Goal: Task Accomplishment & Management: Use online tool/utility

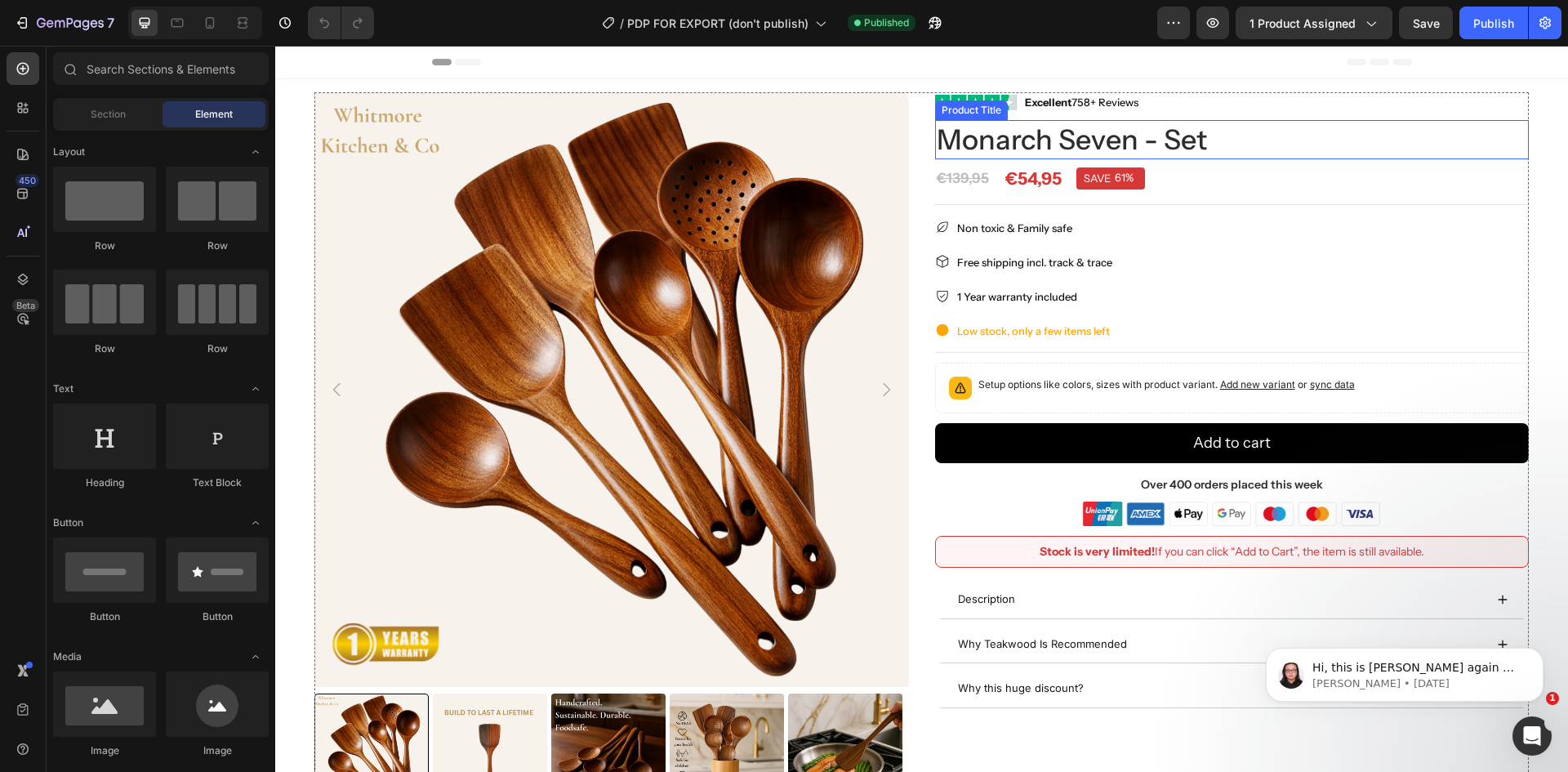
click at [1415, 151] on h1 "Monarch Seven - Set" at bounding box center [1232, 140] width 595 height 39
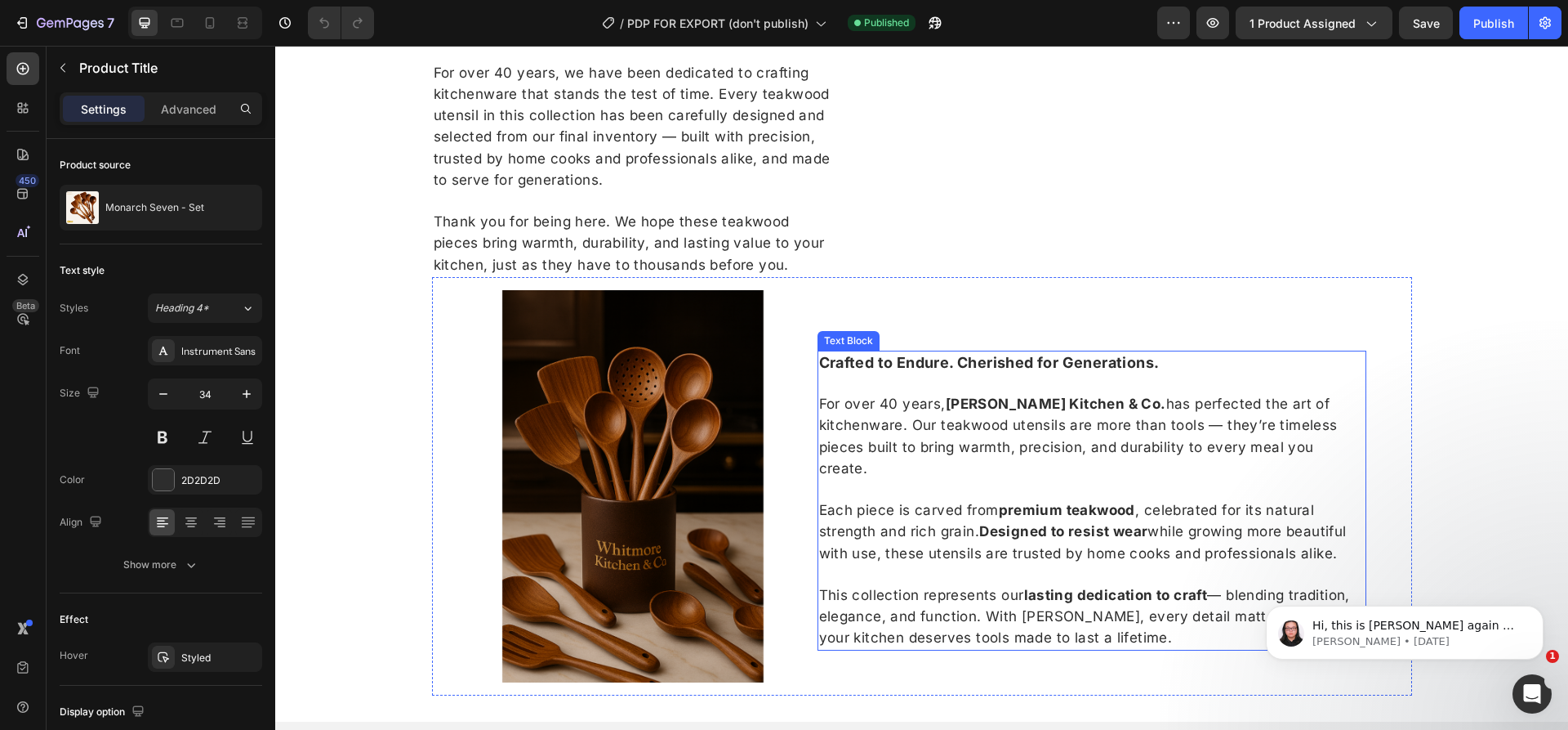
scroll to position [1635, 0]
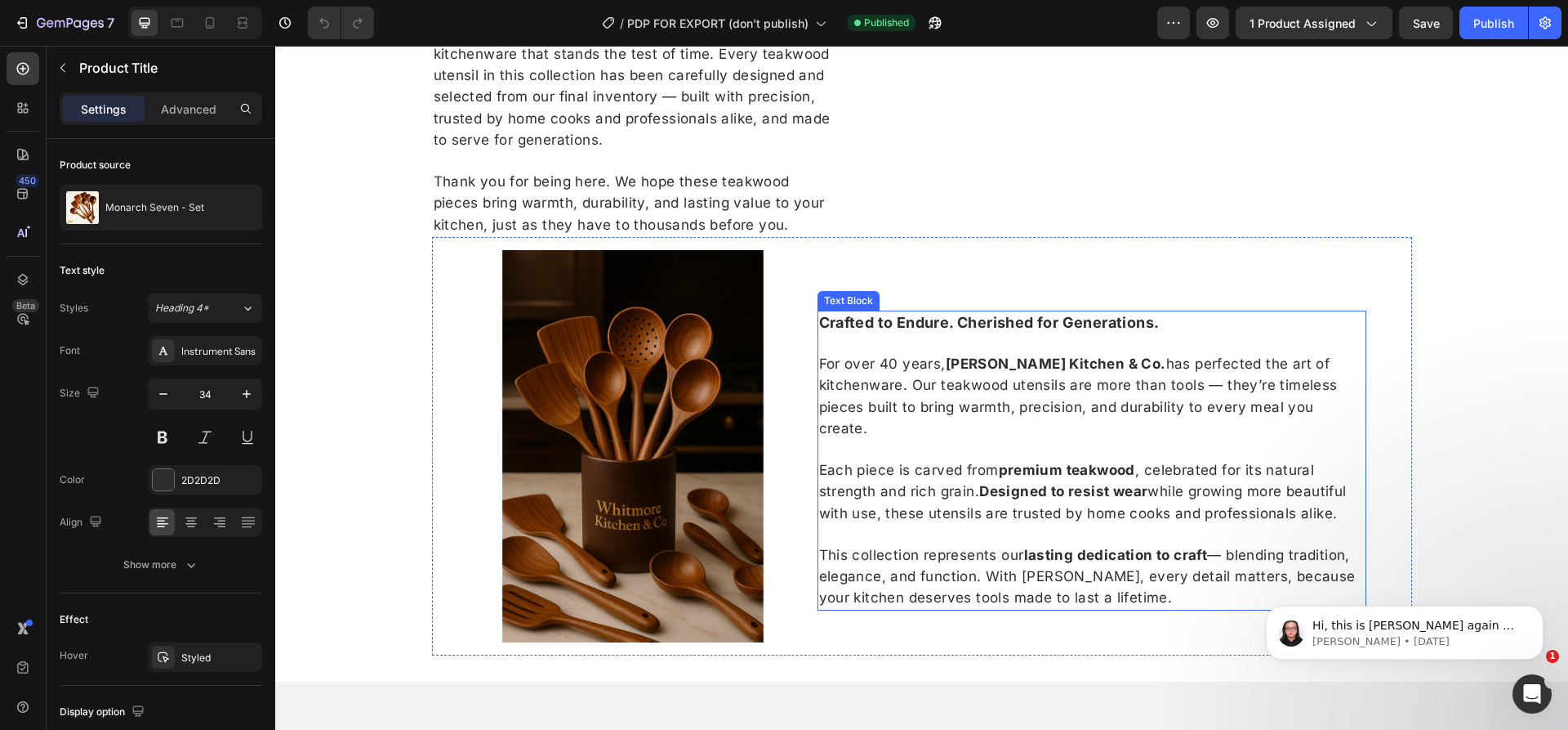
click at [1286, 432] on p "For over 40 years, Whitmore Kitchen & Co. has perfected the art of kitchenware.…" at bounding box center [1091, 396] width 546 height 86
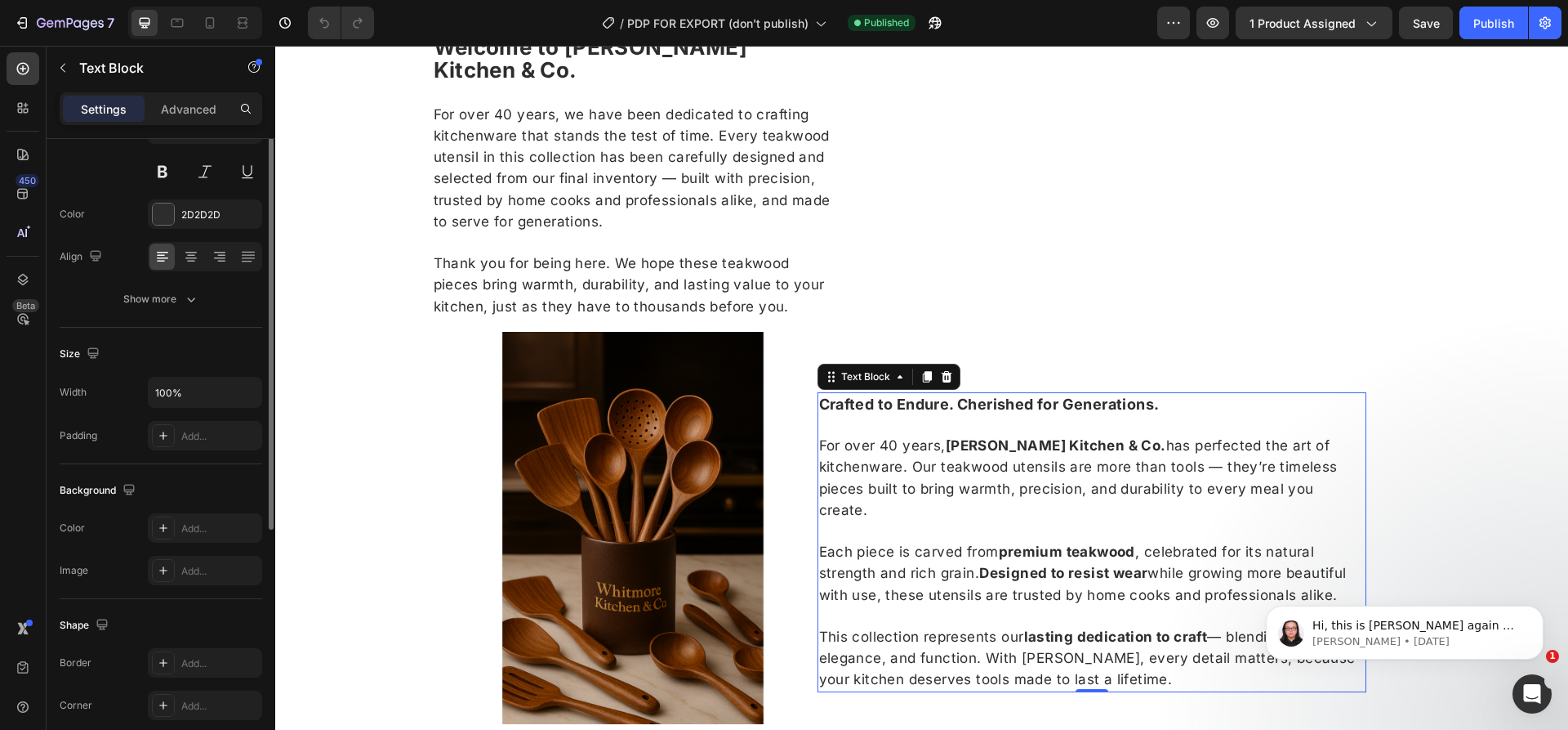
scroll to position [0, 0]
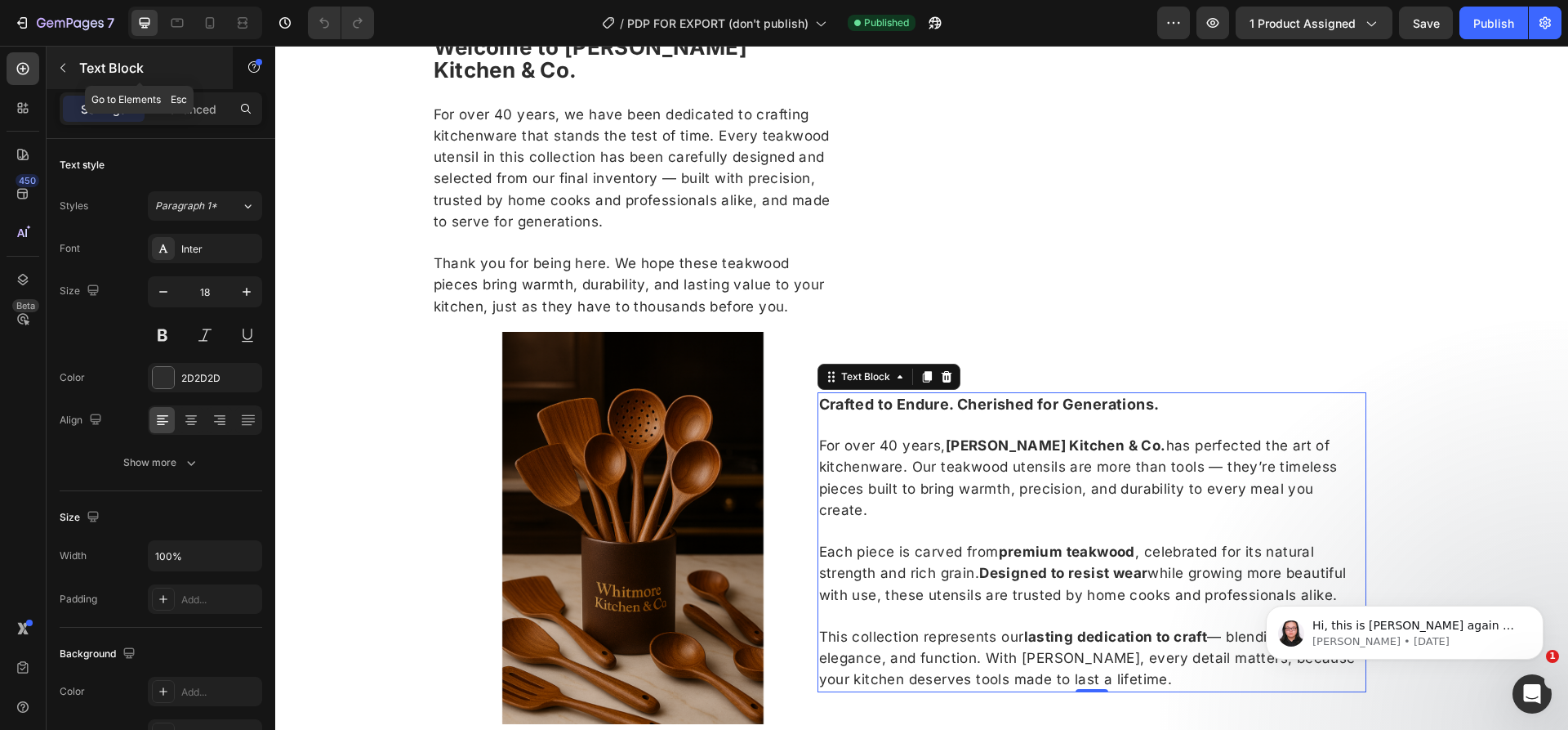
click at [57, 63] on icon "button" at bounding box center [62, 67] width 13 height 13
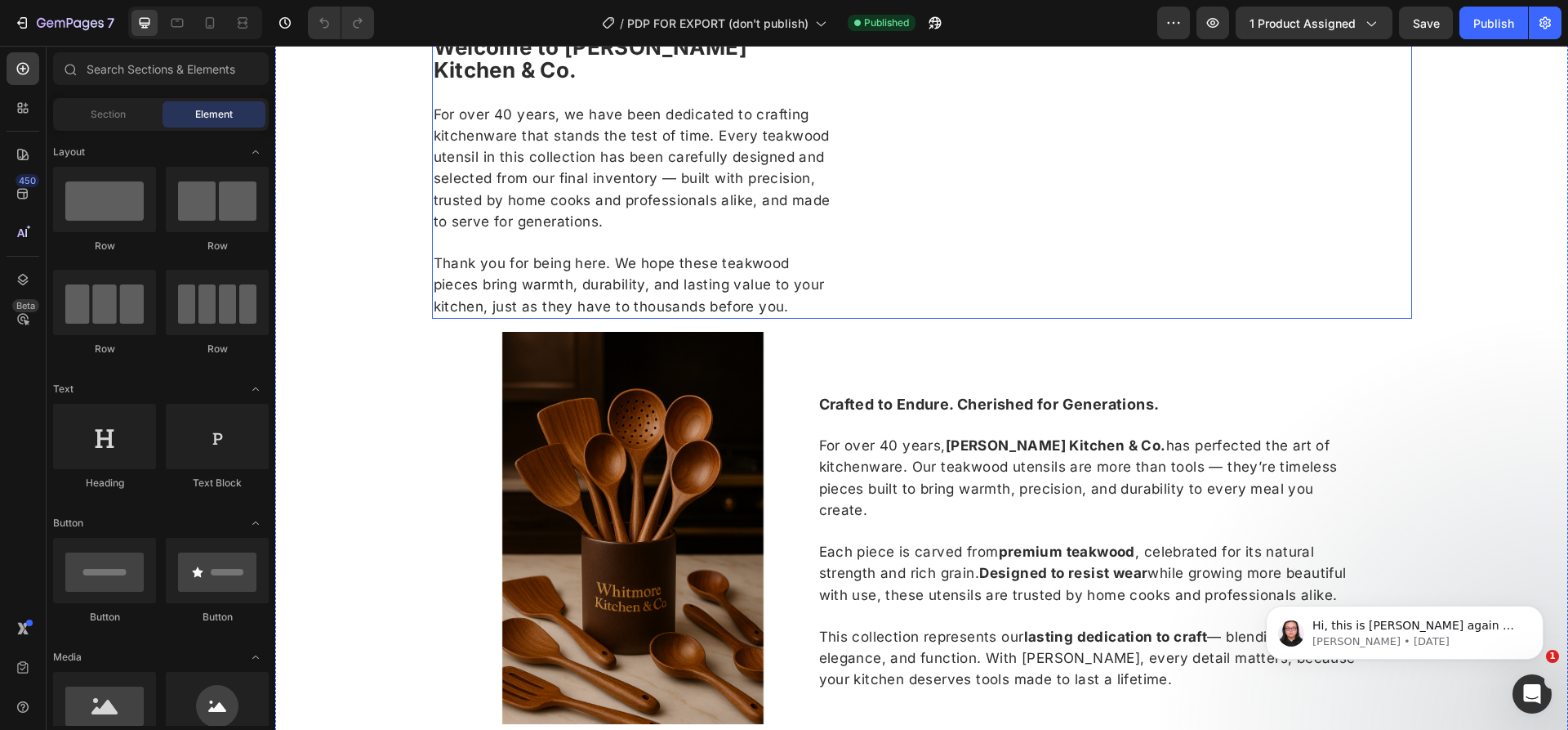
click at [765, 312] on div "Welcome to Whitmore Kitchen & Co. For over 40 years, we have been dedicated to …" at bounding box center [633, 145] width 403 height 345
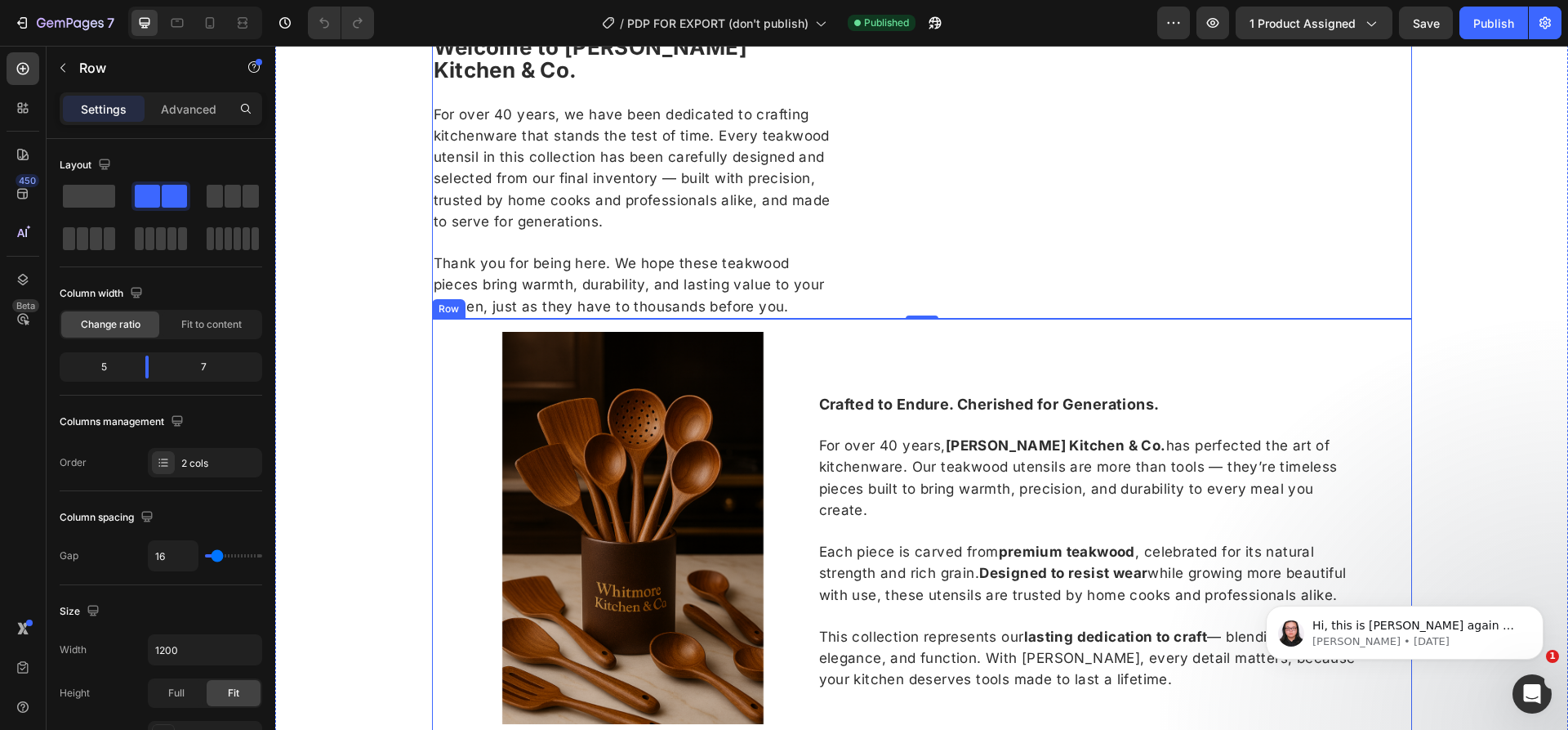
click at [1296, 448] on div "Crafted to Endure. Cherished for Generations. For over 40 years, Whitmore Kitch…" at bounding box center [1124, 528] width 549 height 392
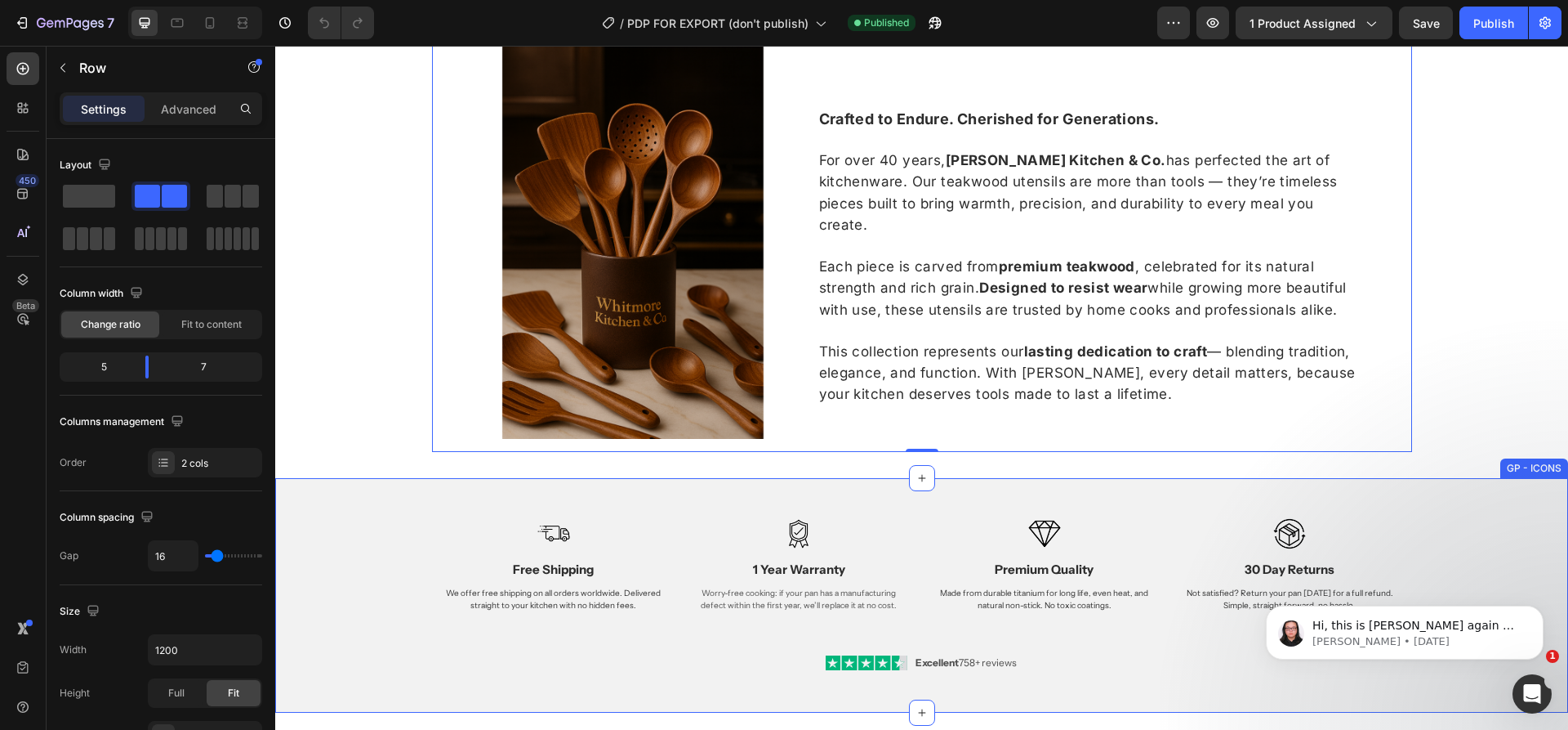
scroll to position [1833, 0]
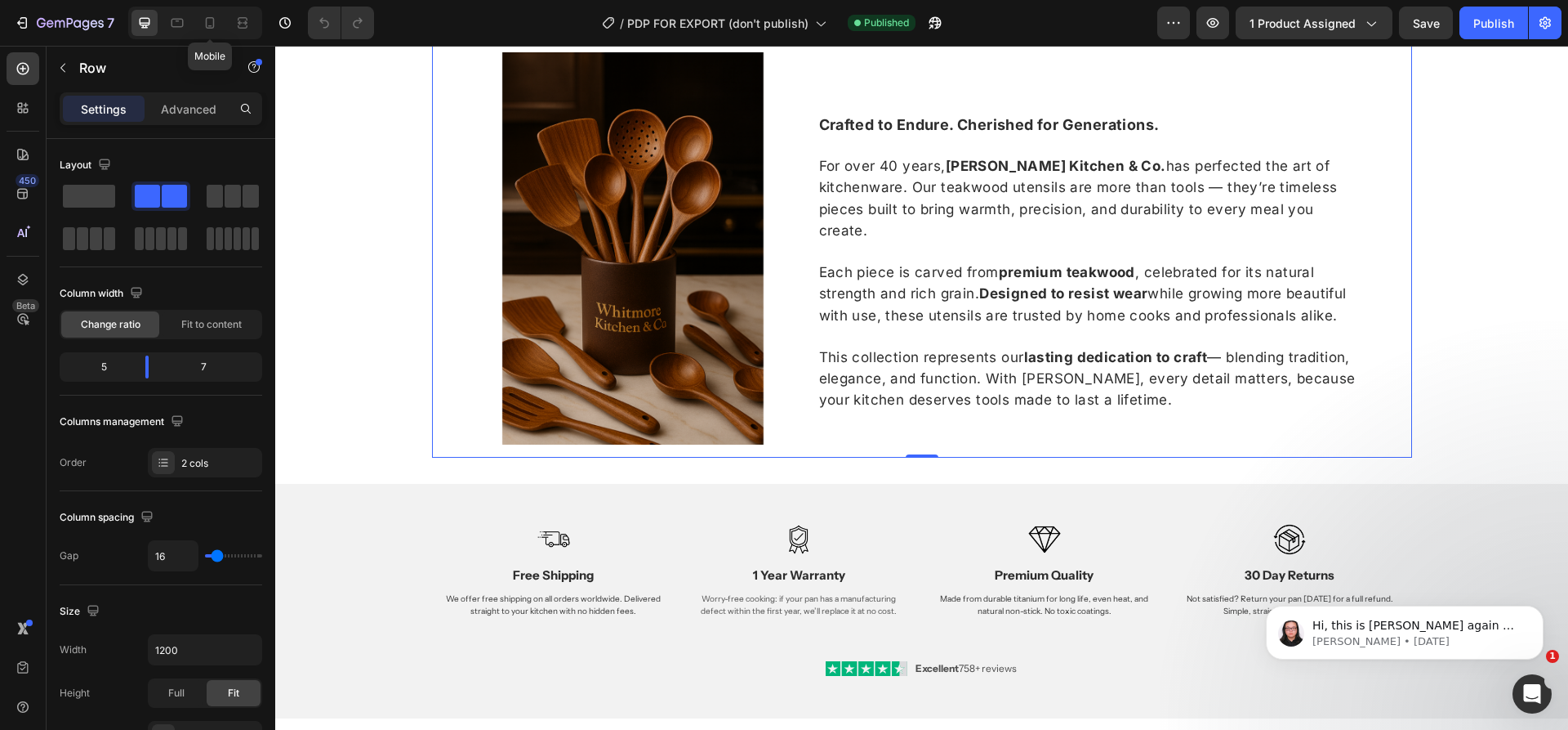
click at [216, 22] on icon at bounding box center [210, 22] width 16 height 16
type input "0"
type input "100%"
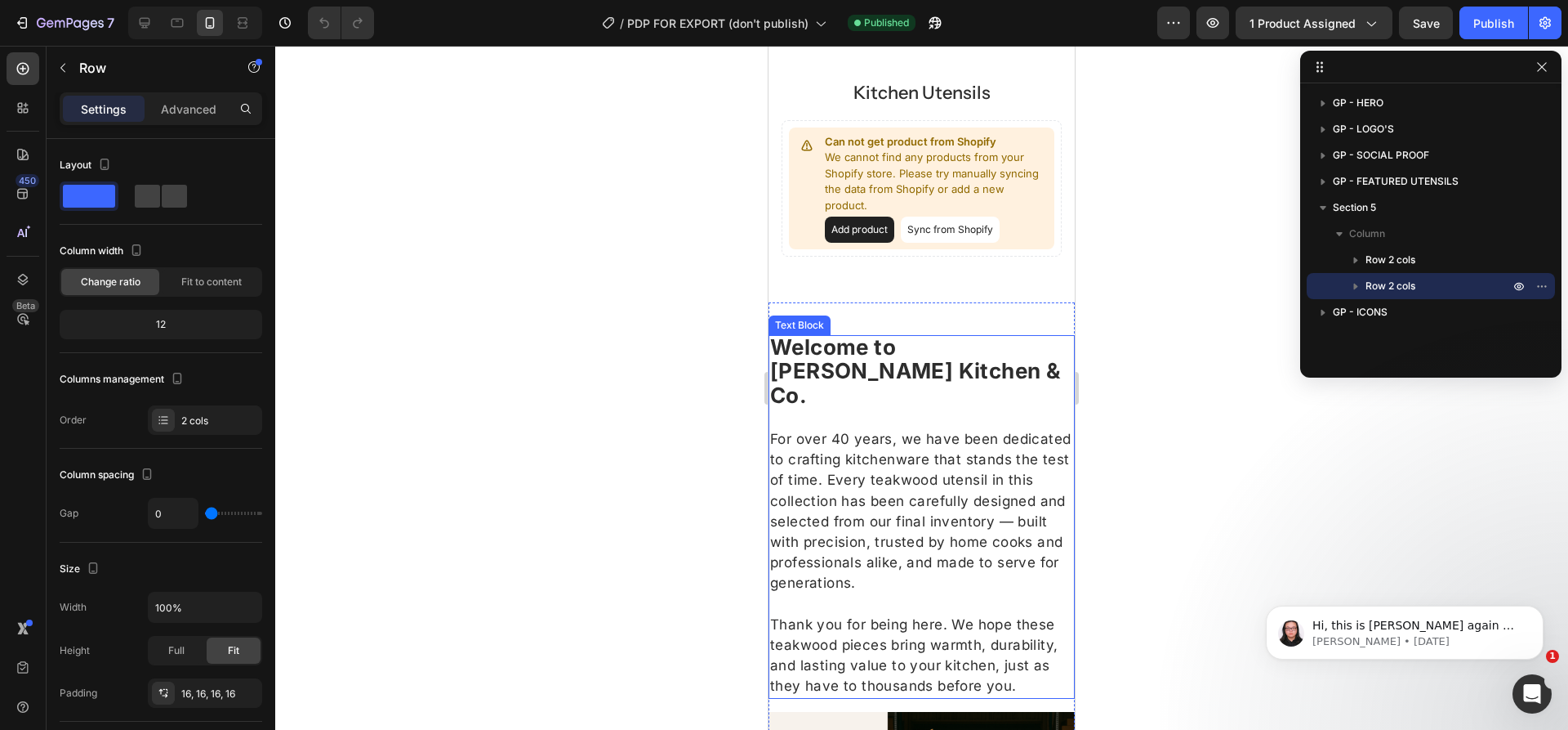
scroll to position [1308, 0]
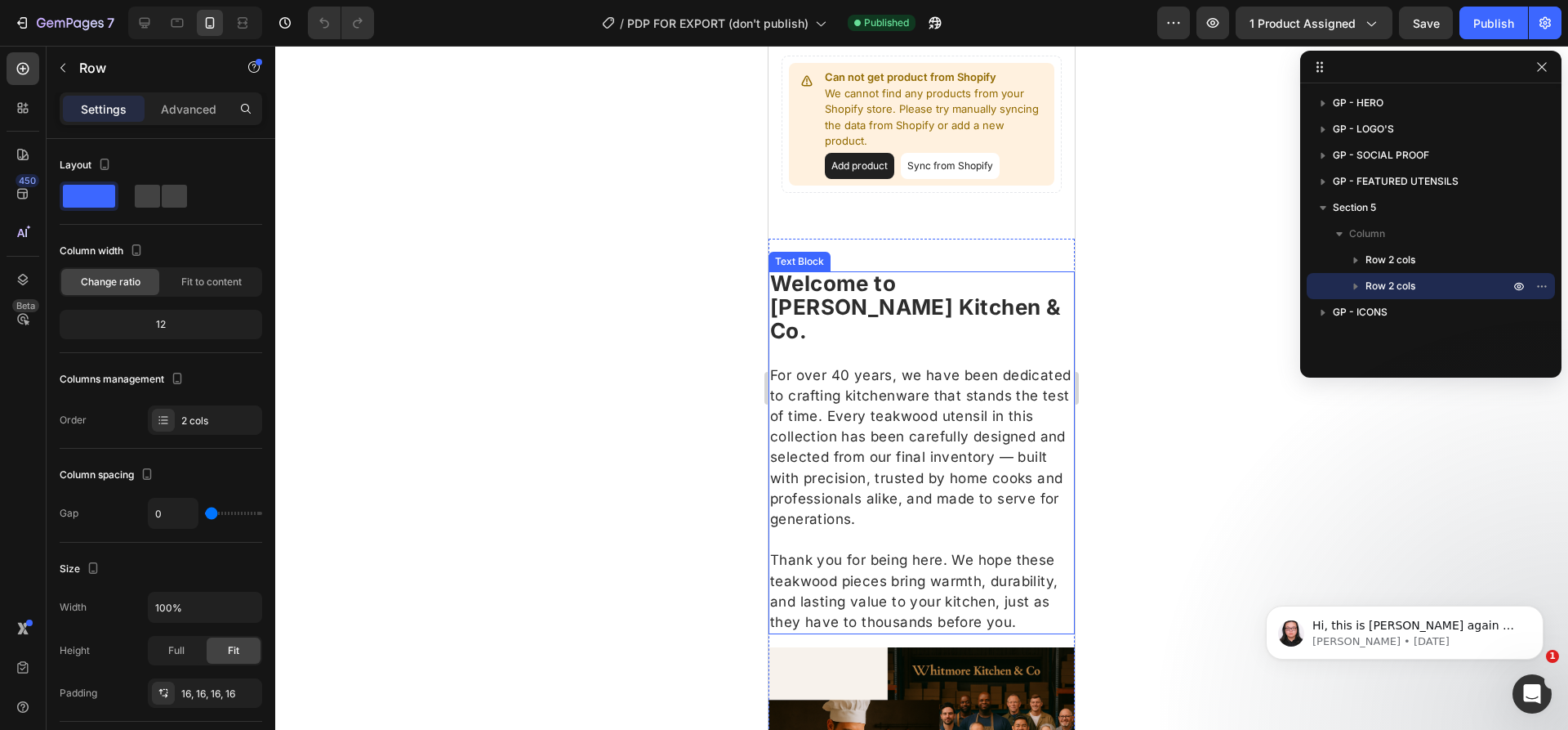
click at [980, 460] on span "For over 40 years, we have been dedicated to crafting kitchenware that stands t…" at bounding box center [921, 446] width 300 height 160
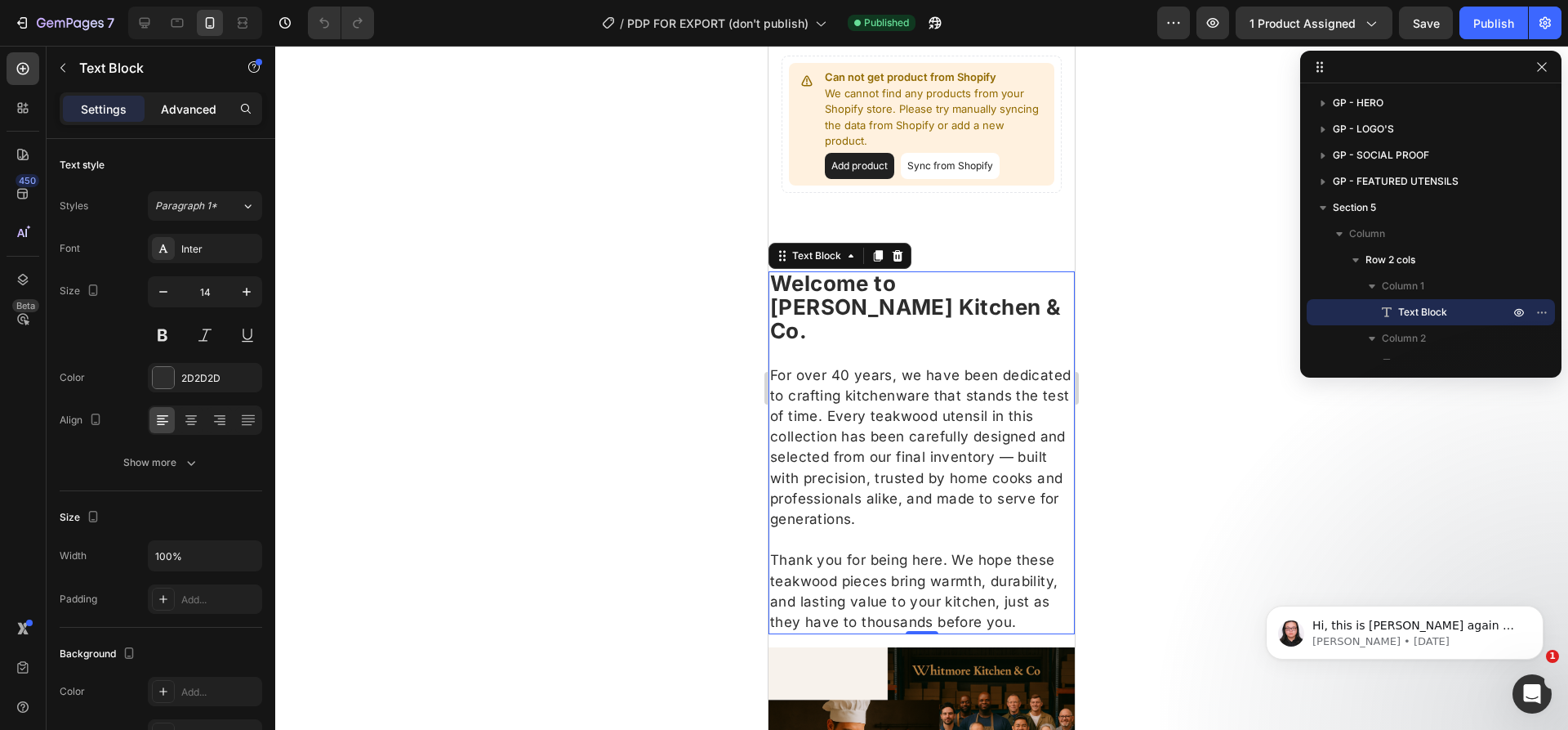
click at [215, 103] on p "Advanced" at bounding box center [188, 109] width 55 height 17
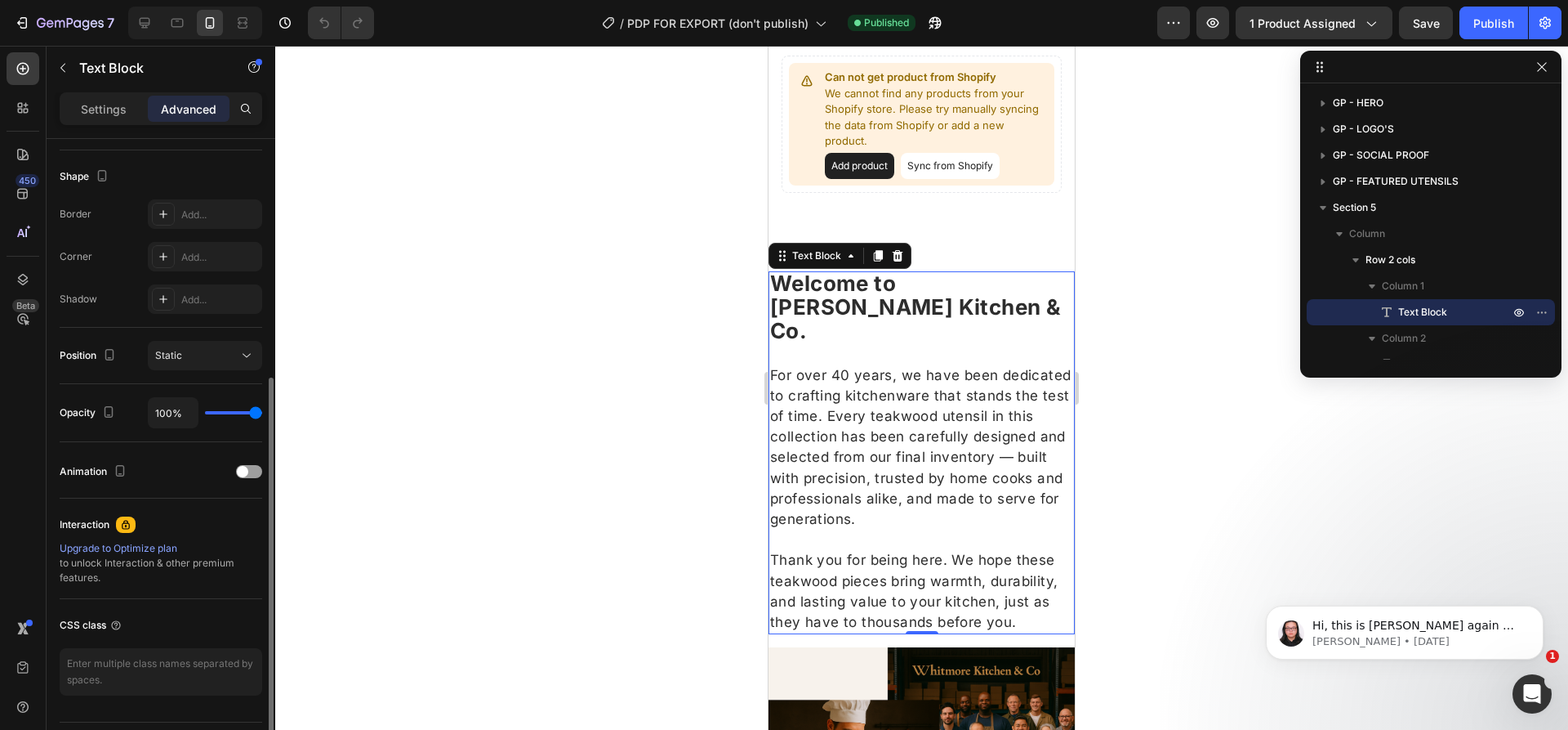
scroll to position [327, 0]
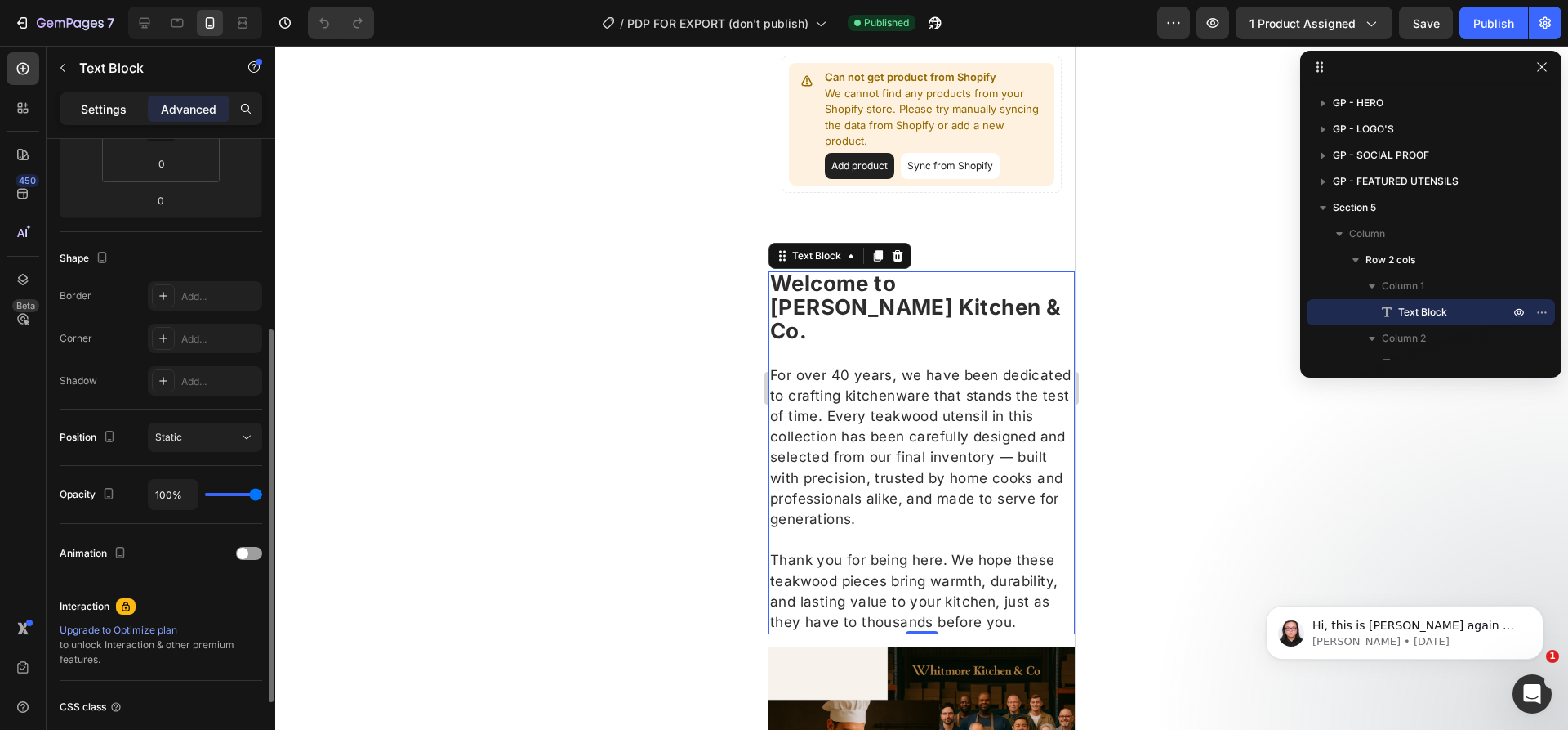
click at [93, 119] on div "Settings" at bounding box center [104, 109] width 81 height 26
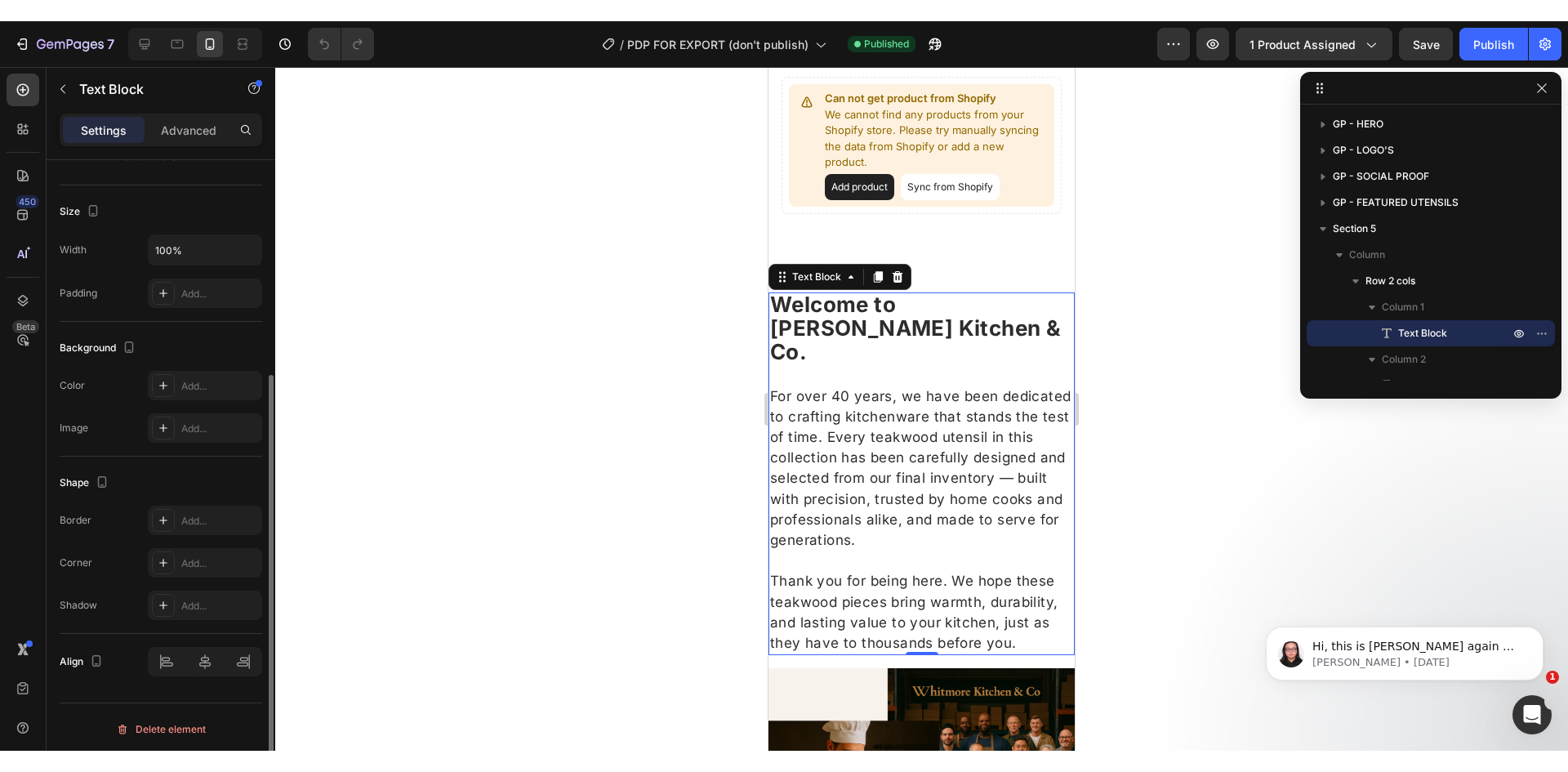
scroll to position [245, 0]
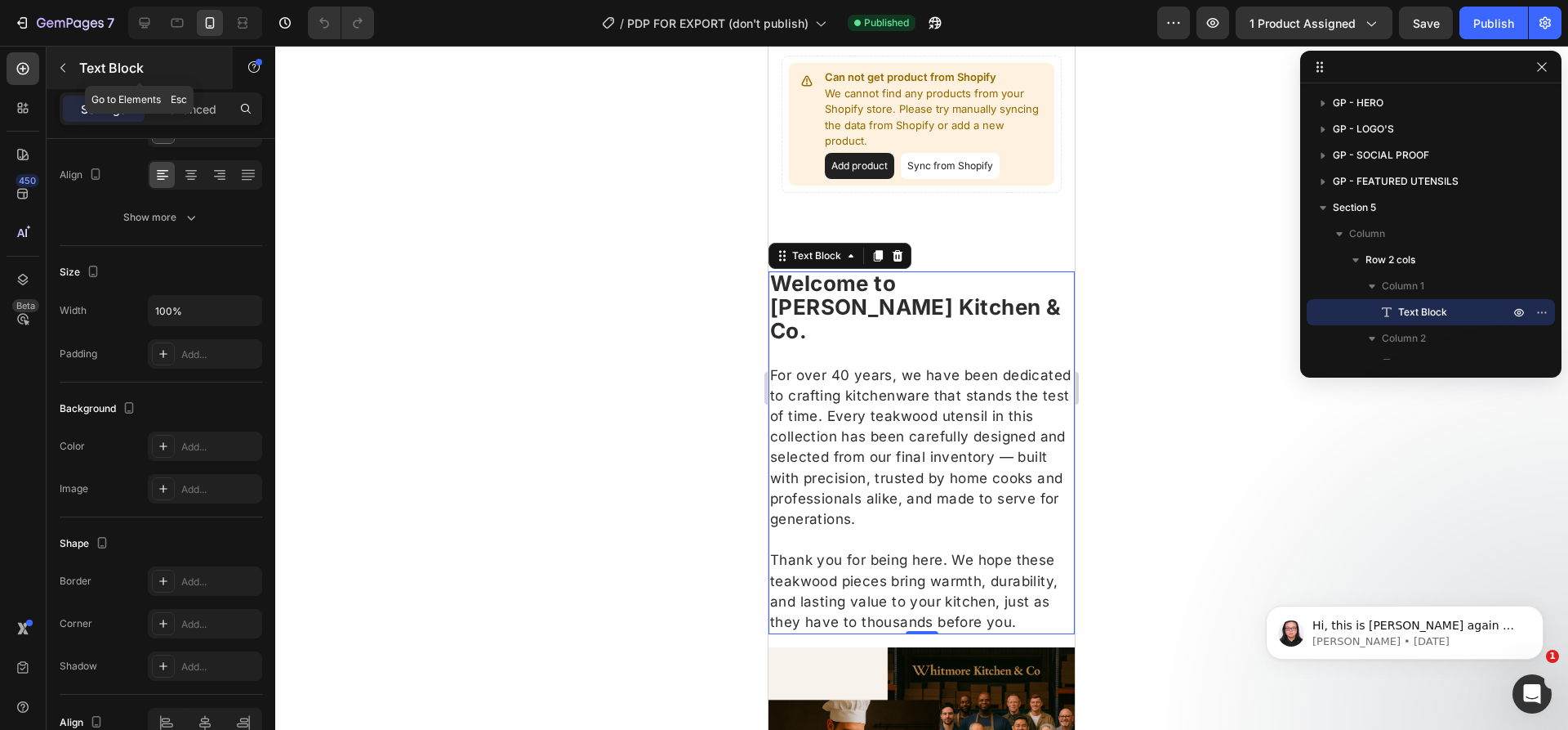
click at [81, 63] on p "Text Block" at bounding box center [148, 67] width 139 height 20
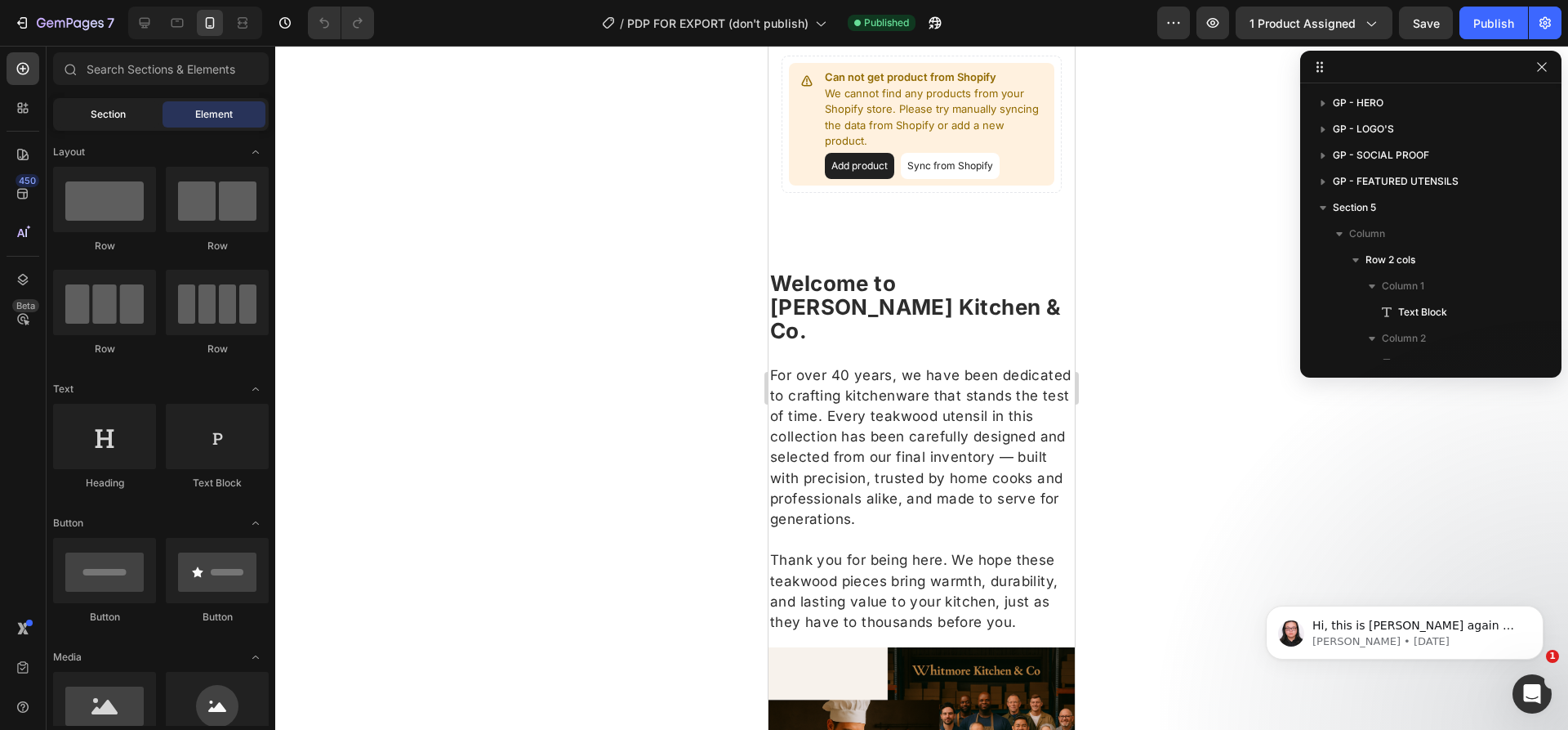
click at [118, 119] on span "Section" at bounding box center [108, 114] width 35 height 14
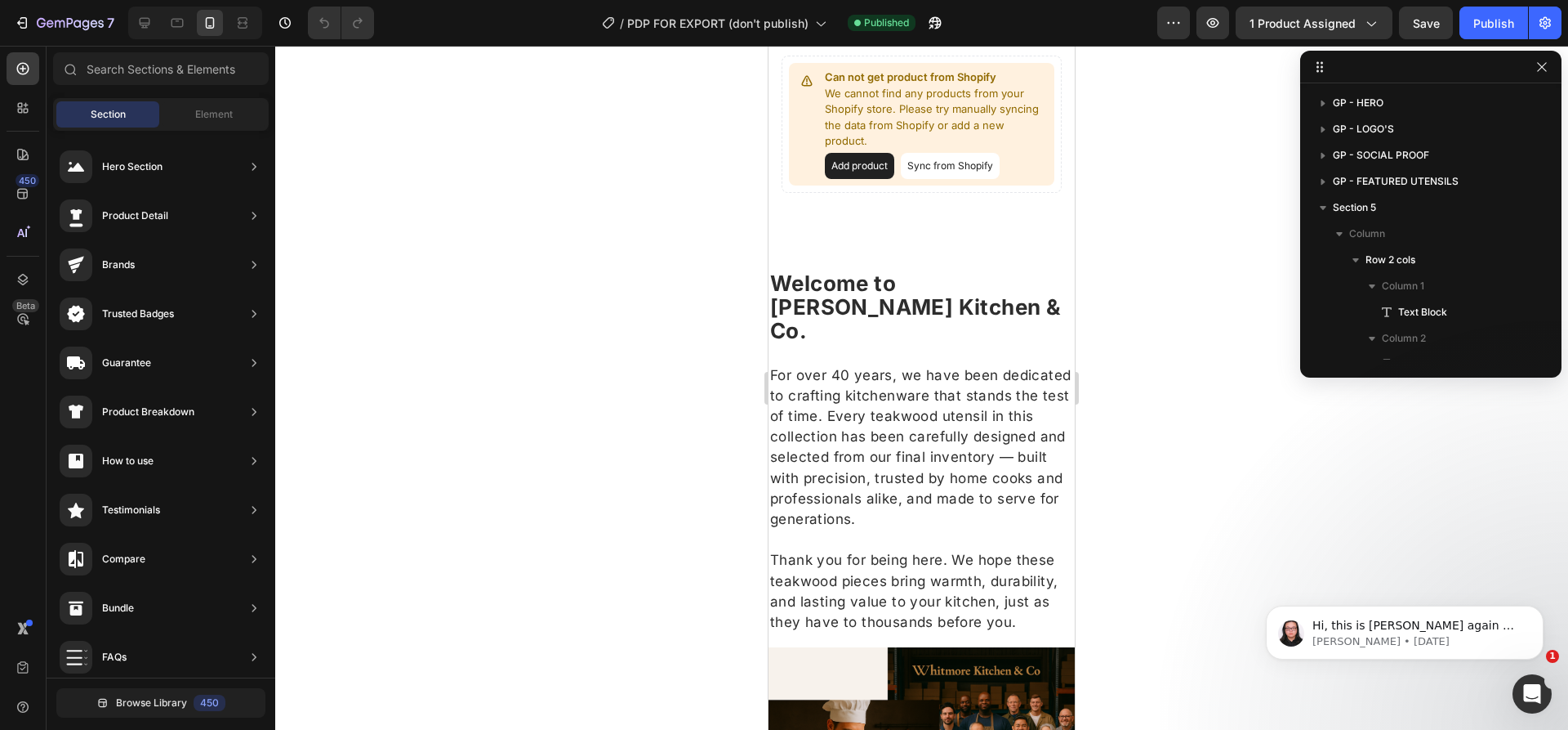
click at [1277, 434] on div at bounding box center [921, 388] width 1293 height 684
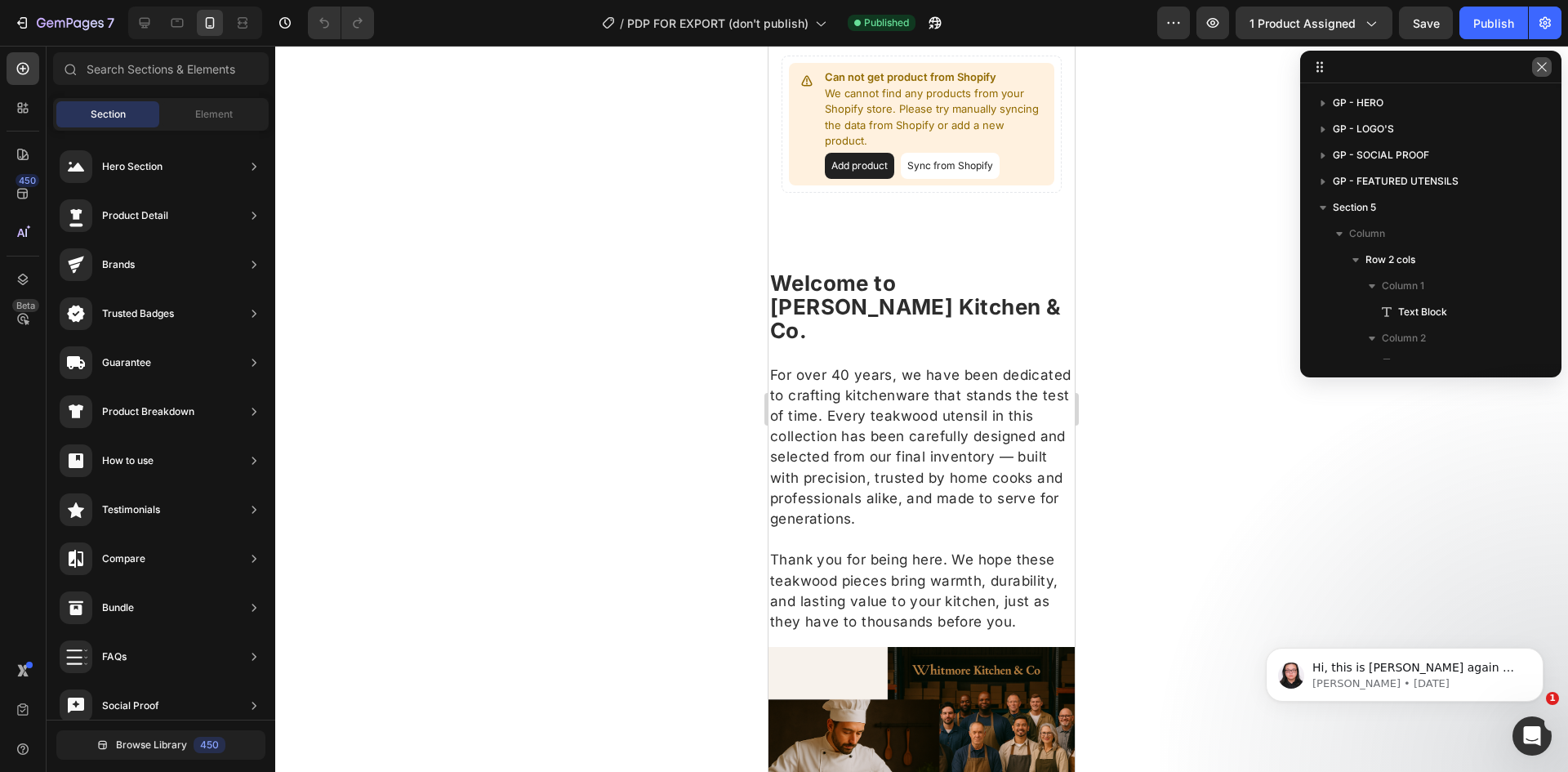
click at [1544, 67] on icon "button" at bounding box center [1542, 66] width 13 height 13
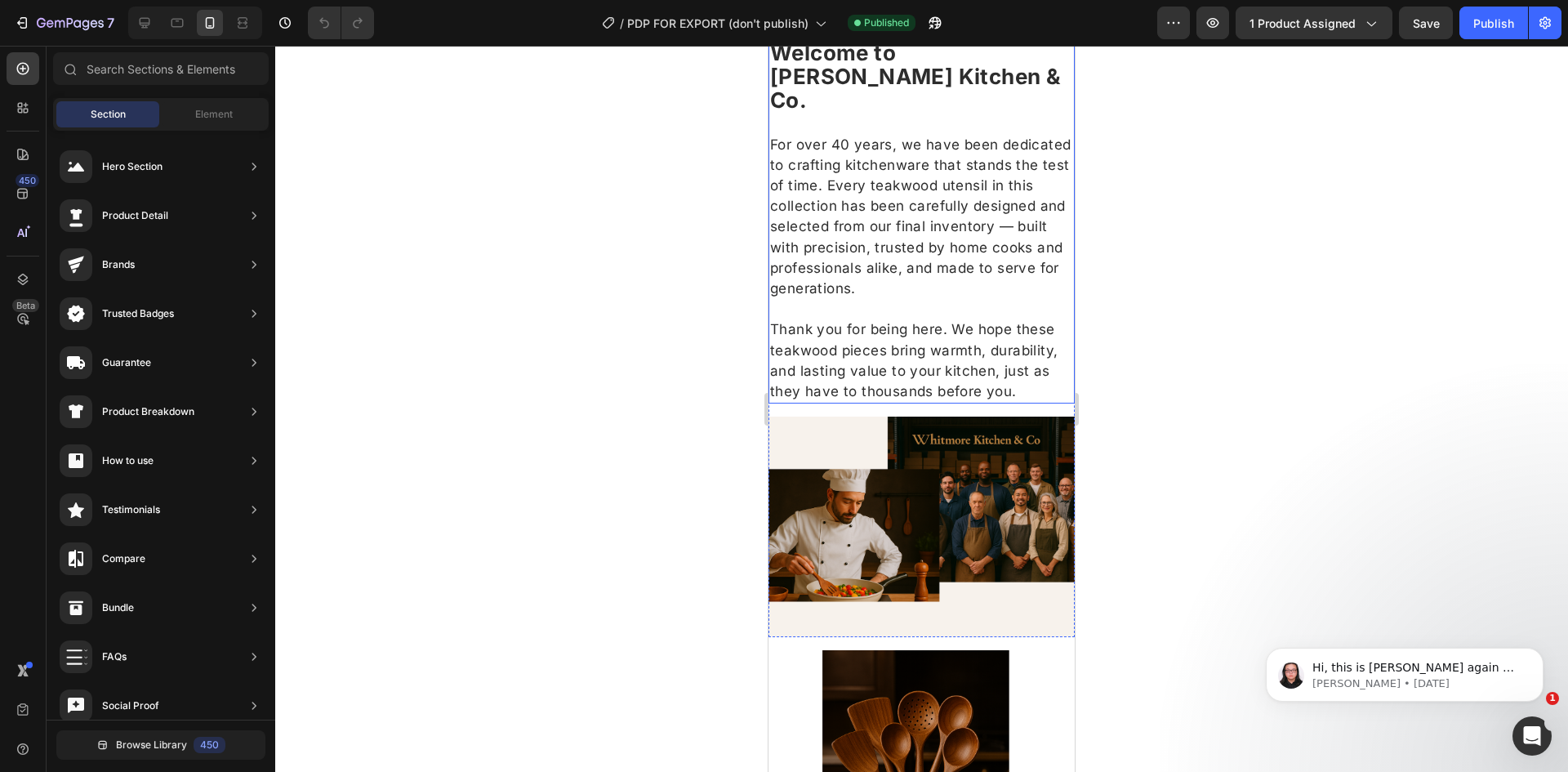
scroll to position [1552, 0]
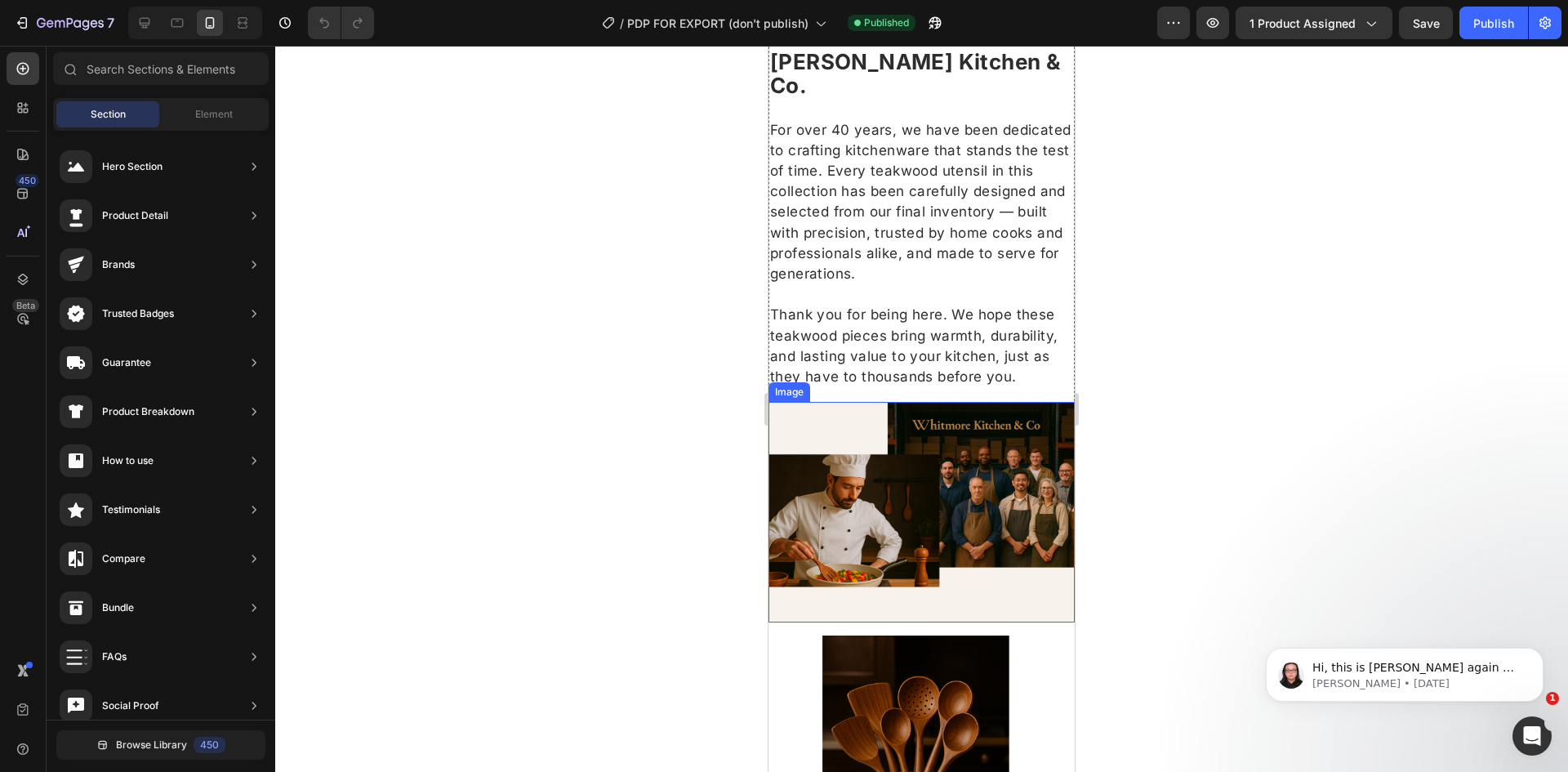
drag, startPoint x: 2086, startPoint y: 87, endPoint x: 916, endPoint y: 481, distance: 1234.6
click at [916, 481] on img at bounding box center [921, 512] width 306 height 221
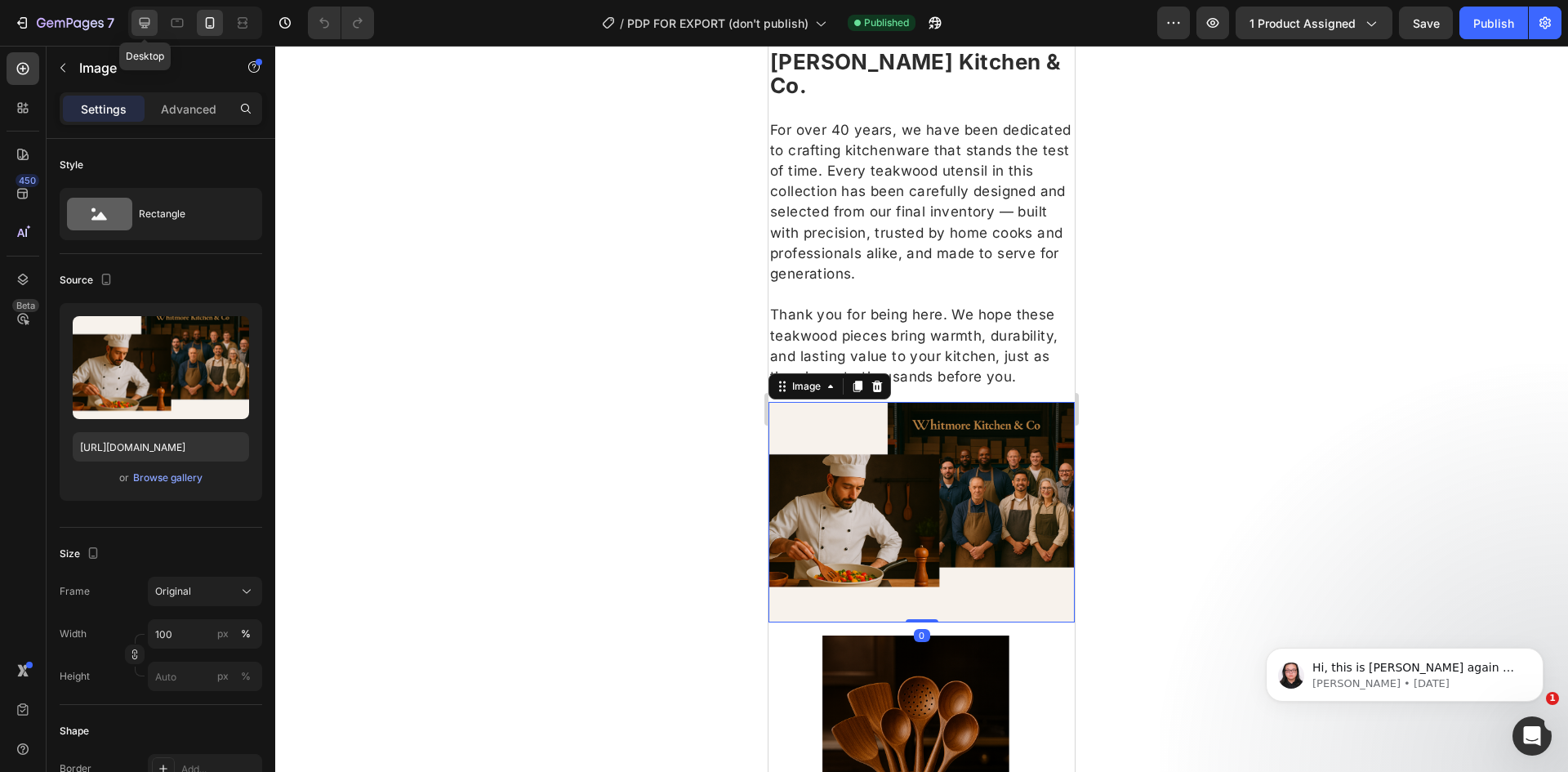
click at [154, 22] on div at bounding box center [144, 23] width 26 height 26
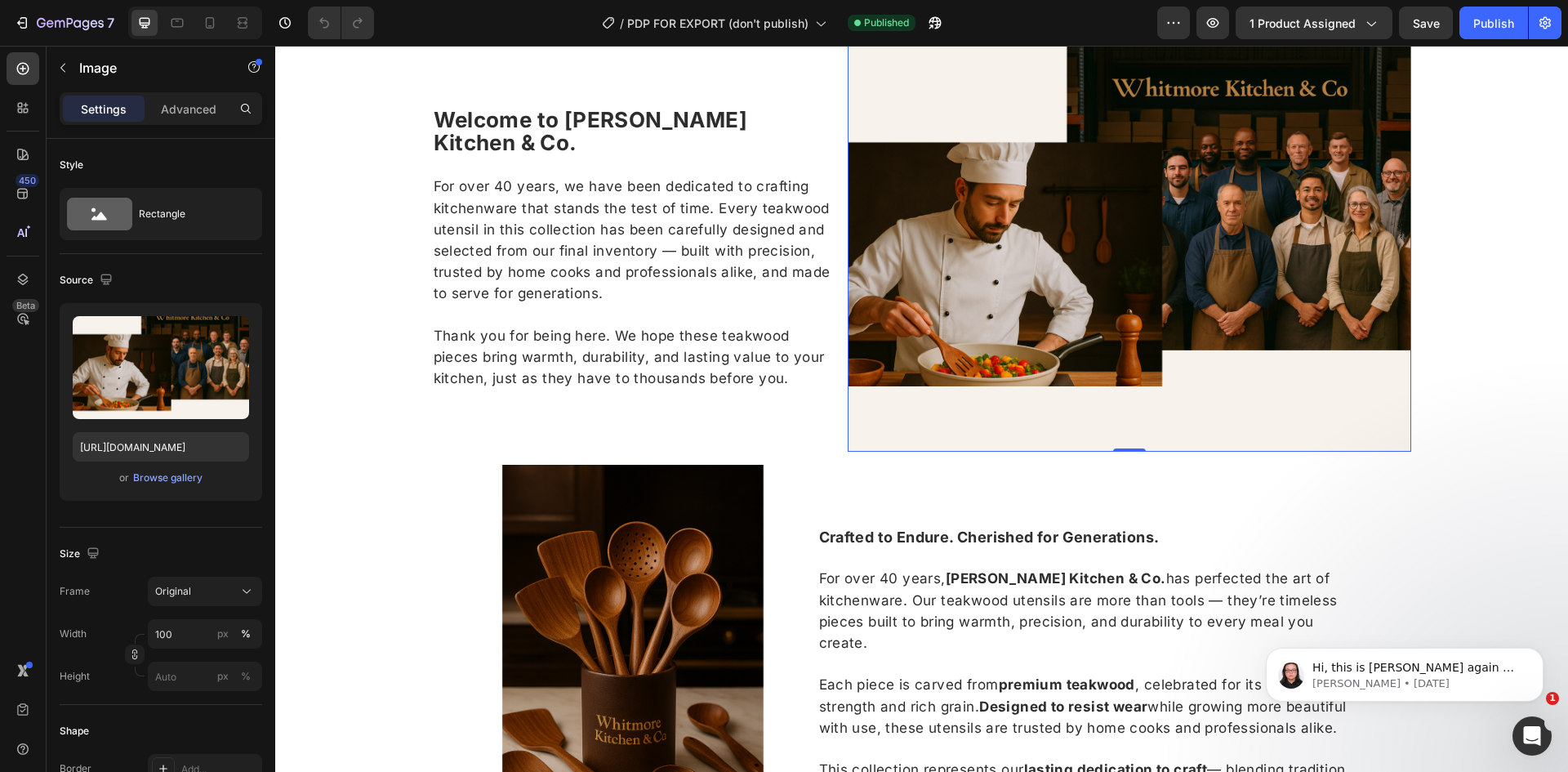
scroll to position [1496, 0]
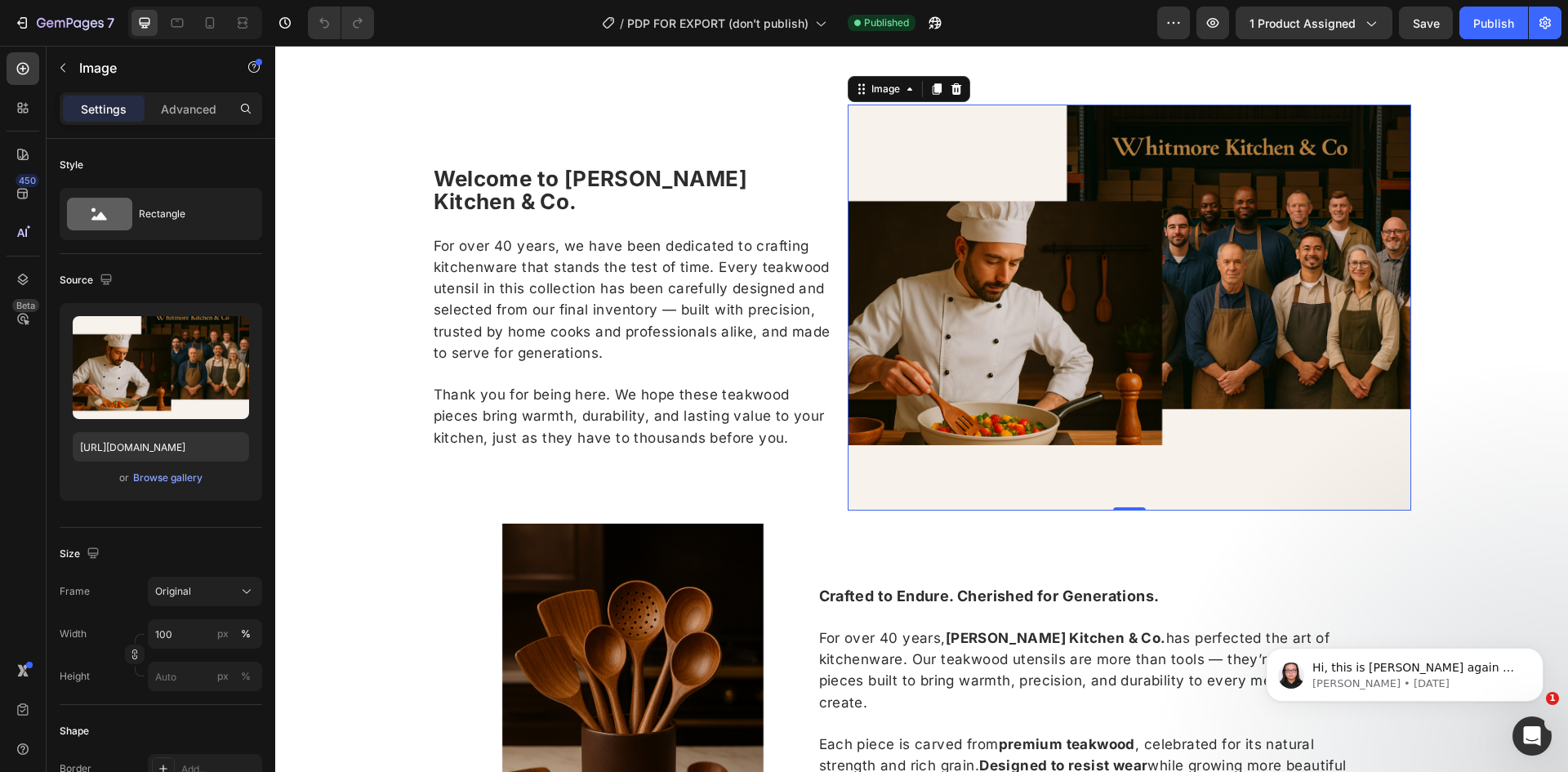
click at [1005, 287] on img at bounding box center [1129, 307] width 564 height 406
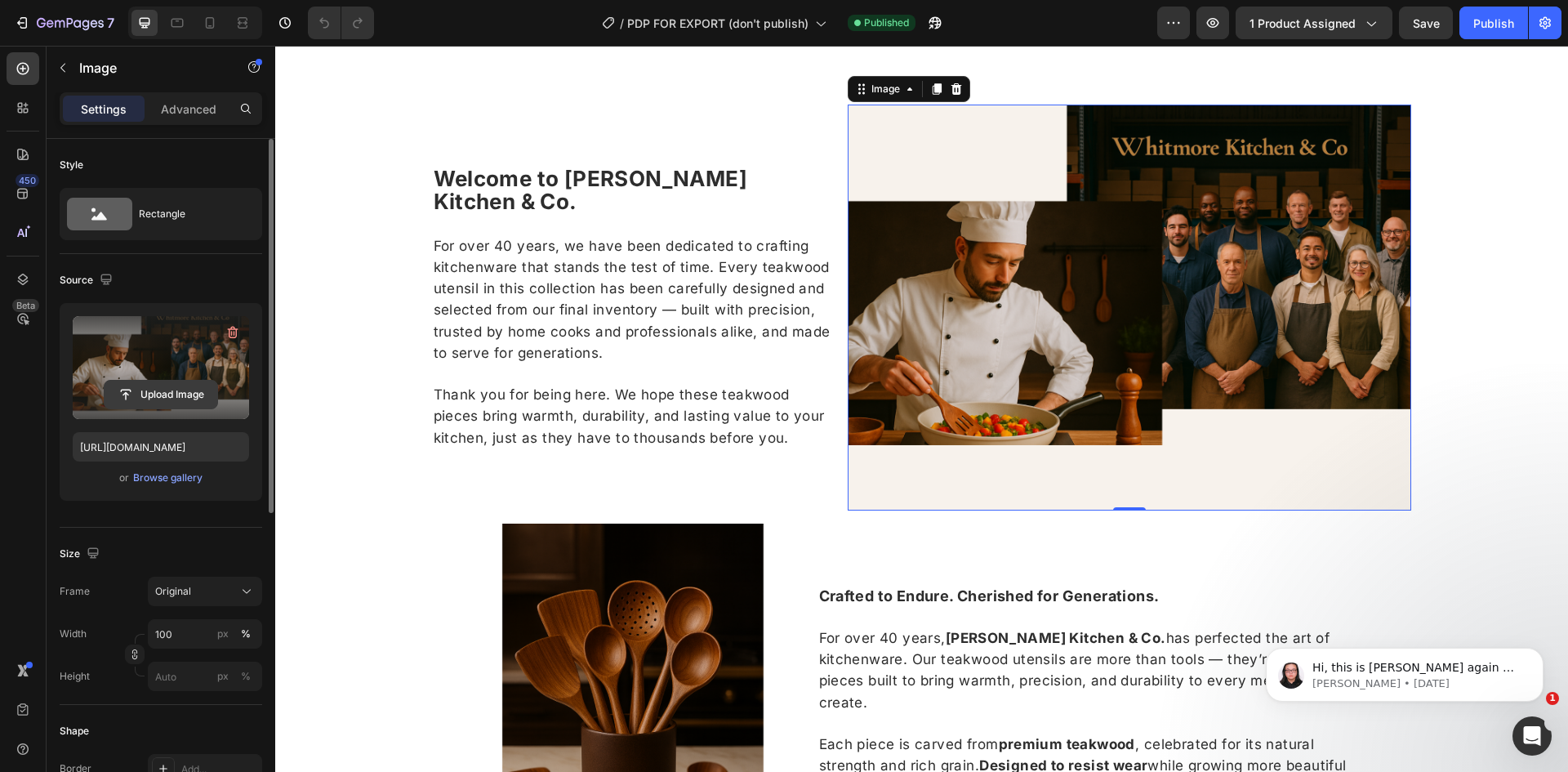
click at [158, 392] on input "file" at bounding box center [160, 394] width 113 height 28
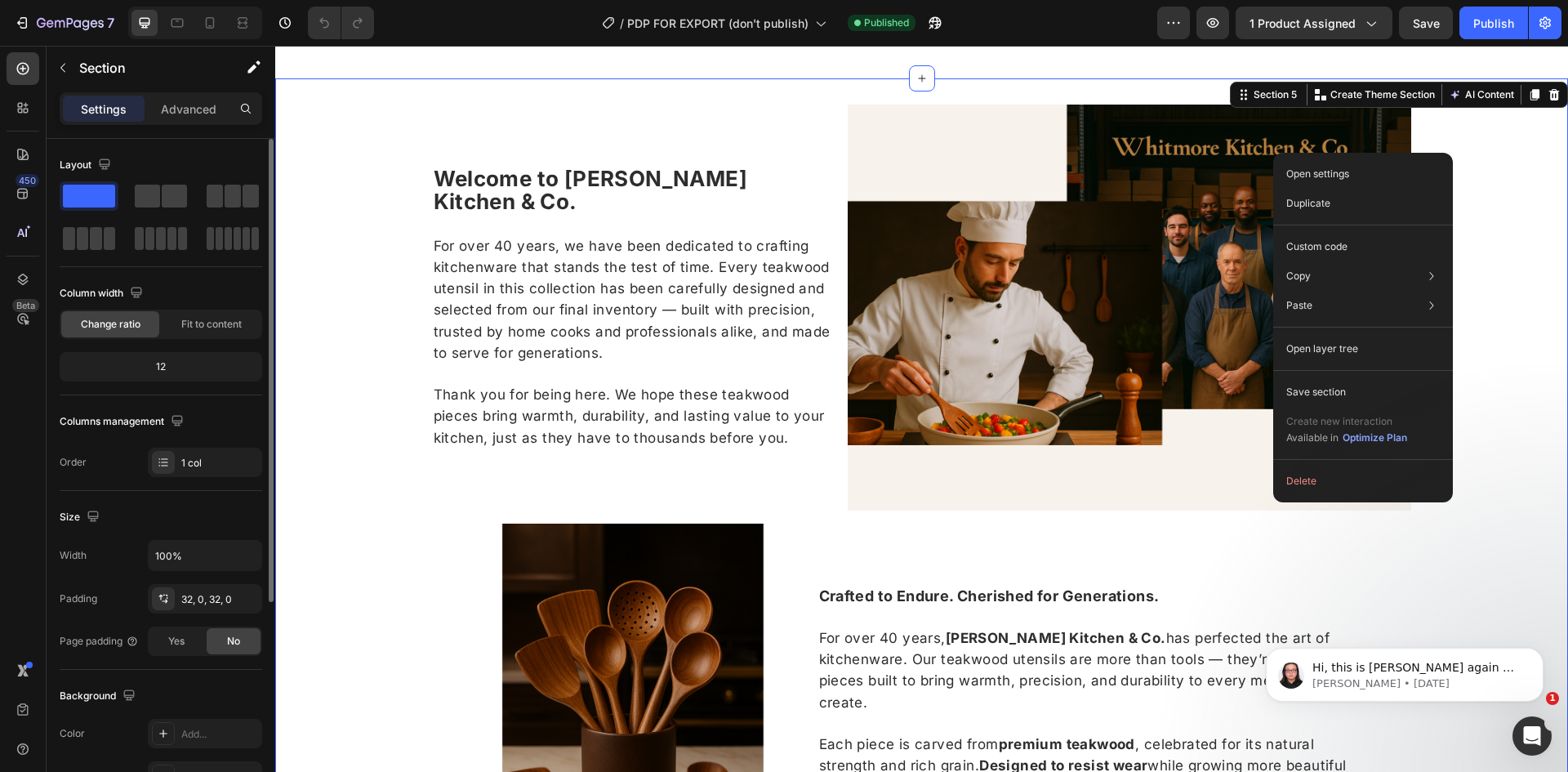
click at [1482, 405] on div "Welcome to Whitmore Kitchen & Co. For over 40 years, we have been dedicated to …" at bounding box center [921, 516] width 1293 height 824
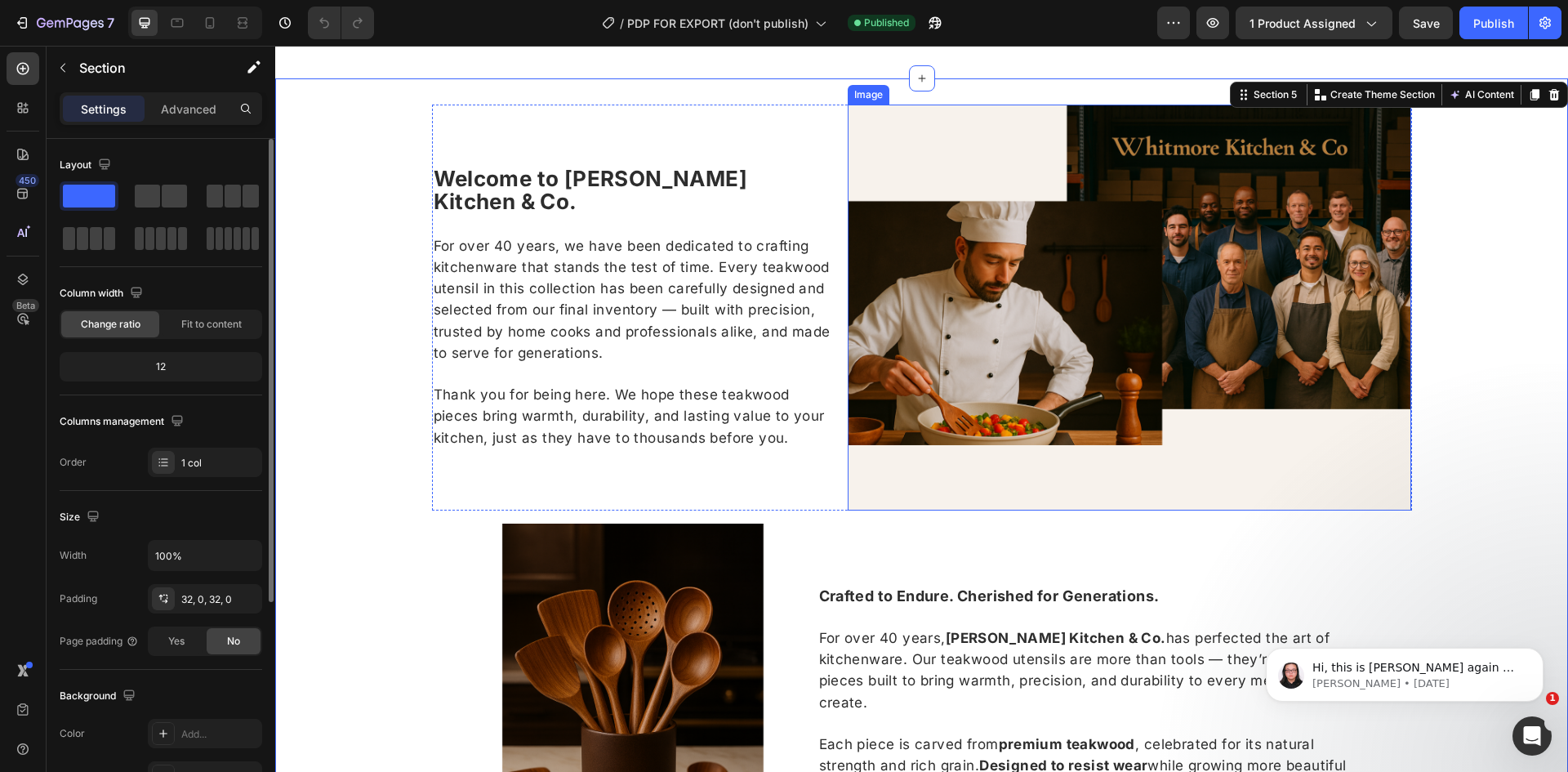
click at [1134, 290] on img at bounding box center [1129, 307] width 564 height 406
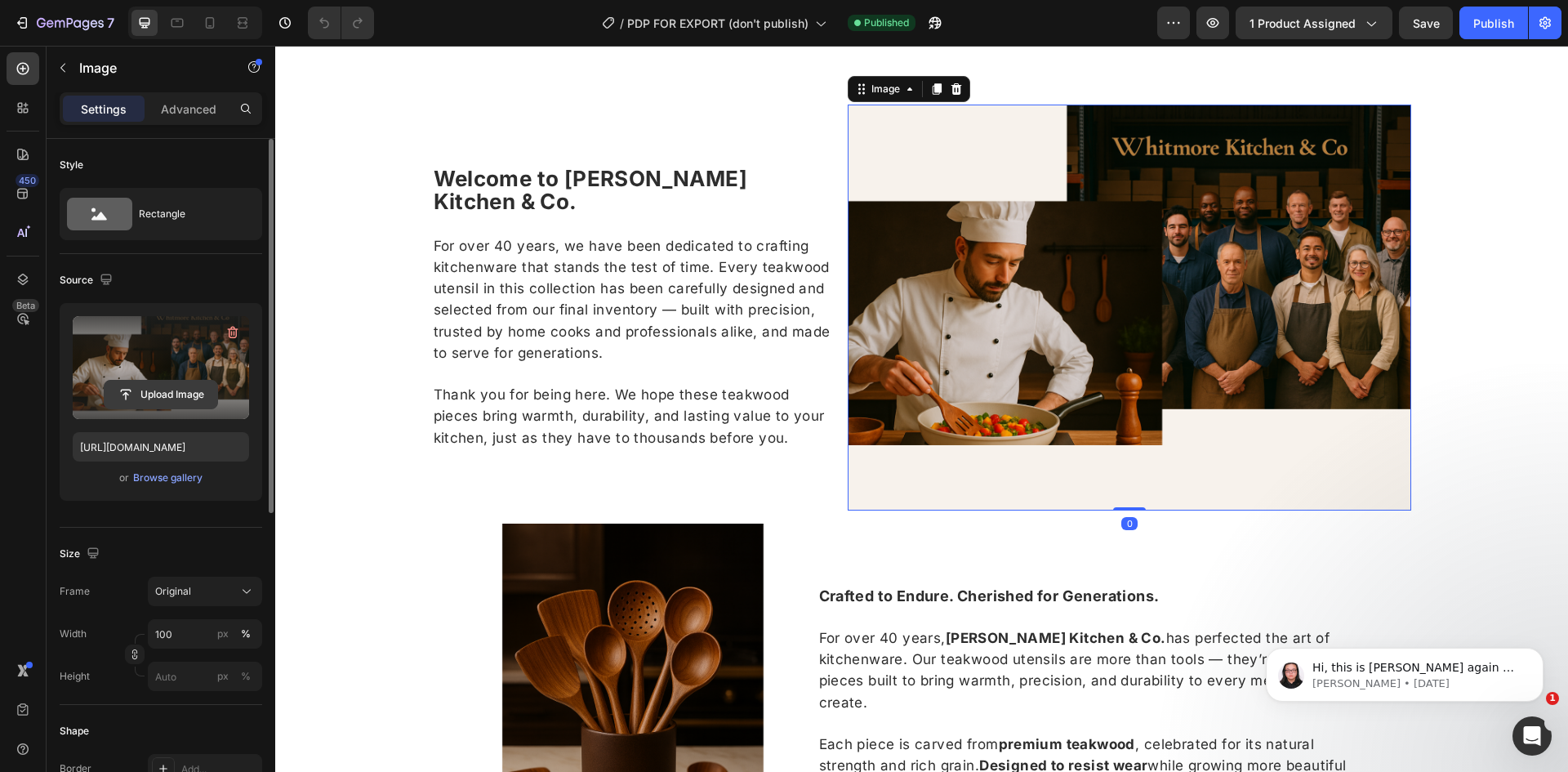
click at [199, 388] on input "file" at bounding box center [160, 394] width 113 height 28
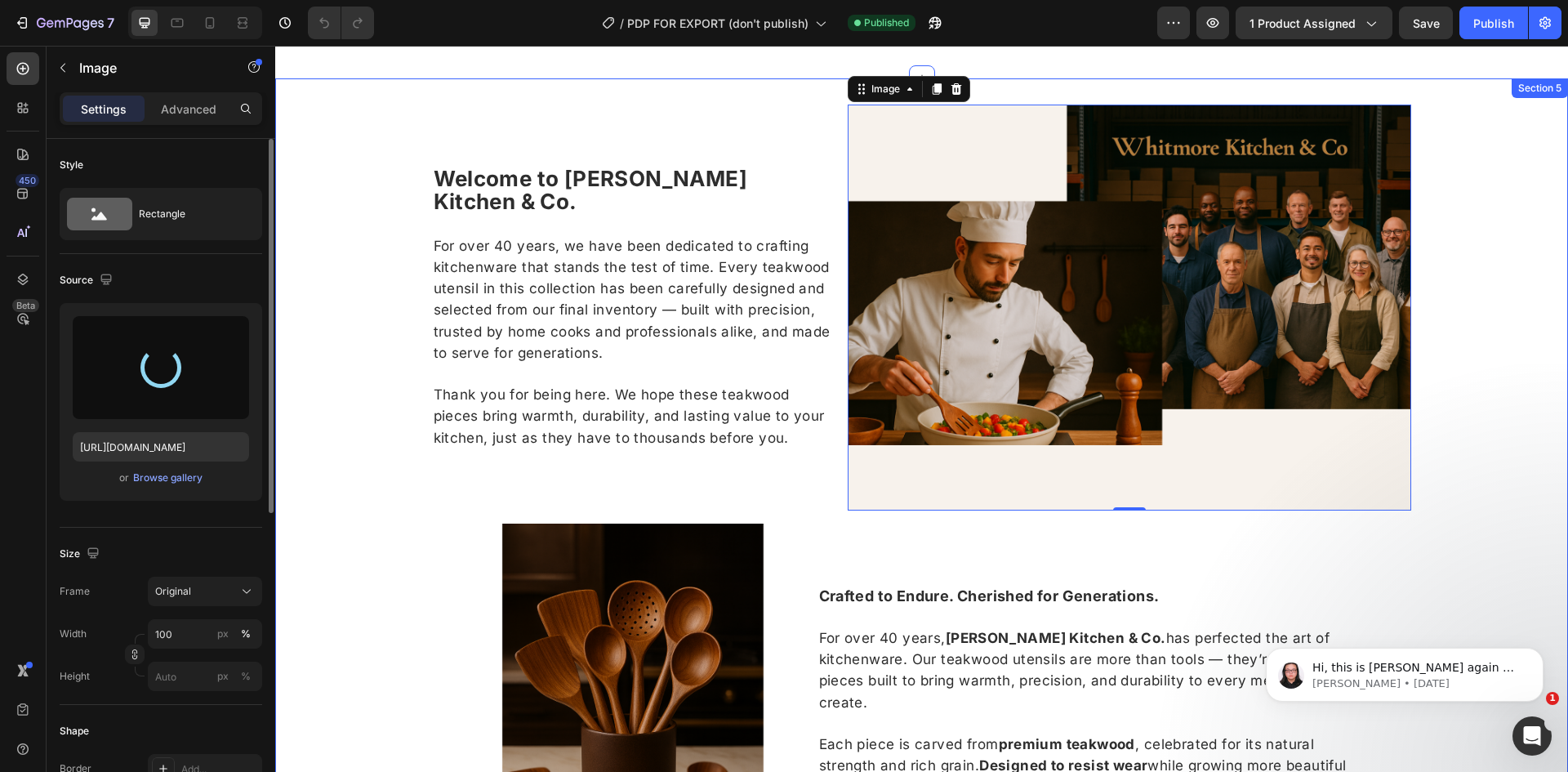
type input "https://cdn.shopify.com/s/files/1/0960/8039/6625/files/gempages_581516978108236…"
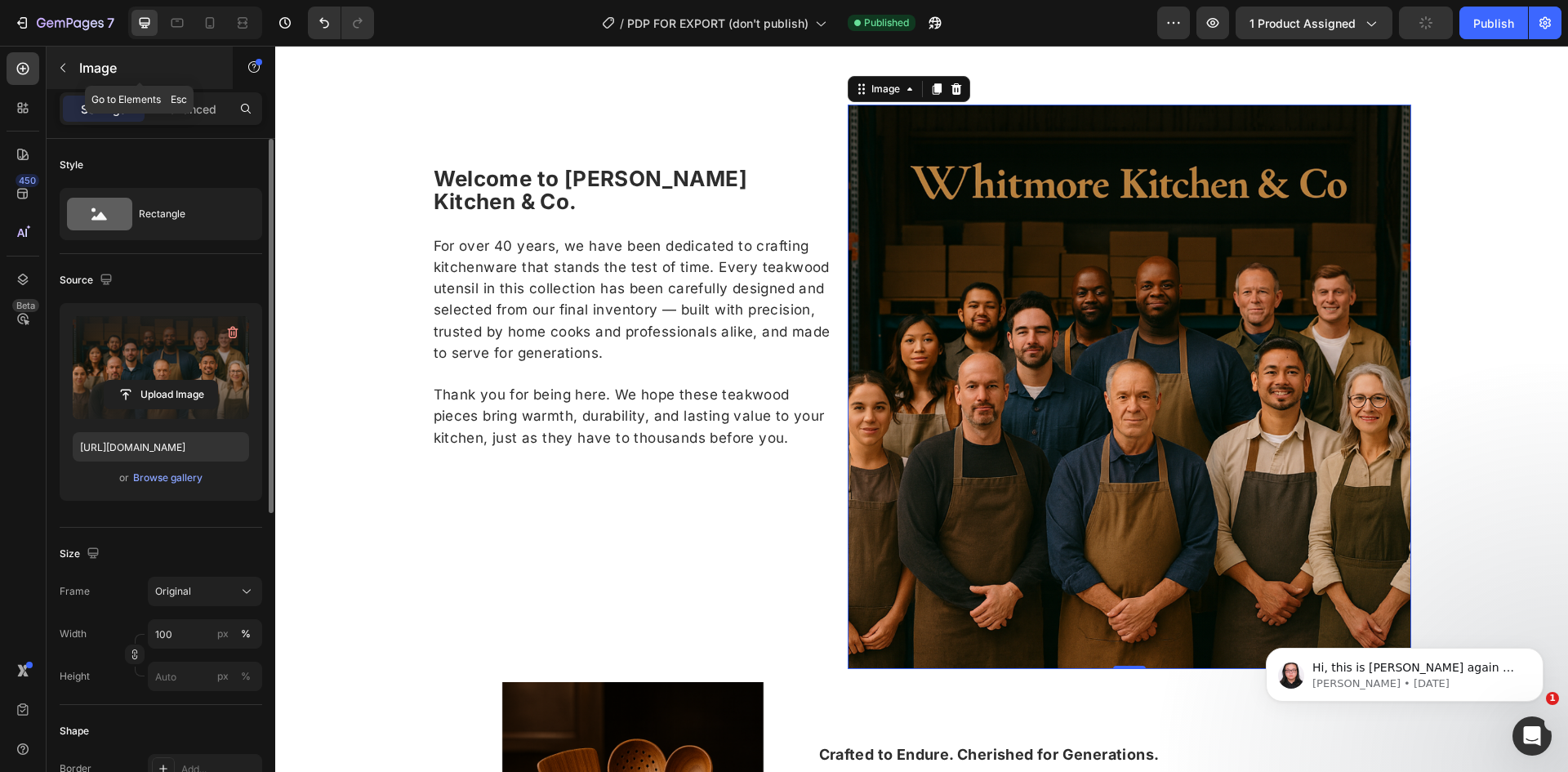
click at [82, 73] on p "Image" at bounding box center [148, 67] width 139 height 20
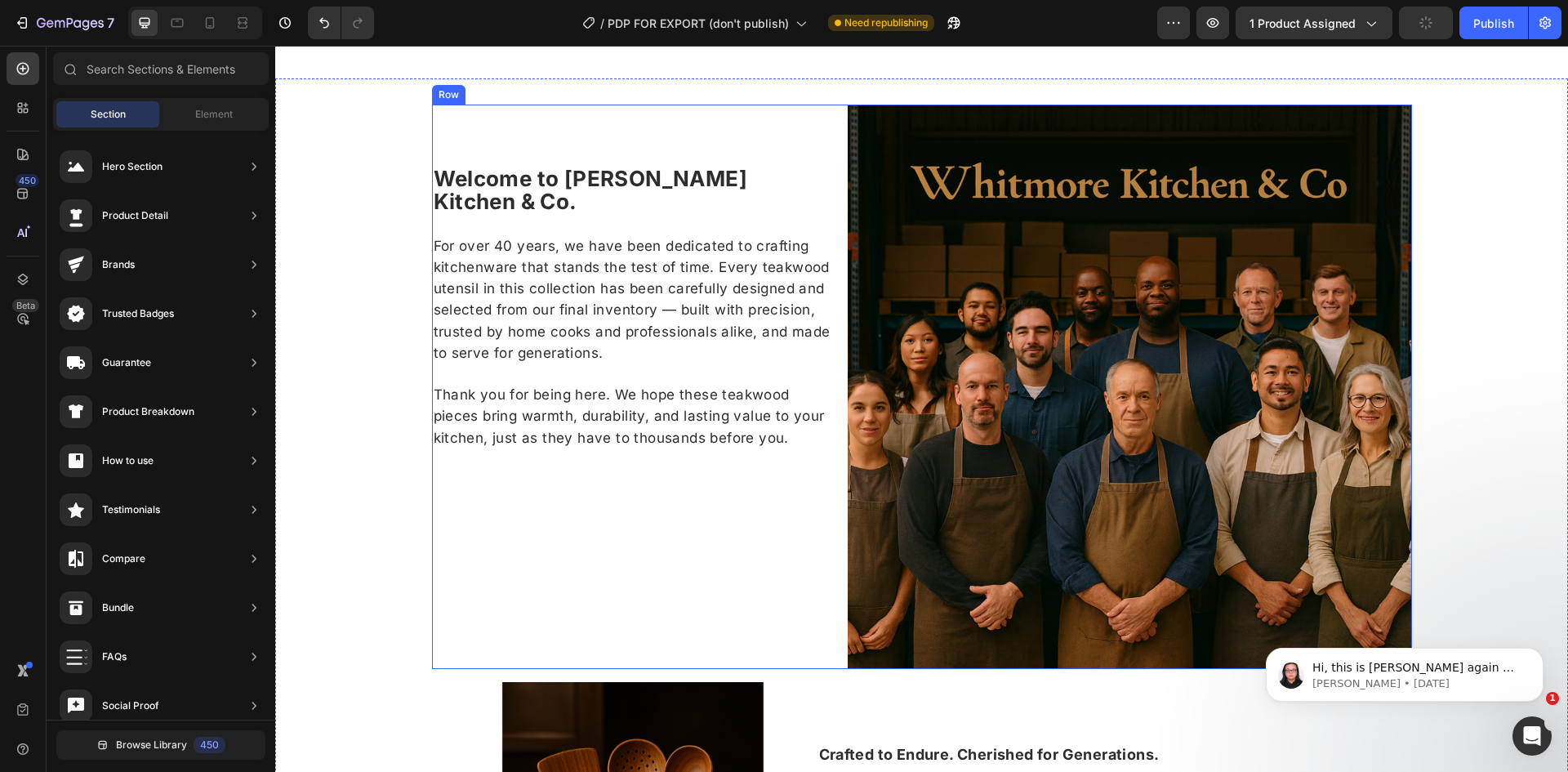
click at [613, 116] on div "Welcome to Whitmore Kitchen & Co. For over 40 years, we have been dedicated to …" at bounding box center [633, 386] width 403 height 564
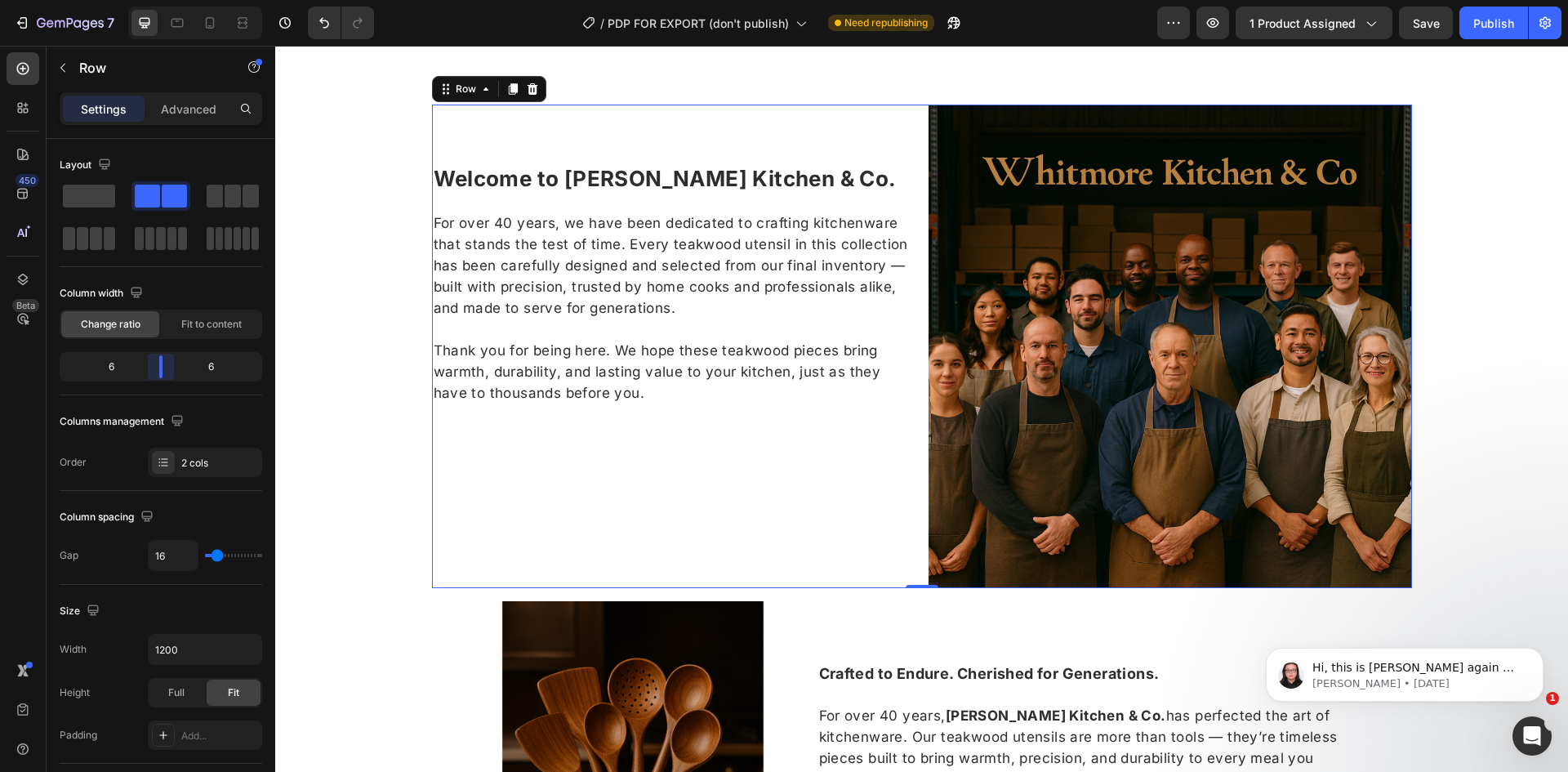
drag, startPoint x: 148, startPoint y: 356, endPoint x: 160, endPoint y: 360, distance: 12.6
click at [160, 0] on body "7 Version history / PDP FOR EXPORT (don't publish) Need republishing Preview 1 …" at bounding box center [784, 0] width 1568 height 0
click at [1437, 310] on div "Welcome to Whitmore Kitchen & Co. For over 40 years, we have been dedicated to …" at bounding box center [921, 555] width 1293 height 902
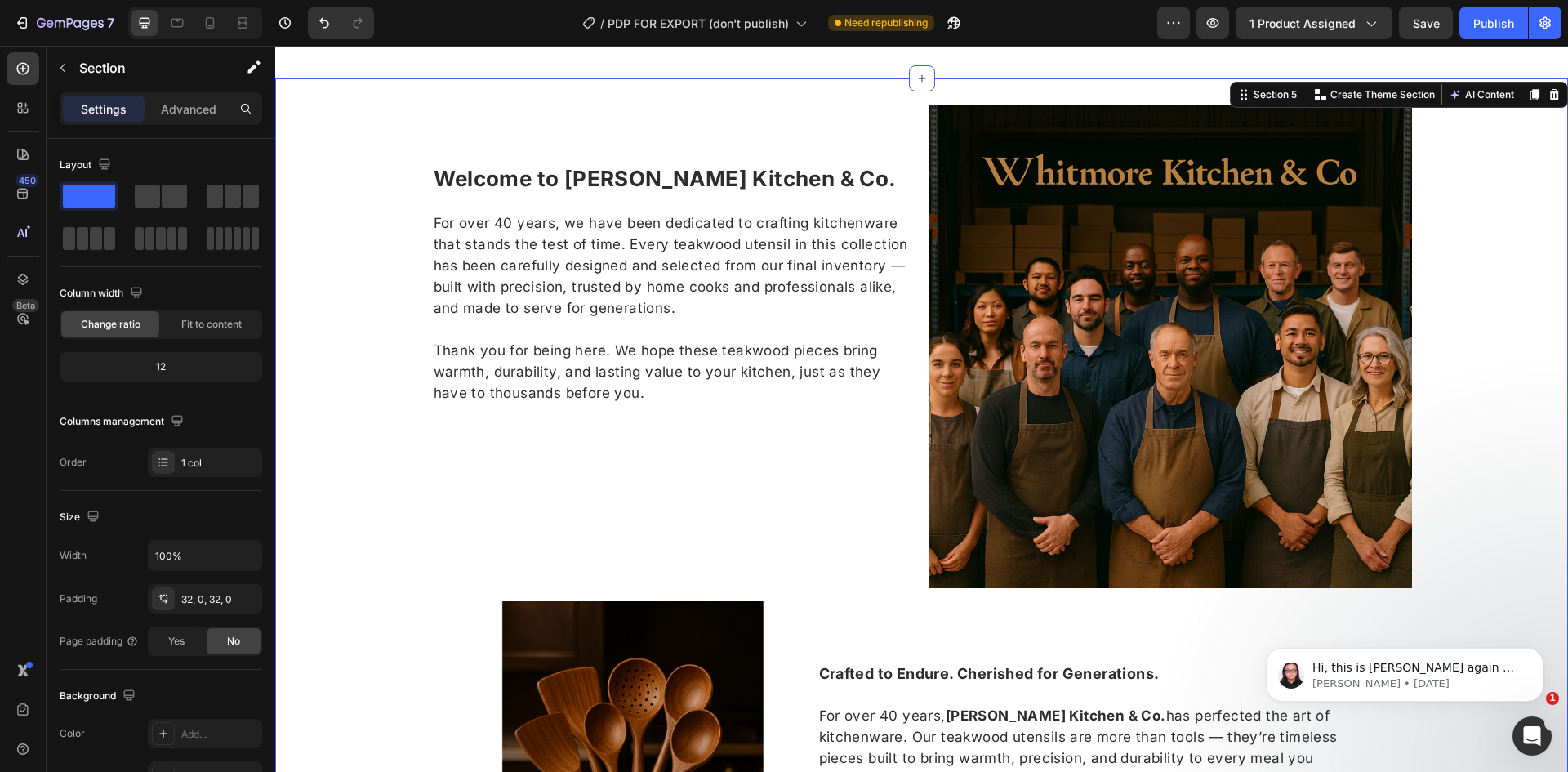
click at [1520, 380] on div "Welcome to Whitmore Kitchen & Co. For over 40 years, we have been dedicated to …" at bounding box center [921, 555] width 1293 height 902
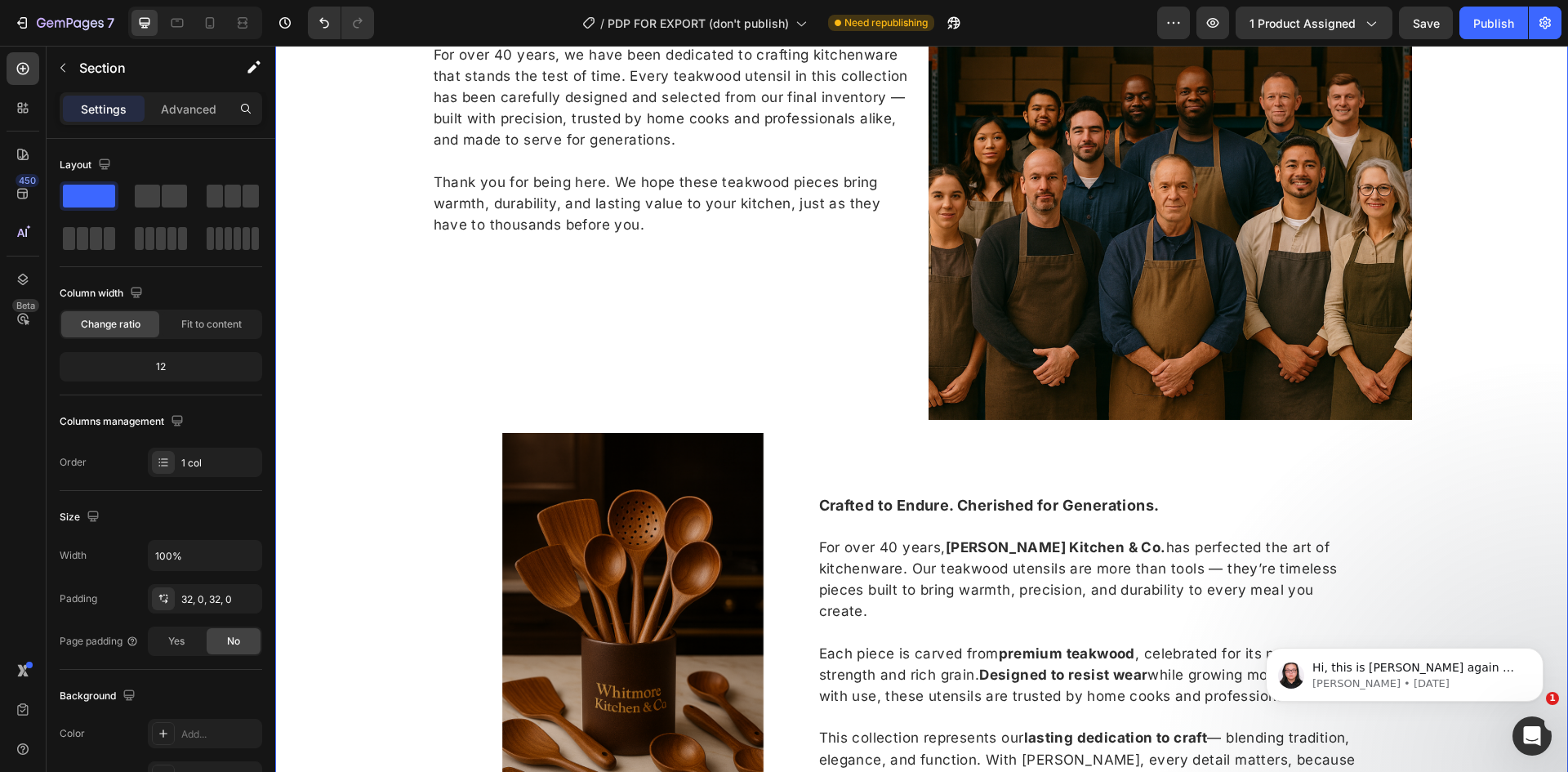
scroll to position [1904, 0]
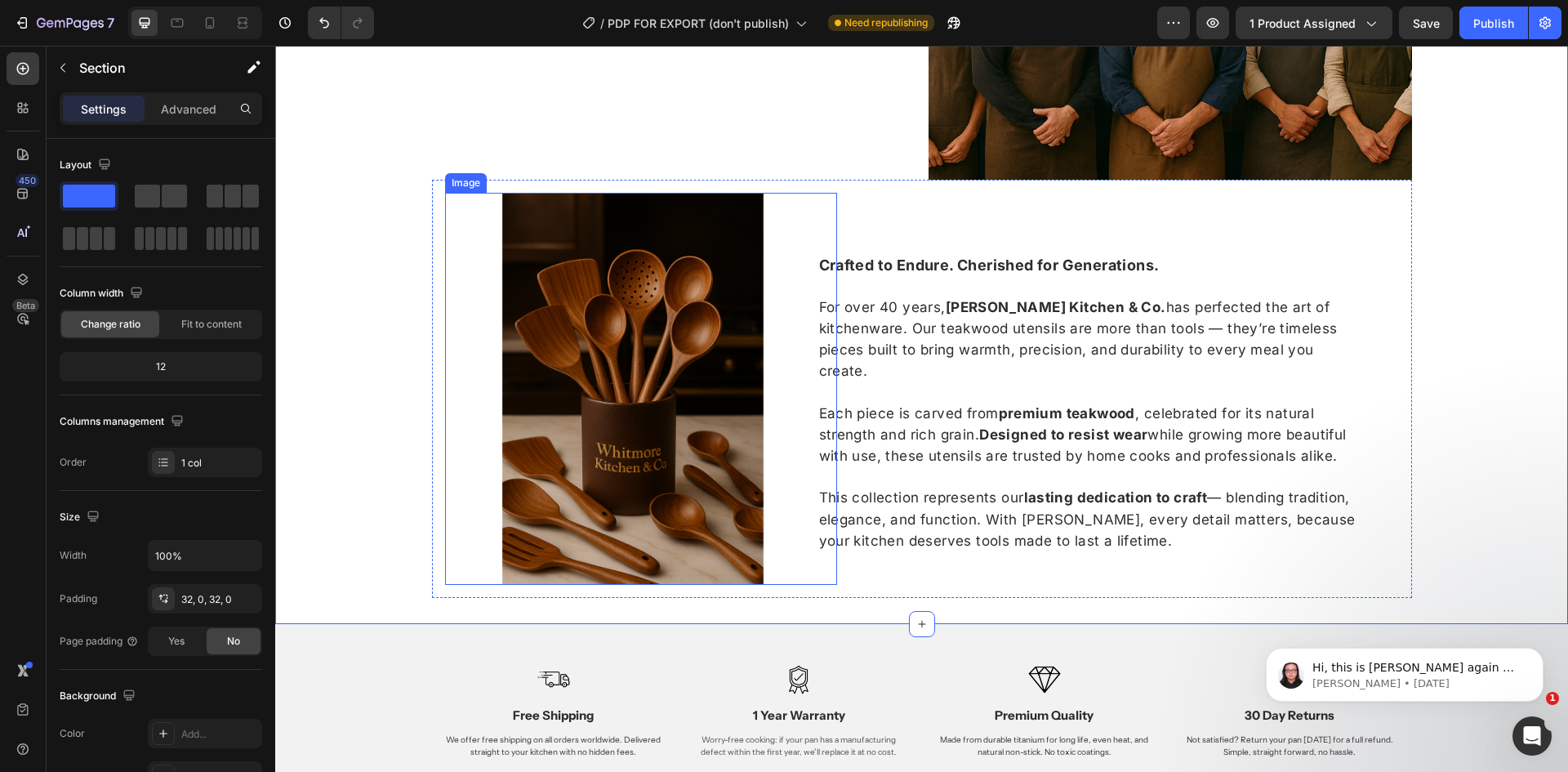
click at [655, 399] on img at bounding box center [641, 389] width 392 height 392
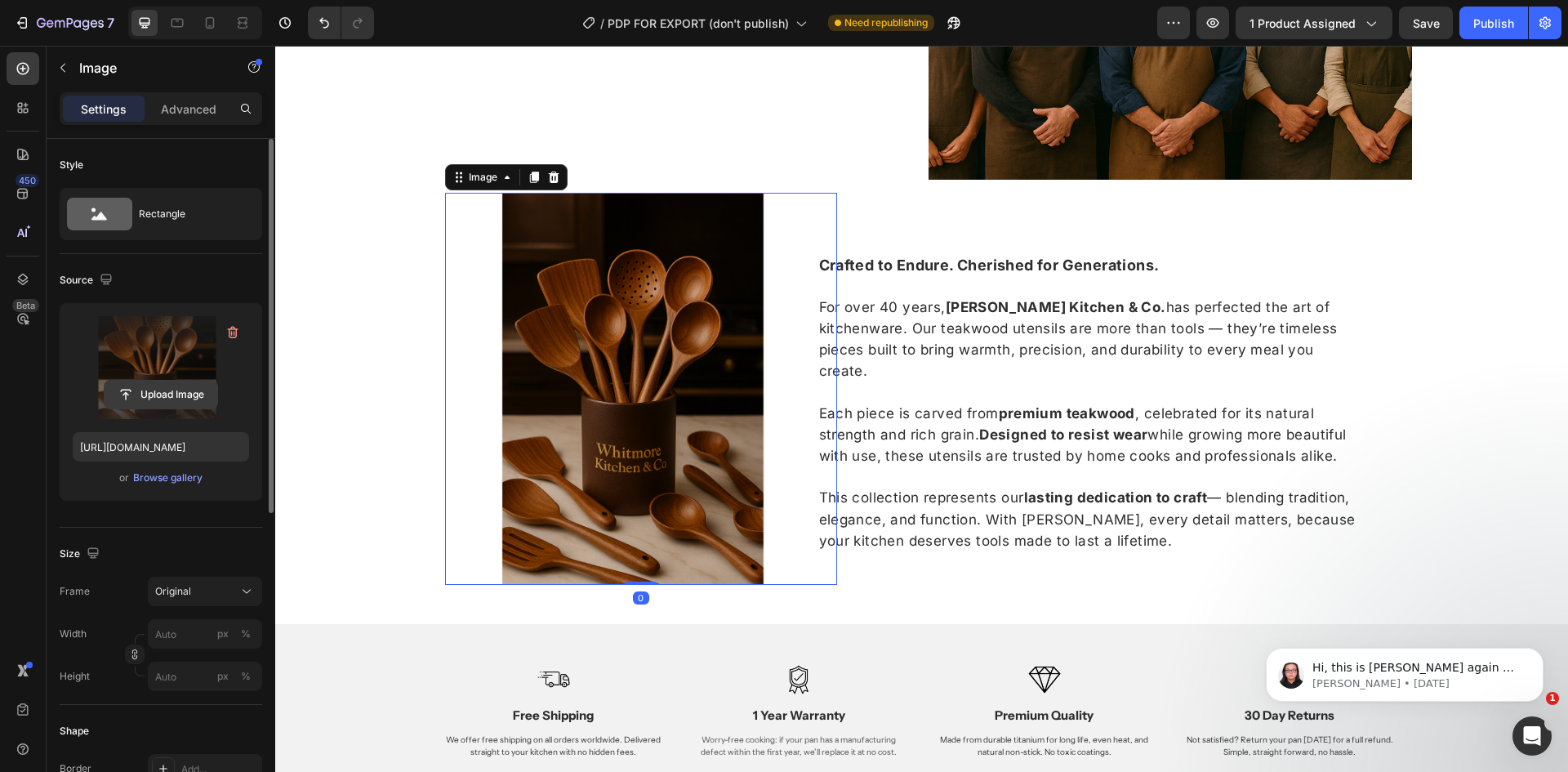
click at [184, 383] on input "file" at bounding box center [160, 394] width 113 height 28
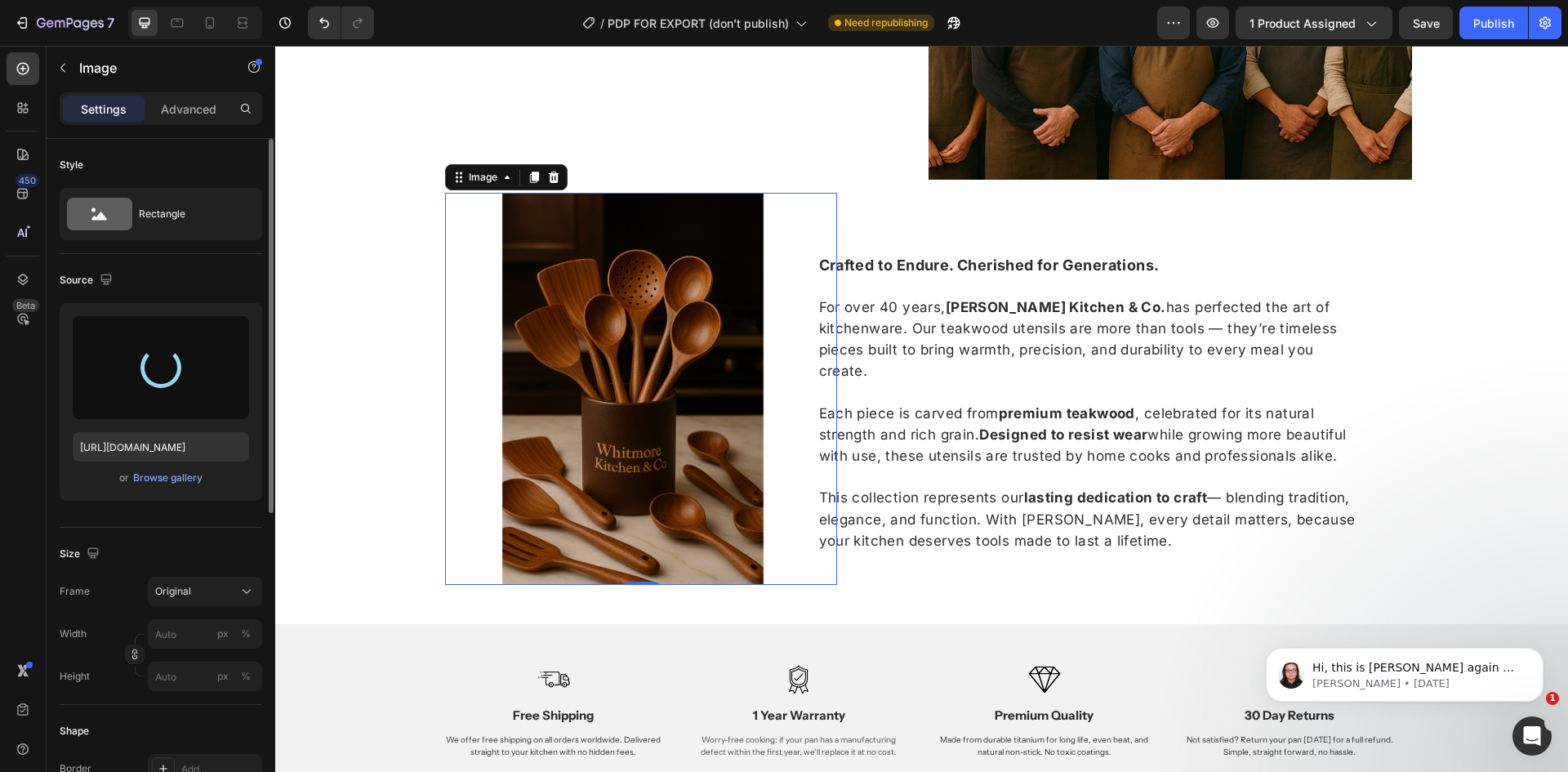
type input "https://cdn.shopify.com/s/files/1/0960/8039/6625/files/gempages_581516978108236…"
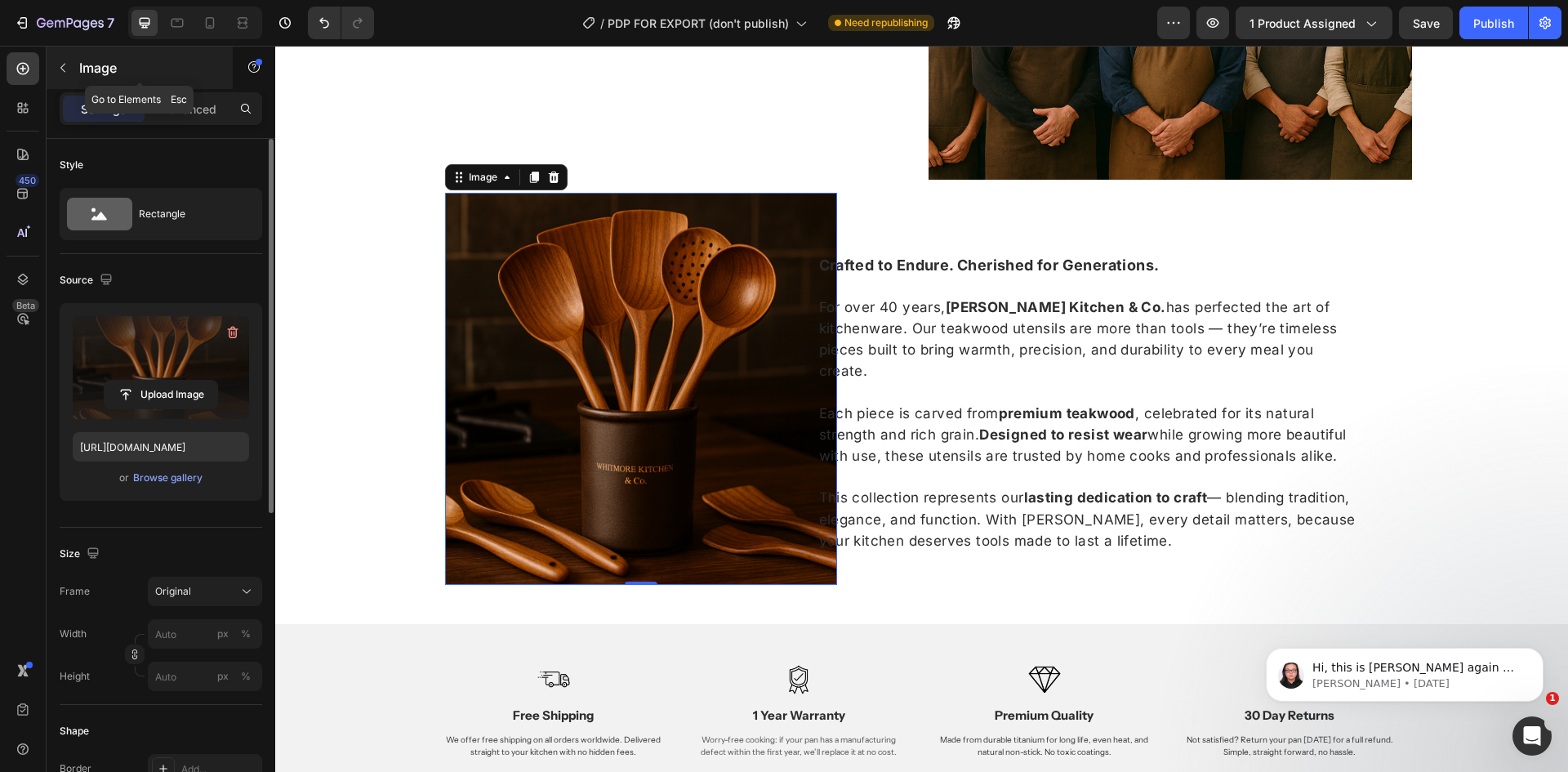
click at [122, 60] on p "Image" at bounding box center [148, 67] width 139 height 20
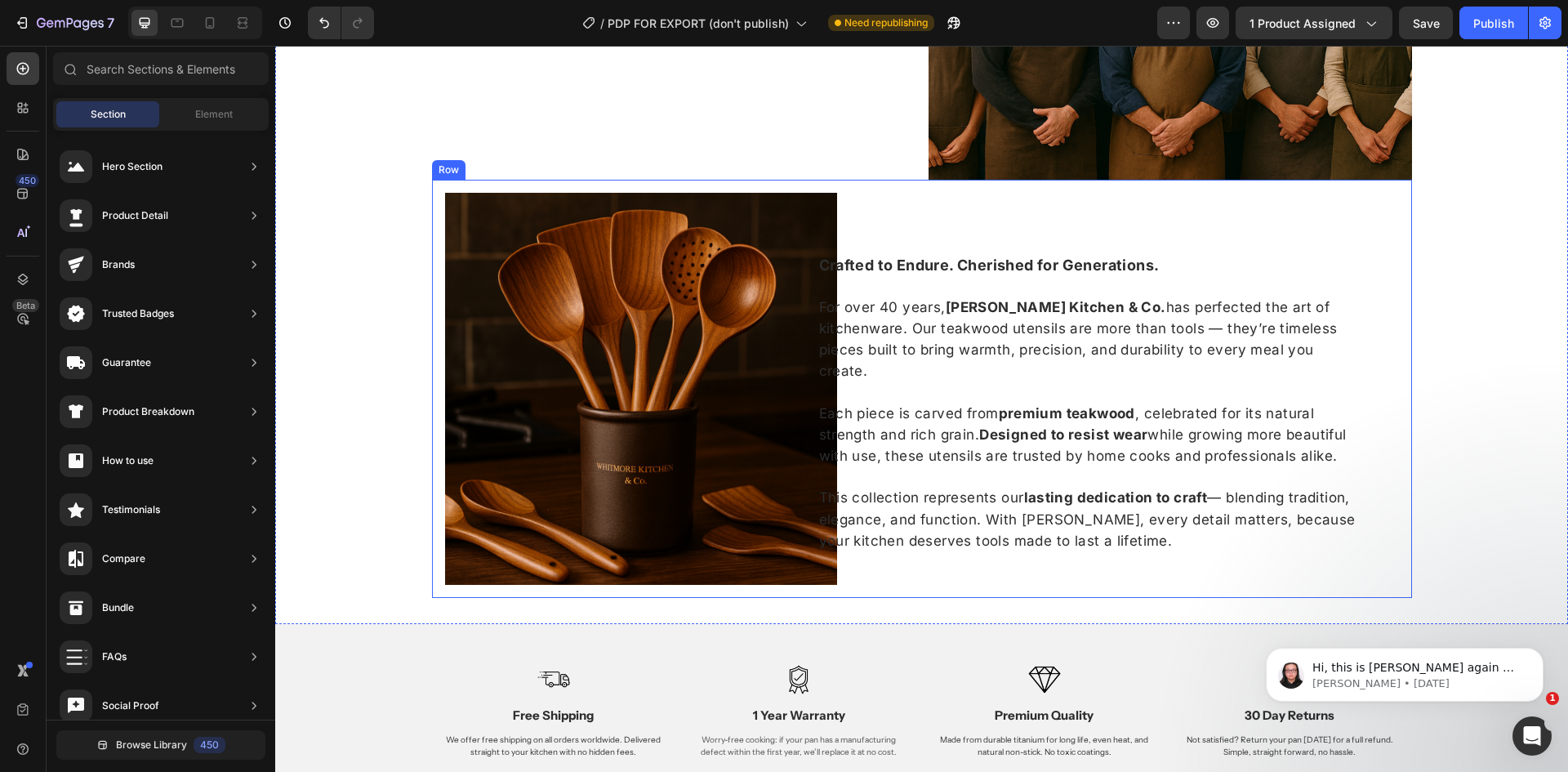
click at [1114, 224] on div "Crafted to Endure. Cherished for Generations. For over 40 years, Whitmore Kitch…" at bounding box center [1124, 389] width 549 height 392
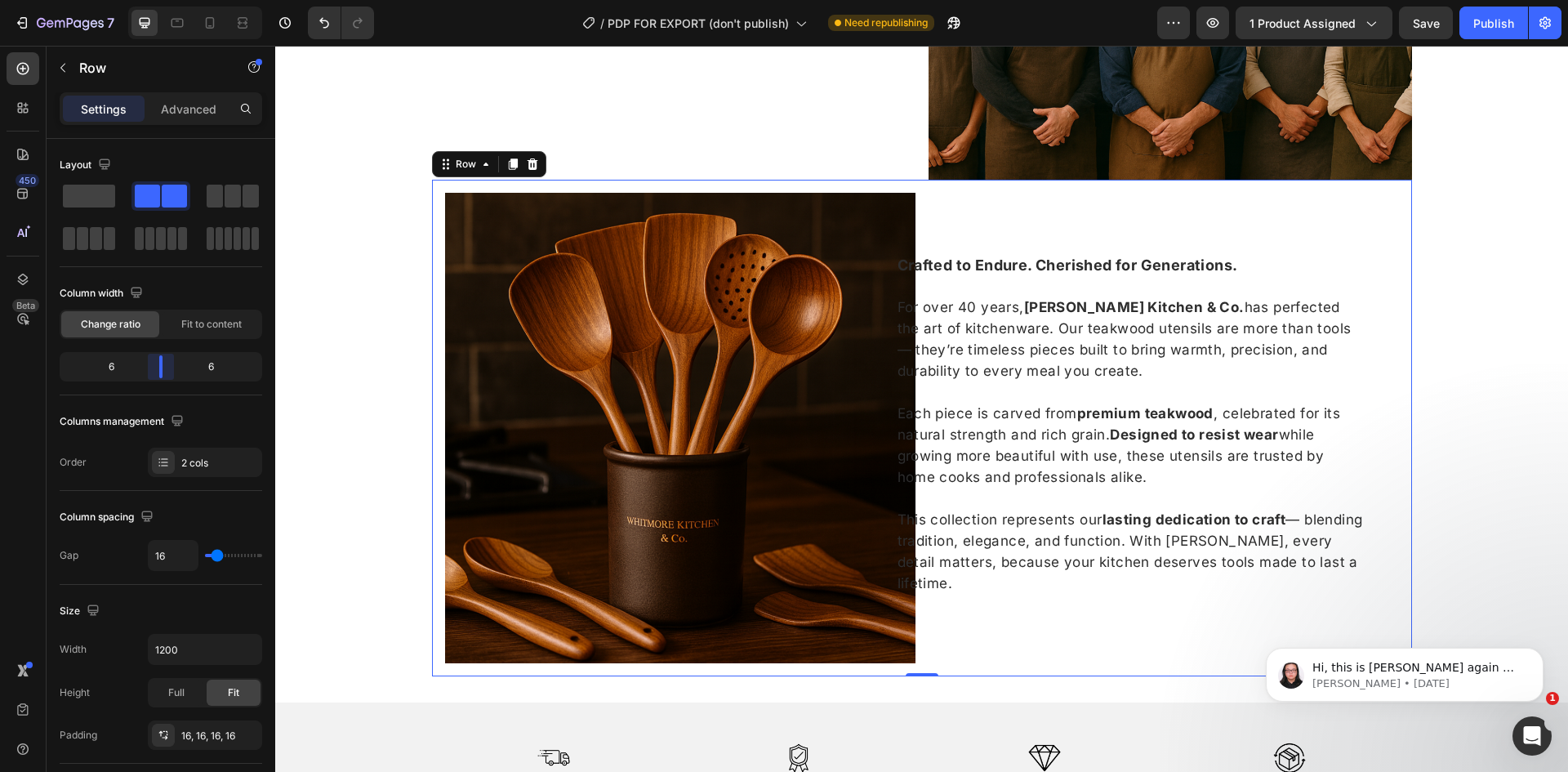
click at [158, 0] on body "7 Version history / PDP FOR EXPORT (don't publish) Need republishing Preview 1 …" at bounding box center [784, 0] width 1568 height 0
click at [1078, 356] on span "For over 40 years, Whitmore Kitchen & Co. has perfected the art of kitchenware.…" at bounding box center [1124, 338] width 454 height 81
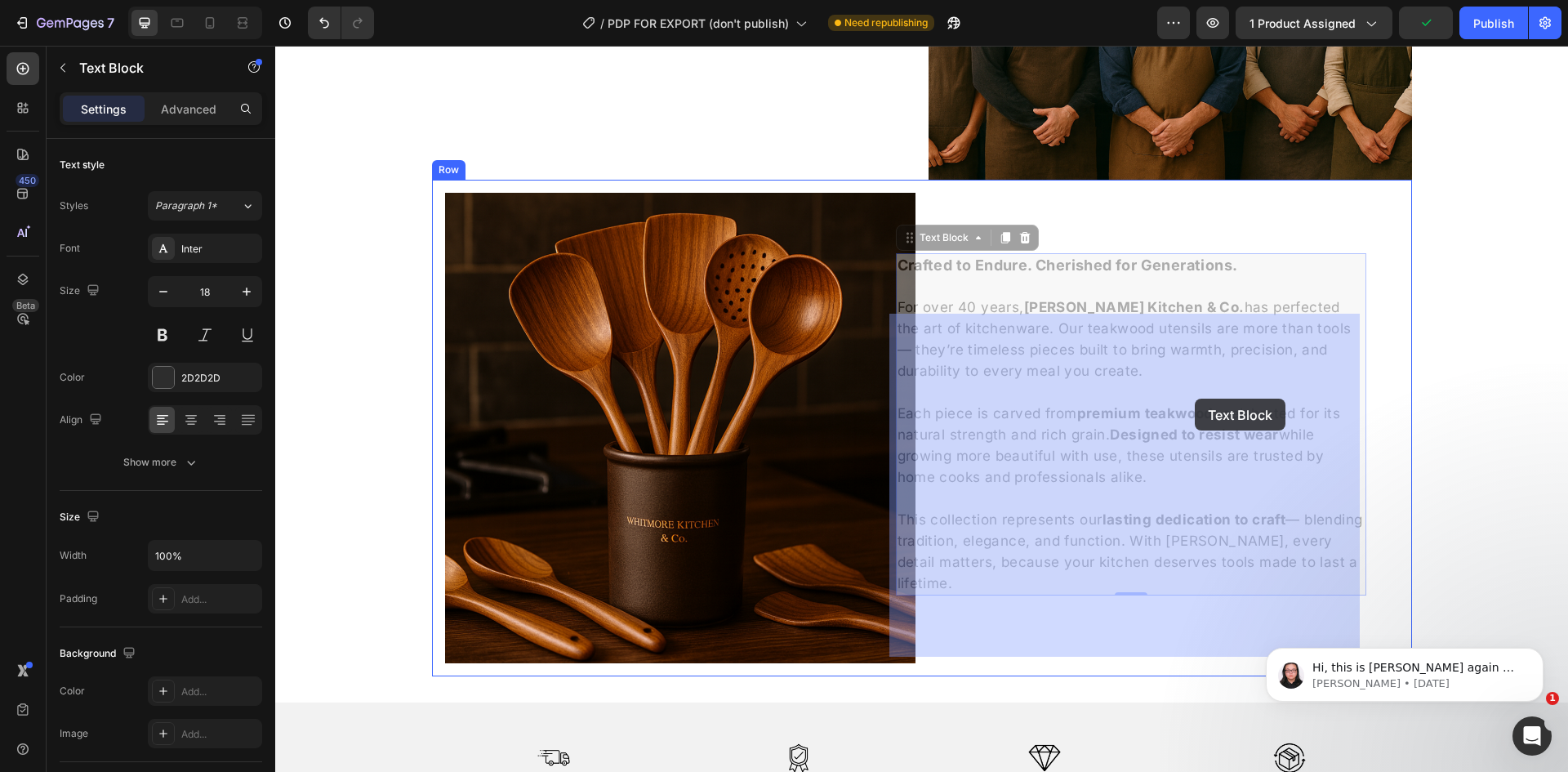
drag, startPoint x: 1166, startPoint y: 393, endPoint x: 1190, endPoint y: 398, distance: 24.5
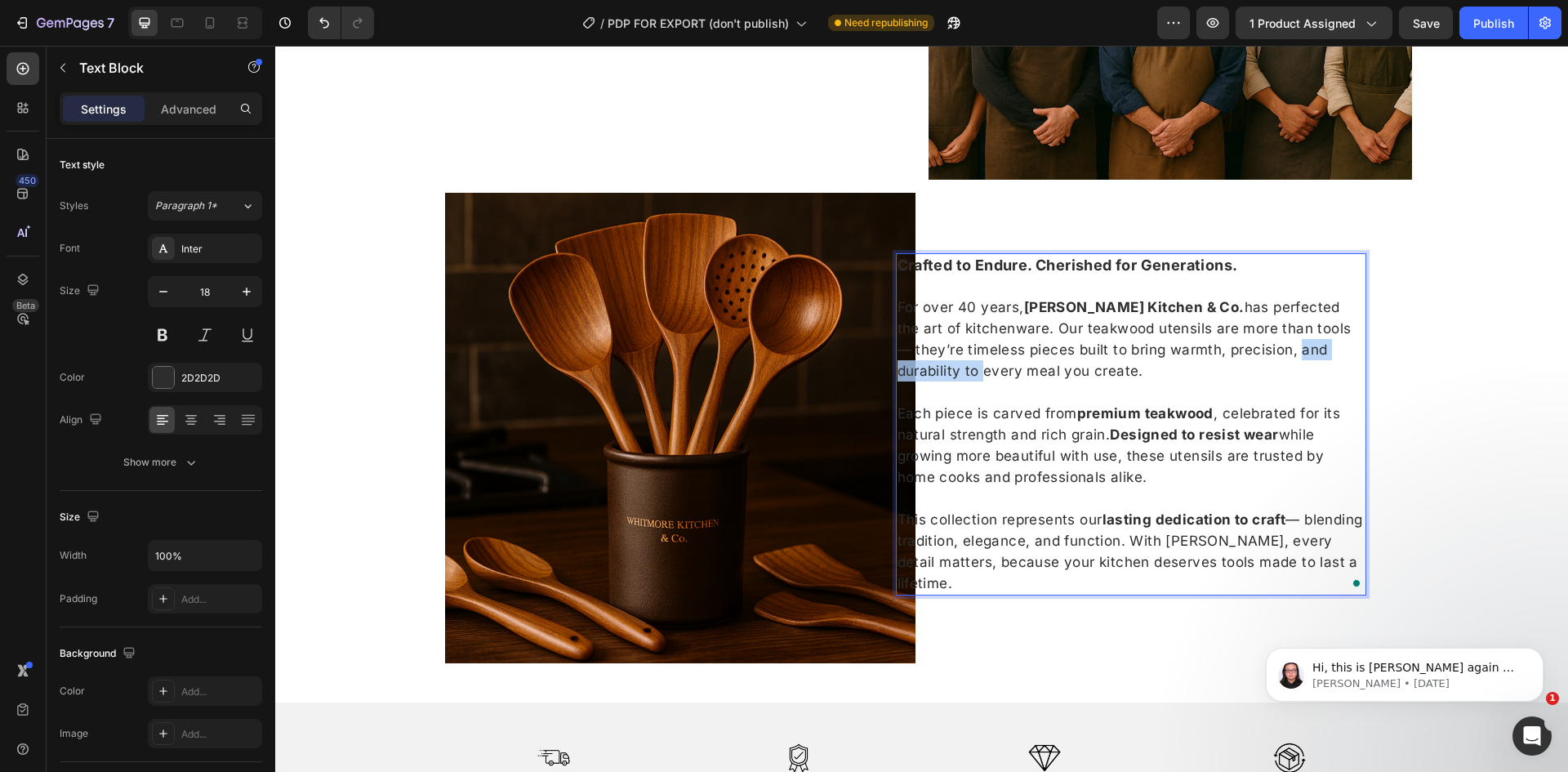
drag, startPoint x: 1220, startPoint y: 343, endPoint x: 1350, endPoint y: 351, distance: 130.2
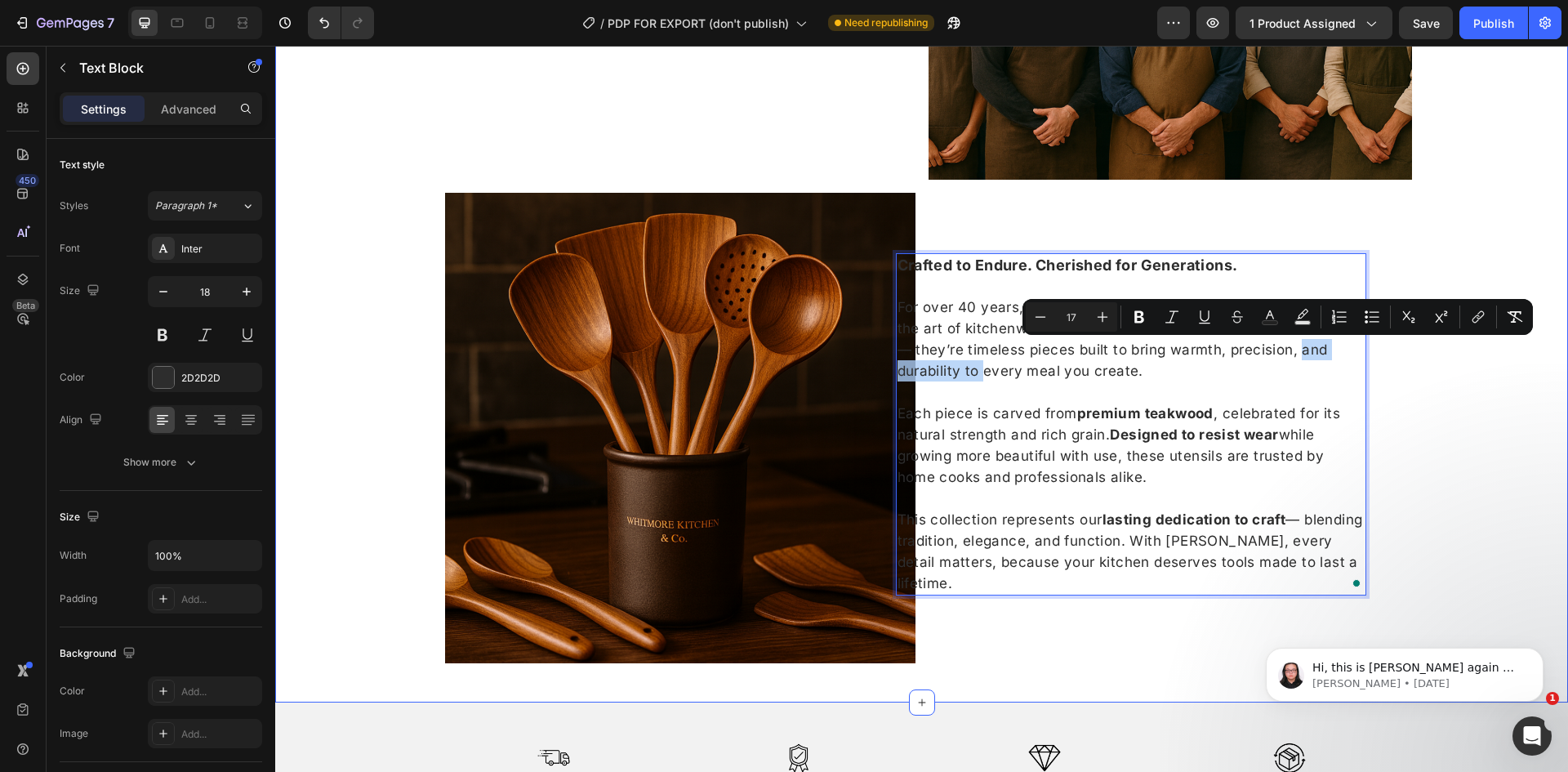
click at [1425, 352] on div "Welcome to Whitmore Kitchen & Co. For over 40 years, we have been dedicated to …" at bounding box center [921, 186] width 1293 height 980
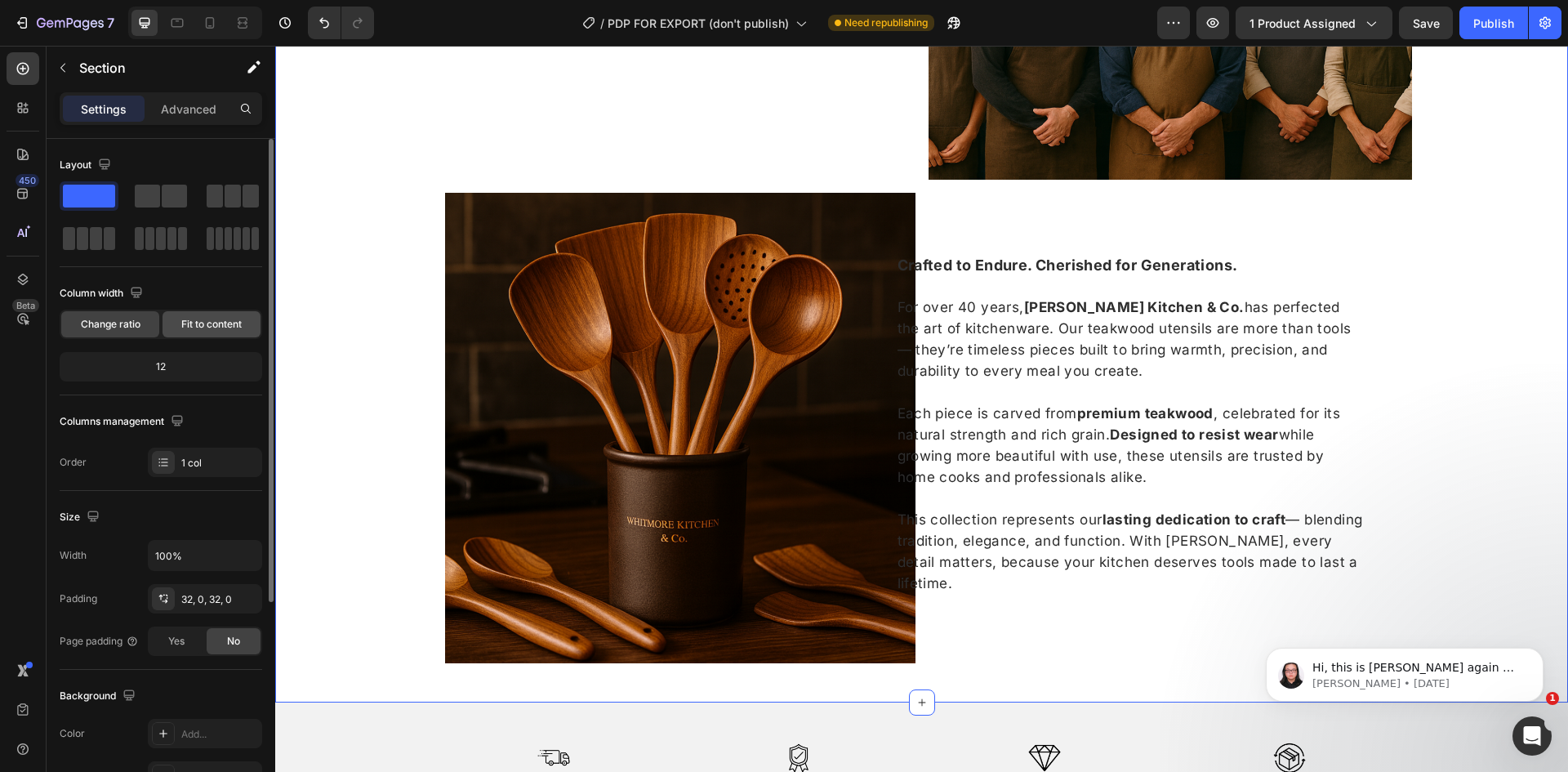
click at [194, 320] on span "Fit to content" at bounding box center [211, 323] width 60 height 14
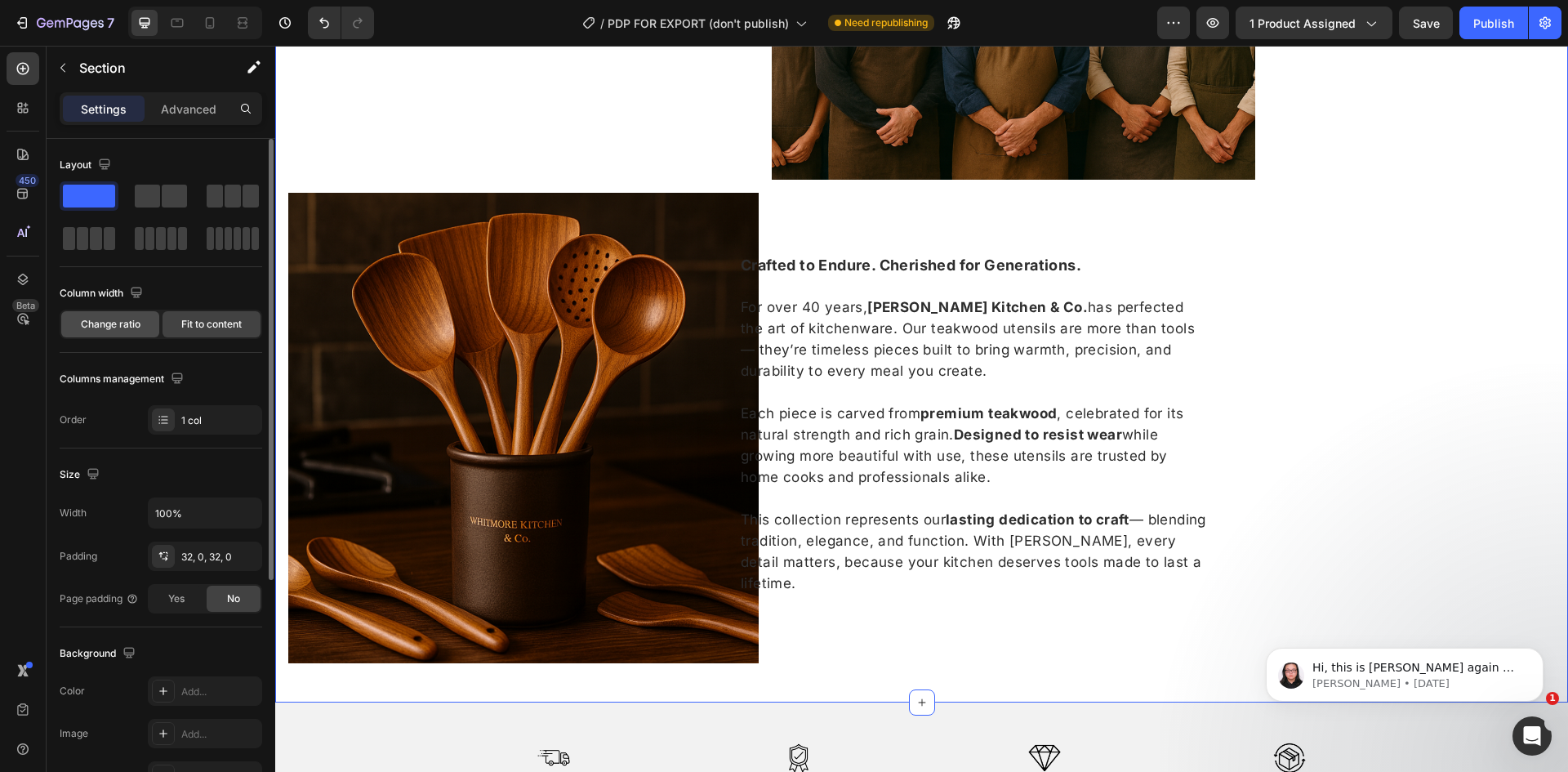
click at [114, 319] on span "Change ratio" at bounding box center [110, 323] width 59 height 14
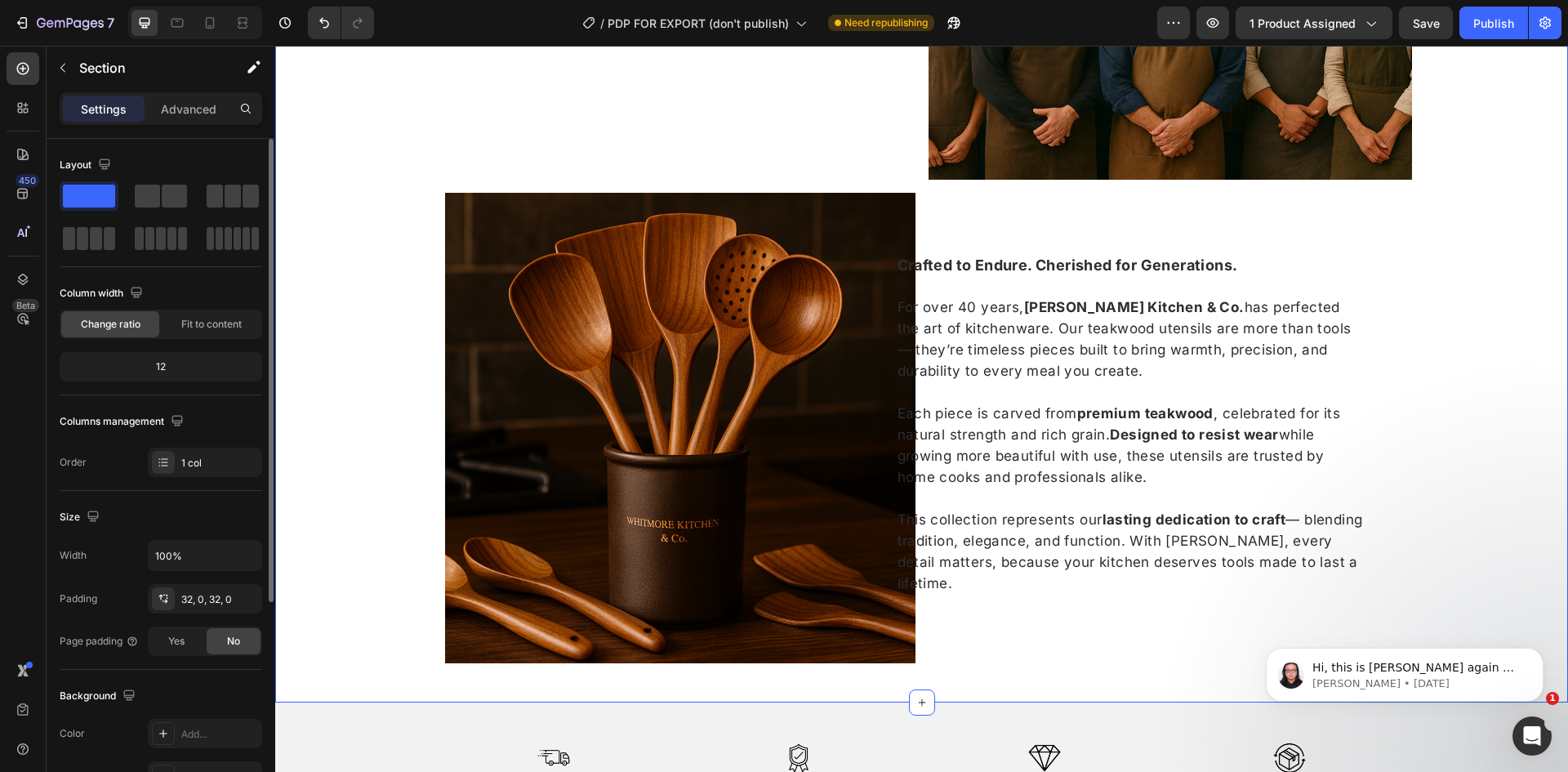
click at [171, 372] on div "12" at bounding box center [160, 366] width 196 height 23
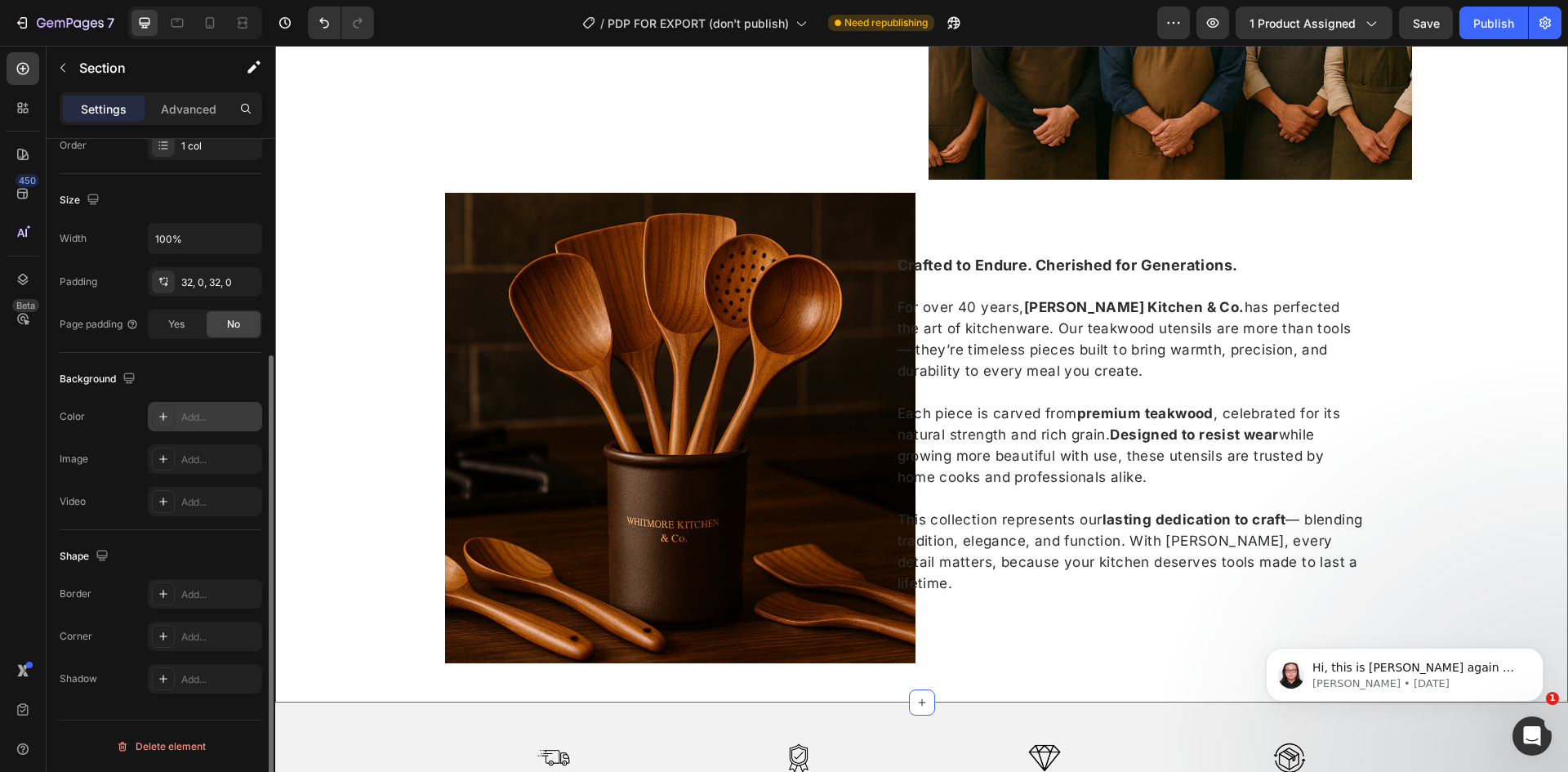
scroll to position [0, 0]
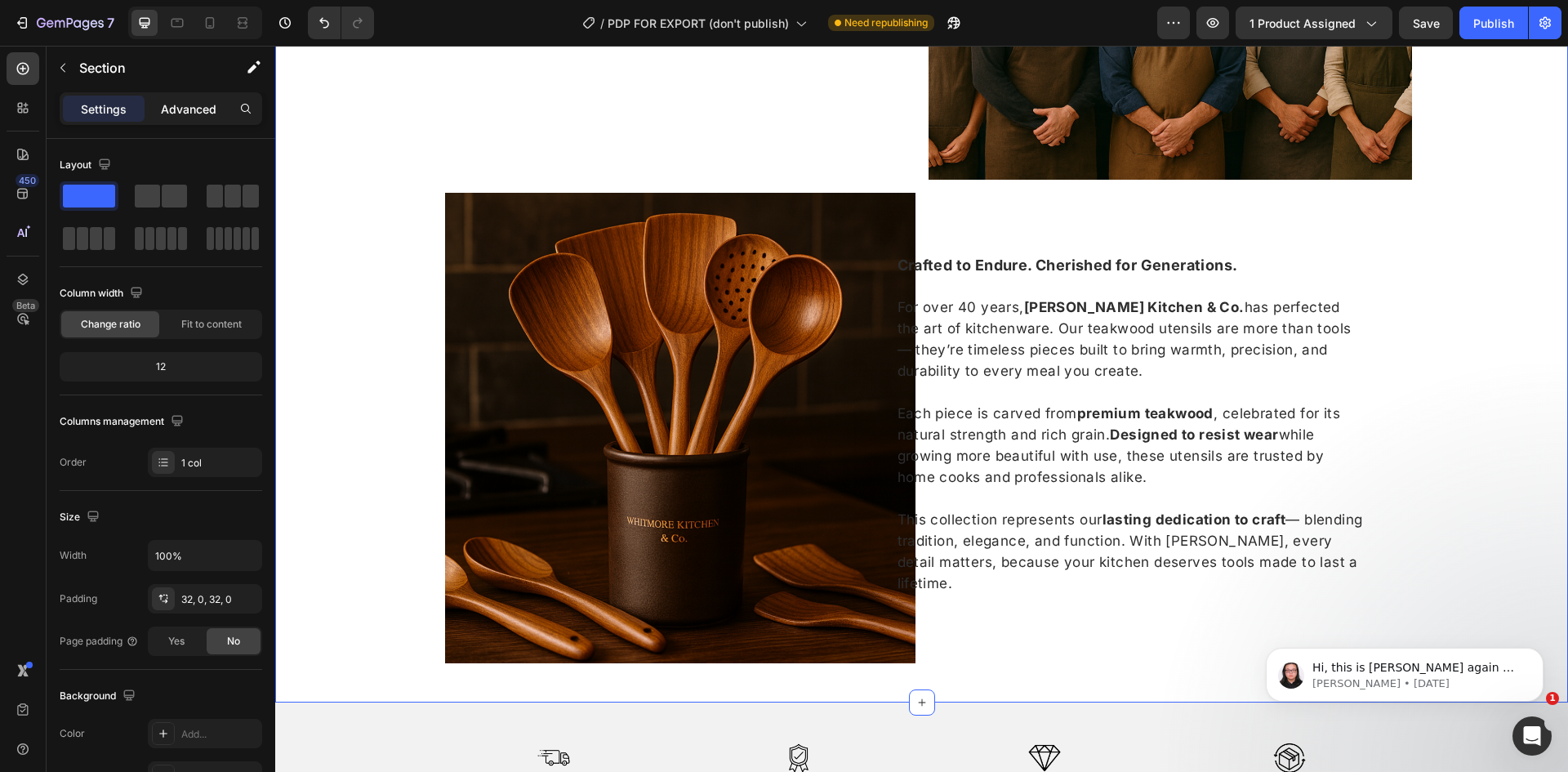
click at [199, 103] on p "Advanced" at bounding box center [188, 109] width 55 height 17
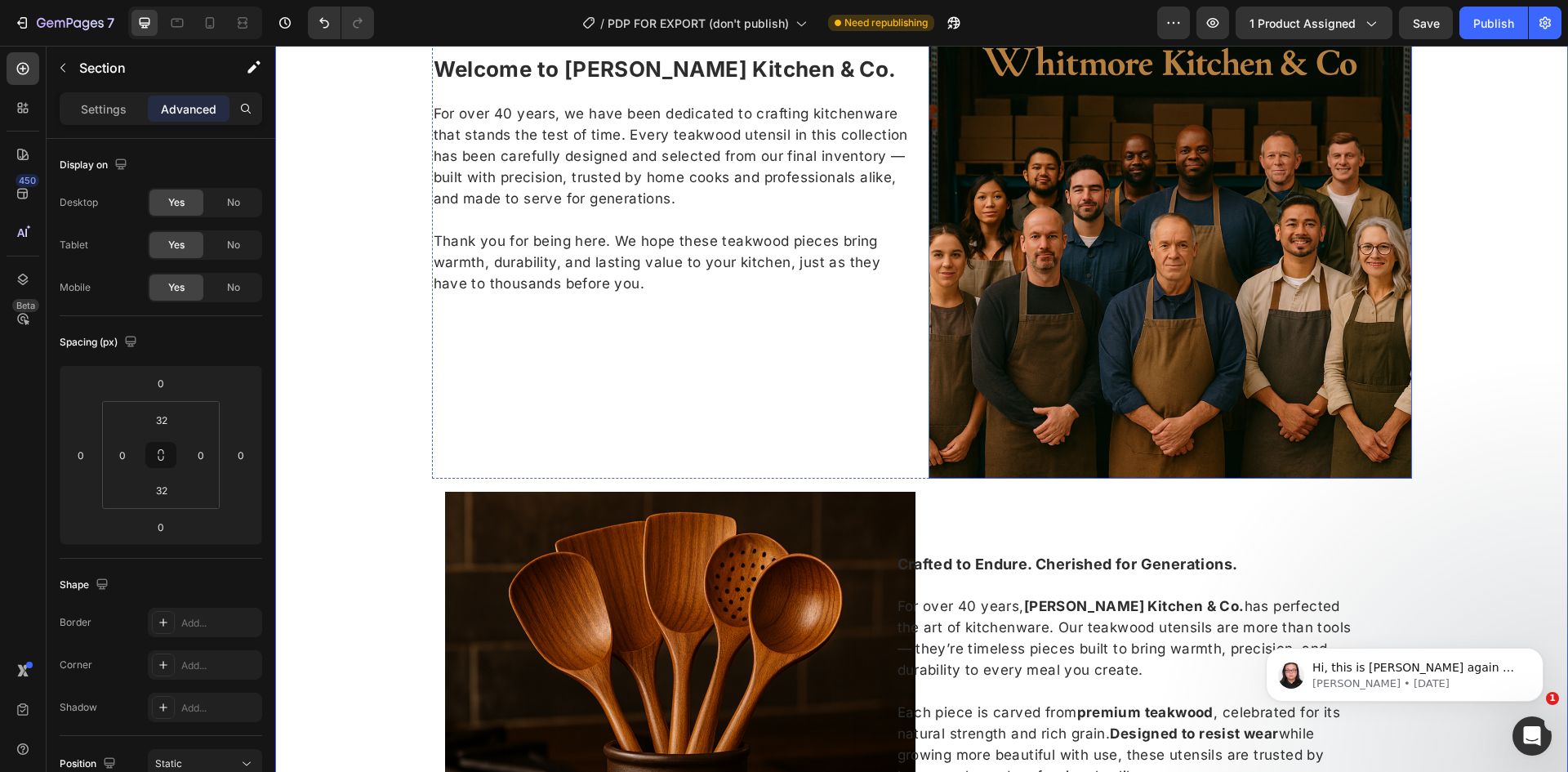
scroll to position [1822, 0]
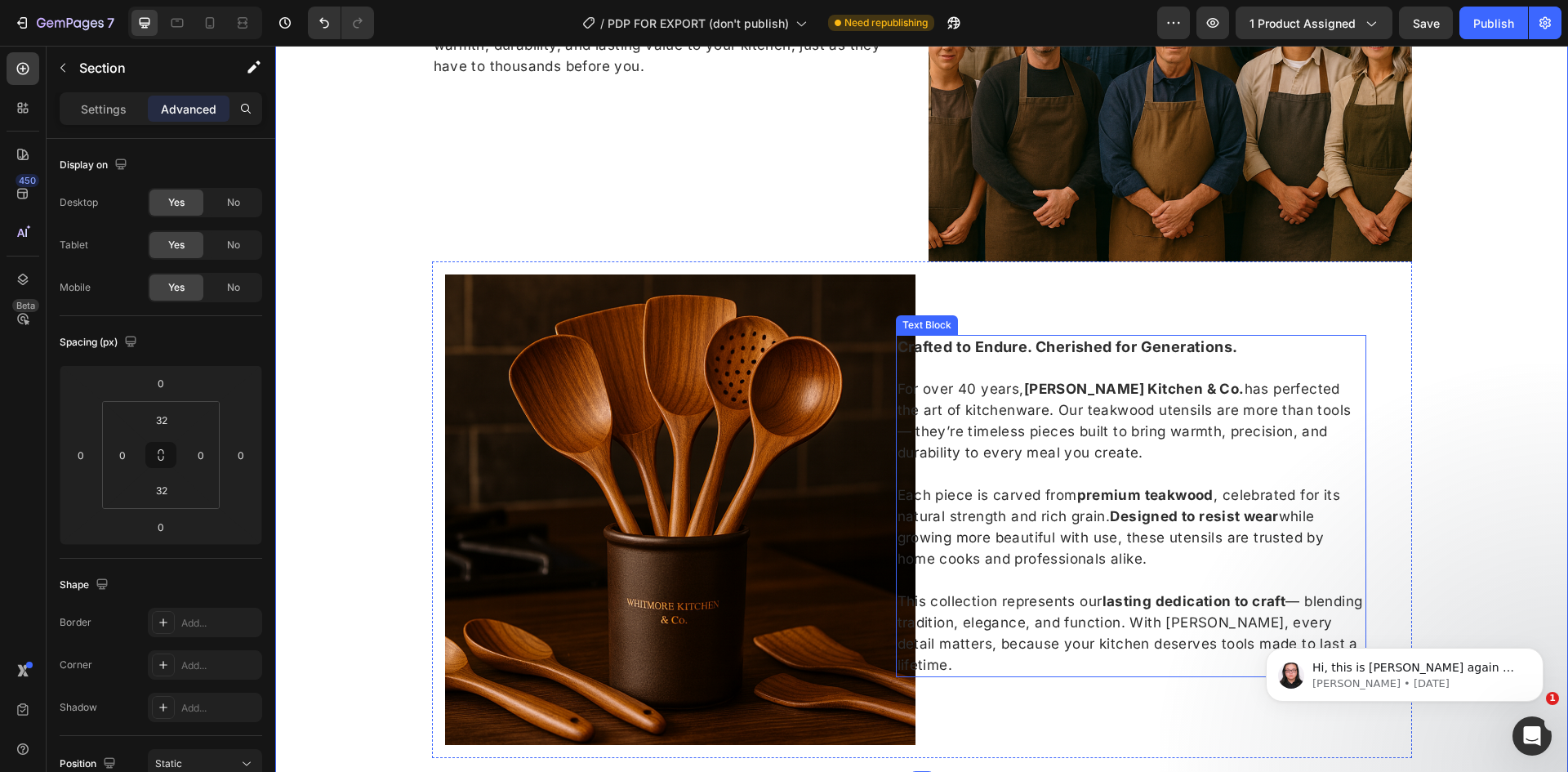
click at [1026, 411] on span "For over 40 years, Whitmore Kitchen & Co. has perfected the art of kitchenware.…" at bounding box center [1124, 421] width 454 height 81
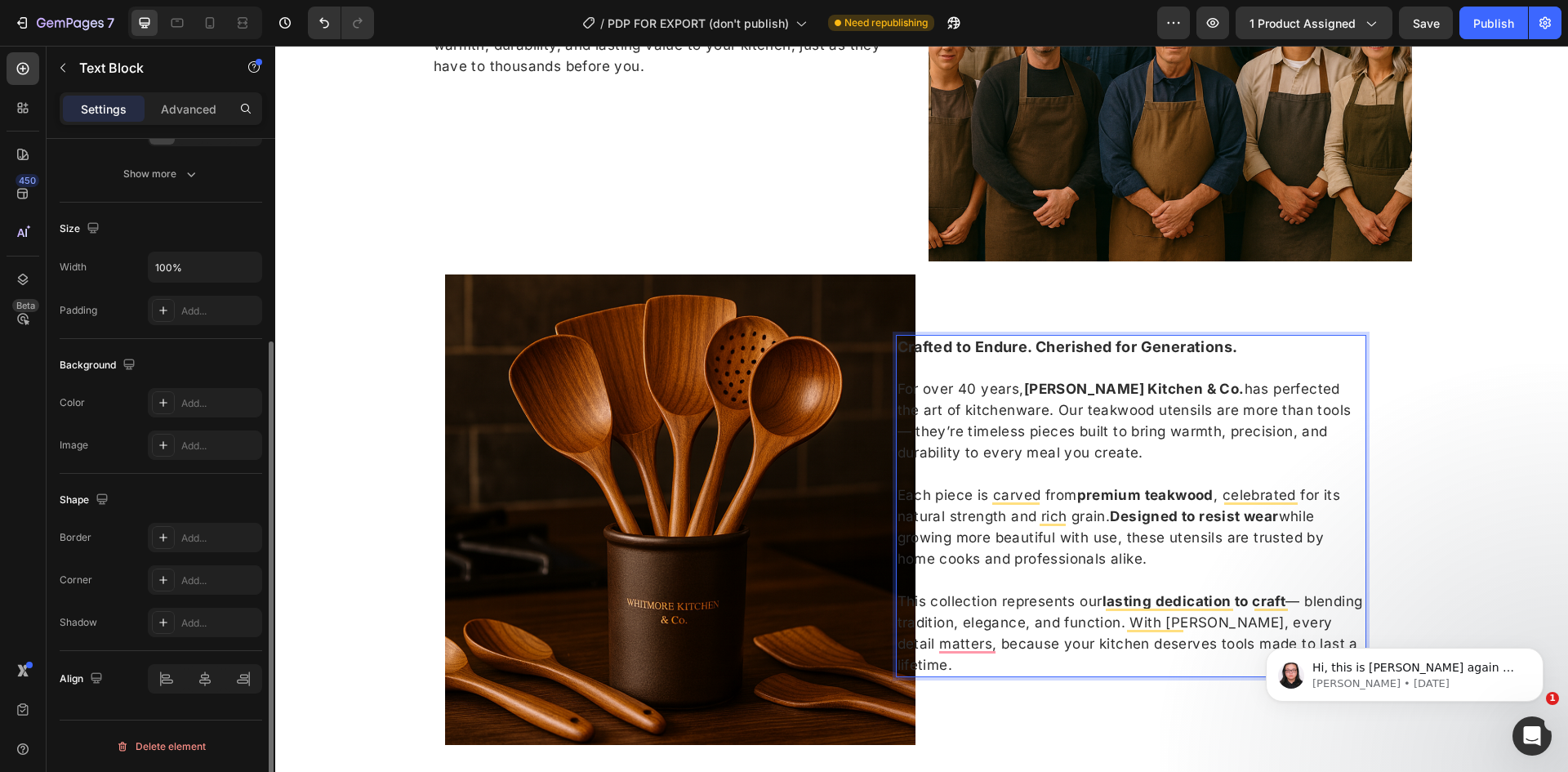
scroll to position [125, 0]
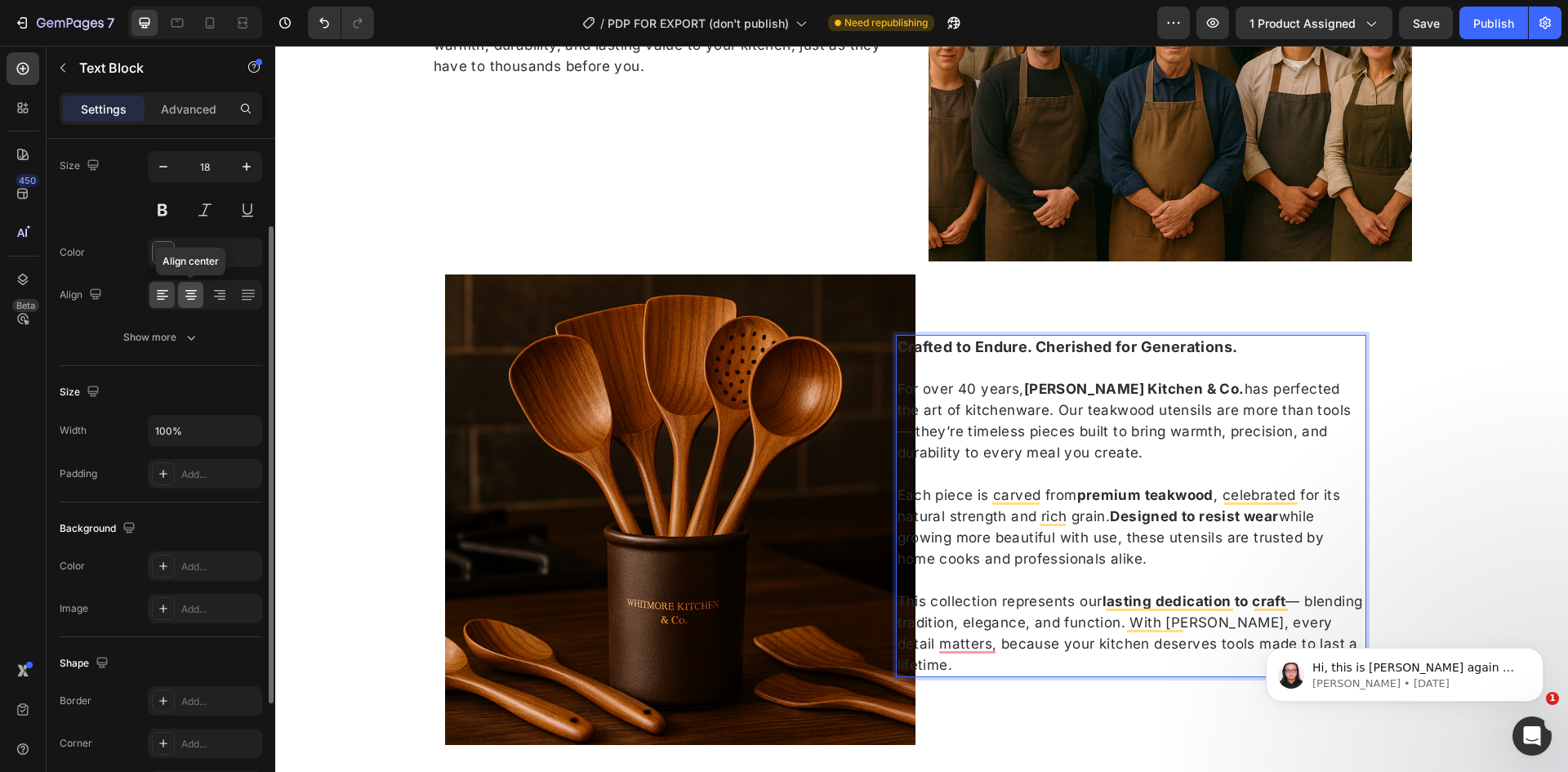
click at [184, 292] on icon at bounding box center [191, 294] width 16 height 16
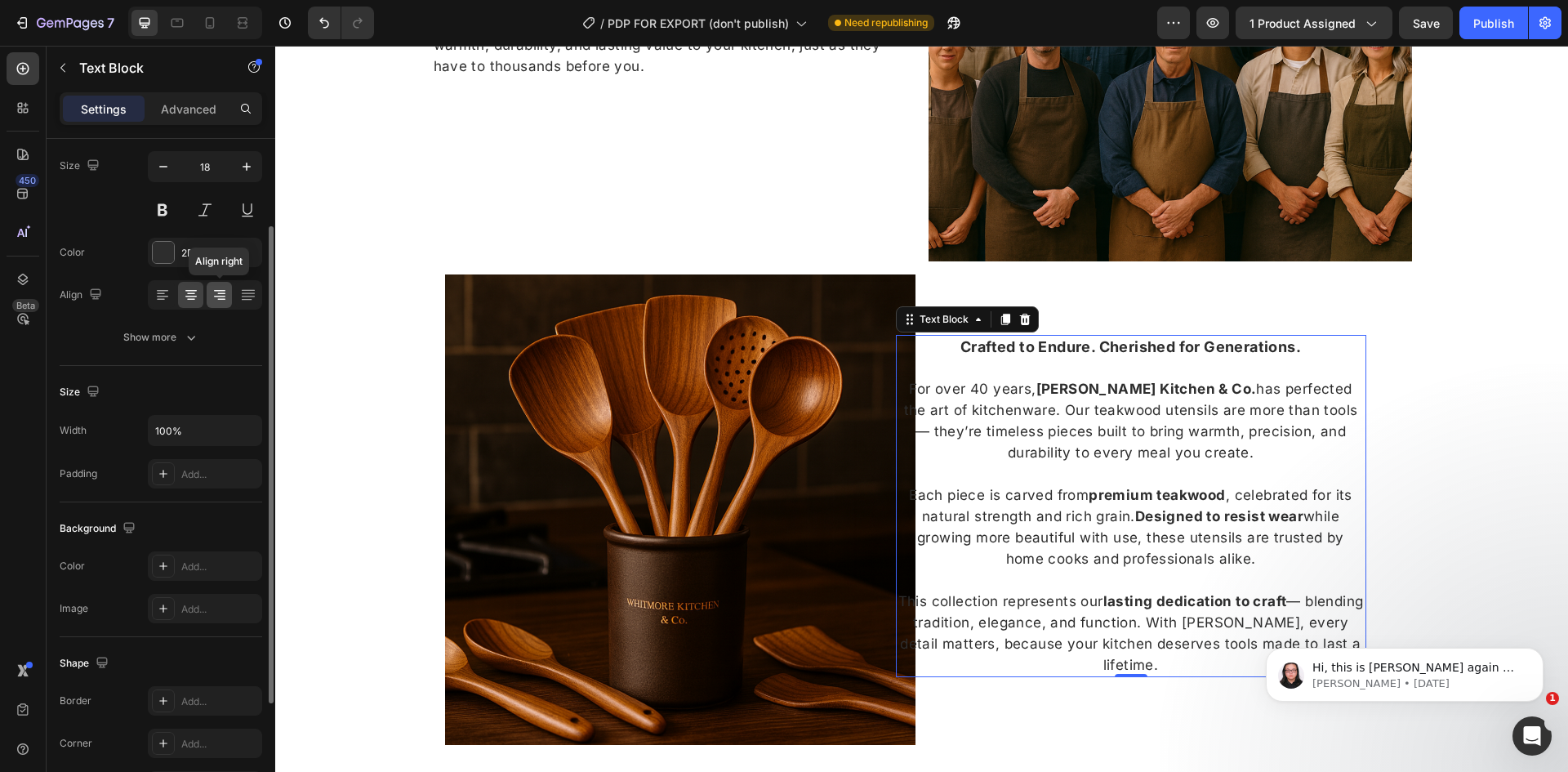
click at [216, 305] on div at bounding box center [220, 294] width 25 height 26
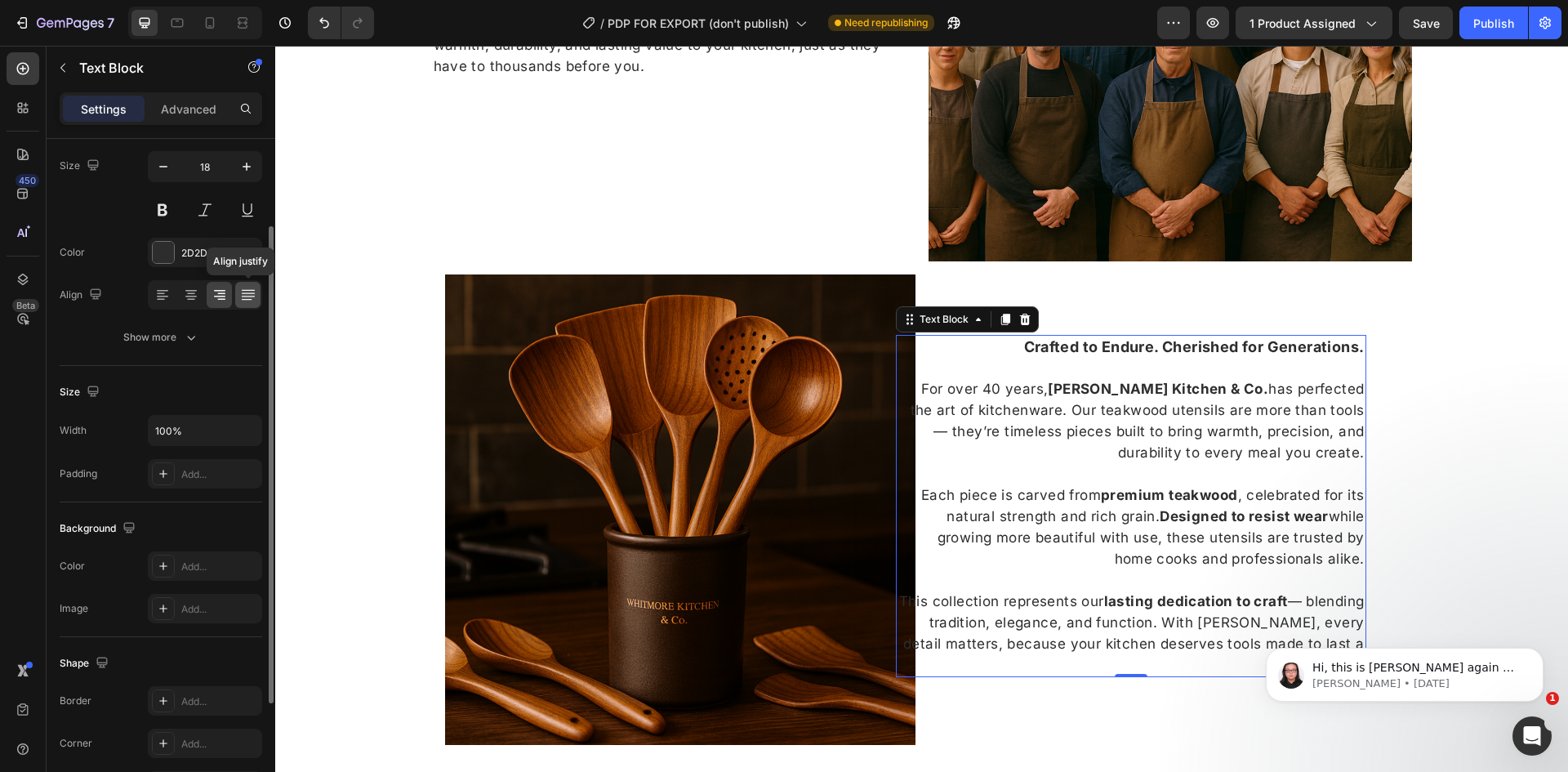
click at [256, 299] on div at bounding box center [248, 294] width 25 height 26
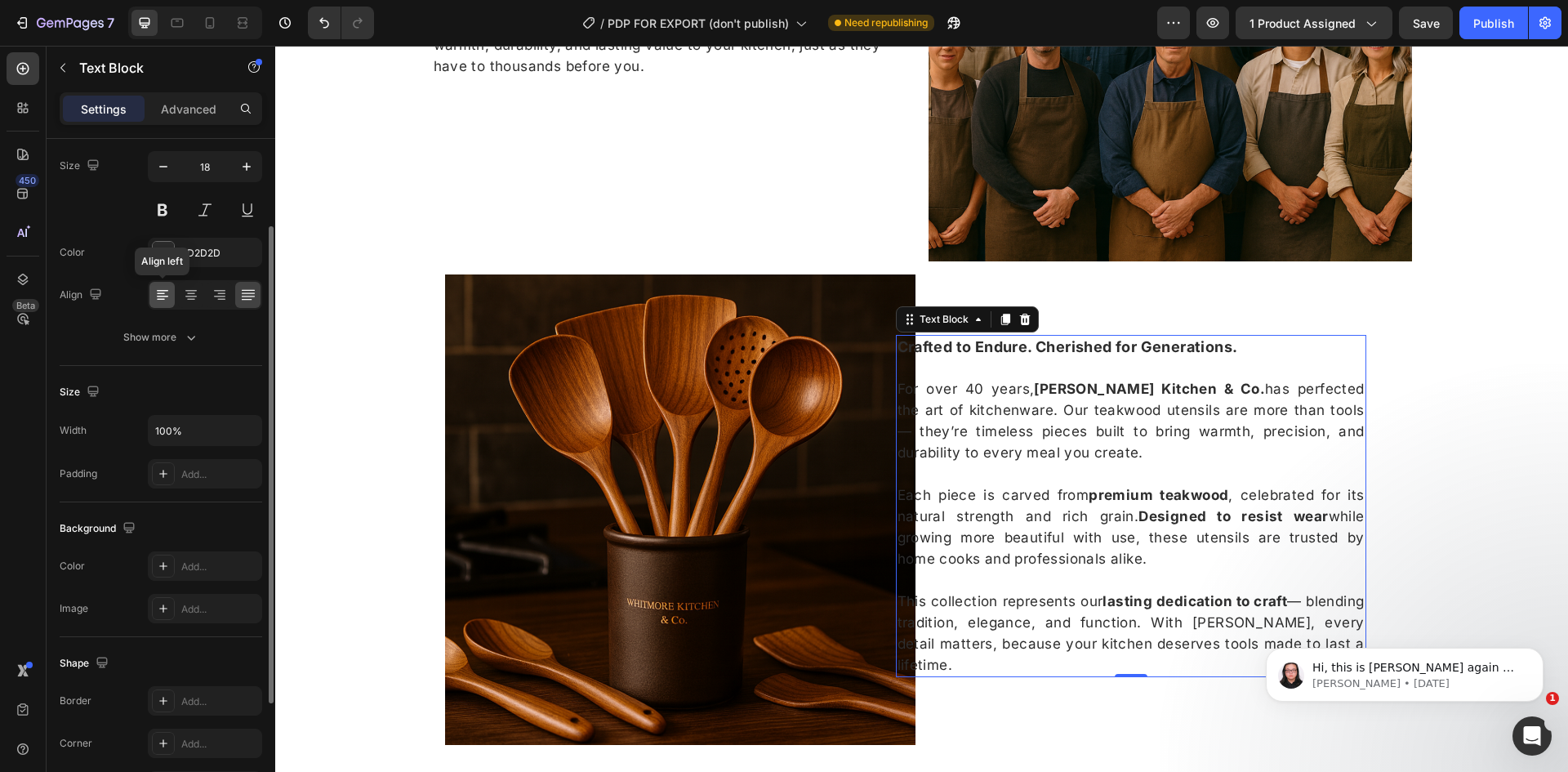
click at [162, 296] on icon at bounding box center [162, 296] width 11 height 2
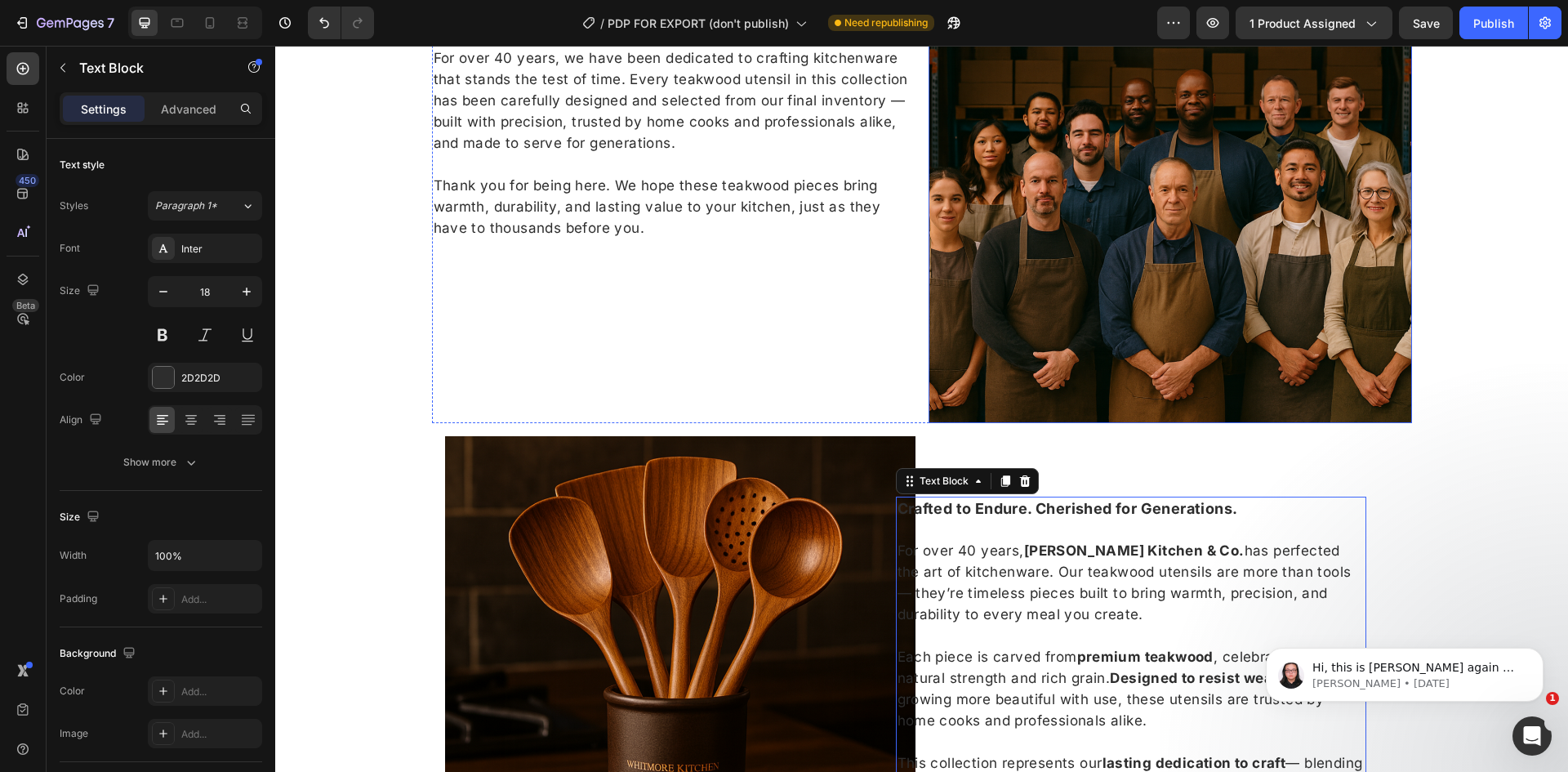
scroll to position [1413, 0]
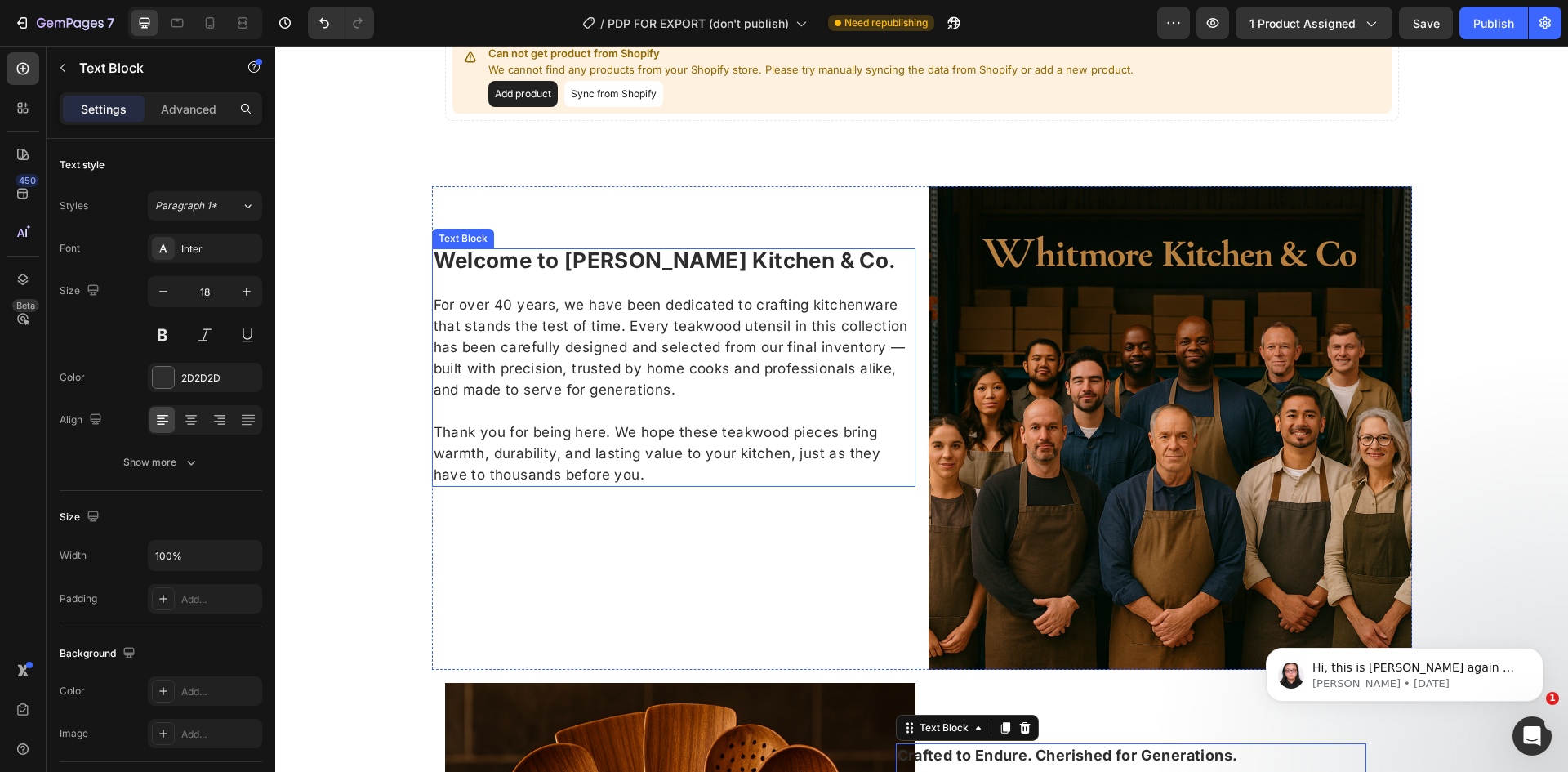
click at [484, 359] on p "For over 40 years, we have been dedicated to crafting kitchenware that stands t…" at bounding box center [674, 337] width 480 height 127
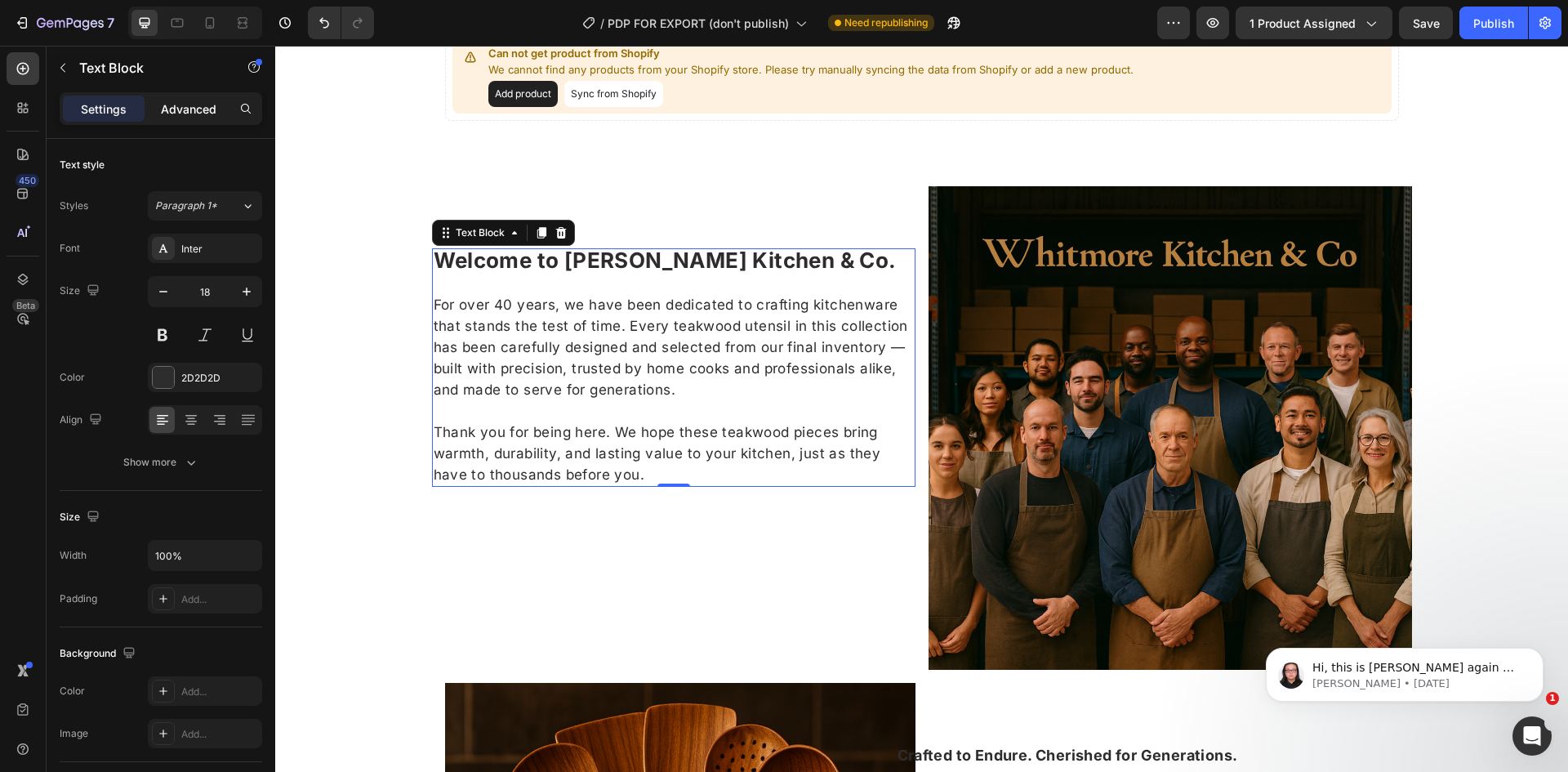
click at [171, 111] on p "Advanced" at bounding box center [188, 109] width 55 height 17
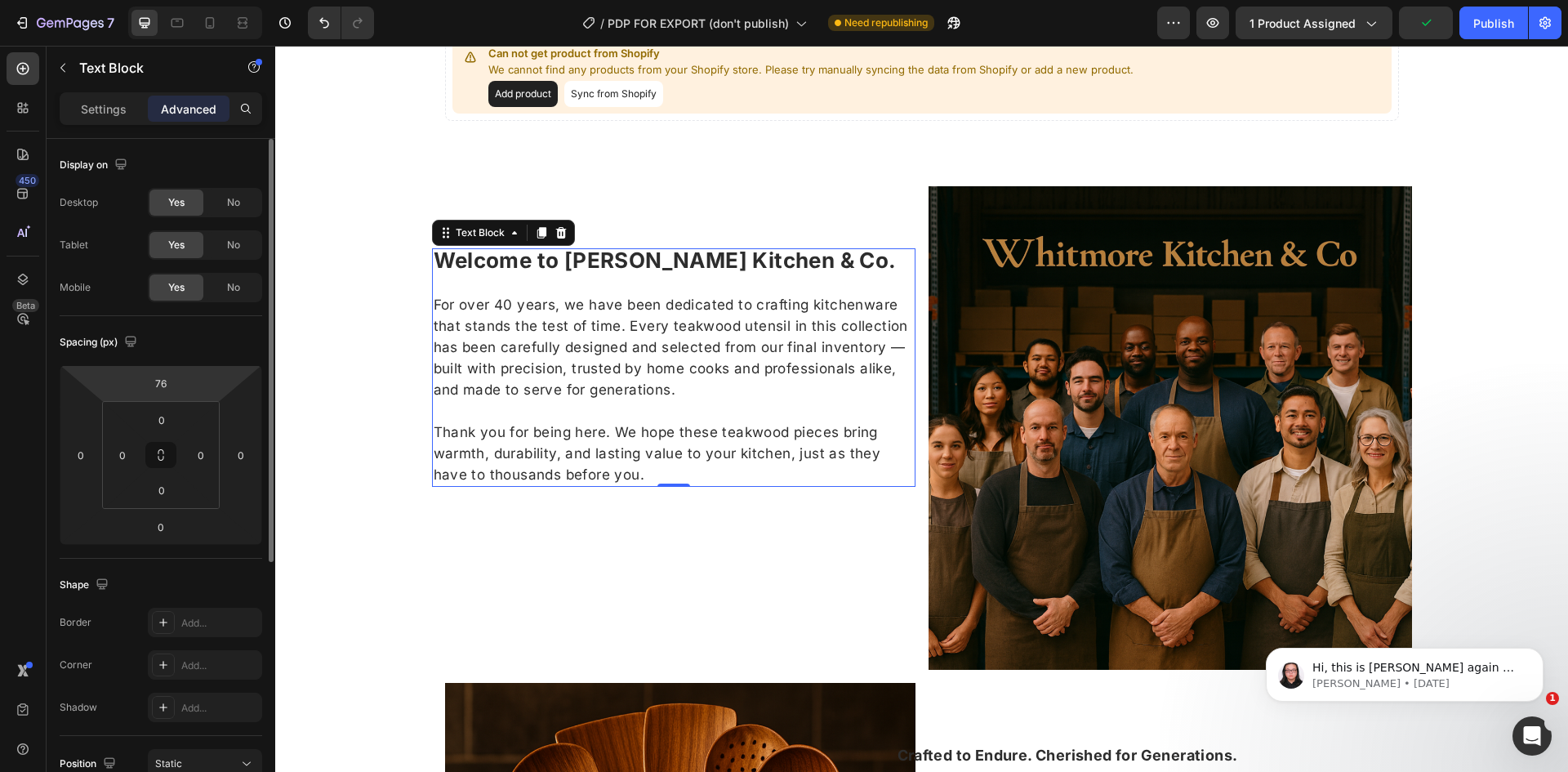
click at [182, 0] on html "7 Version history / PDP FOR EXPORT (don't publish) Need republishing Preview 1 …" at bounding box center [784, 0] width 1568 height 0
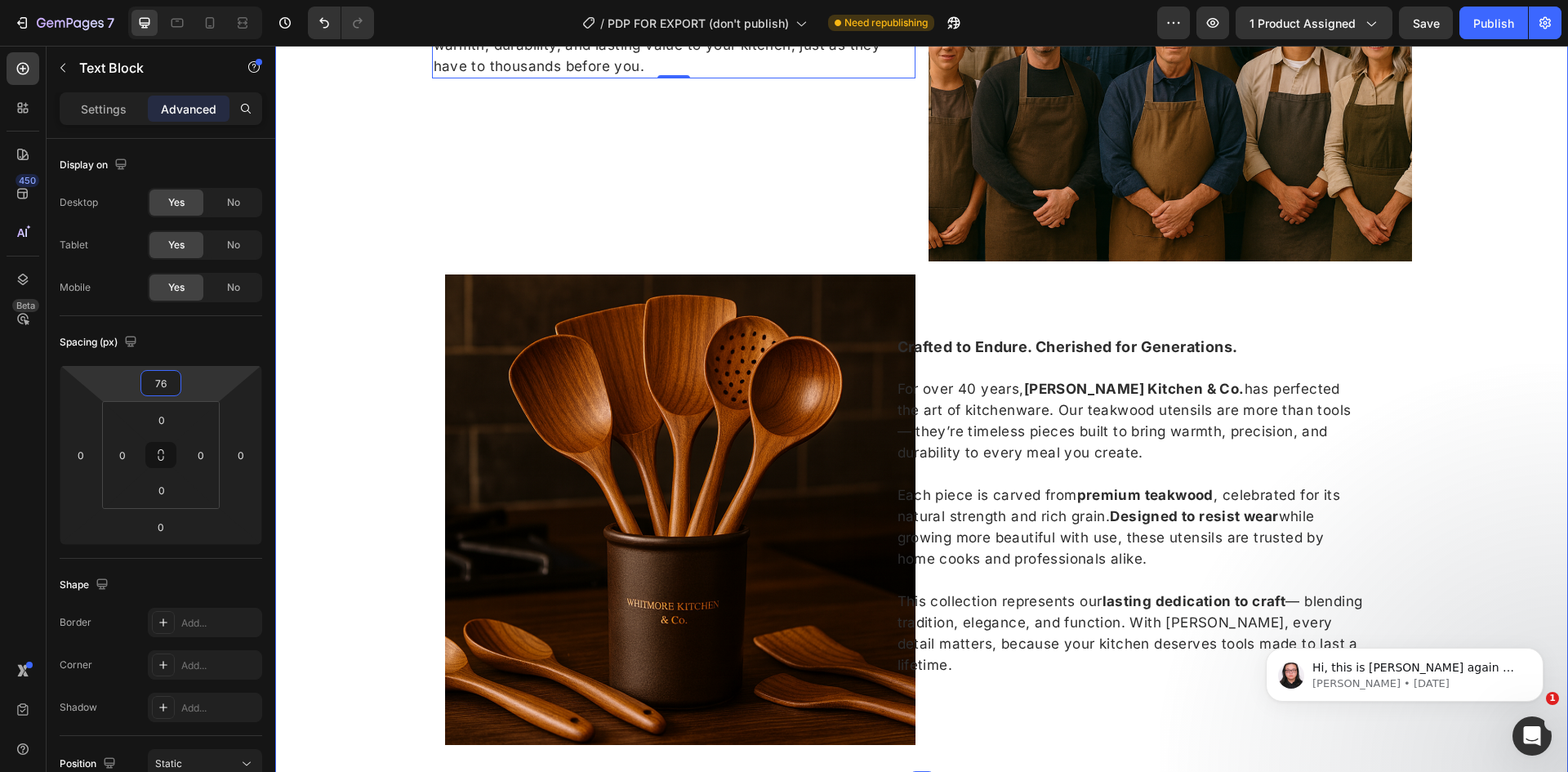
scroll to position [1332, 0]
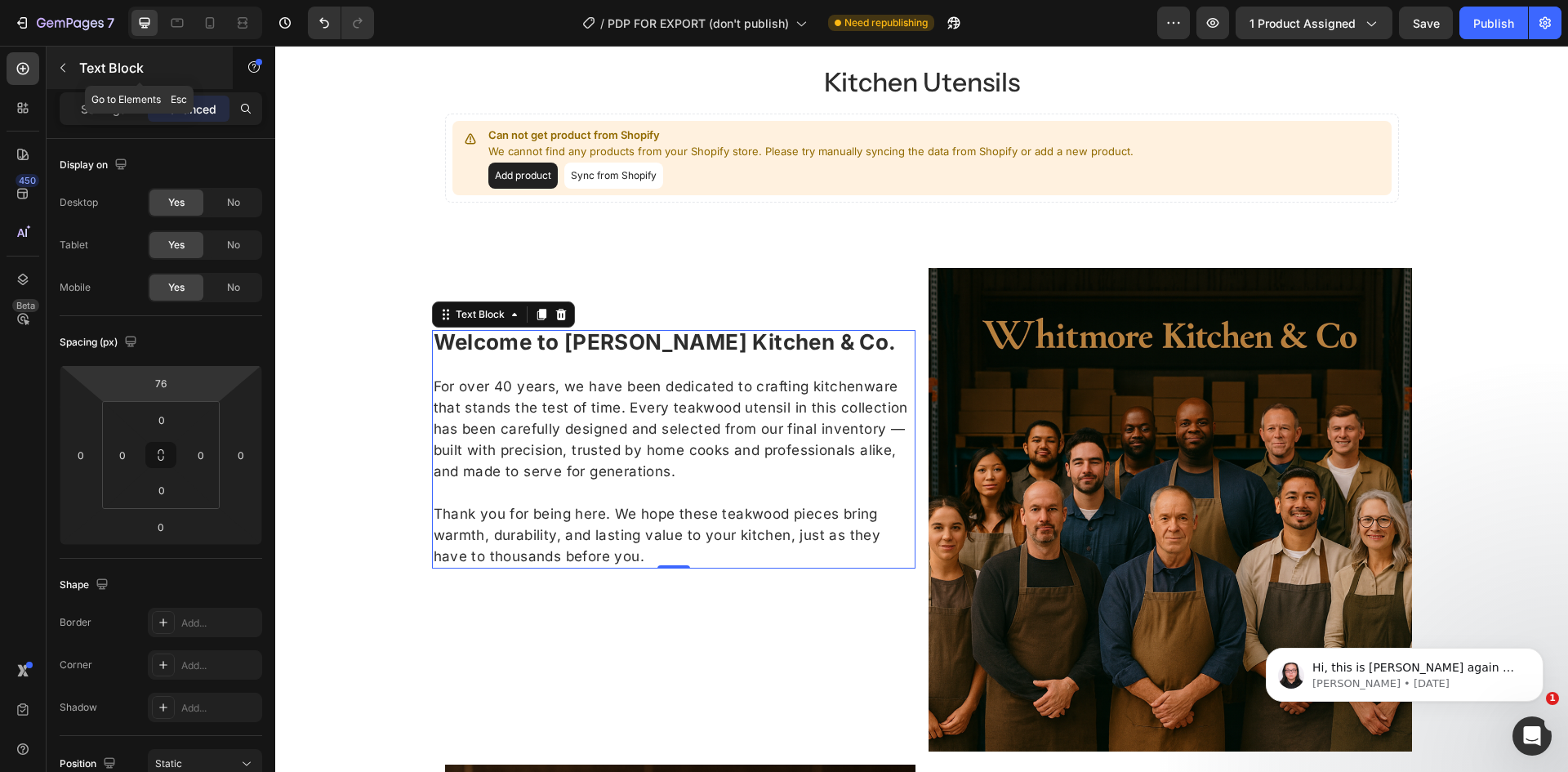
click at [65, 72] on icon "button" at bounding box center [63, 68] width 5 height 9
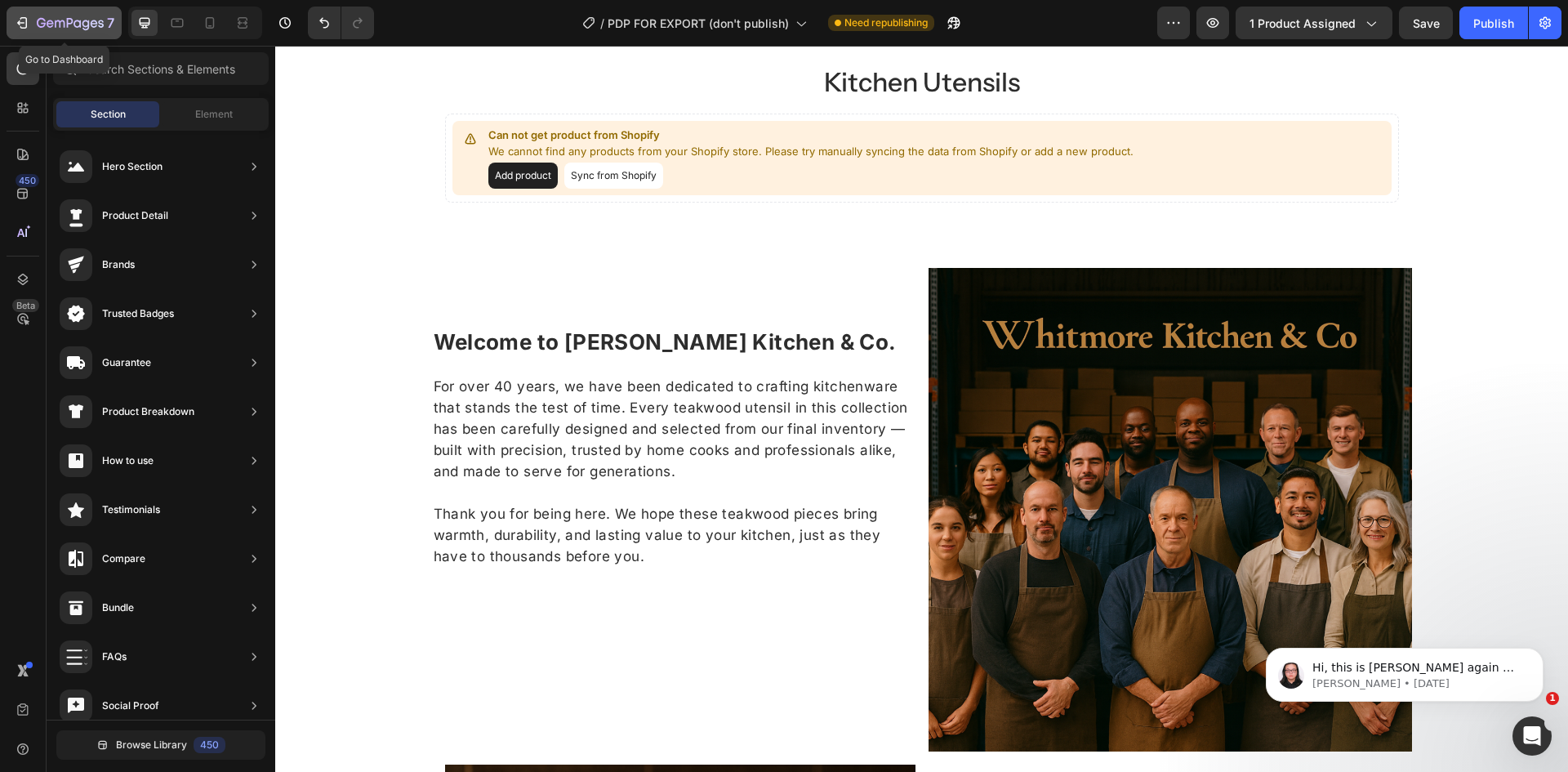
click at [24, 22] on icon "button" at bounding box center [21, 22] width 16 height 16
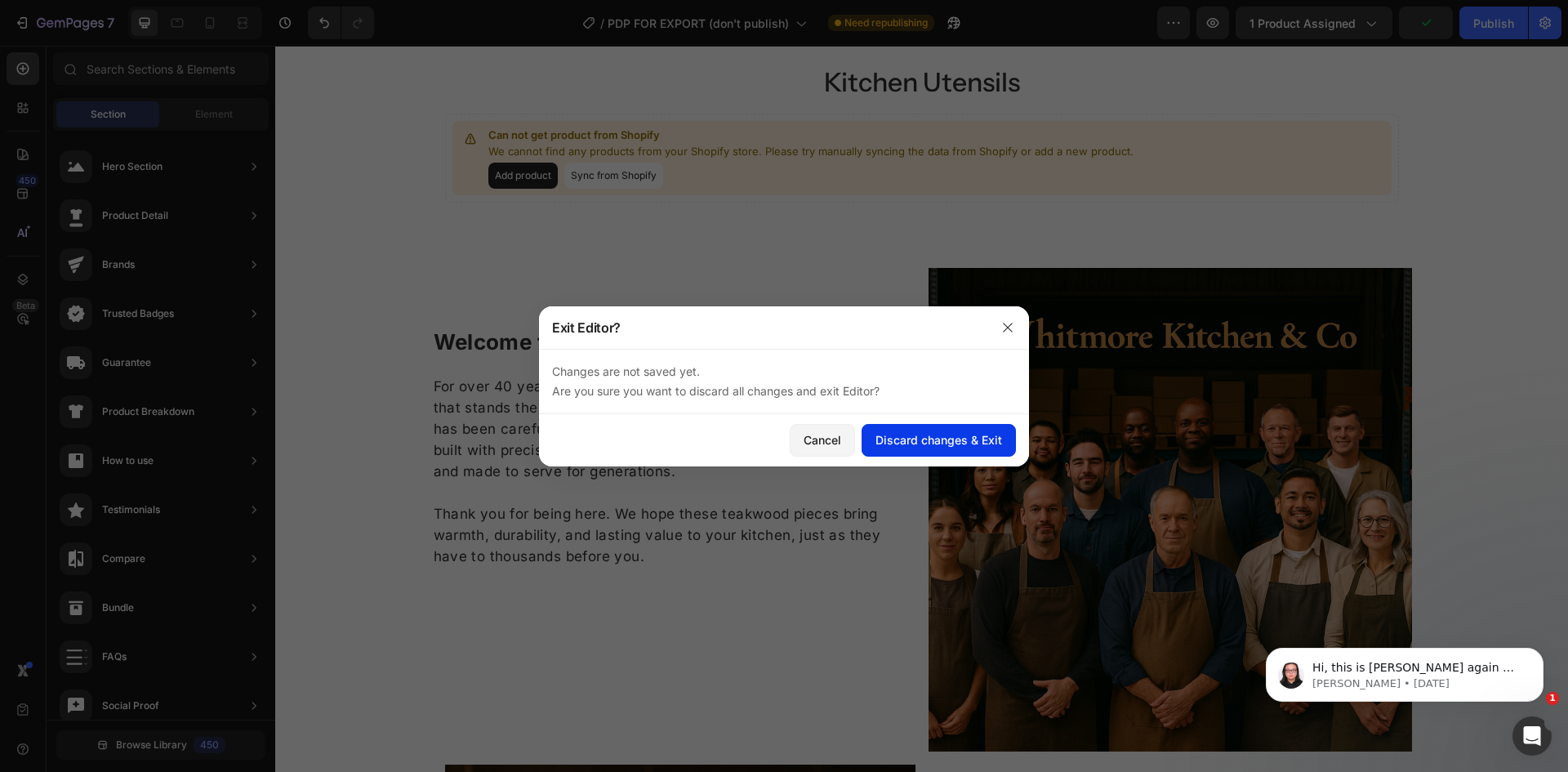
click at [930, 442] on div "Discard changes & Exit" at bounding box center [938, 439] width 126 height 17
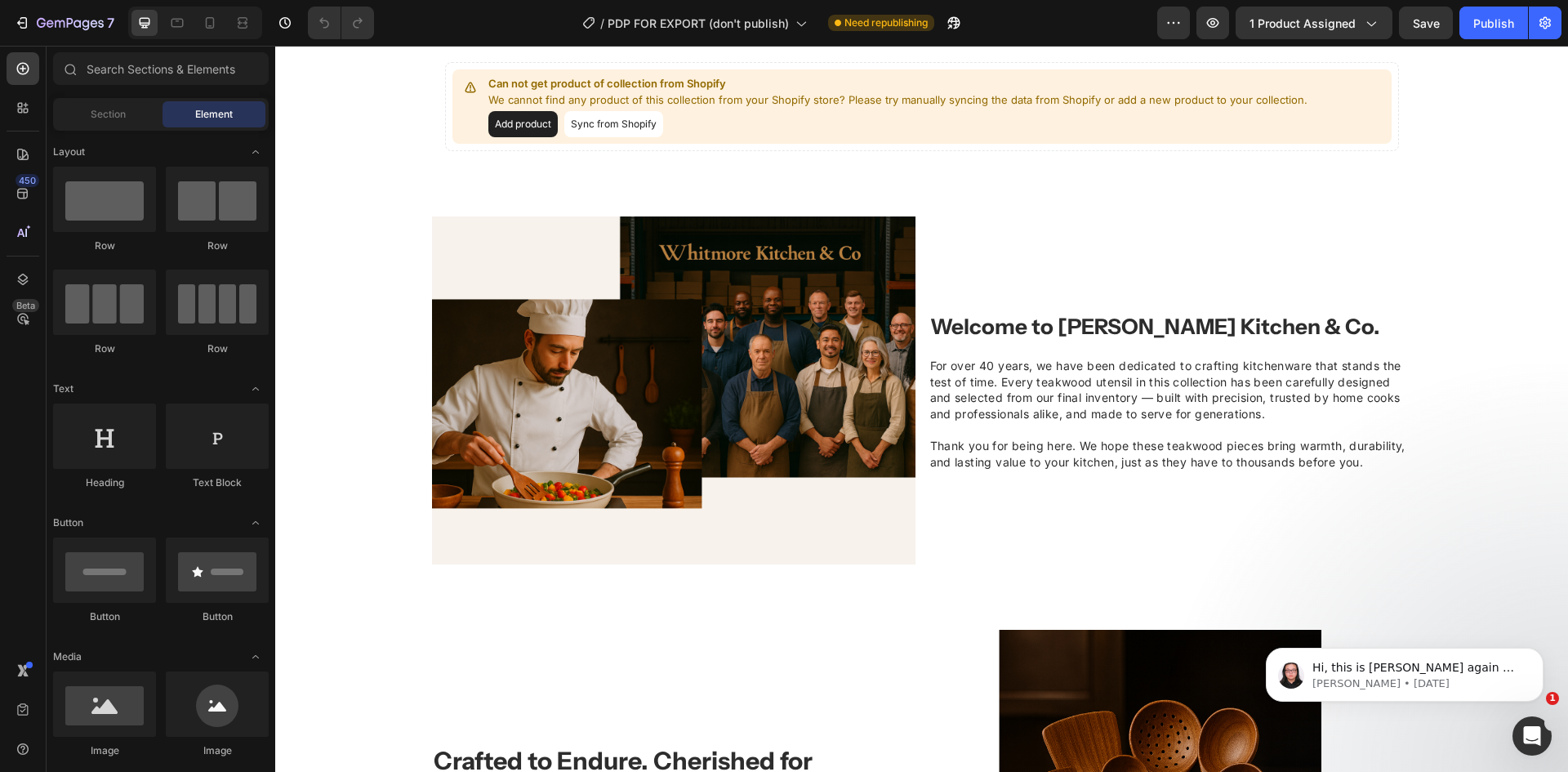
scroll to position [1307, 0]
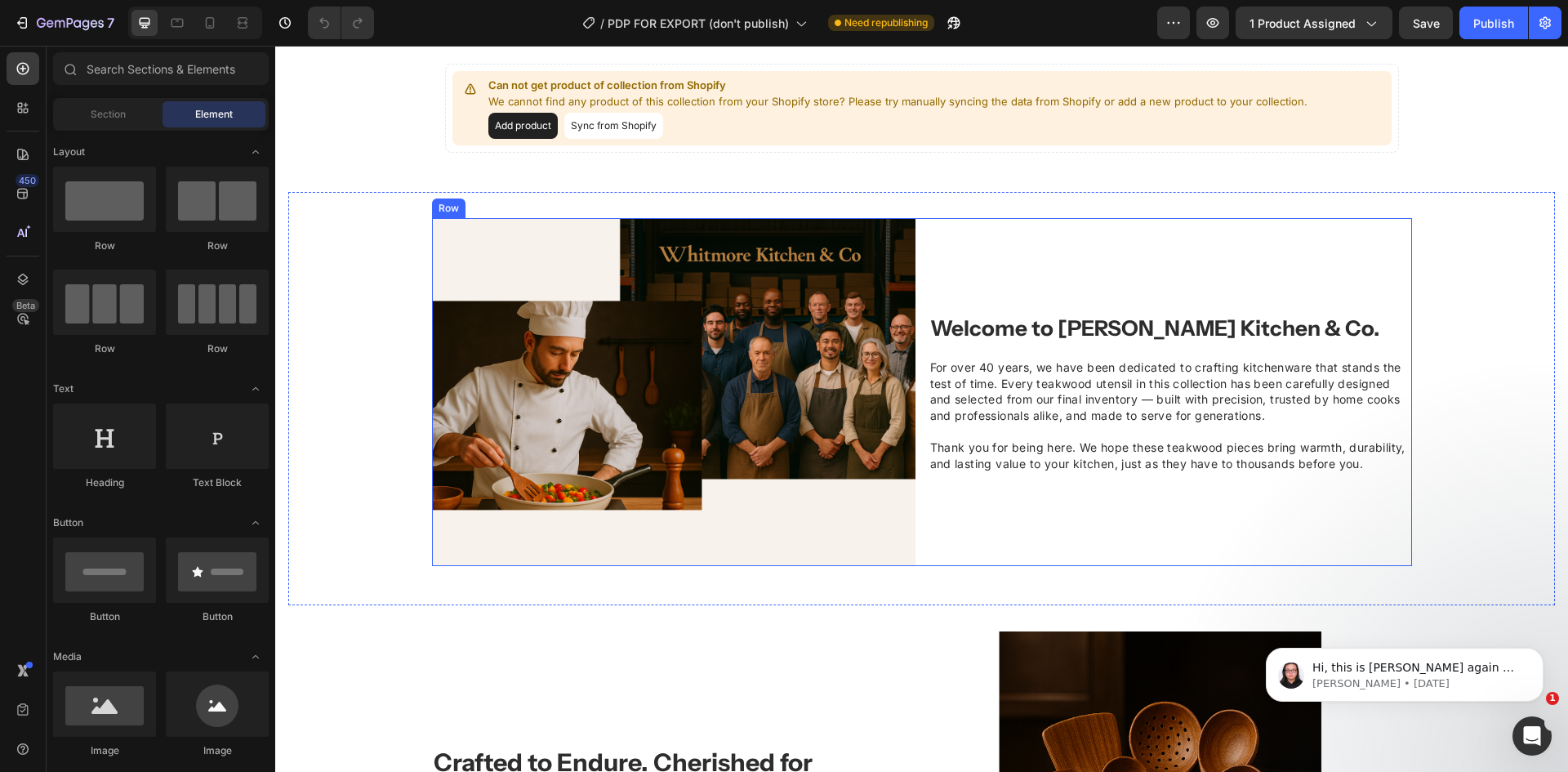
click at [1056, 233] on div "Welcome to Whitmore Kitchen & Co. Heading For over 40 years, we have been dedic…" at bounding box center [1170, 392] width 484 height 348
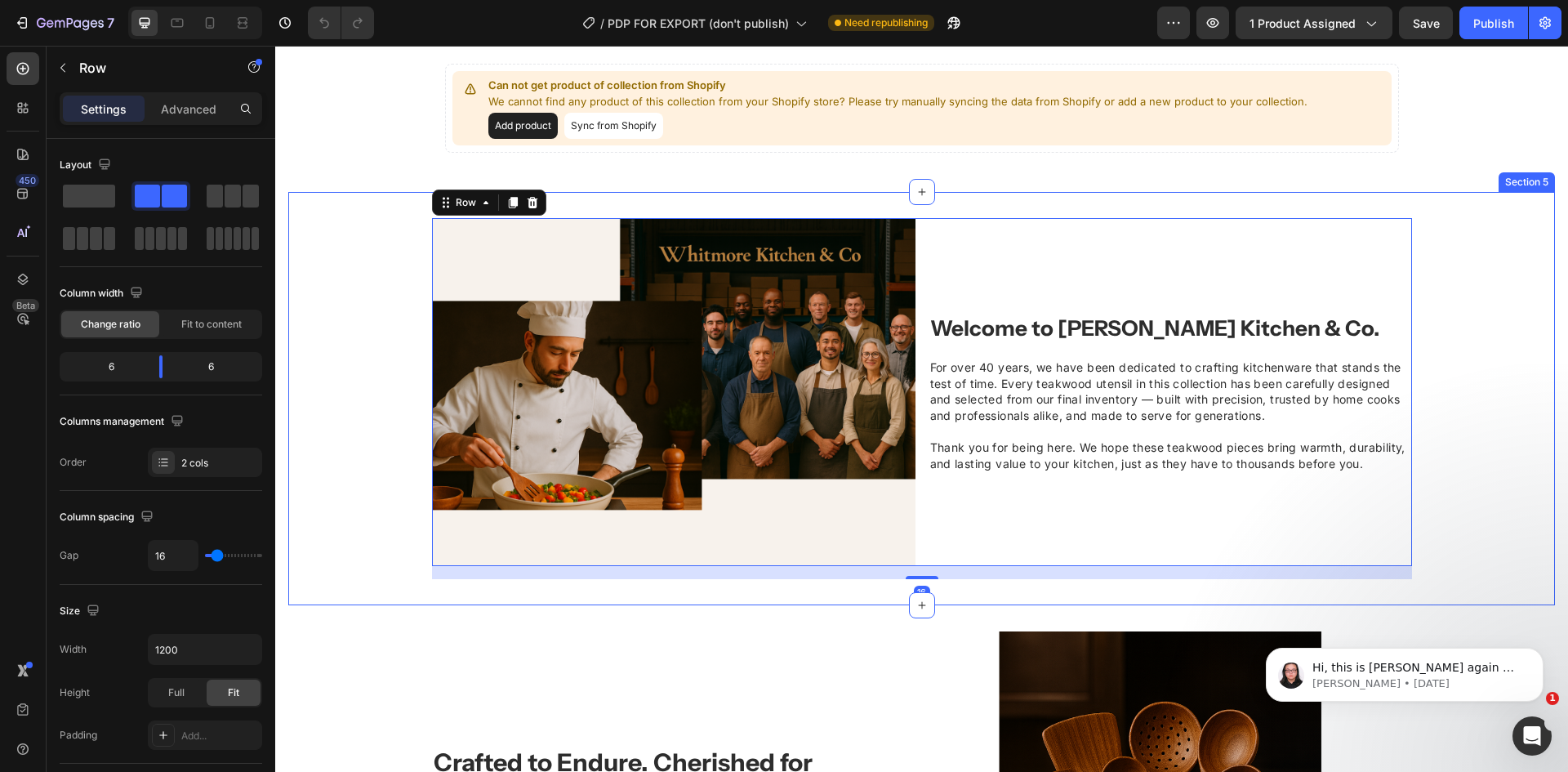
click at [1082, 205] on div "Welcome to Whitmore Kitchen & Co. Heading For over 40 years, we have been dedic…" at bounding box center [921, 398] width 1267 height 413
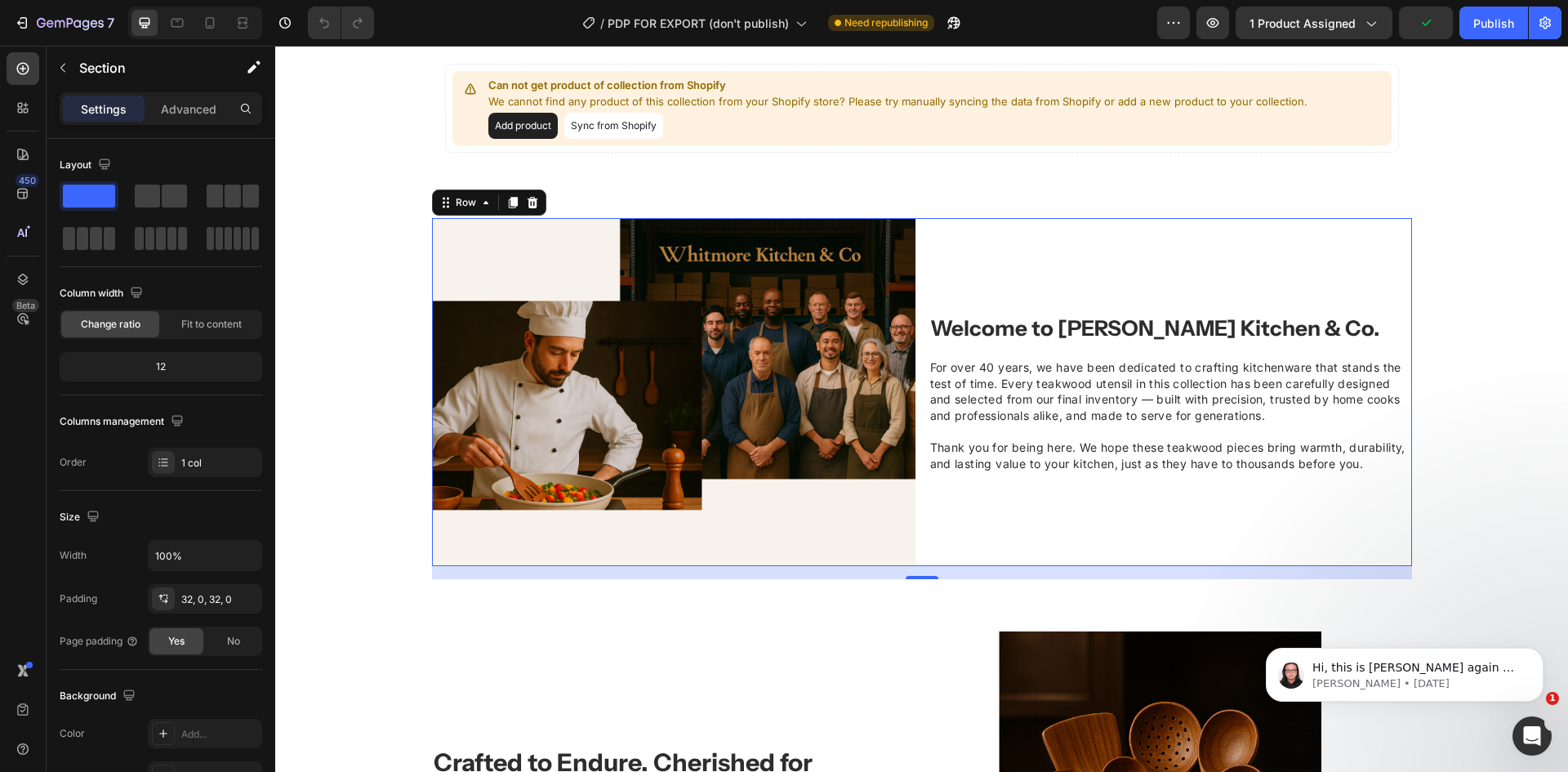
click at [1124, 228] on div "Welcome to Whitmore Kitchen & Co. Heading For over 40 years, we have been dedic…" at bounding box center [1170, 392] width 484 height 348
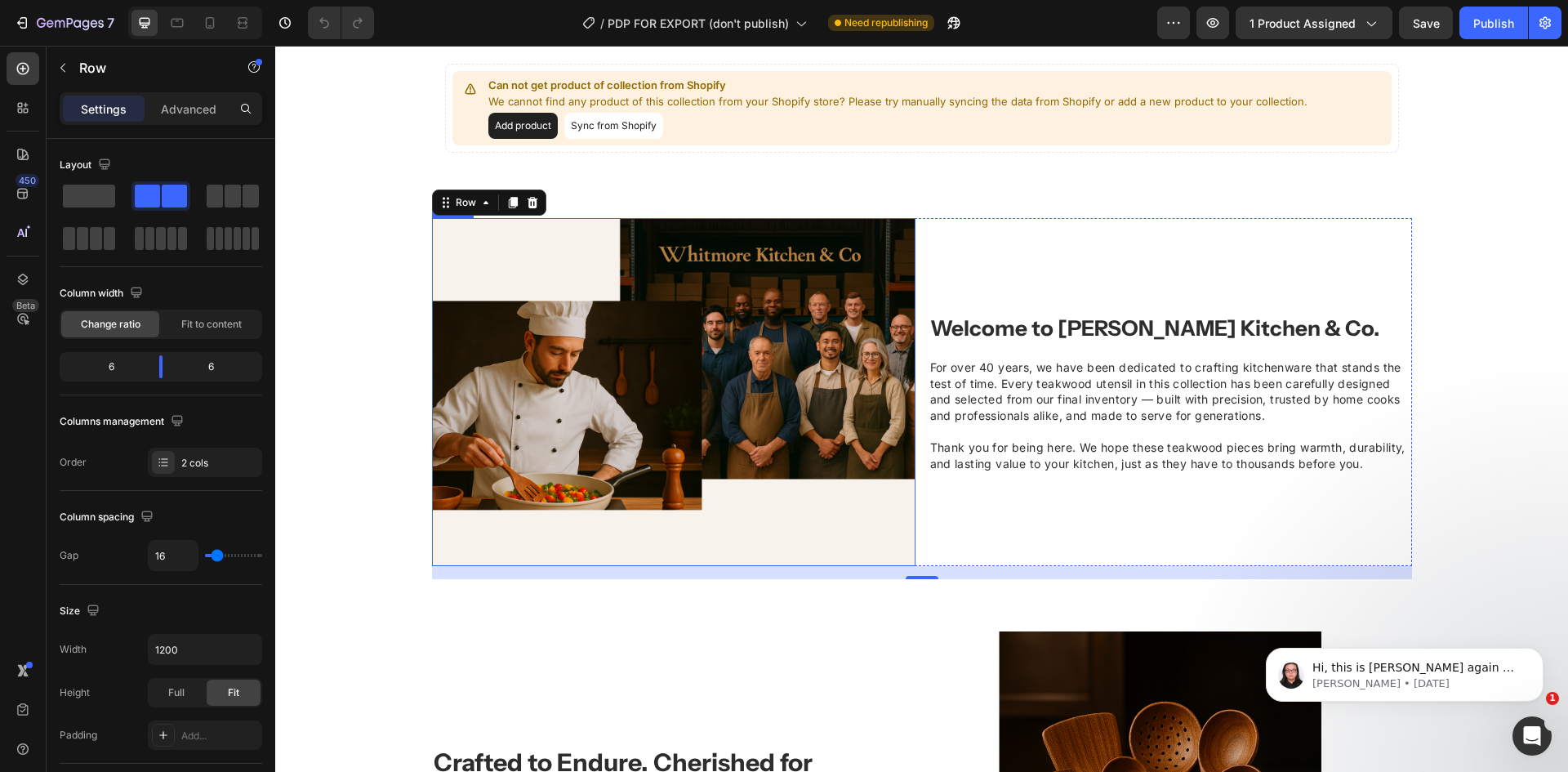
click at [638, 335] on img at bounding box center [674, 392] width 484 height 348
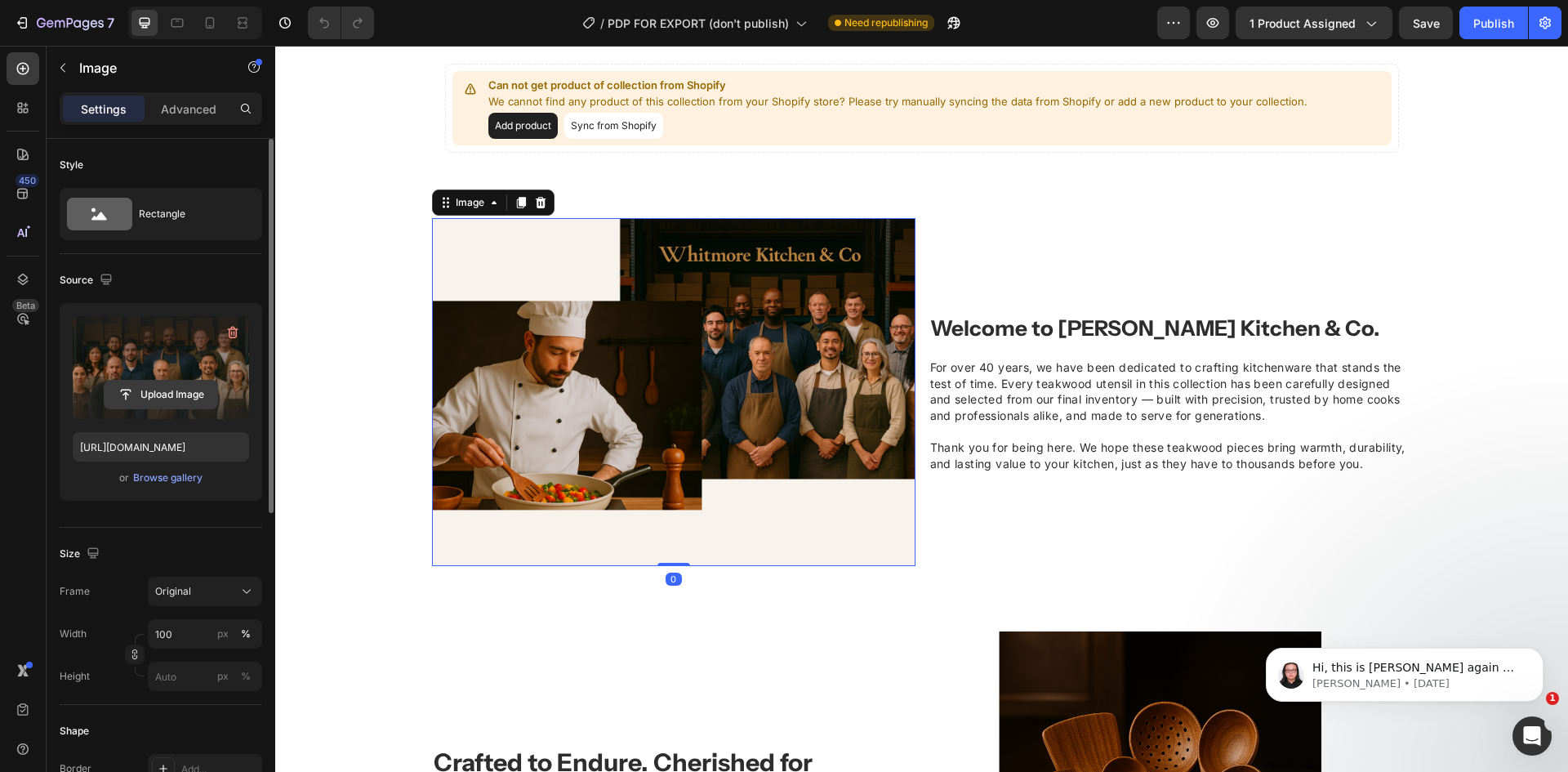
click at [126, 391] on input "file" at bounding box center [160, 394] width 113 height 28
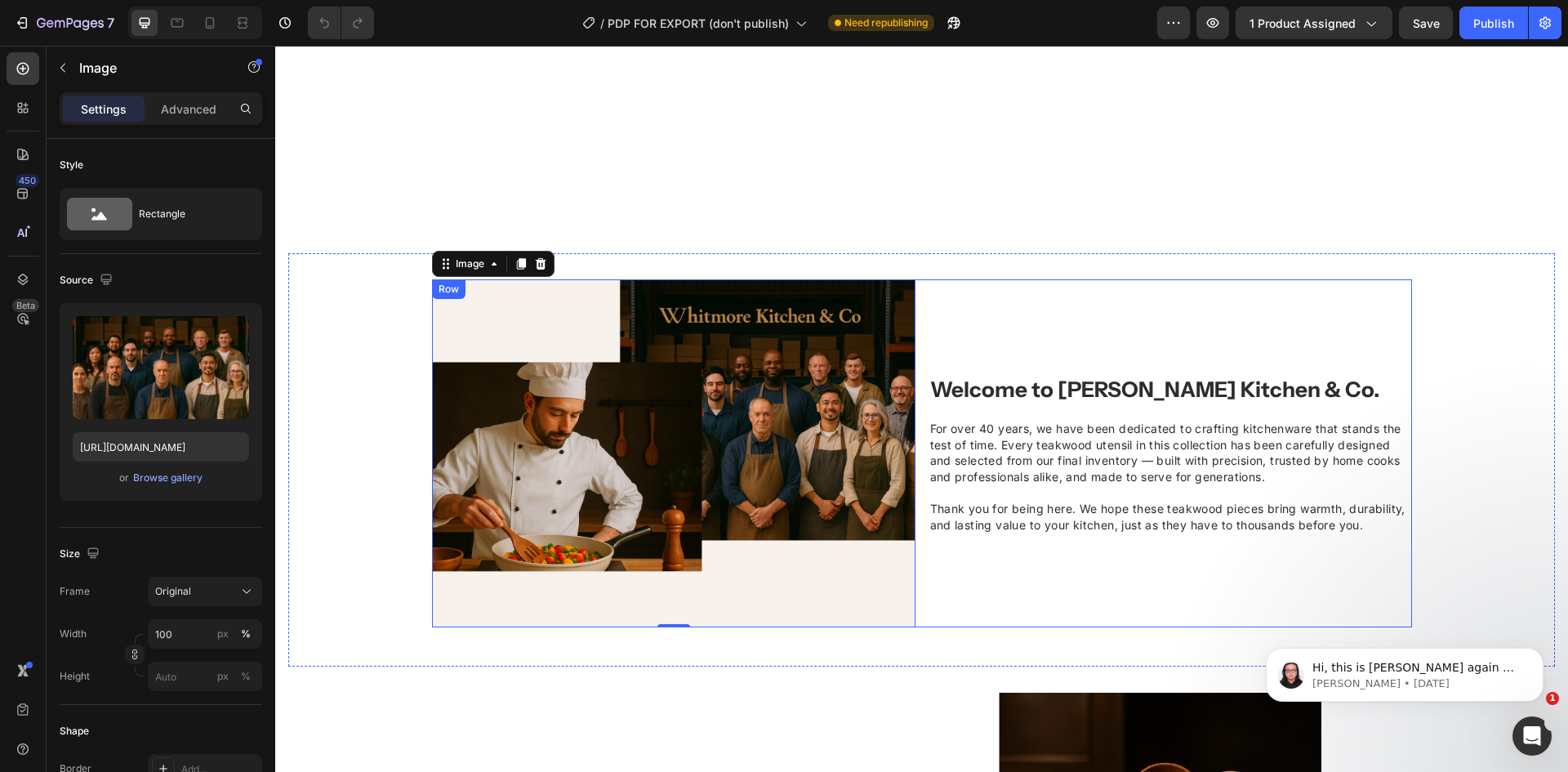
scroll to position [1226, 0]
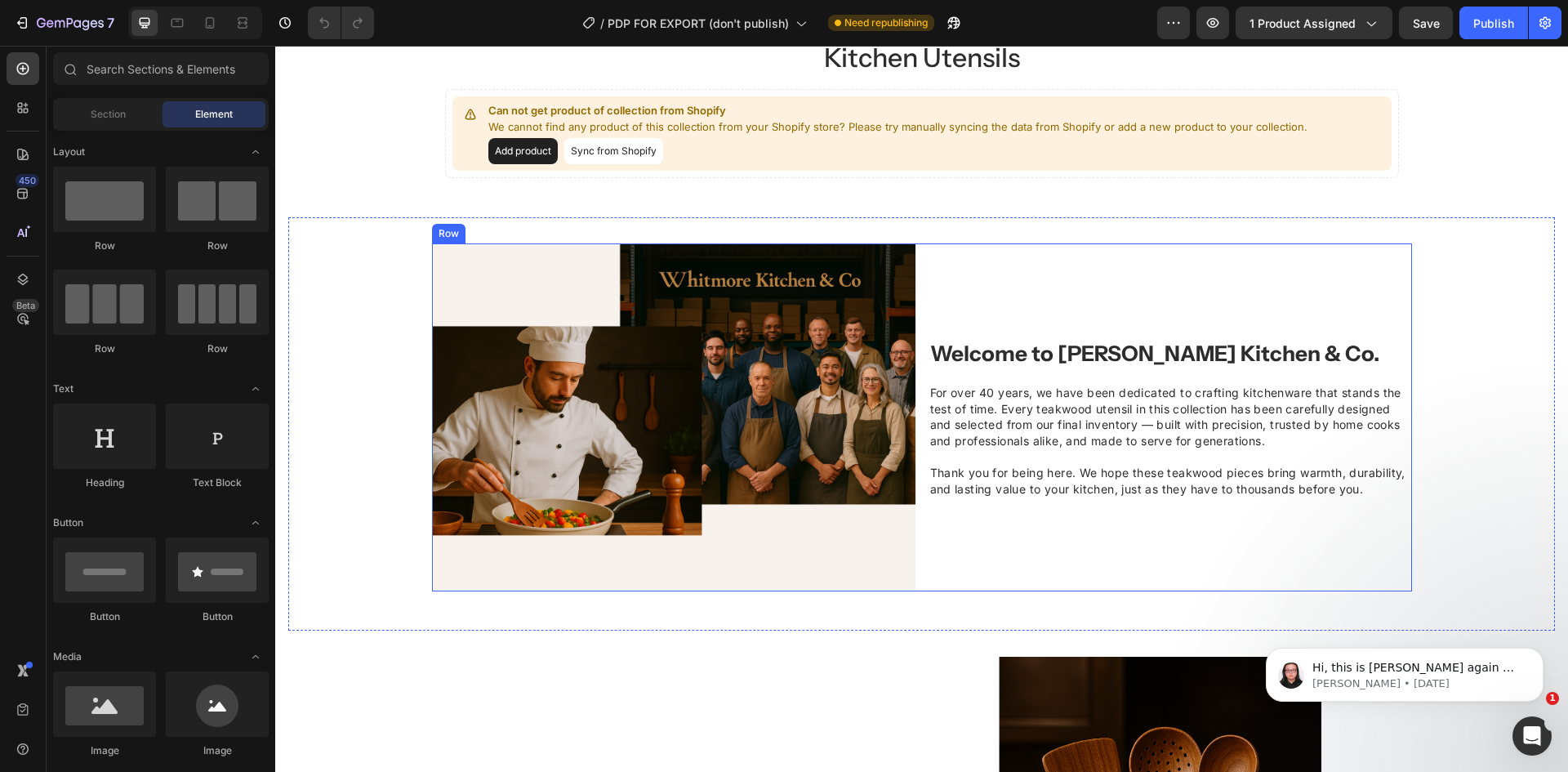
scroll to position [1307, 0]
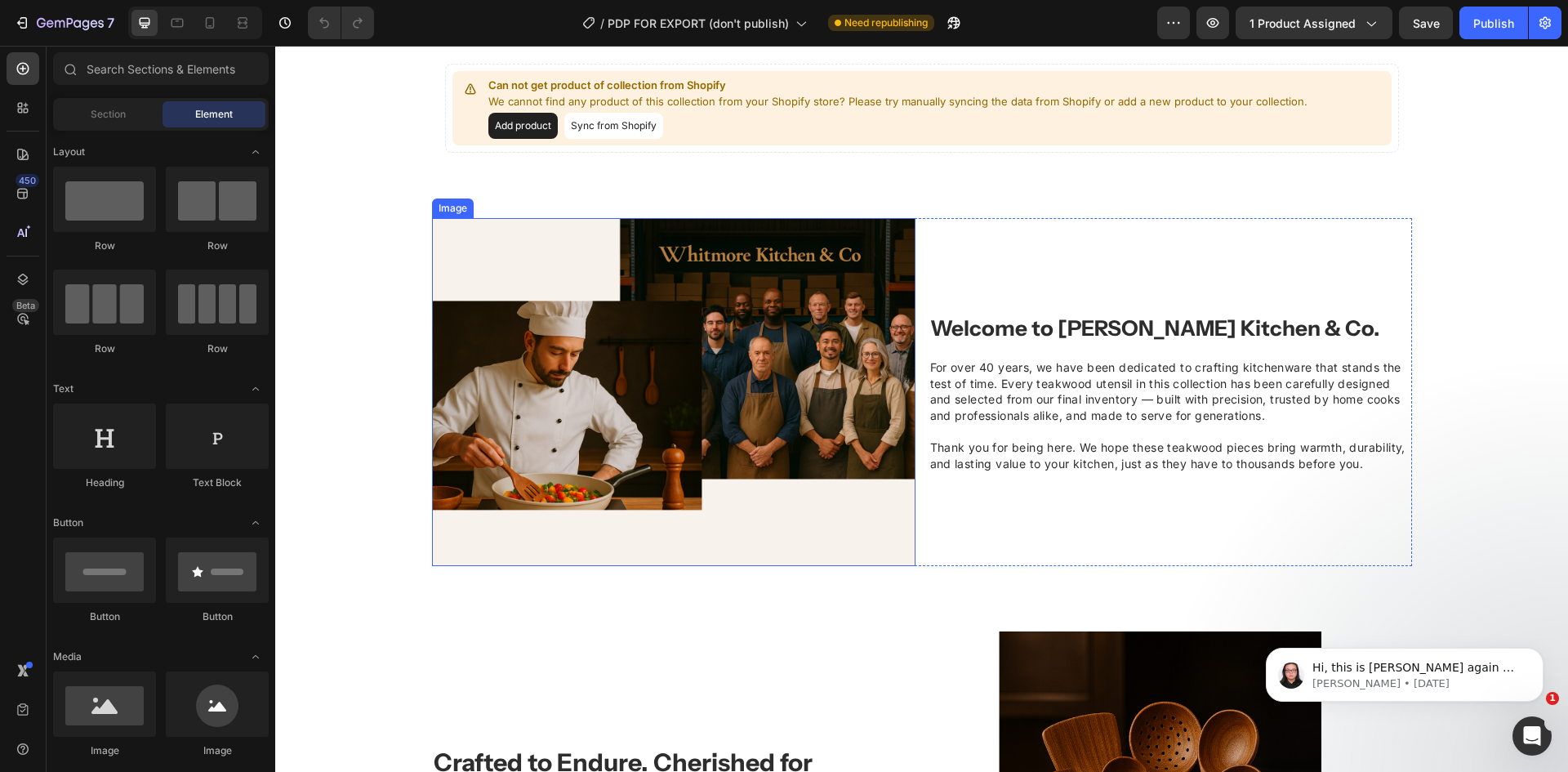
click at [752, 400] on img at bounding box center [674, 392] width 484 height 348
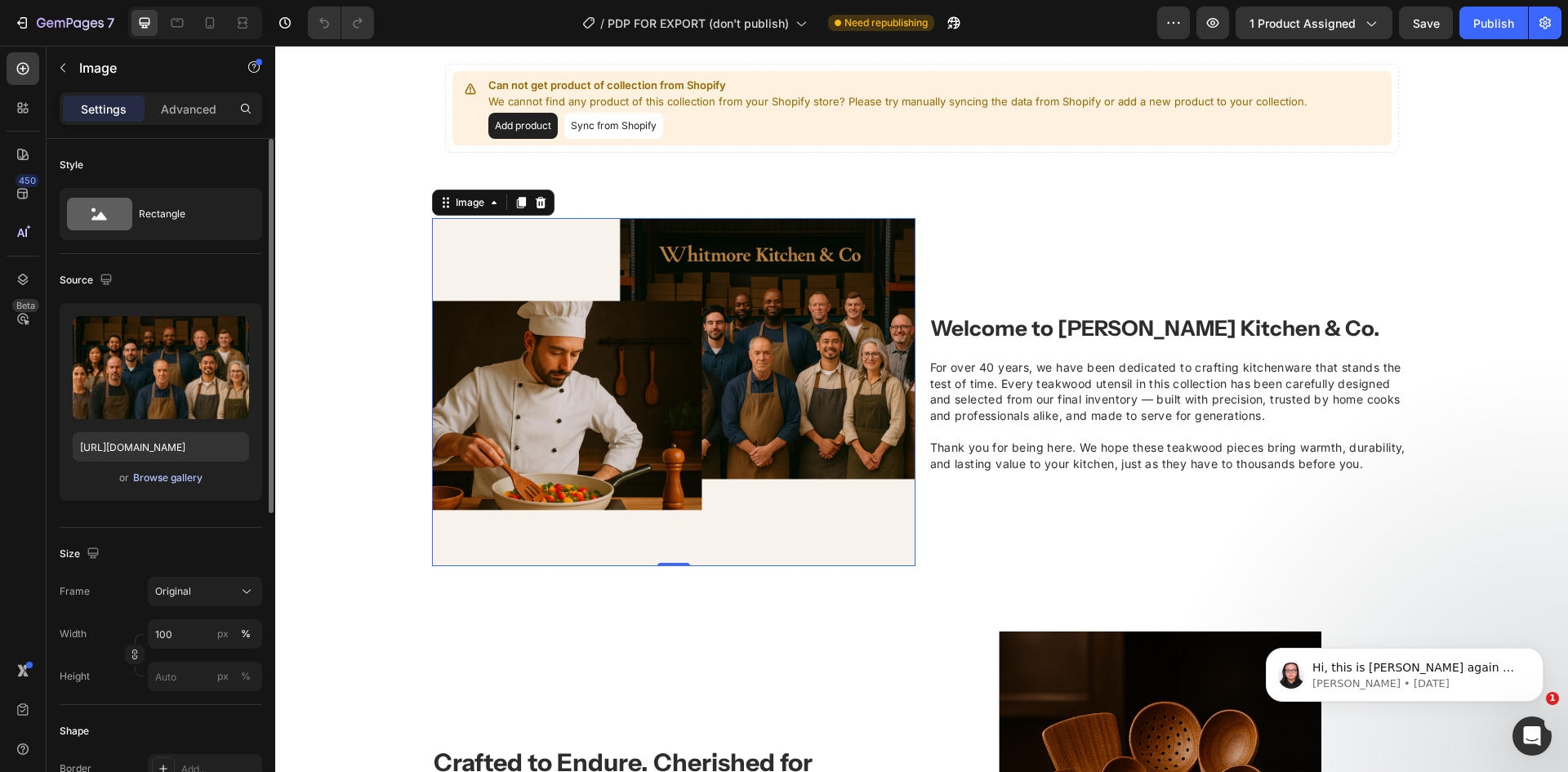
click at [163, 481] on div "Browse gallery" at bounding box center [168, 477] width 70 height 14
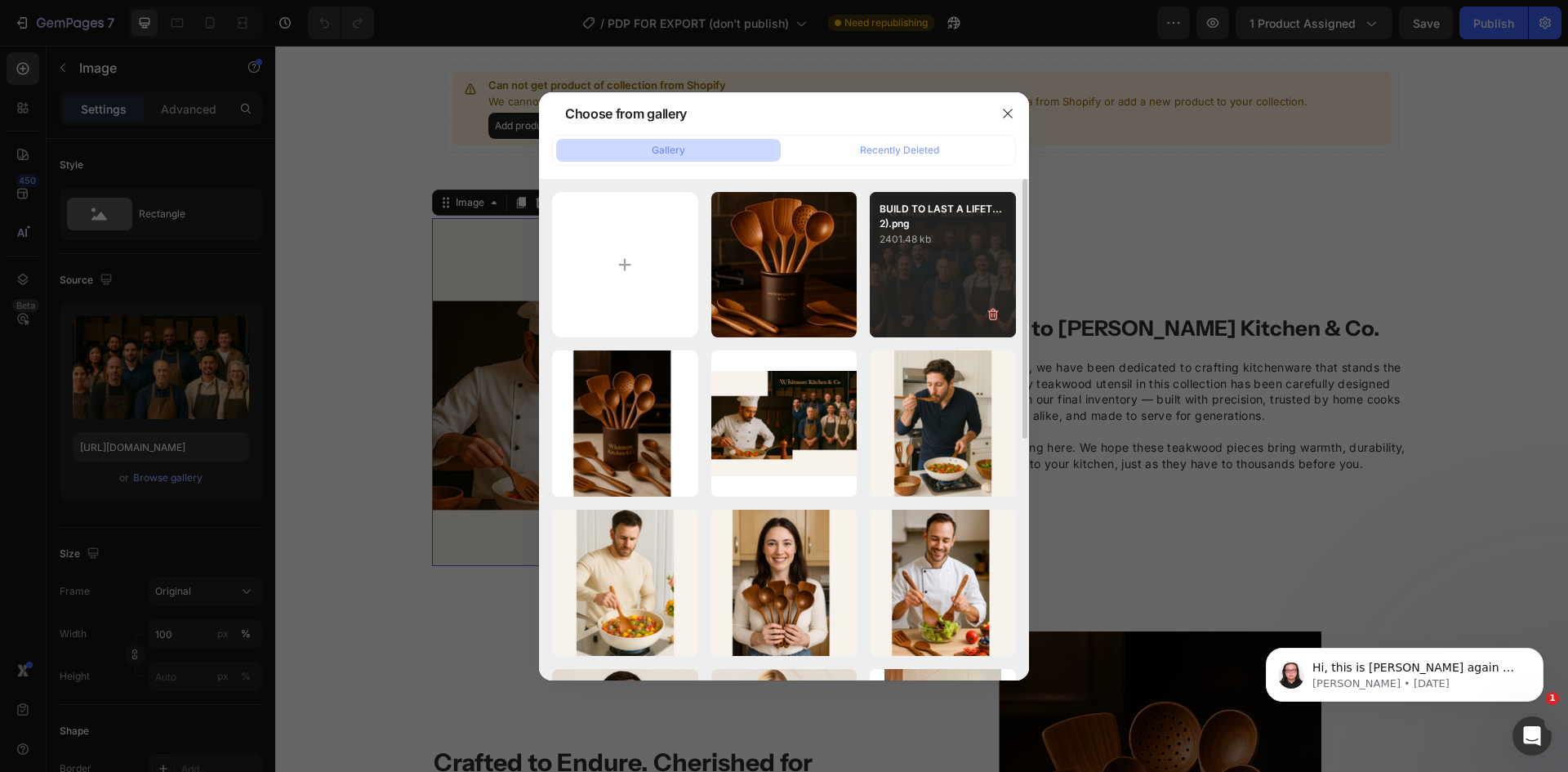
click at [966, 255] on div "BUILD TO LAST A LIFET...2).png 2401.48 kb" at bounding box center [943, 265] width 146 height 146
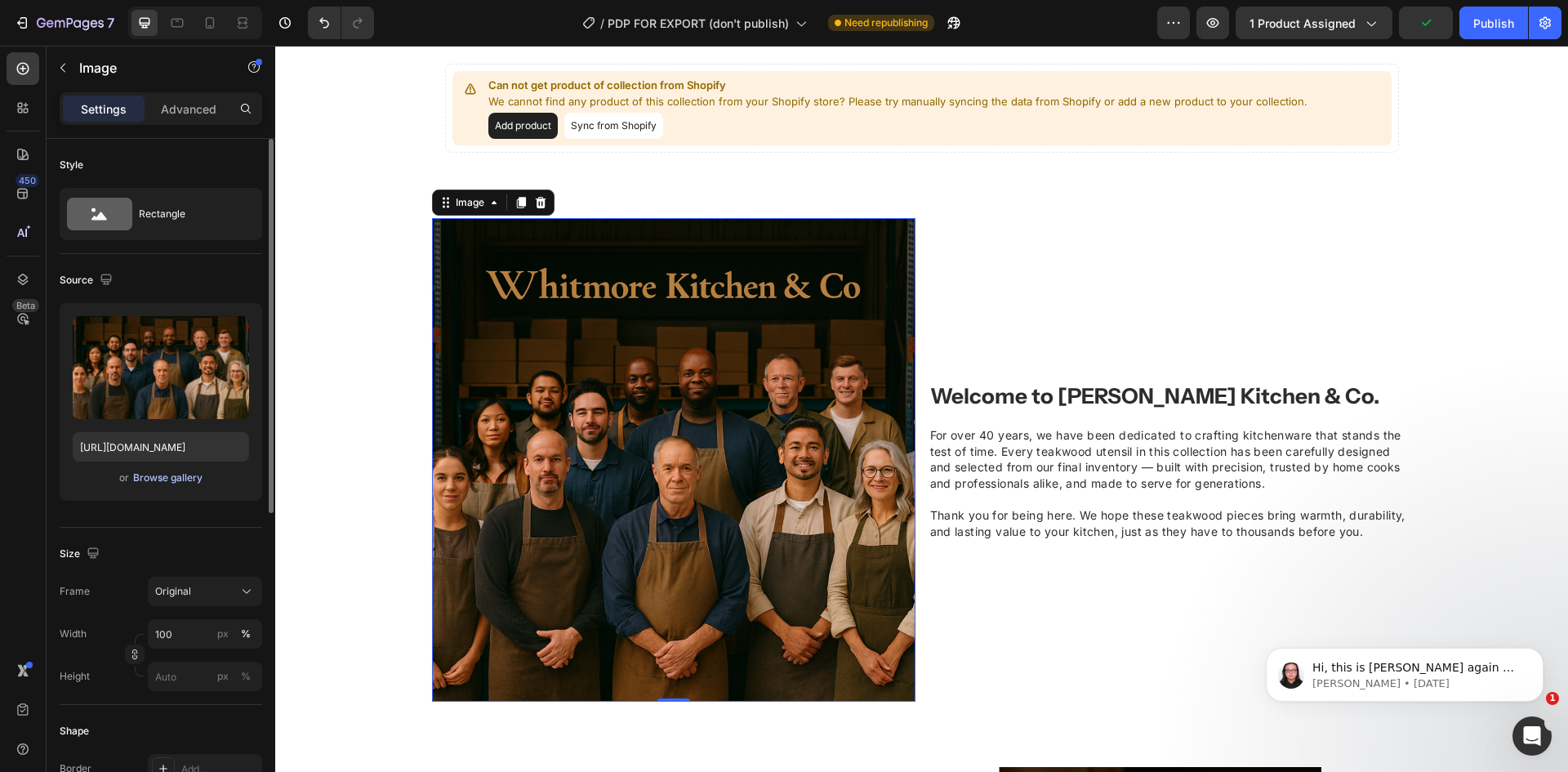
scroll to position [81, 0]
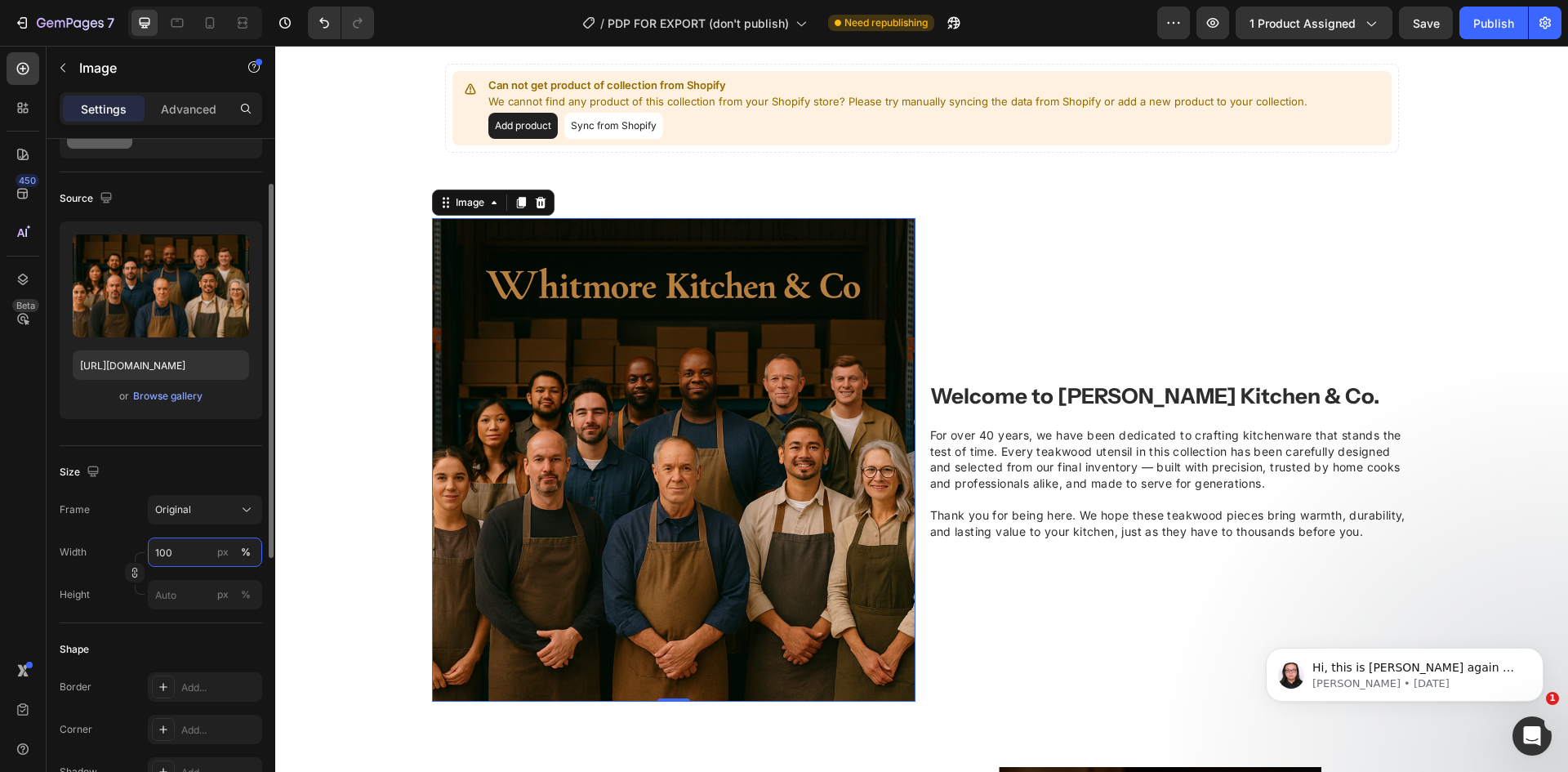
click at [188, 540] on input "100" at bounding box center [204, 551] width 115 height 30
click at [198, 510] on div "Original" at bounding box center [195, 509] width 80 height 14
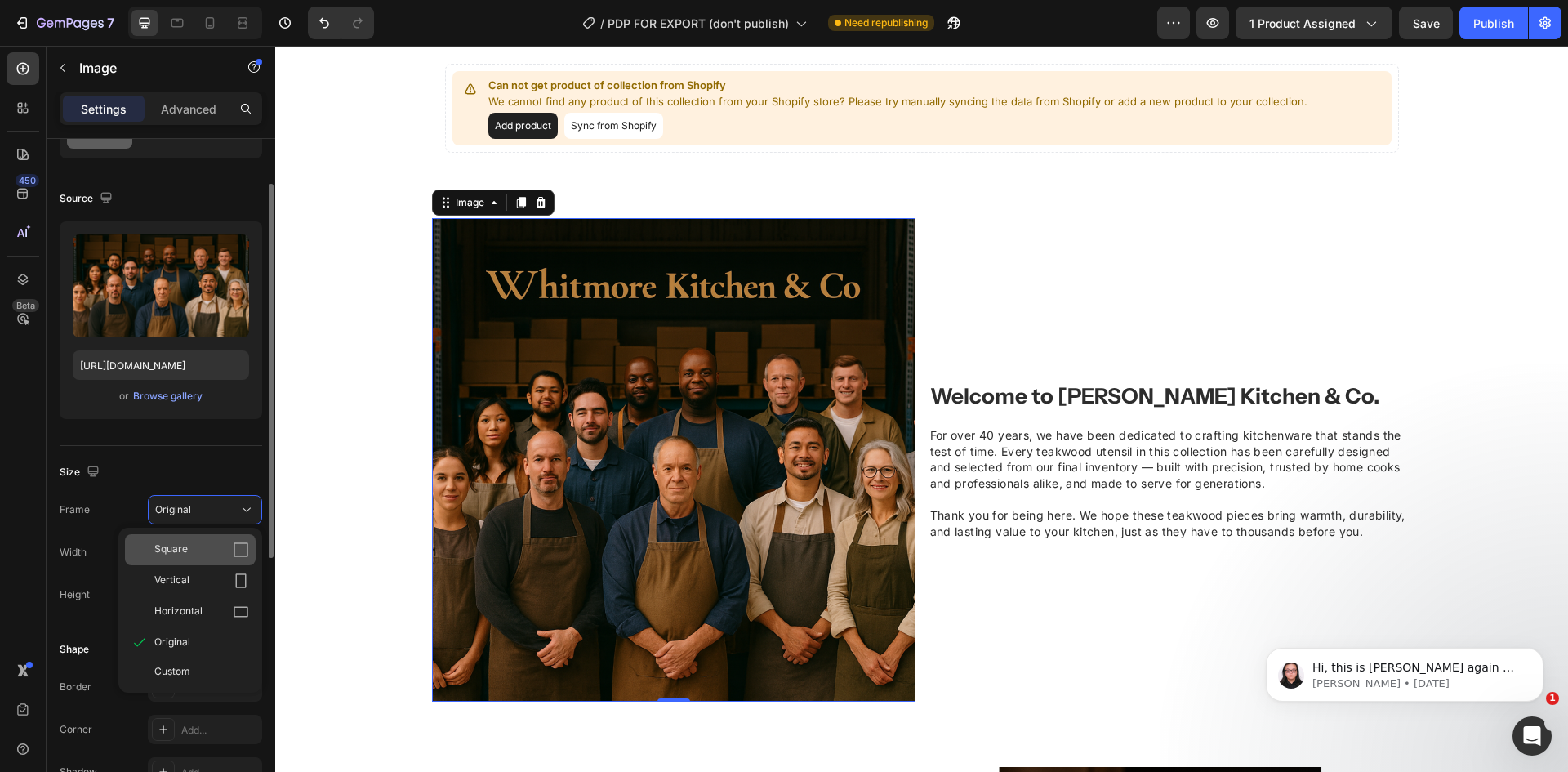
click at [197, 538] on div "Square" at bounding box center [190, 550] width 131 height 31
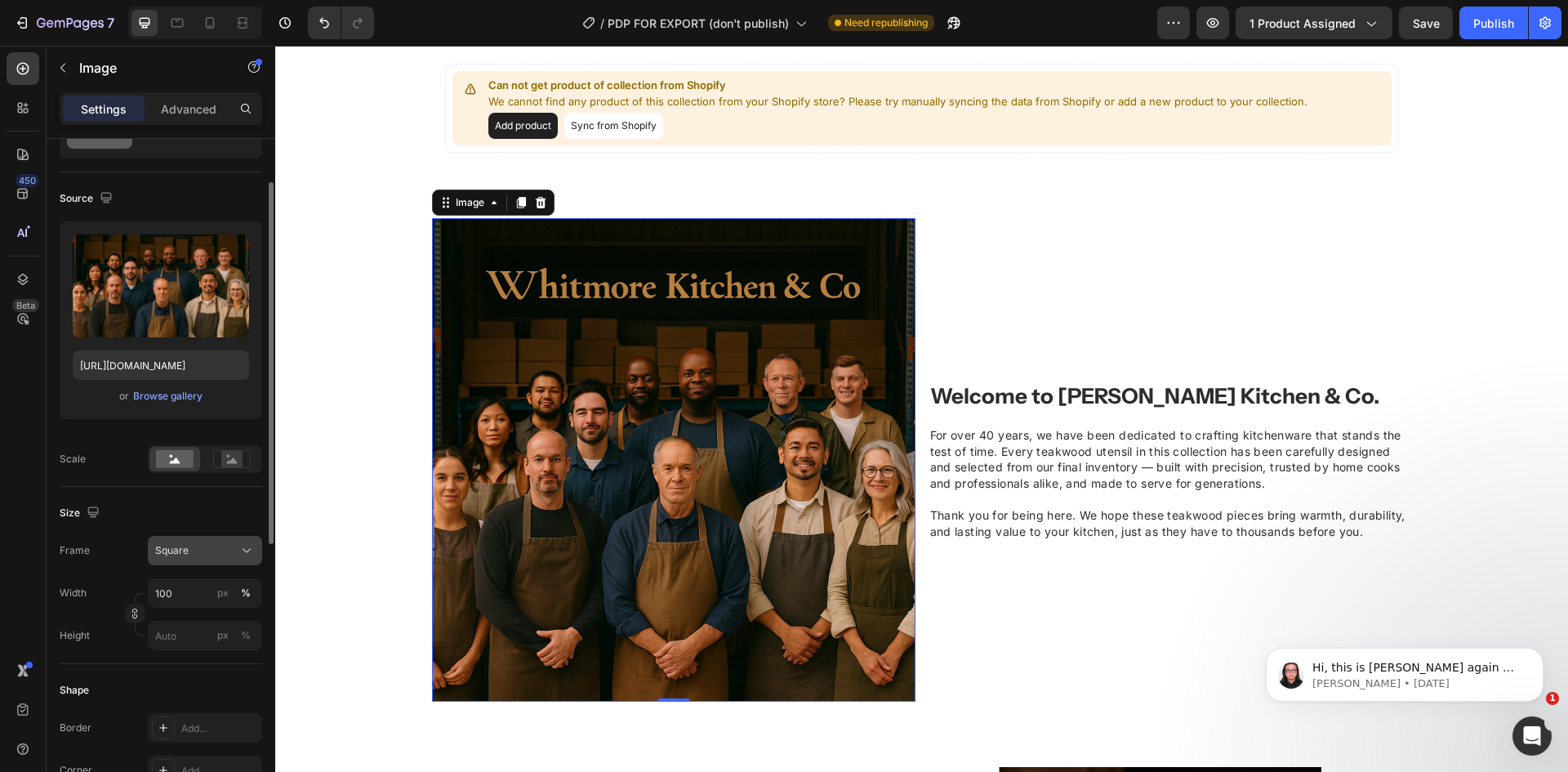
click at [185, 548] on span "Square" at bounding box center [171, 550] width 33 height 14
click at [235, 458] on rect at bounding box center [232, 458] width 21 height 16
click at [182, 454] on rect at bounding box center [175, 458] width 37 height 18
click at [193, 551] on div "Square" at bounding box center [195, 550] width 80 height 14
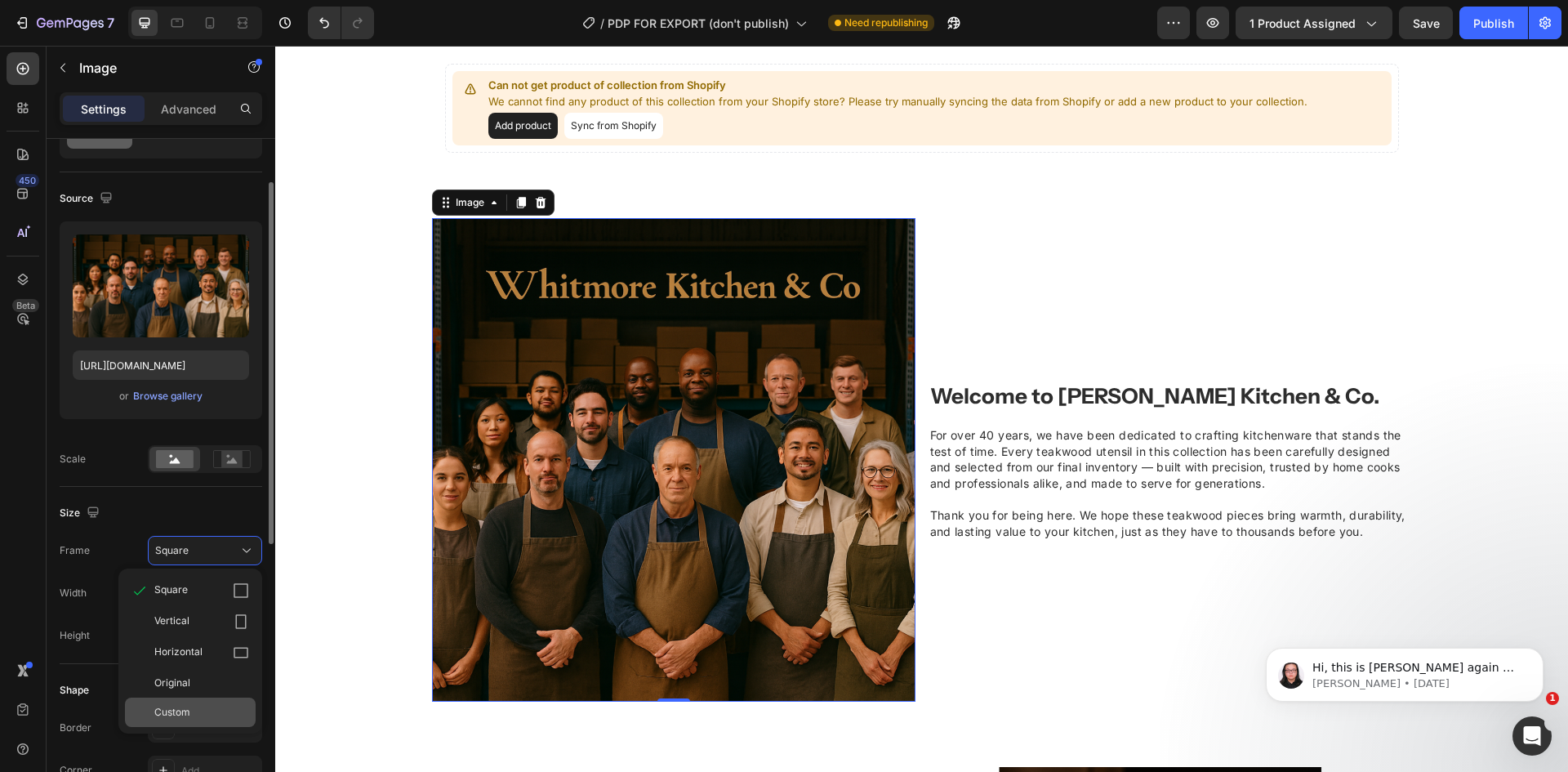
click at [187, 724] on div "Custom" at bounding box center [190, 712] width 131 height 30
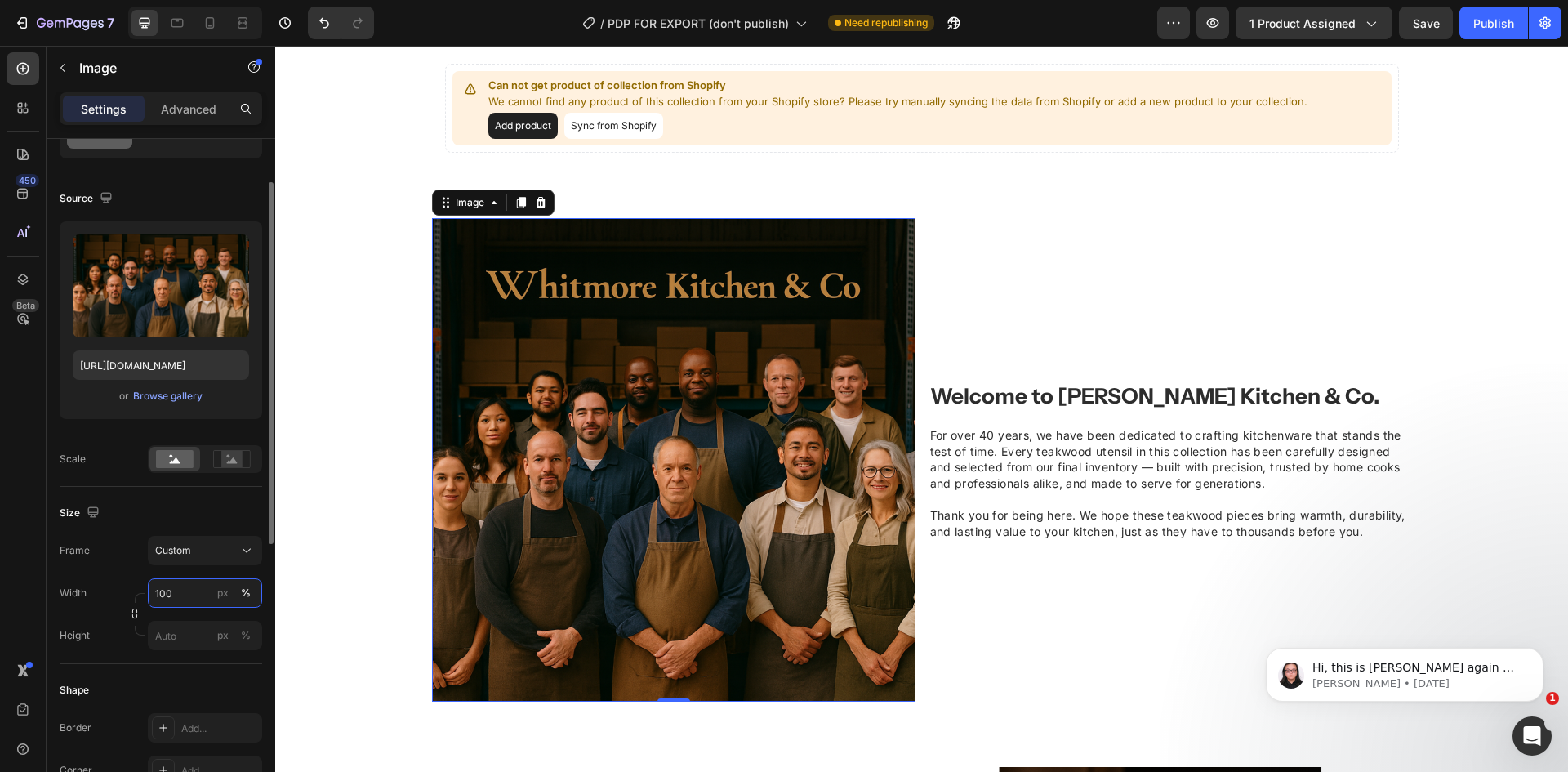
click at [191, 589] on input "100" at bounding box center [204, 593] width 115 height 30
drag, startPoint x: 191, startPoint y: 589, endPoint x: 157, endPoint y: 579, distance: 35.4
click at [157, 579] on input "100" at bounding box center [204, 593] width 115 height 30
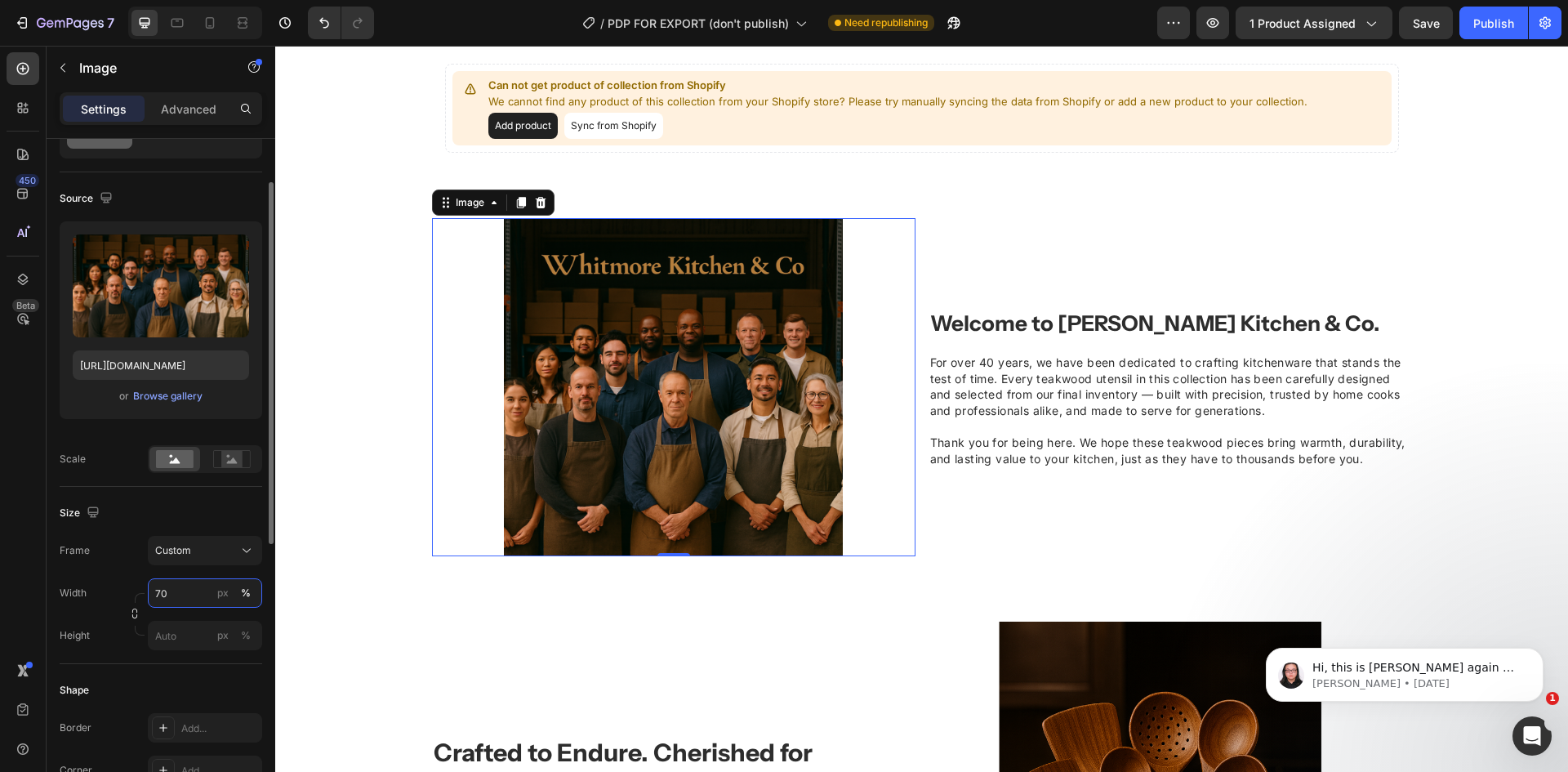
type input "70"
click at [110, 573] on div "Frame Custom Width 70 px % Height px %" at bounding box center [160, 592] width 203 height 115
click at [165, 582] on input "70" at bounding box center [204, 593] width 115 height 30
click at [188, 555] on span "Custom" at bounding box center [173, 550] width 36 height 14
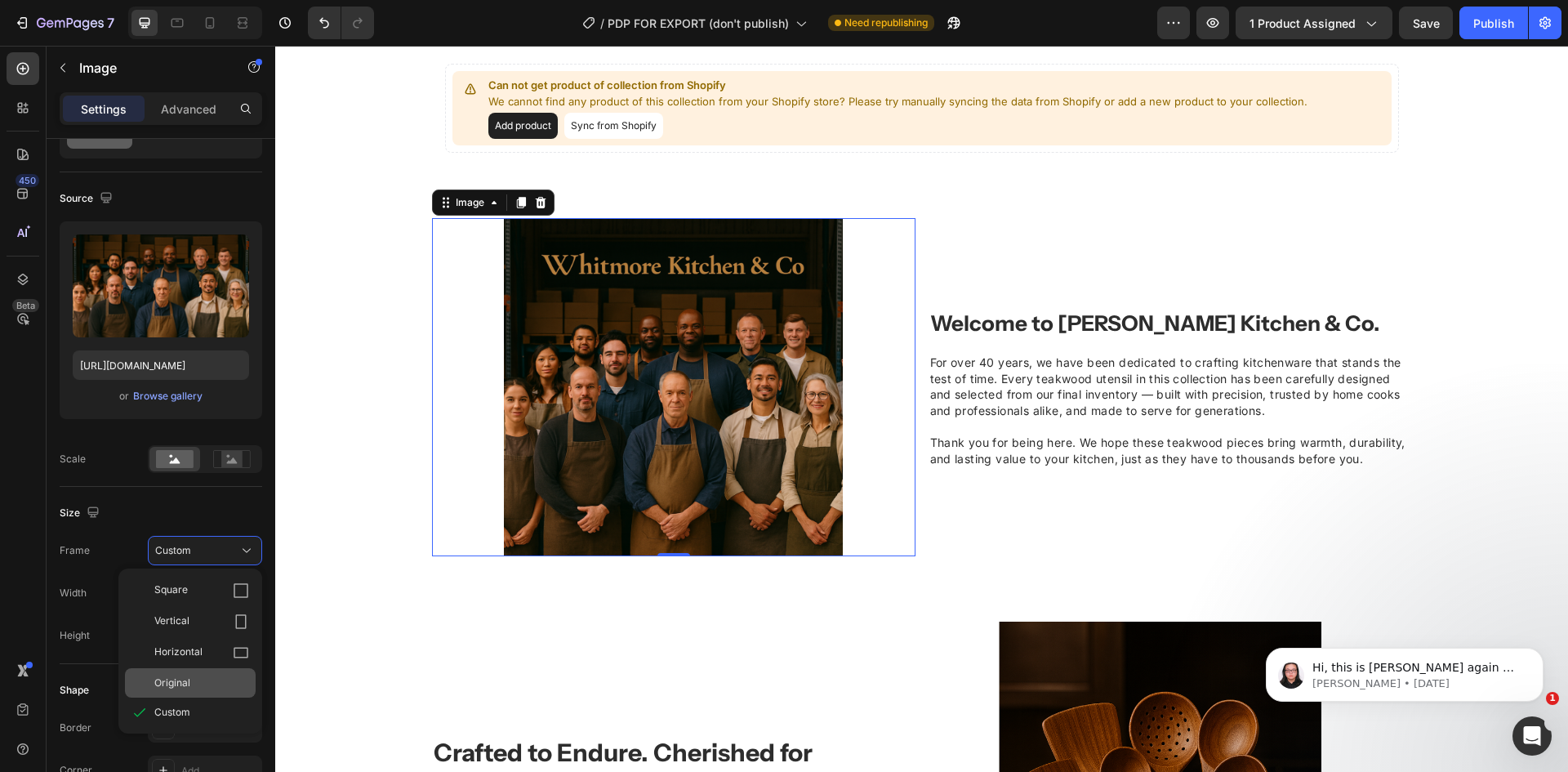
click at [189, 679] on span "Original" at bounding box center [172, 682] width 36 height 14
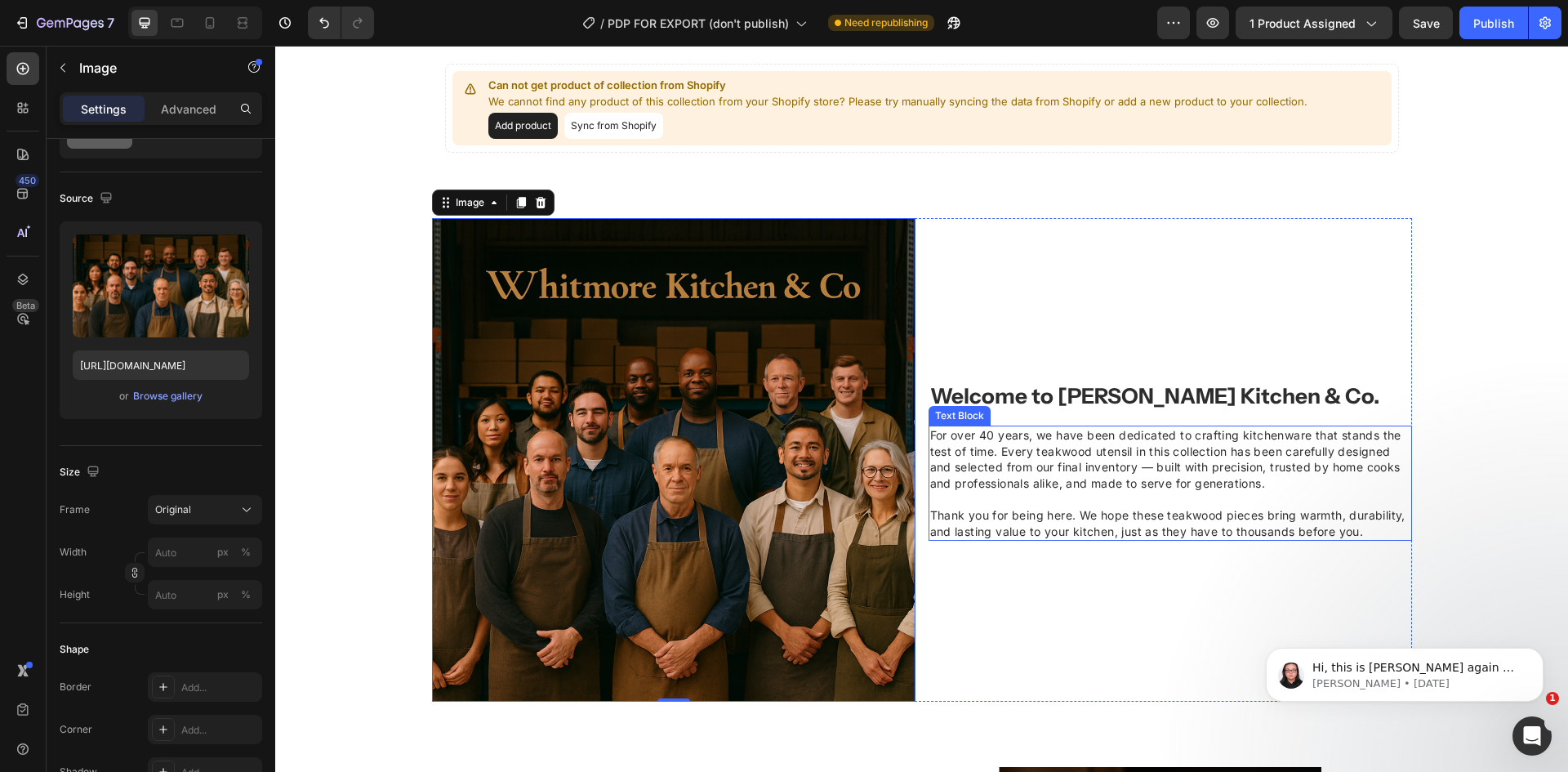
click at [1274, 491] on p at bounding box center [1170, 499] width 480 height 16
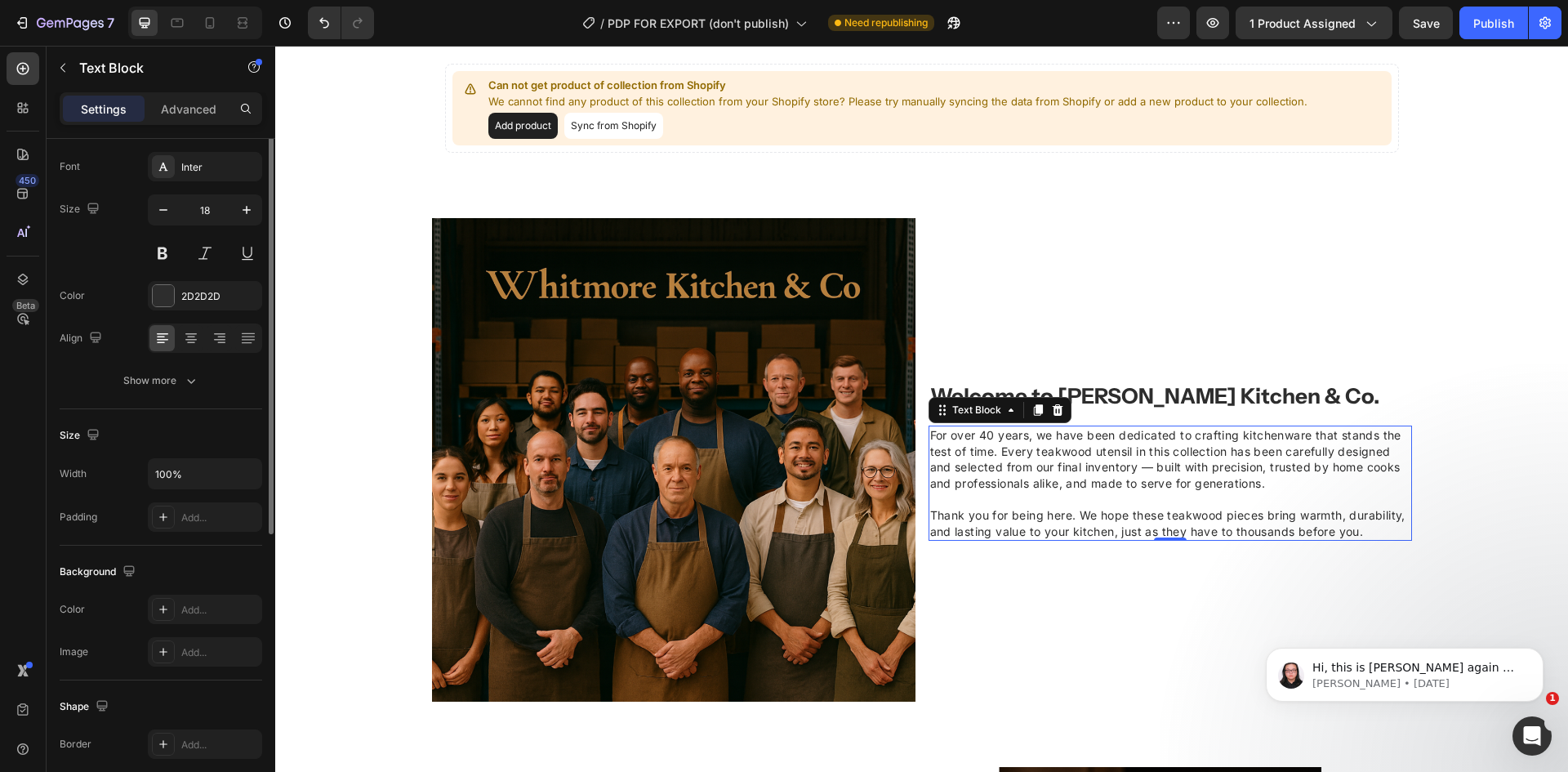
scroll to position [0, 0]
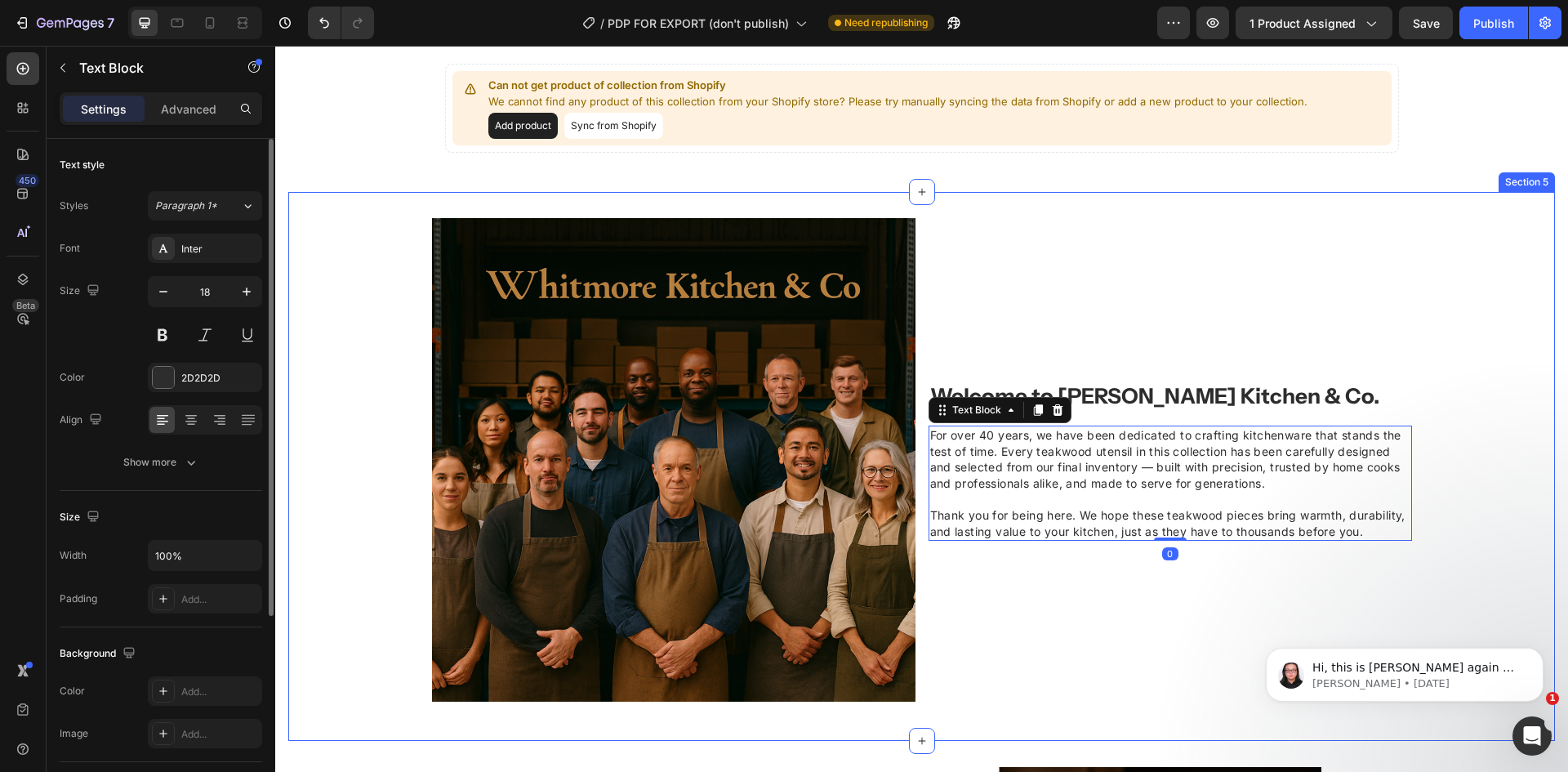
click at [1476, 322] on div "Welcome to Whitmore Kitchen & Co. Heading For over 40 years, we have been dedic…" at bounding box center [921, 466] width 1267 height 496
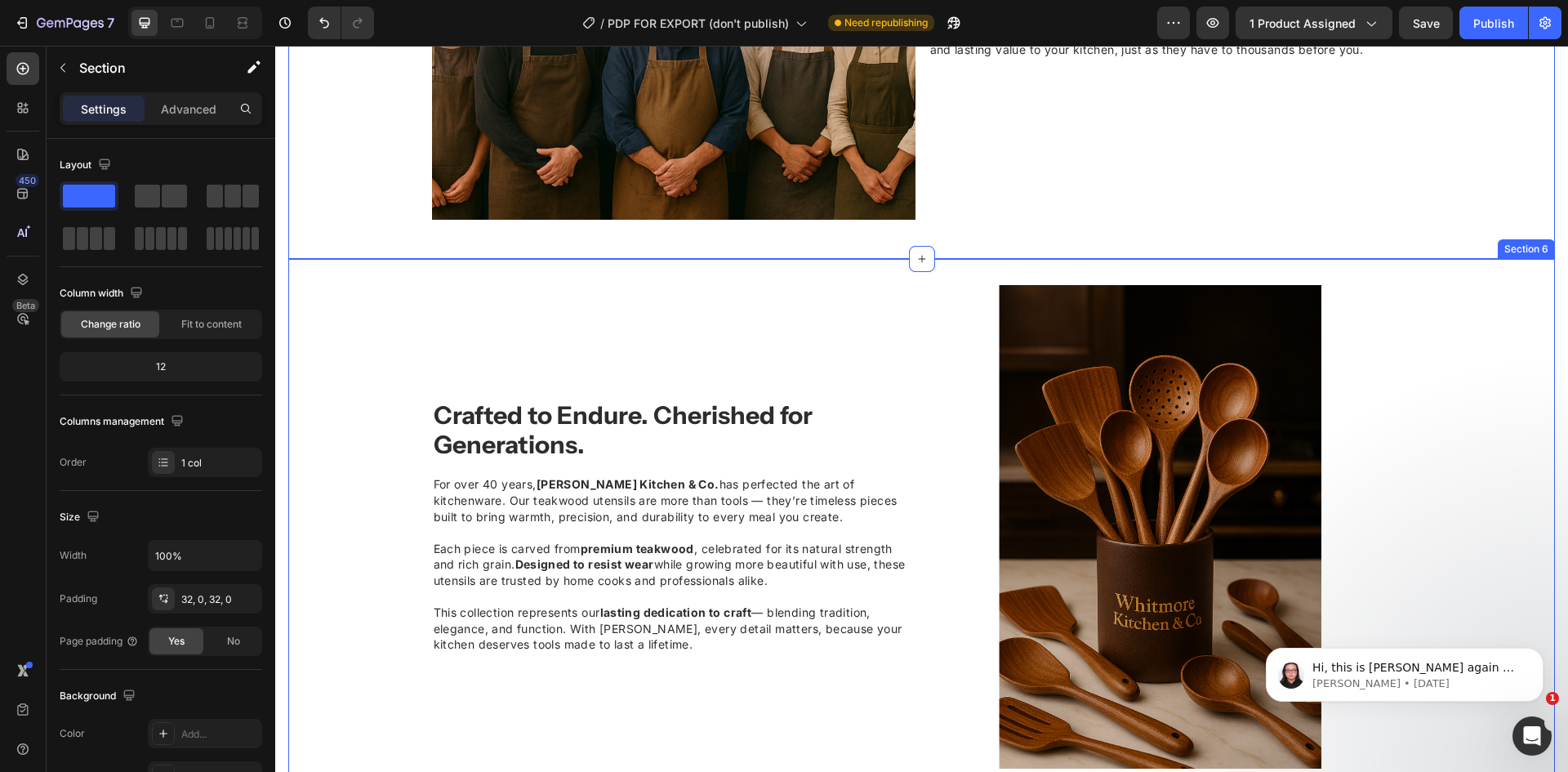
scroll to position [1879, 0]
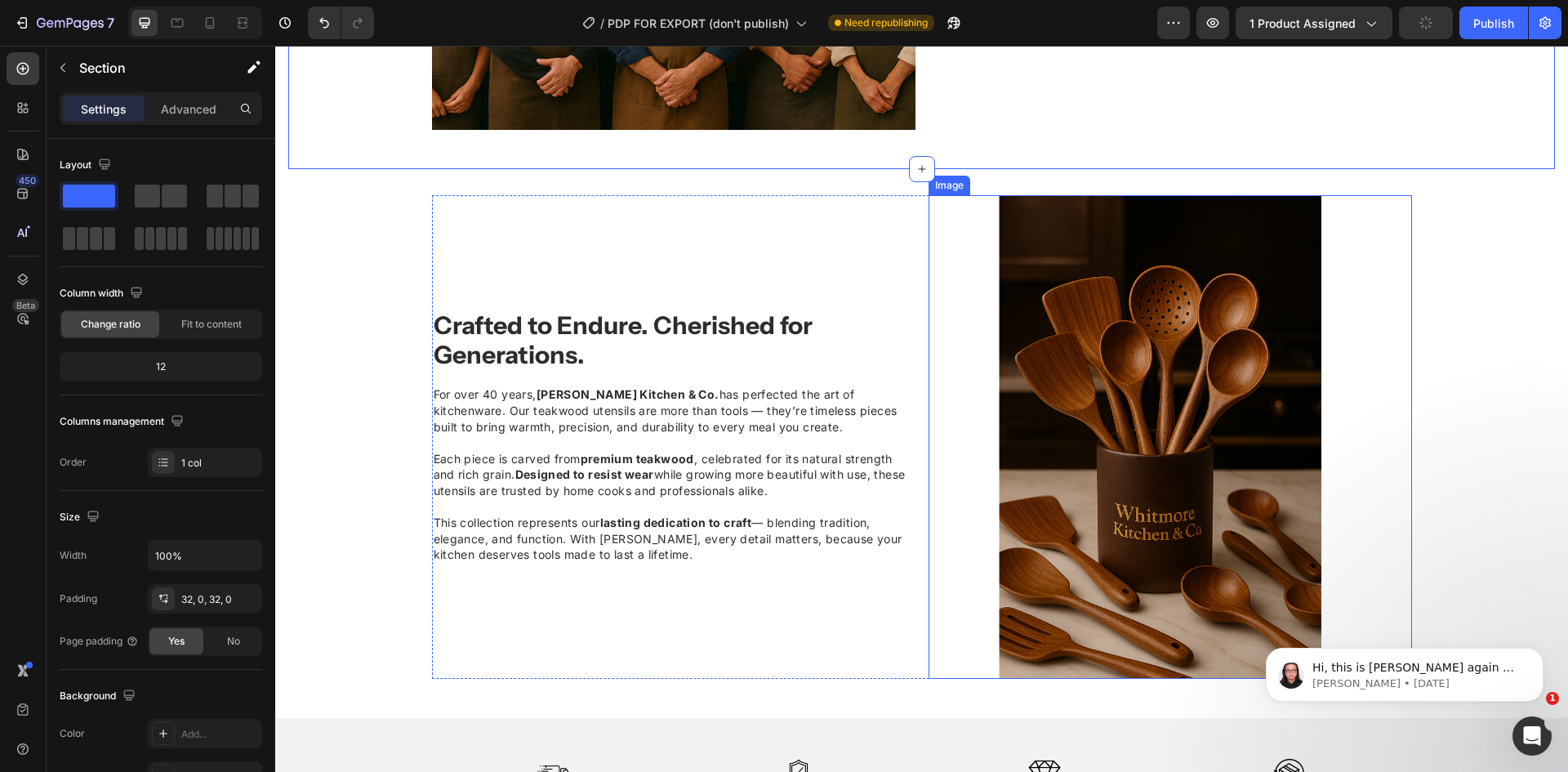
click at [1264, 400] on img at bounding box center [1170, 437] width 484 height 484
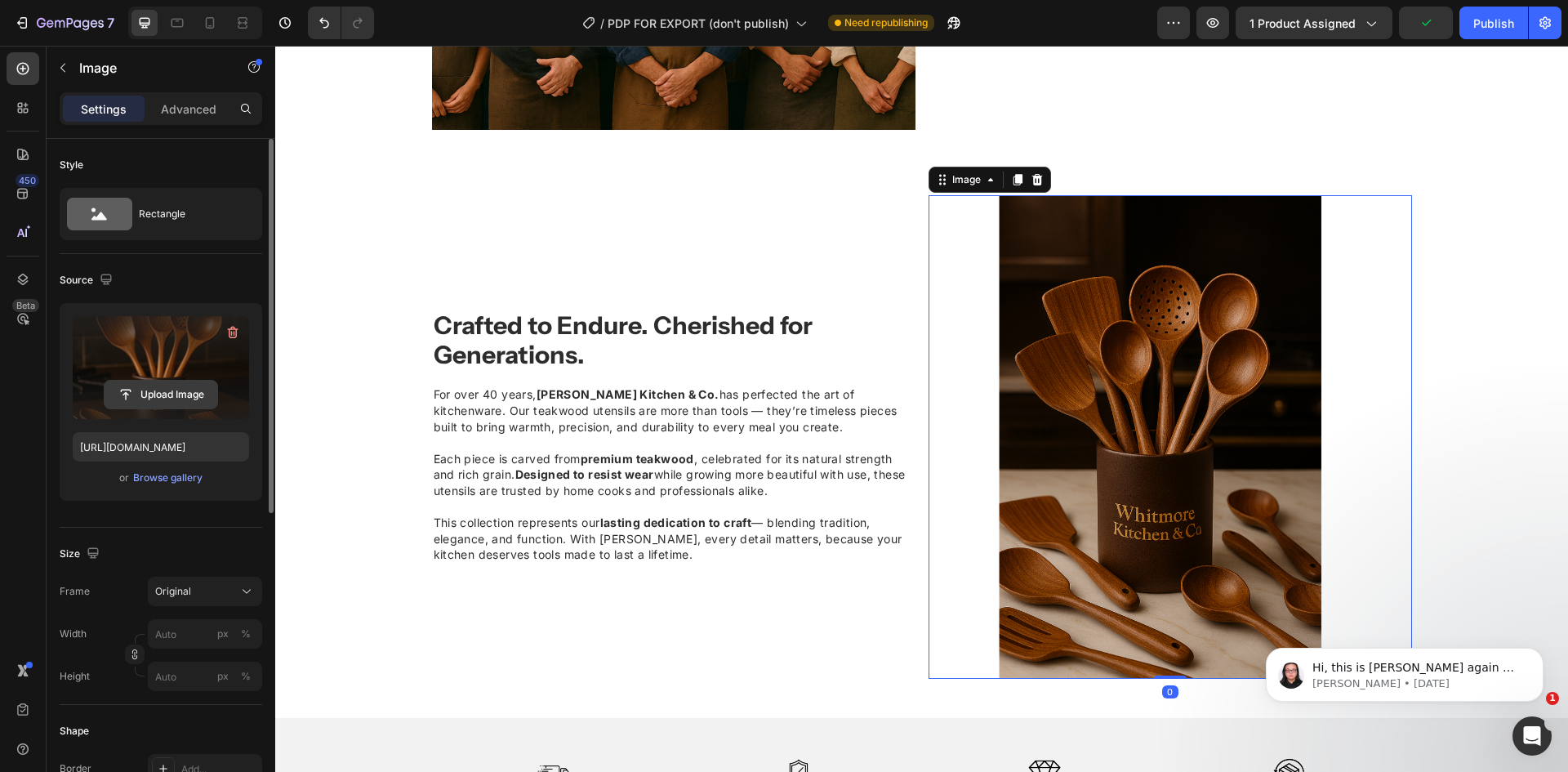
click at [156, 400] on input "file" at bounding box center [160, 394] width 113 height 28
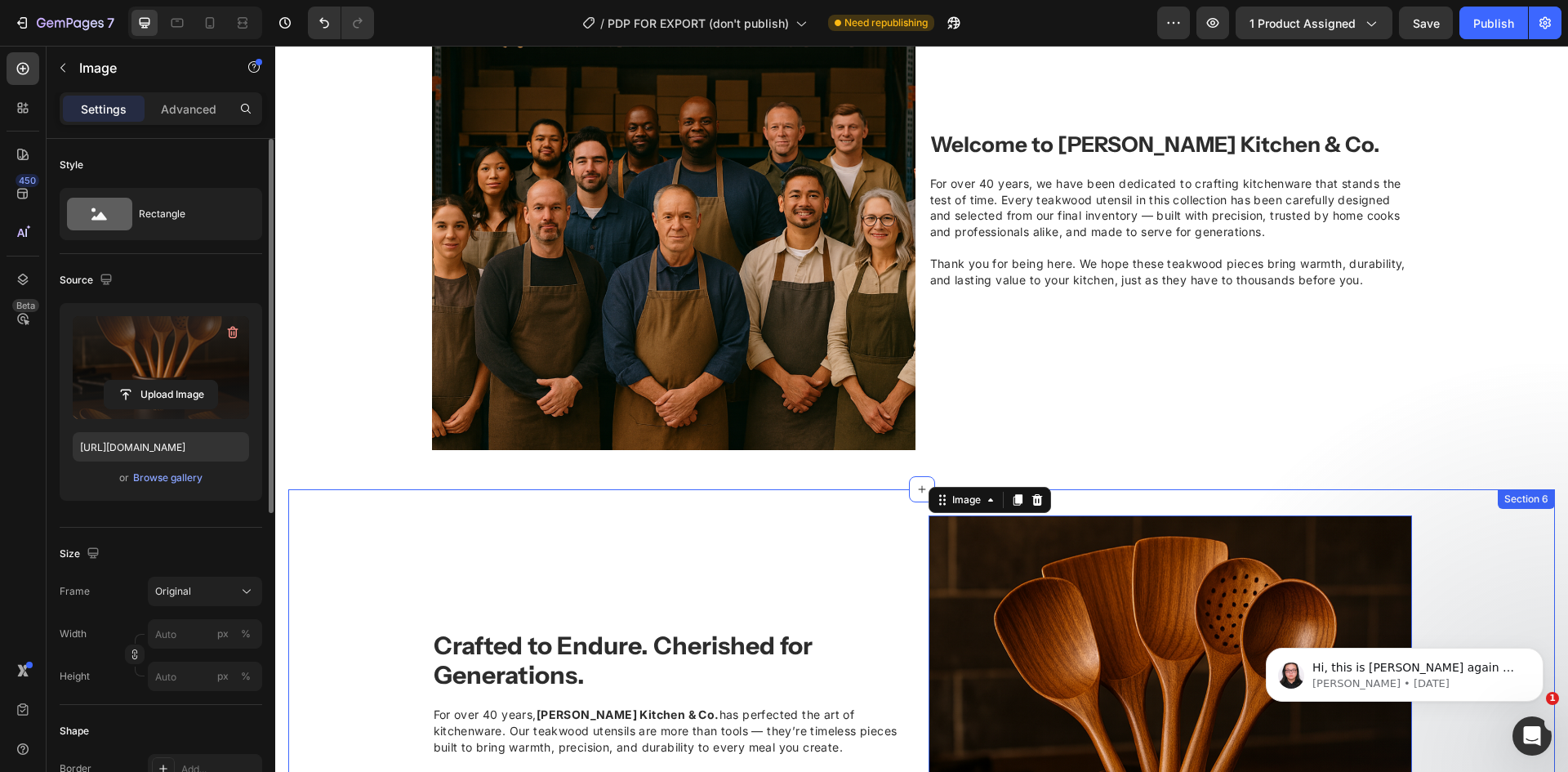
scroll to position [1307, 0]
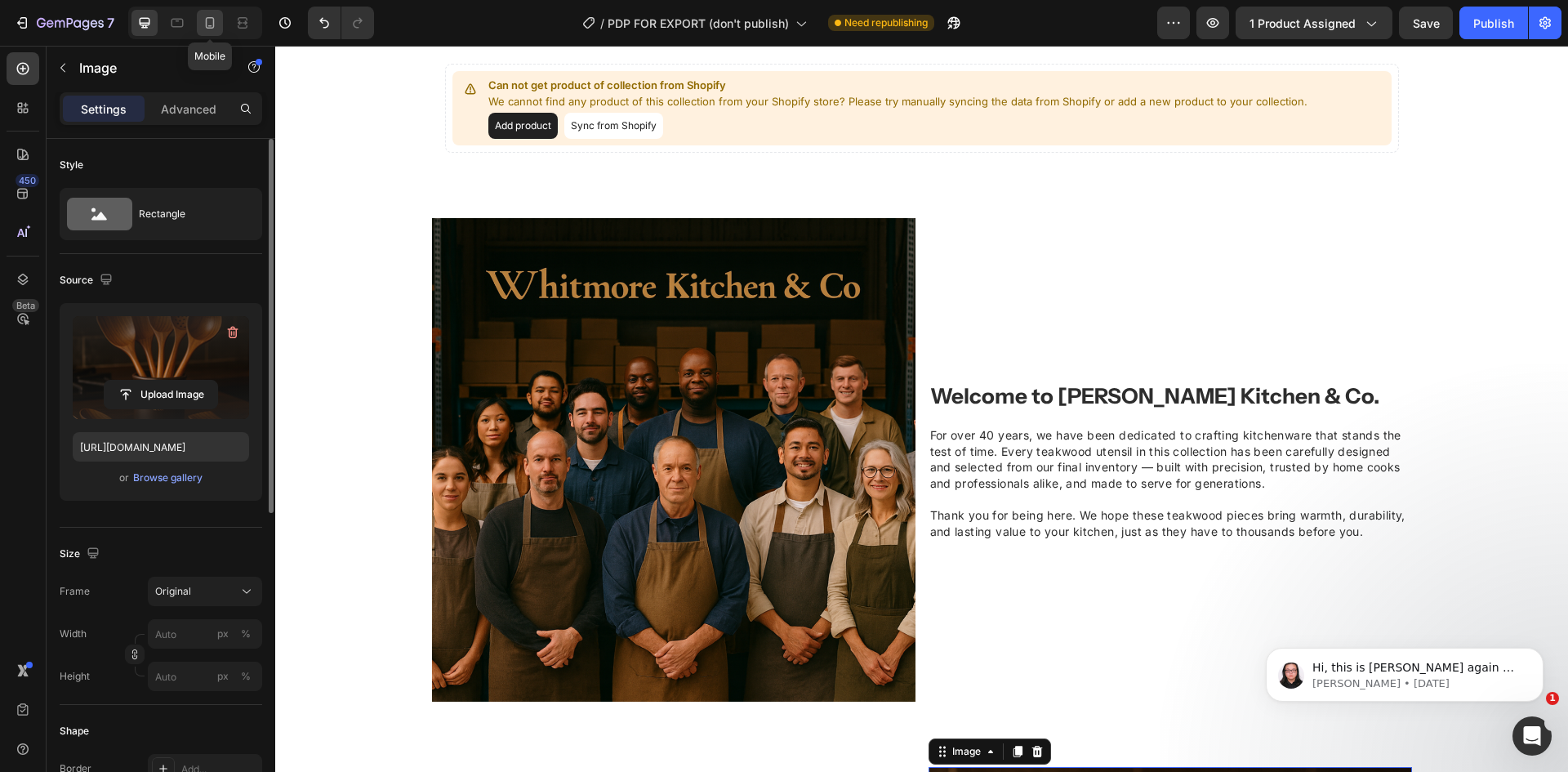
click at [204, 20] on icon at bounding box center [210, 22] width 16 height 16
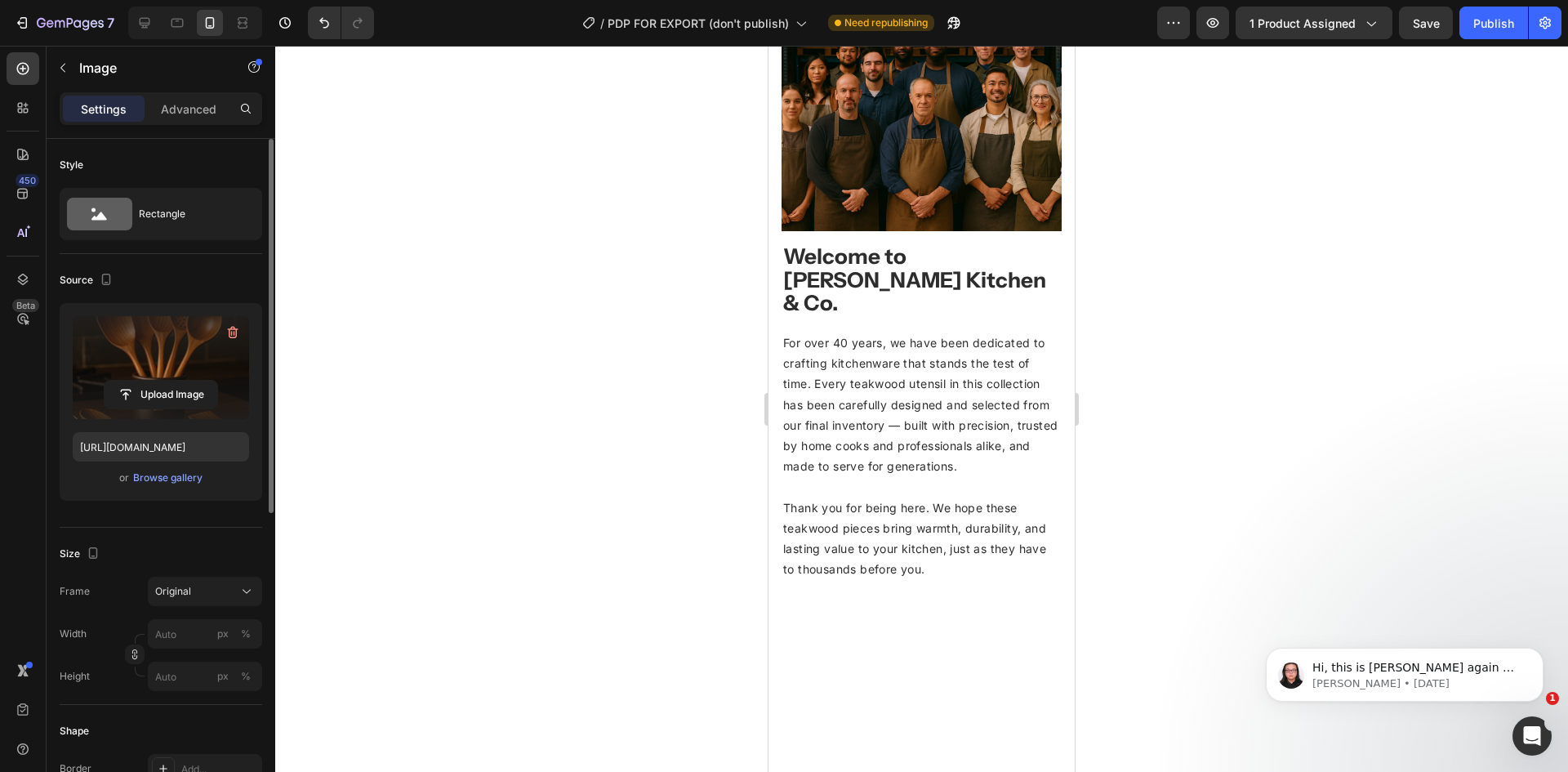
scroll to position [1672, 0]
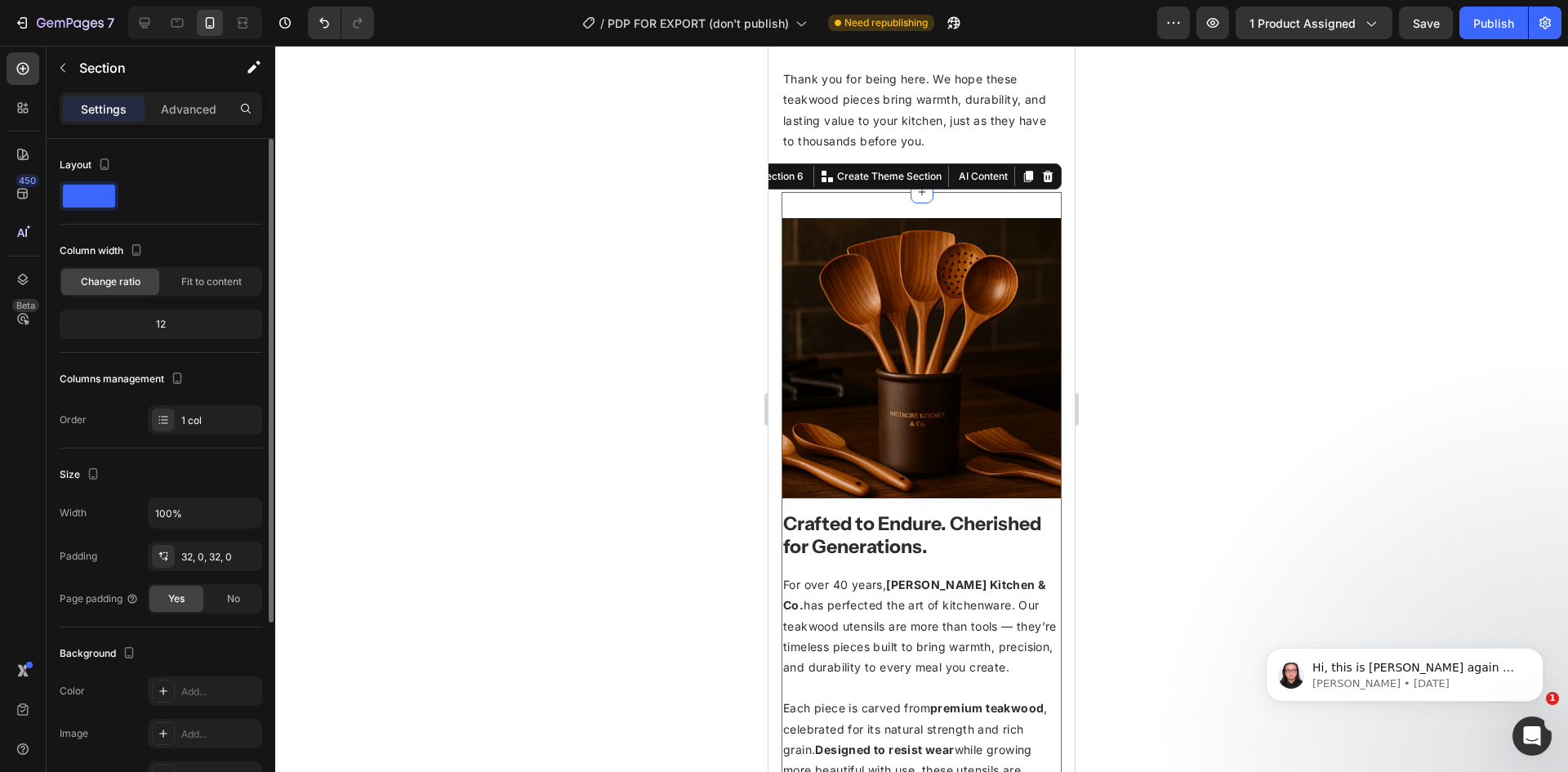
scroll to position [2081, 0]
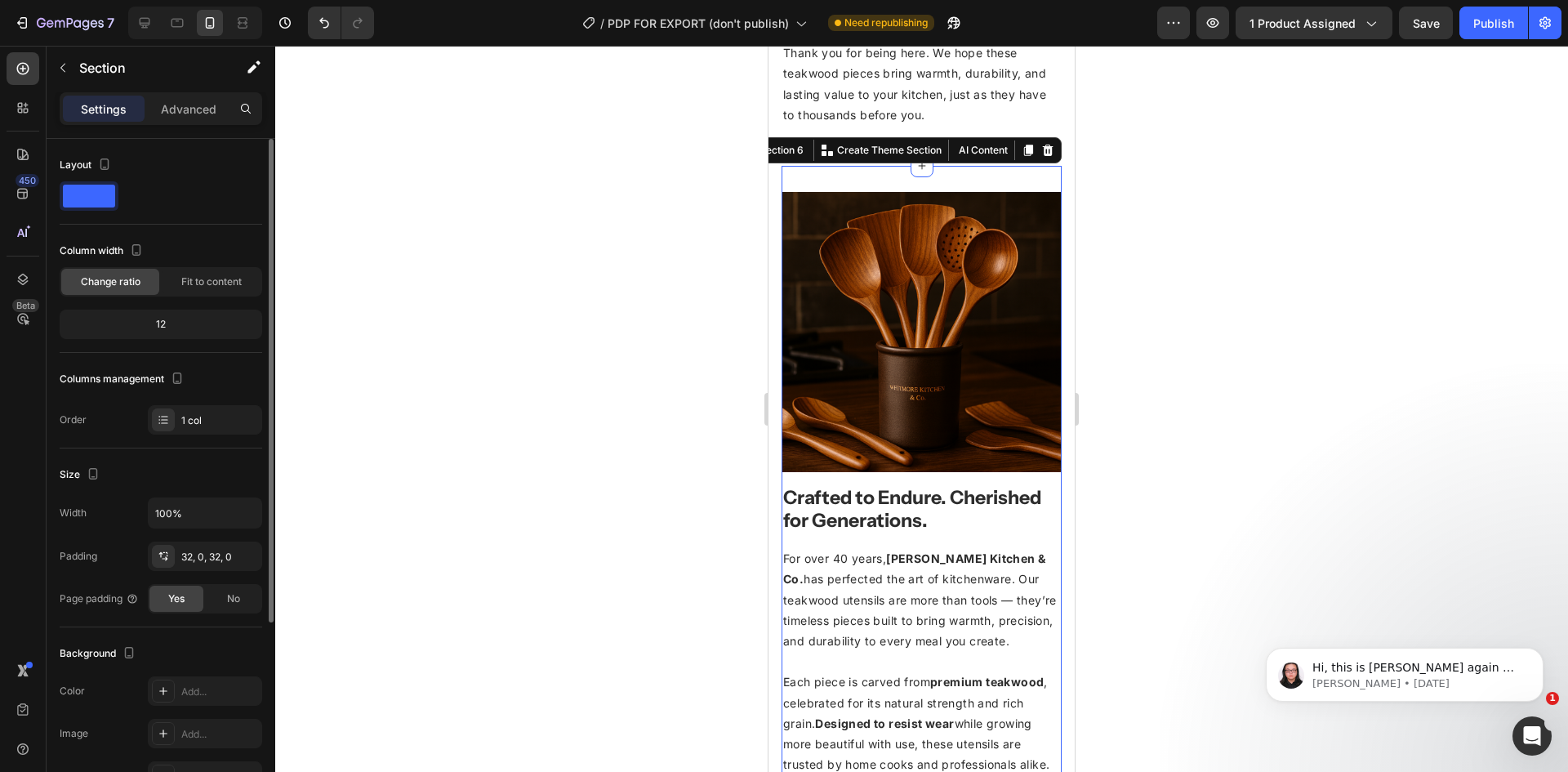
click at [1234, 394] on div at bounding box center [921, 409] width 1293 height 726
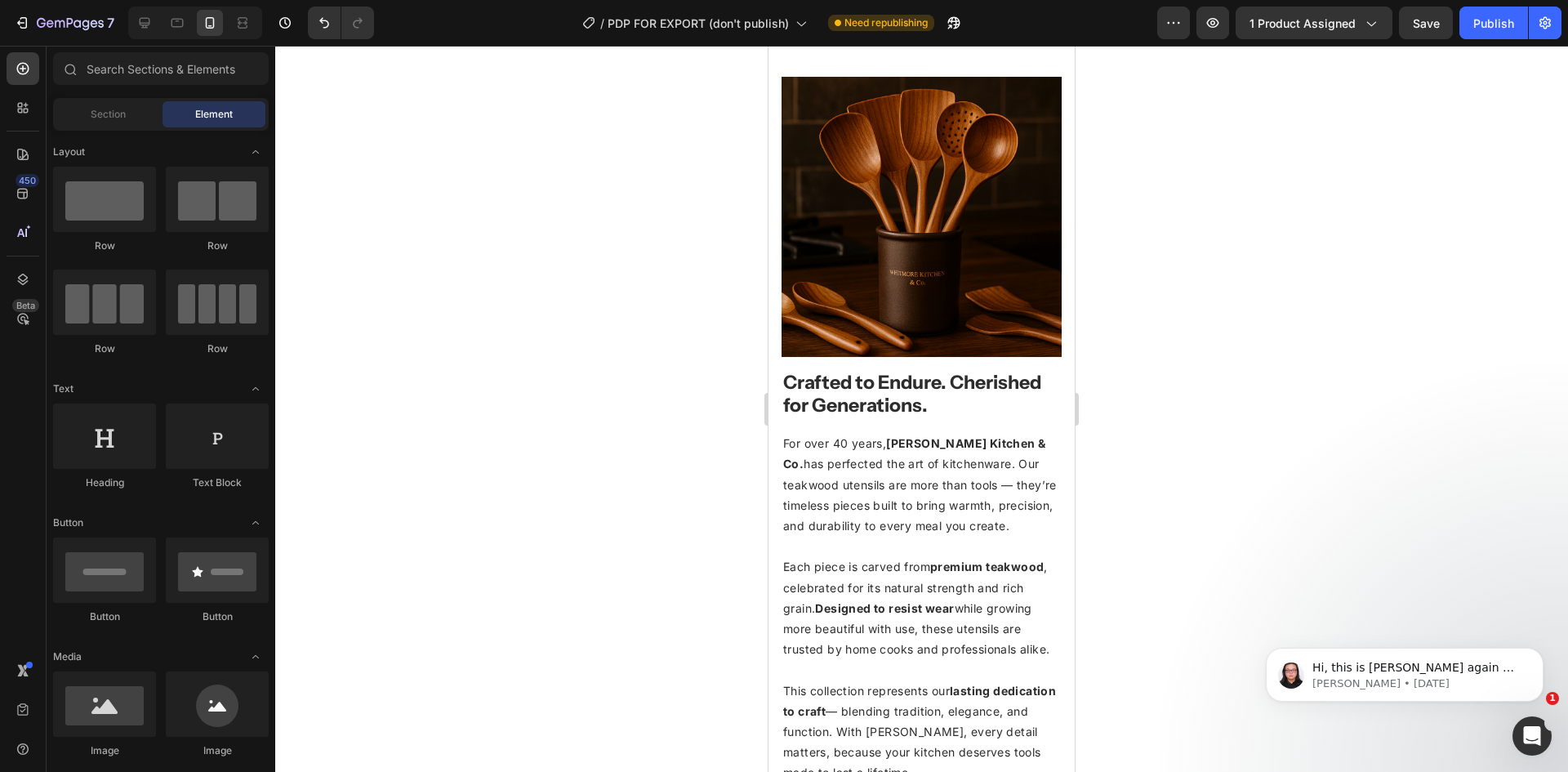
scroll to position [2162, 0]
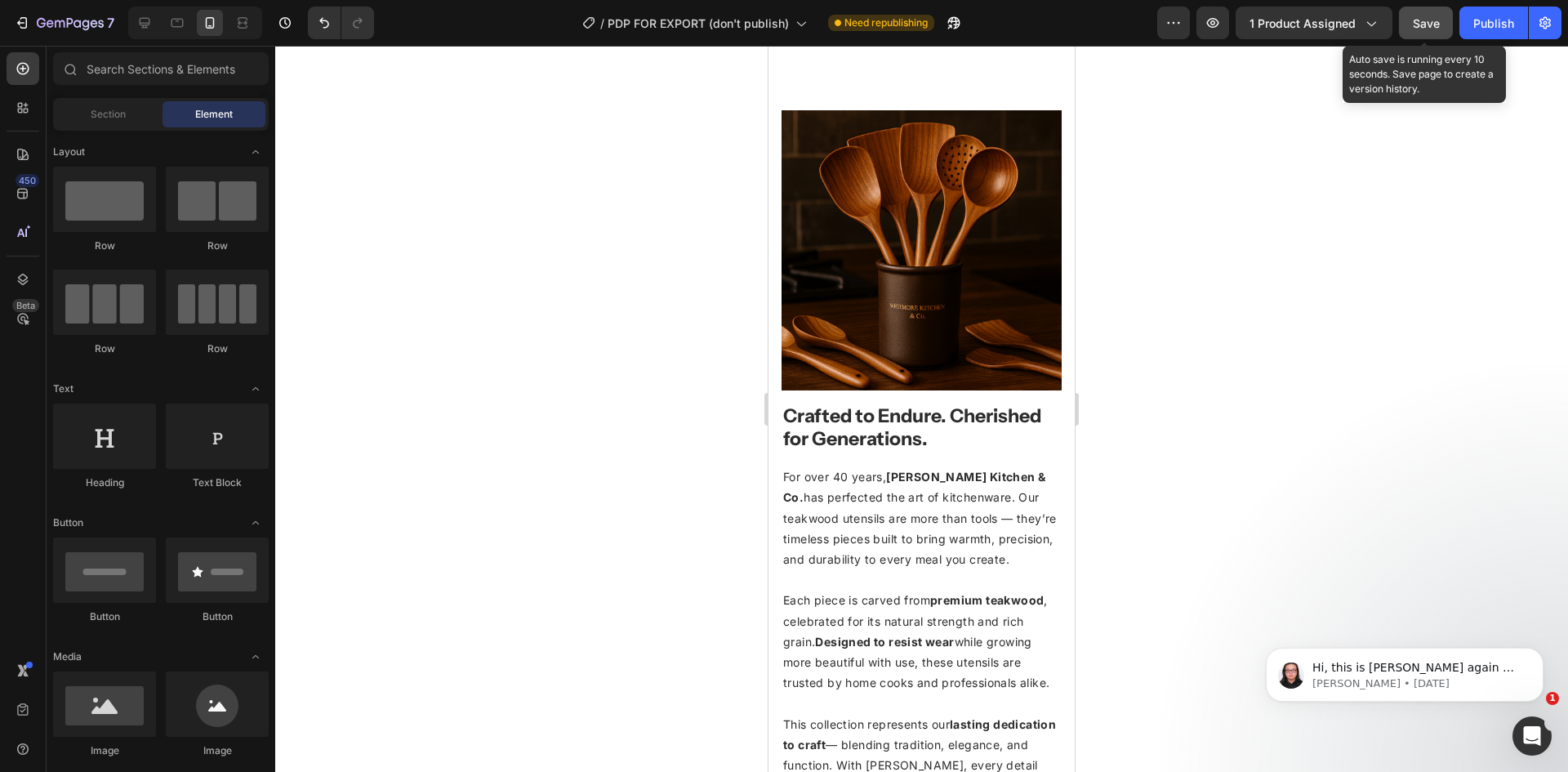
click at [1434, 19] on span "Save" at bounding box center [1426, 23] width 27 height 14
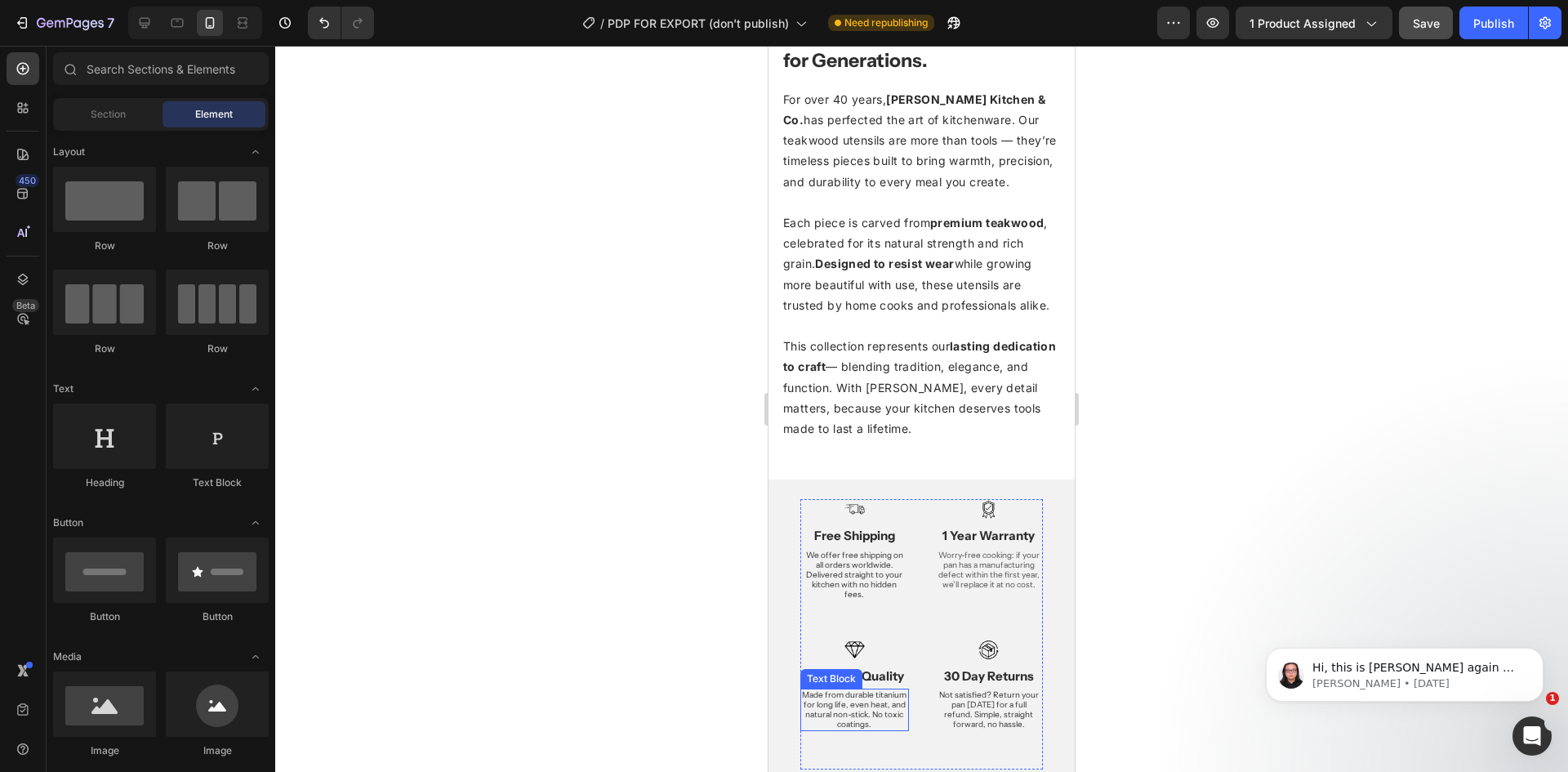
scroll to position [2244, 0]
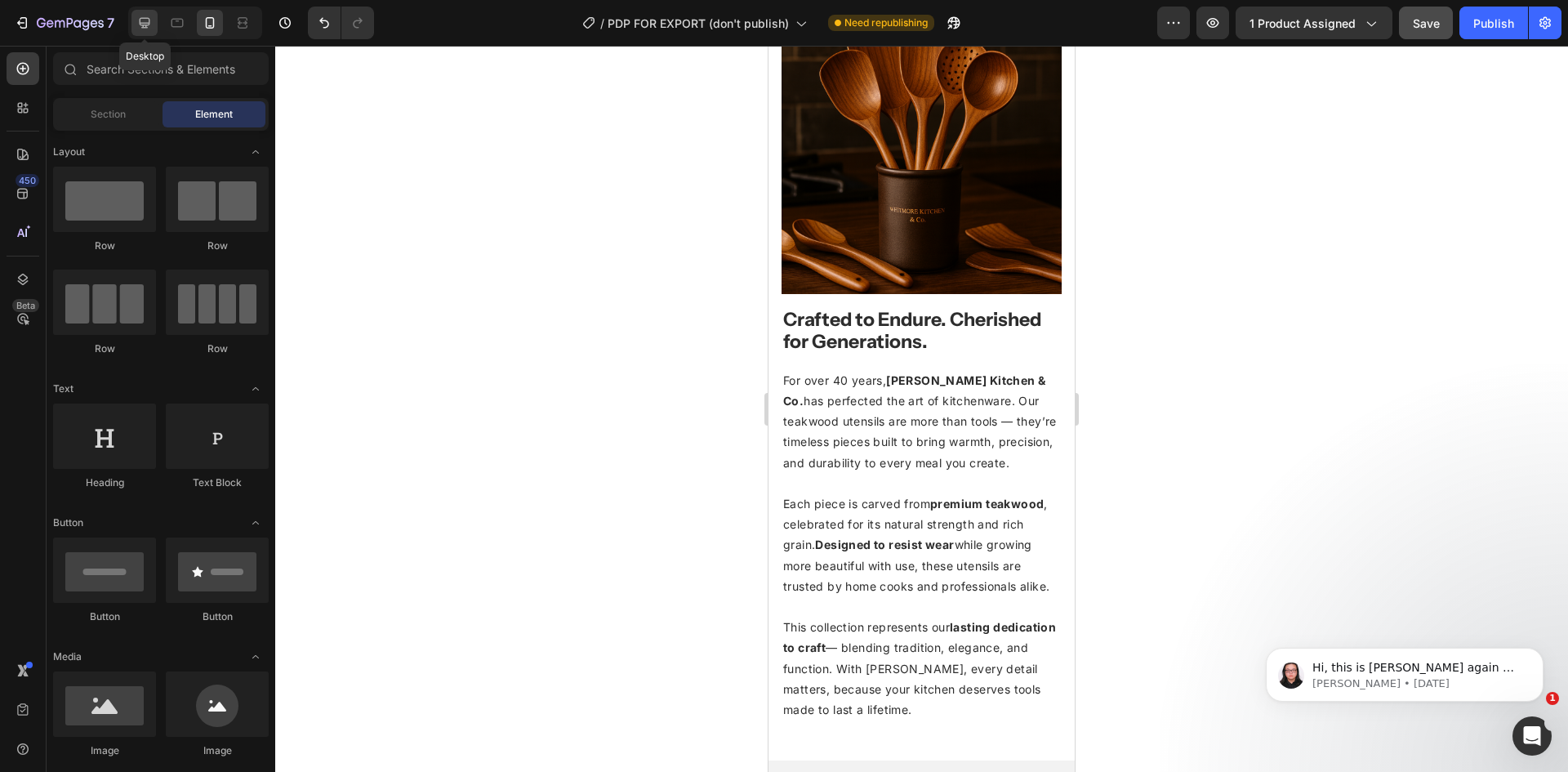
click at [143, 18] on icon at bounding box center [145, 23] width 11 height 11
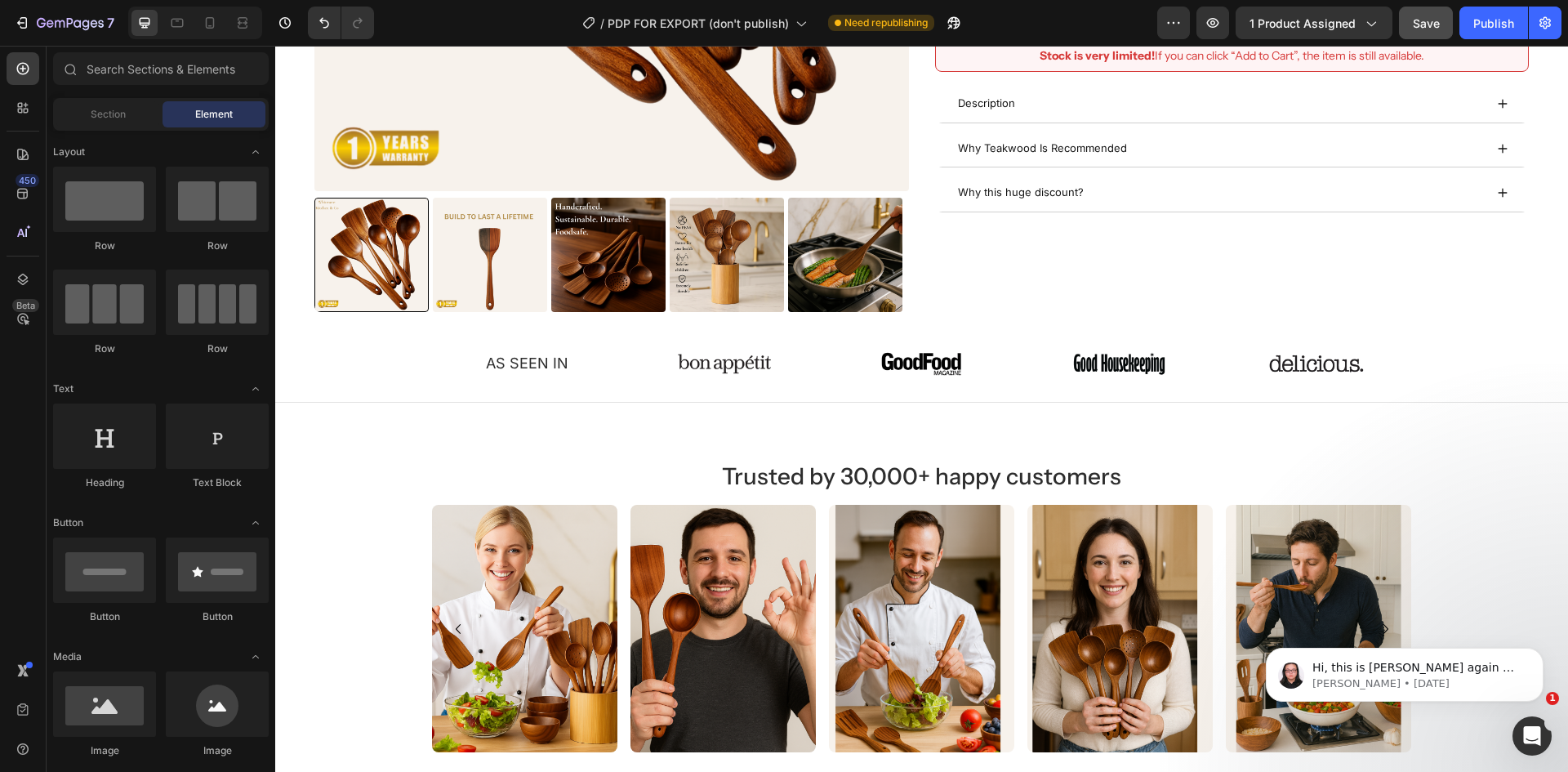
scroll to position [817, 0]
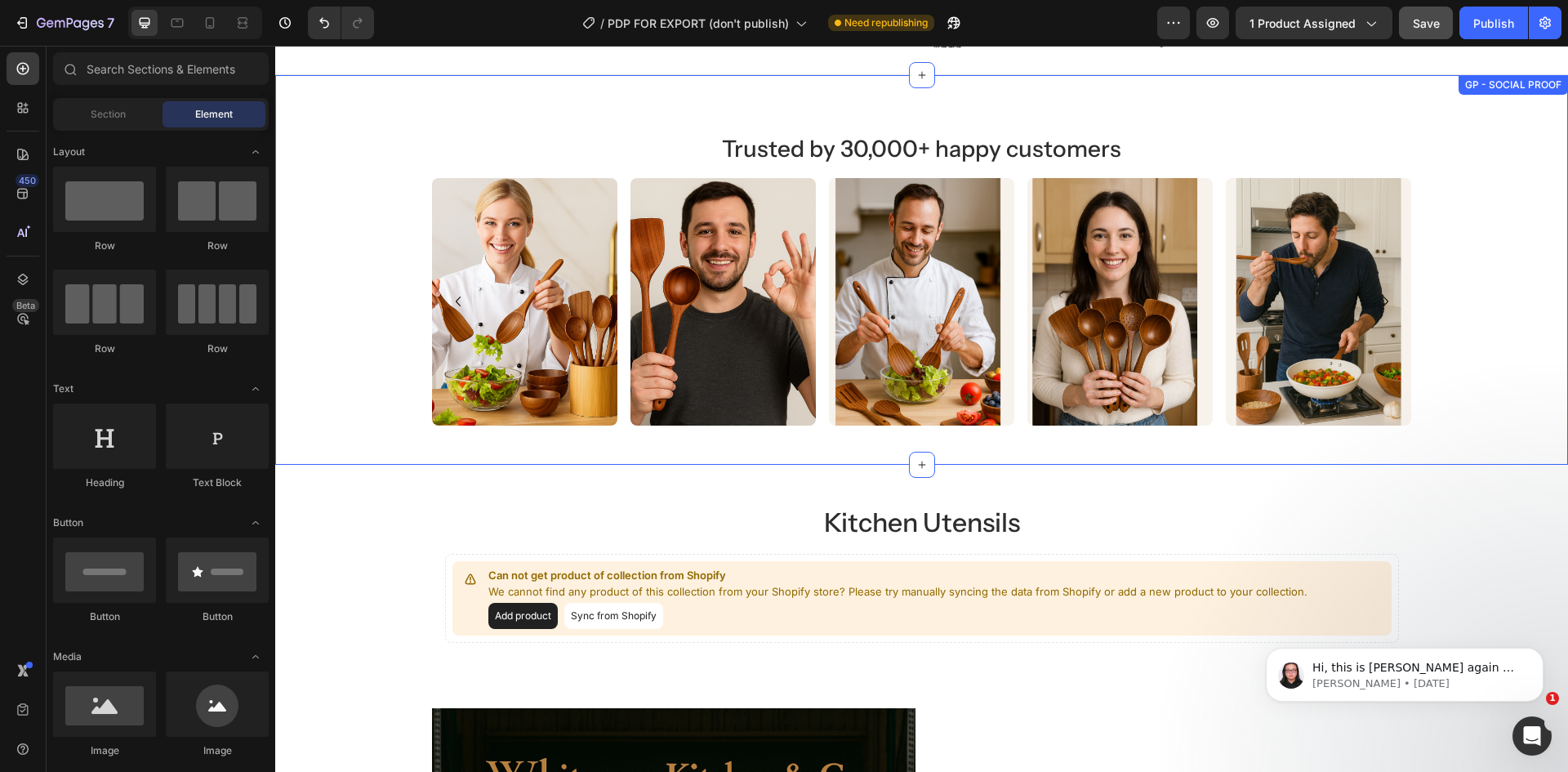
click at [1437, 193] on div "Trusted by 30,000+ happy customers Heading Image Image Image Image Image Image …" at bounding box center [921, 270] width 1293 height 311
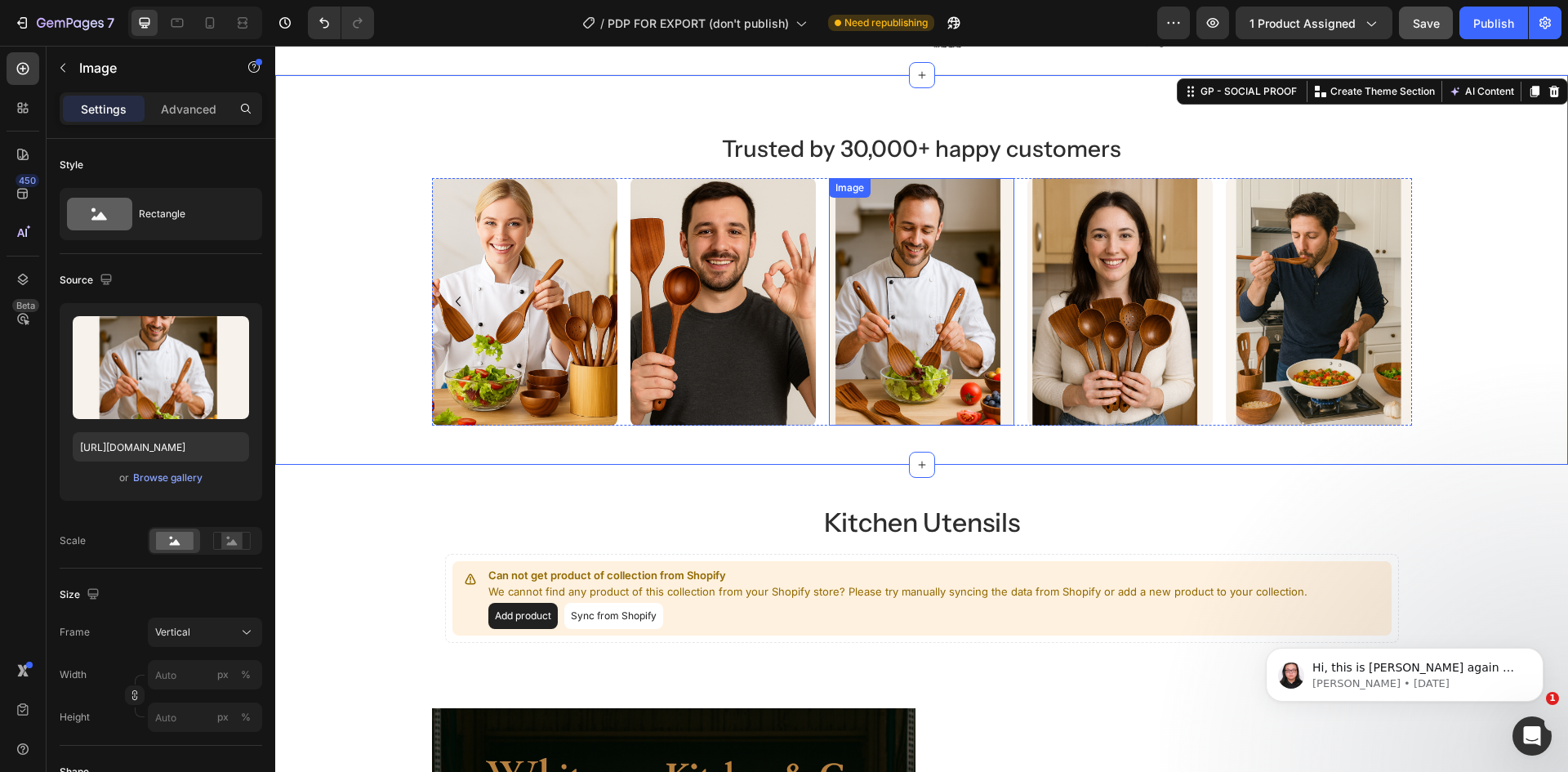
click at [878, 277] on img at bounding box center [921, 302] width 186 height 248
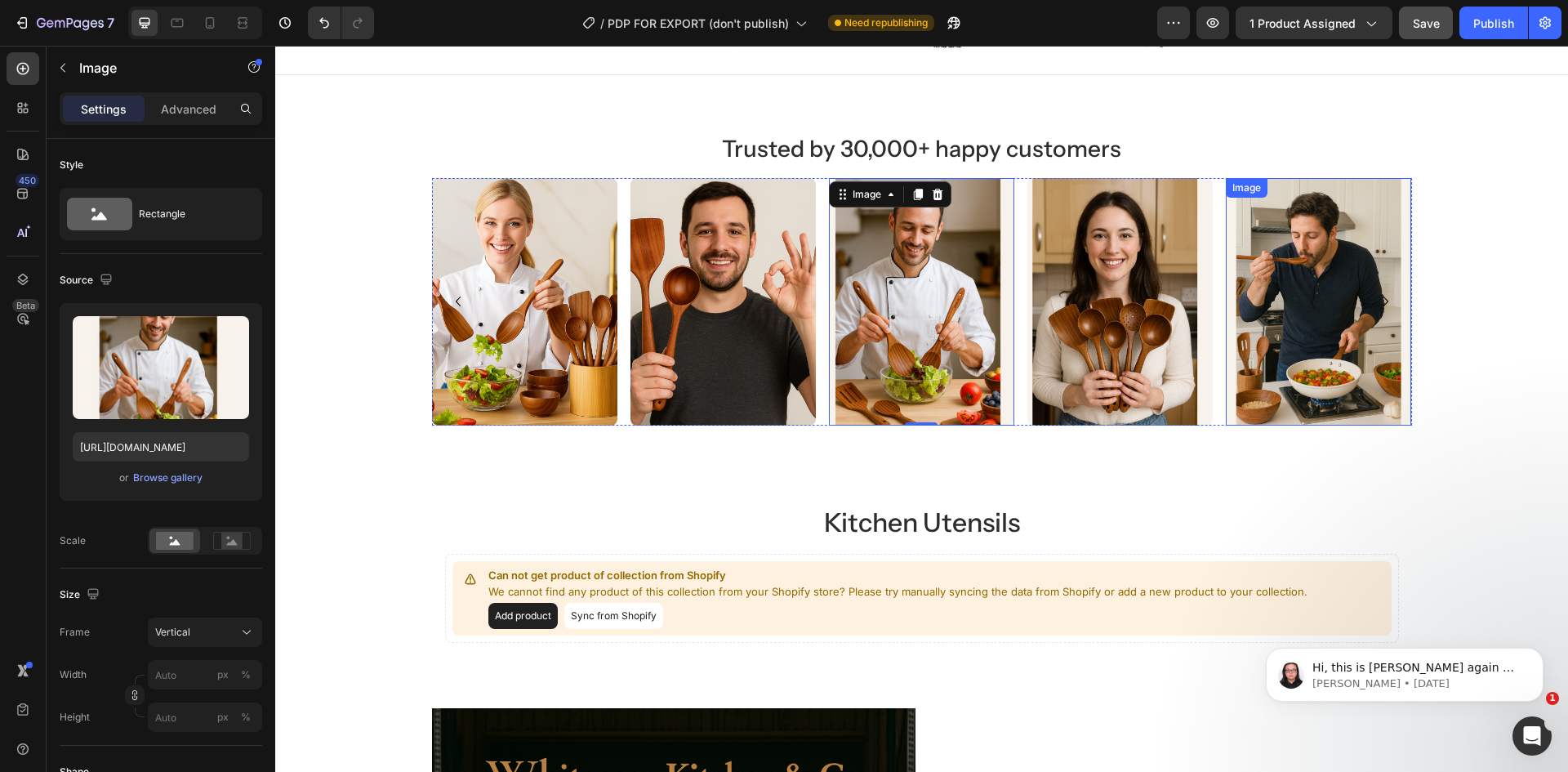
click at [1261, 296] on img at bounding box center [1319, 302] width 186 height 248
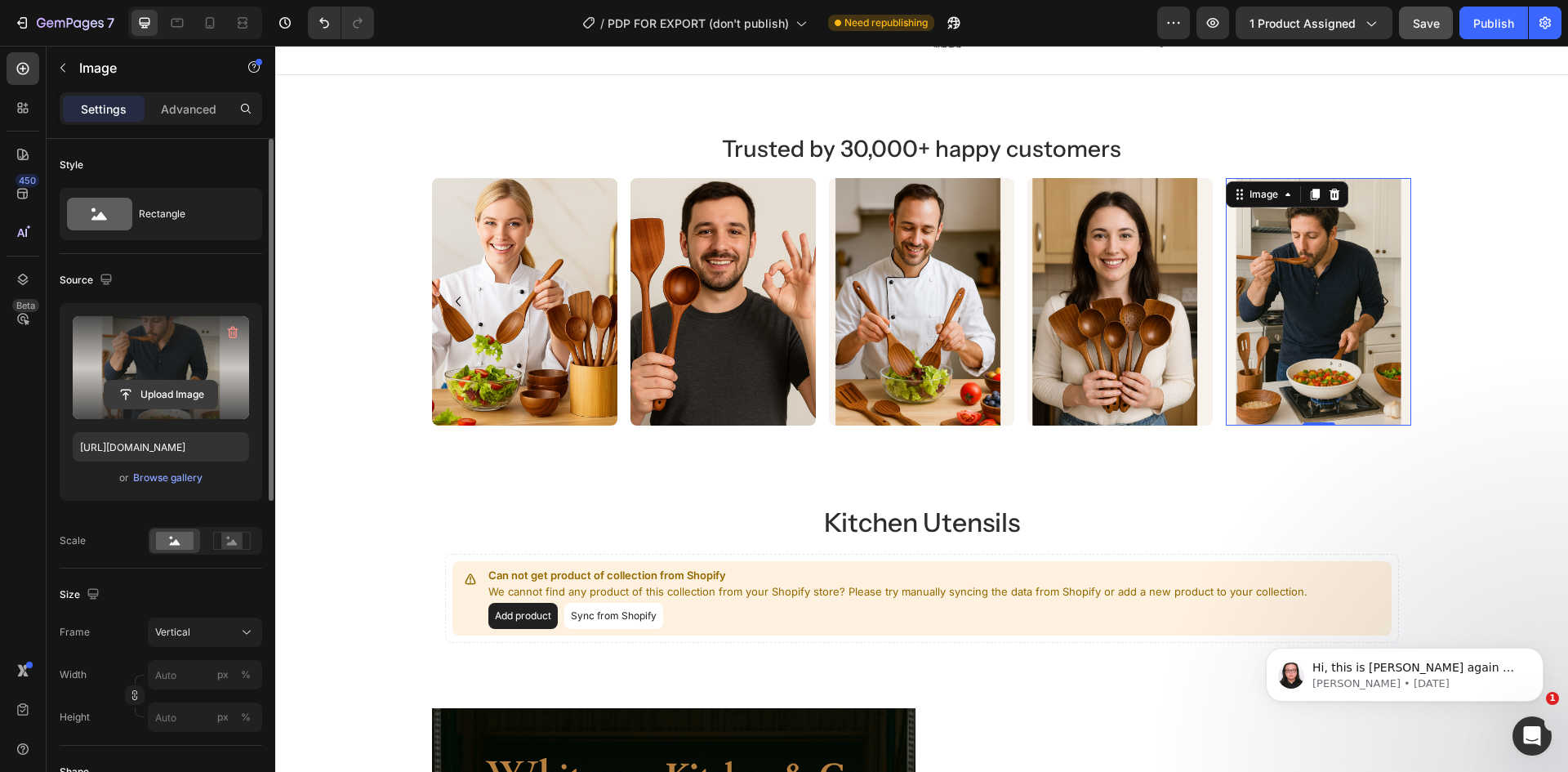
click at [197, 386] on input "file" at bounding box center [160, 394] width 113 height 28
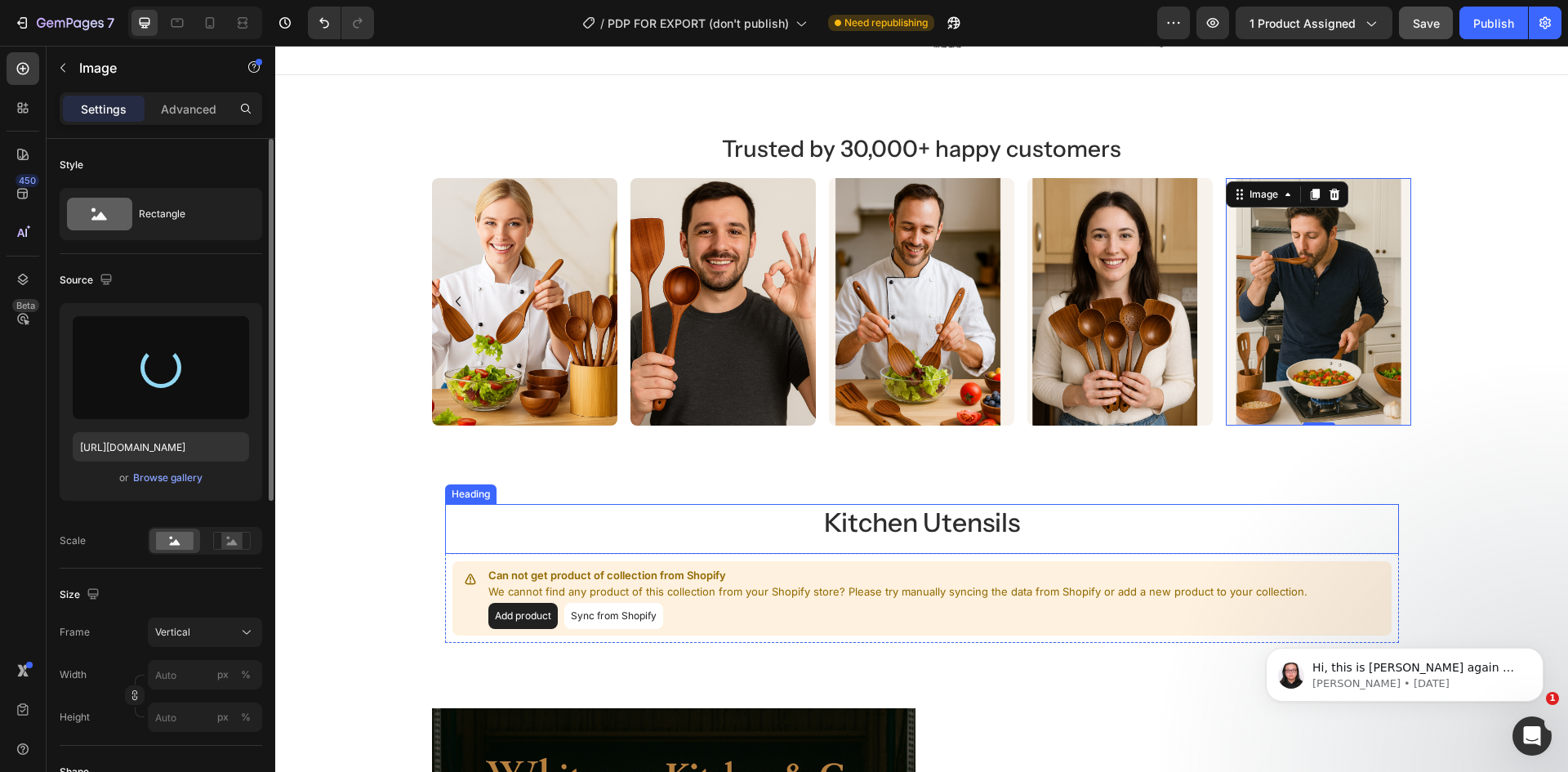
type input "https://cdn.shopify.com/s/files/1/0960/8039/6625/files/gempages_581516978108236…"
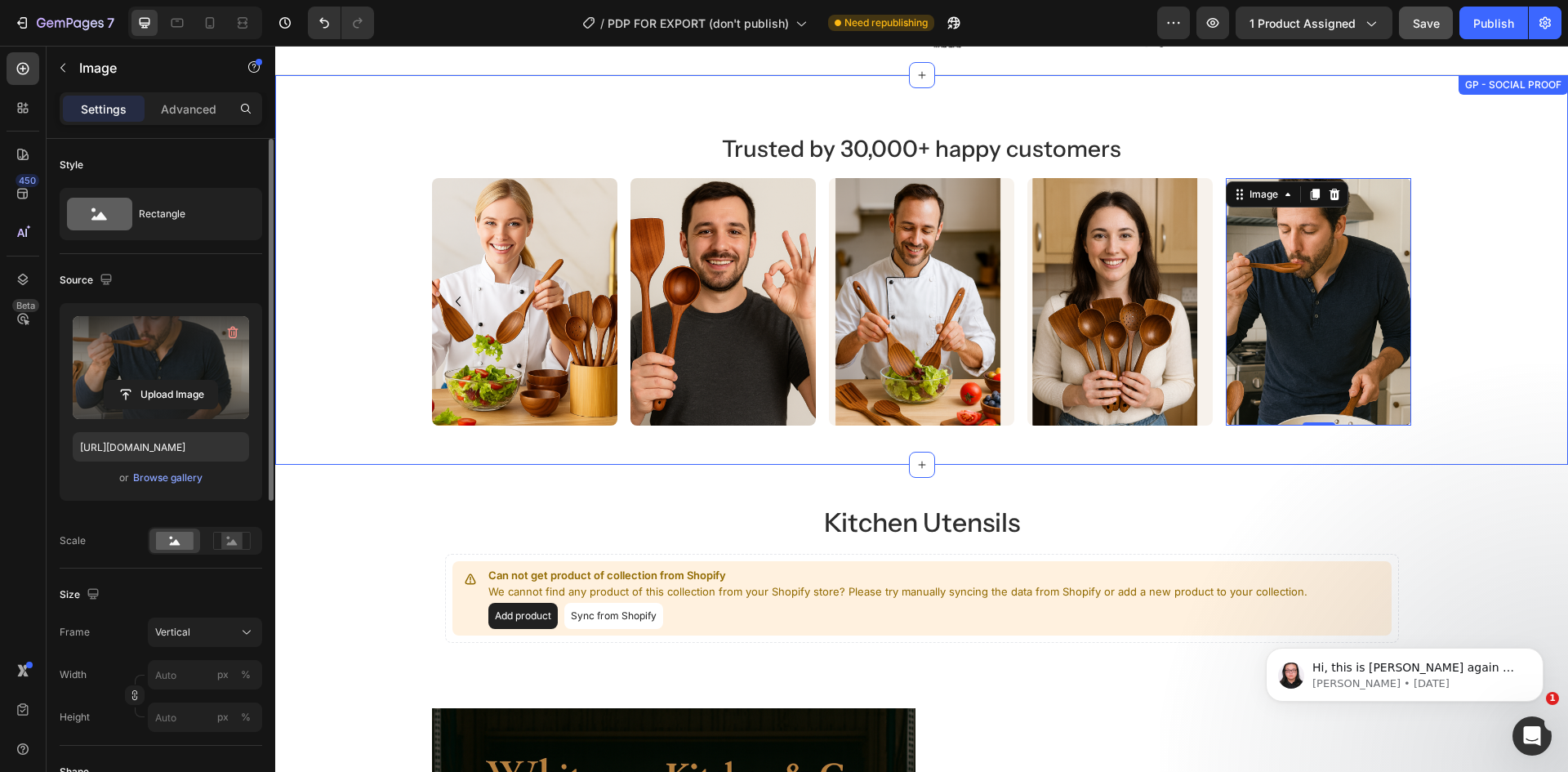
click at [1498, 319] on div "Trusted by 30,000+ happy customers Heading Image Image Image Image Image 0 Imag…" at bounding box center [921, 270] width 1293 height 311
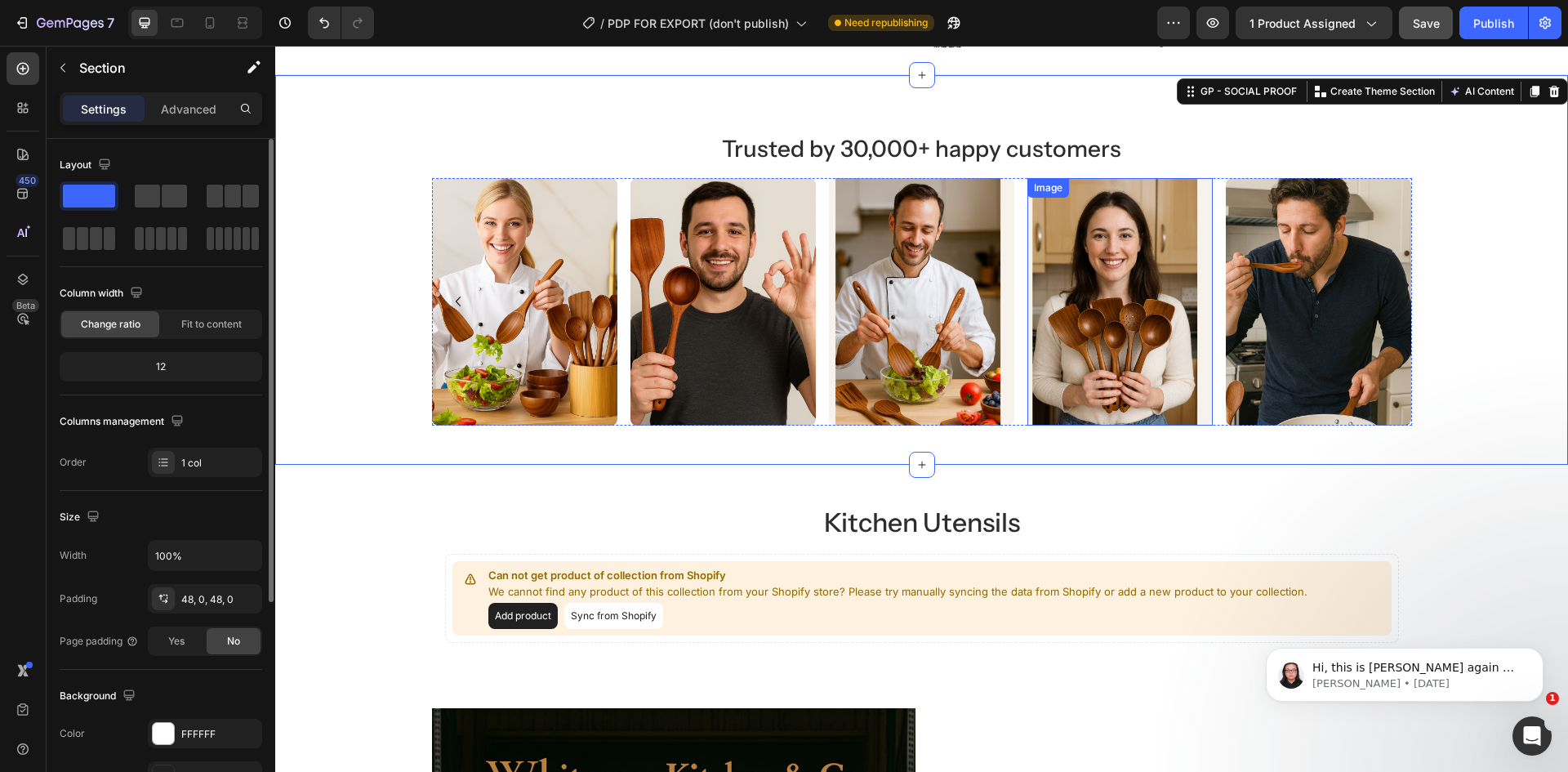
click at [1152, 287] on img at bounding box center [1120, 302] width 186 height 248
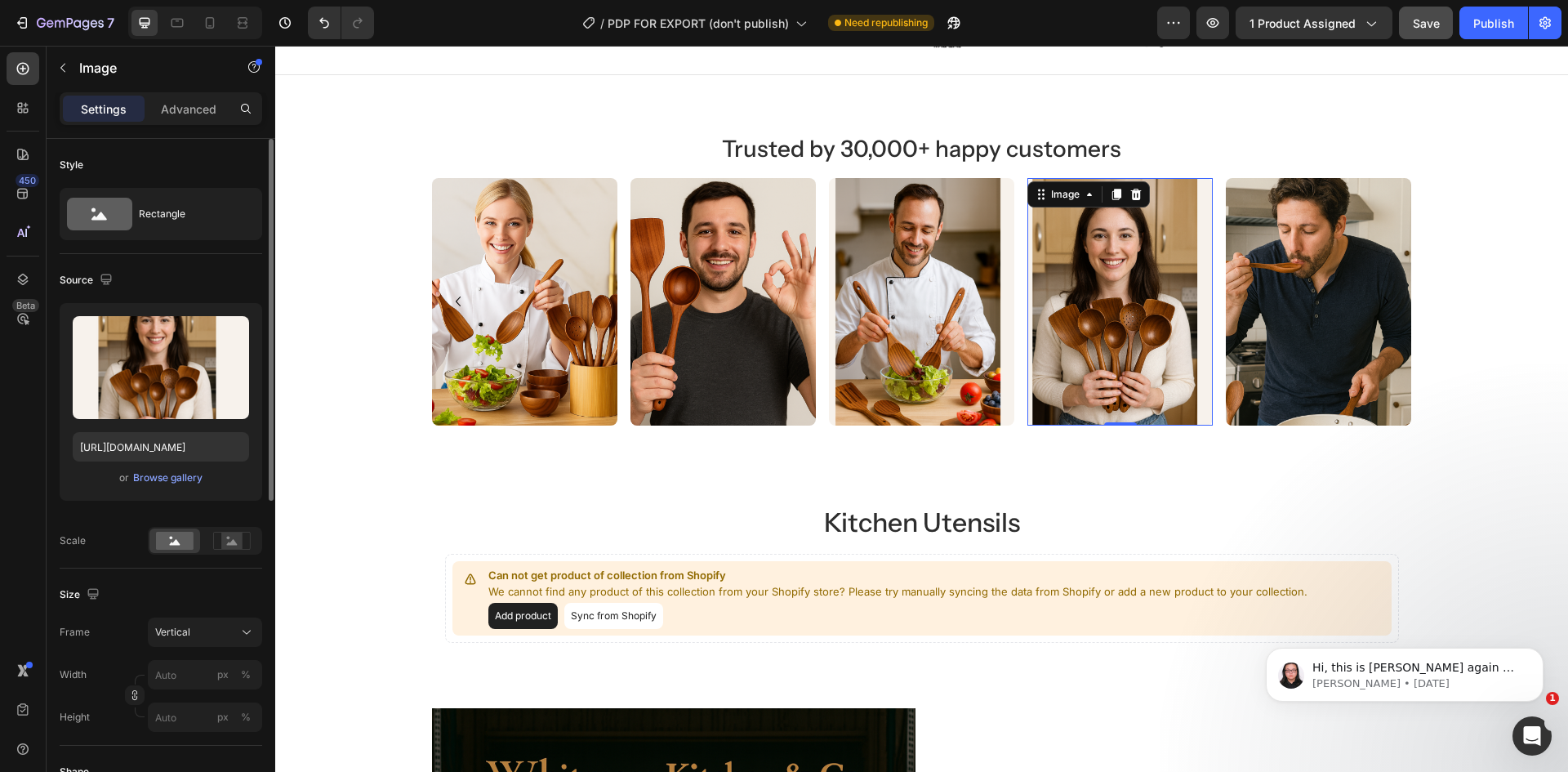
click at [1080, 308] on img at bounding box center [1120, 302] width 186 height 248
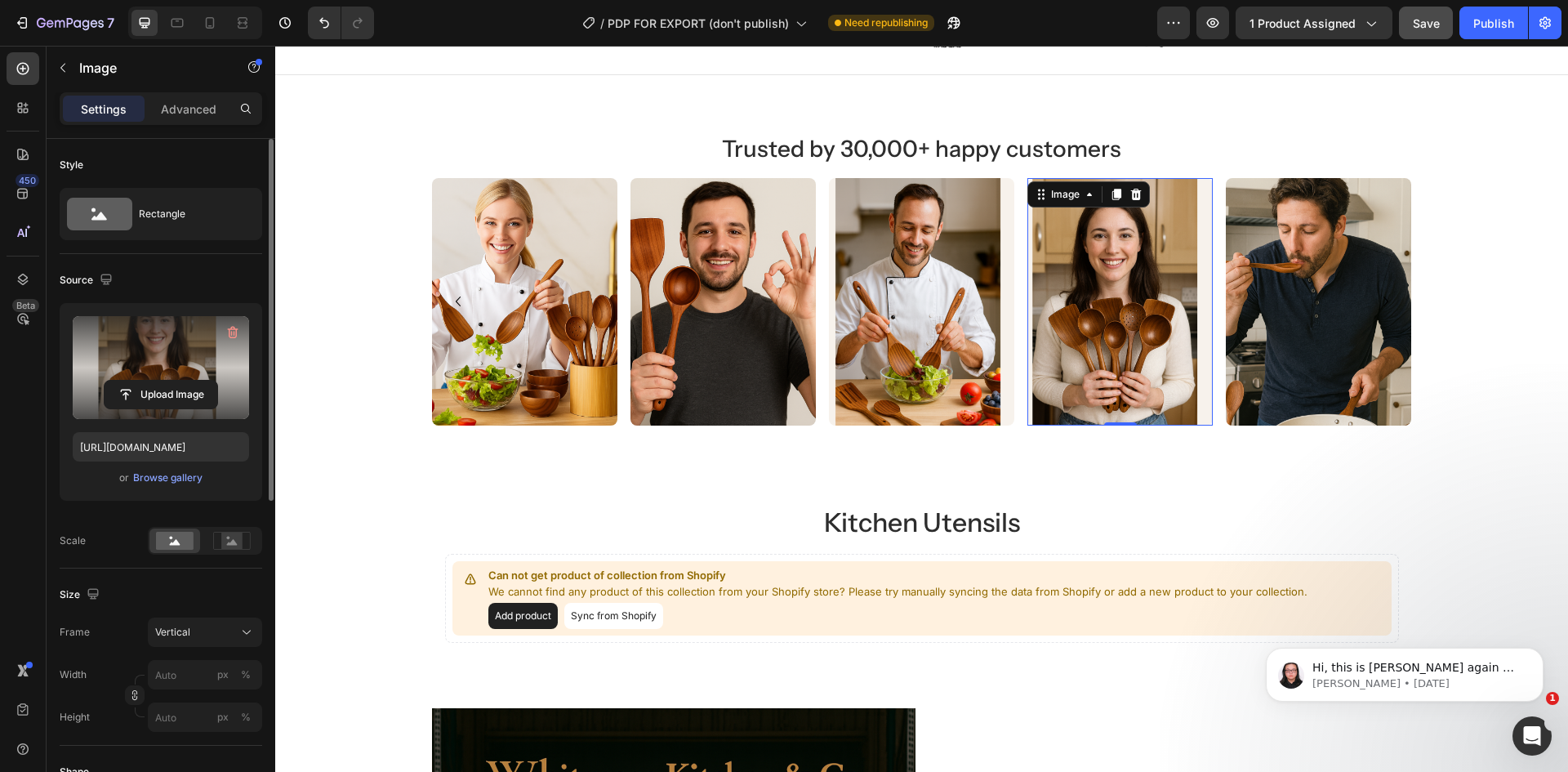
click at [148, 378] on label at bounding box center [161, 367] width 176 height 103
click at [148, 381] on input "file" at bounding box center [160, 394] width 113 height 28
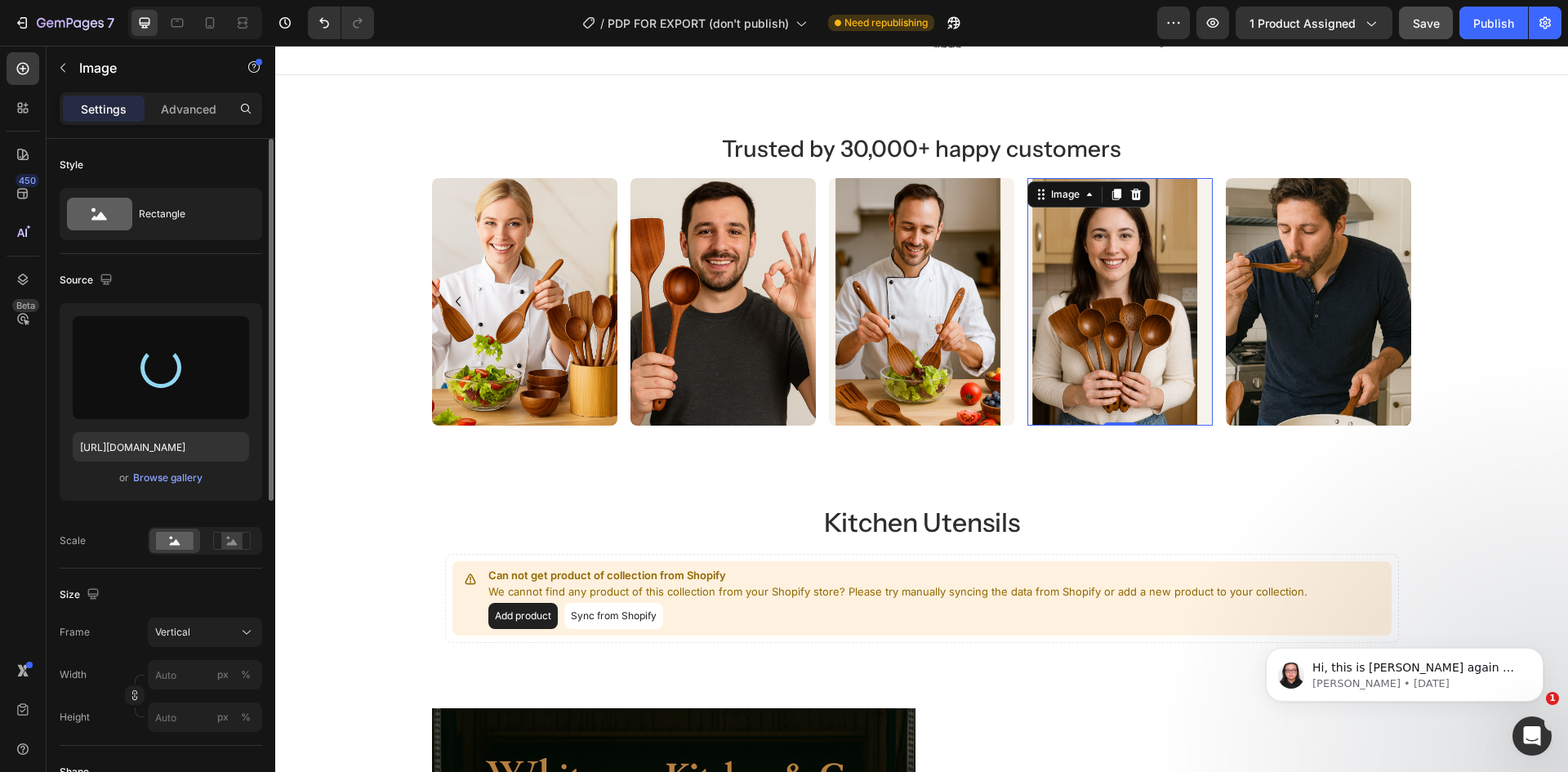
type input "https://cdn.shopify.com/s/files/1/0960/8039/6625/files/gempages_581516978108236…"
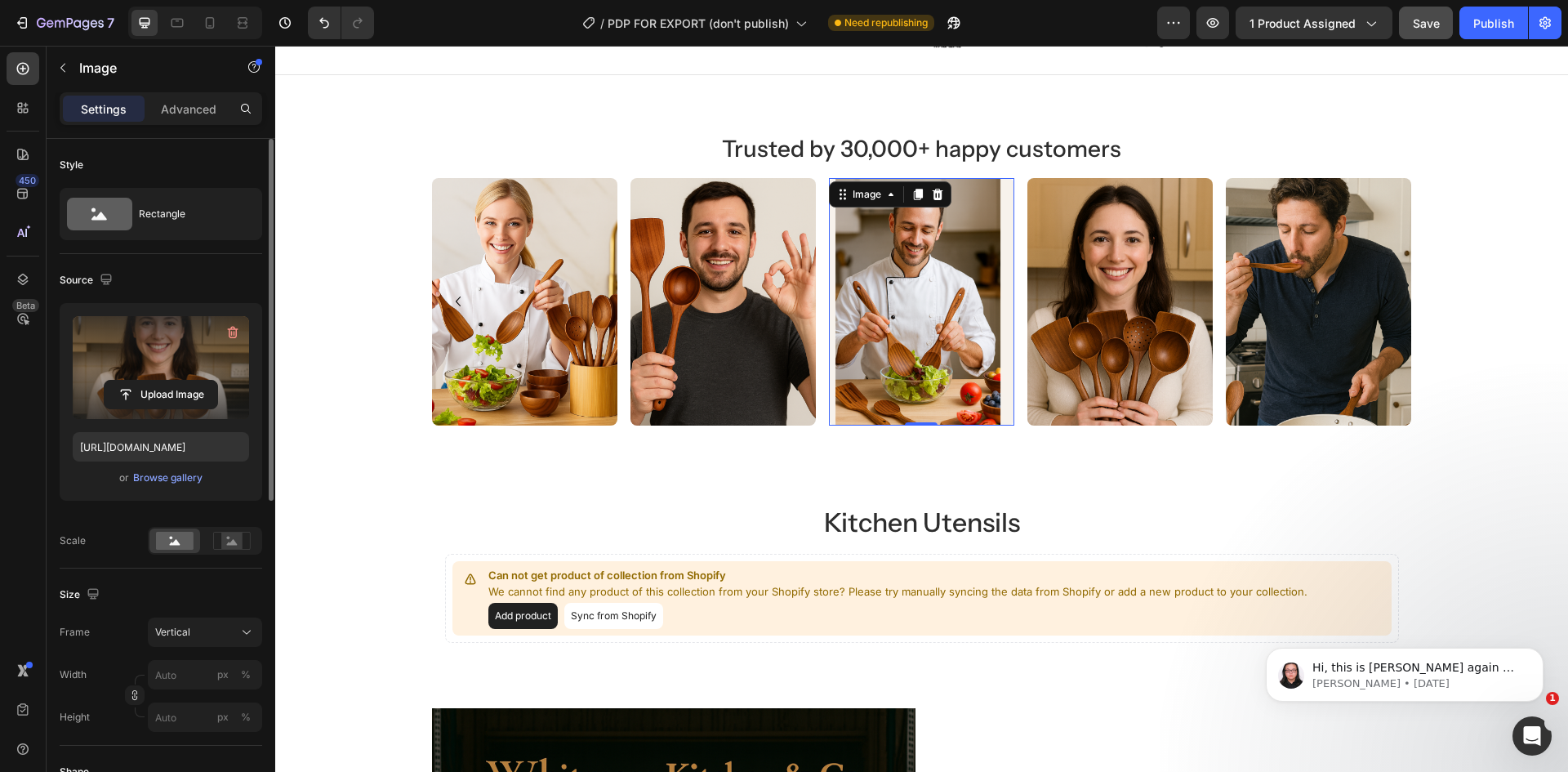
click at [871, 299] on img at bounding box center [921, 302] width 186 height 248
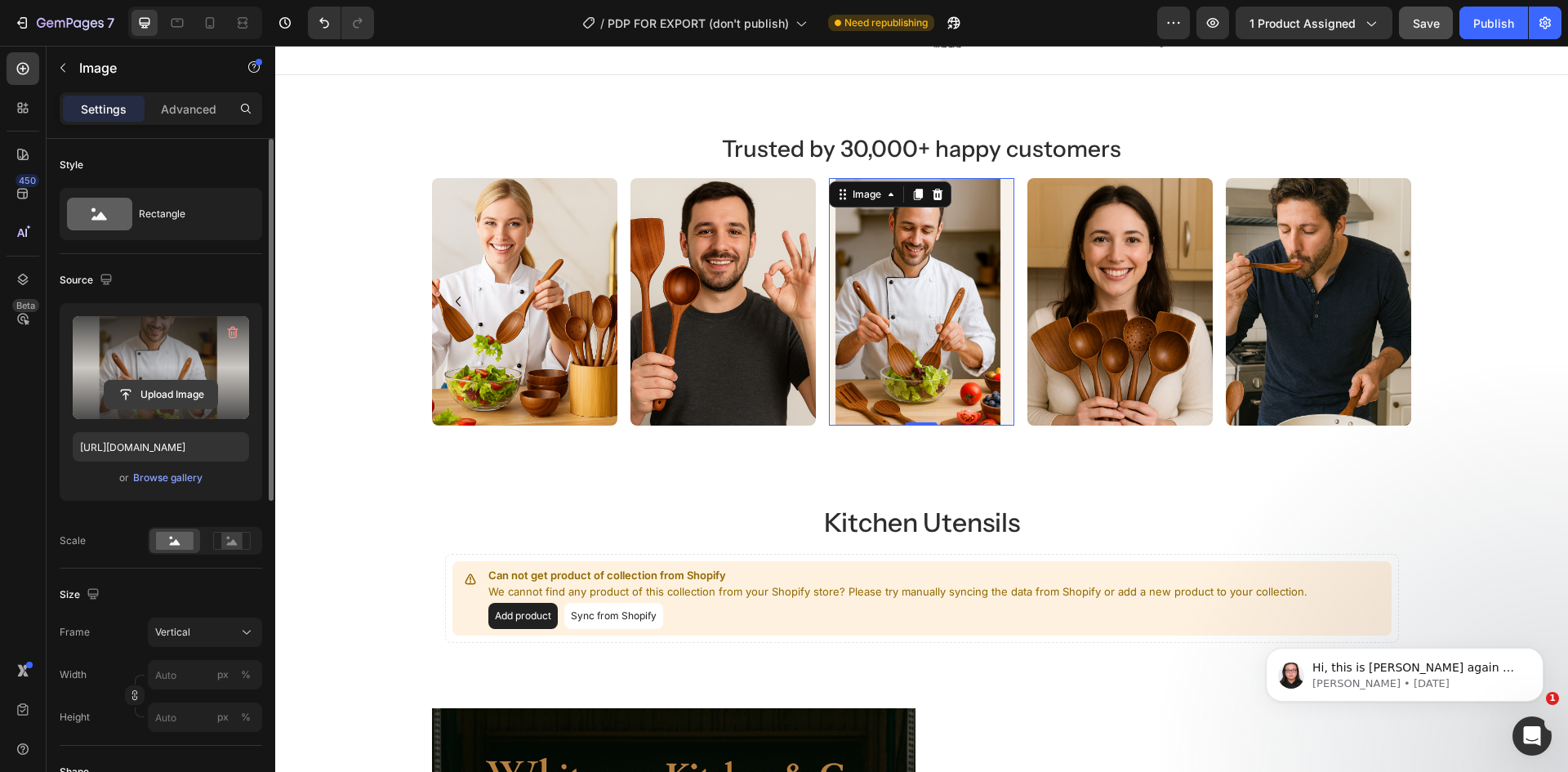
click at [145, 382] on input "file" at bounding box center [160, 394] width 113 height 28
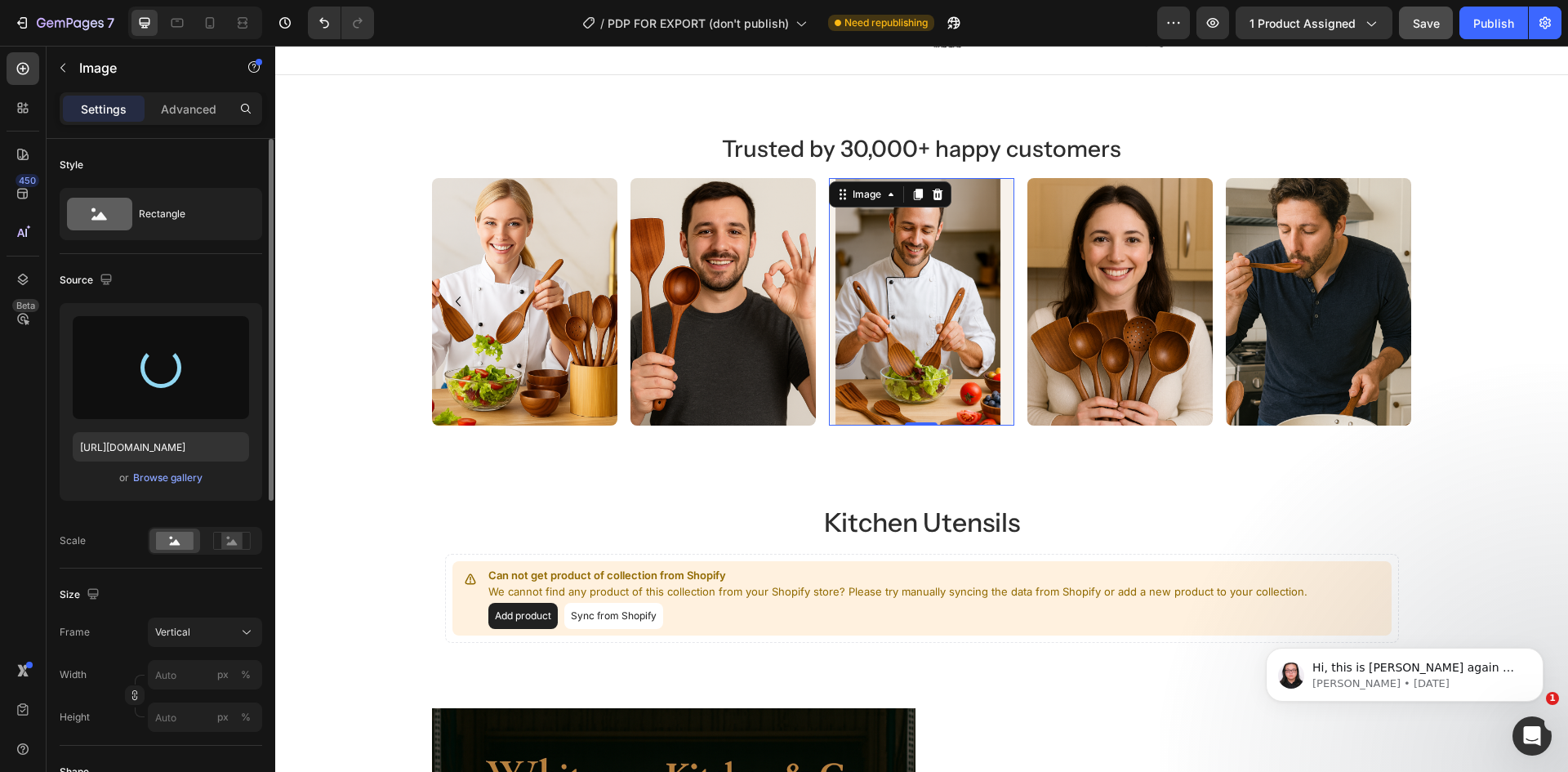
type input "https://cdn.shopify.com/s/files/1/0960/8039/6625/files/gempages_581516978108236…"
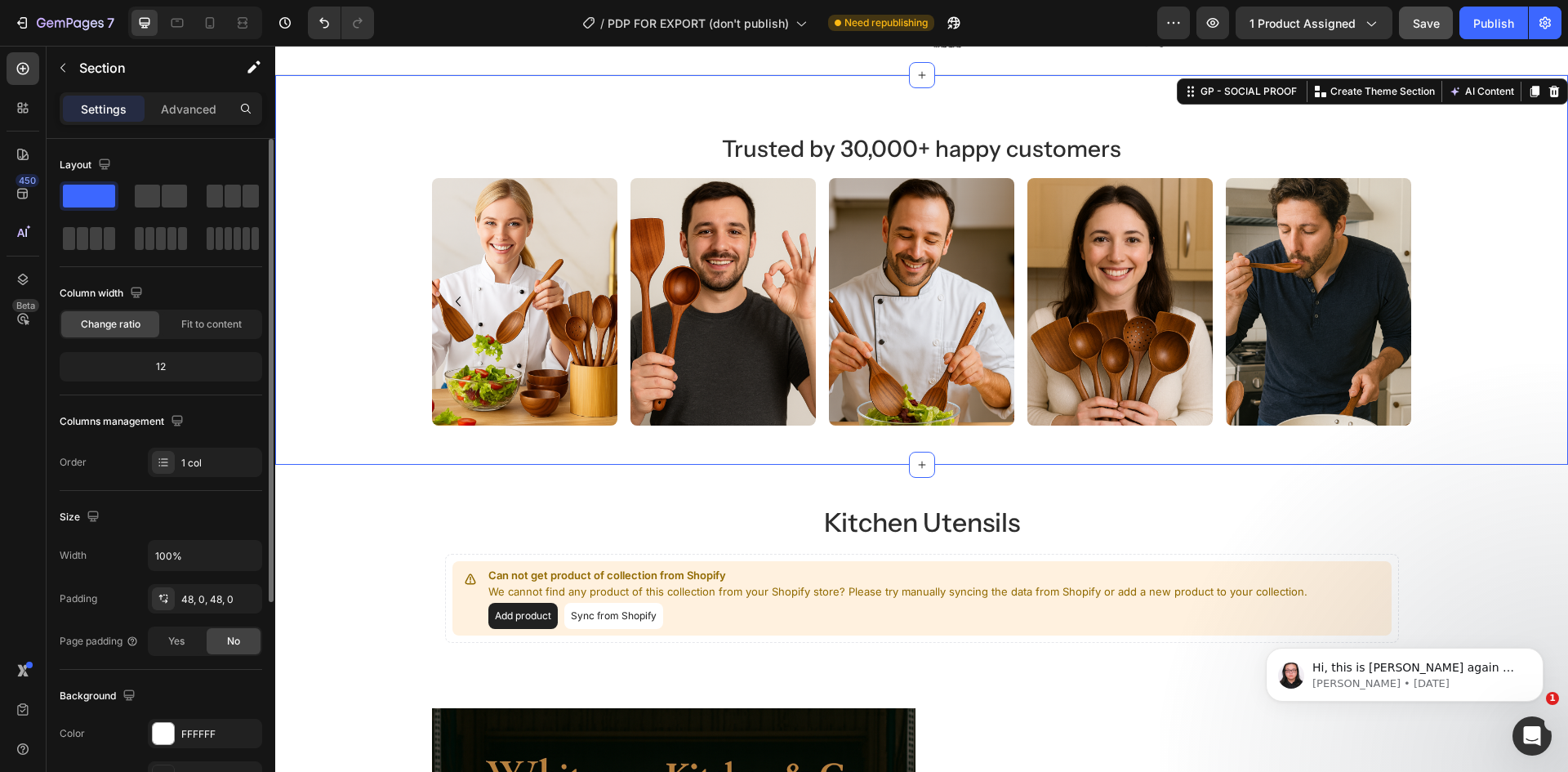
click at [1503, 458] on div "Trusted by 30,000+ happy customers Heading Image Image Image Image Image Image …" at bounding box center [921, 270] width 1293 height 389
click at [1425, 20] on span "Save" at bounding box center [1426, 23] width 27 height 14
click at [1487, 13] on button "Publish" at bounding box center [1493, 23] width 69 height 33
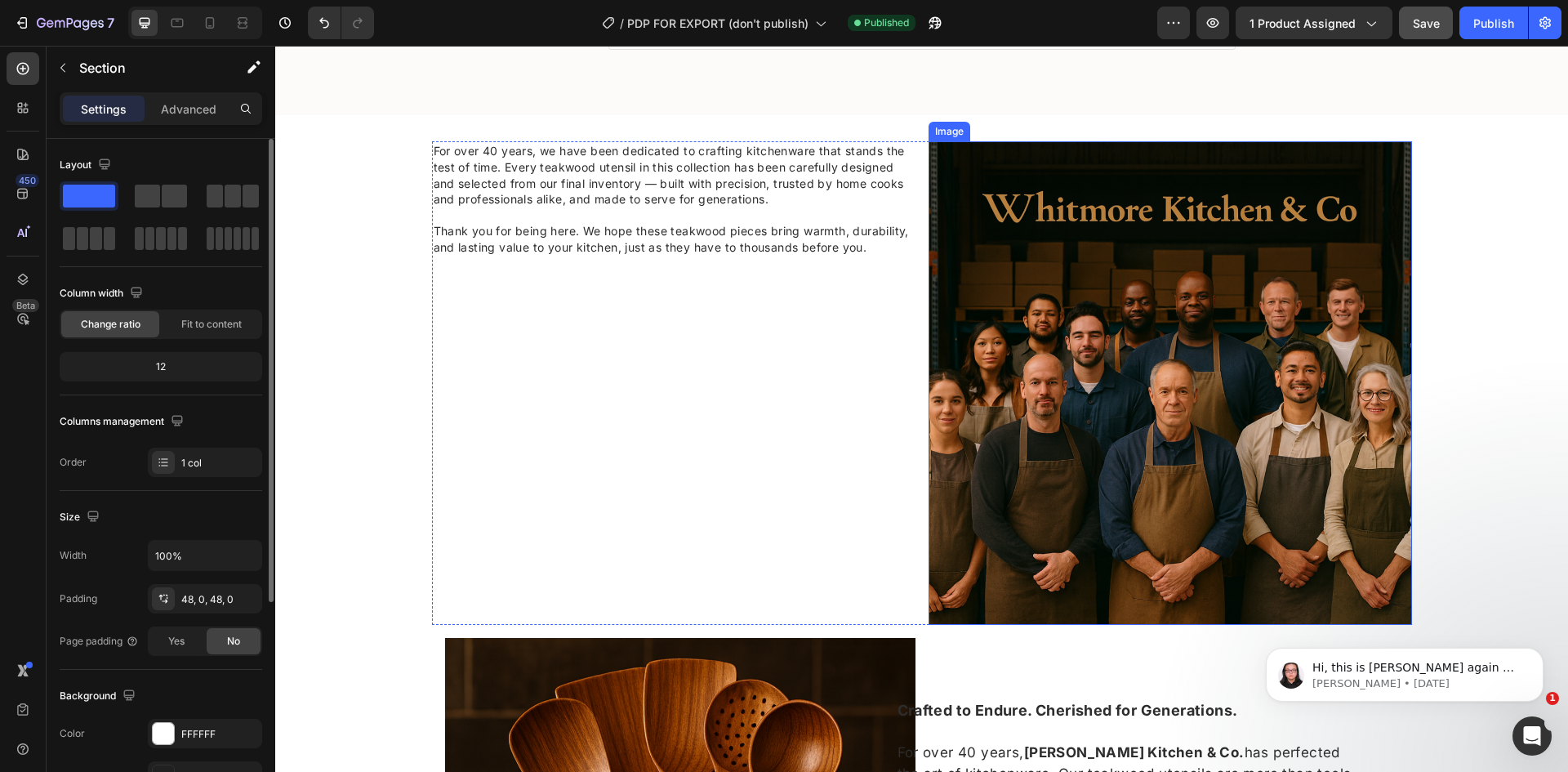
scroll to position [3092, 0]
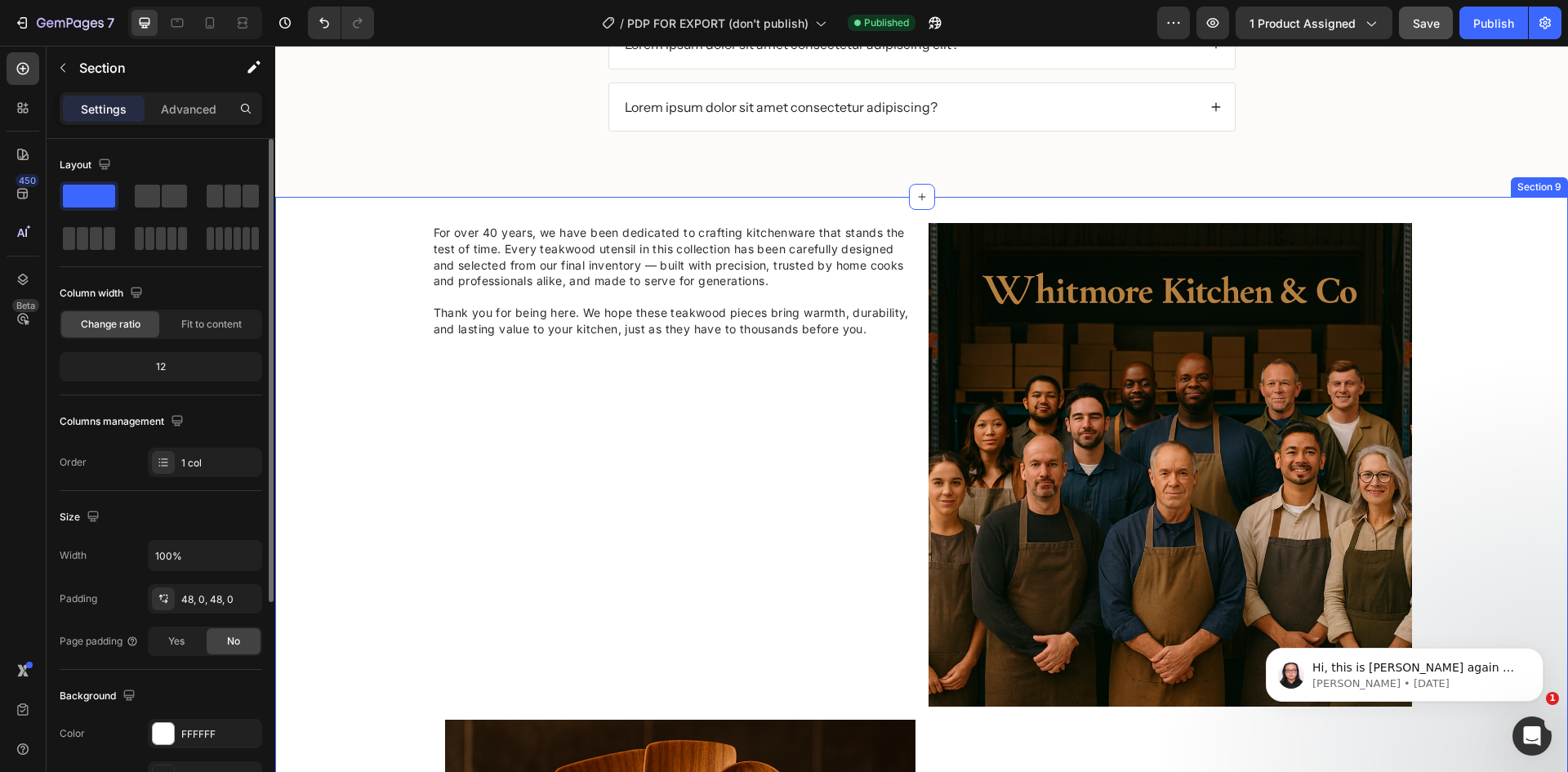
click at [1512, 217] on div "For over 40 years, we have been dedicated to crafting kitchenware that stands t…" at bounding box center [921, 713] width 1293 height 1032
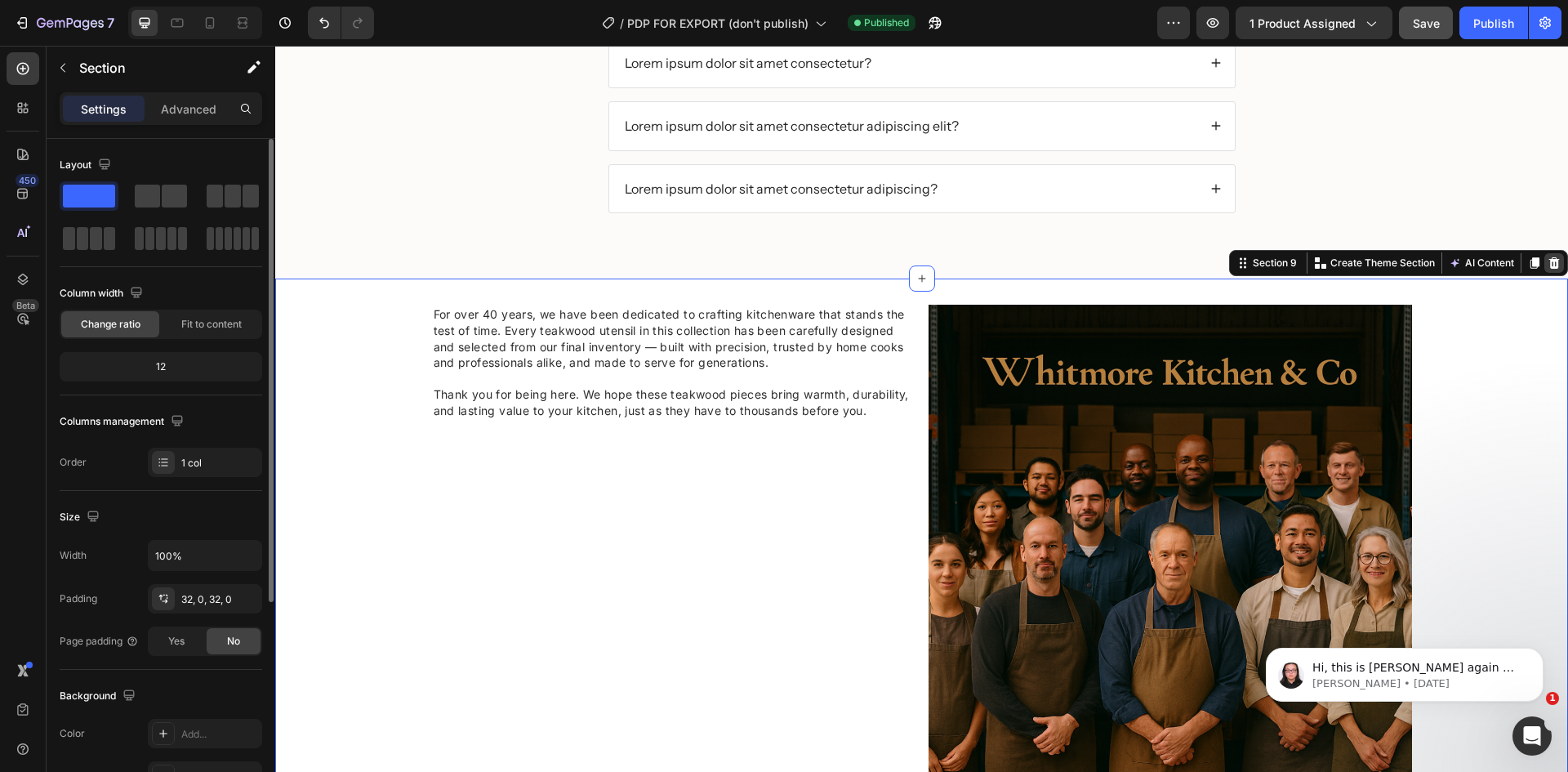
click at [1544, 255] on div at bounding box center [1554, 262] width 20 height 20
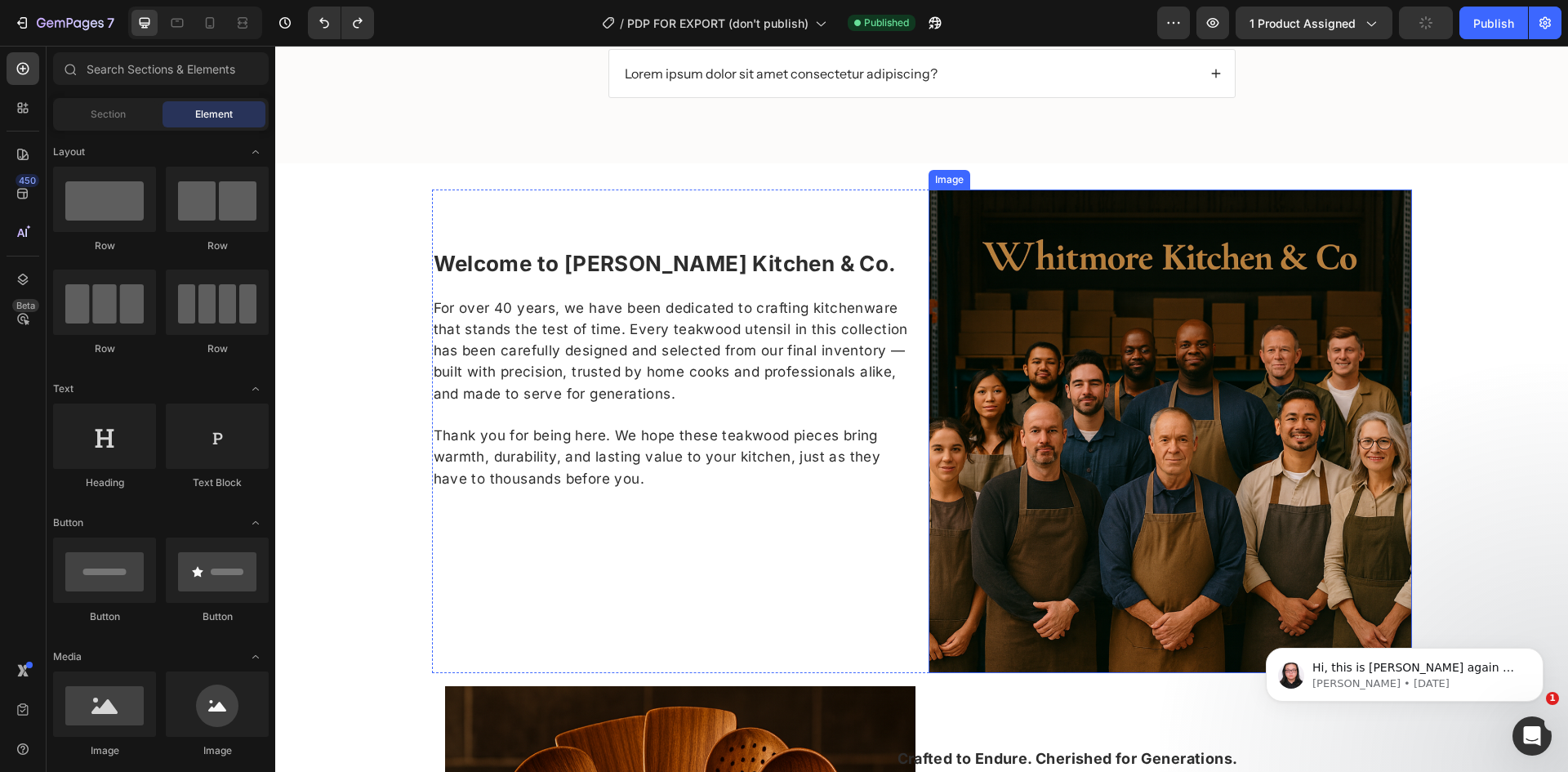
scroll to position [3028, 0]
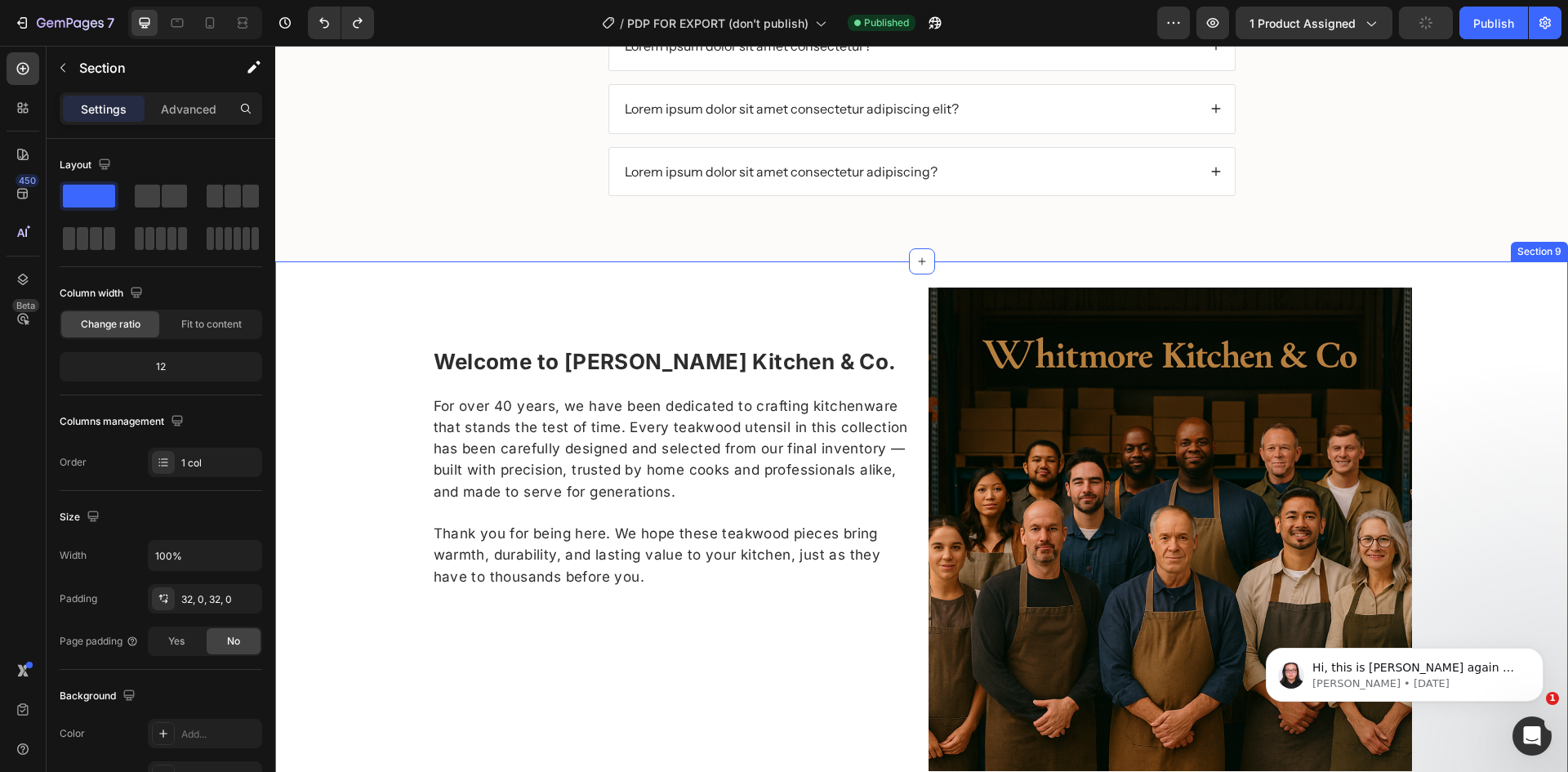
click at [1454, 322] on div "Welcome to Whitmore Kitchen & Co. For over 40 years, we have been dedicated to …" at bounding box center [921, 777] width 1293 height 980
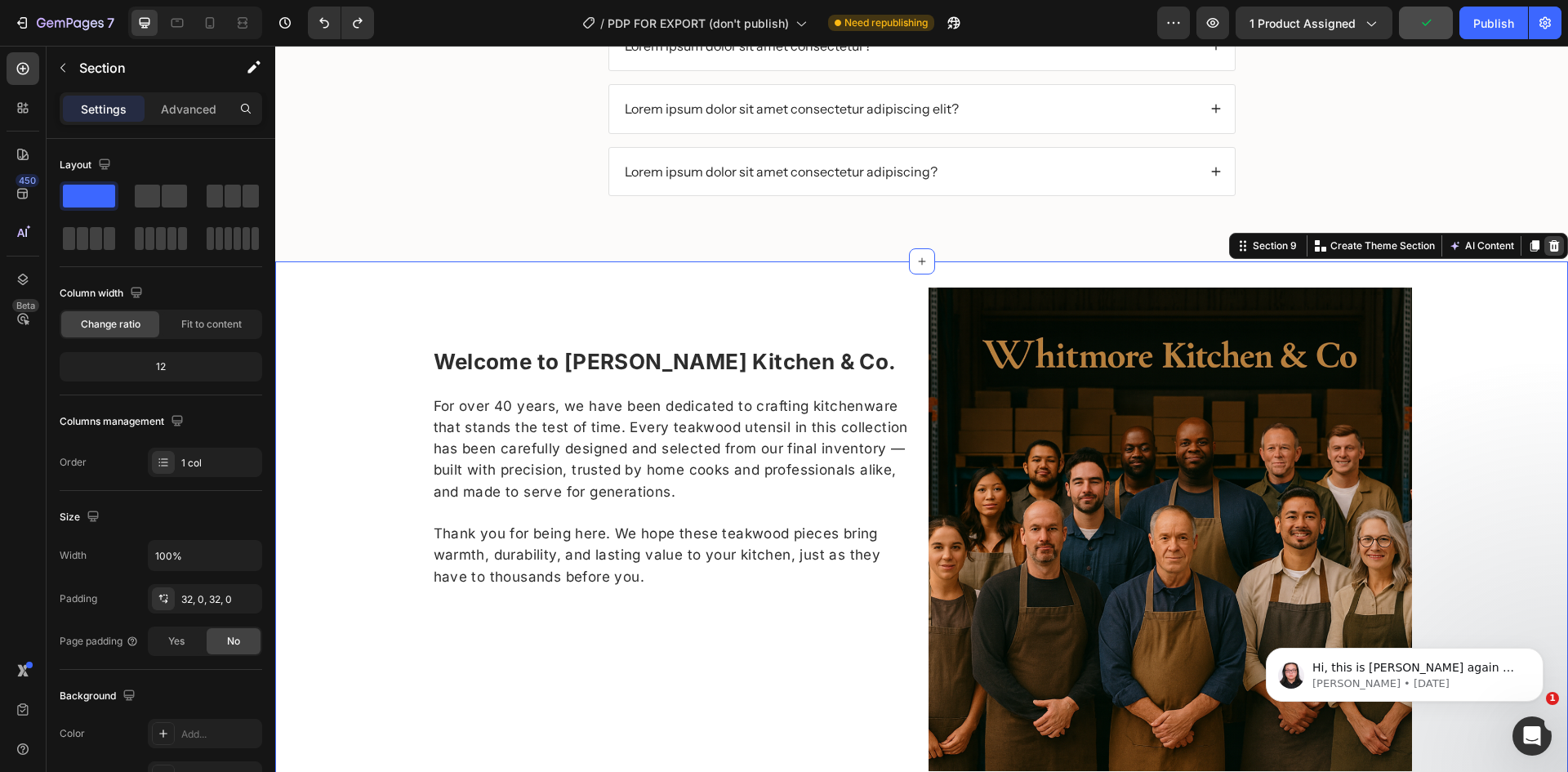
click at [1549, 247] on icon at bounding box center [1554, 245] width 11 height 11
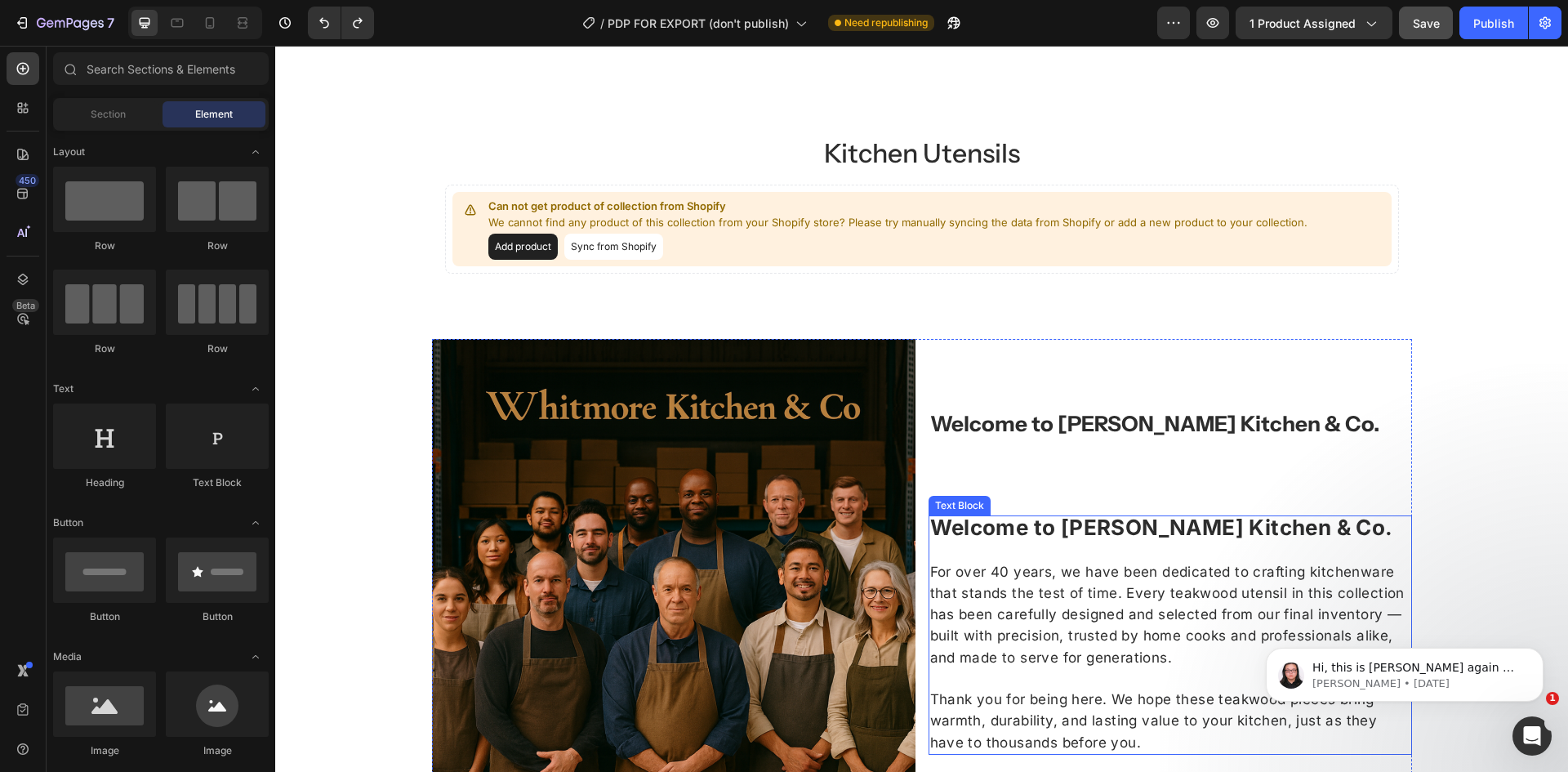
scroll to position [1365, 0]
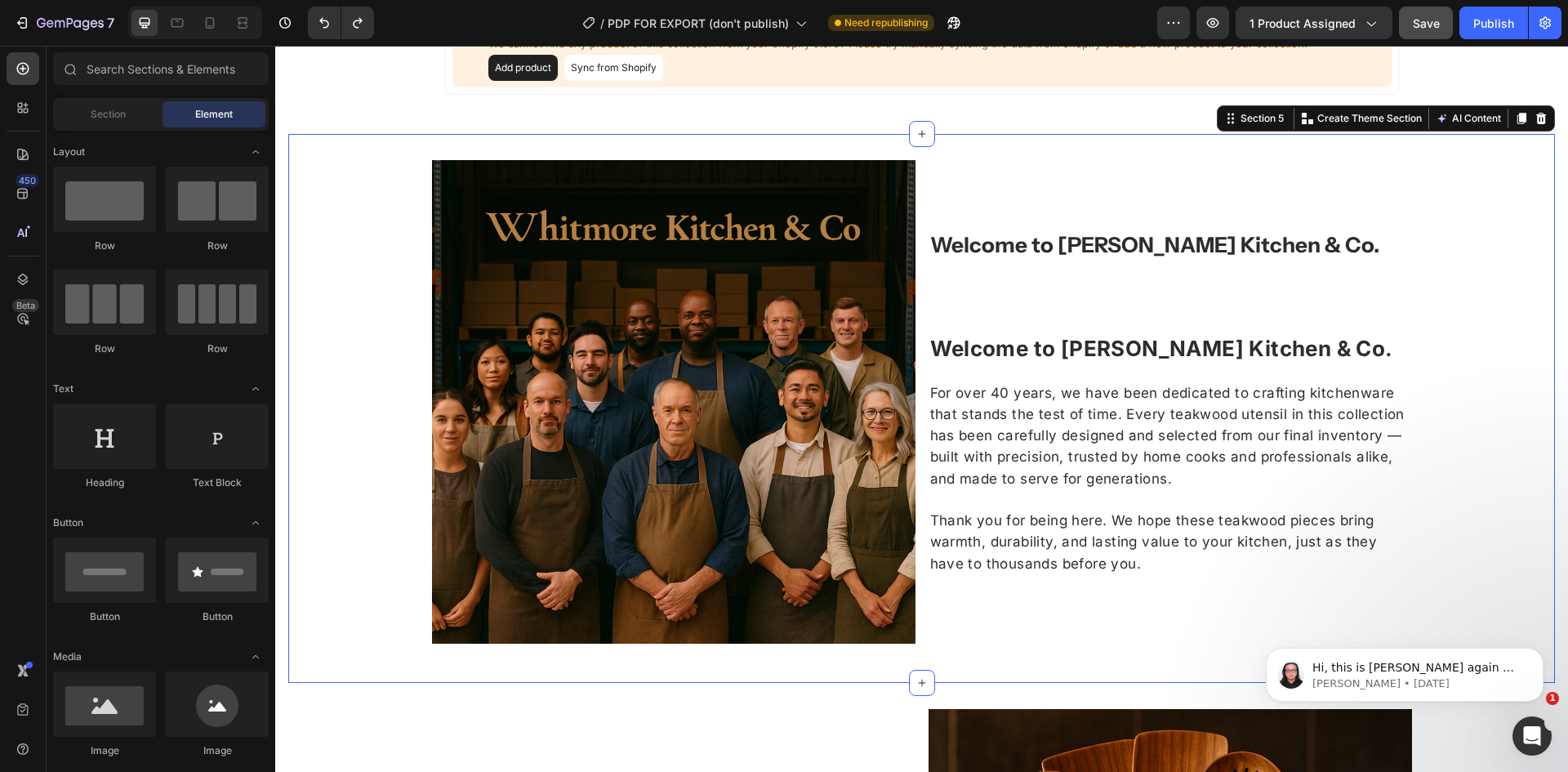
click at [1035, 146] on div "Welcome to Whitmore Kitchen & Co. Heading Welcome to Whitmore Kitchen & Co. For…" at bounding box center [921, 408] width 1267 height 549
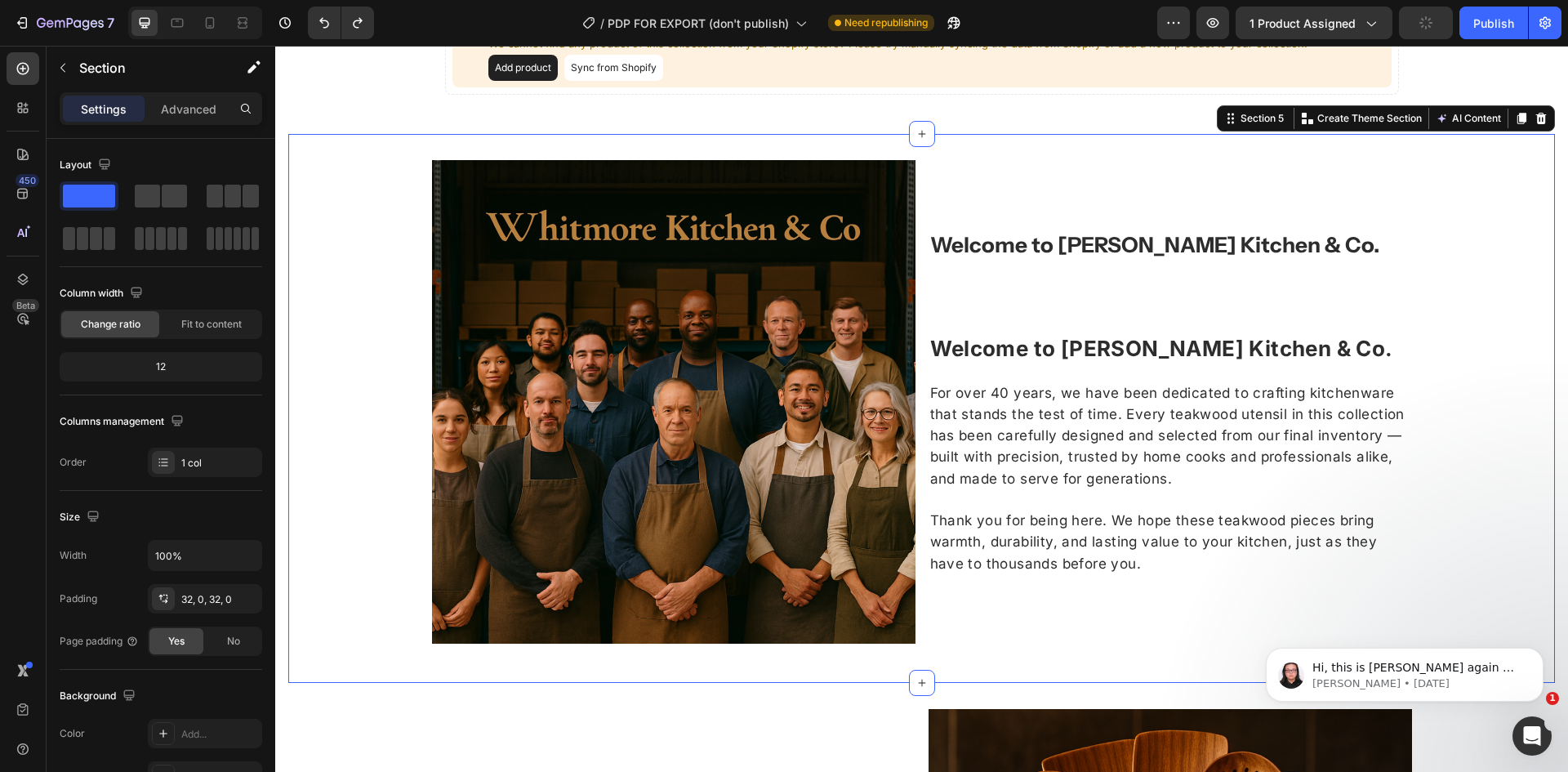
click at [1035, 146] on div "Welcome to Whitmore Kitchen & Co. Heading Welcome to Whitmore Kitchen & Co. For…" at bounding box center [921, 408] width 1267 height 549
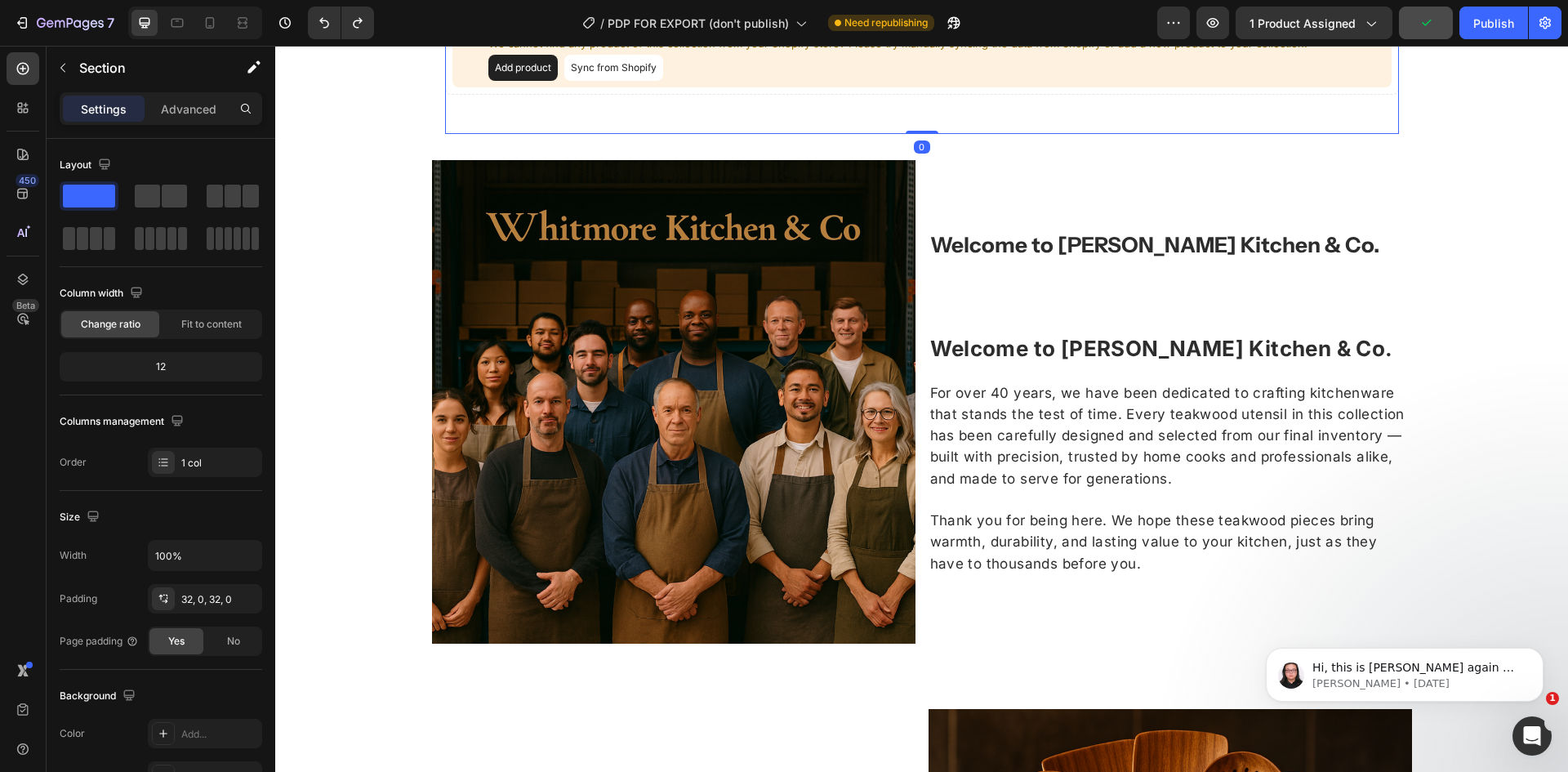
click at [995, 112] on div "Kitchen Utensils Heading Can not get product of collection from Shopify We cann…" at bounding box center [922, 25] width 954 height 218
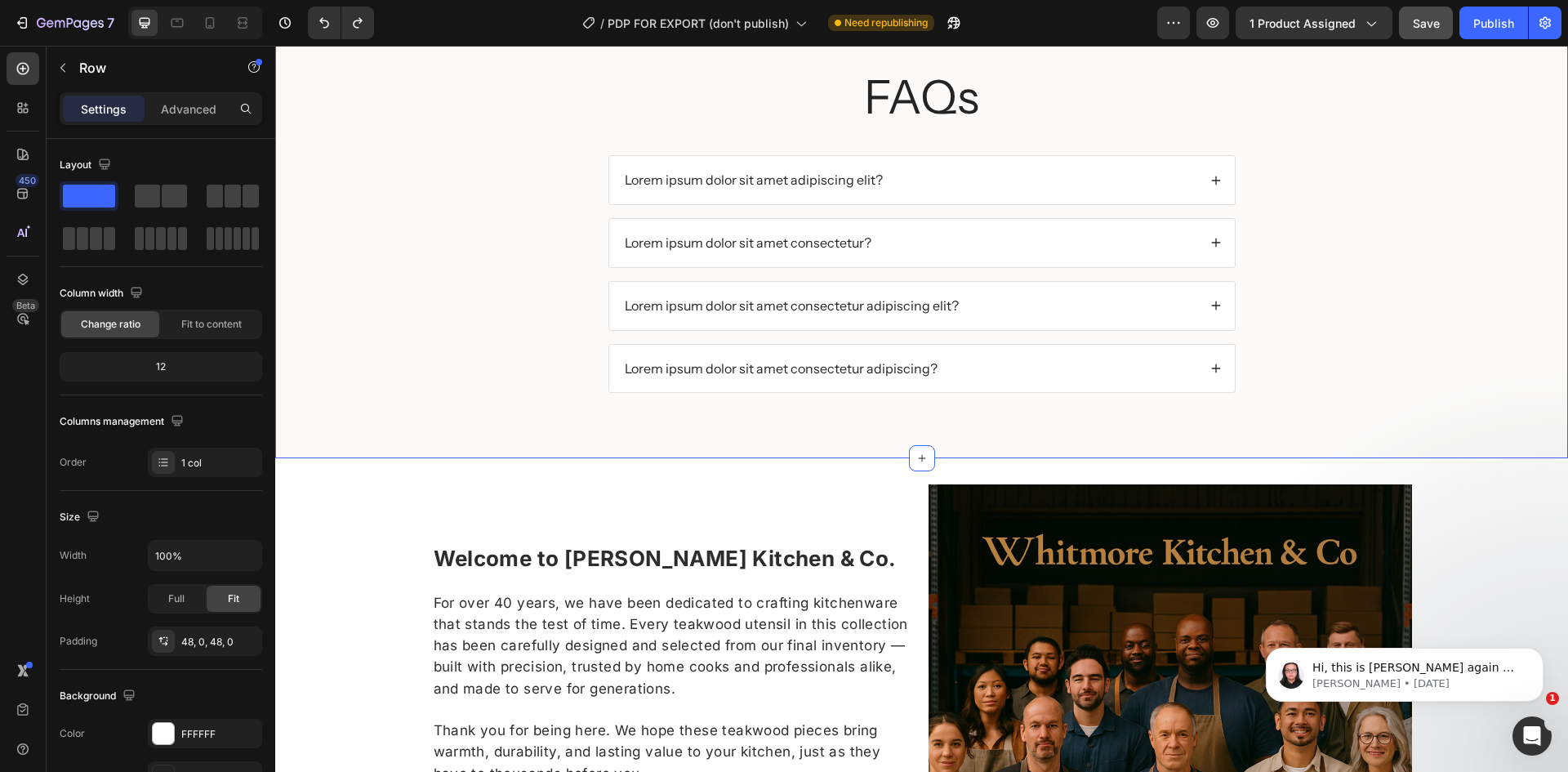
scroll to position [3080, 0]
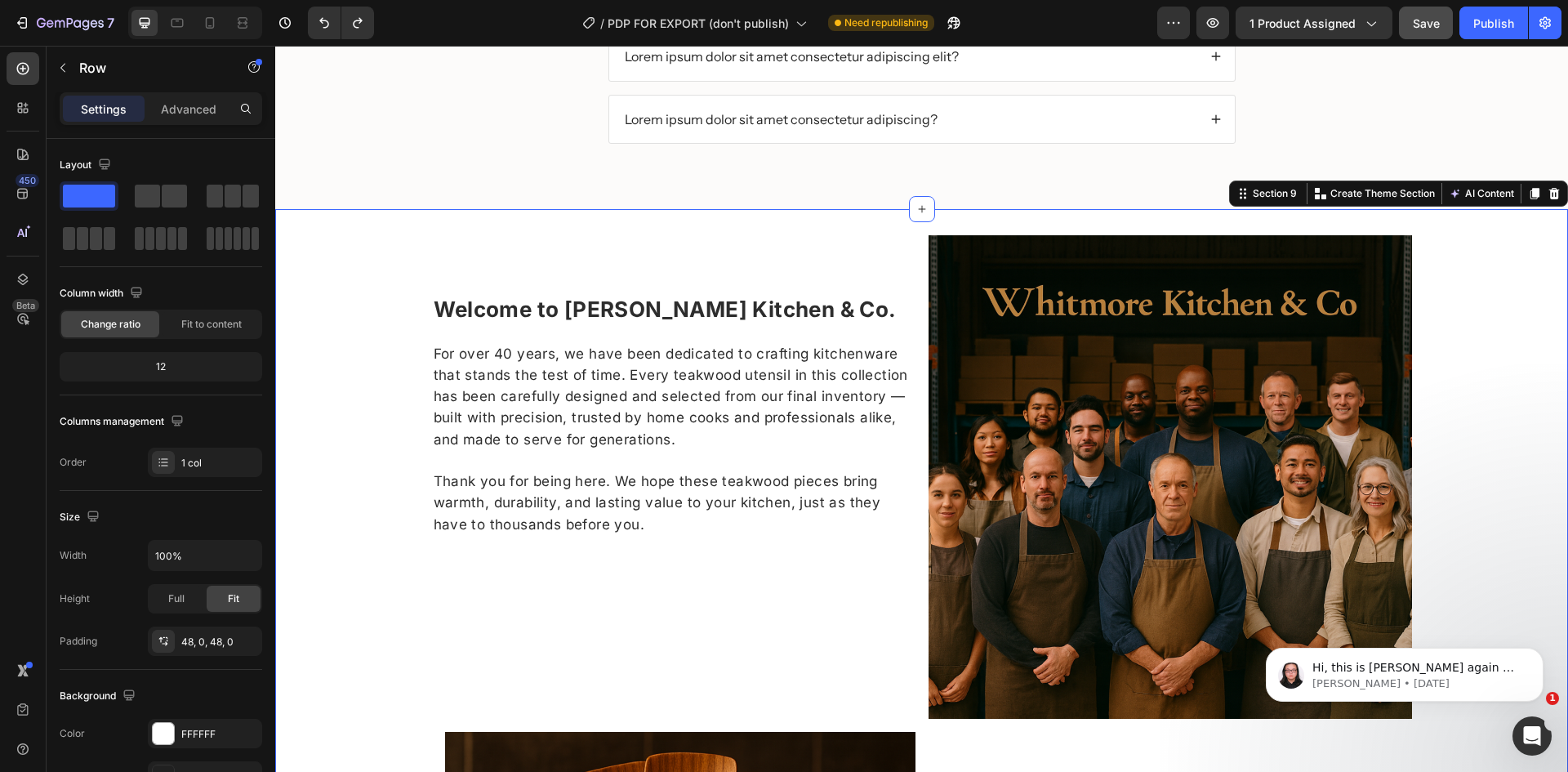
click at [1442, 229] on div "Welcome to Whitmore Kitchen & Co. For over 40 years, we have been dedicated to …" at bounding box center [921, 724] width 1293 height 1032
click at [1549, 191] on icon at bounding box center [1554, 193] width 11 height 11
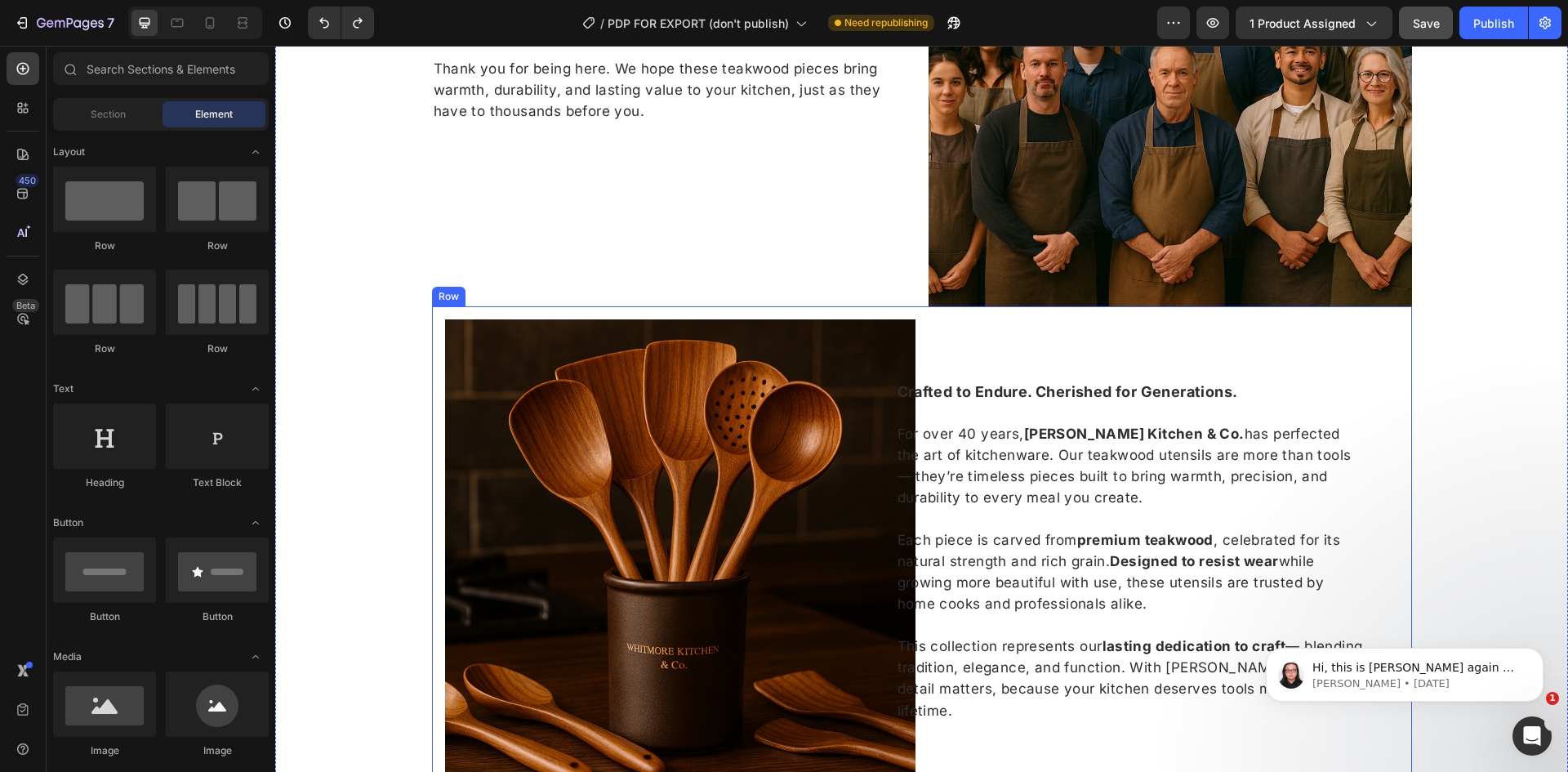
scroll to position [3489, 0]
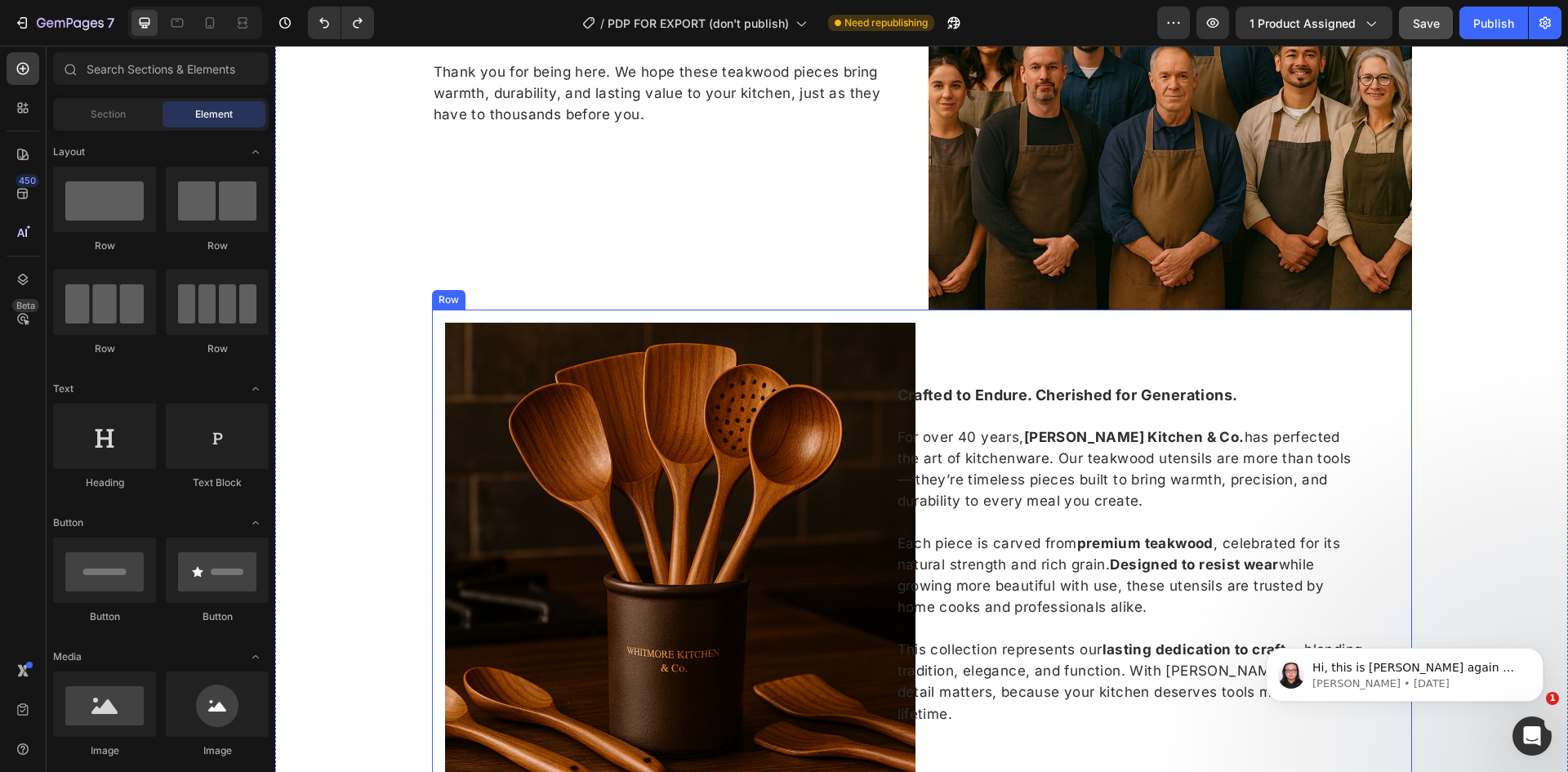
click at [1369, 401] on div "Crafted to Endure. Cherished for Generations. For over 40 years, Whitmore Kitch…" at bounding box center [1163, 557] width 470 height 470
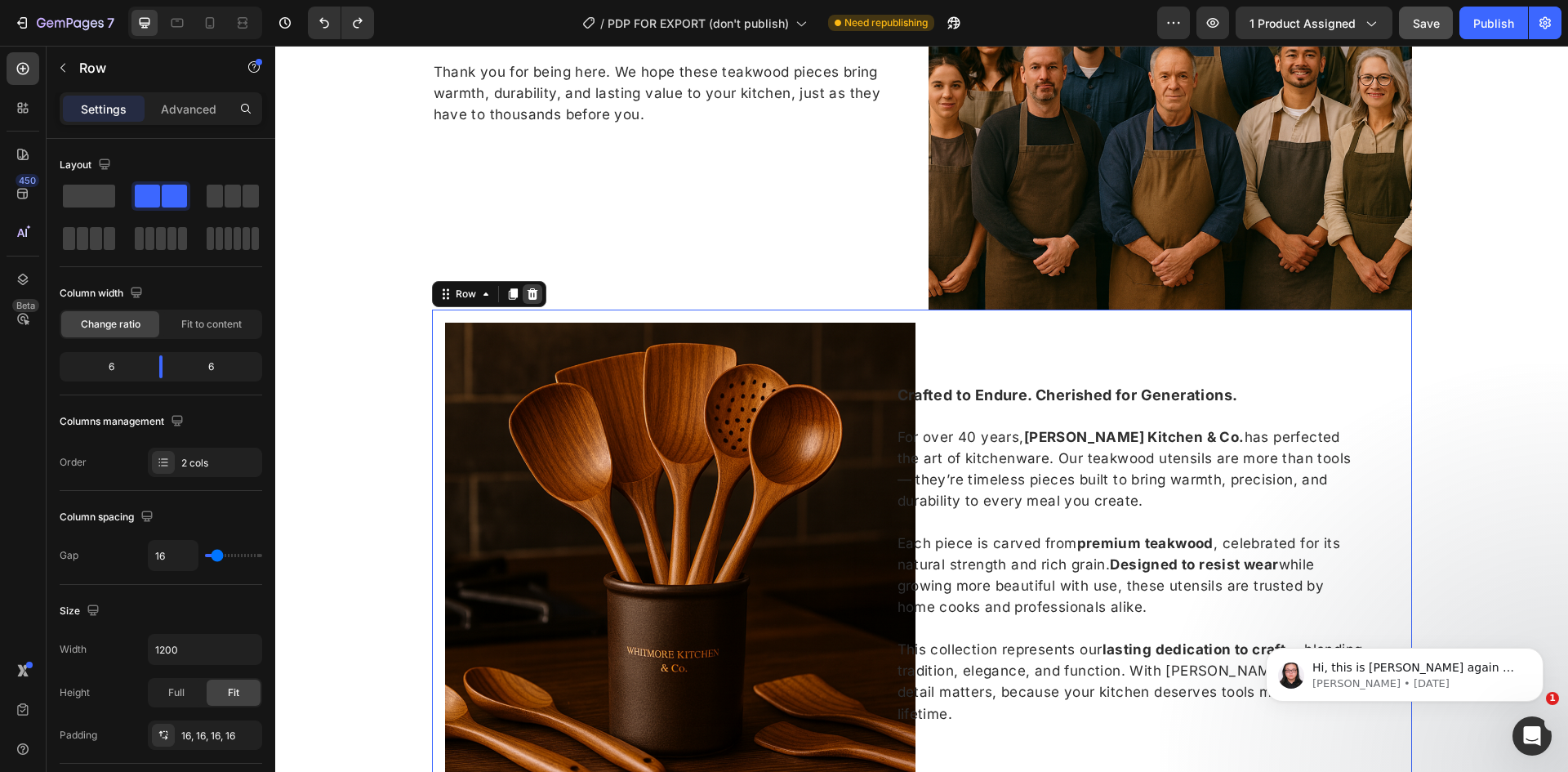
click at [527, 294] on icon at bounding box center [532, 294] width 11 height 11
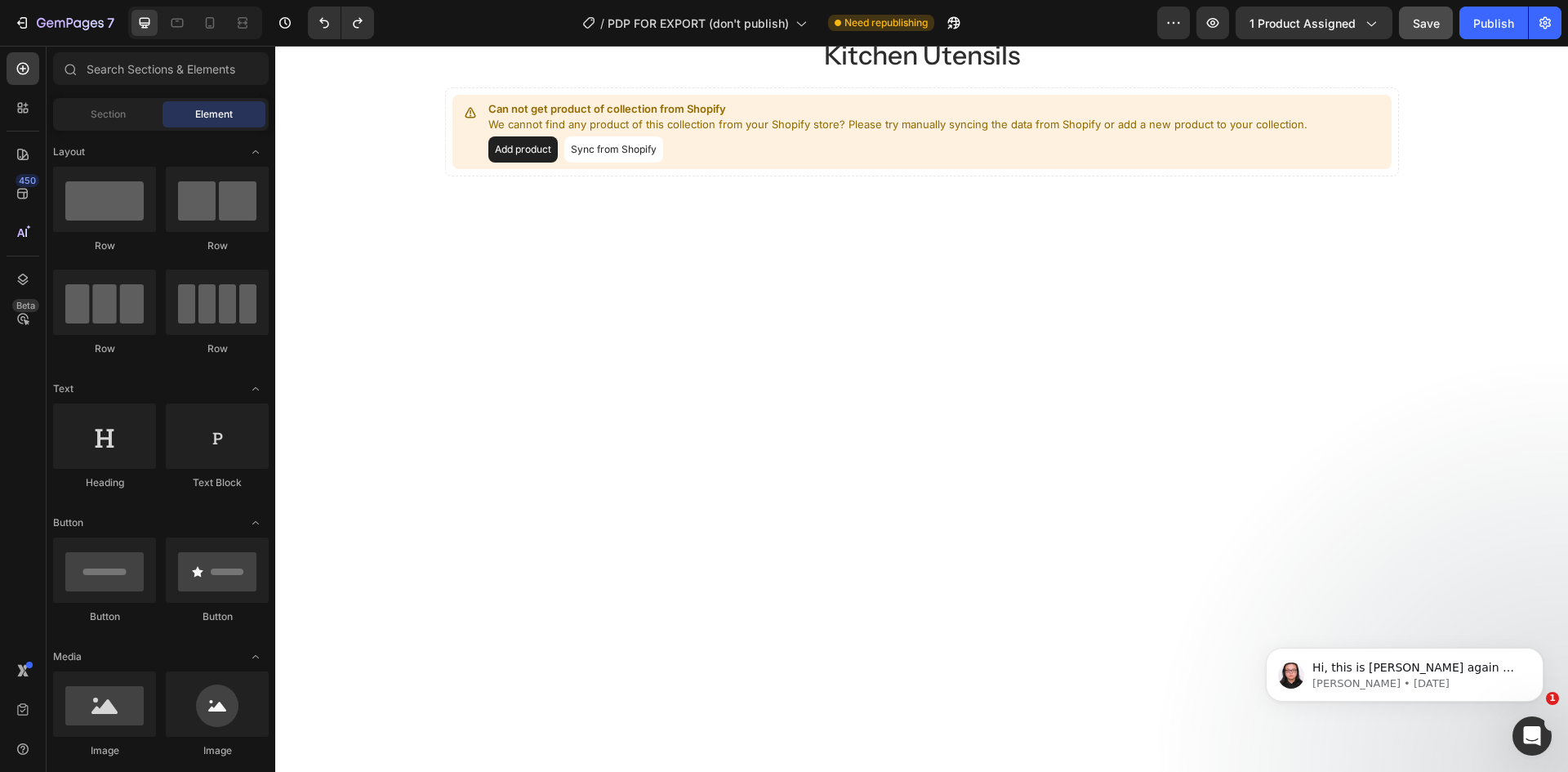
scroll to position [636, 0]
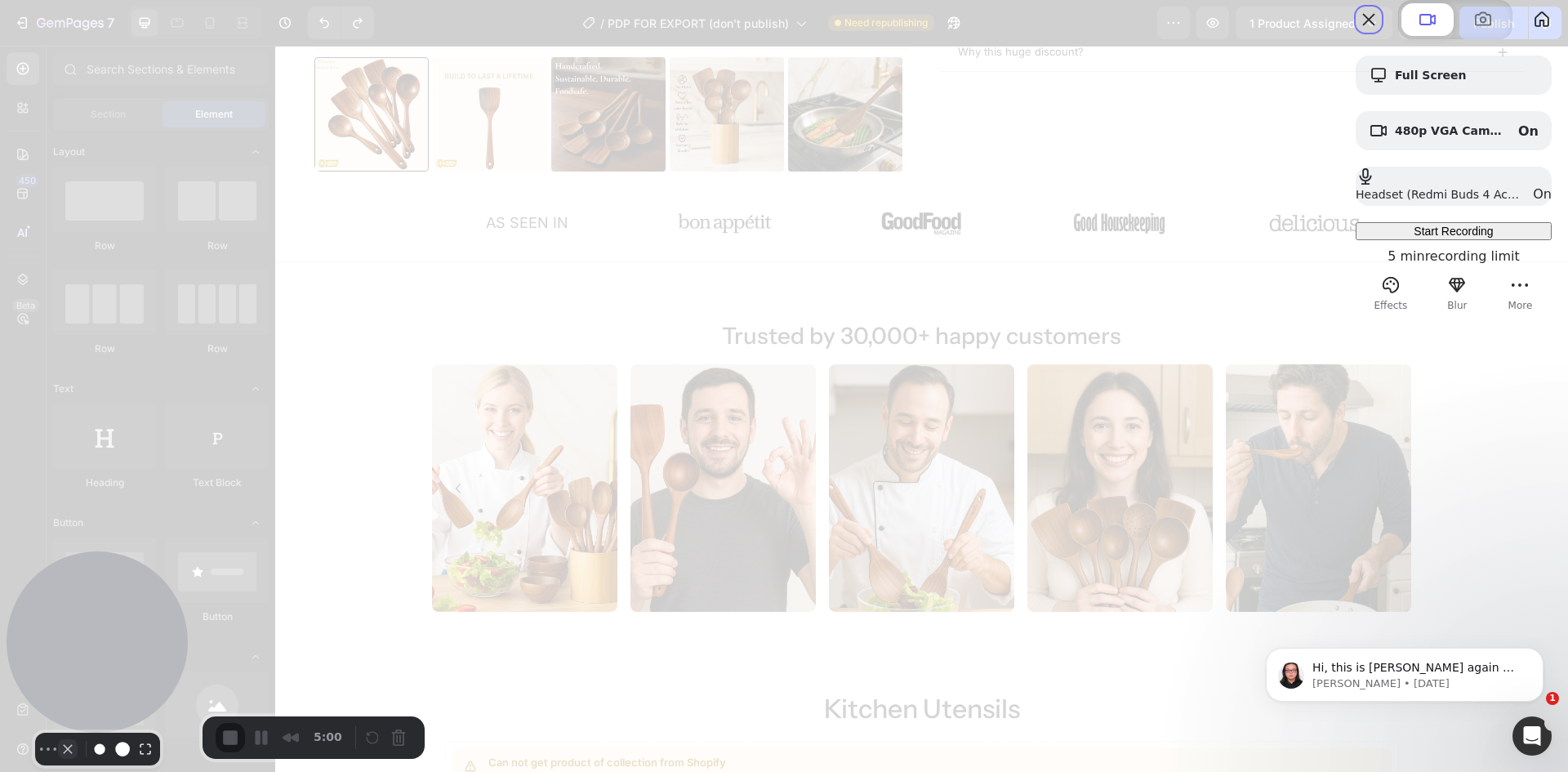
click at [62, 739] on button "Camera off" at bounding box center [67, 748] width 20 height 20
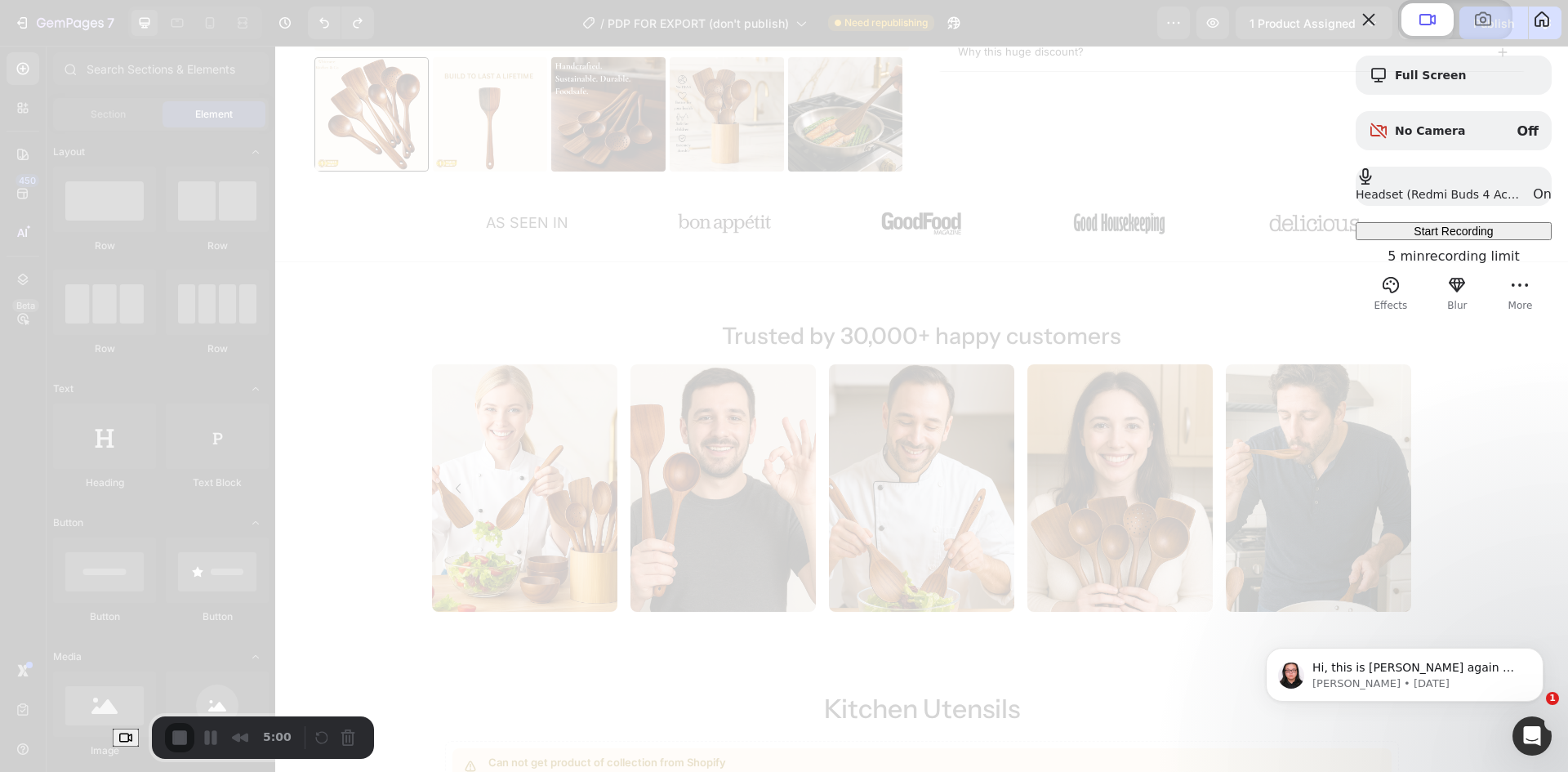
click at [1385, 238] on div "Start Recording" at bounding box center [1454, 231] width 183 height 13
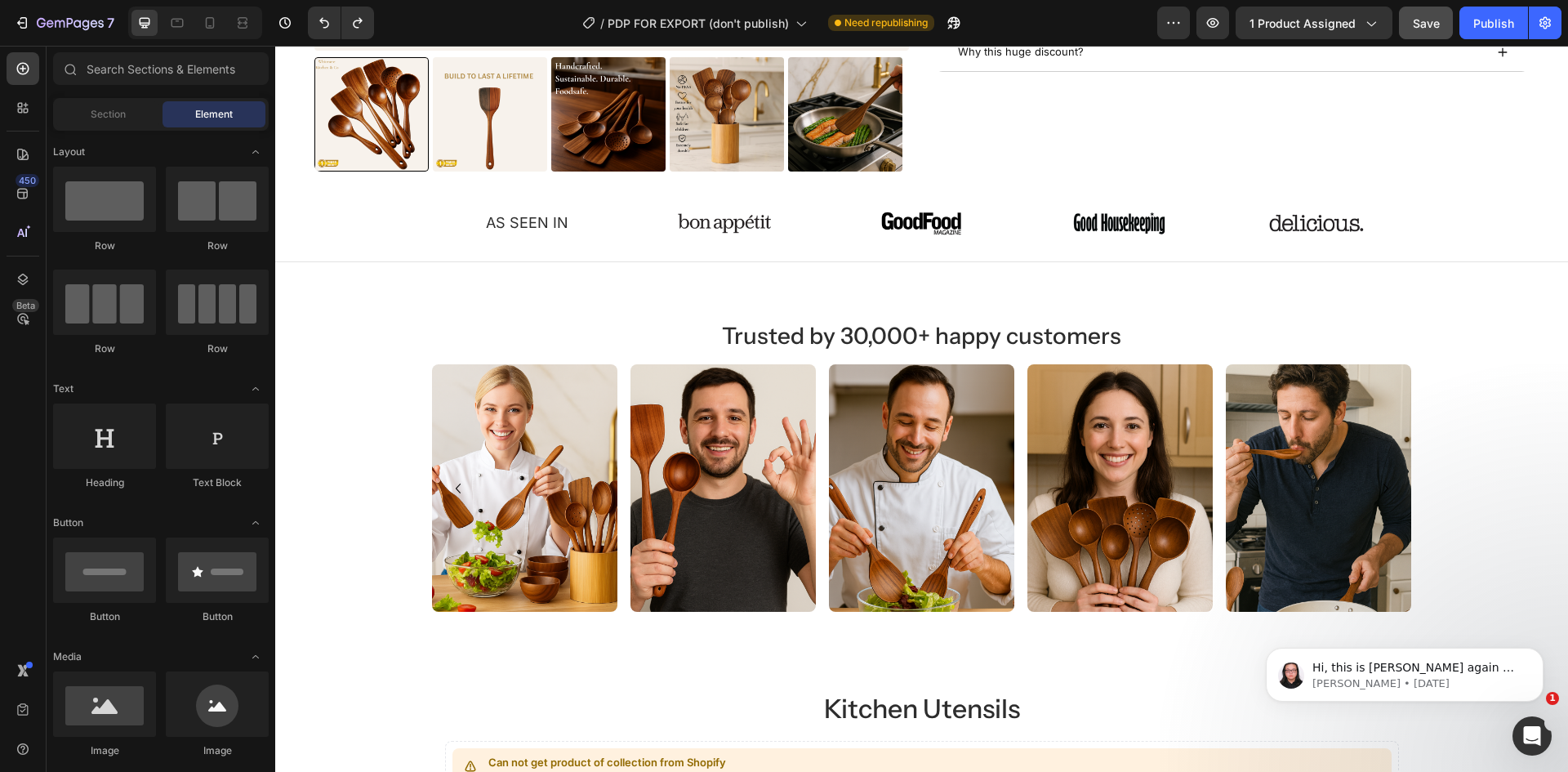
click at [778, 76] on span "Confirm what to share" at bounding box center [784, 70] width 106 height 12
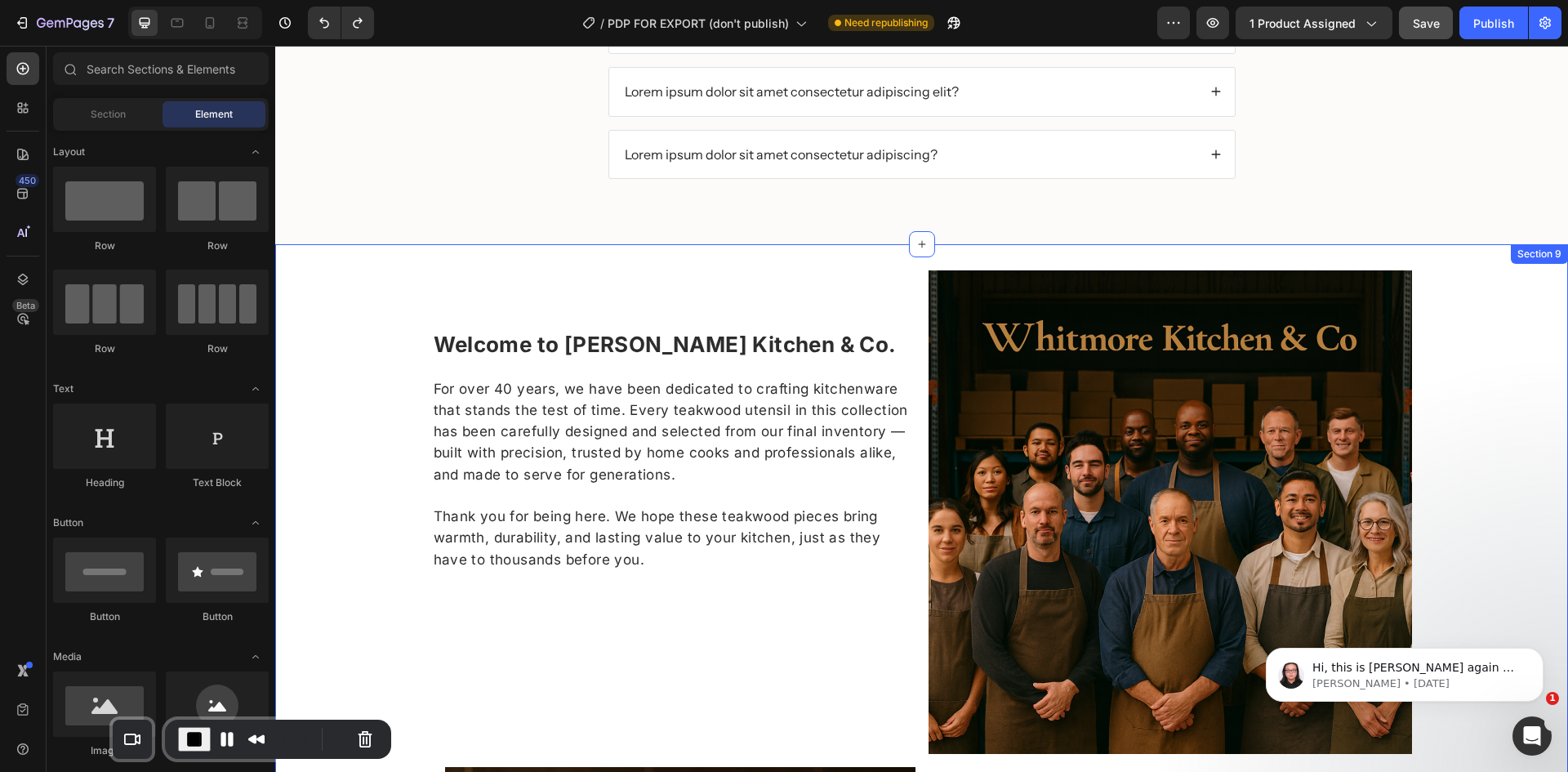
scroll to position [3005, 0]
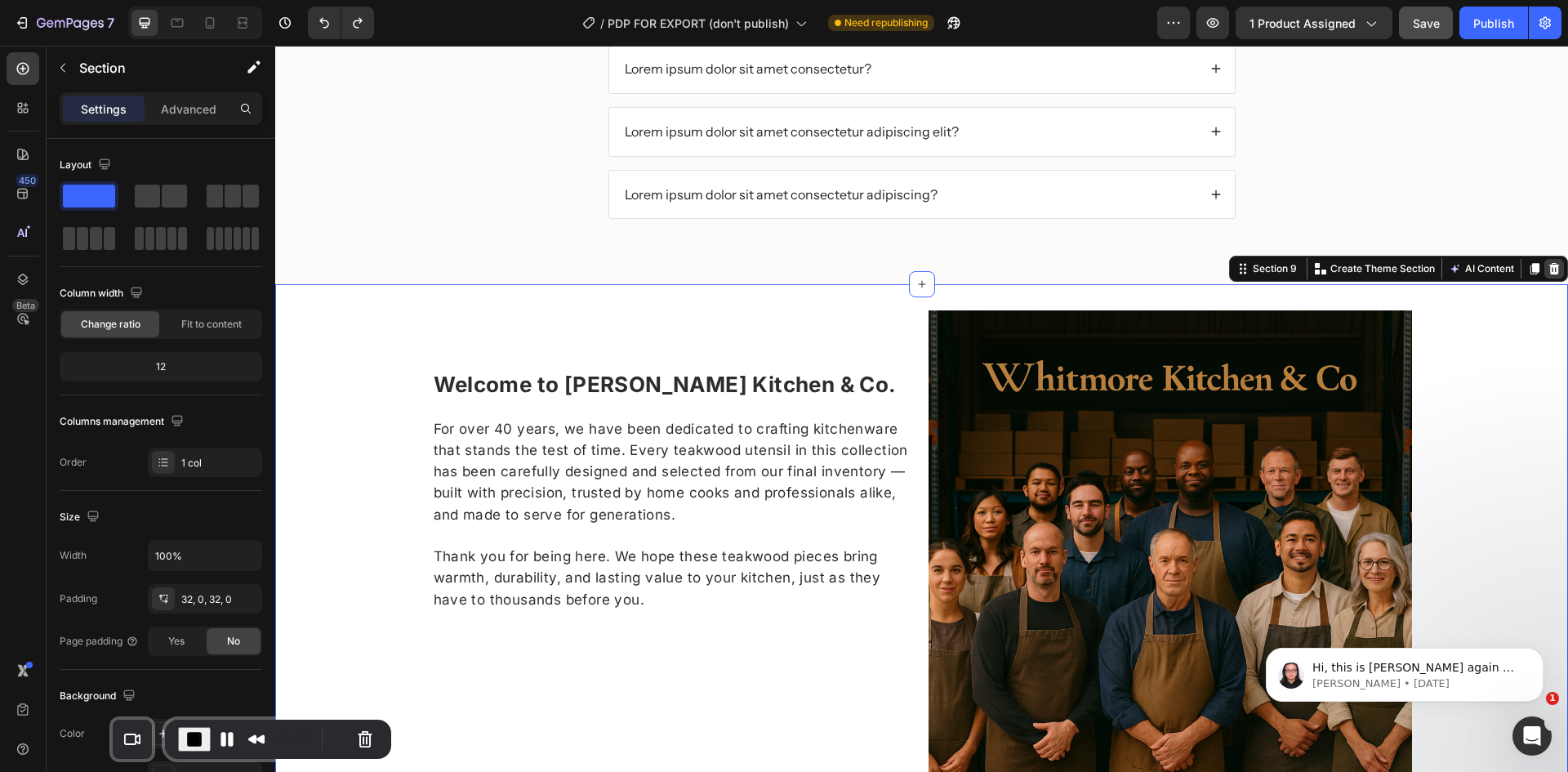
click at [1549, 267] on icon at bounding box center [1554, 268] width 11 height 11
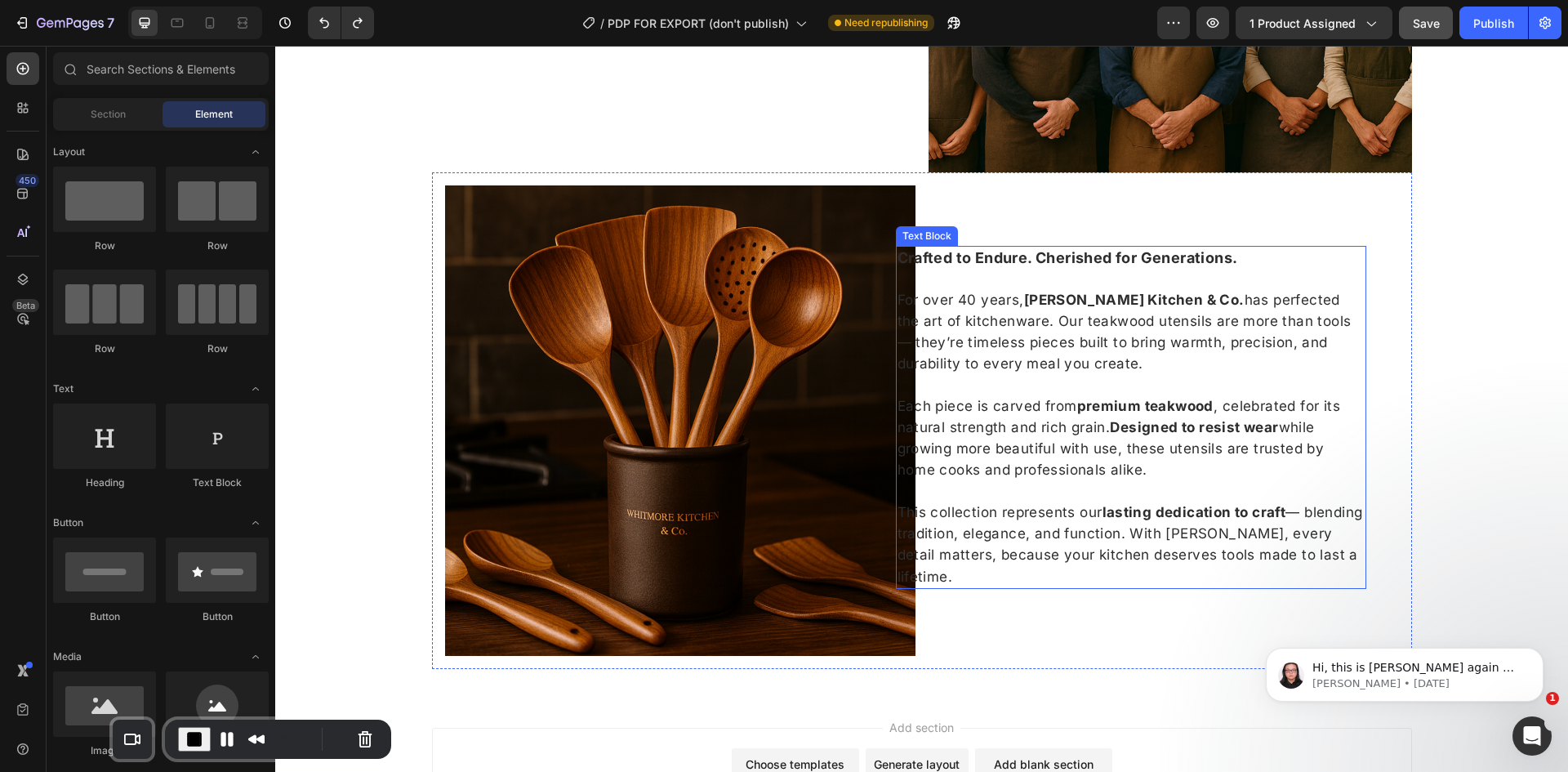
scroll to position [3136, 0]
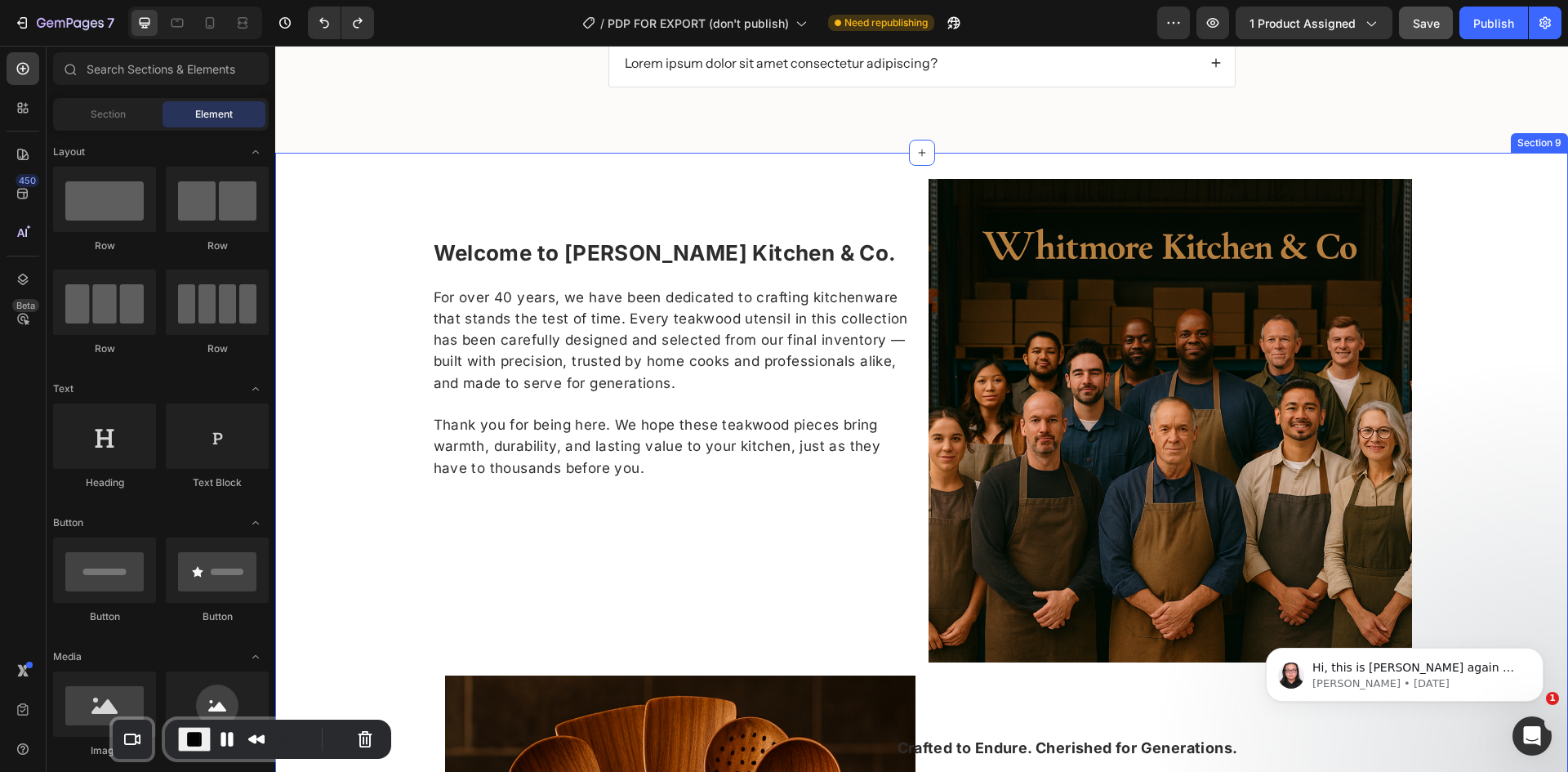
click at [1453, 249] on div "Welcome to Whitmore Kitchen & Co. For over 40 years, we have been dedicated to …" at bounding box center [921, 669] width 1293 height 980
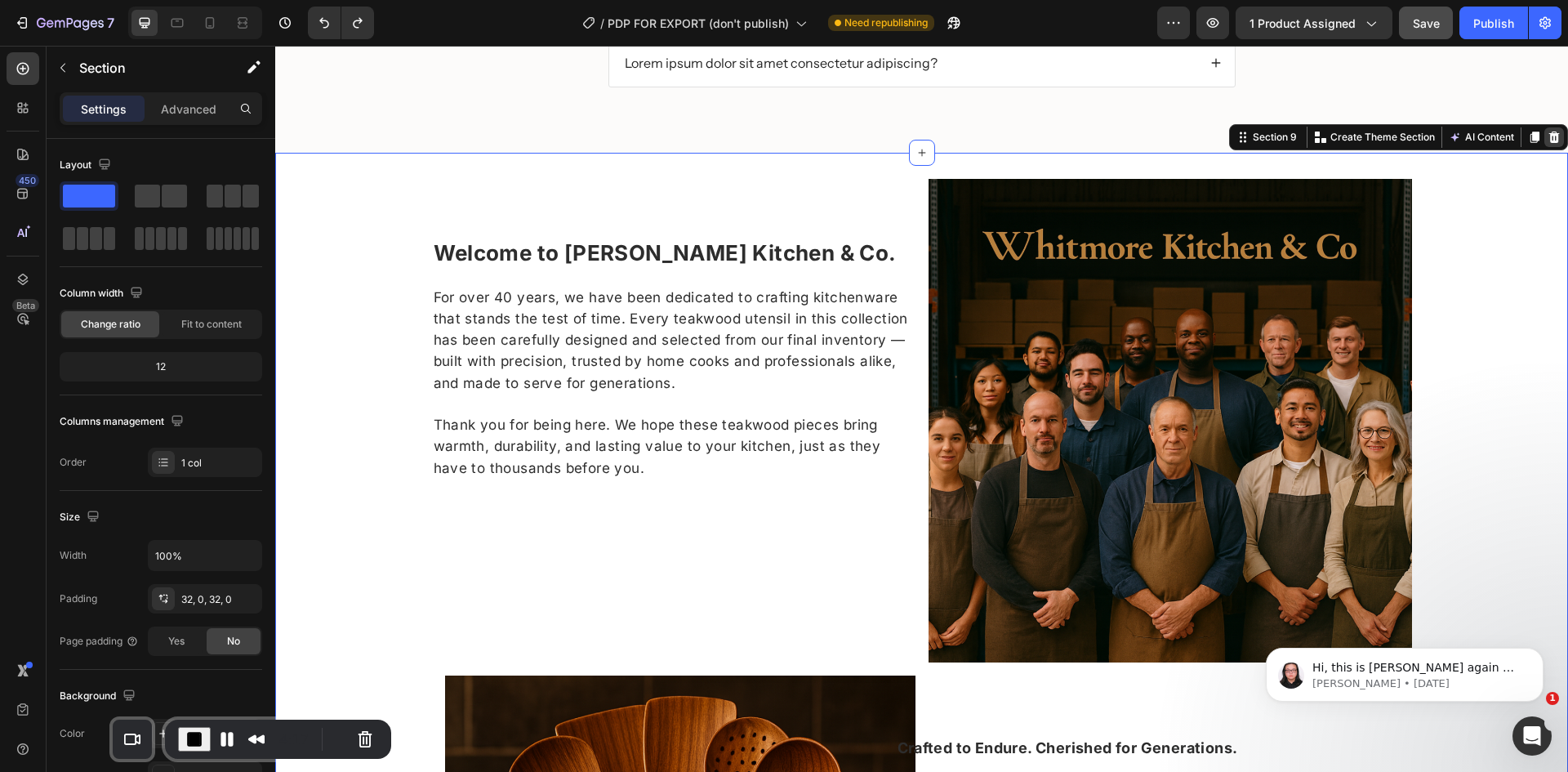
click at [1548, 131] on icon at bounding box center [1554, 137] width 13 height 13
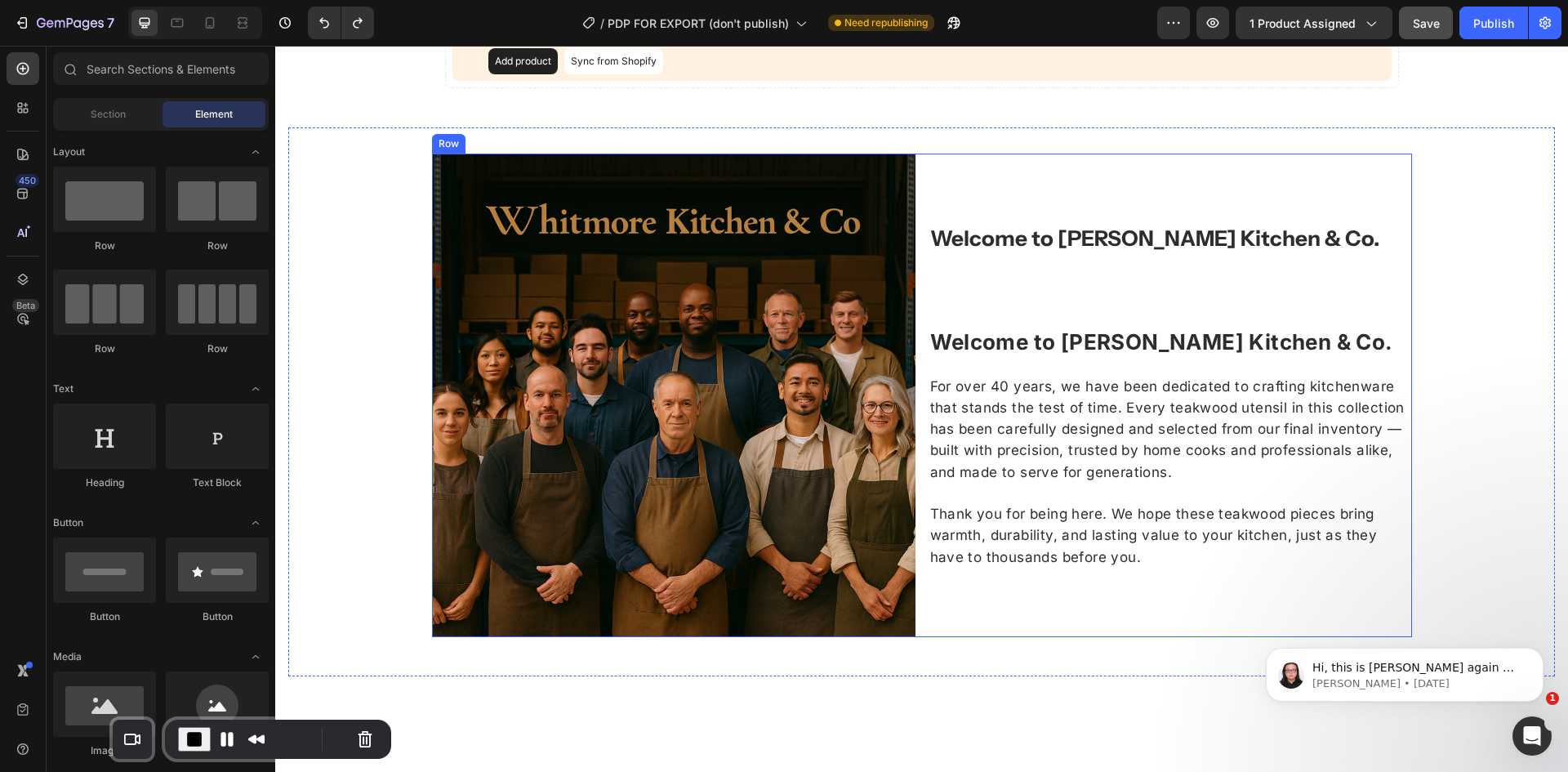
scroll to position [1389, 0]
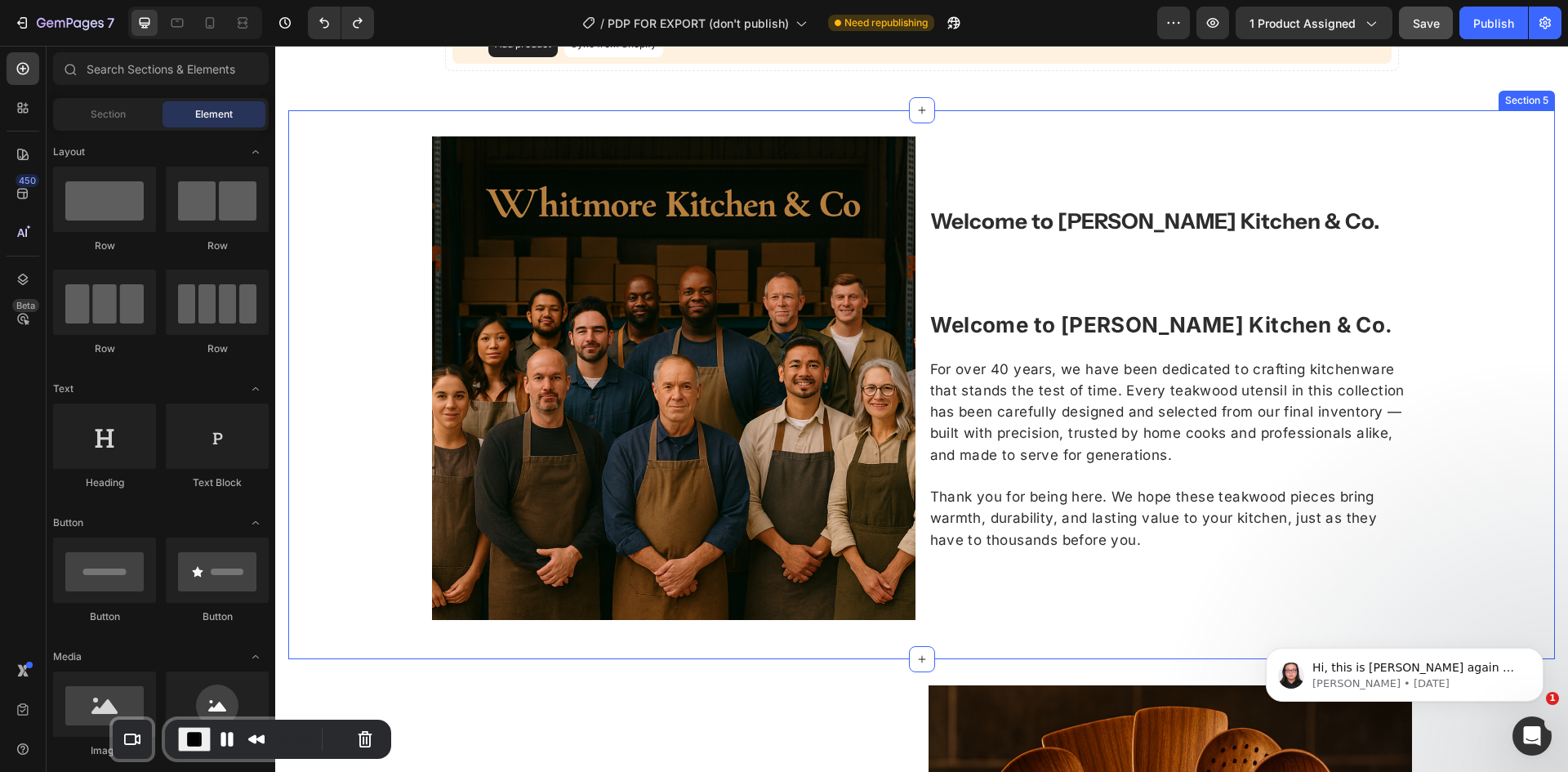
click at [1475, 219] on div "Welcome to Whitmore Kitchen & Co. Heading Welcome to Whitmore Kitchen & Co. For…" at bounding box center [921, 384] width 1267 height 496
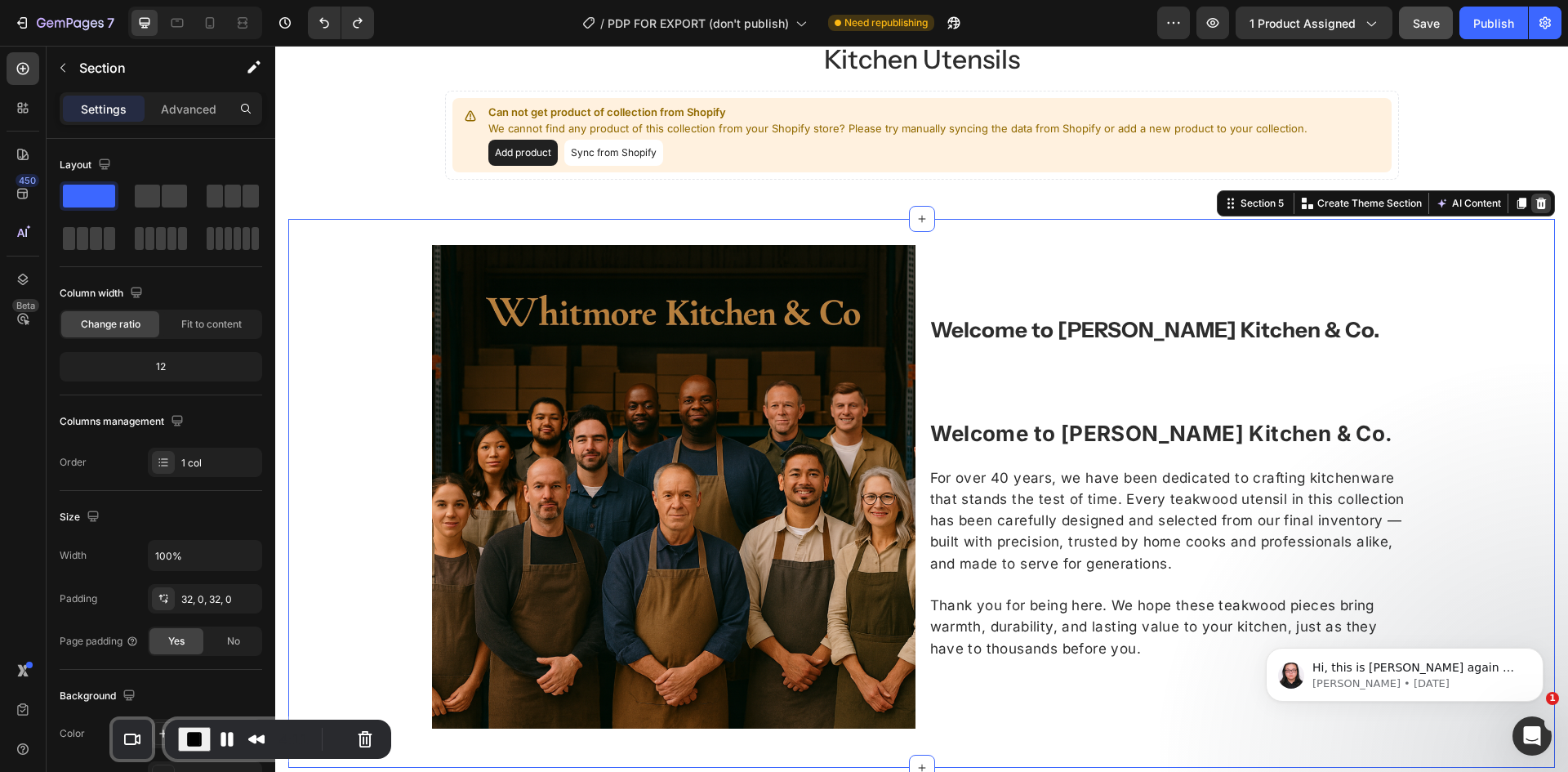
scroll to position [1144, 0]
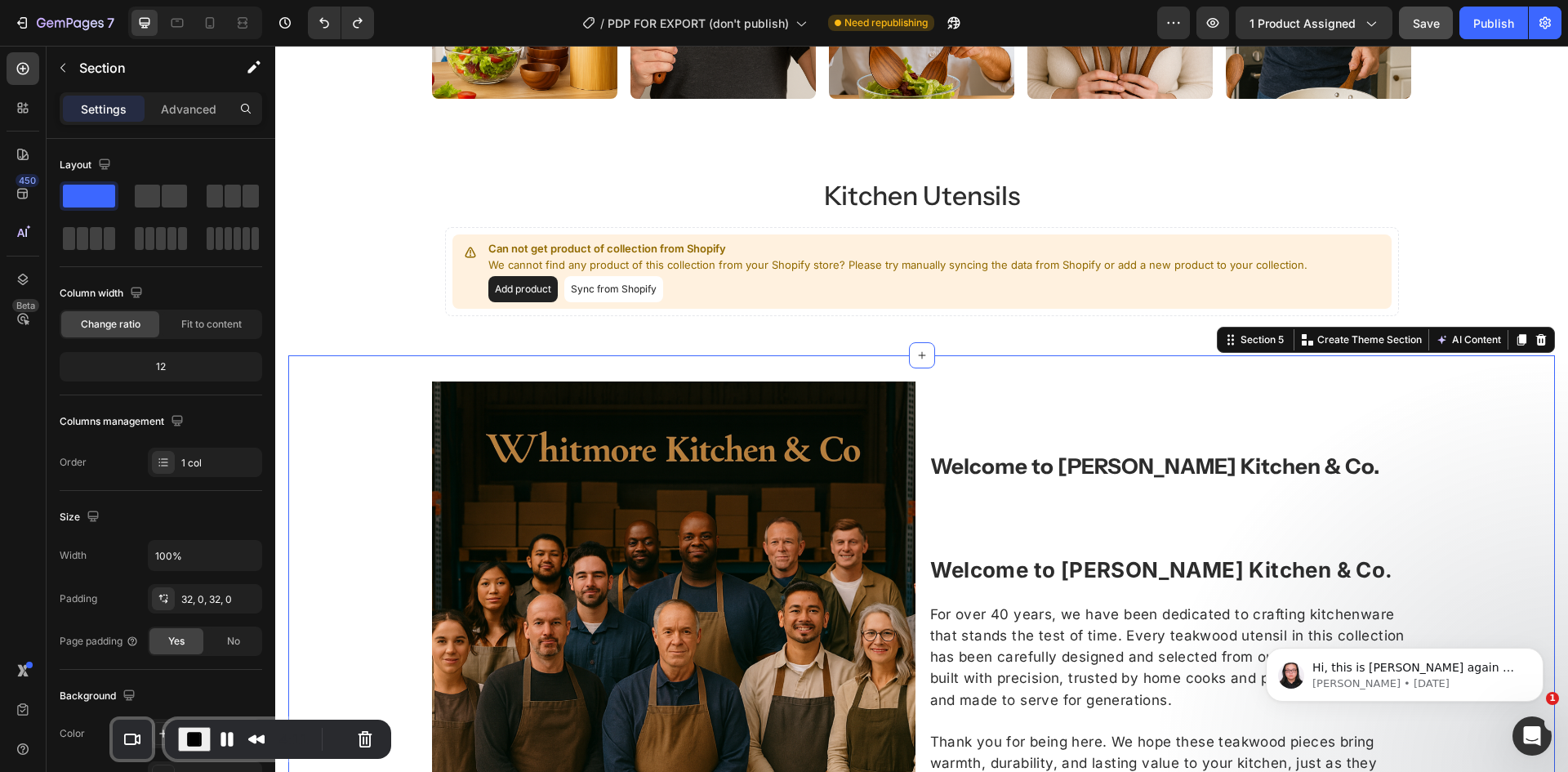
click at [1539, 344] on div "Section 5 You can create reusable sections Create Theme Section AI Content Writ…" at bounding box center [1386, 339] width 339 height 26
click at [1537, 340] on icon at bounding box center [1542, 339] width 11 height 11
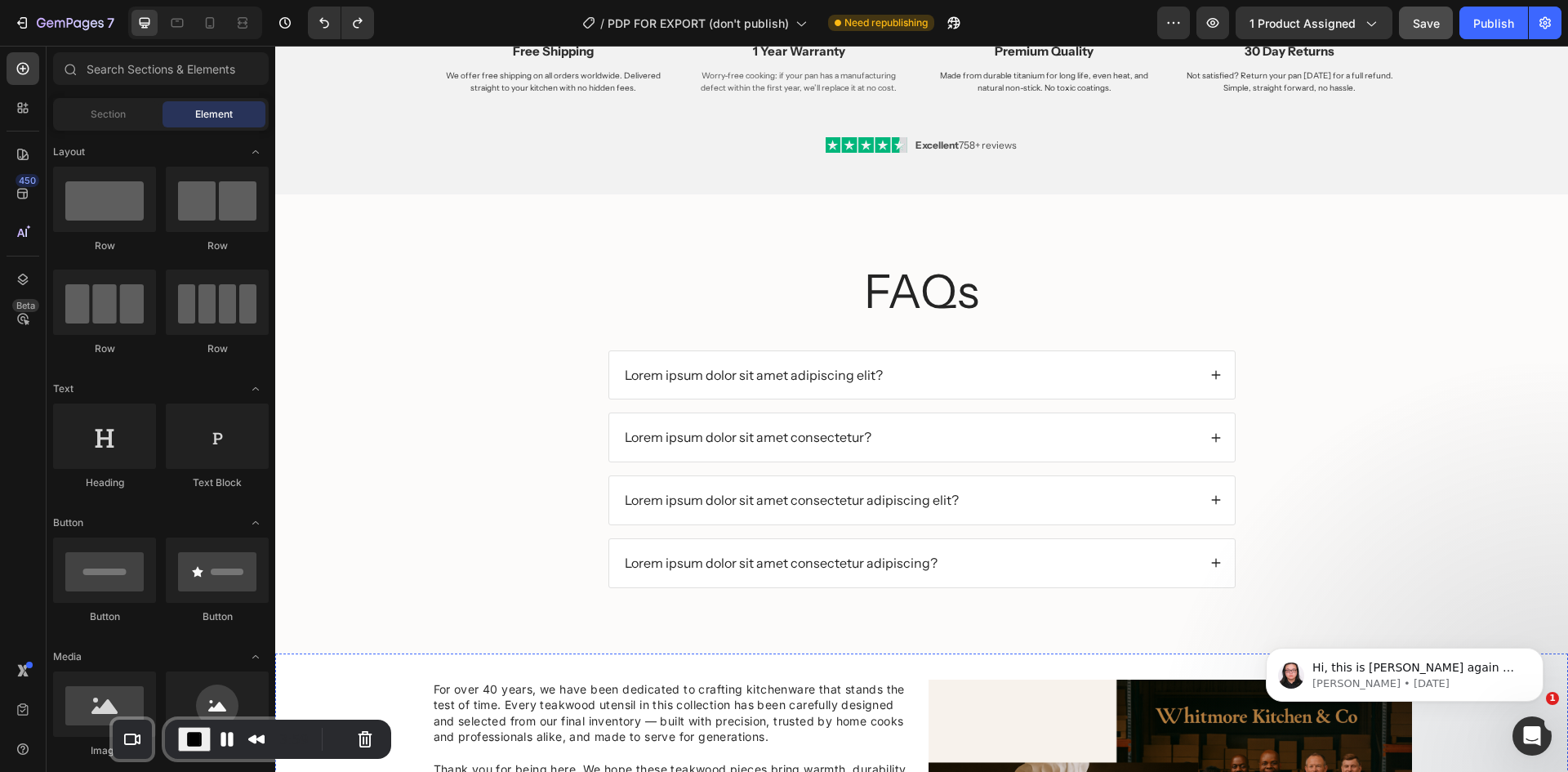
scroll to position [2469, 0]
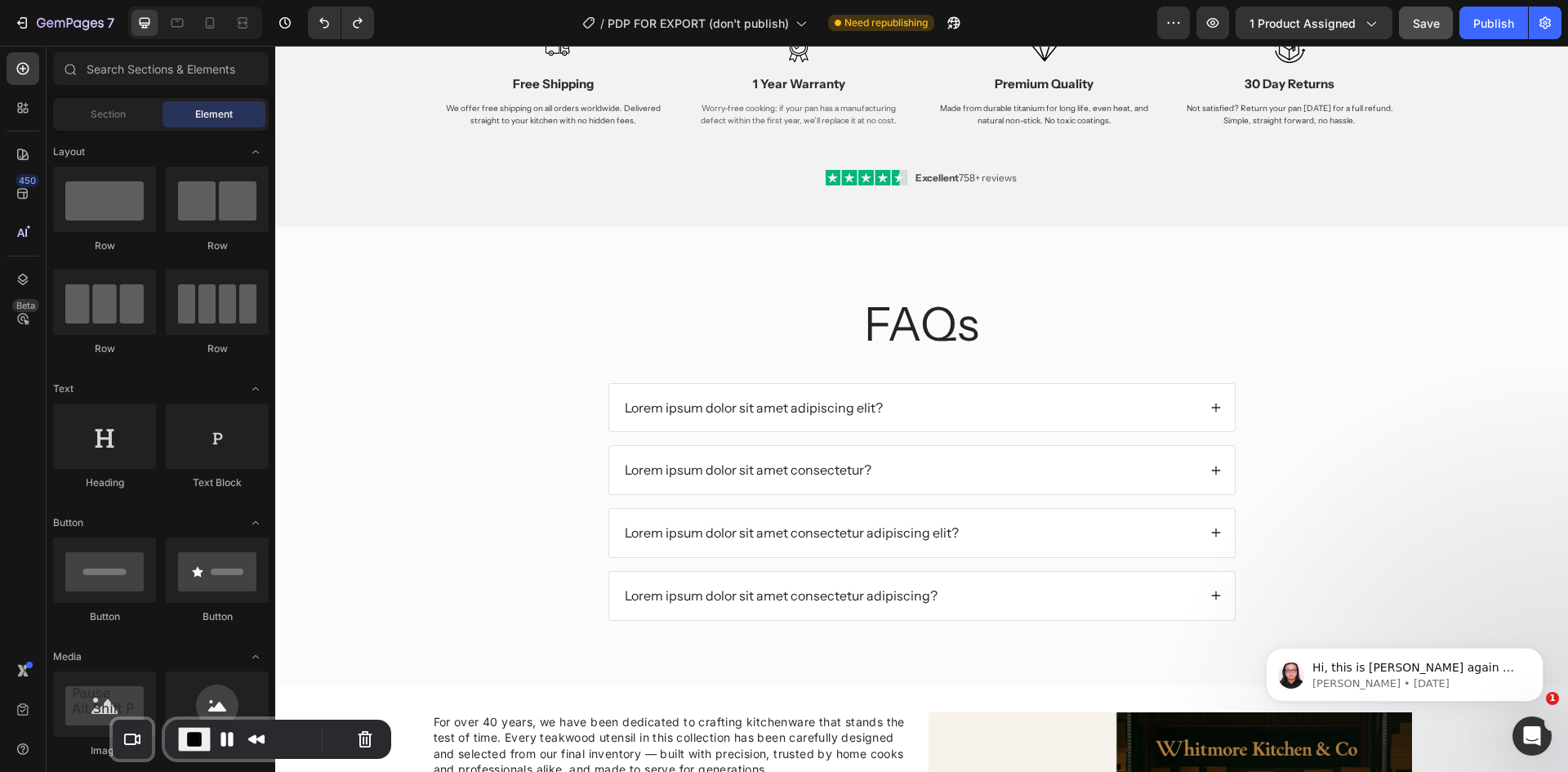
click at [185, 735] on span "End Recording" at bounding box center [194, 739] width 20 height 20
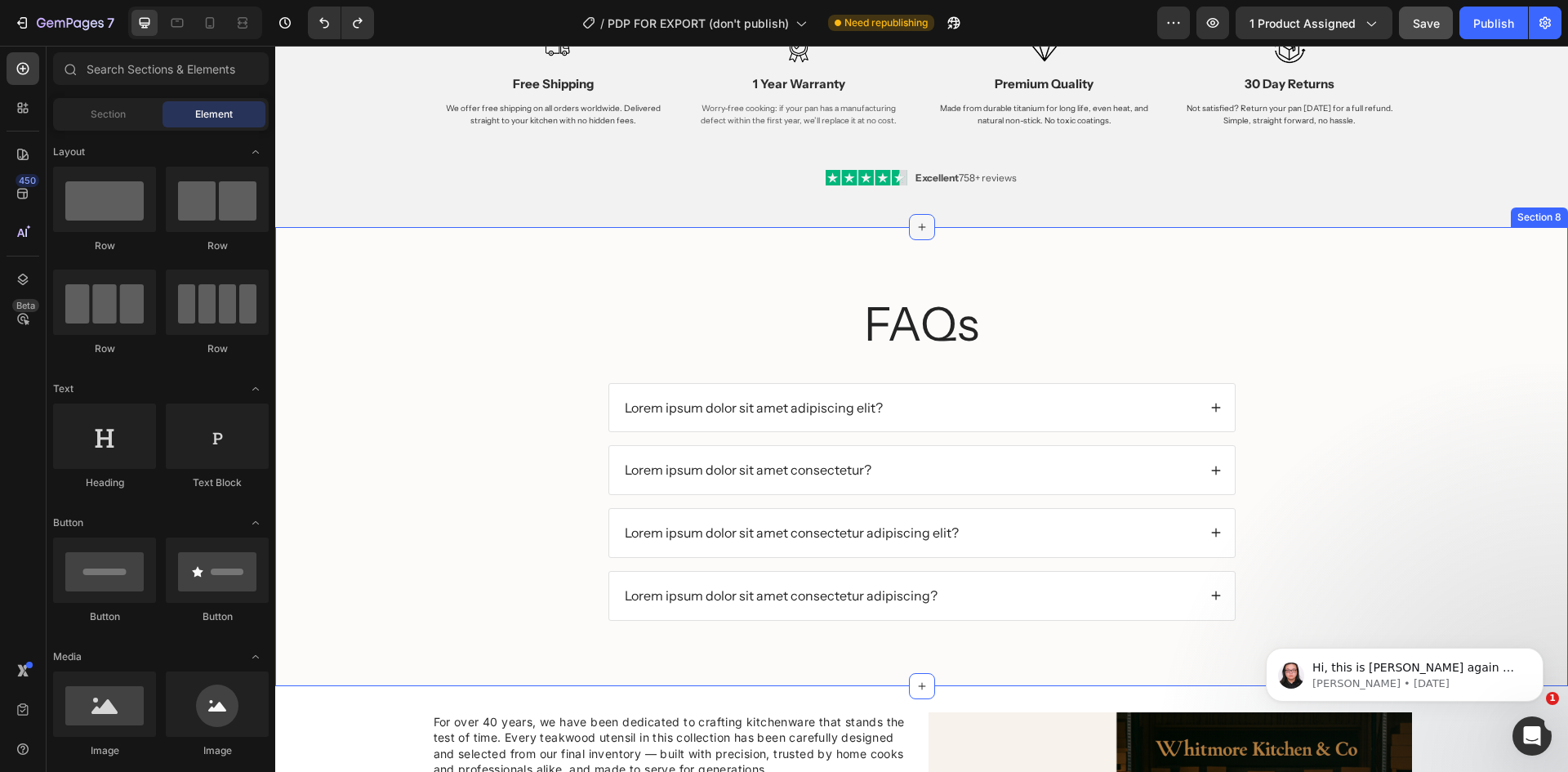
click at [923, 229] on div at bounding box center [921, 227] width 26 height 26
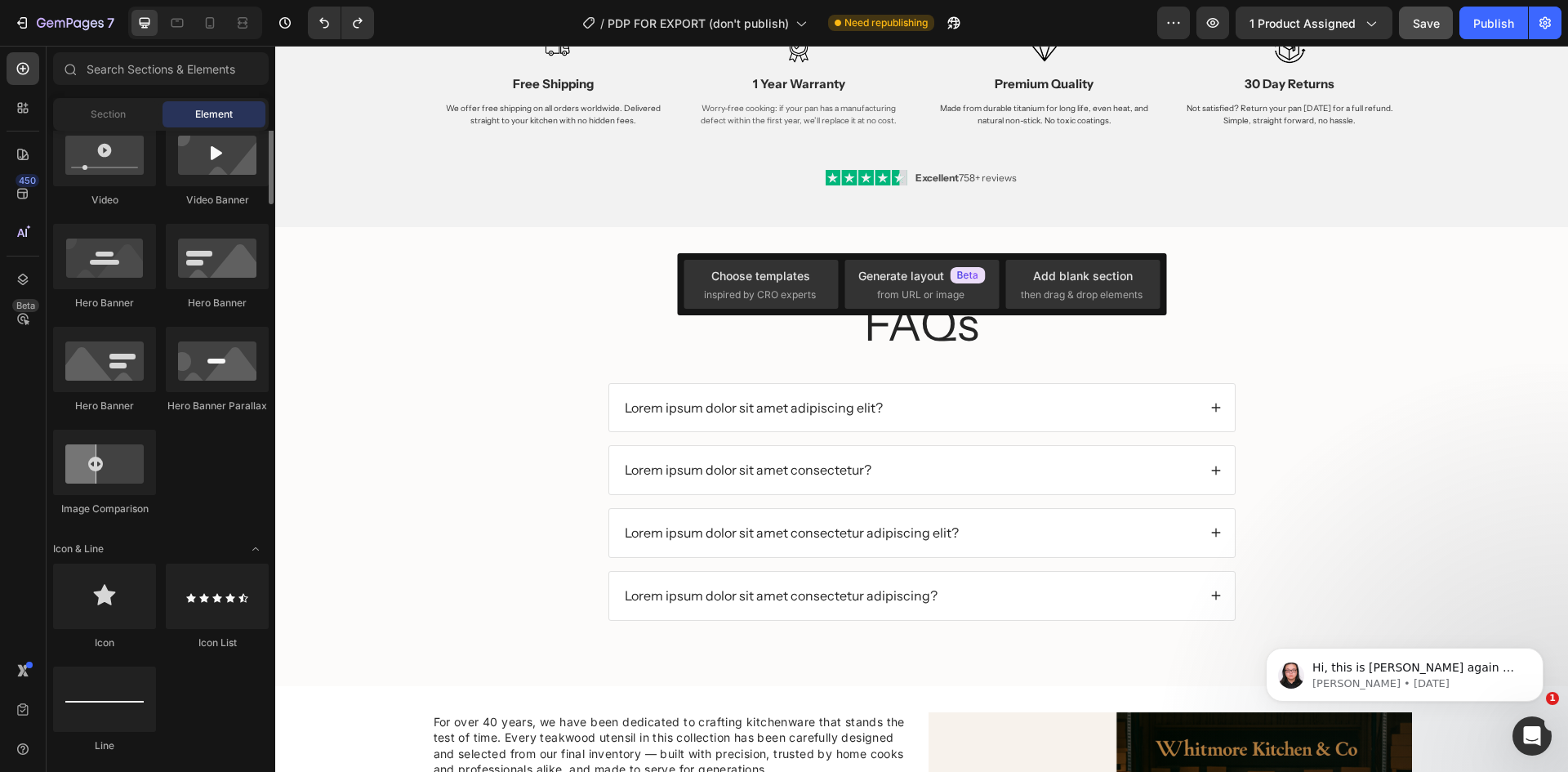
scroll to position [572, 0]
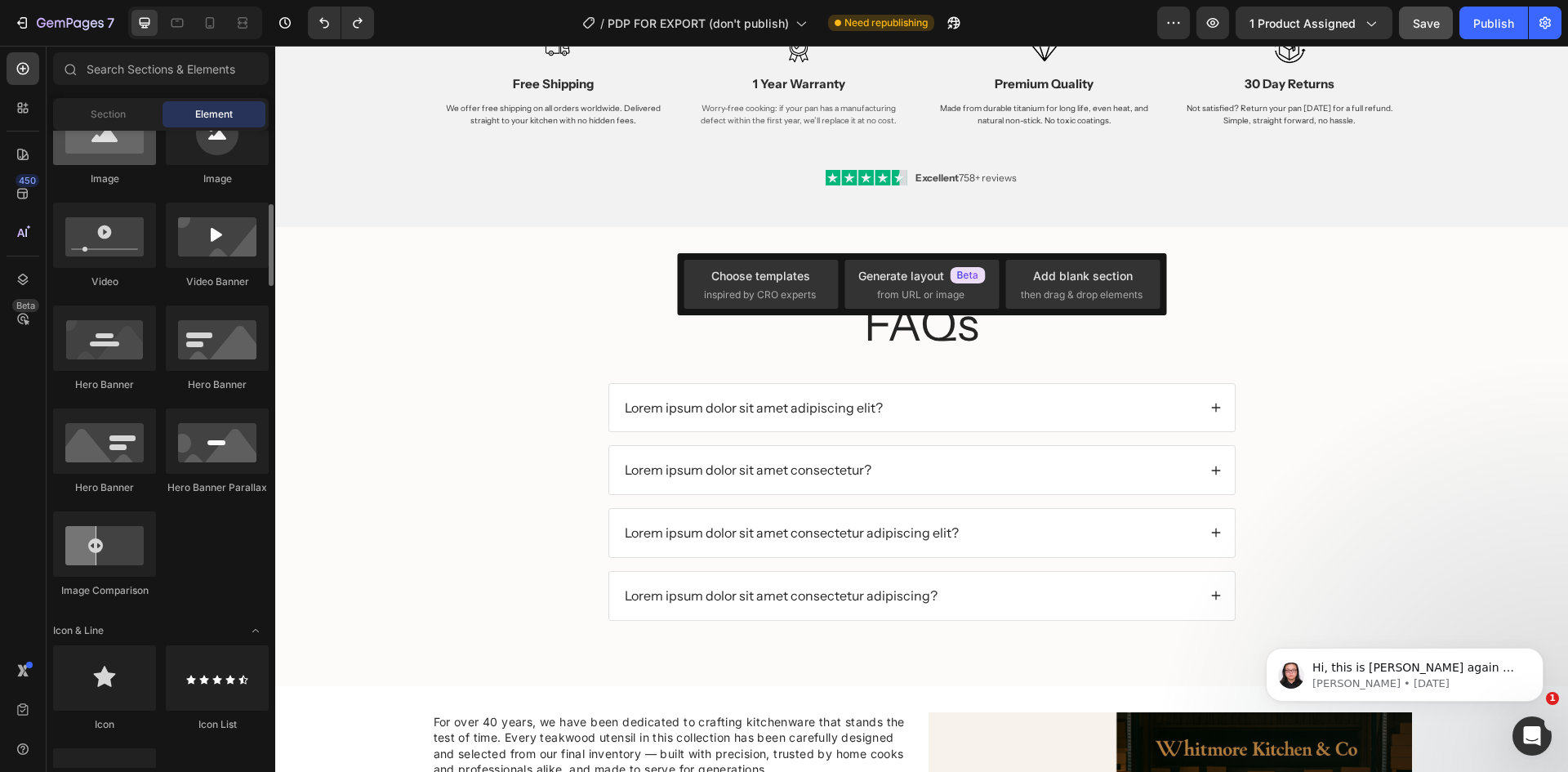
click at [108, 131] on div at bounding box center [104, 131] width 103 height 65
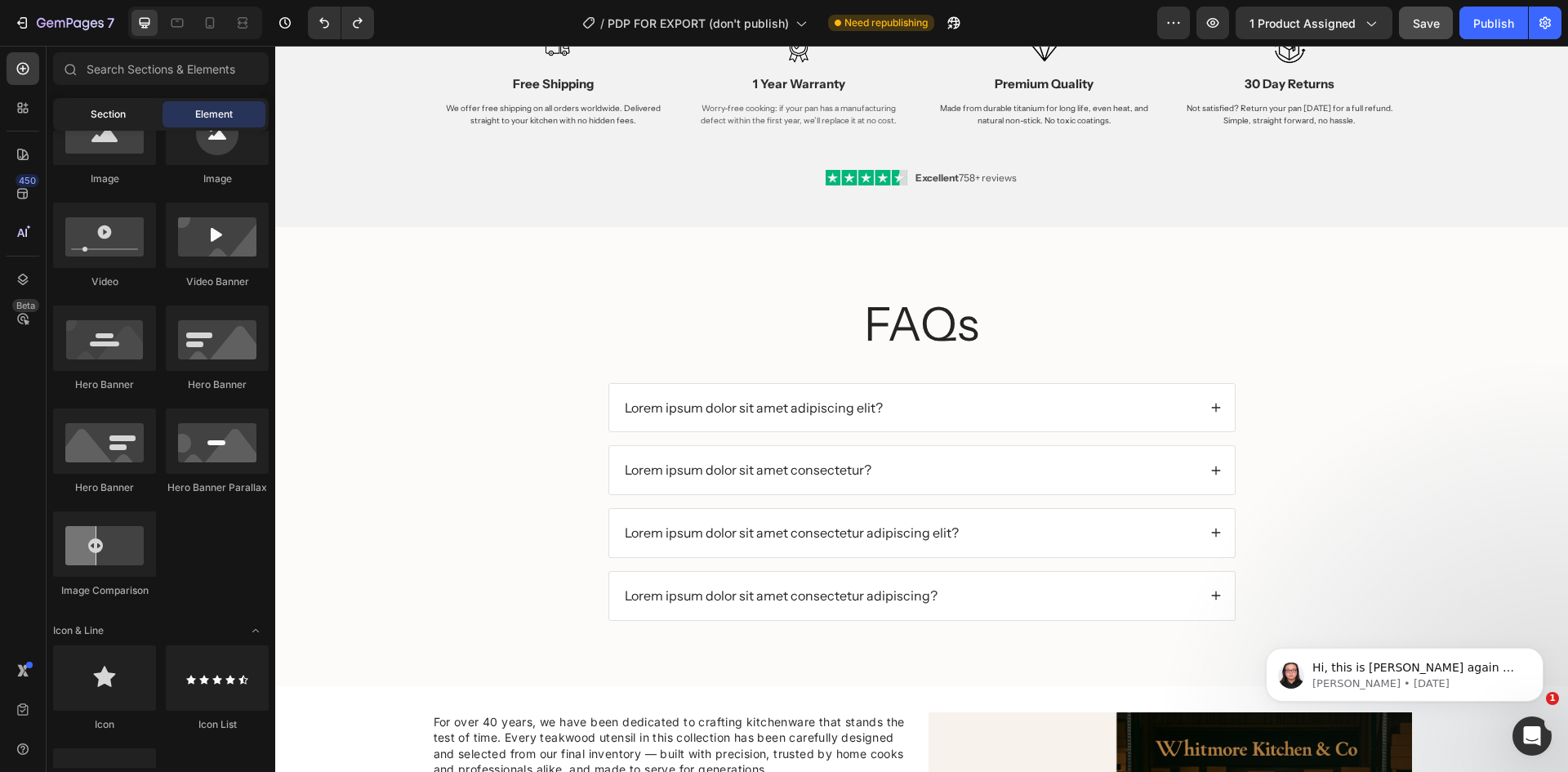
click at [107, 112] on span "Section" at bounding box center [108, 114] width 35 height 14
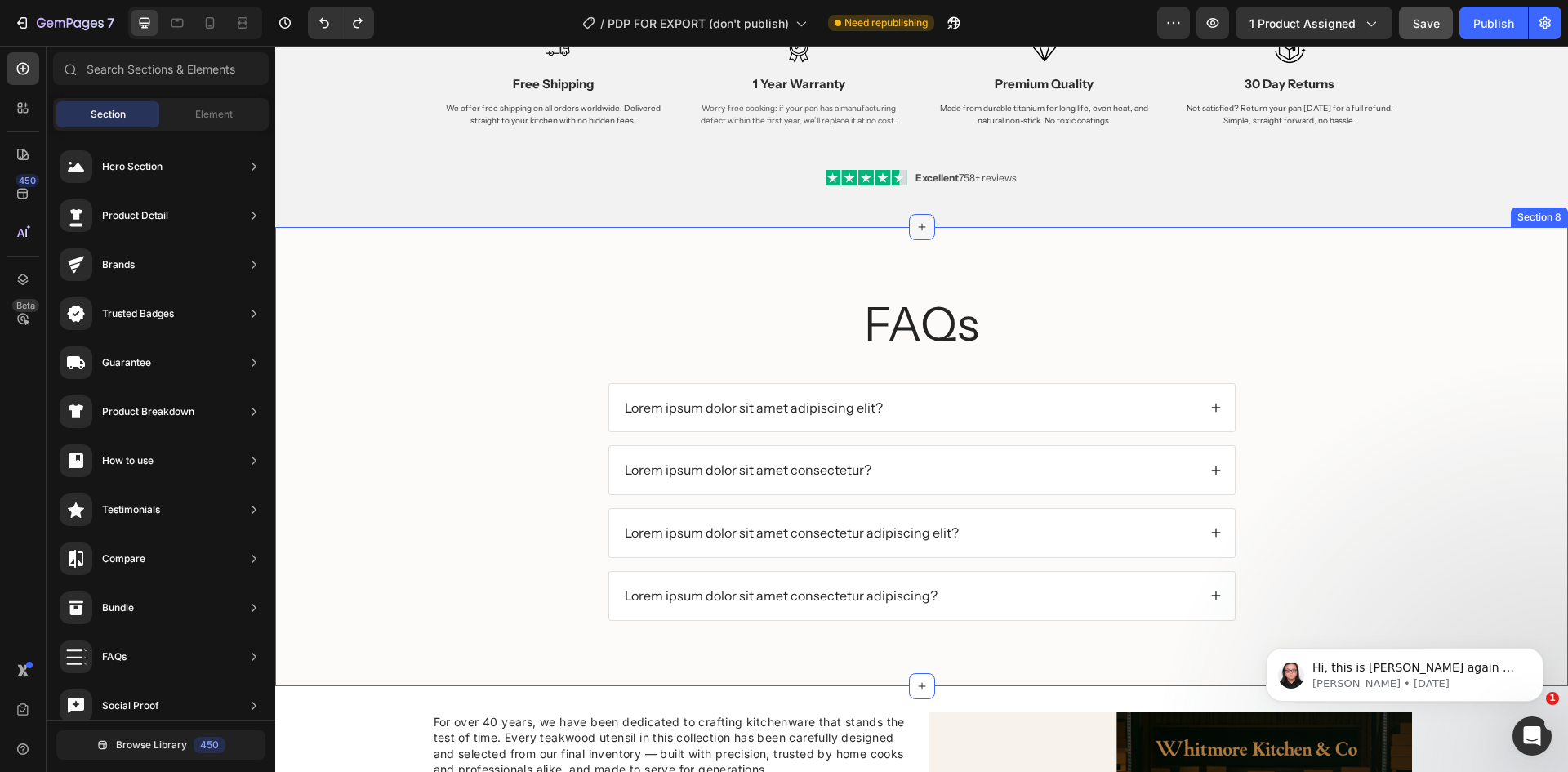
click at [916, 231] on icon at bounding box center [921, 227] width 13 height 13
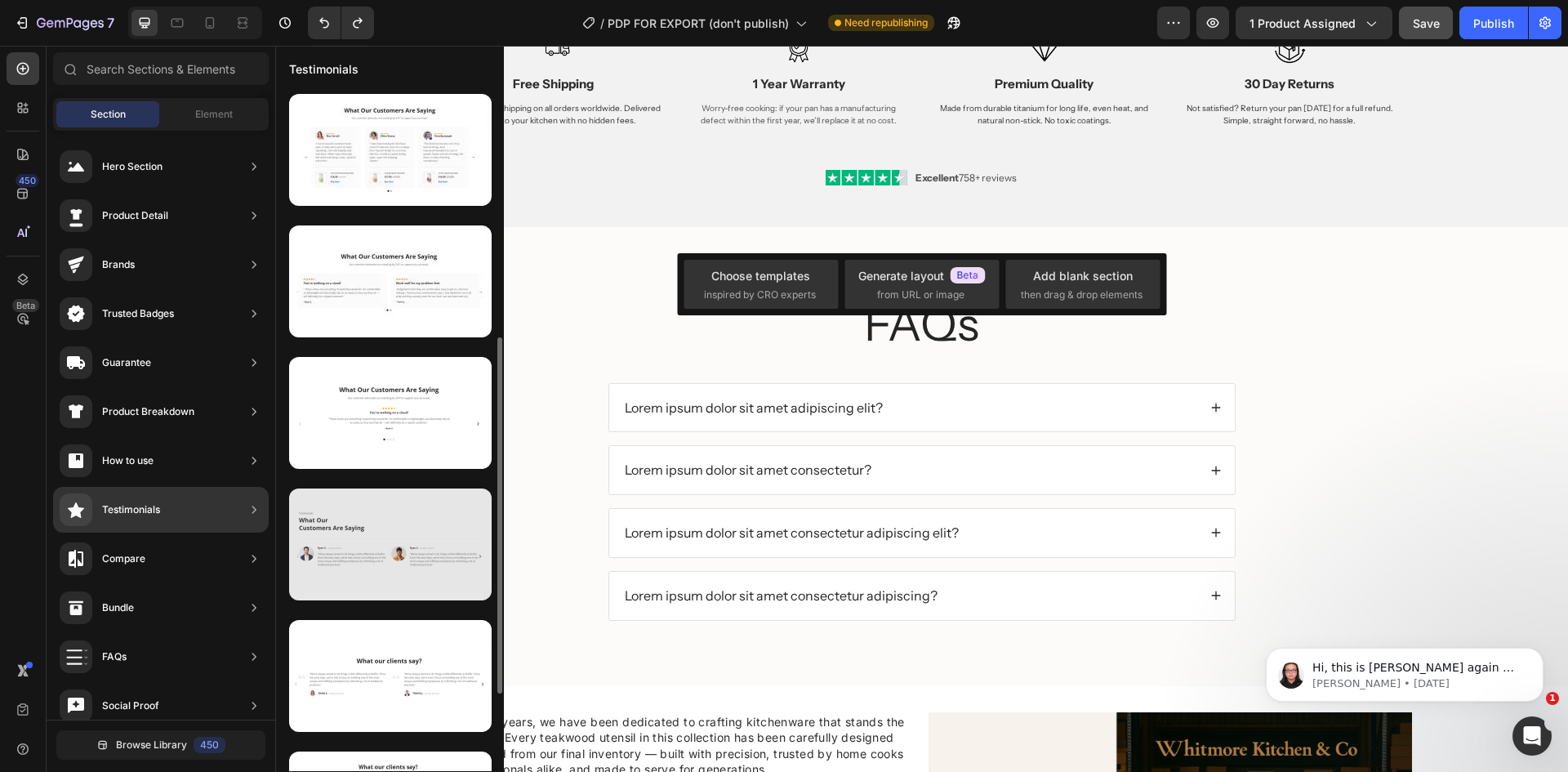
scroll to position [164, 0]
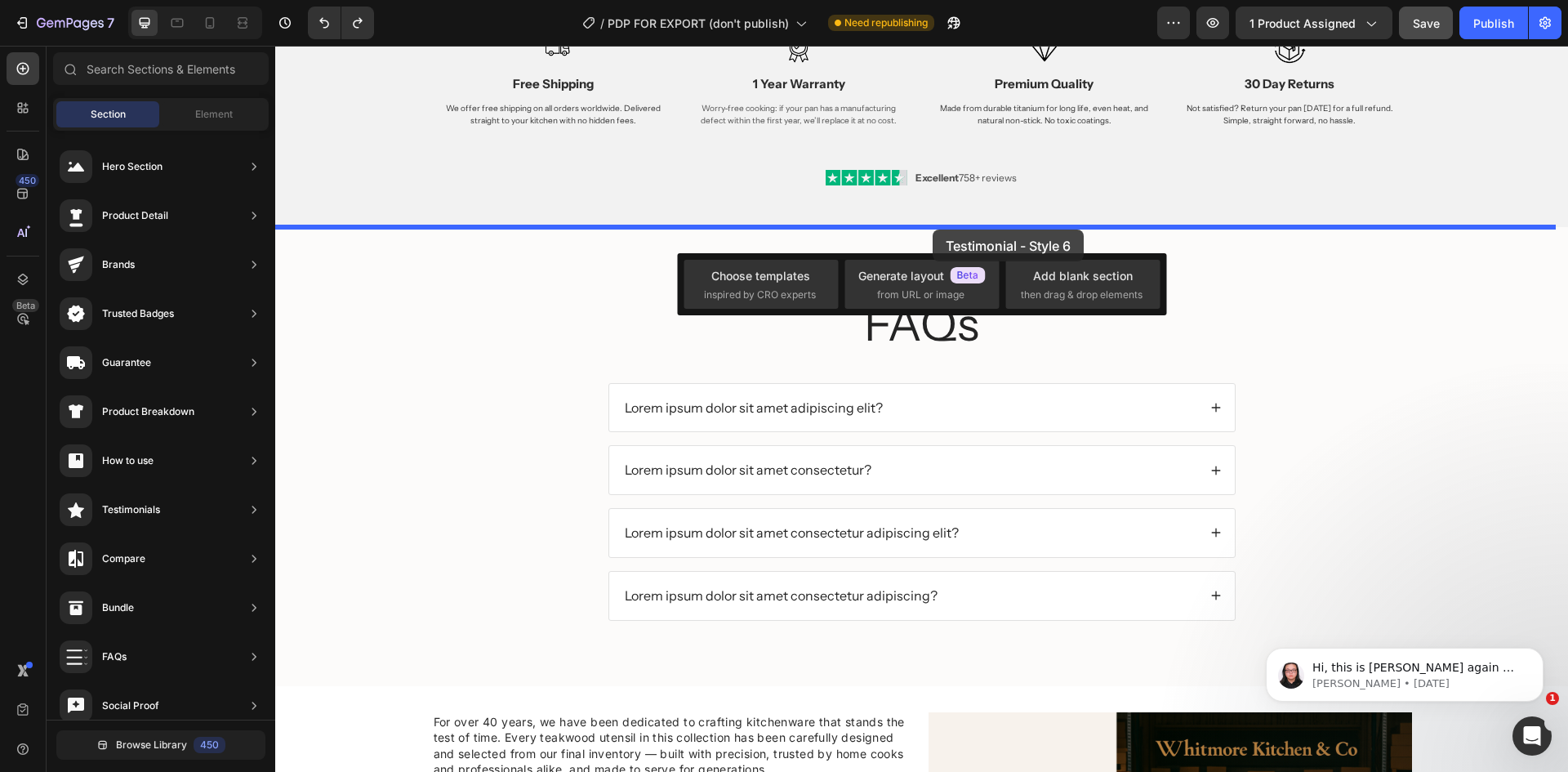
drag, startPoint x: 666, startPoint y: 307, endPoint x: 932, endPoint y: 229, distance: 277.2
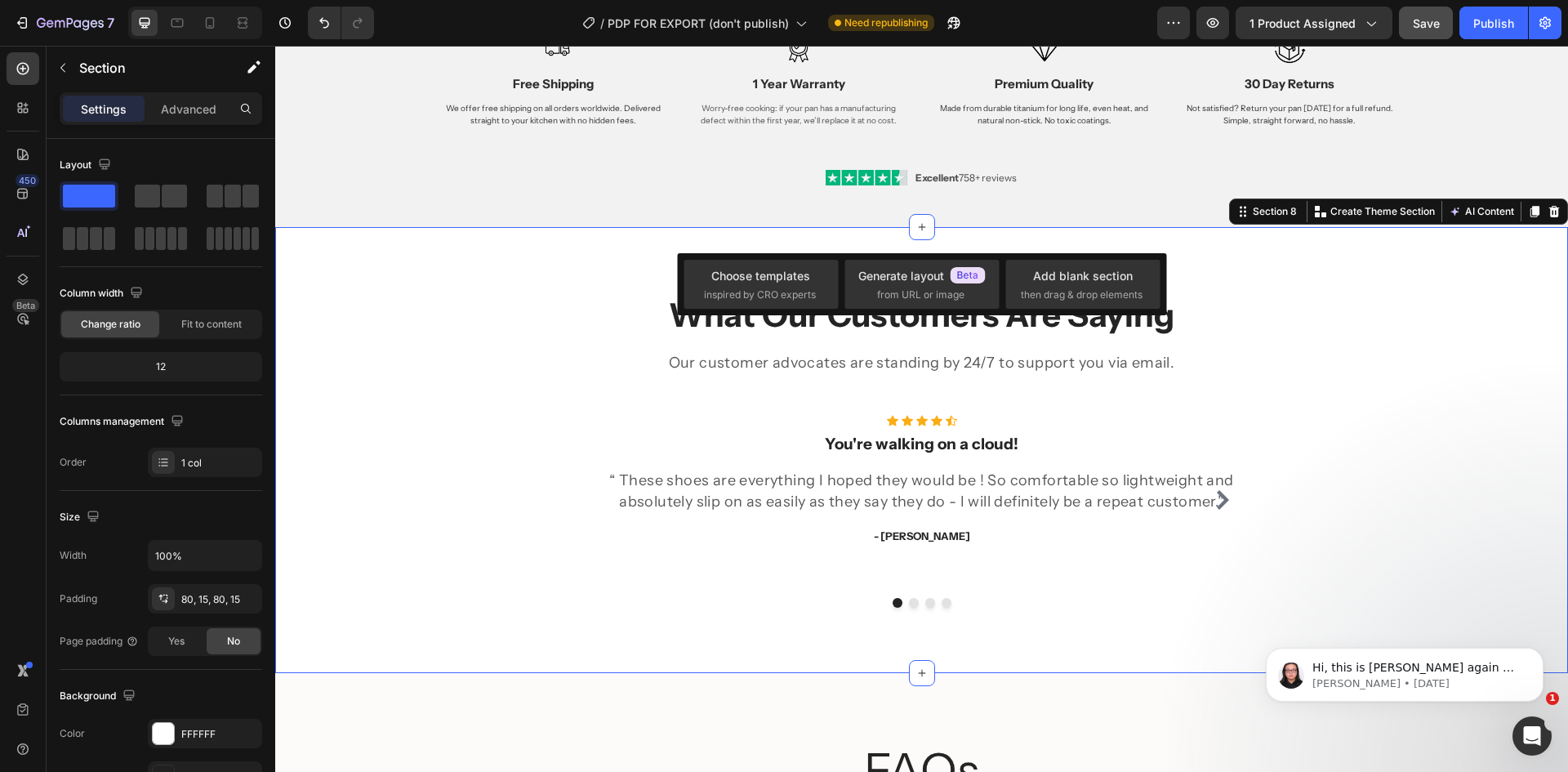
click at [1325, 361] on p "Our customer advocates are standing by 24/7 to support you via email." at bounding box center [921, 363] width 977 height 20
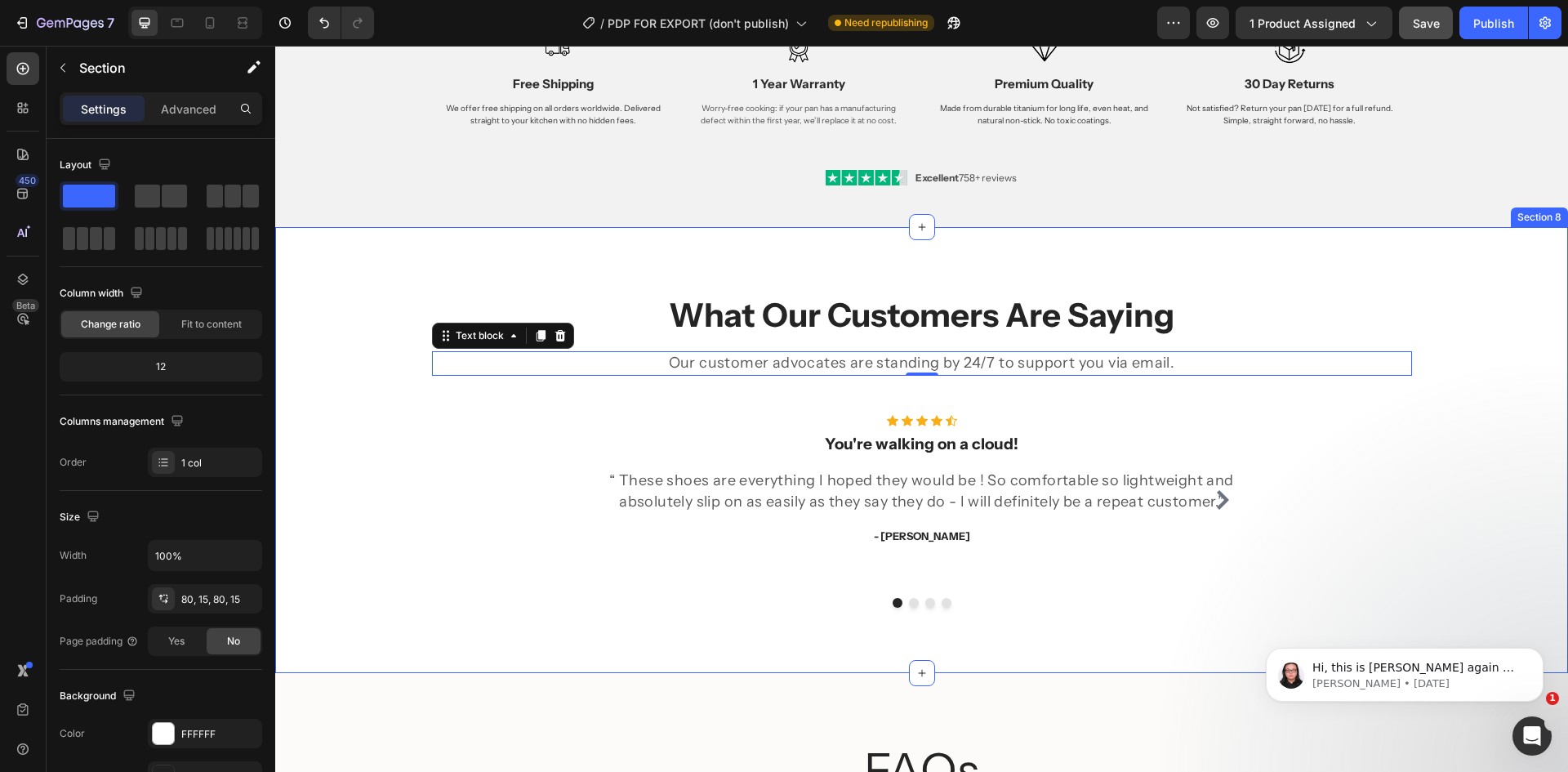
click at [973, 274] on div "What Our Customers Are Saying Heading Our customer advocates are standing by 24…" at bounding box center [921, 450] width 1293 height 446
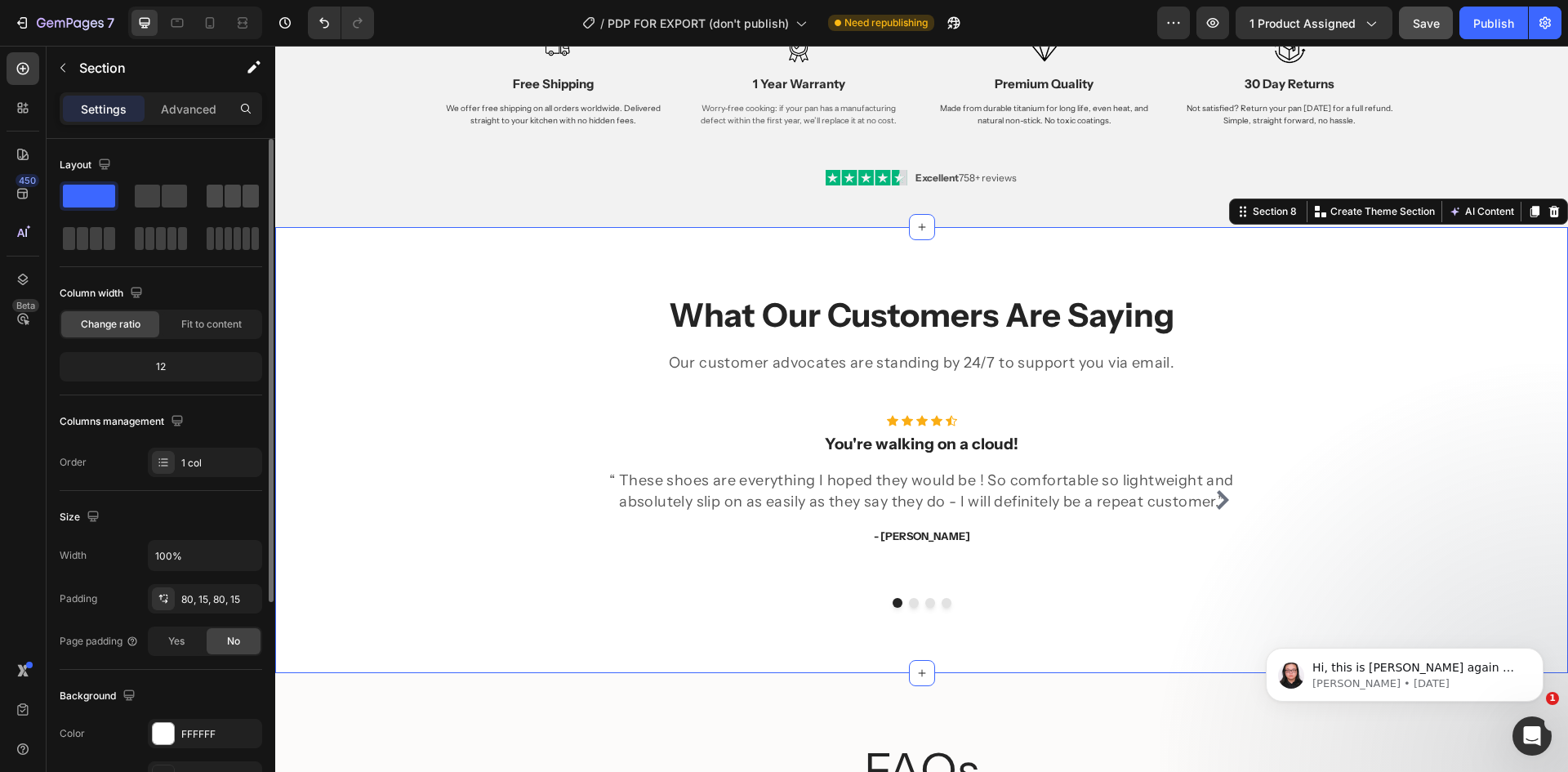
click at [119, 224] on div at bounding box center [88, 238] width 59 height 30
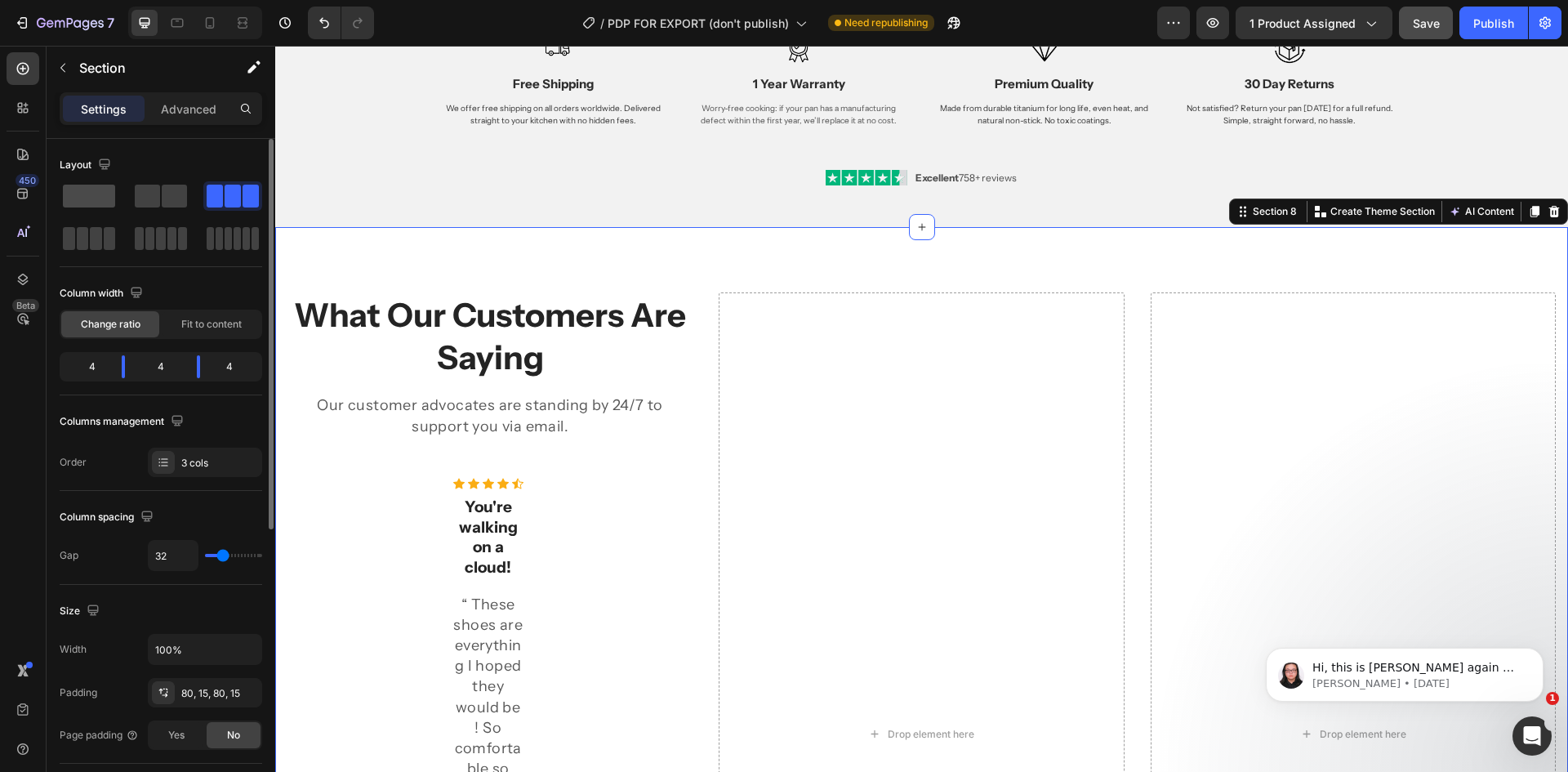
click at [108, 199] on span at bounding box center [89, 196] width 53 height 23
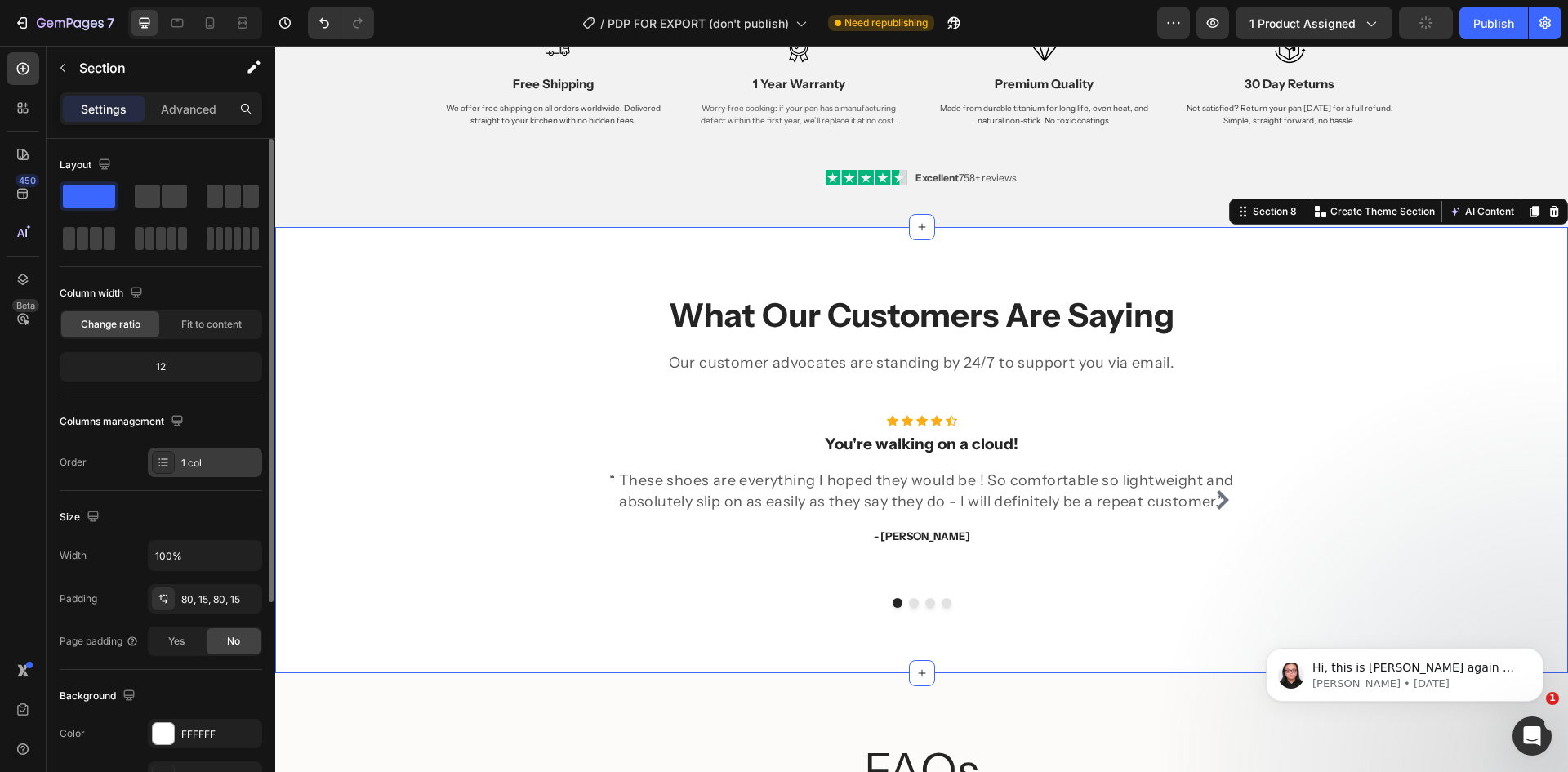
click at [181, 462] on div "1 col" at bounding box center [204, 462] width 115 height 30
click at [119, 426] on div "Columns management" at bounding box center [123, 422] width 127 height 22
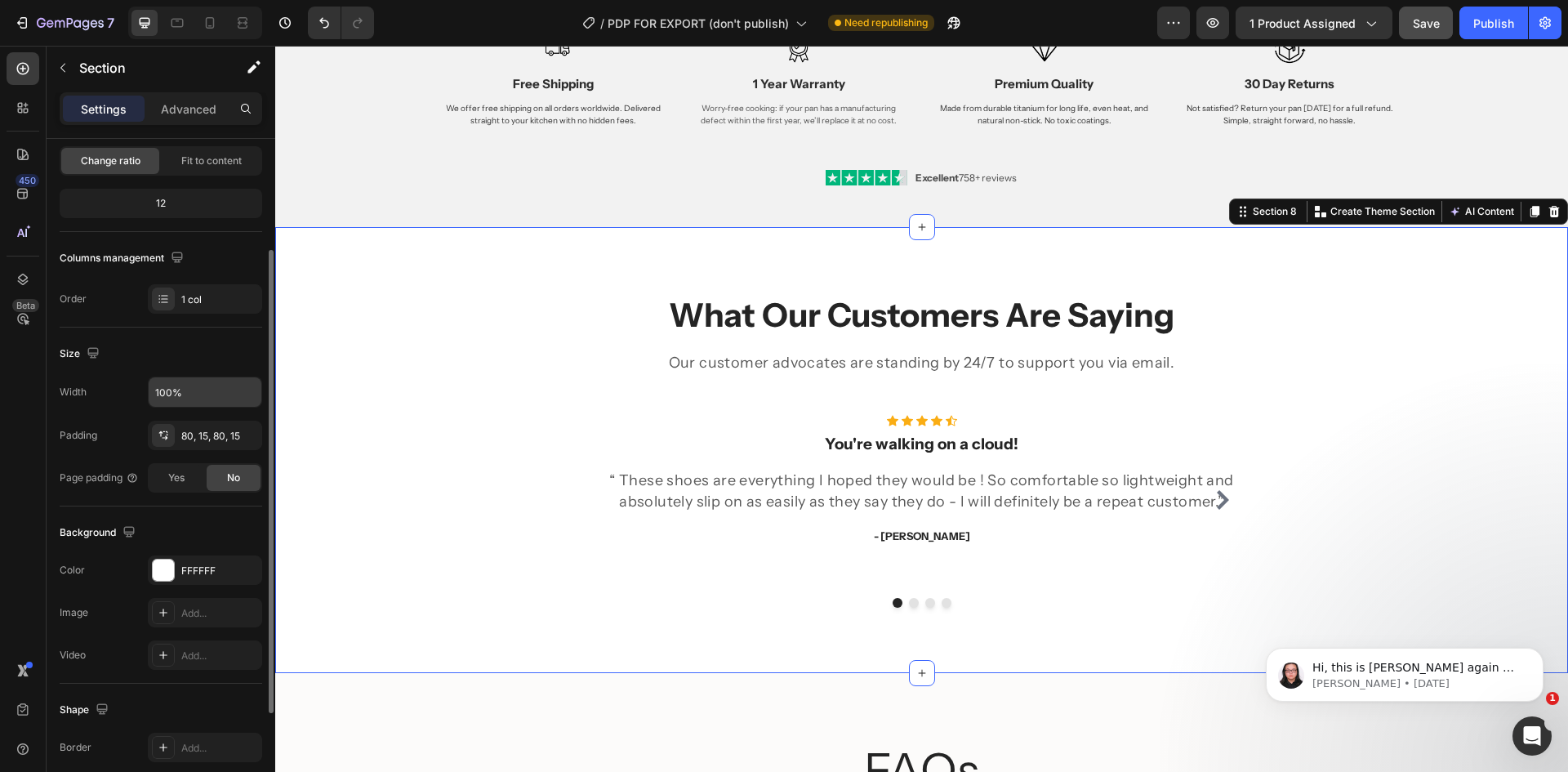
scroll to position [0, 0]
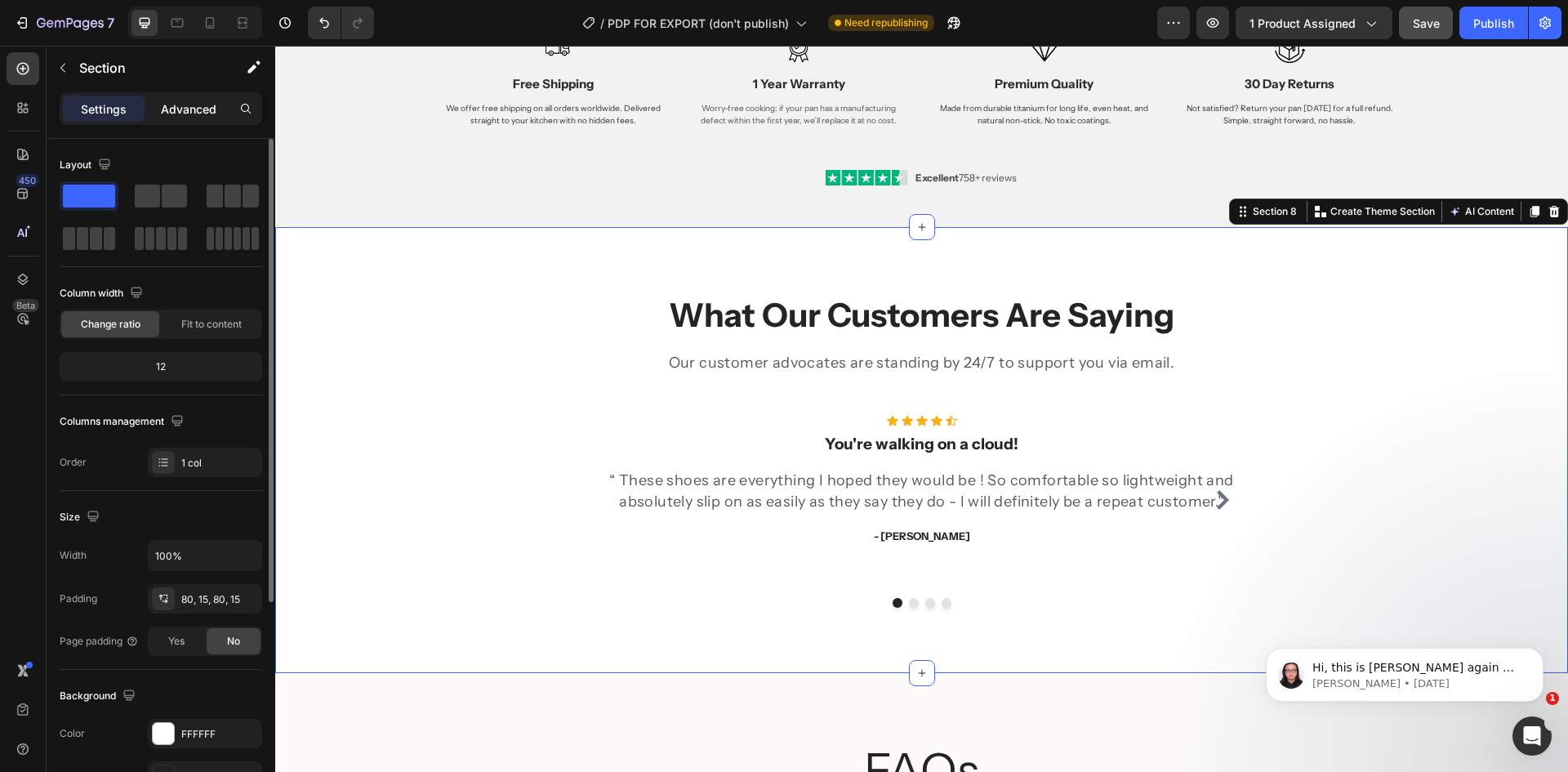
click at [188, 110] on p "Advanced" at bounding box center [188, 109] width 55 height 17
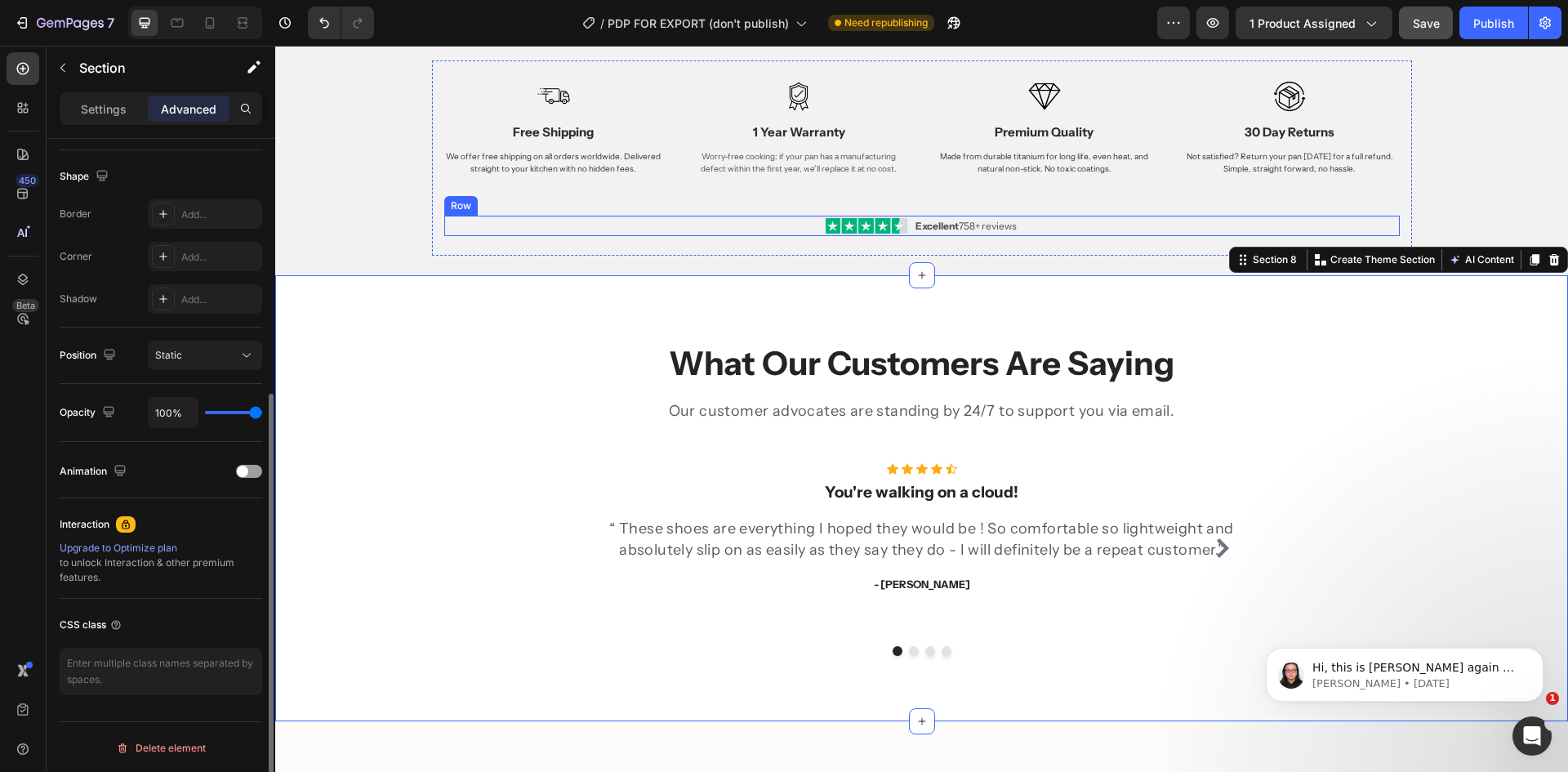
scroll to position [2387, 0]
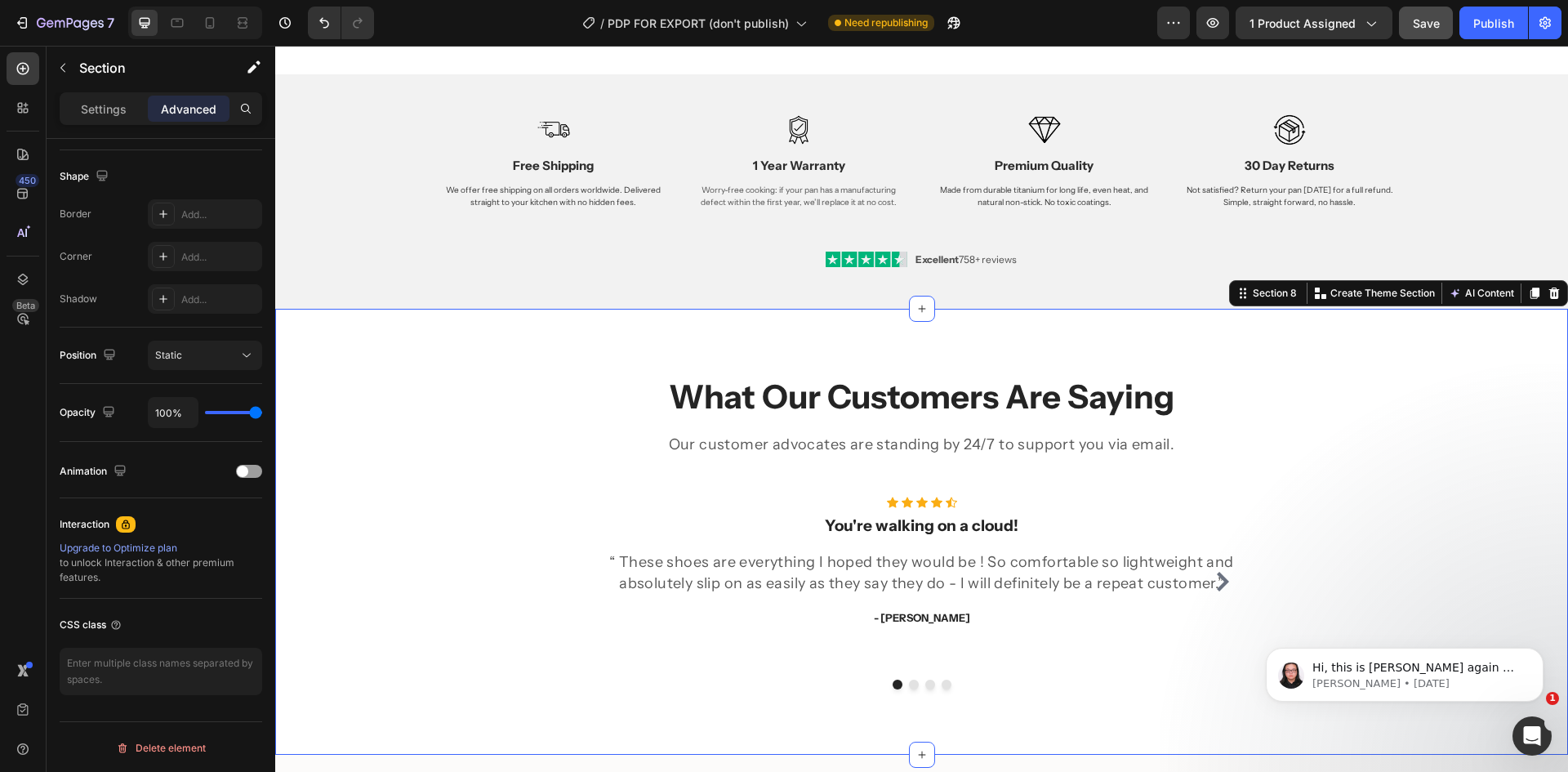
click at [531, 329] on div "What Our Customers Are Saying Heading Our customer advocates are standing by 24…" at bounding box center [921, 532] width 1293 height 446
click at [92, 105] on p "Settings" at bounding box center [104, 109] width 46 height 17
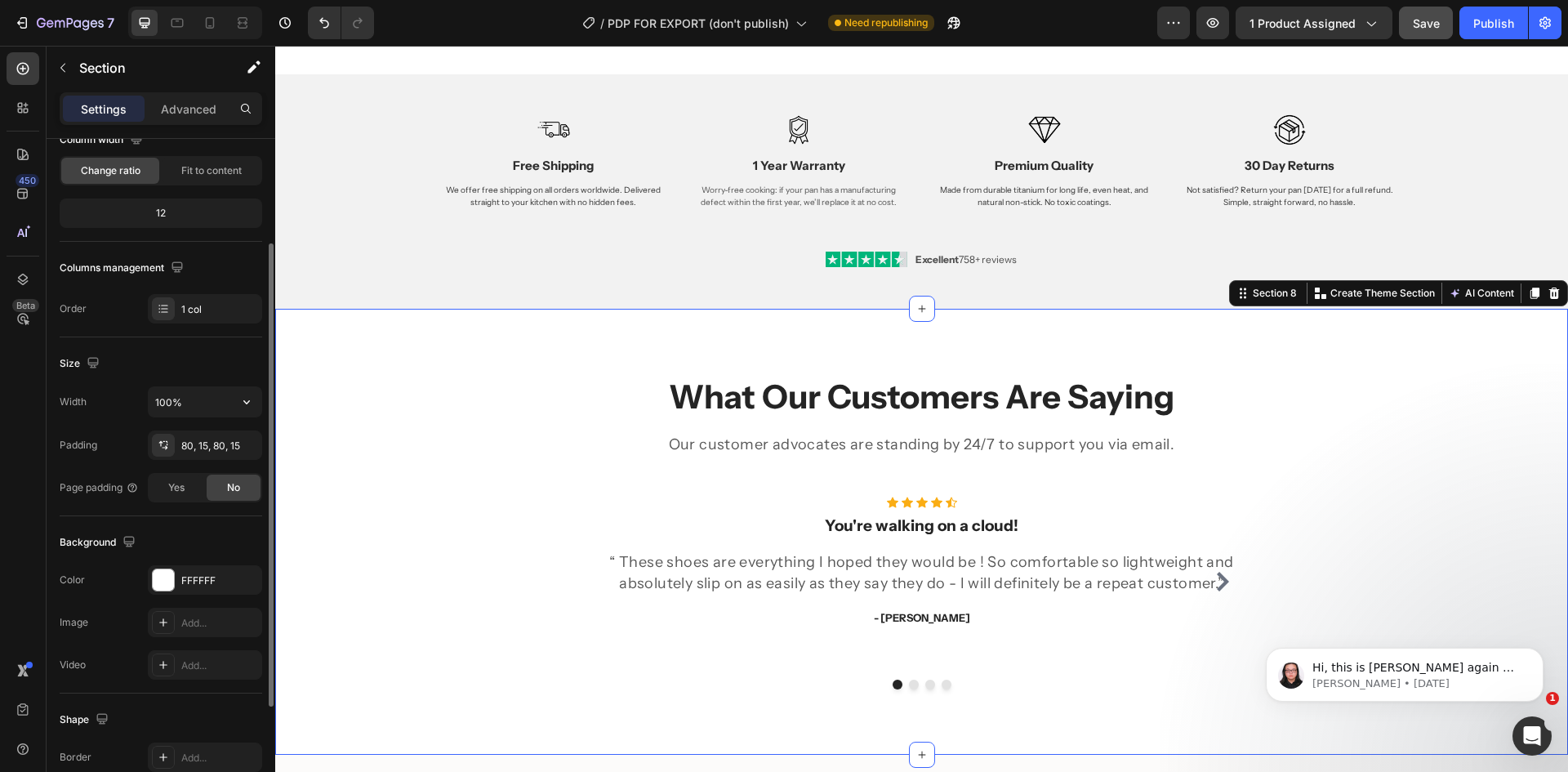
scroll to position [0, 0]
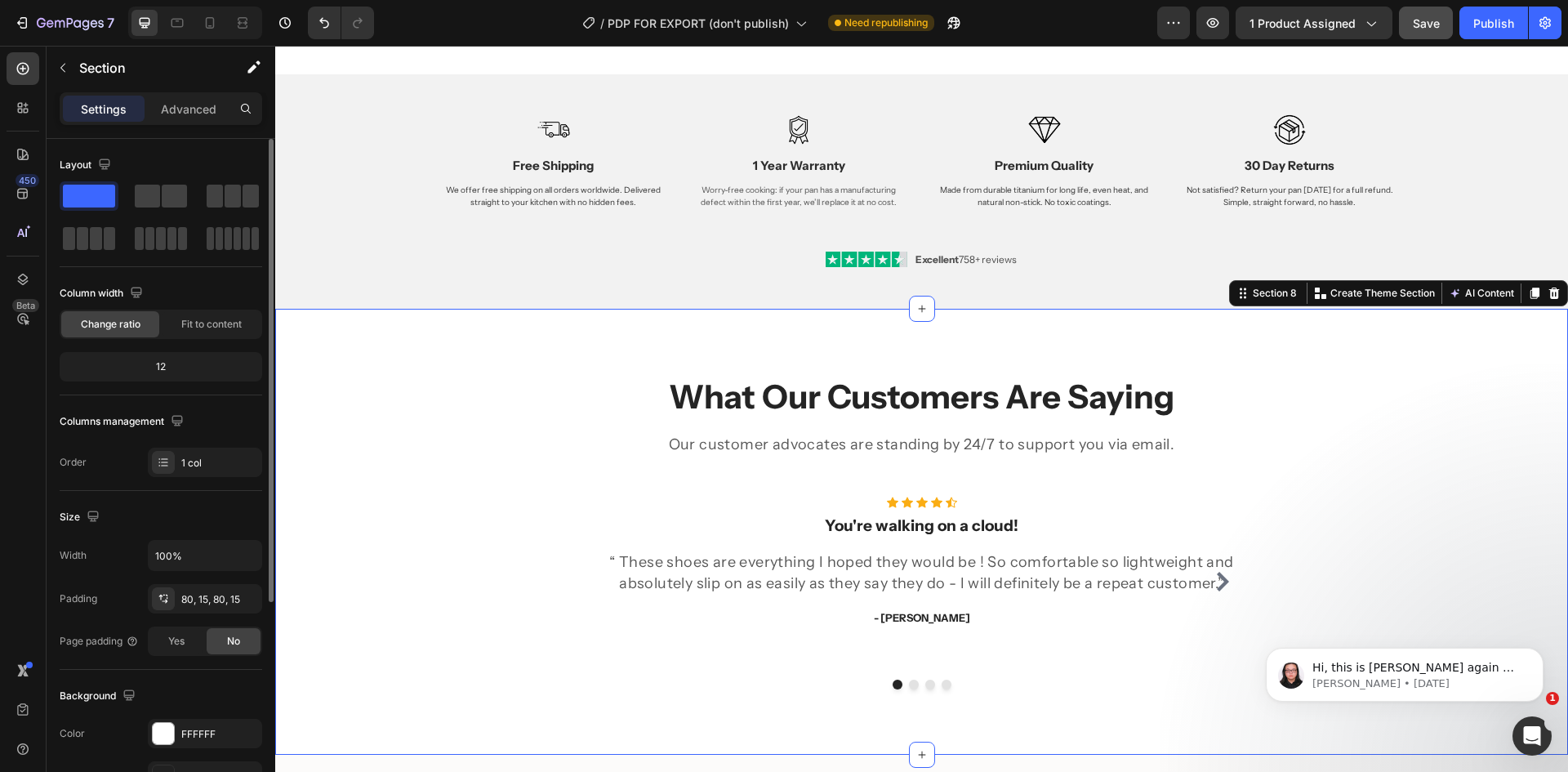
click at [184, 360] on div "12" at bounding box center [160, 366] width 196 height 23
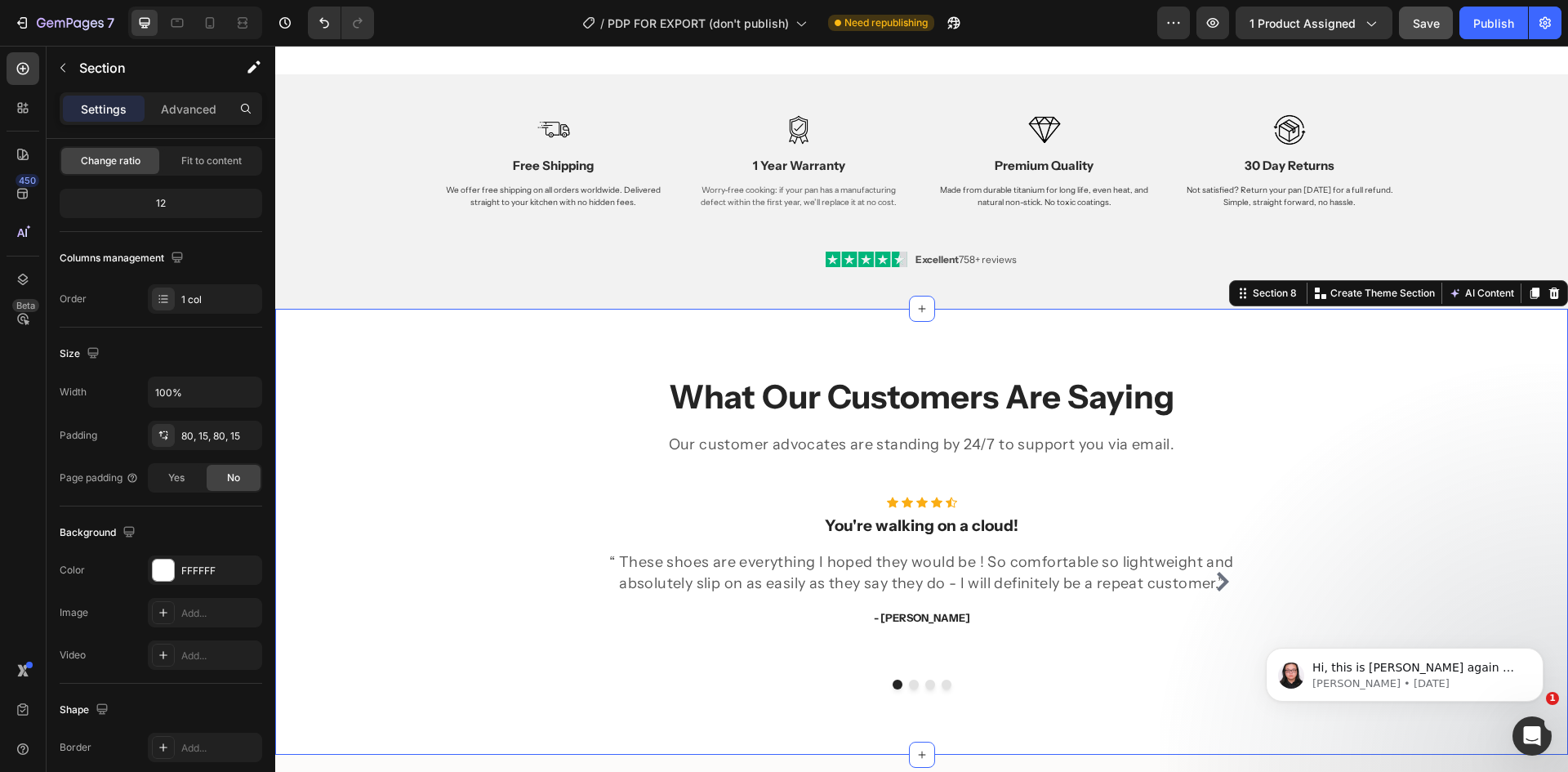
click at [1423, 347] on div "What Our Customers Are Saying Heading Our customer advocates are standing by 24…" at bounding box center [921, 532] width 1293 height 446
click at [1549, 291] on icon at bounding box center [1554, 293] width 11 height 11
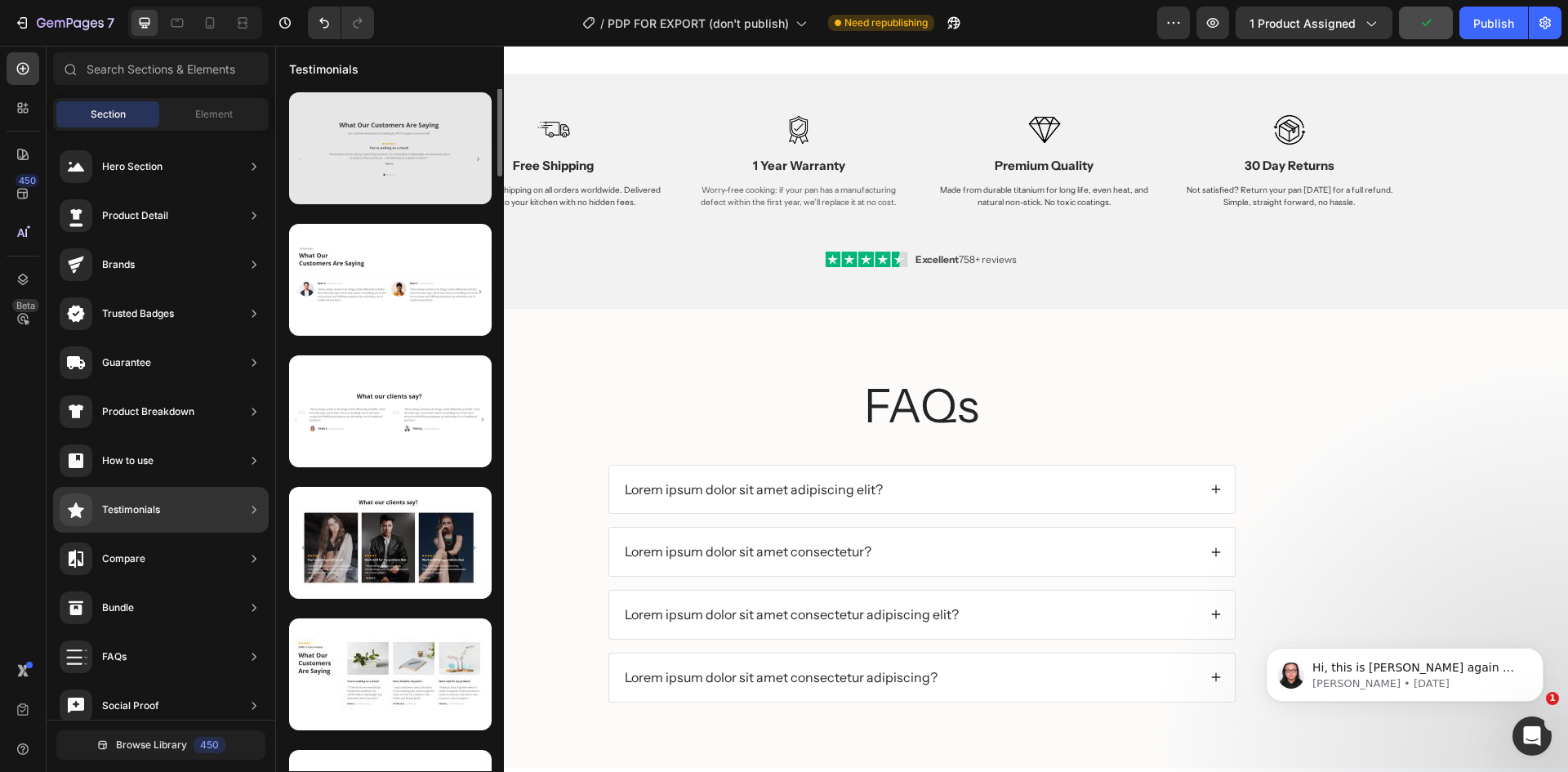
scroll to position [0, 0]
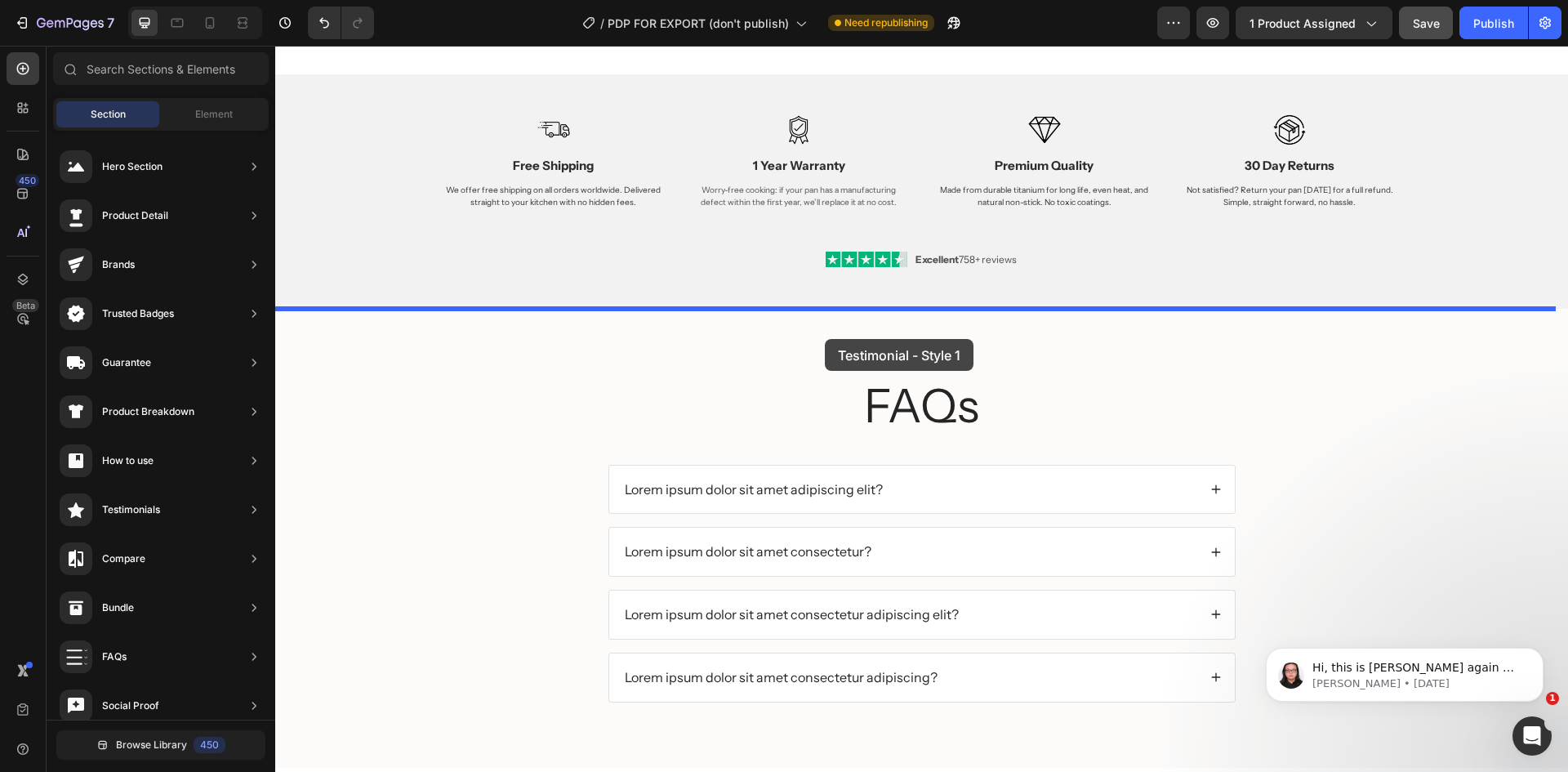
drag, startPoint x: 670, startPoint y: 211, endPoint x: 825, endPoint y: 338, distance: 200.4
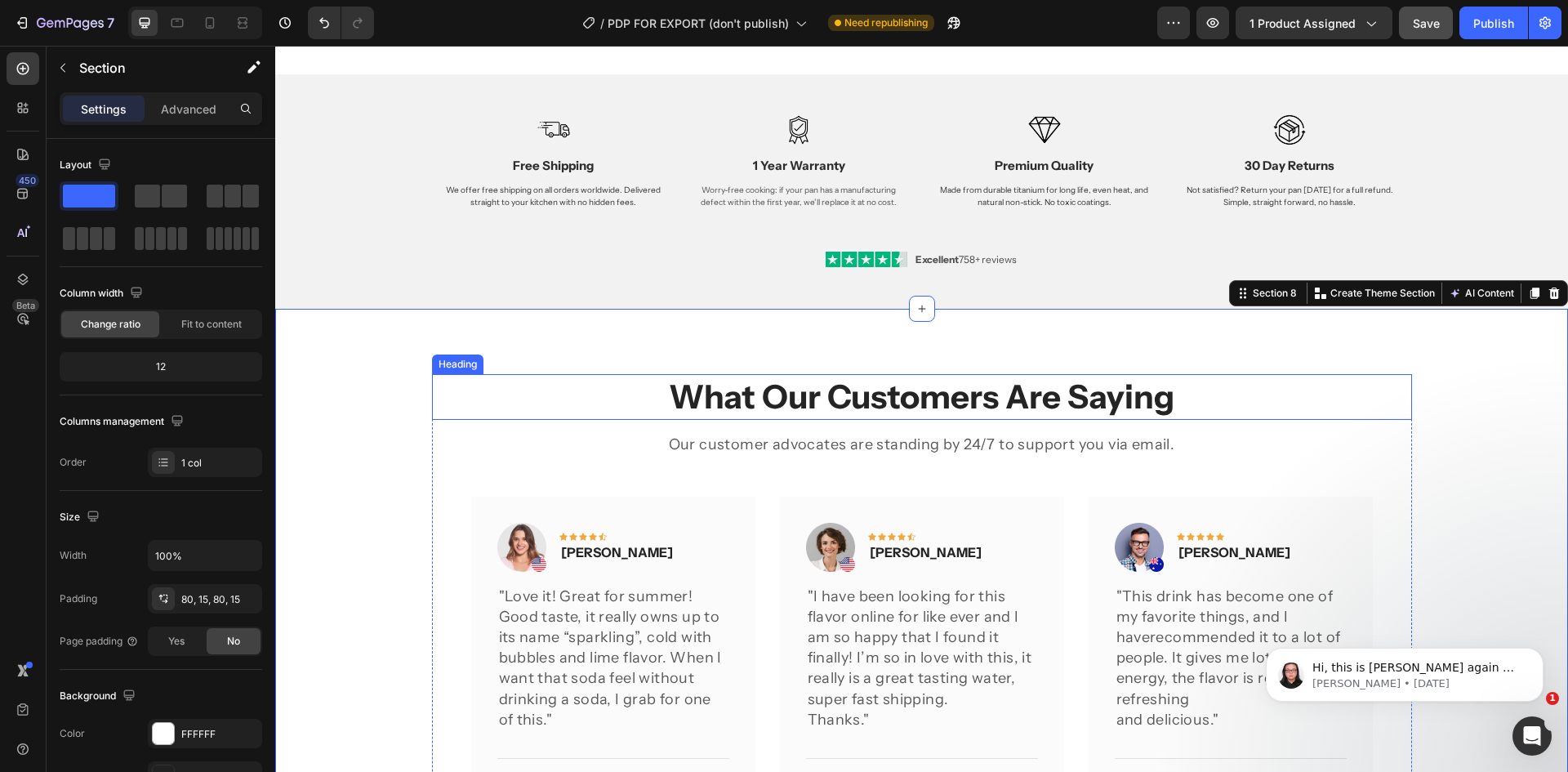
click at [916, 396] on p "What Our Customers Are Saying" at bounding box center [921, 397] width 977 height 42
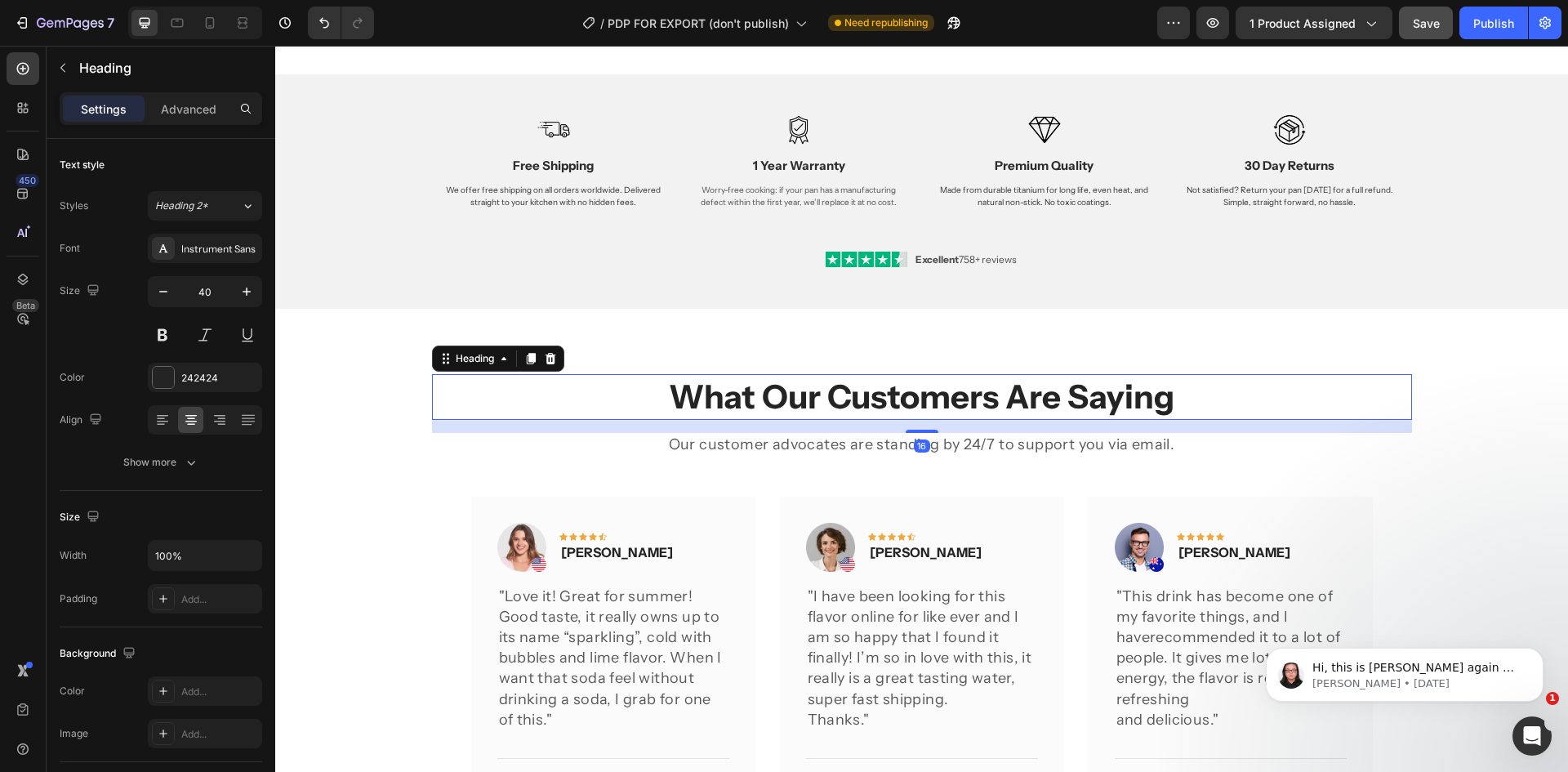
click at [916, 396] on p "What Our Customers Are Saying" at bounding box center [921, 397] width 977 height 42
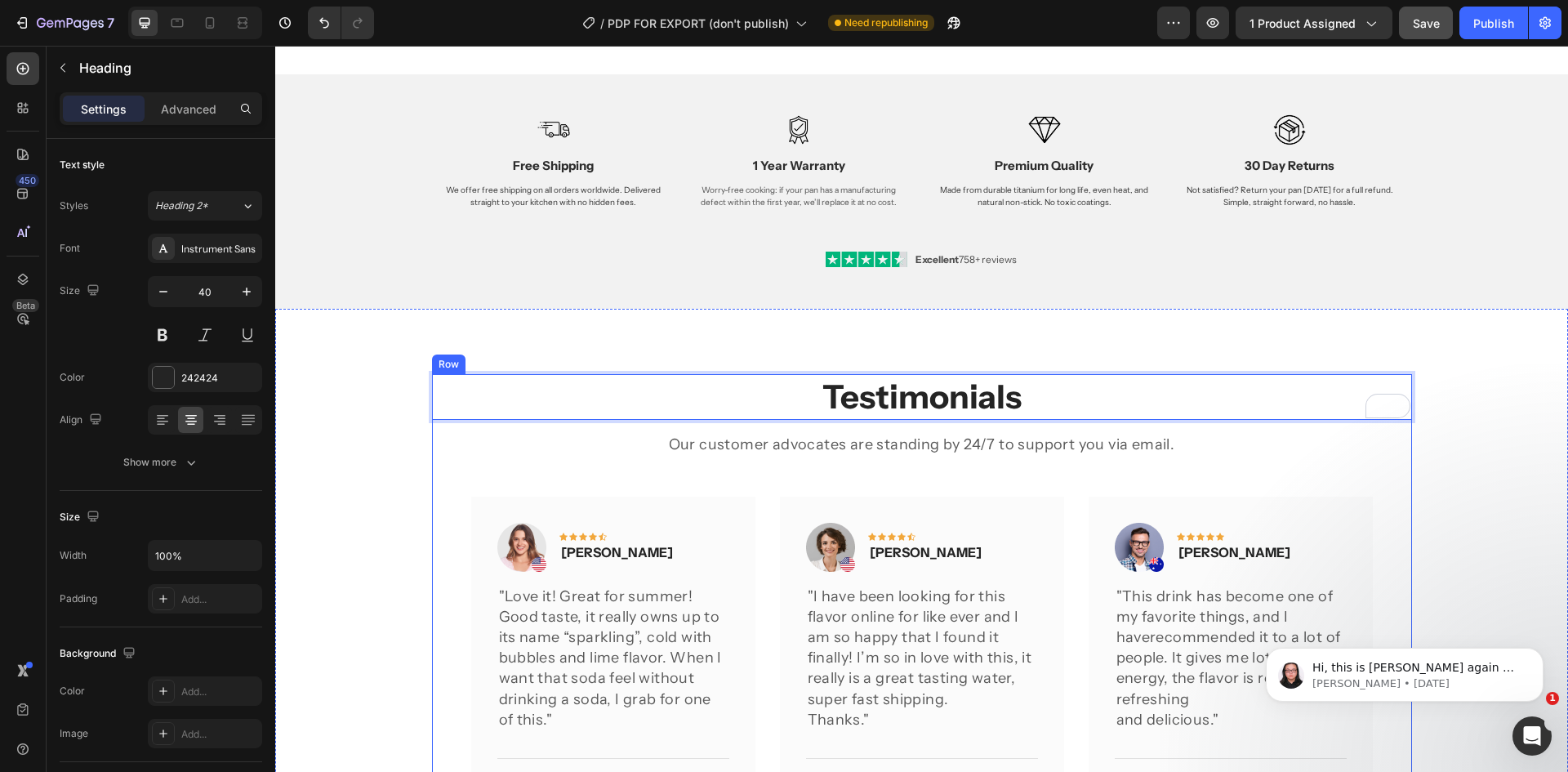
click at [942, 434] on div "Our customer advocates are standing by 24/7 to support you via email." at bounding box center [921, 445] width 980 height 24
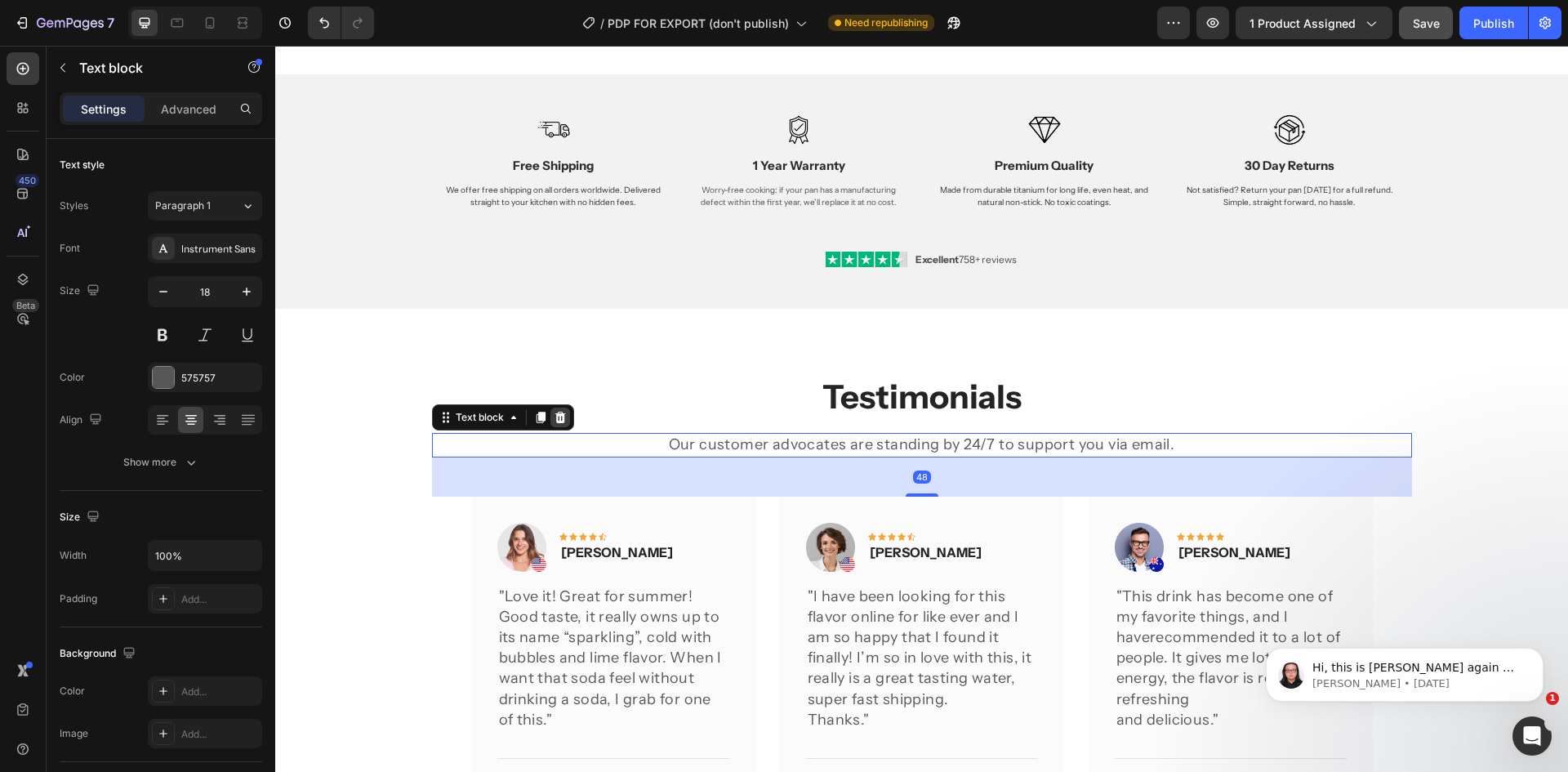
click at [555, 416] on icon at bounding box center [560, 417] width 11 height 11
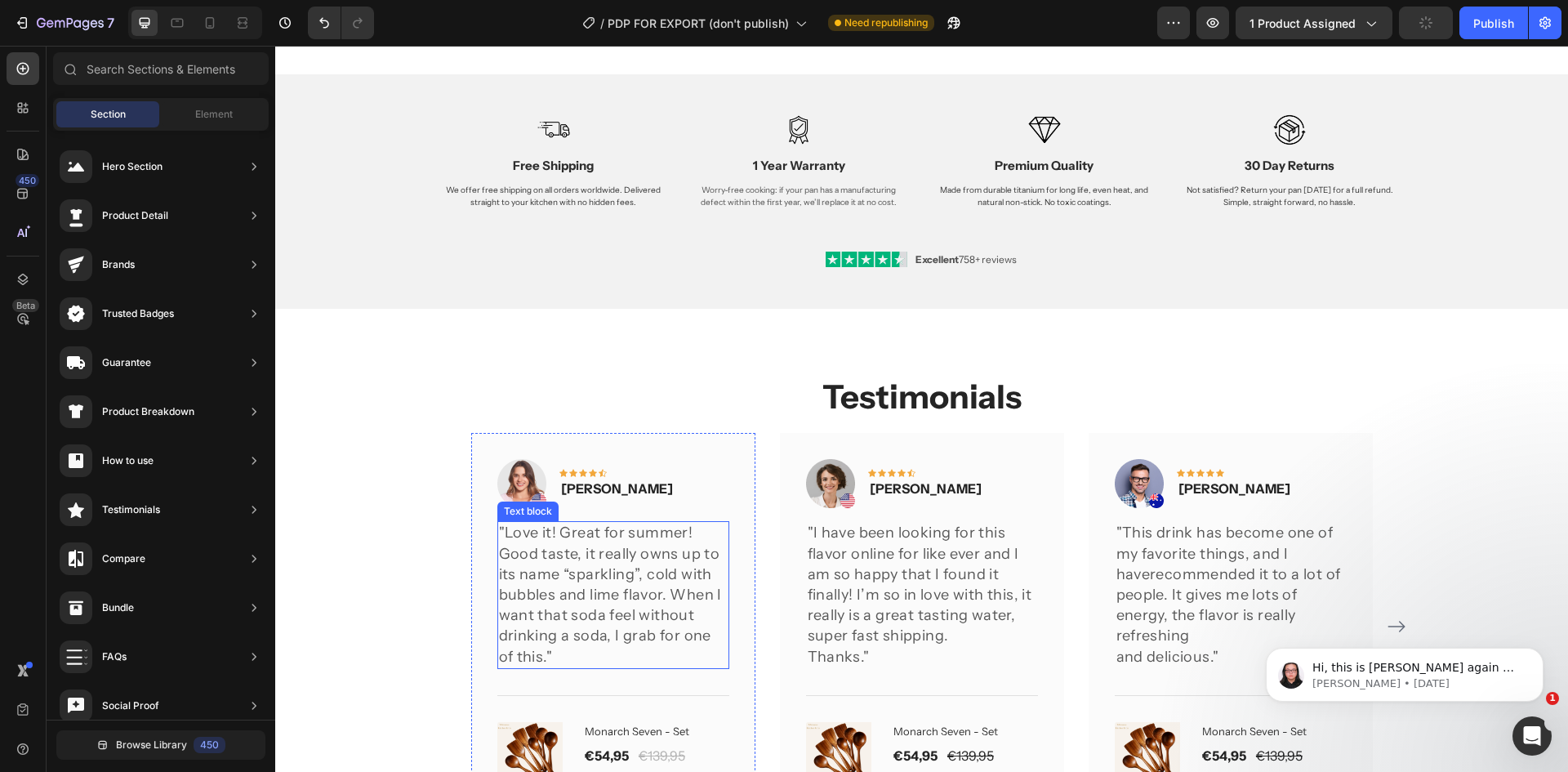
scroll to position [2632, 0]
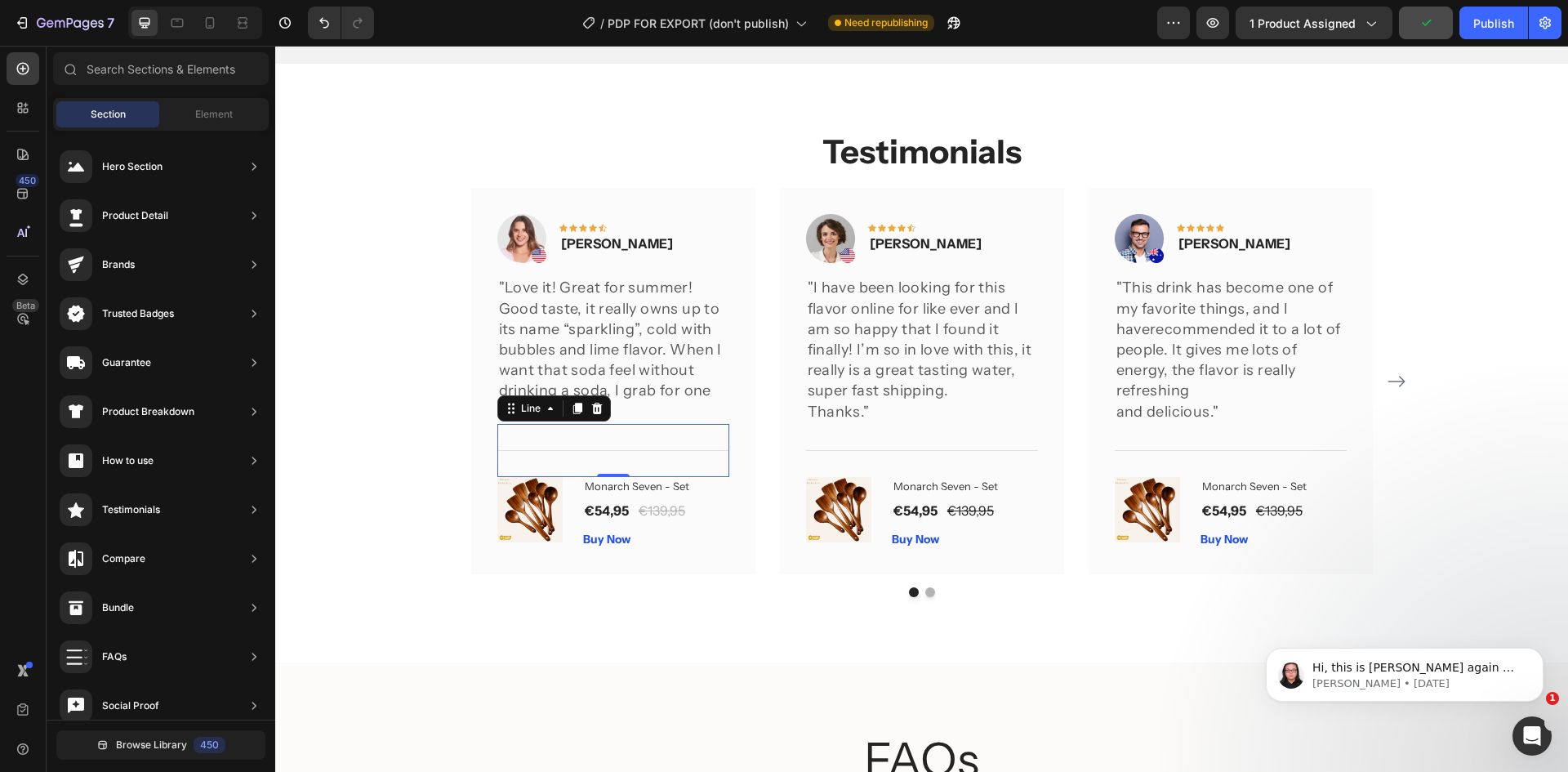
click at [518, 470] on div "Title Line 0" at bounding box center [613, 450] width 232 height 53
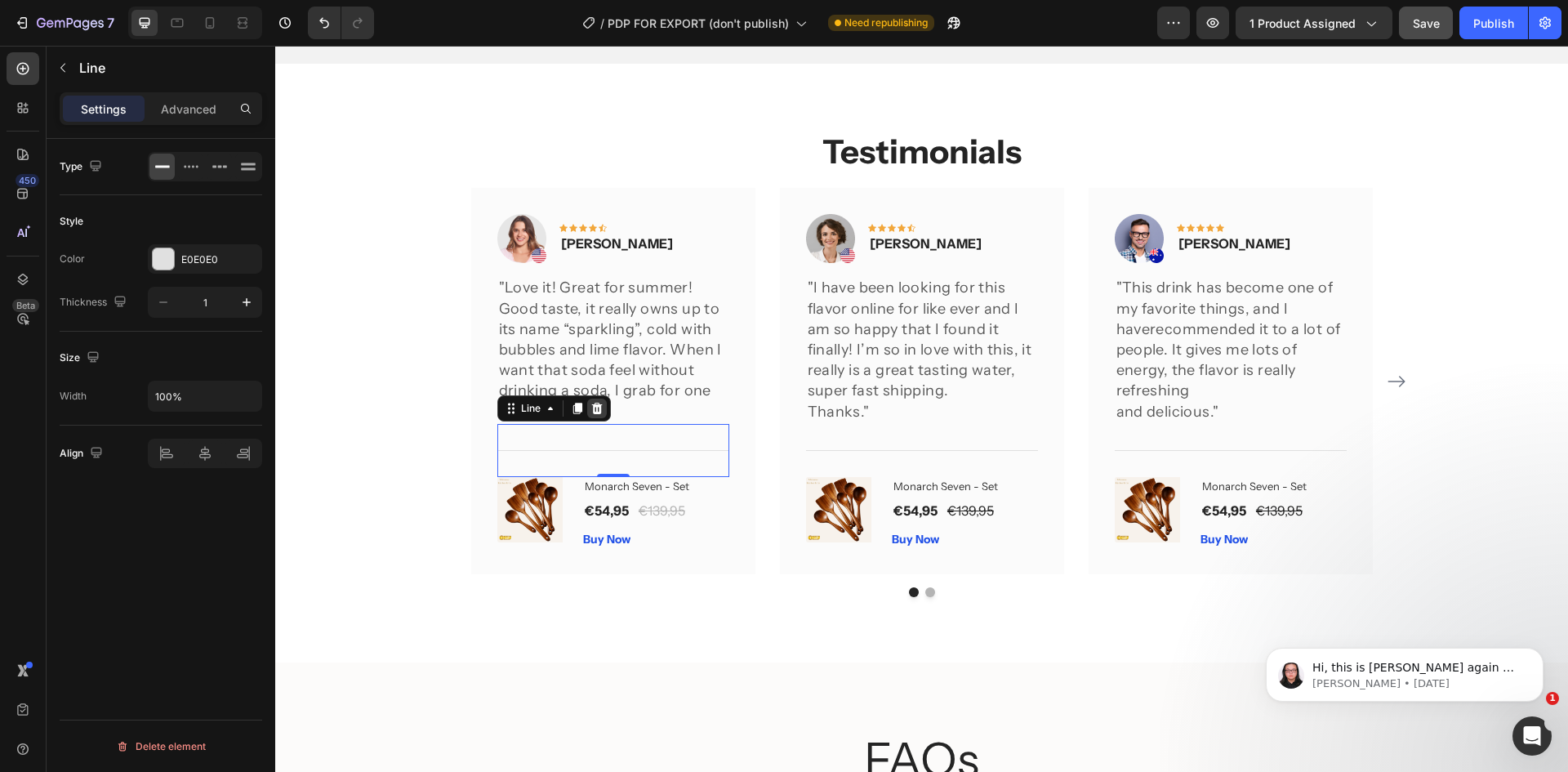
click at [596, 408] on icon at bounding box center [596, 408] width 13 height 13
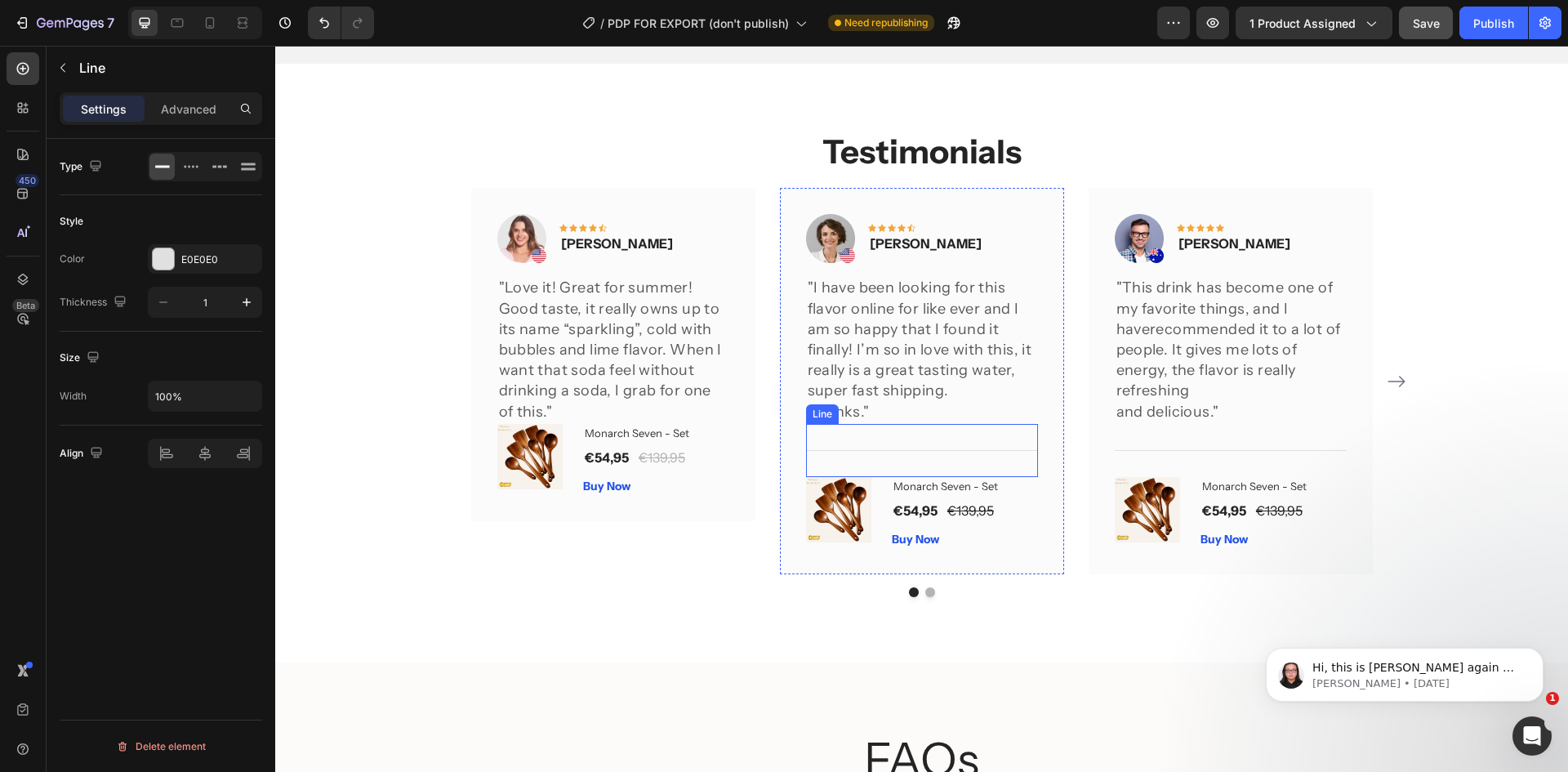
click at [870, 445] on div "Title Line" at bounding box center [921, 450] width 232 height 53
click at [904, 405] on icon at bounding box center [905, 408] width 13 height 13
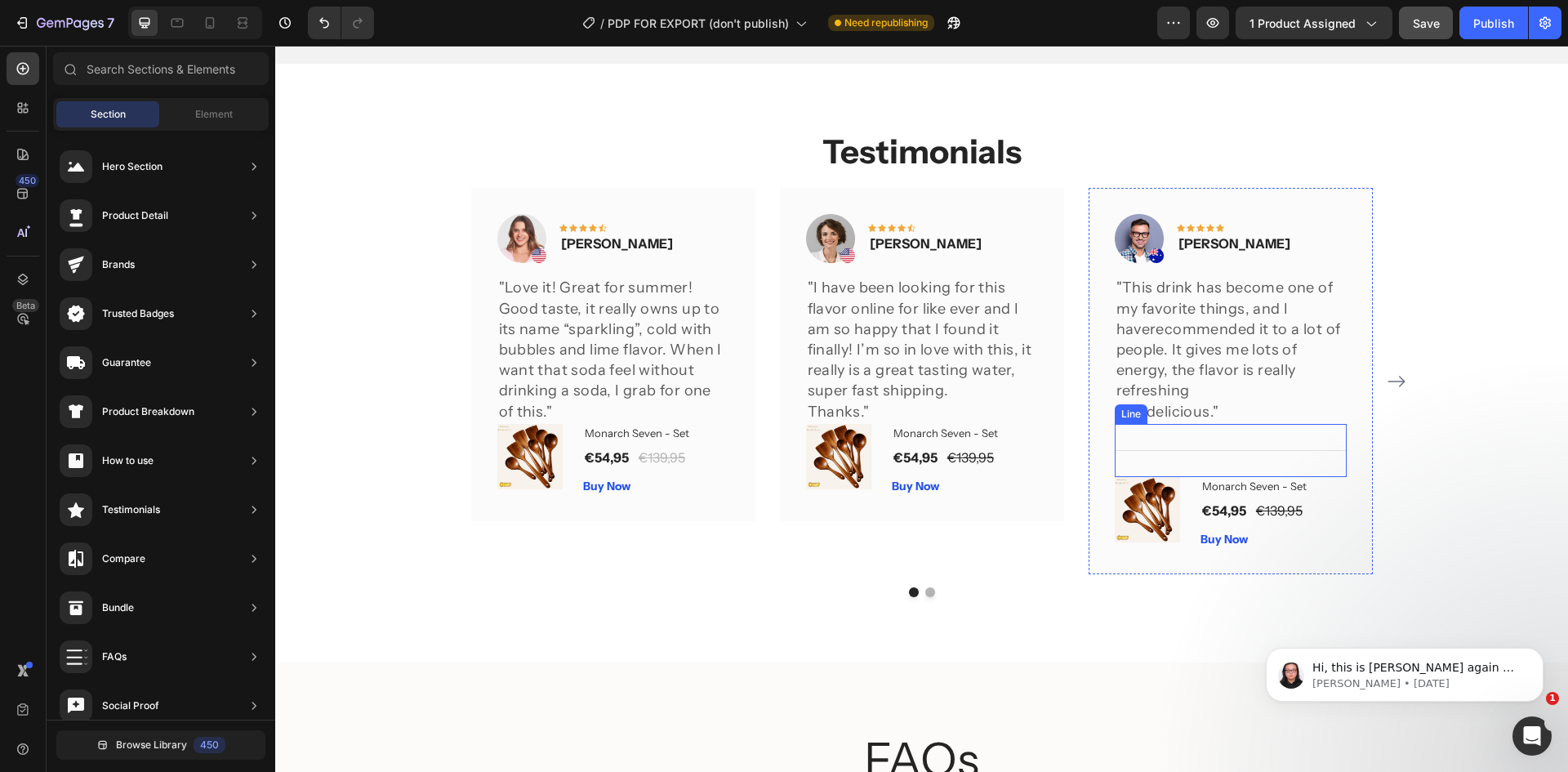
click at [1297, 454] on div "Title Line" at bounding box center [1230, 450] width 232 height 53
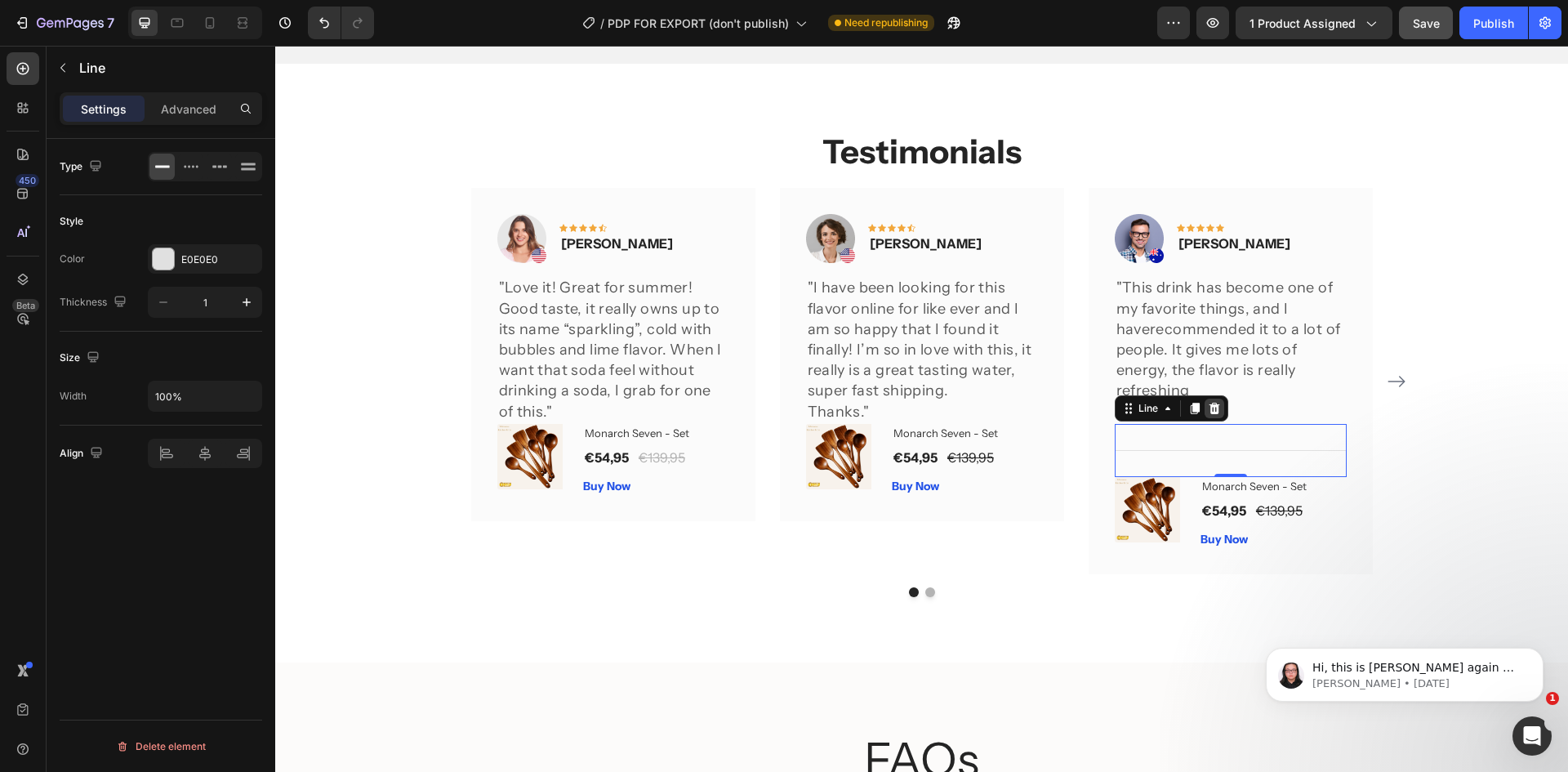
click at [1212, 413] on icon at bounding box center [1214, 408] width 13 height 13
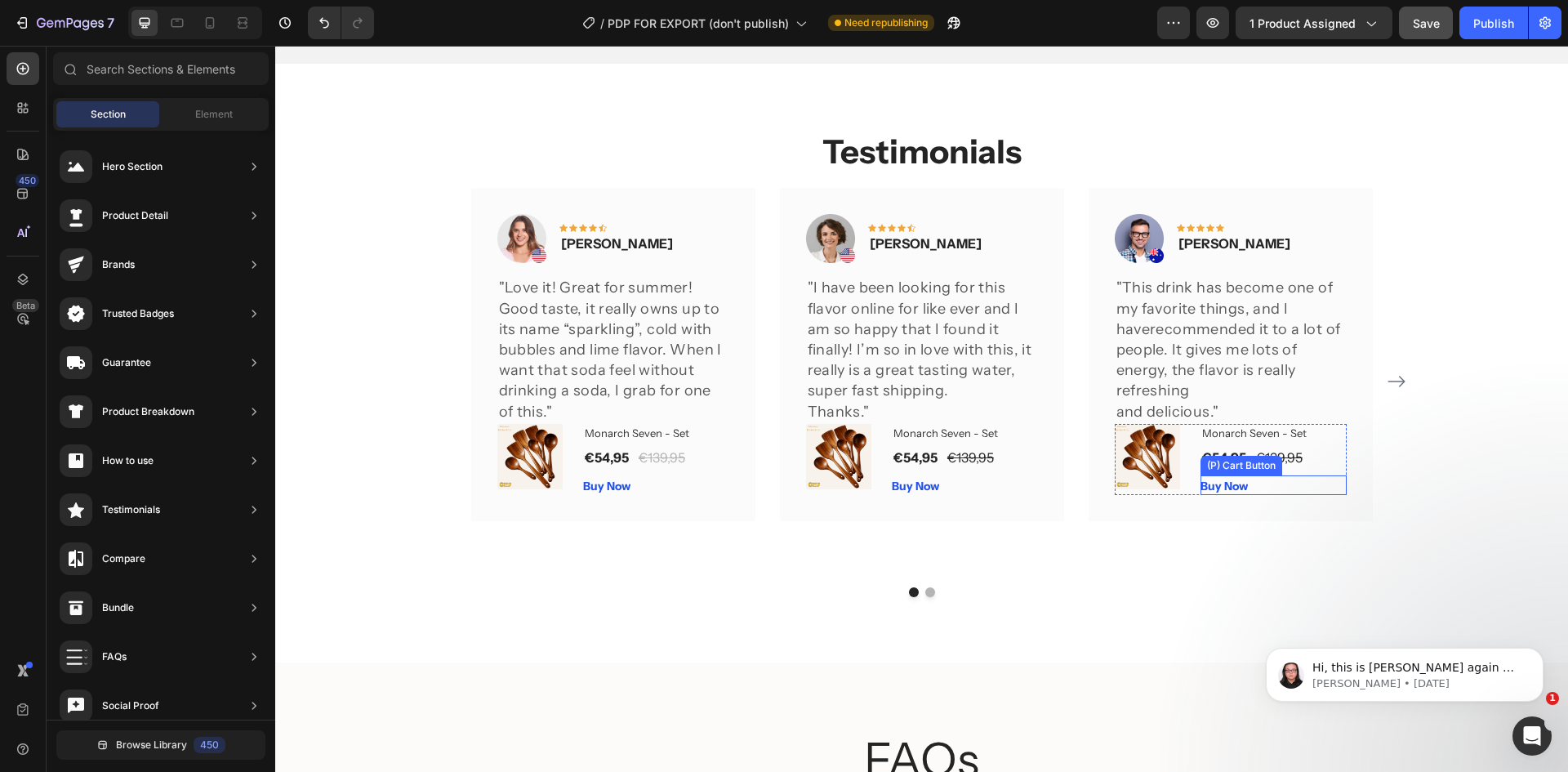
click at [1336, 486] on div "Buy Now (P) Cart Button" at bounding box center [1274, 484] width 146 height 20
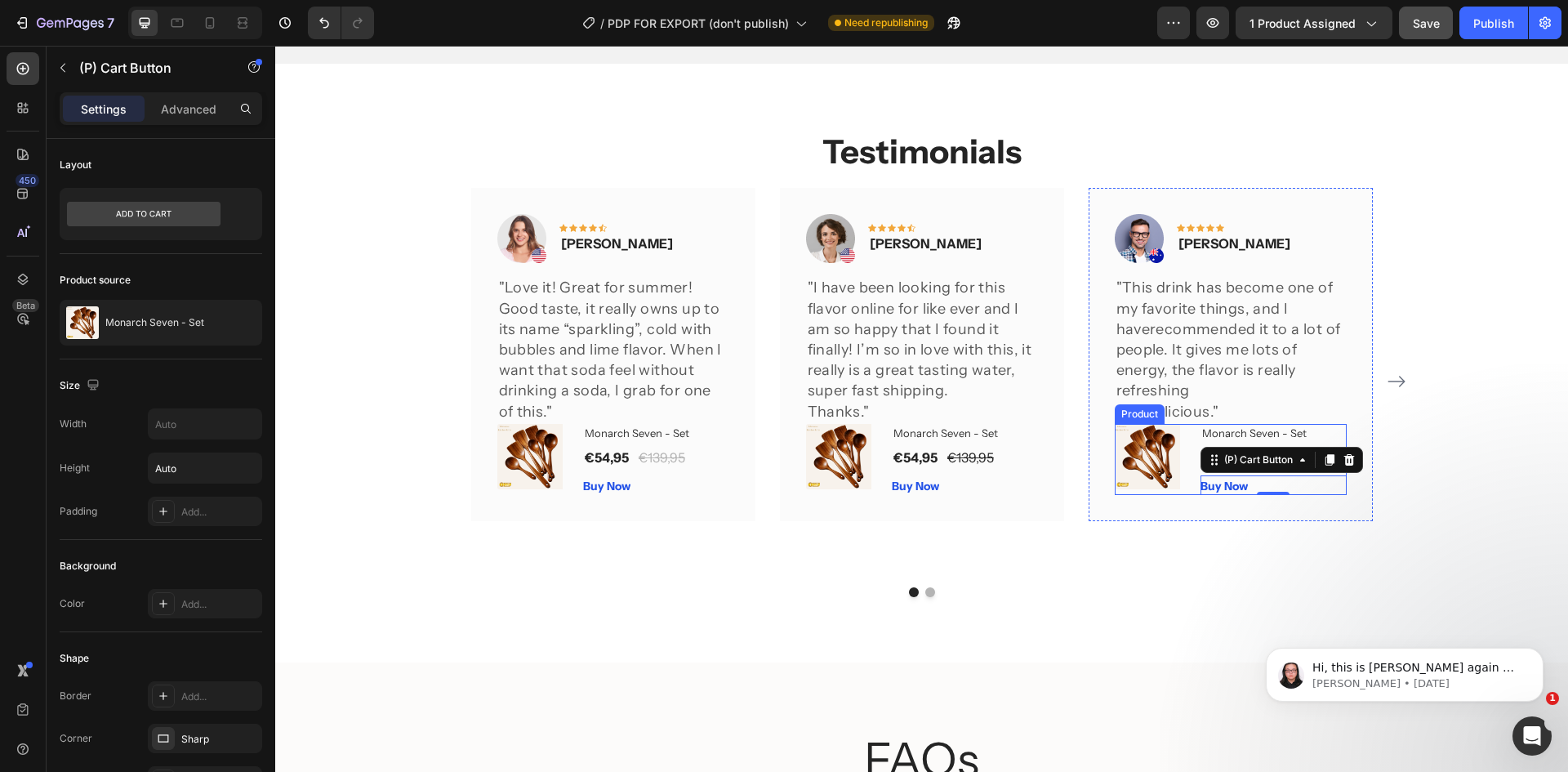
click at [1185, 439] on div "(P) Images & Gallery Monarch Seven - Set (P) Title €54,95 (P) Price (P) Price €…" at bounding box center [1230, 460] width 232 height 72
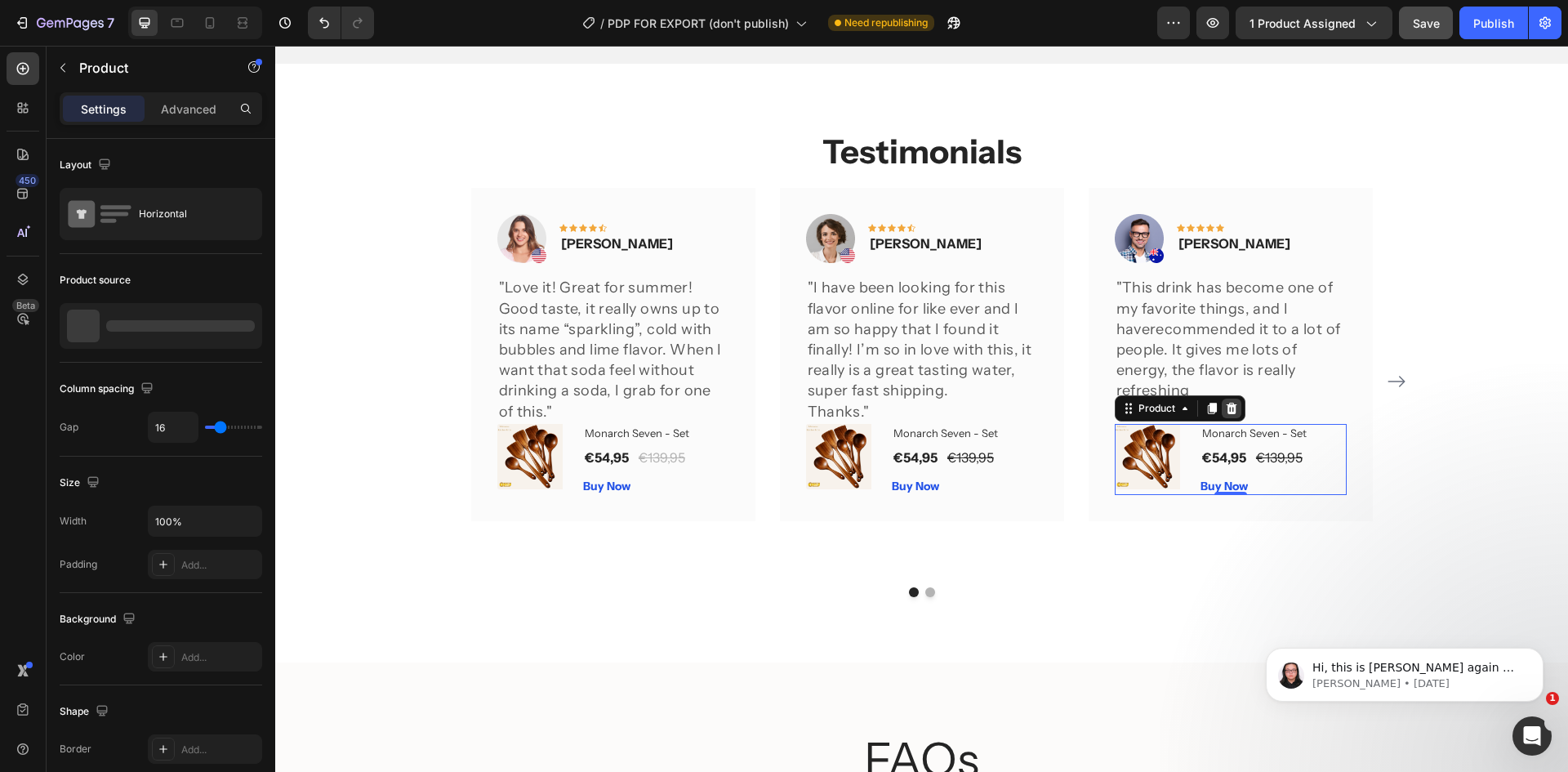
click at [1228, 411] on icon at bounding box center [1231, 408] width 11 height 11
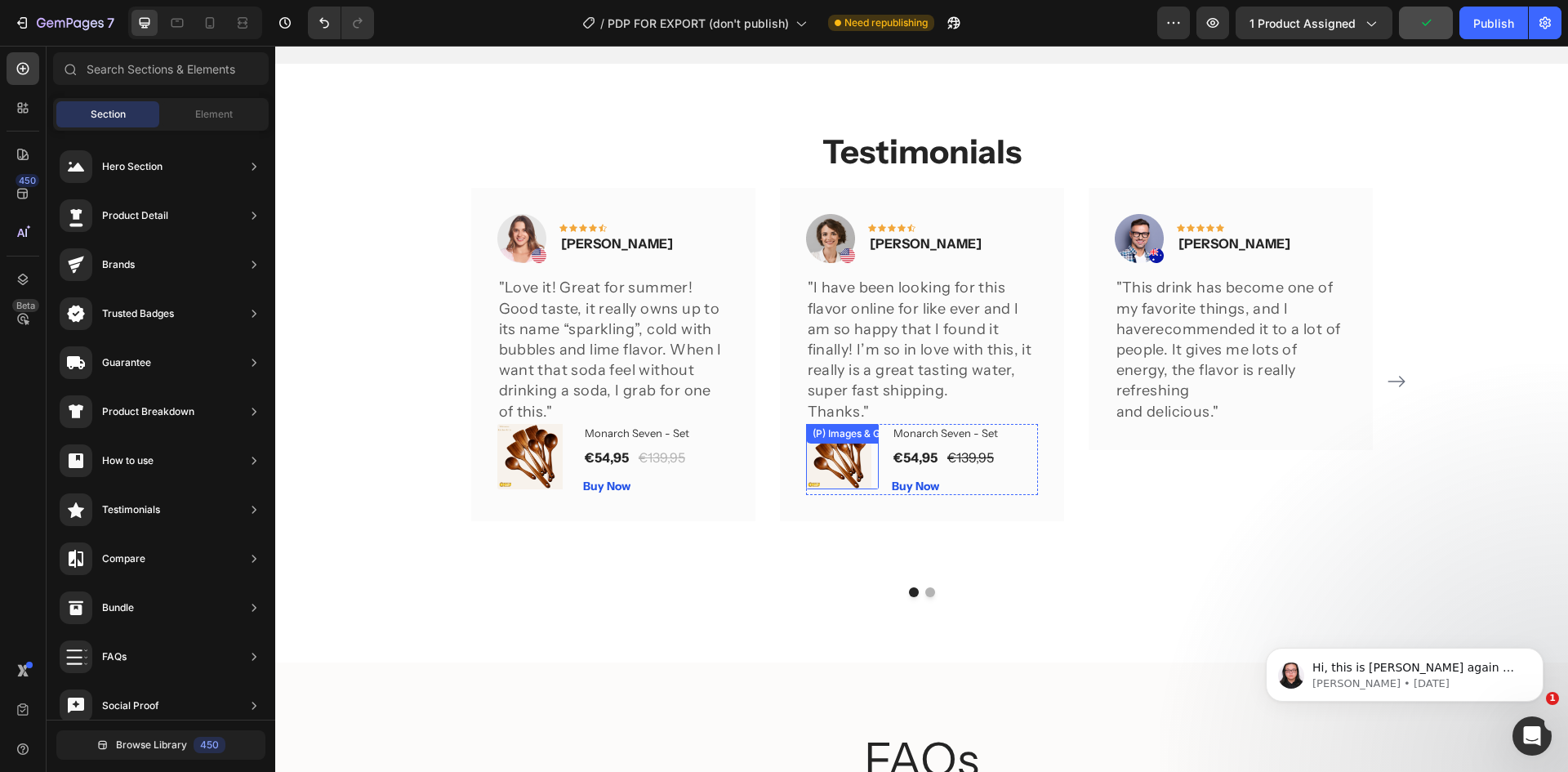
click at [869, 449] on div "(P) Images & Gallery" at bounding box center [843, 456] width 73 height 65
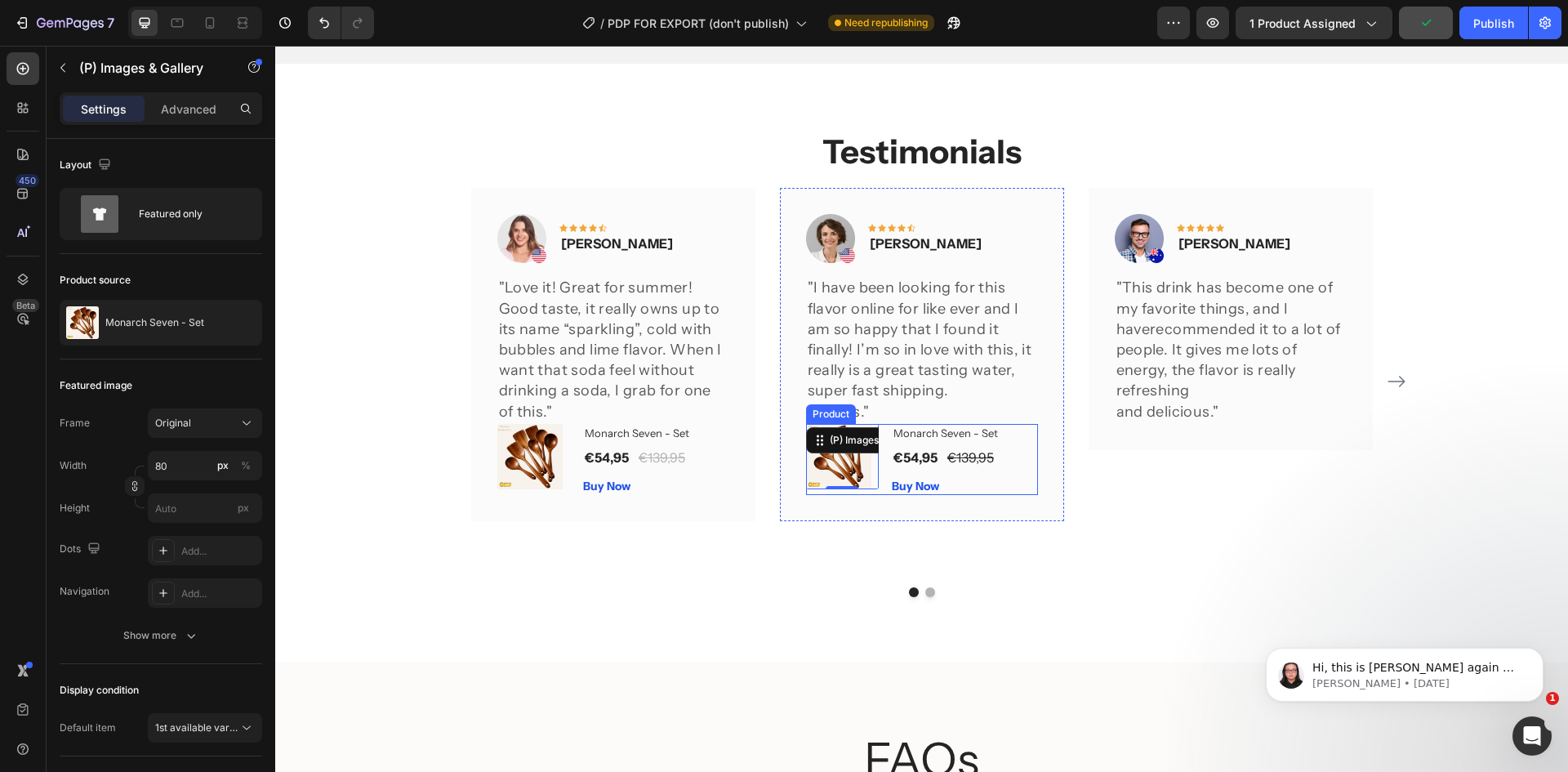
click at [878, 451] on div "(P) Images & Gallery 0 Monarch Seven - Set (P) Title €54,95 (P) Price (P) Price…" at bounding box center [921, 460] width 232 height 72
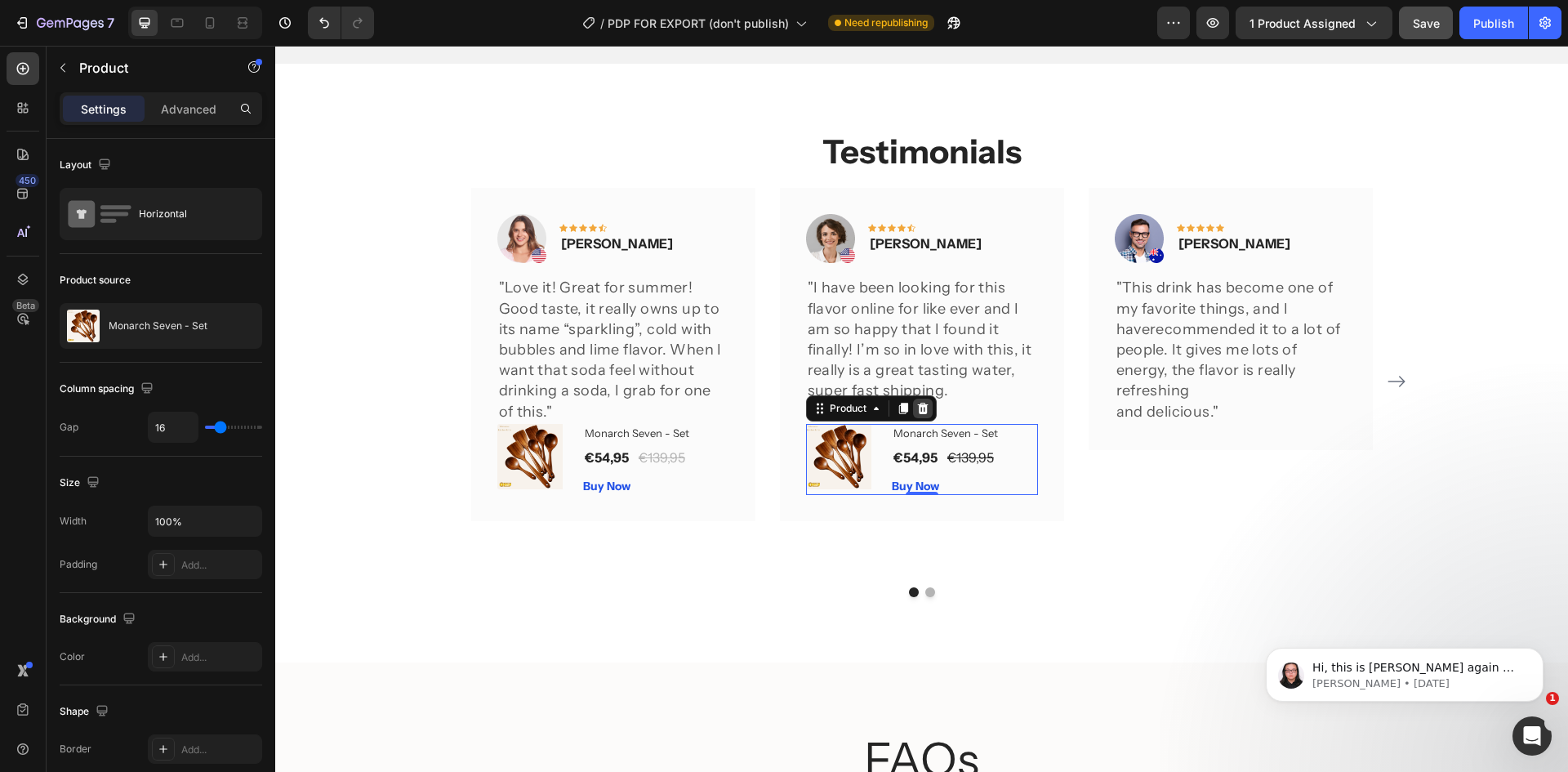
click at [916, 404] on icon at bounding box center [922, 408] width 13 height 13
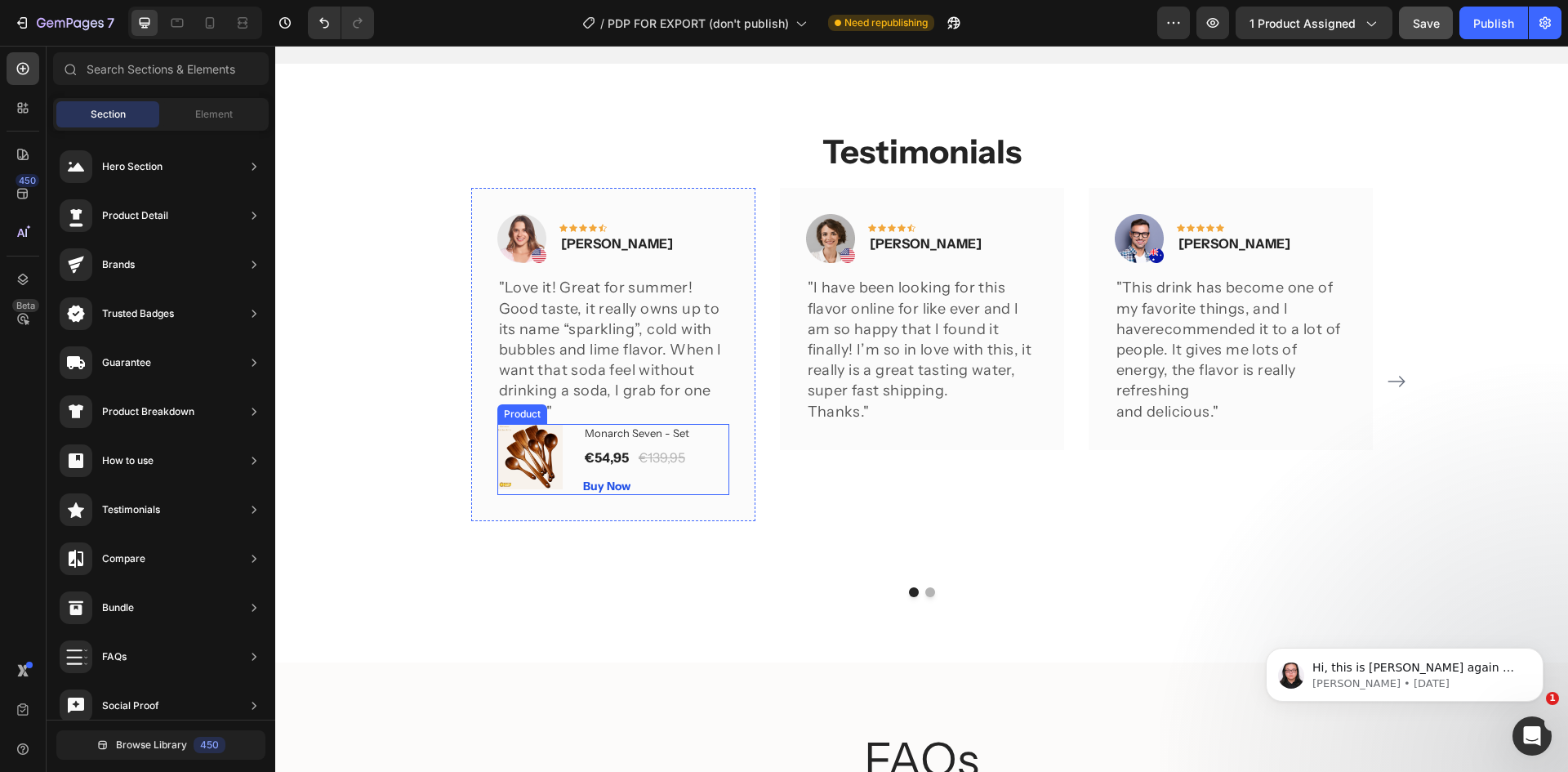
click at [574, 450] on div "(P) Images & Gallery Monarch Seven - Set (P) Title €54,95 (P) Price (P) Price €…" at bounding box center [613, 460] width 232 height 72
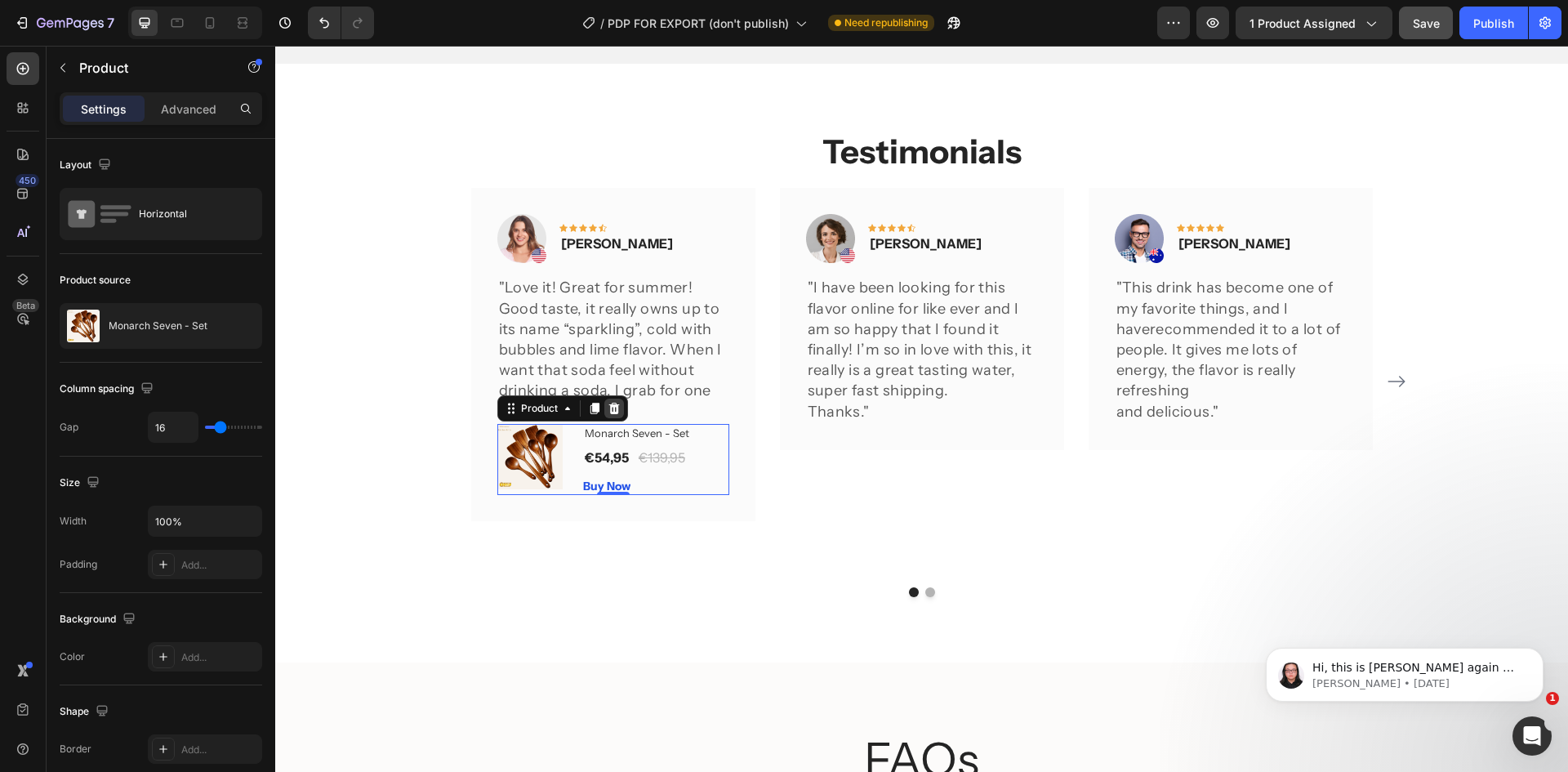
click at [608, 405] on icon at bounding box center [613, 408] width 13 height 13
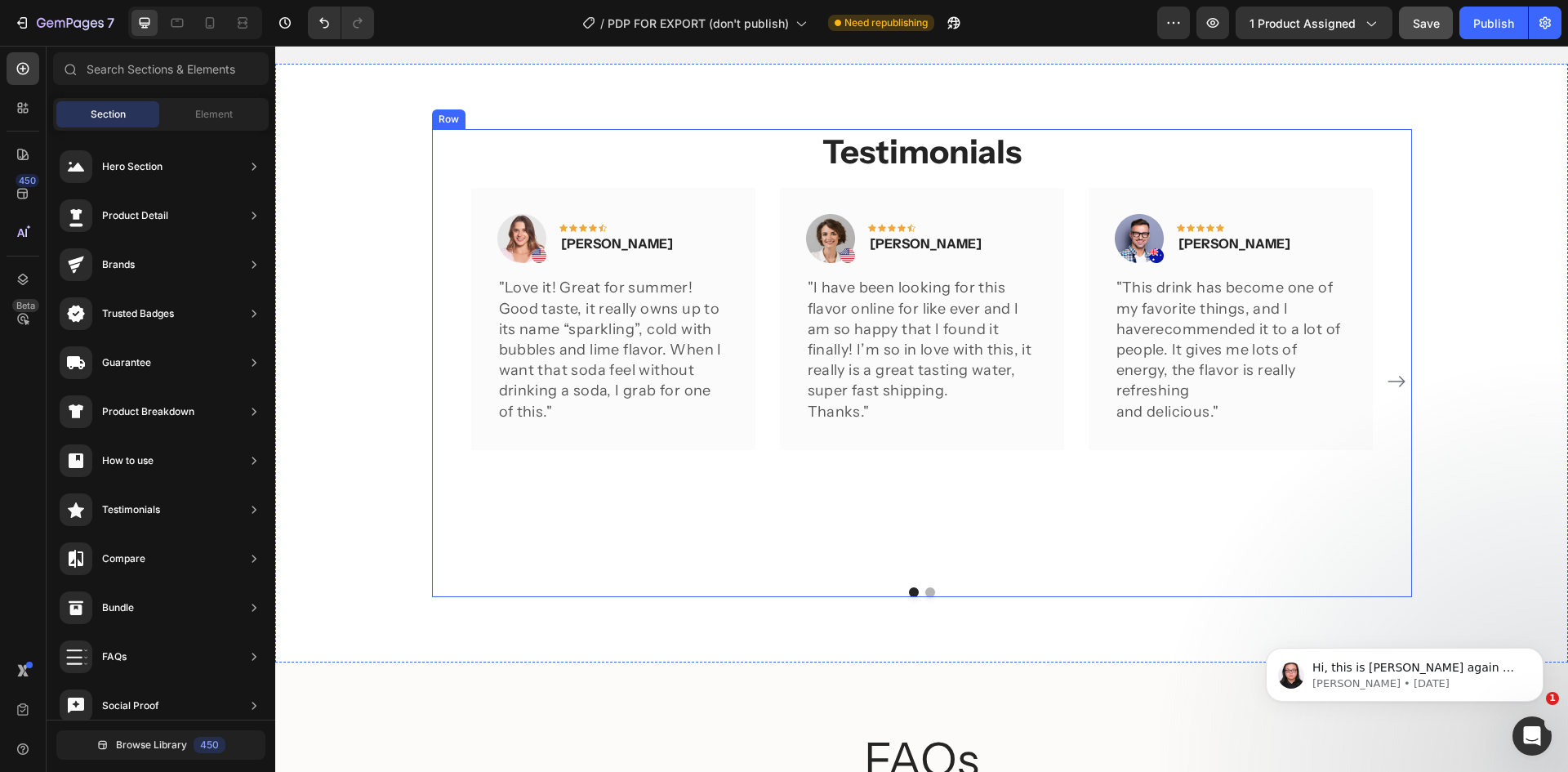
click at [585, 187] on div "Testimonials Heading Image Icon Icon Icon Icon Icon Row Rita Carroll Text block…" at bounding box center [921, 363] width 980 height 468
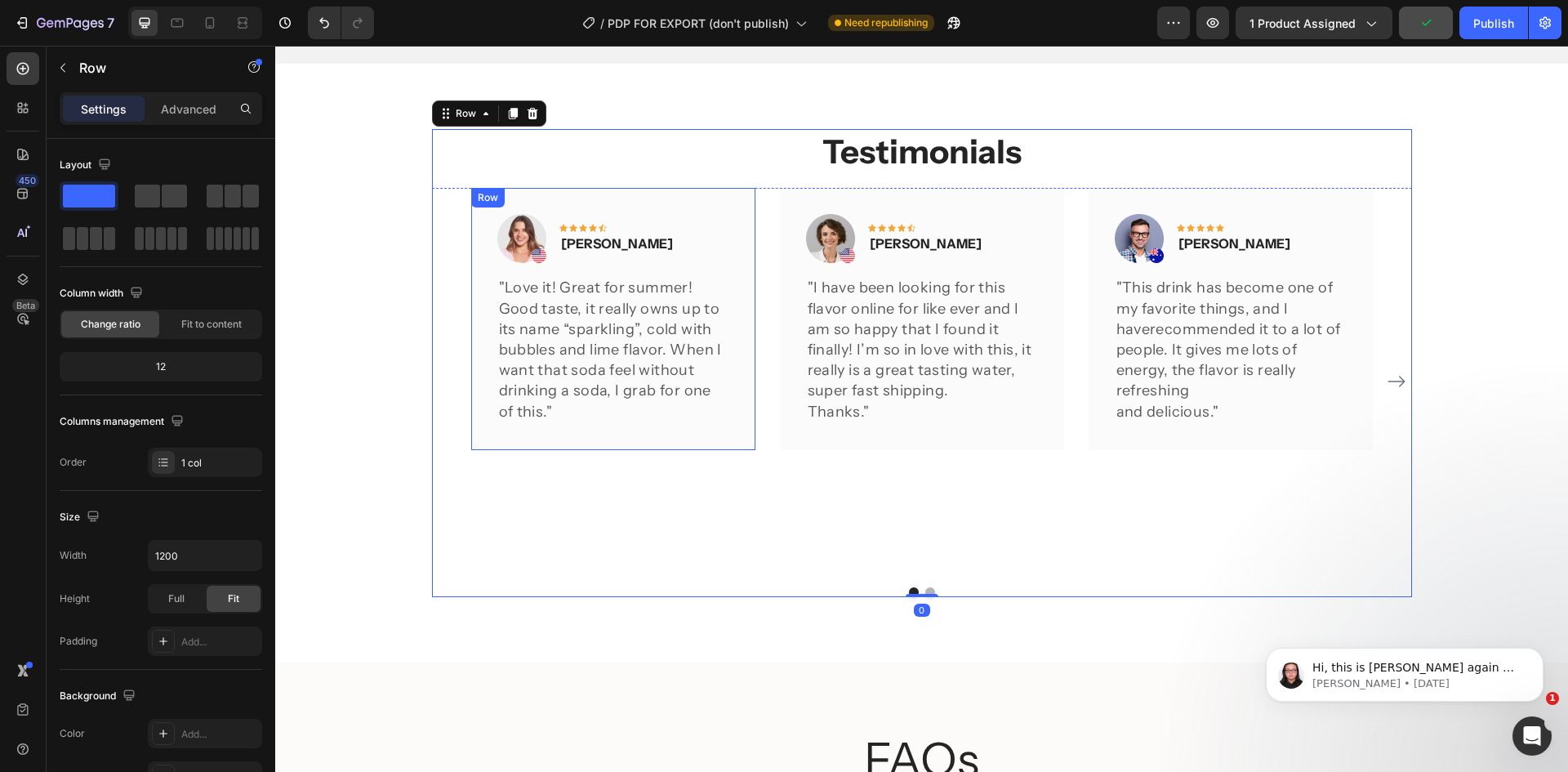
click at [473, 240] on div "Image Icon Icon Icon Icon Icon Row Rita Carroll Text block Row "Love it! Great …" at bounding box center [613, 318] width 284 height 261
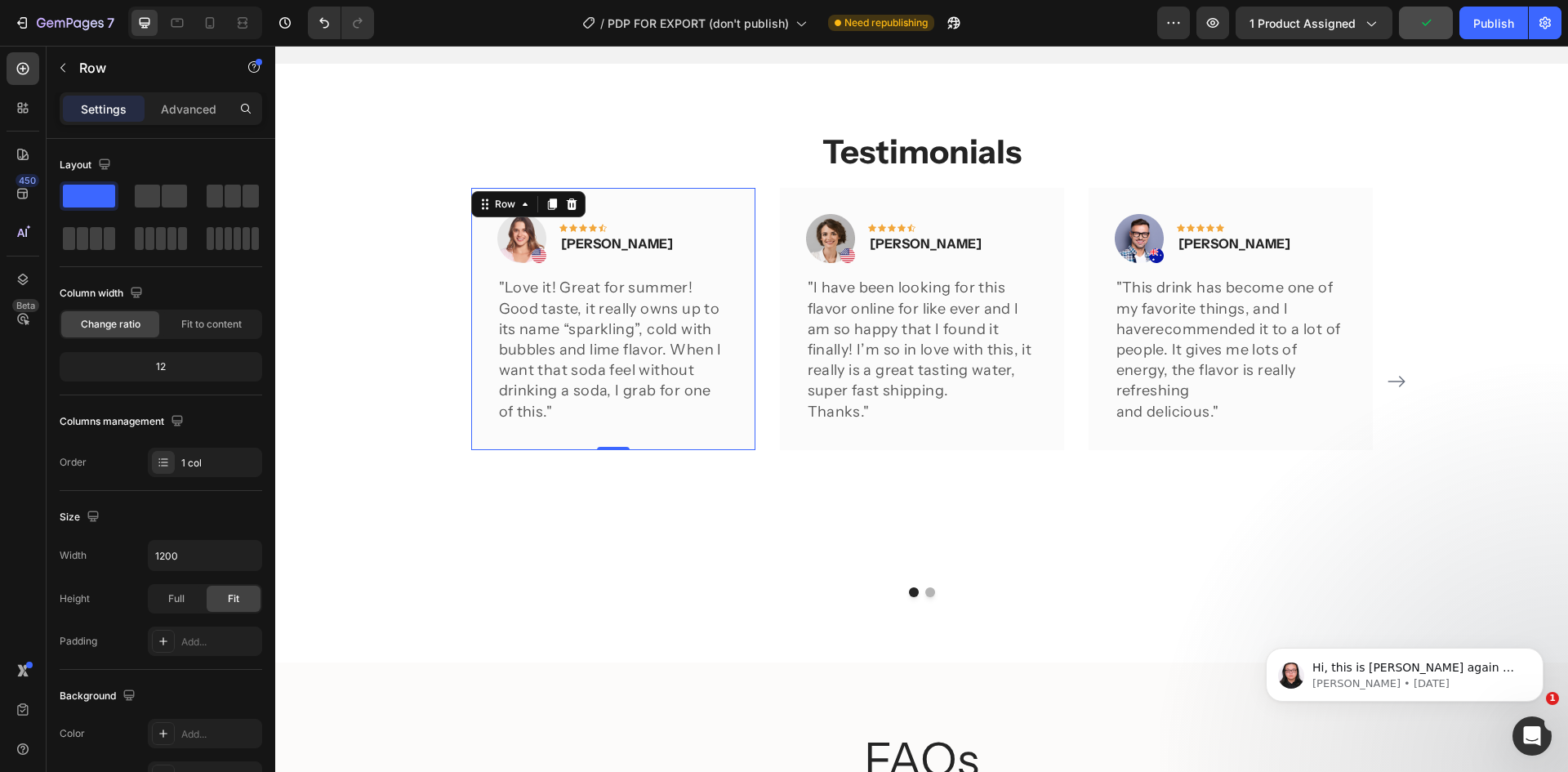
scroll to position [164, 0]
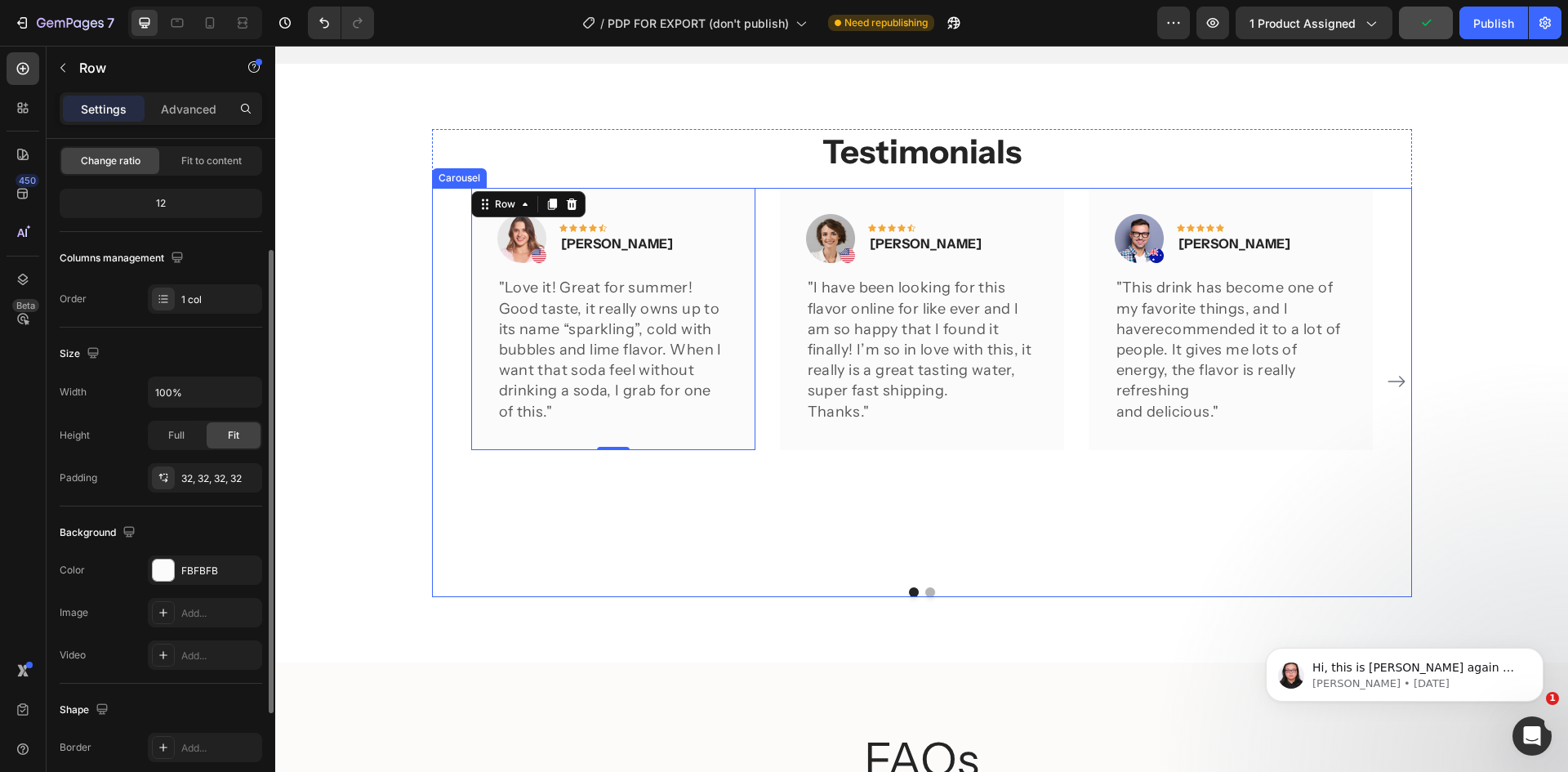
click at [440, 254] on div "Image Icon Icon Icon Icon Icon Row Rita Carroll Text block Row "Love it! Great …" at bounding box center [921, 380] width 980 height 386
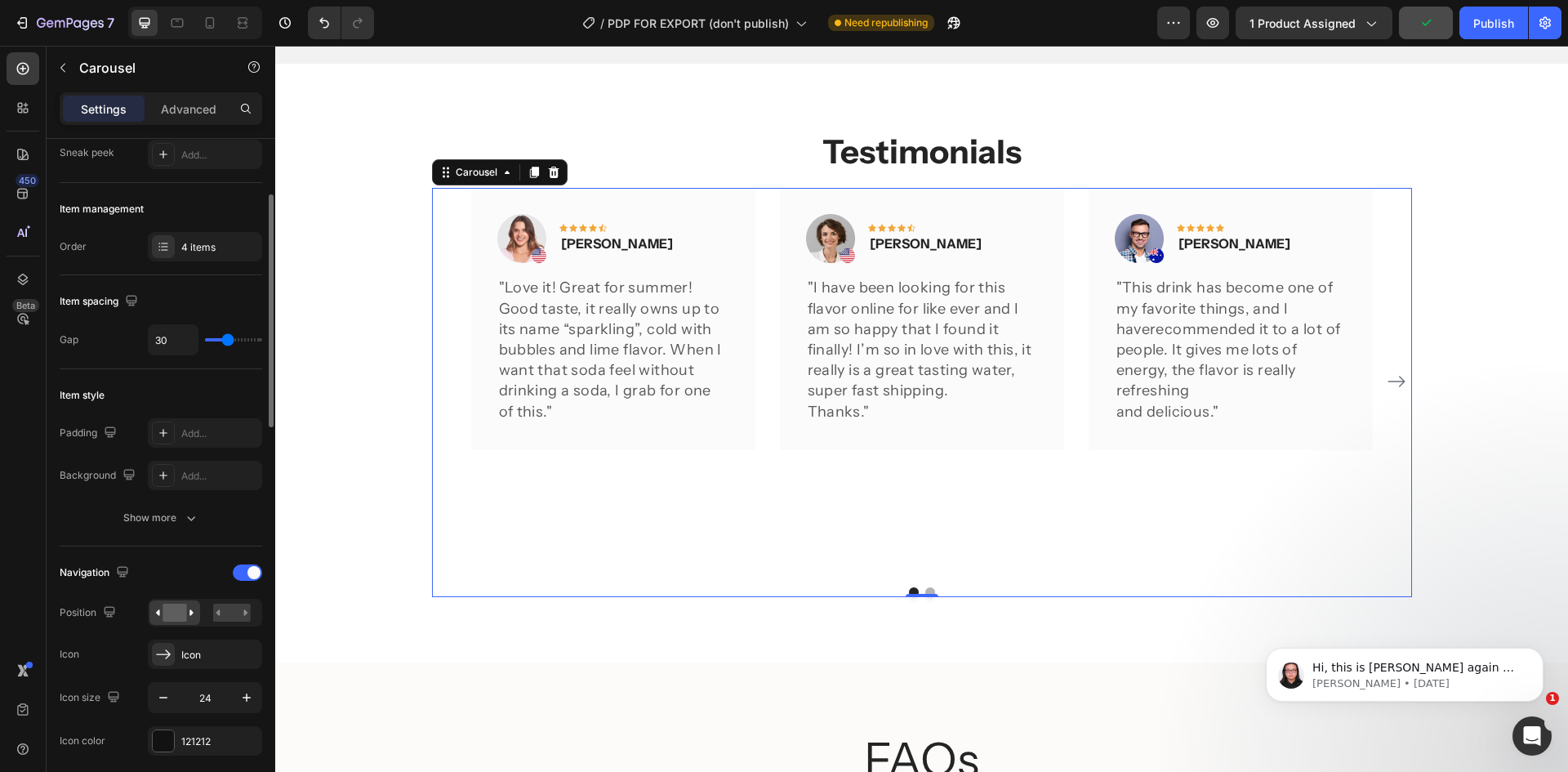
scroll to position [0, 0]
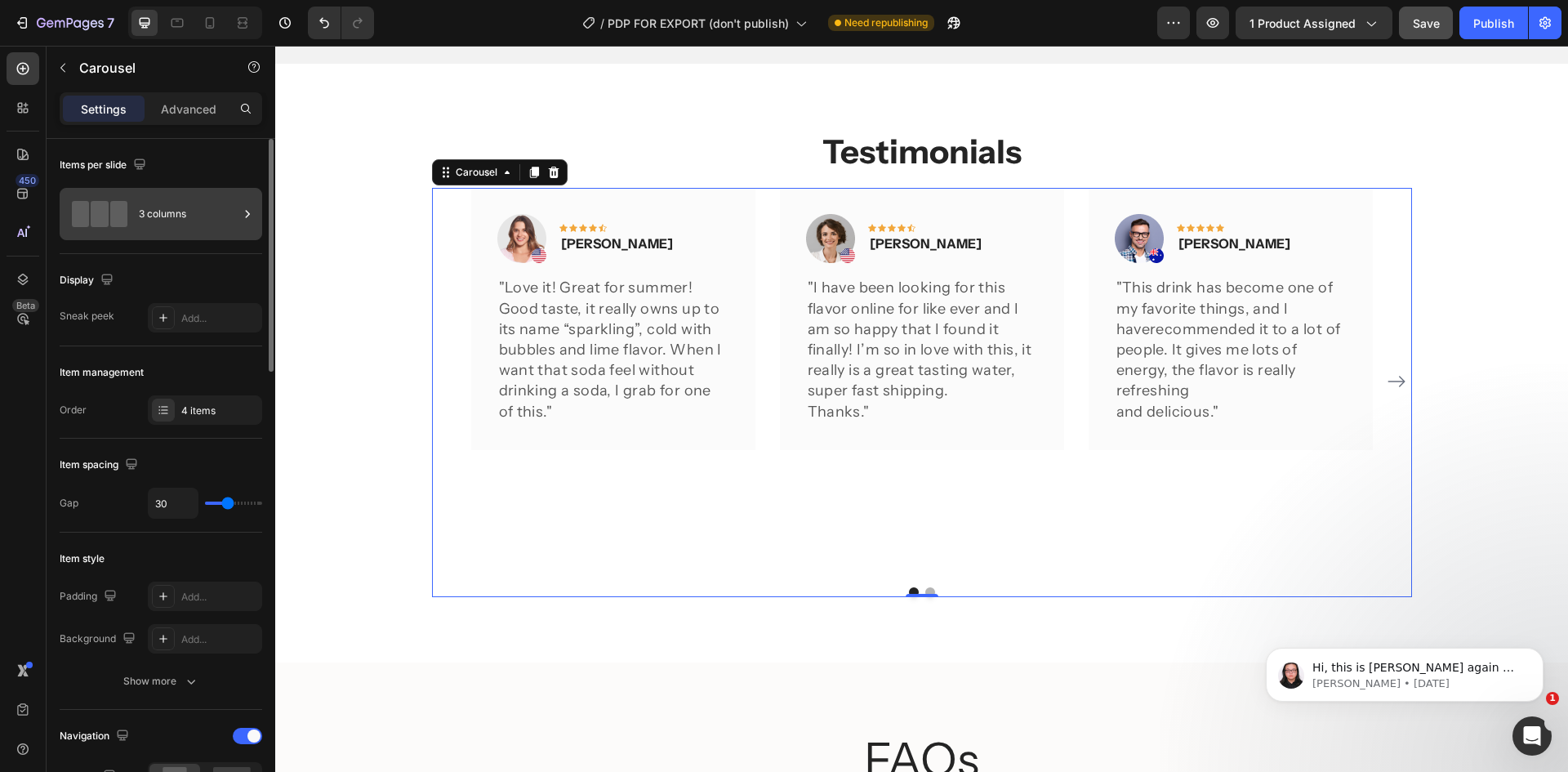
click at [153, 223] on div "3 columns" at bounding box center [188, 214] width 99 height 37
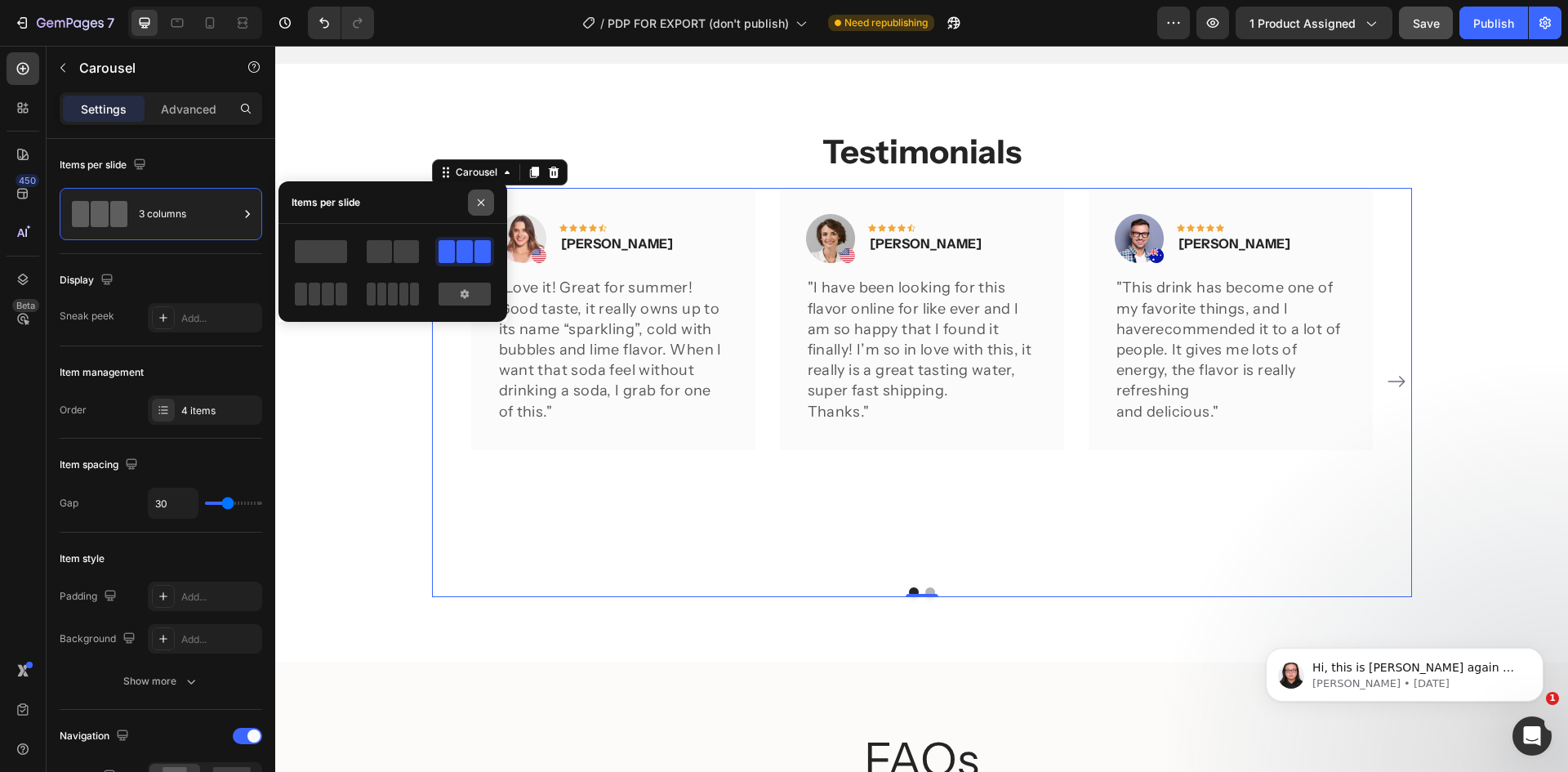
click at [483, 207] on icon "button" at bounding box center [480, 202] width 13 height 13
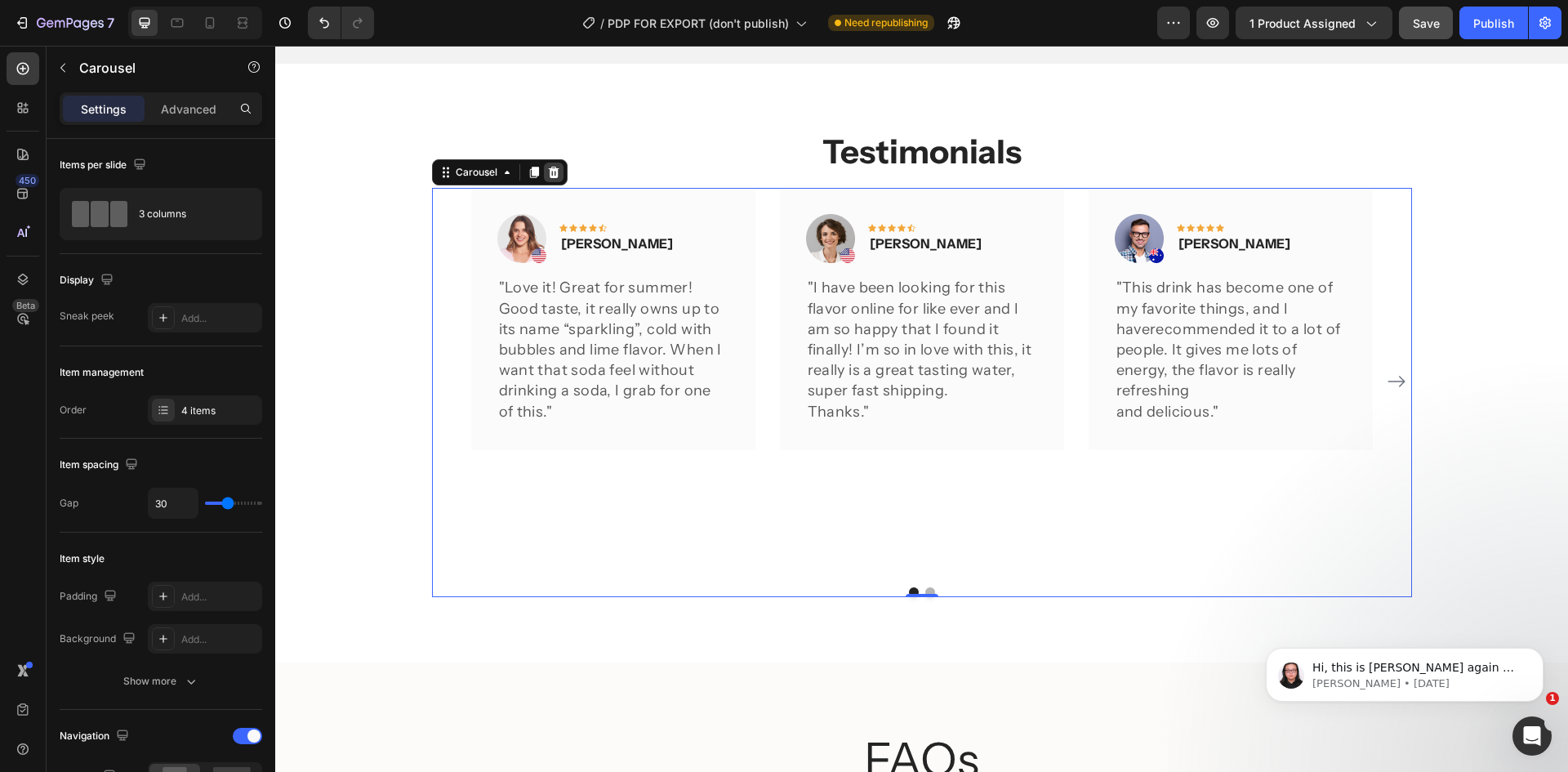
click at [553, 170] on icon at bounding box center [553, 171] width 13 height 13
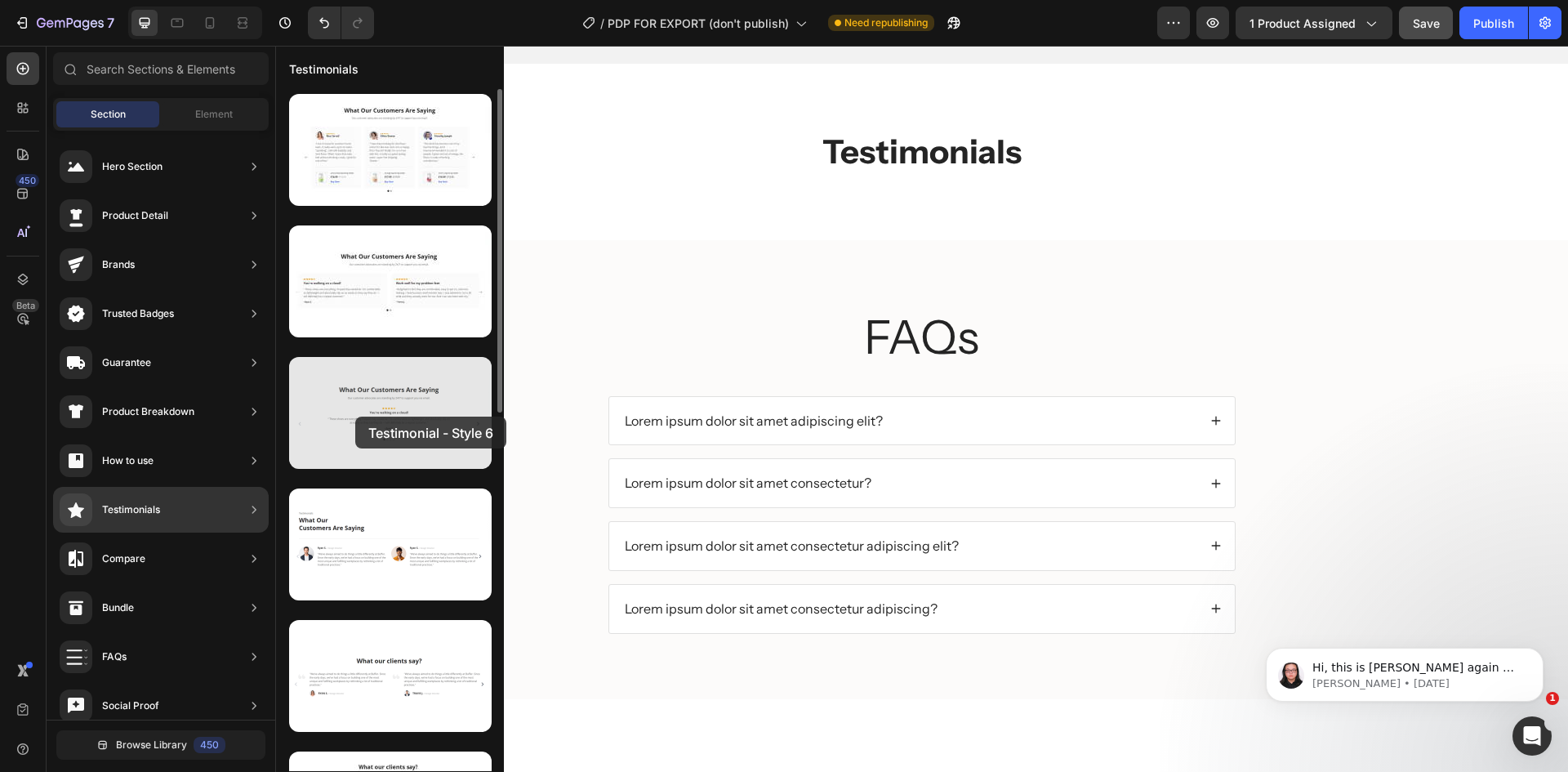
drag, startPoint x: 371, startPoint y: 433, endPoint x: 356, endPoint y: 417, distance: 21.9
click at [356, 417] on div at bounding box center [390, 413] width 203 height 112
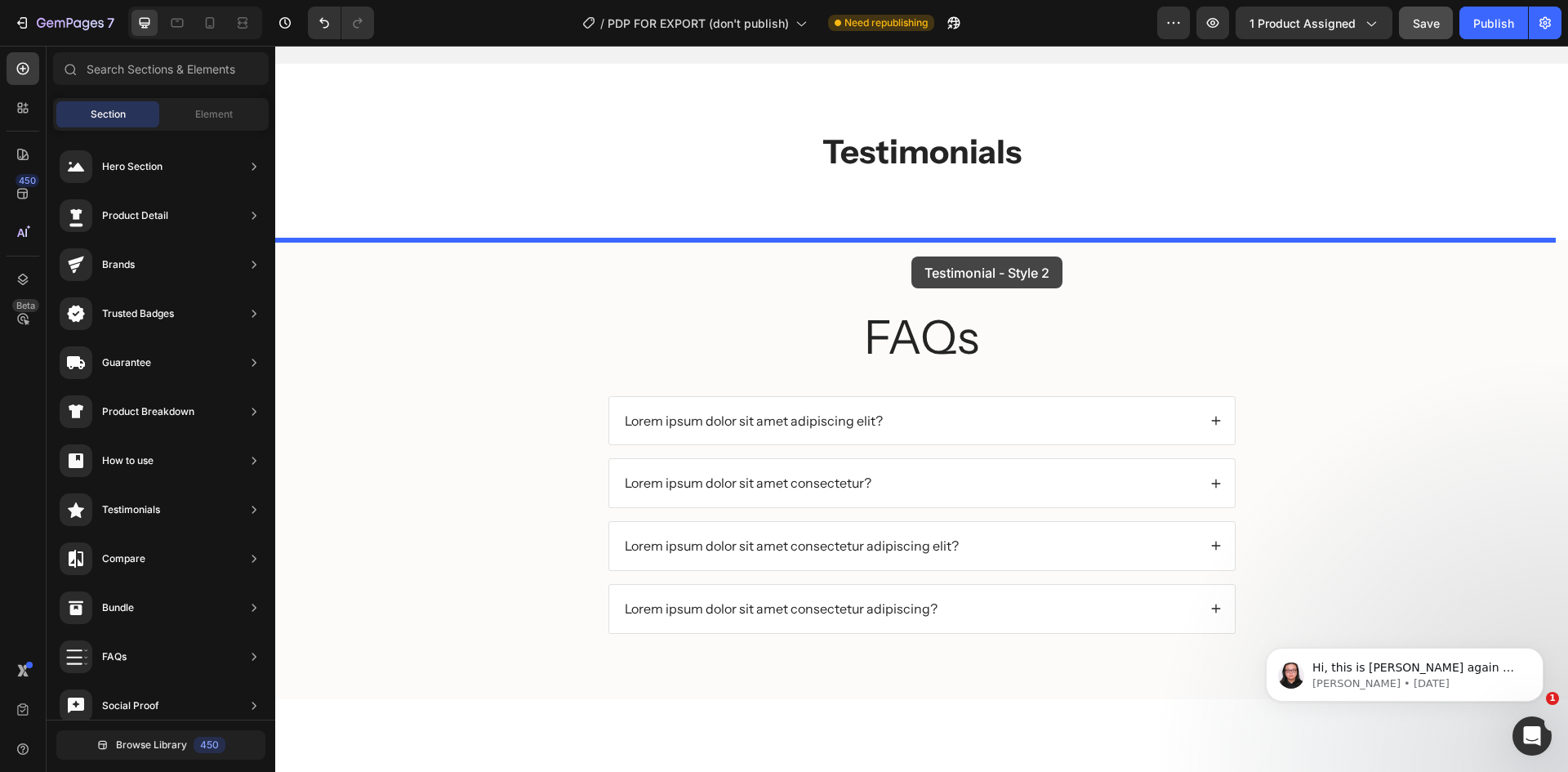
drag, startPoint x: 645, startPoint y: 344, endPoint x: 911, endPoint y: 256, distance: 280.2
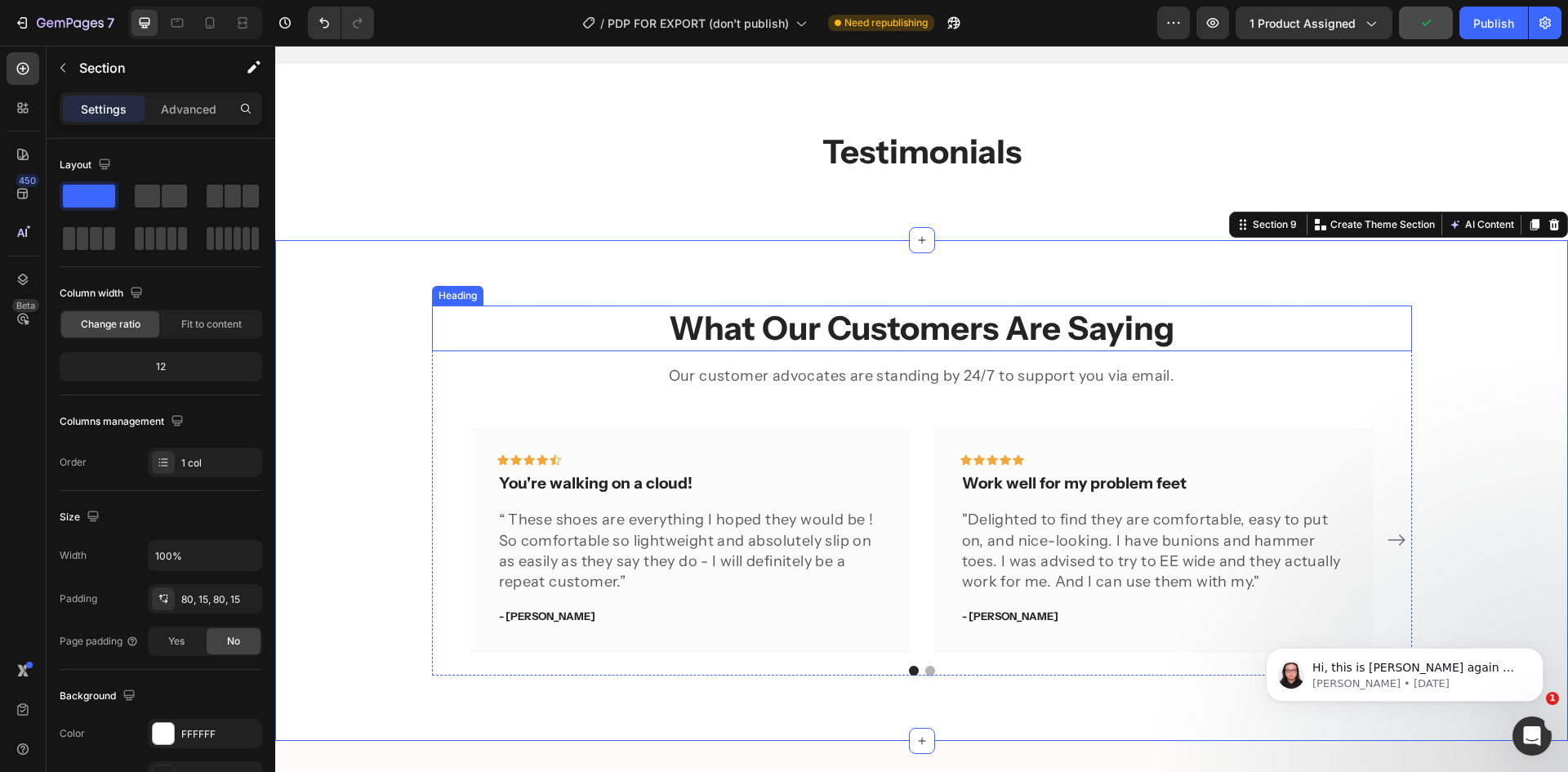
click at [1324, 343] on p "What Our Customers Are Saying" at bounding box center [921, 328] width 977 height 42
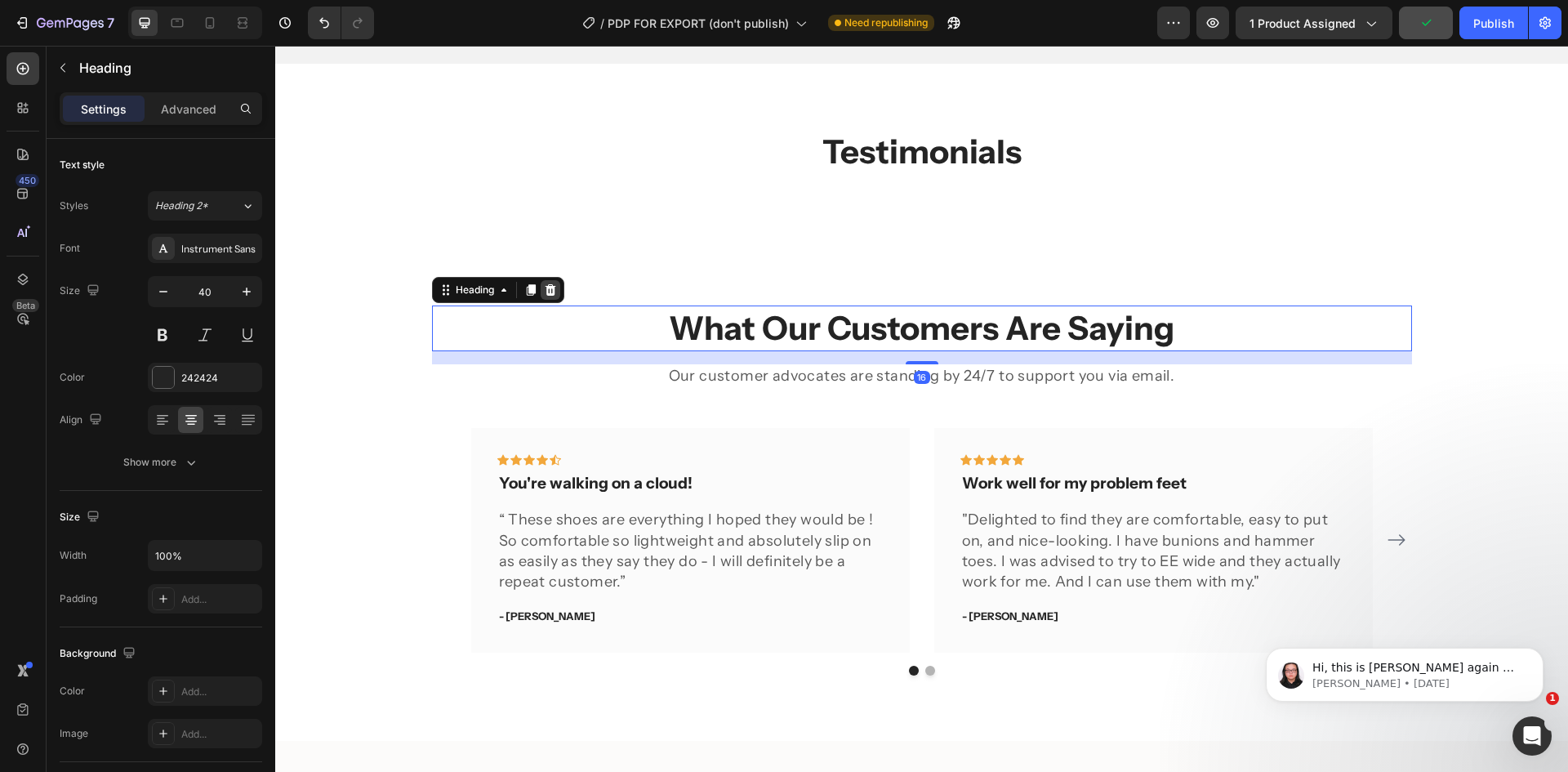
click at [547, 287] on icon at bounding box center [550, 289] width 11 height 11
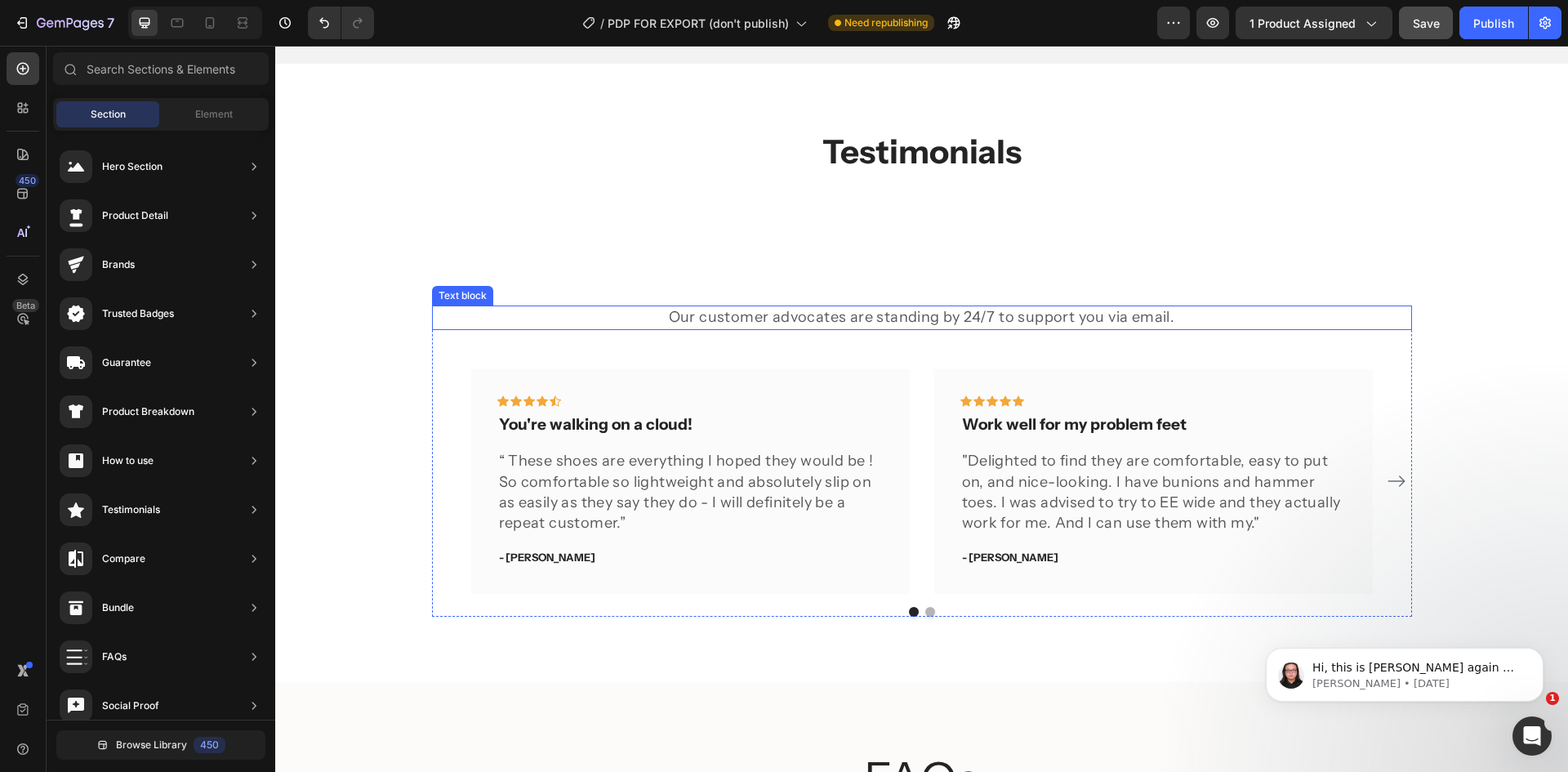
click at [995, 315] on p "Our customer advocates are standing by 24/7 to support you via email." at bounding box center [921, 317] width 977 height 20
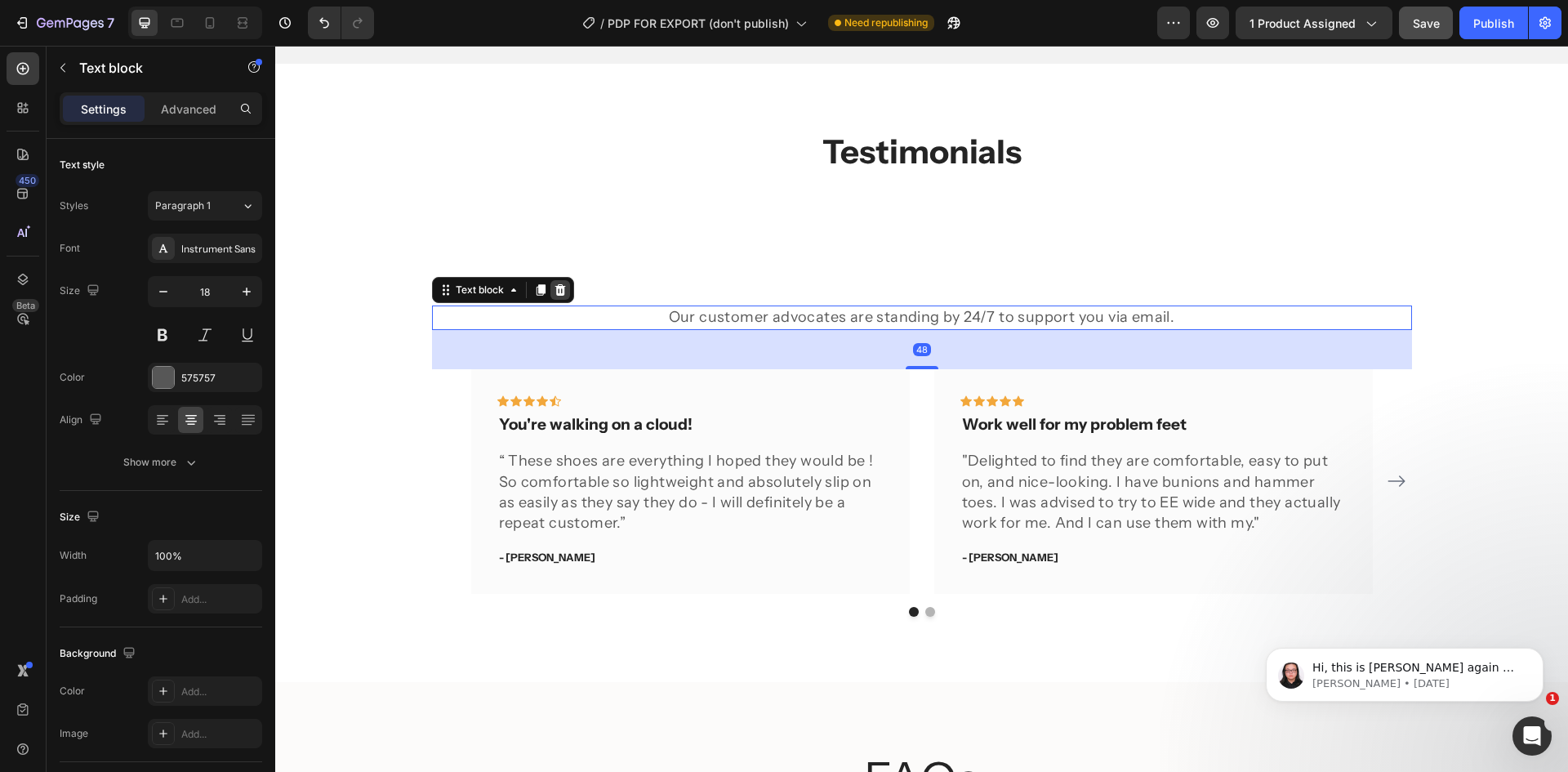
click at [561, 284] on div at bounding box center [560, 289] width 20 height 20
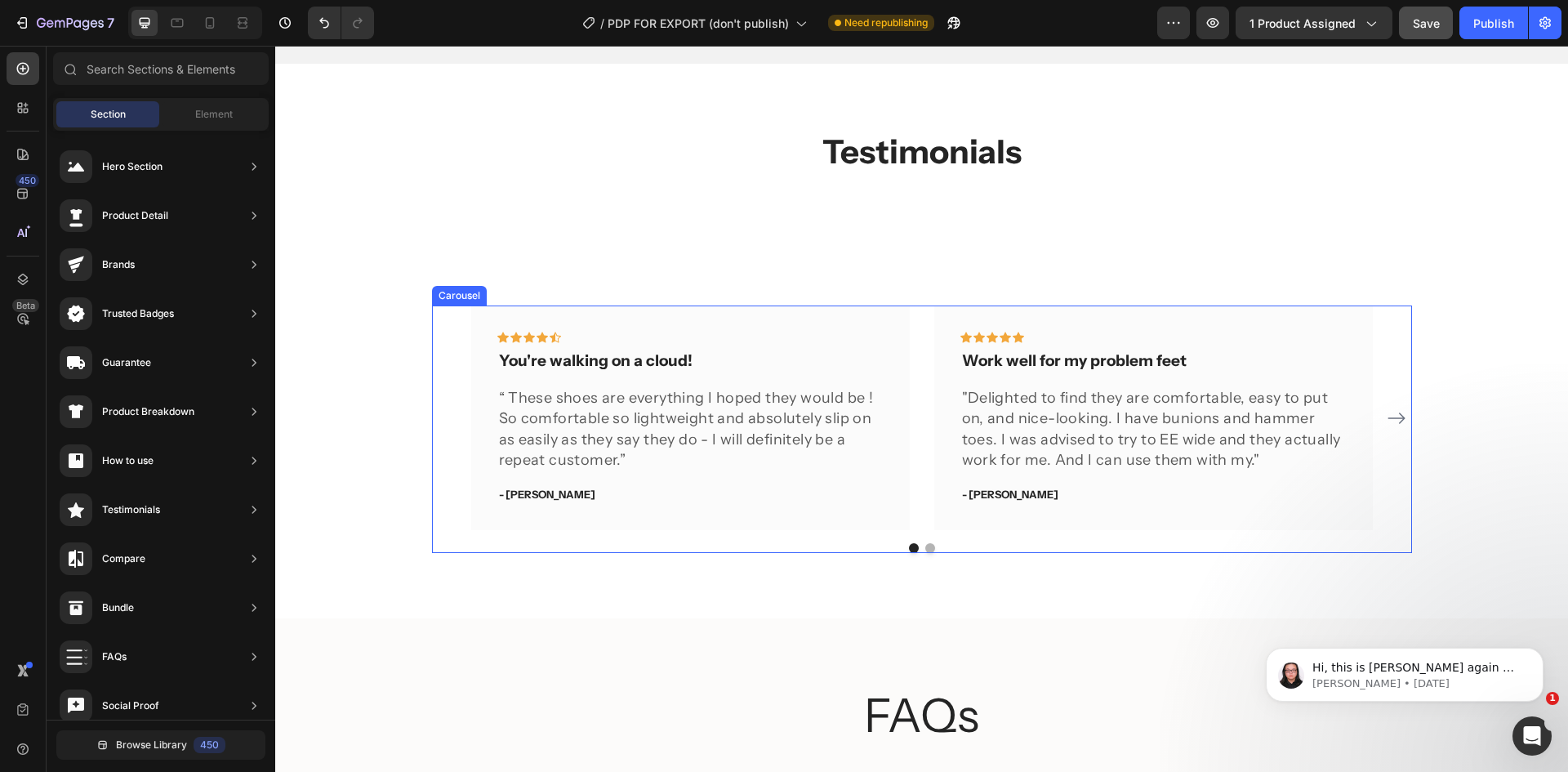
click at [446, 316] on div "Icon Icon Icon Icon Icon Row You're walking on a cloud! Text block “ These shoe…" at bounding box center [921, 417] width 980 height 225
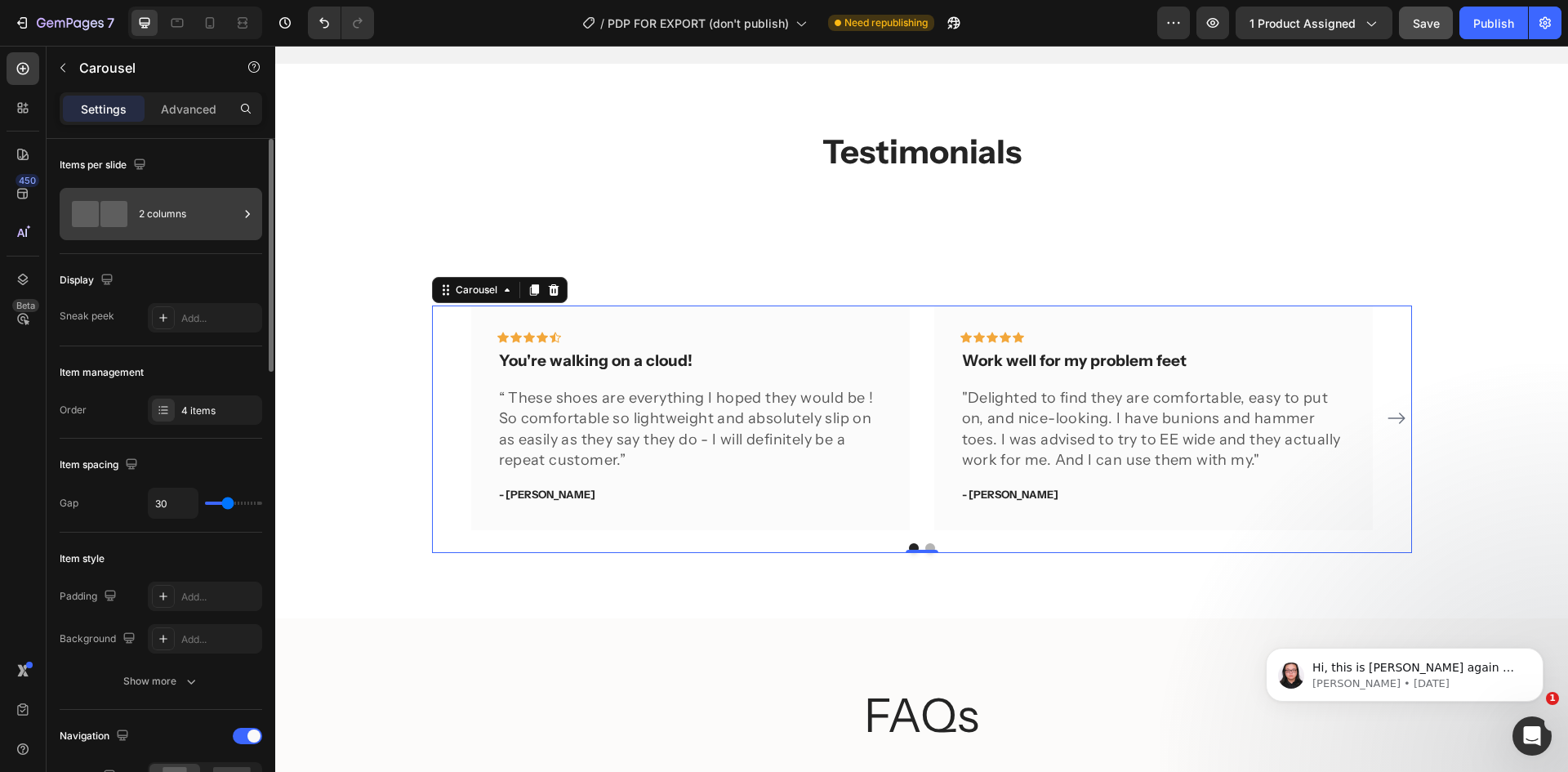
click at [146, 213] on div "2 columns" at bounding box center [188, 214] width 99 height 37
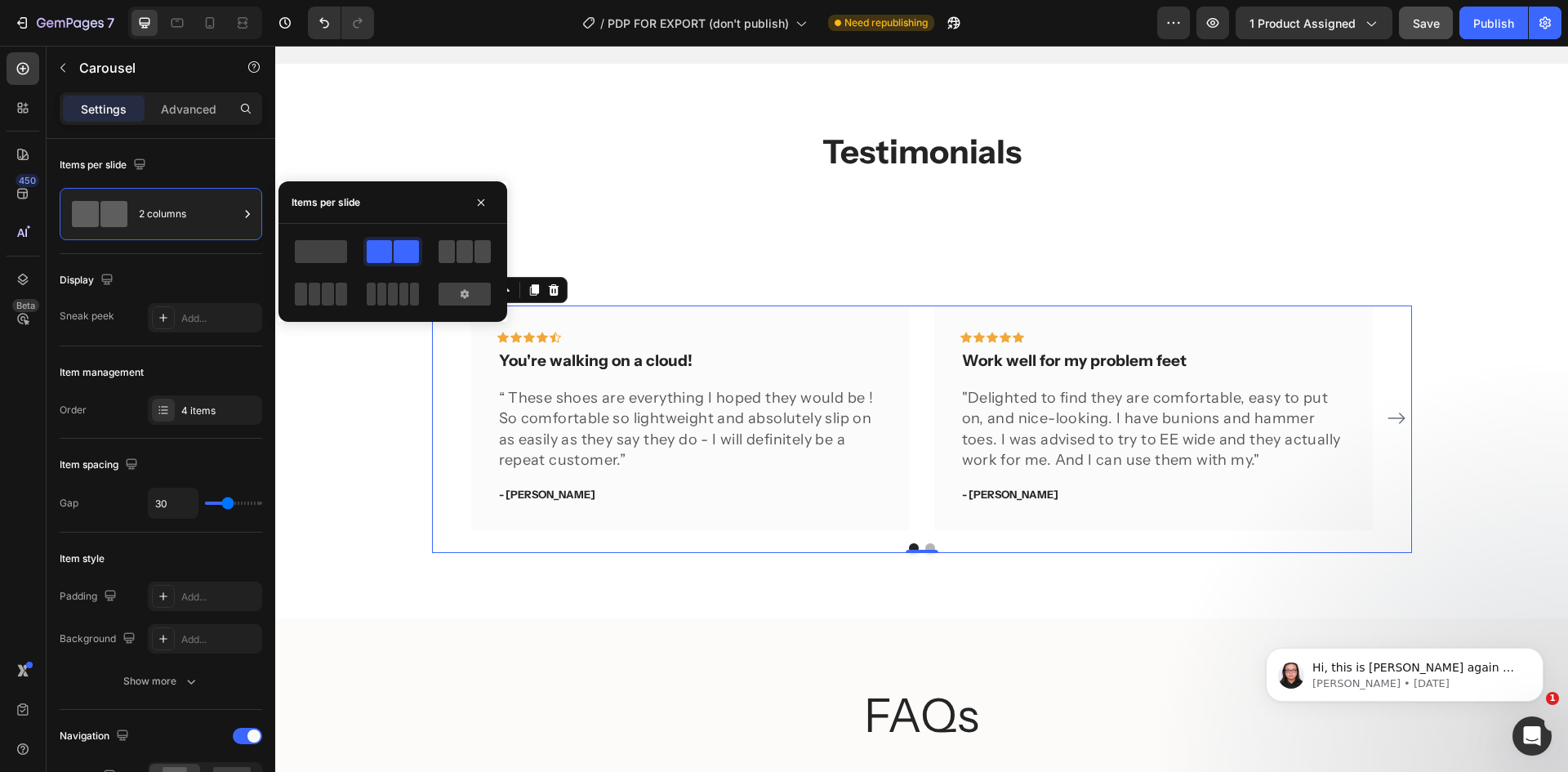
click at [454, 251] on span at bounding box center [446, 251] width 16 height 23
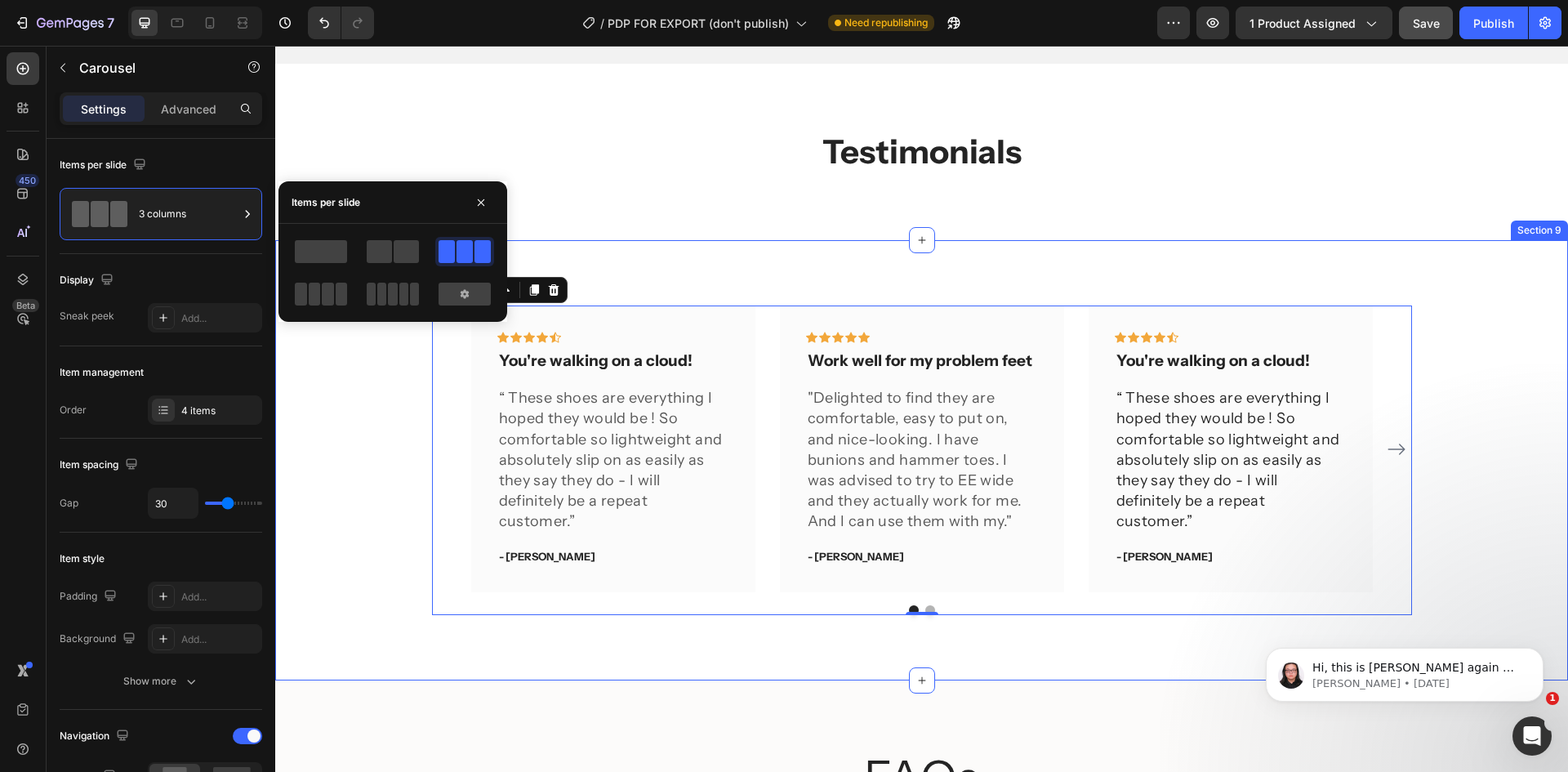
click at [1481, 355] on div "Icon Icon Icon Icon Icon Row You're walking on a cloud! Text block “ These shoe…" at bounding box center [921, 460] width 1268 height 310
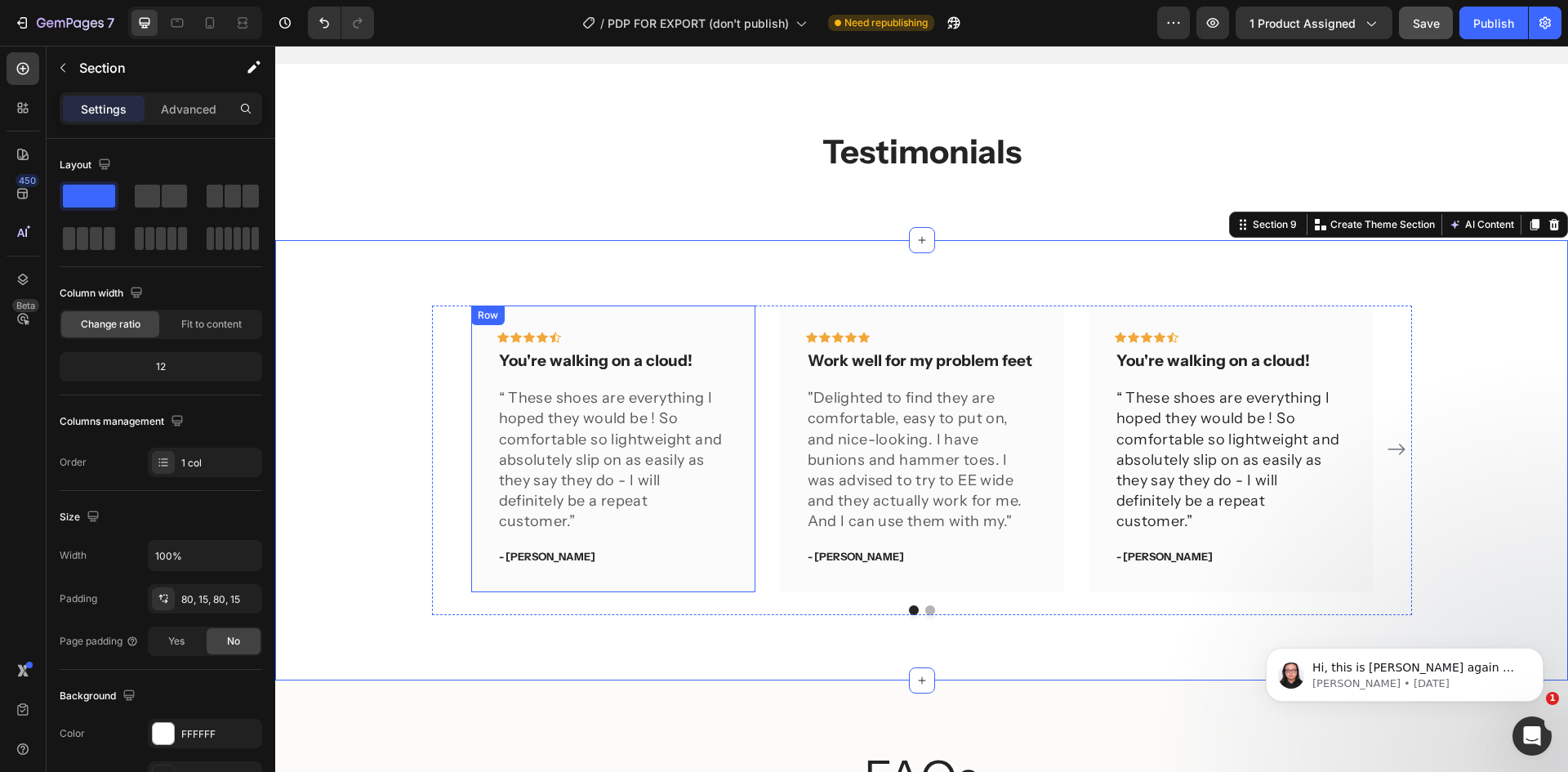
click at [740, 372] on div "Icon Icon Icon Icon Icon Row You're walking on a cloud! Text block “ These shoe…" at bounding box center [613, 449] width 284 height 287
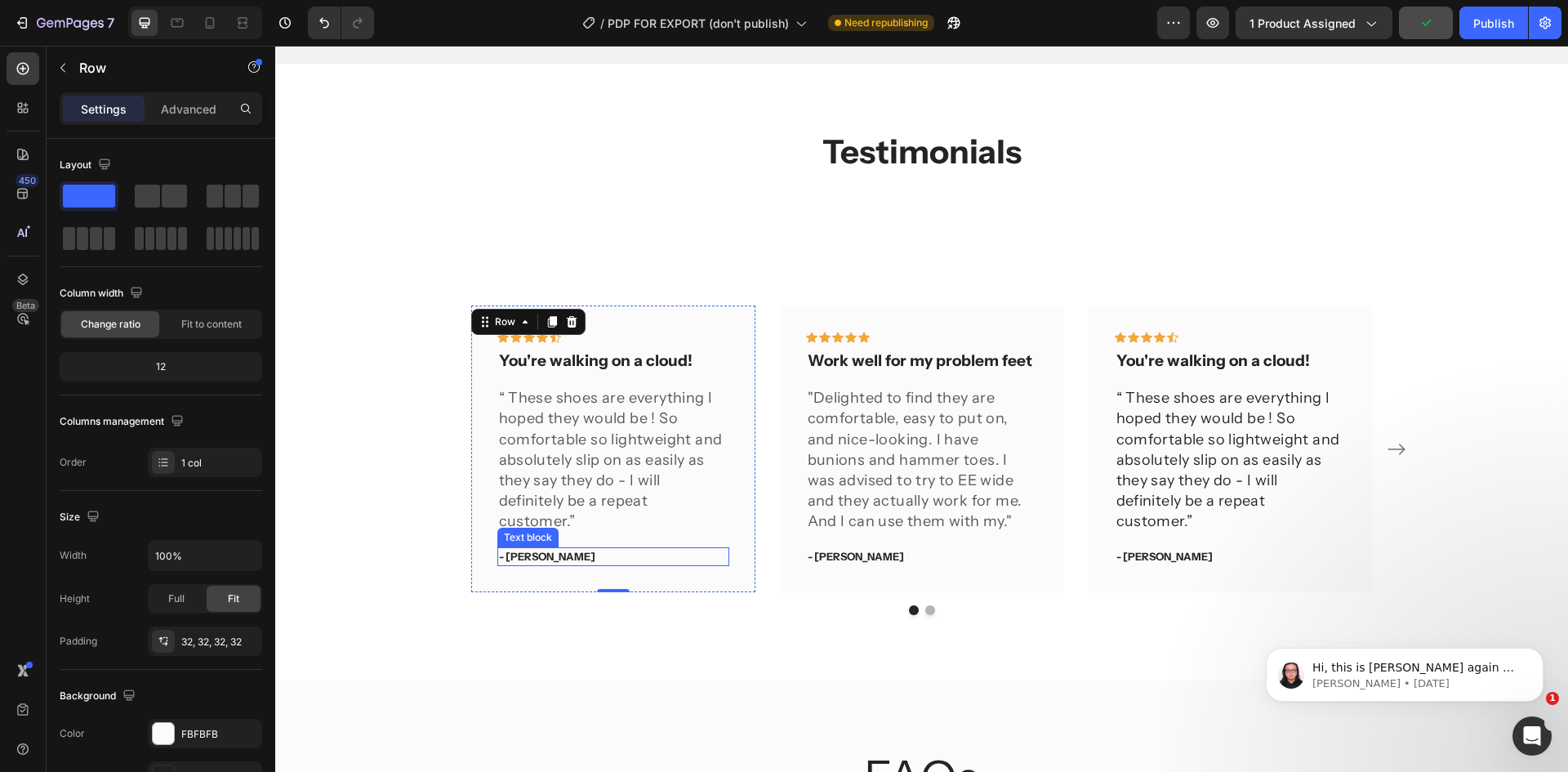
click at [535, 549] on p "- Ryan S." at bounding box center [613, 557] width 229 height 16
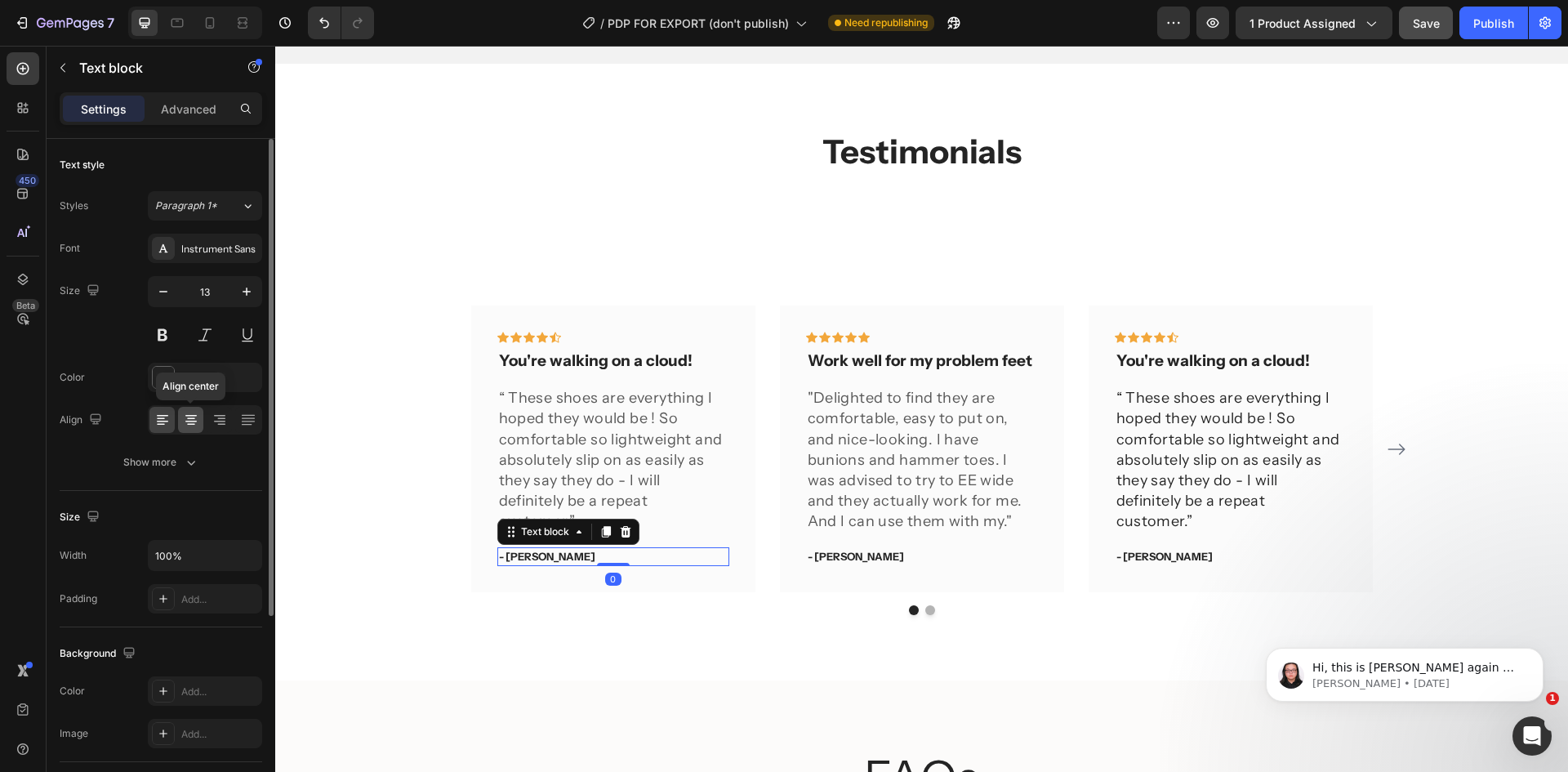
click at [193, 418] on icon at bounding box center [191, 419] width 8 height 2
click at [620, 549] on p "- Ryan S." at bounding box center [613, 557] width 229 height 16
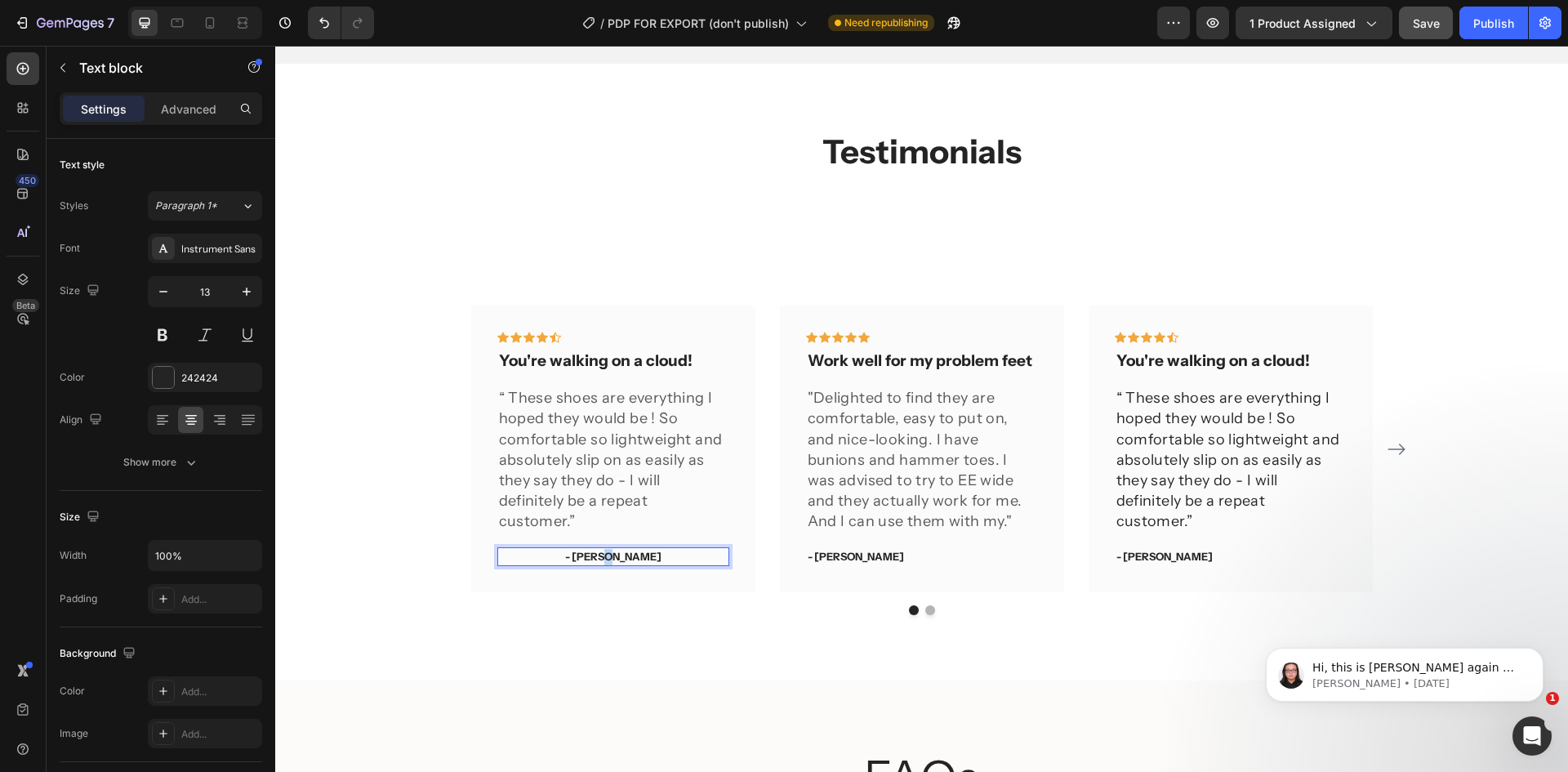
click at [620, 549] on p "- Ryan S." at bounding box center [613, 557] width 229 height 16
click at [626, 355] on p "You're walking on a cloud!" at bounding box center [613, 361] width 229 height 20
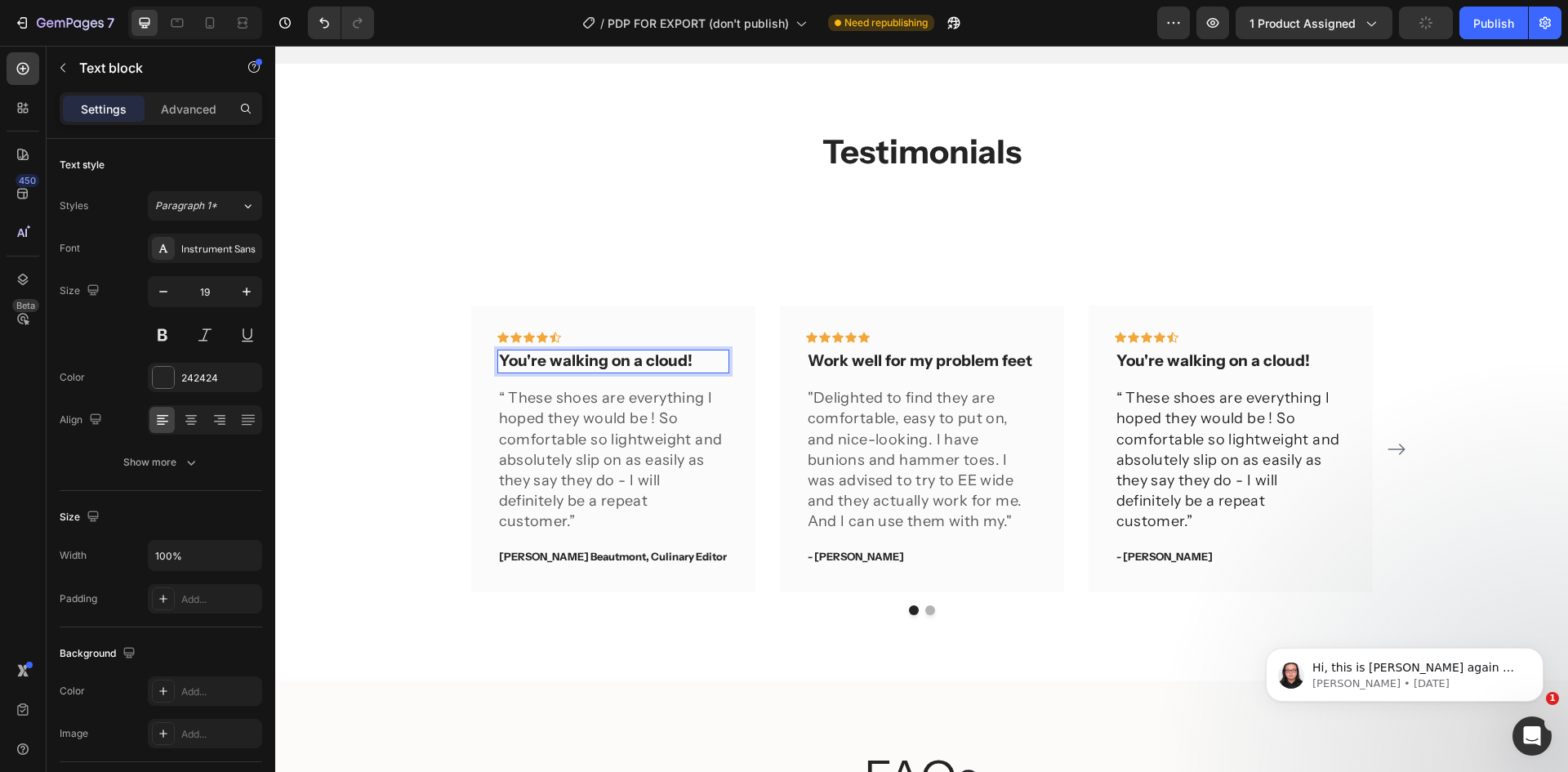
click at [626, 355] on p "You're walking on a cloud!" at bounding box center [613, 361] width 229 height 20
click at [610, 428] on p "“ These shoes are everything I hoped they would be ! So comfortable so lightwei…" at bounding box center [613, 459] width 229 height 143
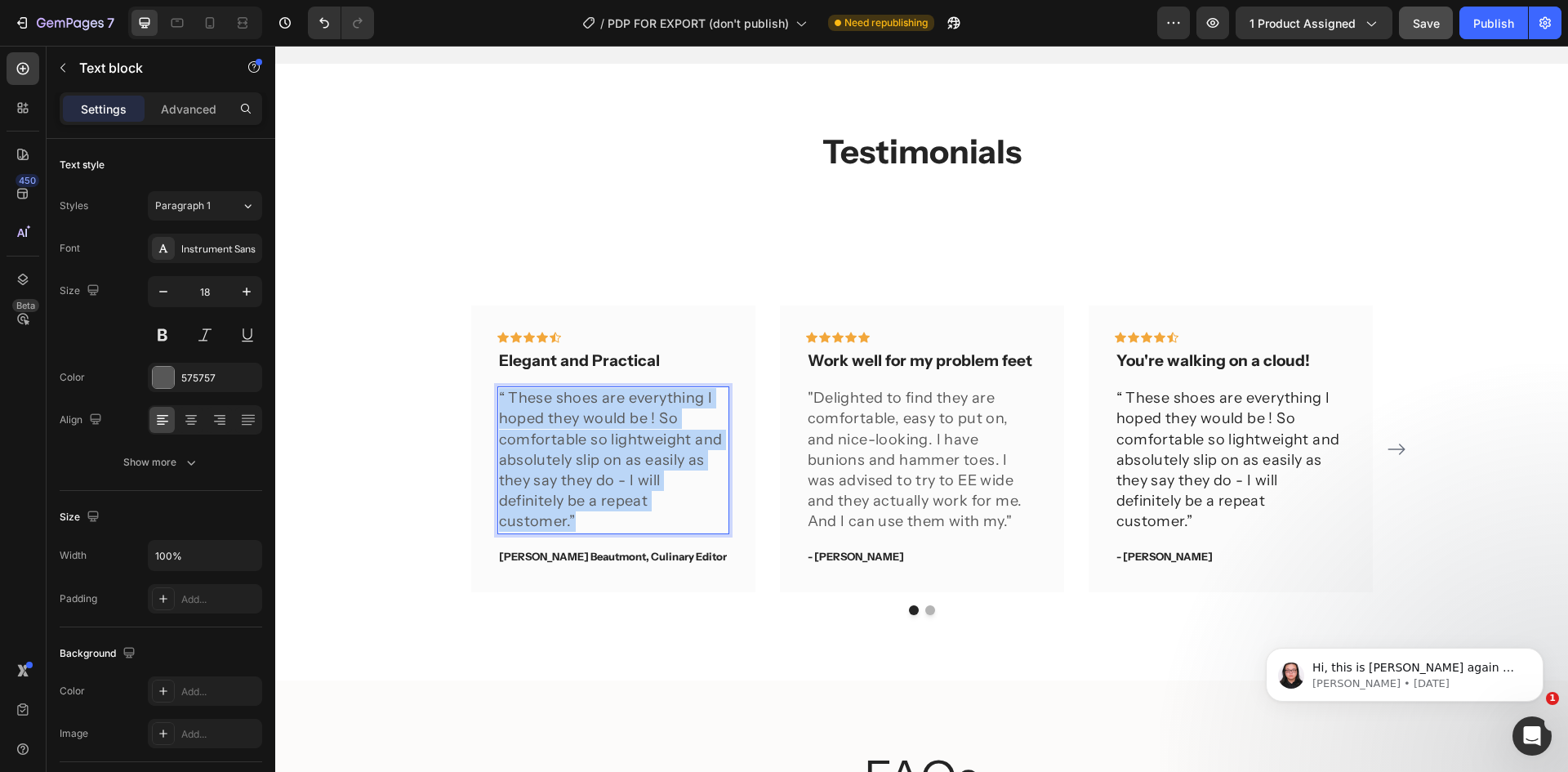
click at [610, 428] on p "“ These shoes are everything I hoped they would be ! So comfortable so lightwei…" at bounding box center [613, 459] width 229 height 143
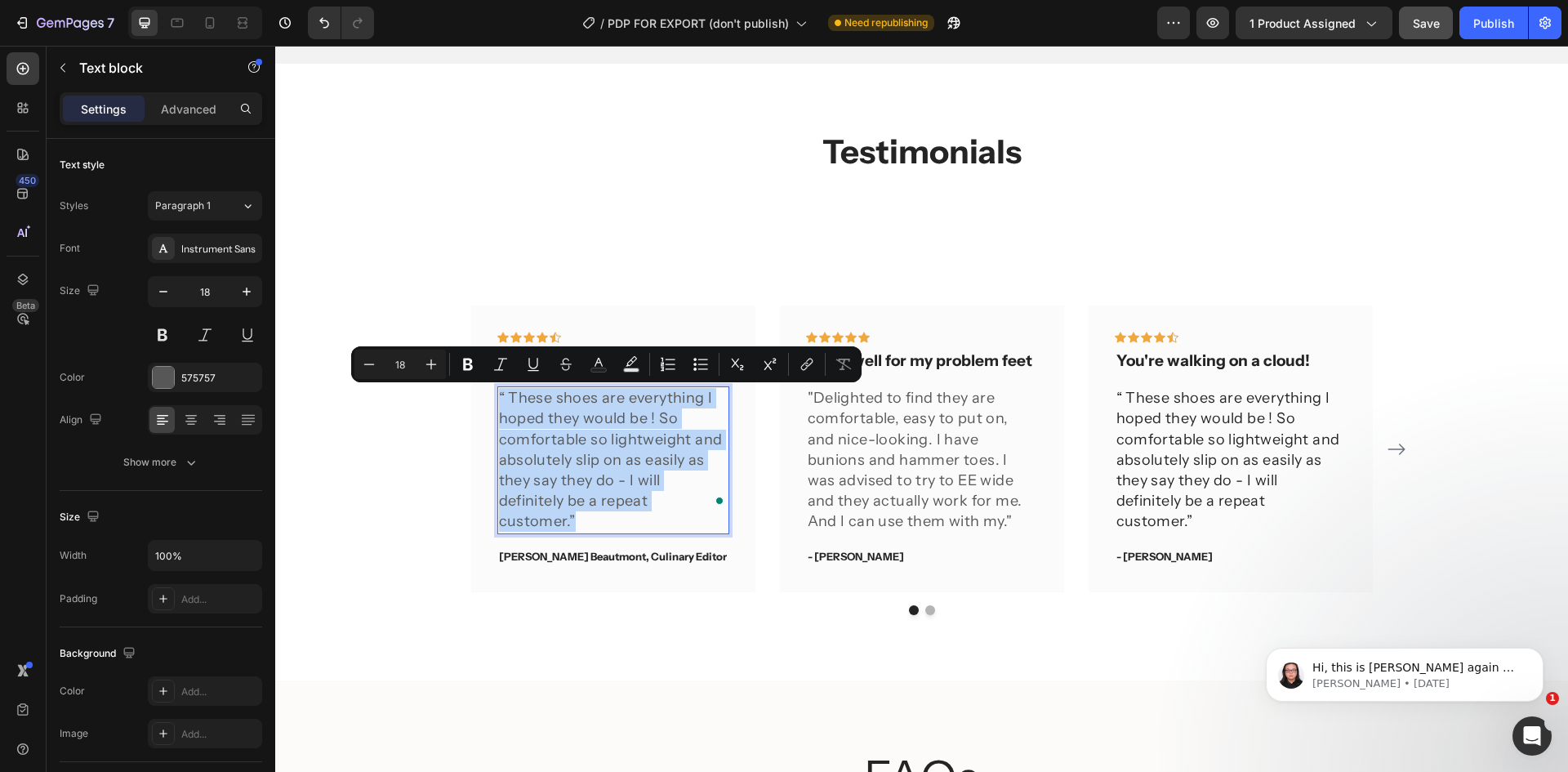
click at [610, 428] on p "“ These shoes are everything I hoped they would be ! So comfortable so lightwei…" at bounding box center [613, 459] width 229 height 143
click at [518, 394] on p "“ These shoes are everything I hoped they would be ! So comfortable so lightwei…" at bounding box center [613, 459] width 229 height 143
drag, startPoint x: 507, startPoint y: 394, endPoint x: 642, endPoint y: 499, distance: 171.0
click at [642, 499] on p "“ These shoes are everything I hoped they would be ! So comfortable so lightwei…" at bounding box center [613, 459] width 229 height 143
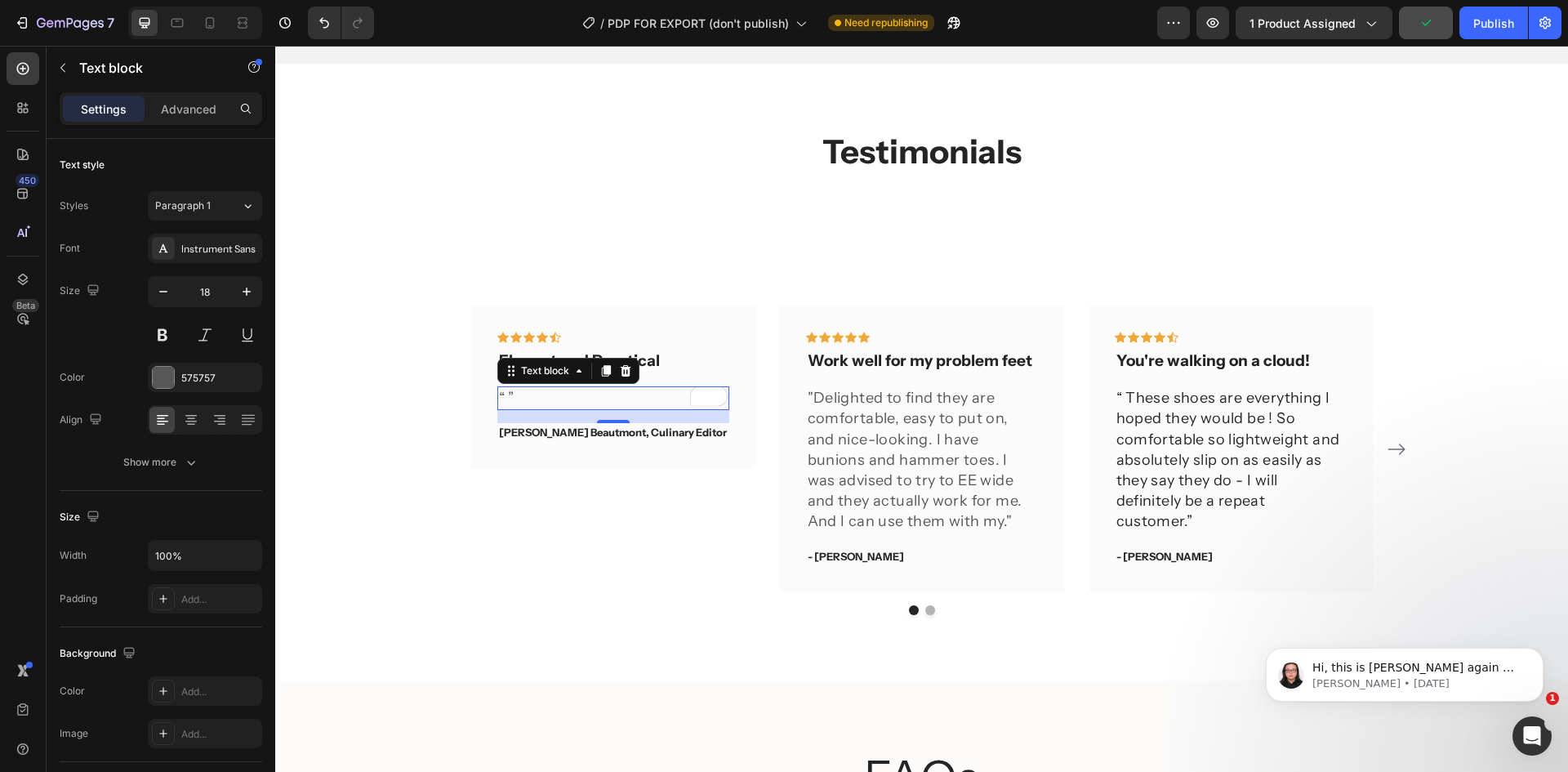
click at [502, 395] on p "“ ”" at bounding box center [613, 398] width 229 height 20
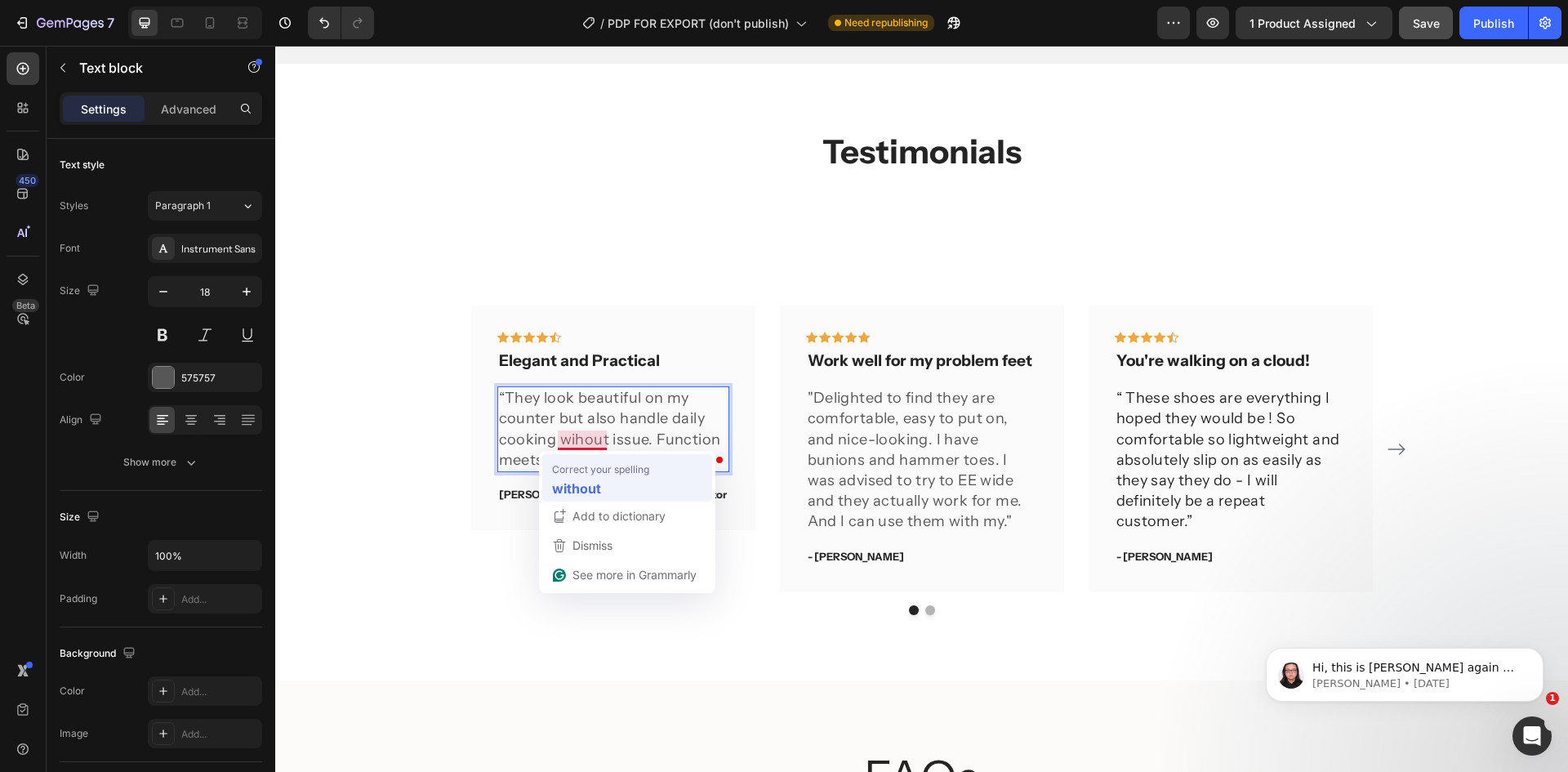
click at [591, 483] on strong "without" at bounding box center [577, 488] width 49 height 20
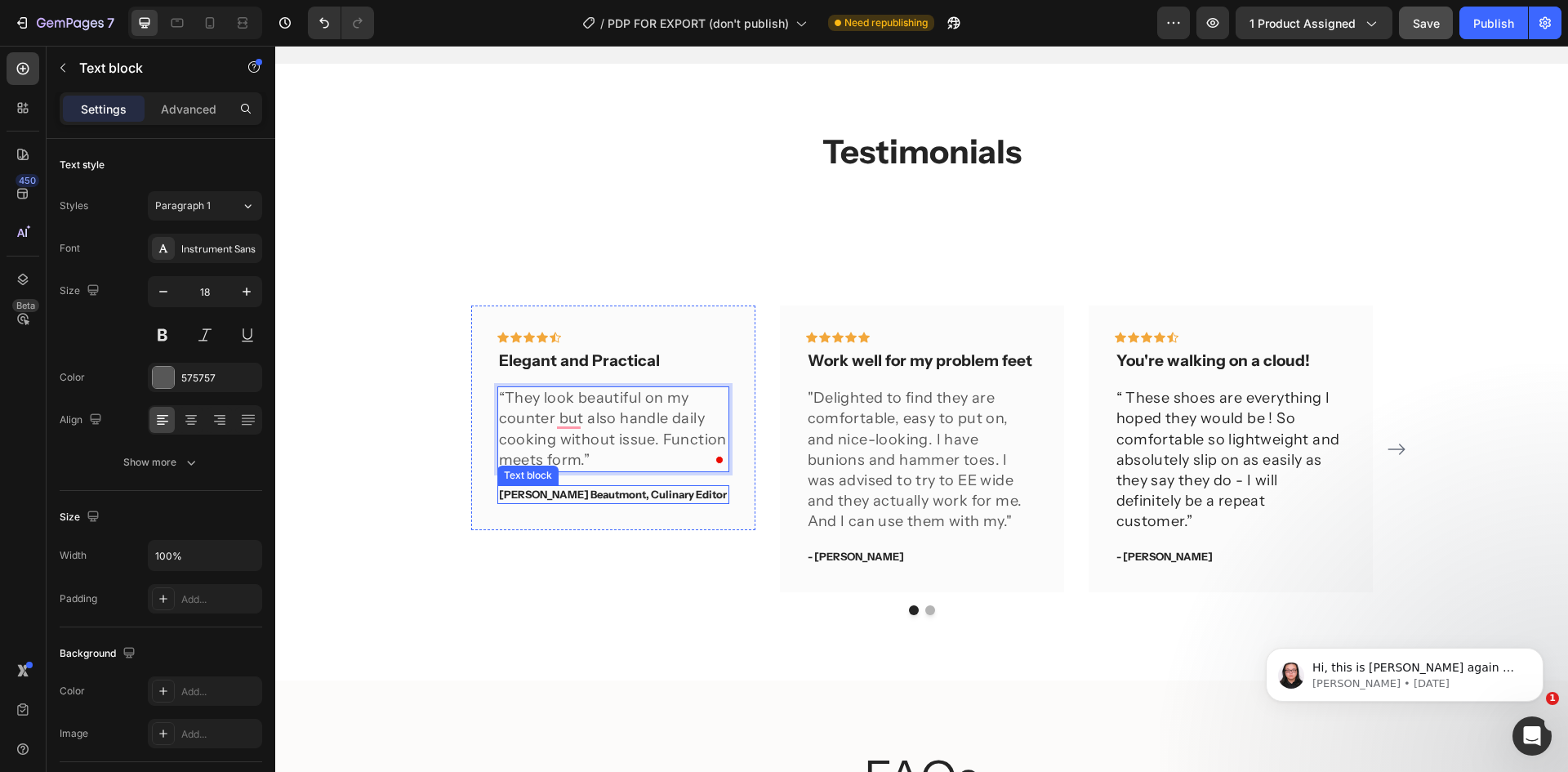
click at [590, 497] on p "Sophia L. Beautmont, Culinary Editor" at bounding box center [613, 495] width 229 height 16
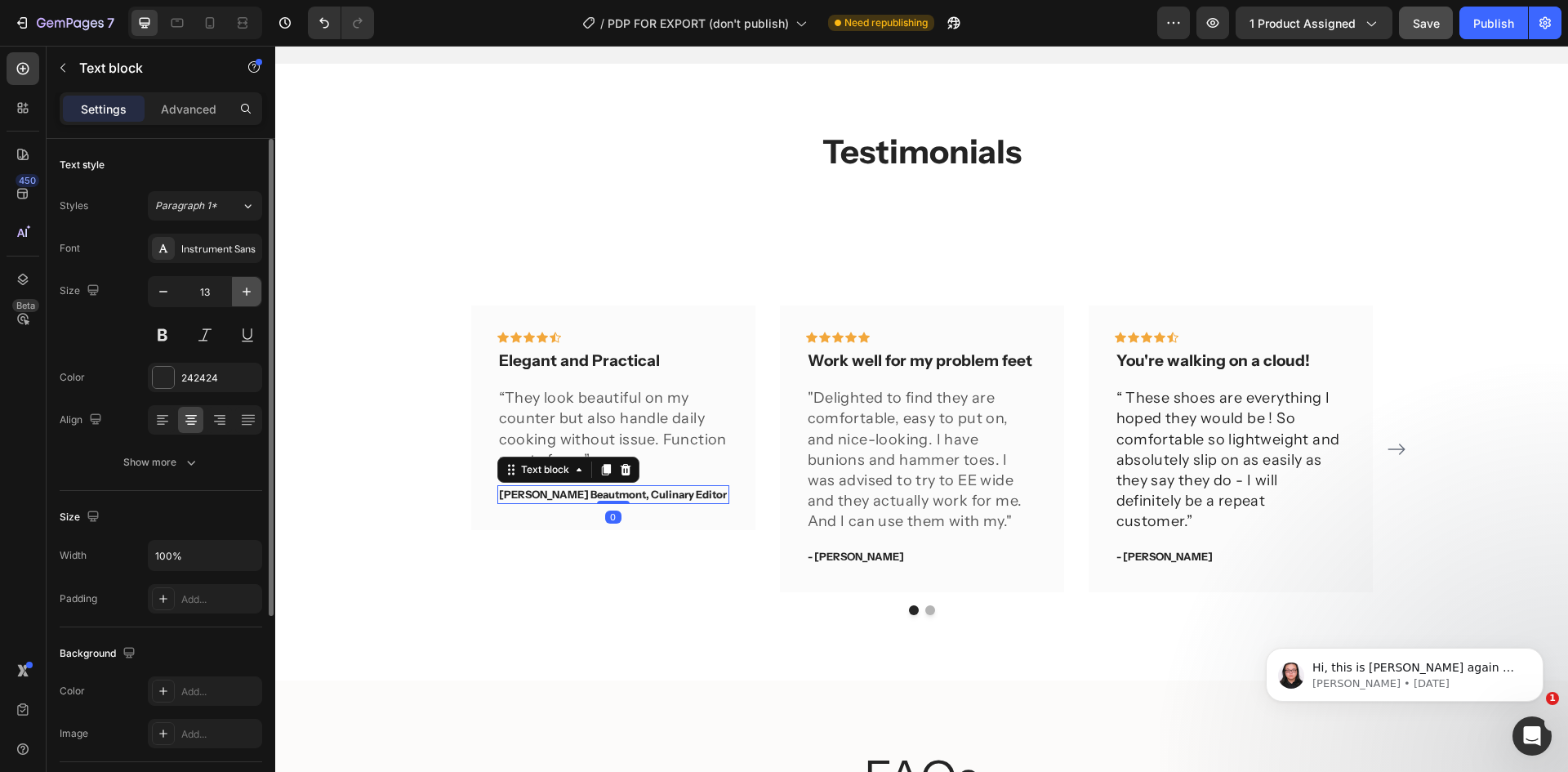
click at [244, 290] on icon "button" at bounding box center [246, 291] width 16 height 16
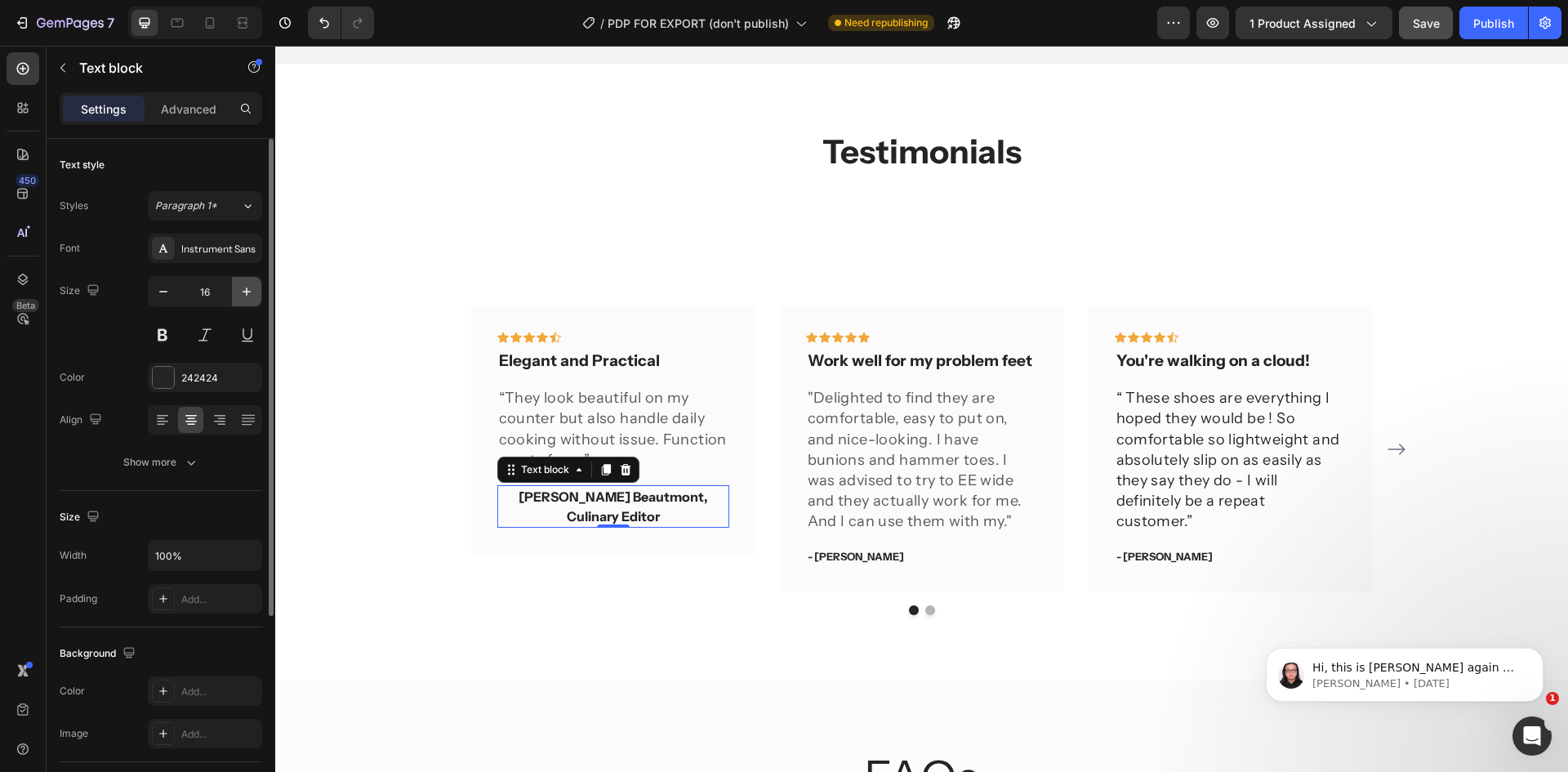
click at [244, 290] on icon "button" at bounding box center [246, 291] width 16 height 16
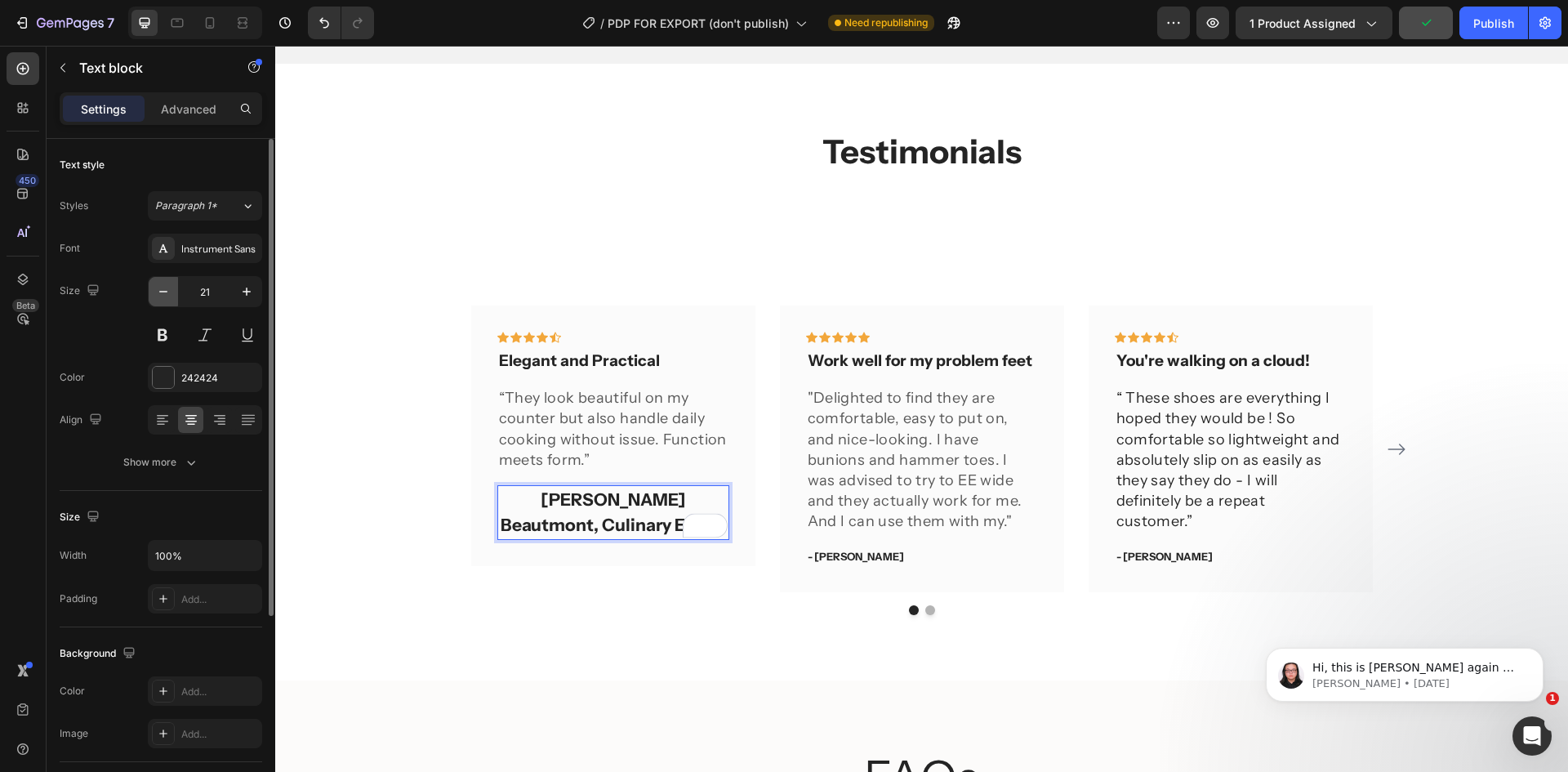
click at [151, 297] on button "button" at bounding box center [163, 291] width 30 height 30
click at [153, 295] on button "button" at bounding box center [163, 291] width 30 height 30
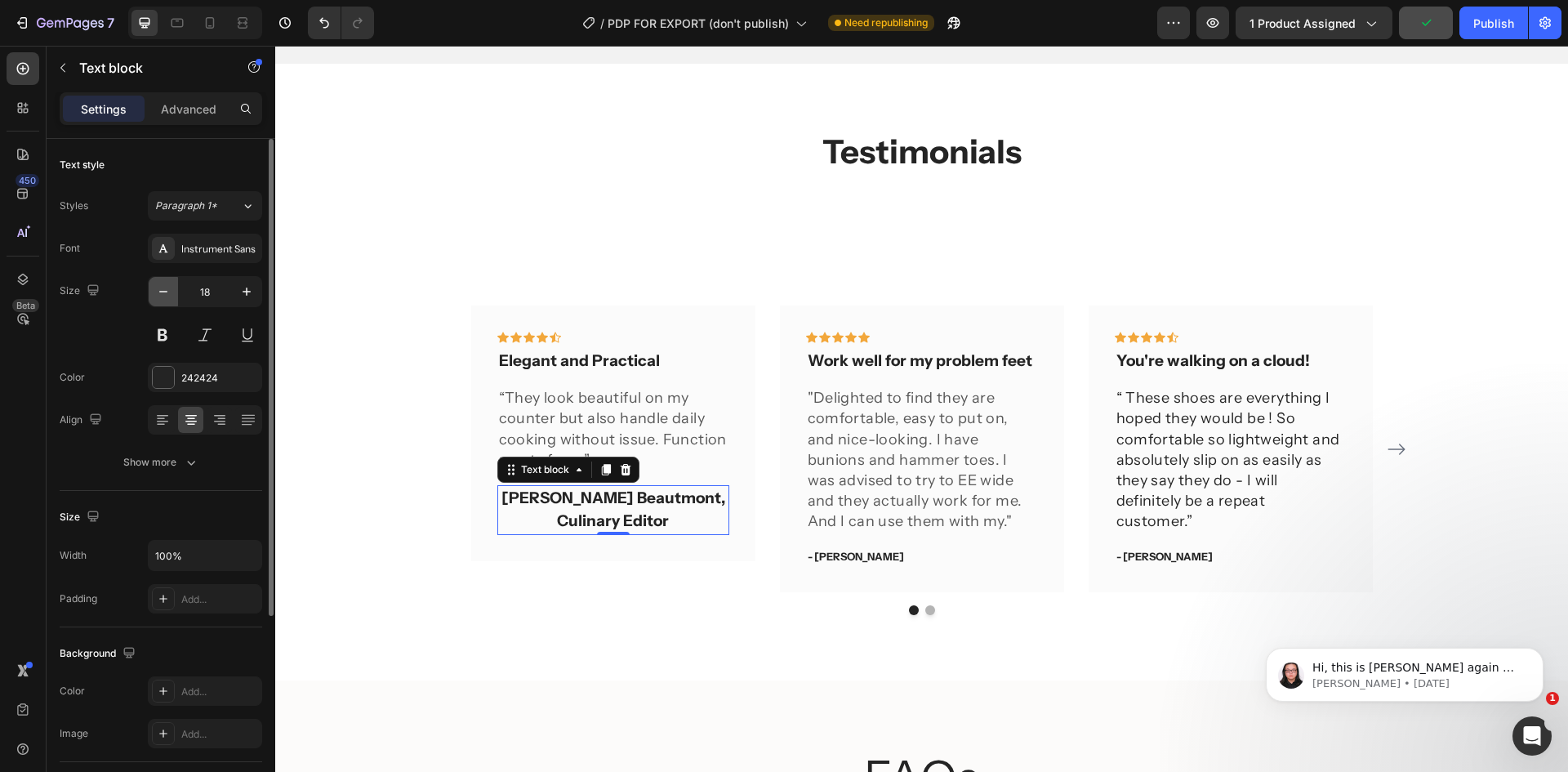
click at [153, 295] on button "button" at bounding box center [163, 291] width 30 height 30
type input "16"
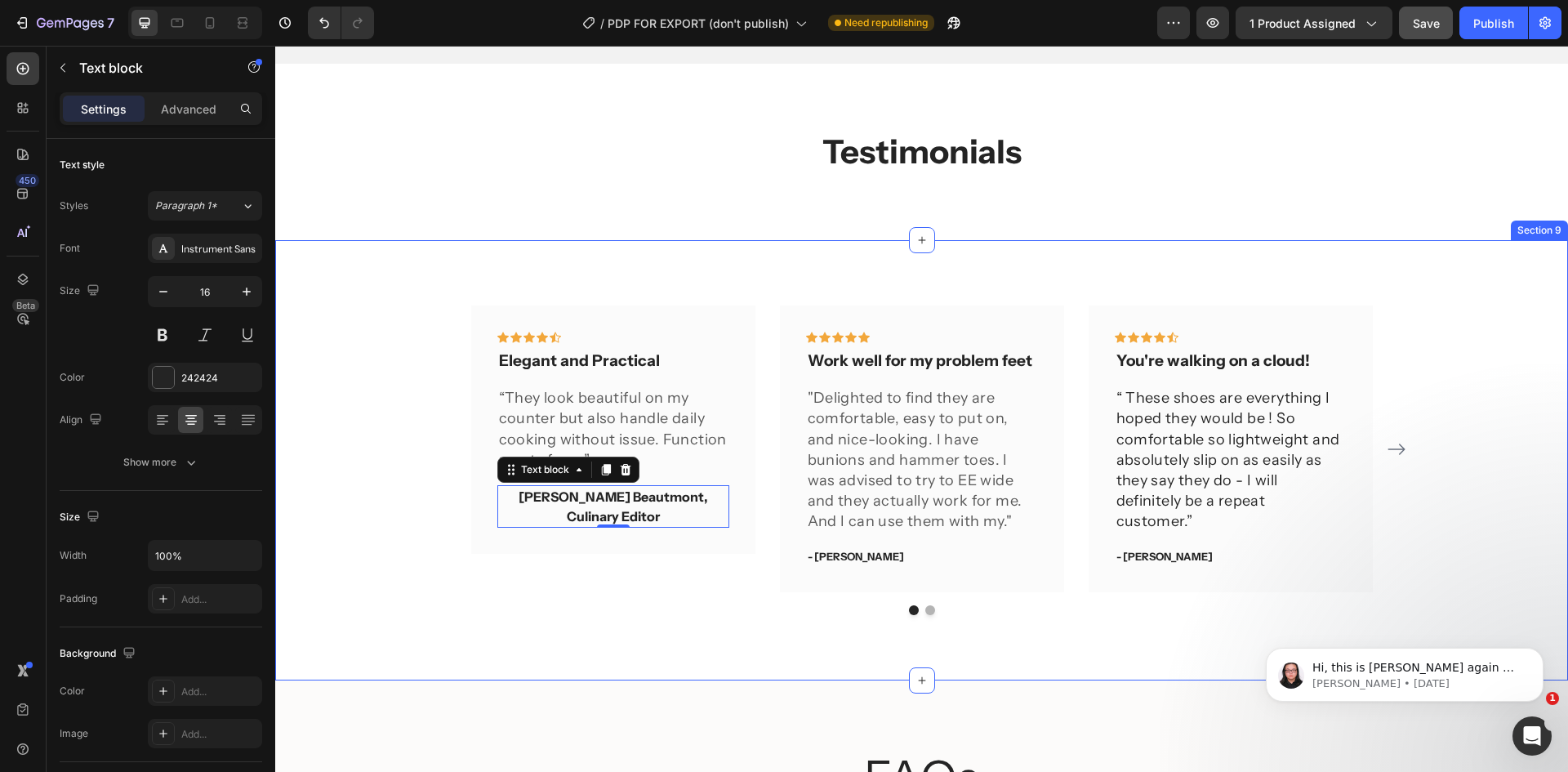
click at [881, 253] on div "Icon Icon Icon Icon Icon Row Elegant and Practical Text block “They look beauti…" at bounding box center [921, 460] width 1293 height 440
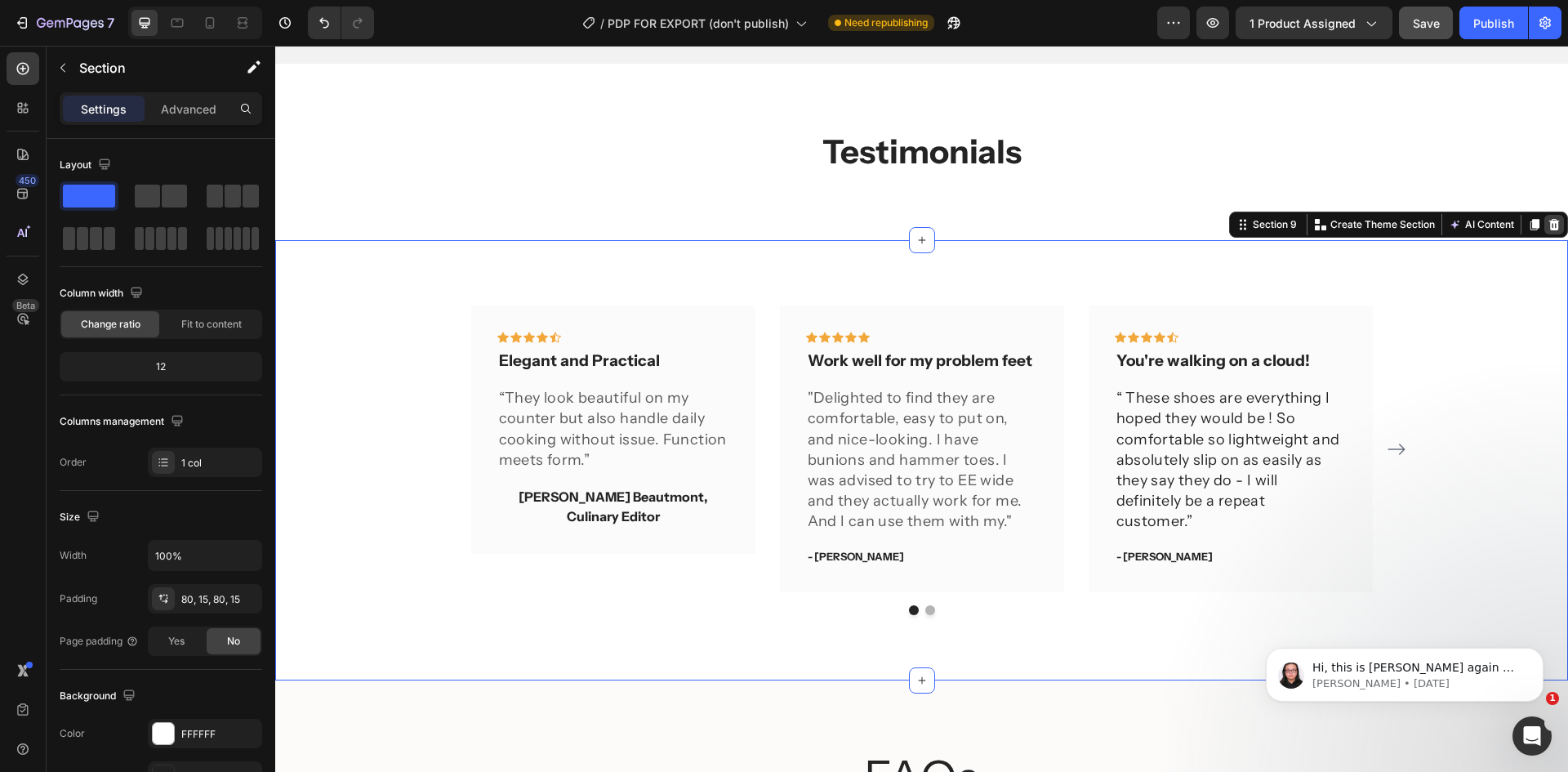
click at [1549, 221] on icon at bounding box center [1554, 224] width 11 height 11
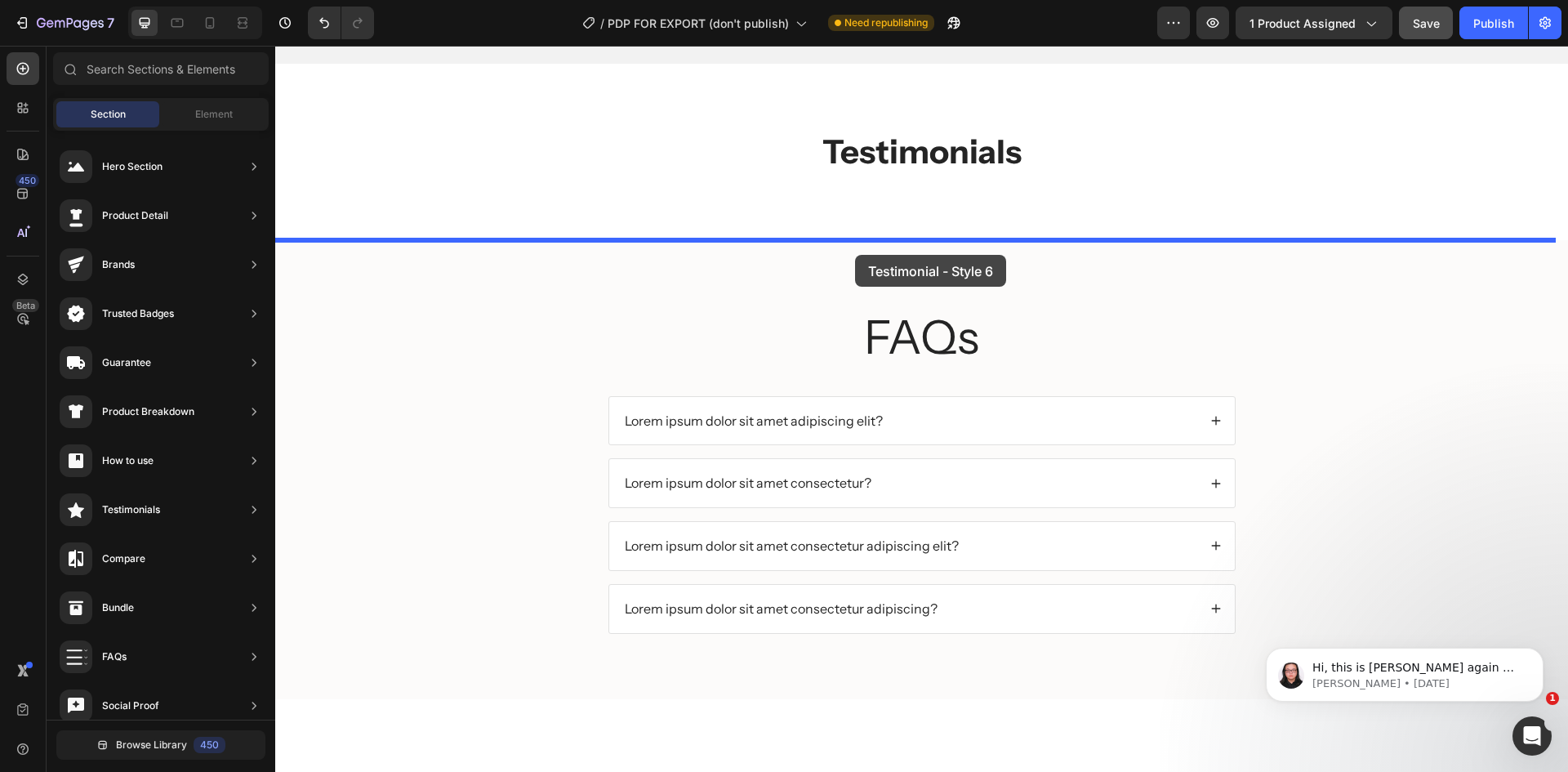
drag, startPoint x: 652, startPoint y: 482, endPoint x: 853, endPoint y: 243, distance: 312.3
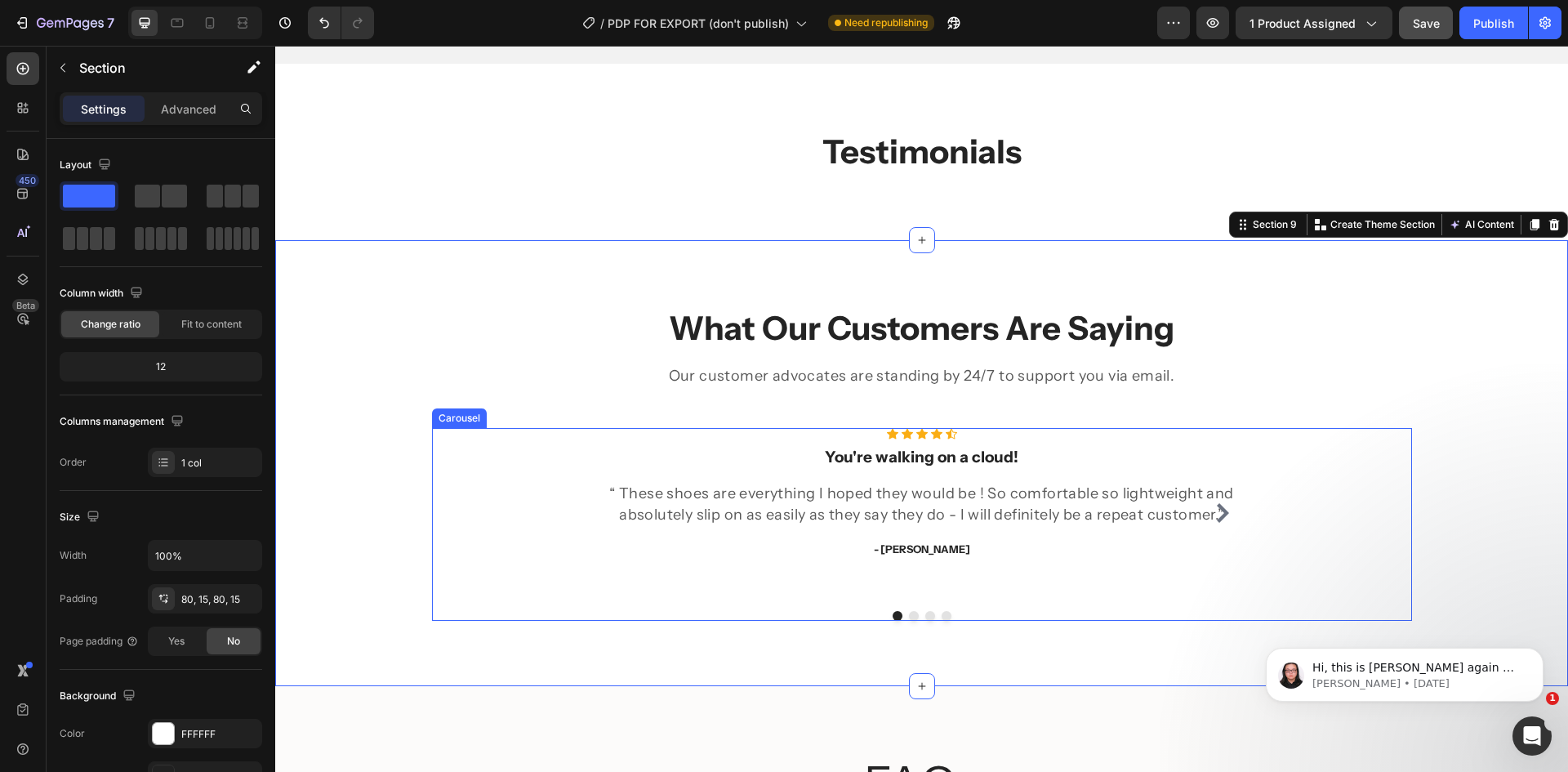
click at [677, 442] on div "Icon Icon Icon Icon Icon Icon List Hoz You're walking on a cloud! Heading “ The…" at bounding box center [922, 512] width 653 height 171
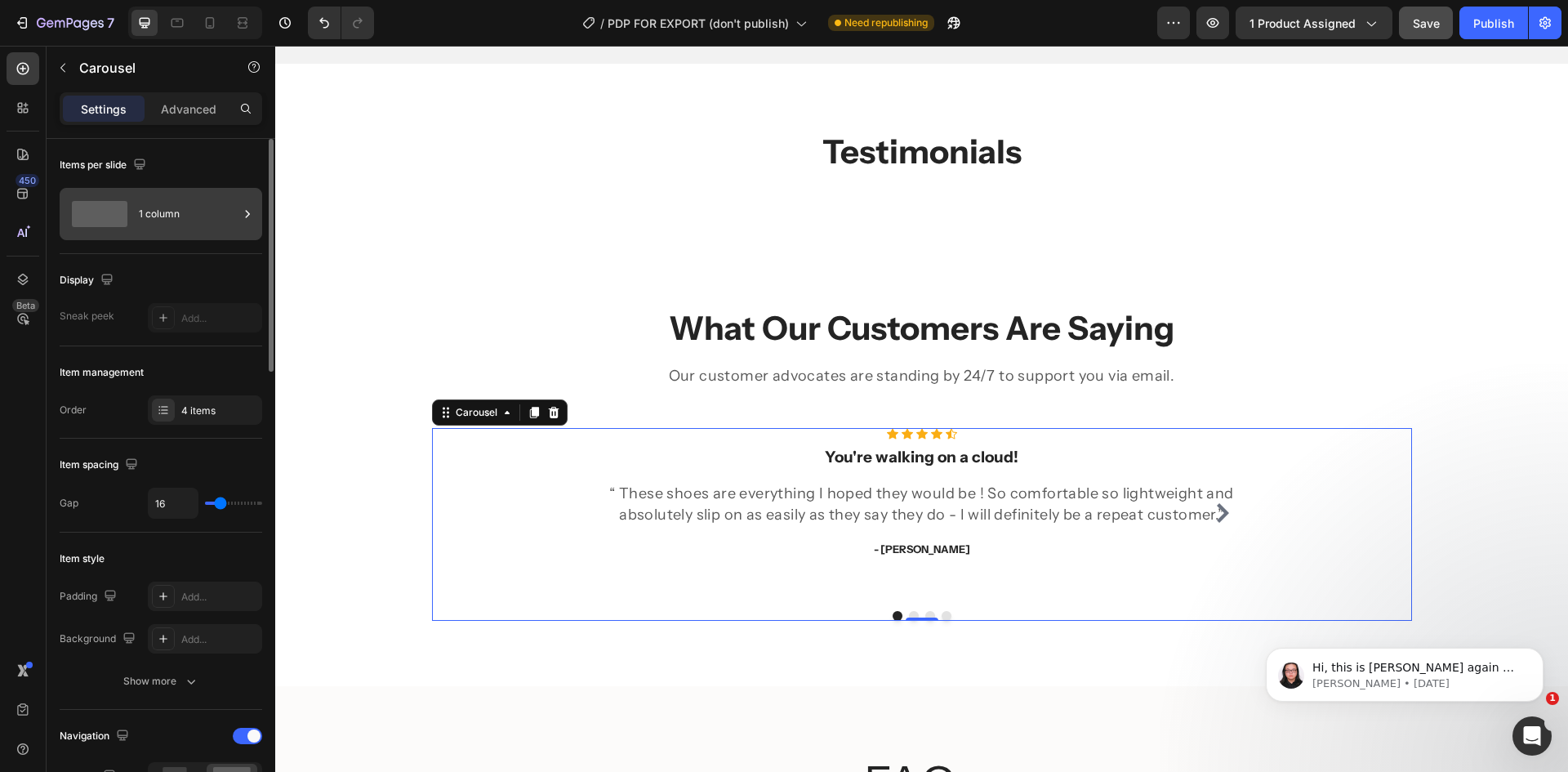
click at [157, 217] on div "1 column" at bounding box center [188, 214] width 99 height 37
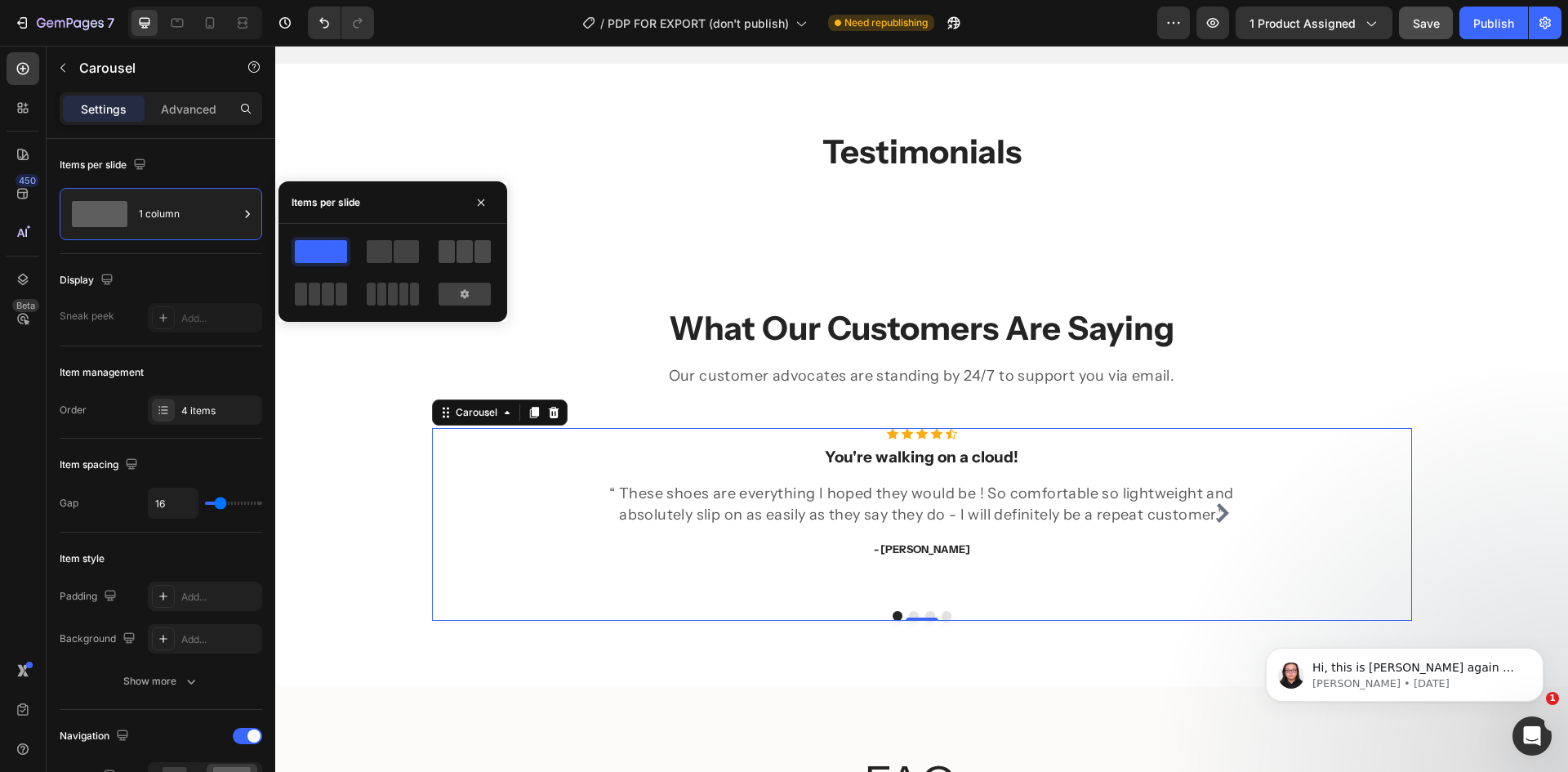
click at [452, 251] on span at bounding box center [446, 251] width 16 height 23
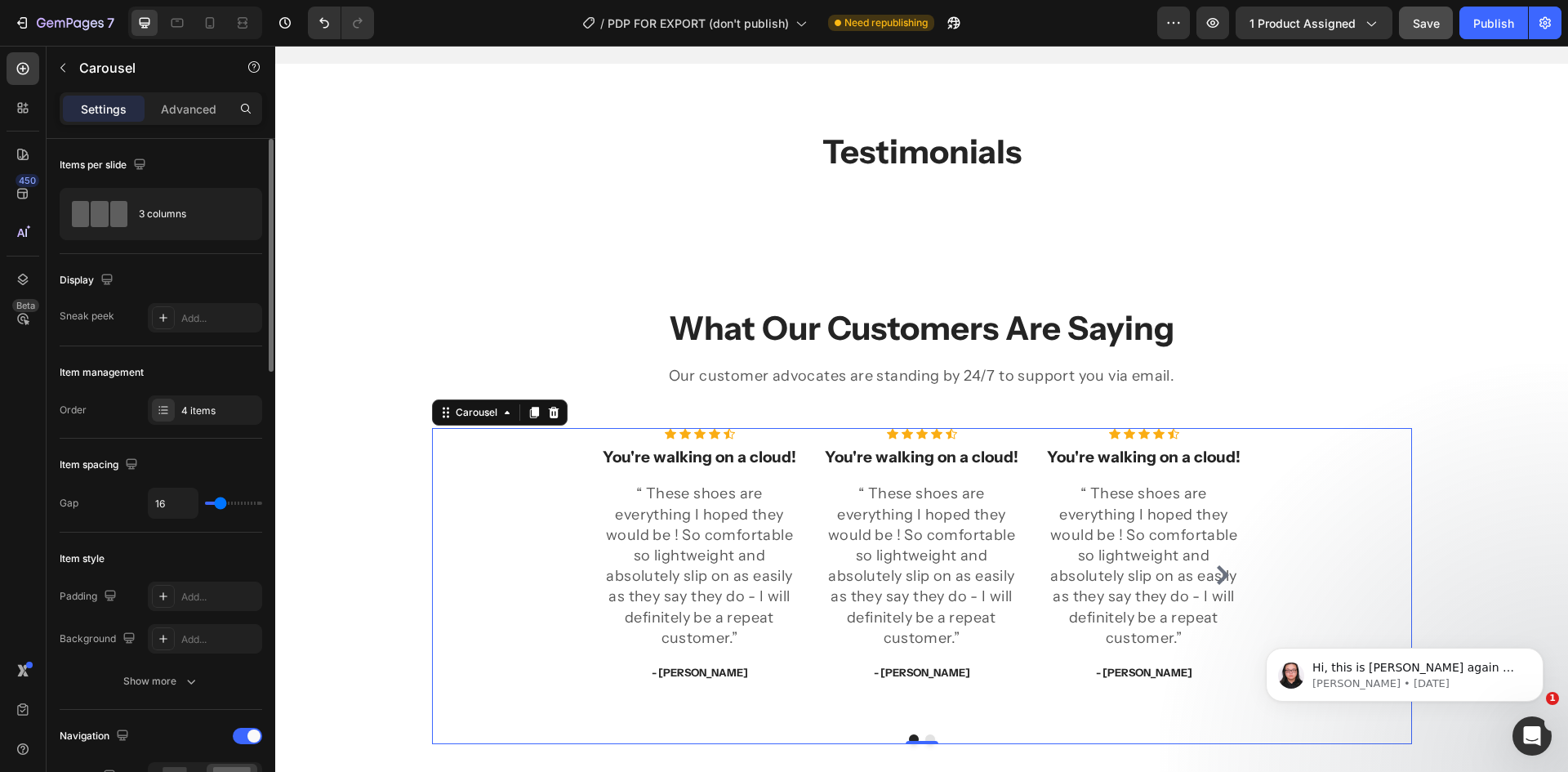
click at [221, 283] on div "Display" at bounding box center [160, 280] width 203 height 26
click at [229, 417] on div "4 items" at bounding box center [220, 411] width 76 height 14
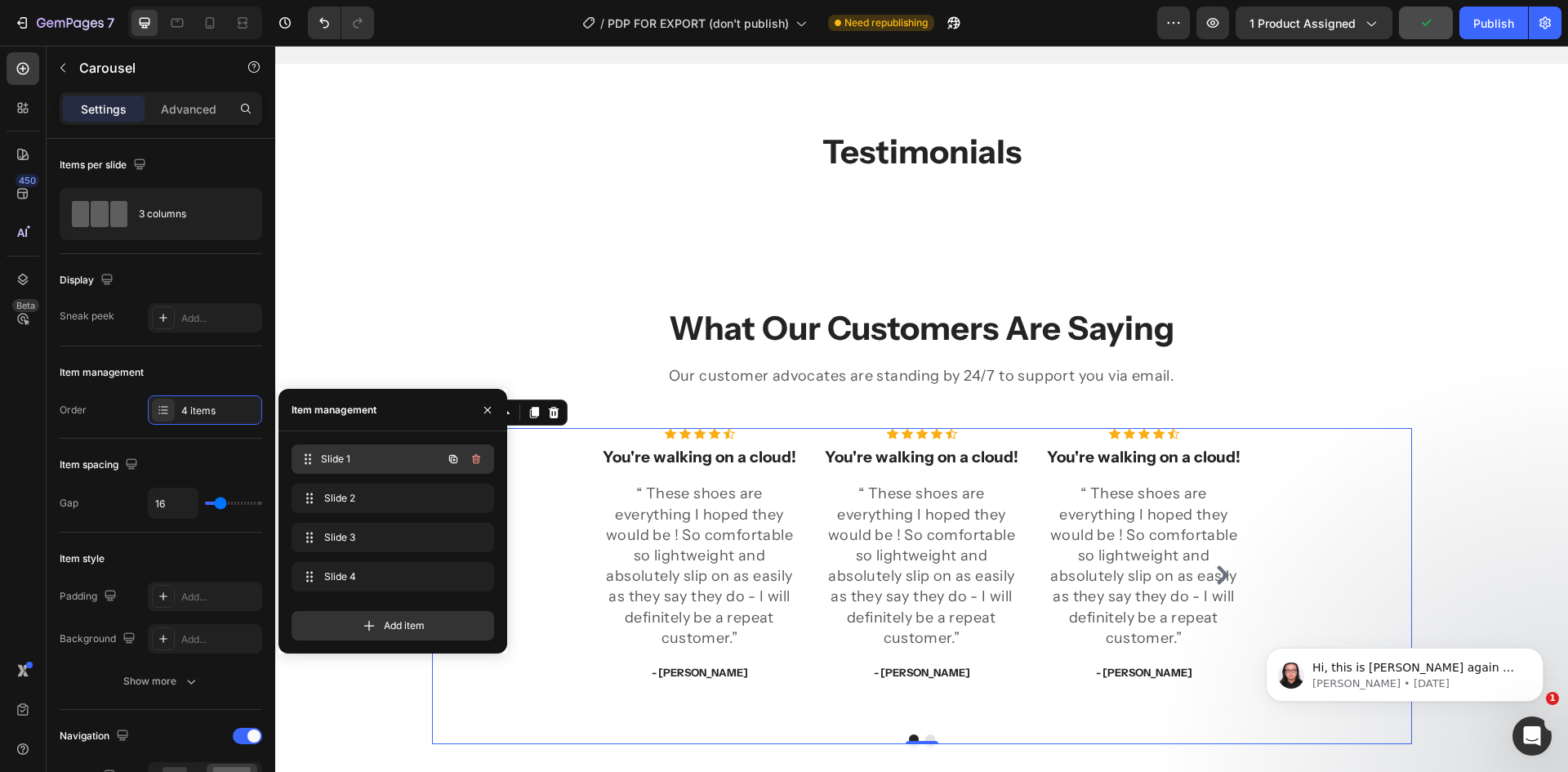
click at [363, 469] on div "Slide 1 Slide 1" at bounding box center [369, 459] width 143 height 23
click at [367, 491] on span "Slide 2" at bounding box center [370, 498] width 92 height 14
click at [374, 538] on span "Slide 3" at bounding box center [381, 537] width 120 height 14
click at [378, 565] on div "Slide 4 Slide 4" at bounding box center [369, 576] width 143 height 23
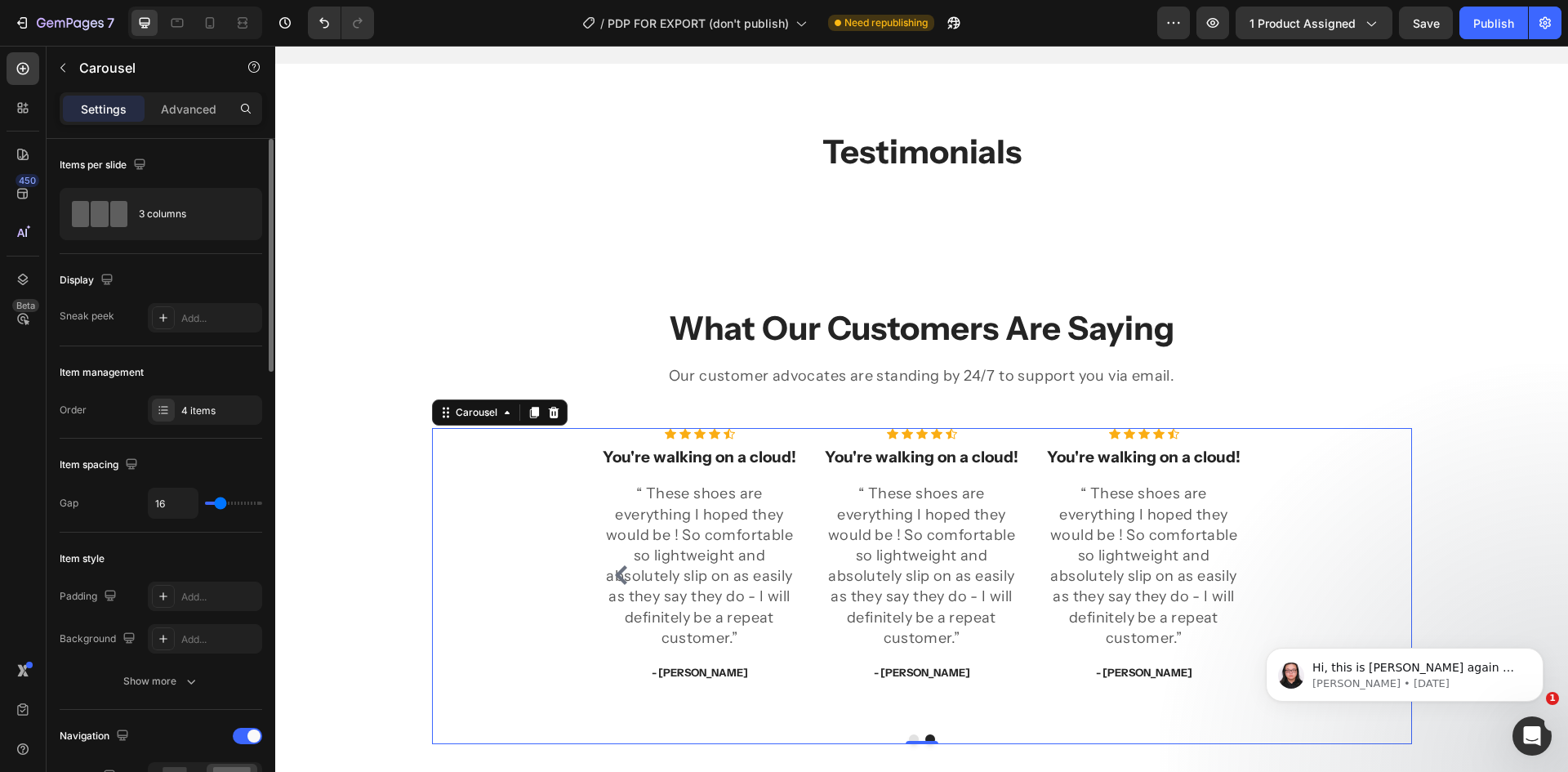
type input "30"
type input "36"
type input "37"
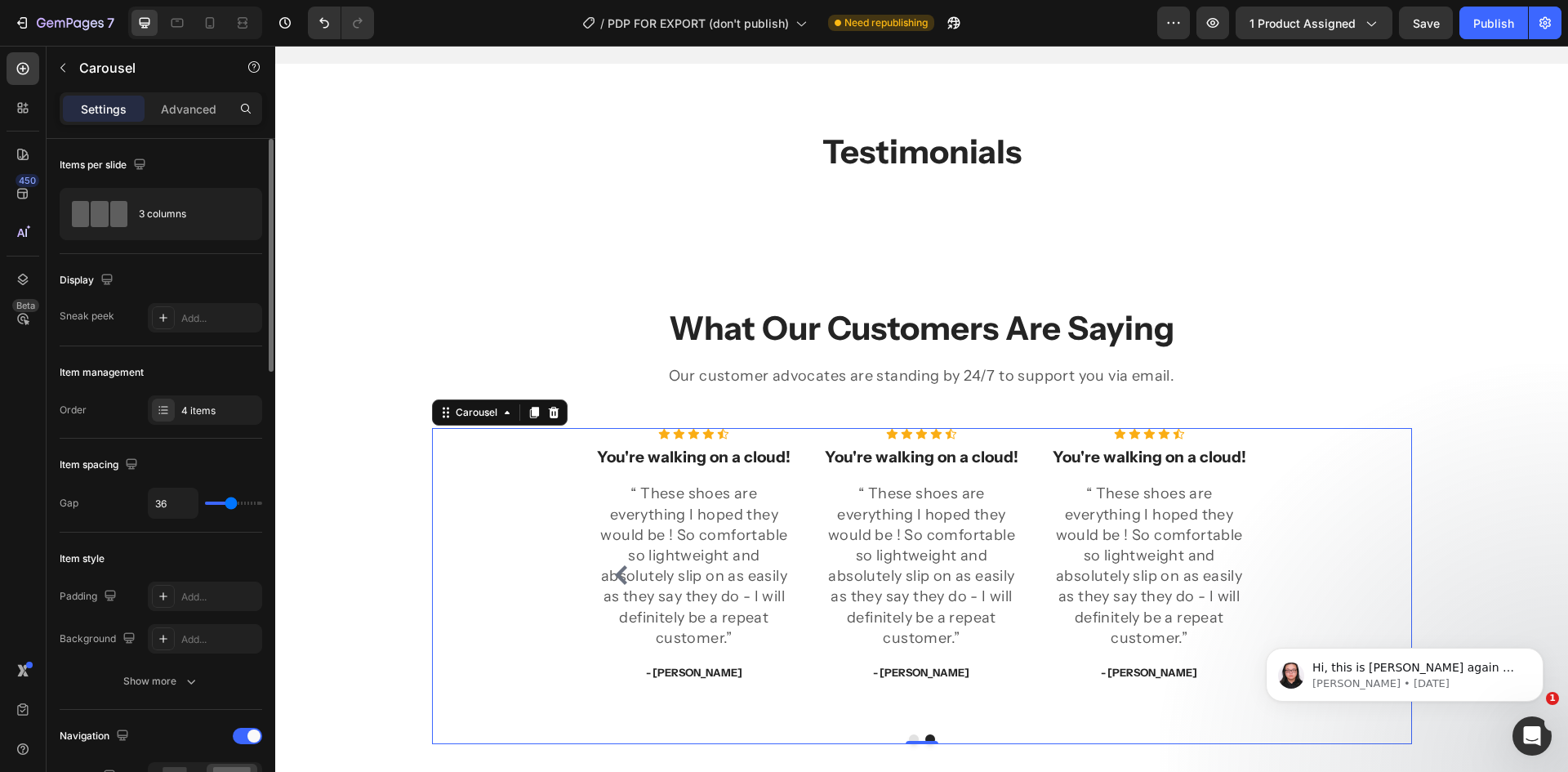
type input "37"
type input "49"
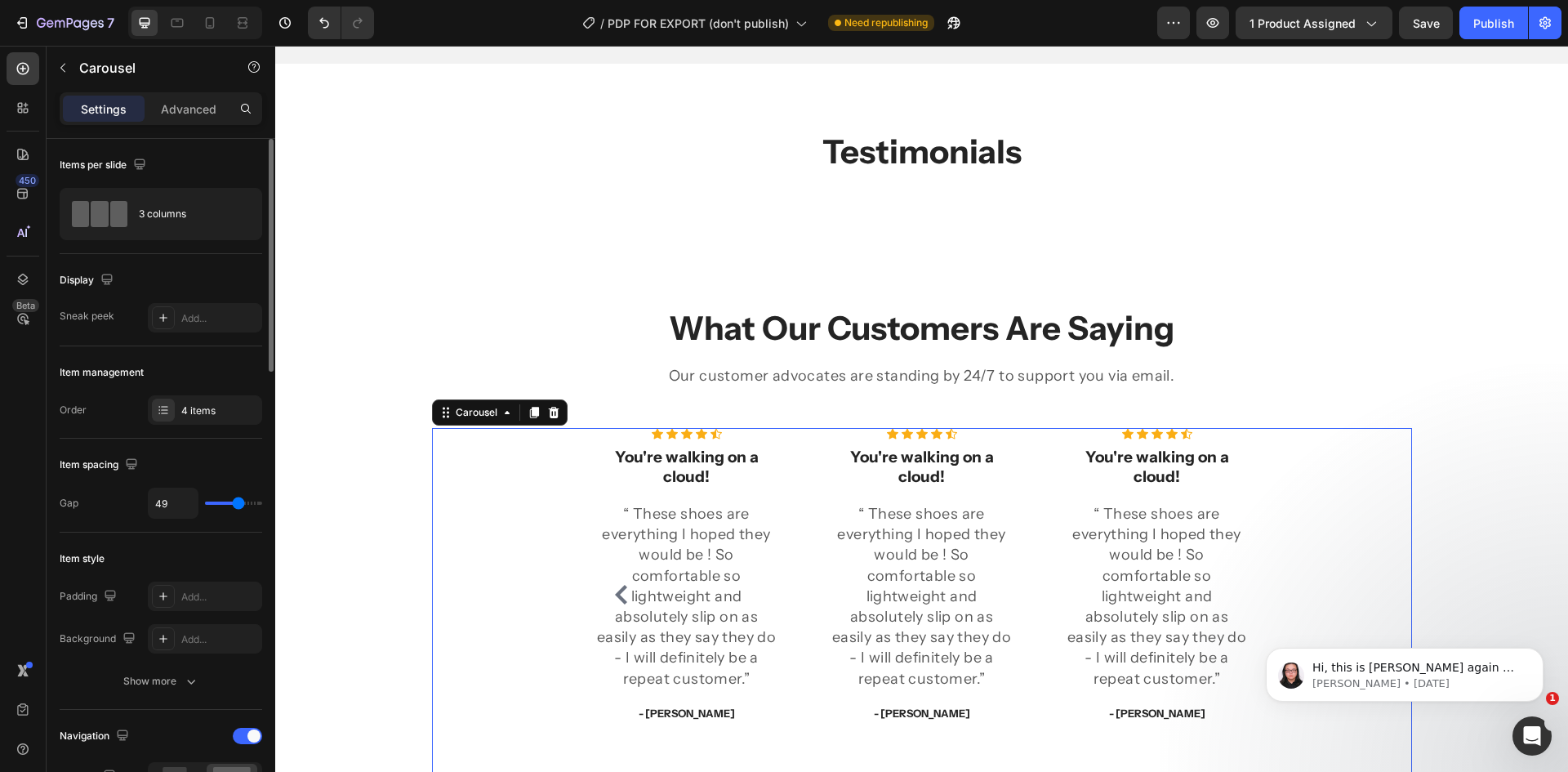
type input "64"
type input "71"
type input "73"
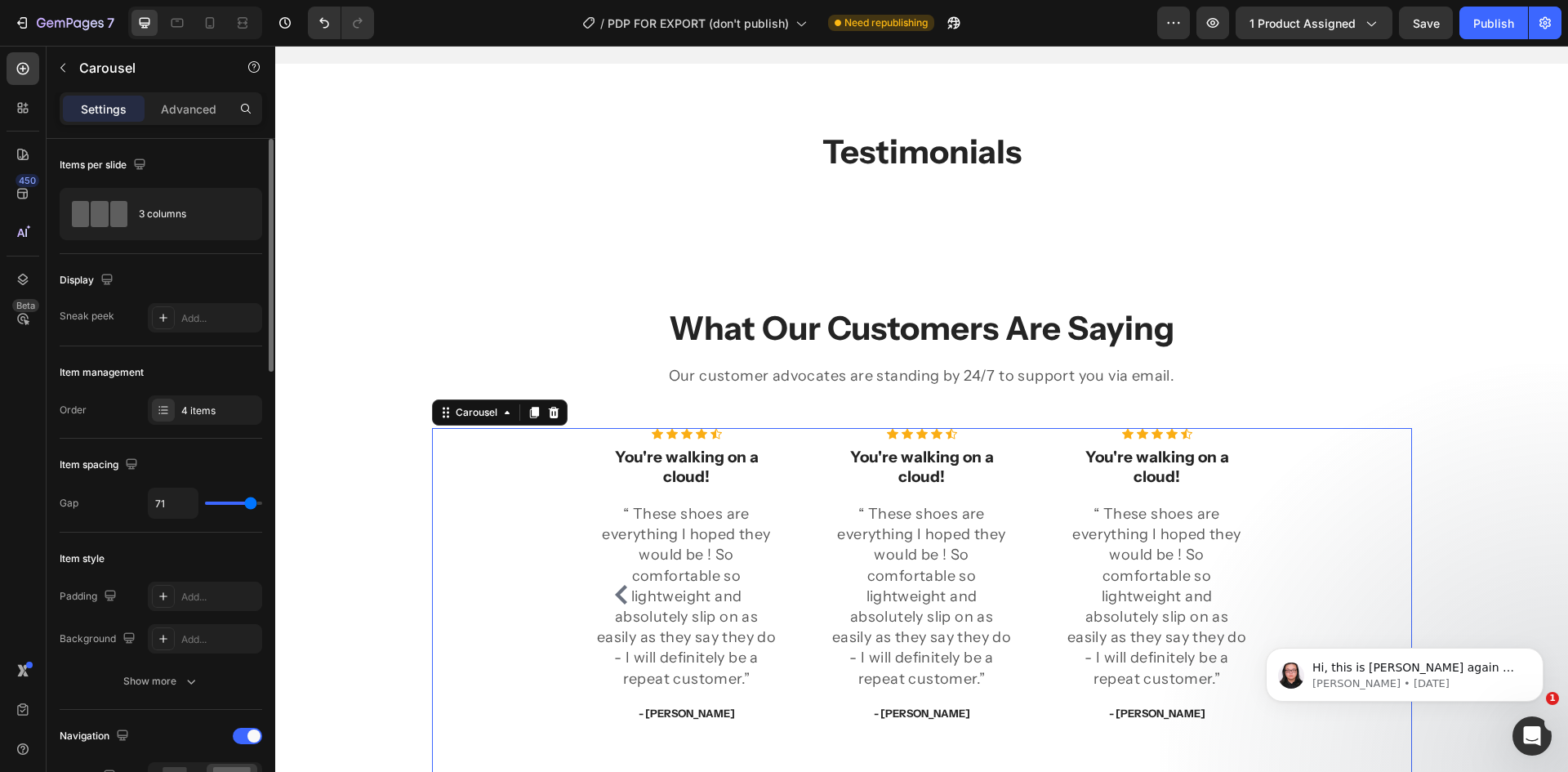
type input "73"
type input "74"
type input "77"
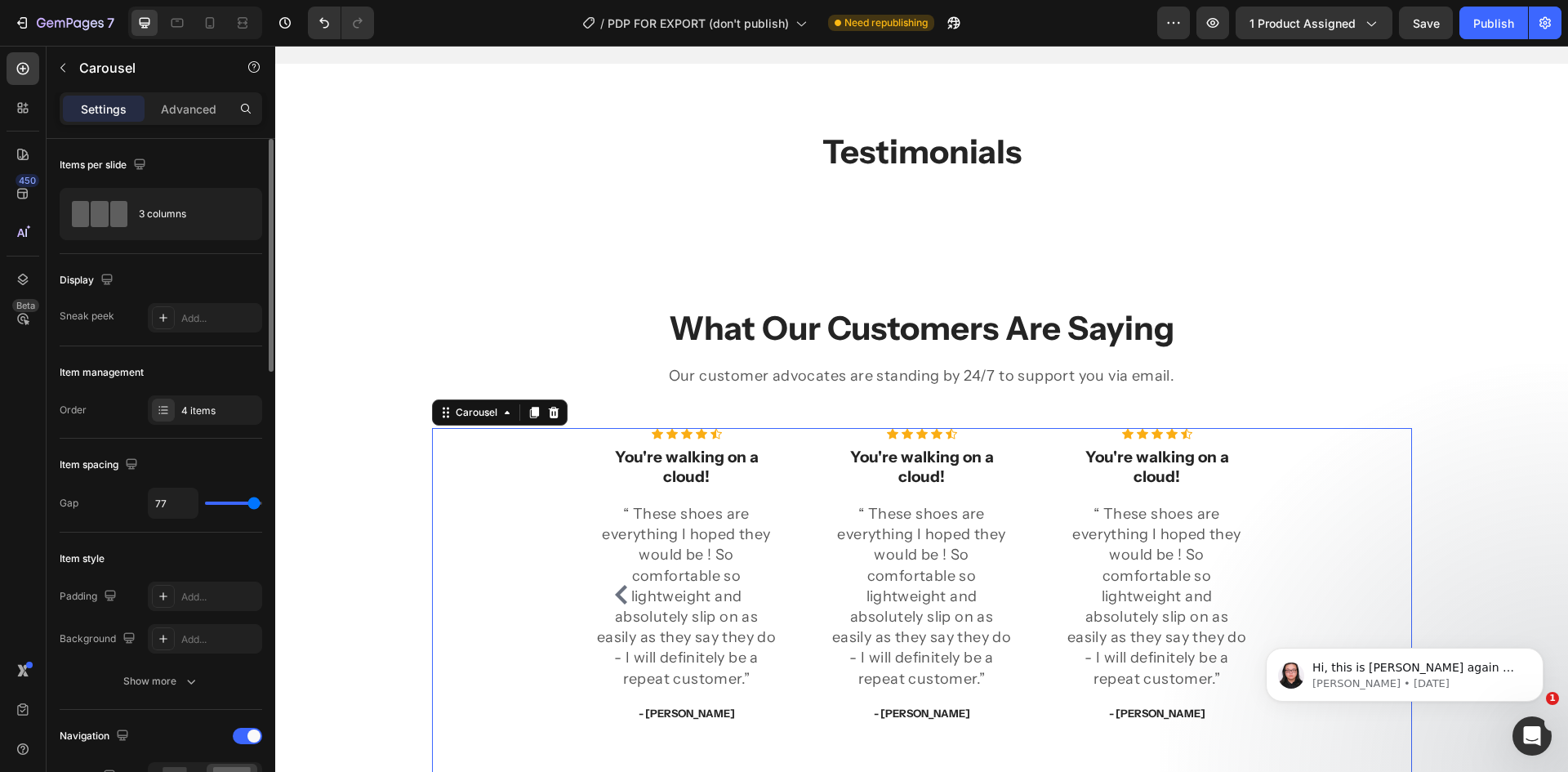
type input "80"
type input "19"
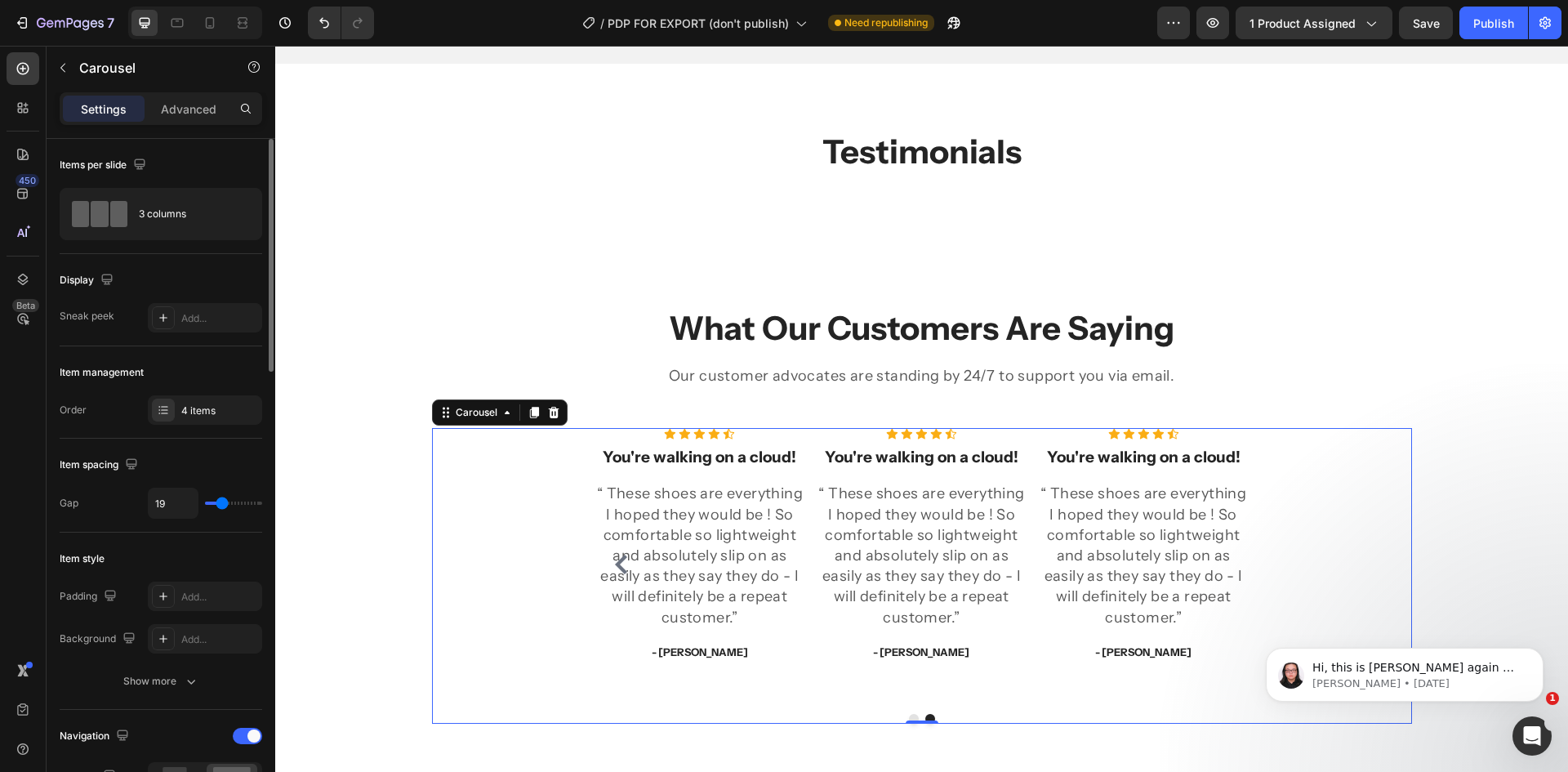
type input "15"
type input "9"
type input "4"
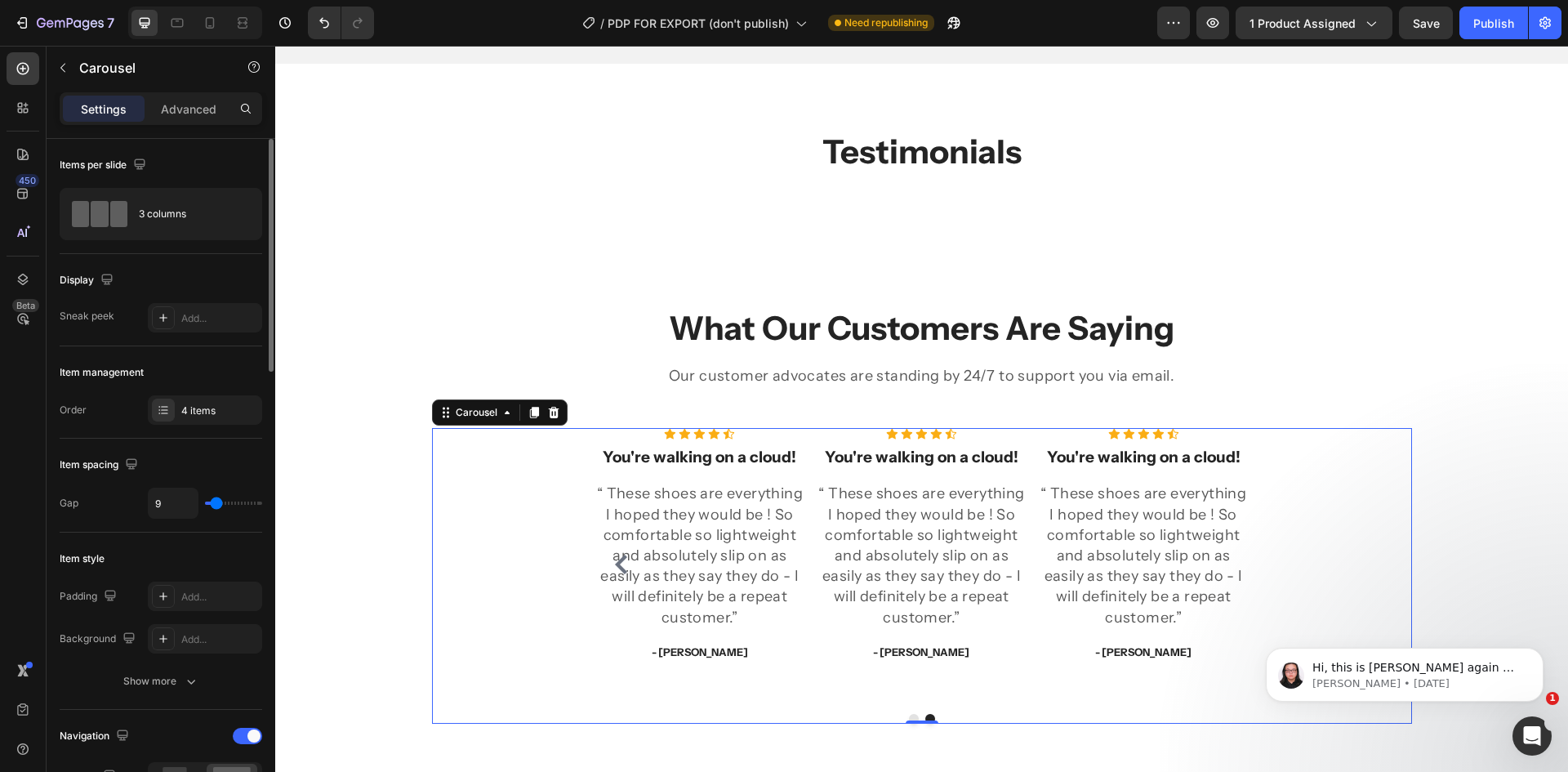
type input "4"
type input "3"
type input "0"
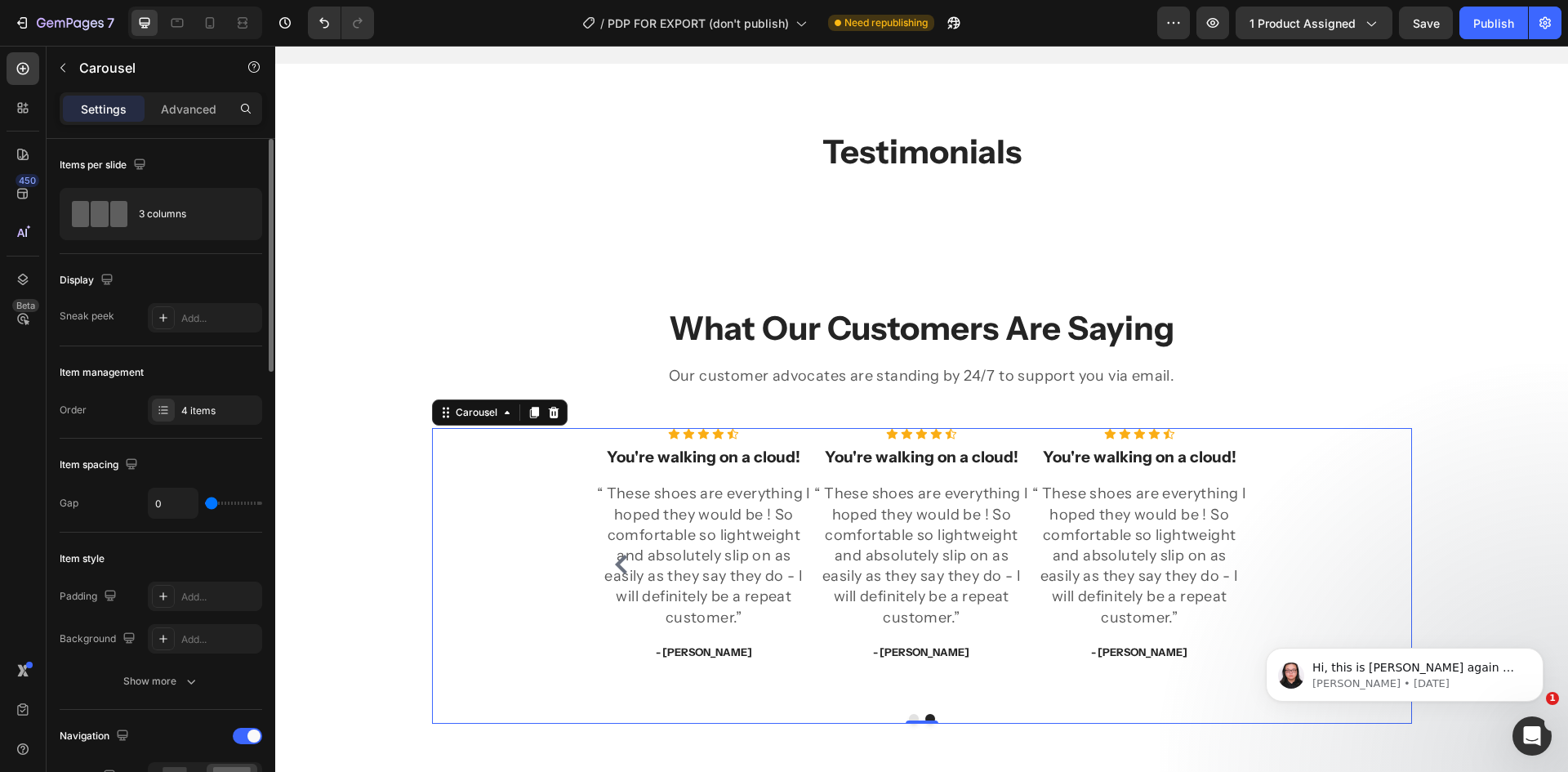
type input "18"
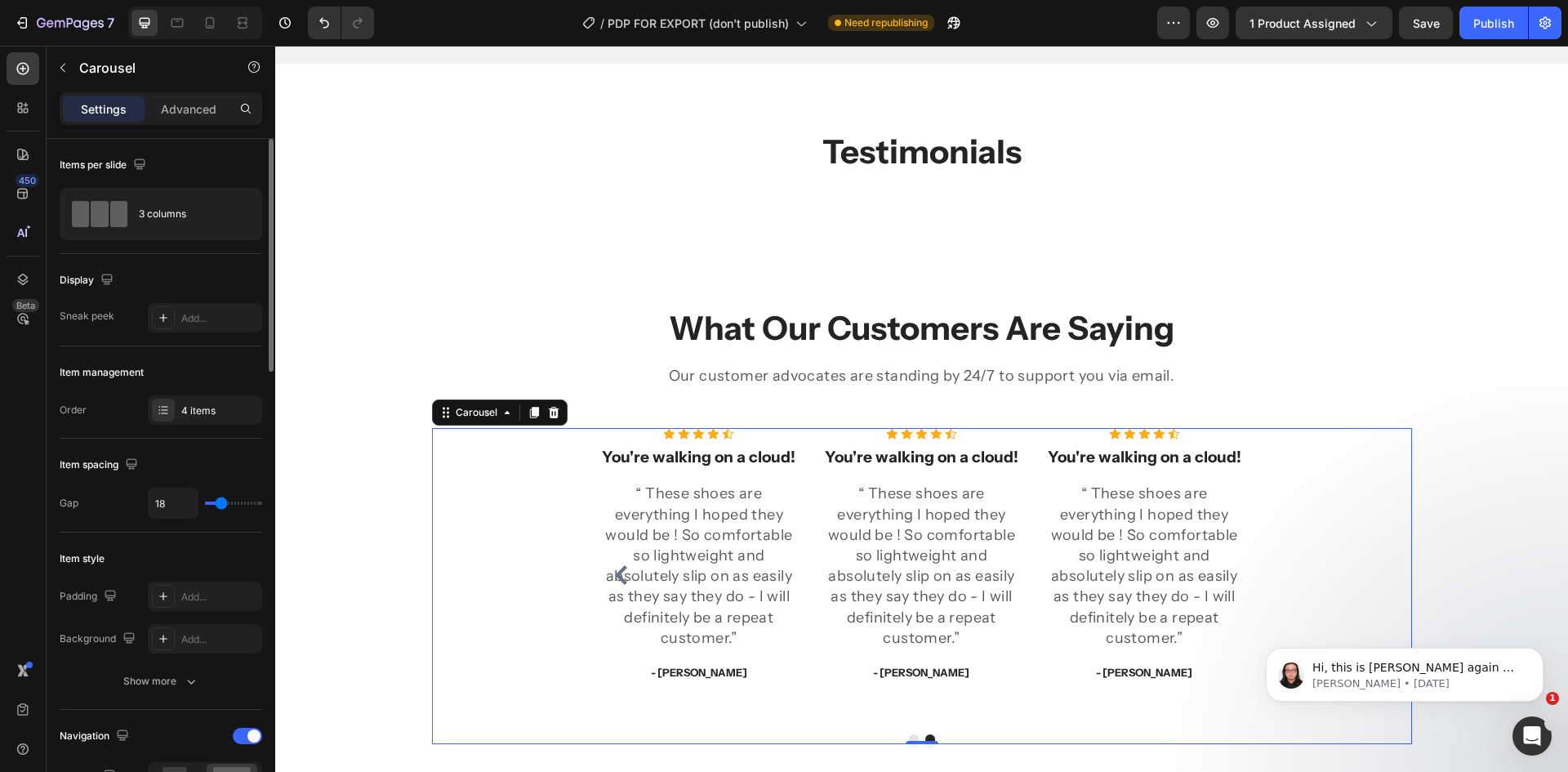
type input "16"
type input "15"
type input "12"
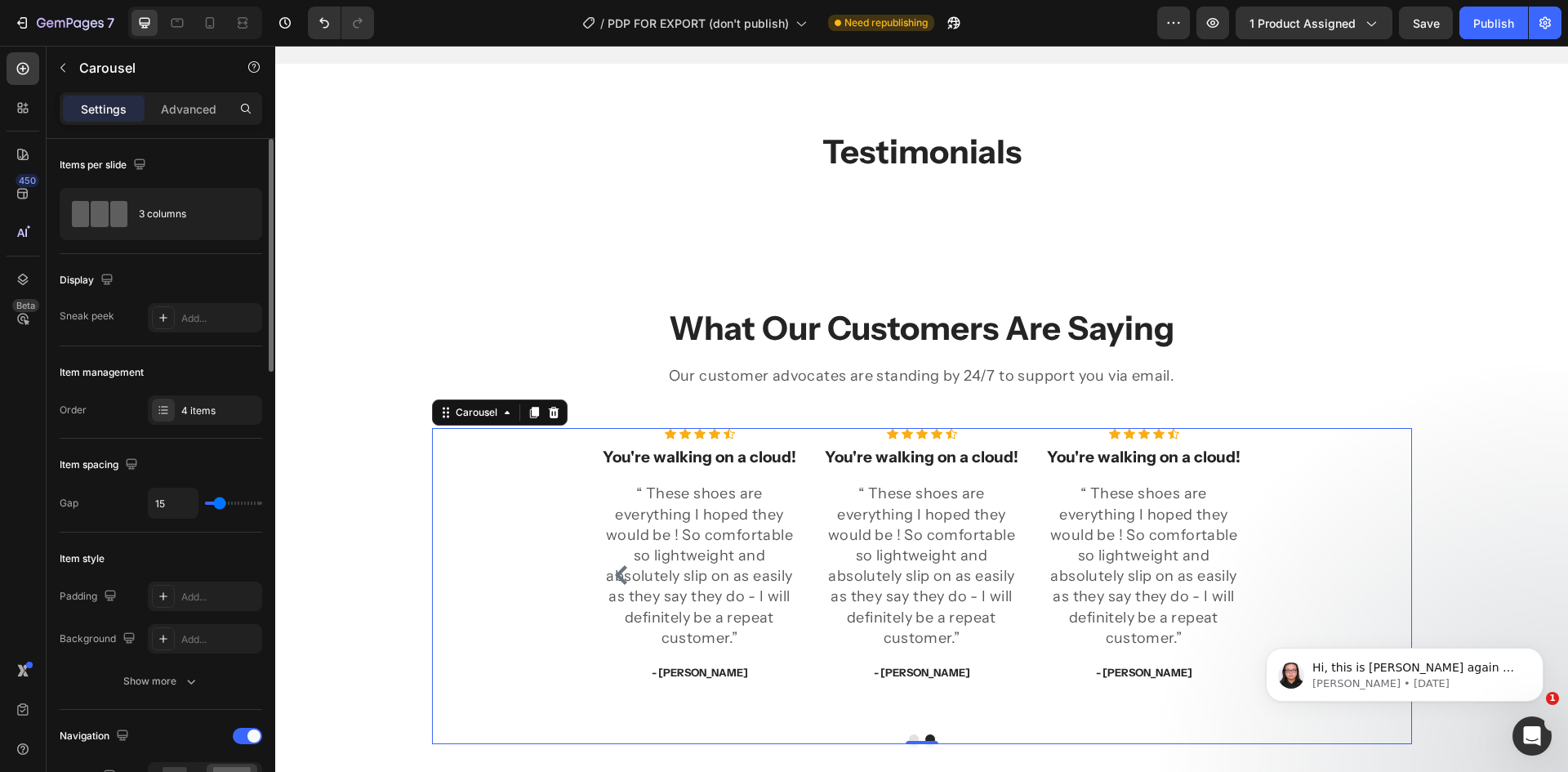
type input "12"
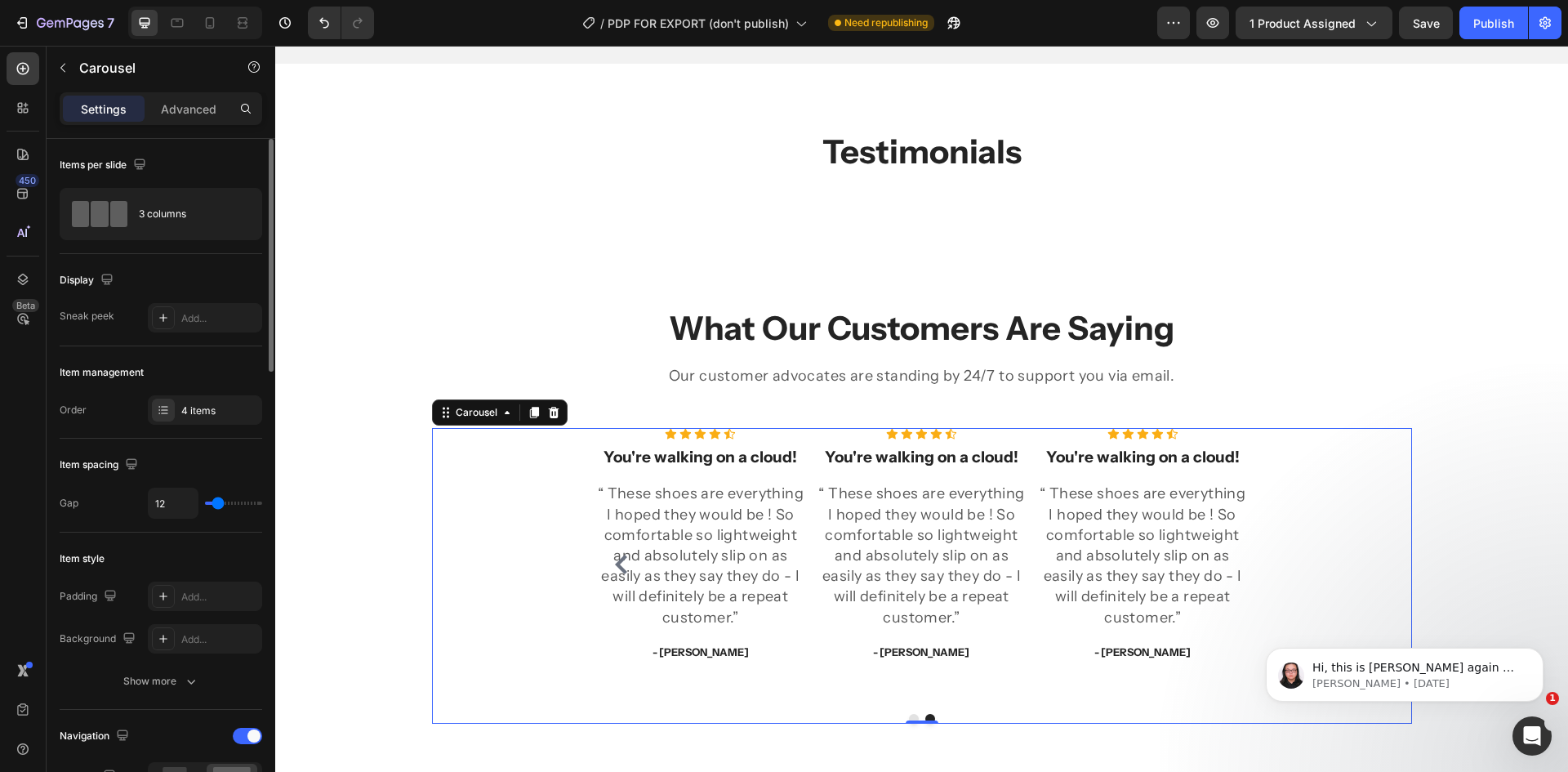
type input "18"
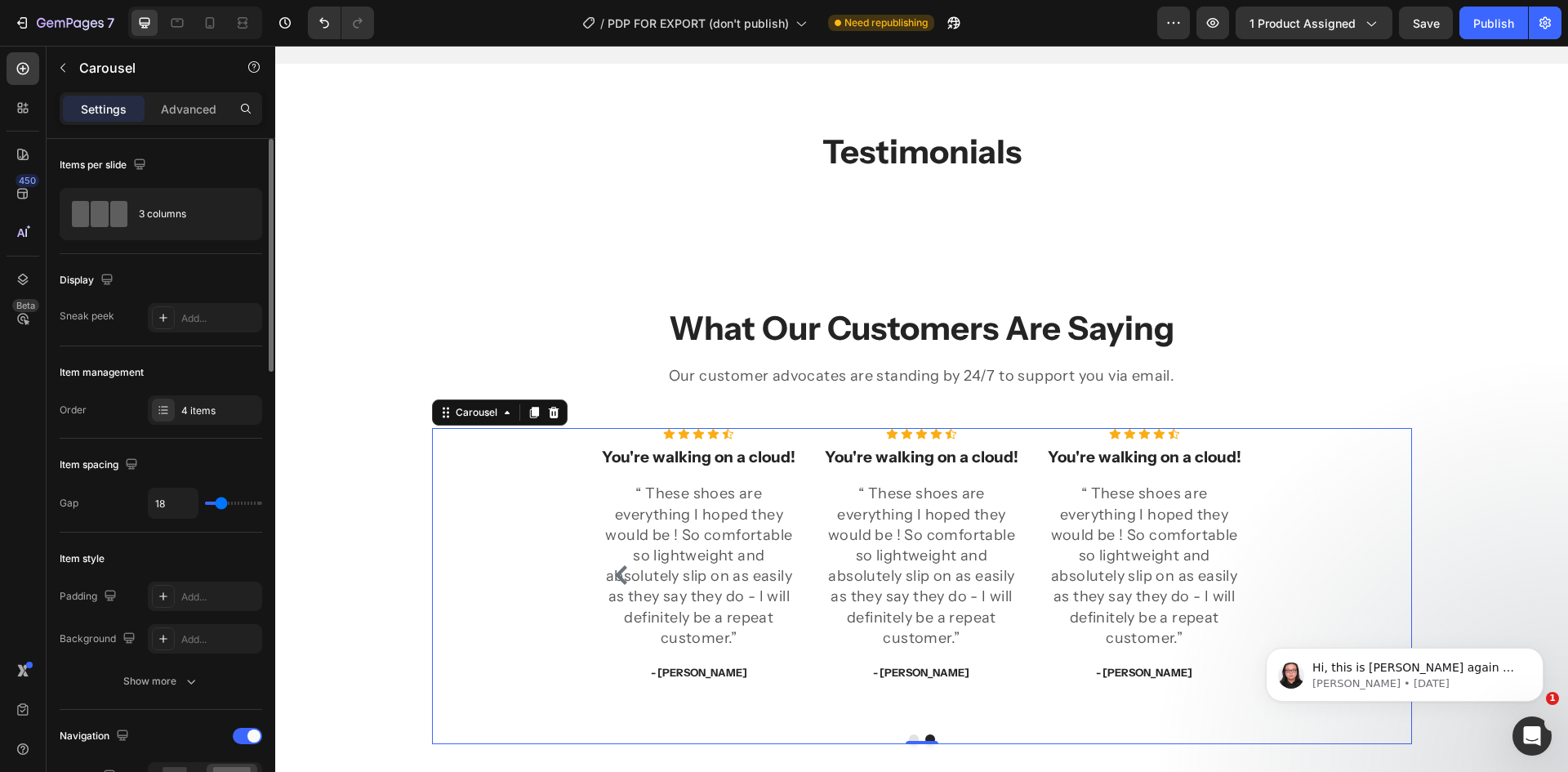
type input "13"
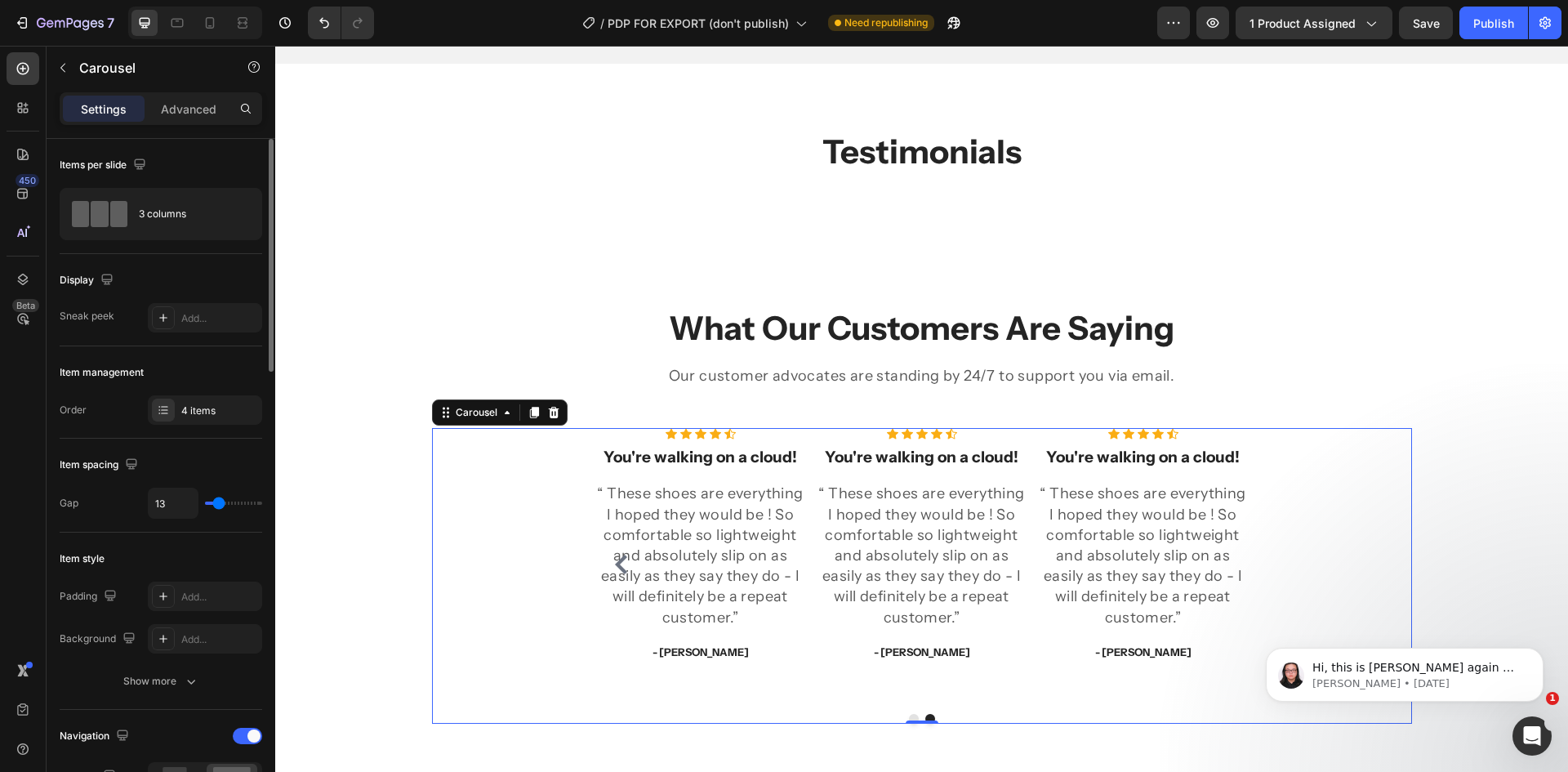
type input "16"
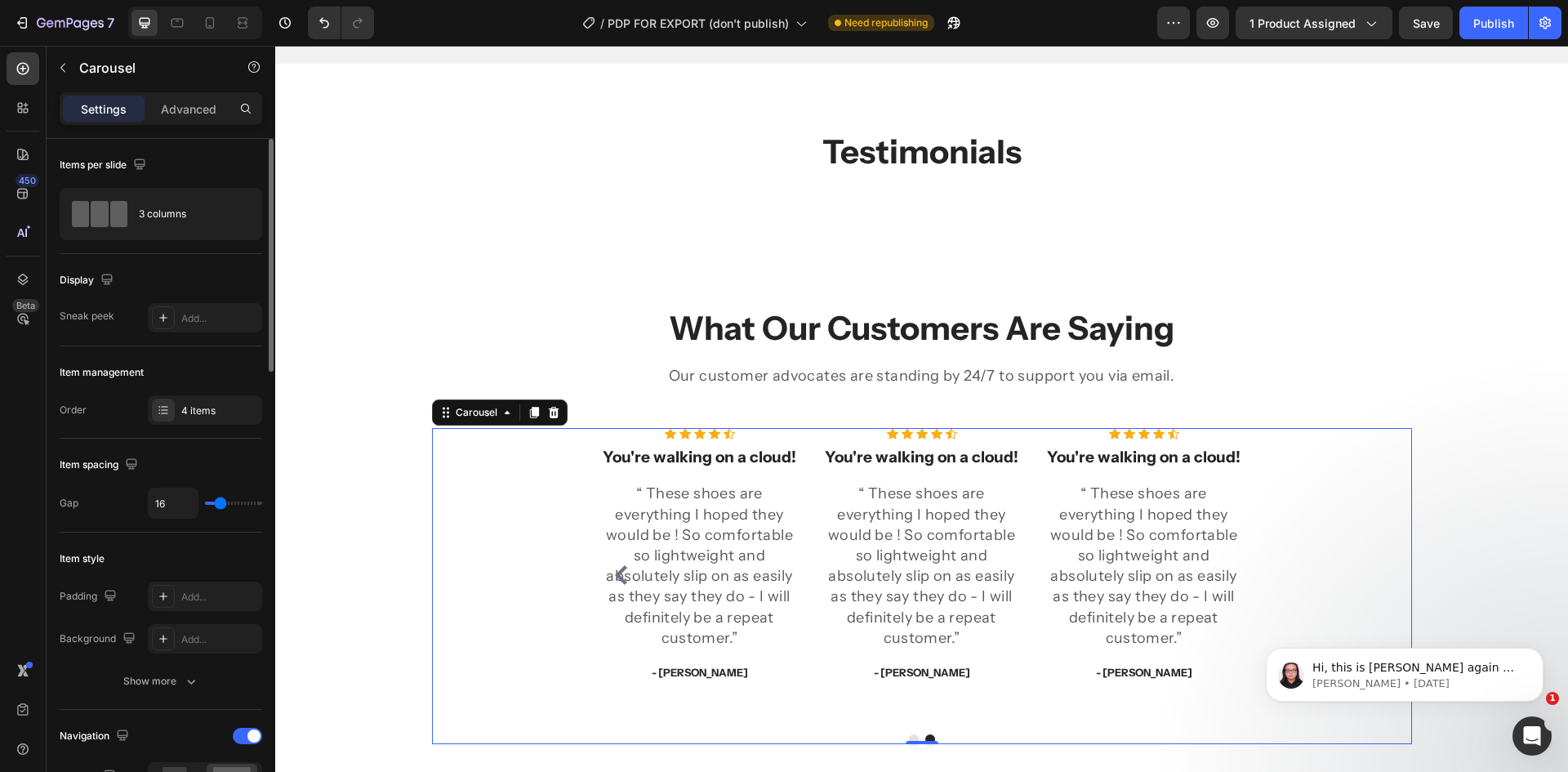
click at [221, 502] on input "range" at bounding box center [233, 503] width 57 height 3
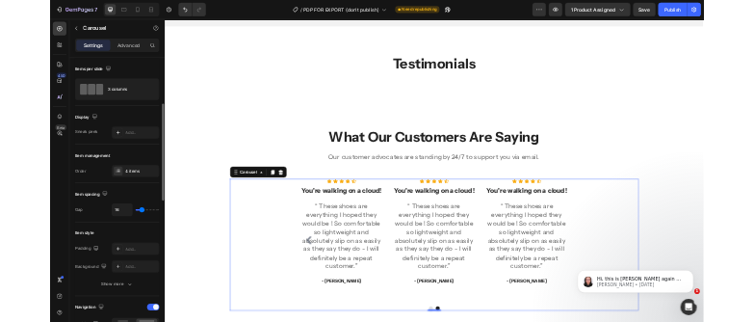
scroll to position [96, 0]
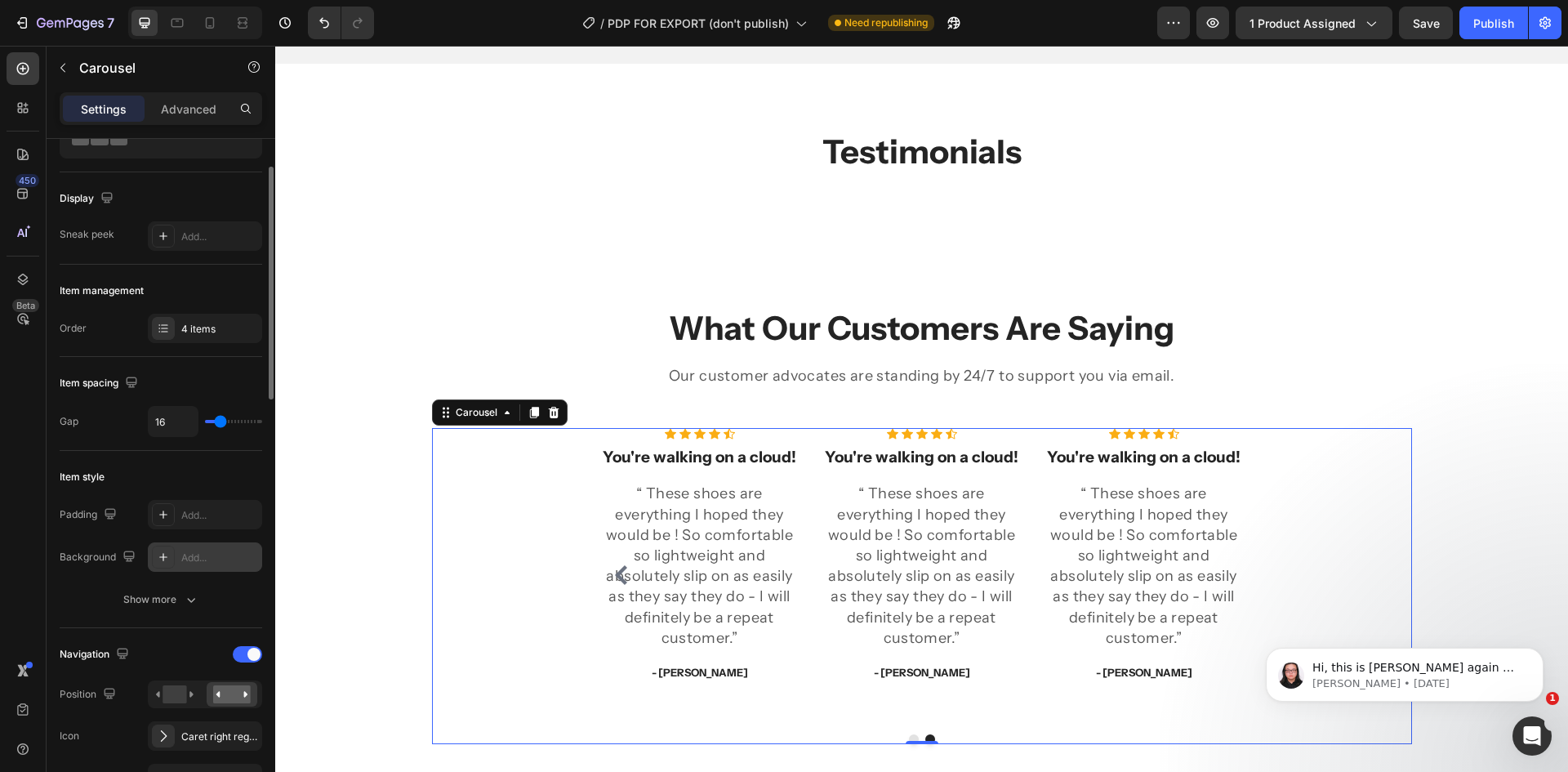
click at [188, 566] on div "Add..." at bounding box center [204, 557] width 115 height 30
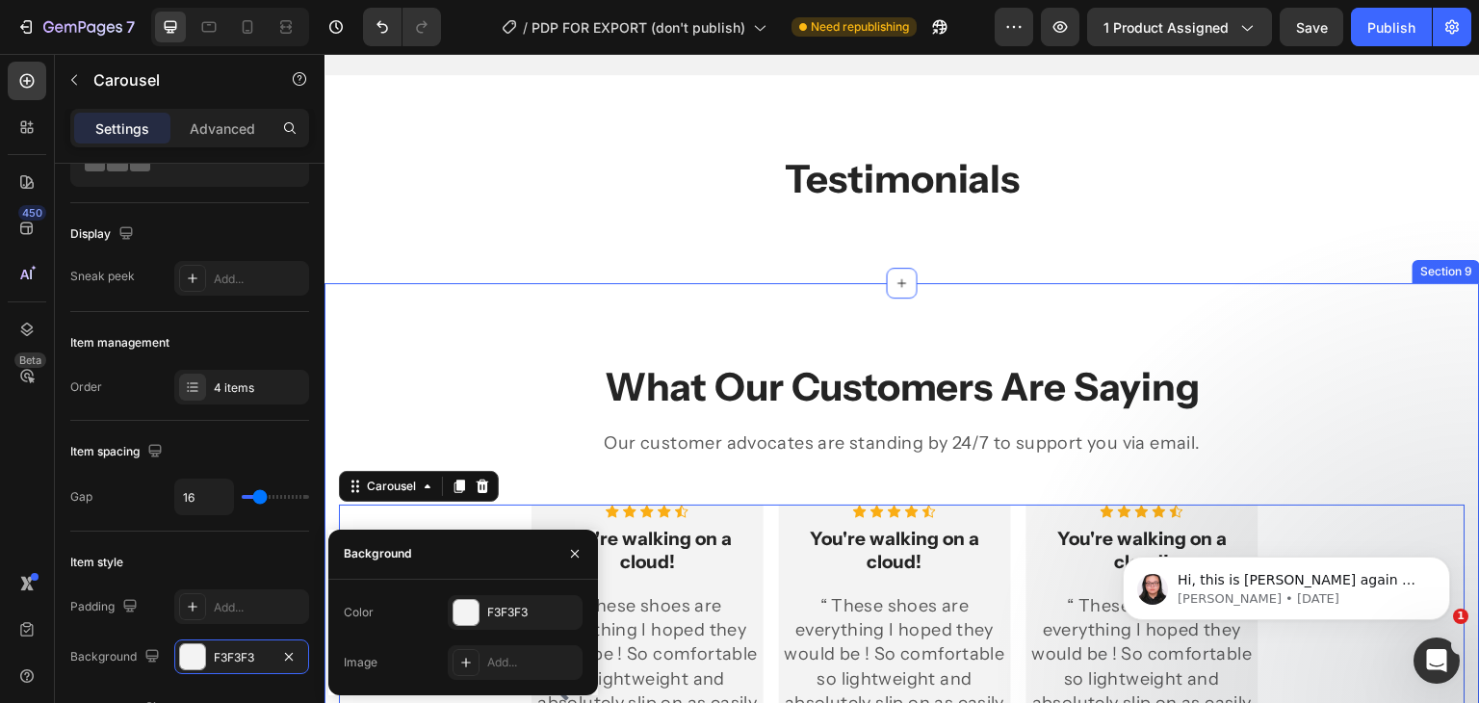
scroll to position [3391, 0]
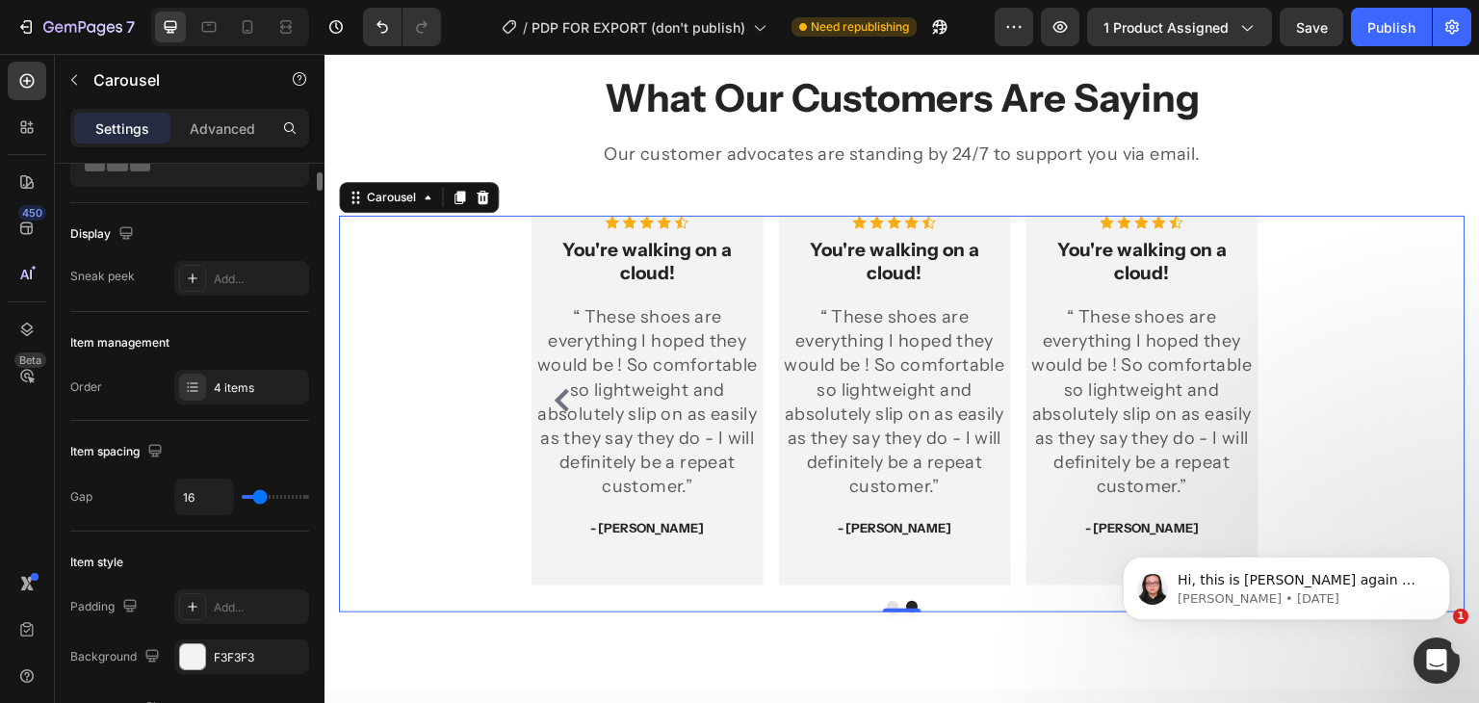
click at [193, 567] on div "Item style" at bounding box center [189, 562] width 239 height 31
type input "38"
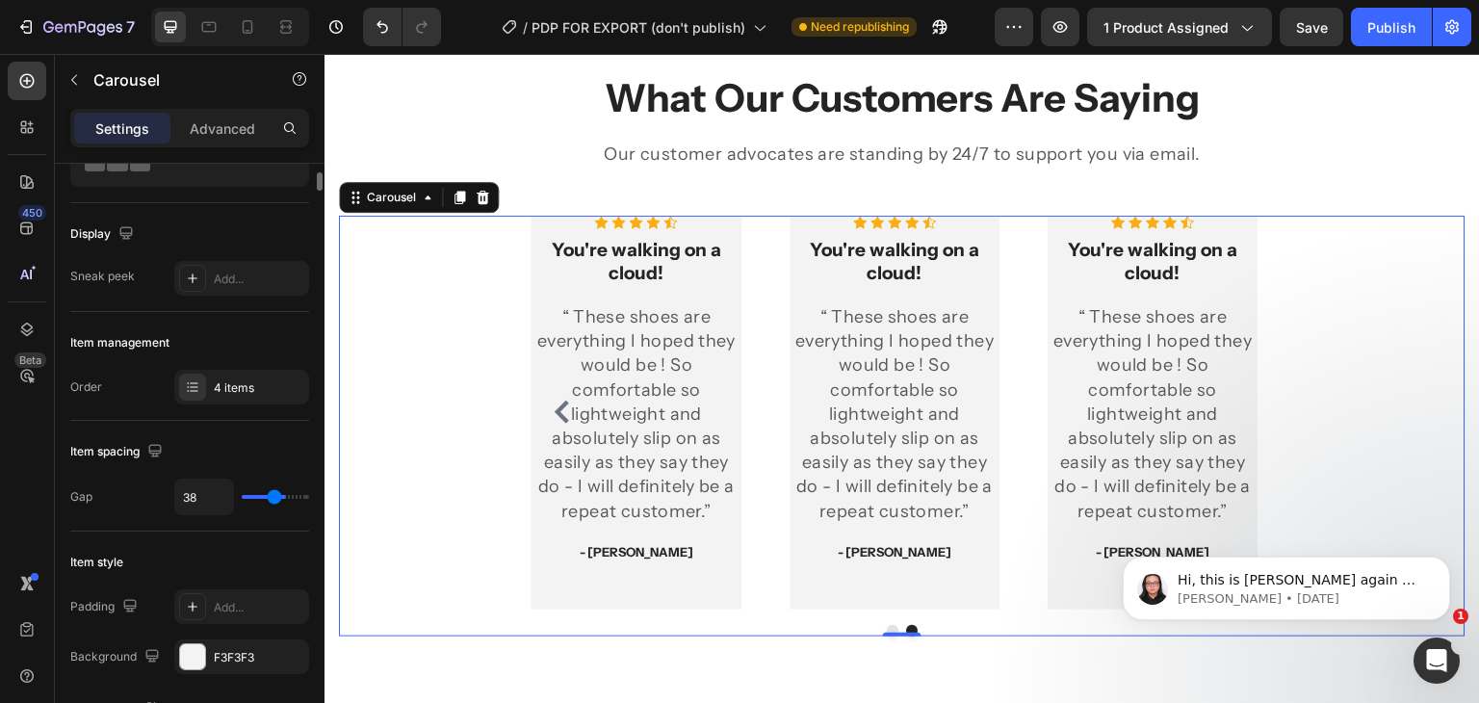
type input "50"
type input "58"
type input "62"
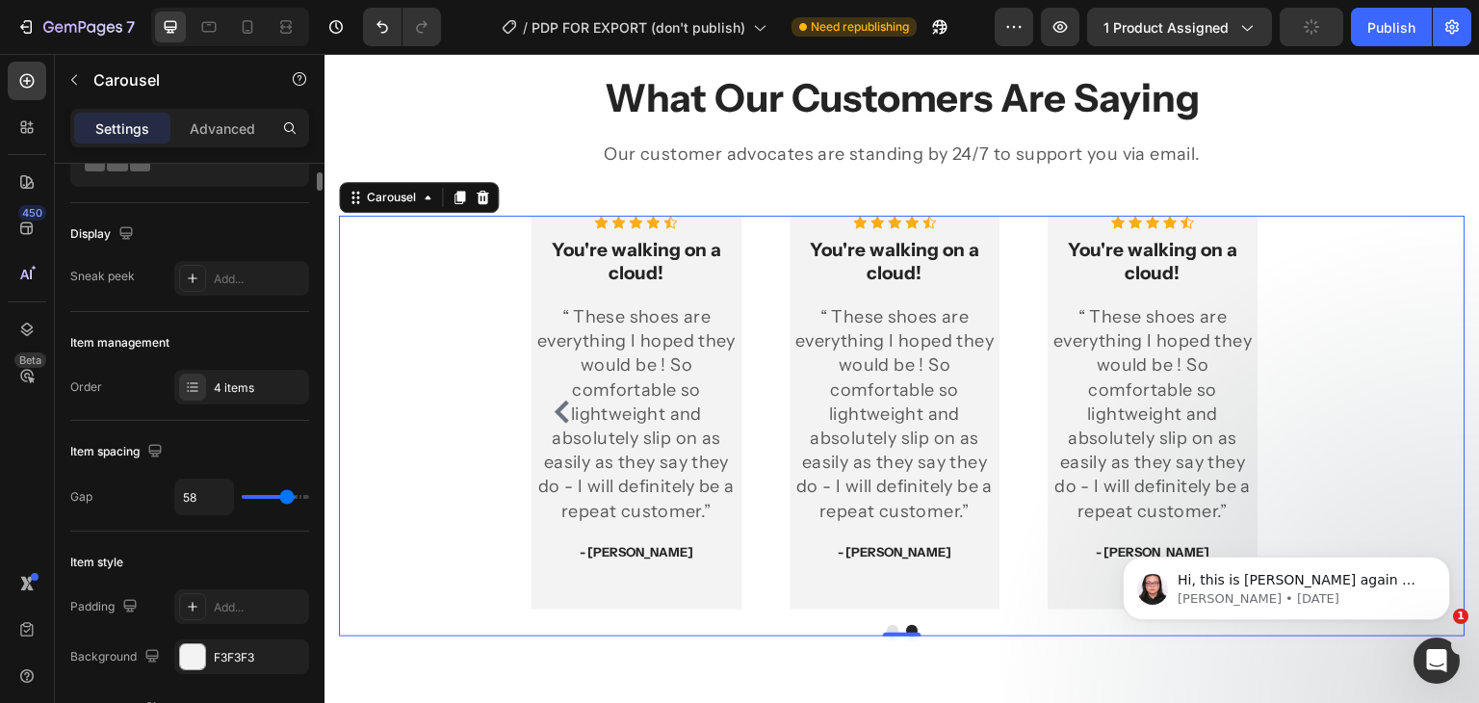
type input "62"
type input "64"
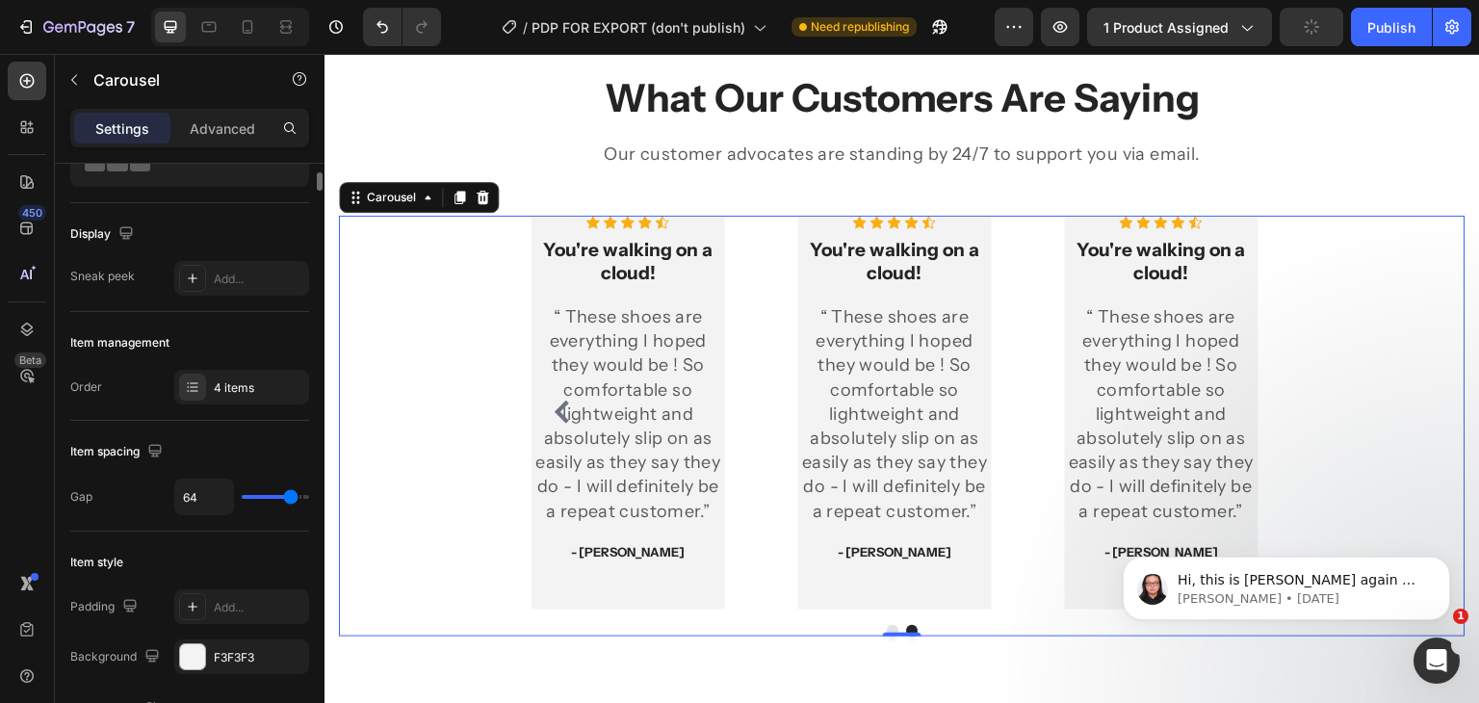
type input "76"
type input "80"
type input "5"
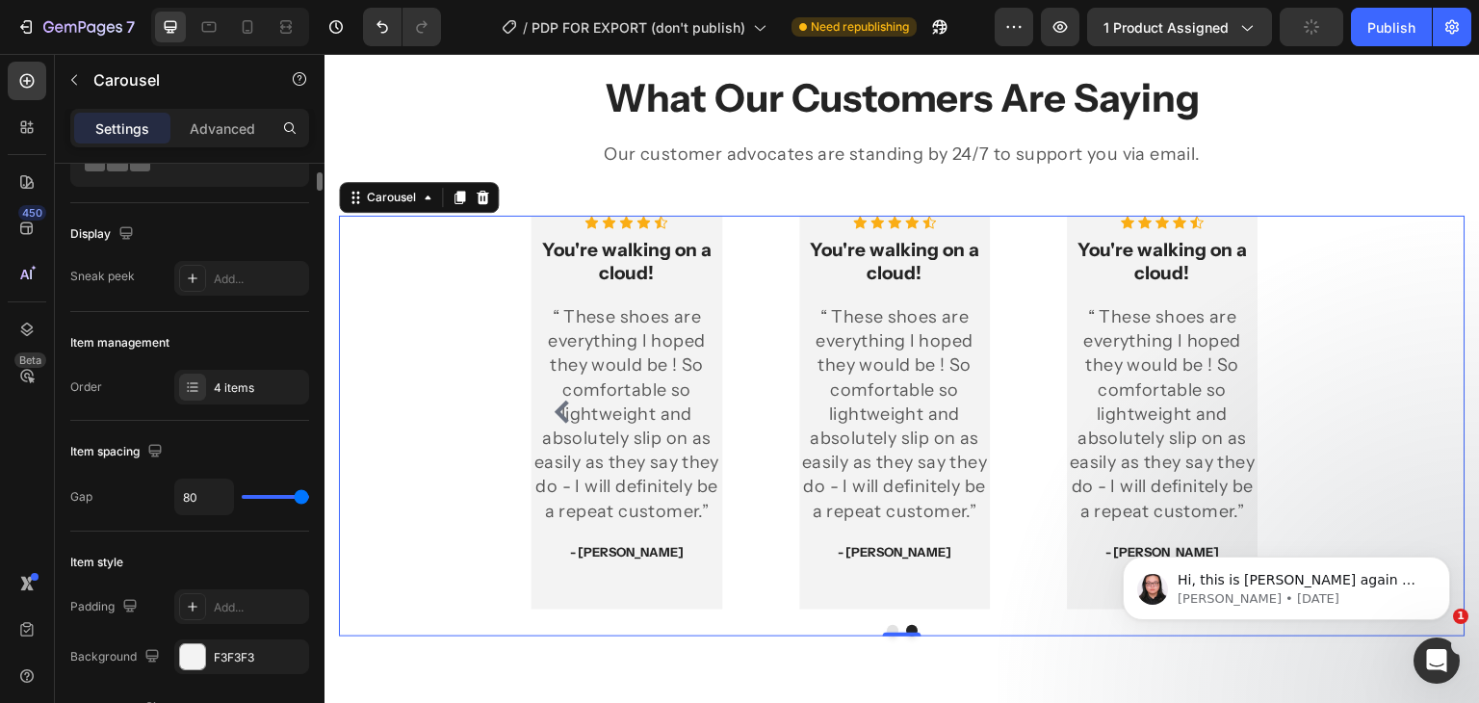
type input "5"
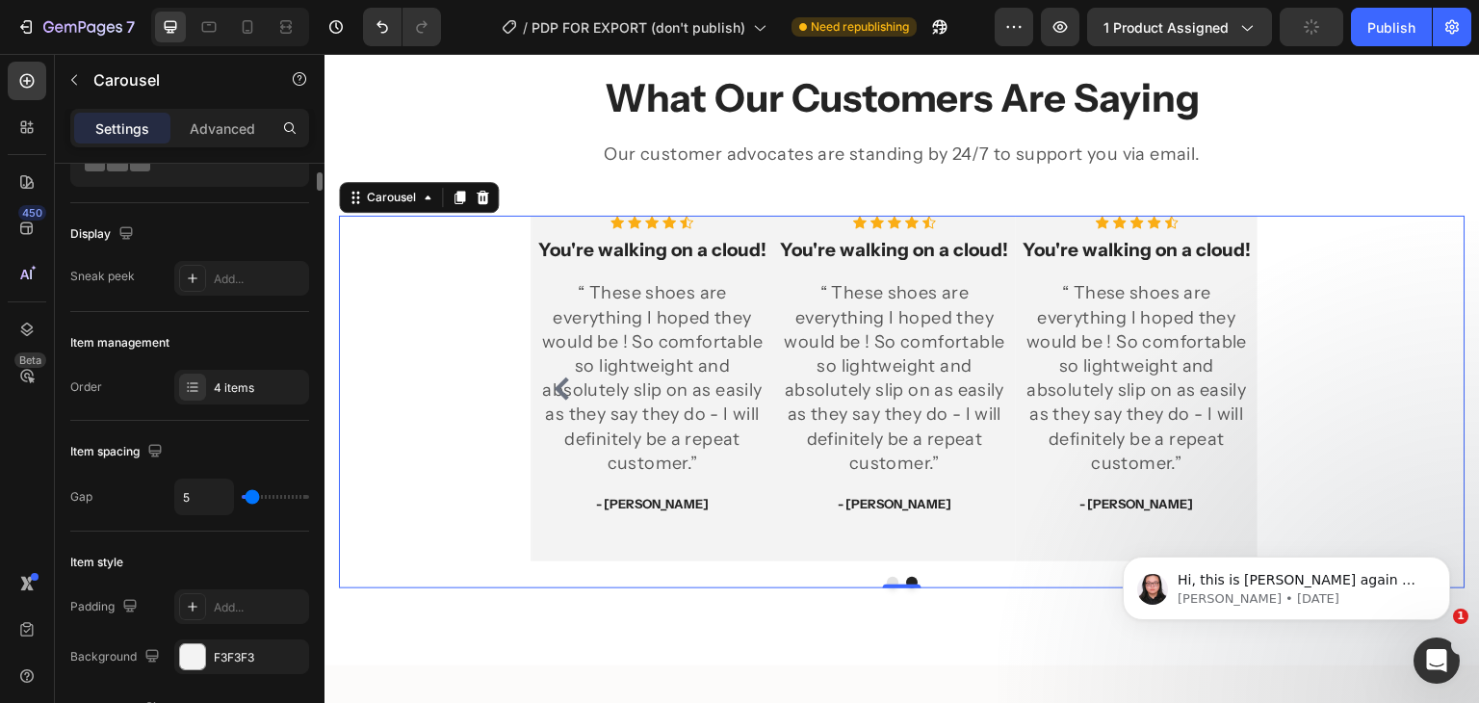
type input "0"
type input "7"
type input "18"
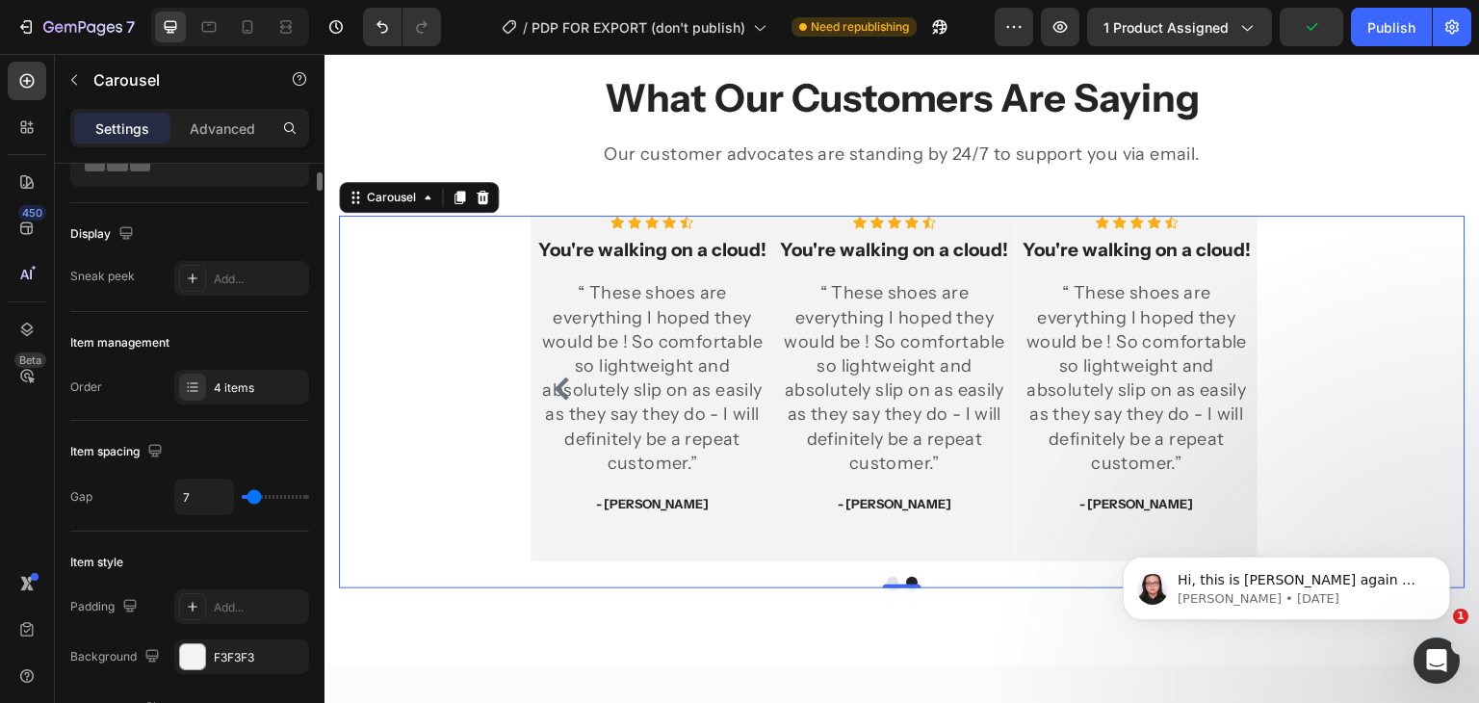
type input "18"
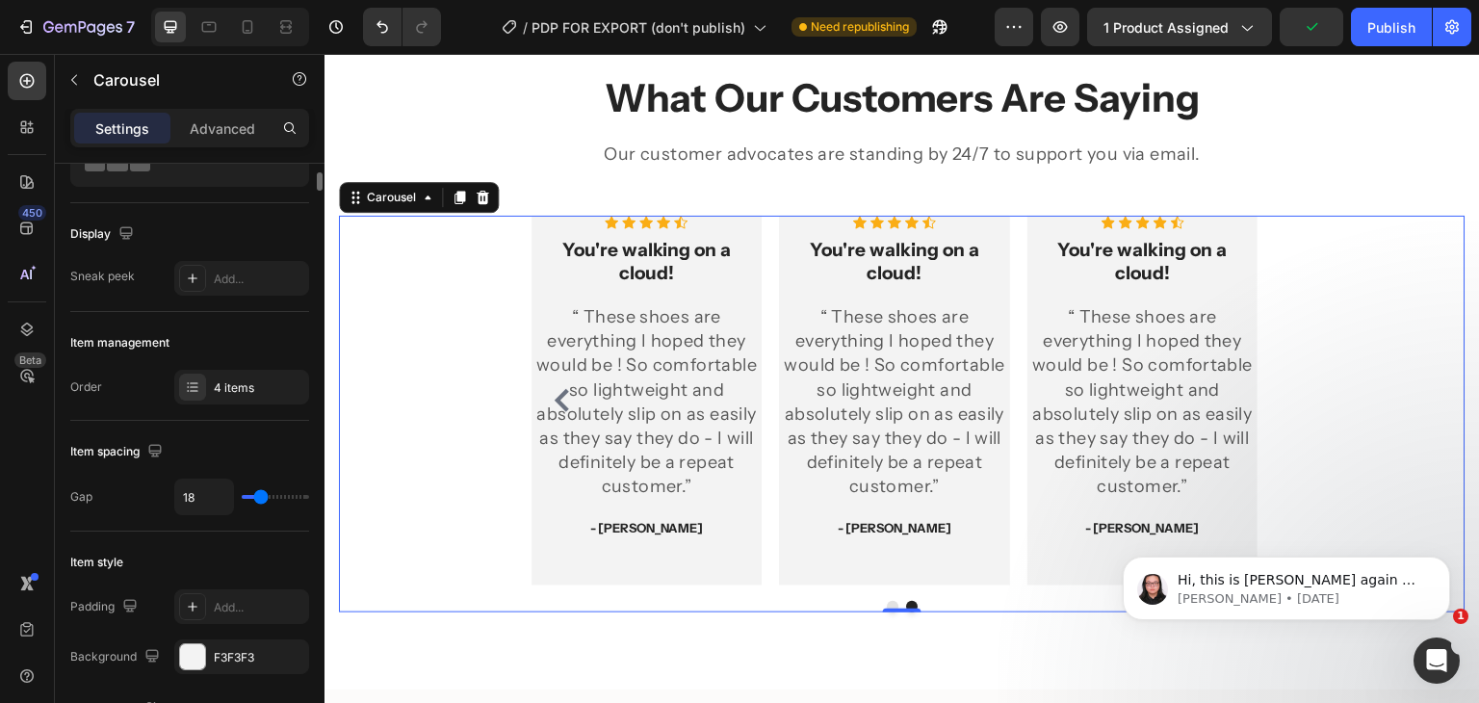
type input "19"
drag, startPoint x: 257, startPoint y: 494, endPoint x: 262, endPoint y: 507, distance: 14.3
type input "19"
click at [262, 499] on input "range" at bounding box center [275, 497] width 67 height 4
type input "9"
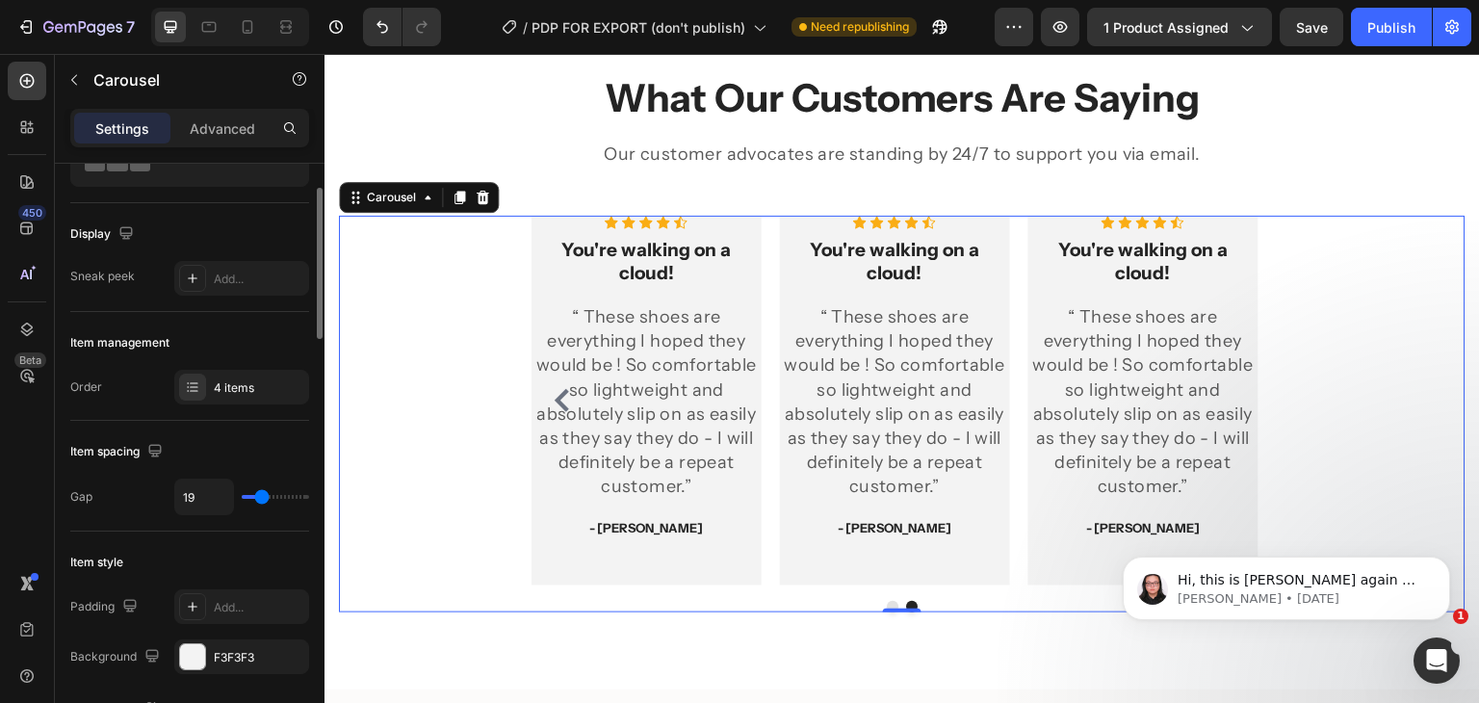
type input "9"
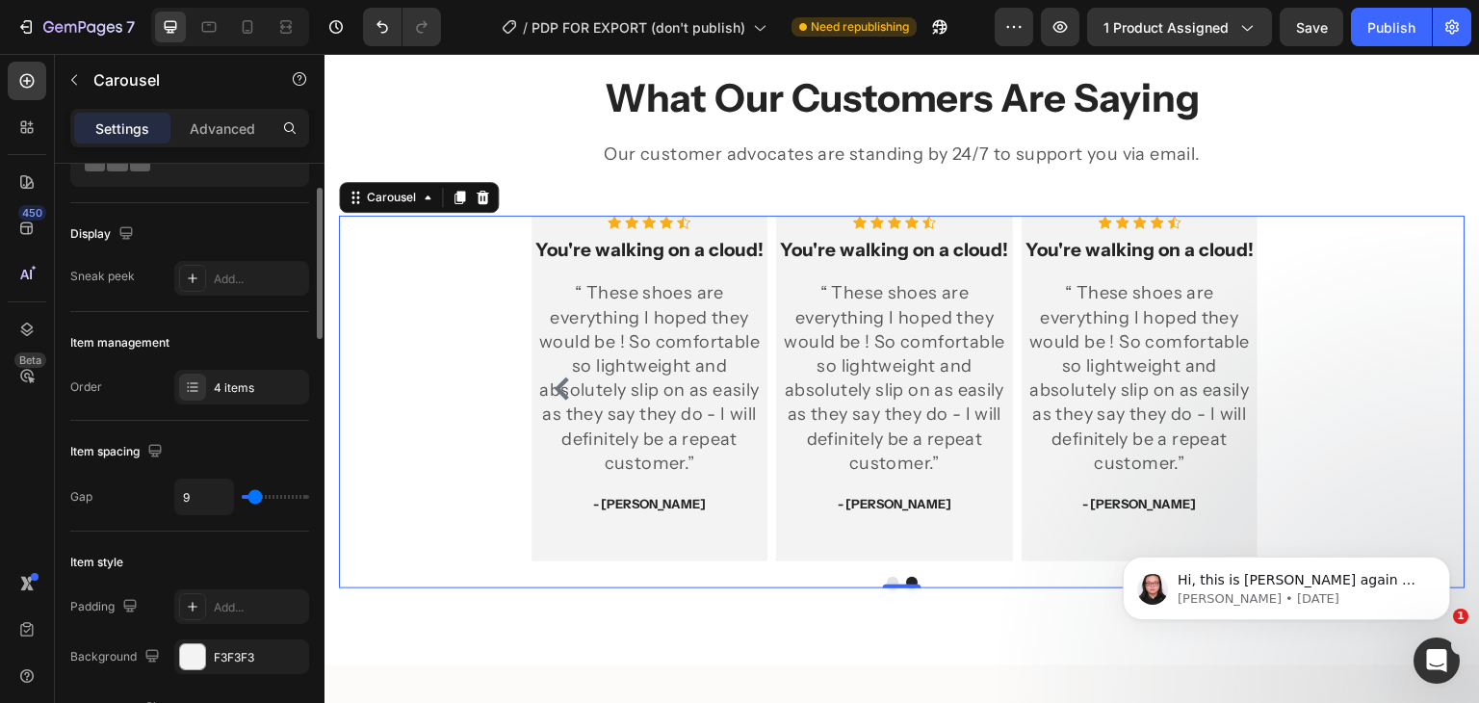
type input "13"
type input "17"
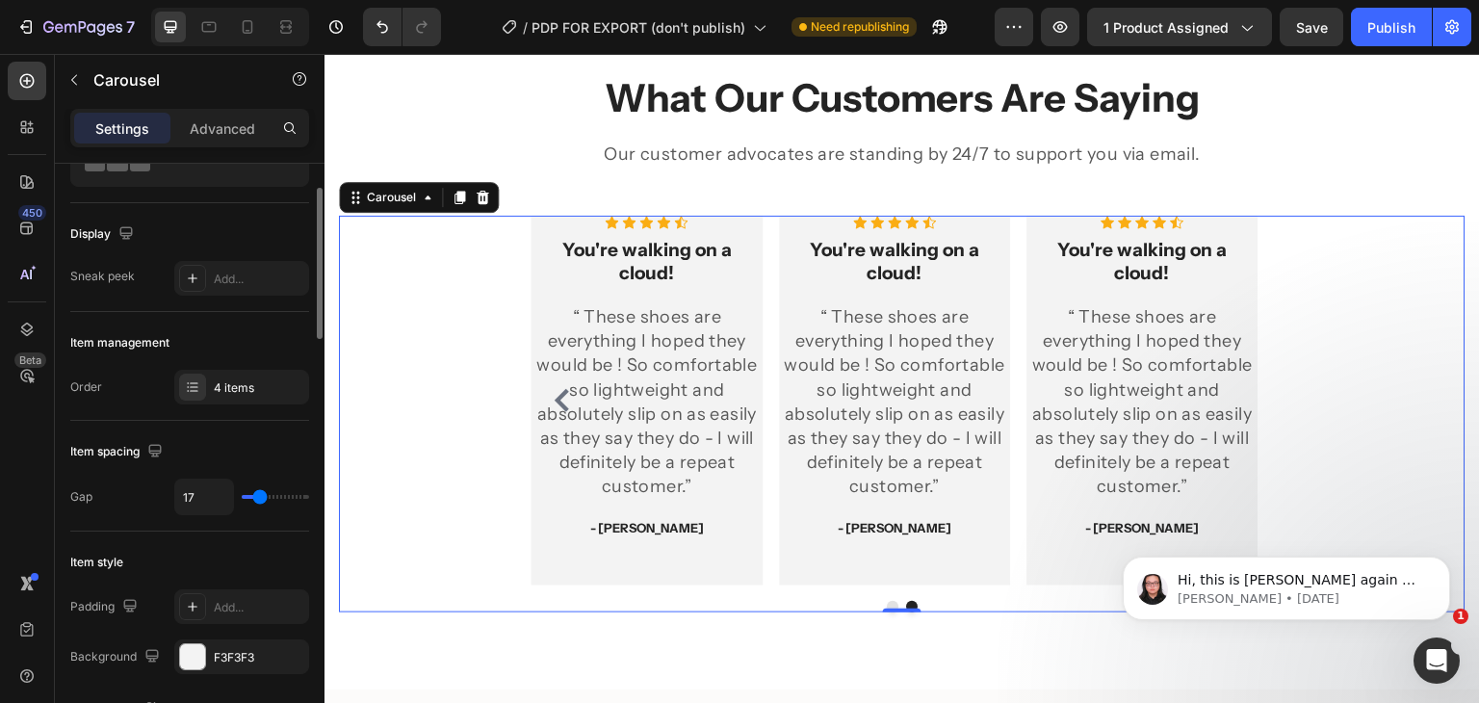
type input "16"
click at [259, 498] on input "range" at bounding box center [275, 497] width 67 height 4
click at [245, 374] on div "4 items" at bounding box center [241, 387] width 135 height 35
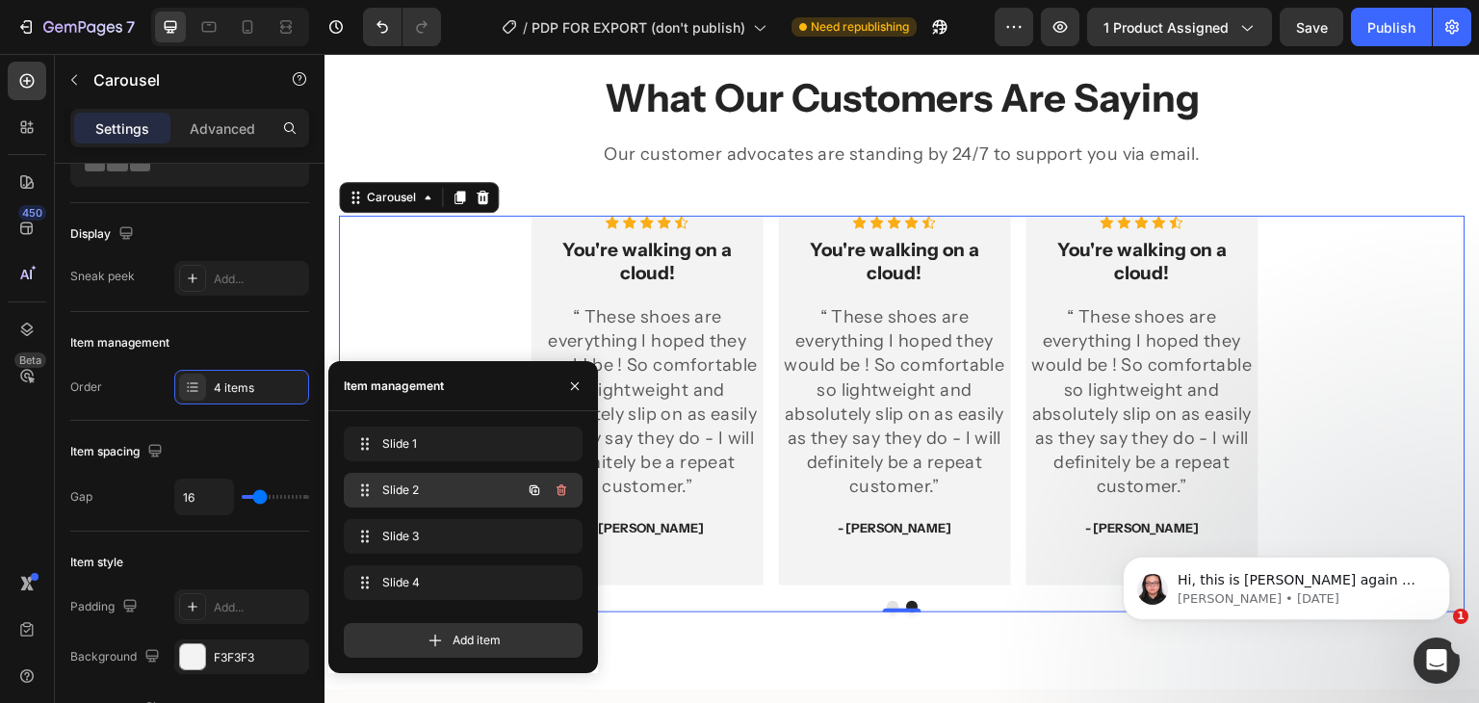
click at [402, 483] on span "Slide 2" at bounding box center [436, 489] width 109 height 17
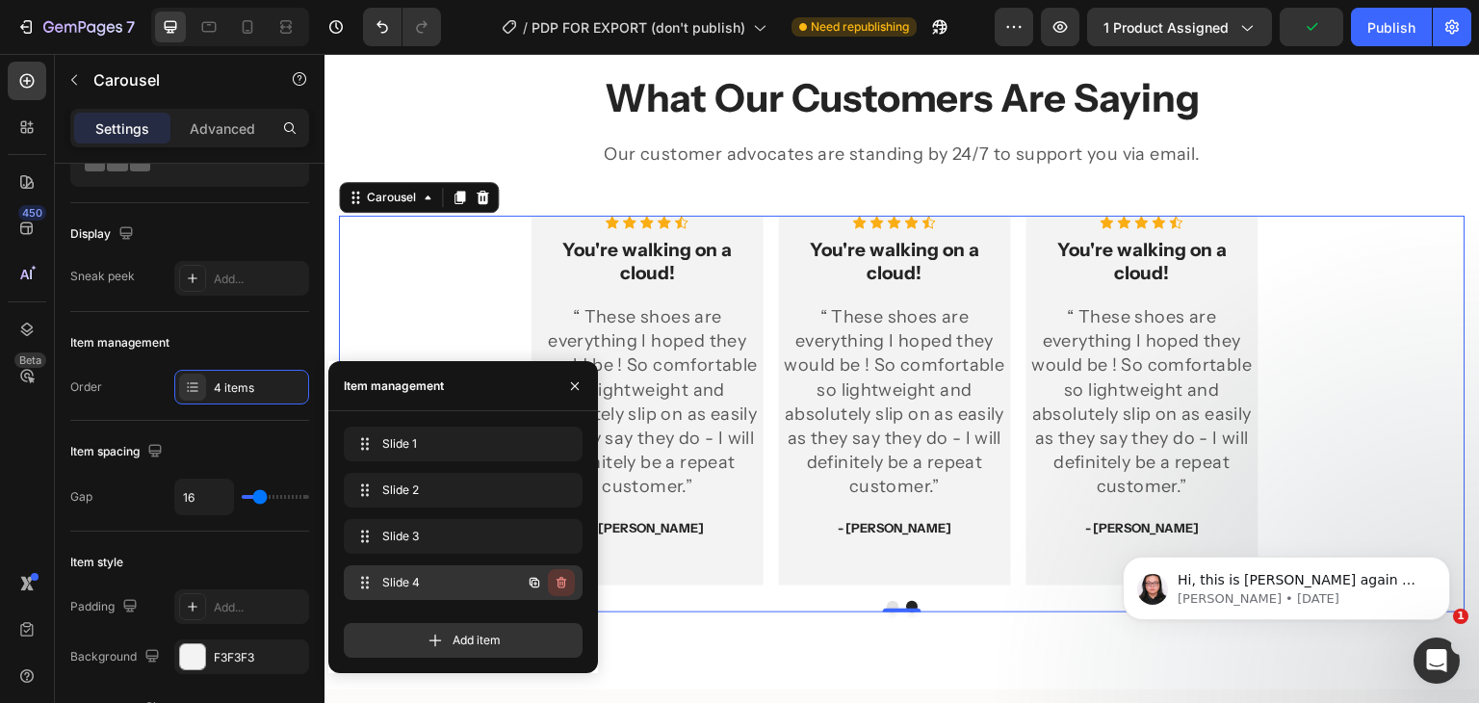
click at [567, 584] on icon "button" at bounding box center [560, 582] width 15 height 15
click at [567, 584] on button "Delete" at bounding box center [548, 582] width 53 height 27
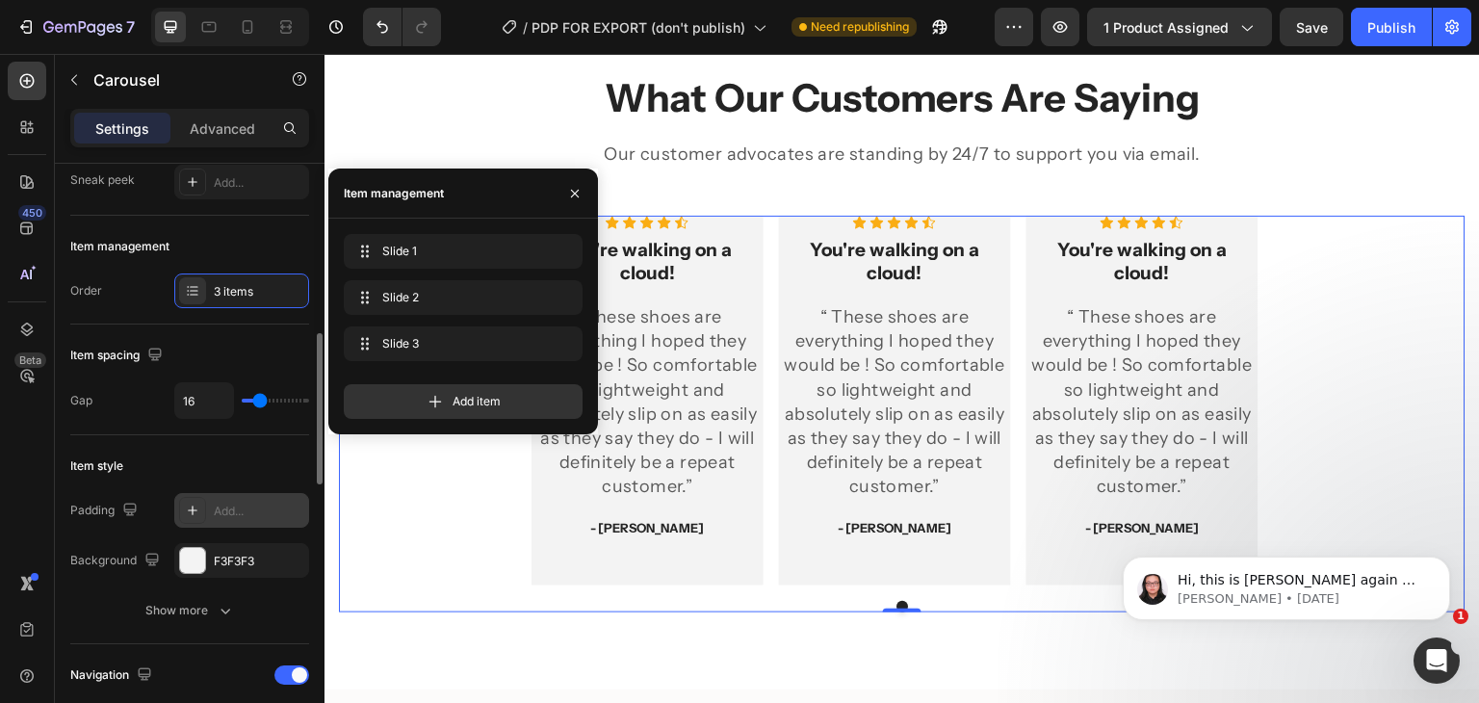
scroll to position [289, 0]
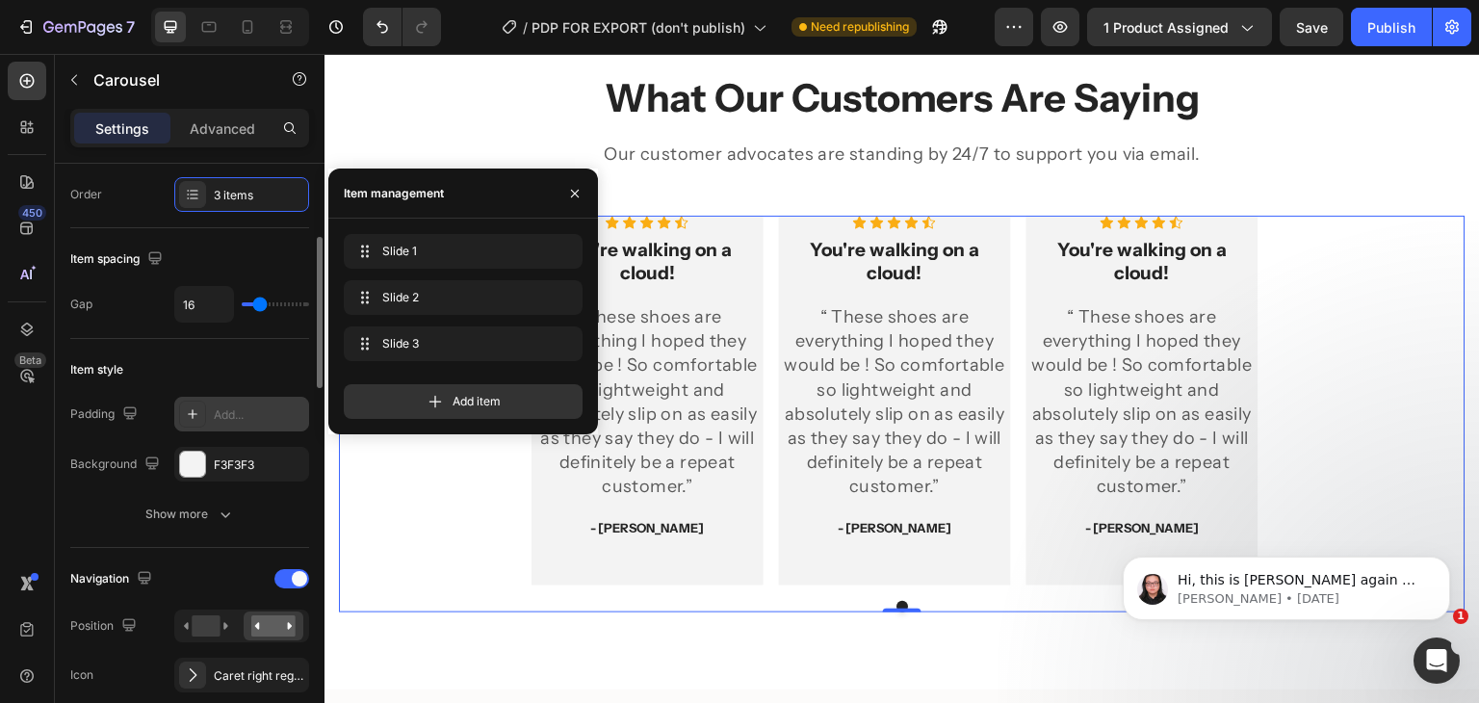
click at [181, 513] on div "Show more" at bounding box center [190, 513] width 90 height 19
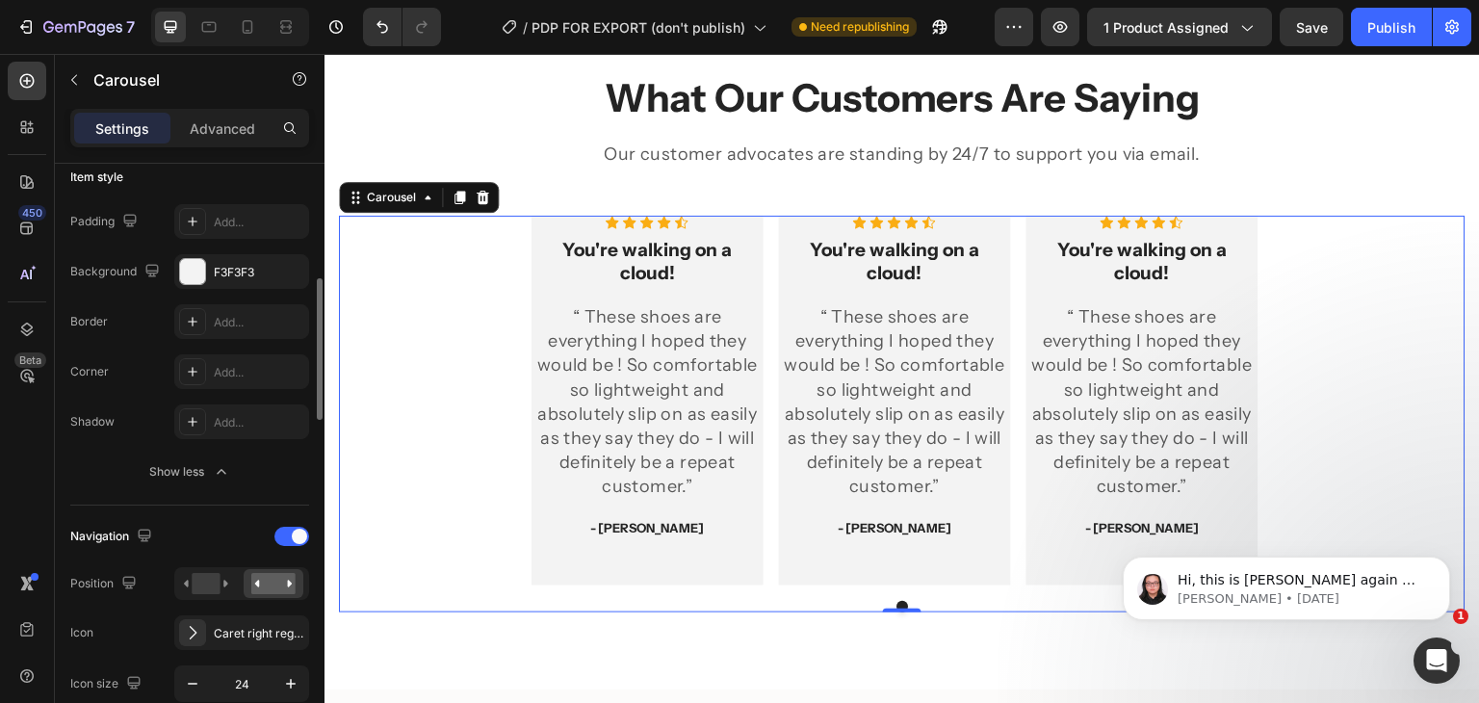
scroll to position [578, 0]
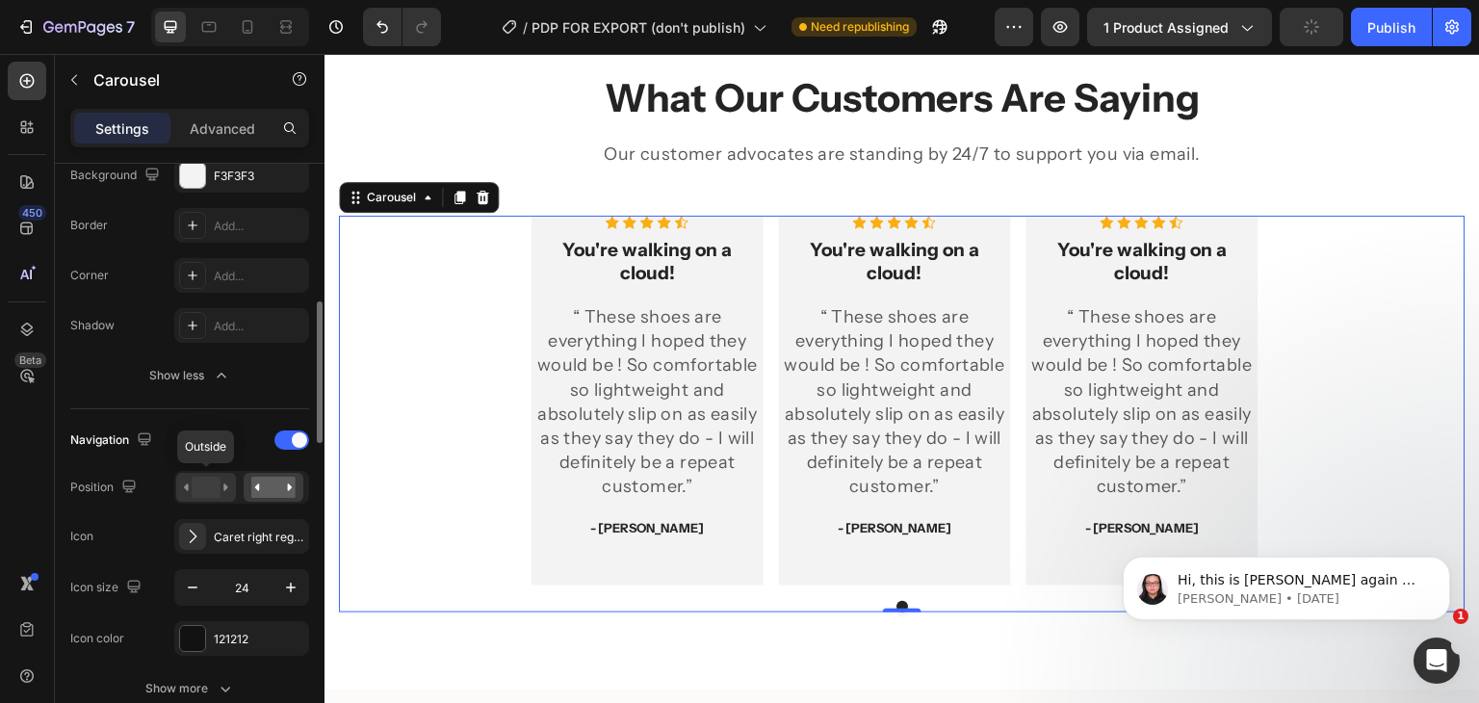
click at [204, 487] on rect at bounding box center [206, 486] width 28 height 21
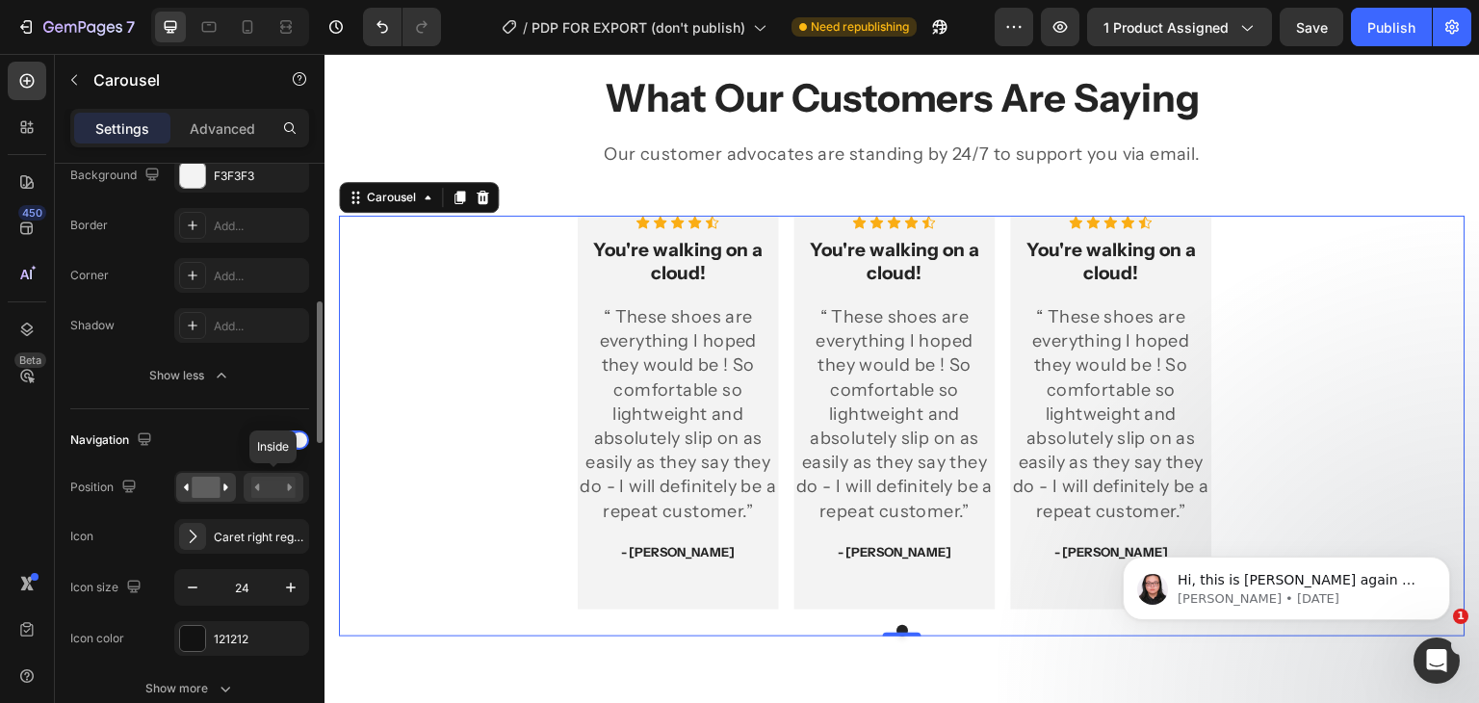
click at [269, 482] on rect at bounding box center [273, 486] width 44 height 21
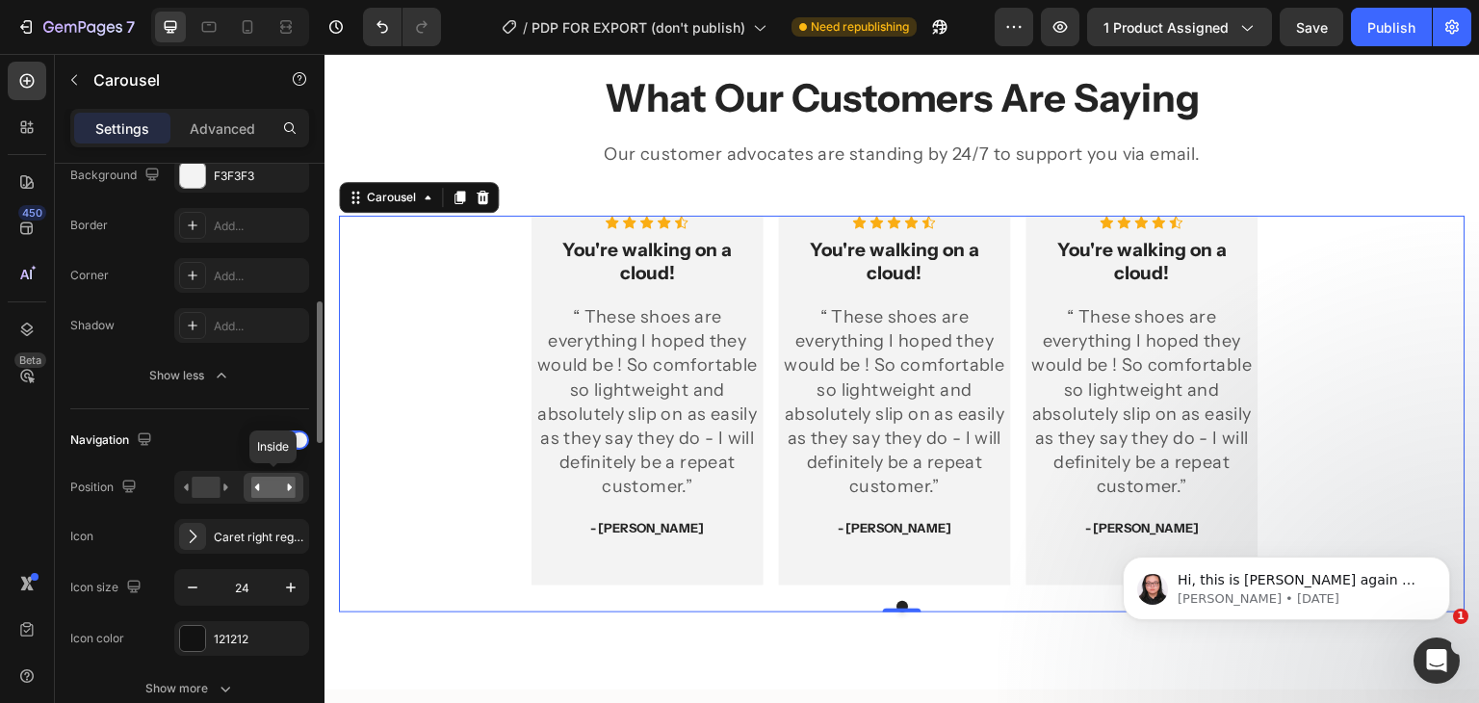
click at [290, 483] on icon at bounding box center [290, 486] width 5 height 7
click at [227, 534] on div "Caret right regular" at bounding box center [259, 536] width 90 height 17
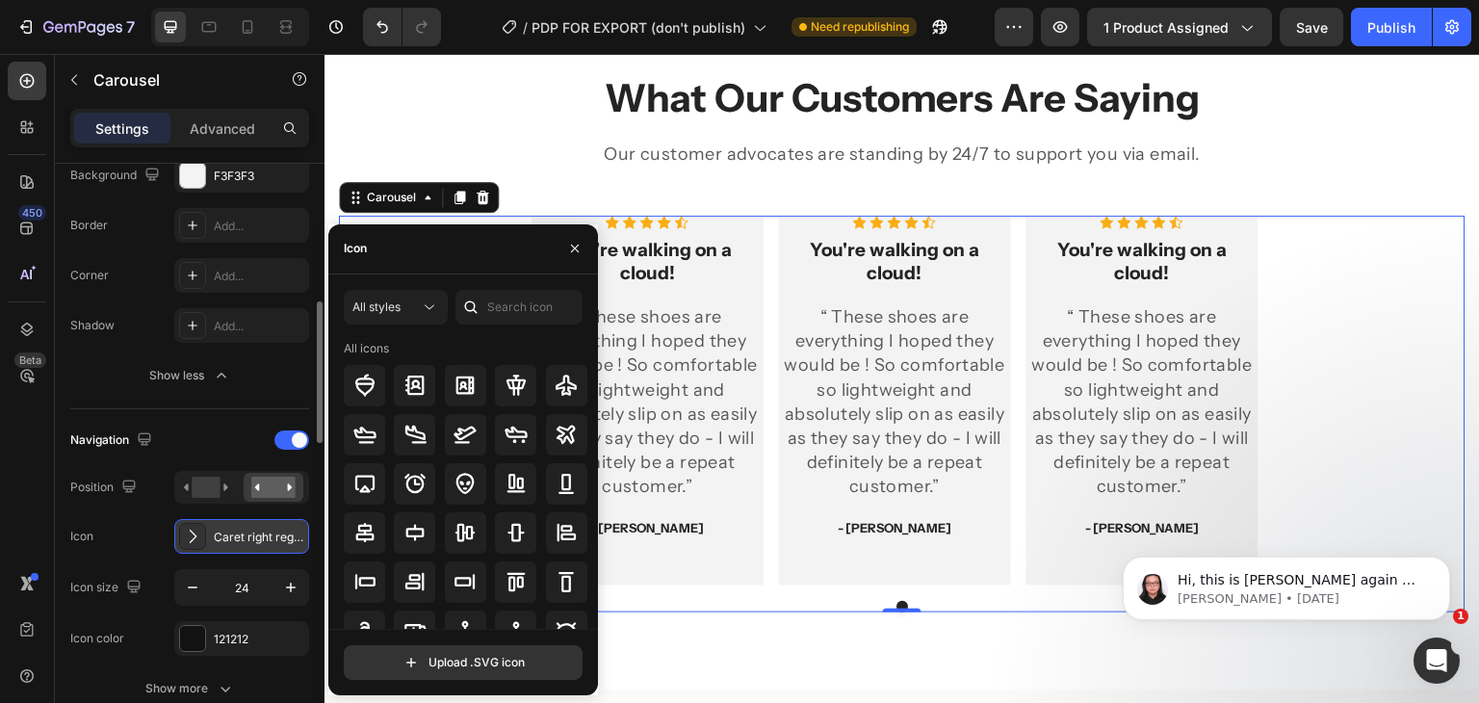
click at [227, 534] on div "Caret right regular" at bounding box center [259, 536] width 90 height 17
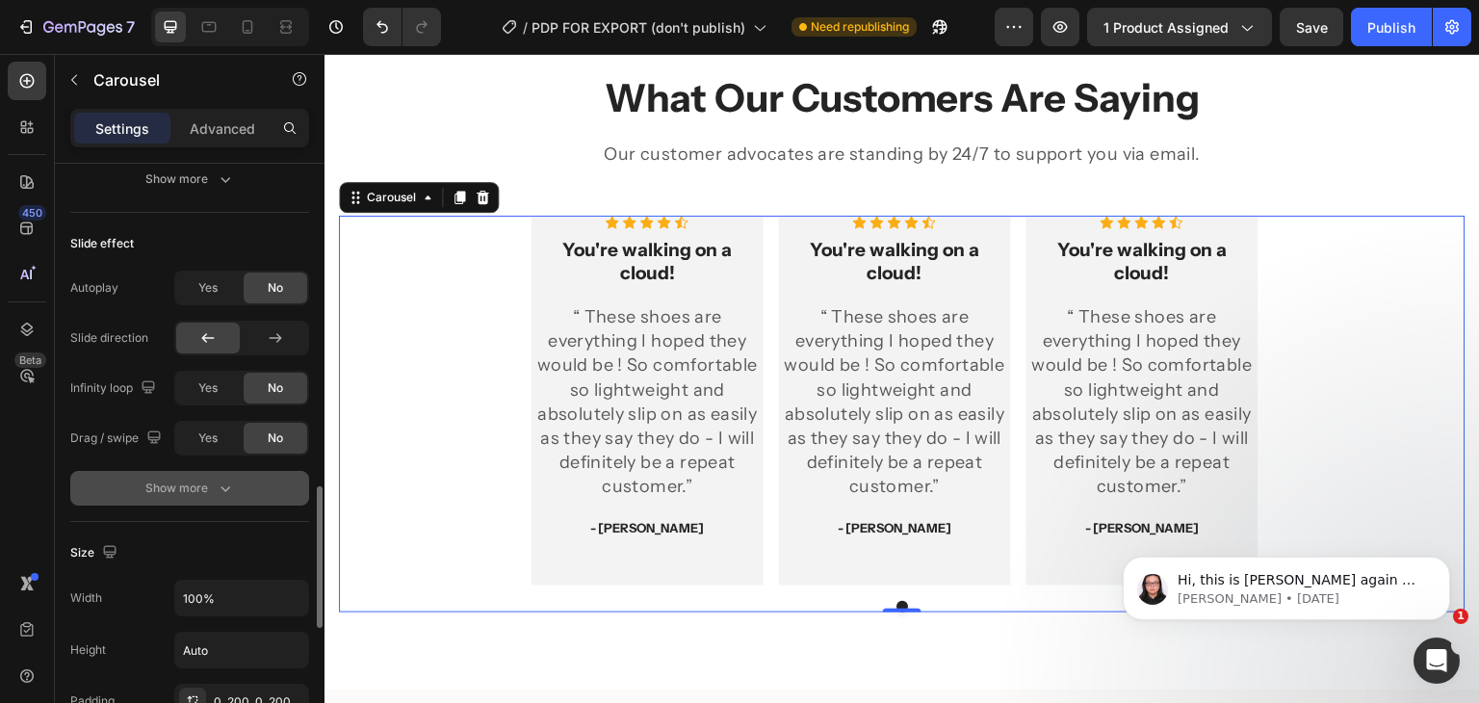
scroll to position [1444, 0]
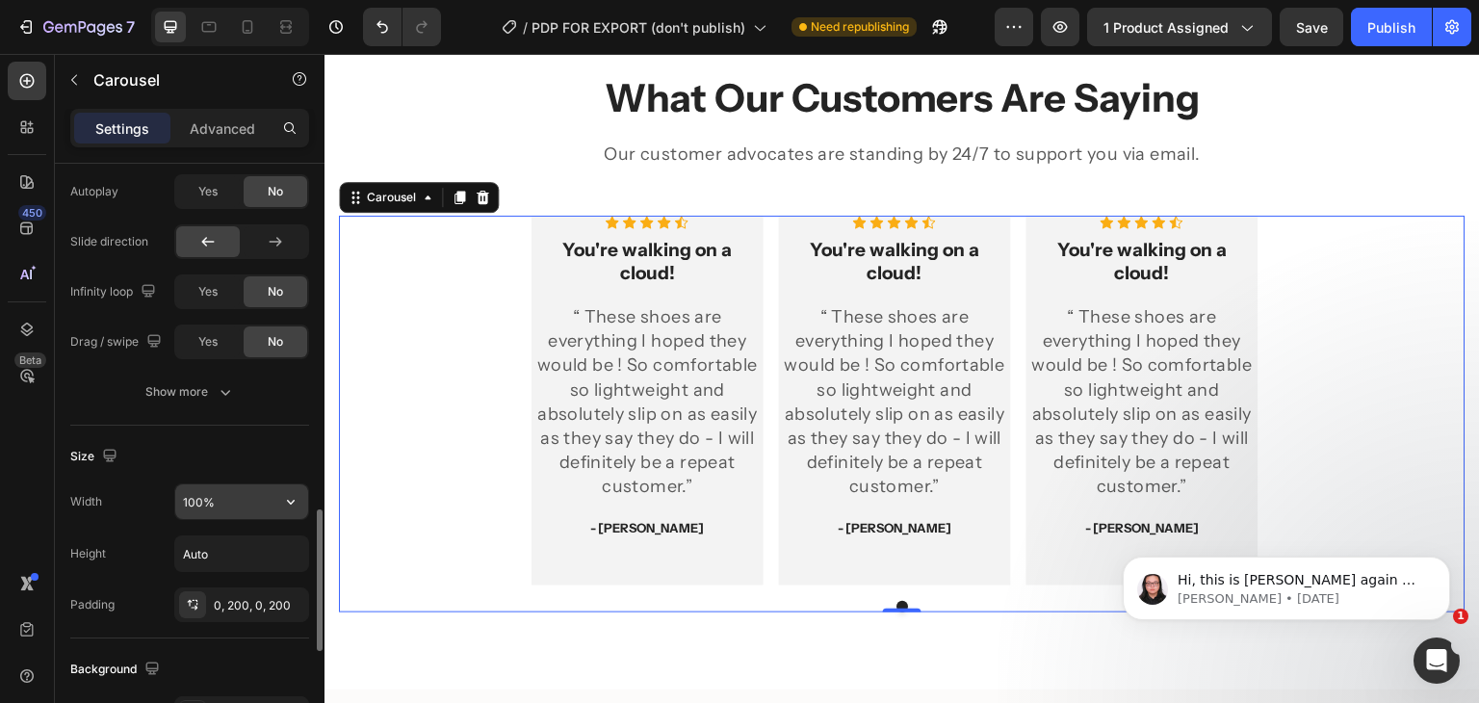
click at [254, 493] on input "100%" at bounding box center [241, 501] width 133 height 35
click at [289, 492] on icon "button" at bounding box center [290, 501] width 19 height 19
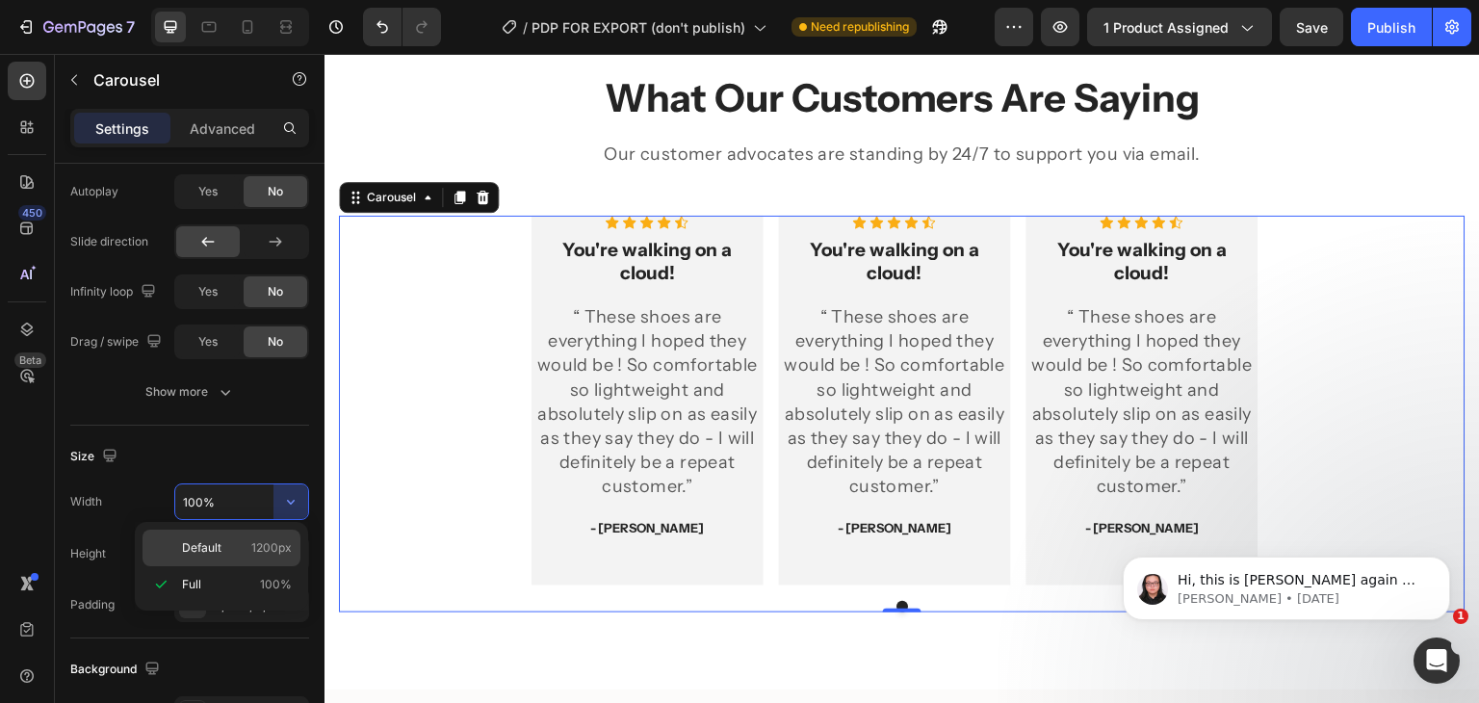
click at [266, 543] on span "1200px" at bounding box center [271, 547] width 40 height 17
type input "1200"
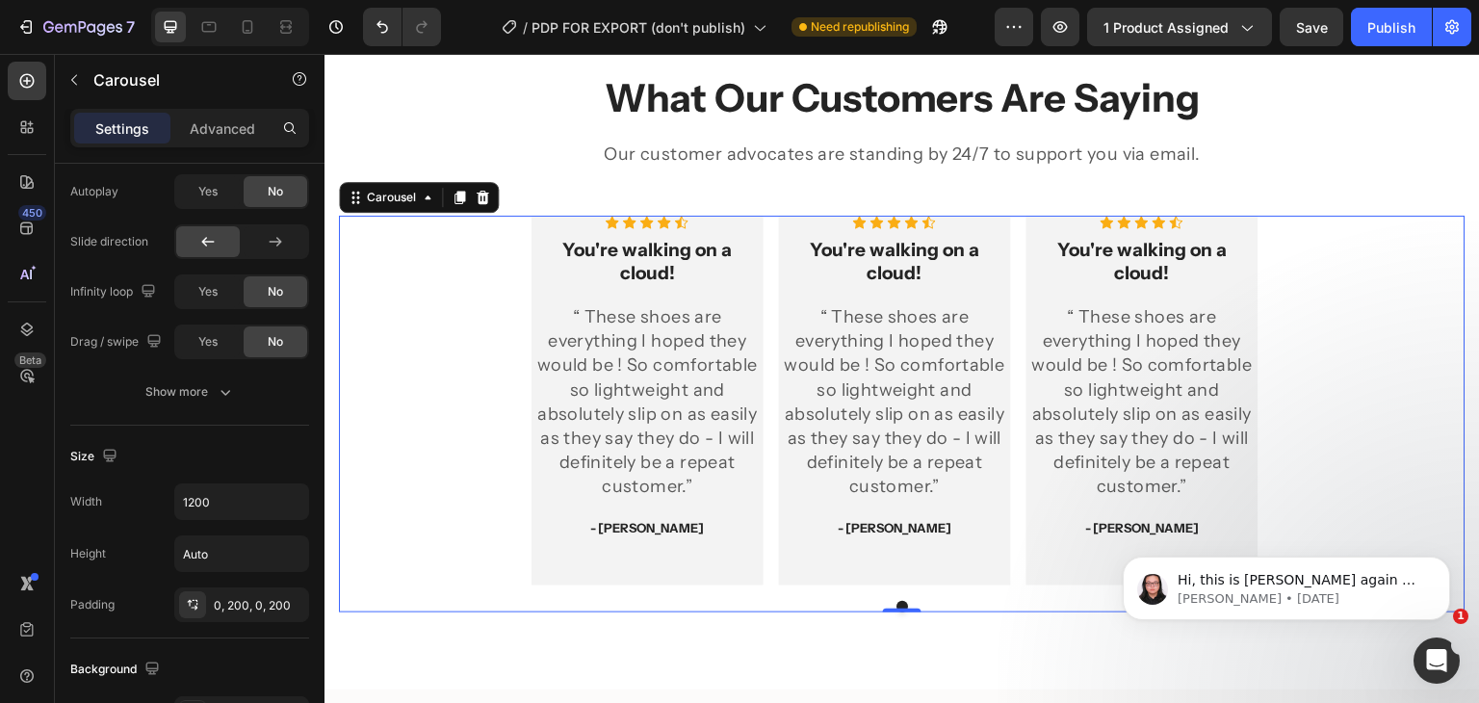
click at [733, 232] on div "Icon Icon Icon Icon Icon Icon List Hoz You're walking on a cloud! Heading “ The…" at bounding box center [647, 401] width 232 height 371
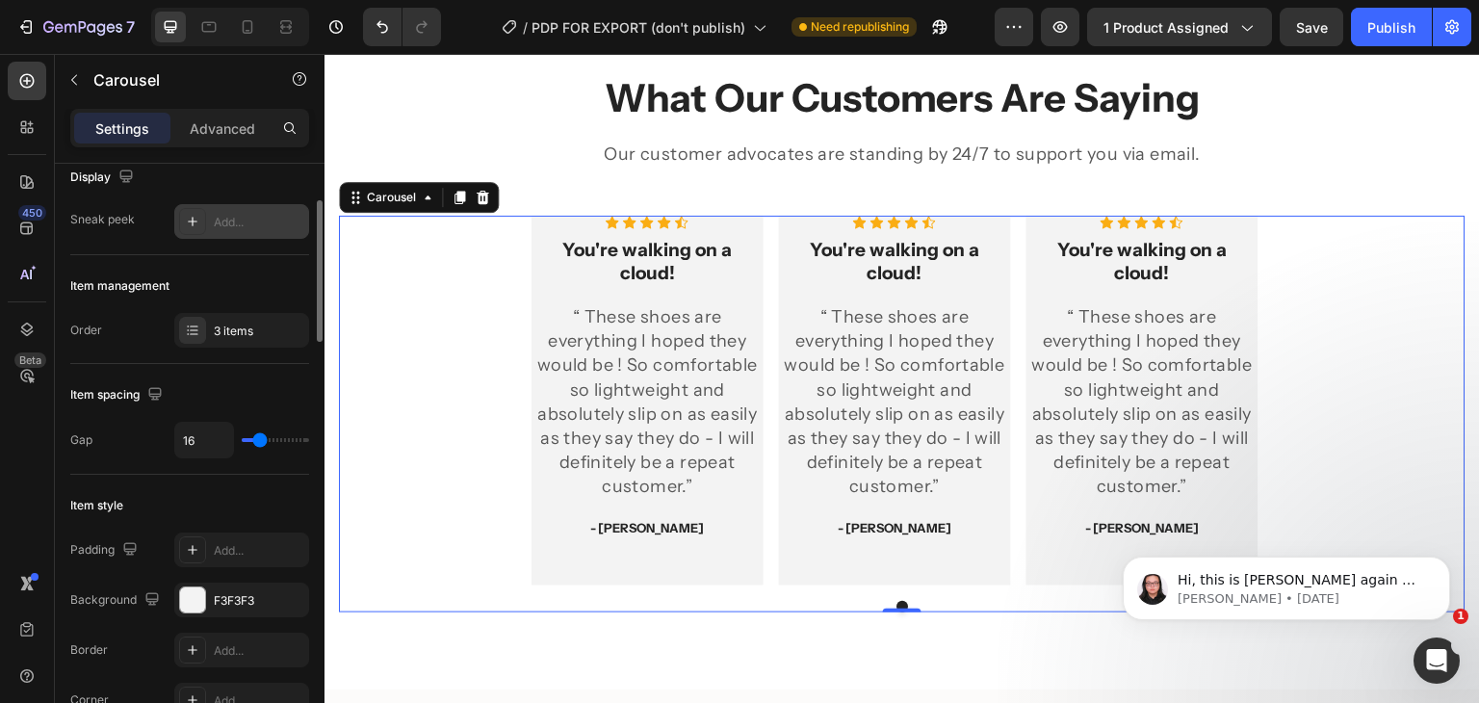
scroll to position [0, 0]
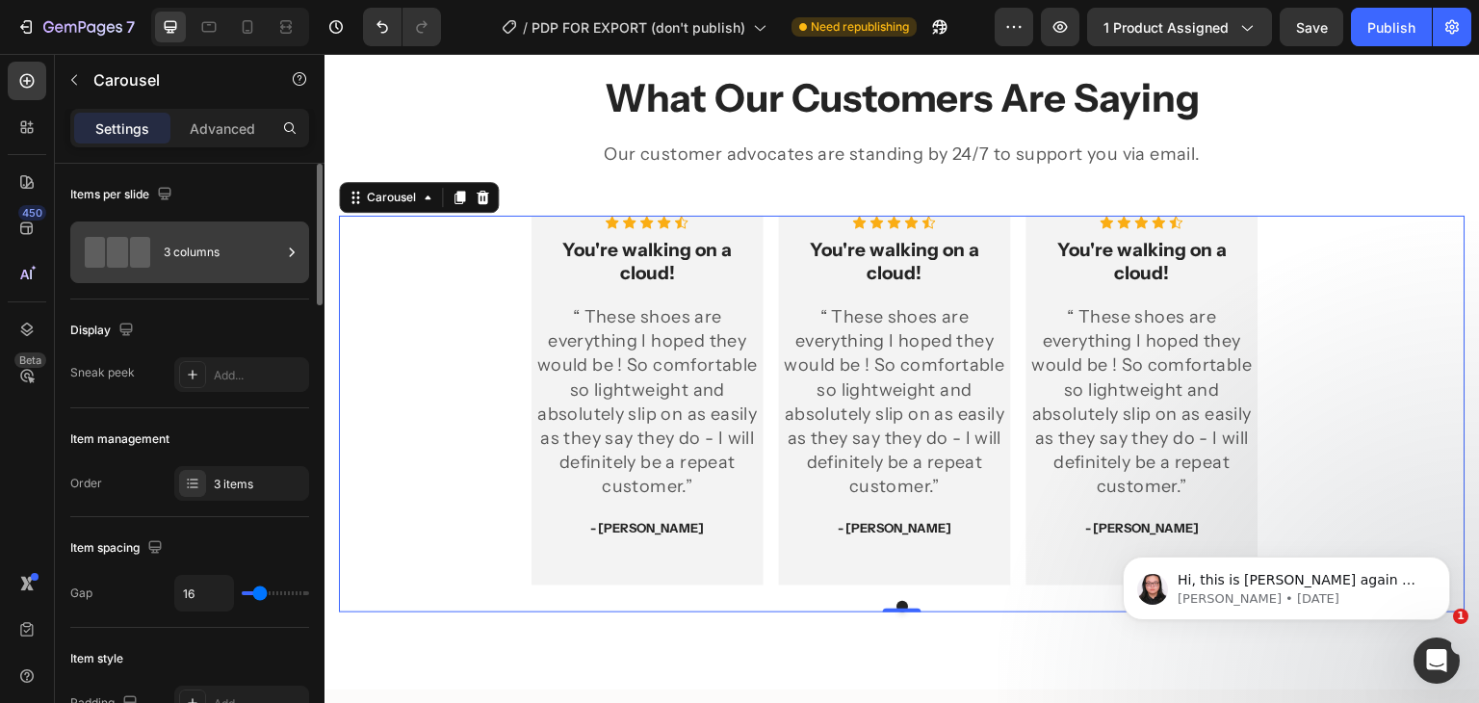
click at [194, 247] on div "3 columns" at bounding box center [222, 252] width 117 height 44
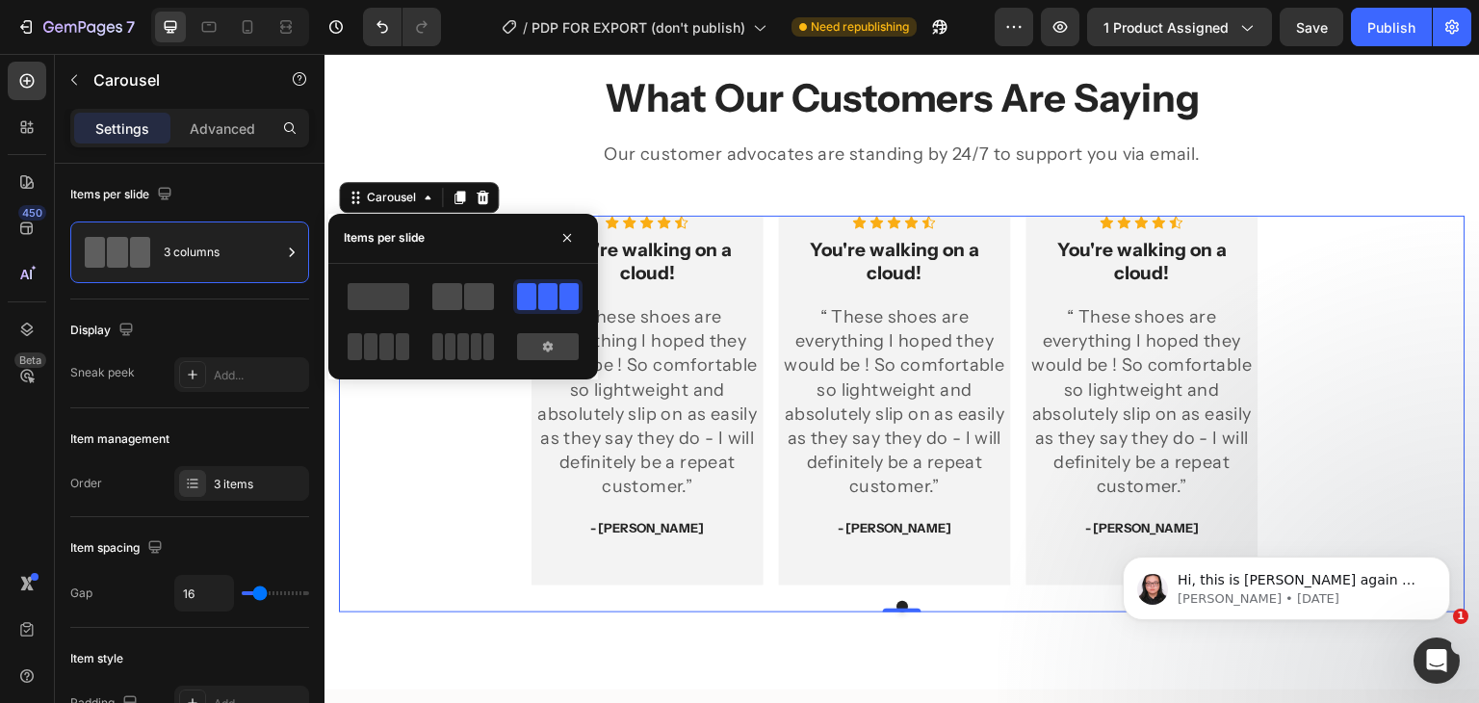
click at [462, 293] on div at bounding box center [463, 296] width 62 height 27
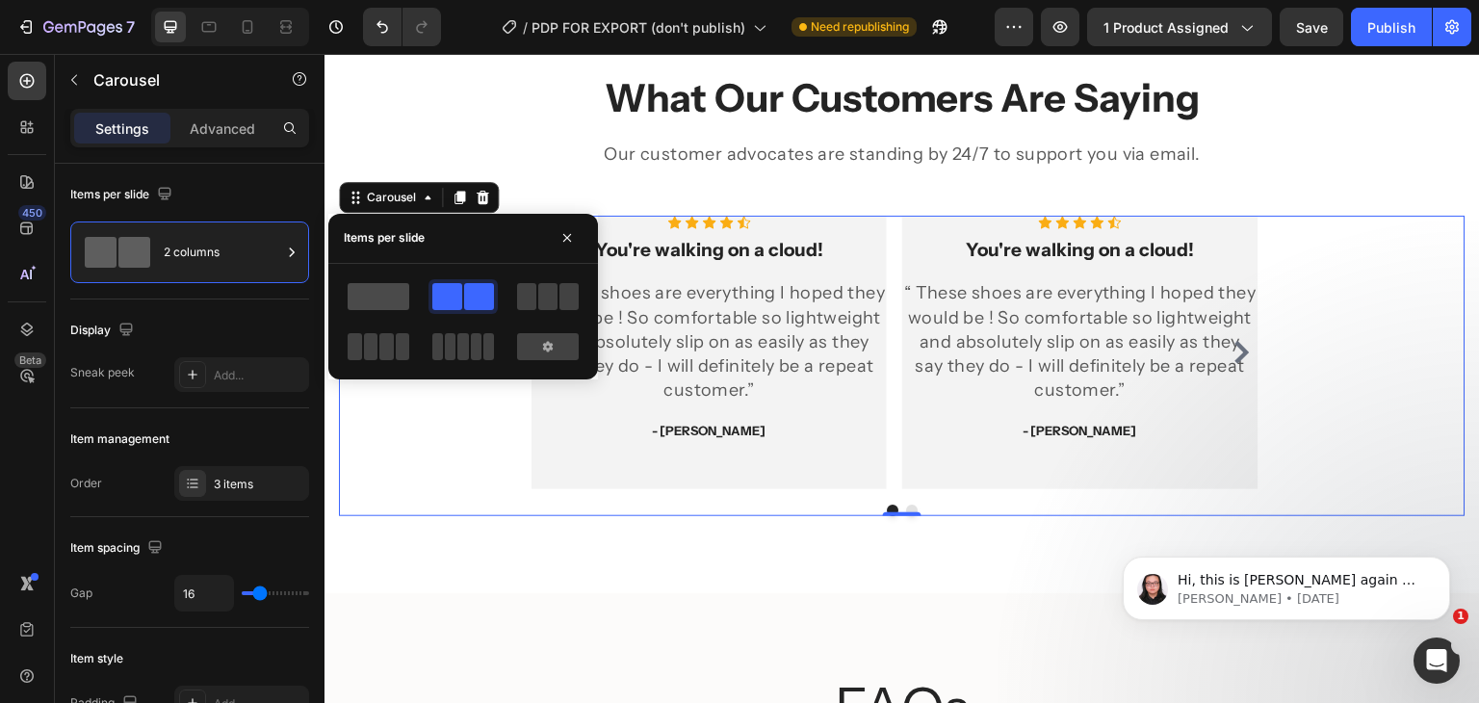
click at [407, 294] on span at bounding box center [378, 296] width 62 height 27
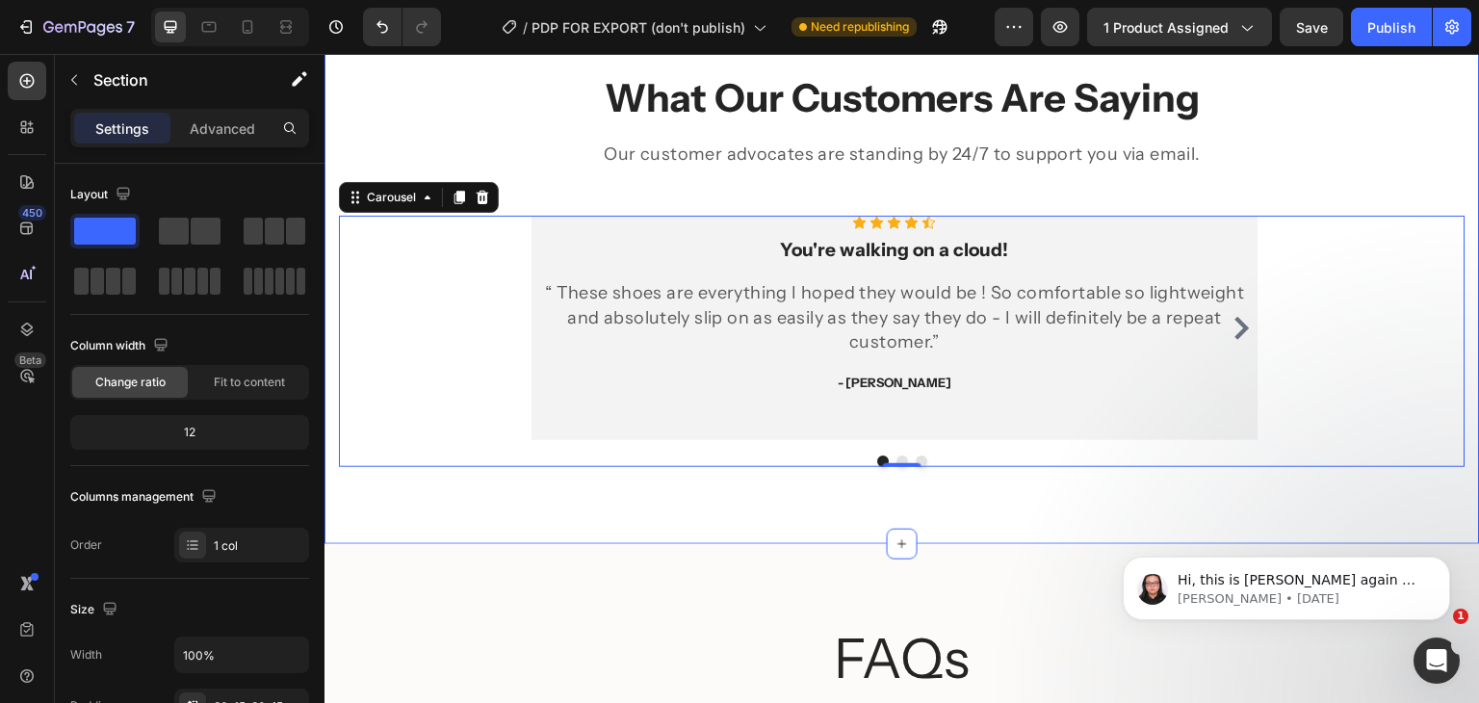
click at [1314, 178] on div "What Our Customers Are Saying Heading Our customer advocates are standing by 24…" at bounding box center [902, 269] width 1126 height 396
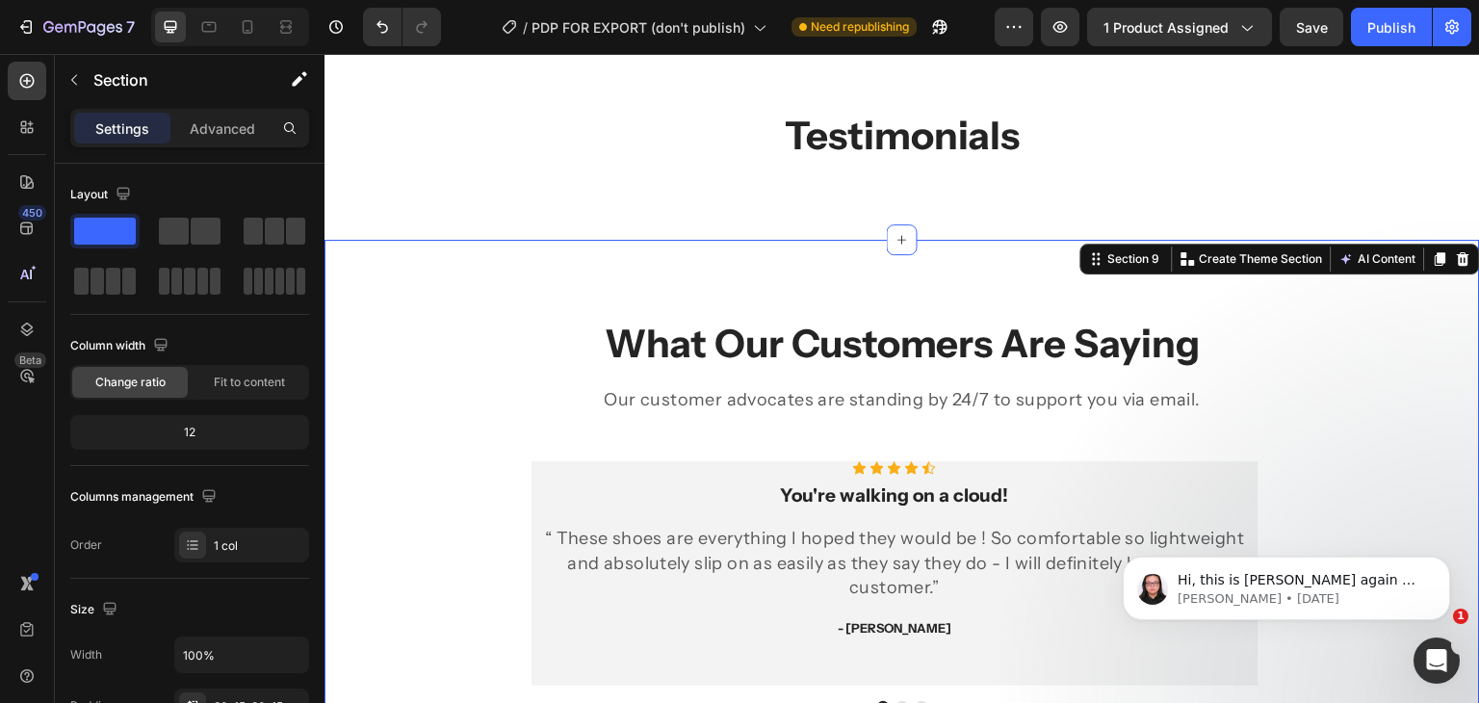
scroll to position [3102, 0]
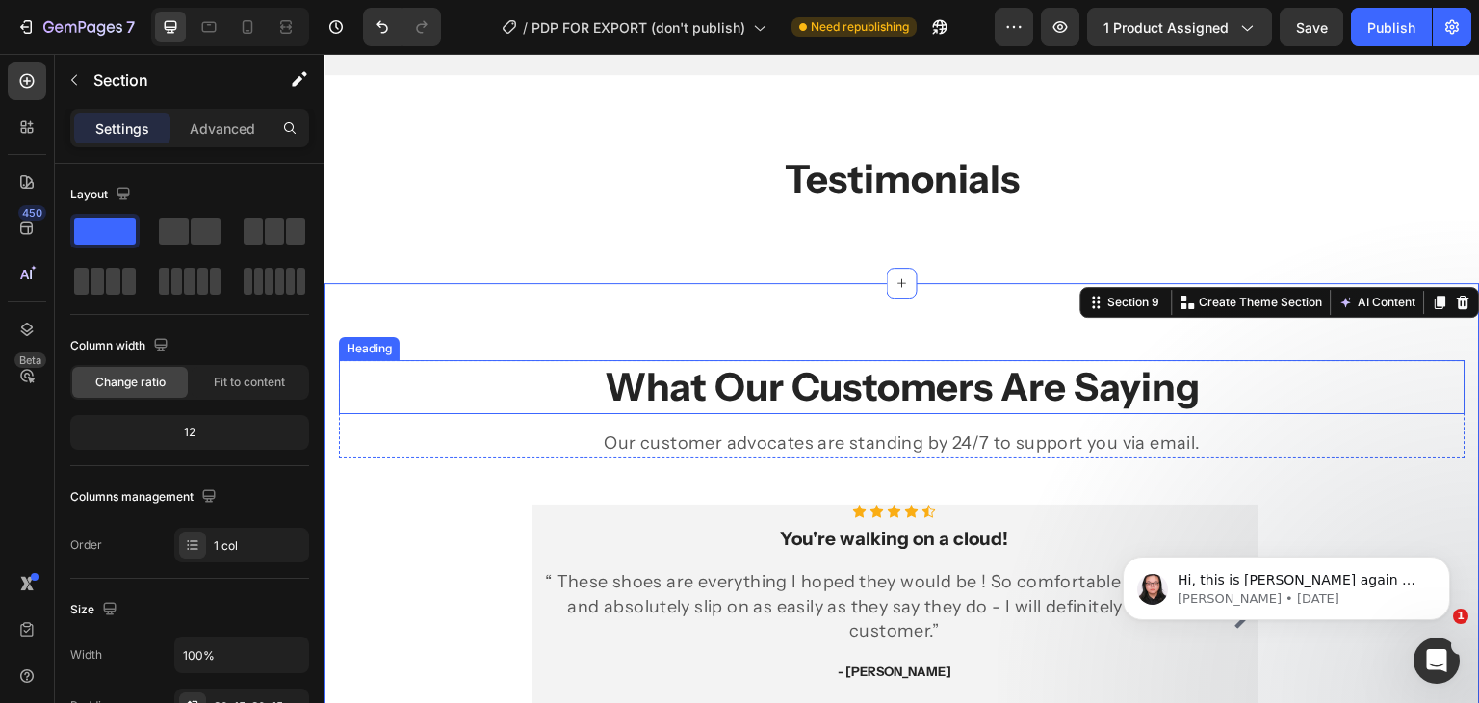
click at [1384, 381] on p "What Our Customers Are Saying" at bounding box center [902, 387] width 1122 height 50
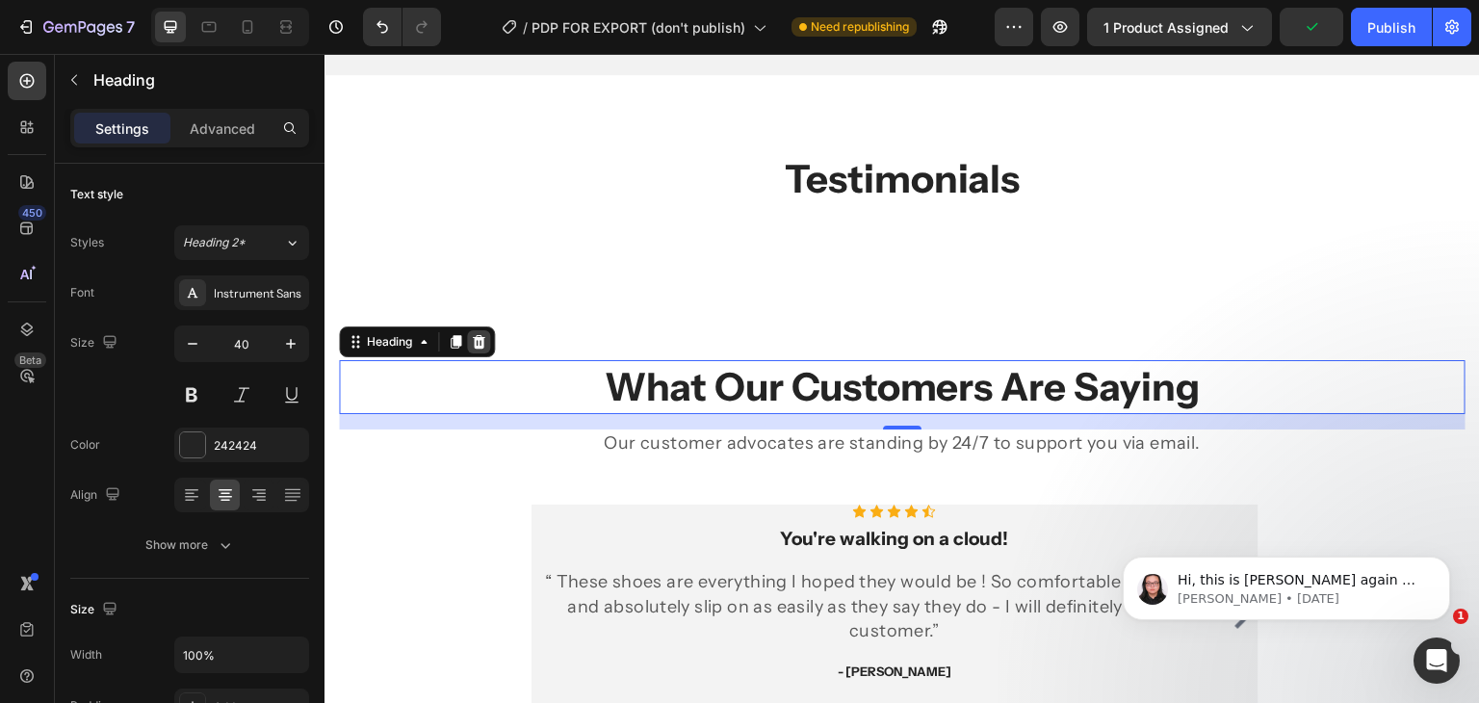
click at [485, 348] on div at bounding box center [478, 341] width 23 height 23
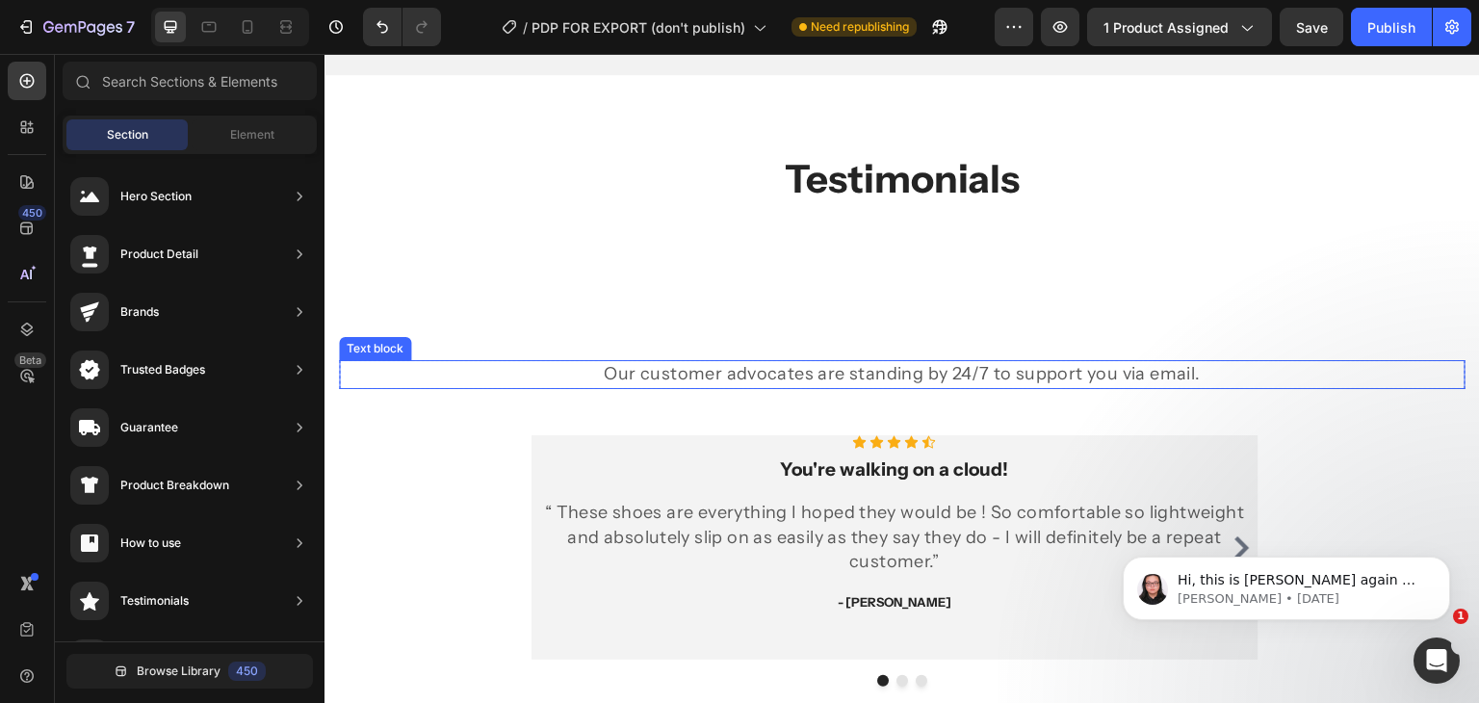
click at [1167, 375] on p "Our customer advocates are standing by 24/7 to support you via email." at bounding box center [902, 374] width 1122 height 24
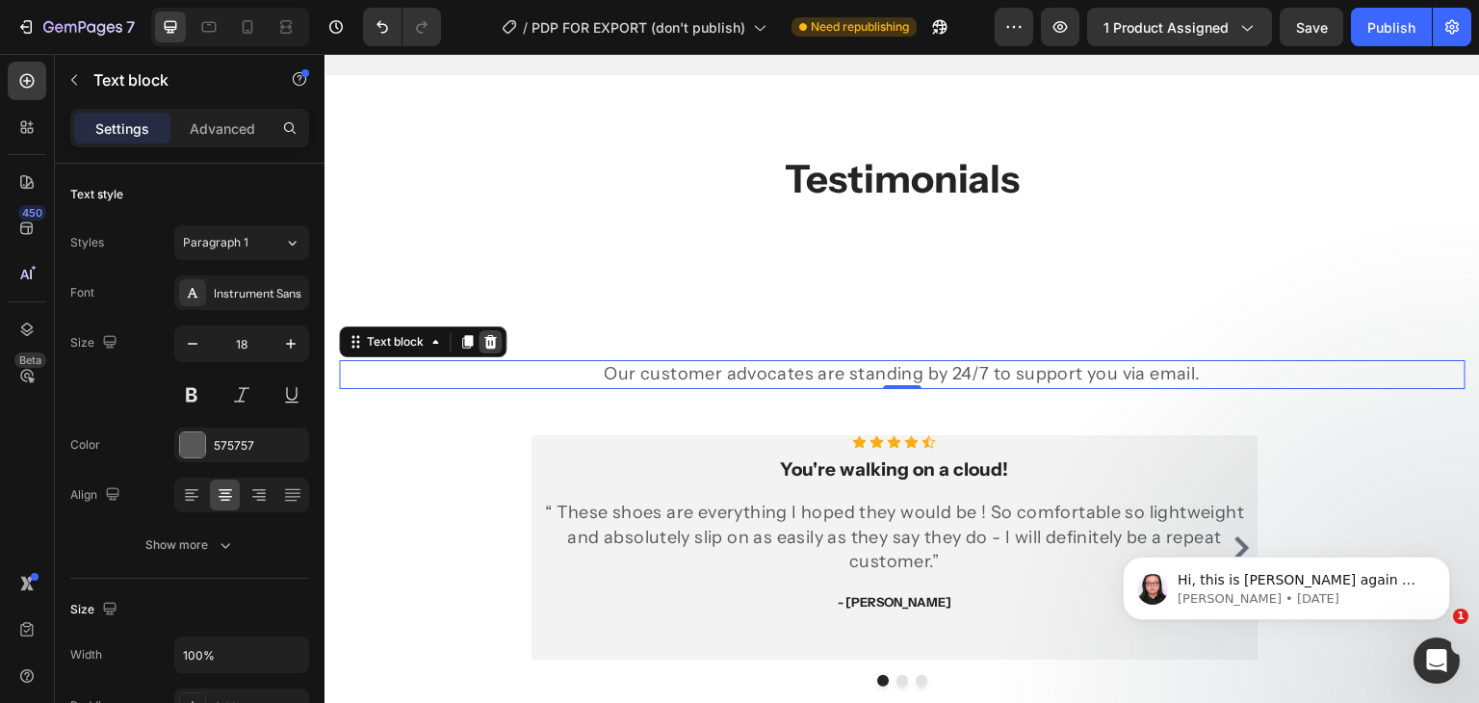
click at [496, 334] on icon at bounding box center [489, 341] width 15 height 15
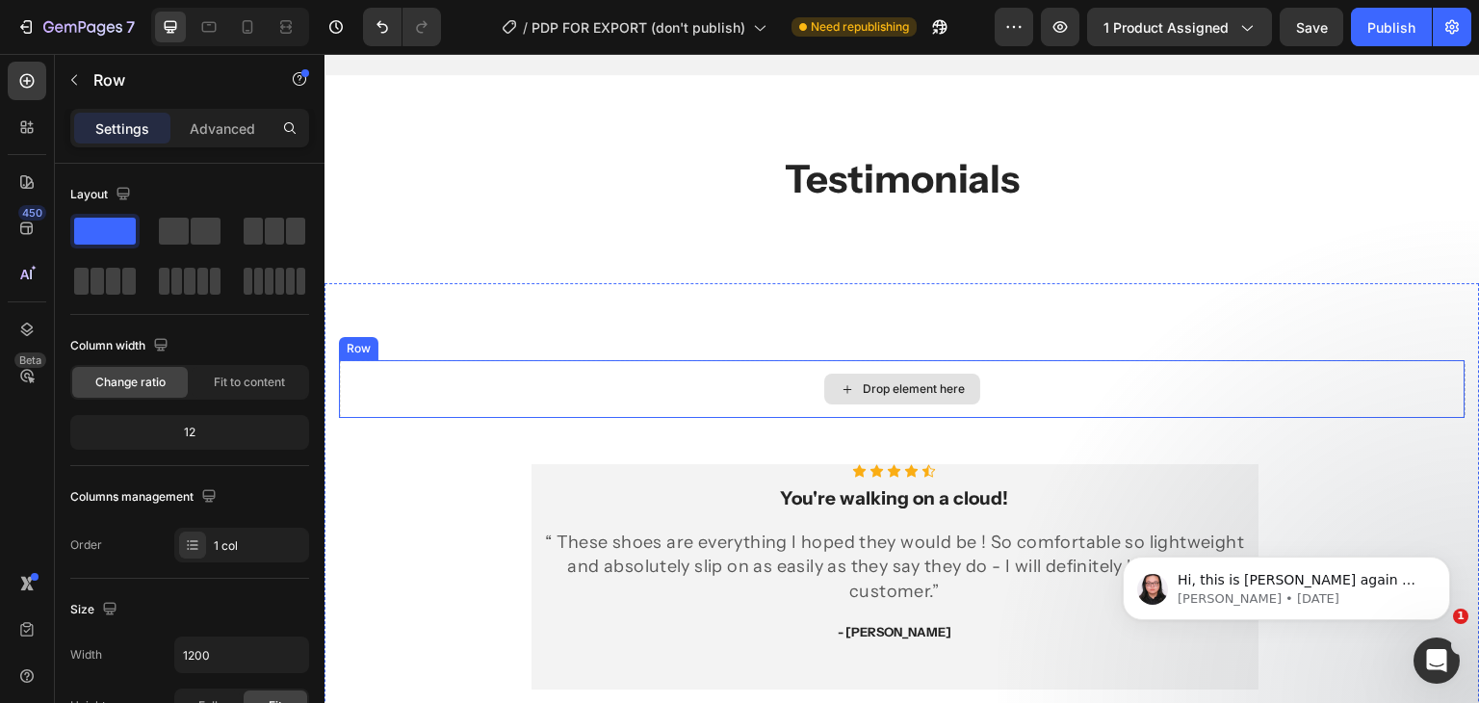
click at [1336, 397] on div "Drop element here" at bounding box center [902, 389] width 1126 height 58
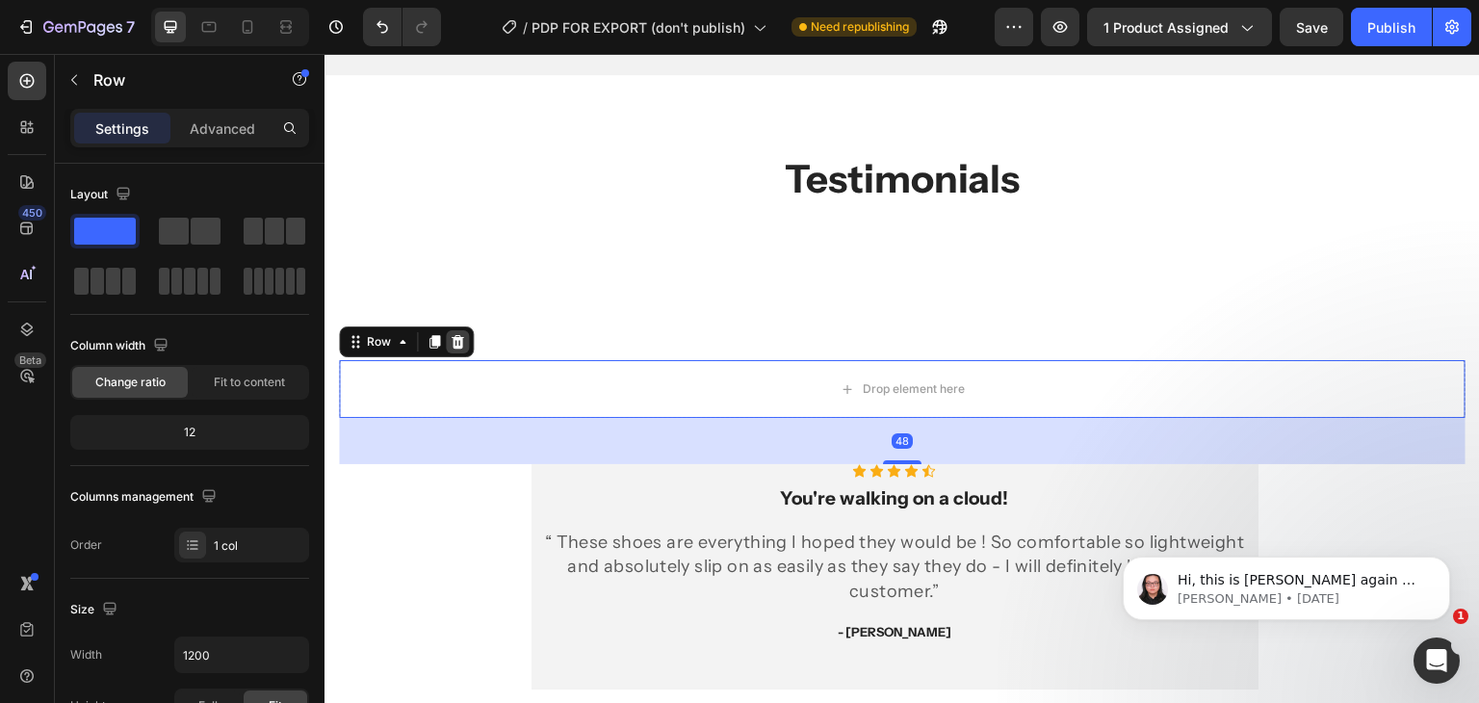
click at [462, 340] on icon at bounding box center [457, 341] width 15 height 15
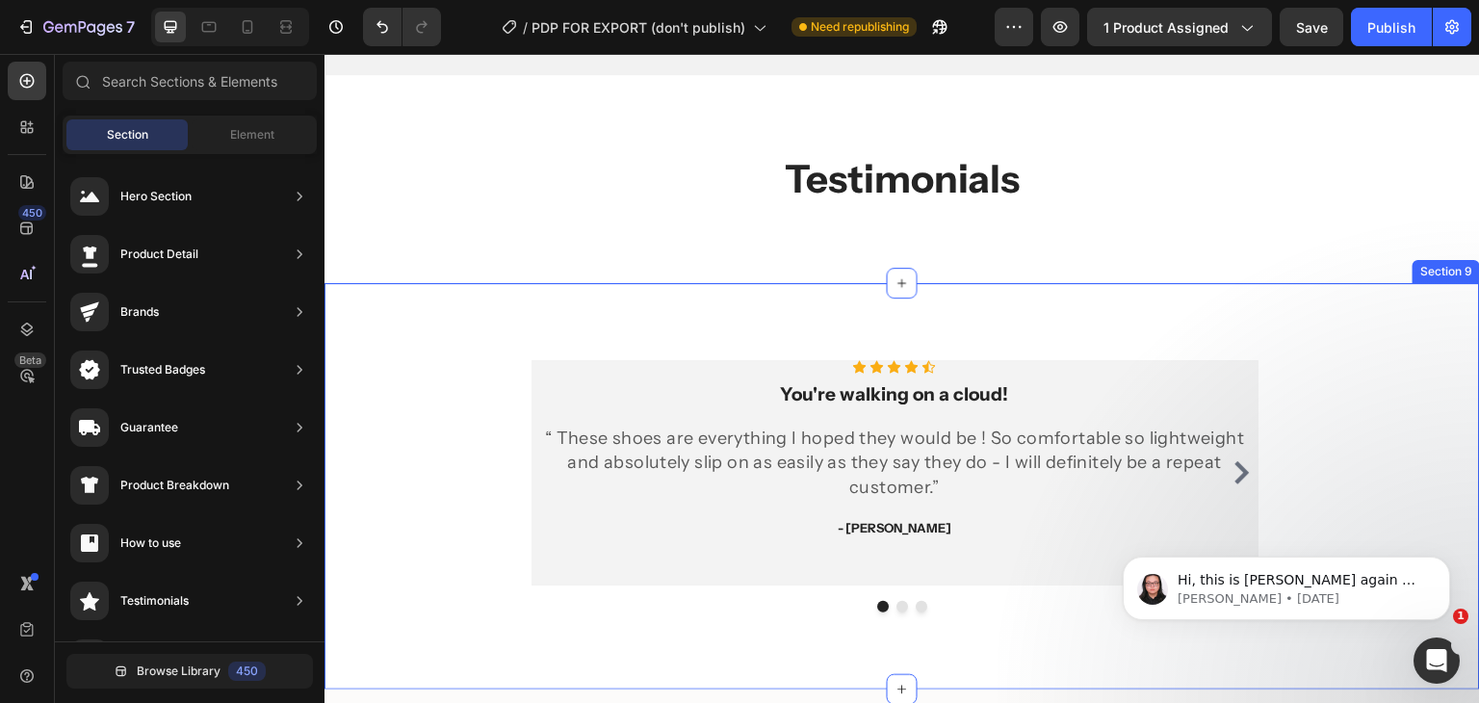
click at [1042, 308] on div "Icon Icon Icon Icon Icon Icon List Hoz You're walking on a cloud! Heading “ The…" at bounding box center [901, 486] width 1155 height 406
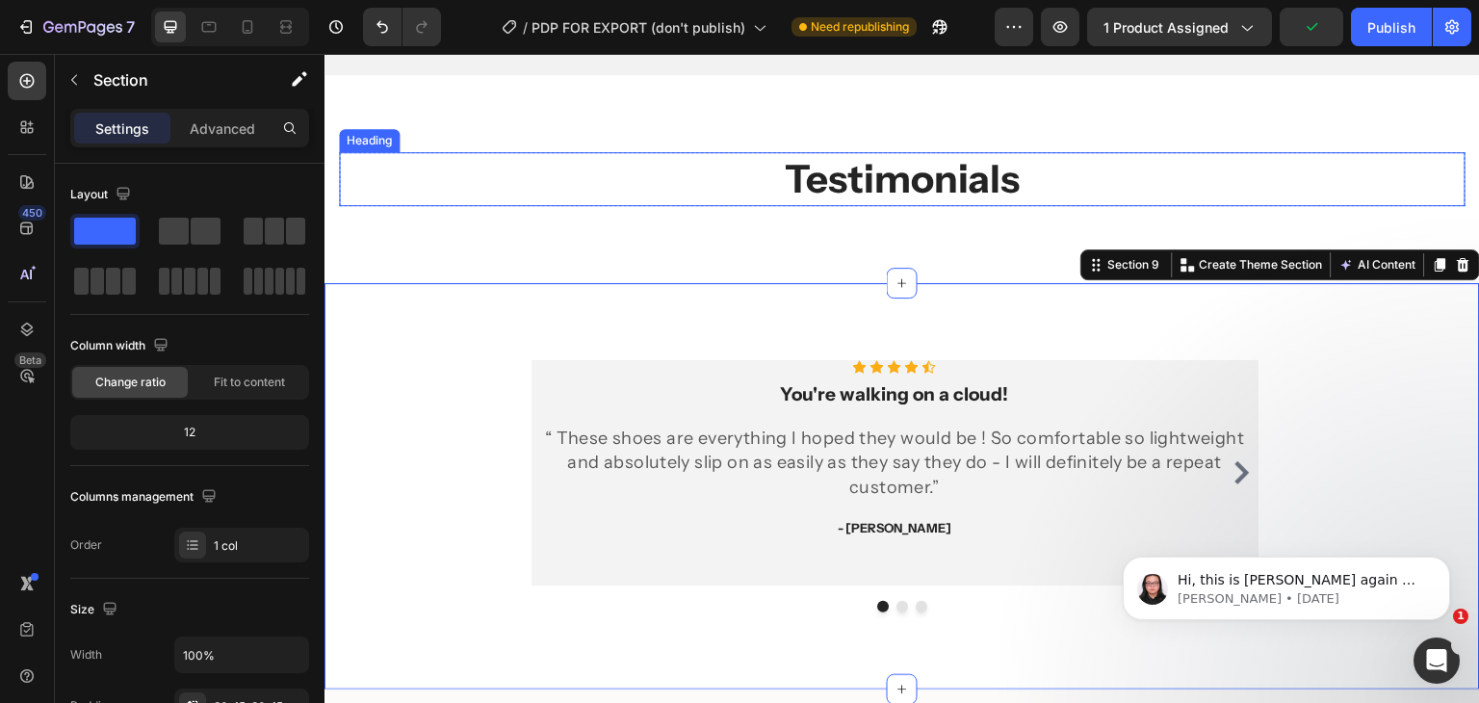
click at [1083, 193] on h2 "Testimonials" at bounding box center [902, 179] width 1126 height 54
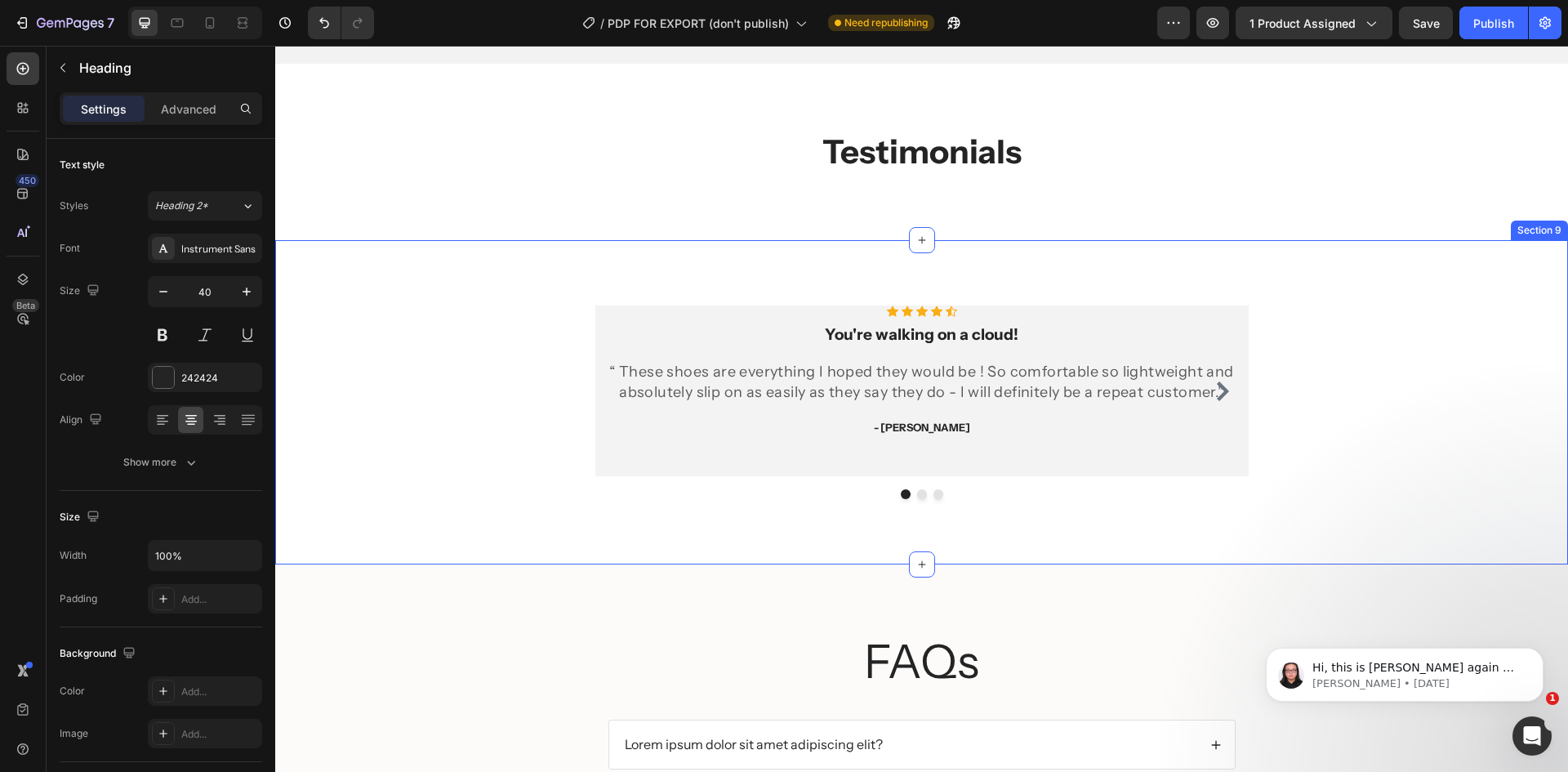
click at [1406, 259] on div "Icon Icon Icon Icon Icon Icon List Hoz You're walking on a cloud! Heading “ The…" at bounding box center [921, 402] width 1293 height 324
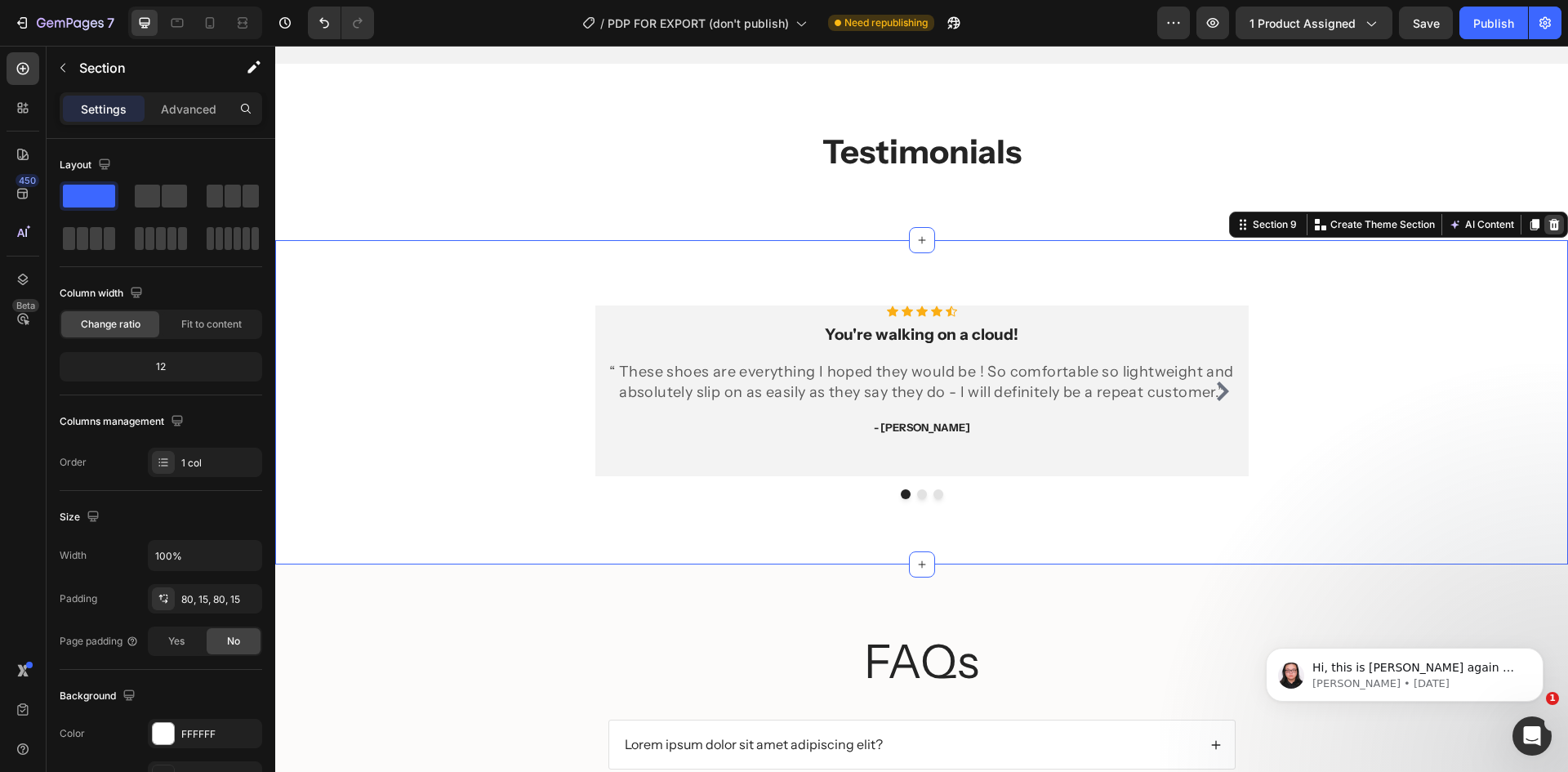
click at [1548, 219] on icon at bounding box center [1554, 224] width 13 height 13
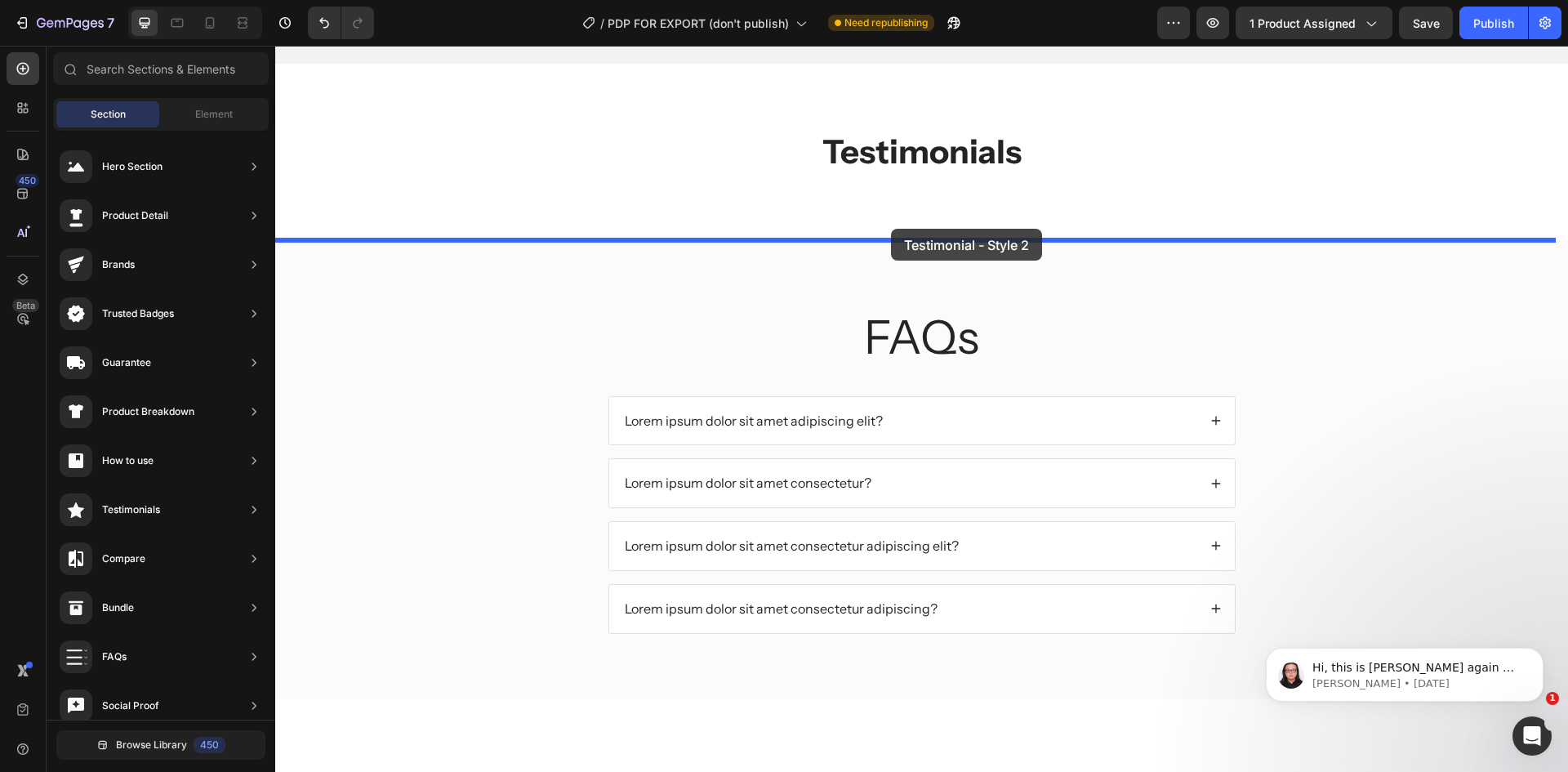
drag, startPoint x: 708, startPoint y: 314, endPoint x: 891, endPoint y: 229, distance: 201.8
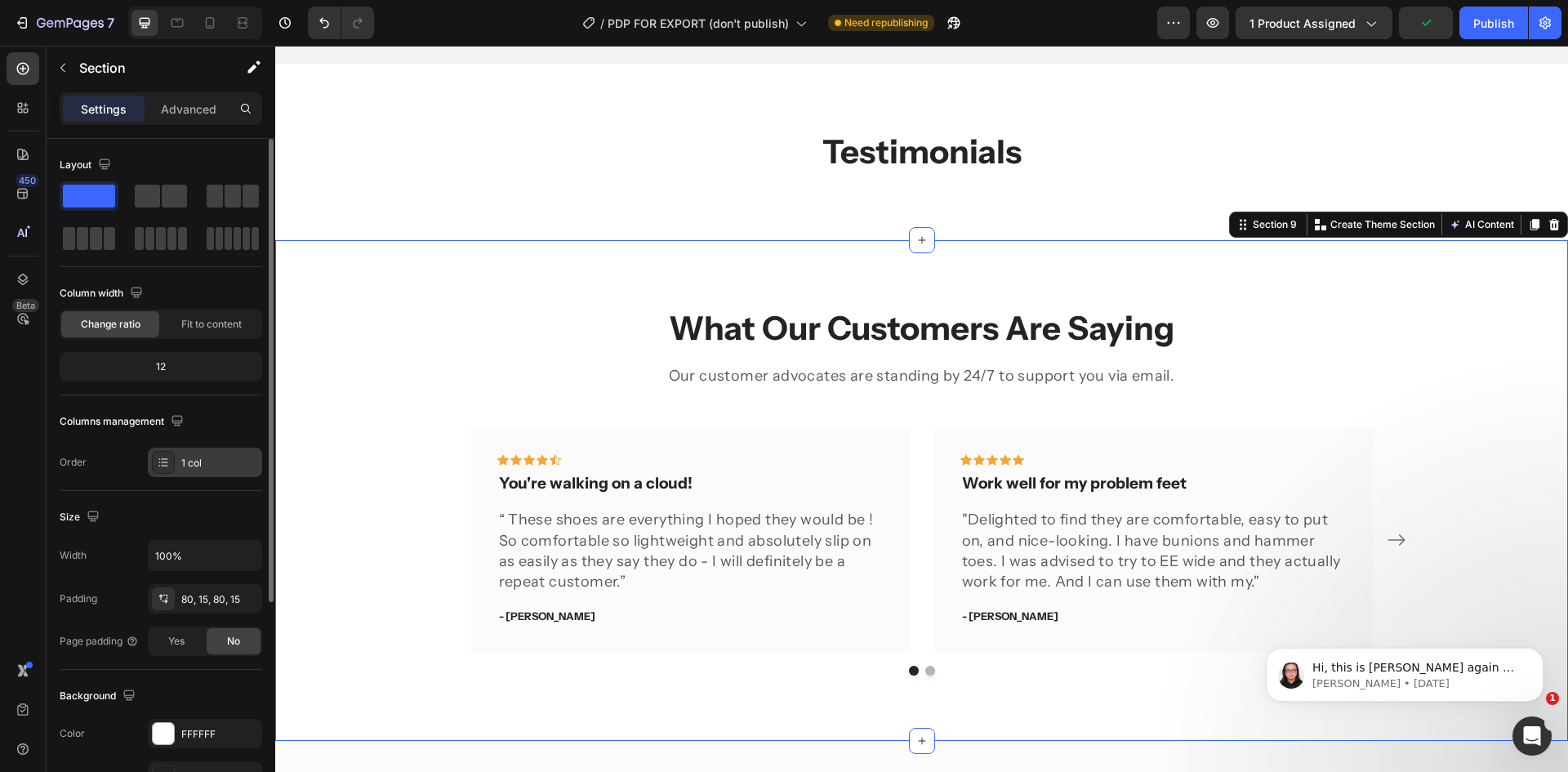
click at [208, 457] on div "1 col" at bounding box center [220, 462] width 76 height 14
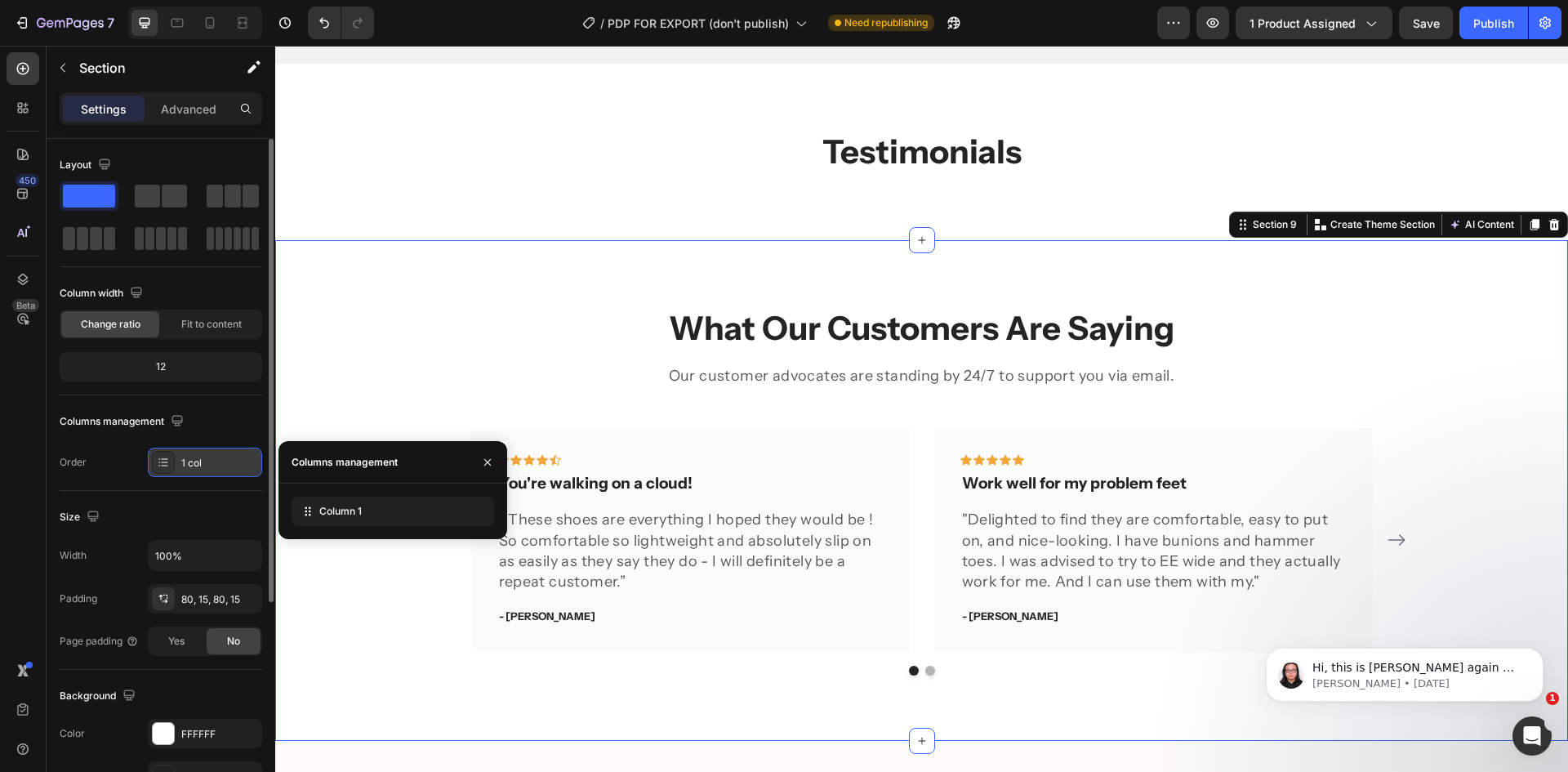
click at [208, 457] on div "1 col" at bounding box center [220, 462] width 76 height 14
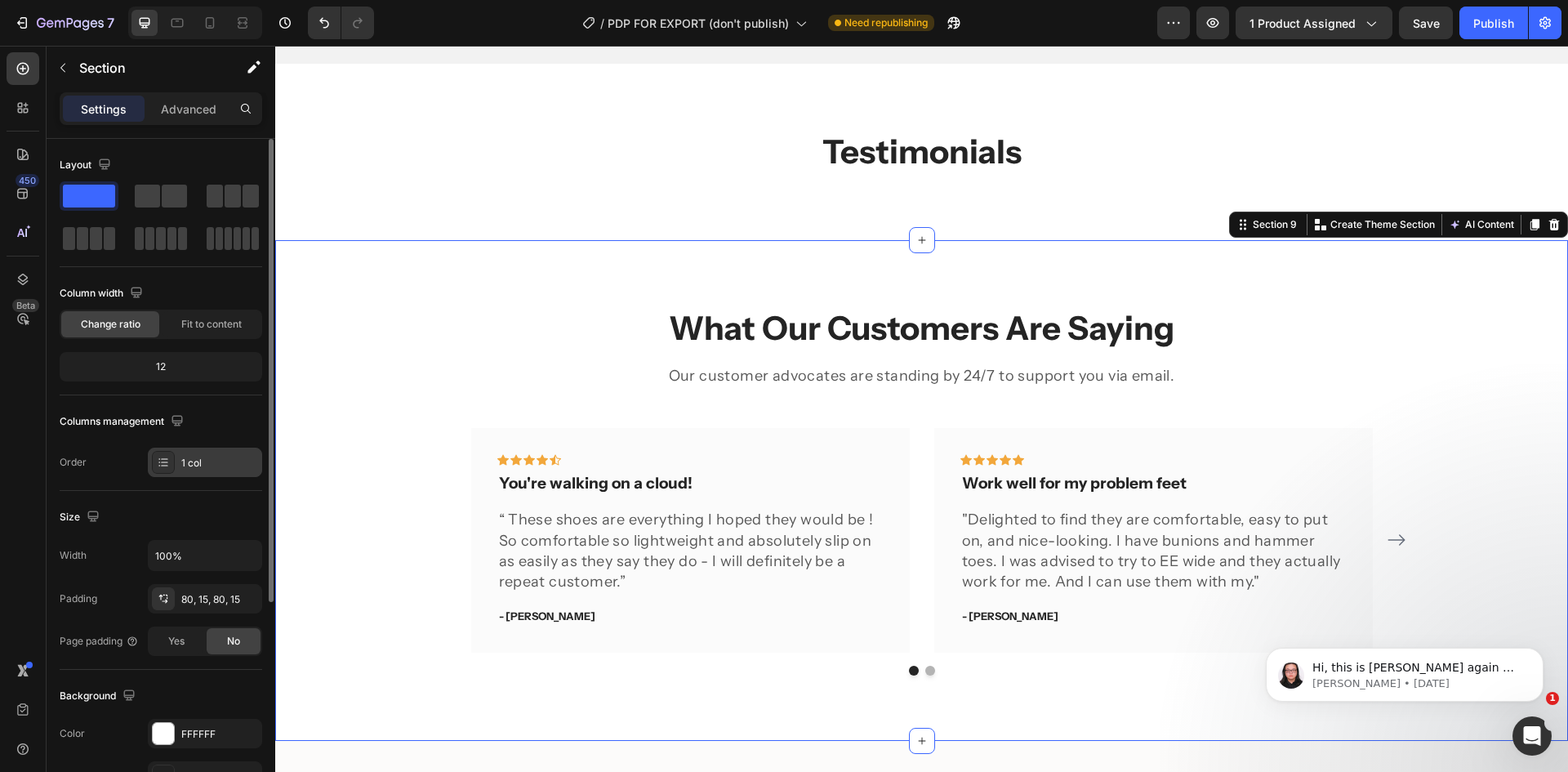
click at [176, 450] on div "1 col" at bounding box center [204, 462] width 115 height 30
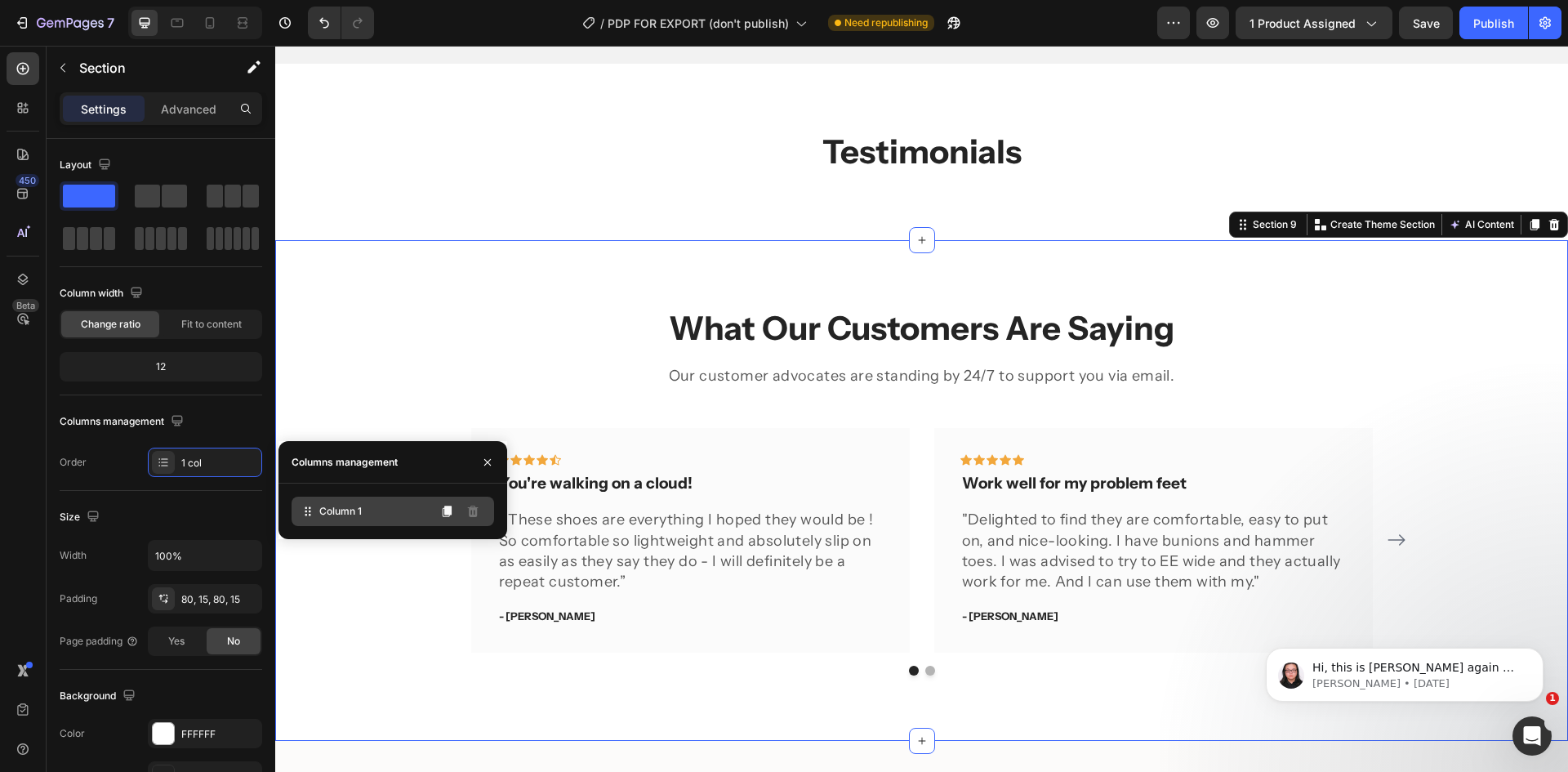
click at [336, 508] on span "Column 1" at bounding box center [340, 511] width 42 height 14
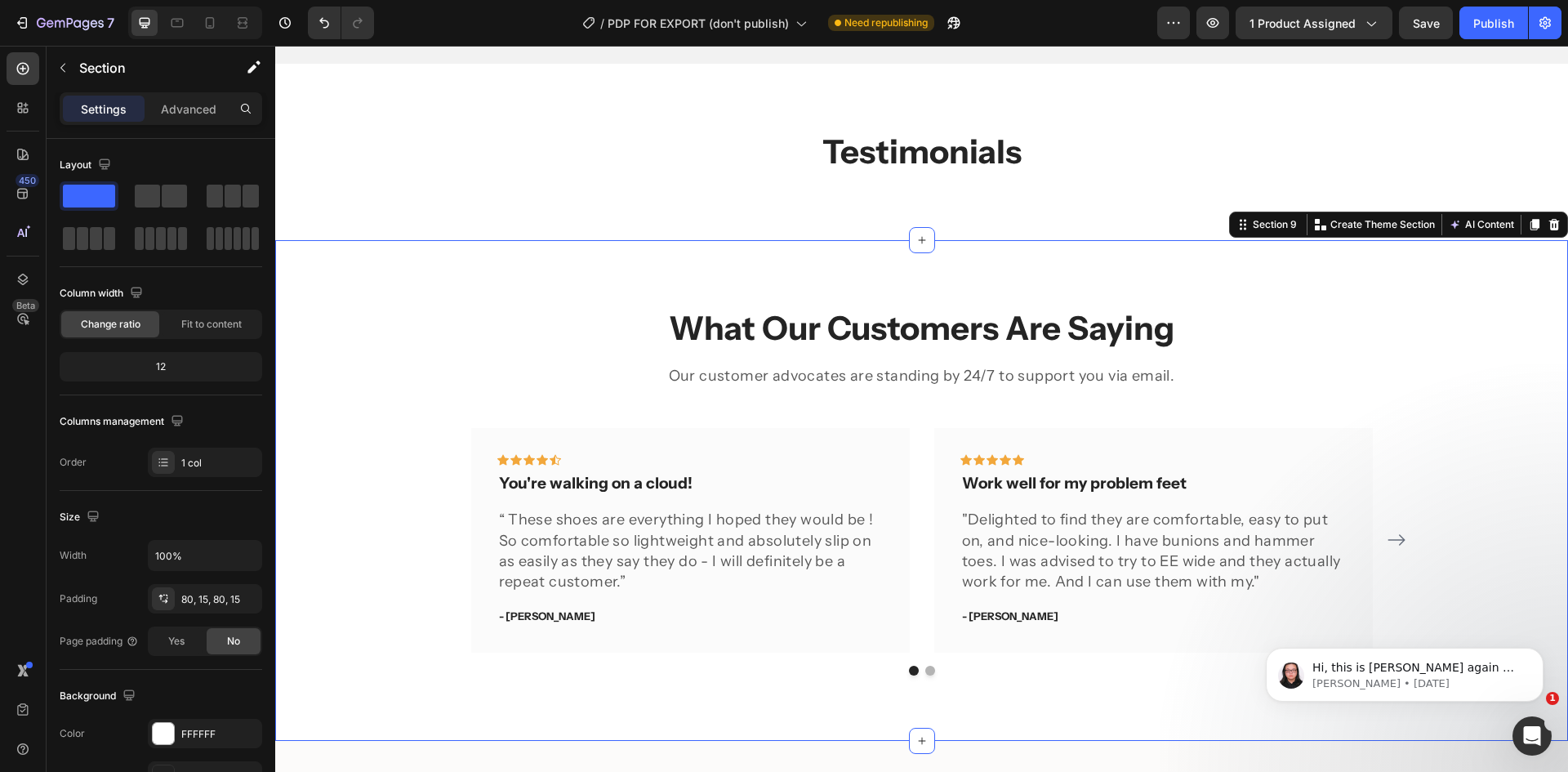
click at [351, 704] on div "What Our Customers Are Saying Heading Our customer advocates are standing by 24…" at bounding box center [921, 489] width 1293 height 500
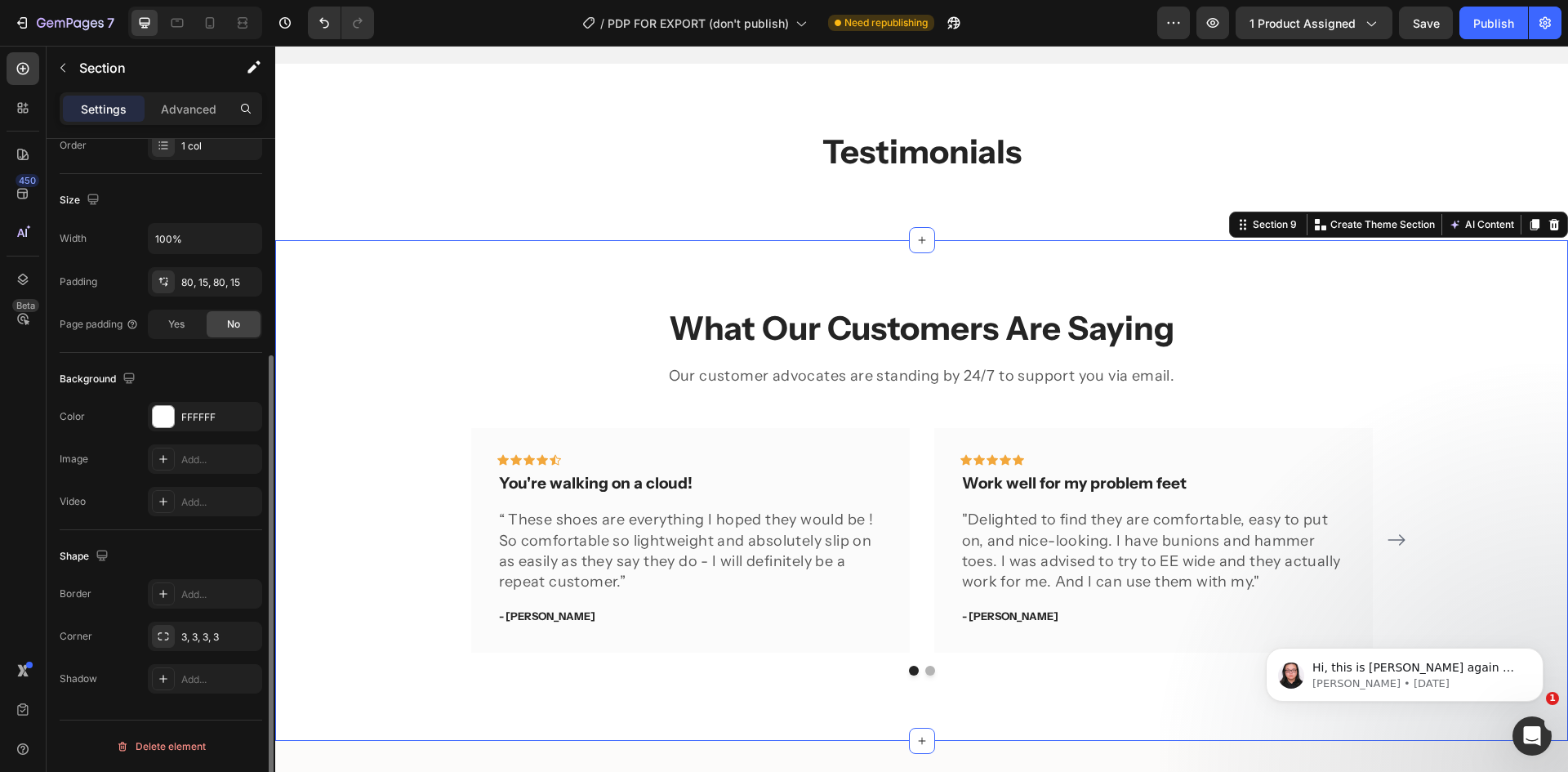
scroll to position [0, 0]
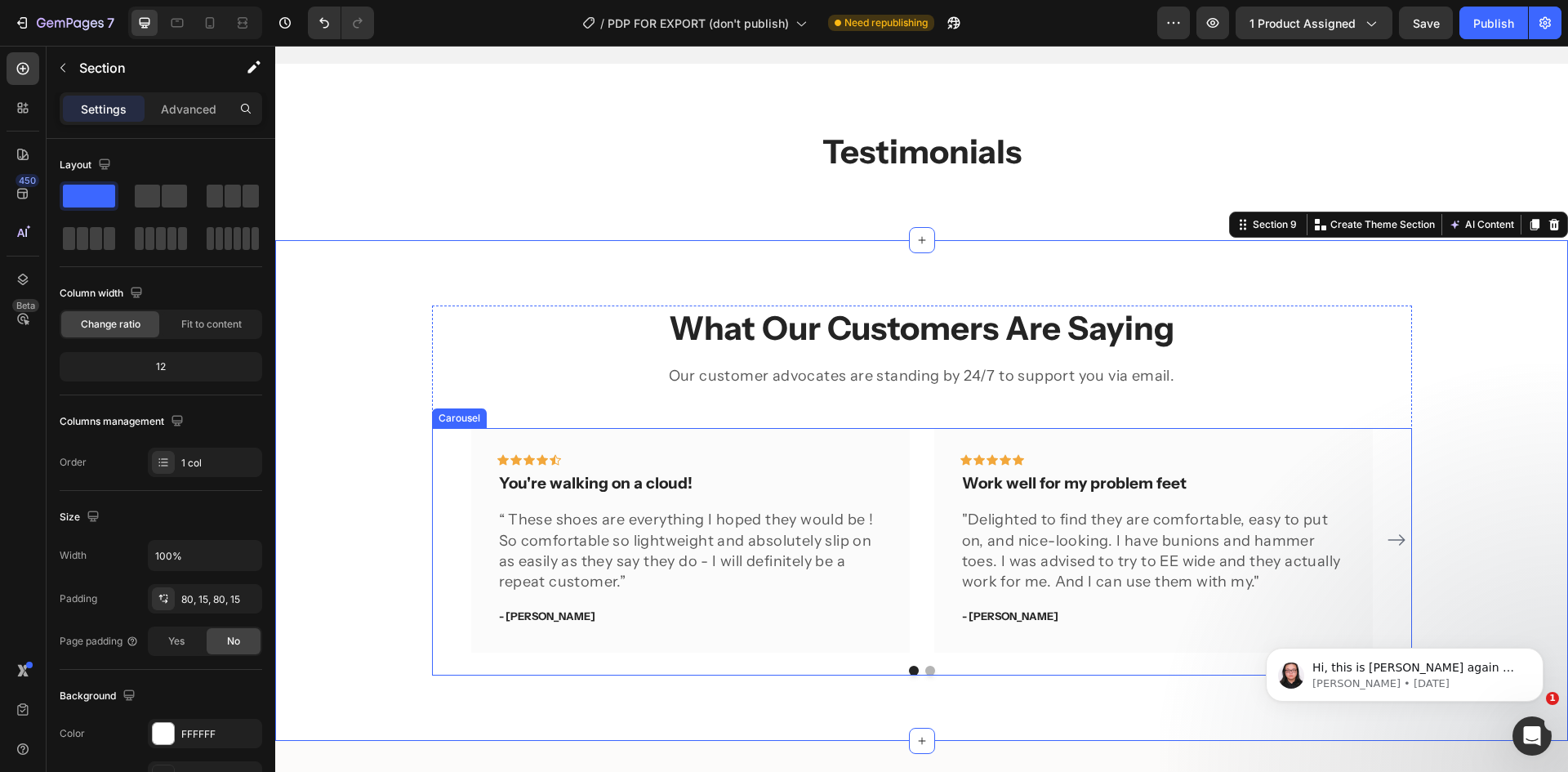
click at [927, 668] on button "Dot" at bounding box center [931, 671] width 10 height 10
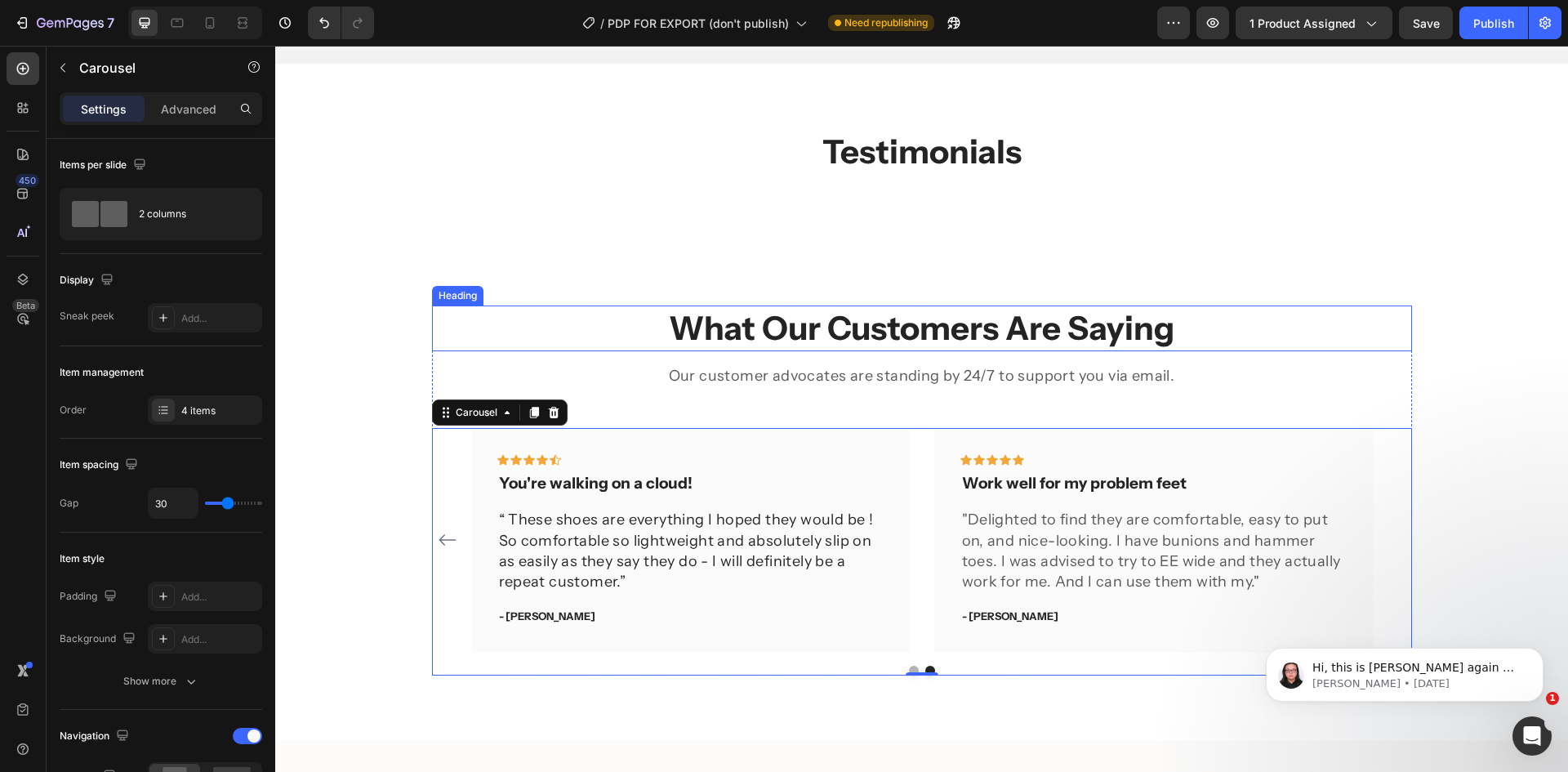
click at [994, 317] on p "What Our Customers Are Saying" at bounding box center [921, 328] width 977 height 42
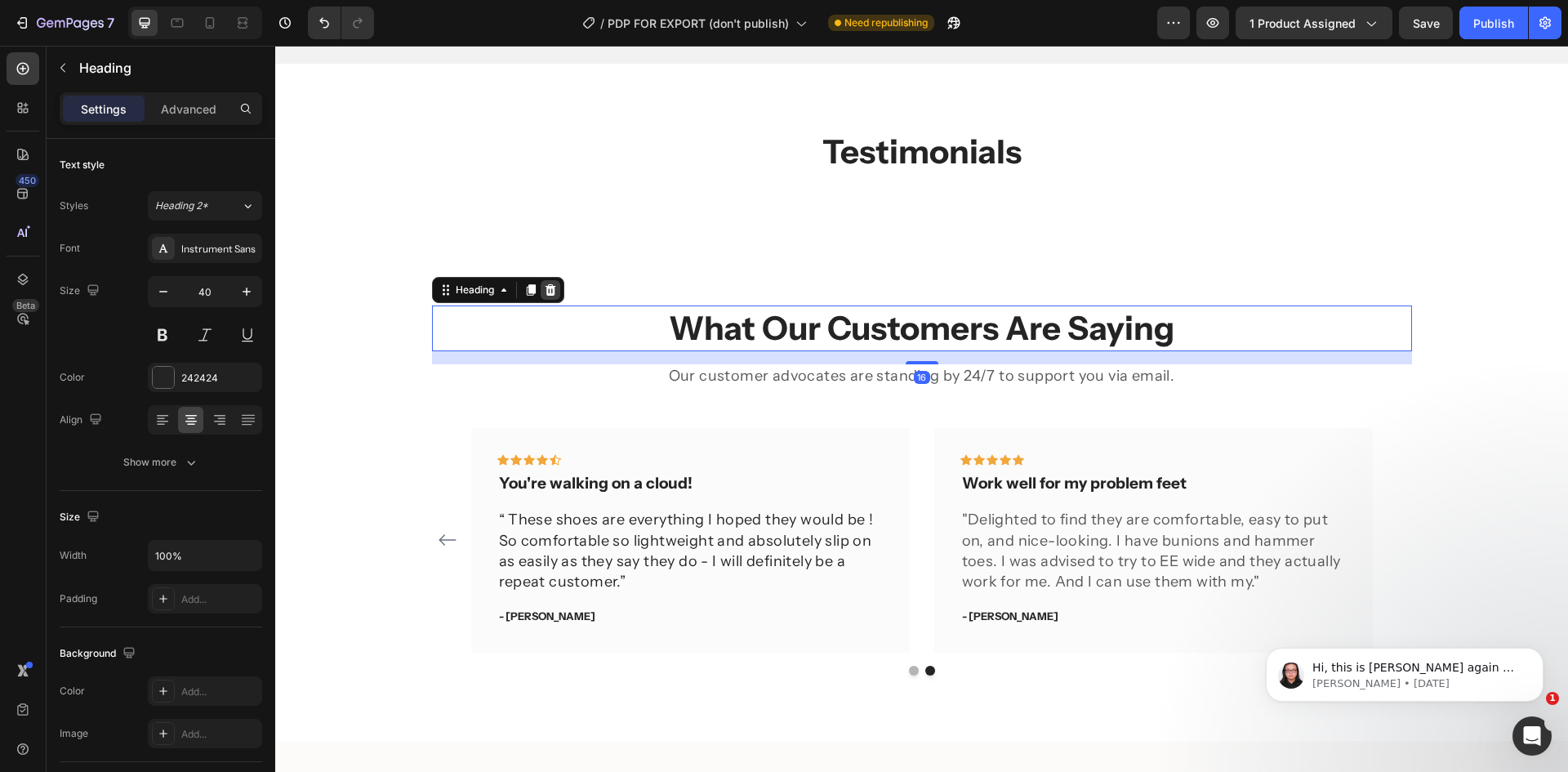
click at [547, 282] on div at bounding box center [550, 289] width 20 height 20
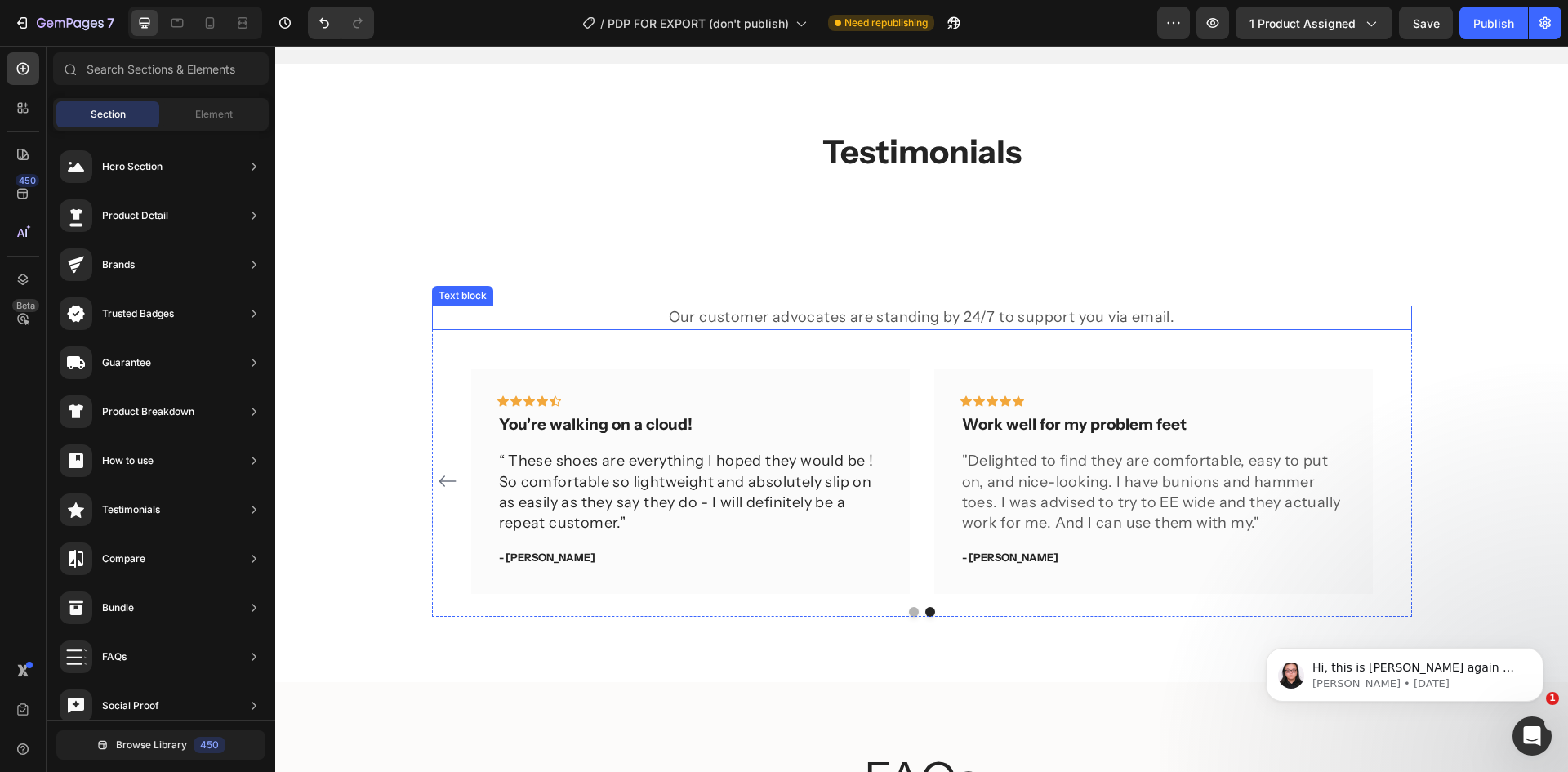
click at [1083, 322] on p "Our customer advocates are standing by 24/7 to support you via email." at bounding box center [921, 317] width 977 height 20
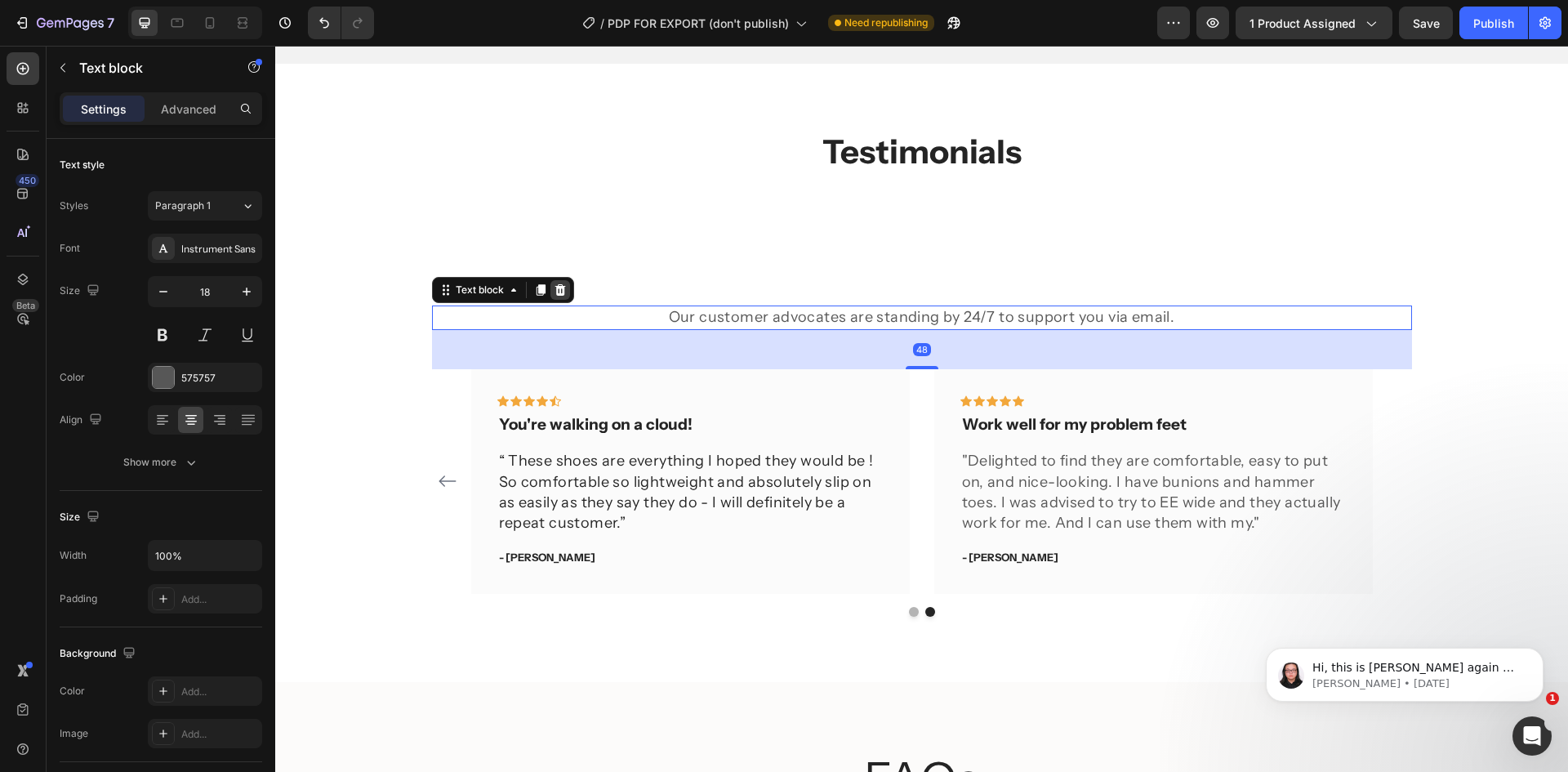
click at [557, 289] on icon at bounding box center [560, 289] width 11 height 11
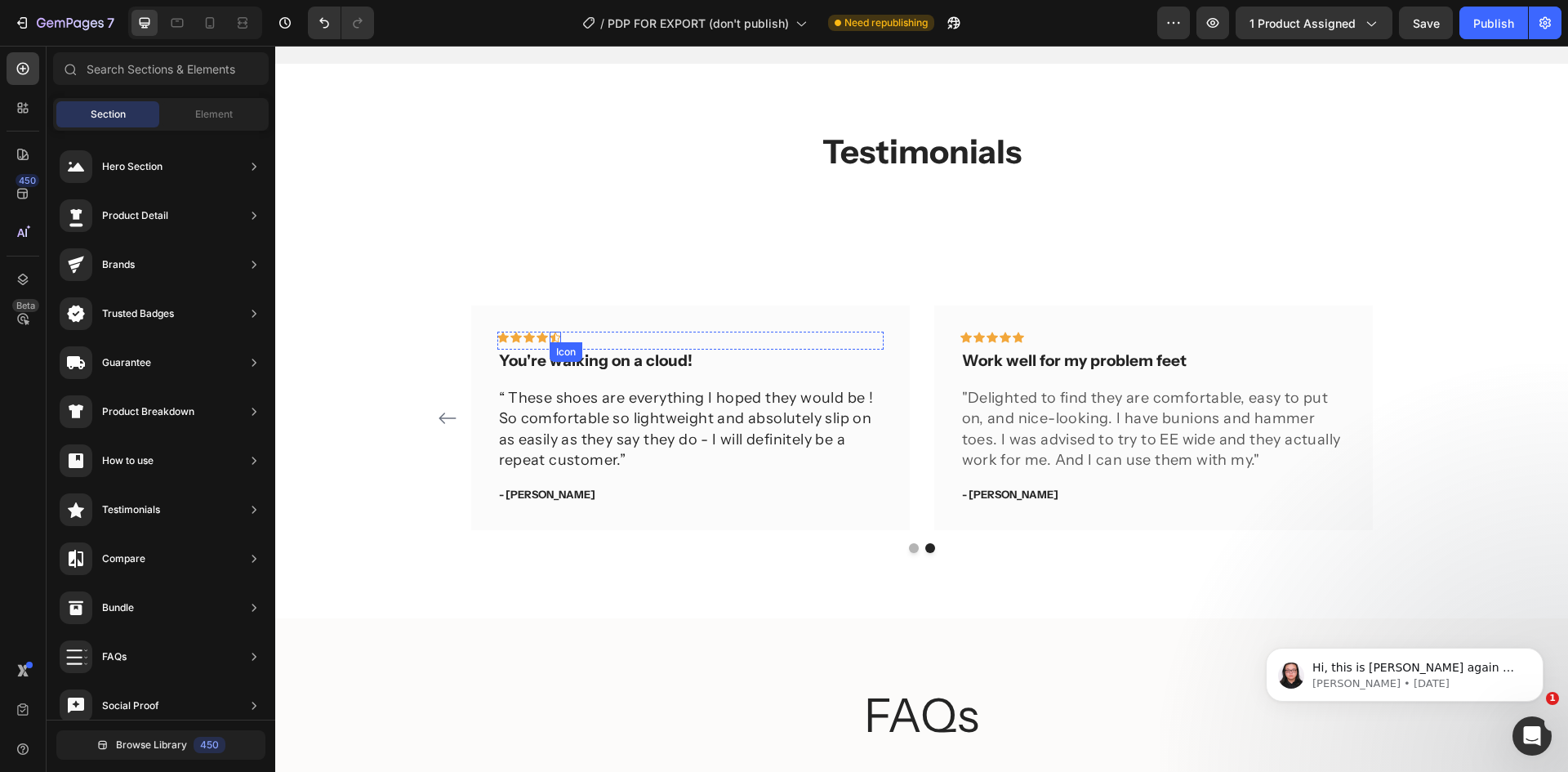
click at [550, 338] on div "Icon" at bounding box center [555, 337] width 11 height 11
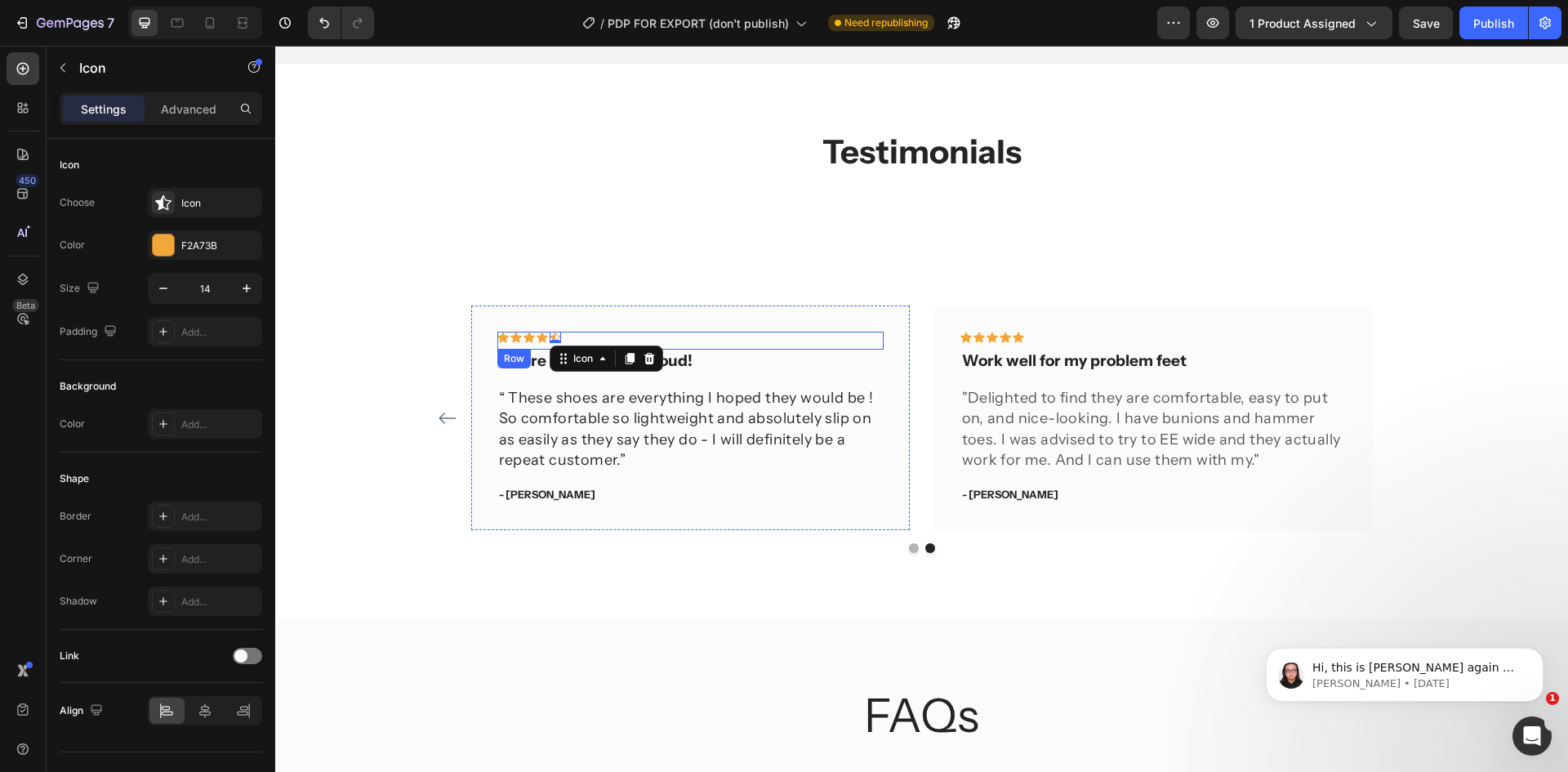
click at [657, 338] on div "Icon Icon Icon Icon Icon 0 Row" at bounding box center [690, 340] width 386 height 18
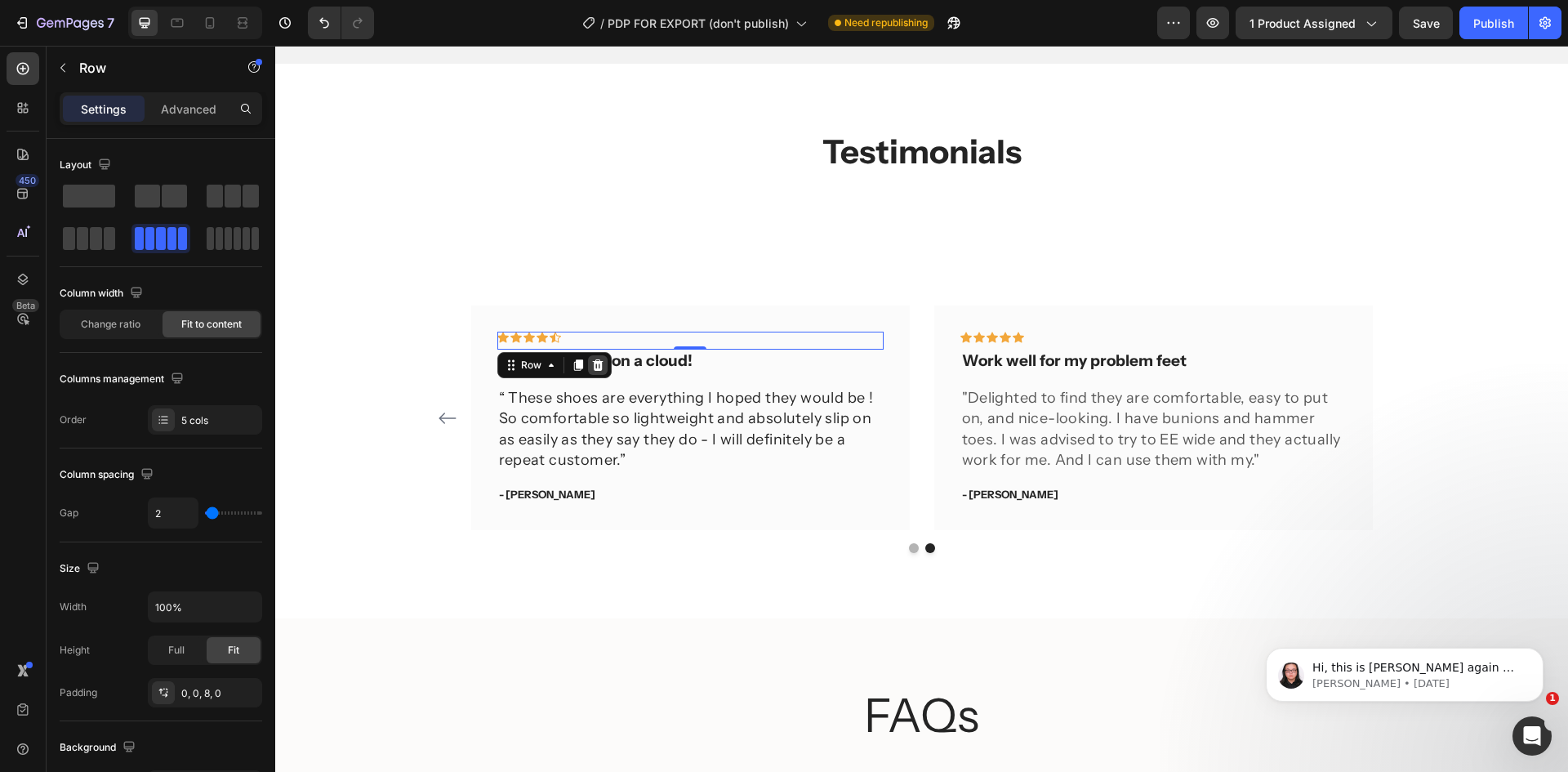
click at [591, 361] on icon at bounding box center [597, 365] width 13 height 13
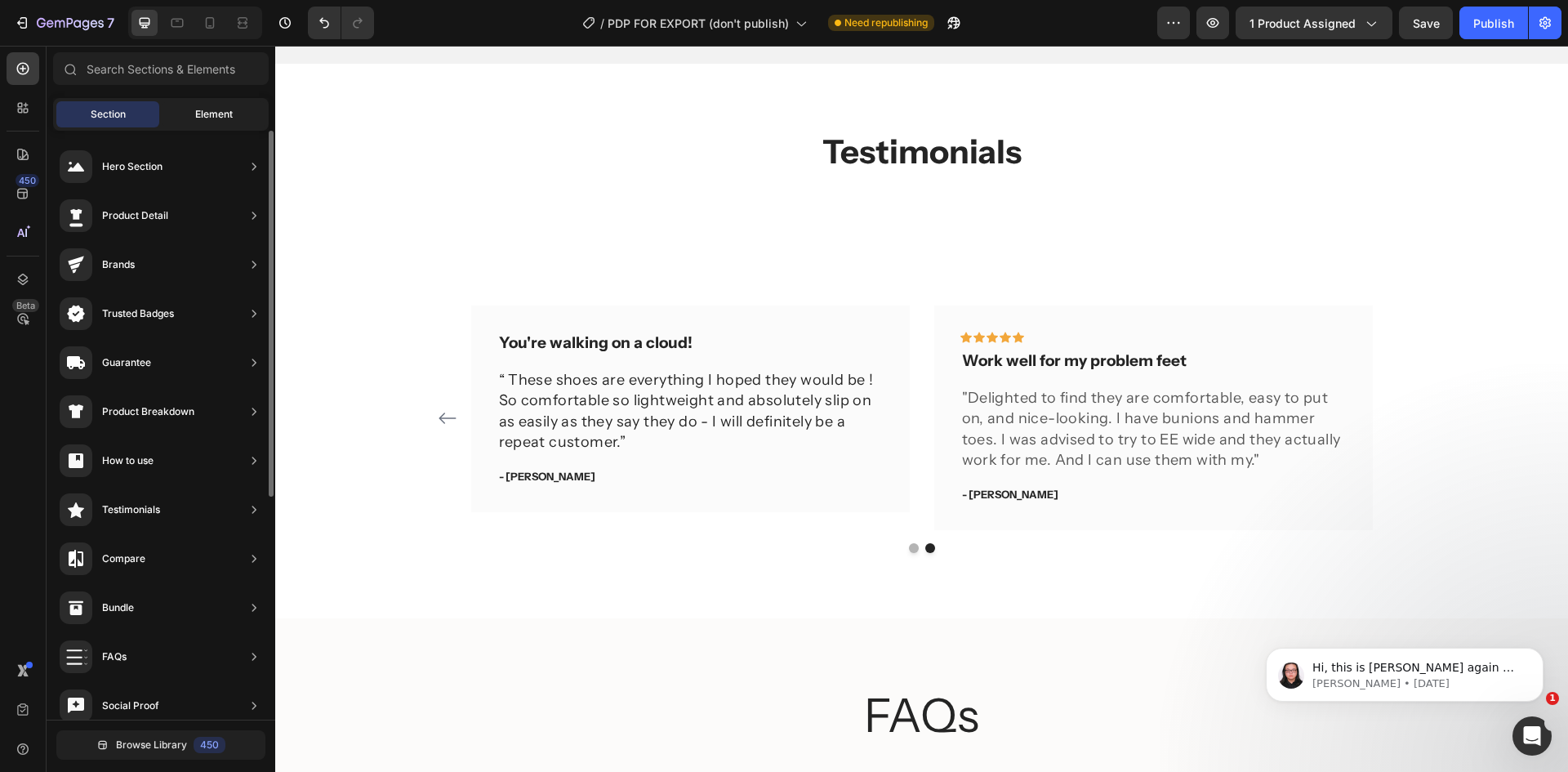
click at [209, 117] on span "Element" at bounding box center [214, 114] width 37 height 14
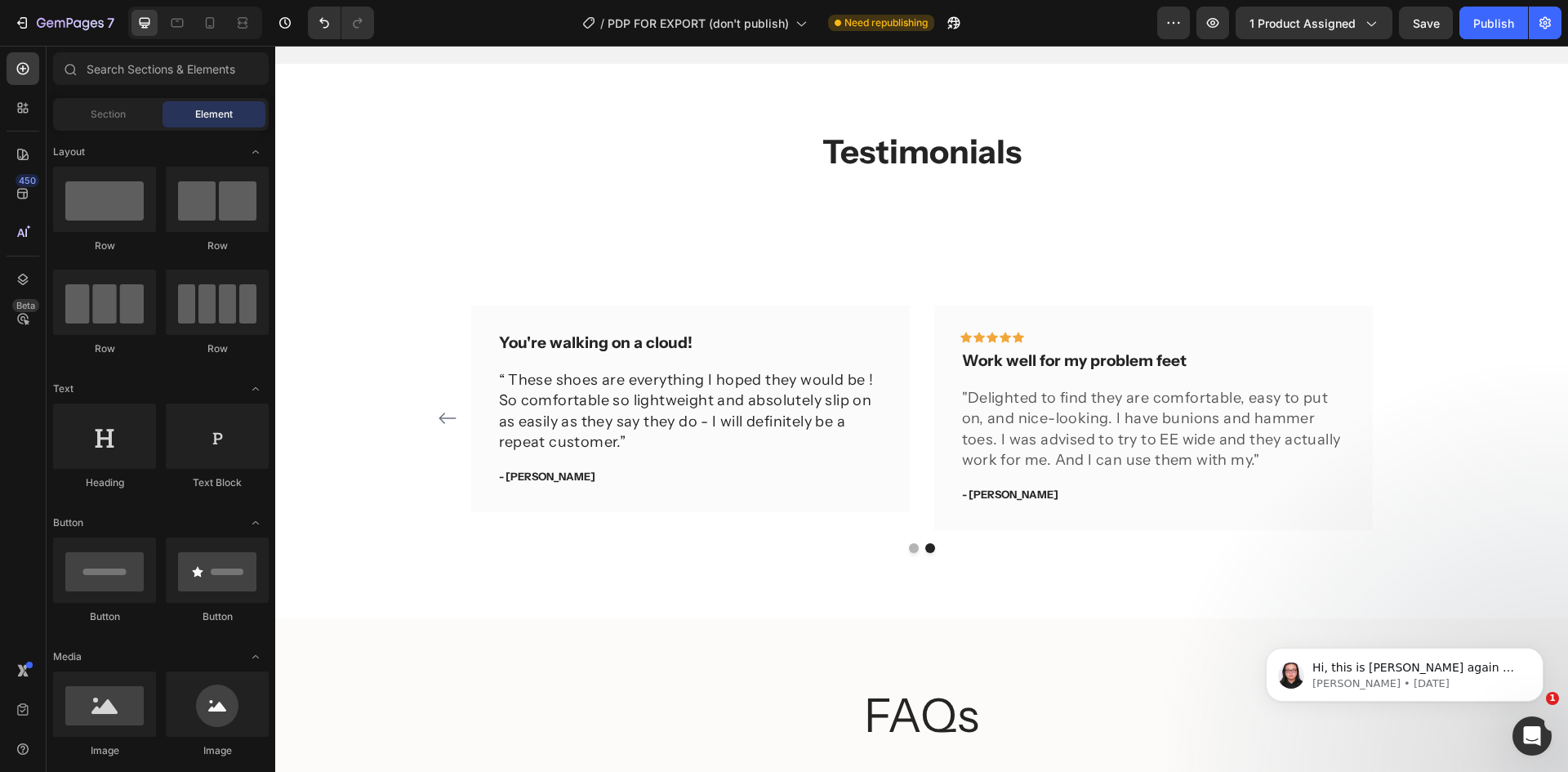
scroll to position [735, 0]
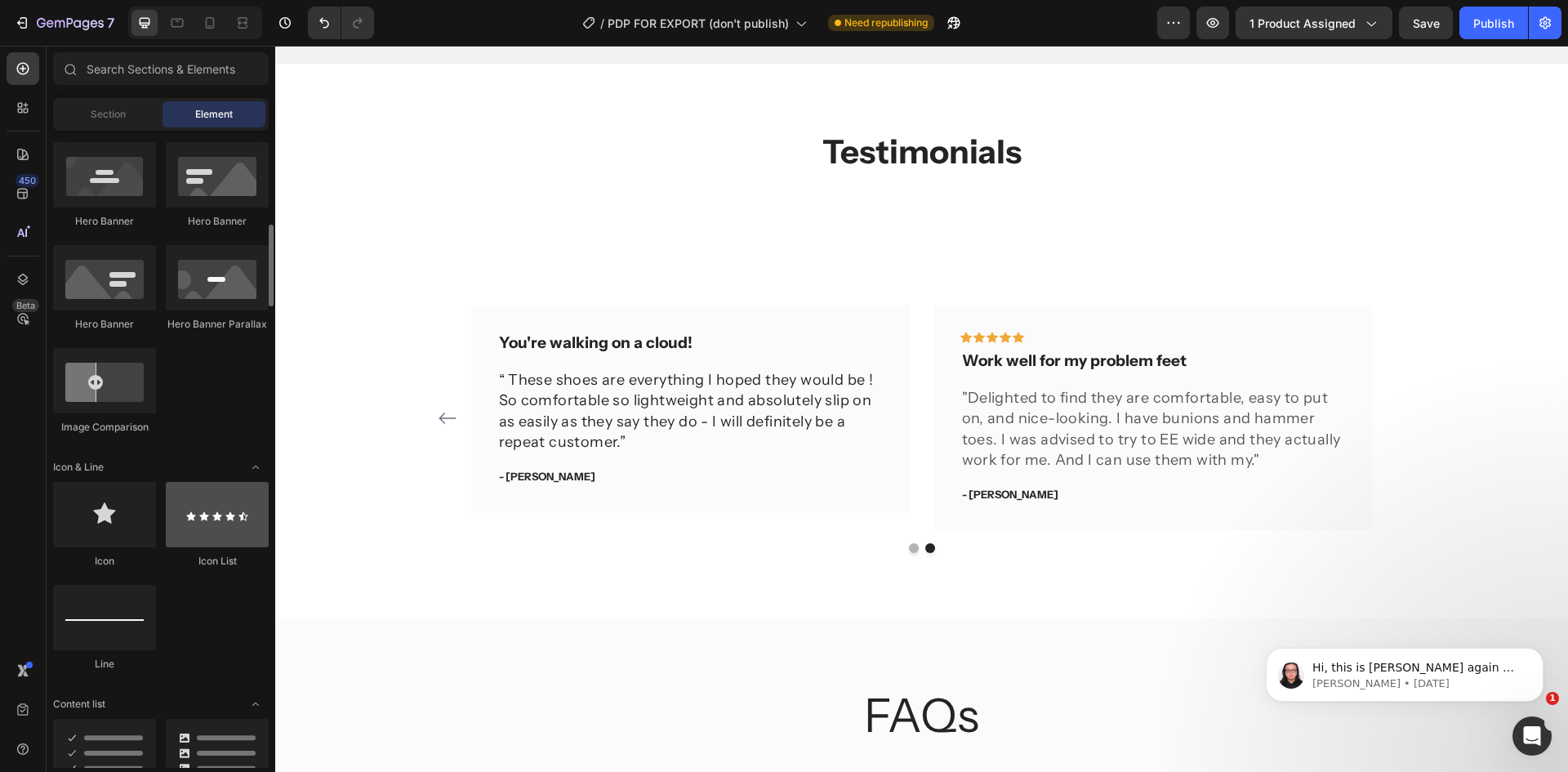
click at [195, 528] on div at bounding box center [216, 514] width 103 height 65
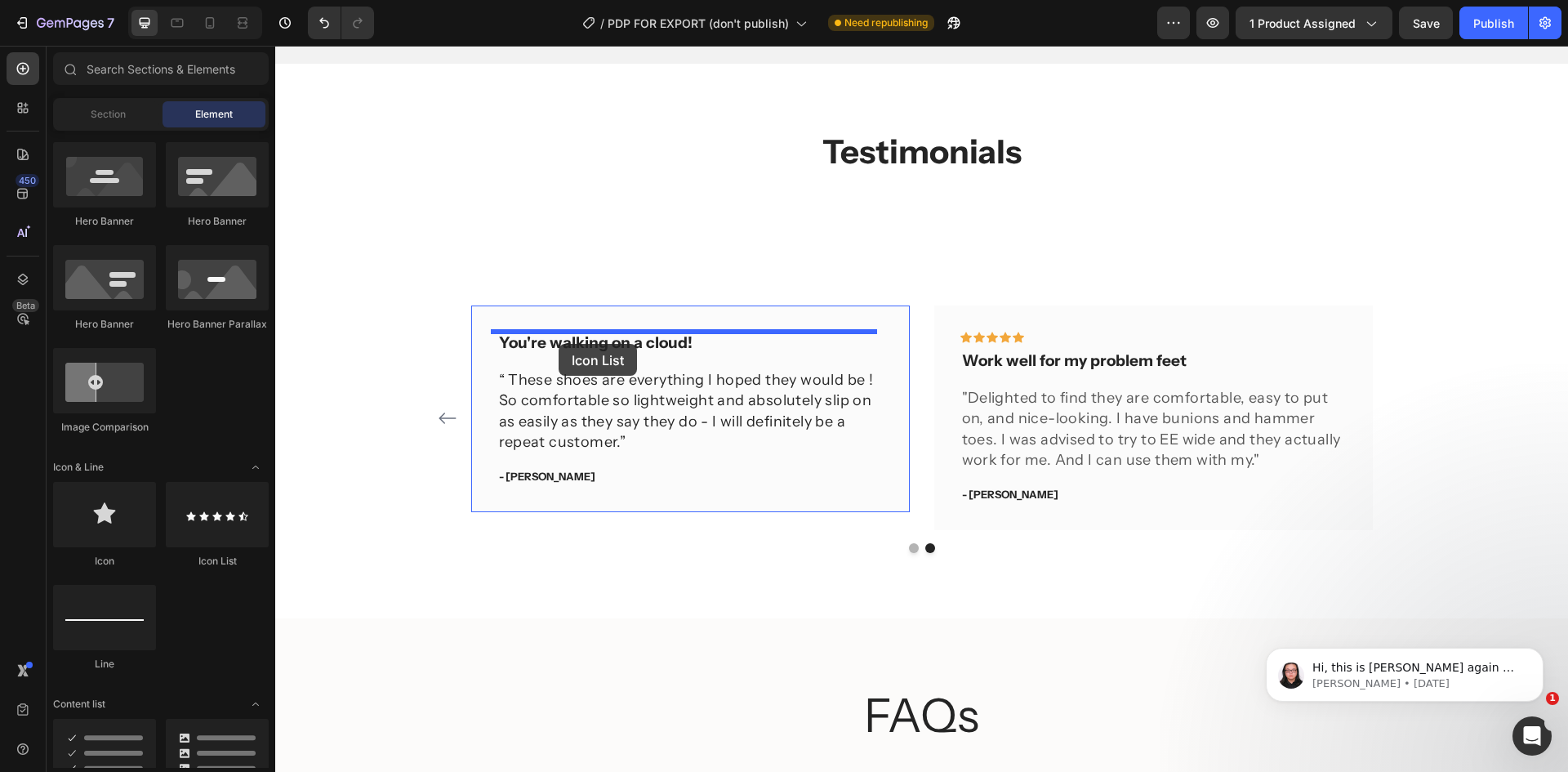
drag, startPoint x: 473, startPoint y: 573, endPoint x: 558, endPoint y: 344, distance: 244.3
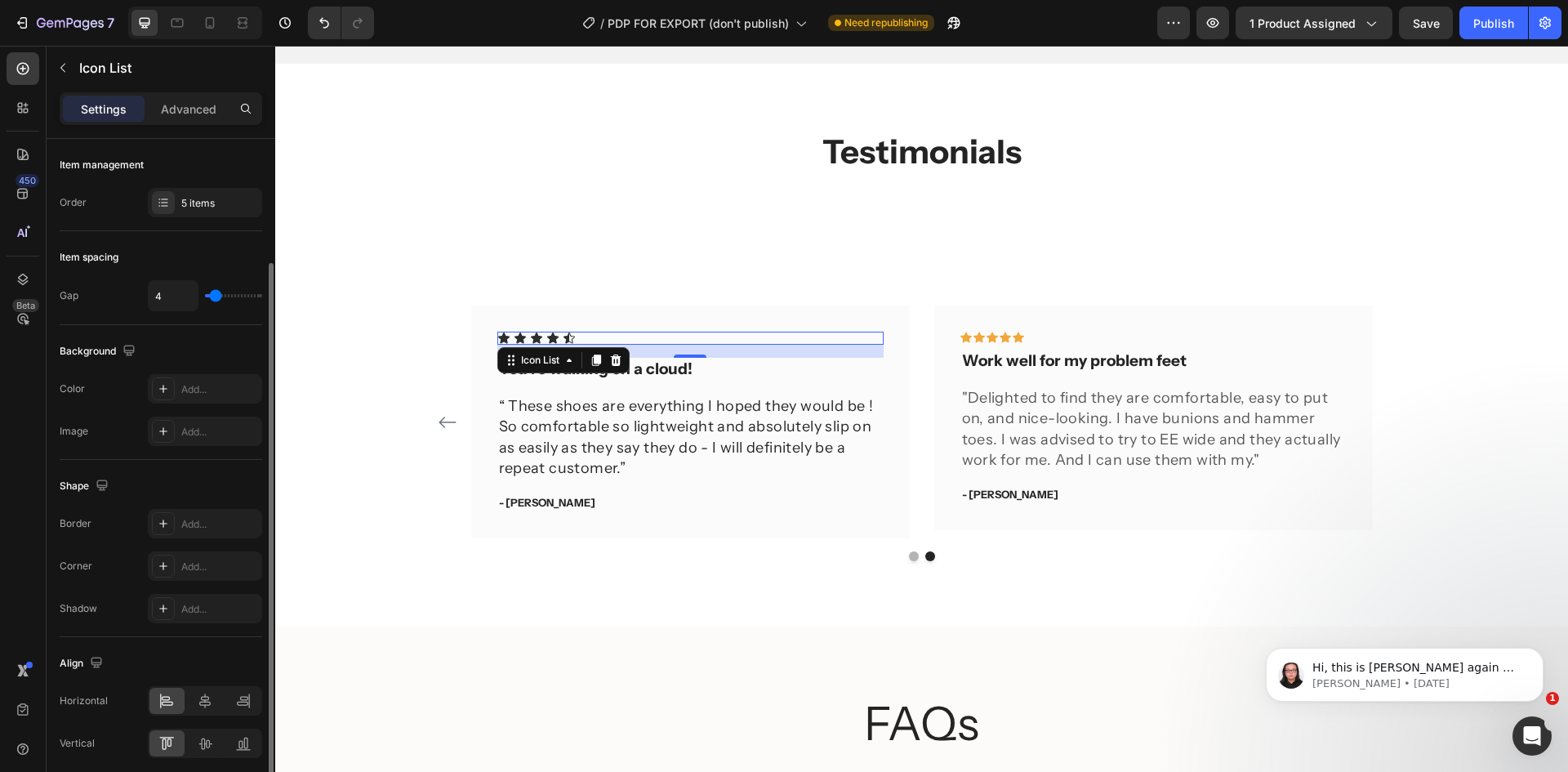
scroll to position [64, 0]
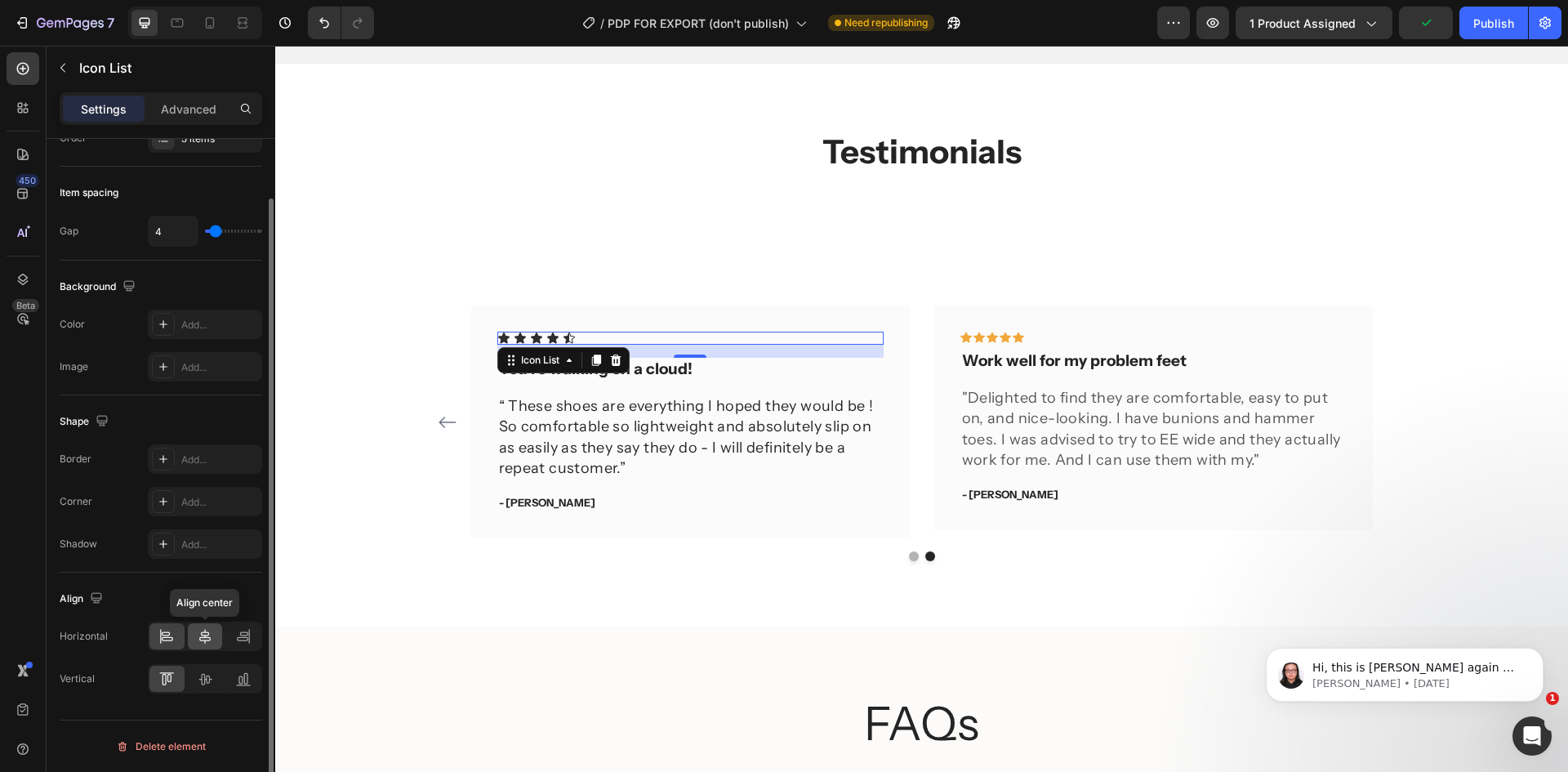
click at [212, 639] on icon at bounding box center [204, 635] width 16 height 16
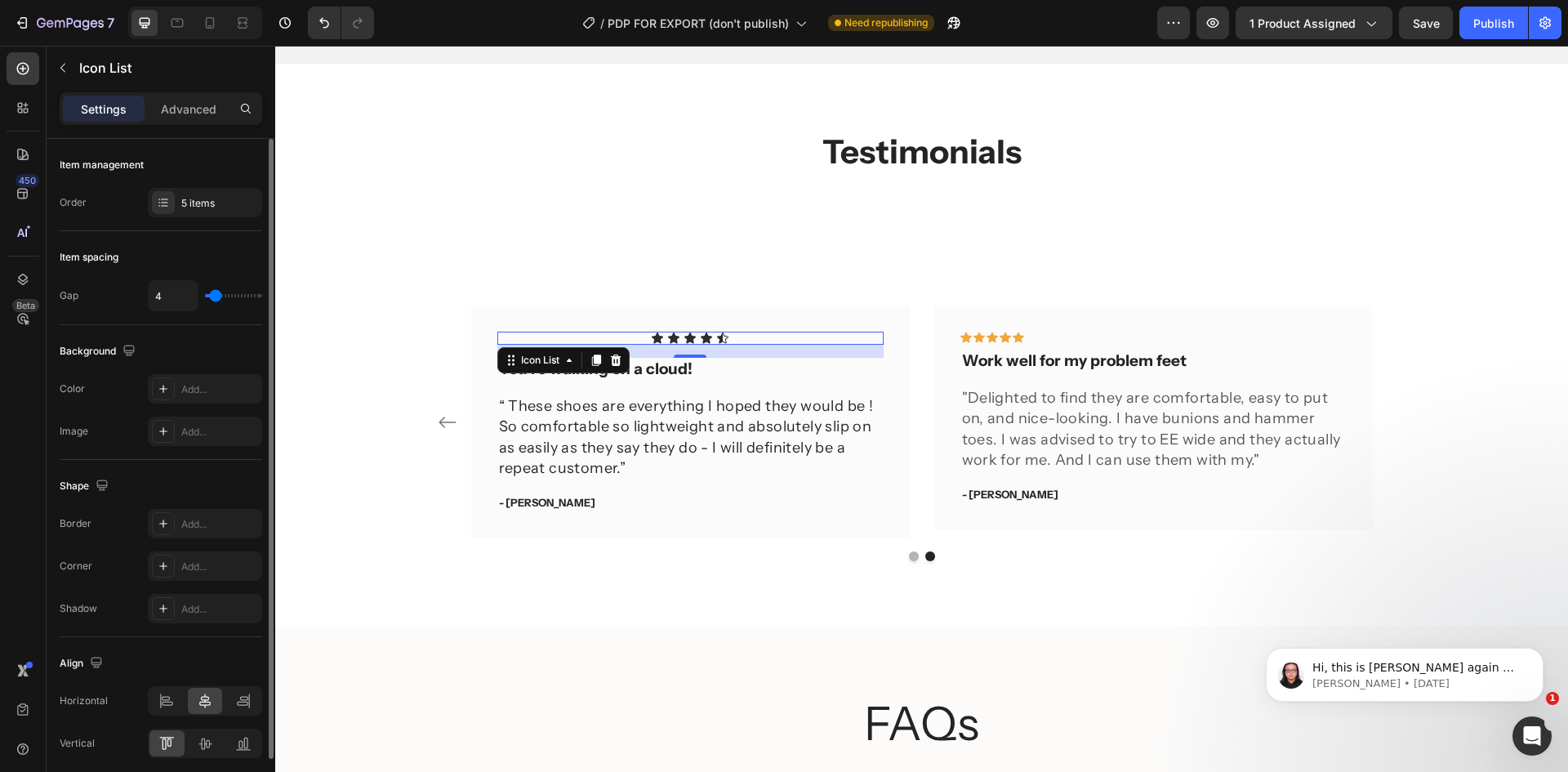
type input "7"
type input "8"
type input "9"
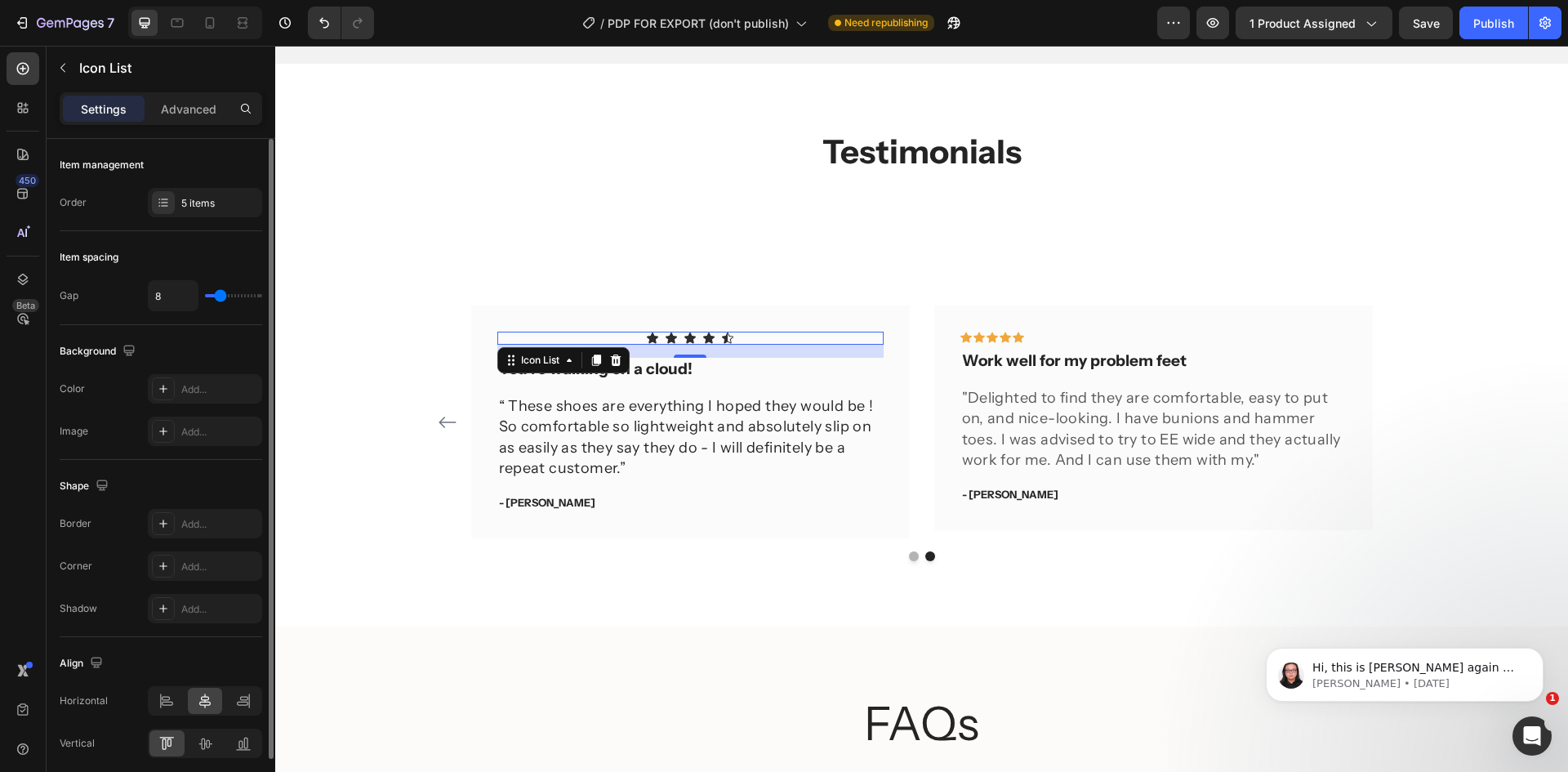
type input "9"
type input "10"
type input "13"
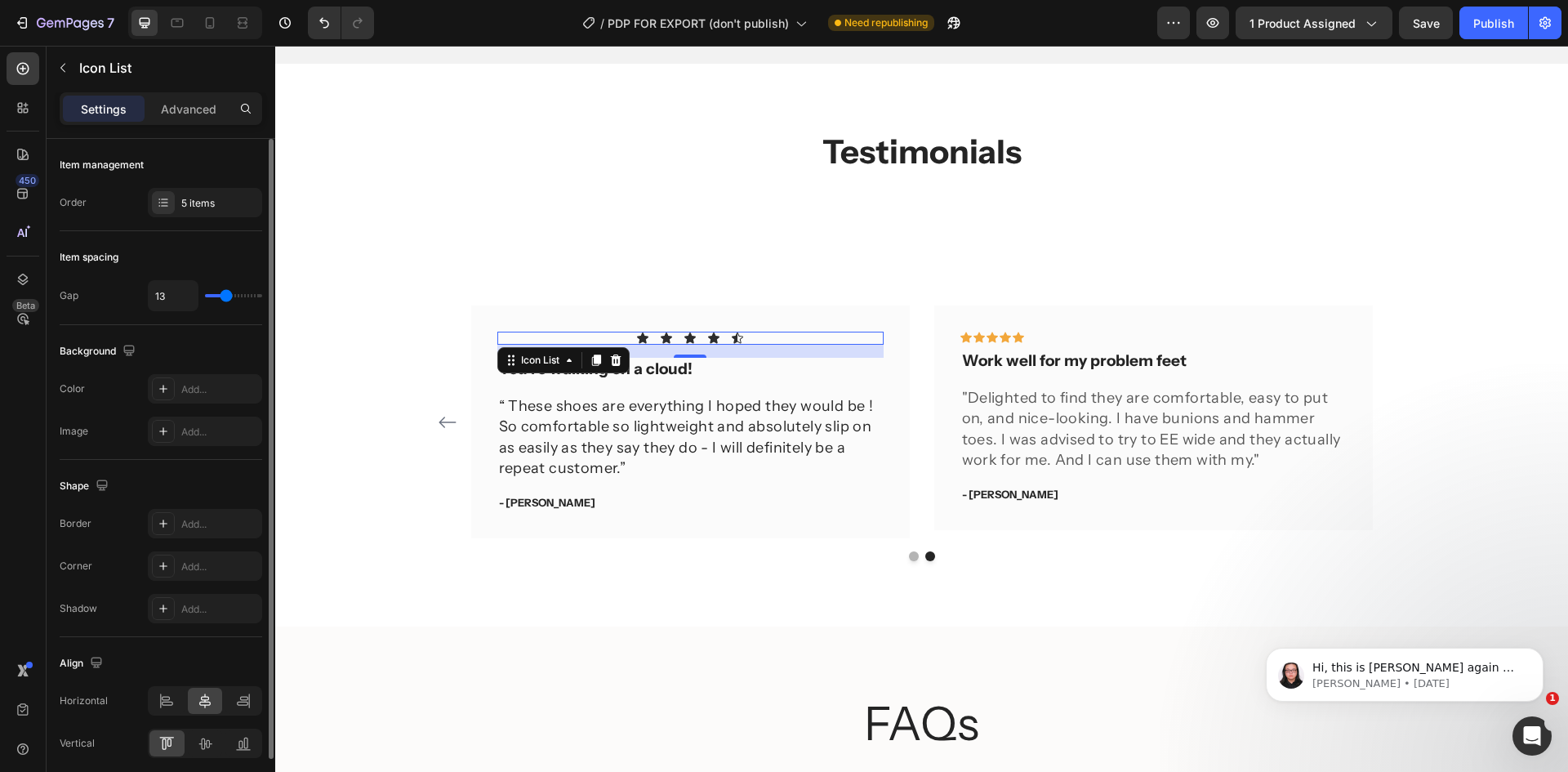
type input "10"
click at [223, 294] on input "range" at bounding box center [233, 296] width 57 height 3
click at [736, 337] on div "Icon Icon Icon Icon Icon" at bounding box center [690, 338] width 386 height 13
click at [727, 337] on icon at bounding box center [732, 338] width 11 height 11
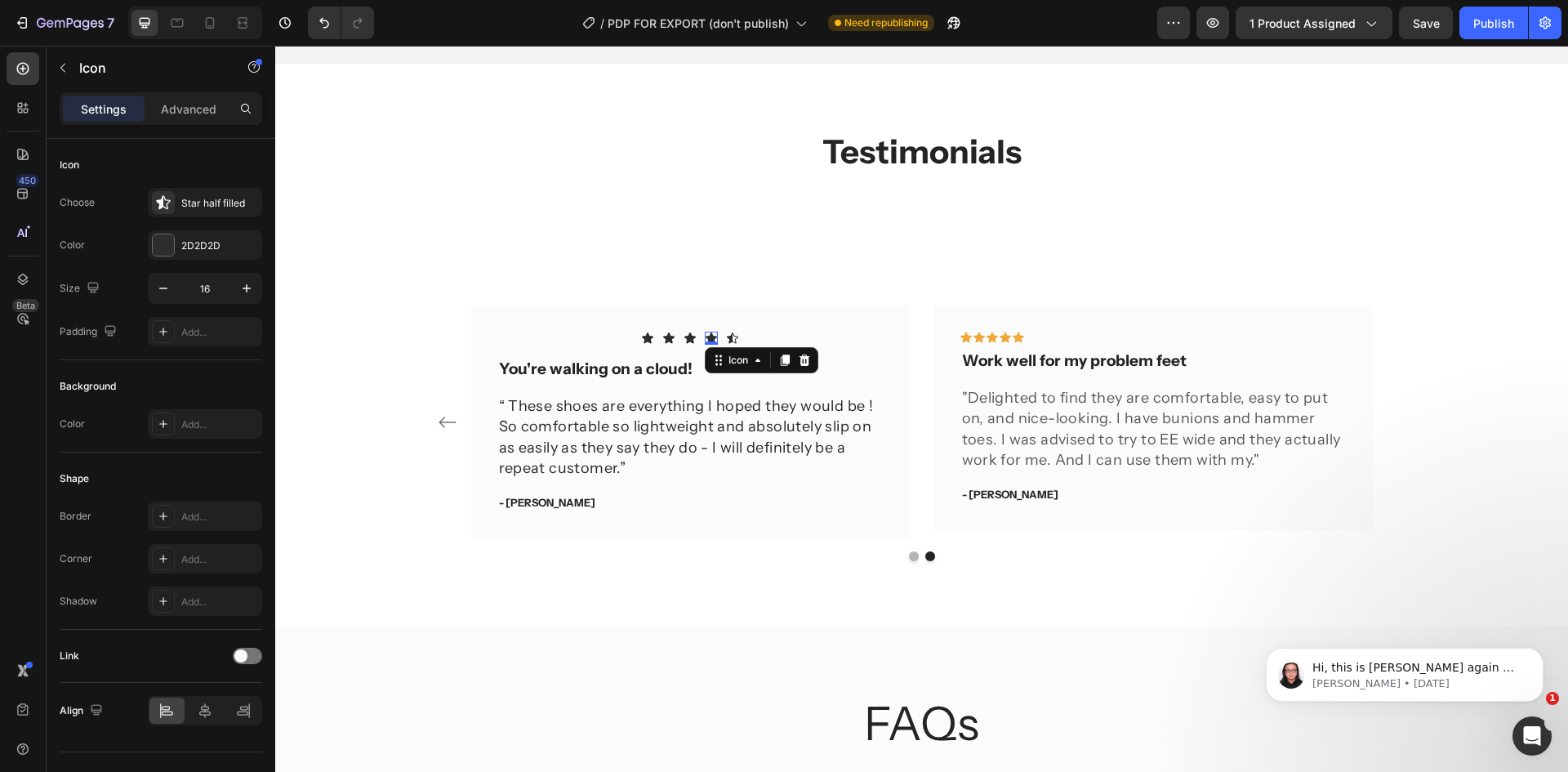
click at [706, 337] on icon at bounding box center [711, 338] width 11 height 11
click at [763, 340] on div "Icon Icon Icon Icon 0 Icon" at bounding box center [690, 338] width 386 height 13
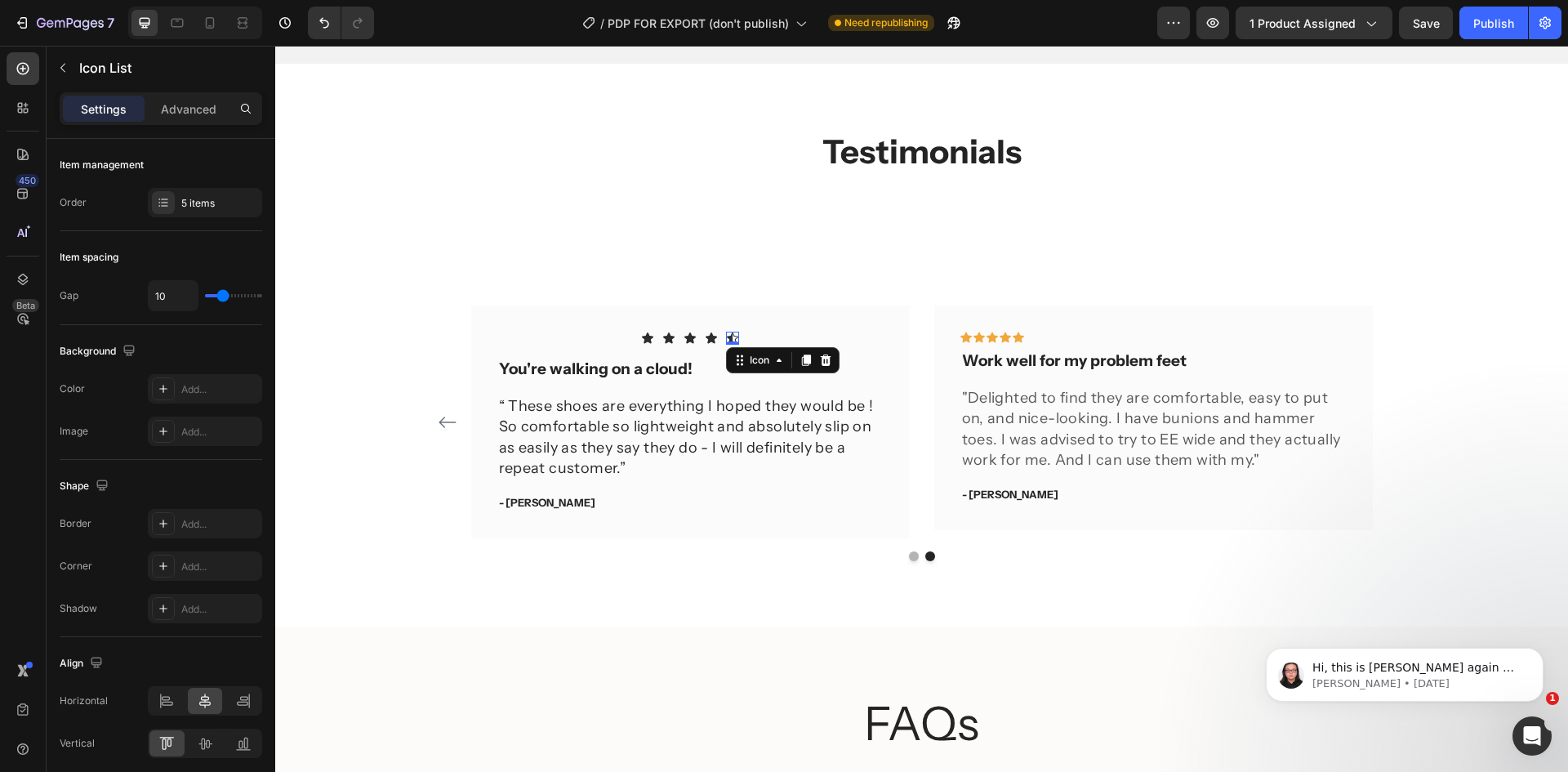
click at [726, 335] on icon at bounding box center [732, 338] width 13 height 13
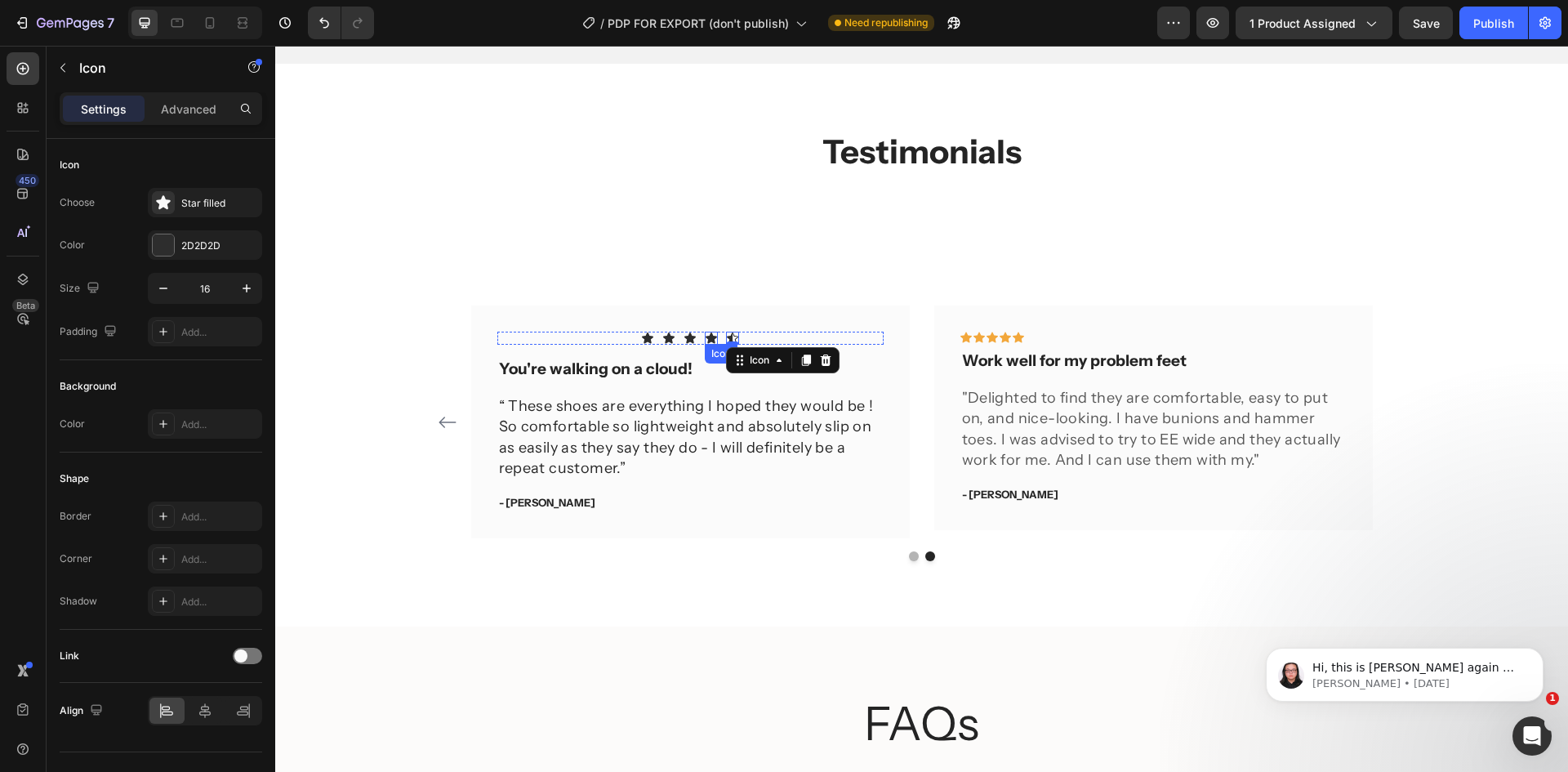
click at [705, 335] on icon at bounding box center [711, 338] width 13 height 13
click at [684, 338] on div "Icon" at bounding box center [690, 338] width 13 height 13
click at [643, 338] on div "Icon 0" at bounding box center [647, 338] width 13 height 13
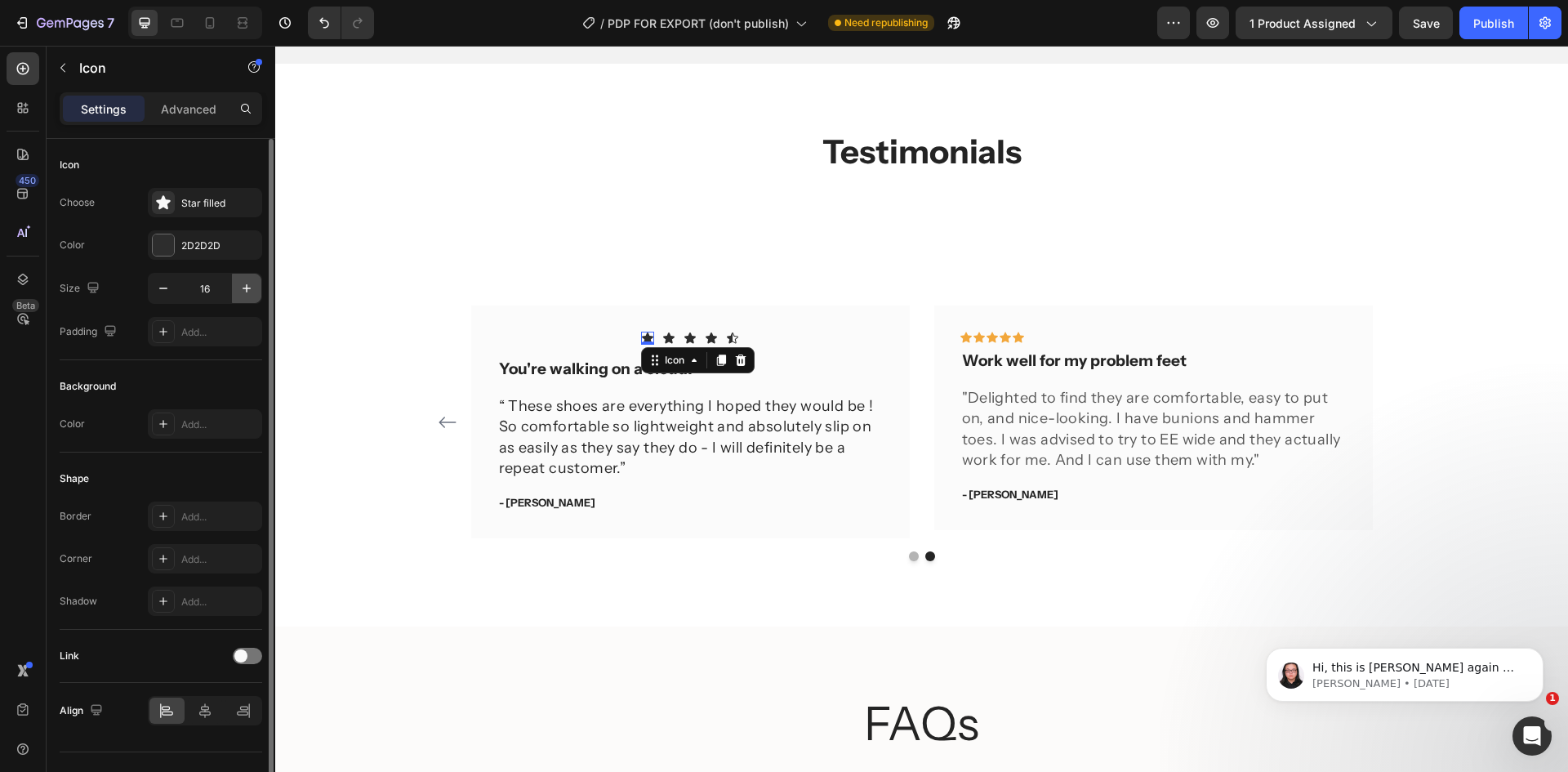
click at [251, 289] on icon "button" at bounding box center [246, 288] width 16 height 16
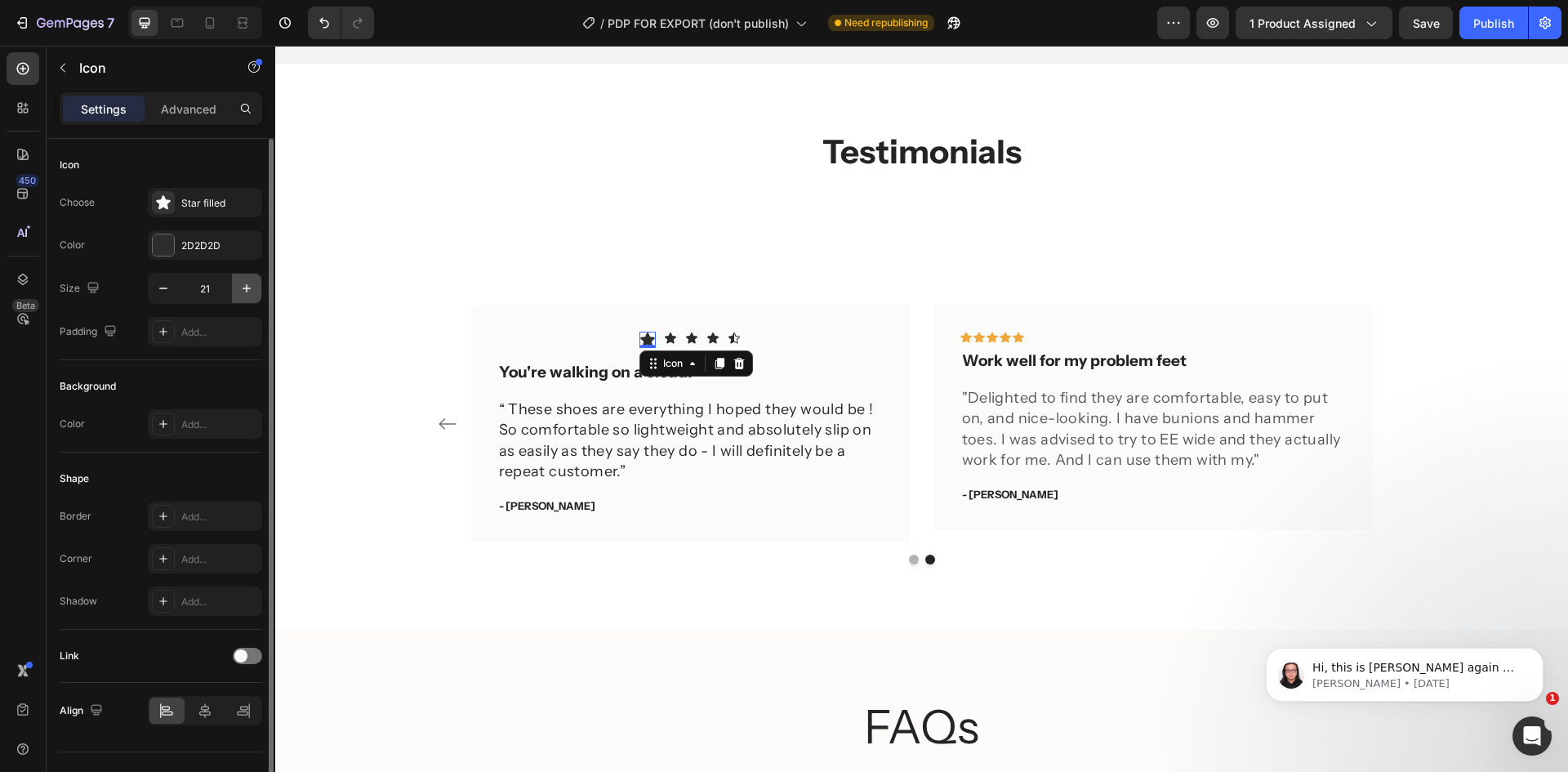
click at [251, 289] on icon "button" at bounding box center [246, 288] width 16 height 16
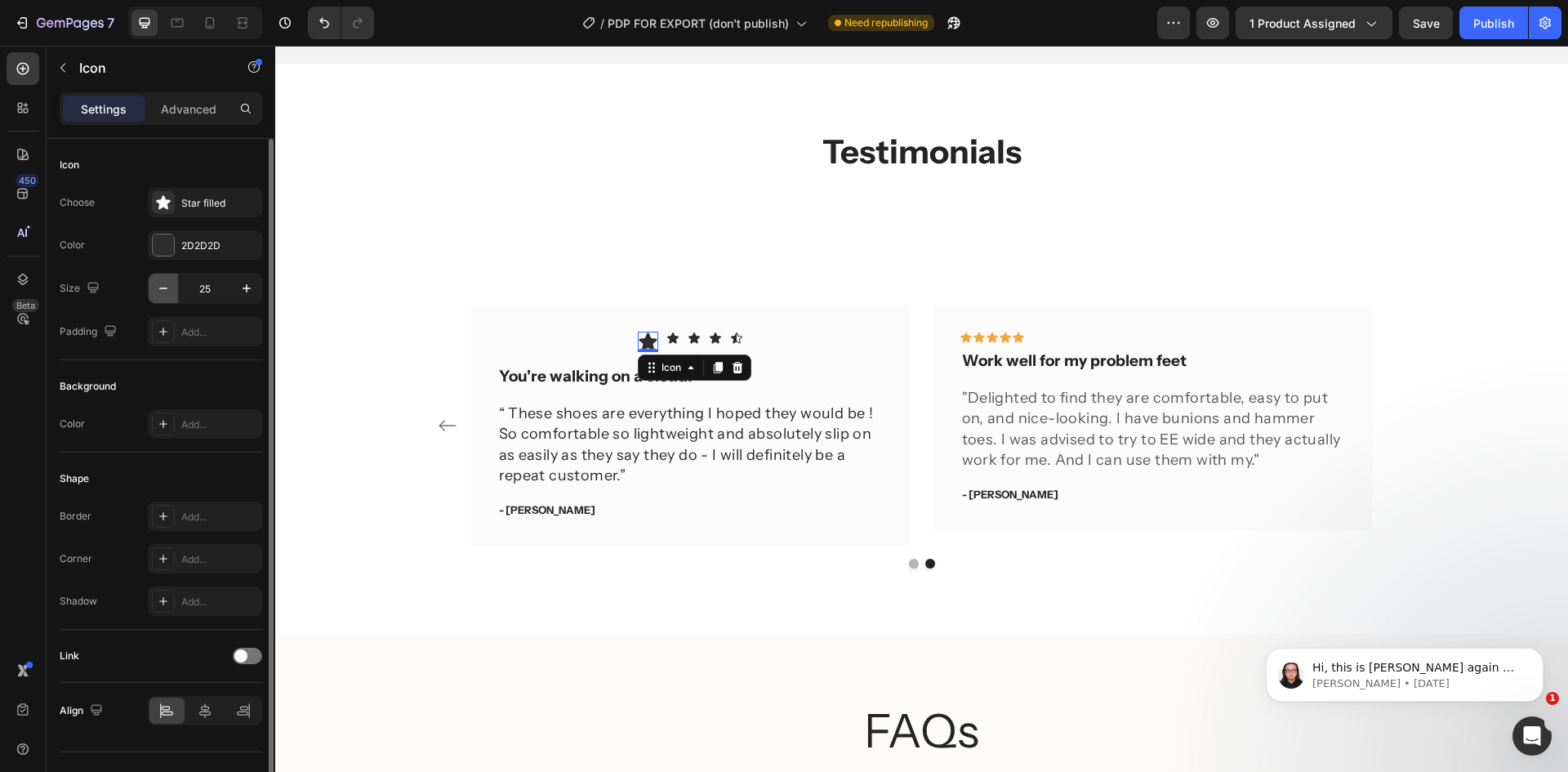
click at [162, 286] on icon "button" at bounding box center [163, 288] width 16 height 16
type input "22"
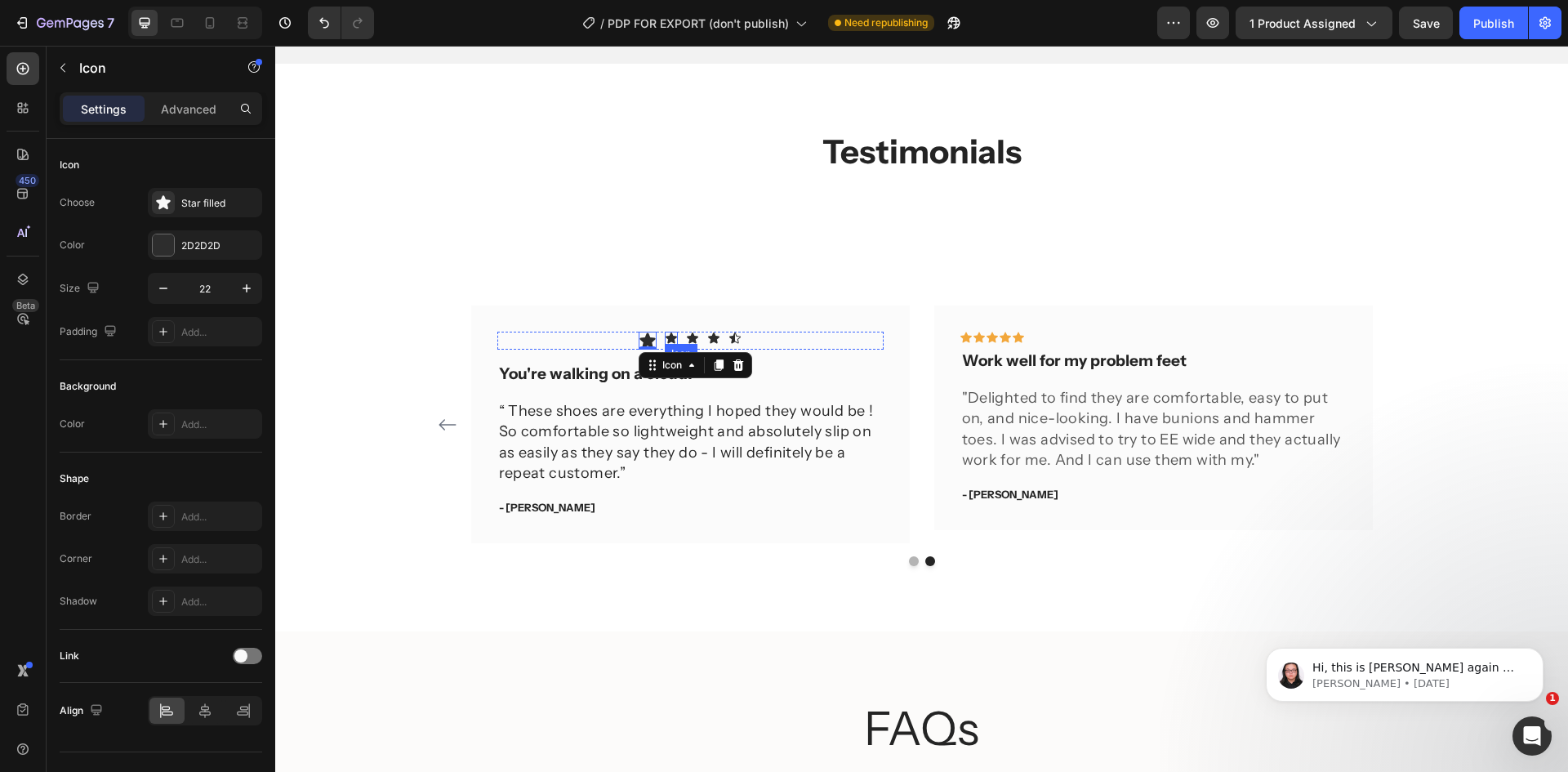
click at [665, 342] on div "Icon" at bounding box center [671, 338] width 13 height 13
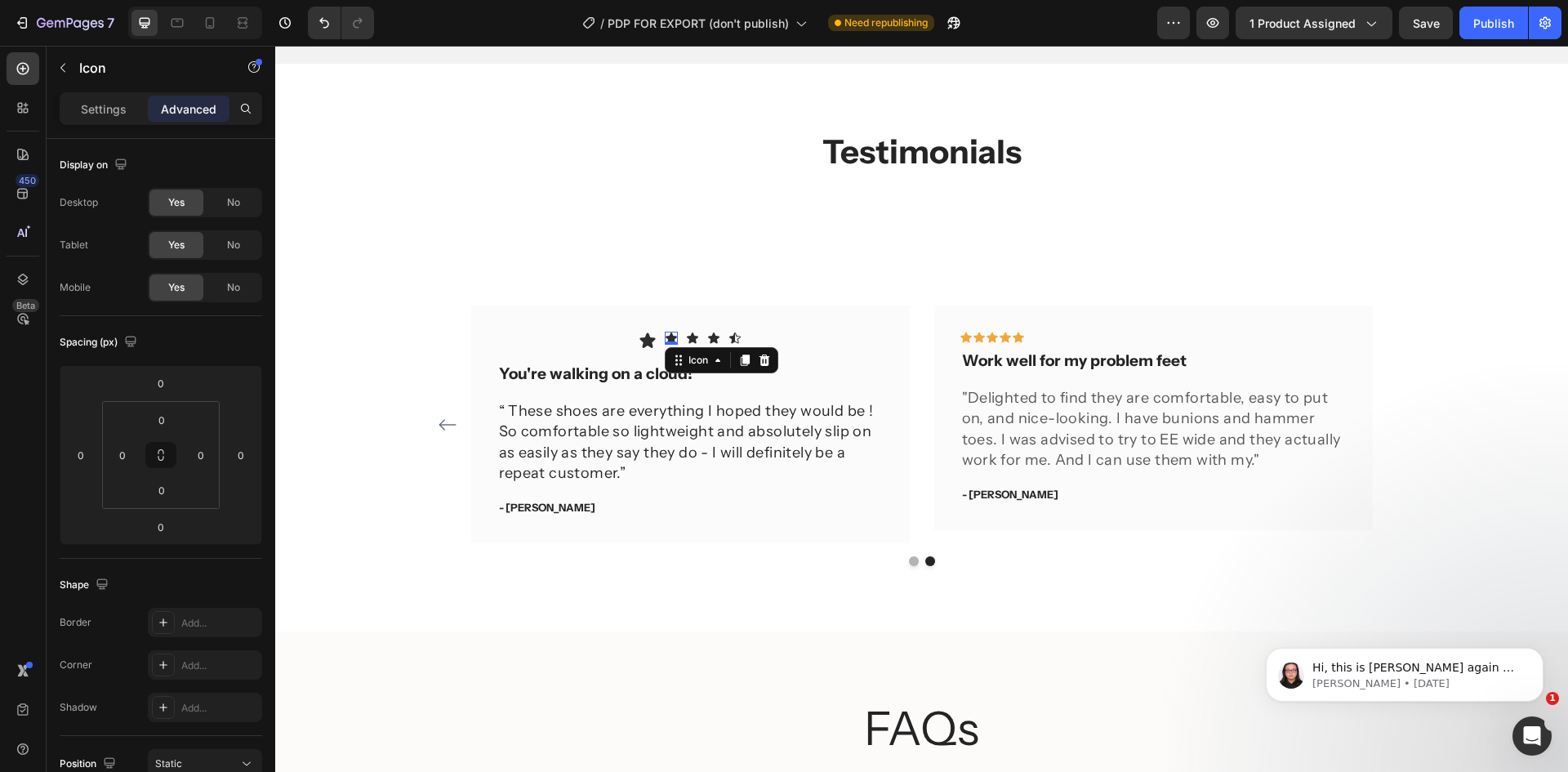
click at [666, 333] on icon at bounding box center [671, 338] width 13 height 13
click at [111, 115] on p "Settings" at bounding box center [104, 109] width 46 height 17
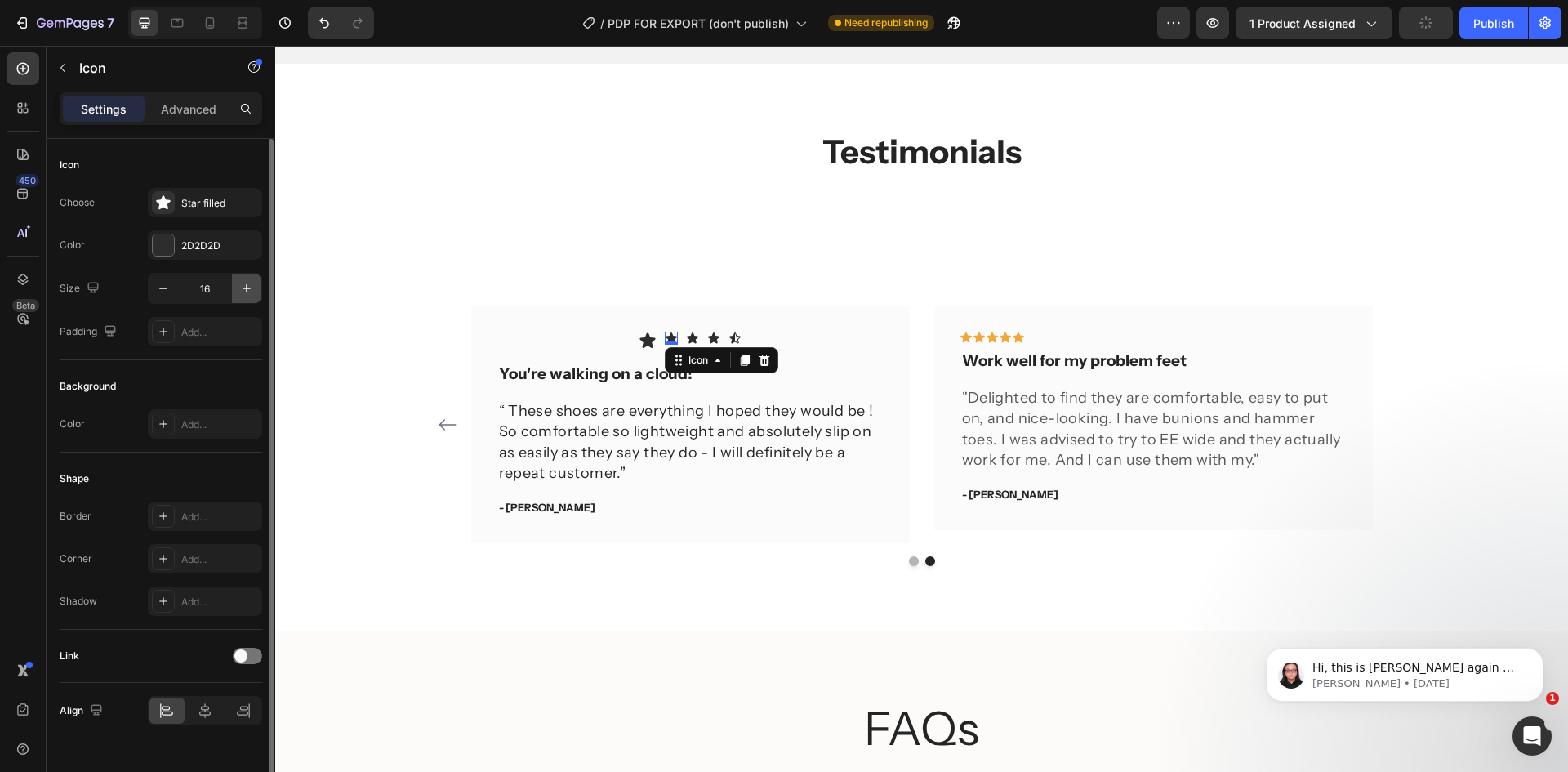
click at [244, 290] on icon "button" at bounding box center [246, 288] width 16 height 16
click at [246, 289] on icon "button" at bounding box center [246, 288] width 16 height 16
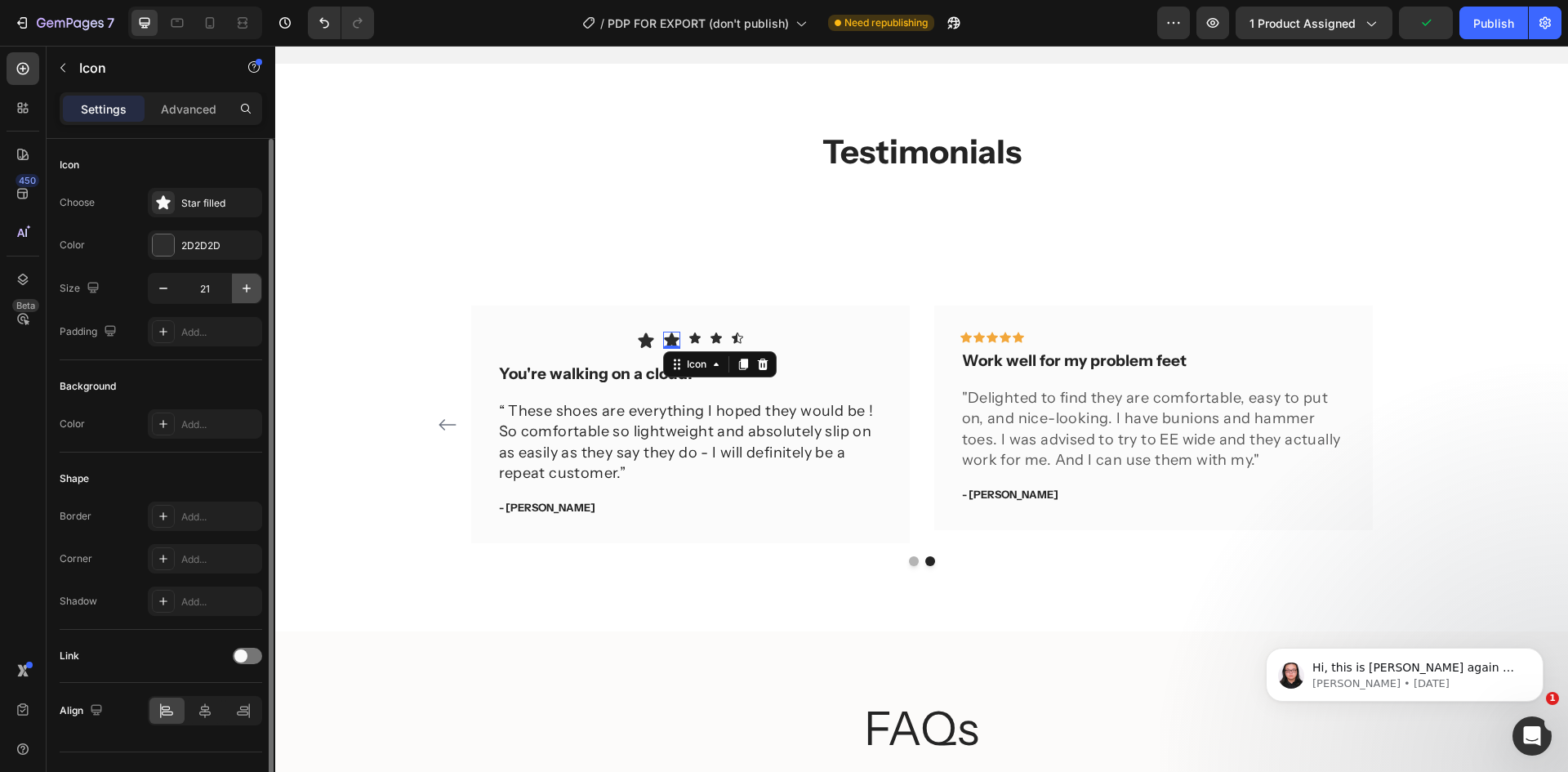
click at [246, 289] on icon "button" at bounding box center [246, 288] width 16 height 16
type input "23"
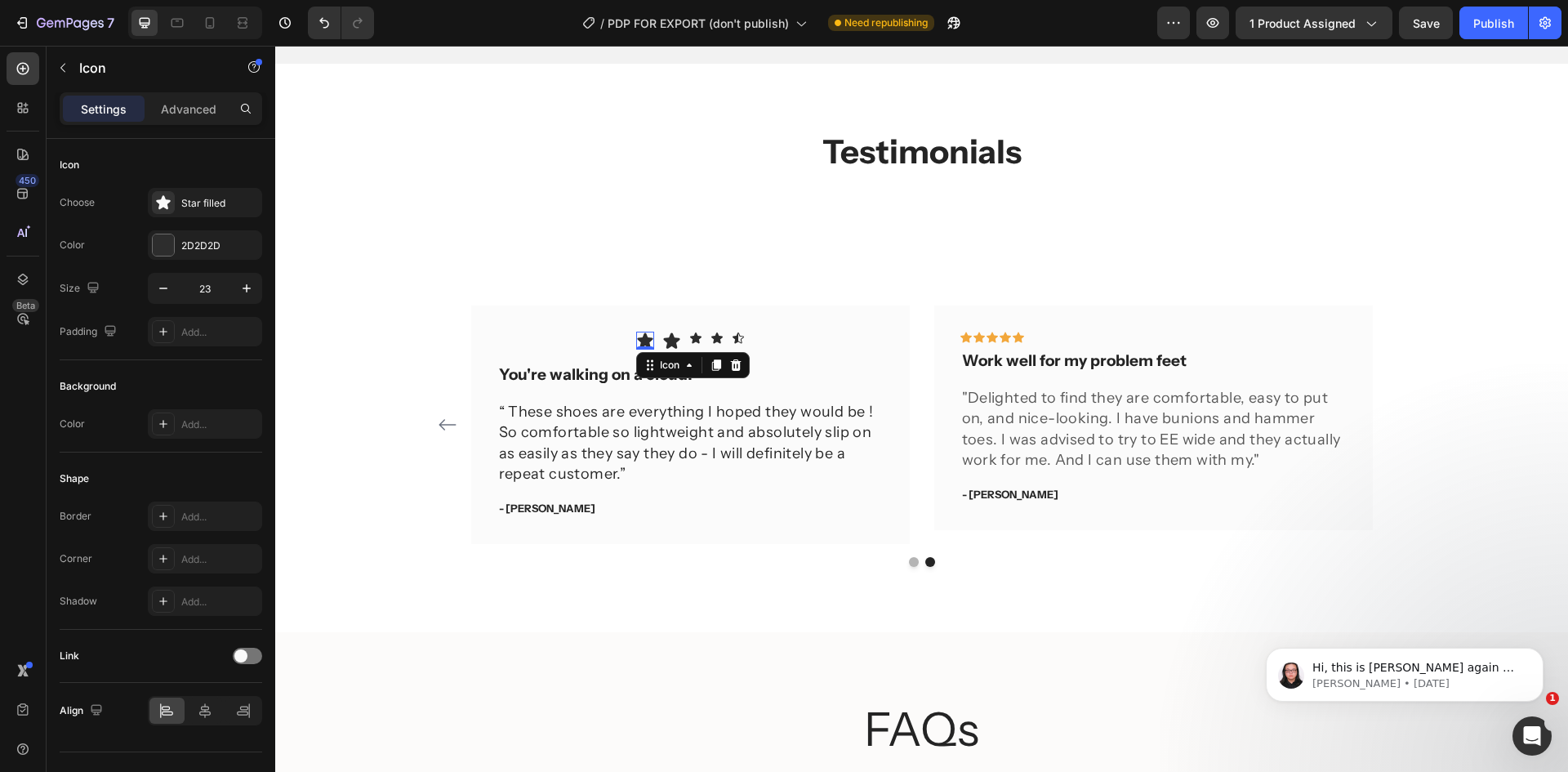
click at [636, 333] on icon at bounding box center [645, 340] width 18 height 18
click at [666, 338] on icon at bounding box center [671, 341] width 16 height 15
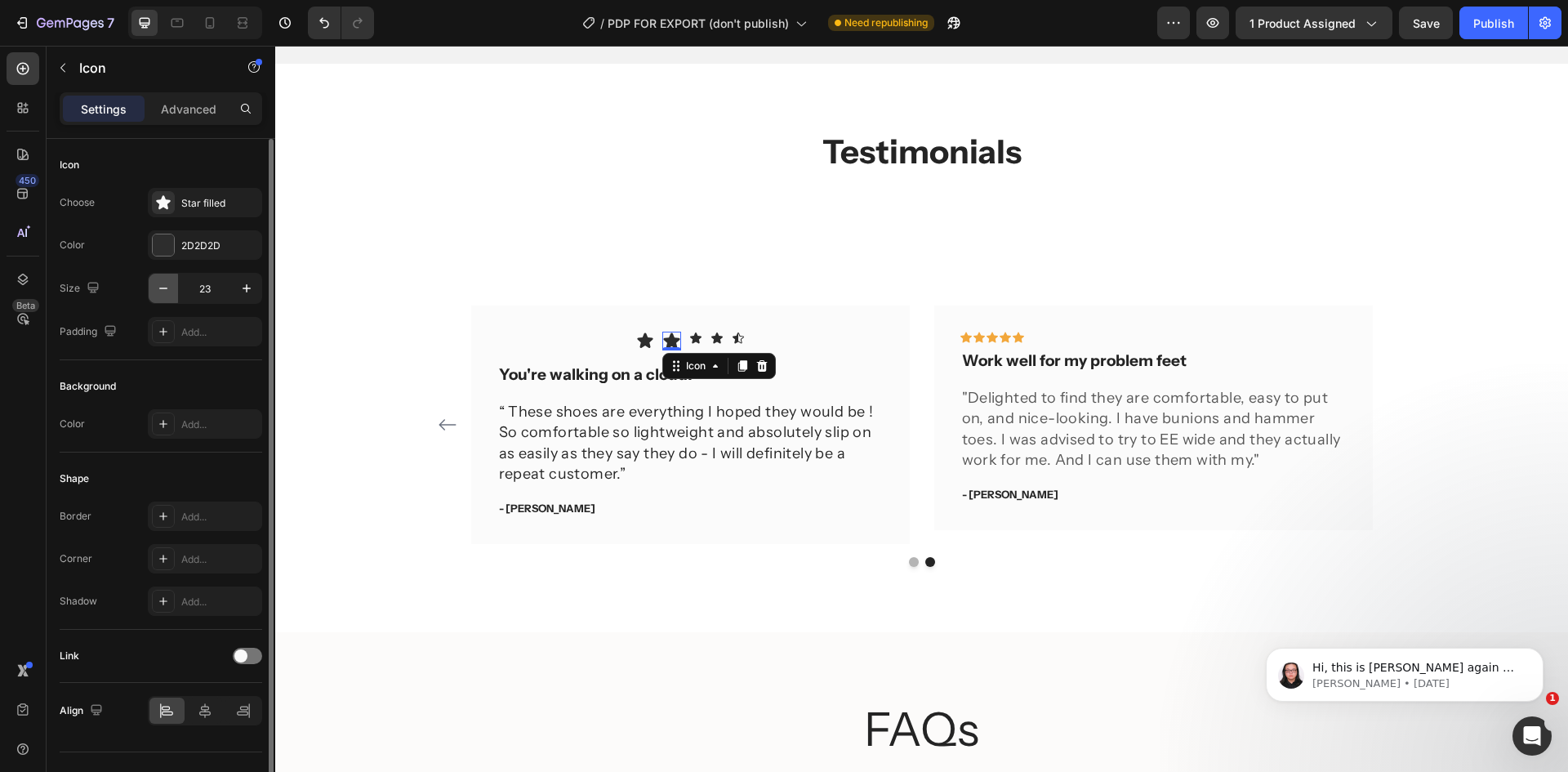
click at [176, 294] on button "button" at bounding box center [163, 288] width 30 height 30
type input "22"
click at [688, 336] on icon at bounding box center [694, 338] width 13 height 13
click at [249, 293] on icon "button" at bounding box center [246, 288] width 16 height 16
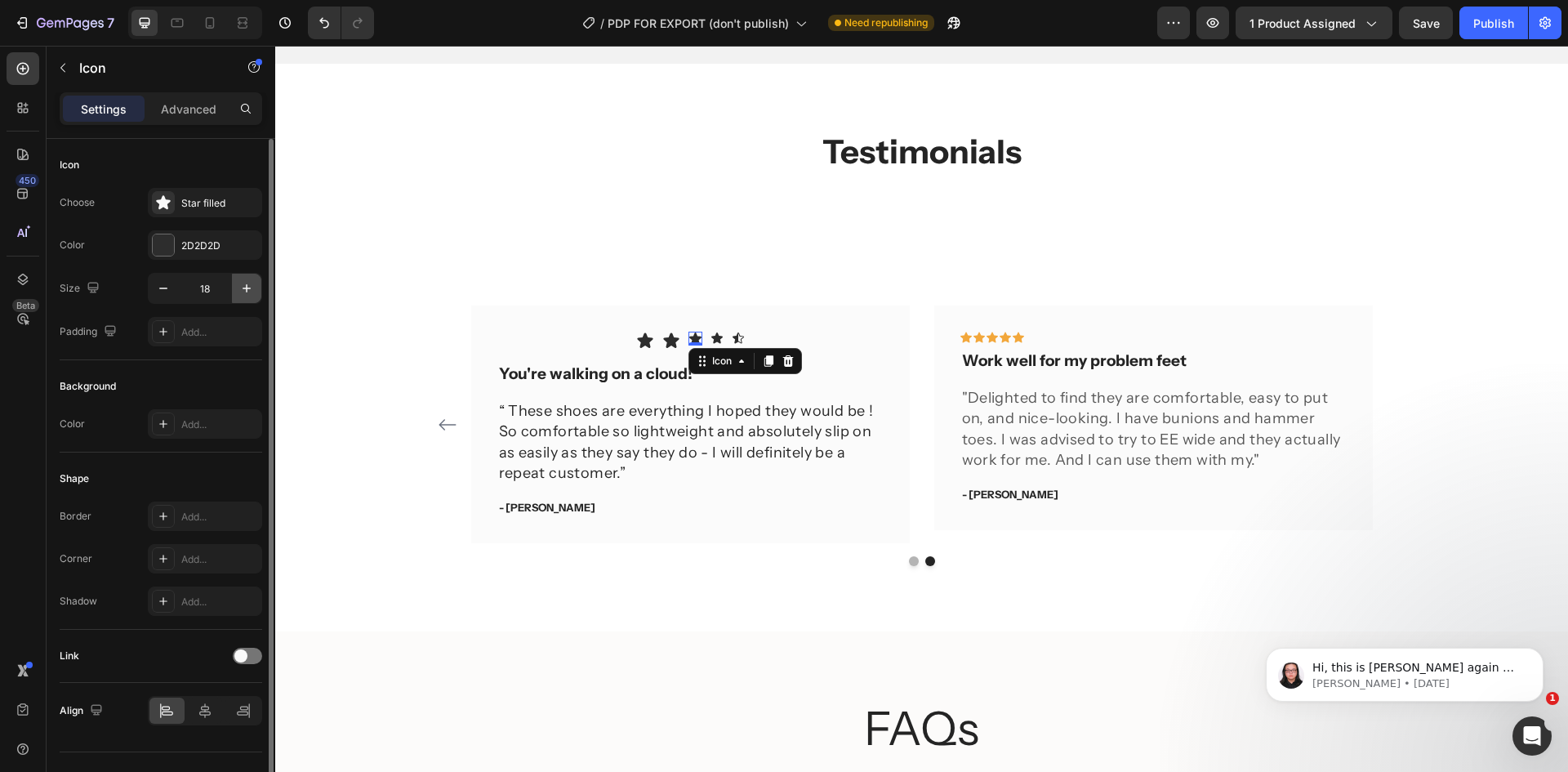
click at [249, 293] on icon "button" at bounding box center [246, 288] width 16 height 16
type input "22"
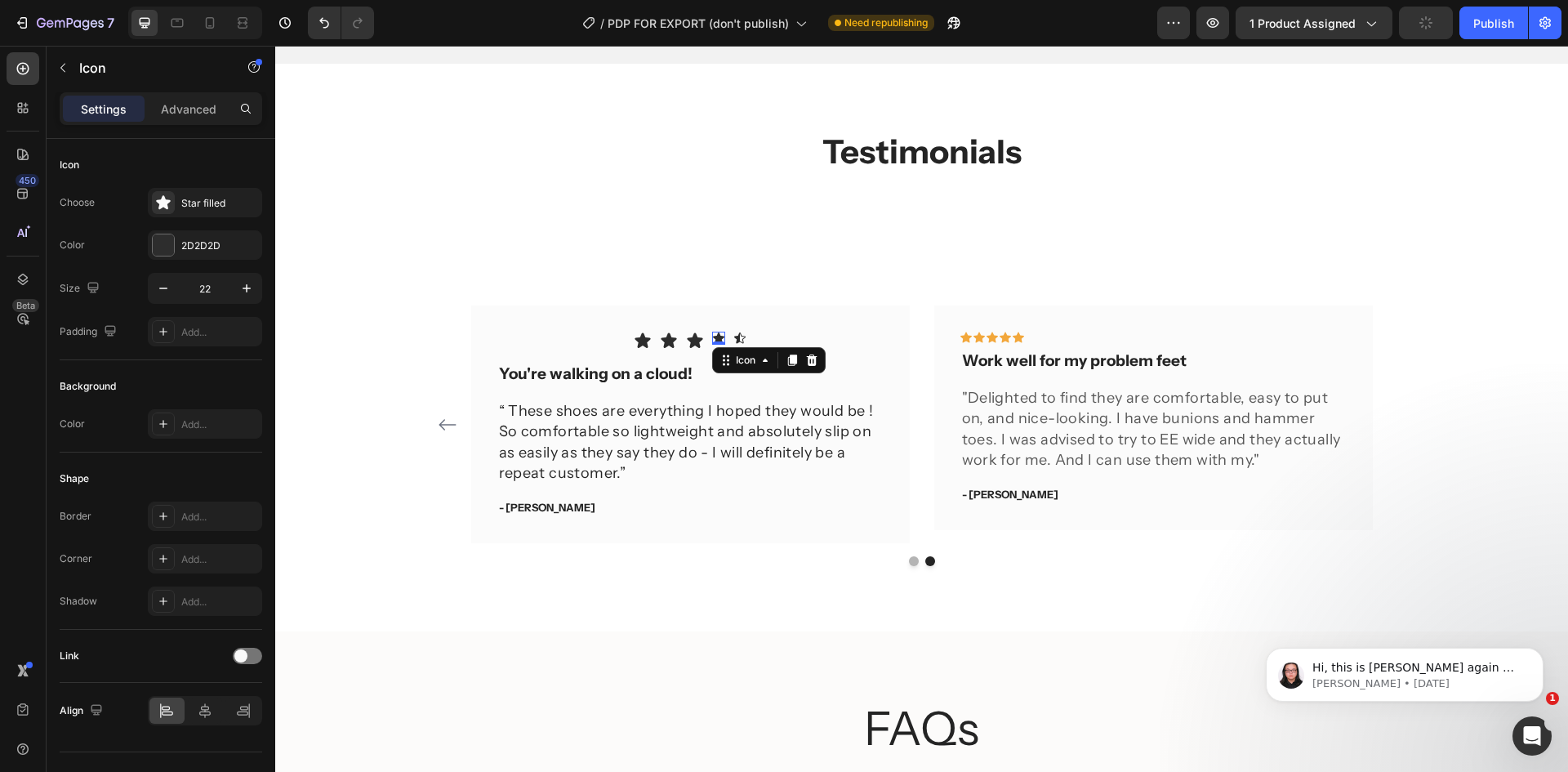
click at [714, 338] on icon at bounding box center [718, 338] width 11 height 11
click at [249, 289] on icon "button" at bounding box center [246, 288] width 16 height 16
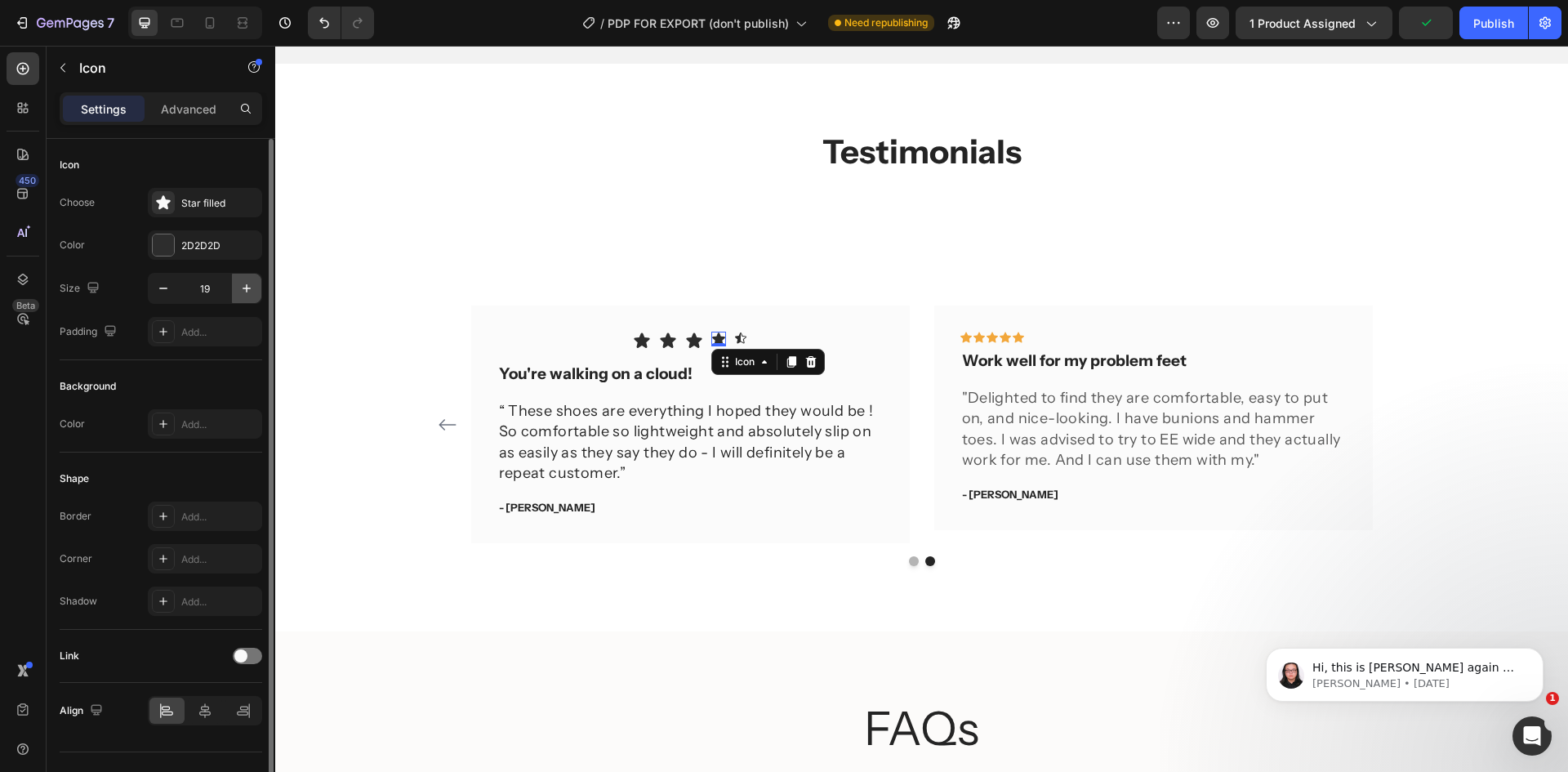
click at [249, 289] on icon "button" at bounding box center [246, 288] width 16 height 16
type input "22"
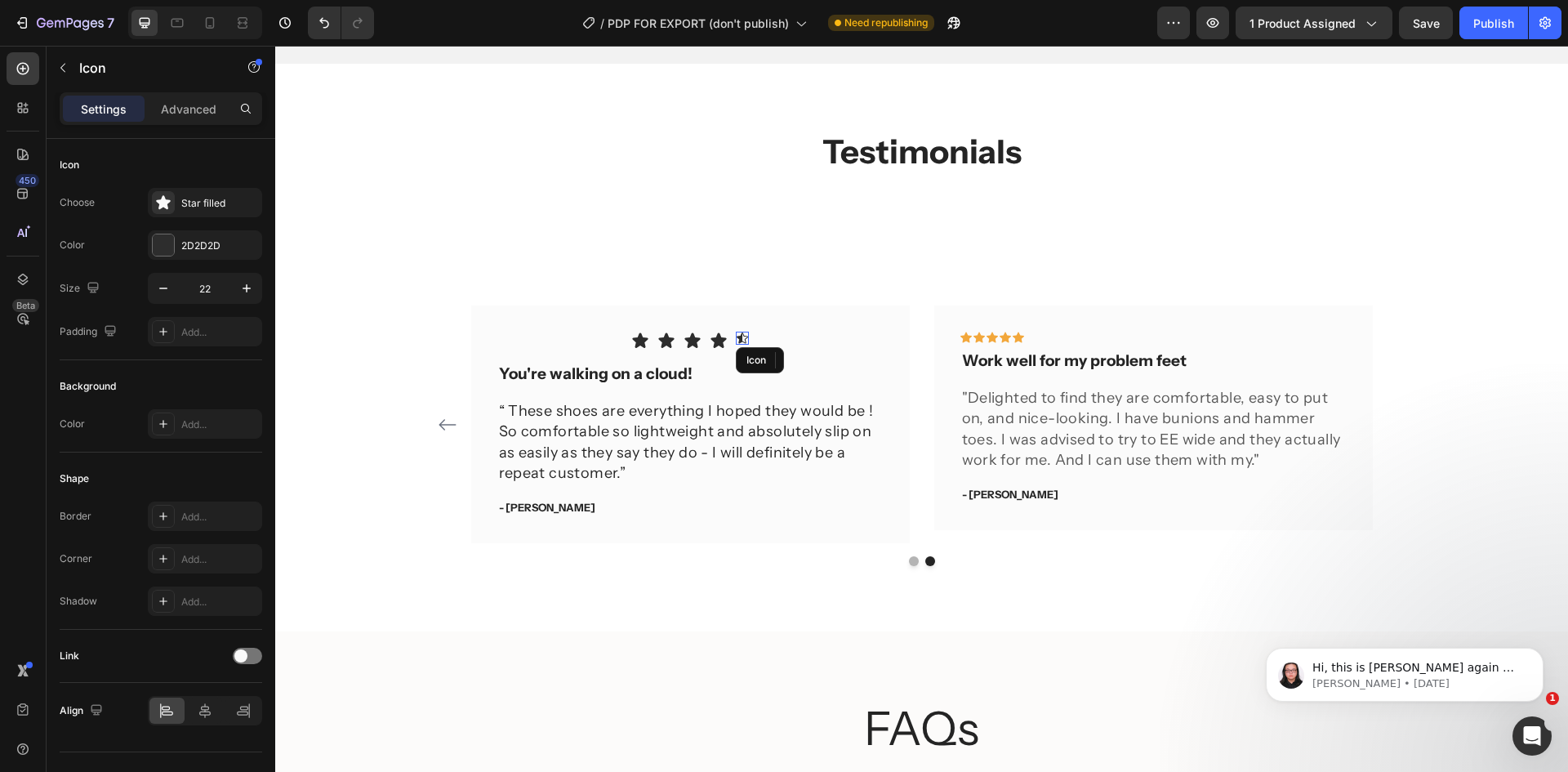
click at [736, 338] on div "Icon" at bounding box center [742, 338] width 13 height 13
click at [251, 295] on icon "button" at bounding box center [246, 288] width 16 height 16
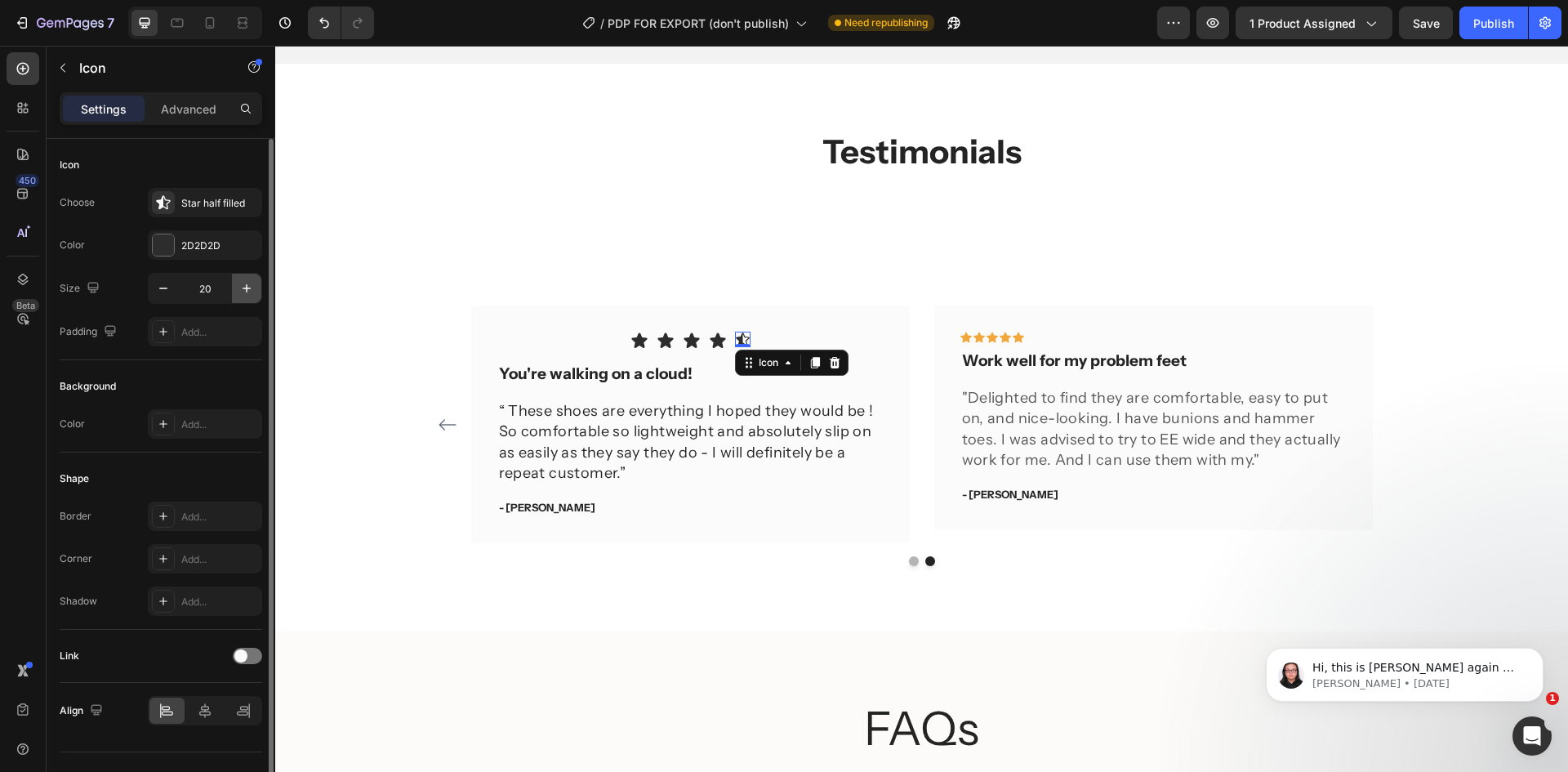
click at [251, 295] on icon "button" at bounding box center [246, 288] width 16 height 16
type input "22"
click at [831, 366] on icon at bounding box center [833, 365] width 11 height 11
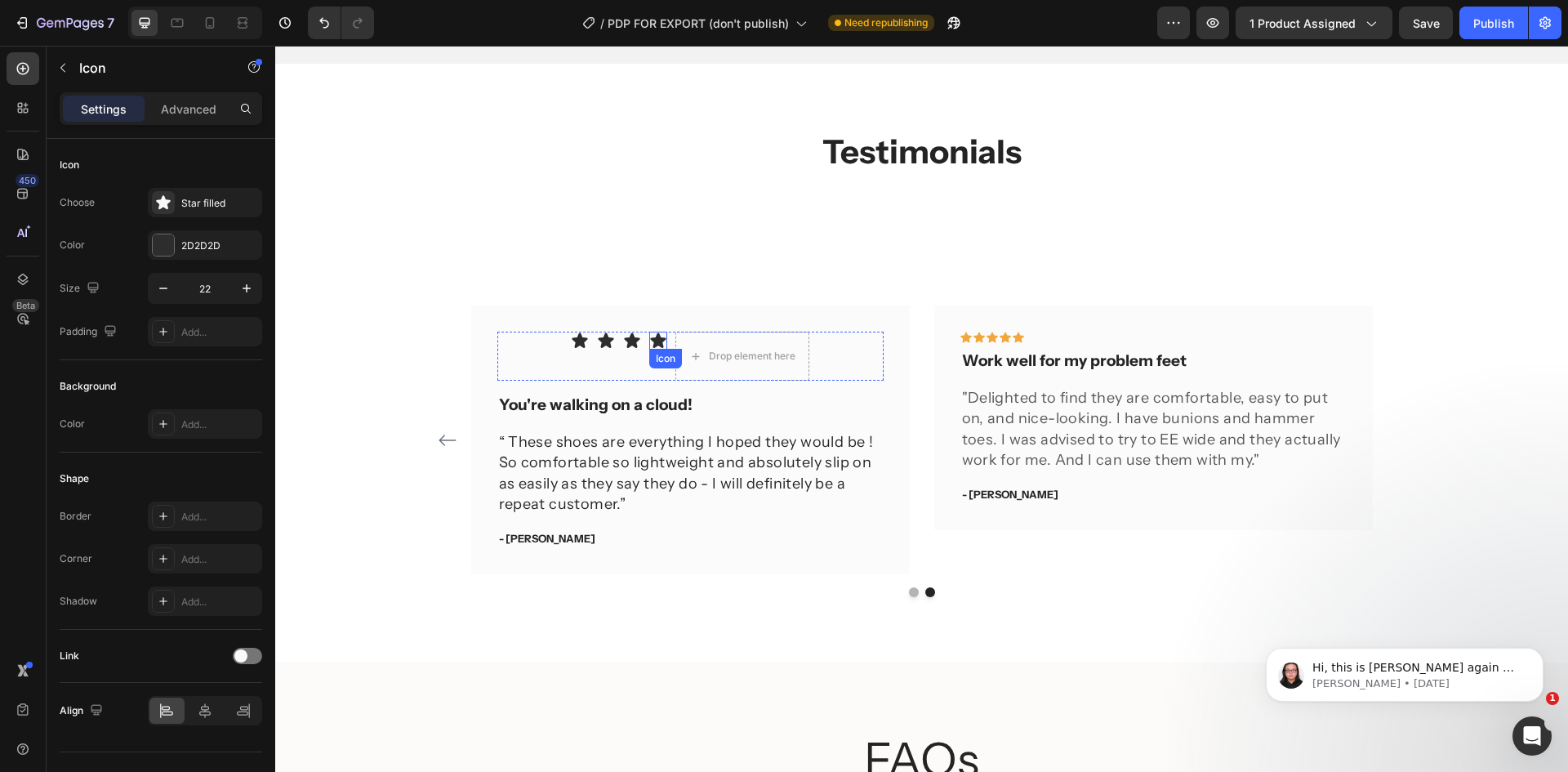
click at [650, 338] on icon at bounding box center [658, 341] width 15 height 15
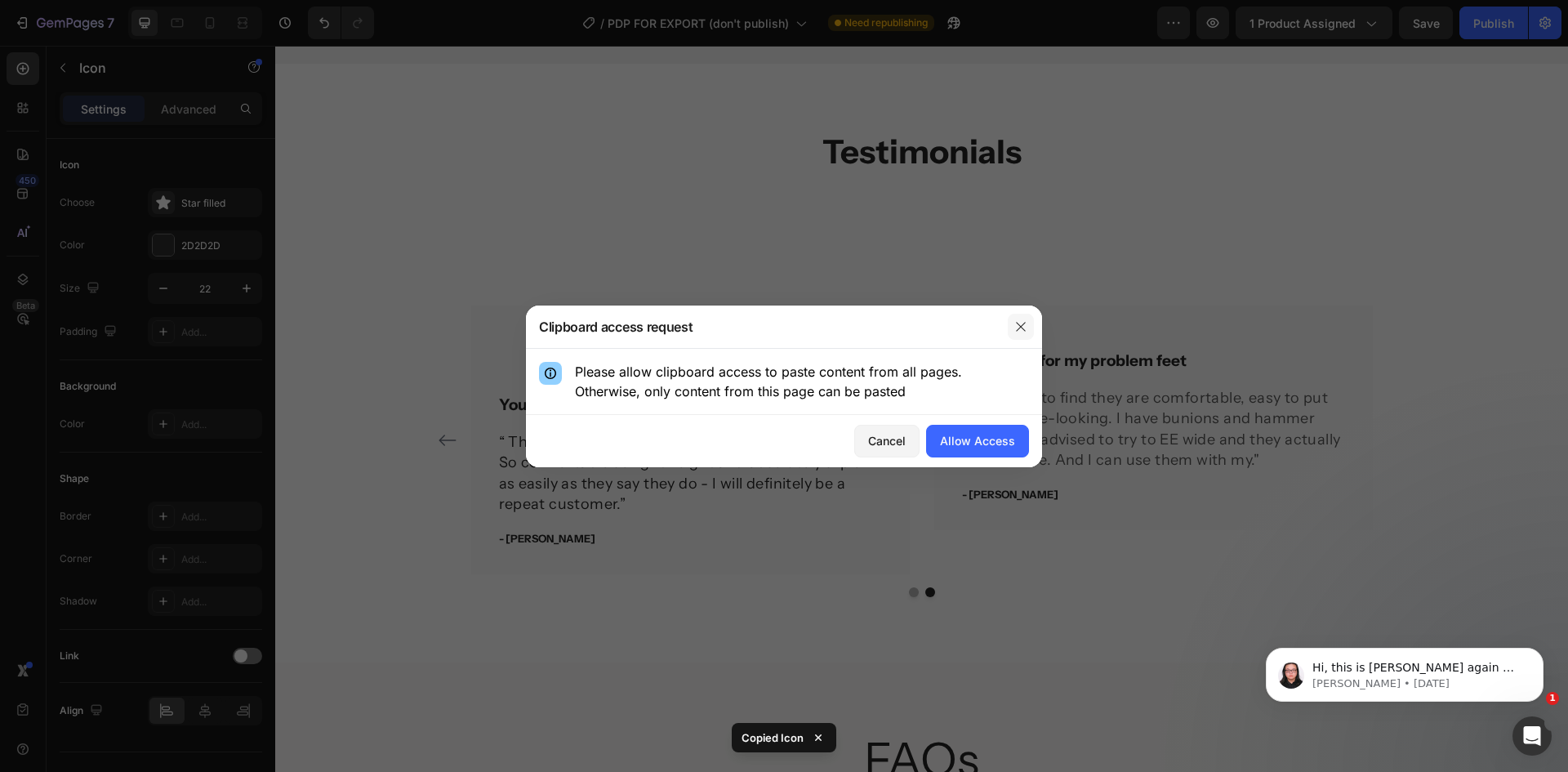
click at [1020, 324] on icon "button" at bounding box center [1021, 326] width 13 height 13
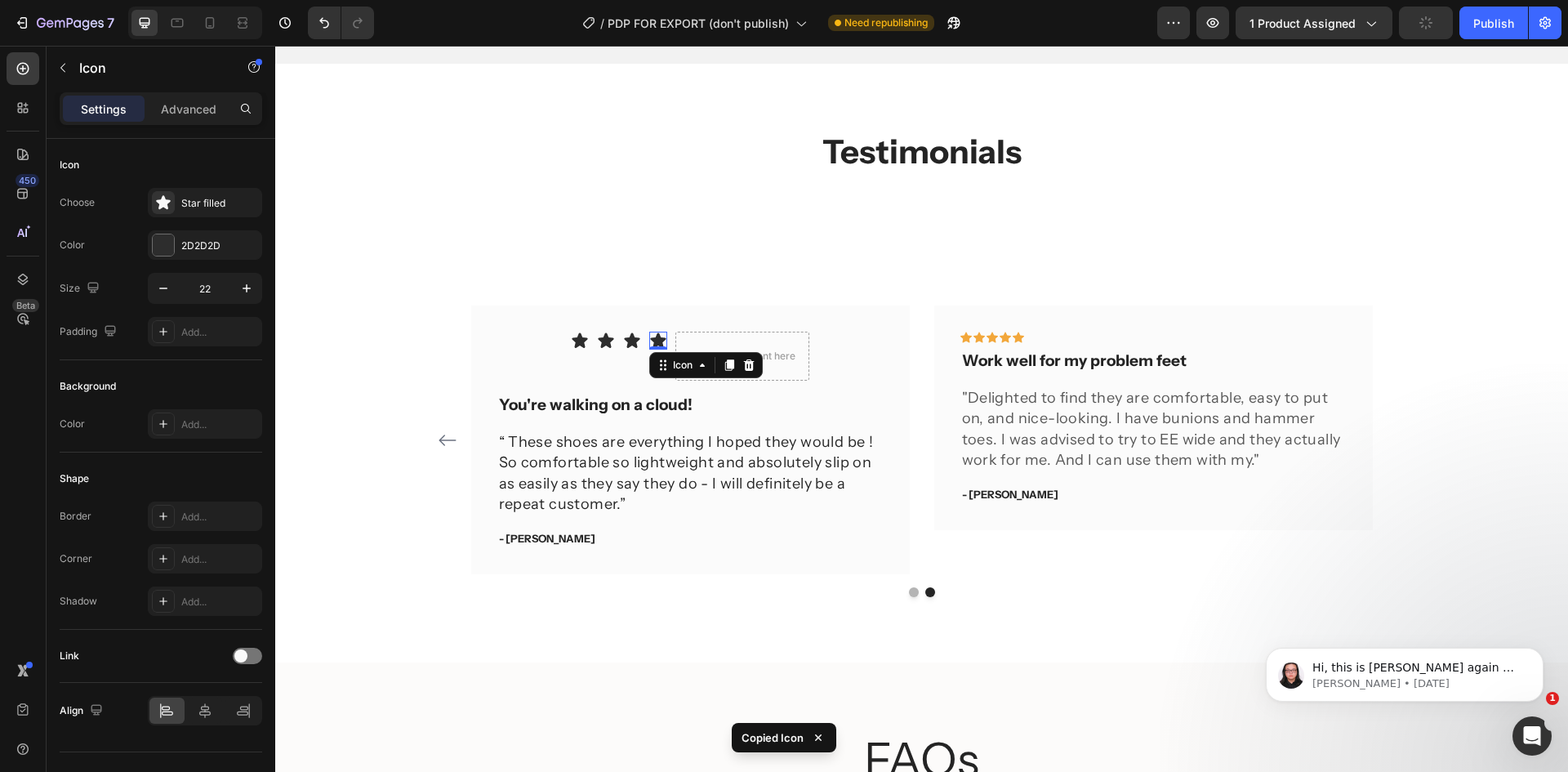
click at [650, 338] on icon at bounding box center [658, 341] width 15 height 15
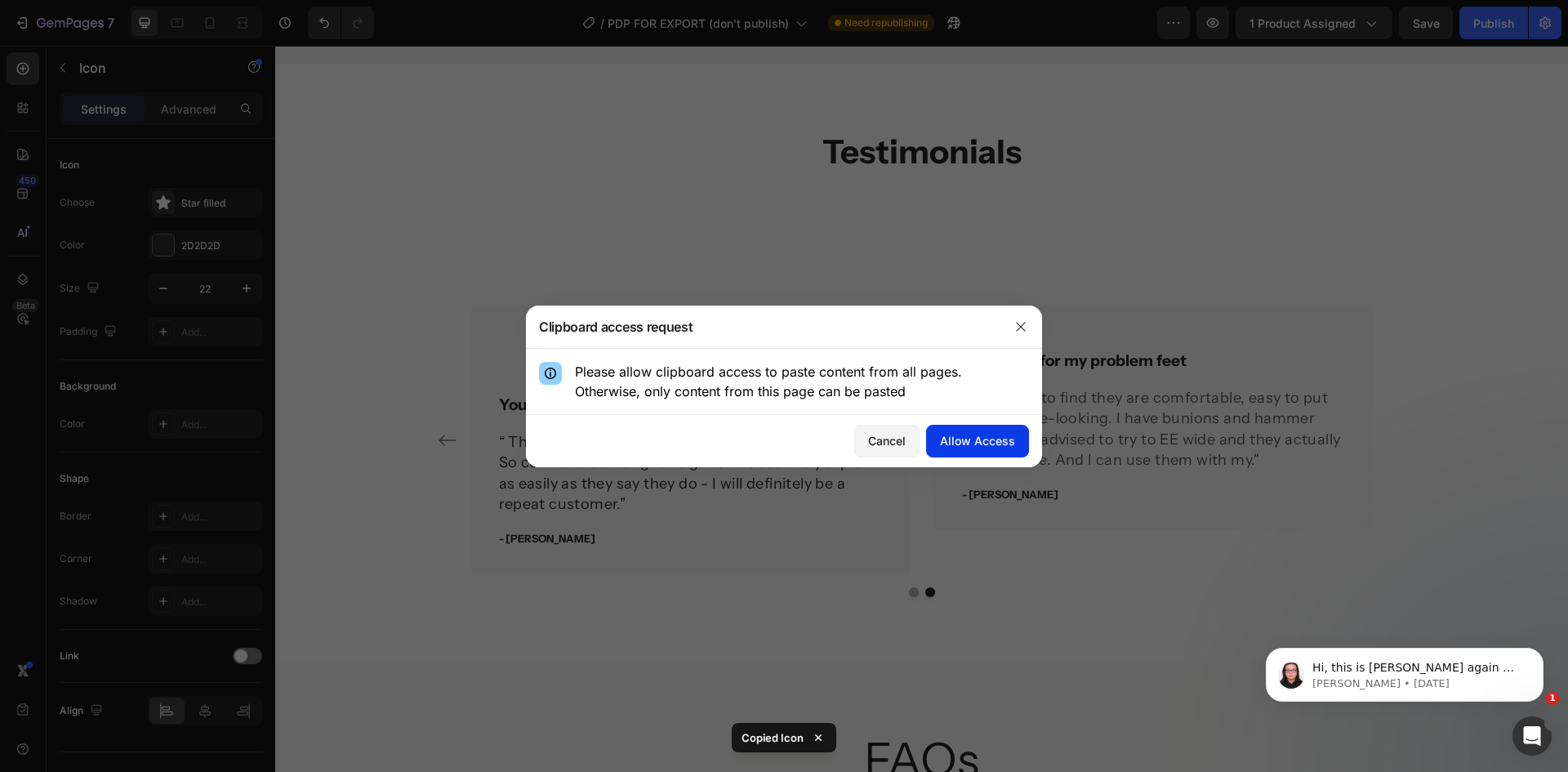
click at [960, 434] on div "Allow Access" at bounding box center [977, 440] width 76 height 17
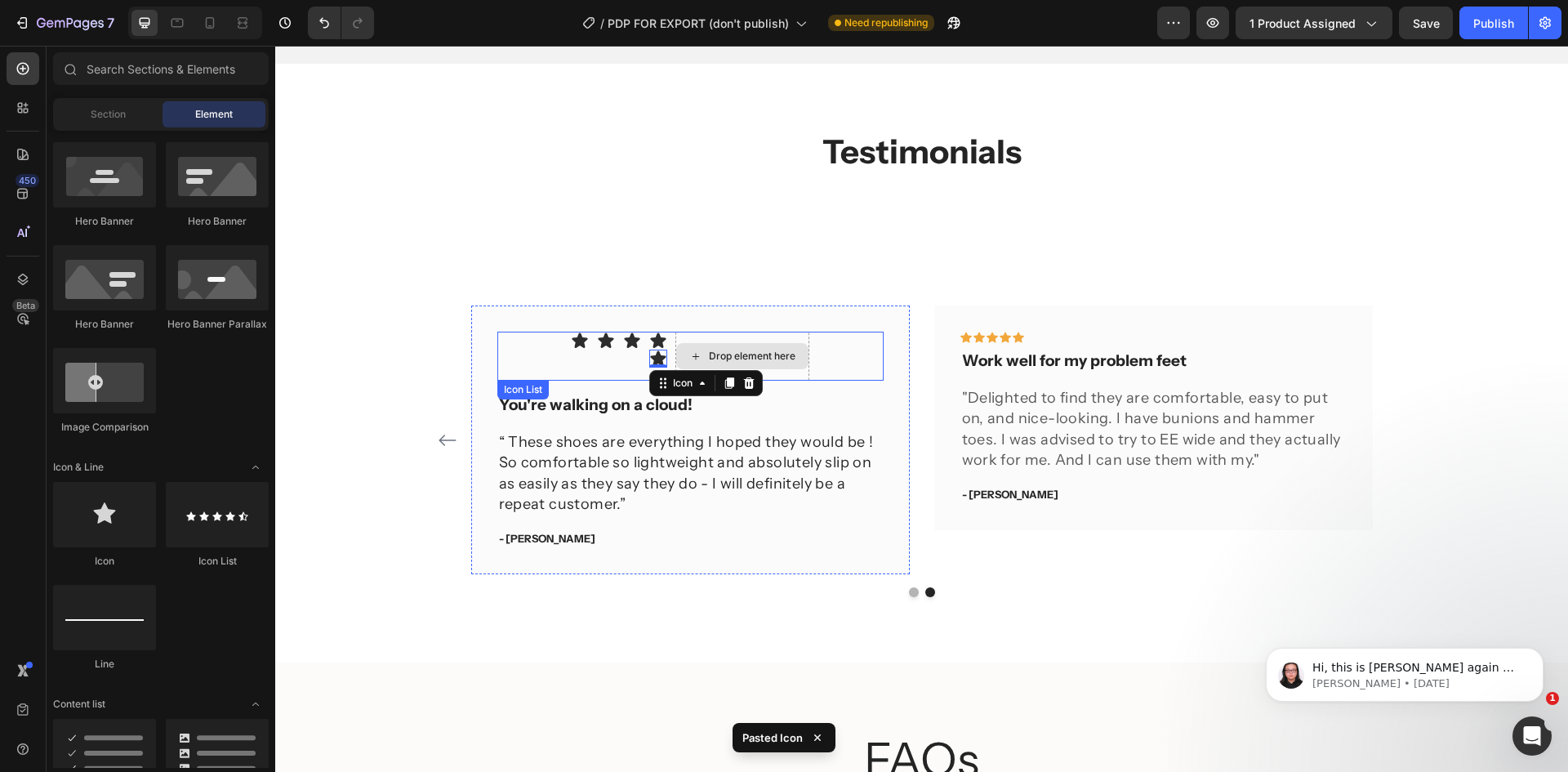
click at [766, 344] on div "Drop element here" at bounding box center [742, 355] width 132 height 26
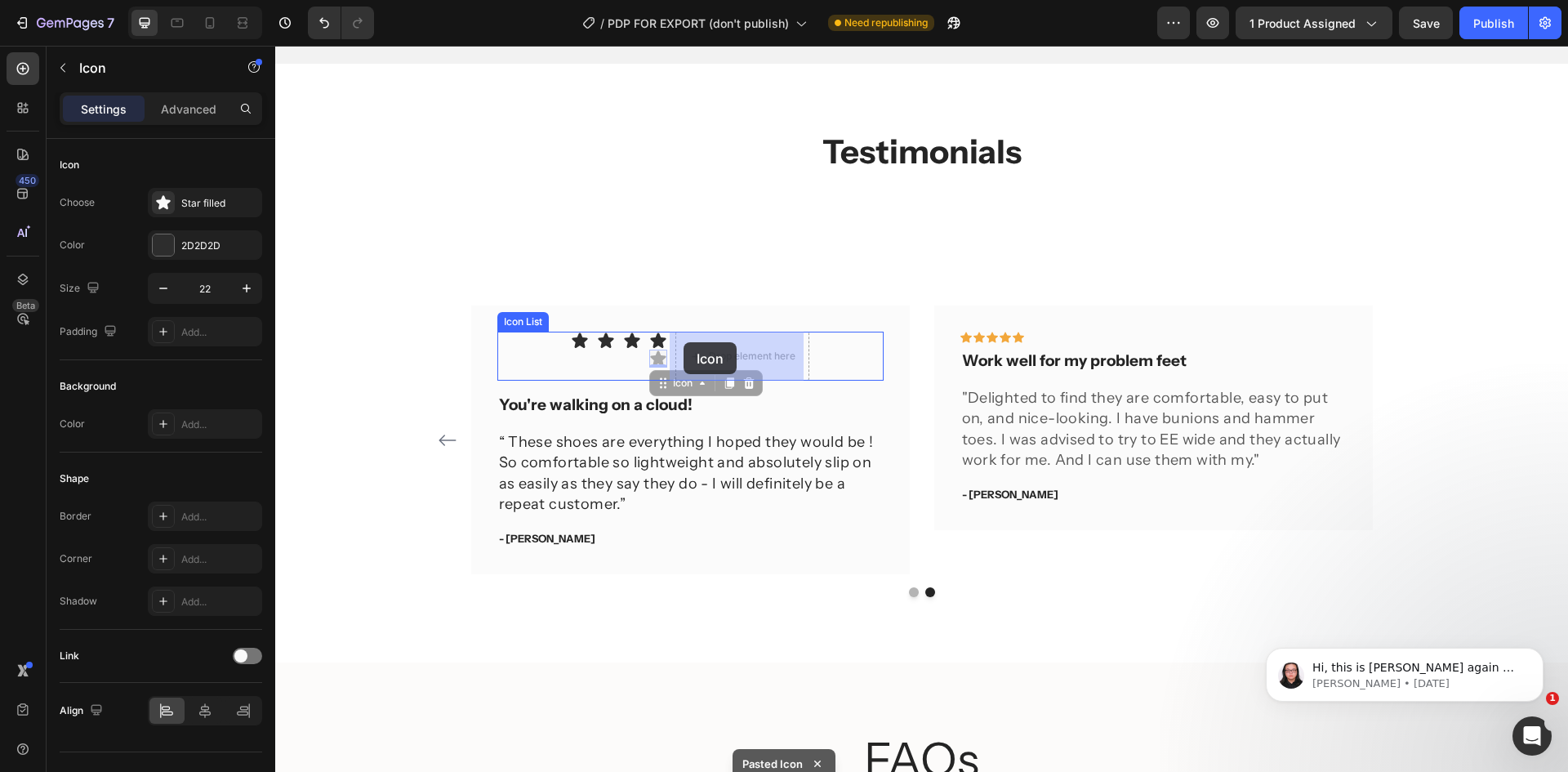
drag, startPoint x: 654, startPoint y: 354, endPoint x: 684, endPoint y: 342, distance: 32.3
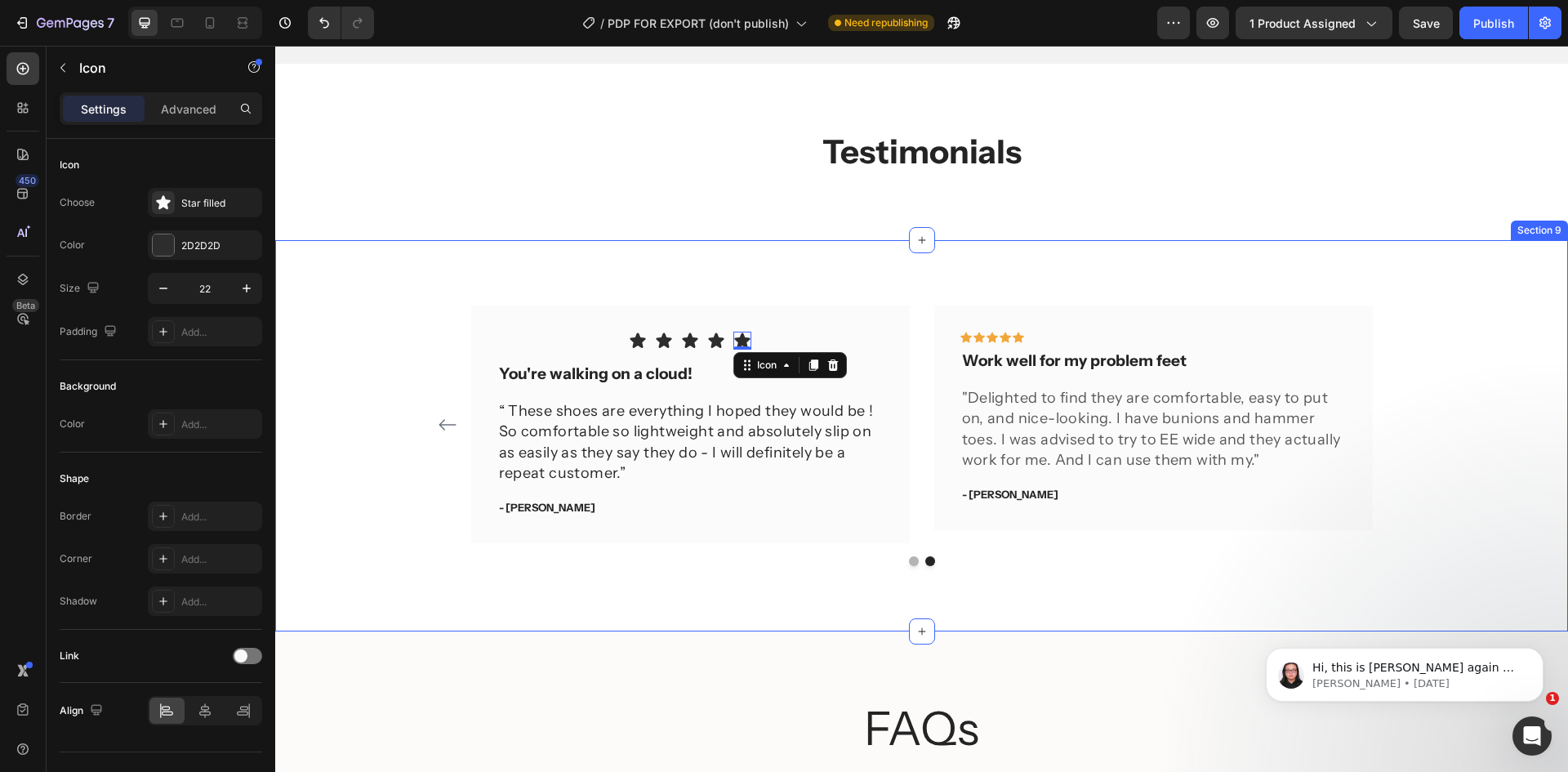
click at [910, 271] on div "Icon Icon Icon Icon Icon Row You're walking on a cloud! Text block “ These shoe…" at bounding box center [921, 435] width 1293 height 391
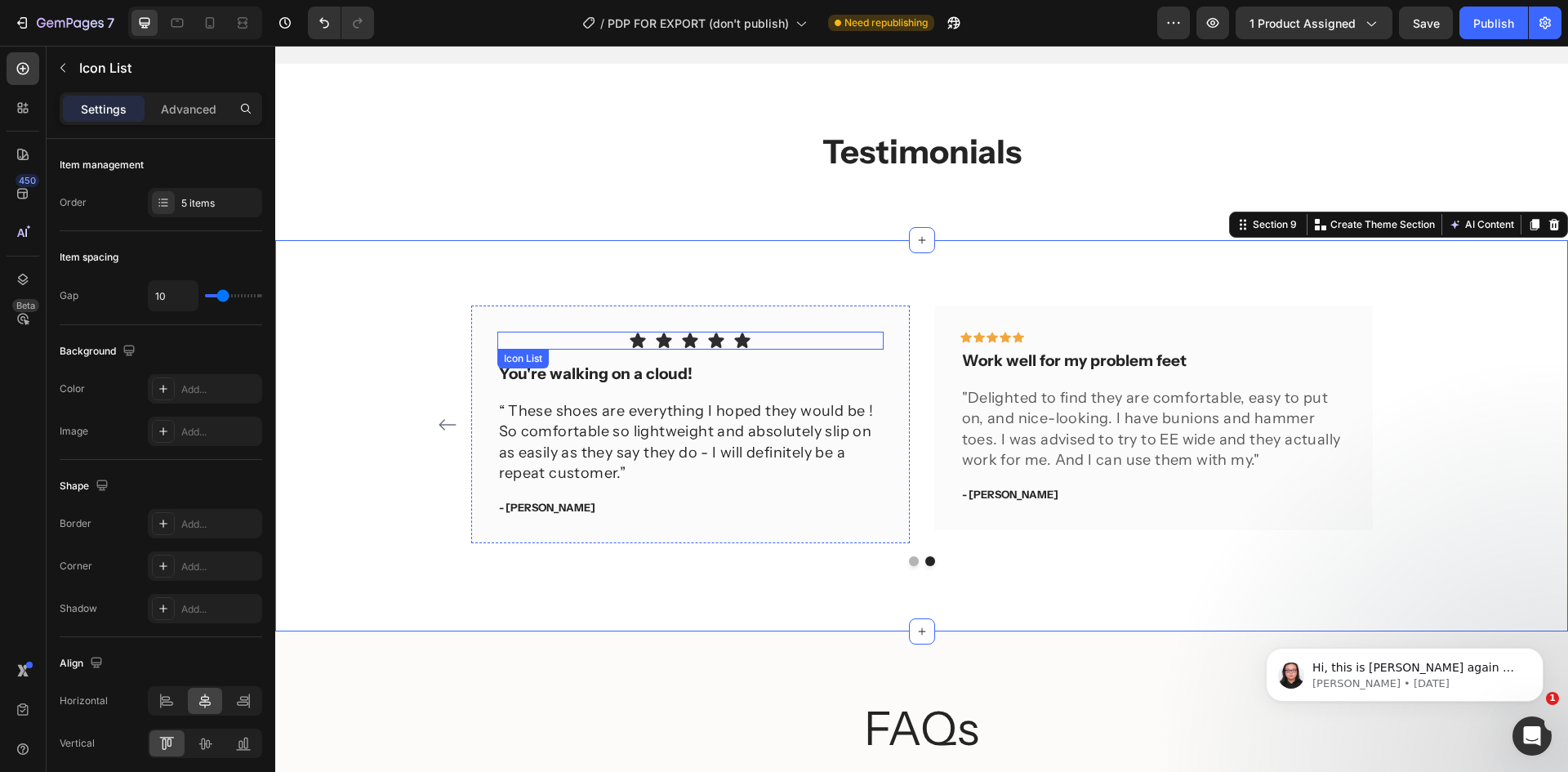
click at [787, 340] on div "Icon Icon Icon Icon Icon" at bounding box center [690, 340] width 386 height 18
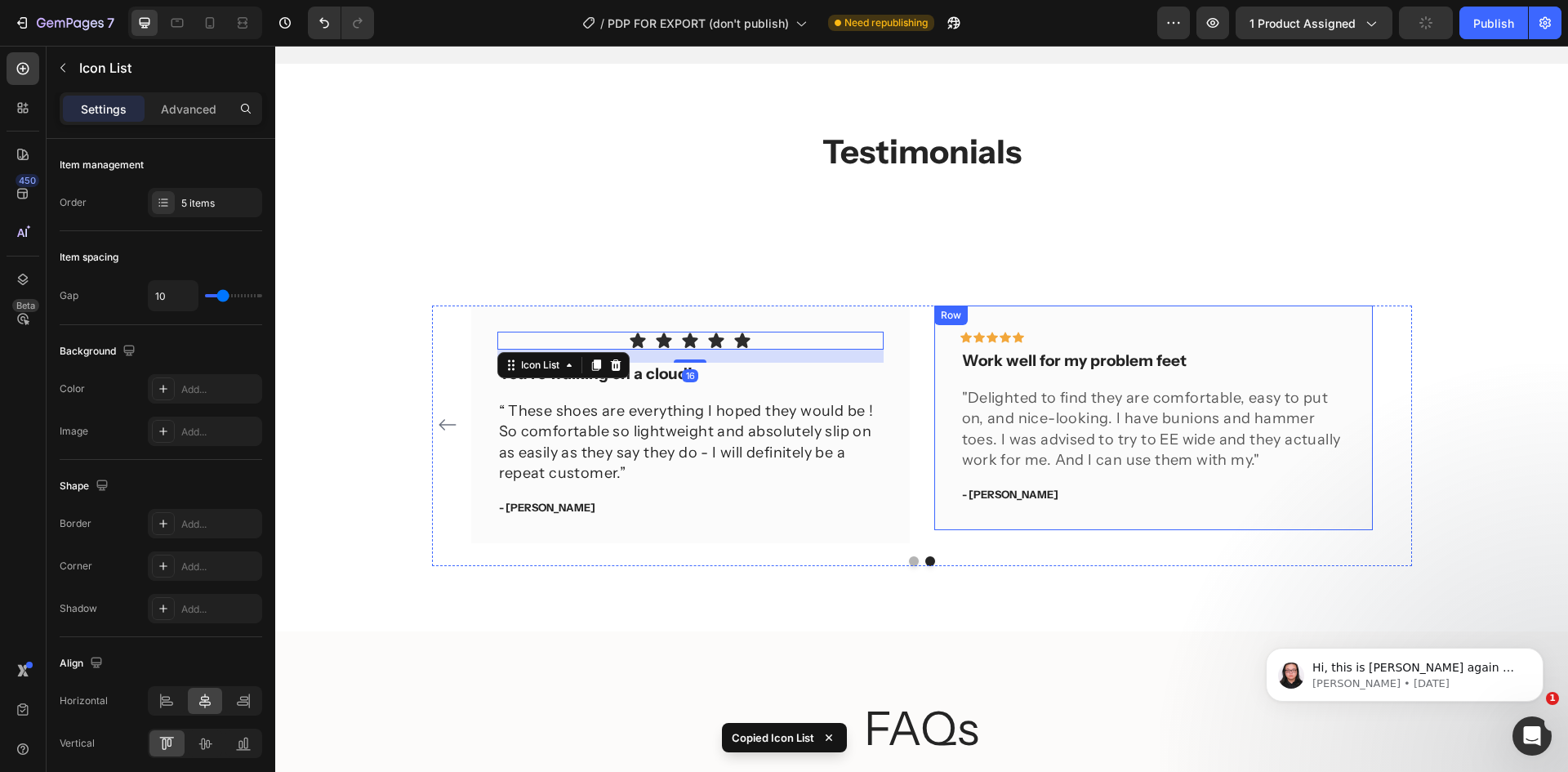
click at [1112, 329] on div "Icon Icon Icon Icon Icon Row Work well for my problem feet Text block "Delighte…" at bounding box center [1153, 417] width 439 height 225
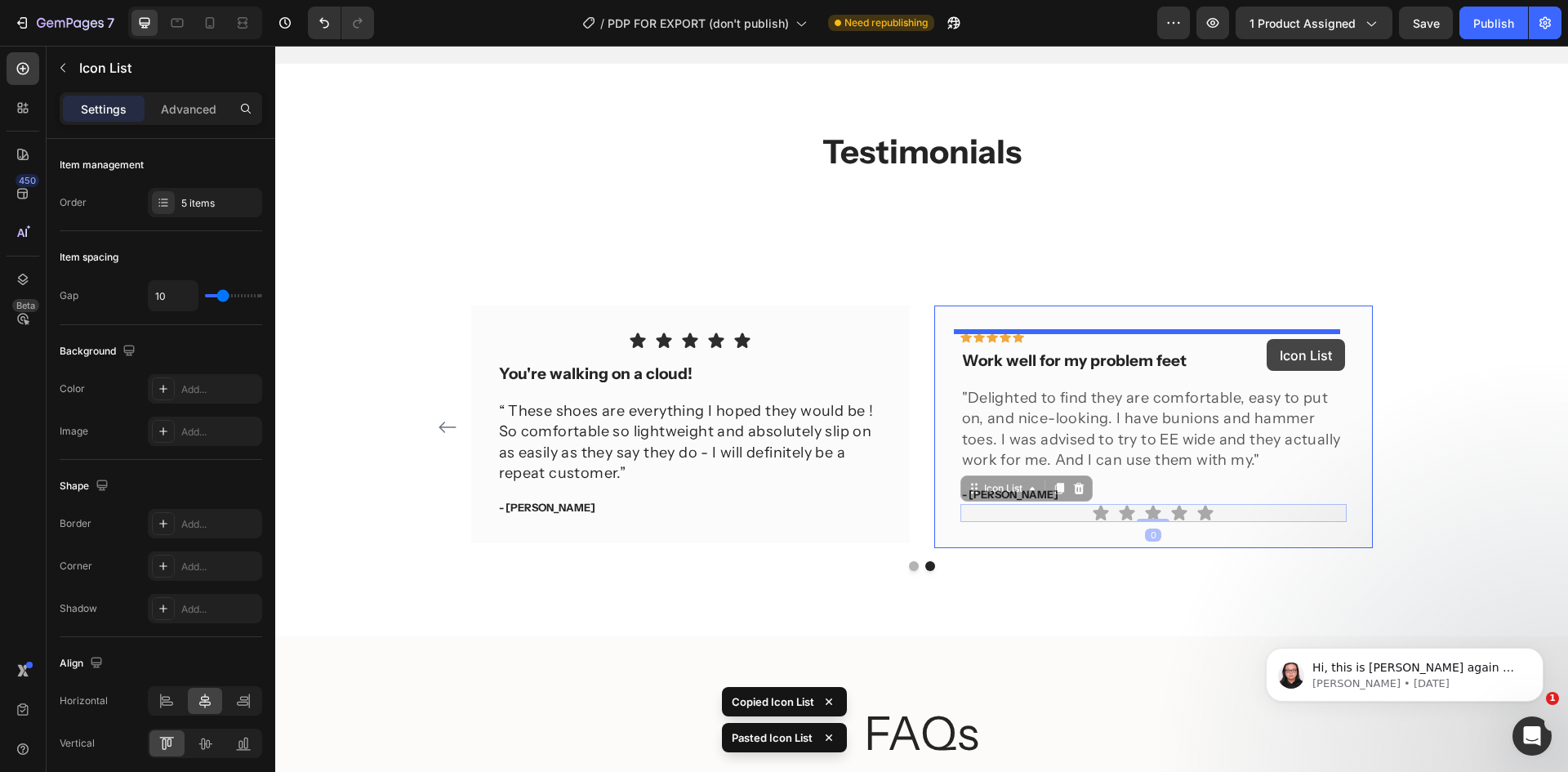
drag, startPoint x: 1263, startPoint y: 517, endPoint x: 1267, endPoint y: 338, distance: 179.0
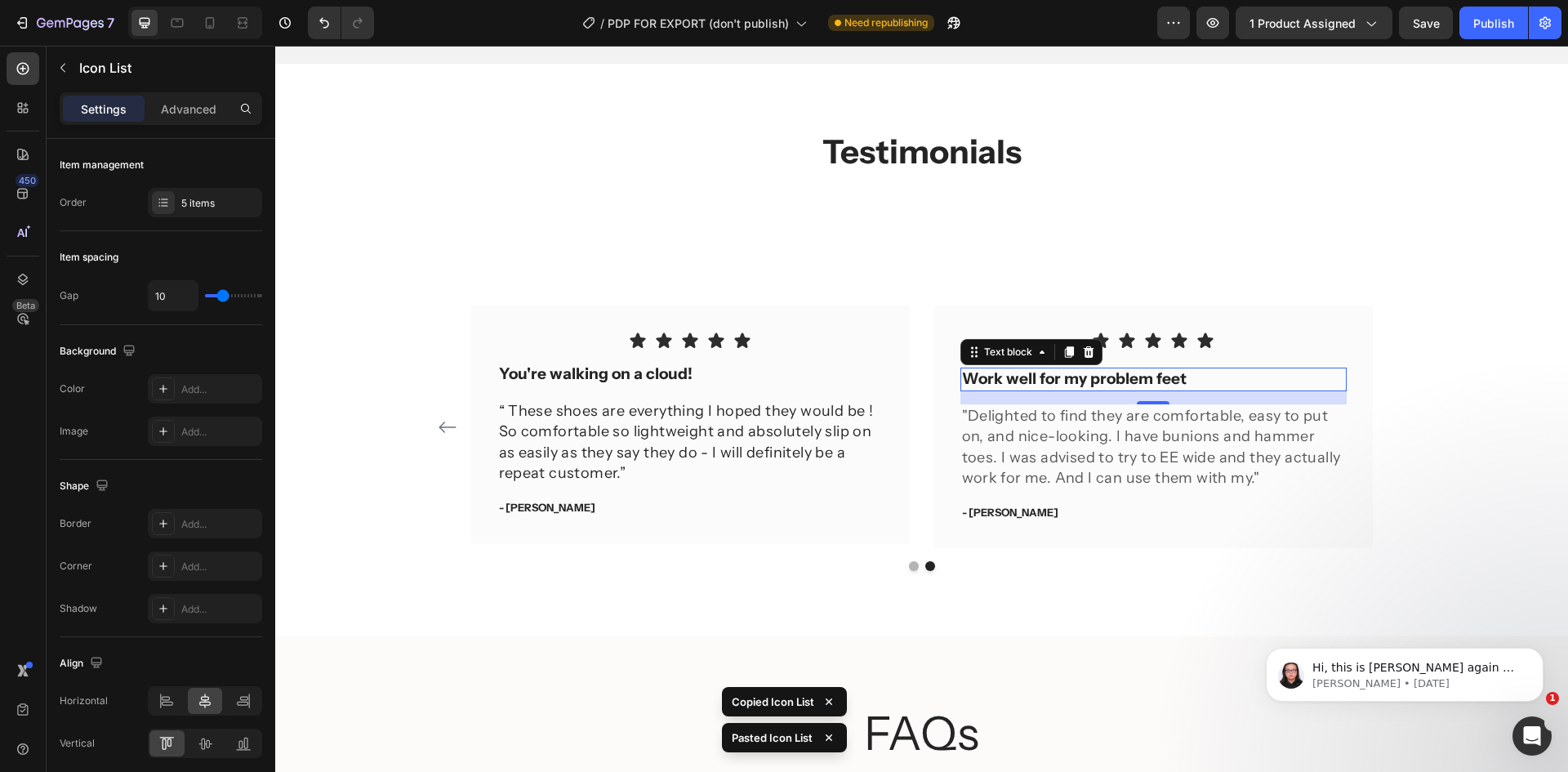
click at [1158, 374] on p "Work well for my problem feet" at bounding box center [1153, 379] width 383 height 20
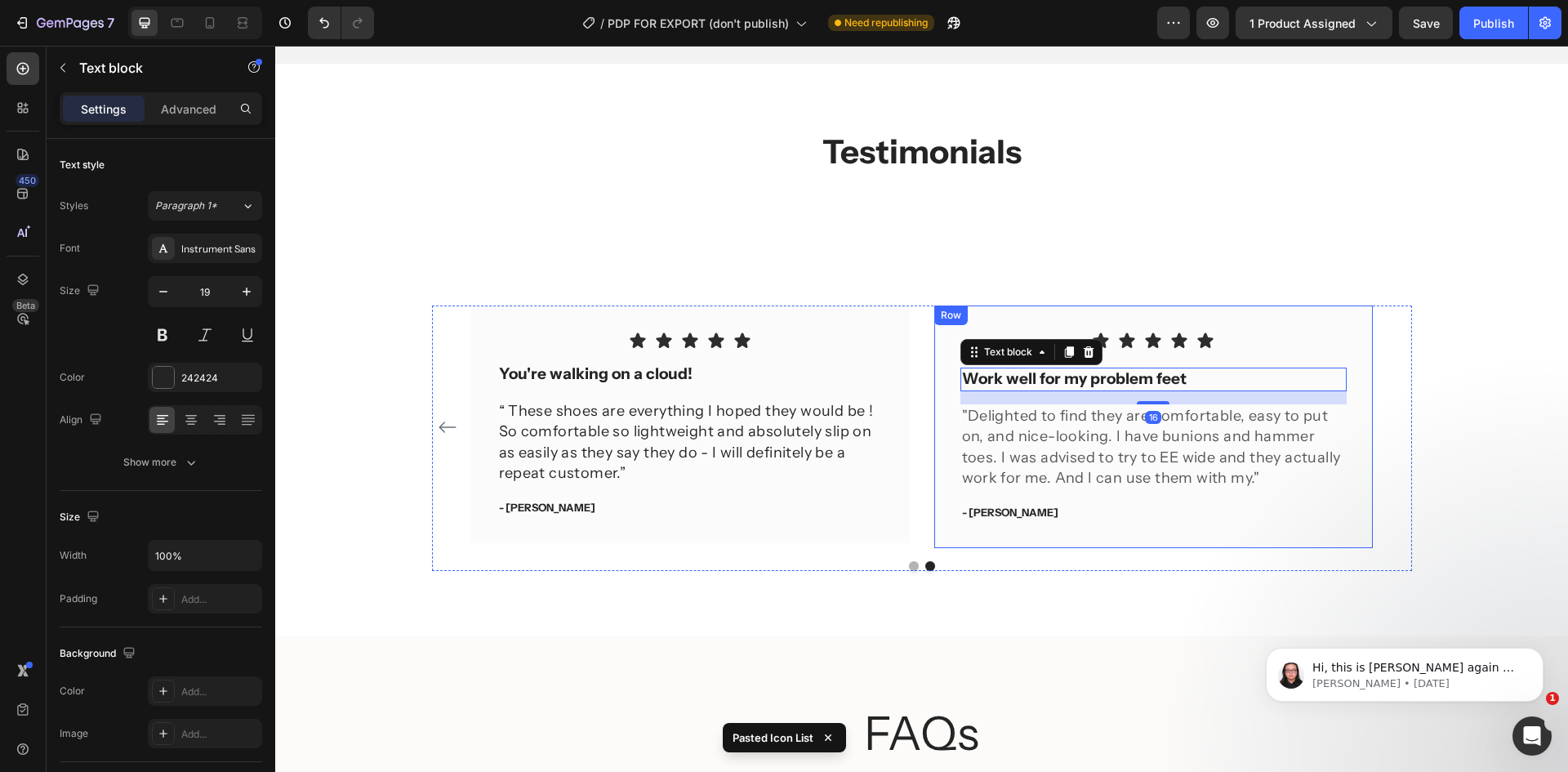
click at [1428, 355] on div "Icon Icon Icon Icon Icon Row You're walking on a cloud! Text block “ These shoe…" at bounding box center [921, 438] width 1268 height 266
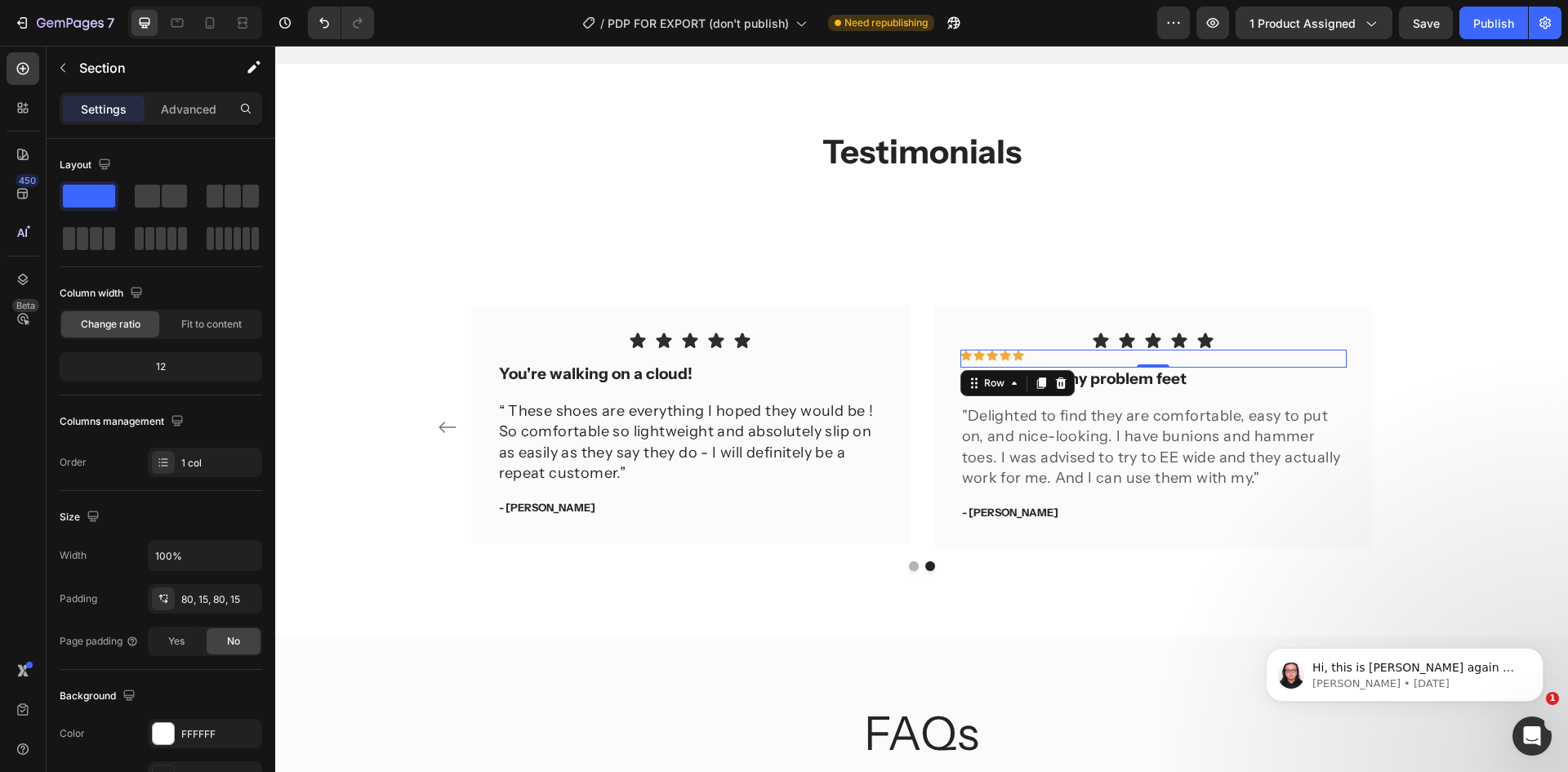
click at [1021, 362] on div "Icon Icon Icon Icon Icon Row 0" at bounding box center [1153, 358] width 386 height 18
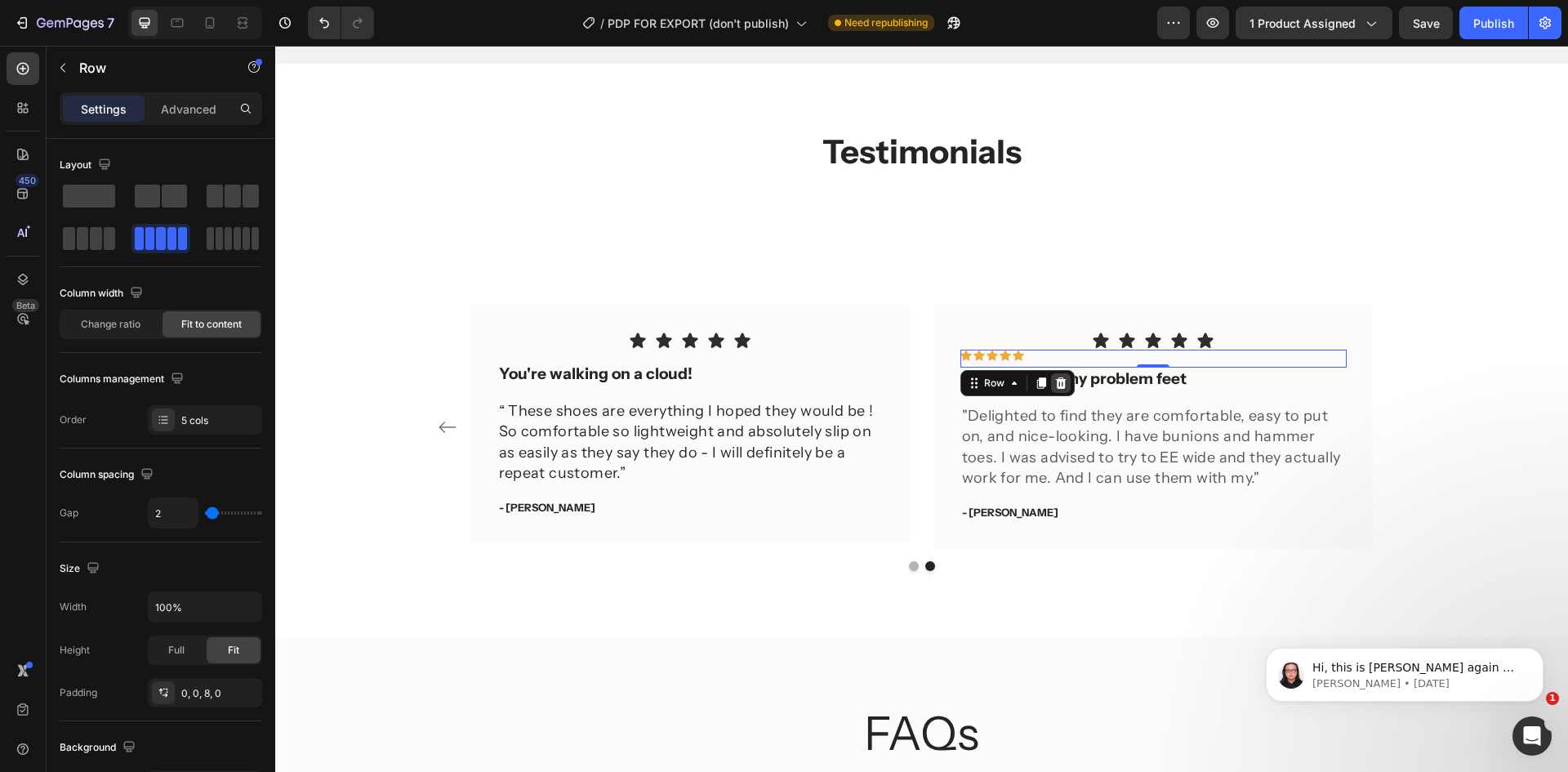
click at [1055, 385] on icon at bounding box center [1061, 383] width 13 height 13
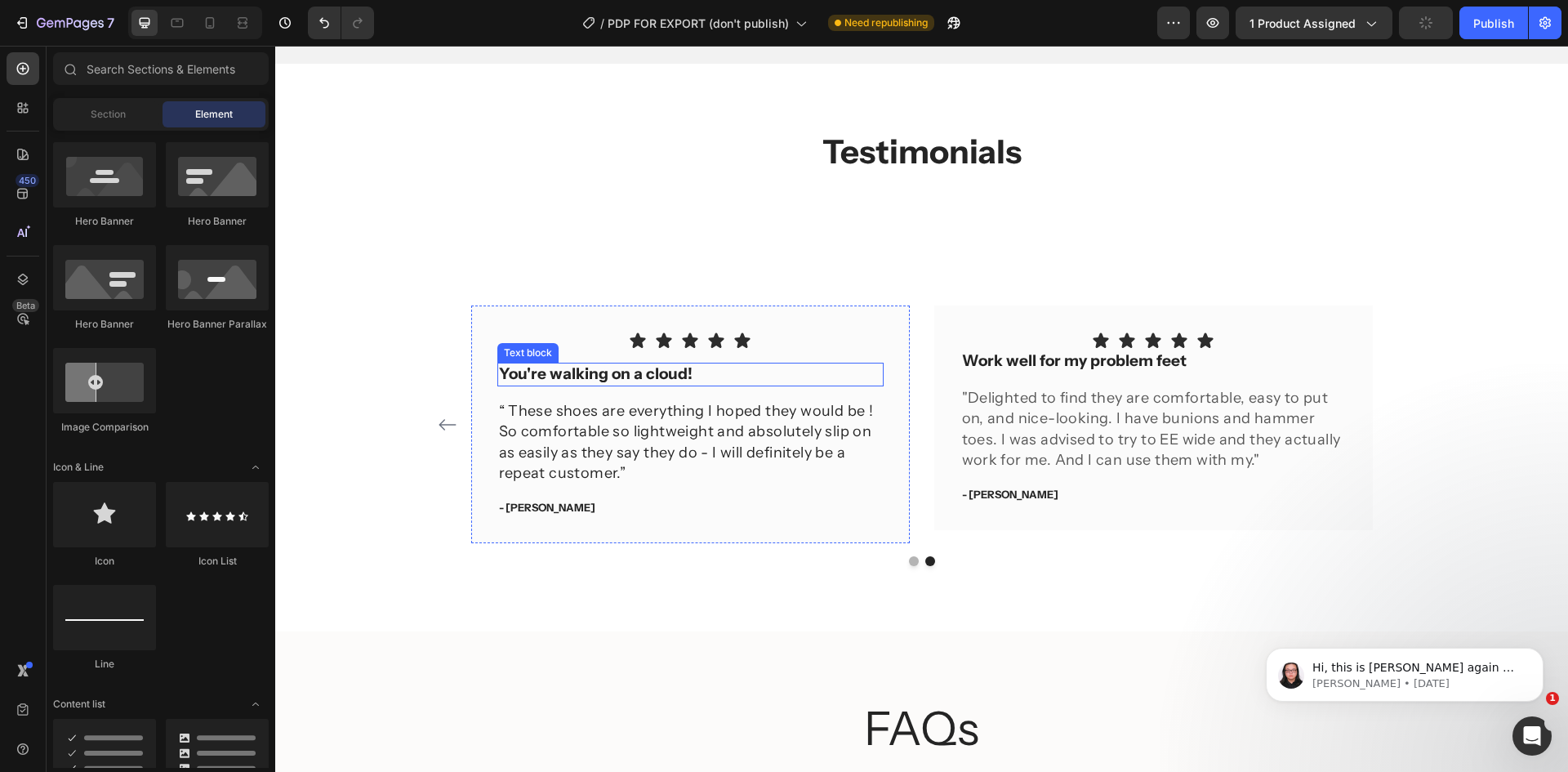
click at [735, 376] on p "You're walking on a cloud!" at bounding box center [690, 374] width 383 height 20
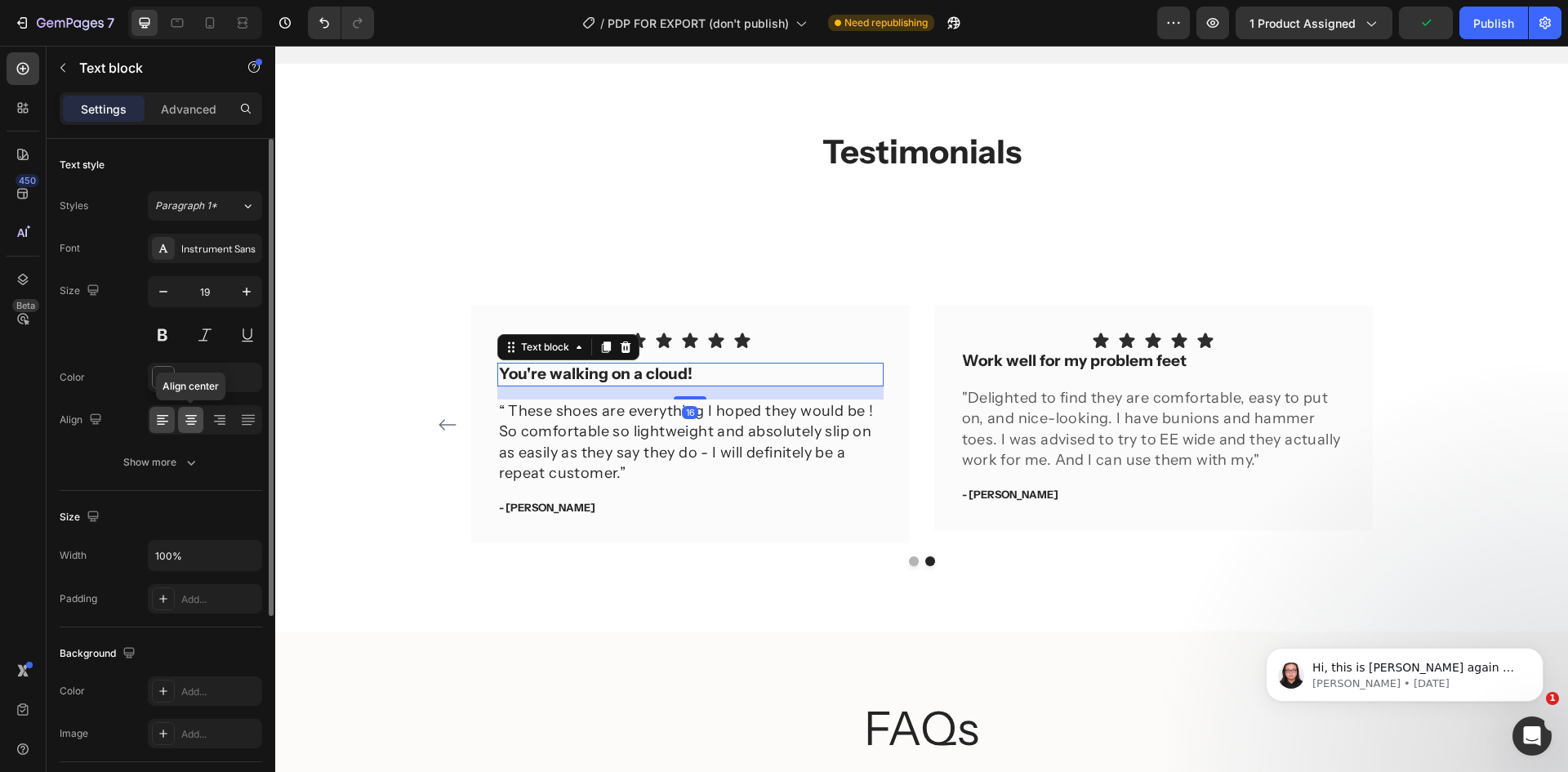
drag, startPoint x: 193, startPoint y: 416, endPoint x: 0, endPoint y: 382, distance: 196.0
click at [193, 416] on icon at bounding box center [191, 416] width 11 height 2
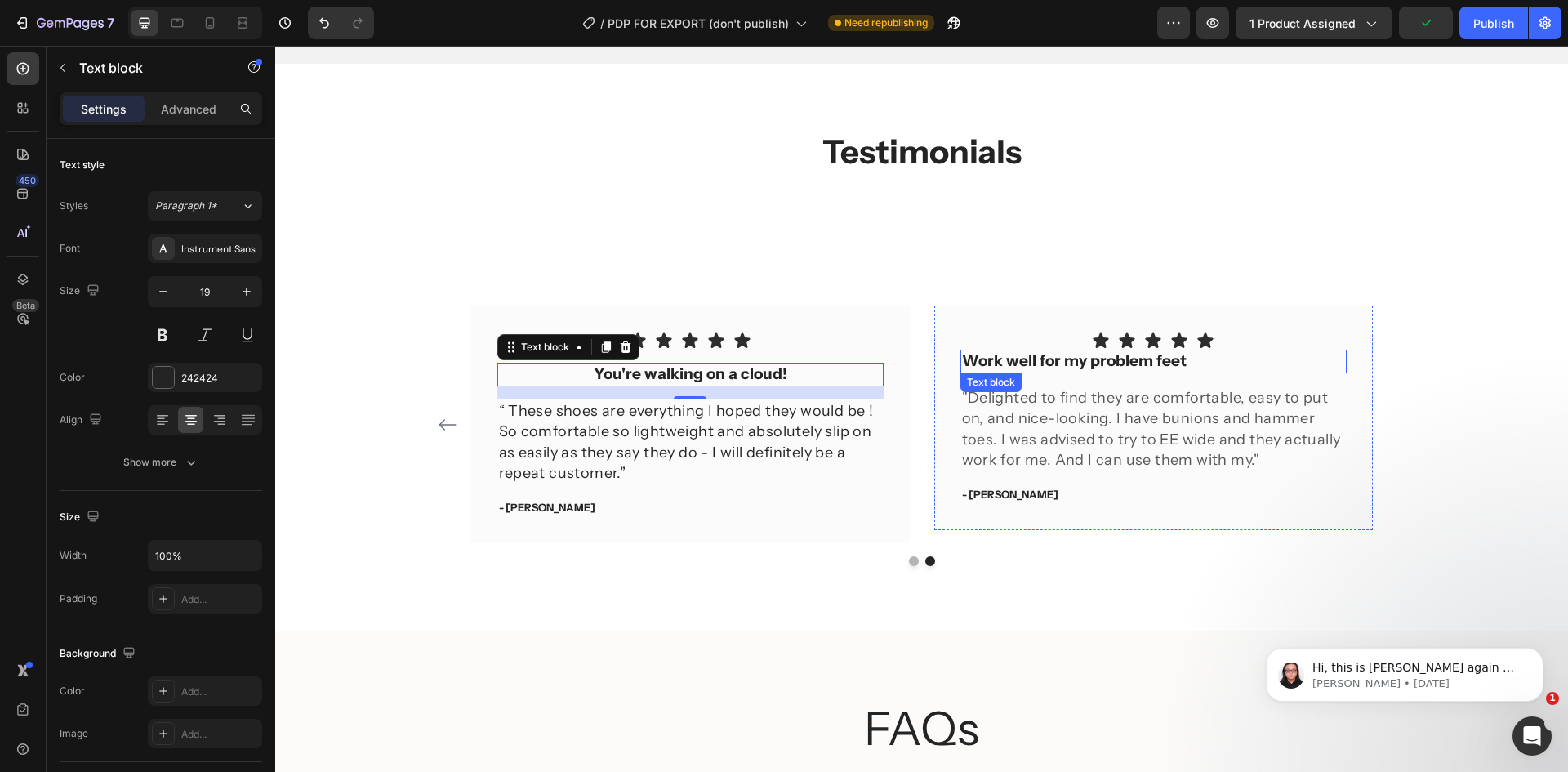
click at [1198, 361] on p "Work well for my problem feet" at bounding box center [1153, 361] width 383 height 20
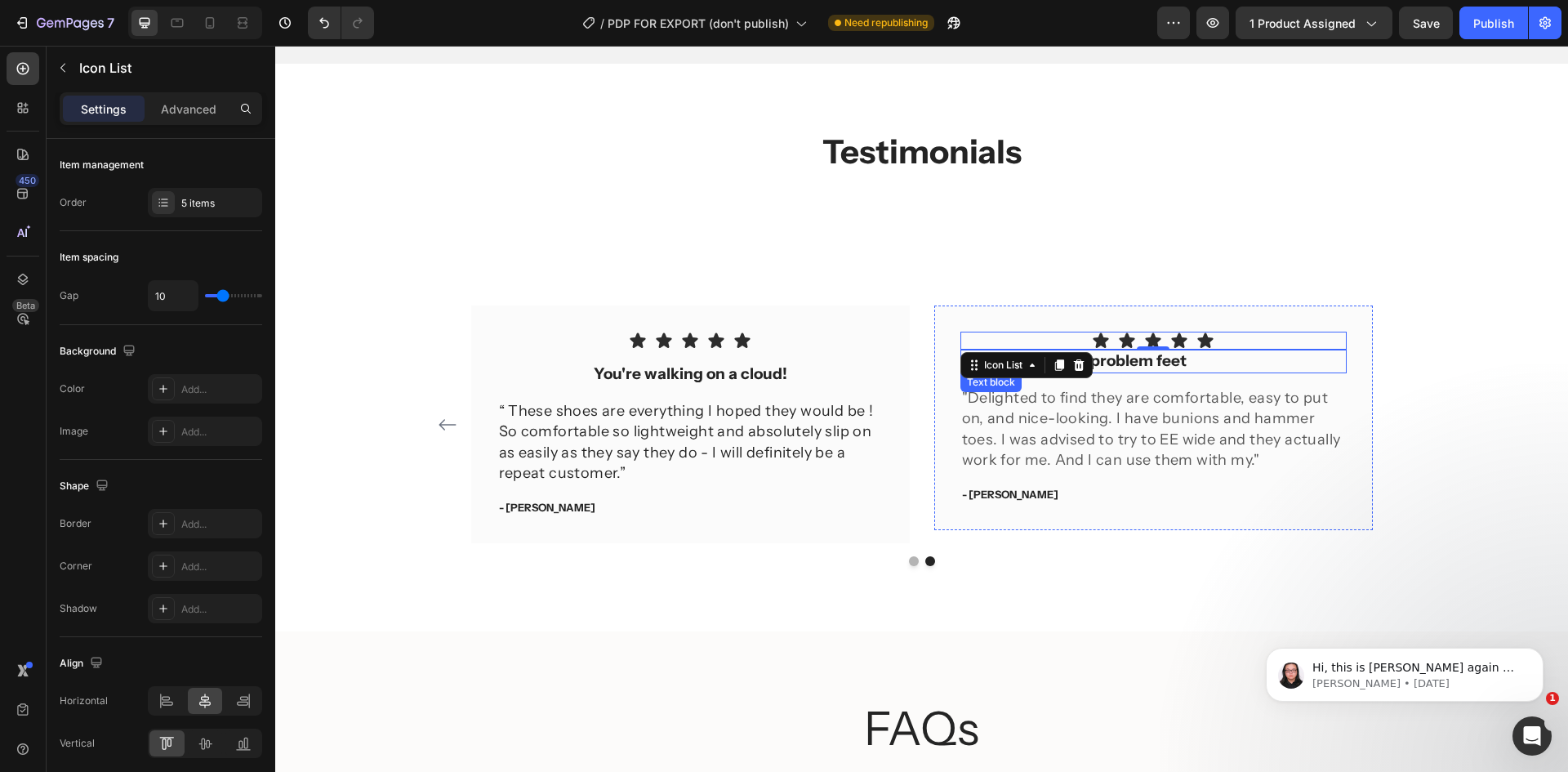
click at [1281, 363] on p "Work well for my problem feet" at bounding box center [1153, 361] width 383 height 20
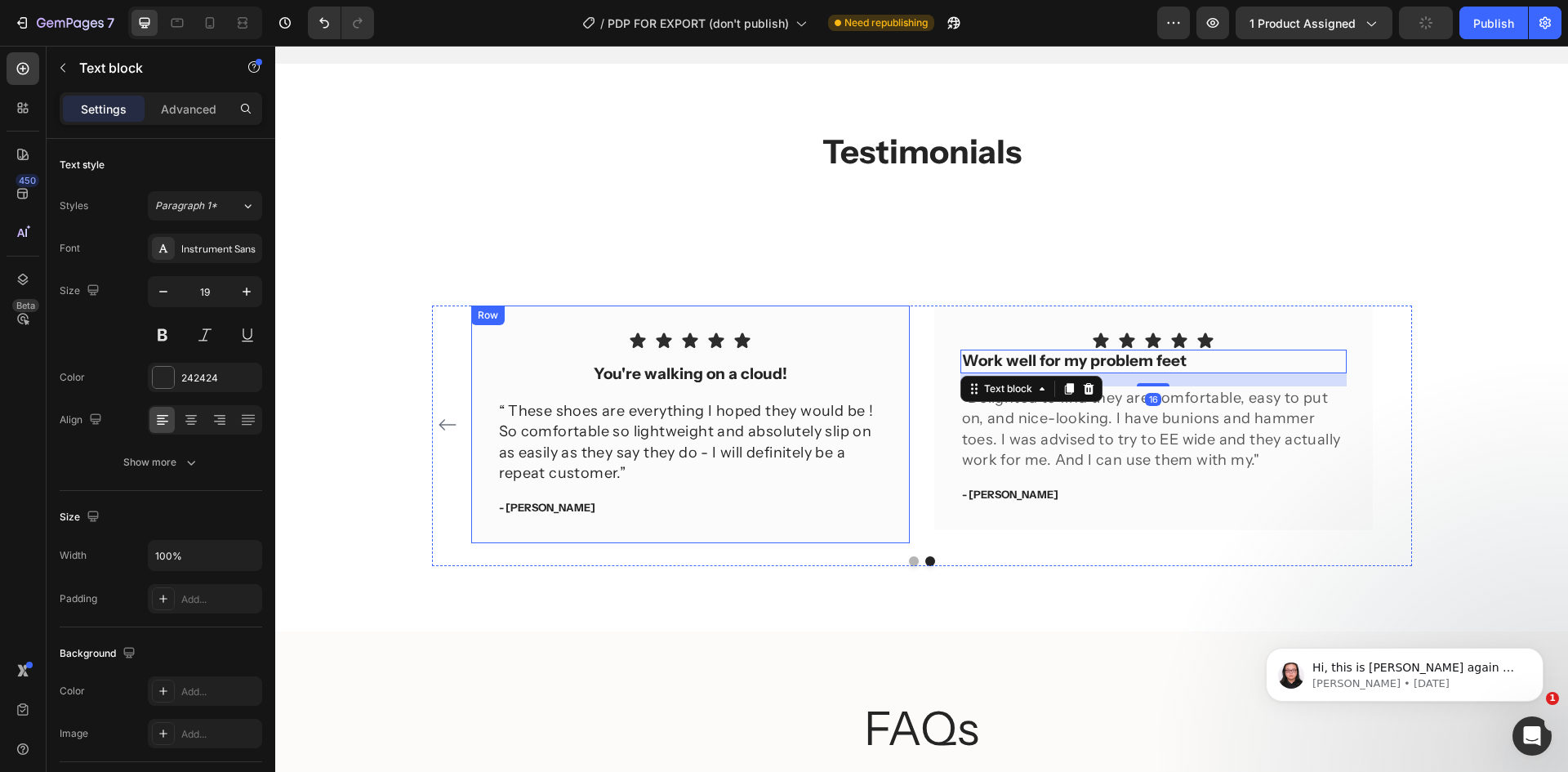
click at [770, 363] on div "You're walking on a cloud!" at bounding box center [690, 374] width 386 height 24
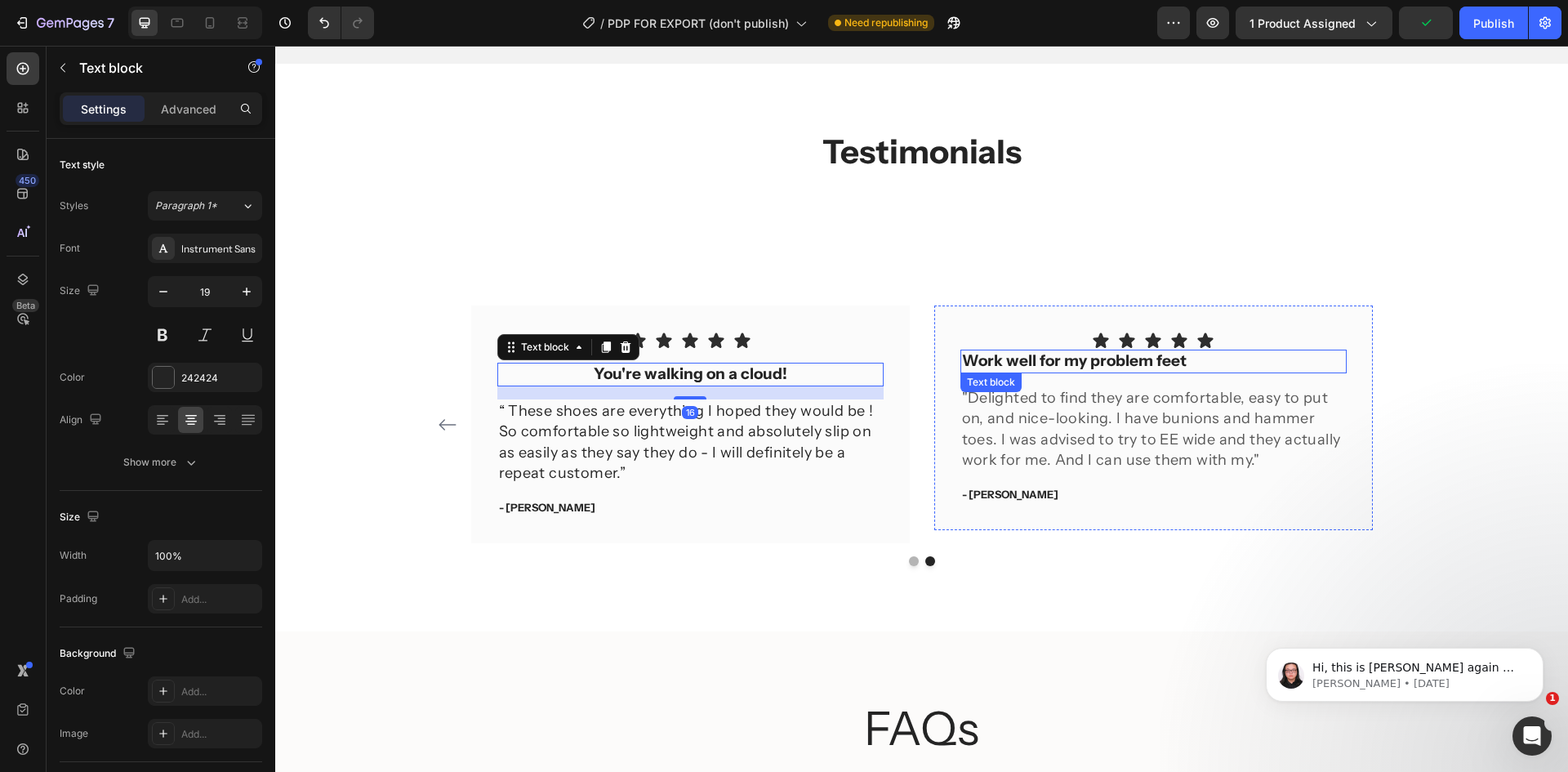
click at [1164, 370] on p "Work well for my problem feet" at bounding box center [1153, 361] width 383 height 20
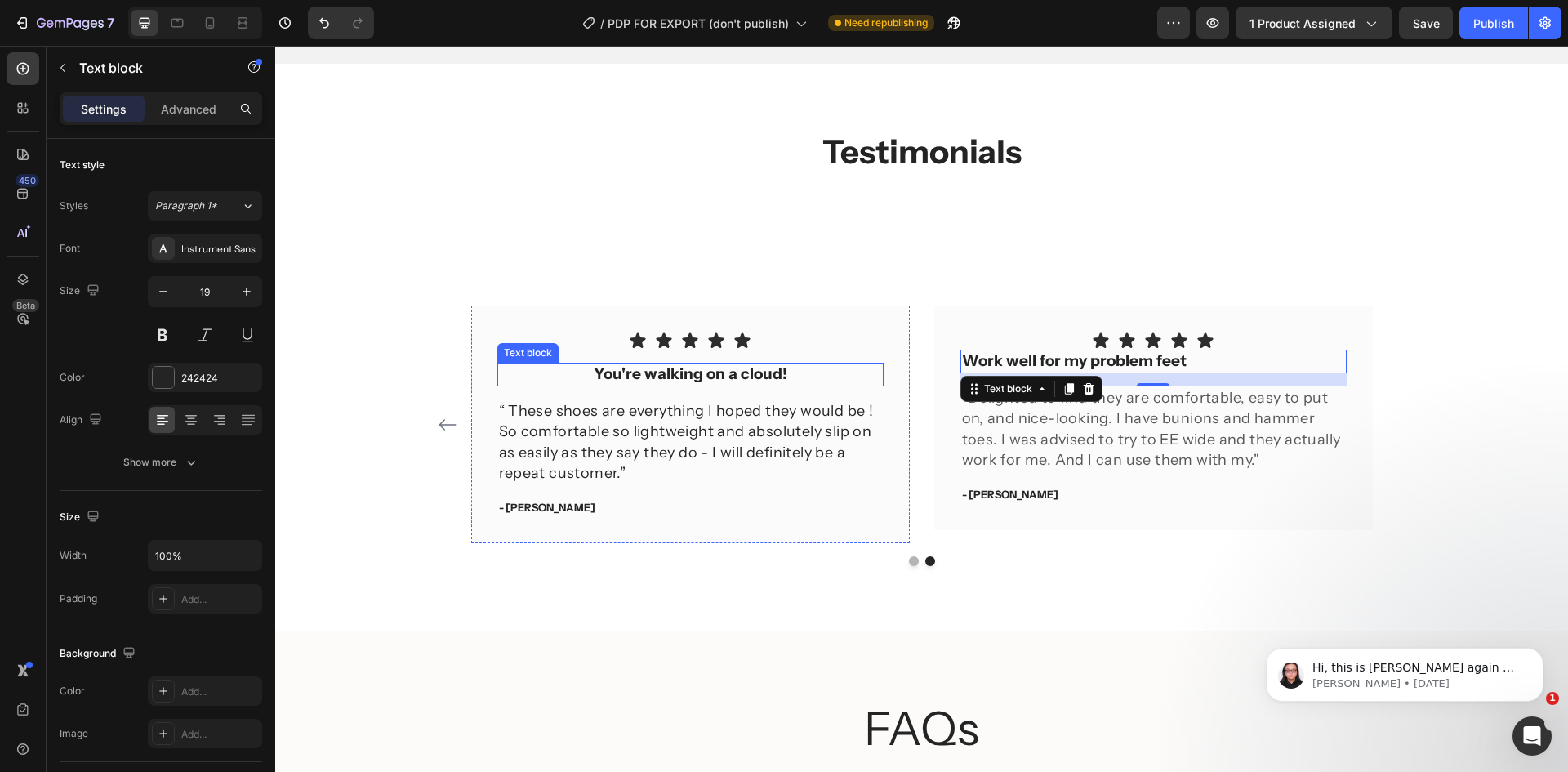
click at [837, 377] on p "You're walking on a cloud!" at bounding box center [690, 374] width 383 height 20
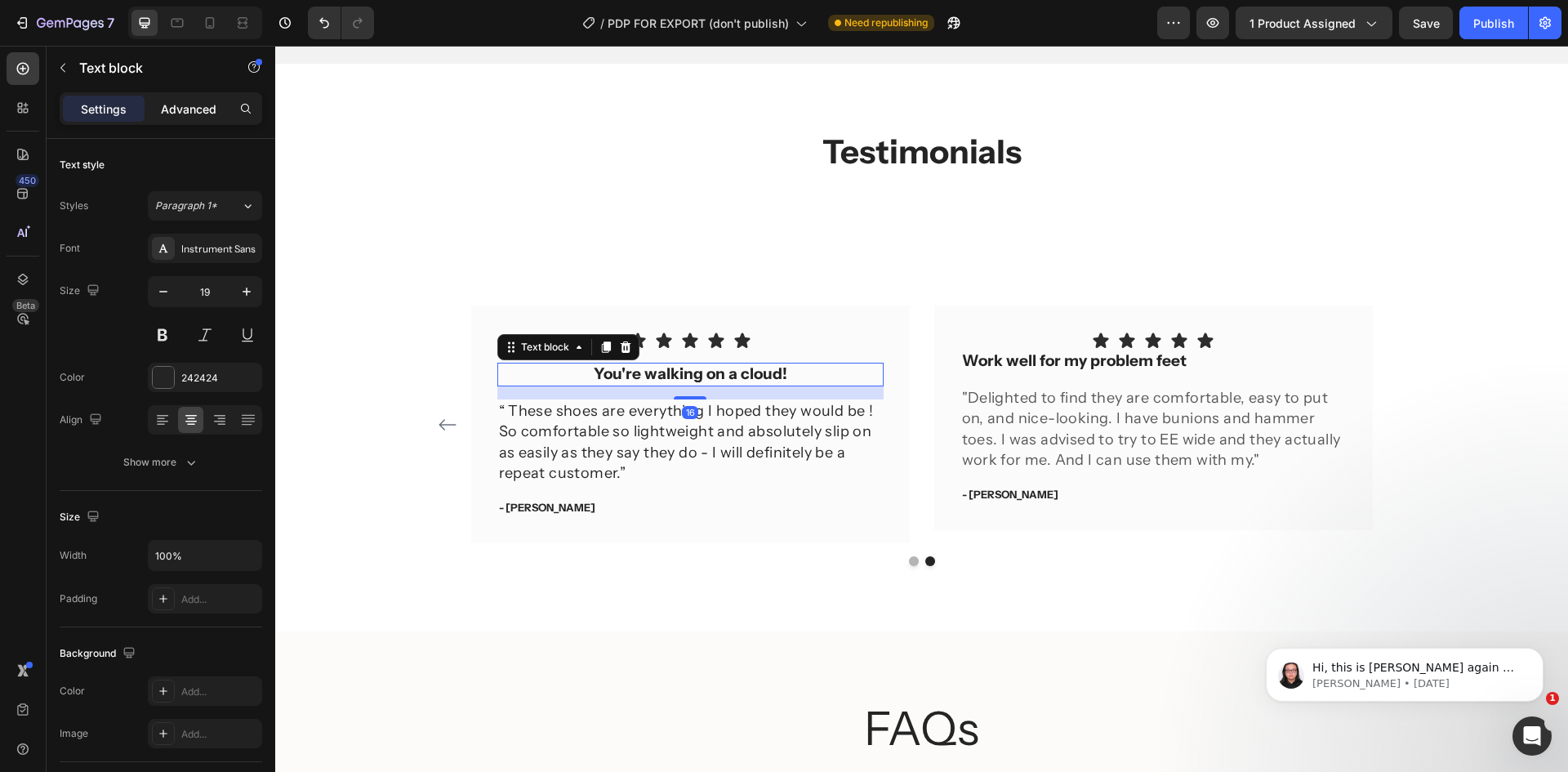
click at [201, 120] on div "Advanced" at bounding box center [188, 109] width 81 height 26
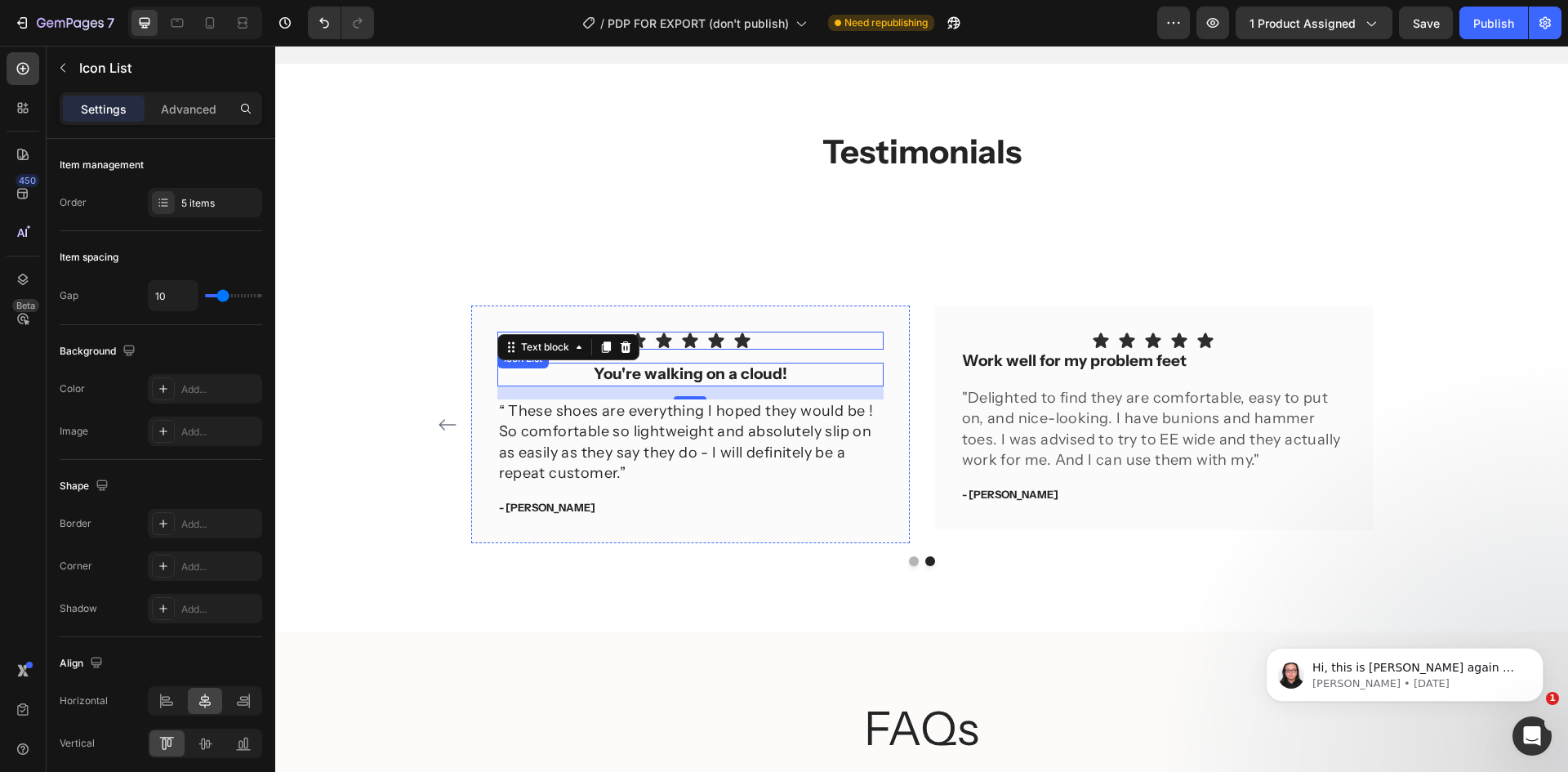
click at [770, 339] on div "Icon Icon Icon Icon Icon" at bounding box center [690, 340] width 386 height 18
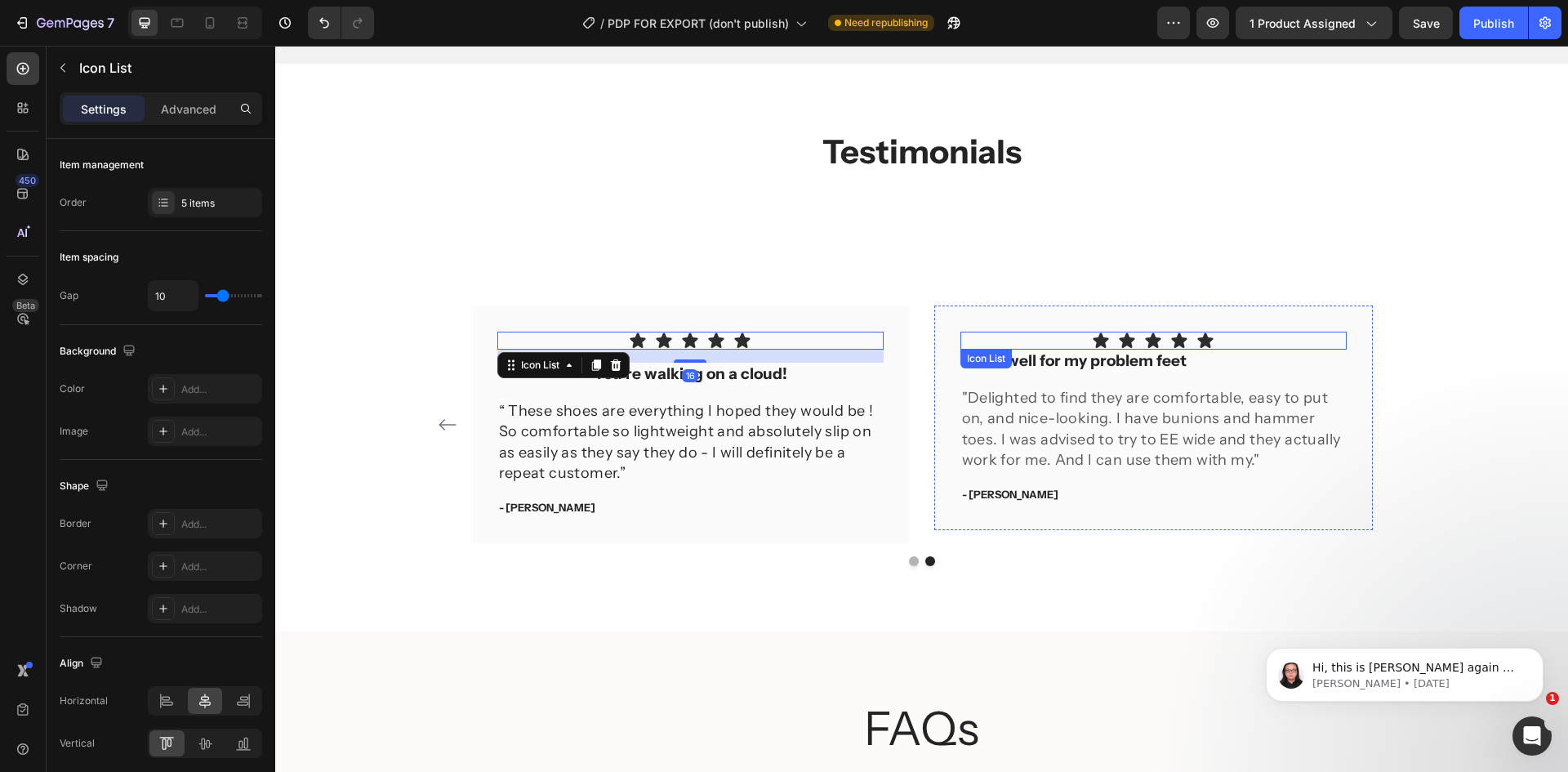
click at [1278, 340] on div "Icon Icon Icon Icon Icon" at bounding box center [1153, 340] width 386 height 18
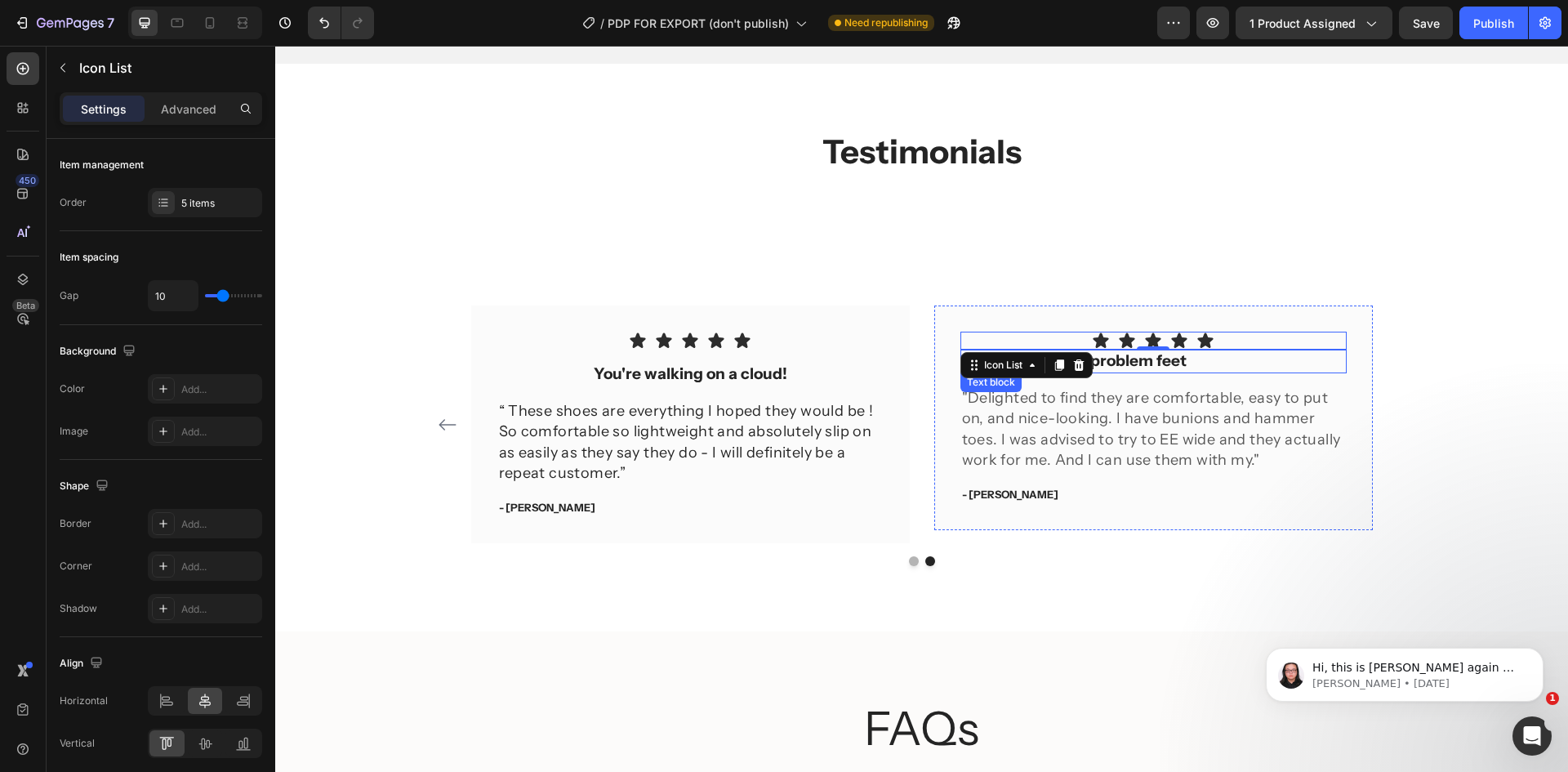
click at [1274, 359] on p "Work well for my problem feet" at bounding box center [1153, 361] width 383 height 20
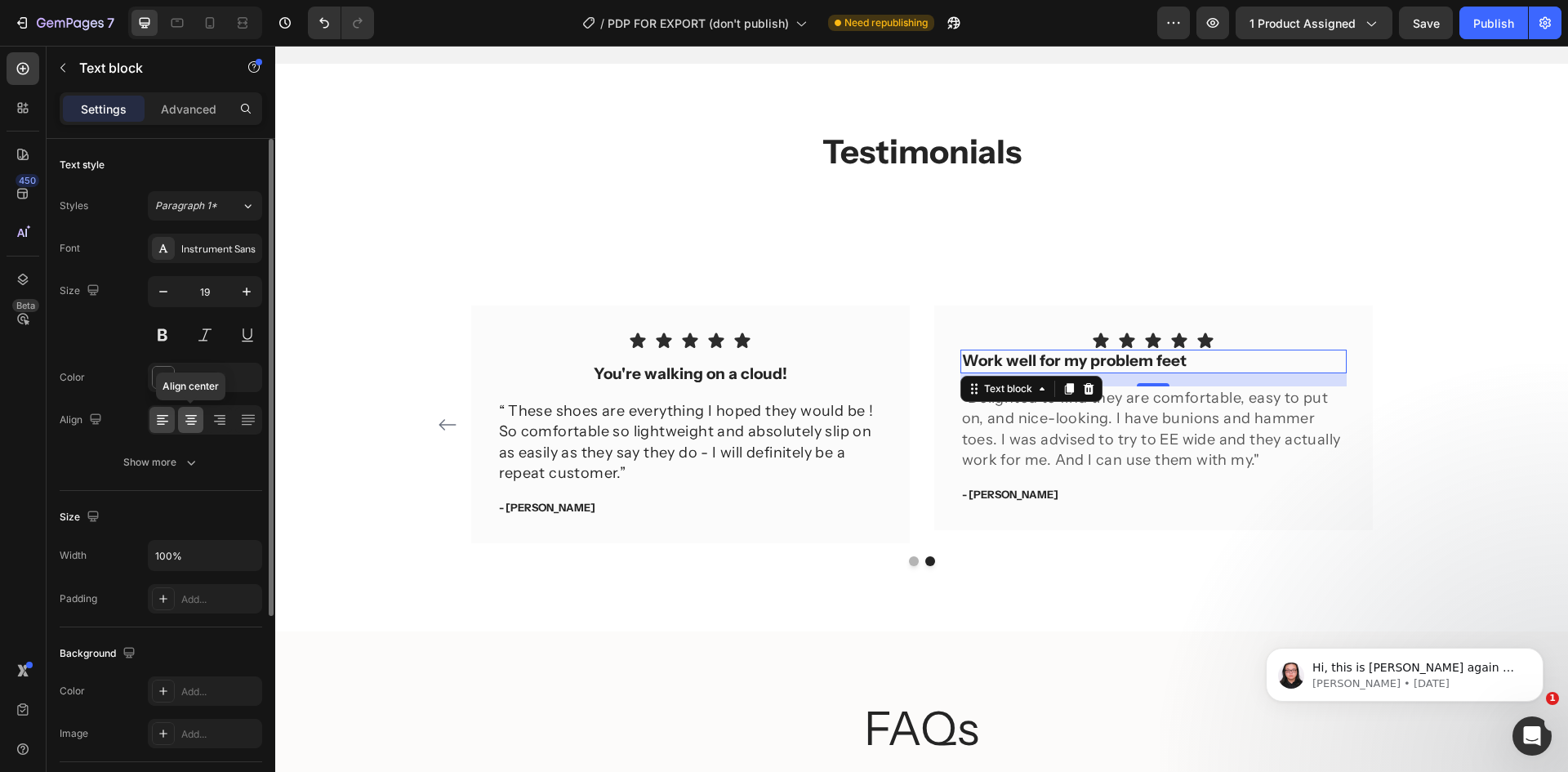
click at [185, 413] on icon at bounding box center [191, 419] width 16 height 16
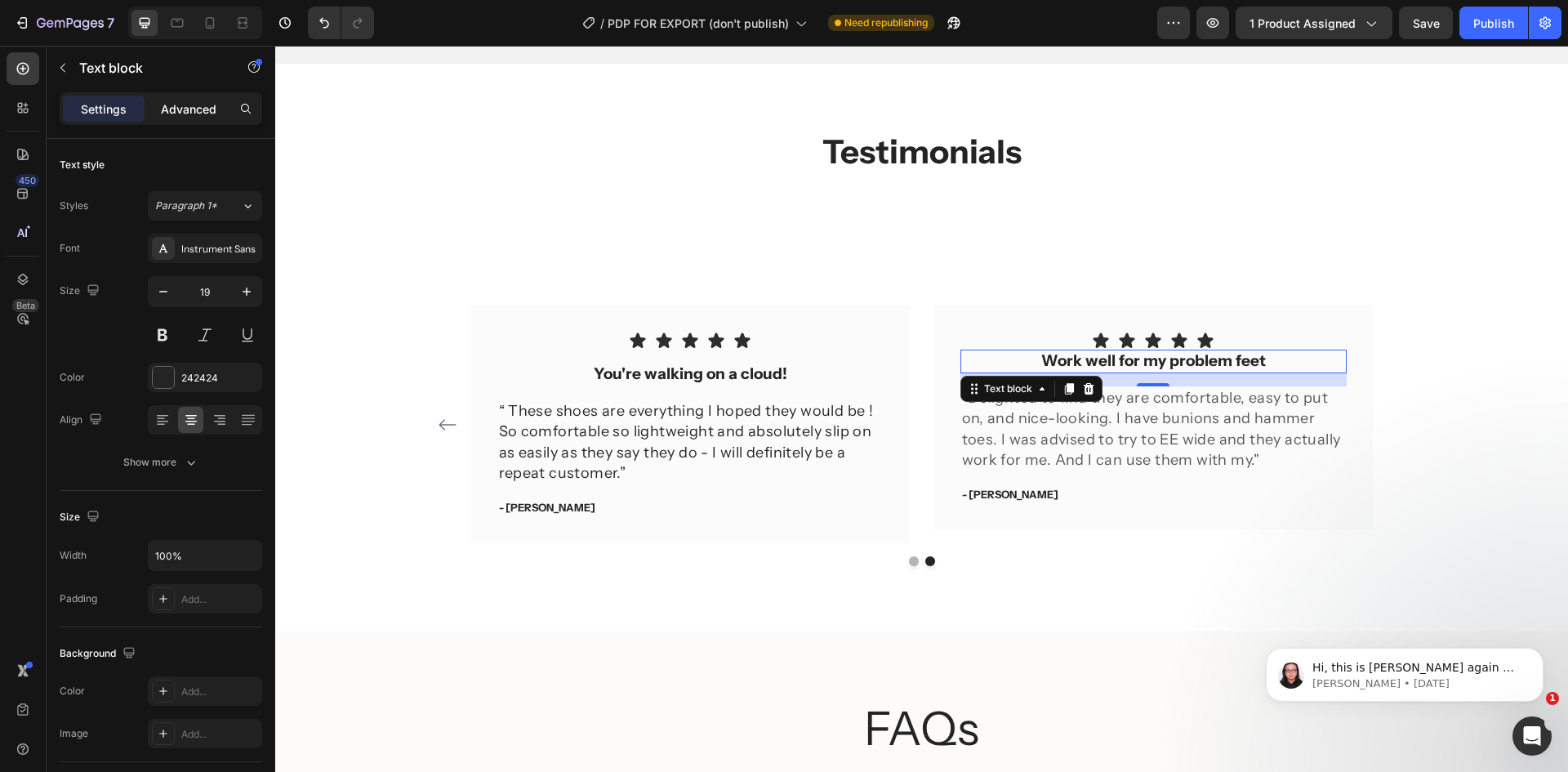
click at [191, 98] on div "Advanced" at bounding box center [188, 109] width 81 height 26
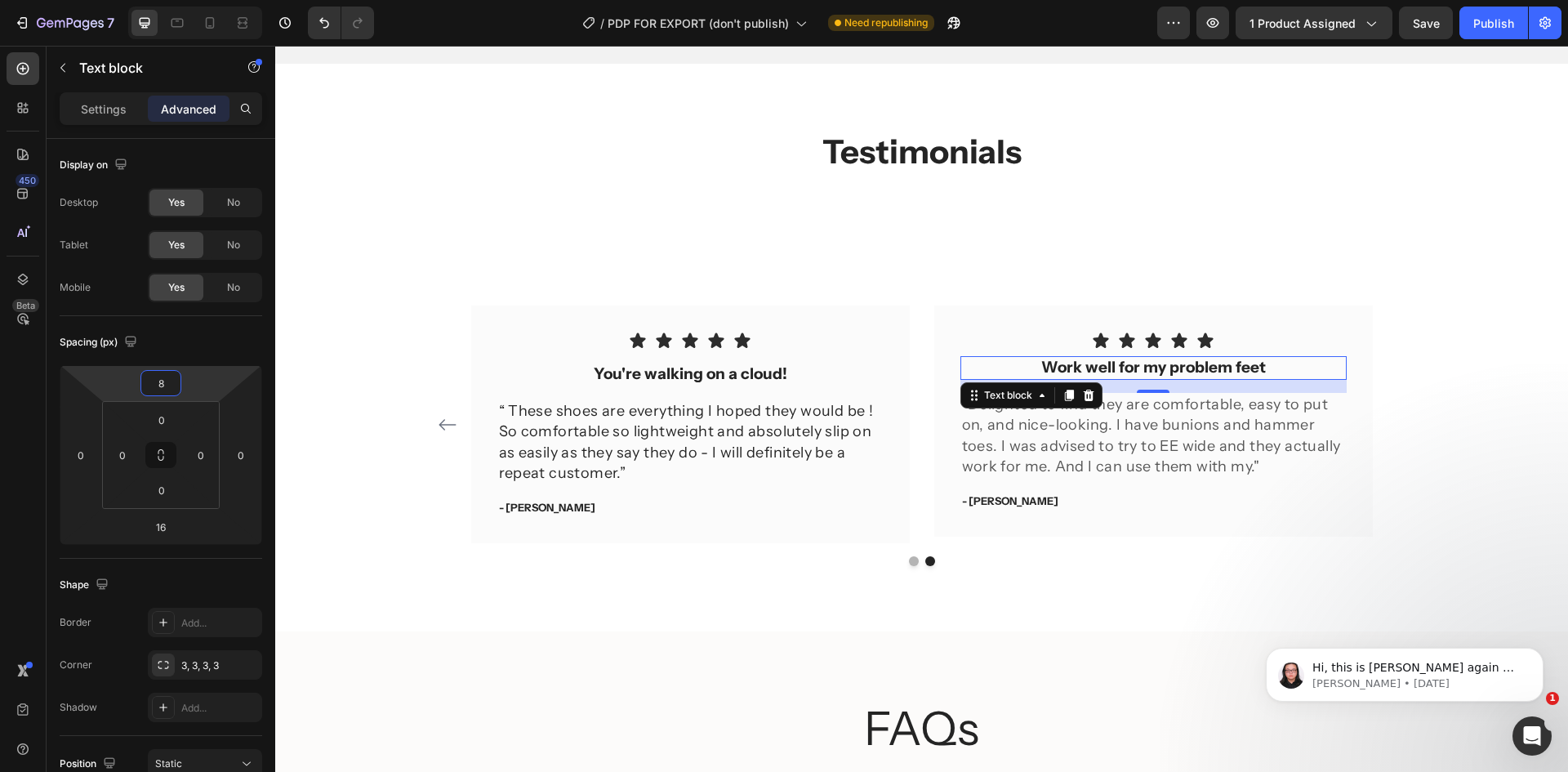
type input "12"
click at [197, 0] on html "7 Version history / PDP FOR EXPORT (don't publish) Need republishing Preview 1 …" at bounding box center [784, 0] width 1568 height 0
click at [1442, 342] on div "Icon Icon Icon Icon Icon Row You're walking on a cloud! Text block “ These shoe…" at bounding box center [921, 435] width 1268 height 260
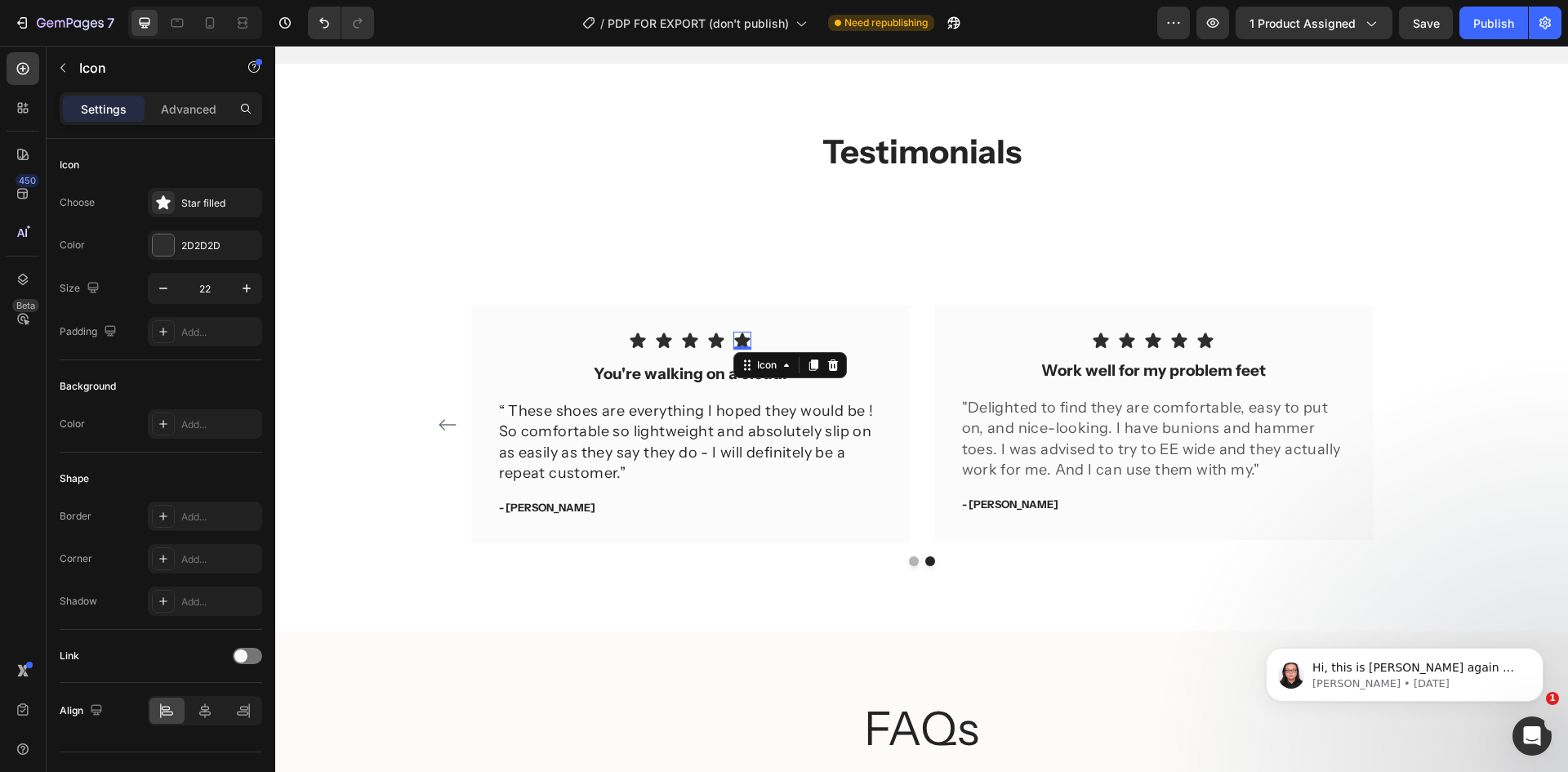
click at [733, 344] on icon at bounding box center [742, 340] width 18 height 18
click at [228, 210] on div "Star filled" at bounding box center [204, 202] width 115 height 30
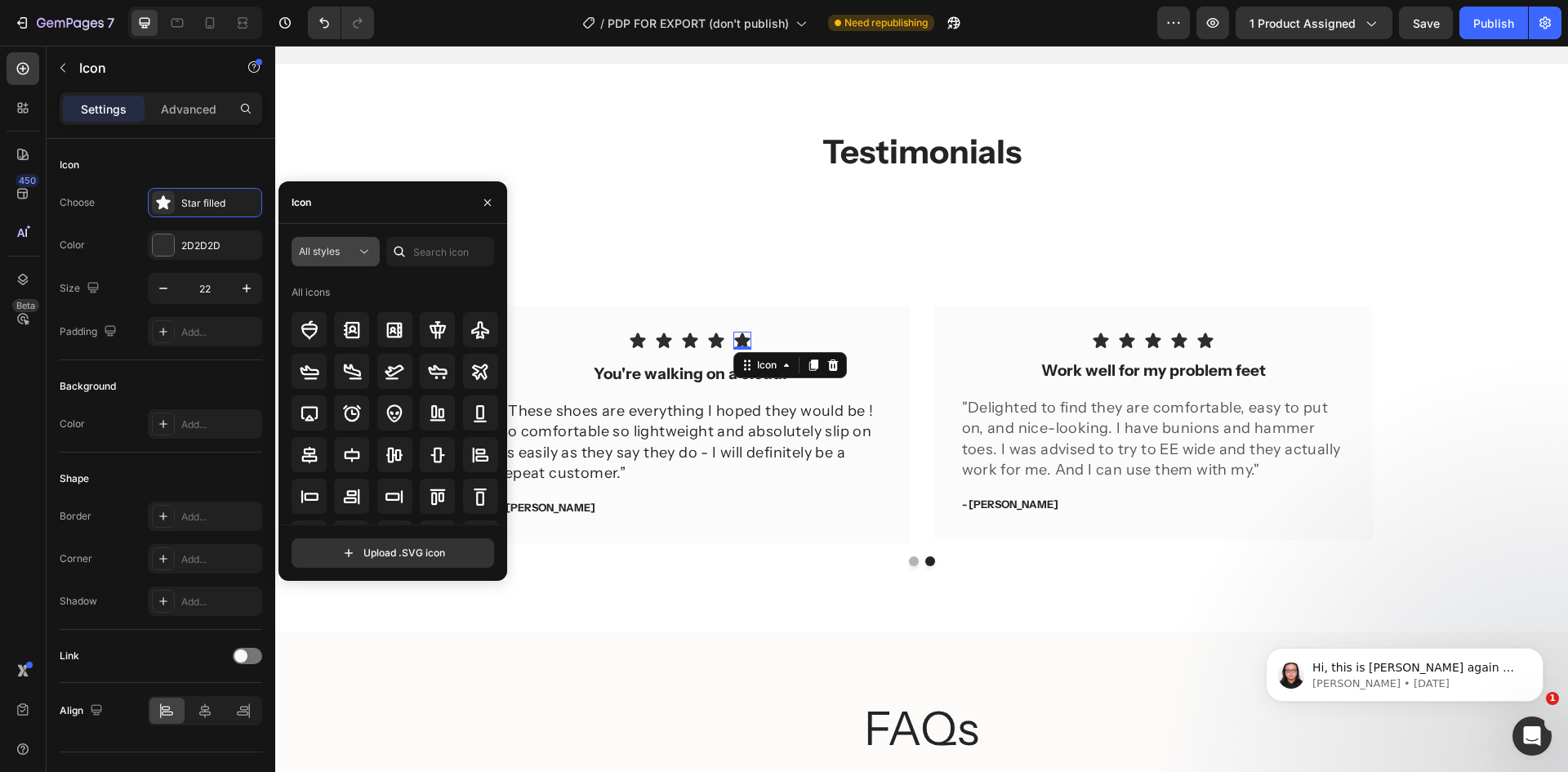
click at [356, 238] on button "All styles" at bounding box center [336, 251] width 88 height 30
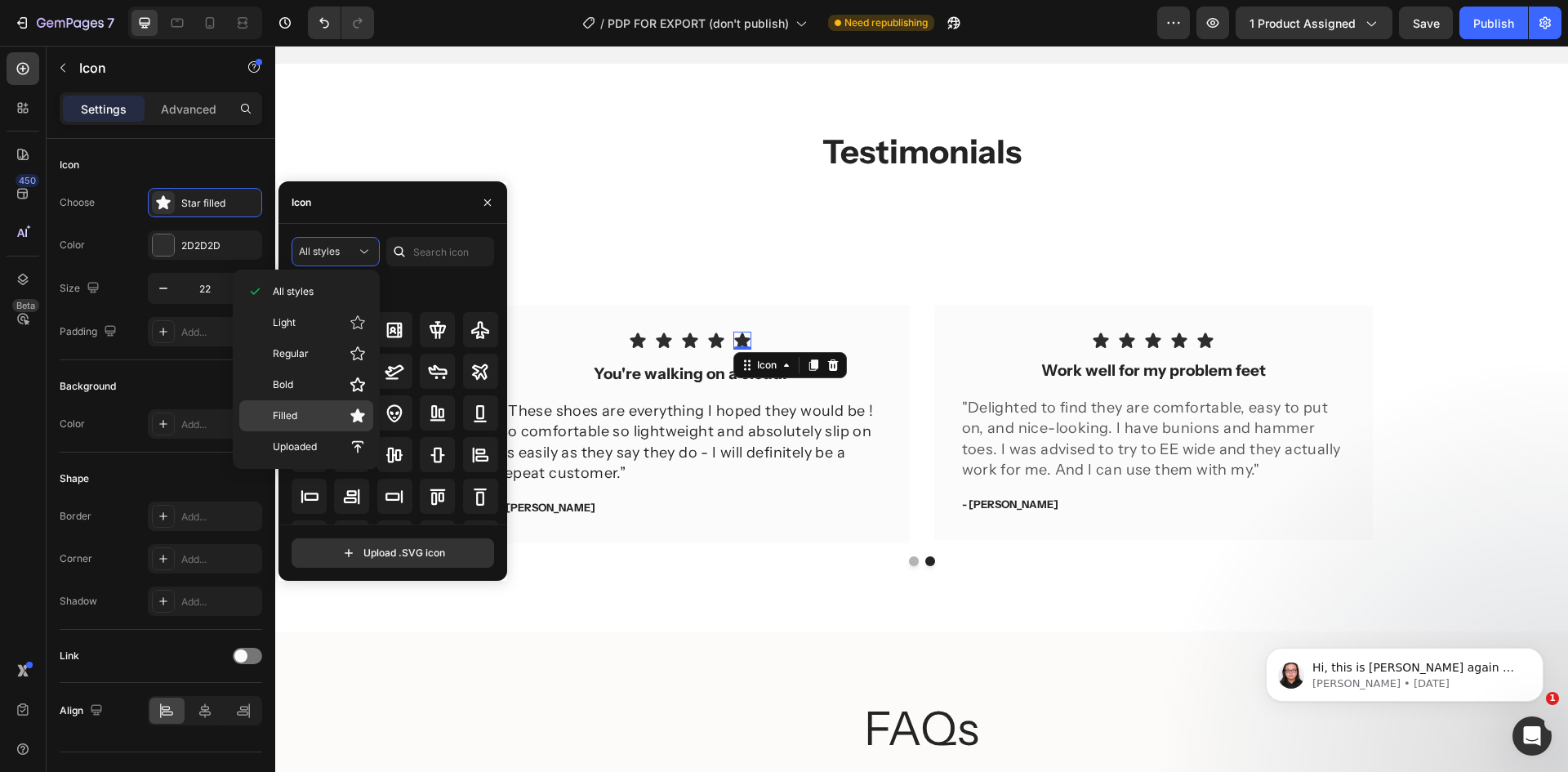
click at [320, 407] on p "Filled" at bounding box center [320, 415] width 93 height 16
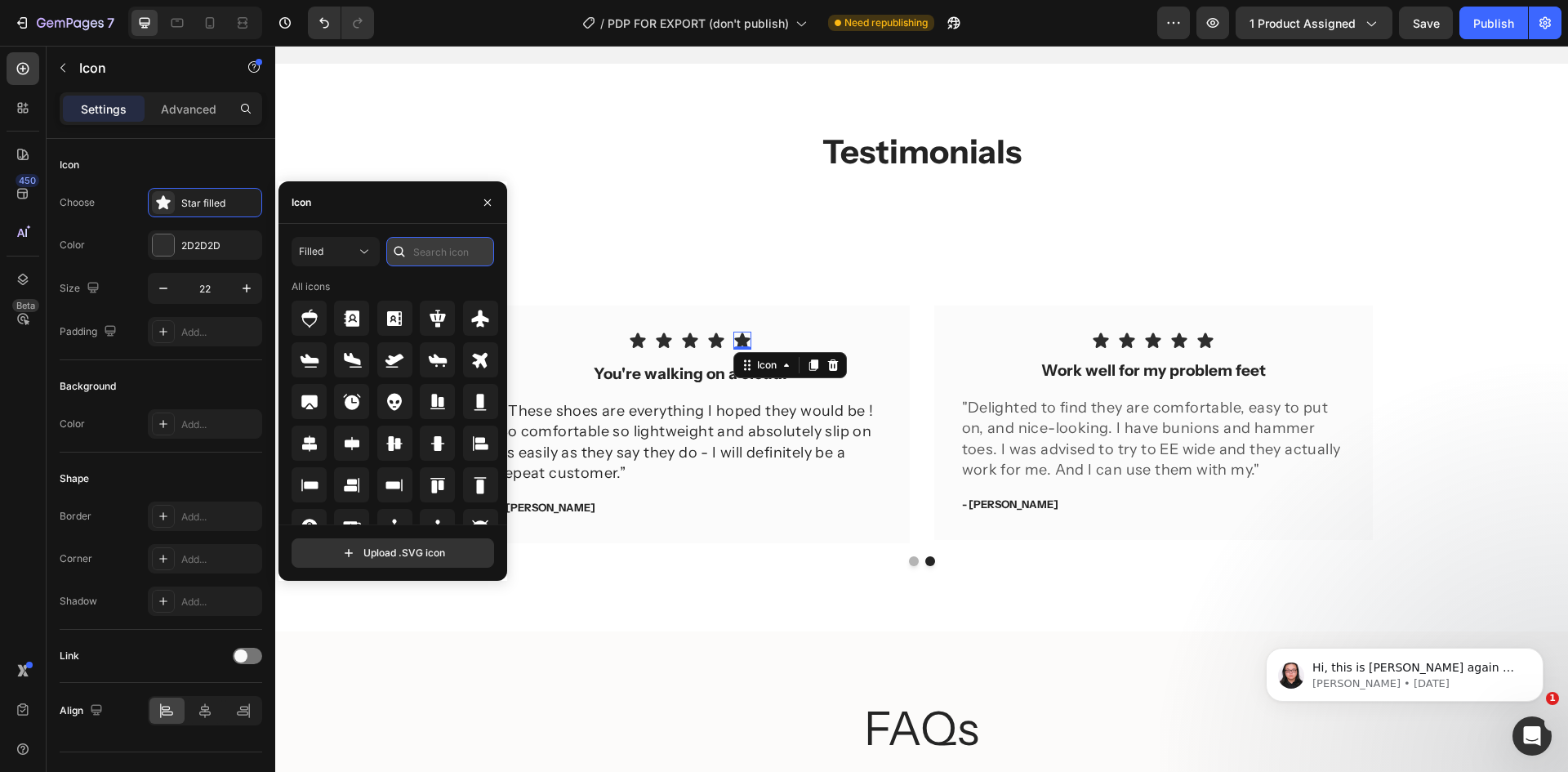
click at [437, 252] on input "text" at bounding box center [440, 251] width 108 height 30
type input "star"
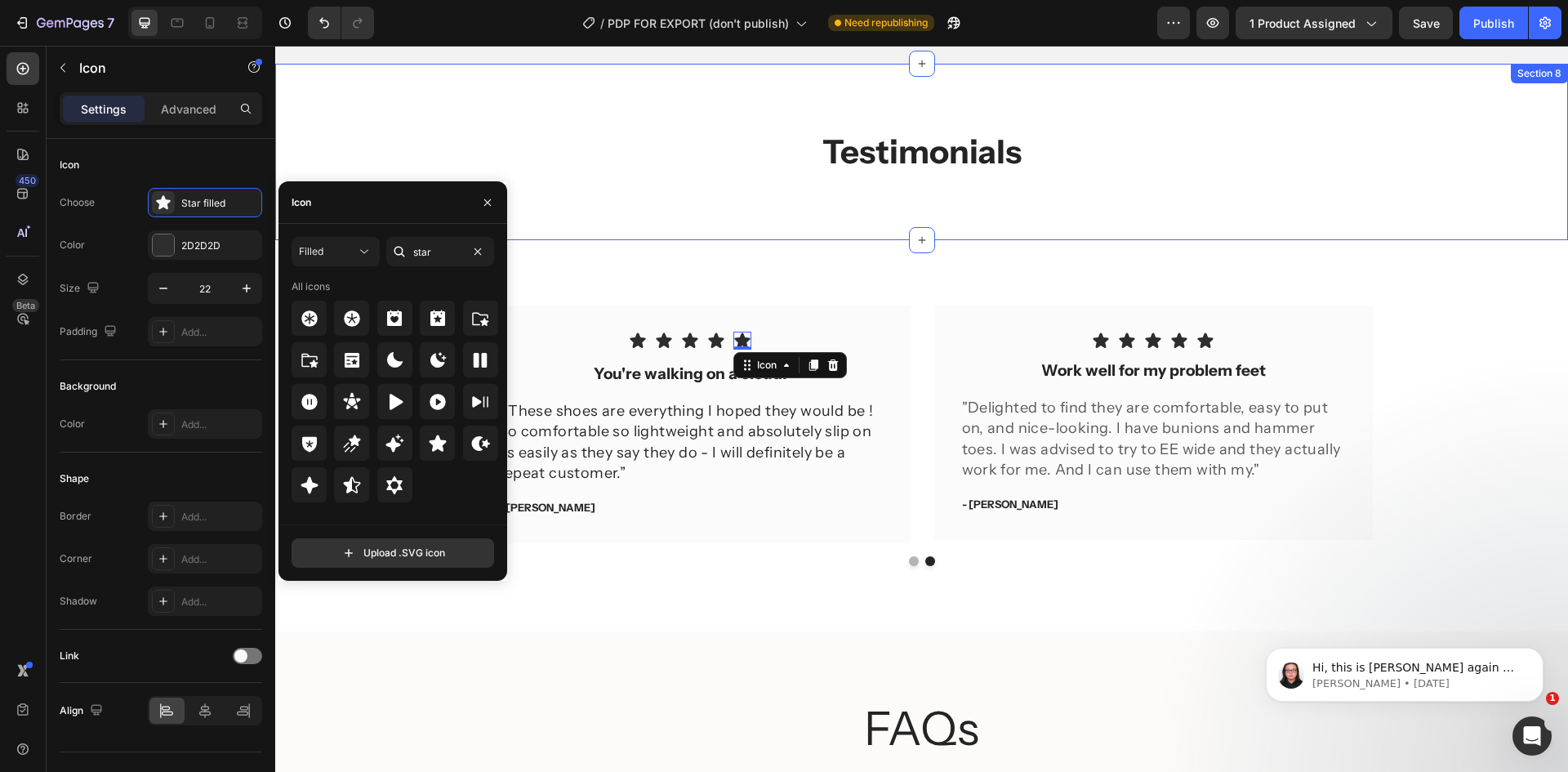
click at [578, 176] on div "Testimonials Heading Row Section 8" at bounding box center [921, 152] width 1293 height 176
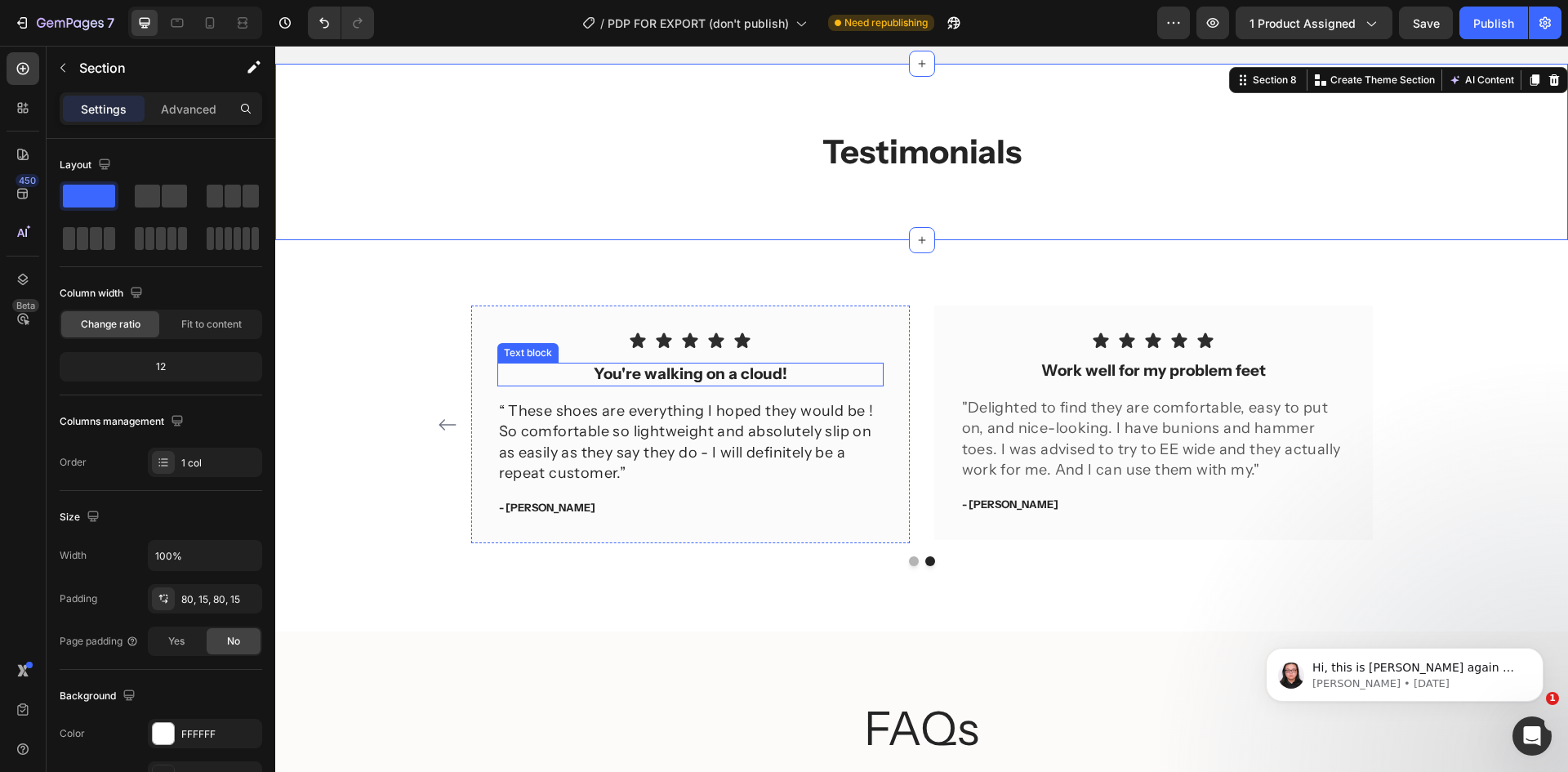
click at [732, 373] on p "You're walking on a cloud!" at bounding box center [690, 374] width 383 height 20
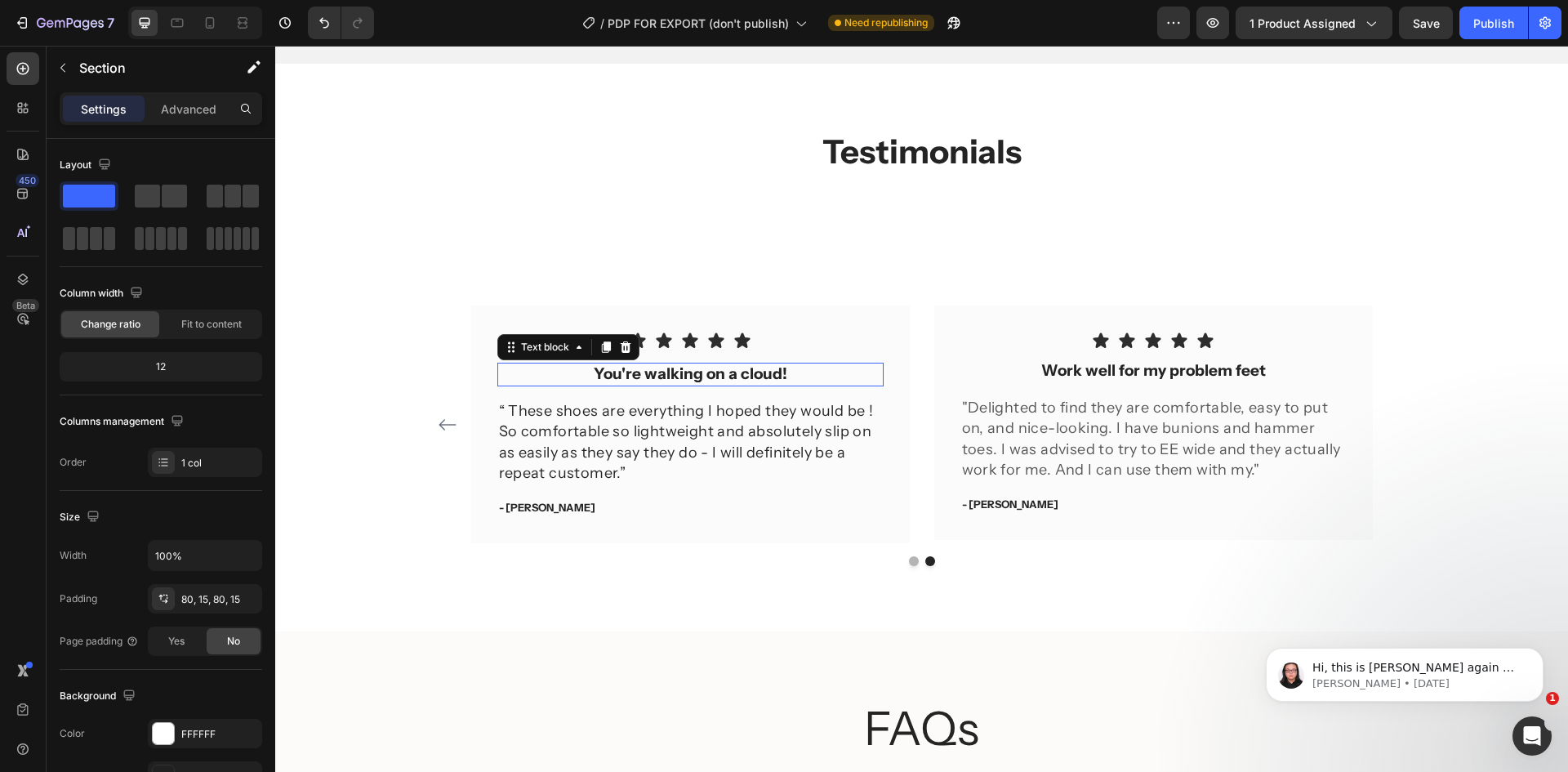
click at [732, 373] on p "You're walking on a cloud!" at bounding box center [690, 374] width 383 height 20
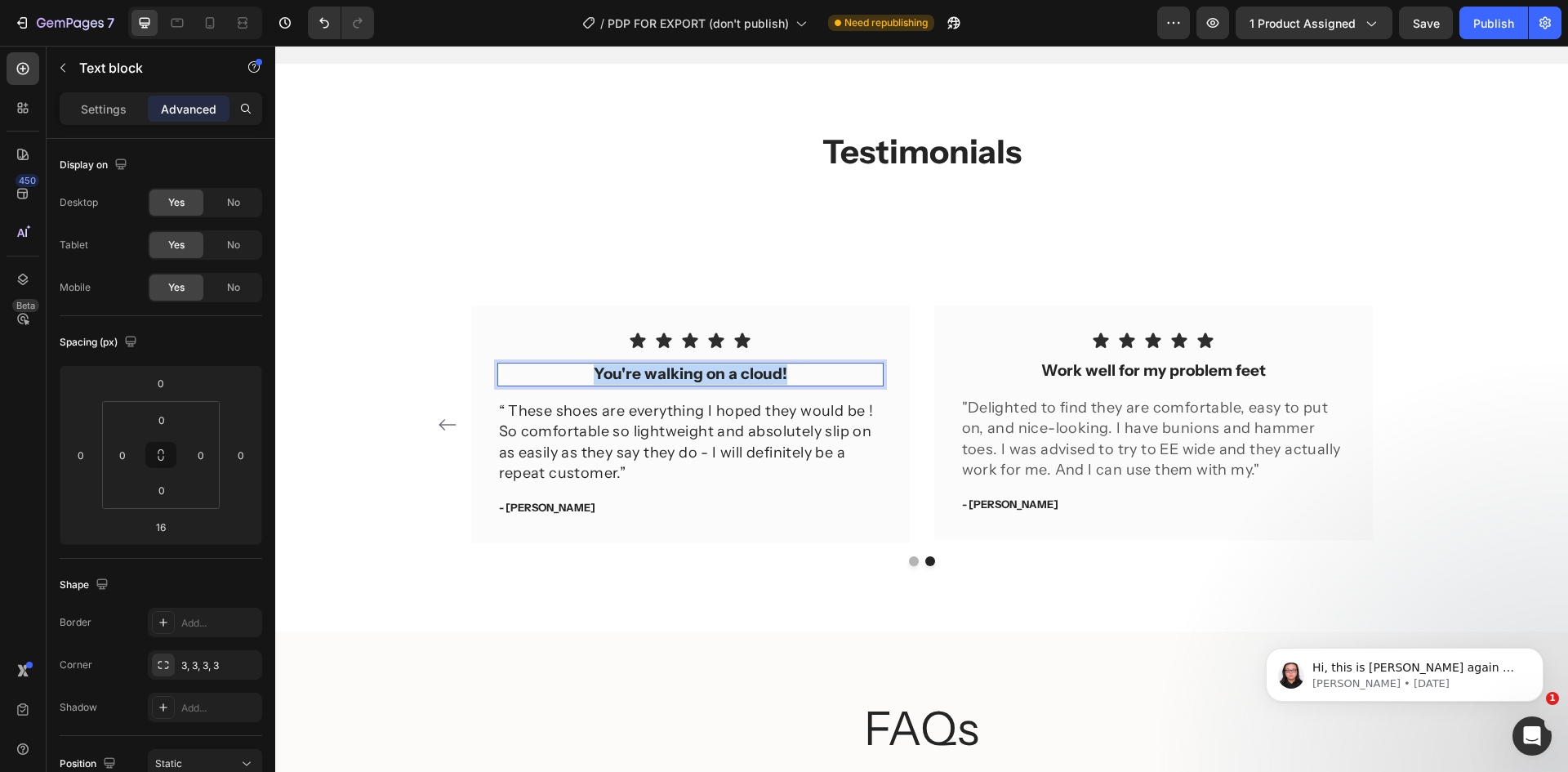
click at [732, 373] on p "You're walking on a cloud!" at bounding box center [690, 374] width 383 height 20
click at [675, 408] on p "“ These shoes are everything I hoped they would be ! So comfortable so lightwei…" at bounding box center [690, 442] width 383 height 82
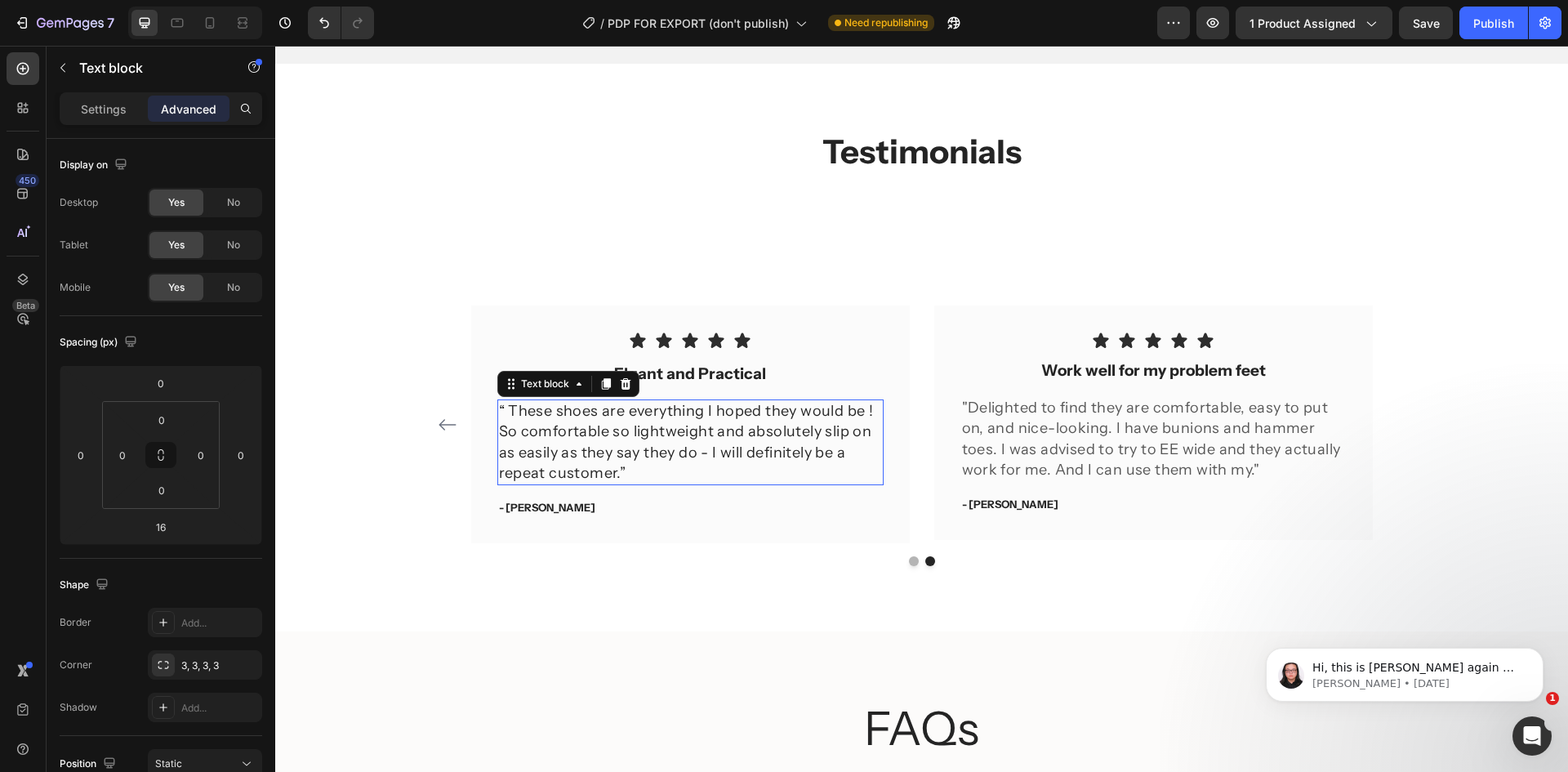
click at [675, 408] on p "“ These shoes are everything I hoped they would be ! So comfortable so lightwei…" at bounding box center [690, 442] width 383 height 82
click at [604, 472] on p "“ These shoes are everything I hoped they would be ! So comfortable so lightwei…" at bounding box center [690, 442] width 383 height 82
drag, startPoint x: 609, startPoint y: 472, endPoint x: 503, endPoint y: 413, distance: 121.3
click at [503, 413] on p "“ These shoes are everything I hoped they would be ! So comfortable so lightwei…" at bounding box center [690, 442] width 383 height 82
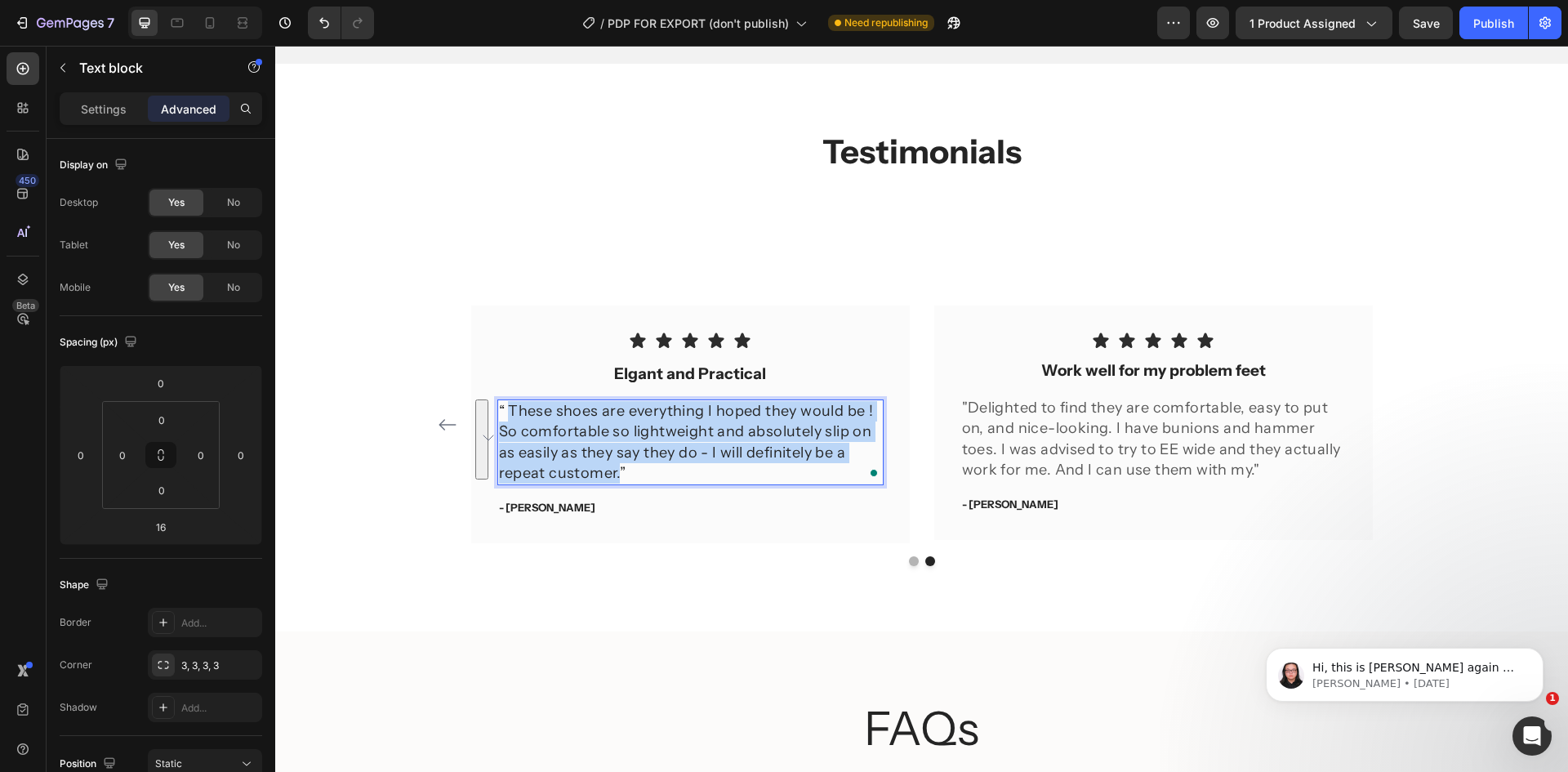
drag, startPoint x: 503, startPoint y: 411, endPoint x: 609, endPoint y: 481, distance: 127.0
click at [609, 481] on p "“ These shoes are everything I hoped they would be ! So comfortable so lightwei…" at bounding box center [690, 442] width 383 height 82
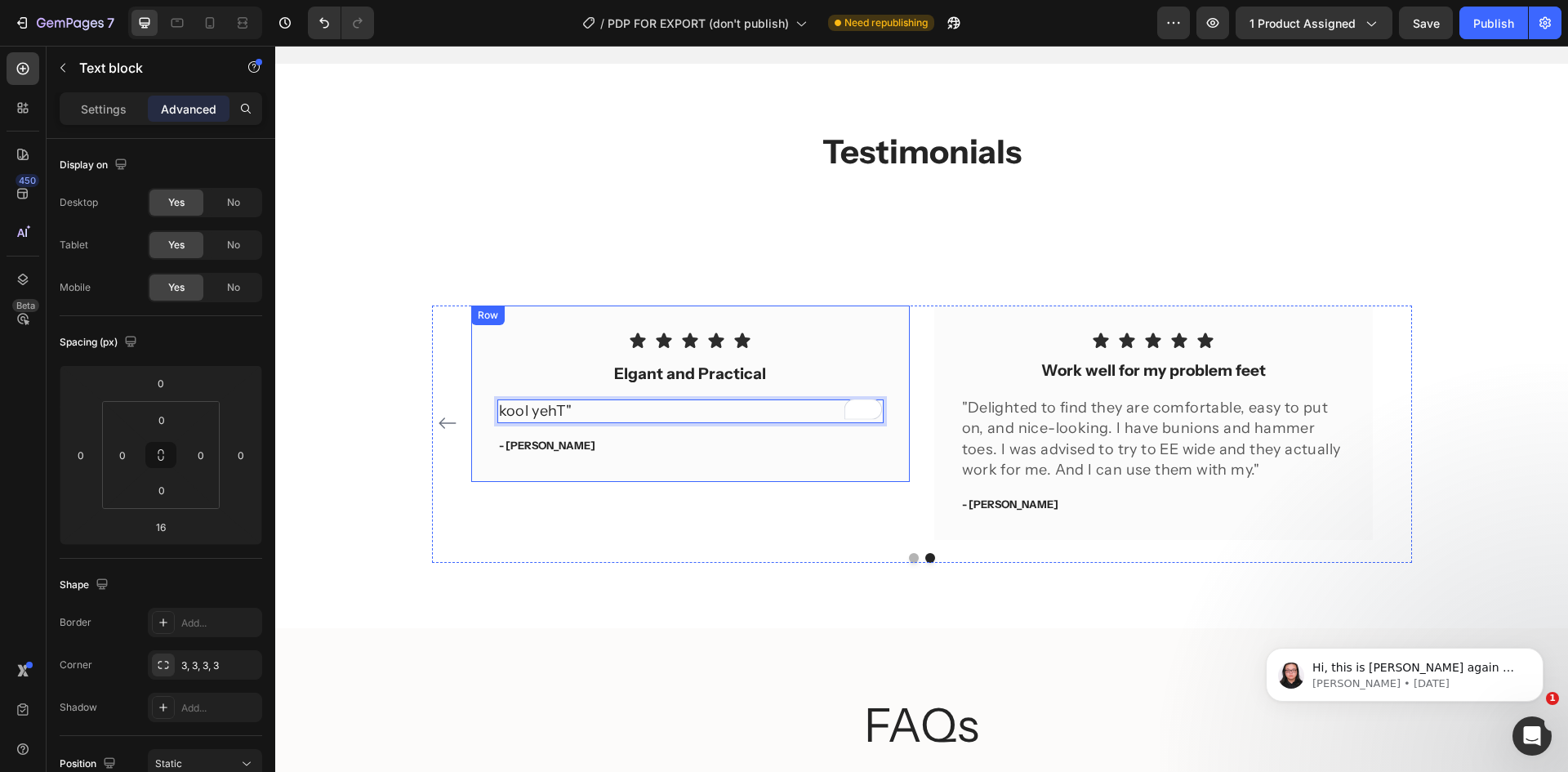
click at [608, 426] on div "Icon Icon Icon Icon Icon Icon List Elgant and Practical Text block kool yehT" T…" at bounding box center [690, 393] width 386 height 123
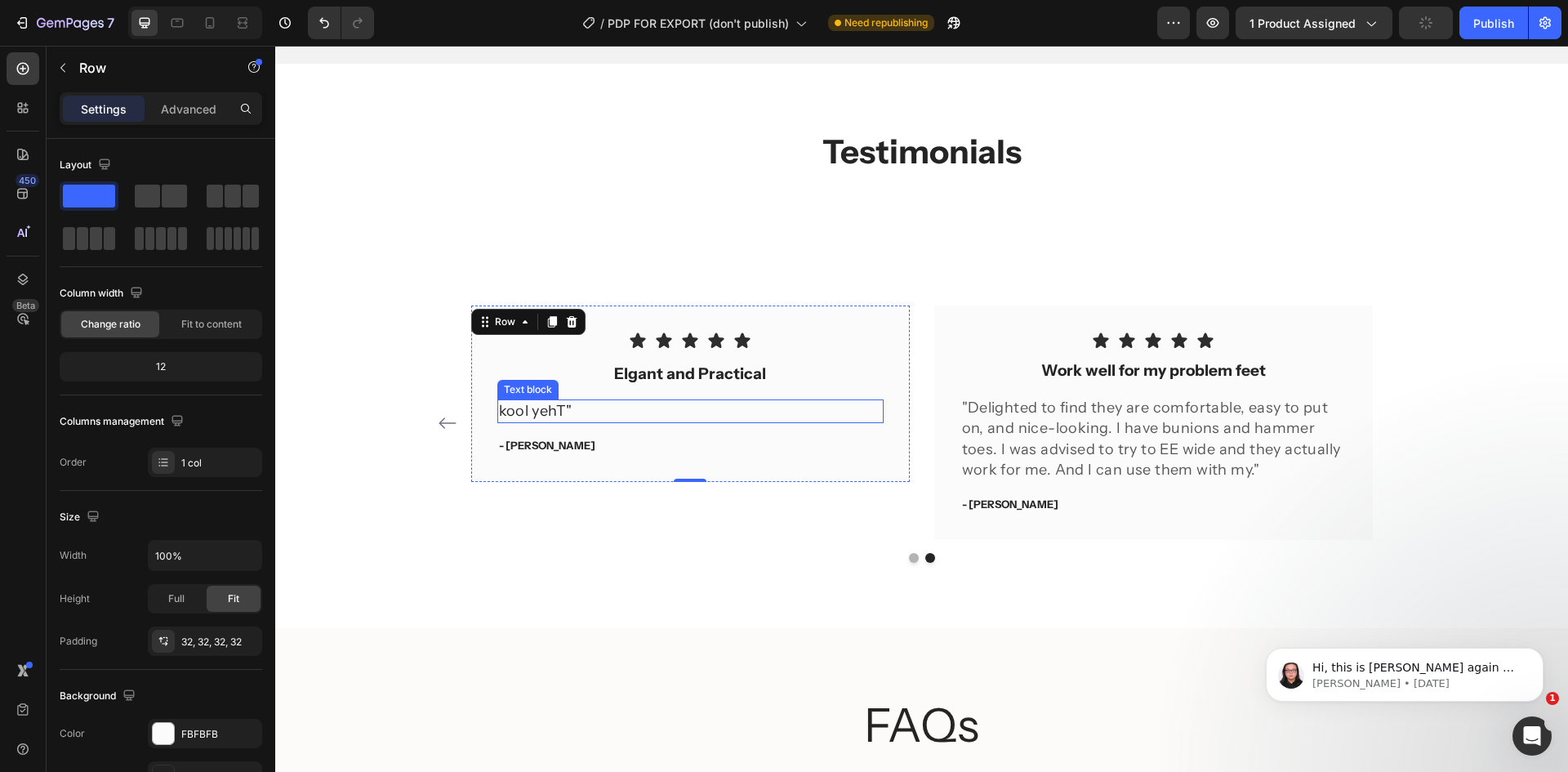
click at [606, 416] on p "kool yehT"" at bounding box center [690, 411] width 383 height 20
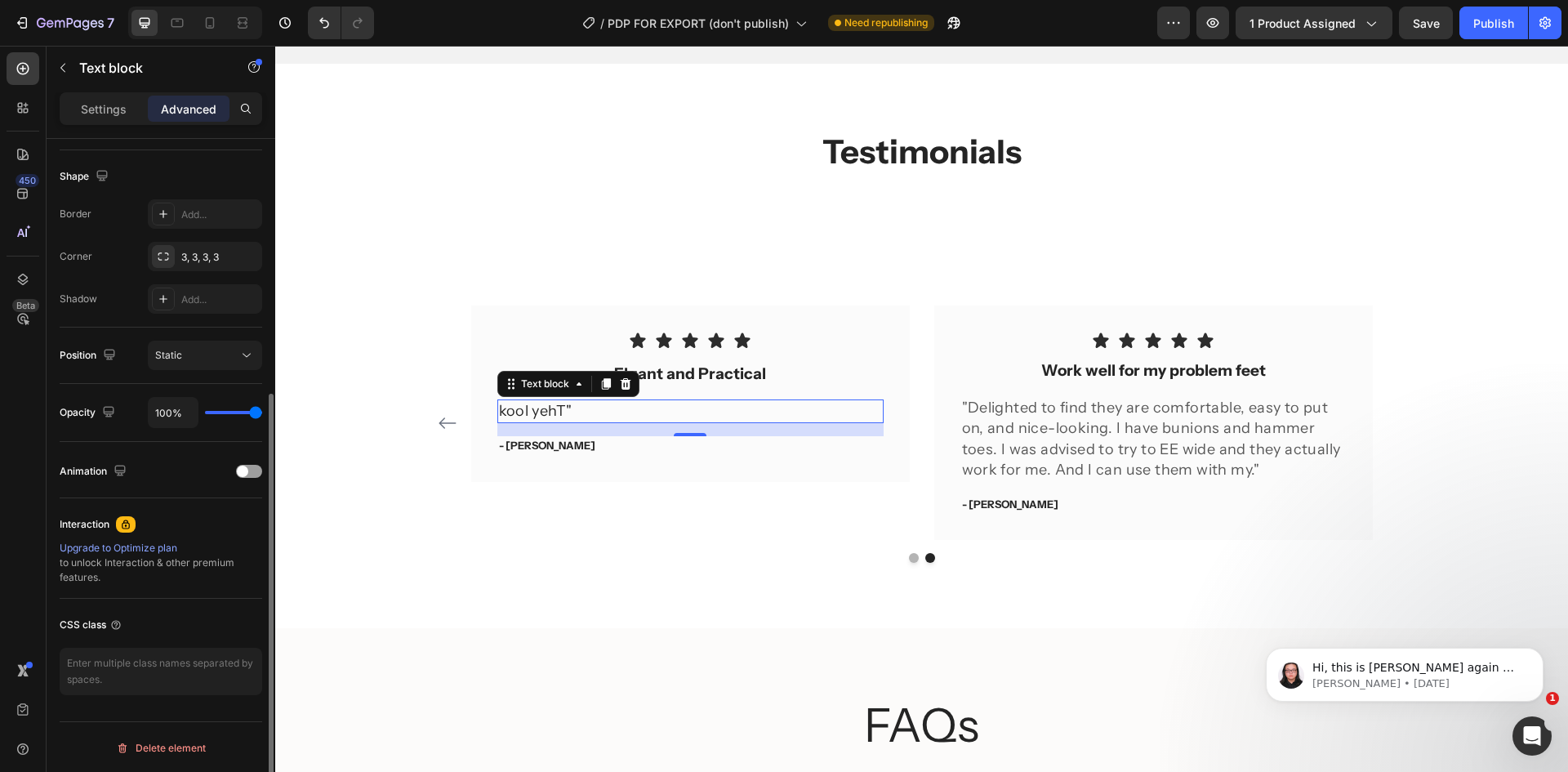
scroll to position [410, 0]
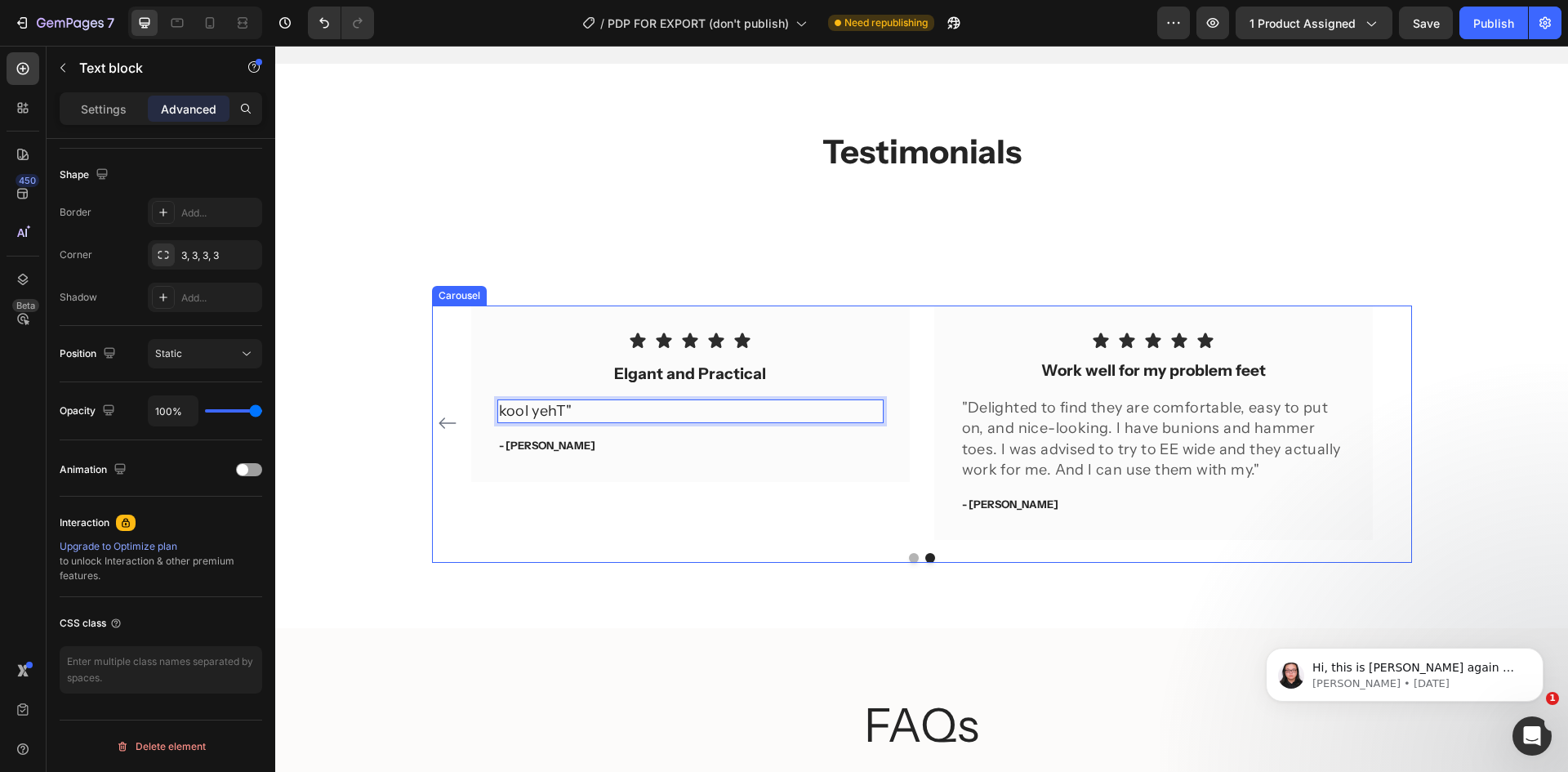
click at [868, 478] on div "Icon Icon Icon Icon Icon Icon List Elgant and Practical Text block kool yehT" T…" at bounding box center [690, 393] width 439 height 176
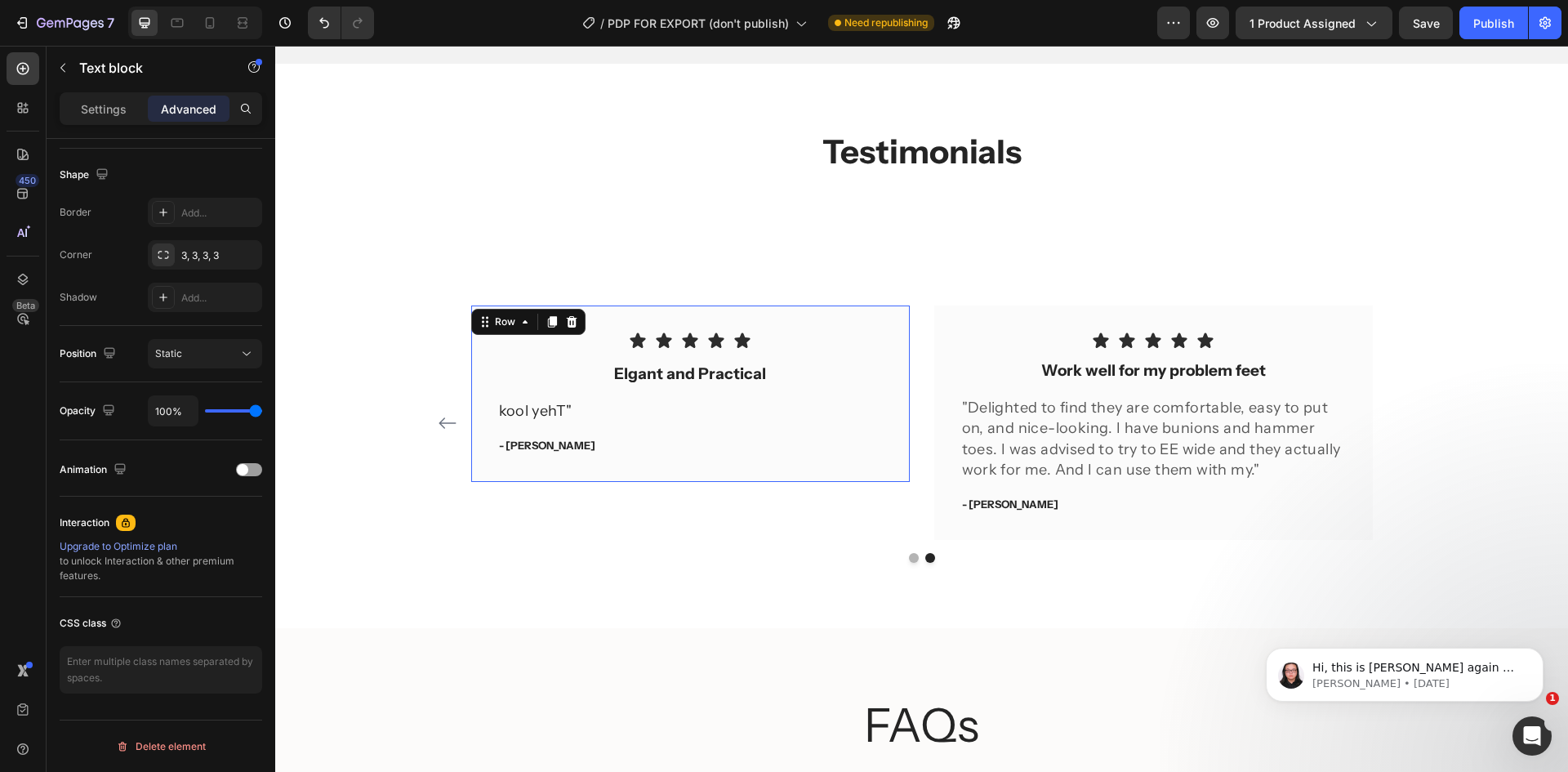
scroll to position [0, 0]
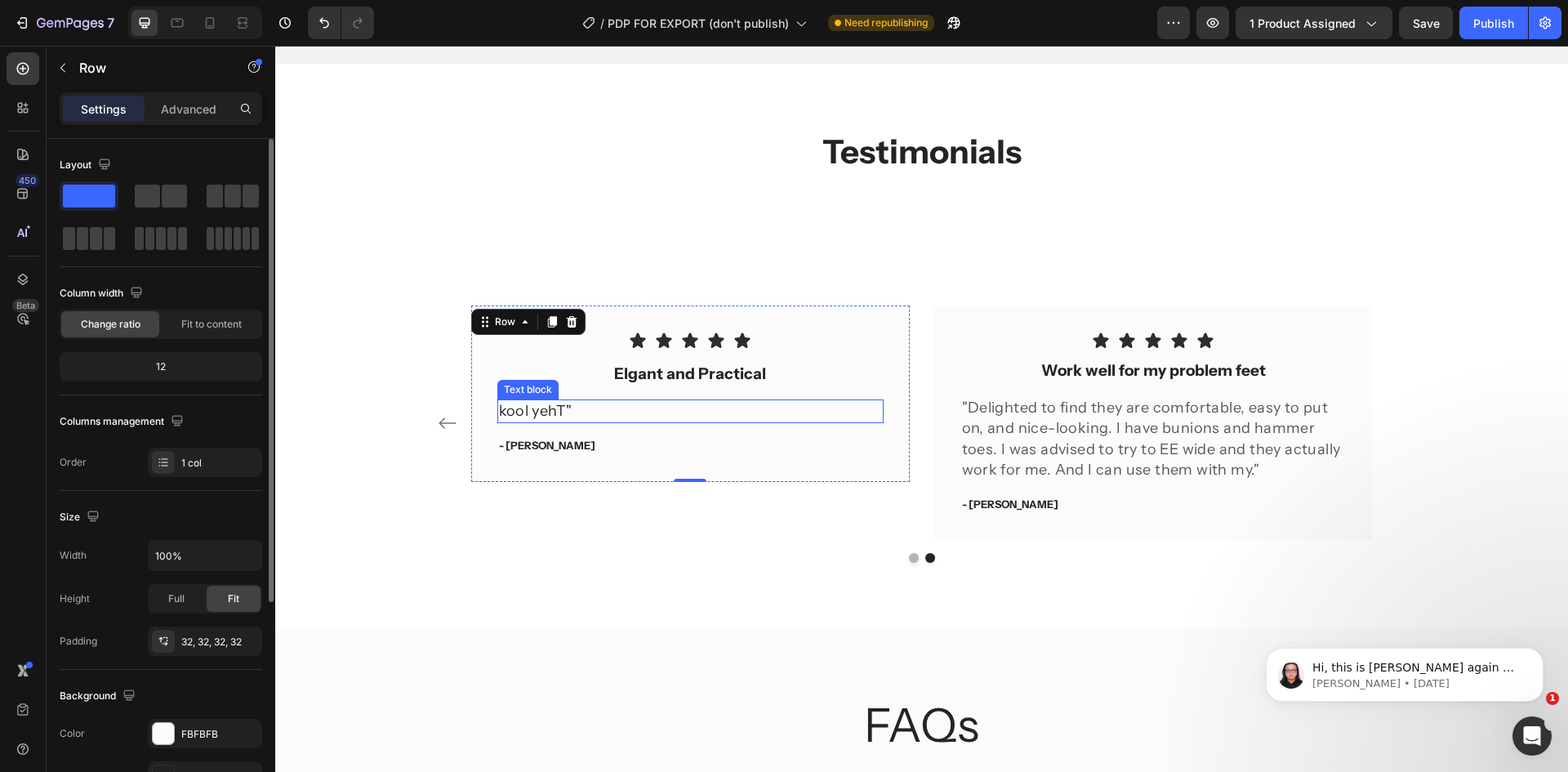
click at [861, 413] on p "kool yehT"" at bounding box center [690, 411] width 383 height 20
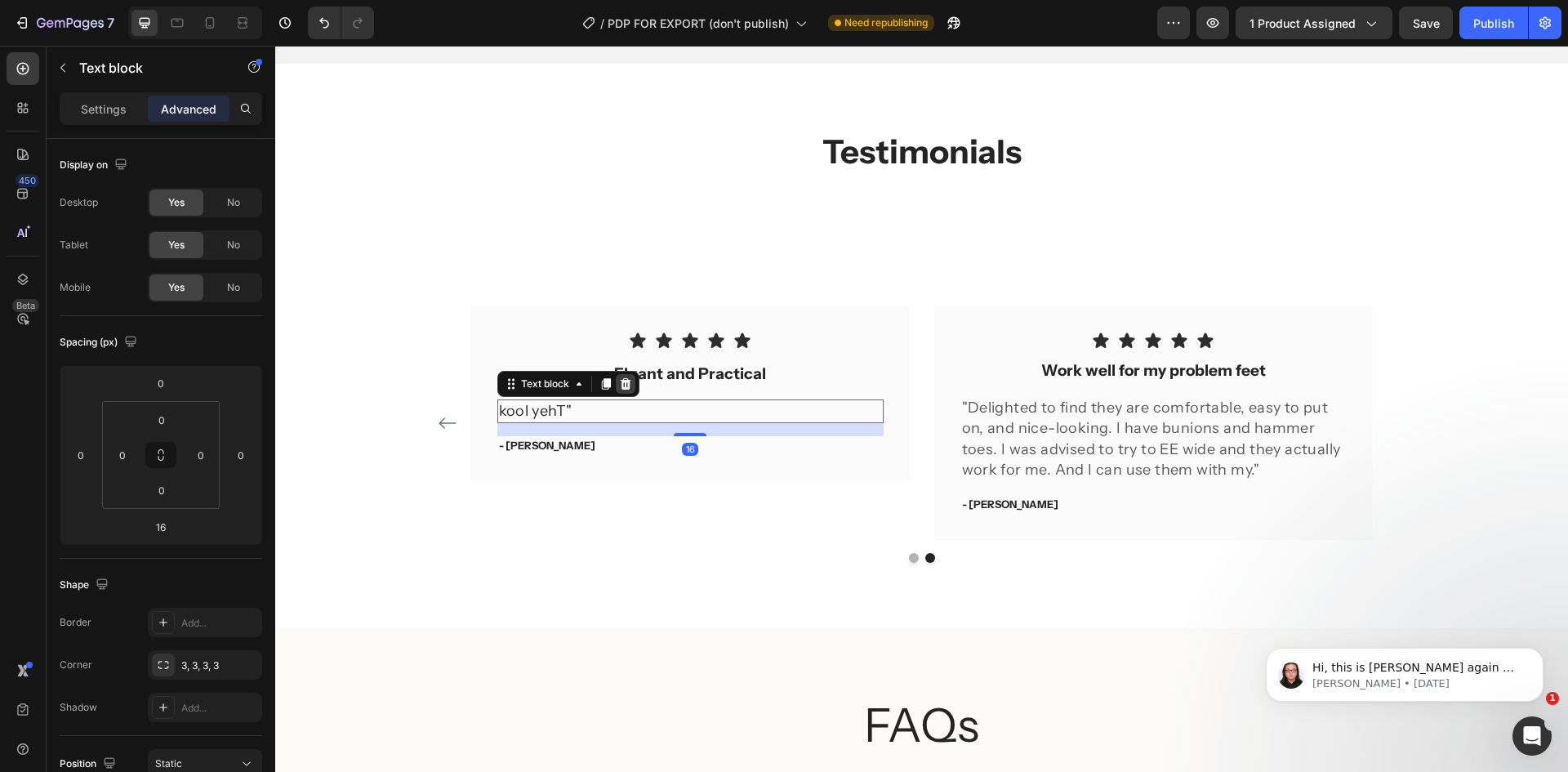
click at [621, 380] on icon at bounding box center [625, 383] width 13 height 13
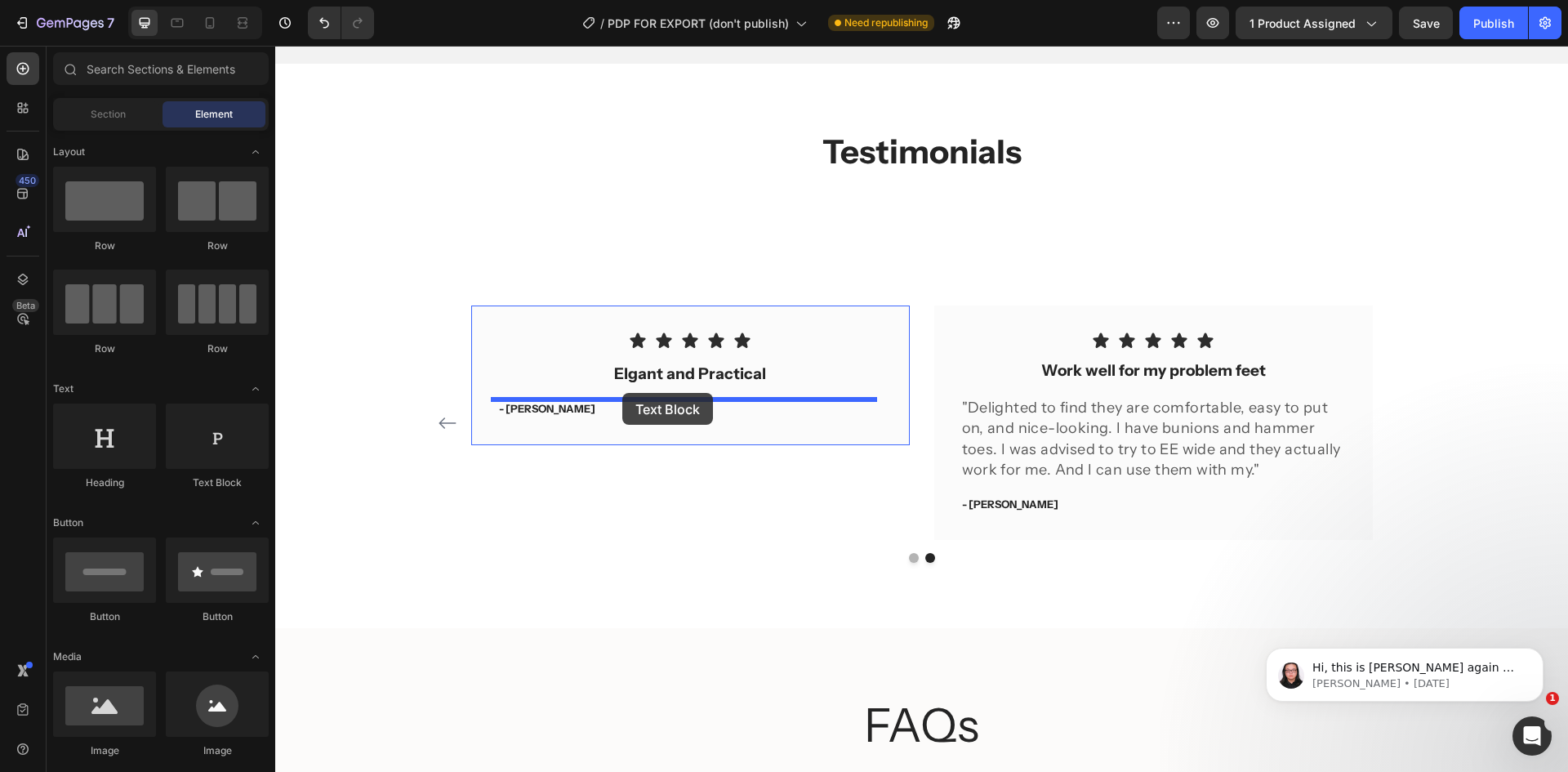
drag, startPoint x: 516, startPoint y: 477, endPoint x: 622, endPoint y: 393, distance: 135.2
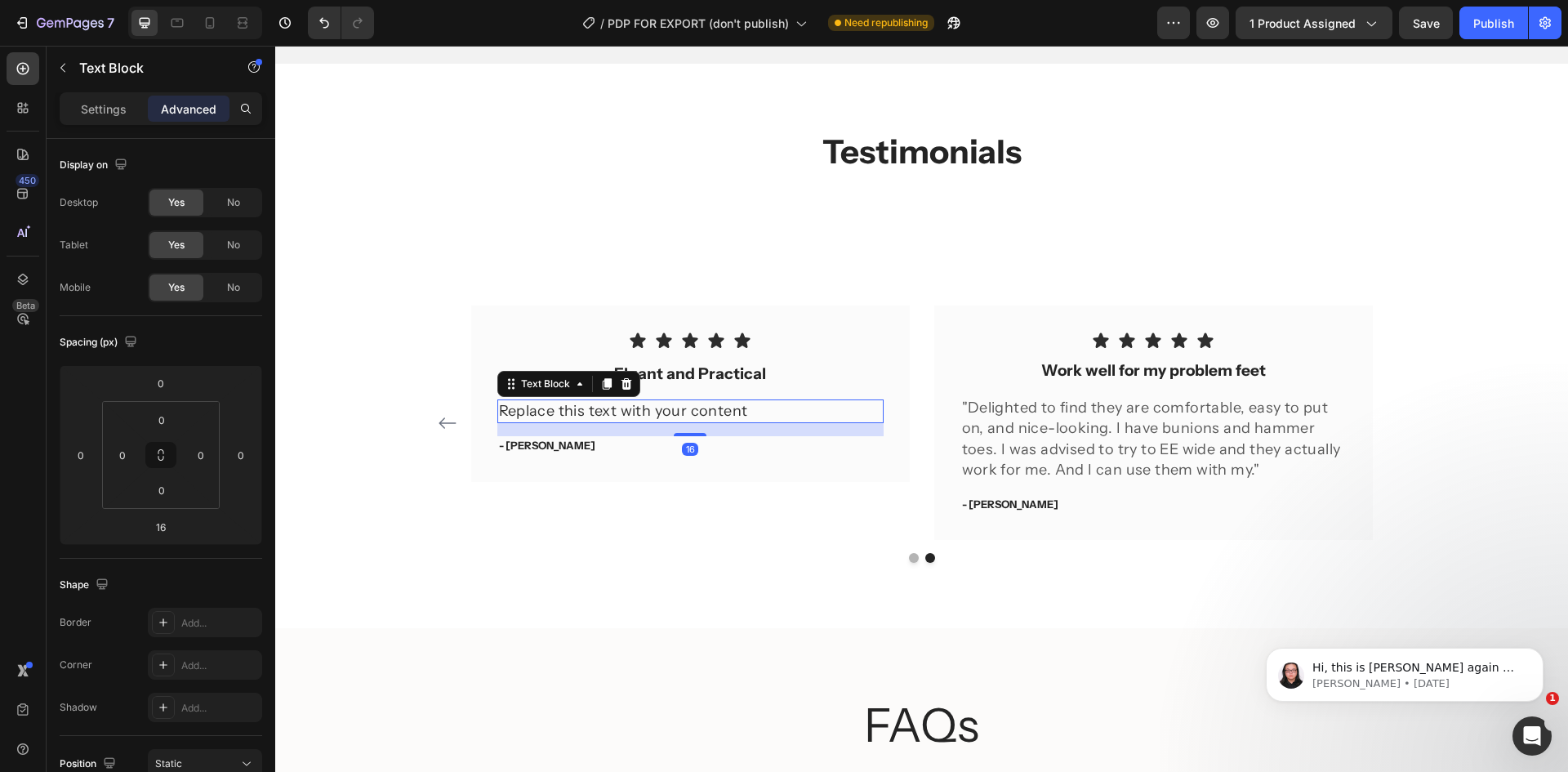
click at [623, 407] on div "Replace this text with your content" at bounding box center [690, 411] width 386 height 24
click at [623, 407] on p "Replace this text with your content" at bounding box center [690, 411] width 383 height 20
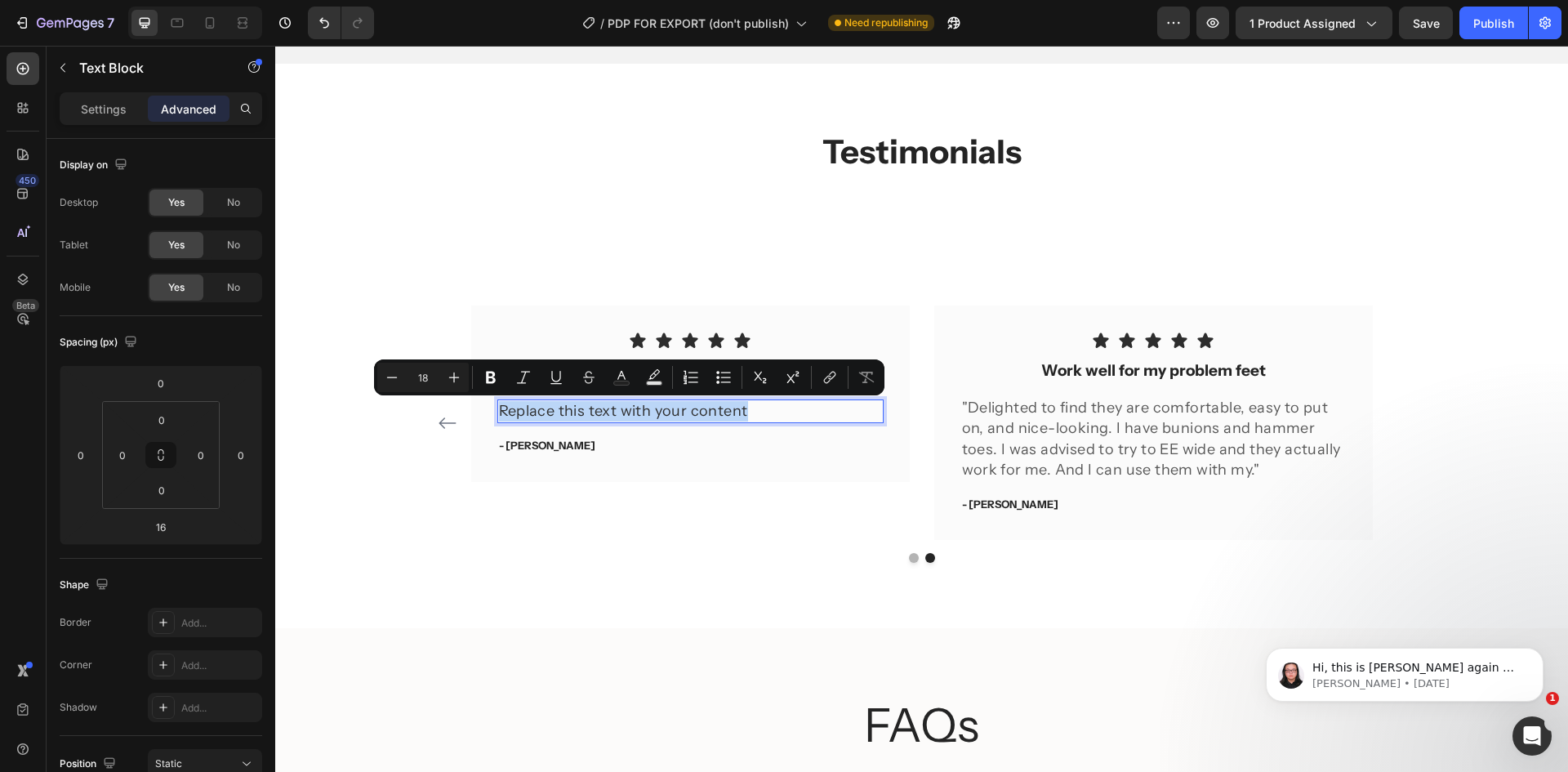
click at [623, 407] on p "Replace this text with your content" at bounding box center [690, 411] width 383 height 20
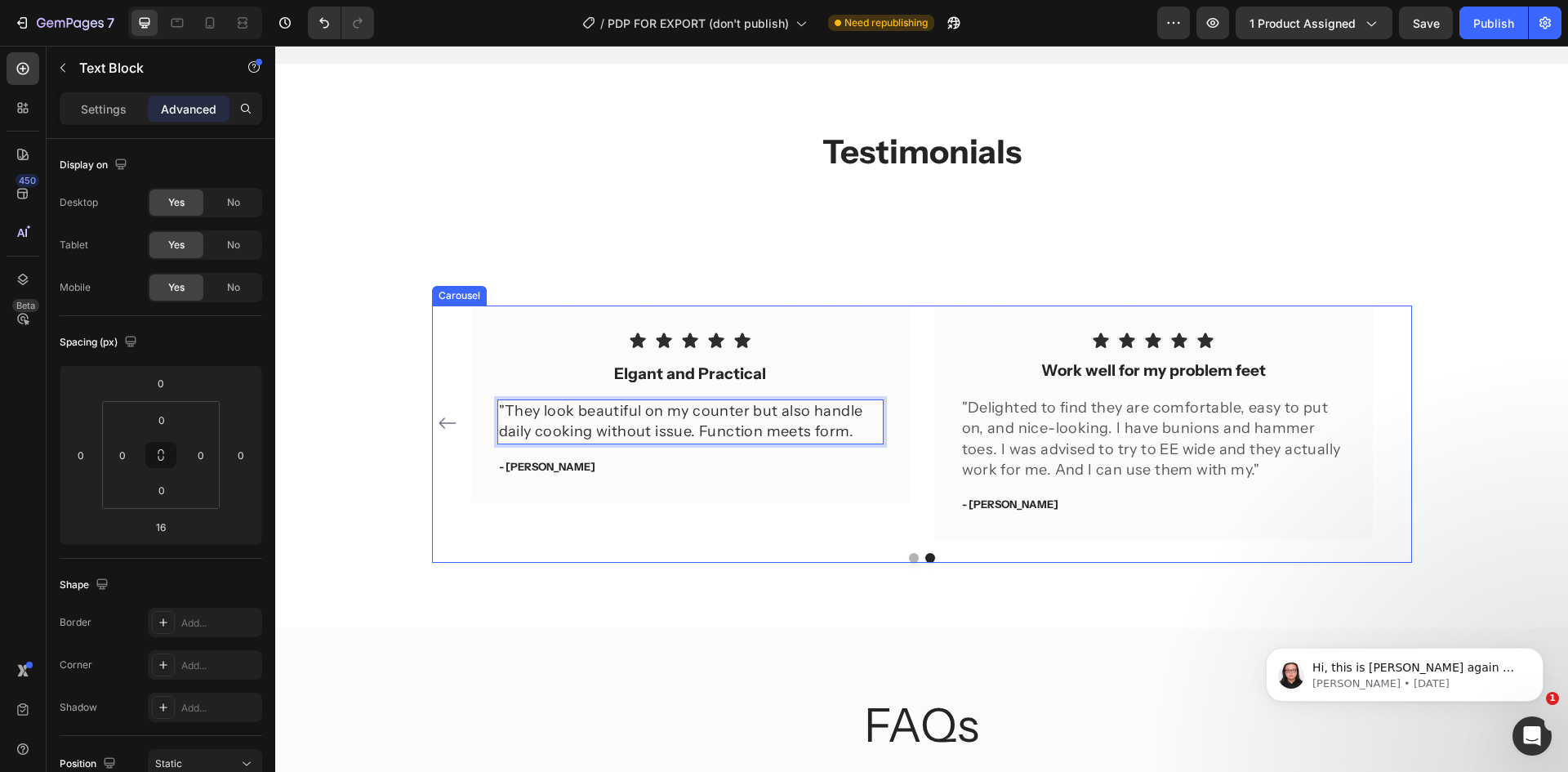
click at [905, 383] on div "Icon Icon Icon Icon Icon Row You're walking on a cloud! Text block “ These shoe…" at bounding box center [921, 422] width 902 height 234
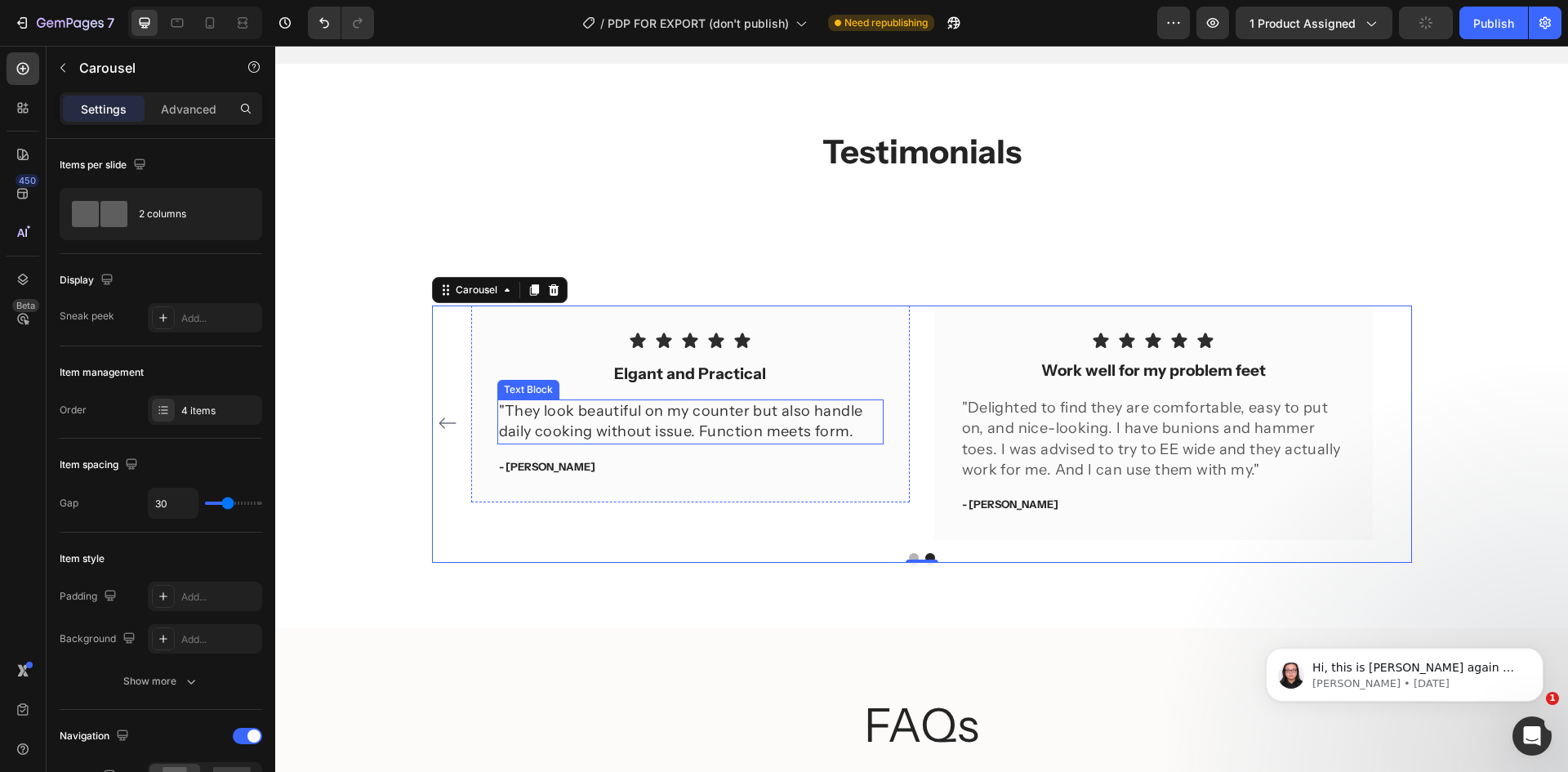
click at [867, 435] on p ""They look beautiful on my counter but also handle daily cooking without issue.…" at bounding box center [690, 422] width 383 height 41
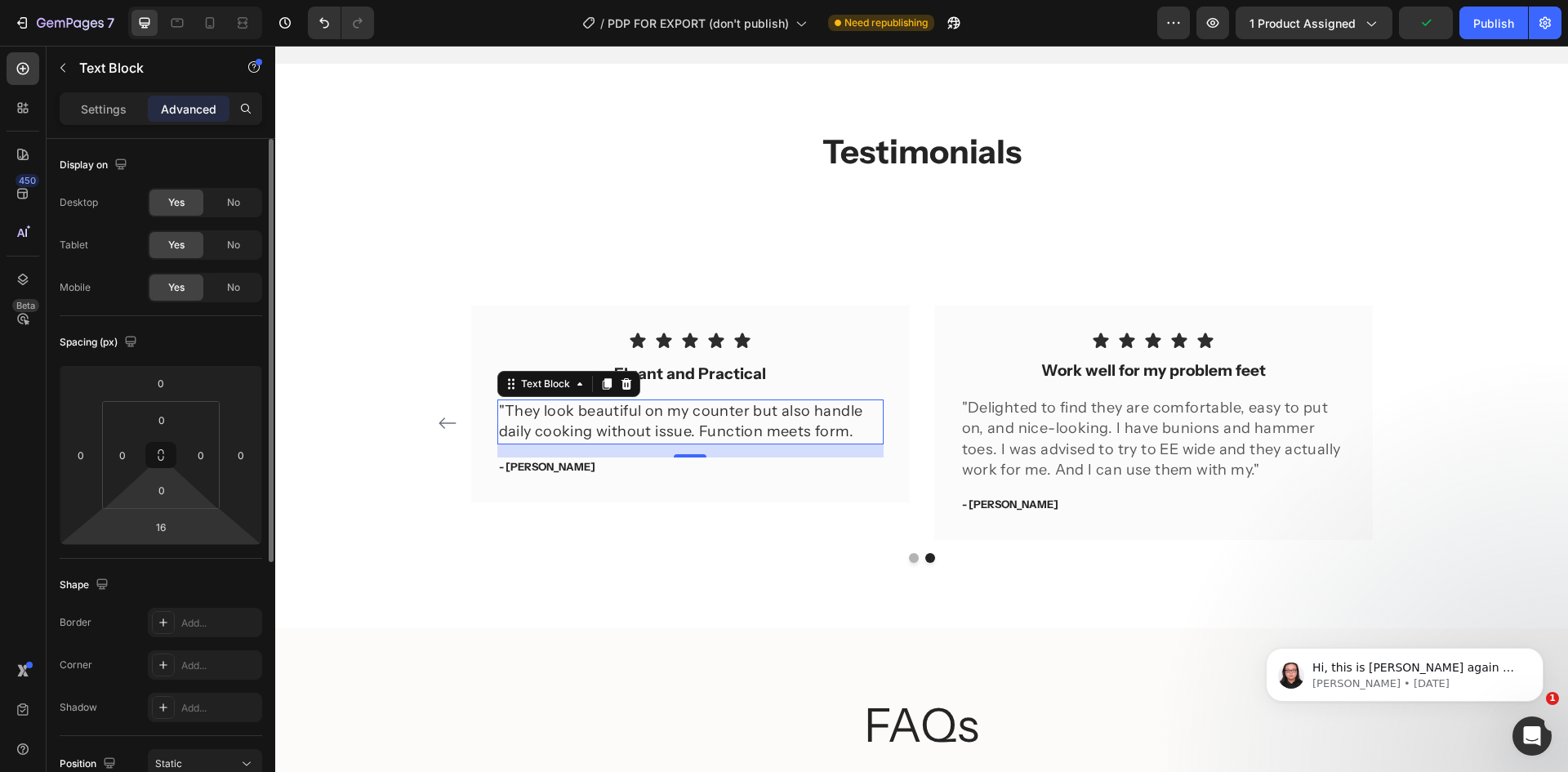
scroll to position [81, 0]
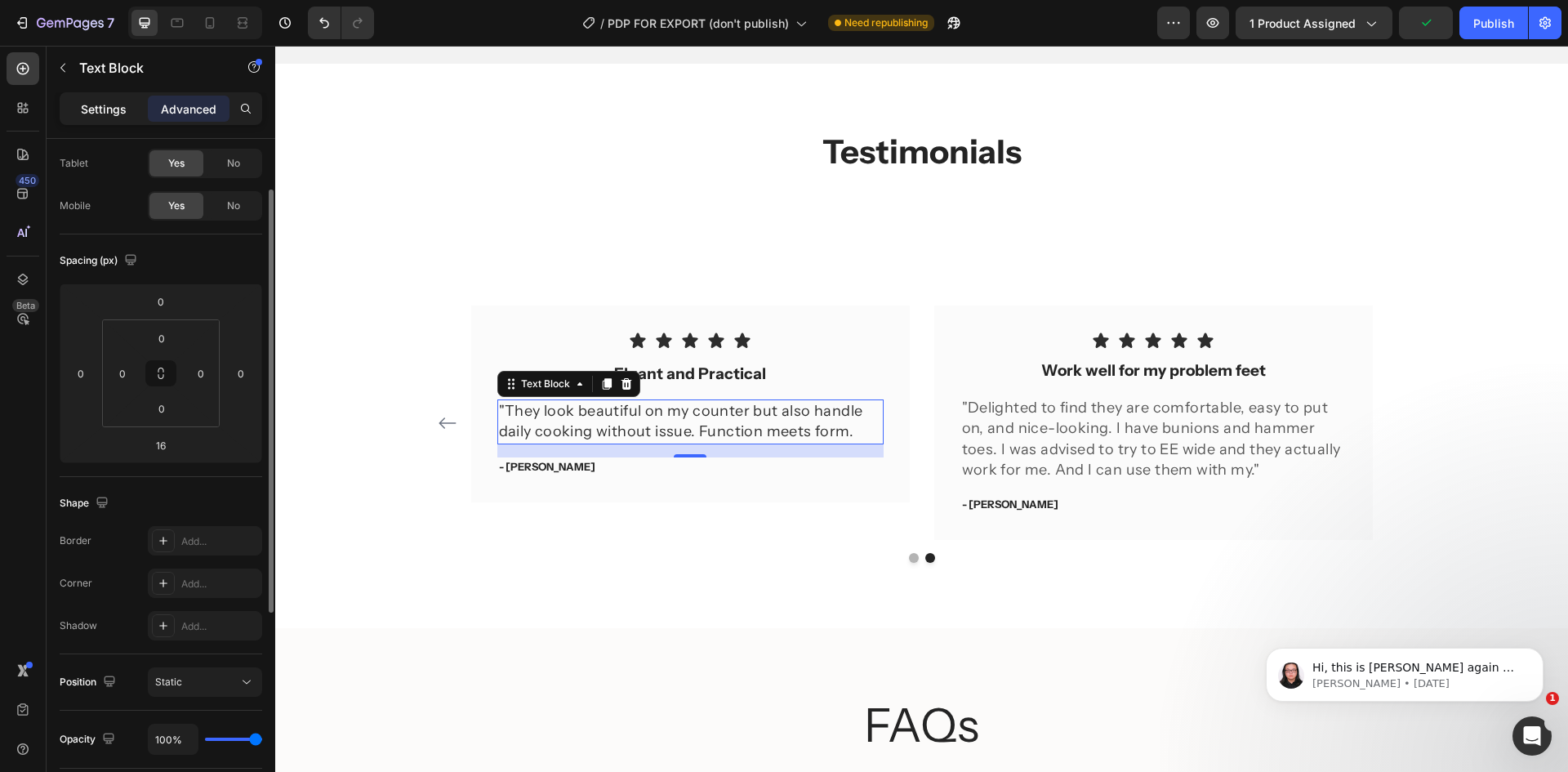
click at [117, 115] on p "Settings" at bounding box center [104, 109] width 46 height 17
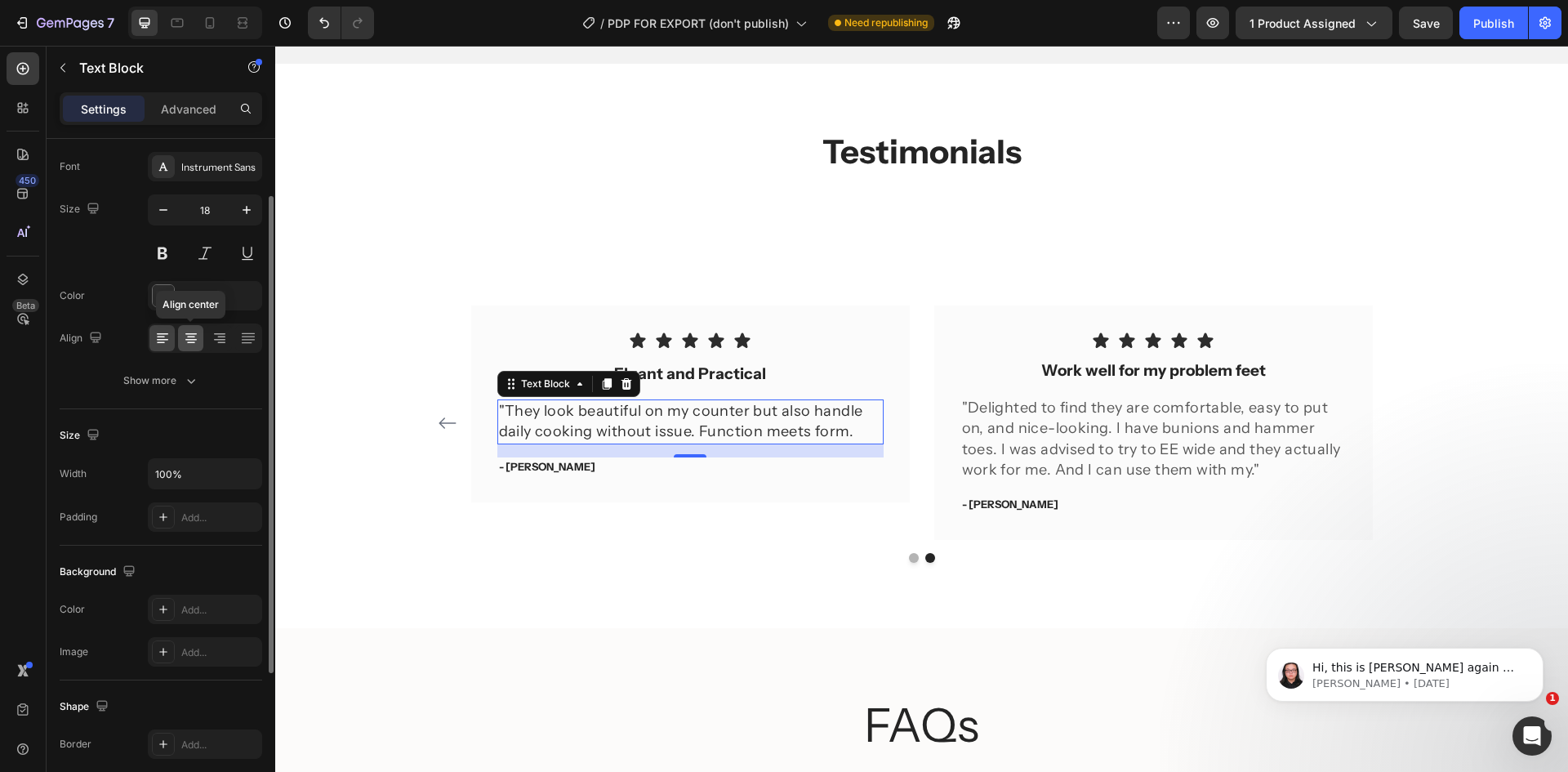
click at [198, 329] on div at bounding box center [191, 338] width 25 height 26
click at [240, 204] on icon "button" at bounding box center [246, 210] width 16 height 16
type input "20"
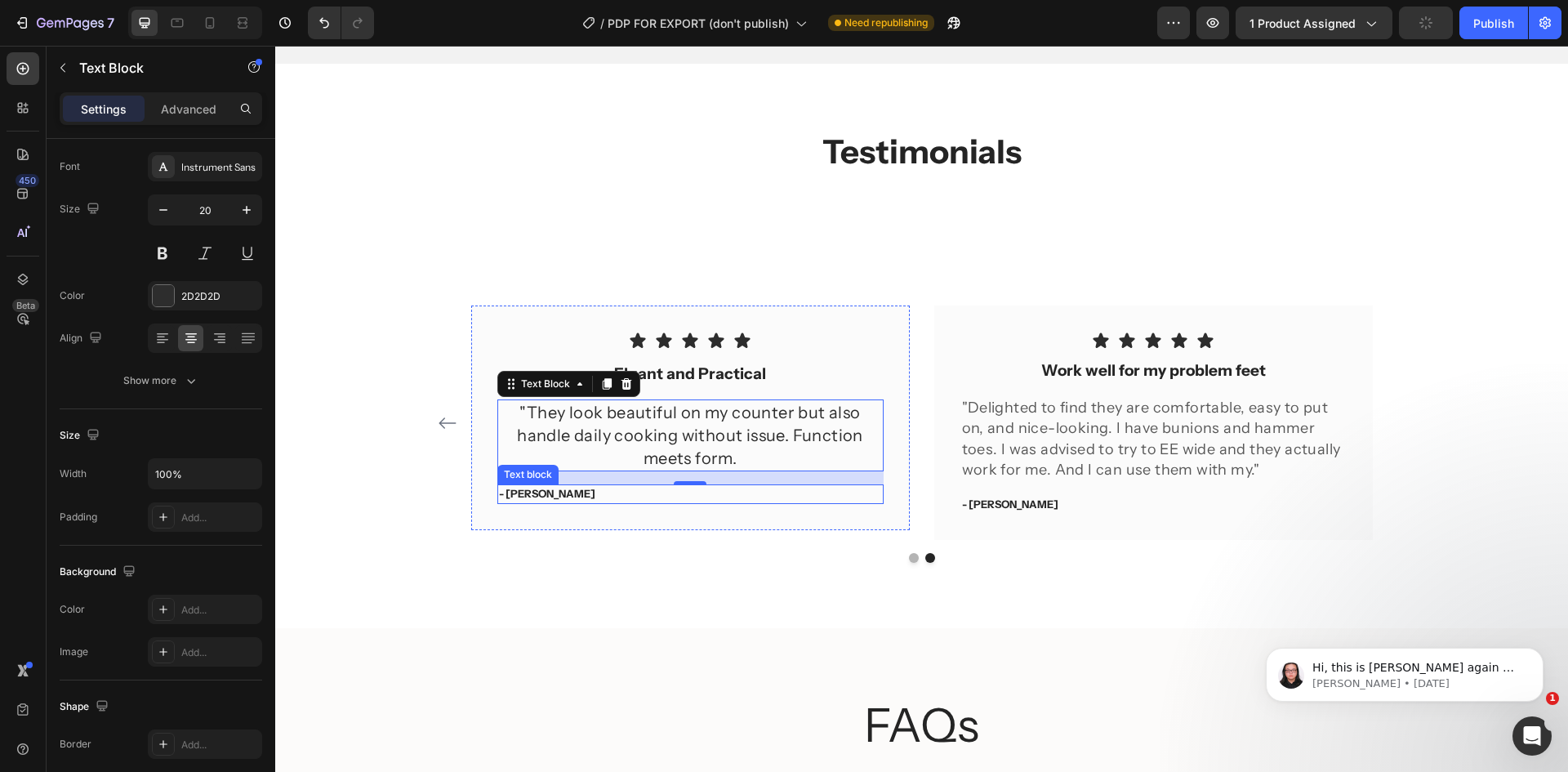
click at [525, 498] on p "- Ryan S." at bounding box center [690, 494] width 383 height 16
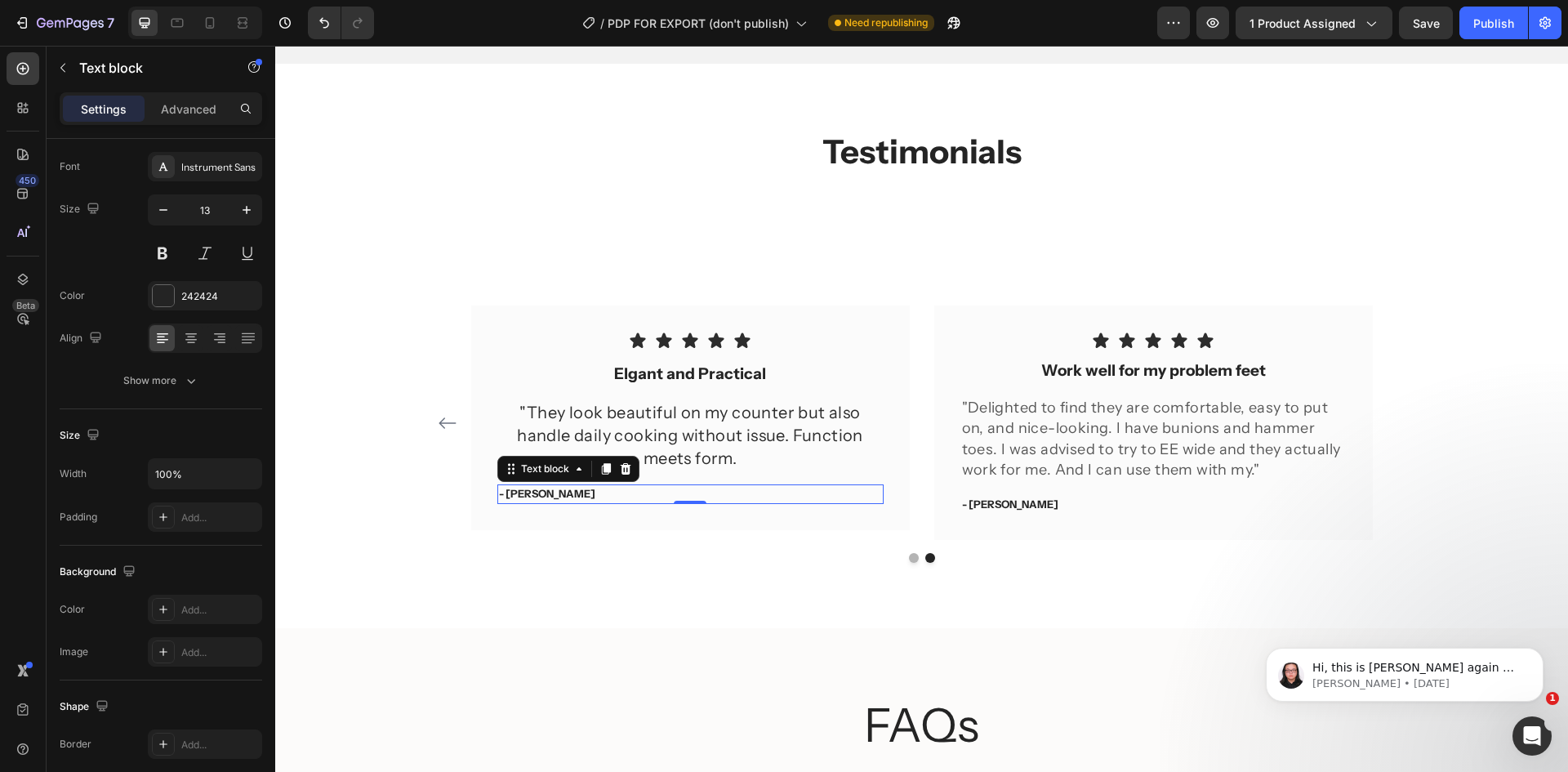
click at [525, 498] on p "- Ryan S." at bounding box center [690, 494] width 383 height 16
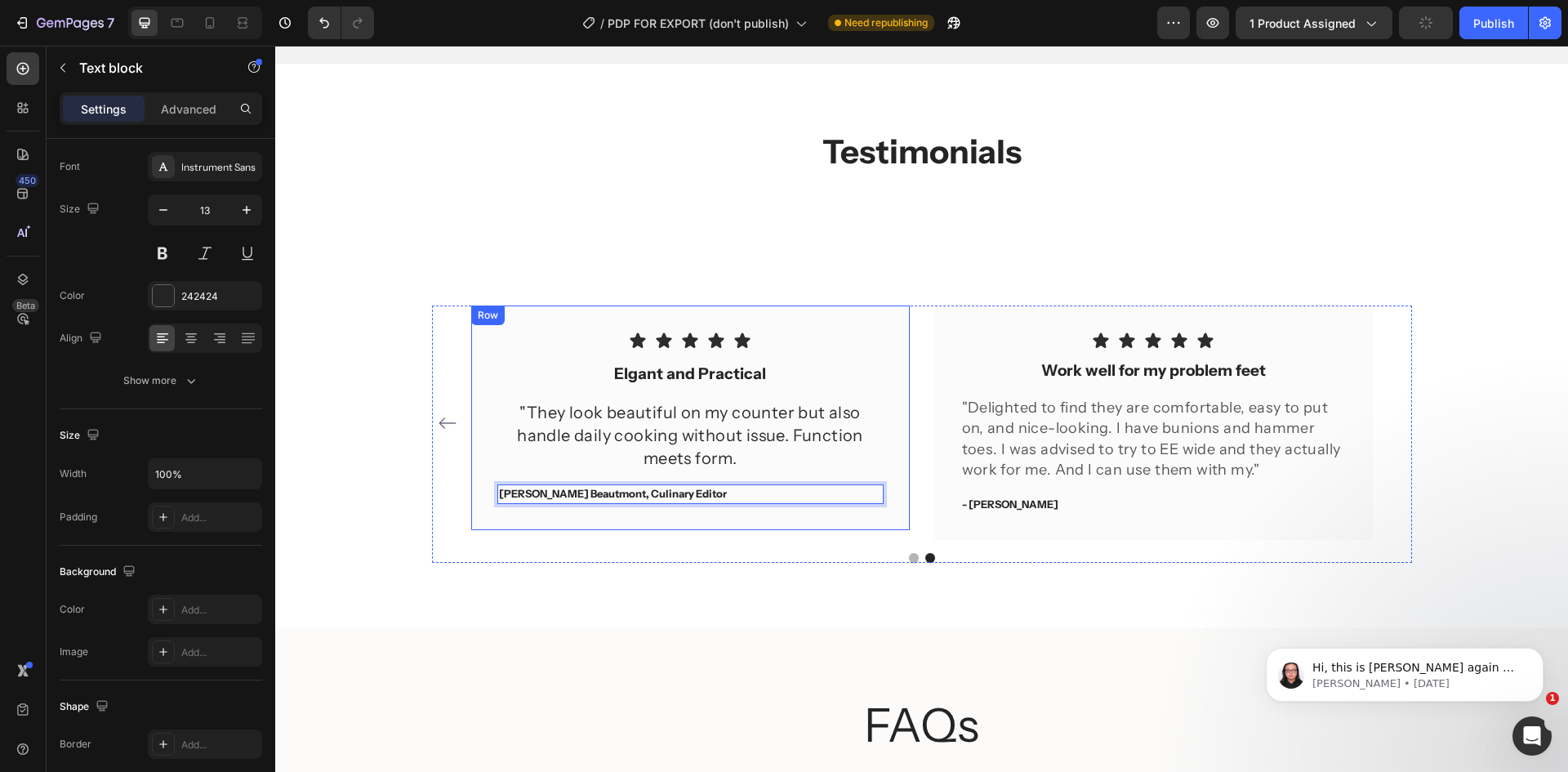
click at [598, 517] on div "Icon Icon Icon Icon Icon Icon List Elgant and Practical Text block "They look b…" at bounding box center [690, 417] width 439 height 224
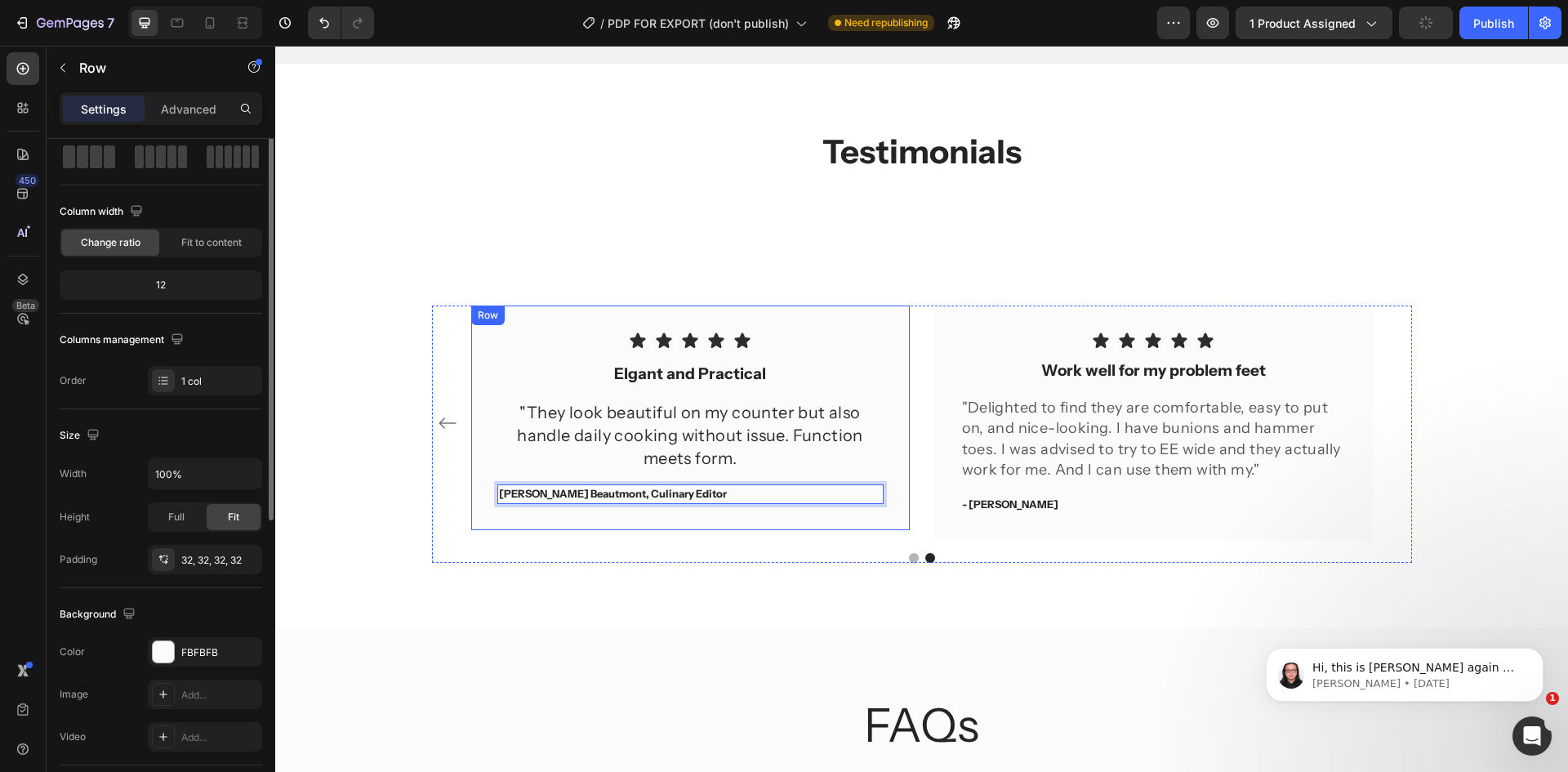
scroll to position [0, 0]
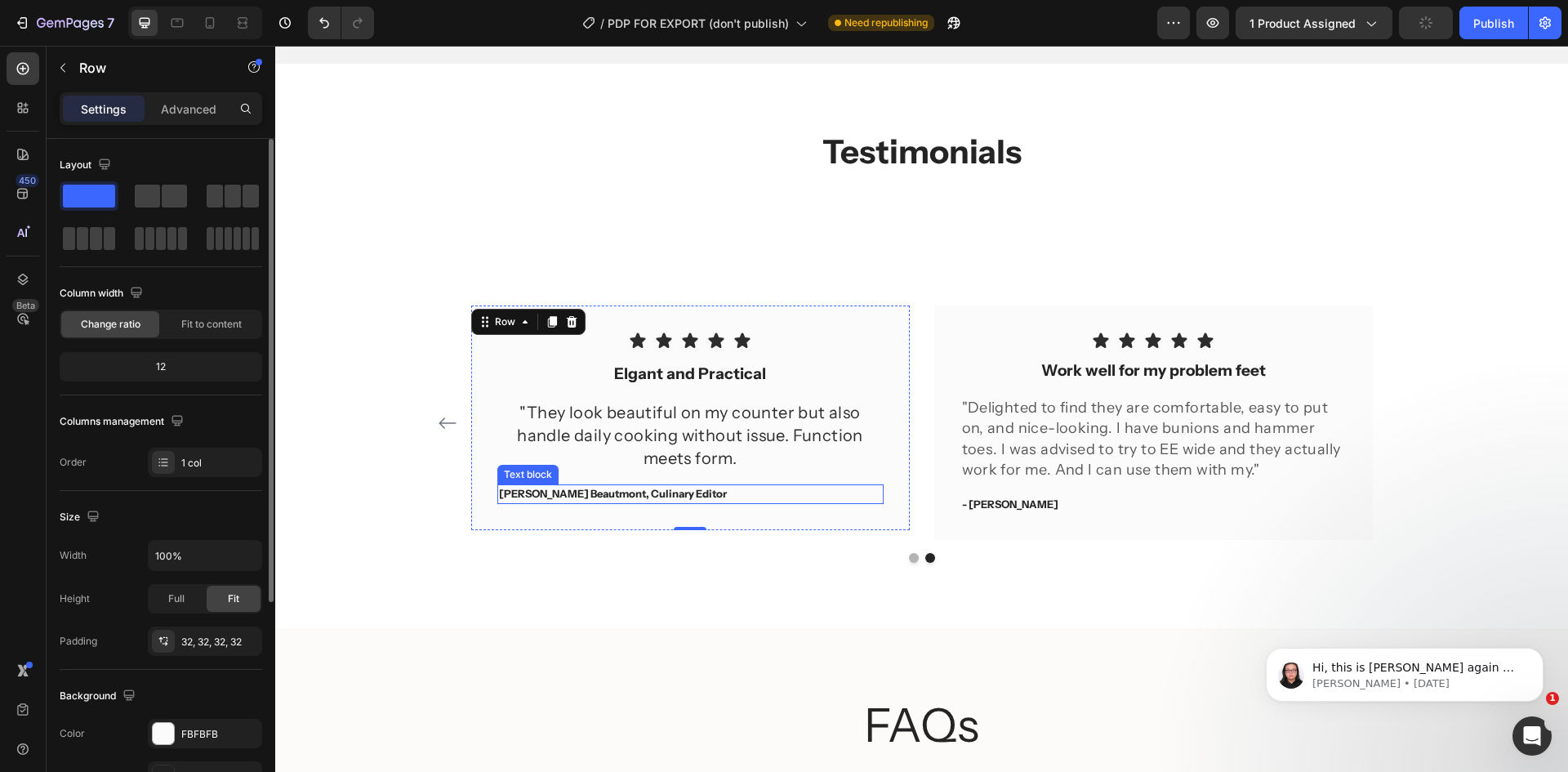
click at [610, 497] on p "Sophia L. Beautmont, Culinary Editor" at bounding box center [690, 494] width 383 height 16
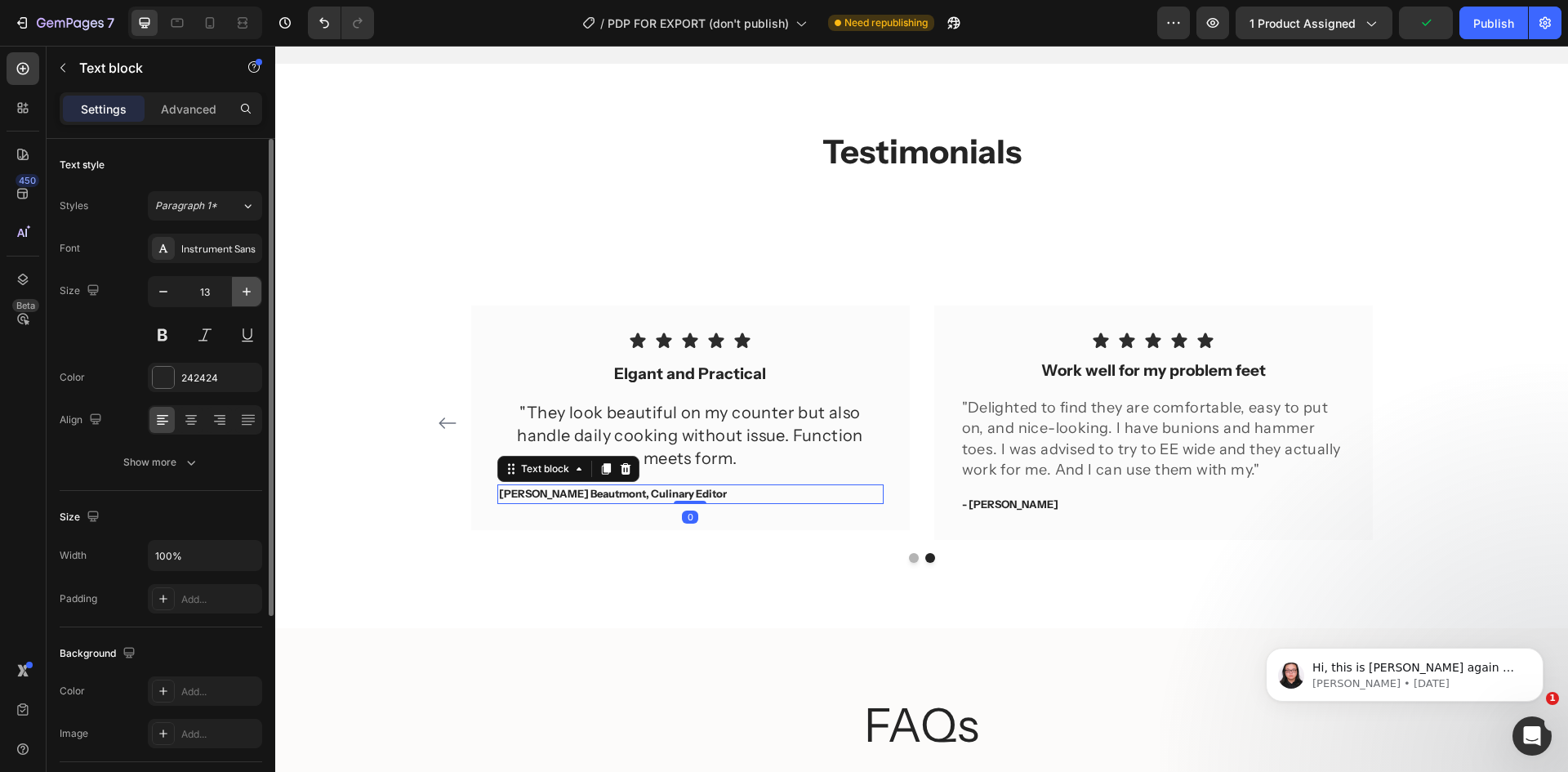
click at [240, 291] on icon "button" at bounding box center [246, 291] width 16 height 16
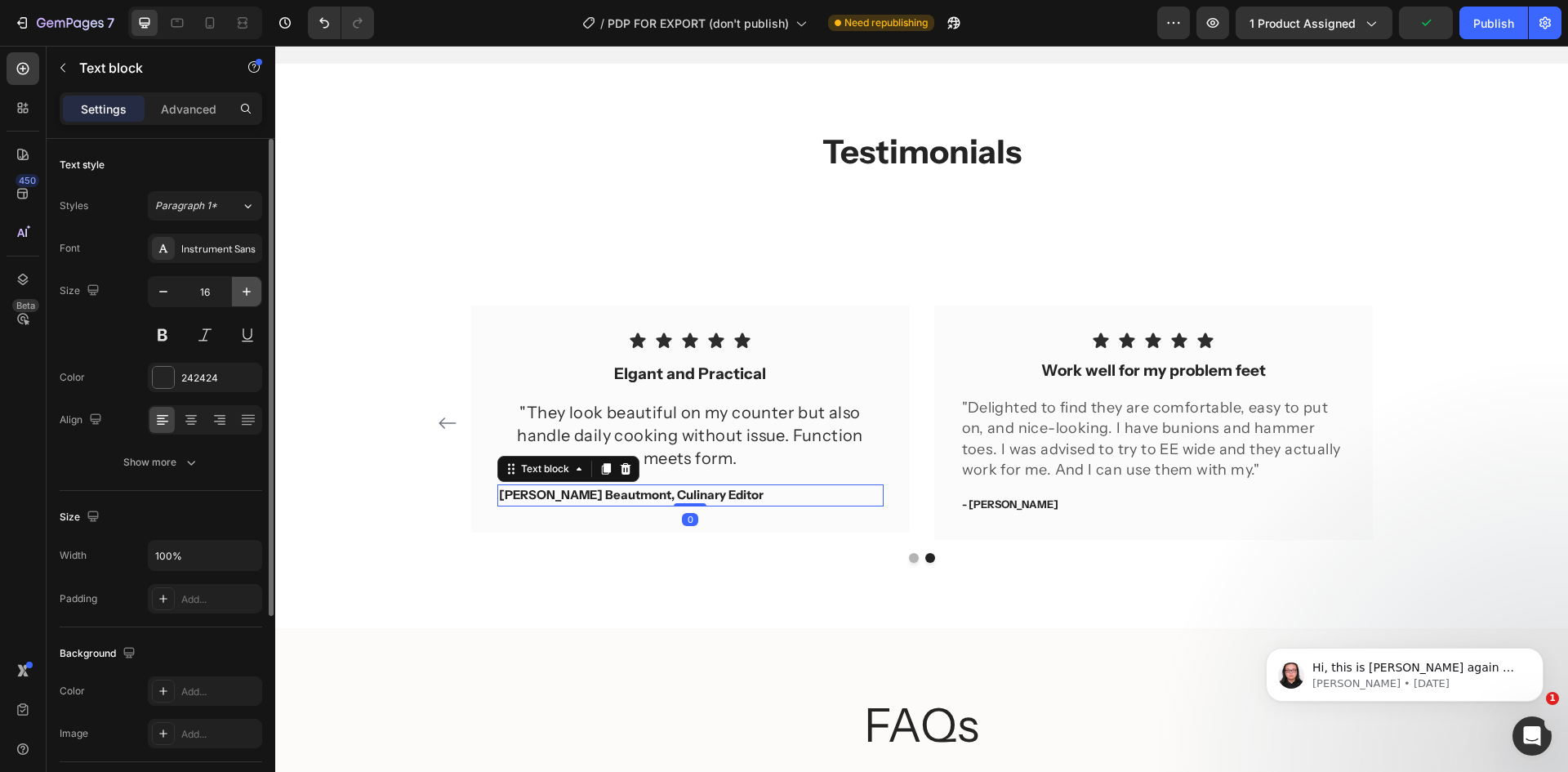
click at [240, 291] on icon "button" at bounding box center [246, 291] width 16 height 16
type input "19"
click at [201, 414] on div at bounding box center [191, 419] width 25 height 26
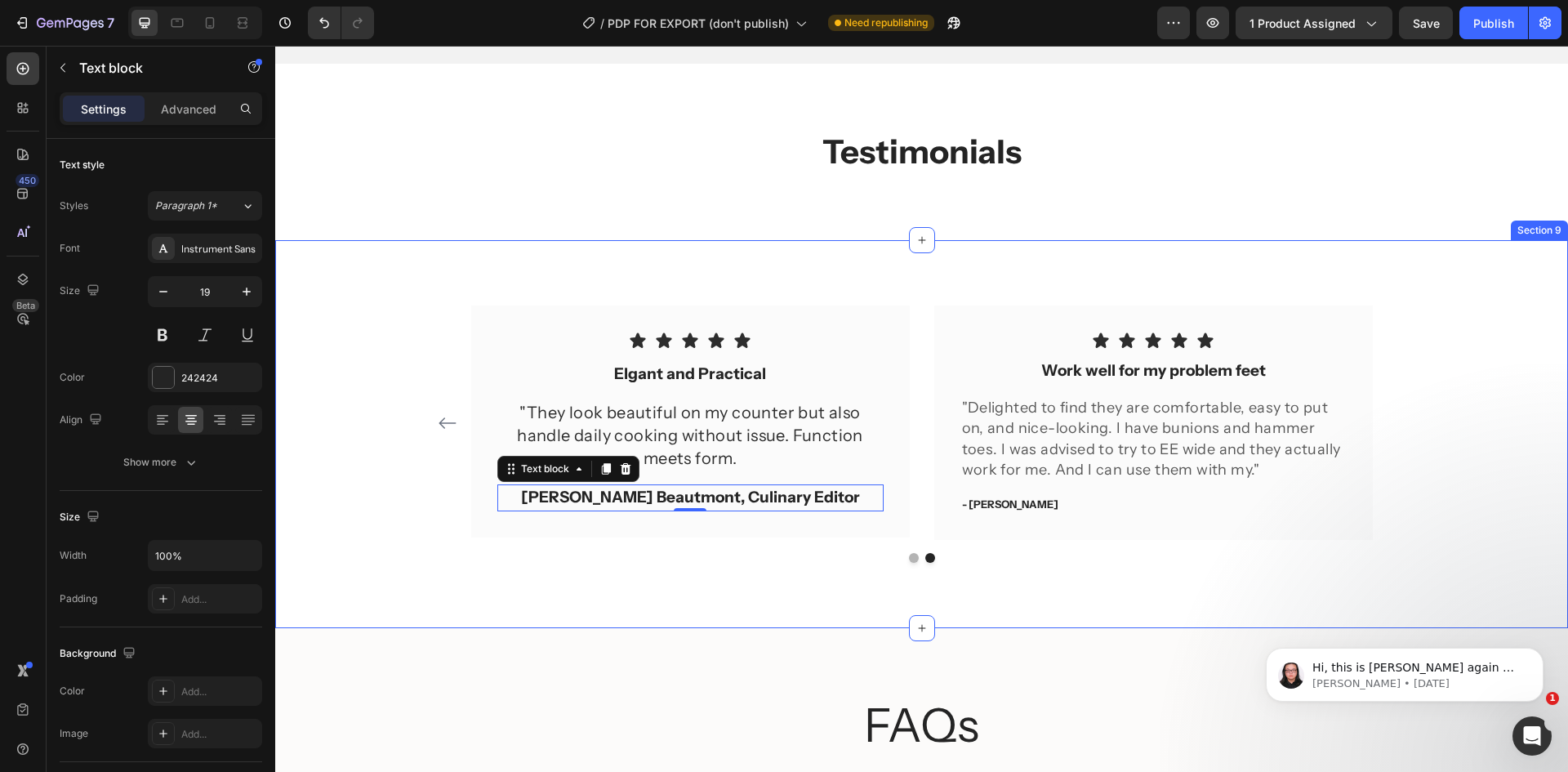
click at [744, 627] on div "Icon Icon Icon Icon Icon Row You're walking on a cloud! Text block “ These shoe…" at bounding box center [921, 434] width 1293 height 388
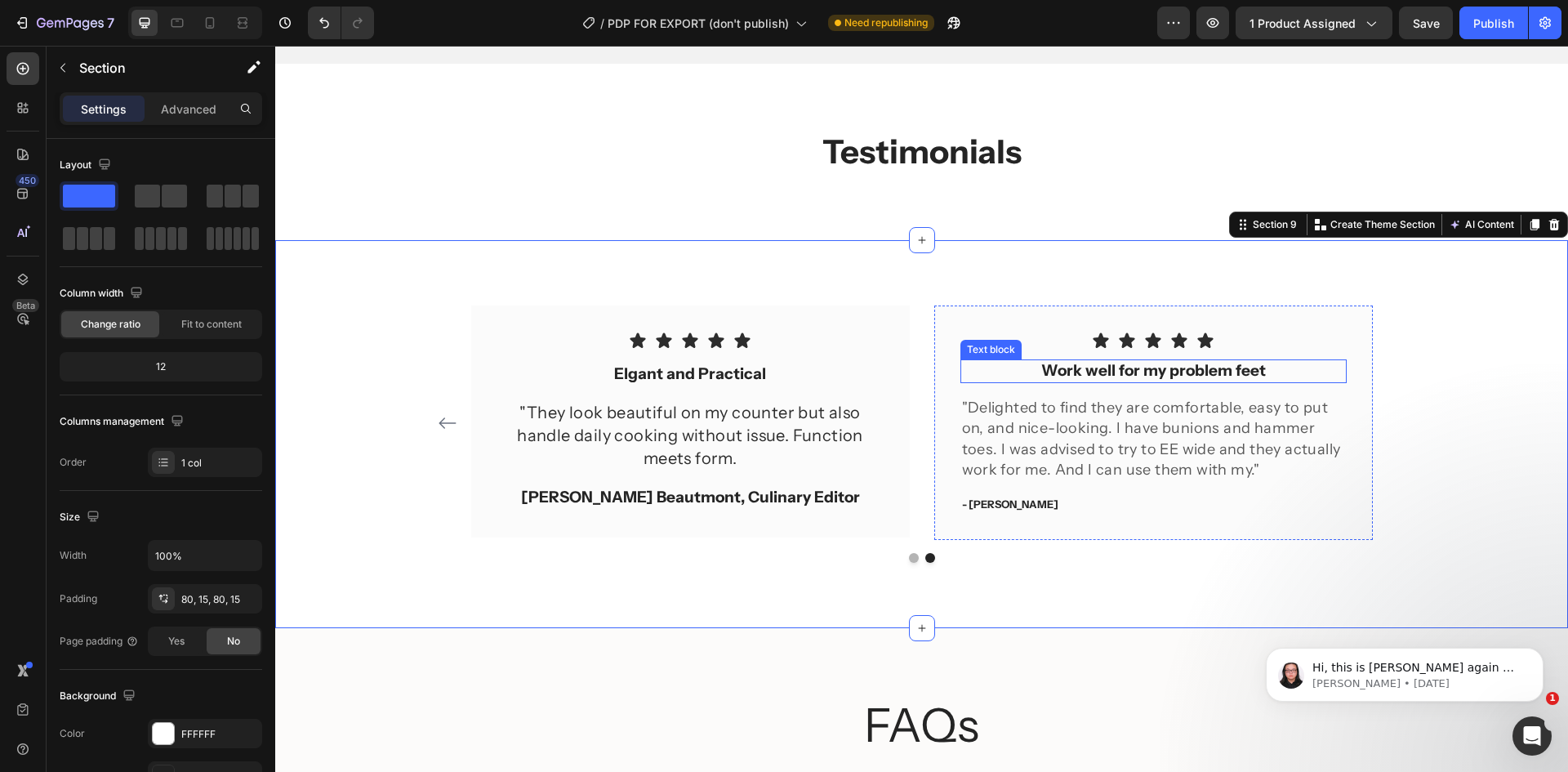
click at [1196, 369] on p "Work well for my problem feet" at bounding box center [1153, 371] width 383 height 20
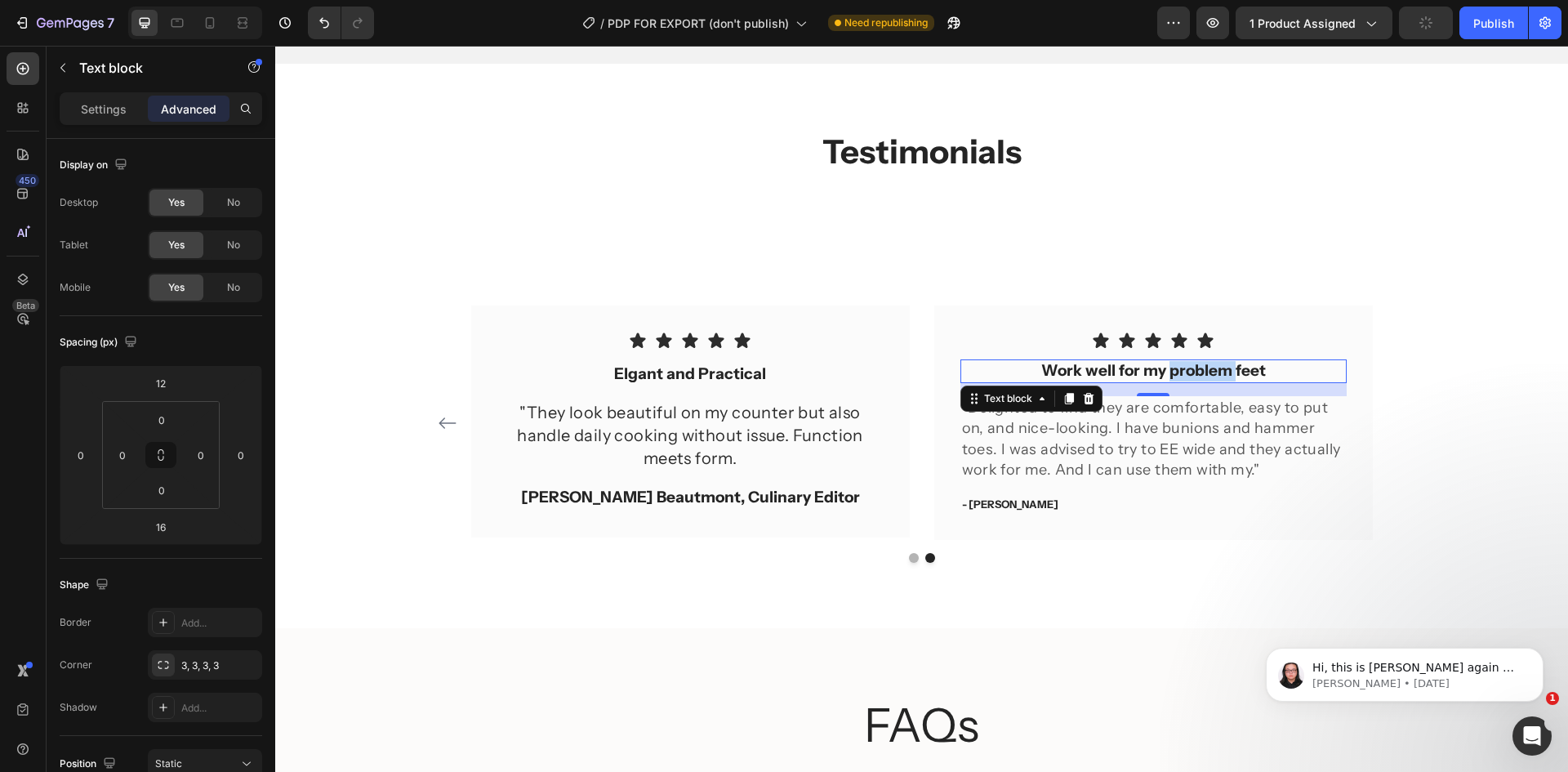
click at [1196, 369] on p "Work well for my problem feet" at bounding box center [1153, 371] width 383 height 20
click at [1159, 468] on p ""Delighted to find they are comfortable, easy to put on, and nice-looking. I ha…" at bounding box center [1153, 439] width 383 height 82
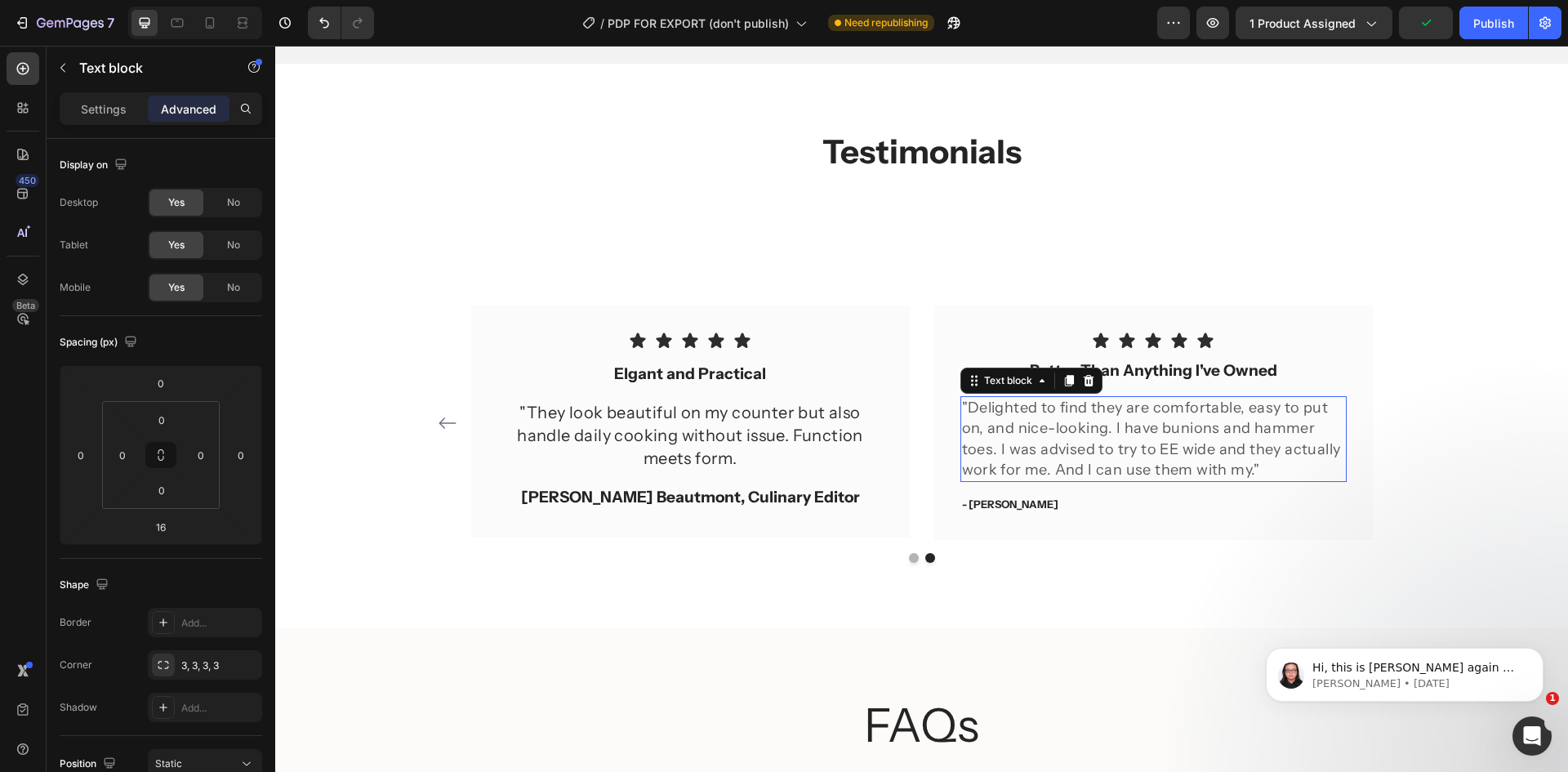
click at [1159, 468] on p ""Delighted to find they are comfortable, easy to put on, and nice-looking. I ha…" at bounding box center [1153, 439] width 383 height 82
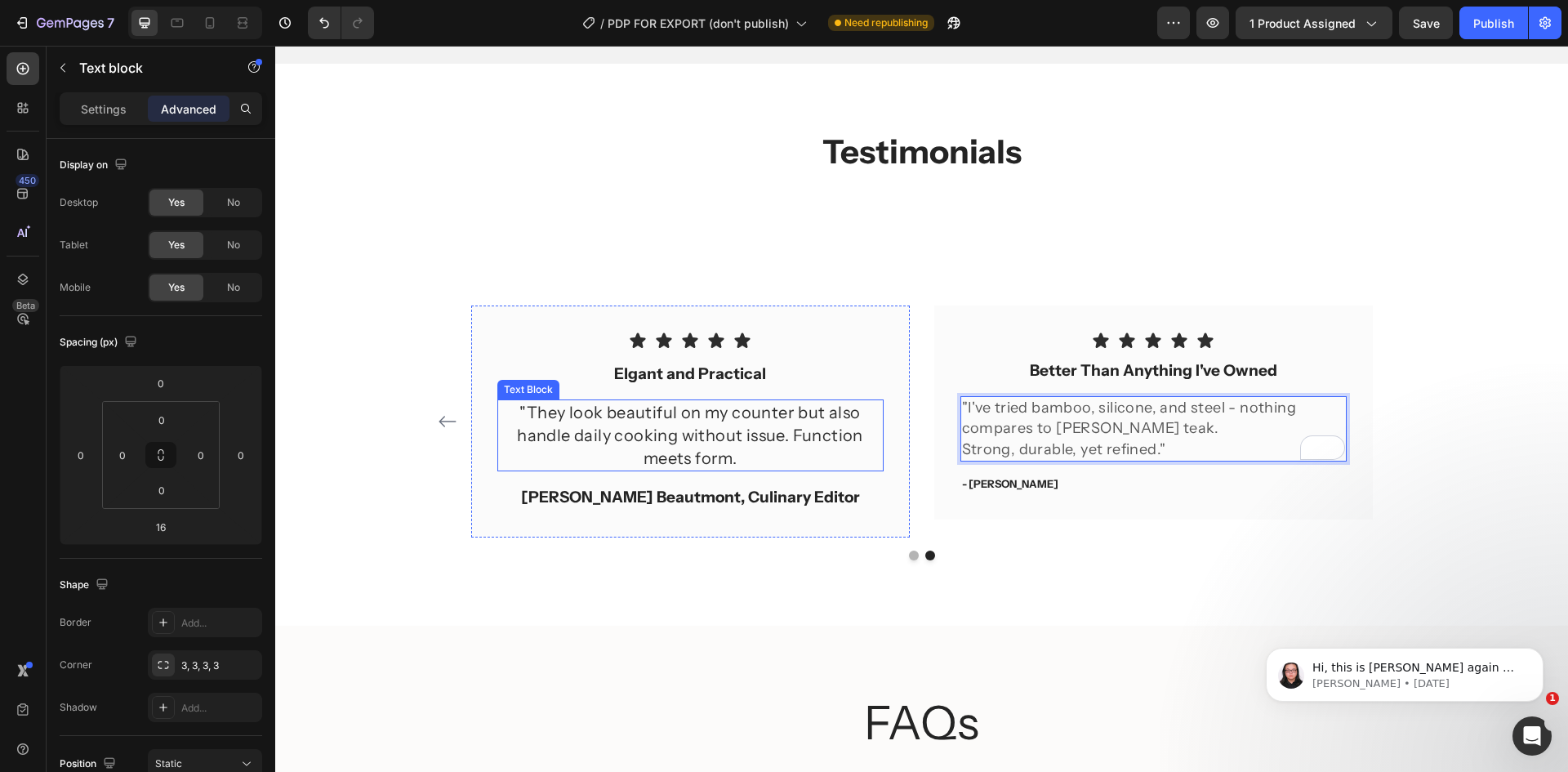
click at [809, 438] on p ""They look beautiful on my counter but also handle daily cooking without issue.…" at bounding box center [690, 435] width 383 height 69
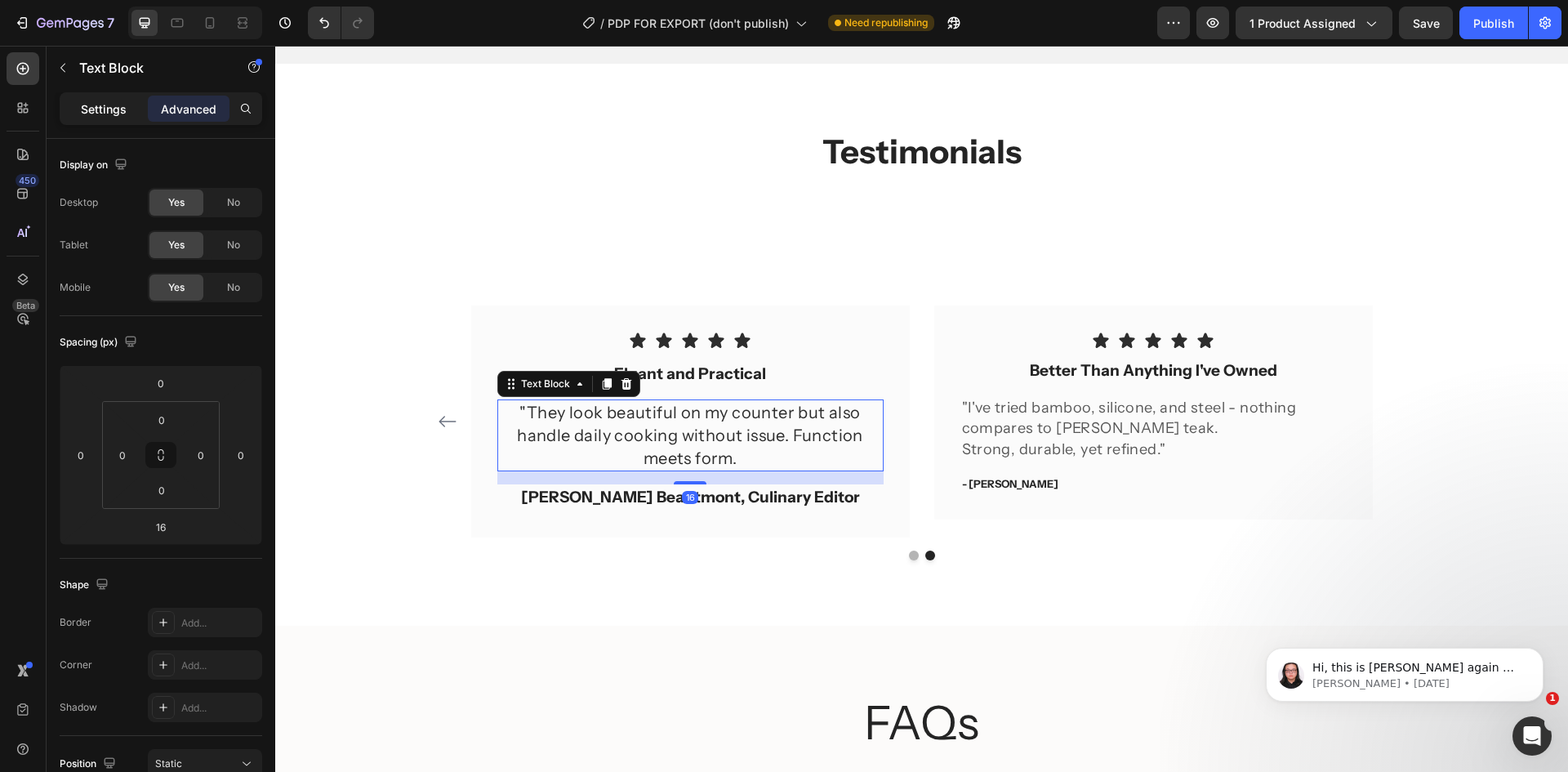
click at [91, 97] on div "Settings" at bounding box center [104, 109] width 81 height 26
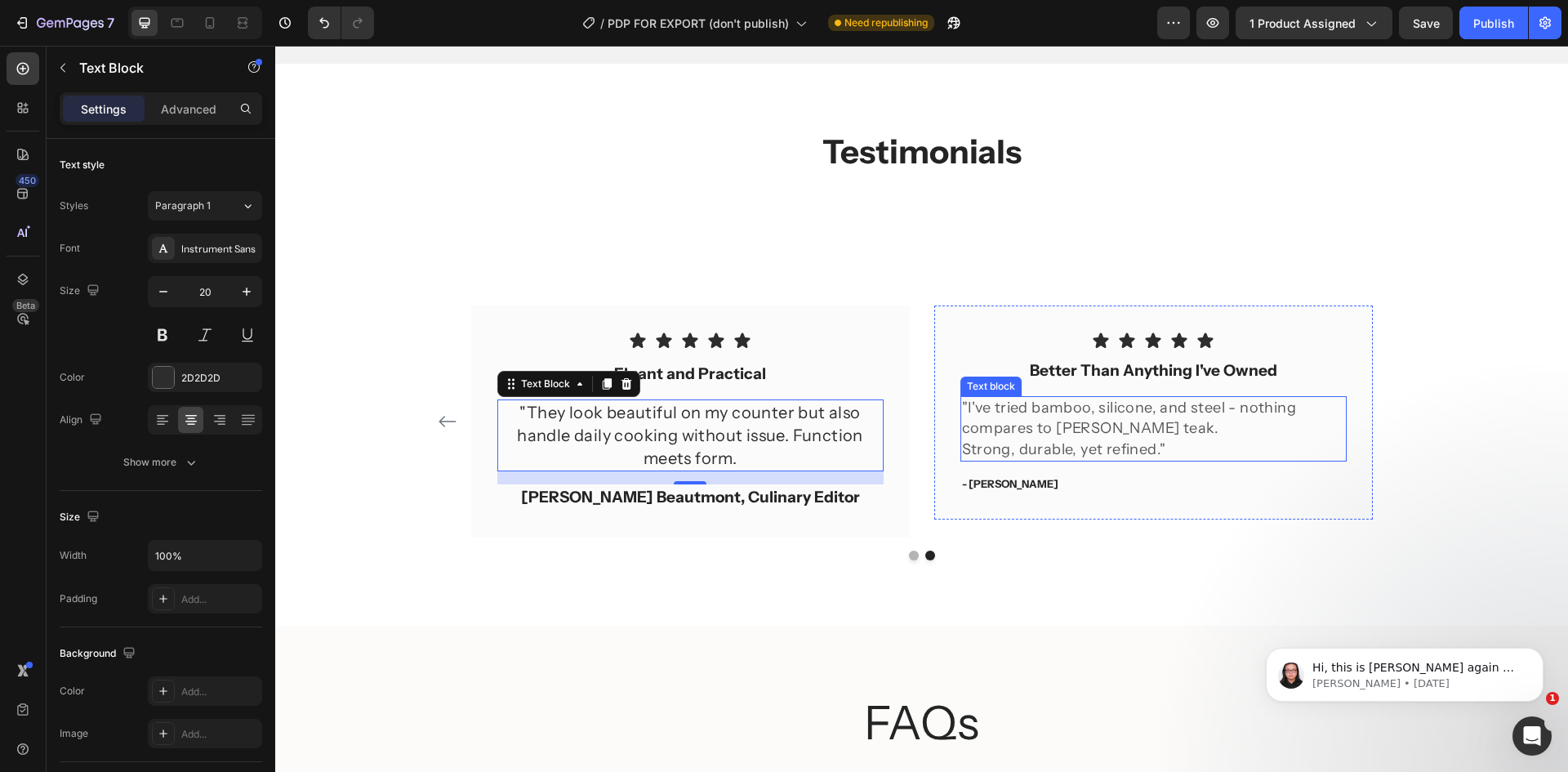
click at [1083, 404] on p ""I've tried bamboo, silicone, and steel - nothing compares to Whitmore teak." at bounding box center [1153, 418] width 383 height 41
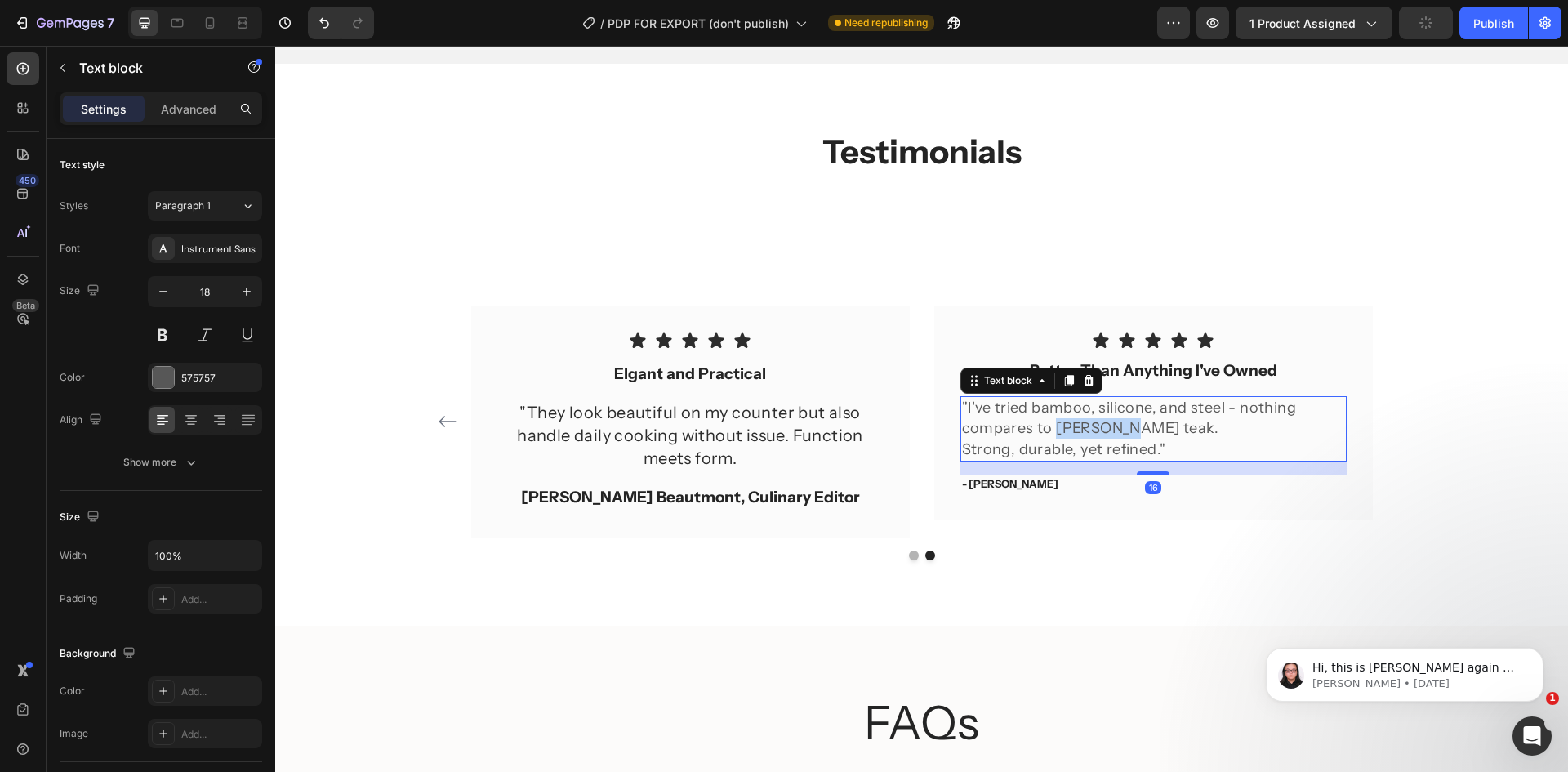
click at [1088, 427] on p ""I've tried bamboo, silicone, and steel - nothing compares to Whitmore teak." at bounding box center [1153, 418] width 383 height 41
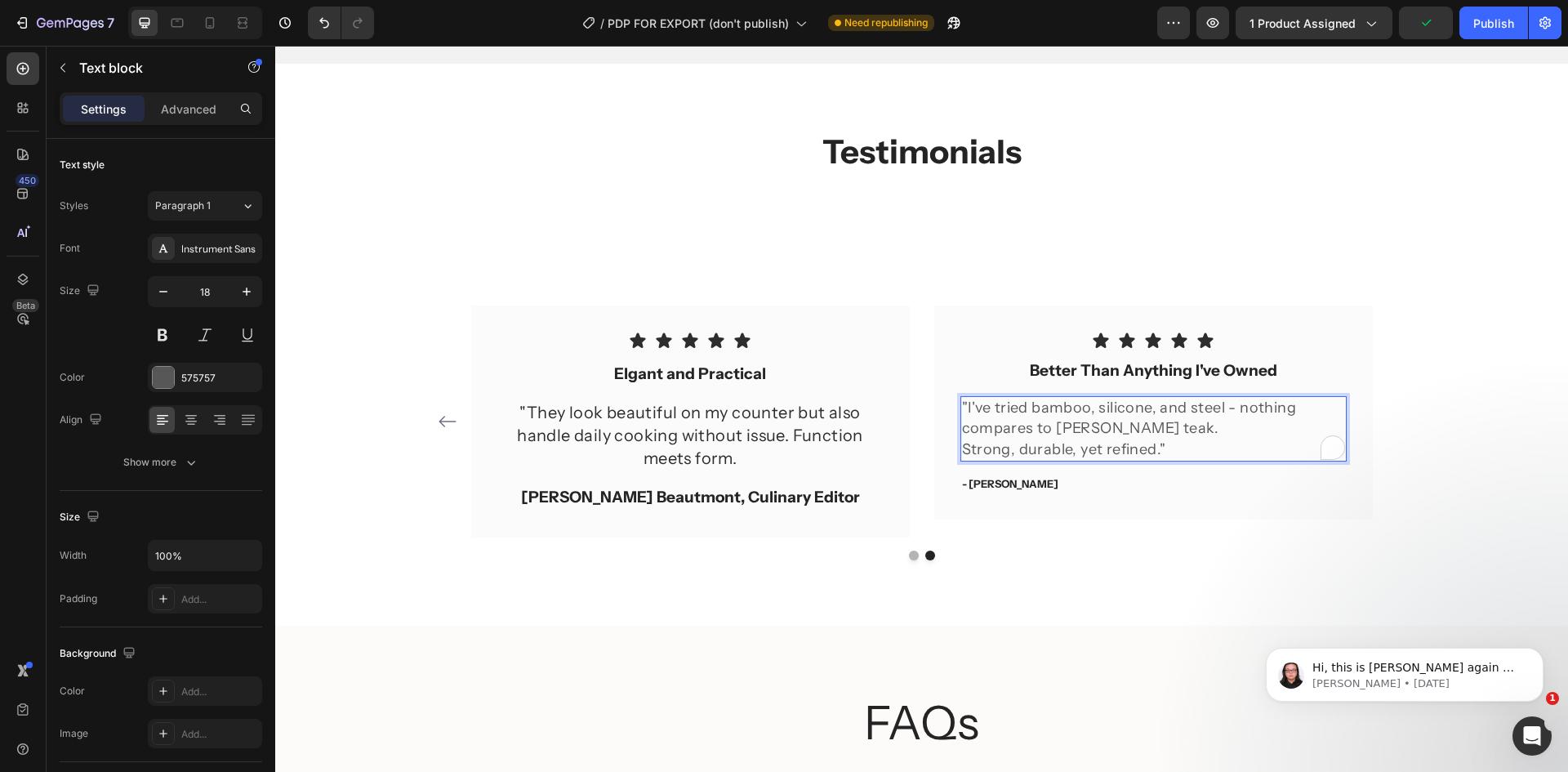
click at [1163, 448] on p "Strong, durable, yet refined."" at bounding box center [1153, 450] width 383 height 20
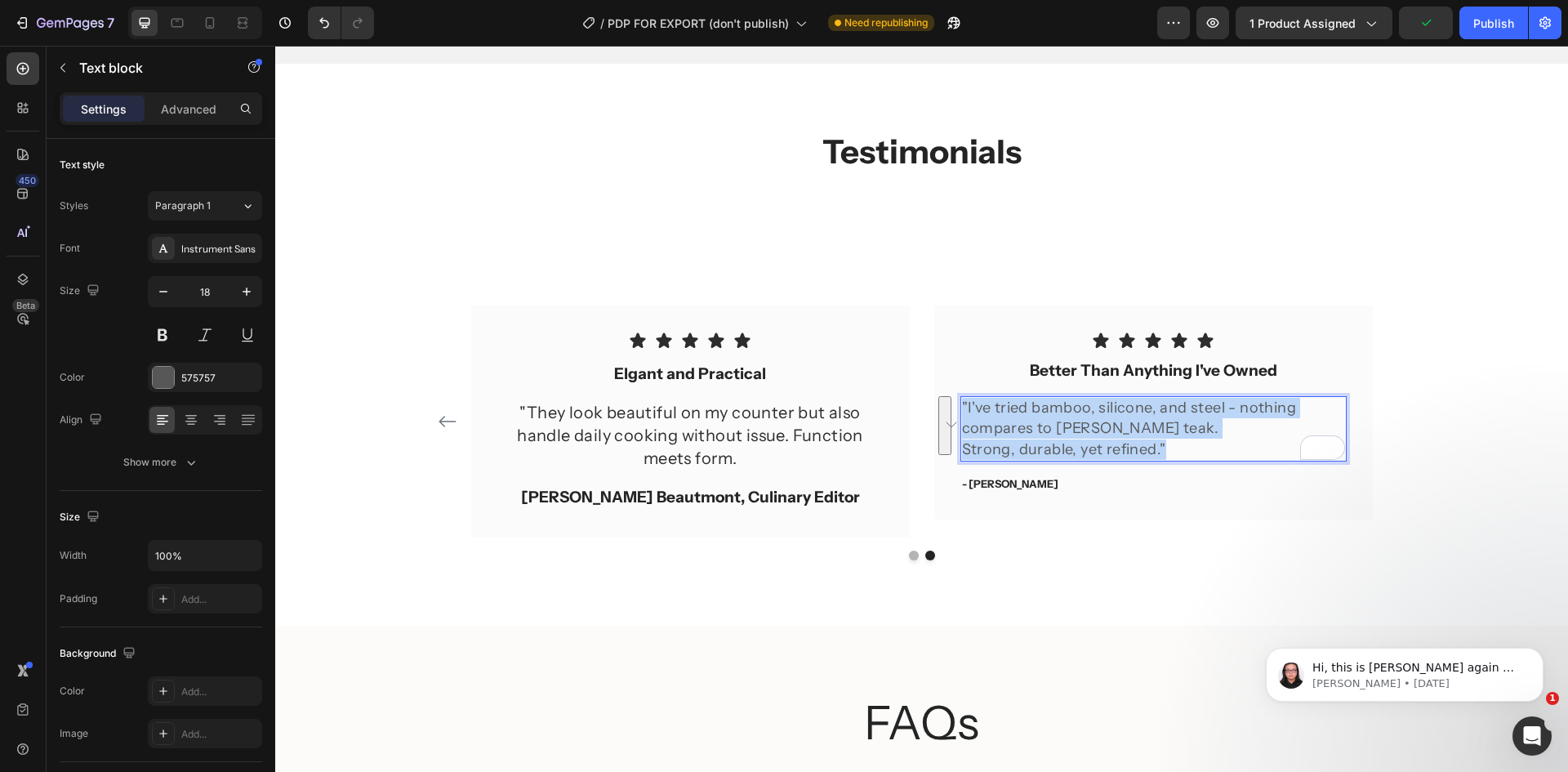
drag, startPoint x: 1163, startPoint y: 448, endPoint x: 955, endPoint y: 410, distance: 211.4
click at [960, 410] on div ""I've tried bamboo, silicone, and steel - nothing compares to Whitmore teak. St…" at bounding box center [1153, 428] width 386 height 65
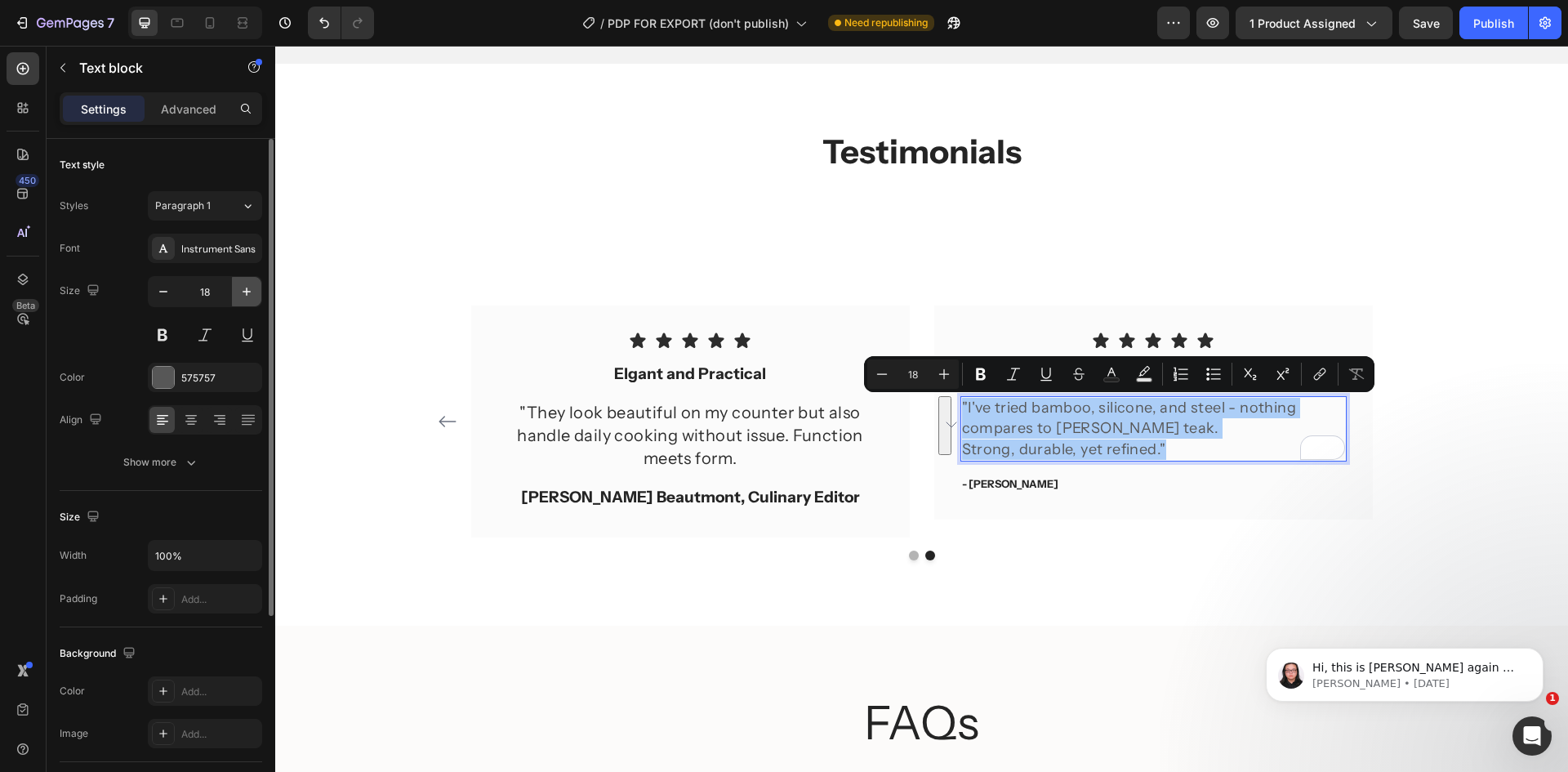
click at [254, 299] on button "button" at bounding box center [246, 291] width 30 height 30
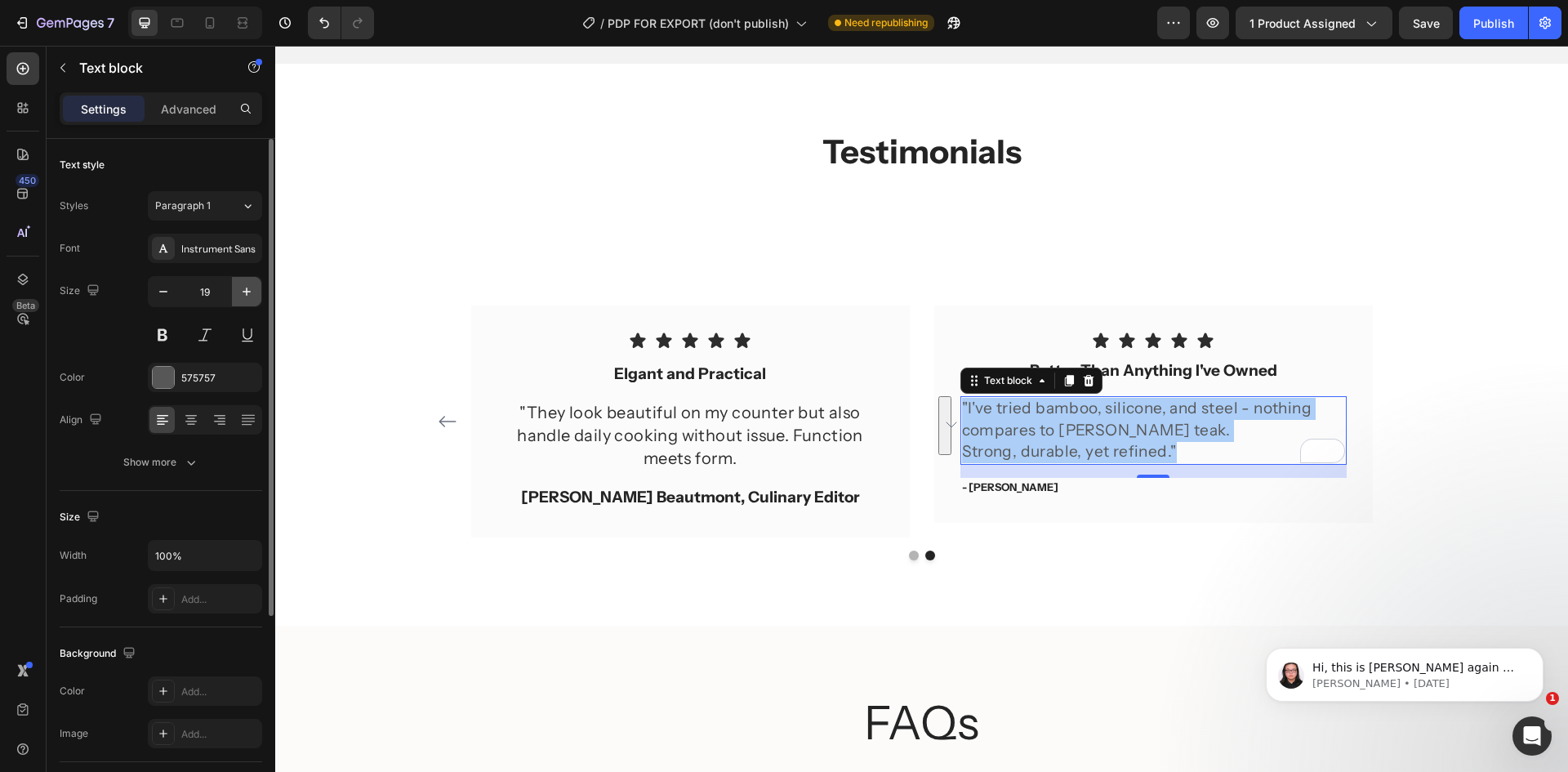
type input "20"
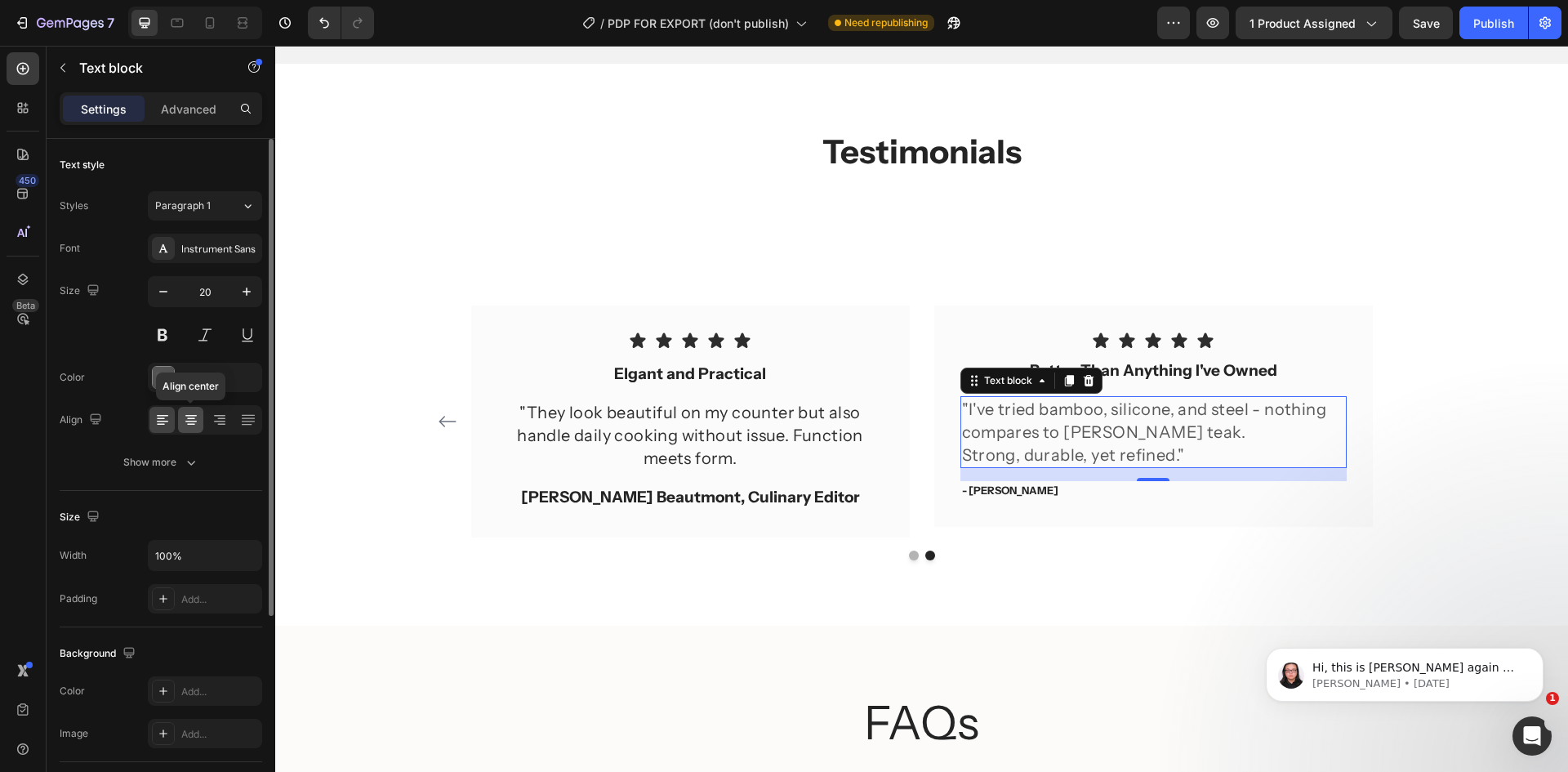
click at [192, 413] on icon at bounding box center [191, 419] width 16 height 16
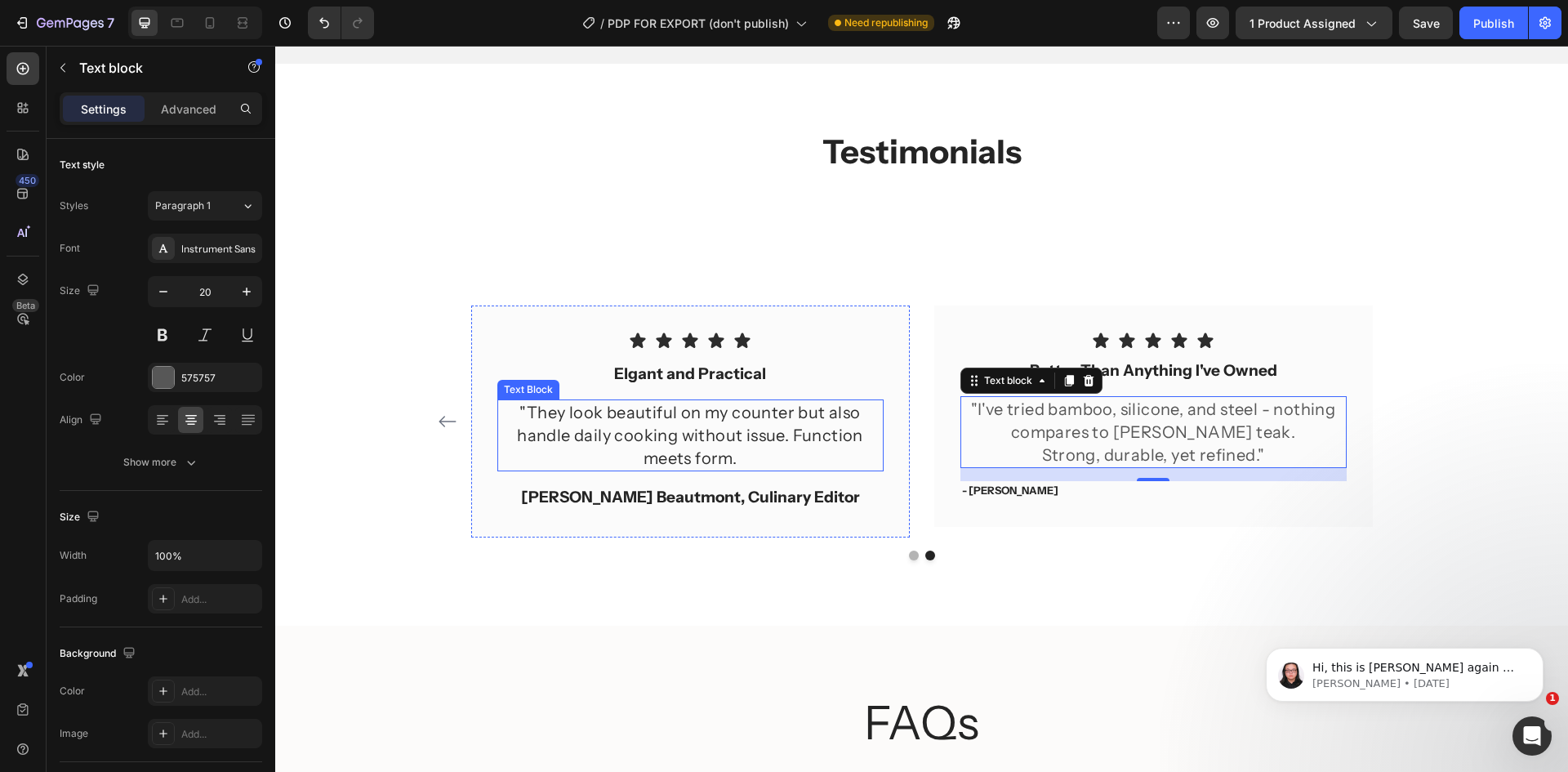
click at [807, 448] on p ""They look beautiful on my counter but also handle daily cooking without issue.…" at bounding box center [690, 435] width 383 height 69
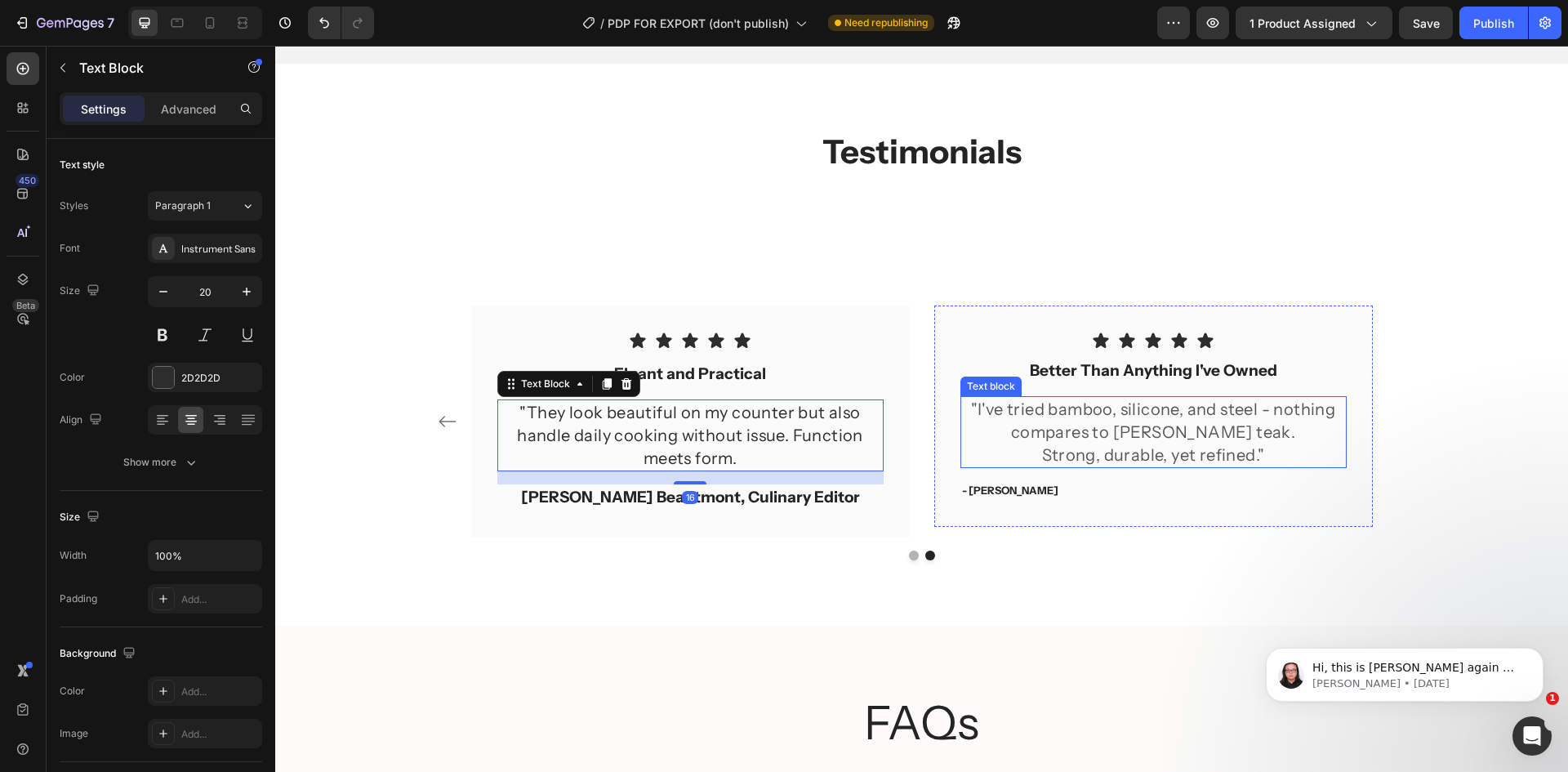
click at [1111, 426] on p ""I've tried bamboo, silicone, and steel - nothing compares to Whitmore teak." at bounding box center [1153, 421] width 383 height 46
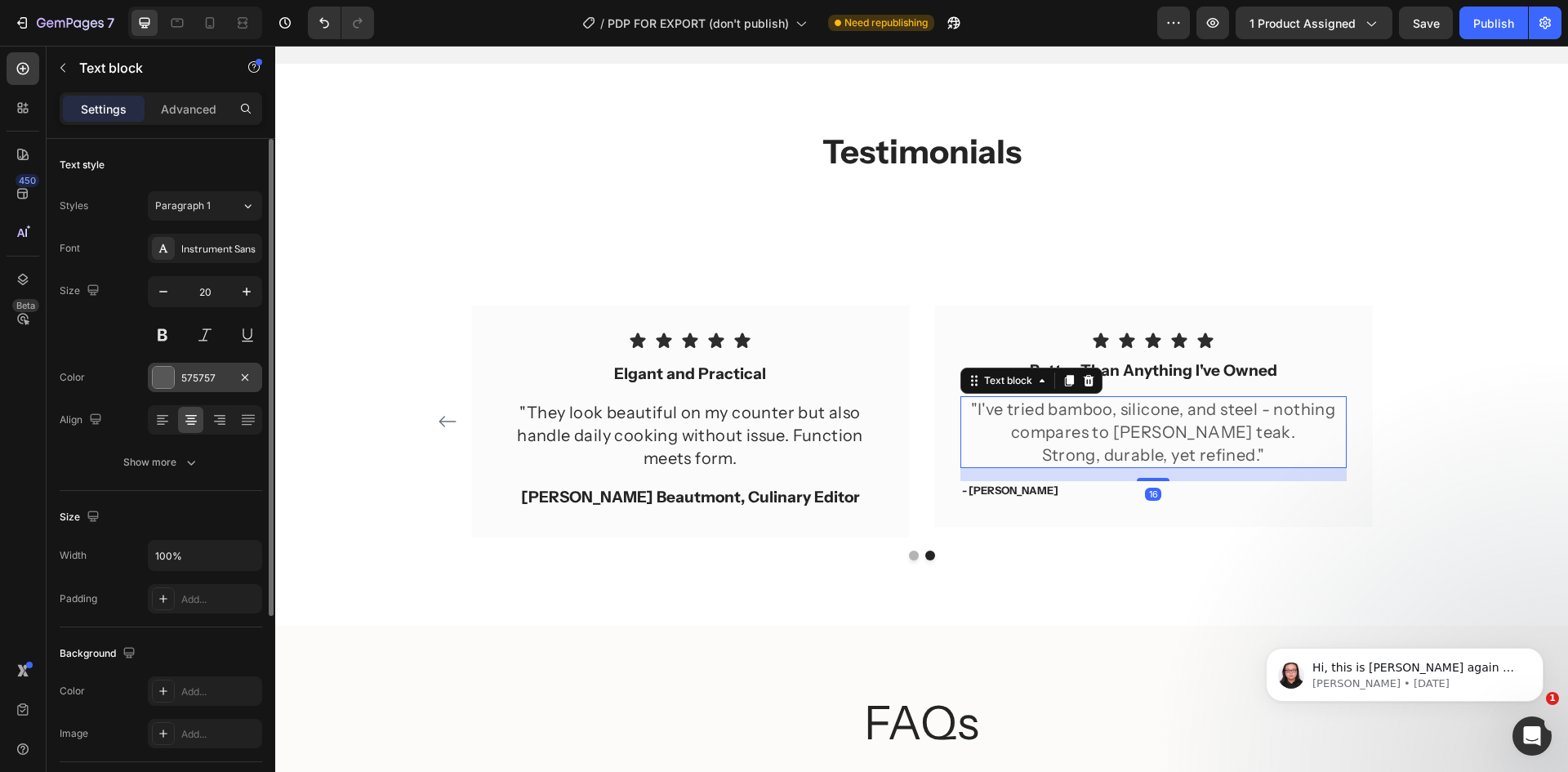
click at [207, 381] on div "575757" at bounding box center [205, 378] width 48 height 14
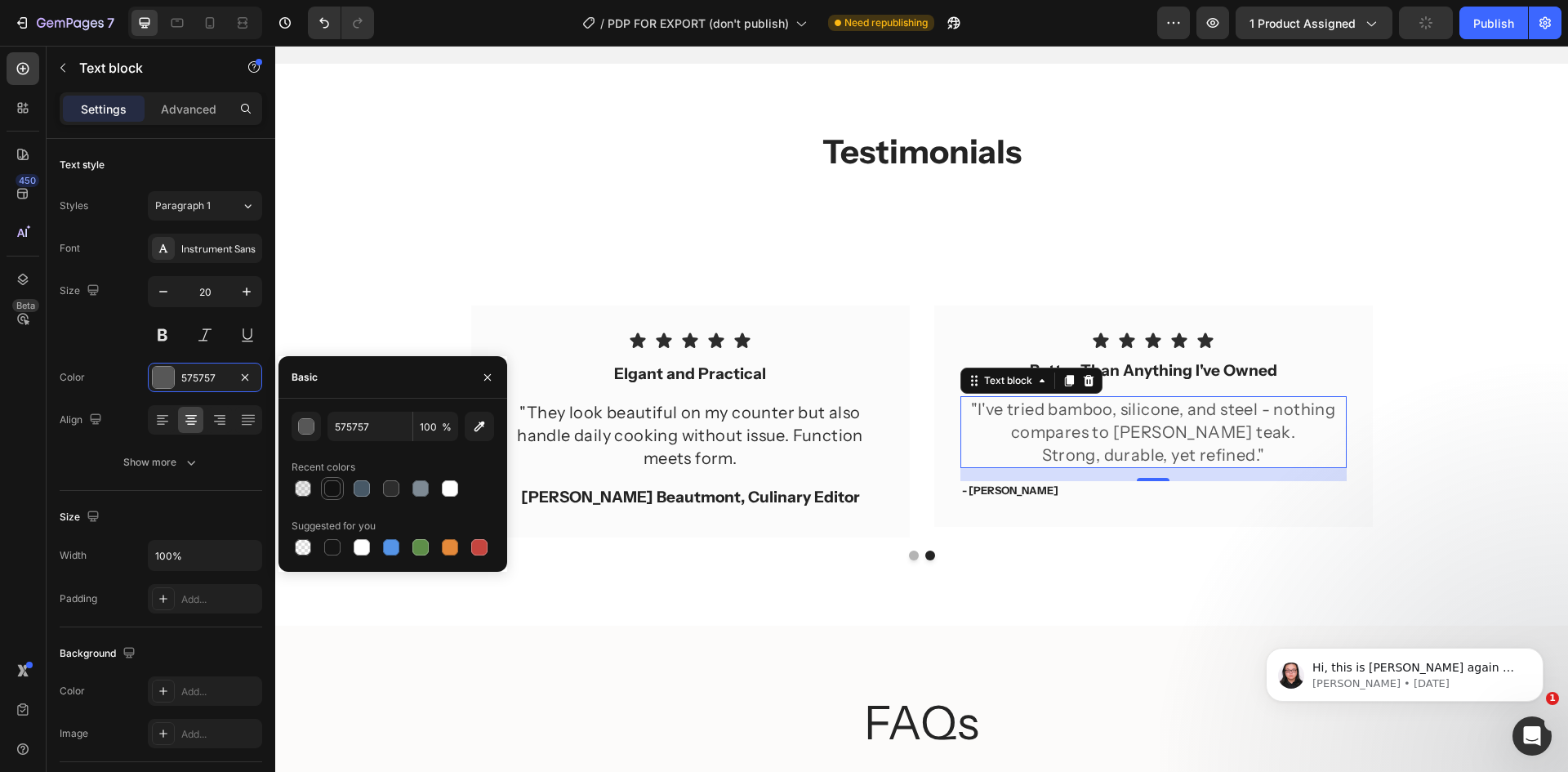
click at [343, 483] on div at bounding box center [332, 488] width 23 height 23
click at [386, 489] on div at bounding box center [390, 488] width 16 height 16
type input "2D2D2D"
click at [1403, 358] on div "Icon Icon Icon Icon Icon Row You're walking on a cloud! Text block “ These shoe…" at bounding box center [921, 421] width 980 height 231
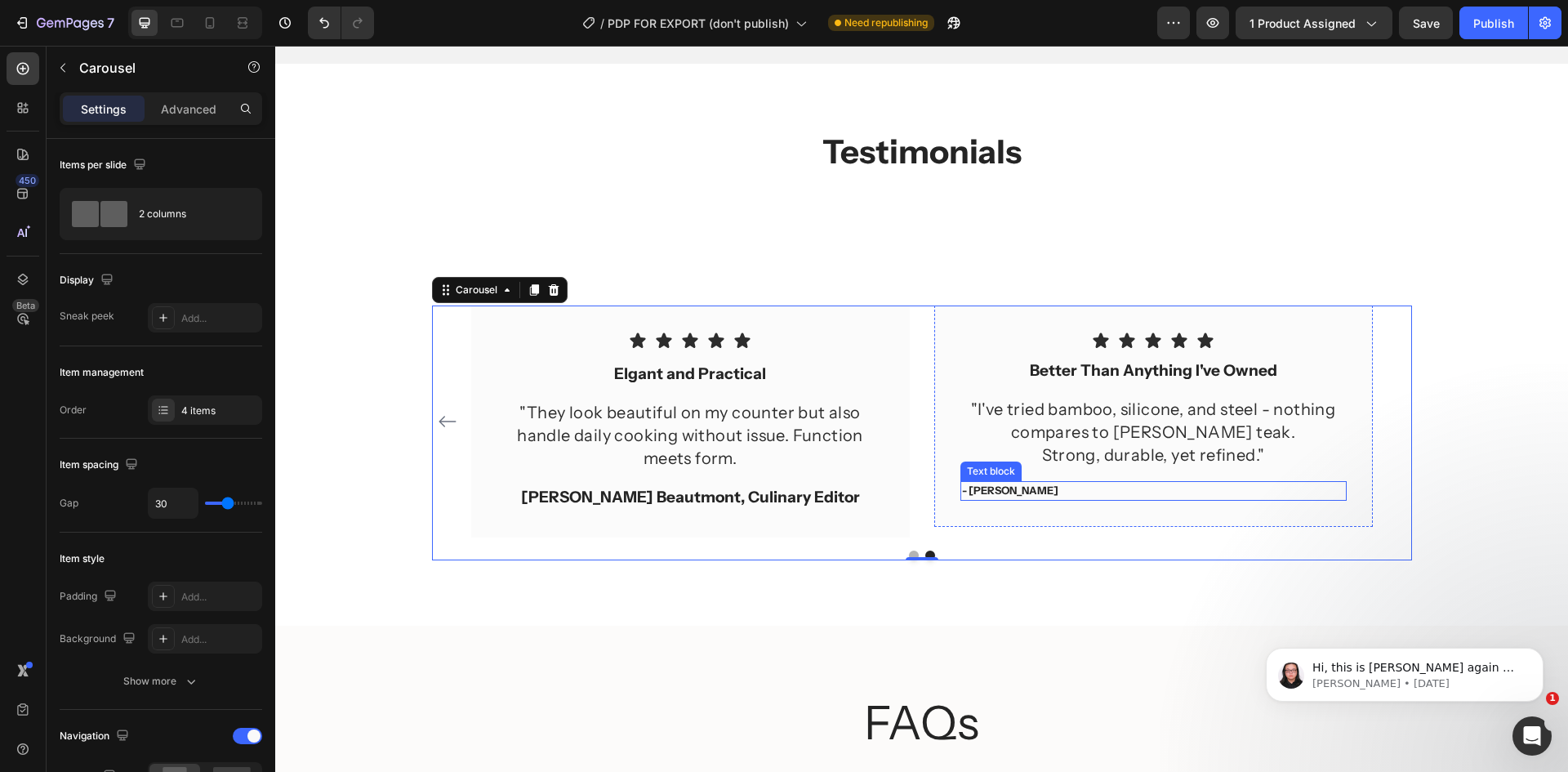
click at [1005, 495] on p "- Travis J." at bounding box center [1153, 490] width 383 height 16
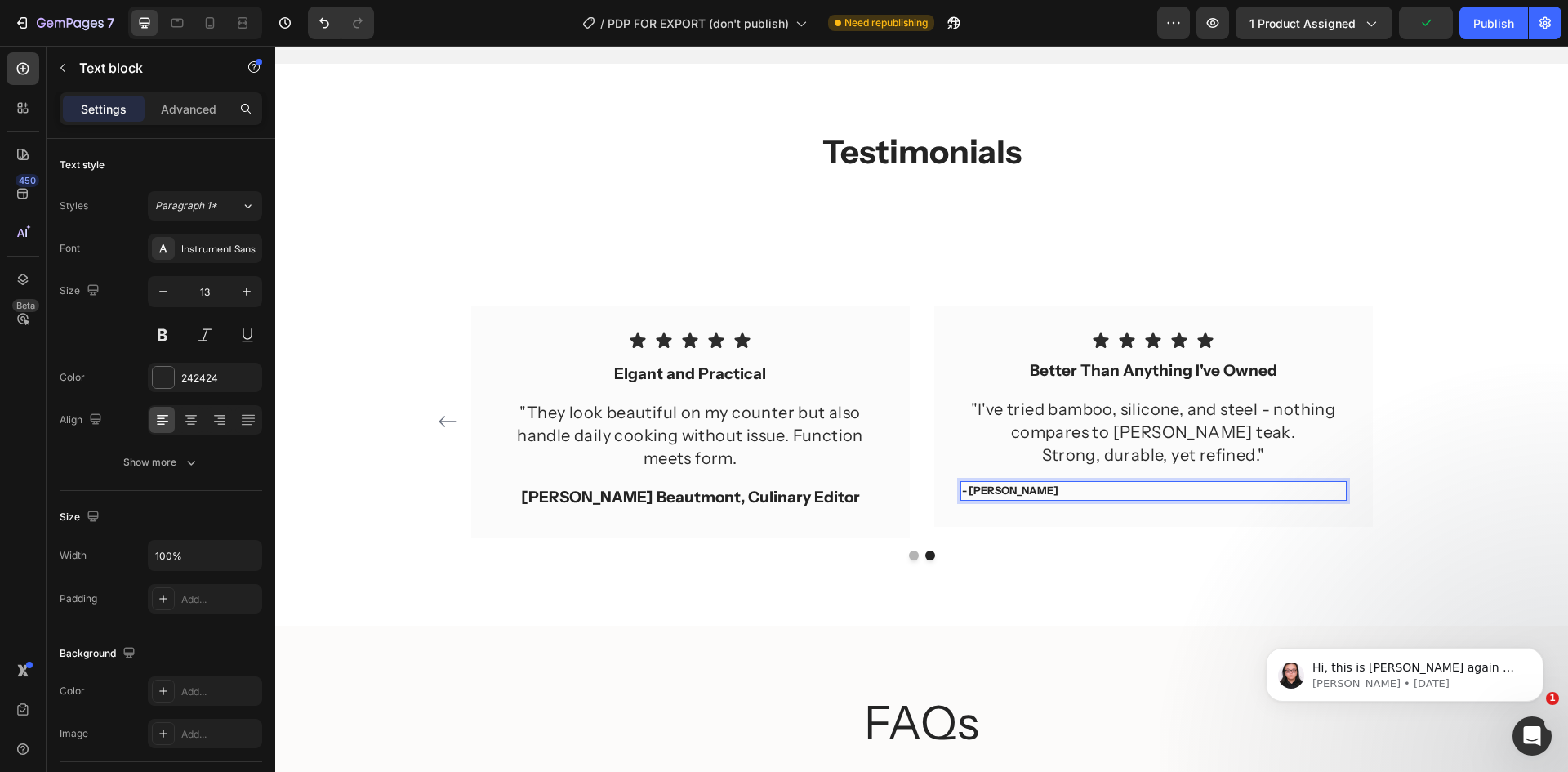
click at [1005, 495] on p "- Travis J." at bounding box center [1153, 490] width 383 height 16
click at [1014, 498] on p "Jacques Morel, Michelin Consultant" at bounding box center [1153, 490] width 383 height 16
click at [1176, 544] on div "Icon Icon Icon Icon Icon Row You're walking on a cloud! Text block “ These shoe…" at bounding box center [921, 432] width 980 height 254
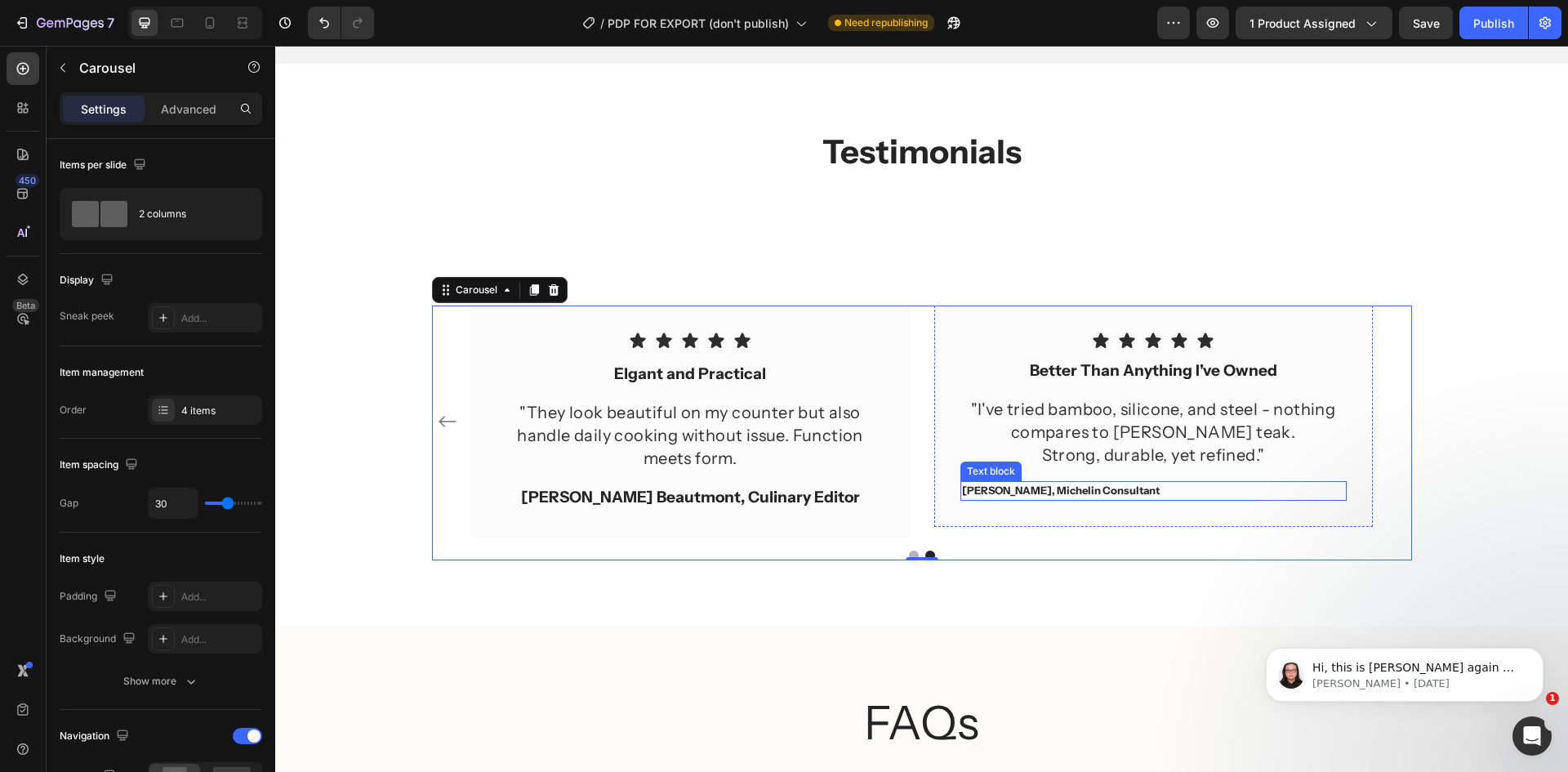
click at [1136, 493] on p "Jacques Morel, Michelin Consultant" at bounding box center [1153, 490] width 383 height 16
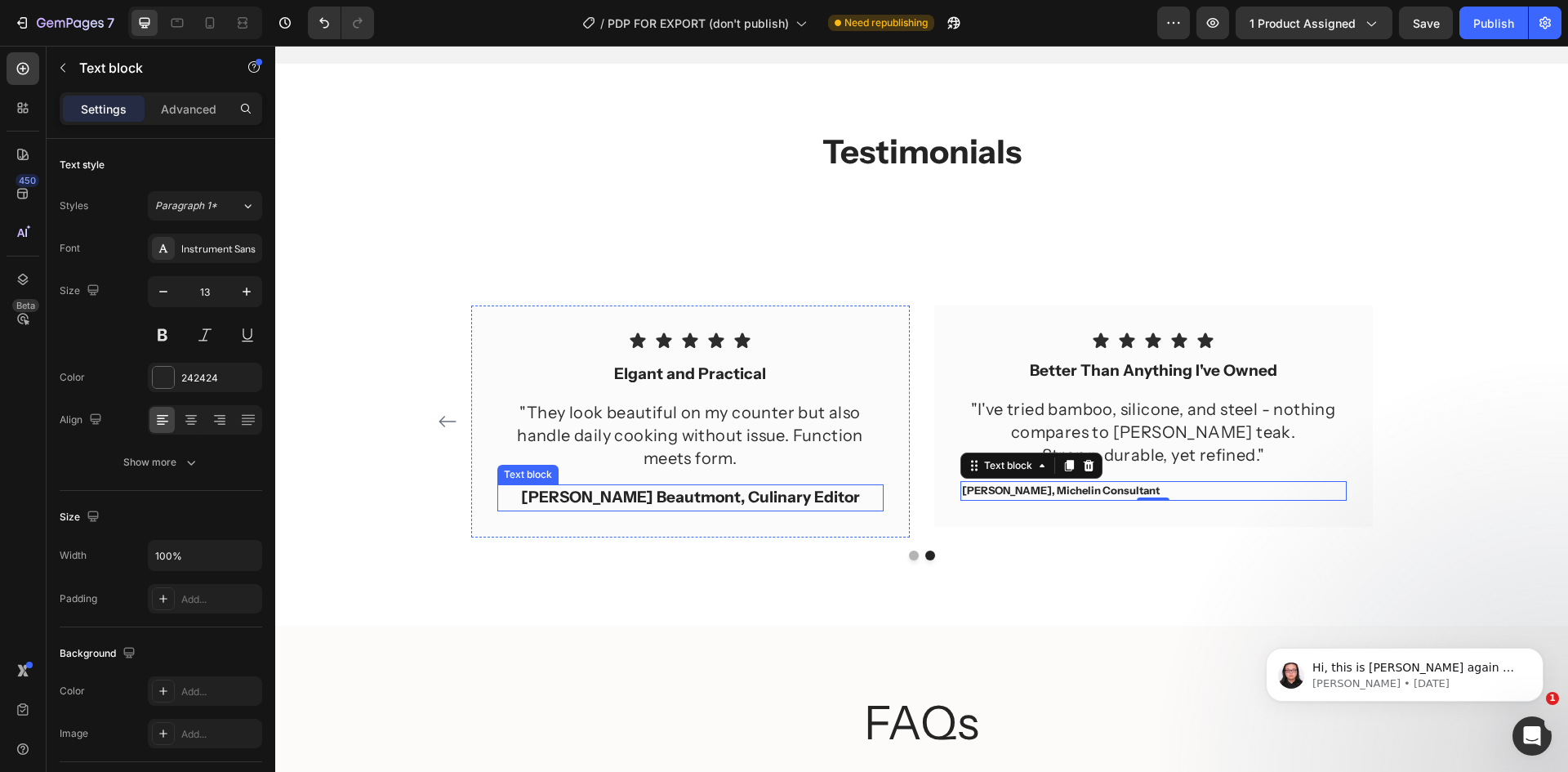
click at [559, 496] on p "Sophia L. Beautmont, Culinary Editor" at bounding box center [690, 498] width 383 height 24
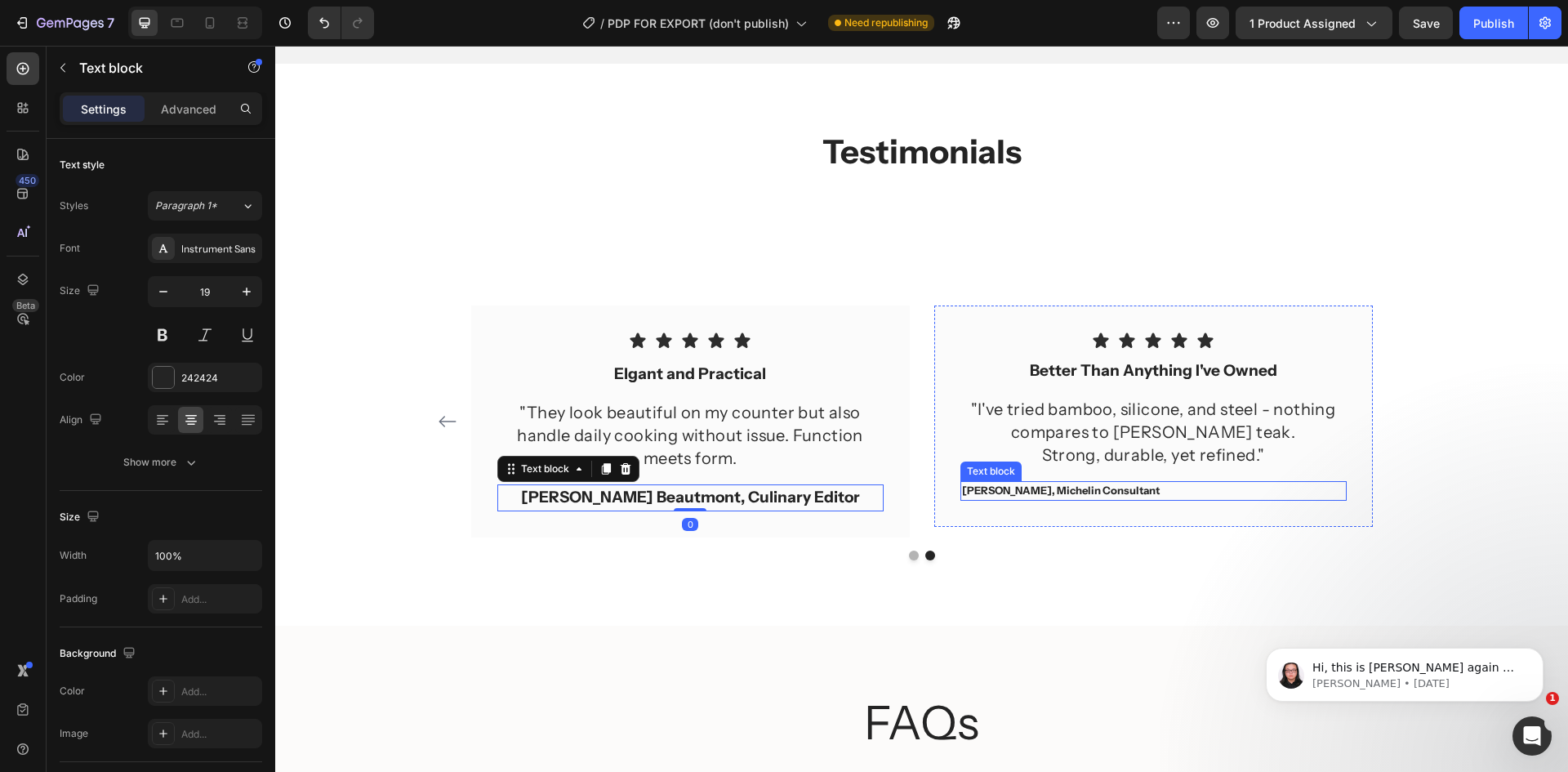
click at [1088, 485] on p "Jacques Morel, Michelin Consultant" at bounding box center [1153, 490] width 383 height 16
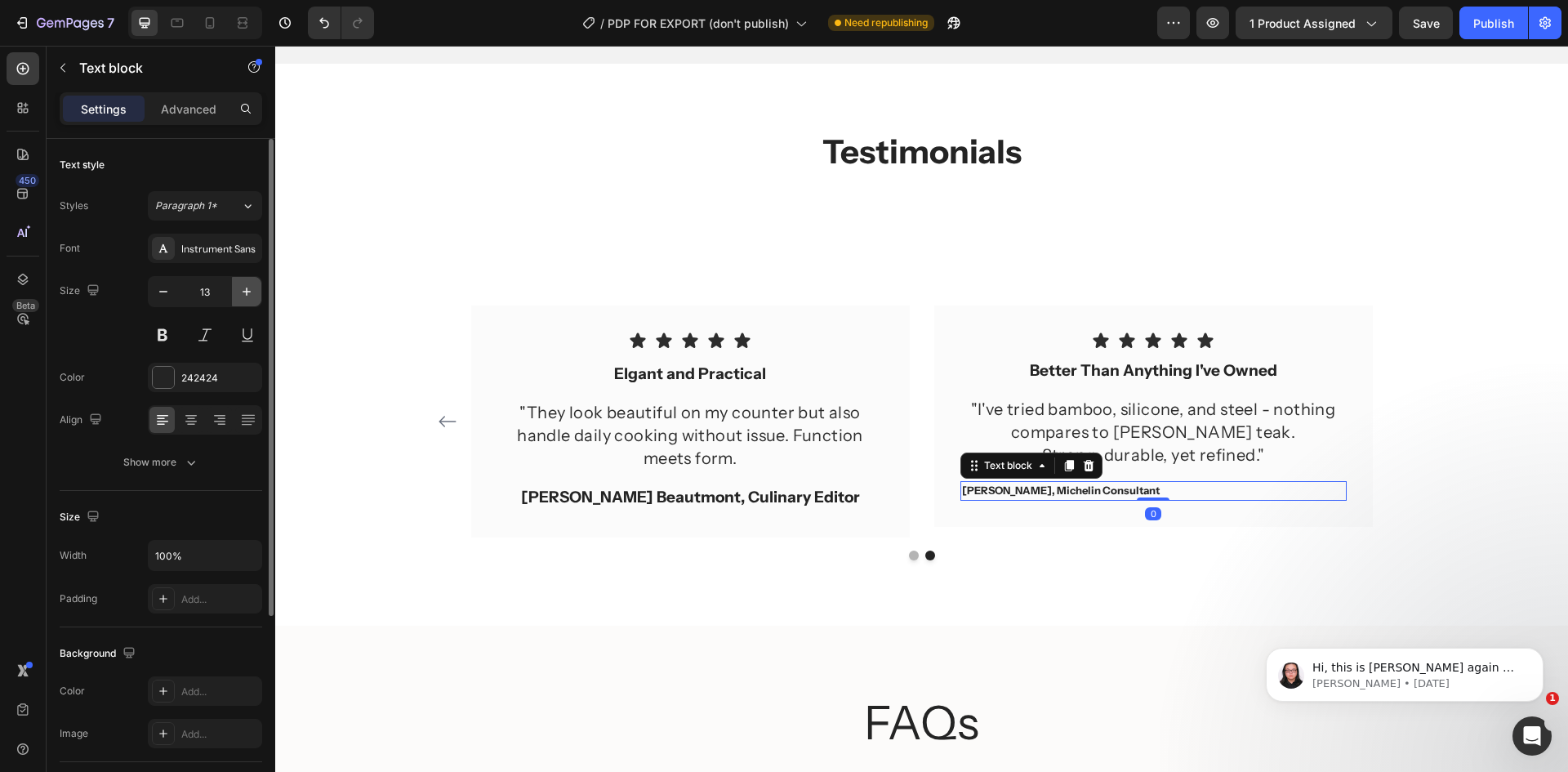
click at [240, 295] on icon "button" at bounding box center [246, 291] width 16 height 16
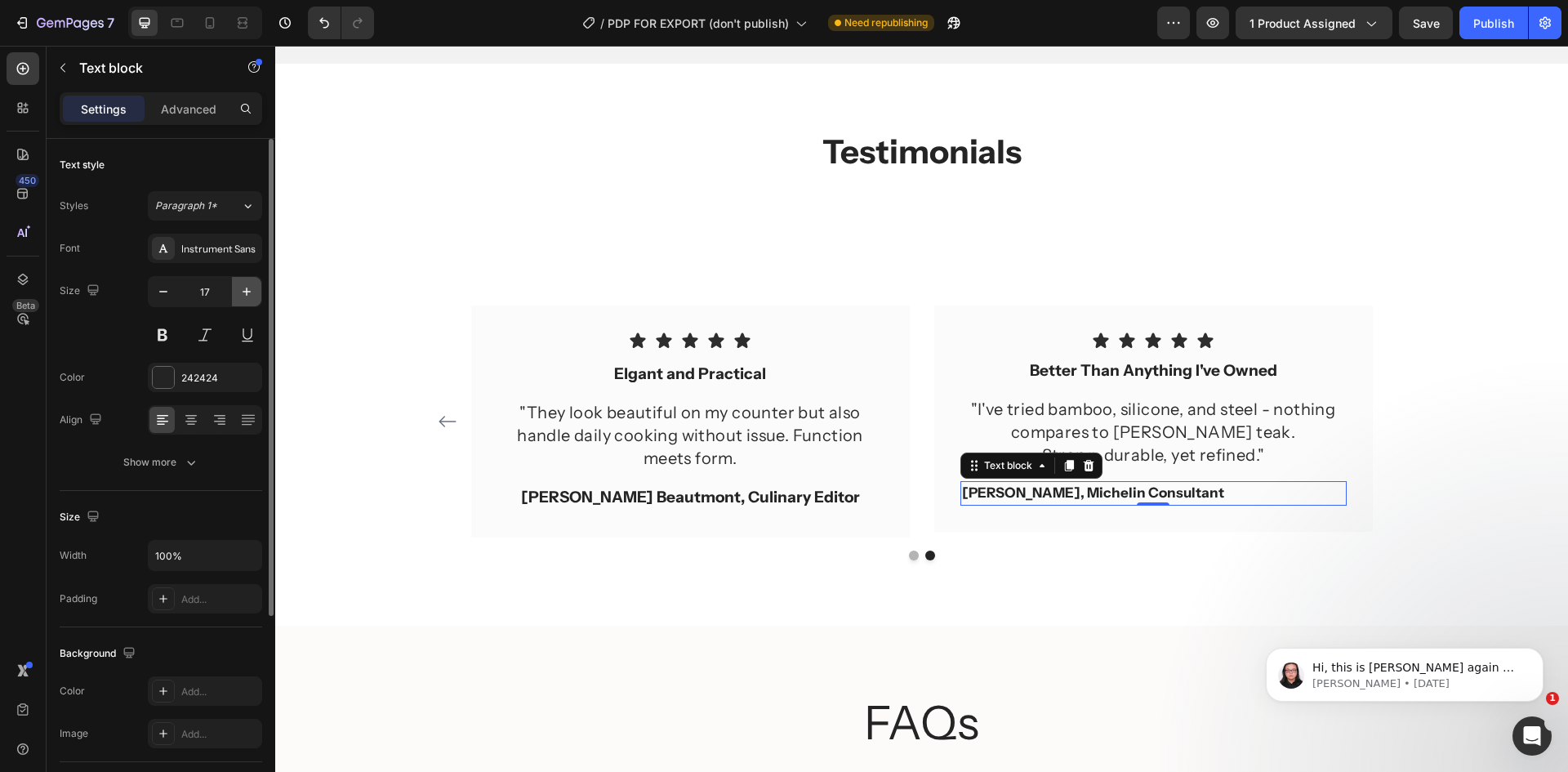
click at [240, 295] on icon "button" at bounding box center [246, 291] width 16 height 16
type input "19"
click at [193, 426] on icon at bounding box center [191, 419] width 16 height 16
click at [1403, 676] on p "Nathan • 1d ago" at bounding box center [1418, 683] width 210 height 14
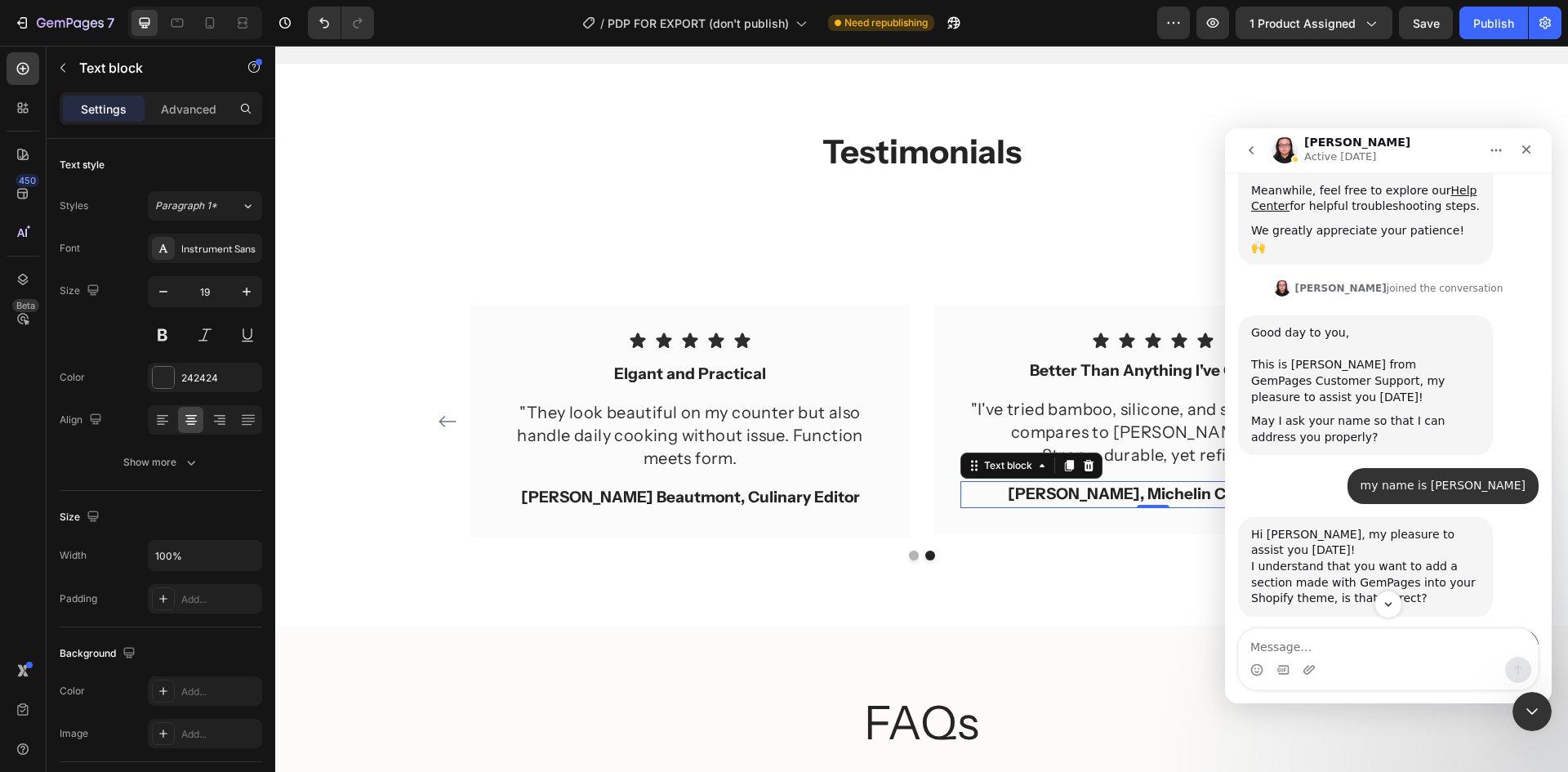
scroll to position [579, 0]
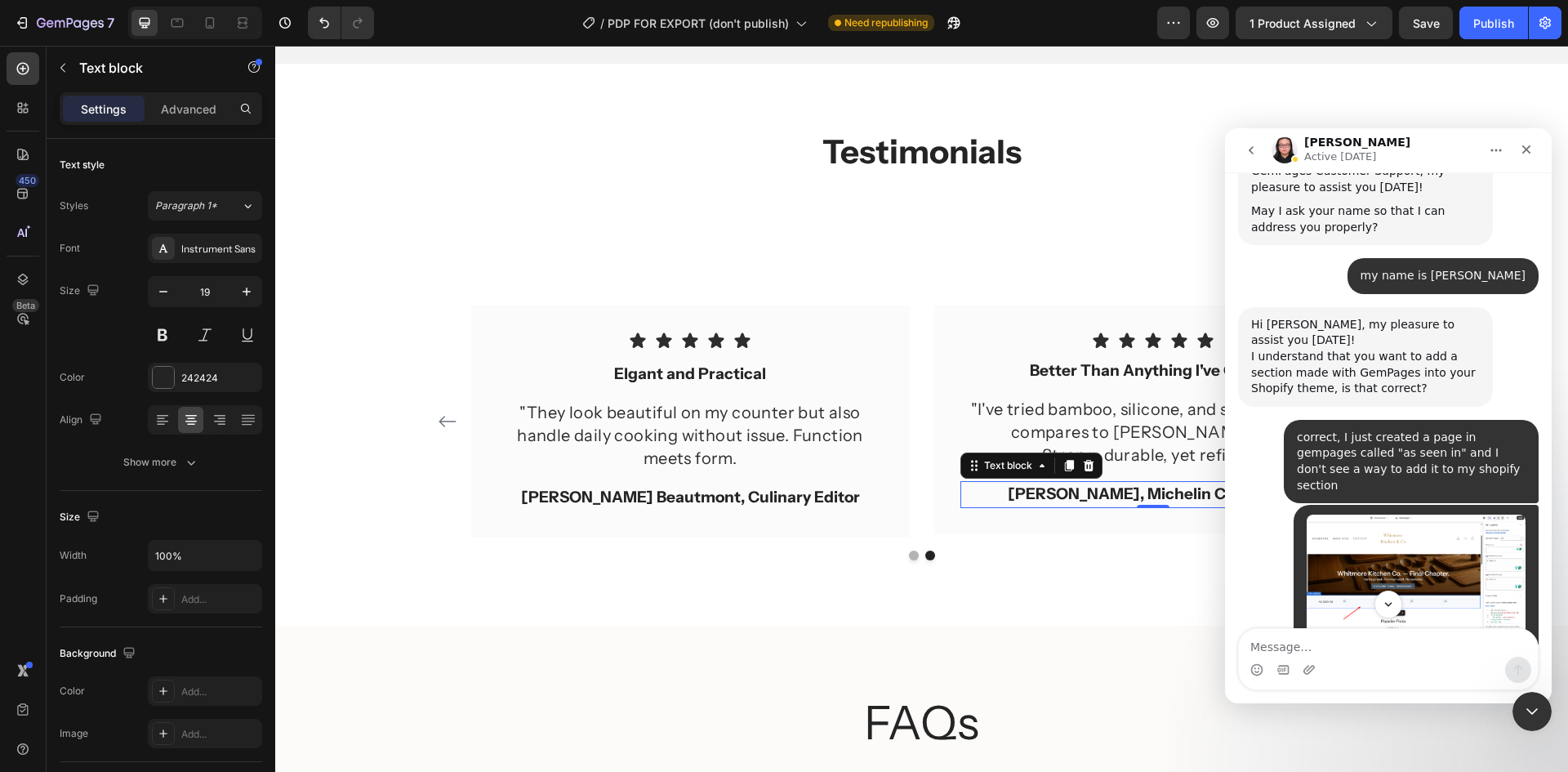
click at [1257, 142] on button "go back" at bounding box center [1251, 150] width 31 height 31
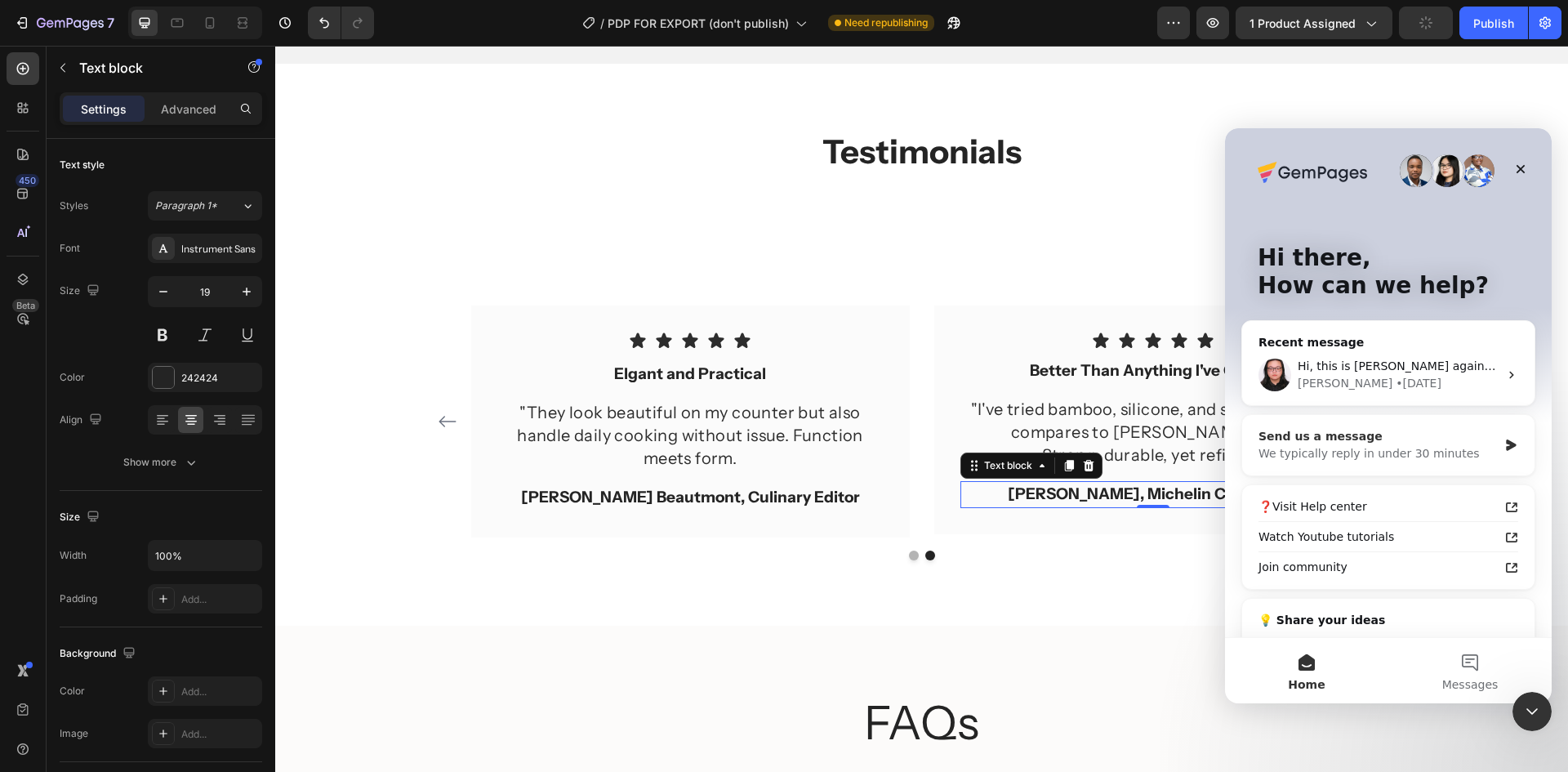
click at [1452, 449] on div "We typically reply in under 30 minutes" at bounding box center [1378, 454] width 239 height 17
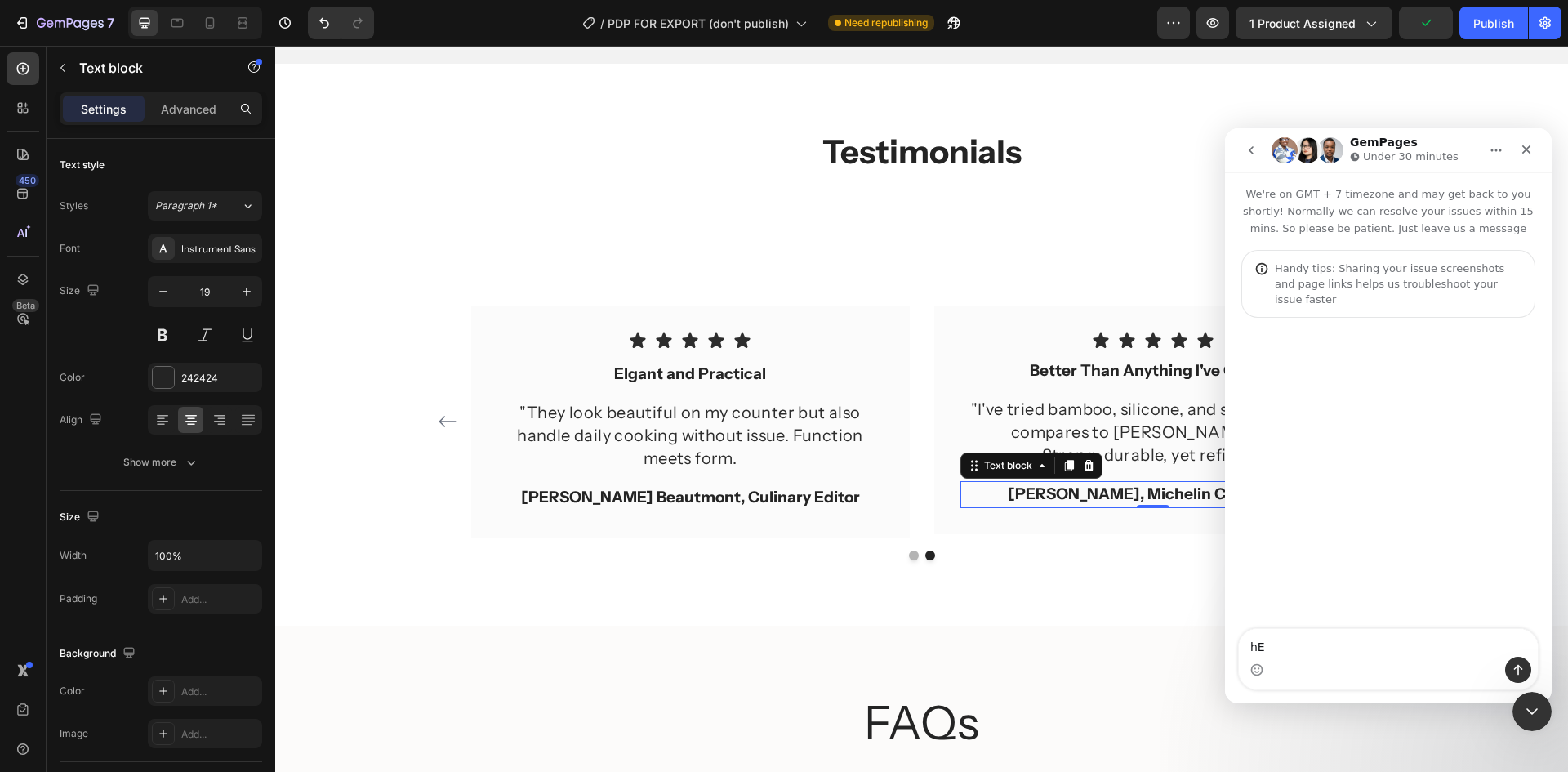
type textarea "h"
type textarea "Hello Could you please help me with this issue? https://www.loom.com/share/cad2…"
click at [1546, 708] on div "Close Intercom Messenger" at bounding box center [1530, 708] width 39 height 39
click at [1403, 647] on textarea "Hello Could you please help me with this issue? [URL][DOMAIN_NAME]" at bounding box center [1388, 610] width 299 height 93
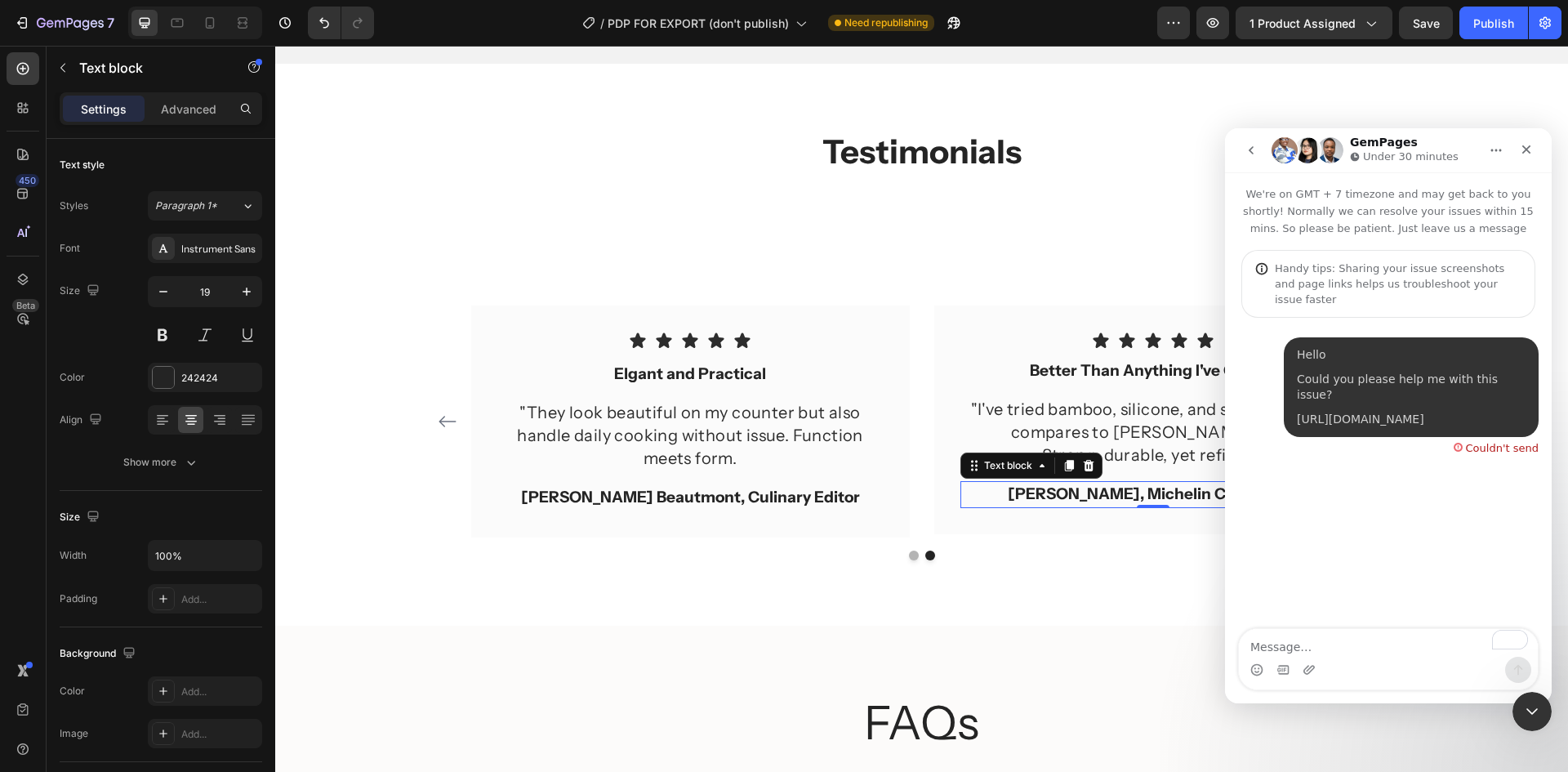
click at [1490, 443] on div "Couldn't send" at bounding box center [1503, 448] width 73 height 11
click at [1498, 443] on div "Couldn't send" at bounding box center [1503, 448] width 73 height 11
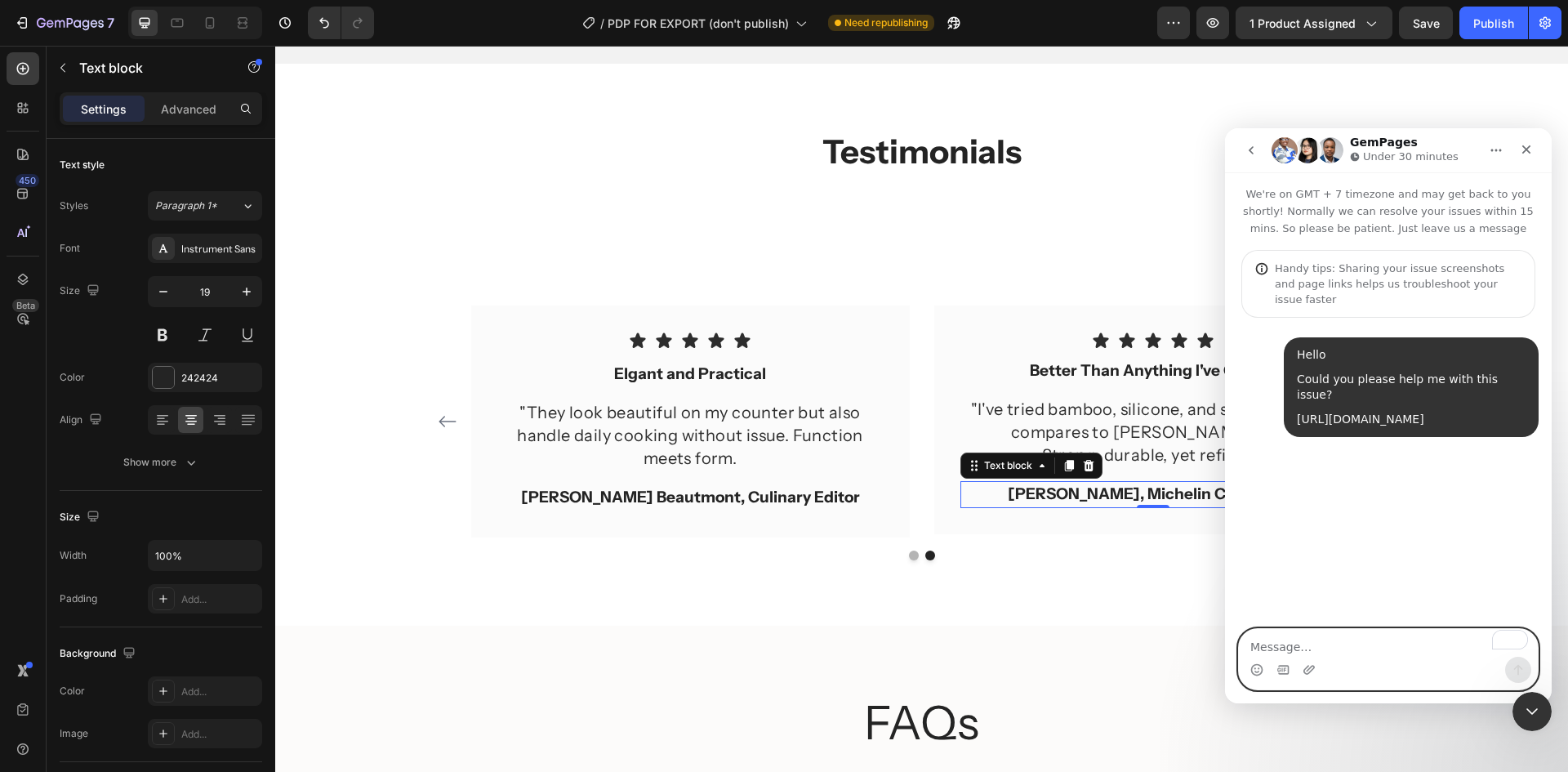
click at [1336, 638] on textarea "To enrich screen reader interactions, please activate Accessibility in Grammarl…" at bounding box center [1388, 642] width 299 height 28
type textarea "hello"
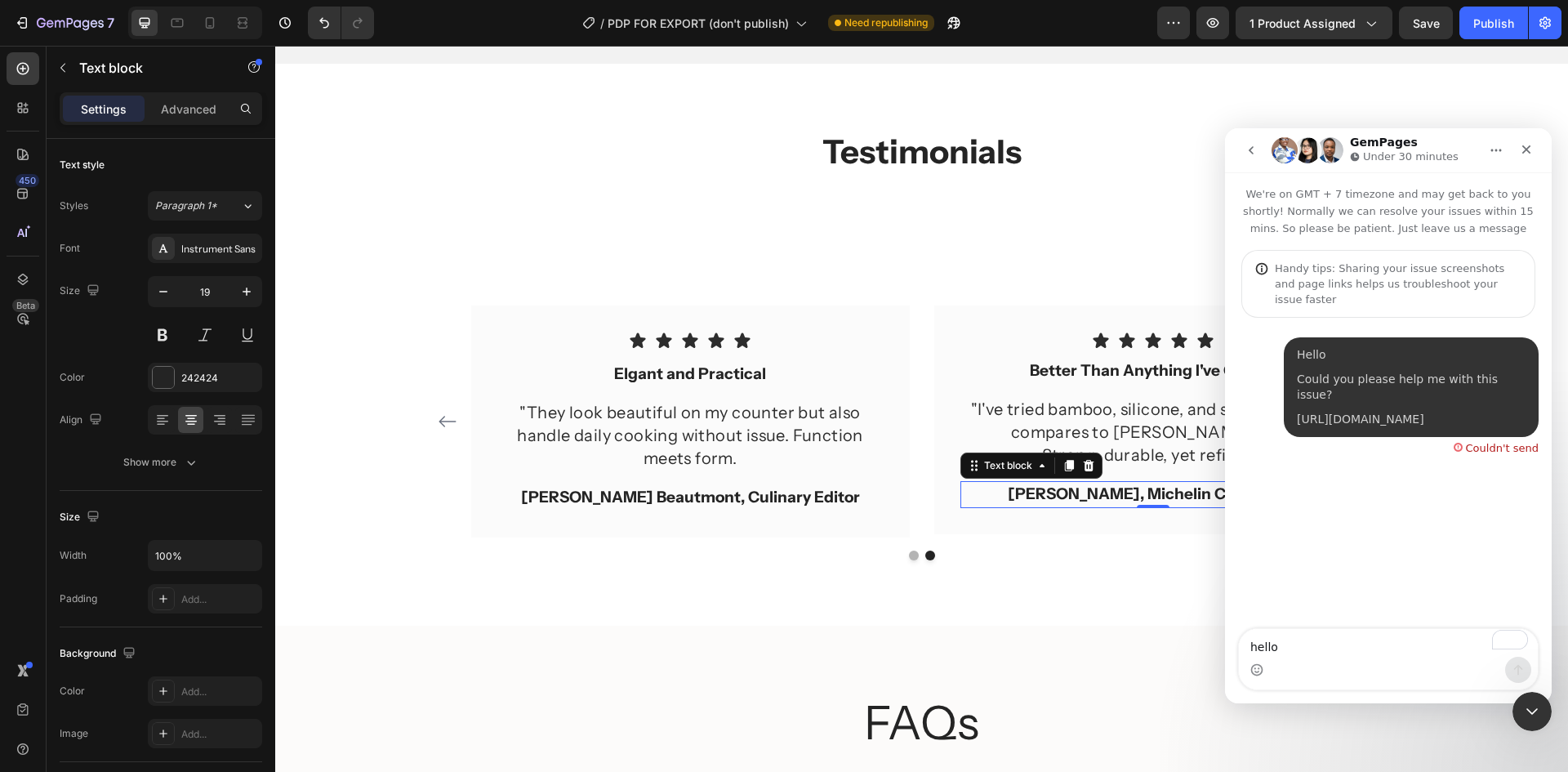
click at [1503, 443] on div "Couldn't send" at bounding box center [1503, 448] width 73 height 11
click at [1469, 437] on div "Couldn't send" at bounding box center [1496, 445] width 85 height 16
click at [1451, 411] on div "[URL][DOMAIN_NAME]" at bounding box center [1412, 419] width 229 height 16
click at [1249, 142] on button "go back" at bounding box center [1251, 150] width 31 height 31
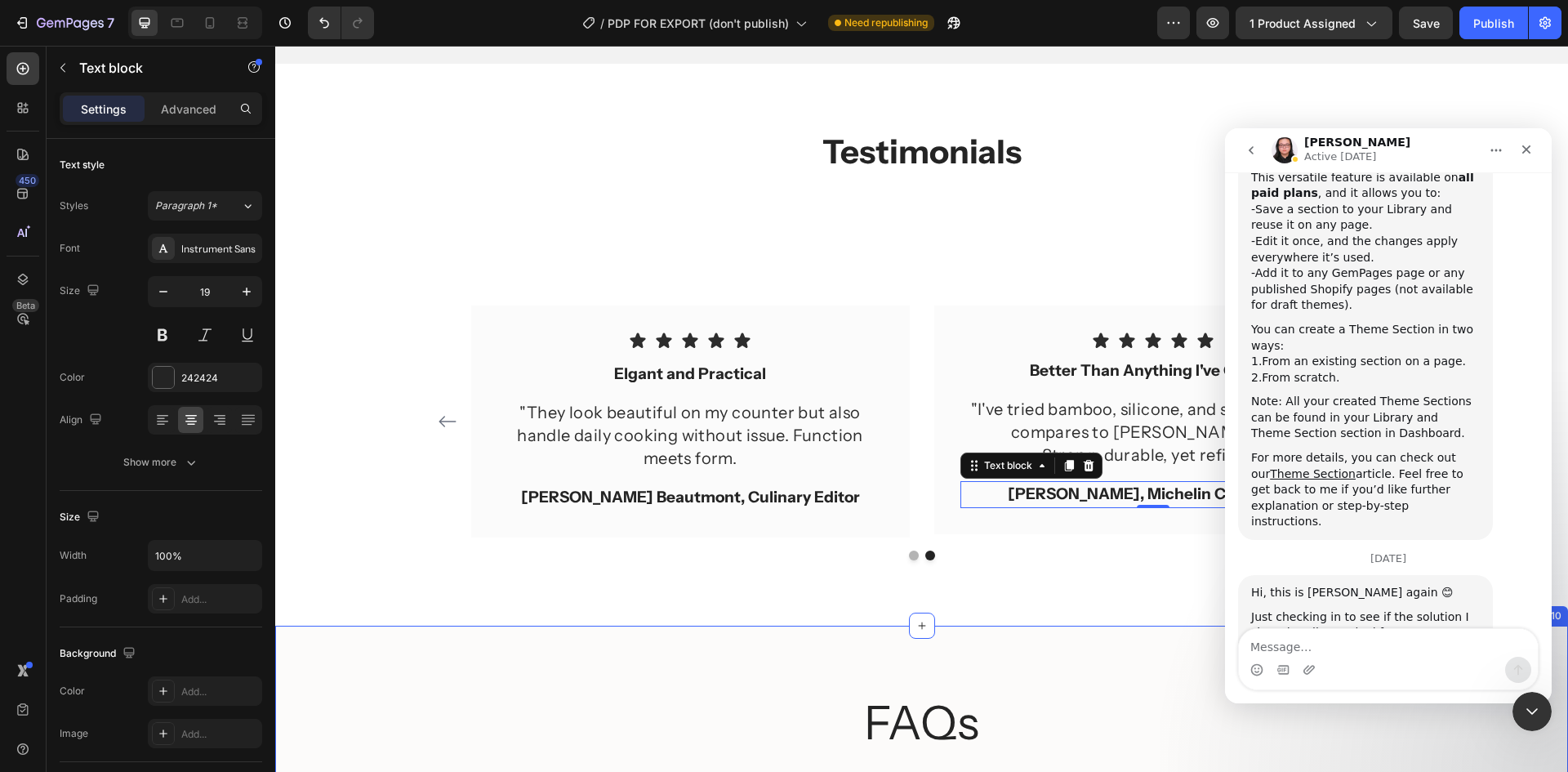
scroll to position [1233, 0]
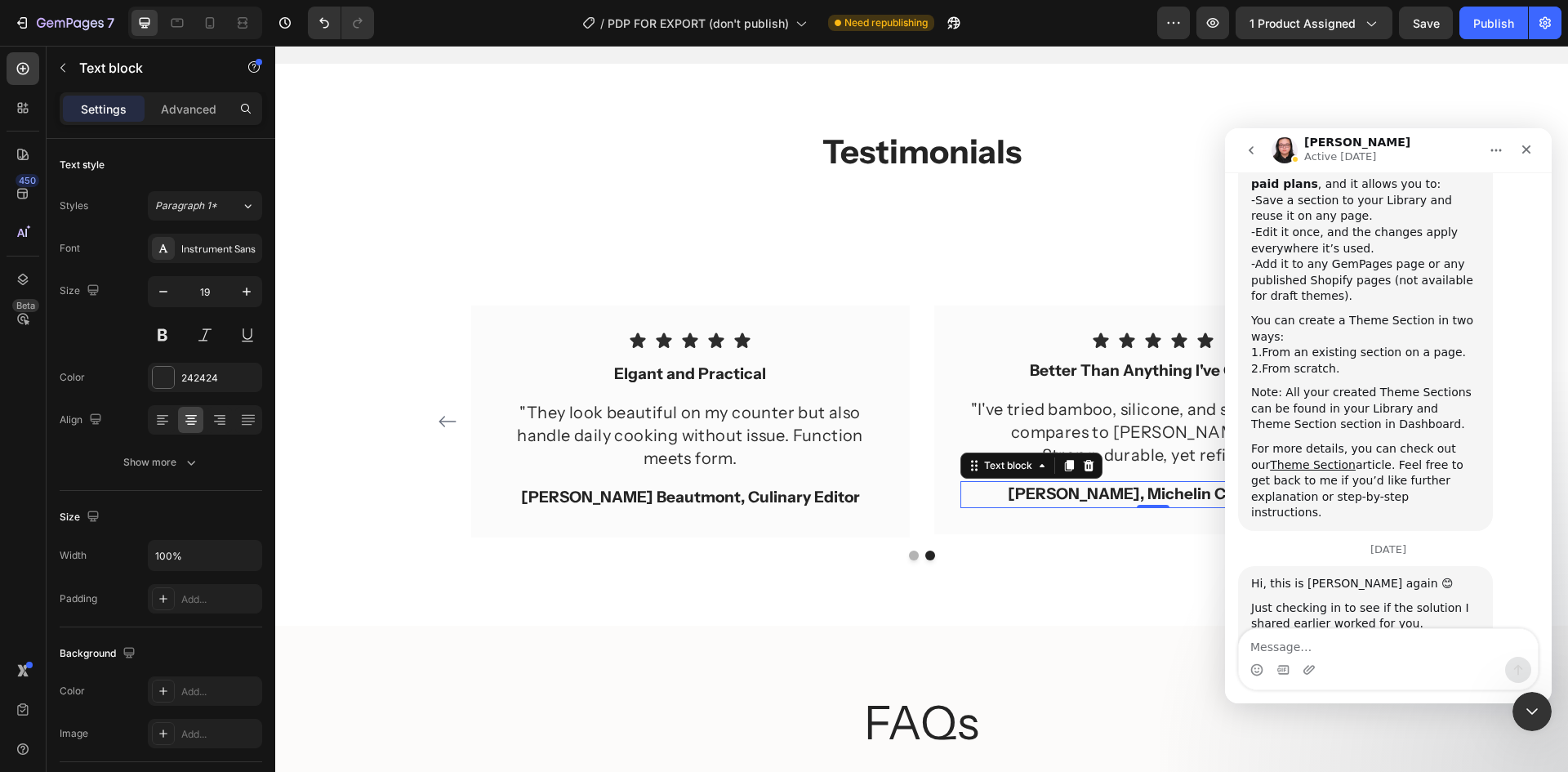
click at [1354, 648] on textarea "Message…" at bounding box center [1388, 642] width 299 height 28
type textarea "hello"
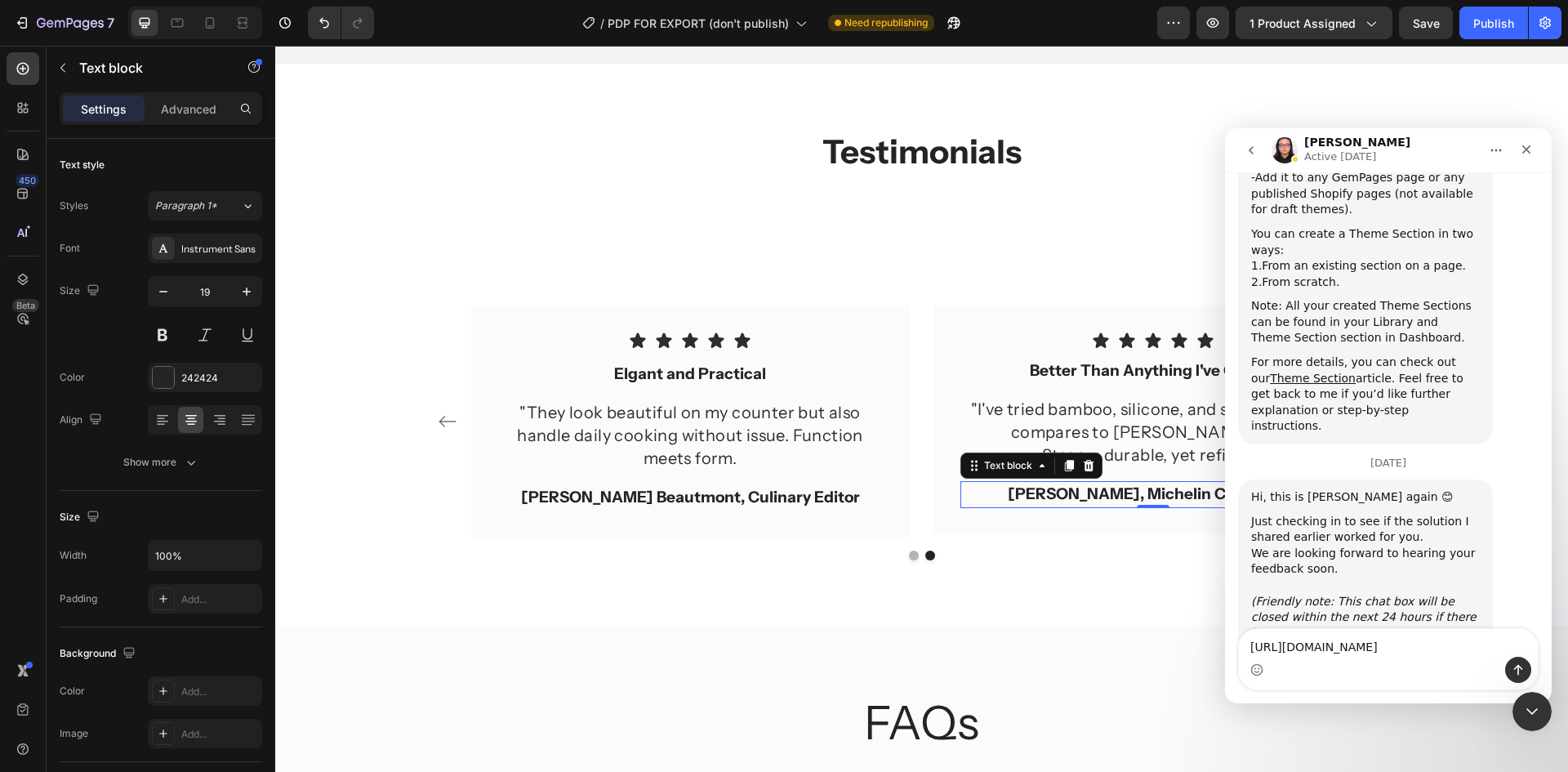
scroll to position [1351, 0]
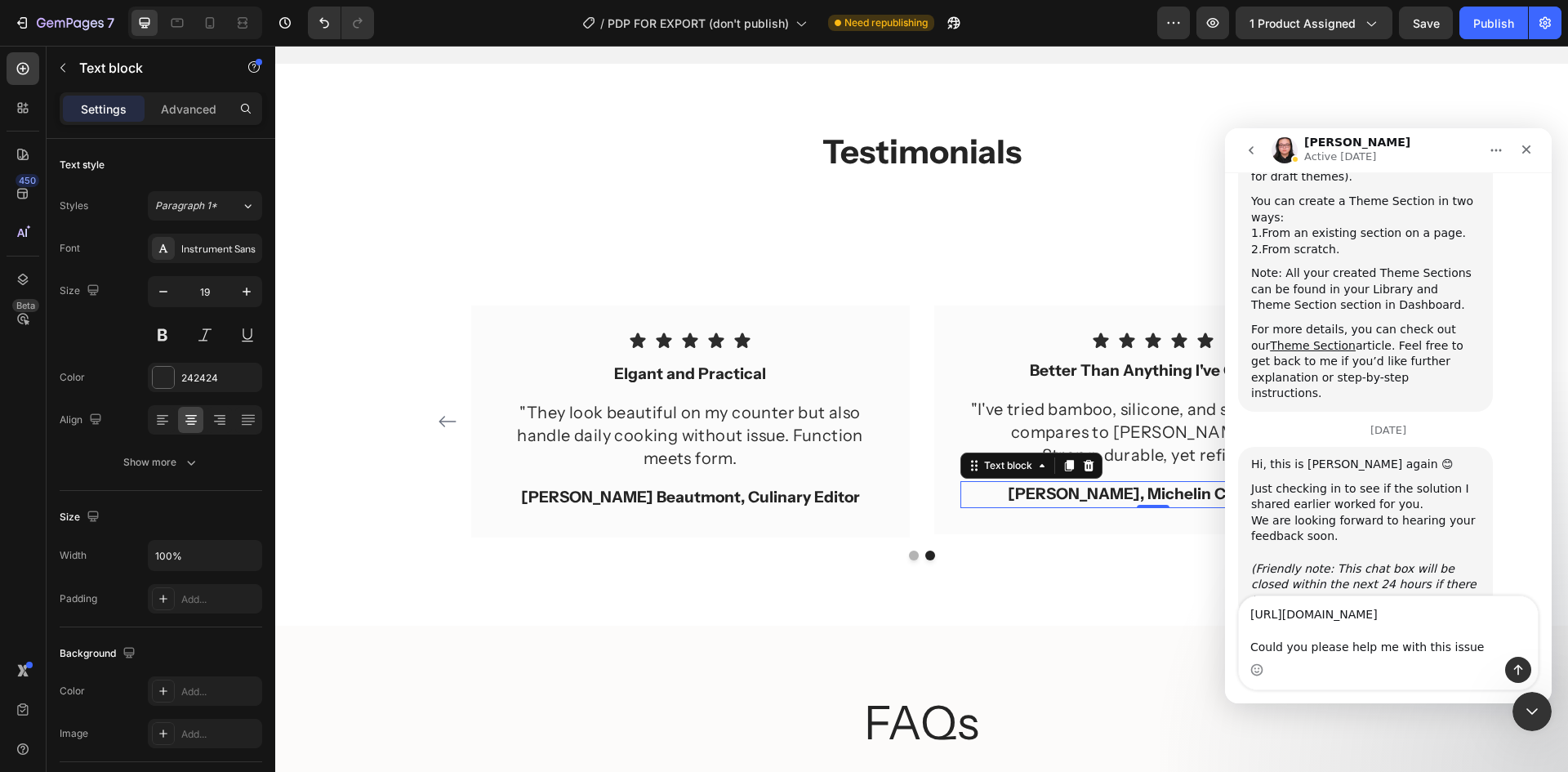
type textarea "[URL][DOMAIN_NAME] Could you please help me with this issue?"
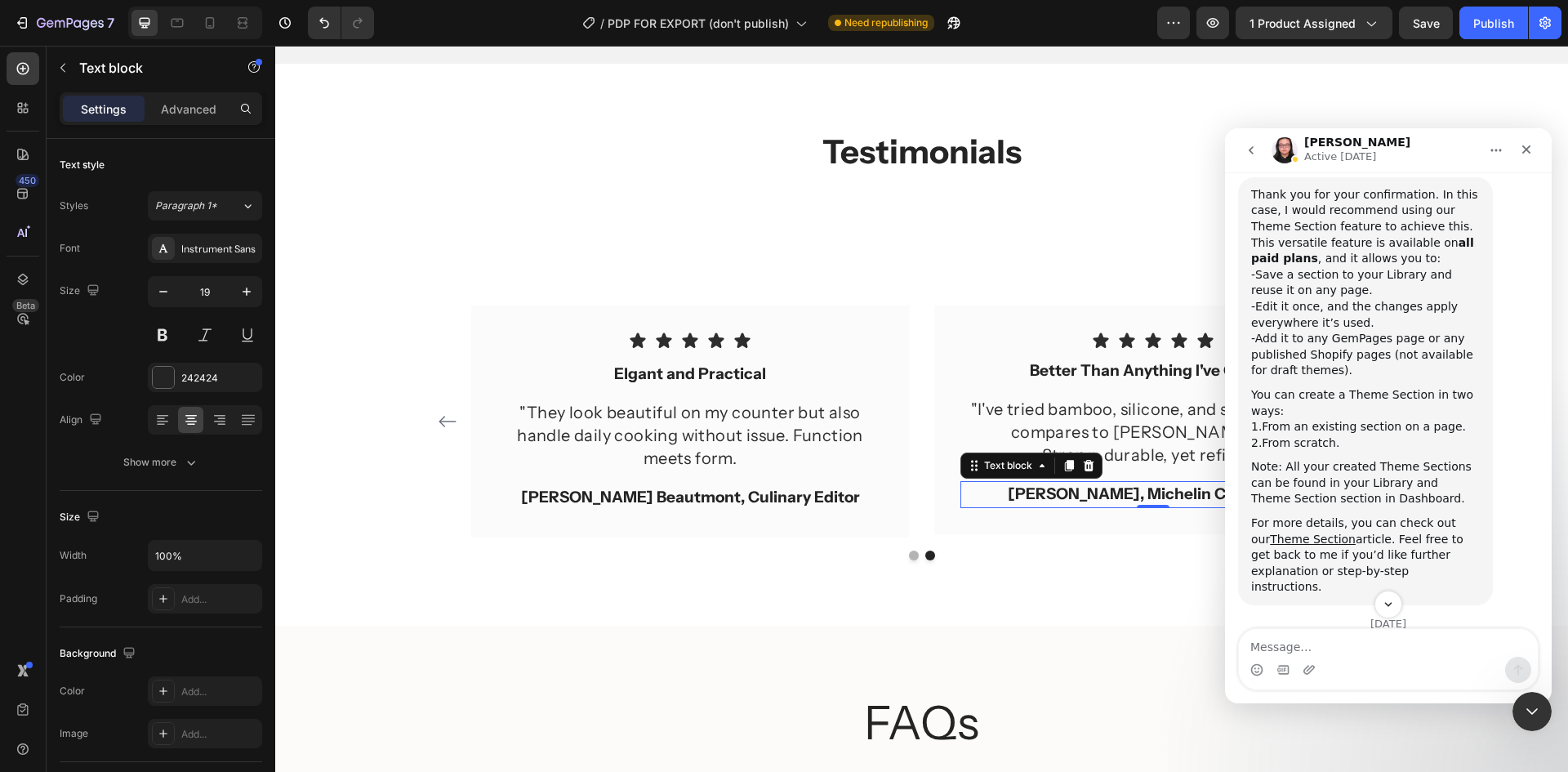
scroll to position [1380, 0]
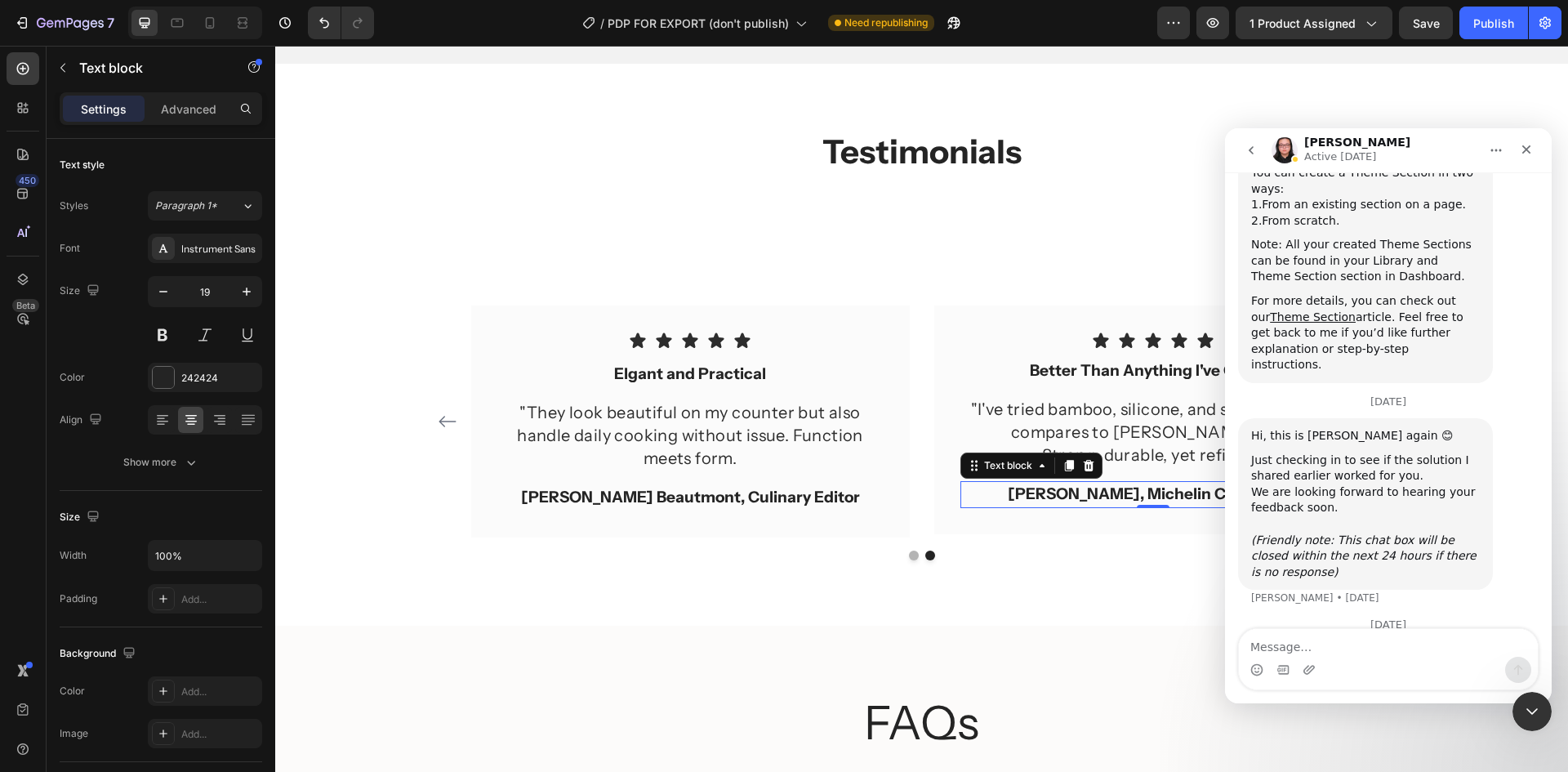
click at [1254, 142] on button "go back" at bounding box center [1251, 150] width 31 height 31
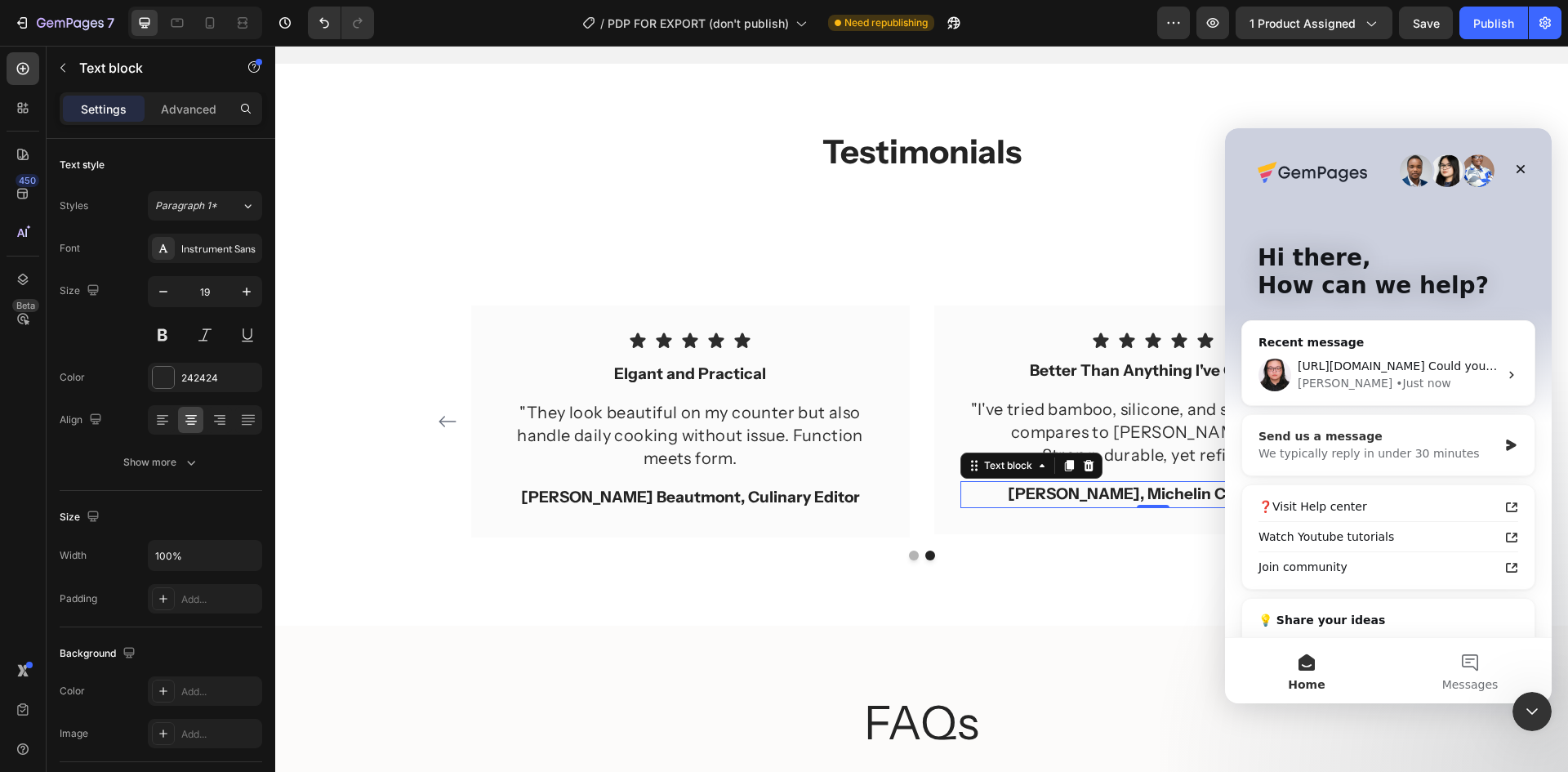
click at [1428, 435] on div "Send us a message" at bounding box center [1378, 436] width 239 height 17
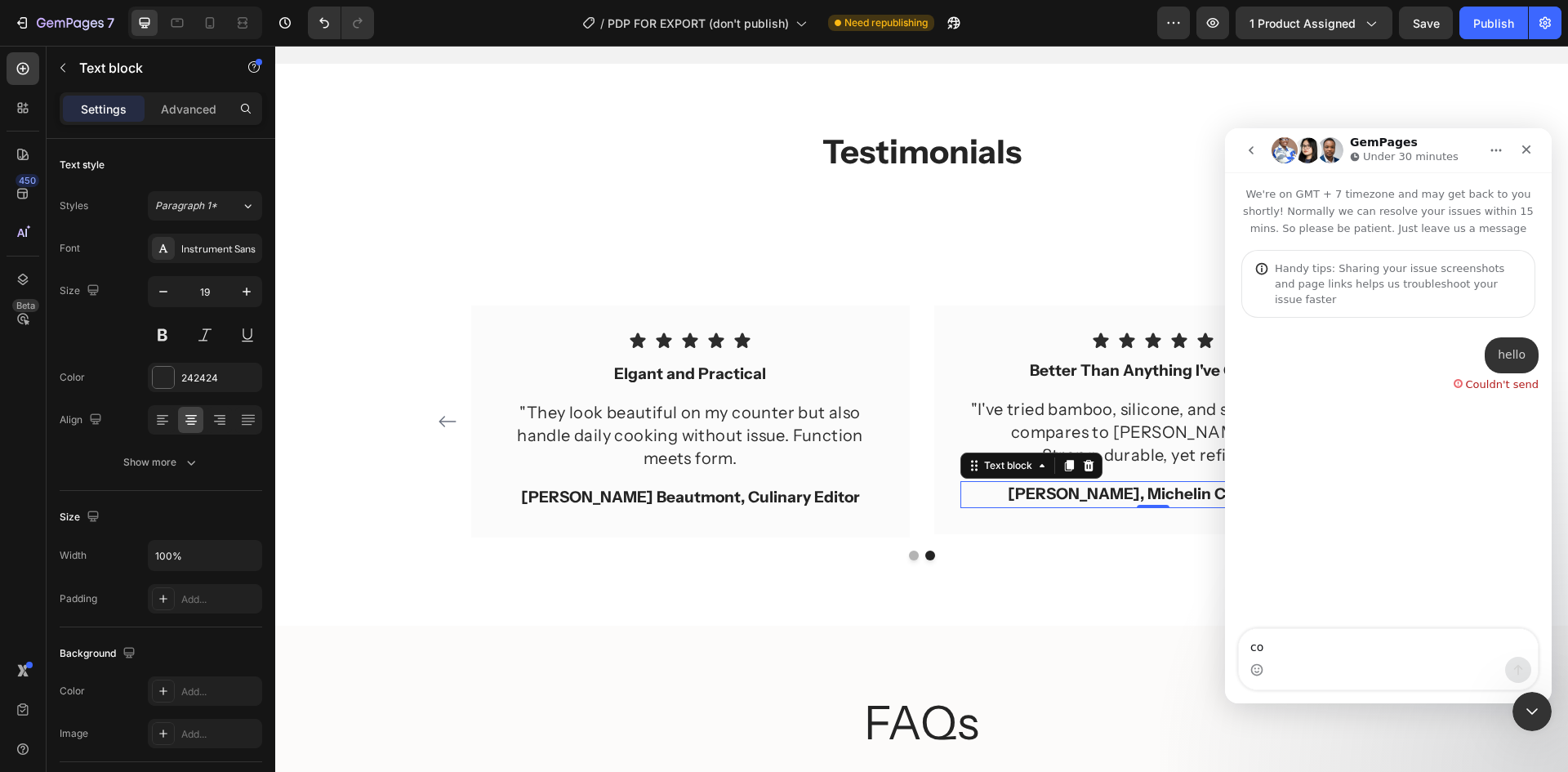
type textarea "c"
click at [1245, 146] on icon "go back" at bounding box center [1251, 149] width 13 height 13
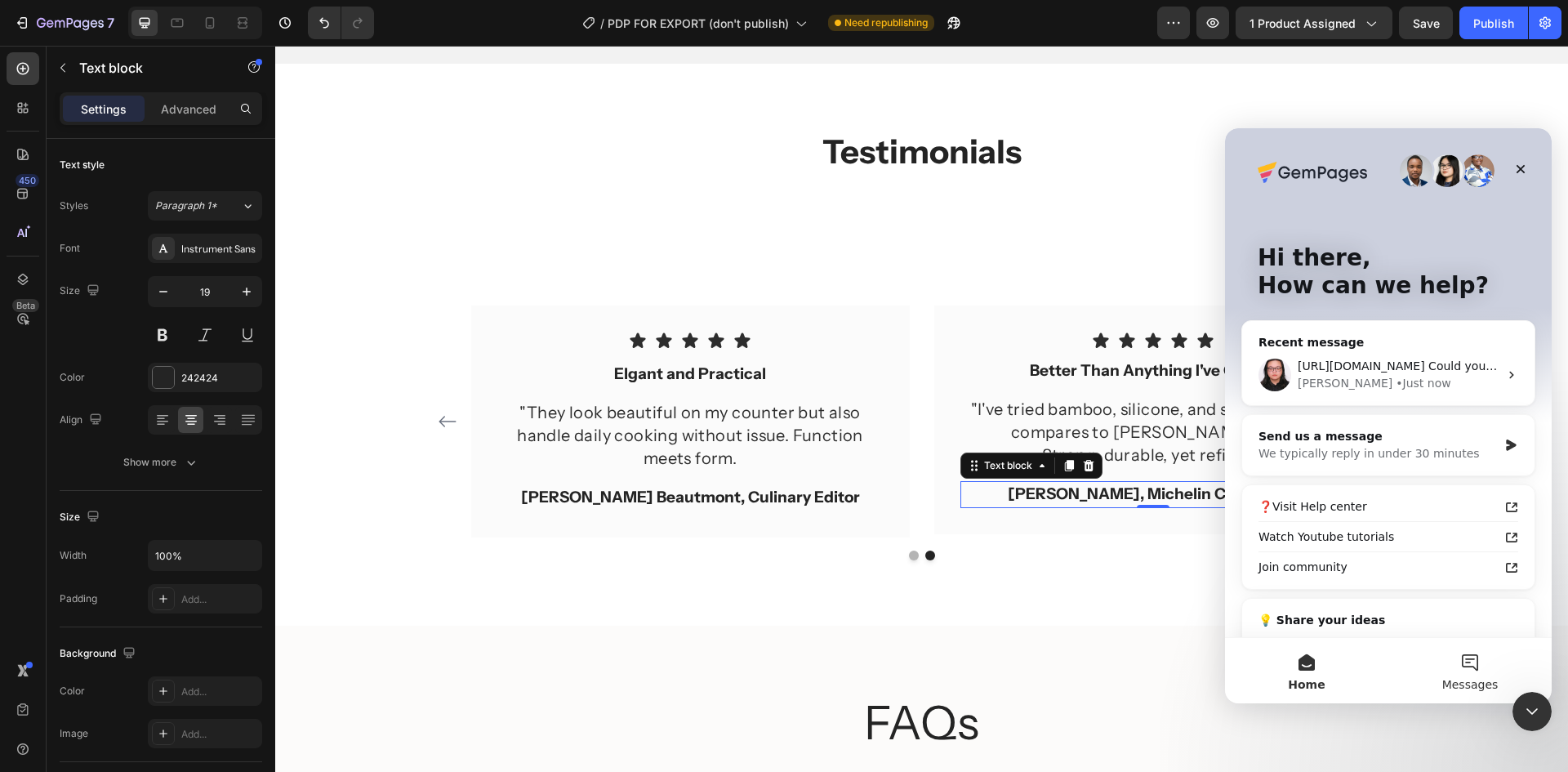
click at [1492, 672] on button "Messages" at bounding box center [1470, 670] width 164 height 65
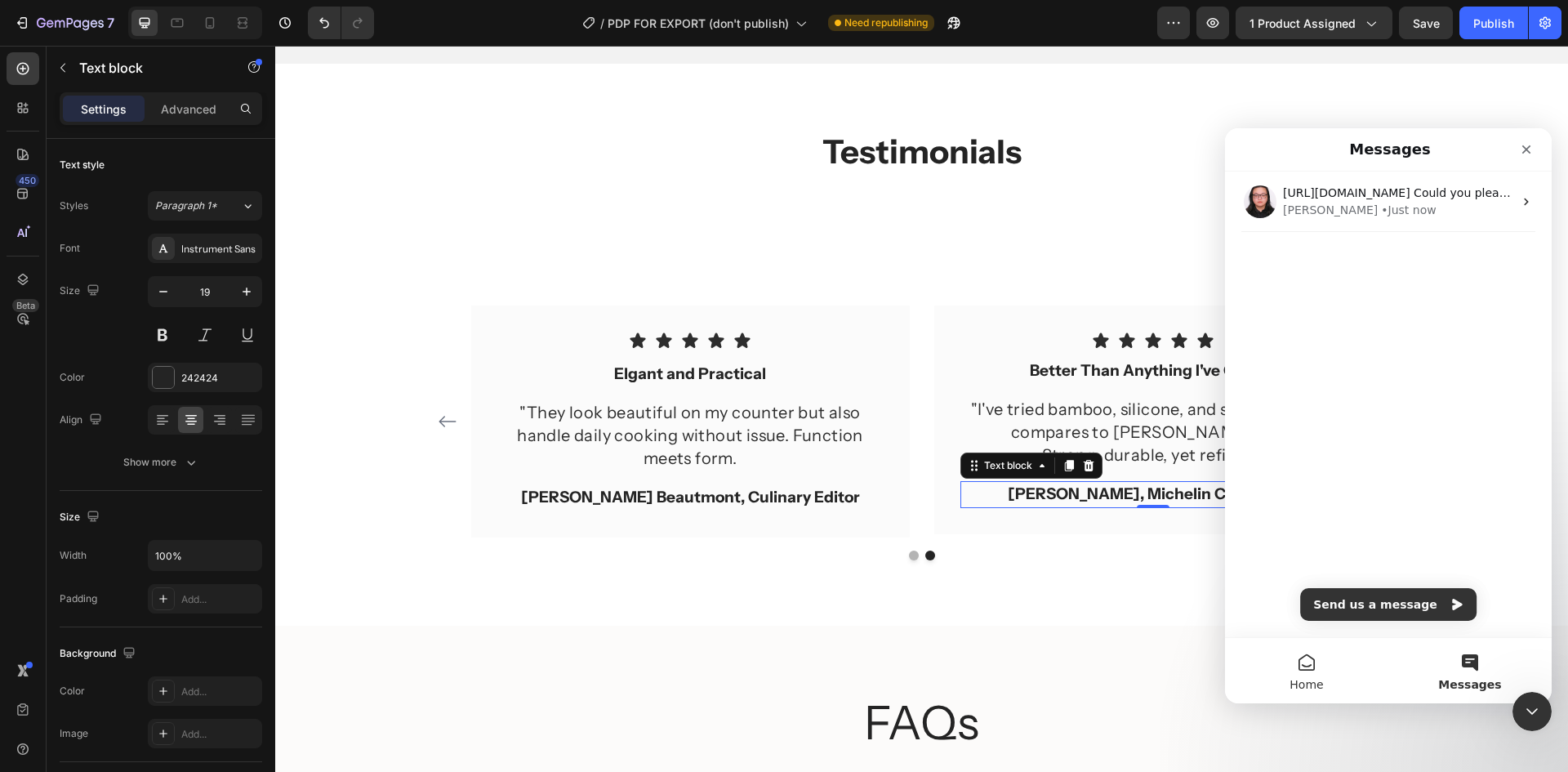
click at [1313, 671] on button "Home" at bounding box center [1307, 670] width 164 height 65
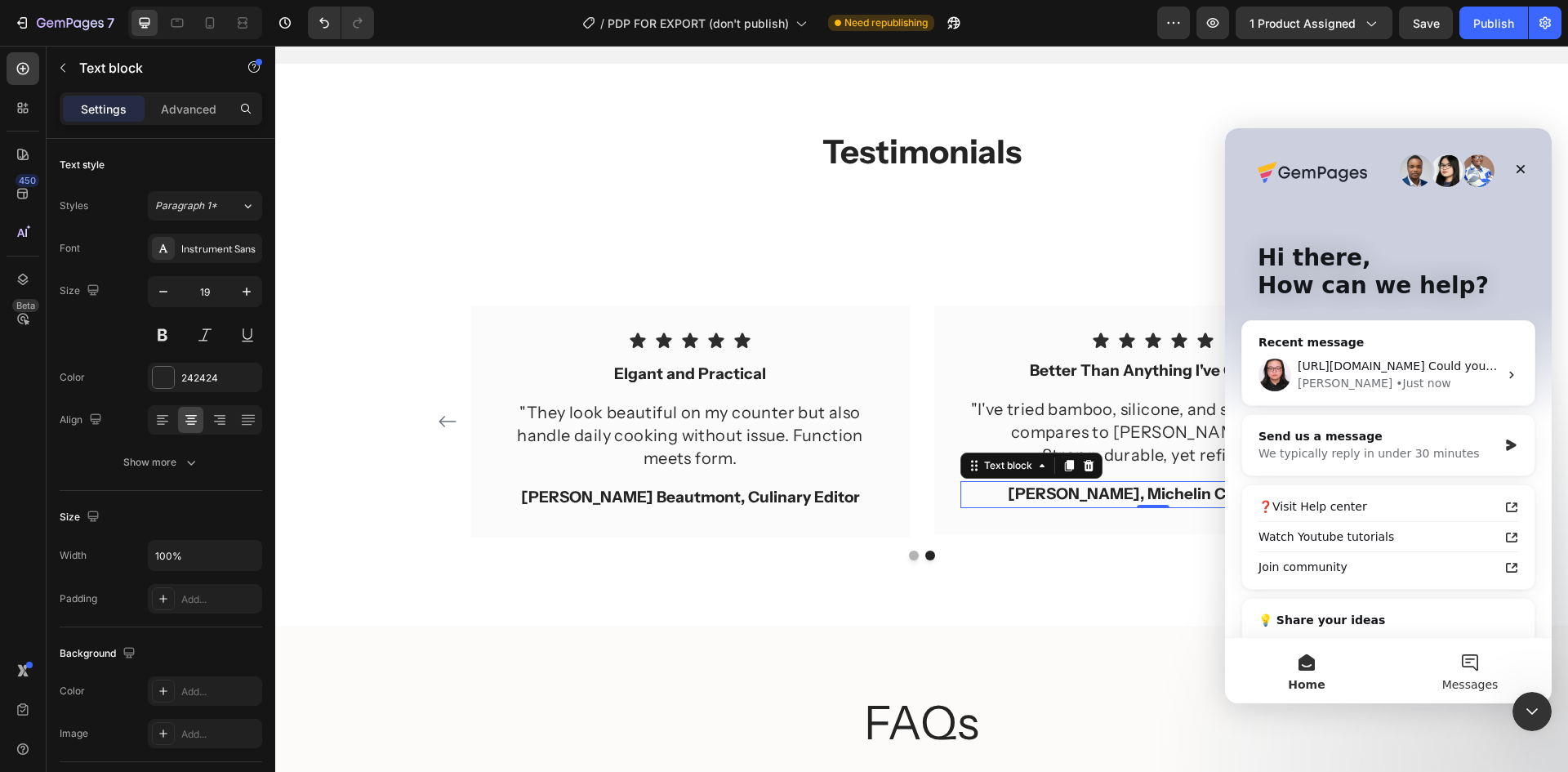
click at [1463, 663] on button "Messages" at bounding box center [1470, 670] width 164 height 65
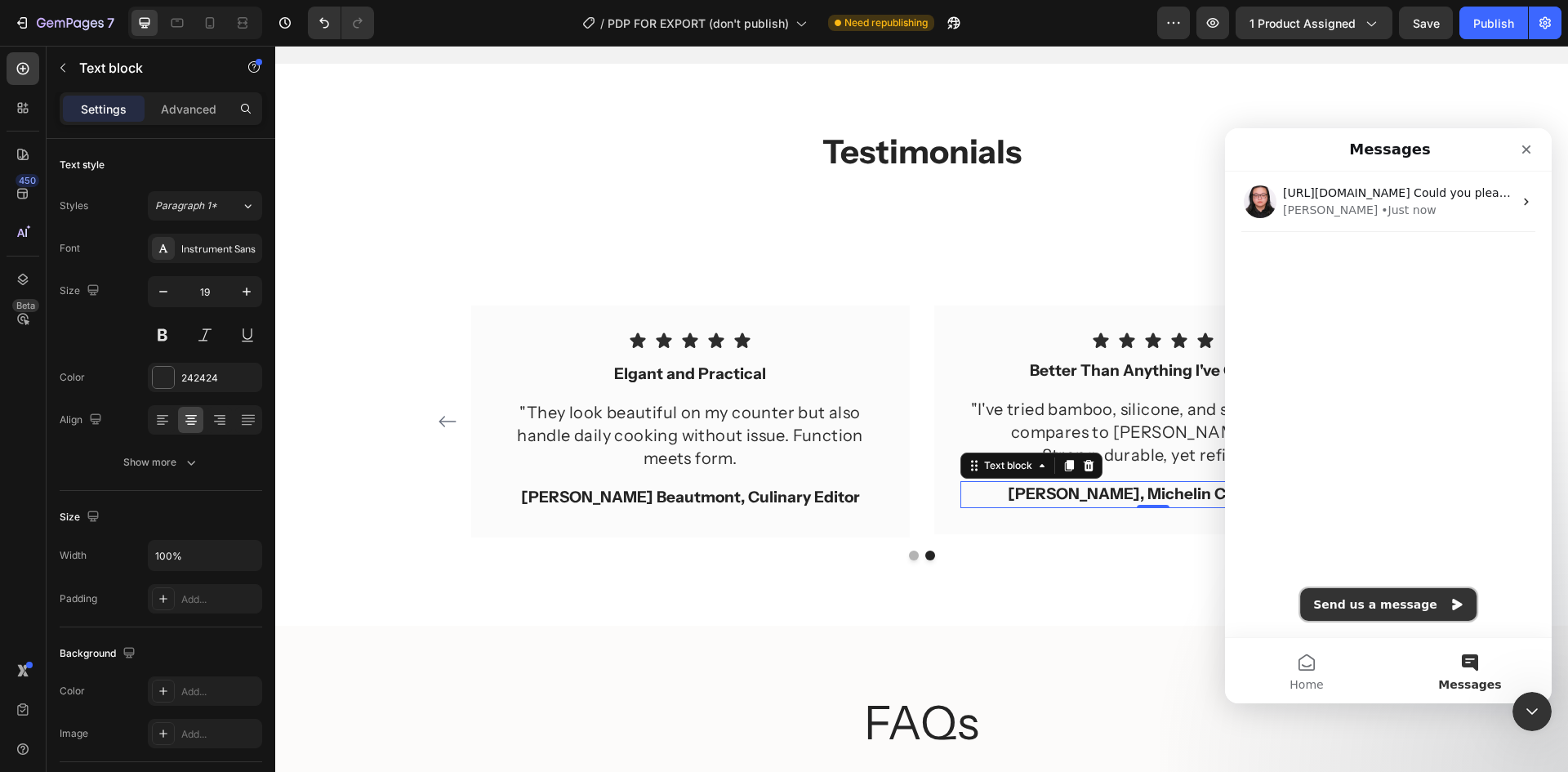
click at [1392, 598] on button "Send us a message" at bounding box center [1388, 604] width 176 height 33
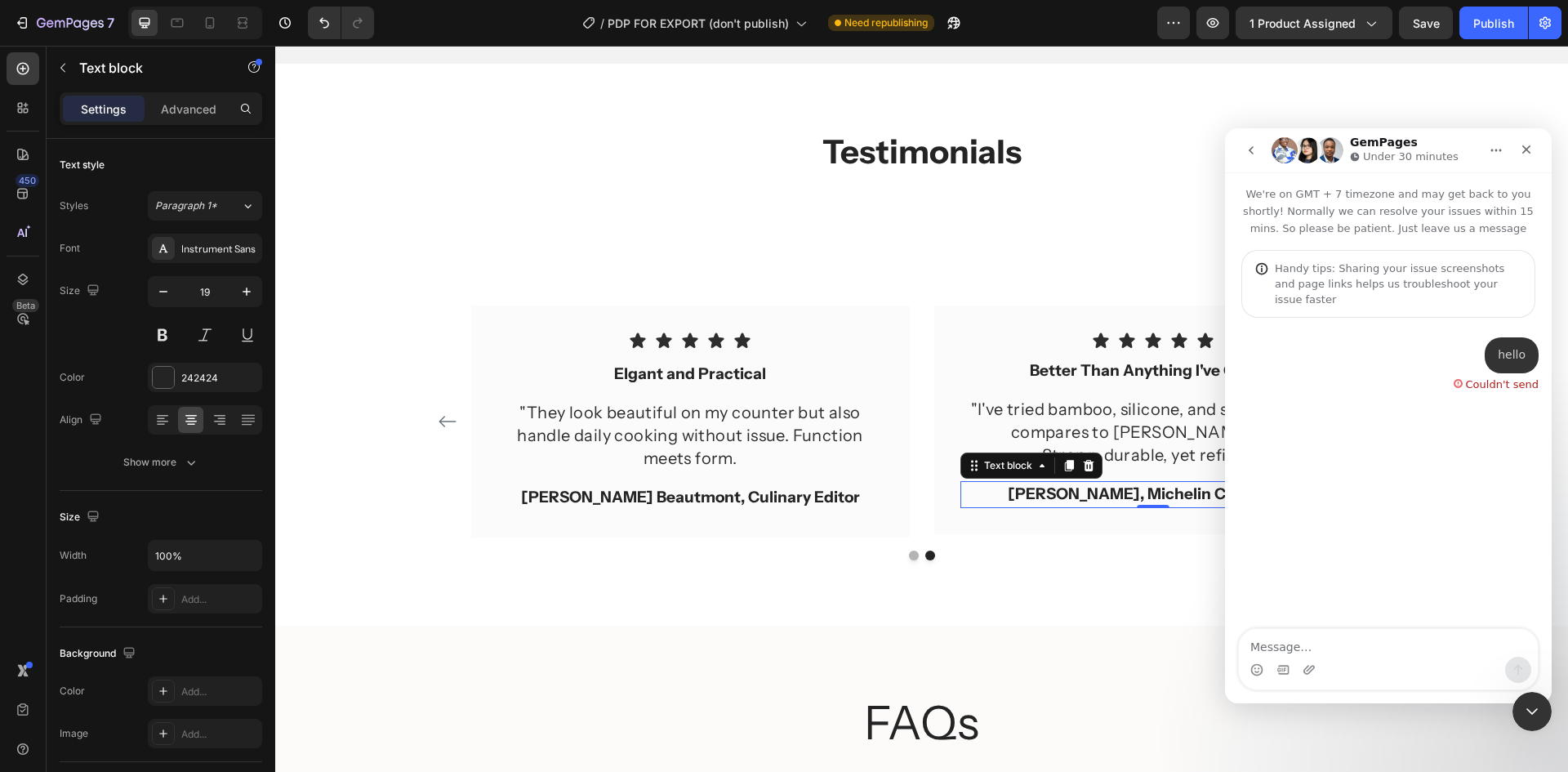
click at [1260, 160] on button "go back" at bounding box center [1251, 150] width 31 height 31
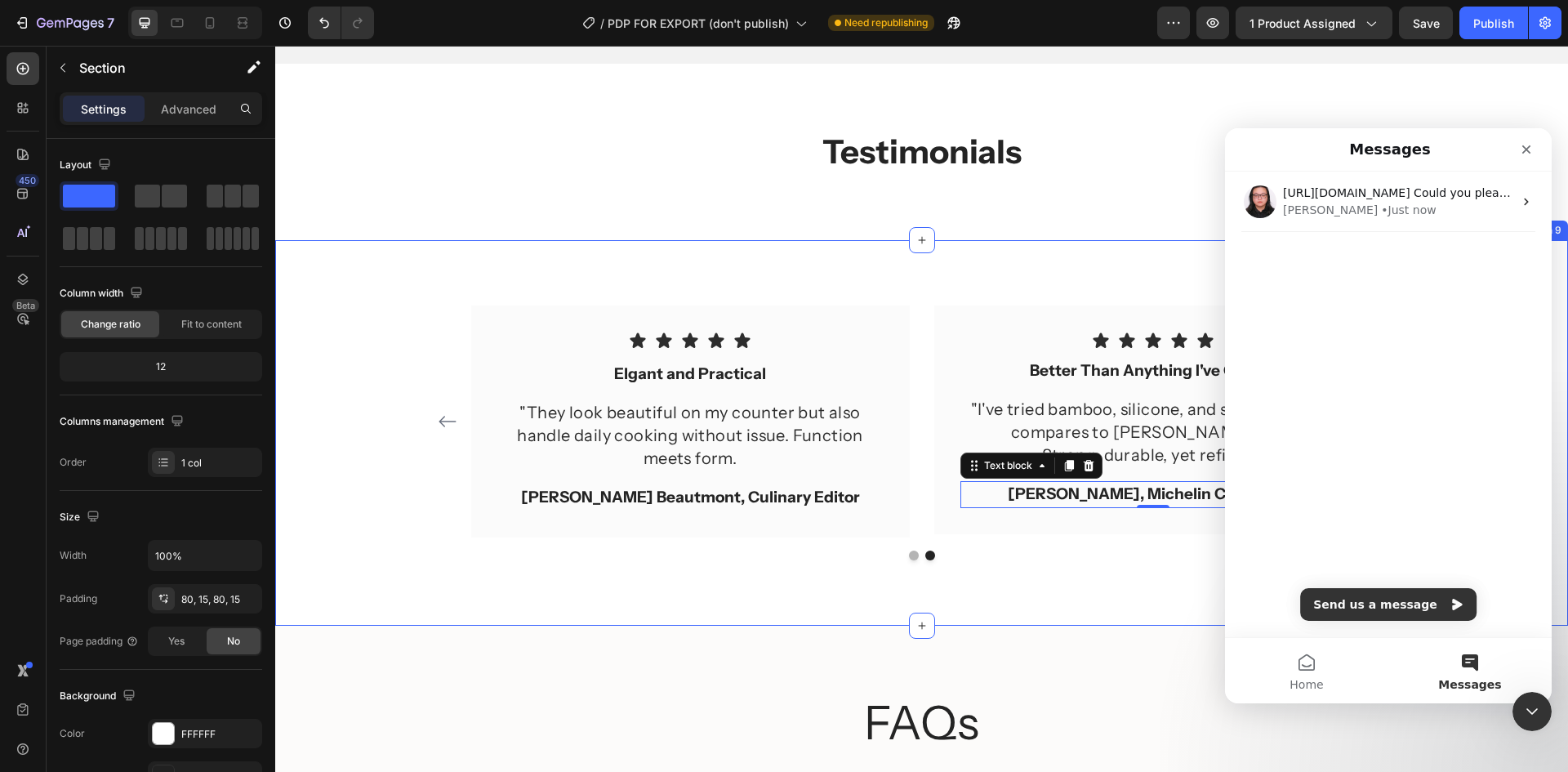
click at [1059, 243] on div "Icon Icon Icon Icon Icon Row You're walking on a cloud! Text block “ These shoe…" at bounding box center [921, 432] width 1293 height 384
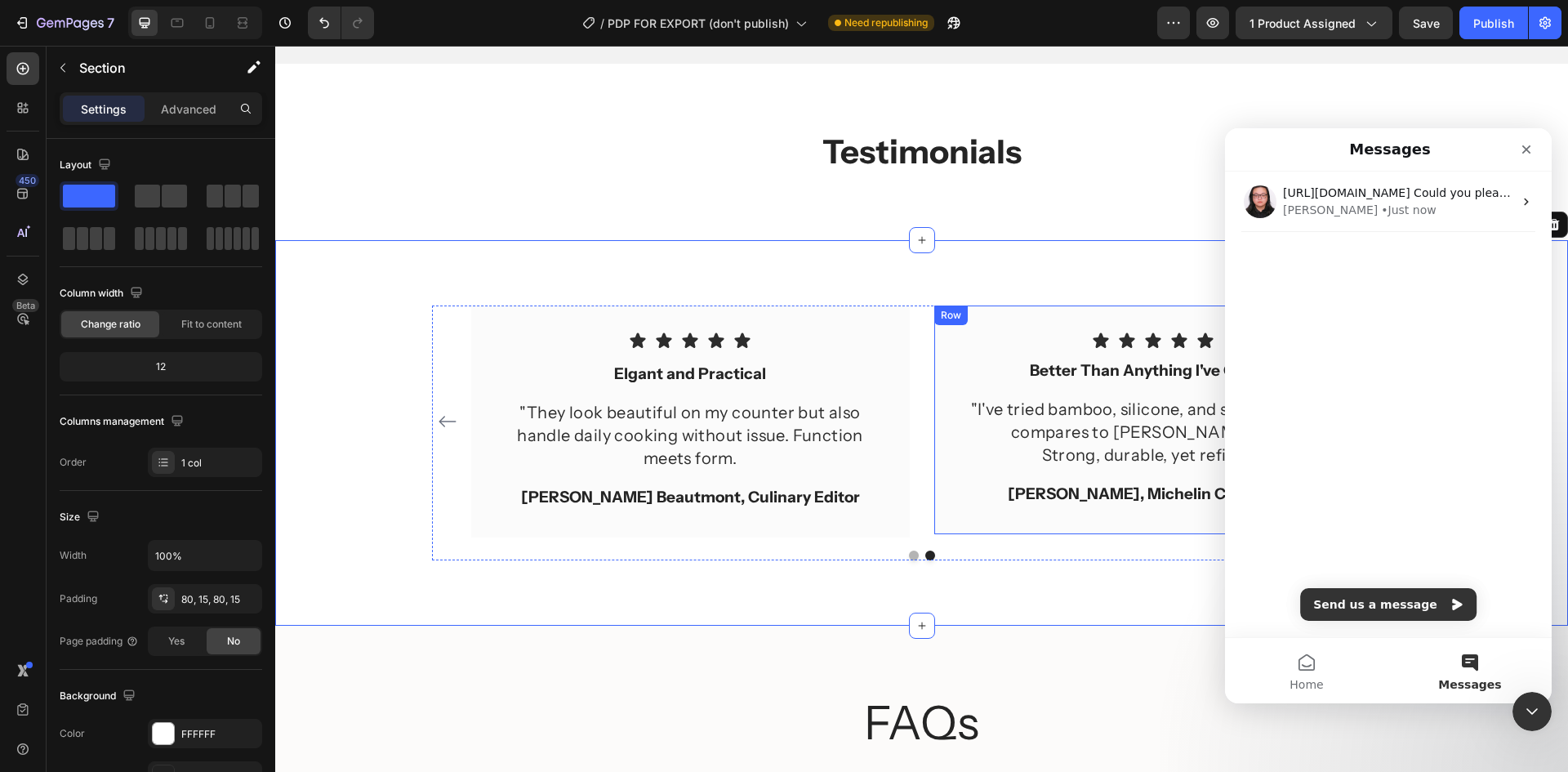
click at [1165, 524] on div "Icon Icon Icon Icon Icon Icon List Better Than Anything I've Owned Text block "…" at bounding box center [1153, 419] width 439 height 228
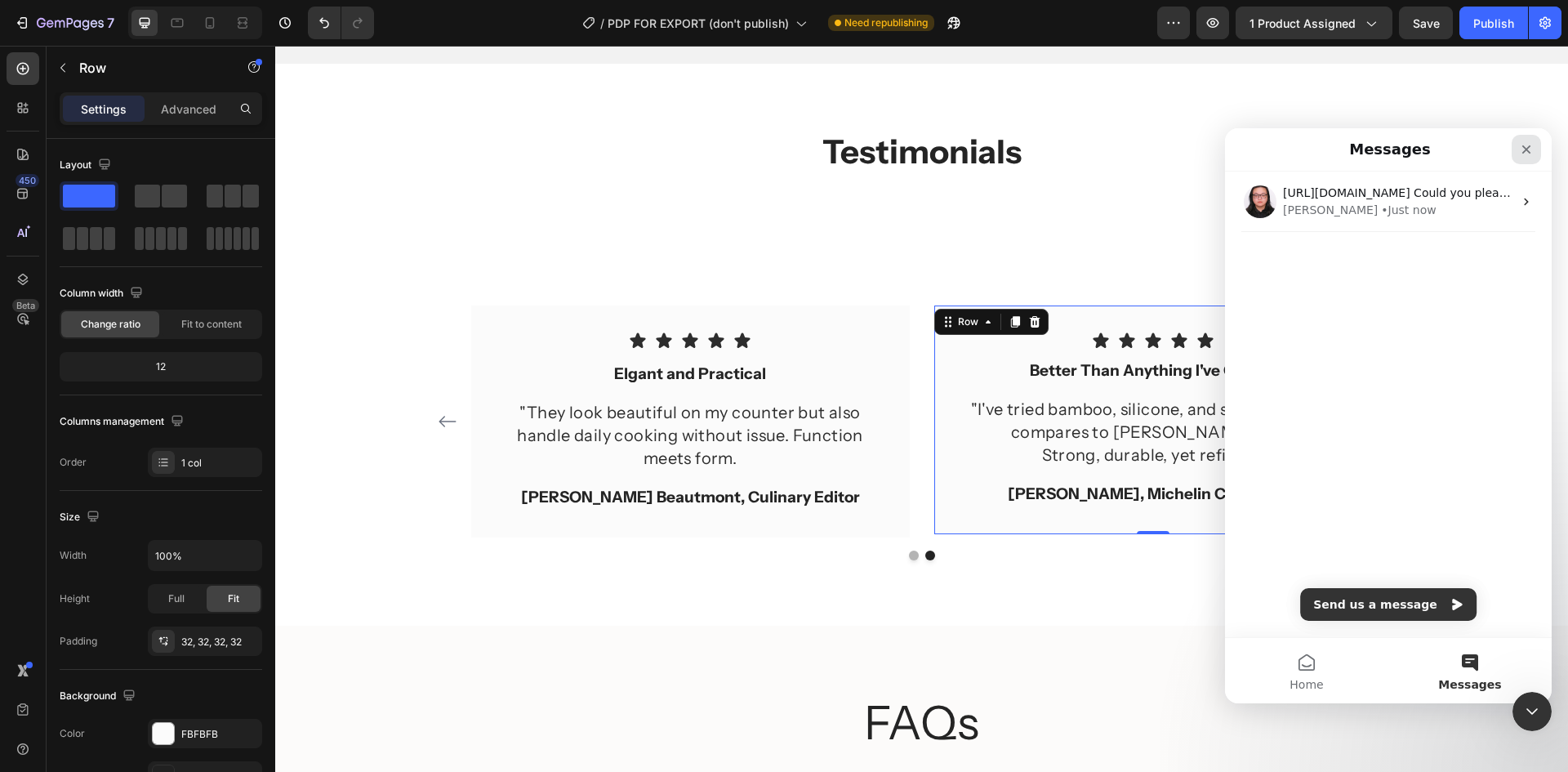
click at [1515, 144] on div "Close" at bounding box center [1526, 149] width 30 height 30
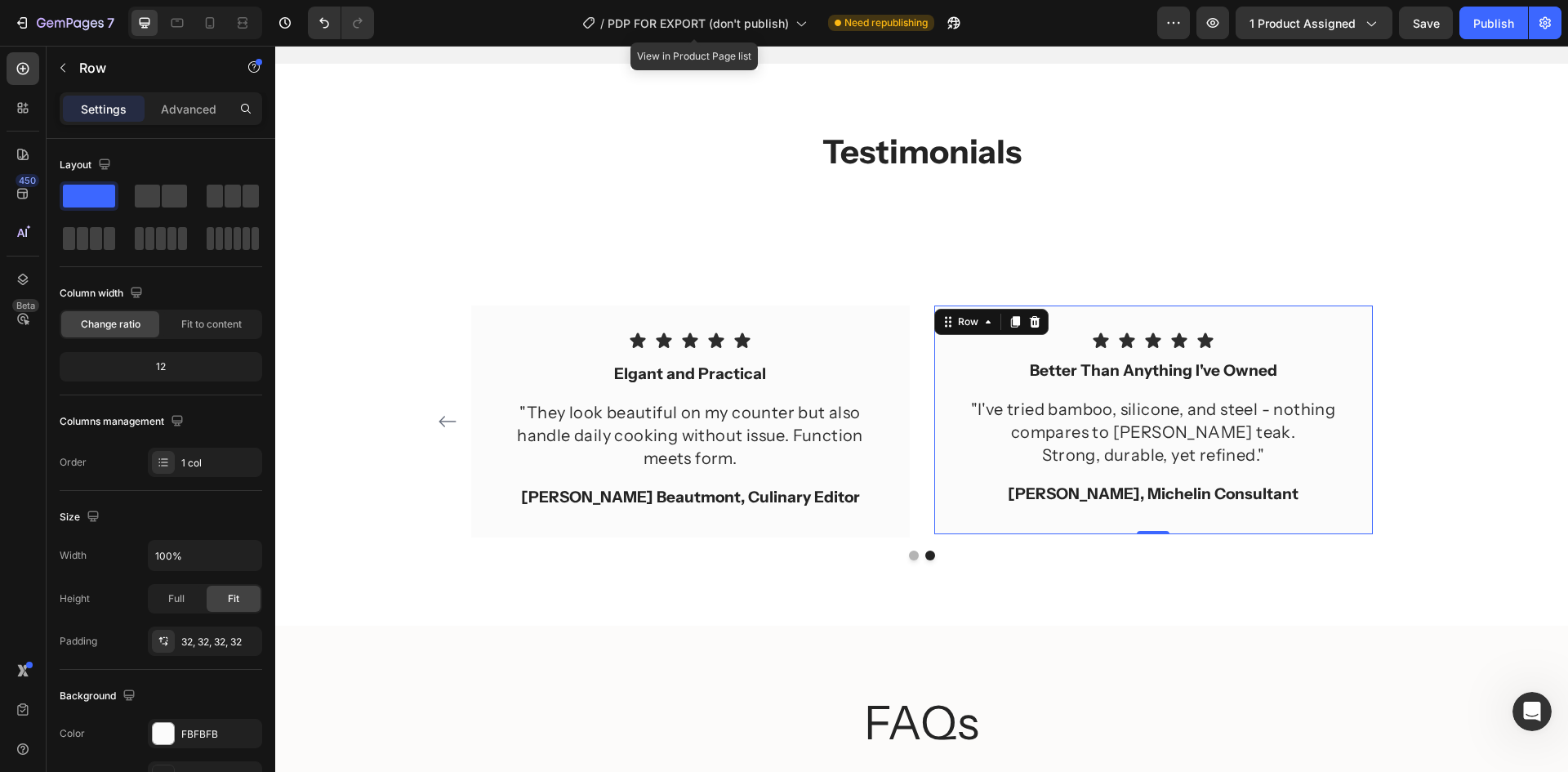
click at [1414, 39] on div "7 Version history / PDP FOR EXPORT (don't publish) View in Product Page list Ne…" at bounding box center [784, 23] width 1568 height 47
click at [1419, 24] on span "Save" at bounding box center [1426, 23] width 27 height 14
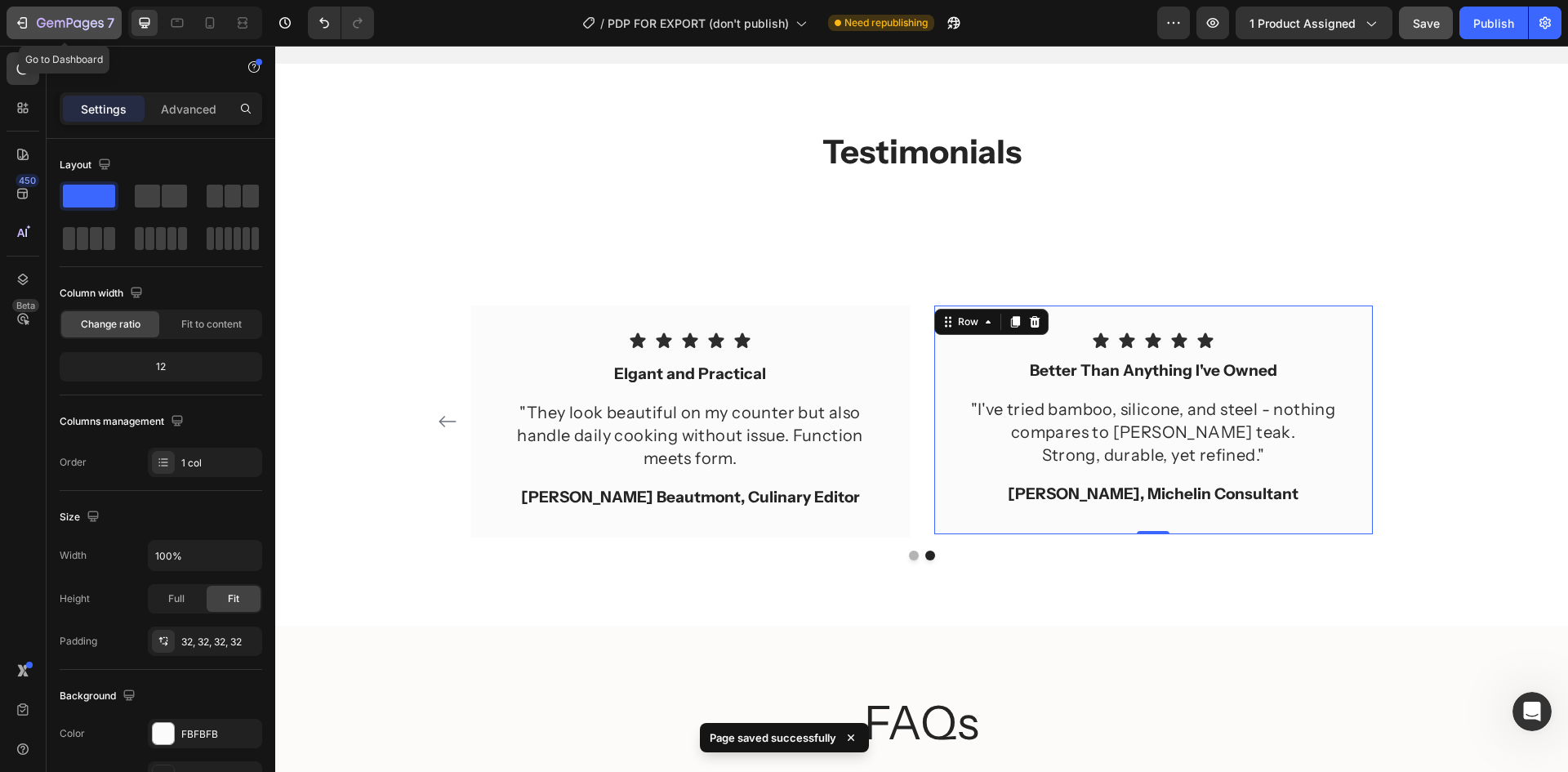
click at [28, 20] on icon "button" at bounding box center [21, 22] width 16 height 16
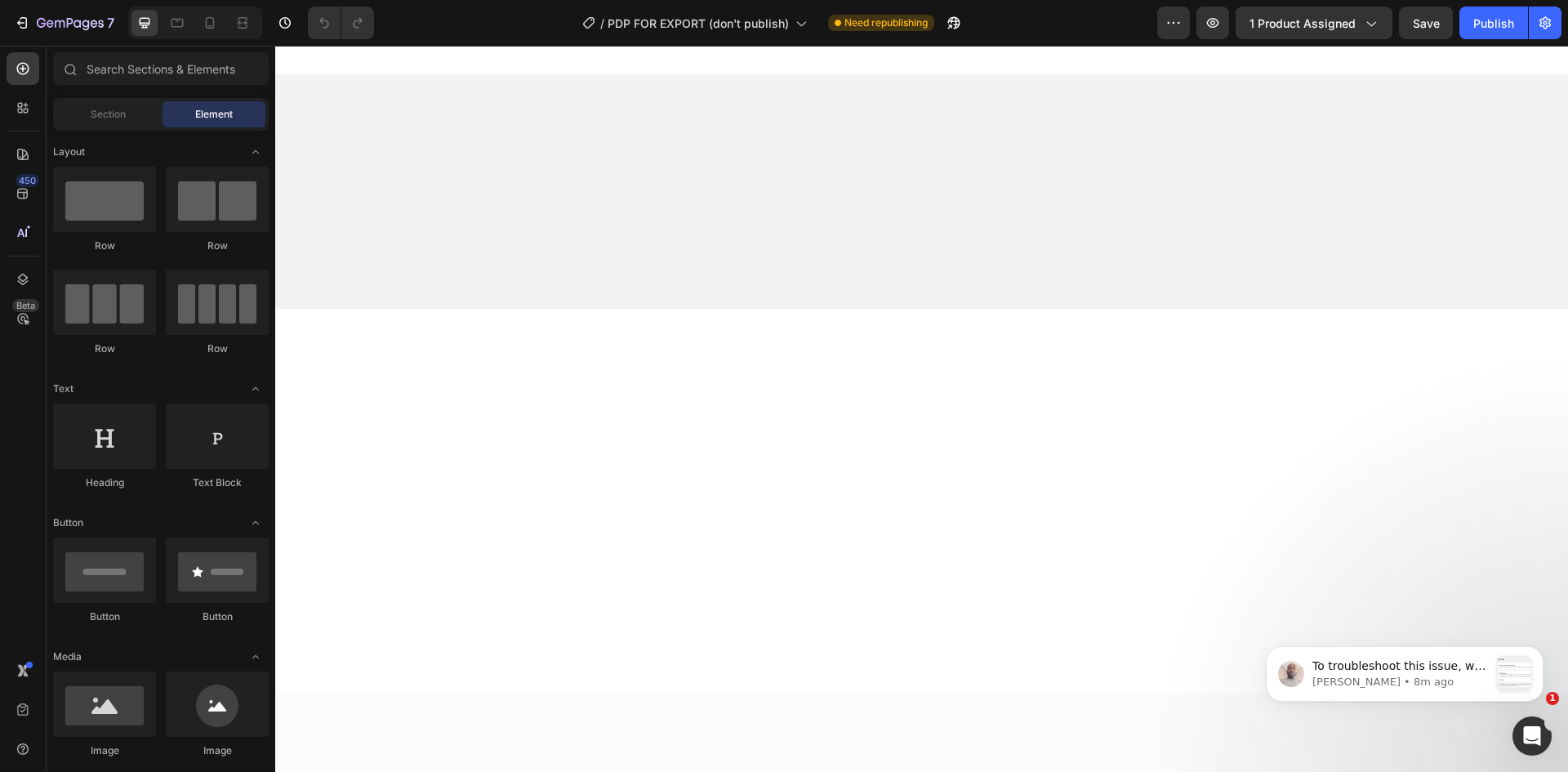
scroll to position [2369, 0]
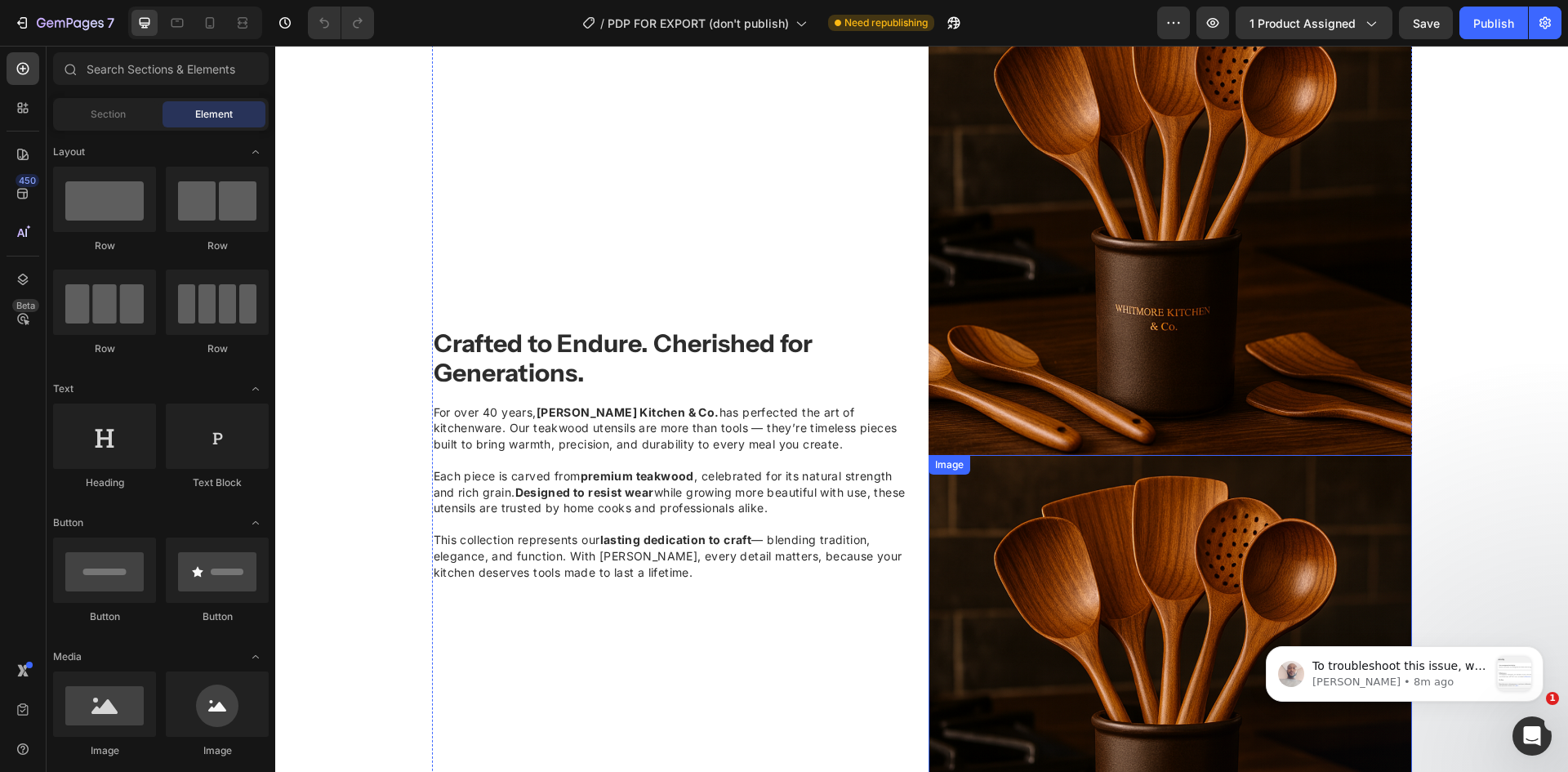
click at [1206, 568] on img at bounding box center [1170, 696] width 484 height 484
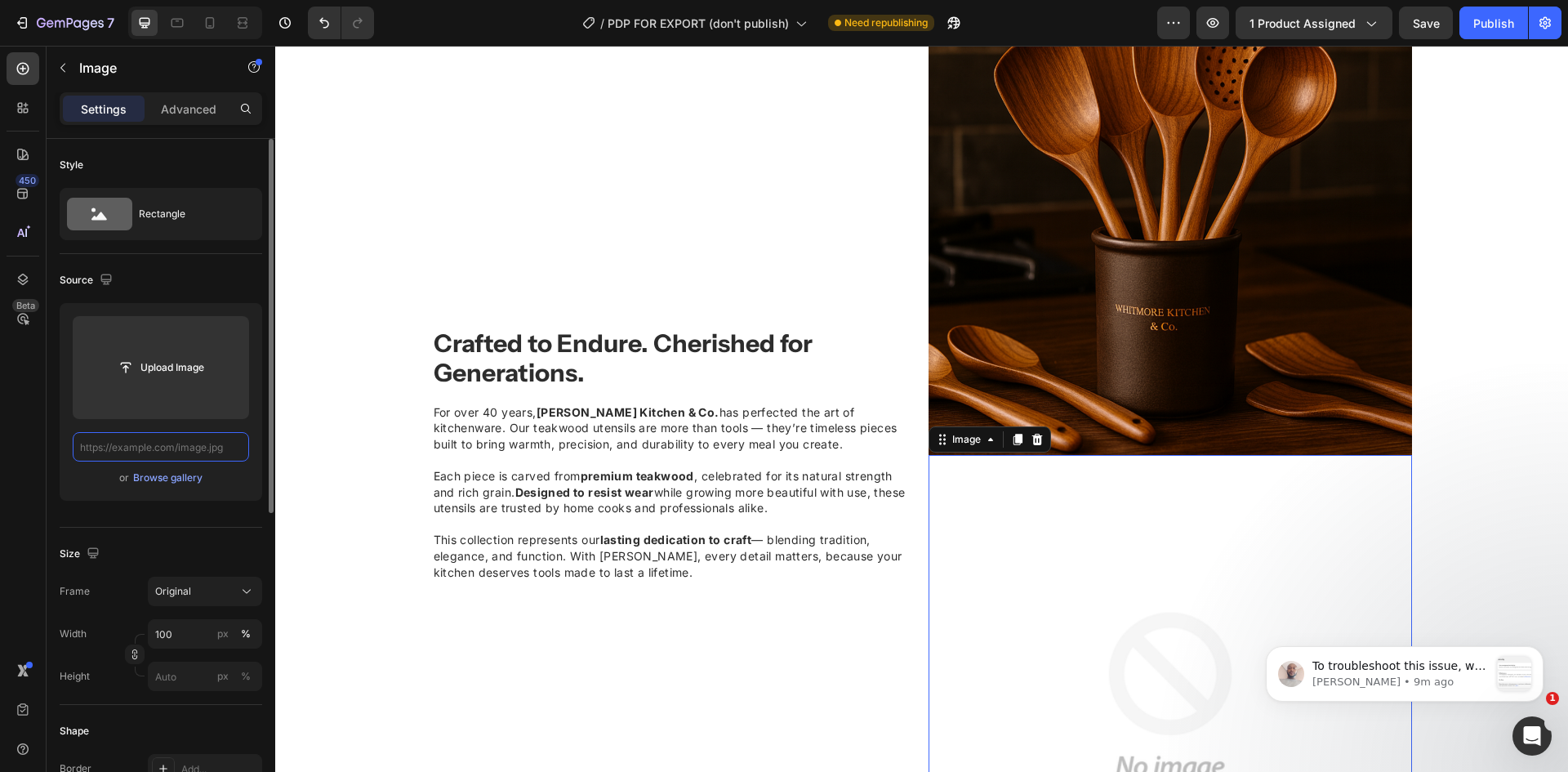
scroll to position [0, 0]
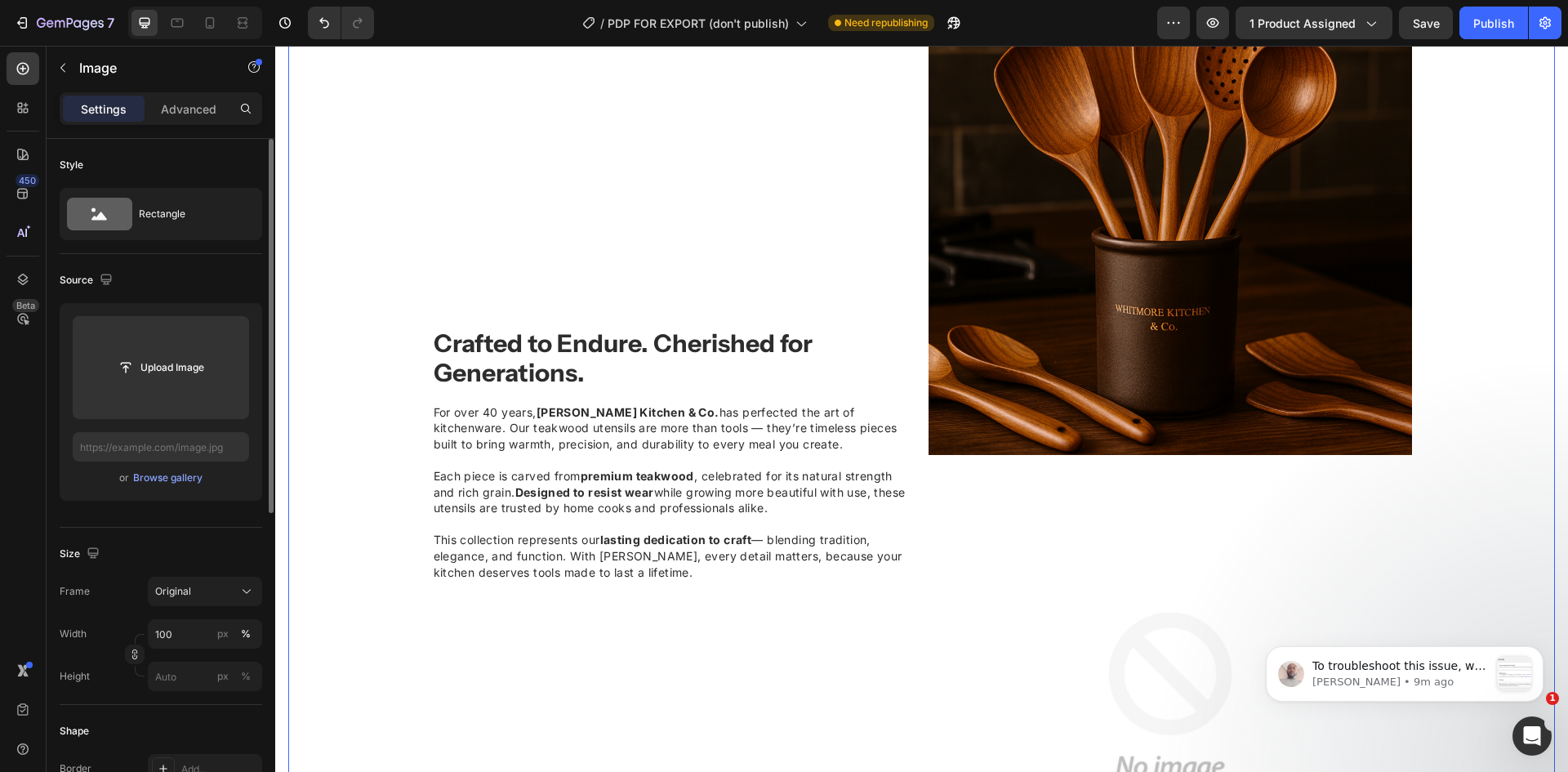
click at [1468, 476] on div "Image Image Crafted to Endure. Cherished for Generations. Heading For over 40 y…" at bounding box center [921, 461] width 1267 height 980
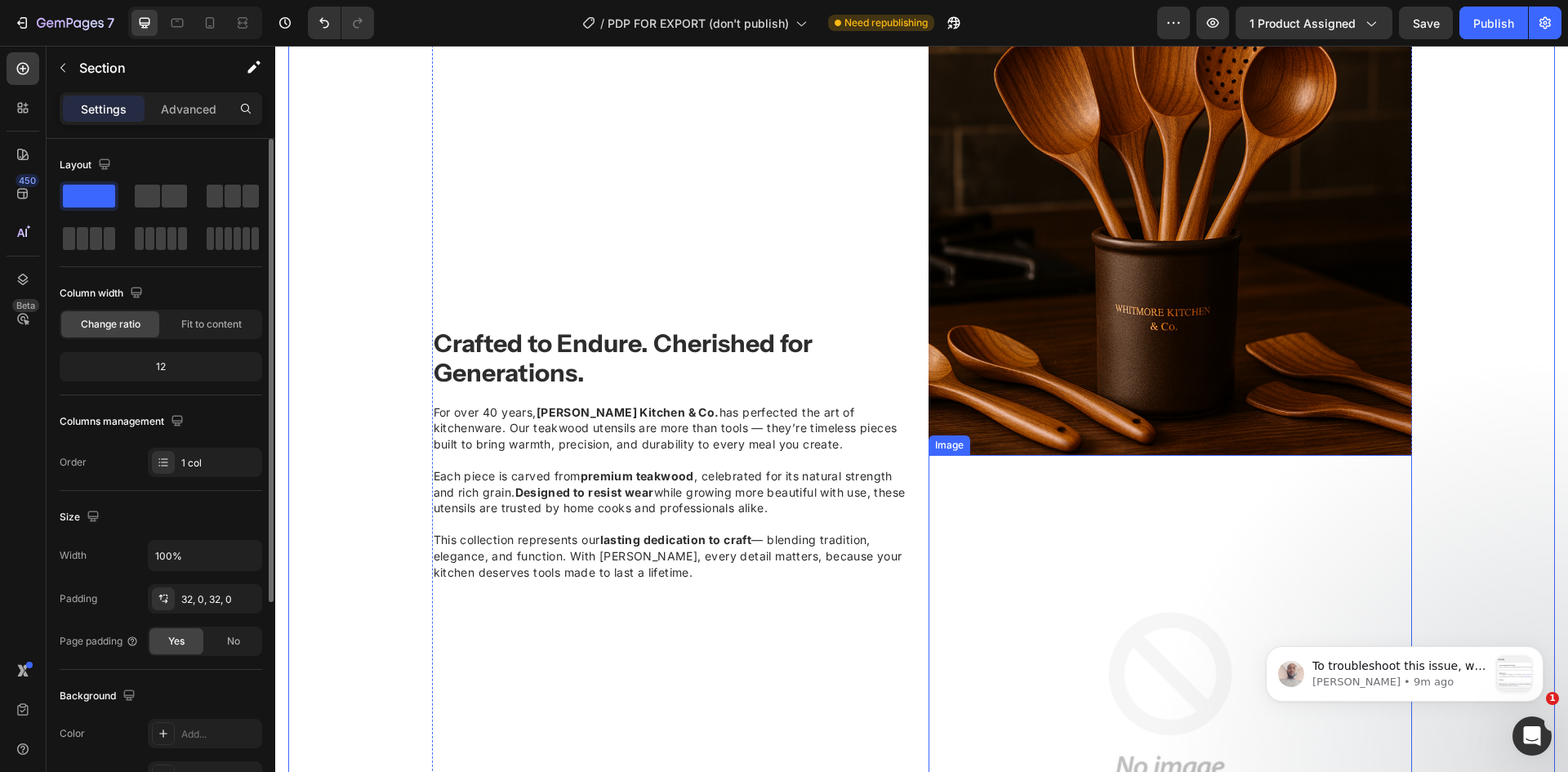
click at [1168, 588] on img at bounding box center [1170, 696] width 484 height 484
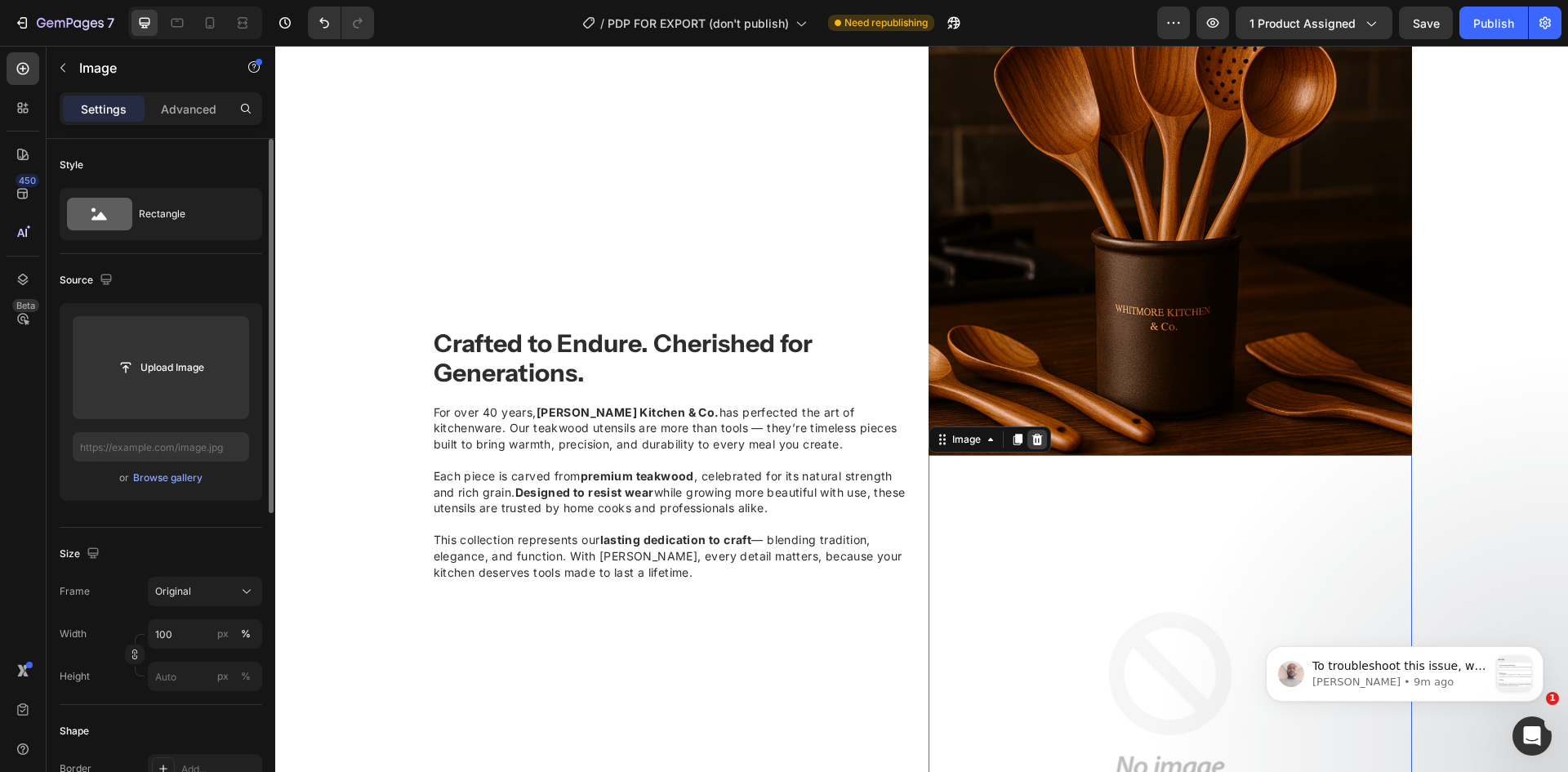
click at [1039, 444] on div at bounding box center [1037, 439] width 20 height 20
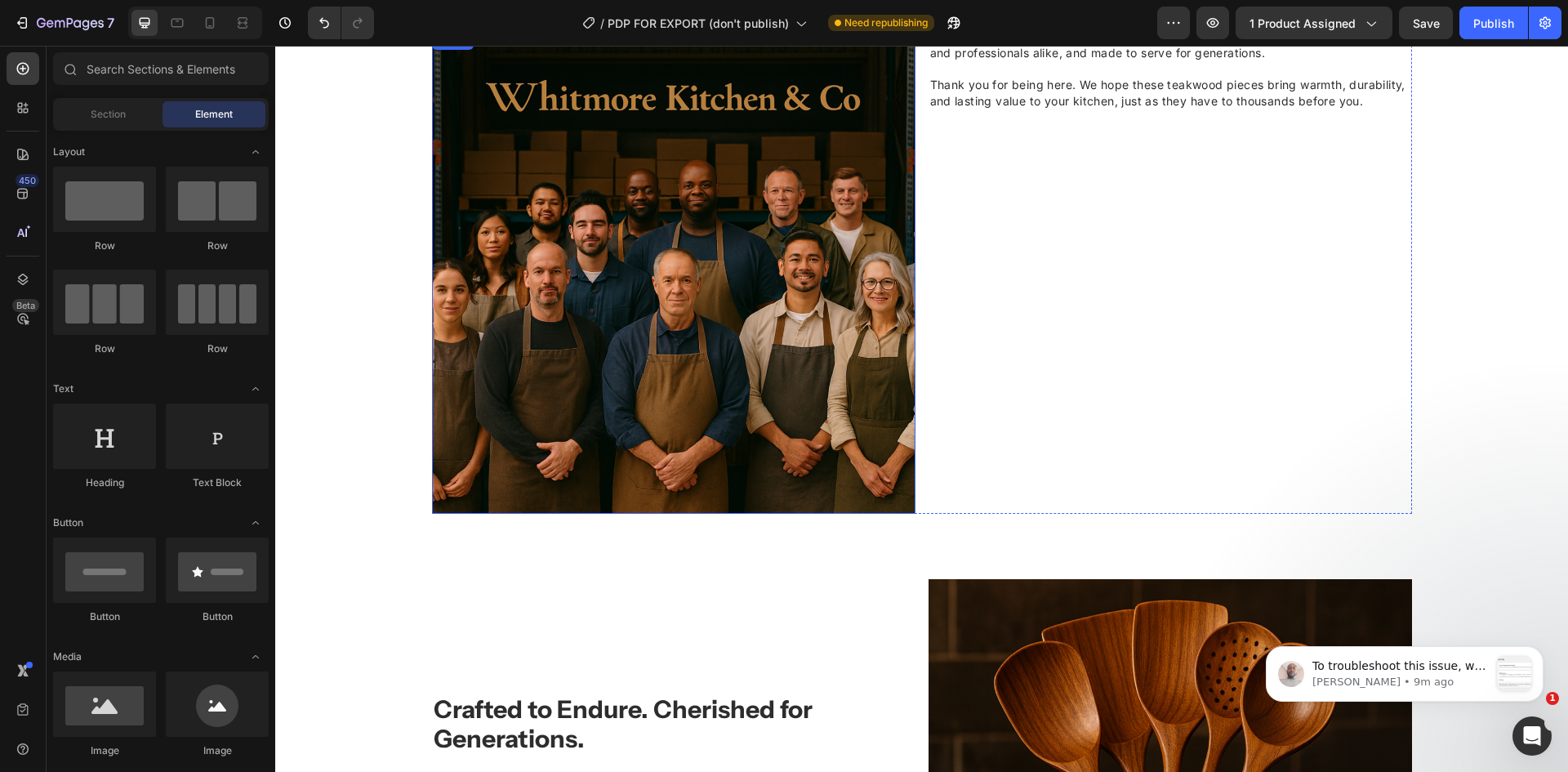
click at [826, 324] on img at bounding box center [674, 272] width 484 height 484
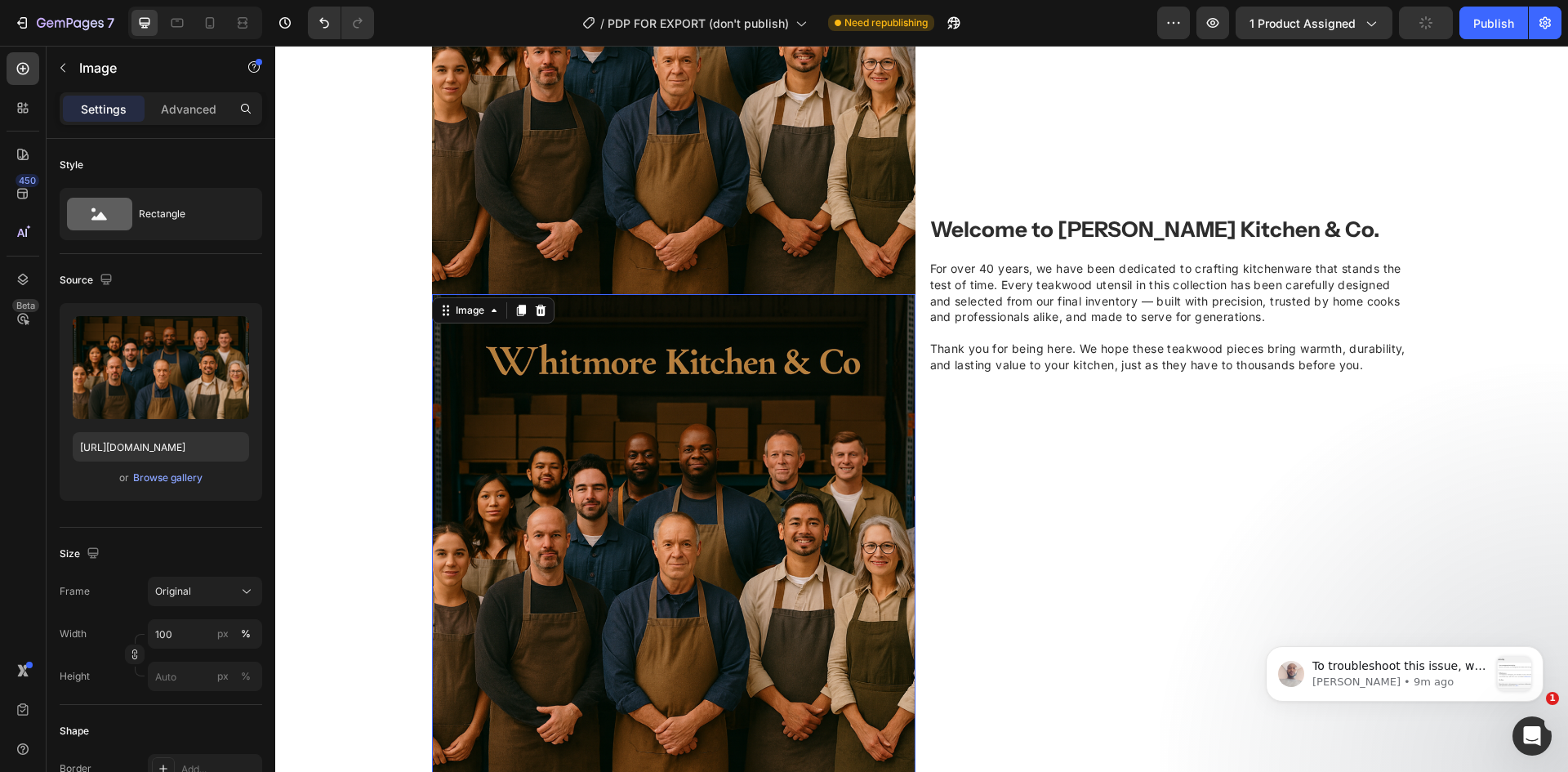
scroll to position [1435, 0]
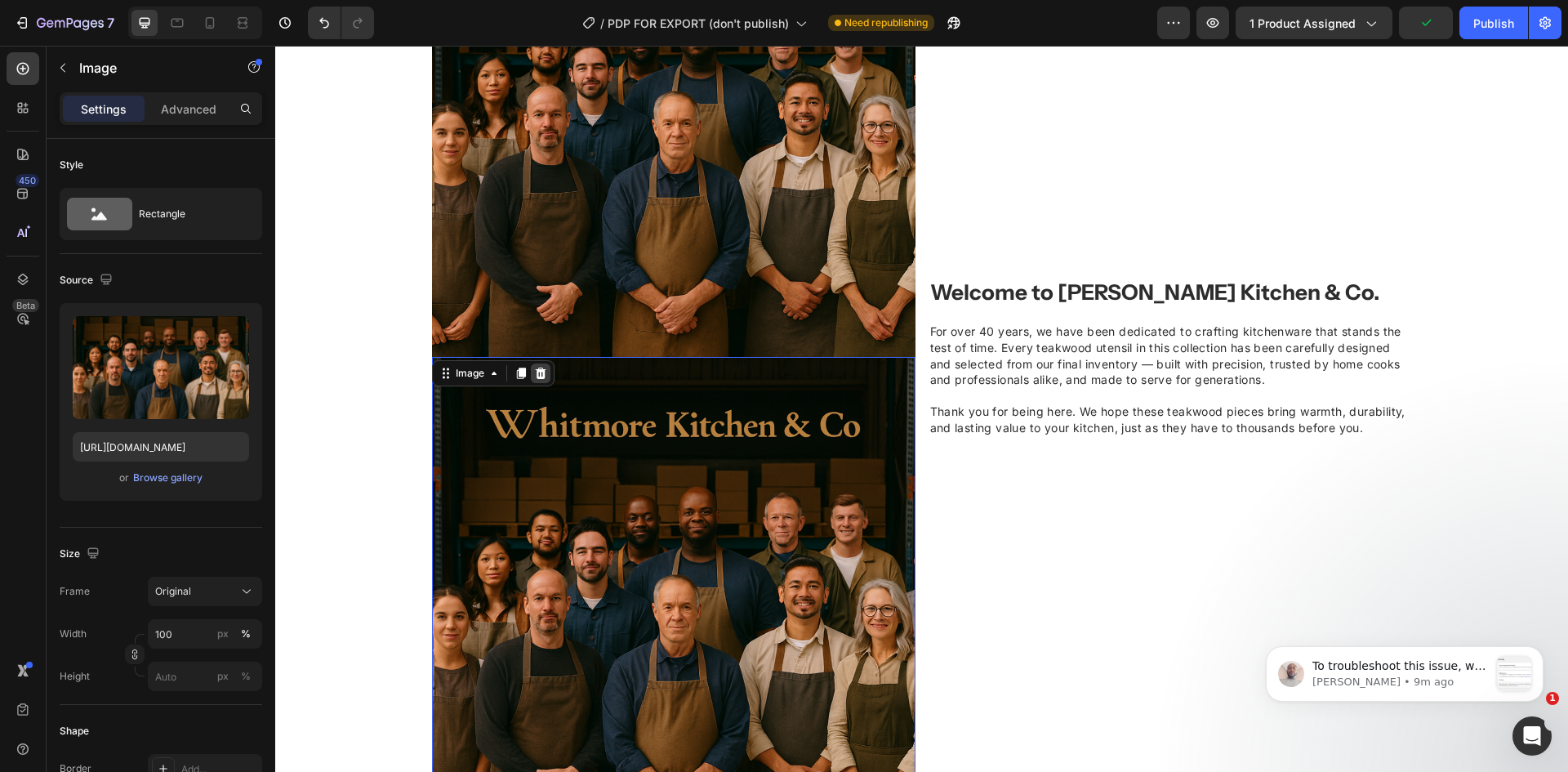
click at [535, 373] on icon at bounding box center [540, 372] width 13 height 13
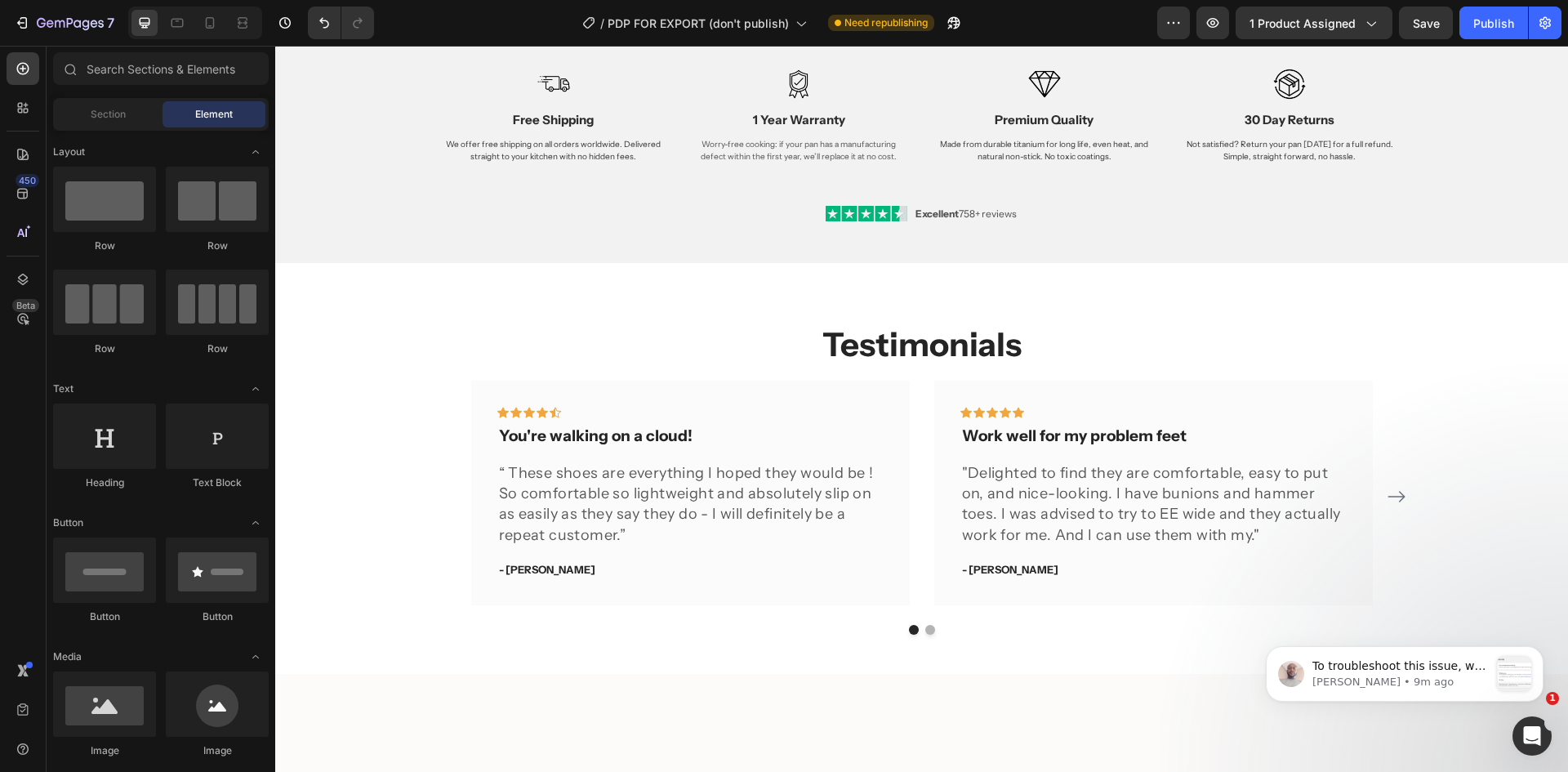
scroll to position [2578, 0]
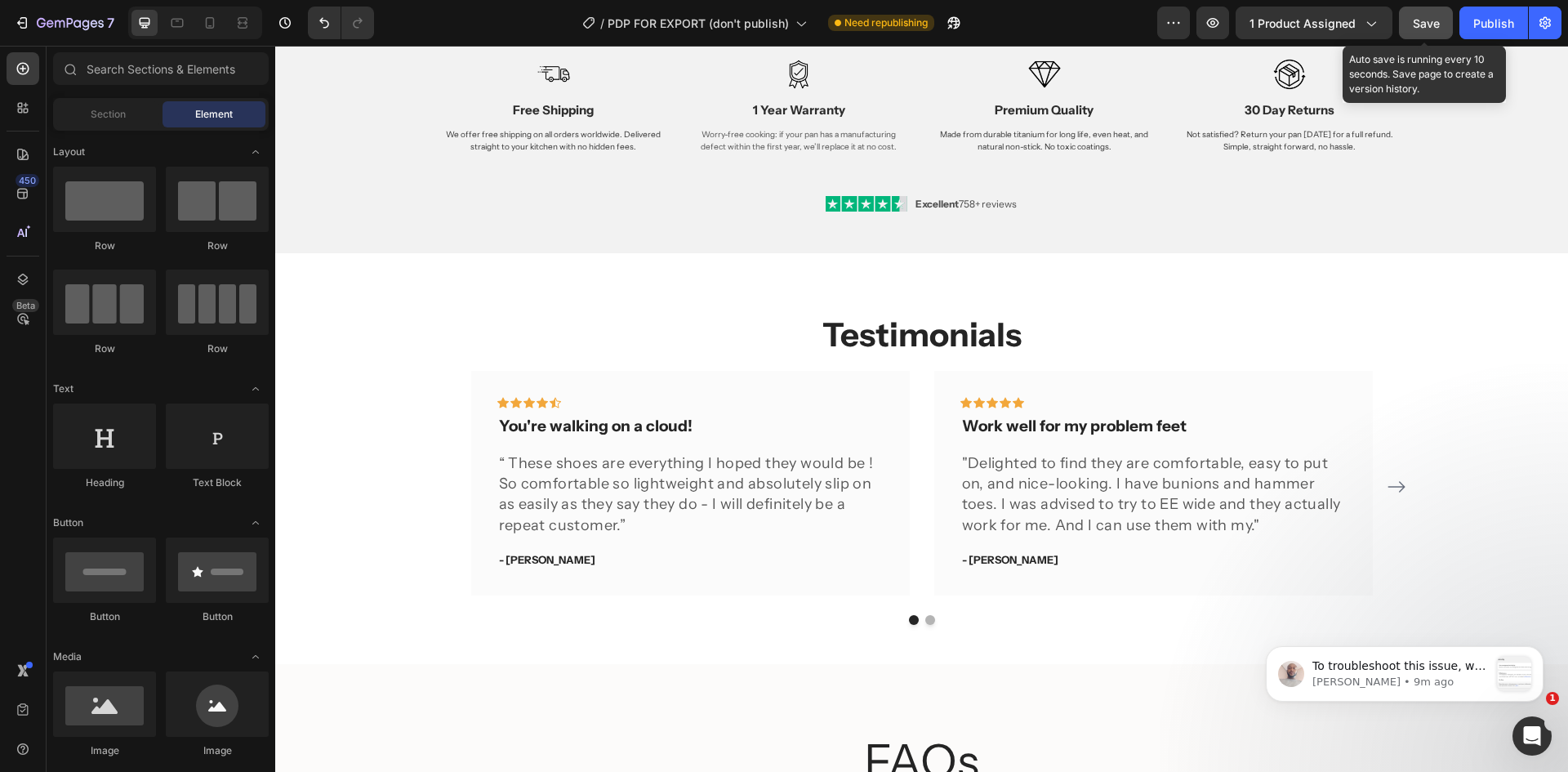
click at [1415, 28] on span "Save" at bounding box center [1426, 23] width 27 height 14
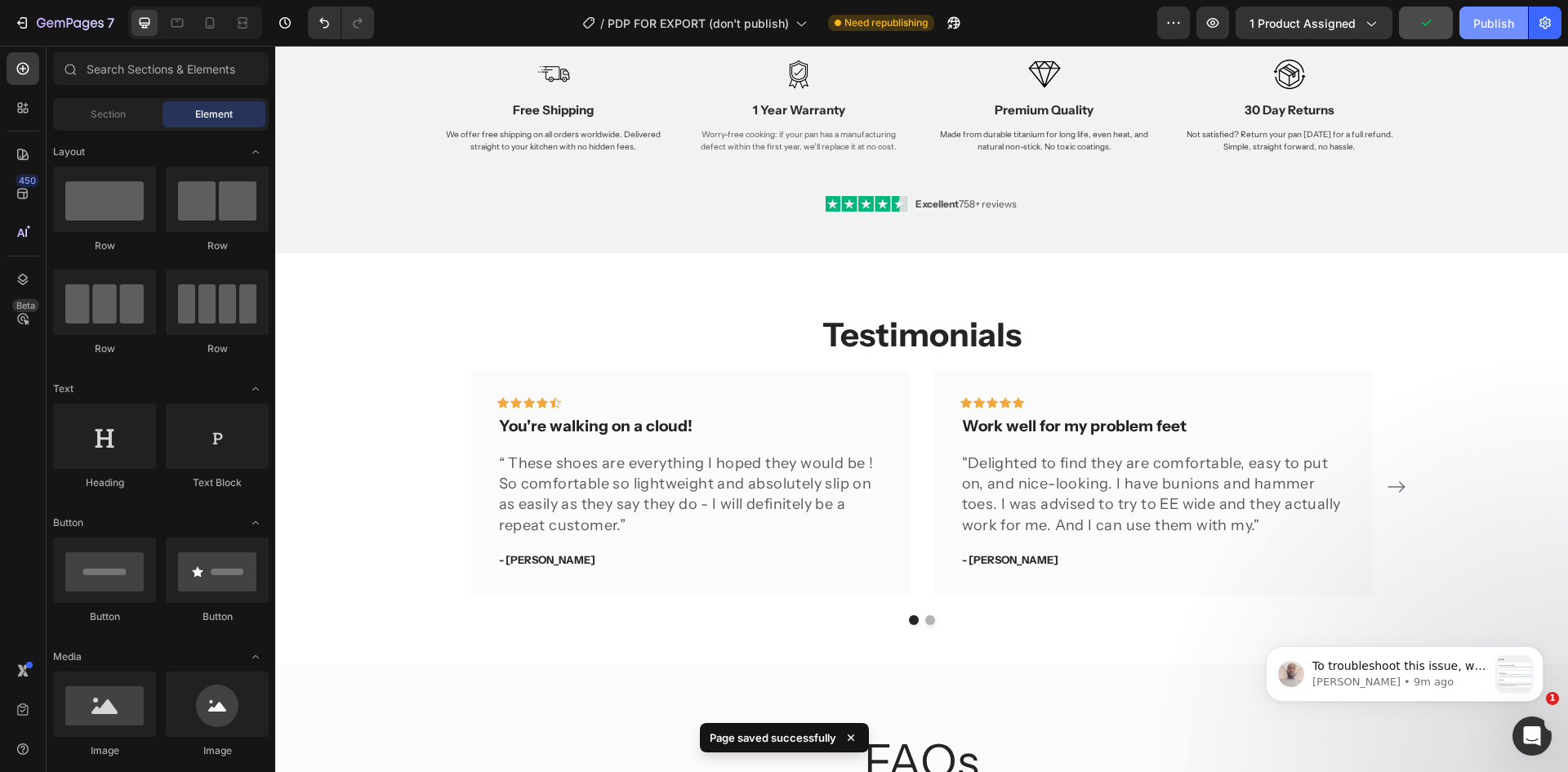
click at [1469, 16] on button "Publish" at bounding box center [1493, 23] width 69 height 33
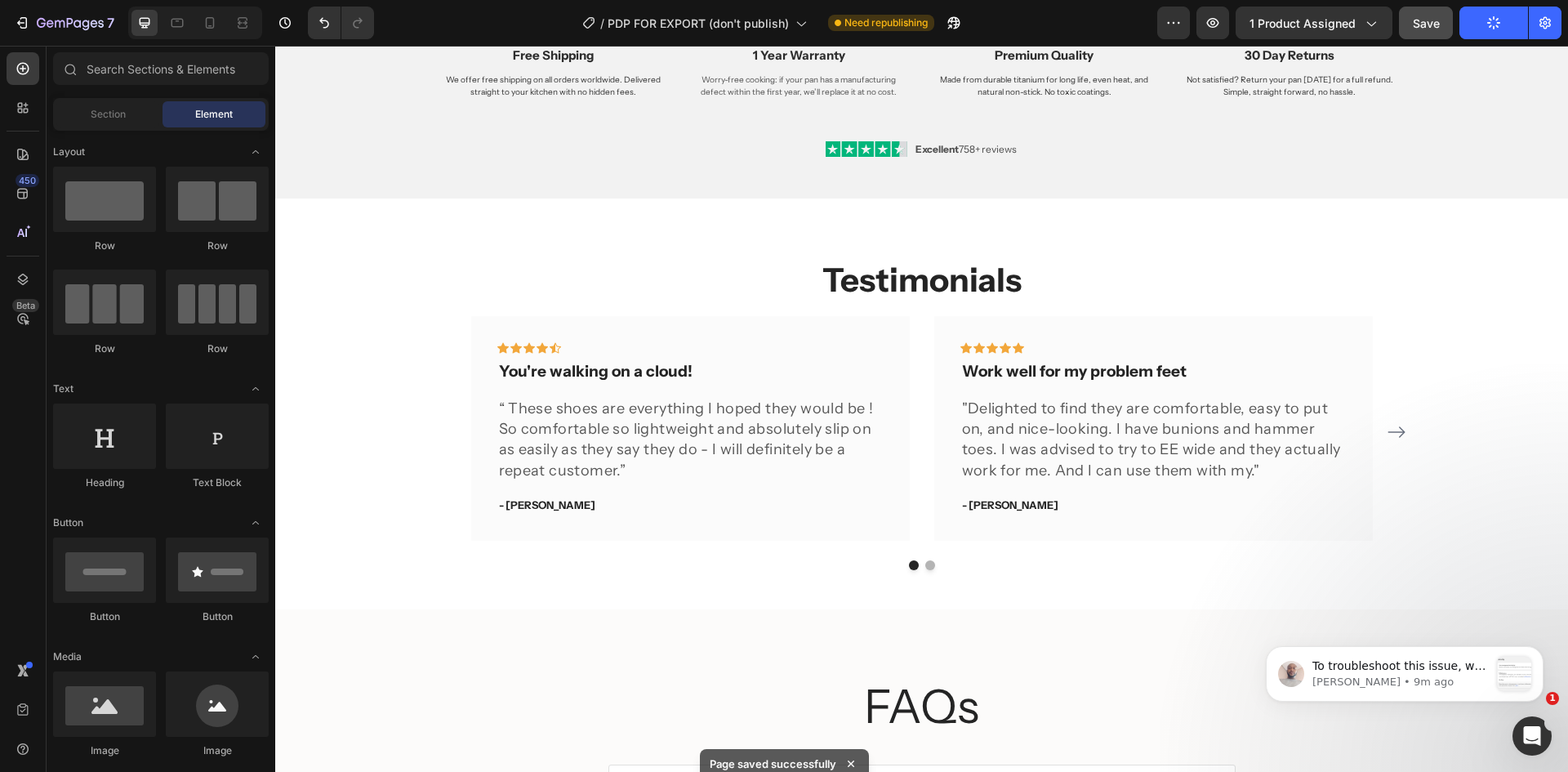
scroll to position [2660, 0]
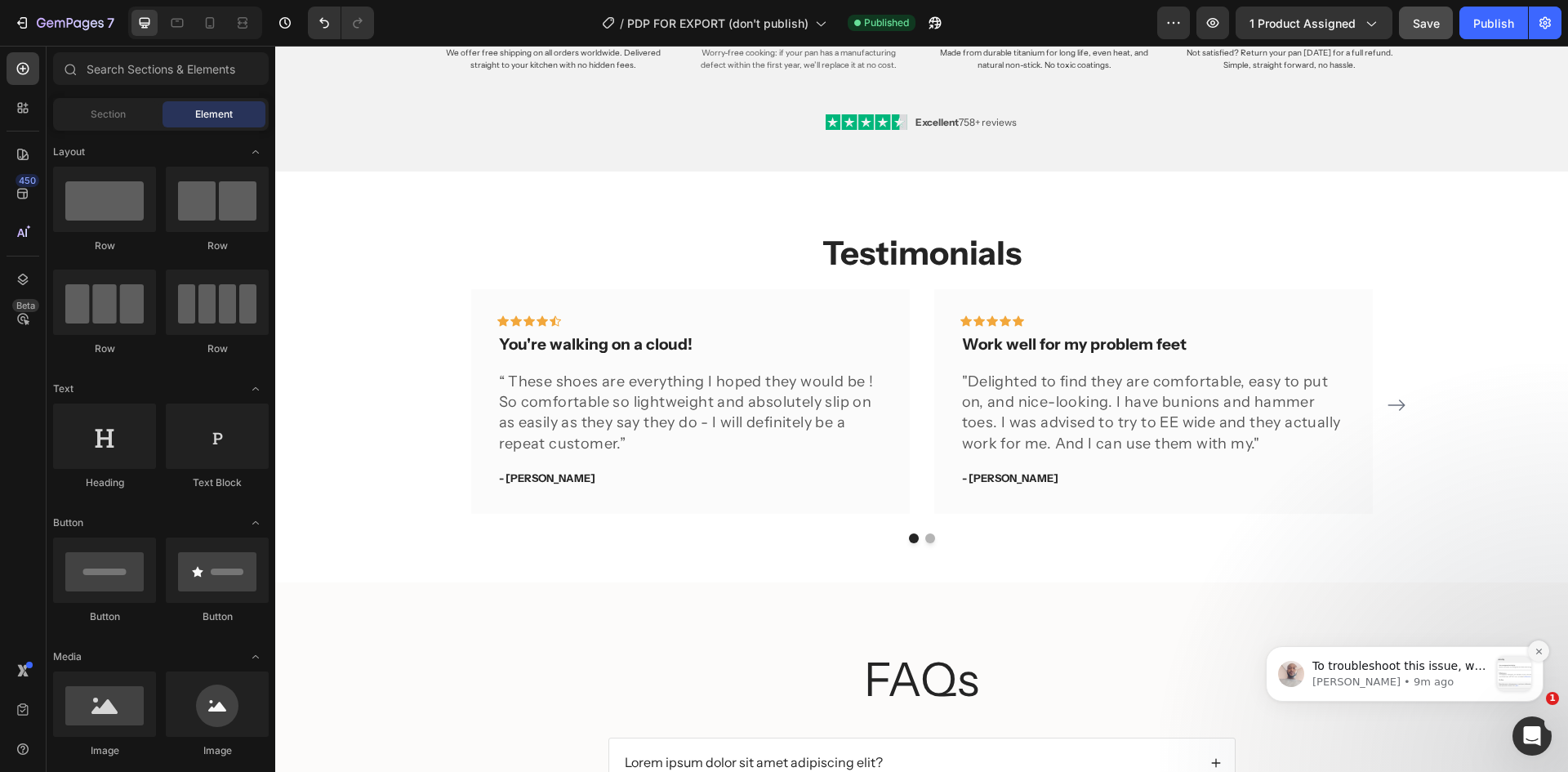
click at [1535, 652] on icon "Dismiss notification" at bounding box center [1539, 651] width 9 height 9
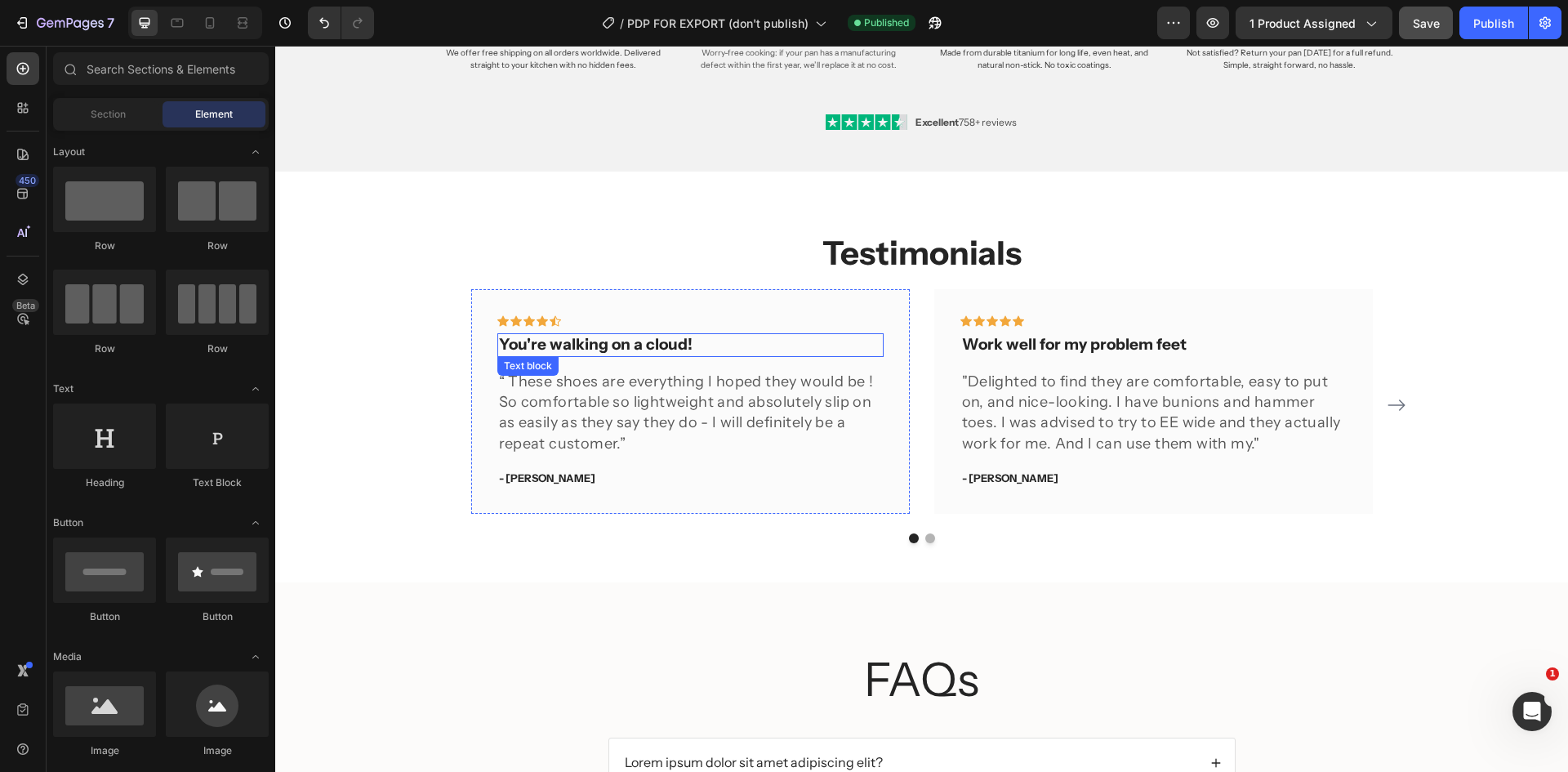
click at [530, 346] on p "You're walking on a cloud!" at bounding box center [690, 345] width 383 height 20
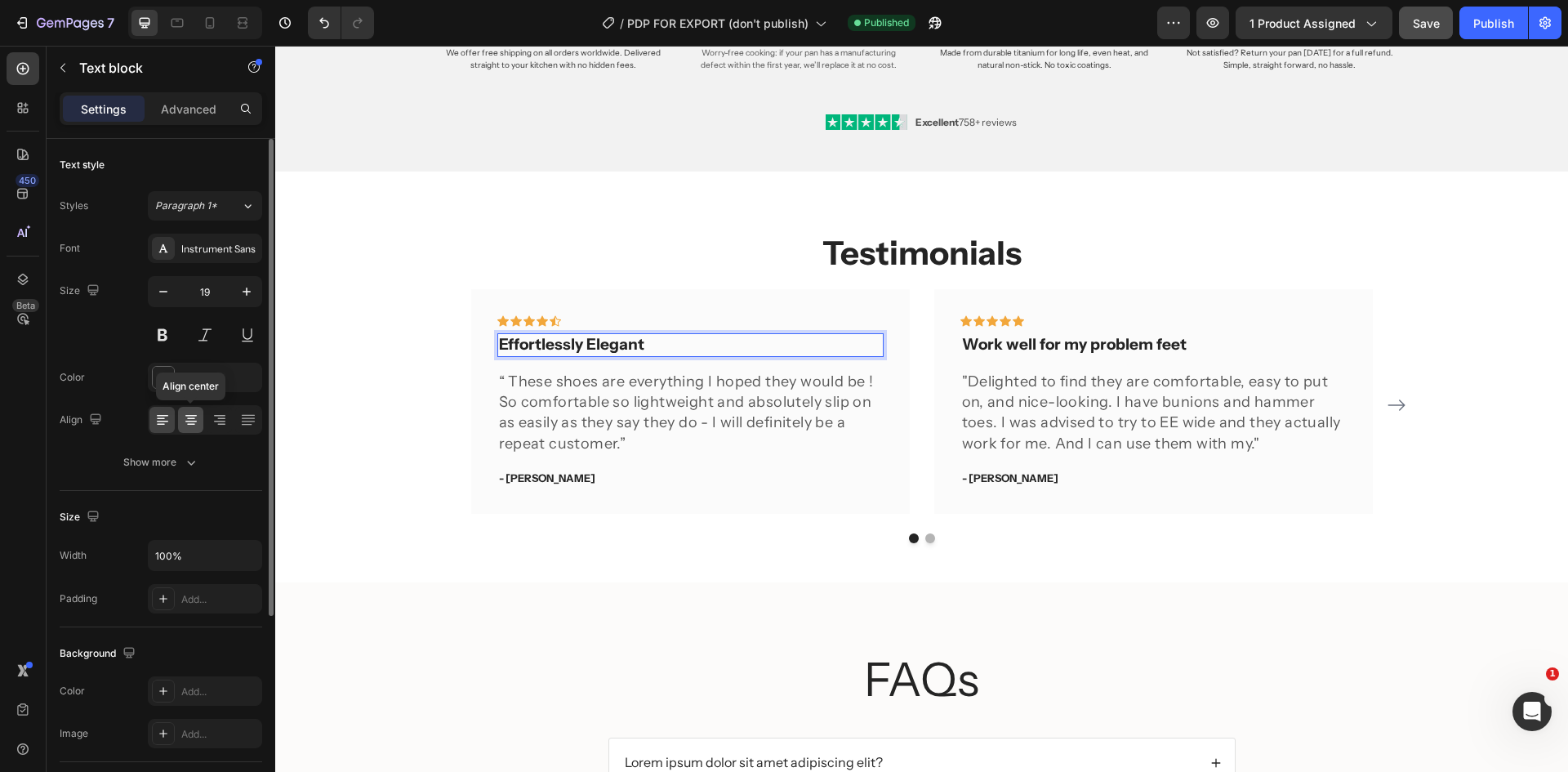
click at [189, 418] on icon at bounding box center [191, 419] width 8 height 2
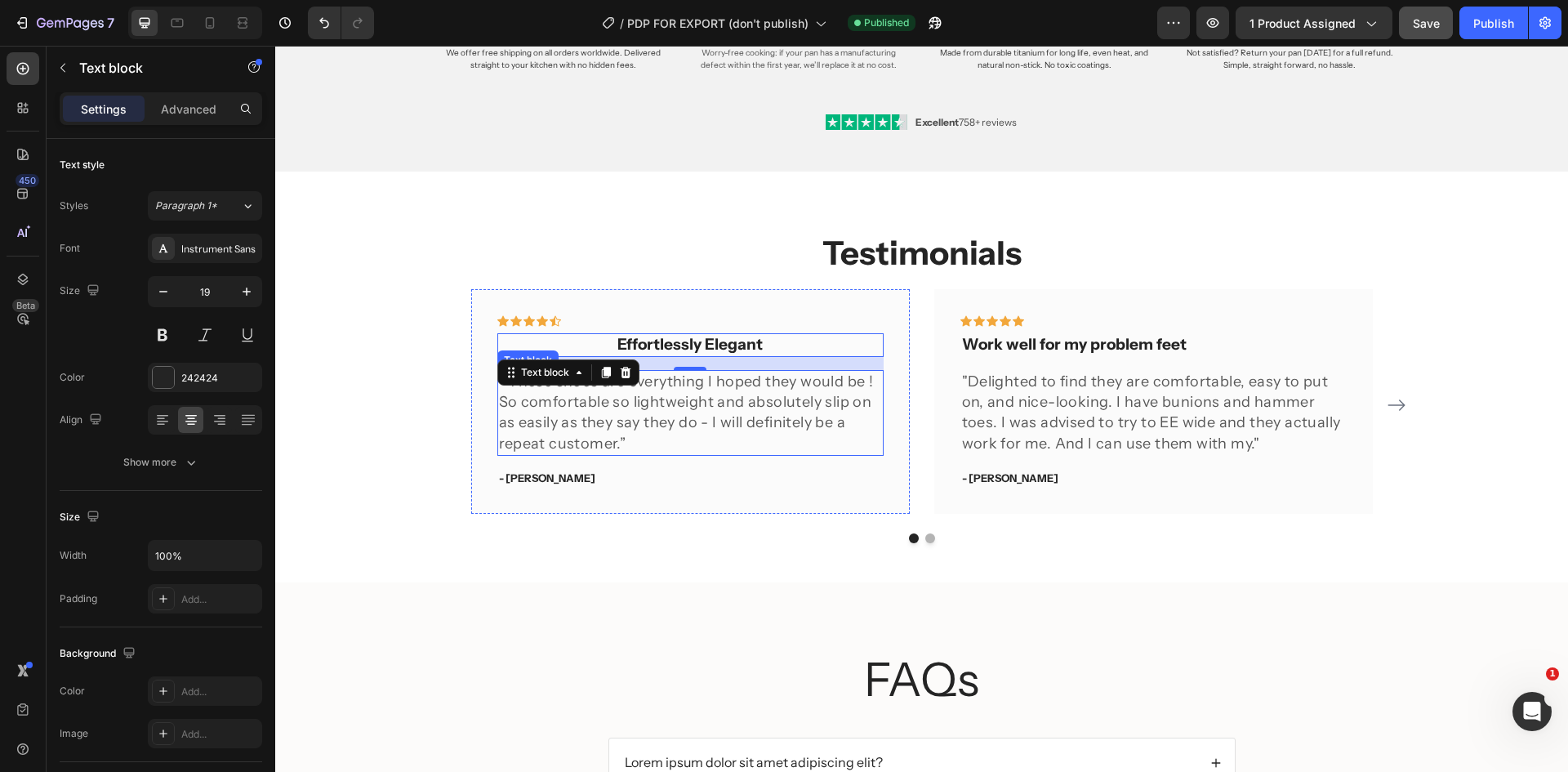
click at [736, 418] on p "“ These shoes are everything I hoped they would be ! So comfortable so lightwei…" at bounding box center [690, 412] width 383 height 82
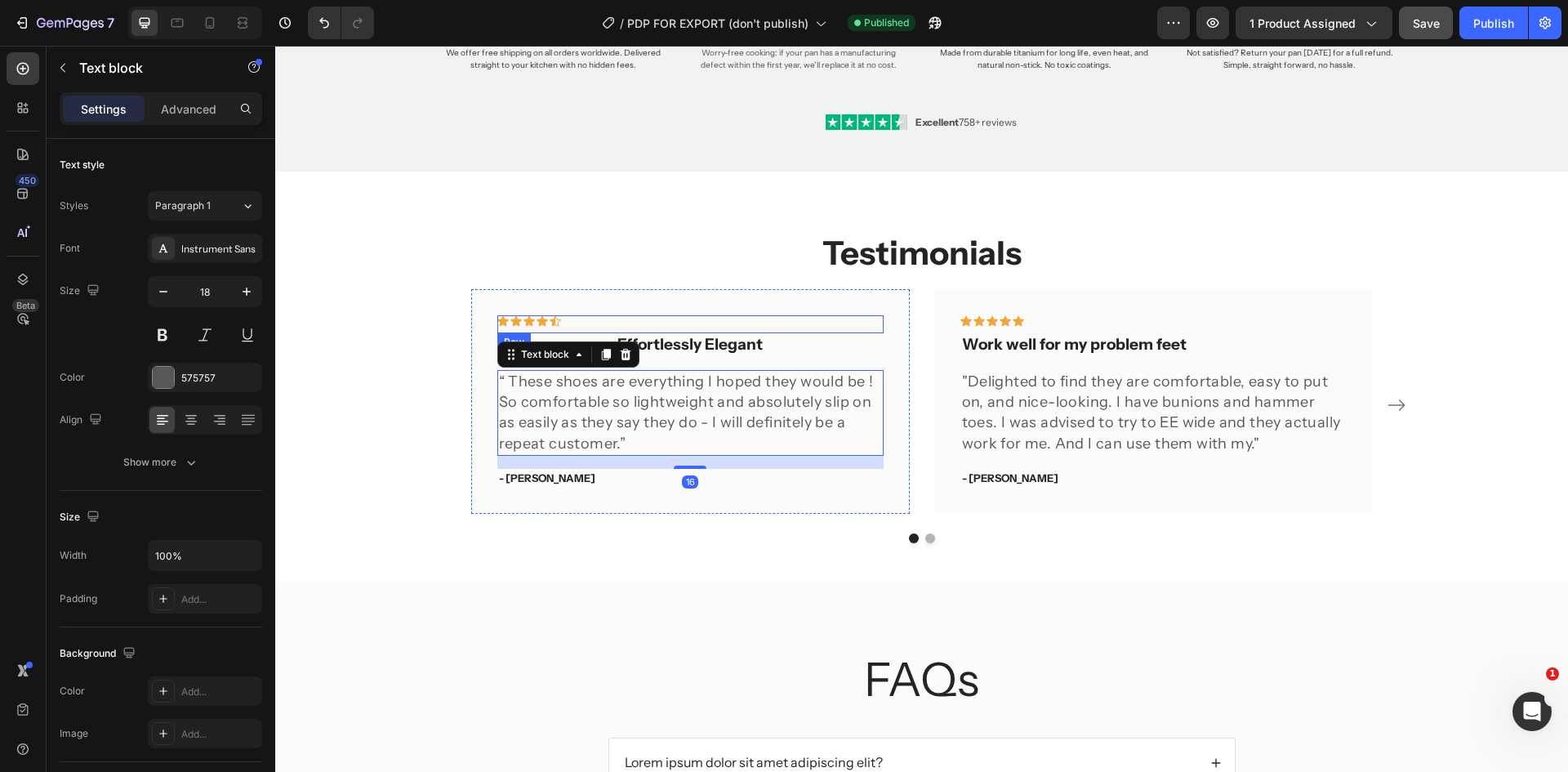
click at [584, 327] on div "Icon Icon Icon Icon Icon Row" at bounding box center [690, 324] width 386 height 18
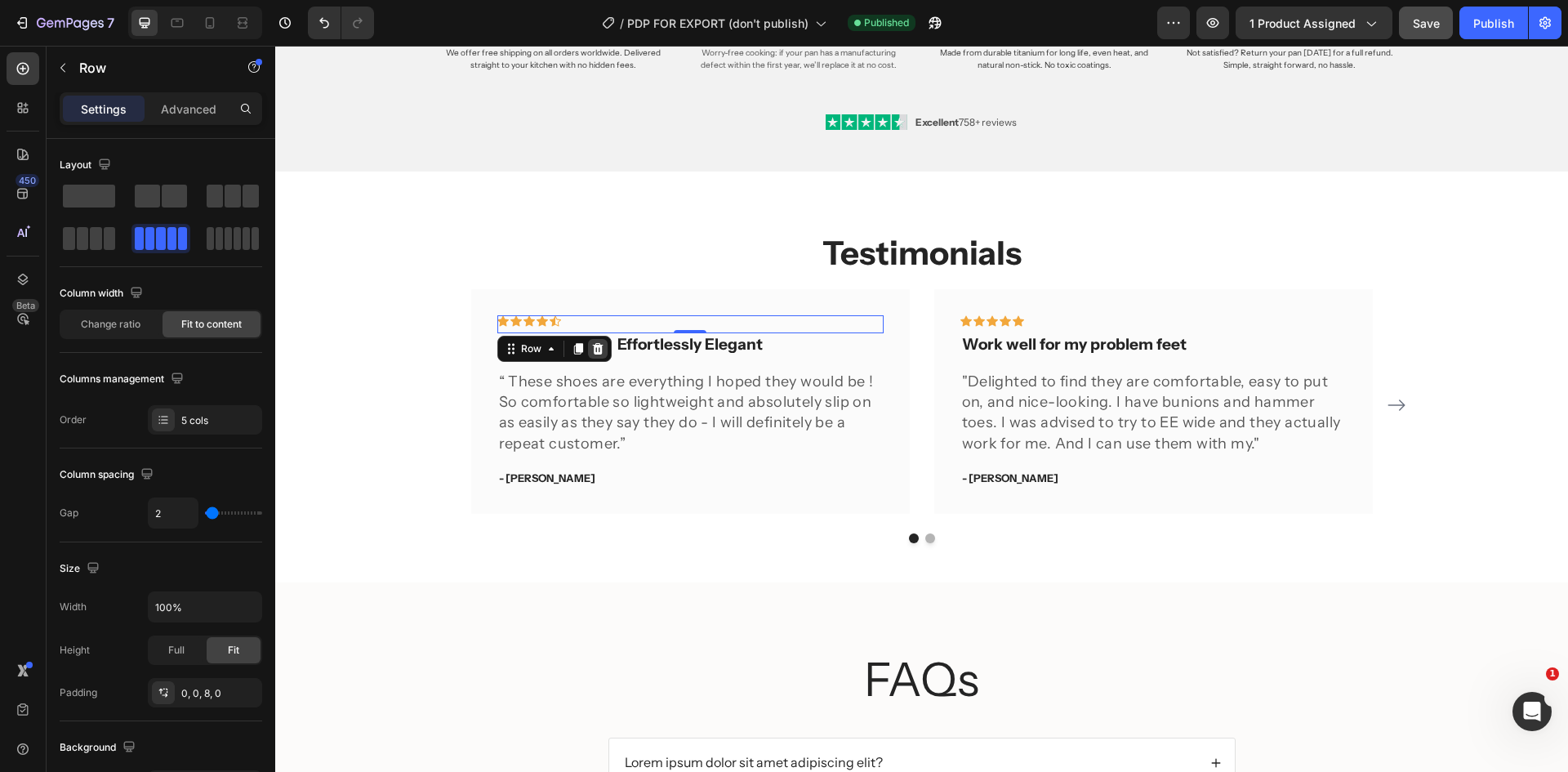
click at [596, 347] on icon at bounding box center [597, 348] width 13 height 13
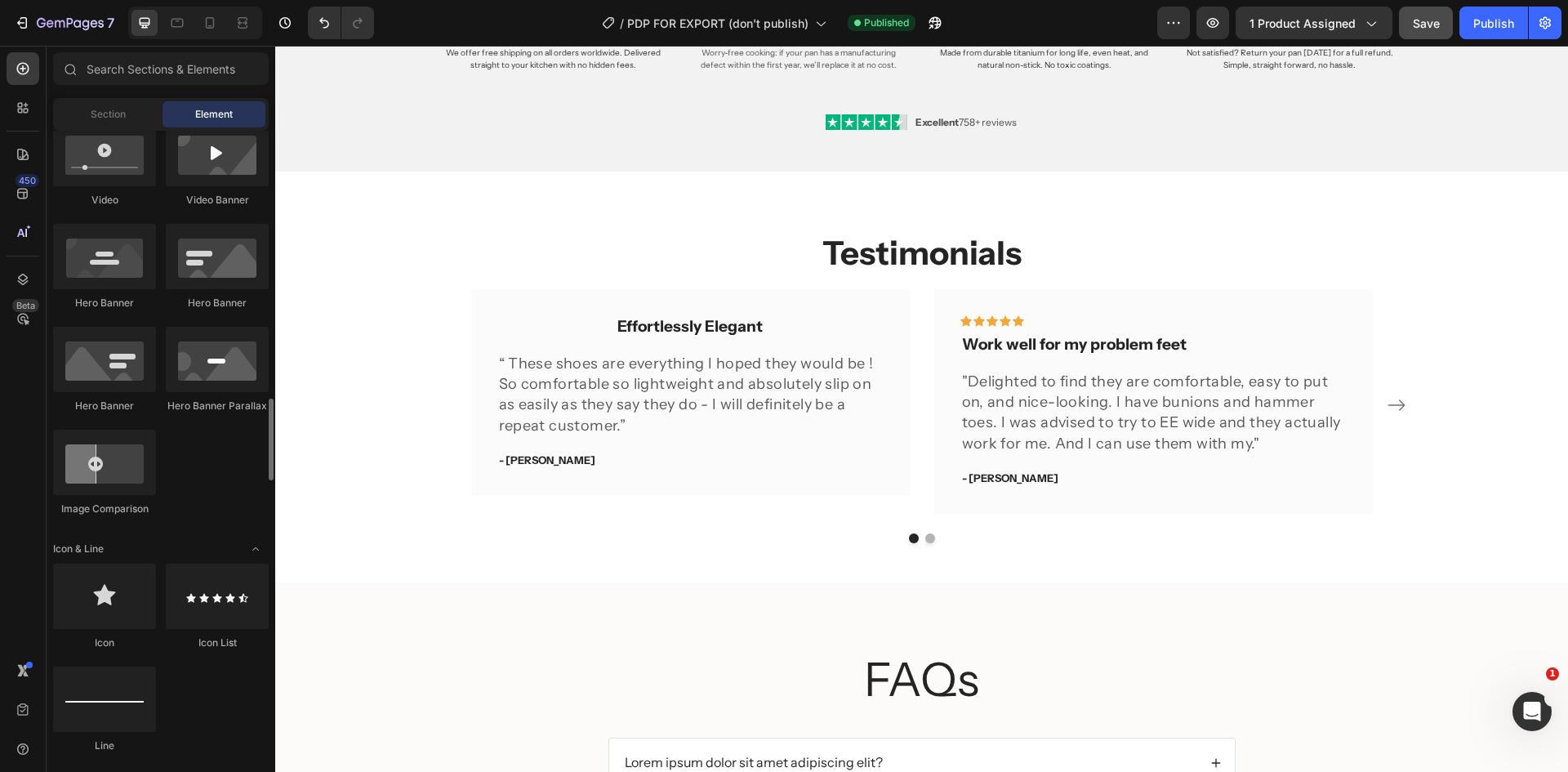
scroll to position [898, 0]
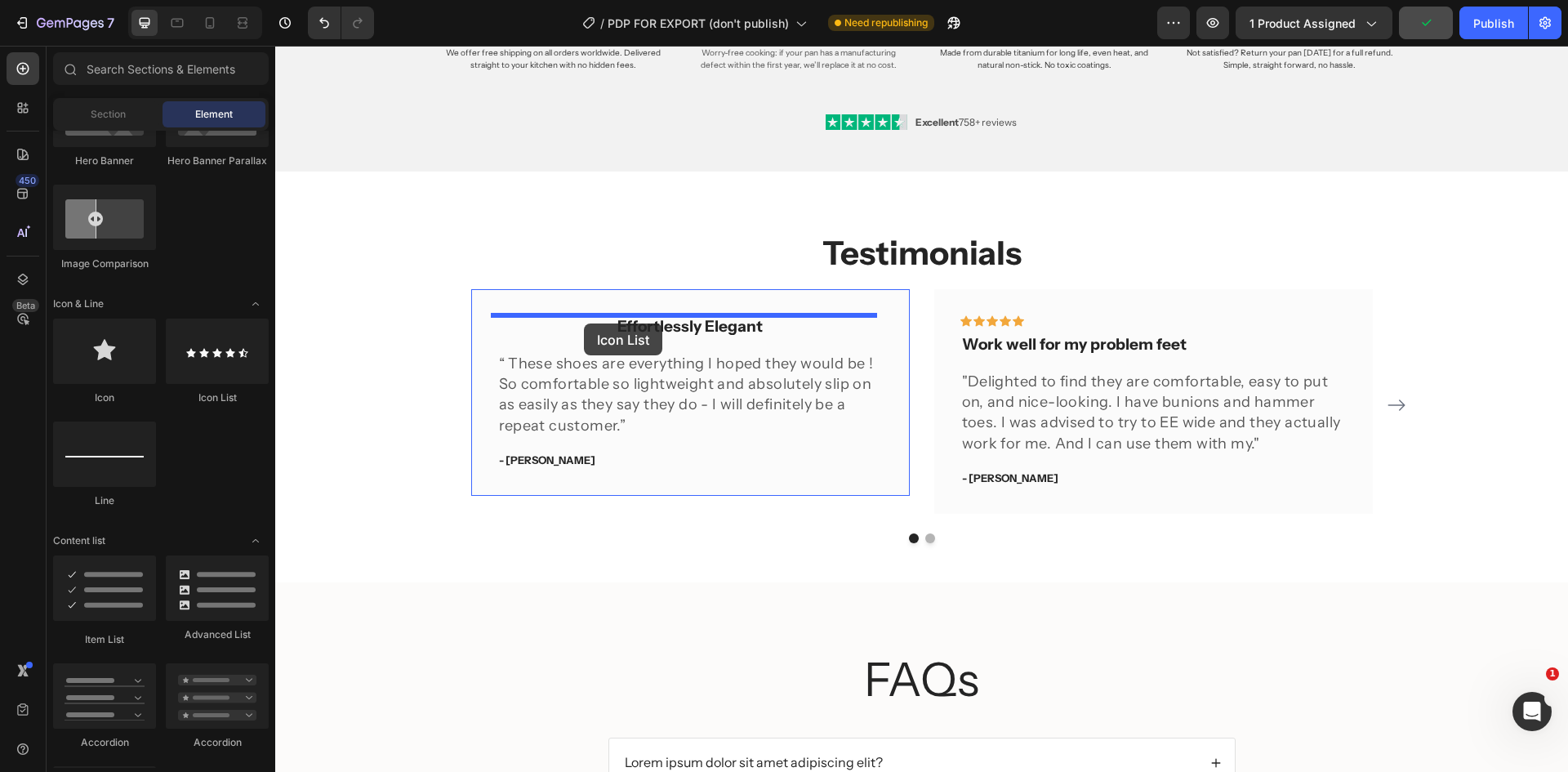
drag, startPoint x: 482, startPoint y: 411, endPoint x: 584, endPoint y: 323, distance: 134.7
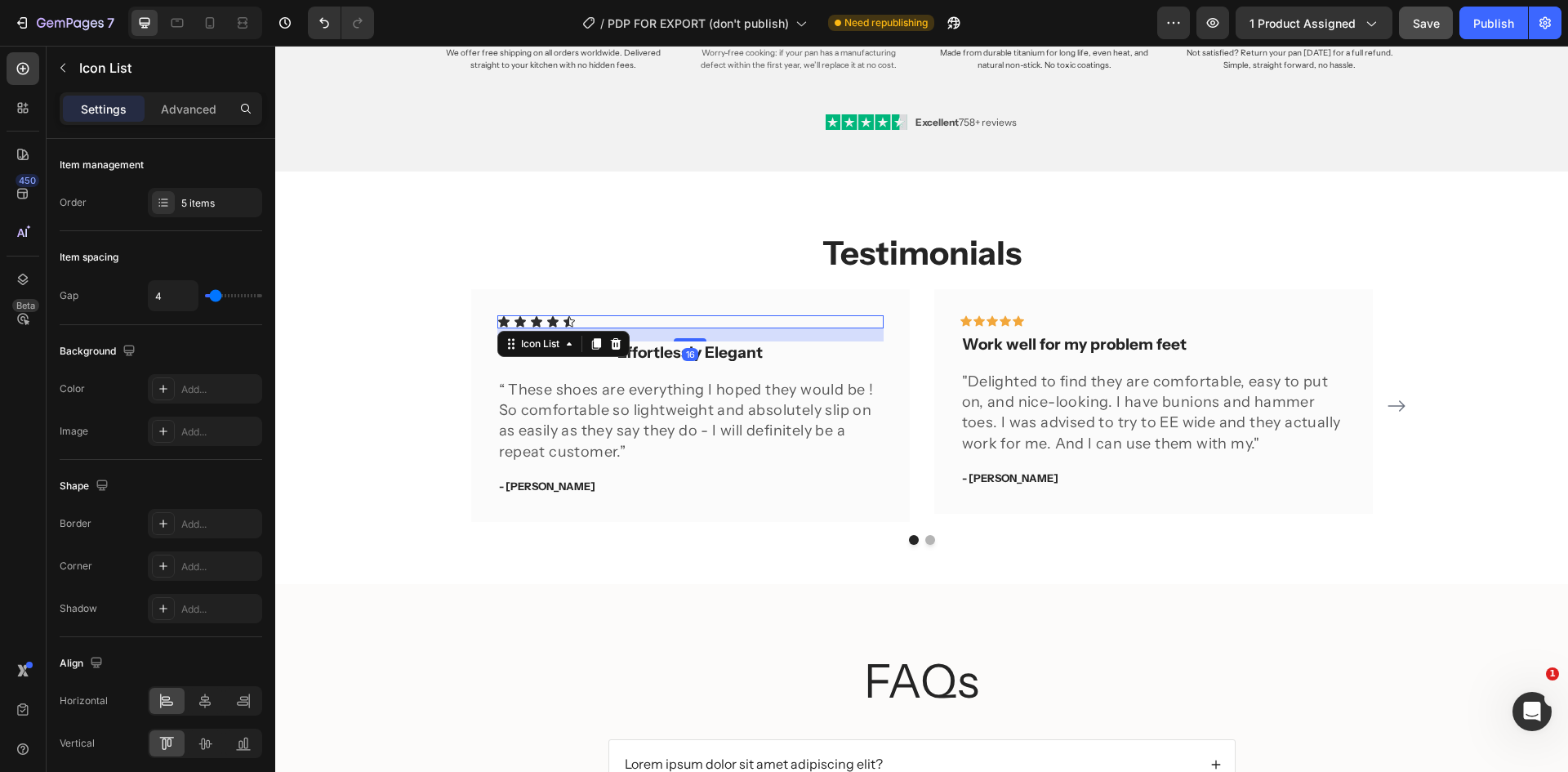
click at [624, 325] on div "Icon Icon Icon Icon Icon" at bounding box center [690, 322] width 386 height 13
click at [201, 707] on icon at bounding box center [204, 700] width 16 height 16
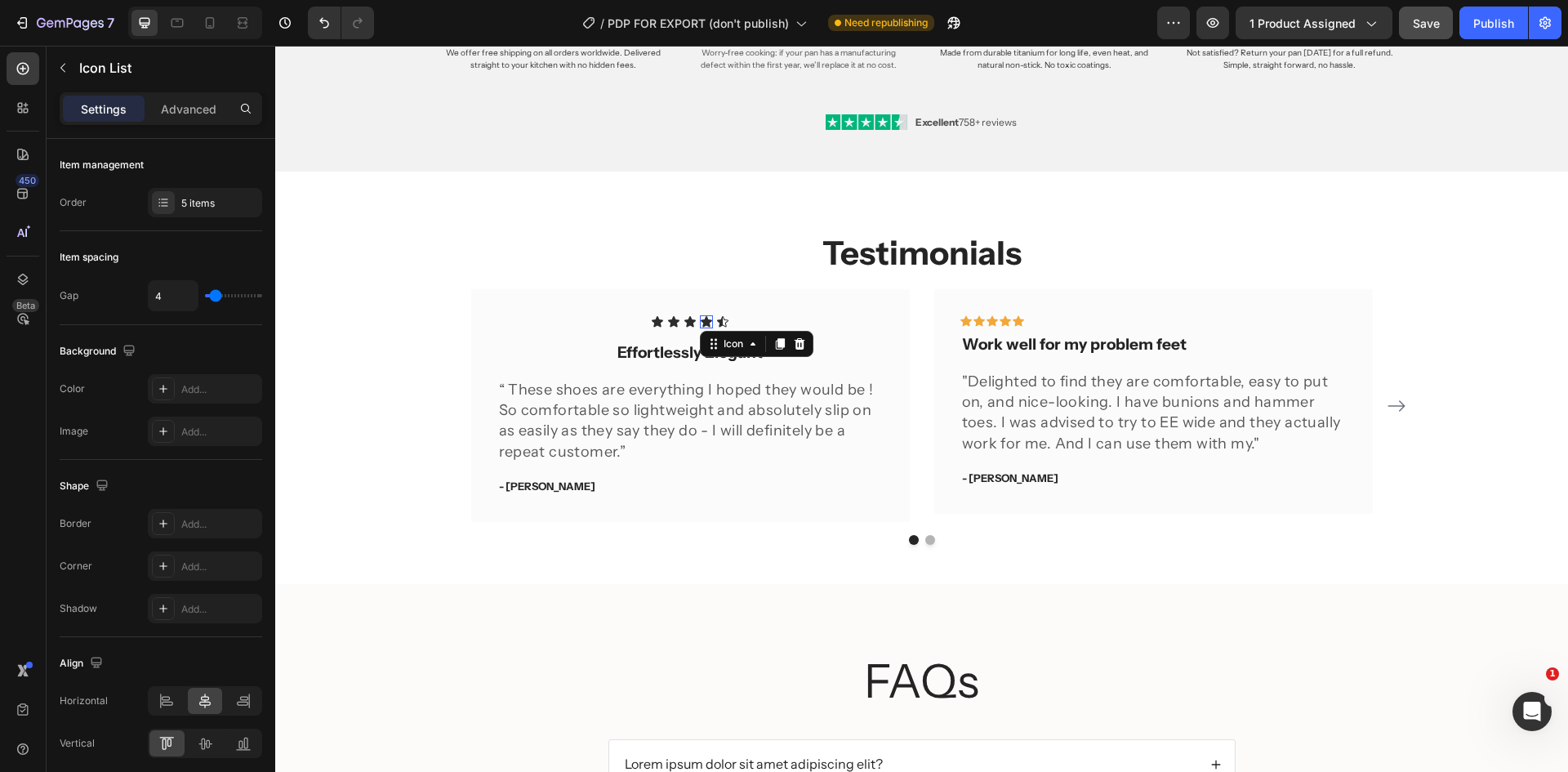
click at [700, 317] on icon at bounding box center [706, 322] width 13 height 13
click at [750, 322] on div "Icon Icon Icon Icon 0 Icon" at bounding box center [690, 322] width 386 height 13
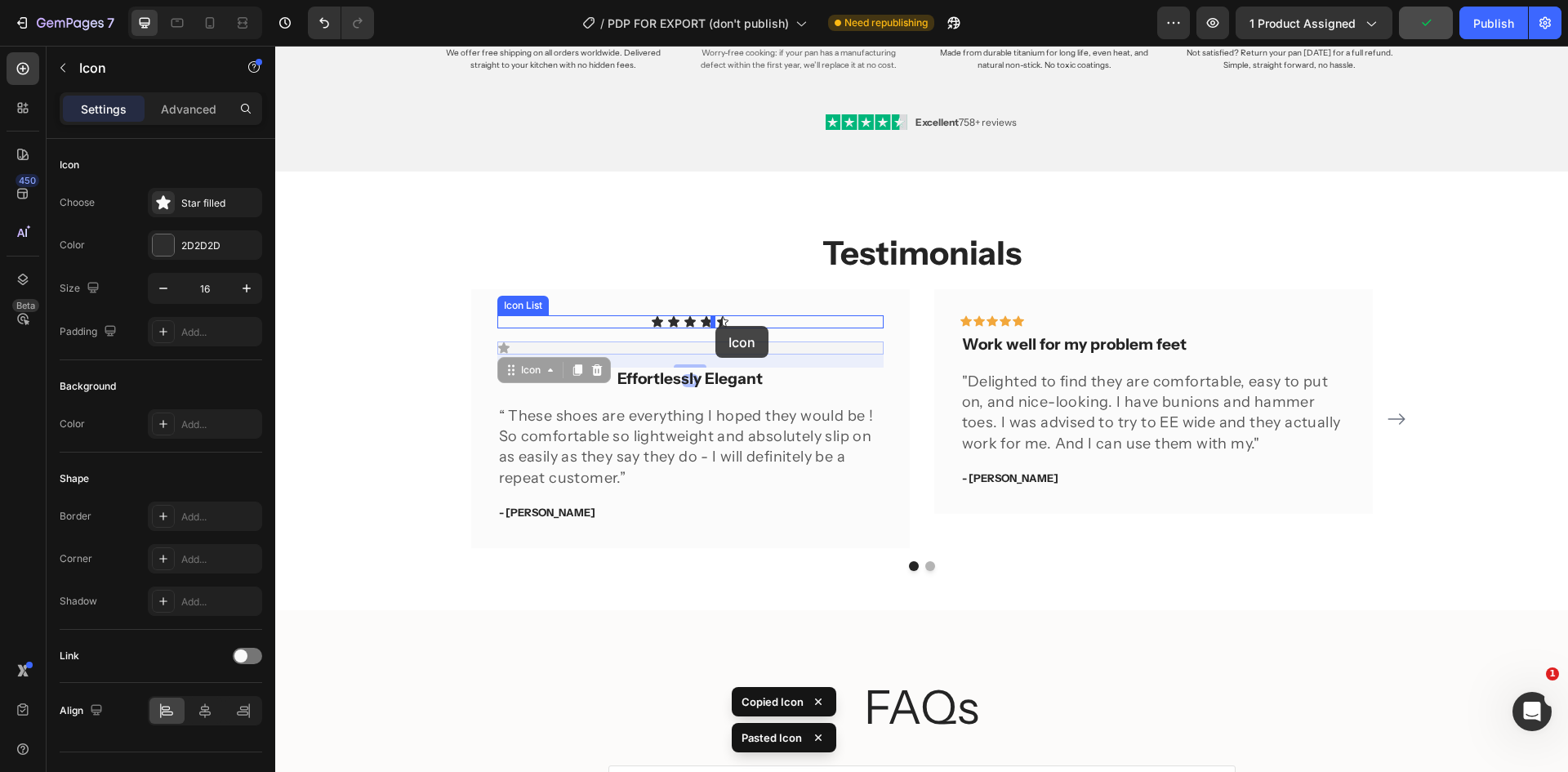
drag, startPoint x: 535, startPoint y: 346, endPoint x: 715, endPoint y: 326, distance: 181.1
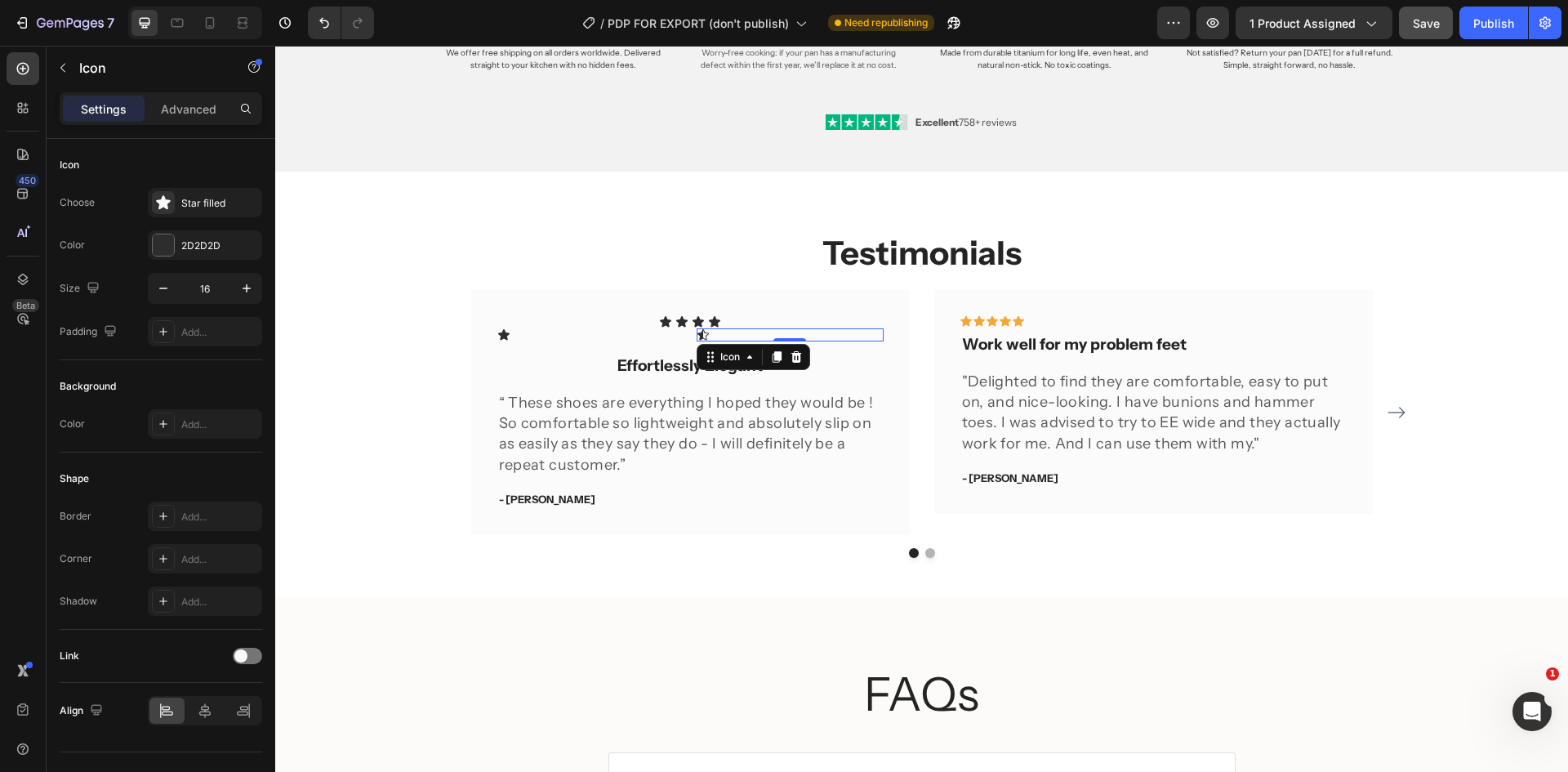
click at [697, 334] on icon at bounding box center [703, 334] width 11 height 11
click at [792, 354] on icon at bounding box center [797, 356] width 11 height 11
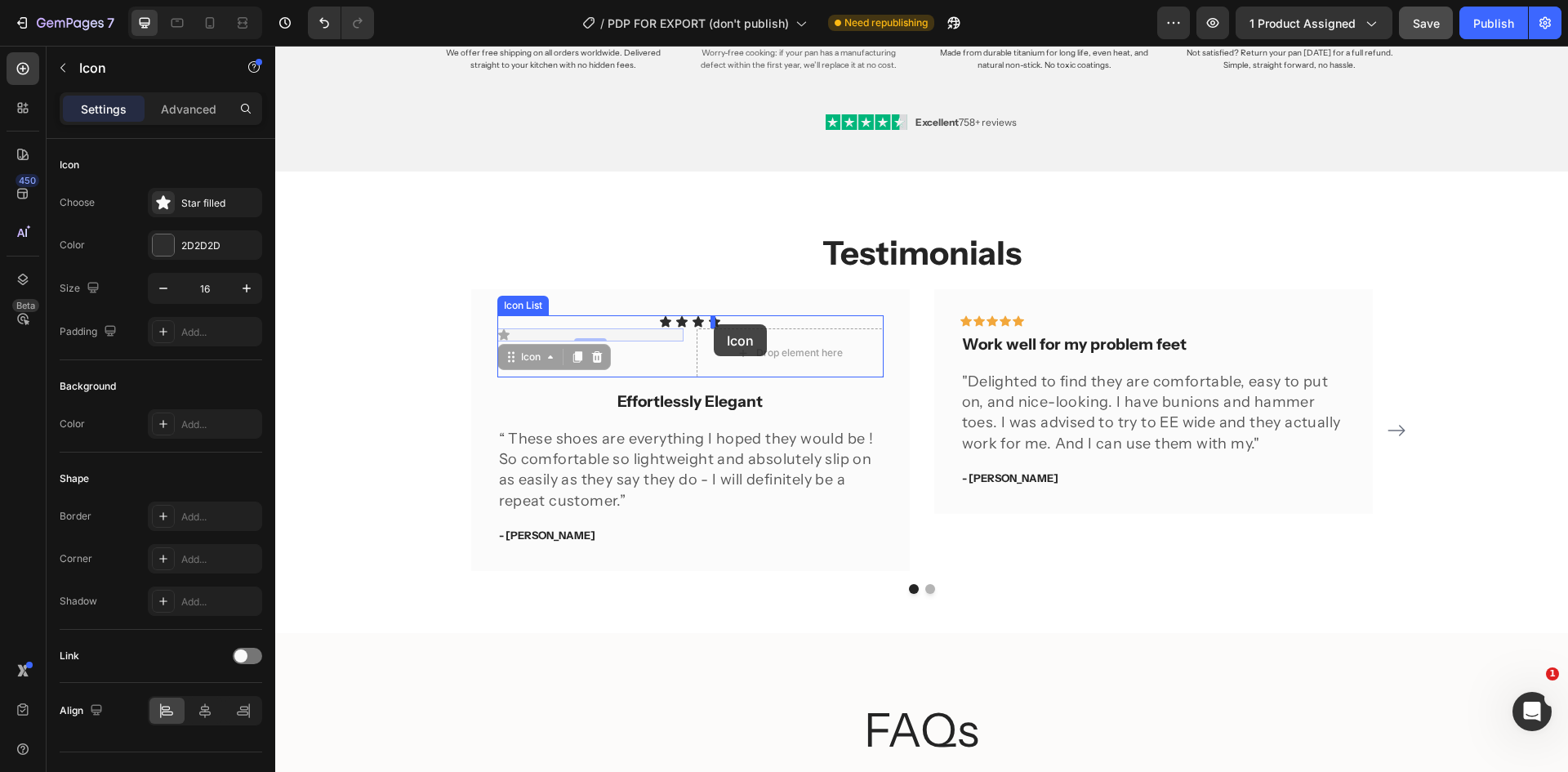
drag, startPoint x: 499, startPoint y: 332, endPoint x: 714, endPoint y: 324, distance: 215.1
click at [497, 331] on icon at bounding box center [503, 334] width 13 height 13
click at [498, 338] on icon at bounding box center [503, 334] width 11 height 11
click at [498, 334] on icon at bounding box center [503, 334] width 11 height 11
click at [498, 346] on div "Icon" at bounding box center [591, 353] width 187 height 49
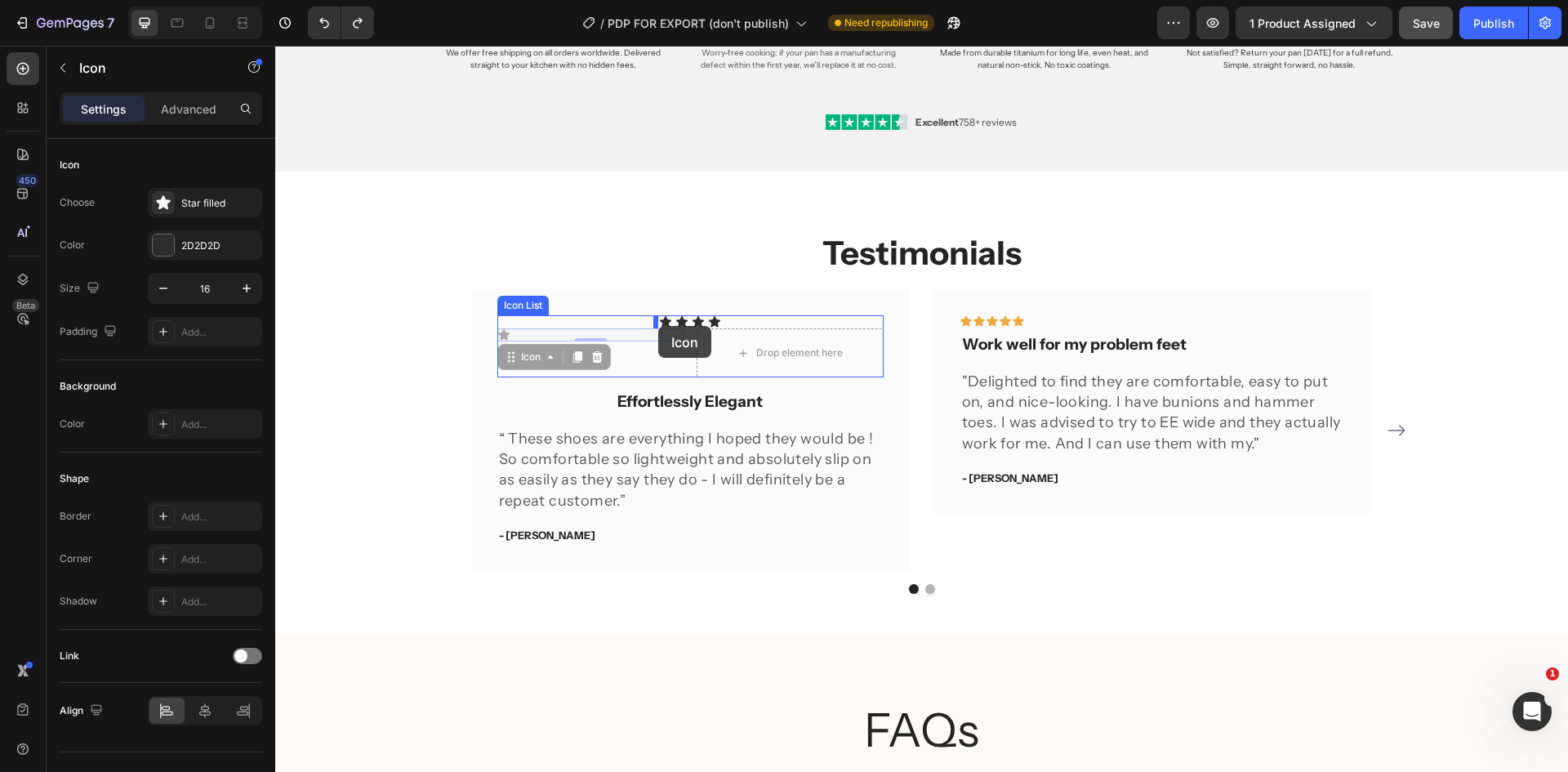
drag, startPoint x: 498, startPoint y: 335, endPoint x: 658, endPoint y: 326, distance: 160.3
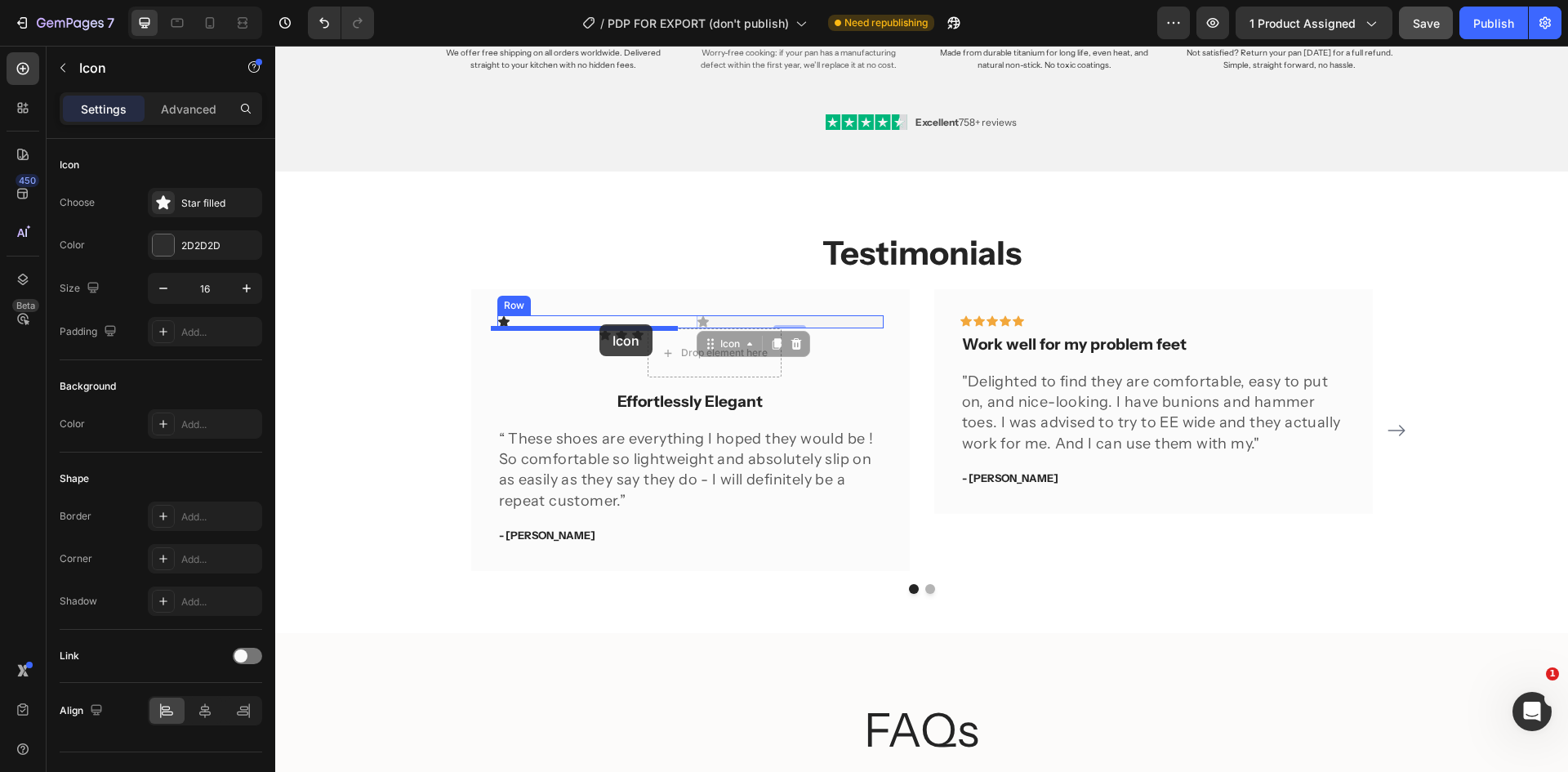
drag, startPoint x: 697, startPoint y: 325, endPoint x: 600, endPoint y: 324, distance: 97.0
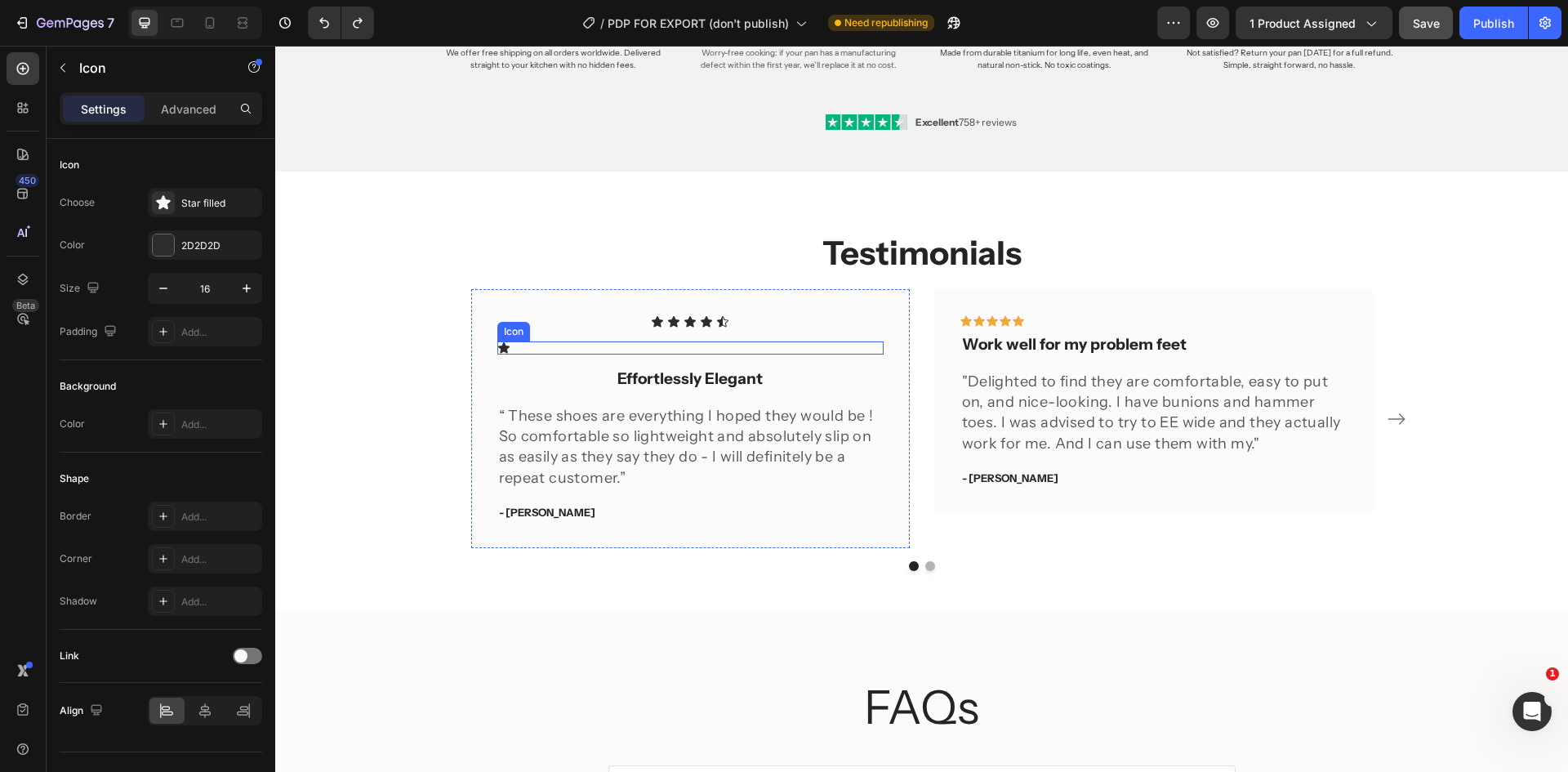
click at [502, 348] on icon at bounding box center [503, 347] width 13 height 13
click at [737, 322] on div "Icon Icon Icon Icon Icon" at bounding box center [690, 322] width 386 height 13
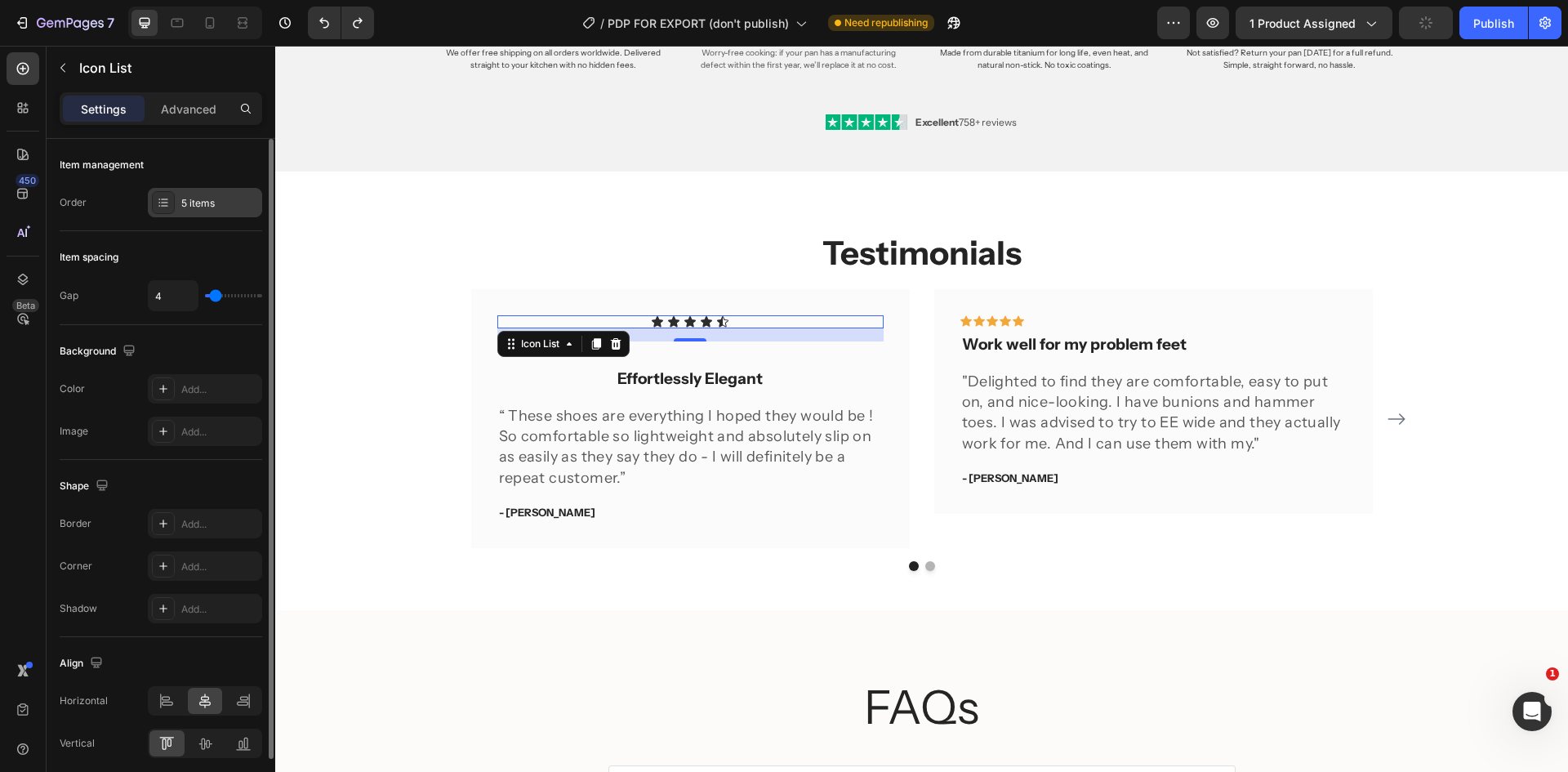
click at [175, 210] on div "5 items" at bounding box center [204, 202] width 115 height 30
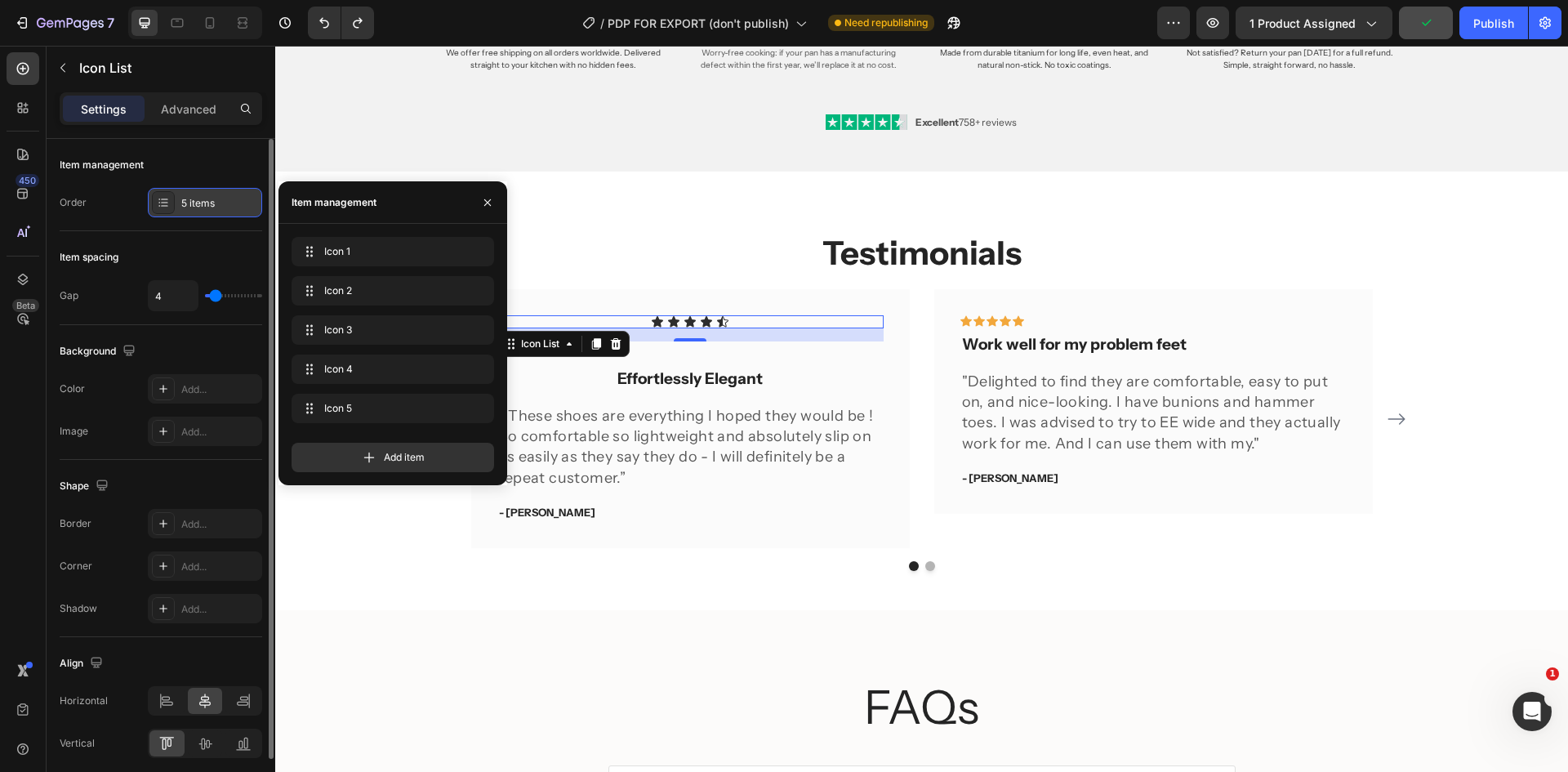
click at [214, 204] on div "5 items" at bounding box center [220, 203] width 76 height 14
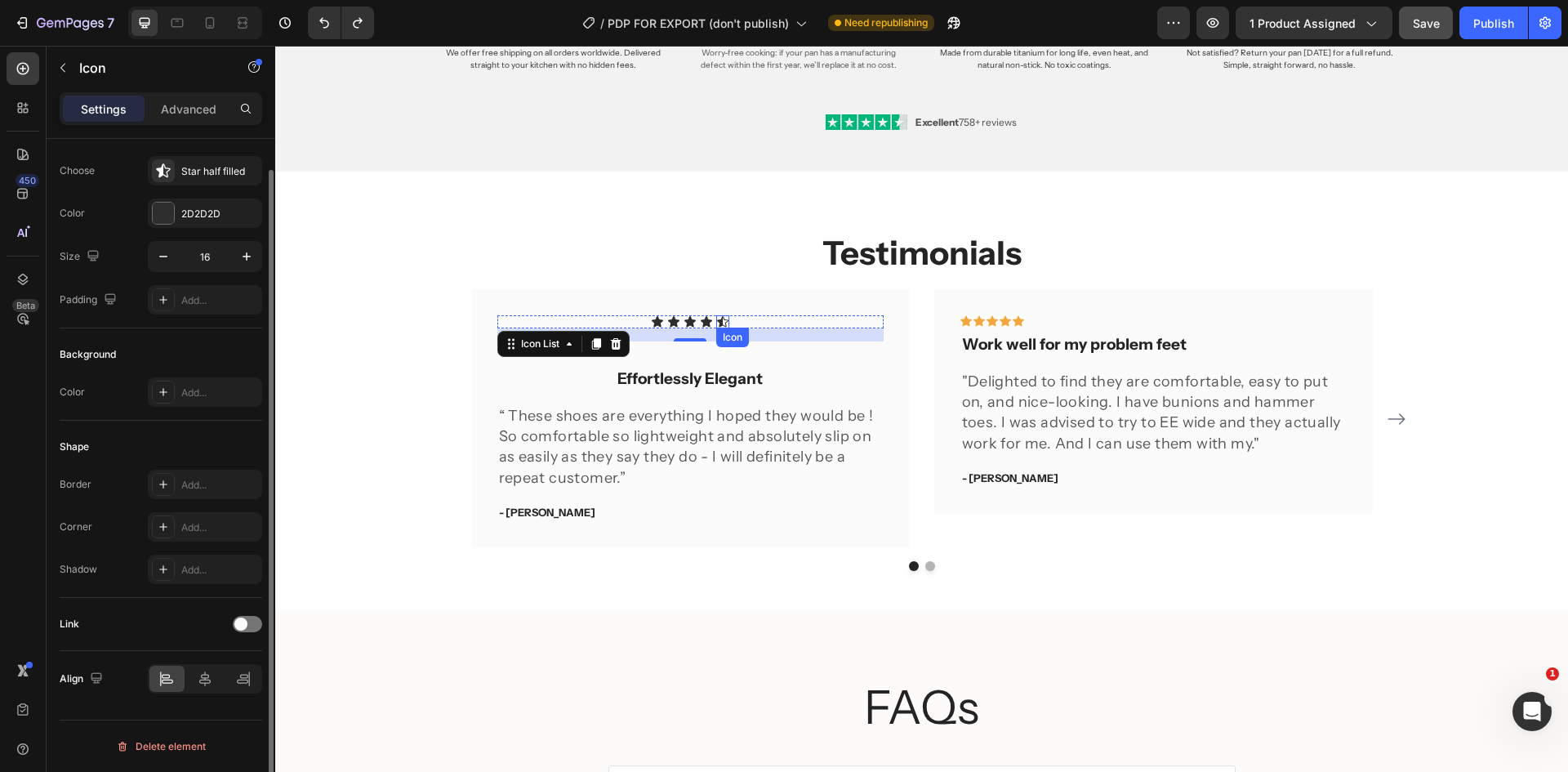
scroll to position [0, 0]
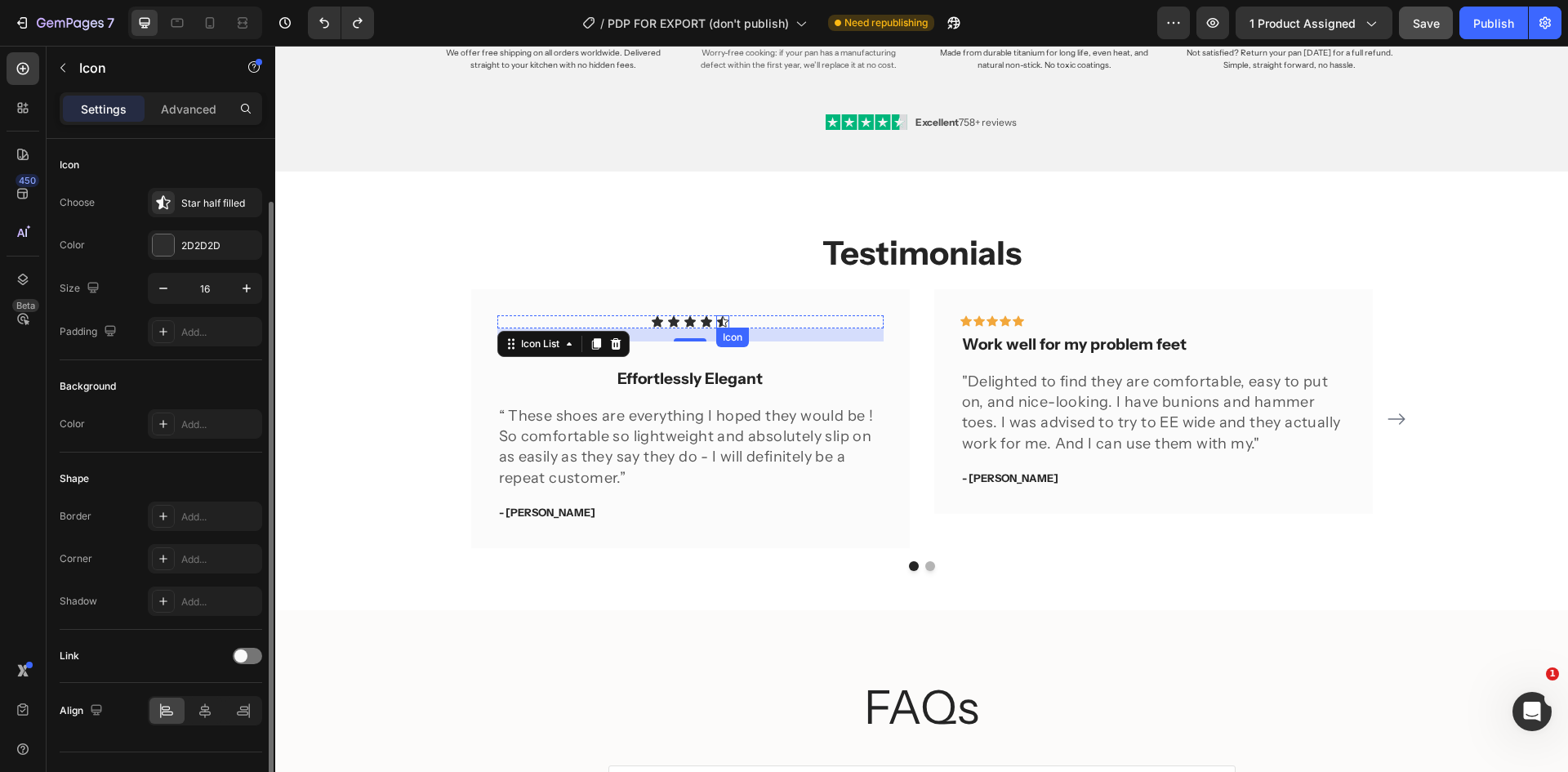
click at [716, 316] on icon at bounding box center [722, 322] width 13 height 13
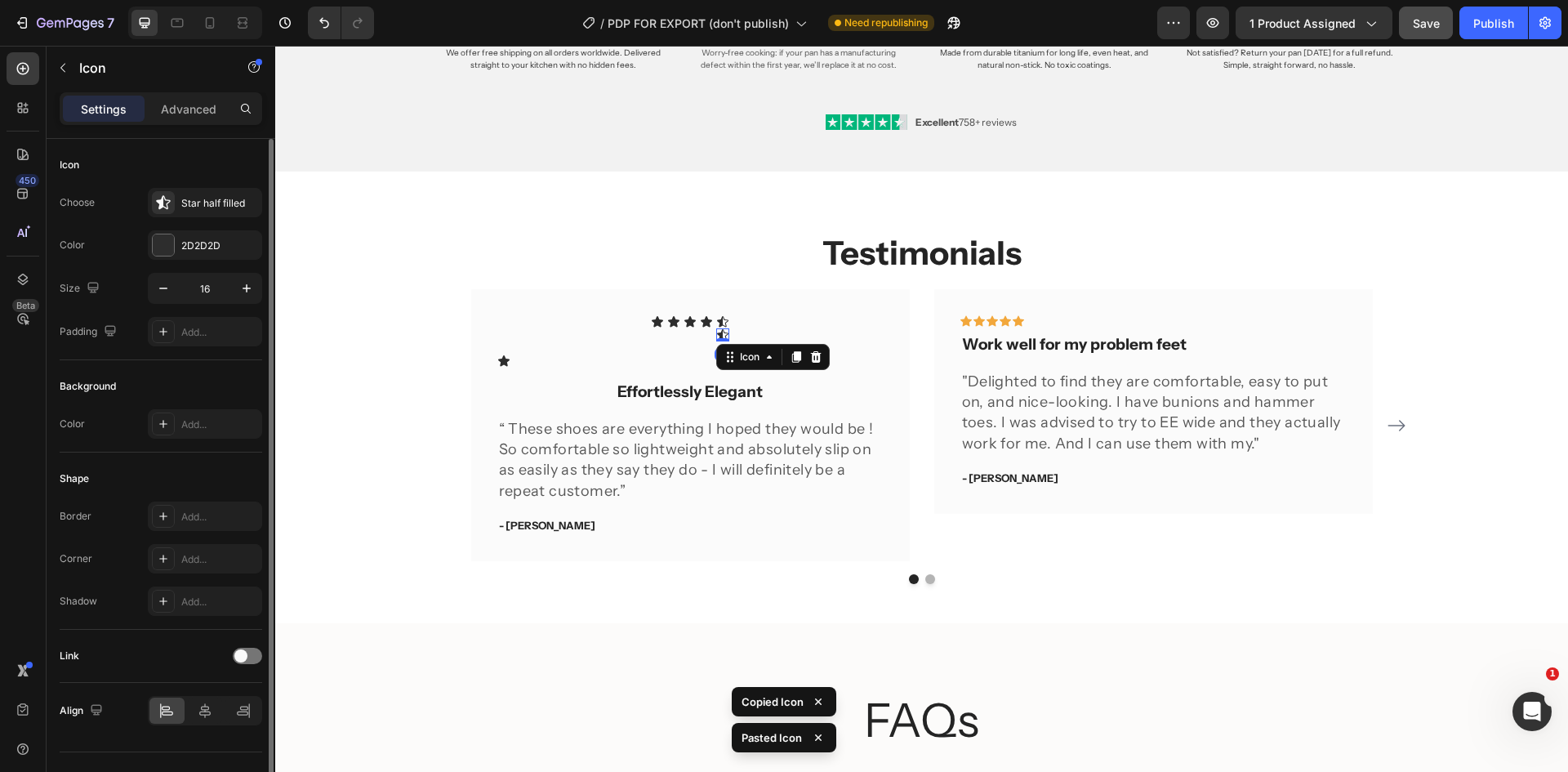
click at [719, 333] on icon at bounding box center [722, 334] width 13 height 13
click at [811, 359] on icon at bounding box center [816, 356] width 11 height 11
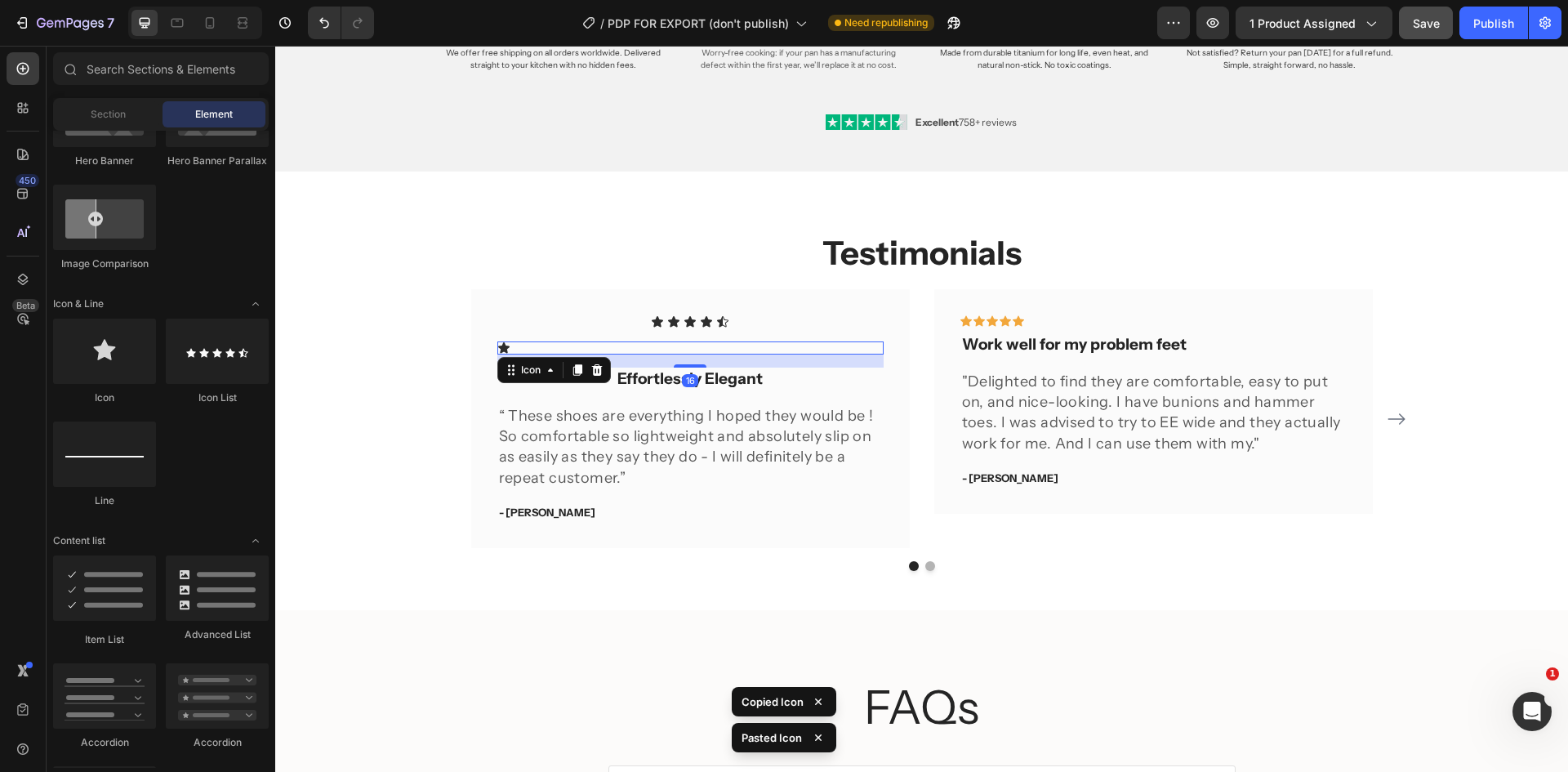
click at [505, 348] on div "Icon 16" at bounding box center [690, 347] width 386 height 13
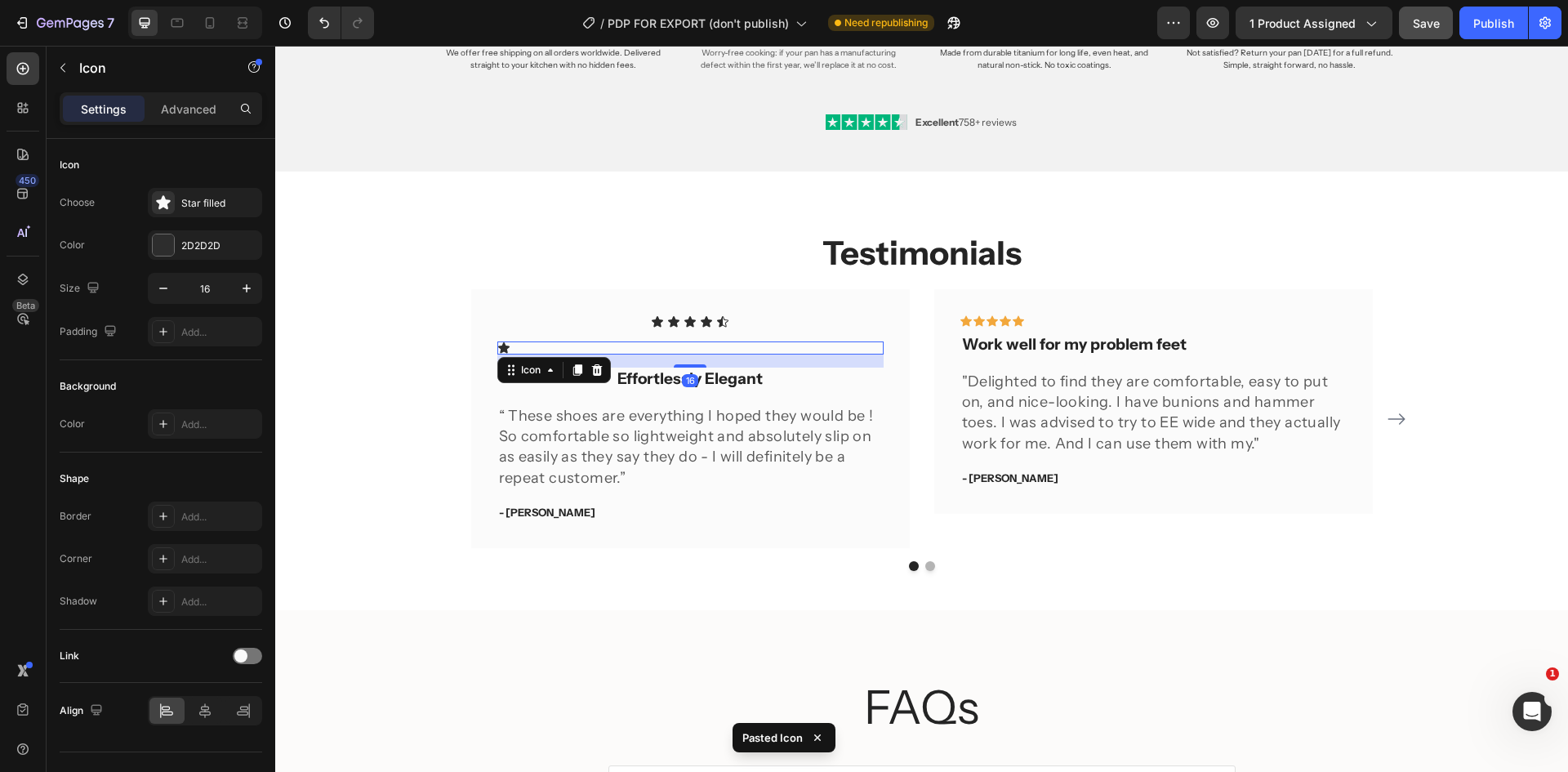
click at [498, 348] on icon at bounding box center [503, 347] width 11 height 11
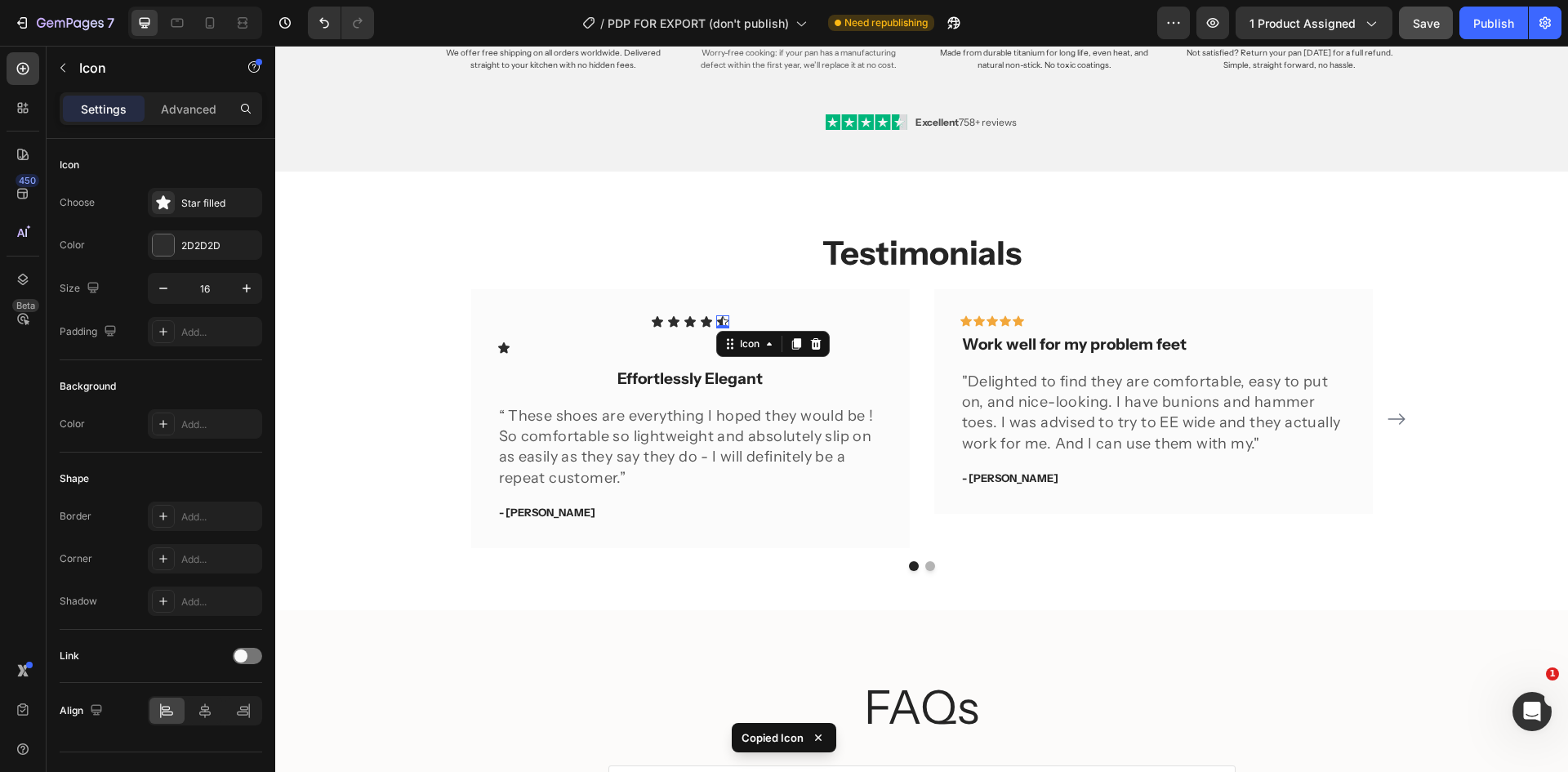
click at [719, 322] on div "Icon 0" at bounding box center [722, 322] width 13 height 13
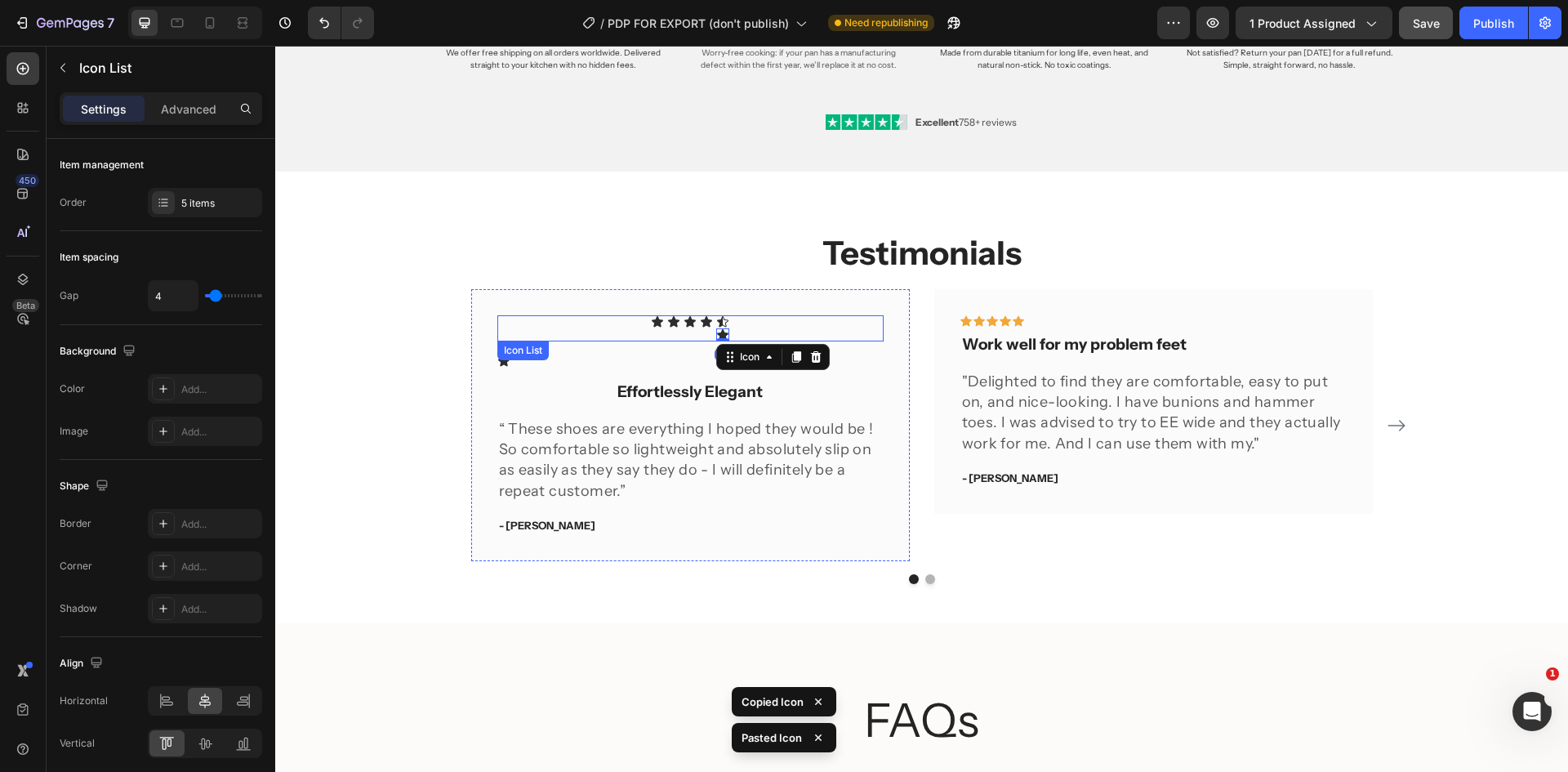
click at [775, 337] on div "Icon Icon Icon Icon Icon Icon 0" at bounding box center [690, 328] width 386 height 26
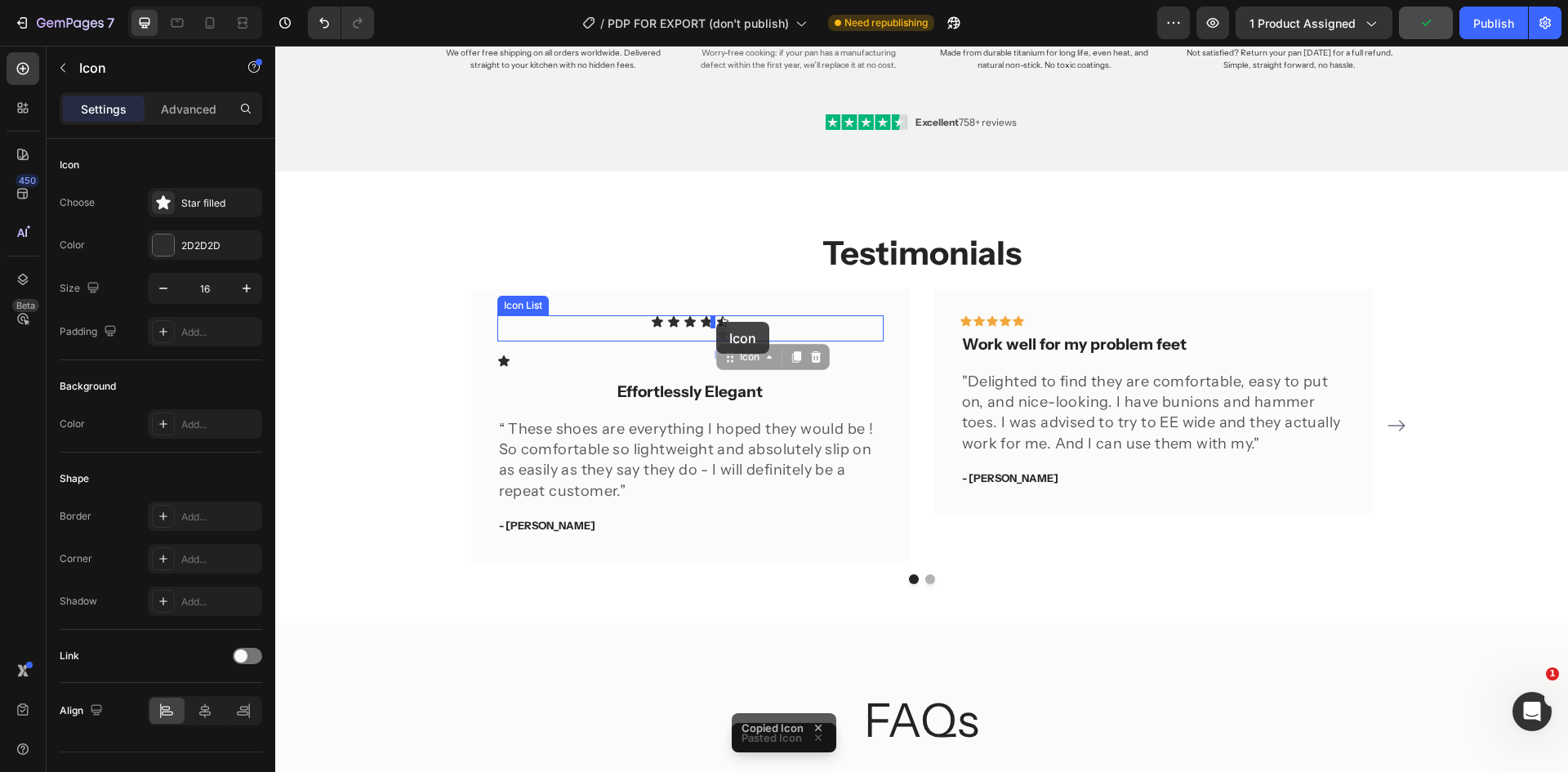
drag, startPoint x: 715, startPoint y: 333, endPoint x: 716, endPoint y: 322, distance: 11.0
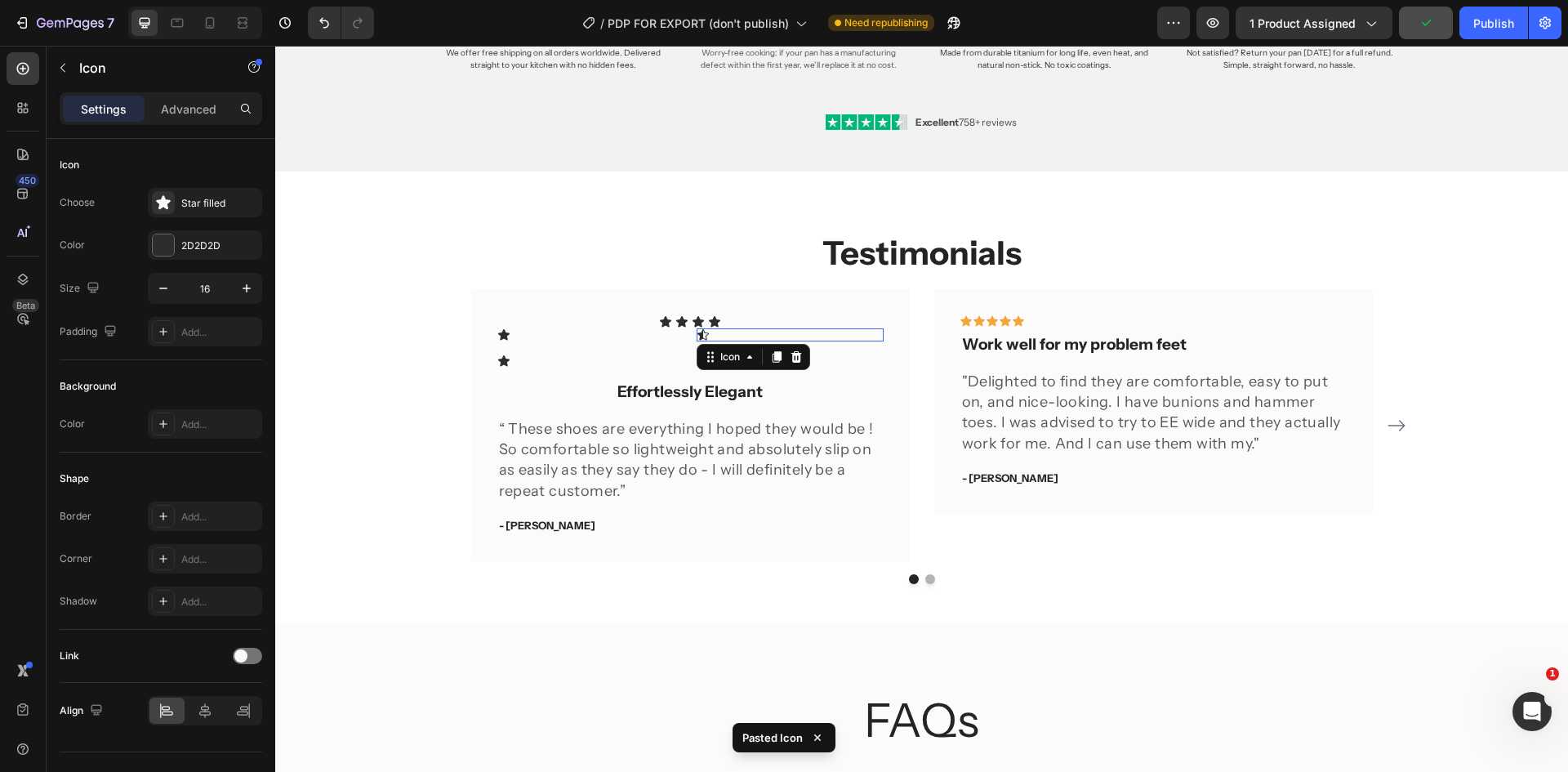
click at [703, 331] on icon at bounding box center [703, 334] width 13 height 13
click at [793, 348] on div at bounding box center [796, 356] width 20 height 20
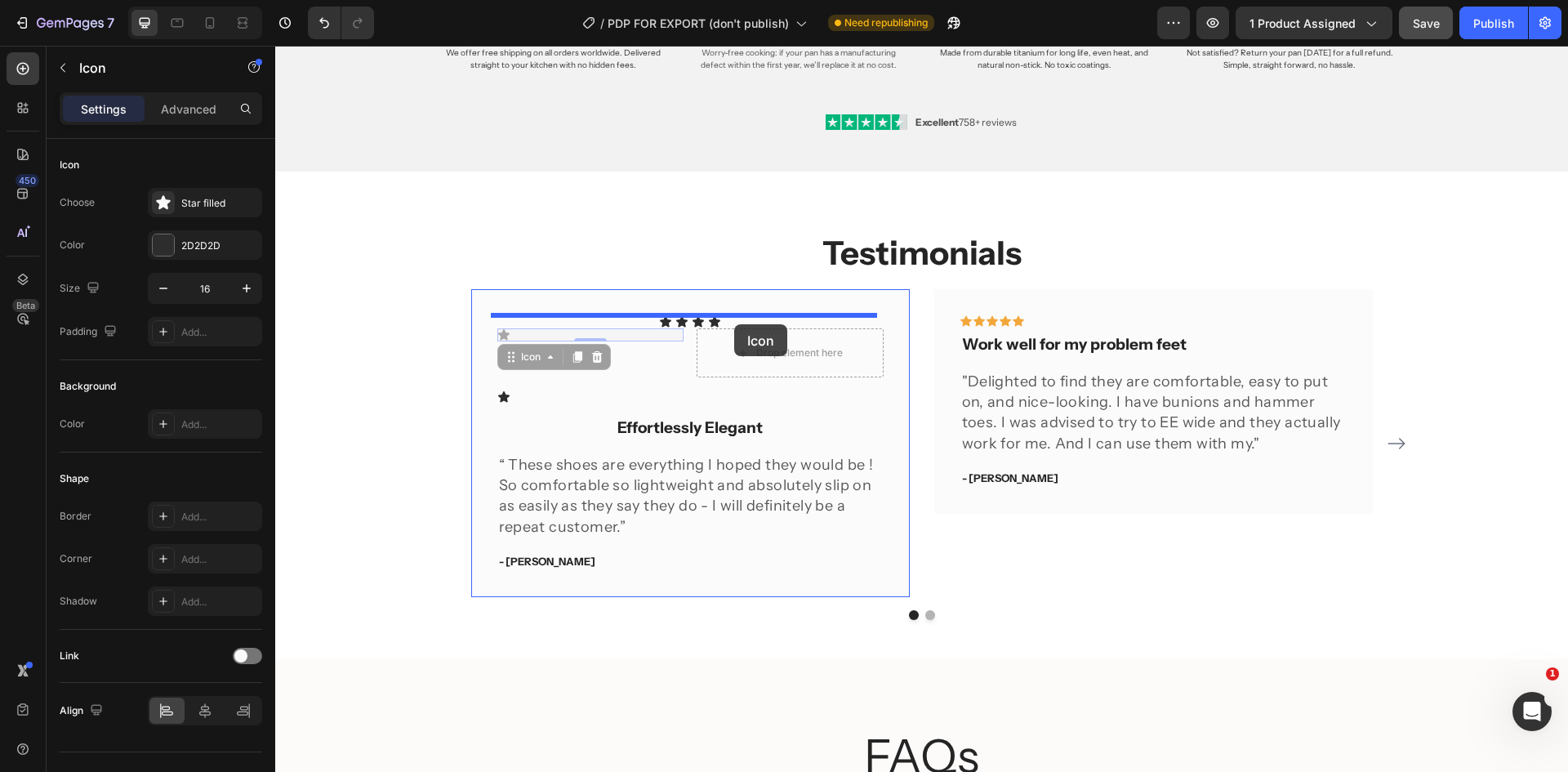
drag, startPoint x: 498, startPoint y: 336, endPoint x: 734, endPoint y: 324, distance: 236.3
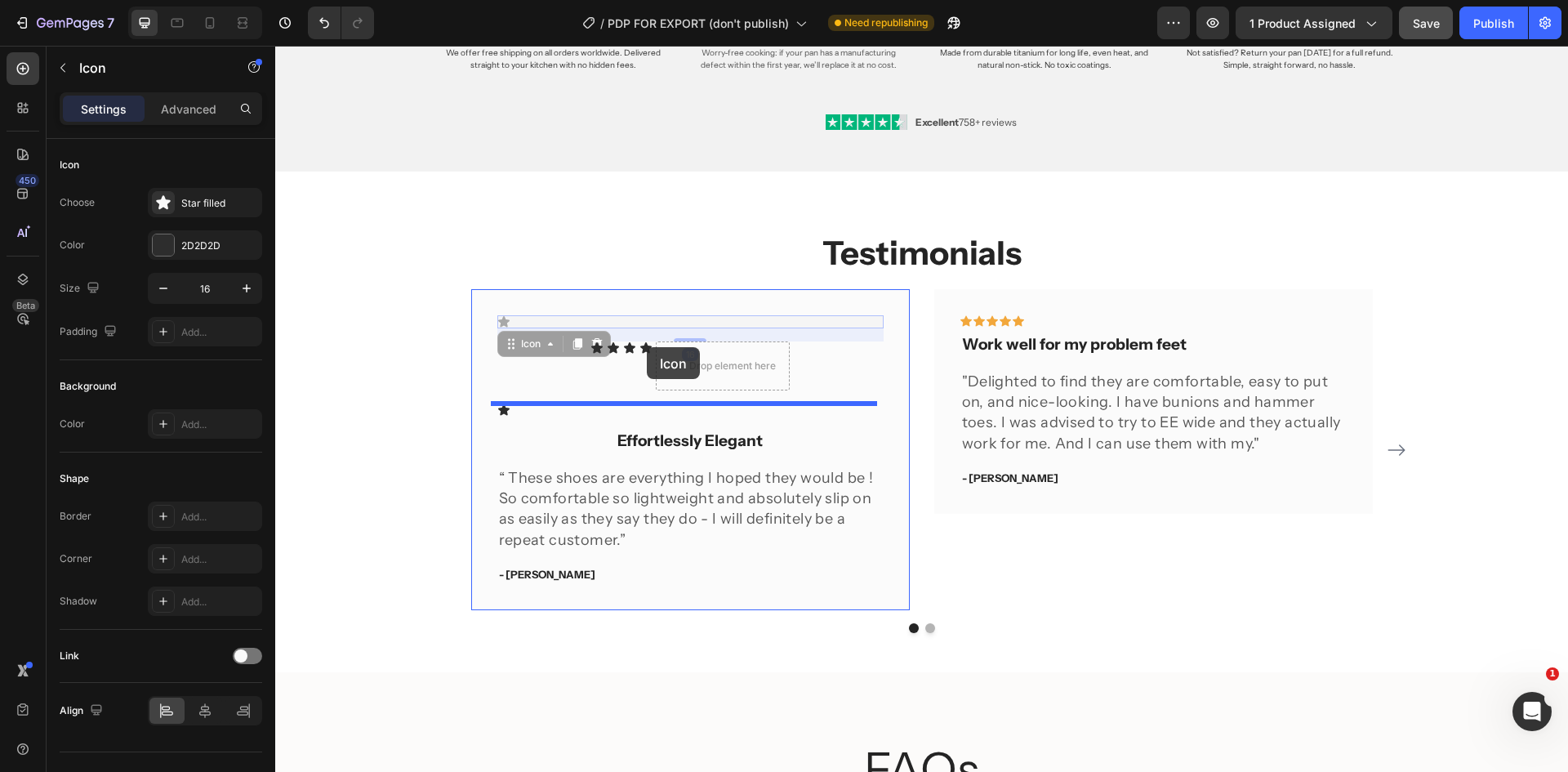
drag, startPoint x: 496, startPoint y: 316, endPoint x: 647, endPoint y: 347, distance: 154.1
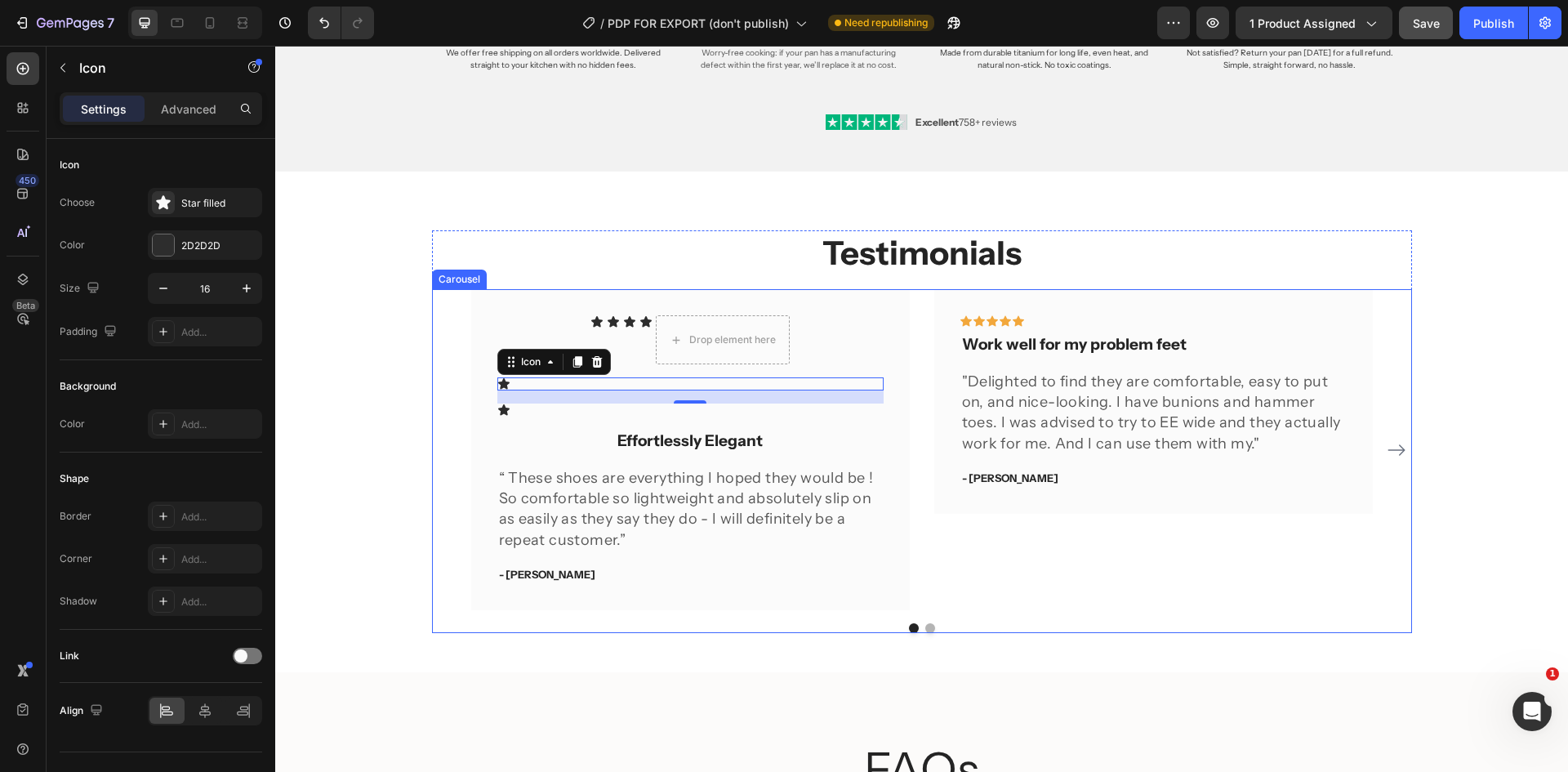
click at [436, 478] on div "Icon Icon Icon Icon Drop element here Icon List Icon 16 Icon Effortlessly Elega…" at bounding box center [921, 450] width 980 height 321
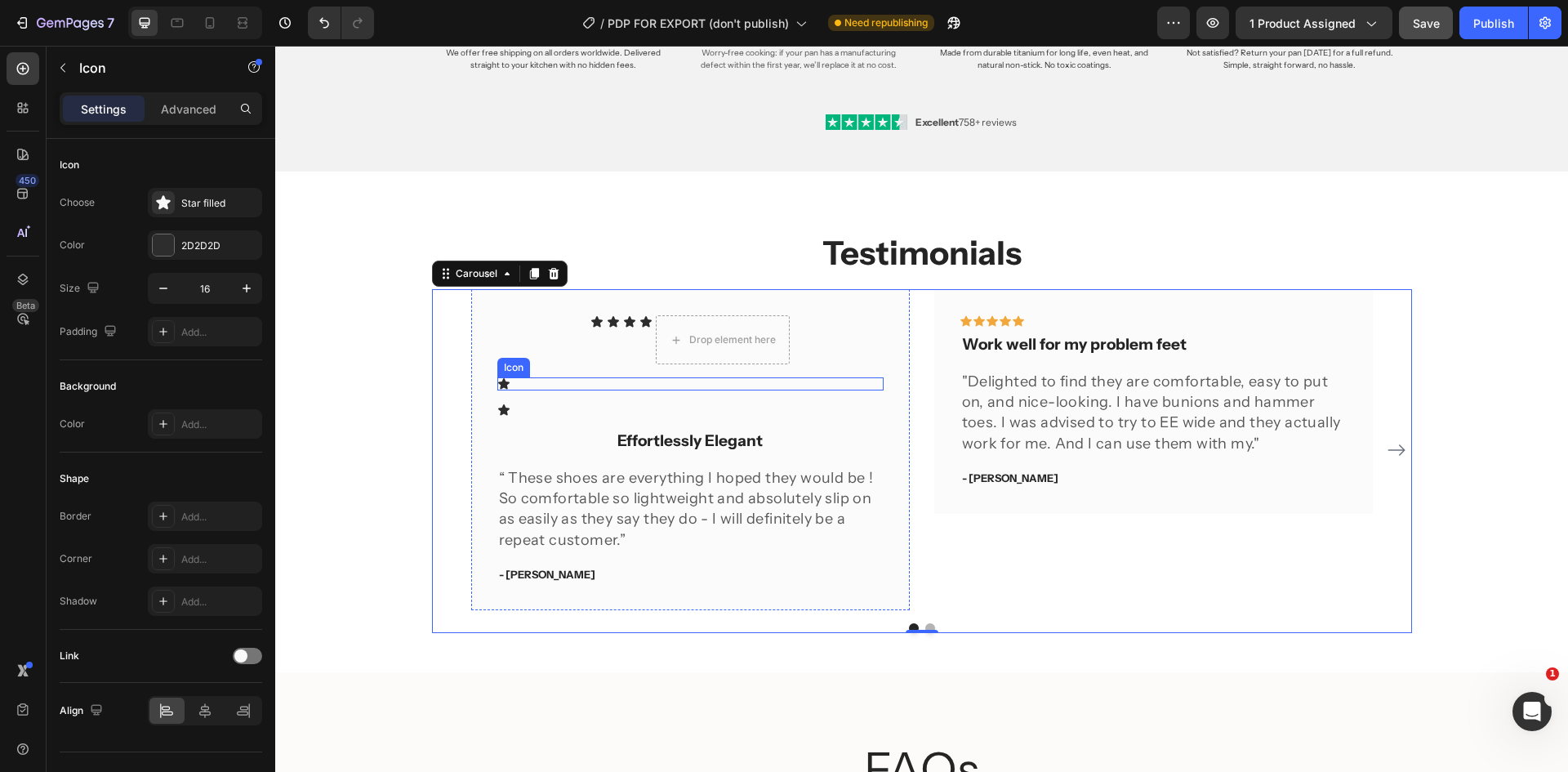
click at [497, 385] on icon at bounding box center [503, 383] width 13 height 13
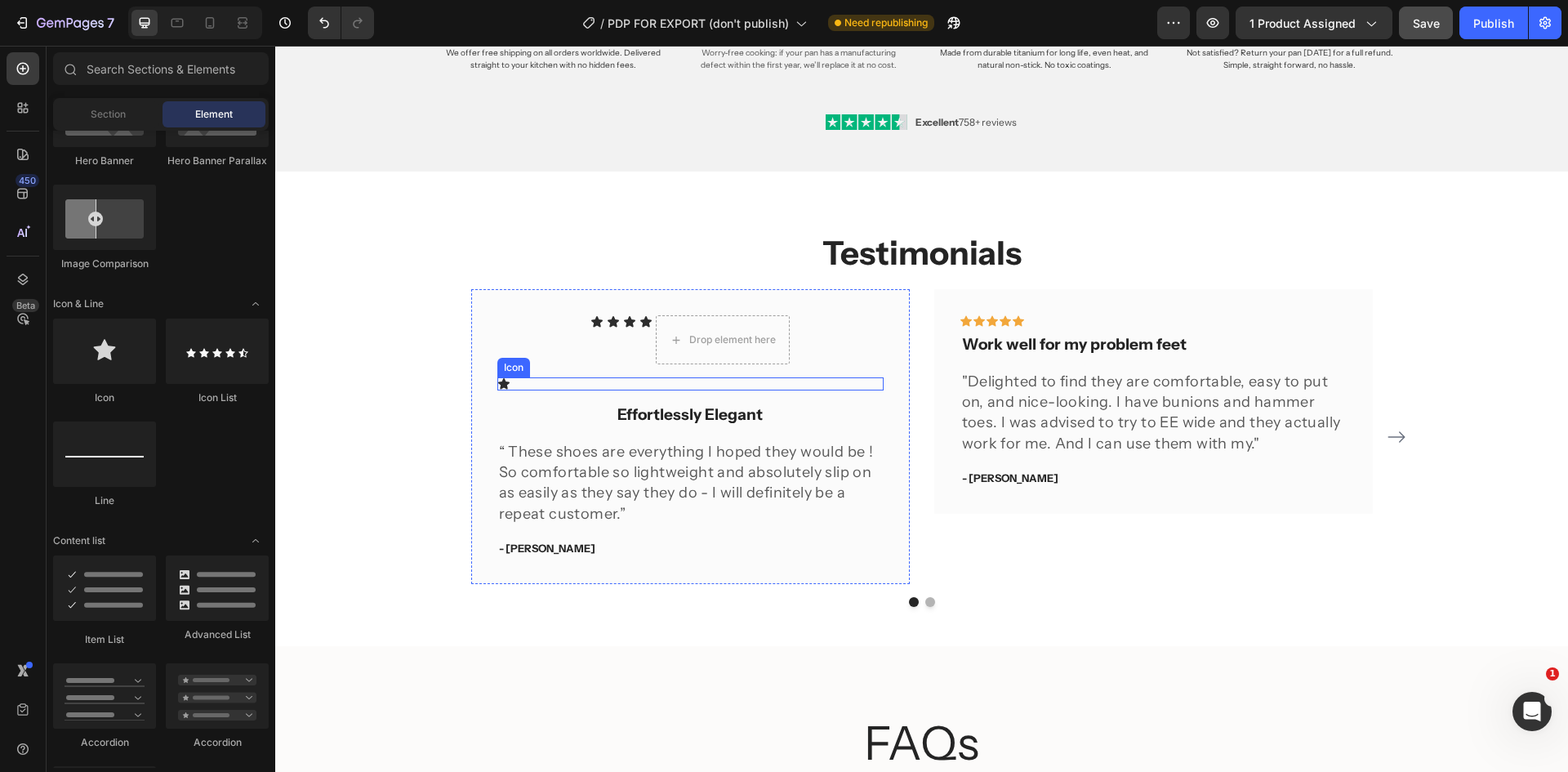
click at [498, 384] on icon at bounding box center [503, 383] width 11 height 11
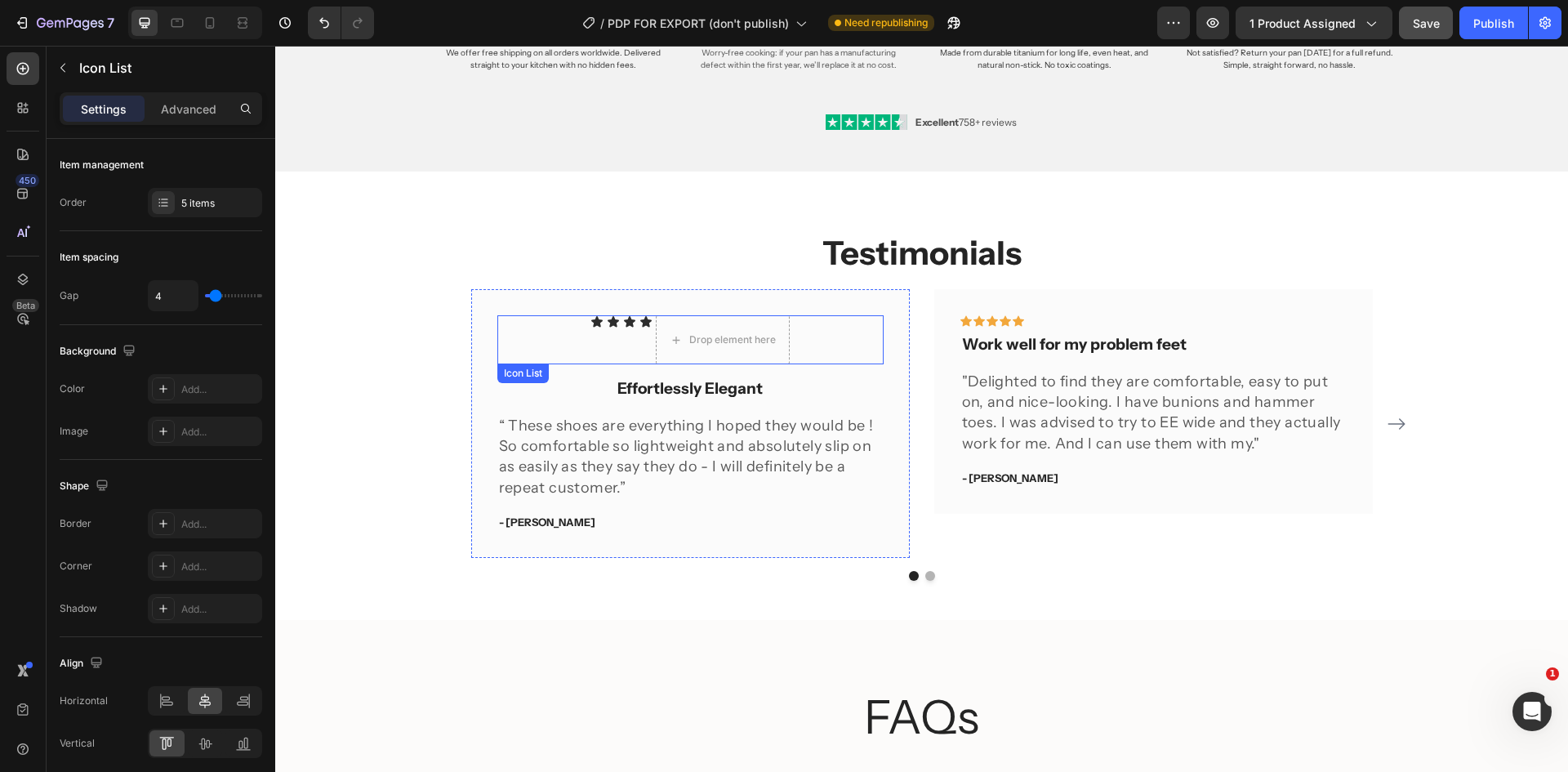
click at [803, 341] on div "Icon Icon Icon Icon Drop element here" at bounding box center [690, 340] width 386 height 49
click at [767, 321] on div "Drop element here" at bounding box center [723, 340] width 134 height 49
click at [606, 370] on div at bounding box center [615, 379] width 20 height 20
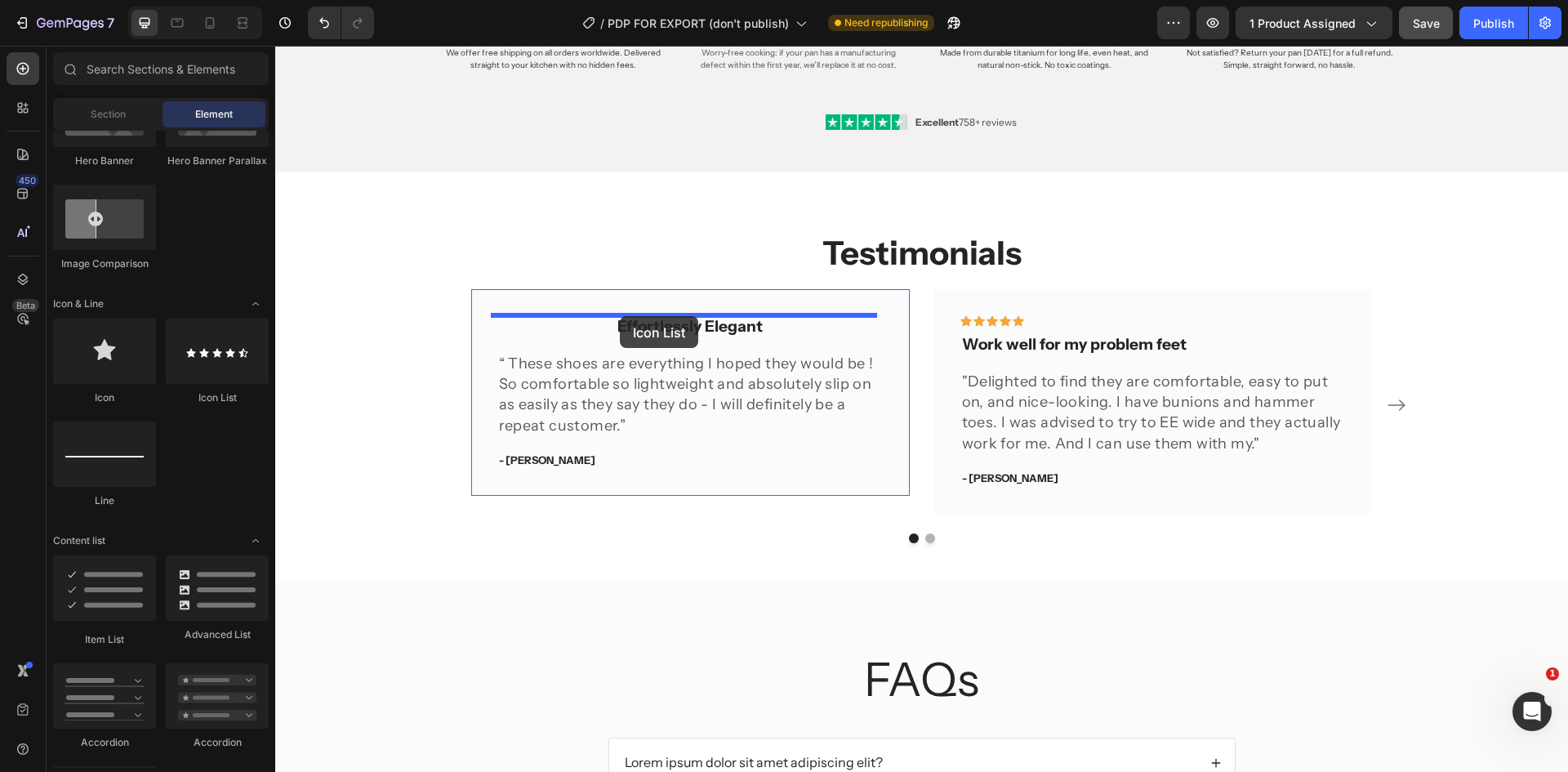
drag, startPoint x: 491, startPoint y: 400, endPoint x: 621, endPoint y: 316, distance: 154.8
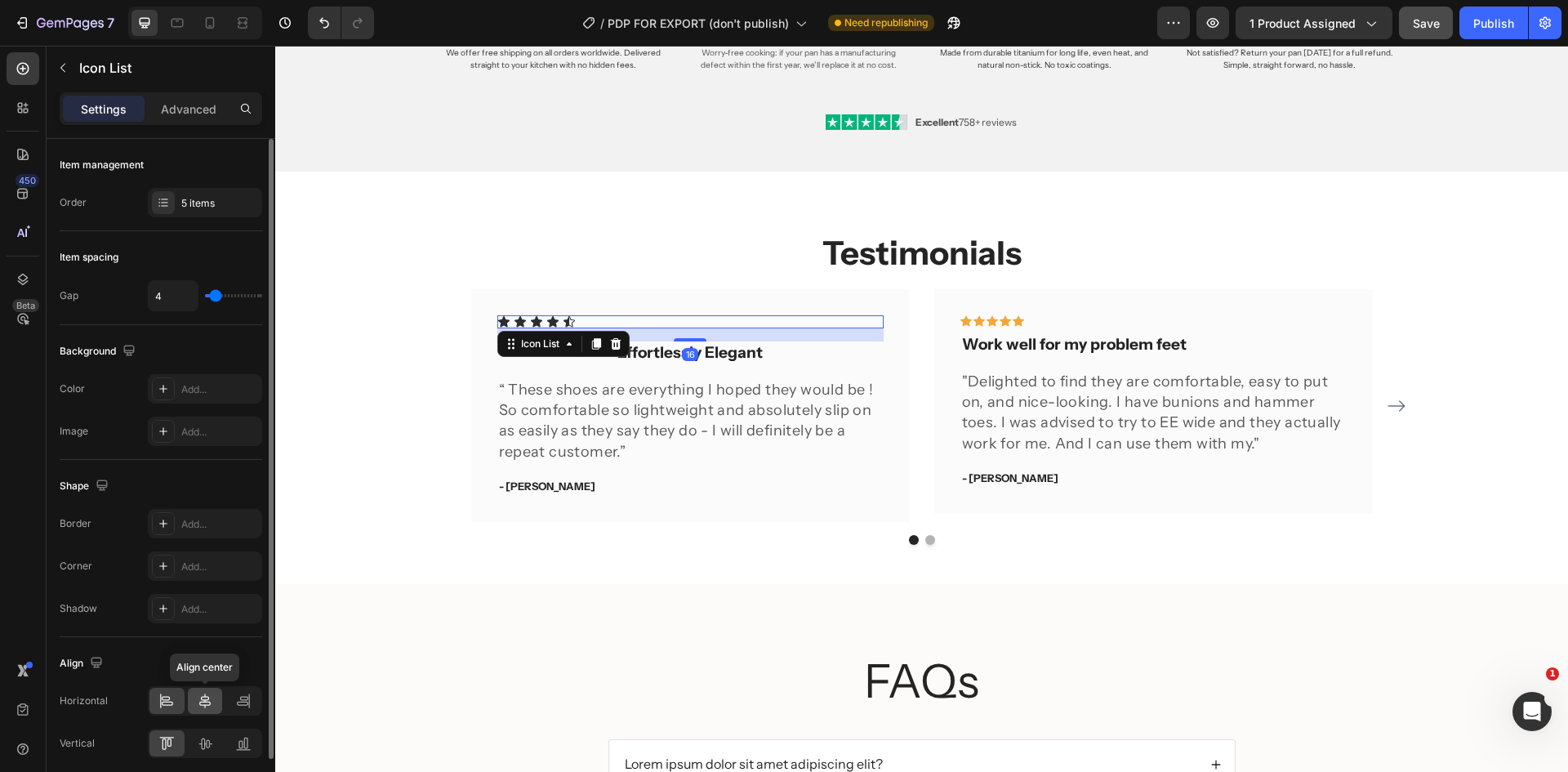
click at [200, 703] on icon at bounding box center [204, 700] width 11 height 14
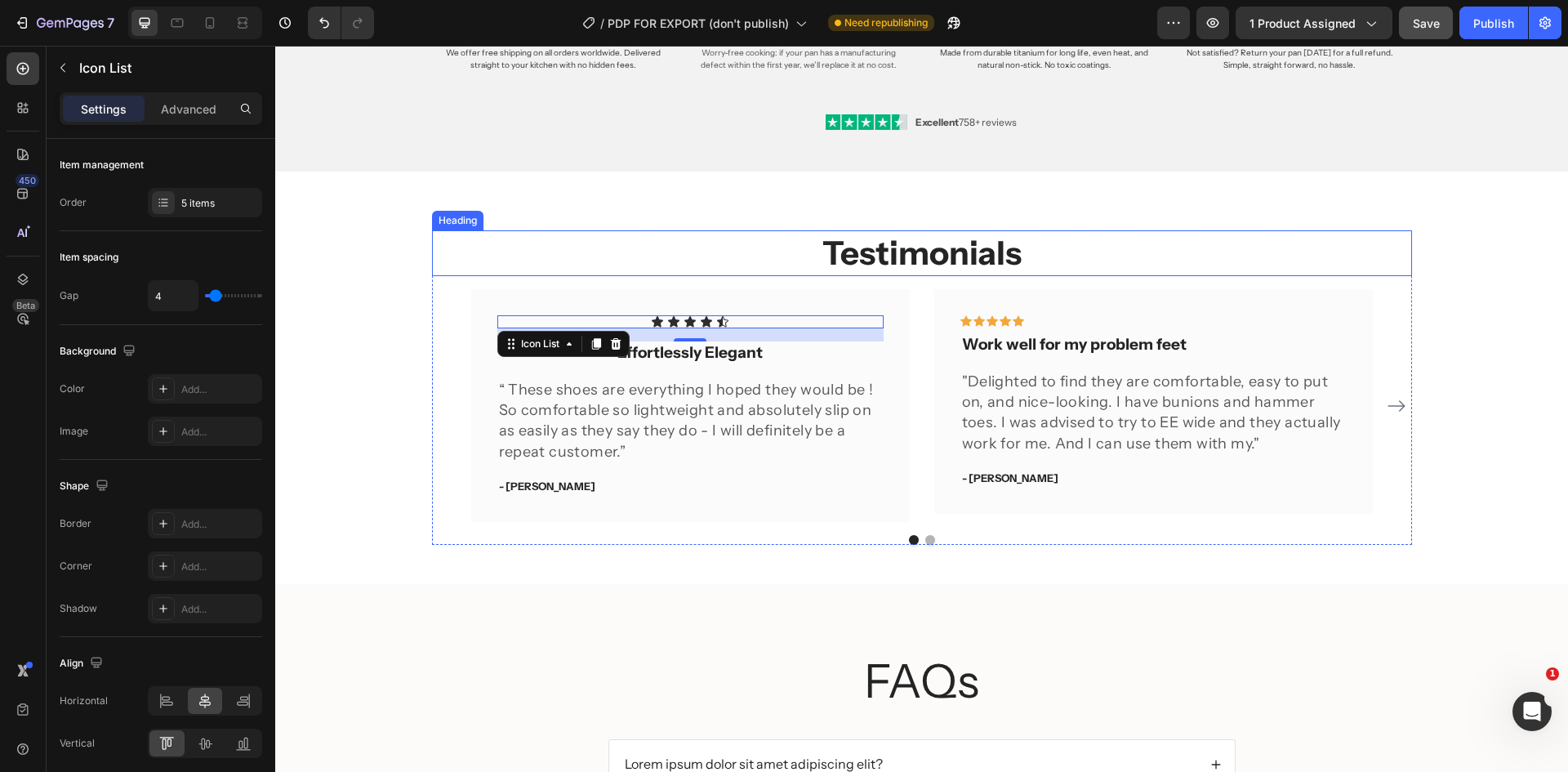
click at [657, 271] on h2 "Testimonials" at bounding box center [921, 253] width 980 height 46
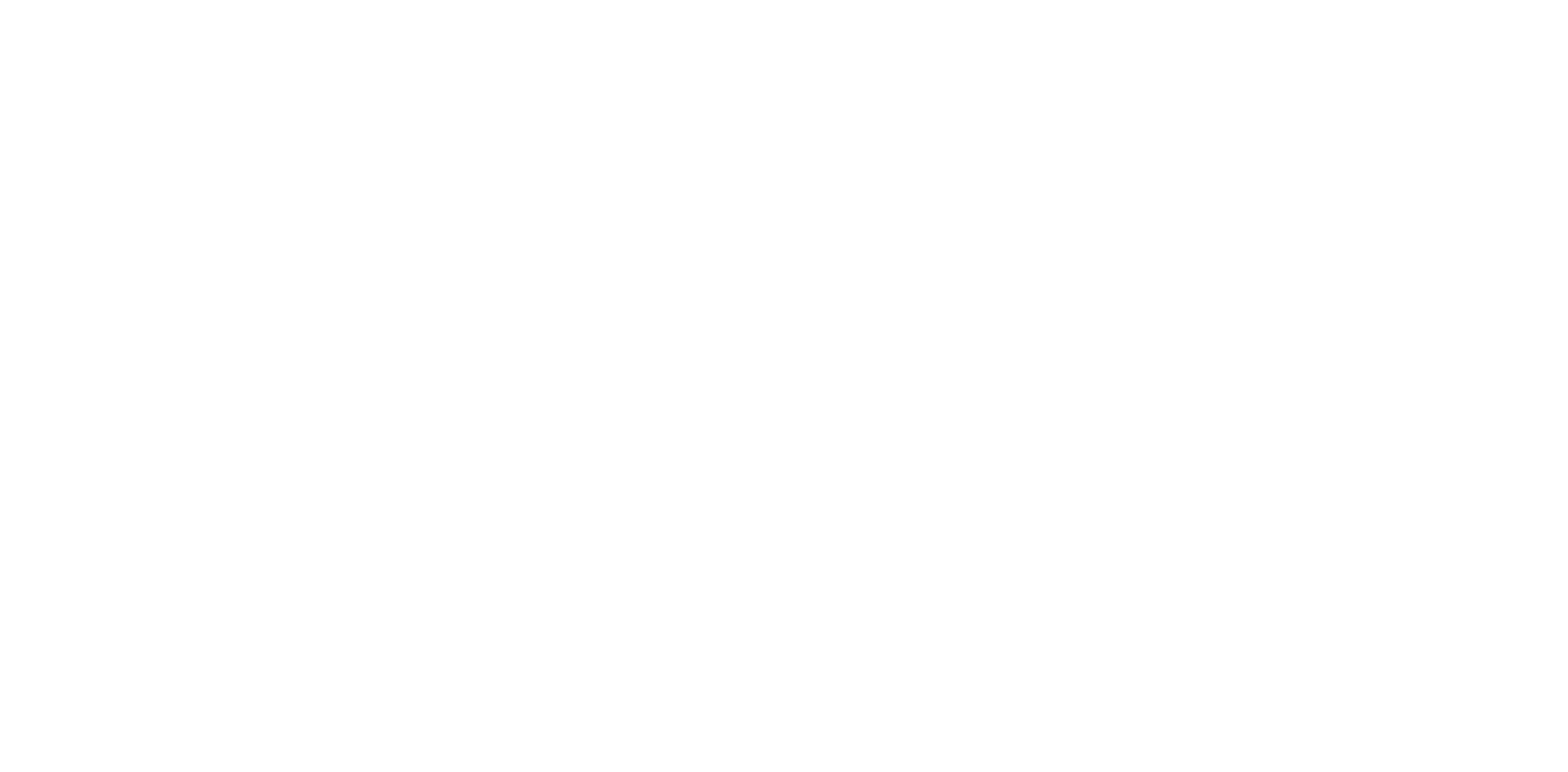
click at [736, 322] on div "Icon Icon Icon Icon Icon" at bounding box center [690, 322] width 386 height 13
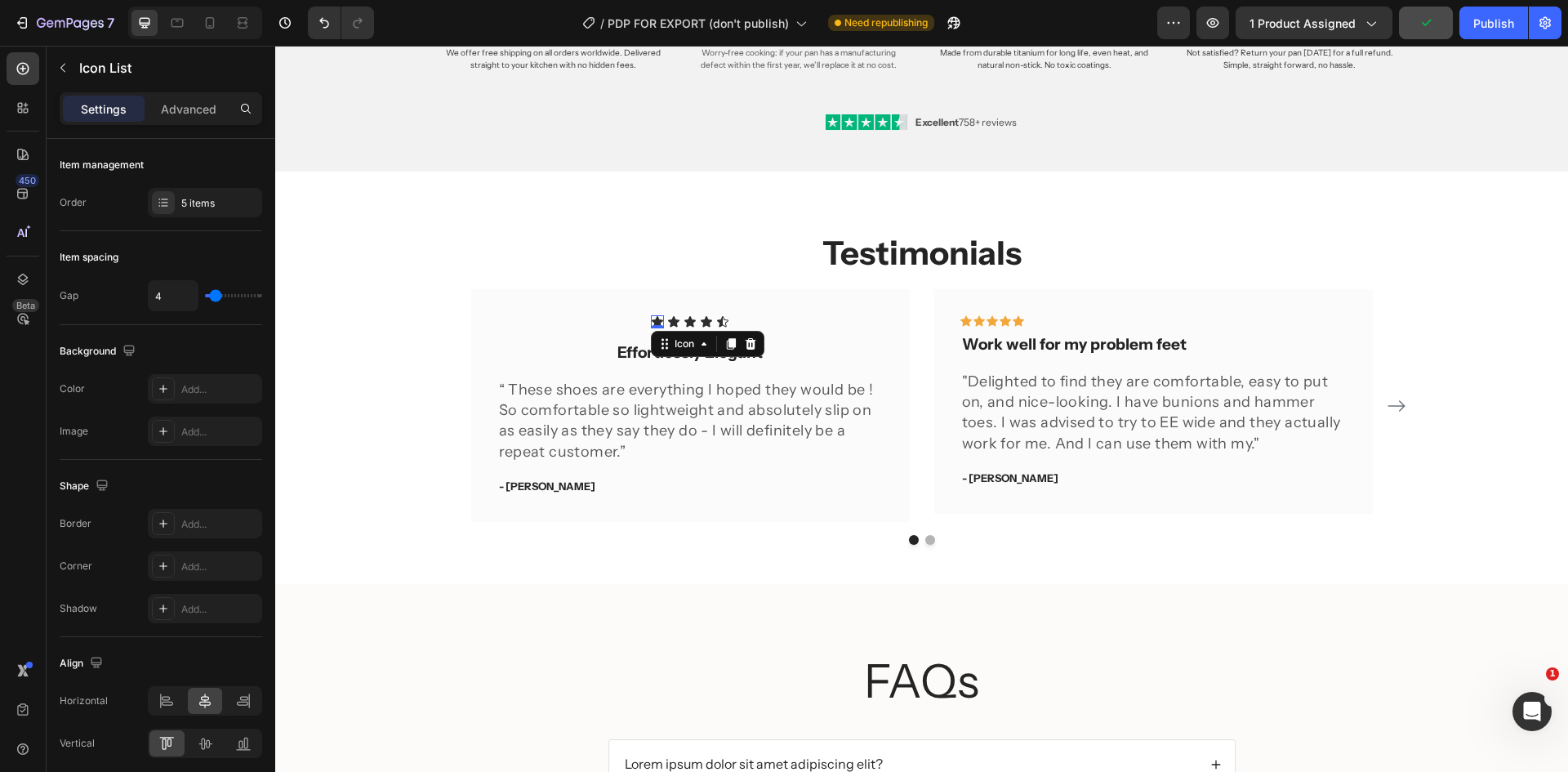
click at [651, 325] on div "Icon 0" at bounding box center [657, 322] width 13 height 13
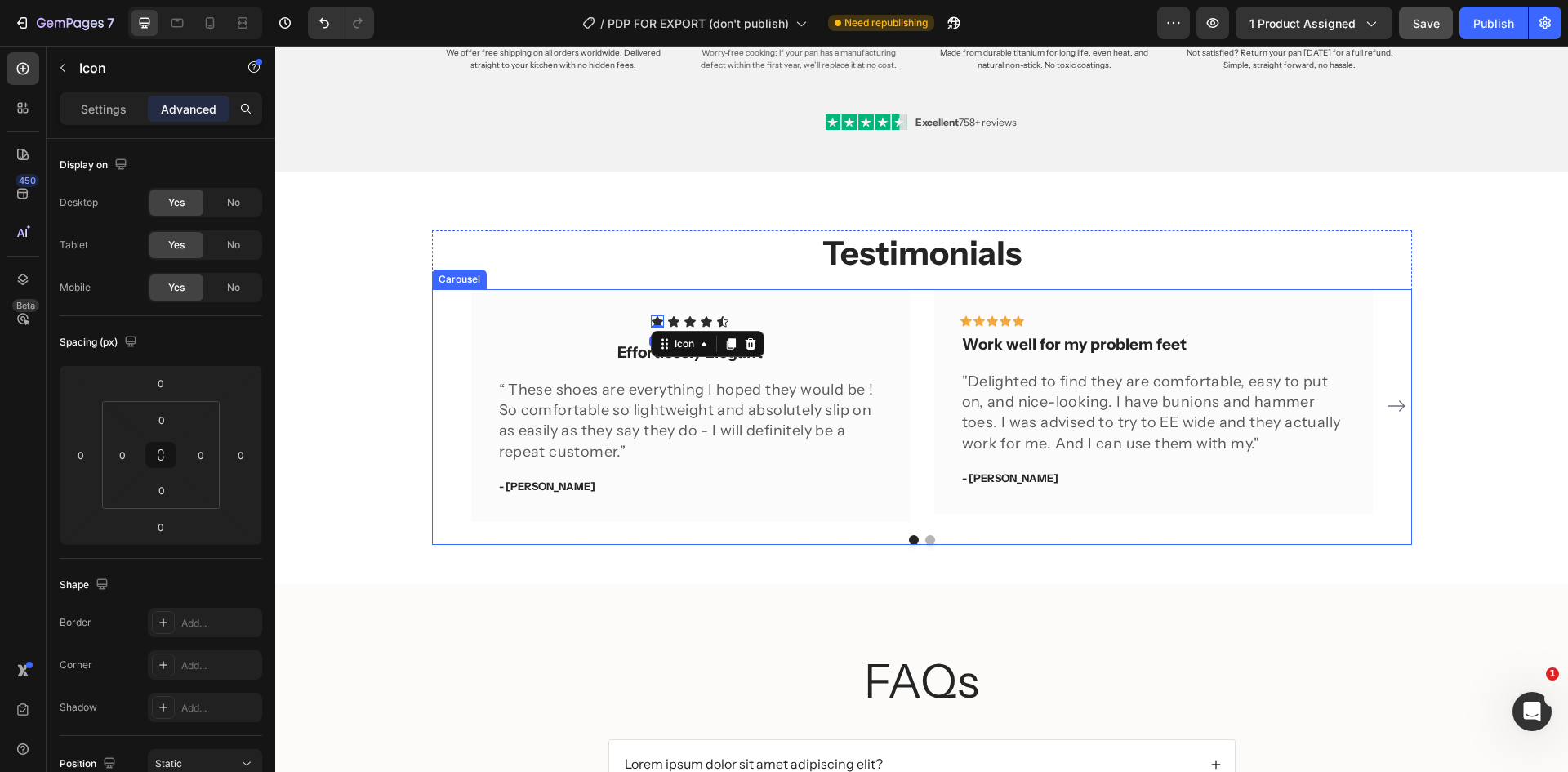
click at [742, 532] on div "Icon 0 Icon Icon Icon Icon Icon List Effortlessly Elegant Text block “ These sh…" at bounding box center [921, 417] width 980 height 255
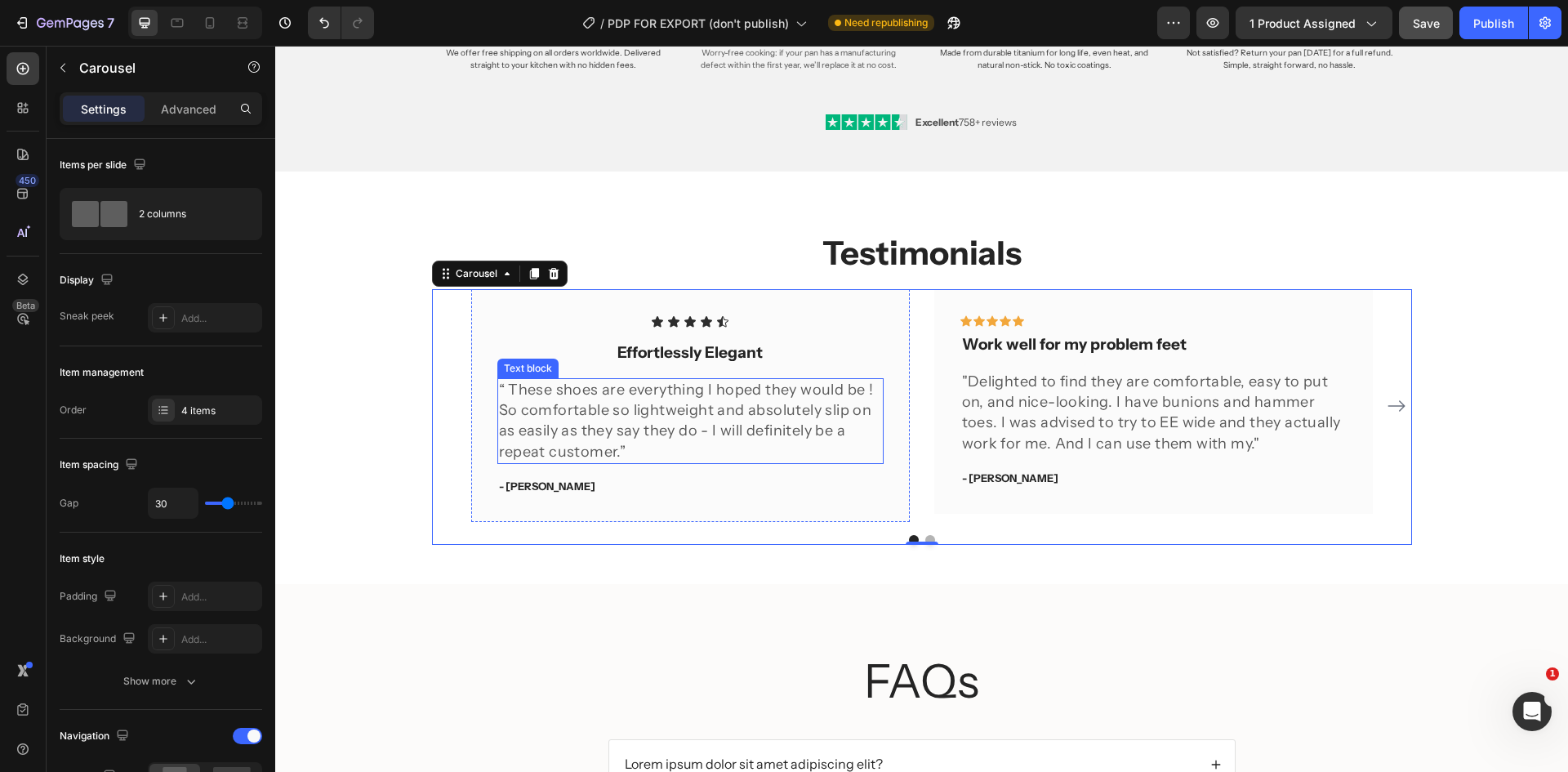
click at [647, 409] on p "“ These shoes are everything I hoped they would be ! So comfortable so lightwei…" at bounding box center [690, 421] width 383 height 82
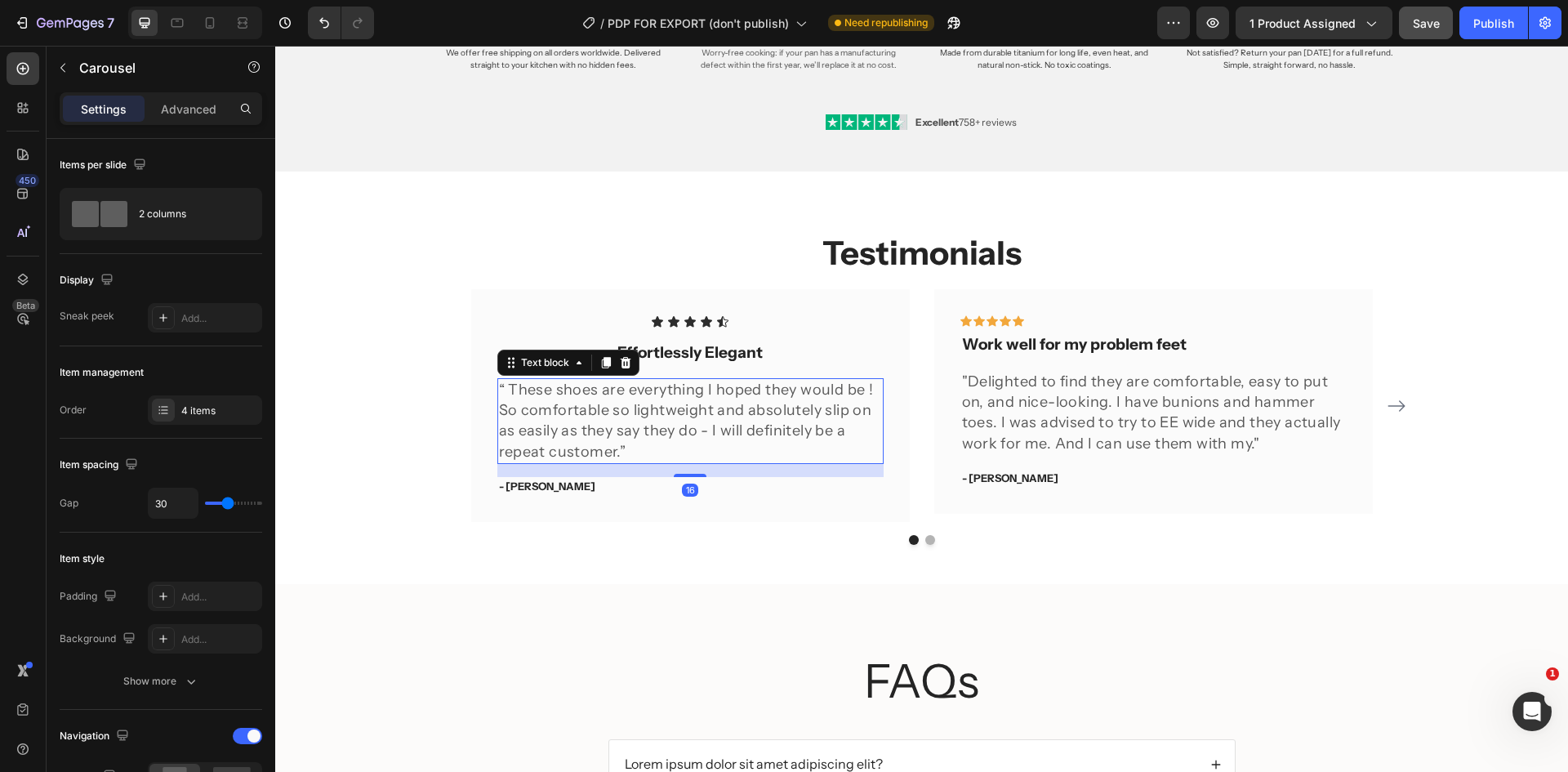
click at [647, 409] on p "“ These shoes are everything I hoped they would be ! So comfortable so lightwei…" at bounding box center [690, 421] width 383 height 82
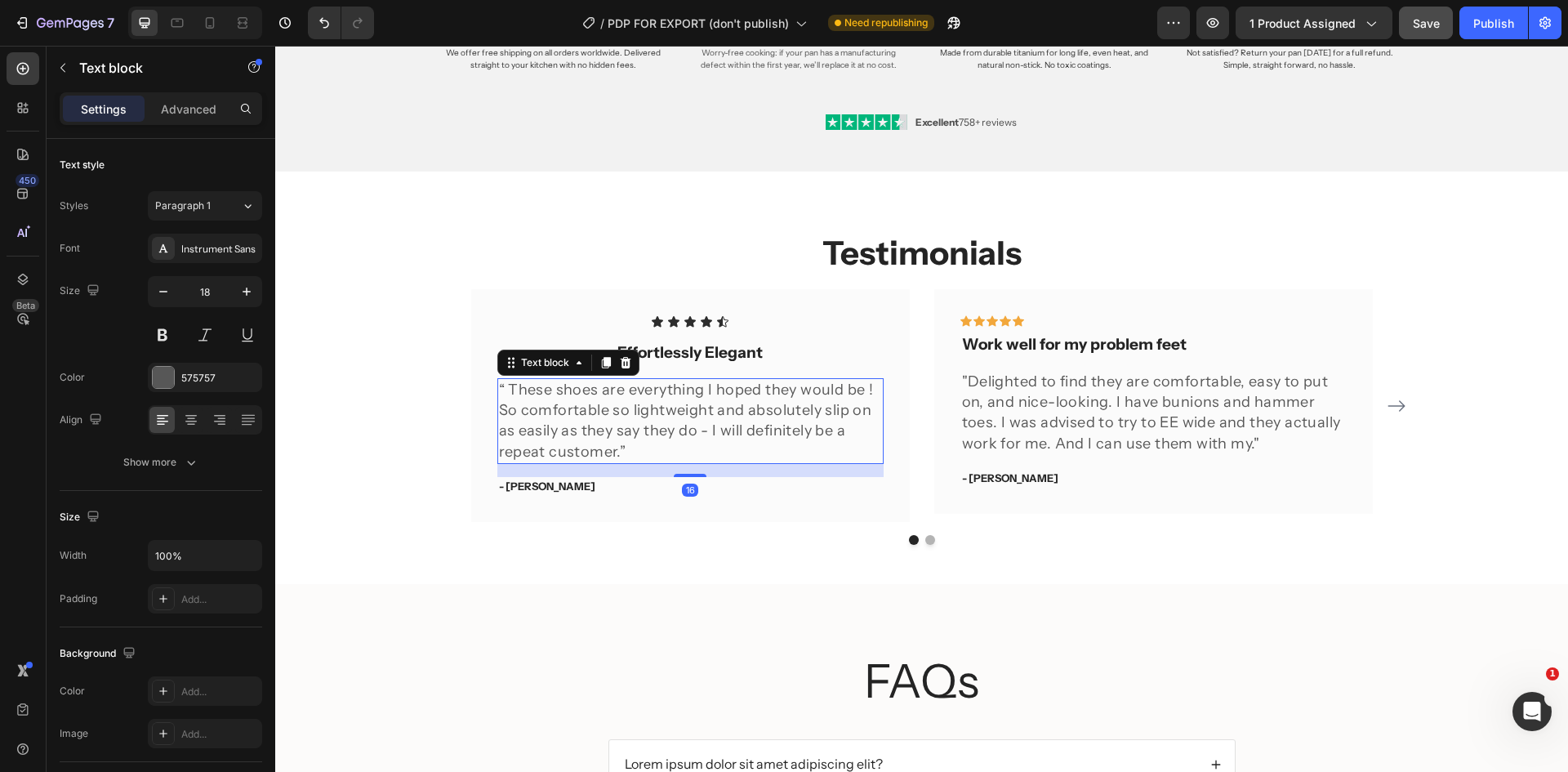
click at [647, 409] on p "“ These shoes are everything I hoped they would be ! So comfortable so lightwei…" at bounding box center [690, 421] width 383 height 82
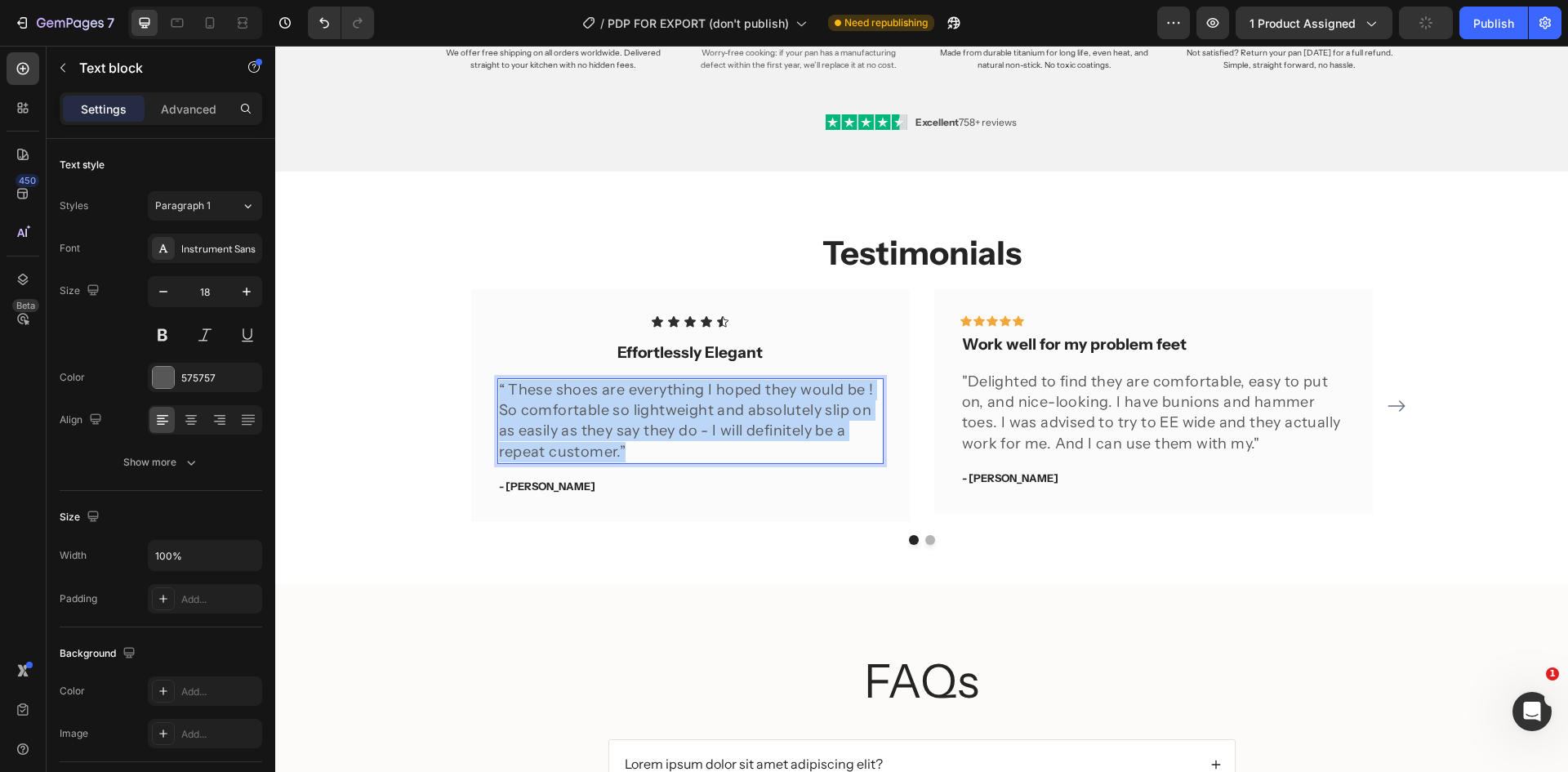
click at [647, 409] on p "“ These shoes are everything I hoped they would be ! So comfortable so lightwei…" at bounding box center [690, 421] width 383 height 82
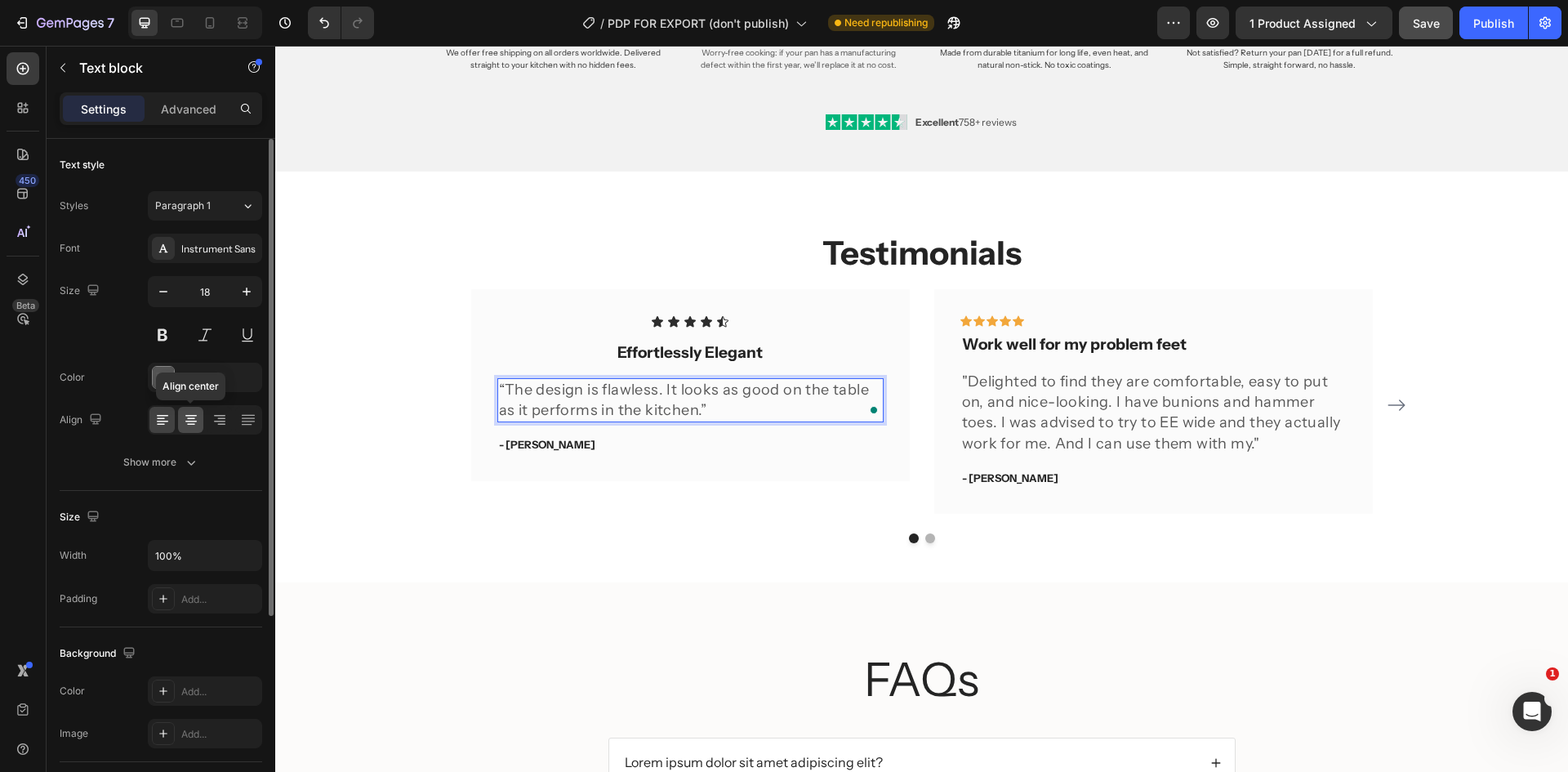
click at [187, 427] on icon at bounding box center [191, 419] width 16 height 16
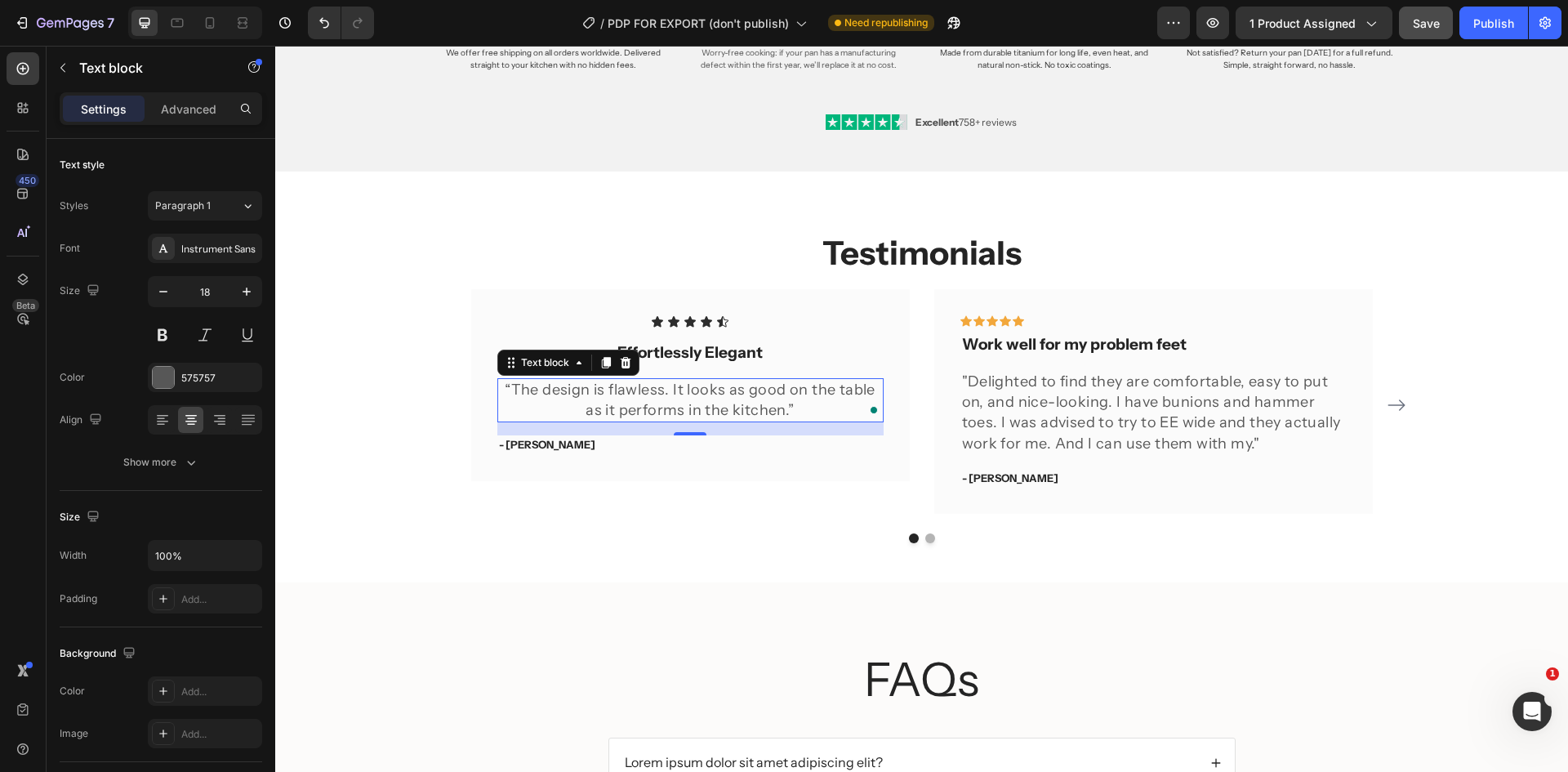
click at [616, 413] on p "“The design is flawless. It looks as good on the table as it performs in the ki…" at bounding box center [690, 400] width 383 height 41
click at [524, 393] on p "“The design is flawless. It looks as good on the table as it performs in the ki…" at bounding box center [690, 400] width 383 height 41
click at [577, 511] on div "Icon Icon Icon Icon Icon Icon List Effortlessly Elegant Text block “The design …" at bounding box center [690, 405] width 439 height 231
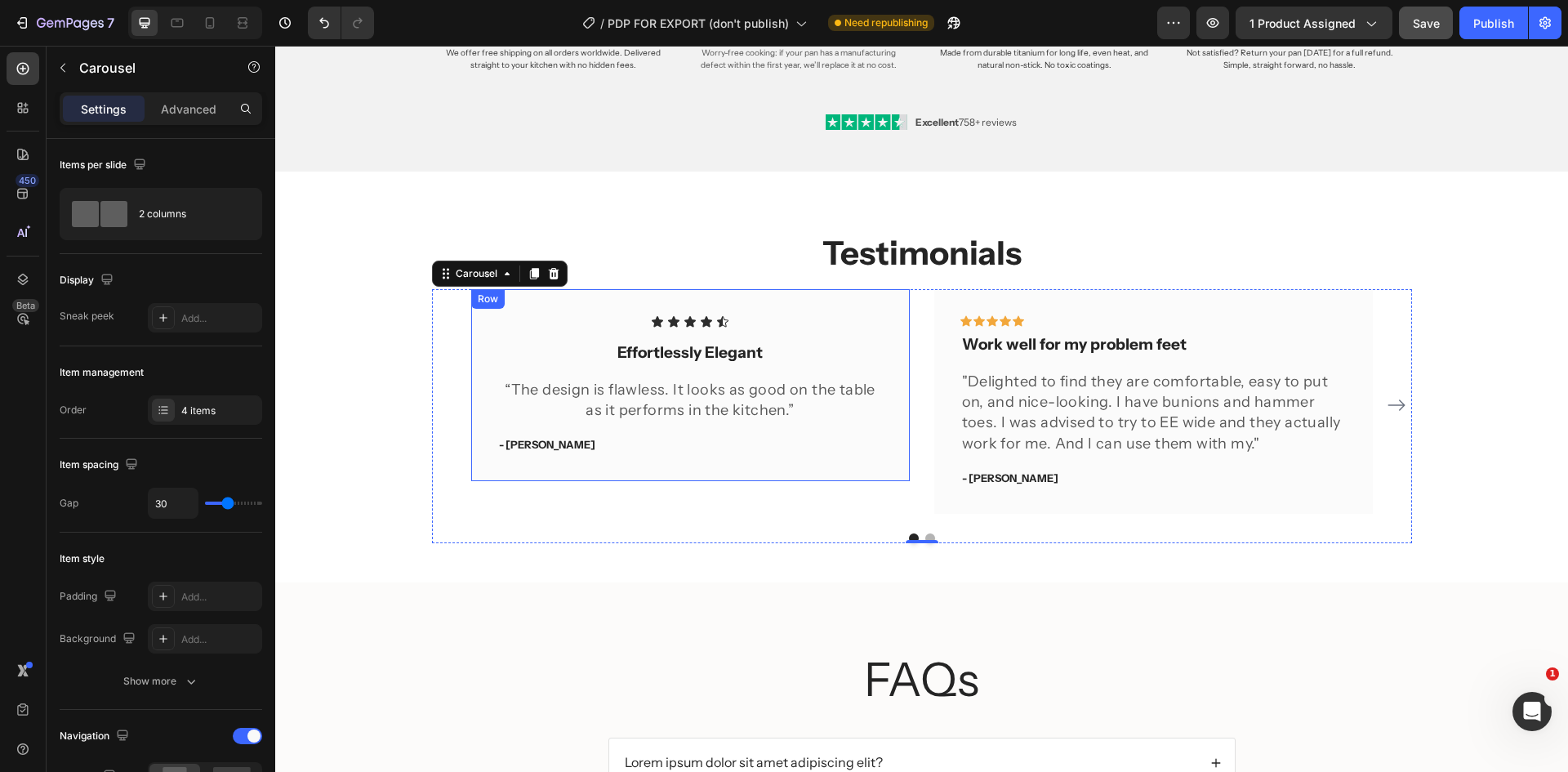
click at [566, 406] on p "“The design is flawless. It looks as good on the table as it performs in the ki…" at bounding box center [690, 400] width 383 height 41
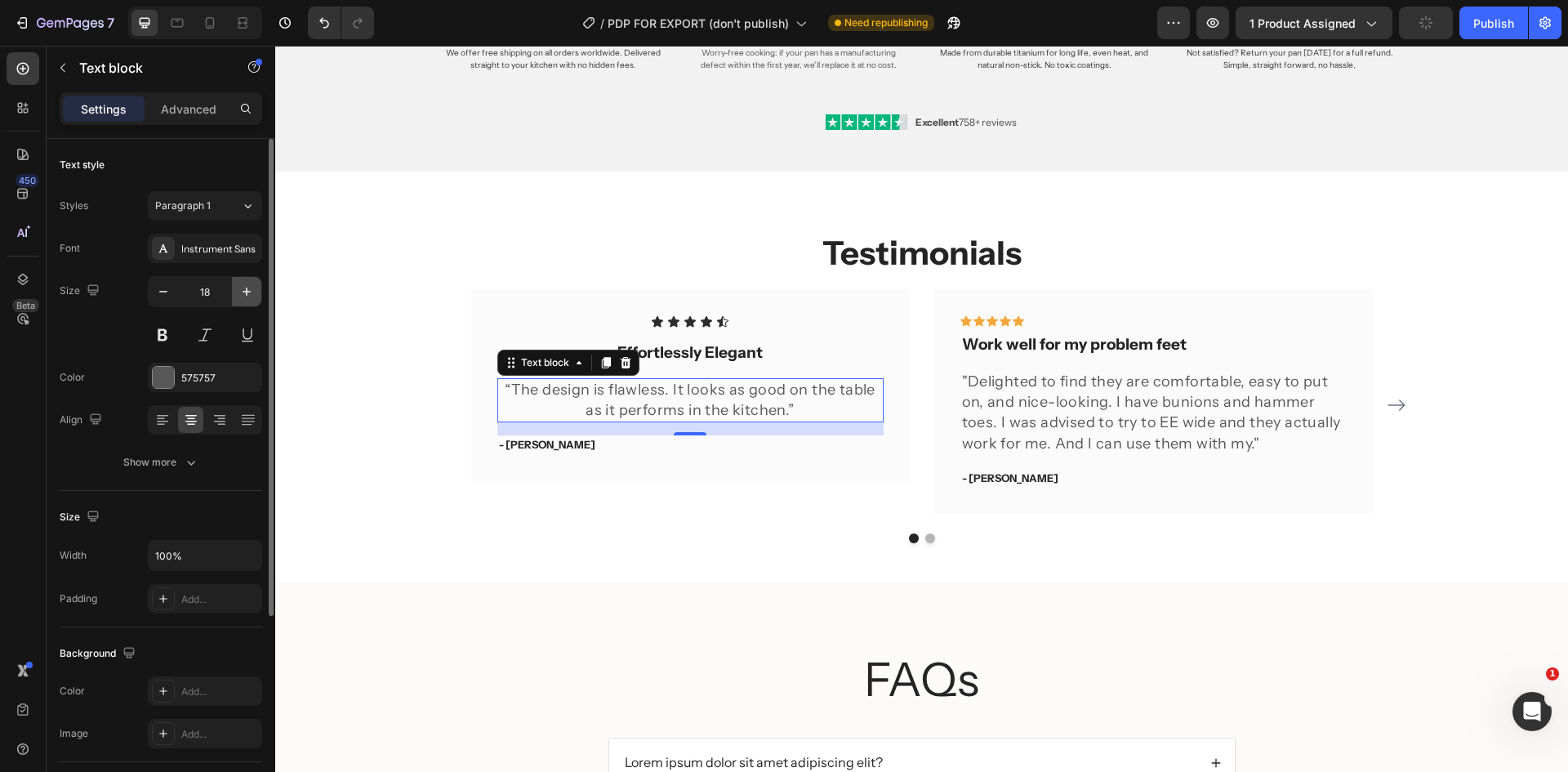
click at [246, 287] on icon "button" at bounding box center [246, 291] width 16 height 16
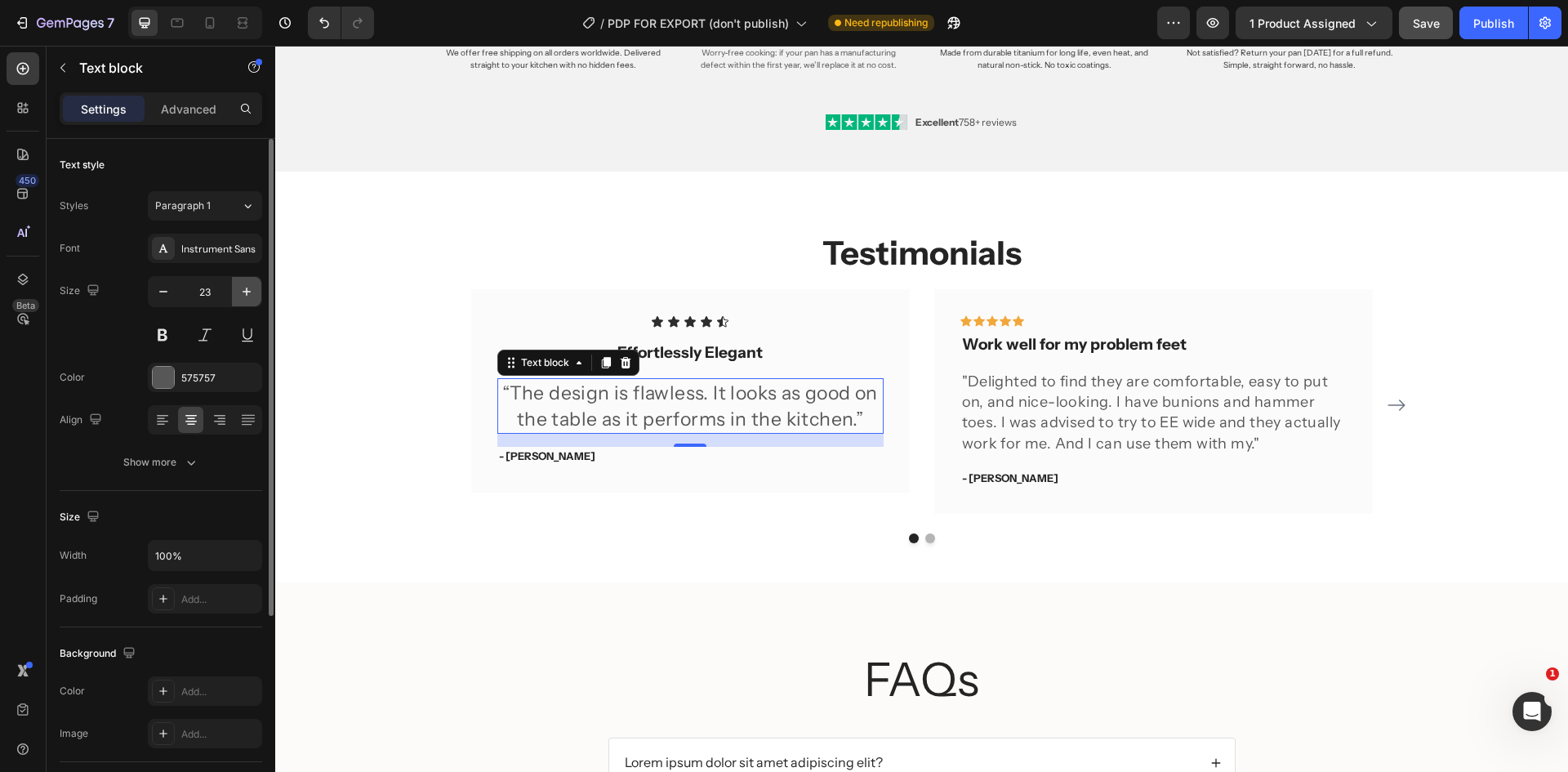
click at [246, 287] on icon "button" at bounding box center [246, 291] width 16 height 16
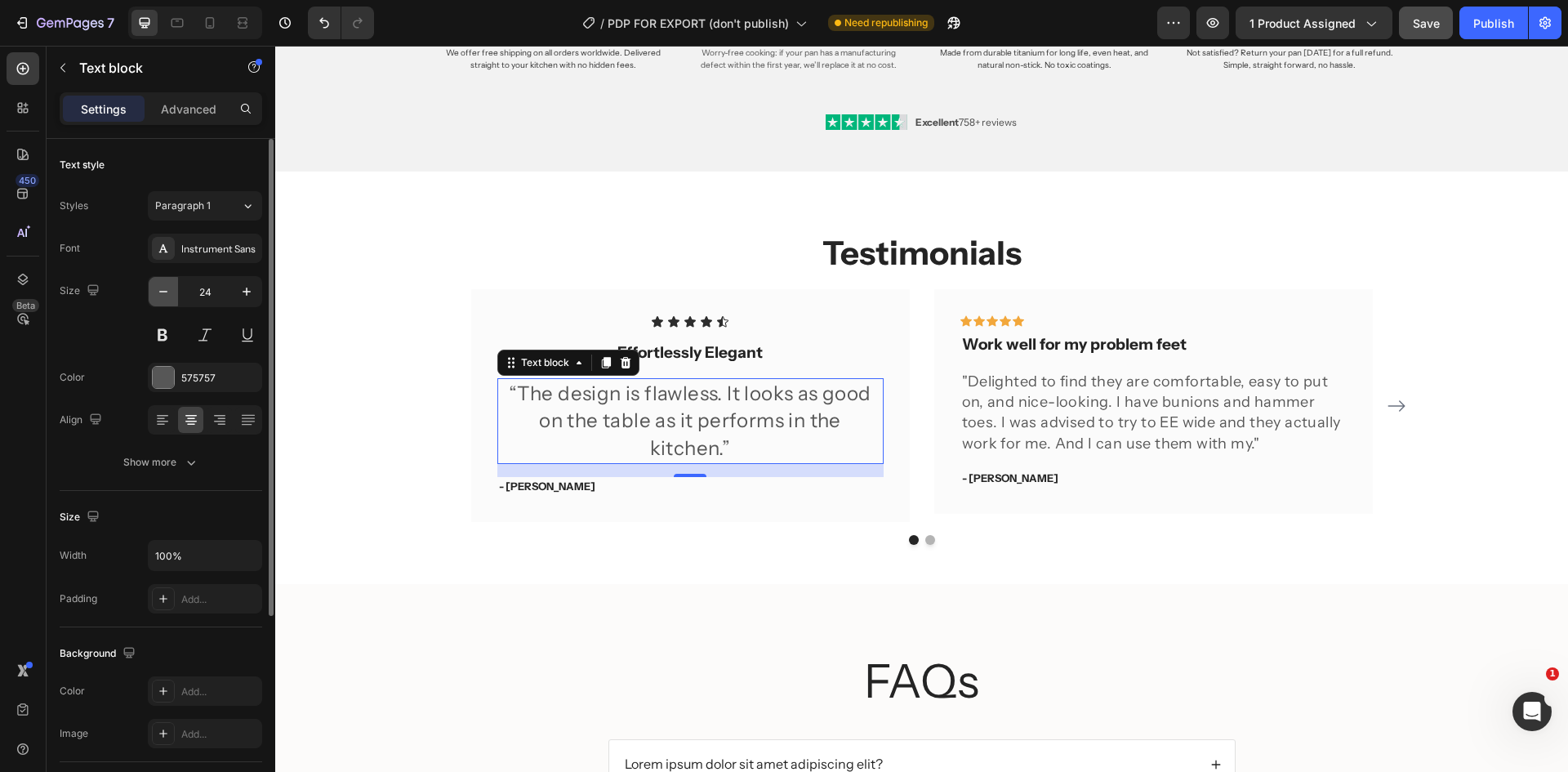
click at [160, 297] on icon "button" at bounding box center [163, 291] width 16 height 16
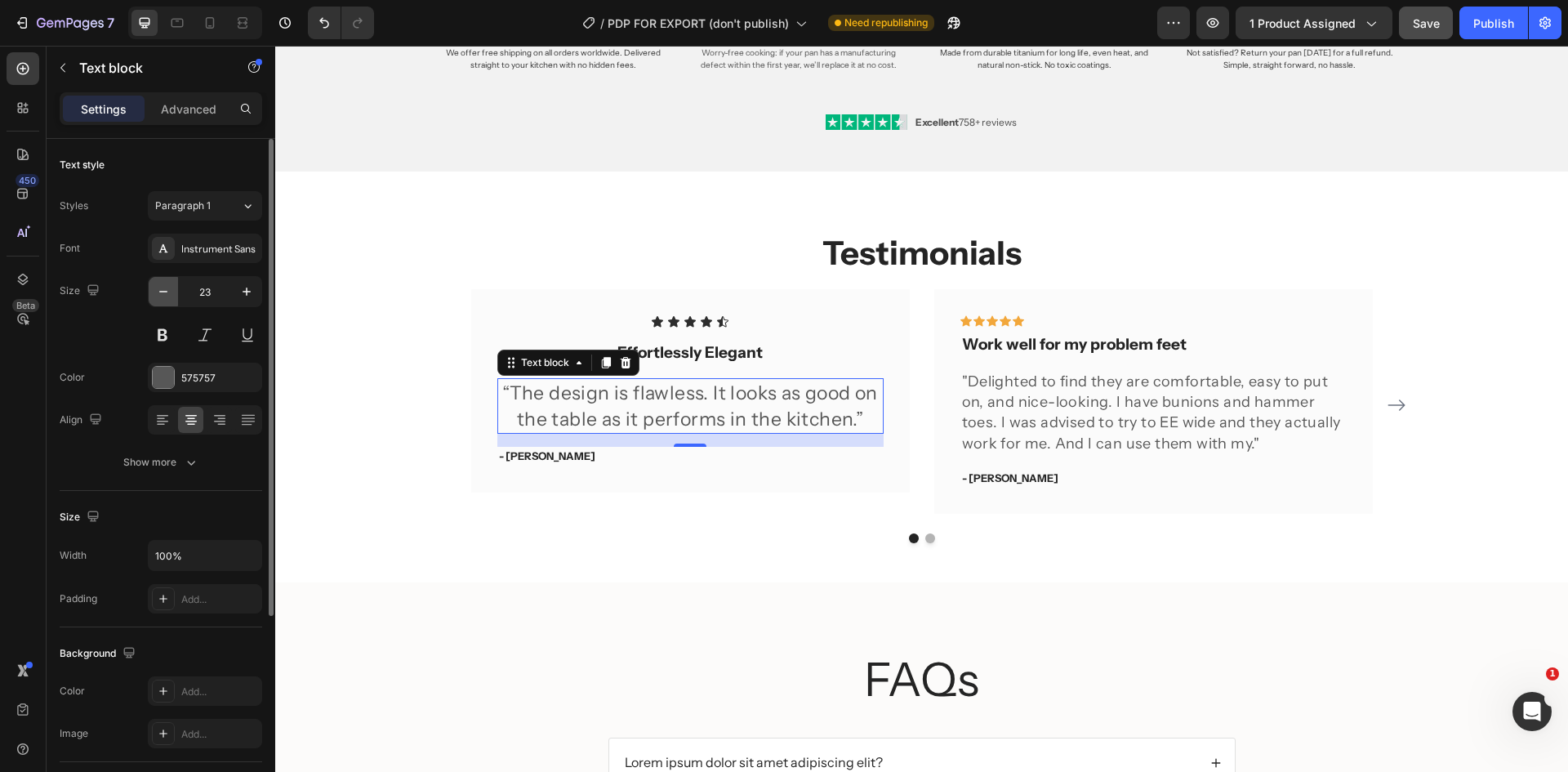
click at [160, 297] on icon "button" at bounding box center [163, 291] width 16 height 16
click at [160, 297] on icon "button" at bounding box center [163, 291] width 16 height 16
type input "21"
click at [512, 456] on p "- Ryan S." at bounding box center [690, 452] width 383 height 16
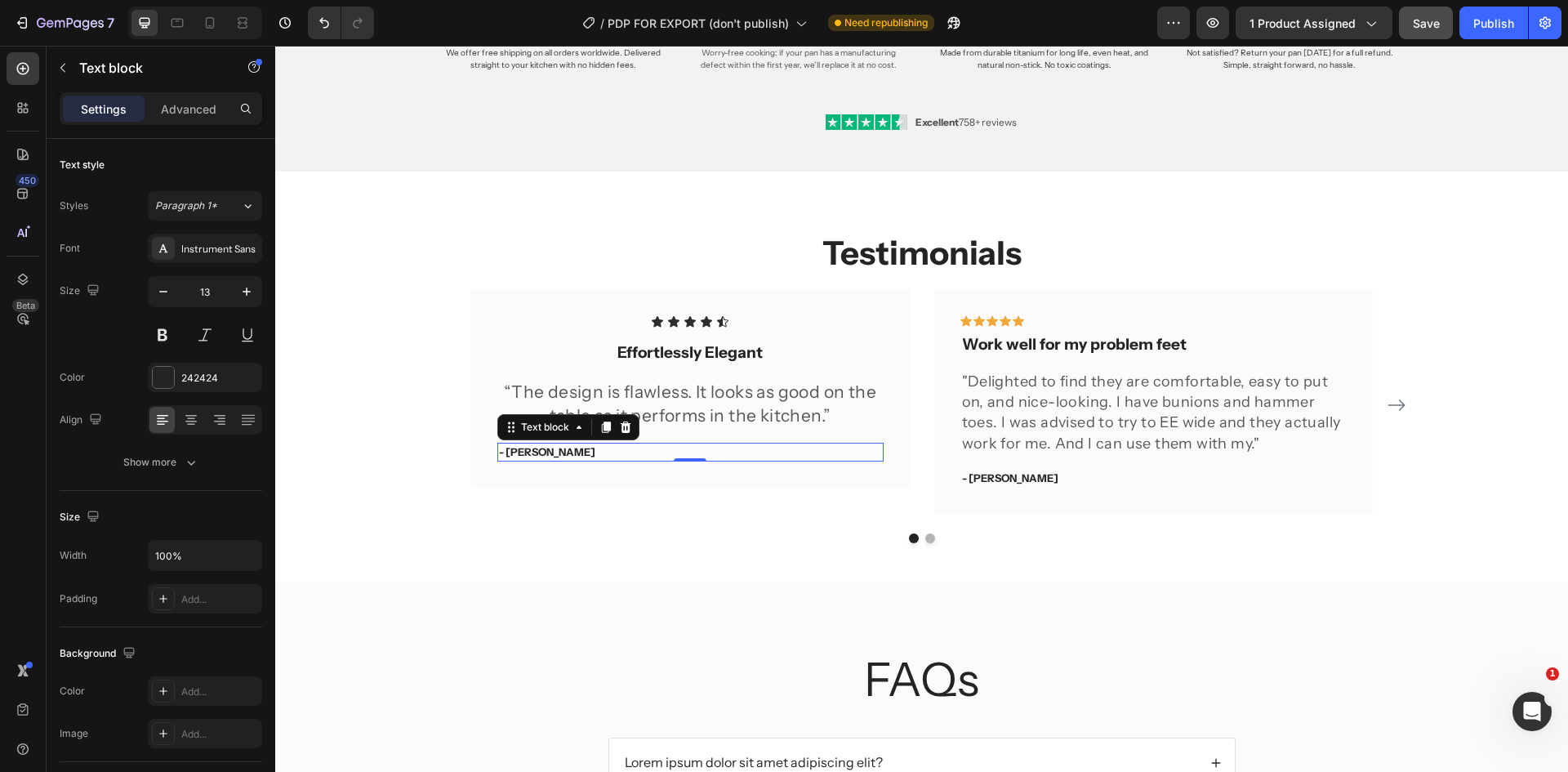
click at [516, 453] on p "- Ryan S." at bounding box center [690, 452] width 383 height 16
click at [516, 453] on p "[PERSON_NAME], Culinary Editor" at bounding box center [690, 452] width 383 height 16
click at [607, 491] on div "Icon Icon Icon Icon Icon Icon List Effortlessly Elegant Text block “The design …" at bounding box center [690, 405] width 439 height 231
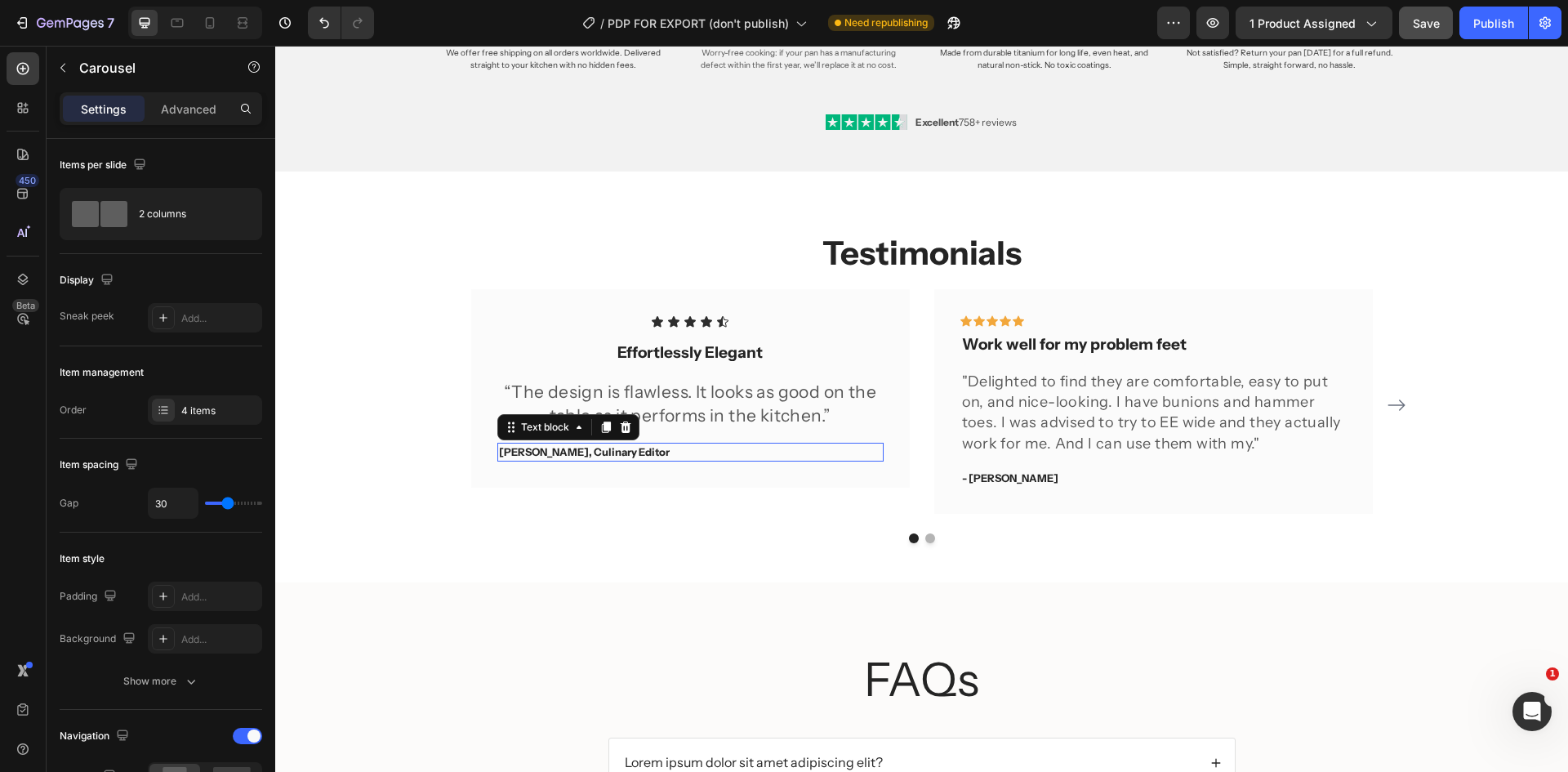
click at [608, 453] on p "[PERSON_NAME], Culinary Editor" at bounding box center [690, 452] width 383 height 16
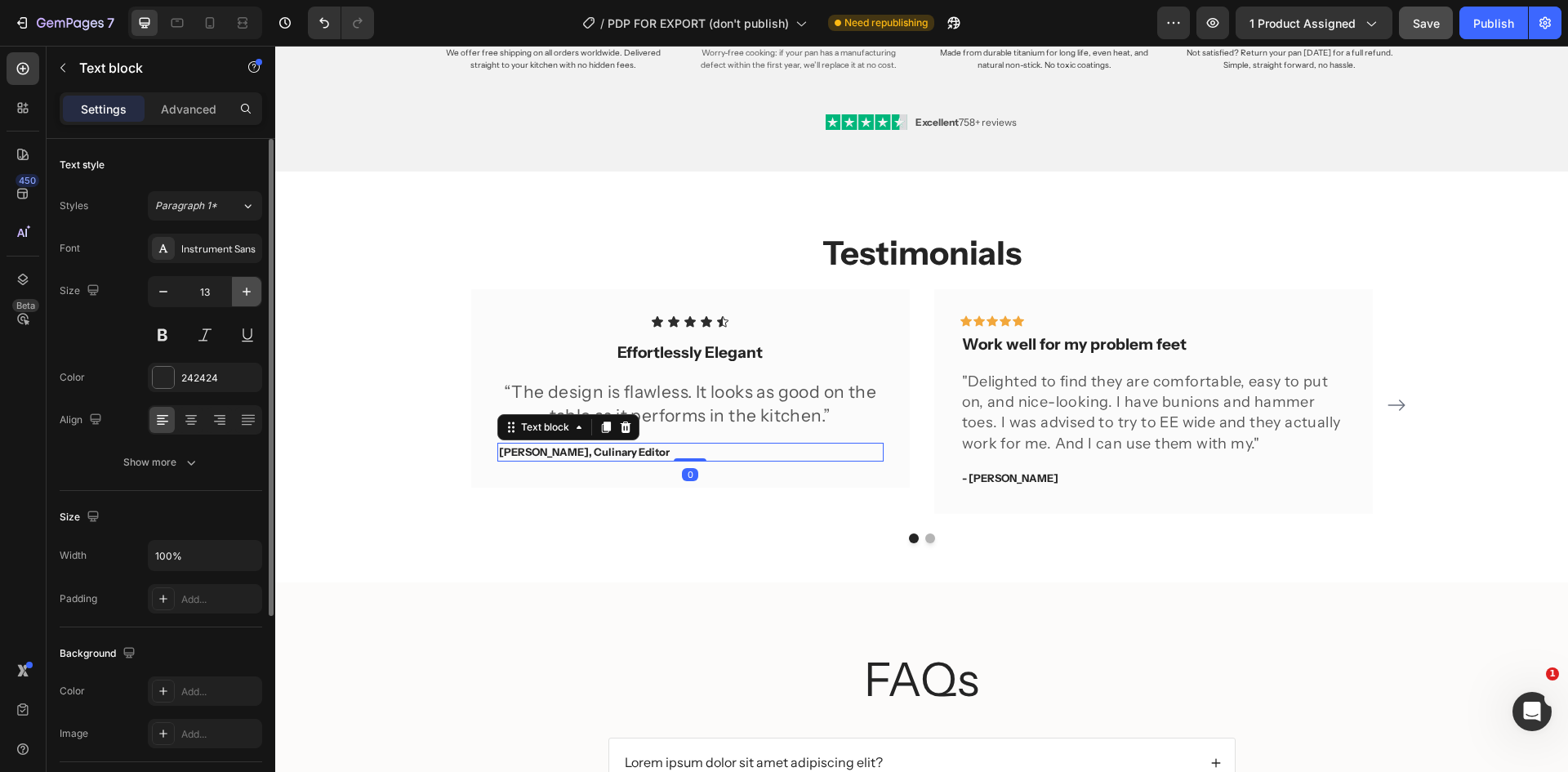
click at [245, 296] on icon "button" at bounding box center [246, 291] width 16 height 16
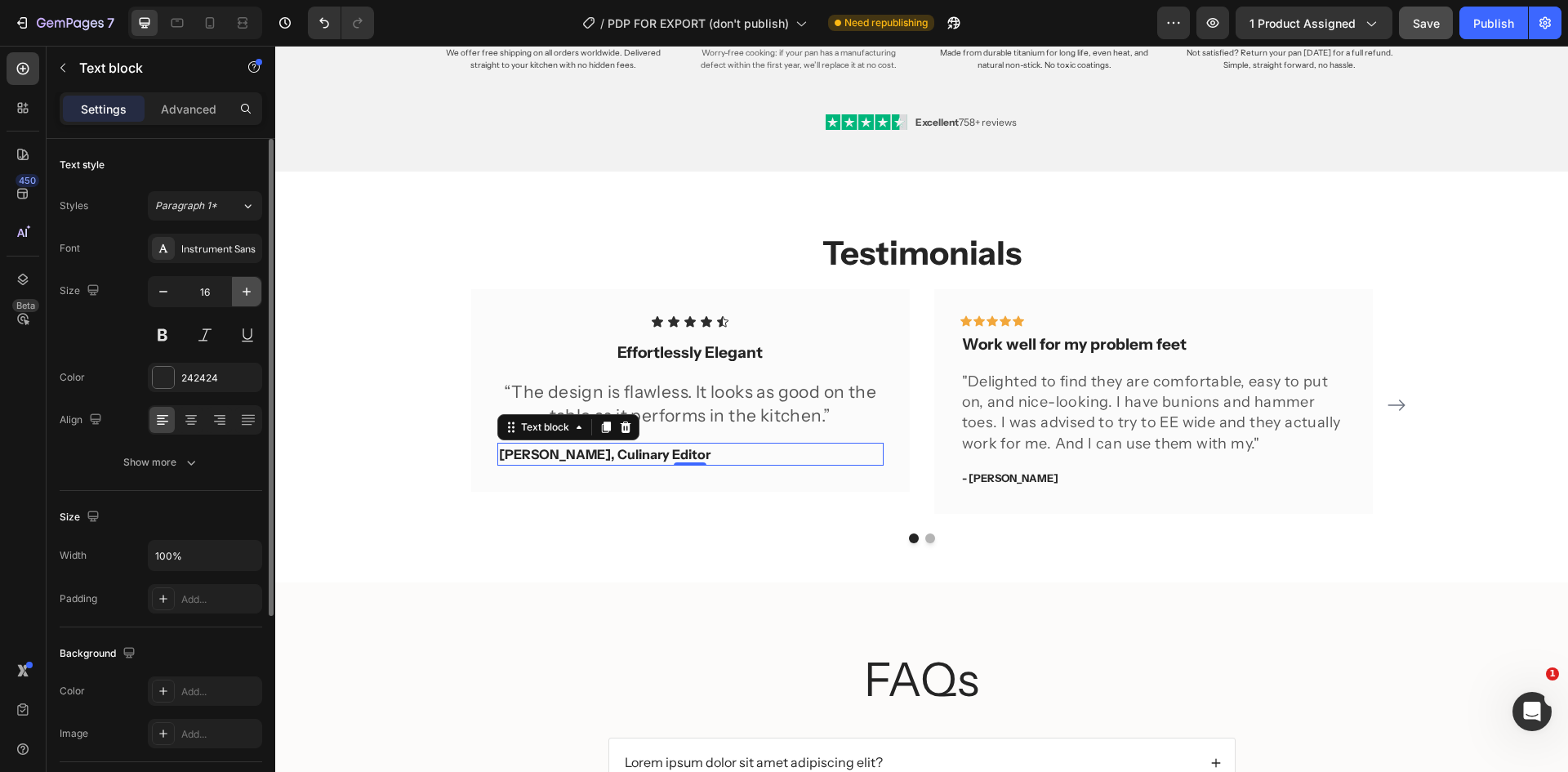
type input "17"
click at [658, 352] on strong "Effortlessly Elegant" at bounding box center [690, 352] width 145 height 19
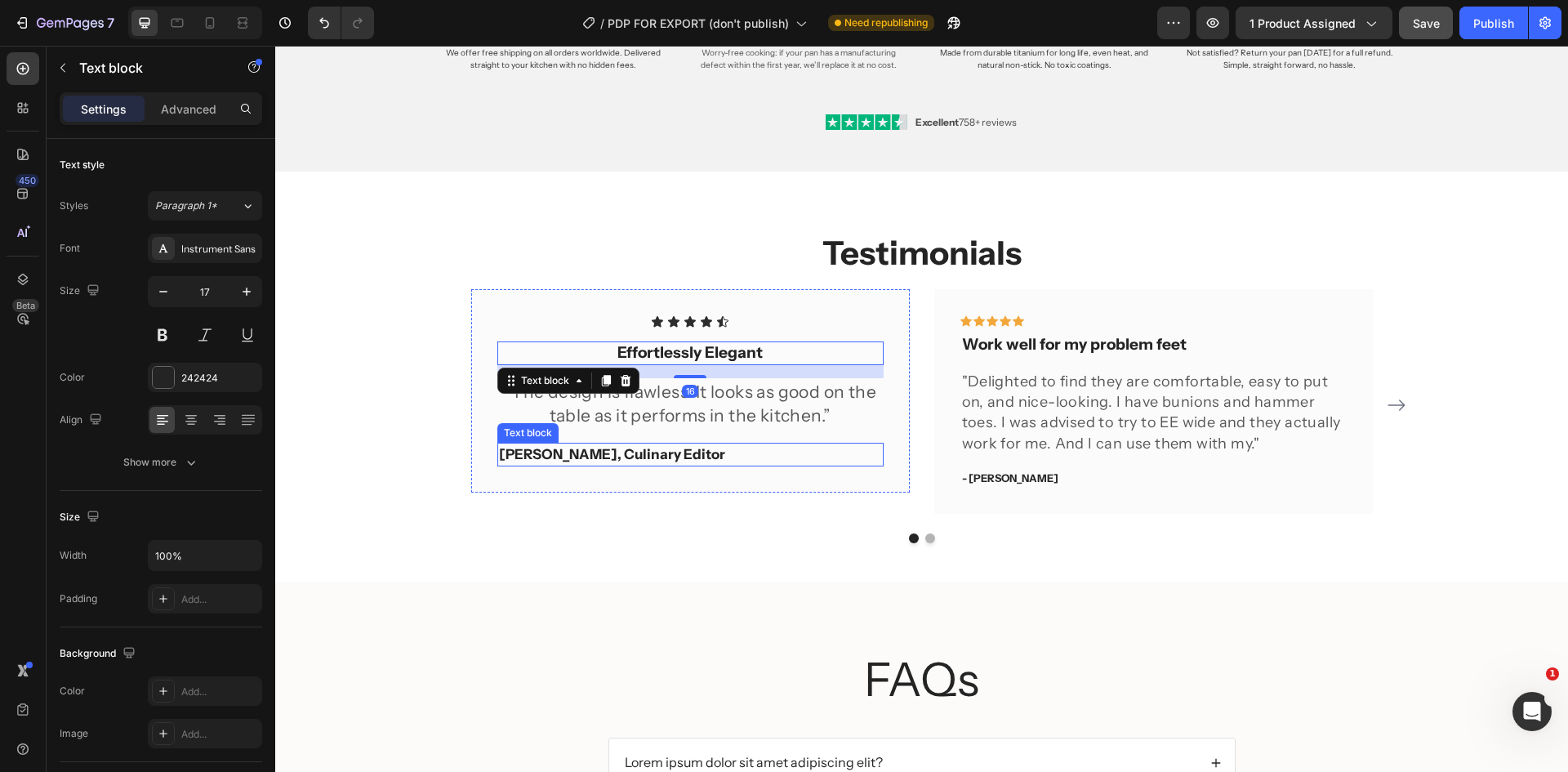
click at [645, 450] on p "[PERSON_NAME], Culinary Editor" at bounding box center [690, 455] width 383 height 21
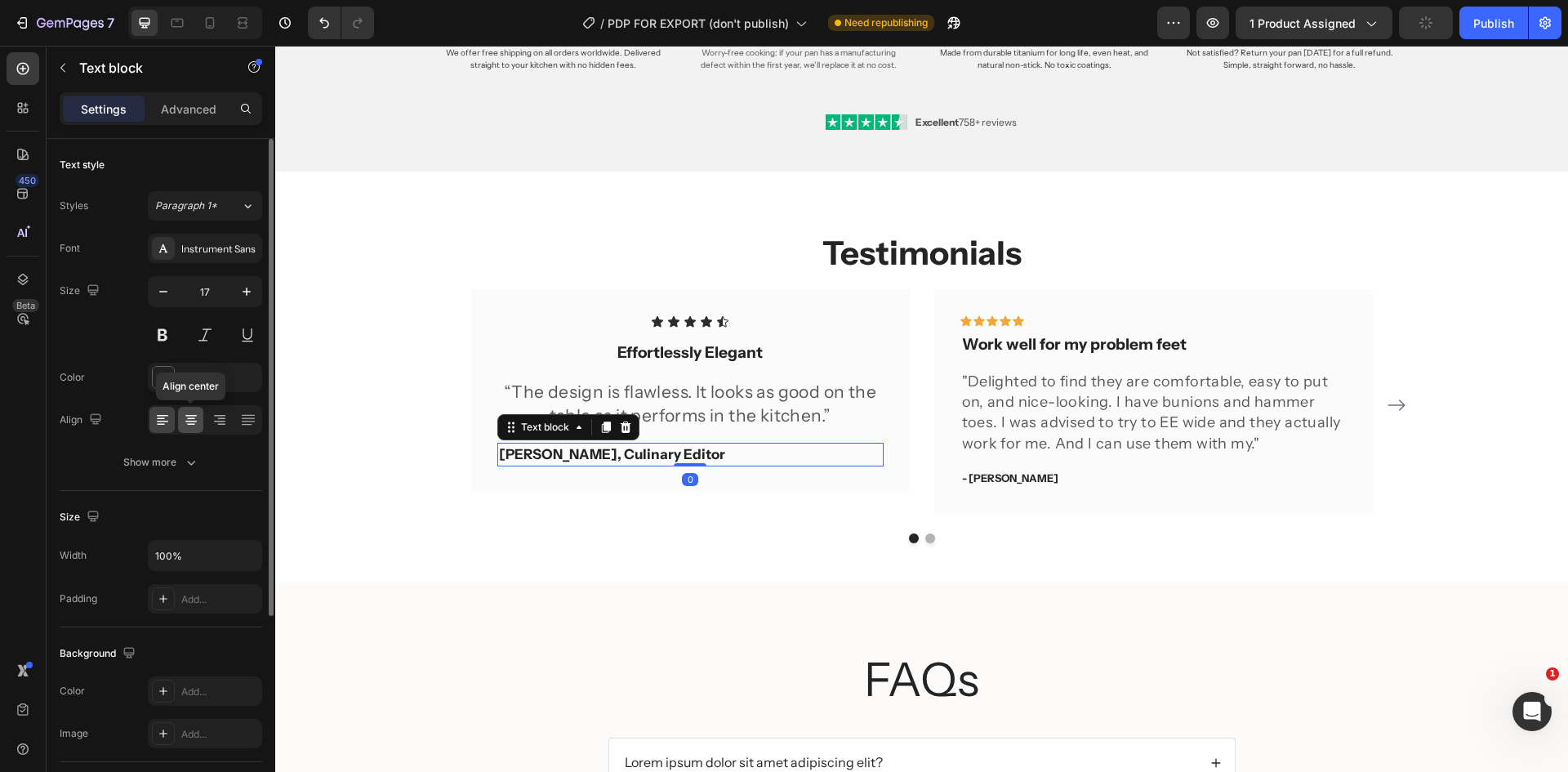
click at [200, 425] on div at bounding box center [191, 419] width 25 height 26
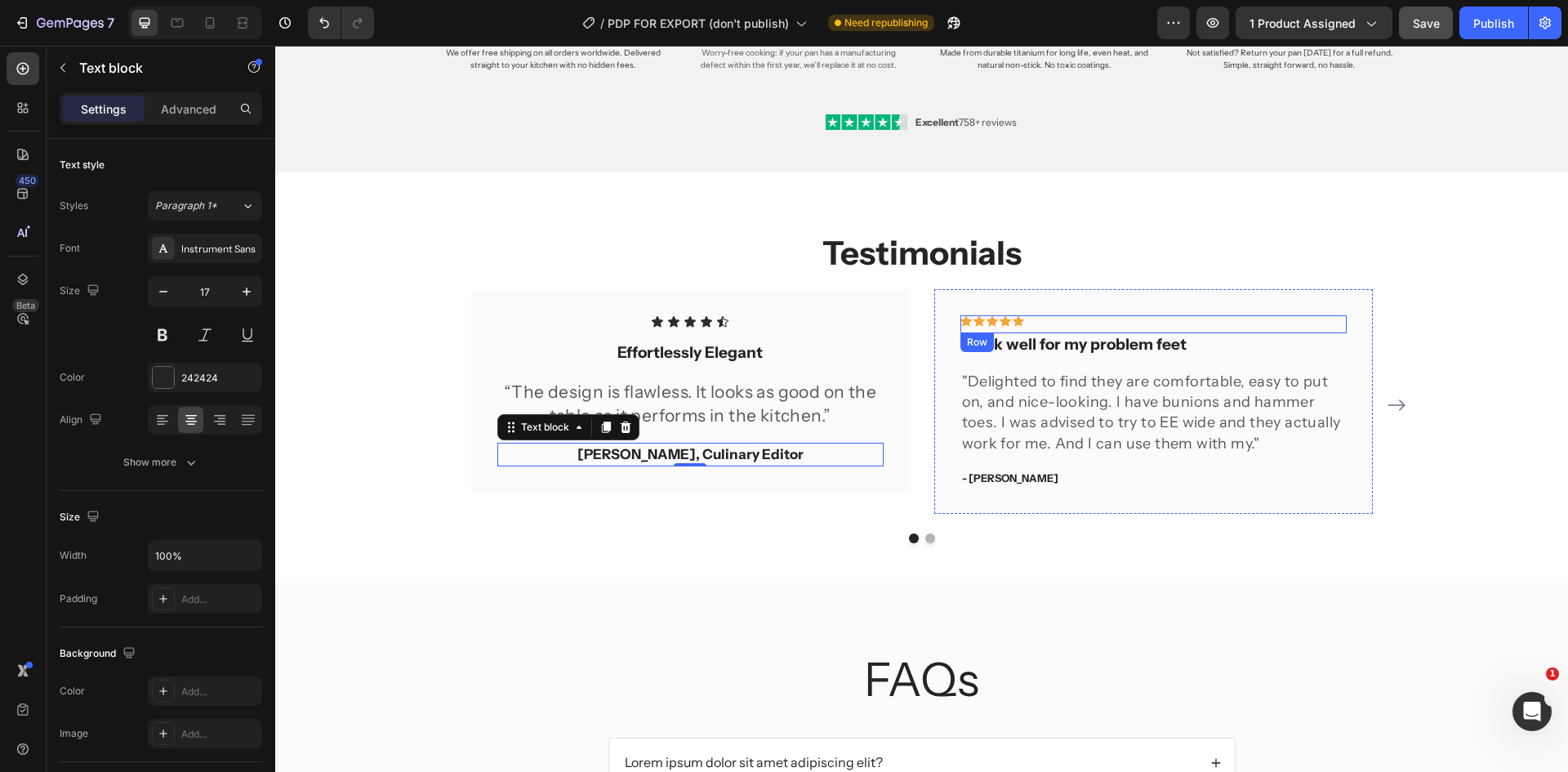
click at [1128, 323] on div "Icon Icon Icon Icon Icon Row" at bounding box center [1153, 324] width 386 height 18
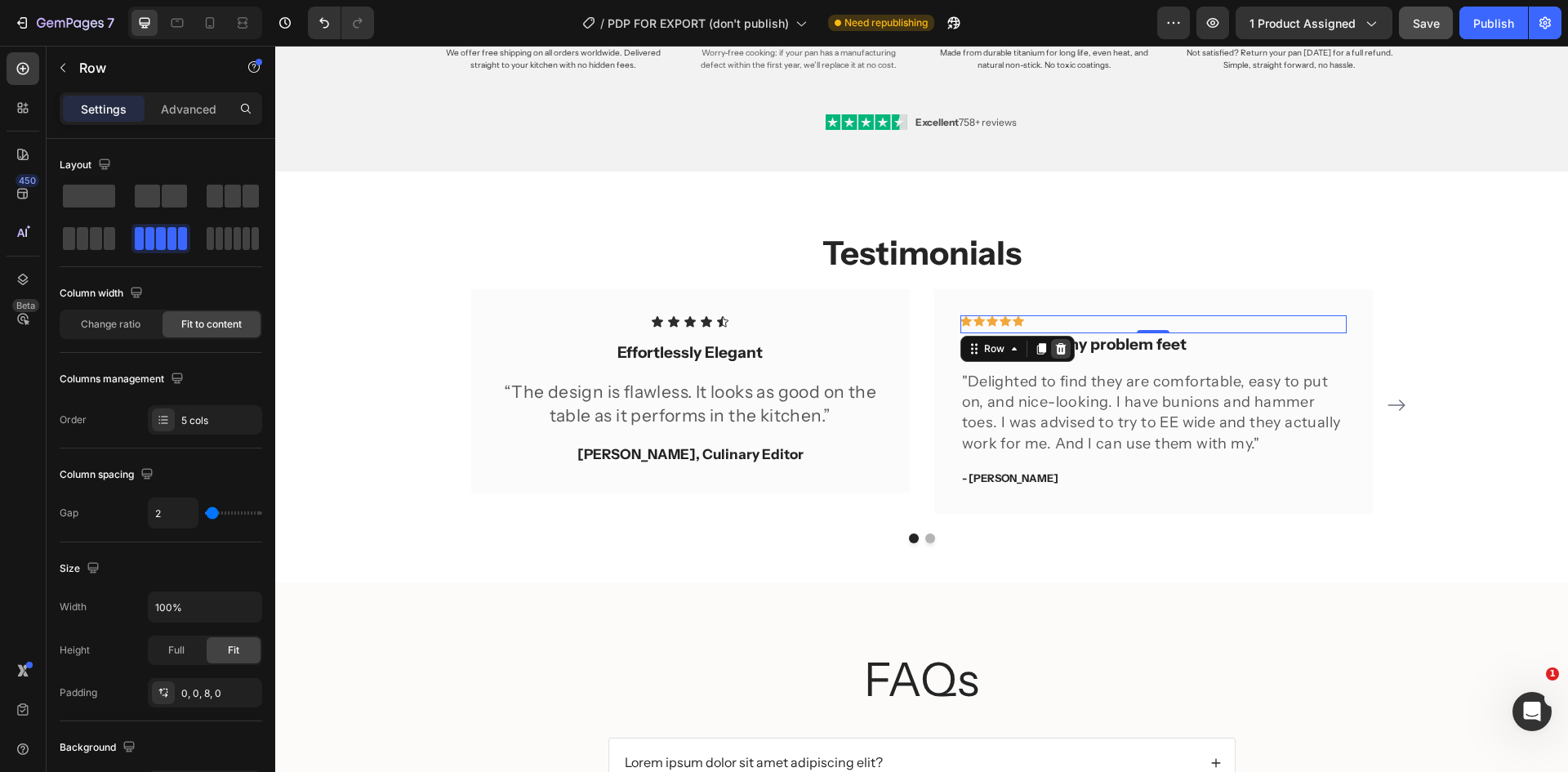
click at [1056, 356] on div at bounding box center [1061, 348] width 20 height 20
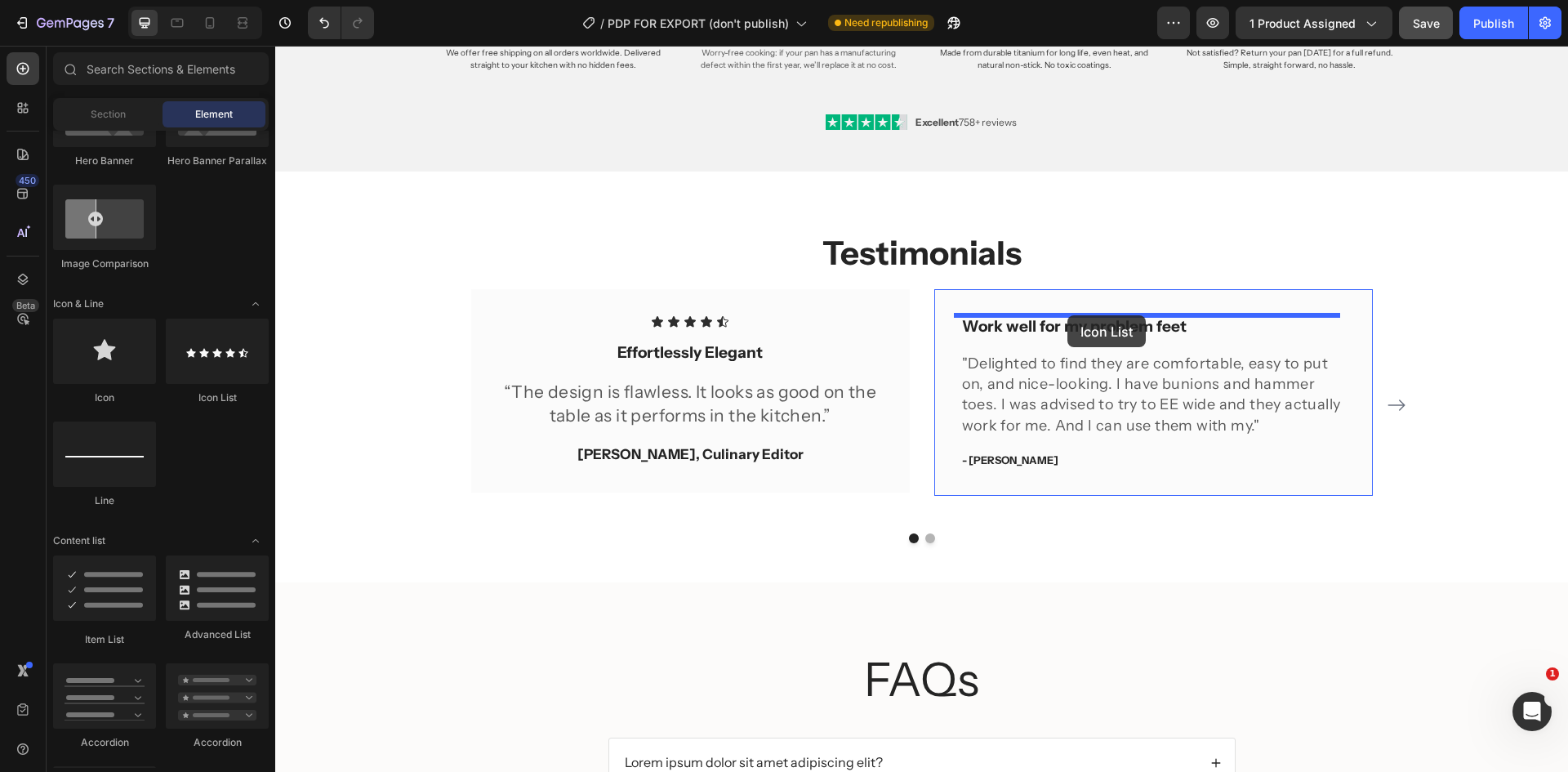
drag, startPoint x: 462, startPoint y: 400, endPoint x: 1067, endPoint y: 316, distance: 610.8
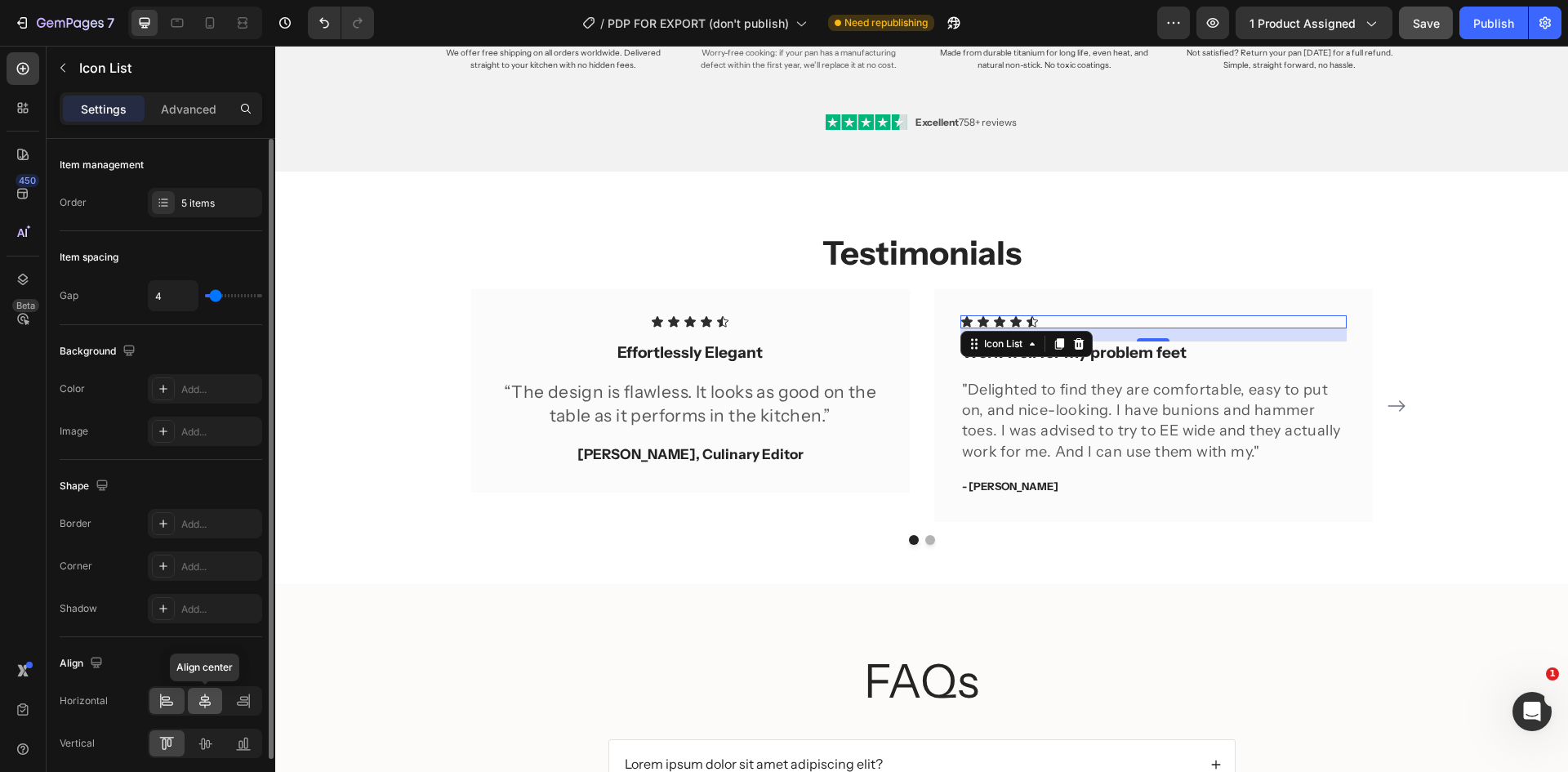
click at [211, 703] on icon at bounding box center [204, 700] width 16 height 16
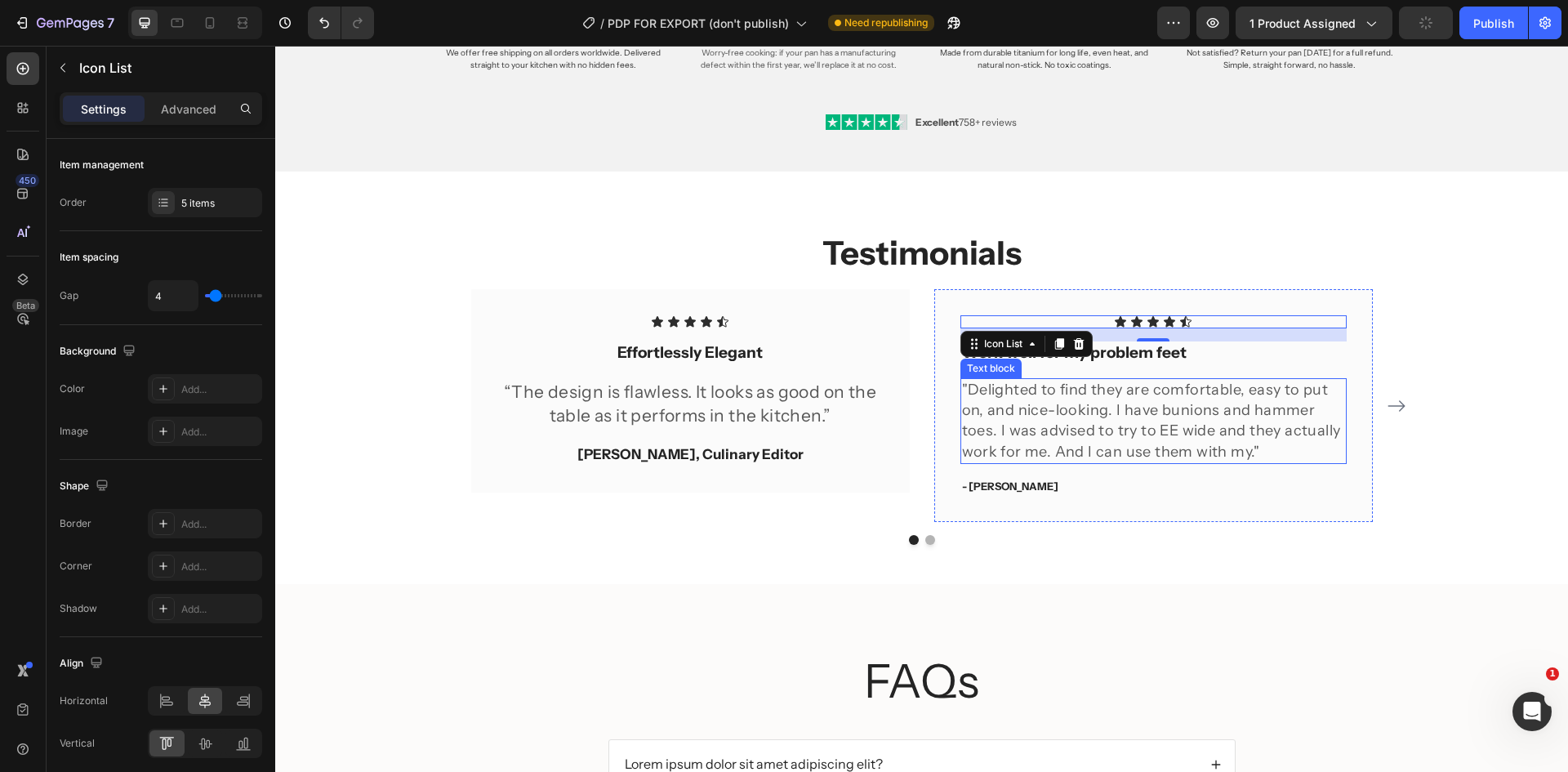
click at [1203, 397] on p ""Delighted to find they are comfortable, easy to put on, and nice-looking. I ha…" at bounding box center [1153, 421] width 383 height 82
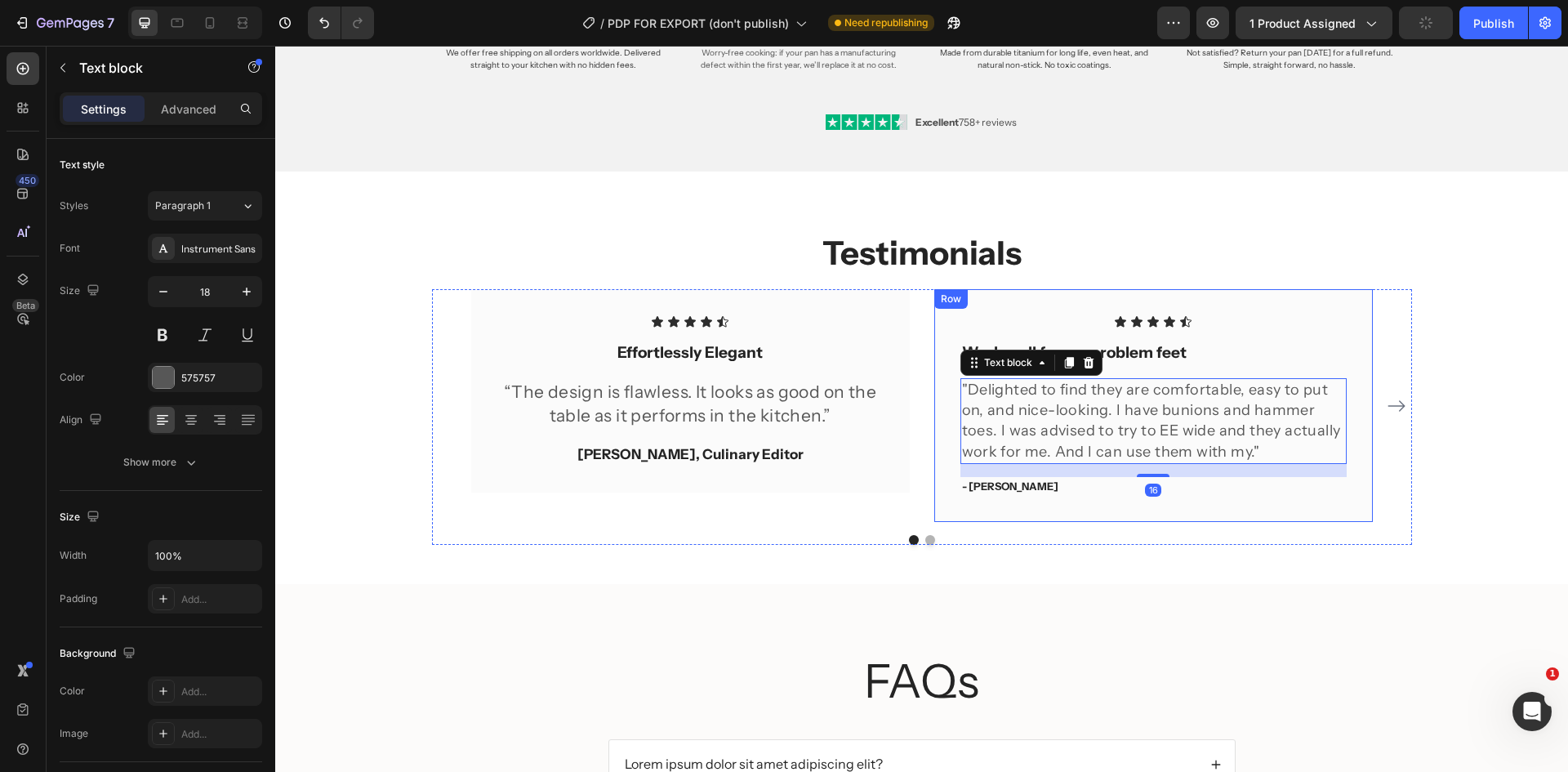
click at [1134, 365] on div "Icon Icon Icon Icon Icon Icon List Work well for my problem feet Text block "De…" at bounding box center [1153, 406] width 386 height 181
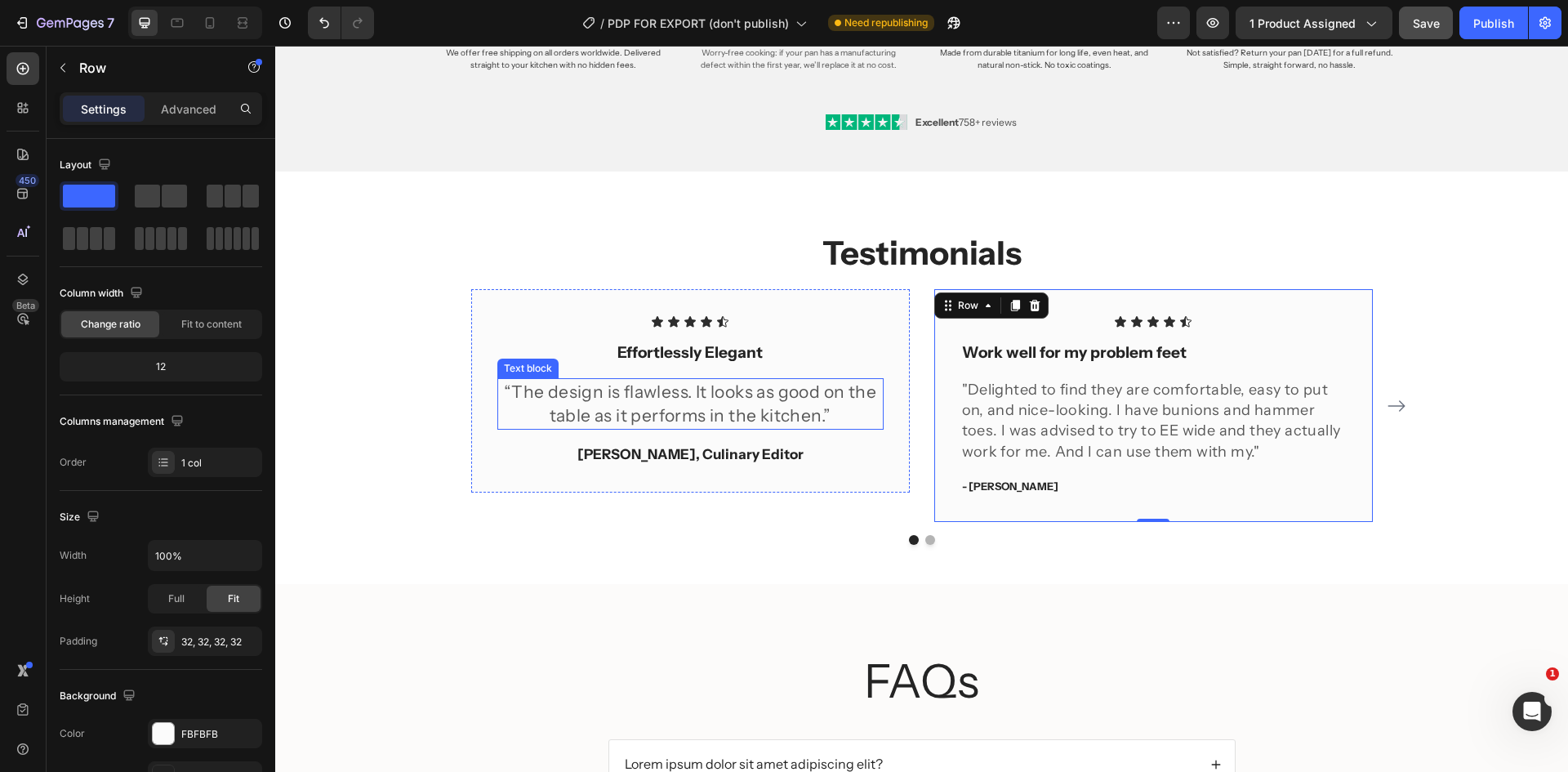
click at [714, 386] on p "“The design is flawless. It looks as good on the table as it performs in the ki…" at bounding box center [690, 404] width 383 height 48
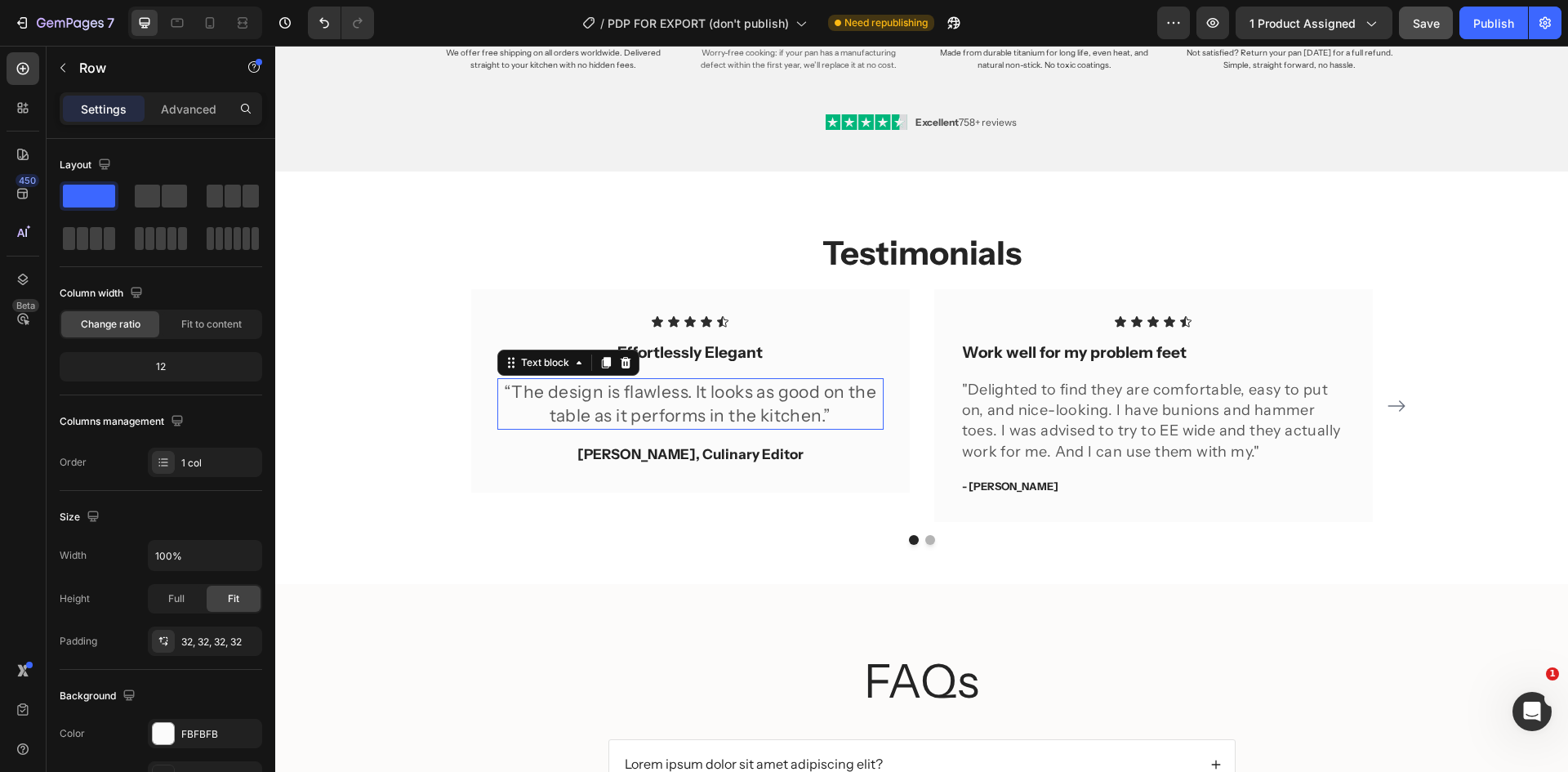
click at [714, 386] on p "“The design is flawless. It looks as good on the table as it performs in the ki…" at bounding box center [690, 404] width 383 height 48
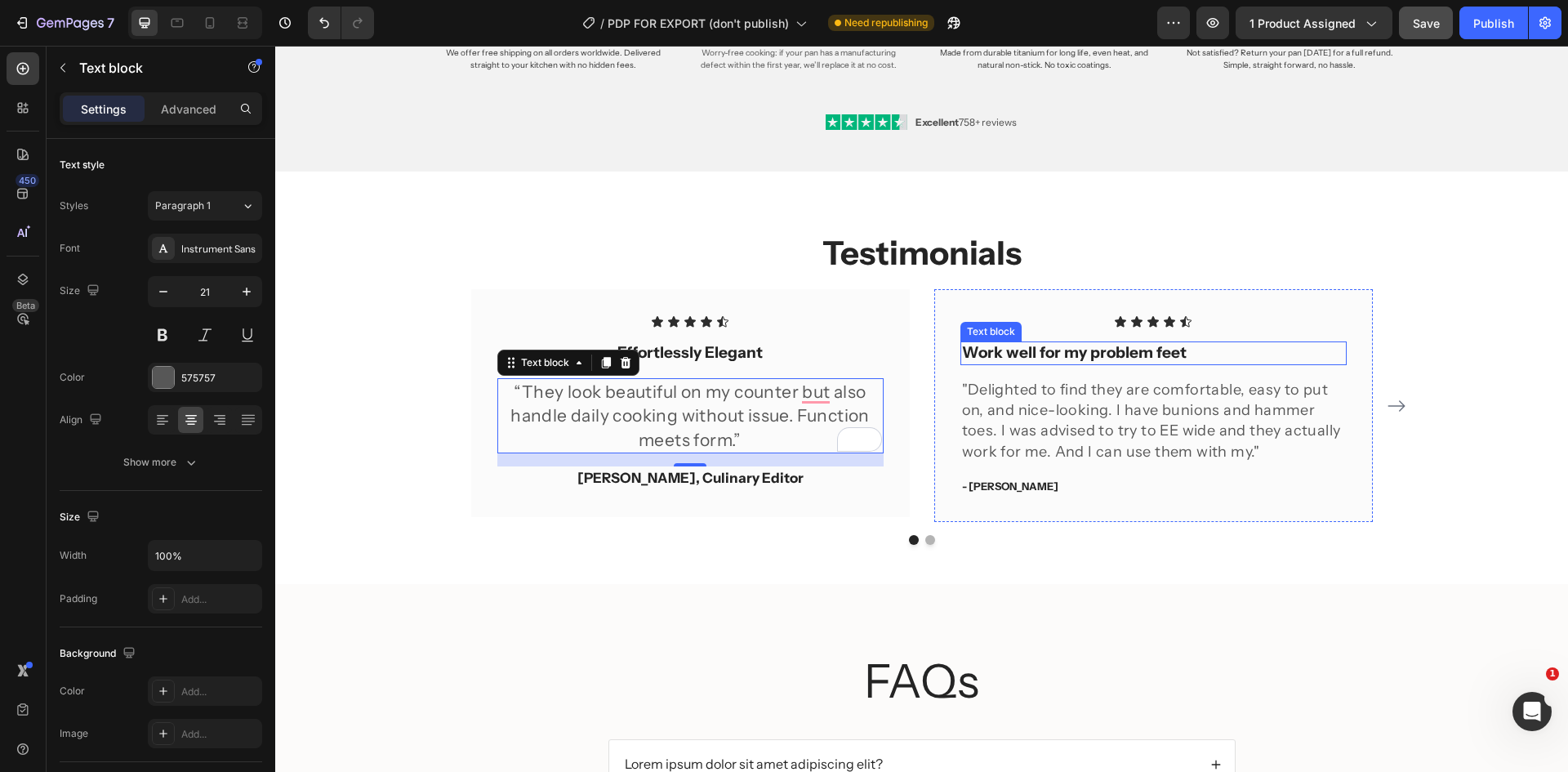
click at [1022, 358] on p "Work well for my problem feet" at bounding box center [1153, 353] width 383 height 20
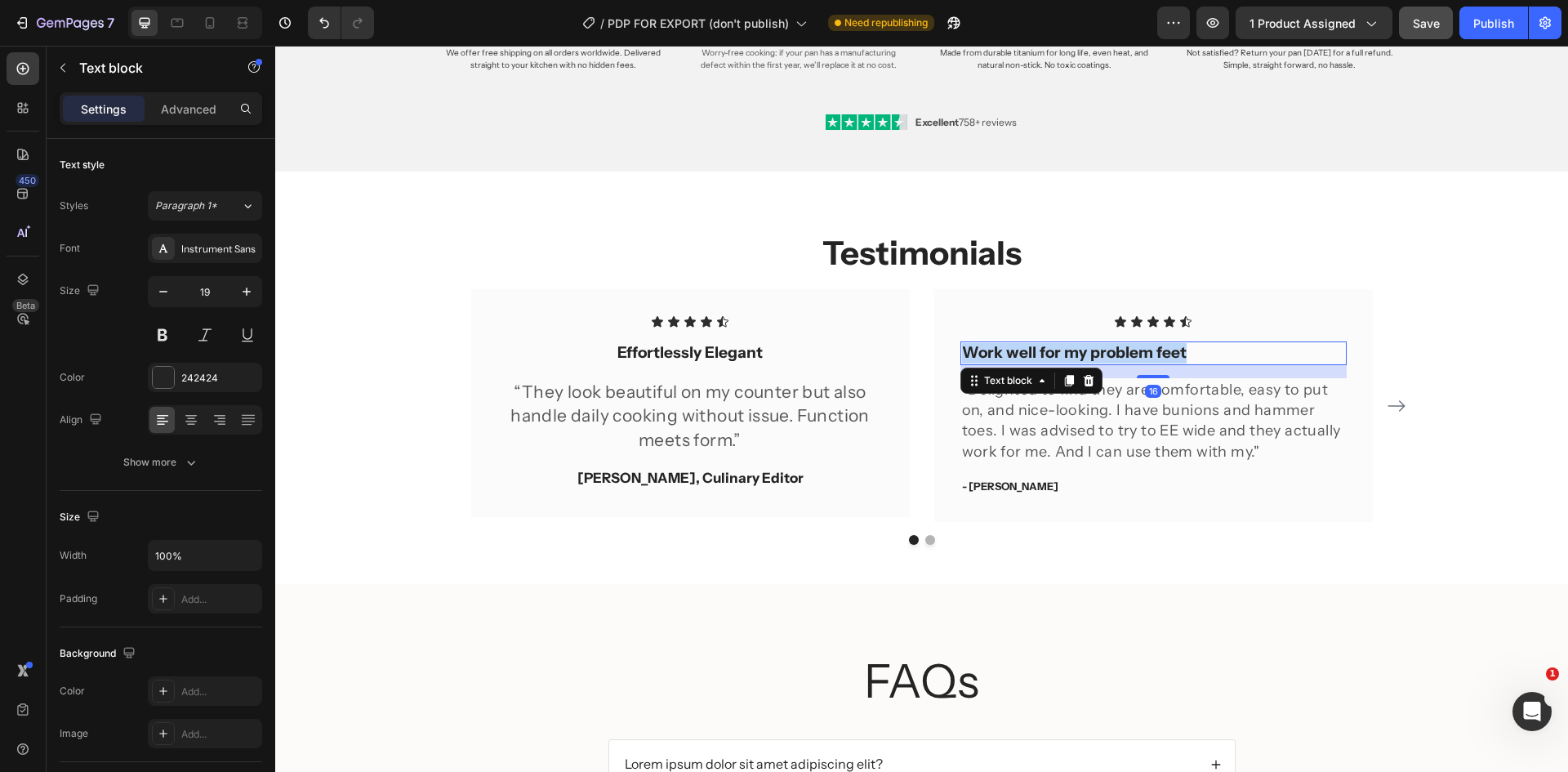
click at [1022, 358] on p "Work well for my problem feet" at bounding box center [1153, 353] width 383 height 20
click at [1190, 449] on p ""Delighted to find they are comfortable, easy to put on, and nice-looking. I ha…" at bounding box center [1153, 421] width 383 height 82
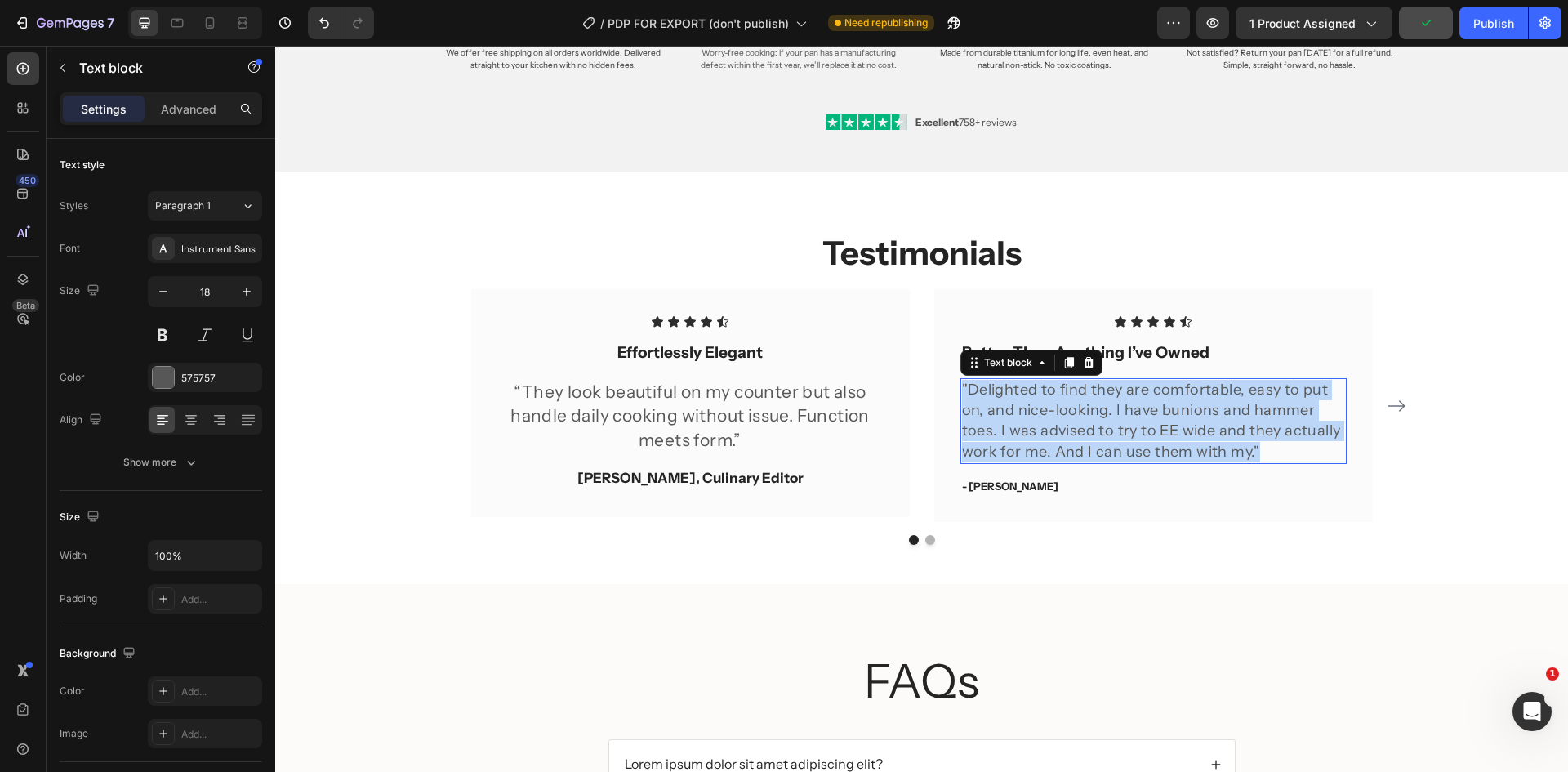
click at [1190, 449] on p ""Delighted to find they are comfortable, easy to put on, and nice-looking. I ha…" at bounding box center [1153, 421] width 383 height 82
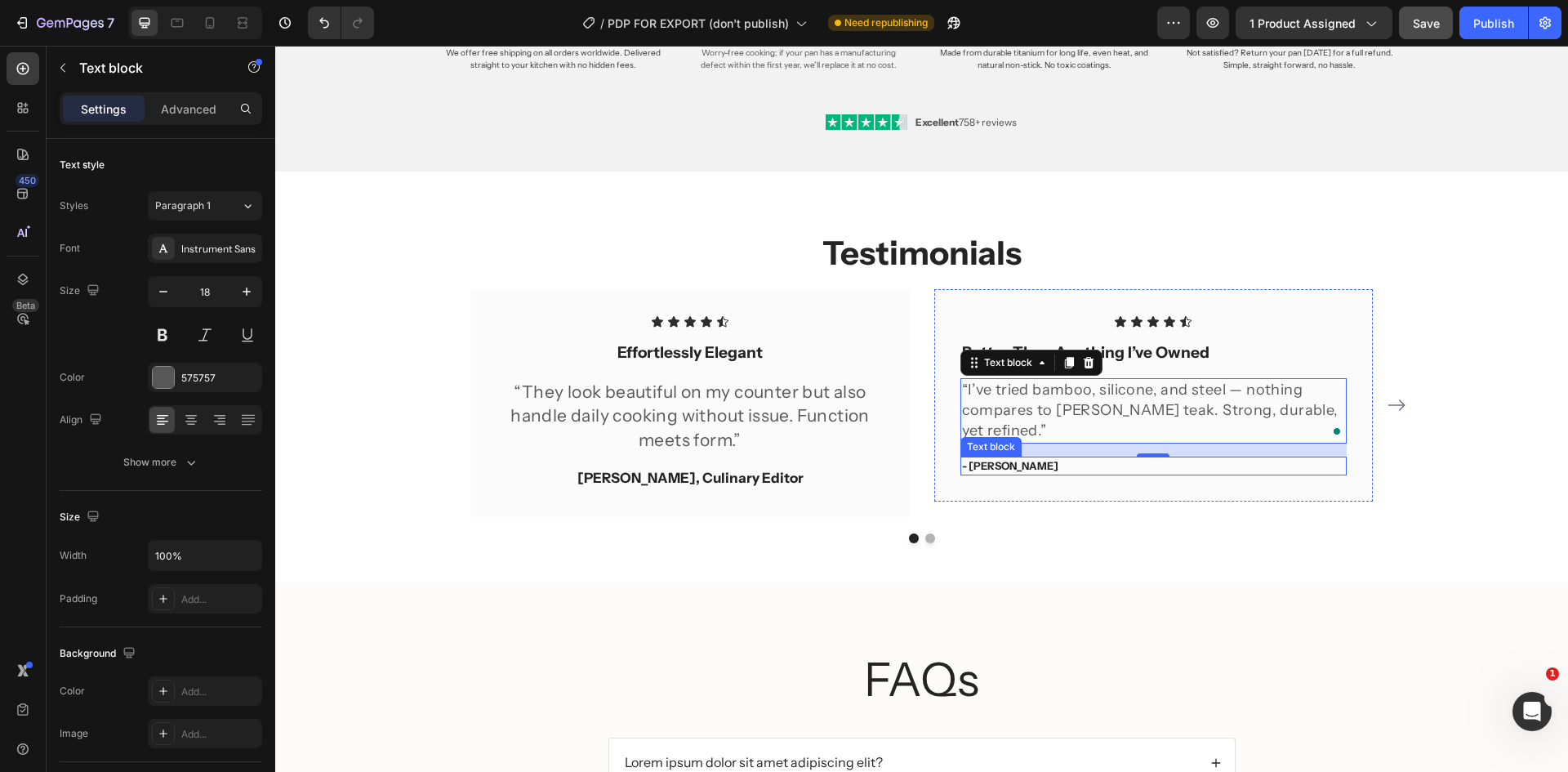
click at [1074, 469] on p "- Travis J." at bounding box center [1153, 466] width 383 height 16
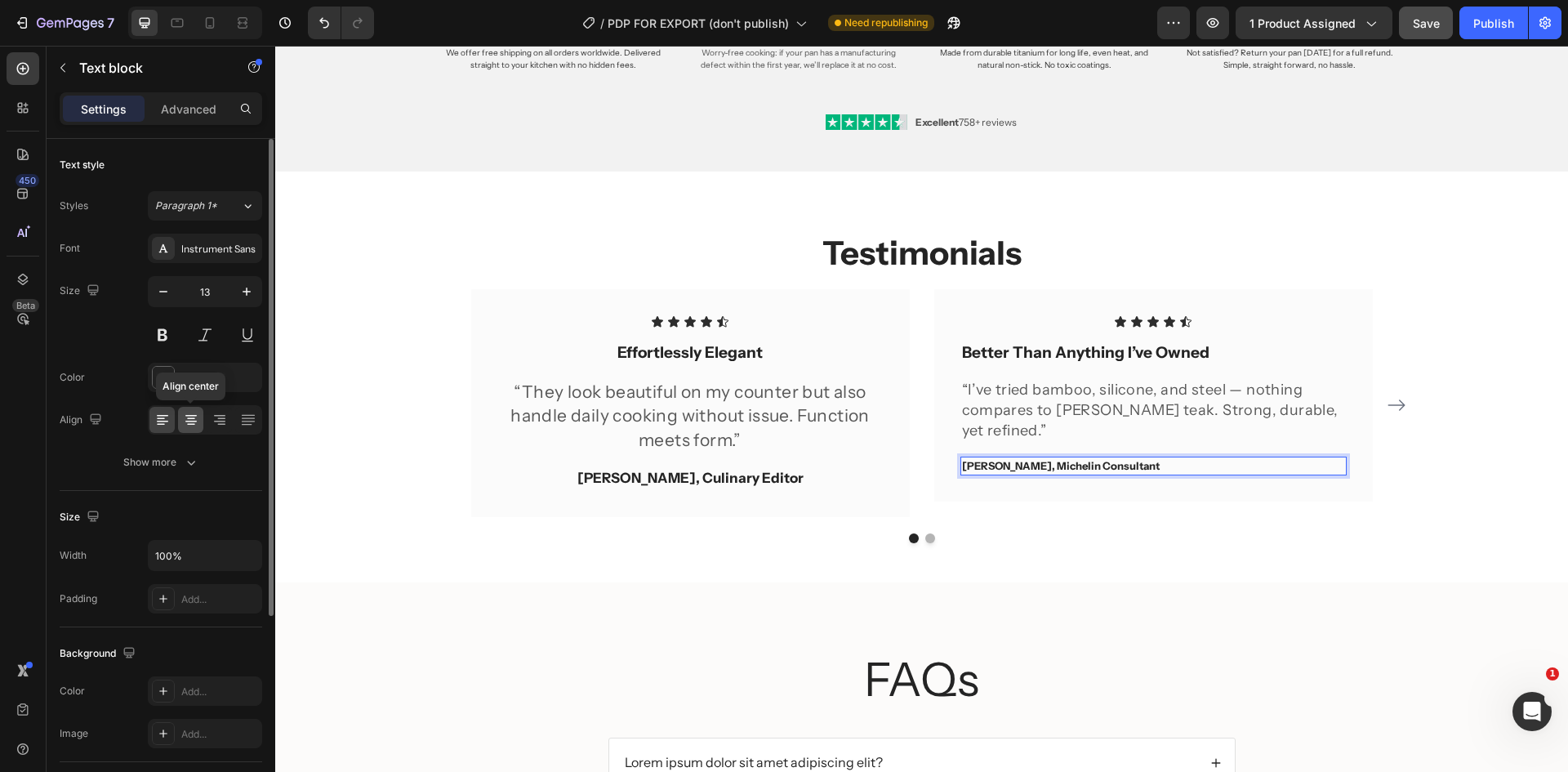
click at [196, 427] on icon at bounding box center [191, 419] width 16 height 16
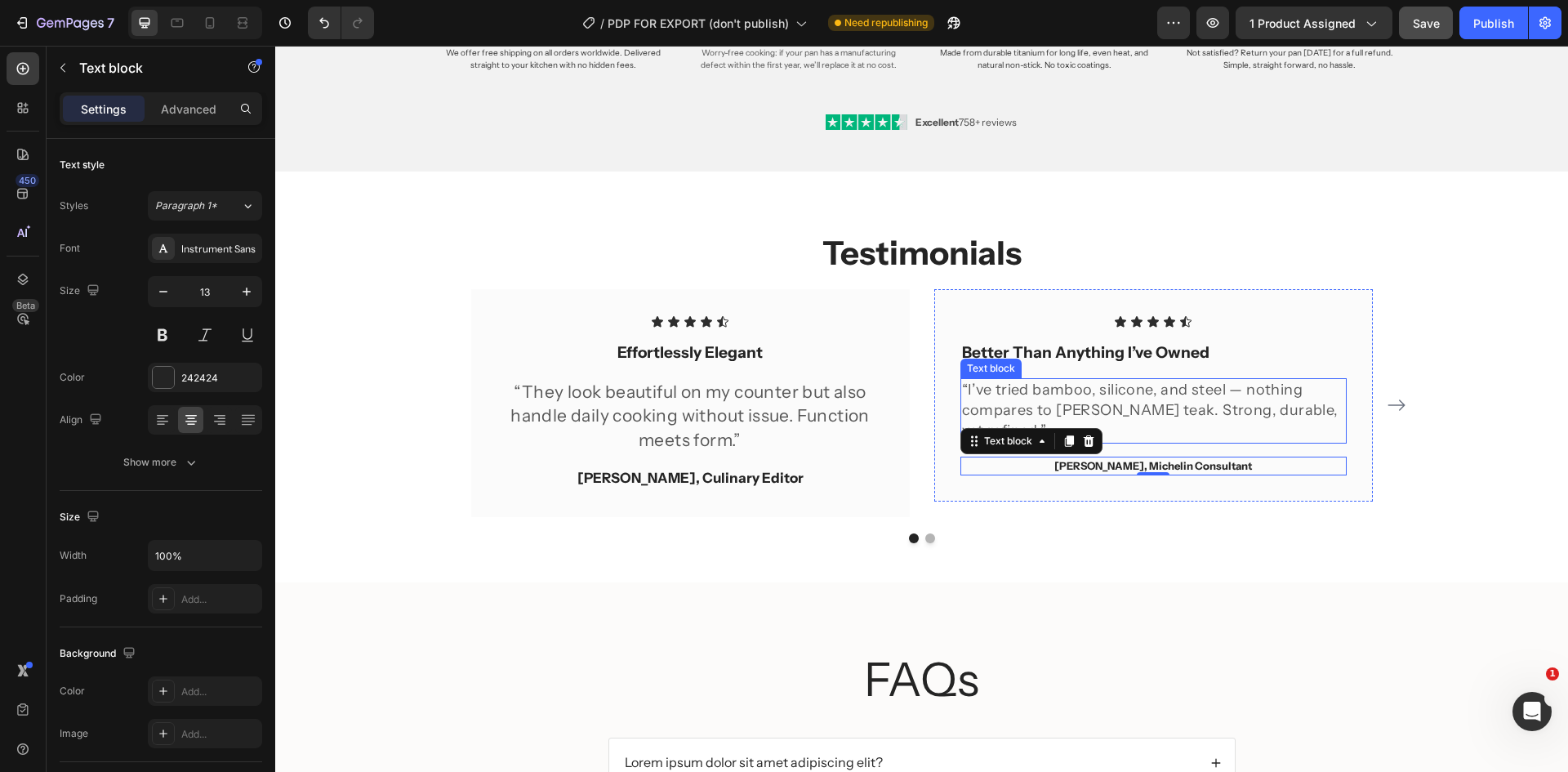
click at [1189, 406] on p "“I’ve tried bamboo, silicone, and steel — nothing compares to [PERSON_NAME] tea…" at bounding box center [1153, 411] width 383 height 62
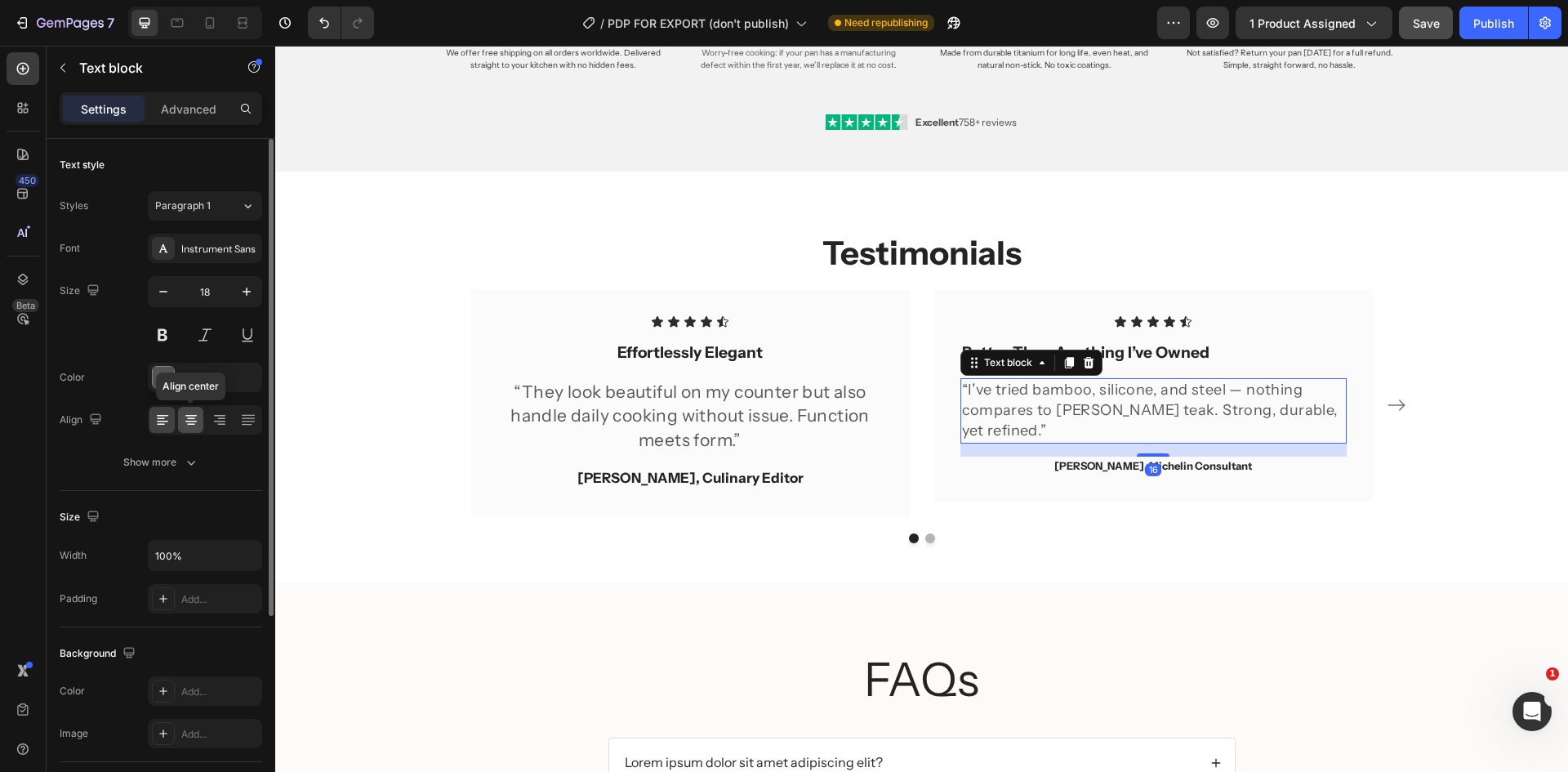
click at [182, 424] on div at bounding box center [191, 419] width 25 height 26
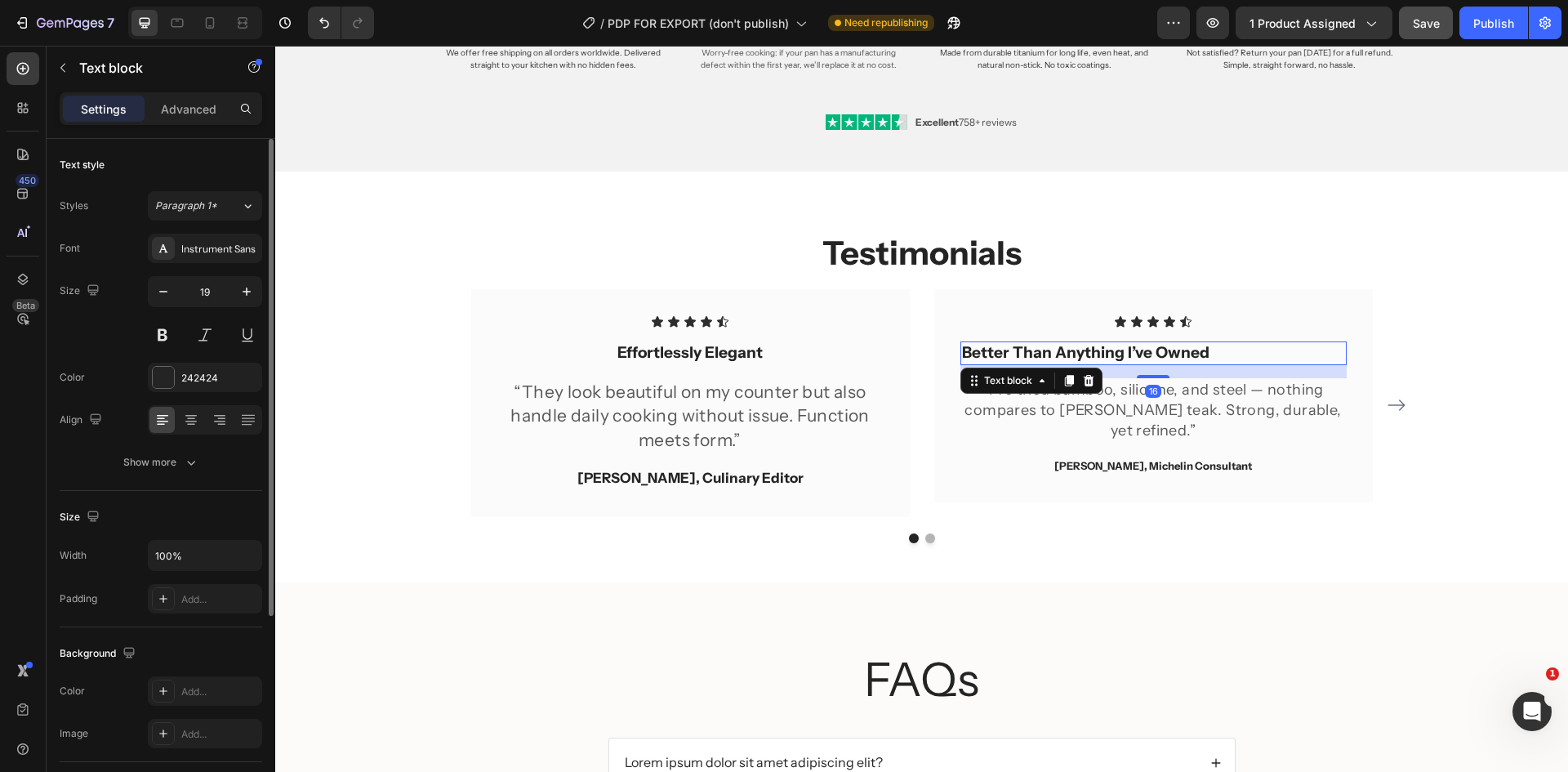
click at [1157, 360] on strong "Better Than Anything I’ve Owned" at bounding box center [1086, 352] width 248 height 19
click at [198, 420] on icon at bounding box center [191, 419] width 16 height 16
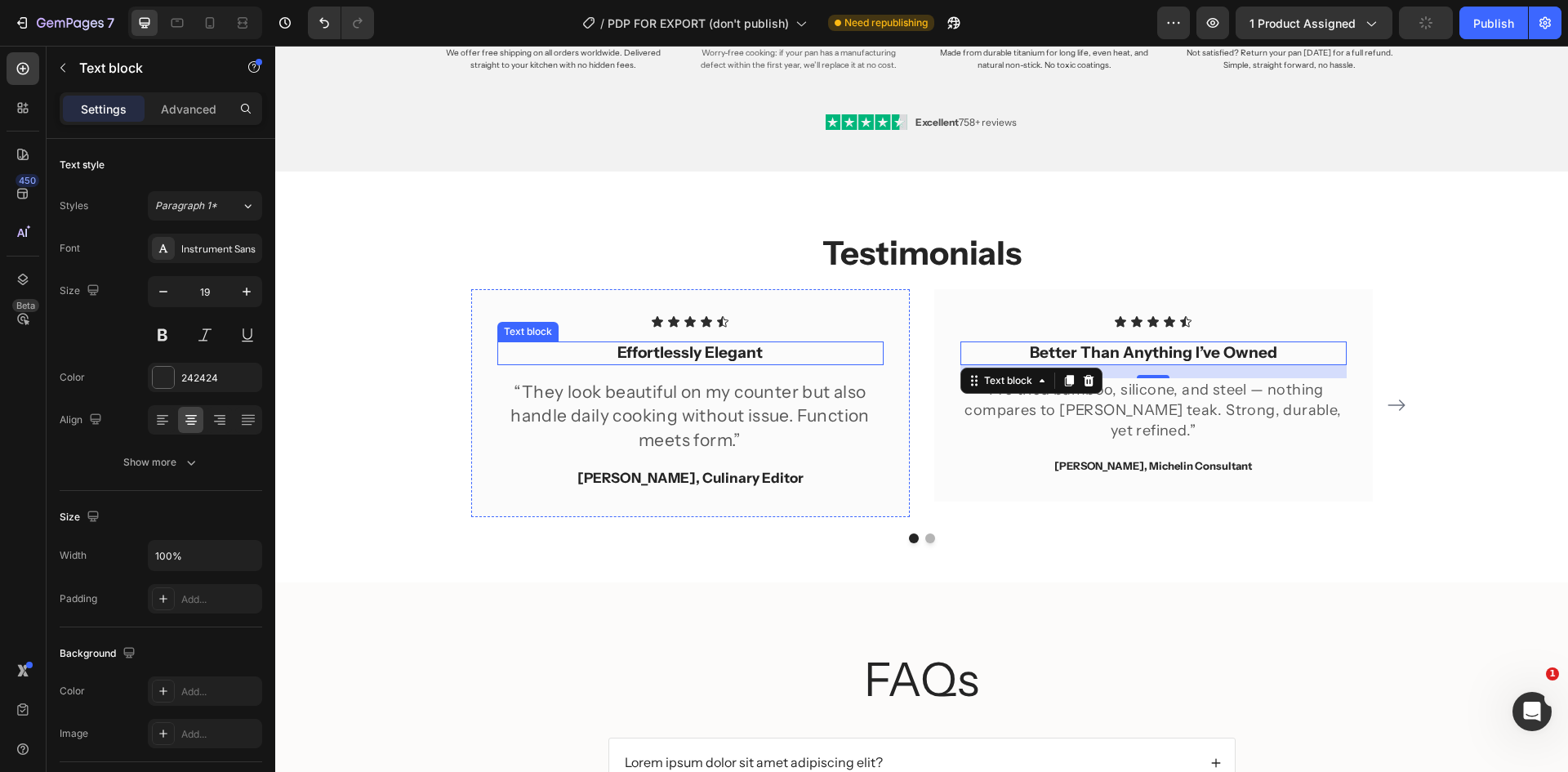
click at [675, 355] on strong "Effortlessly Elegant" at bounding box center [690, 352] width 145 height 19
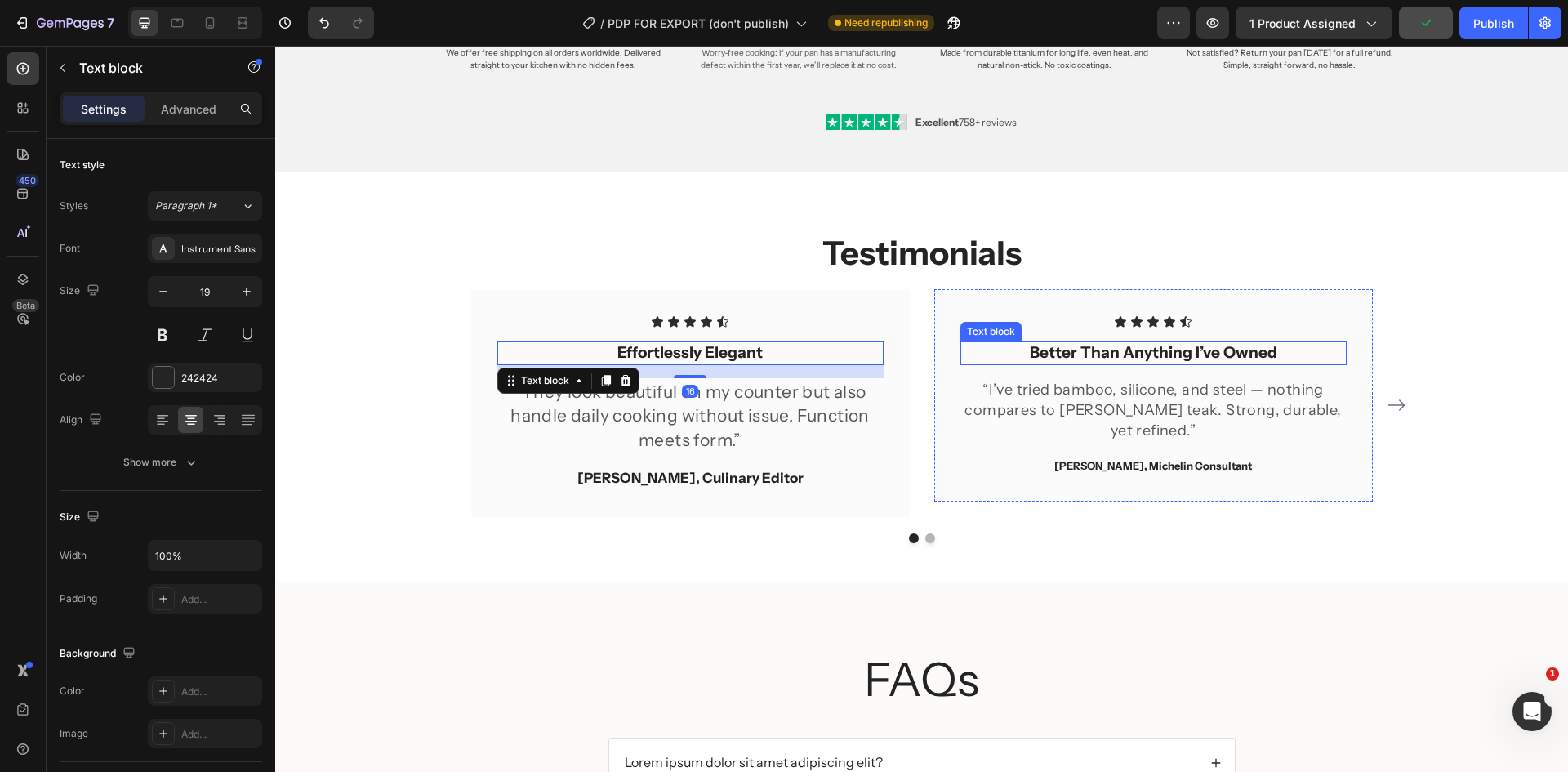
click at [1059, 349] on strong "Better Than Anything I’ve Owned" at bounding box center [1154, 352] width 248 height 19
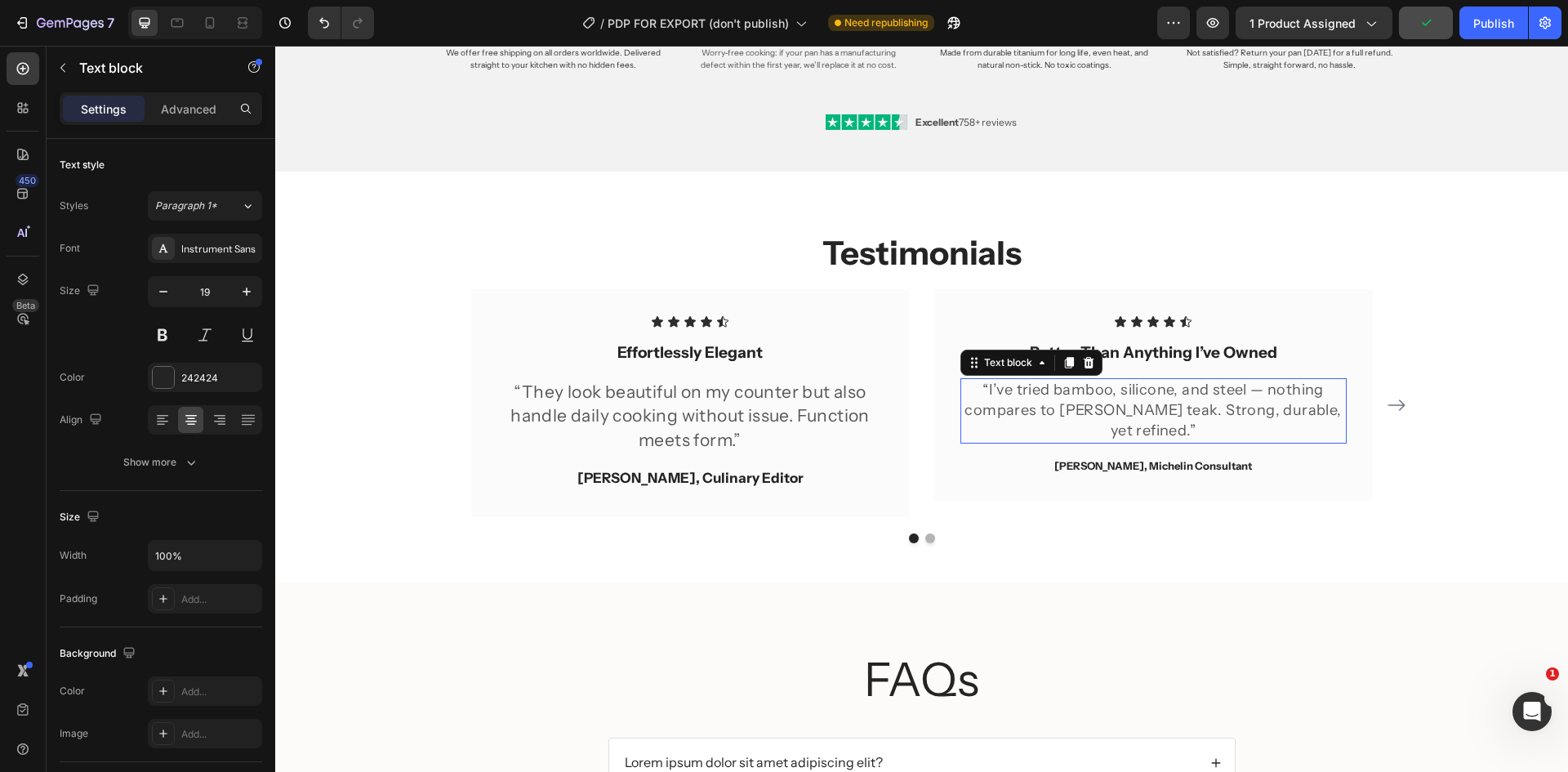
click at [1081, 401] on p "“I’ve tried bamboo, silicone, and steel — nothing compares to [PERSON_NAME] tea…" at bounding box center [1153, 411] width 383 height 62
click at [752, 409] on p "“They look beautiful on my counter but also handle daily cooking without issue.…" at bounding box center [690, 416] width 383 height 72
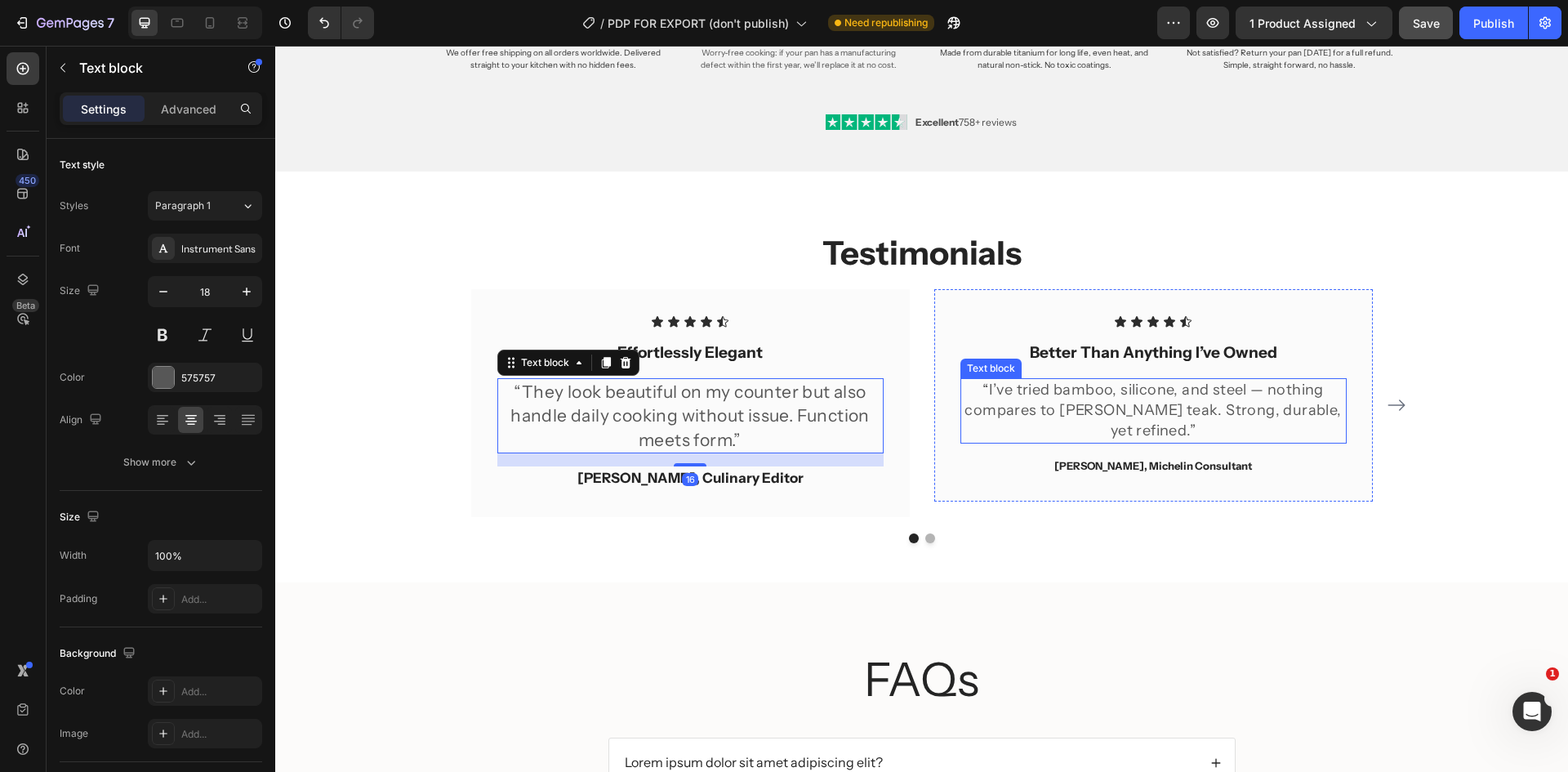
click at [1079, 409] on p "“I’ve tried bamboo, silicone, and steel — nothing compares to [PERSON_NAME] tea…" at bounding box center [1153, 411] width 383 height 62
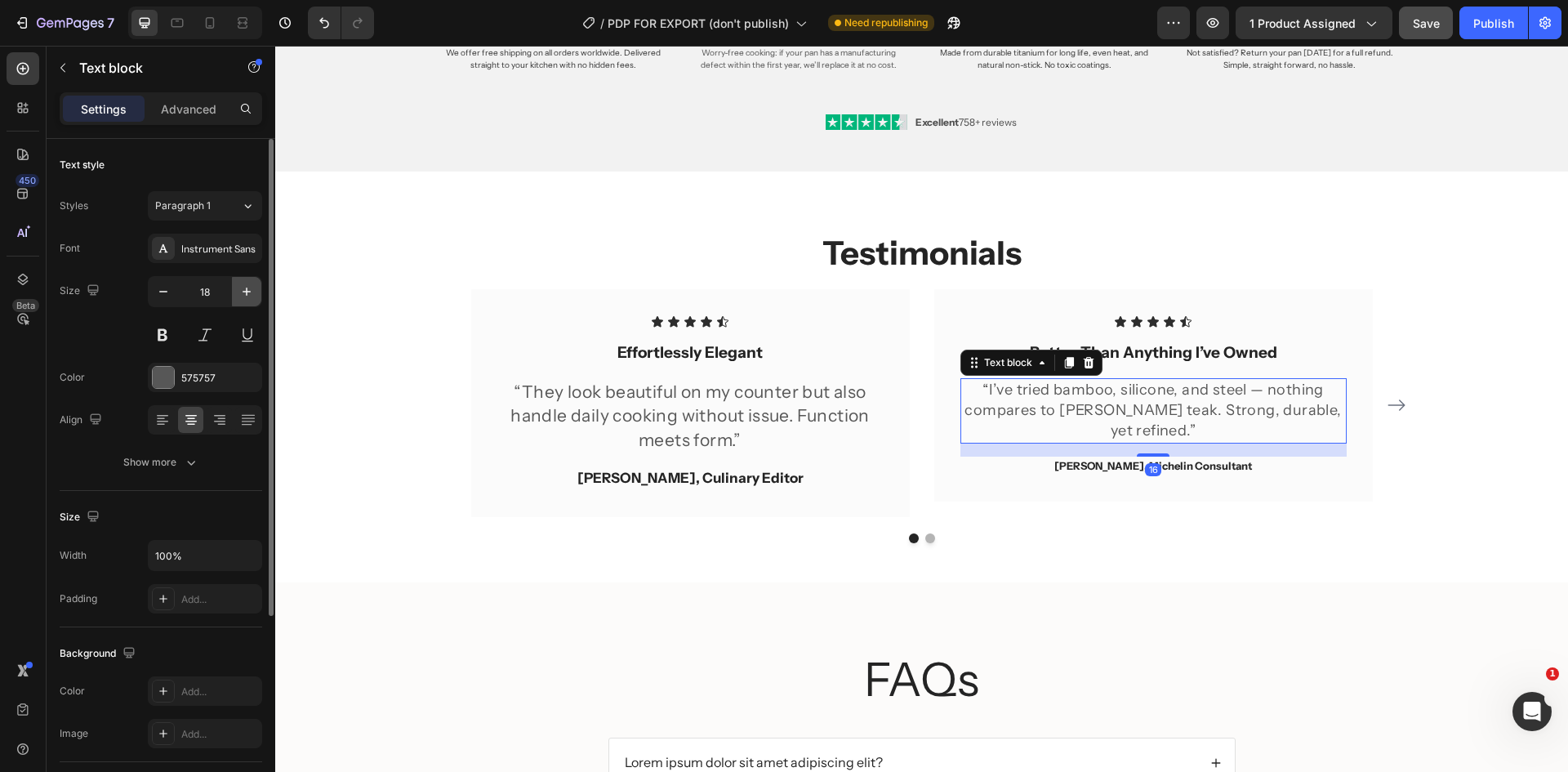
click at [236, 300] on button "button" at bounding box center [246, 291] width 30 height 30
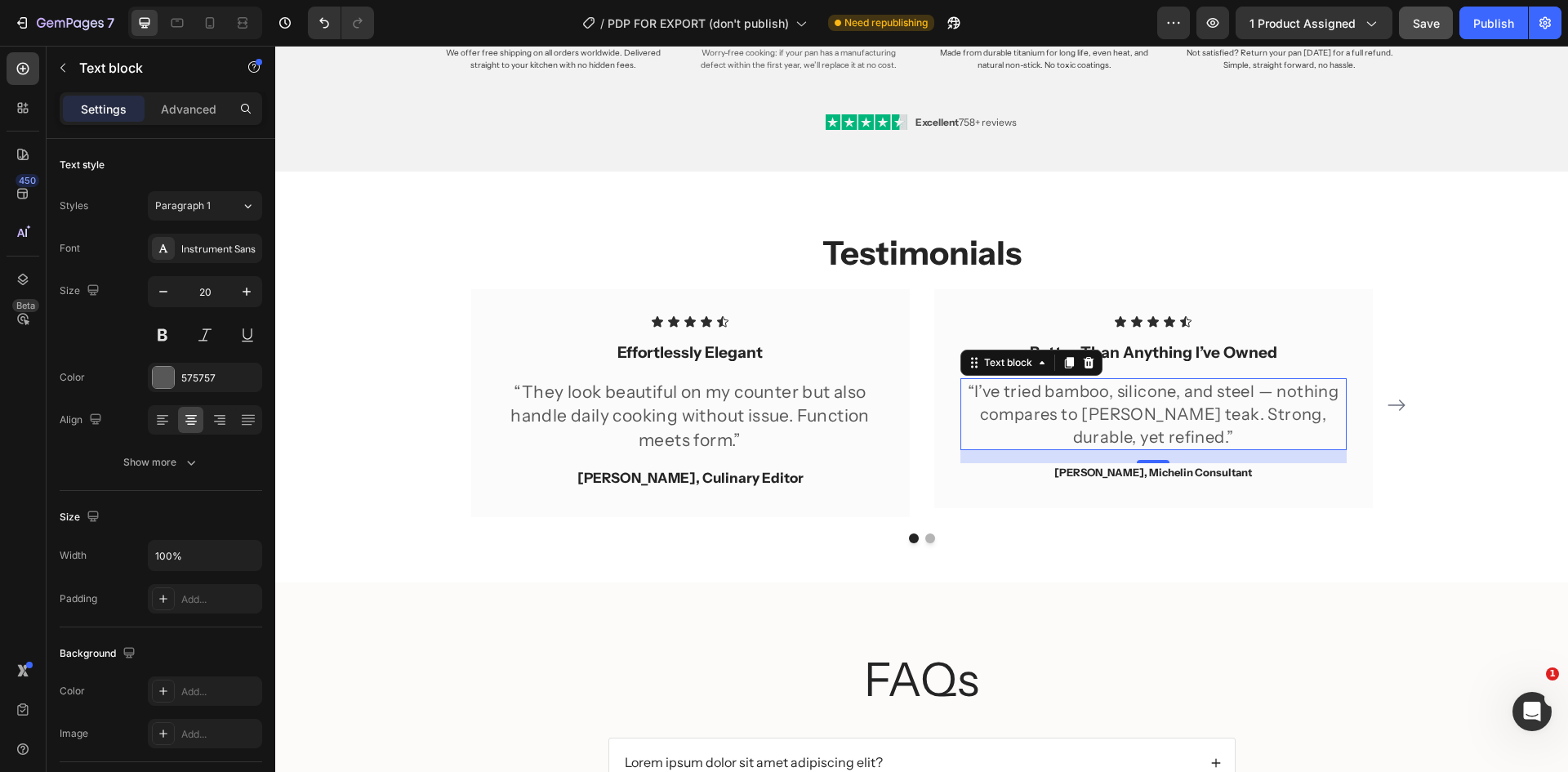
type input "21"
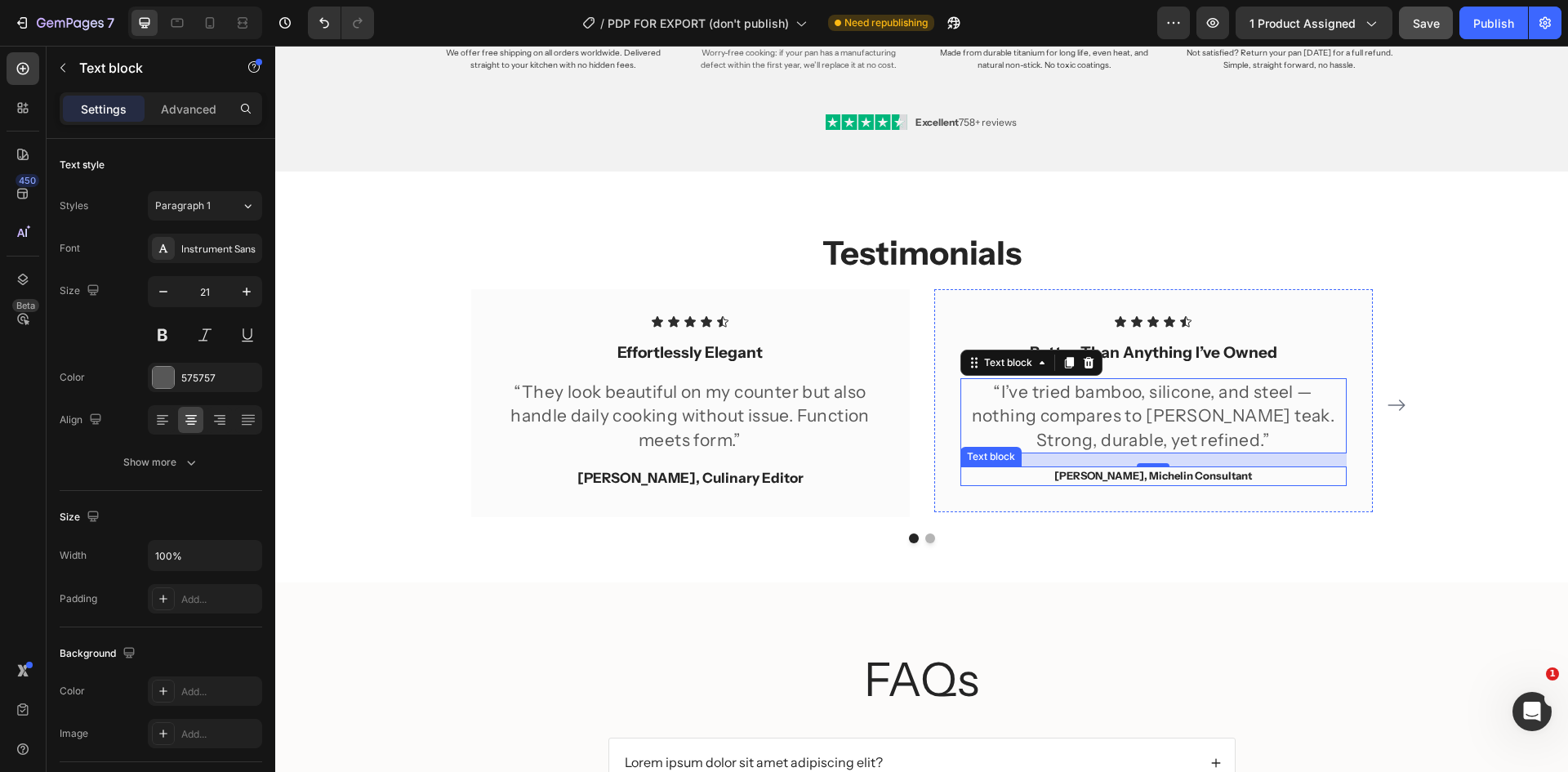
click at [1102, 475] on p "[PERSON_NAME], Michelin Consultant" at bounding box center [1153, 476] width 383 height 16
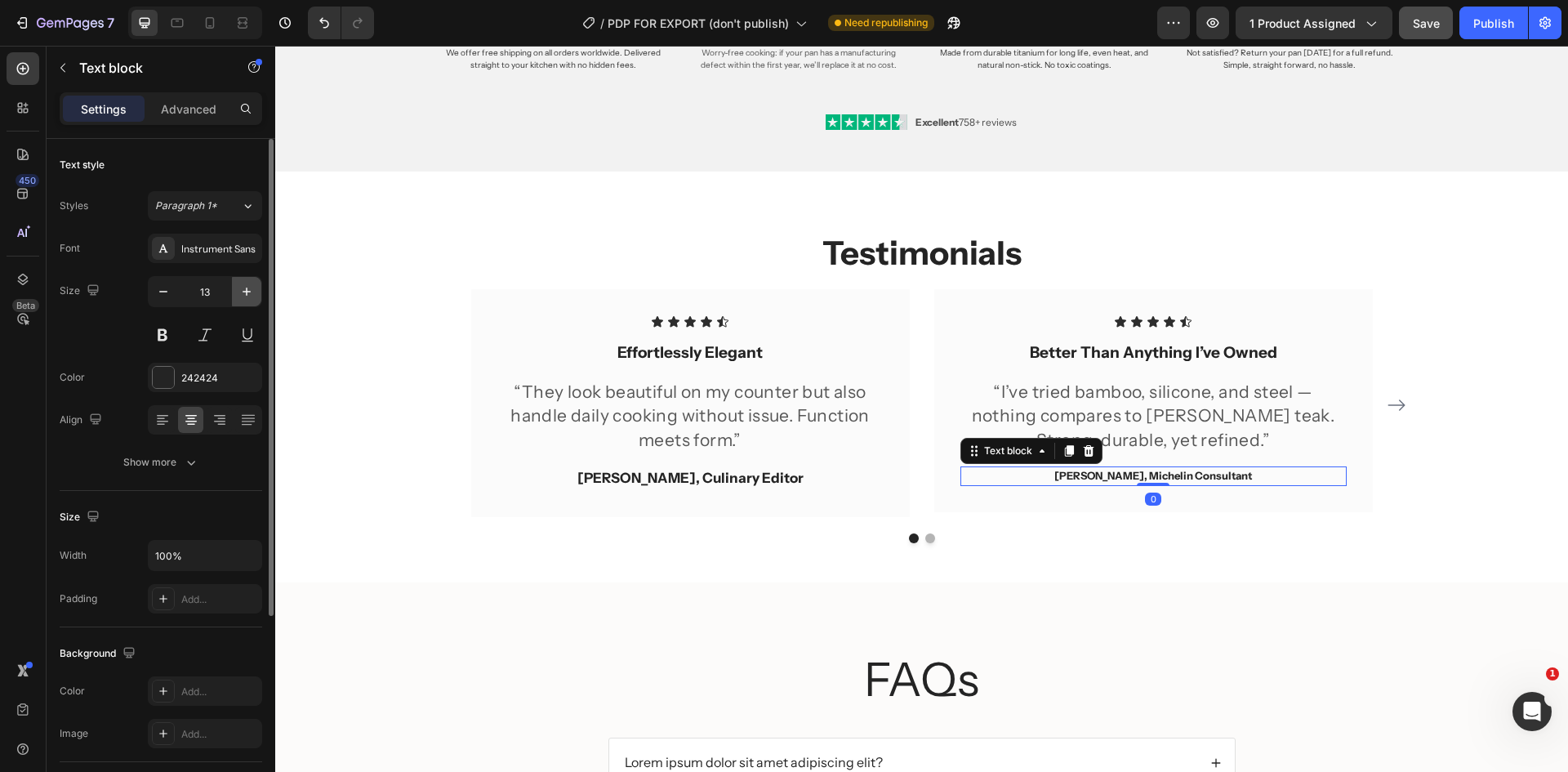
click at [248, 293] on icon "button" at bounding box center [246, 291] width 16 height 16
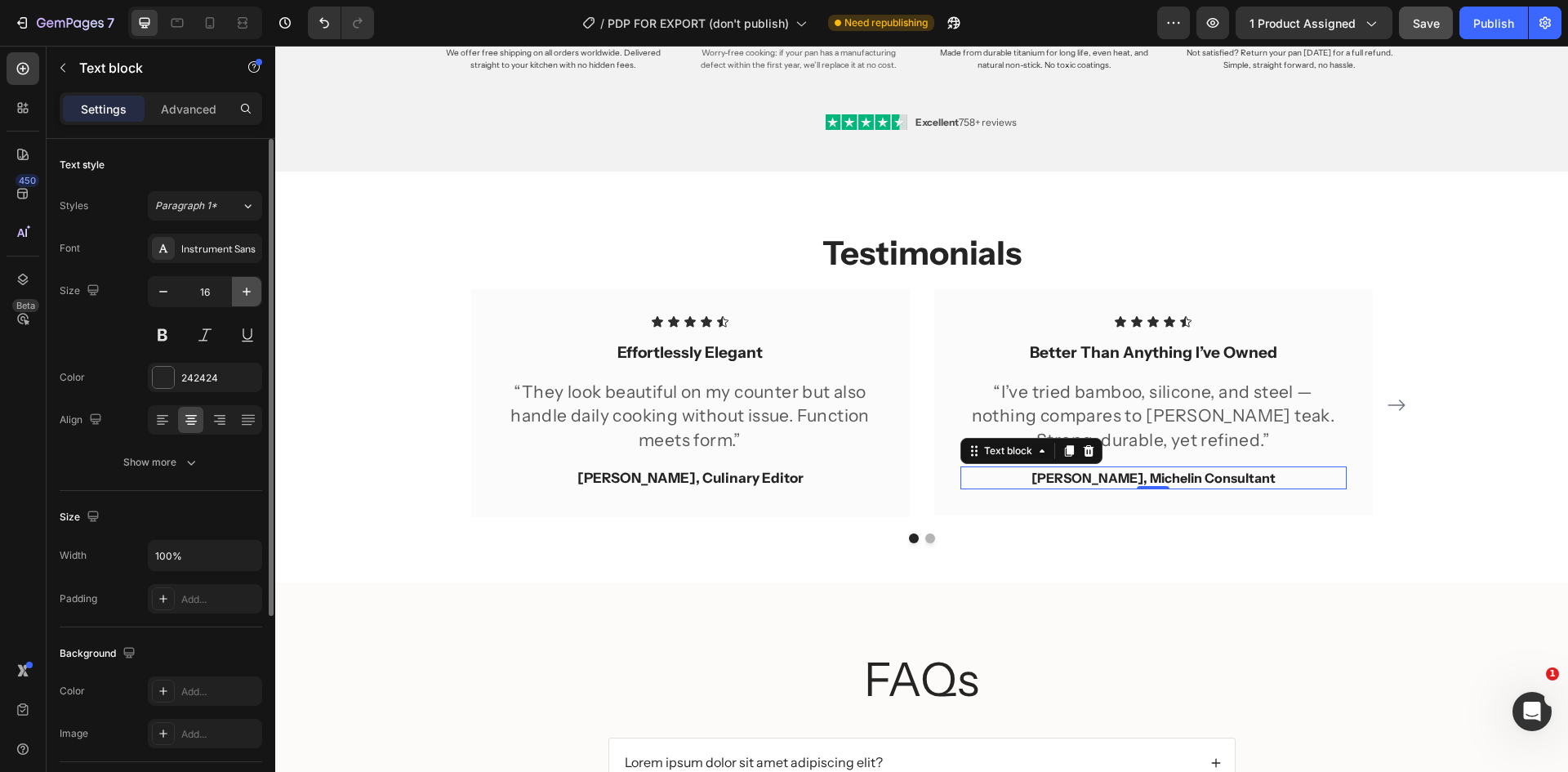
type input "17"
click at [1364, 526] on div "Icon Icon Icon Icon Icon Icon List Effortlessly Elegant Text block “They look b…" at bounding box center [921, 416] width 980 height 254
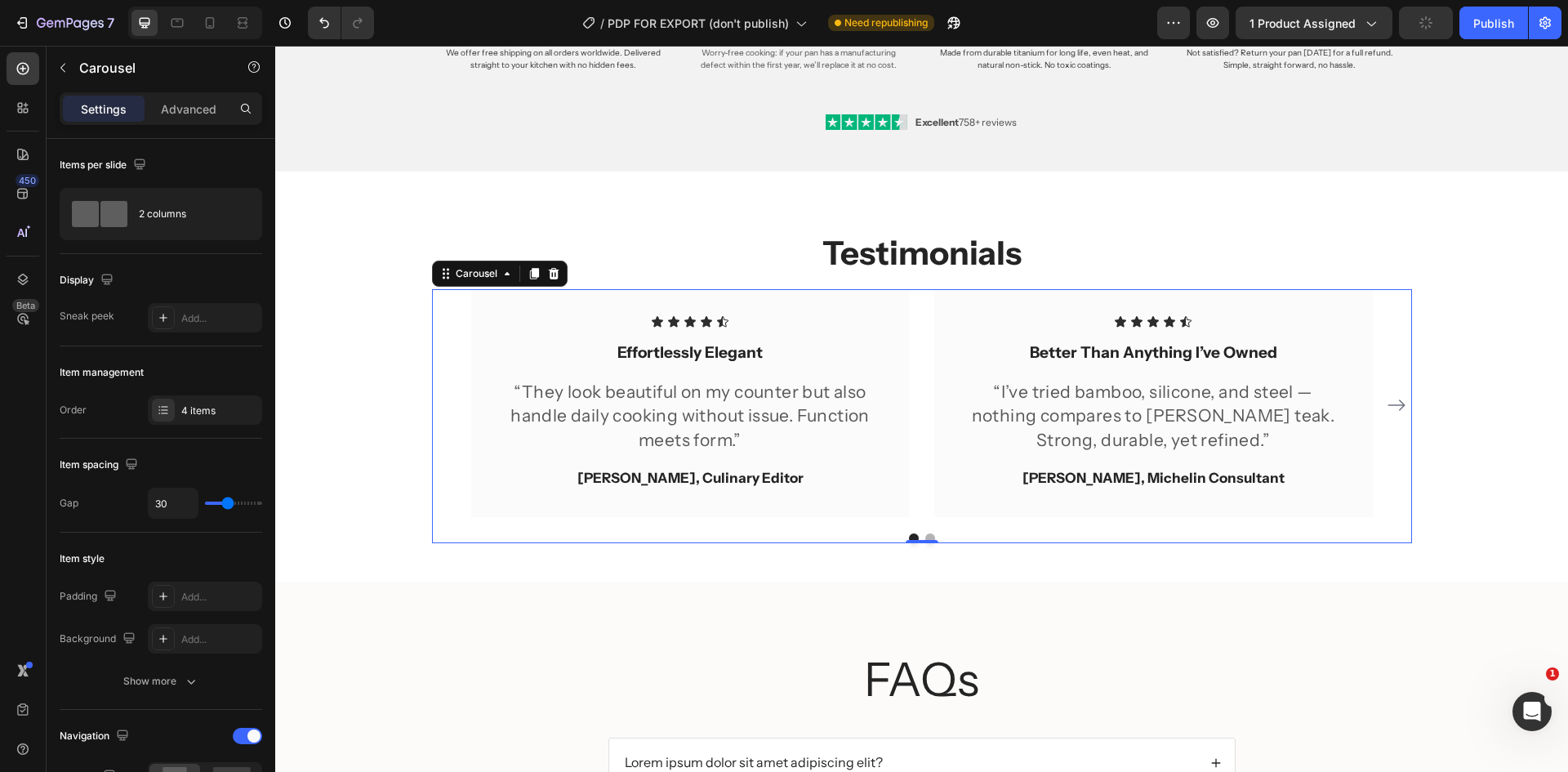
click at [1393, 405] on icon "Carousel Next Arrow" at bounding box center [1396, 405] width 17 height 11
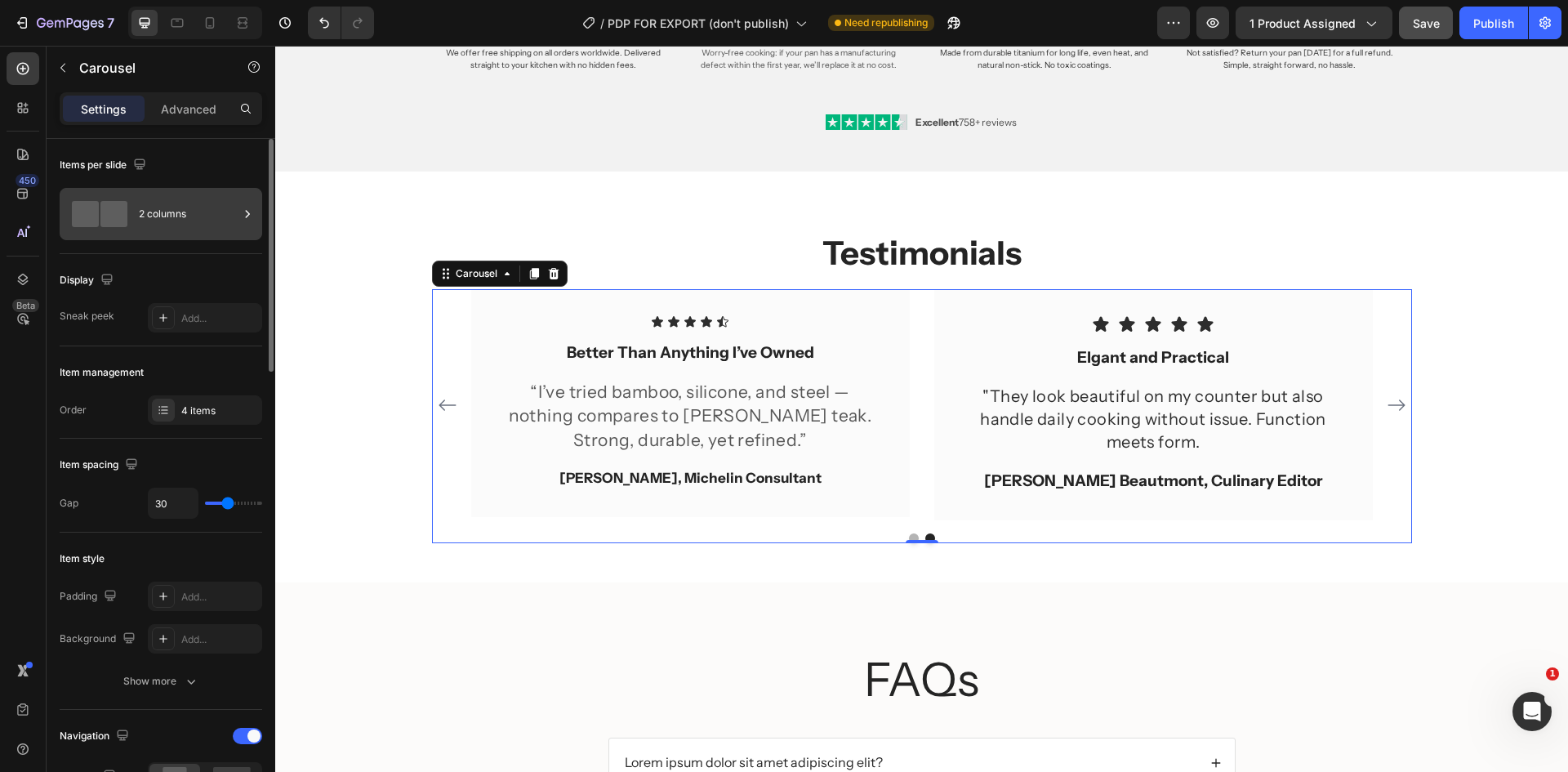
click at [179, 223] on div "2 columns" at bounding box center [188, 214] width 99 height 37
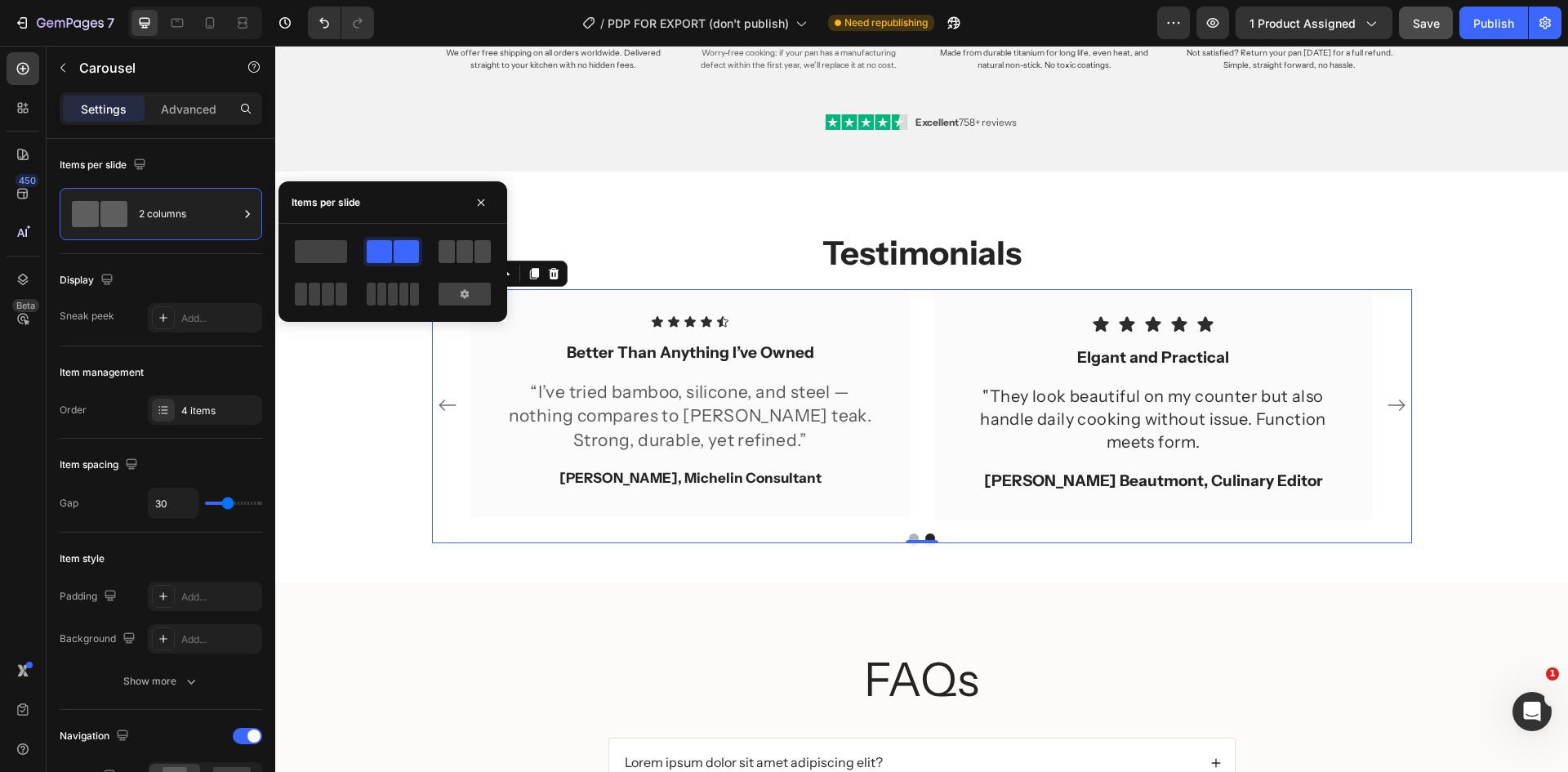
click at [467, 247] on span at bounding box center [464, 251] width 16 height 23
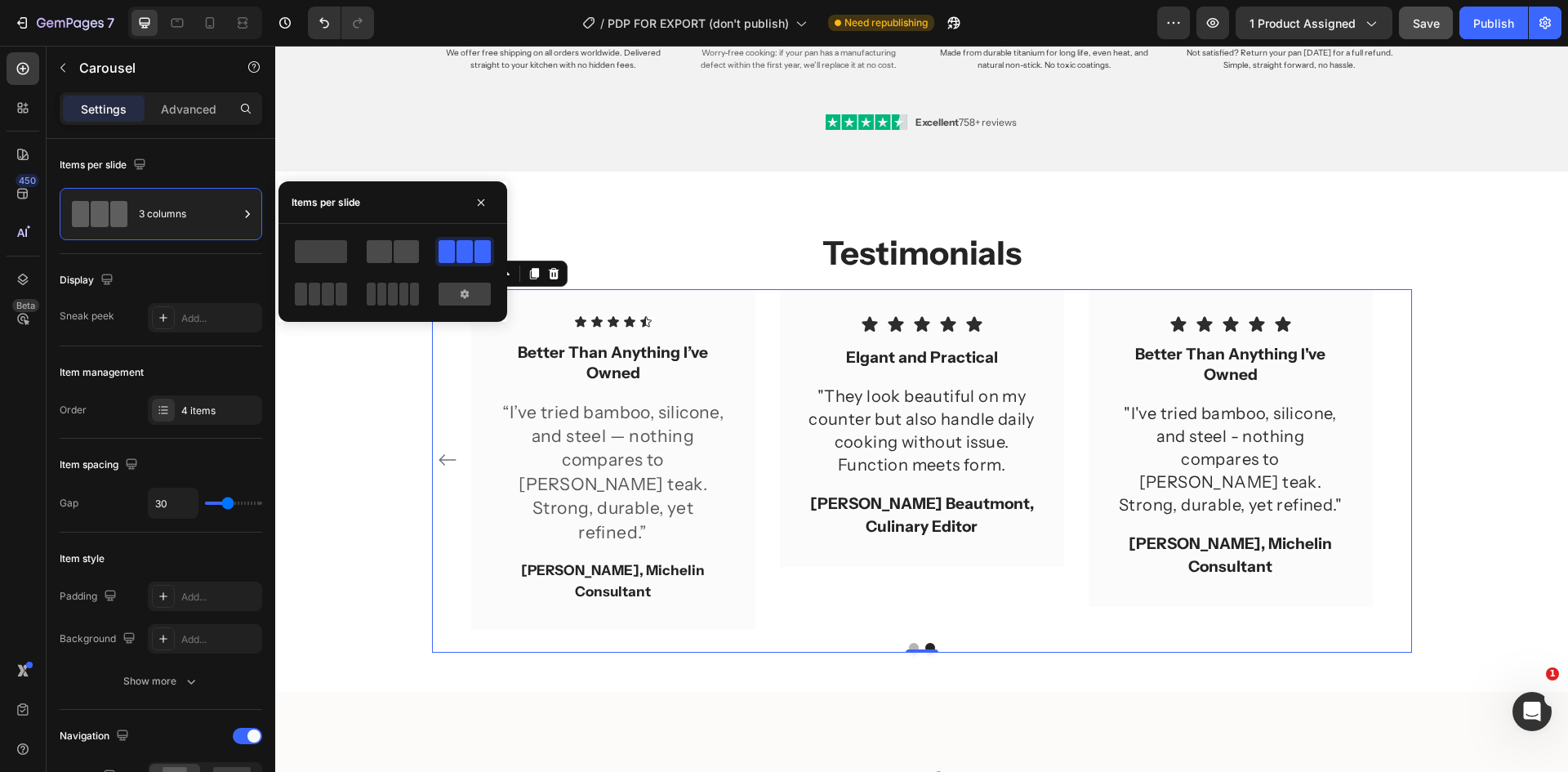
click at [394, 251] on span at bounding box center [406, 251] width 25 height 23
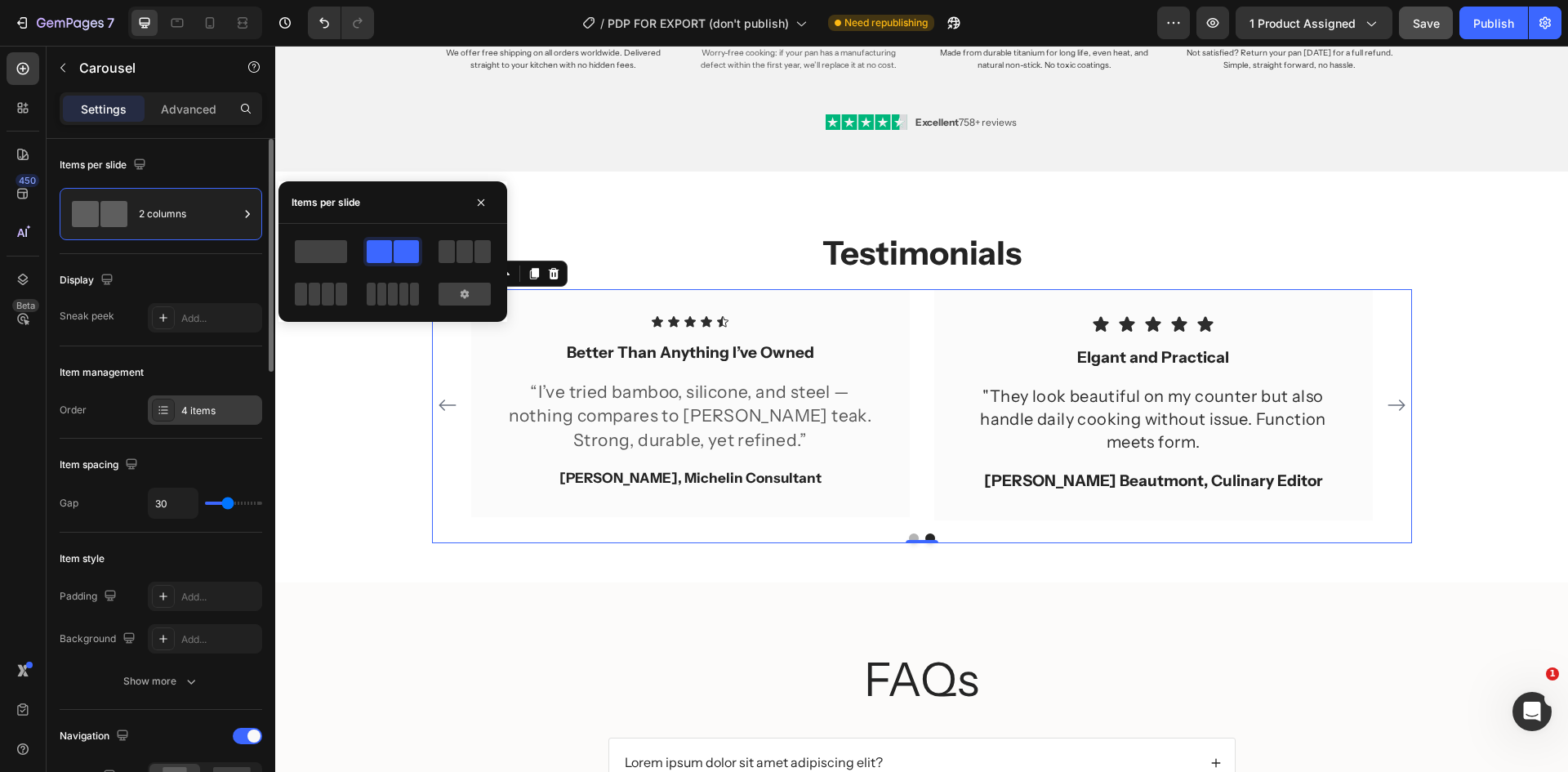
click at [218, 404] on div "4 items" at bounding box center [220, 411] width 76 height 14
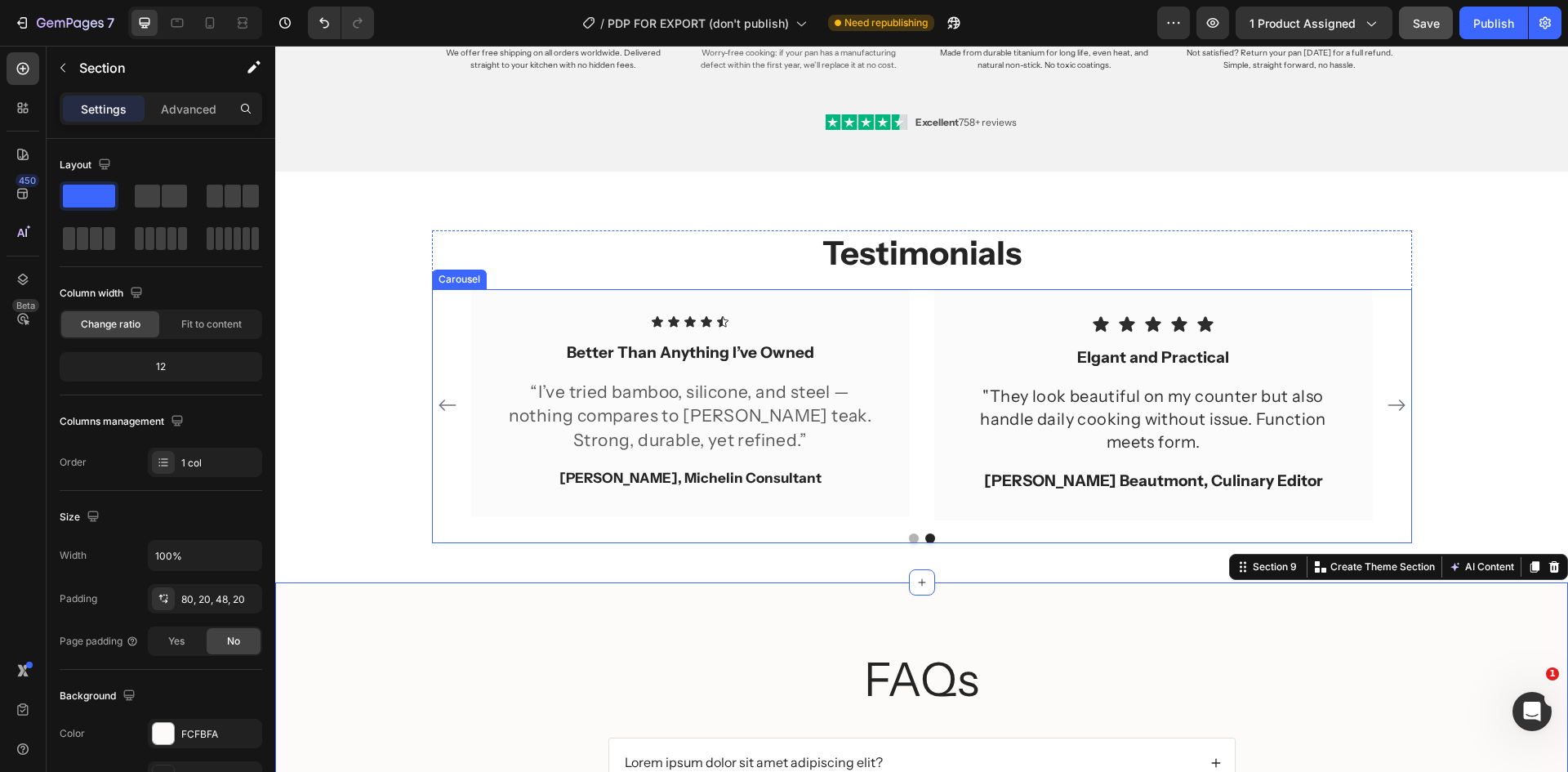
click at [1396, 408] on icon "Carousel Next Arrow" at bounding box center [1396, 405] width 20 height 20
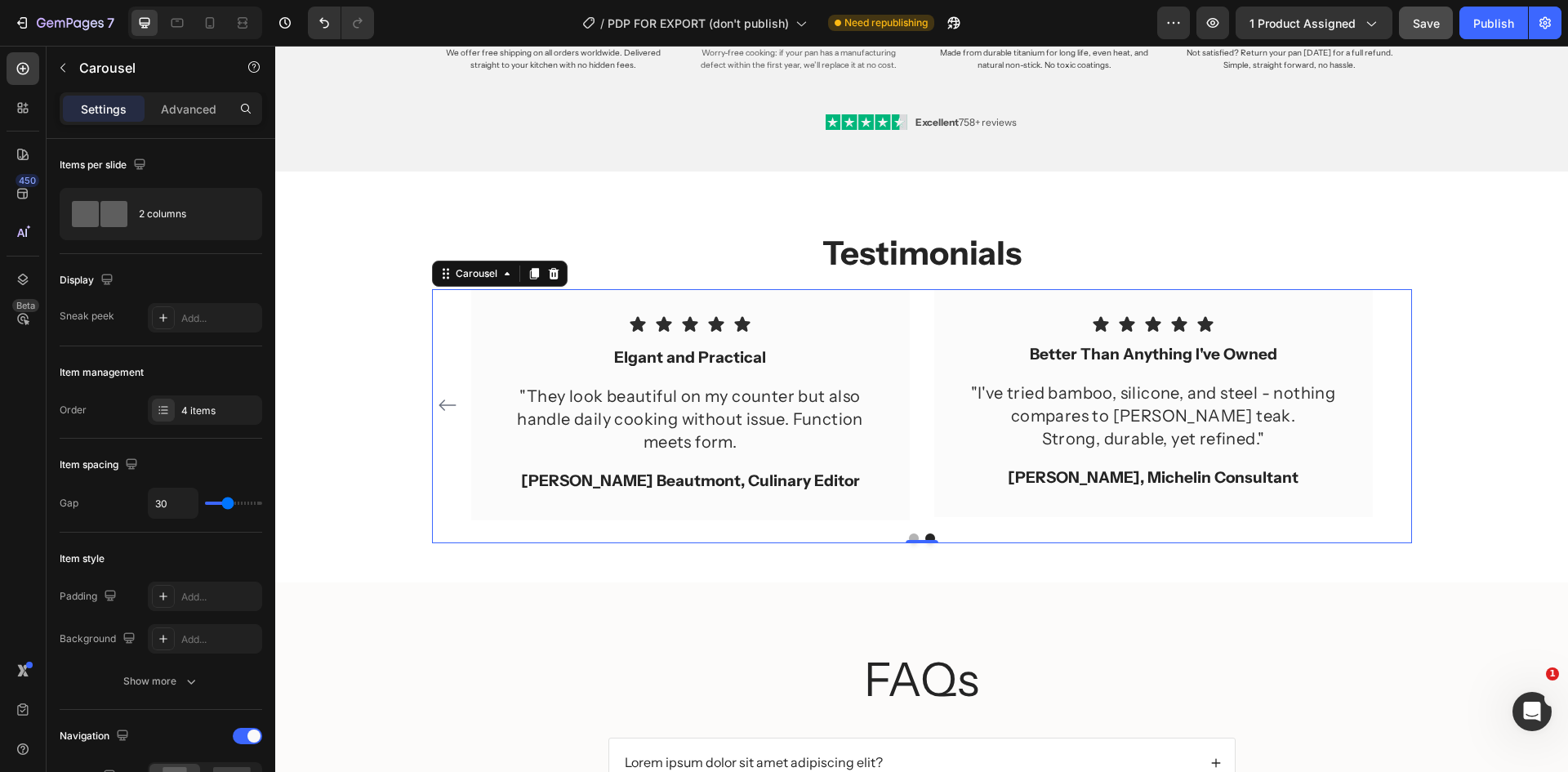
click at [442, 402] on icon "Carousel Back Arrow" at bounding box center [447, 405] width 20 height 20
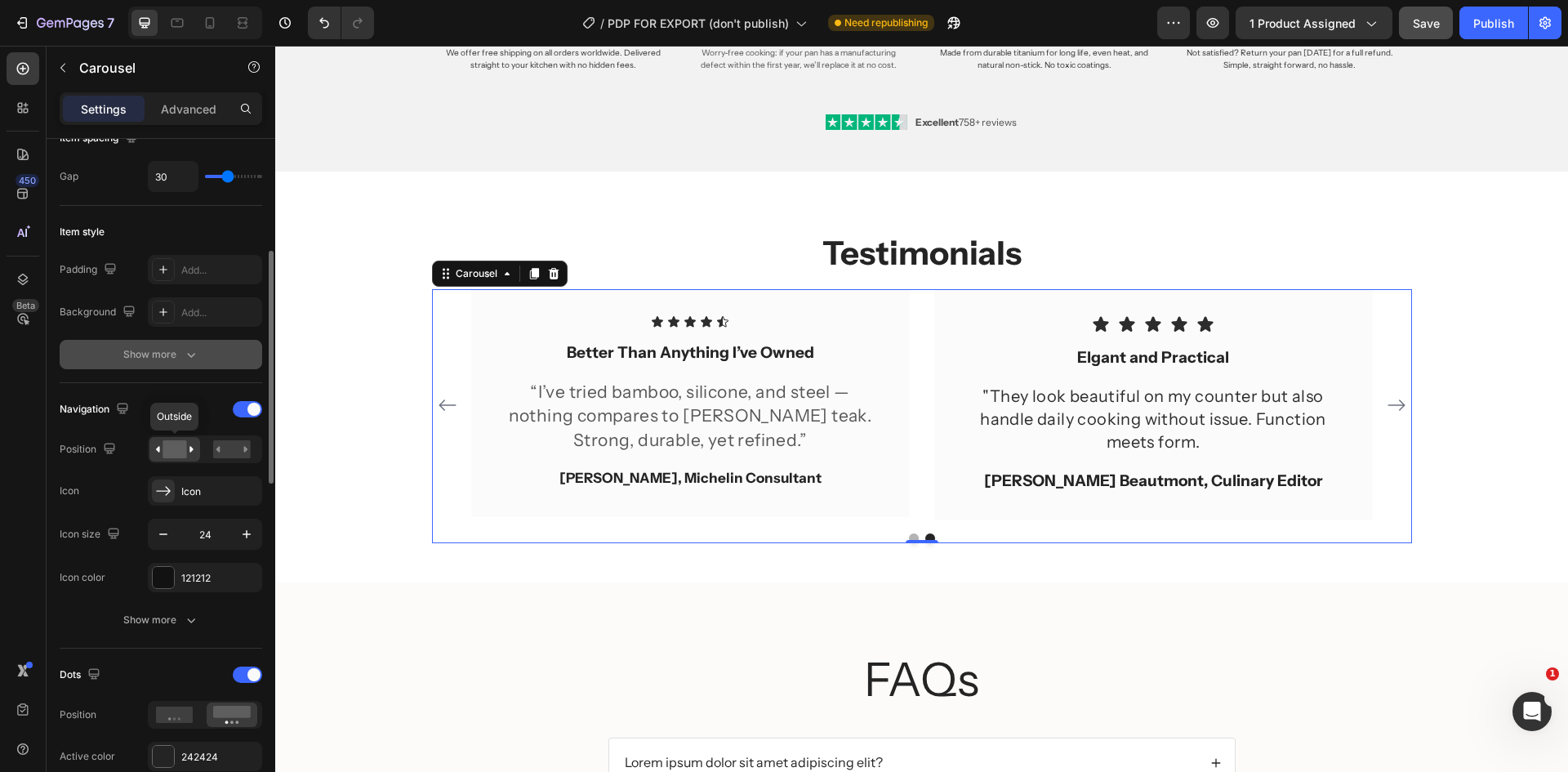
scroll to position [490, 0]
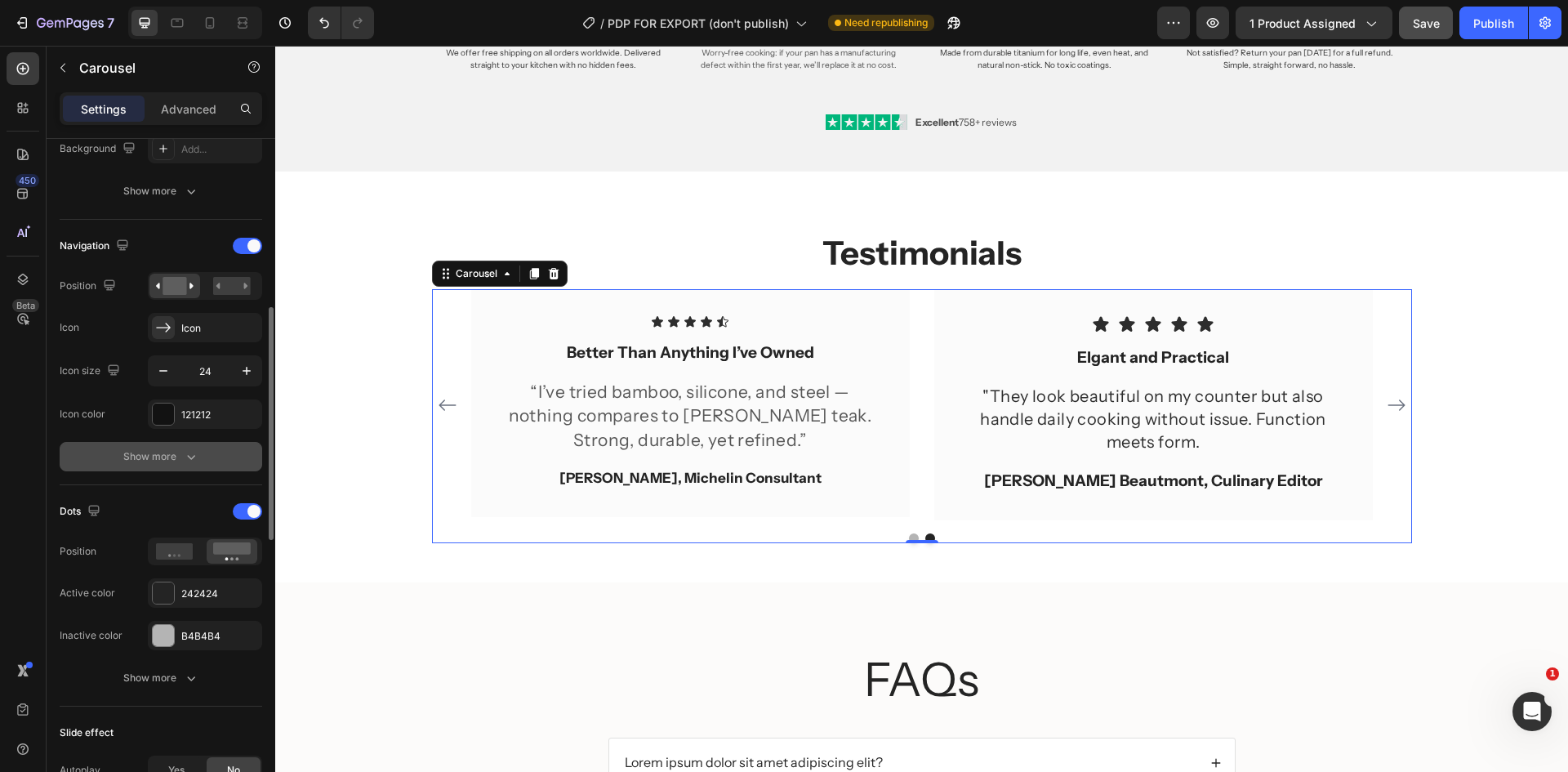
click at [171, 462] on div "Show more" at bounding box center [161, 456] width 76 height 16
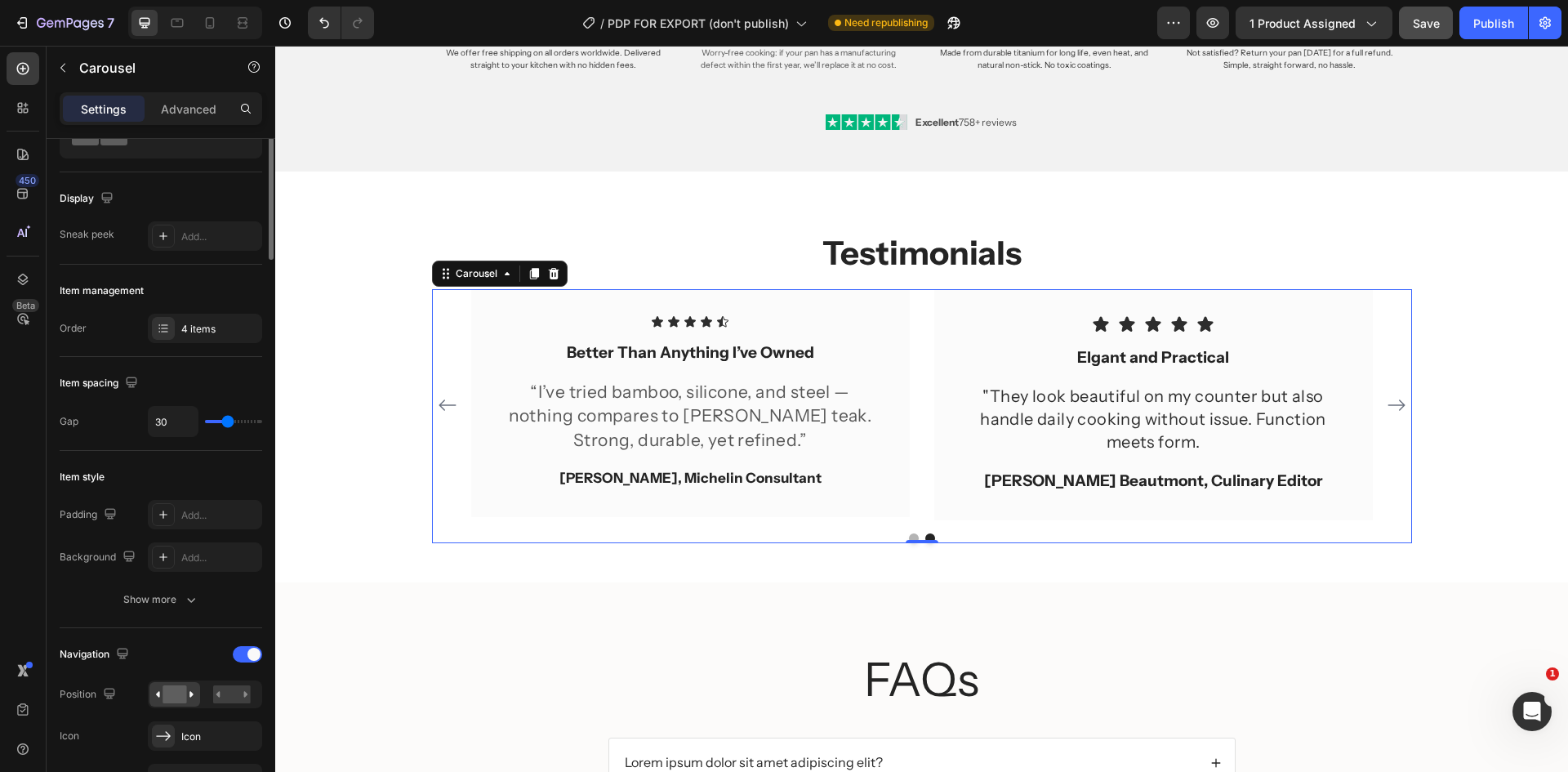
scroll to position [0, 0]
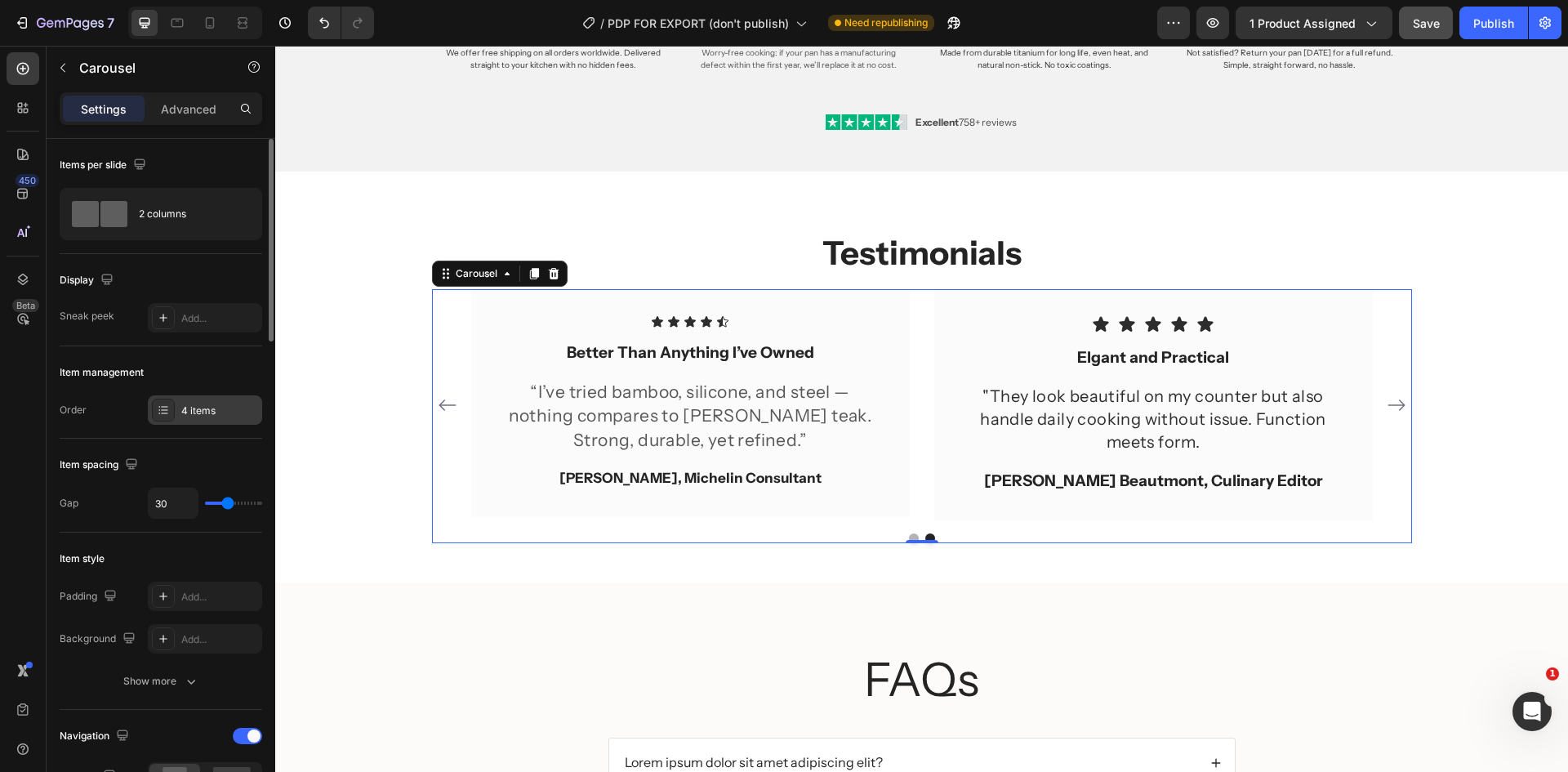
click at [171, 406] on div at bounding box center [163, 410] width 23 height 23
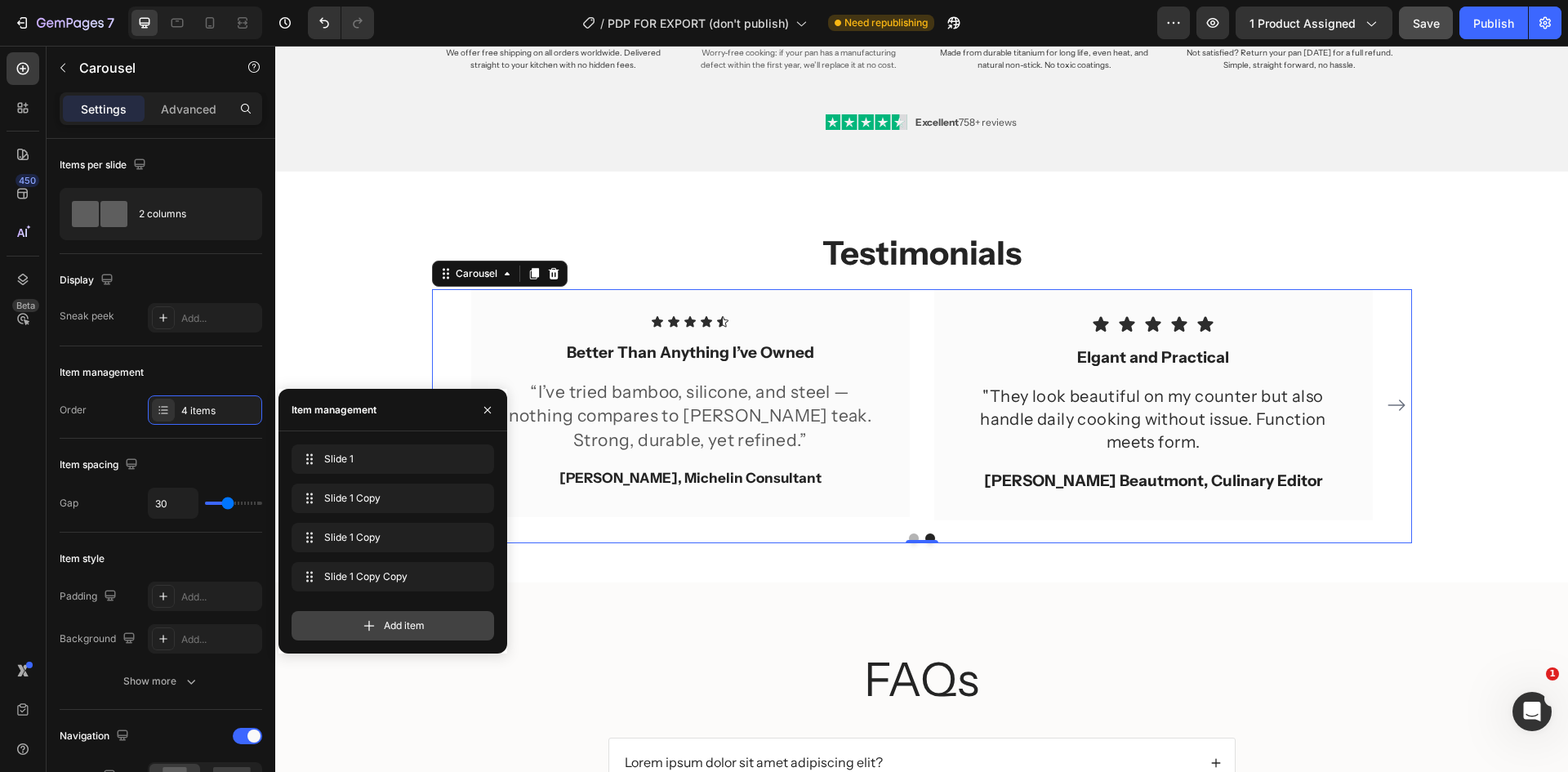
click at [419, 623] on span "Add item" at bounding box center [404, 625] width 41 height 14
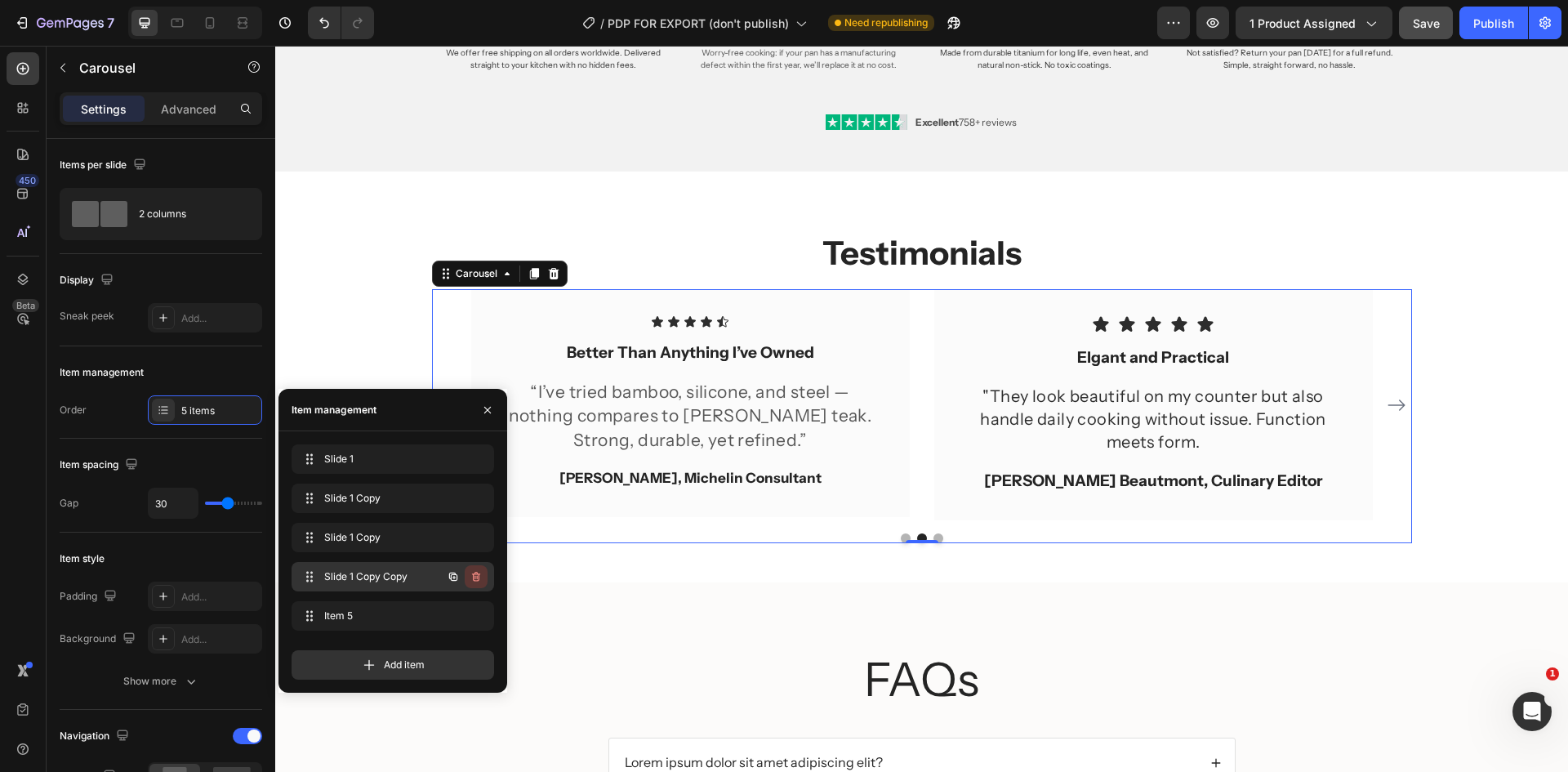
click at [472, 573] on icon "button" at bounding box center [475, 576] width 13 height 13
click at [472, 539] on icon "button" at bounding box center [475, 537] width 13 height 13
click at [472, 539] on div "Delete" at bounding box center [465, 537] width 31 height 14
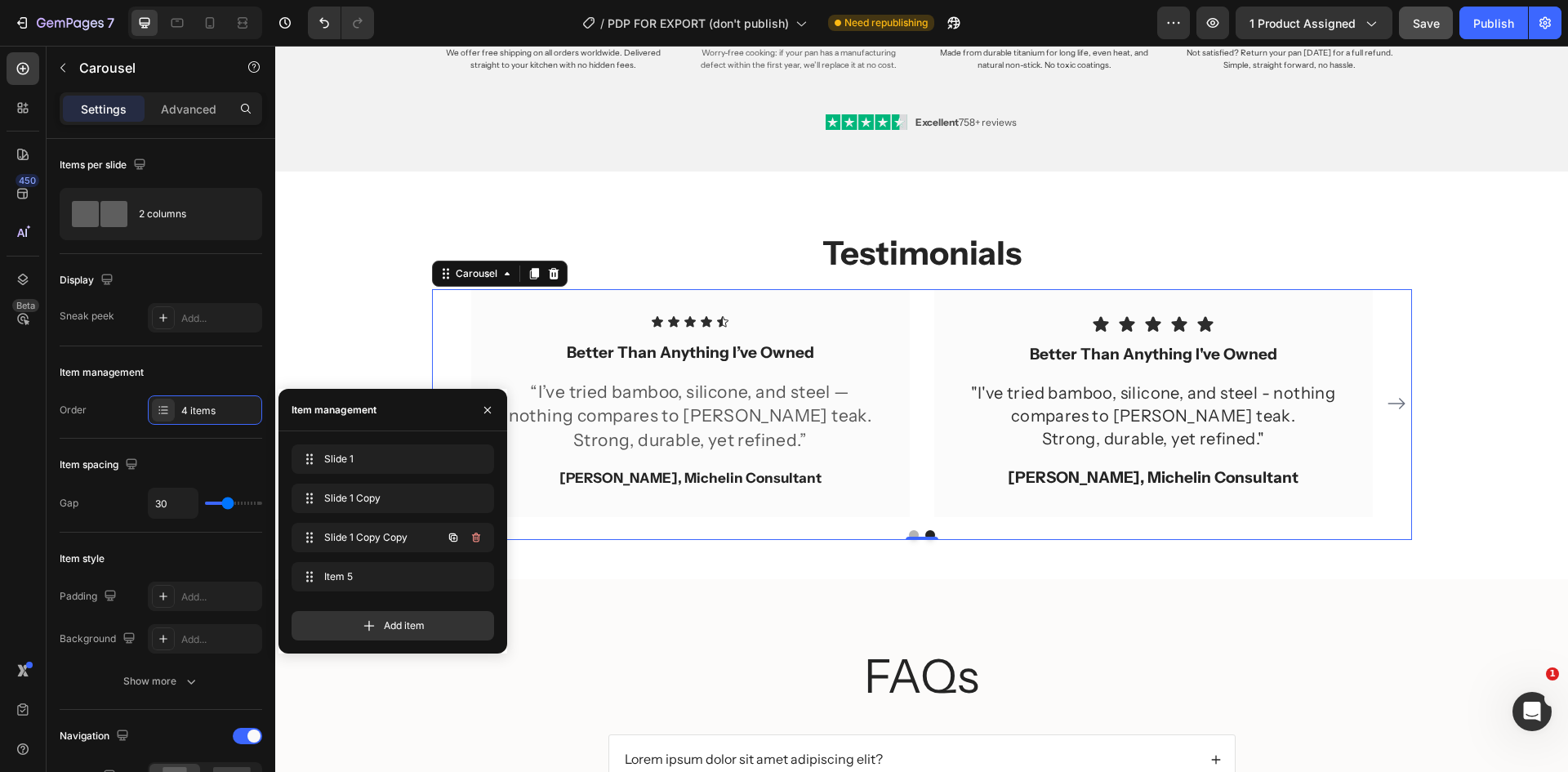
click at [472, 539] on icon "button" at bounding box center [475, 537] width 13 height 13
click at [472, 539] on div "Delete" at bounding box center [465, 537] width 31 height 14
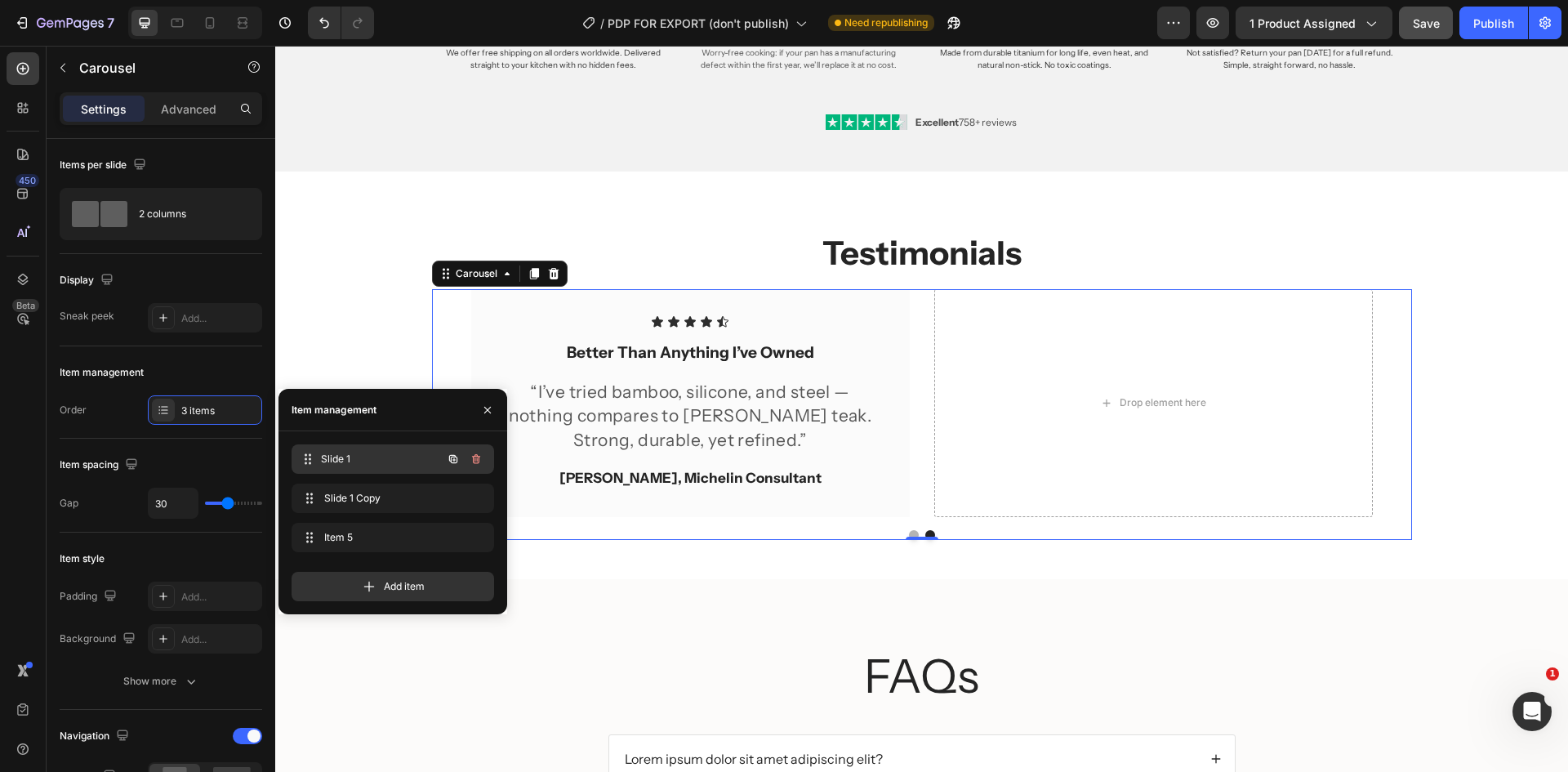
click at [389, 455] on span "Slide 1" at bounding box center [381, 458] width 120 height 14
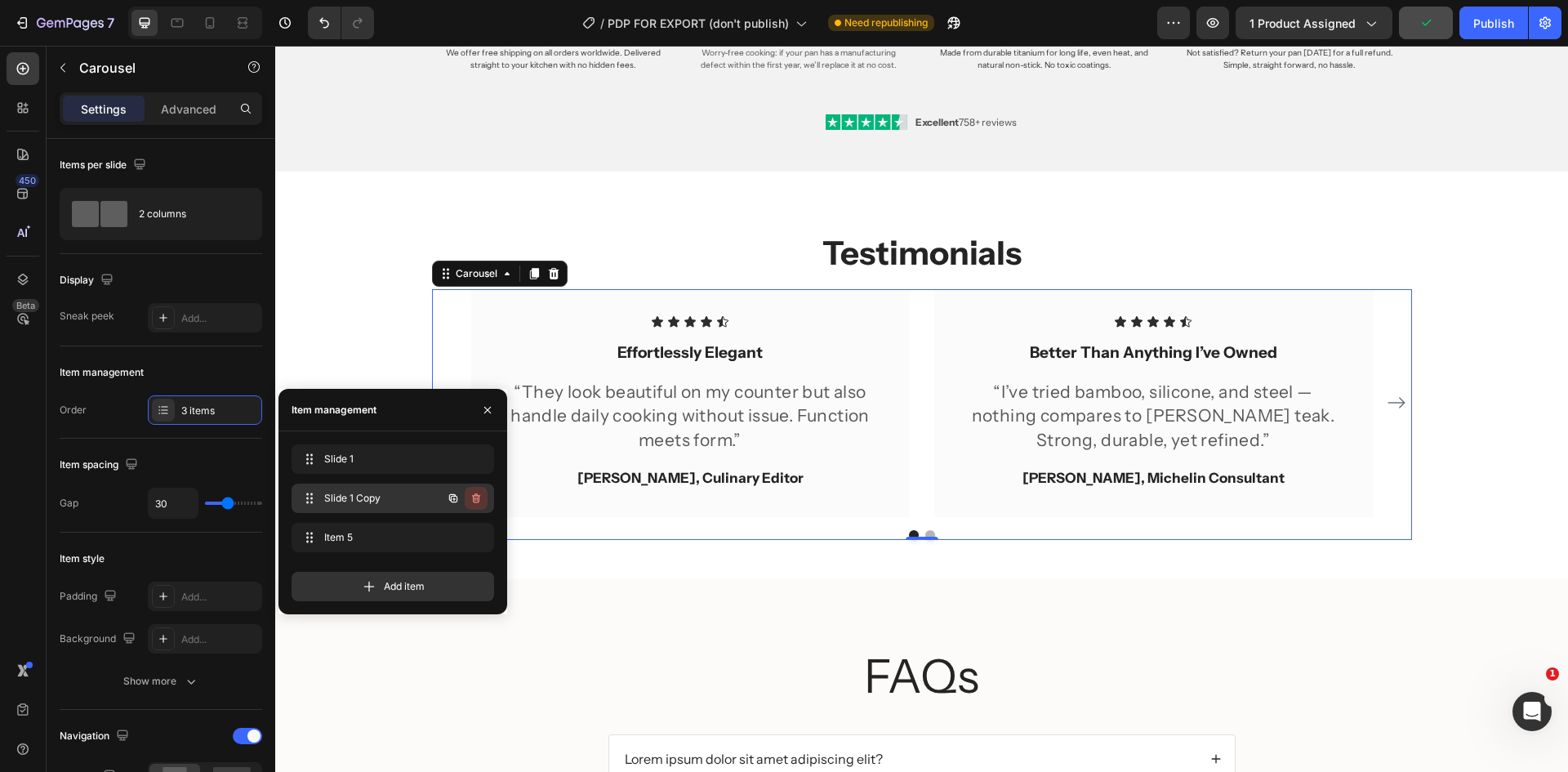
click at [473, 495] on icon "button" at bounding box center [475, 497] width 13 height 13
click at [473, 495] on div "Delete" at bounding box center [465, 498] width 31 height 14
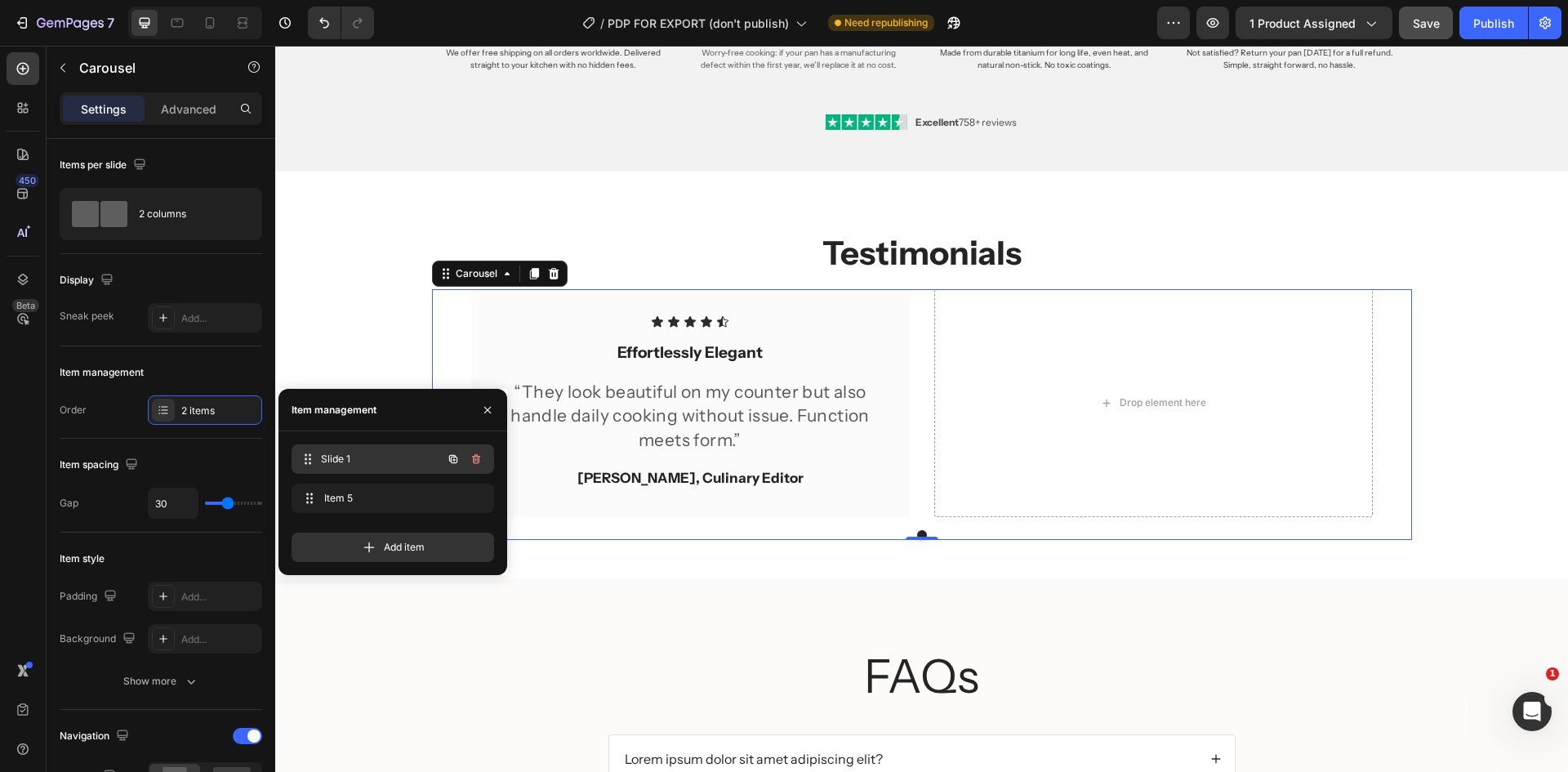
click at [400, 465] on span "Slide 1" at bounding box center [381, 458] width 120 height 14
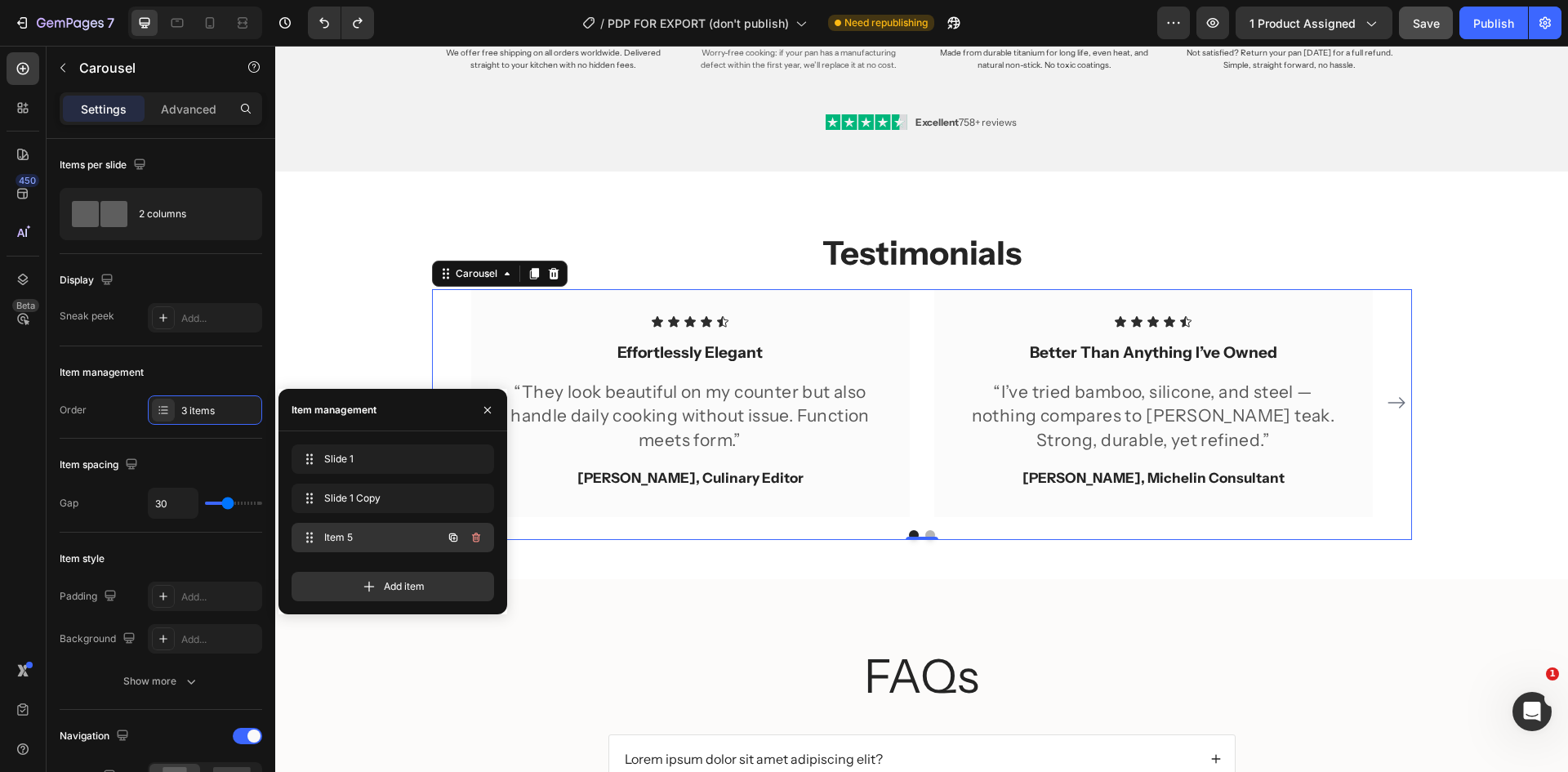
click at [384, 533] on span "Item 5" at bounding box center [370, 537] width 92 height 14
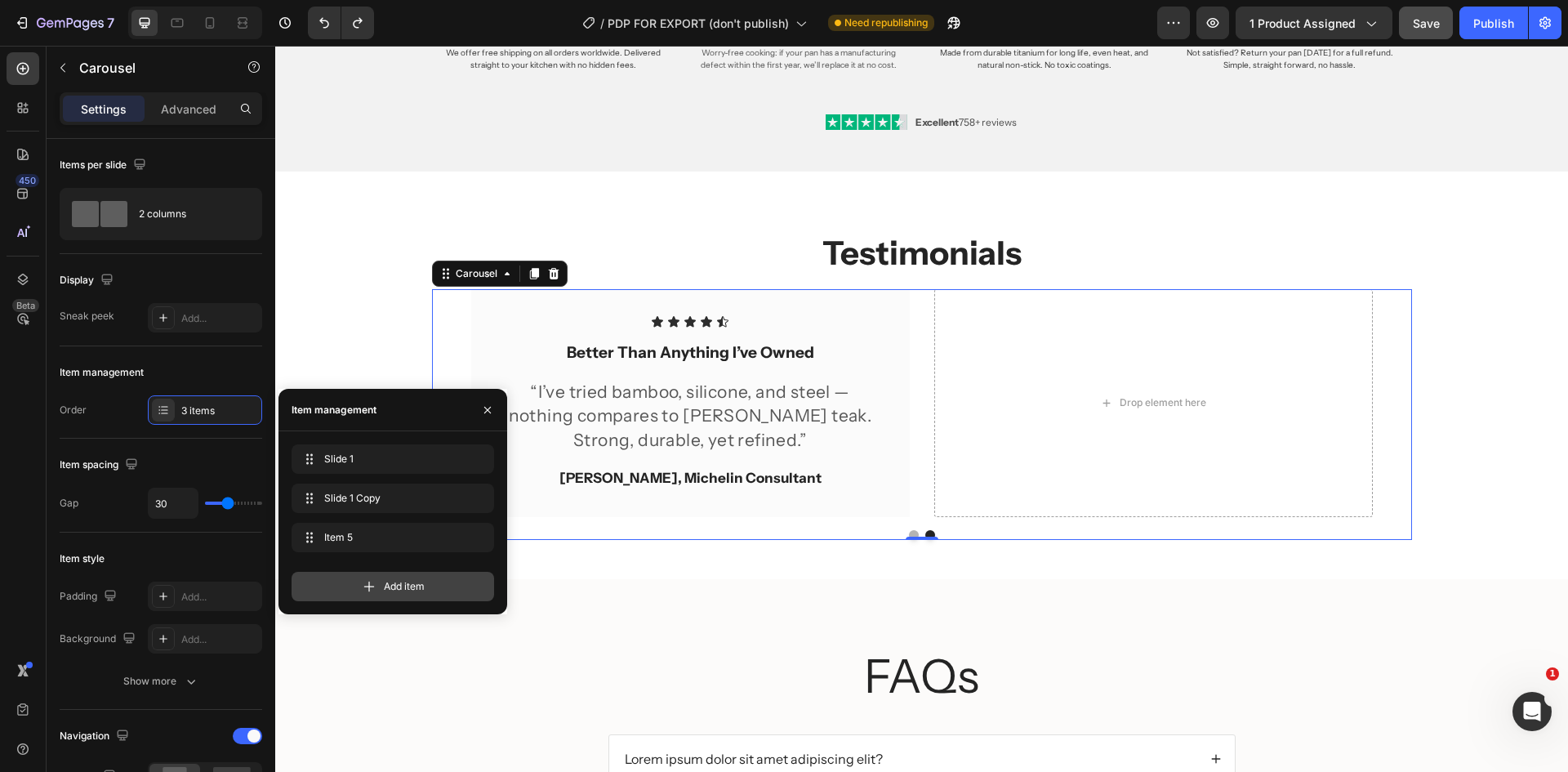
click at [369, 588] on icon at bounding box center [369, 586] width 11 height 11
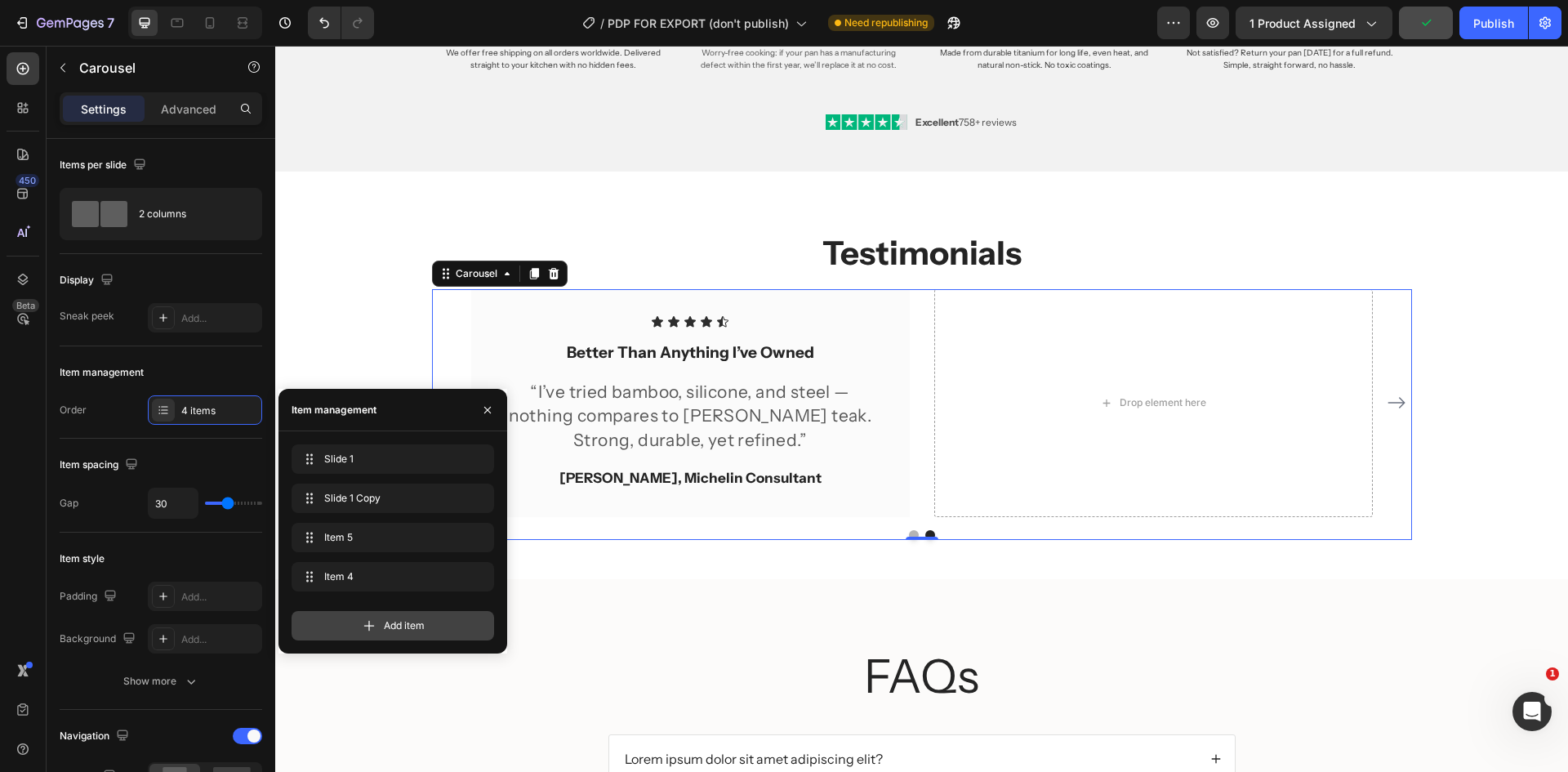
click at [383, 635] on div "Add item" at bounding box center [393, 625] width 203 height 30
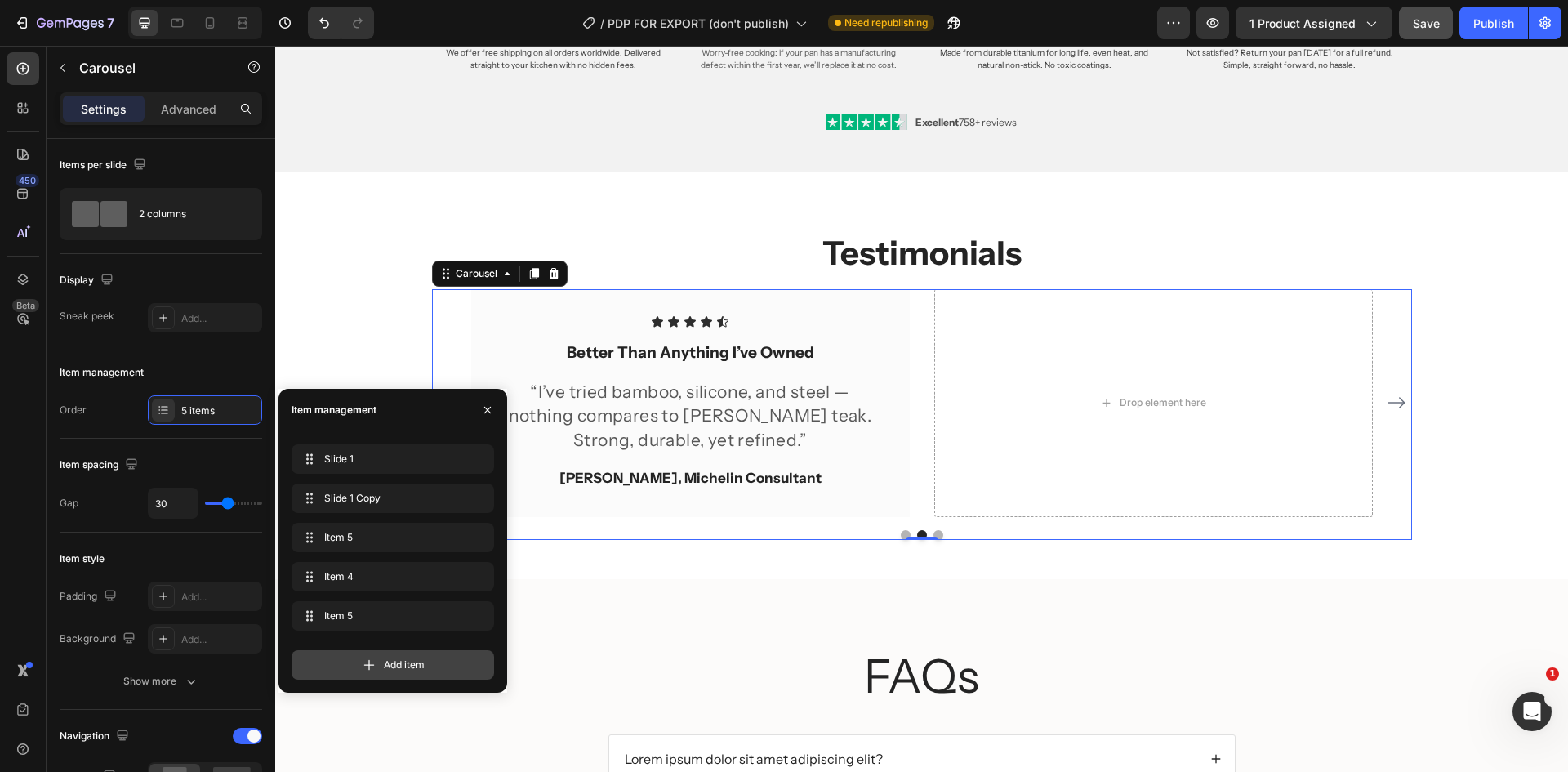
click at [379, 652] on div "Add item" at bounding box center [393, 664] width 203 height 30
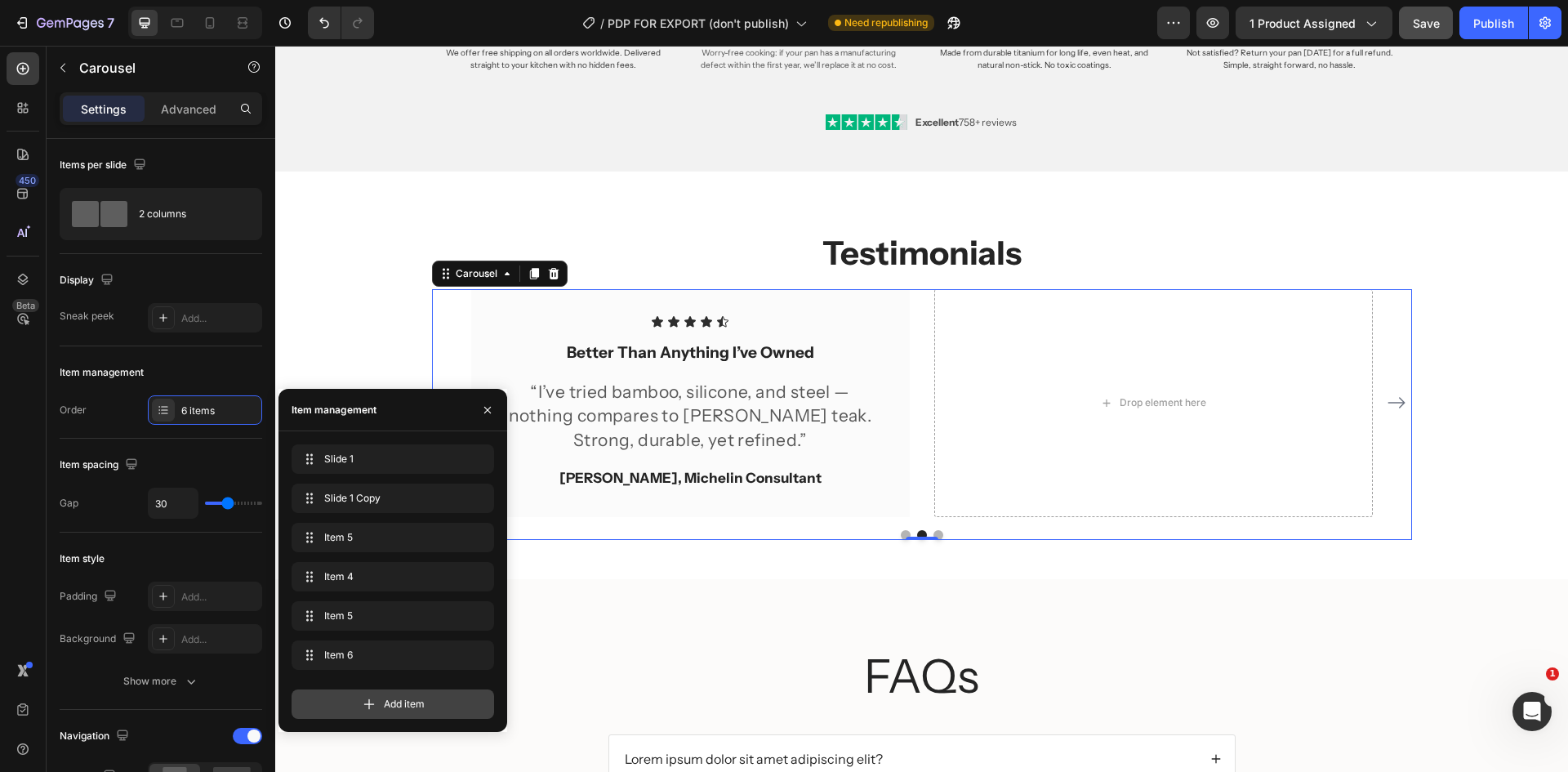
click at [368, 694] on div "Add item" at bounding box center [393, 703] width 203 height 30
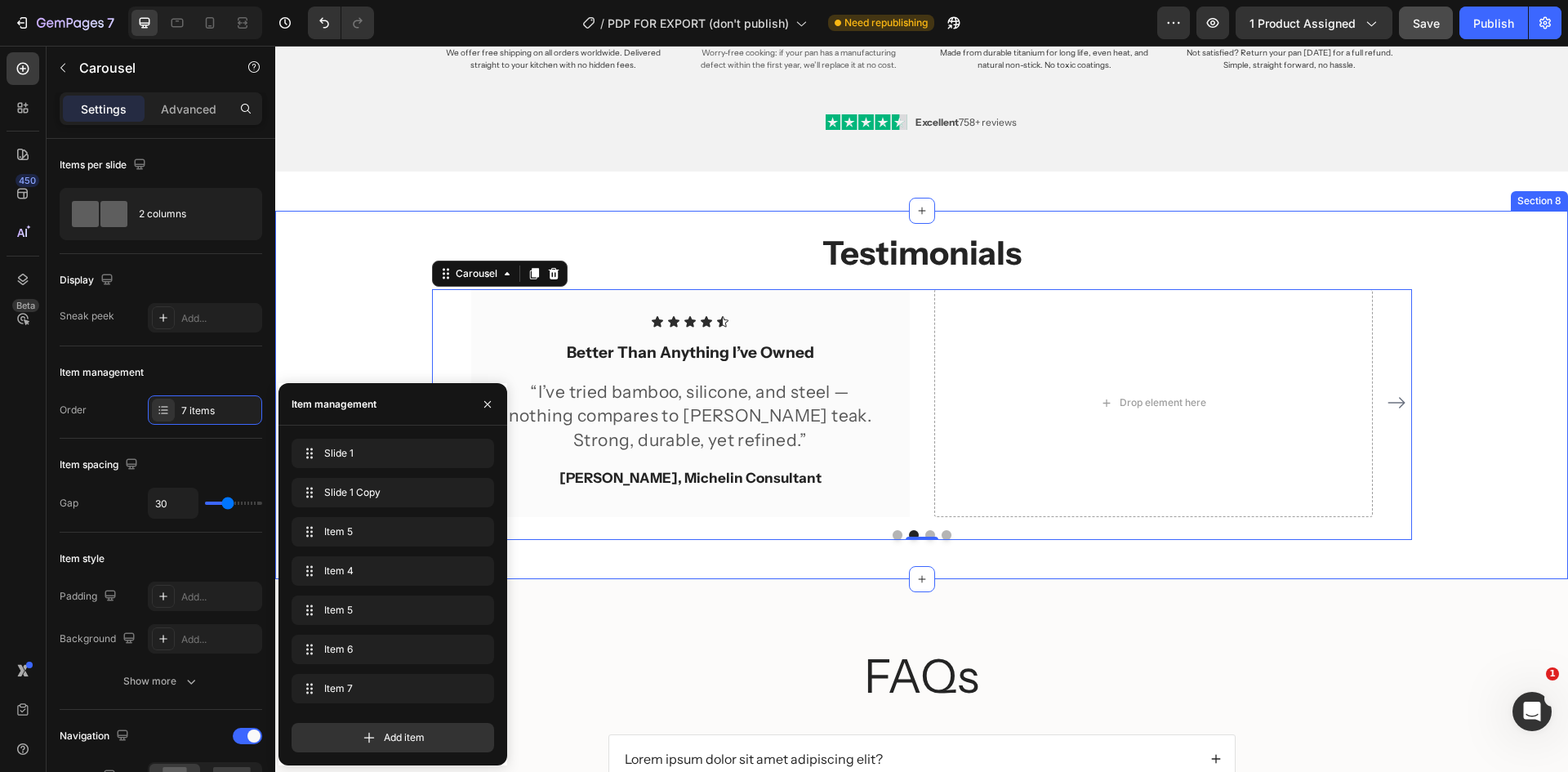
click at [1383, 575] on div "Testimonials Heading Icon Icon Icon Icon Icon Icon List Effortlessly Elegant Te…" at bounding box center [921, 394] width 1293 height 367
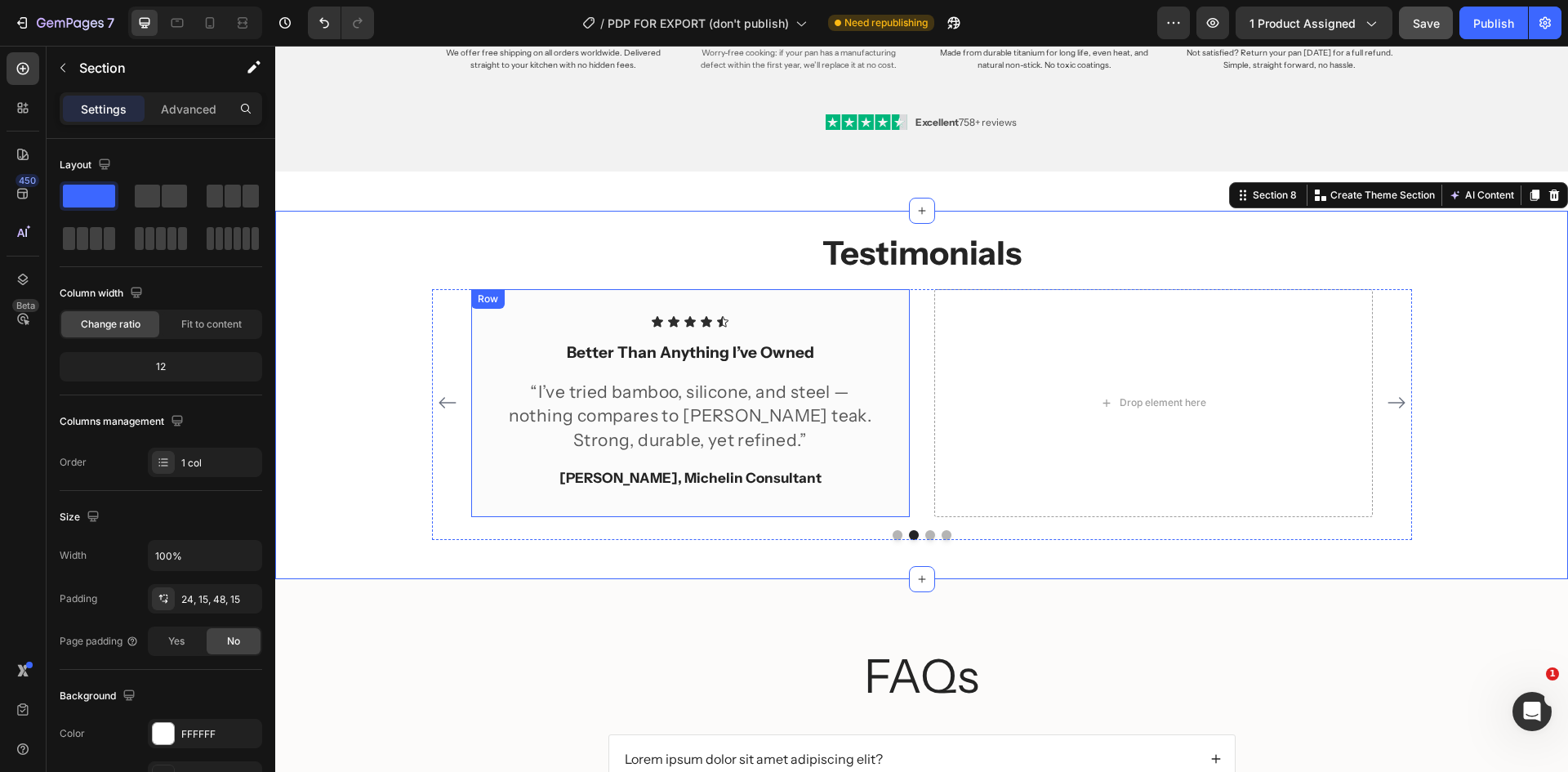
click at [771, 311] on div "Icon Icon Icon Icon Icon Icon List Better Than Anything I’ve Owned Text block “…" at bounding box center [690, 403] width 439 height 227
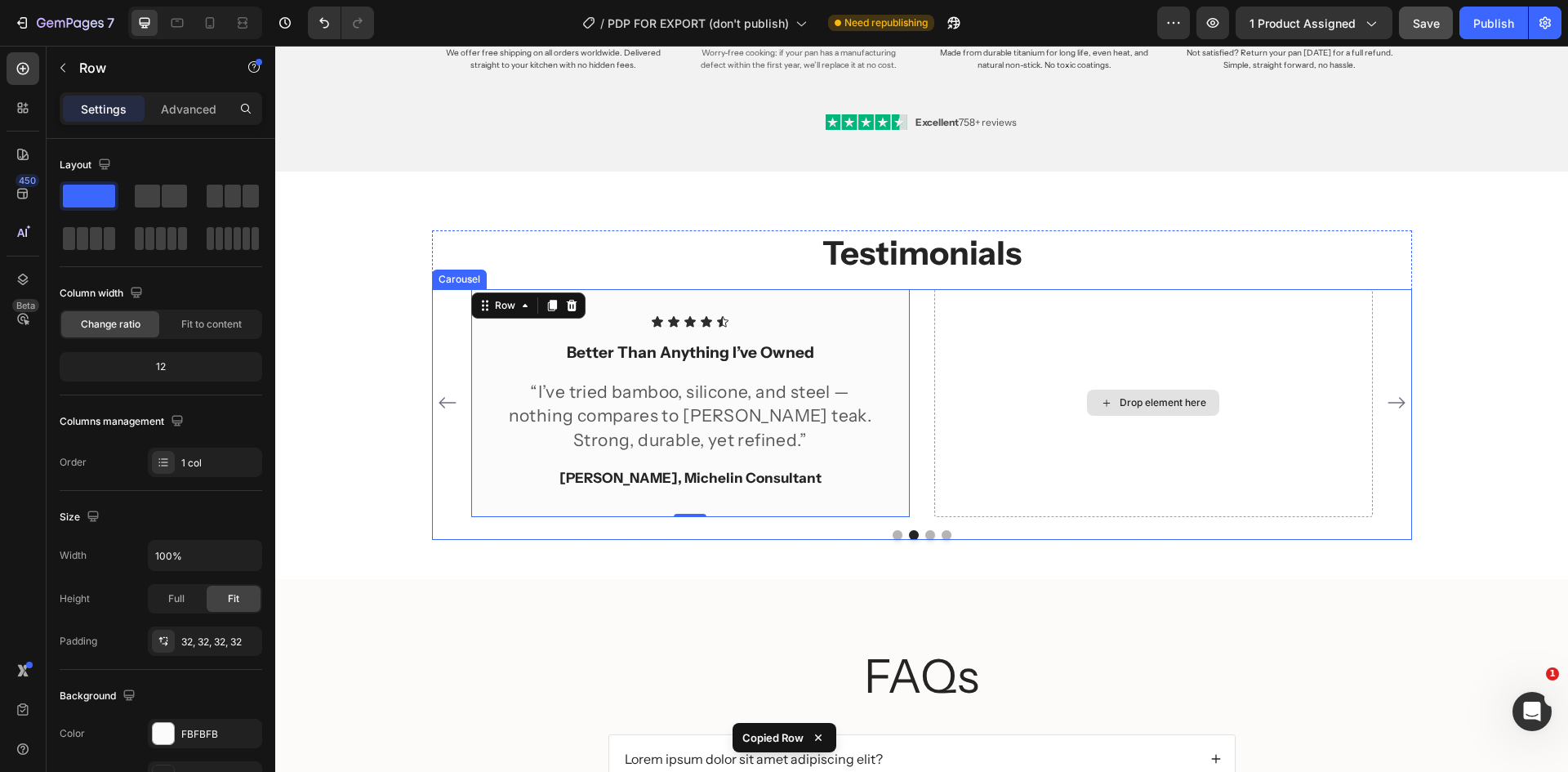
click at [994, 310] on div "Drop element here" at bounding box center [1153, 403] width 439 height 227
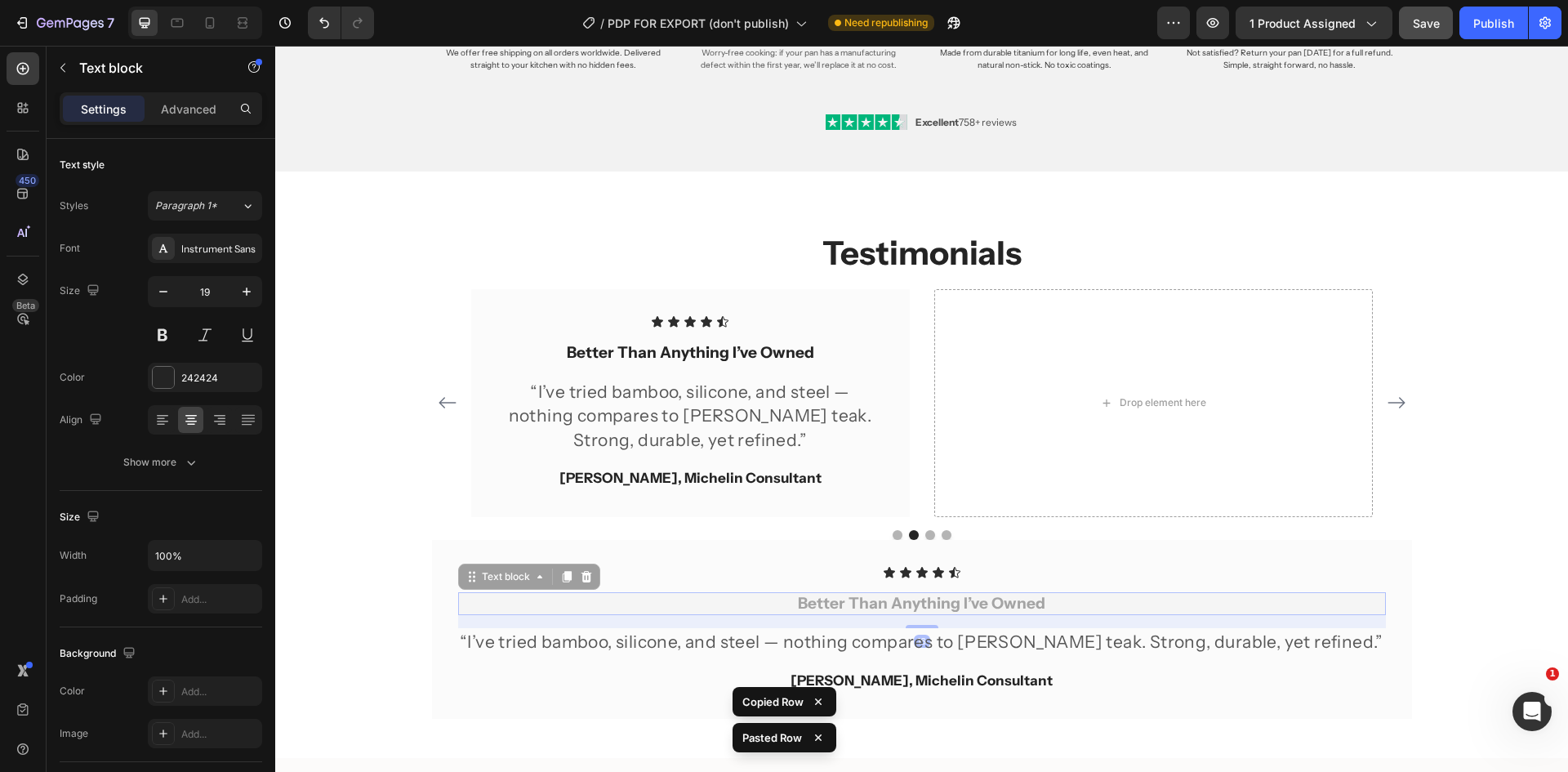
drag, startPoint x: 1045, startPoint y: 601, endPoint x: 1059, endPoint y: 588, distance: 19.1
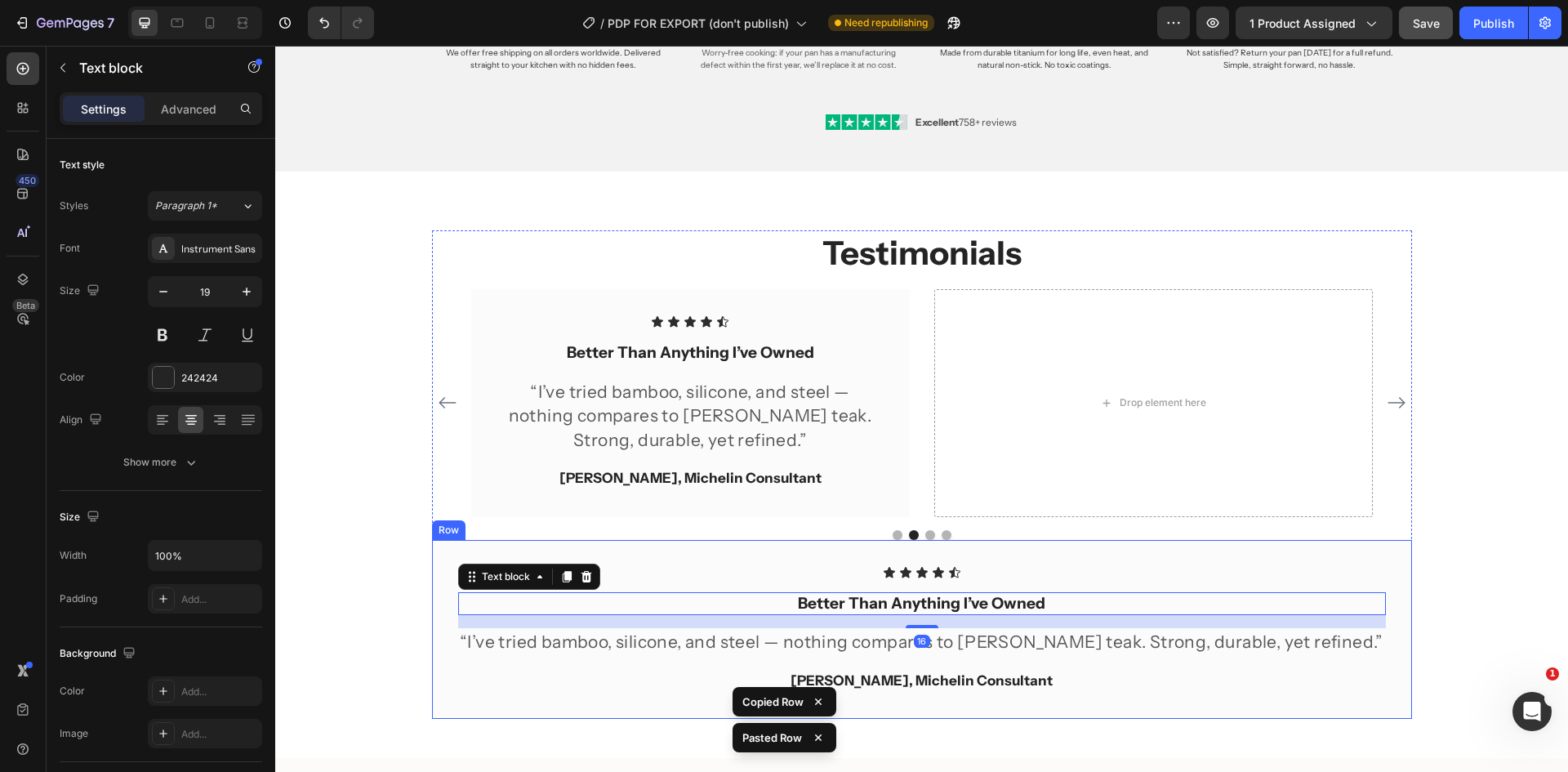
click at [1053, 561] on div "Icon Icon Icon Icon Icon Icon List Better Than Anything I’ve Owned Text block 1…" at bounding box center [921, 629] width 980 height 180
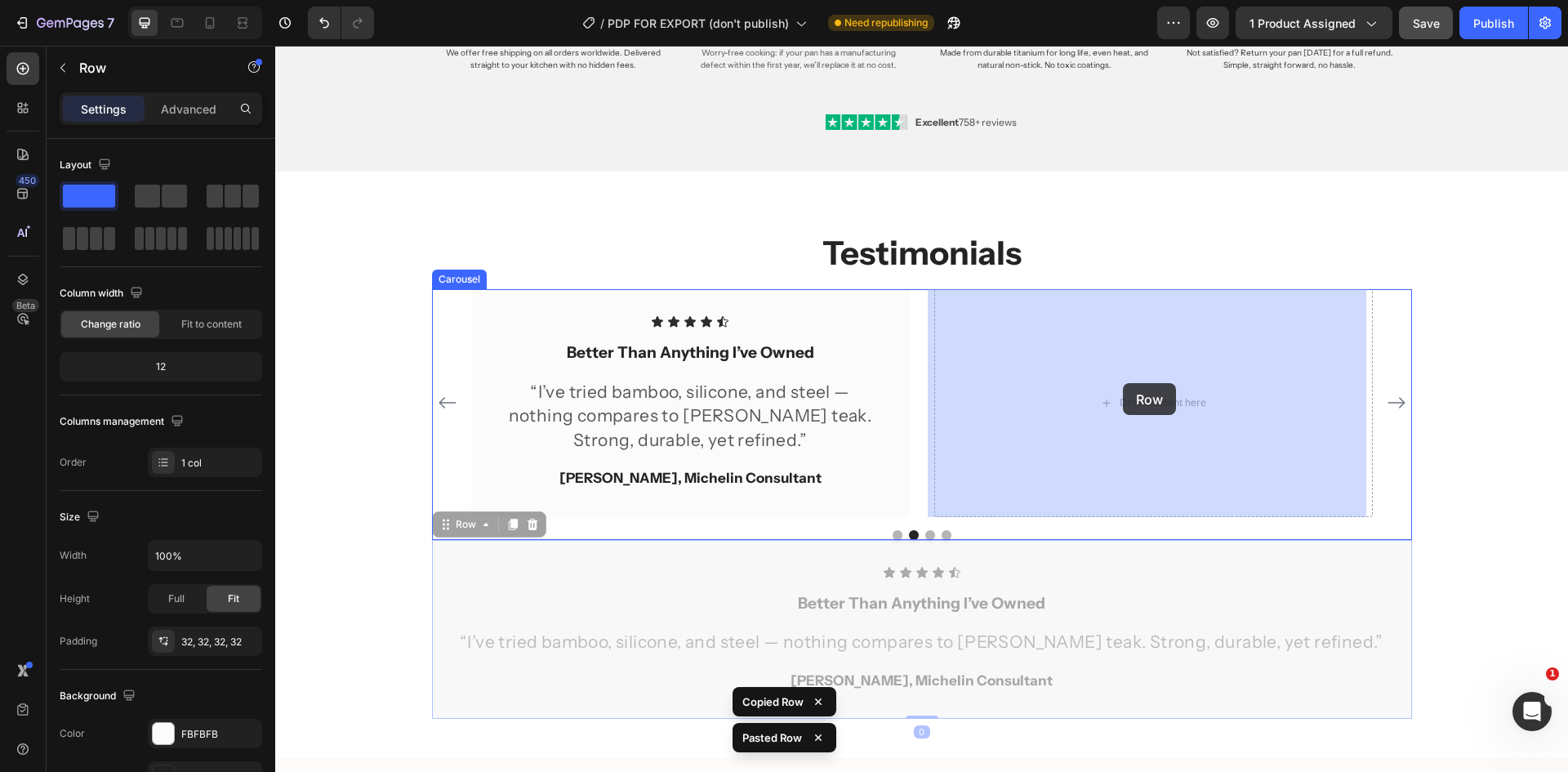
drag, startPoint x: 1086, startPoint y: 537, endPoint x: 1123, endPoint y: 374, distance: 167.1
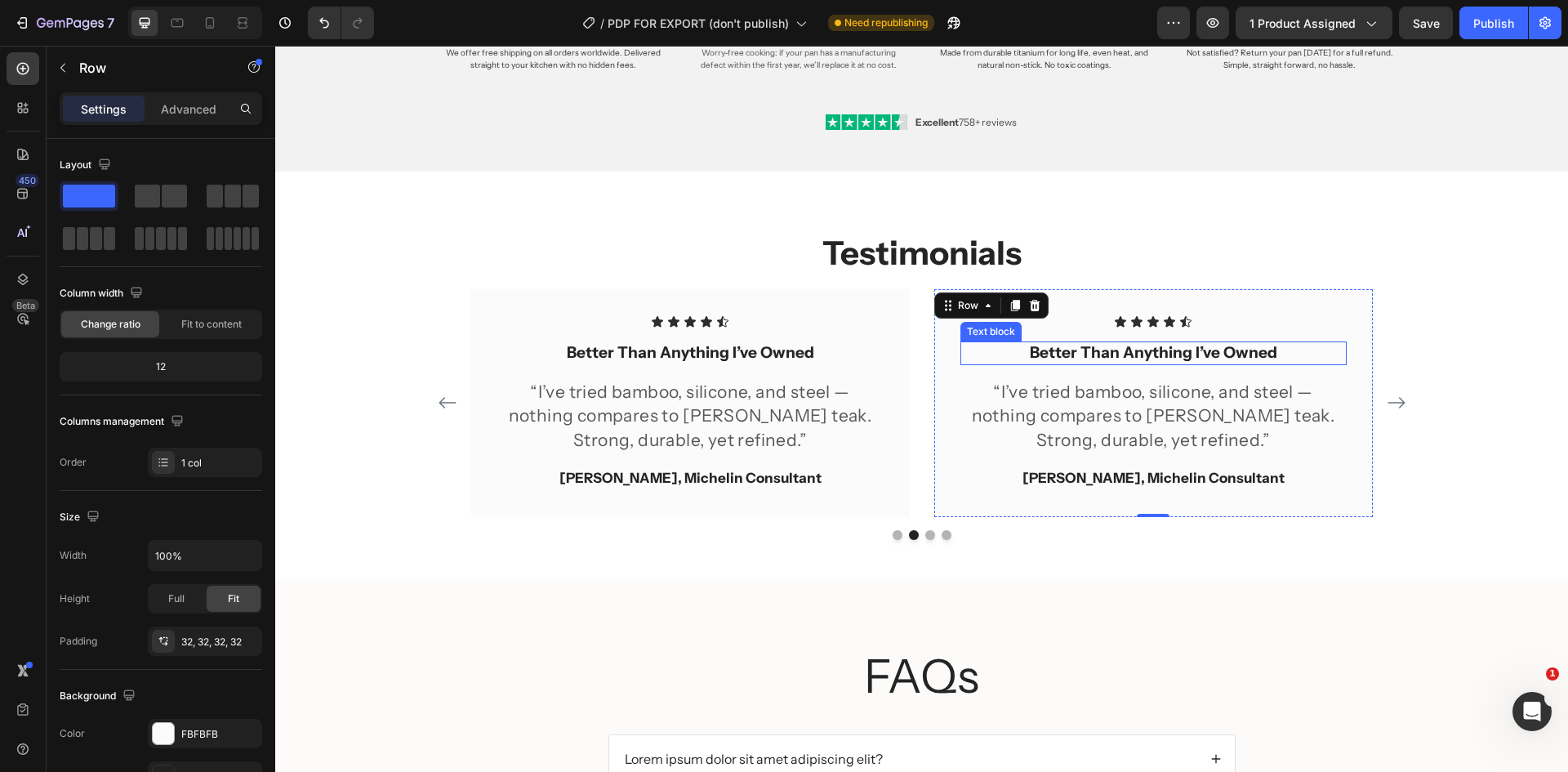
click at [1072, 353] on strong "Better Than Anything I’ve Owned" at bounding box center [1154, 352] width 248 height 19
click at [1072, 355] on strong "Better Than Anything I’ve Owned" at bounding box center [1154, 352] width 248 height 19
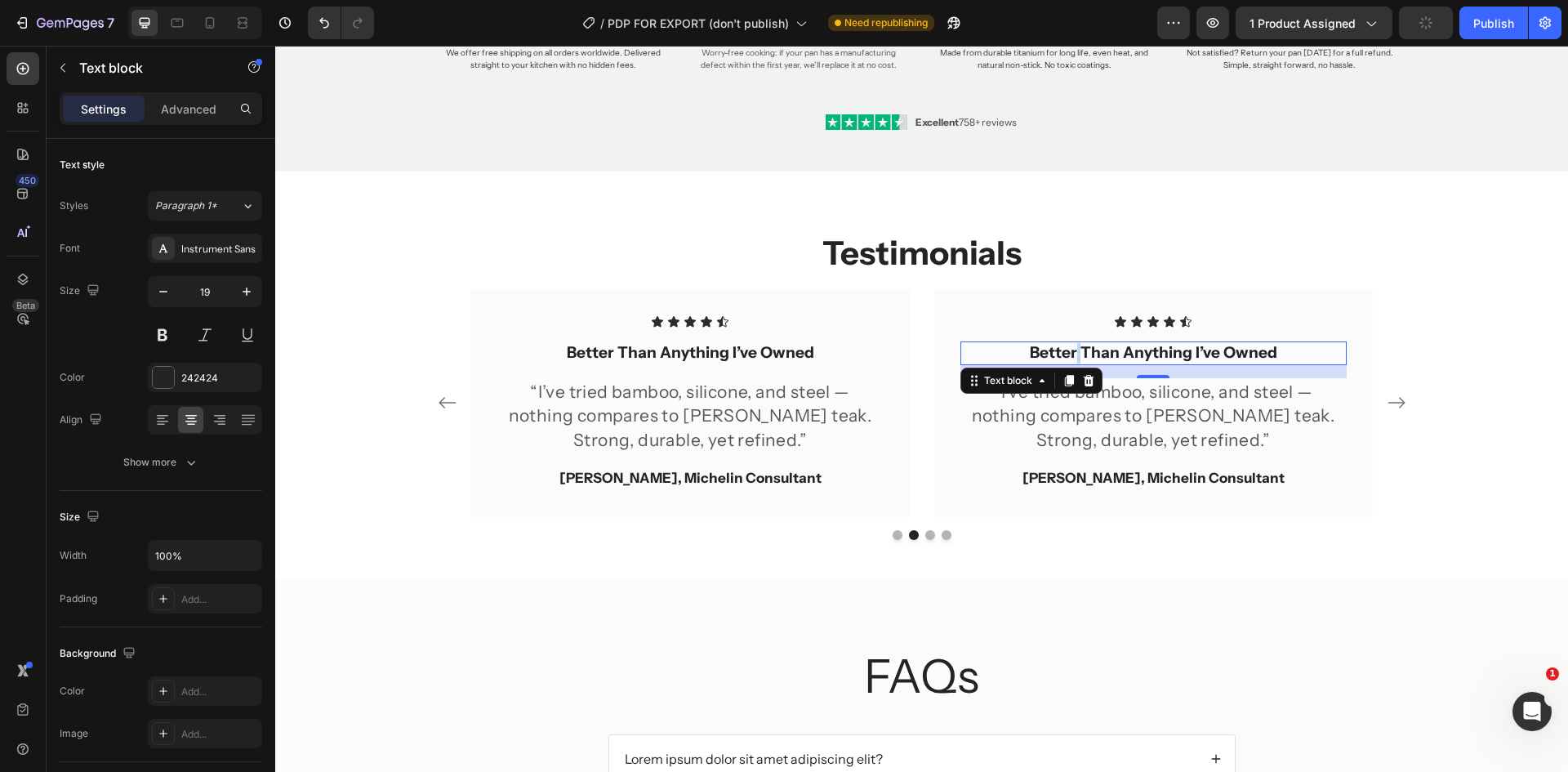
click at [1072, 355] on strong "Better Than Anything I’ve Owned" at bounding box center [1154, 352] width 248 height 19
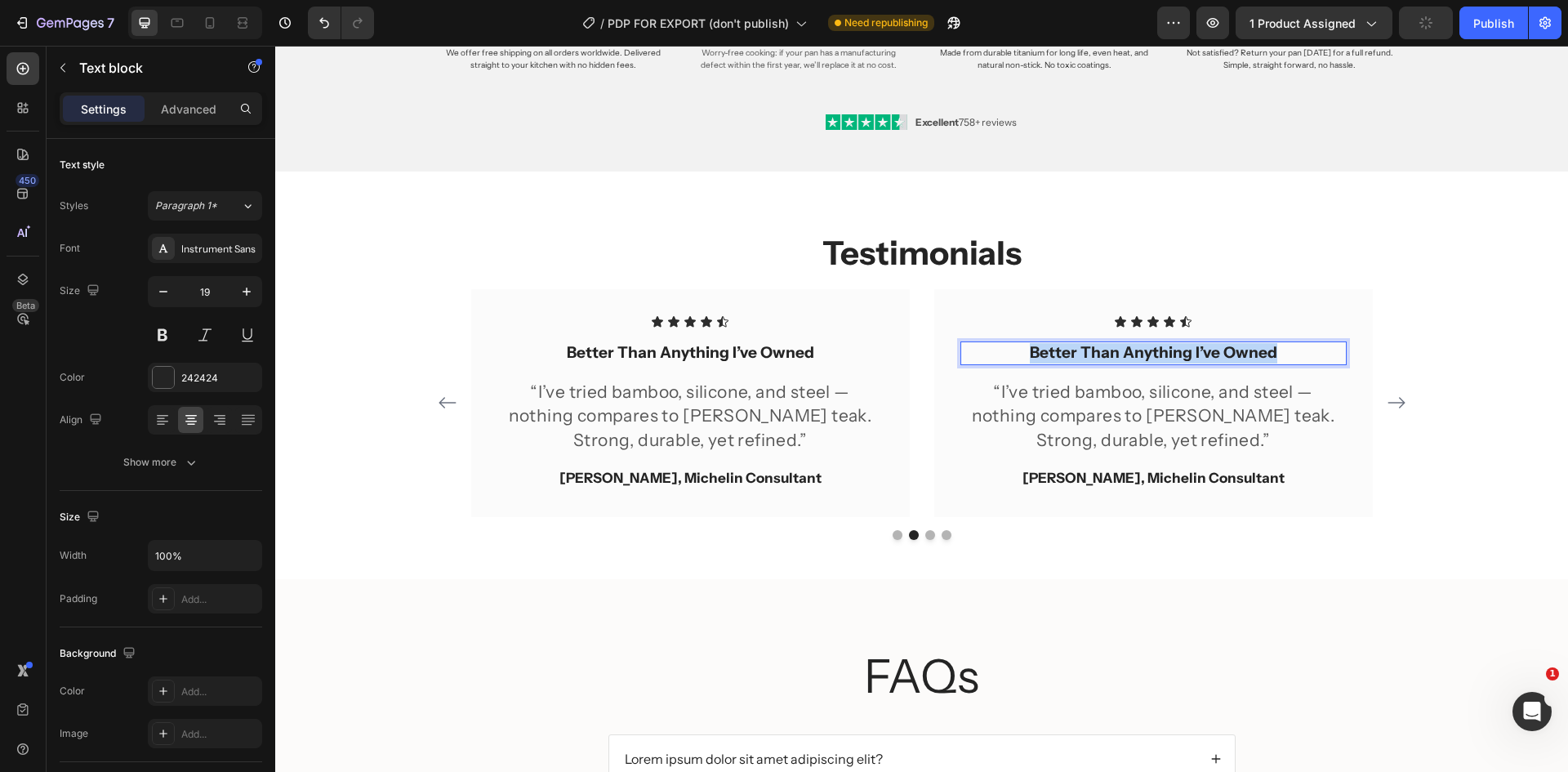
click at [1072, 355] on strong "Better Than Anything I’ve Owned" at bounding box center [1154, 352] width 248 height 19
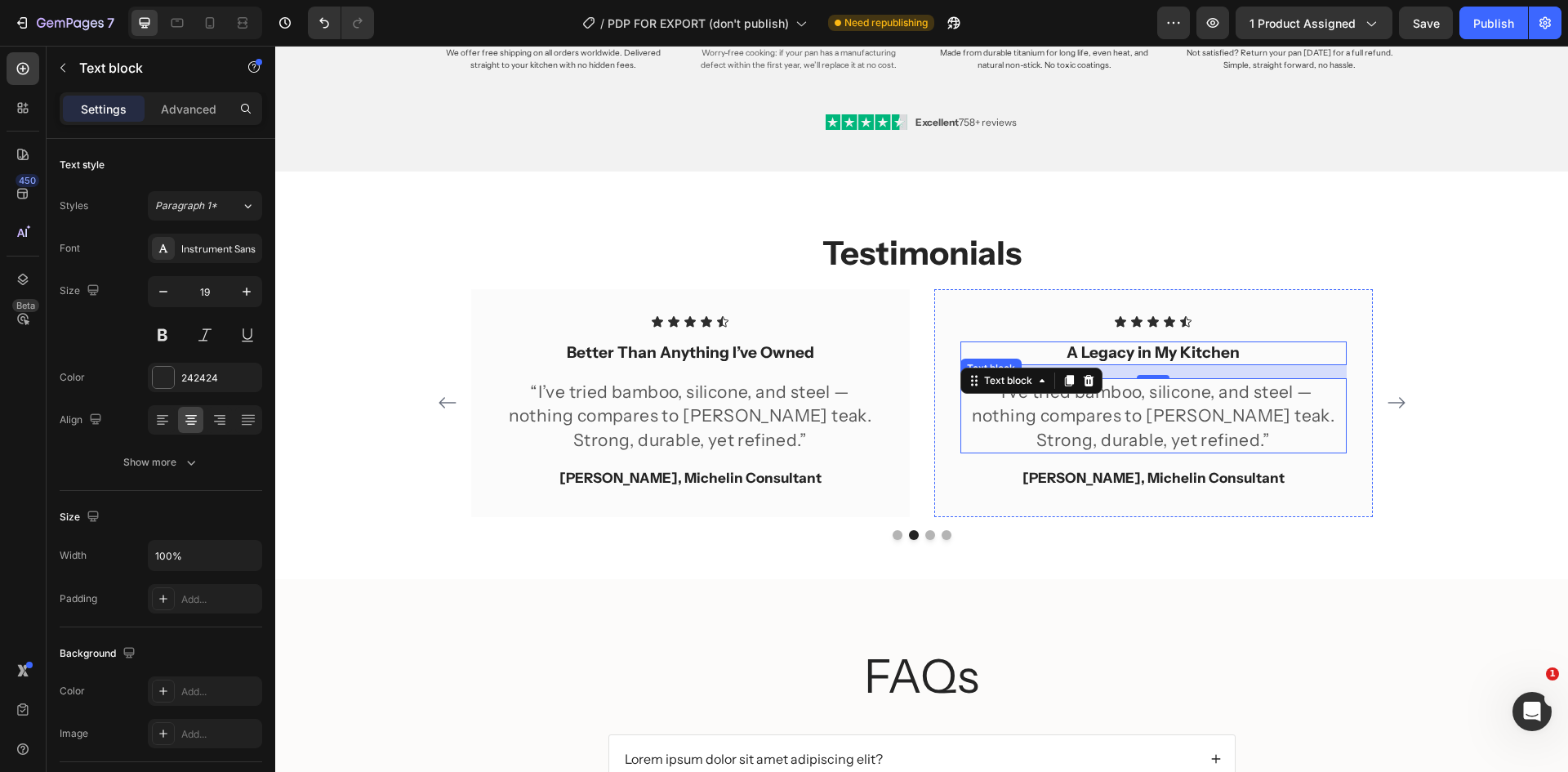
click at [1218, 420] on p "“I’ve tried bamboo, silicone, and steel — nothing compares to [PERSON_NAME] tea…" at bounding box center [1153, 416] width 383 height 72
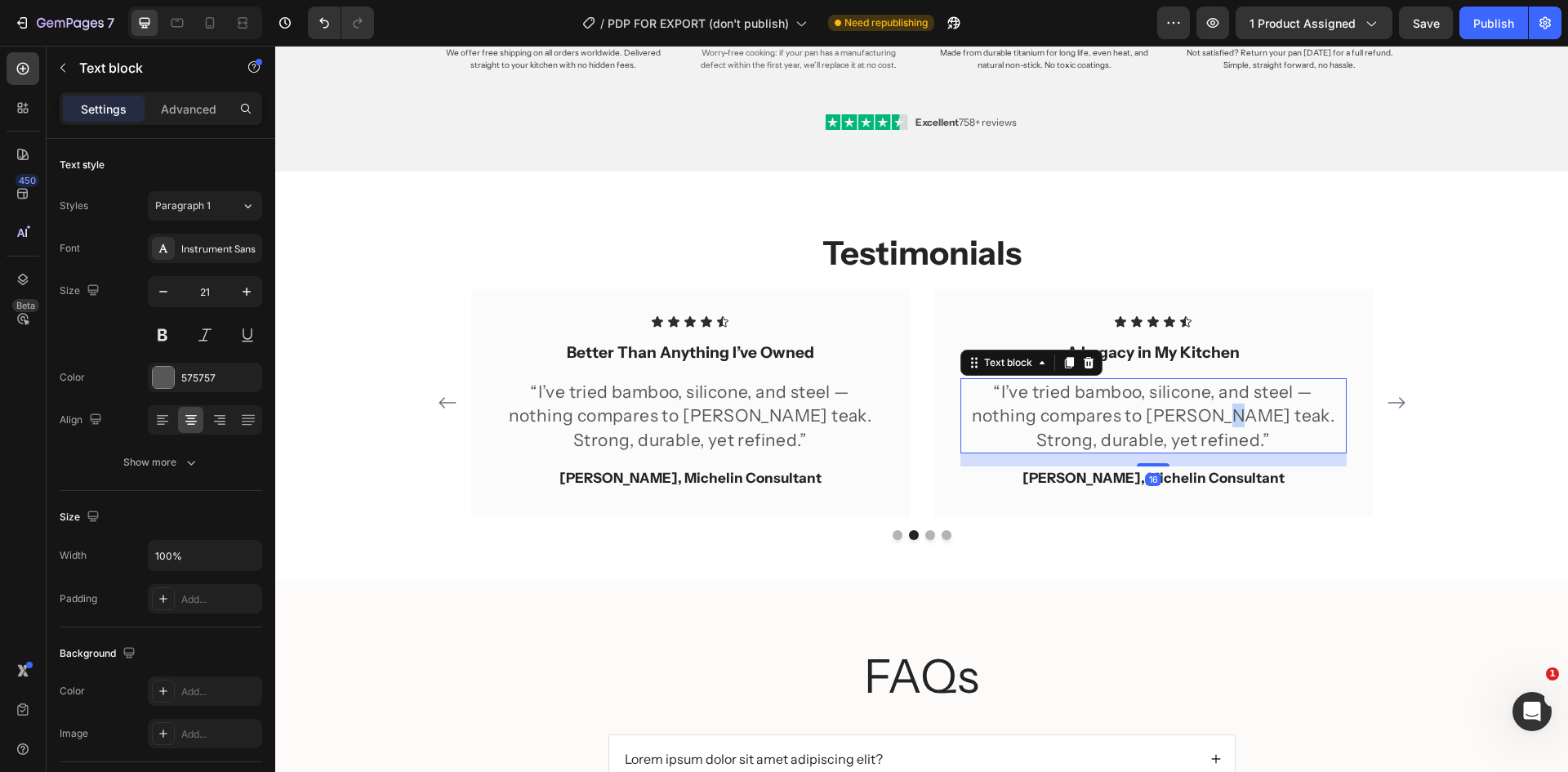
click at [1218, 420] on p "“I’ve tried bamboo, silicone, and steel — nothing compares to [PERSON_NAME] tea…" at bounding box center [1153, 416] width 383 height 72
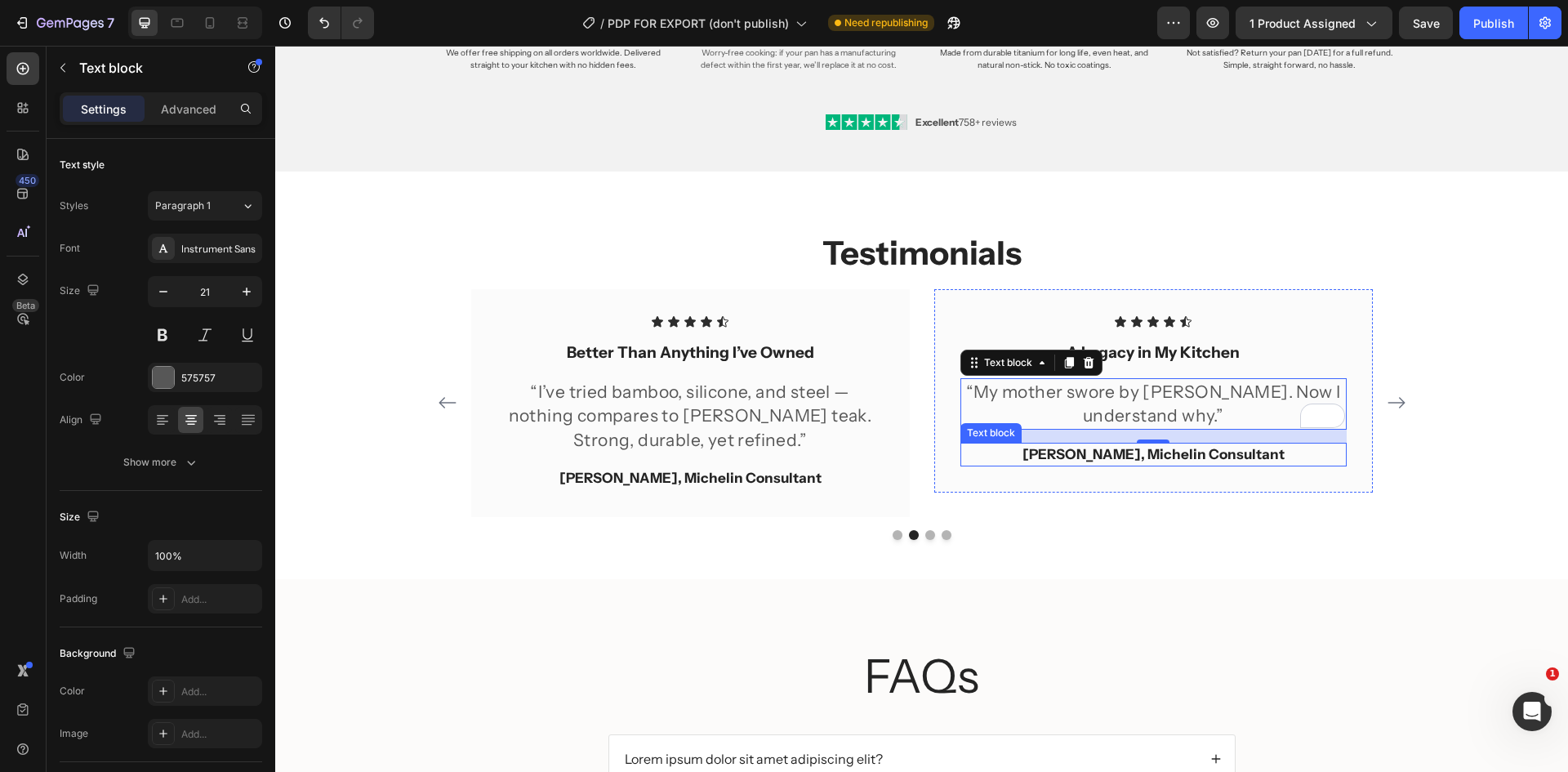
click at [1127, 457] on p "[PERSON_NAME], Michelin Consultant" at bounding box center [1153, 455] width 383 height 21
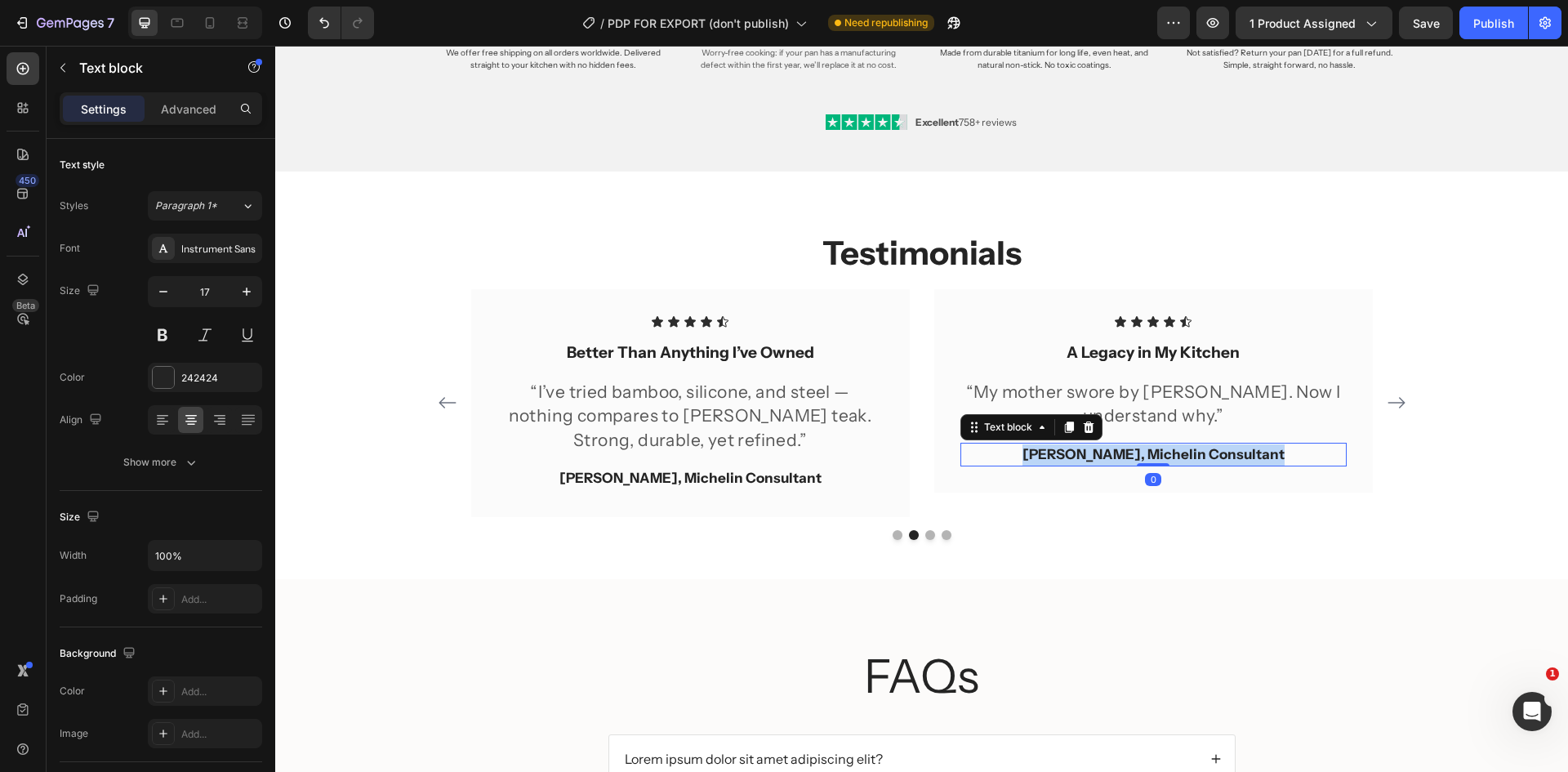
click at [1127, 457] on p "[PERSON_NAME], Michelin Consultant" at bounding box center [1153, 455] width 383 height 21
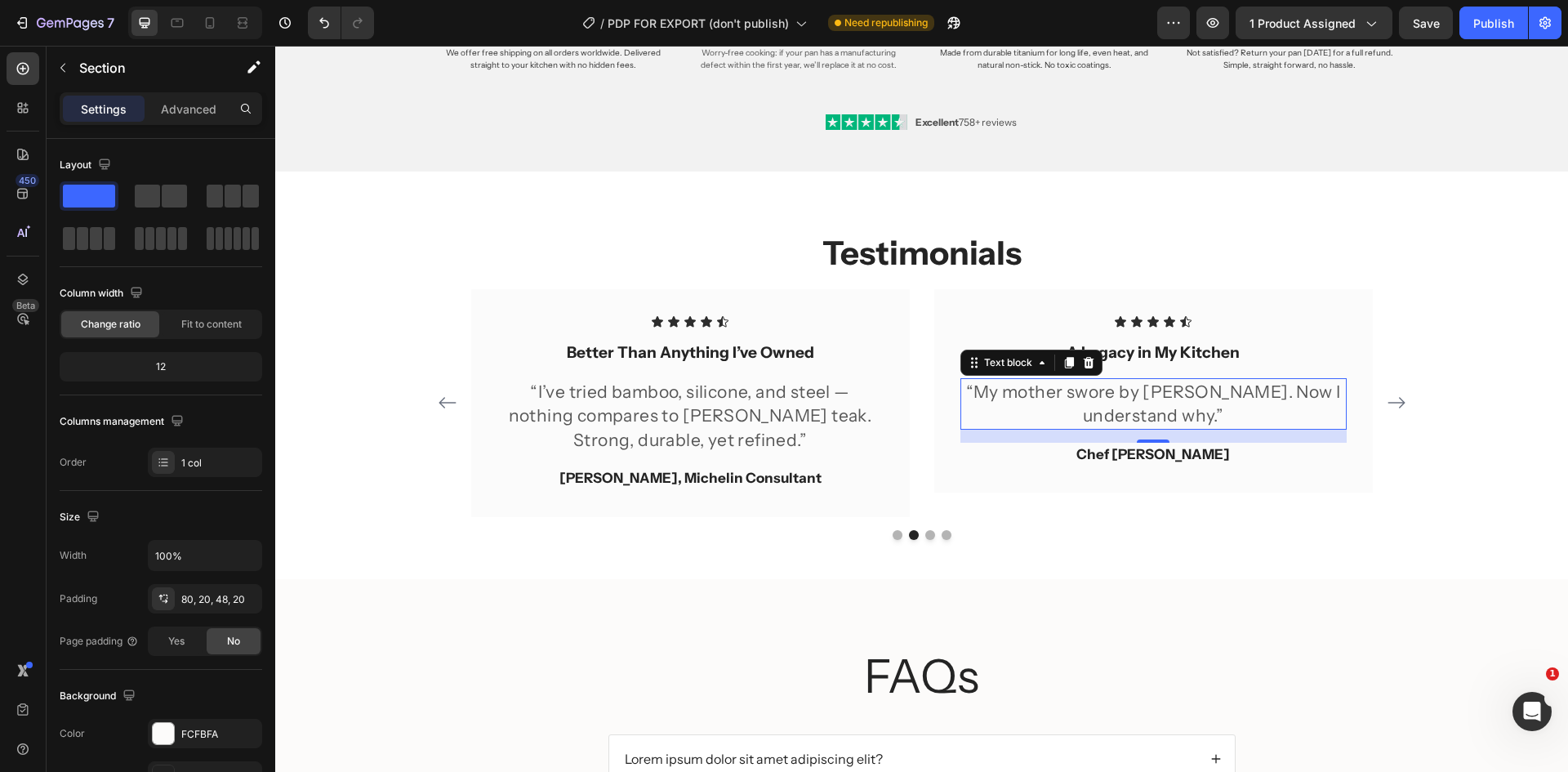
click at [1168, 406] on p "“My mother swore by [PERSON_NAME]. Now I understand why.”" at bounding box center [1153, 404] width 383 height 48
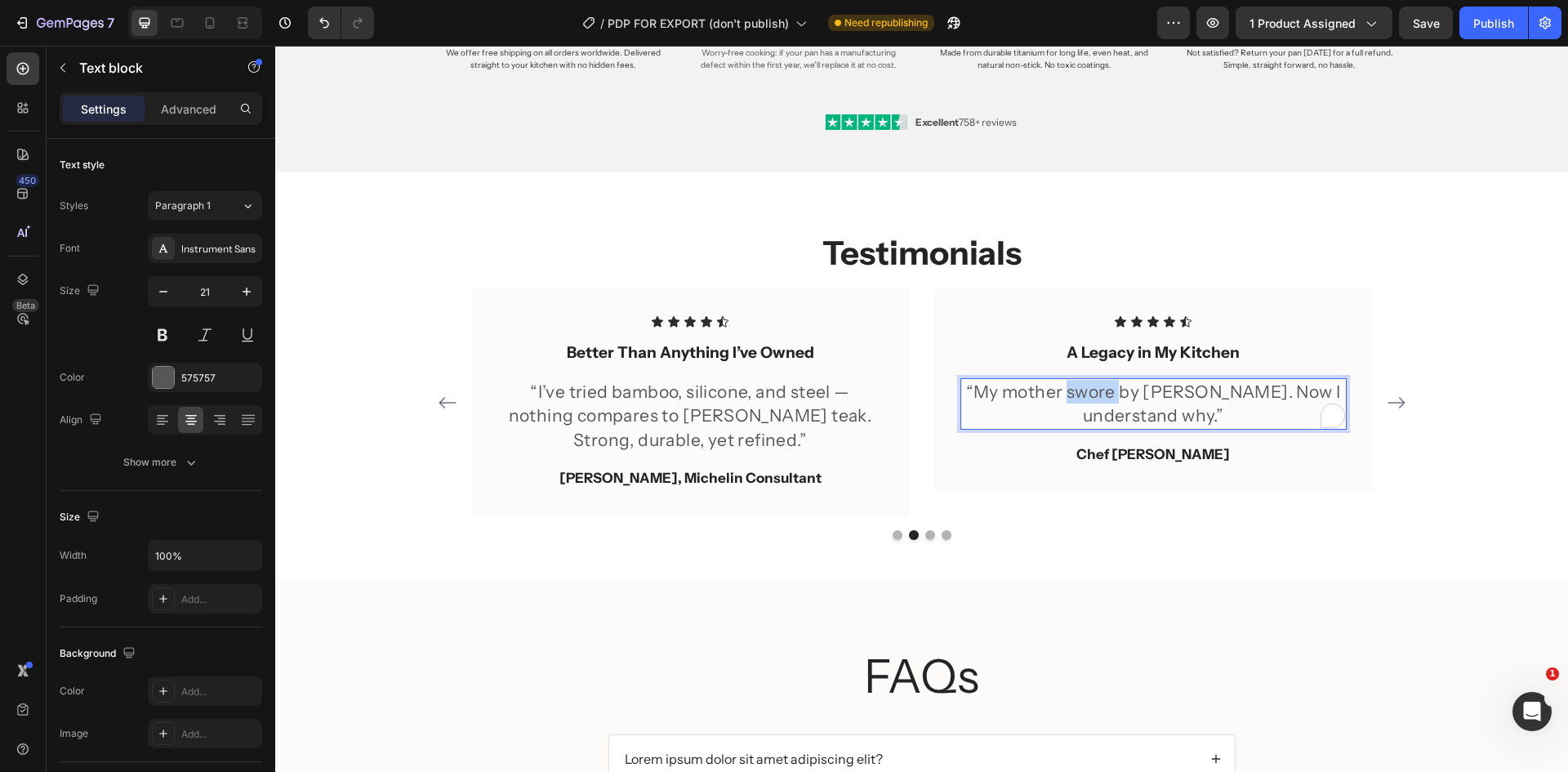
click at [1123, 403] on p "“My mother swore by [PERSON_NAME]. Now I understand why.”" at bounding box center [1153, 404] width 383 height 48
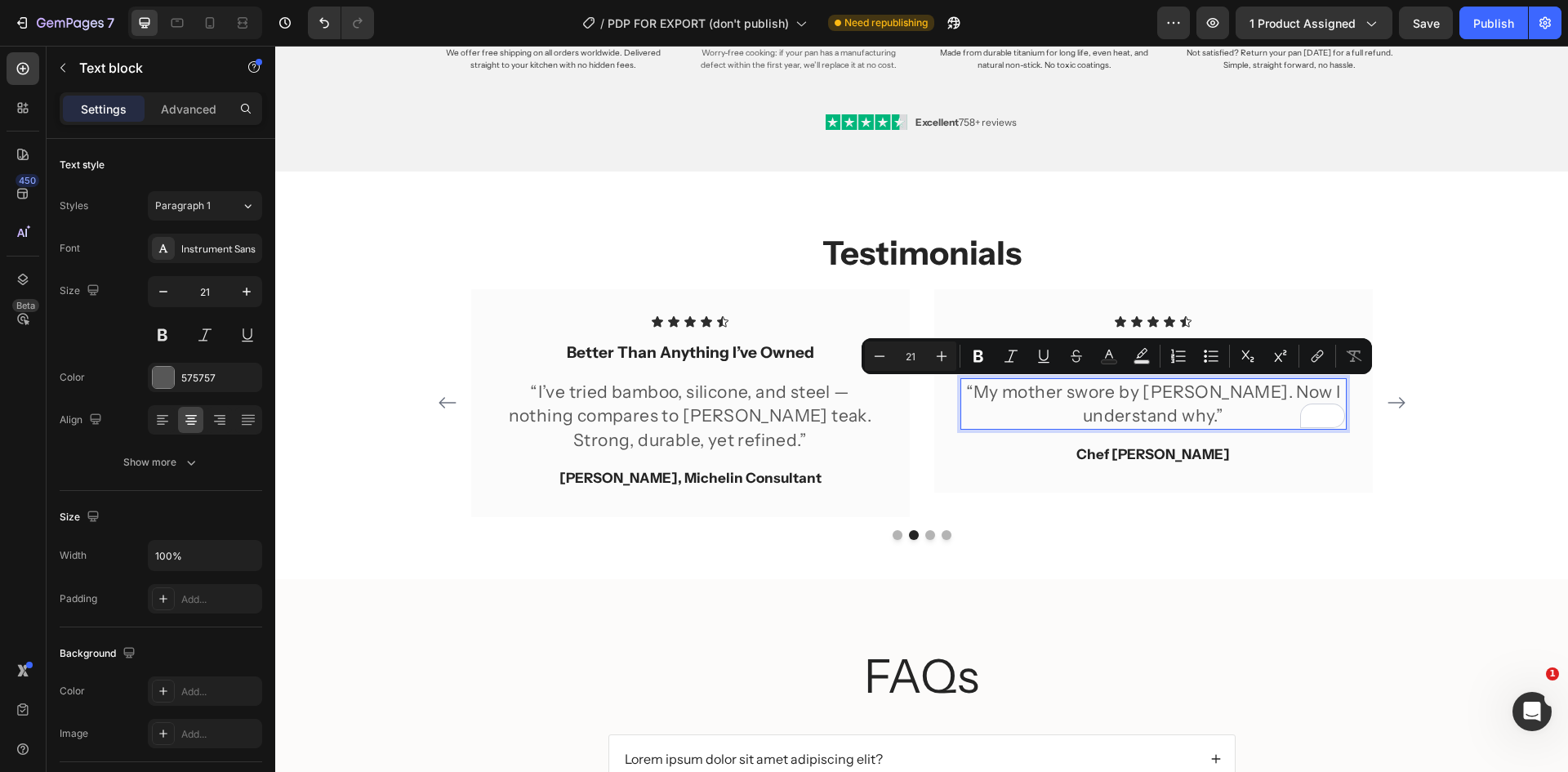
click at [996, 386] on p "“My mother swore by [PERSON_NAME]. Now I understand why.”" at bounding box center [1153, 404] width 383 height 48
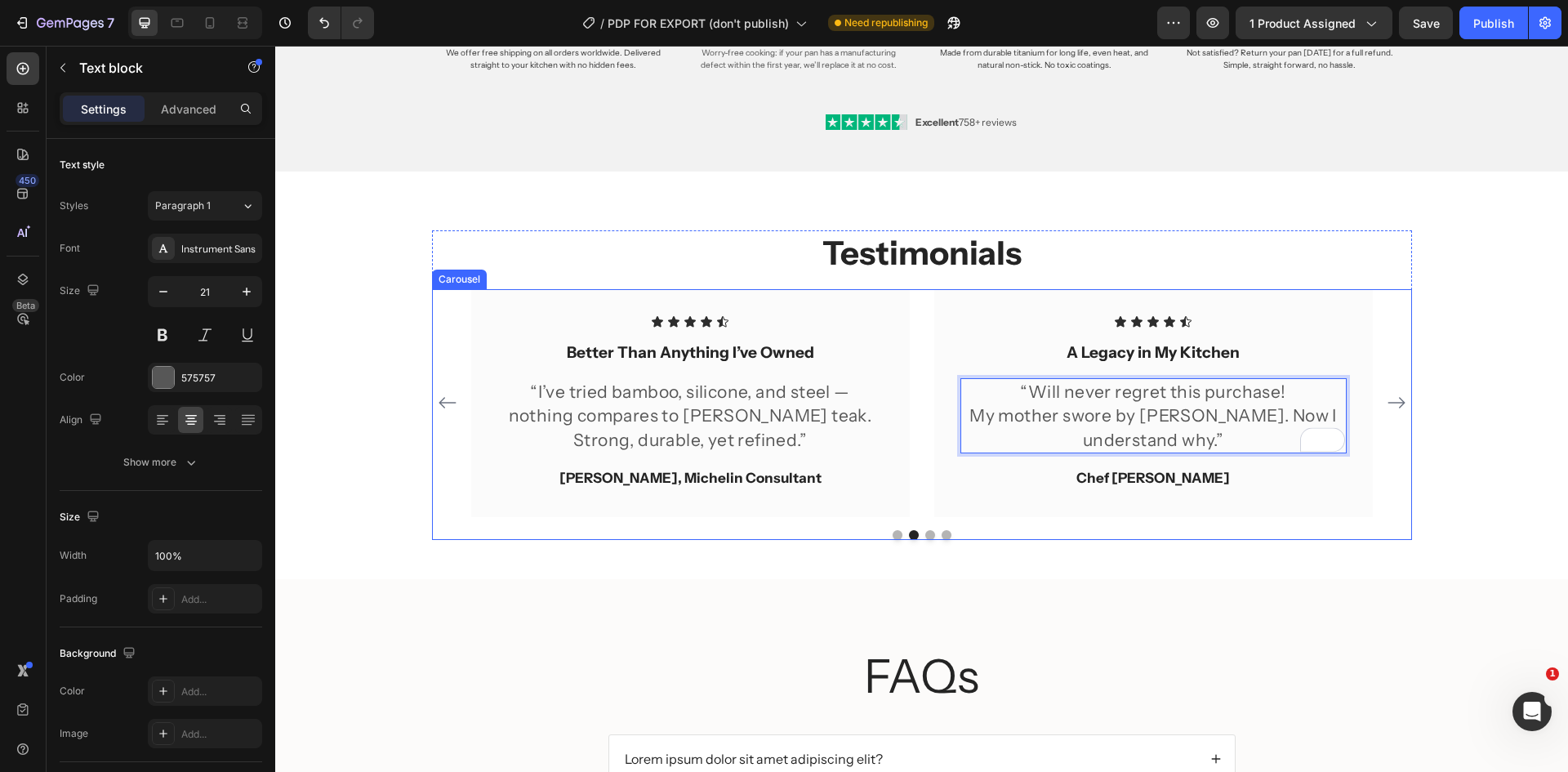
click at [1403, 489] on div "Icon Icon Icon Icon Icon Icon List Effortlessly Elegant Text block “They look b…" at bounding box center [921, 403] width 980 height 227
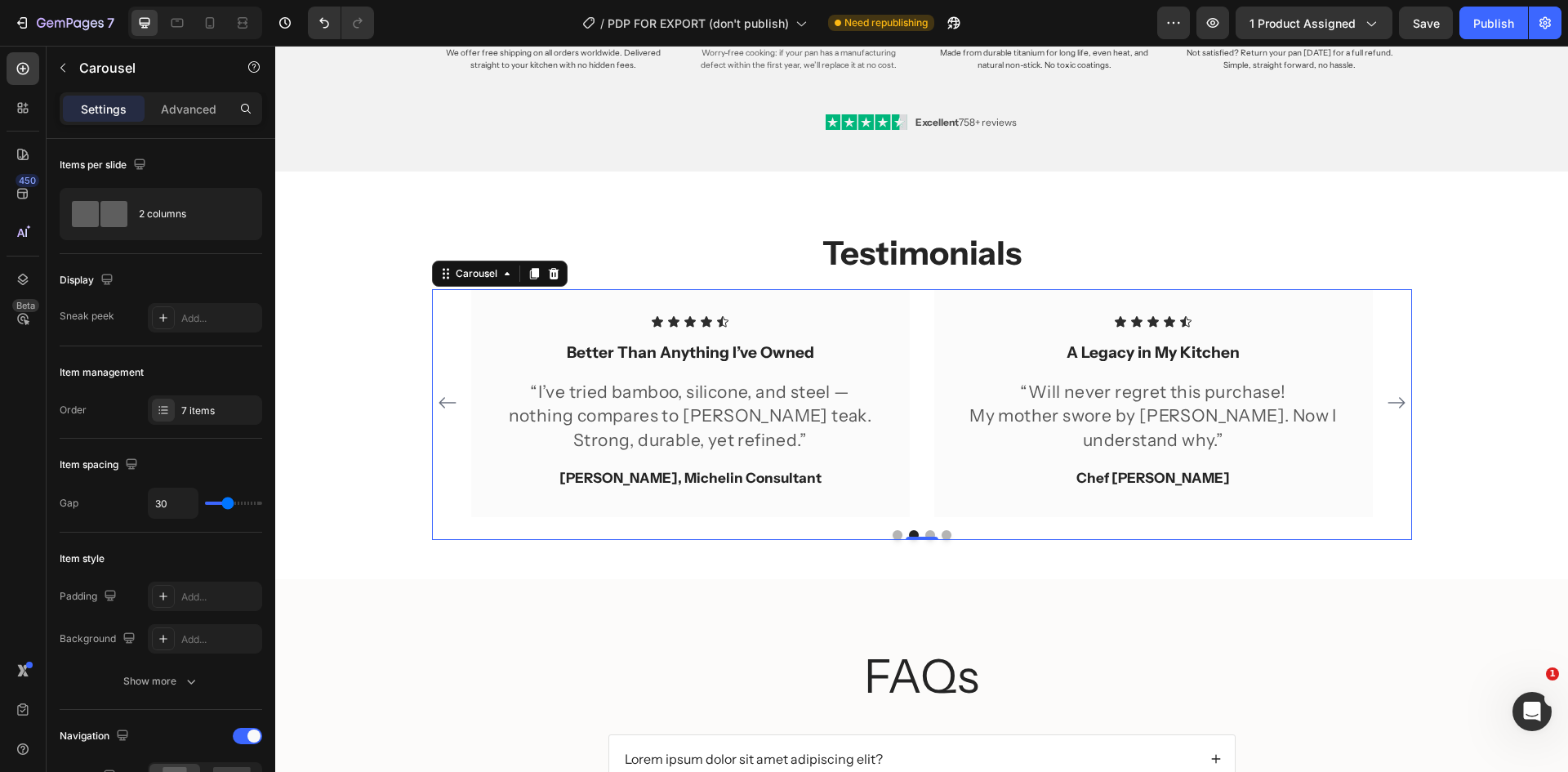
click at [1390, 404] on icon "Carousel Next Arrow" at bounding box center [1396, 402] width 20 height 20
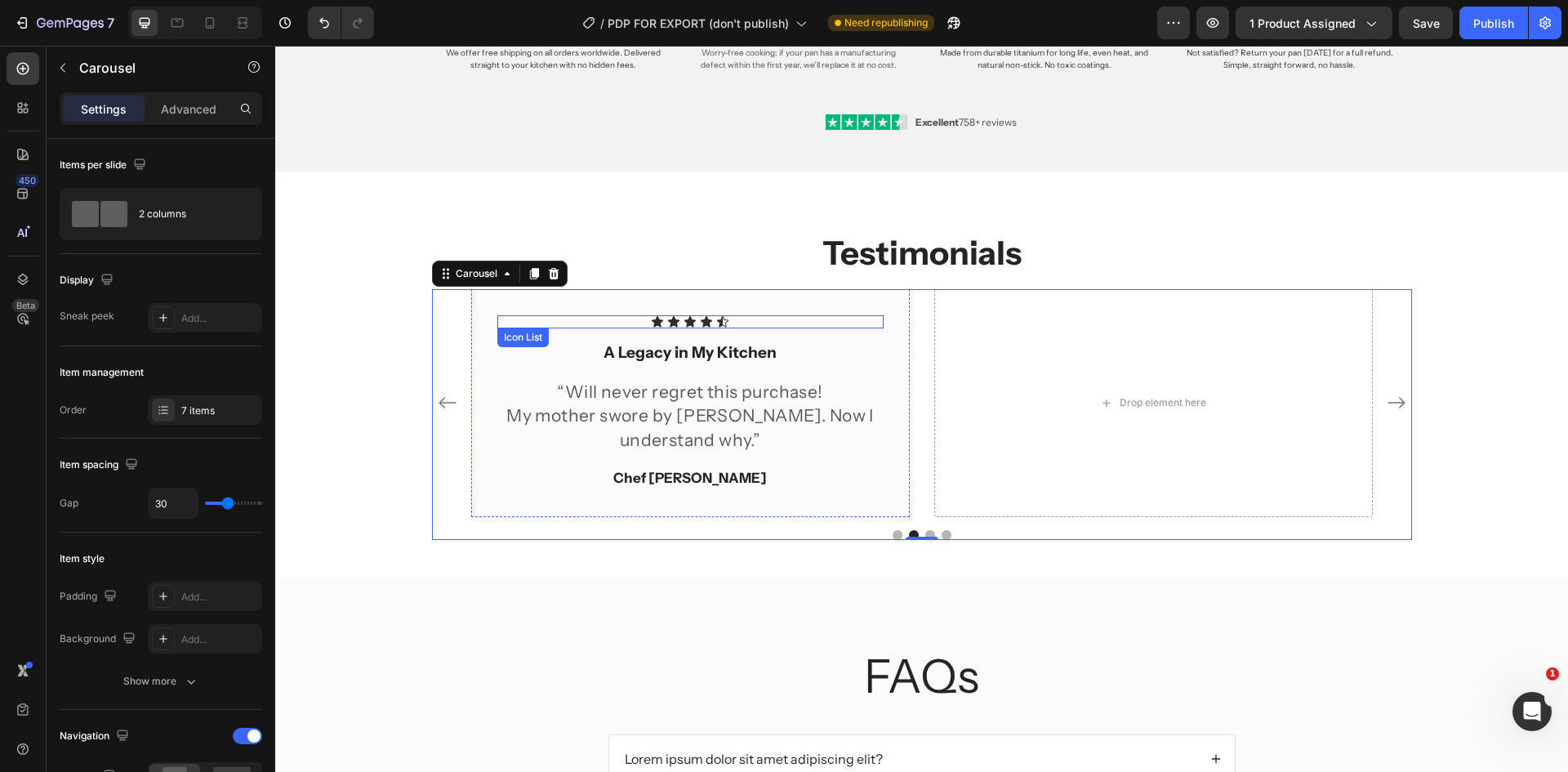
click at [758, 325] on div "Icon Icon Icon Icon Icon" at bounding box center [690, 322] width 386 height 13
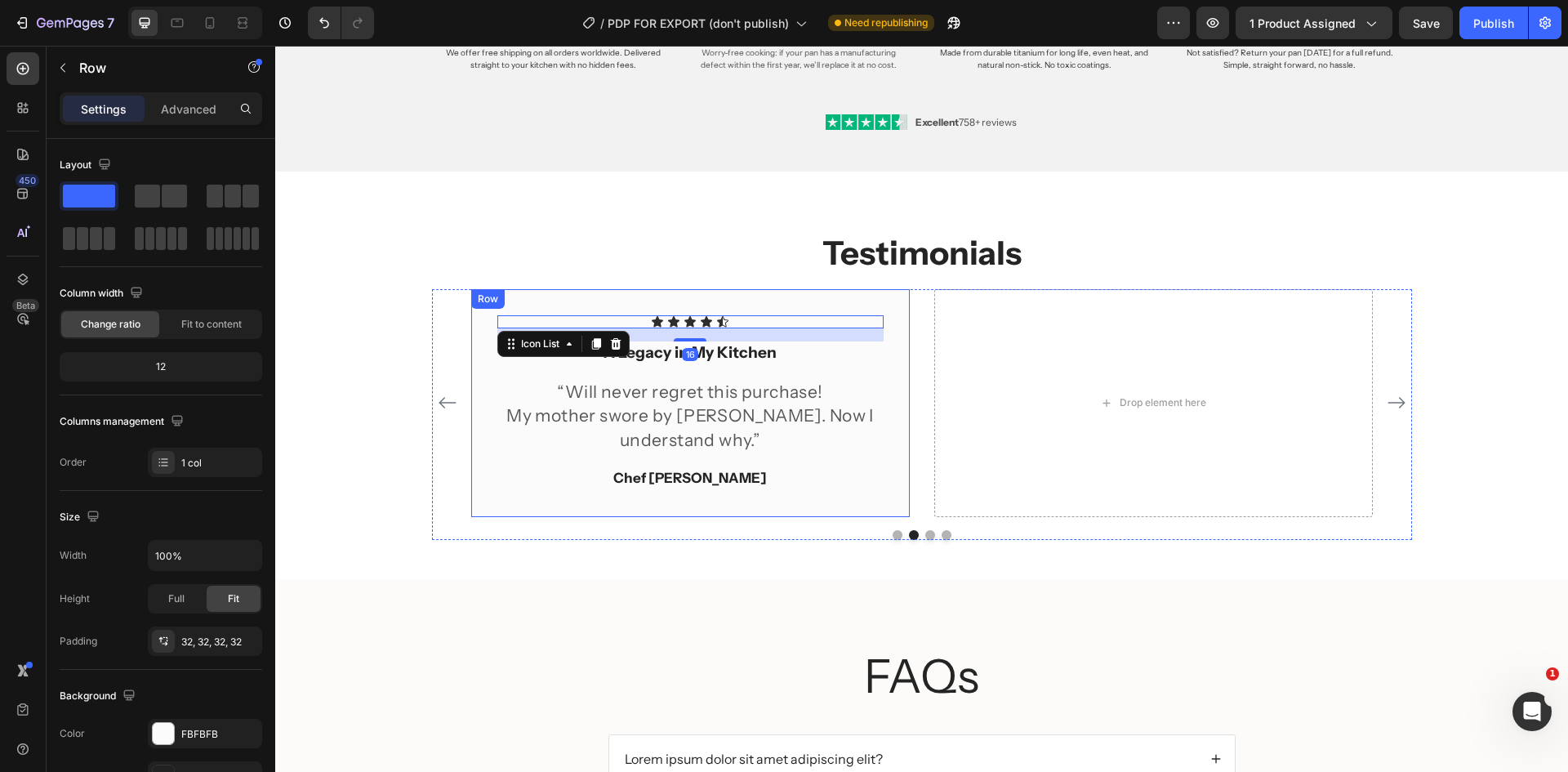
click at [843, 305] on div "Icon Icon Icon Icon Icon Icon List 16 A Legacy in My Kitchen Text block “Will n…" at bounding box center [690, 403] width 439 height 227
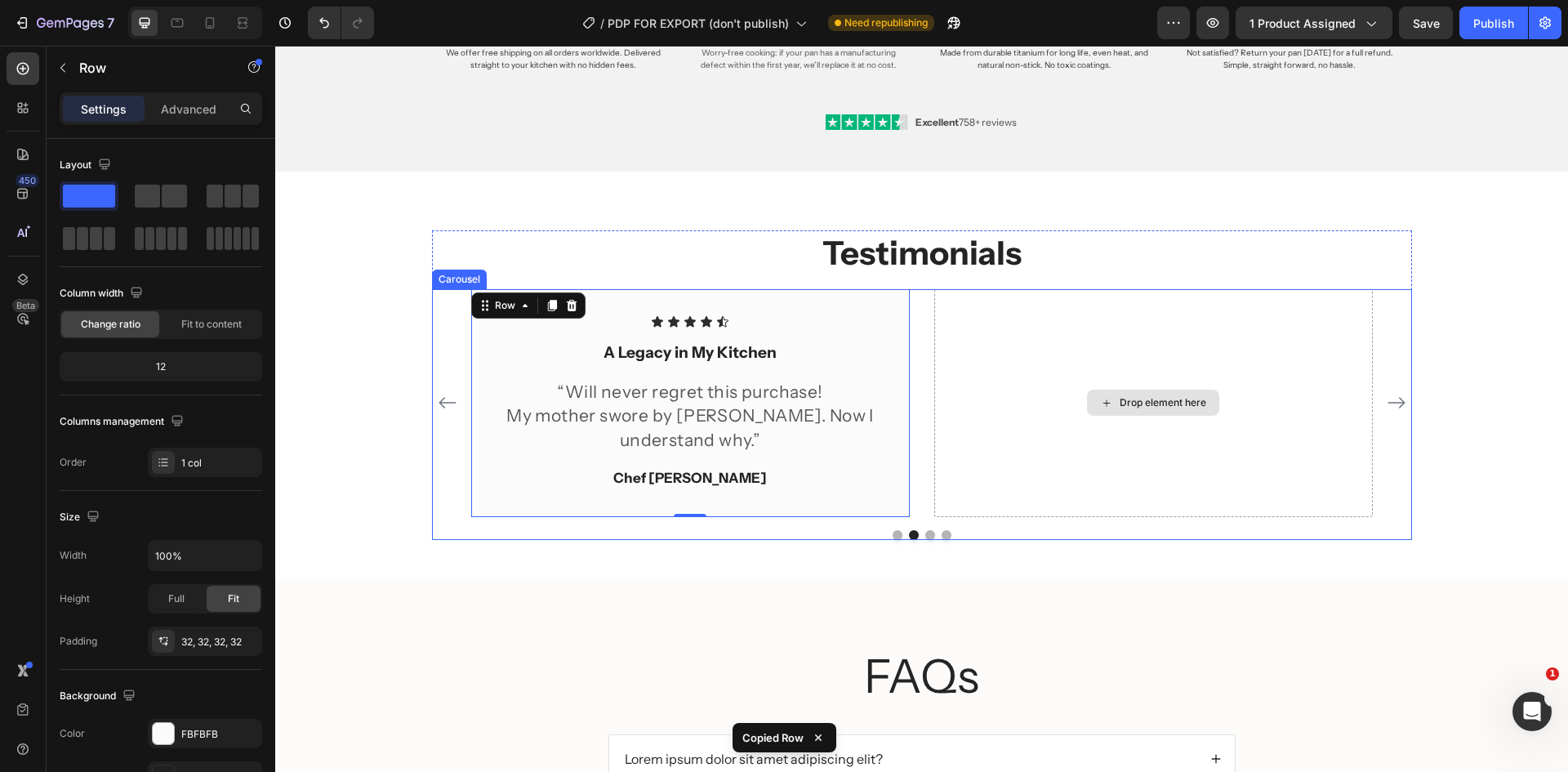
click at [1084, 337] on div "Drop element here" at bounding box center [1153, 403] width 439 height 227
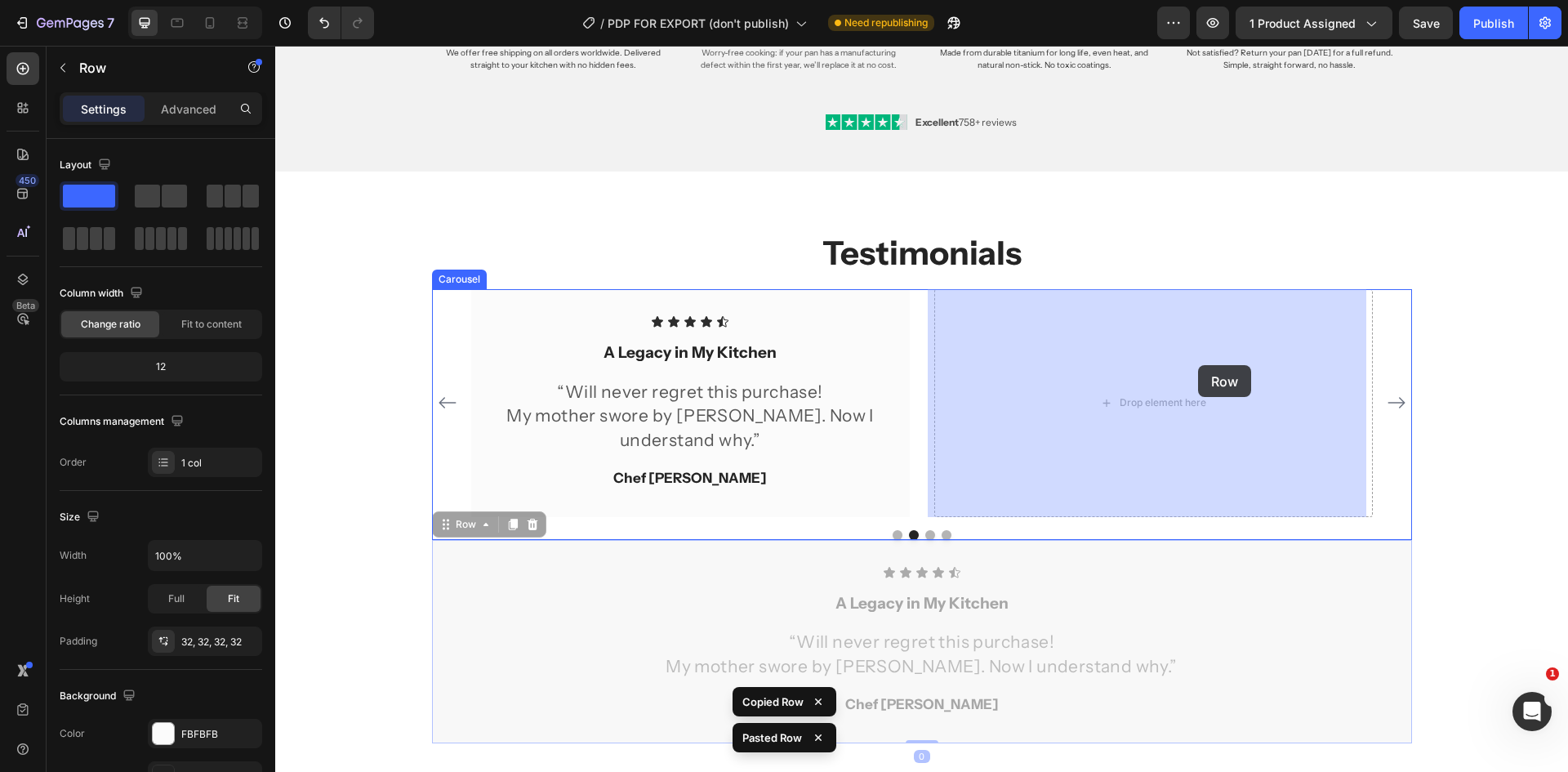
drag, startPoint x: 1156, startPoint y: 551, endPoint x: 1198, endPoint y: 365, distance: 190.7
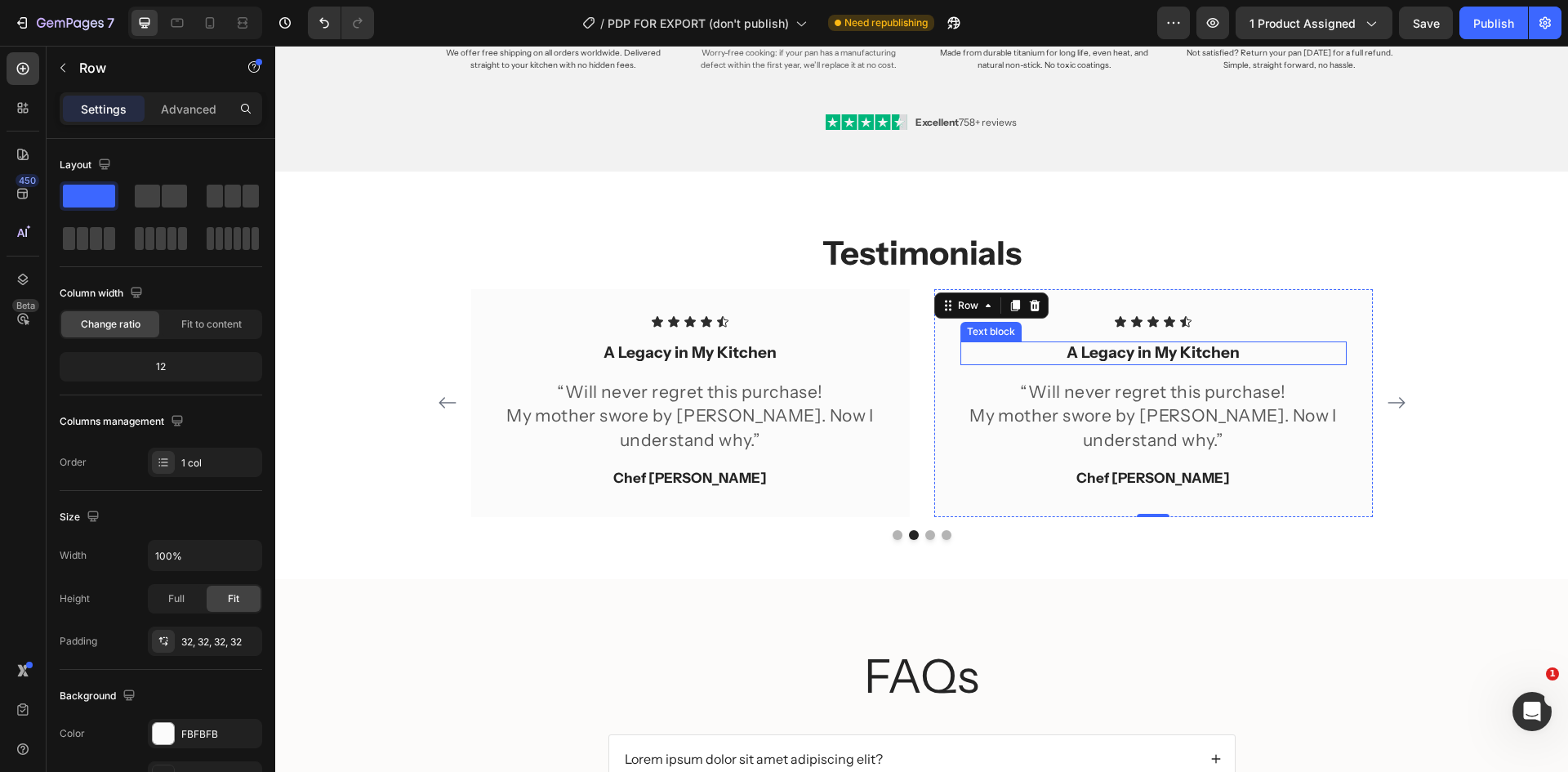
click at [1168, 349] on strong "A Legacy in My Kitchen" at bounding box center [1153, 352] width 173 height 19
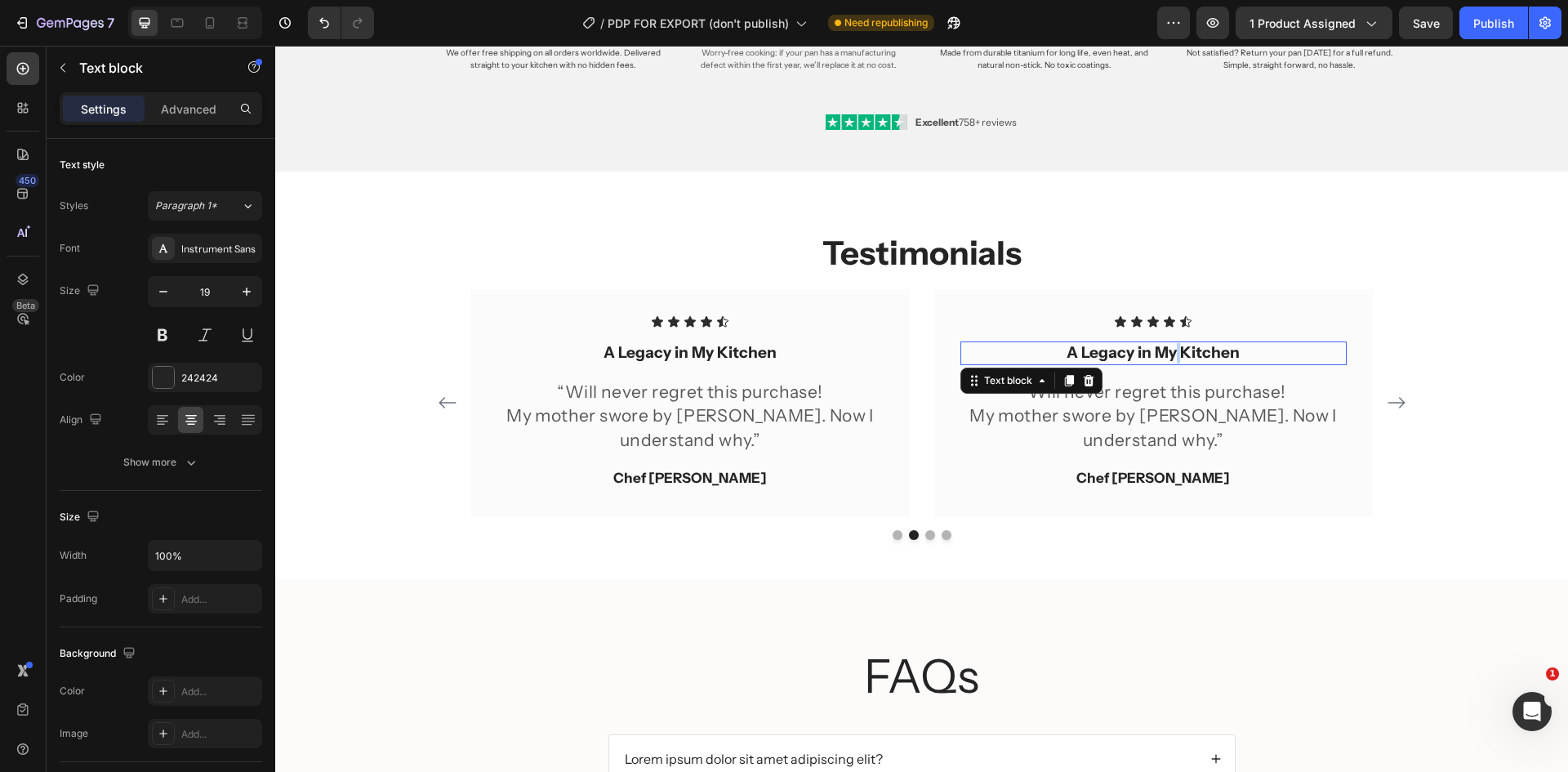
click at [1168, 349] on strong "A Legacy in My Kitchen" at bounding box center [1153, 352] width 173 height 19
click at [1148, 420] on p "My mother swore by [PERSON_NAME]. Now I understand why.”" at bounding box center [1153, 428] width 383 height 48
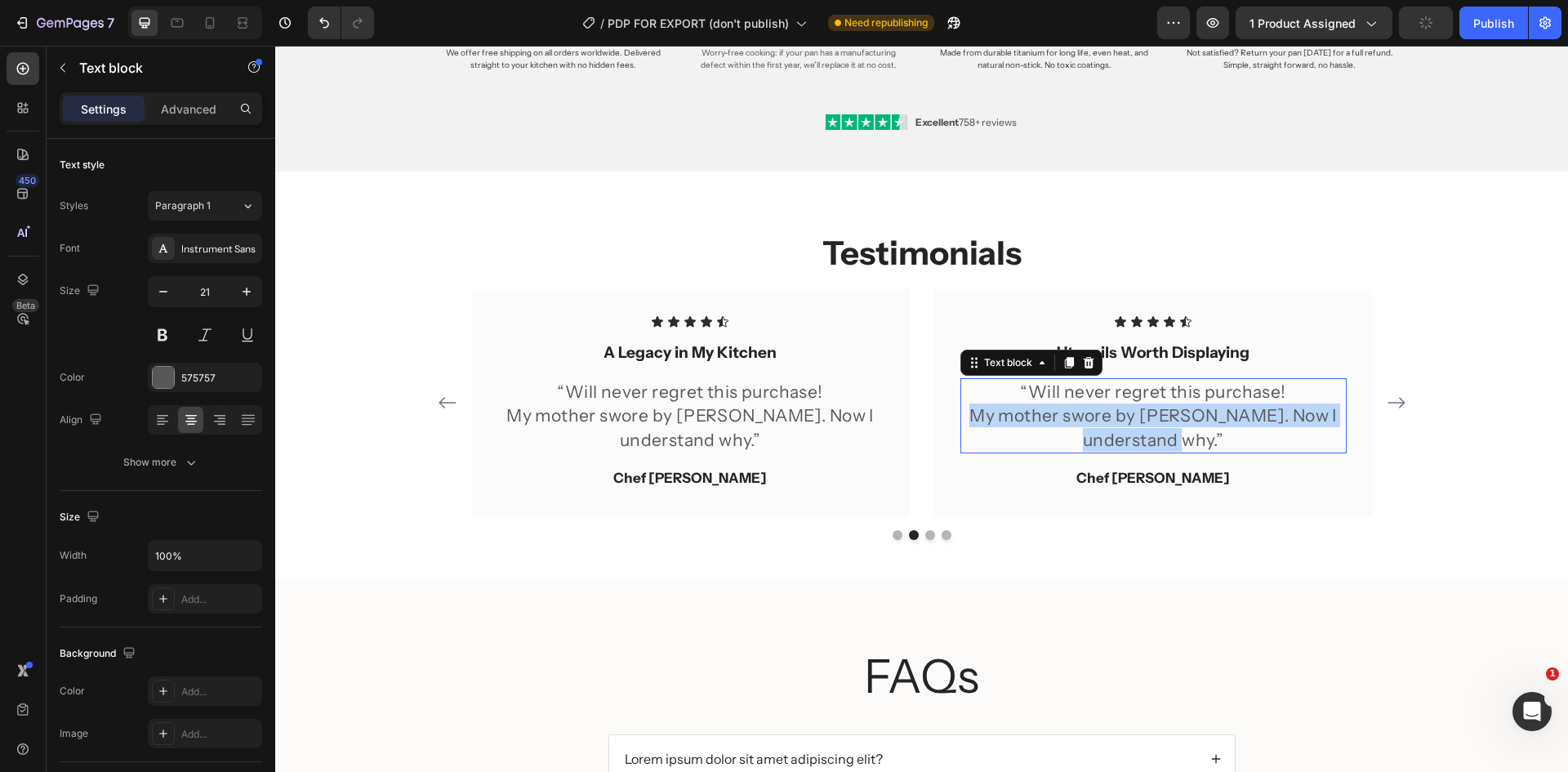
click at [1148, 420] on p "My mother swore by [PERSON_NAME]. Now I understand why.”" at bounding box center [1153, 428] width 383 height 48
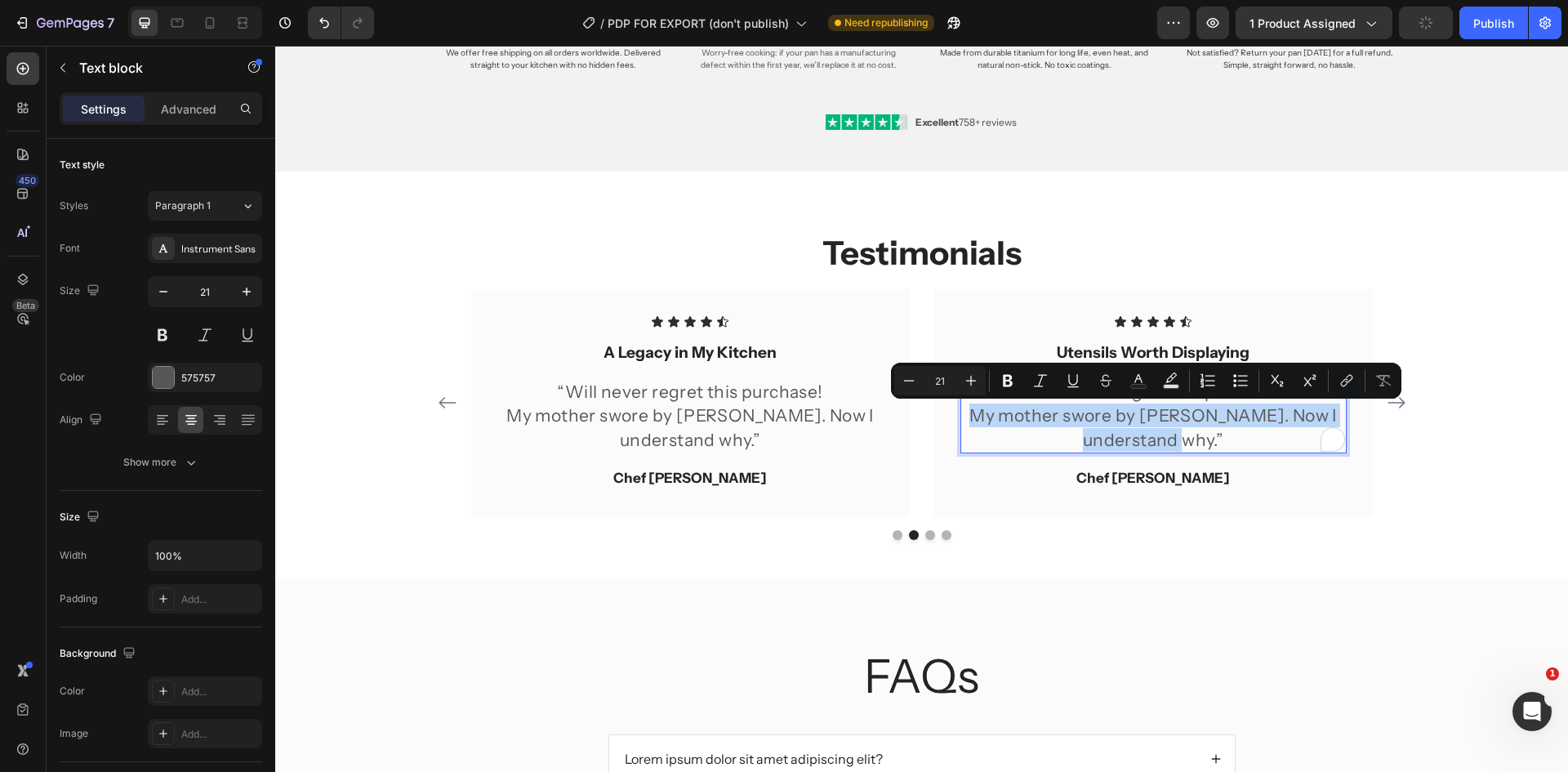
click at [1148, 420] on p "My mother swore by [PERSON_NAME]. Now I understand why.”" at bounding box center [1153, 428] width 383 height 48
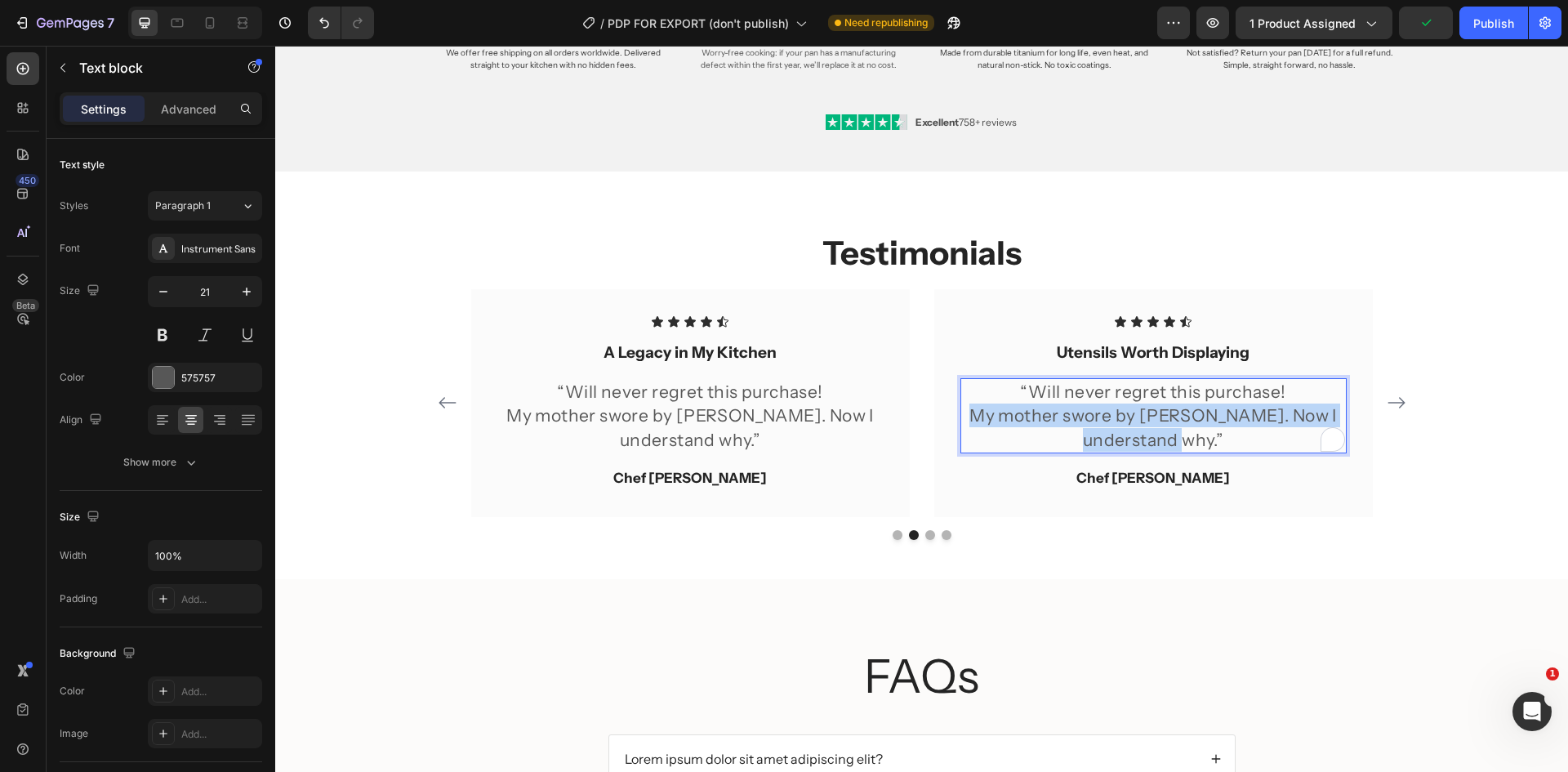
click at [1148, 420] on p "My mother swore by [PERSON_NAME]. Now I understand why.”" at bounding box center [1153, 428] width 383 height 48
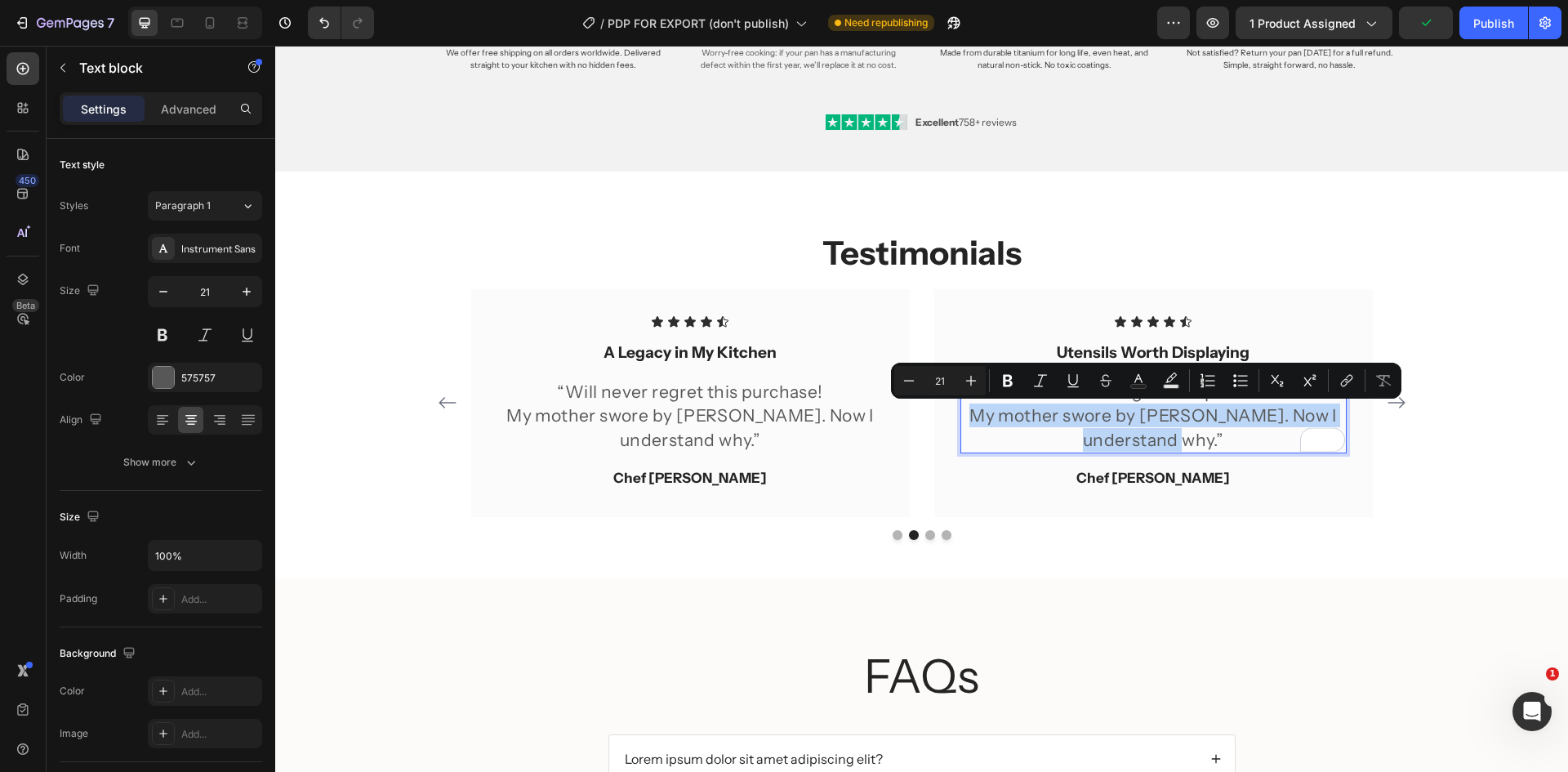
click at [1148, 420] on p "My mother swore by [PERSON_NAME]. Now I understand why.”" at bounding box center [1153, 428] width 383 height 48
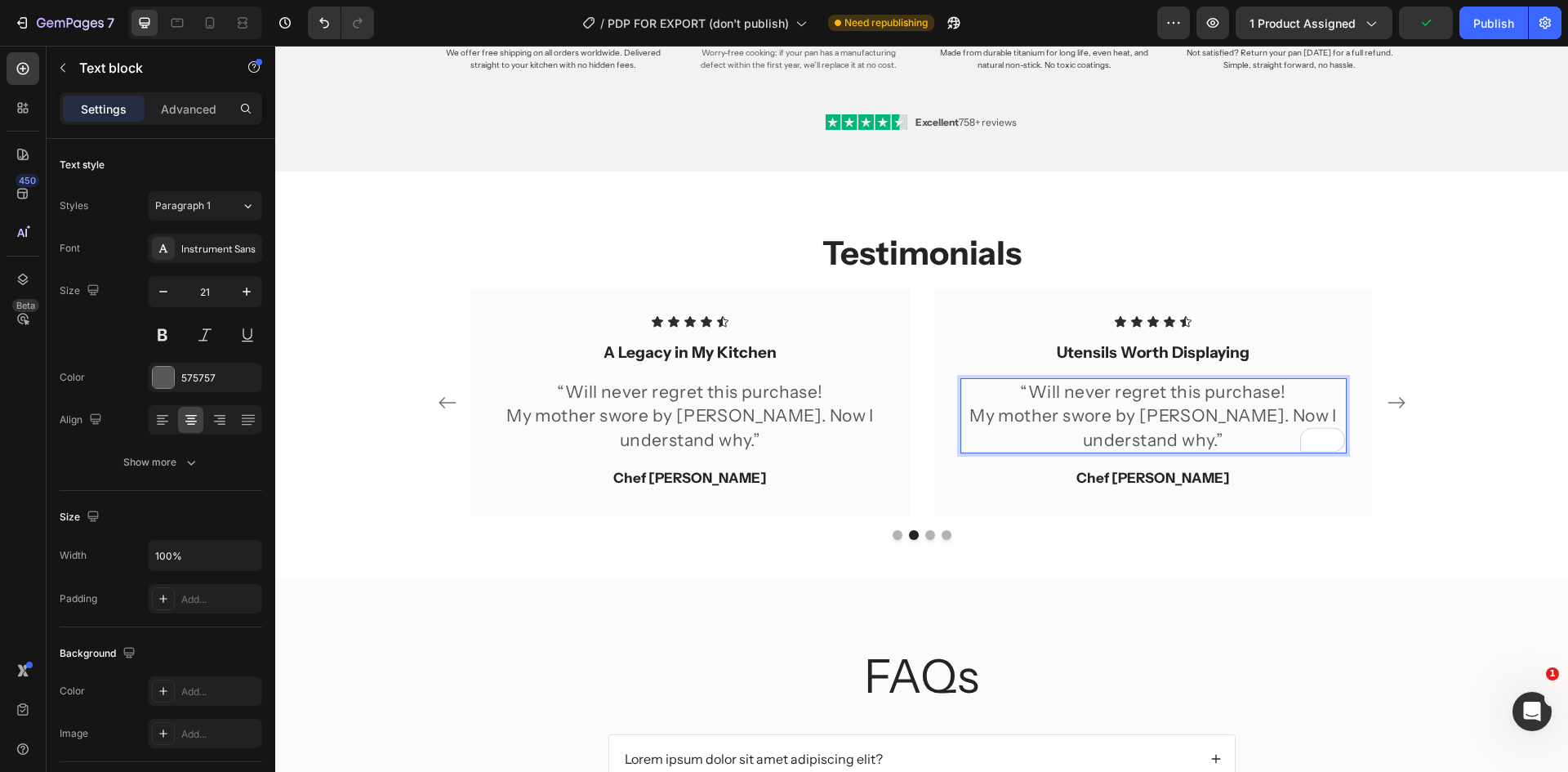
click at [1020, 385] on p "“Will never regret this purchase!" at bounding box center [1153, 392] width 383 height 24
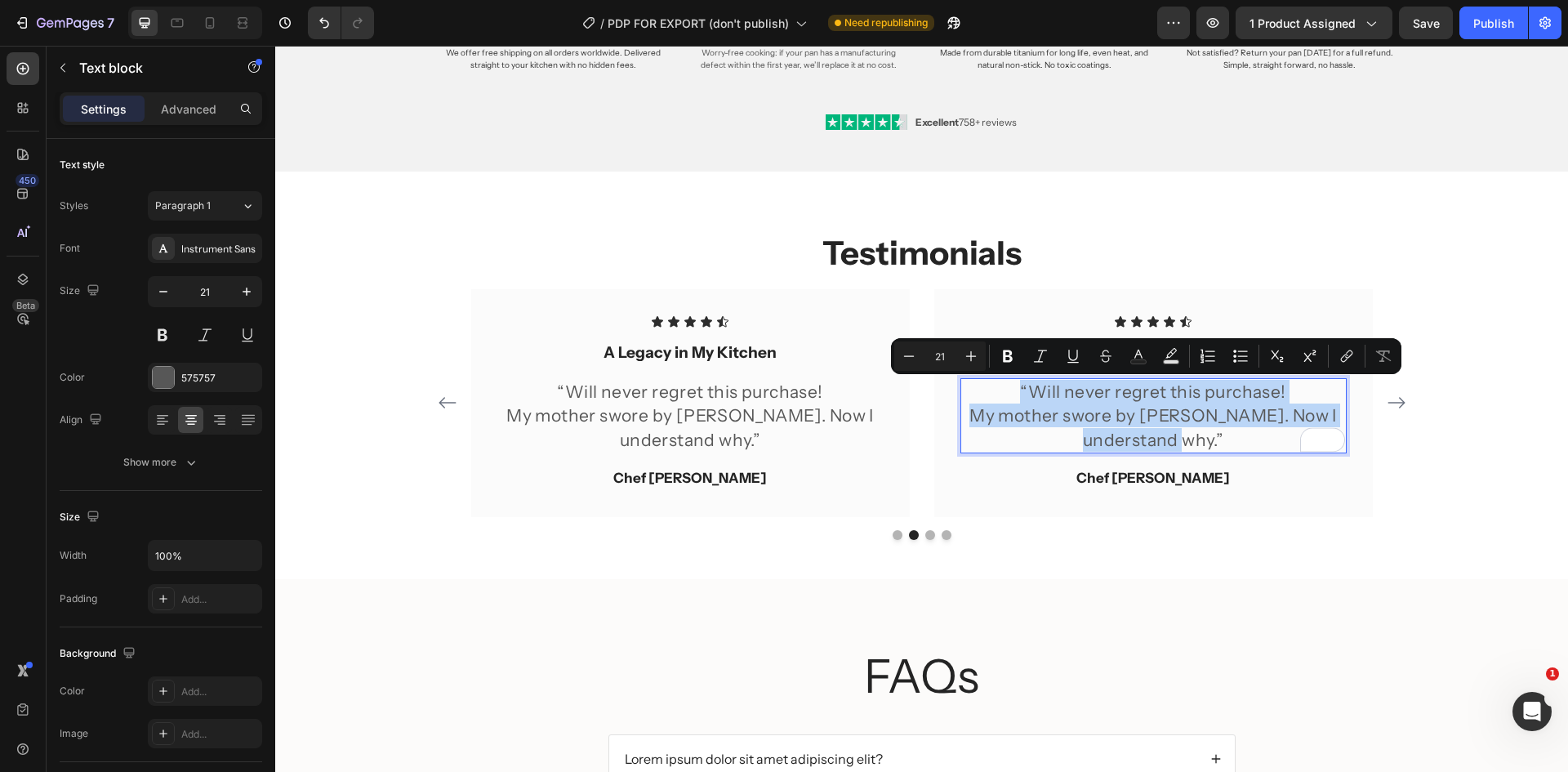
drag, startPoint x: 1017, startPoint y: 385, endPoint x: 1218, endPoint y: 446, distance: 210.1
click at [1218, 446] on div "“Will never regret this purchase! My mother swore by [PERSON_NAME]. Now I under…" at bounding box center [1153, 416] width 386 height 76
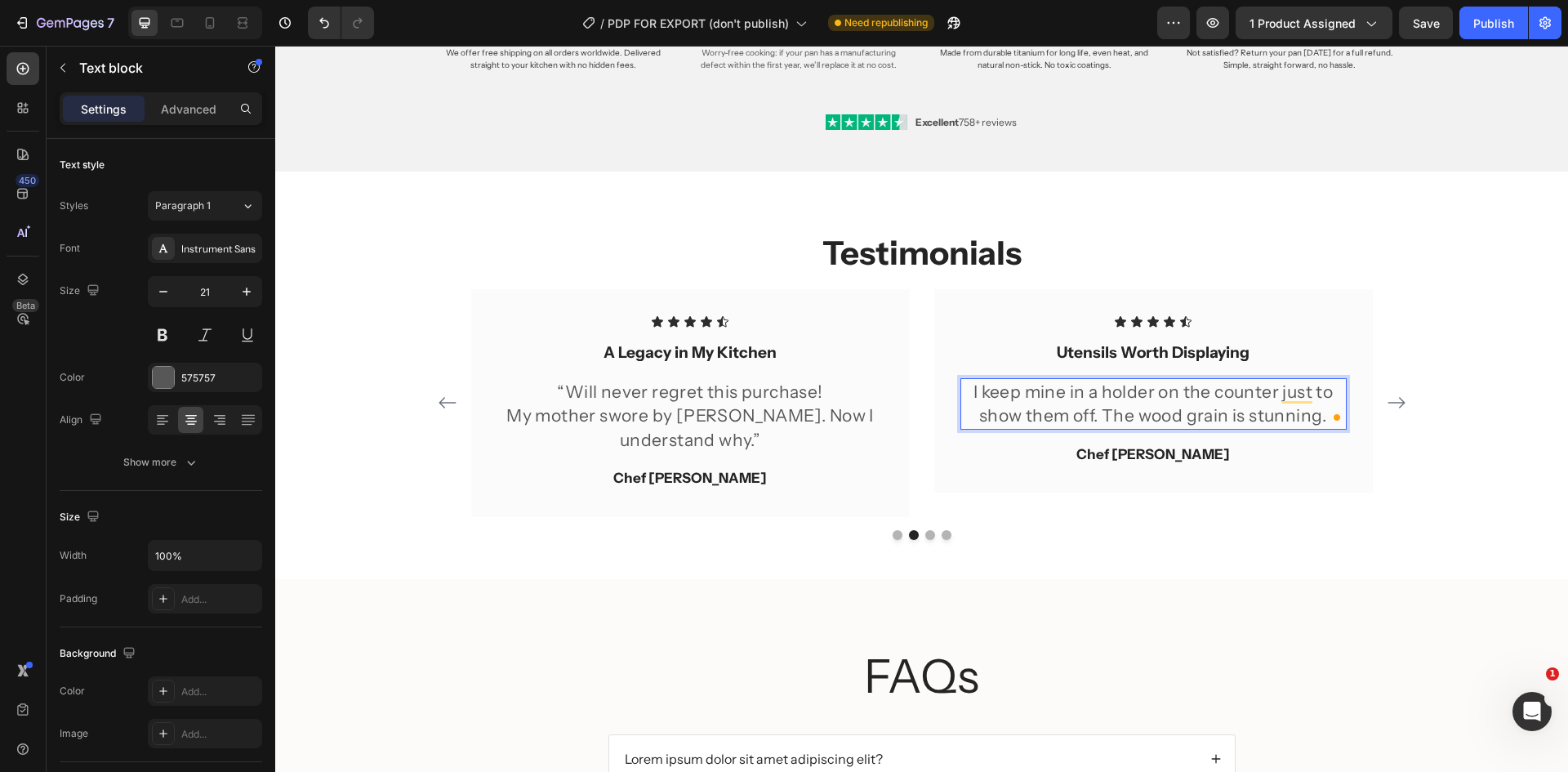
click at [1103, 412] on p "I keep mine in a holder on the counter just to show them off. The wood grain is…" at bounding box center [1153, 404] width 383 height 48
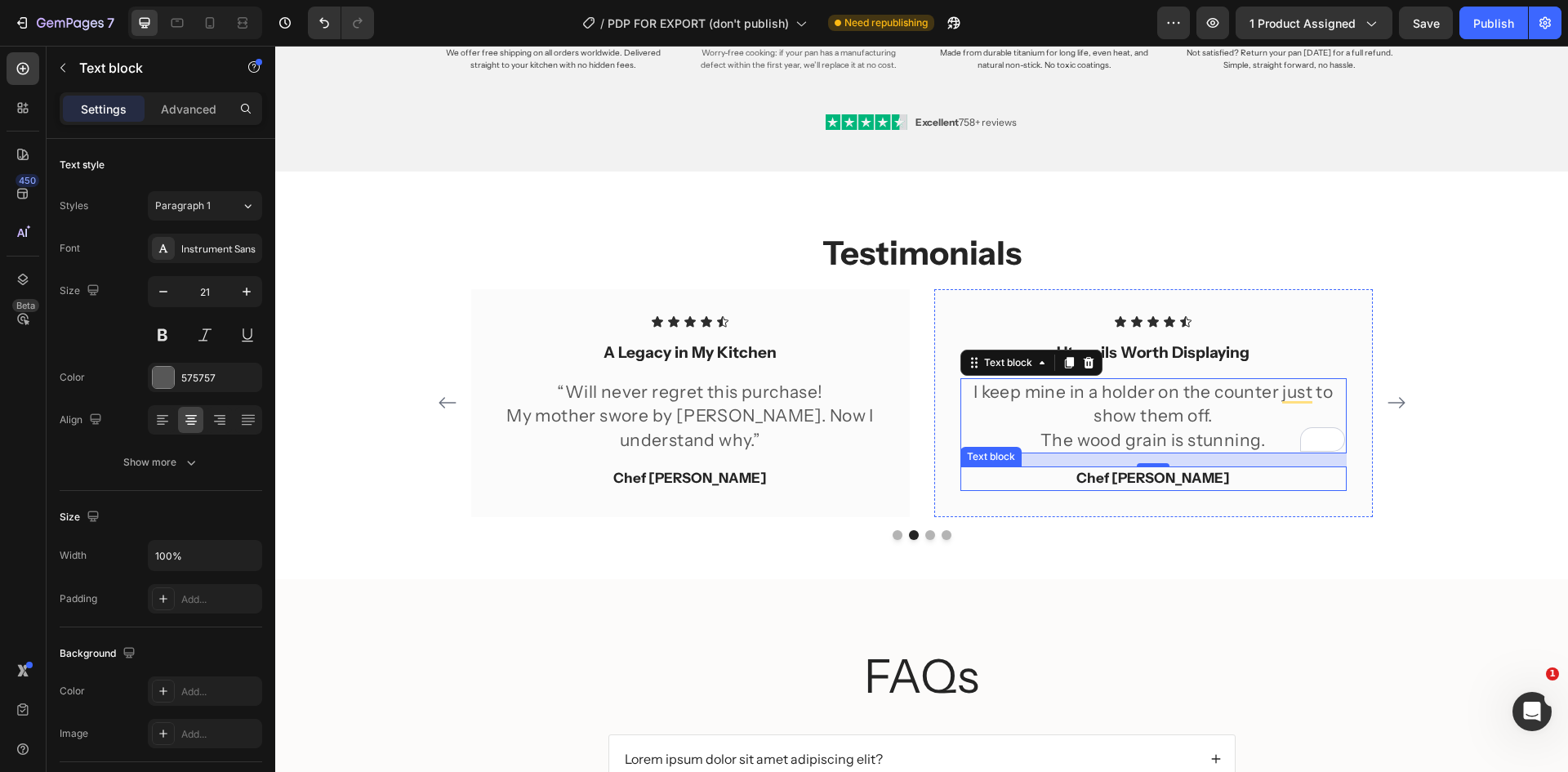
click at [1132, 486] on p "Chef [PERSON_NAME]" at bounding box center [1153, 478] width 383 height 21
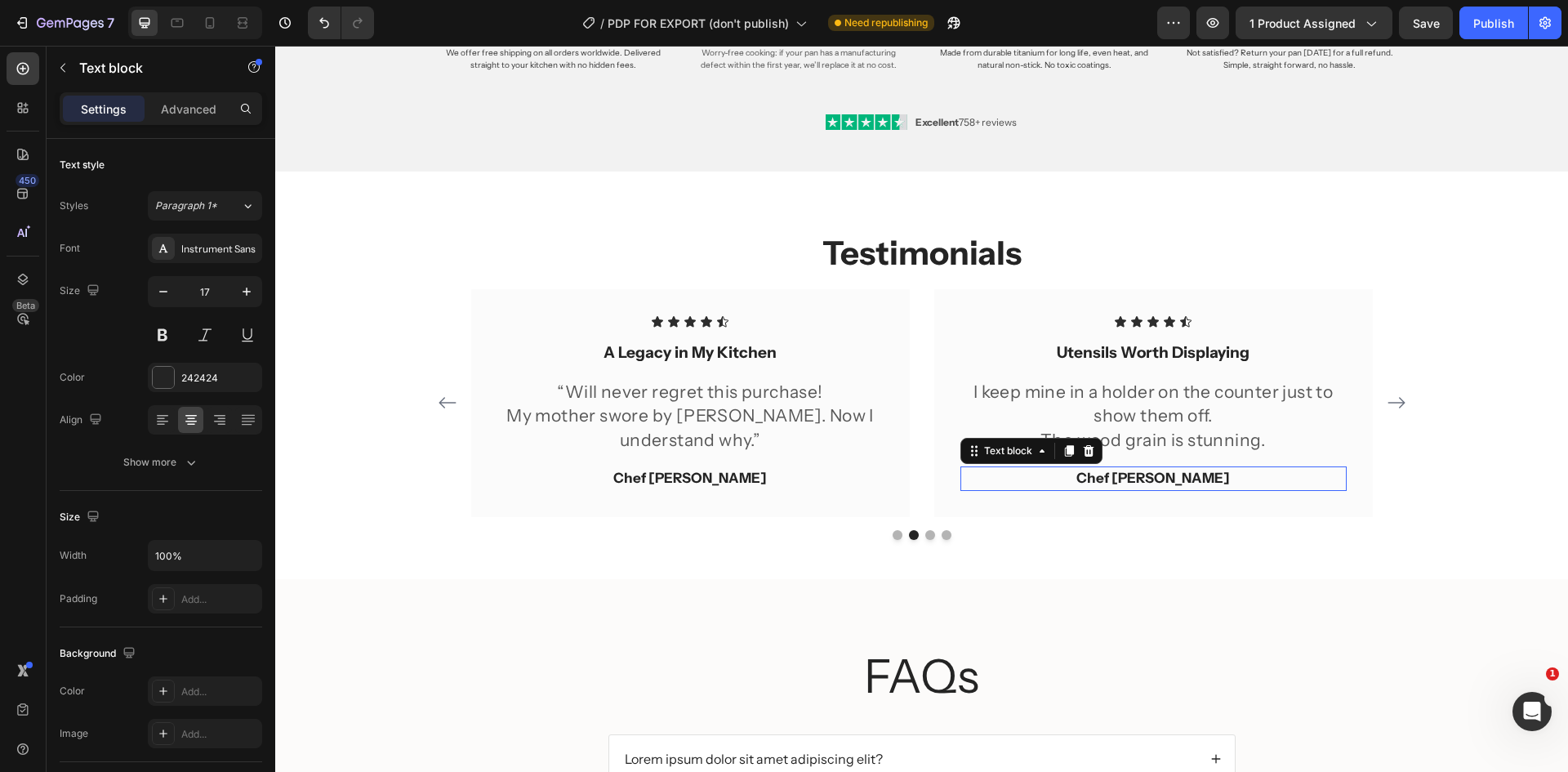
click at [1132, 486] on p "Chef [PERSON_NAME]" at bounding box center [1153, 478] width 383 height 21
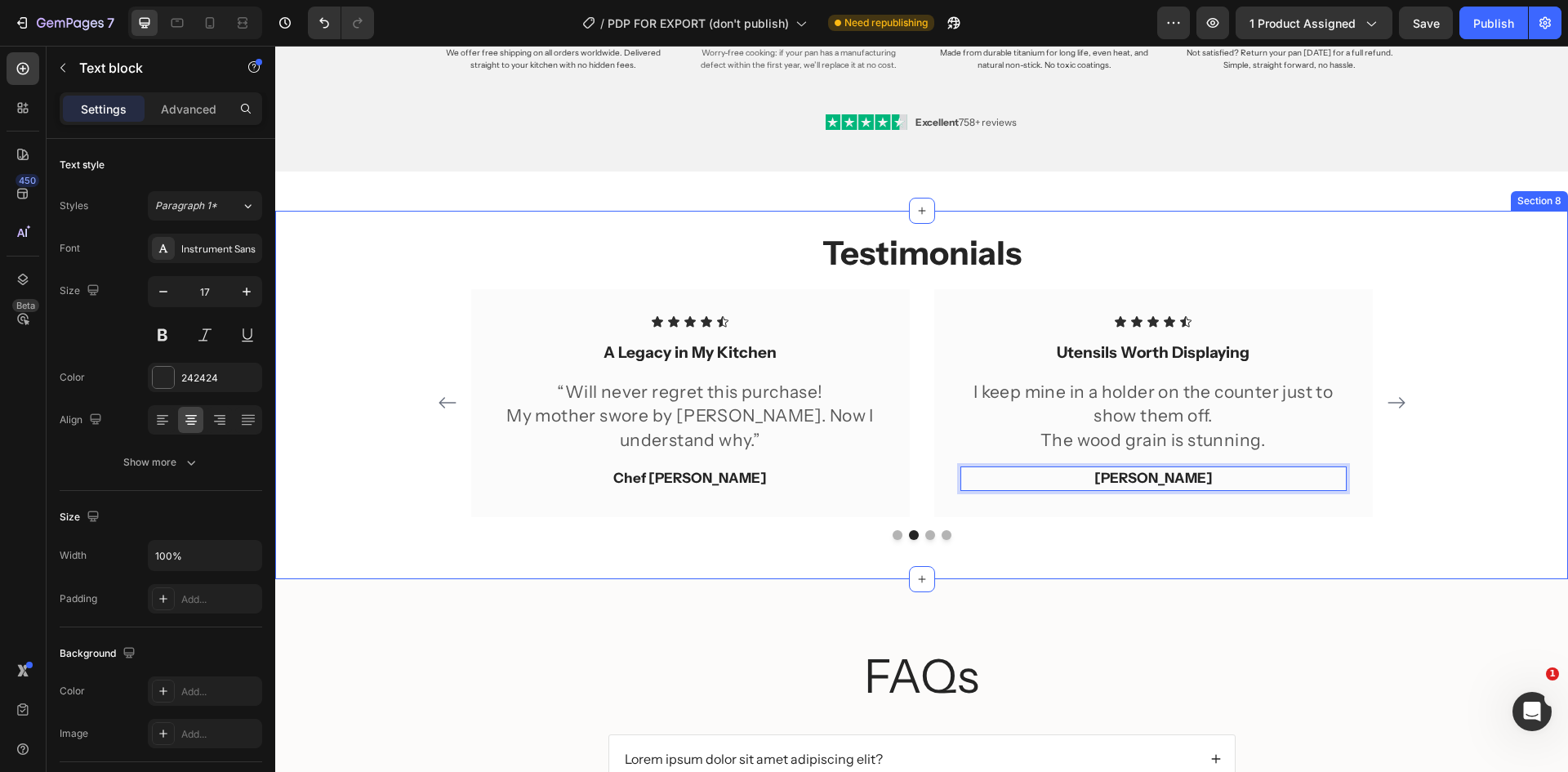
click at [1247, 550] on div "Testimonials Heading Icon Icon Icon Icon Icon Icon List Effortlessly Elegant Te…" at bounding box center [921, 394] width 1293 height 367
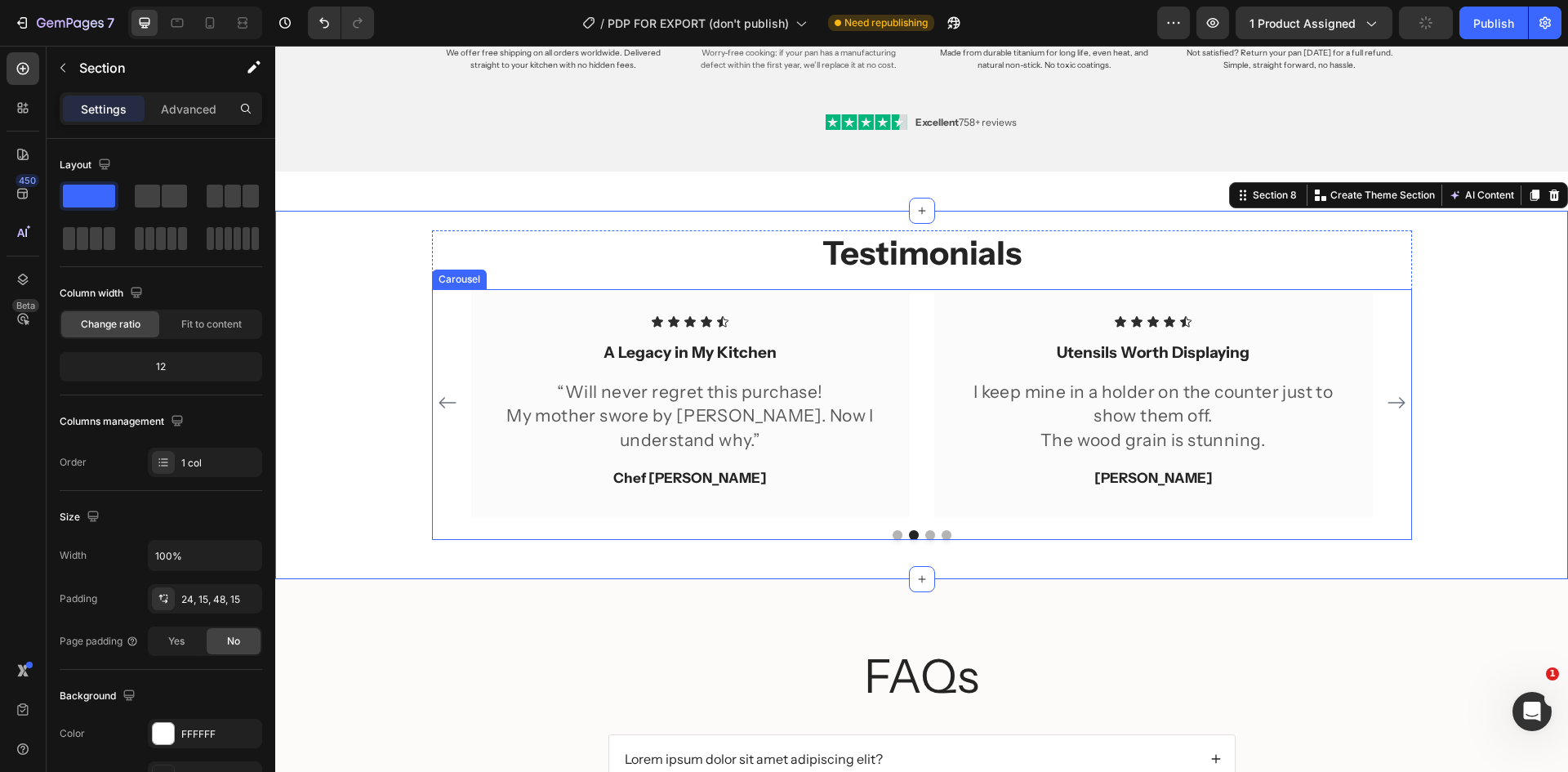
click at [1386, 408] on icon "Carousel Next Arrow" at bounding box center [1396, 402] width 20 height 20
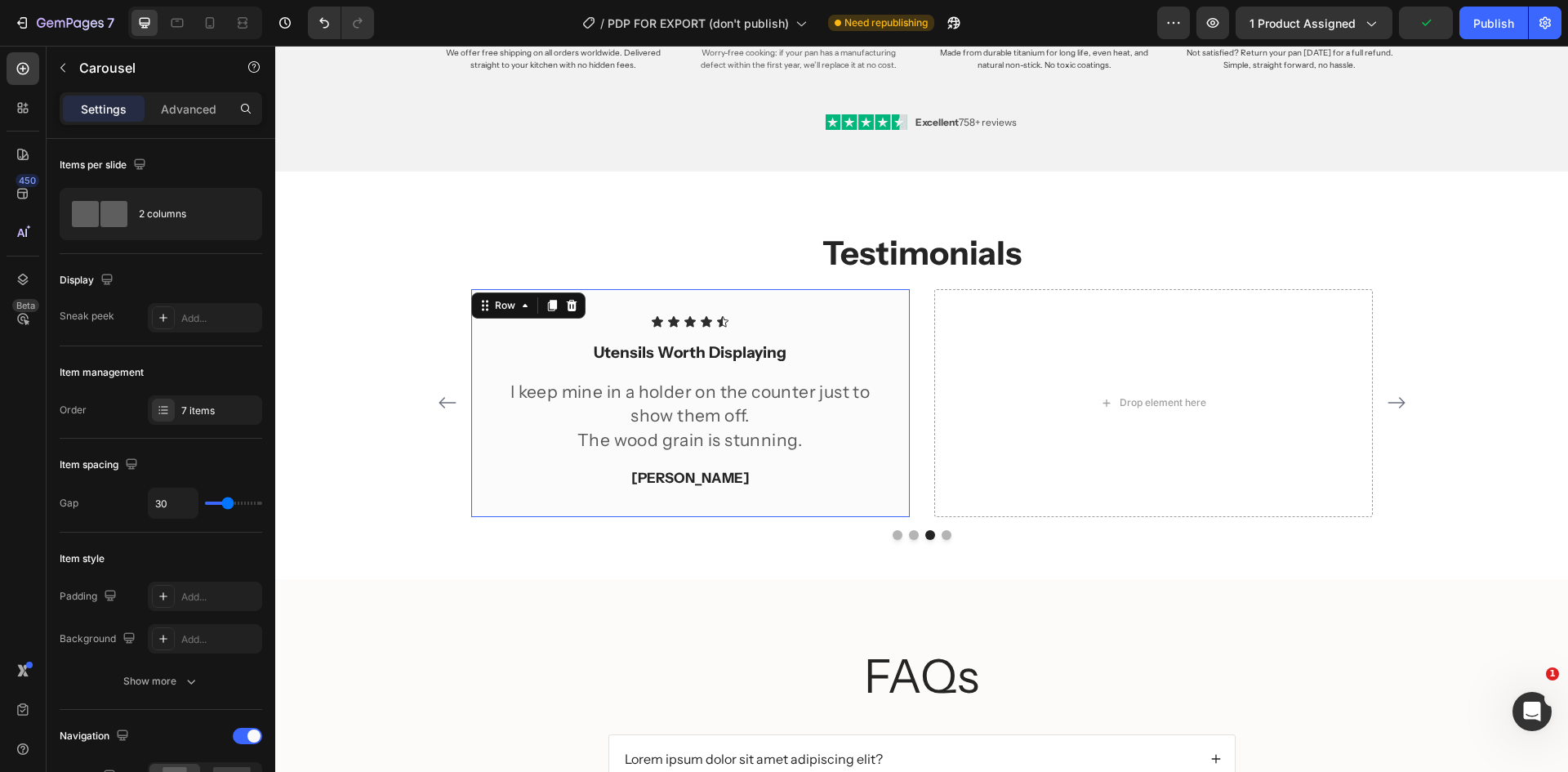
click at [562, 310] on div "Icon Icon Icon Icon Icon Icon List Utensils Worth Displaying Text block I keep …" at bounding box center [690, 403] width 439 height 227
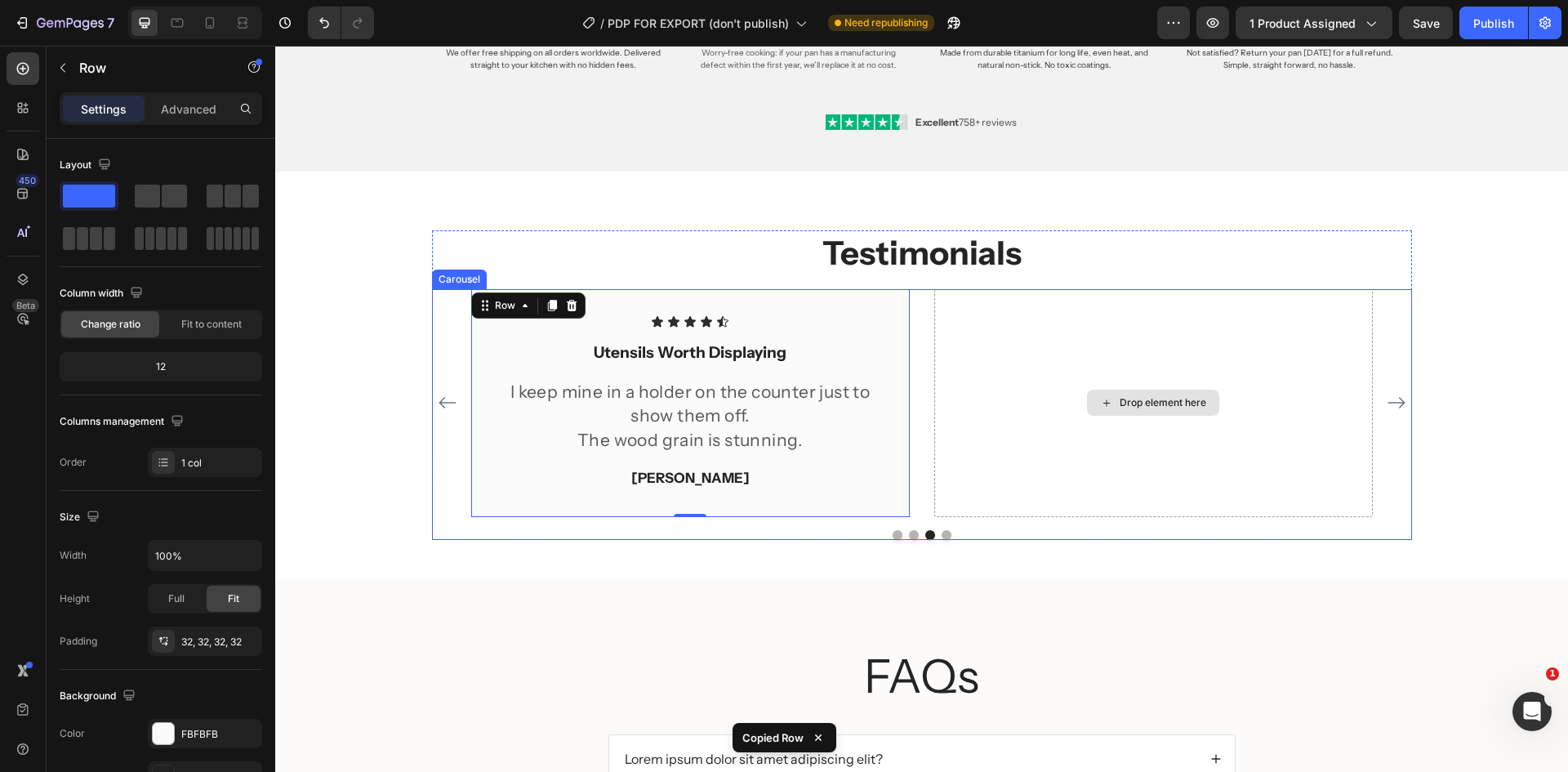
click at [1011, 294] on div "Drop element here" at bounding box center [1153, 403] width 439 height 227
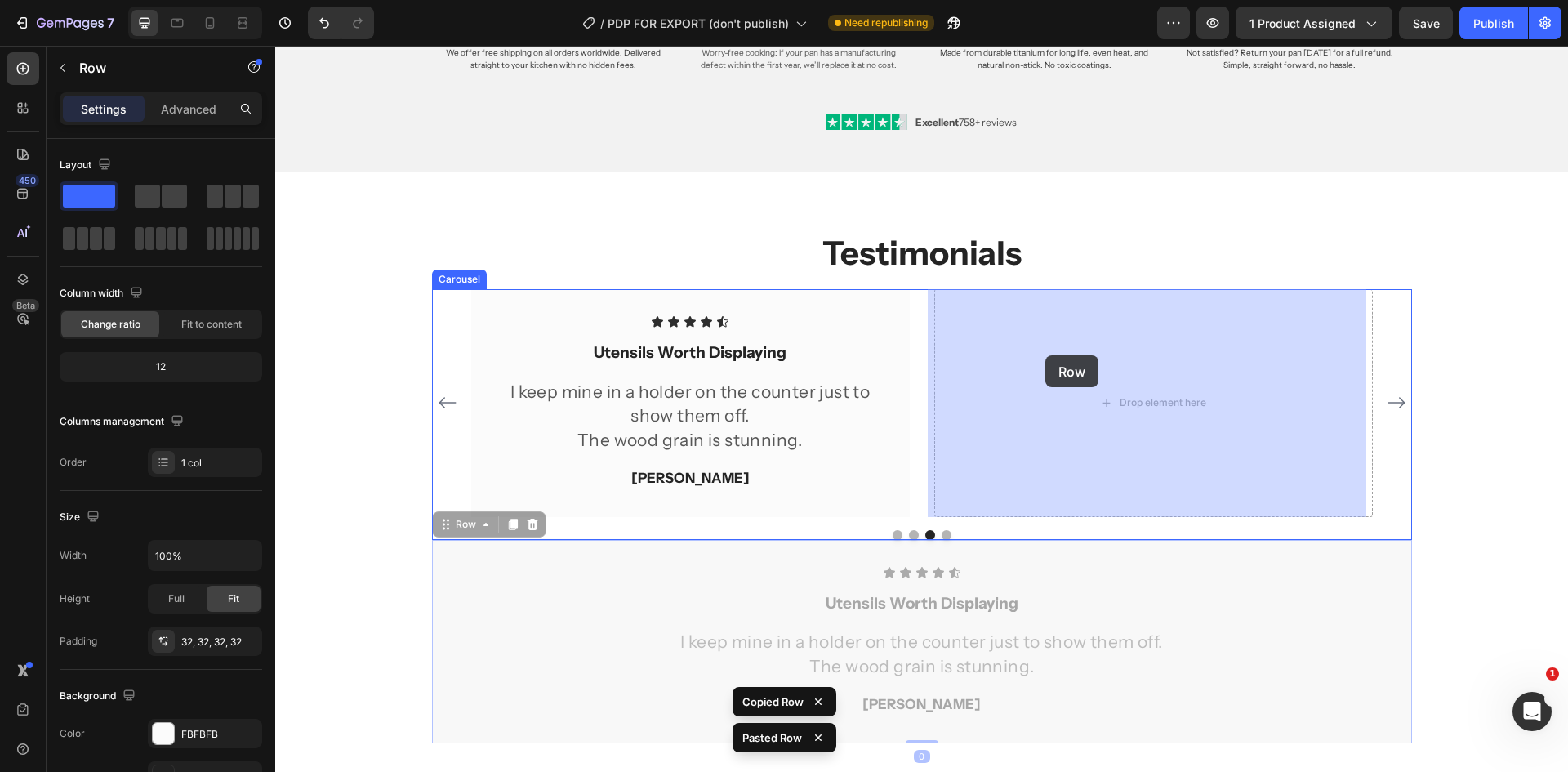
drag, startPoint x: 766, startPoint y: 557, endPoint x: 1030, endPoint y: 366, distance: 325.8
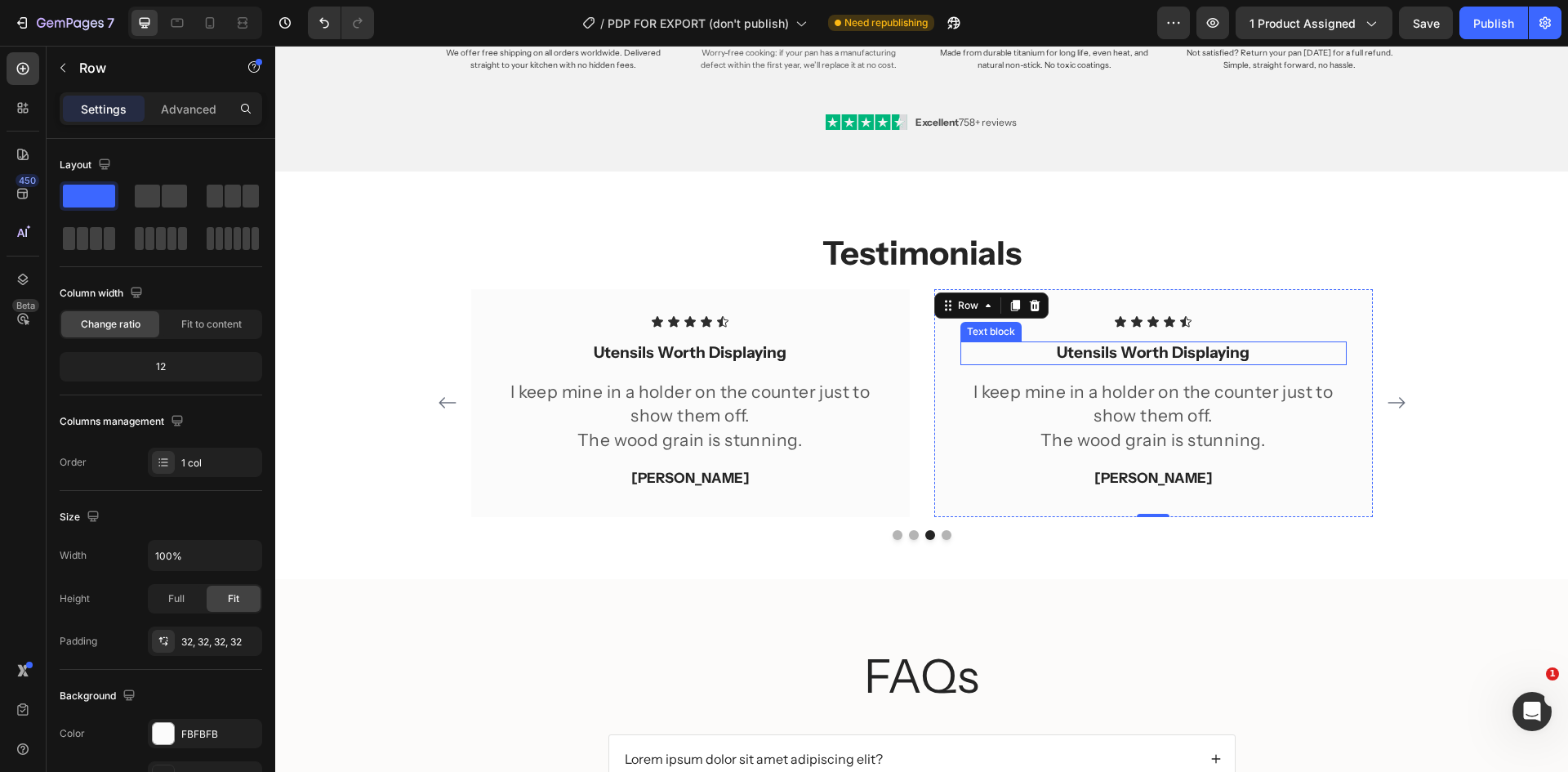
click at [1148, 356] on strong "Utensils Worth Displaying" at bounding box center [1153, 352] width 193 height 19
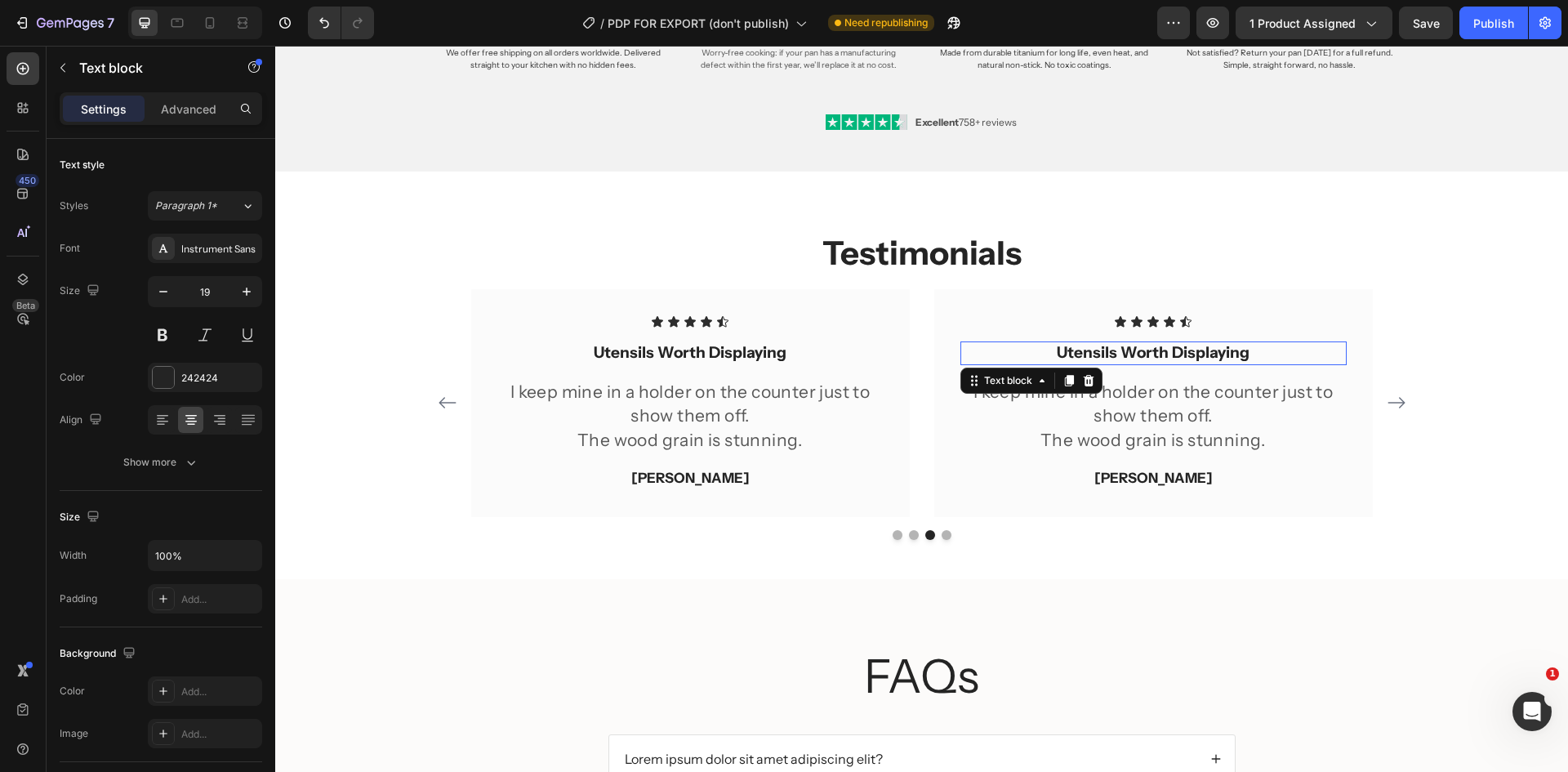
click at [1148, 356] on strong "Utensils Worth Displaying" at bounding box center [1153, 352] width 193 height 19
click at [1246, 405] on p "I keep mine in a holder on the counter just to show them off." at bounding box center [1153, 404] width 383 height 48
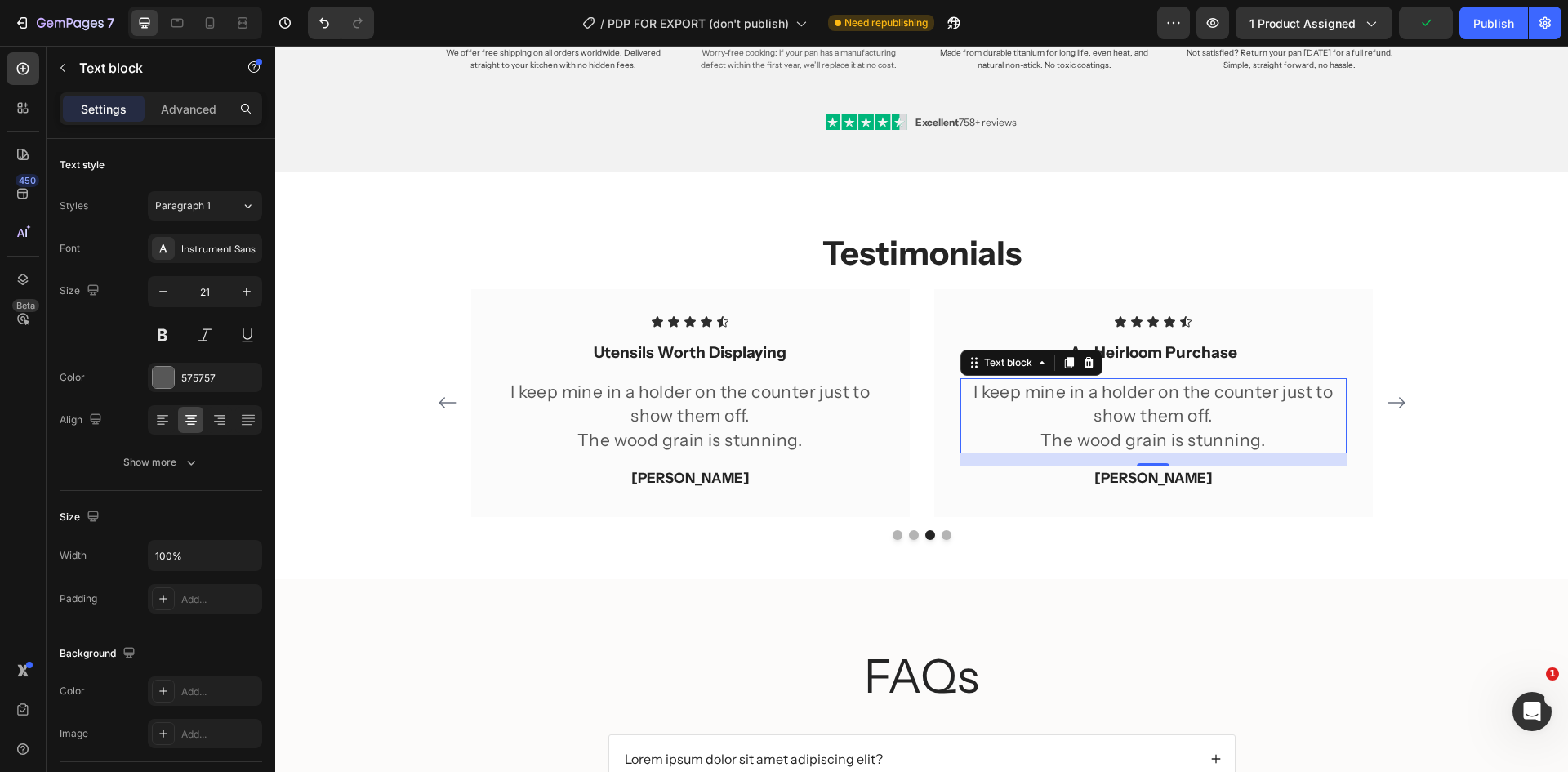
click at [1130, 399] on p "I keep mine in a holder on the counter just to show them off." at bounding box center [1153, 404] width 383 height 48
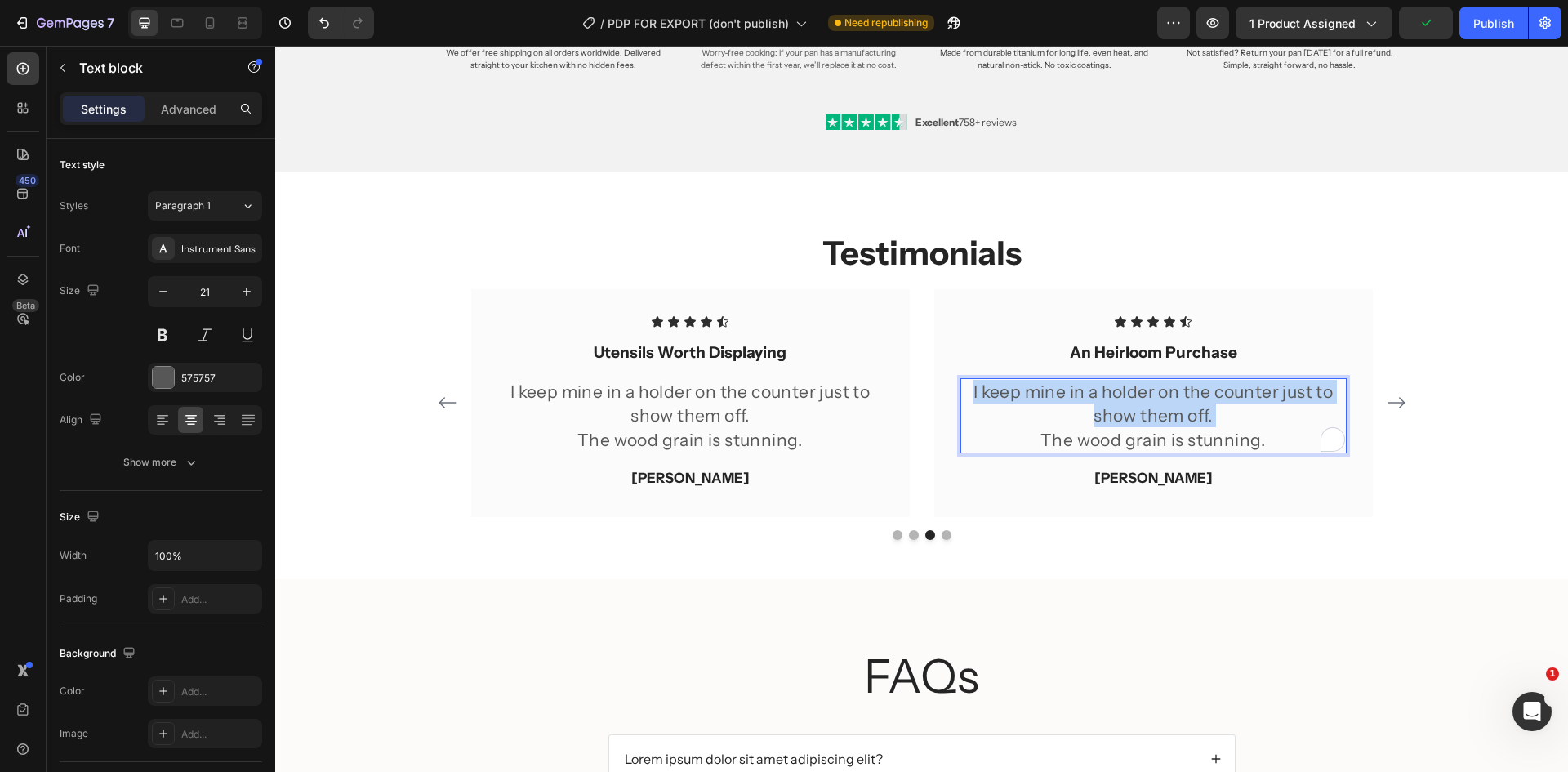
click at [1130, 399] on p "I keep mine in a holder on the counter just to show them off." at bounding box center [1153, 404] width 383 height 48
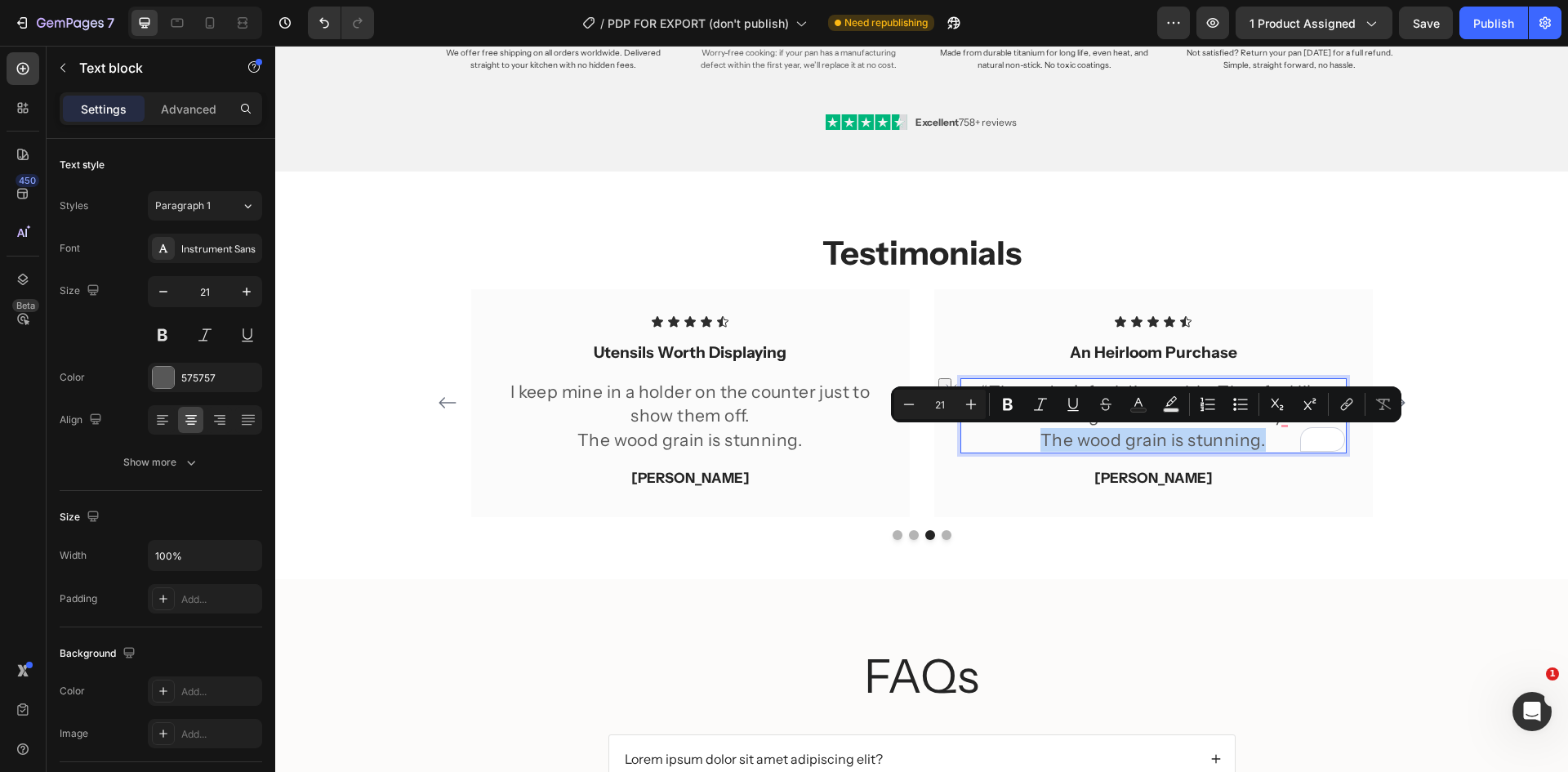
drag, startPoint x: 1261, startPoint y: 442, endPoint x: 1039, endPoint y: 441, distance: 222.0
click at [1039, 441] on p "The wood grain is stunning." at bounding box center [1153, 439] width 383 height 24
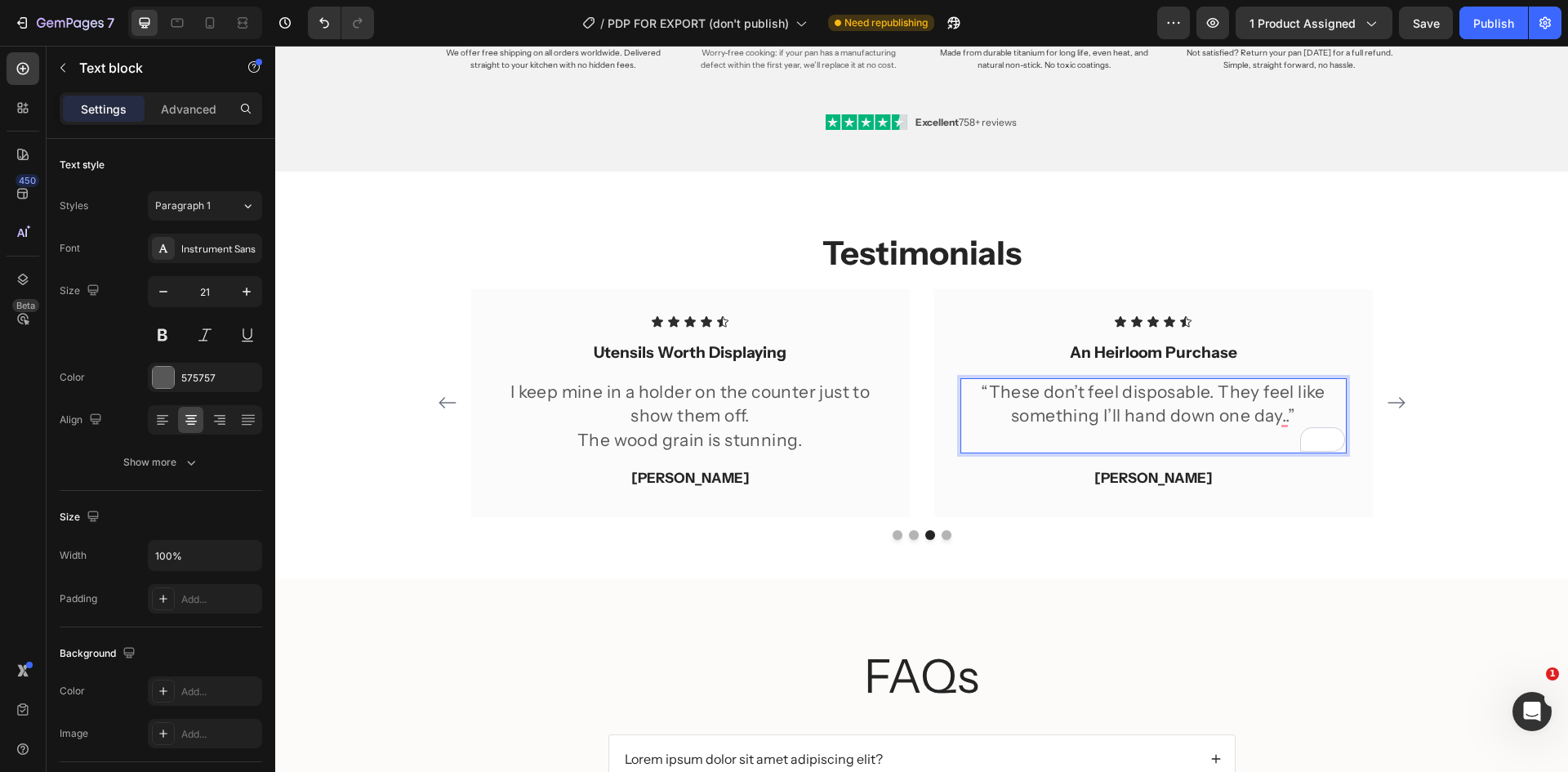
click at [1213, 385] on p "“These don’t feel disposable. They feel like something I’ll hand down one day..”" at bounding box center [1153, 404] width 383 height 48
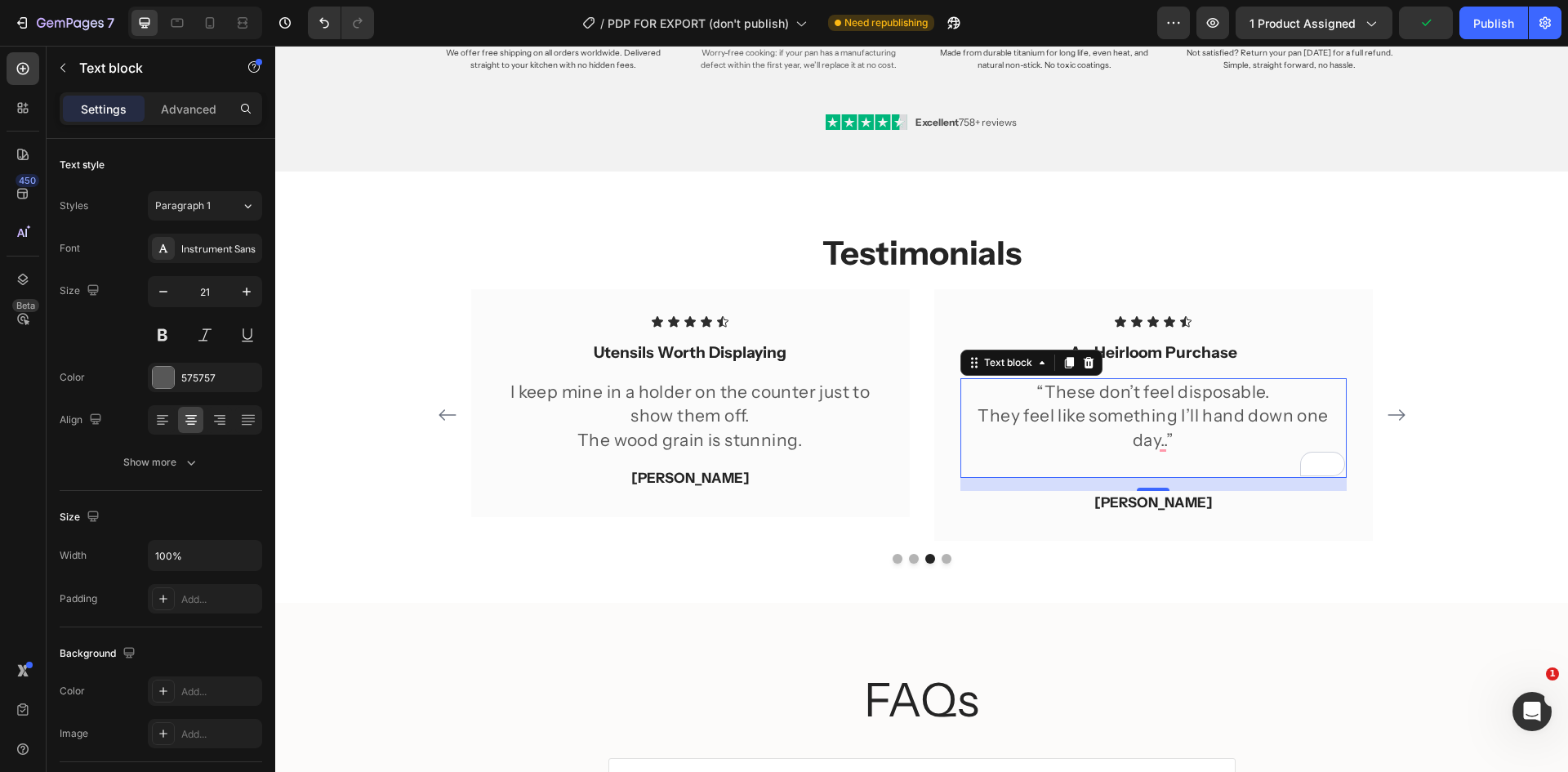
click at [1152, 497] on div "16" at bounding box center [1153, 503] width 16 height 13
click at [1161, 462] on p "Rich Text Editor. Editing area: main" at bounding box center [1153, 463] width 383 height 24
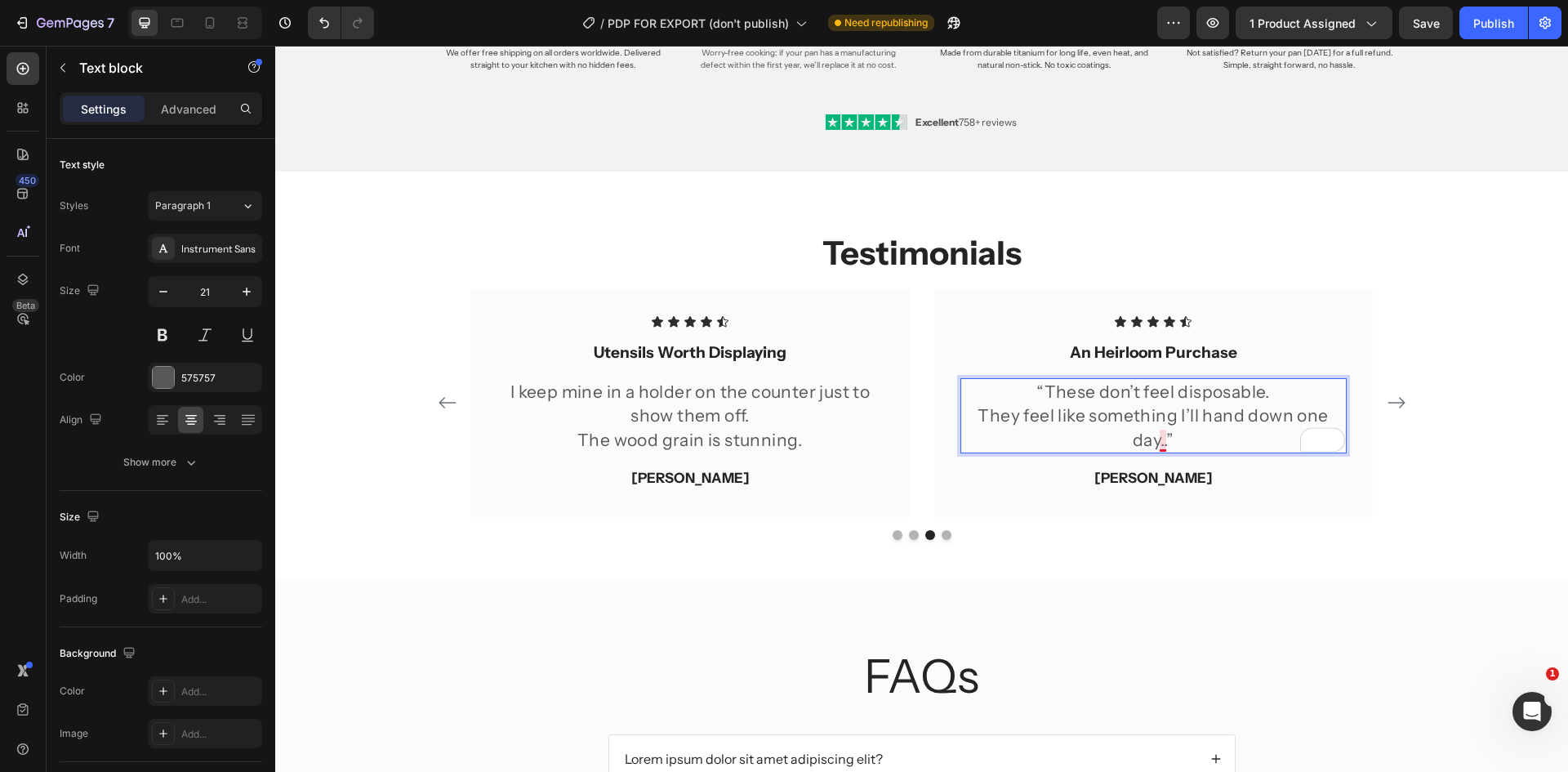
click at [1159, 445] on p "They feel like something I’ll hand down one day..”" at bounding box center [1153, 428] width 383 height 48
click at [1154, 485] on p "[PERSON_NAME]" at bounding box center [1153, 478] width 383 height 21
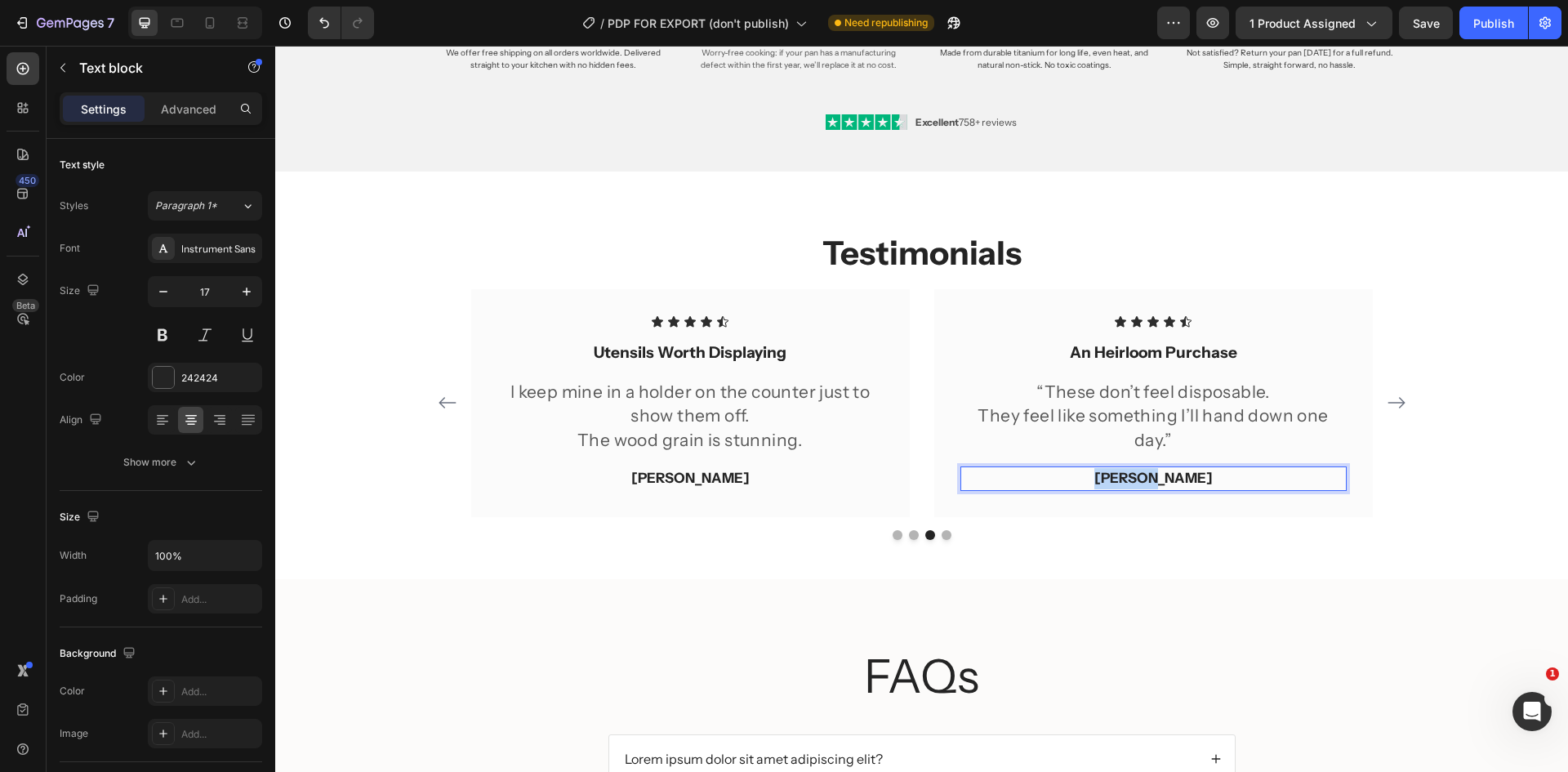
click at [1154, 485] on p "[PERSON_NAME]" at bounding box center [1153, 478] width 383 height 21
click at [1339, 525] on div "Icon Icon Icon Icon Icon Icon List Effortlessly Elegant Text block “They look b…" at bounding box center [921, 414] width 980 height 250
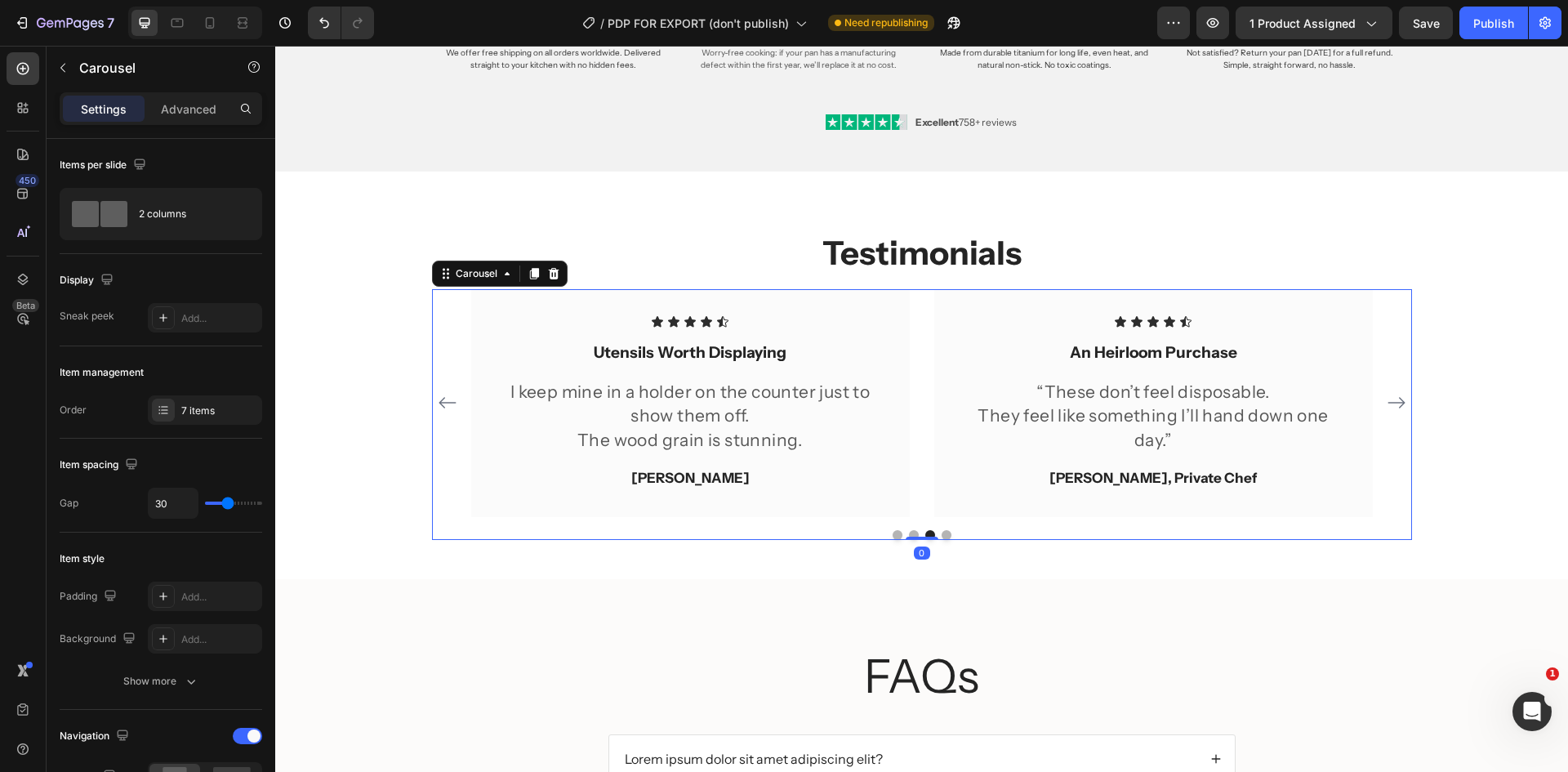
click at [1391, 394] on icon "Carousel Next Arrow" at bounding box center [1396, 402] width 20 height 20
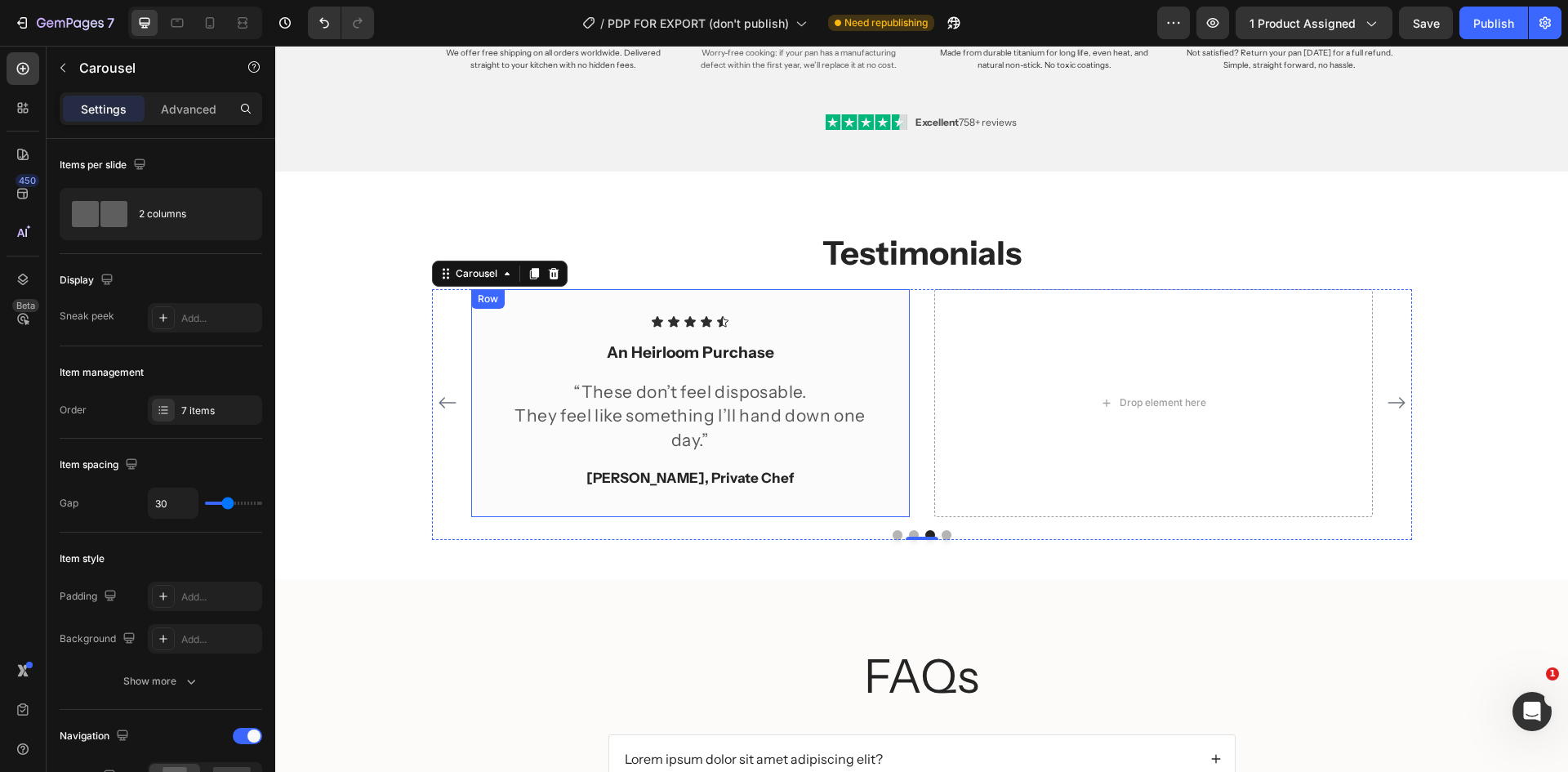
click at [830, 329] on div "Icon Icon Icon Icon Icon Icon List An Heirloom Purchase Text block “These don’t…" at bounding box center [690, 403] width 386 height 175
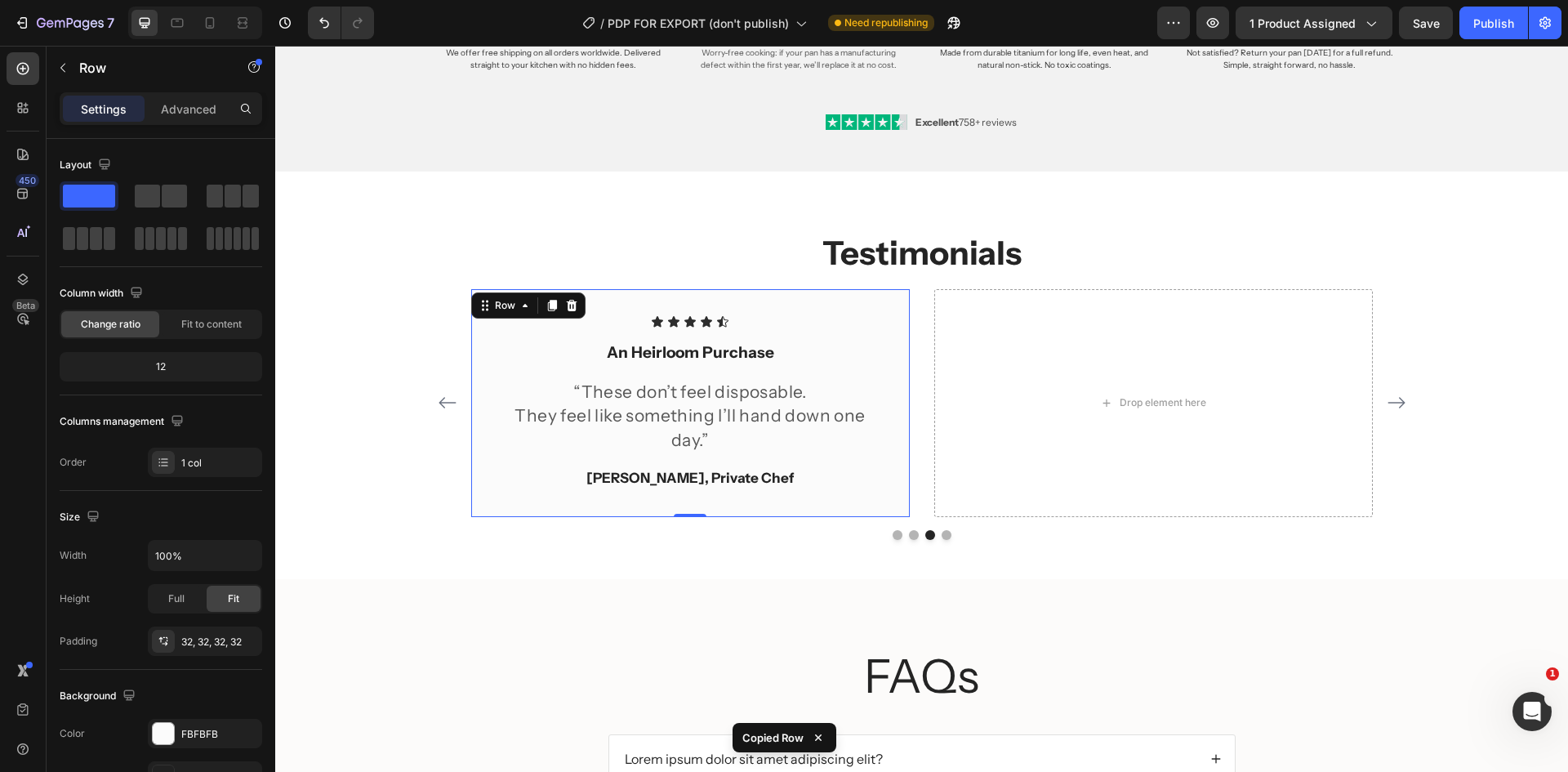
click at [1044, 329] on div "Drop element here" at bounding box center [1153, 403] width 439 height 227
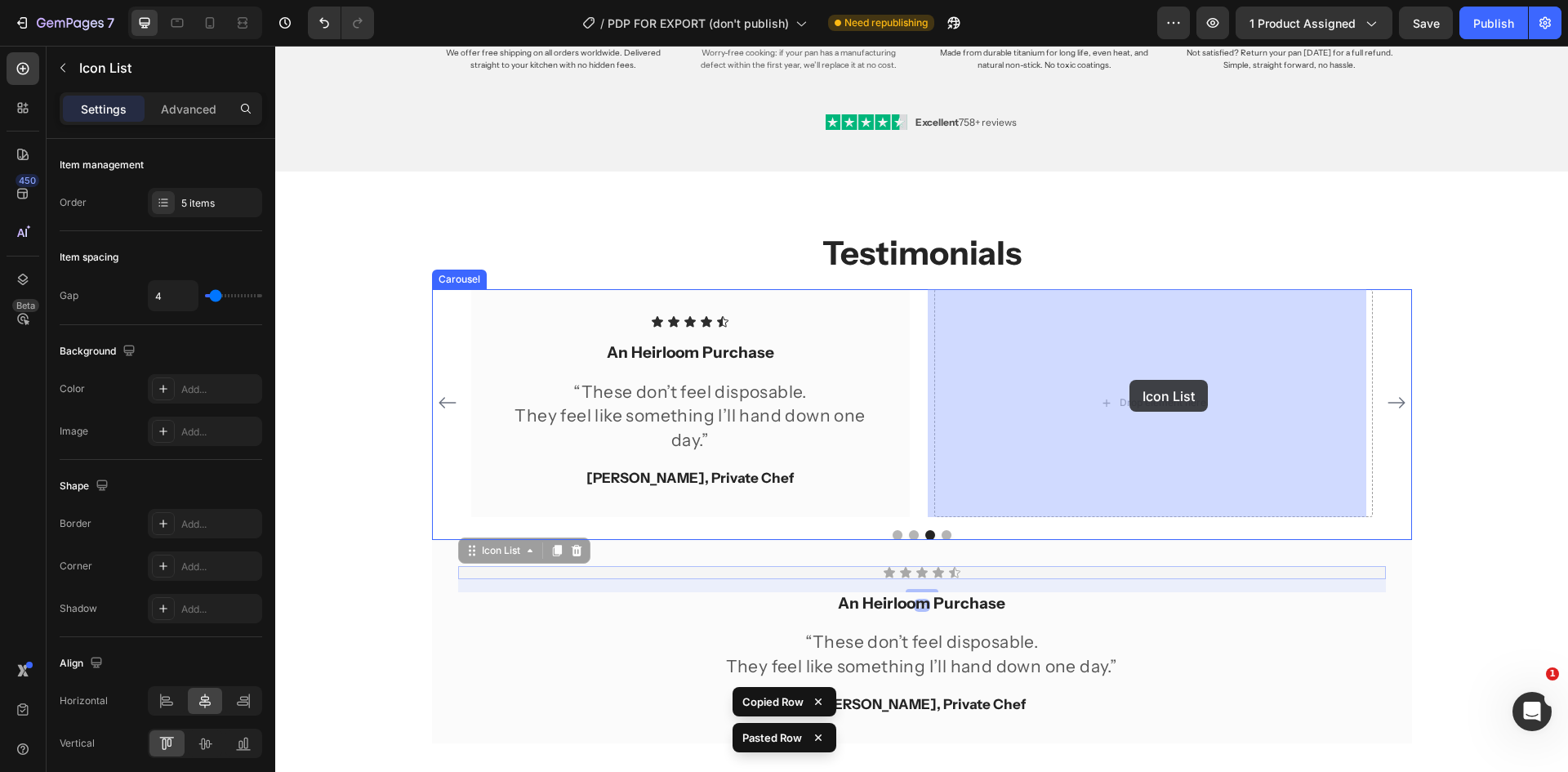
drag, startPoint x: 776, startPoint y: 557, endPoint x: 1129, endPoint y: 381, distance: 394.4
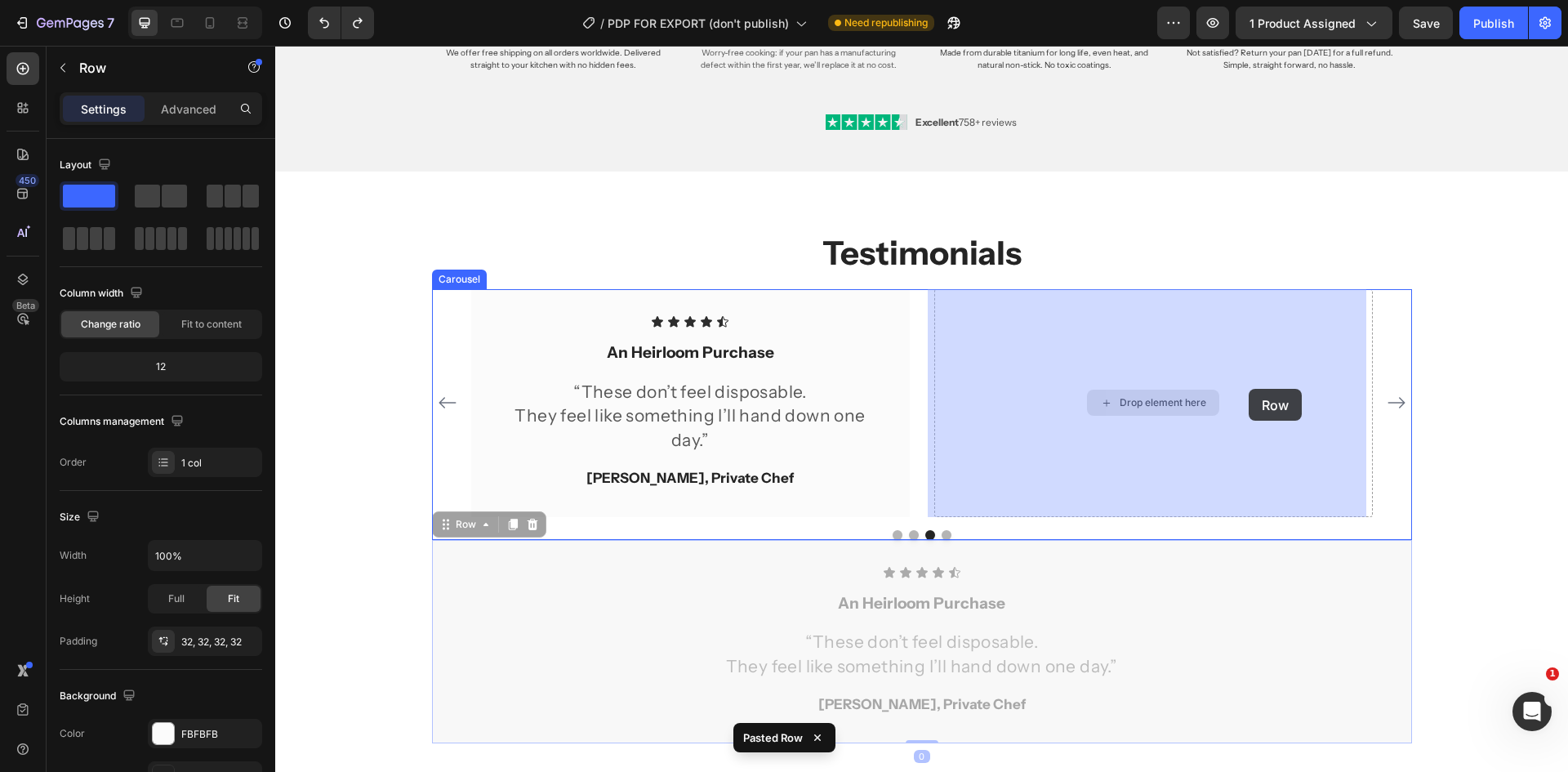
drag, startPoint x: 1223, startPoint y: 580, endPoint x: 1249, endPoint y: 389, distance: 192.8
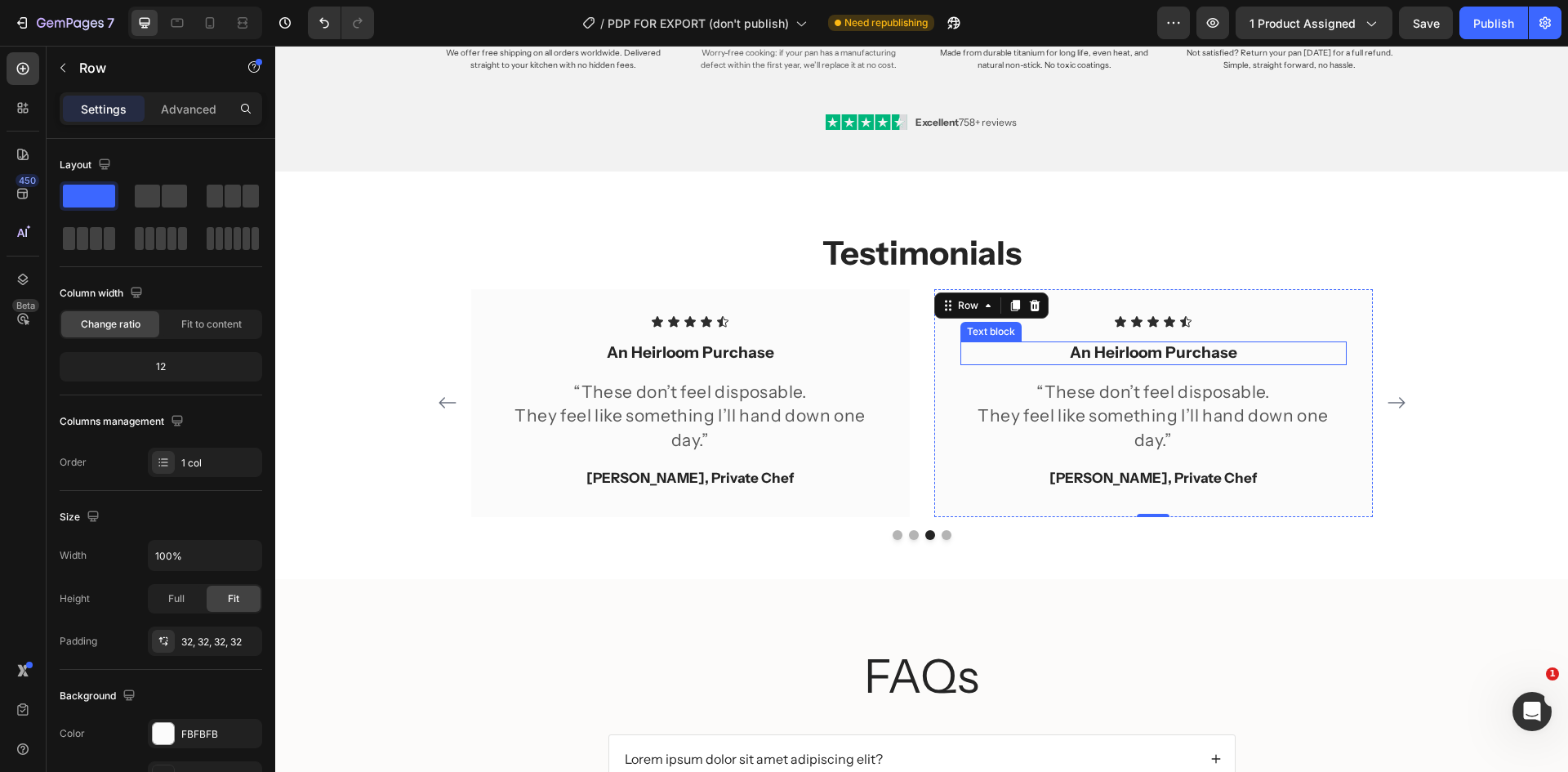
click at [1233, 355] on p "An Heirloom Purchase" at bounding box center [1153, 353] width 383 height 20
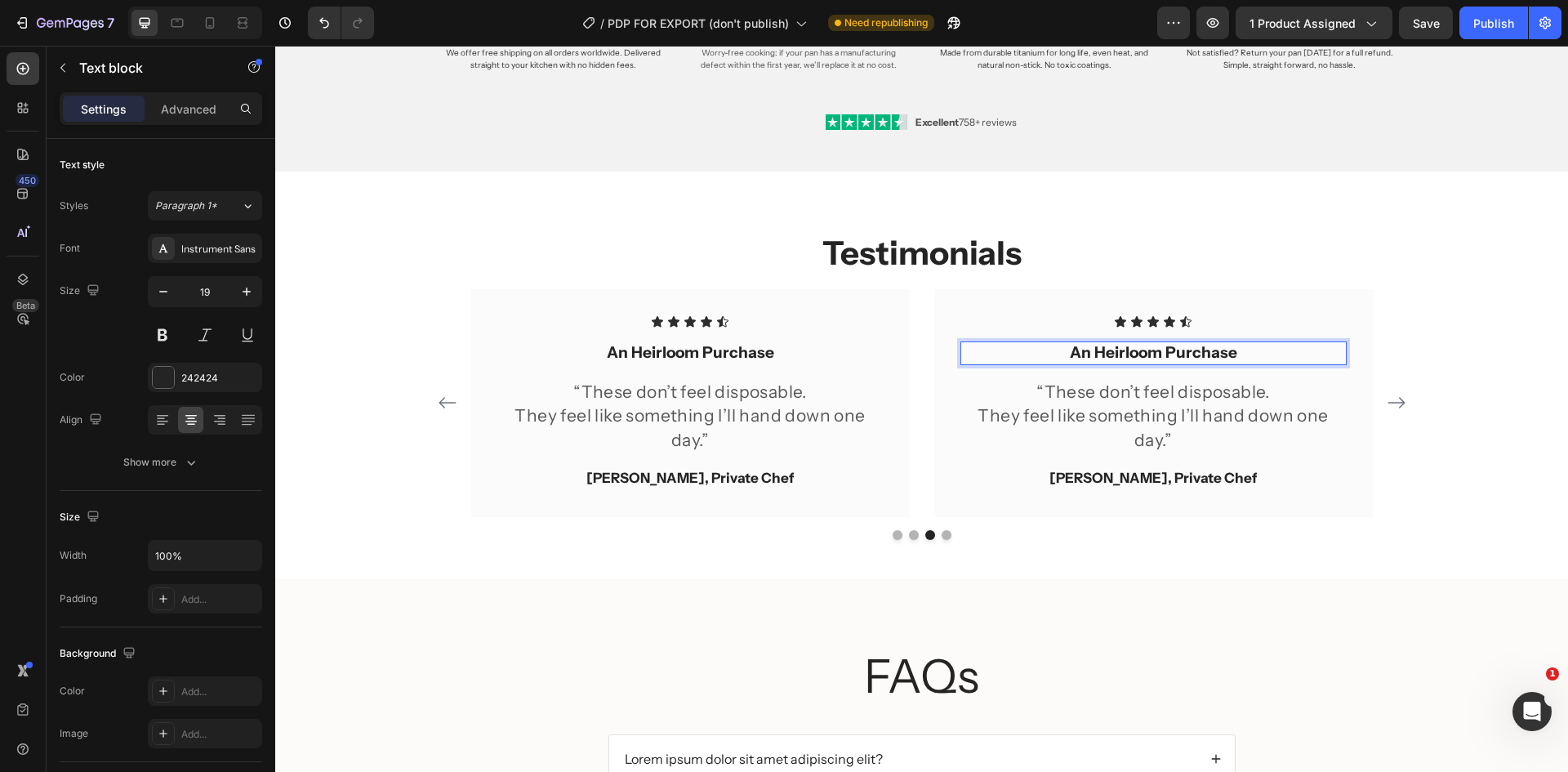
click at [1233, 355] on p "An Heirloom Purchase" at bounding box center [1153, 353] width 383 height 20
click at [1116, 382] on p "“These don’t feel disposable." at bounding box center [1153, 392] width 383 height 24
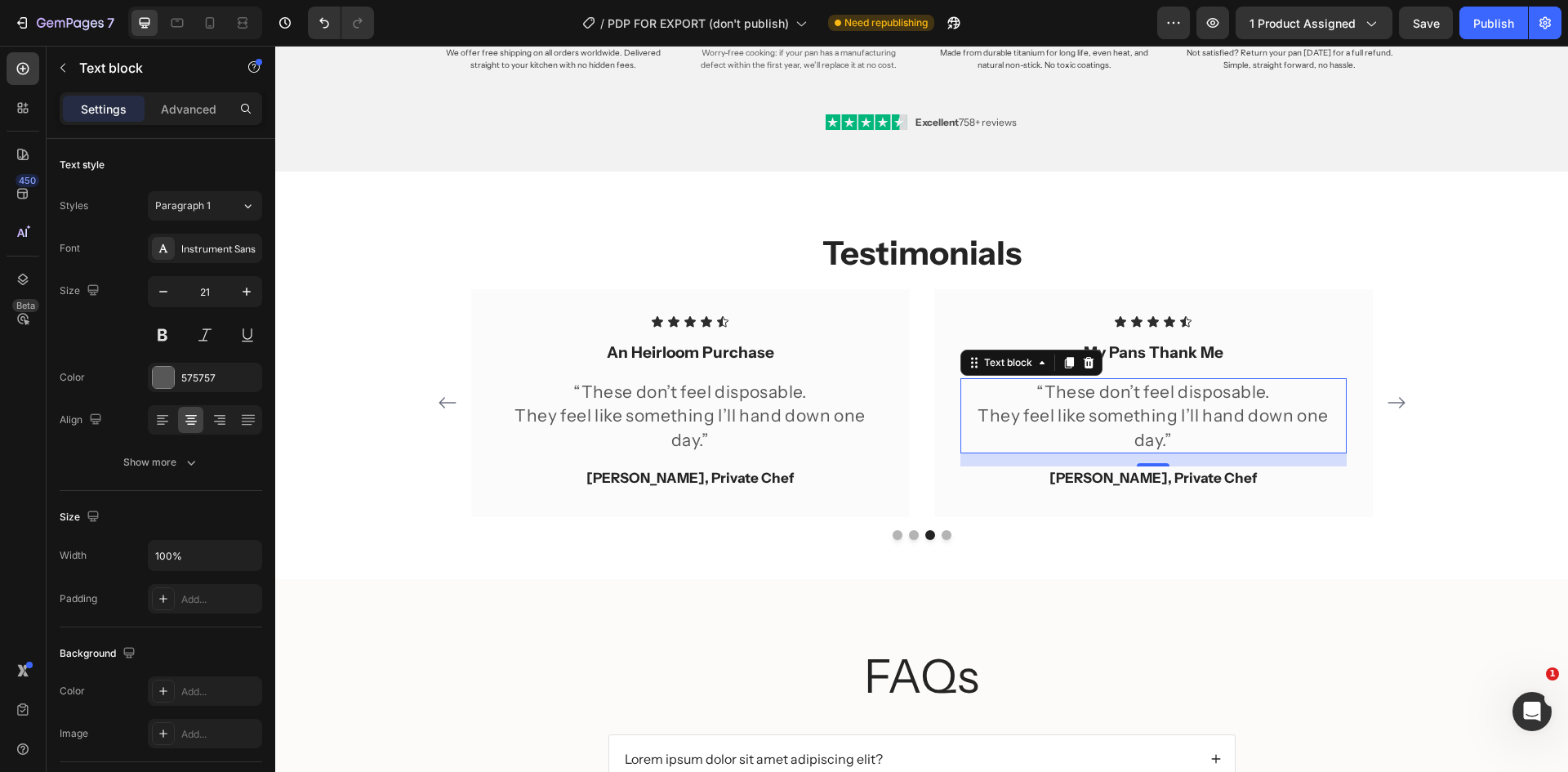
click at [1174, 399] on p "“These don’t feel disposable." at bounding box center [1153, 392] width 383 height 24
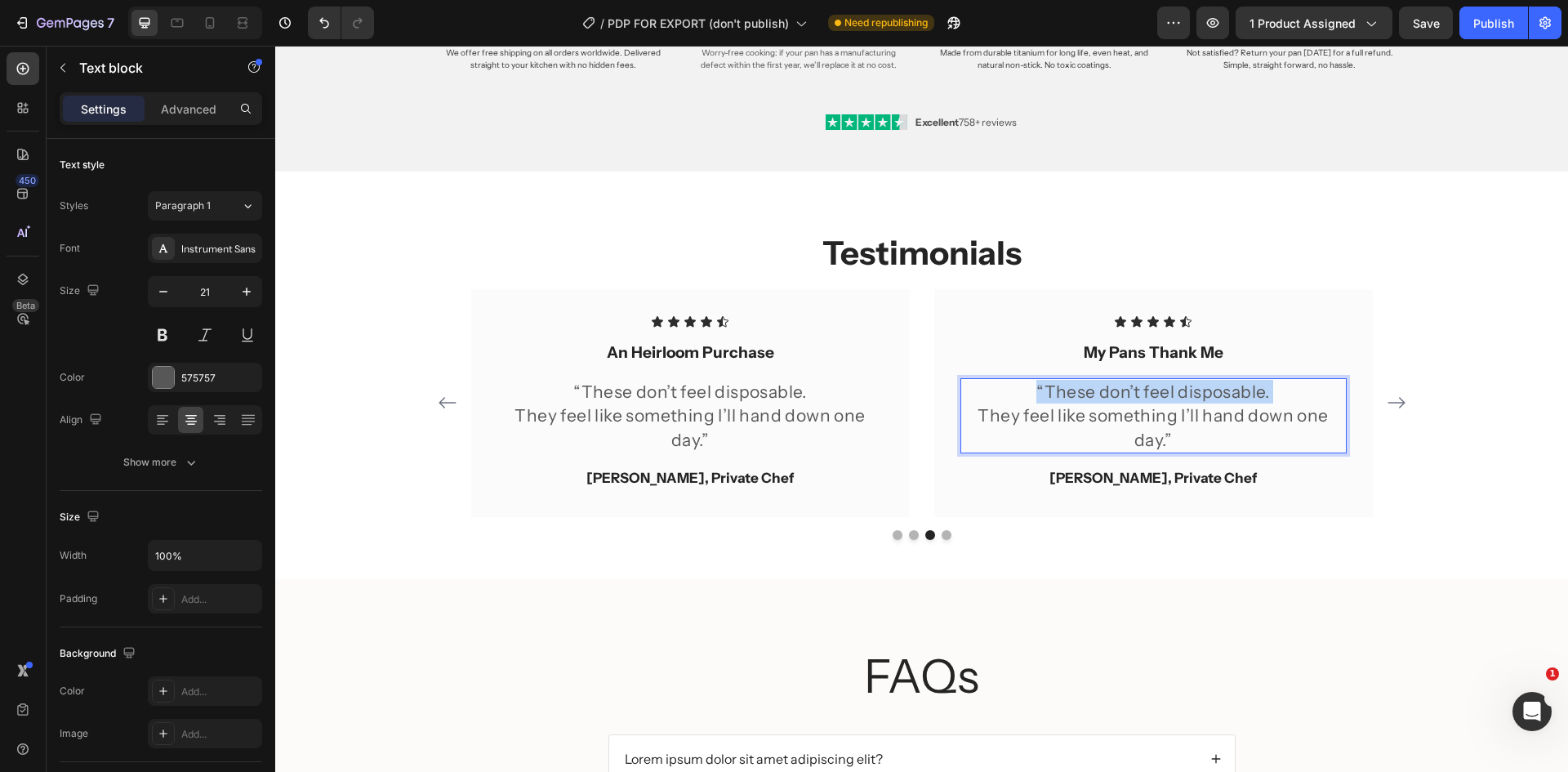
click at [1174, 399] on p "“These don’t feel disposable." at bounding box center [1153, 392] width 383 height 24
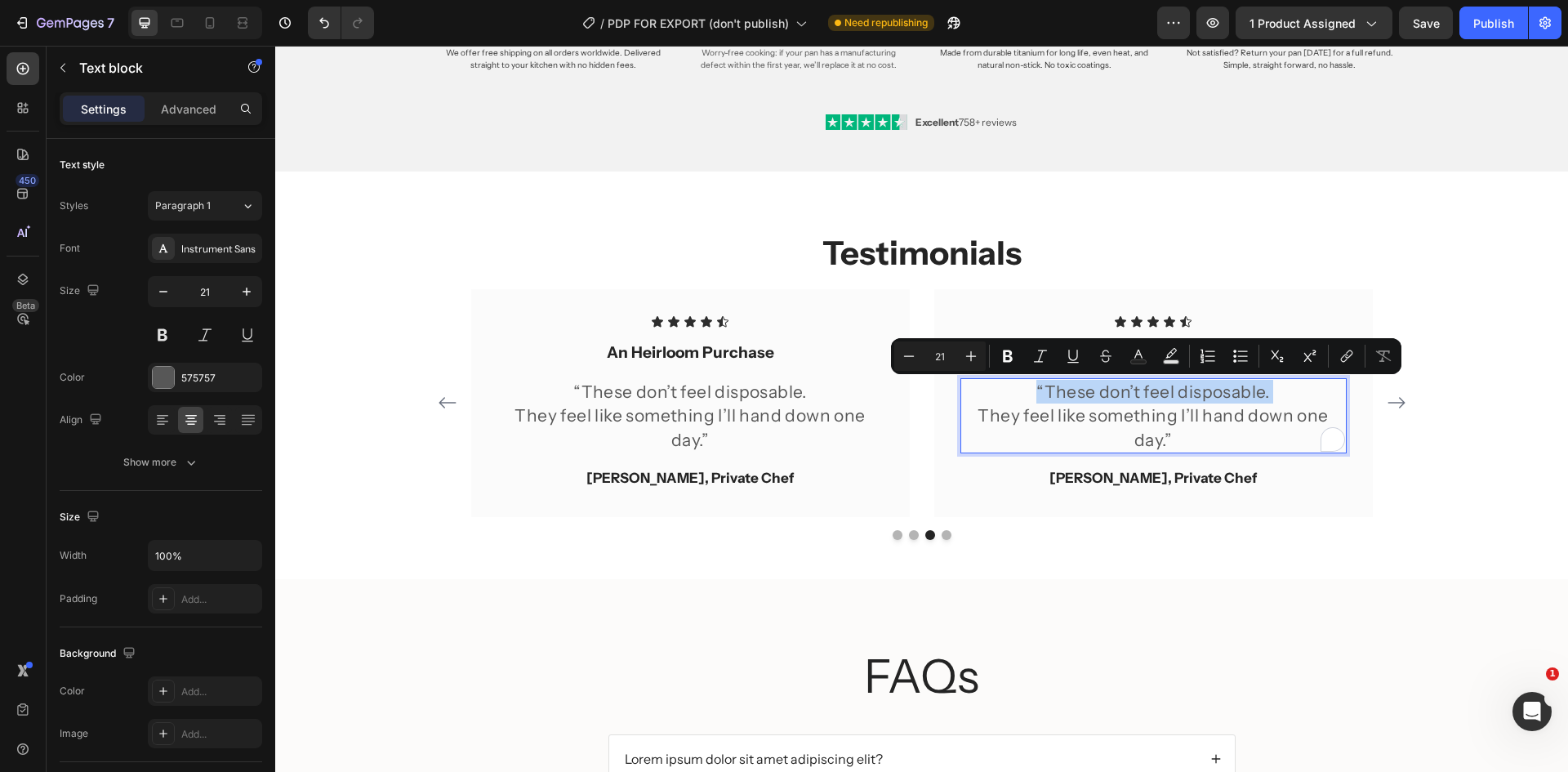
click at [1174, 399] on p "“These don’t feel disposable." at bounding box center [1153, 392] width 383 height 24
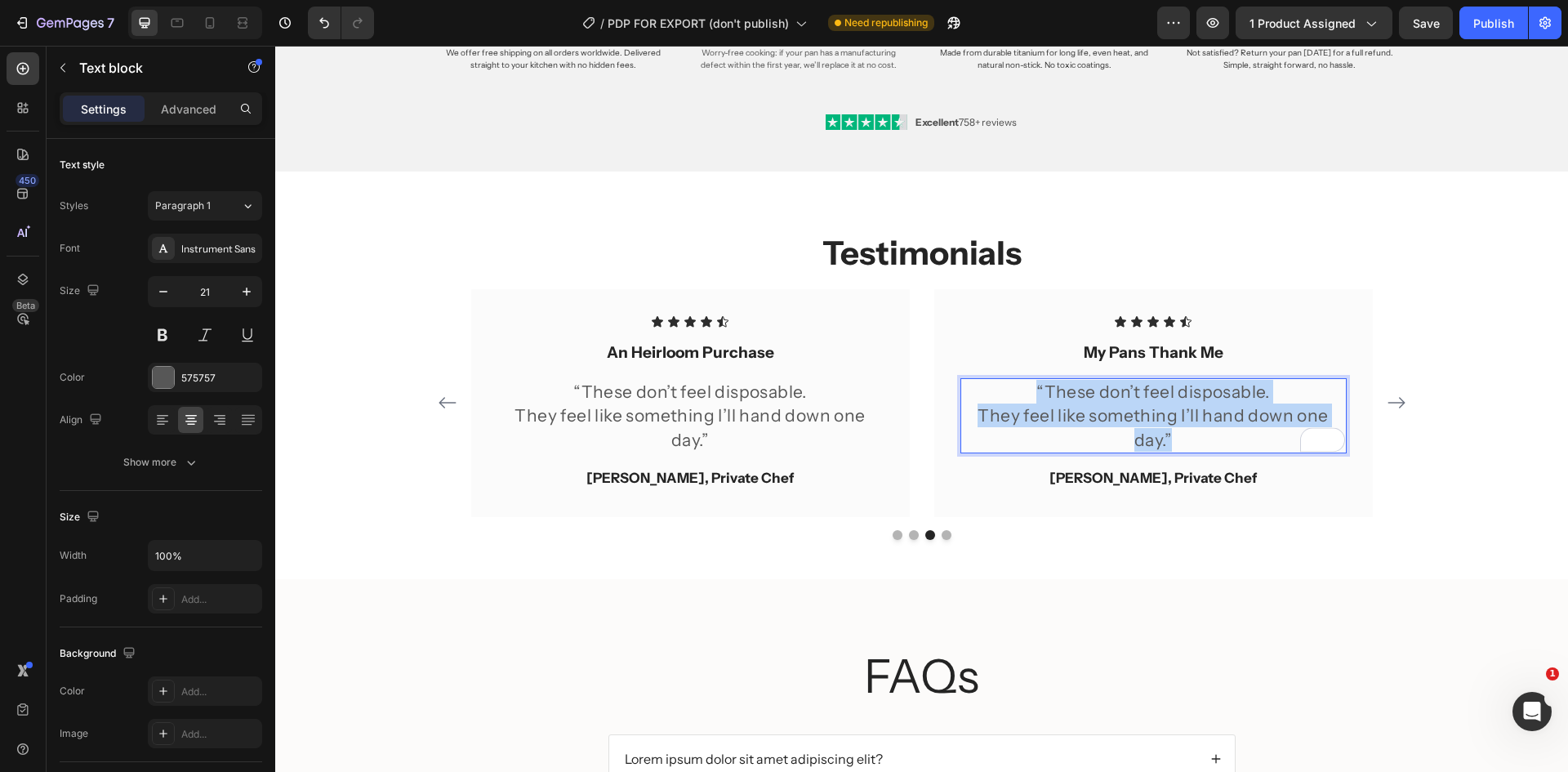
drag, startPoint x: 1021, startPoint y: 389, endPoint x: 1263, endPoint y: 434, distance: 246.1
click at [1263, 434] on div "“These don’t feel disposable. They feel like something I’ll hand down one day.”" at bounding box center [1153, 416] width 386 height 76
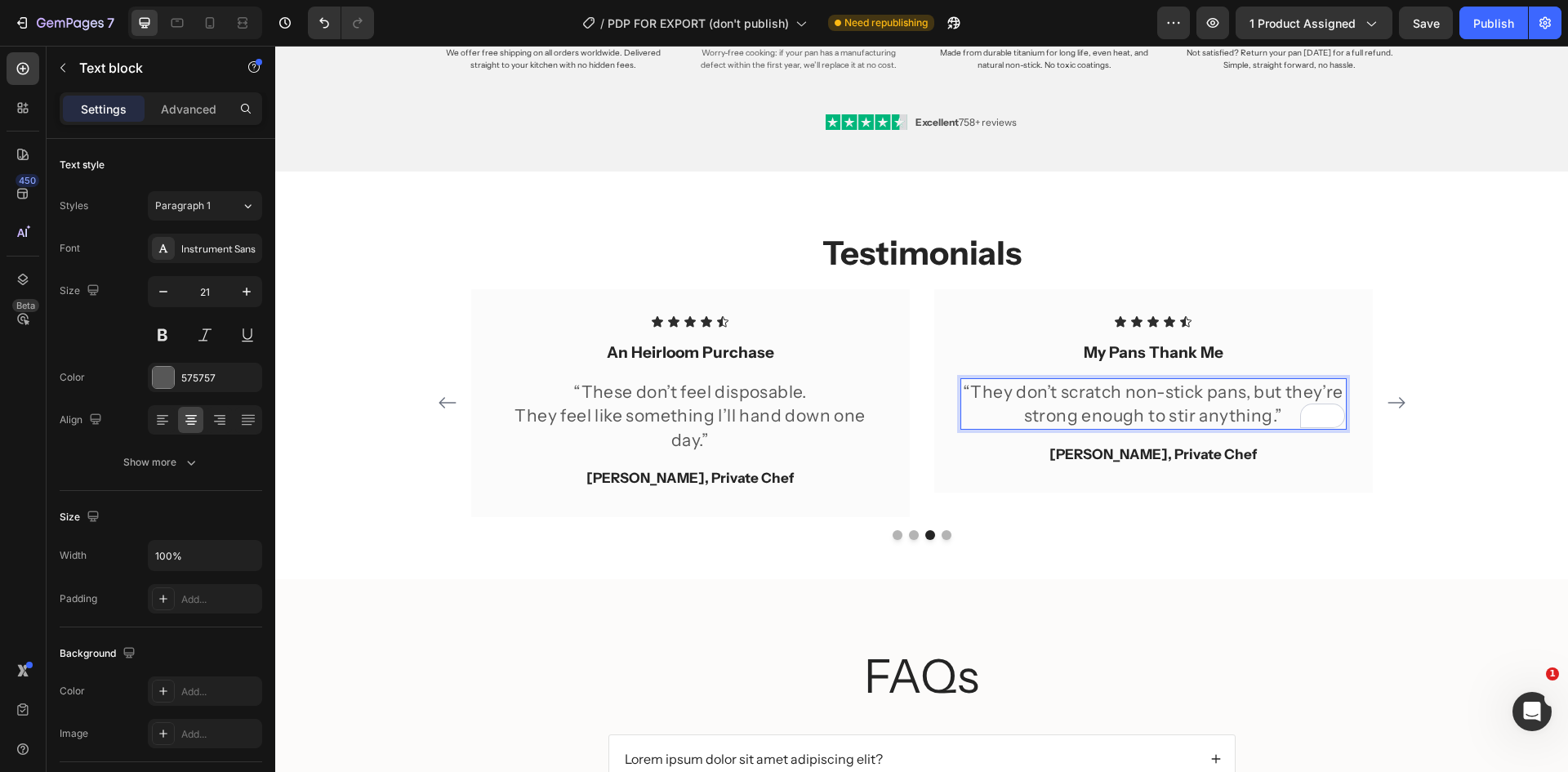
click at [1240, 389] on p "“They don’t scratch non-stick pans, but they’re strong enough to stir anything.”" at bounding box center [1153, 404] width 383 height 48
click at [1243, 383] on p "“They don’t scratch non-stick pans, but they’re strong enough to stir anything.”" at bounding box center [1153, 404] width 383 height 48
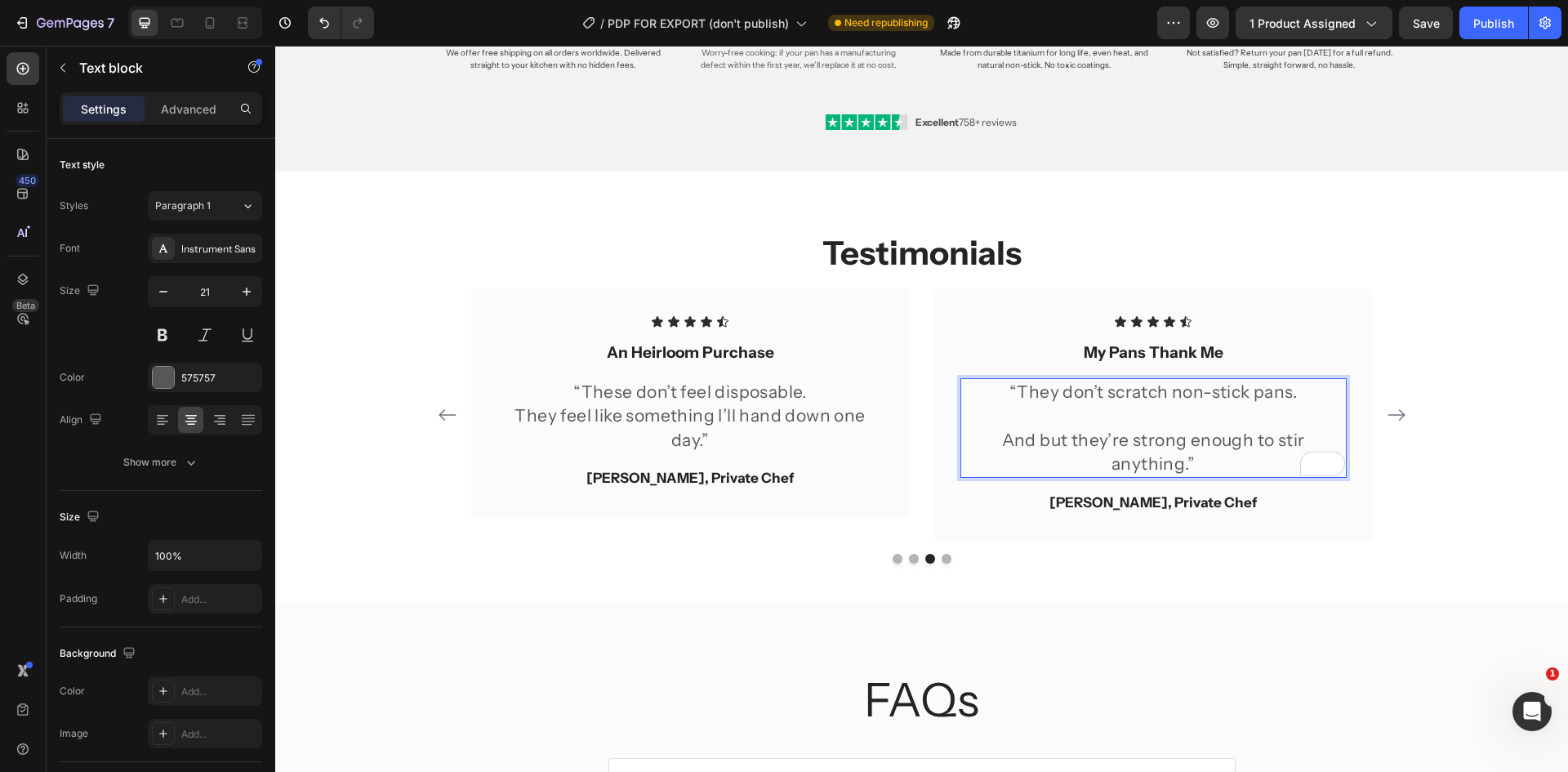
click at [1056, 439] on p "And but they’re strong enough to stir anything.”" at bounding box center [1153, 451] width 383 height 48
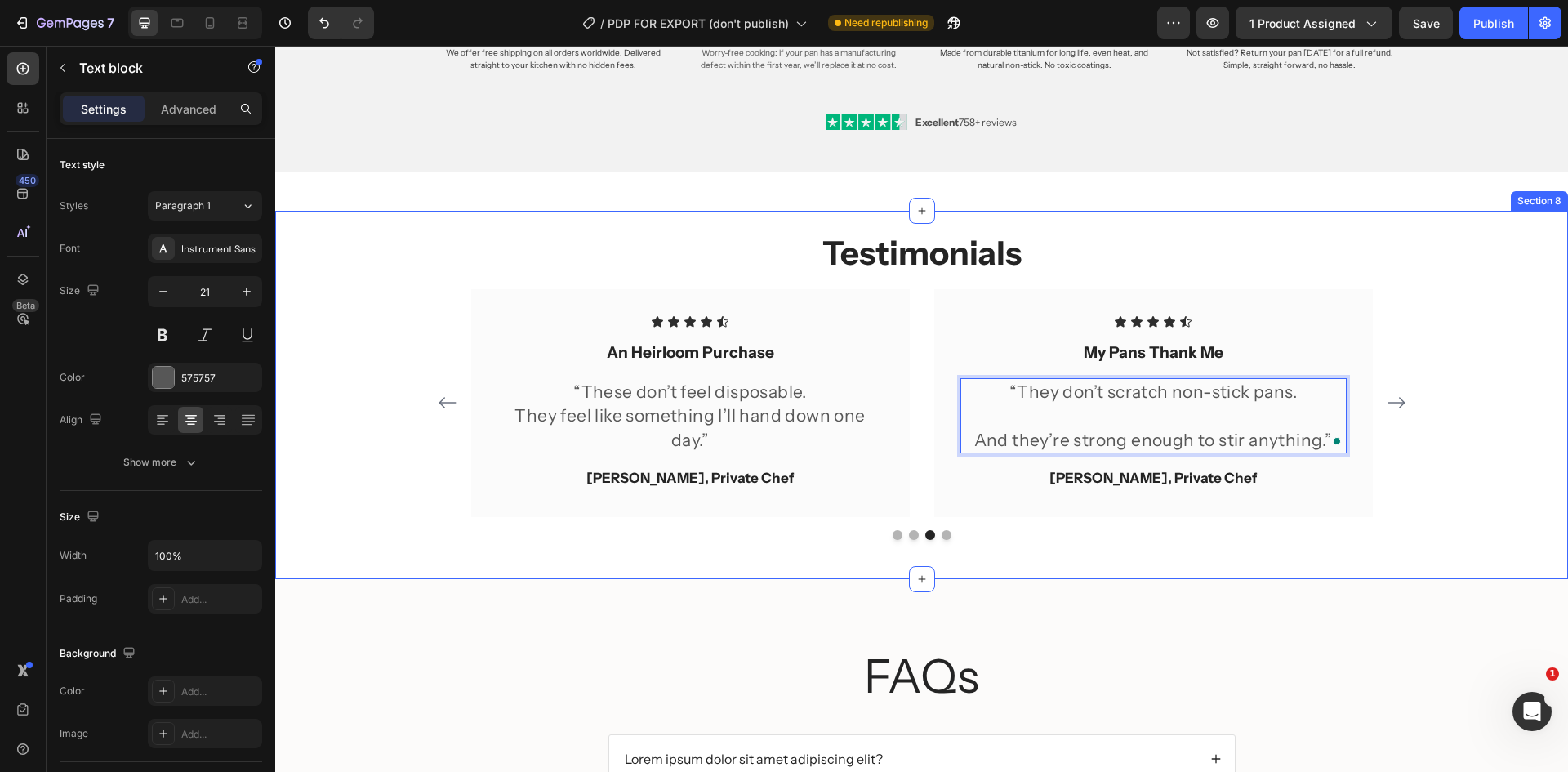
click at [1352, 551] on div "Testimonials Heading Icon Icon Icon Icon Icon Icon List Effortlessly Elegant Te…" at bounding box center [921, 394] width 1293 height 367
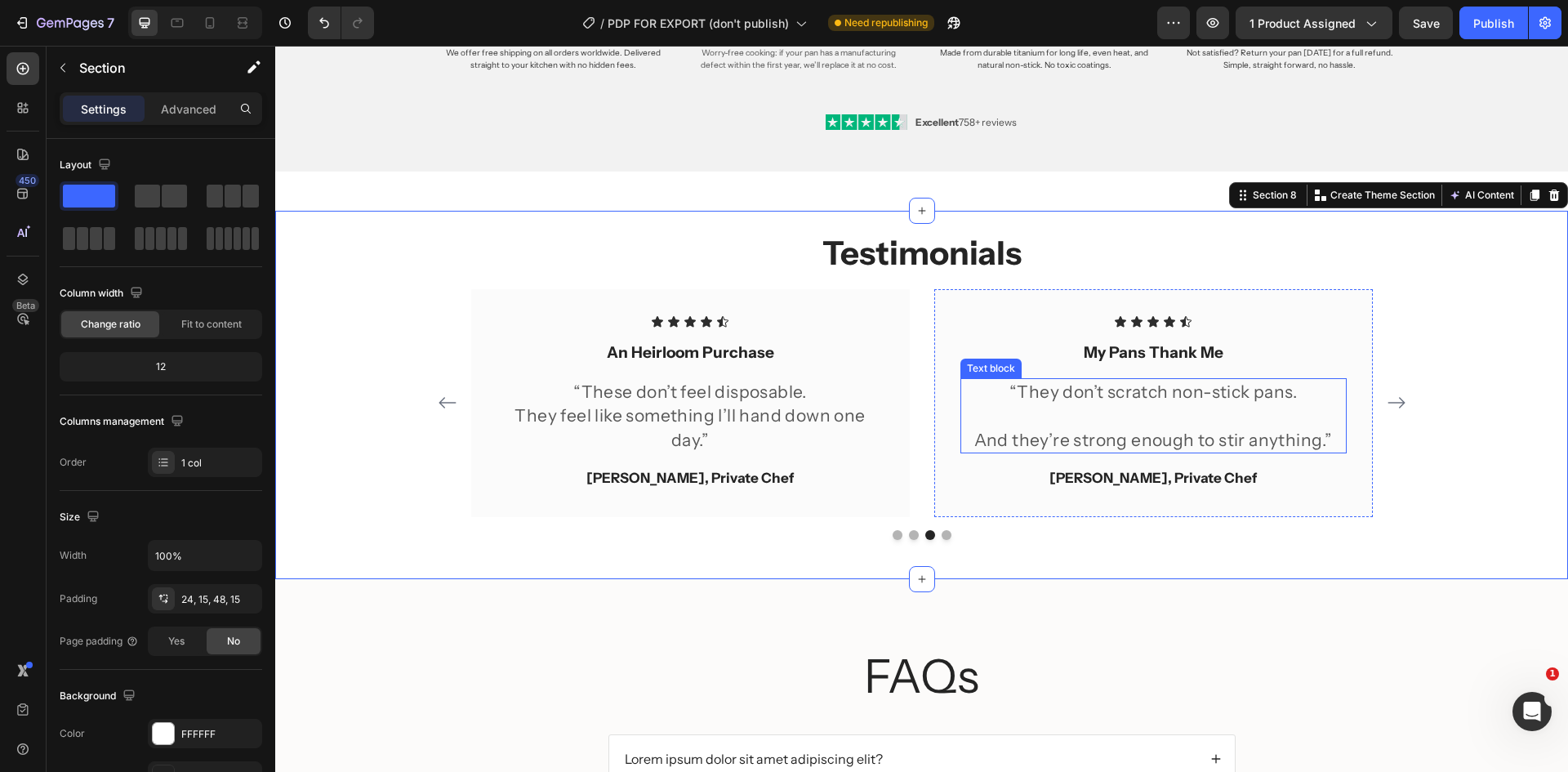
click at [1173, 403] on p "“They don’t scratch non-stick pans." at bounding box center [1153, 392] width 383 height 24
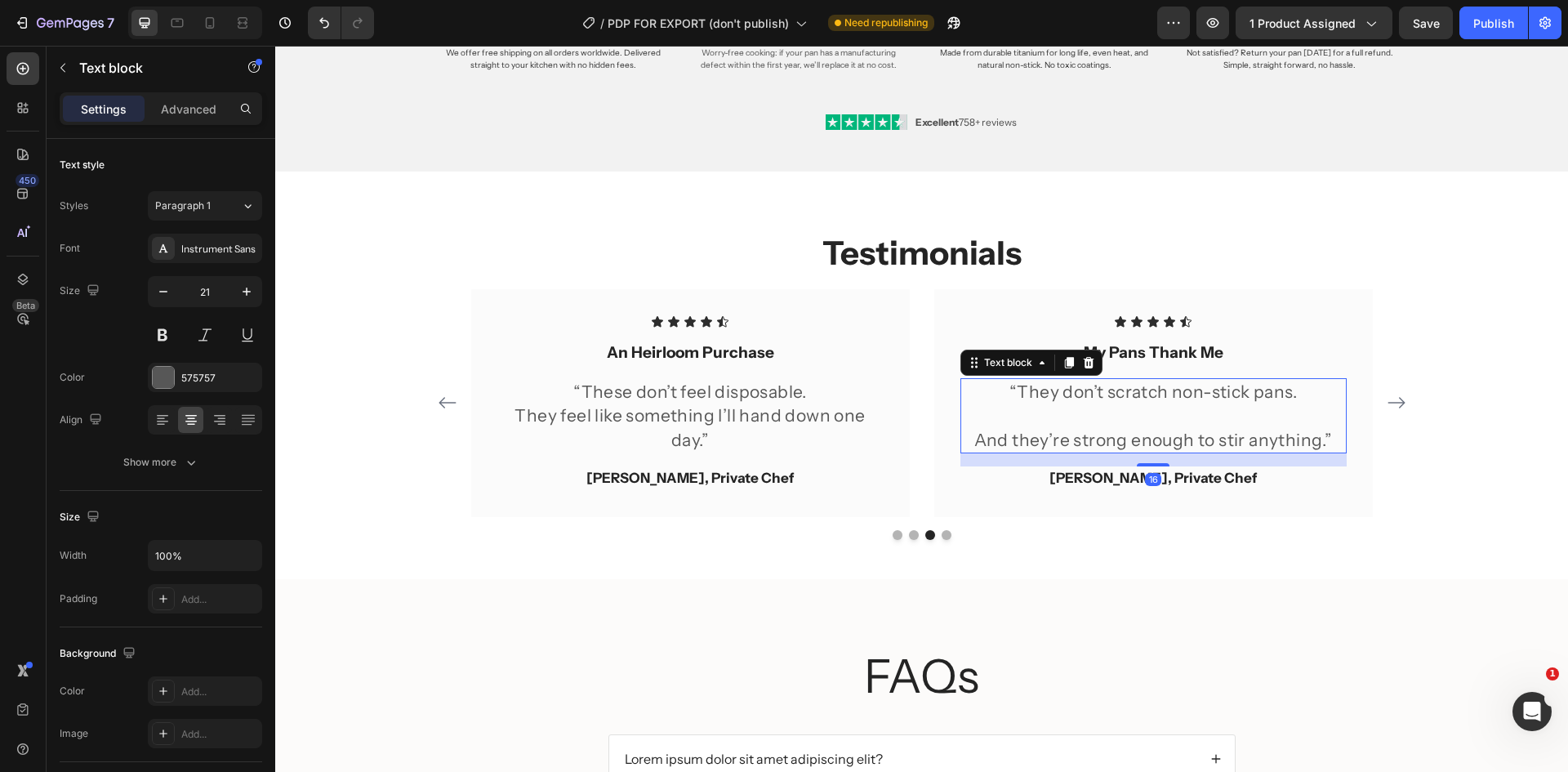
click at [1184, 403] on p "“They don’t scratch non-stick pans." at bounding box center [1153, 392] width 383 height 24
click at [1252, 422] on p "To enrich screen reader interactions, please activate Accessibility in Grammarl…" at bounding box center [1153, 416] width 383 height 24
click at [1004, 440] on p "And they’re strong enough to stir anything.”" at bounding box center [1153, 439] width 383 height 24
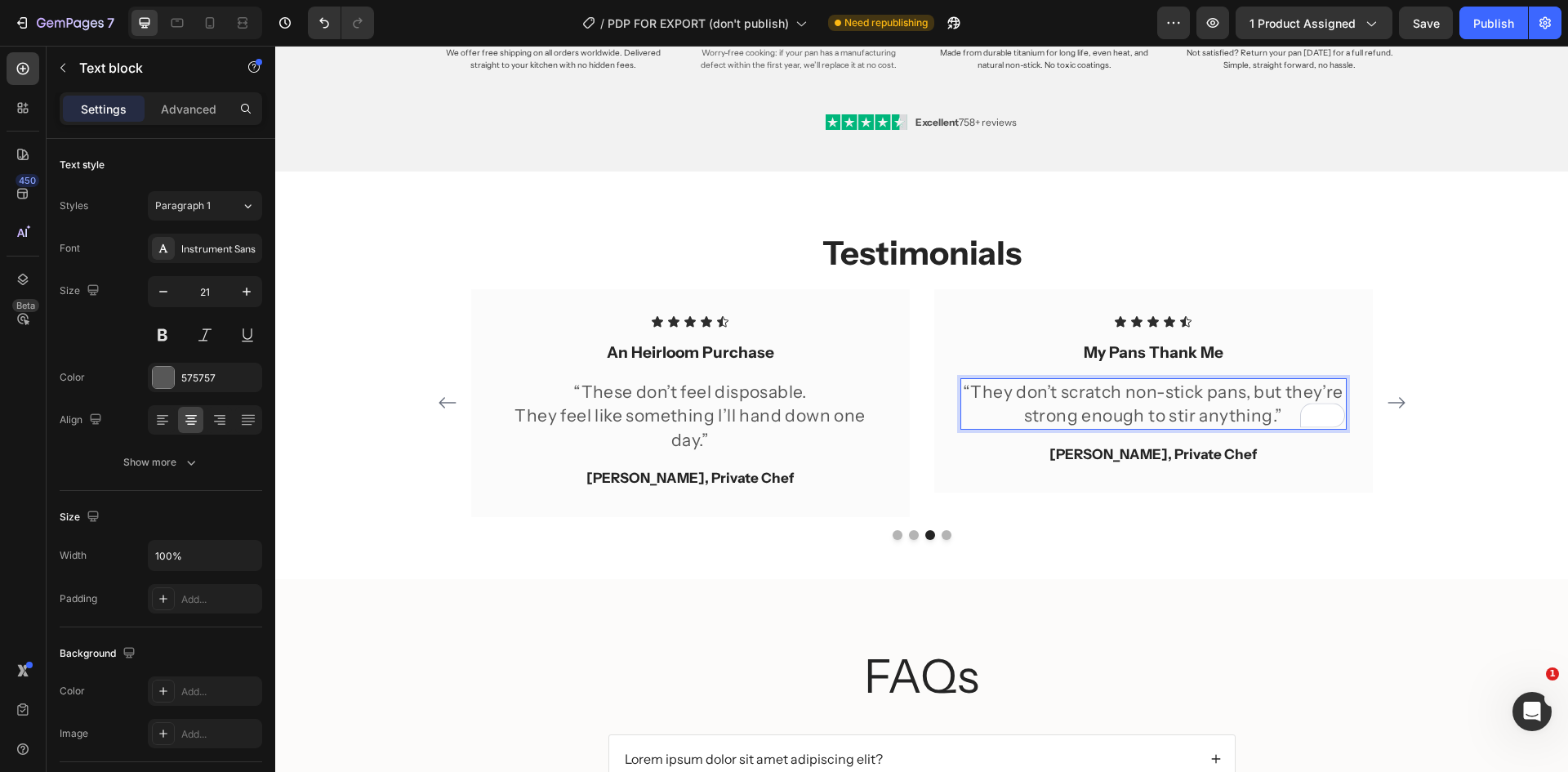
click at [1271, 420] on p "“They don’t scratch non-stick pans, but they’re strong enough to stir anything.”" at bounding box center [1153, 404] width 383 height 48
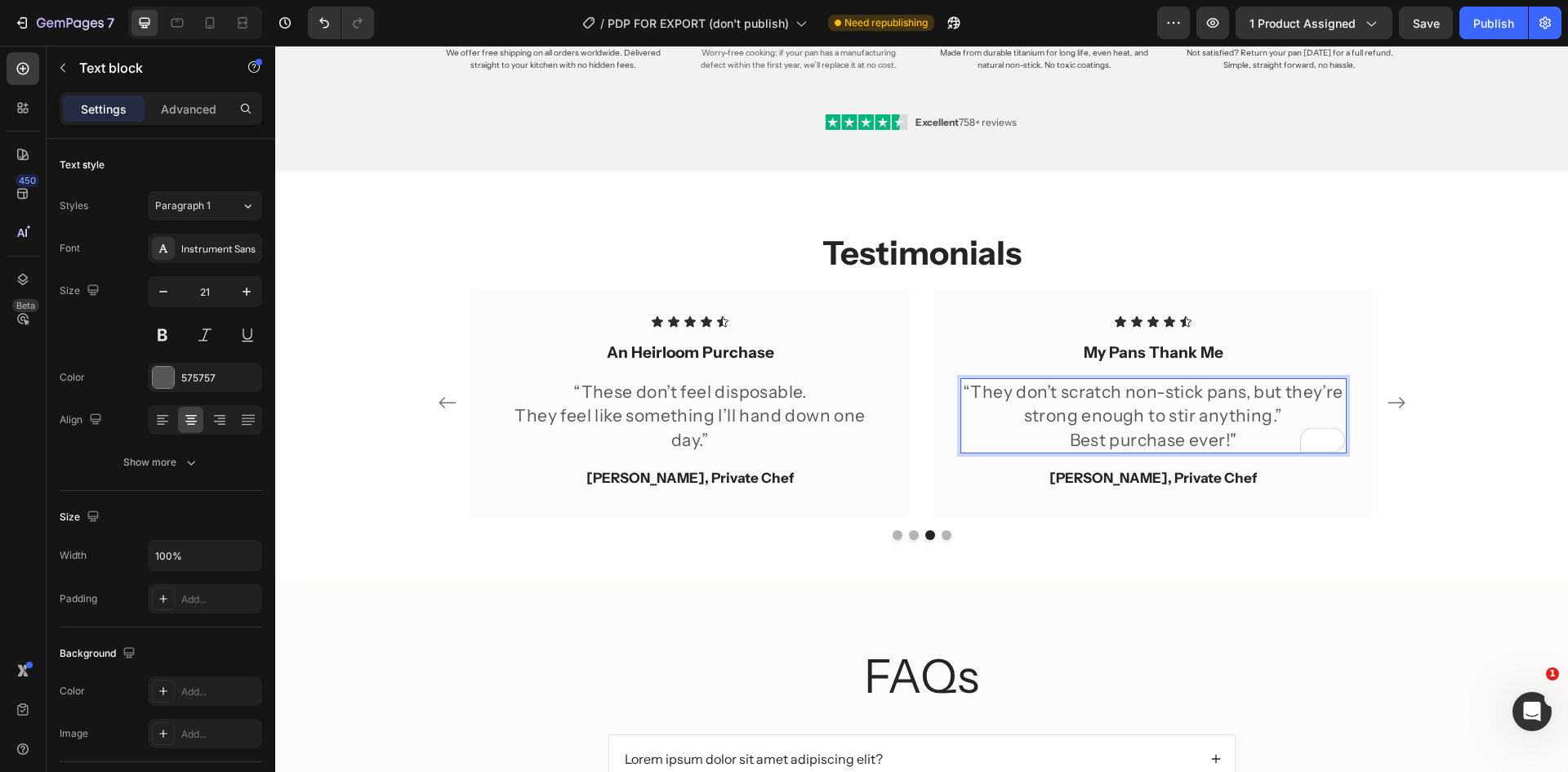
click at [1285, 414] on p "“They don’t scratch non-stick pans, but they’re strong enough to stir anything.”" at bounding box center [1153, 404] width 383 height 48
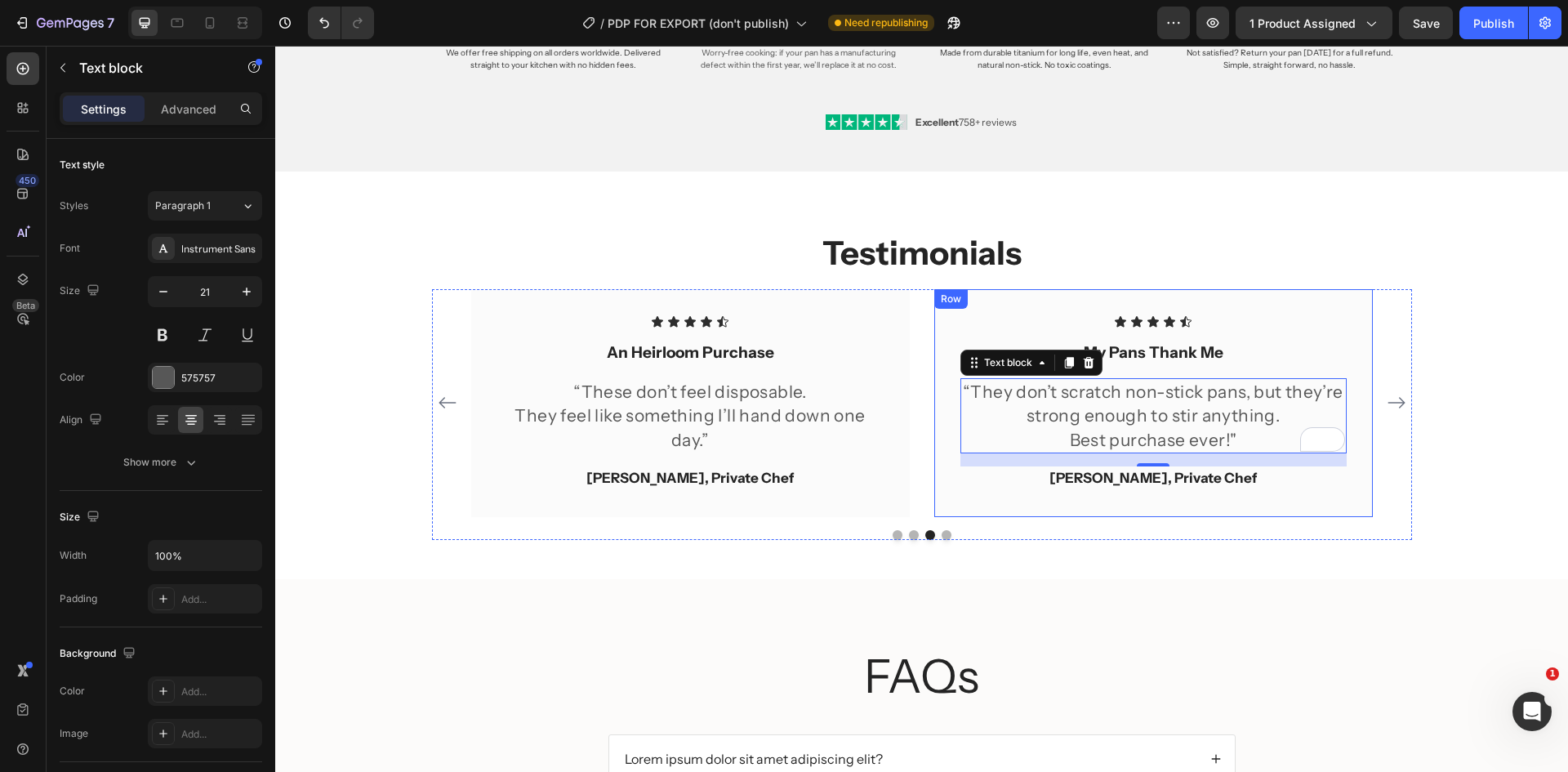
click at [1142, 486] on p "[PERSON_NAME], Private Chef" at bounding box center [1153, 478] width 383 height 21
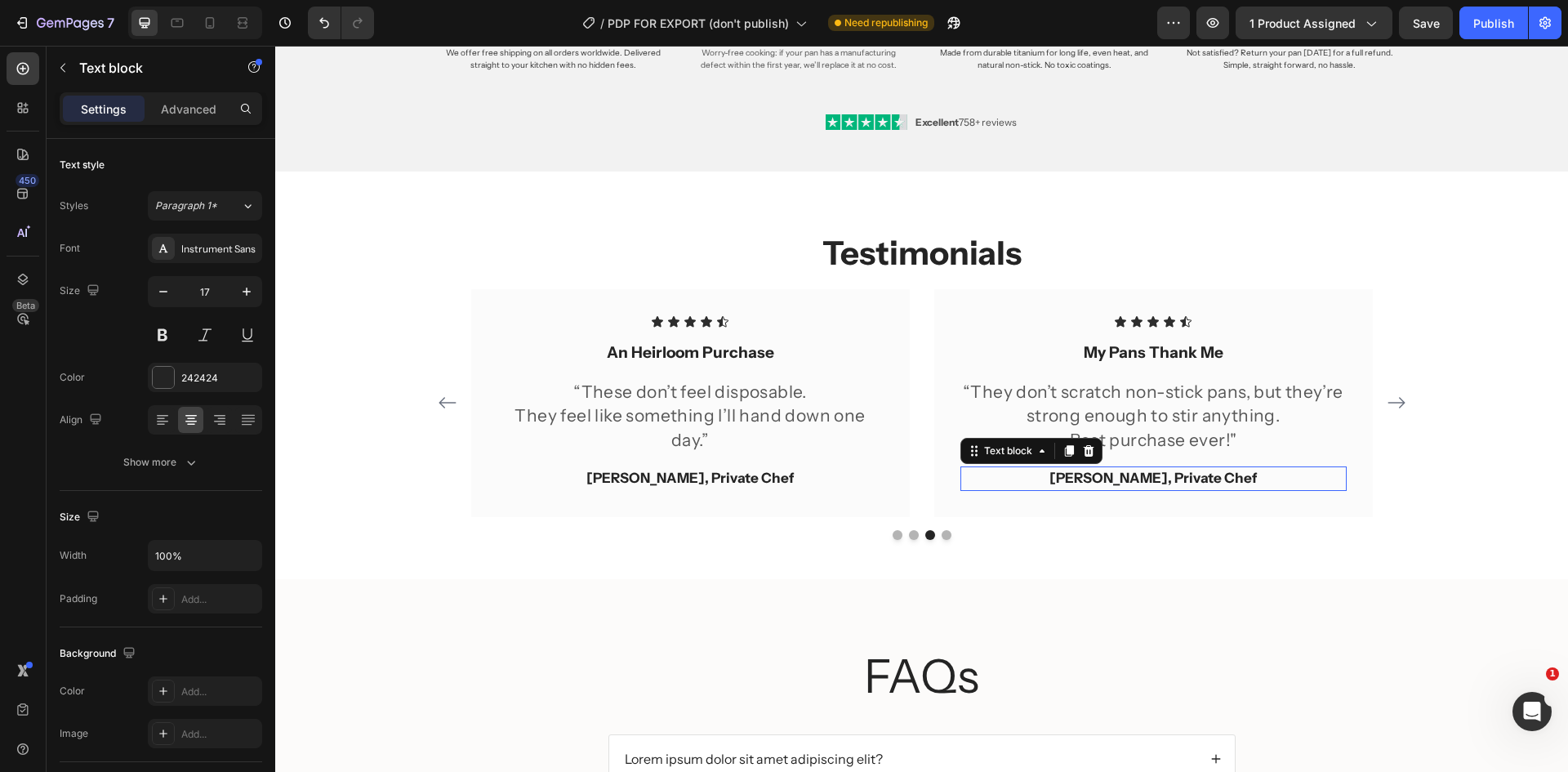
click at [1142, 486] on p "[PERSON_NAME], Private Chef" at bounding box center [1153, 478] width 383 height 21
click at [1436, 496] on div "Testimonials Heading Icon Icon Icon Icon Icon Icon List Effortlessly Elegant Te…" at bounding box center [921, 384] width 1268 height 309
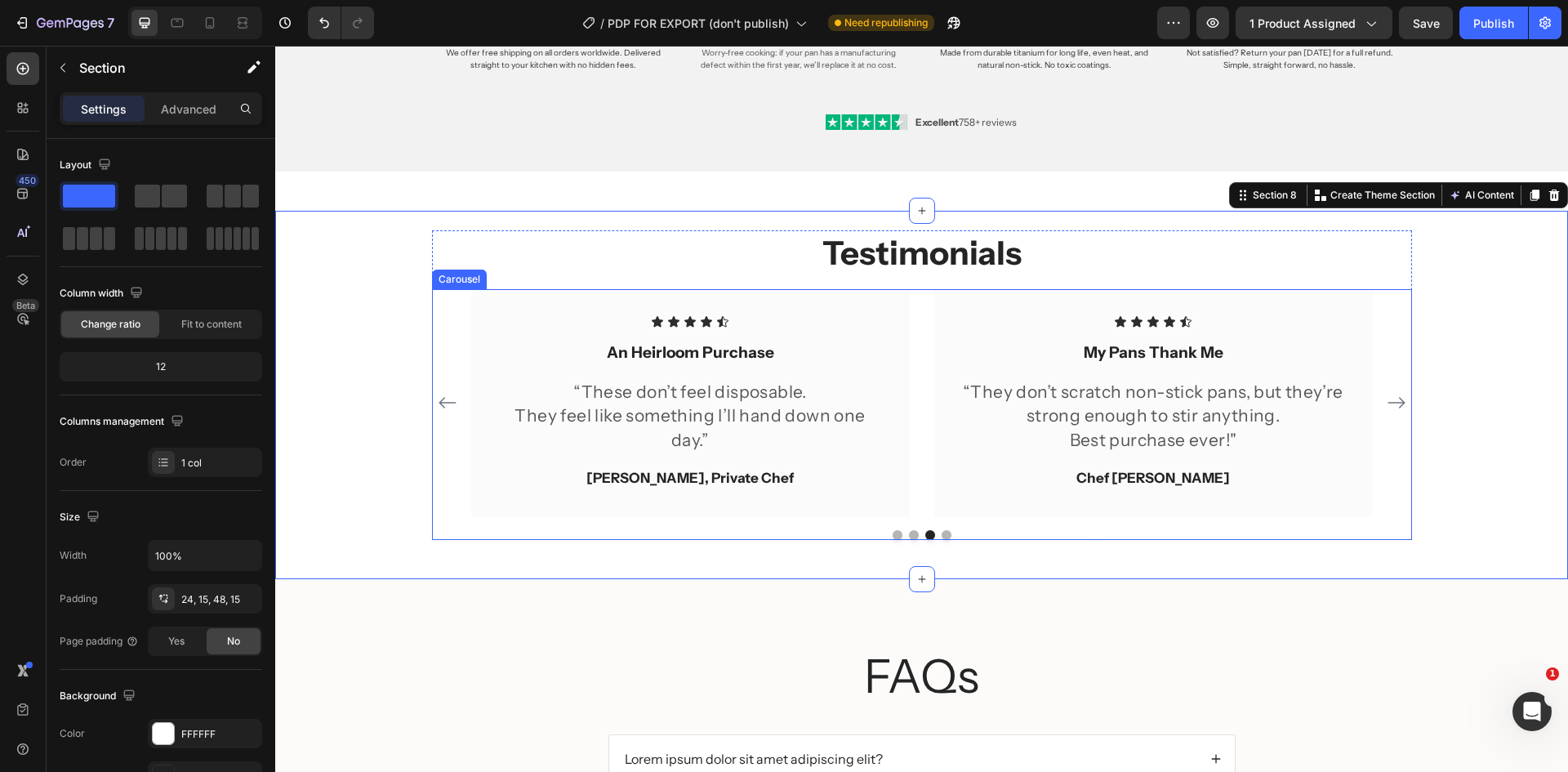
click at [1376, 396] on div "Icon Icon Icon Icon Icon Icon List Effortlessly Elegant Text block “They look b…" at bounding box center [921, 403] width 980 height 227
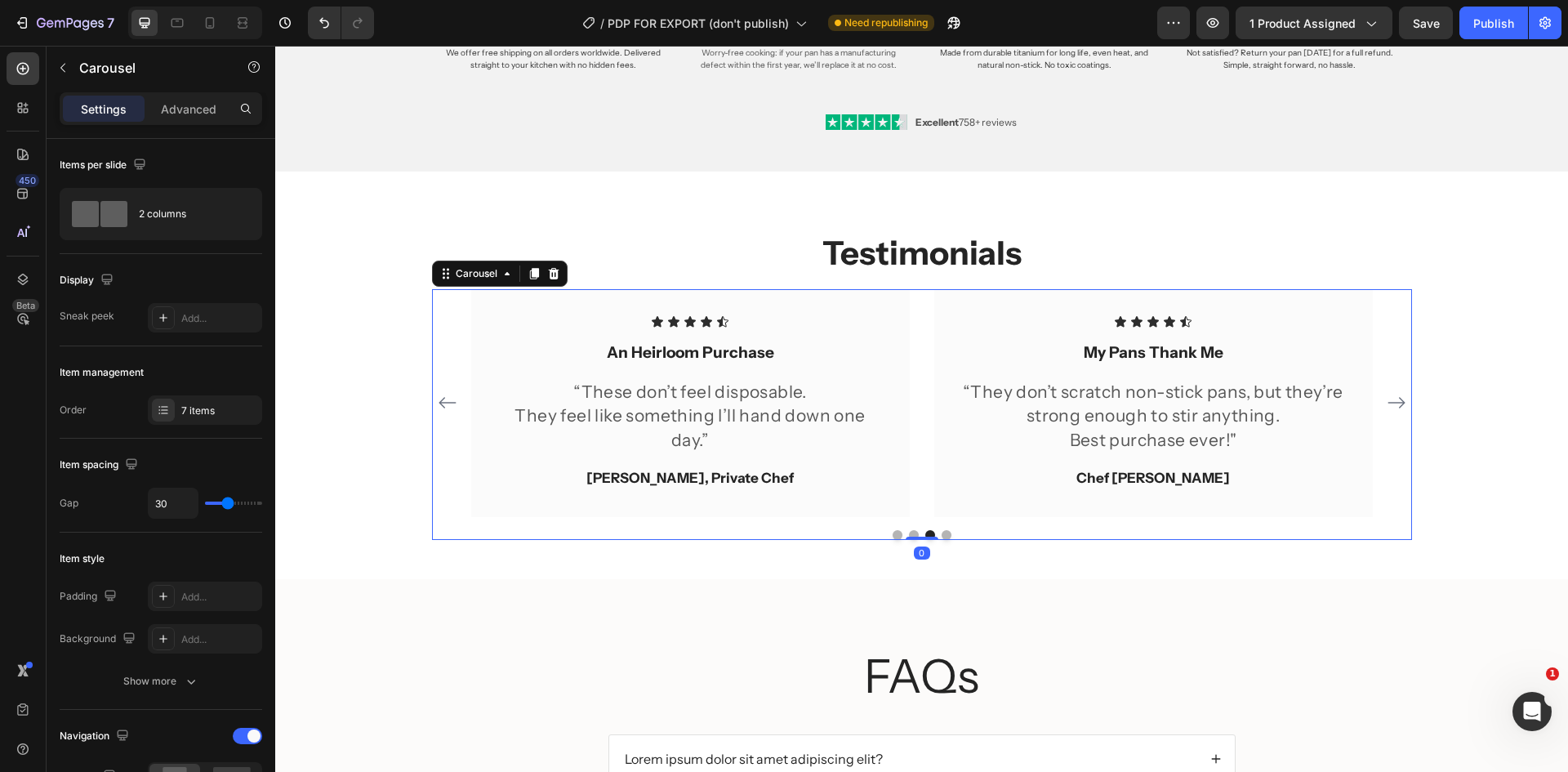
click at [1386, 400] on icon "Carousel Next Arrow" at bounding box center [1396, 402] width 20 height 20
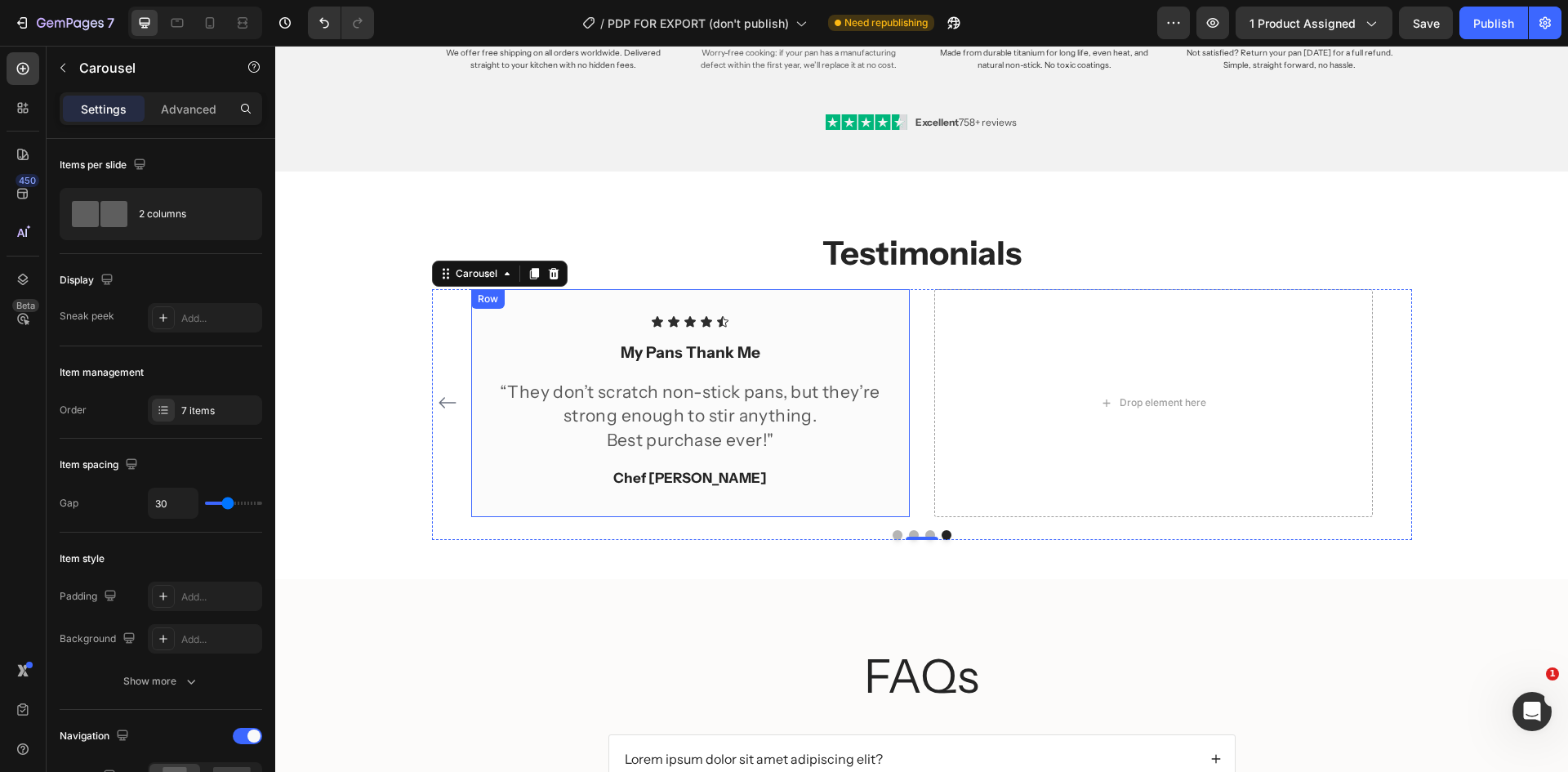
click at [827, 311] on div "Icon Icon Icon Icon Icon Icon List My Pans Thank Me Text block “They don’t scra…" at bounding box center [690, 403] width 439 height 227
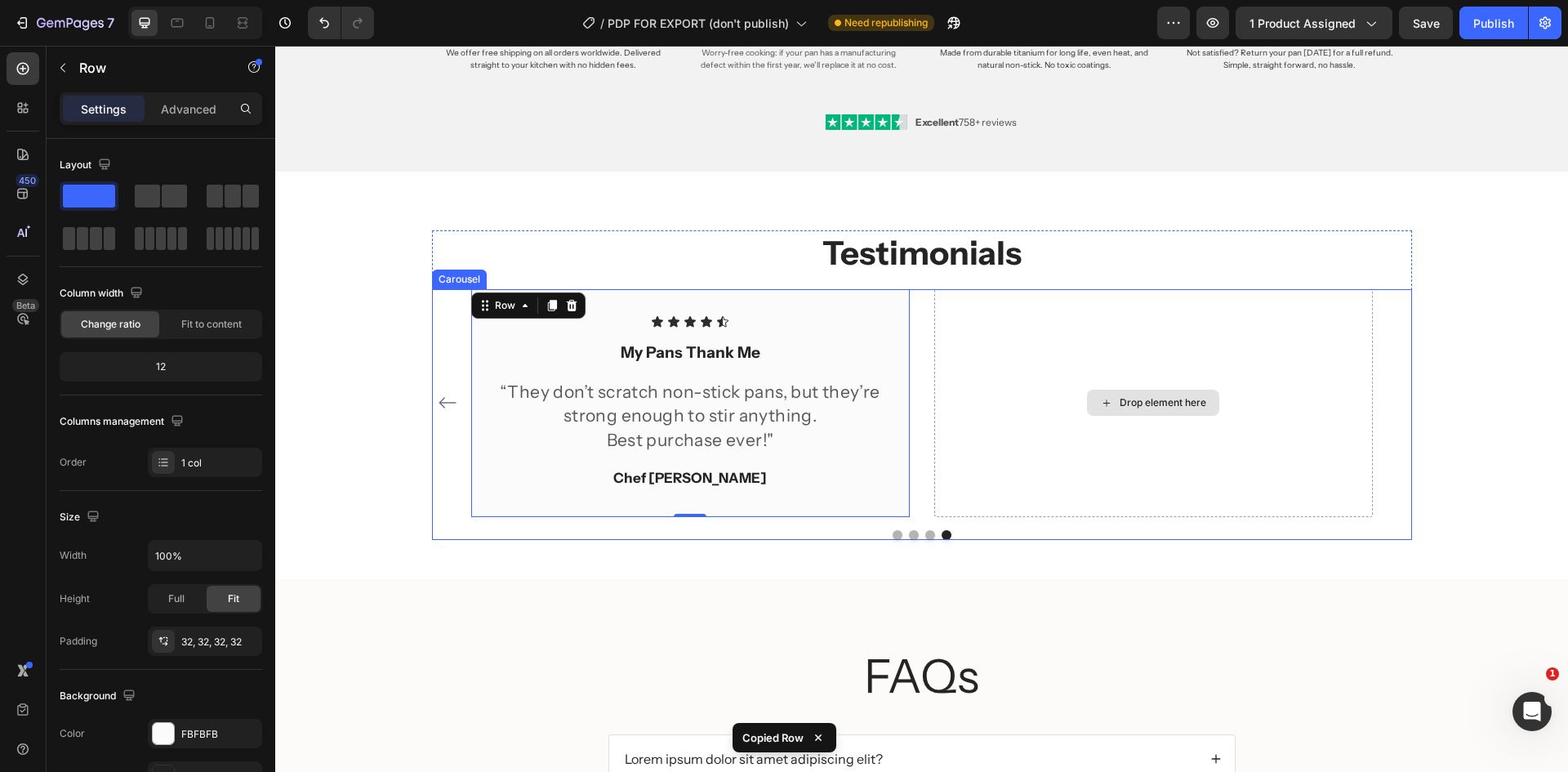
click at [976, 311] on div "Drop element here" at bounding box center [1153, 403] width 439 height 227
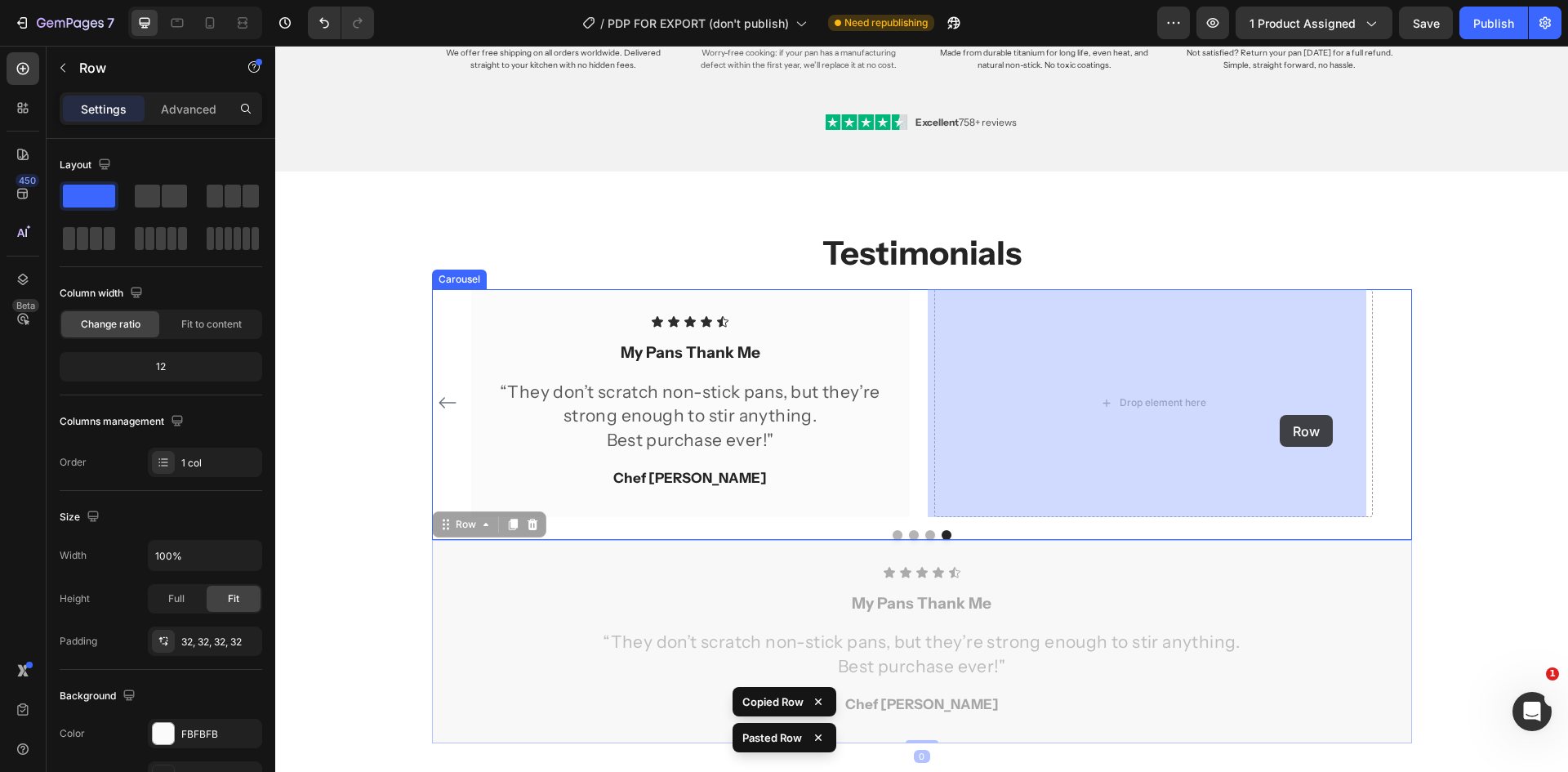
drag, startPoint x: 1356, startPoint y: 579, endPoint x: 1280, endPoint y: 415, distance: 180.8
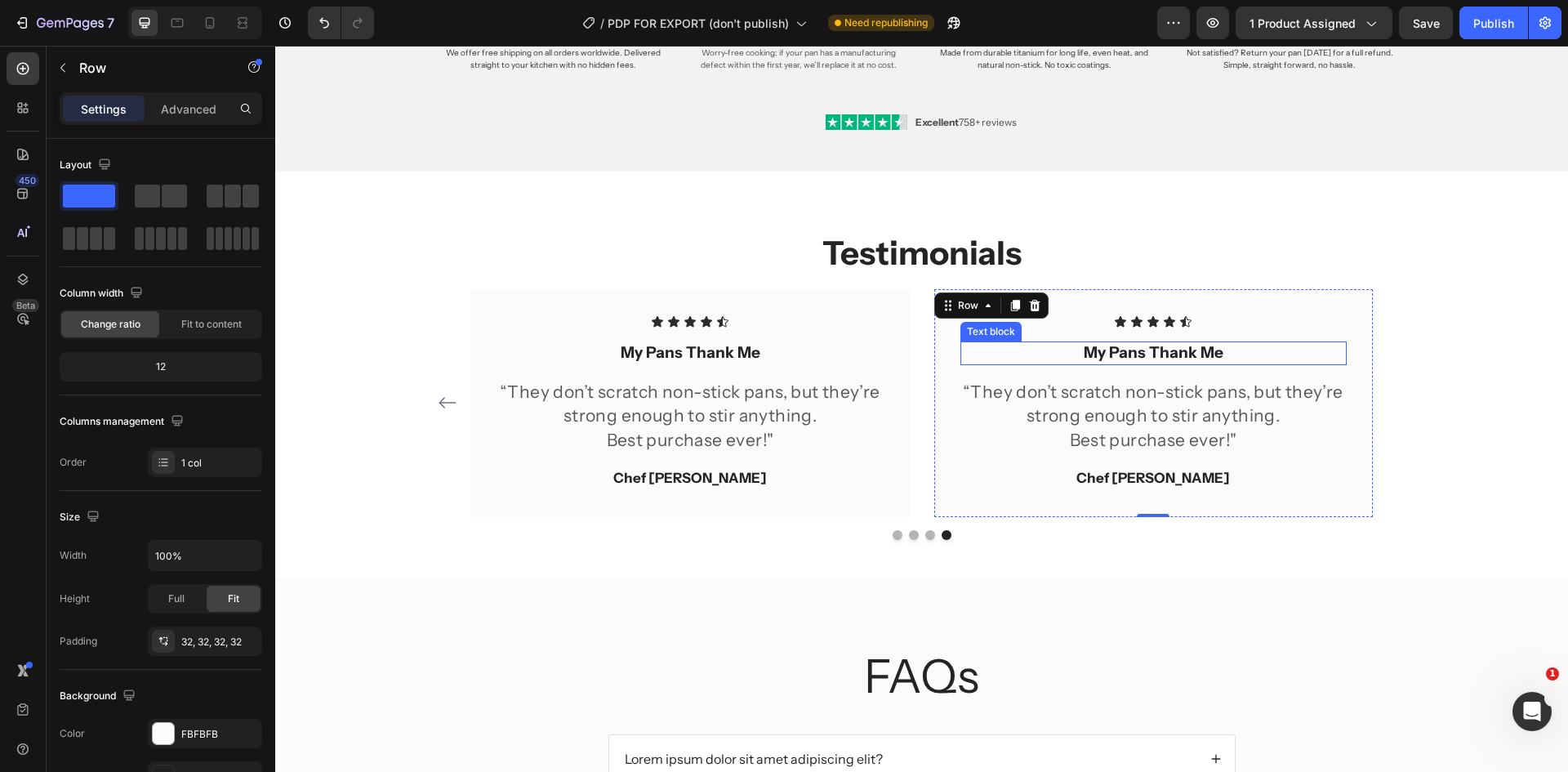
click at [1187, 356] on strong "My Pans Thank Me" at bounding box center [1153, 352] width 140 height 19
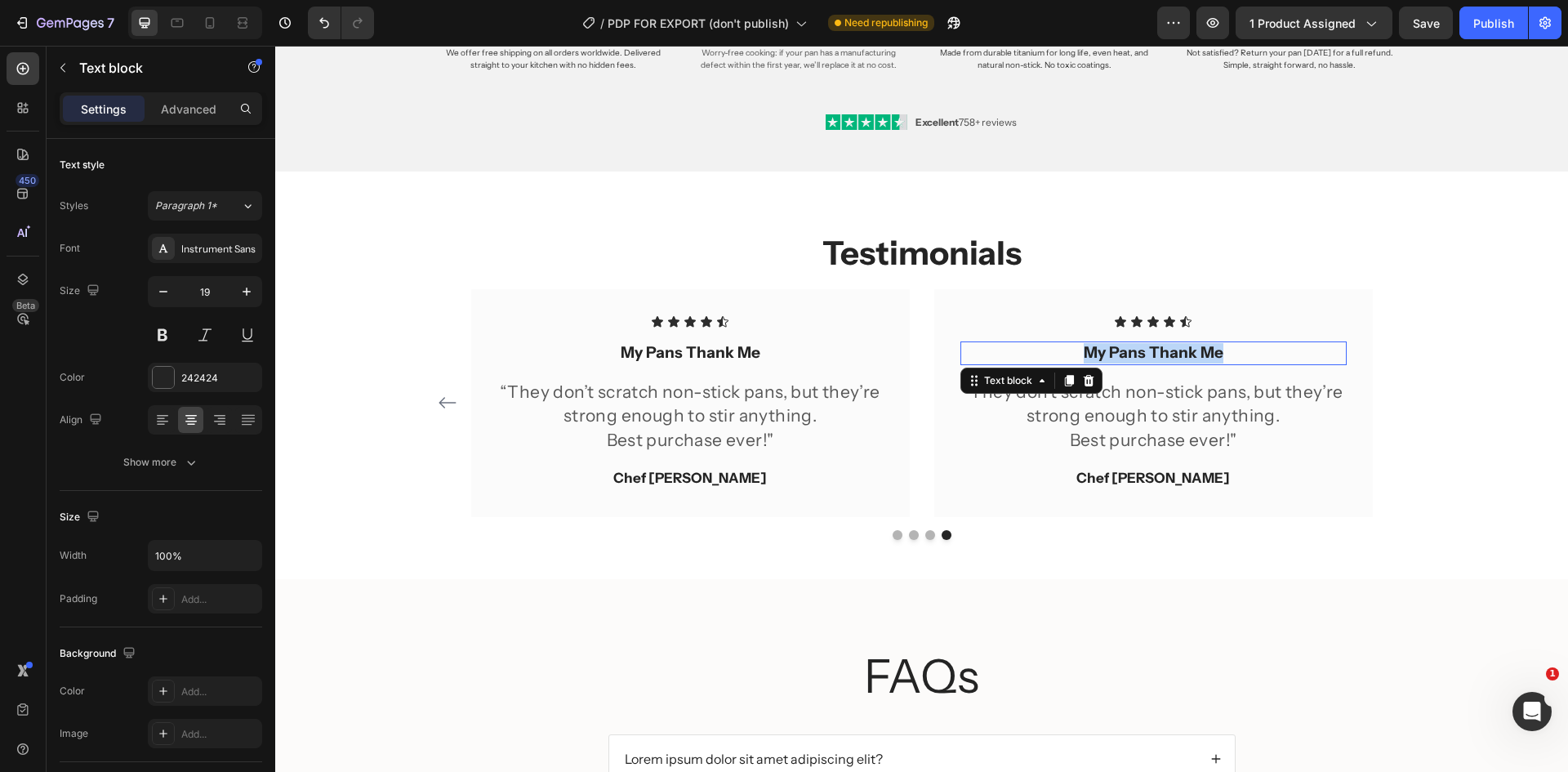
click at [1187, 356] on strong "My Pans Thank Me" at bounding box center [1153, 352] width 140 height 19
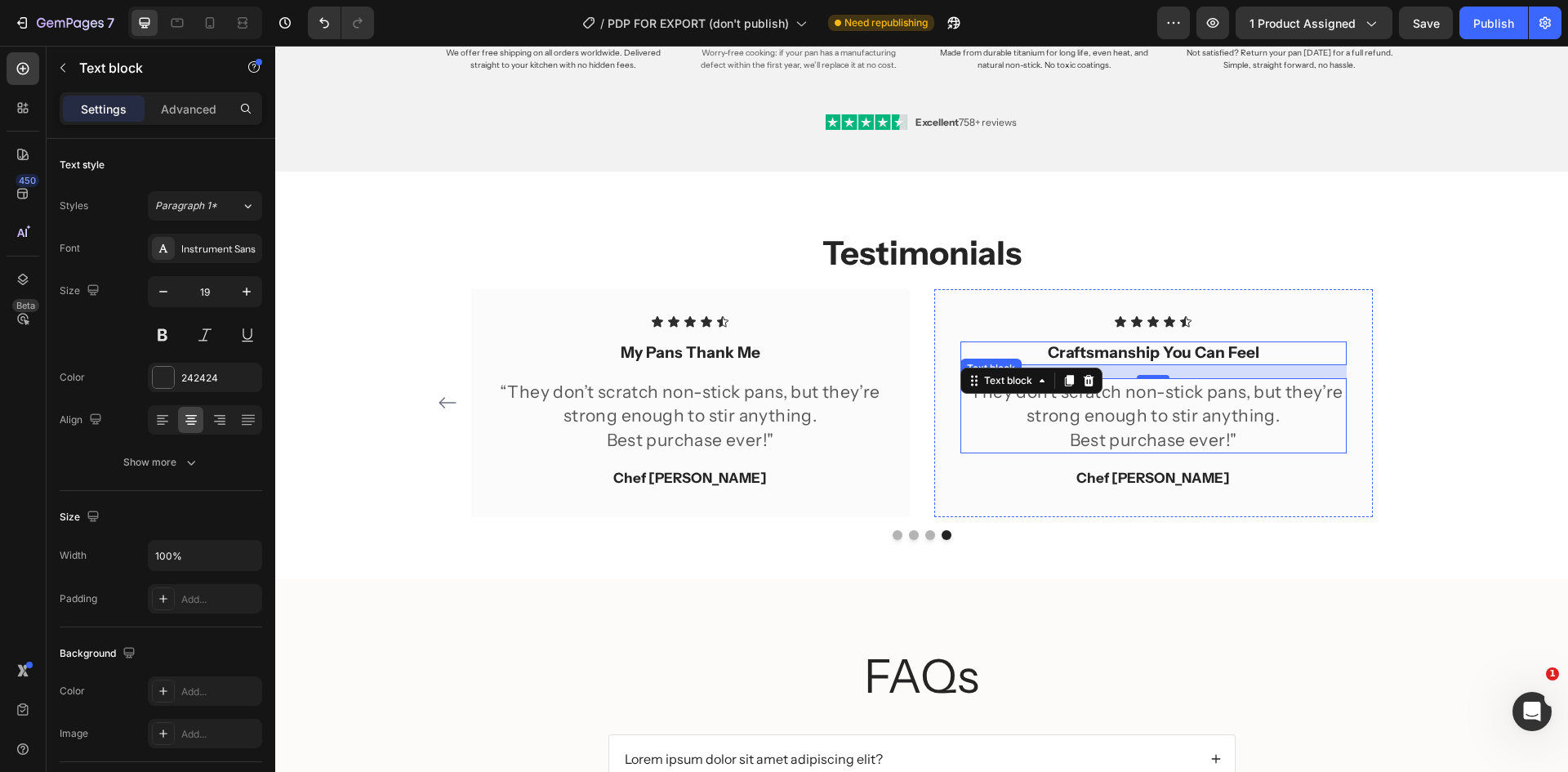
click at [1144, 430] on p "Best purchase ever!"" at bounding box center [1153, 439] width 383 height 24
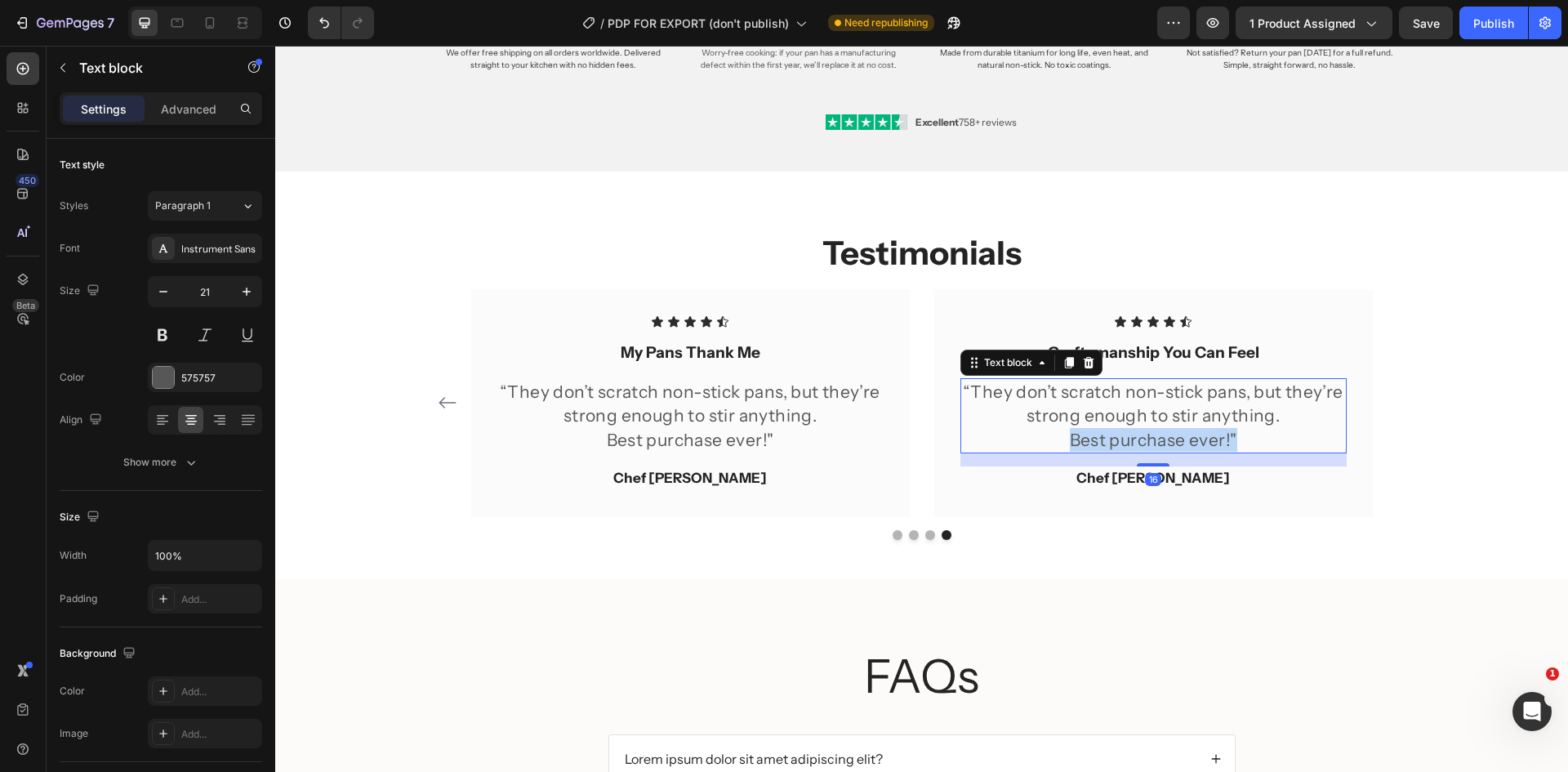
click at [1144, 430] on p "Best purchase ever!"" at bounding box center [1153, 439] width 383 height 24
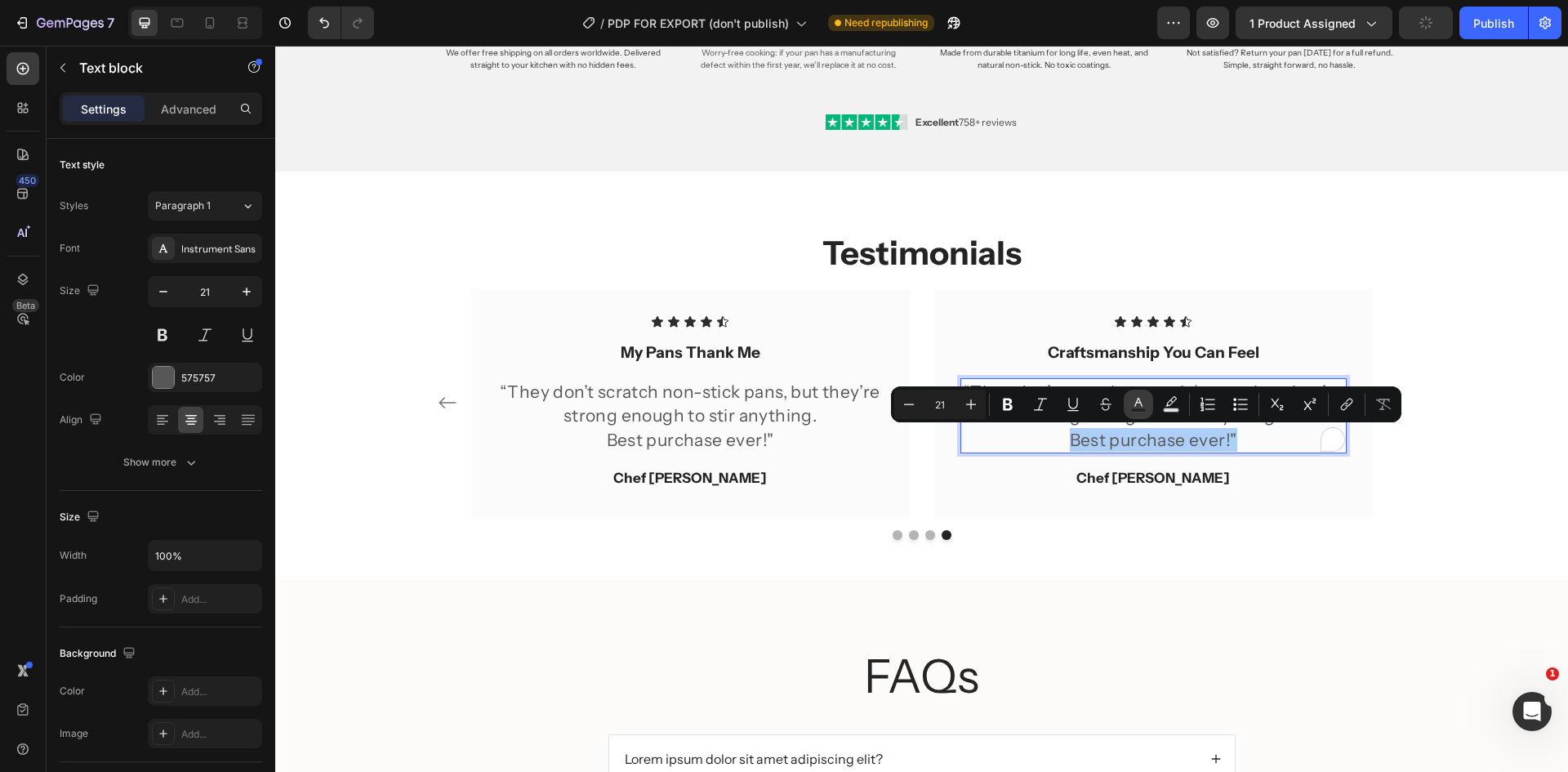
click at [1139, 411] on rect "Editor contextual toolbar" at bounding box center [1139, 410] width 15 height 4
type input "575757"
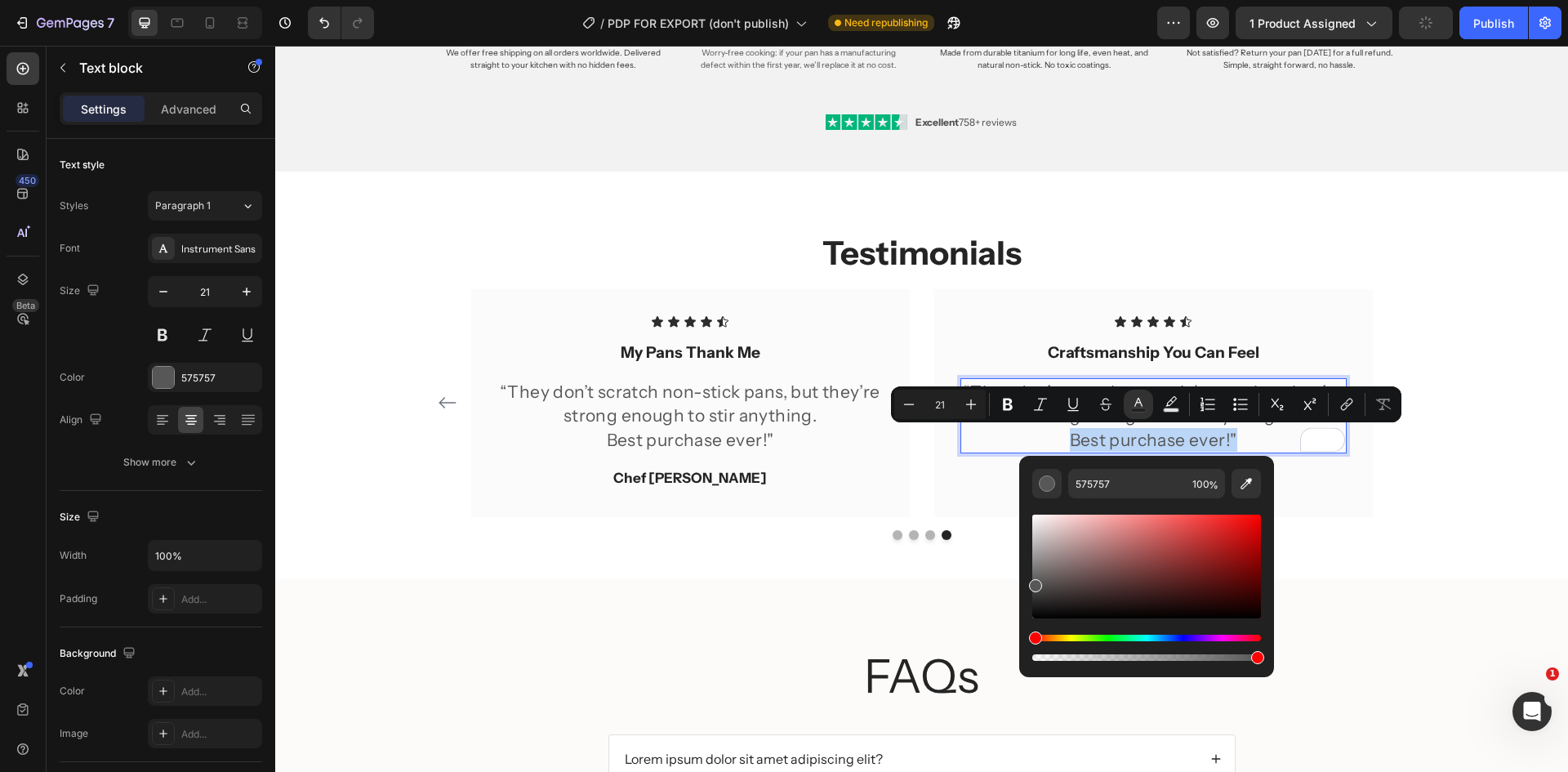
click at [1244, 439] on p "Best purchase ever!"" at bounding box center [1153, 439] width 383 height 24
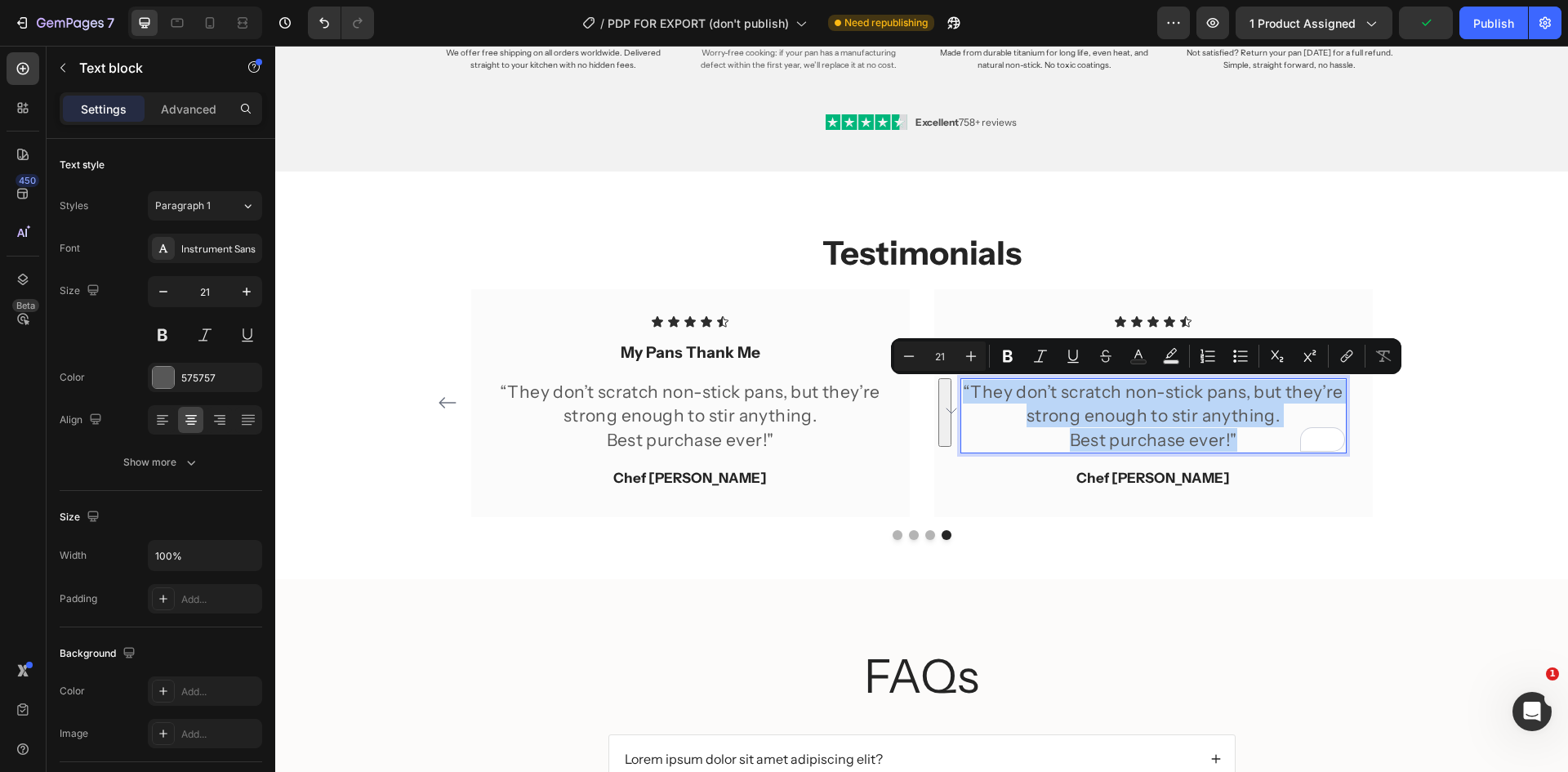
drag, startPoint x: 1238, startPoint y: 438, endPoint x: 961, endPoint y: 385, distance: 282.0
click at [961, 385] on div "“They don’t scratch non-stick pans, but they’re strong enough to stir anything.…" at bounding box center [1153, 416] width 386 height 76
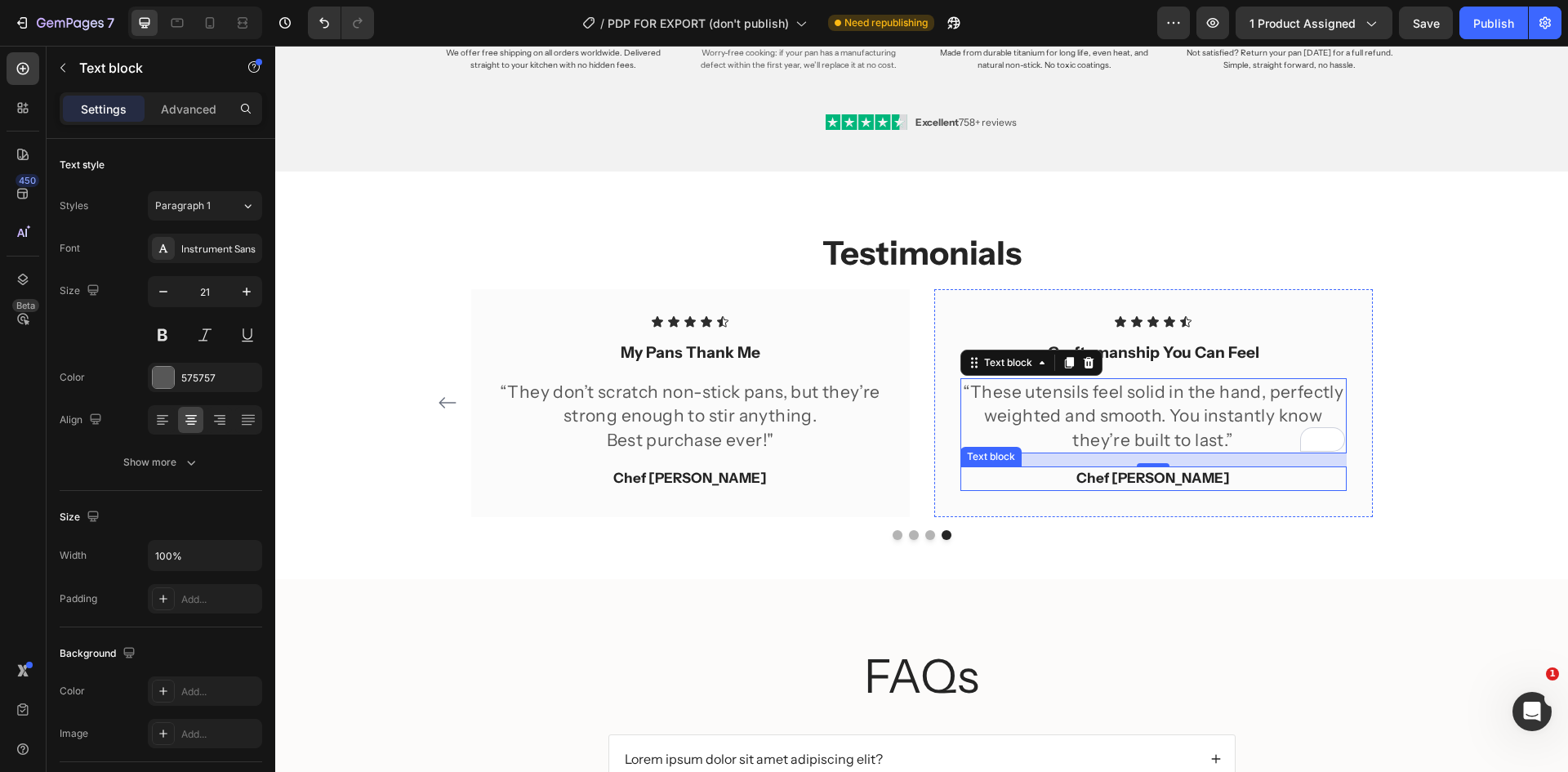
click at [1187, 478] on p "Chef [PERSON_NAME]" at bounding box center [1153, 478] width 383 height 21
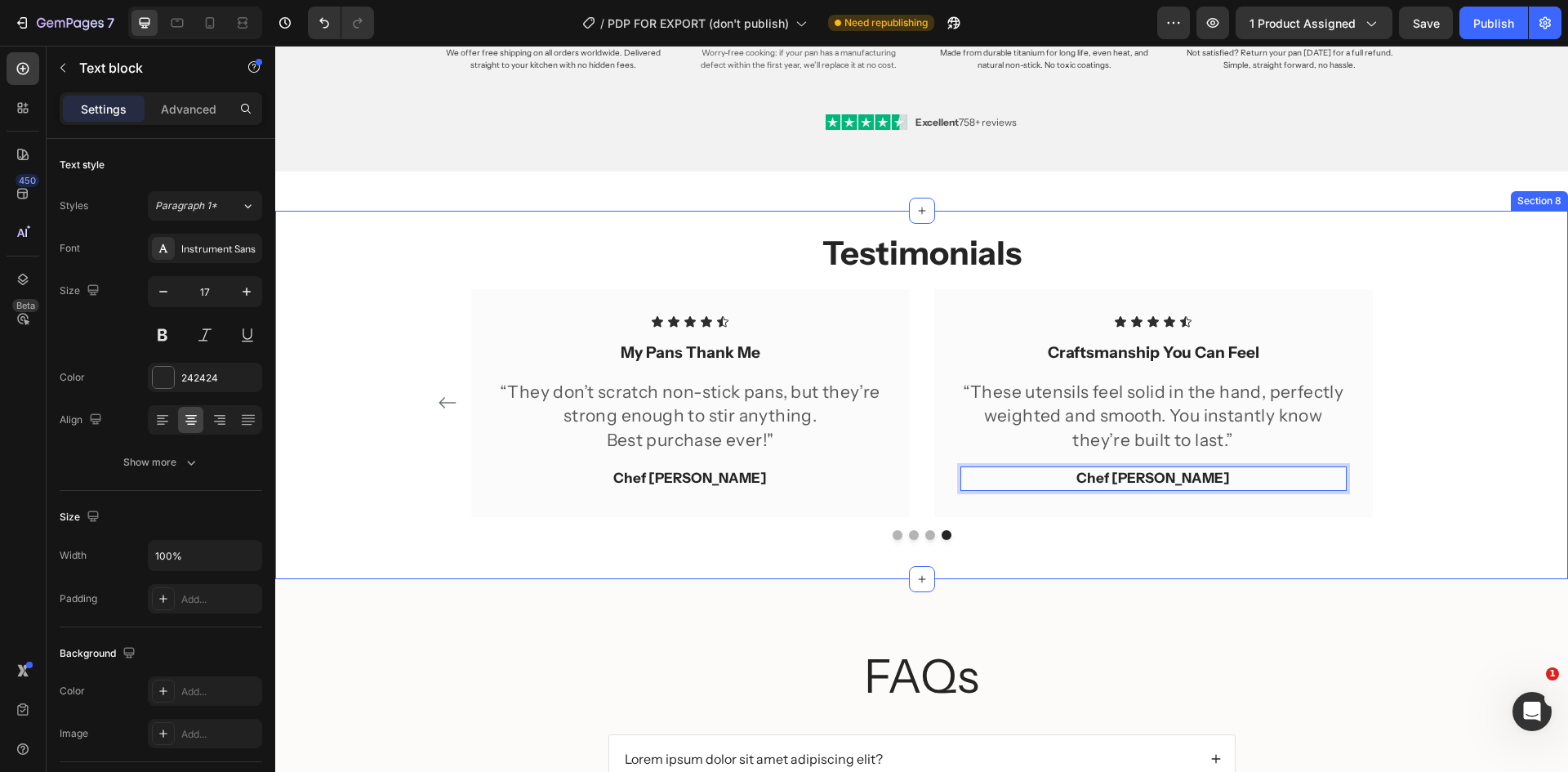
click at [1258, 574] on div "Testimonials Heading Icon Icon Icon Icon Icon Icon List Effortlessly Elegant Te…" at bounding box center [921, 394] width 1293 height 367
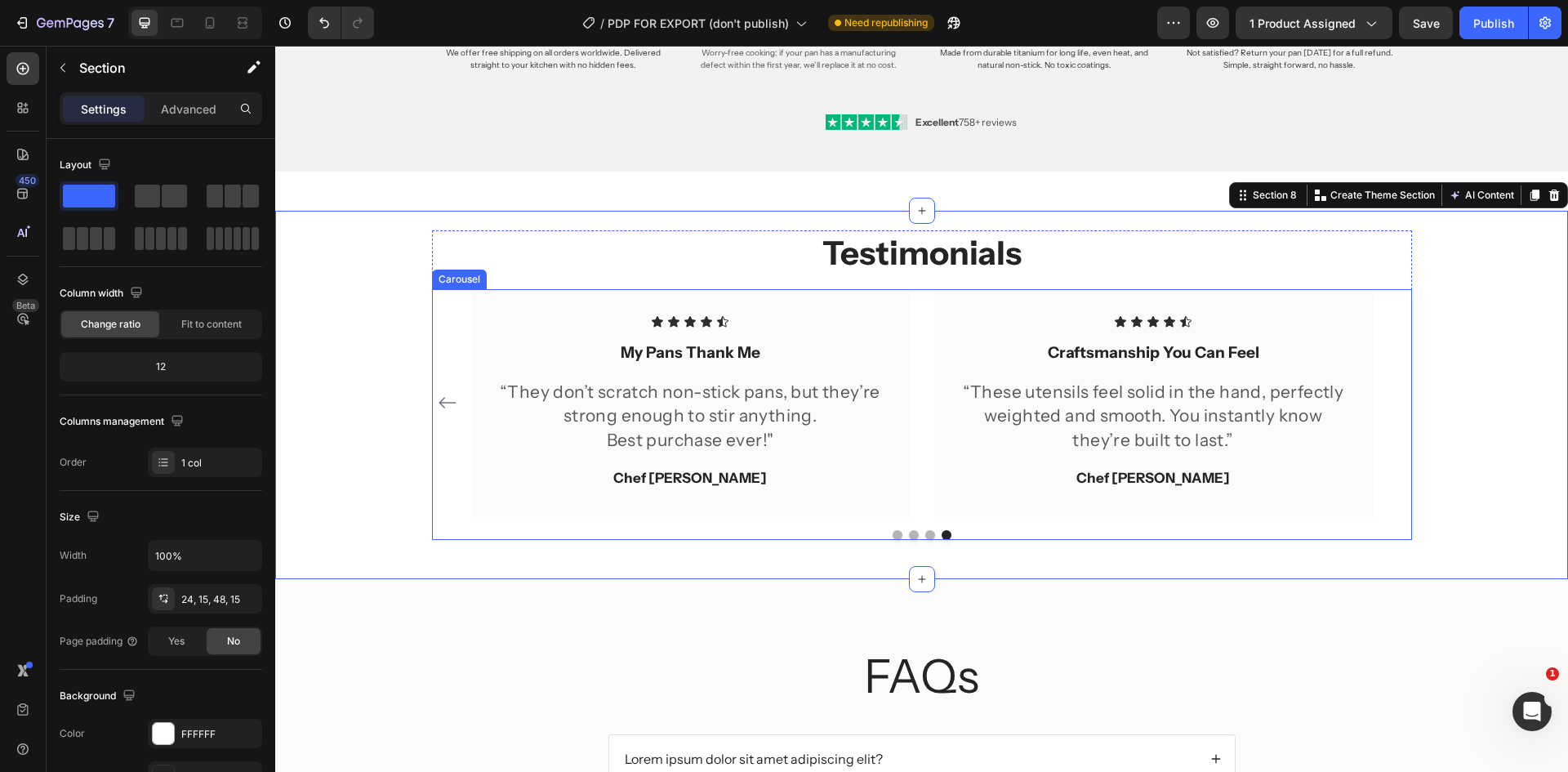
click at [926, 535] on button "Dot" at bounding box center [931, 535] width 10 height 10
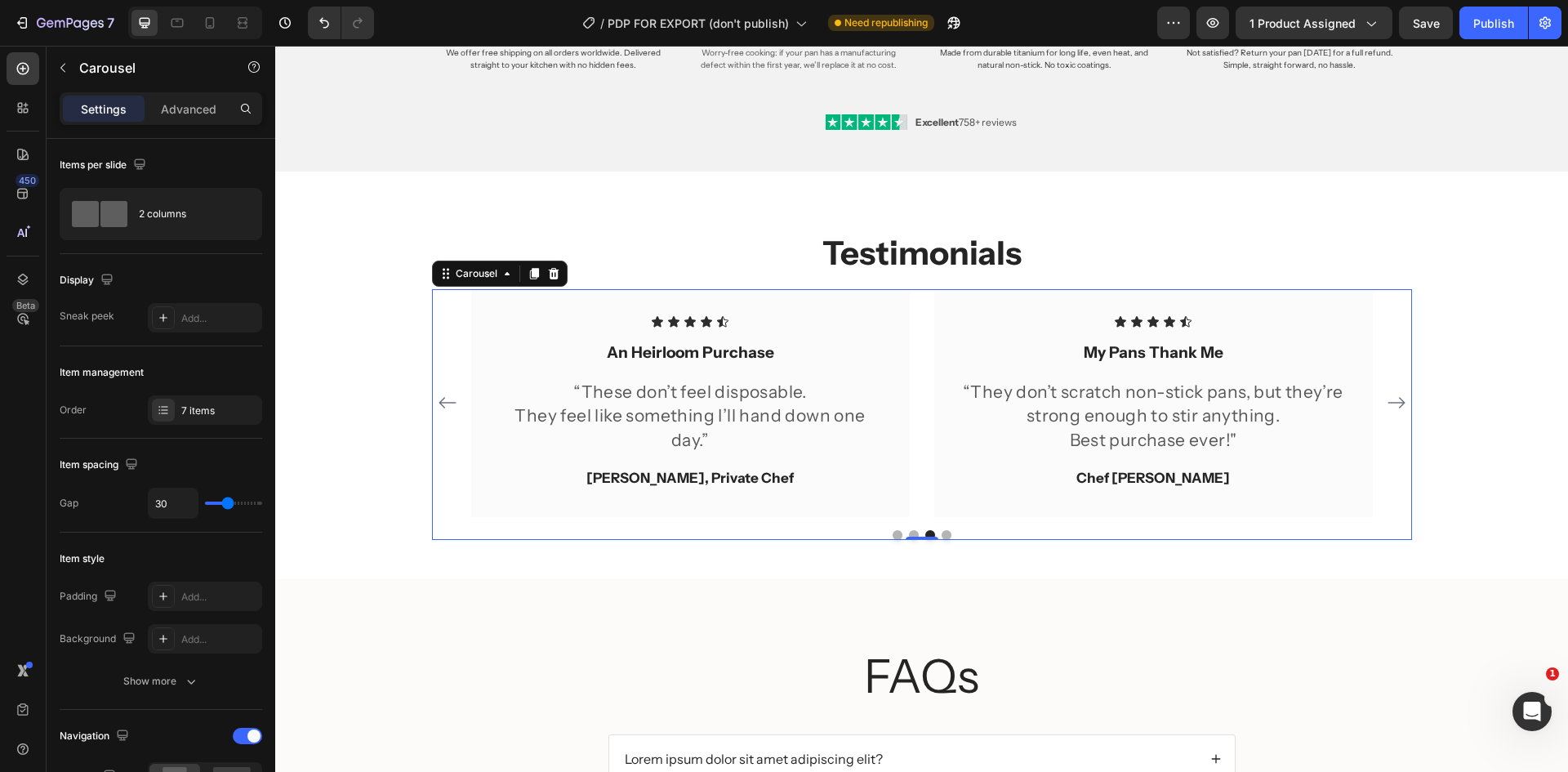
click at [902, 534] on div at bounding box center [921, 535] width 980 height 10
click at [909, 534] on button "Dot" at bounding box center [914, 535] width 10 height 10
click at [893, 534] on button "Dot" at bounding box center [898, 535] width 10 height 10
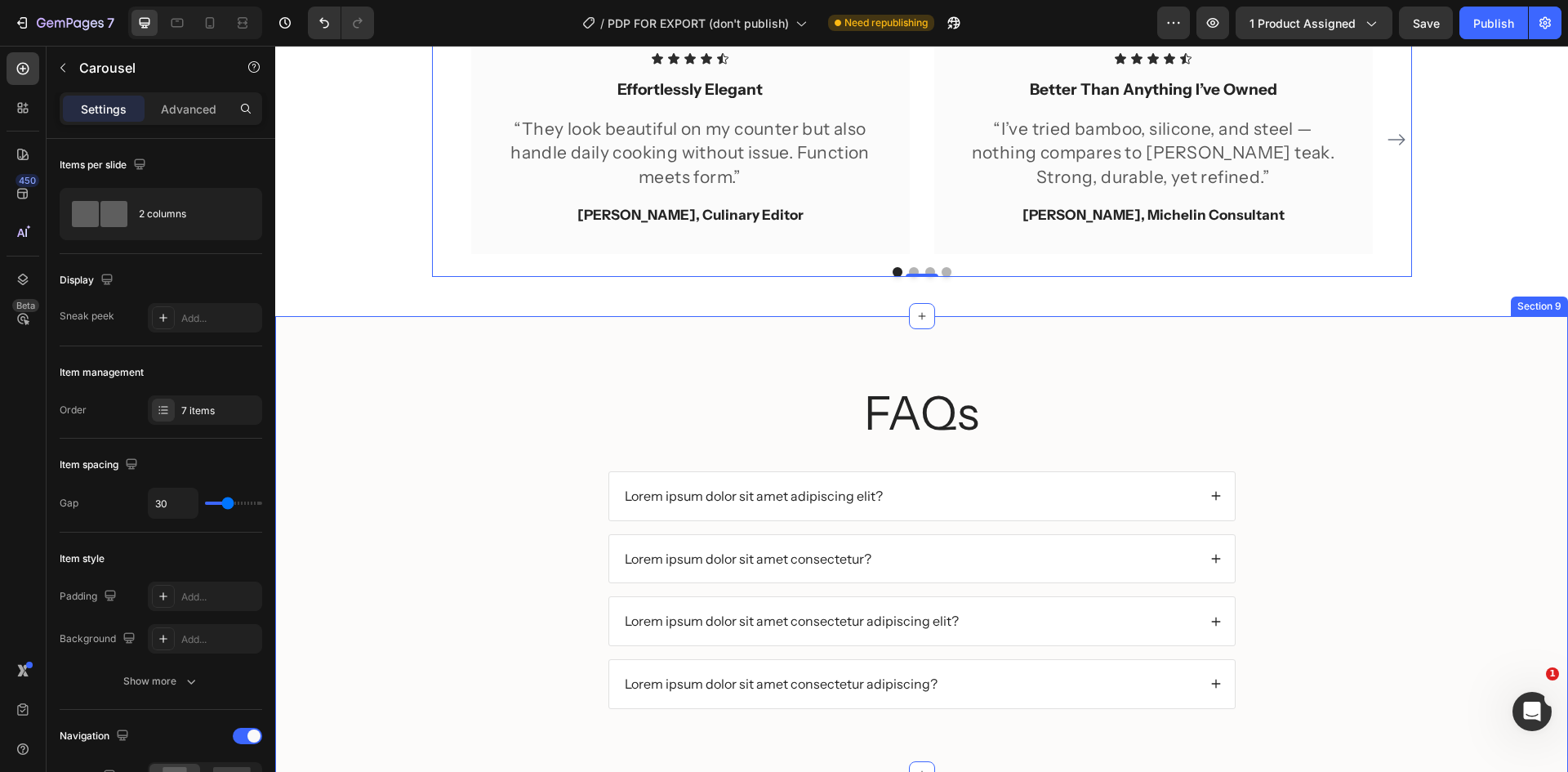
scroll to position [2986, 0]
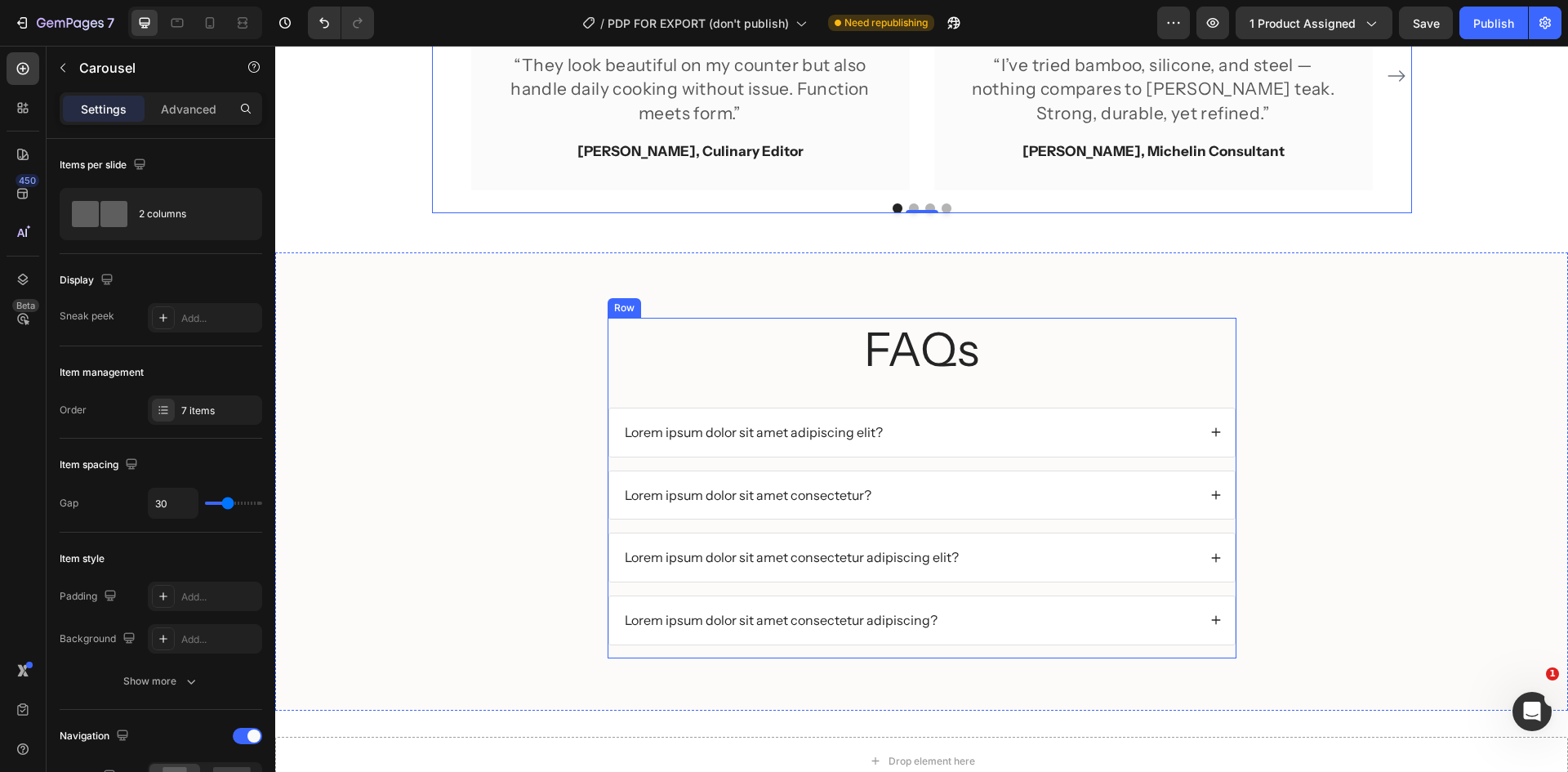
click at [1091, 373] on h2 "FAQs" at bounding box center [921, 349] width 629 height 64
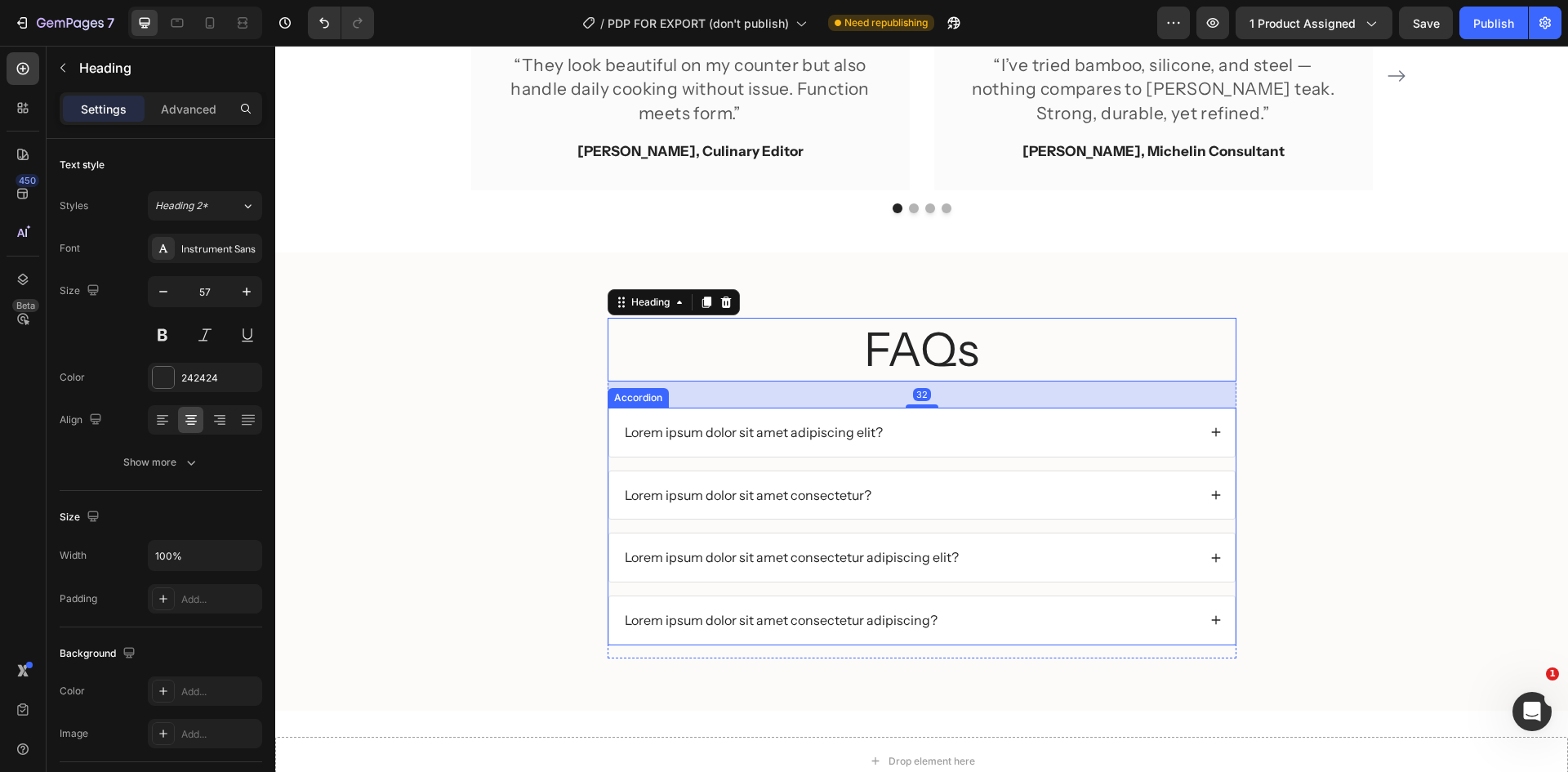
click at [1117, 408] on div "Lorem ipsum dolor sit amet adipiscing elit?" at bounding box center [921, 432] width 625 height 48
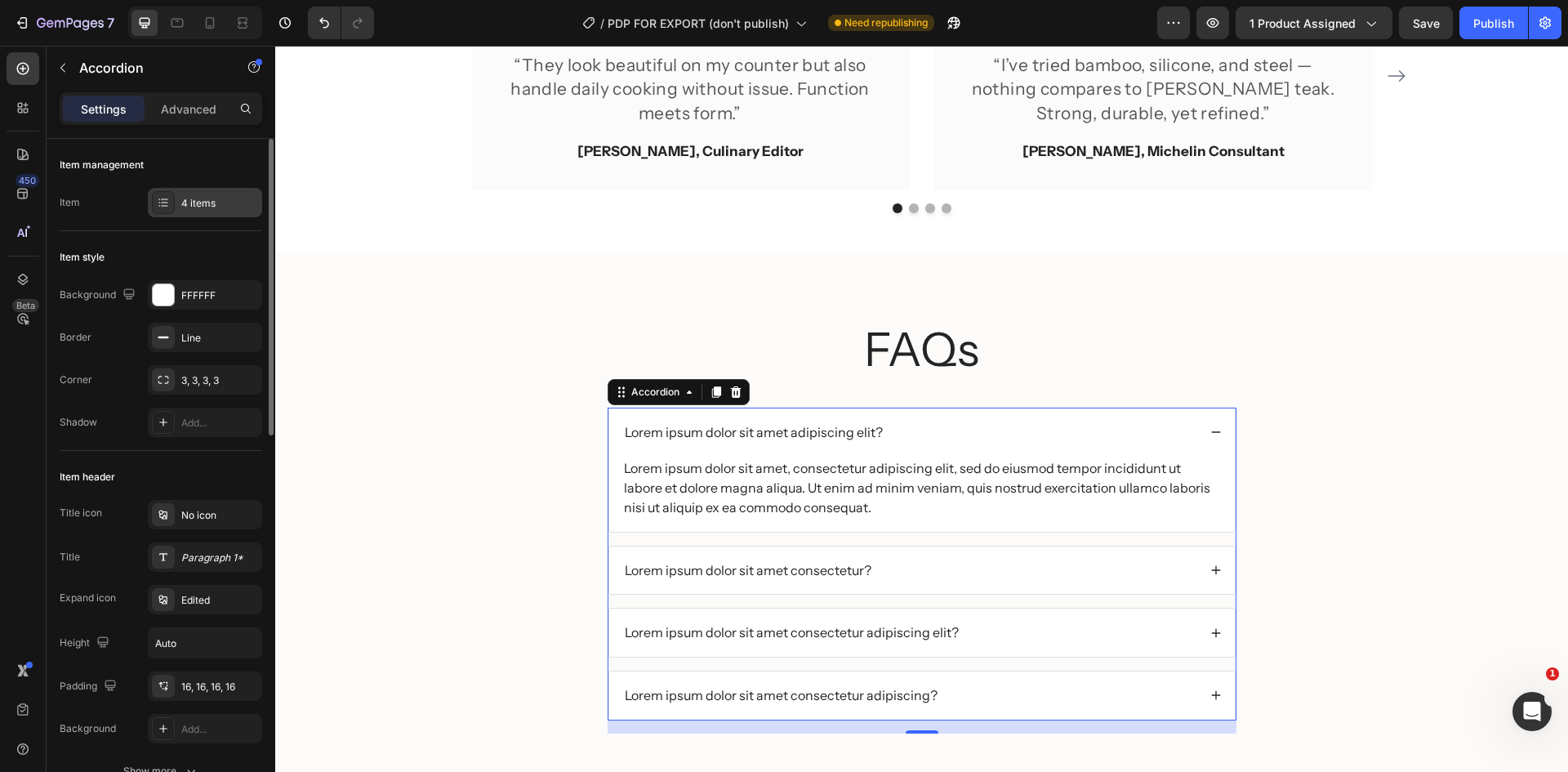
click at [195, 196] on div "4 items" at bounding box center [220, 203] width 76 height 14
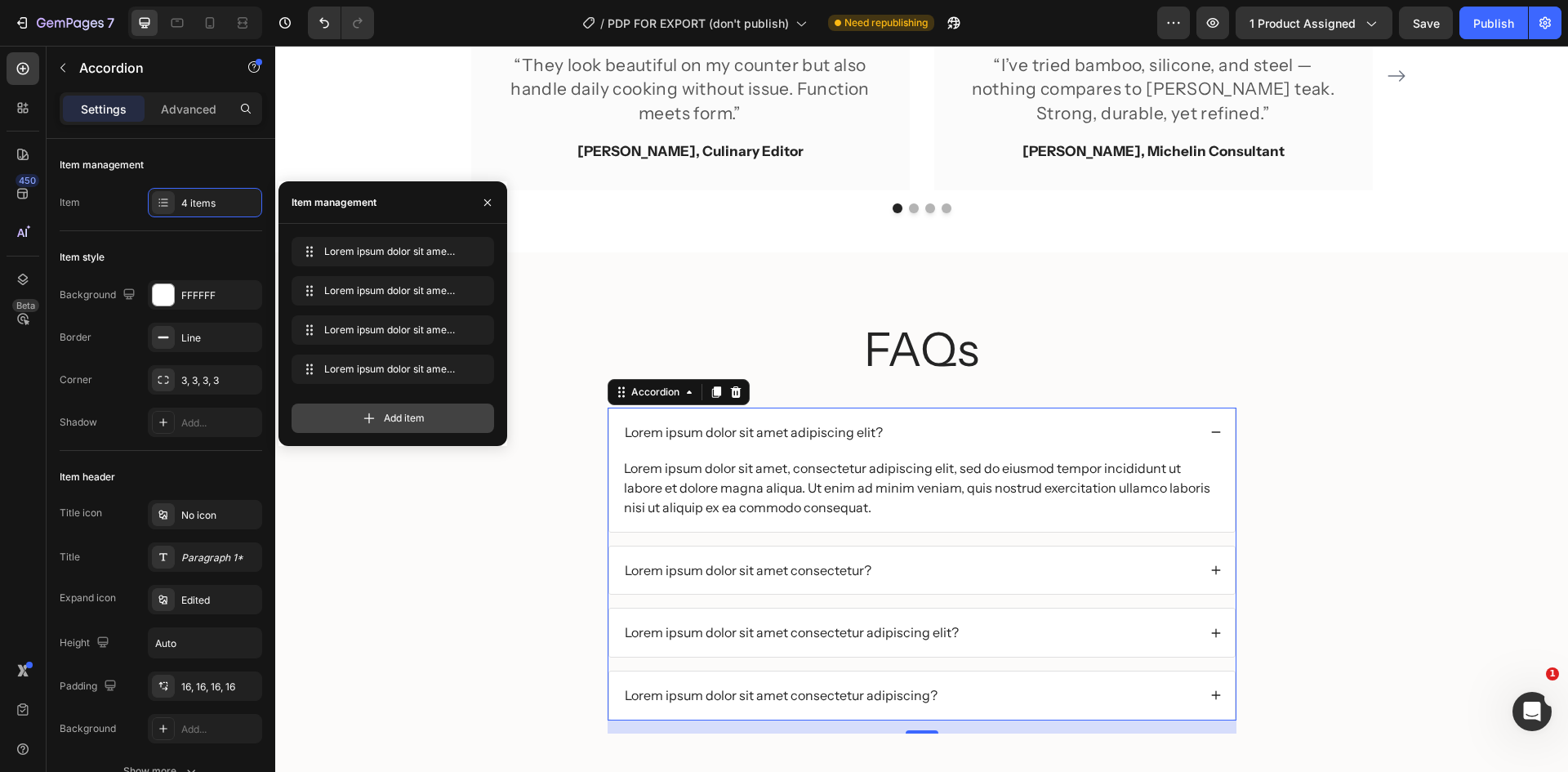
click at [440, 416] on div "Add item" at bounding box center [393, 418] width 203 height 30
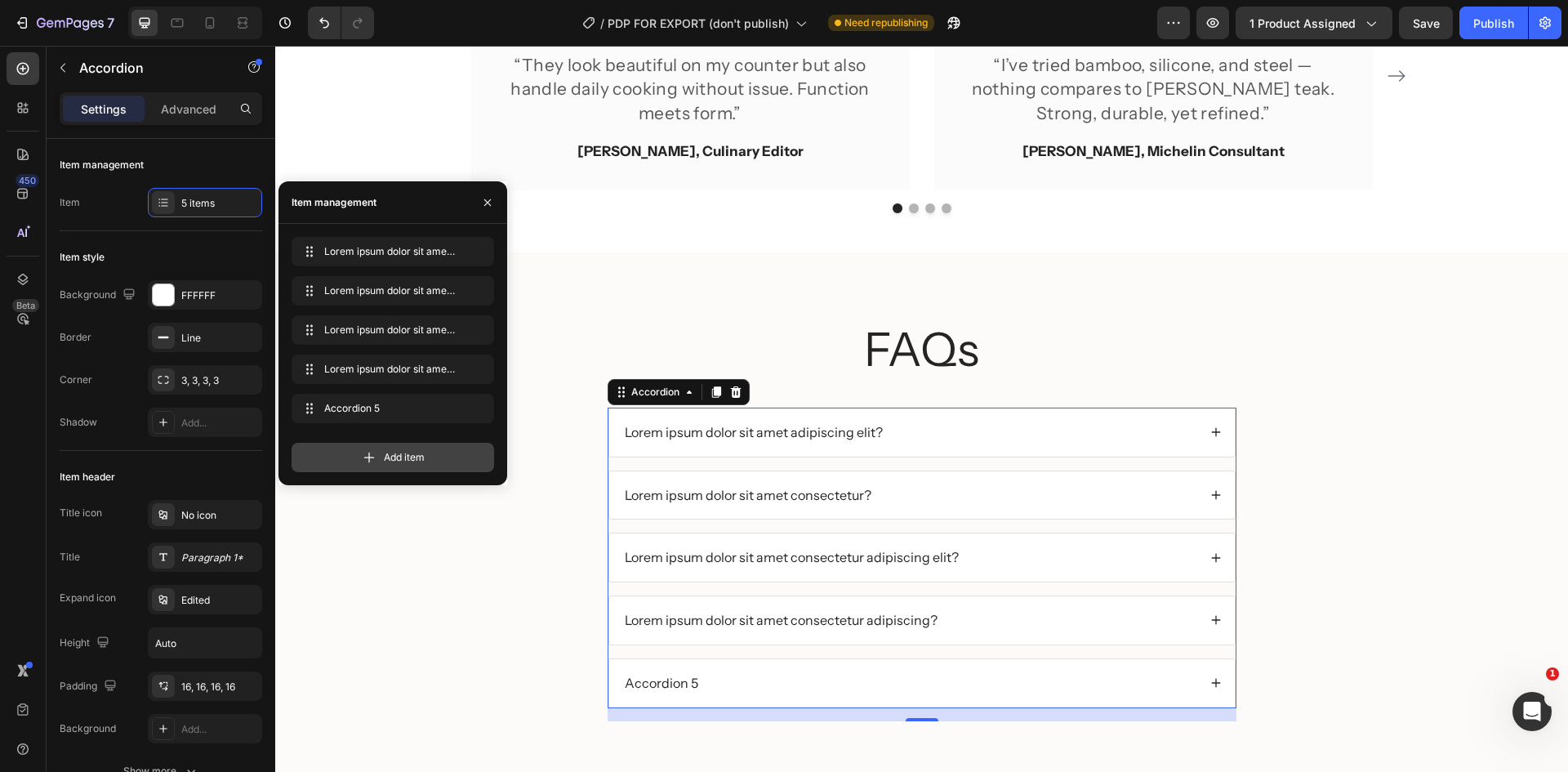
click at [424, 457] on span "Add item" at bounding box center [404, 456] width 41 height 14
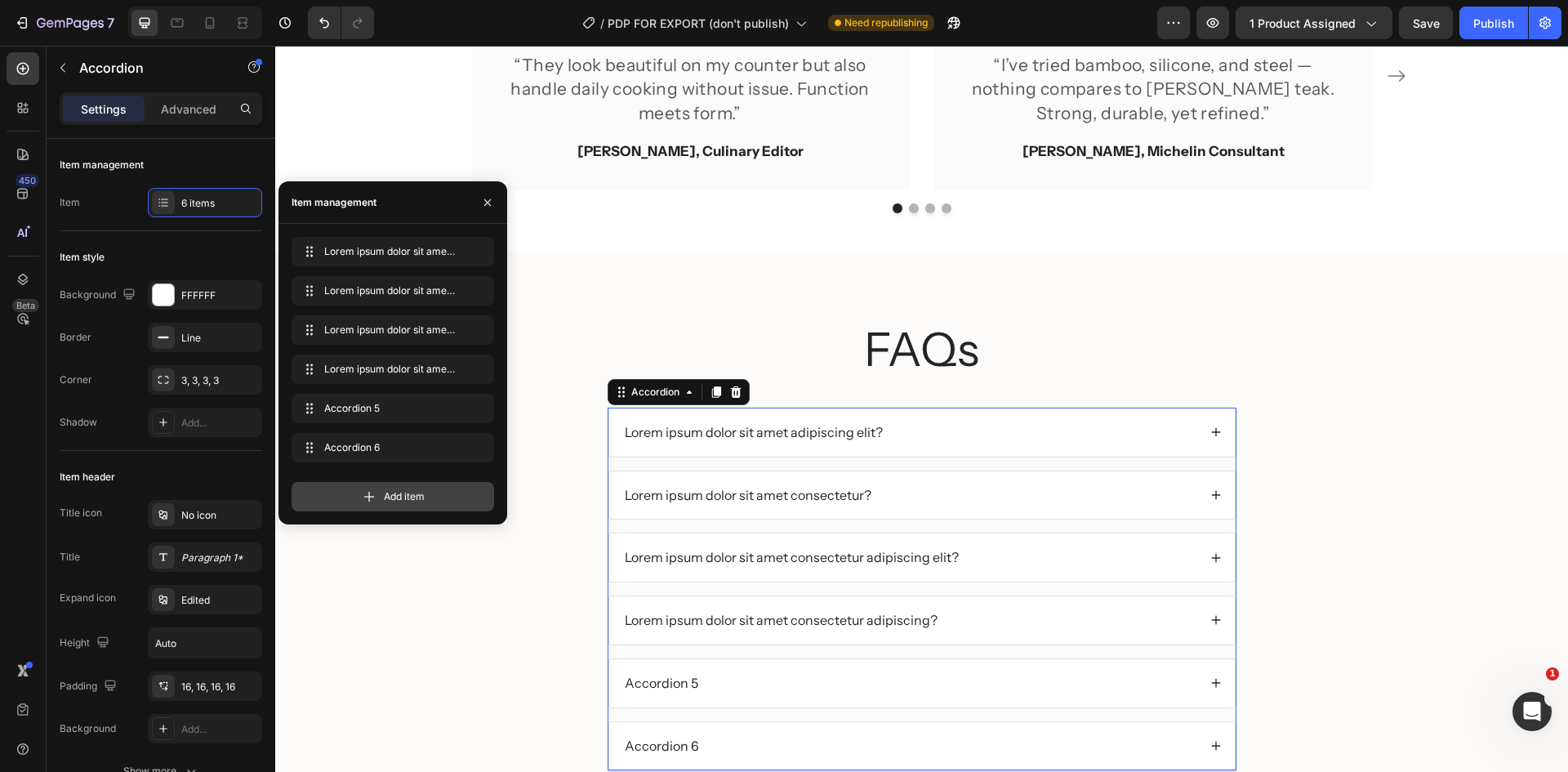
click at [416, 496] on span "Add item" at bounding box center [404, 496] width 41 height 14
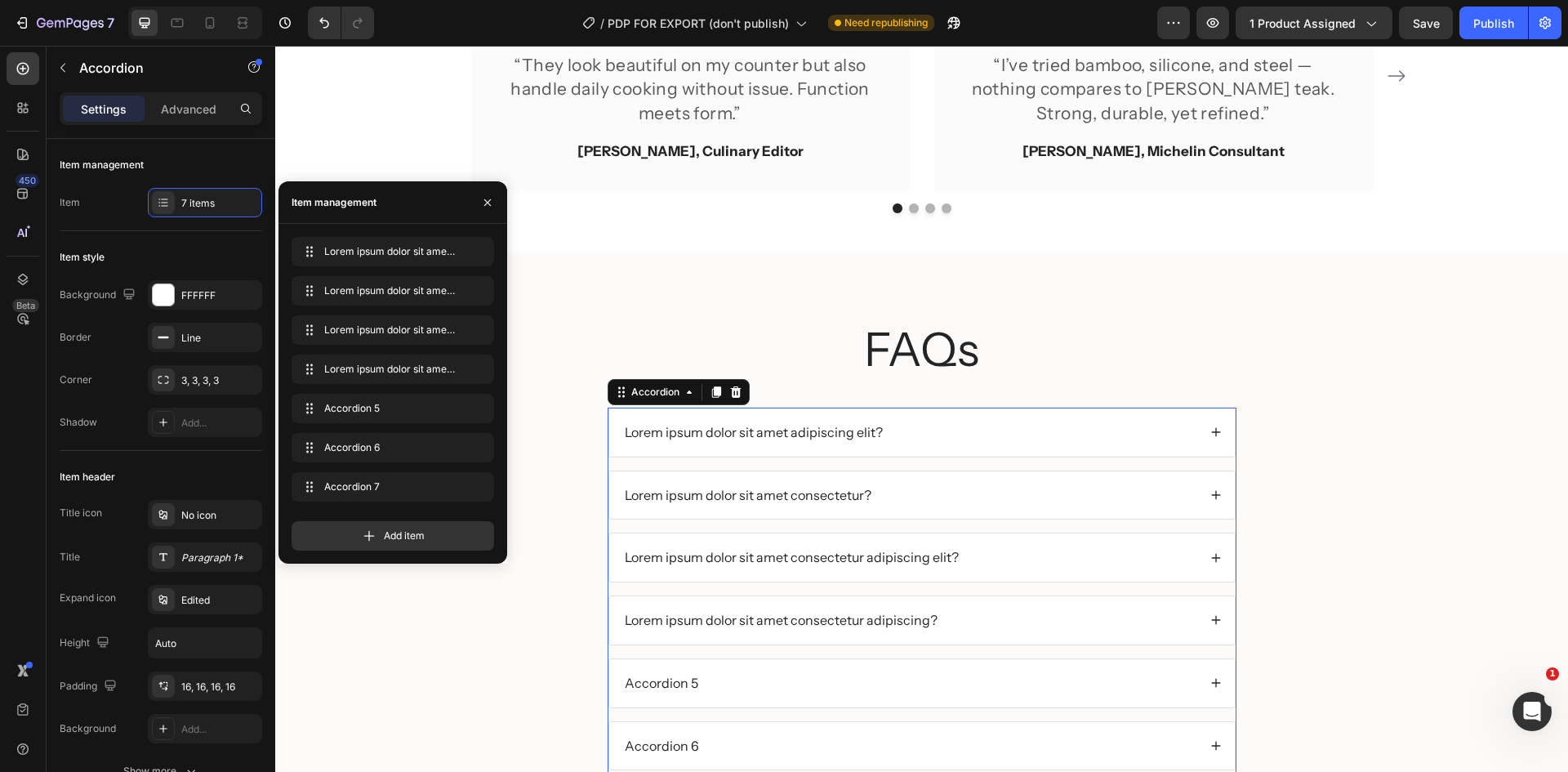
click at [800, 435] on p "Lorem ipsum dolor sit amet adipiscing elit?" at bounding box center [753, 433] width 258 height 17
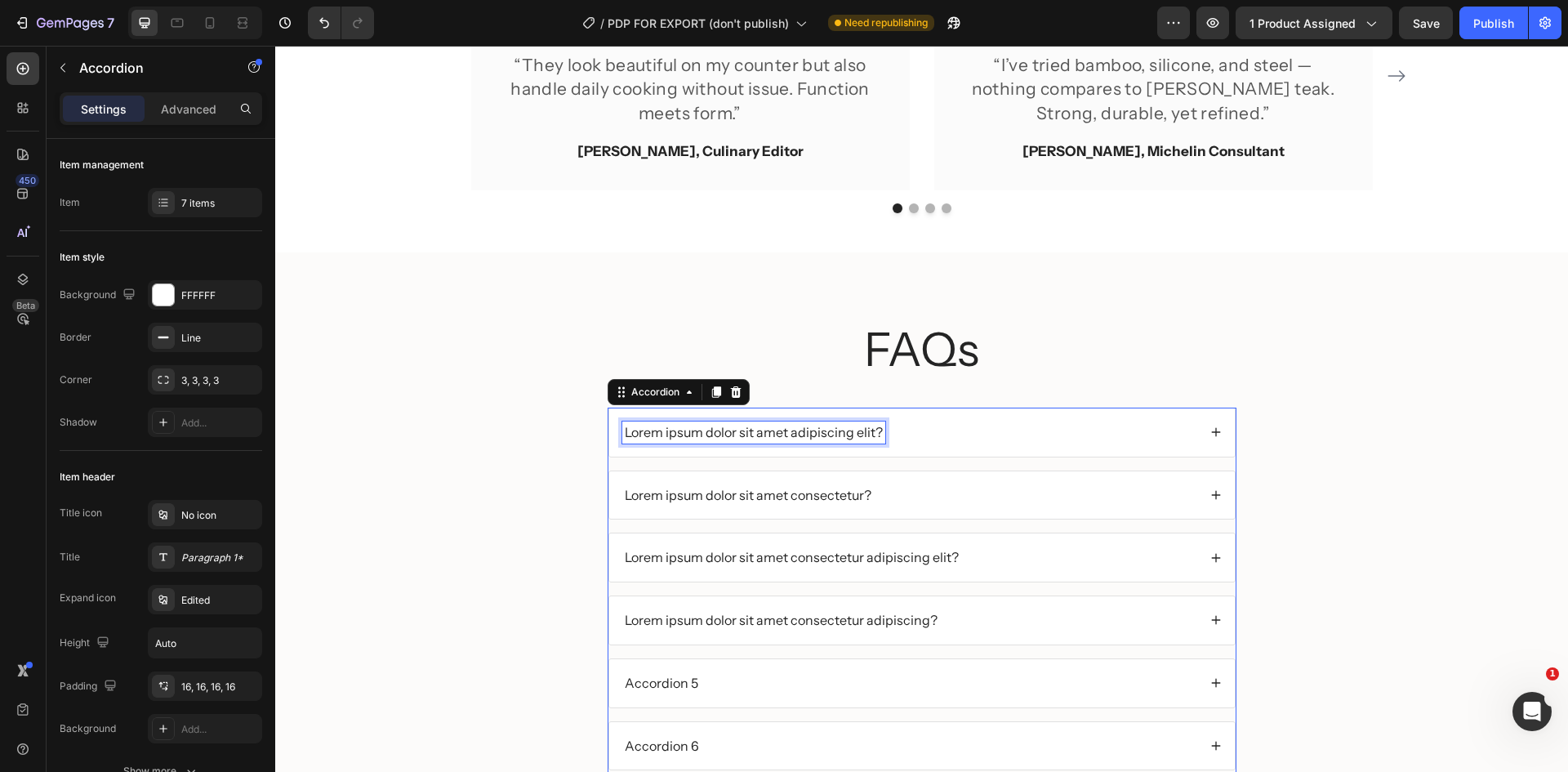
click at [736, 426] on p "Lorem ipsum dolor sit amet adipiscing elit?" at bounding box center [753, 433] width 258 height 17
click at [770, 495] on p "Lorem ipsum dolor sit amet consectetur?" at bounding box center [748, 495] width 247 height 17
click at [809, 489] on p "Lorem ipsum dolor sit amet consectetur?" at bounding box center [748, 495] width 247 height 17
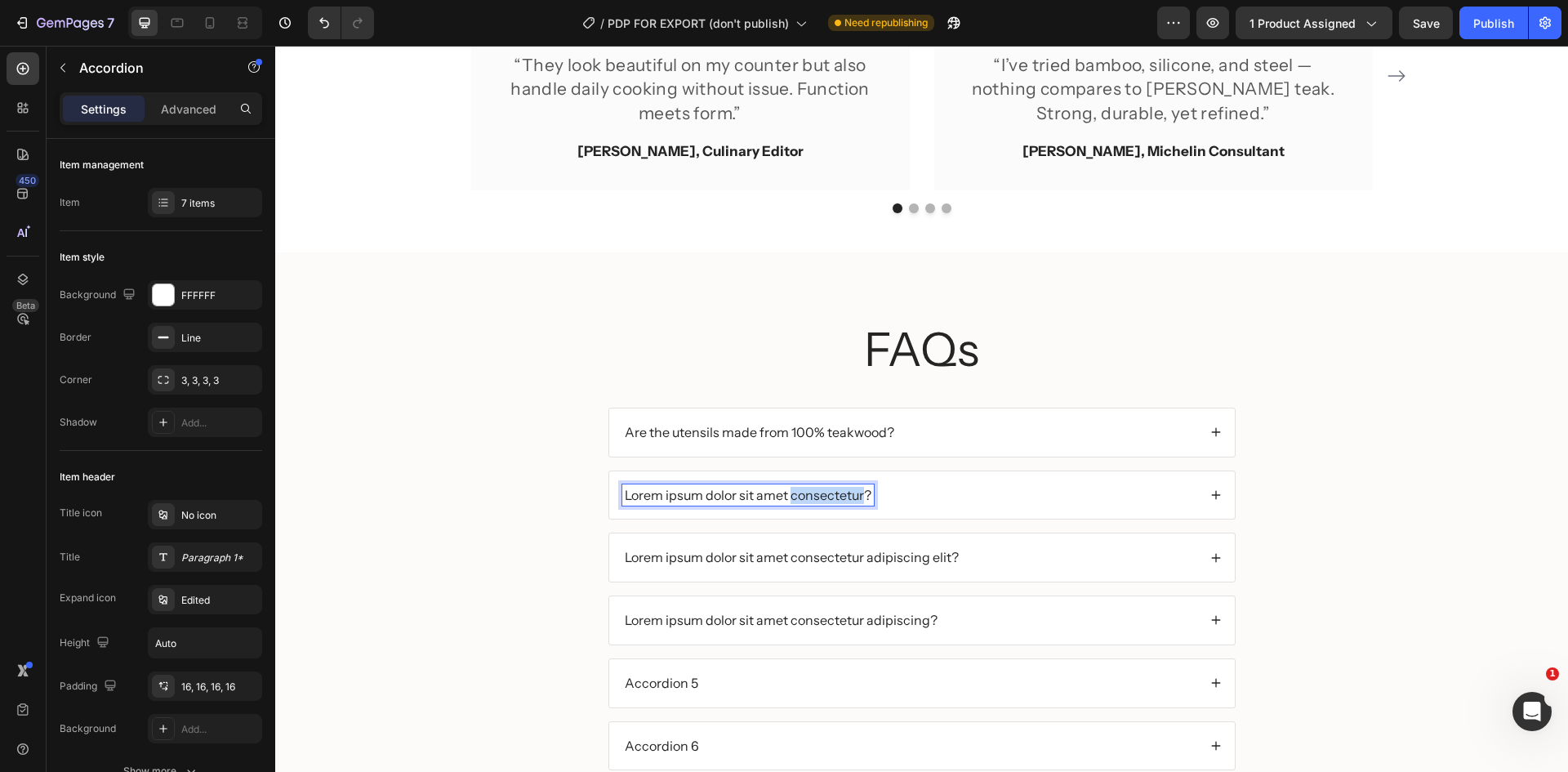
click at [809, 489] on p "Lorem ipsum dolor sit amet consectetur?" at bounding box center [748, 495] width 247 height 17
click at [632, 493] on p "2. Do the utensils contain any coatings, varnishes, or chemicals?" at bounding box center [817, 495] width 386 height 17
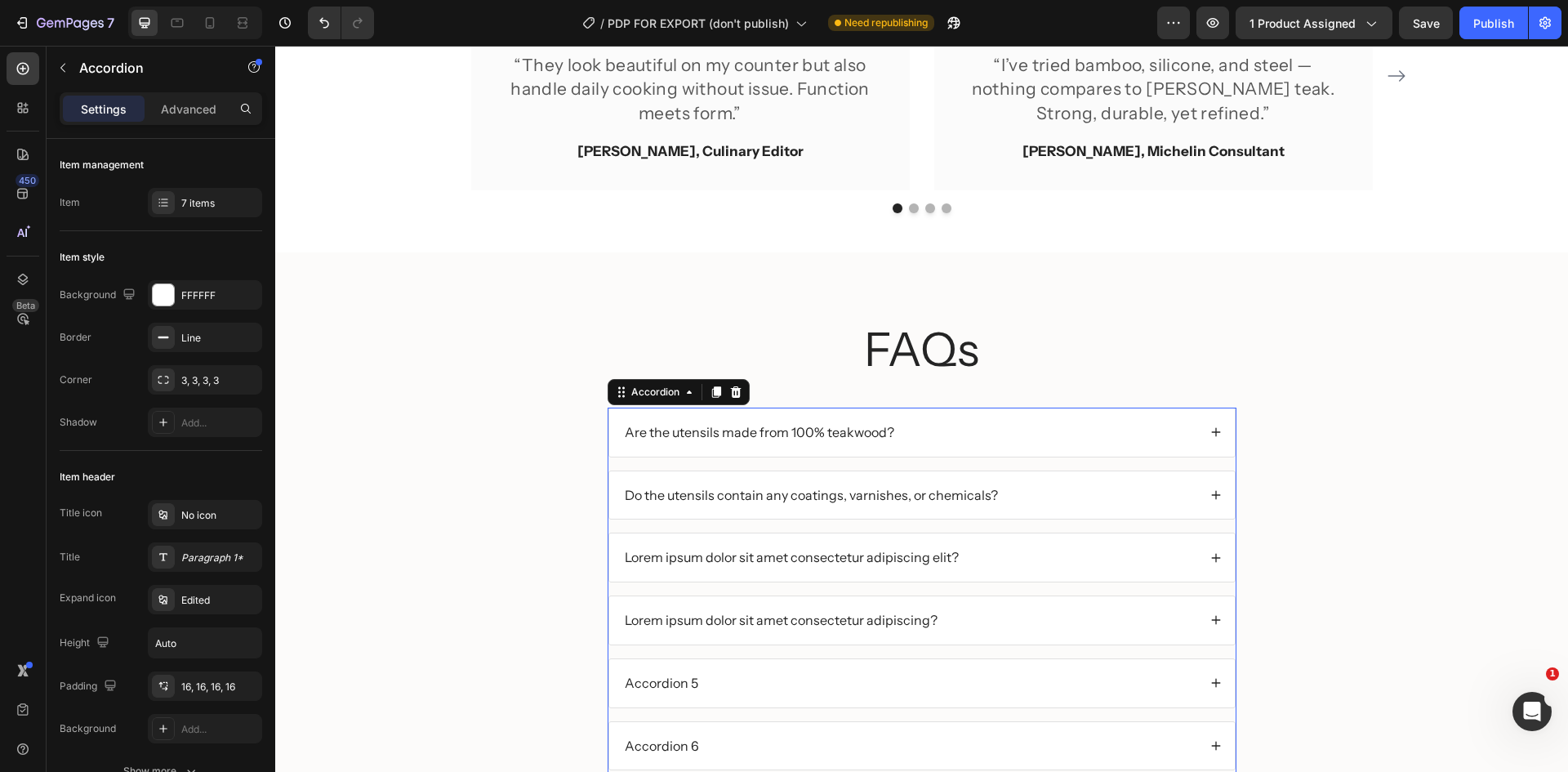
click at [726, 565] on p "Lorem ipsum dolor sit amet consectetur adipiscing elit?" at bounding box center [792, 557] width 334 height 17
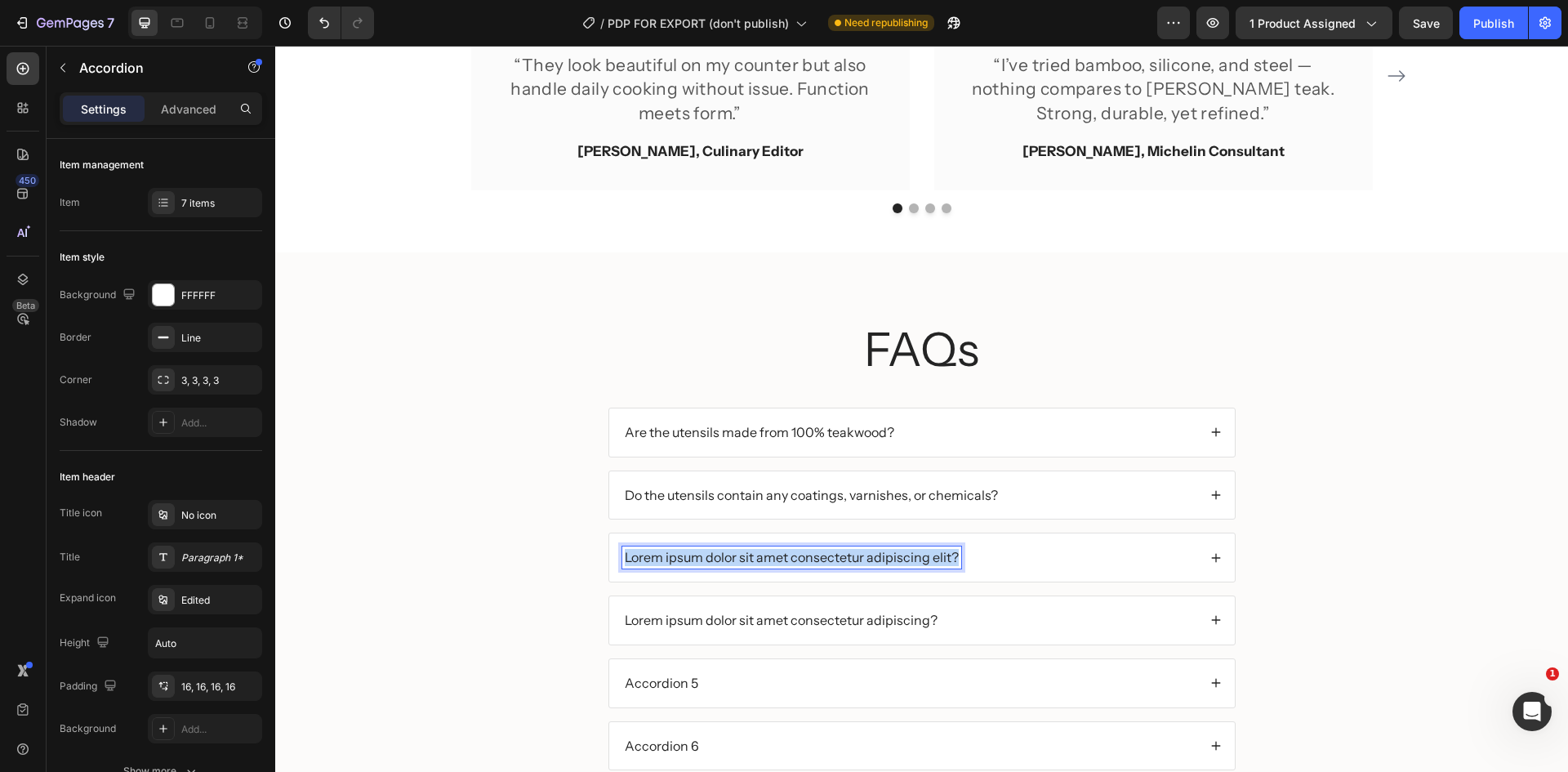
click at [726, 565] on p "Lorem ipsum dolor sit amet consectetur adipiscing elit?" at bounding box center [792, 557] width 334 height 17
click at [803, 627] on p "Lorem ipsum dolor sit amet consectetur adipiscing?" at bounding box center [781, 620] width 313 height 17
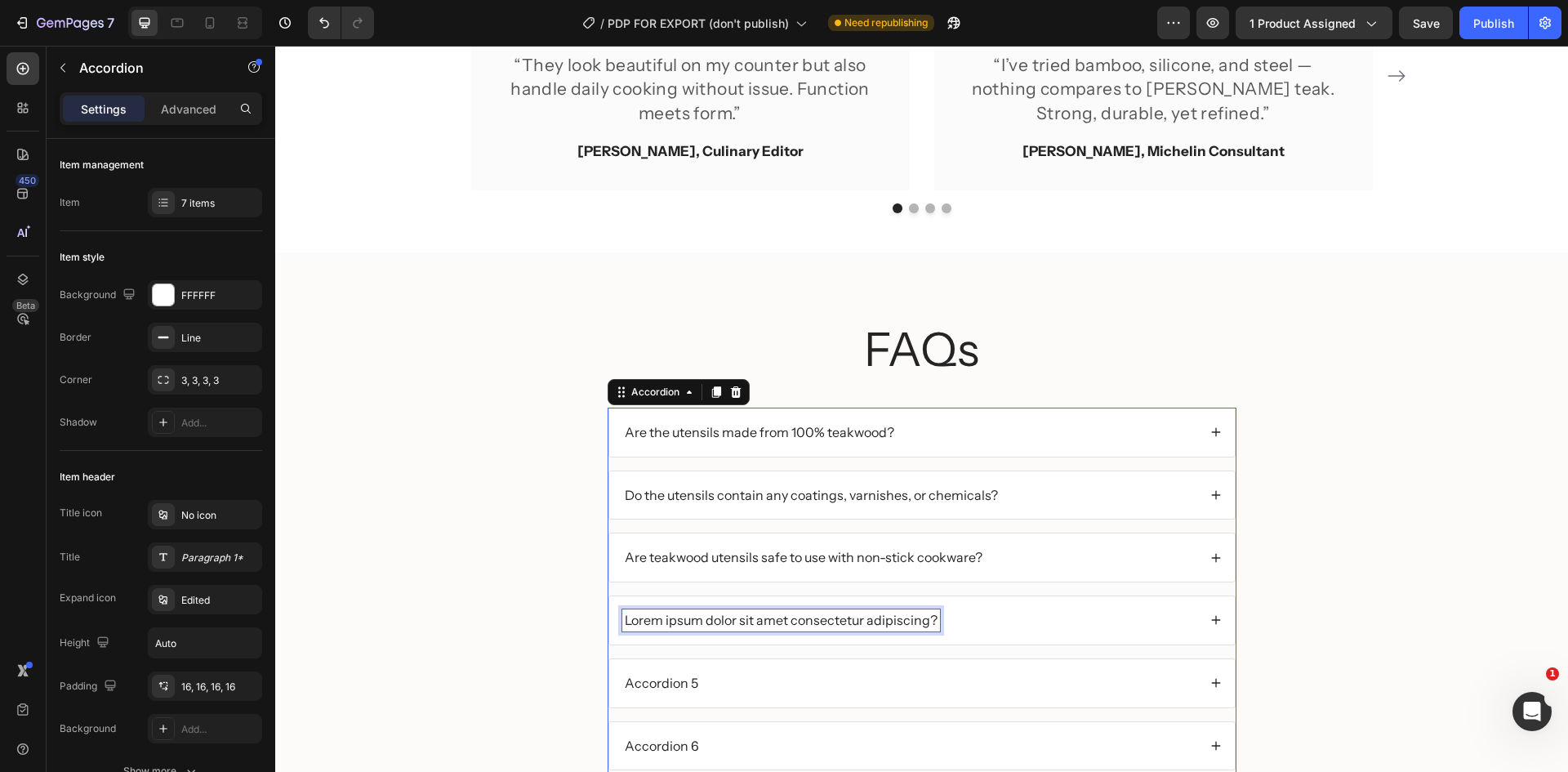
click at [810, 628] on p "Lorem ipsum dolor sit amet consectetur adipiscing?" at bounding box center [781, 620] width 313 height 17
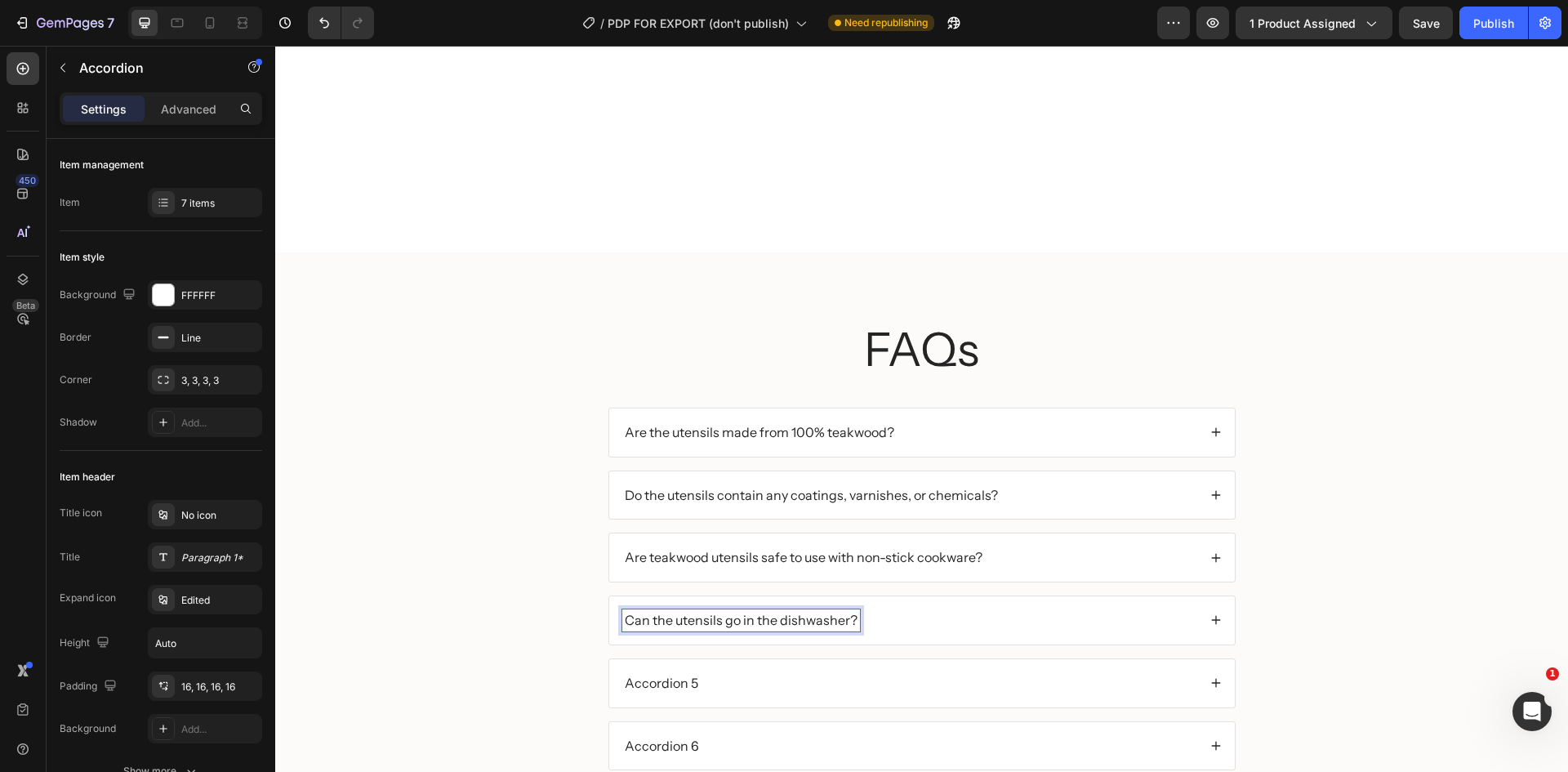
scroll to position [3231, 0]
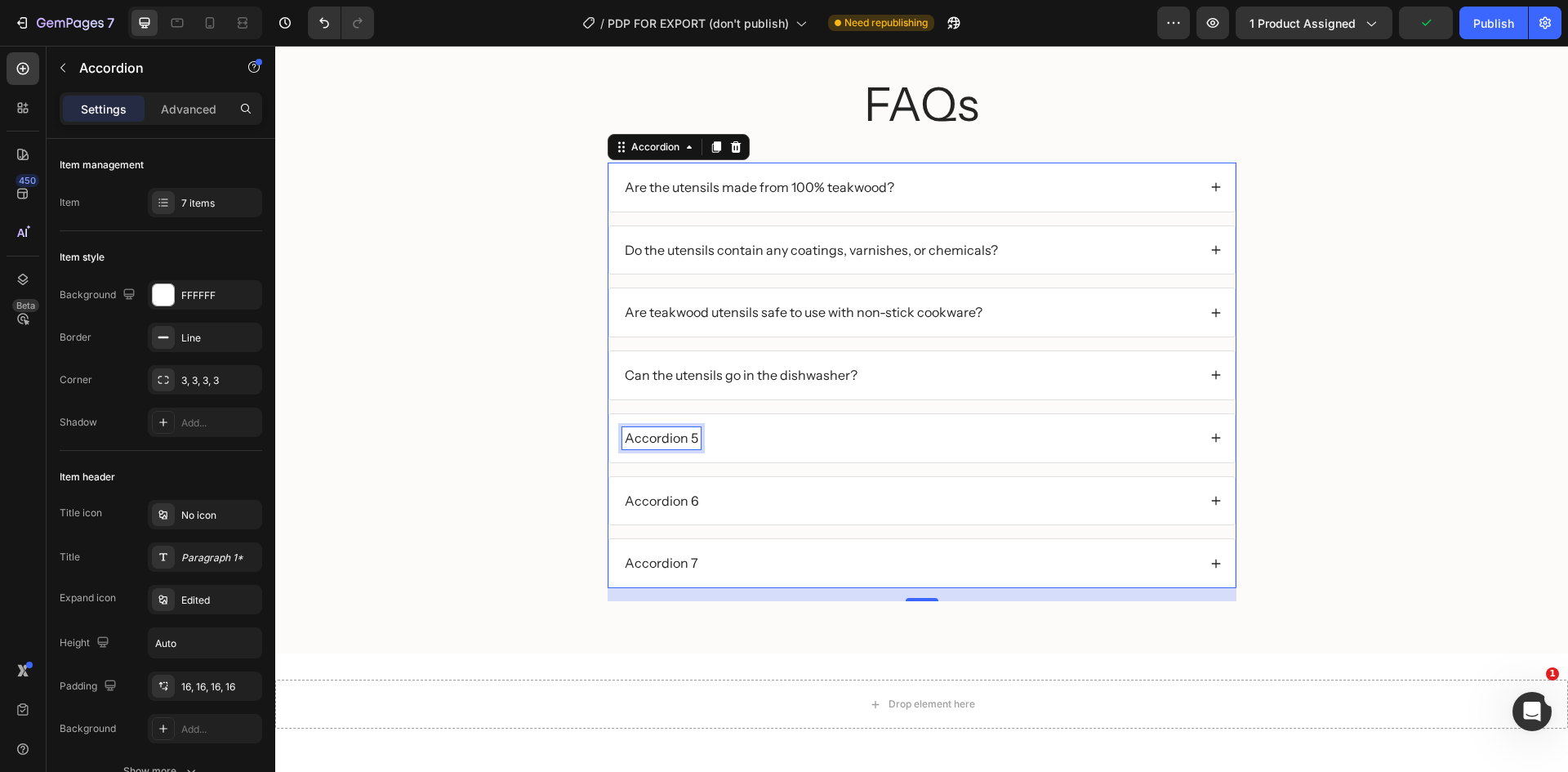
click at [658, 442] on p "Accordion 5" at bounding box center [661, 438] width 74 height 17
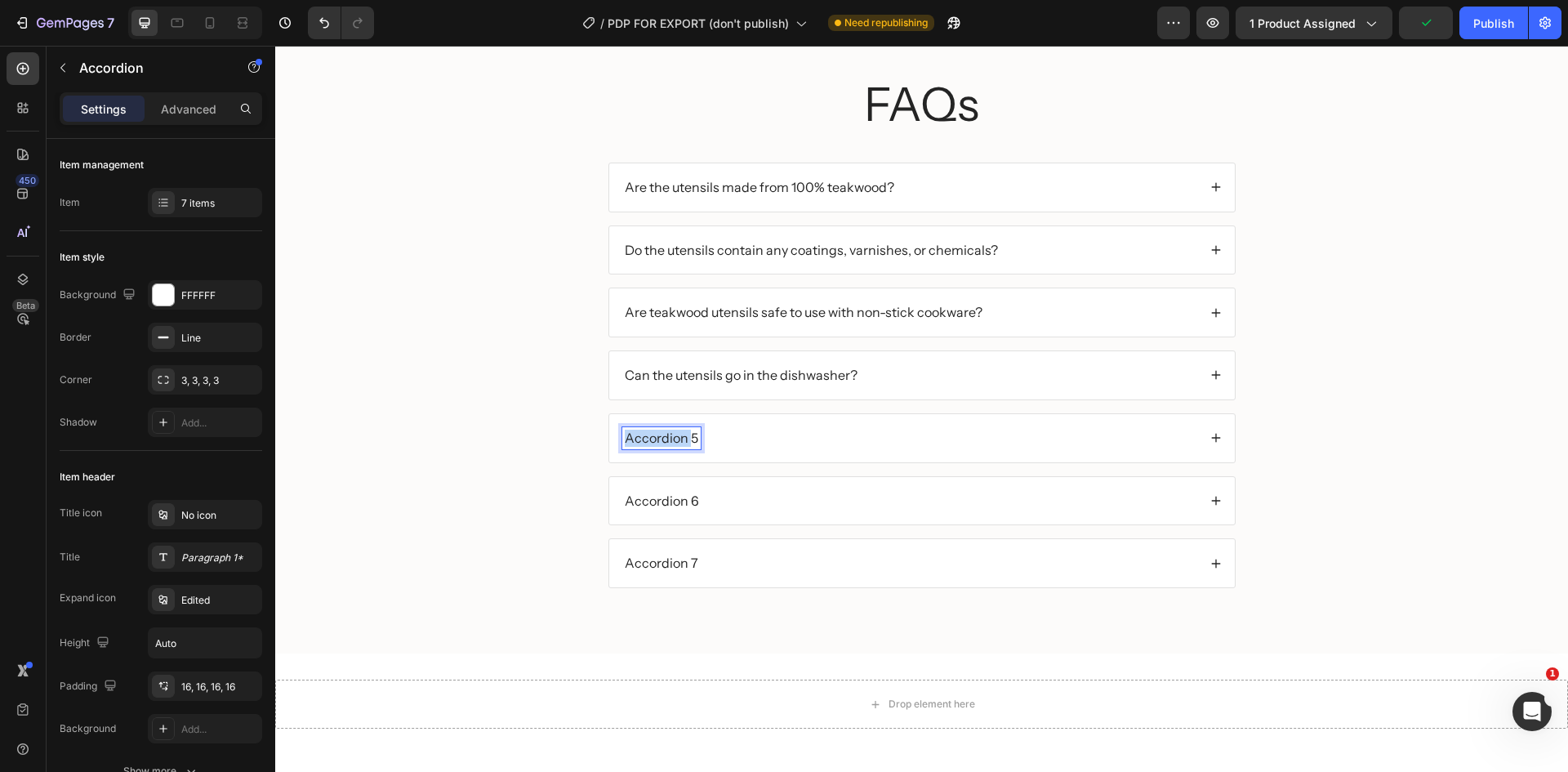
click at [658, 442] on p "Accordion 5" at bounding box center [661, 438] width 74 height 17
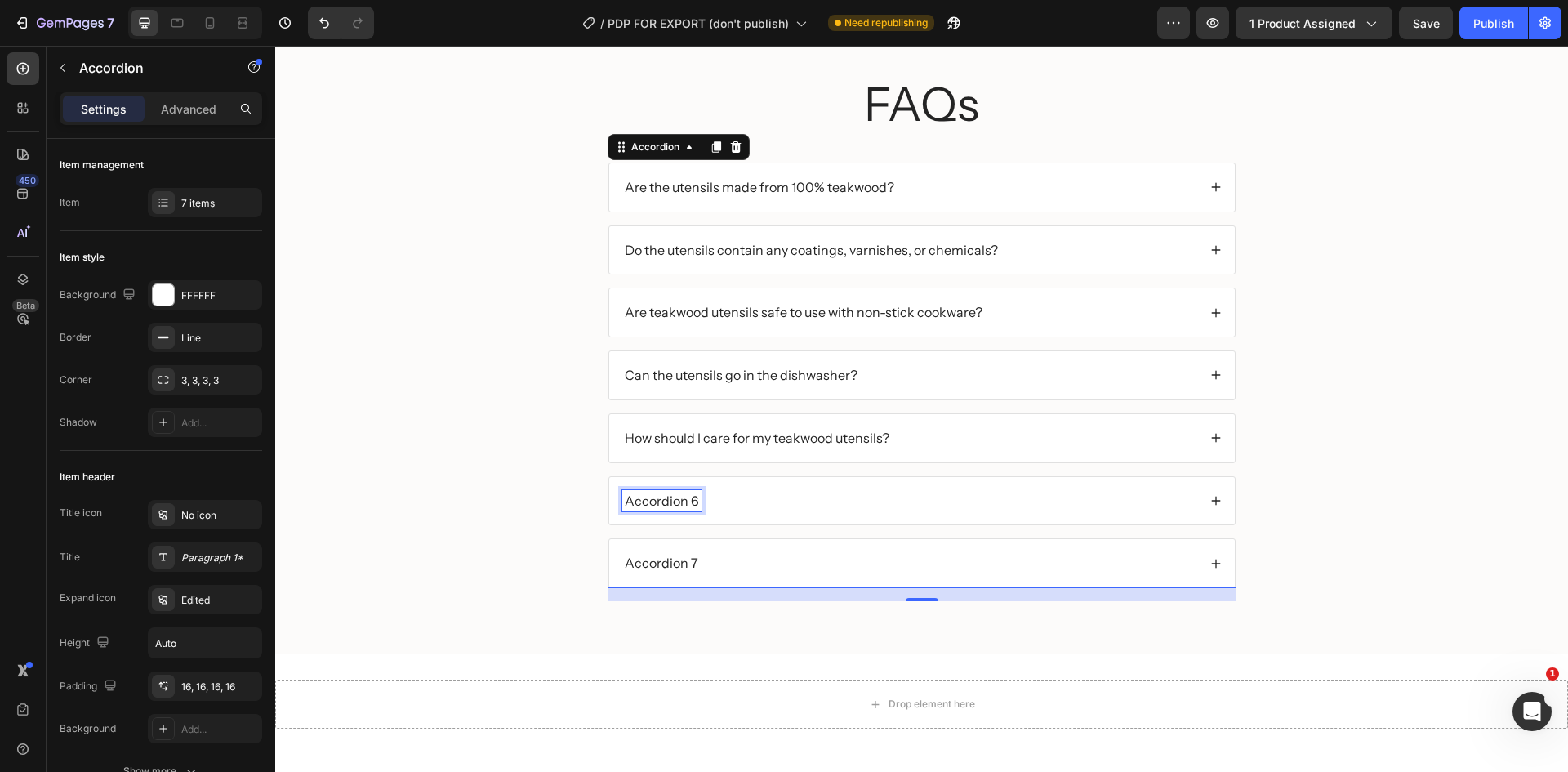
click at [664, 505] on p "Accordion 6" at bounding box center [662, 501] width 75 height 17
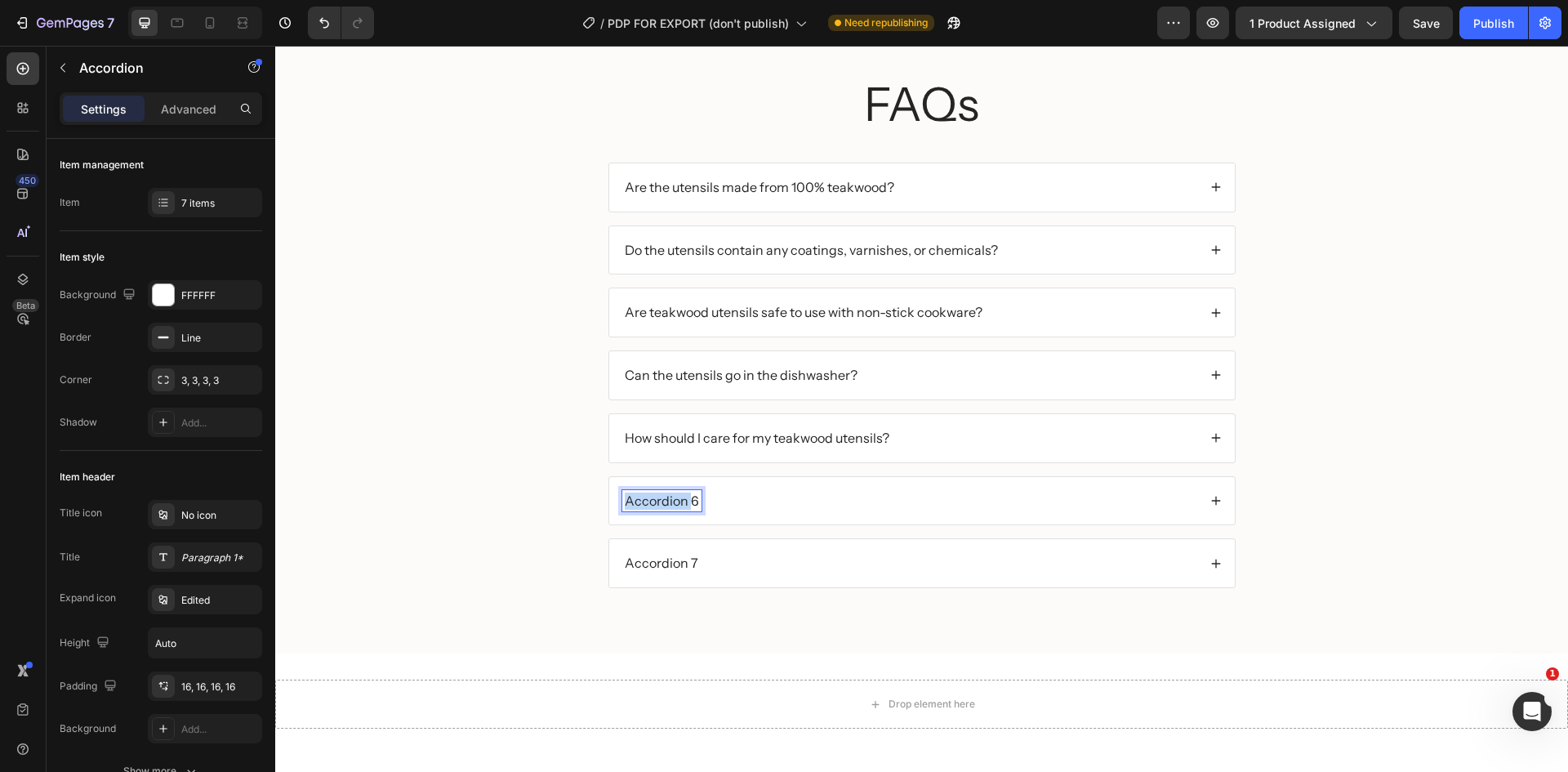
click at [664, 505] on p "Accordion 6" at bounding box center [662, 501] width 75 height 17
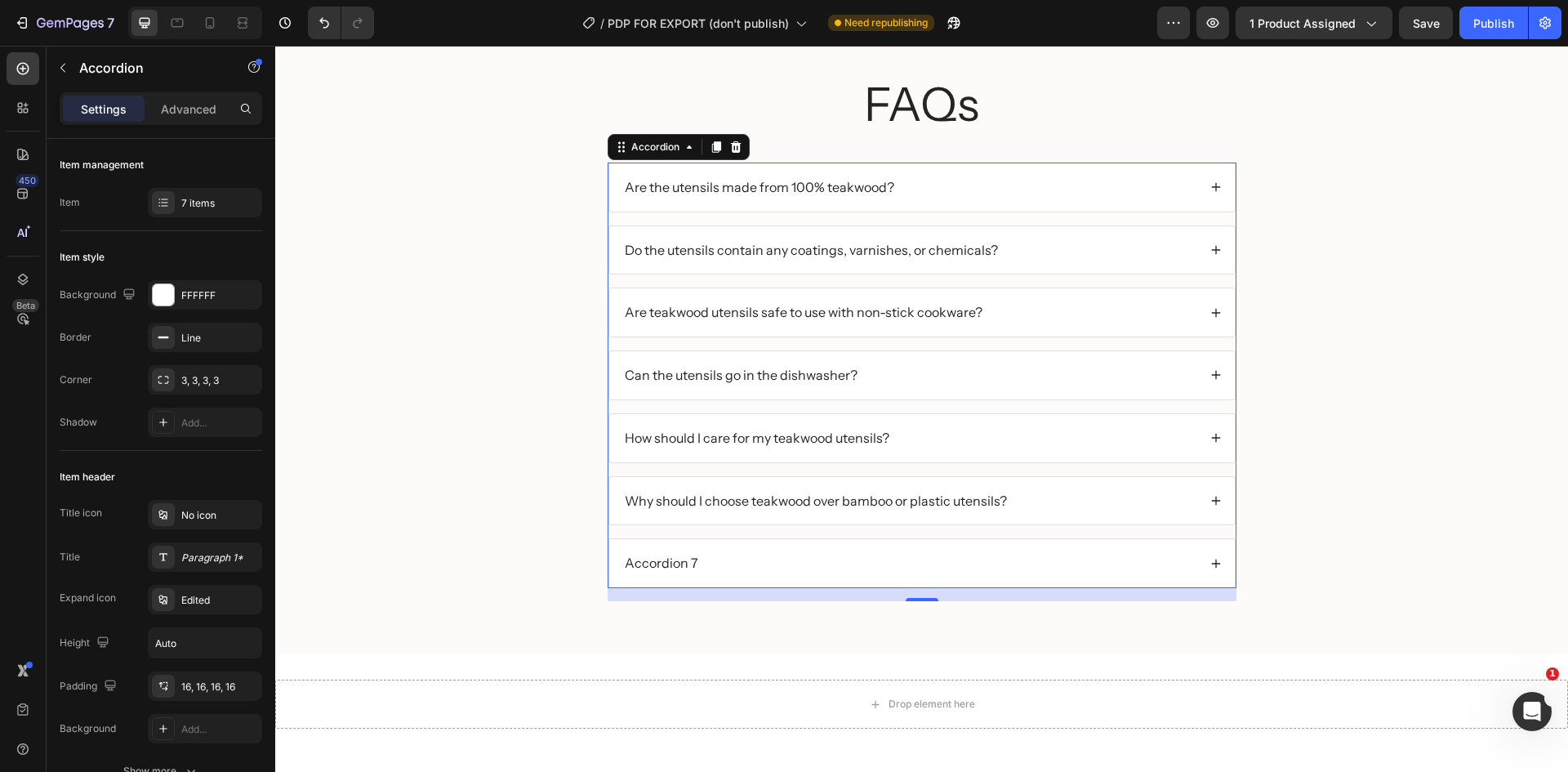
click at [667, 568] on p "Accordion 7" at bounding box center [661, 563] width 74 height 17
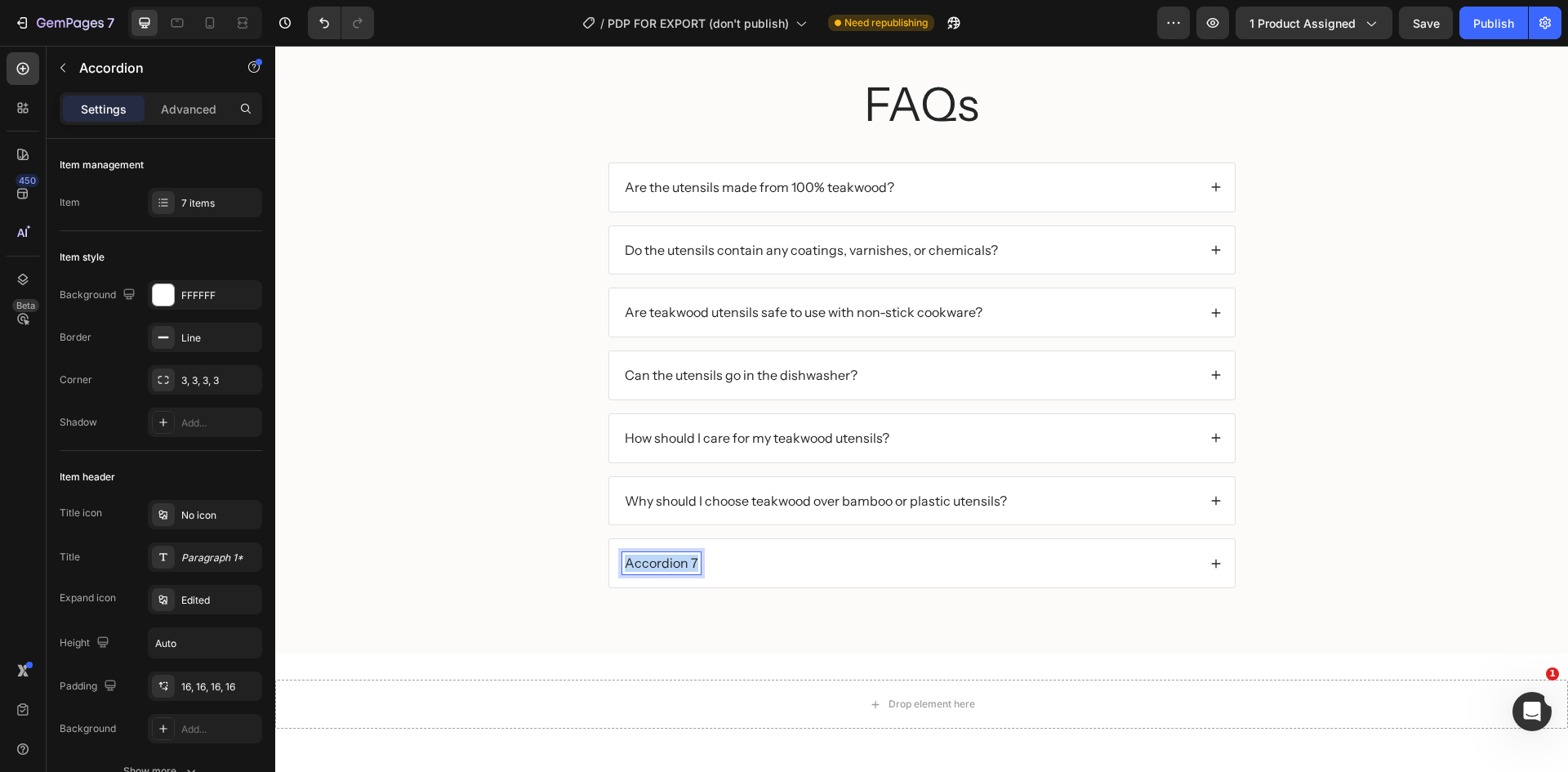
click at [667, 568] on p "Accordion 7" at bounding box center [661, 563] width 74 height 17
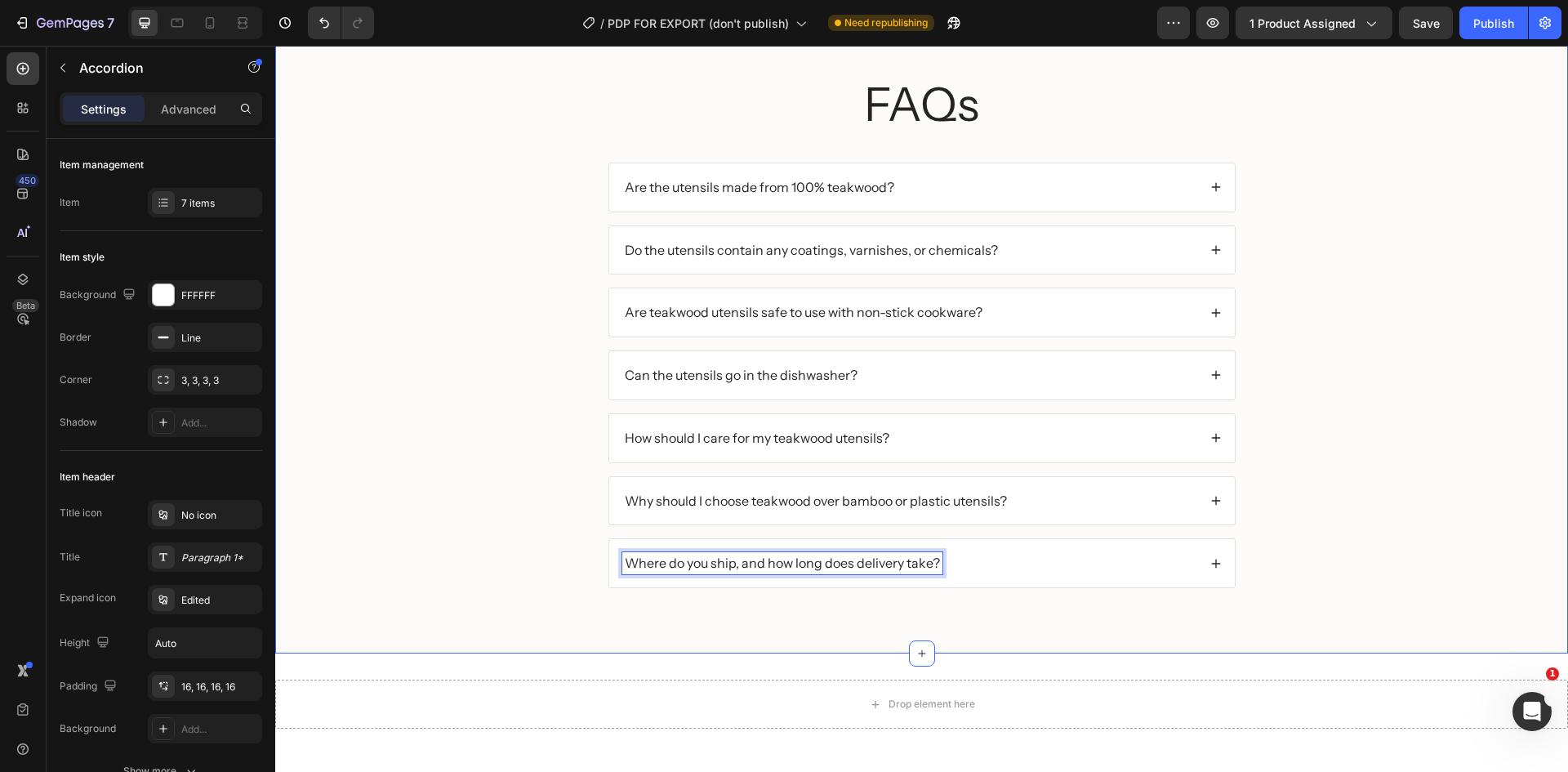
click at [509, 548] on div "FAQs Heading Are the utensils made from 100% teakwood? Do the utensils contain …" at bounding box center [921, 344] width 1260 height 542
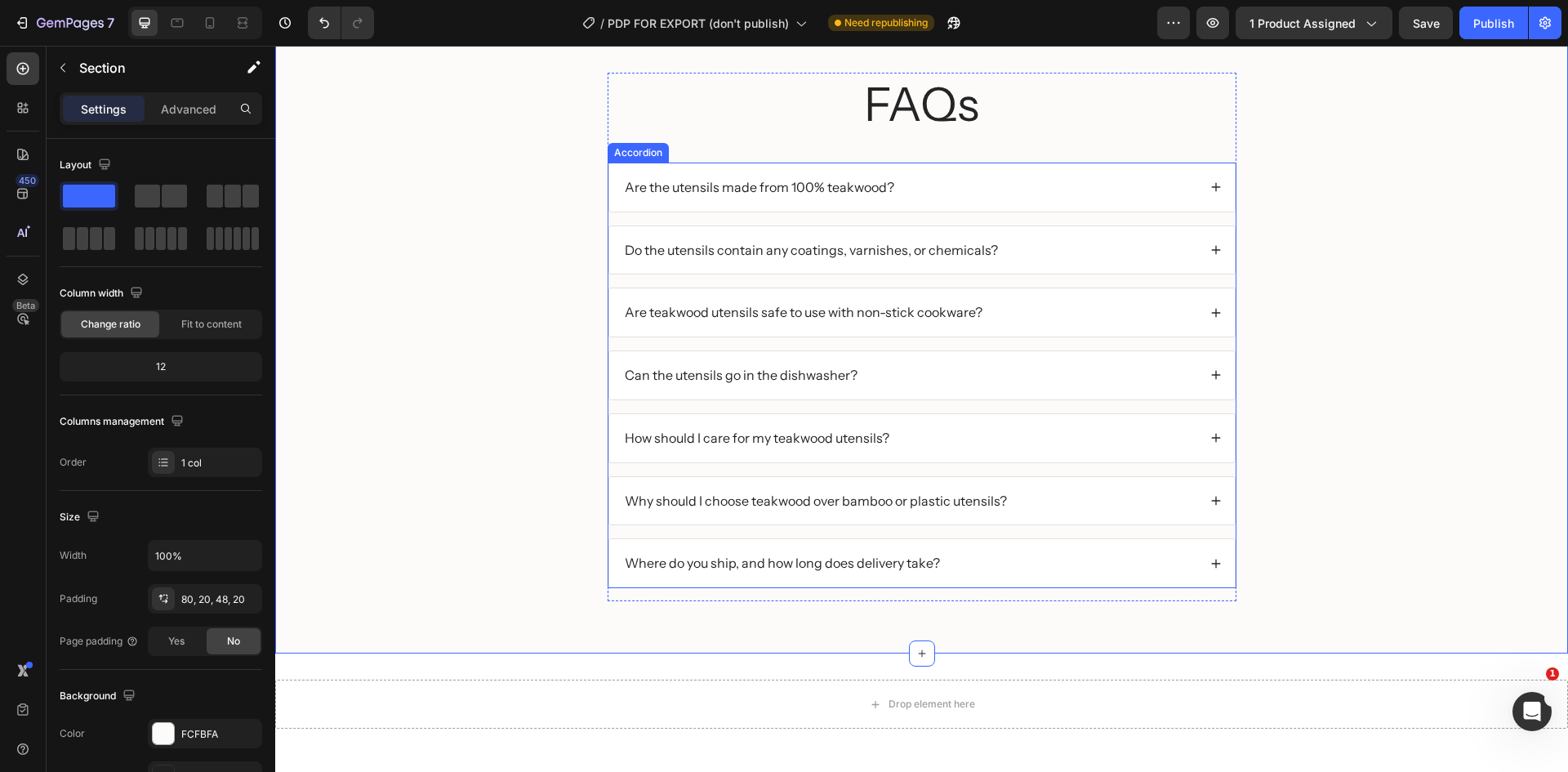
click at [1211, 184] on icon at bounding box center [1216, 187] width 11 height 11
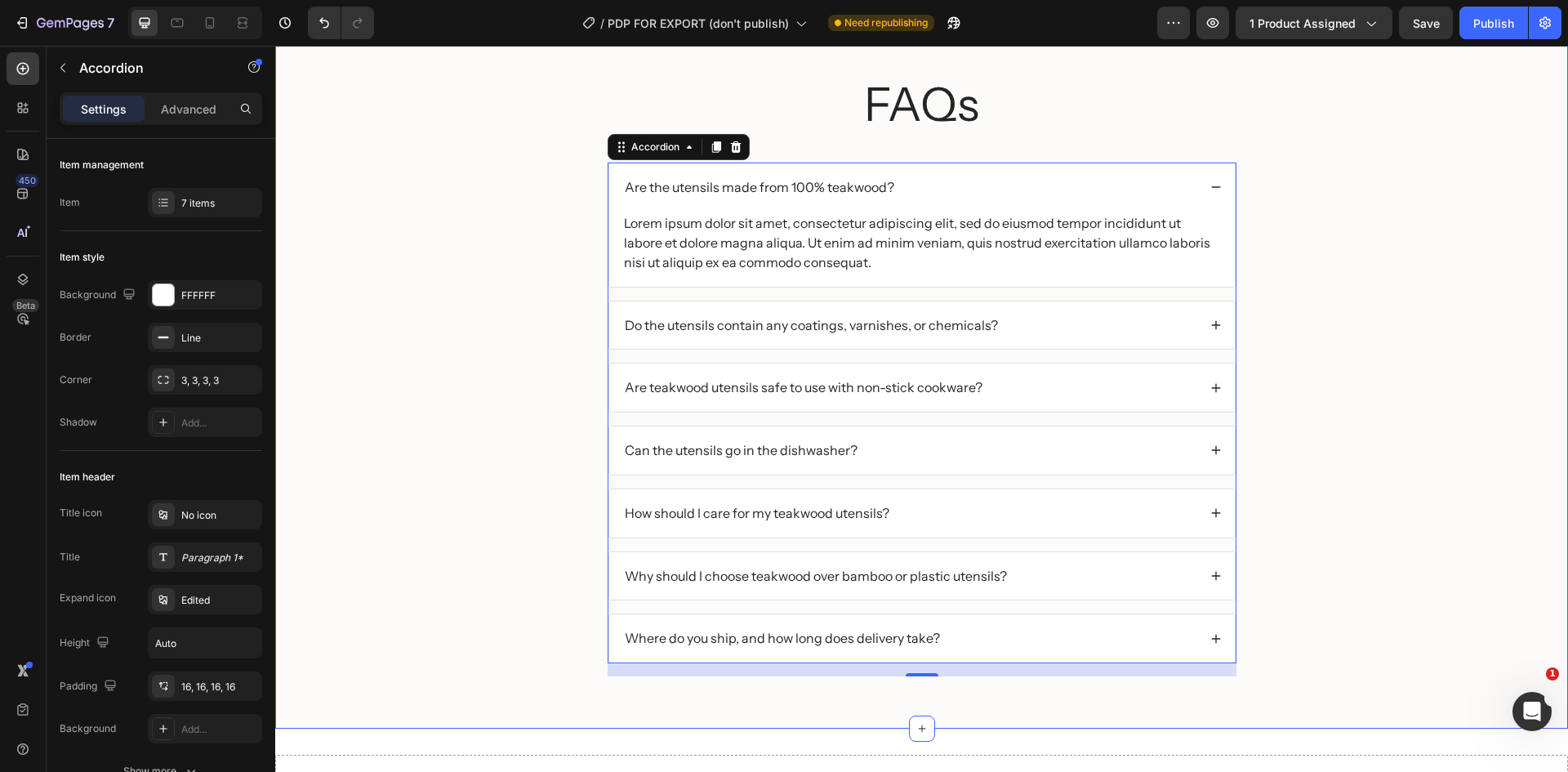
click at [644, 231] on div "Lorem ipsum dolor sit amet, consectetur adipiscing elit, sed do eiusmod tempor …" at bounding box center [921, 242] width 600 height 62
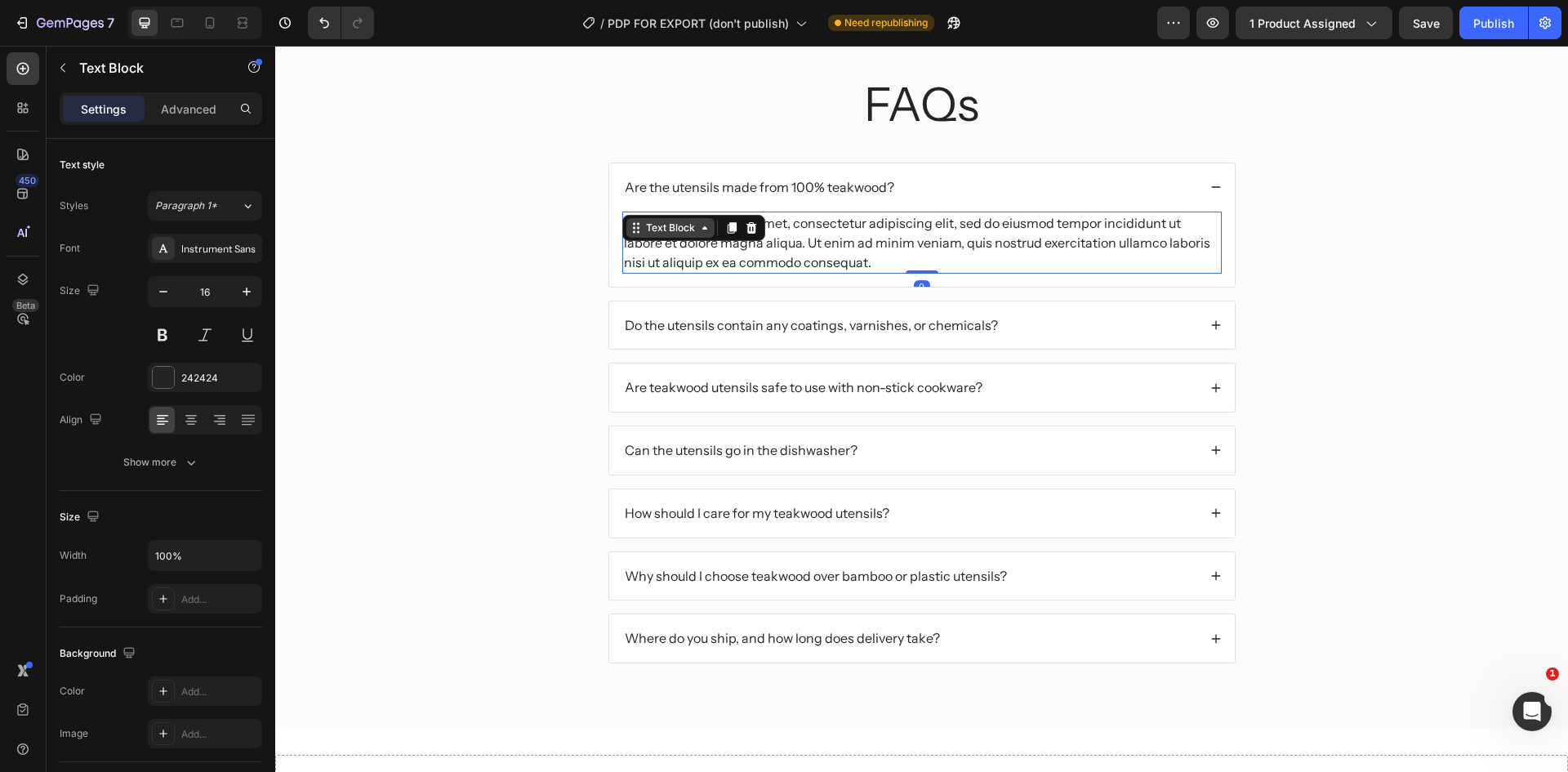
click at [644, 231] on div "Text Block" at bounding box center [670, 227] width 55 height 14
click at [845, 239] on div "Lorem ipsum dolor sit amet, consectetur adipiscing elit, sed do eiusmod tempor …" at bounding box center [921, 242] width 600 height 62
click at [845, 239] on p "Lorem ipsum dolor sit amet, consectetur adipiscing elit, sed do eiusmod tempor …" at bounding box center [921, 242] width 596 height 59
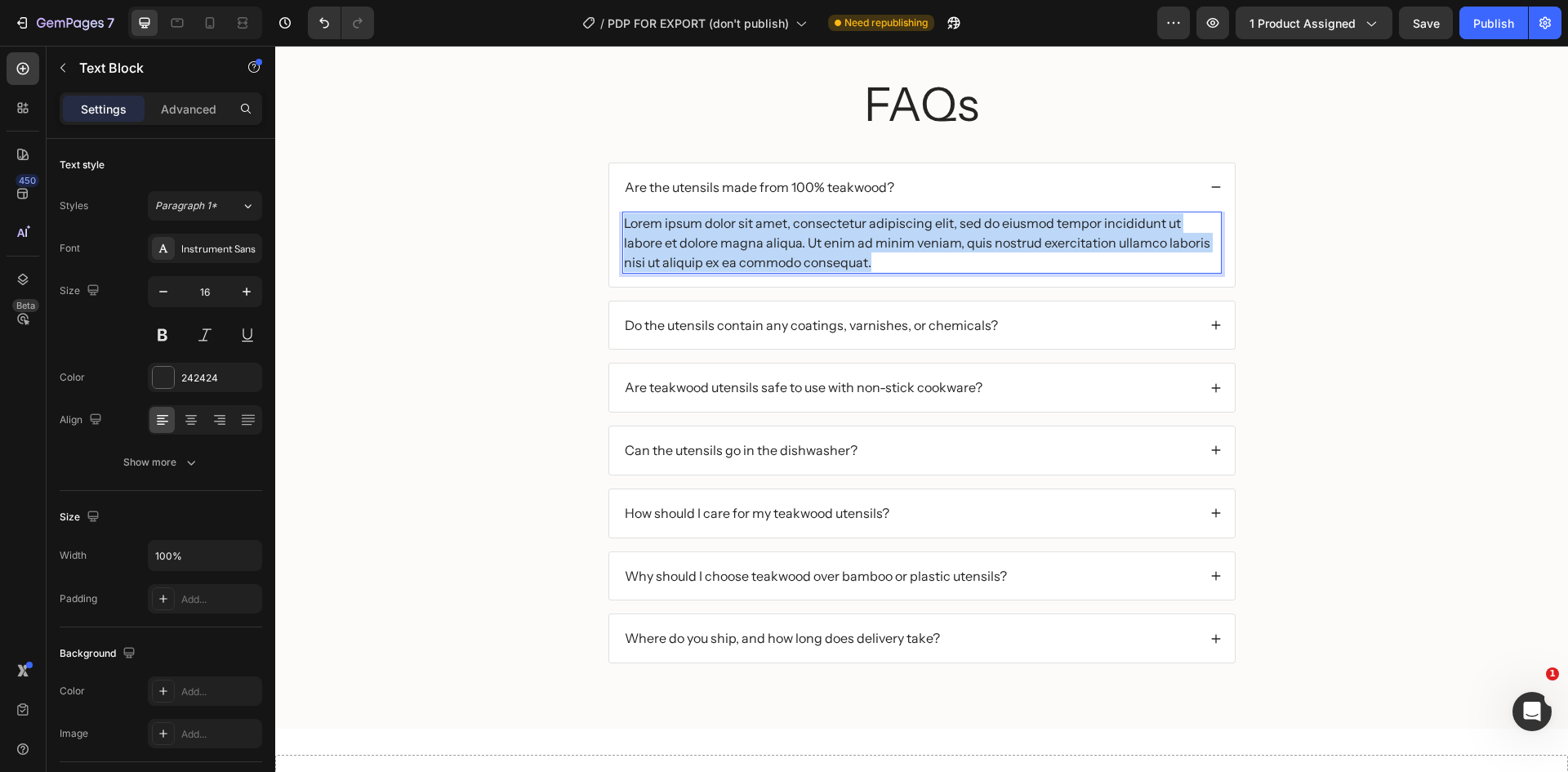
click at [845, 239] on p "Lorem ipsum dolor sit amet, consectetur adipiscing elit, sed do eiusmod tempor …" at bounding box center [921, 242] width 596 height 59
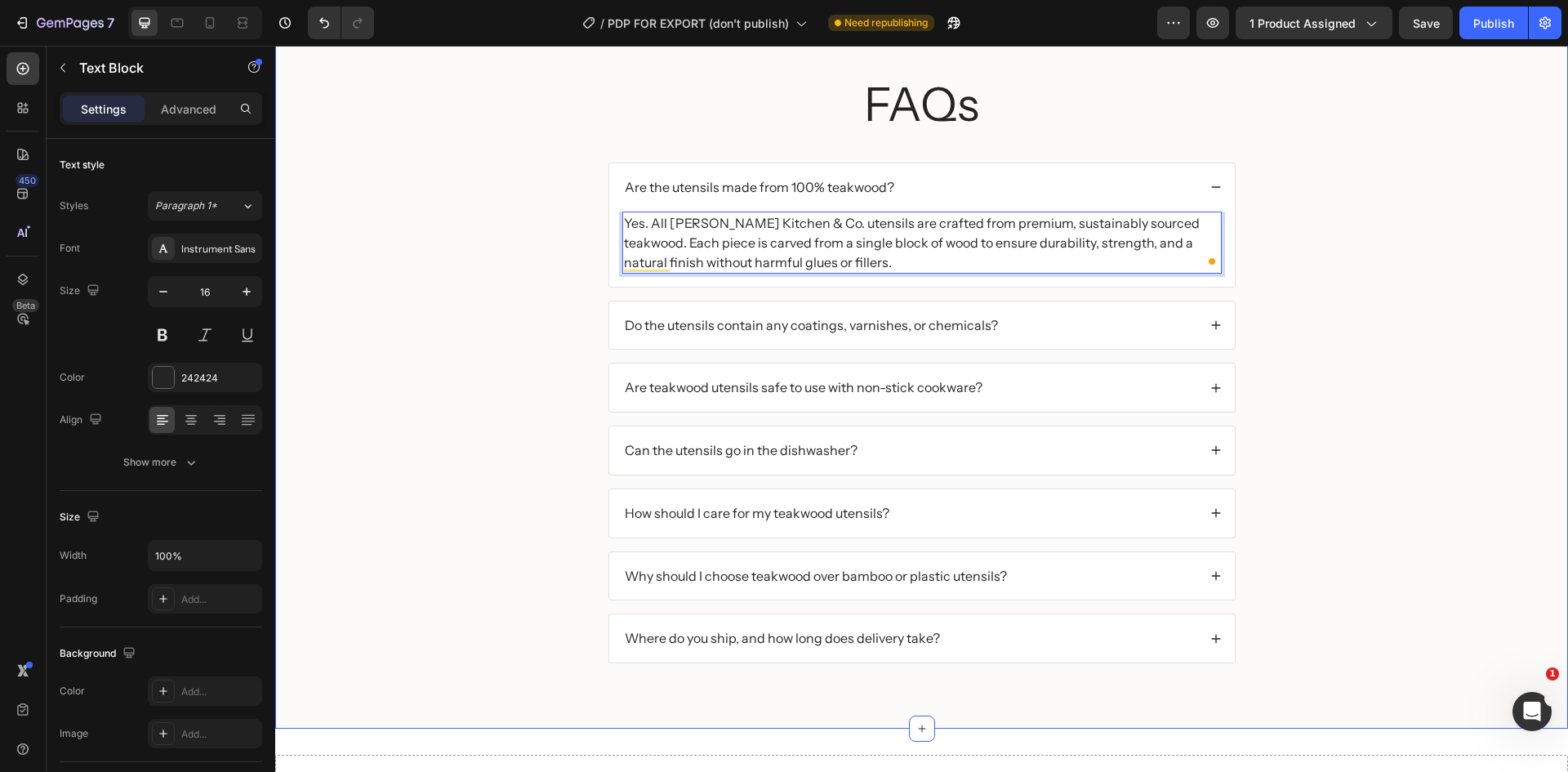
click at [1391, 261] on div "FAQs Heading Are the utensils made from 100% teakwood? Yes. All [PERSON_NAME] K…" at bounding box center [921, 382] width 1260 height 618
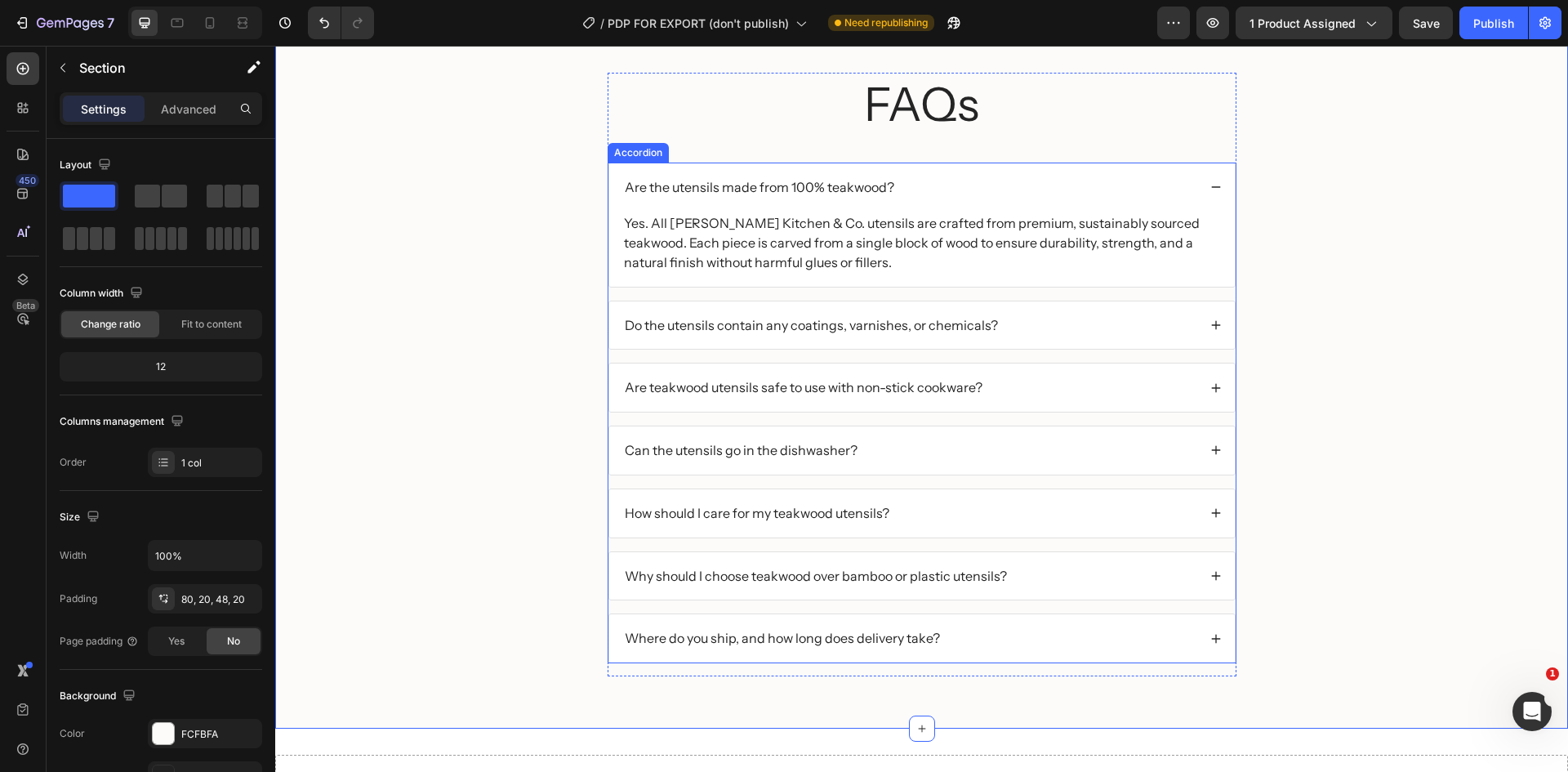
click at [1138, 325] on div "Do the utensils contain any coatings, varnishes, or chemicals?" at bounding box center [910, 326] width 575 height 22
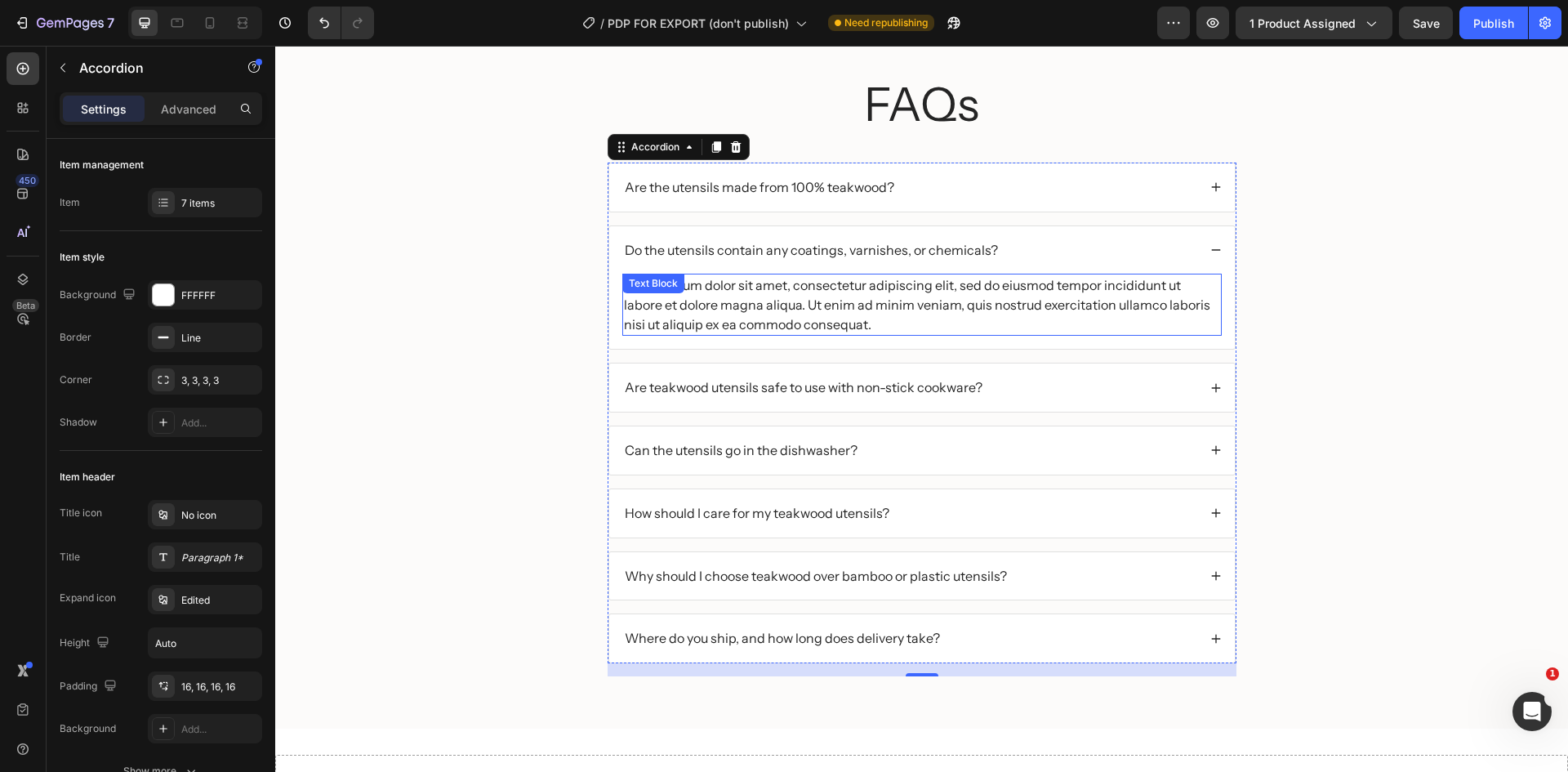
click at [781, 289] on div "Lorem ipsum dolor sit amet, consectetur adipiscing elit, sed do eiusmod tempor …" at bounding box center [921, 304] width 600 height 62
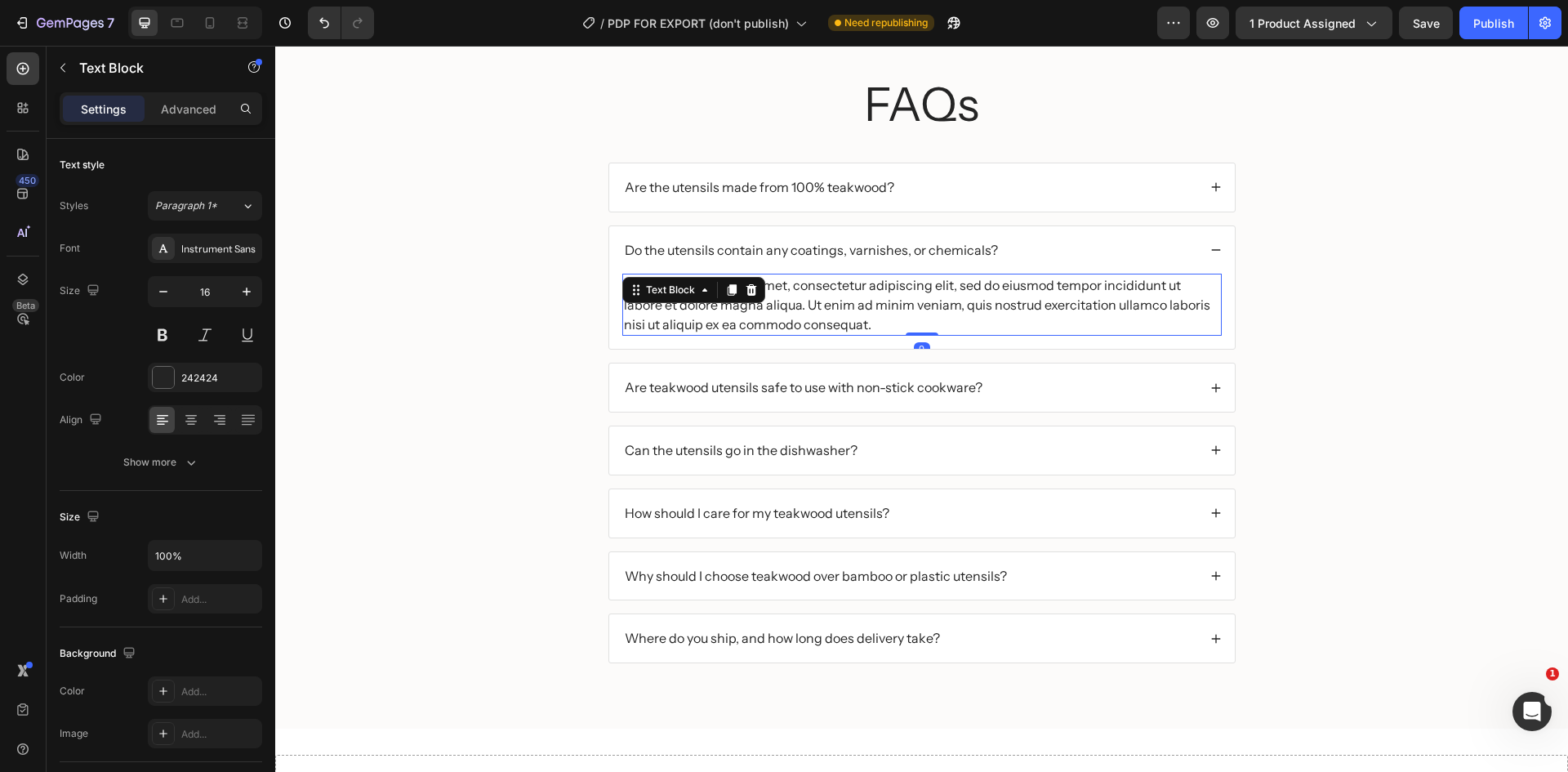
click at [781, 289] on div "Lorem ipsum dolor sit amet, consectetur adipiscing elit, sed do eiusmod tempor …" at bounding box center [921, 304] width 600 height 62
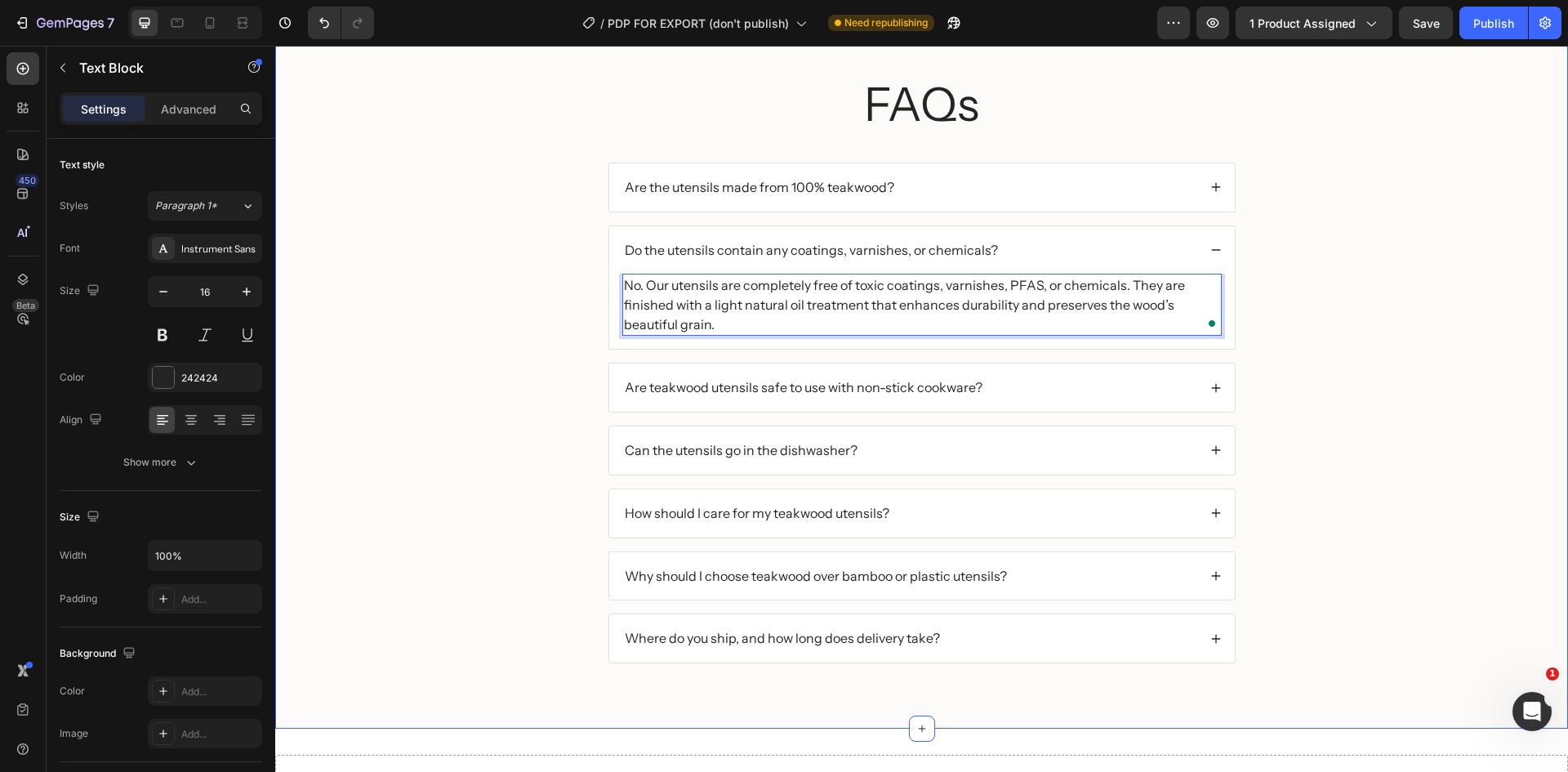
click at [1254, 401] on div "FAQs Heading Are the utensils made from 100% teakwood? Do the utensils contain …" at bounding box center [921, 382] width 1260 height 618
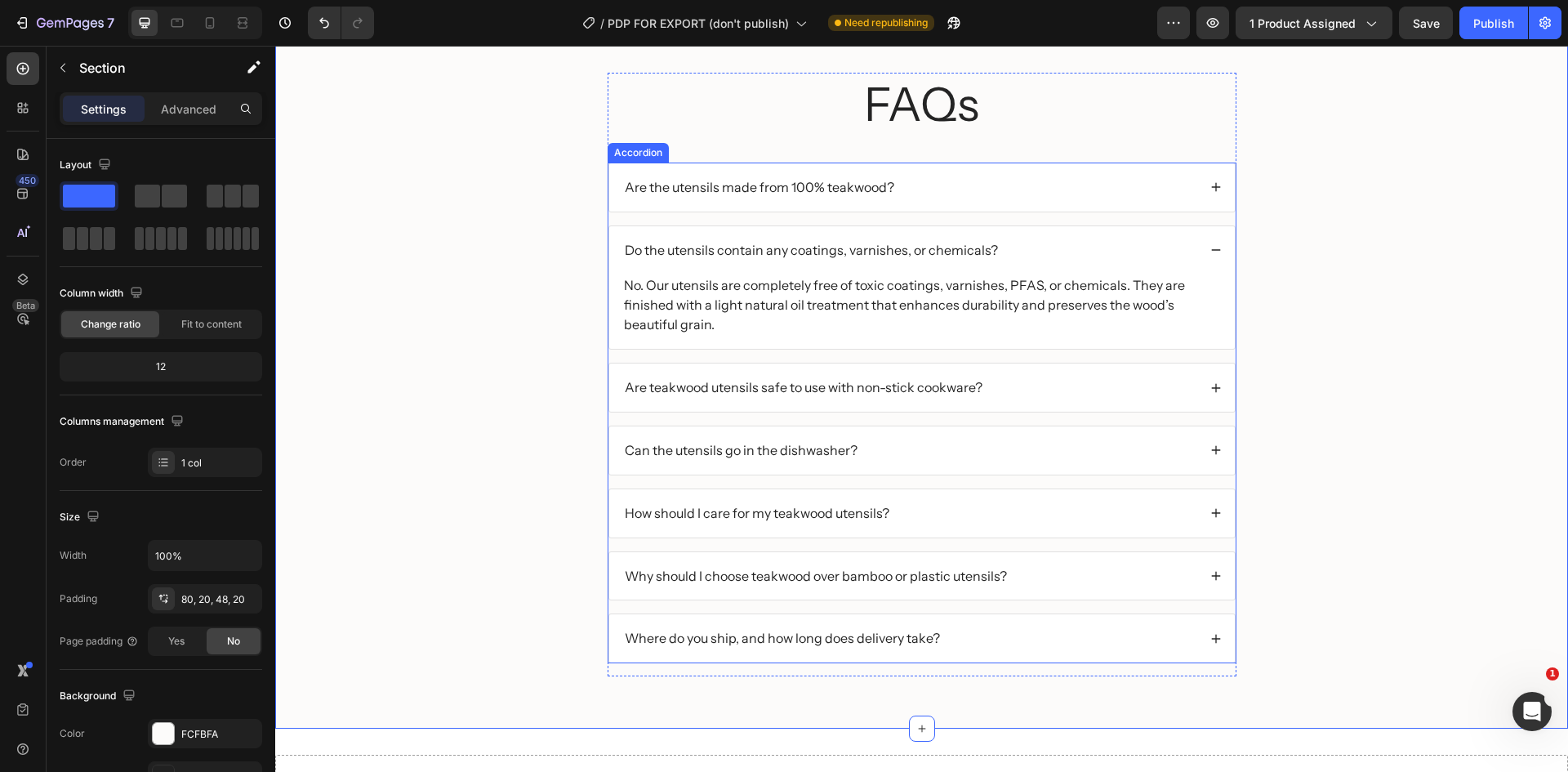
click at [1058, 382] on div "Are teakwood utensils safe to use with non-stick cookware?" at bounding box center [910, 388] width 575 height 22
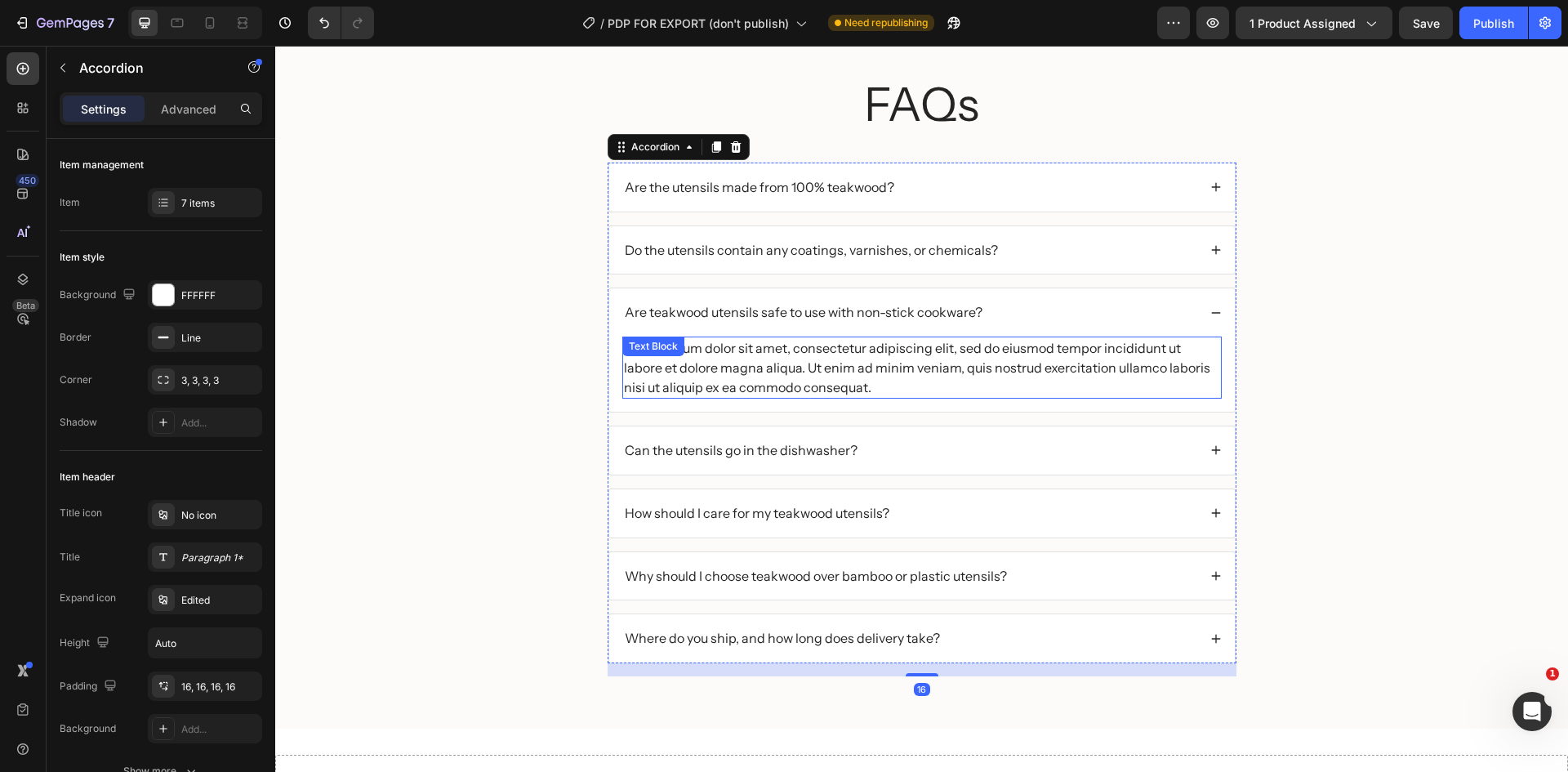
click at [860, 361] on div "Lorem ipsum dolor sit amet, consectetur adipiscing elit, sed do eiusmod tempor …" at bounding box center [921, 367] width 600 height 62
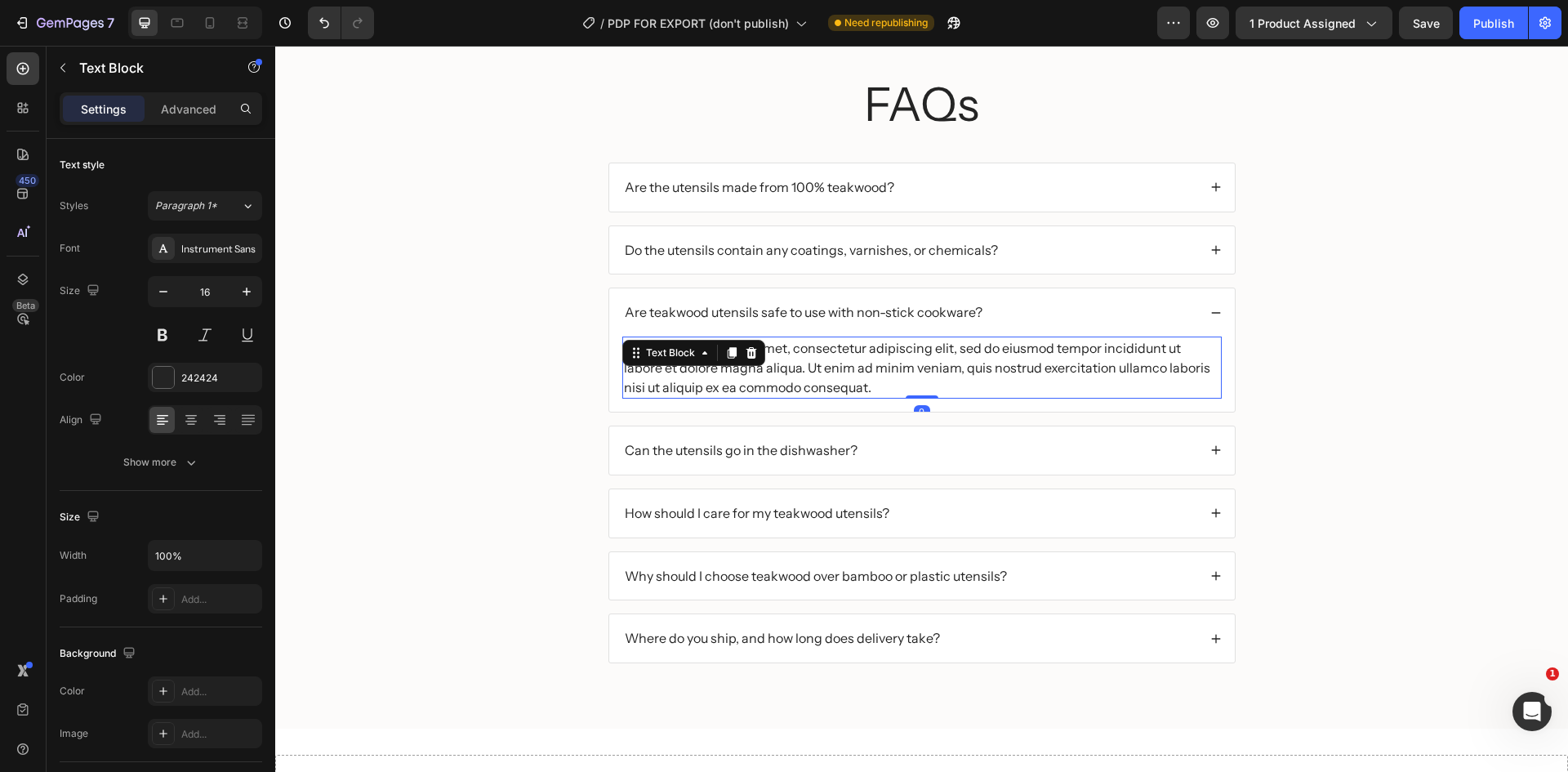
click at [860, 361] on div "Lorem ipsum dolor sit amet, consectetur adipiscing elit, sed do eiusmod tempor …" at bounding box center [921, 367] width 600 height 62
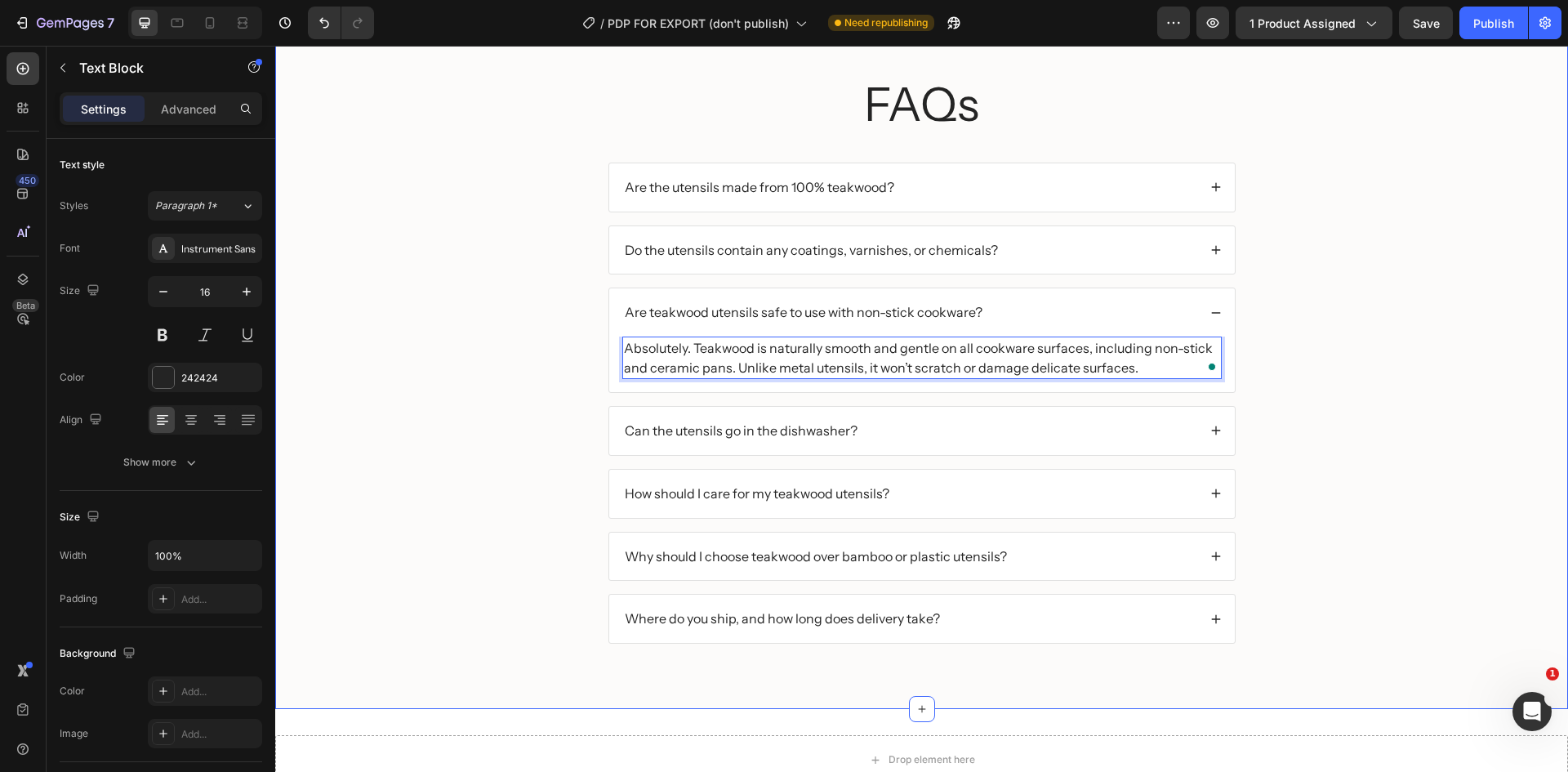
click at [1334, 365] on div "FAQs Heading Are the utensils made from 100% teakwood? Do the utensils contain …" at bounding box center [921, 372] width 1260 height 598
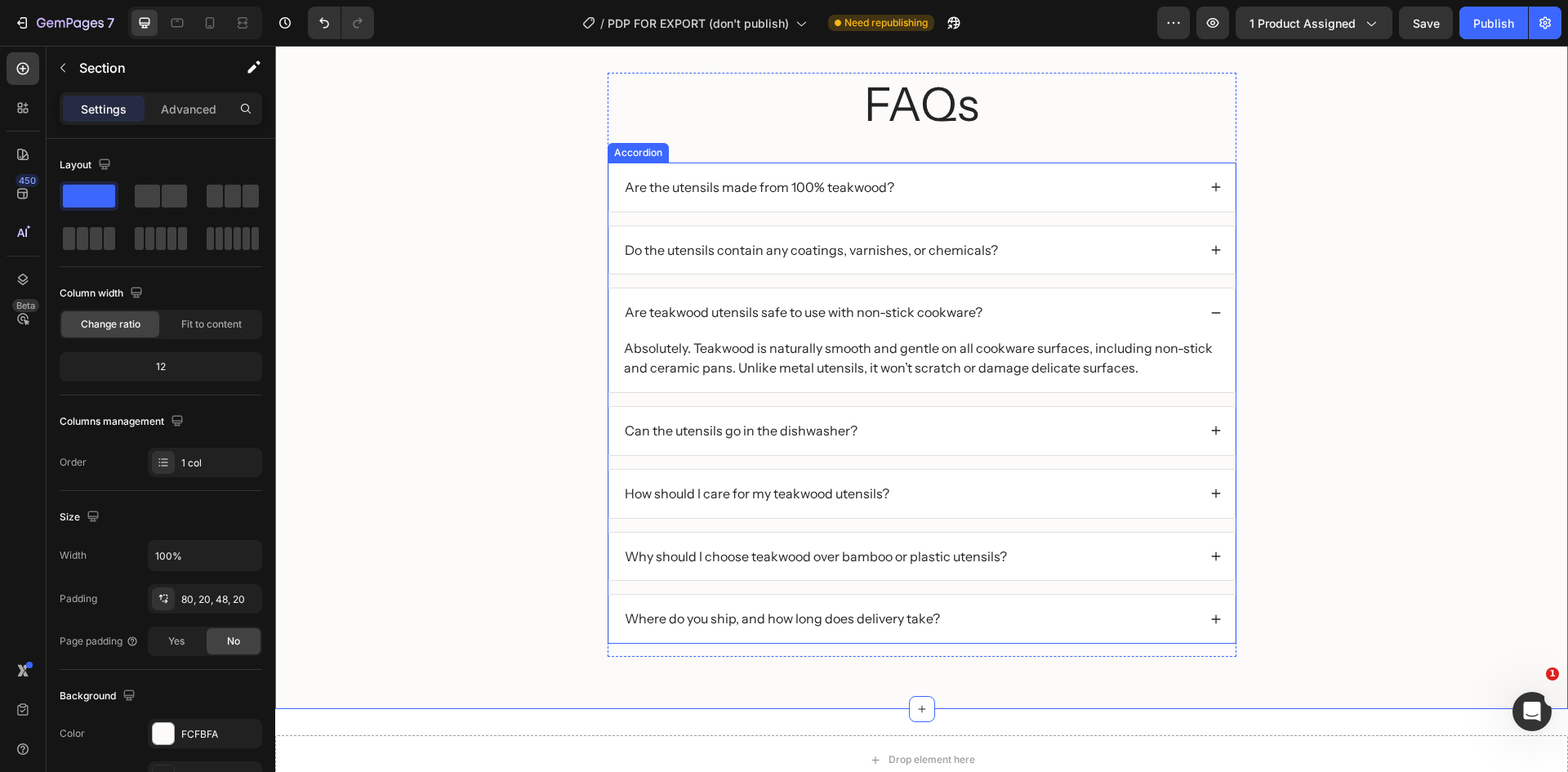
click at [973, 439] on div "Can the utensils go in the dishwasher?" at bounding box center [910, 431] width 575 height 22
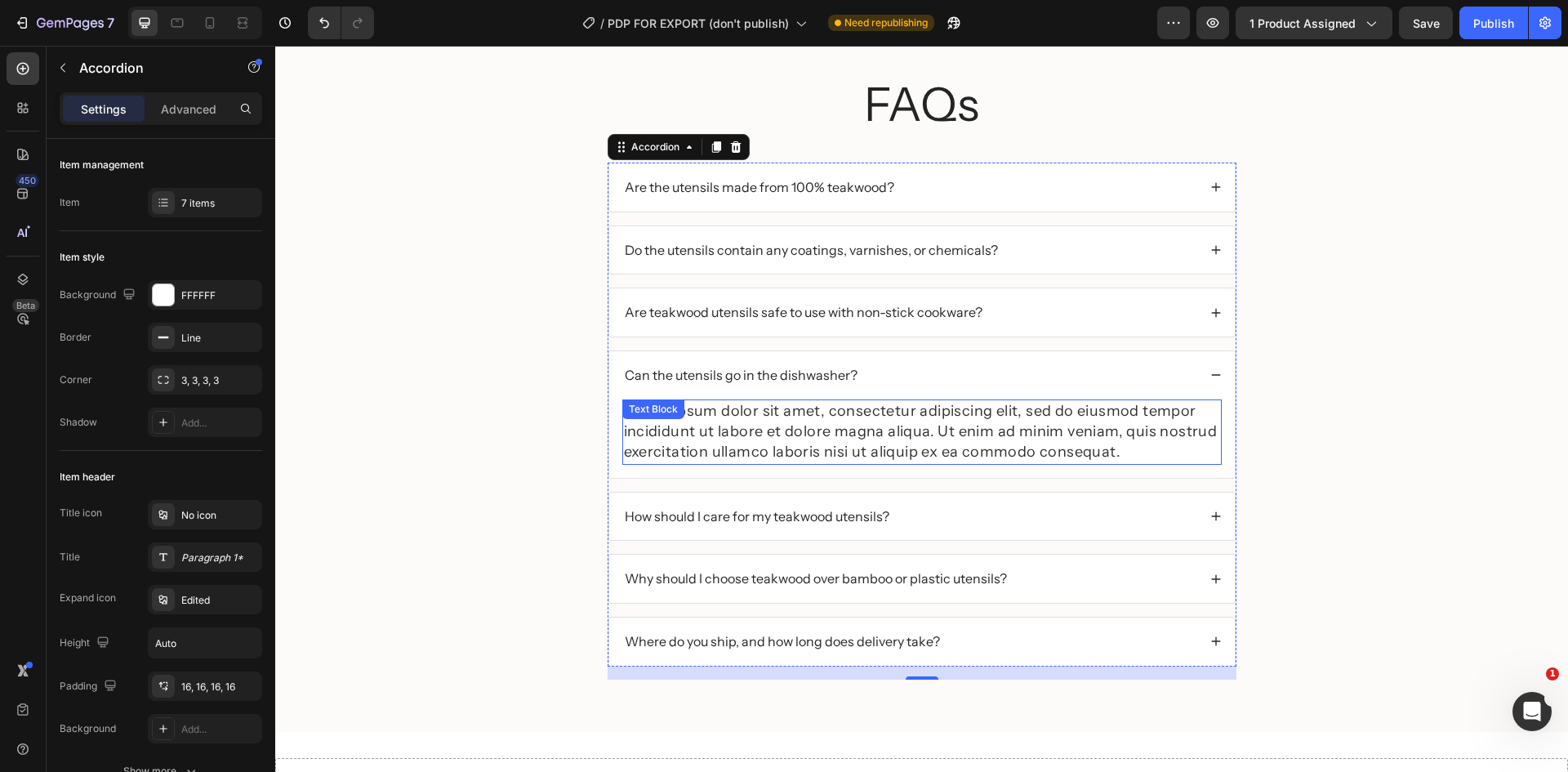
click at [712, 414] on div "Lorem ipsum dolor sit amet, consectetur adipiscing elit, sed do eiusmod tempor …" at bounding box center [921, 432] width 600 height 65
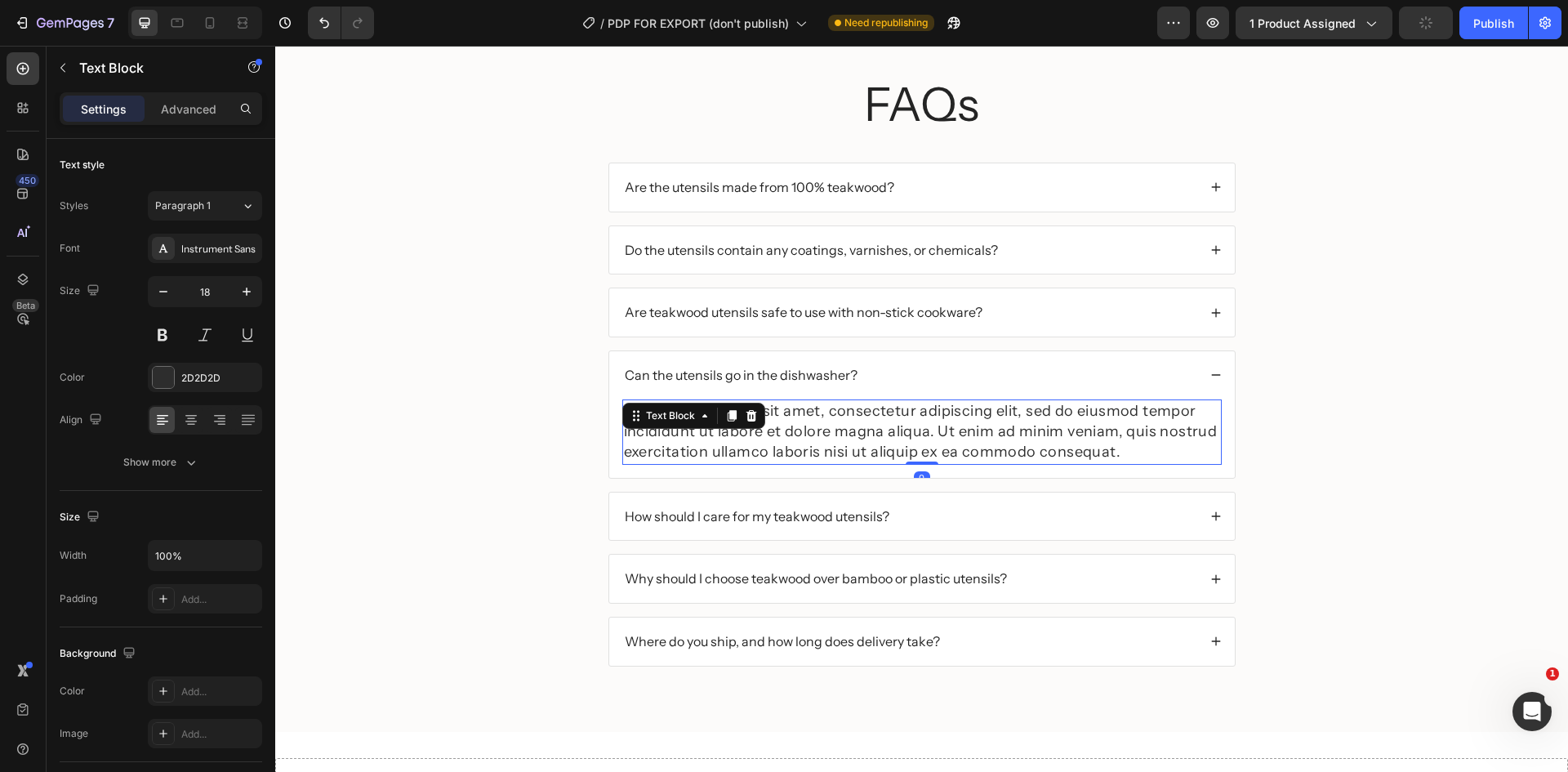
click at [712, 414] on div "Text Block" at bounding box center [693, 416] width 143 height 26
click at [841, 427] on p "Lorem ipsum dolor sit amet, consectetur adipiscing elit, sed do eiusmod tempor …" at bounding box center [921, 432] width 596 height 62
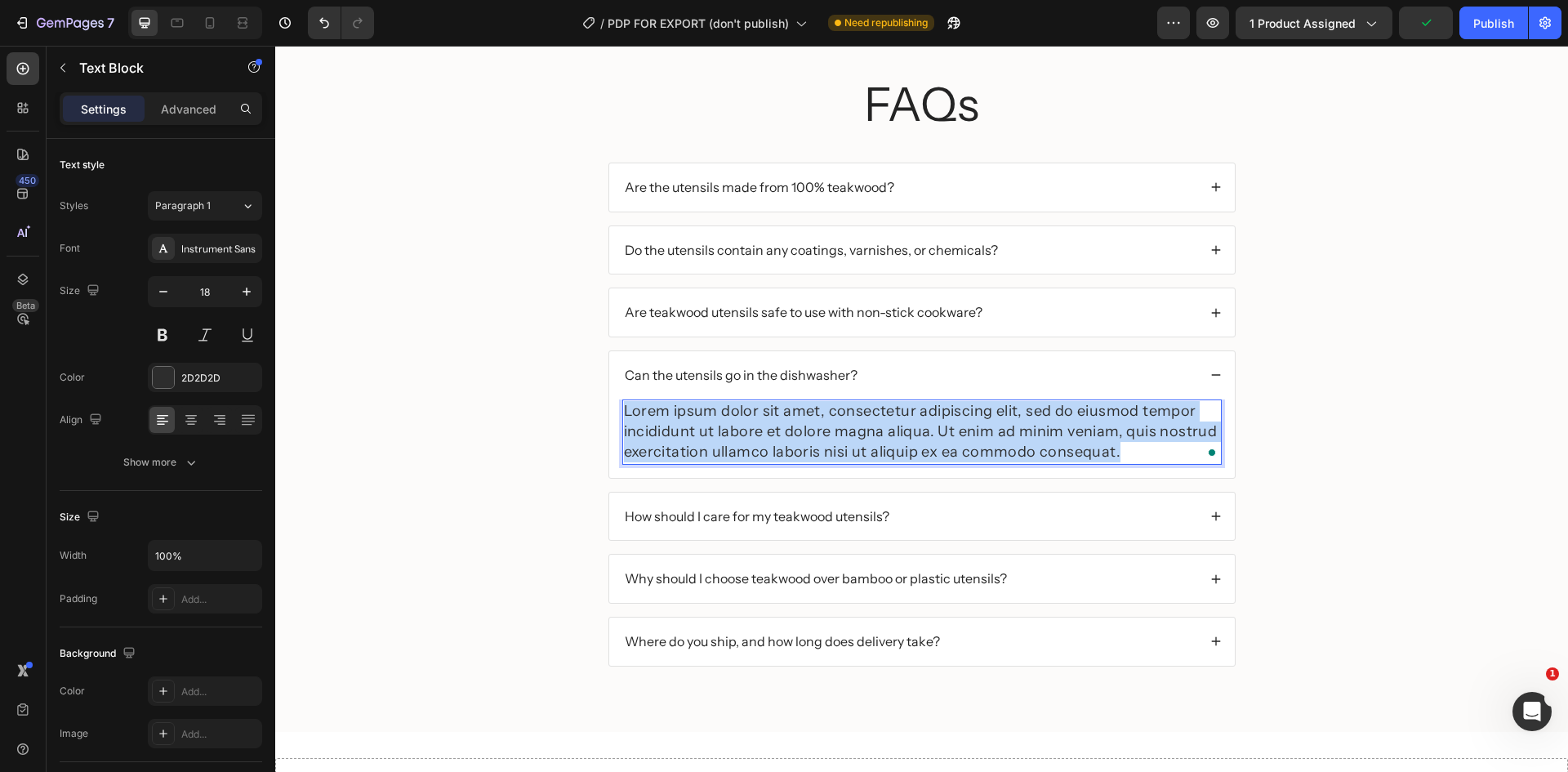
click at [841, 427] on p "Lorem ipsum dolor sit amet, consectetur adipiscing elit, sed do eiusmod tempor …" at bounding box center [921, 432] width 596 height 62
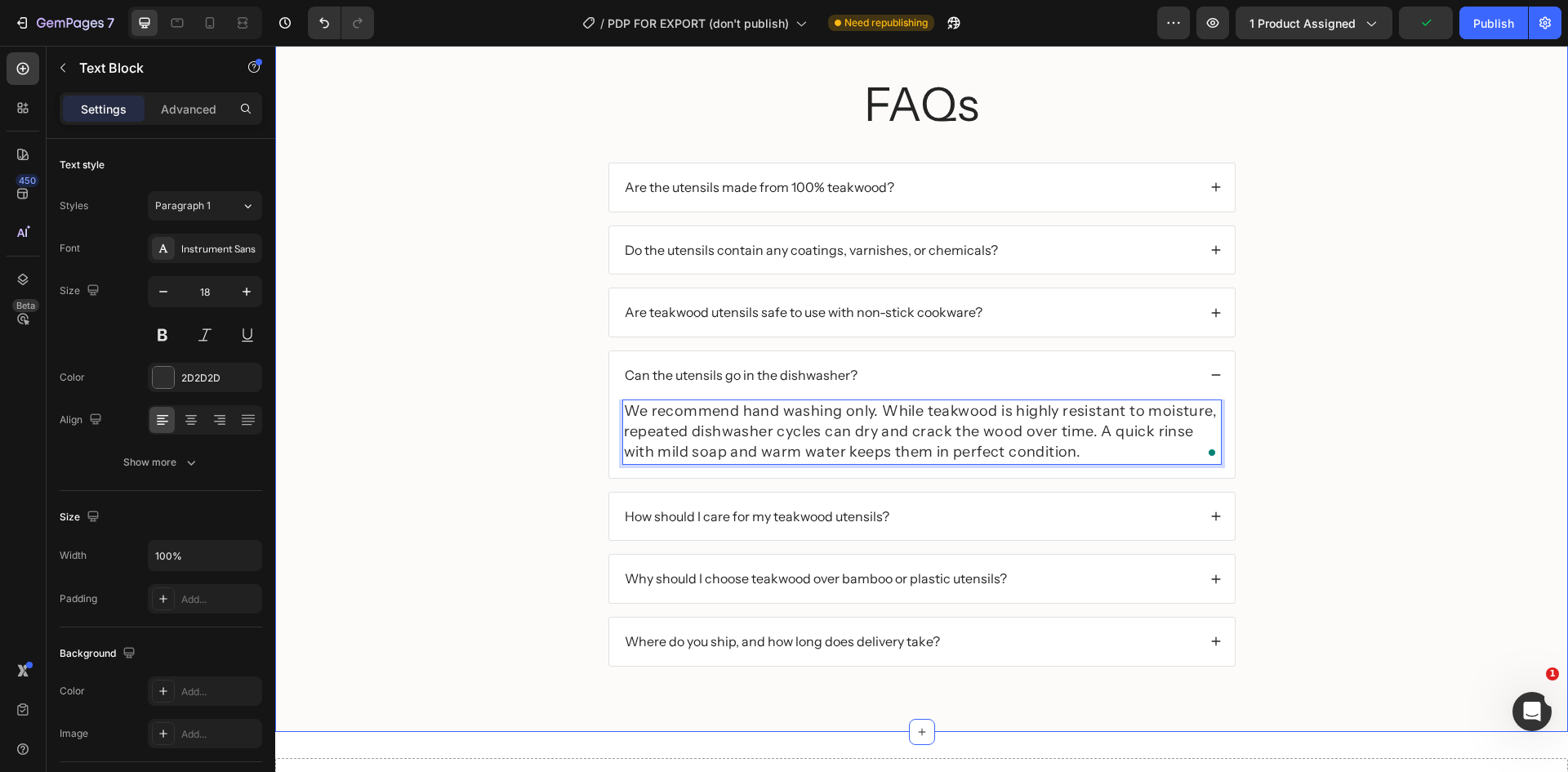
click at [1300, 423] on div "FAQs Heading Are the utensils made from 100% teakwood? Do the utensils contain …" at bounding box center [921, 383] width 1260 height 620
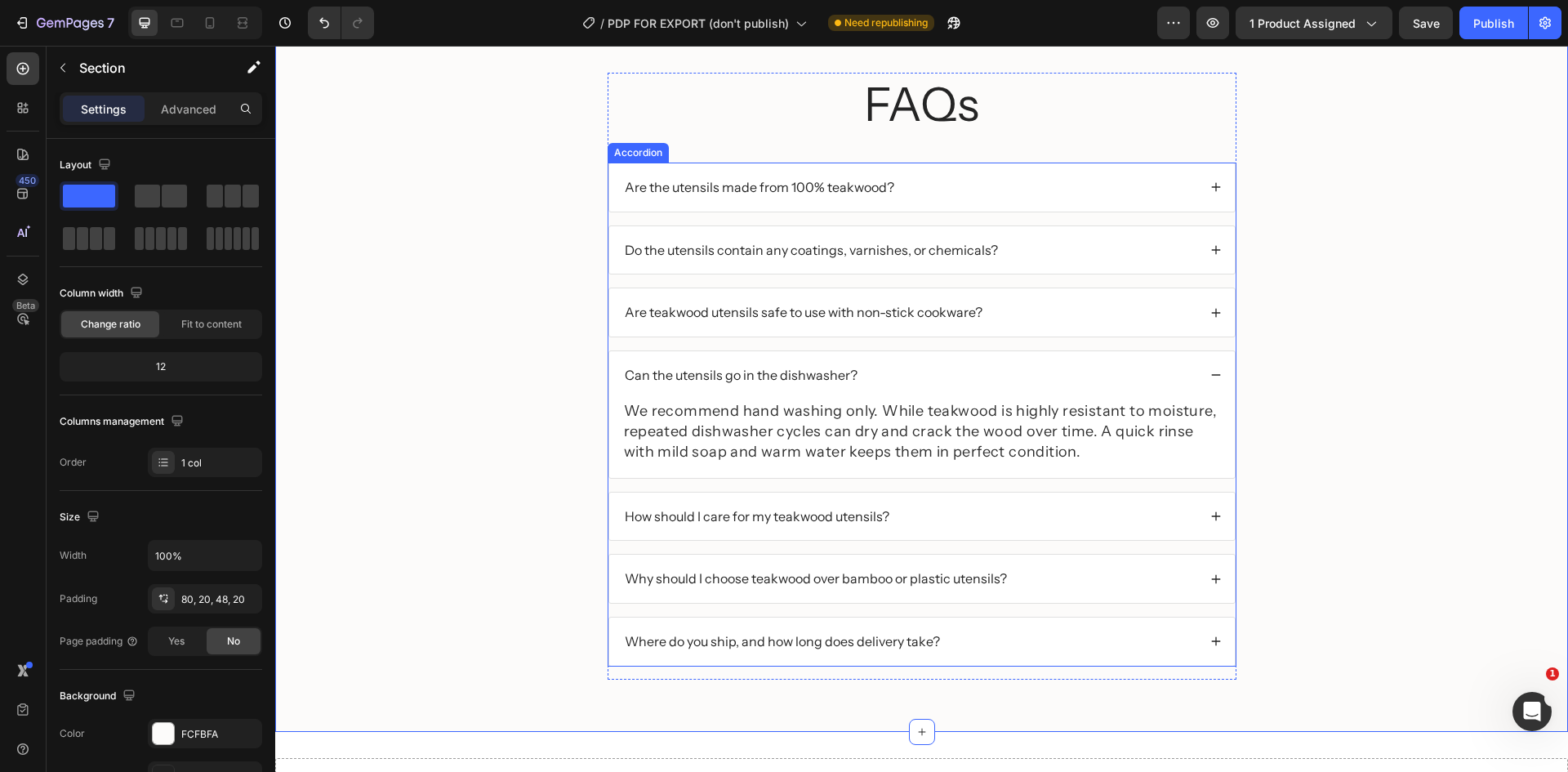
click at [938, 515] on div "How should I care for my teakwood utensils?" at bounding box center [910, 517] width 575 height 22
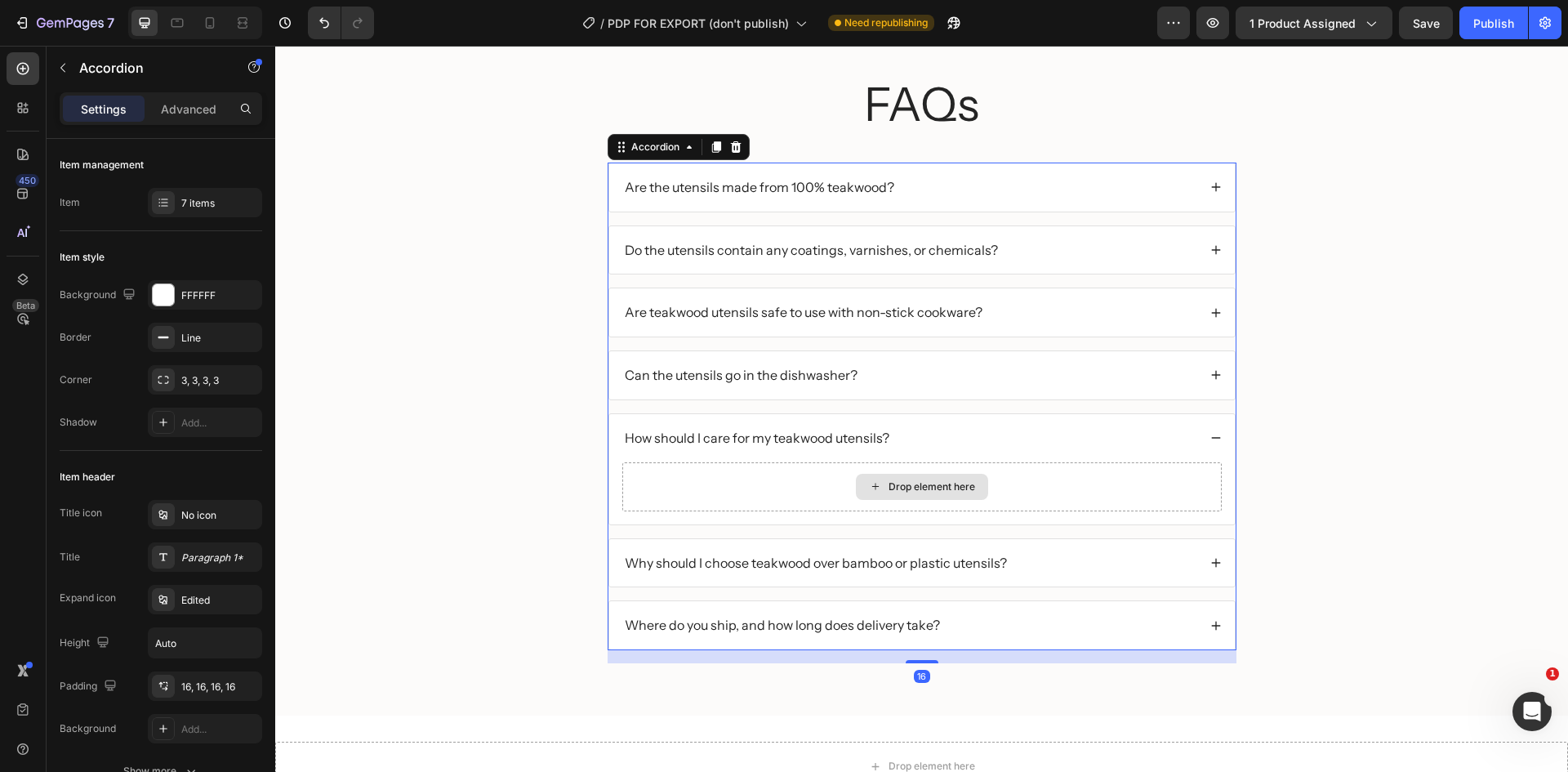
click at [726, 489] on div "Drop element here" at bounding box center [921, 487] width 600 height 49
click at [65, 67] on icon "button" at bounding box center [62, 67] width 13 height 13
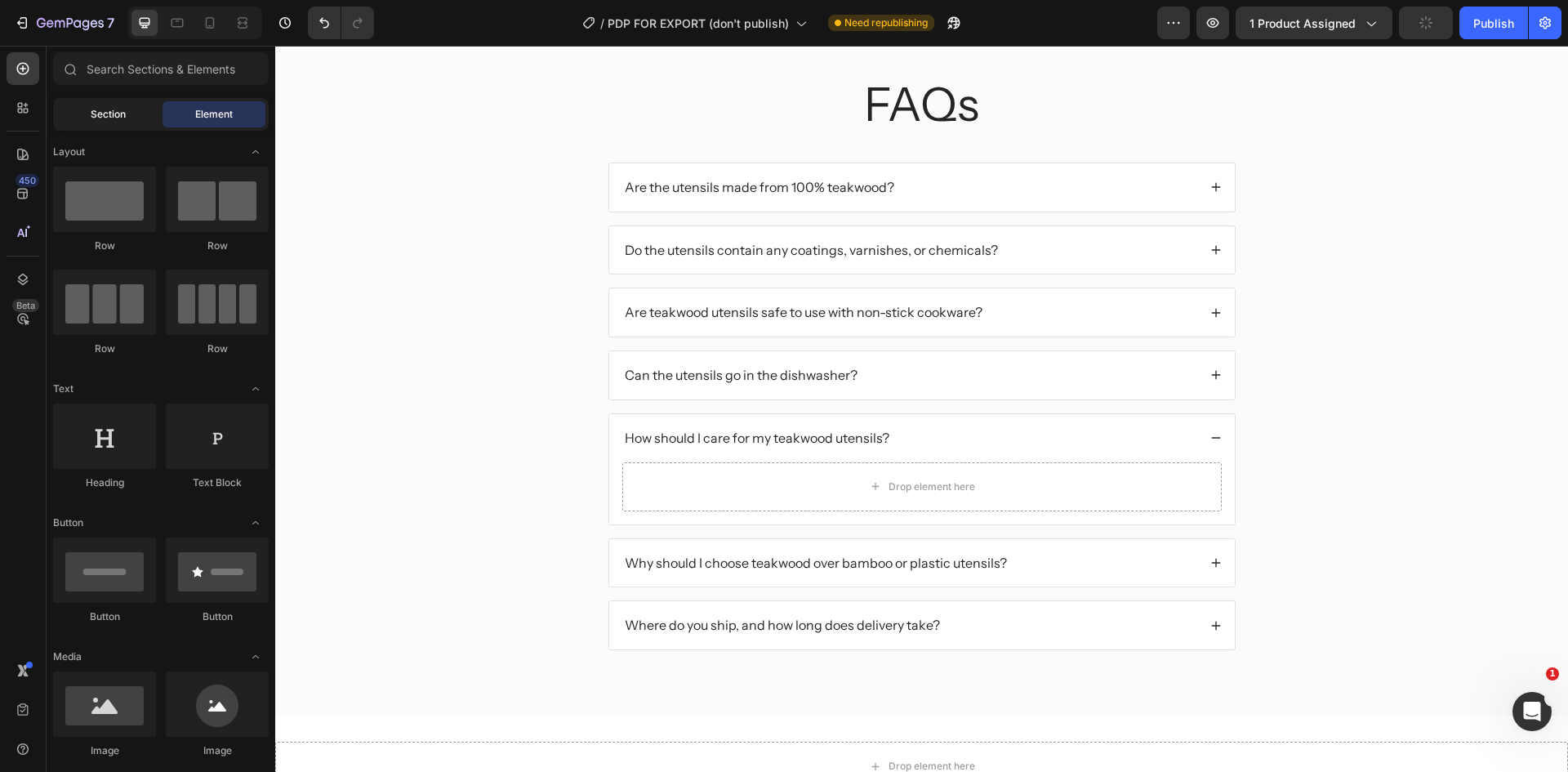
click at [87, 116] on div "Section" at bounding box center [107, 114] width 103 height 26
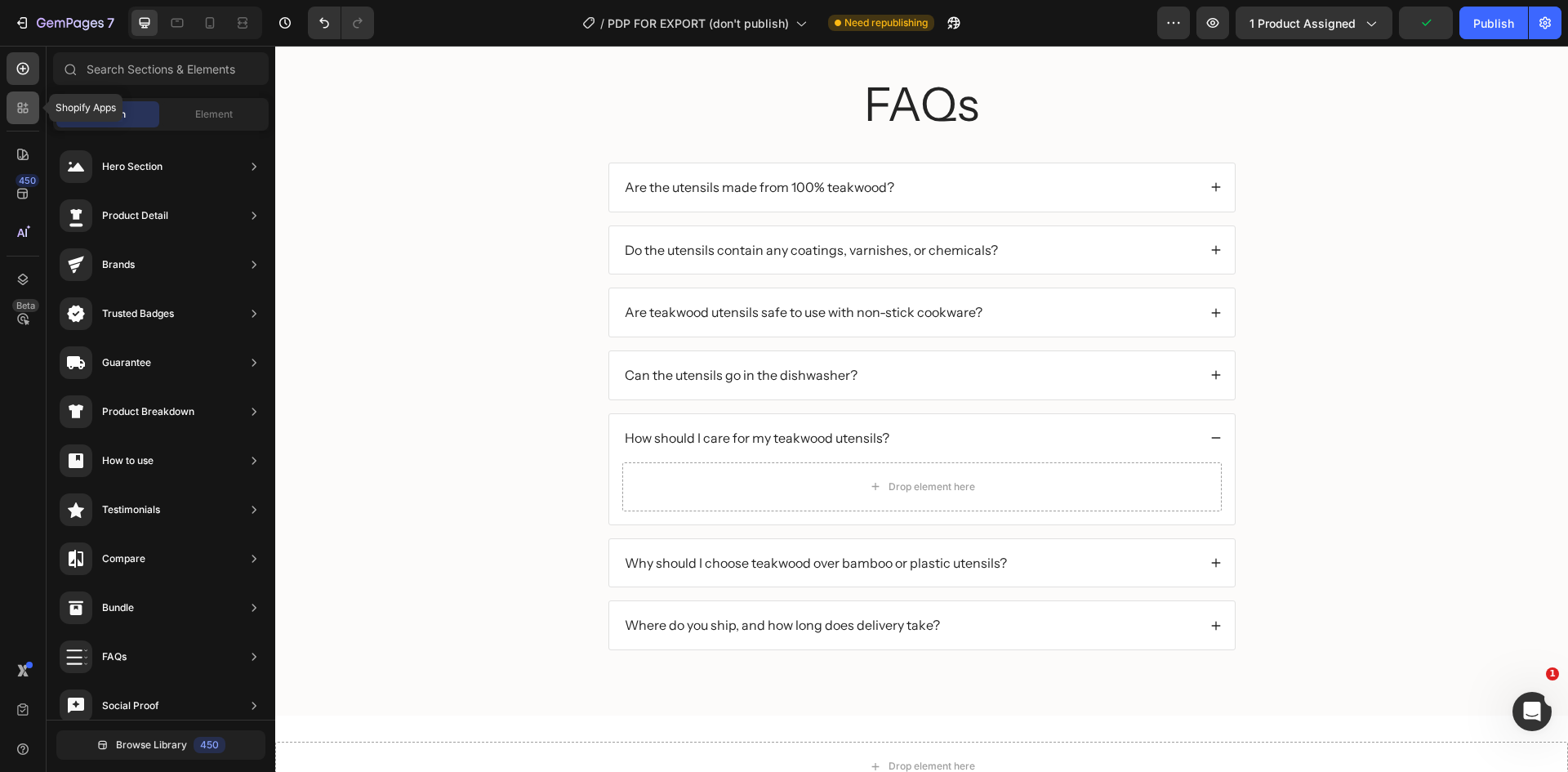
click at [36, 98] on div at bounding box center [23, 108] width 33 height 33
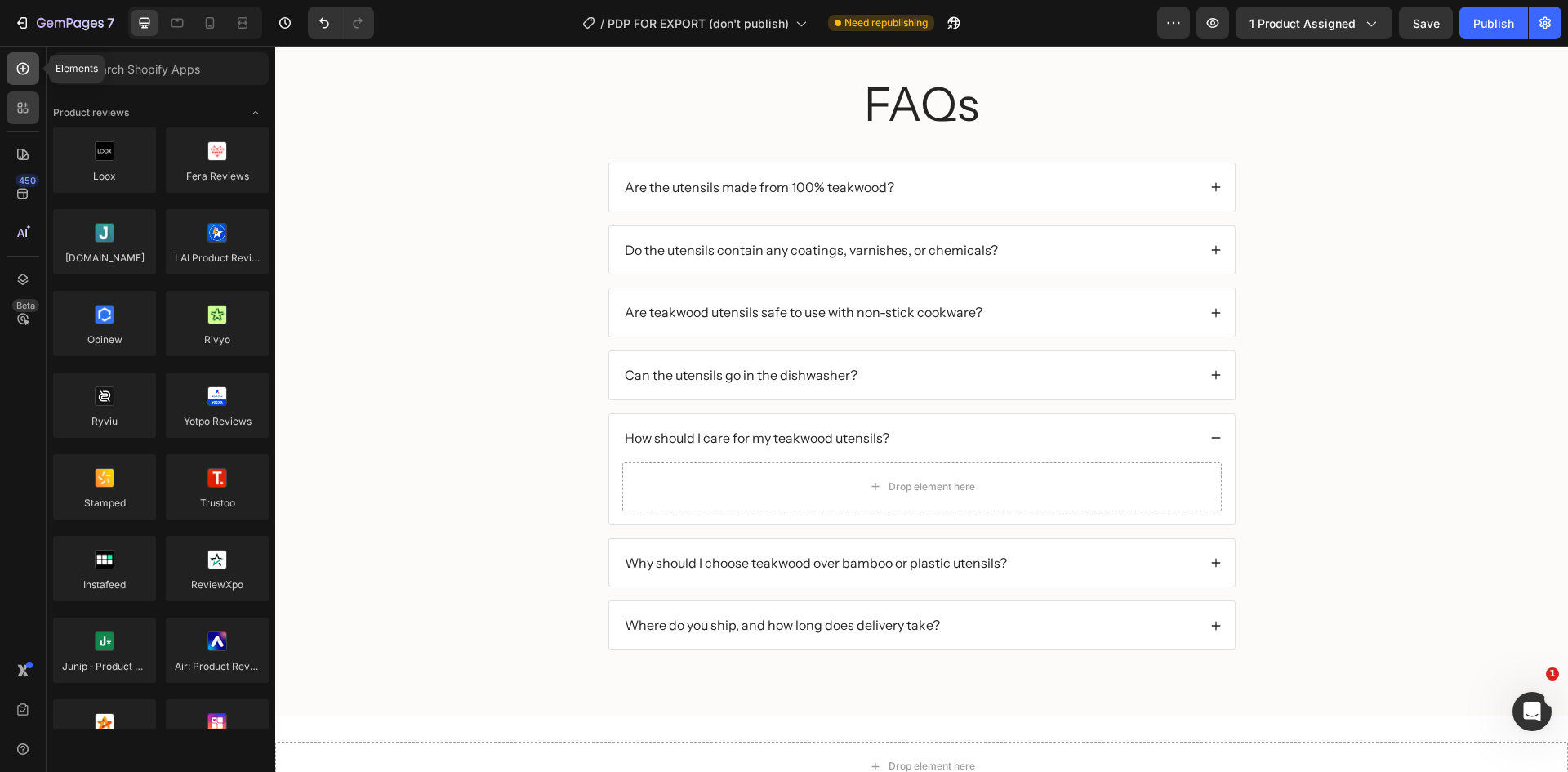
click at [22, 70] on icon at bounding box center [22, 68] width 16 height 16
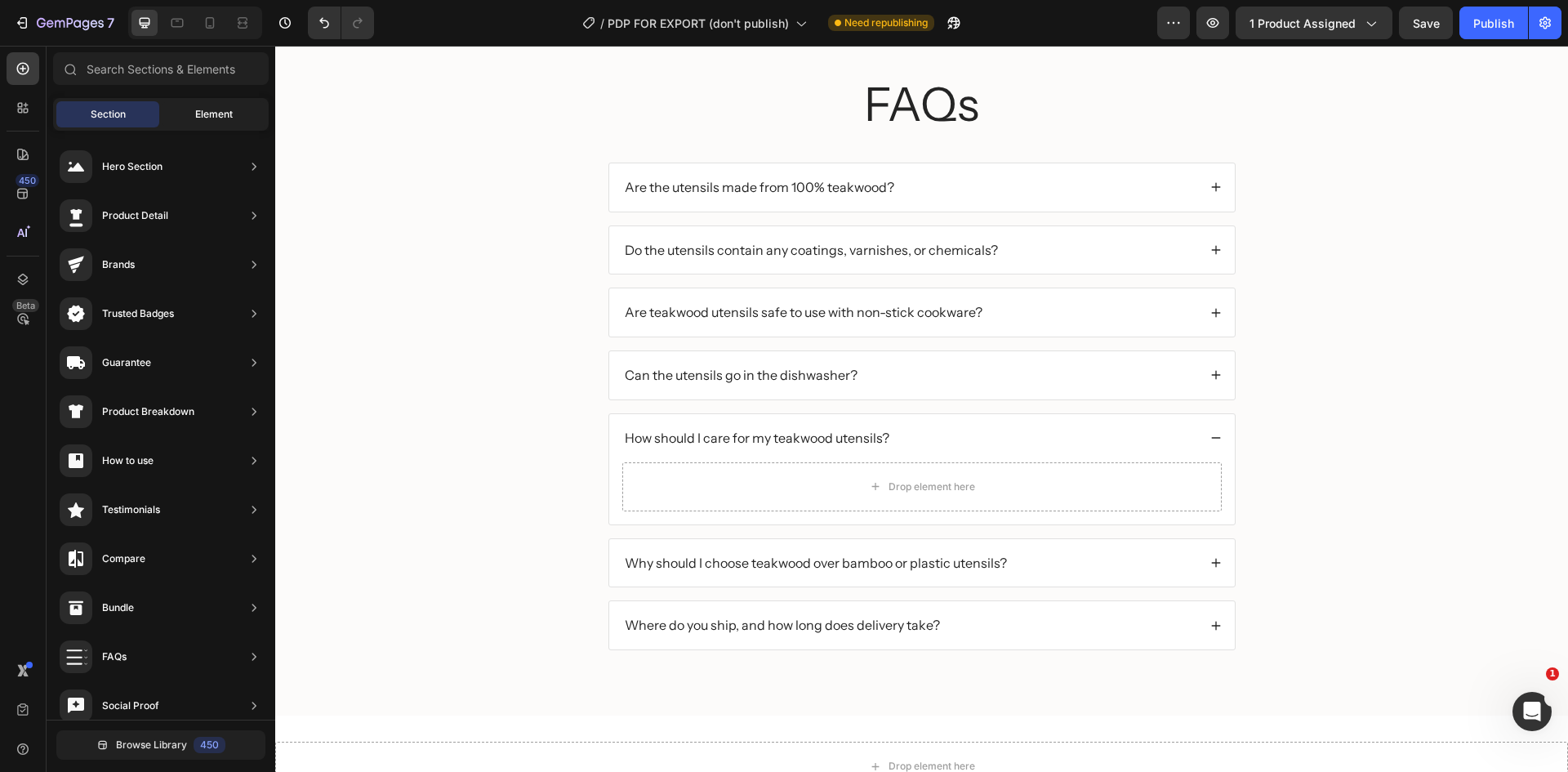
click at [199, 120] on span "Element" at bounding box center [214, 114] width 37 height 14
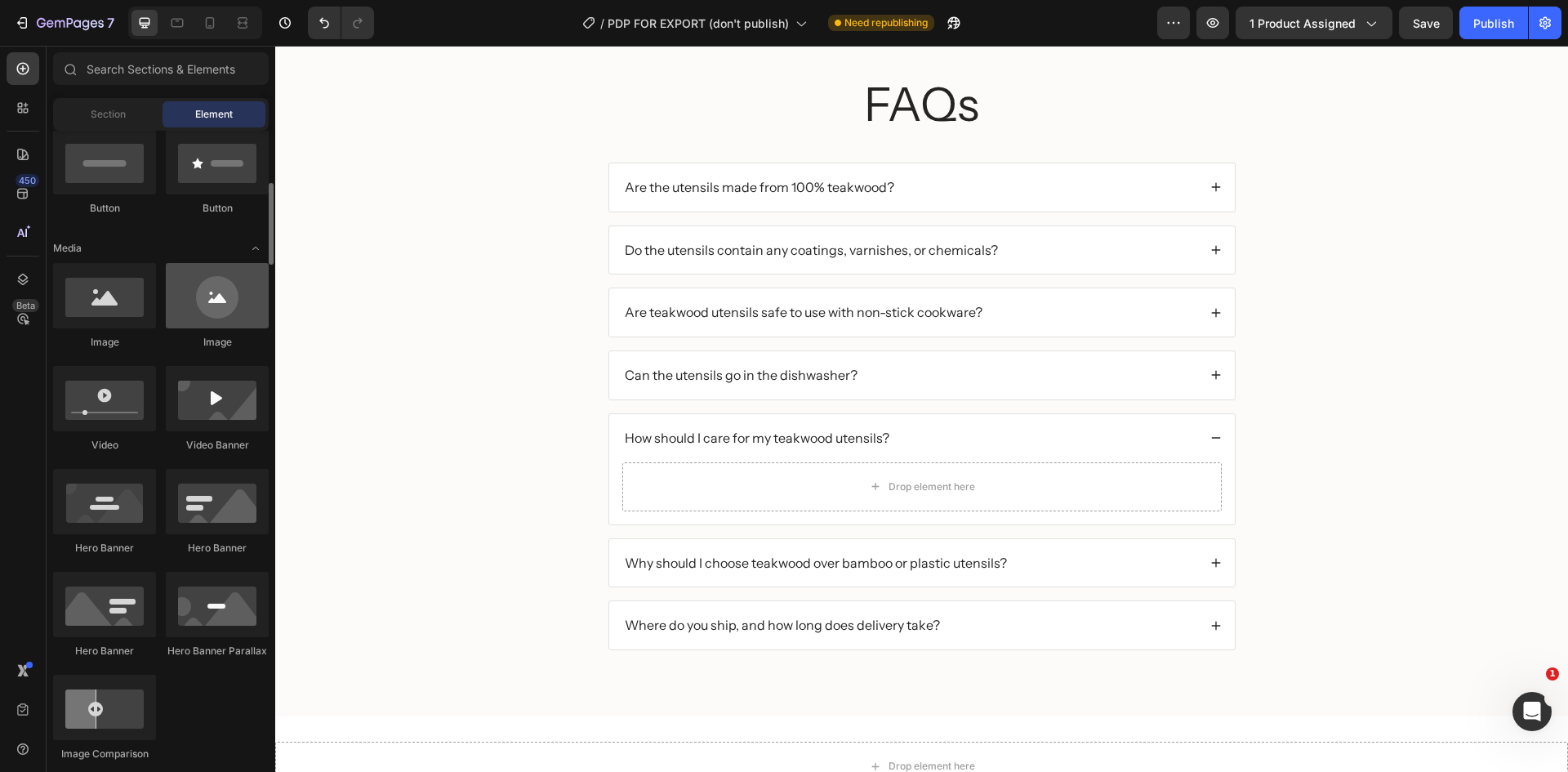
scroll to position [0, 0]
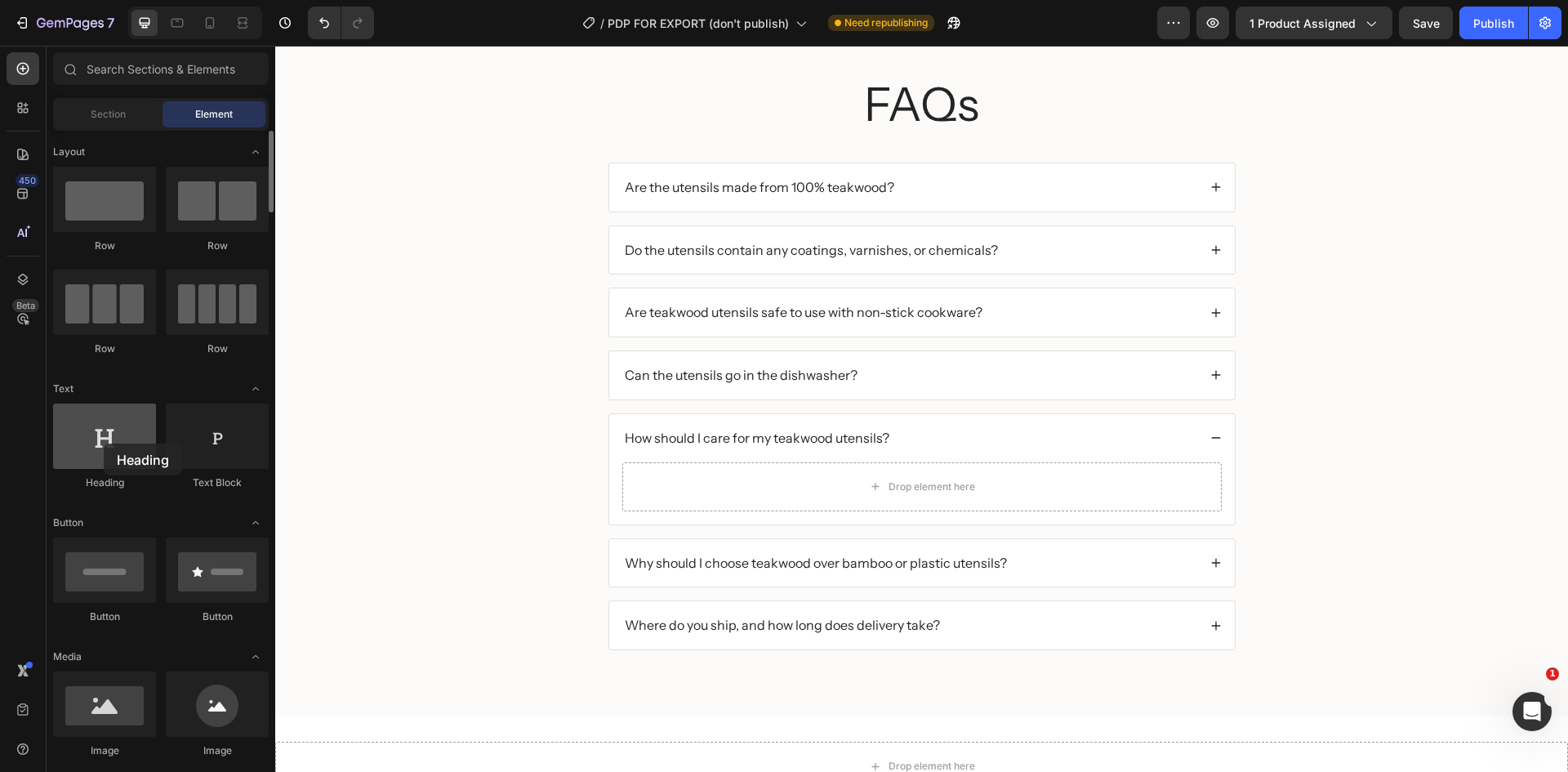
click at [104, 444] on div at bounding box center [104, 436] width 103 height 65
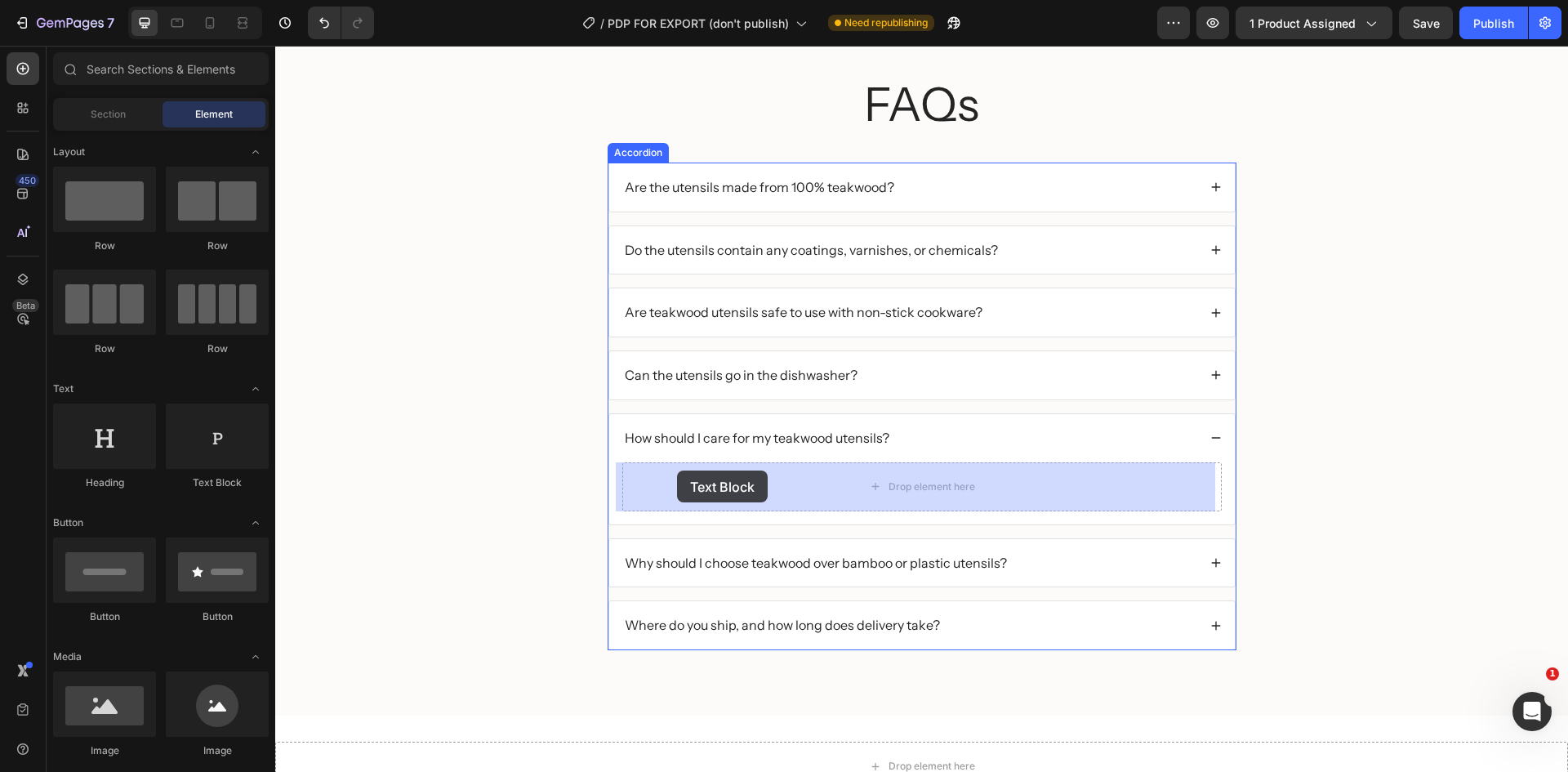
drag, startPoint x: 466, startPoint y: 501, endPoint x: 677, endPoint y: 470, distance: 213.3
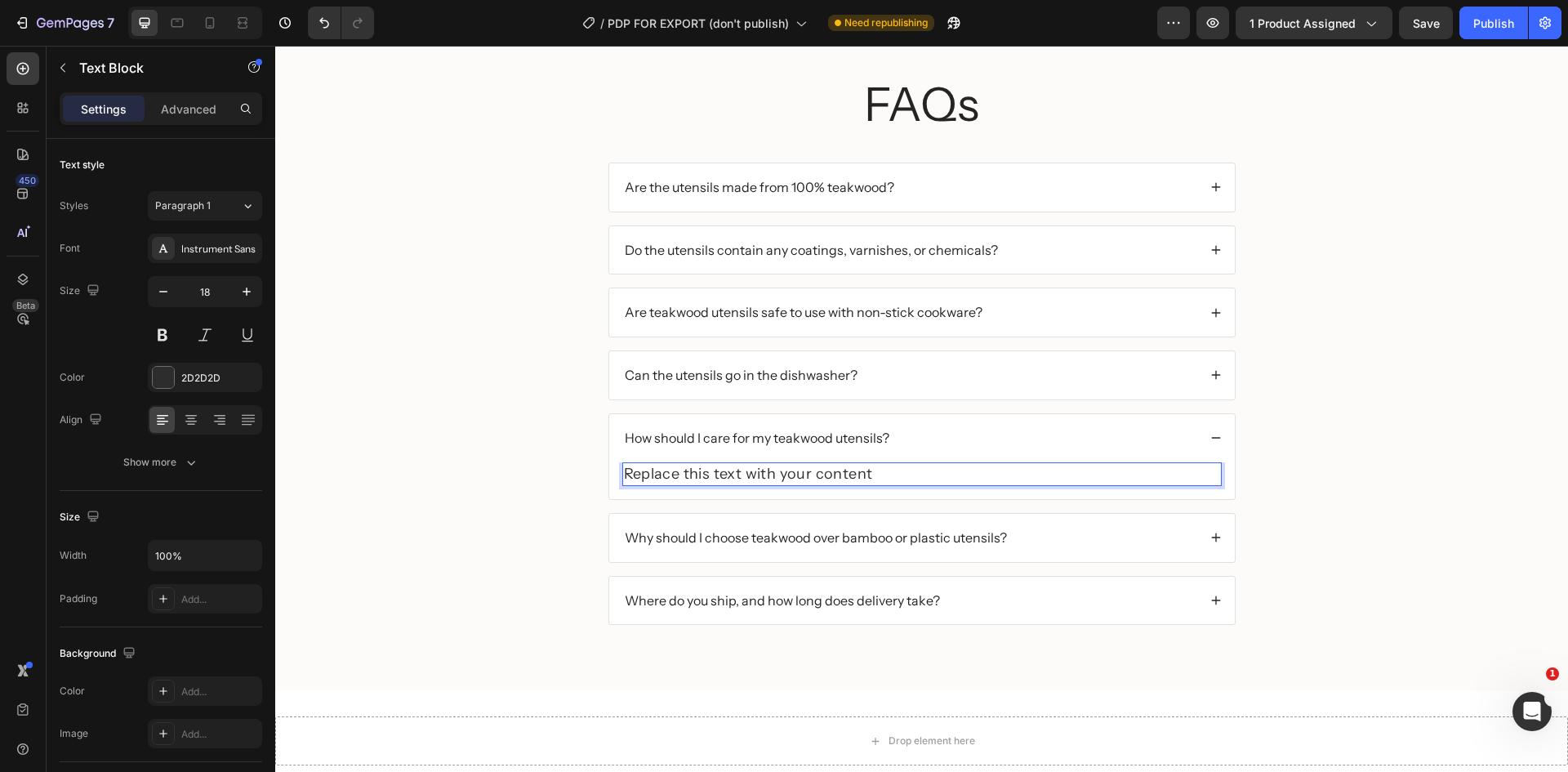
click at [681, 473] on div "Replace this text with your content" at bounding box center [921, 474] width 600 height 24
click at [681, 473] on p "Replace this text with your content" at bounding box center [921, 474] width 596 height 20
click at [682, 473] on p "Replace this text with your content" at bounding box center [921, 474] width 596 height 20
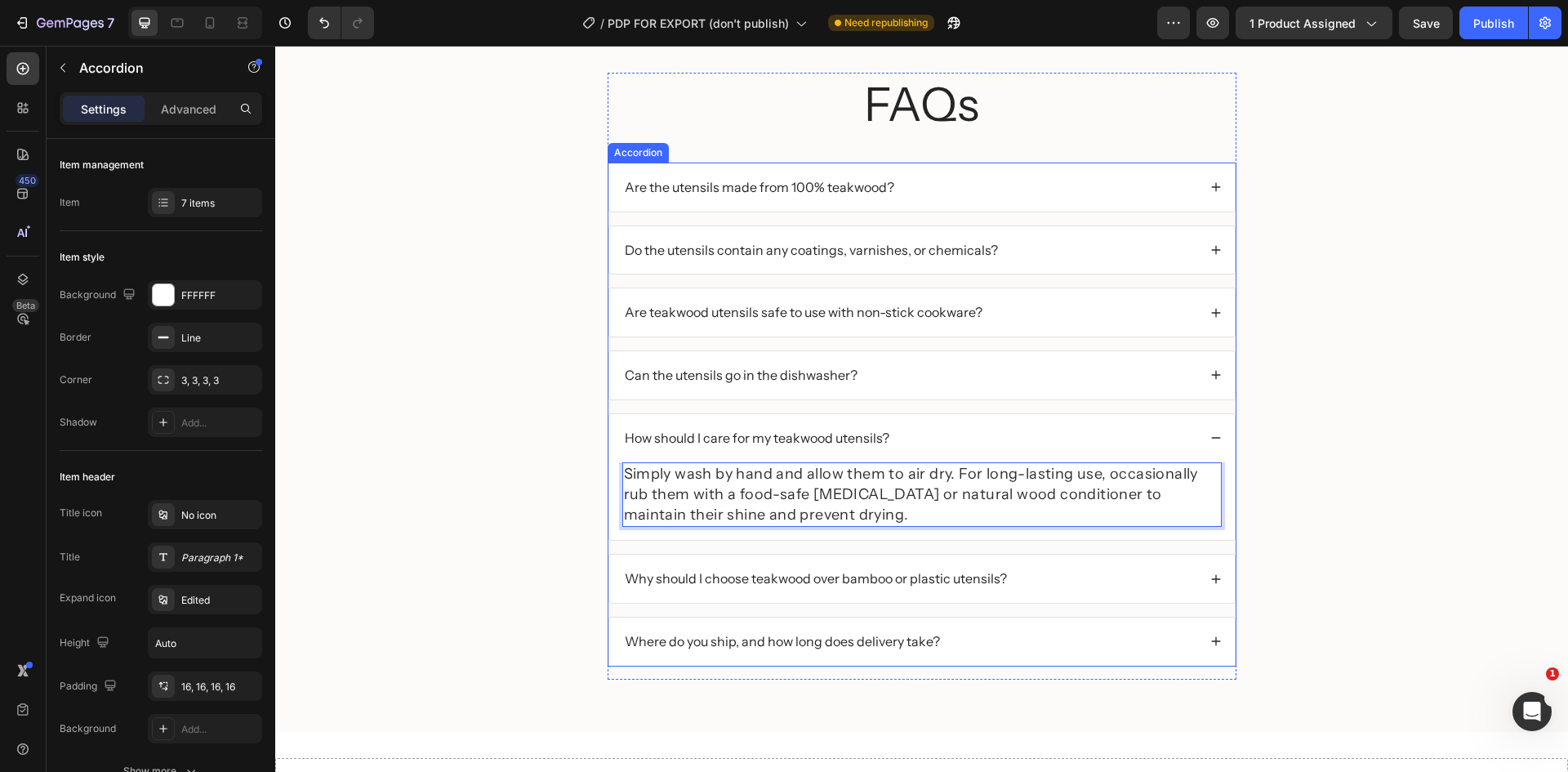
click at [913, 372] on div "Can the utensils go in the dishwasher?" at bounding box center [910, 375] width 575 height 22
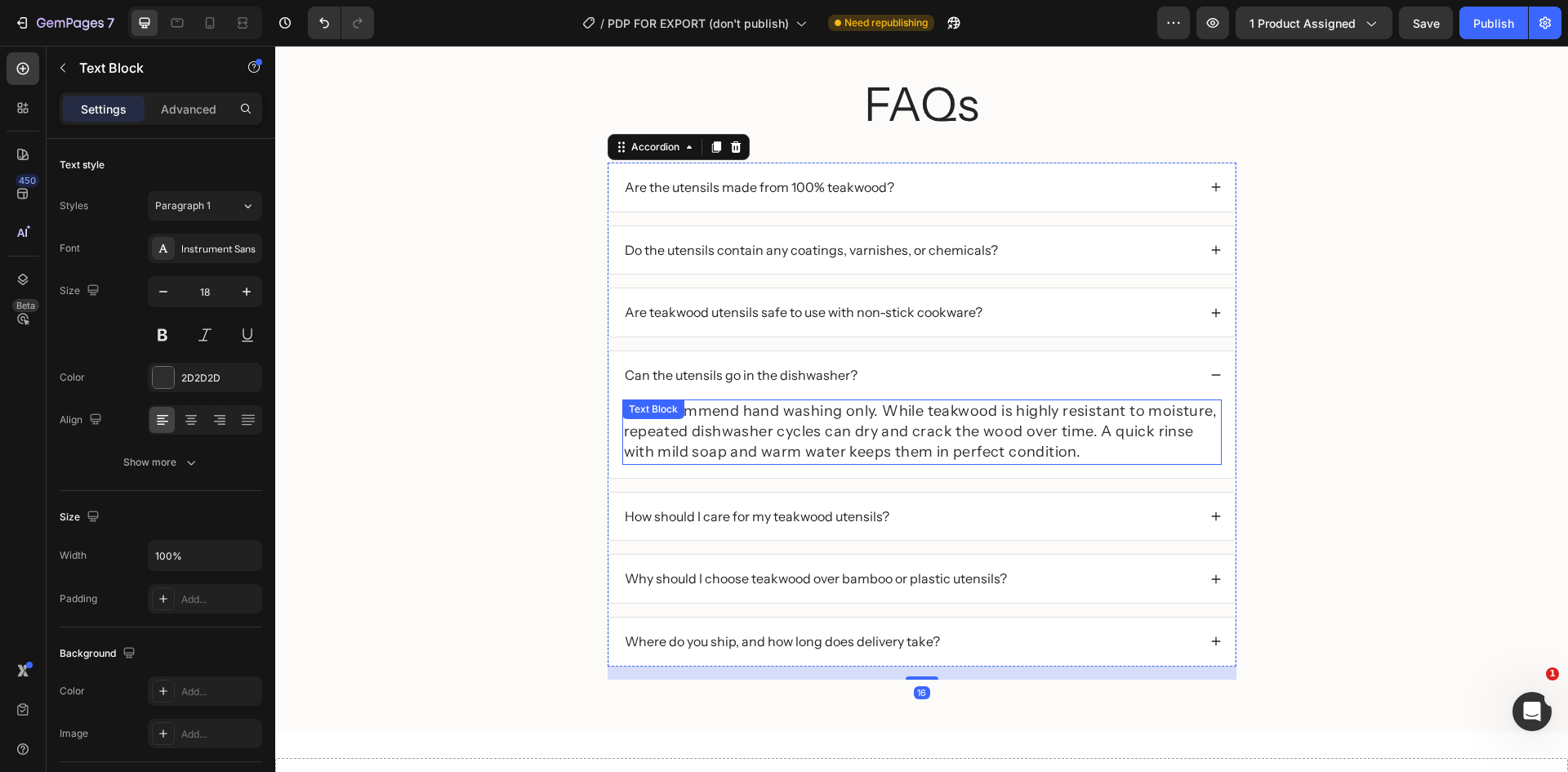
click at [820, 422] on p "We recommend hand washing only. While teakwood is highly resistant to moisture,…" at bounding box center [921, 432] width 596 height 62
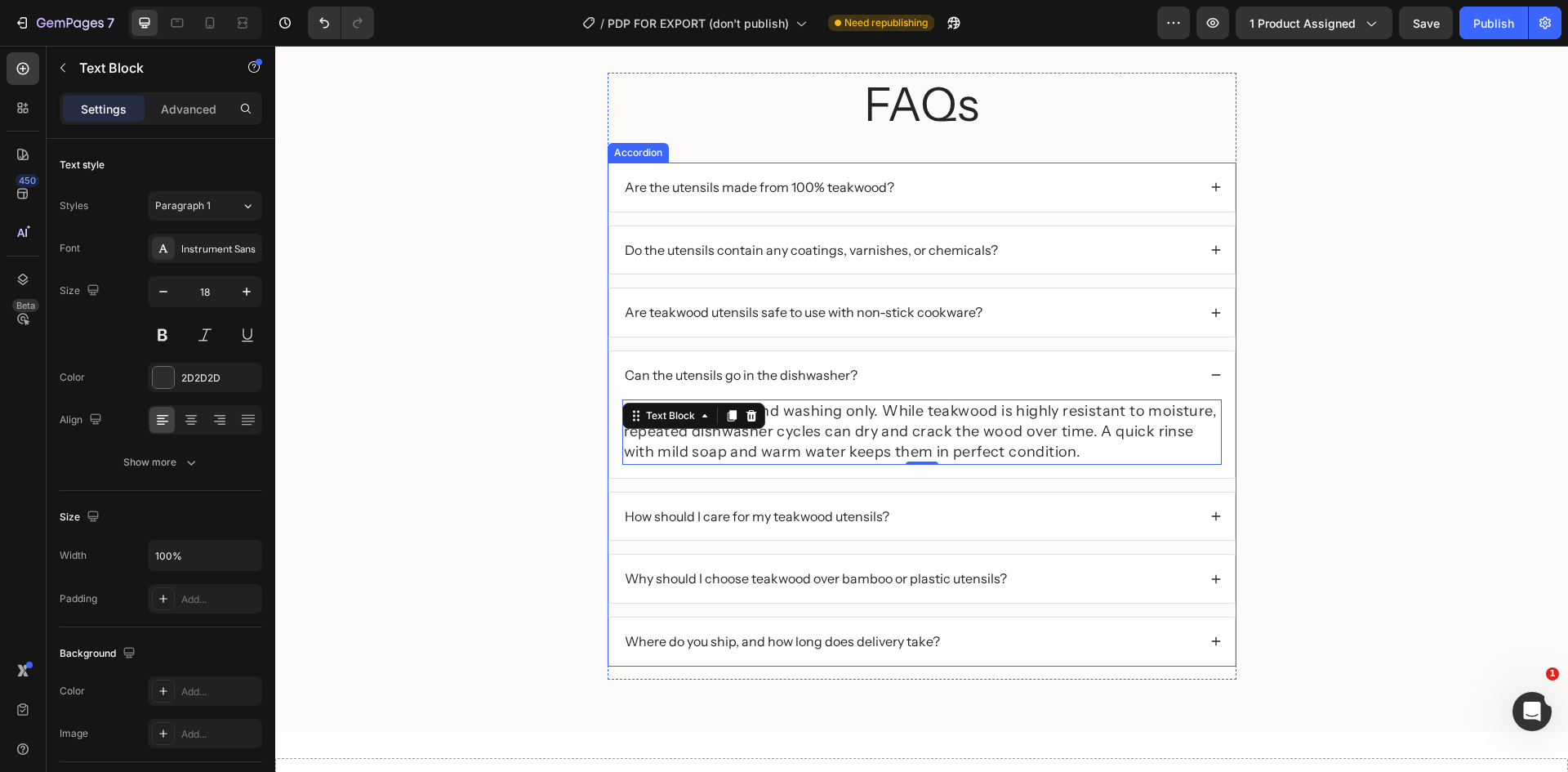
click at [1028, 518] on div "How should I care for my teakwood utensils?" at bounding box center [910, 517] width 575 height 22
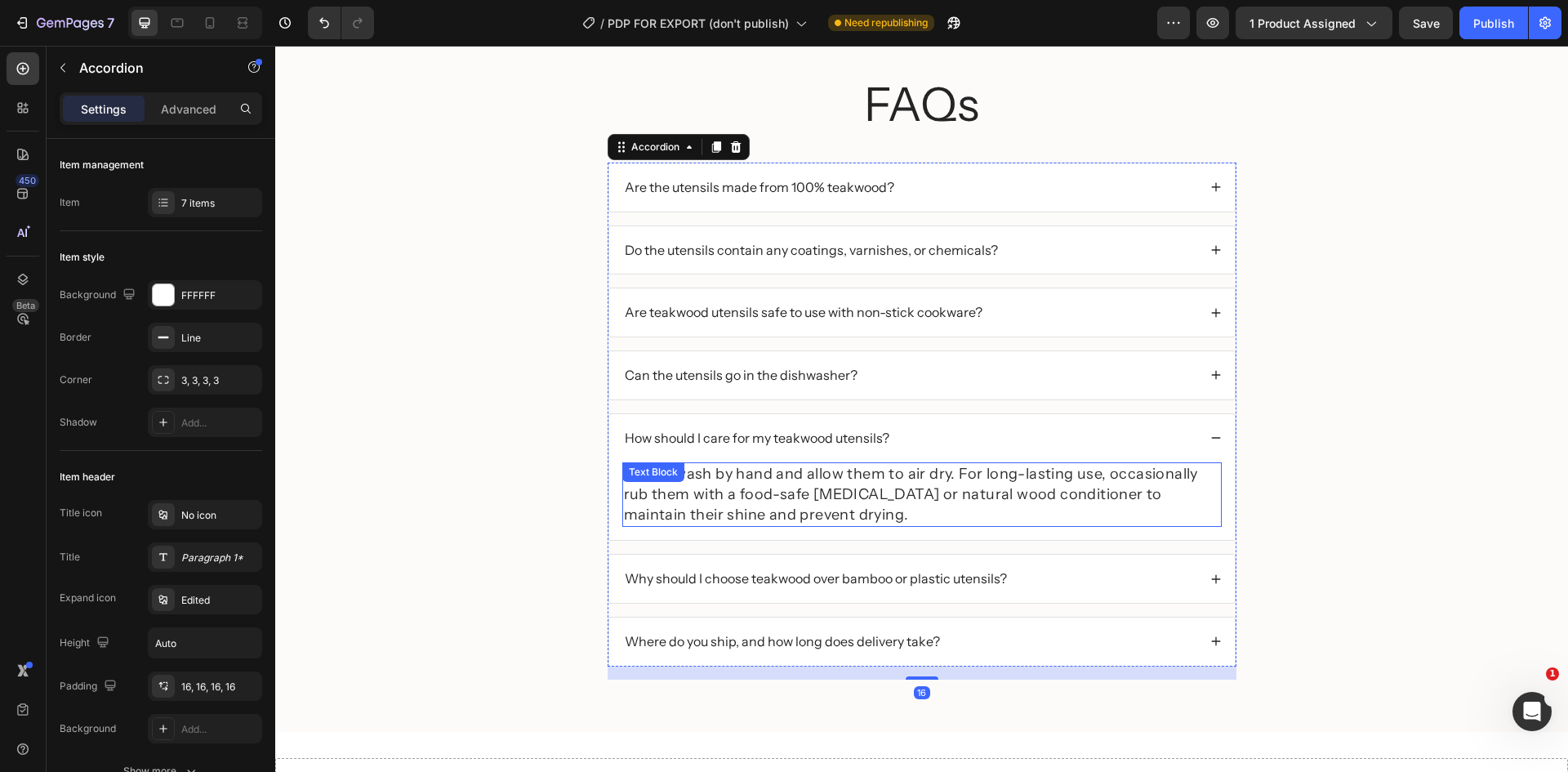
click at [755, 497] on p "Simply wash by hand and allow them to air dry. For long-lasting use, occasional…" at bounding box center [921, 495] width 596 height 62
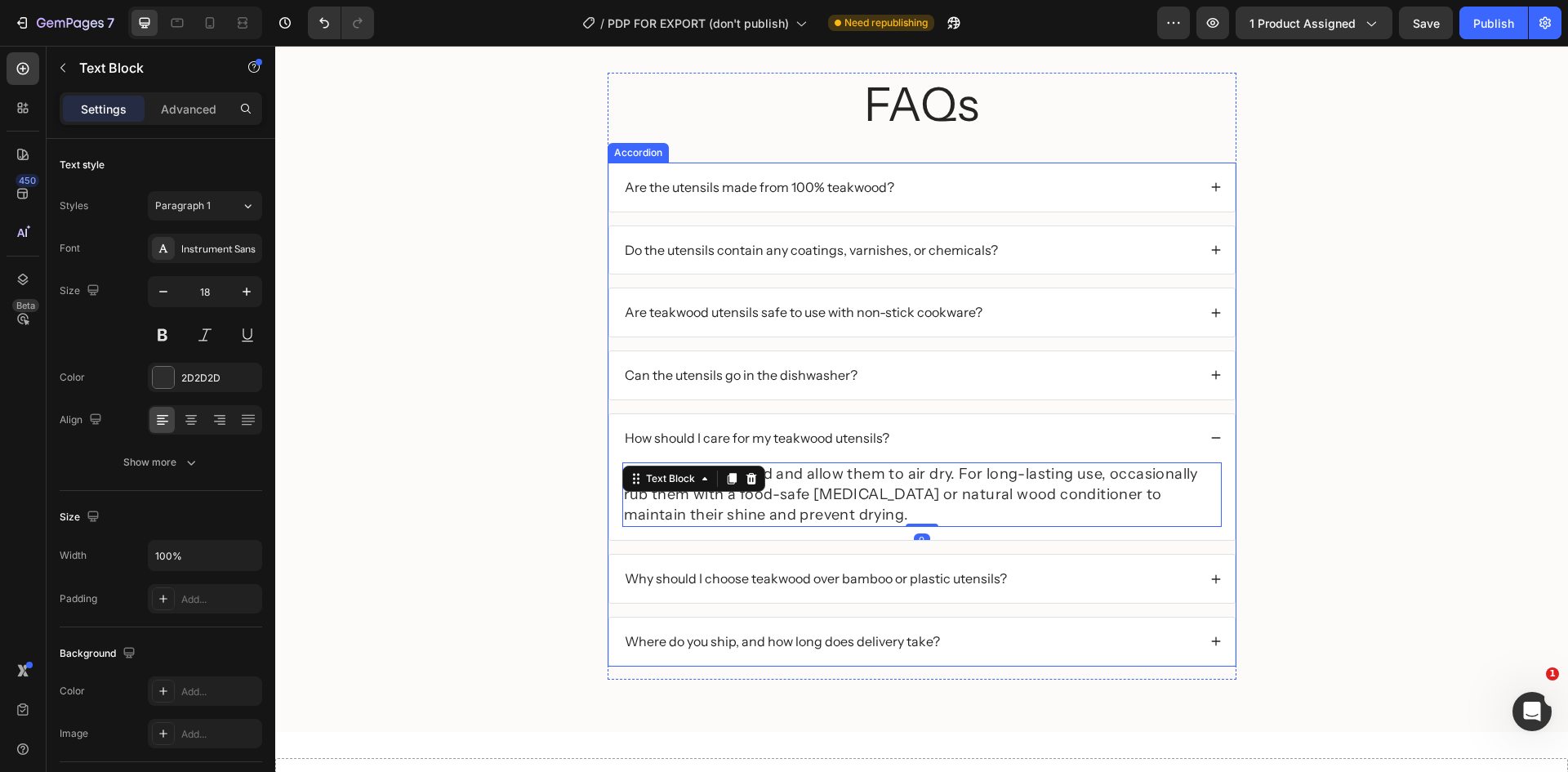
click at [1106, 582] on div "Why should I choose teakwood over bamboo or plastic utensils?" at bounding box center [910, 579] width 575 height 22
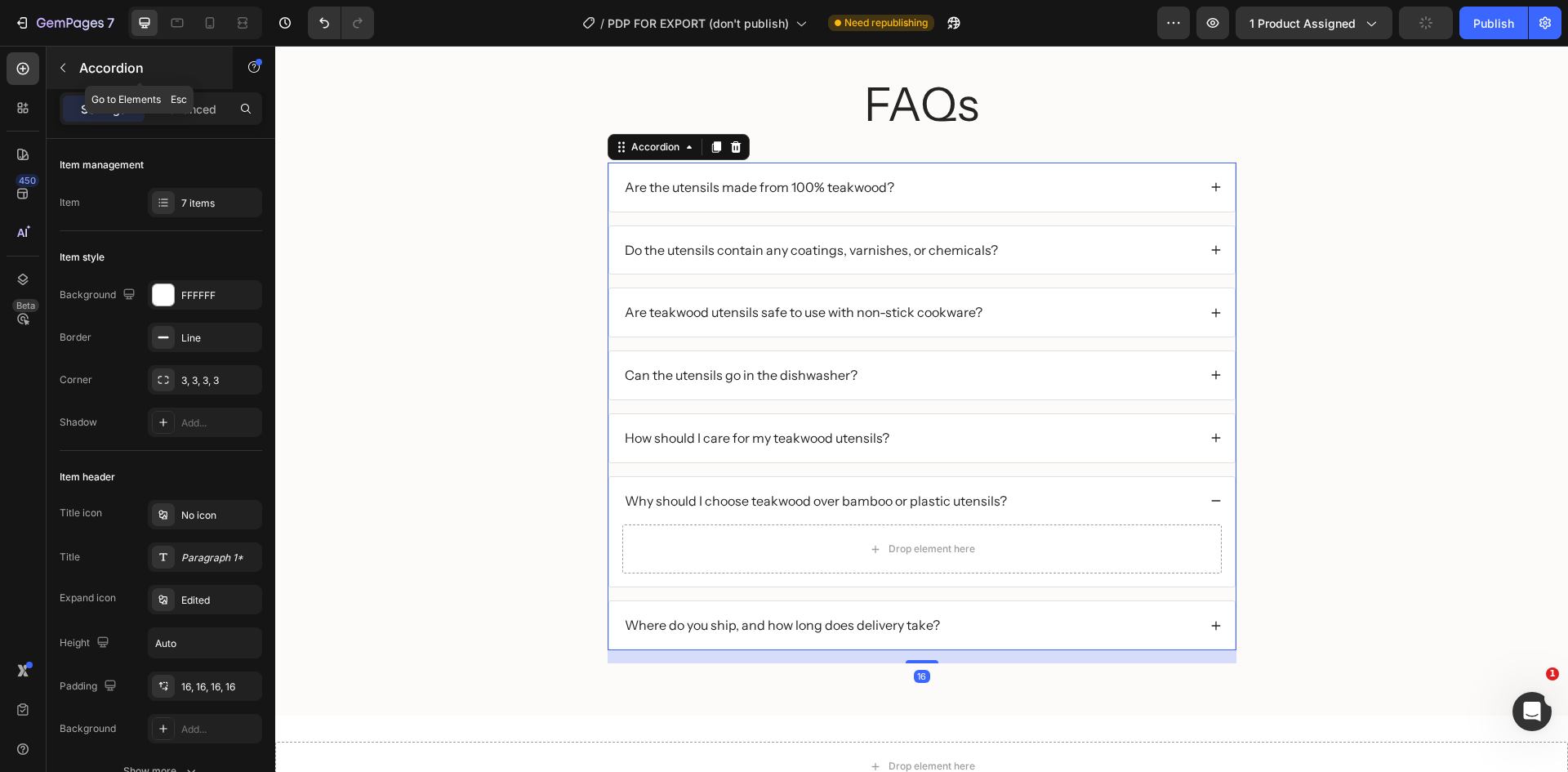
click at [67, 73] on icon "button" at bounding box center [62, 67] width 13 height 13
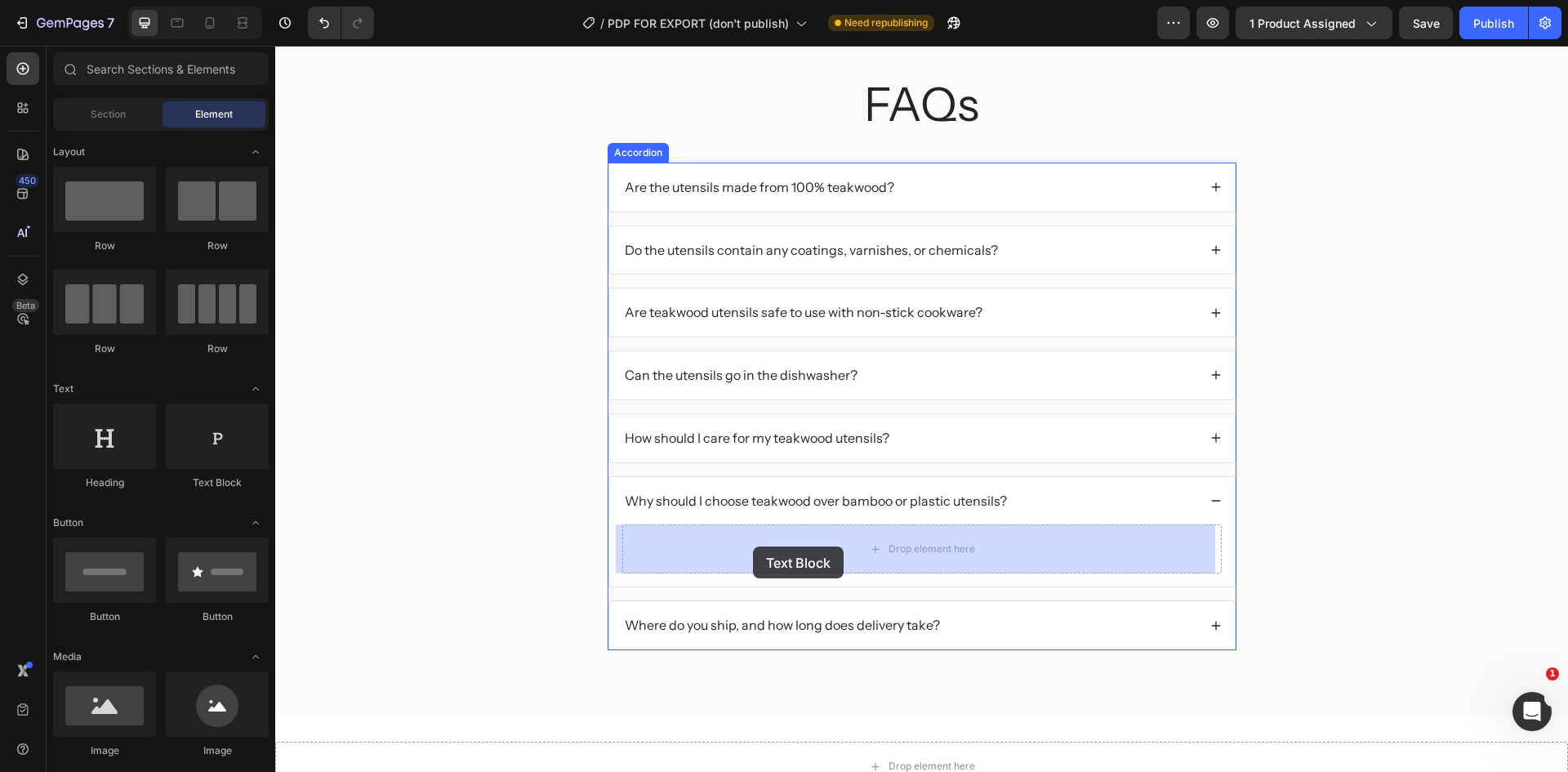
drag, startPoint x: 497, startPoint y: 495, endPoint x: 753, endPoint y: 546, distance: 261.0
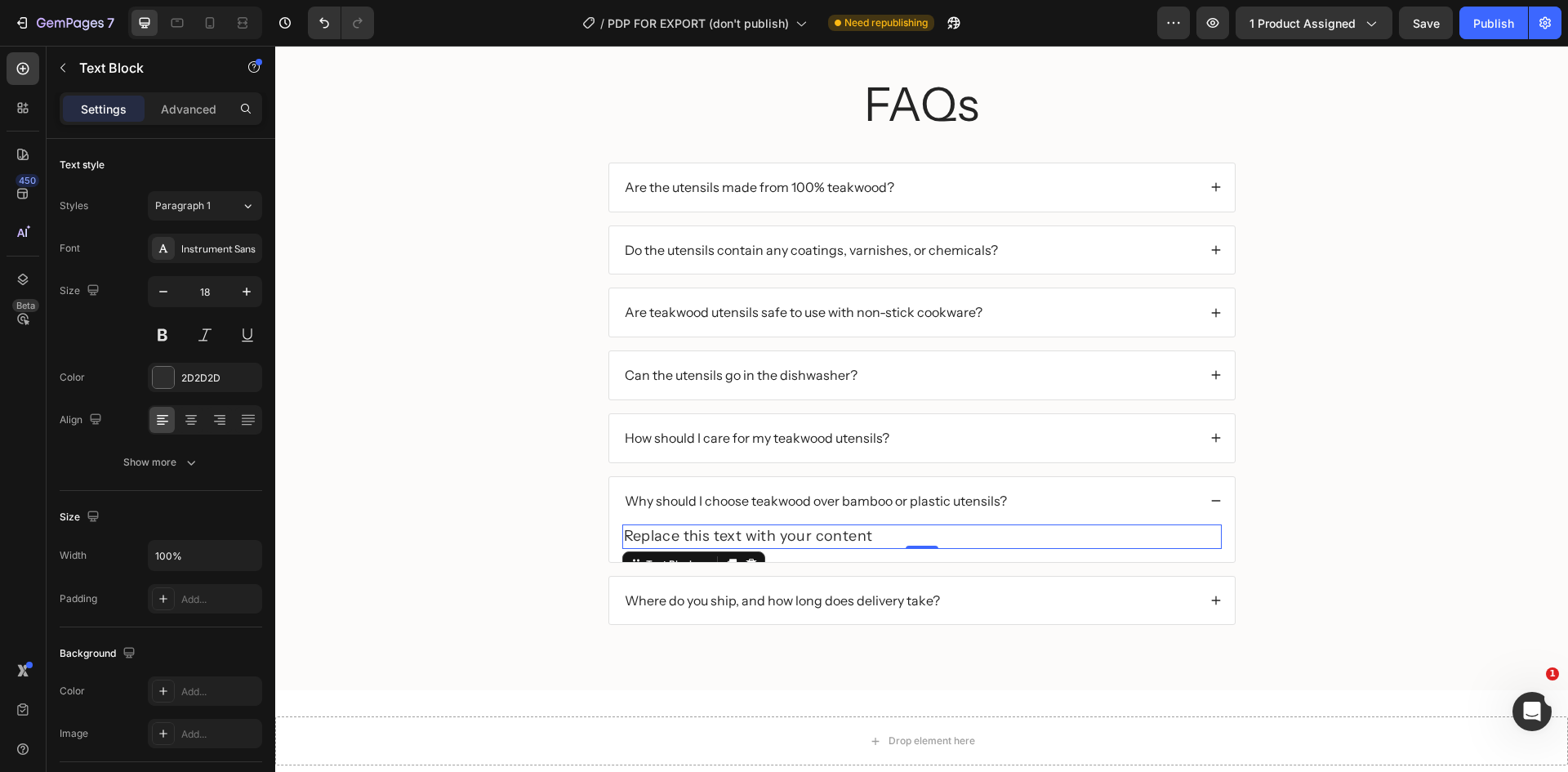
click at [820, 534] on div "Replace this text with your content" at bounding box center [921, 536] width 600 height 24
click at [820, 534] on p "Replace this text with your content" at bounding box center [921, 536] width 596 height 20
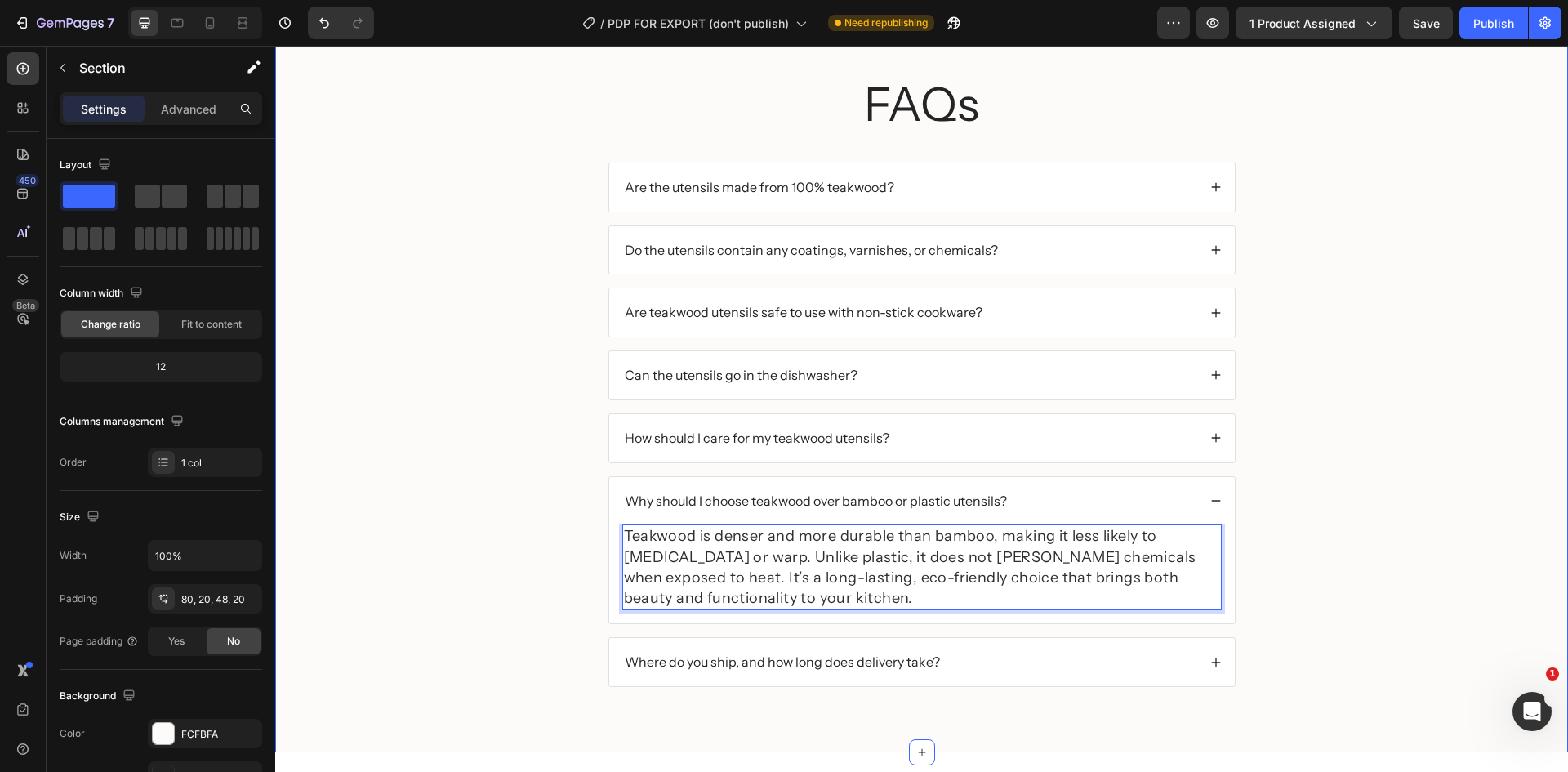
click at [1288, 563] on div "FAQs Heading Are the utensils made from 100% teakwood? Do the utensils contain …" at bounding box center [921, 393] width 1260 height 641
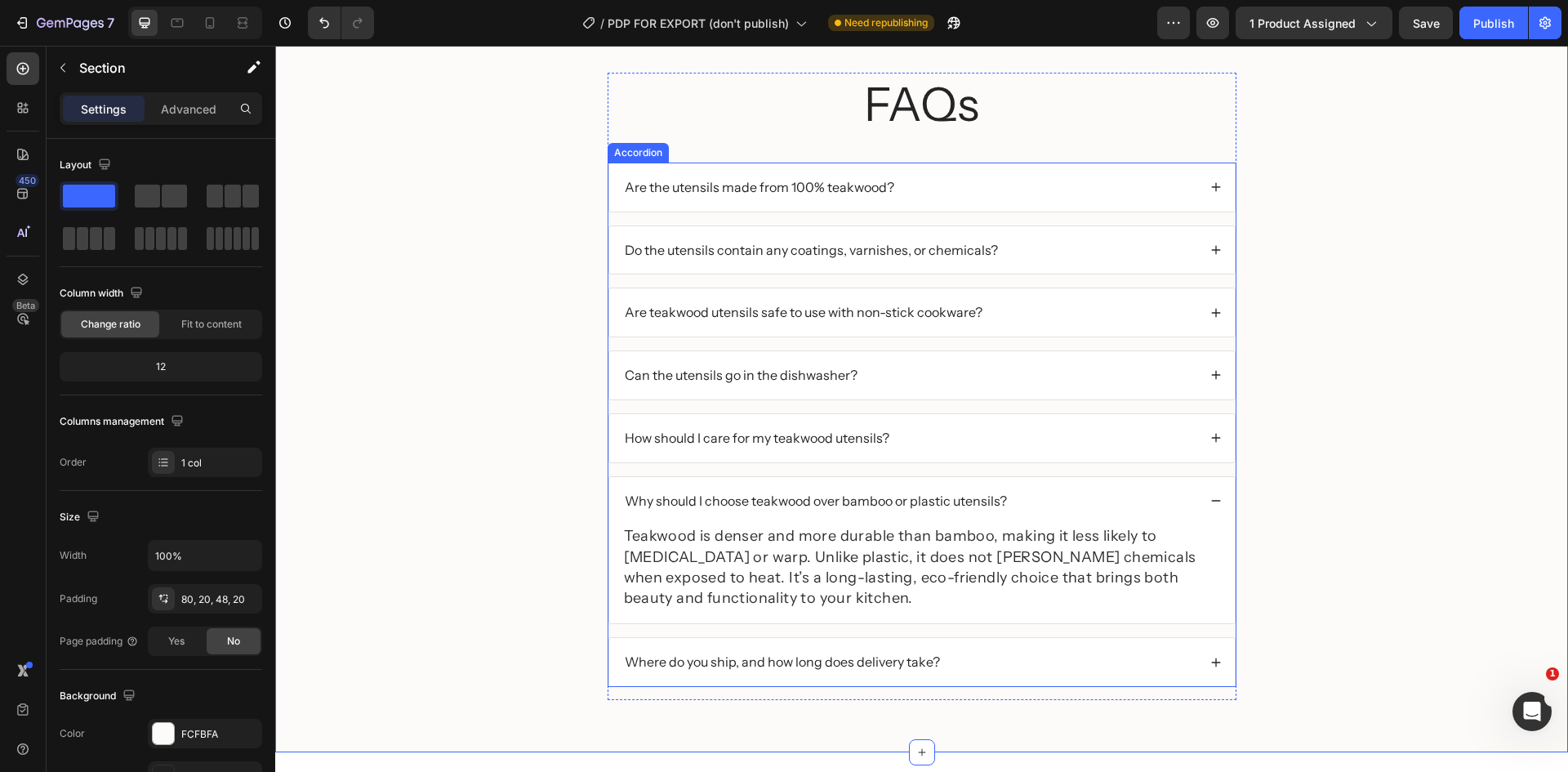
click at [969, 651] on div "Where do you ship, and how long does delivery take?" at bounding box center [910, 662] width 575 height 22
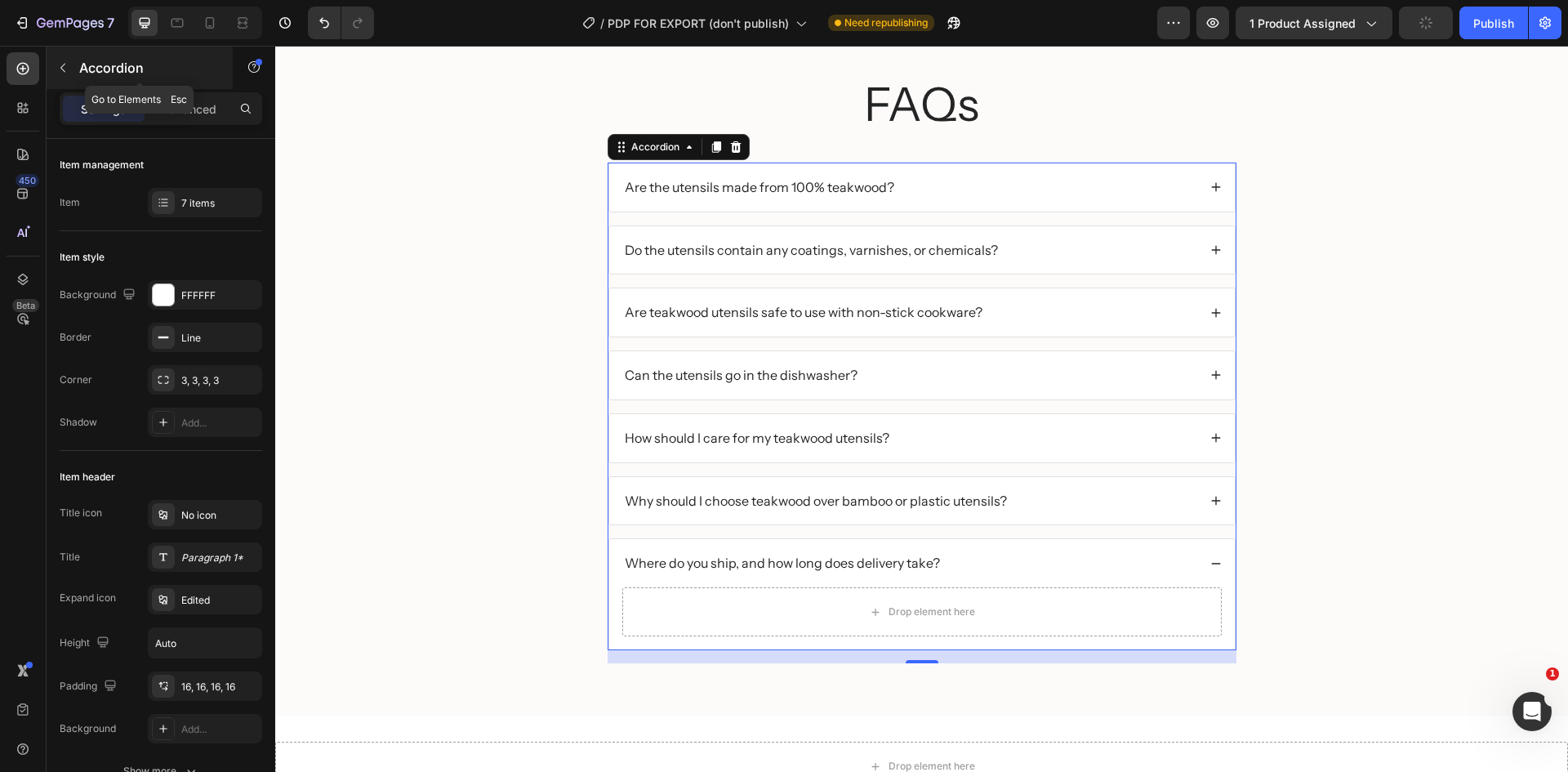
click at [75, 62] on button "button" at bounding box center [63, 67] width 26 height 26
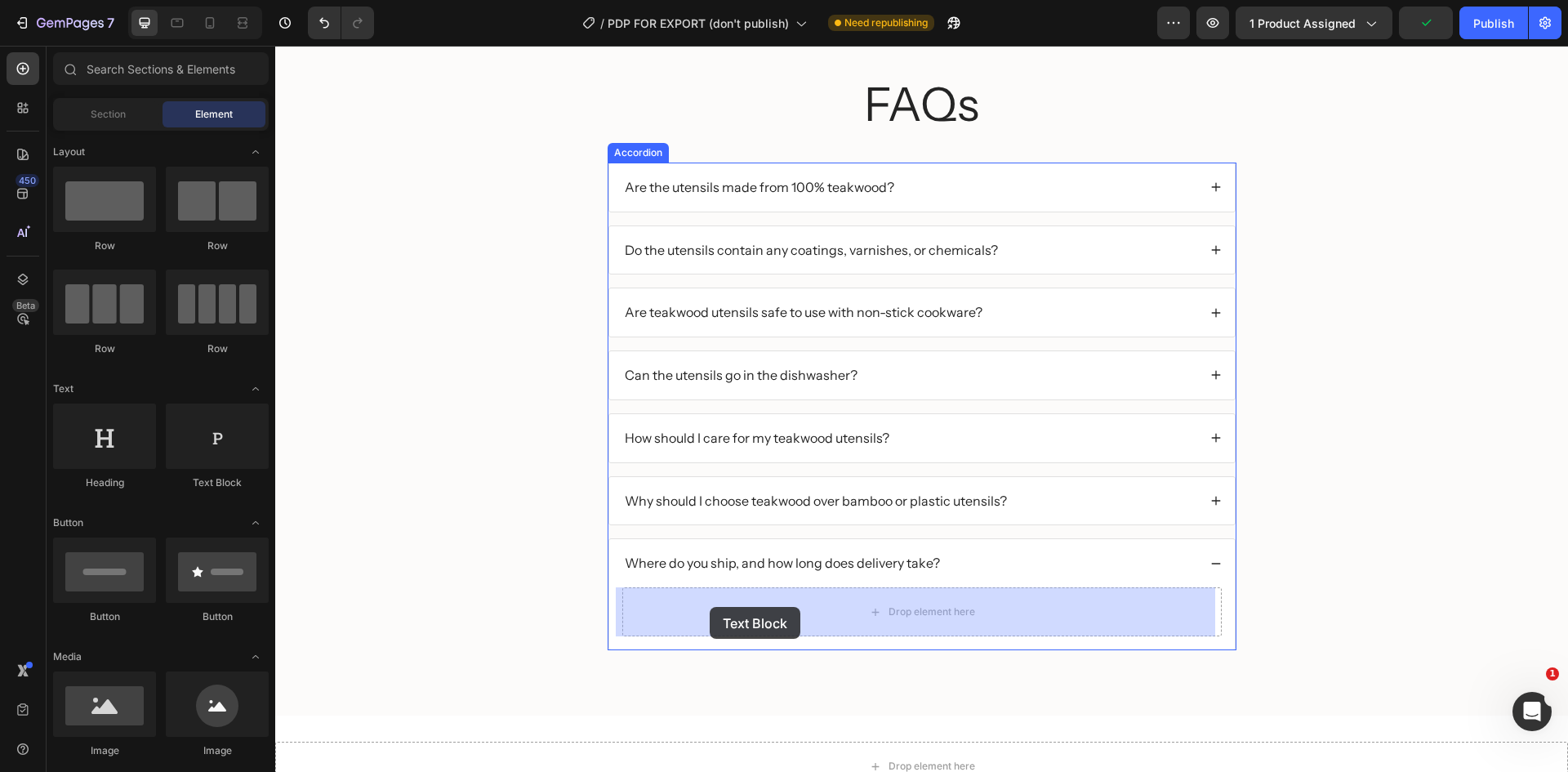
drag, startPoint x: 483, startPoint y: 487, endPoint x: 709, endPoint y: 607, distance: 255.9
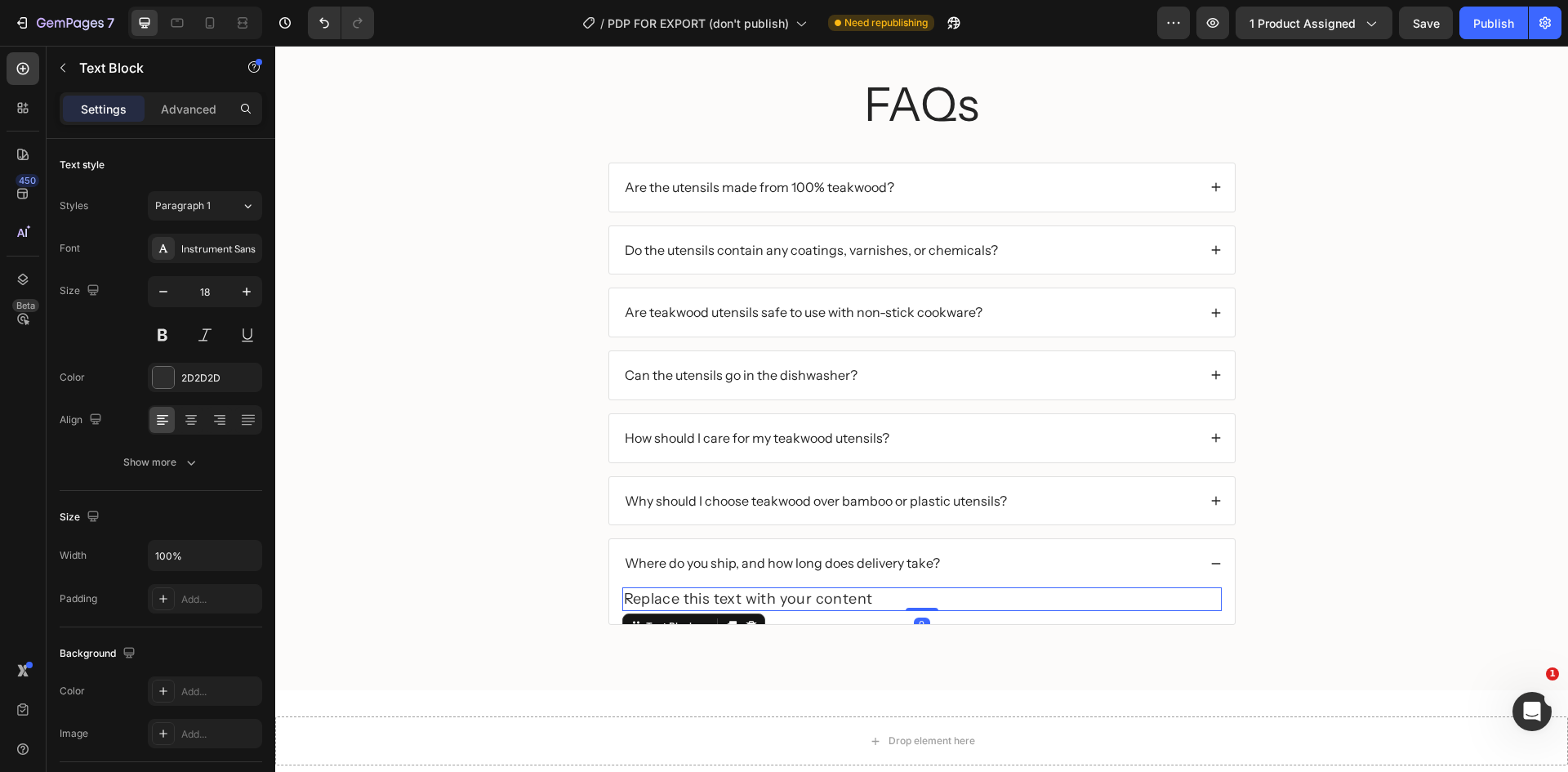
click at [699, 601] on div "Replace this text with your content" at bounding box center [921, 599] width 600 height 24
click at [699, 601] on p "Replace this text with your content" at bounding box center [921, 599] width 596 height 20
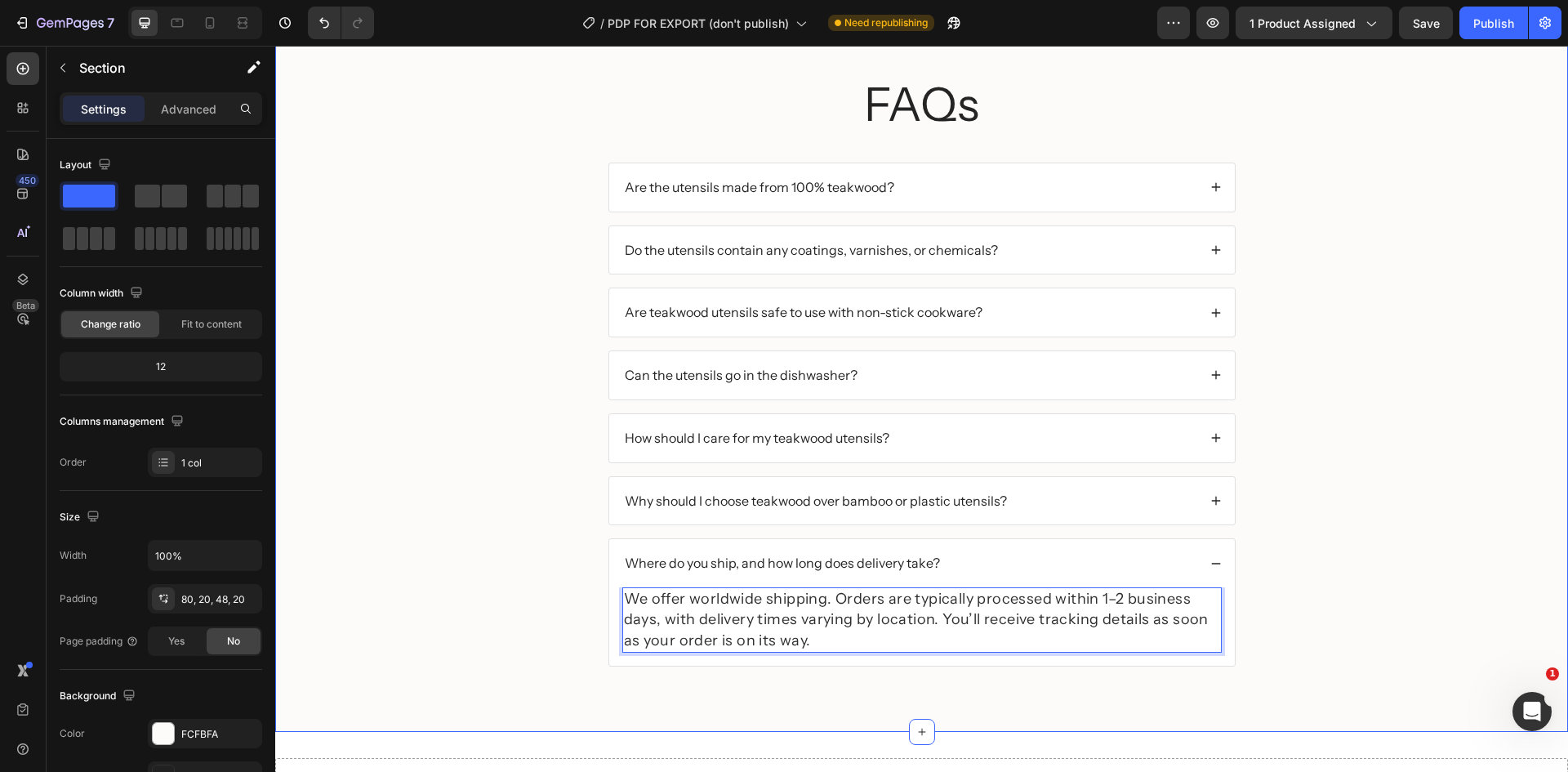
click at [1408, 548] on div "FAQs Heading Are the utensils made from 100% teakwood? Do the utensils contain …" at bounding box center [921, 383] width 1260 height 620
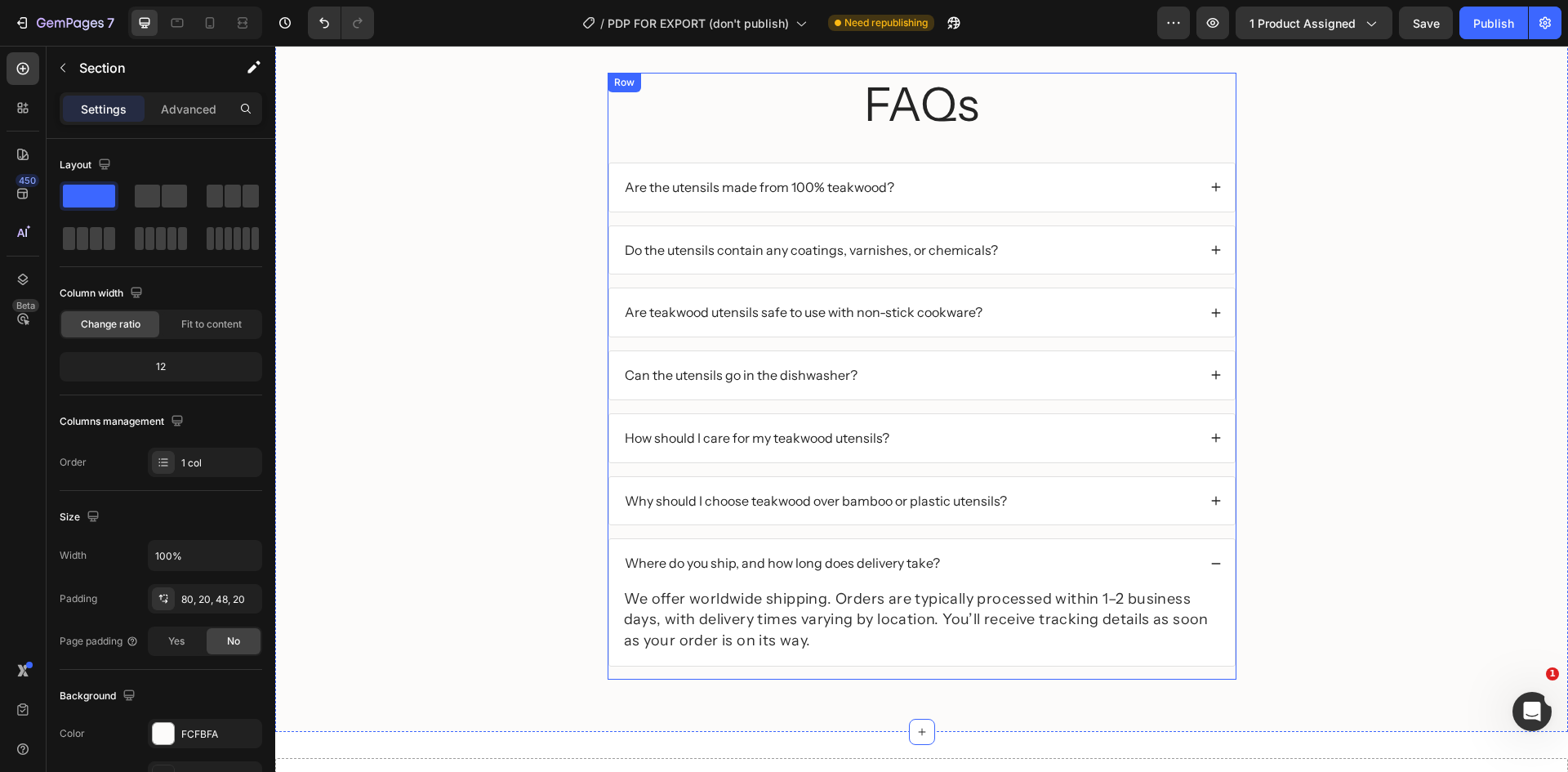
click at [1172, 153] on div "FAQs Heading Are the utensils made from 100% teakwood? Do the utensils contain …" at bounding box center [921, 376] width 629 height 607
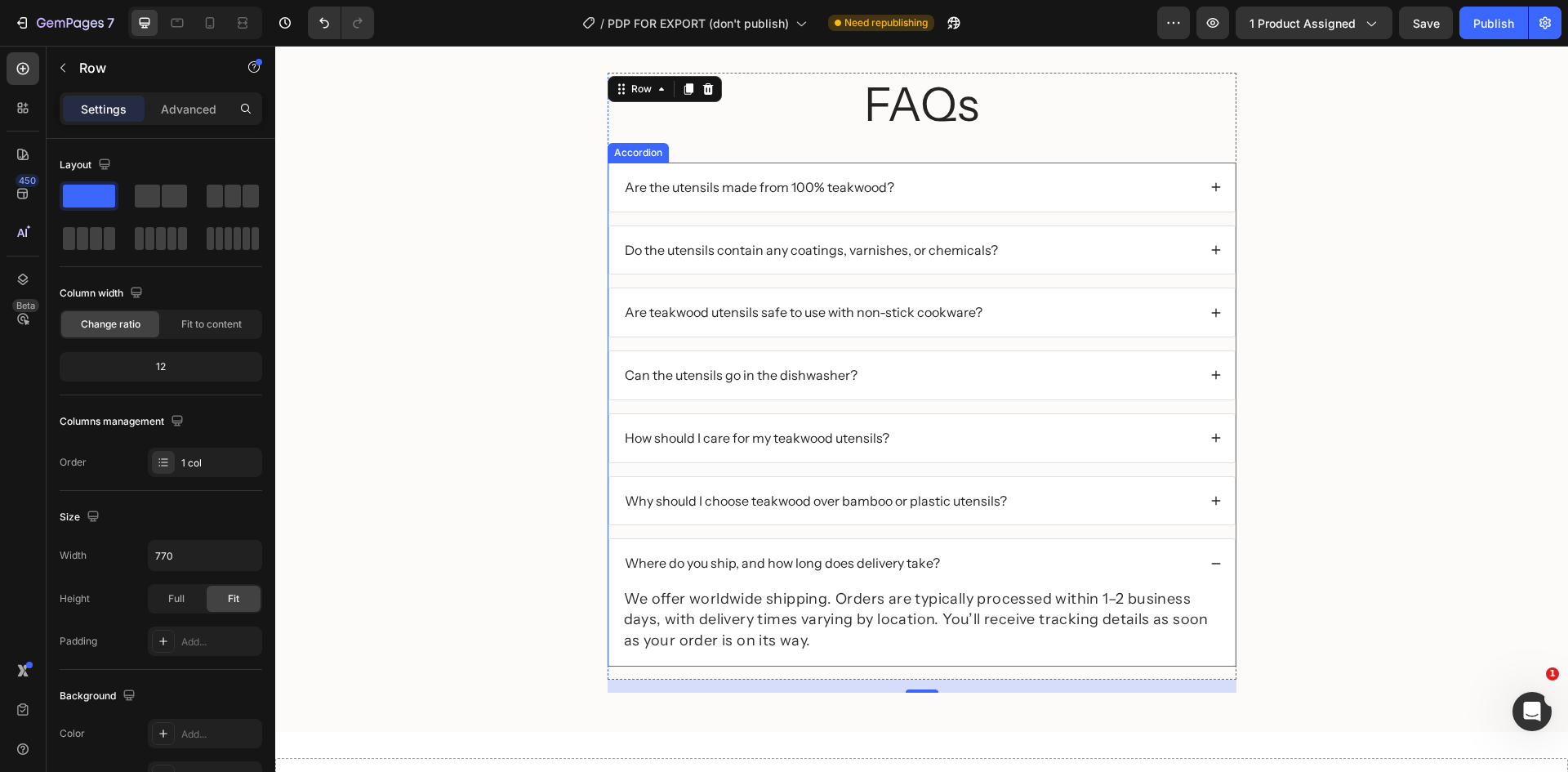
click at [965, 196] on div "Are the utensils made from 100% teakwood?" at bounding box center [910, 187] width 575 height 22
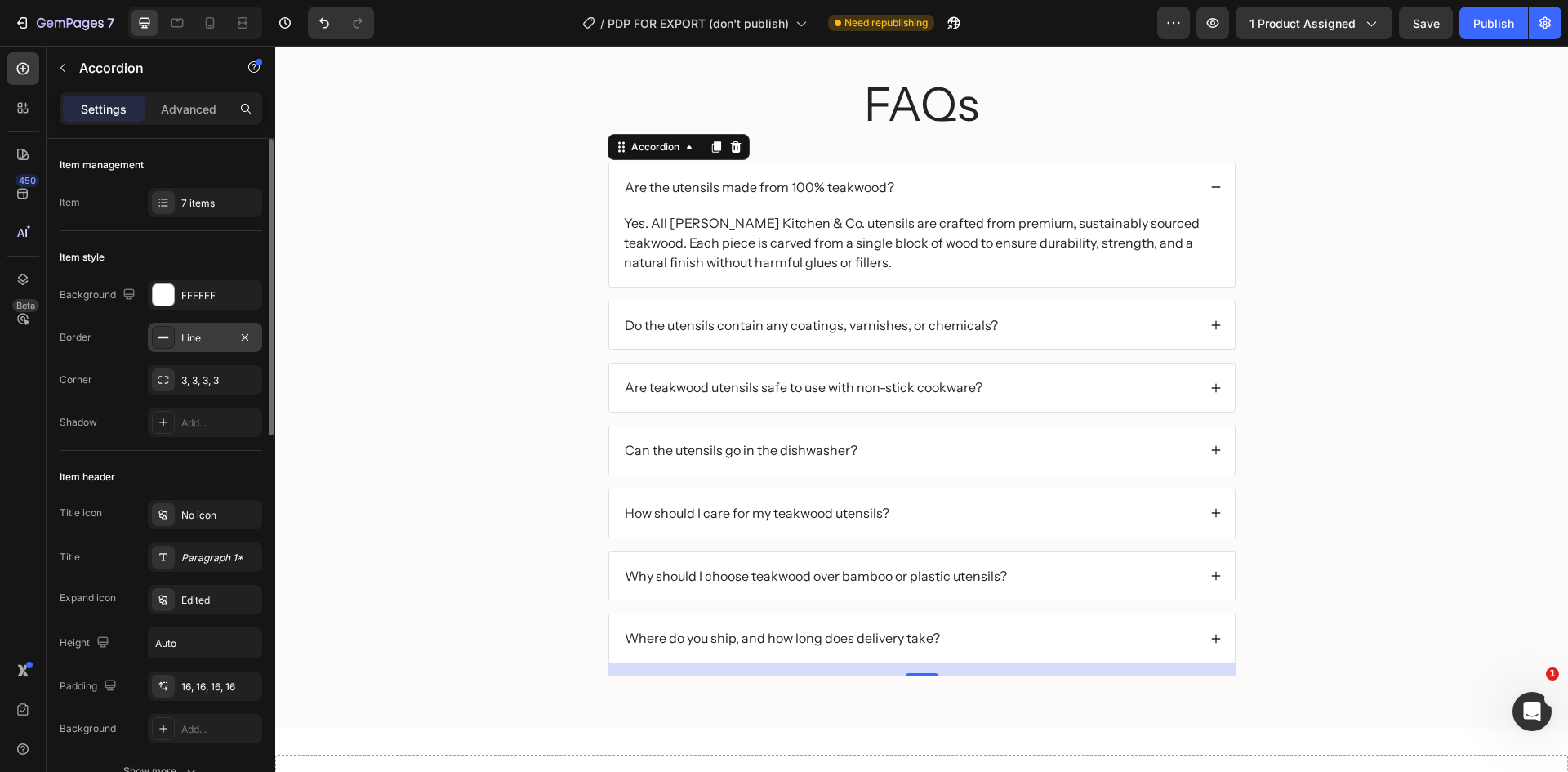
click at [183, 344] on div "Line" at bounding box center [205, 338] width 48 height 14
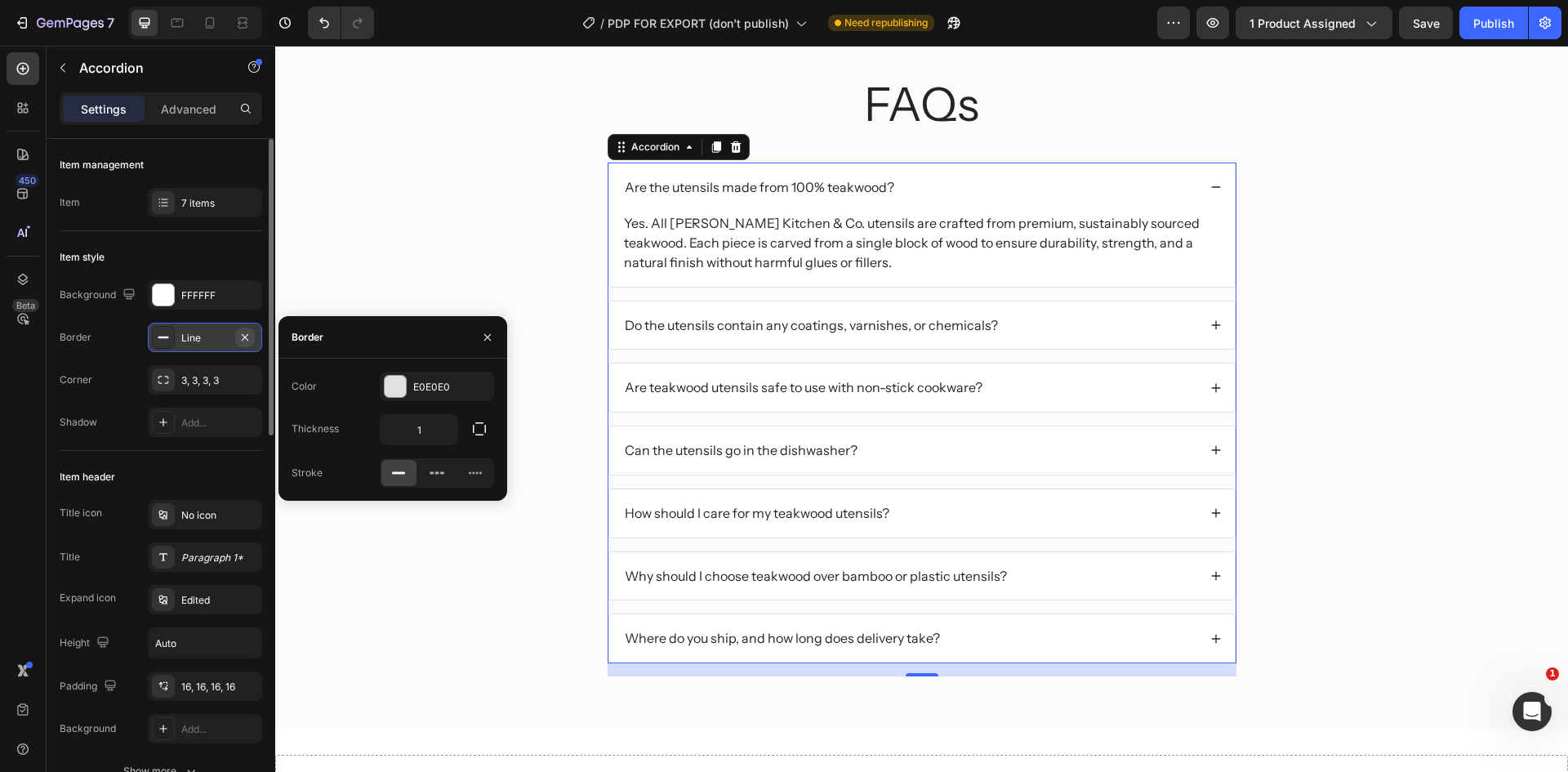
click at [249, 343] on icon "button" at bounding box center [244, 337] width 13 height 13
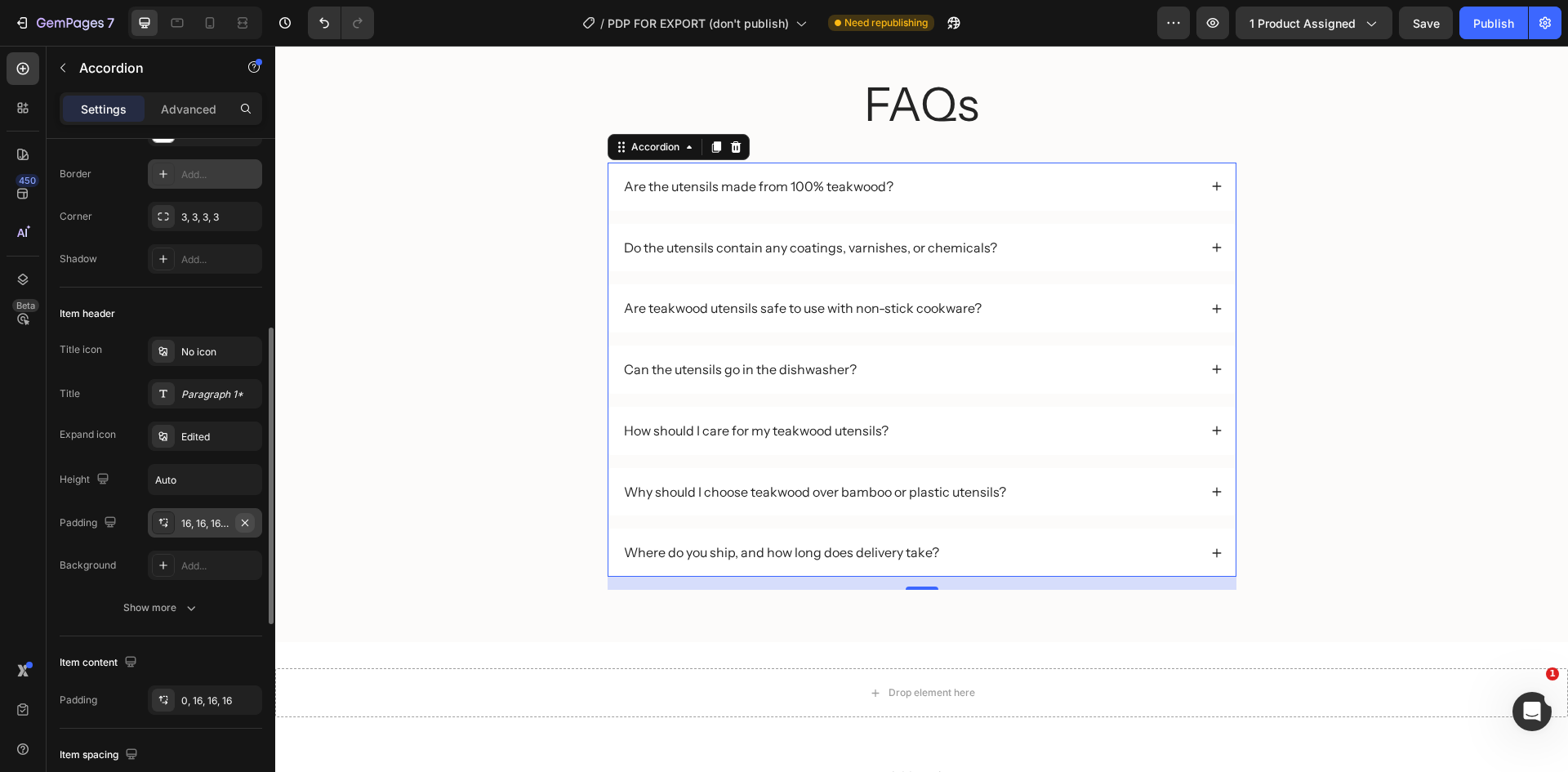
scroll to position [245, 0]
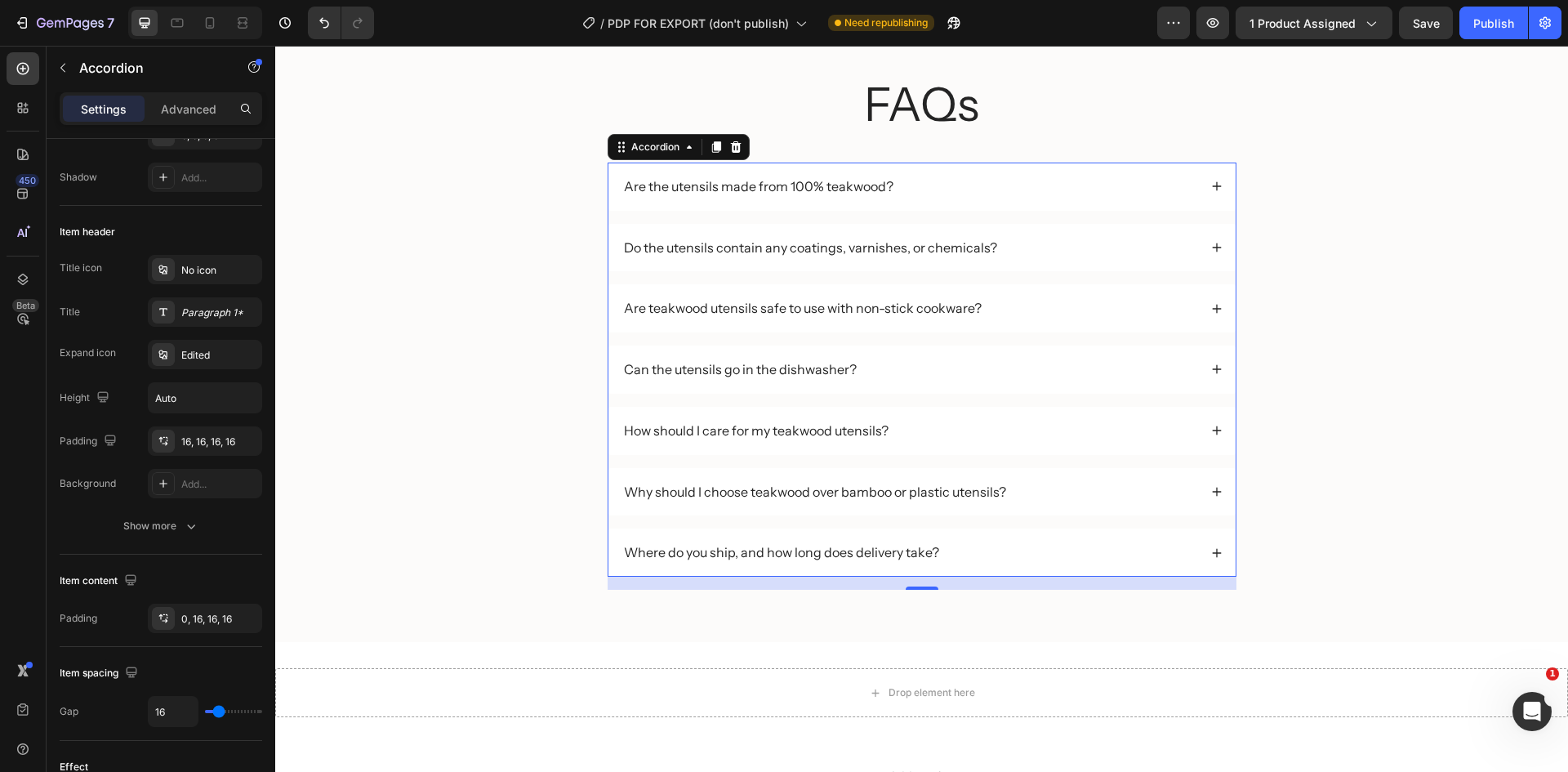
click at [1212, 191] on icon at bounding box center [1217, 186] width 11 height 11
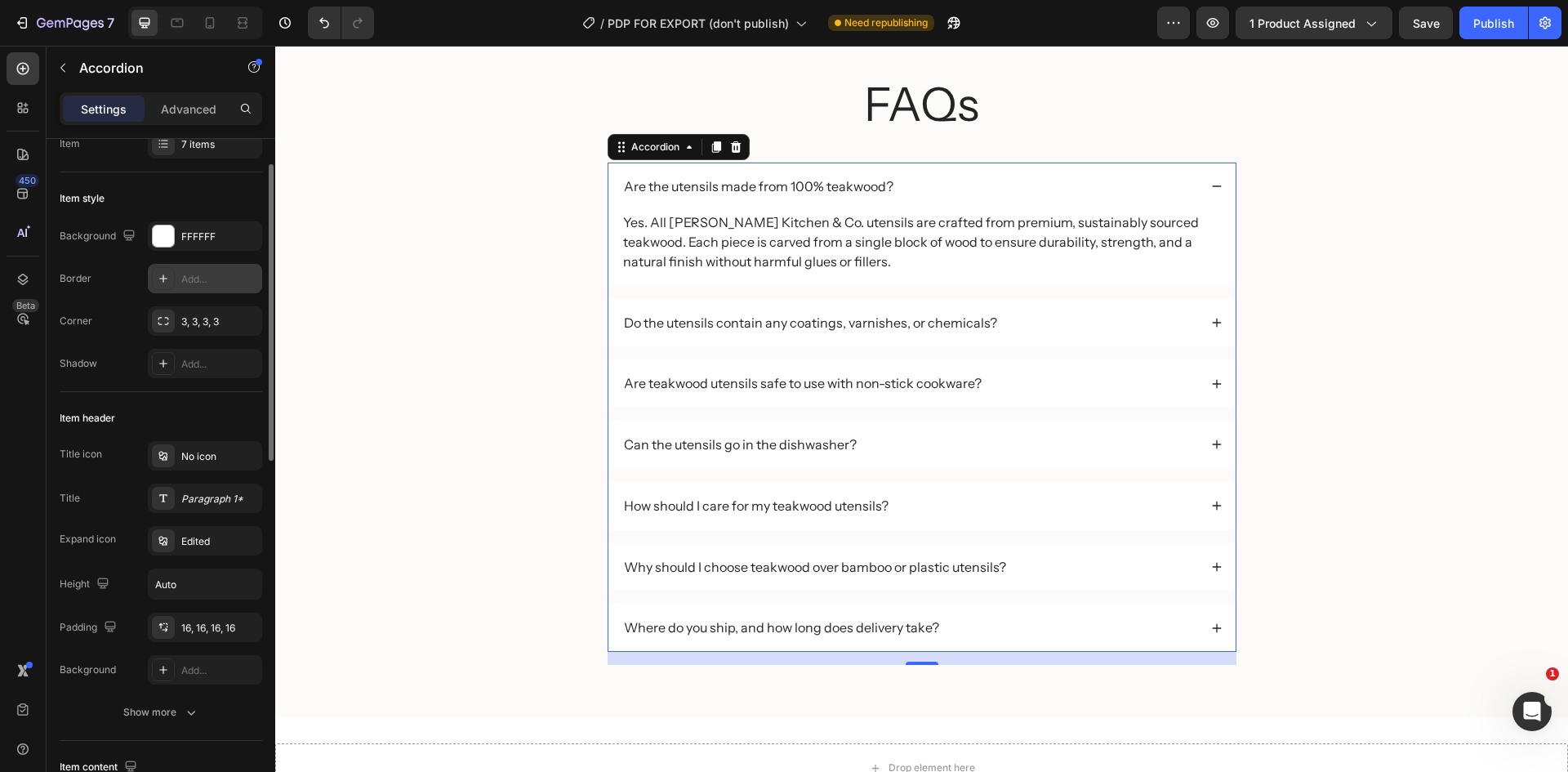
scroll to position [0, 0]
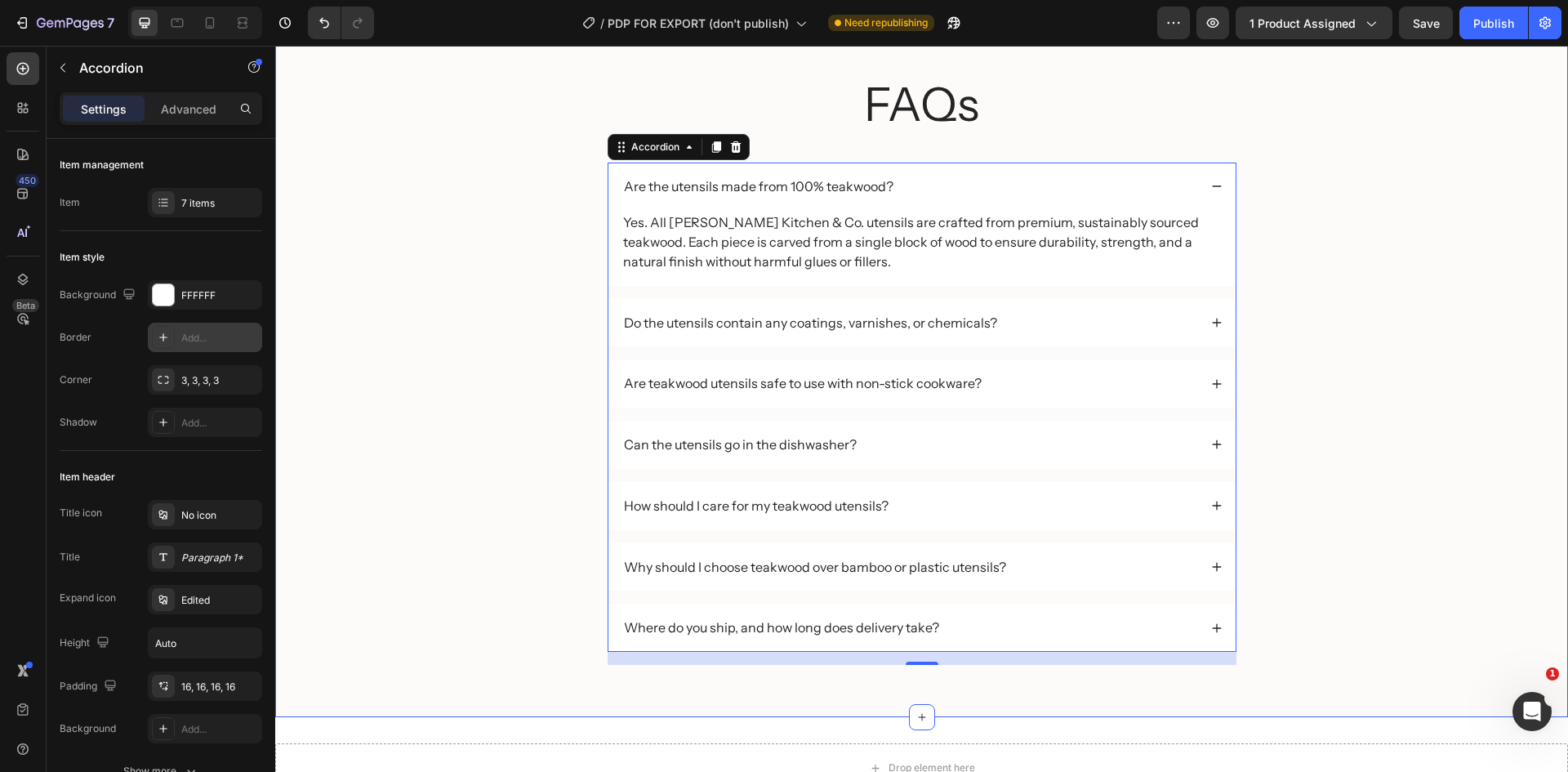
click at [1308, 333] on div "FAQs Heading Are the utensils made from 100% teakwood? Yes. All [PERSON_NAME] K…" at bounding box center [921, 376] width 1260 height 606
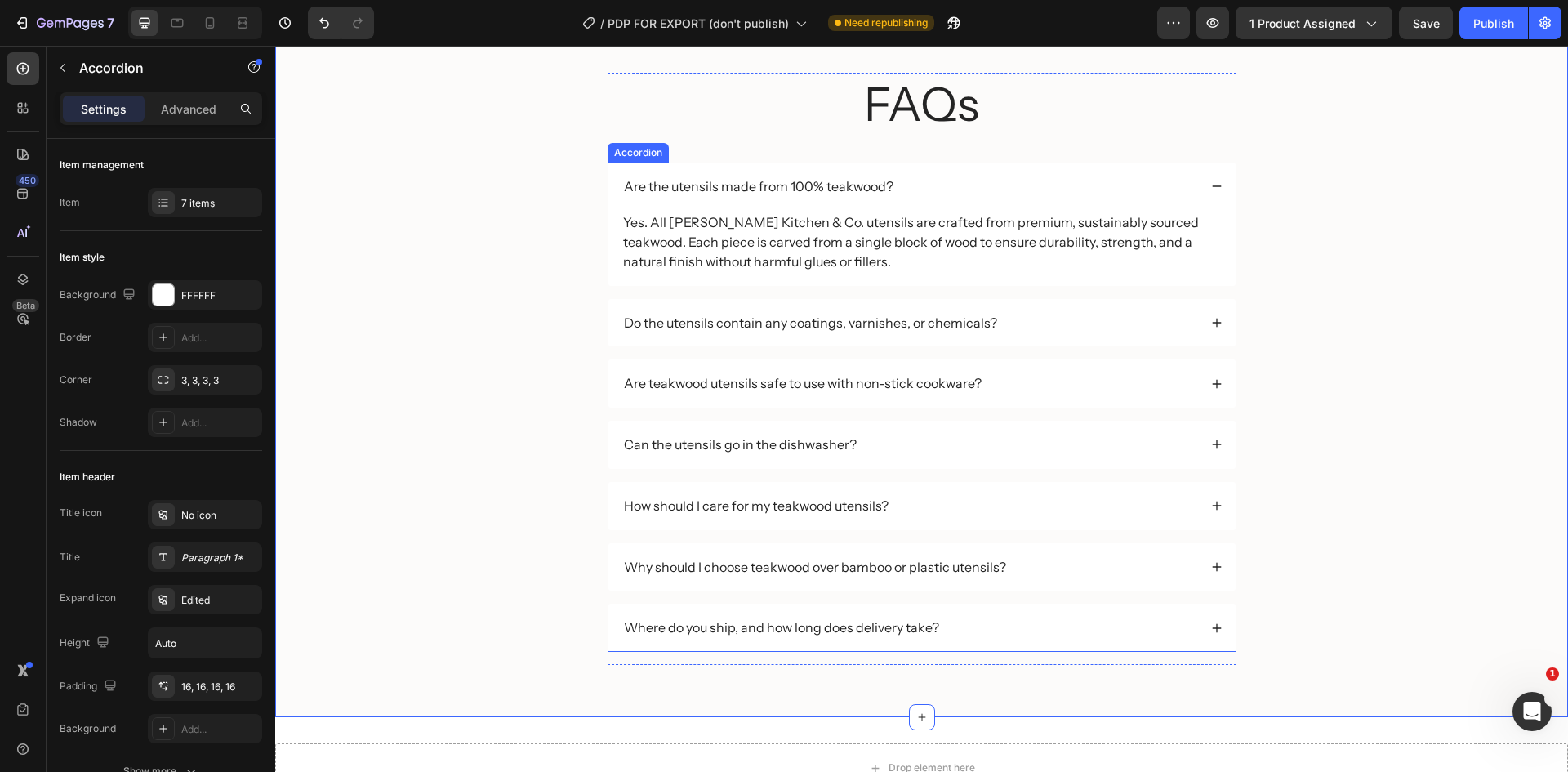
click at [1212, 191] on icon at bounding box center [1217, 186] width 11 height 11
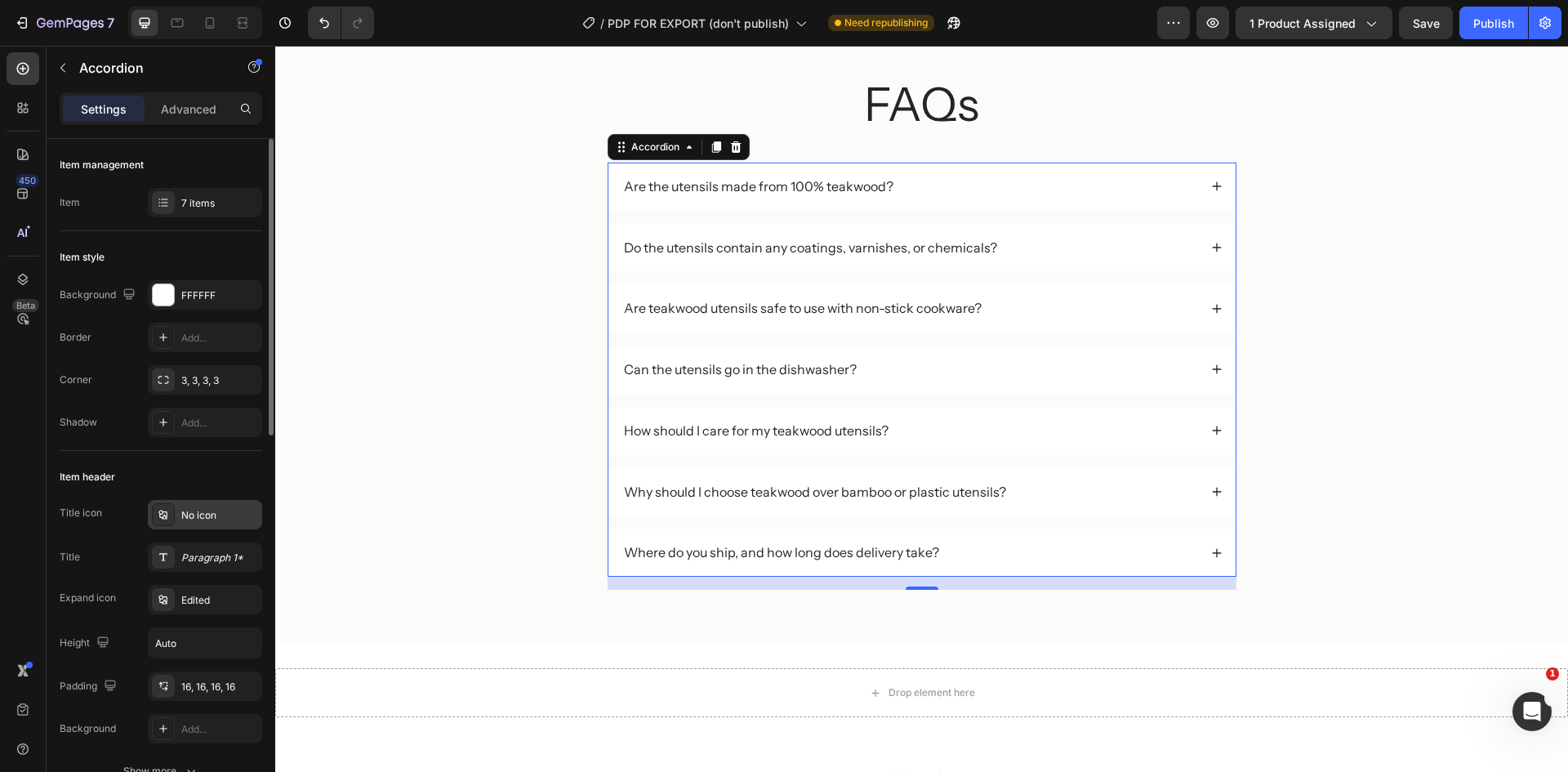
click at [156, 518] on div at bounding box center [163, 514] width 23 height 23
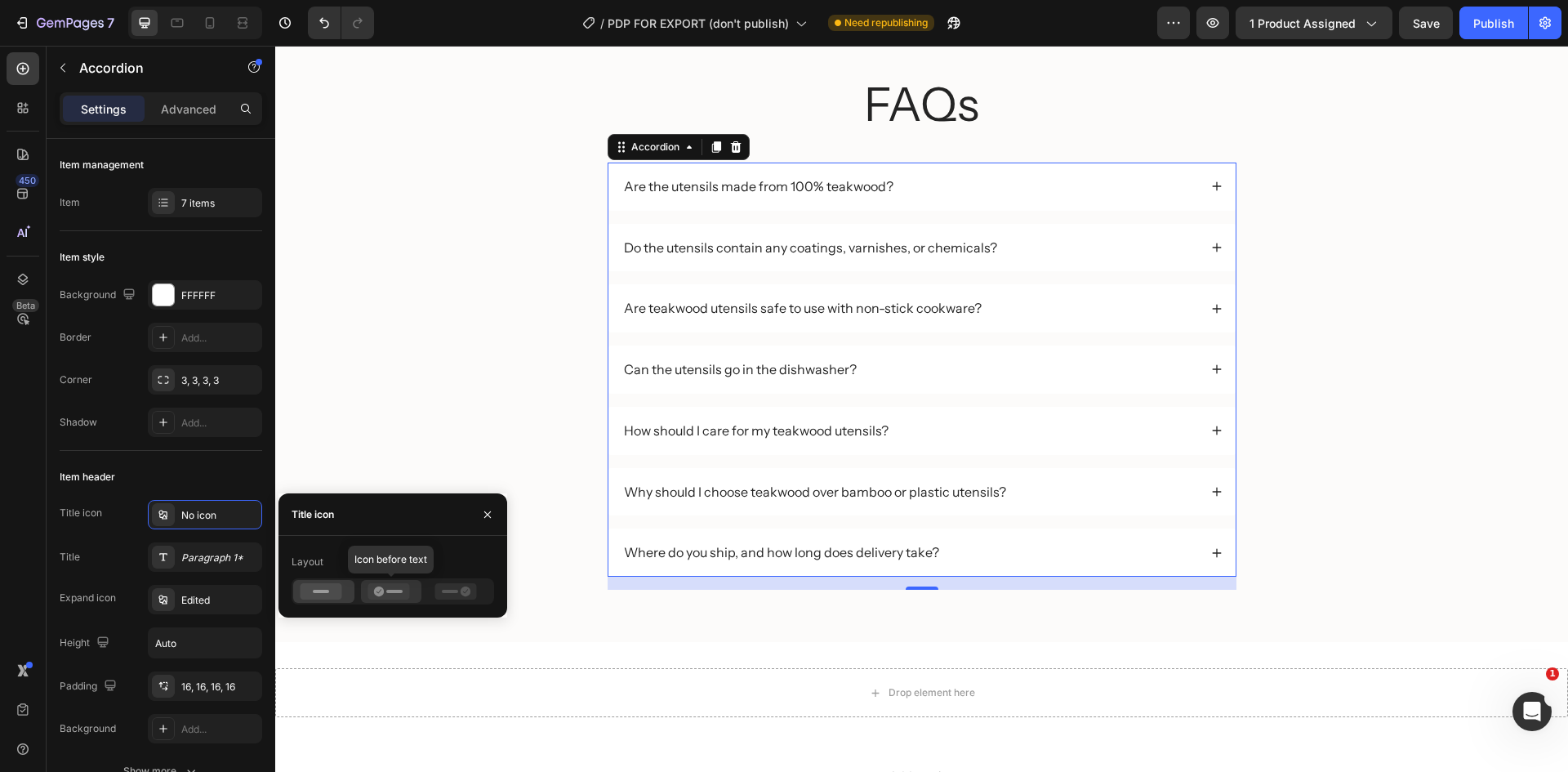
click at [395, 586] on icon at bounding box center [388, 590] width 42 height 16
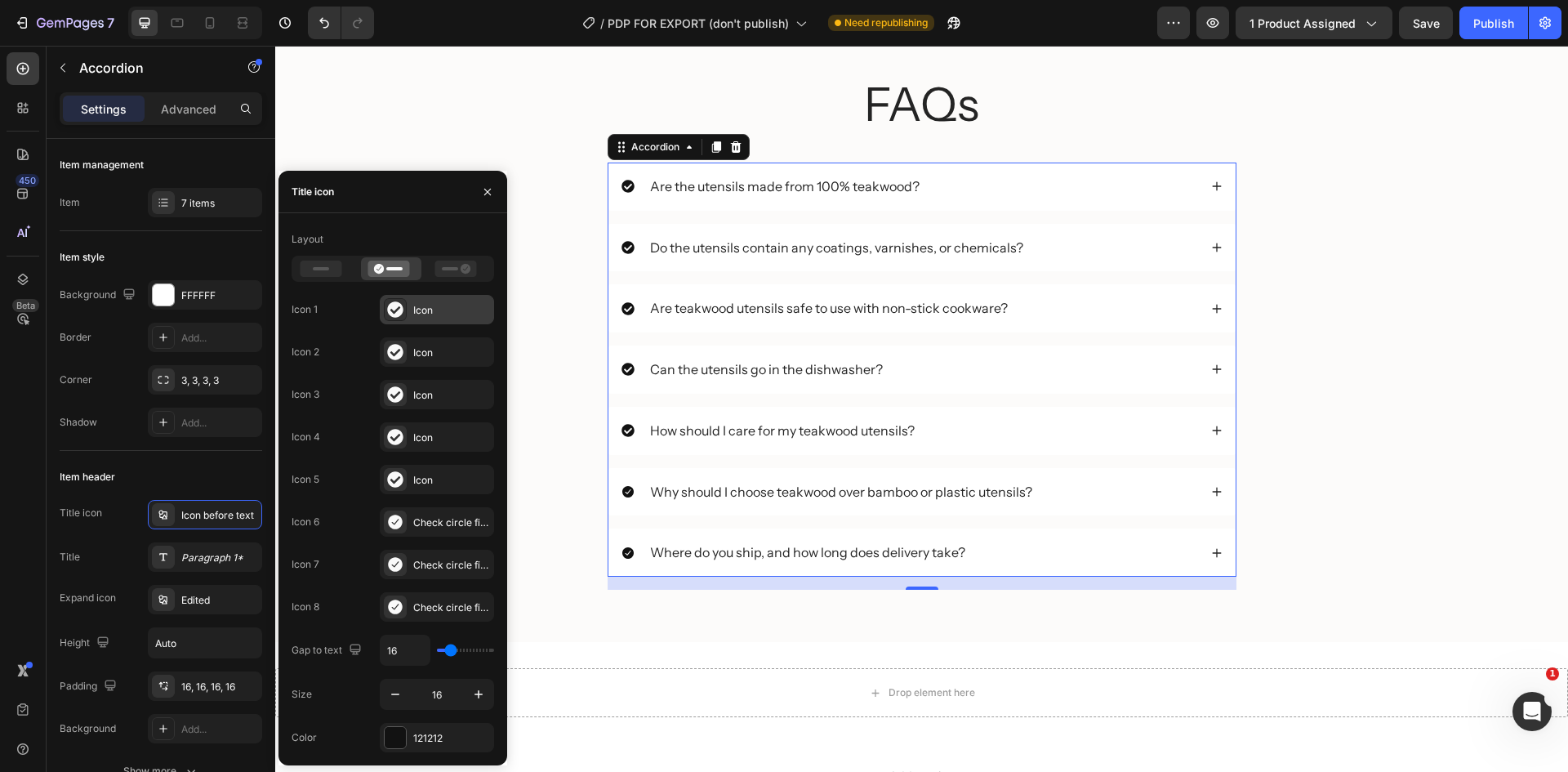
click at [449, 309] on div "Icon" at bounding box center [451, 310] width 76 height 14
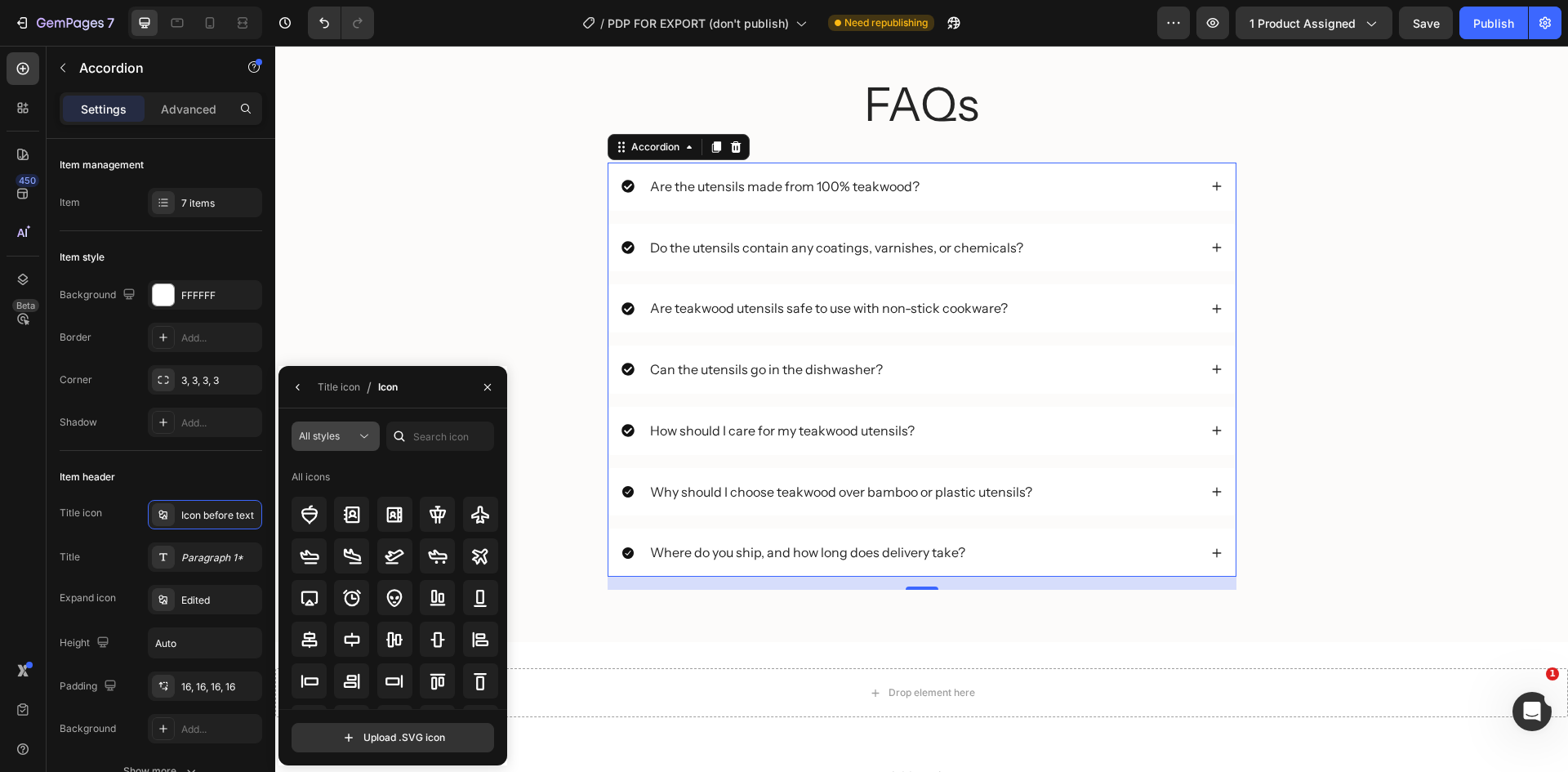
click at [349, 431] on div "All styles" at bounding box center [327, 435] width 57 height 14
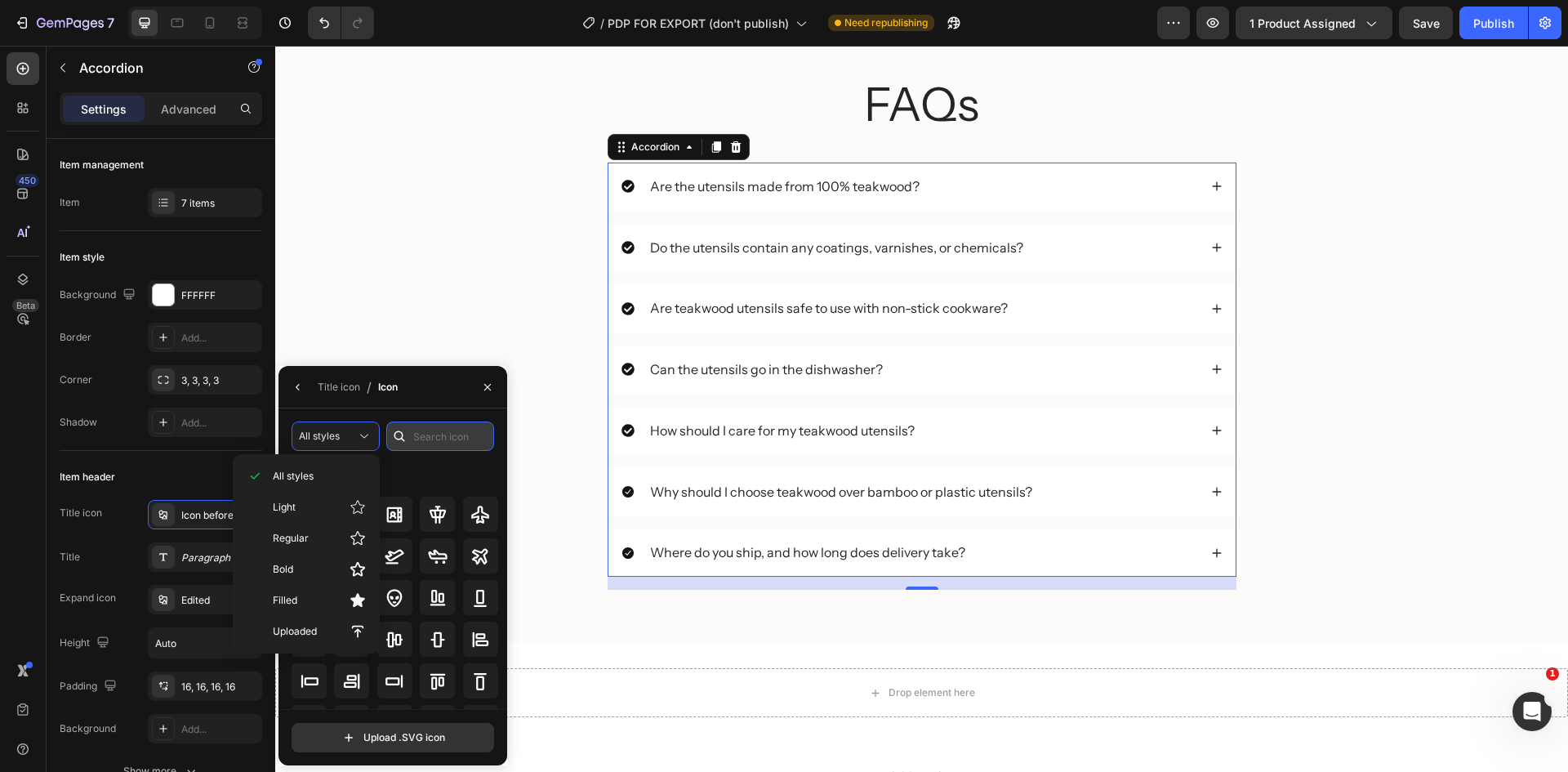
click at [418, 436] on input "text" at bounding box center [440, 436] width 108 height 30
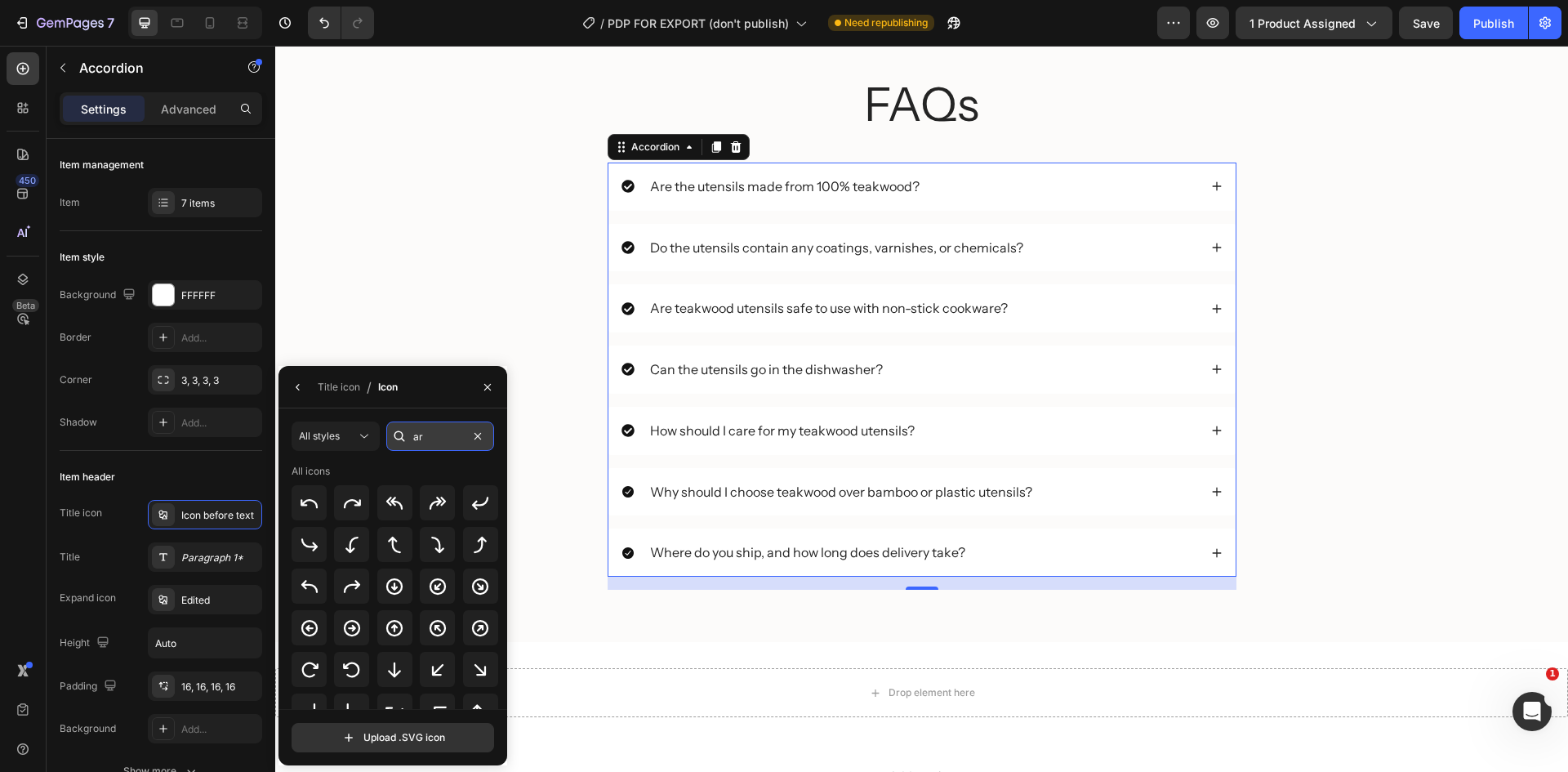
type input "a"
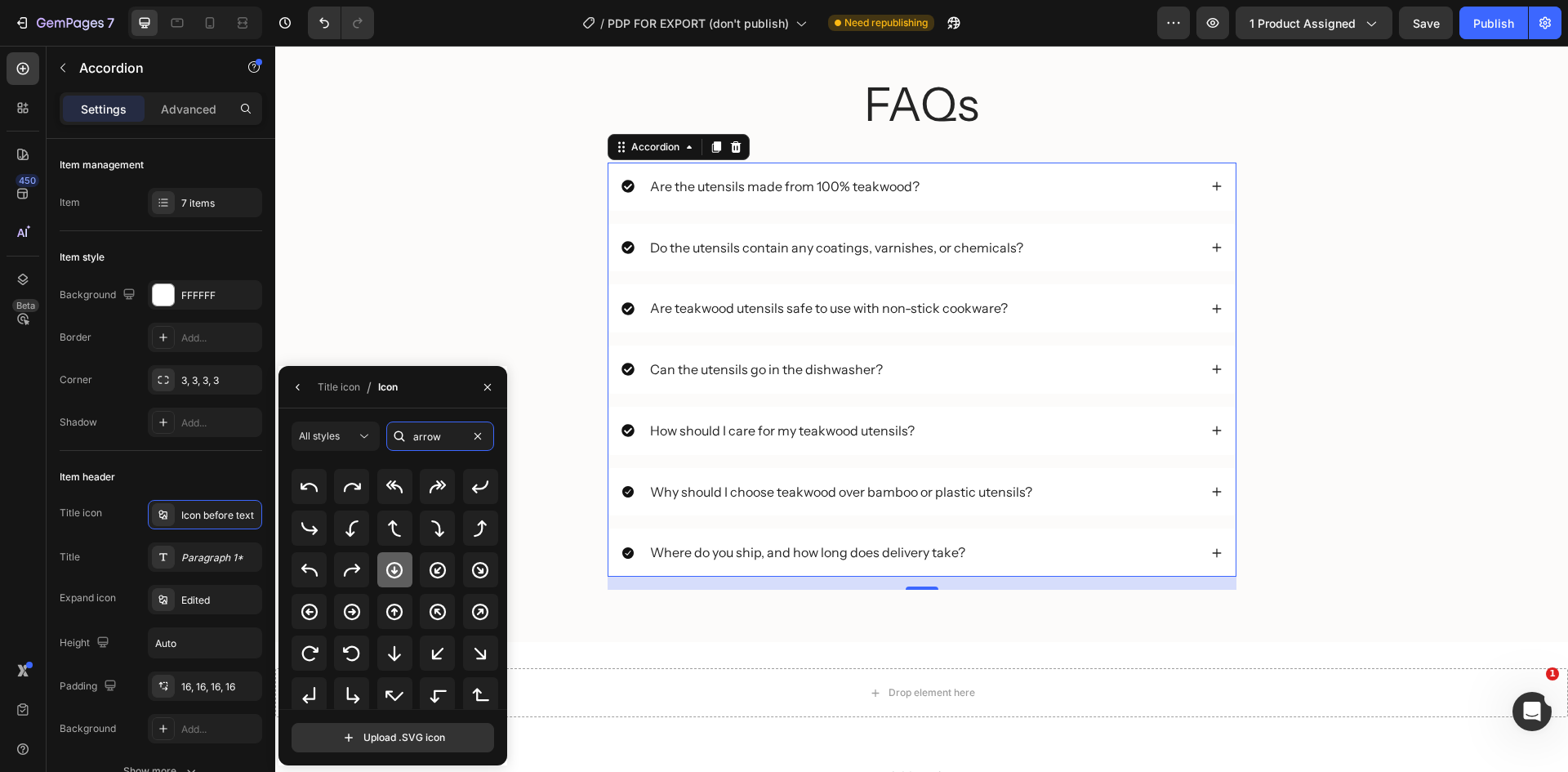
type input "arrow"
click at [402, 566] on icon at bounding box center [394, 569] width 20 height 20
click at [319, 483] on div at bounding box center [309, 486] width 35 height 35
click at [400, 572] on icon at bounding box center [394, 568] width 16 height 16
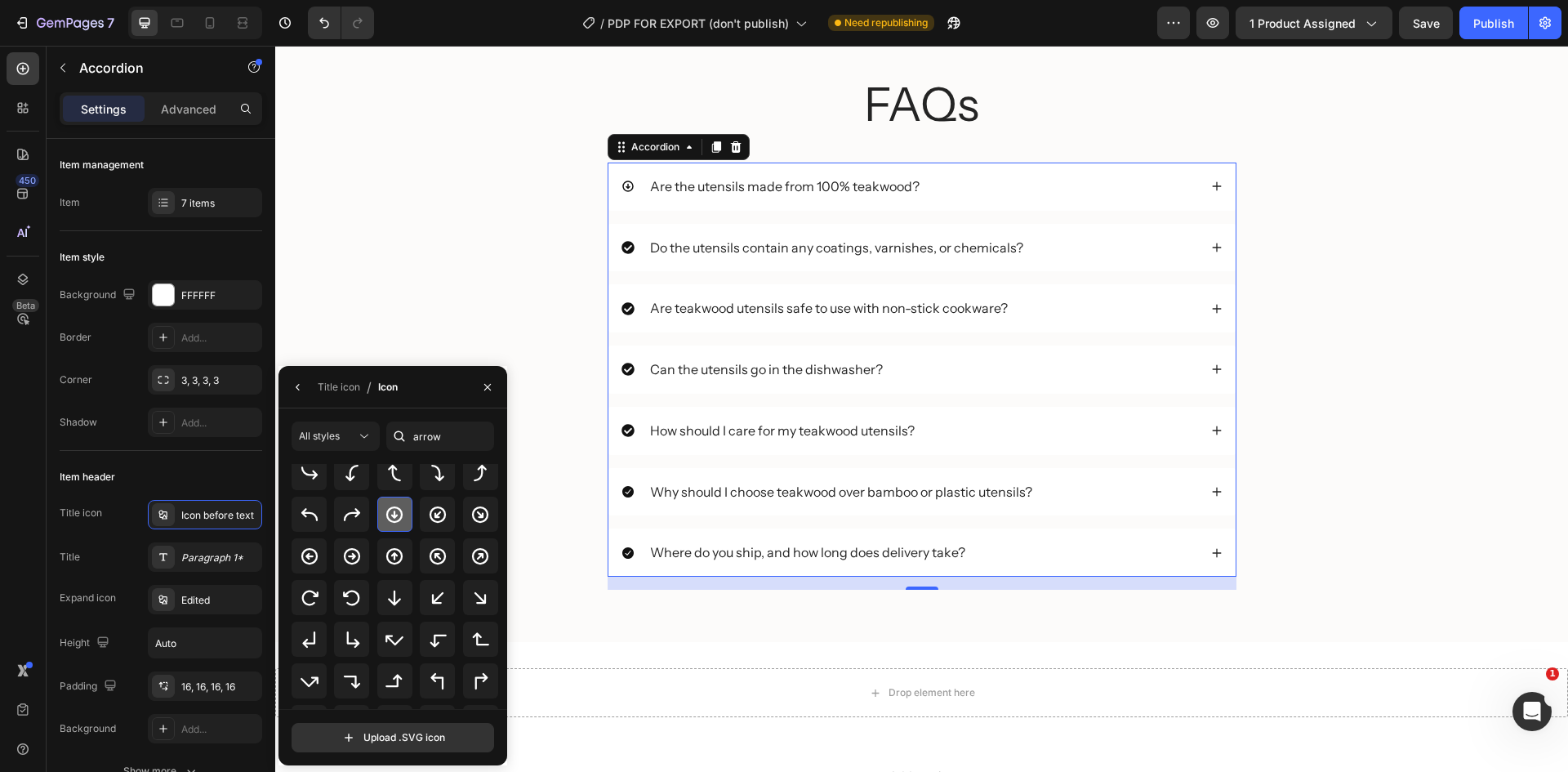
scroll to position [109, 0]
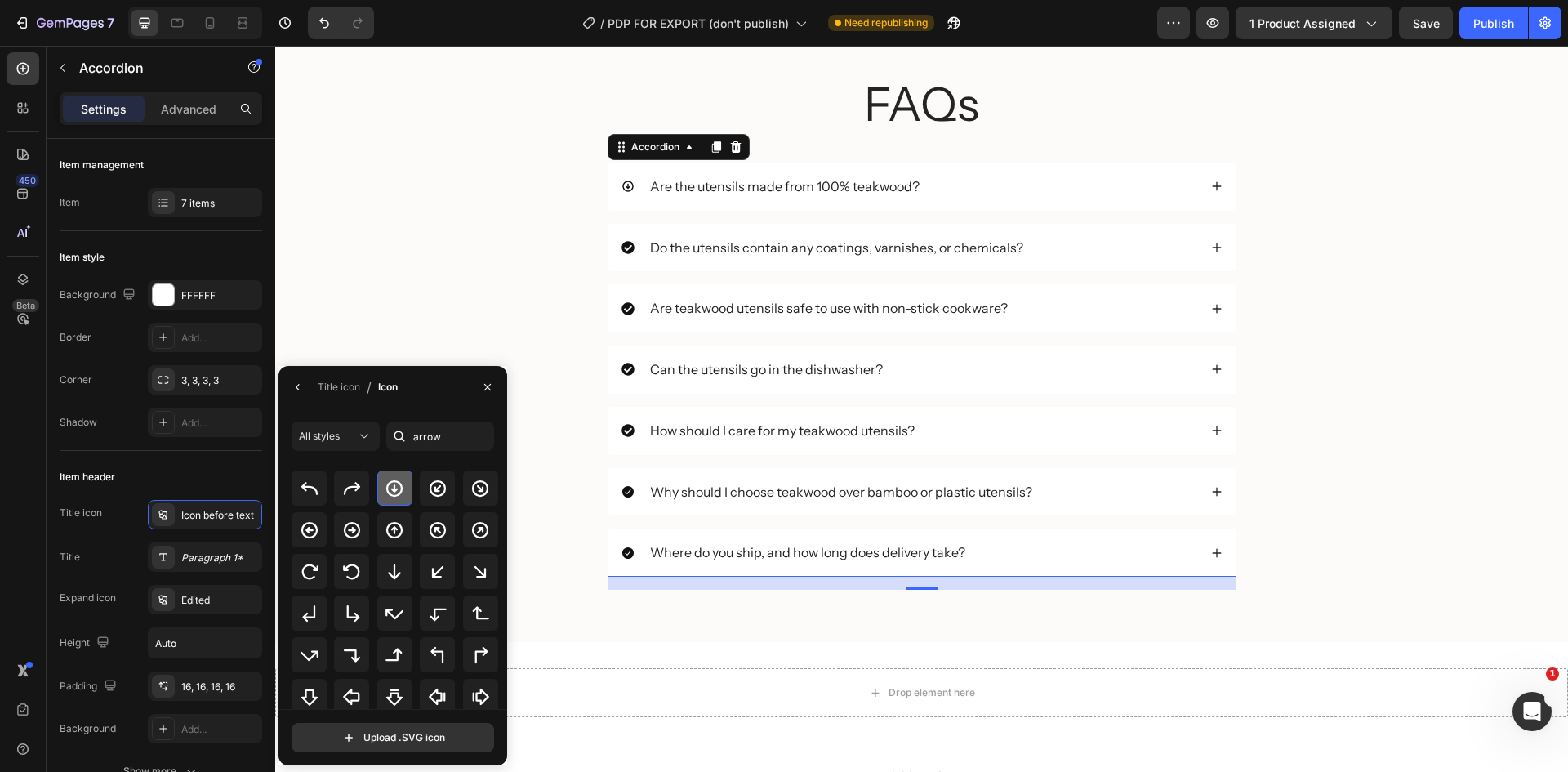
click at [400, 572] on icon at bounding box center [394, 571] width 20 height 20
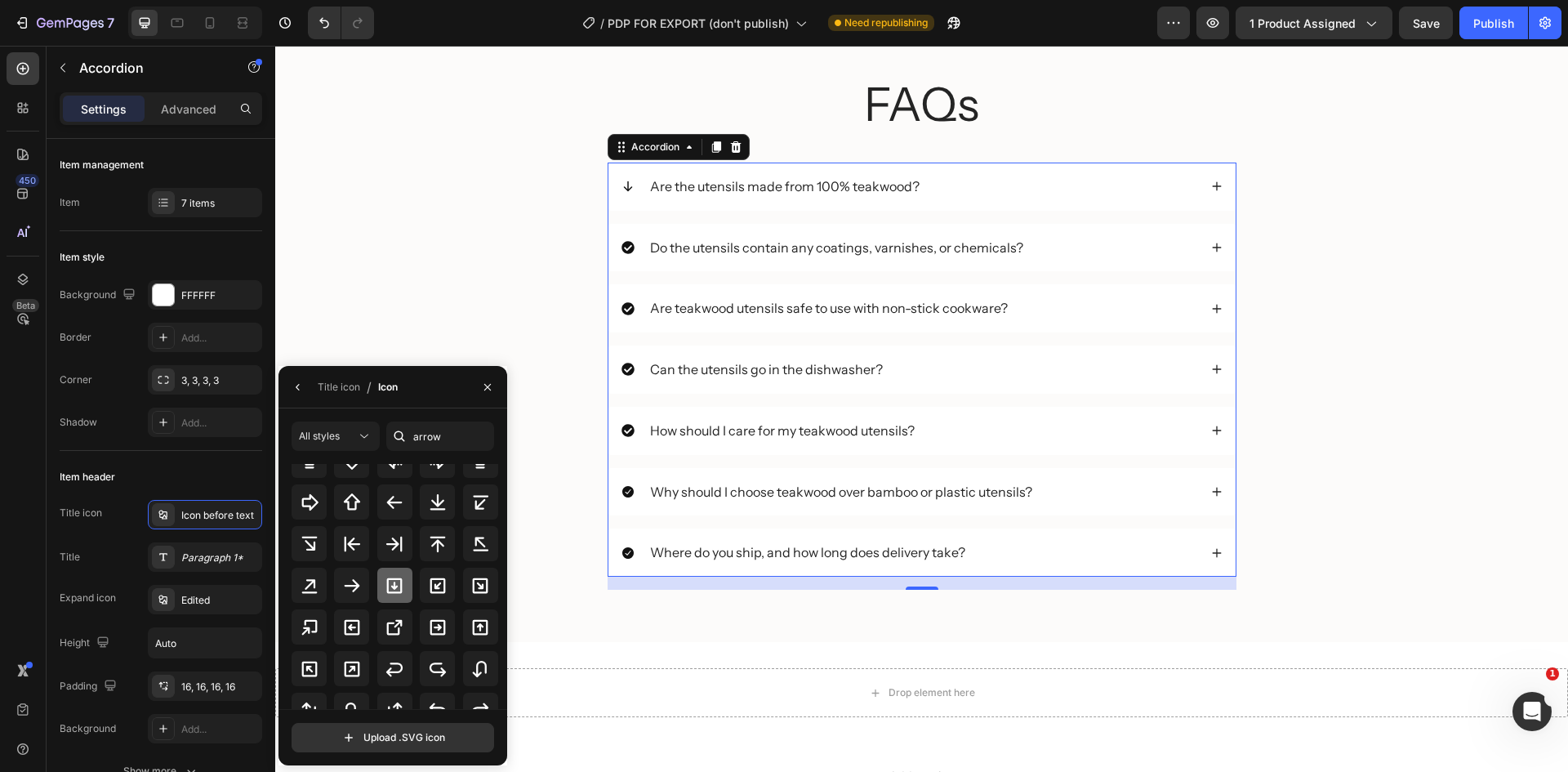
click at [394, 579] on icon at bounding box center [395, 585] width 15 height 15
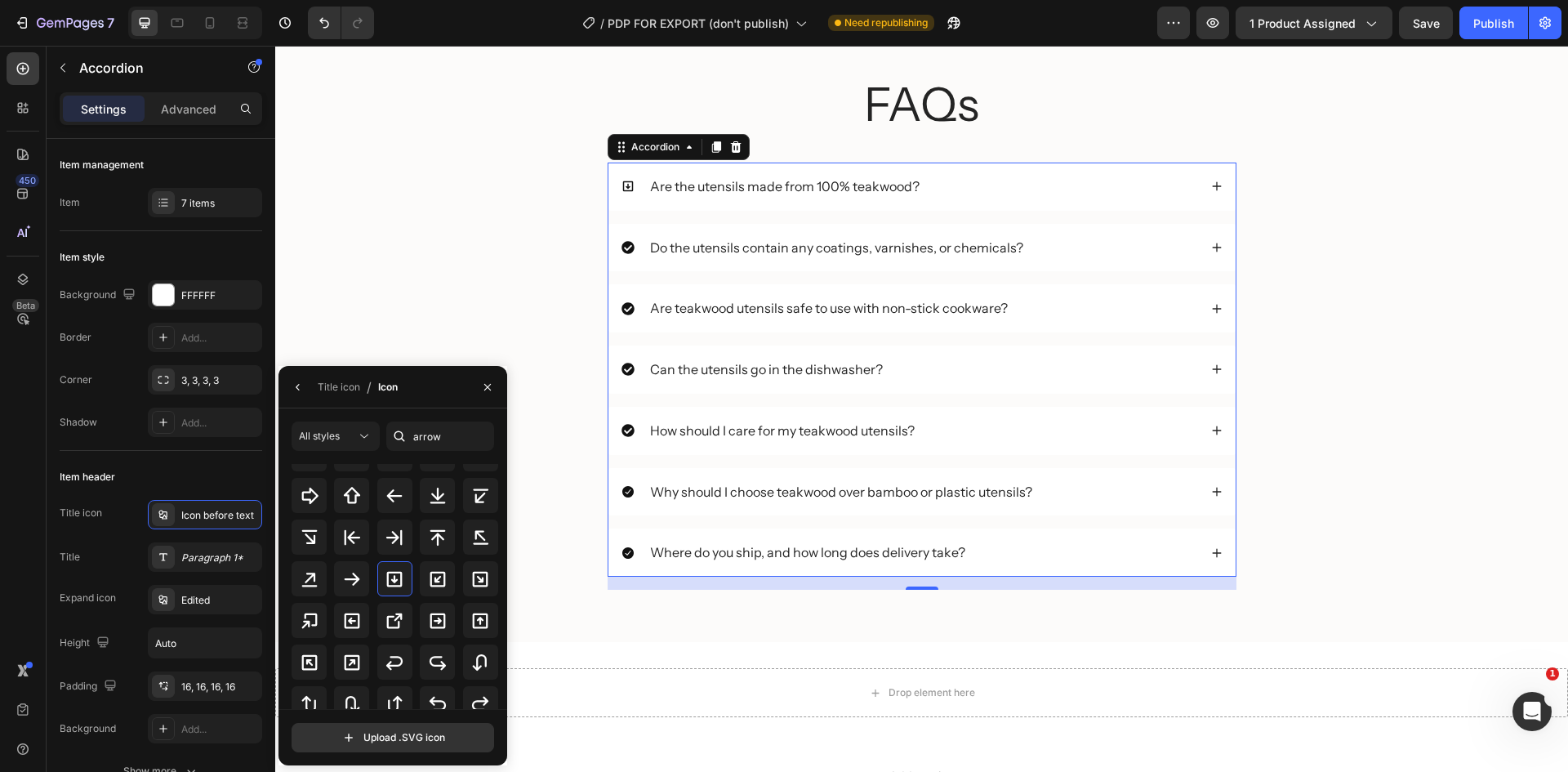
scroll to position [506, 0]
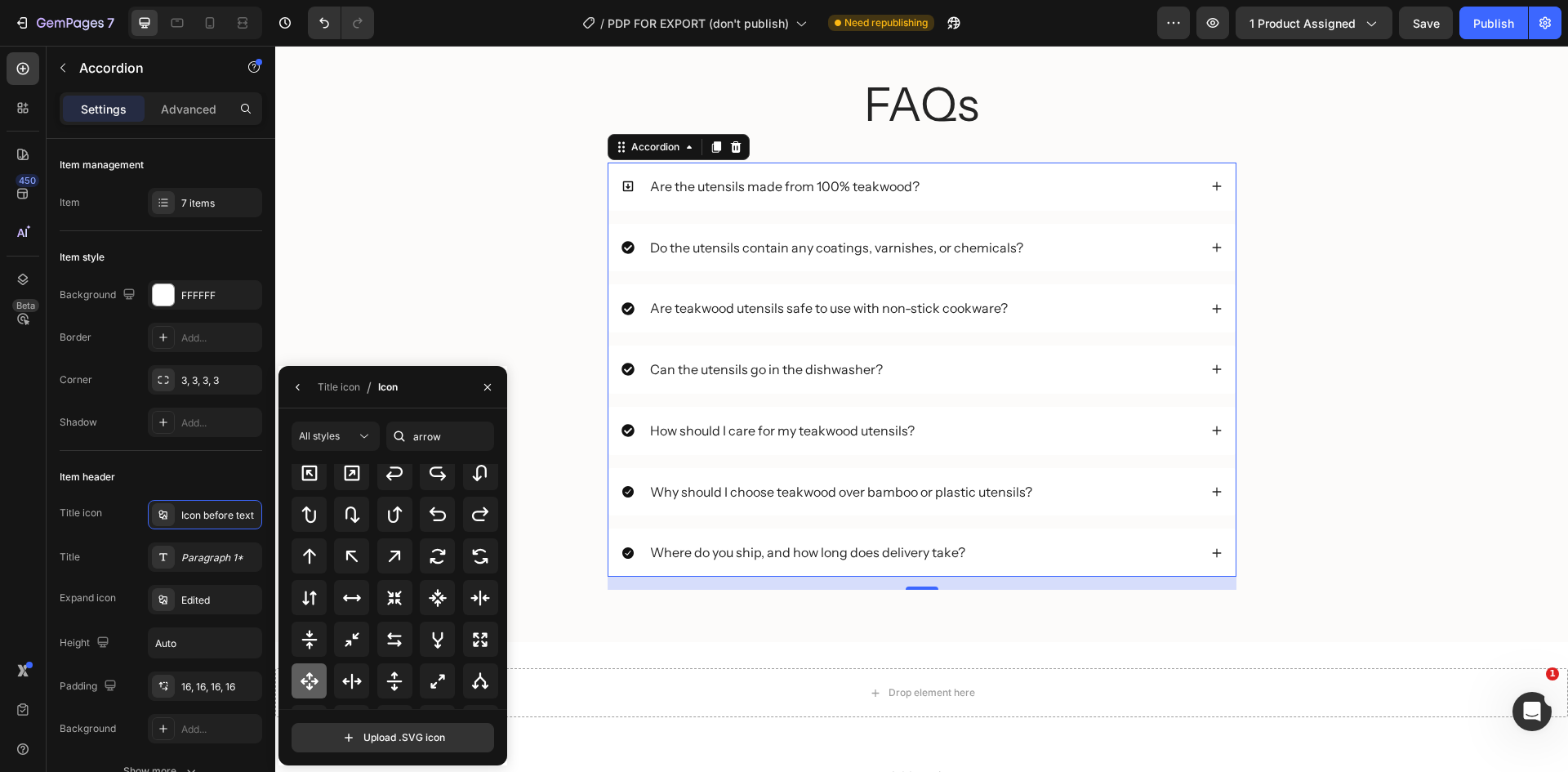
click at [311, 681] on icon at bounding box center [309, 680] width 18 height 18
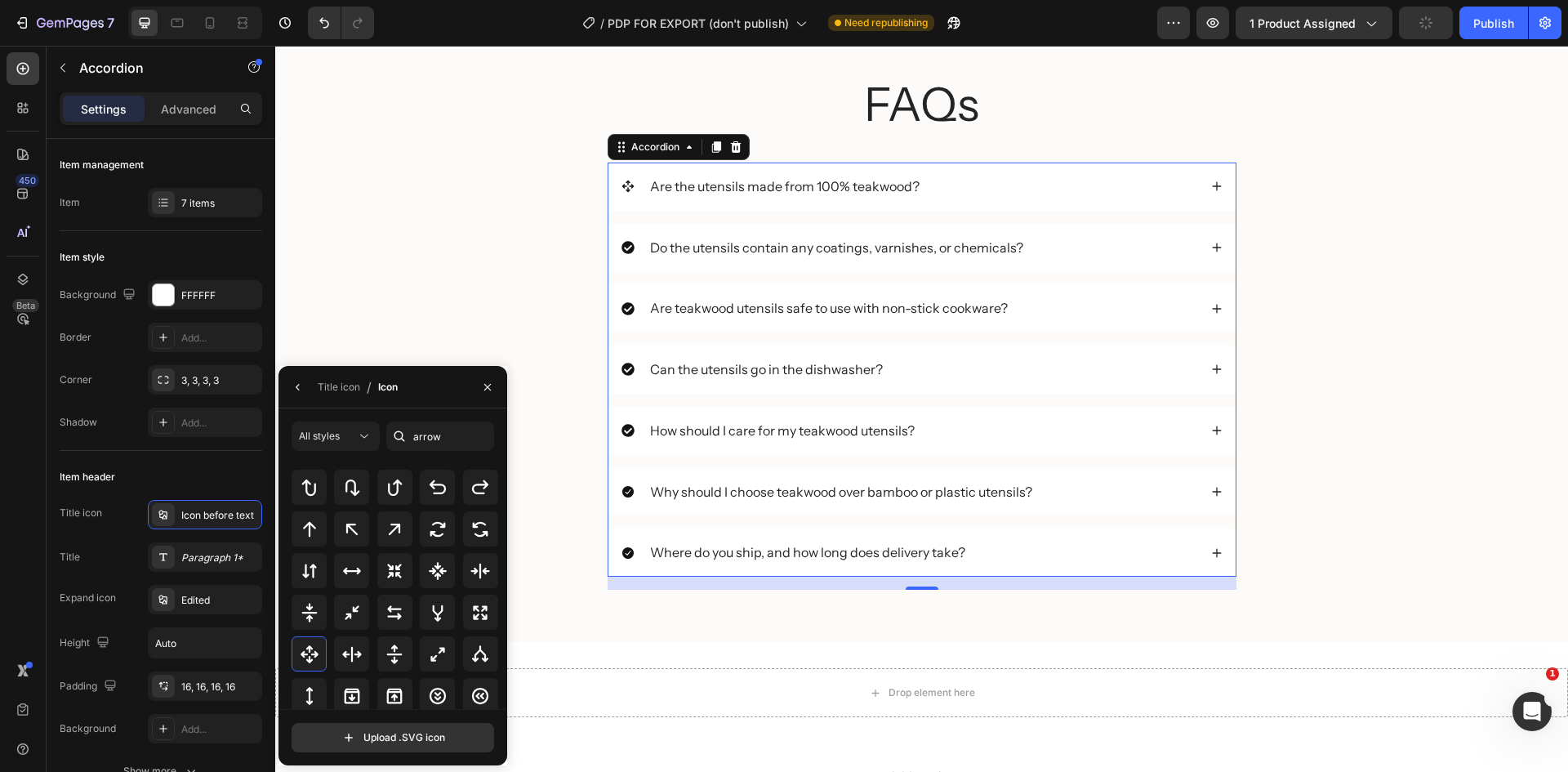
scroll to position [531, 0]
click at [432, 685] on icon at bounding box center [437, 691] width 16 height 16
click at [622, 243] on icon at bounding box center [628, 247] width 13 height 13
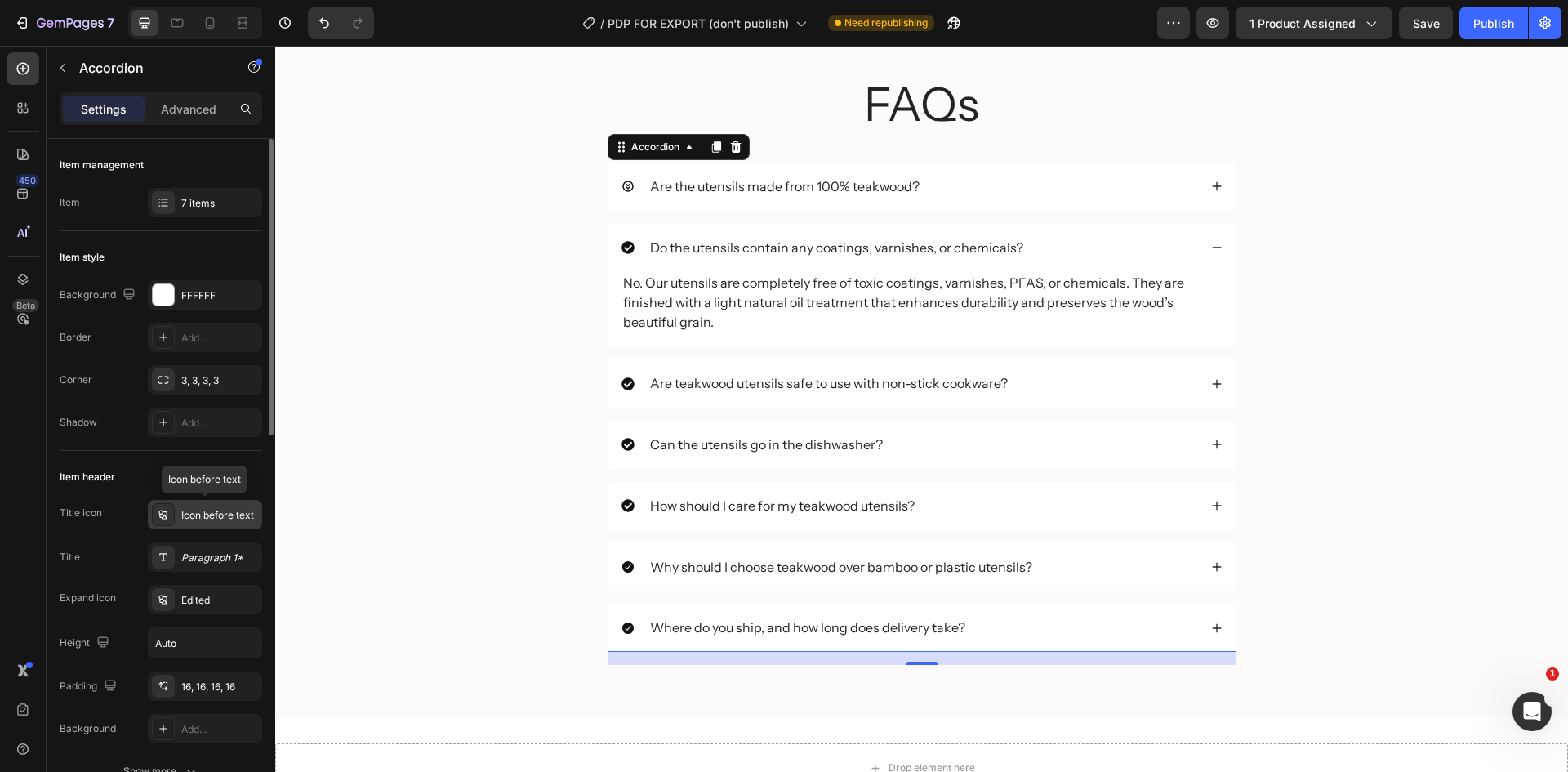
click at [215, 508] on div "Icon before text" at bounding box center [220, 515] width 76 height 14
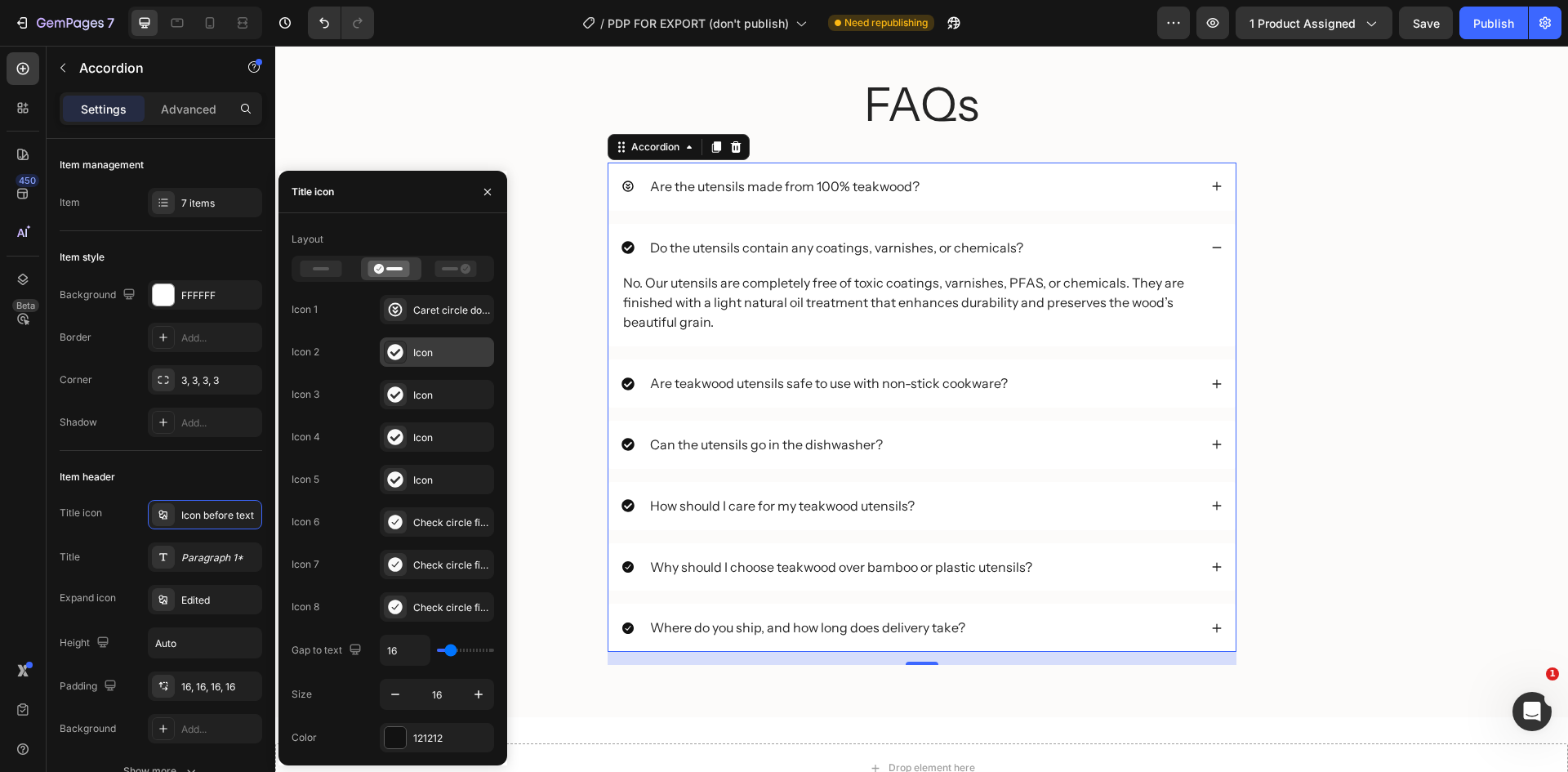
click at [396, 353] on icon at bounding box center [395, 351] width 16 height 16
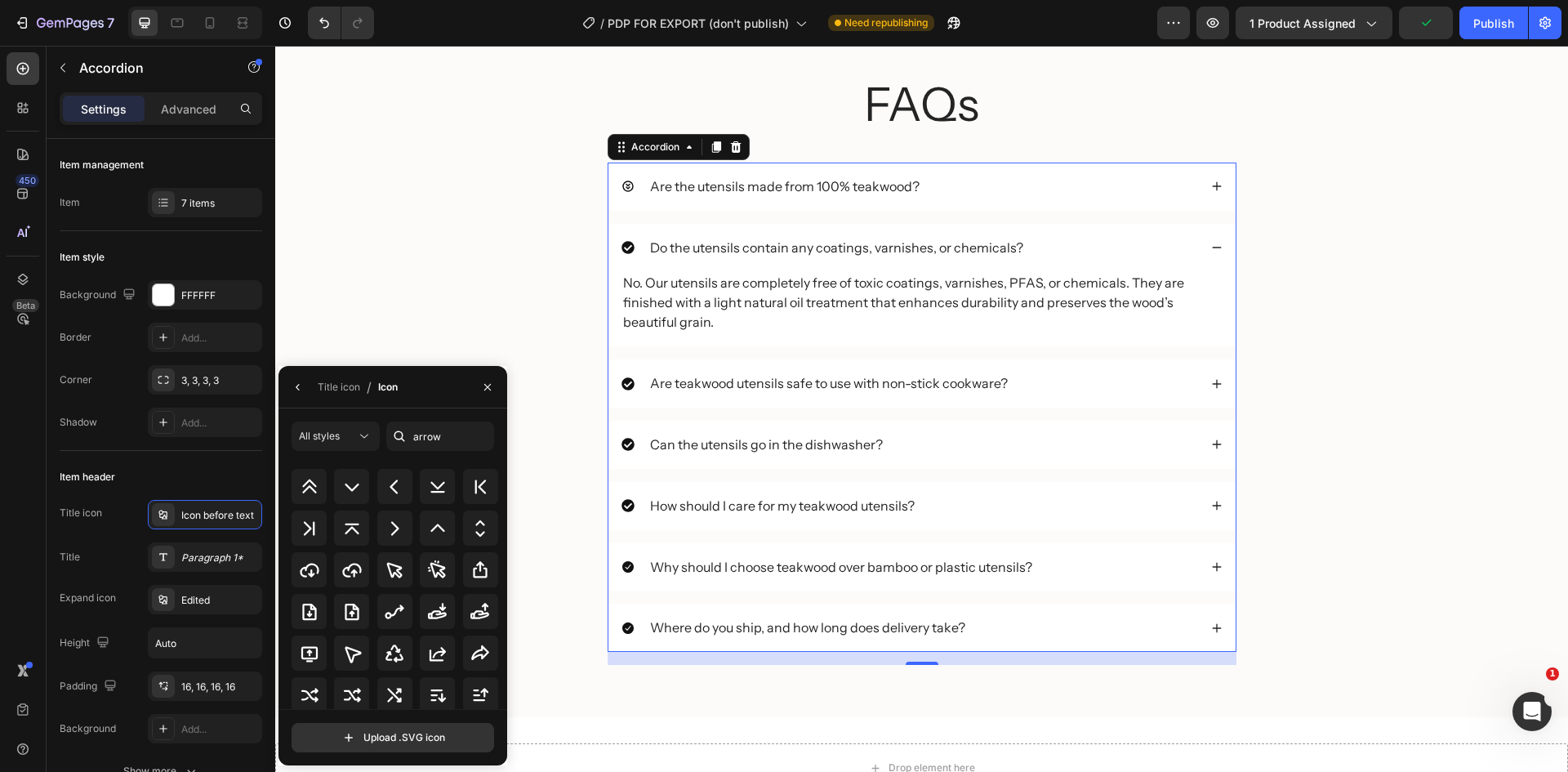
scroll to position [800, 0]
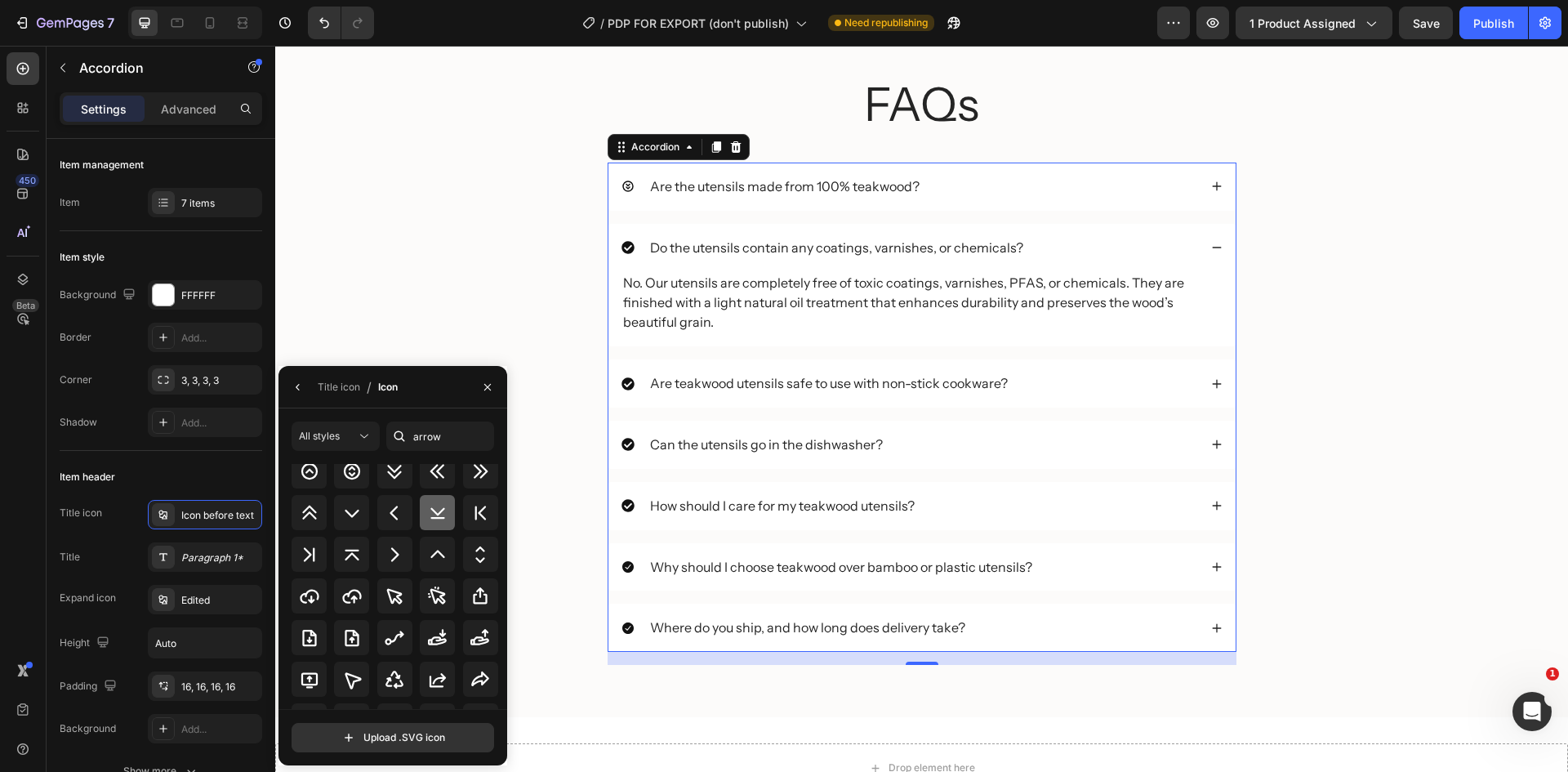
click at [428, 506] on icon at bounding box center [437, 512] width 20 height 20
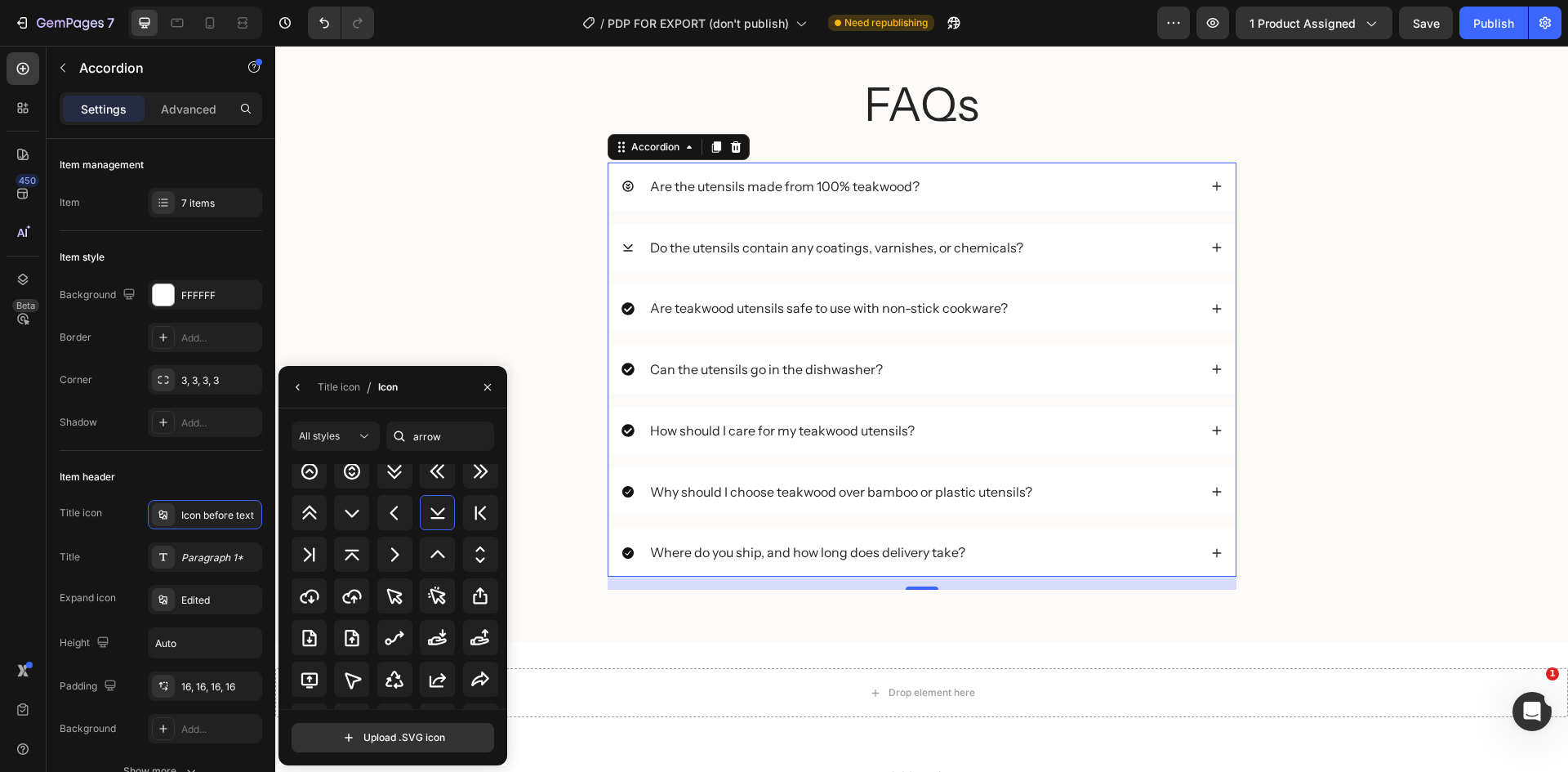
click at [1212, 243] on icon at bounding box center [1217, 247] width 11 height 11
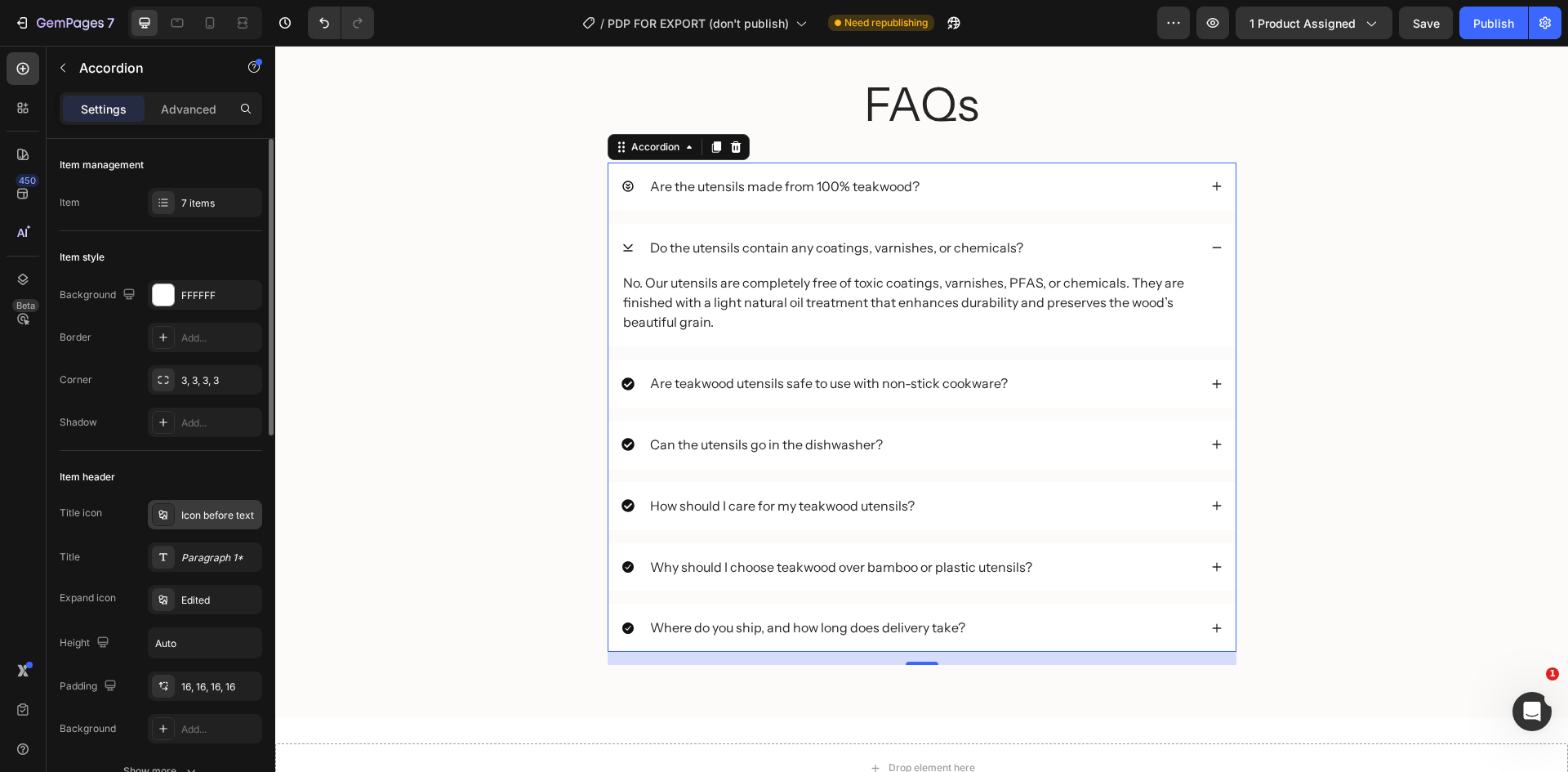
click at [239, 513] on div "Icon before text" at bounding box center [220, 515] width 76 height 14
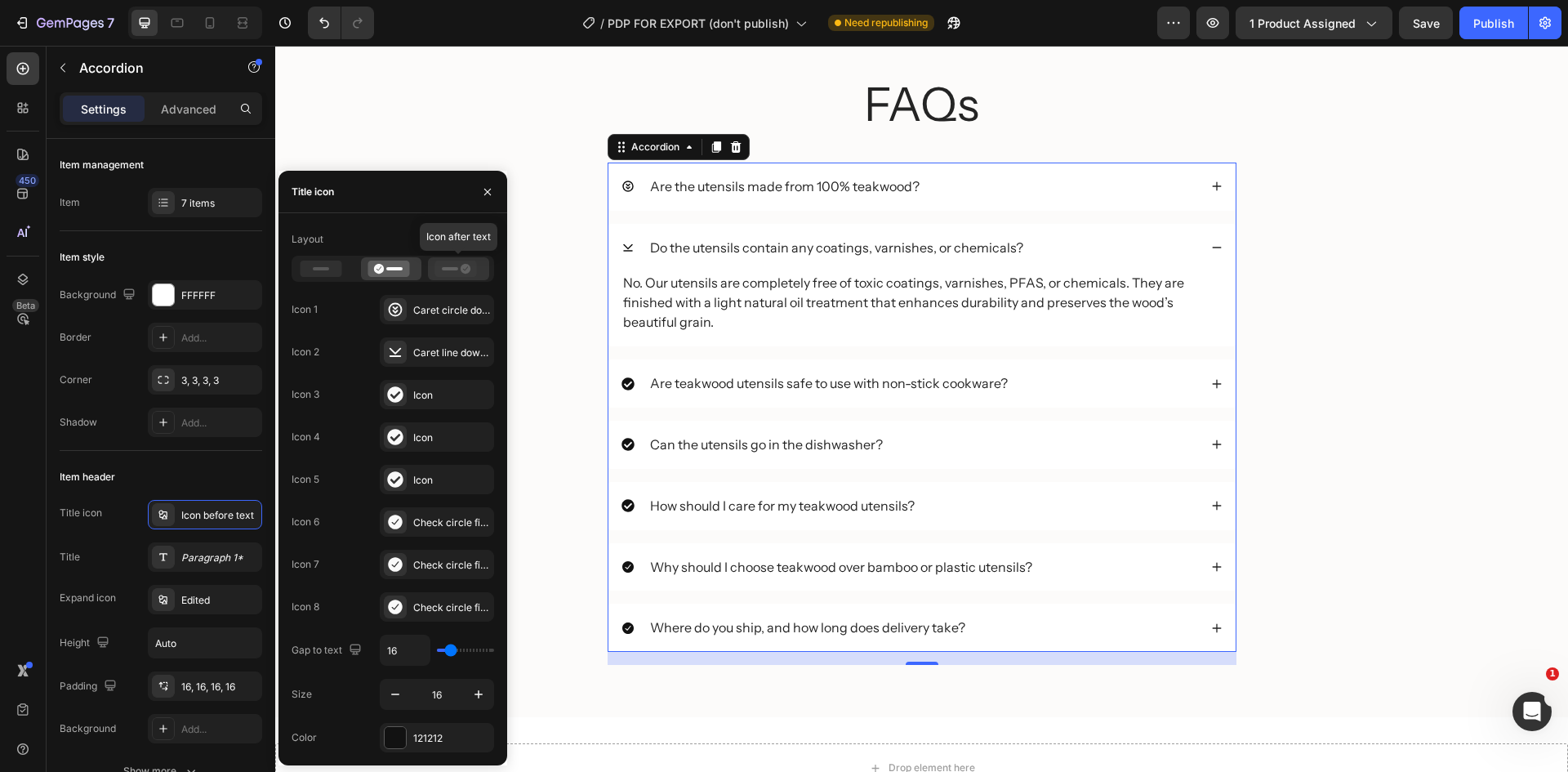
click at [440, 272] on icon at bounding box center [456, 268] width 42 height 16
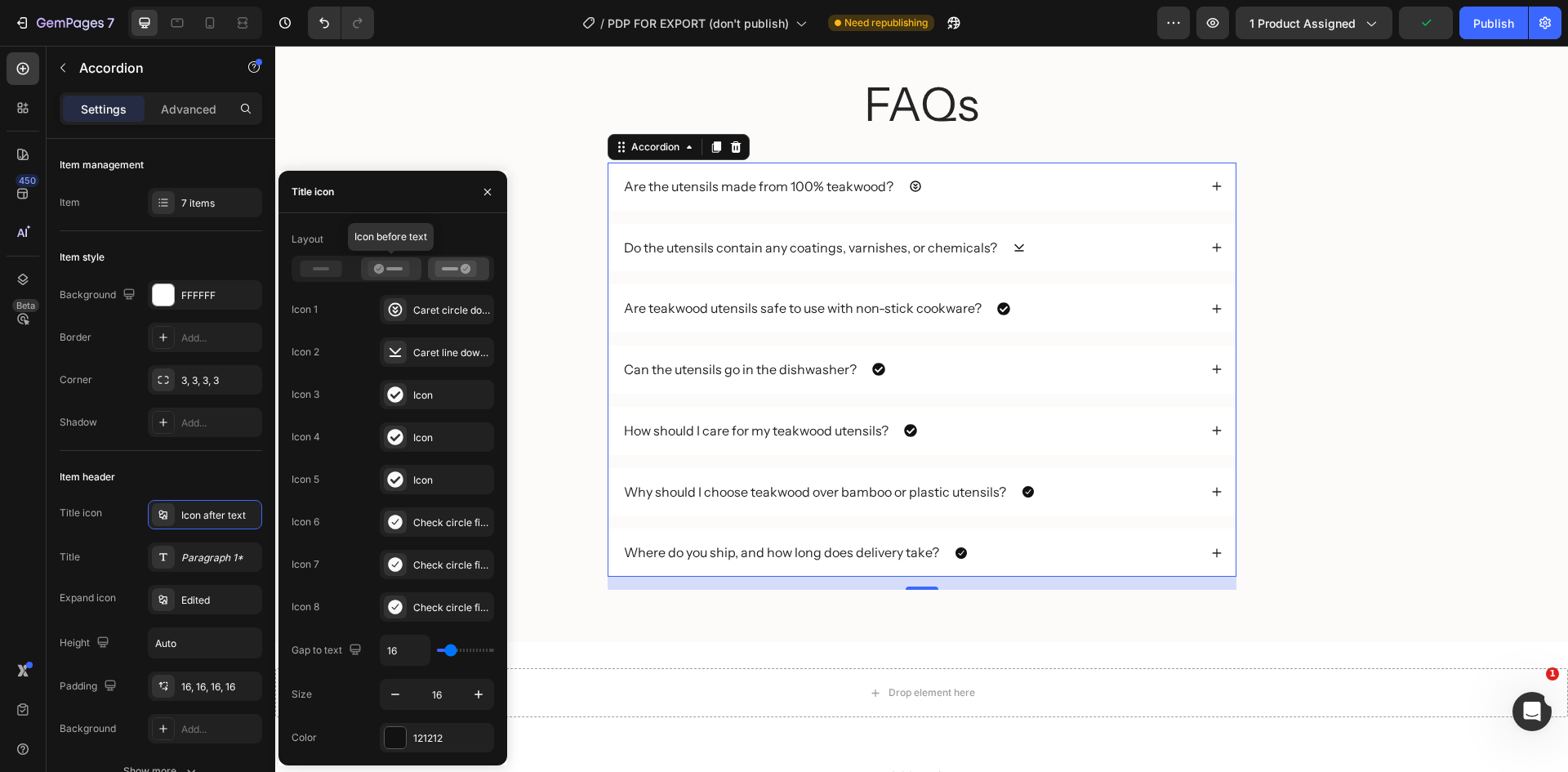
click at [384, 266] on icon at bounding box center [388, 268] width 42 height 16
click at [348, 255] on div "Layout" at bounding box center [393, 254] width 203 height 55
click at [324, 262] on icon at bounding box center [321, 268] width 42 height 16
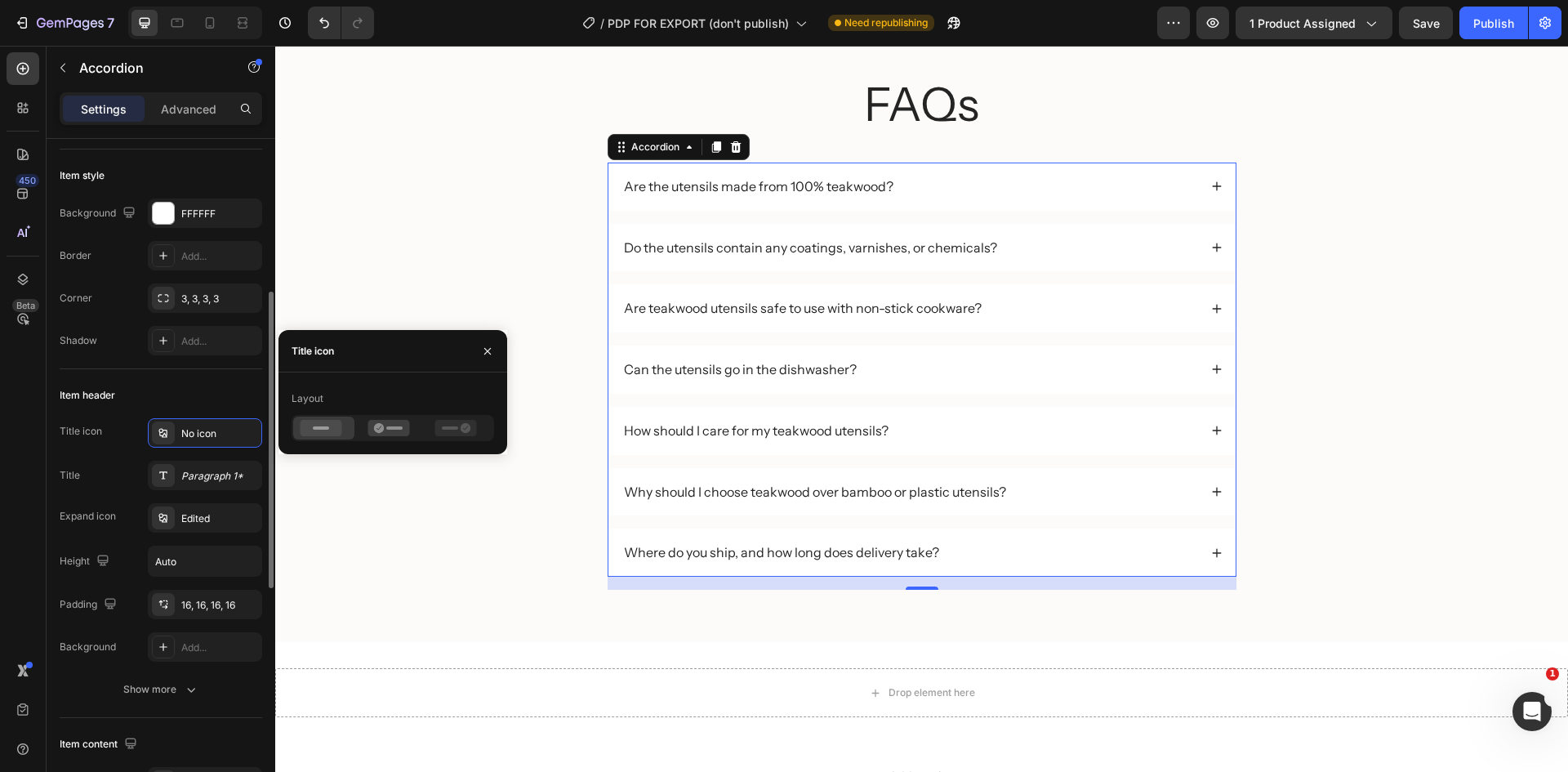
scroll to position [245, 0]
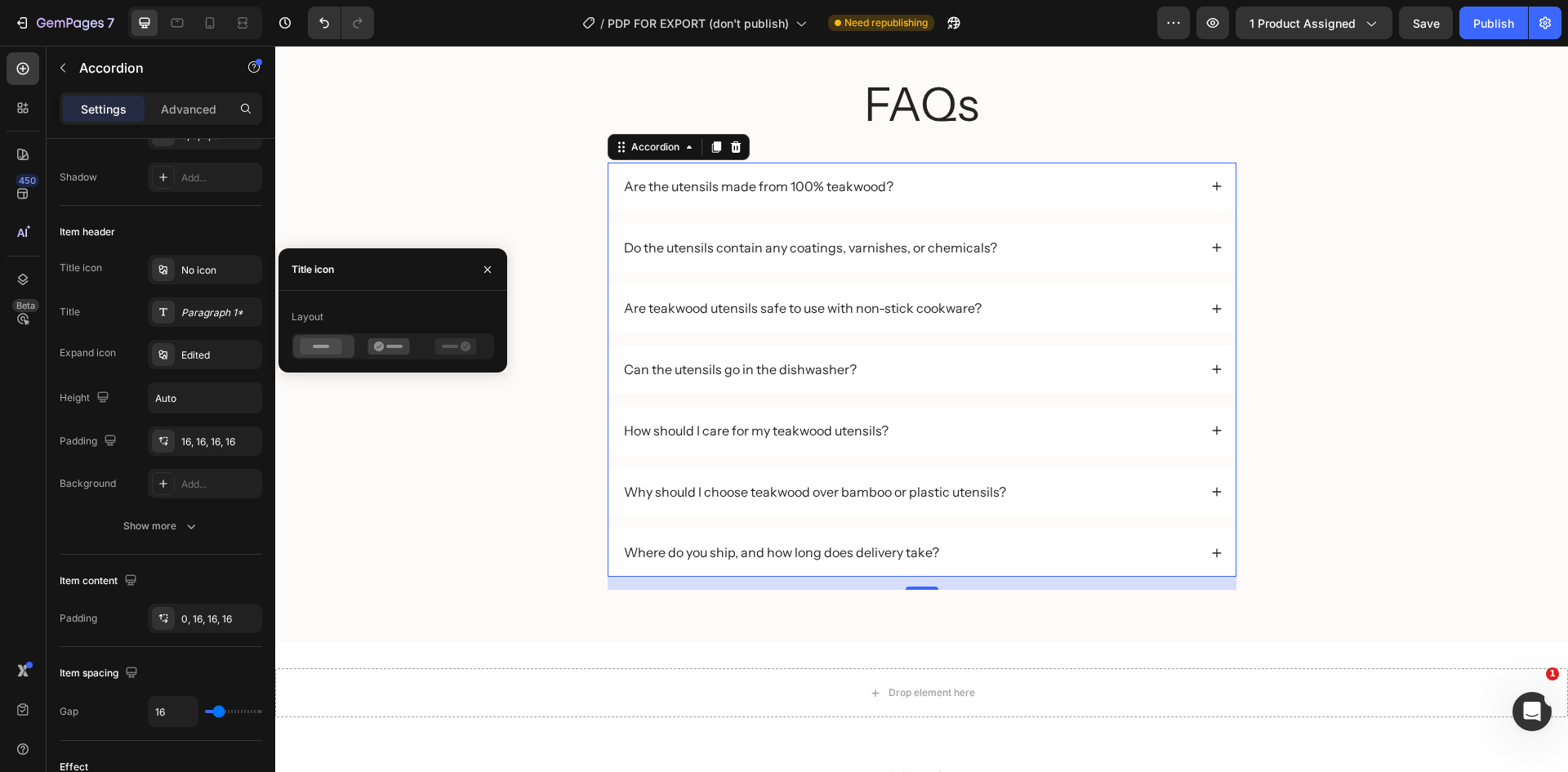
click at [88, 489] on div "Background" at bounding box center [87, 483] width 56 height 14
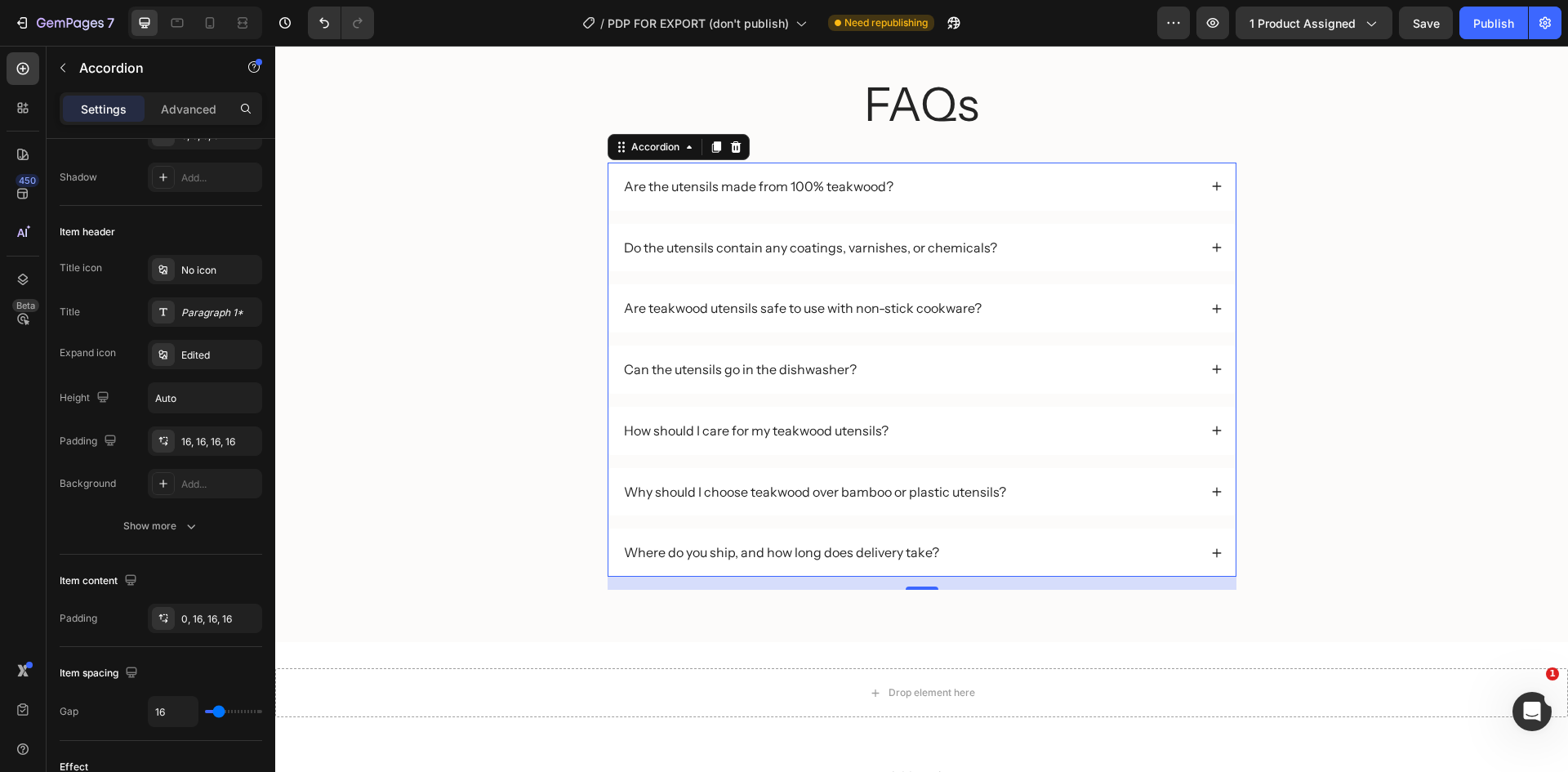
scroll to position [327, 0]
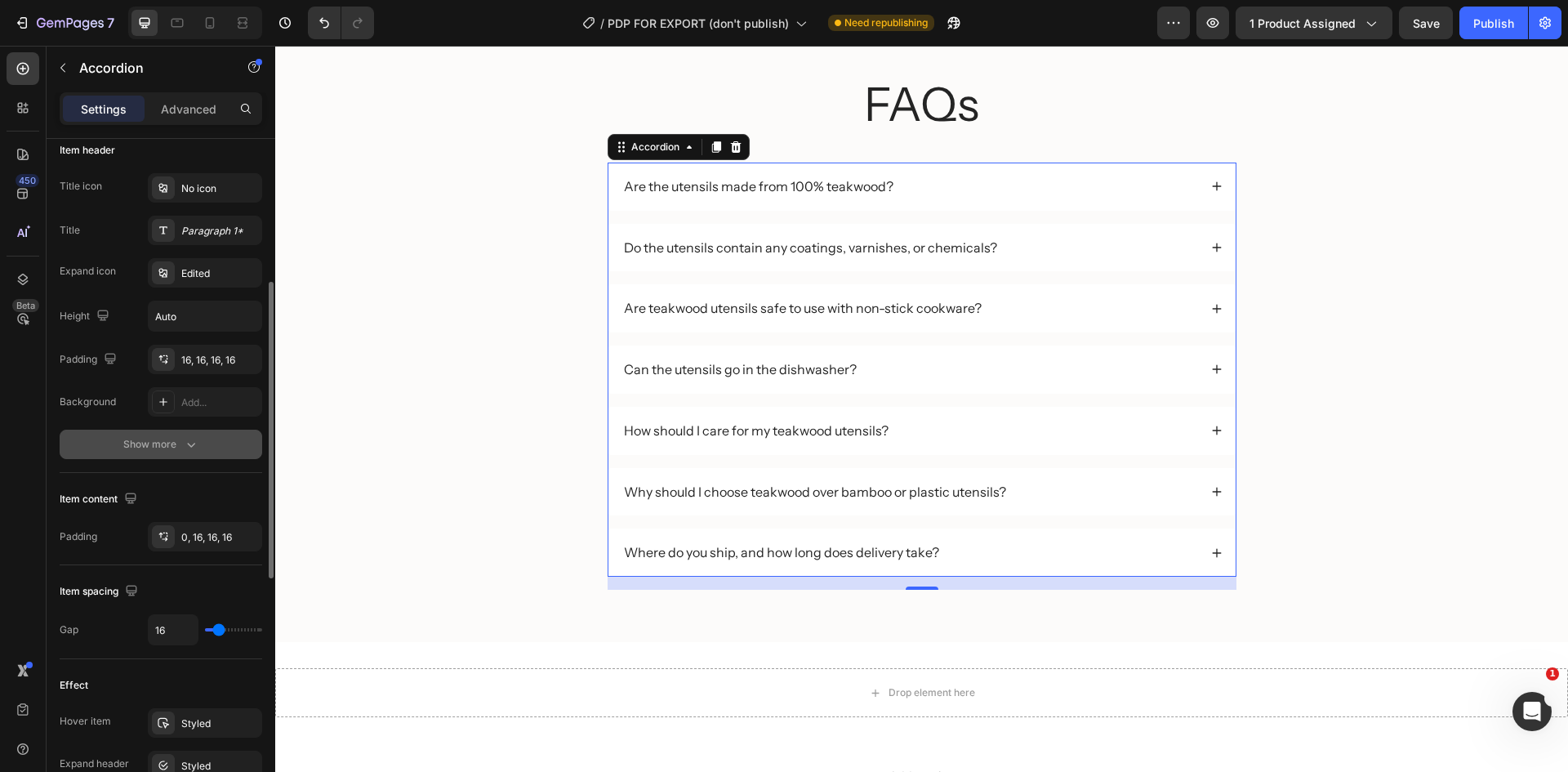
click at [135, 439] on div "Show more" at bounding box center [161, 444] width 76 height 16
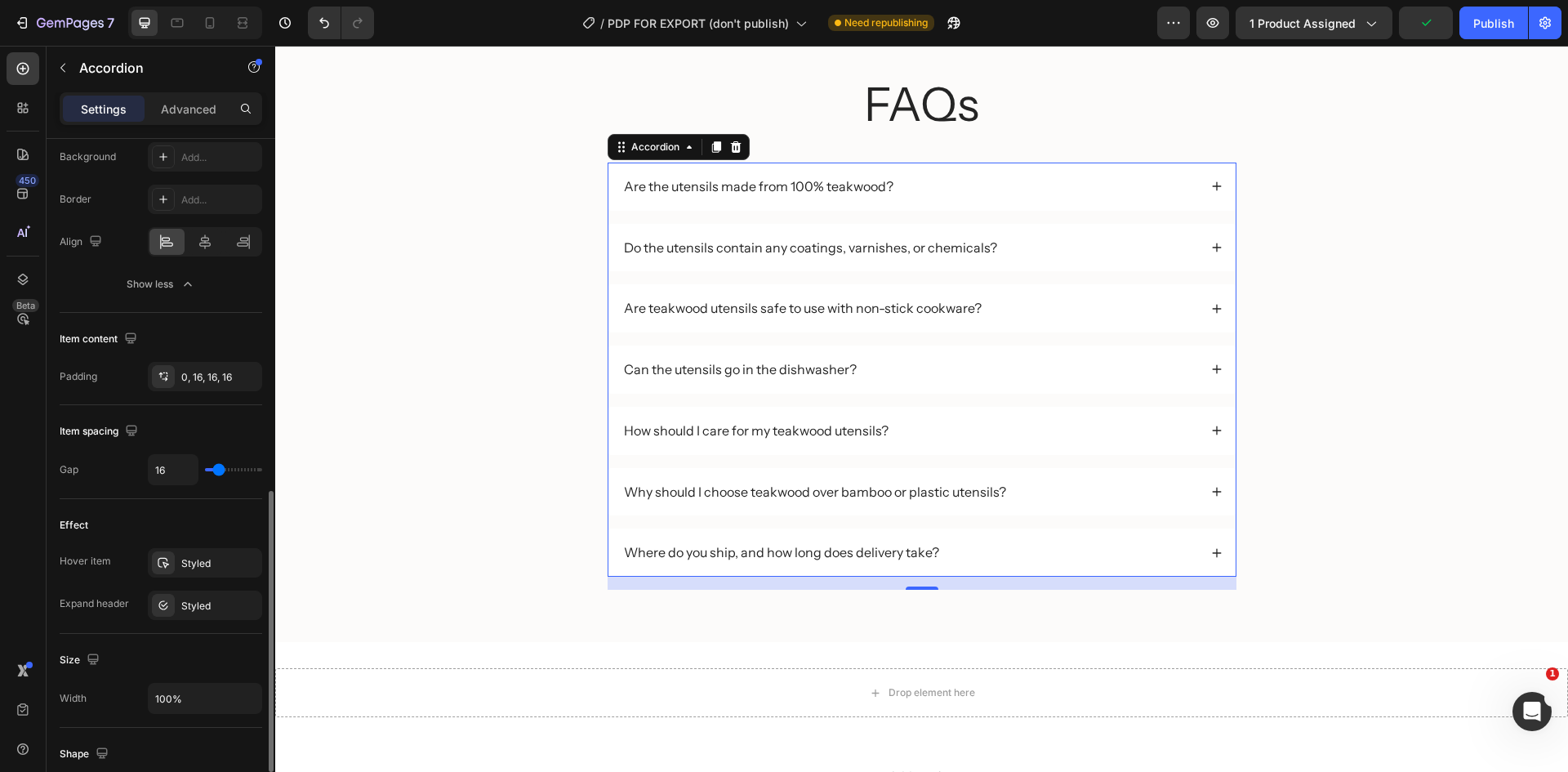
scroll to position [653, 0]
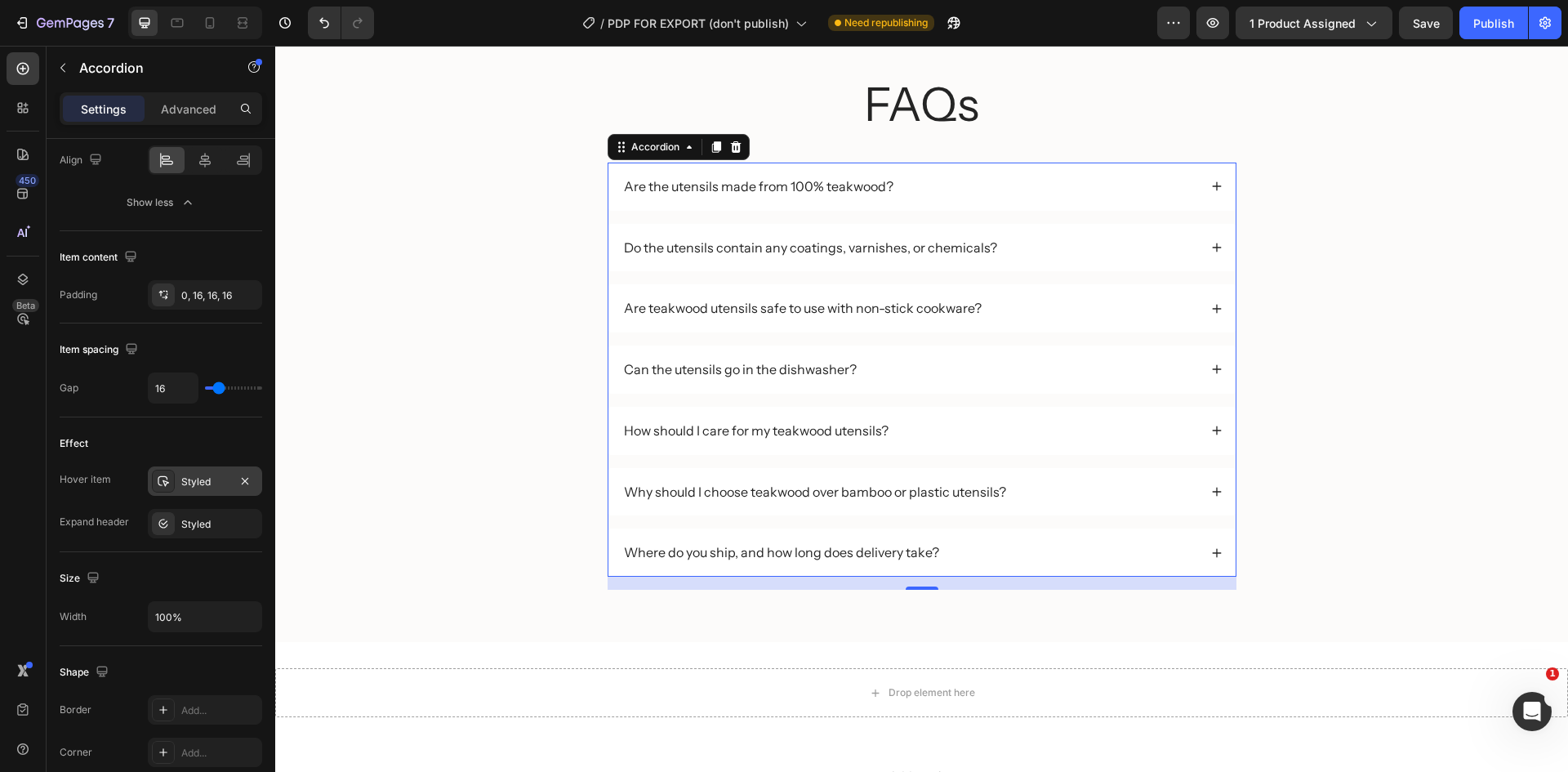
click at [164, 492] on div "Styled" at bounding box center [204, 481] width 115 height 30
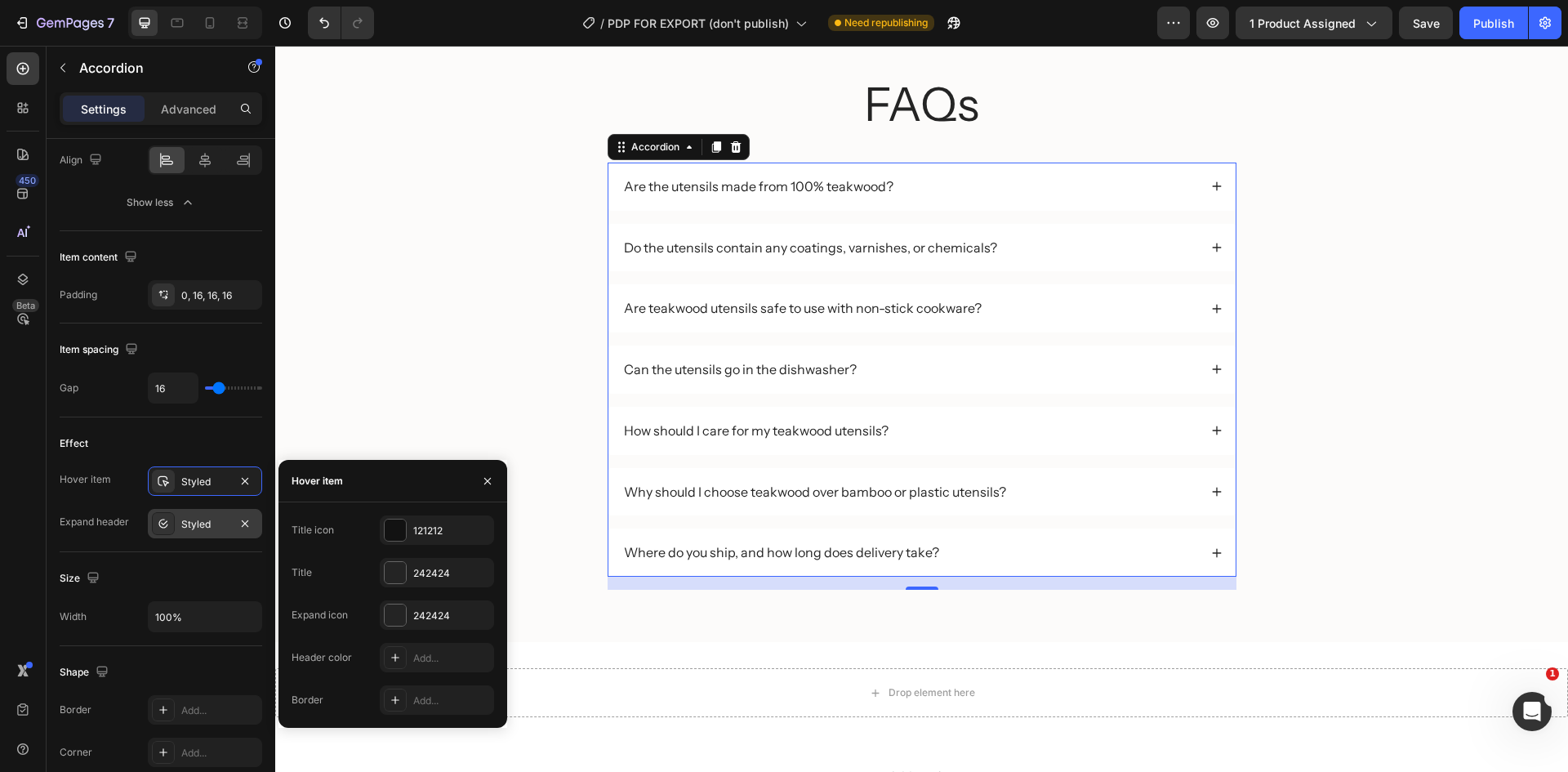
click at [163, 530] on div at bounding box center [163, 523] width 23 height 23
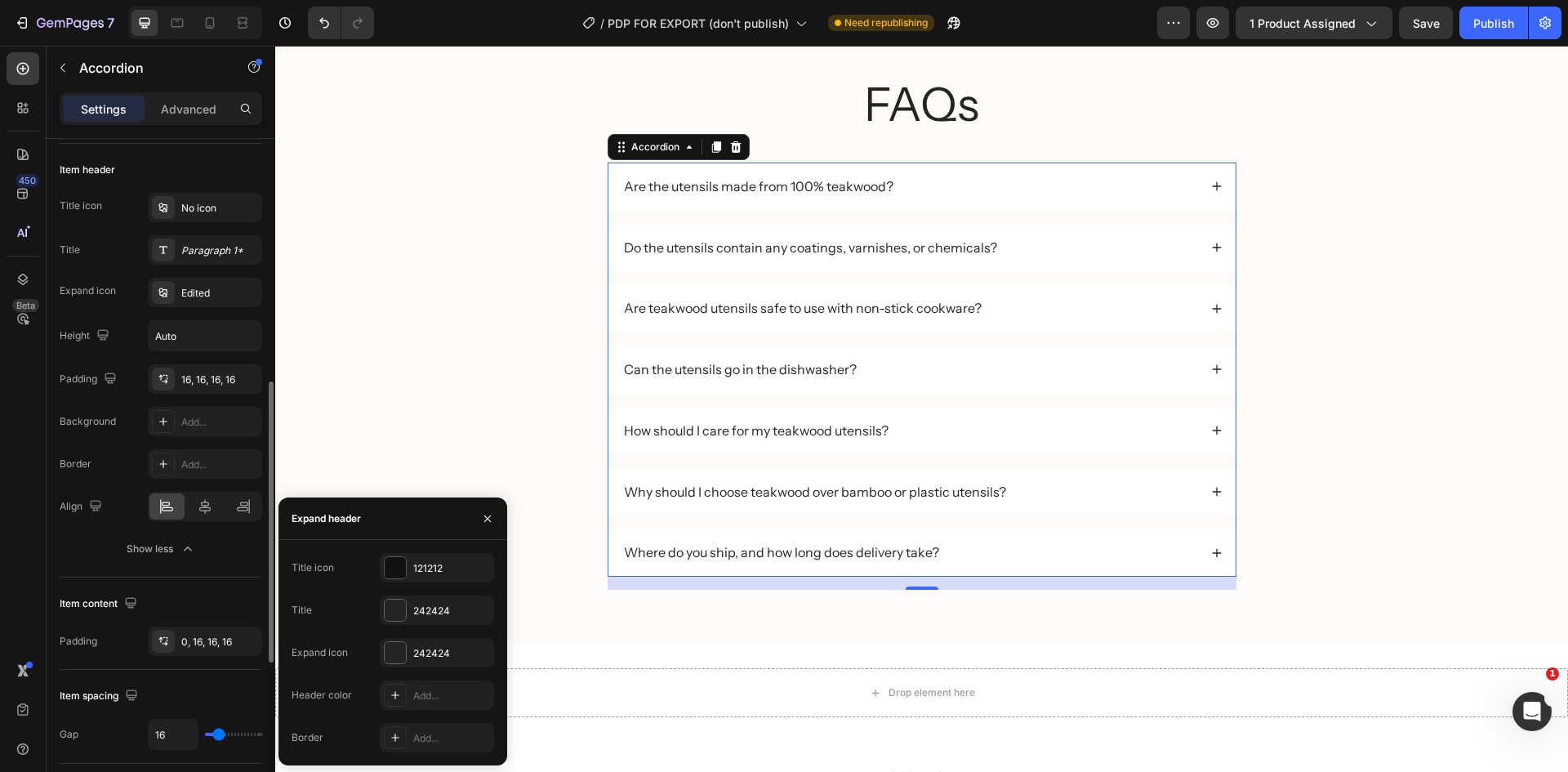
scroll to position [226, 0]
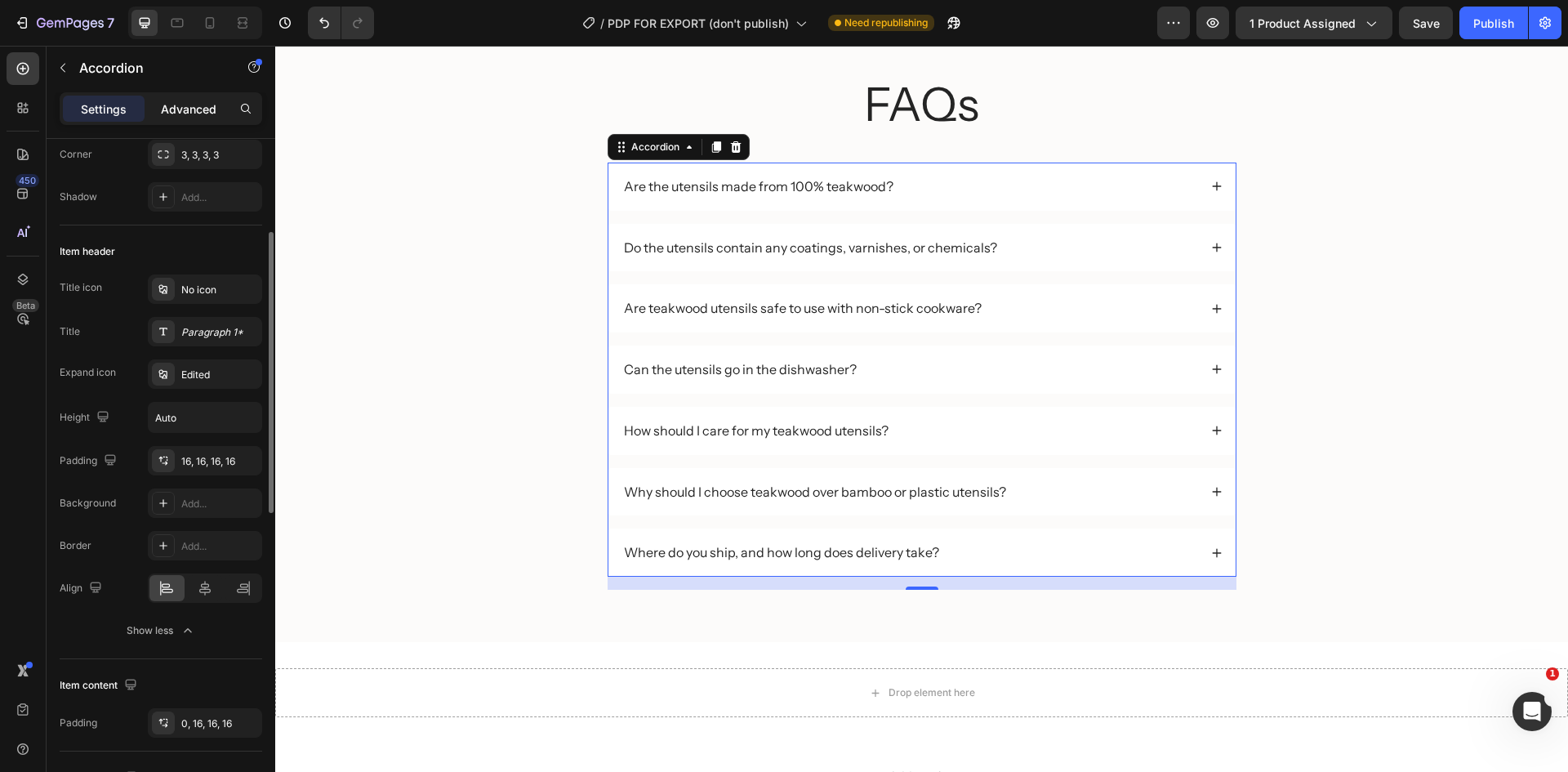
click at [174, 109] on p "Advanced" at bounding box center [188, 109] width 55 height 17
type input "100%"
type input "100"
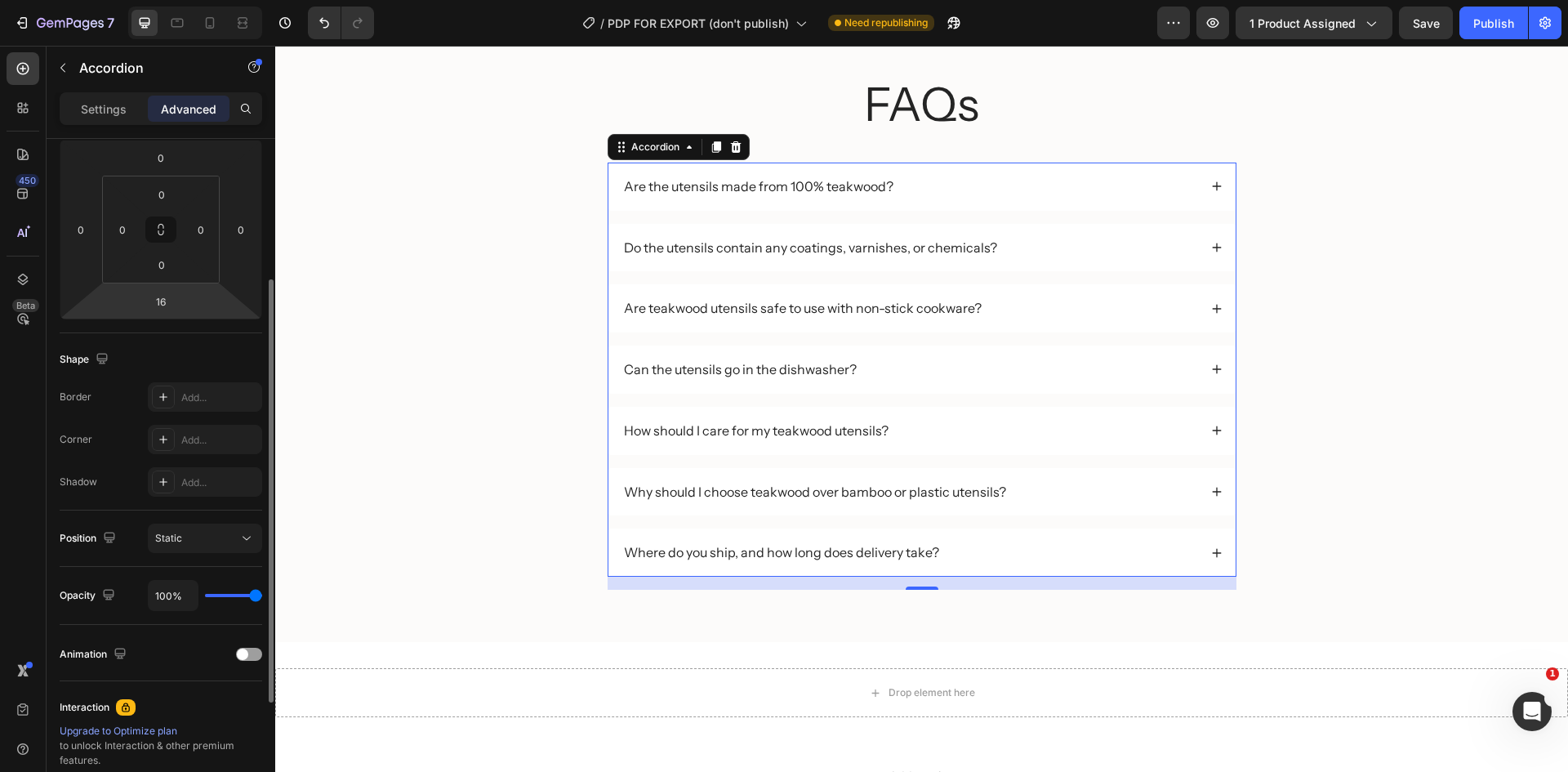
scroll to position [389, 0]
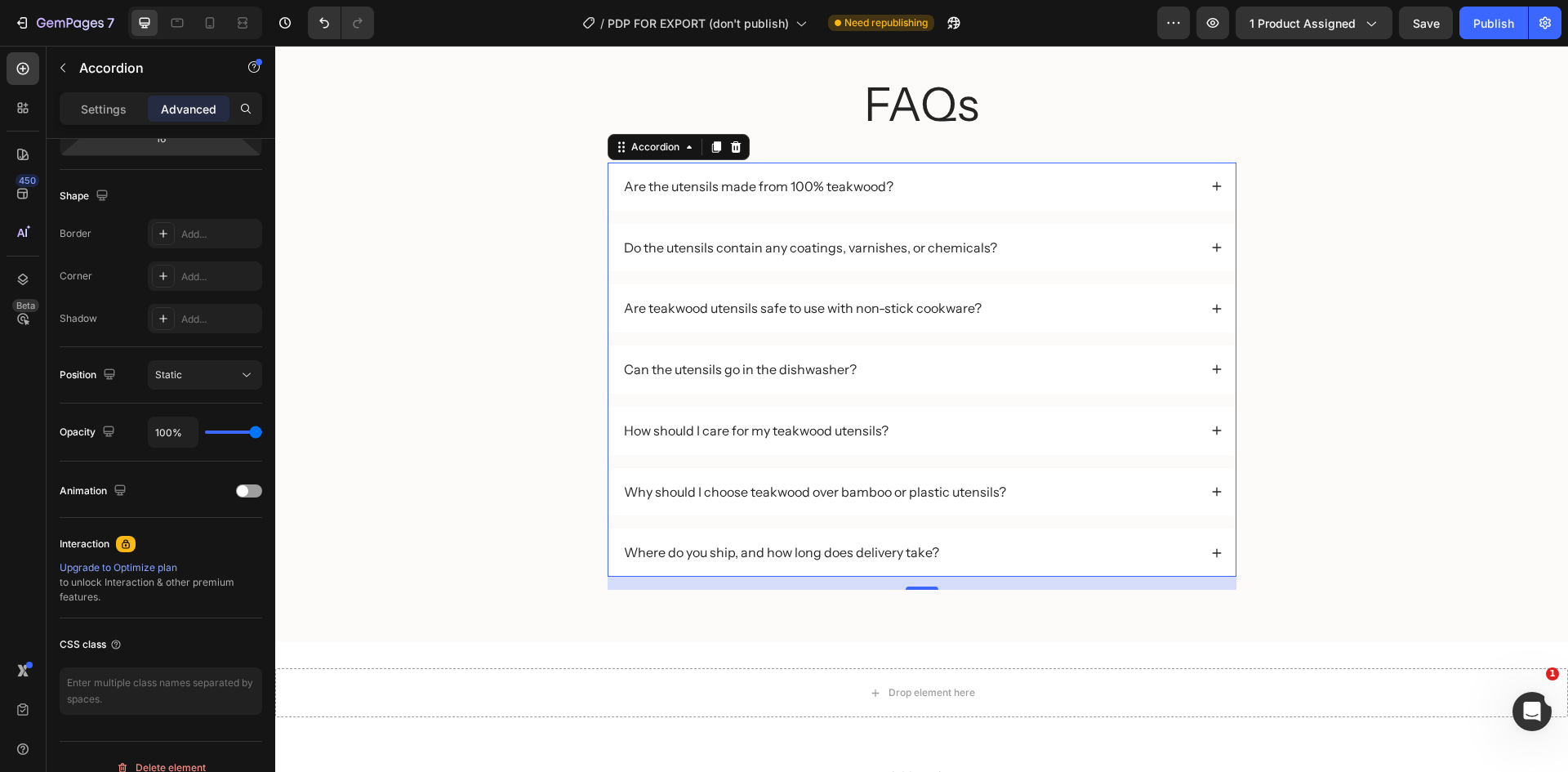
click at [1204, 182] on div "Are the utensils made from 100% teakwood?" at bounding box center [921, 187] width 627 height 48
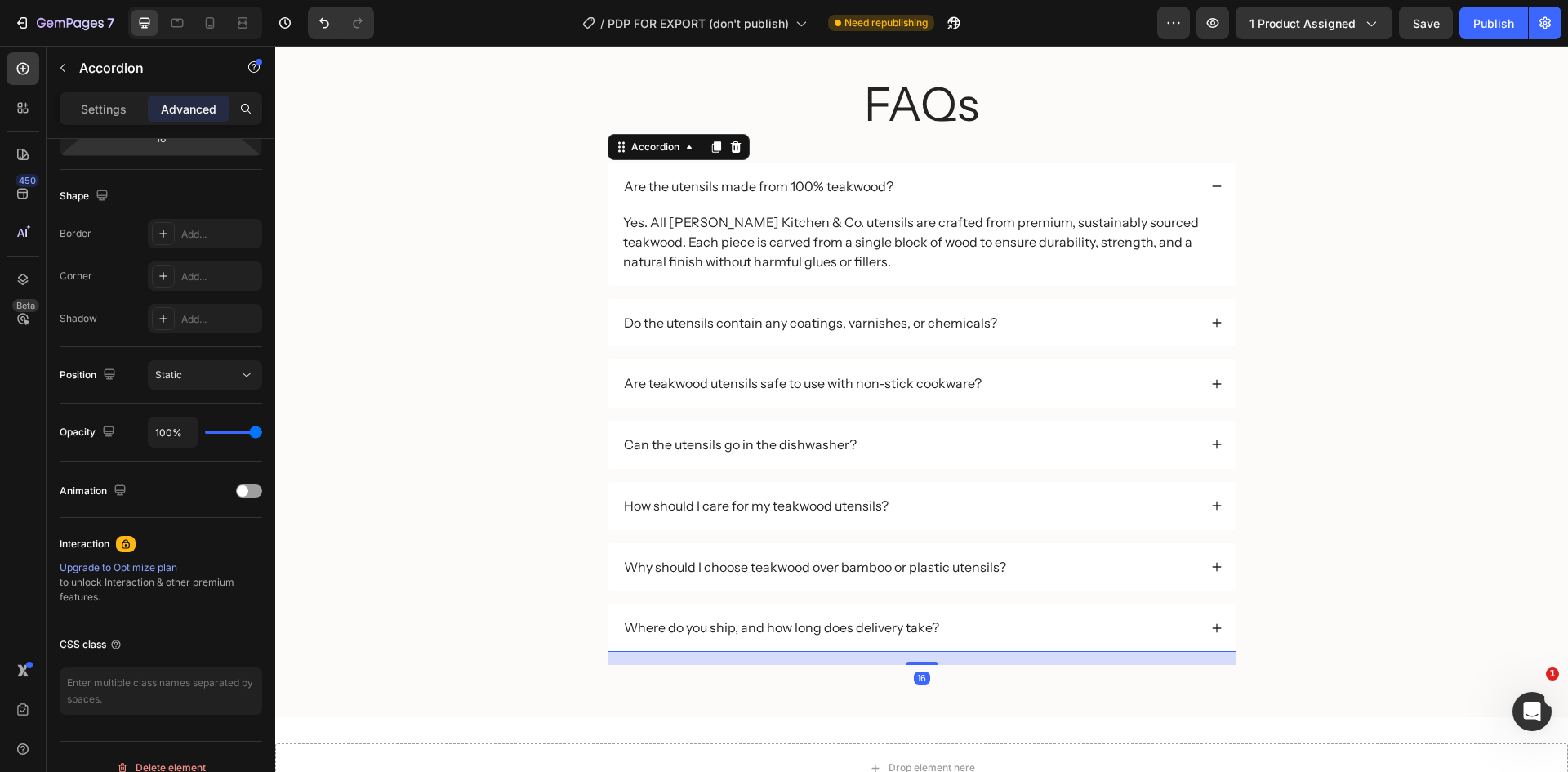
click at [1204, 182] on div "Are the utensils made from 100% teakwood?" at bounding box center [921, 187] width 627 height 48
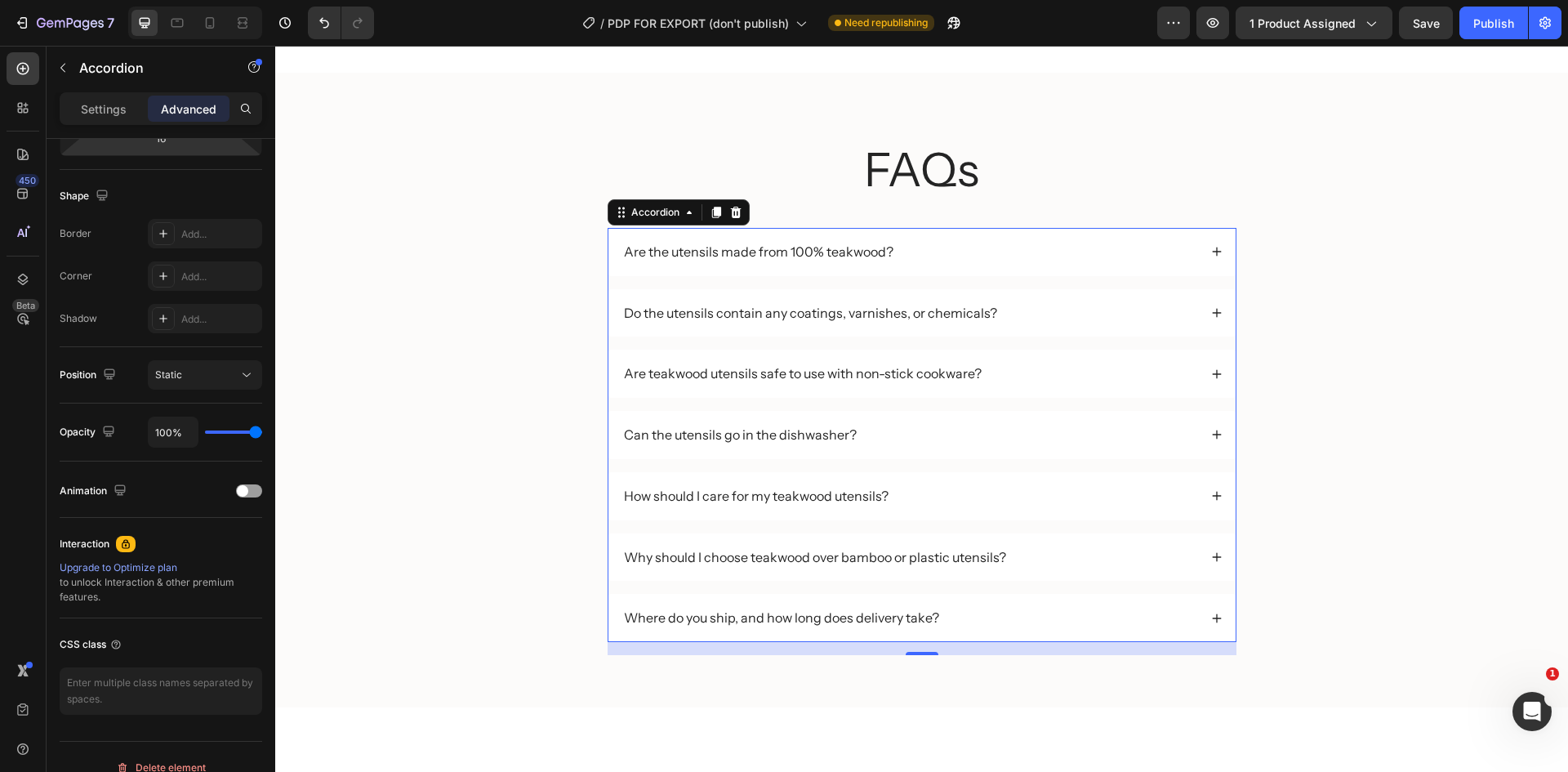
scroll to position [3068, 0]
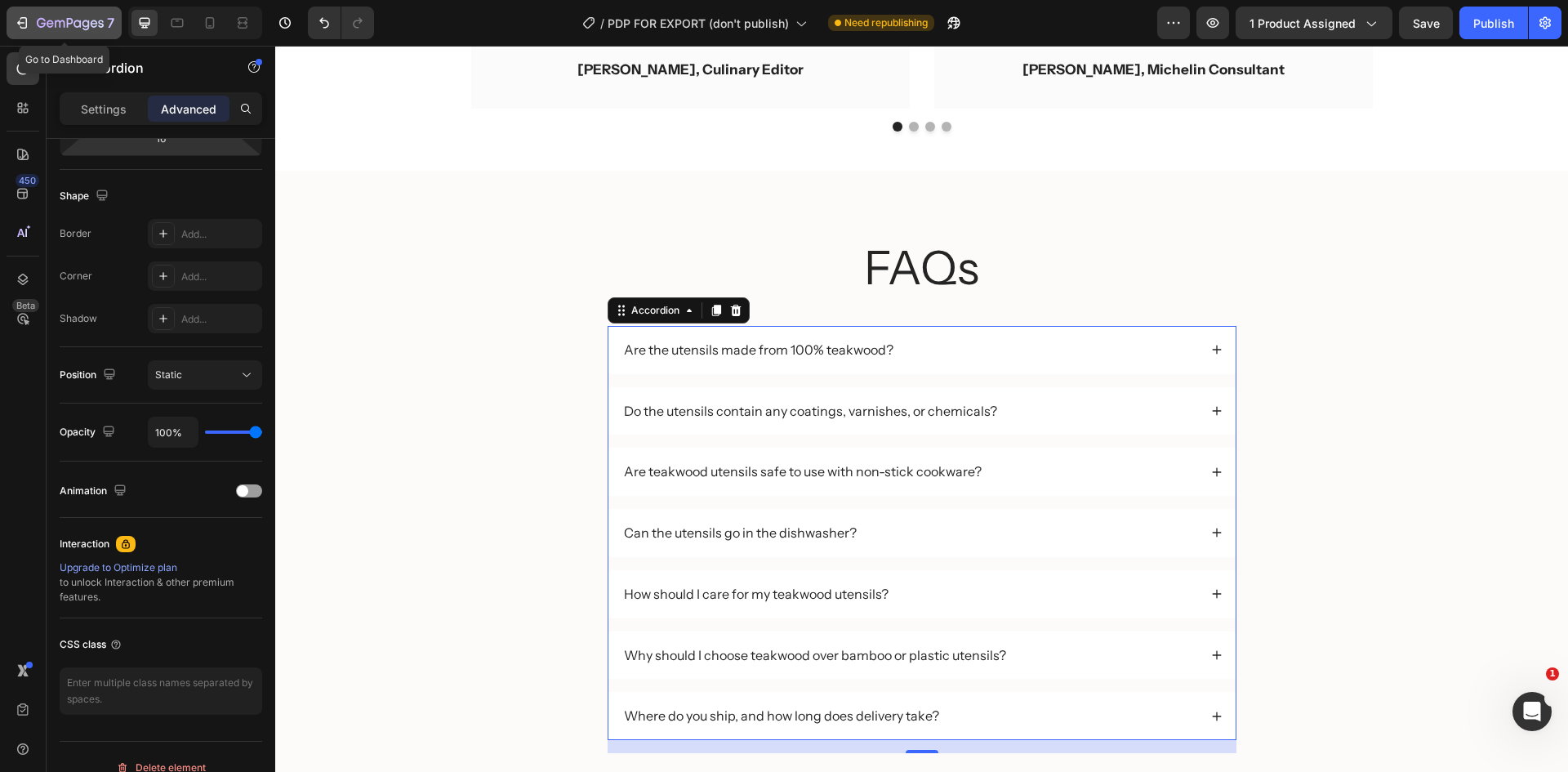
click at [25, 17] on icon "button" at bounding box center [24, 22] width 8 height 11
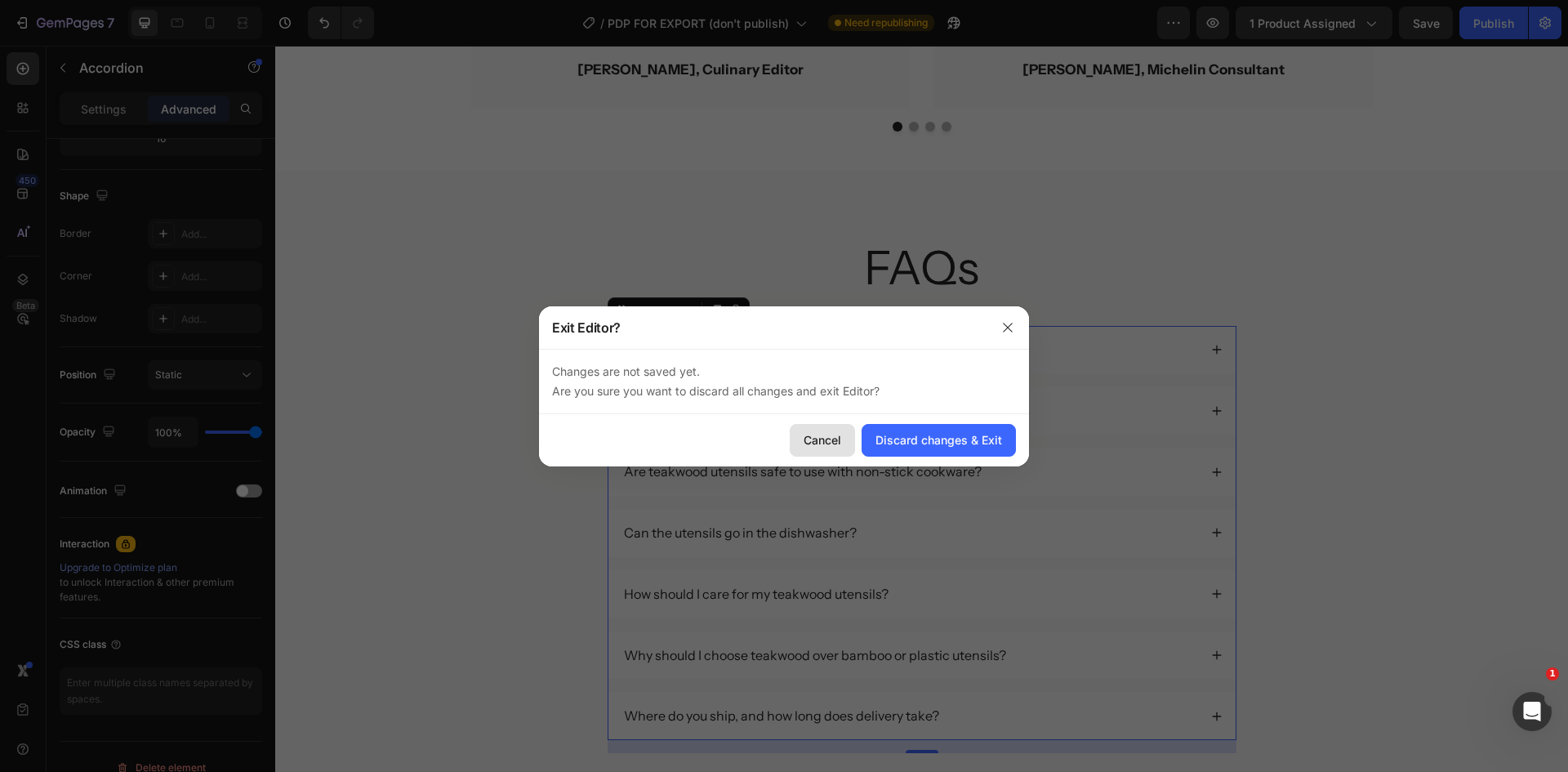
click at [802, 439] on button "Cancel" at bounding box center [822, 440] width 65 height 33
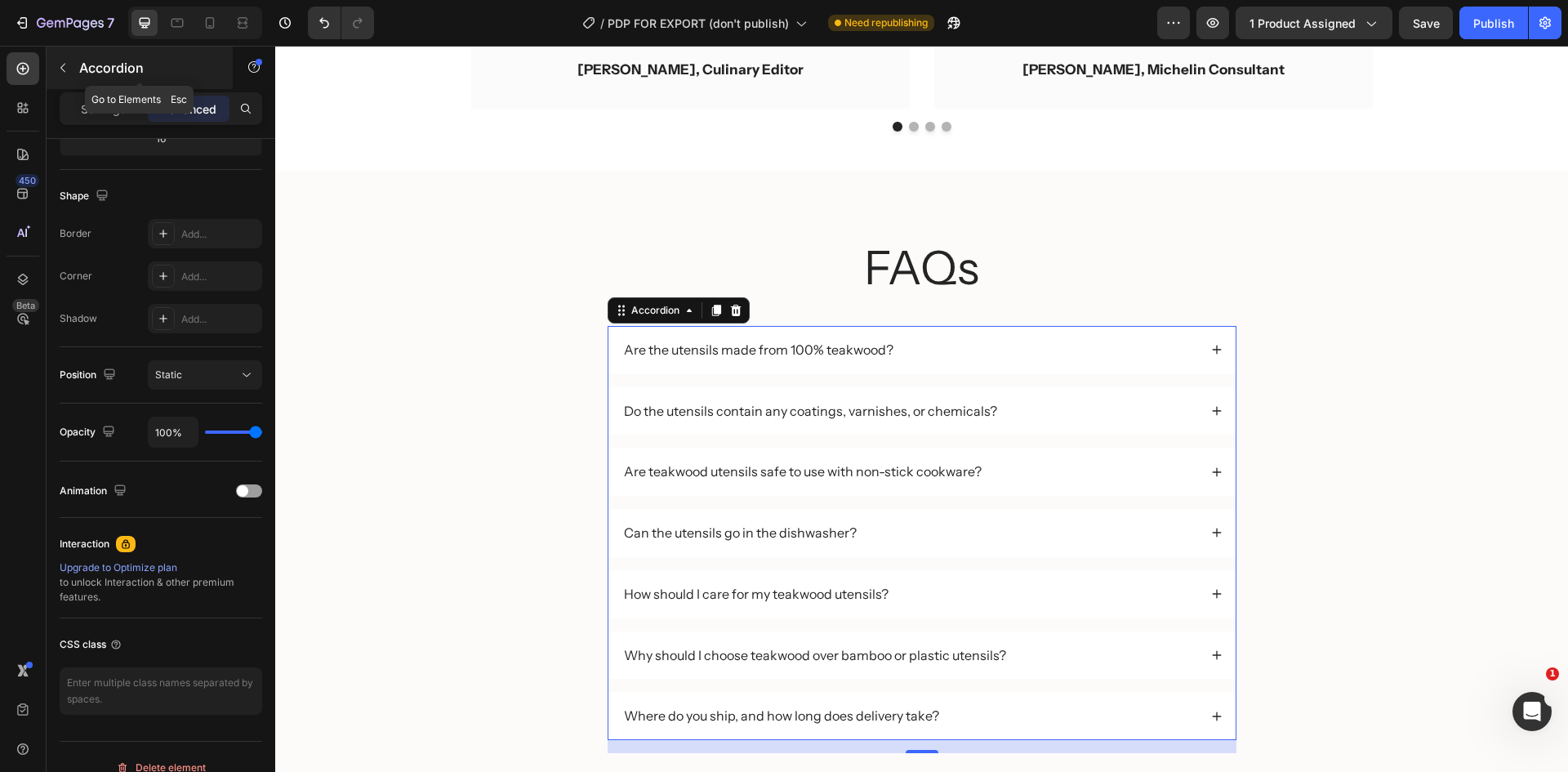
click at [70, 70] on button "button" at bounding box center [63, 67] width 26 height 26
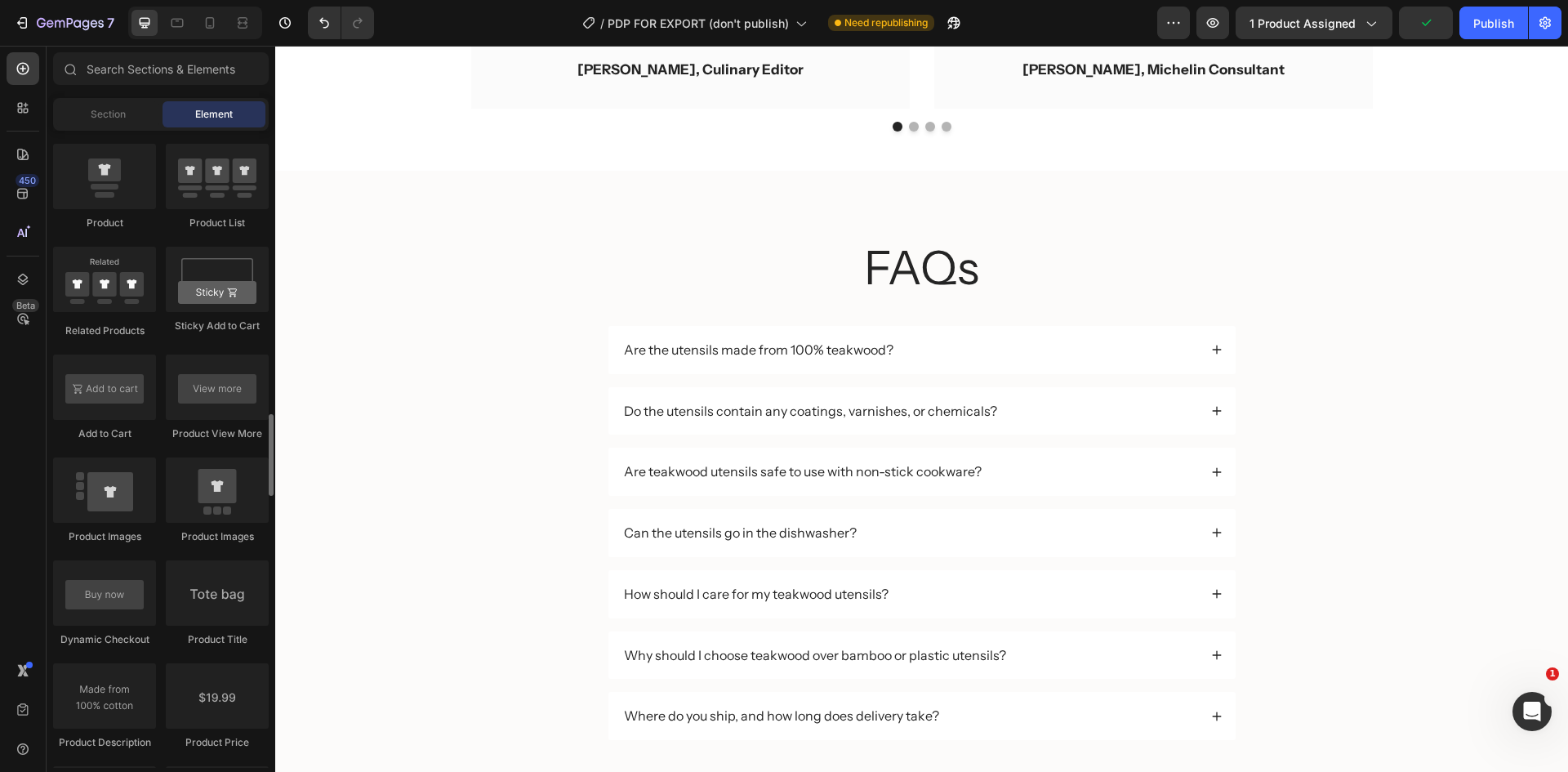
scroll to position [1878, 0]
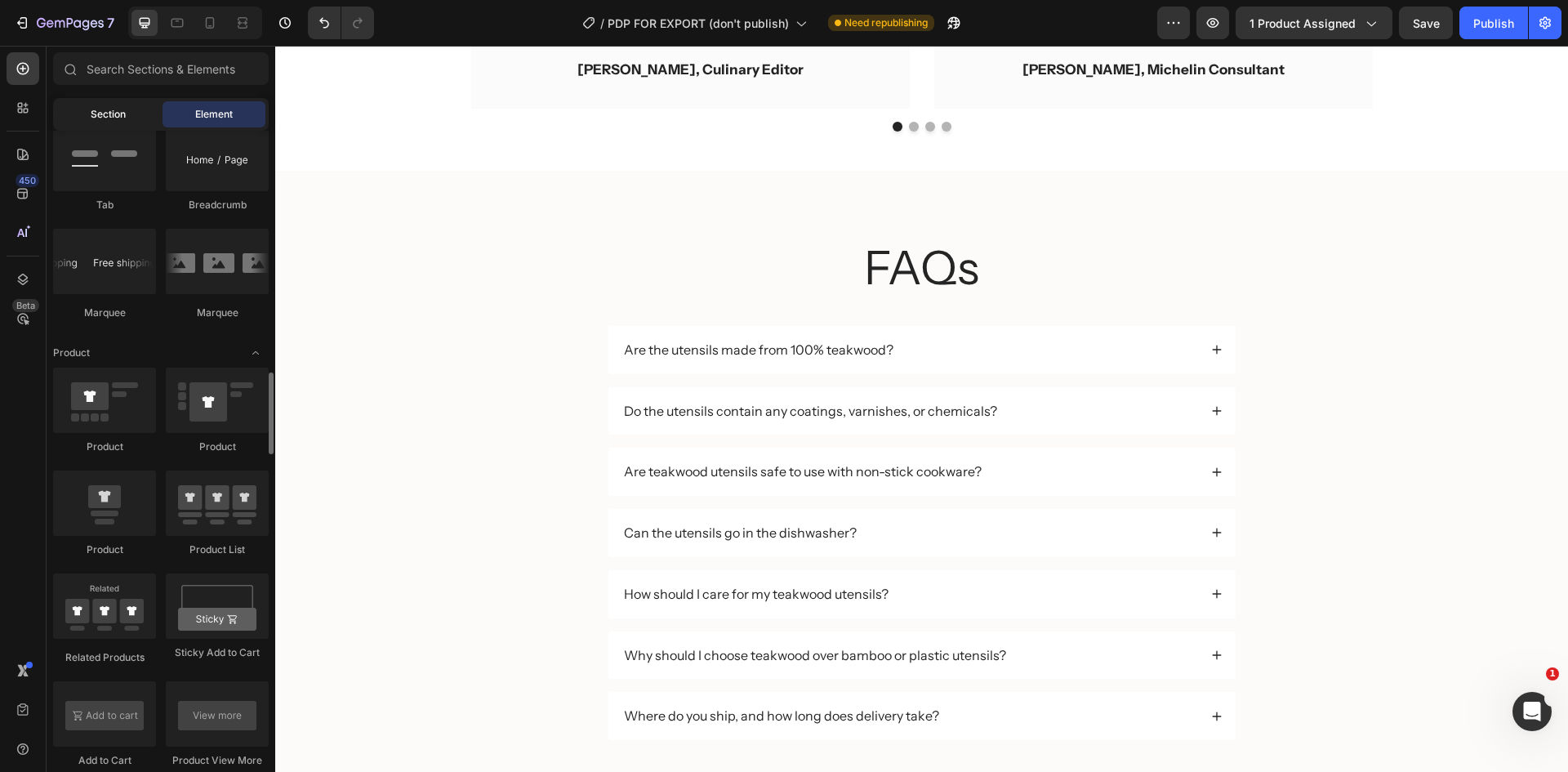
click at [109, 126] on div "Section" at bounding box center [107, 114] width 103 height 26
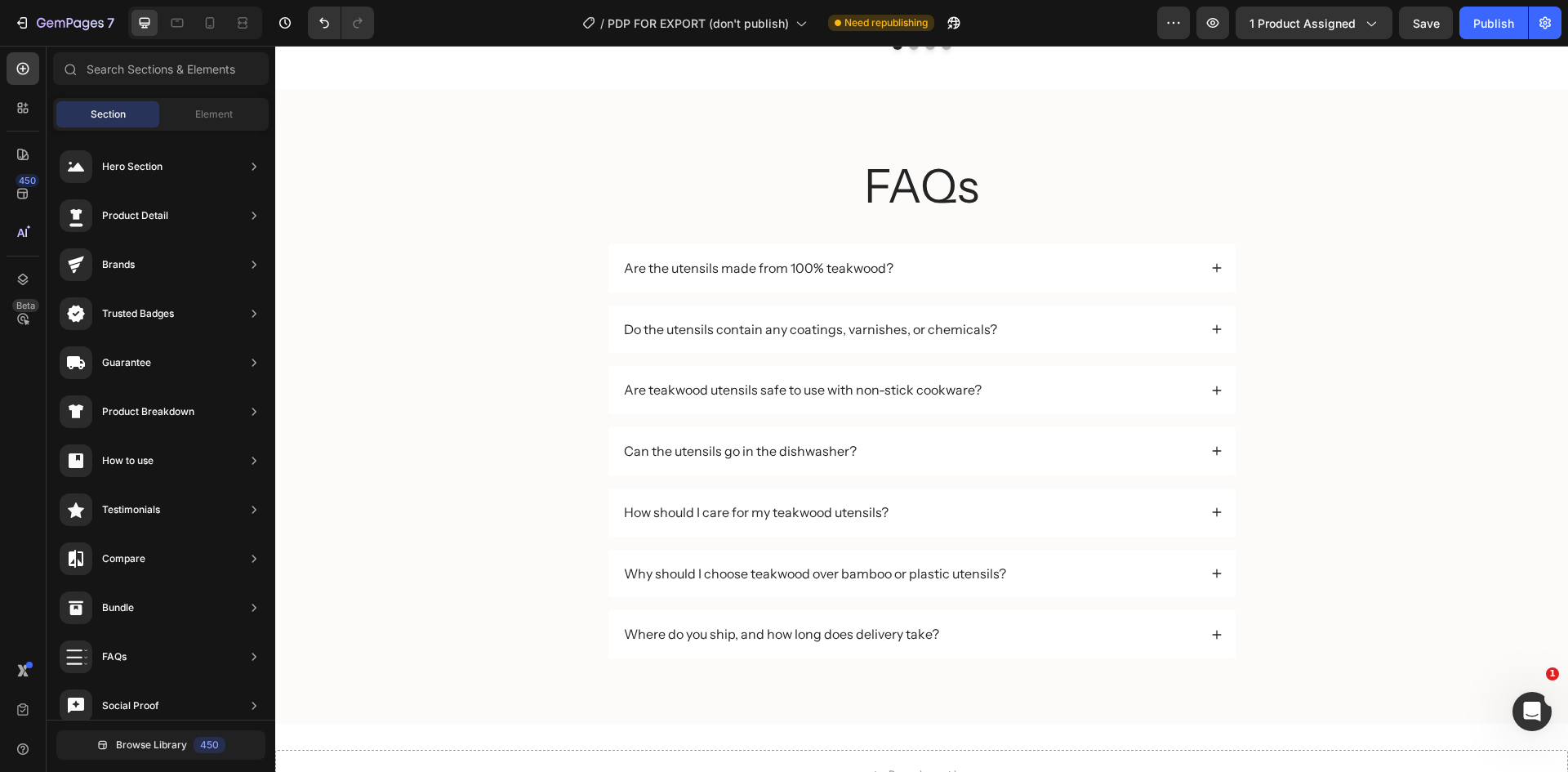
scroll to position [0, 0]
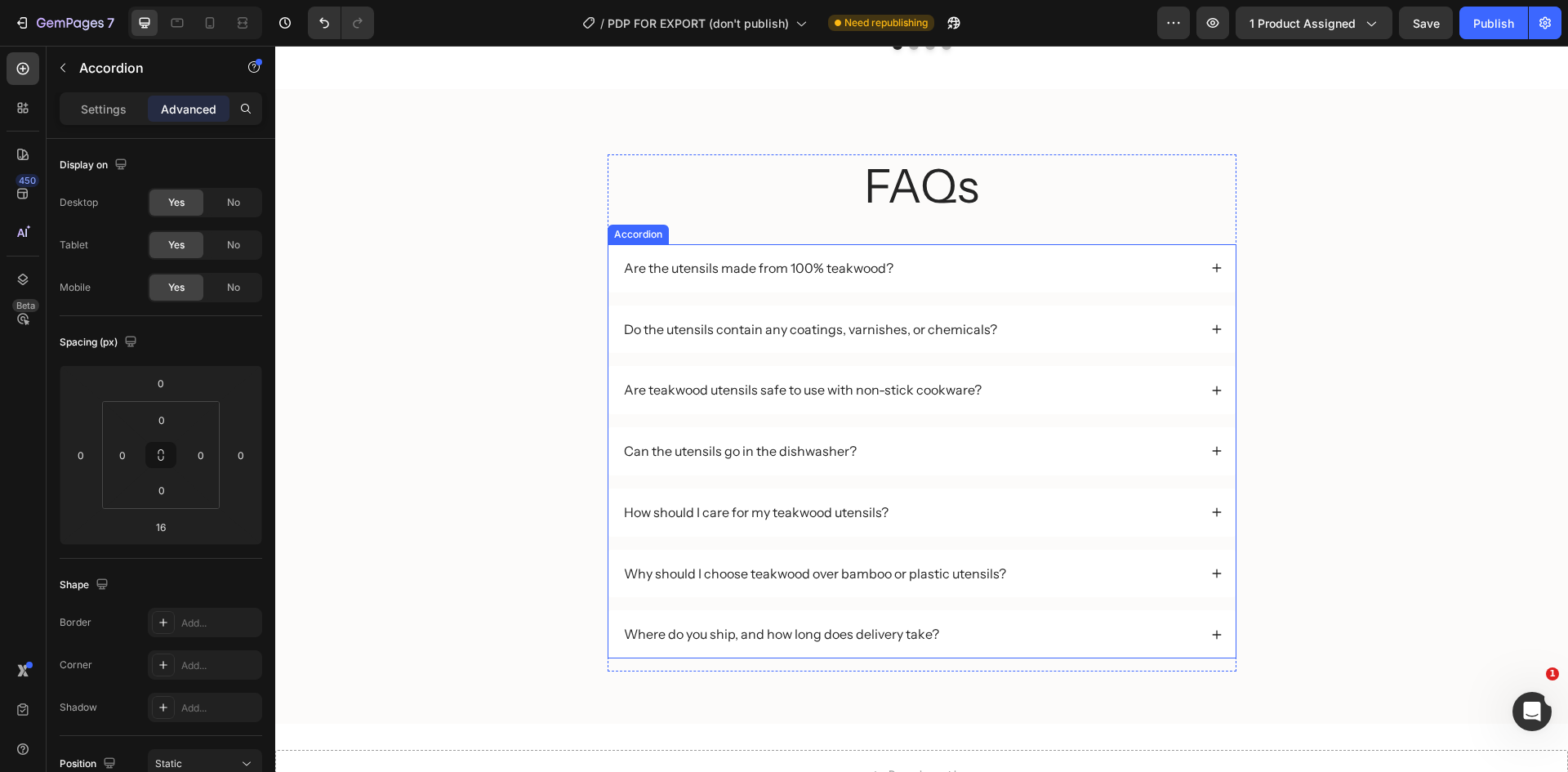
click at [1141, 249] on div "Are the utensils made from 100% teakwood?" at bounding box center [921, 268] width 627 height 48
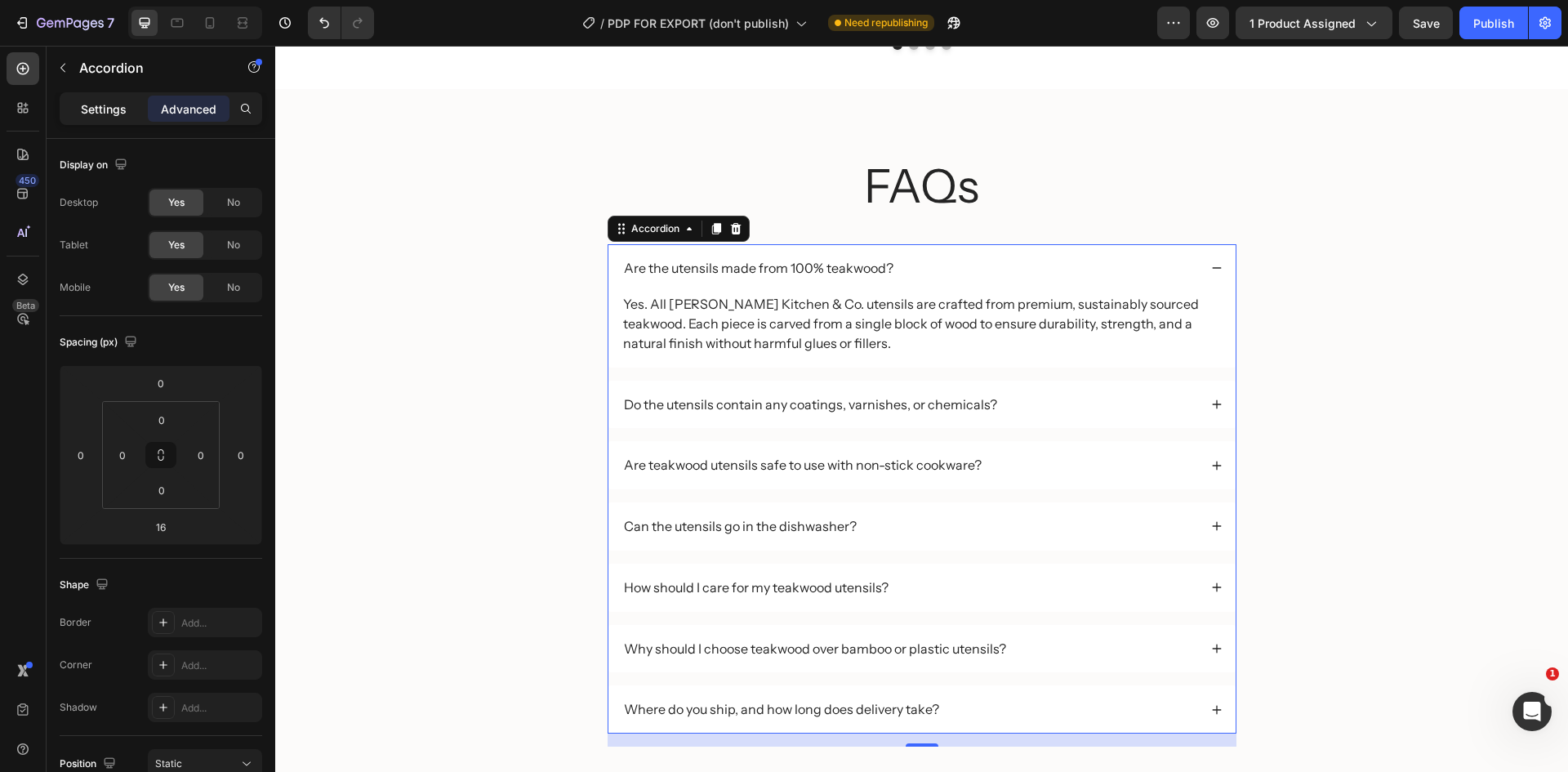
click at [92, 103] on p "Settings" at bounding box center [104, 109] width 46 height 17
type input "16"
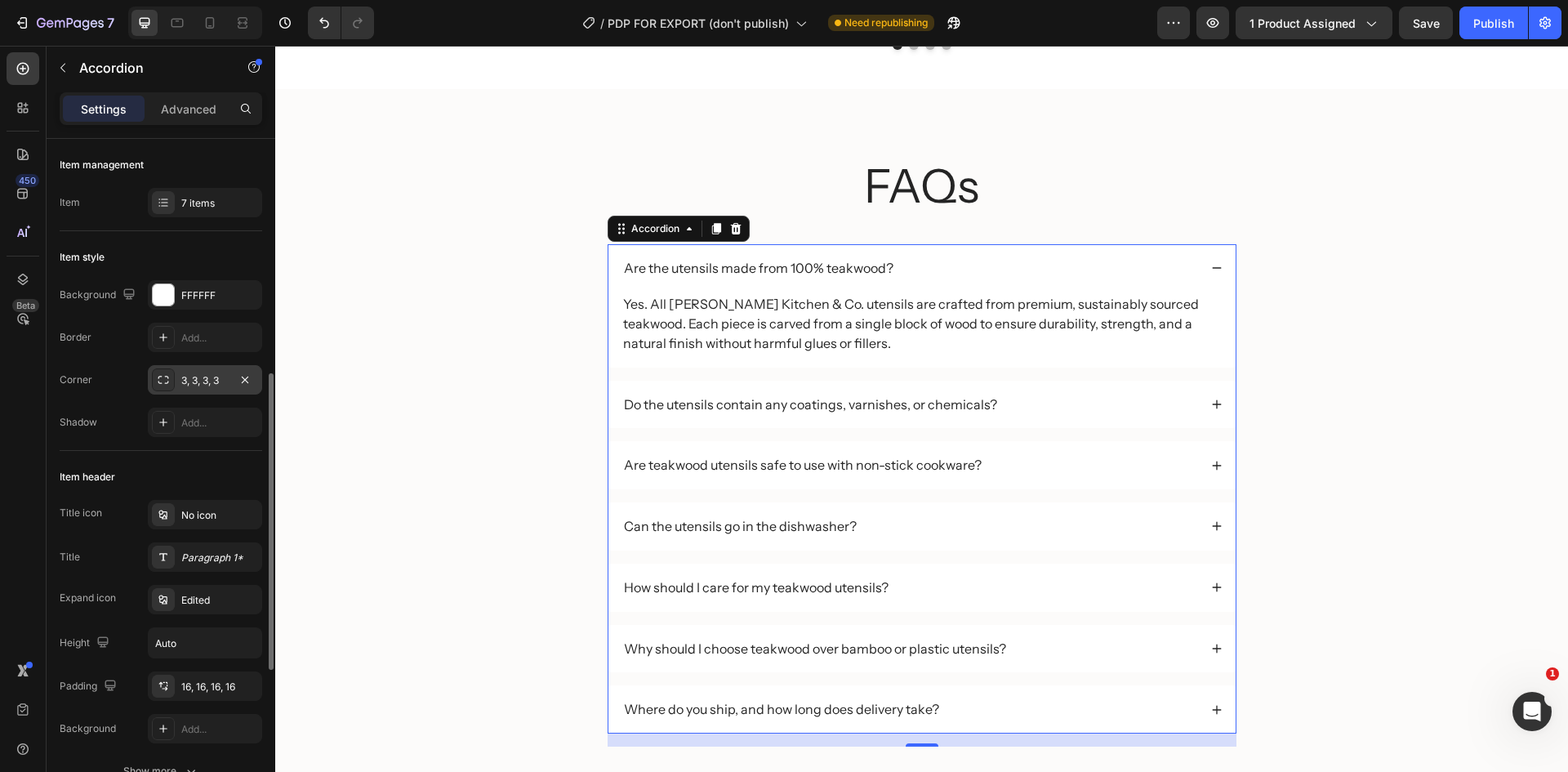
scroll to position [164, 0]
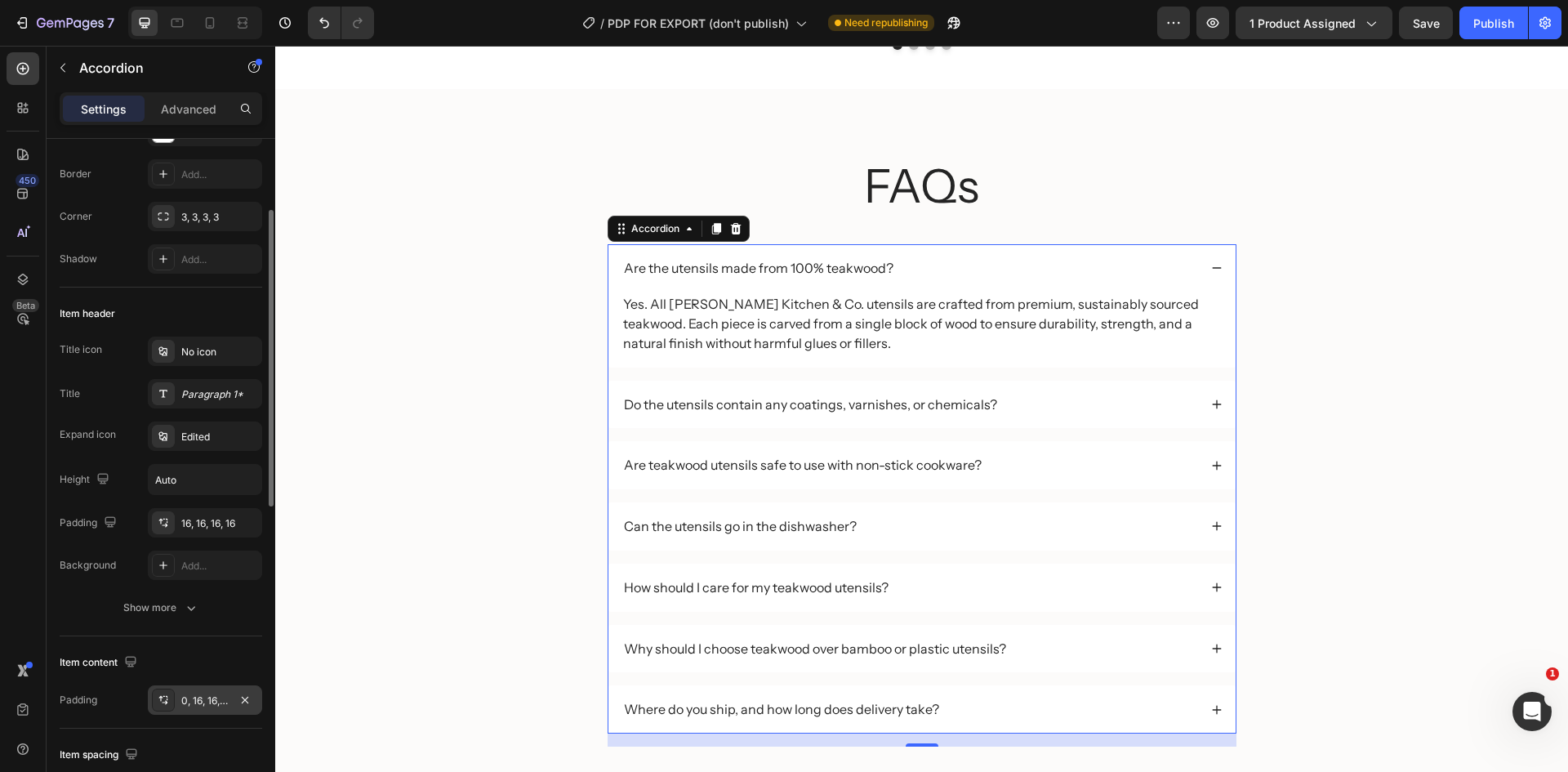
click at [218, 694] on div "0, 16, 16, 16" at bounding box center [205, 700] width 48 height 14
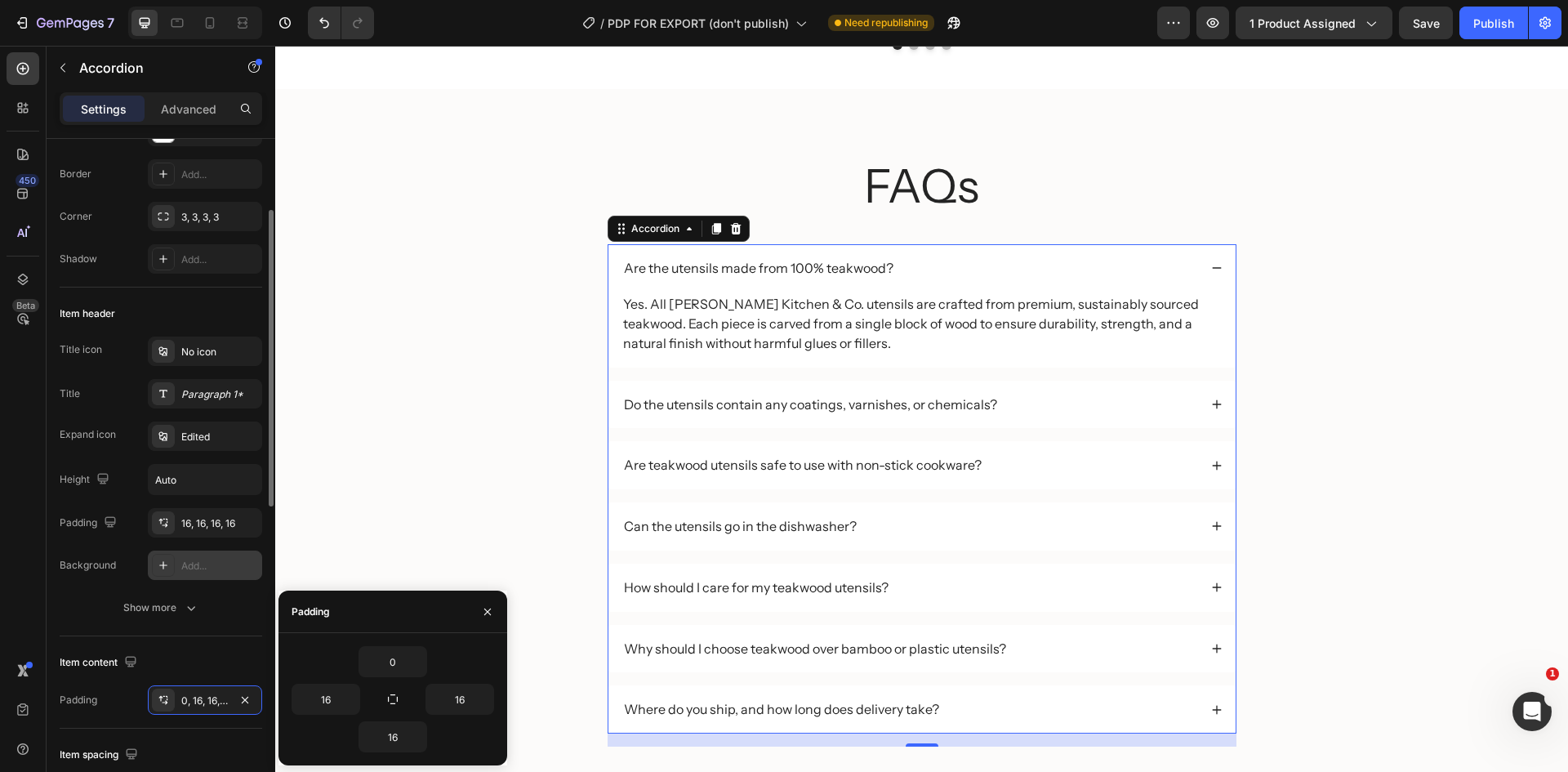
scroll to position [245, 0]
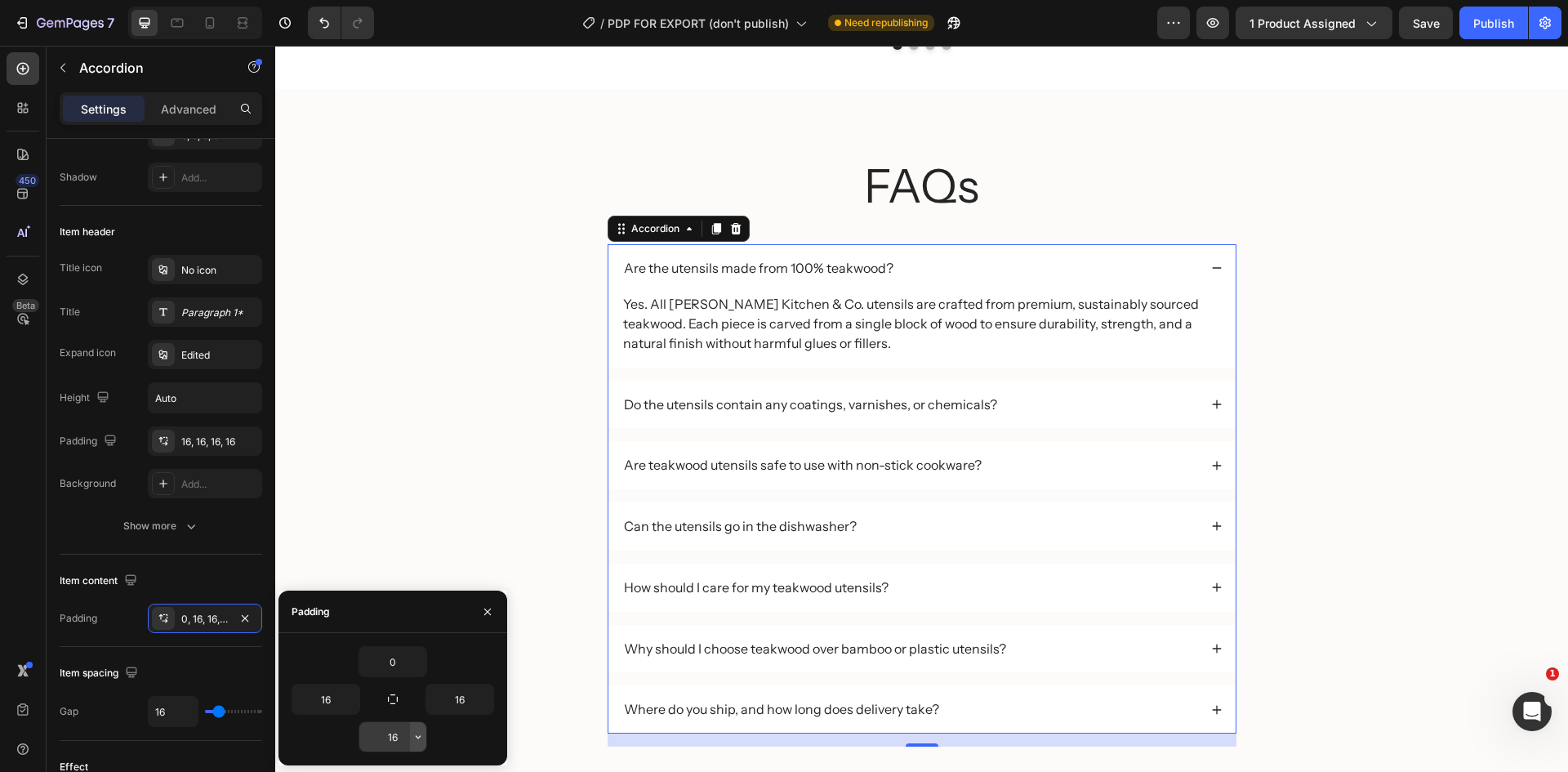
click at [412, 728] on button "button" at bounding box center [417, 736] width 16 height 30
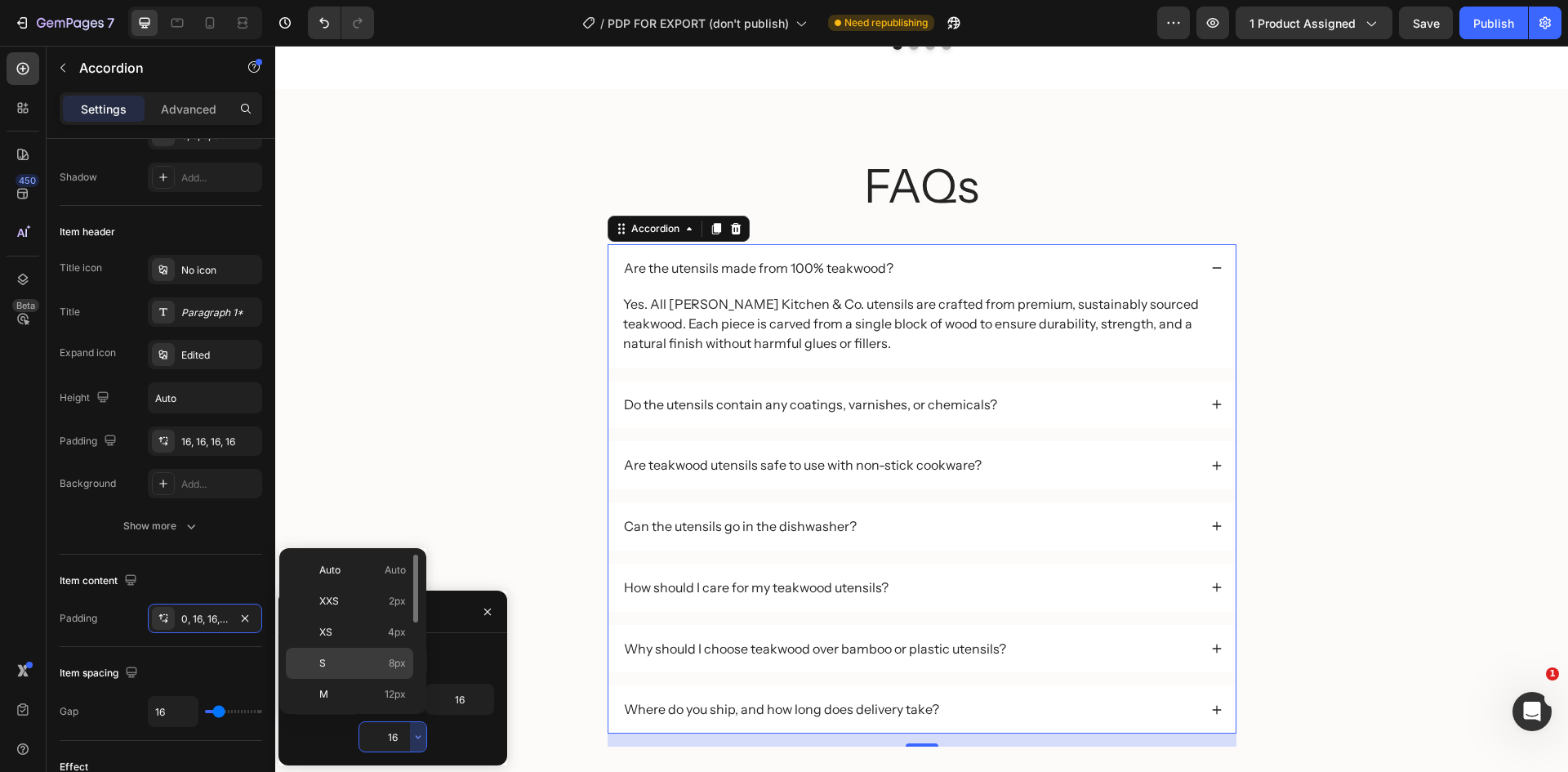
click at [349, 656] on p "S 8px" at bounding box center [362, 663] width 87 height 14
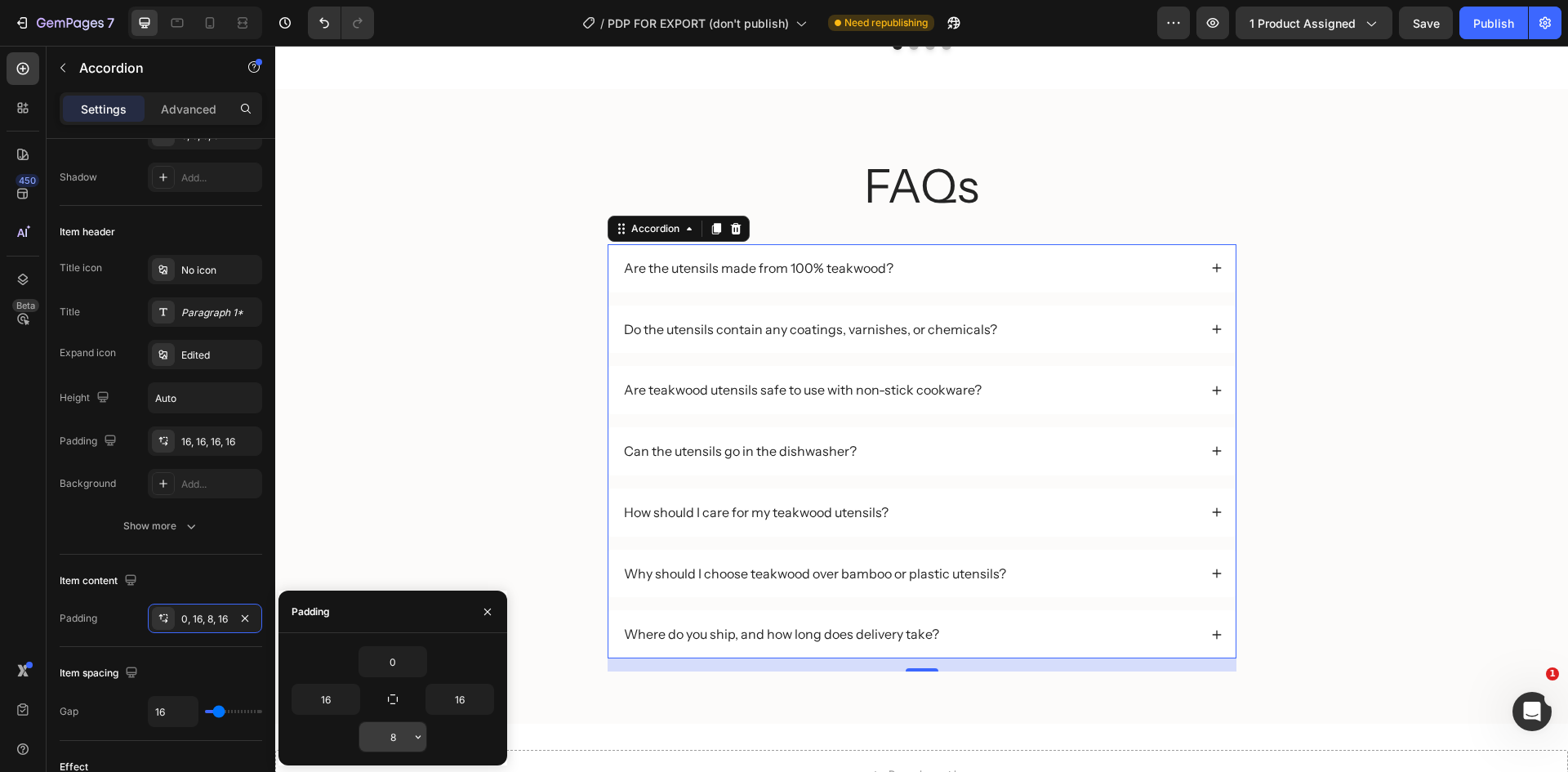
click at [404, 725] on input "8" at bounding box center [393, 736] width 67 height 30
click at [416, 739] on icon "button" at bounding box center [417, 736] width 13 height 13
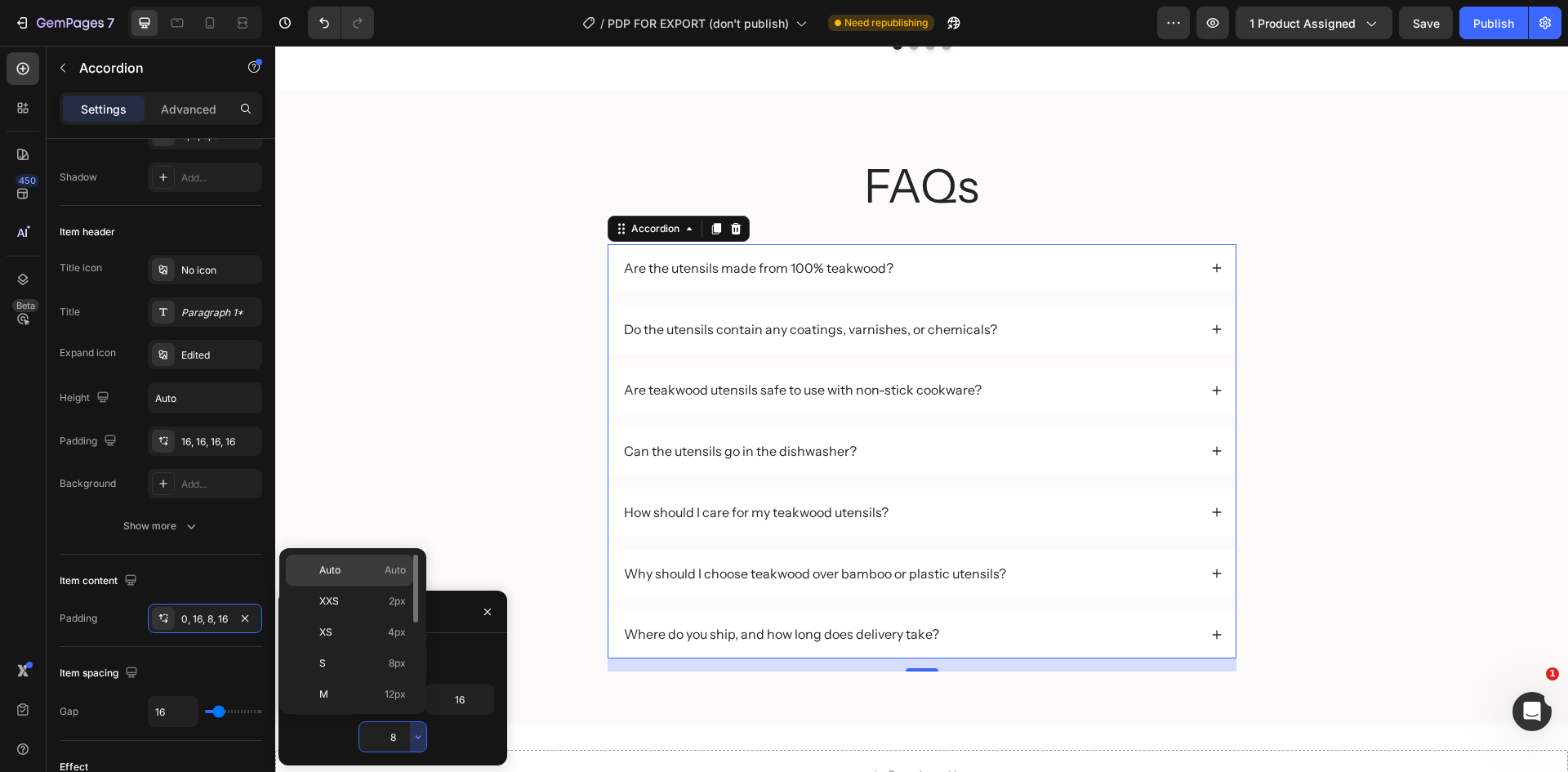
click at [361, 568] on p "Auto Auto" at bounding box center [362, 569] width 87 height 14
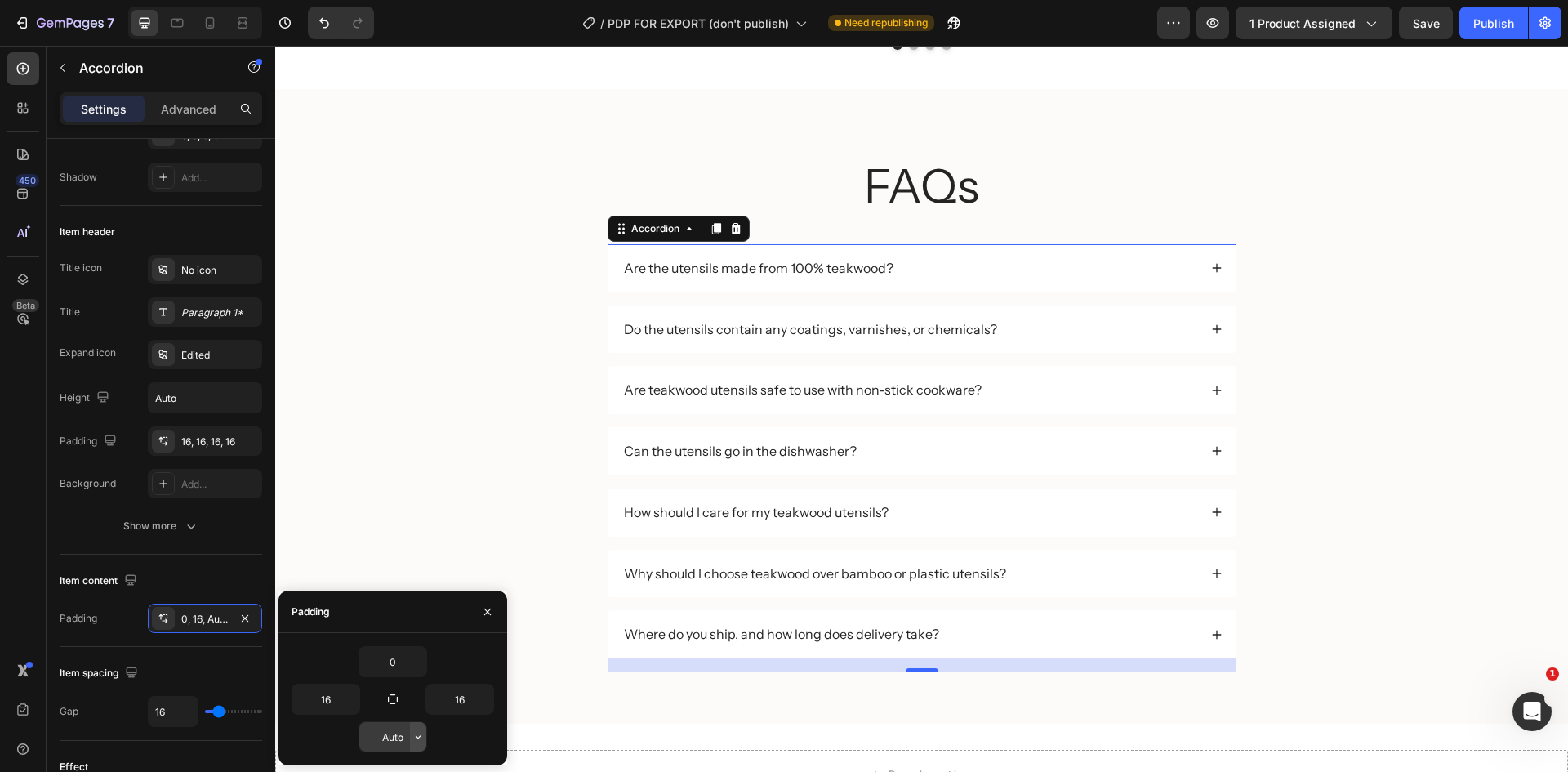
click at [417, 741] on icon "button" at bounding box center [417, 736] width 13 height 13
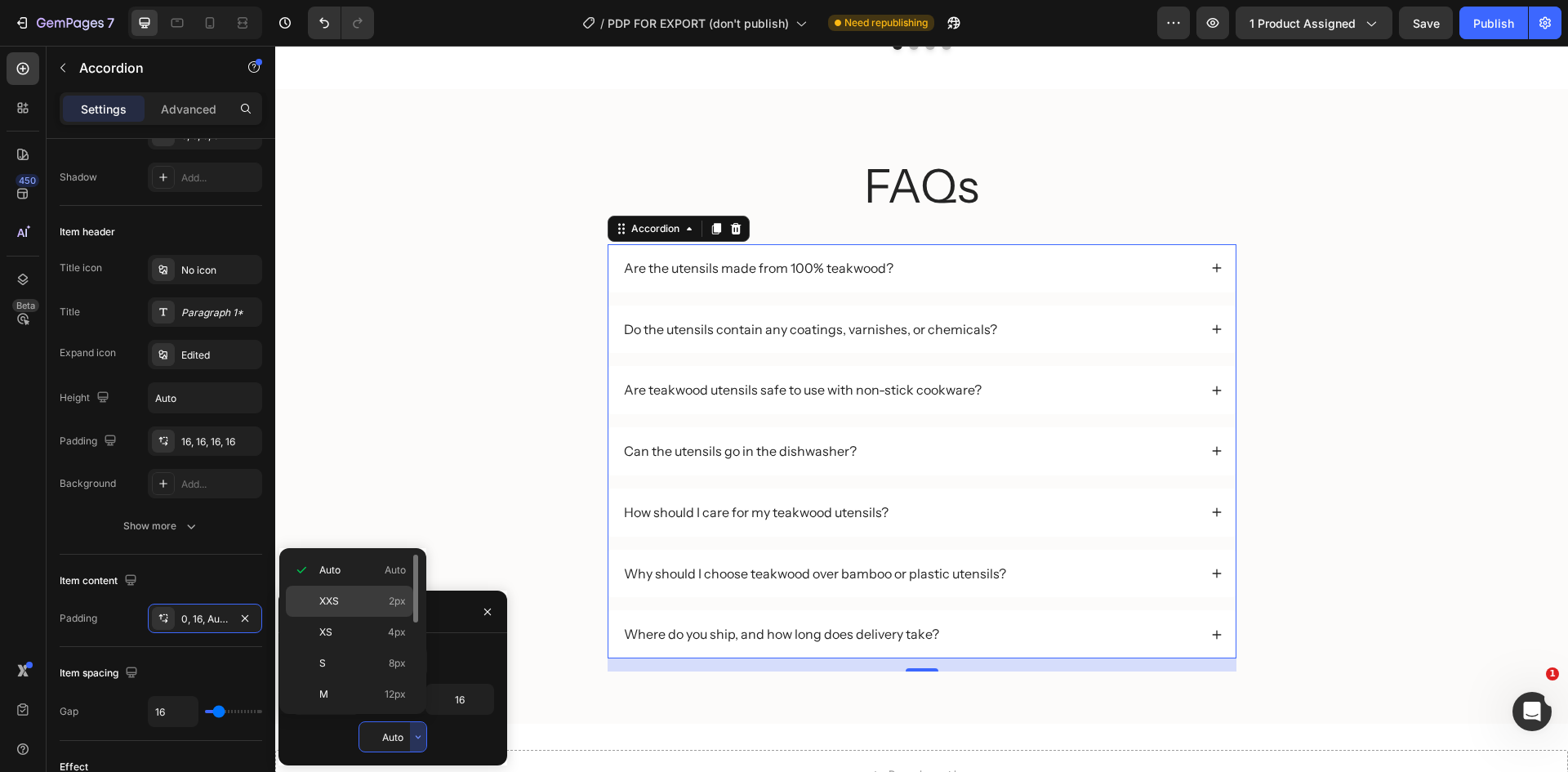
click at [371, 617] on div "XXS 2px" at bounding box center [350, 632] width 127 height 31
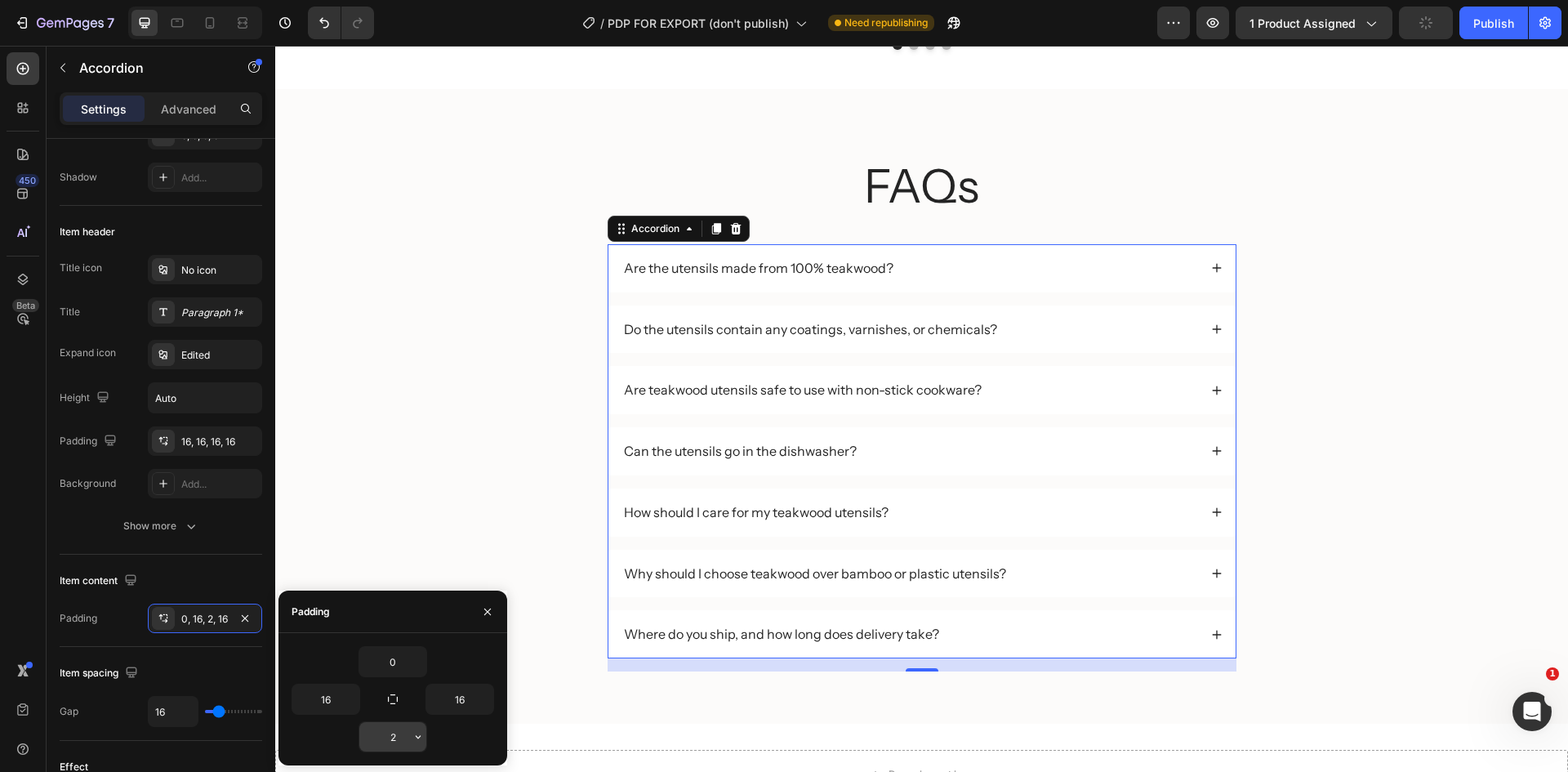
click at [377, 736] on input "2" at bounding box center [393, 736] width 67 height 30
type input "16"
click at [346, 644] on div "0 16 16 16" at bounding box center [393, 699] width 229 height 132
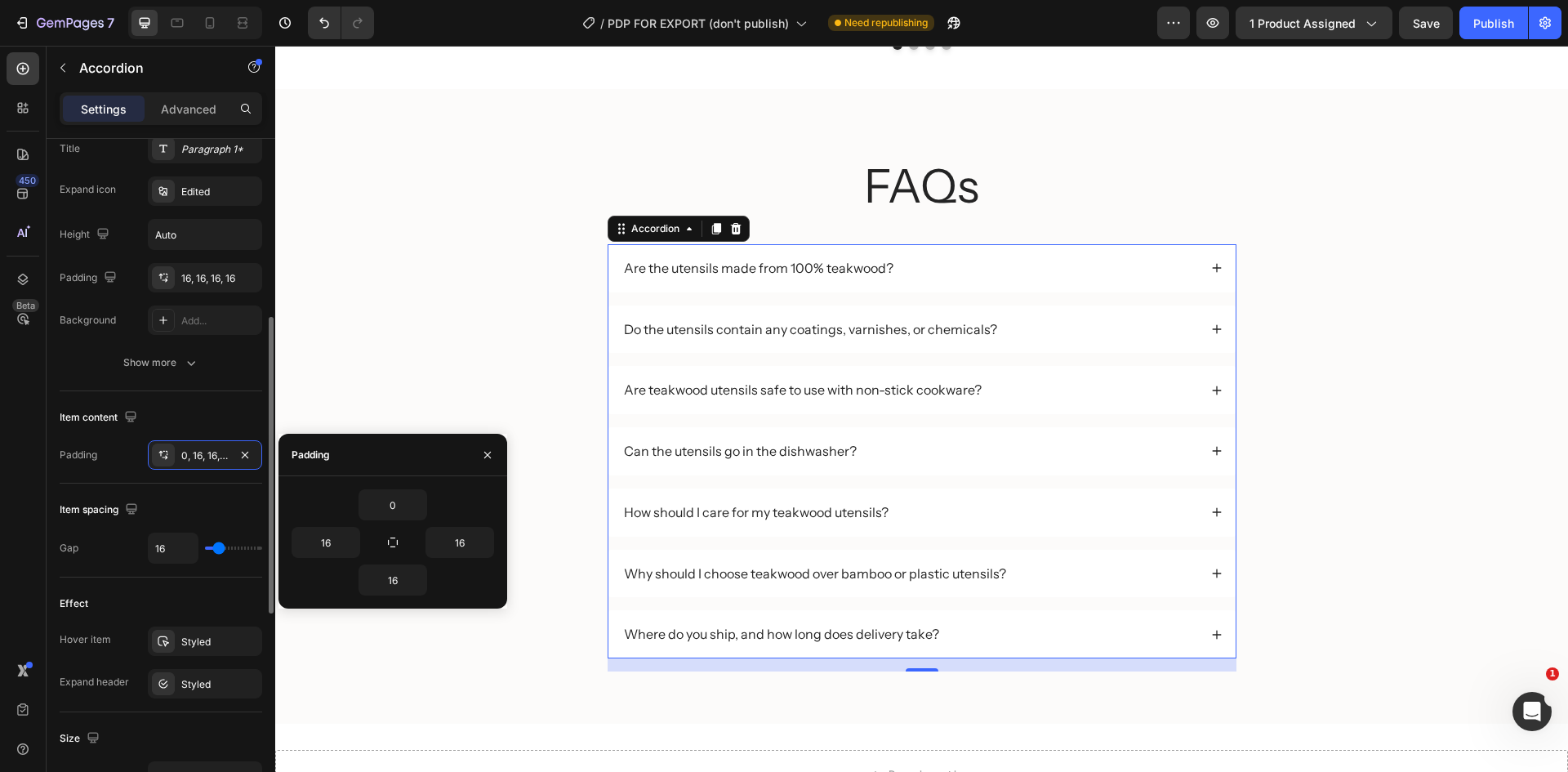
scroll to position [653, 0]
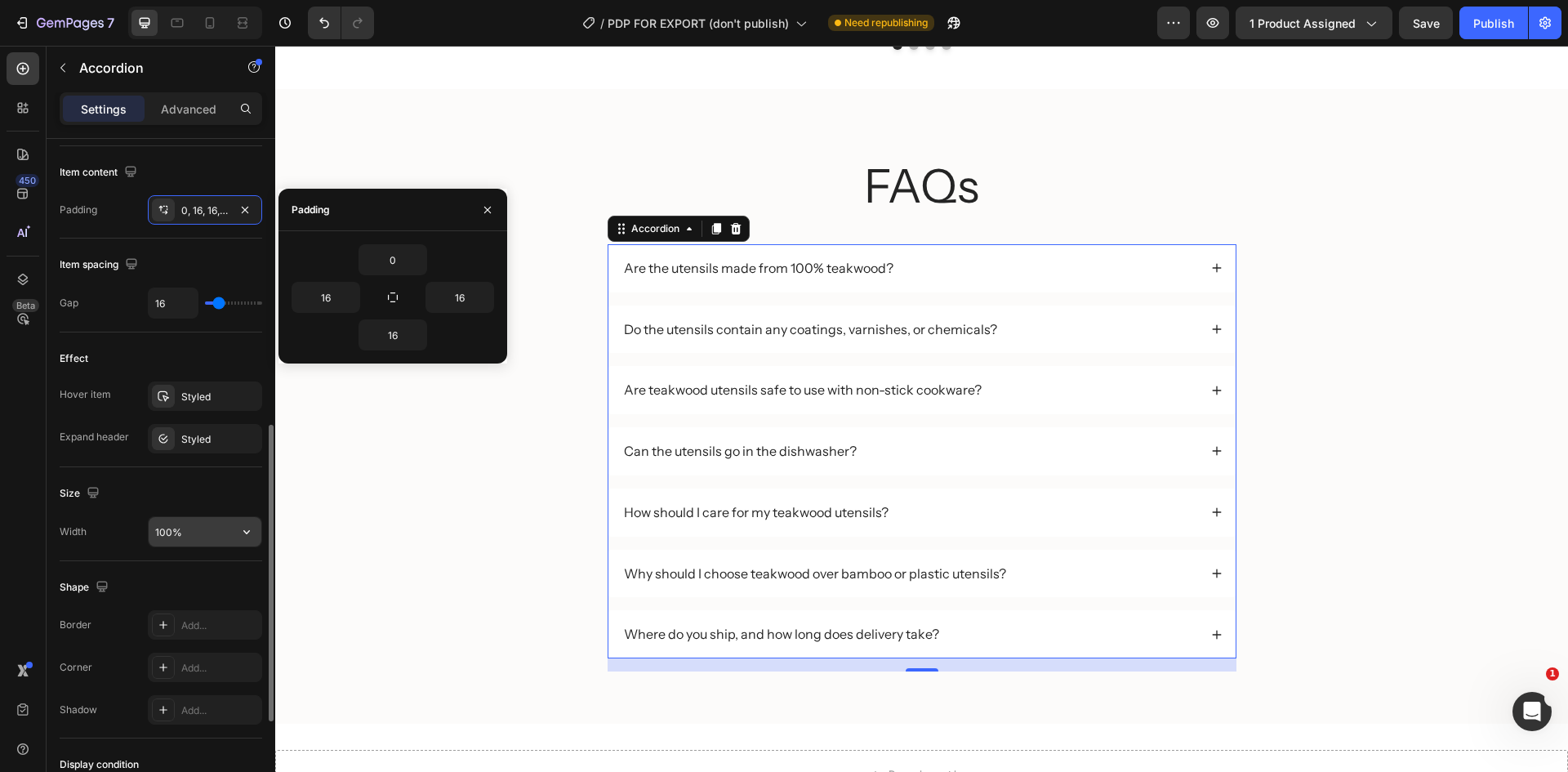
click at [176, 534] on input "100%" at bounding box center [204, 531] width 113 height 30
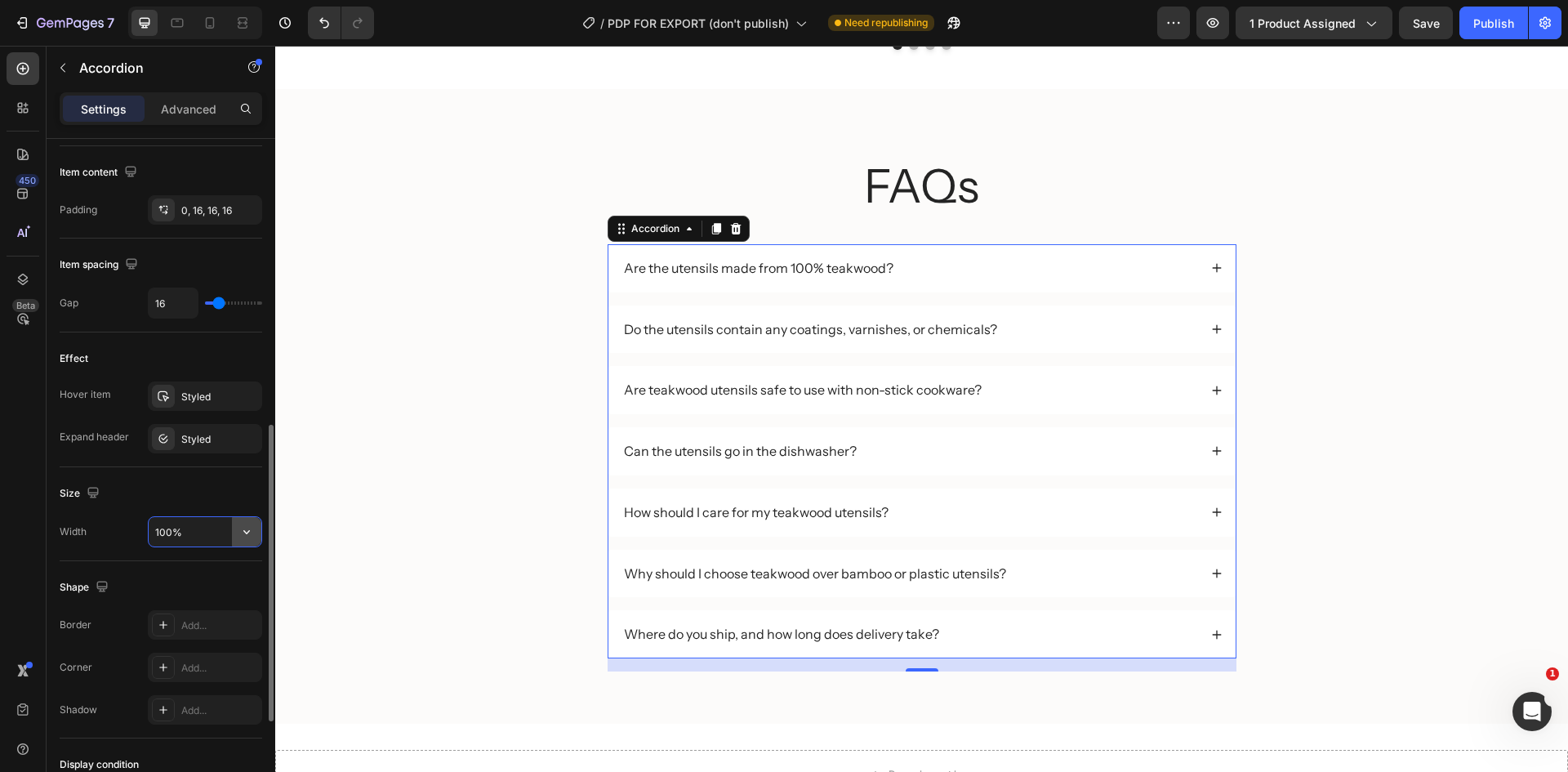
click at [244, 529] on icon "button" at bounding box center [246, 531] width 16 height 16
click at [193, 598] on p "Default 1200px" at bounding box center [201, 604] width 93 height 14
click at [216, 565] on div "Full 100%" at bounding box center [188, 573] width 134 height 31
type input "100%"
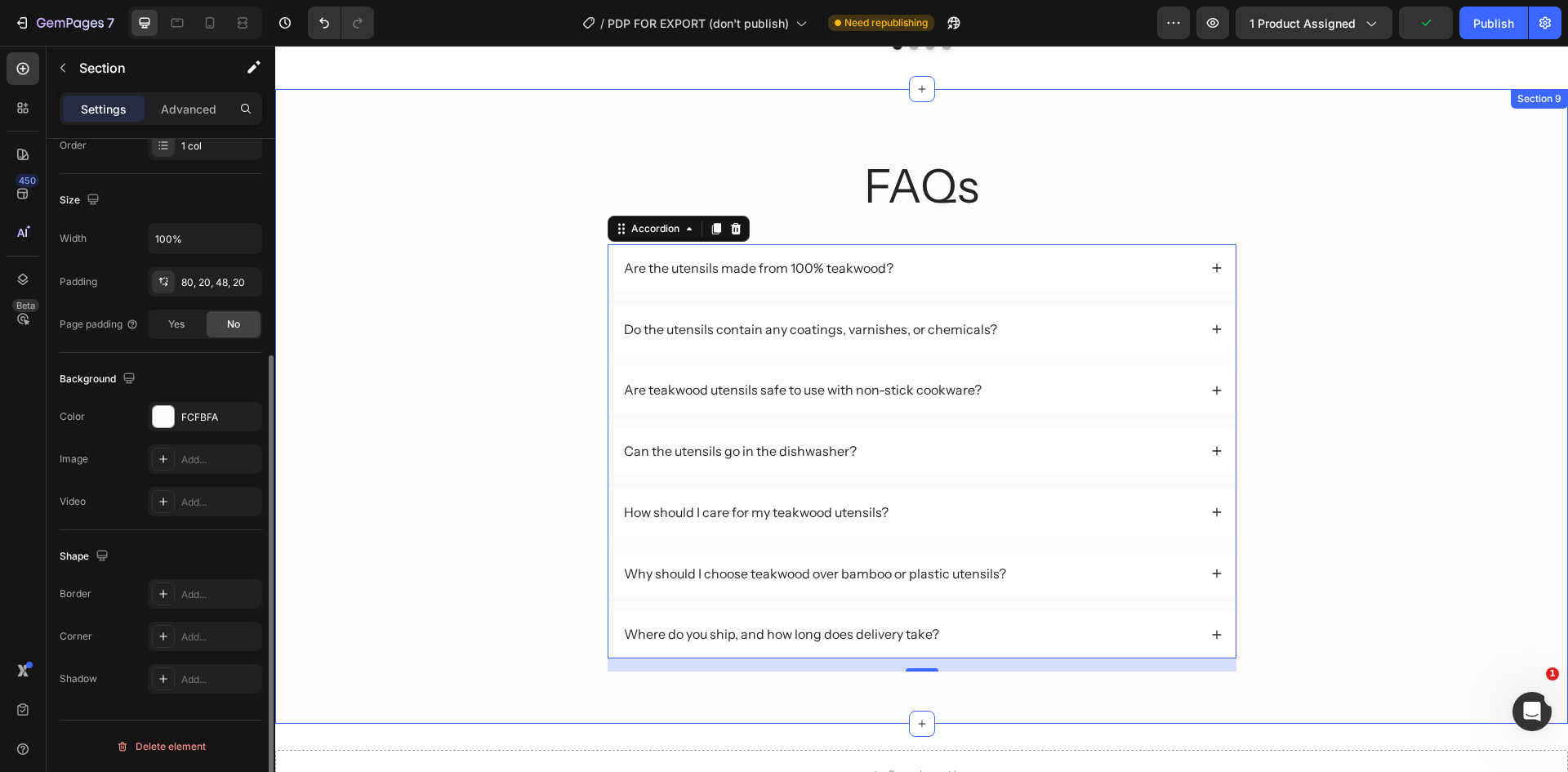
click at [1276, 366] on div "FAQs Heading Are the utensils made from 100% teakwood? Do the utensils contain …" at bounding box center [921, 420] width 1260 height 531
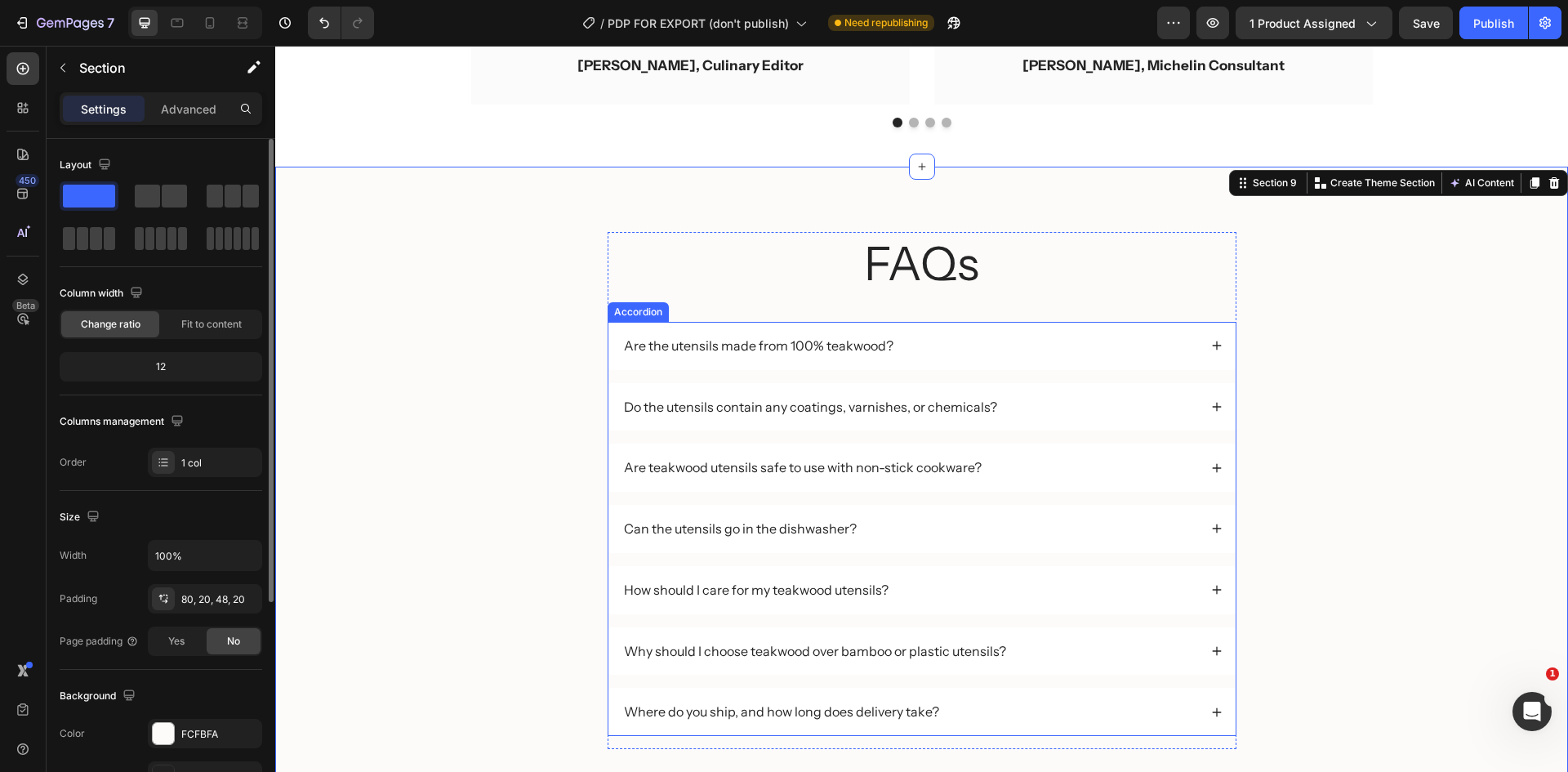
scroll to position [3398, 0]
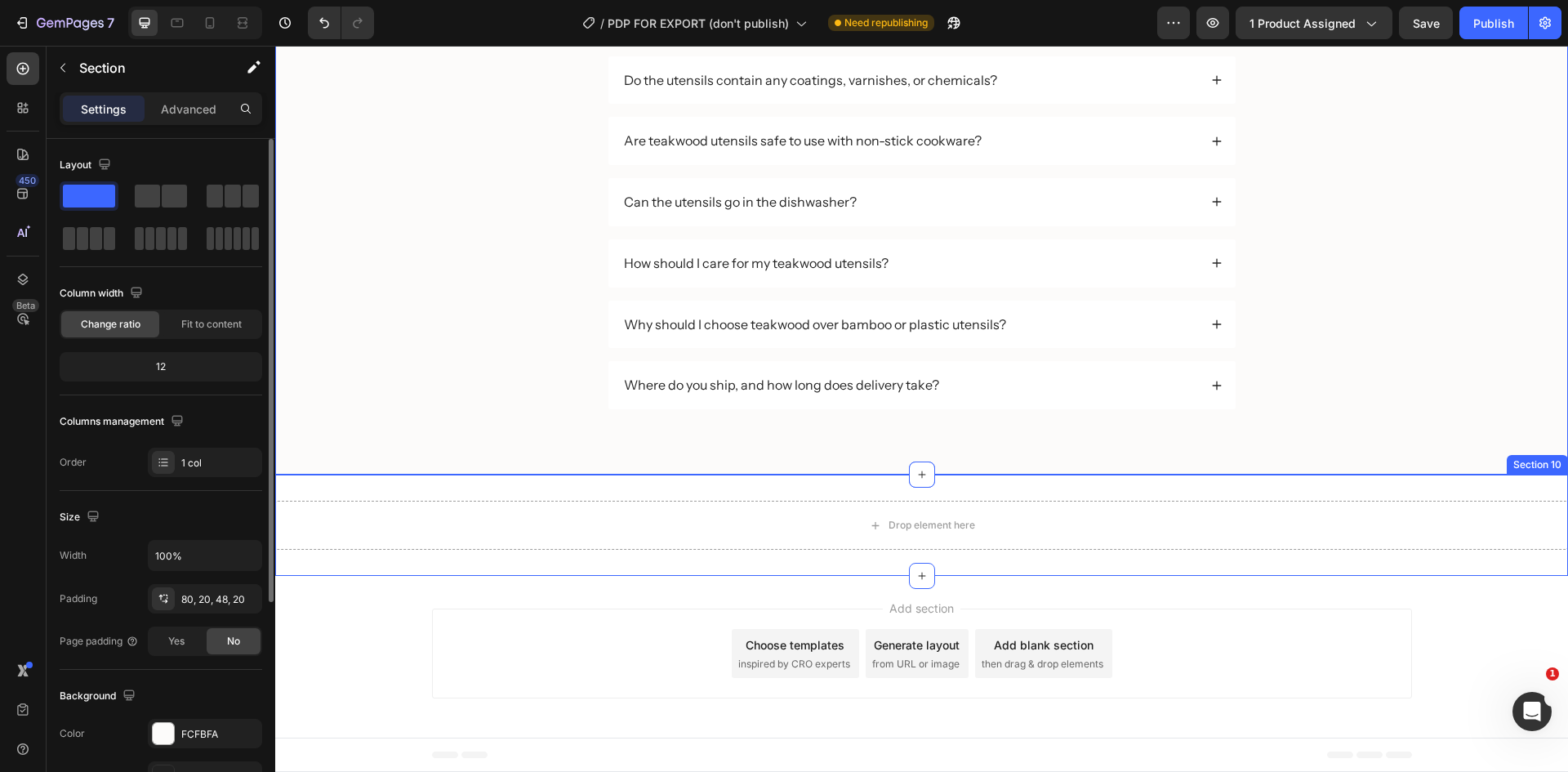
click at [1504, 484] on div "Drop element here Section 10" at bounding box center [921, 524] width 1293 height 101
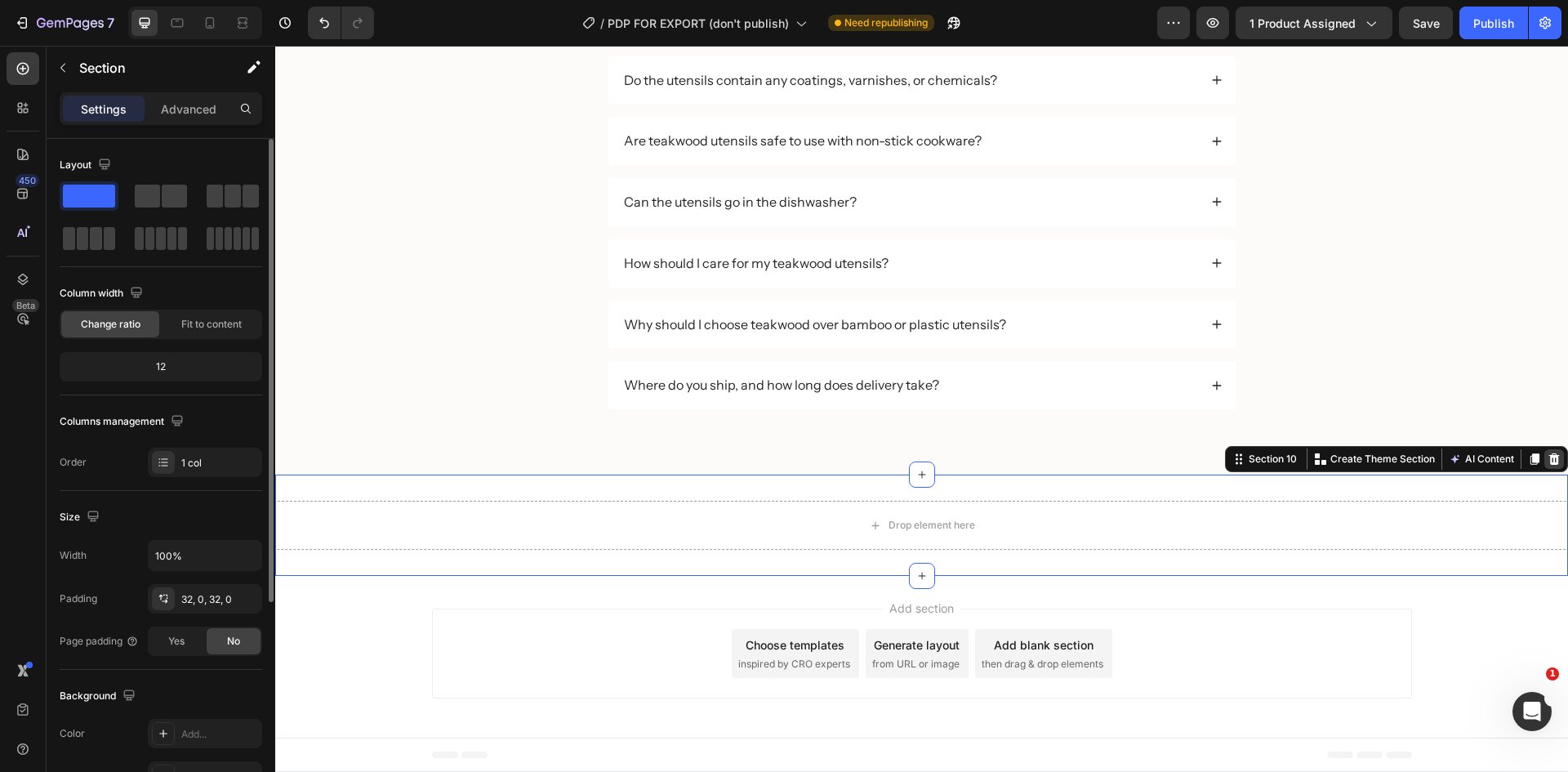
click at [1549, 459] on icon at bounding box center [1554, 458] width 11 height 11
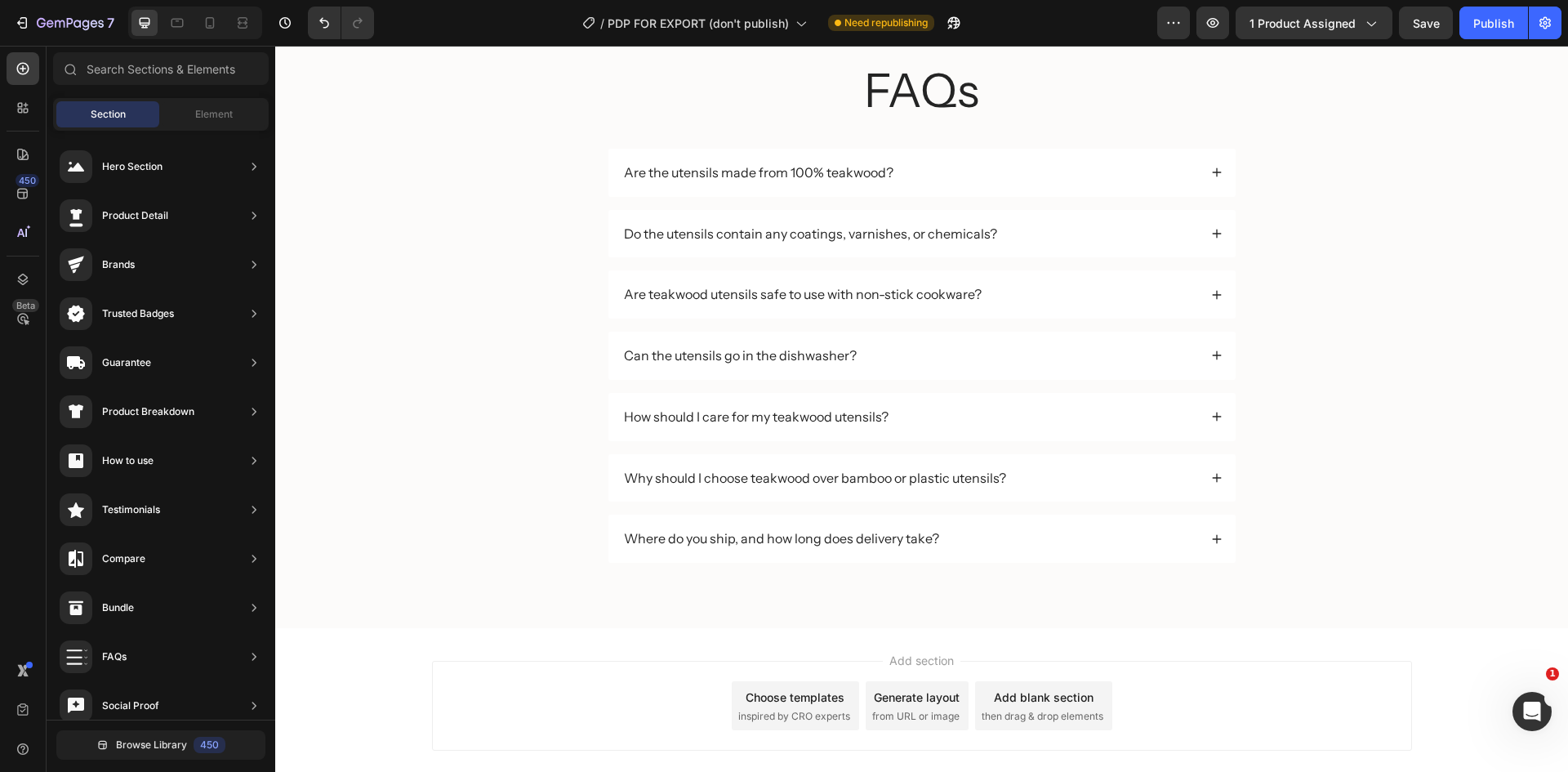
scroll to position [3052, 0]
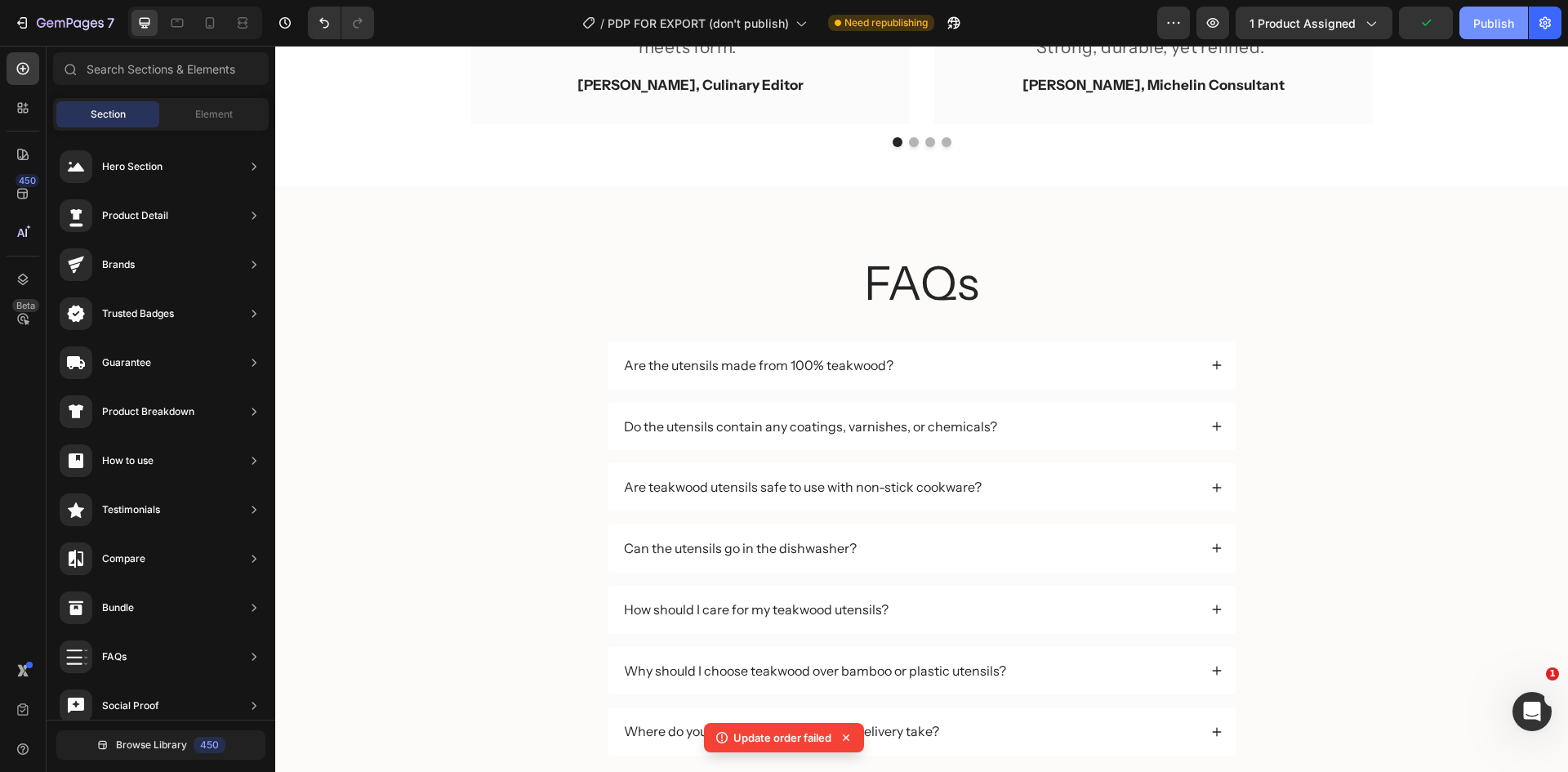
click at [1488, 21] on div "Publish" at bounding box center [1494, 23] width 41 height 17
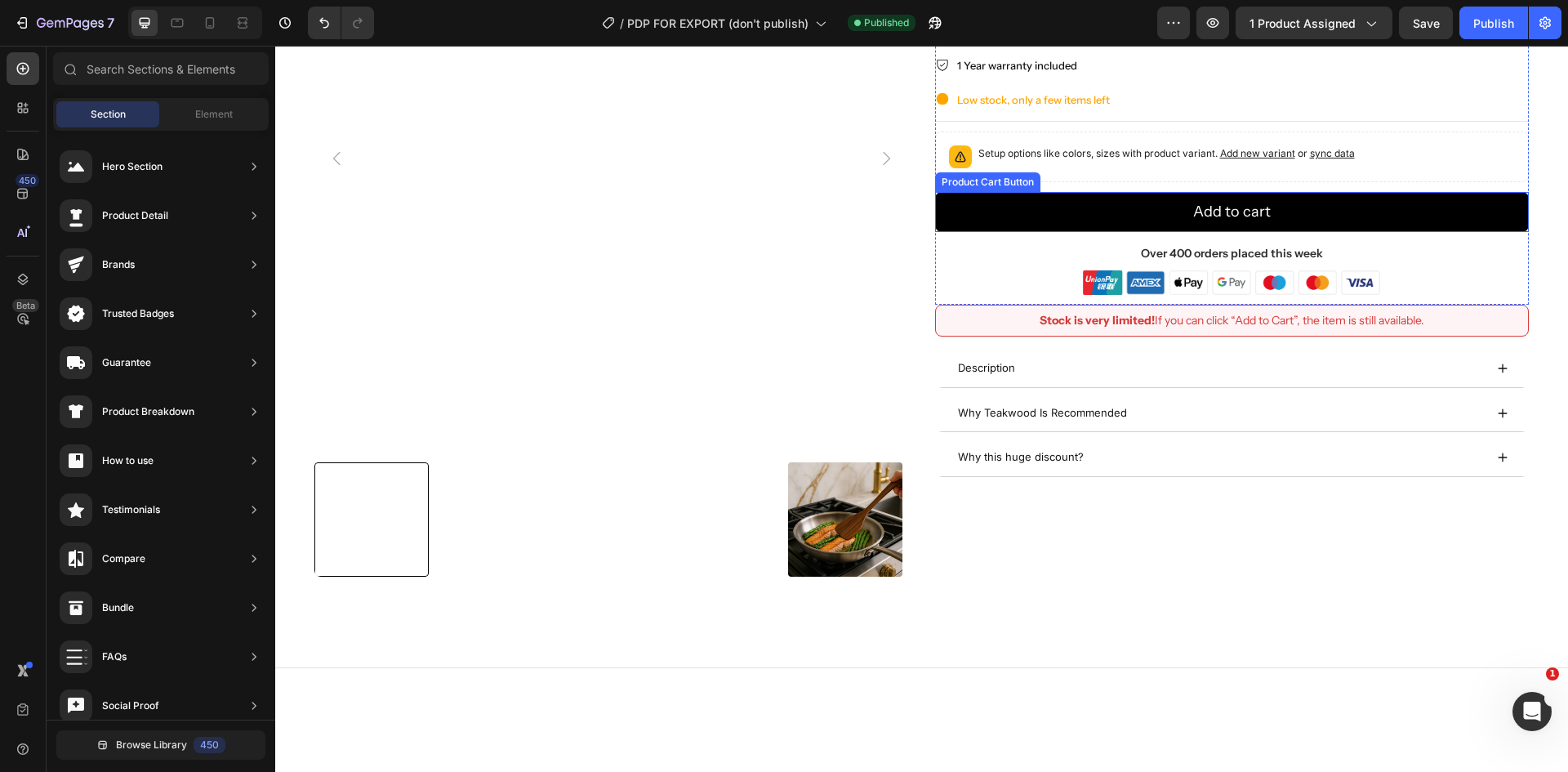
scroll to position [0, 0]
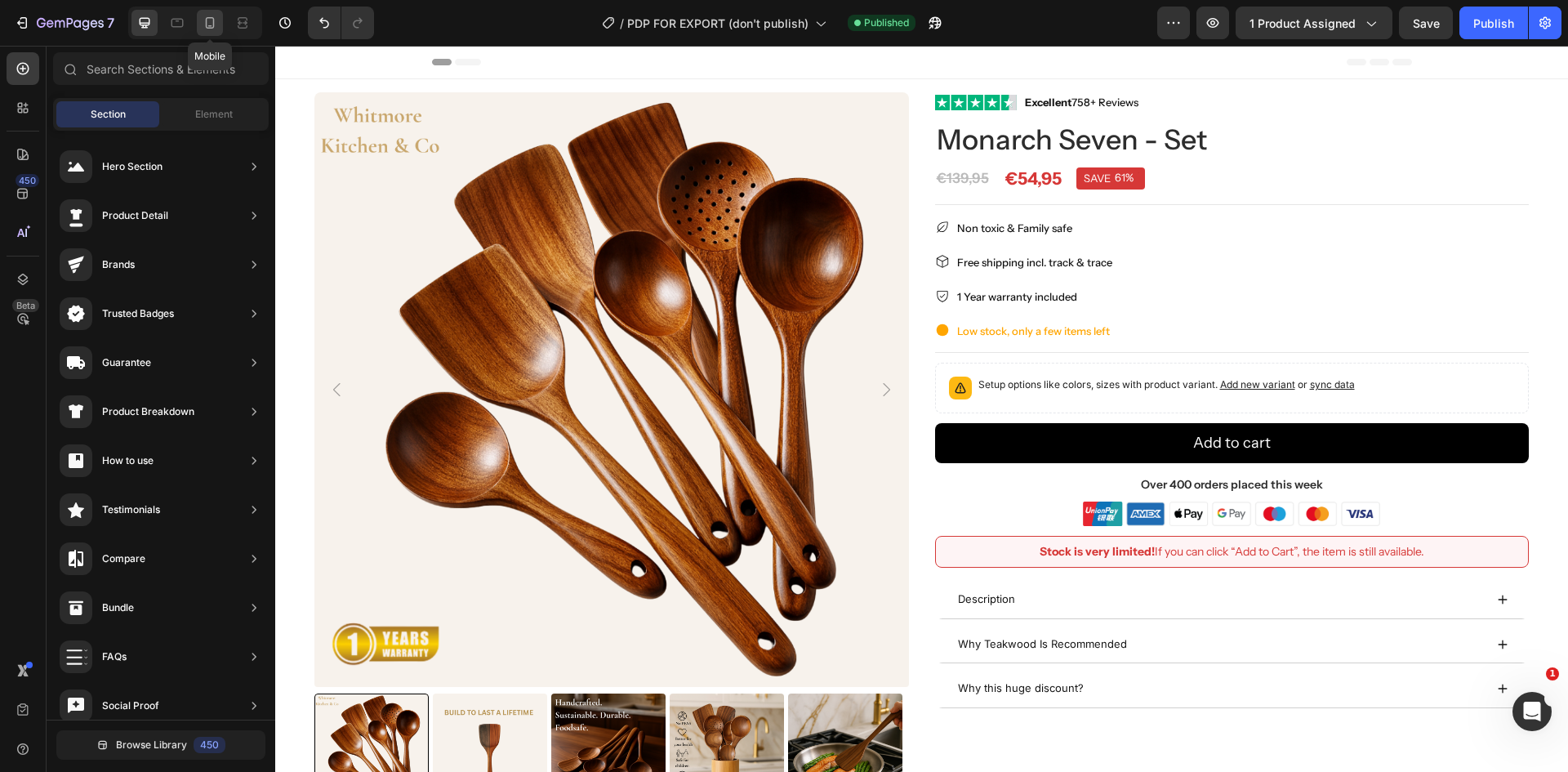
drag, startPoint x: 976, startPoint y: 210, endPoint x: 213, endPoint y: 15, distance: 787.5
click at [213, 15] on icon at bounding box center [210, 22] width 16 height 16
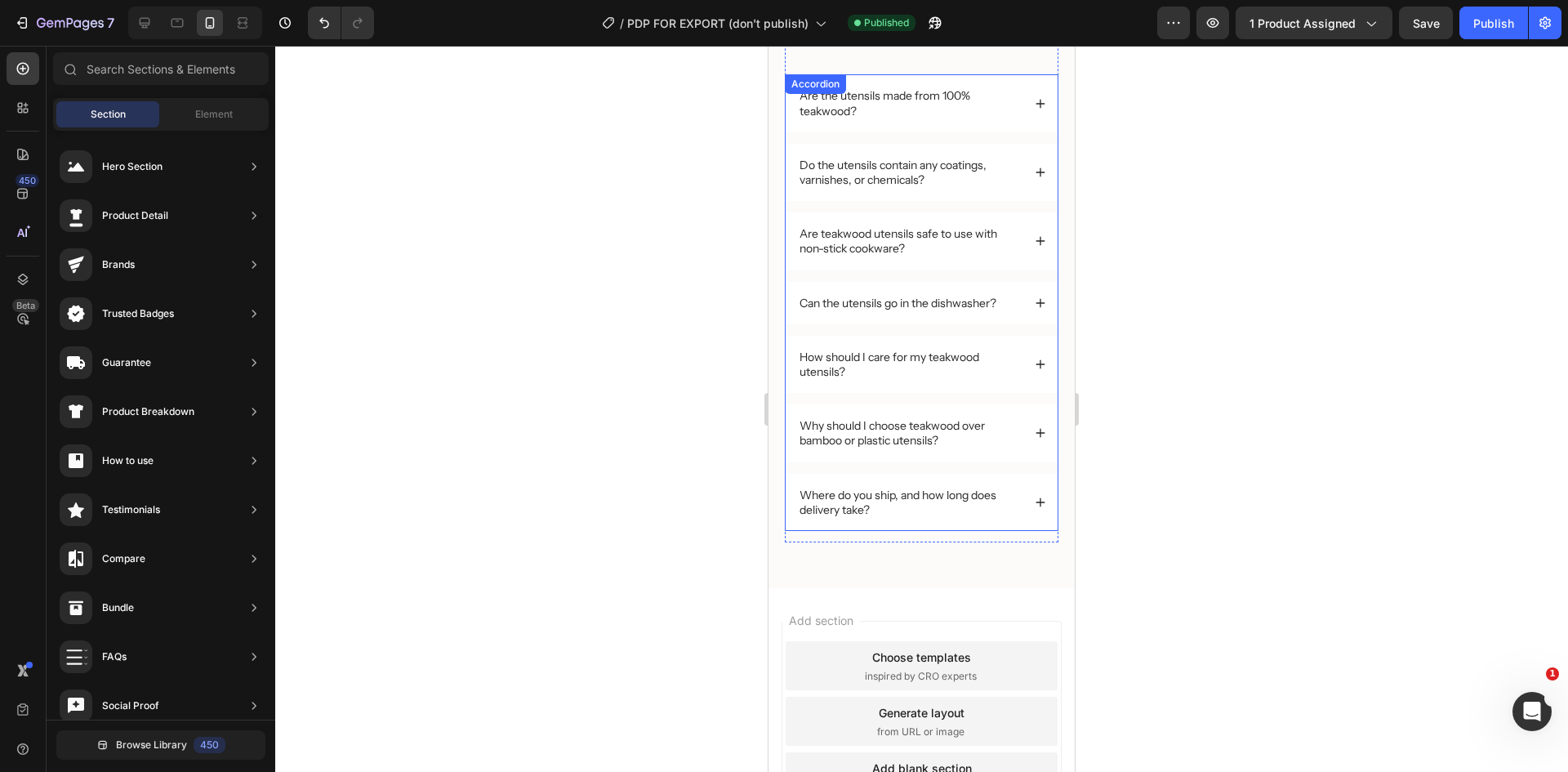
scroll to position [3337, 0]
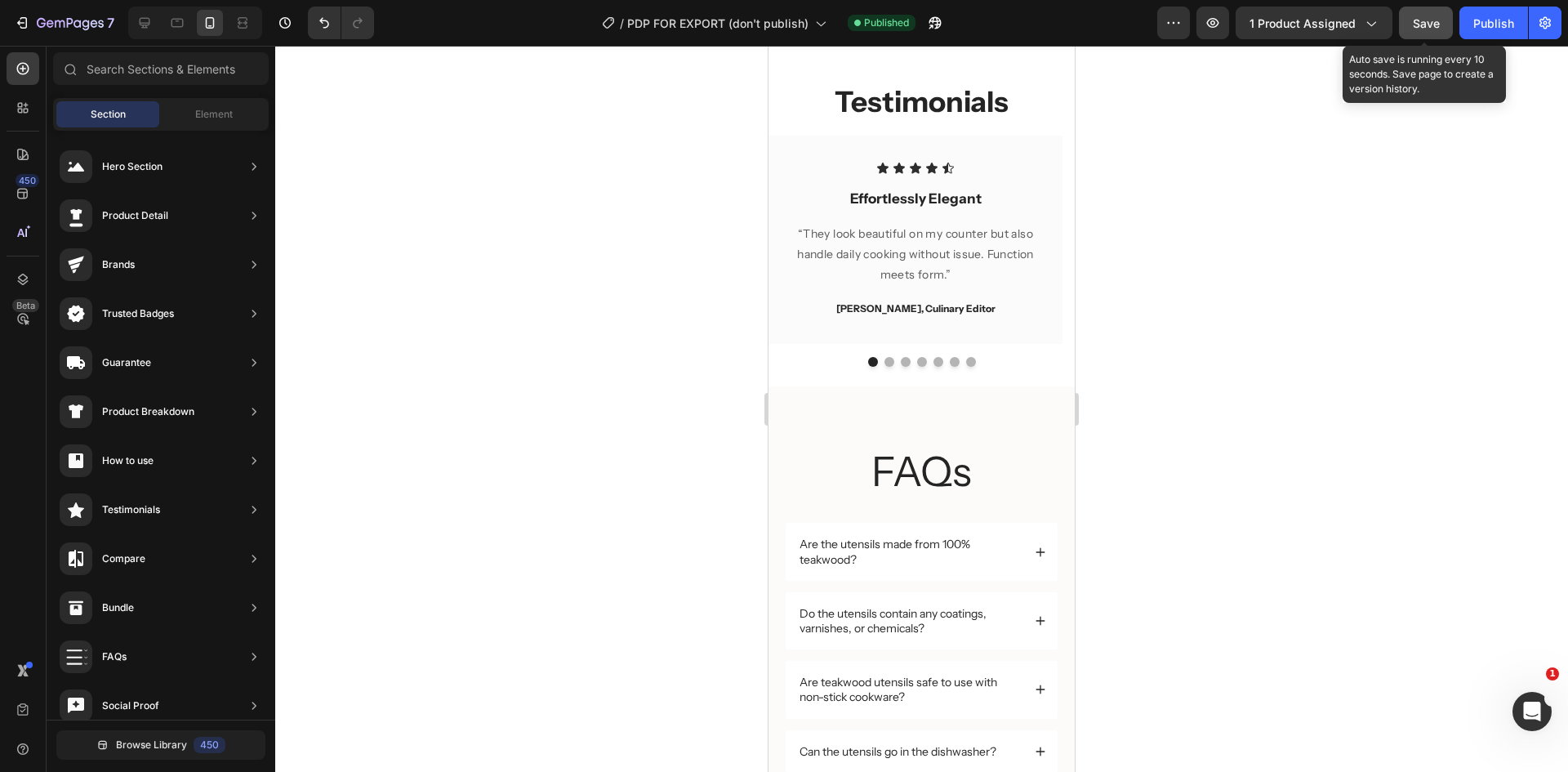
click at [1443, 11] on button "Save" at bounding box center [1426, 23] width 54 height 33
drag, startPoint x: 1364, startPoint y: 361, endPoint x: 1331, endPoint y: 387, distance: 42.0
click at [1364, 361] on div at bounding box center [921, 409] width 1293 height 726
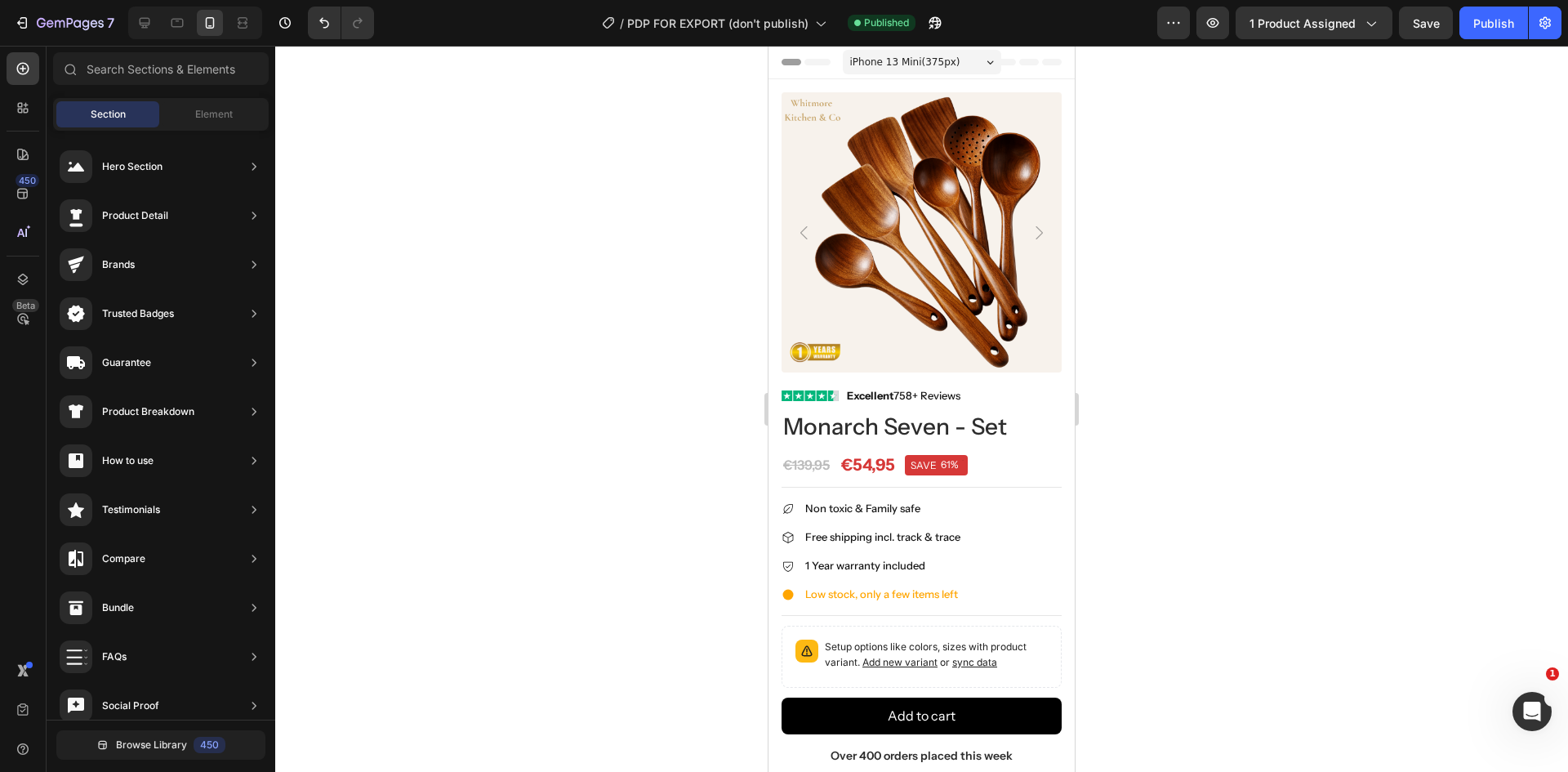
scroll to position [572, 0]
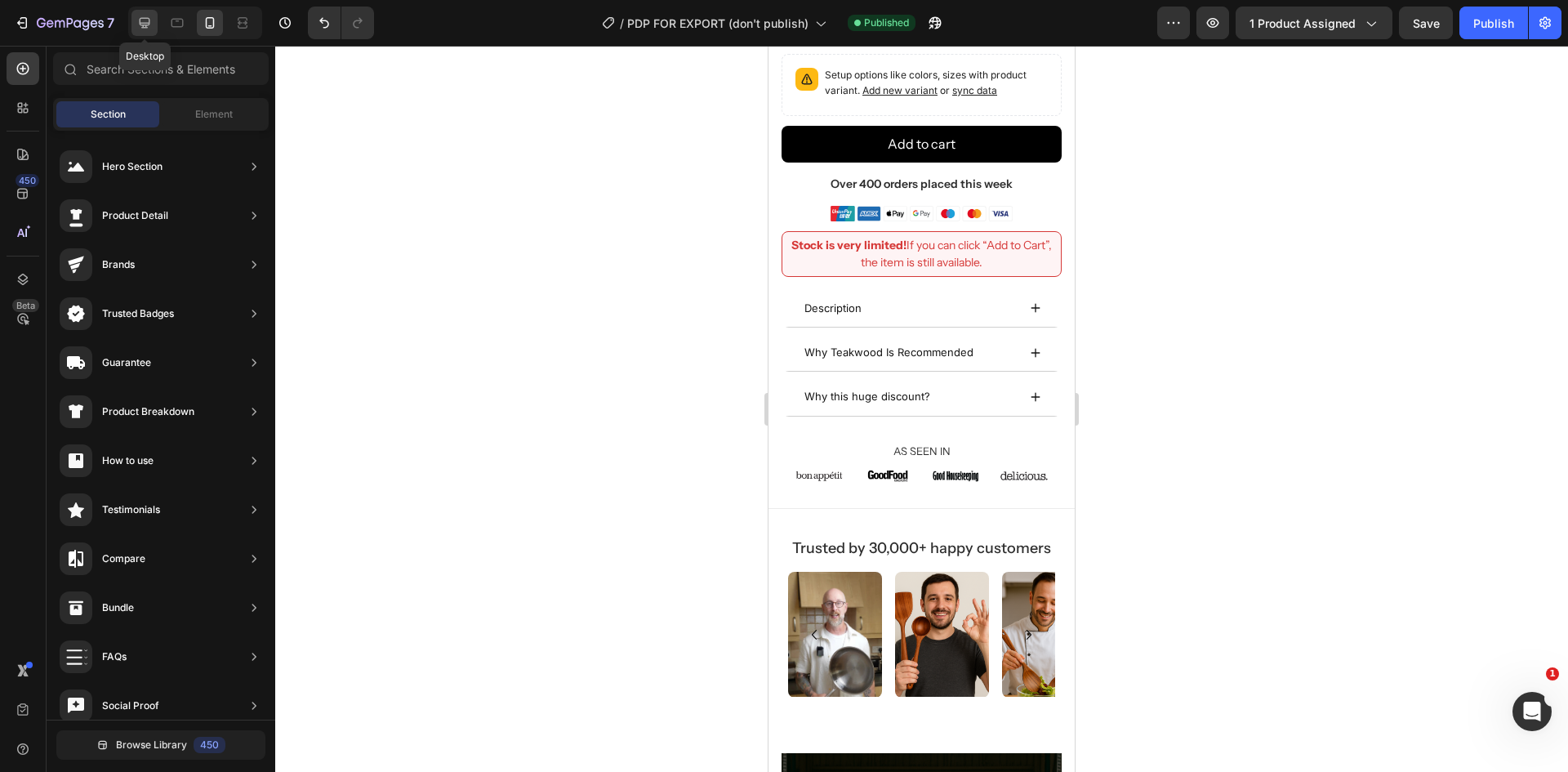
click at [143, 17] on icon at bounding box center [144, 22] width 16 height 16
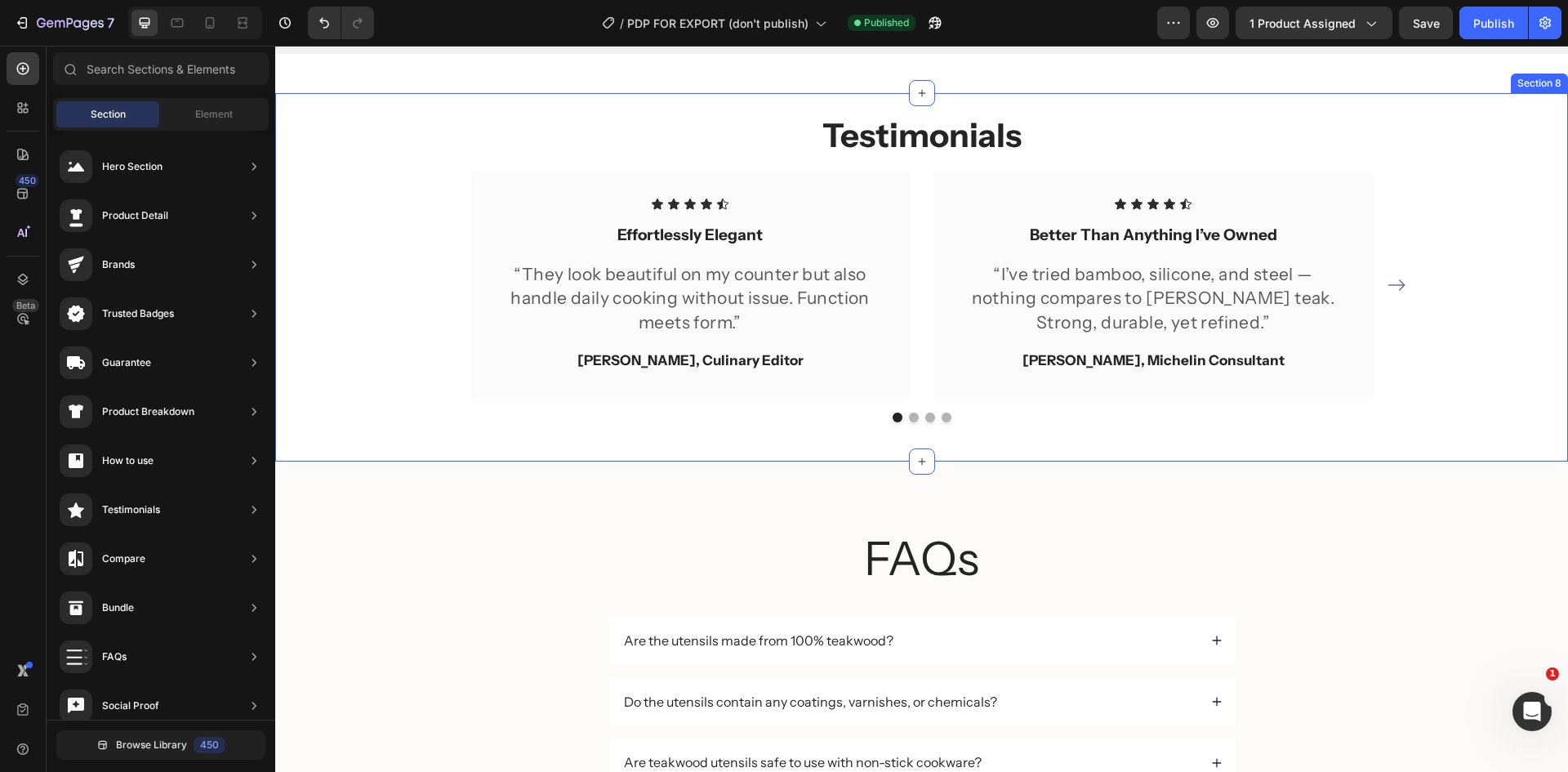
scroll to position [2940, 0]
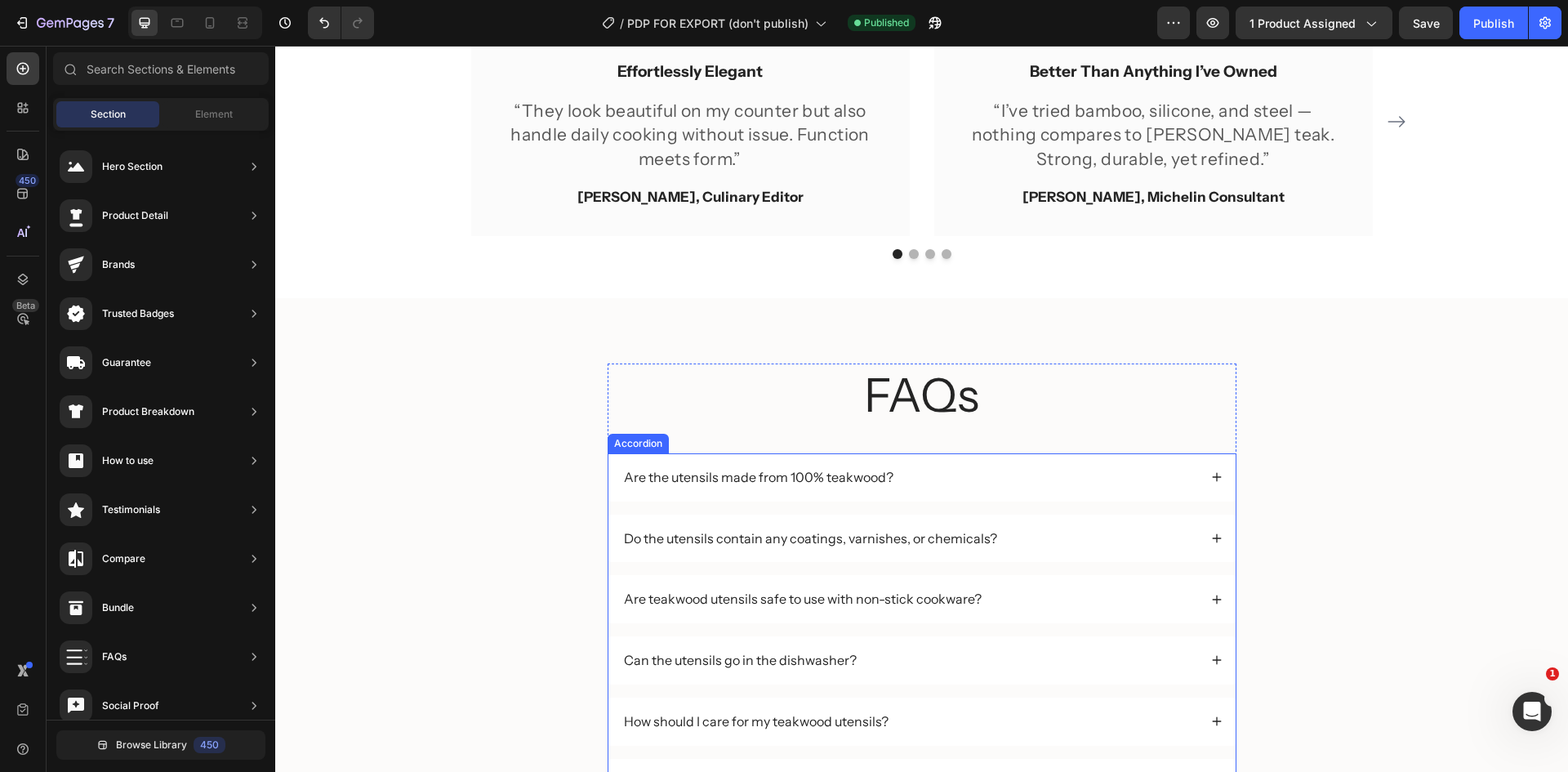
click at [1070, 470] on div "Are the utensils made from 100% teakwood?" at bounding box center [910, 478] width 577 height 22
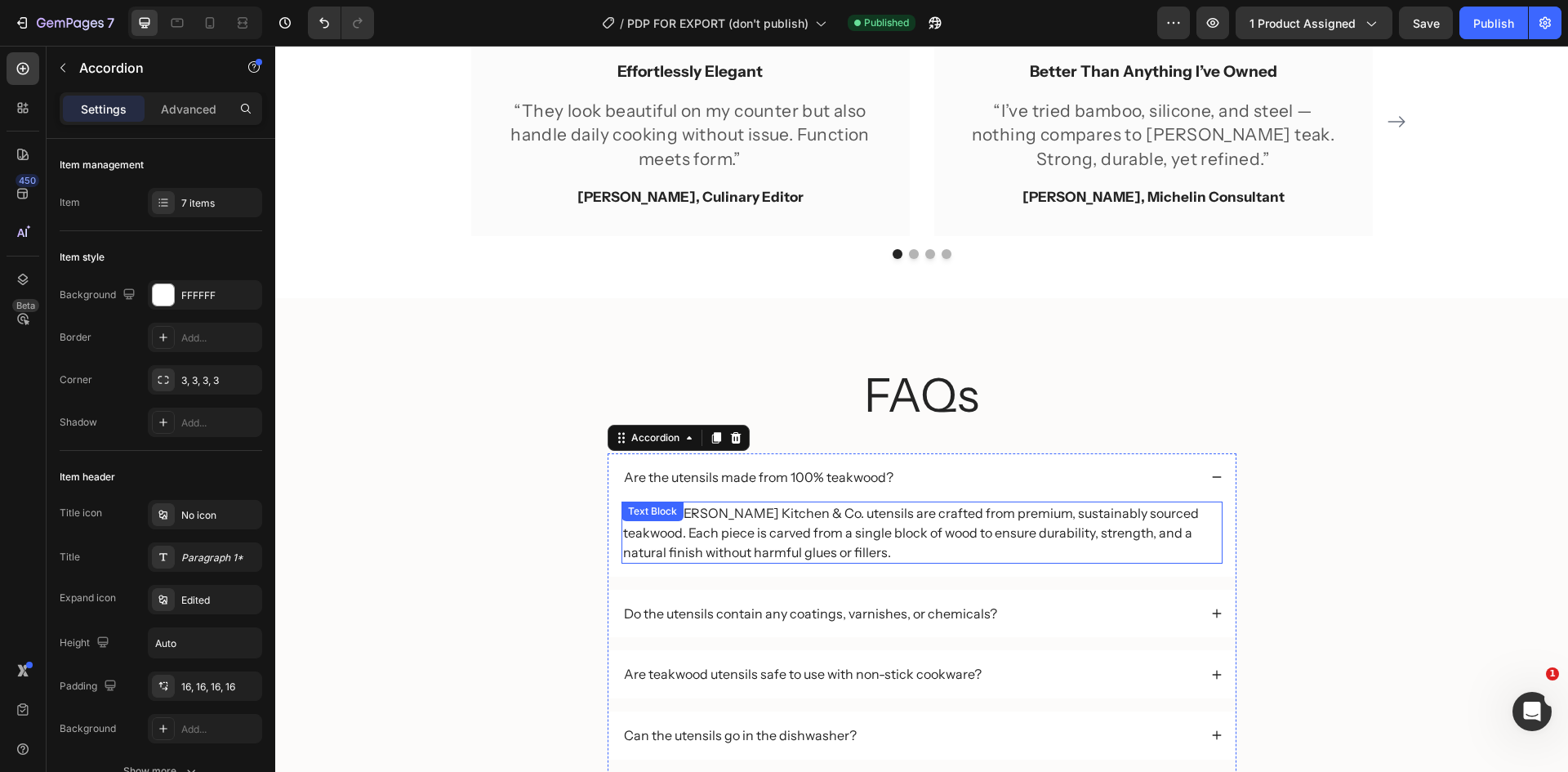
click at [785, 513] on p "Yes. All [PERSON_NAME] Kitchen & Co. utensils are crafted from premium, sustain…" at bounding box center [921, 532] width 598 height 59
click at [776, 476] on p "Are the utensils made from 100% teakwood?" at bounding box center [759, 478] width 270 height 17
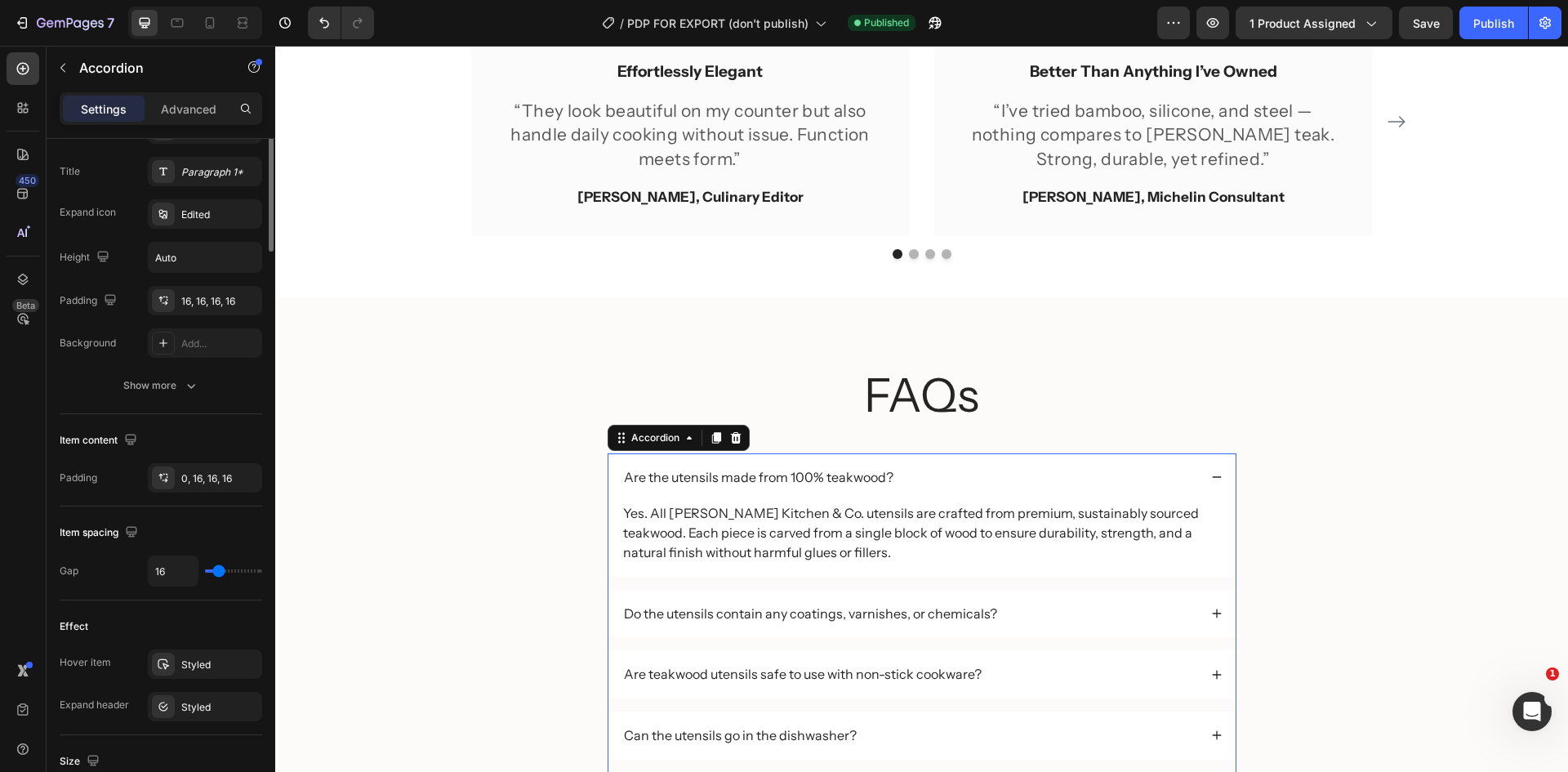
scroll to position [0, 0]
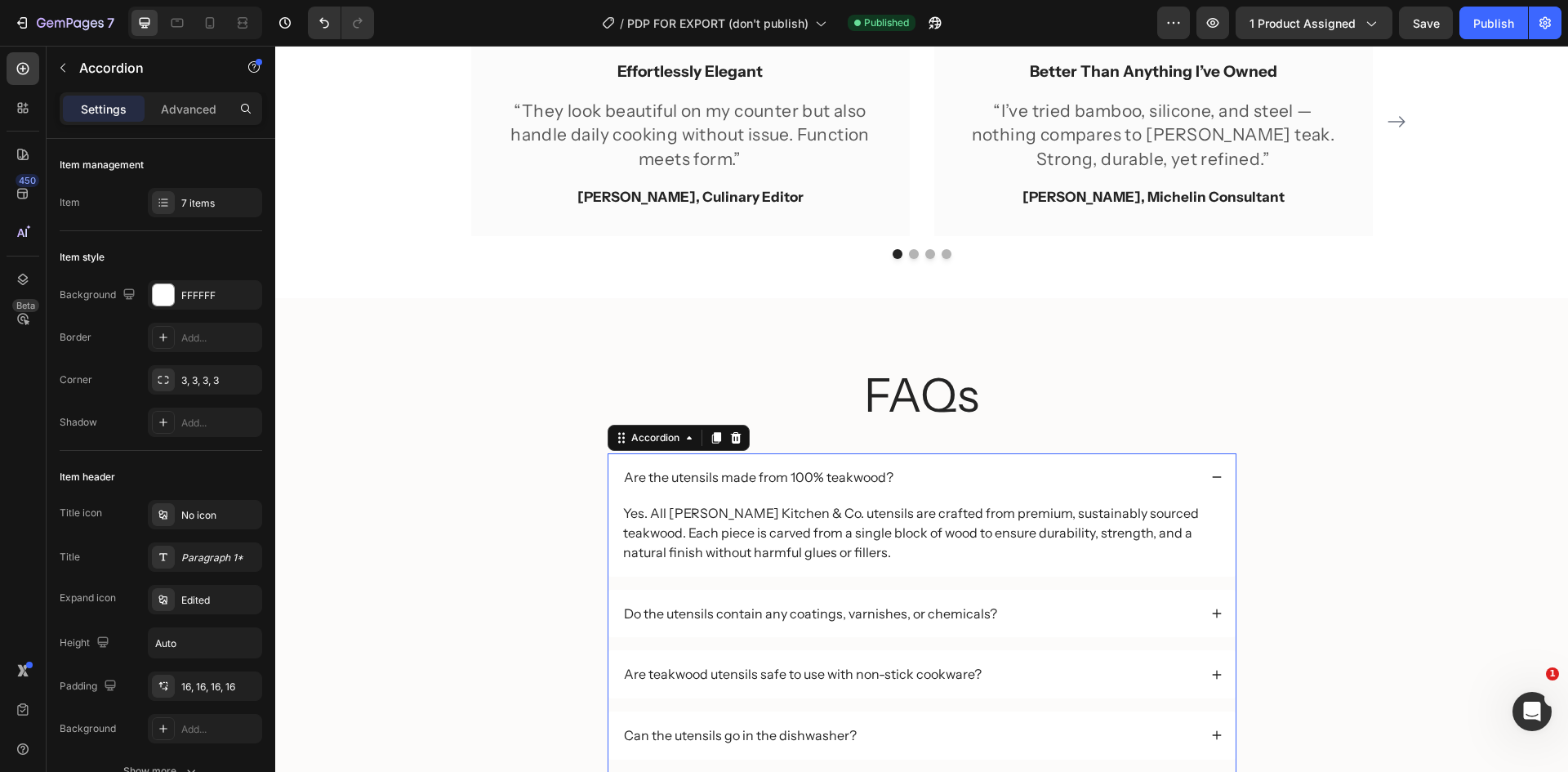
click at [782, 485] on p "Are the utensils made from 100% teakwood?" at bounding box center [759, 478] width 270 height 17
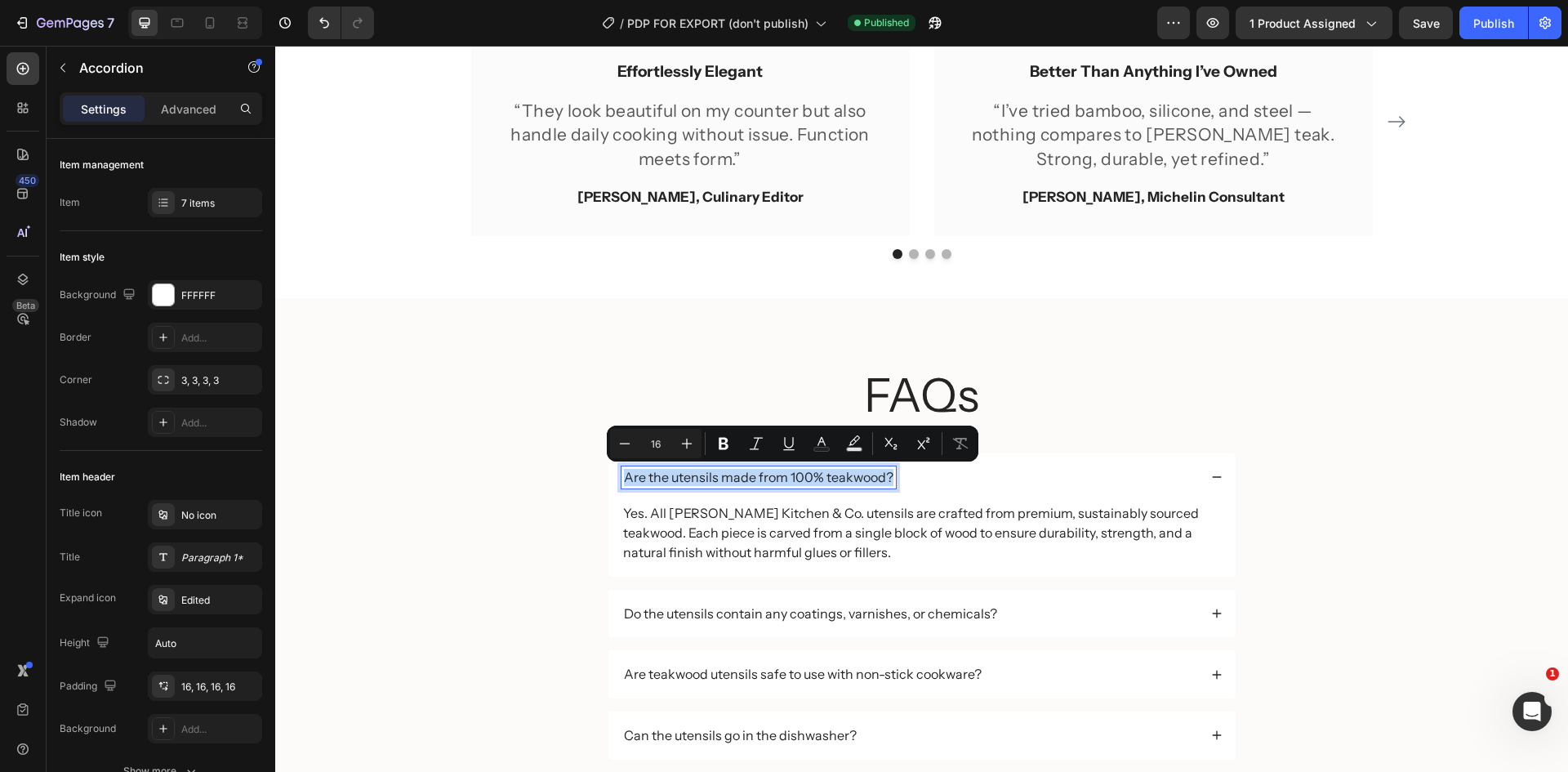
click at [782, 485] on p "Are the utensils made from 100% teakwood?" at bounding box center [759, 478] width 270 height 17
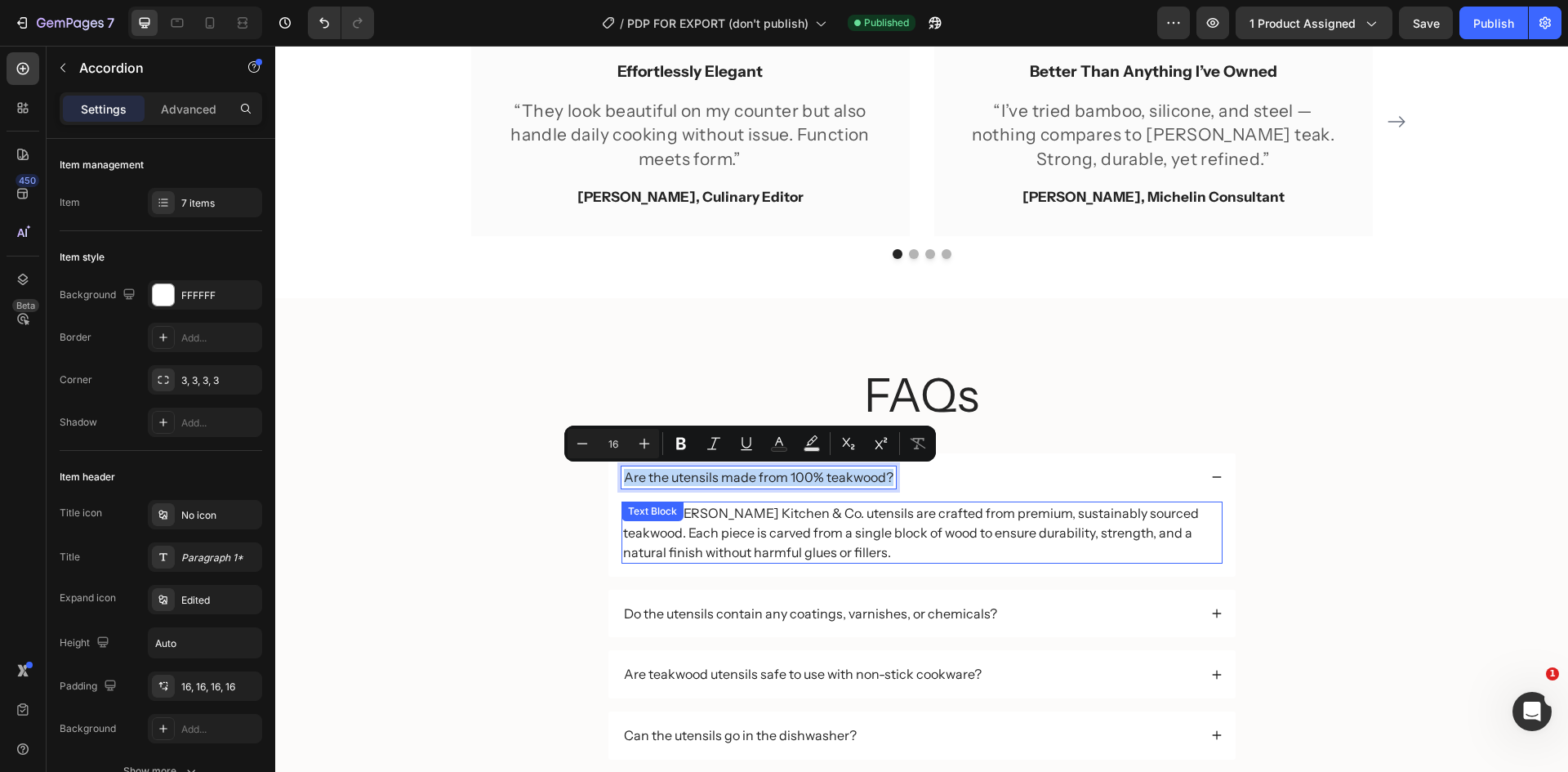
click at [714, 522] on p "Yes. All [PERSON_NAME] Kitchen & Co. utensils are crafted from premium, sustain…" at bounding box center [921, 532] width 598 height 59
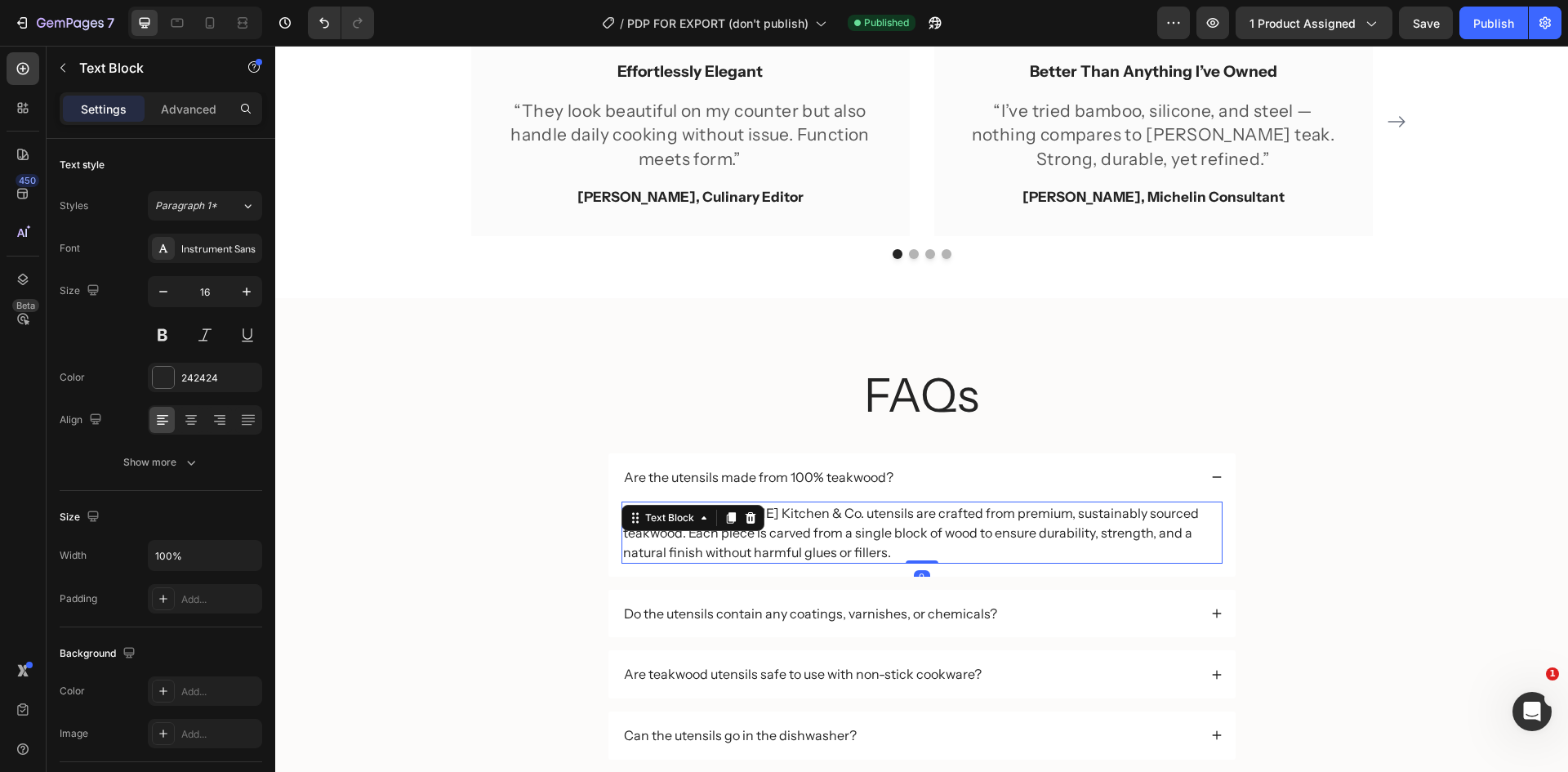
click at [721, 522] on div at bounding box center [731, 517] width 20 height 20
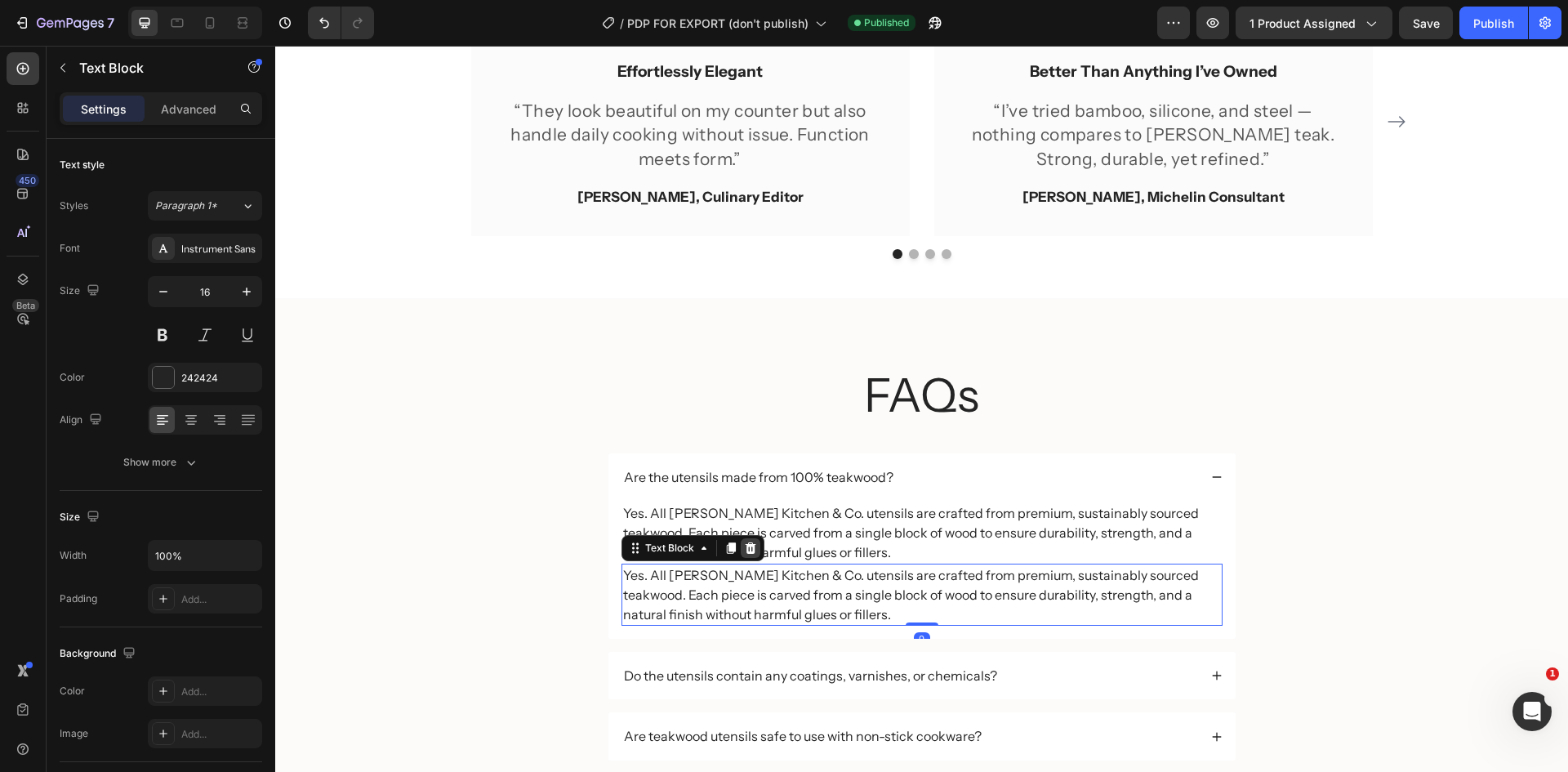
click at [750, 551] on icon at bounding box center [750, 547] width 13 height 13
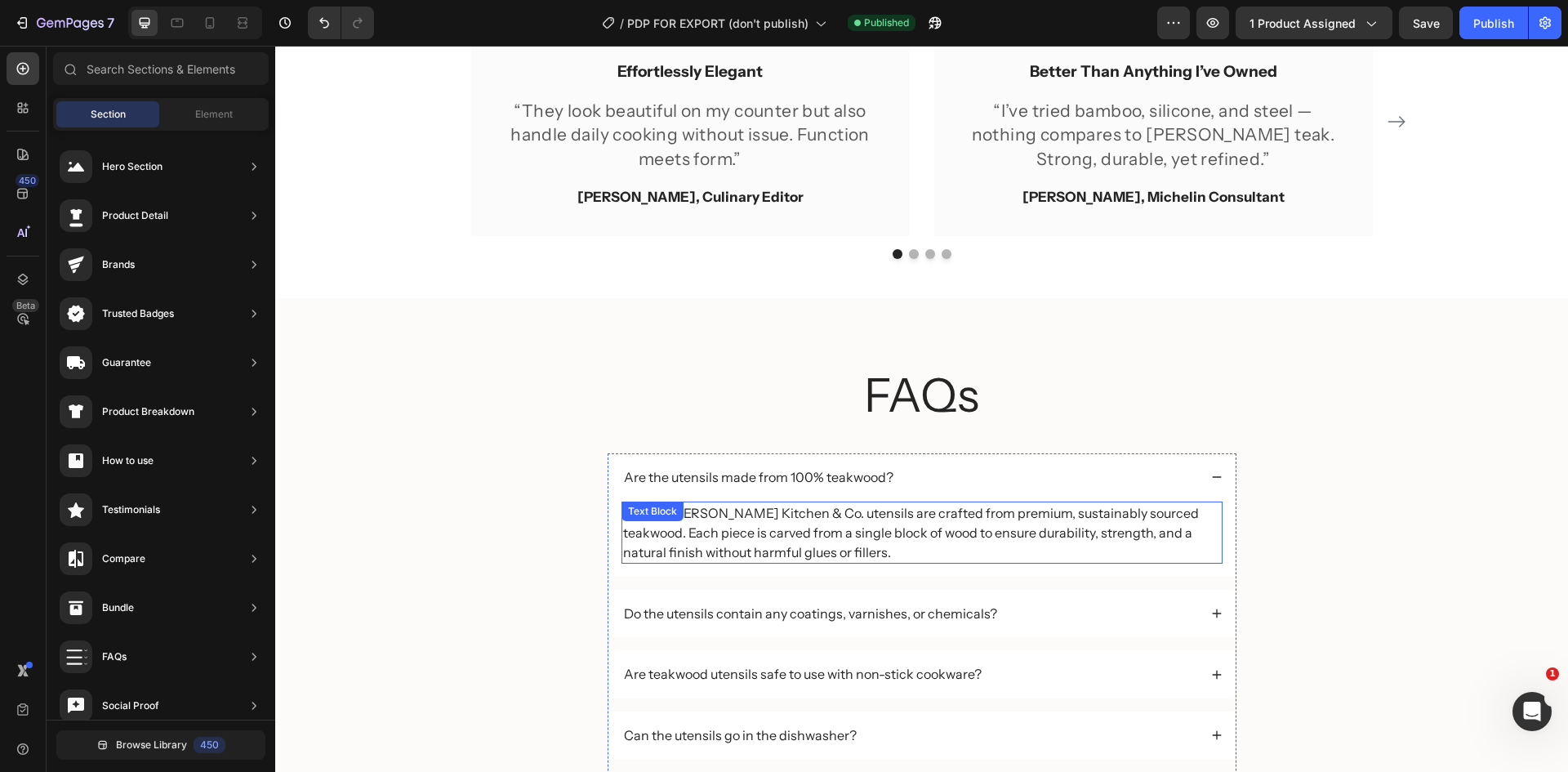
click at [775, 536] on p "Yes. All [PERSON_NAME] Kitchen & Co. utensils are crafted from premium, sustain…" at bounding box center [921, 532] width 598 height 59
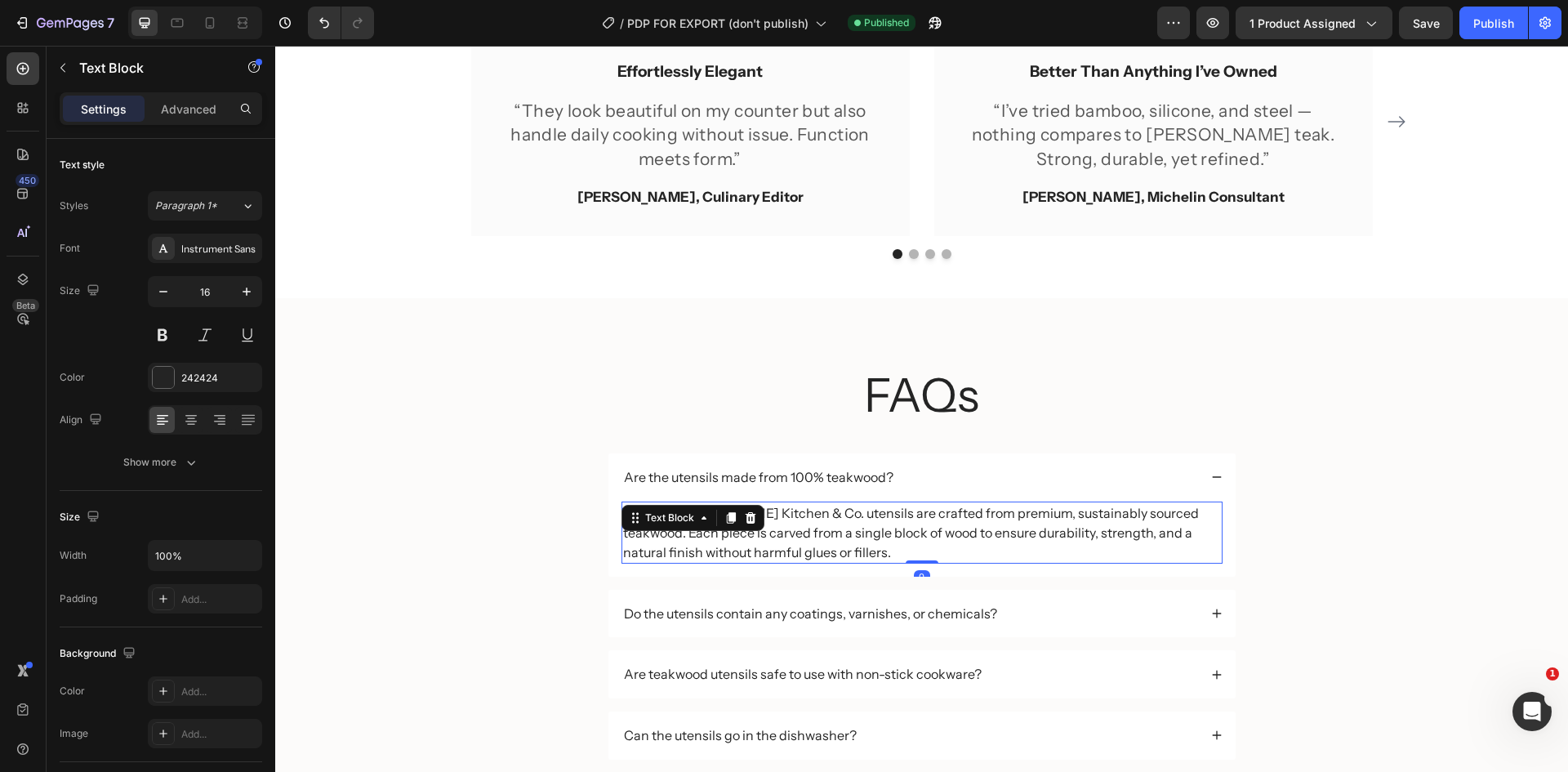
click at [775, 536] on p "Yes. All [PERSON_NAME] Kitchen & Co. utensils are crafted from premium, sustain…" at bounding box center [921, 532] width 598 height 59
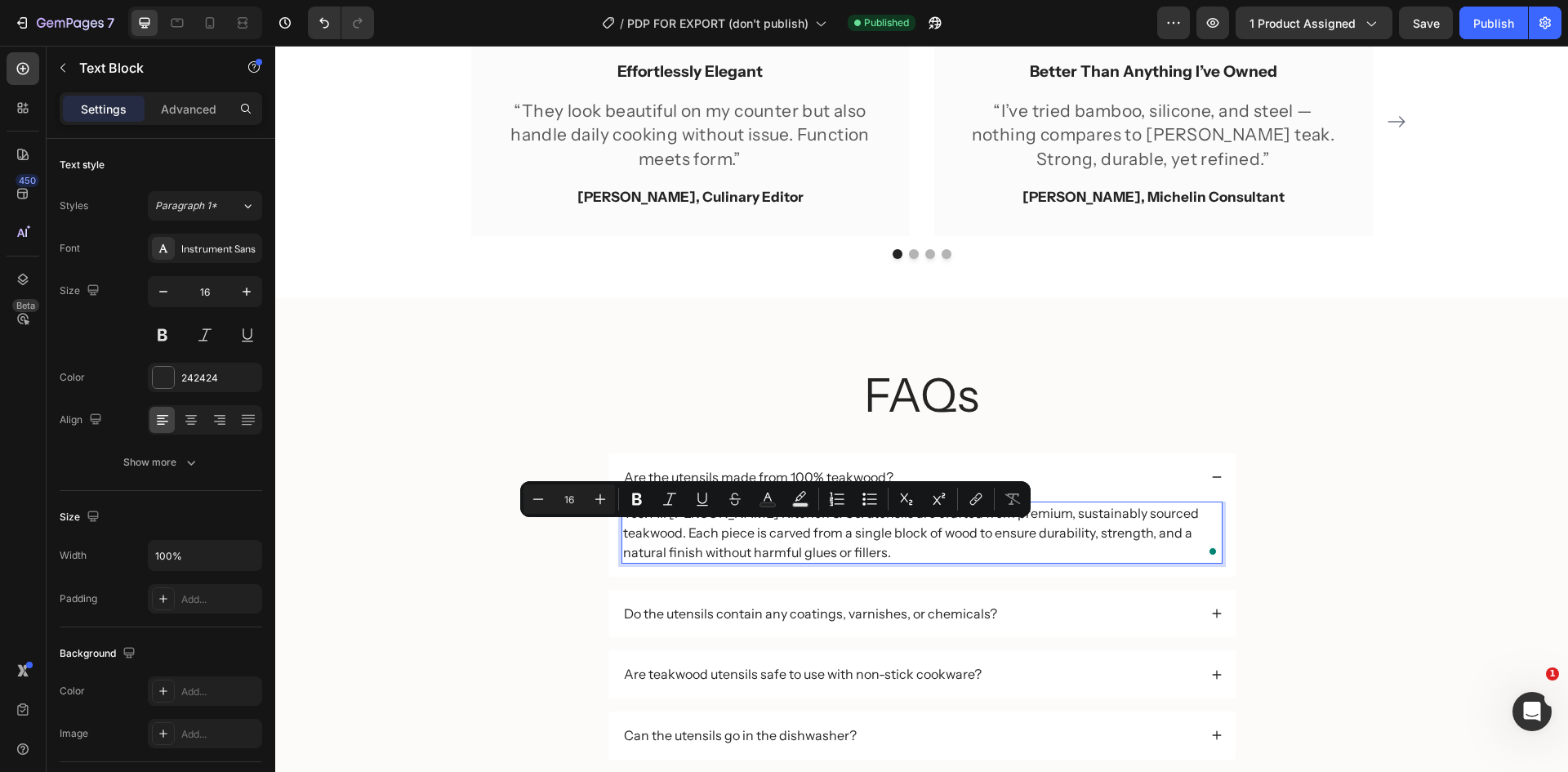
click at [1082, 529] on p "Yes. All [PERSON_NAME] Kitchen & Co. utensils are crafted from premium, sustain…" at bounding box center [921, 532] width 598 height 59
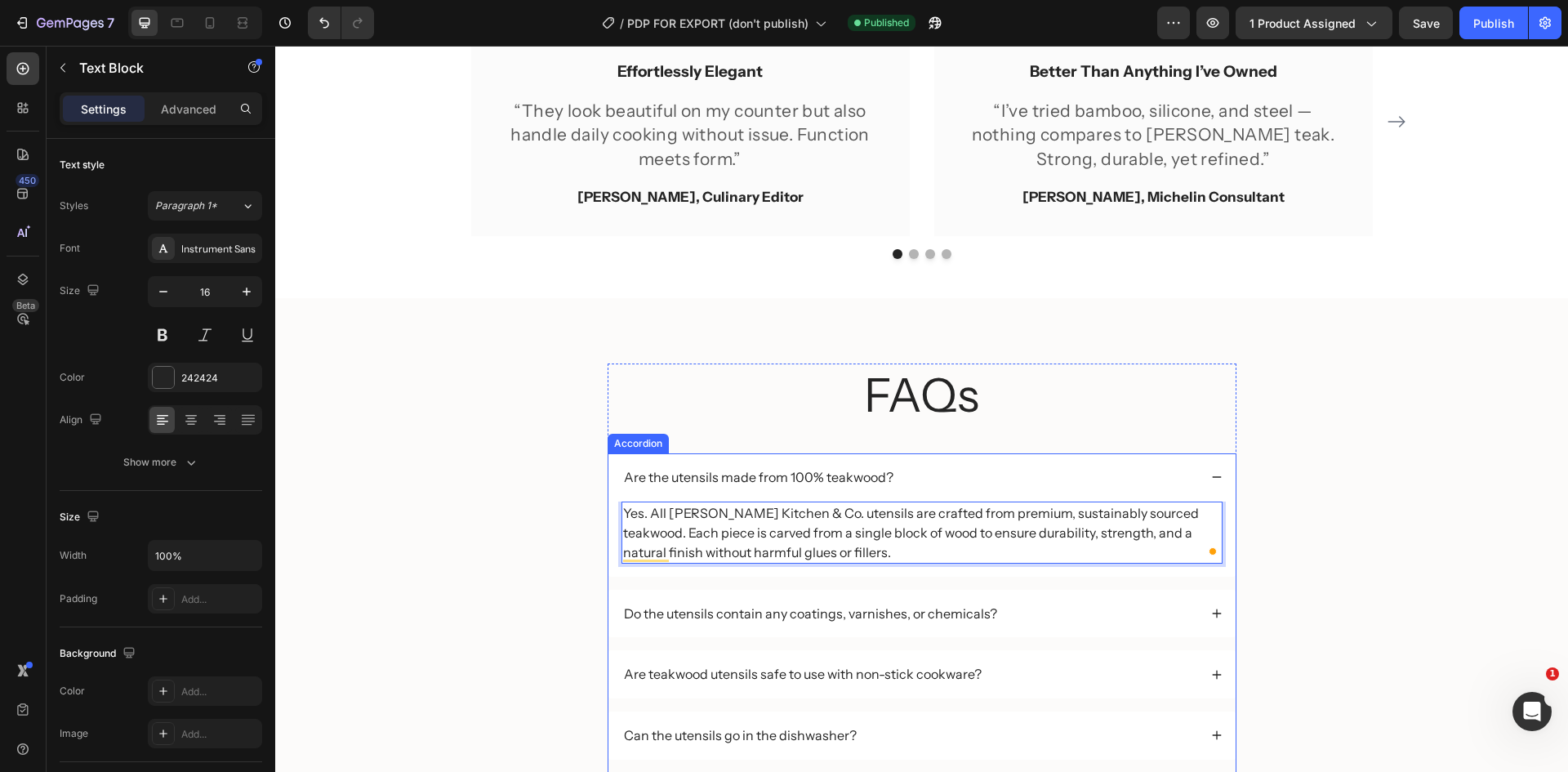
click at [845, 469] on p "Are the utensils made from 100% teakwood?" at bounding box center [759, 478] width 270 height 17
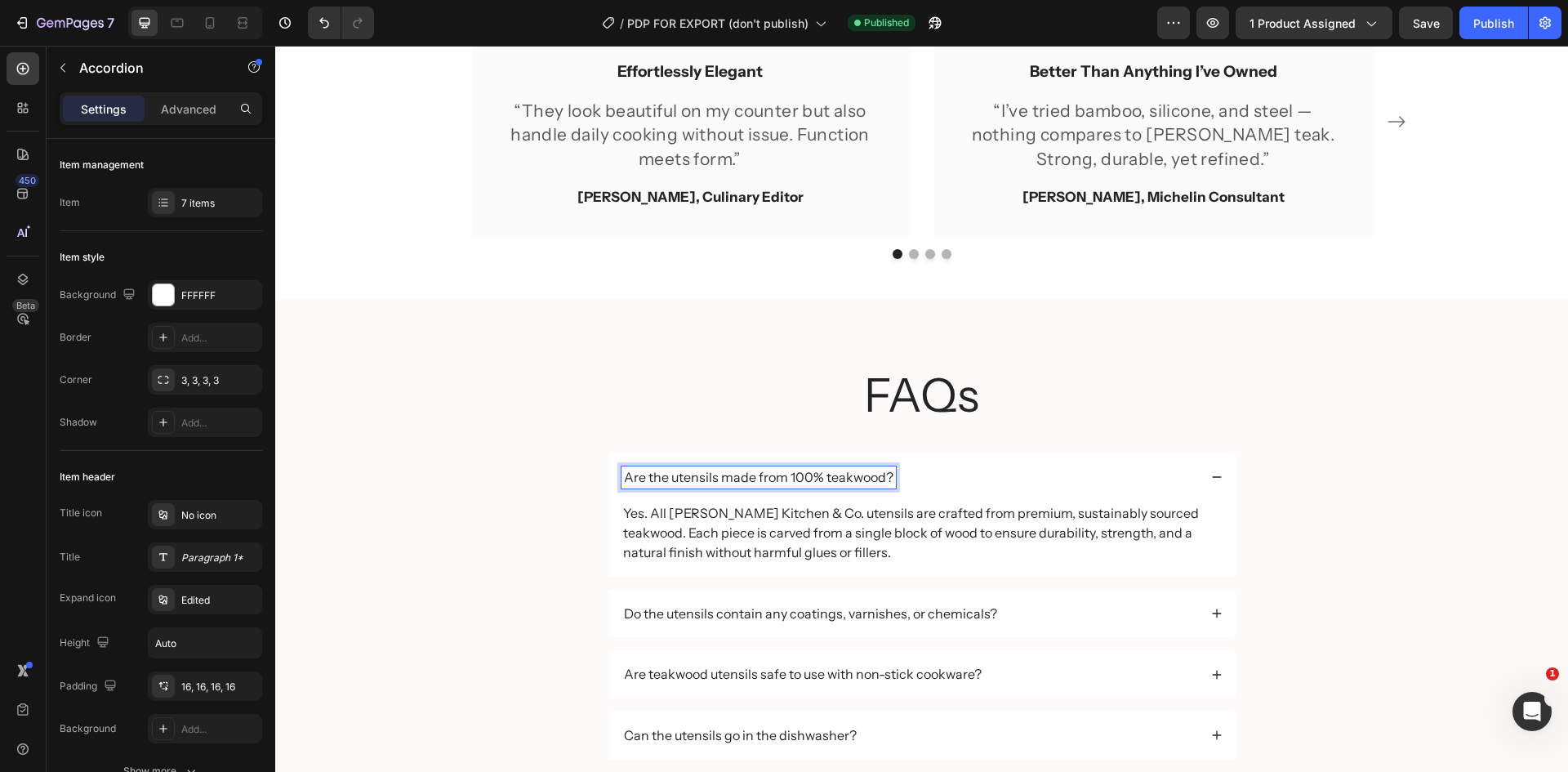
click at [841, 479] on p "Are the utensils made from 100% teakwood?" at bounding box center [759, 478] width 270 height 17
click at [826, 479] on p "Are the utensils made from 100% teakwood?" at bounding box center [759, 478] width 270 height 17
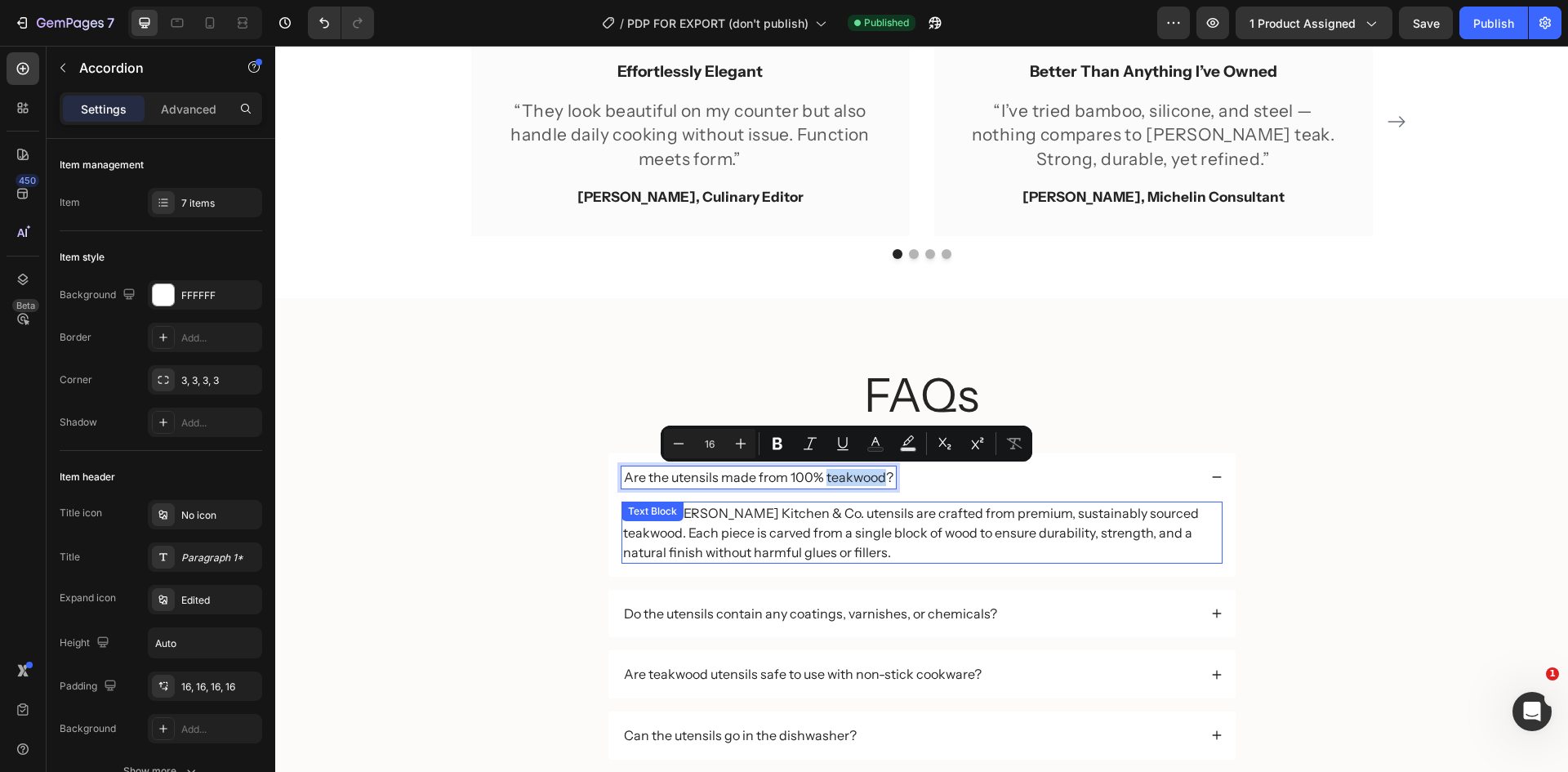
click at [753, 540] on p "Yes. All [PERSON_NAME] Kitchen & Co. utensils are crafted from premium, sustain…" at bounding box center [921, 532] width 598 height 59
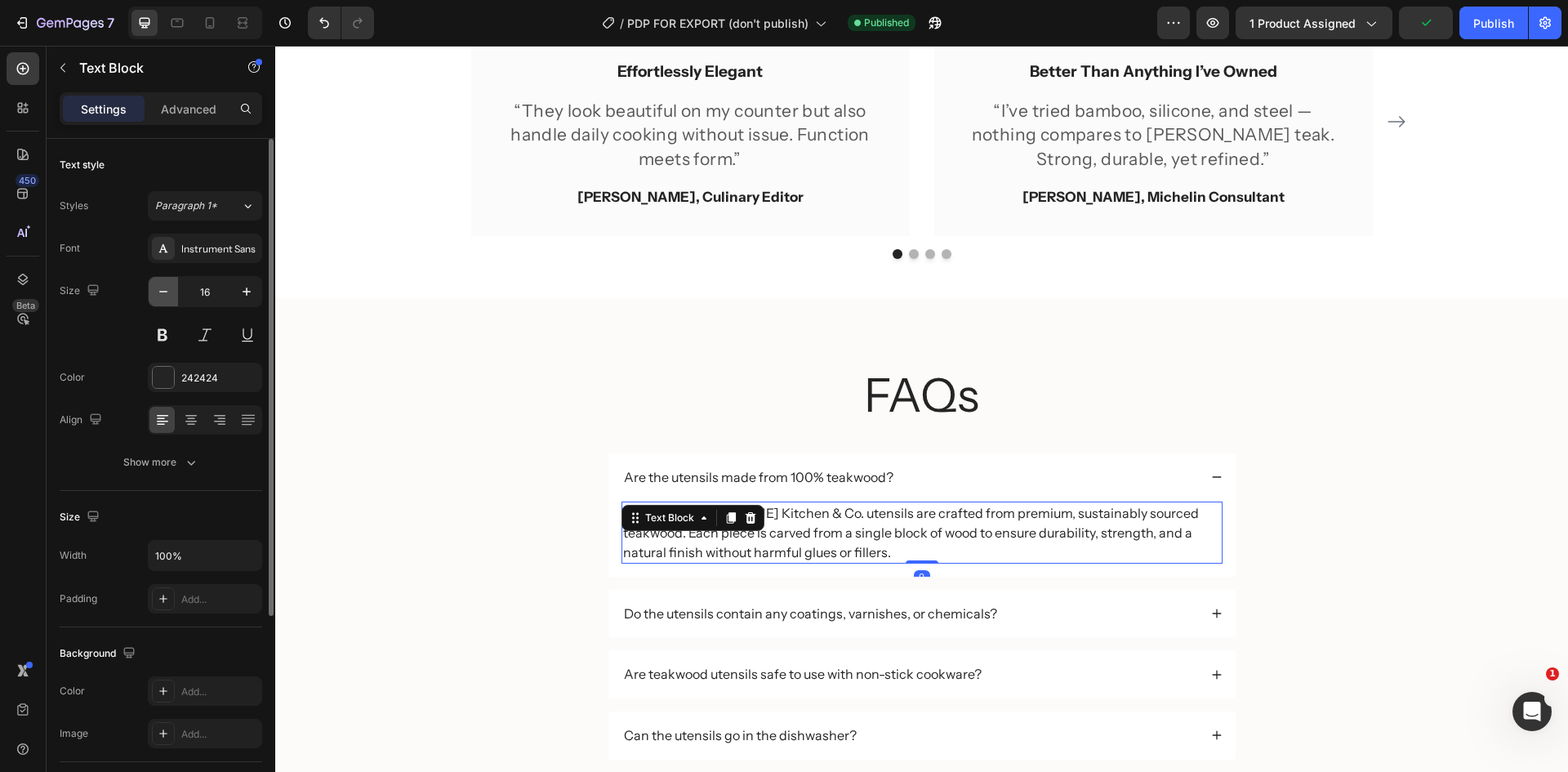
click at [162, 284] on icon "button" at bounding box center [163, 291] width 16 height 16
type input "14"
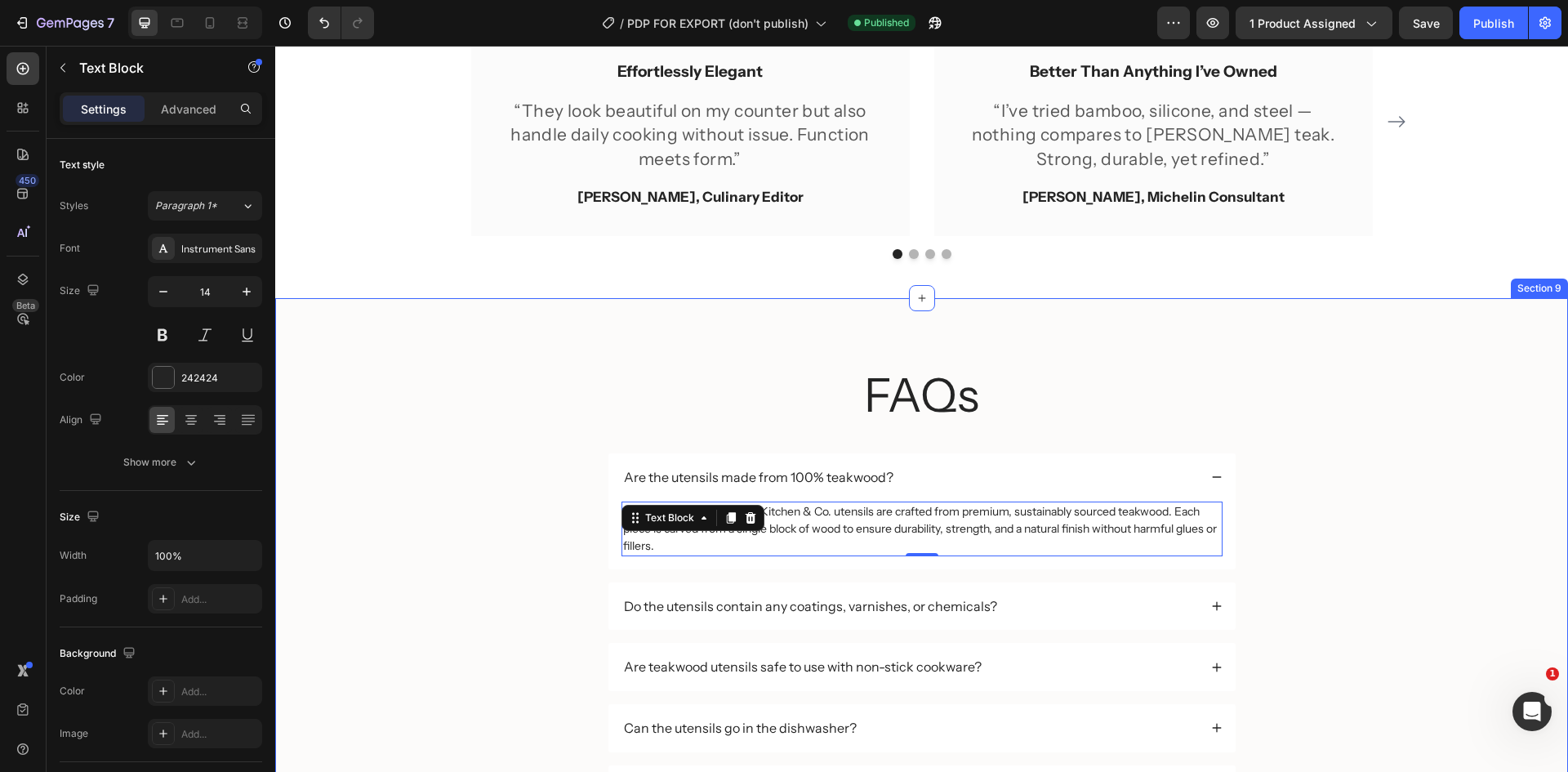
click at [1349, 616] on div "FAQs Heading Are the utensils made from 100% teakwood? Yes. All [PERSON_NAME] K…" at bounding box center [921, 663] width 1260 height 599
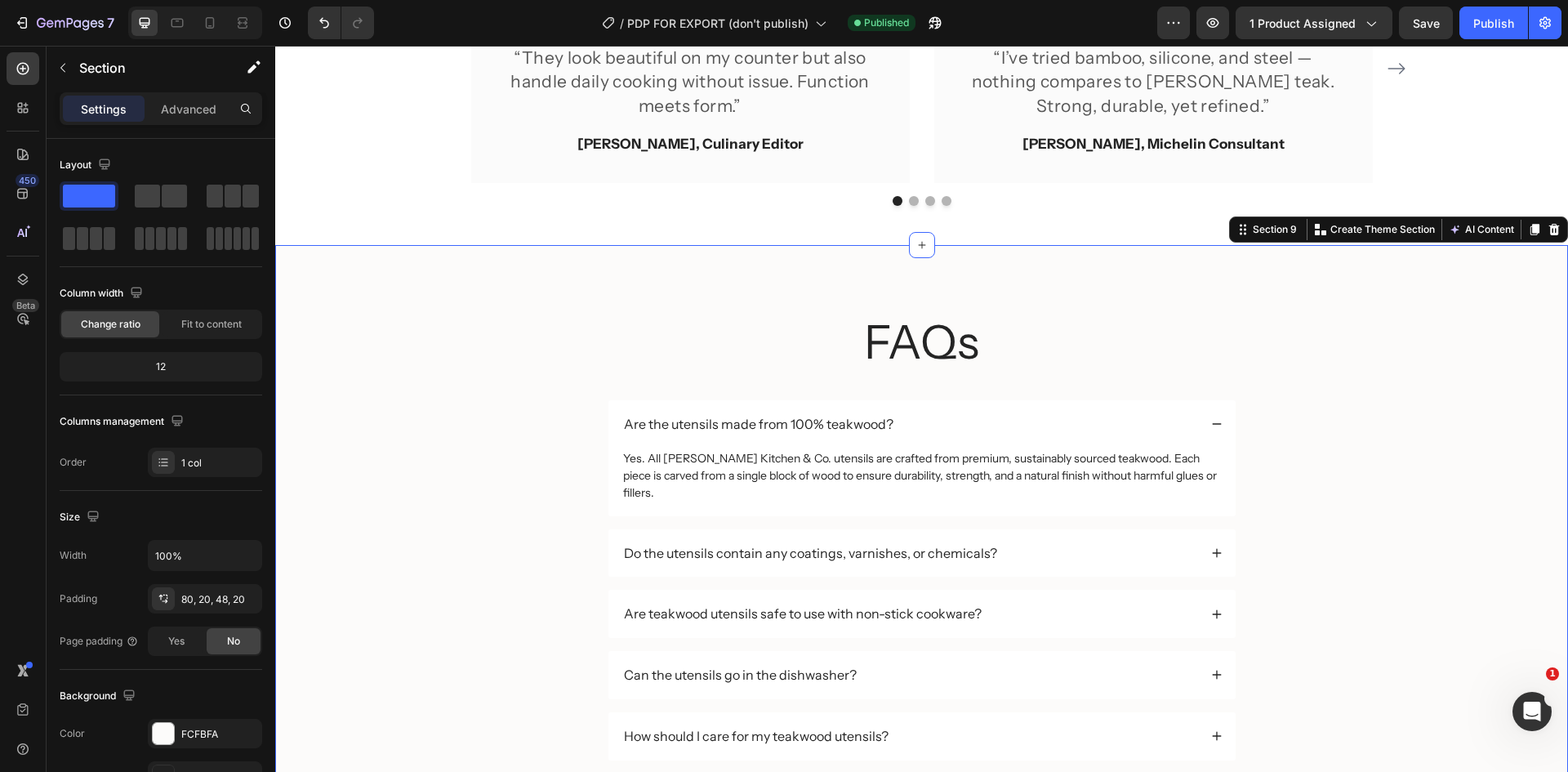
scroll to position [3023, 0]
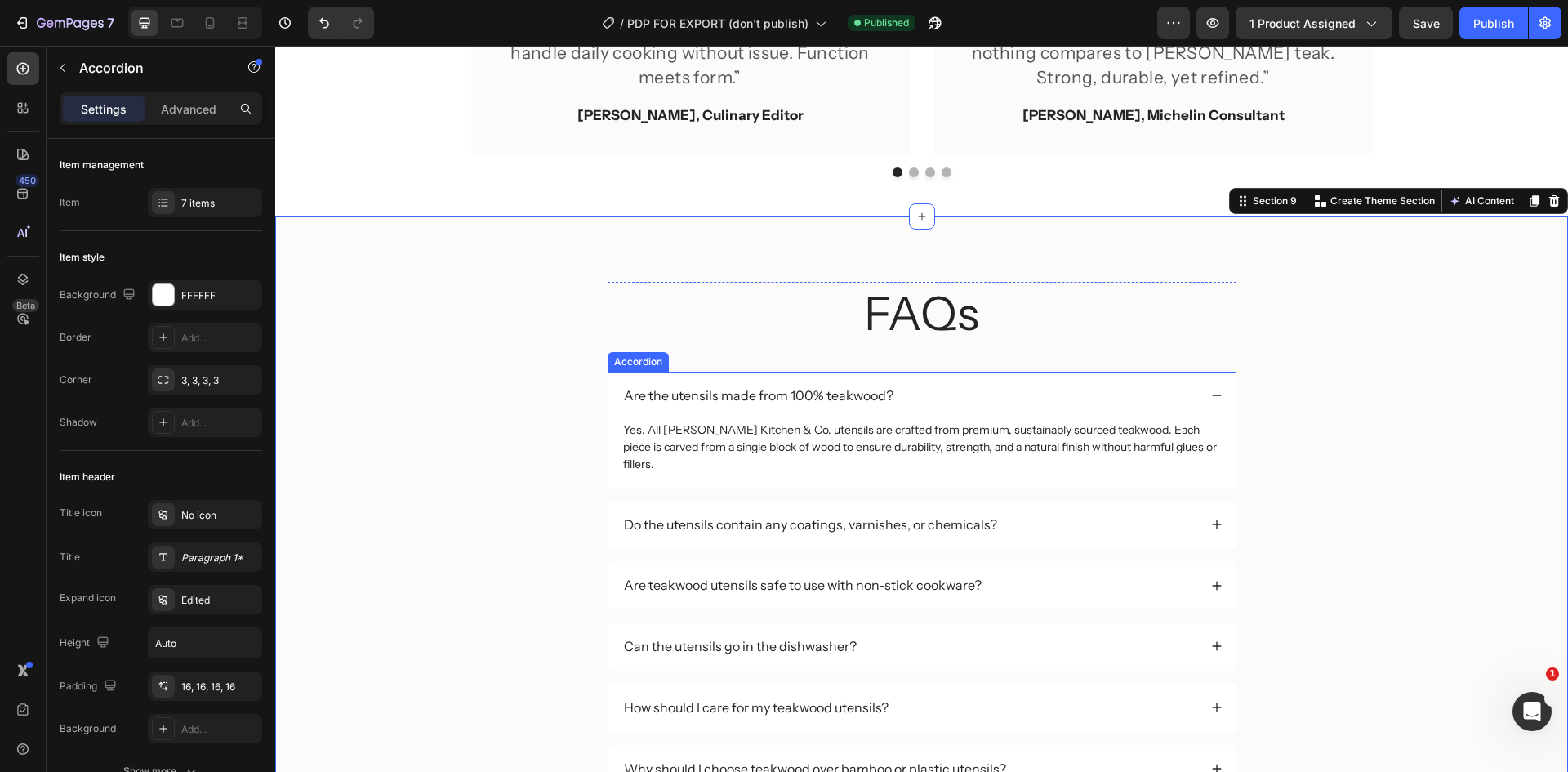
click at [833, 523] on p "Do the utensils contain any coatings, varnishes, or chemicals?" at bounding box center [810, 524] width 373 height 17
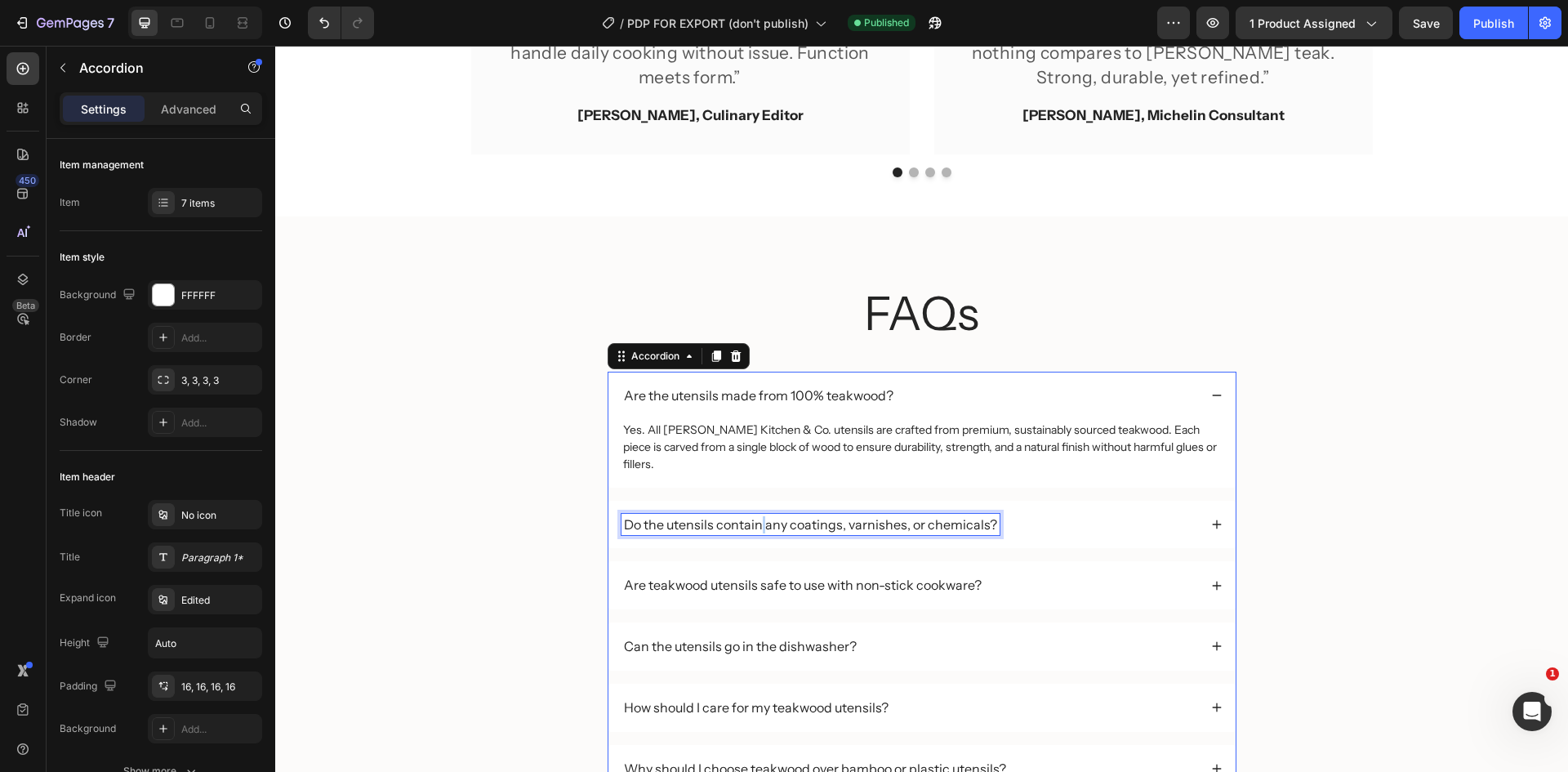
click at [753, 525] on p "Do the utensils contain any coatings, varnishes, or chemicals?" at bounding box center [810, 524] width 373 height 17
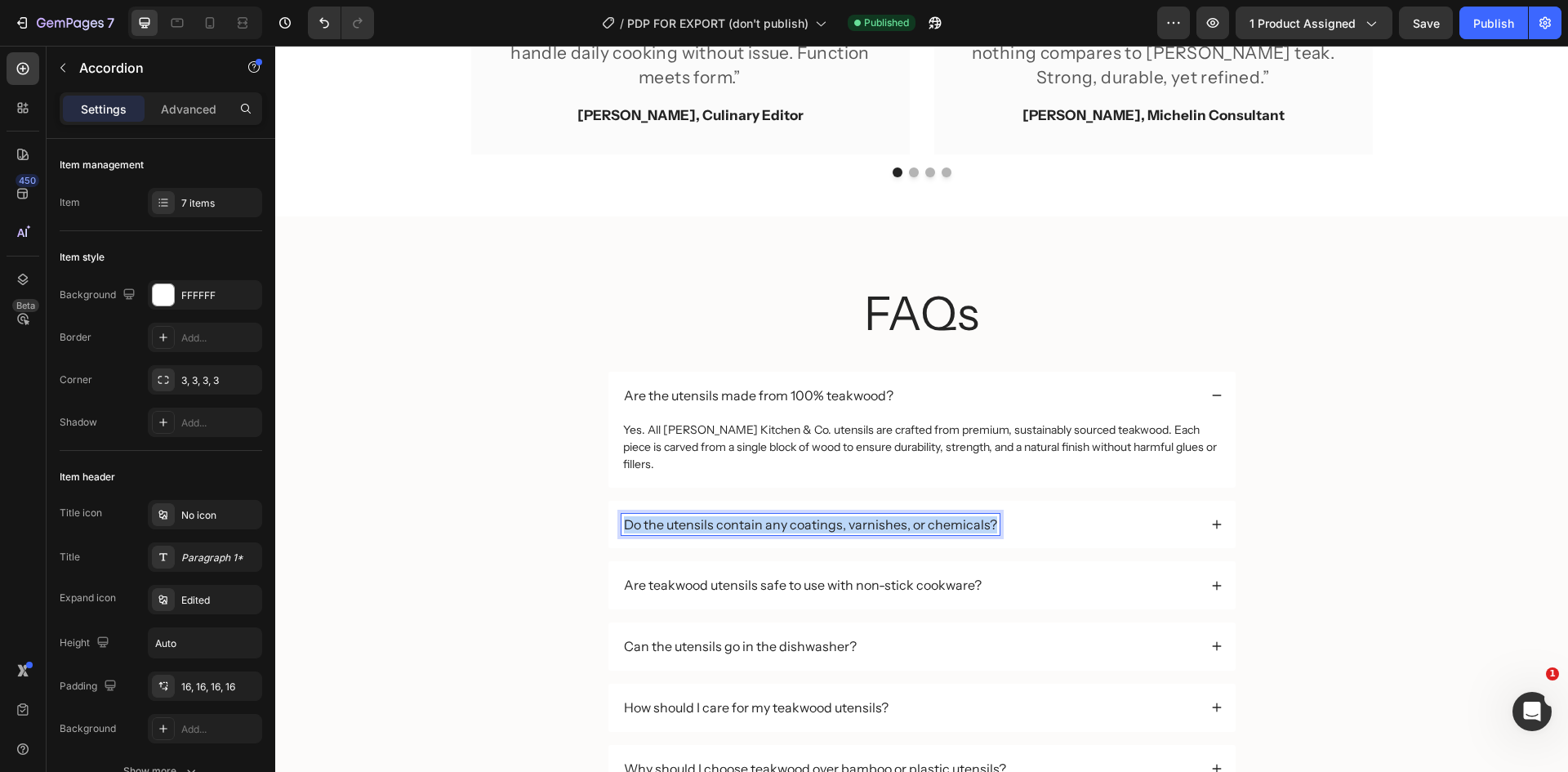
click at [753, 525] on p "Do the utensils contain any coatings, varnishes, or chemicals?" at bounding box center [810, 524] width 373 height 17
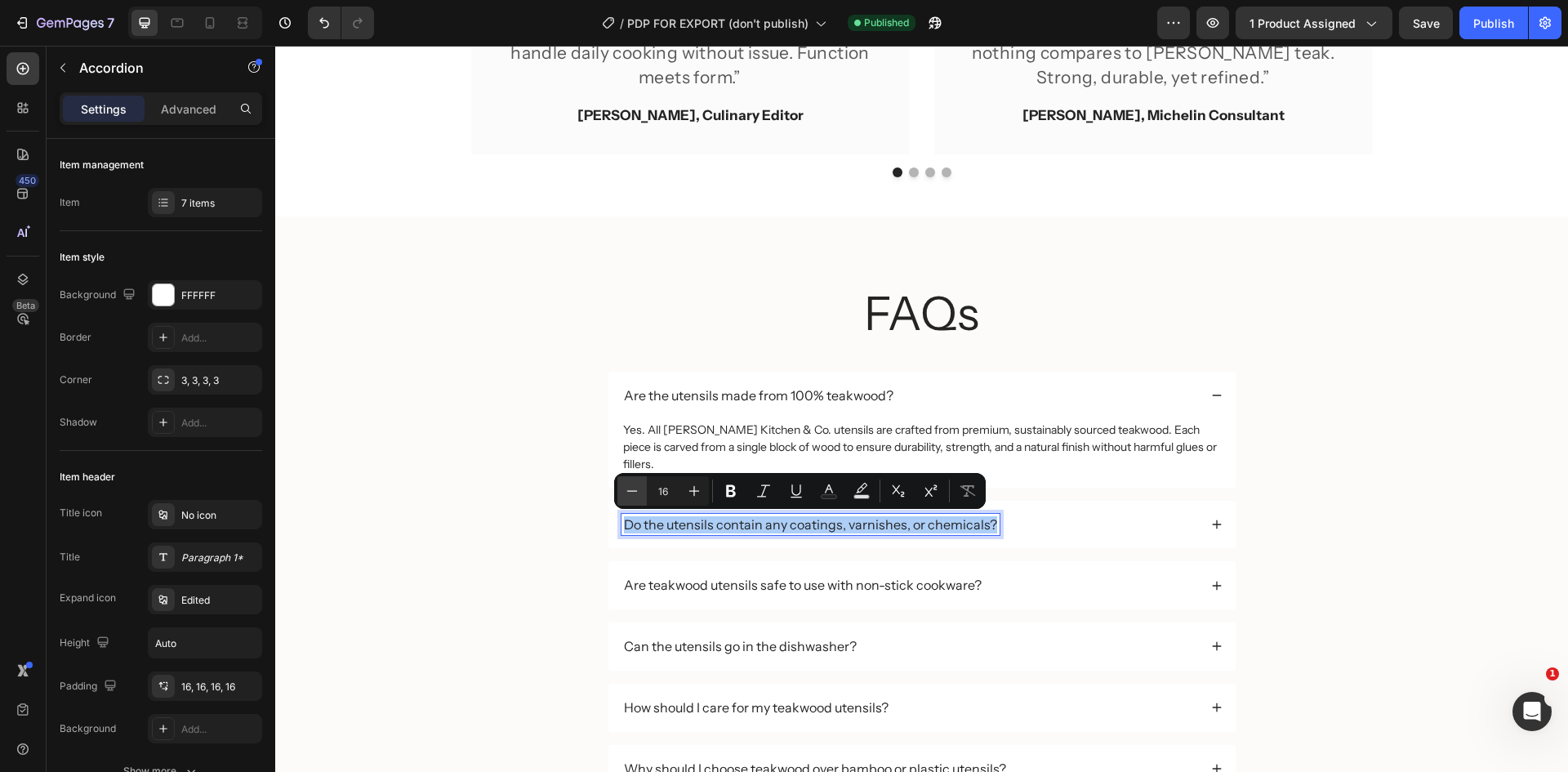
click at [625, 485] on icon "Editor contextual toolbar" at bounding box center [631, 490] width 16 height 16
click at [692, 494] on icon "Editor contextual toolbar" at bounding box center [694, 490] width 16 height 16
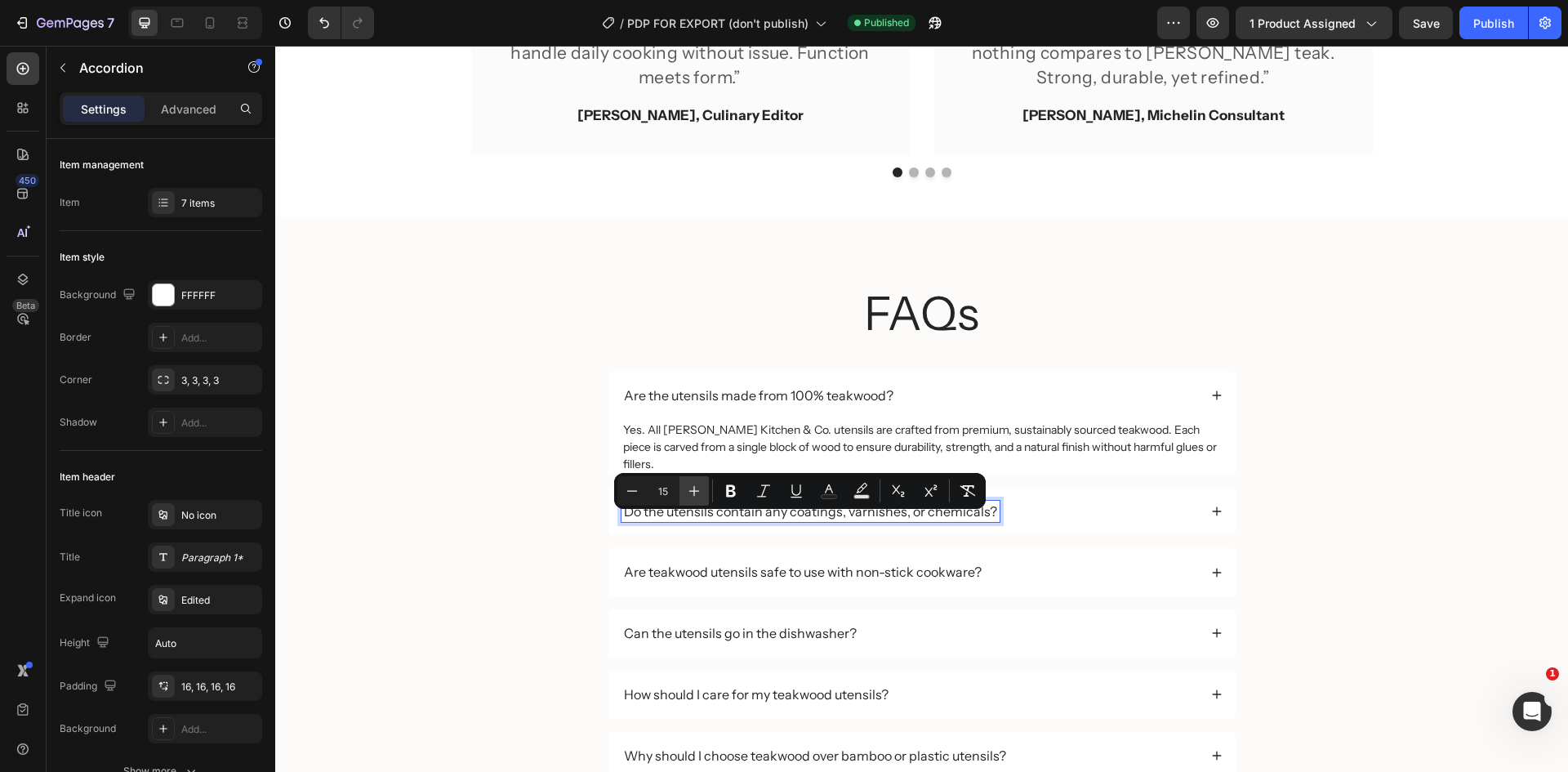
type input "16"
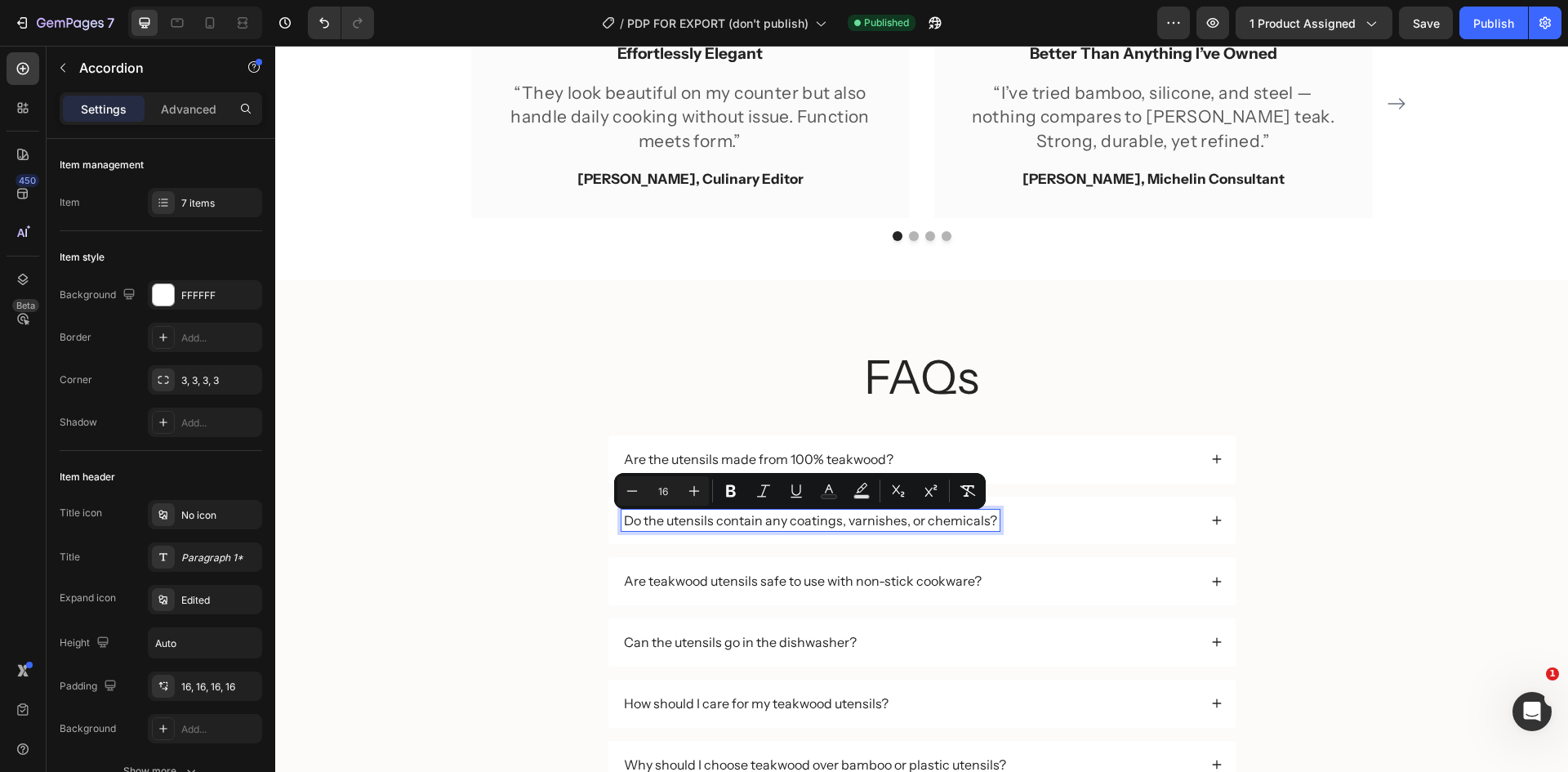
click at [1064, 531] on div "Do the utensils contain any coatings, varnishes, or chemicals?" at bounding box center [910, 521] width 577 height 22
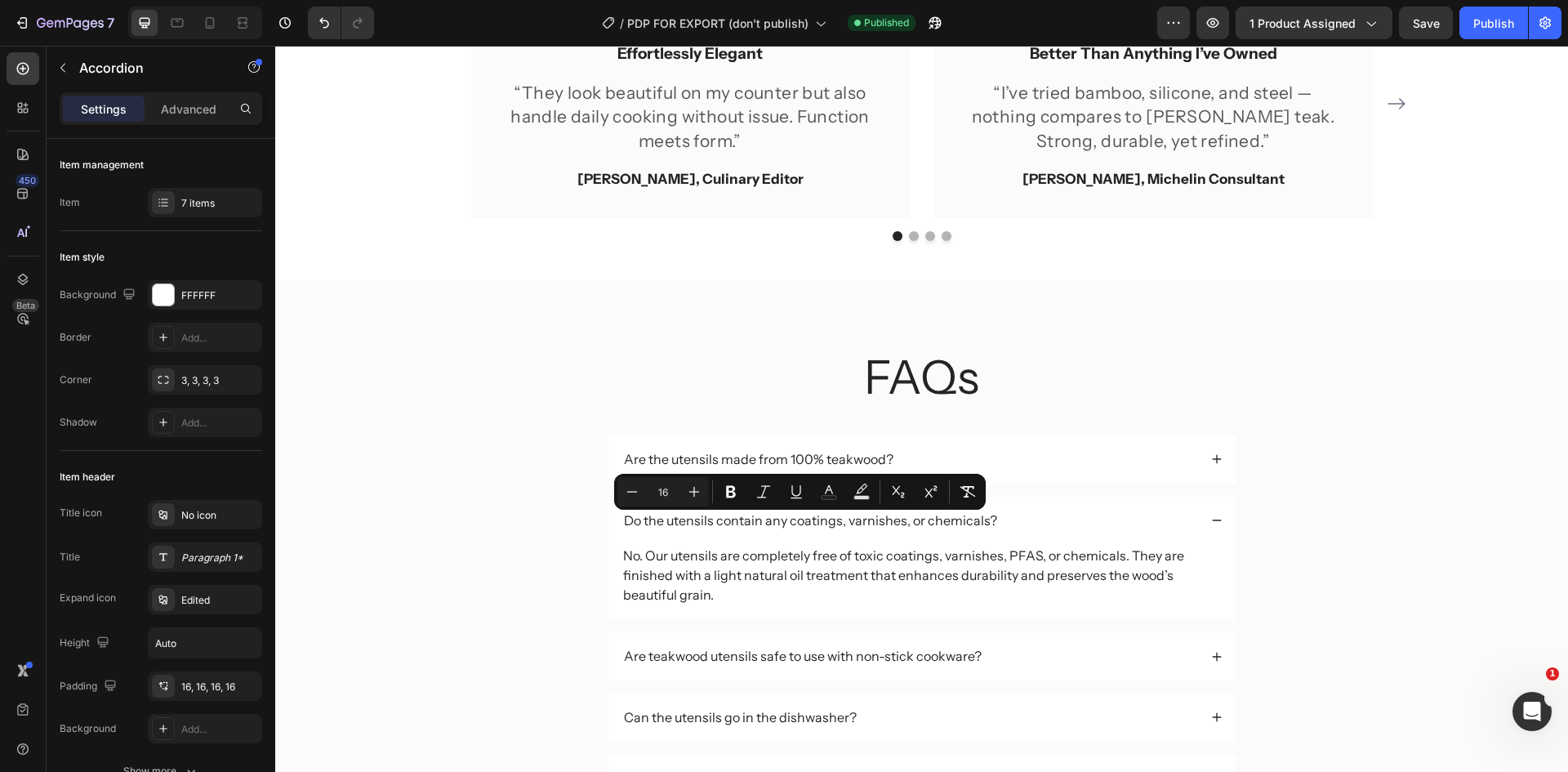
scroll to position [2955, 0]
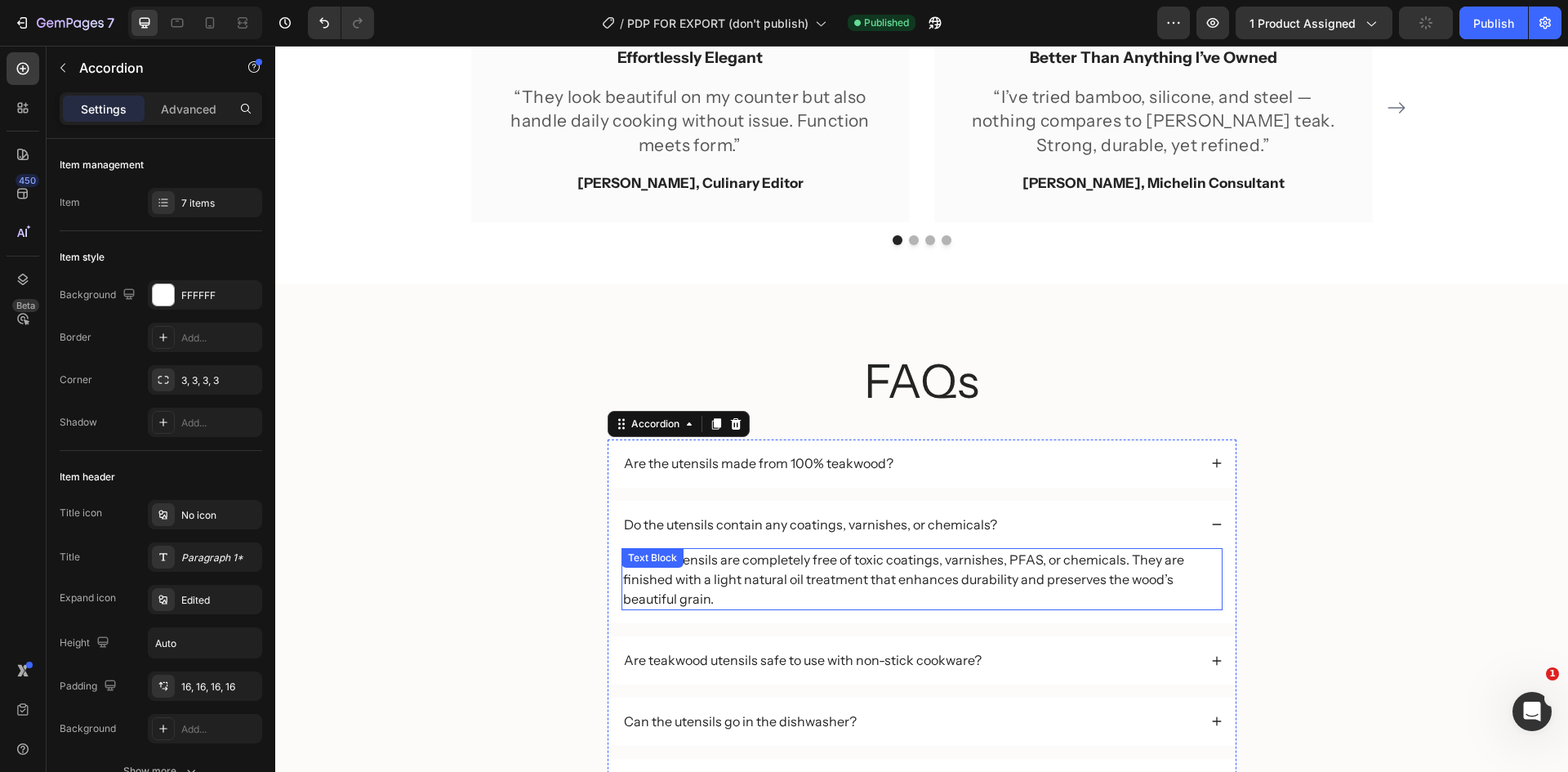
click at [859, 562] on p "No. Our utensils are completely free of toxic coatings, varnishes, PFAS, or che…" at bounding box center [921, 579] width 598 height 59
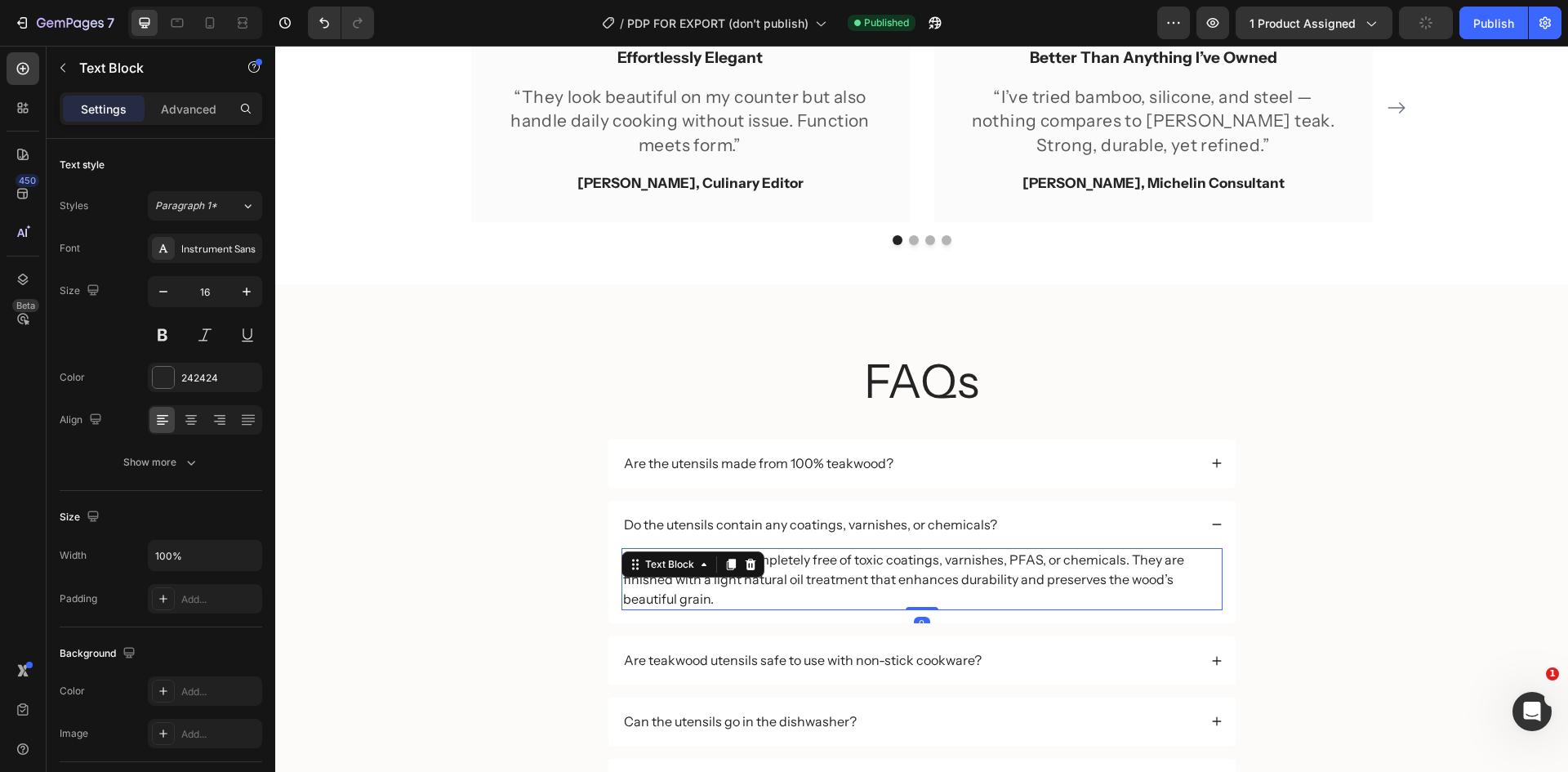
click at [859, 562] on p "No. Our utensils are completely free of toxic coatings, varnishes, PFAS, or che…" at bounding box center [921, 579] width 598 height 59
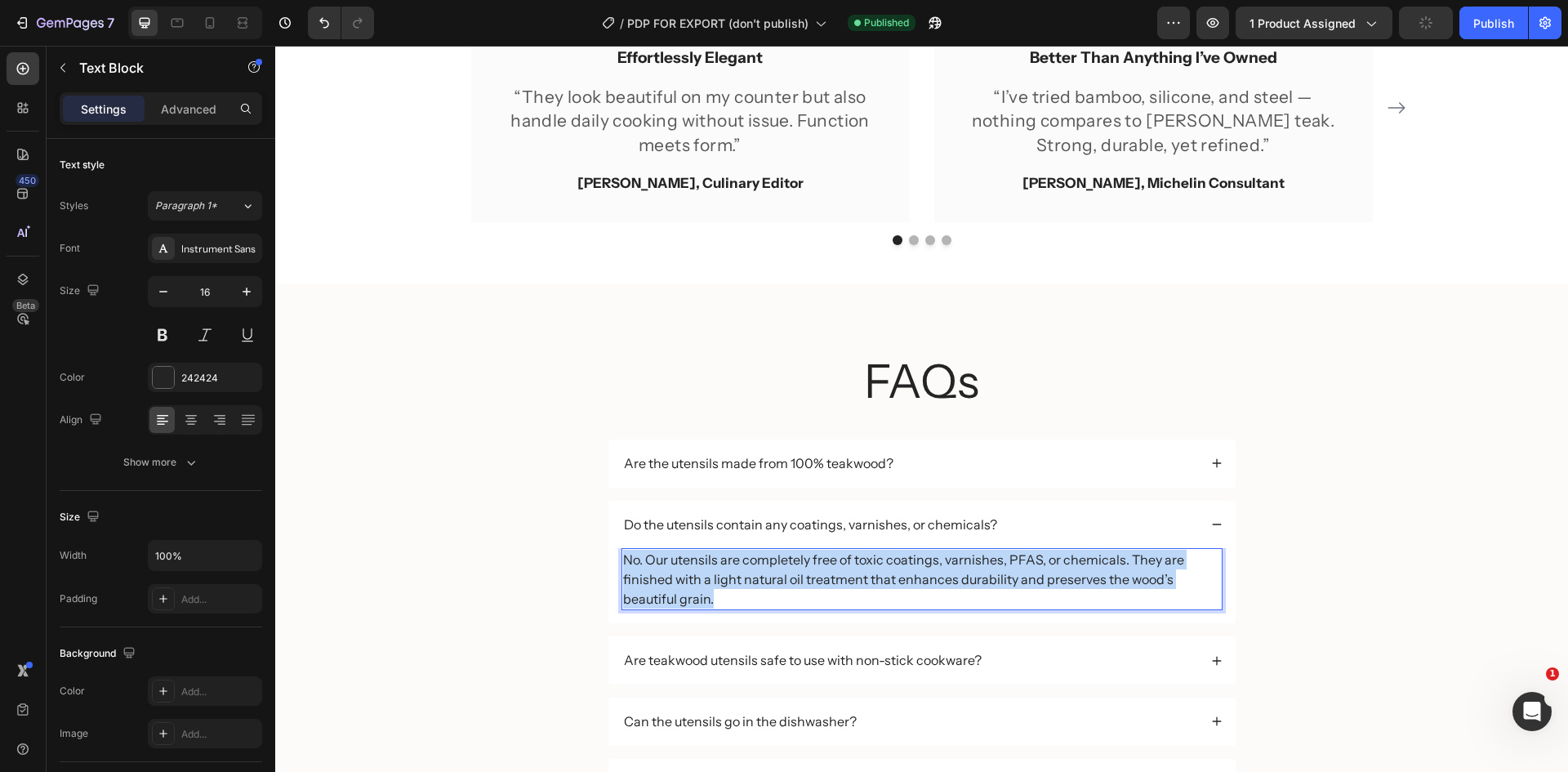
click at [859, 562] on p "No. Our utensils are completely free of toxic coatings, varnishes, PFAS, or che…" at bounding box center [921, 579] width 598 height 59
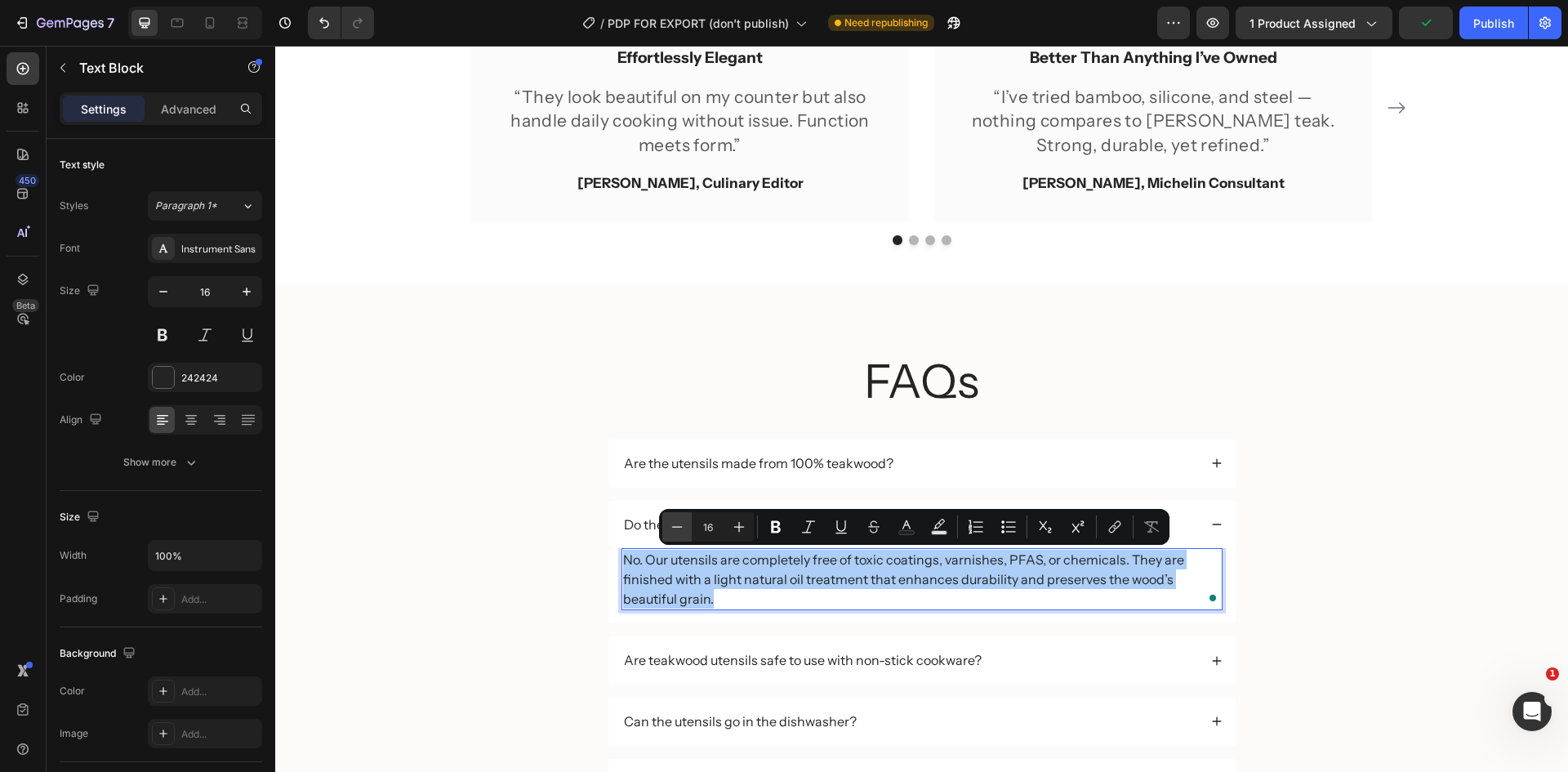
click at [675, 522] on icon "Editor contextual toolbar" at bounding box center [676, 526] width 16 height 16
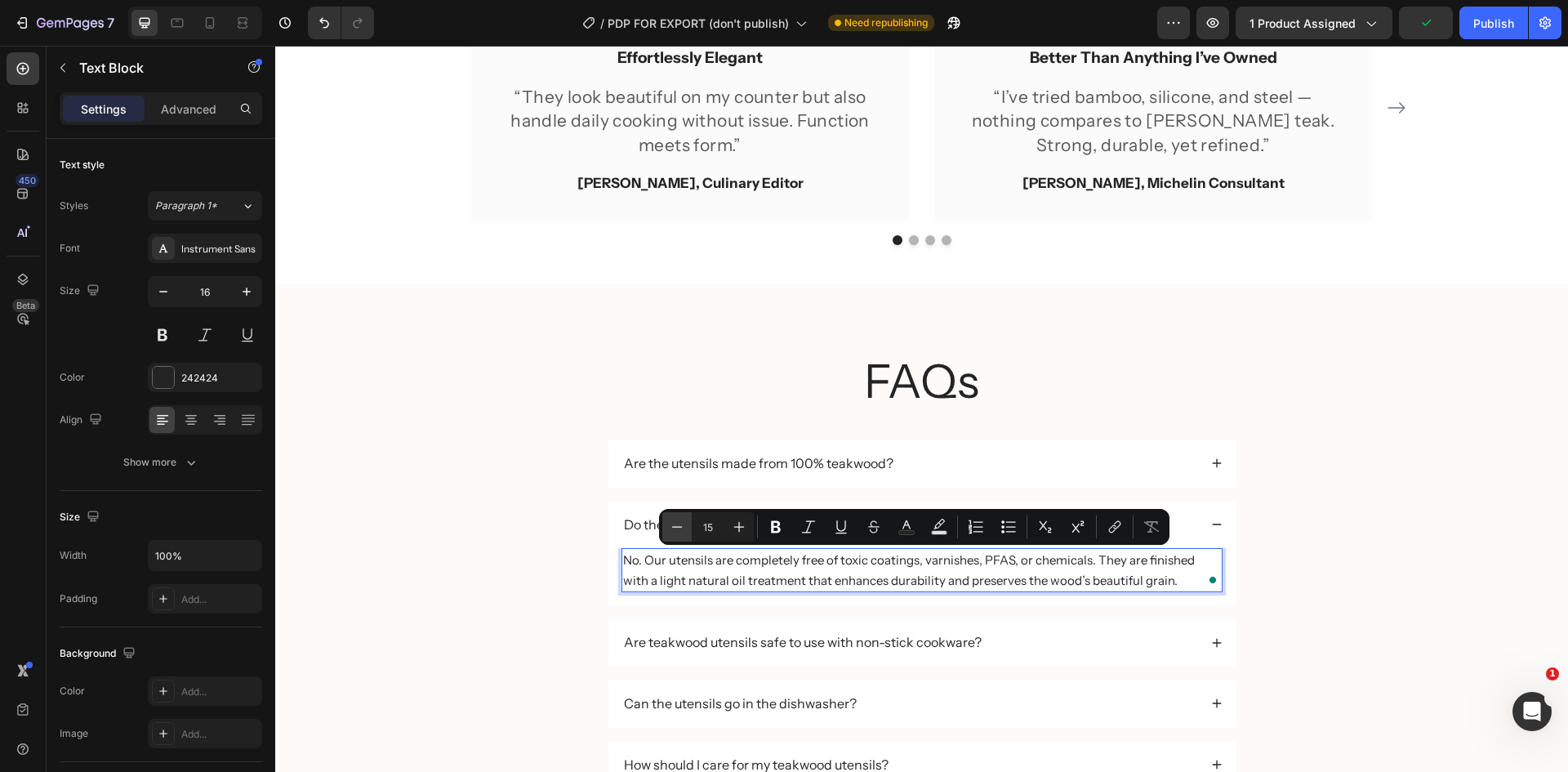
click at [675, 522] on icon "Editor contextual toolbar" at bounding box center [676, 526] width 16 height 16
click at [741, 526] on icon "Editor contextual toolbar" at bounding box center [739, 526] width 16 height 16
click at [681, 518] on icon "Editor contextual toolbar" at bounding box center [676, 526] width 16 height 16
type input "14"
click at [1005, 644] on div "Are teakwood utensils safe to use with non-stick cookware?" at bounding box center [910, 642] width 577 height 22
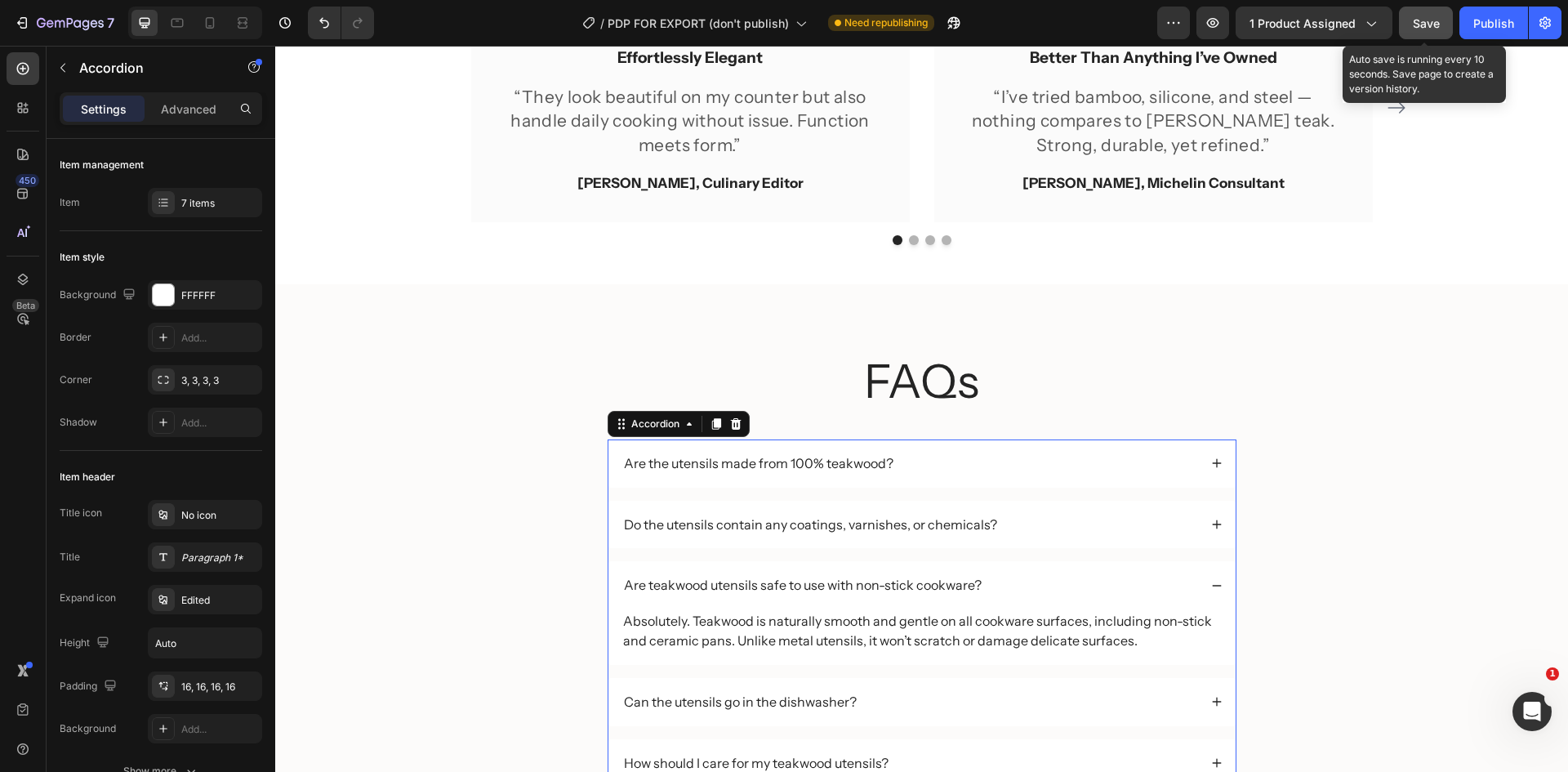
click at [1443, 34] on button "Save" at bounding box center [1426, 23] width 54 height 33
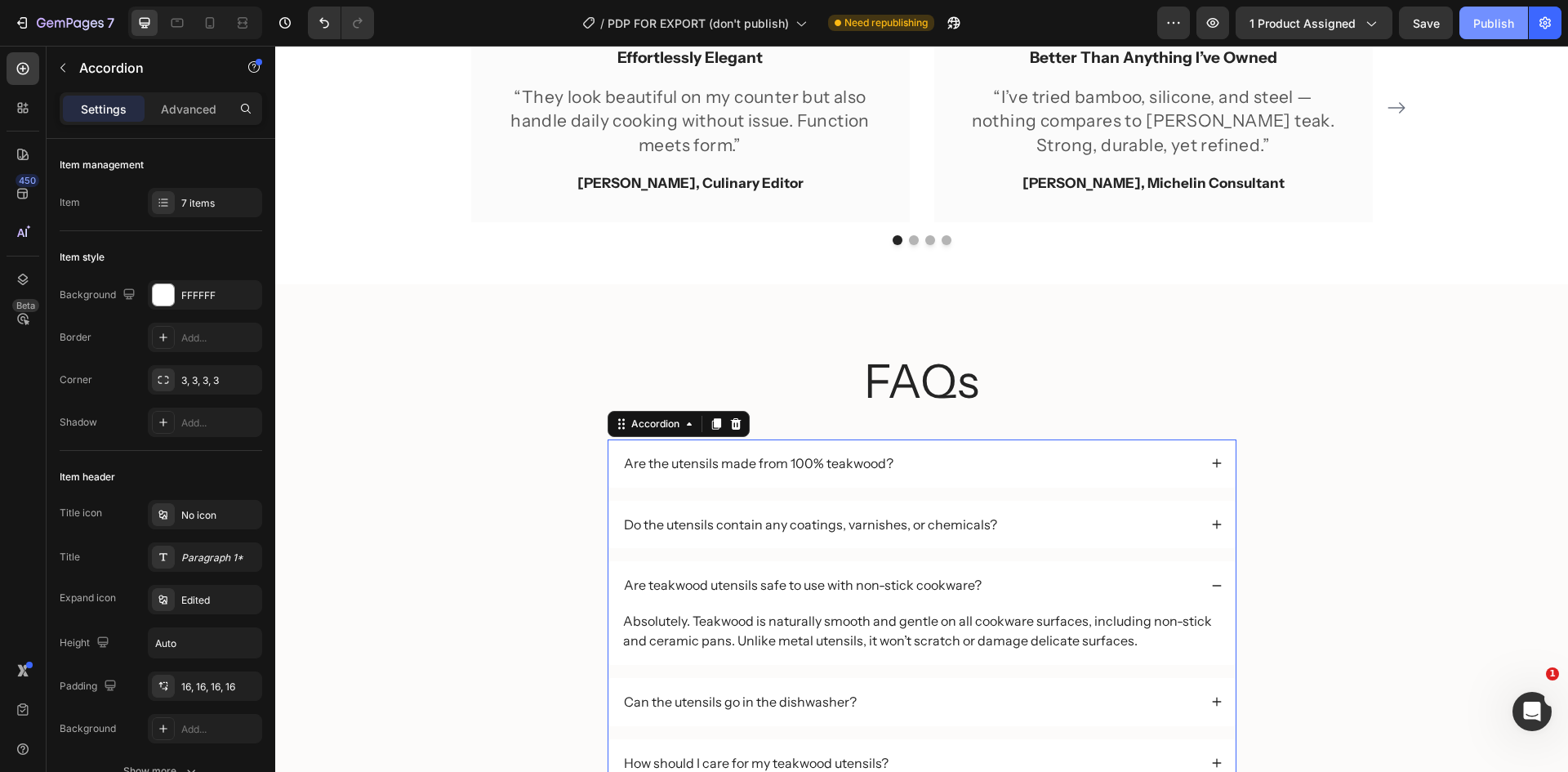
click at [1489, 25] on div "Publish" at bounding box center [1494, 23] width 41 height 17
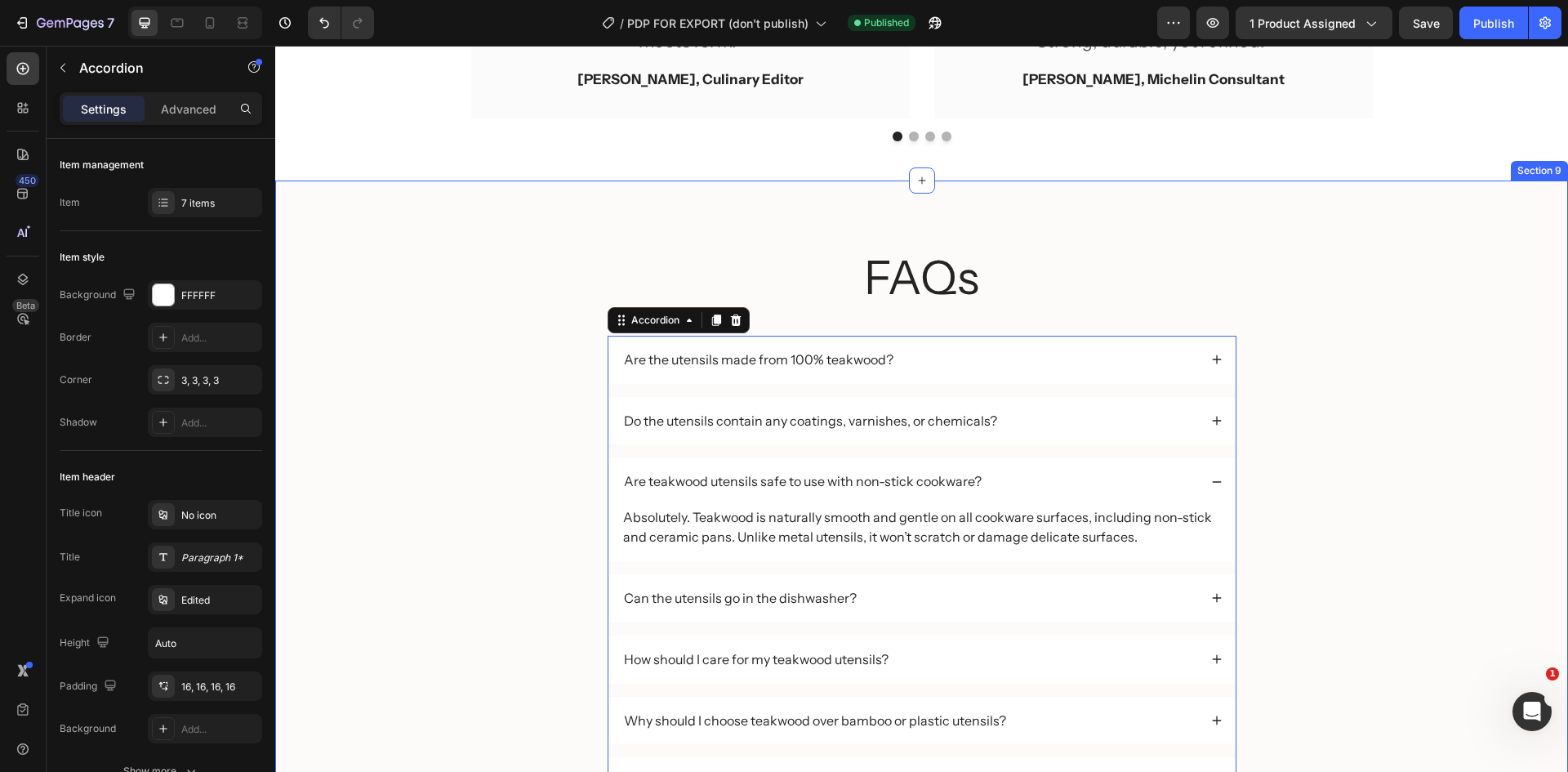
scroll to position [3118, 0]
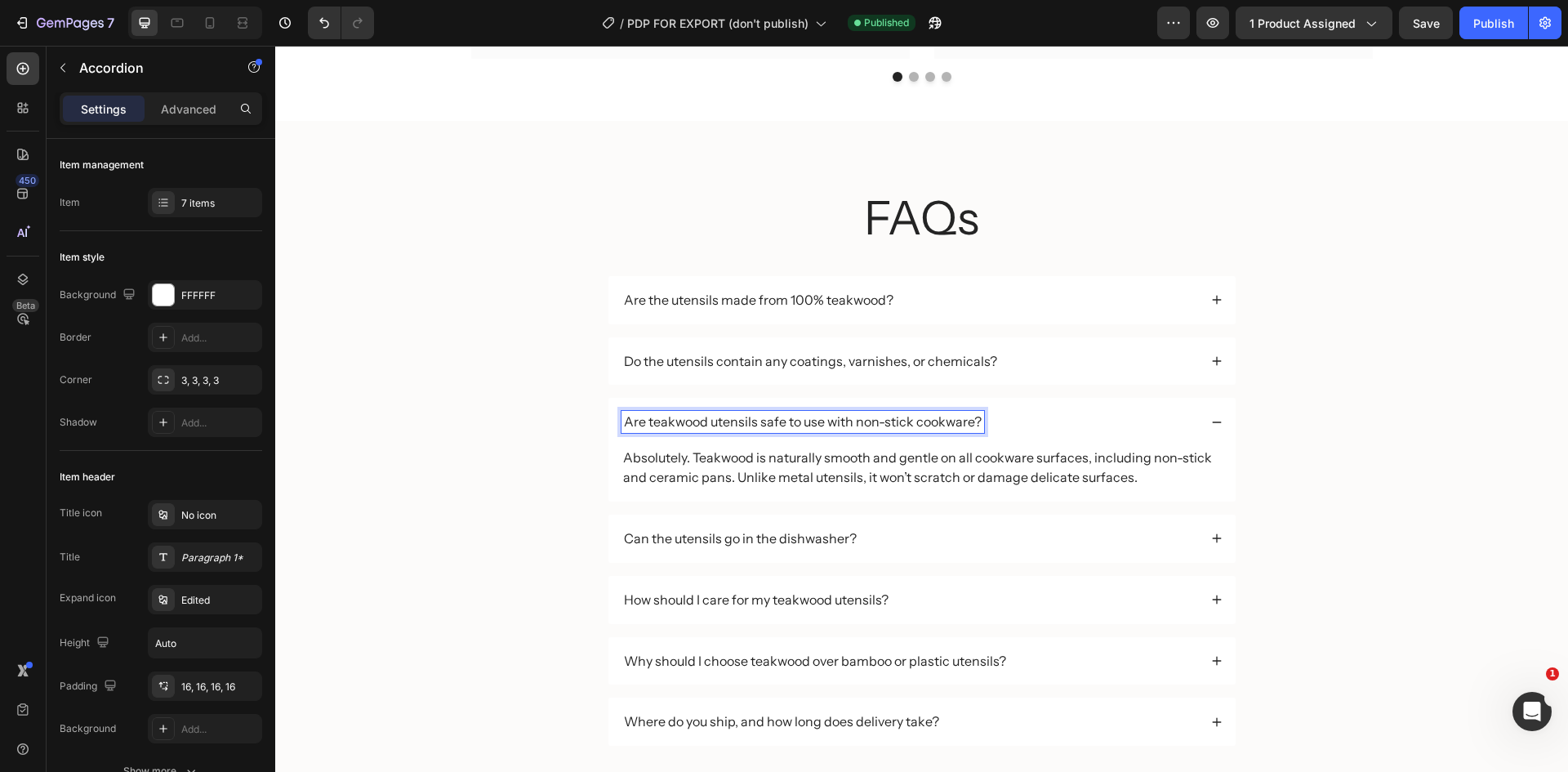
click at [877, 420] on p "Are teakwood utensils safe to use with non-stick cookware?" at bounding box center [803, 422] width 358 height 17
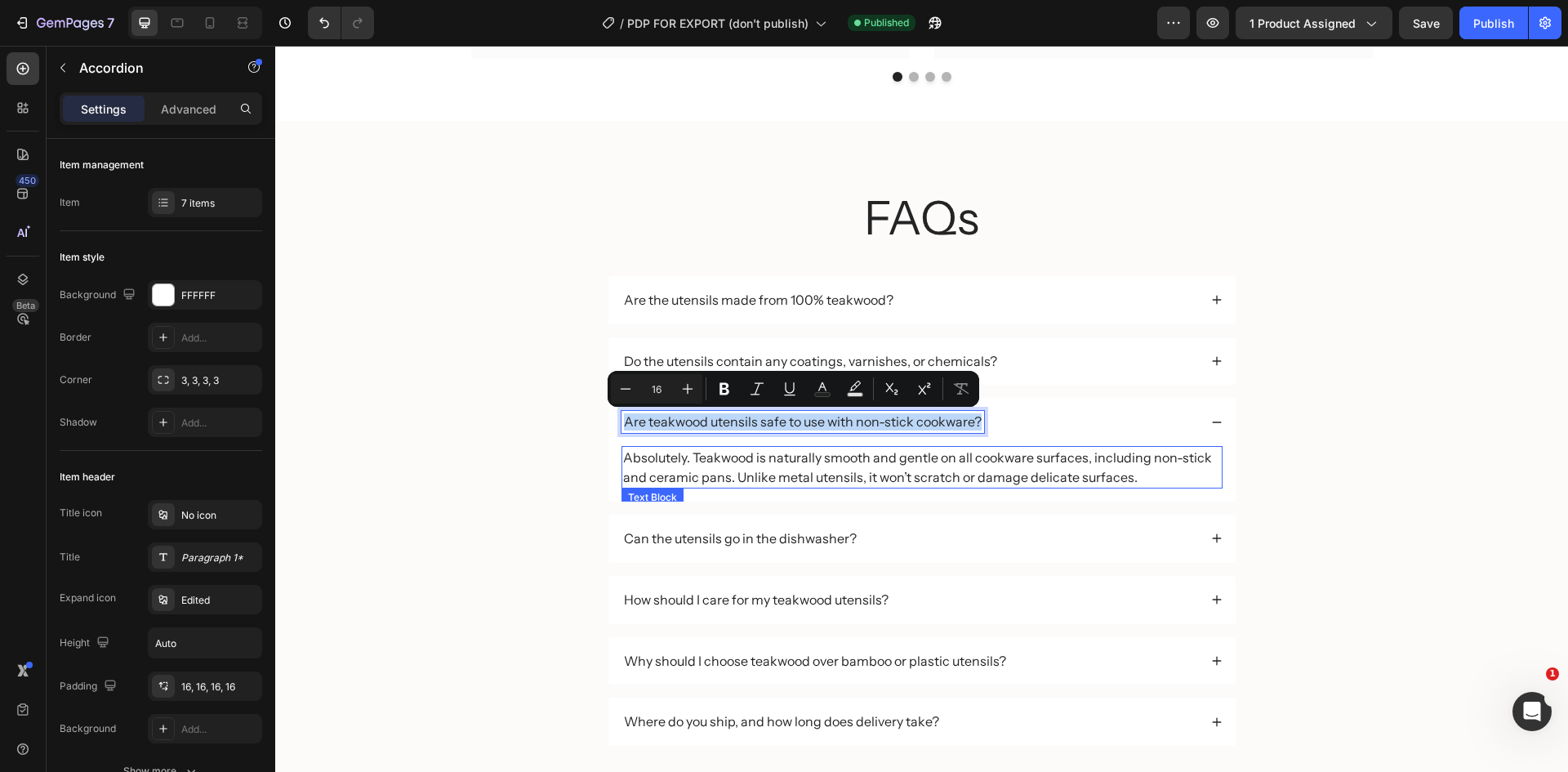
click at [876, 452] on p "Absolutely. Teakwood is naturally smooth and gentle on all cookware surfaces, i…" at bounding box center [921, 467] width 598 height 39
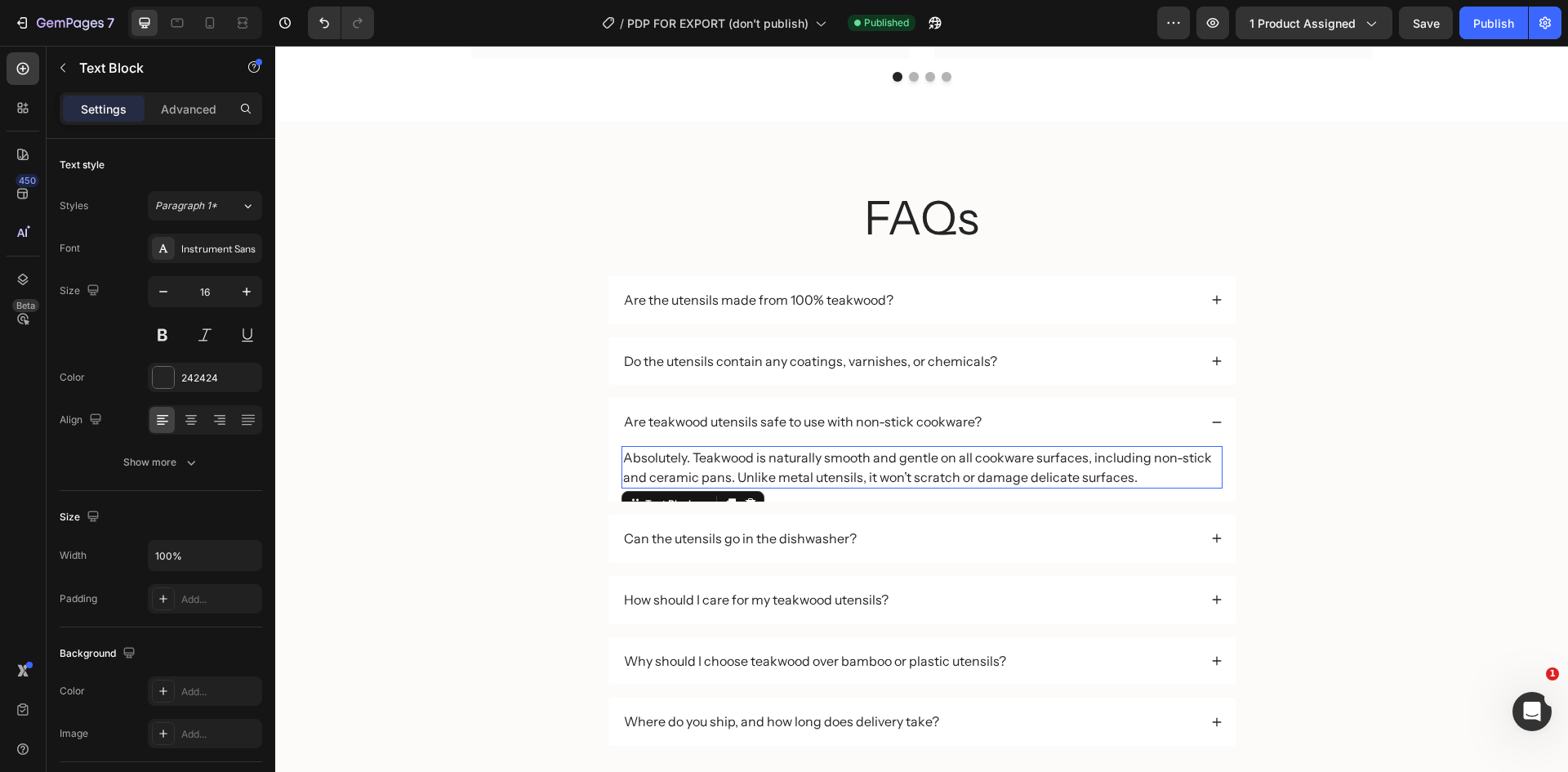
click at [876, 452] on p "Absolutely. Teakwood is naturally smooth and gentle on all cookware surfaces, i…" at bounding box center [921, 467] width 598 height 39
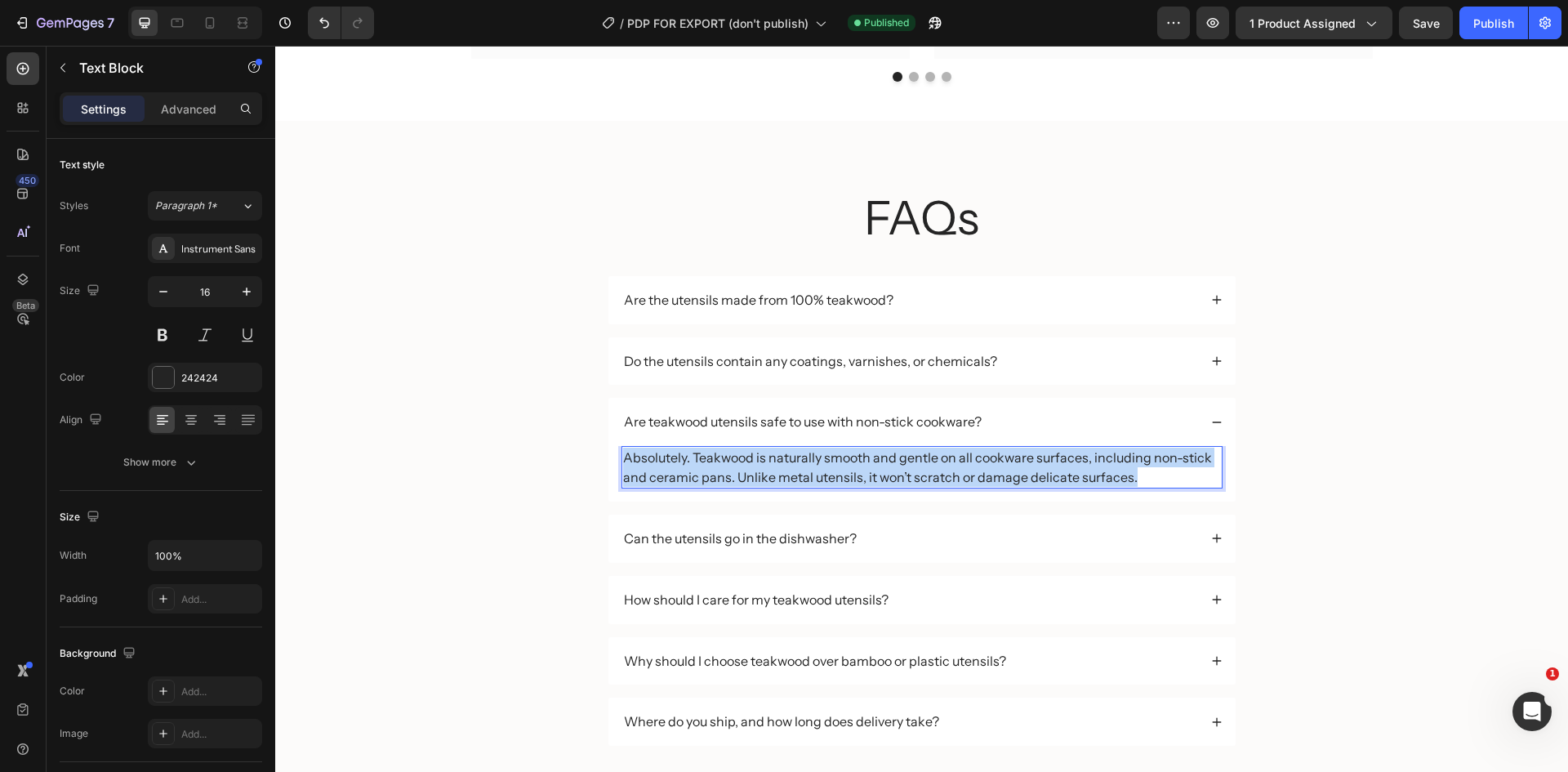
click at [876, 452] on p "Absolutely. Teakwood is naturally smooth and gentle on all cookware surfaces, i…" at bounding box center [921, 467] width 598 height 39
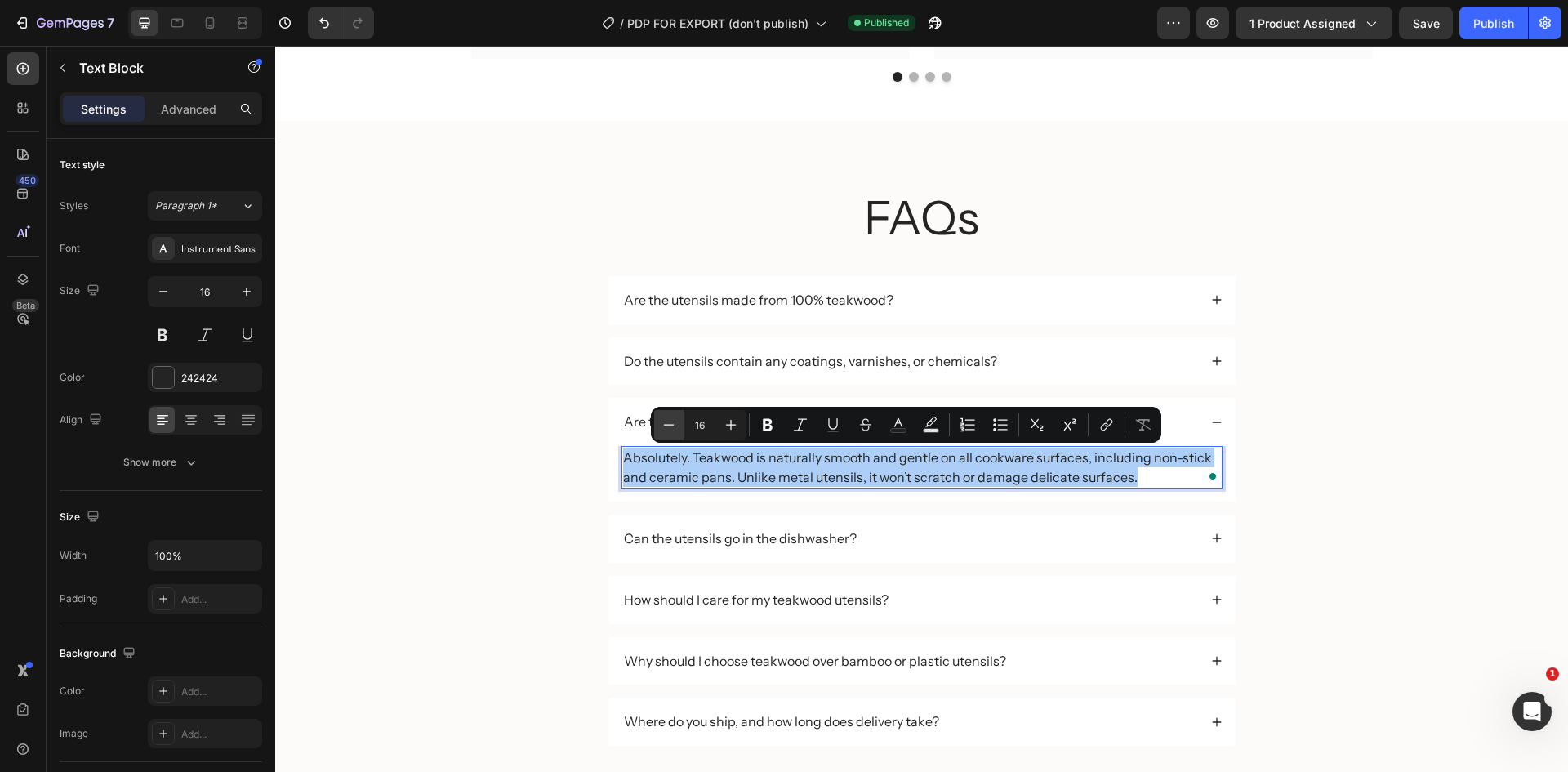
click at [663, 416] on button "Minus" at bounding box center [669, 424] width 30 height 30
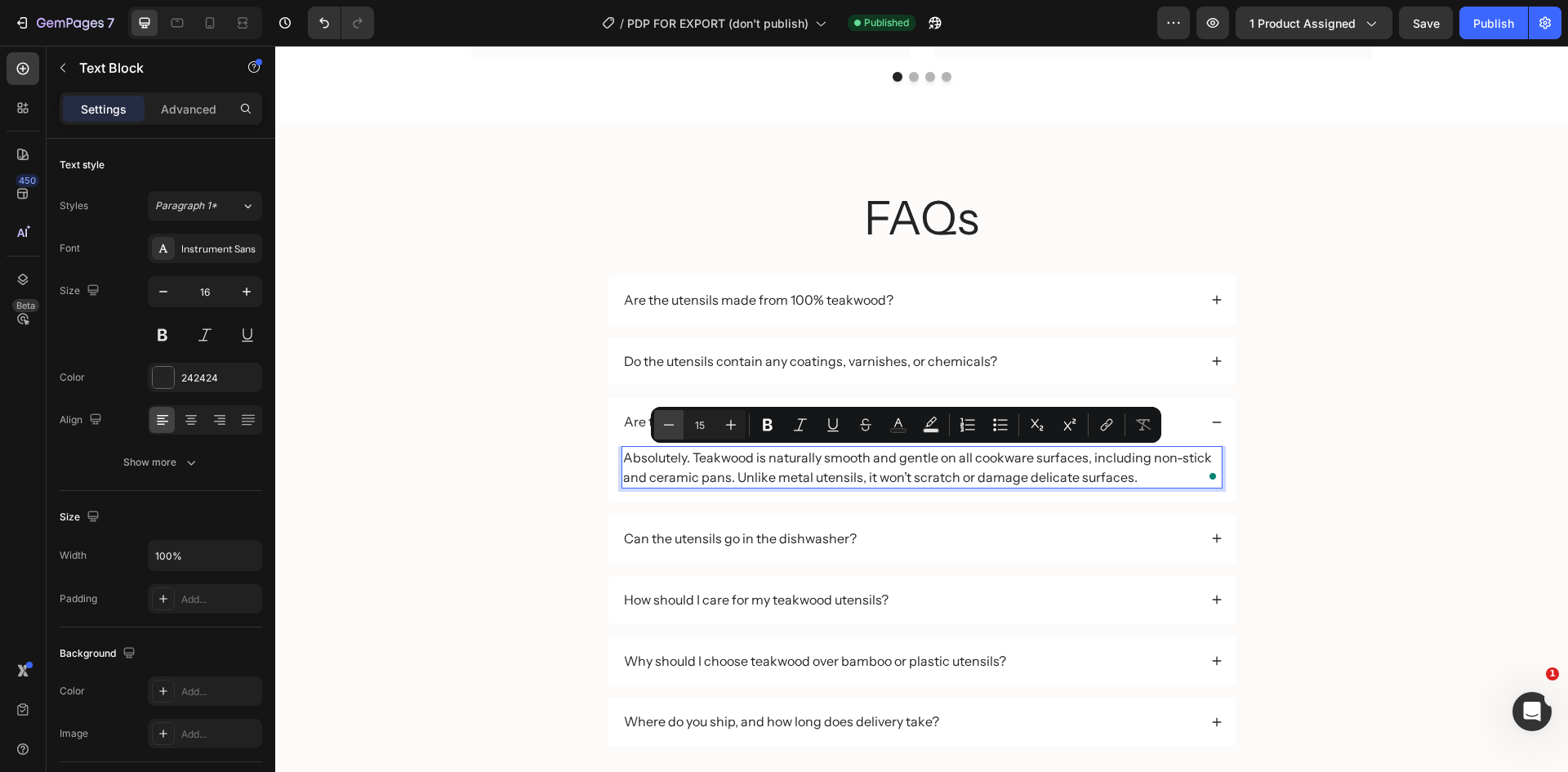
click at [663, 416] on button "Minus" at bounding box center [669, 424] width 30 height 30
type input "14"
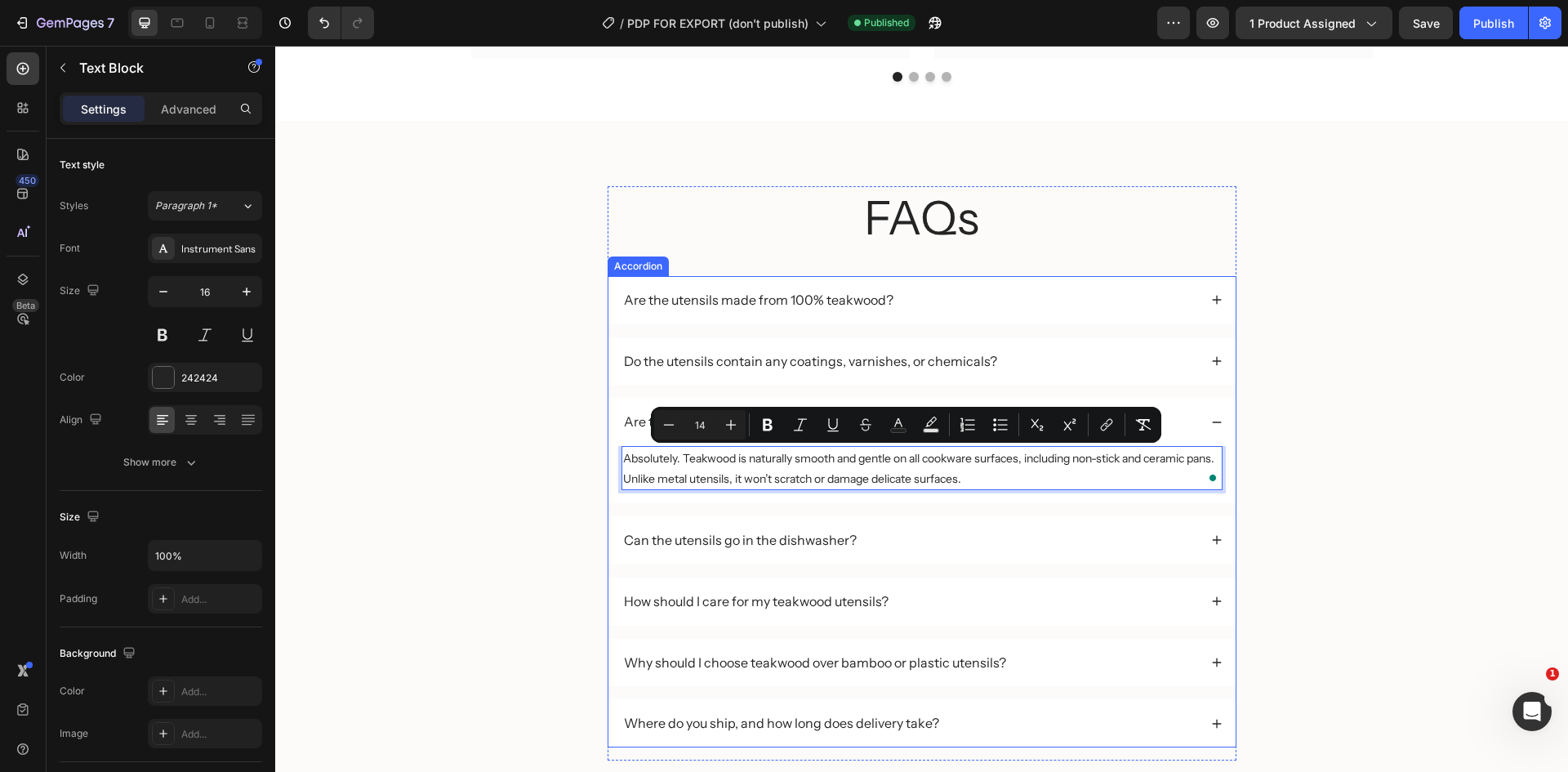
click at [782, 542] on p "Can the utensils go in the dishwasher?" at bounding box center [740, 540] width 232 height 17
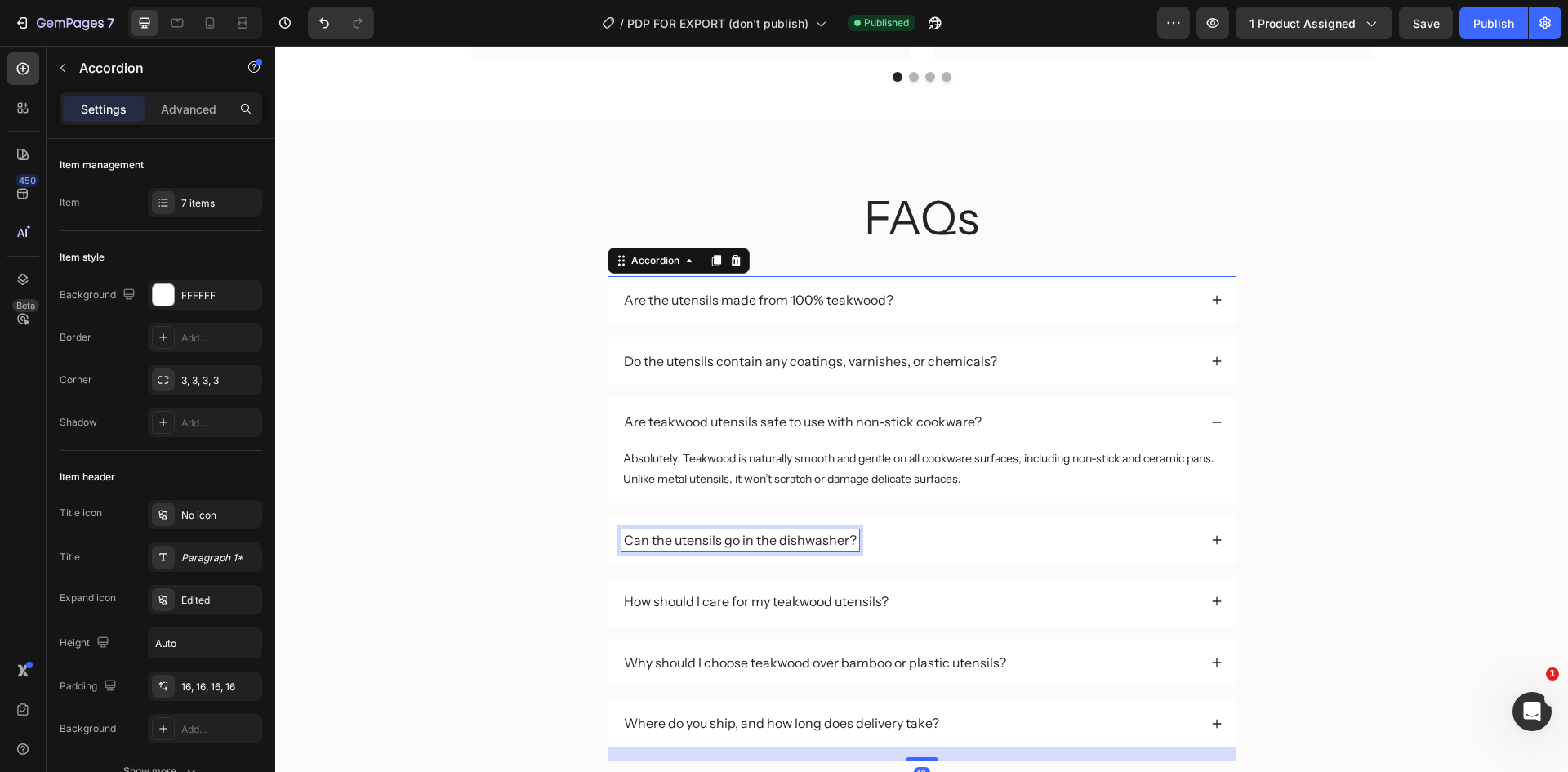
click at [764, 534] on p "Can the utensils go in the dishwasher?" at bounding box center [740, 540] width 232 height 17
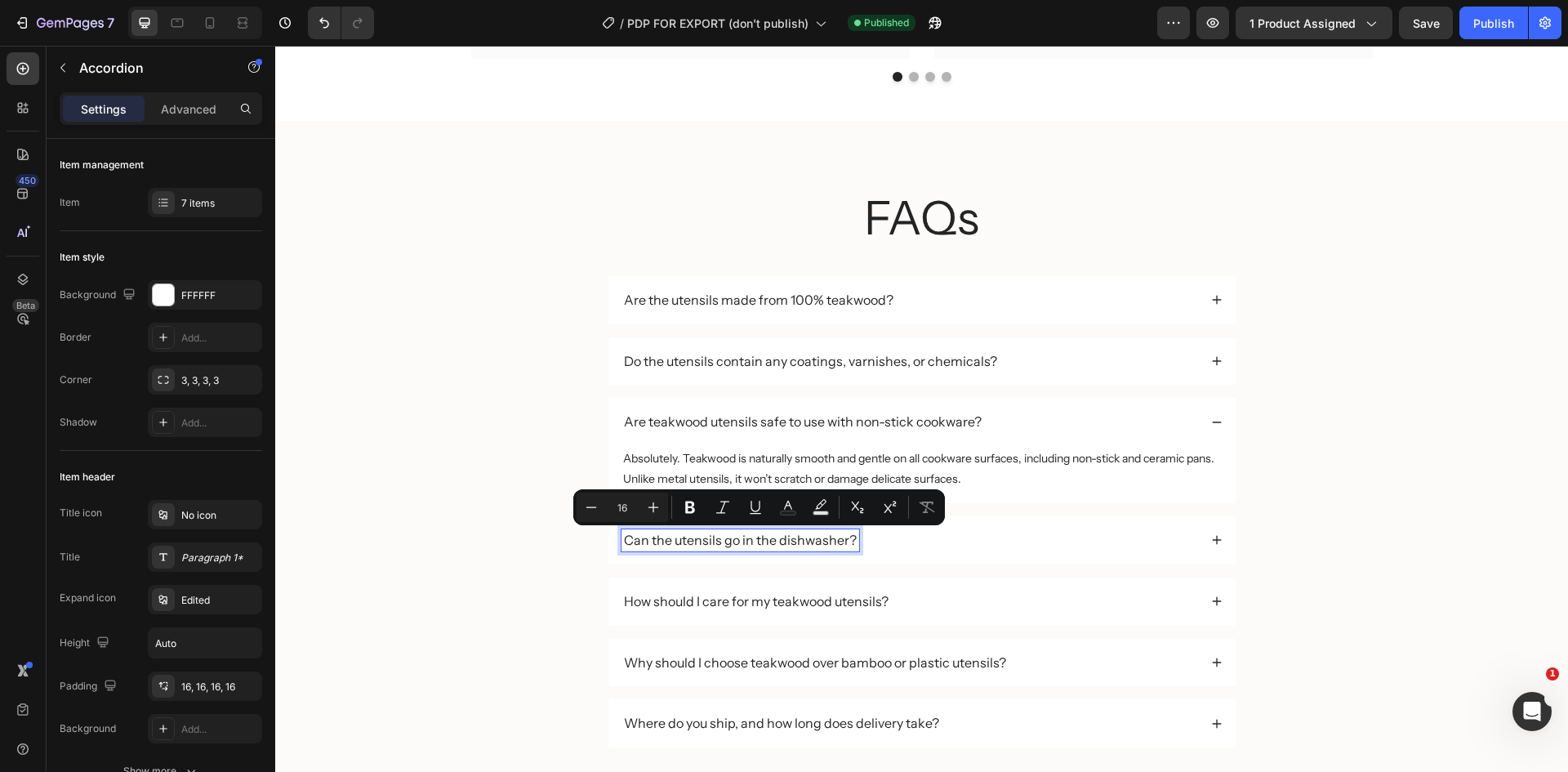
click at [994, 551] on div "Can the utensils go in the dishwasher?" at bounding box center [910, 540] width 577 height 22
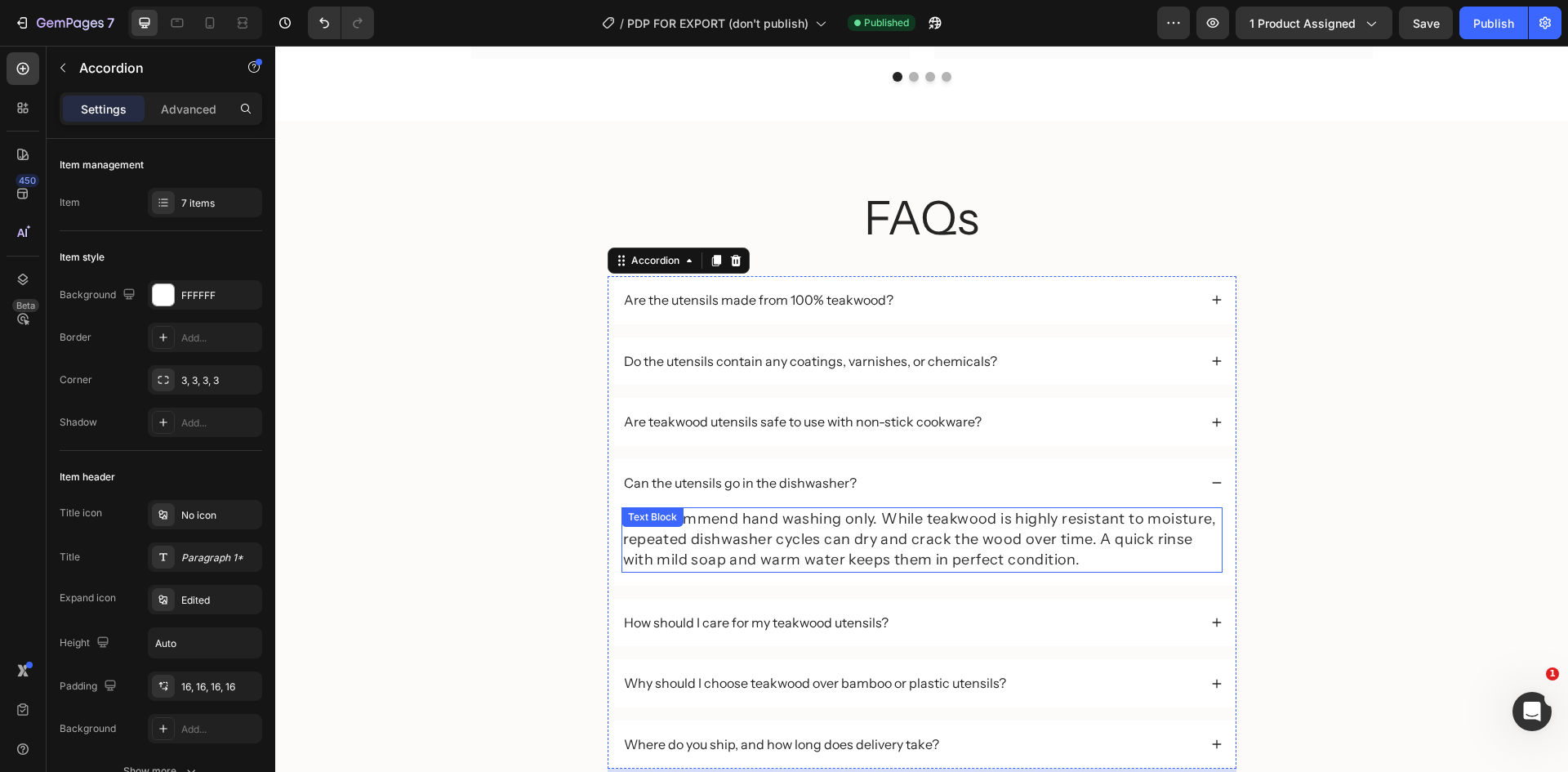
click at [730, 520] on div "We recommend hand washing only. While teakwood is highly resistant to moisture,…" at bounding box center [922, 540] width 601 height 65
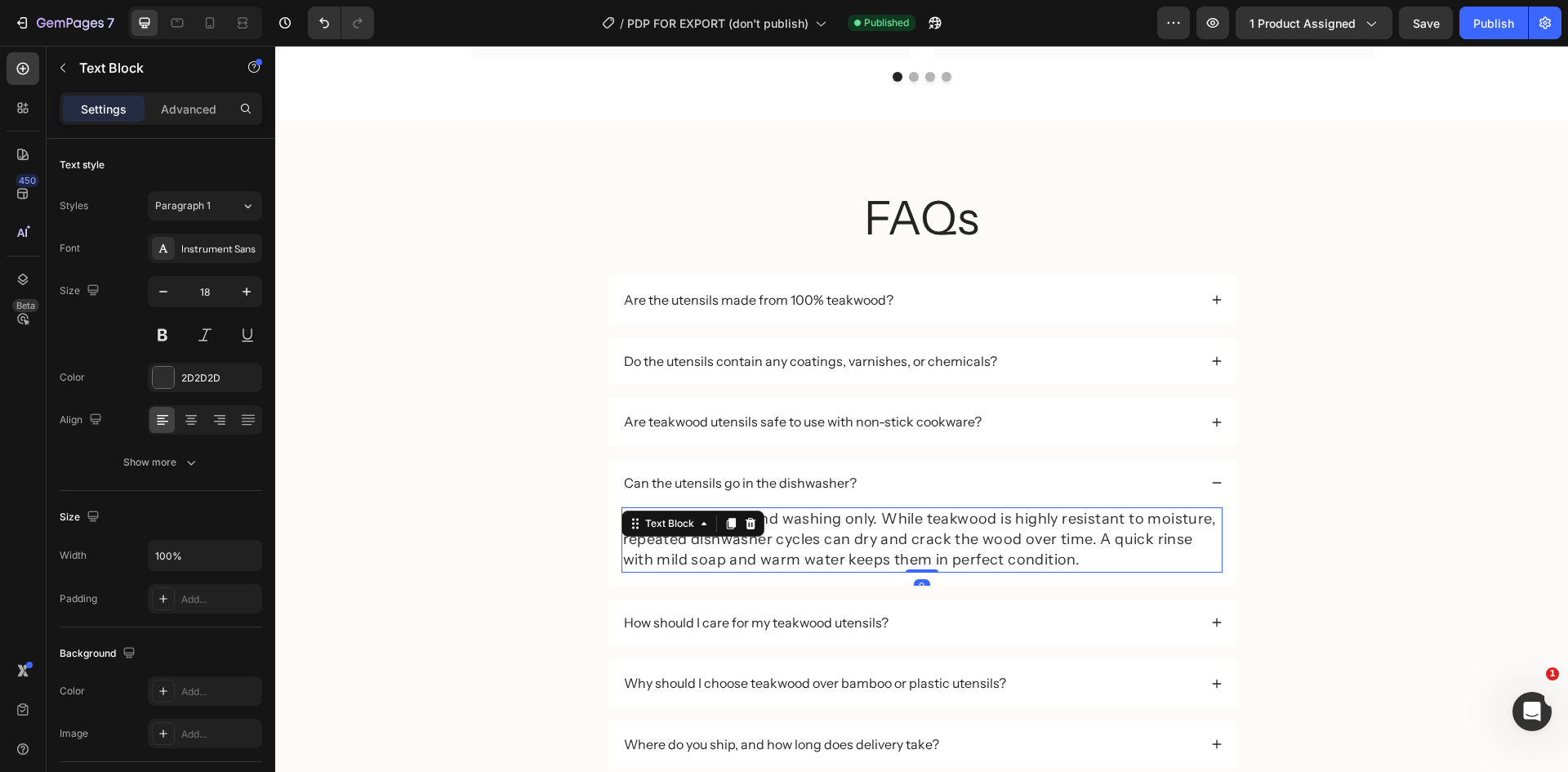
click at [730, 520] on icon at bounding box center [731, 523] width 13 height 13
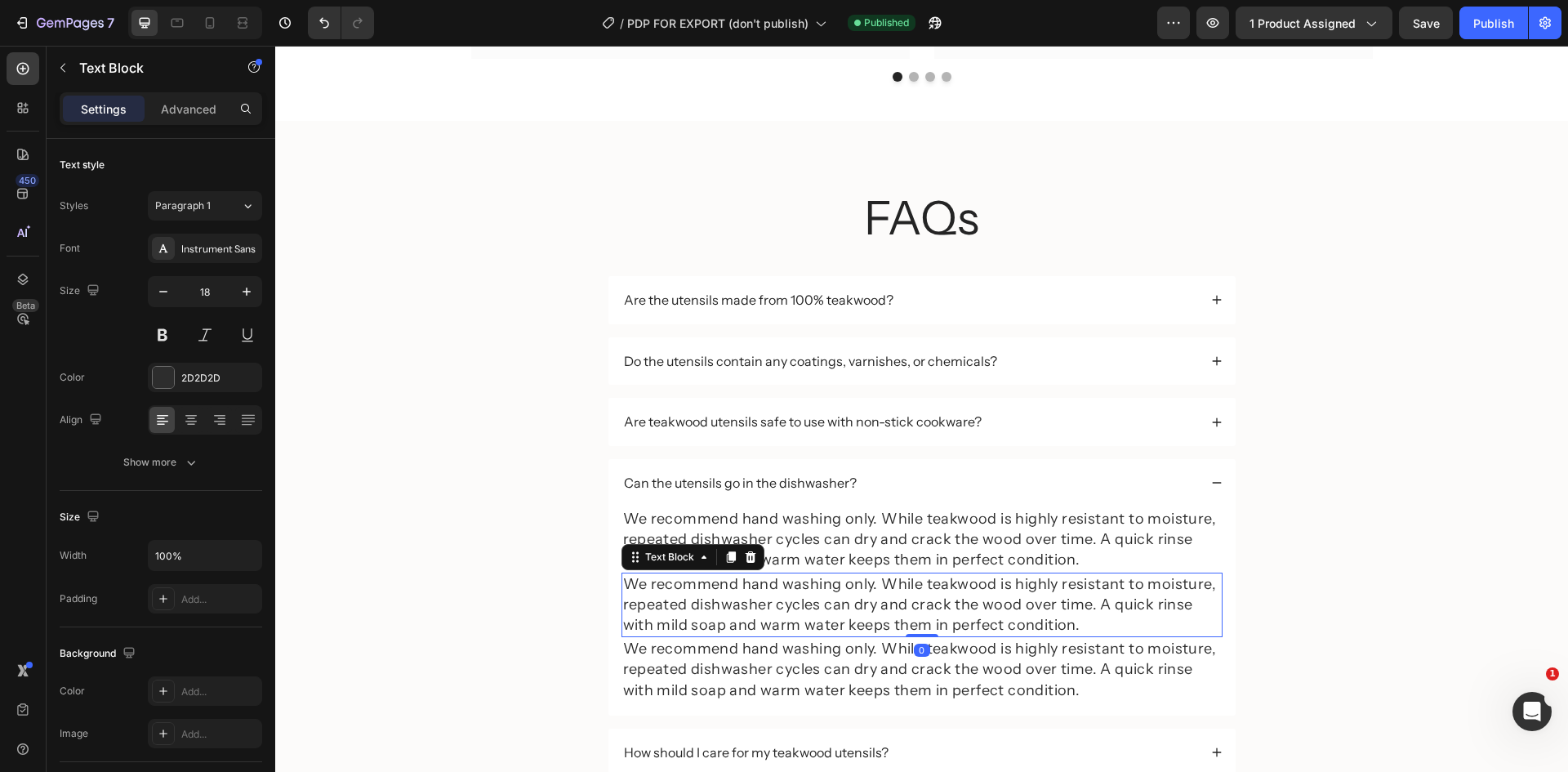
click at [1207, 585] on p "We recommend hand washing only. While teakwood is highly resistant to moisture,…" at bounding box center [921, 605] width 598 height 62
click at [1289, 599] on div "FAQs Heading Are the utensils made from 100% teakwood? Do the utensils contain …" at bounding box center [921, 555] width 1260 height 739
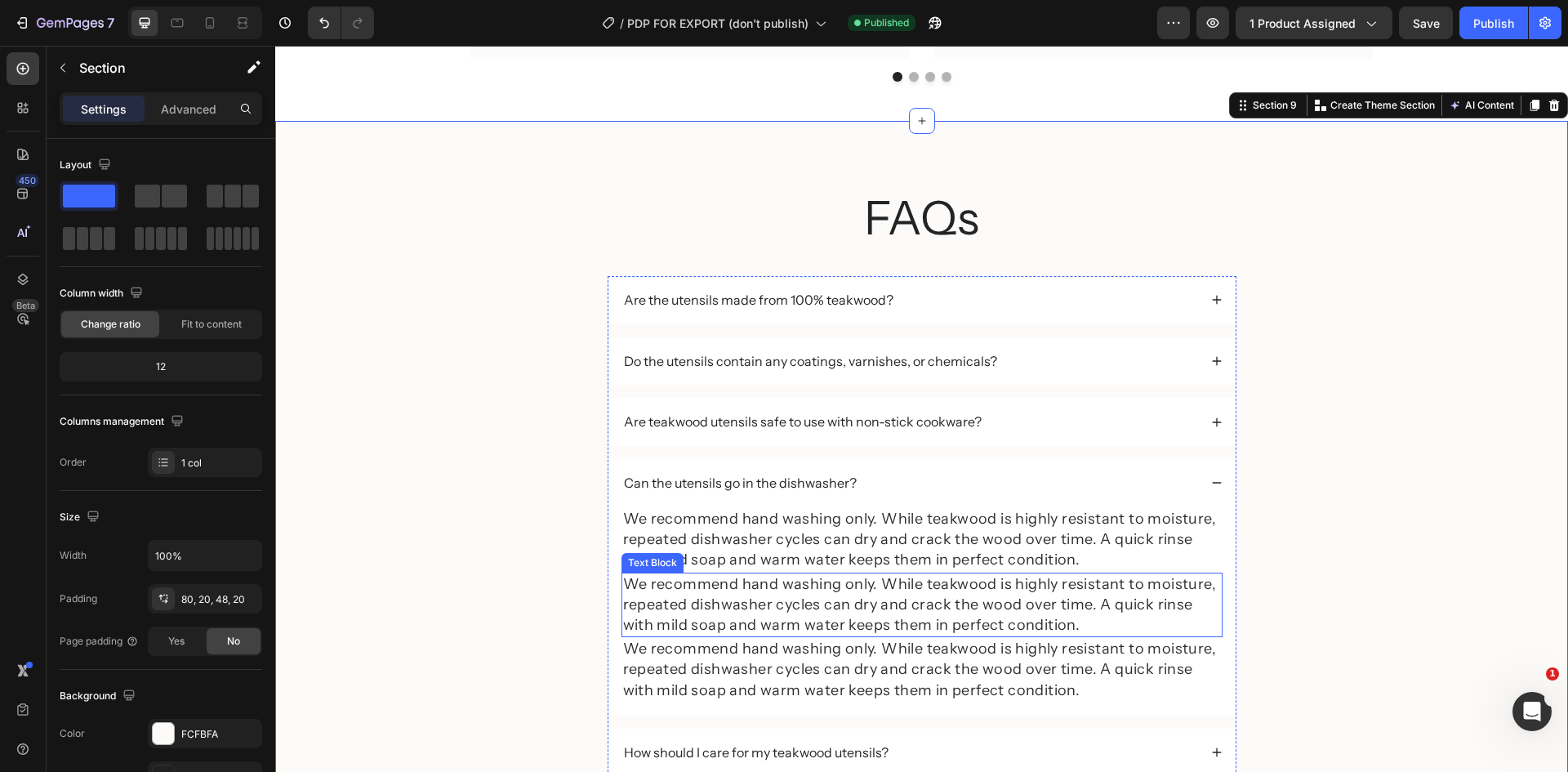
click at [1199, 596] on p "We recommend hand washing only. While teakwood is highly resistant to moisture,…" at bounding box center [921, 605] width 598 height 62
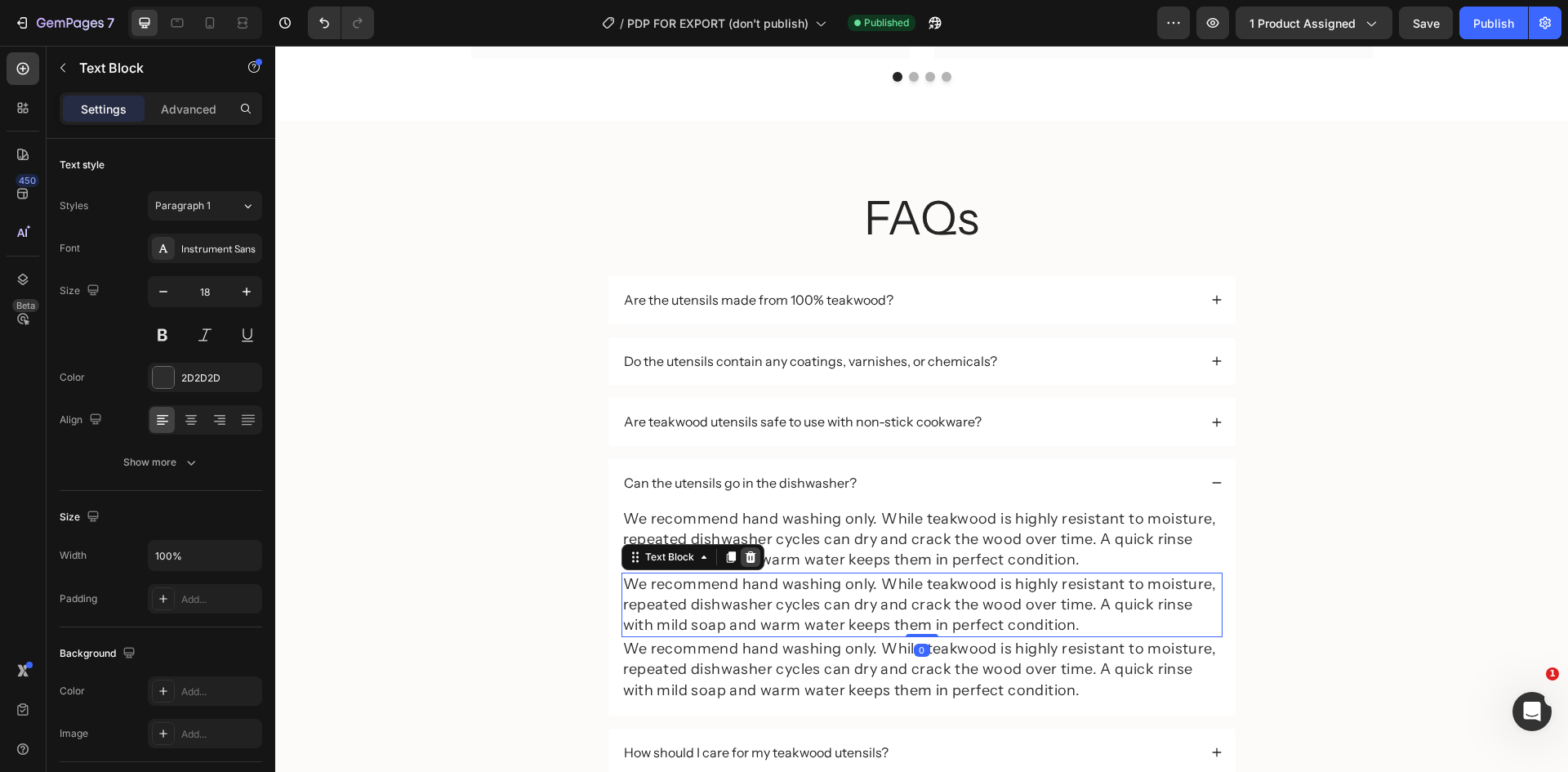
click at [746, 552] on icon at bounding box center [750, 556] width 11 height 11
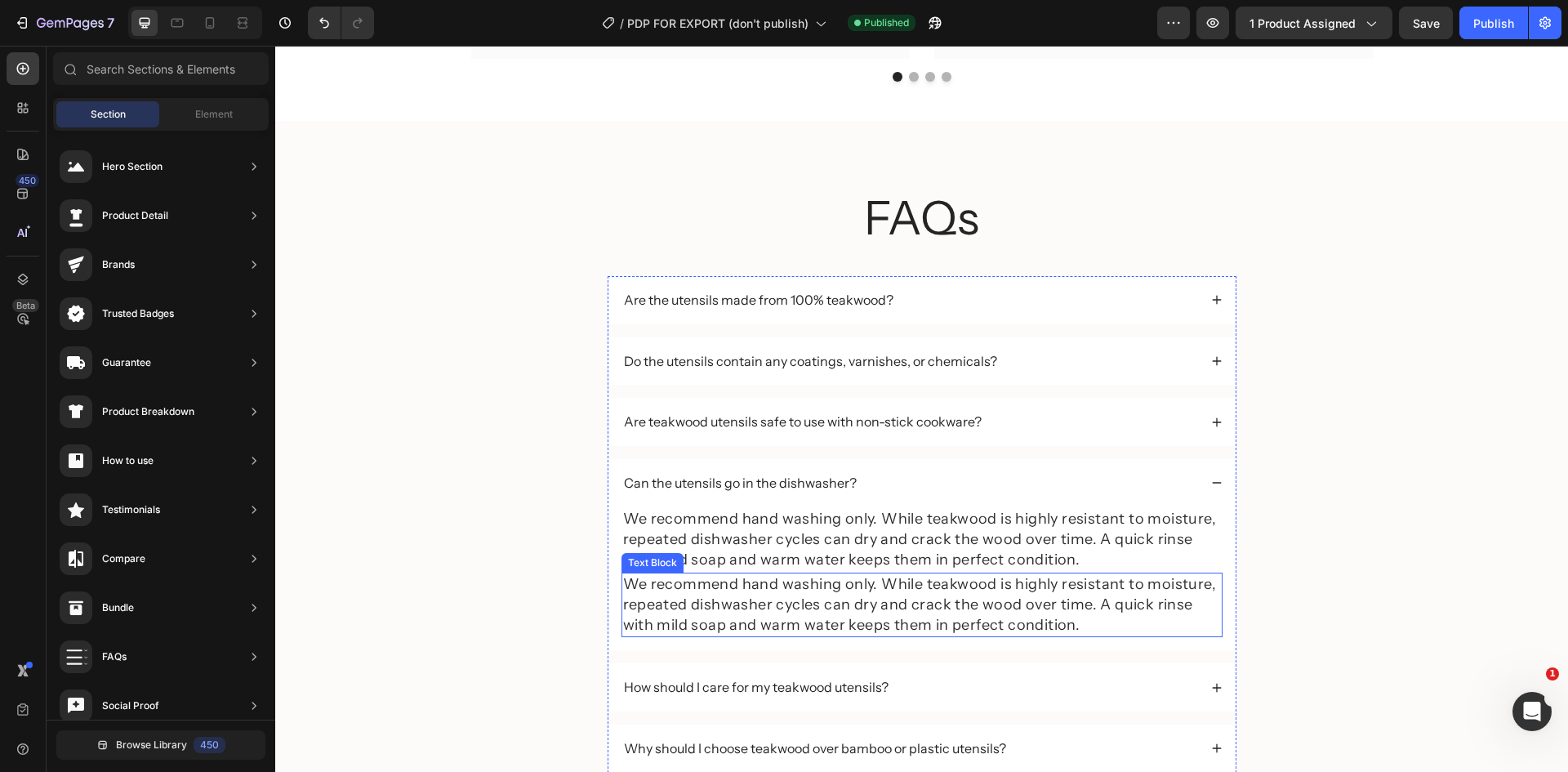
click at [755, 605] on p "We recommend hand washing only. While teakwood is highly resistant to moisture,…" at bounding box center [921, 605] width 598 height 62
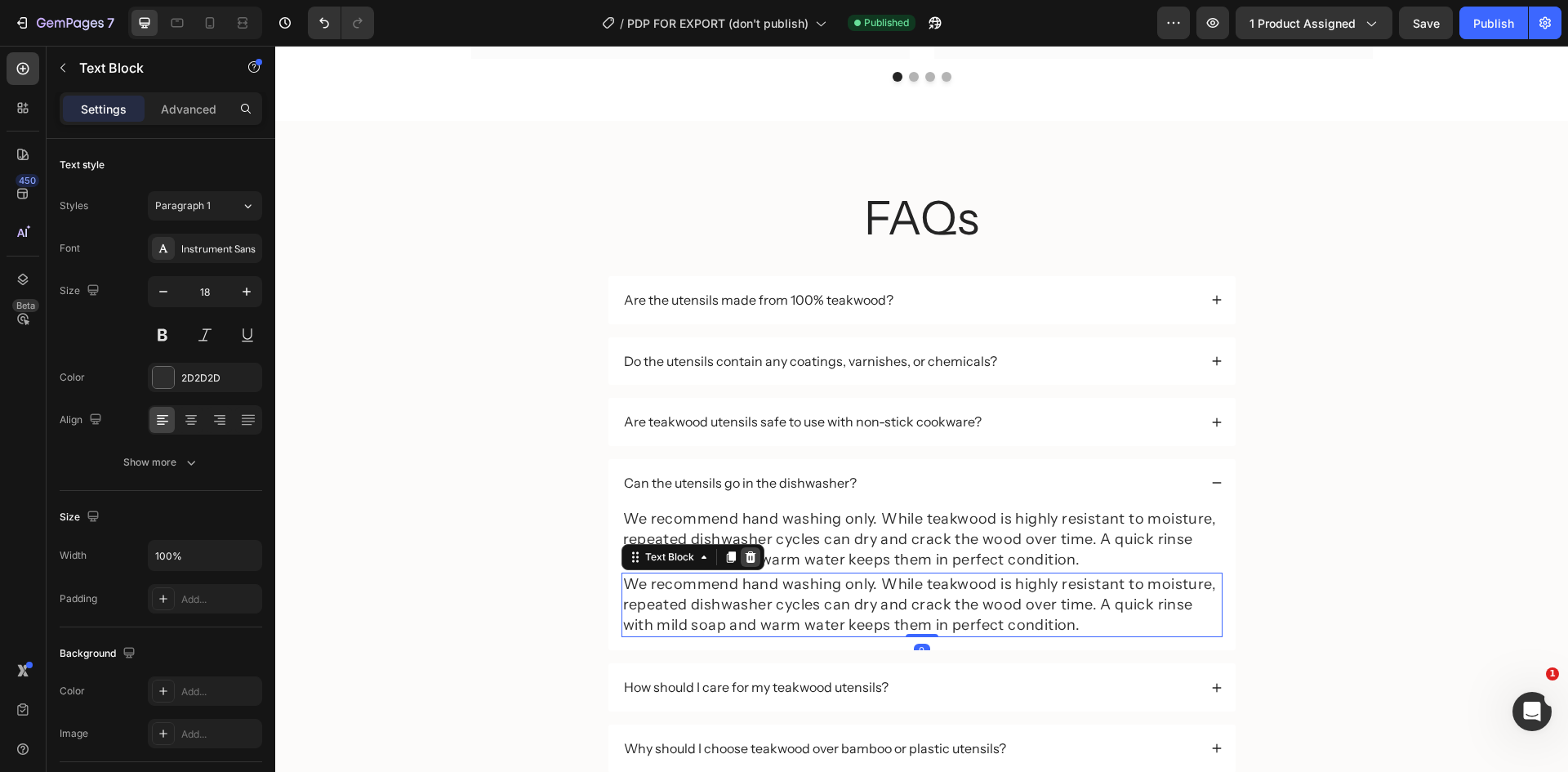
click at [745, 553] on icon at bounding box center [750, 556] width 11 height 11
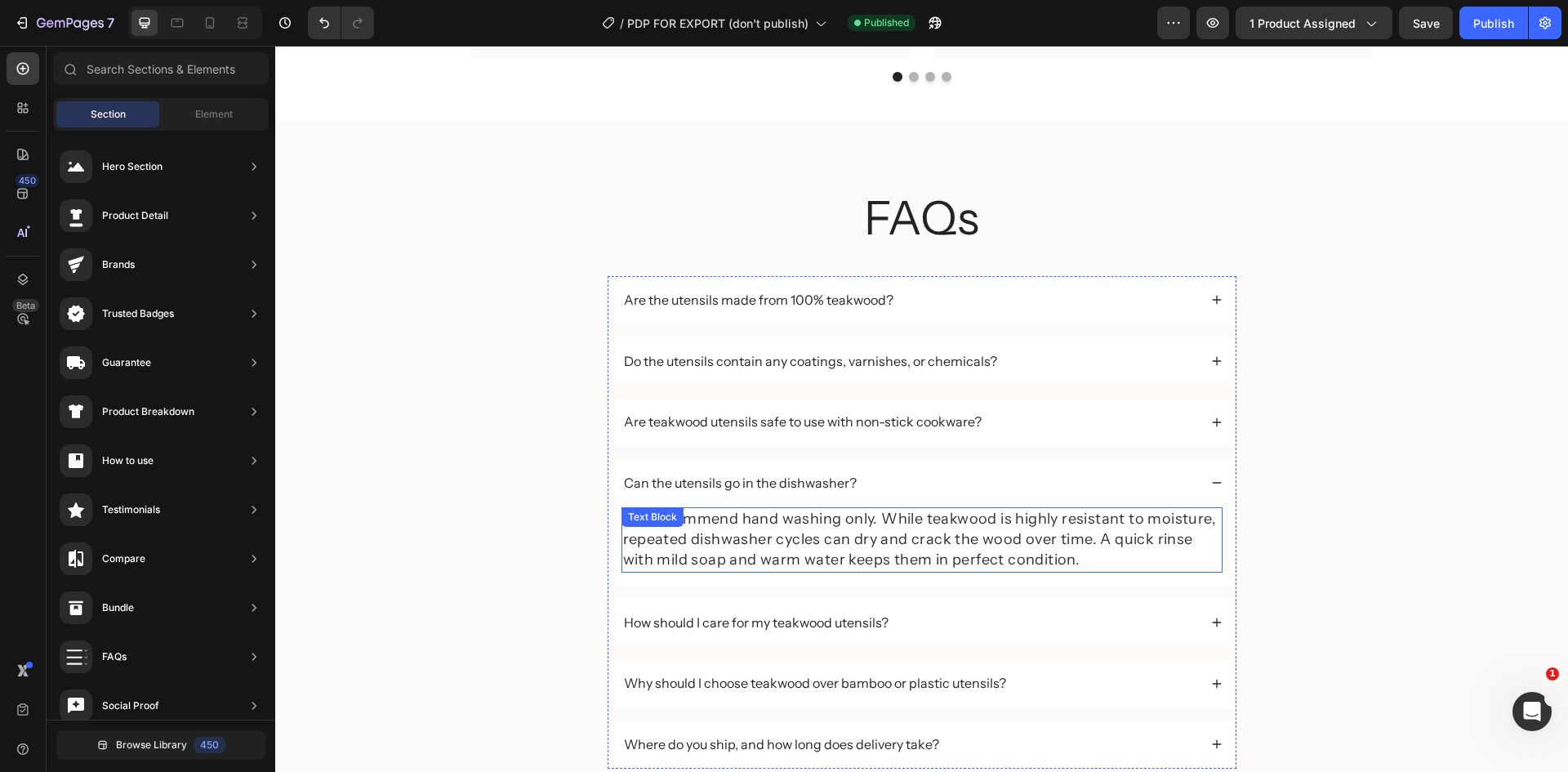
click at [841, 539] on p "We recommend hand washing only. While teakwood is highly resistant to moisture,…" at bounding box center [921, 540] width 598 height 62
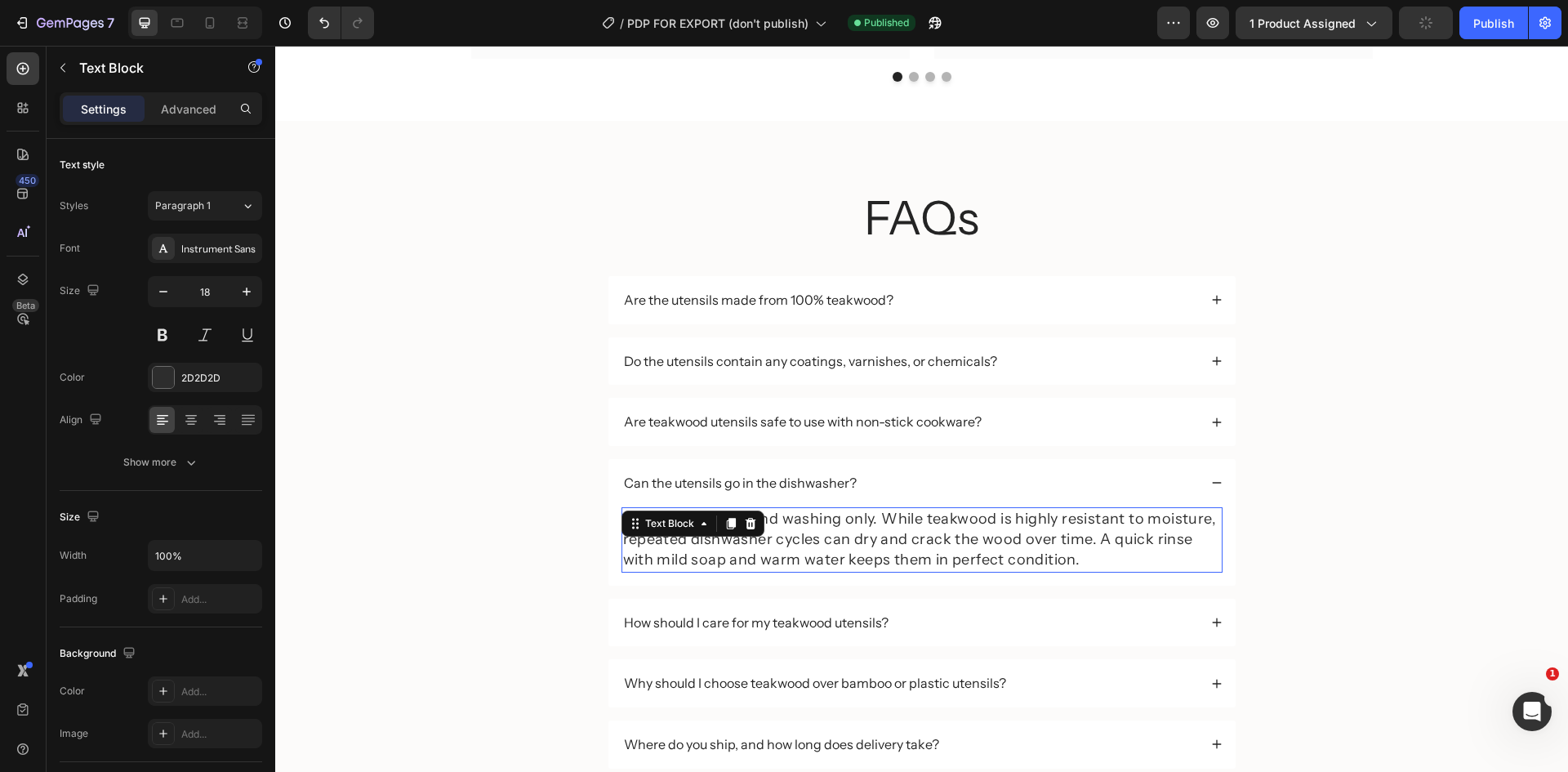
click at [841, 539] on p "We recommend hand washing only. While teakwood is highly resistant to moisture,…" at bounding box center [921, 540] width 598 height 62
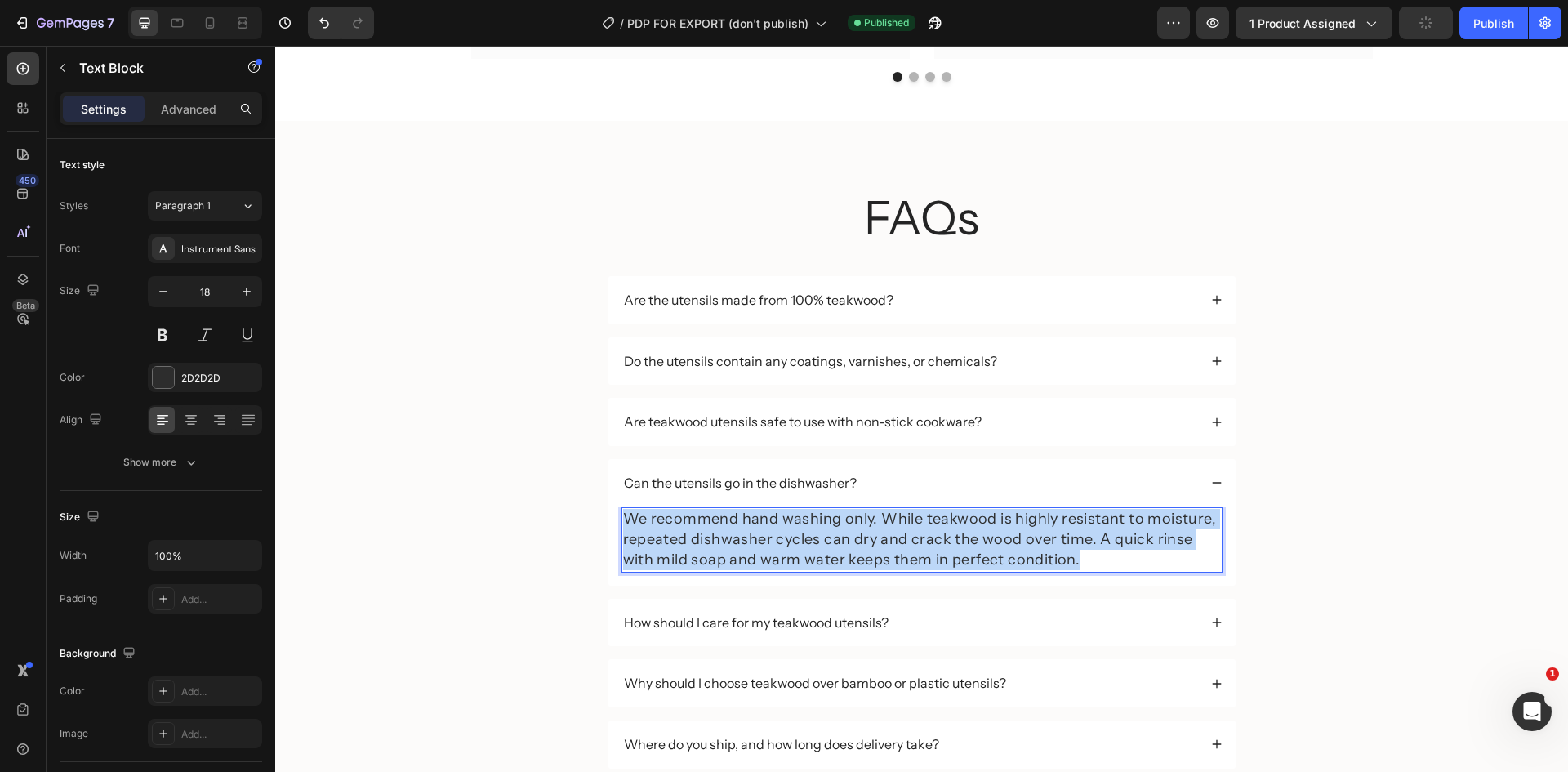
click at [841, 539] on p "We recommend hand washing only. While teakwood is highly resistant to moisture,…" at bounding box center [921, 540] width 598 height 62
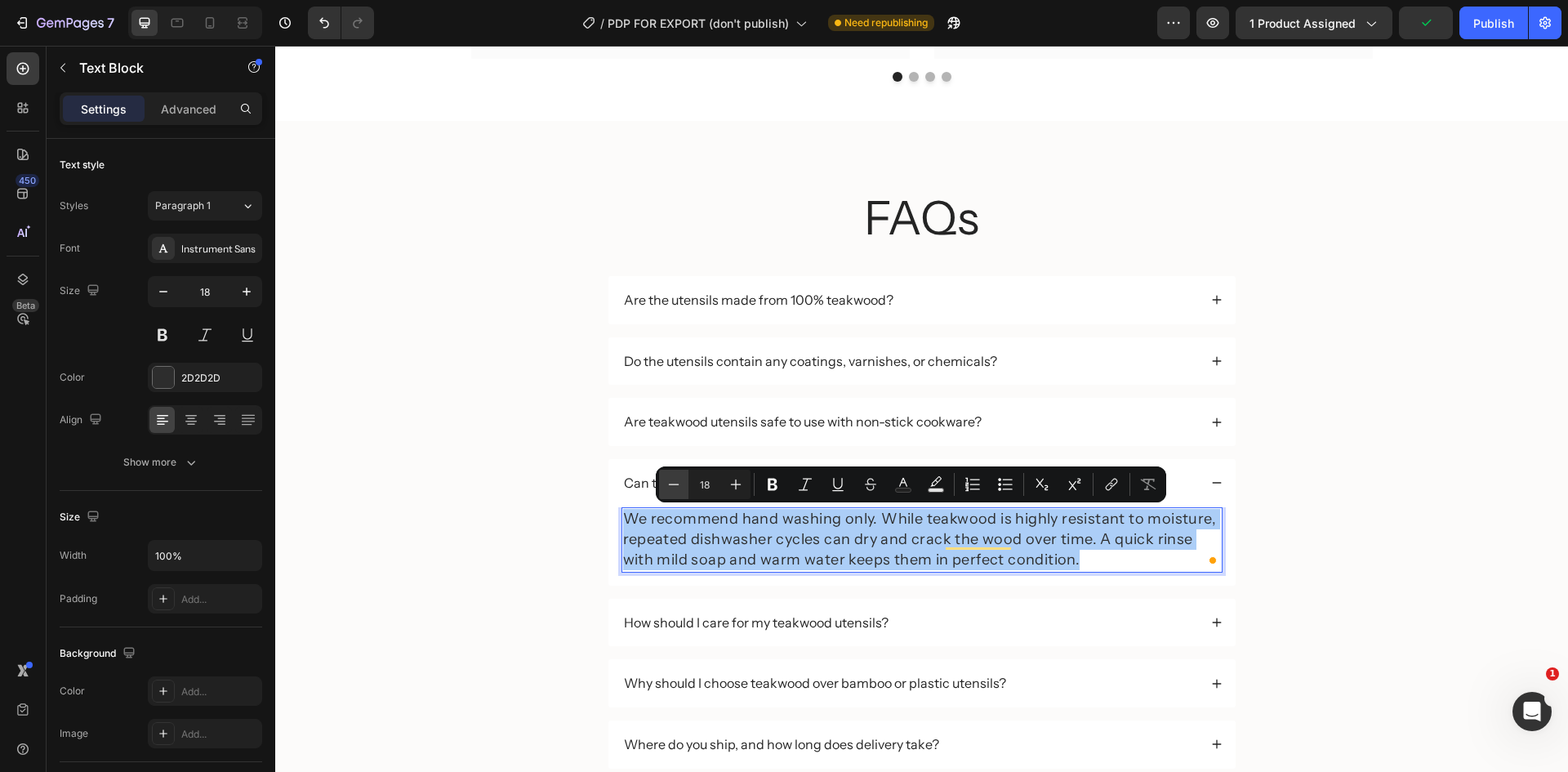
click at [679, 483] on icon "Editor contextual toolbar" at bounding box center [674, 484] width 16 height 16
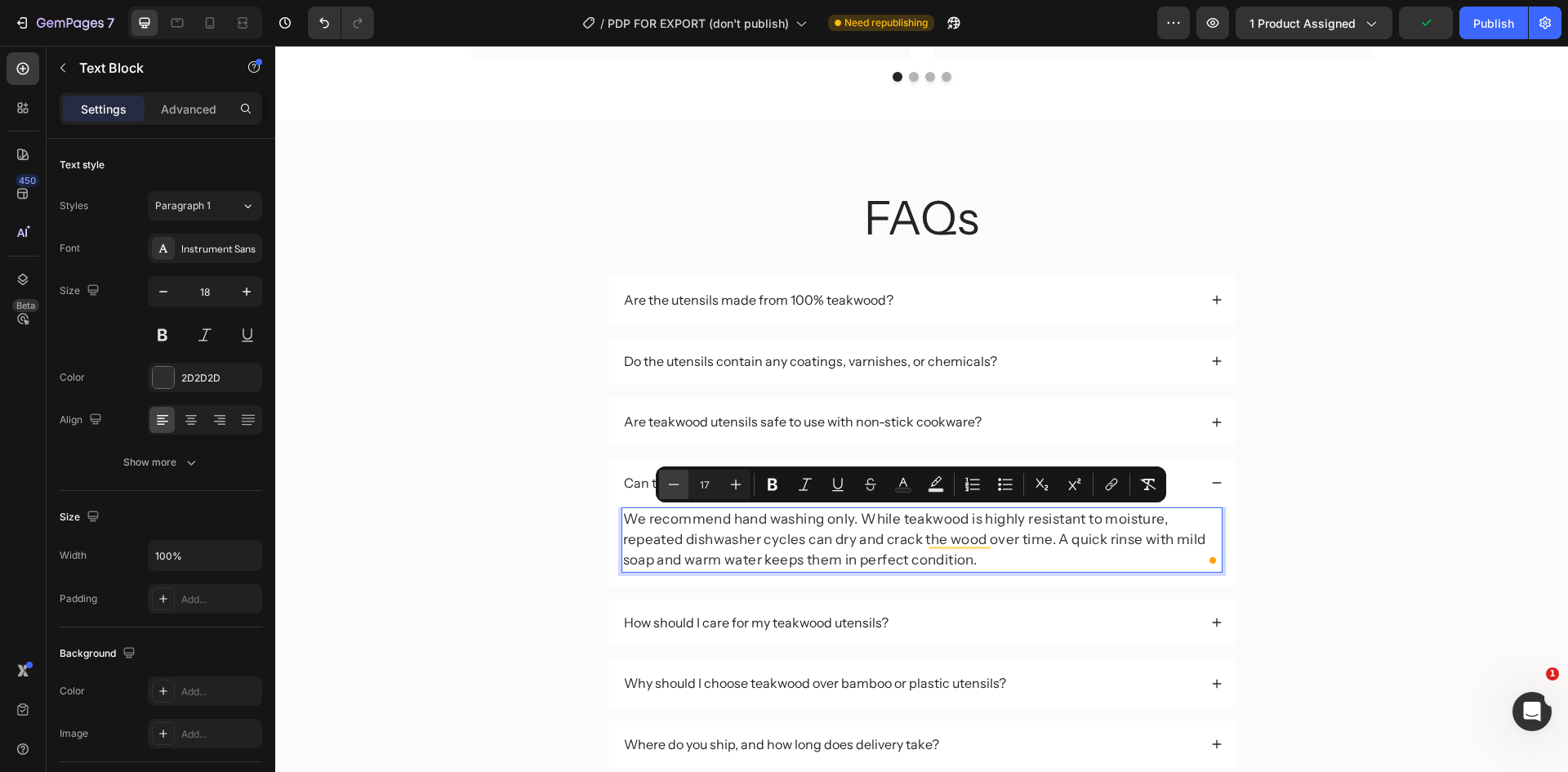
click at [679, 483] on icon "Editor contextual toolbar" at bounding box center [674, 484] width 16 height 16
type input "14"
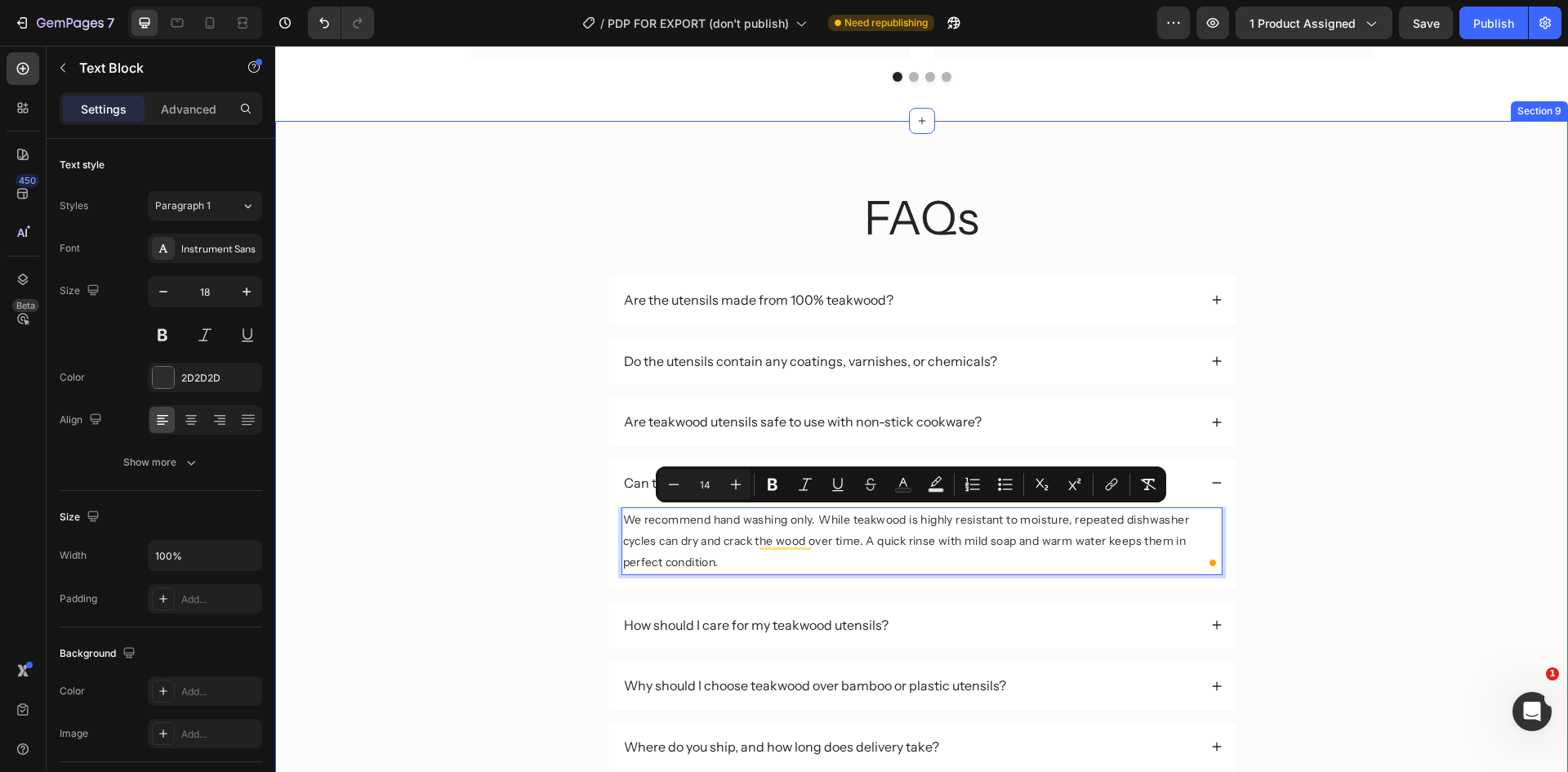
click at [1328, 634] on div "FAQs Heading Are the utensils made from 100% teakwood? Do the utensils contain …" at bounding box center [921, 491] width 1260 height 611
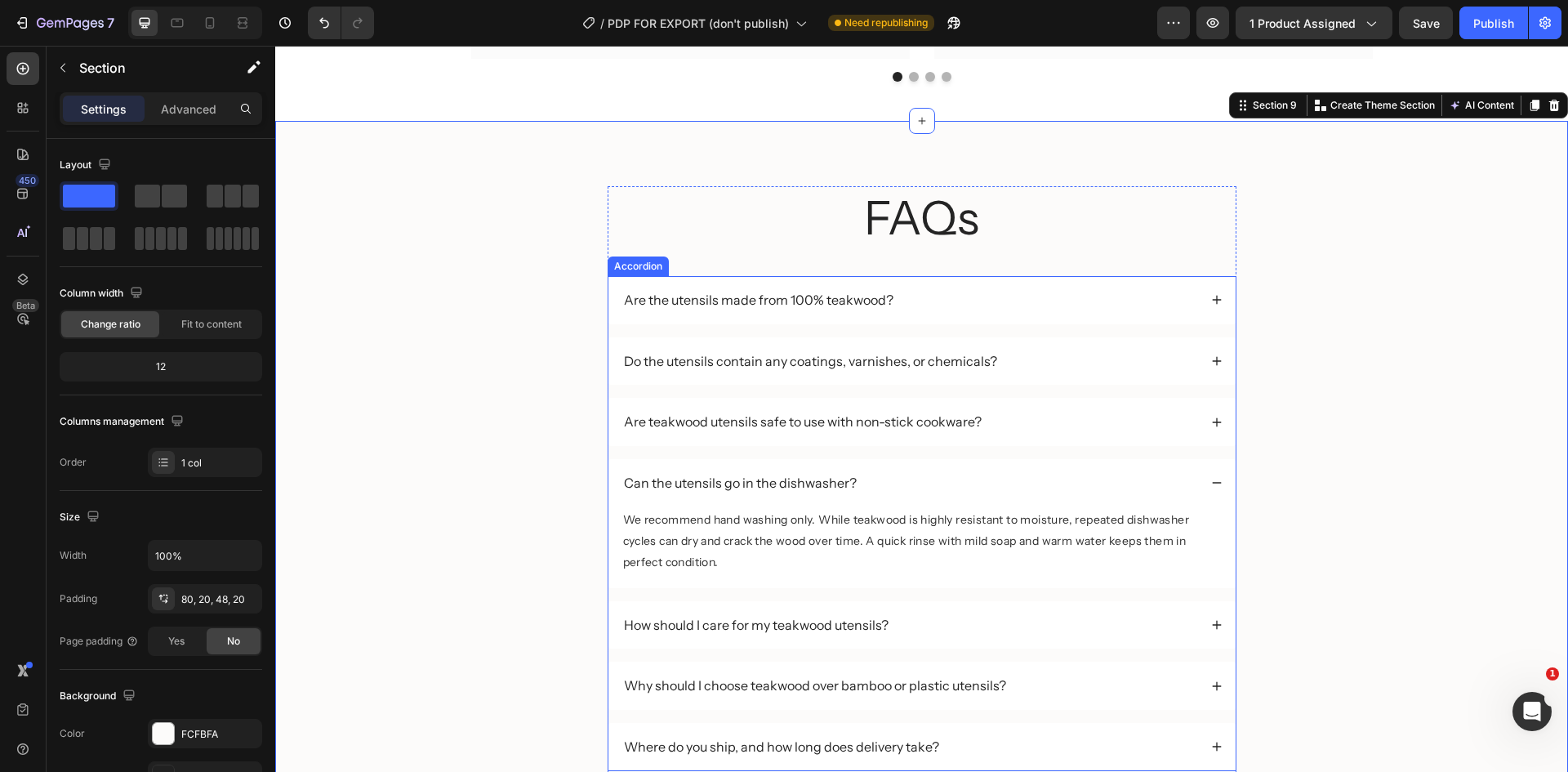
click at [1057, 634] on div "How should I care for my teakwood utensils?" at bounding box center [910, 625] width 577 height 22
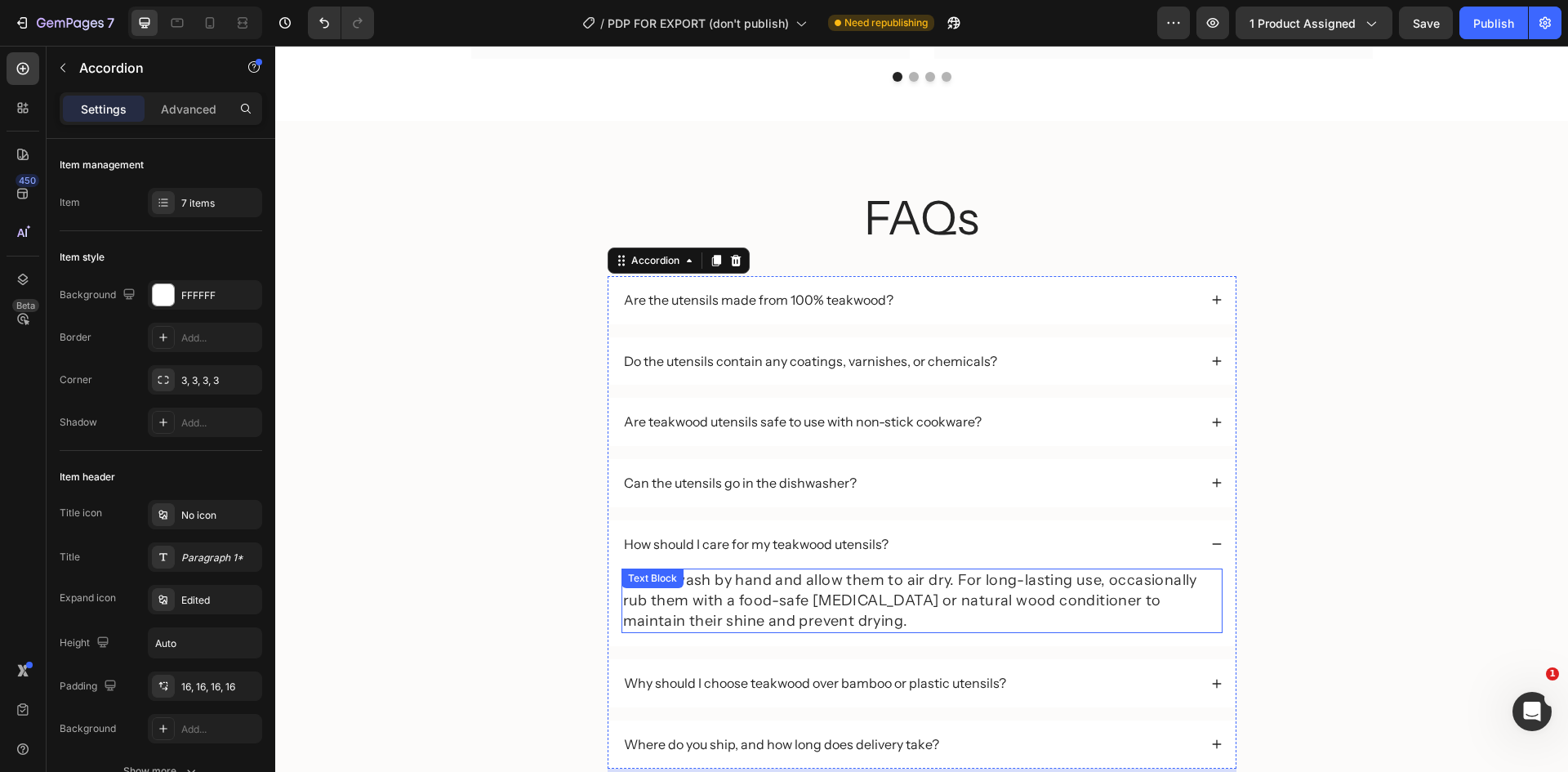
click at [866, 591] on p "Simply wash by hand and allow them to air dry. For long-lasting use, occasional…" at bounding box center [921, 601] width 598 height 62
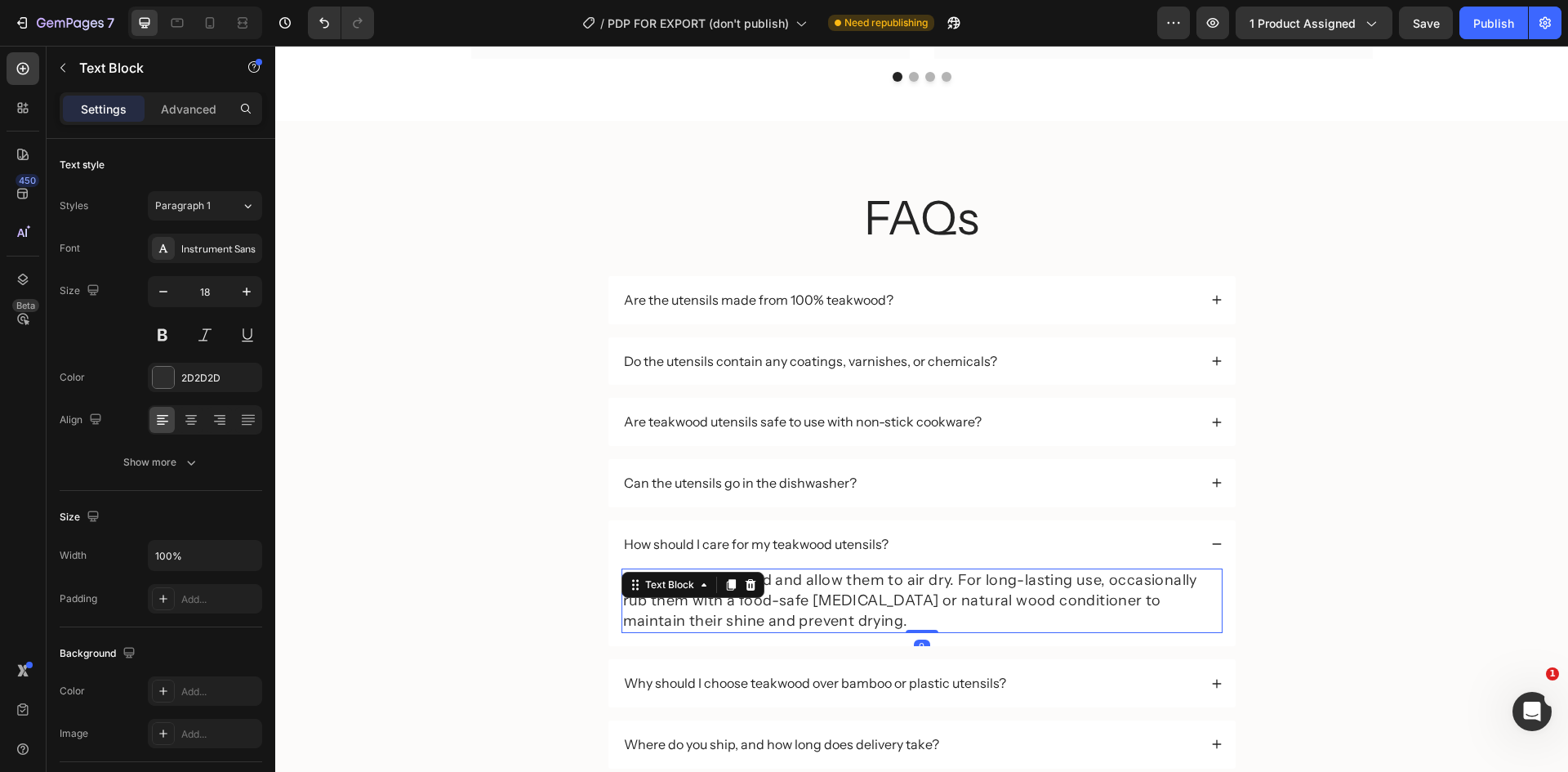
click at [866, 591] on p "Simply wash by hand and allow them to air dry. For long-lasting use, occasional…" at bounding box center [921, 601] width 598 height 62
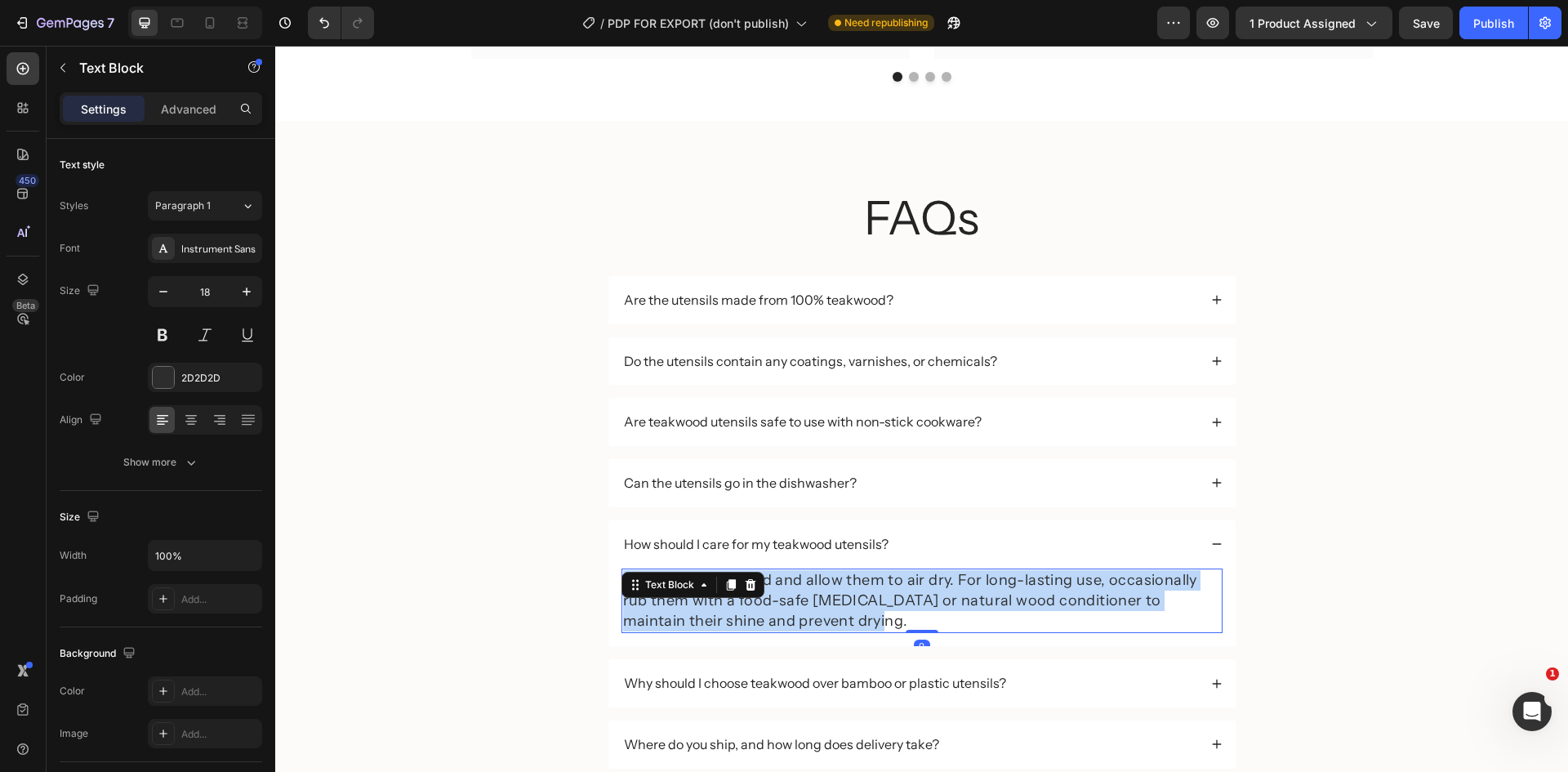
click at [866, 591] on p "Simply wash by hand and allow them to air dry. For long-lasting use, occasional…" at bounding box center [921, 601] width 598 height 62
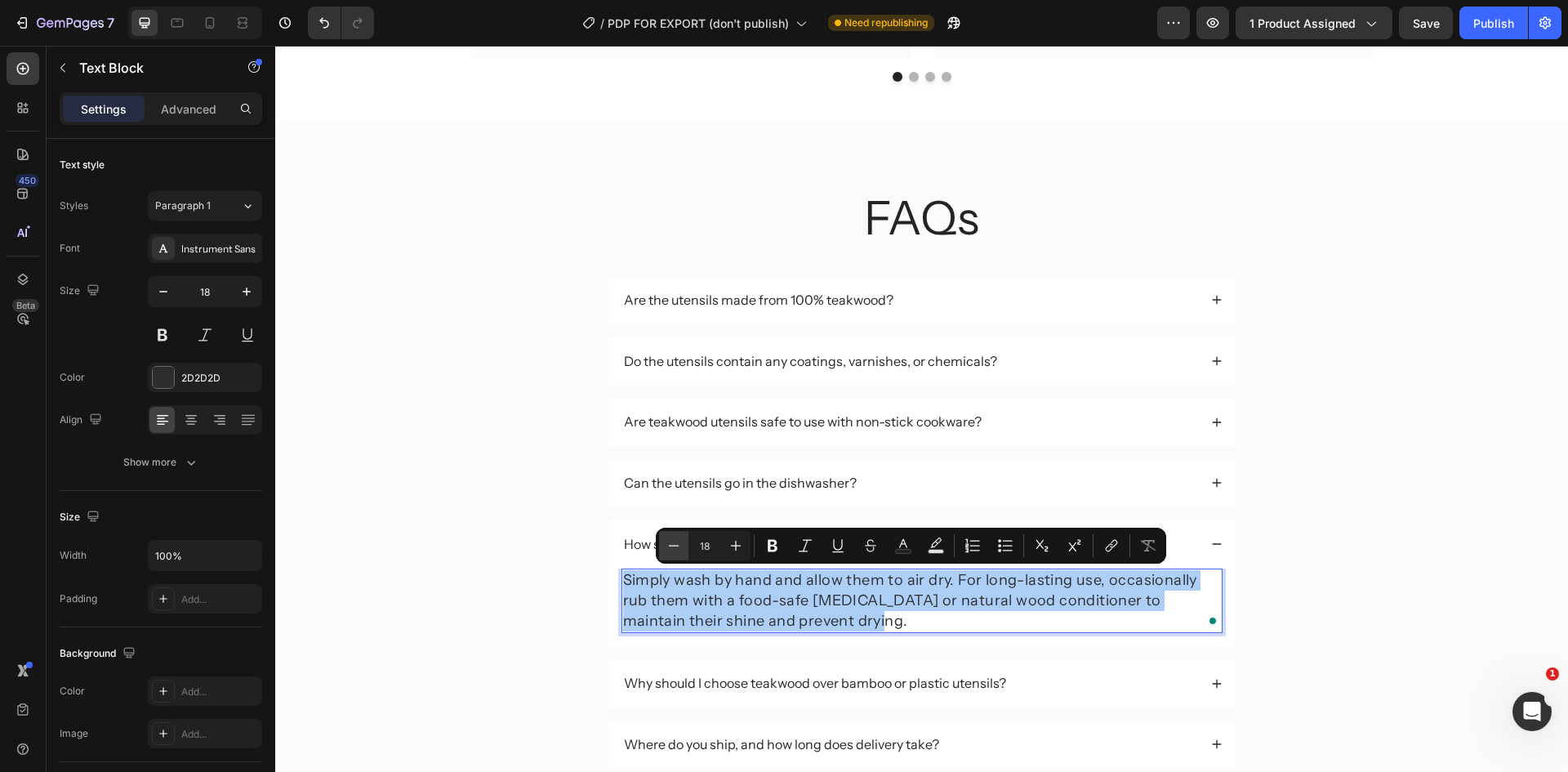
click at [680, 538] on icon "Editor contextual toolbar" at bounding box center [674, 545] width 16 height 16
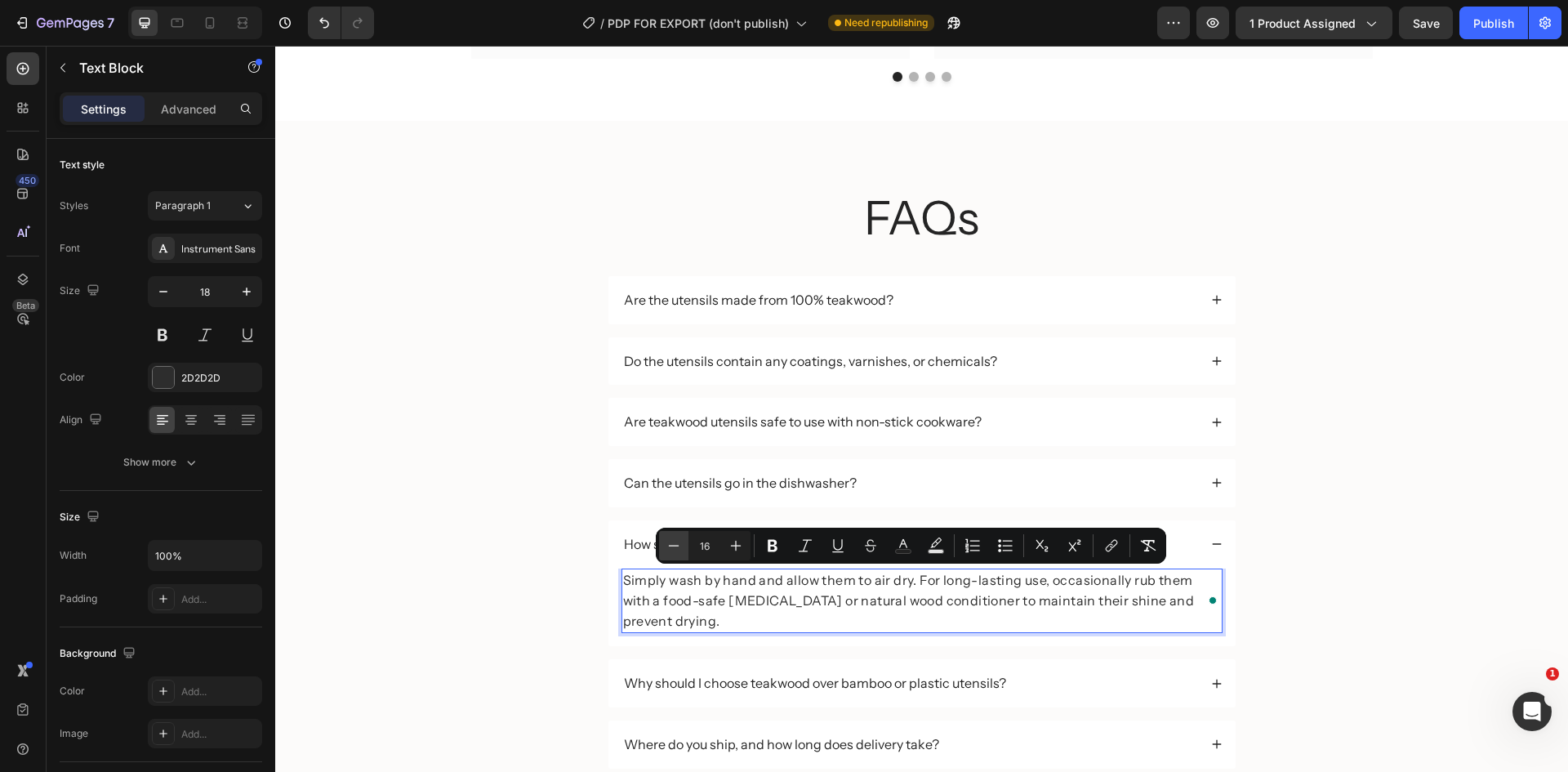
click at [680, 538] on icon "Editor contextual toolbar" at bounding box center [674, 545] width 16 height 16
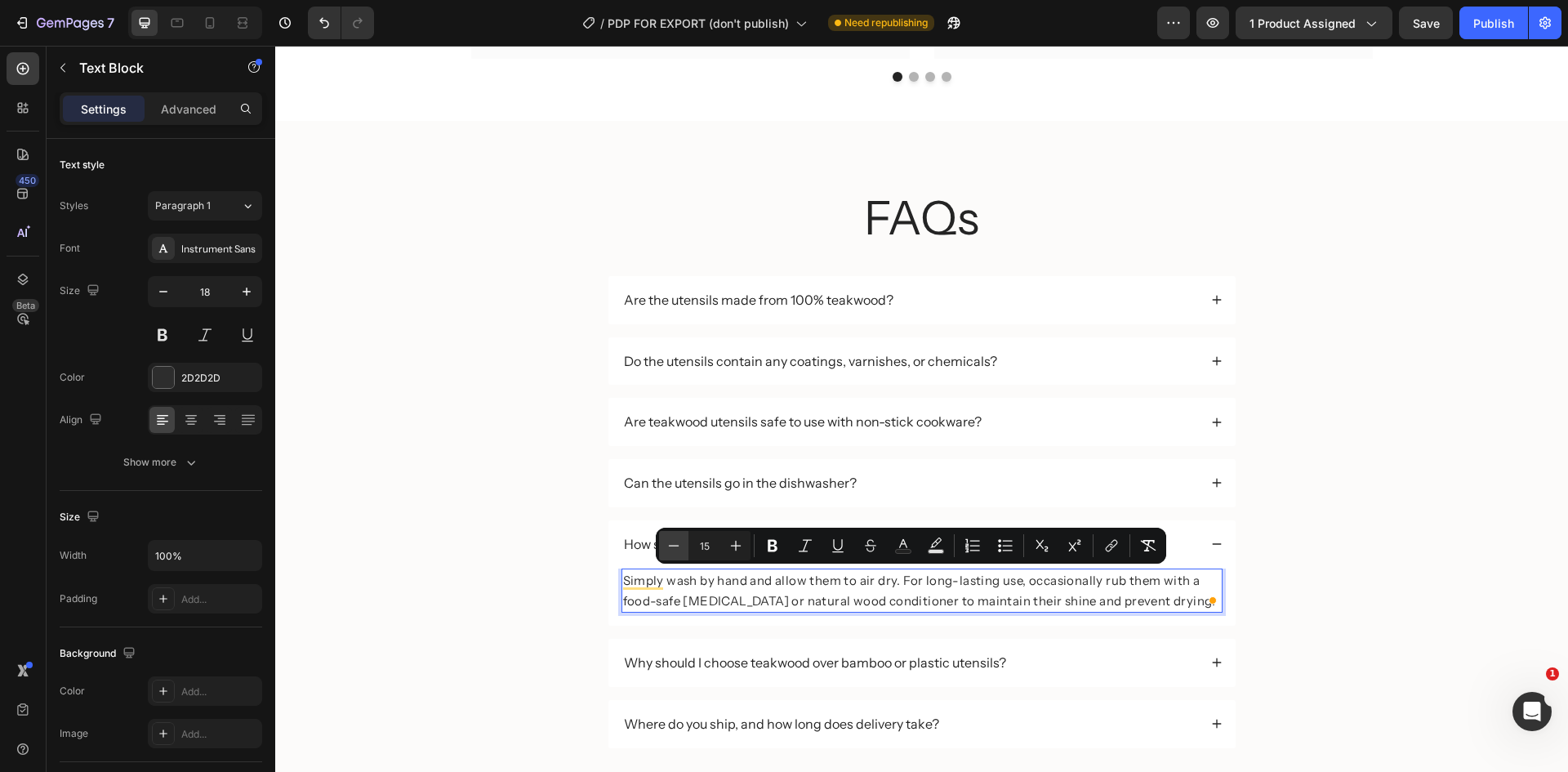
click at [680, 538] on icon "Editor contextual toolbar" at bounding box center [674, 545] width 16 height 16
type input "14"
click at [1386, 599] on div "FAQs Heading Are the utensils made from 100% teakwood? Do the utensils contain …" at bounding box center [921, 480] width 1260 height 590
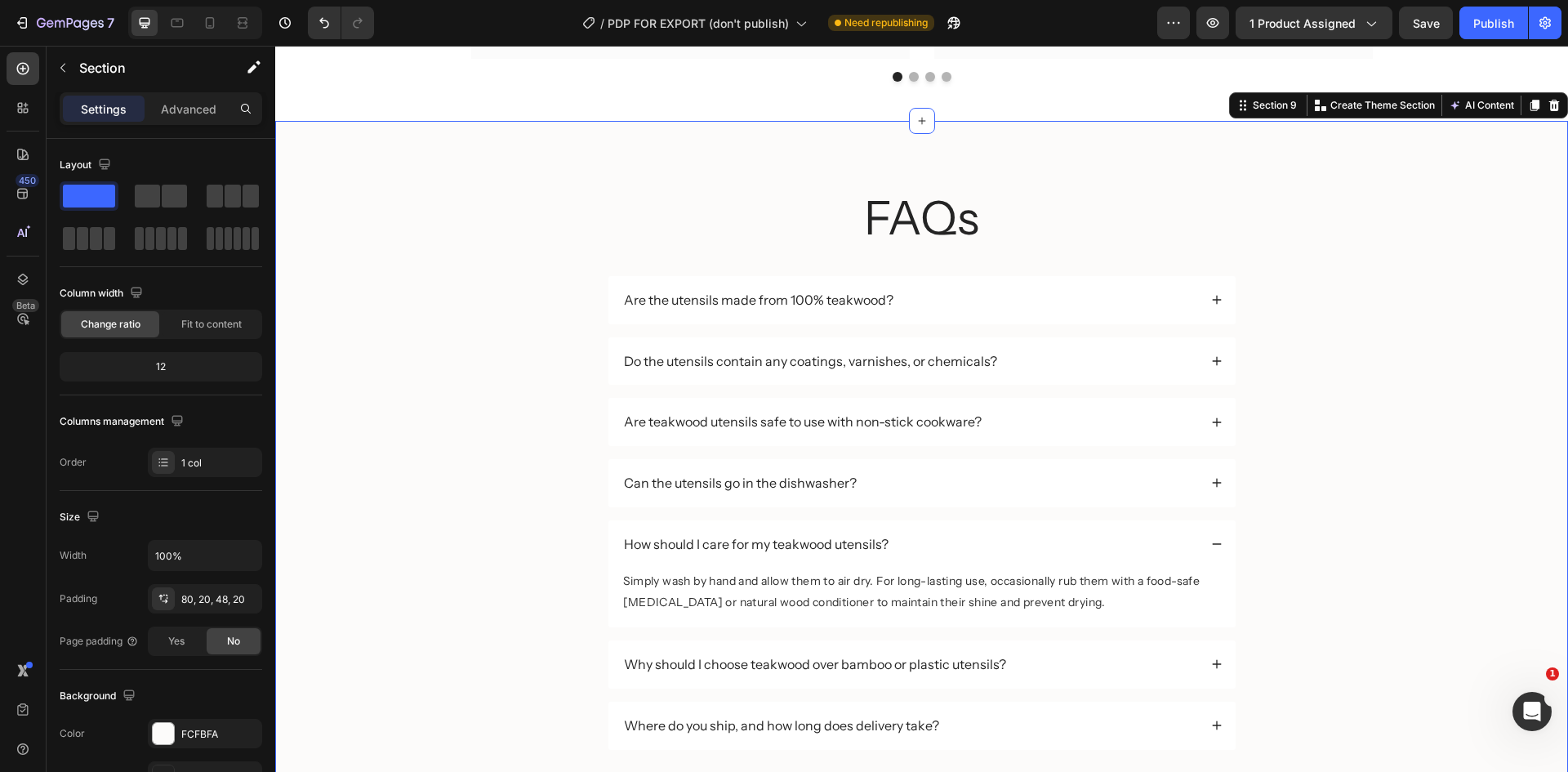
scroll to position [3199, 0]
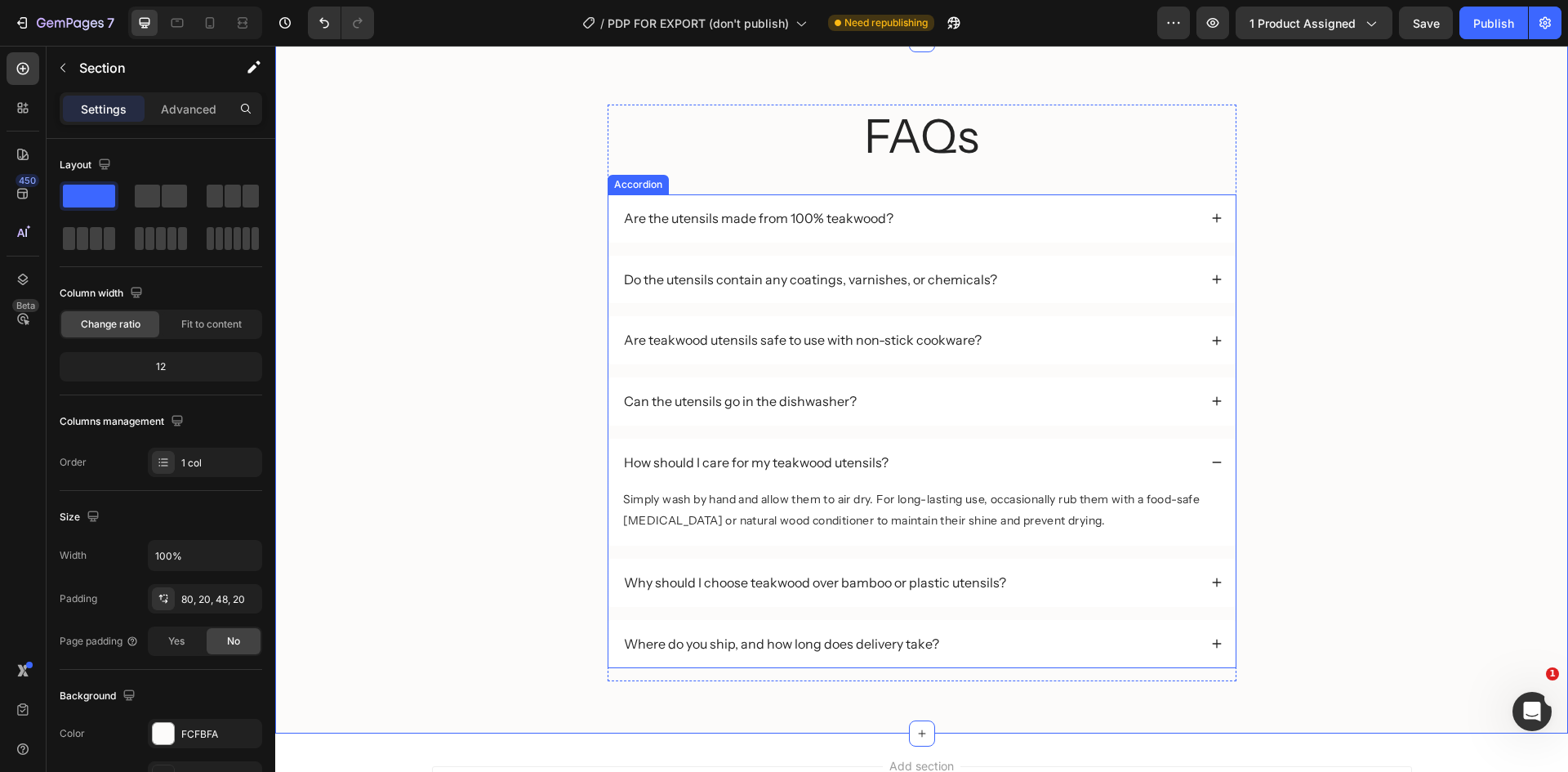
click at [1070, 577] on div "Why should I choose teakwood over bamboo or plastic utensils?" at bounding box center [910, 583] width 577 height 22
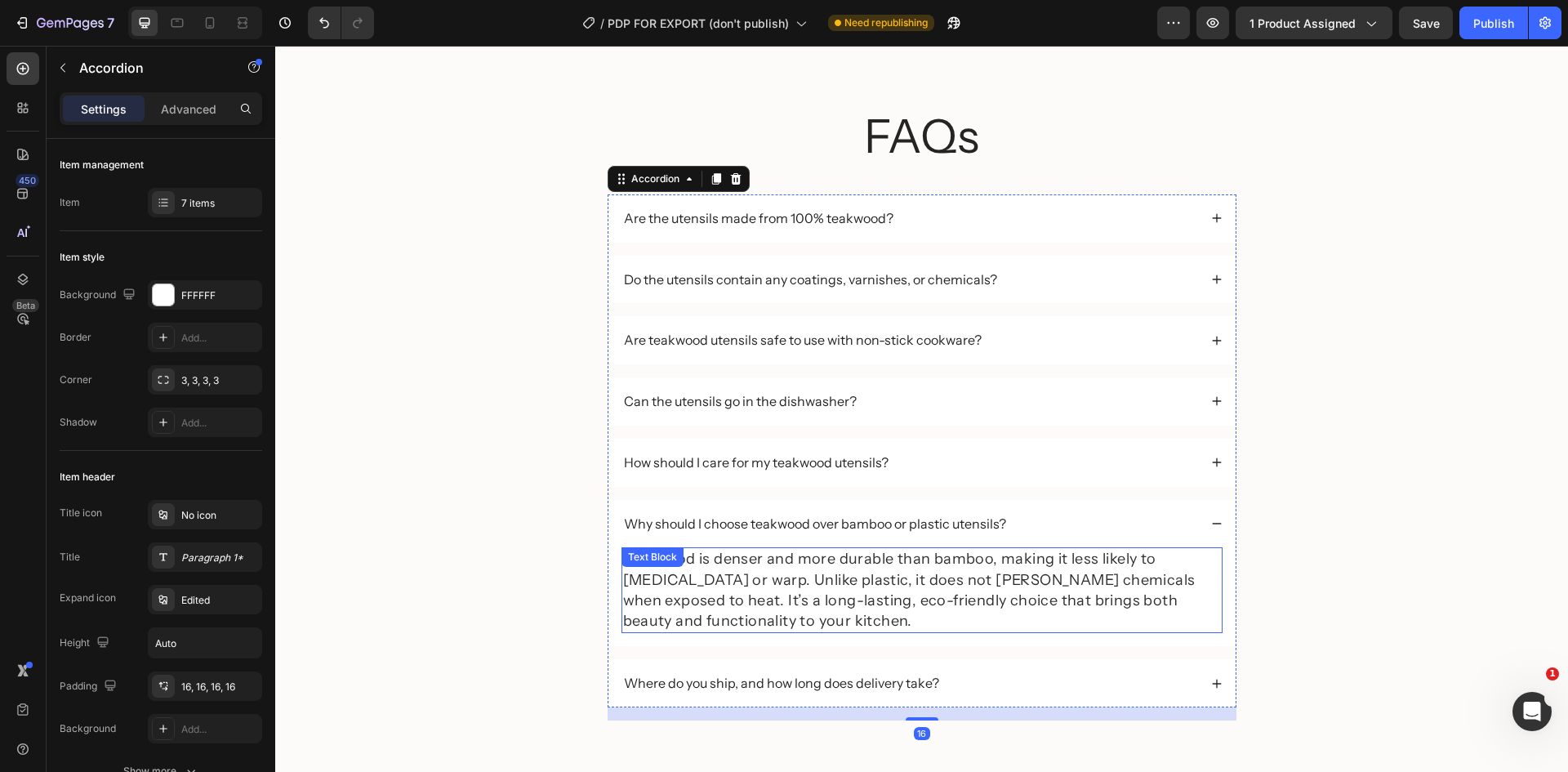
click at [955, 579] on p "Teakwood is denser and more durable than bamboo, making it less likely to [MEDI…" at bounding box center [921, 590] width 598 height 82
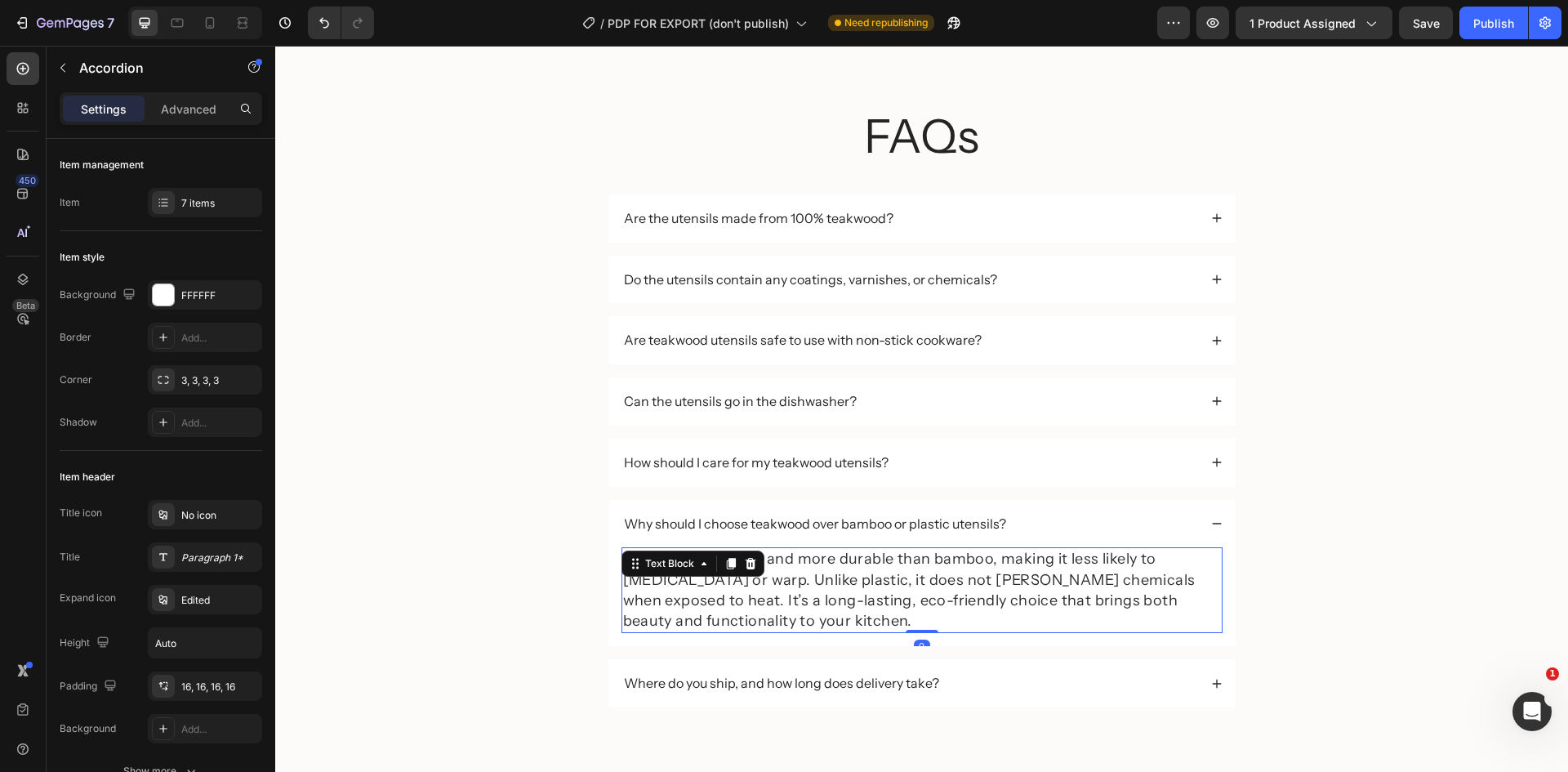
click at [955, 579] on p "Teakwood is denser and more durable than bamboo, making it less likely to [MEDI…" at bounding box center [921, 590] width 598 height 82
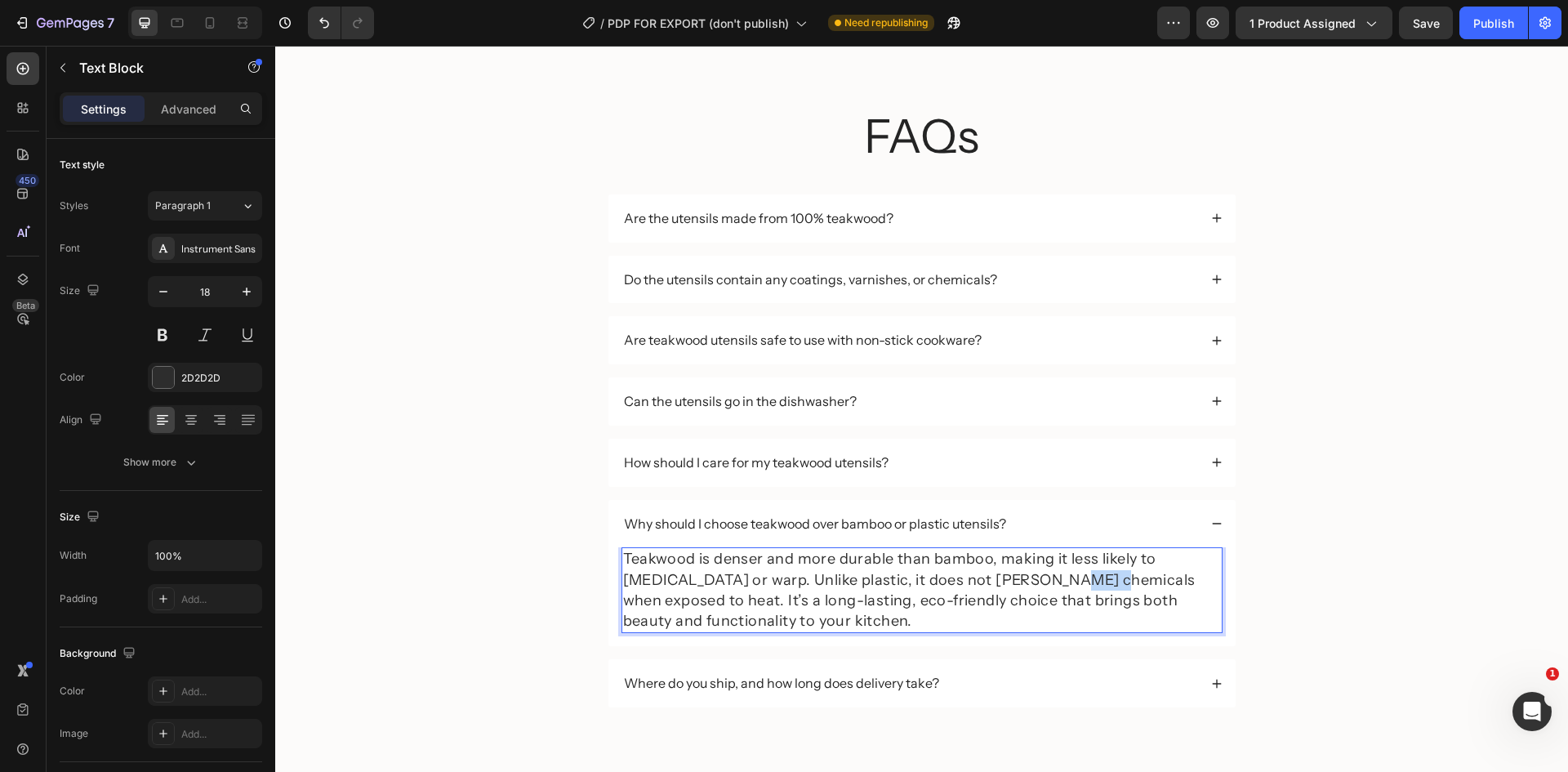
click at [955, 579] on p "Teakwood is denser and more durable than bamboo, making it less likely to [MEDI…" at bounding box center [921, 590] width 598 height 82
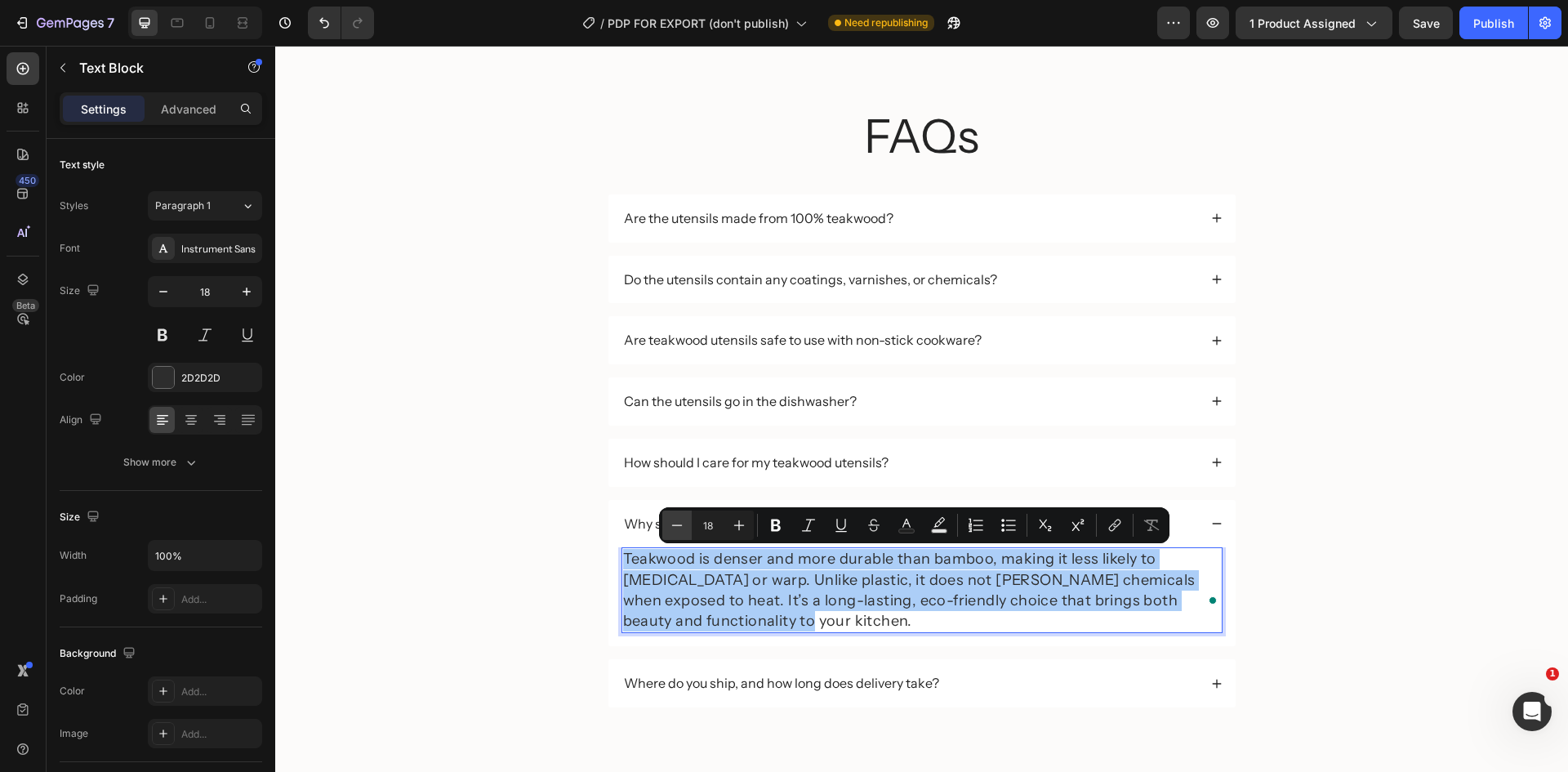
click at [675, 519] on icon "Editor contextual toolbar" at bounding box center [676, 524] width 16 height 16
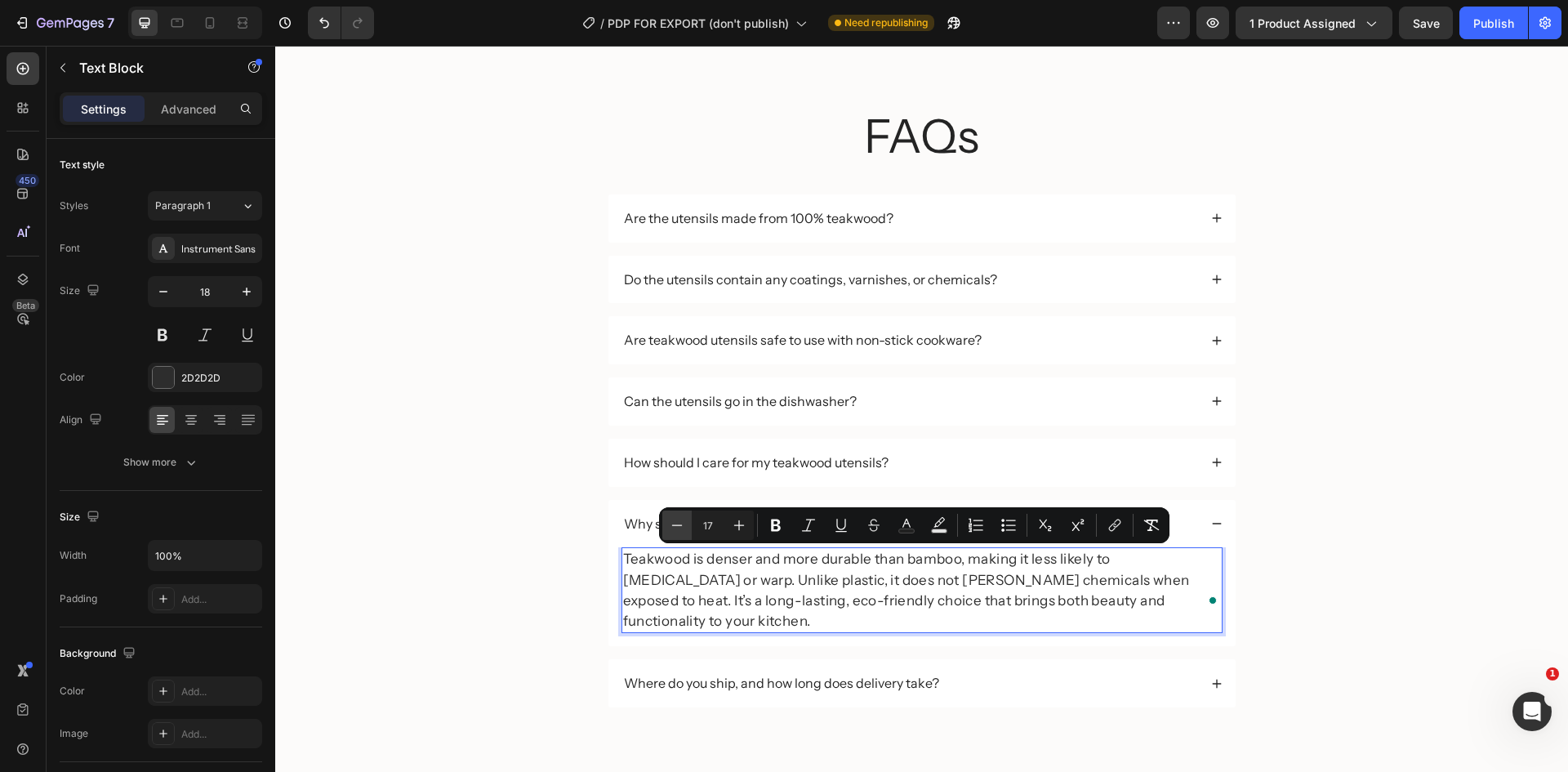
click at [675, 519] on icon "Editor contextual toolbar" at bounding box center [676, 524] width 16 height 16
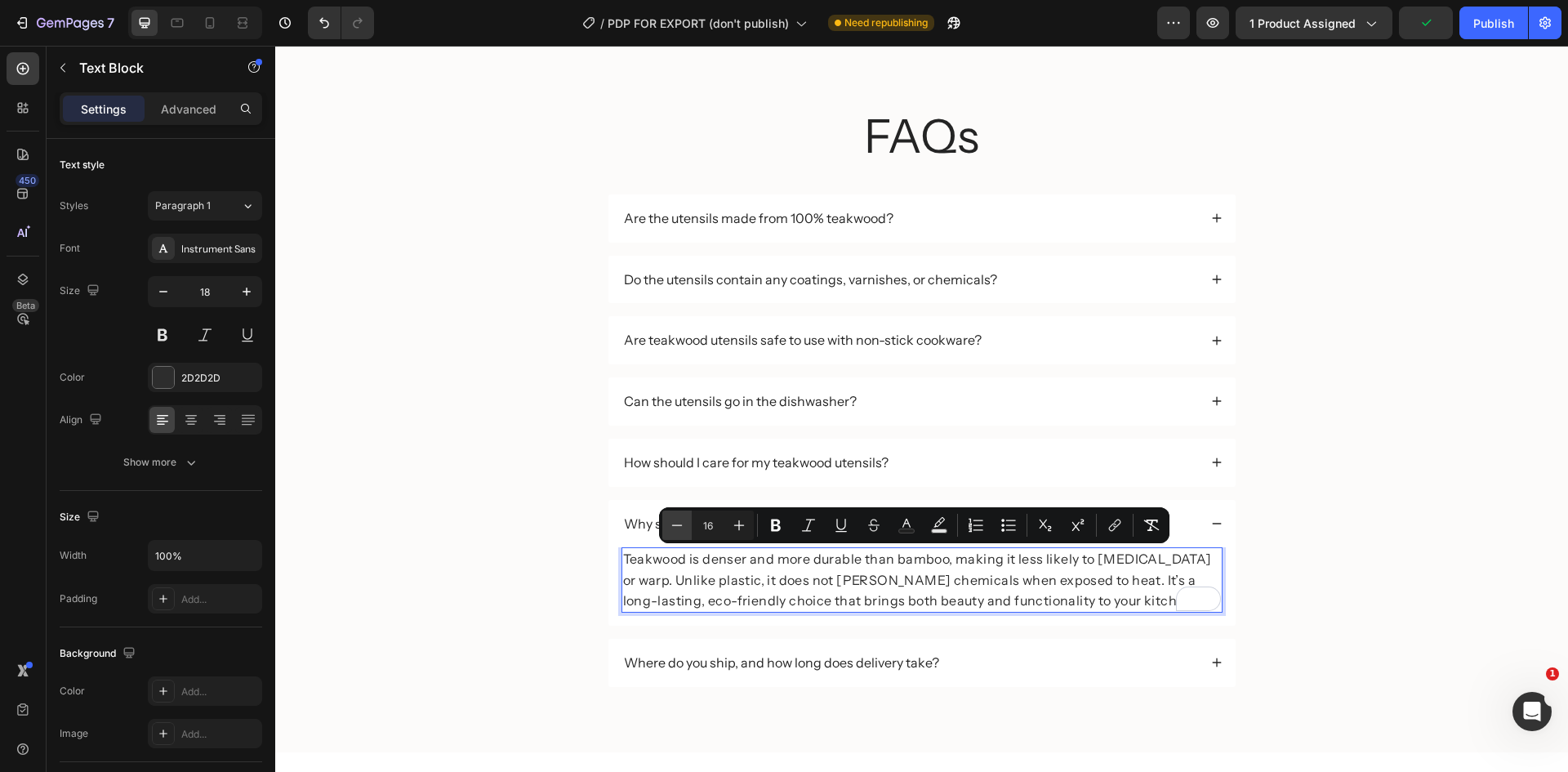
click at [675, 519] on icon "Editor contextual toolbar" at bounding box center [676, 524] width 16 height 16
type input "14"
click at [1328, 557] on div "FAQs Heading Are the utensils made from 100% teakwood? Do the utensils contain …" at bounding box center [921, 410] width 1260 height 611
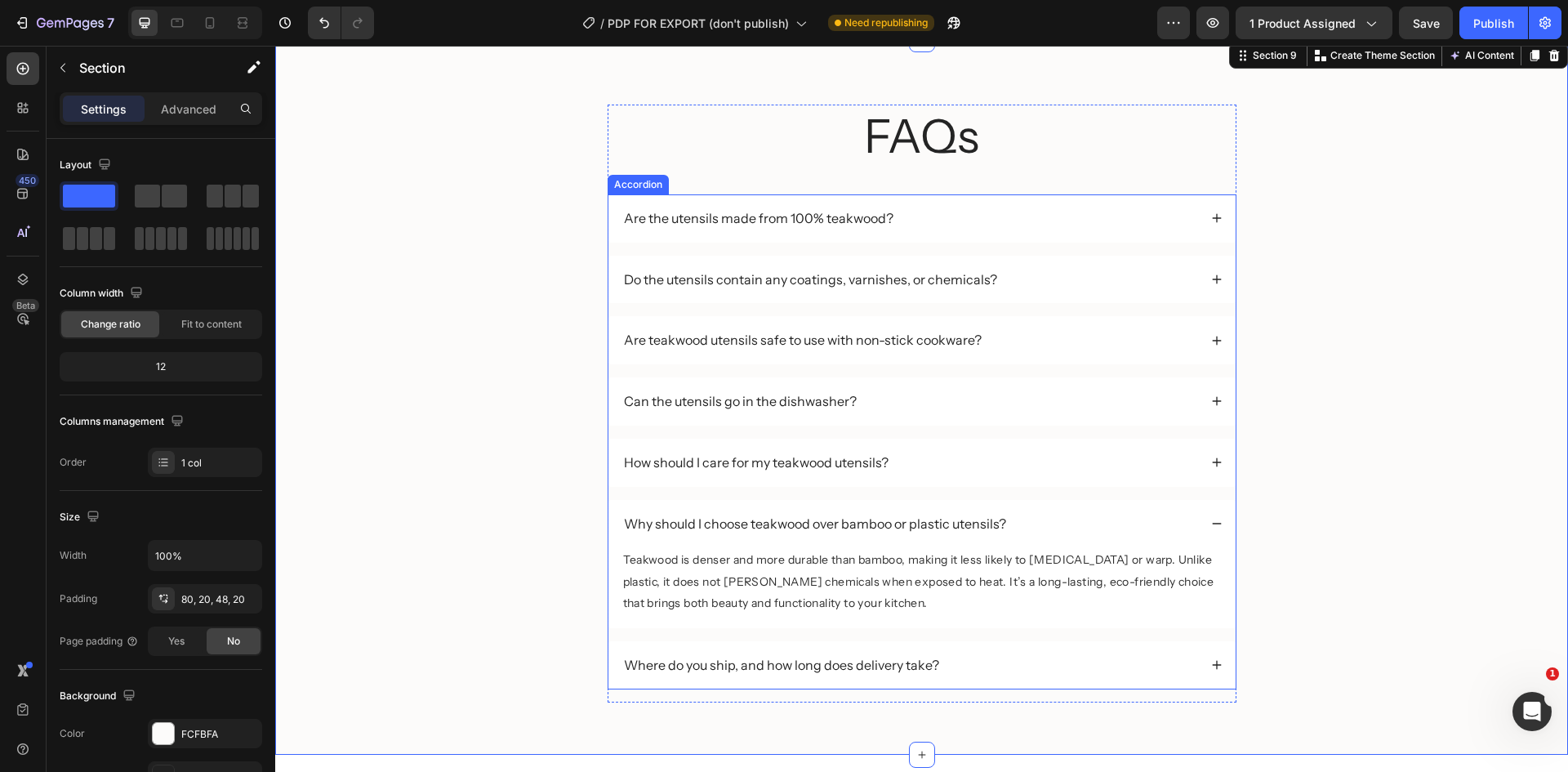
click at [994, 663] on div "Where do you ship, and how long does delivery take?" at bounding box center [910, 665] width 577 height 22
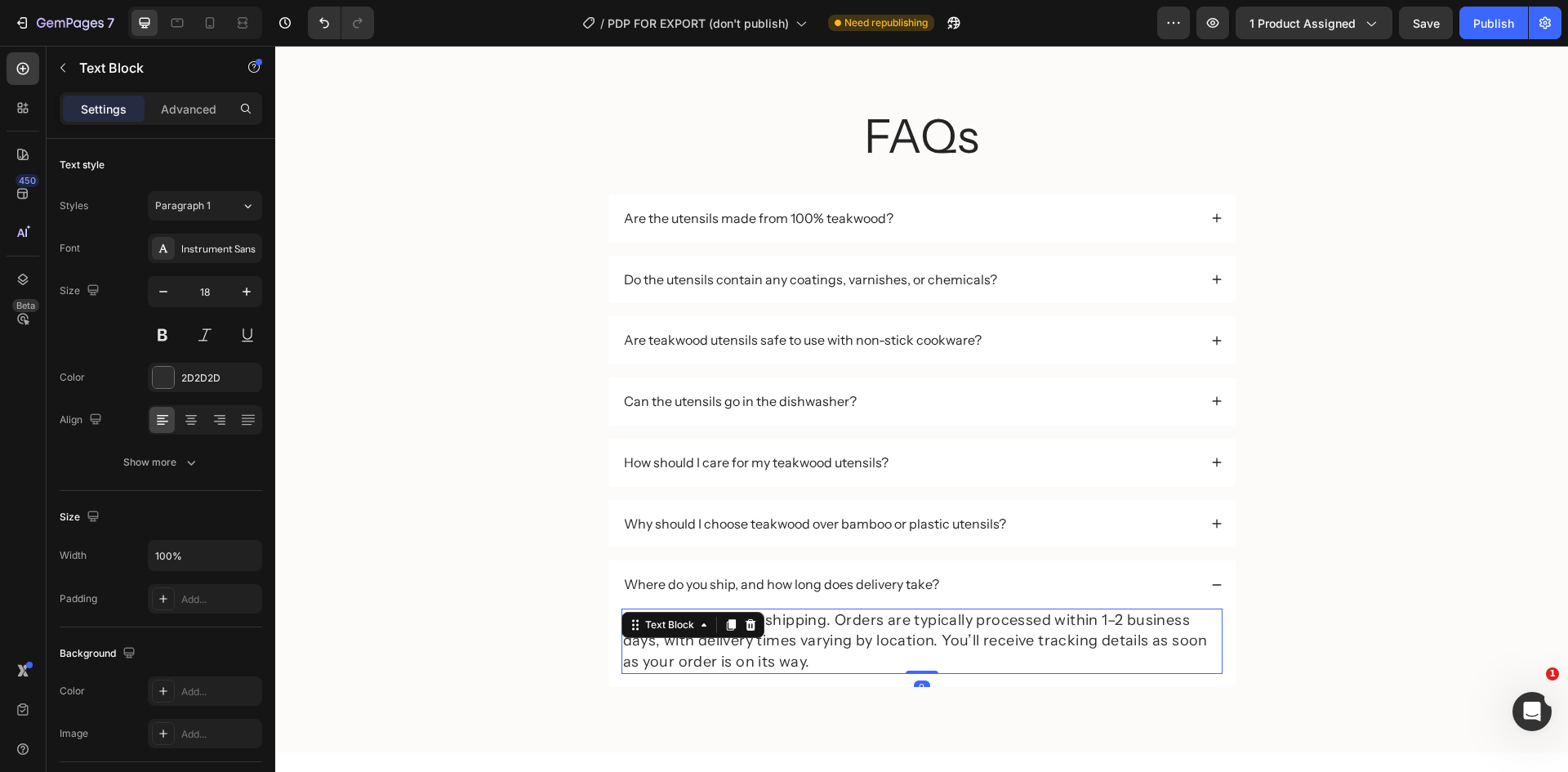
click at [822, 631] on p "We offer worldwide shipping. Orders are typically processed within 1–2 business…" at bounding box center [921, 641] width 598 height 62
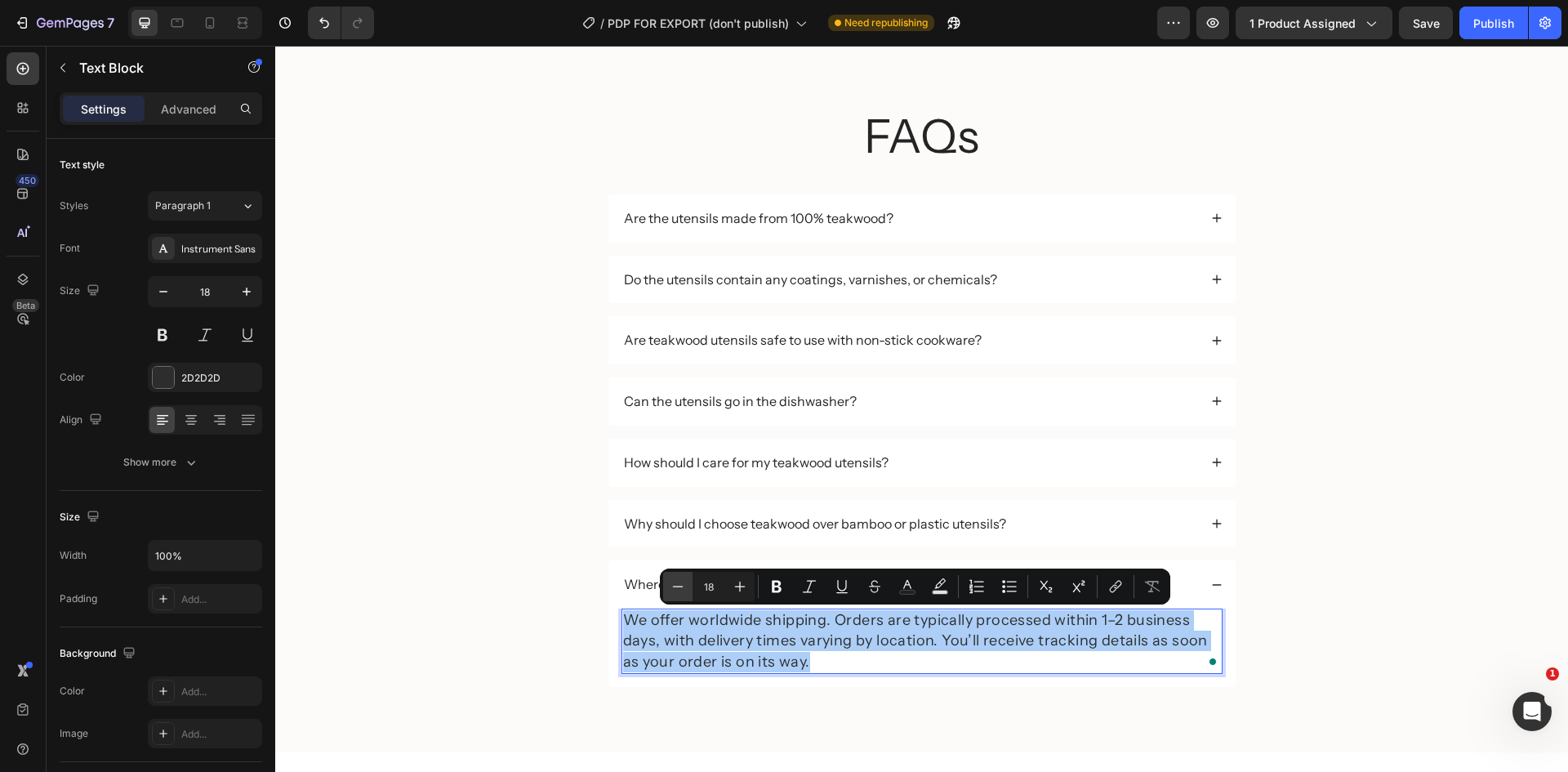
click at [686, 583] on button "Minus" at bounding box center [678, 586] width 30 height 30
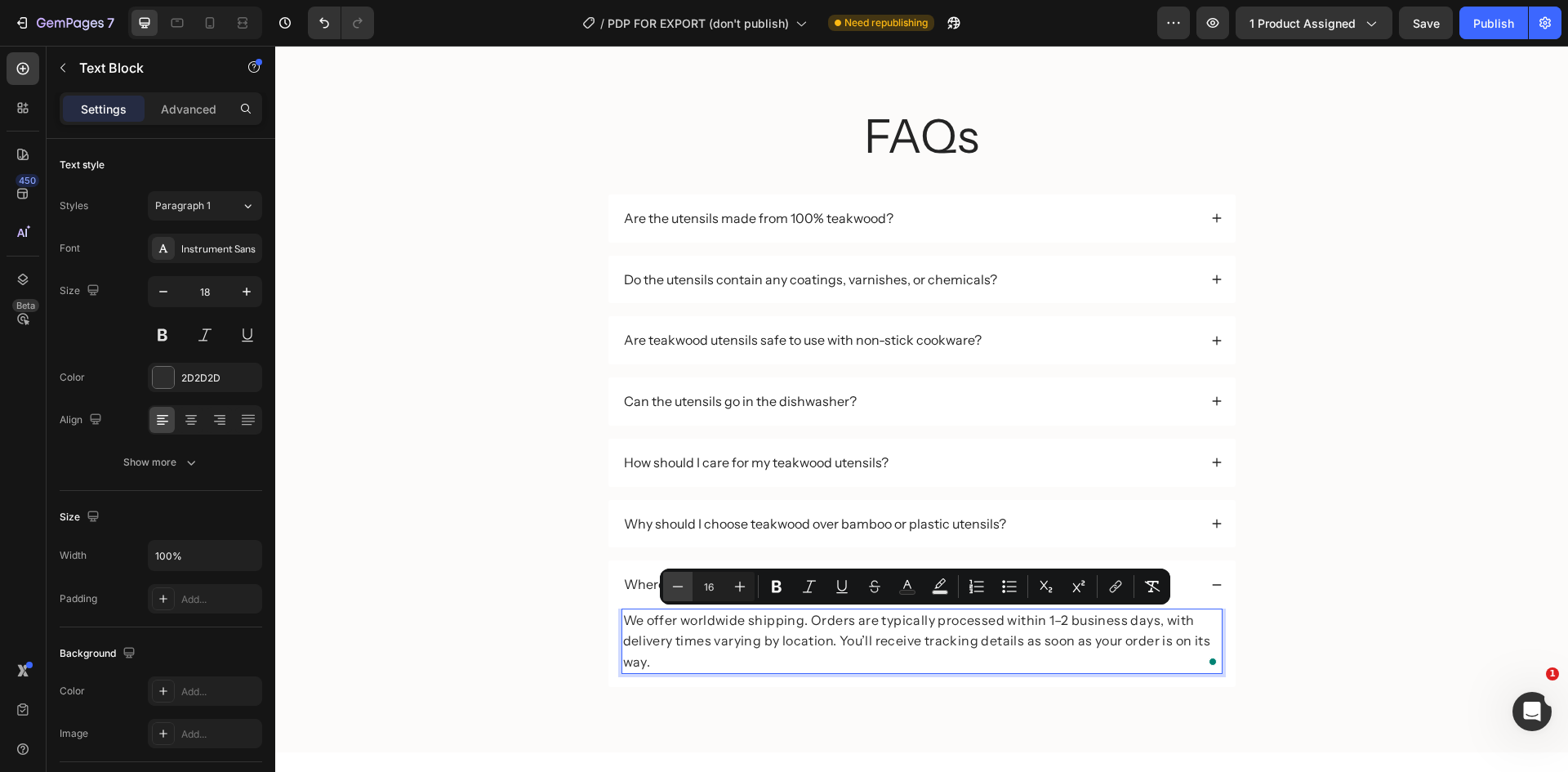
click at [686, 583] on button "Minus" at bounding box center [678, 586] width 30 height 30
type input "14"
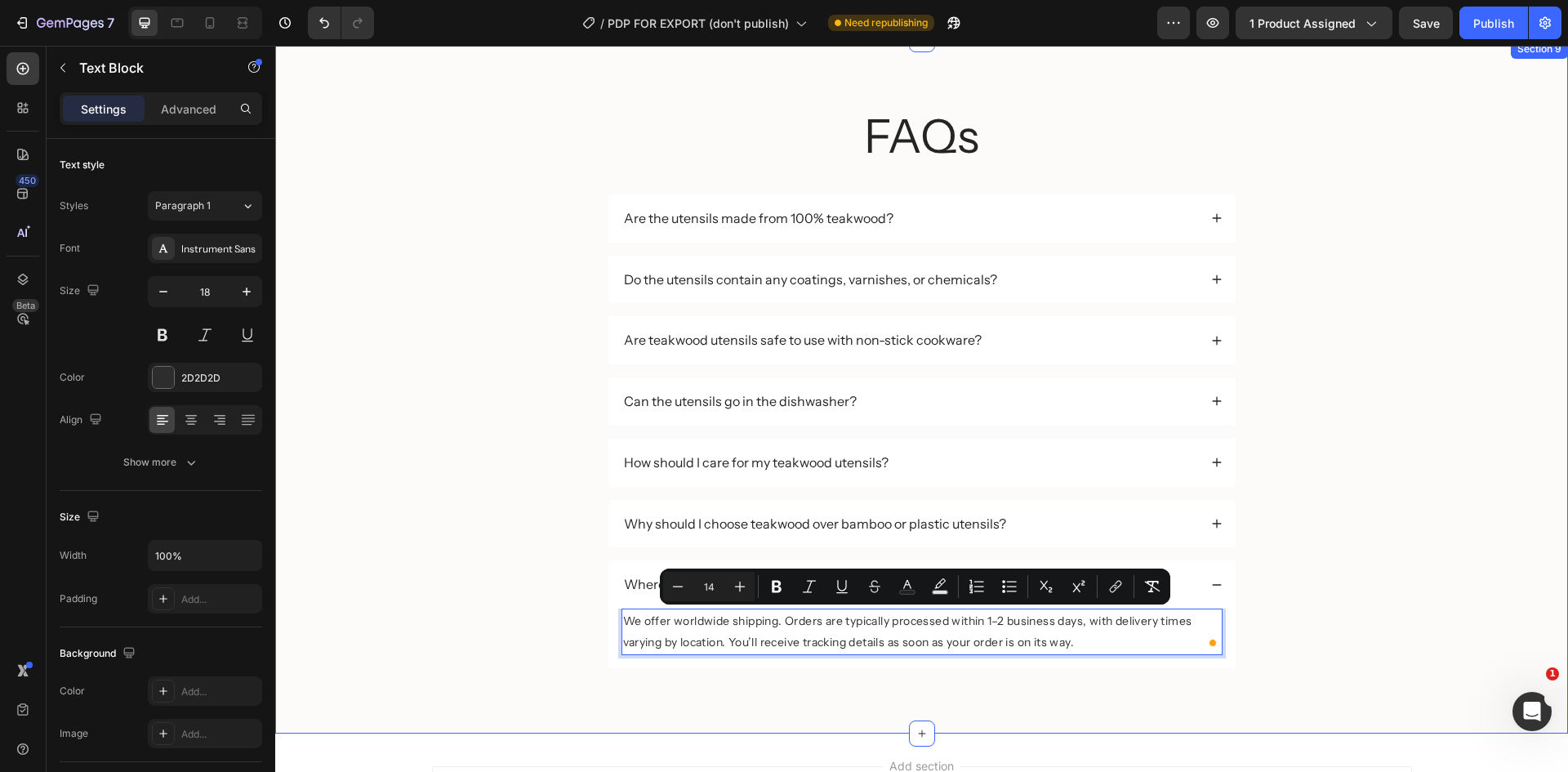
click at [1334, 582] on div "FAQs Heading Are the utensils made from 100% teakwood? Do the utensils contain …" at bounding box center [921, 399] width 1260 height 590
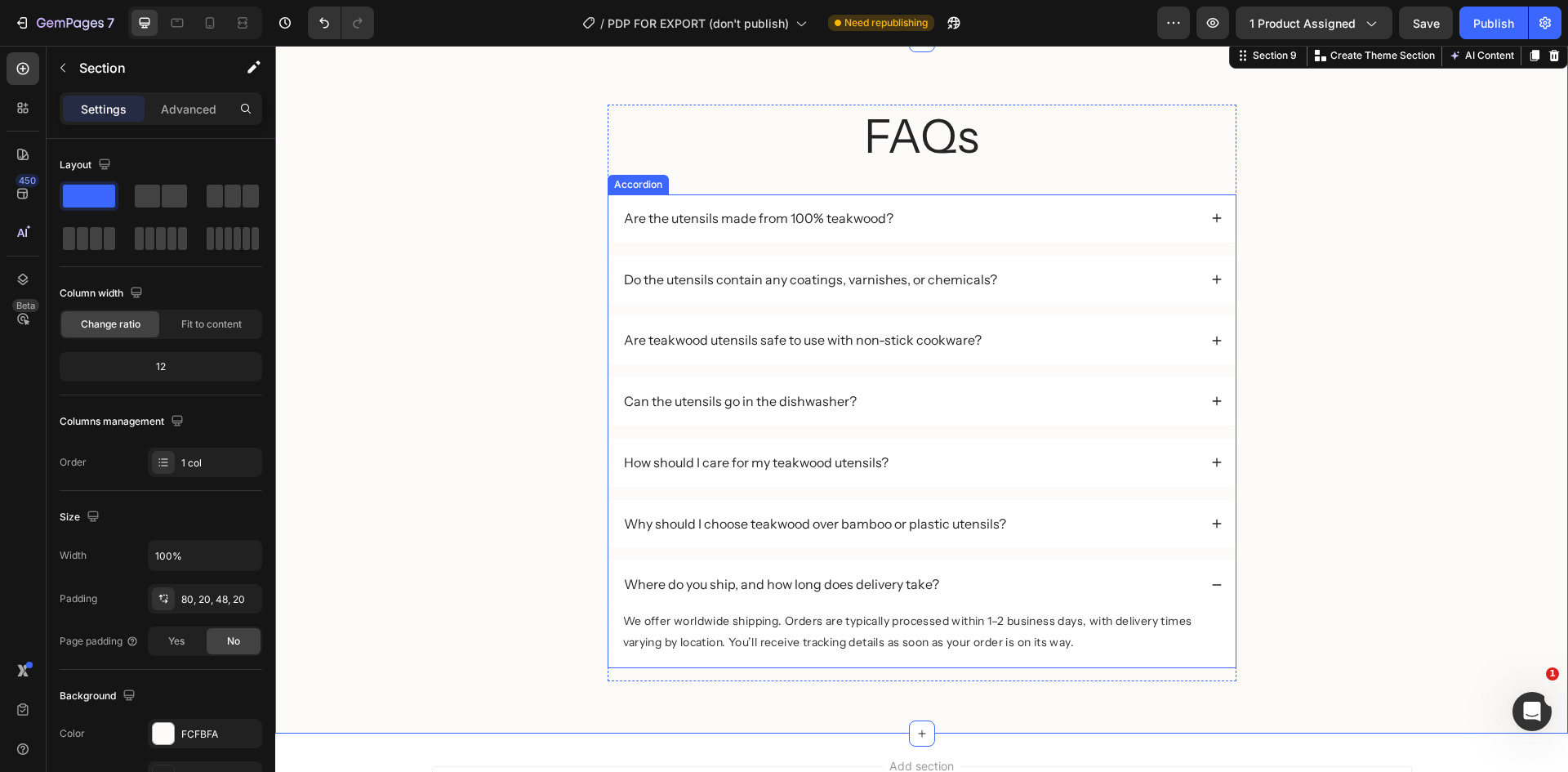
click at [917, 222] on div "Are the utensils made from 100% teakwood?" at bounding box center [910, 218] width 577 height 22
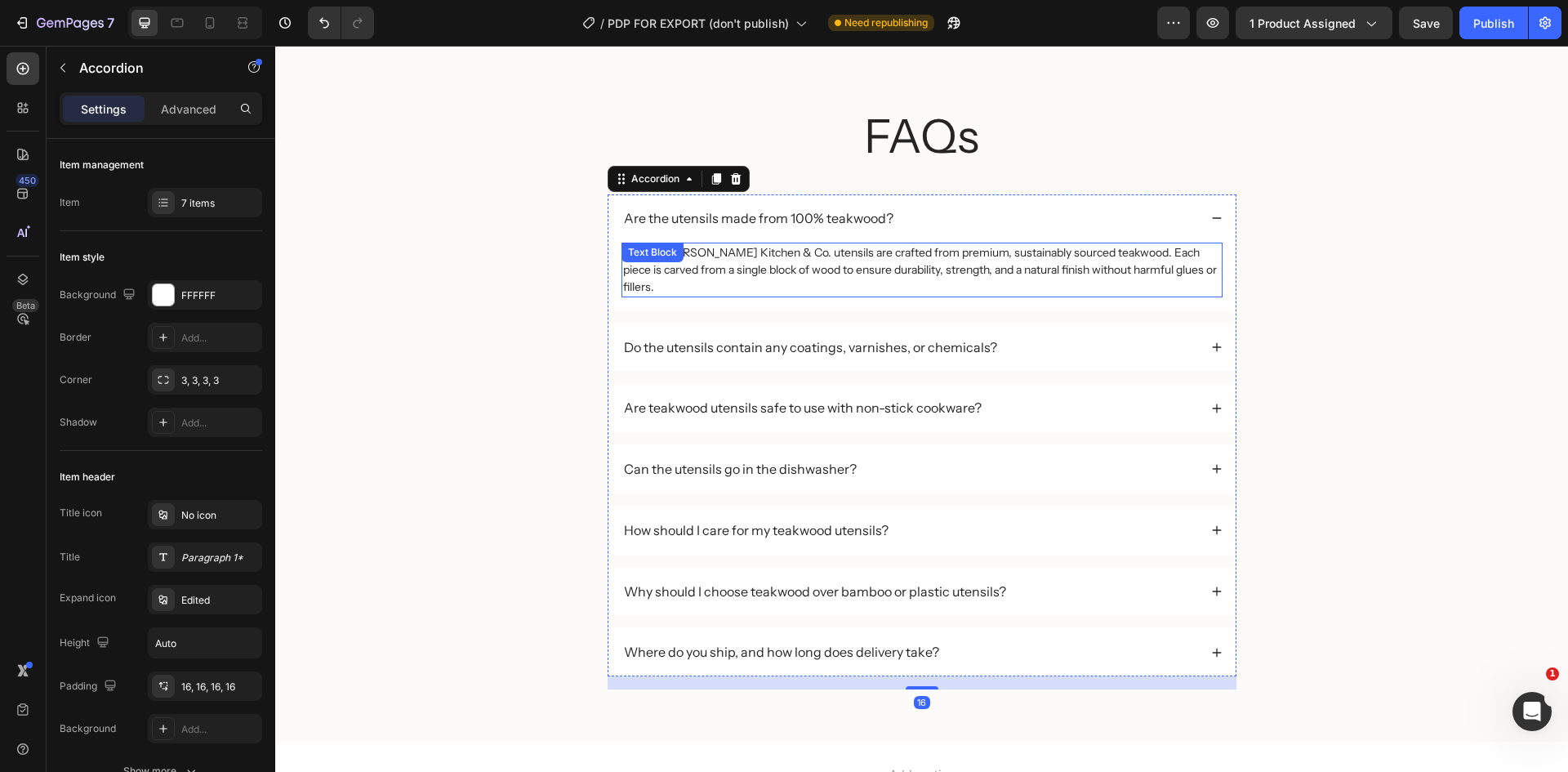
click at [823, 259] on p "Yes. All [PERSON_NAME] Kitchen & Co. utensils are crafted from premium, sustain…" at bounding box center [921, 270] width 598 height 52
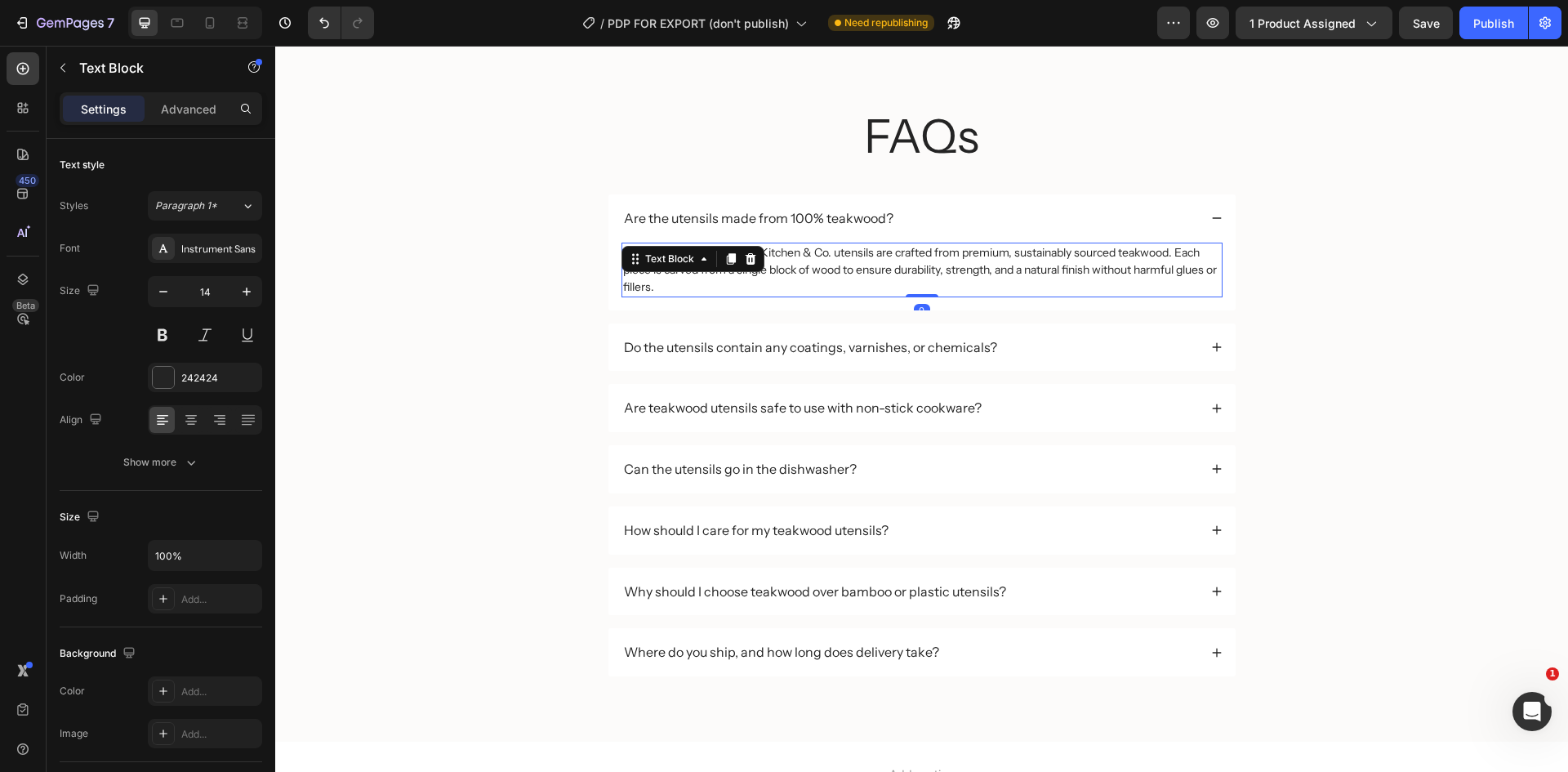
click at [823, 259] on p "Yes. All [PERSON_NAME] Kitchen & Co. utensils are crafted from premium, sustain…" at bounding box center [921, 270] width 598 height 52
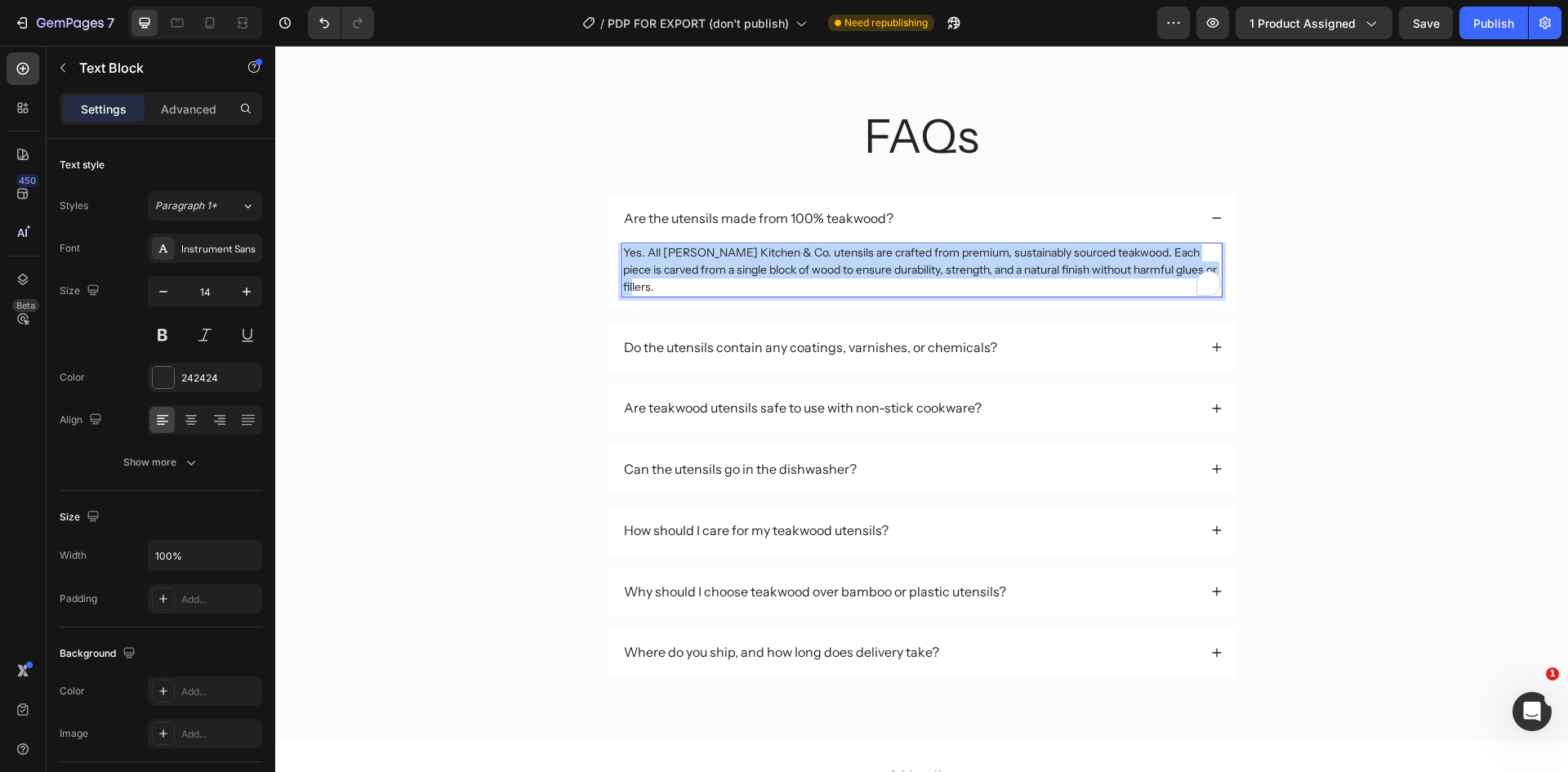
click at [823, 259] on p "Yes. All [PERSON_NAME] Kitchen & Co. utensils are crafted from premium, sustain…" at bounding box center [921, 270] width 598 height 52
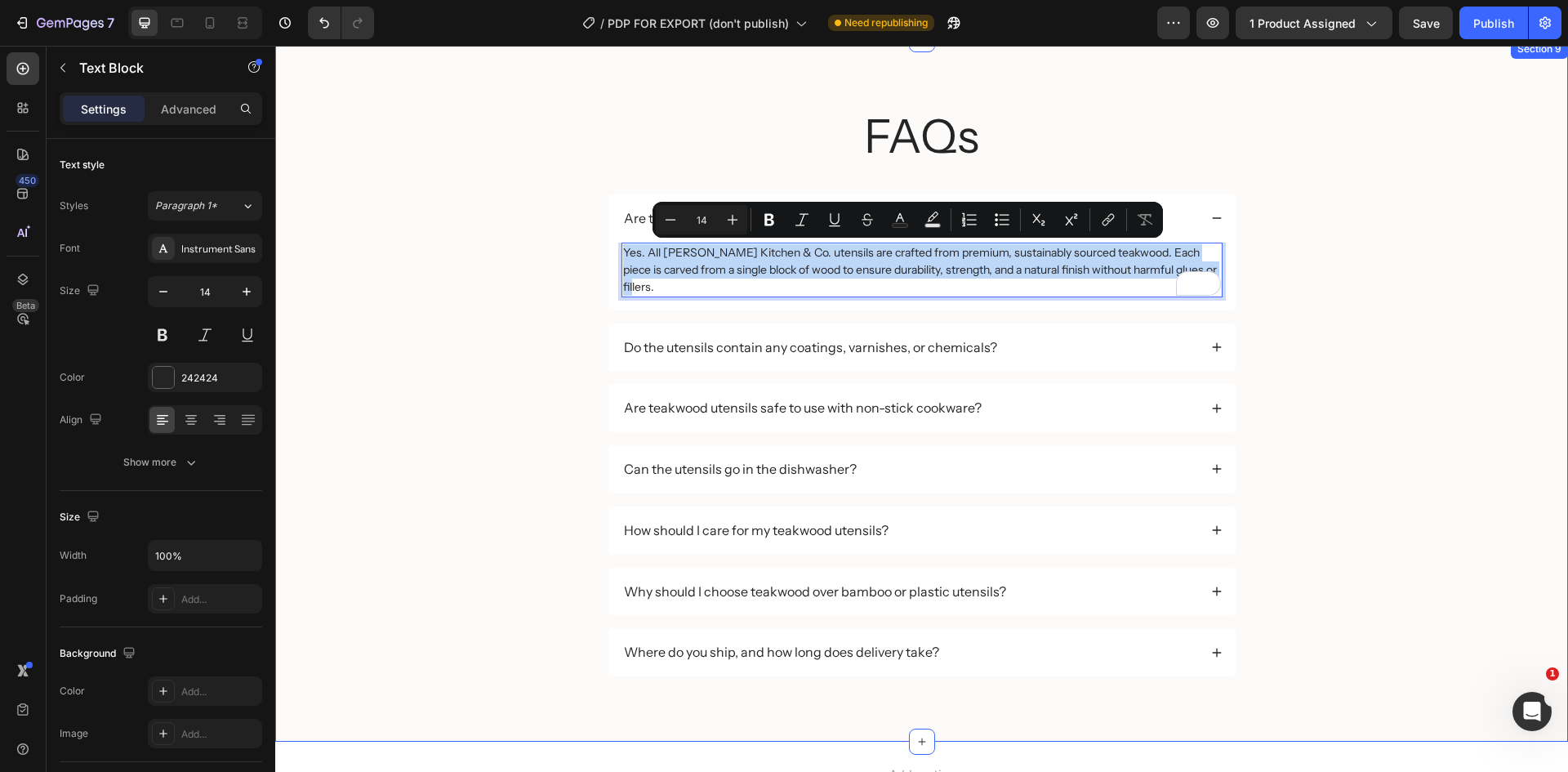
click at [1298, 304] on div "FAQs Heading Are the utensils made from 100% teakwood? Yes. All [PERSON_NAME] K…" at bounding box center [921, 404] width 1260 height 599
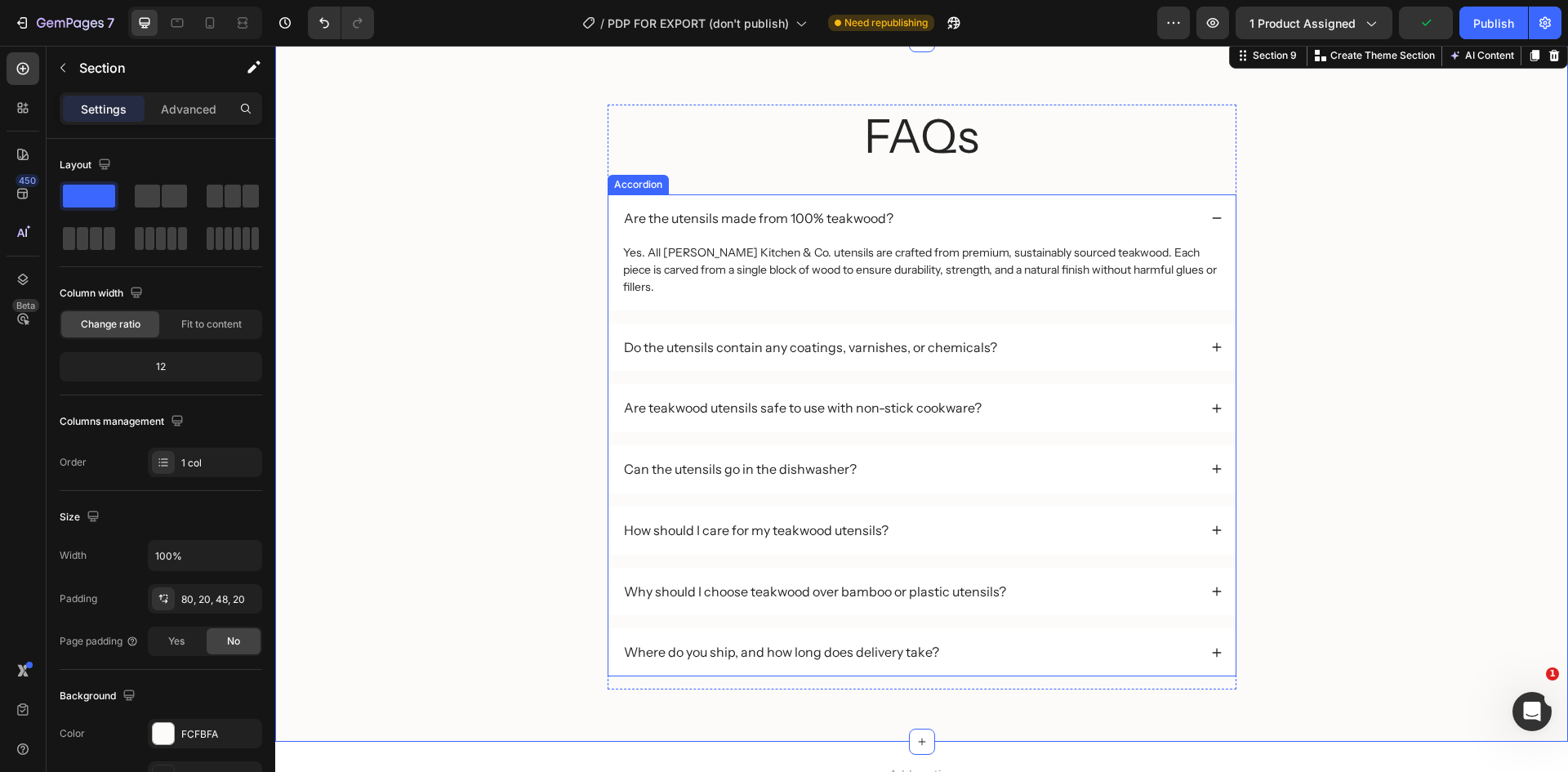
click at [941, 212] on div "Are the utensils made from 100% teakwood?" at bounding box center [910, 218] width 577 height 22
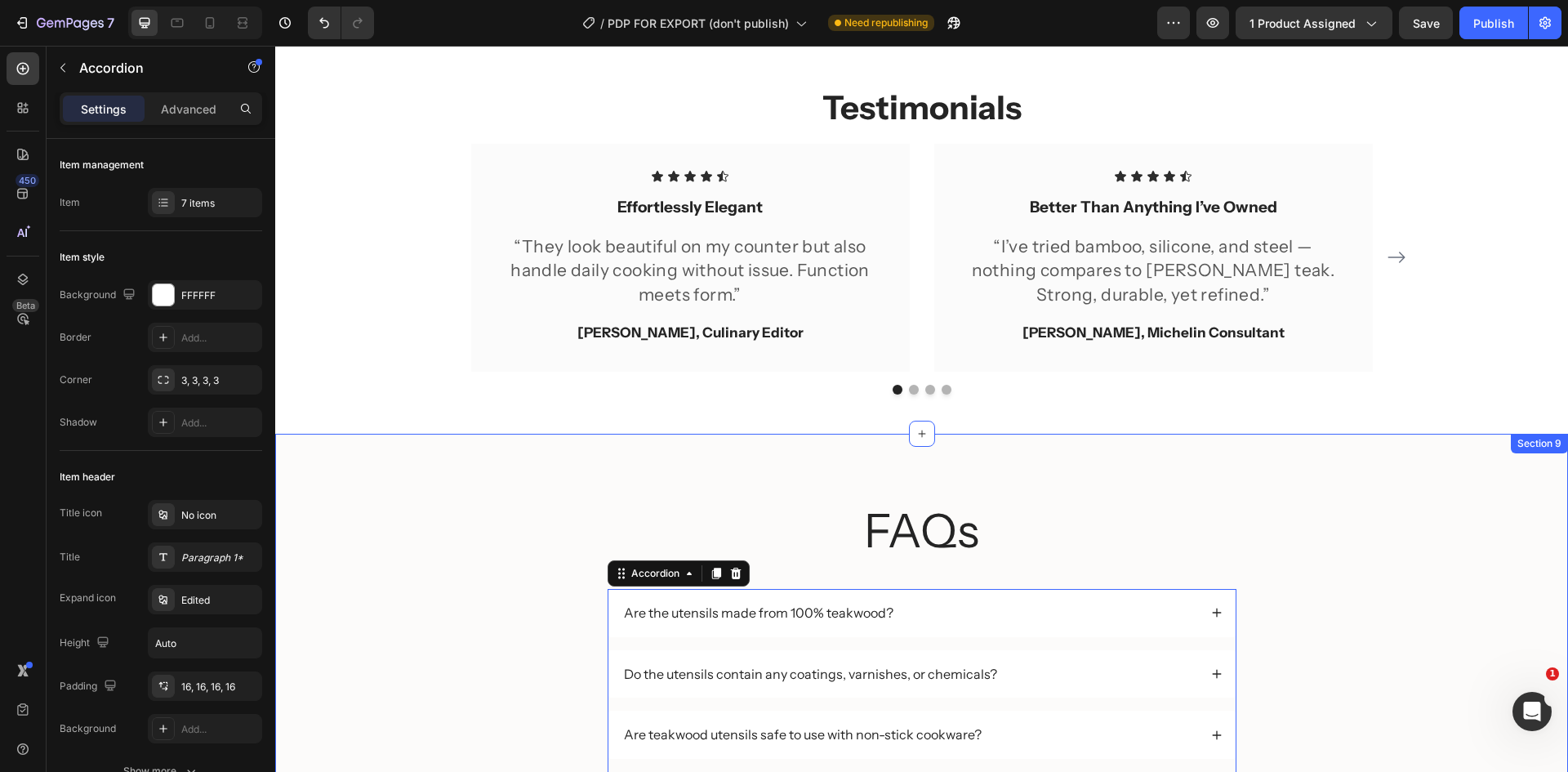
scroll to position [2710, 0]
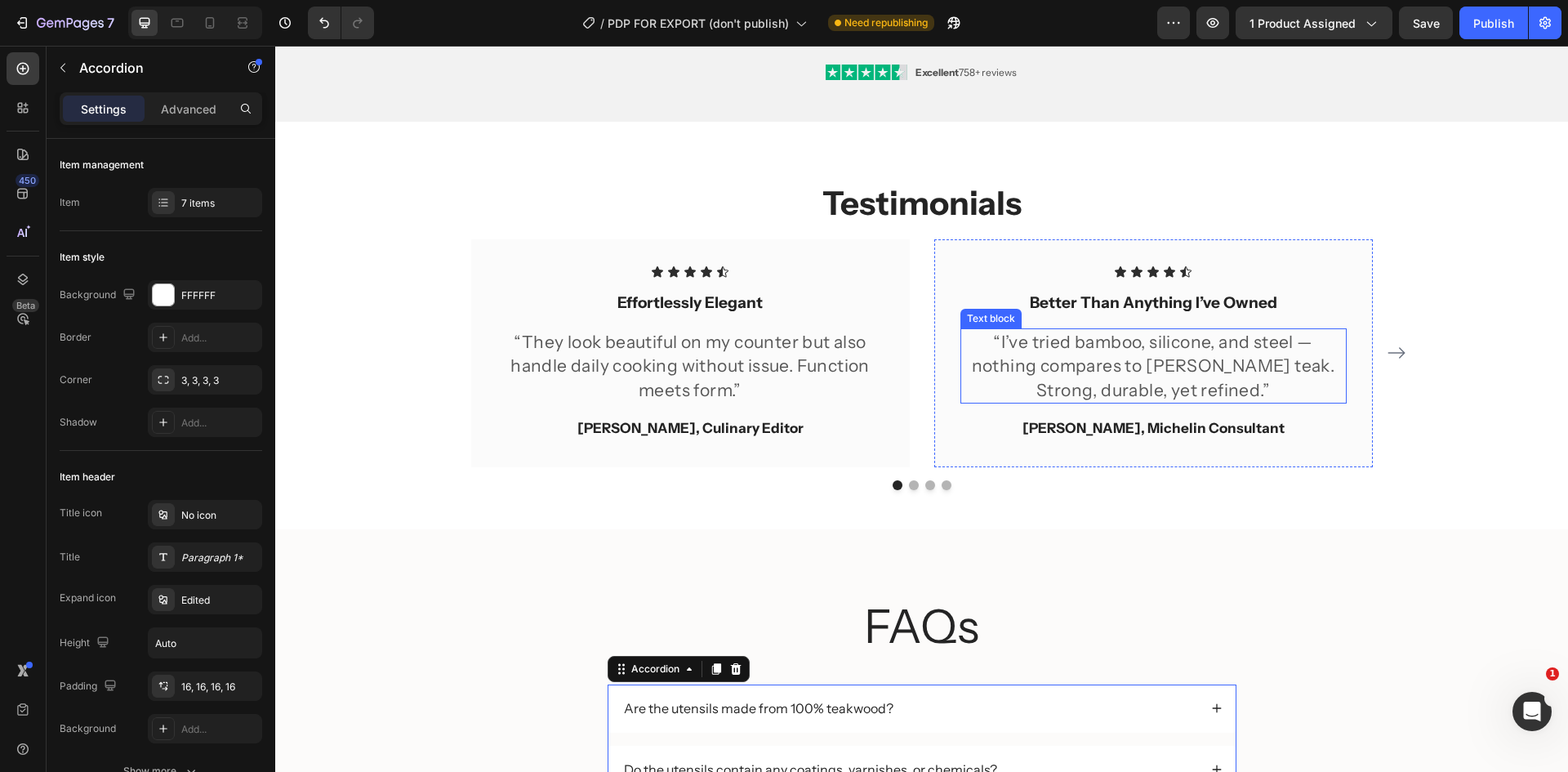
click at [1206, 381] on p "“I’ve tried bamboo, silicone, and steel — nothing compares to [PERSON_NAME] tea…" at bounding box center [1153, 366] width 383 height 72
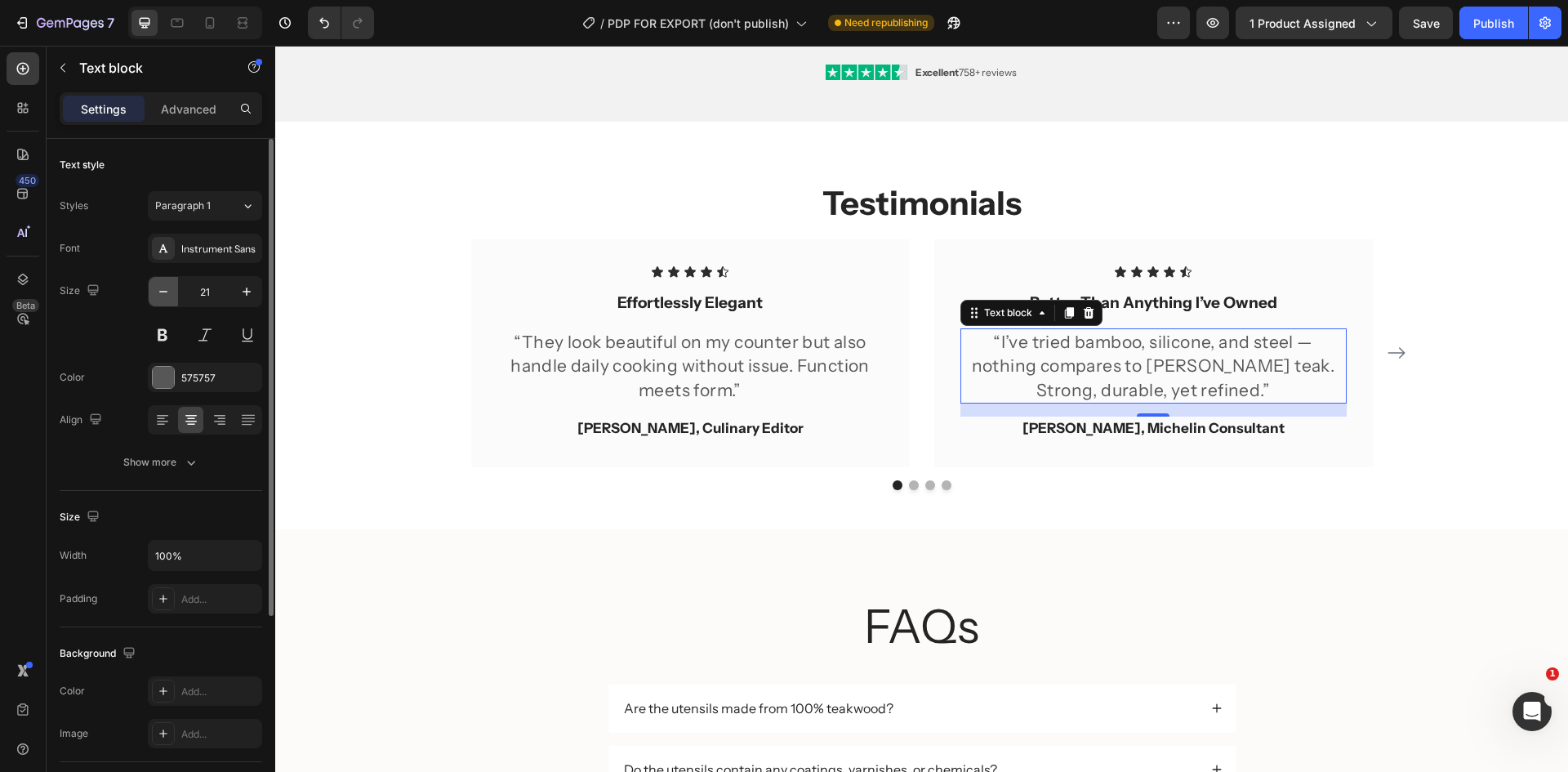
click at [172, 291] on button "button" at bounding box center [163, 291] width 30 height 30
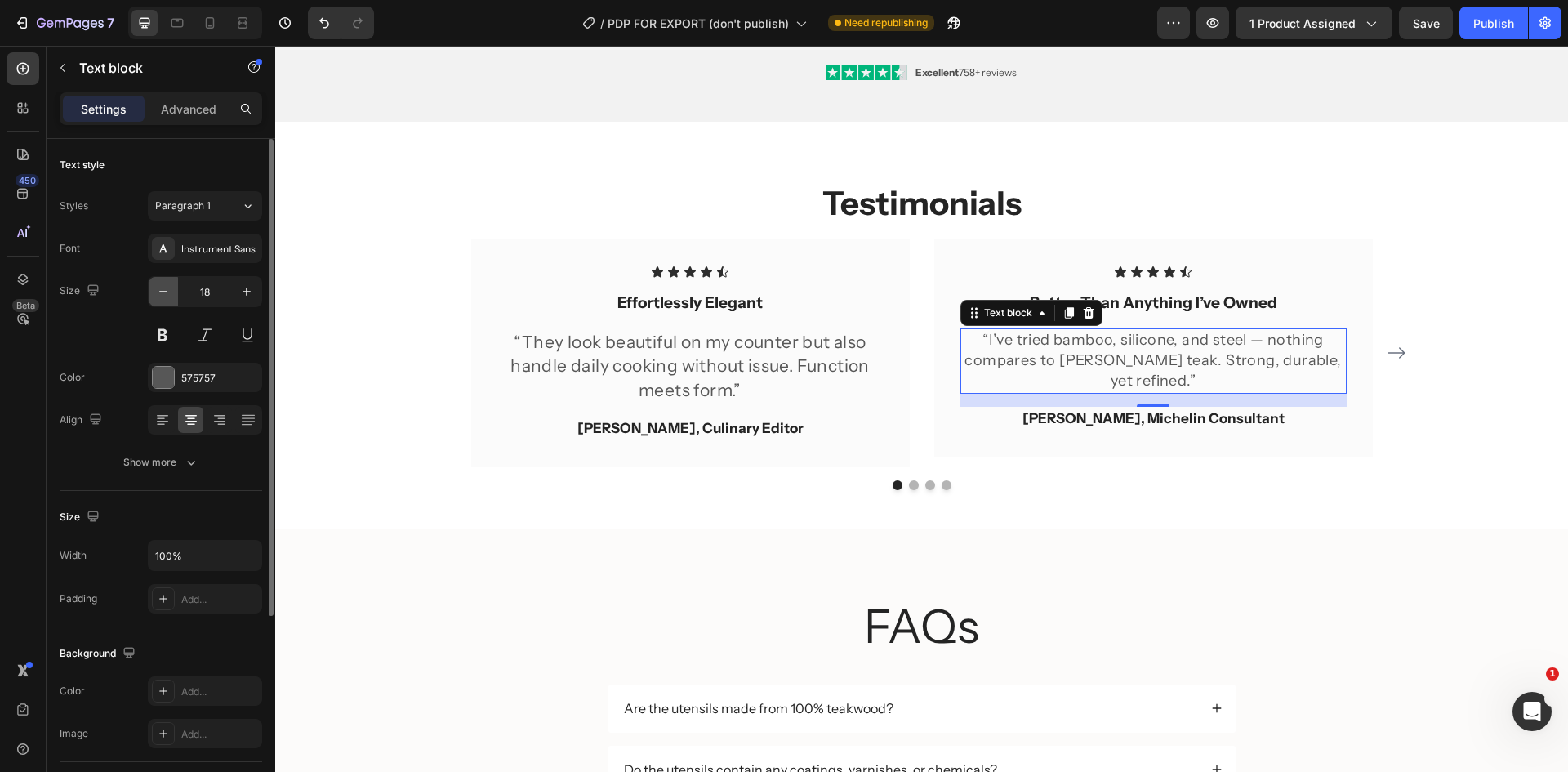
click at [172, 291] on button "button" at bounding box center [163, 291] width 30 height 30
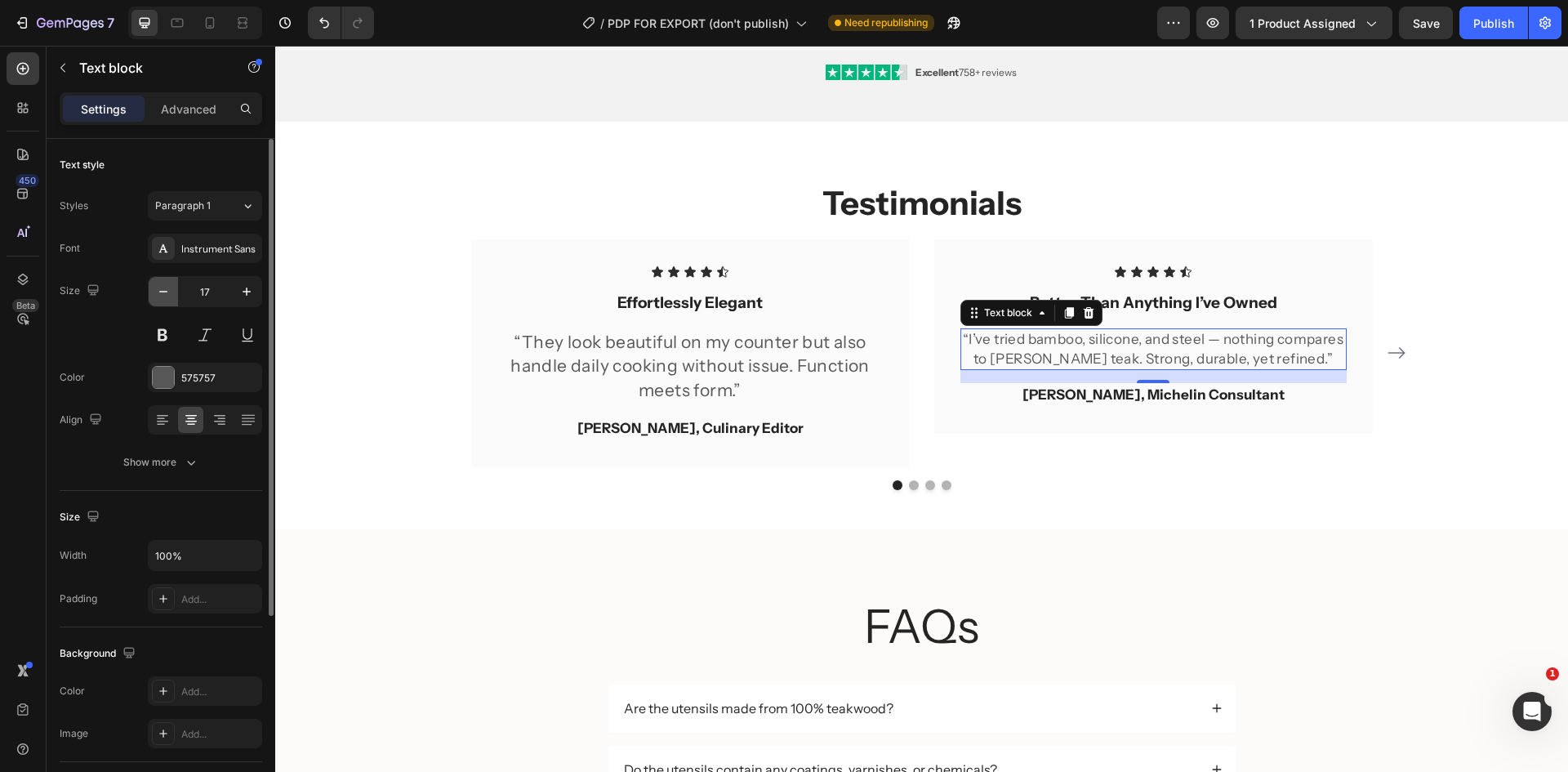
click at [172, 291] on button "button" at bounding box center [163, 291] width 30 height 30
click at [234, 291] on button "button" at bounding box center [246, 291] width 30 height 30
type input "18"
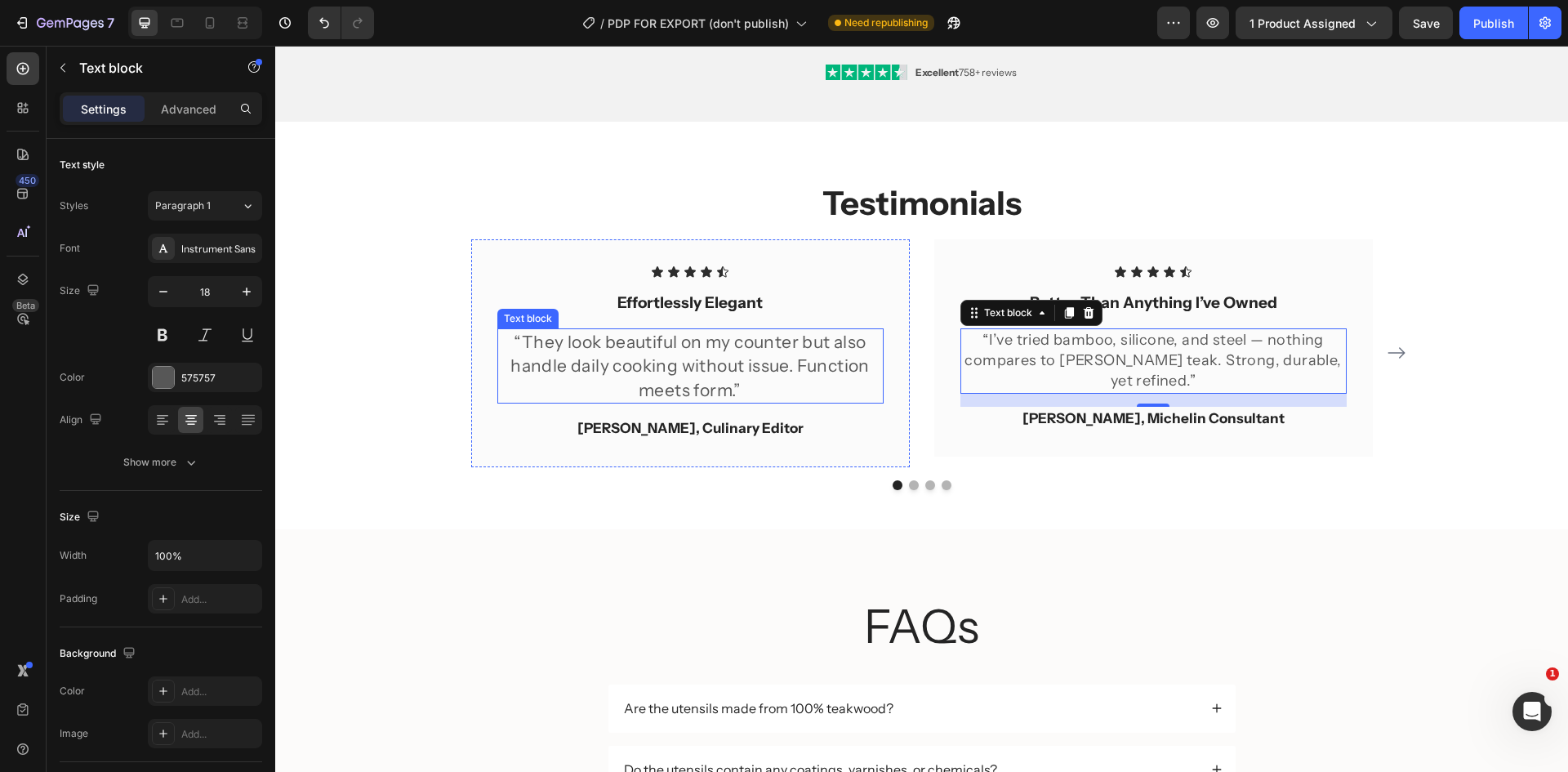
click at [714, 357] on p "“They look beautiful on my counter but also handle daily cooking without issue.…" at bounding box center [690, 366] width 383 height 72
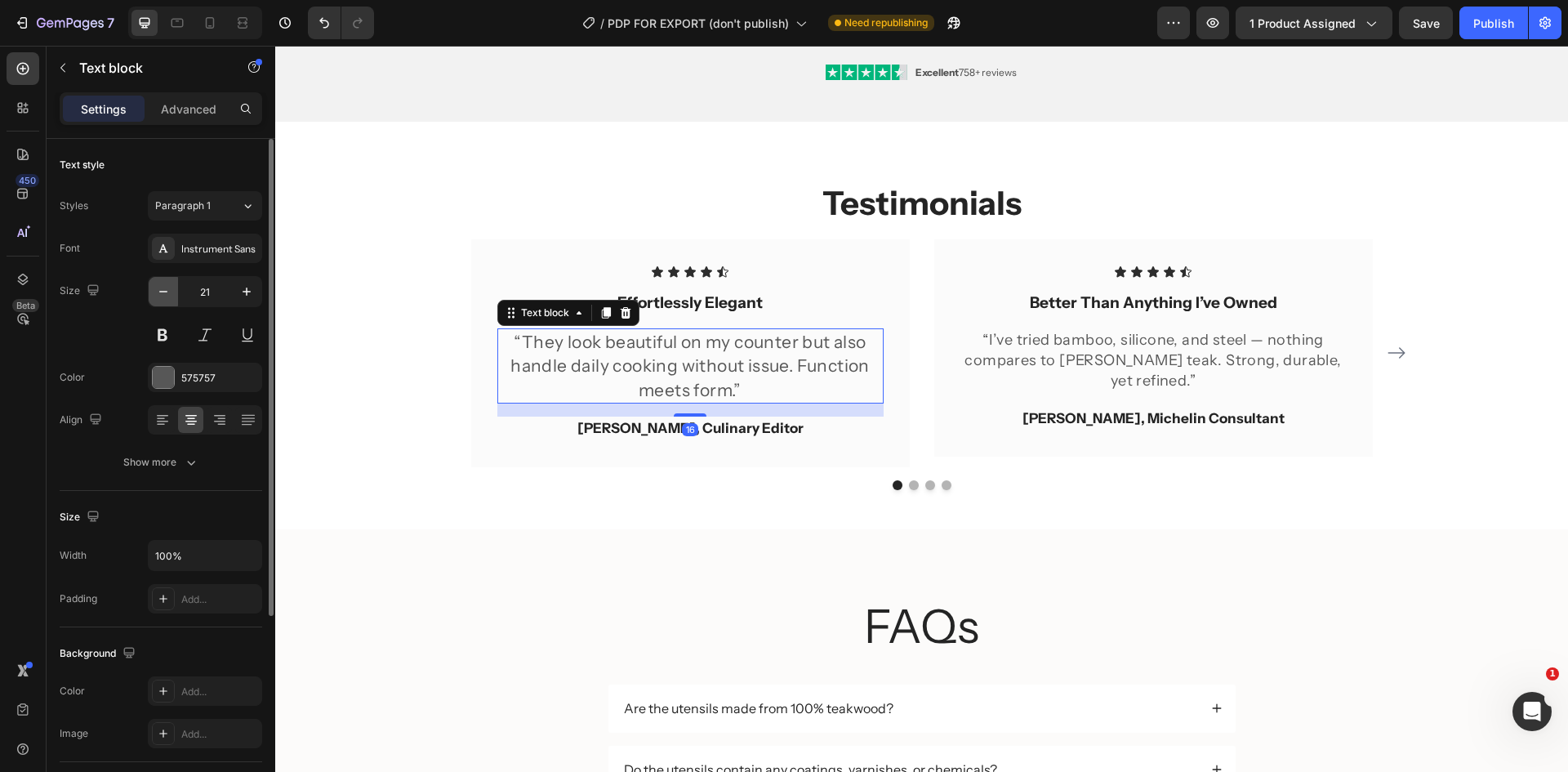
click at [164, 293] on icon "button" at bounding box center [163, 291] width 16 height 16
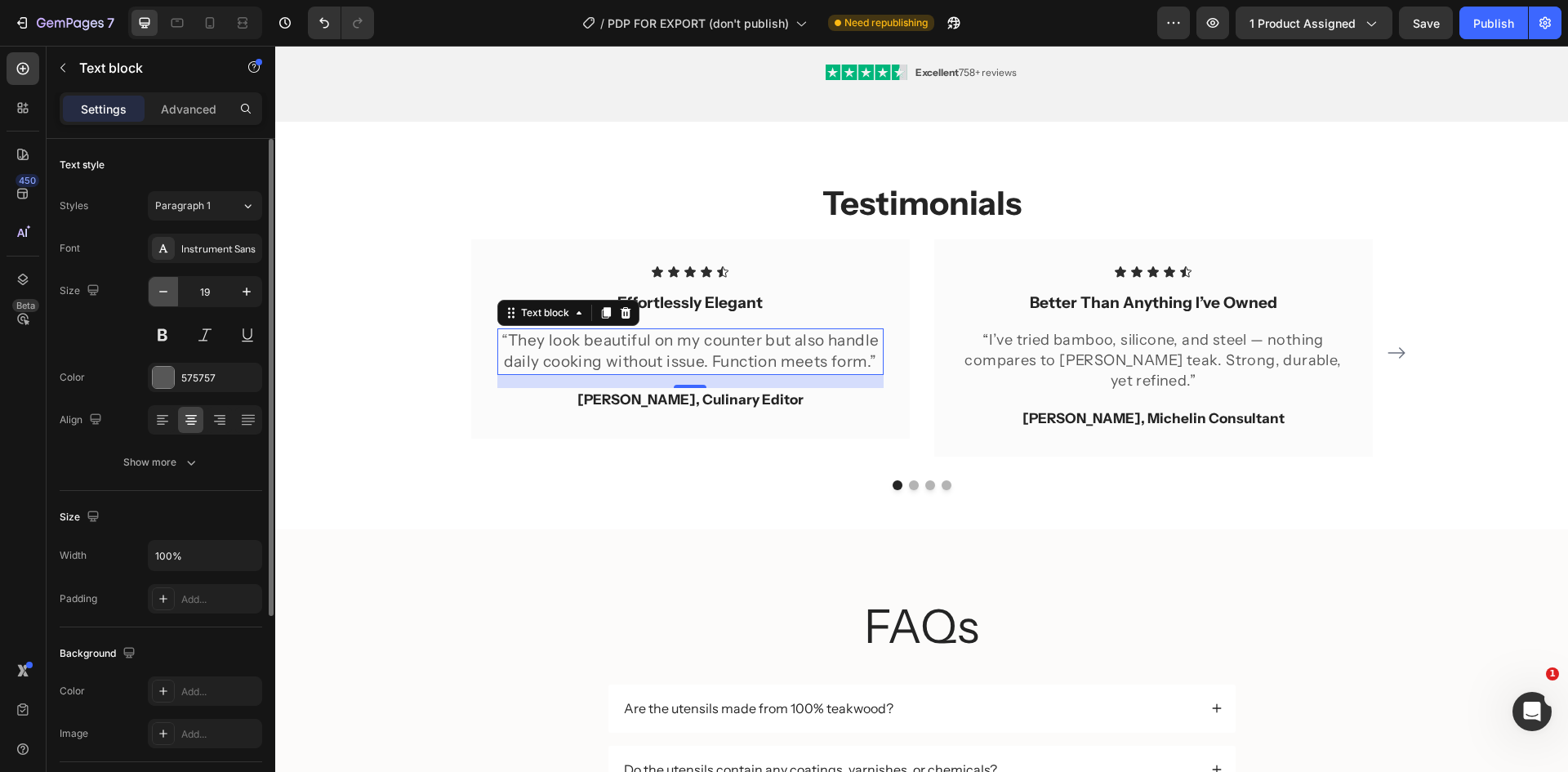
click at [164, 293] on icon "button" at bounding box center [163, 291] width 16 height 16
type input "18"
click at [819, 352] on p "“They look beautiful on my counter but also handle daily cooking without issue.…" at bounding box center [690, 350] width 383 height 41
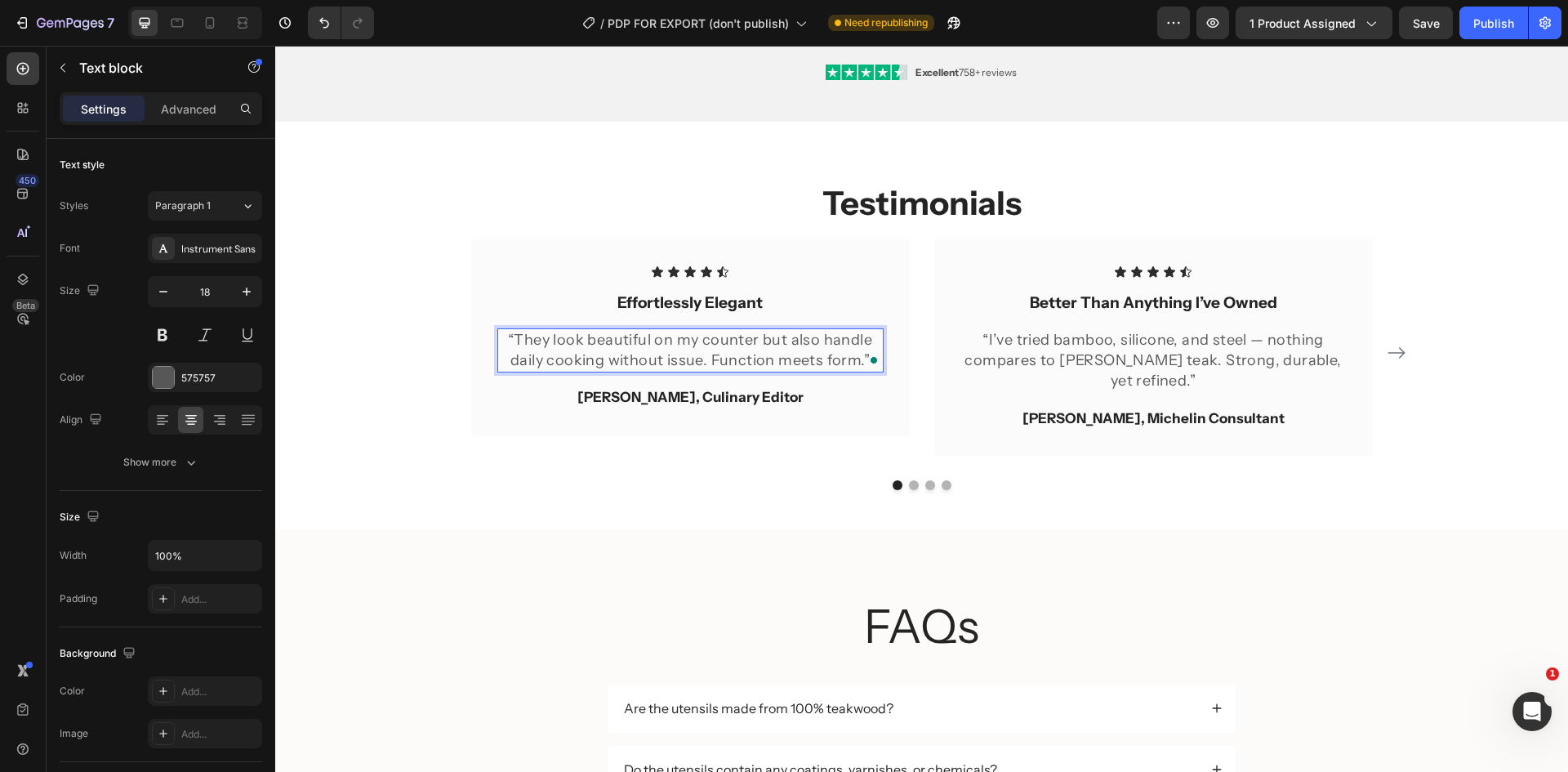
click at [701, 361] on p "“They look beautiful on my counter but also handle daily cooking without issue.…" at bounding box center [690, 350] width 383 height 41
click at [706, 361] on p "“They look beautiful on my counter but also handle daily cooking without issue.…" at bounding box center [690, 350] width 383 height 41
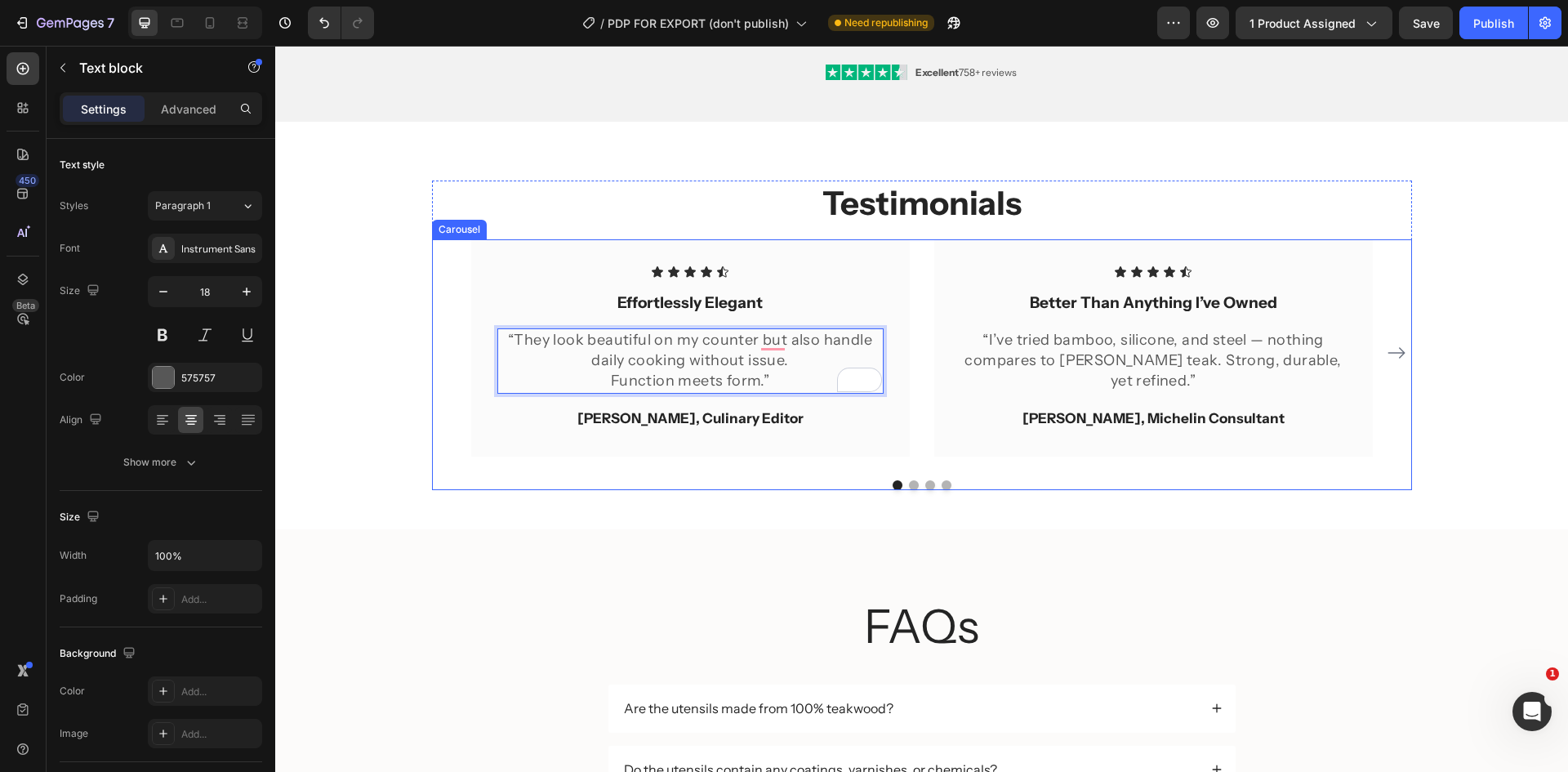
click at [1384, 361] on button "Carousel Next Arrow" at bounding box center [1397, 352] width 26 height 26
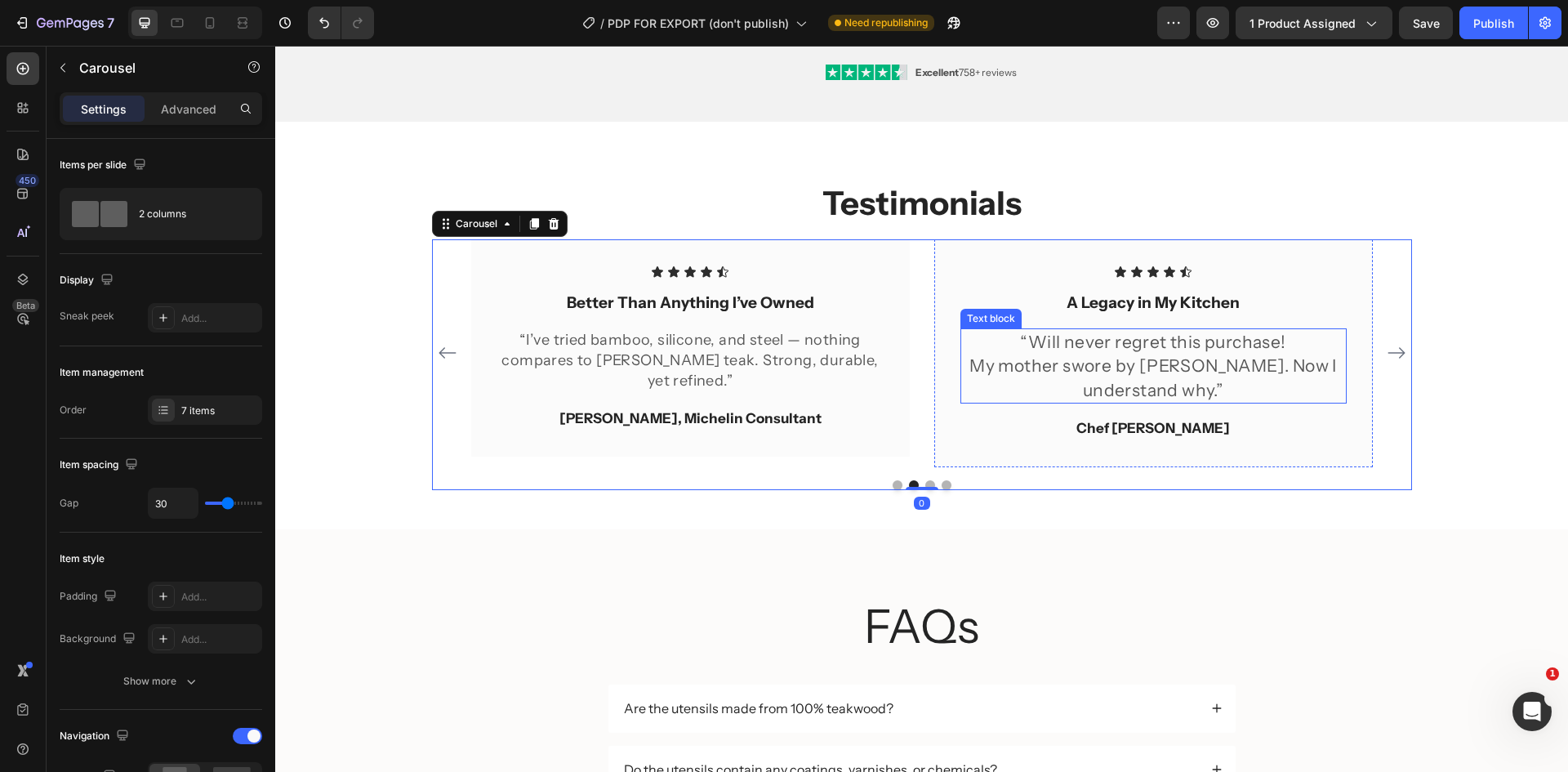
click at [1089, 356] on p "My mother swore by [PERSON_NAME]. Now I understand why.”" at bounding box center [1153, 378] width 383 height 48
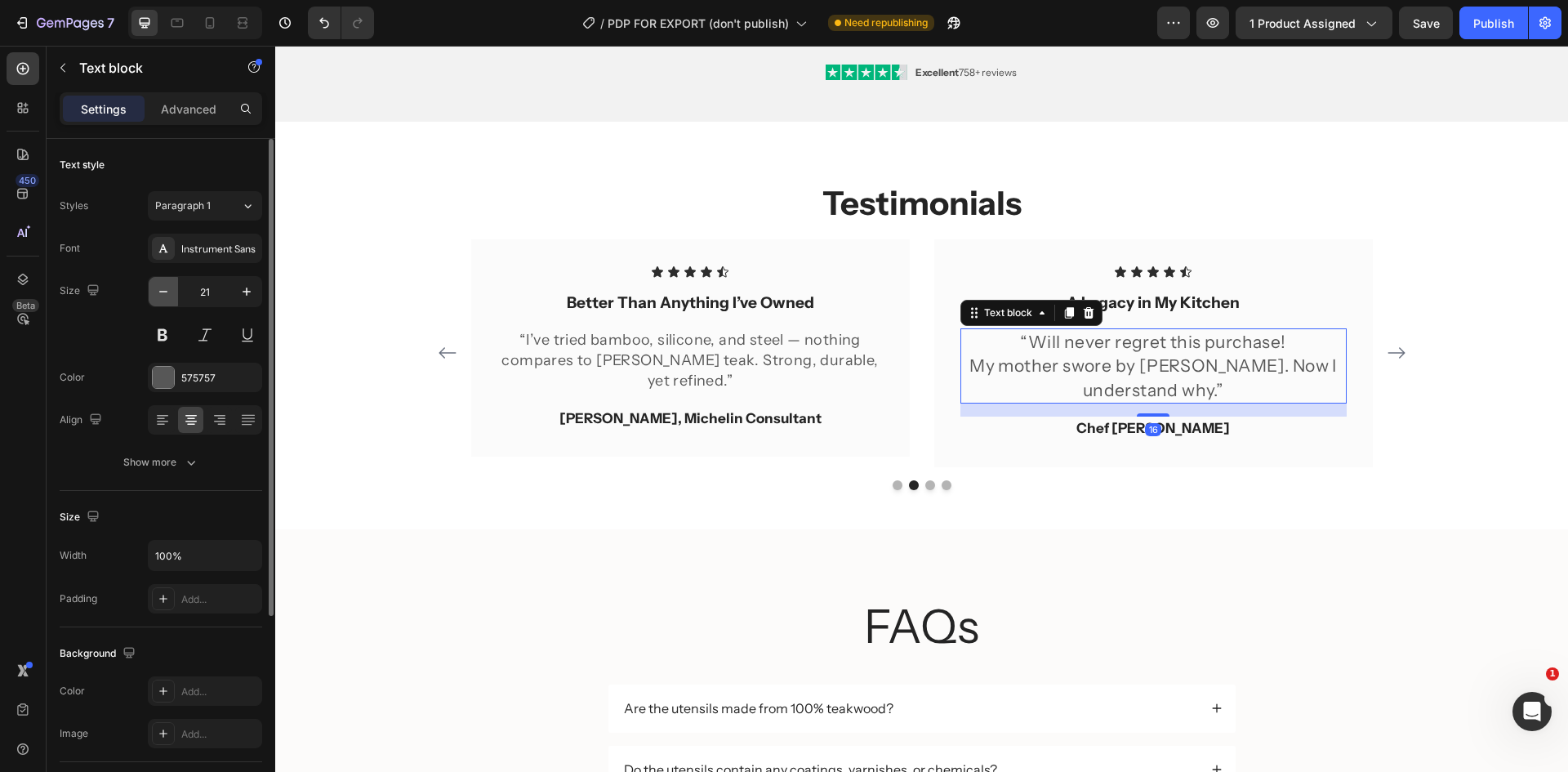
click at [160, 292] on icon "button" at bounding box center [164, 292] width 8 height 2
type input "18"
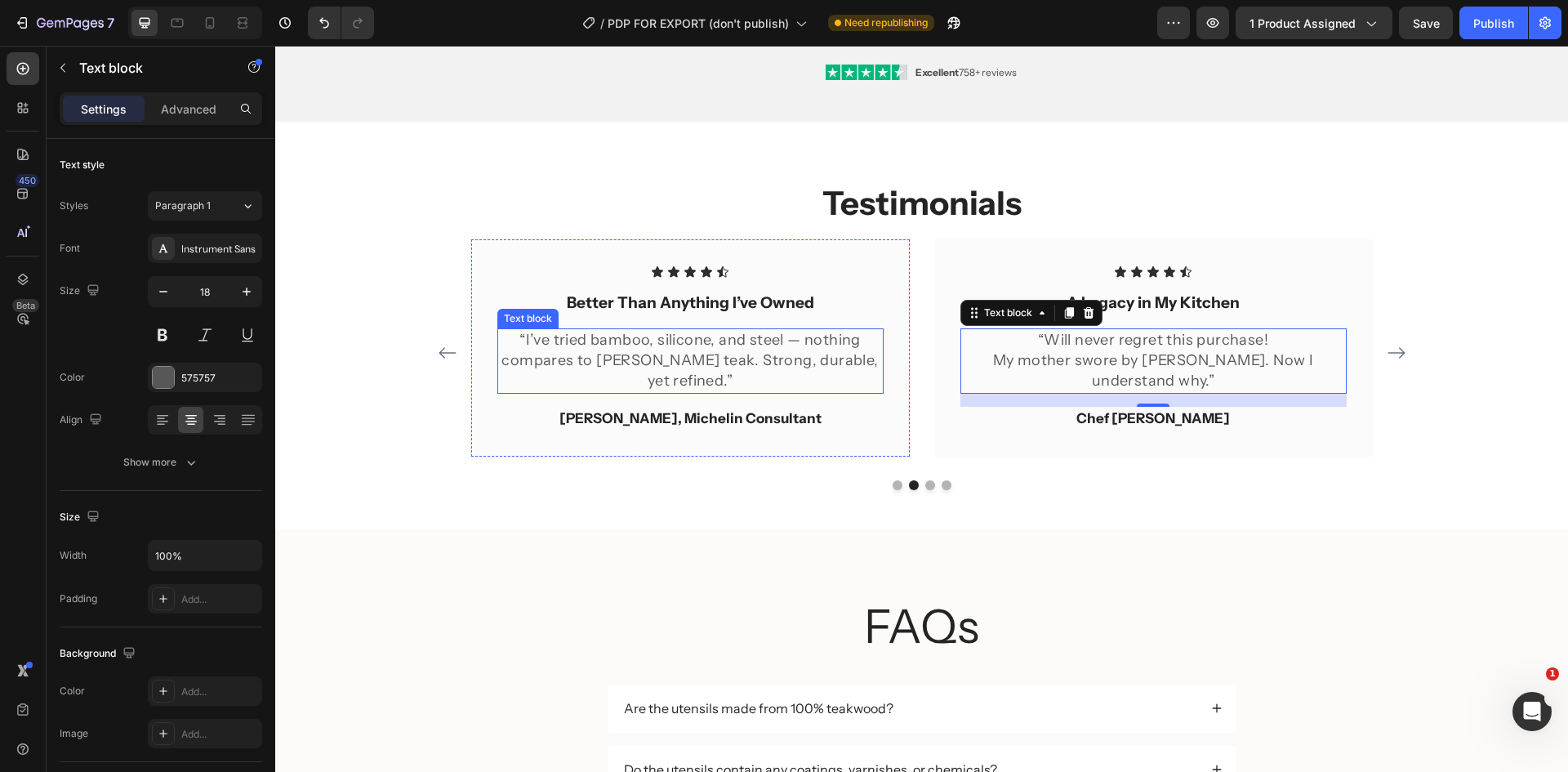
click at [792, 362] on p "“I’ve tried bamboo, silicone, and steel — nothing compares to [PERSON_NAME] tea…" at bounding box center [690, 361] width 383 height 62
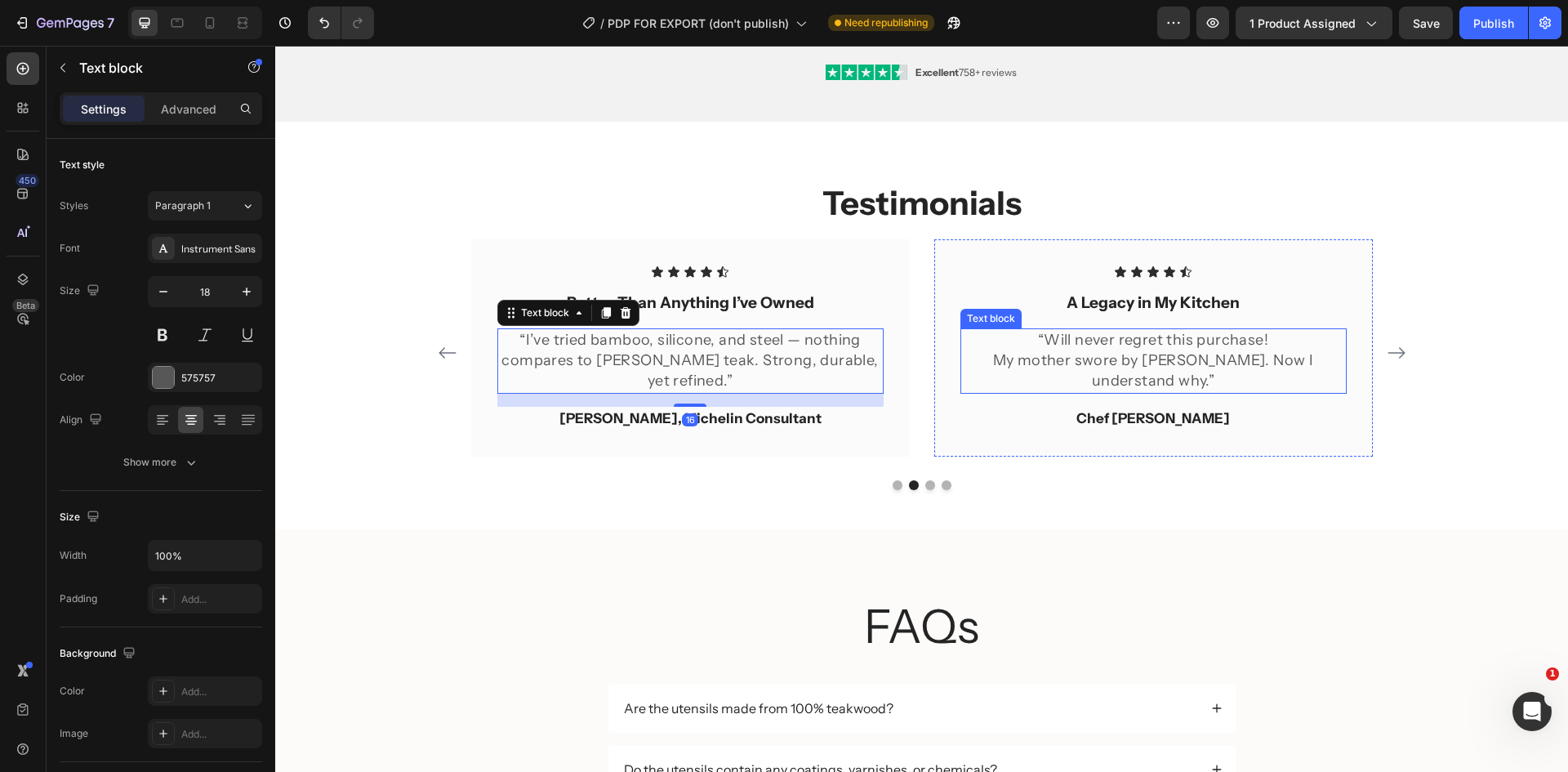
click at [1201, 367] on p "My mother swore by [PERSON_NAME]. Now I understand why.”" at bounding box center [1153, 371] width 383 height 41
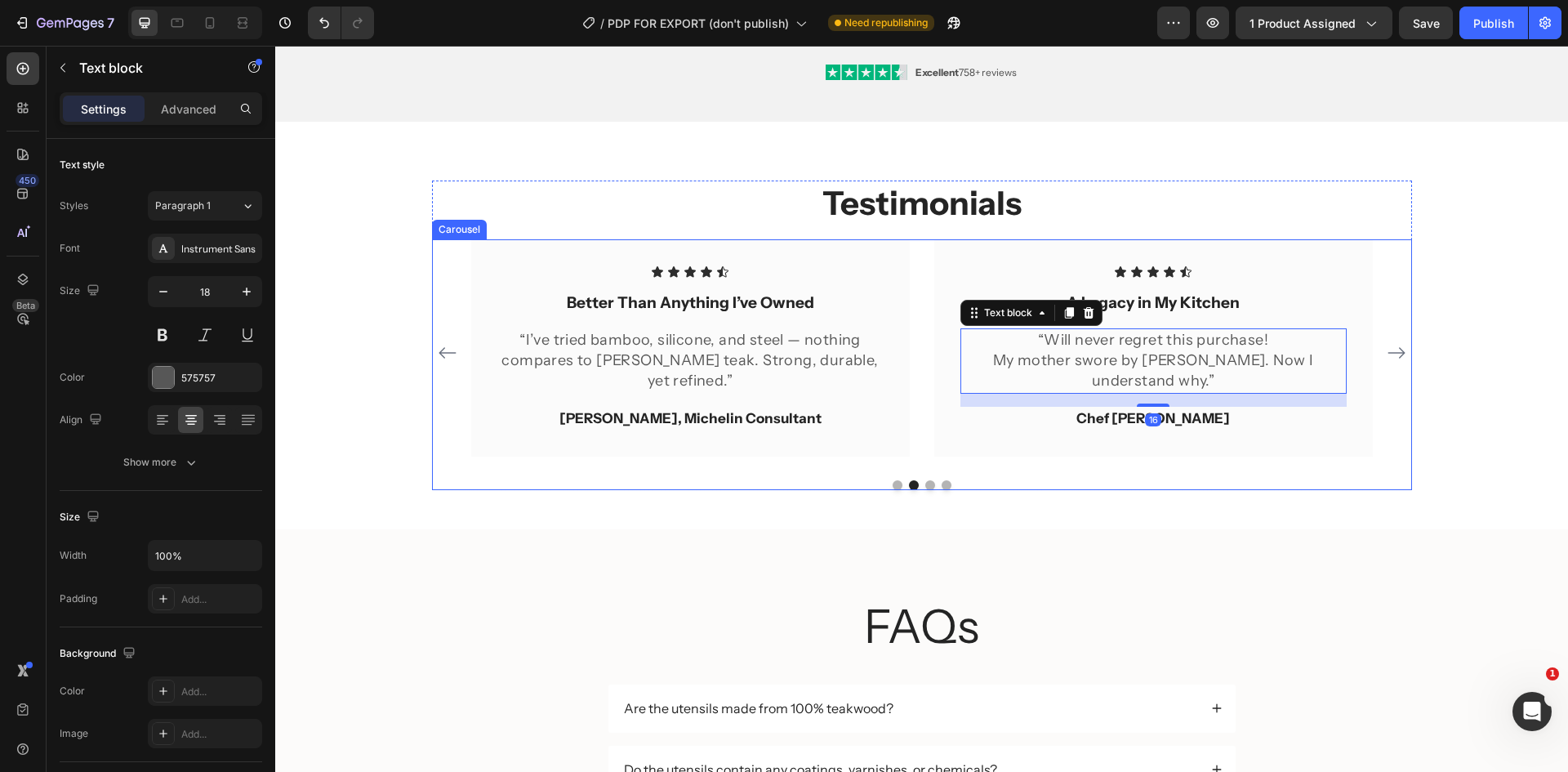
click at [1390, 356] on icon "Carousel Next Arrow" at bounding box center [1396, 352] width 20 height 20
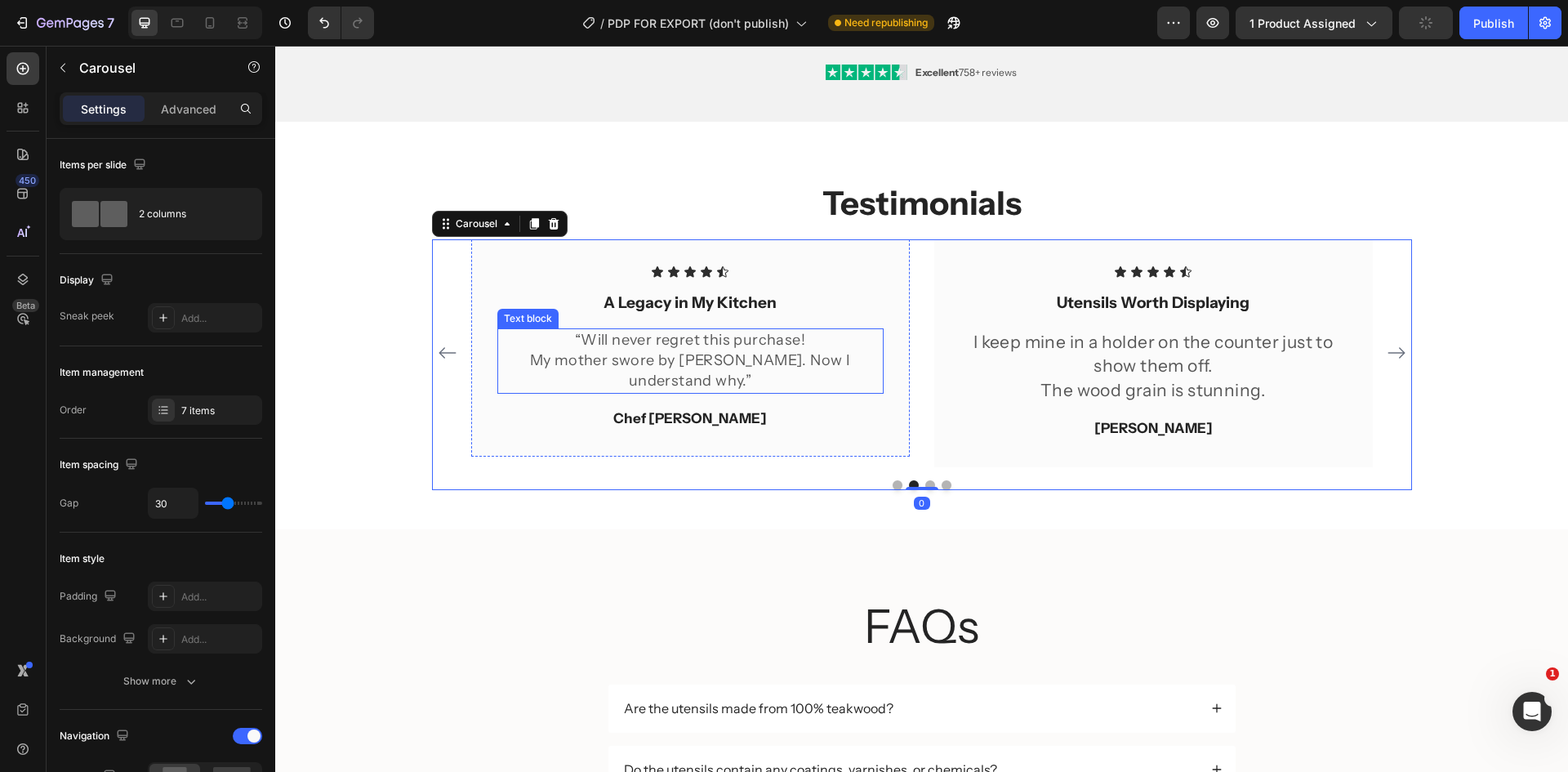
click at [662, 350] on p "My mother swore by [PERSON_NAME]. Now I understand why.”" at bounding box center [690, 371] width 383 height 41
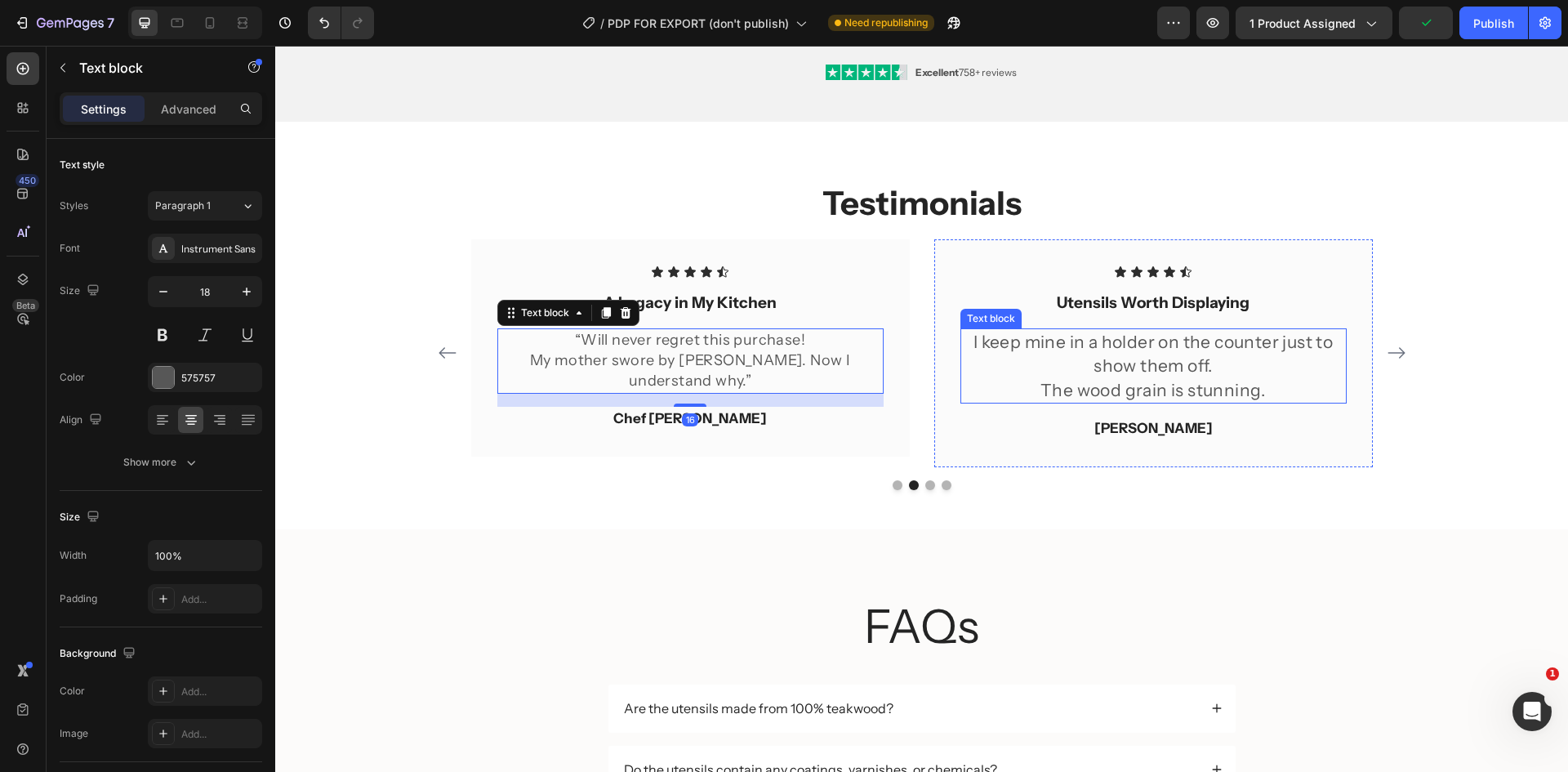
click at [1086, 353] on p "I keep mine in a holder on the counter just to show them off." at bounding box center [1153, 354] width 383 height 48
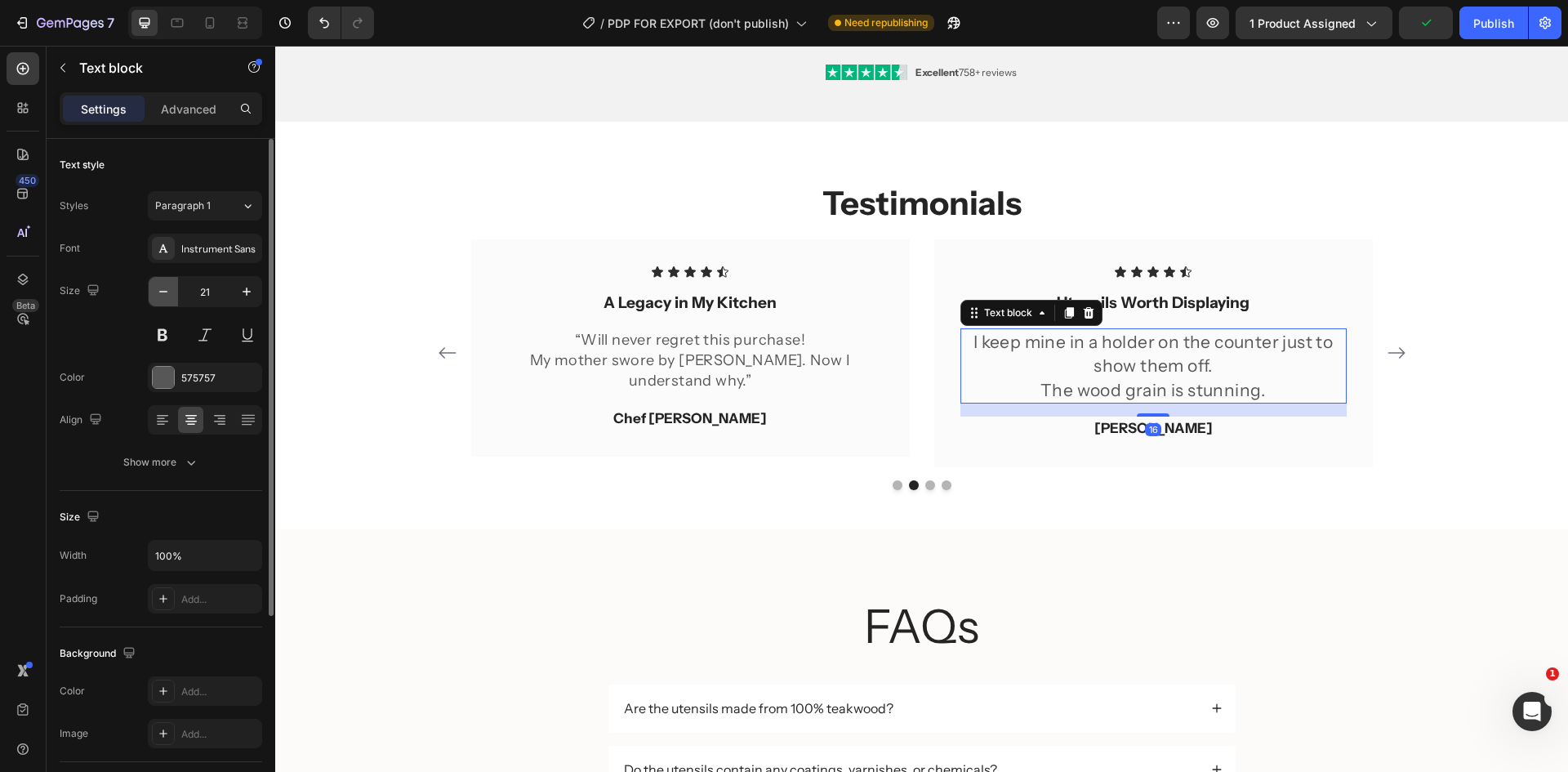
click at [171, 300] on button "button" at bounding box center [163, 291] width 30 height 30
type input "18"
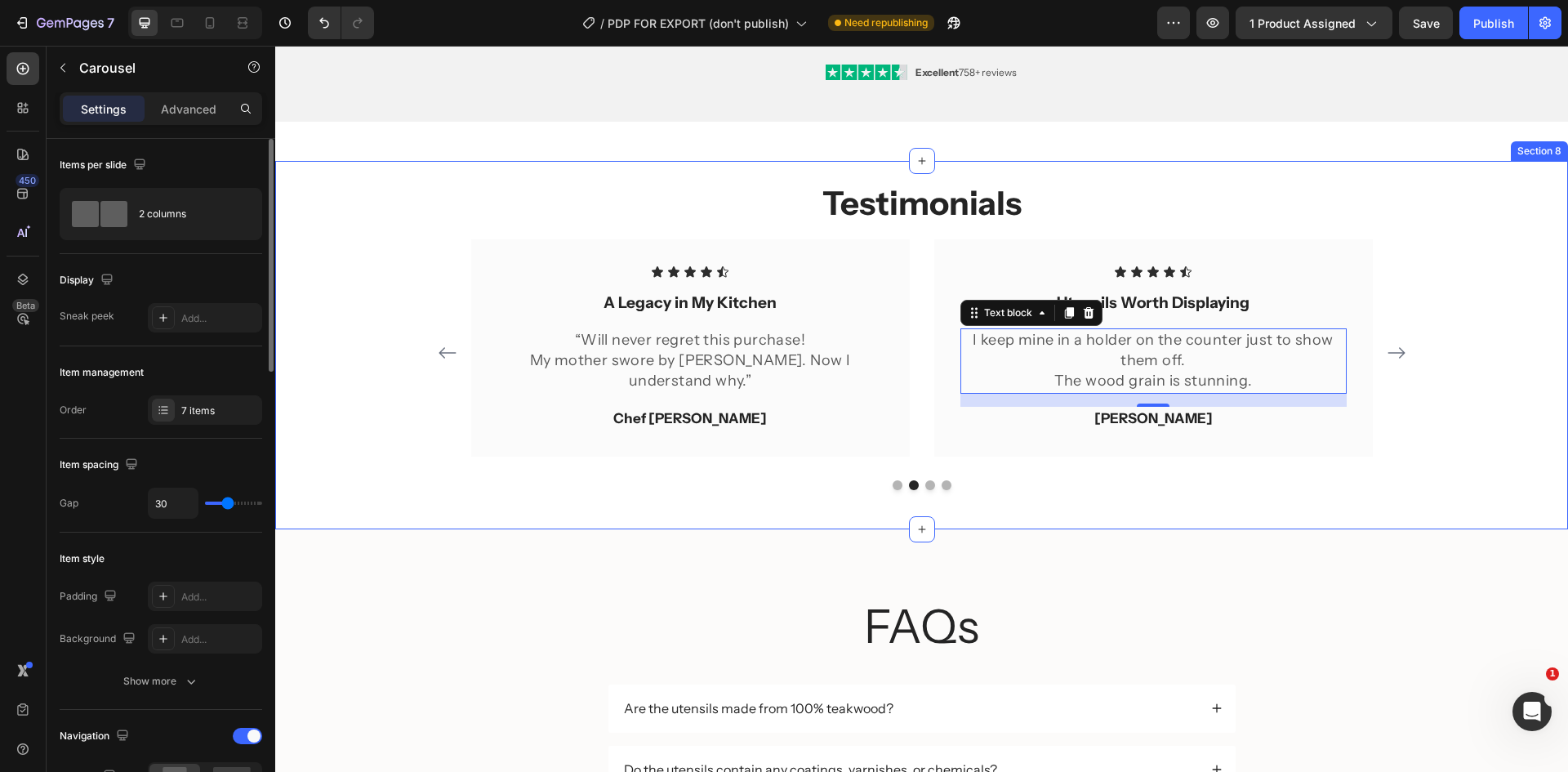
click at [1404, 356] on div "Icon Icon Icon Icon Icon Icon List Effortlessly Elegant Text block “They look b…" at bounding box center [921, 353] width 980 height 227
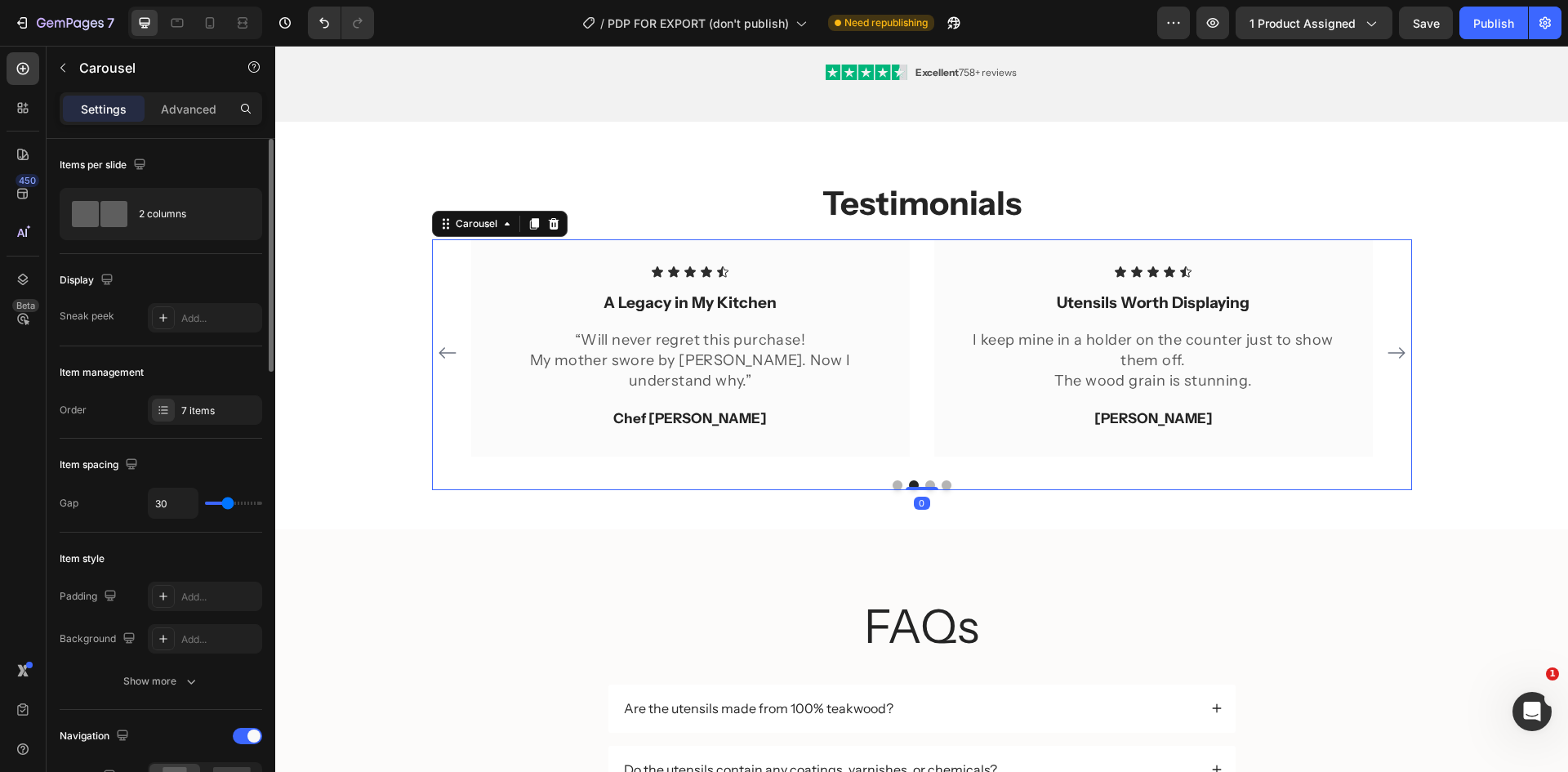
click at [1386, 352] on icon "Carousel Next Arrow" at bounding box center [1396, 352] width 20 height 20
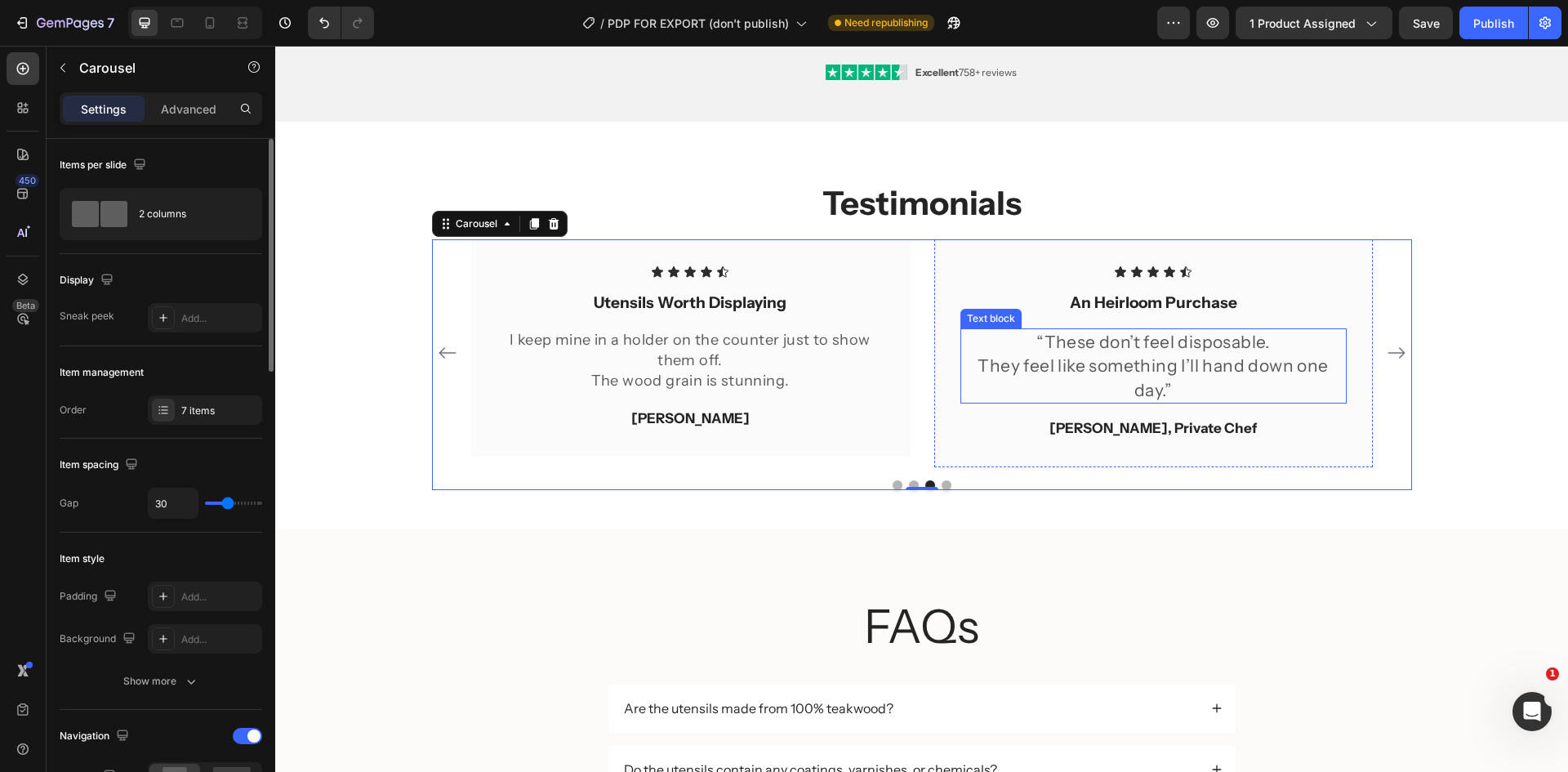
click at [1064, 361] on p "They feel like something I’ll hand down one day.”" at bounding box center [1153, 378] width 383 height 48
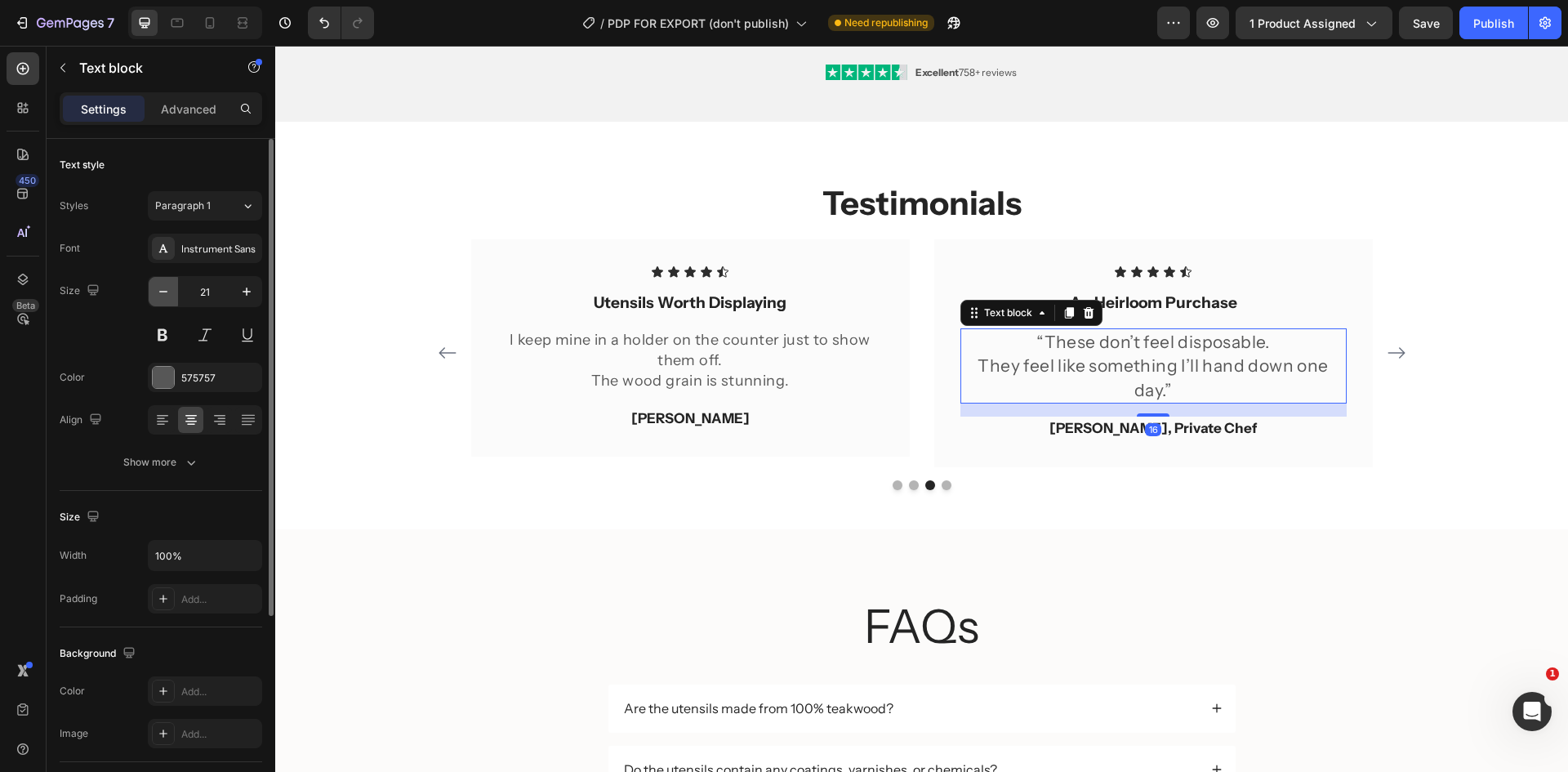
click at [168, 300] on button "button" at bounding box center [163, 291] width 30 height 30
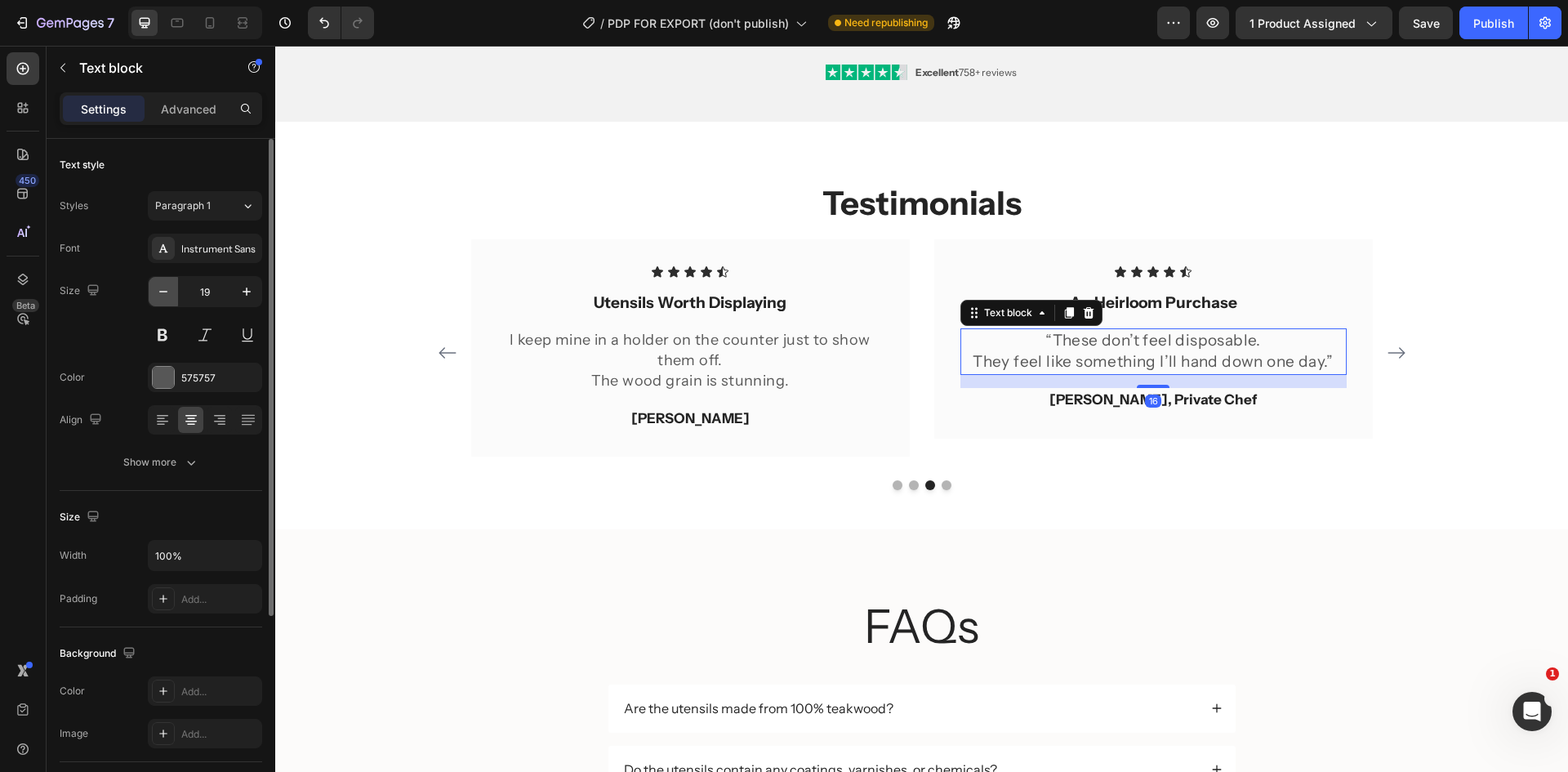
click at [168, 300] on button "button" at bounding box center [163, 291] width 30 height 30
type input "18"
click at [1313, 360] on p "They feel like something I’ll hand down one day.”" at bounding box center [1153, 361] width 383 height 20
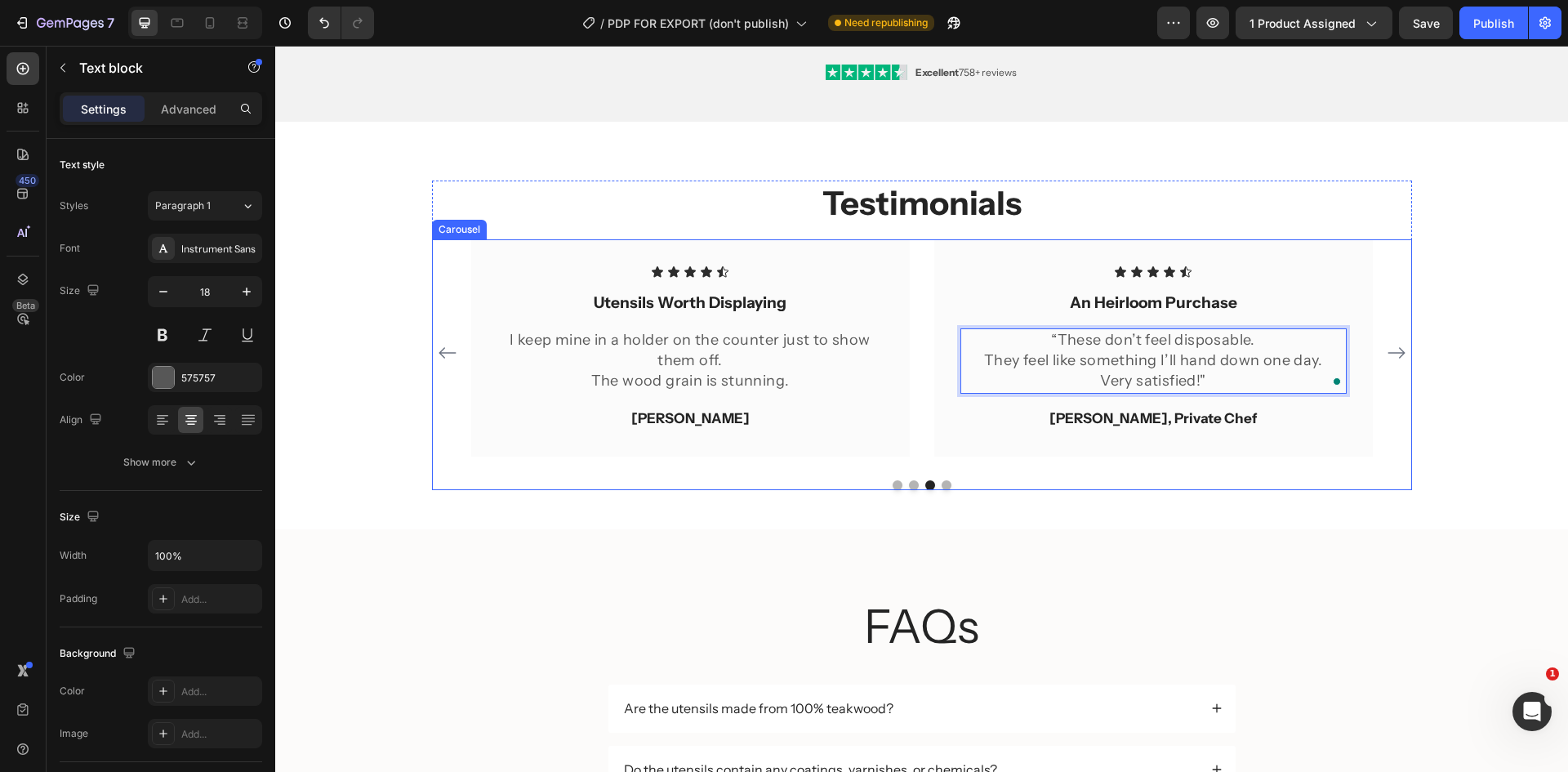
click at [1389, 348] on icon "Carousel Next Arrow" at bounding box center [1396, 352] width 20 height 20
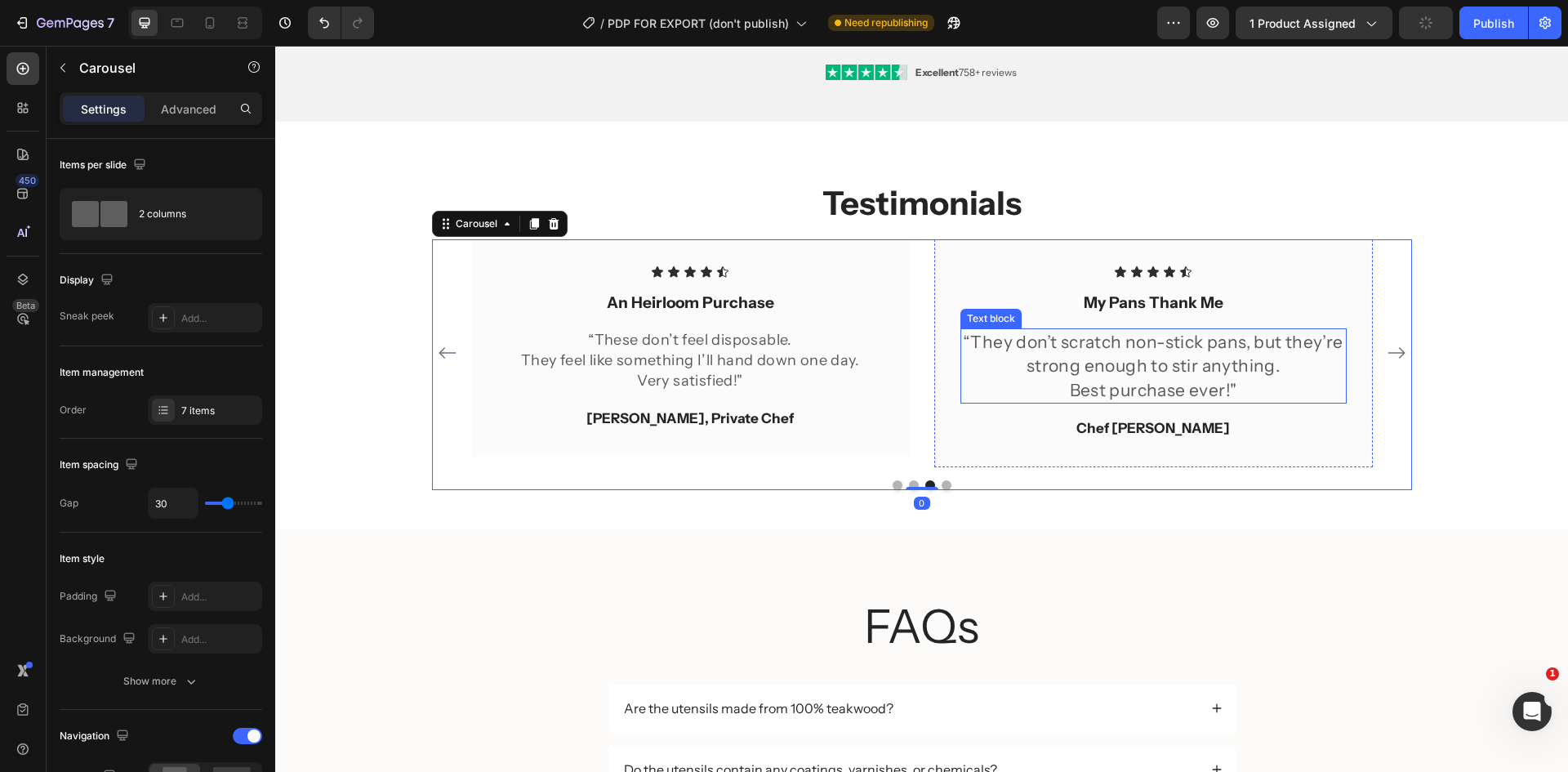
click at [1064, 360] on p "“They don’t scratch non-stick pans, but they’re strong enough to stir anything." at bounding box center [1153, 354] width 383 height 48
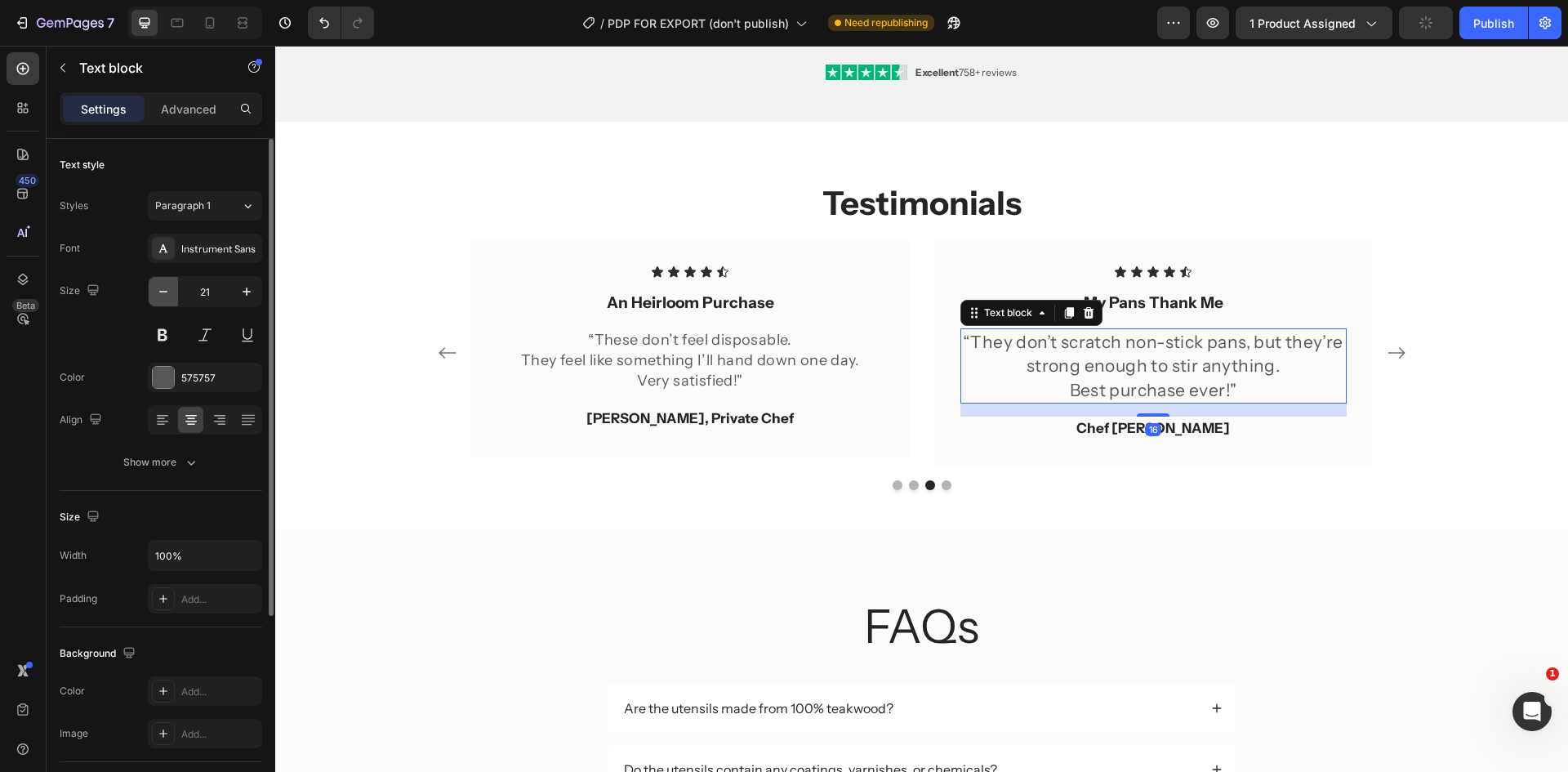
click at [160, 293] on icon "button" at bounding box center [163, 291] width 16 height 16
type input "18"
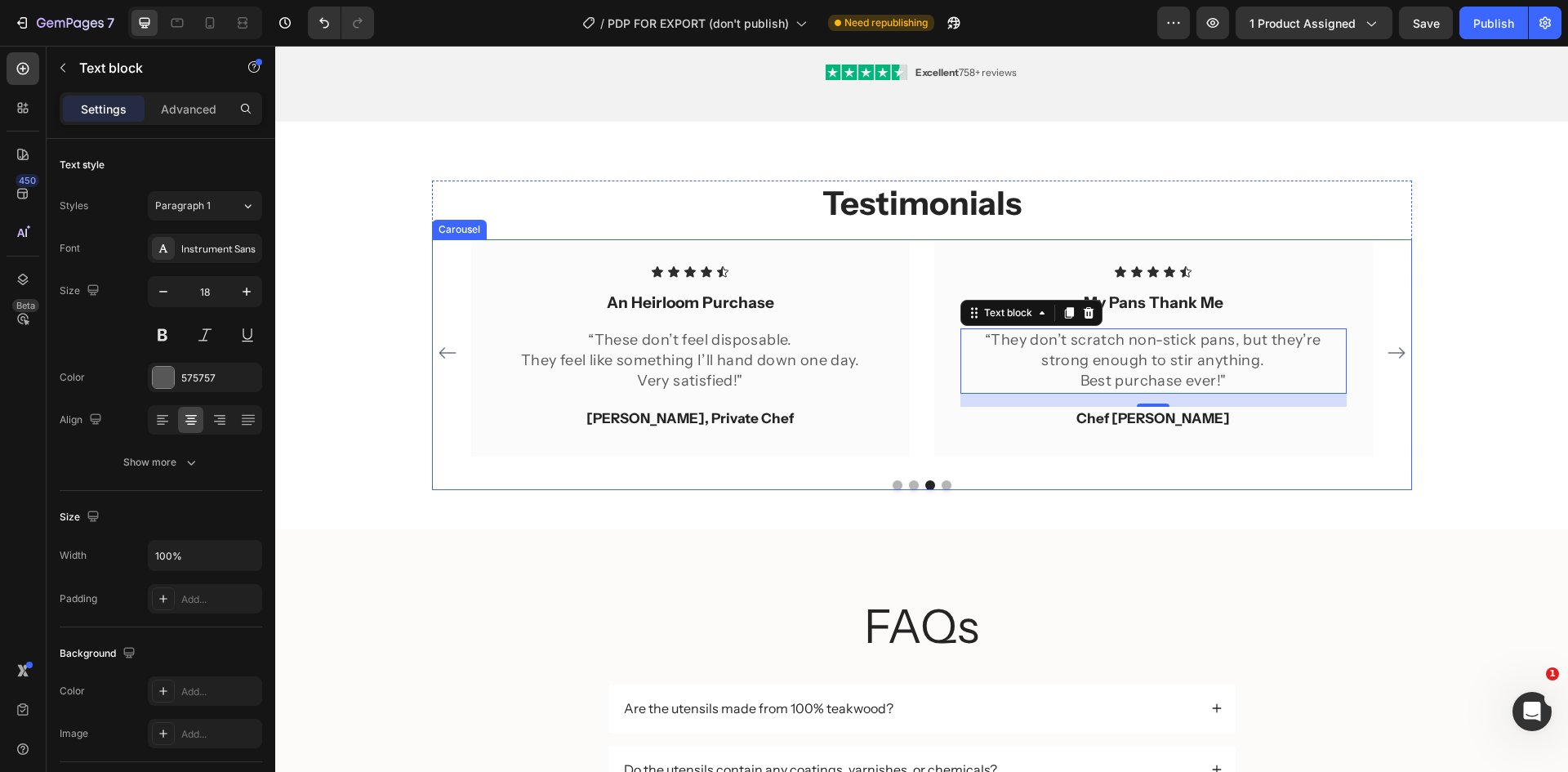
click at [1396, 355] on icon "Carousel Next Arrow" at bounding box center [1396, 352] width 20 height 20
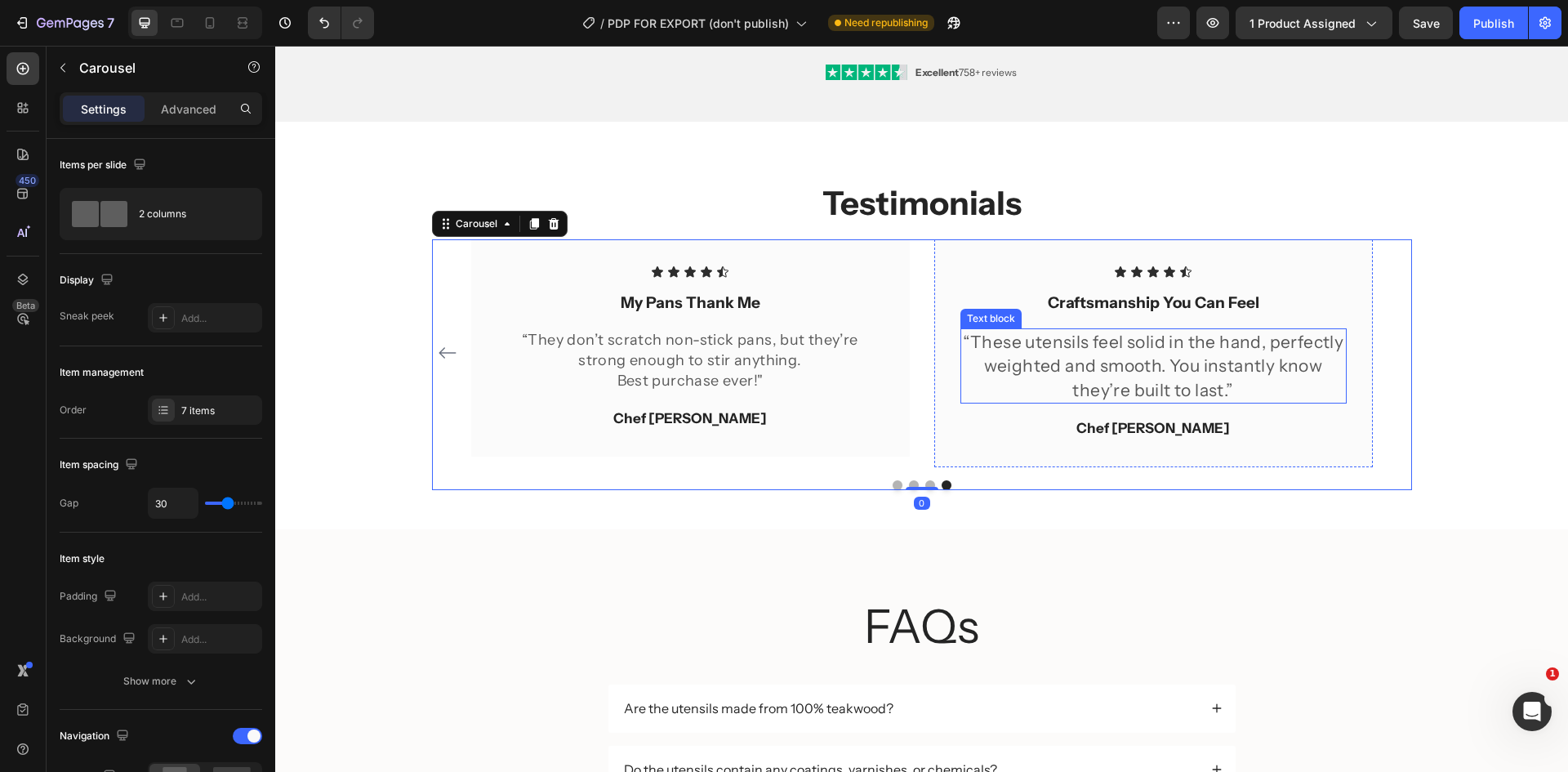
click at [1163, 355] on p "“These utensils feel solid in the hand, perfectly weighted and smooth. You inst…" at bounding box center [1153, 366] width 383 height 72
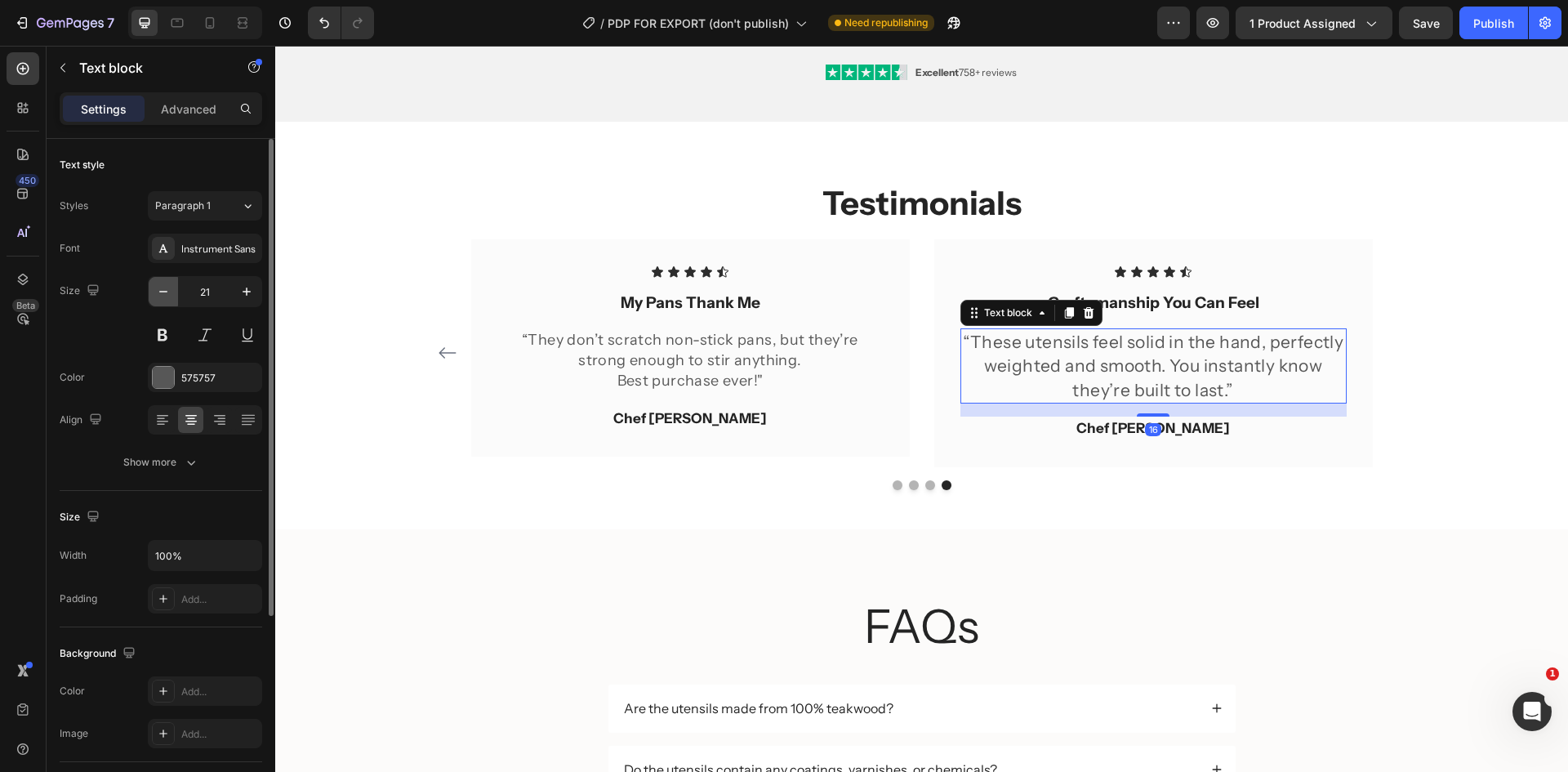
click at [164, 290] on icon "button" at bounding box center [163, 291] width 16 height 16
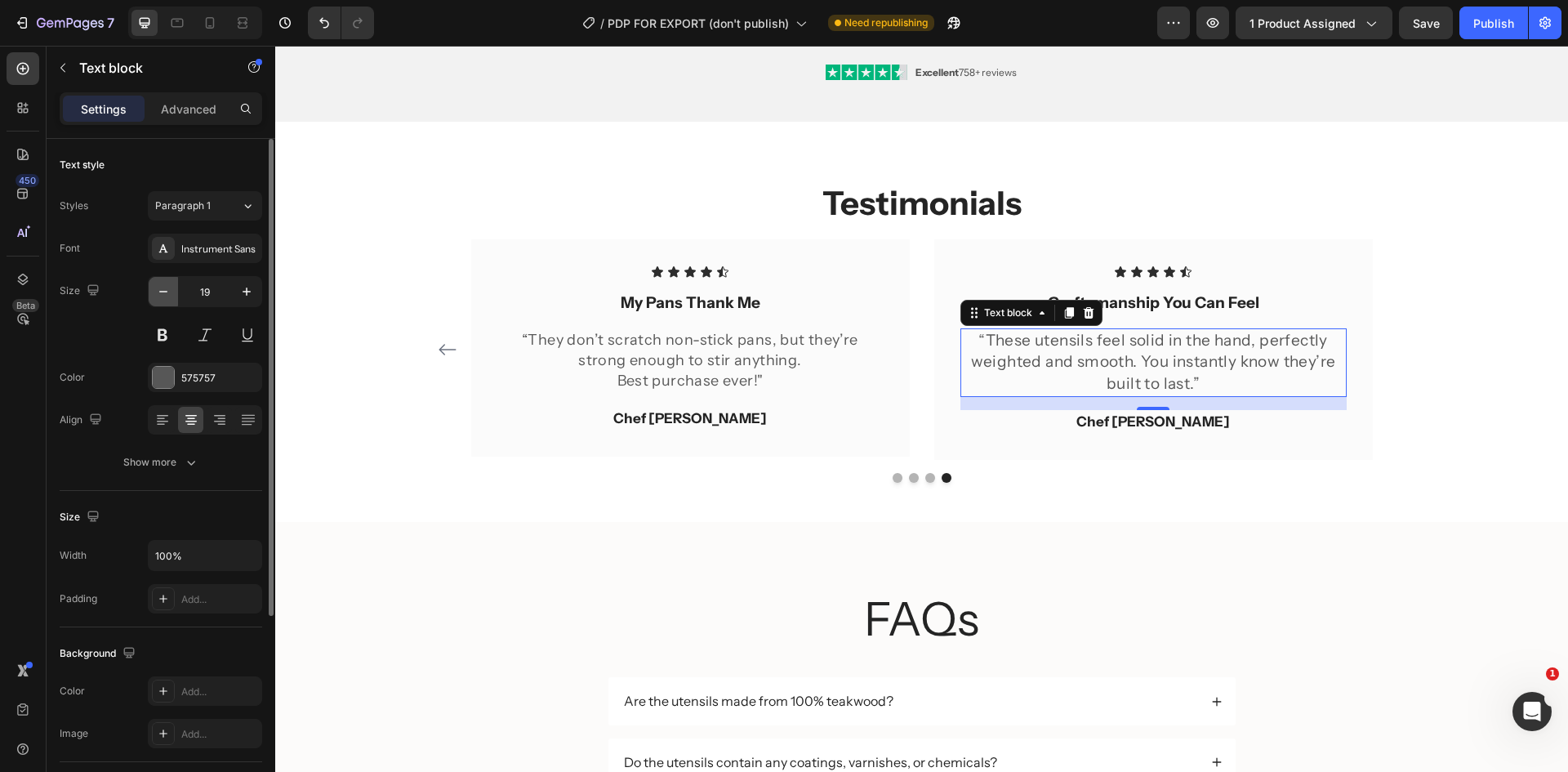
click at [164, 290] on icon "button" at bounding box center [163, 291] width 16 height 16
type input "18"
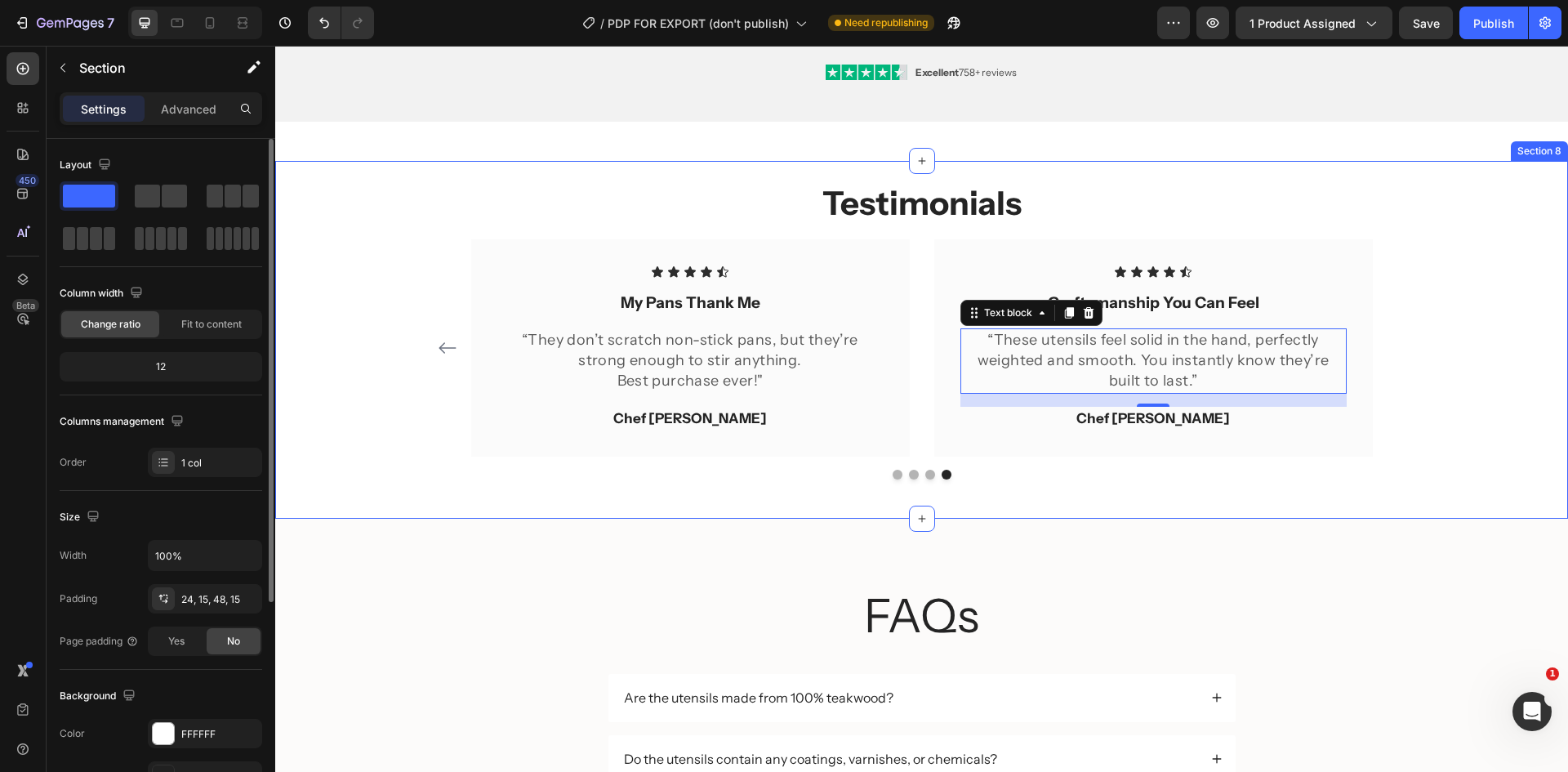
click at [1478, 352] on div "Testimonials Heading Icon Icon Icon Icon Icon Icon List Effortlessly Elegant Te…" at bounding box center [921, 330] width 1268 height 299
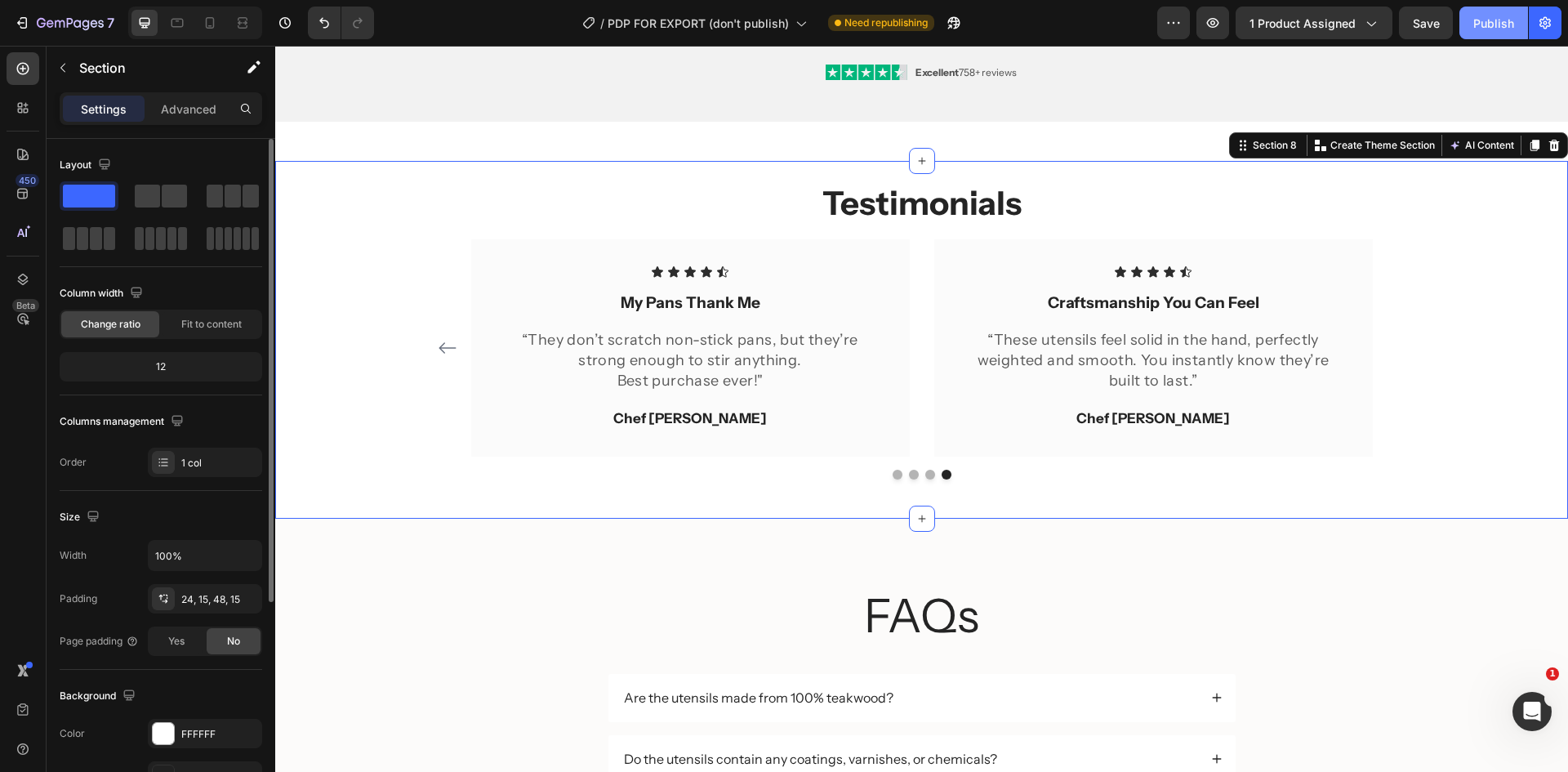
click at [1493, 14] on div "Publish" at bounding box center [1494, 23] width 41 height 17
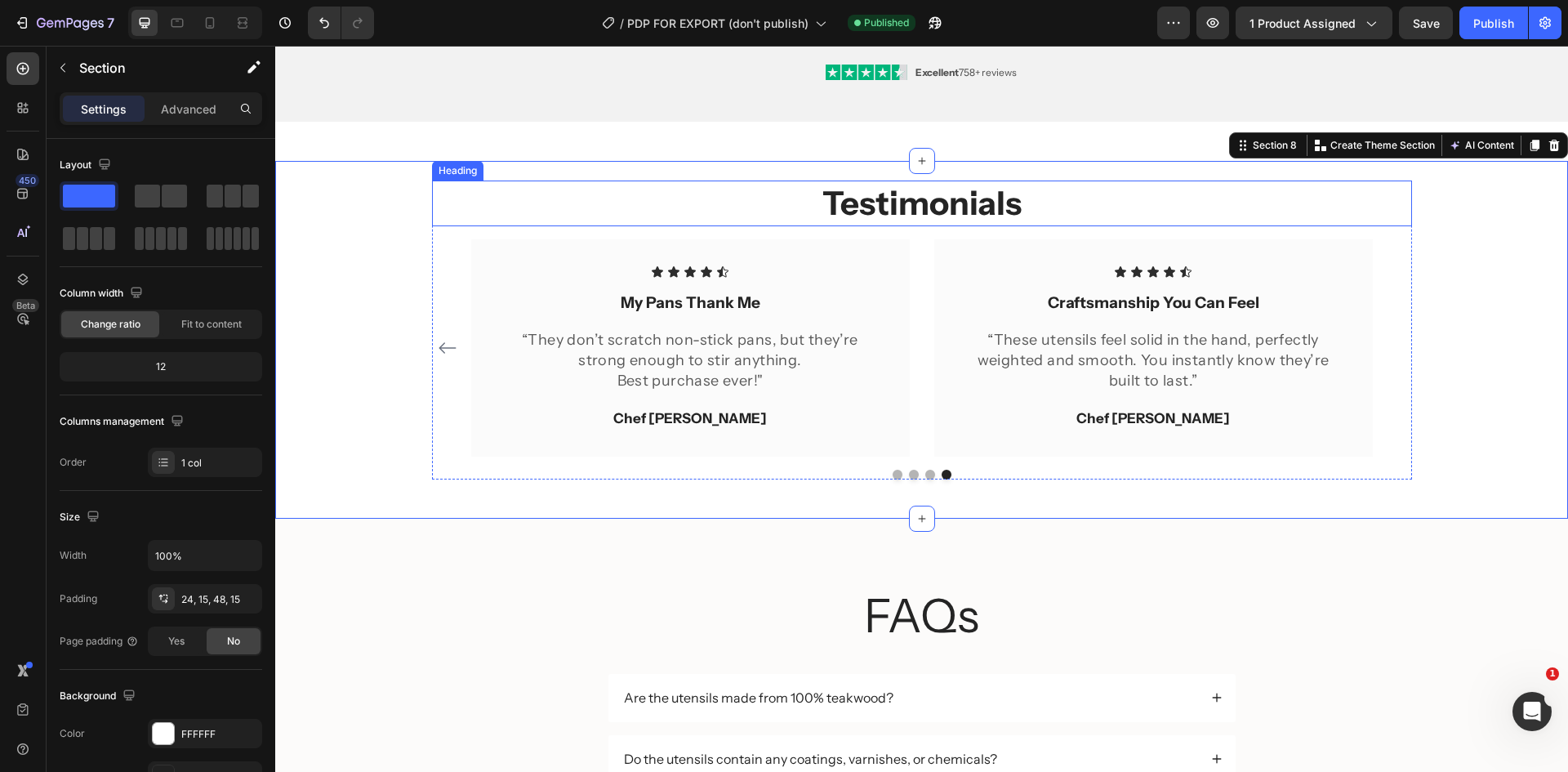
click at [974, 189] on h2 "Testimonials" at bounding box center [921, 204] width 980 height 46
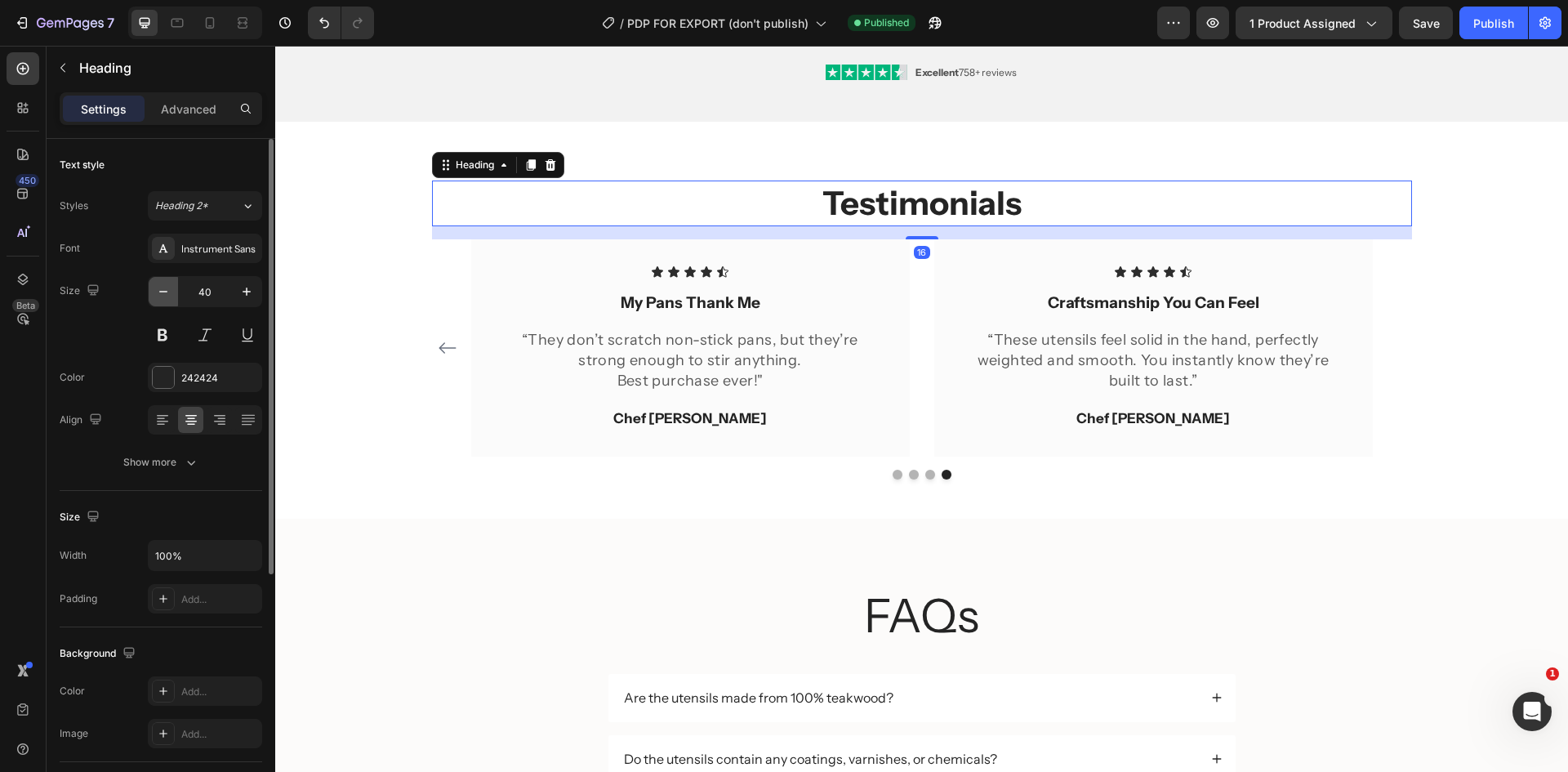
click at [165, 286] on icon "button" at bounding box center [163, 291] width 16 height 16
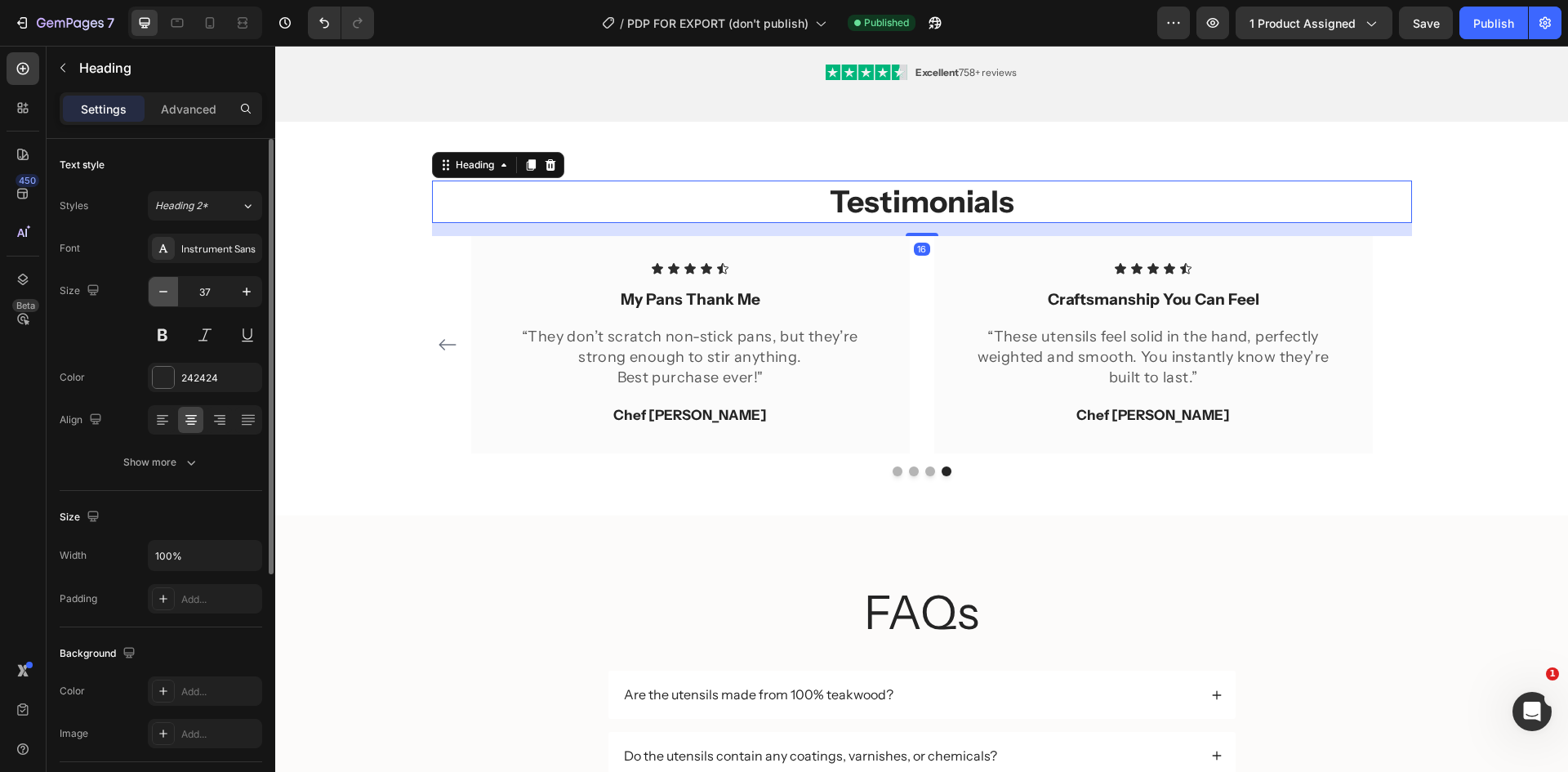
click at [165, 286] on icon "button" at bounding box center [163, 291] width 16 height 16
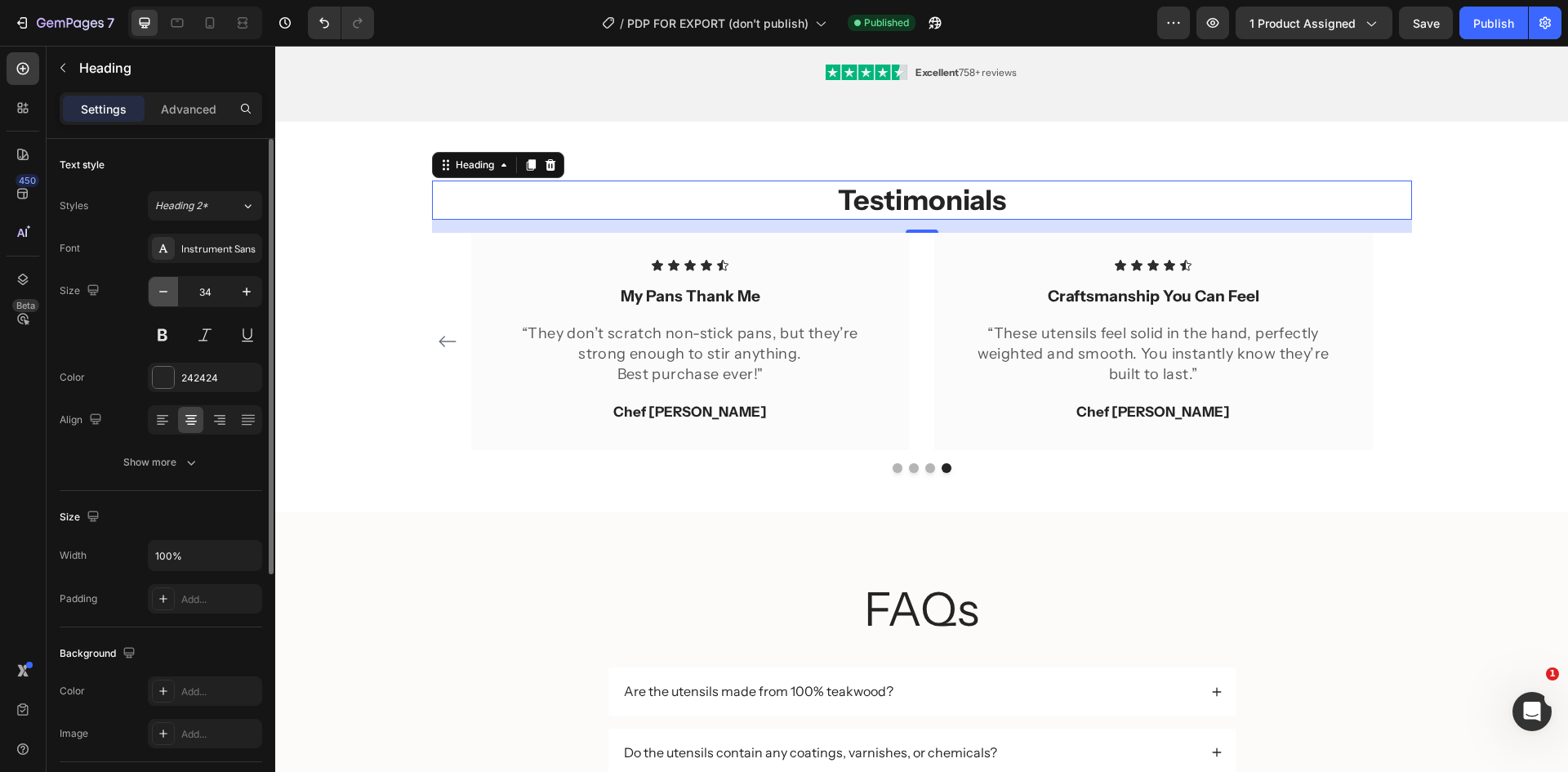
click at [165, 286] on icon "button" at bounding box center [163, 291] width 16 height 16
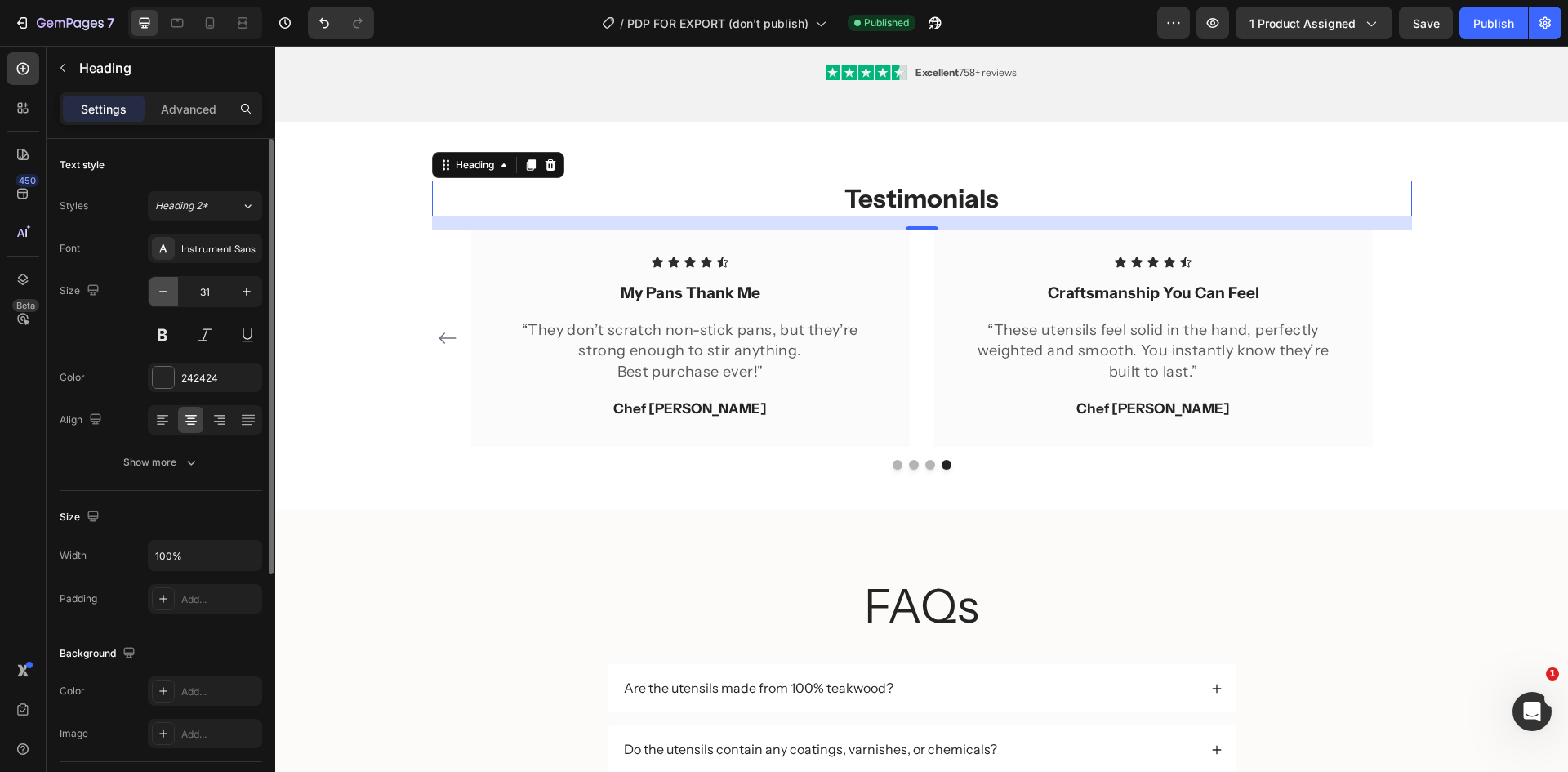
click at [165, 286] on icon "button" at bounding box center [163, 291] width 16 height 16
type input "30"
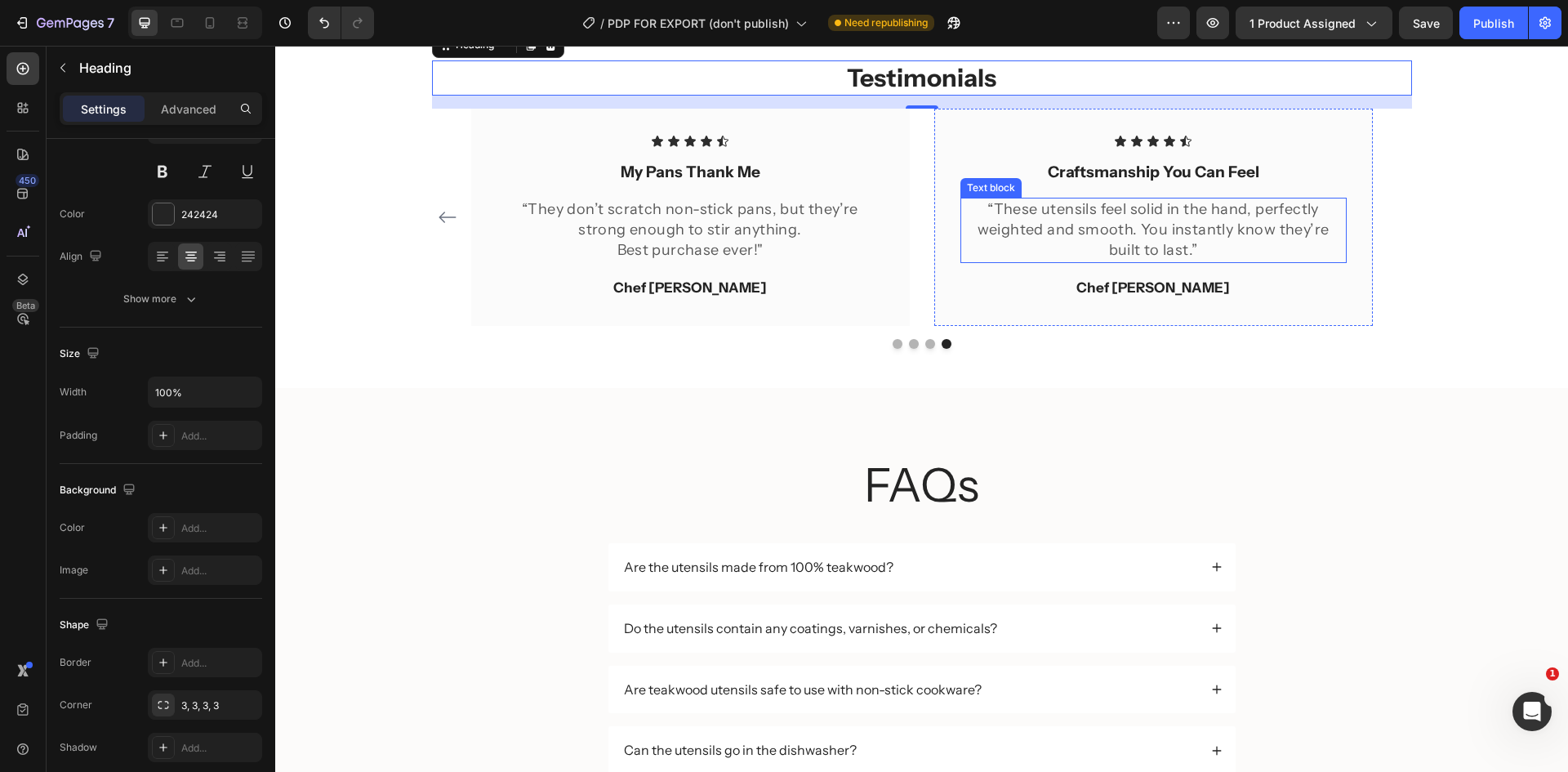
scroll to position [2955, 0]
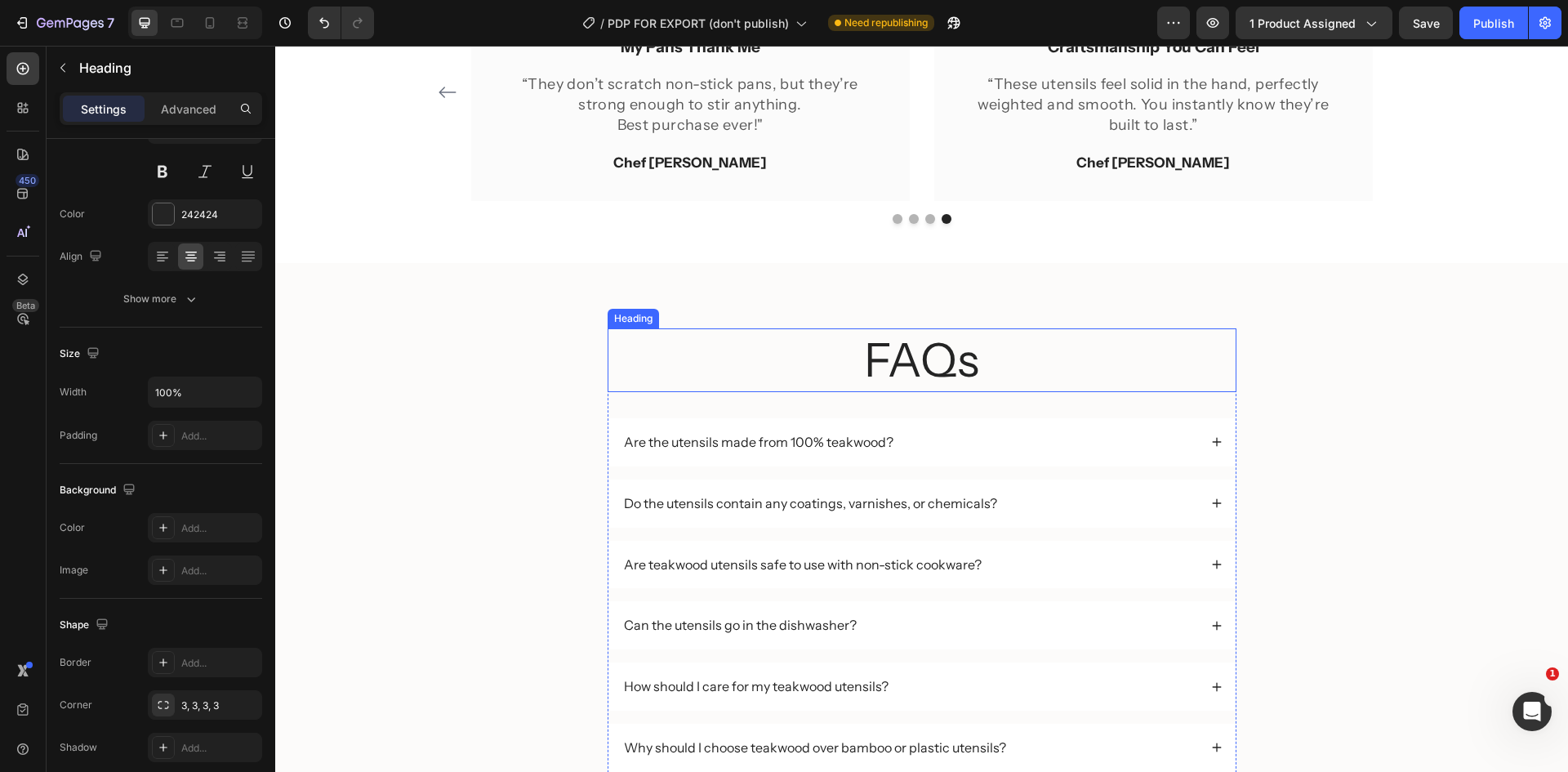
click at [936, 384] on h2 "FAQs" at bounding box center [921, 360] width 629 height 64
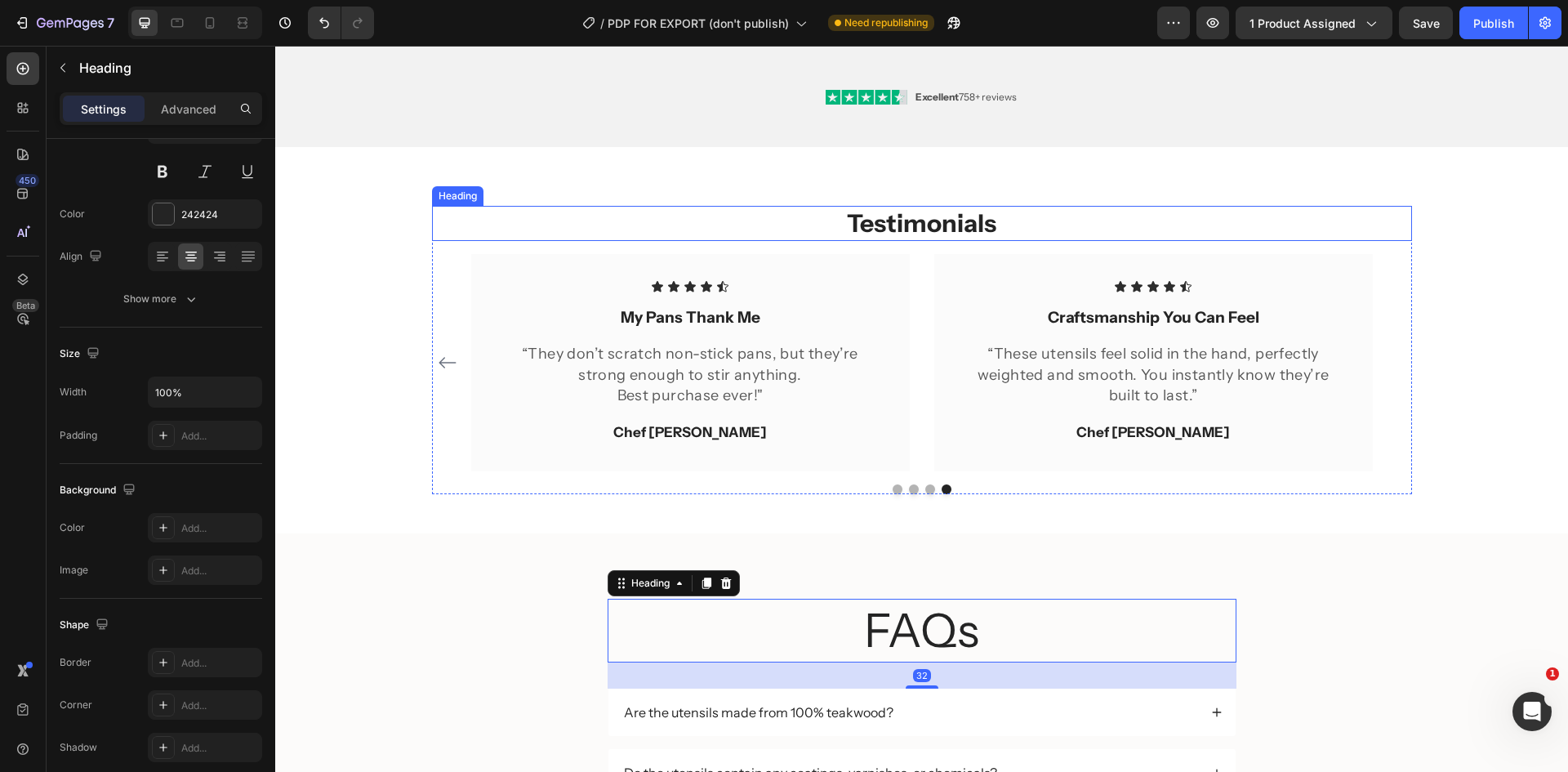
scroll to position [2546, 0]
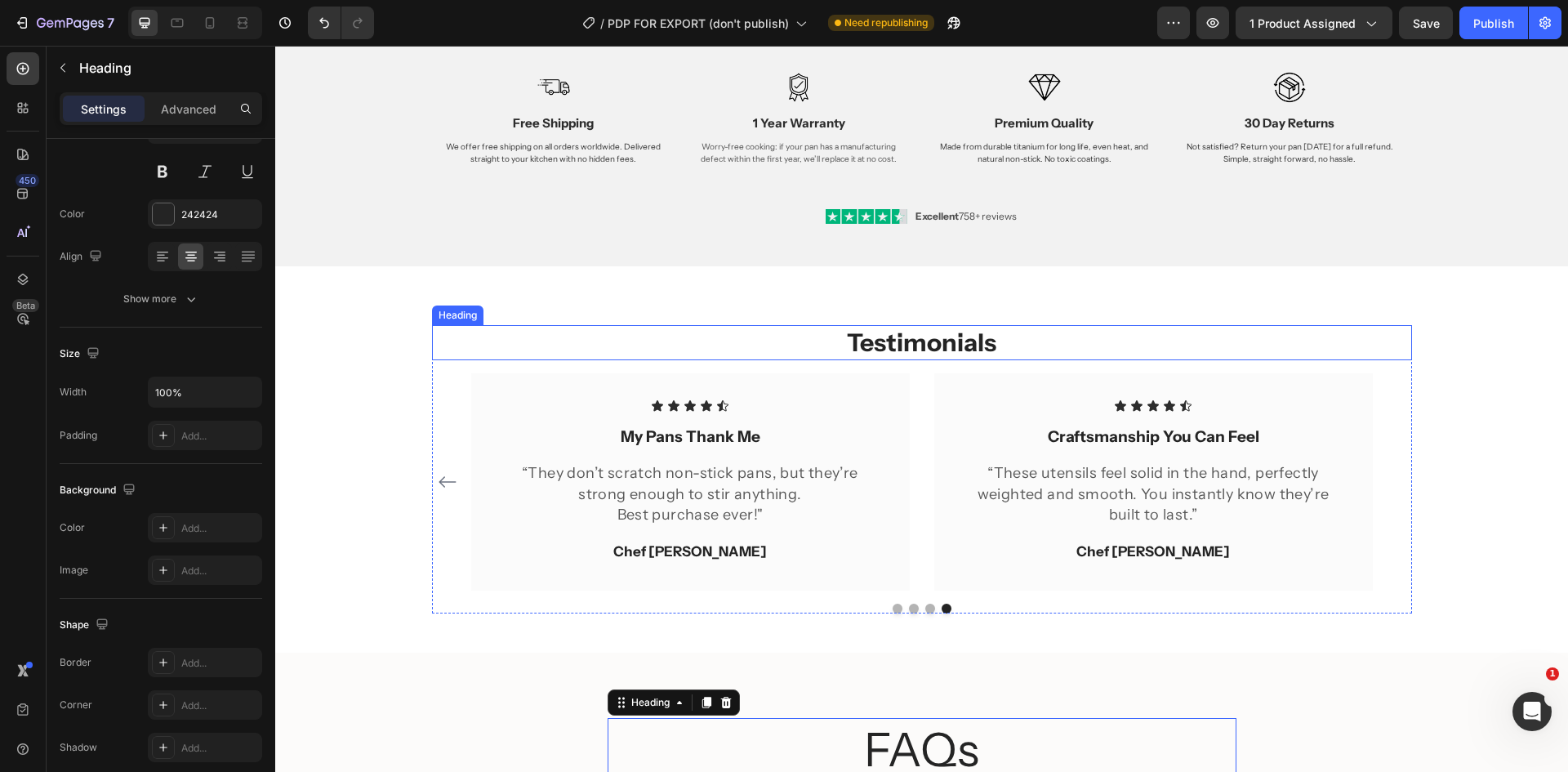
click at [909, 354] on h2 "Testimonials" at bounding box center [921, 342] width 980 height 35
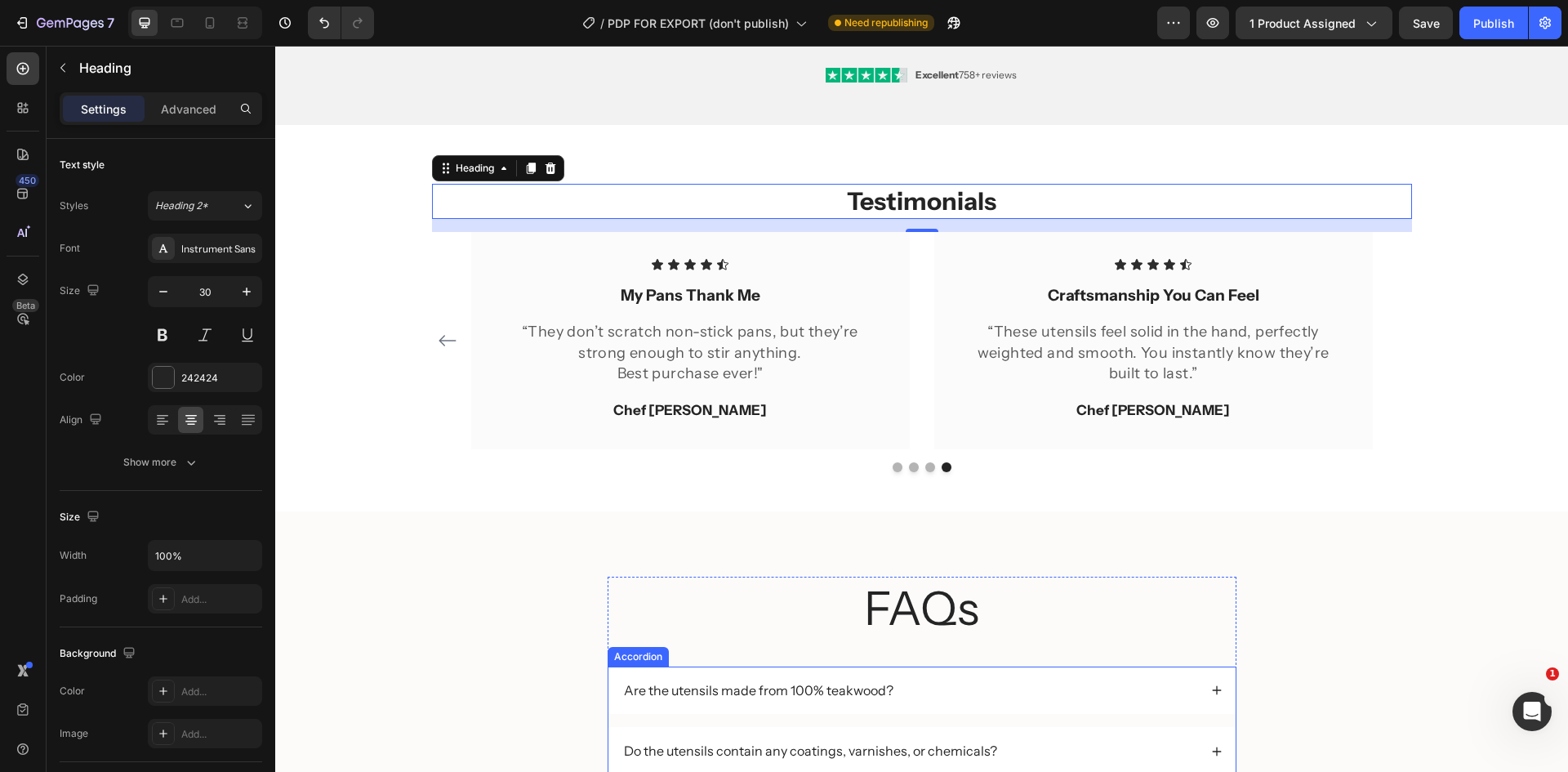
scroll to position [2710, 0]
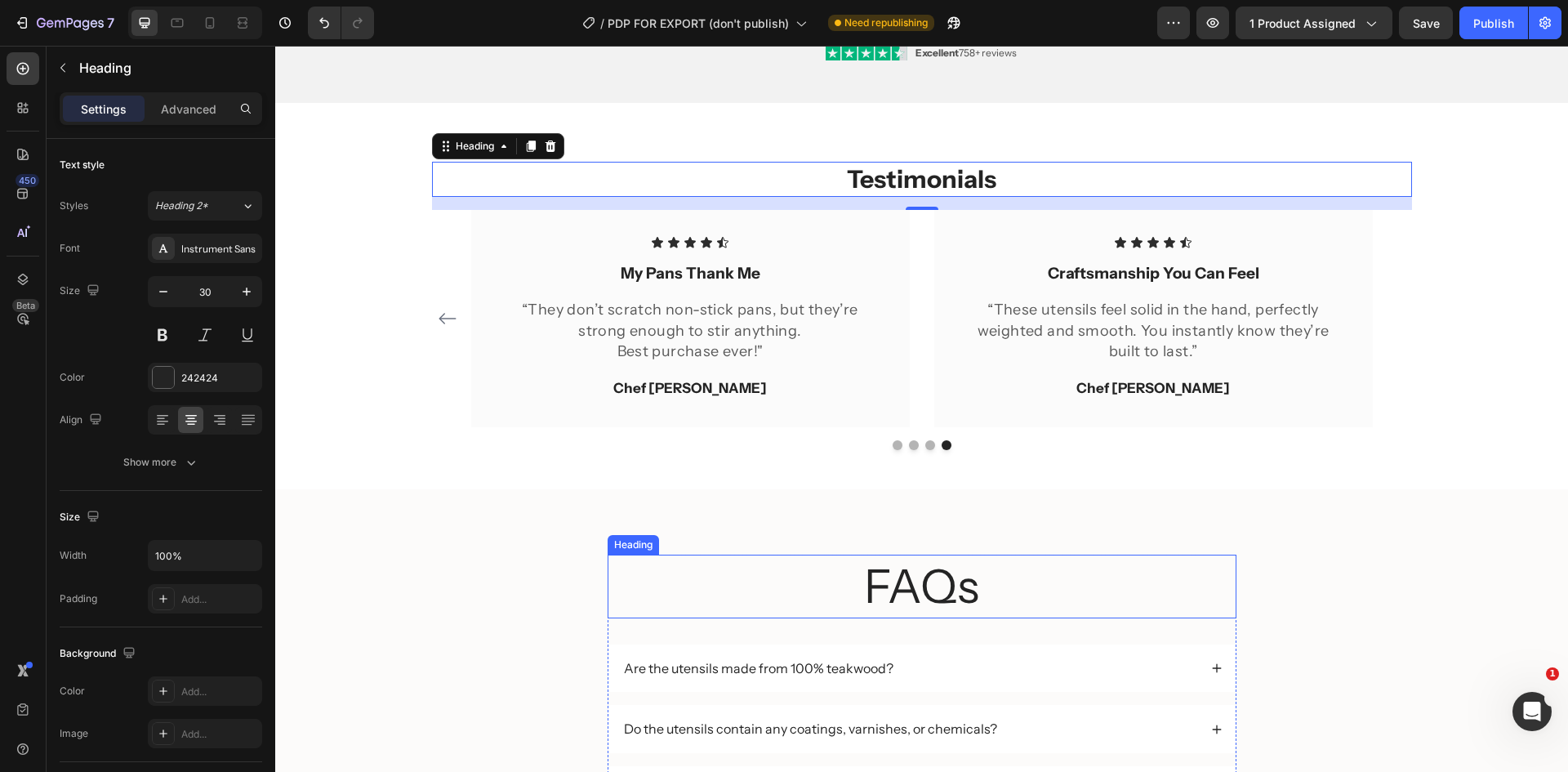
click at [942, 594] on h2 "FAQs" at bounding box center [921, 586] width 629 height 64
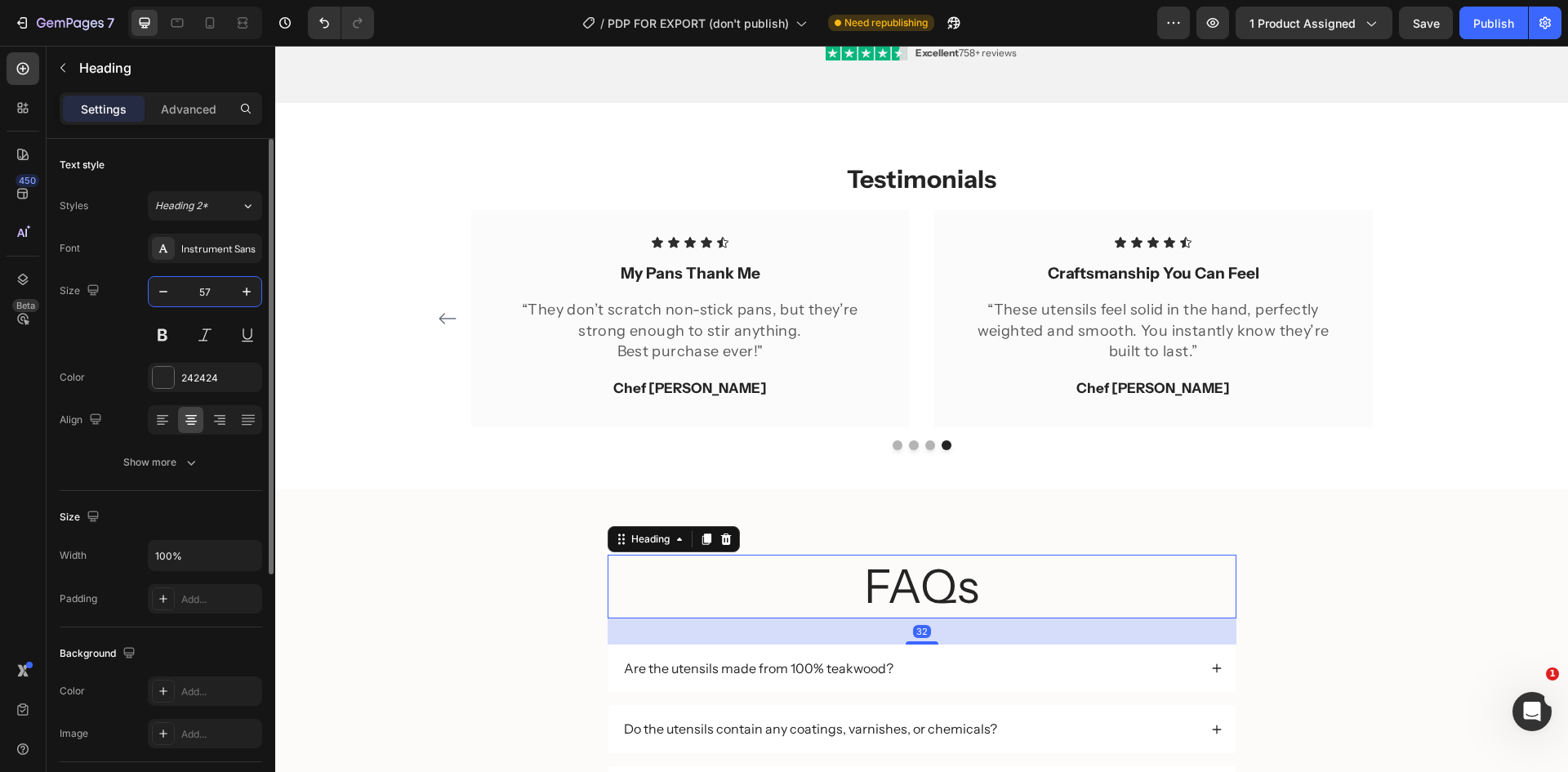
click at [204, 292] on input "57" at bounding box center [205, 291] width 54 height 30
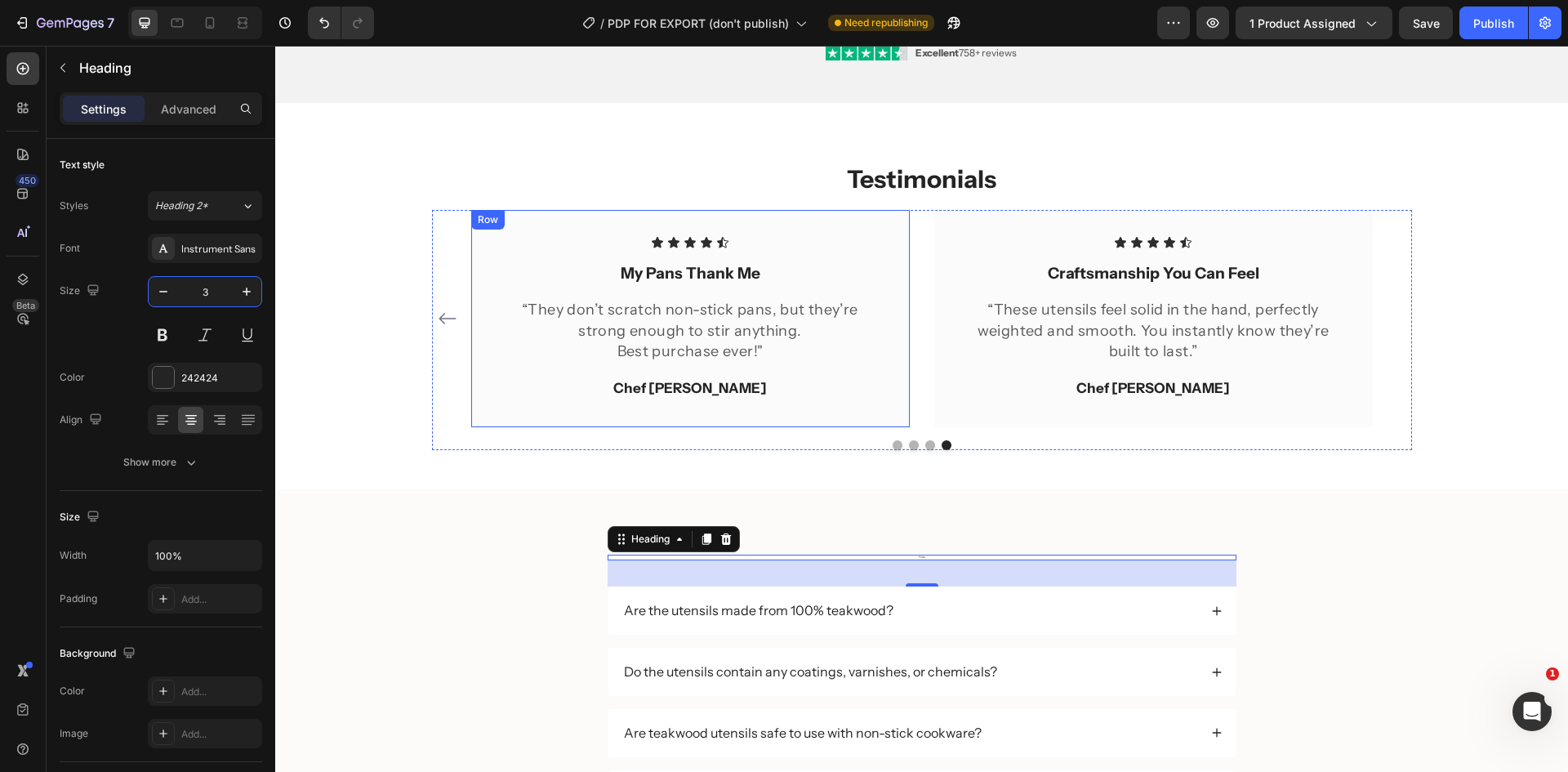
type input "30"
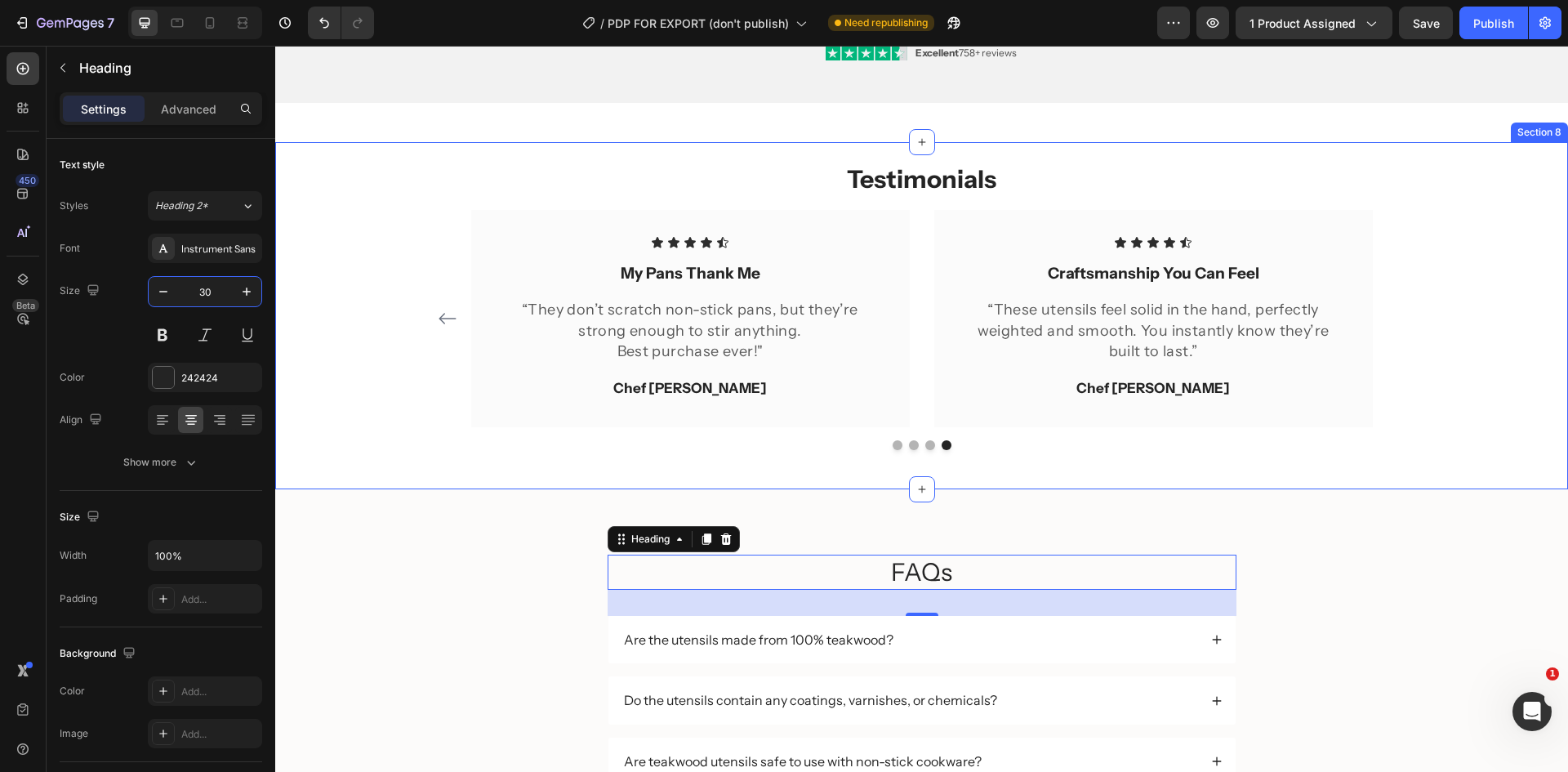
click at [343, 244] on div "Testimonials Heading Icon Icon Icon Icon Icon Icon List Effortlessly Elegant Te…" at bounding box center [921, 306] width 1268 height 288
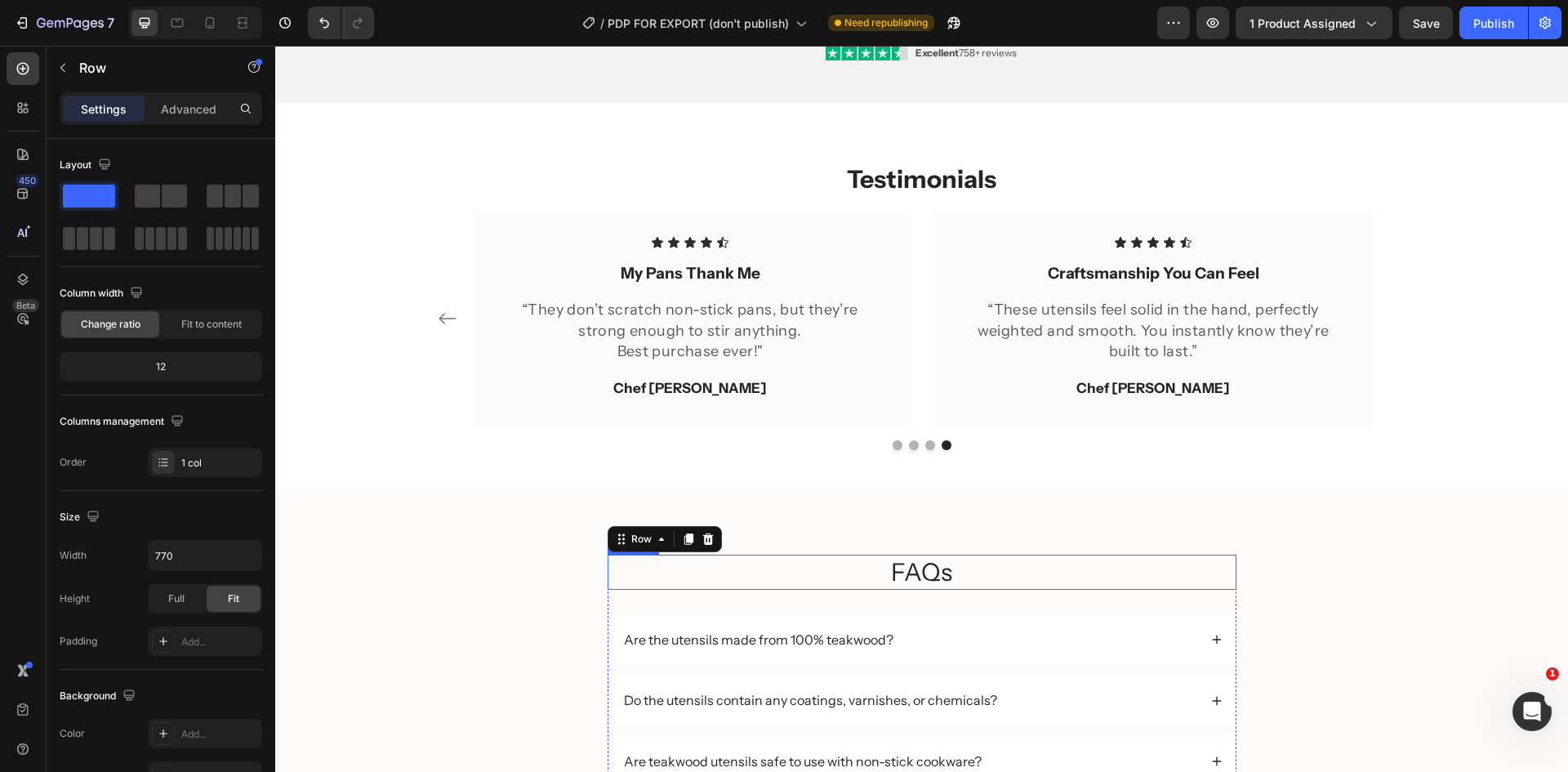
click at [974, 569] on h2 "FAQs" at bounding box center [921, 572] width 629 height 35
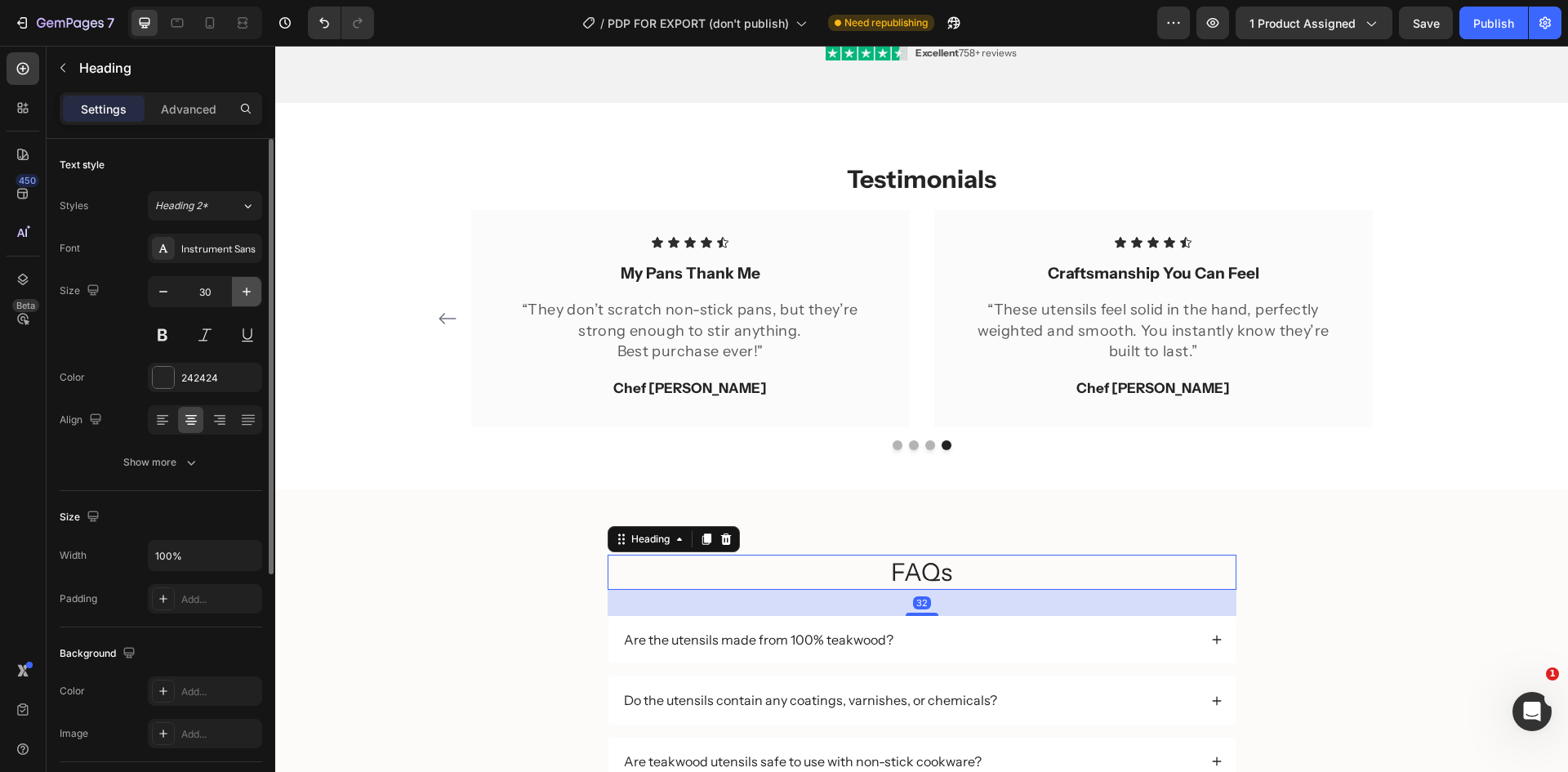
click at [239, 295] on icon "button" at bounding box center [246, 291] width 16 height 16
click at [240, 295] on icon "button" at bounding box center [246, 291] width 16 height 16
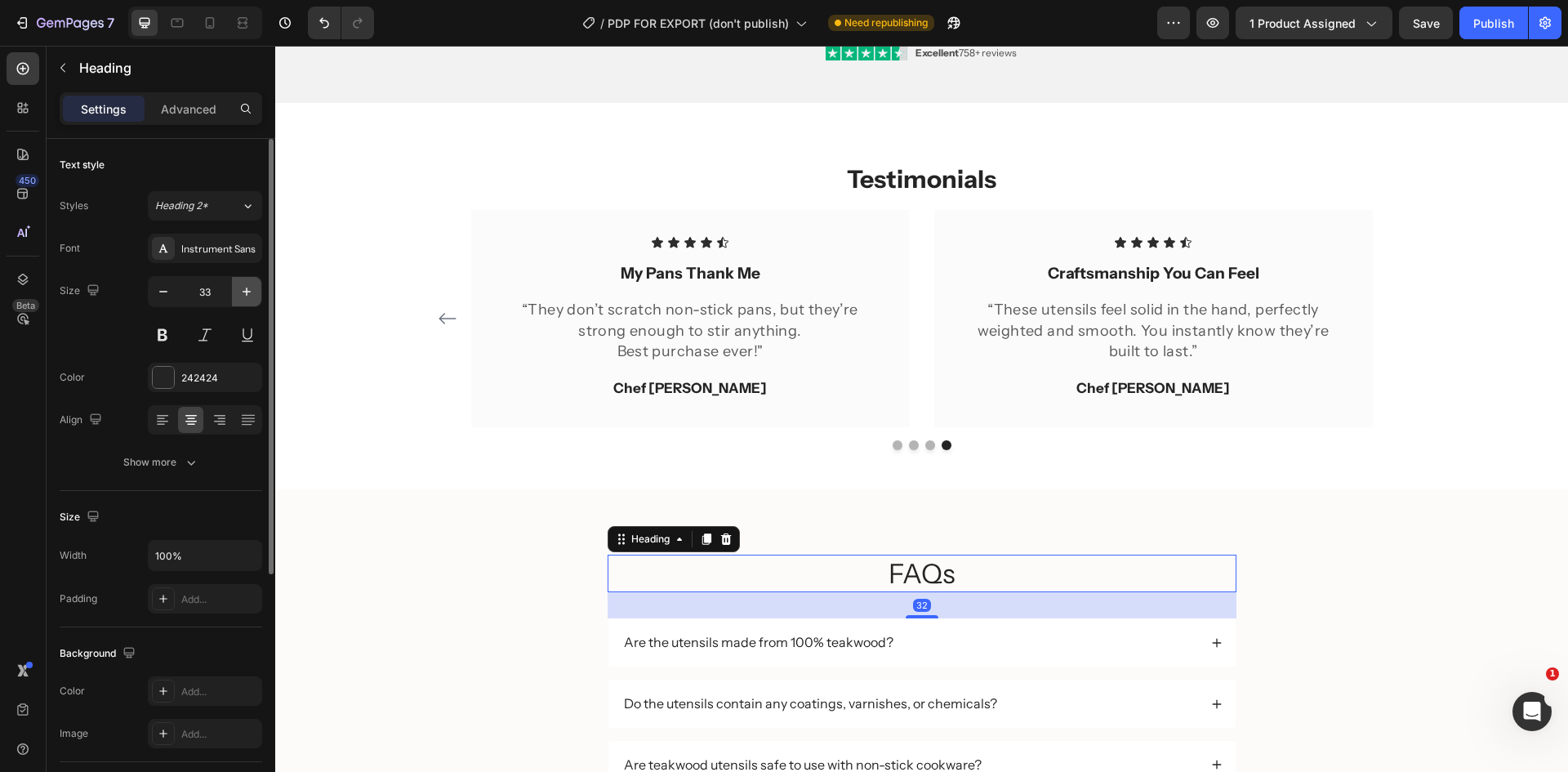
click at [240, 295] on icon "button" at bounding box center [246, 291] width 16 height 16
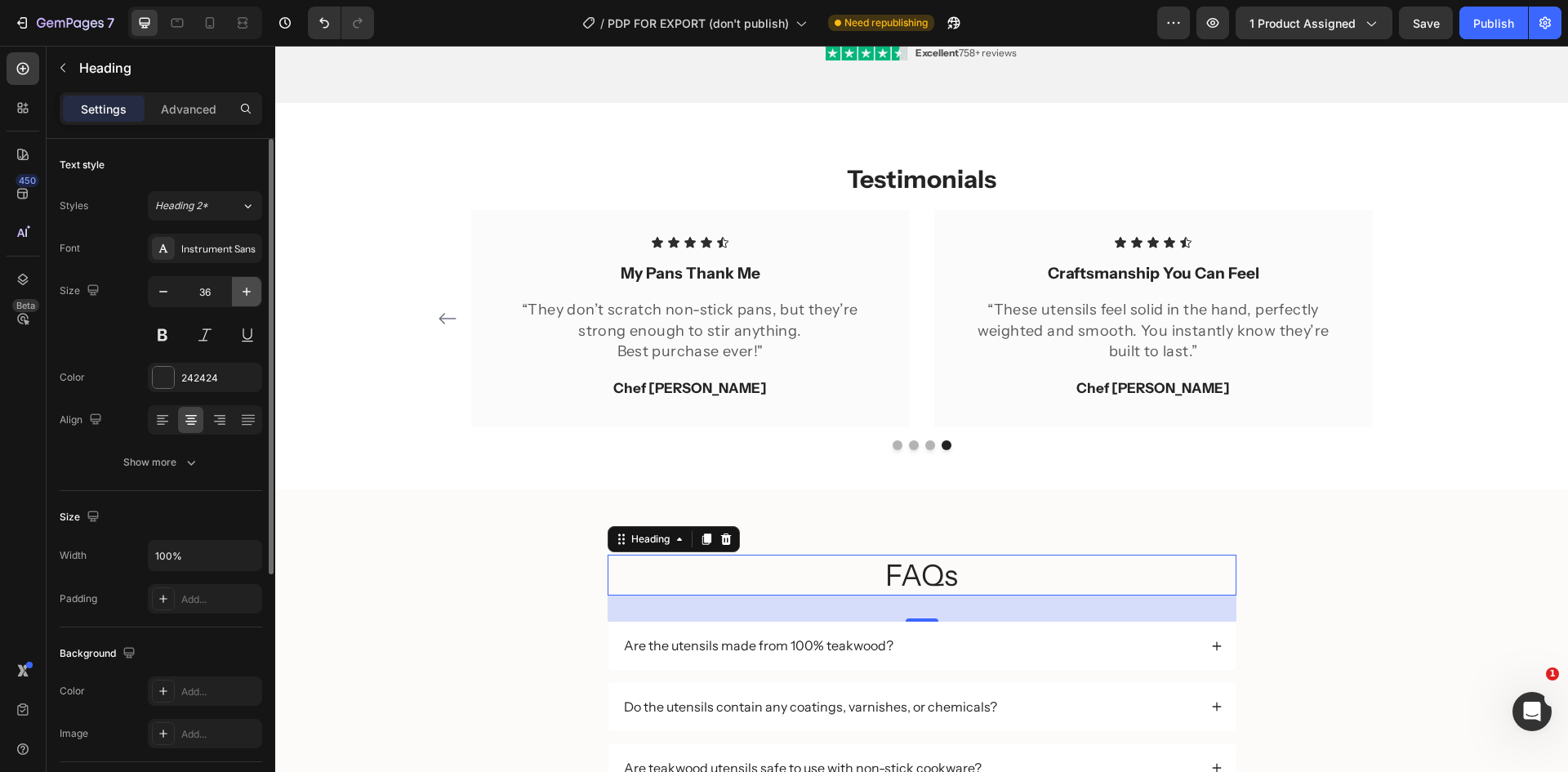
click at [240, 295] on icon "button" at bounding box center [246, 291] width 16 height 16
type input "39"
click at [161, 338] on button at bounding box center [162, 334] width 30 height 30
click at [216, 251] on div "Instrument Sans" at bounding box center [220, 249] width 76 height 14
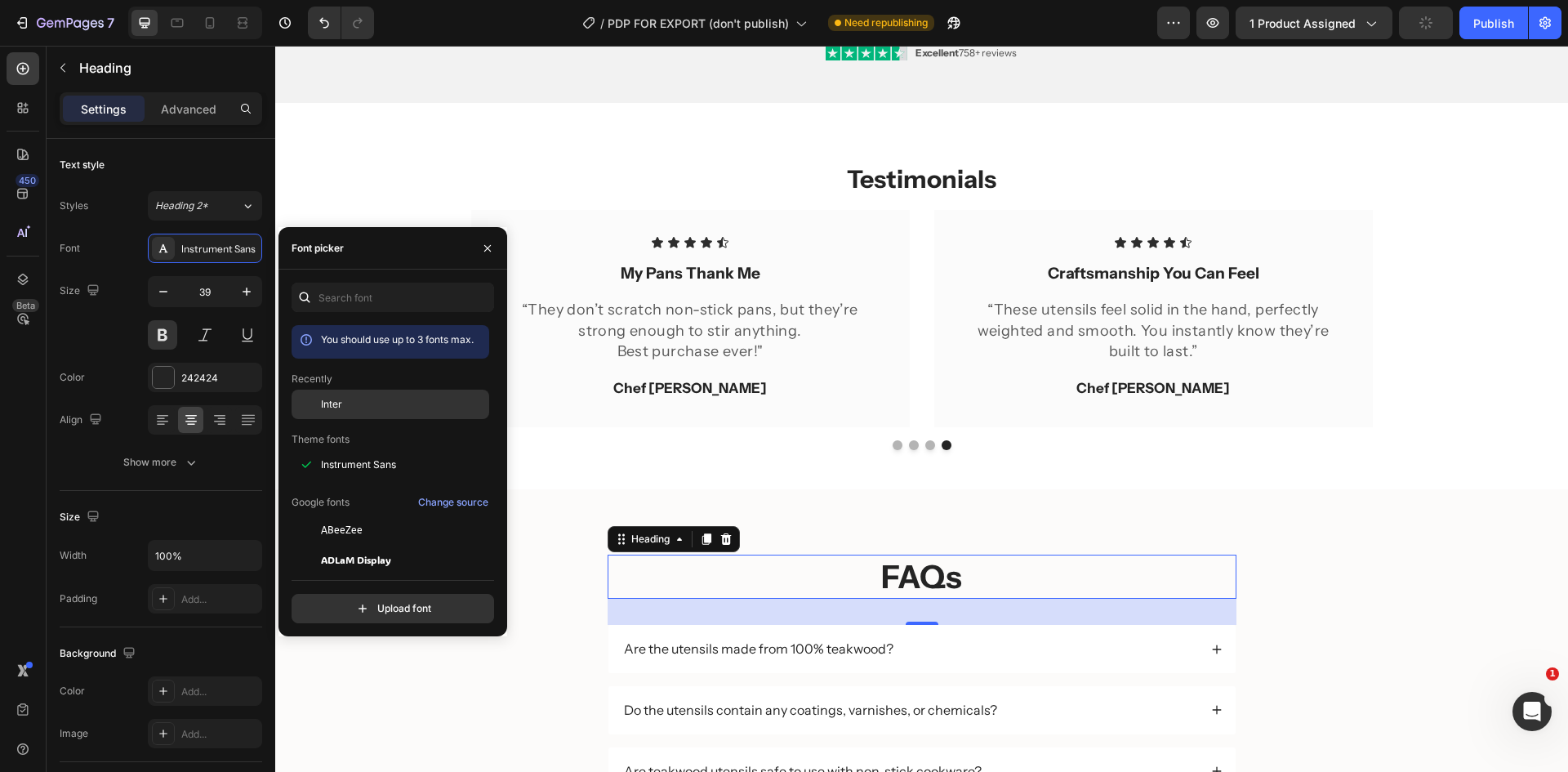
click at [369, 400] on div "Inter" at bounding box center [403, 404] width 165 height 14
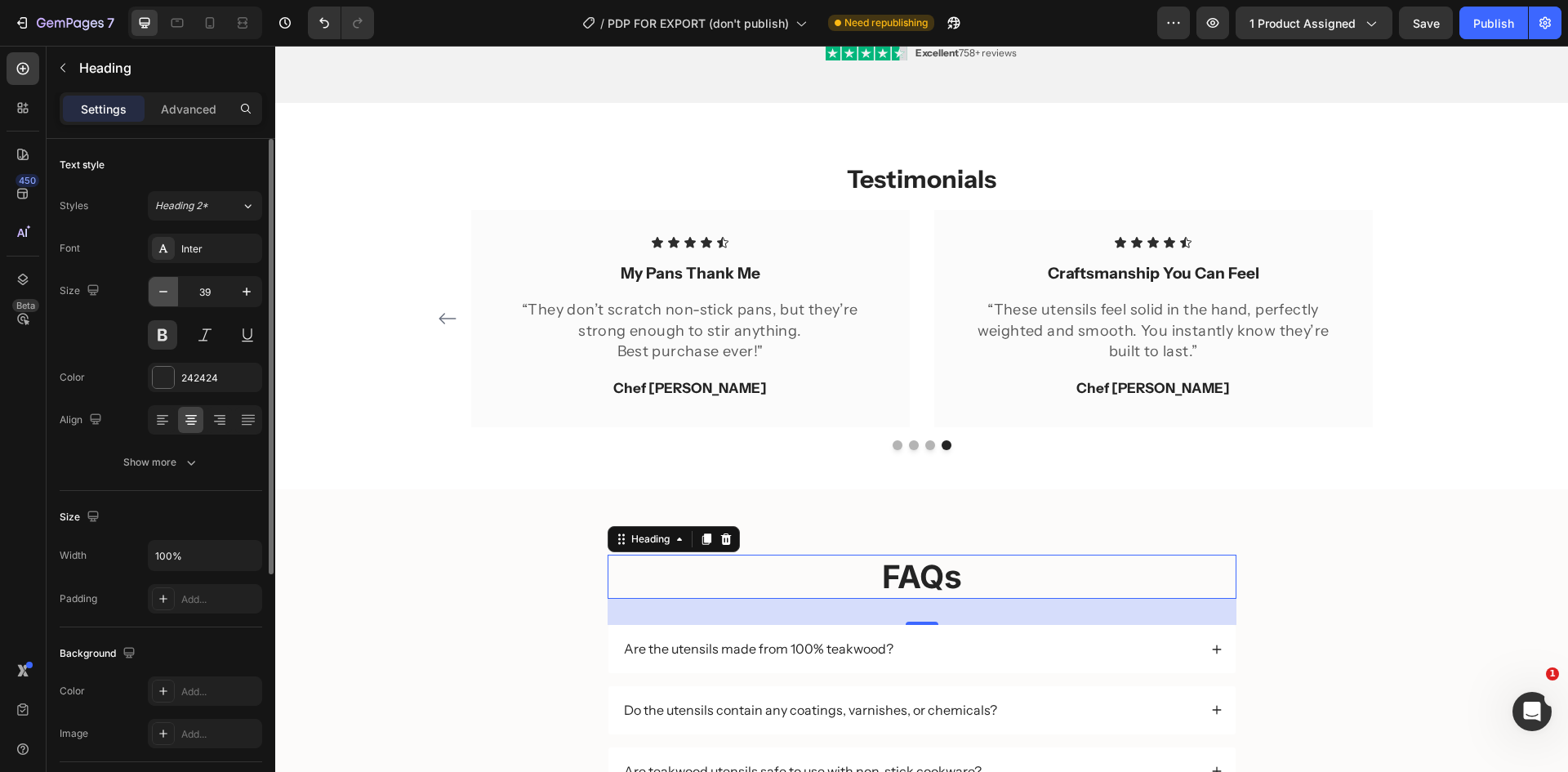
click at [166, 282] on button "button" at bounding box center [163, 291] width 30 height 30
type input "36"
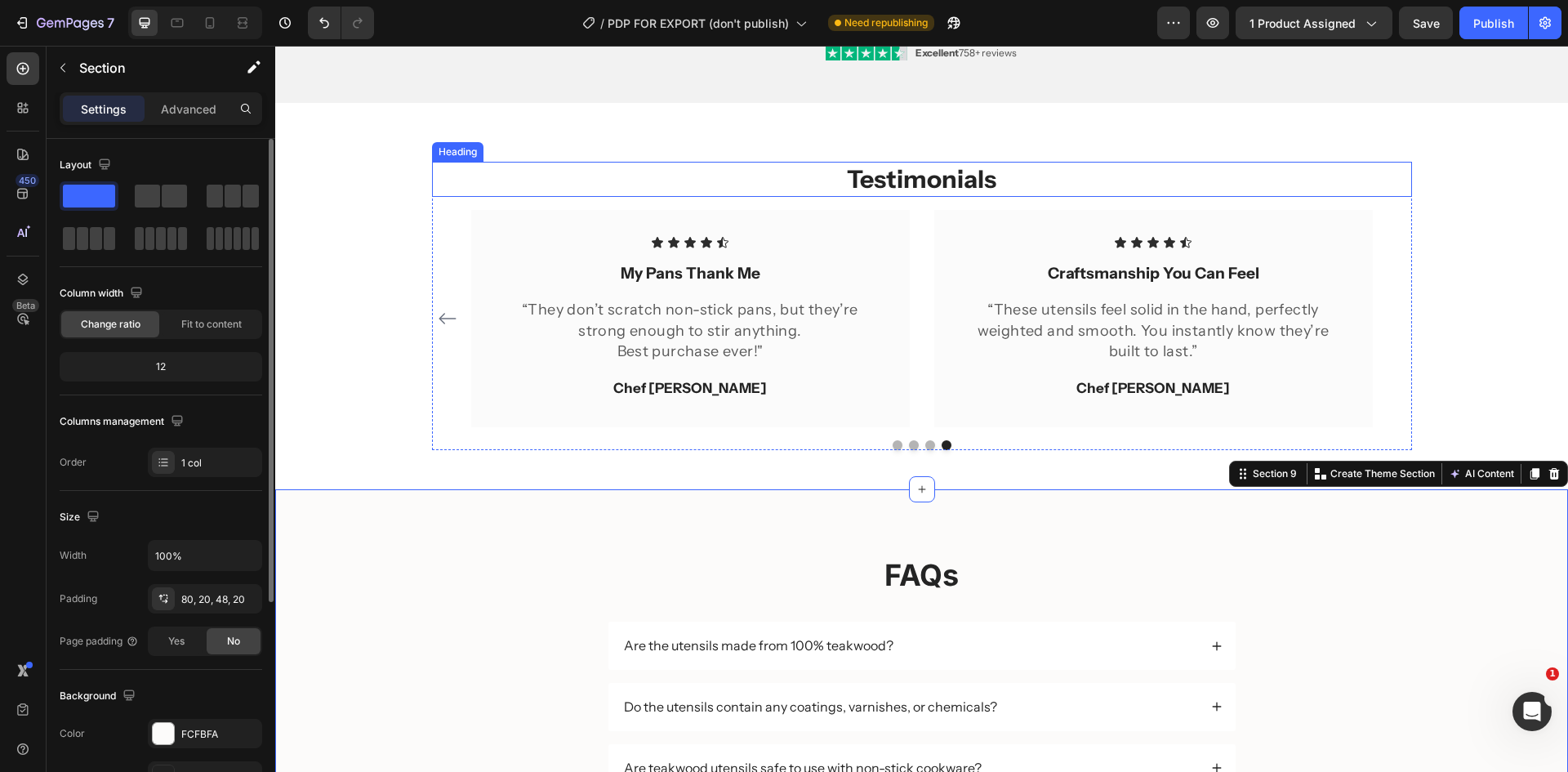
click at [858, 175] on h2 "Testimonials" at bounding box center [921, 179] width 980 height 35
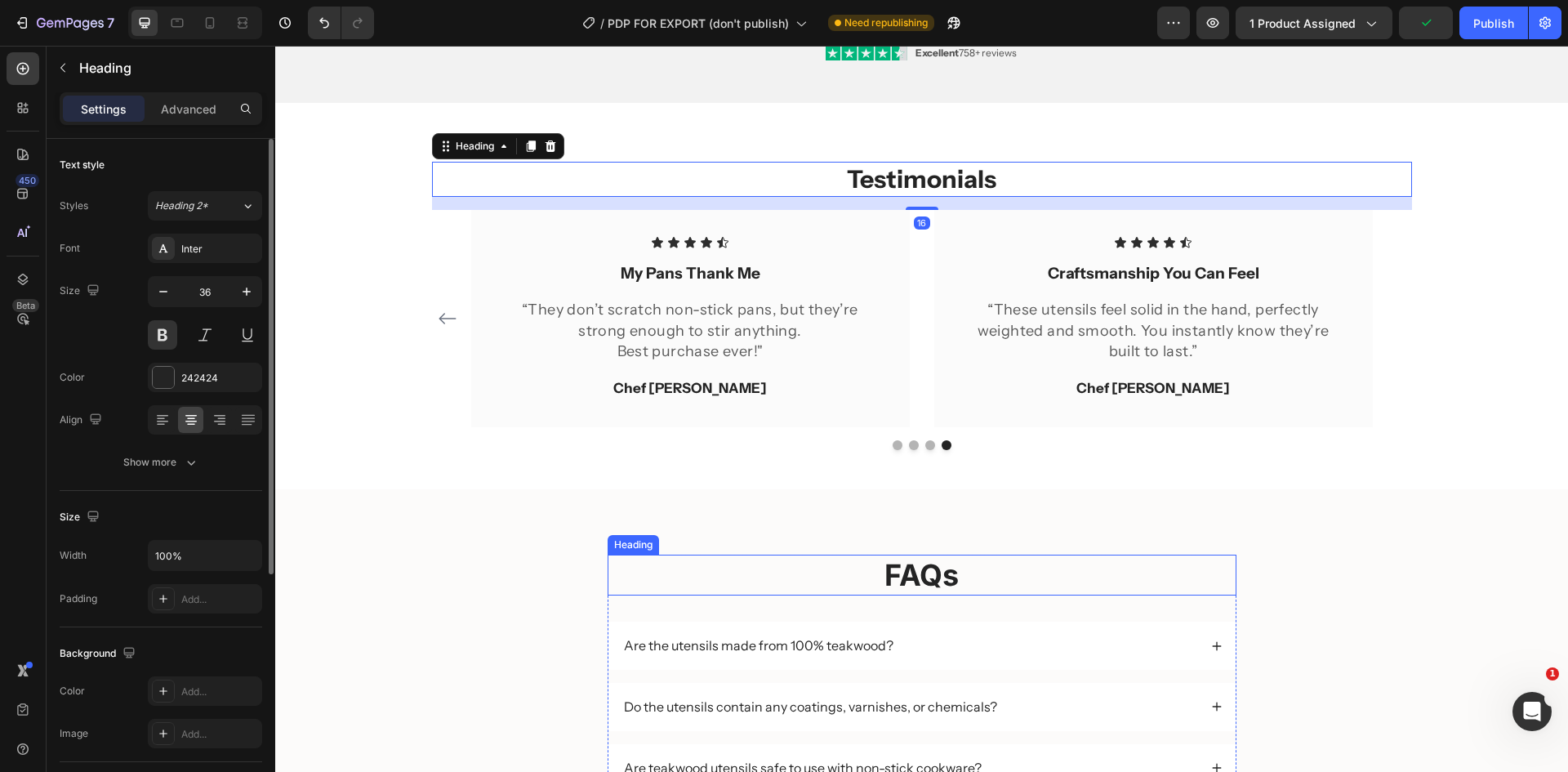
click at [941, 573] on h2 "FAQs" at bounding box center [921, 575] width 629 height 42
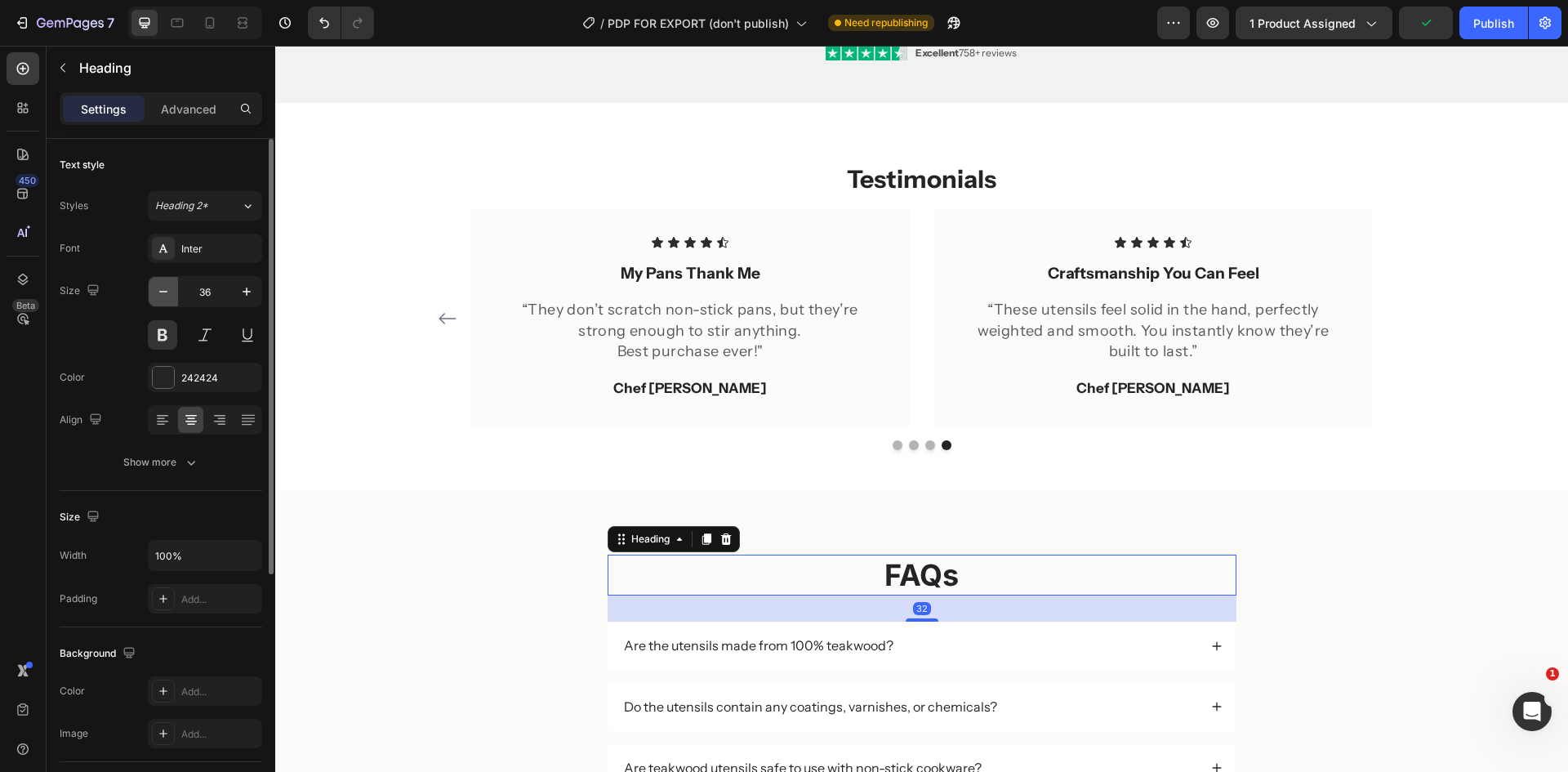
click at [164, 286] on icon "button" at bounding box center [163, 291] width 16 height 16
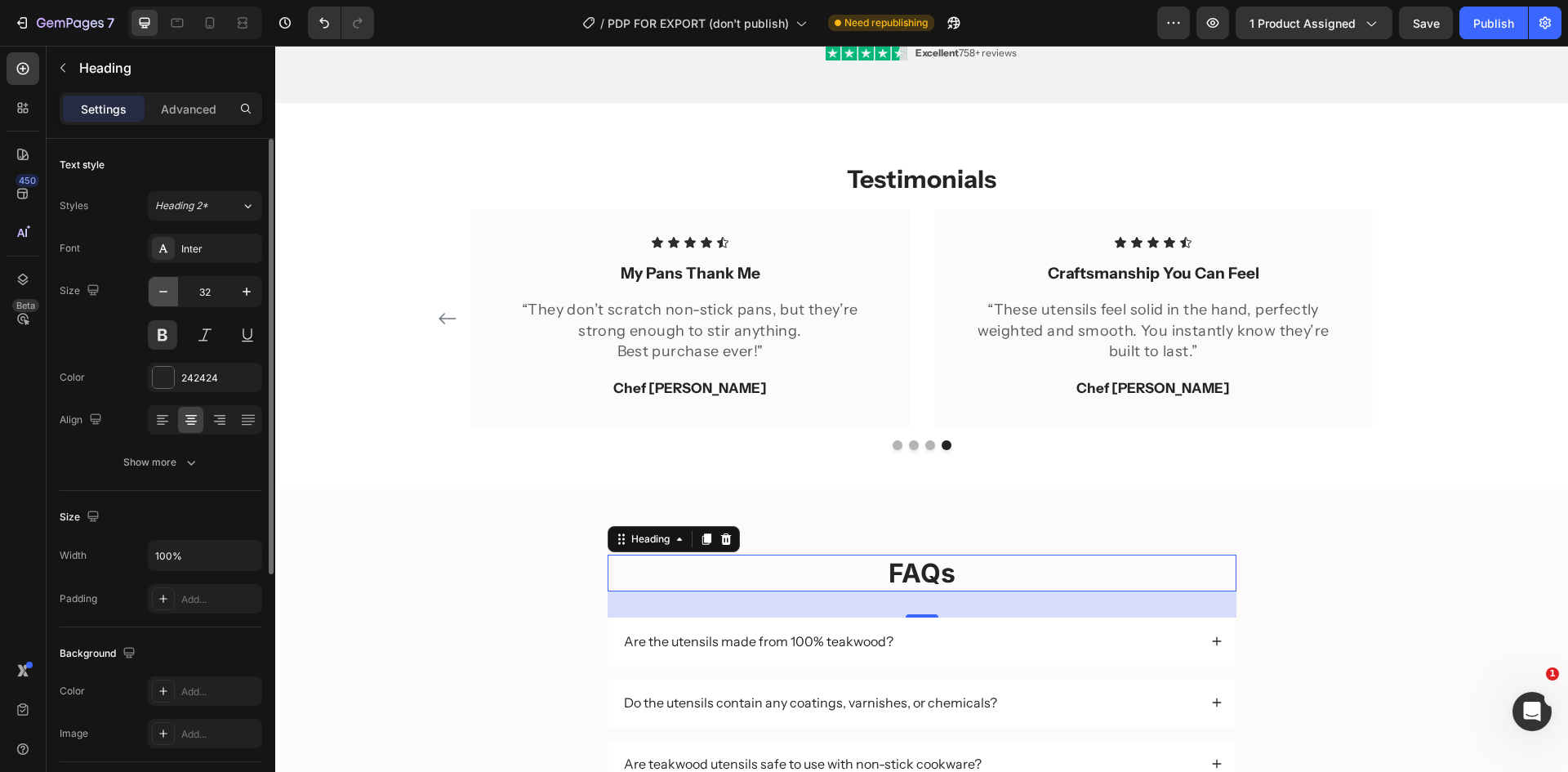
click at [164, 286] on icon "button" at bounding box center [163, 291] width 16 height 16
type input "30"
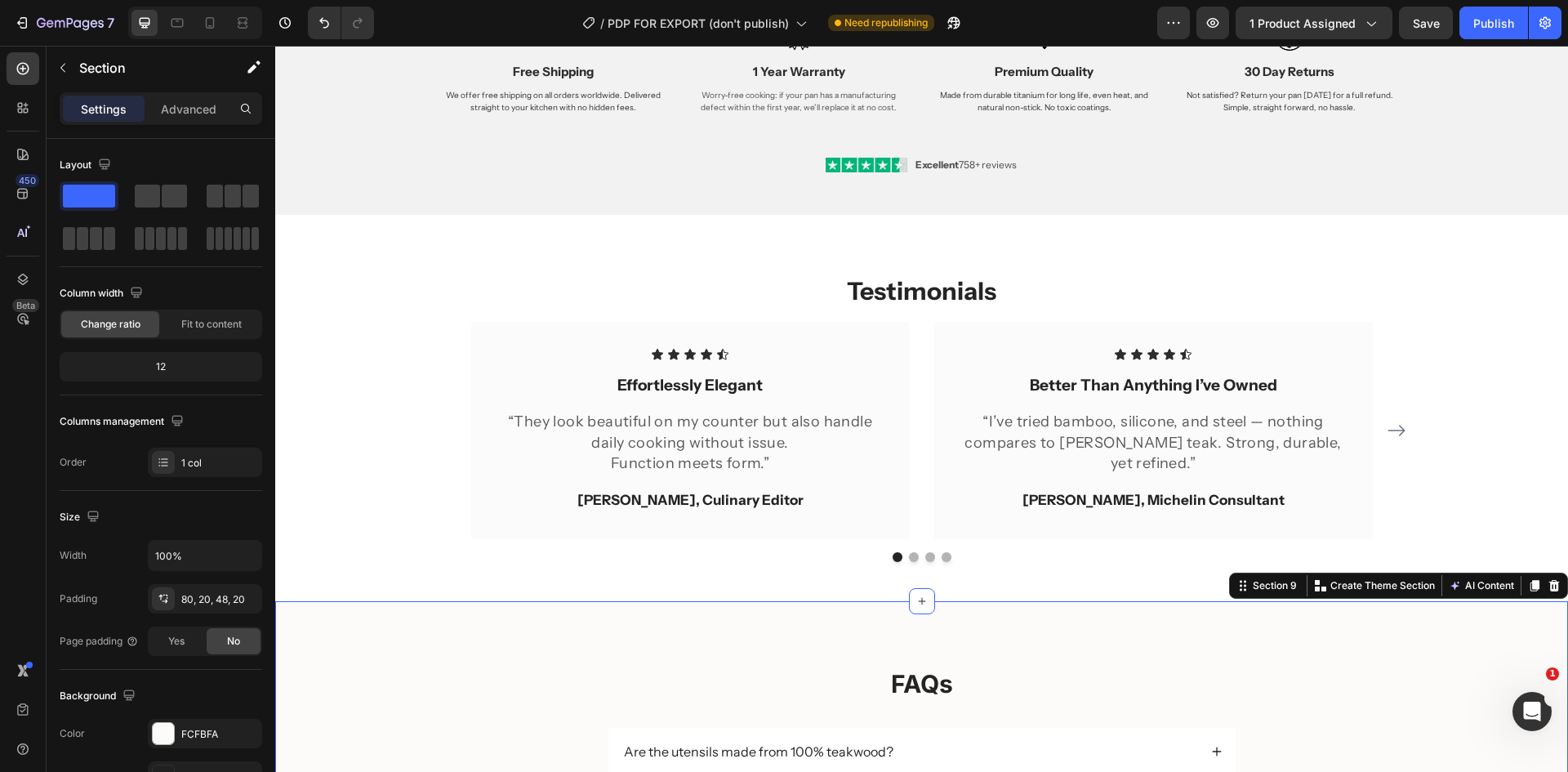
scroll to position [2576, 0]
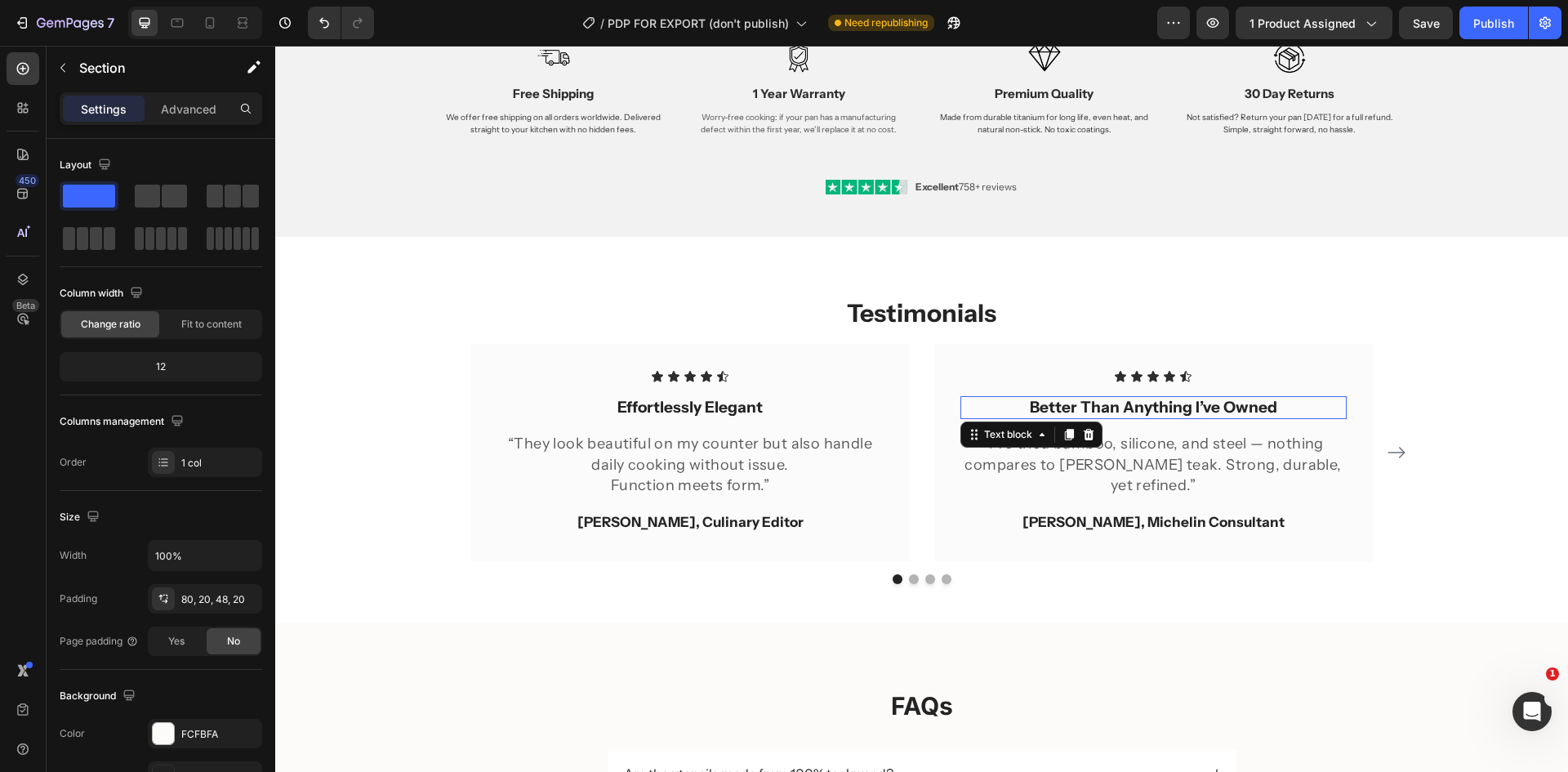
click at [1263, 396] on div "Better Than Anything I’ve Owned" at bounding box center [1153, 408] width 386 height 24
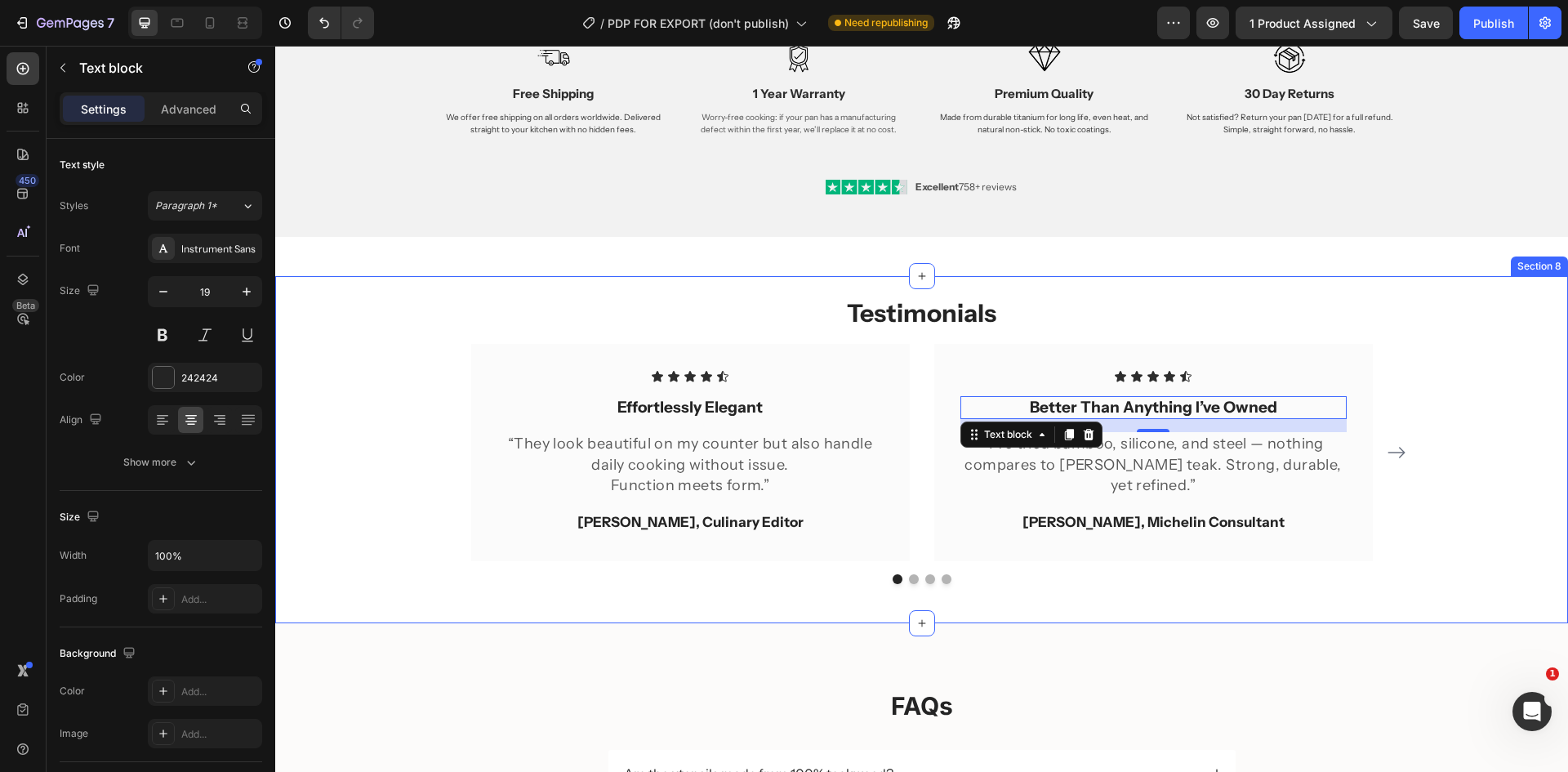
drag, startPoint x: 1477, startPoint y: 366, endPoint x: 1251, endPoint y: 159, distance: 306.5
click at [1477, 366] on div "Testimonials Heading Icon Icon Icon Icon Icon Icon List Effortlessly Elegant Te…" at bounding box center [921, 439] width 1268 height 288
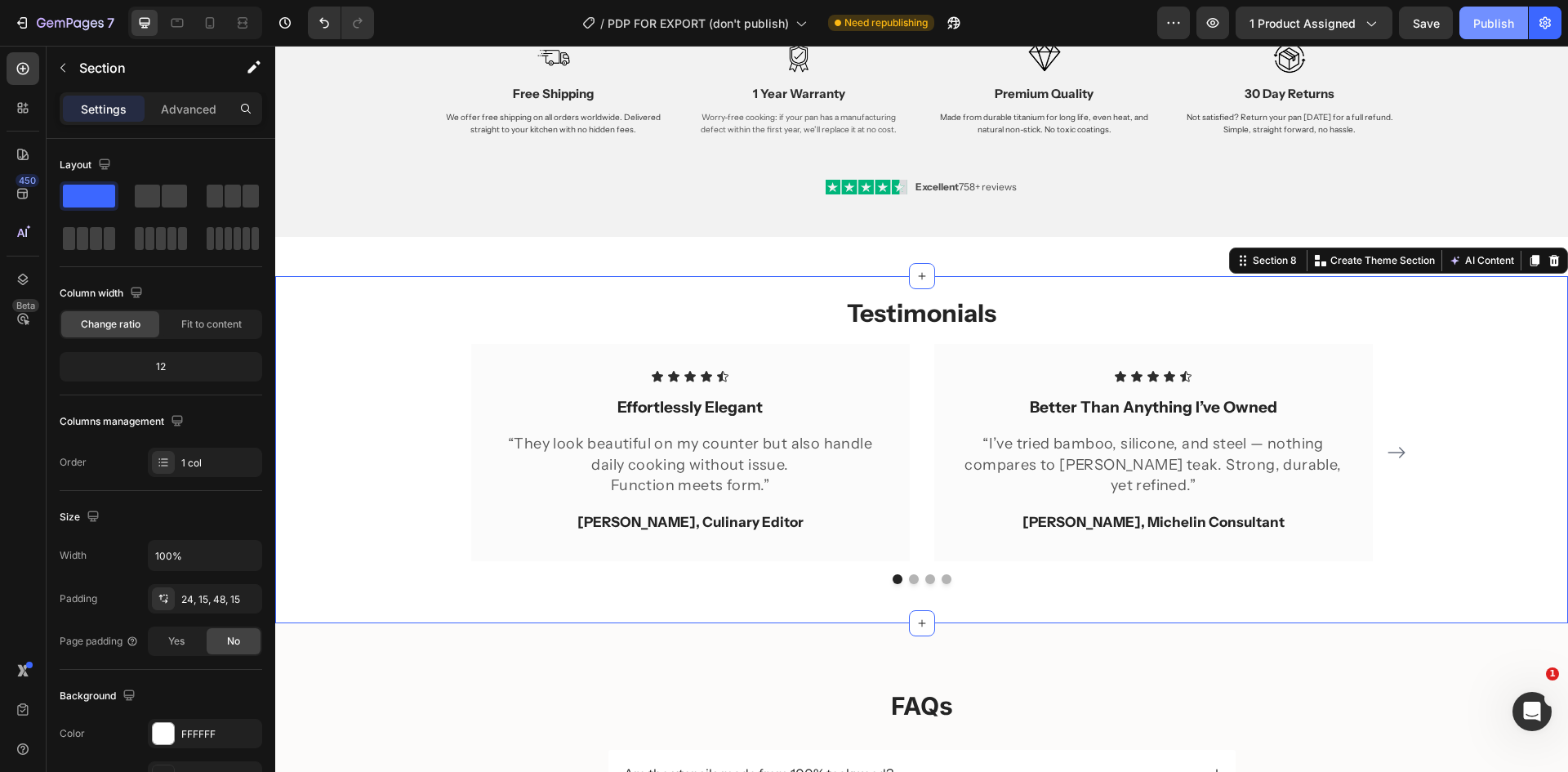
click at [1472, 24] on button "Publish" at bounding box center [1493, 23] width 69 height 33
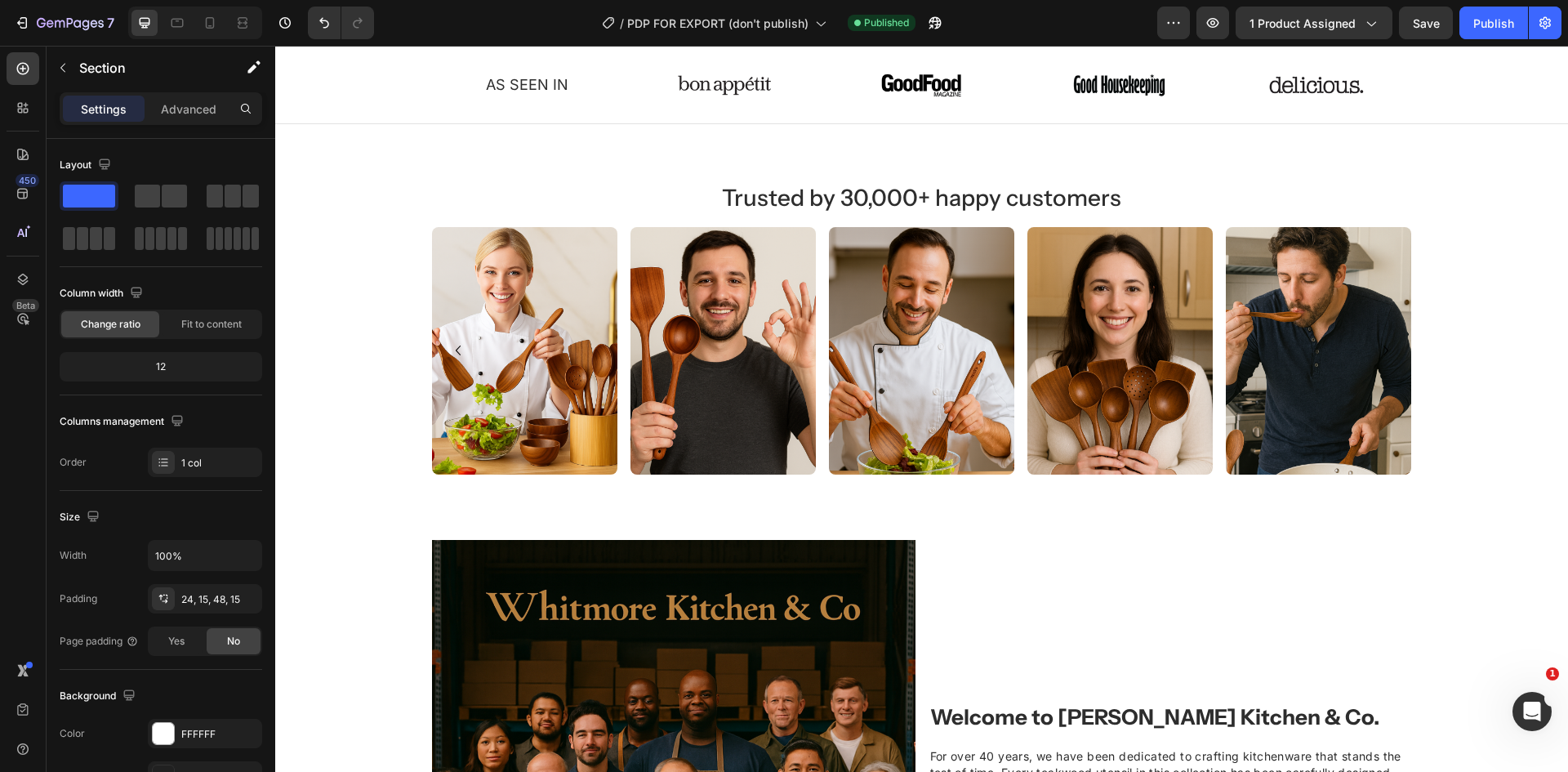
scroll to position [371, 0]
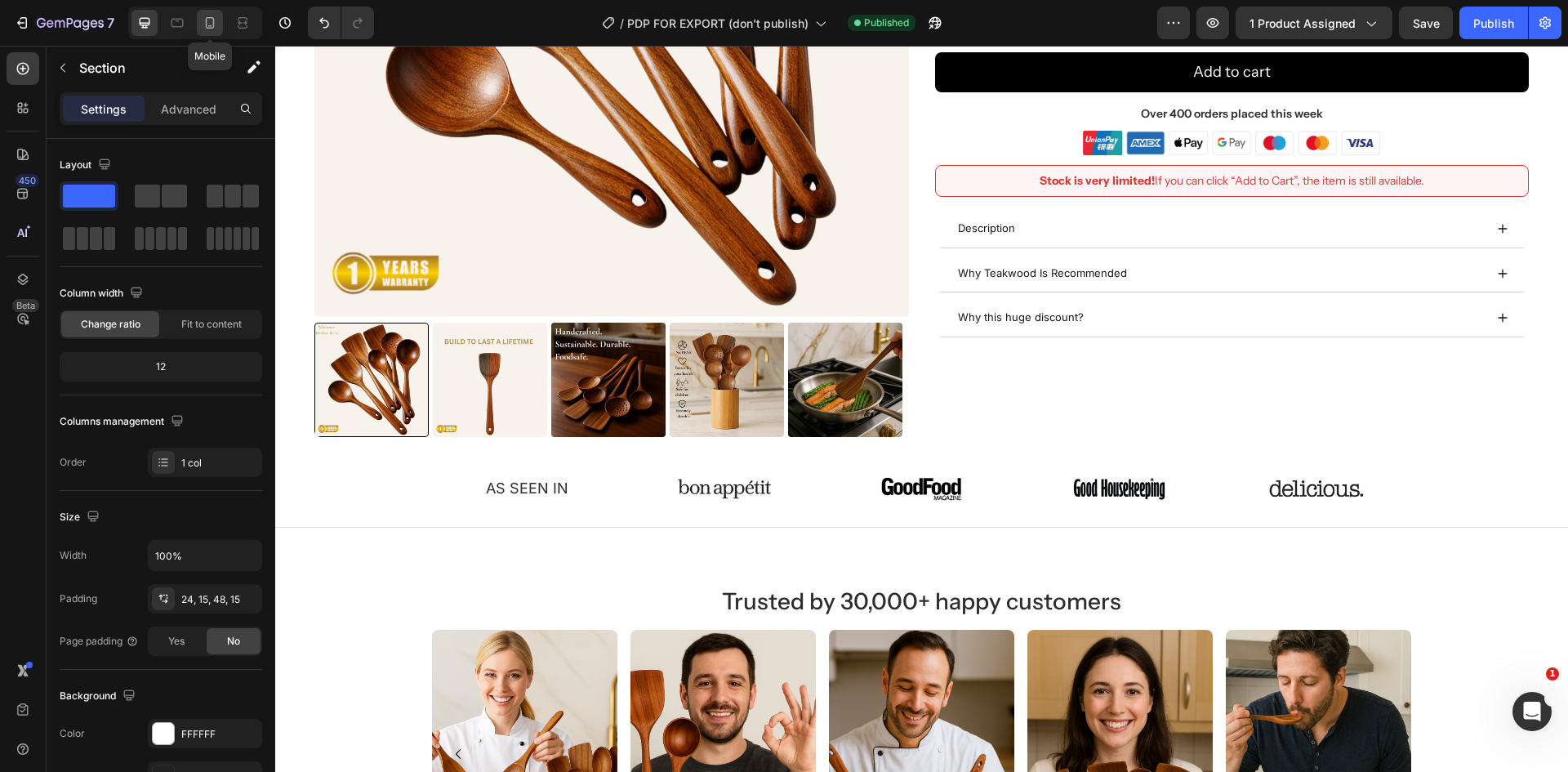
drag, startPoint x: 209, startPoint y: 25, endPoint x: 728, endPoint y: 234, distance: 559.5
click at [209, 25] on icon at bounding box center [210, 22] width 16 height 16
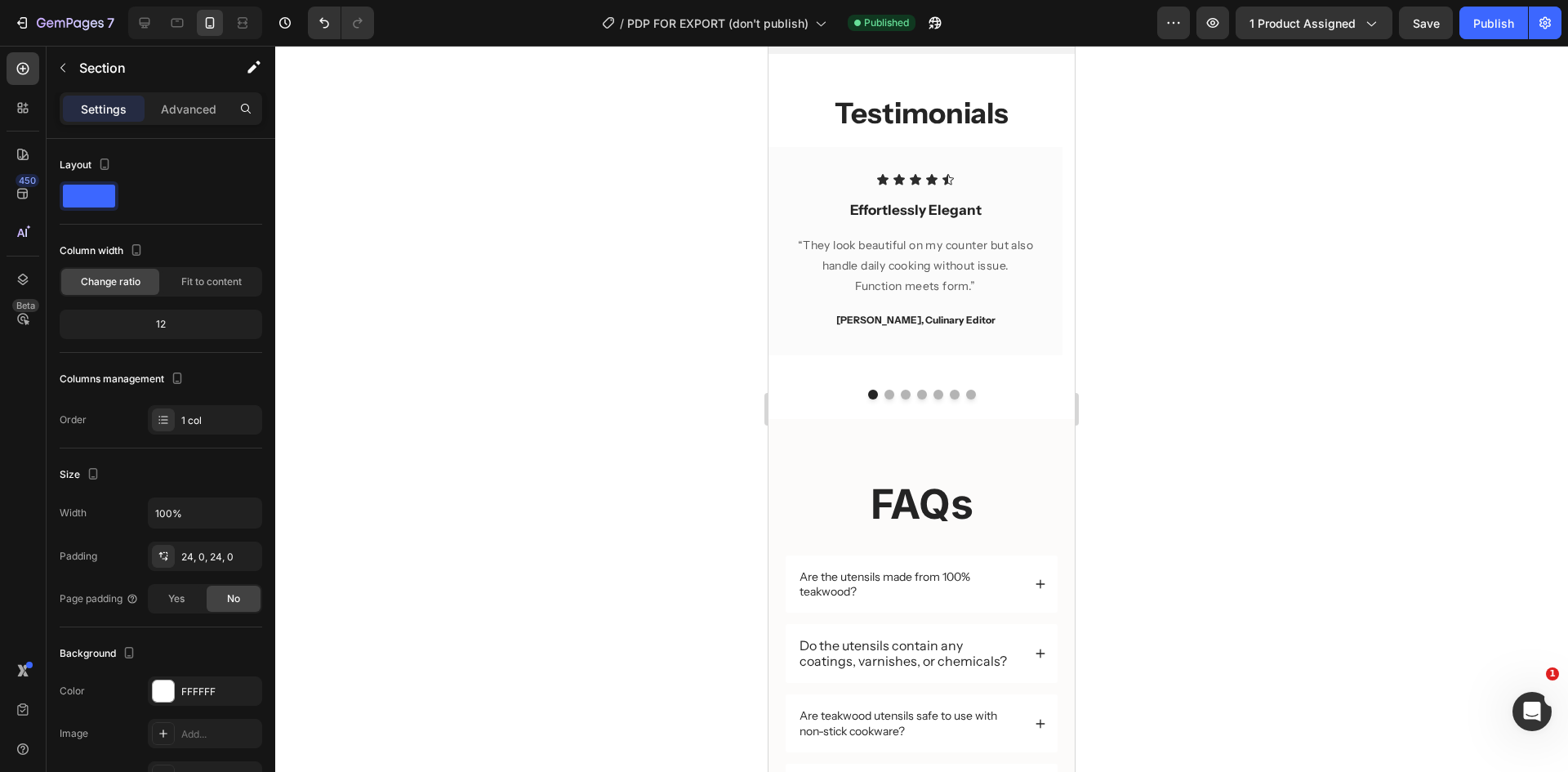
scroll to position [3277, 0]
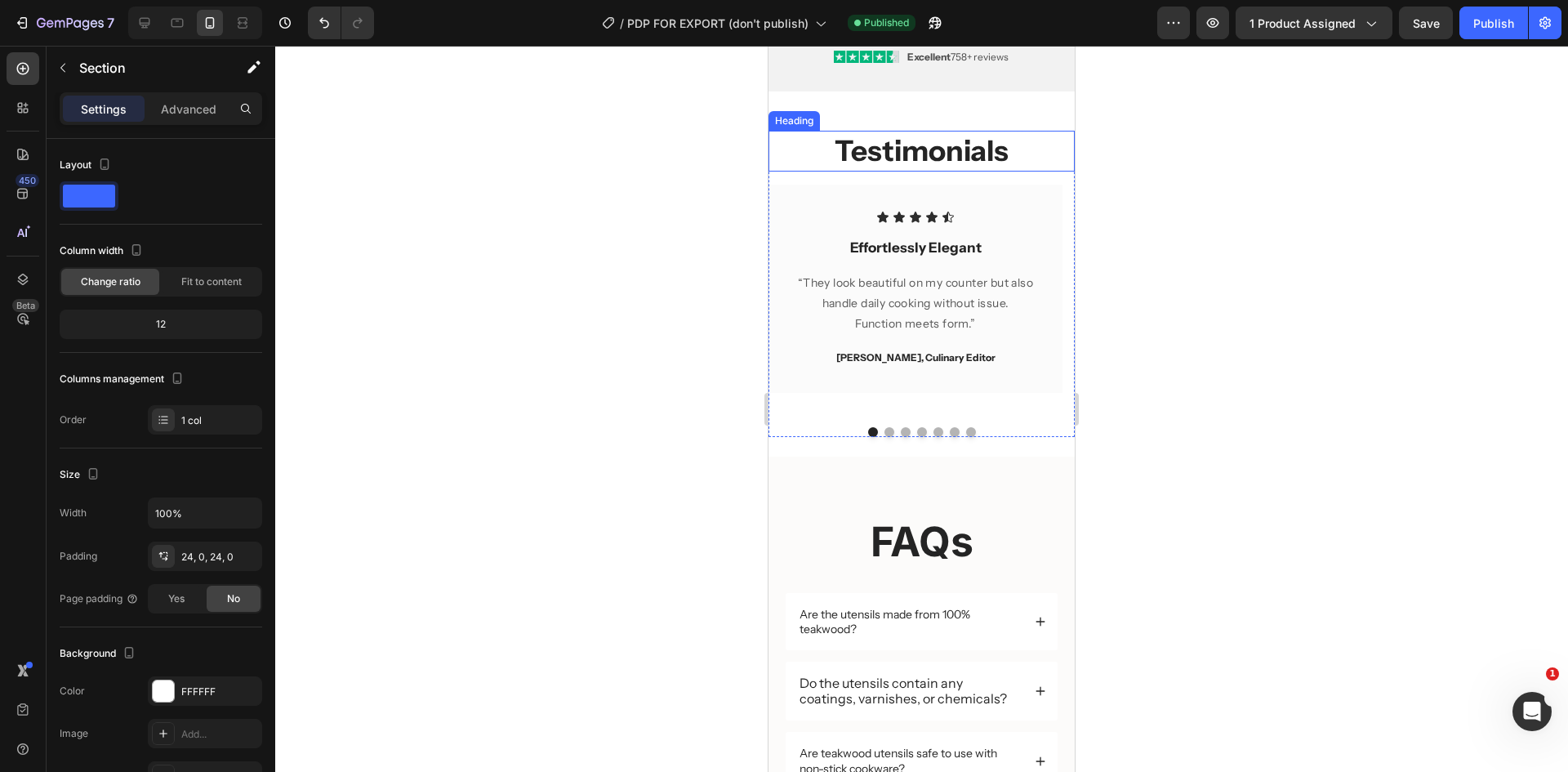
click at [967, 154] on h2 "Testimonials" at bounding box center [921, 151] width 306 height 41
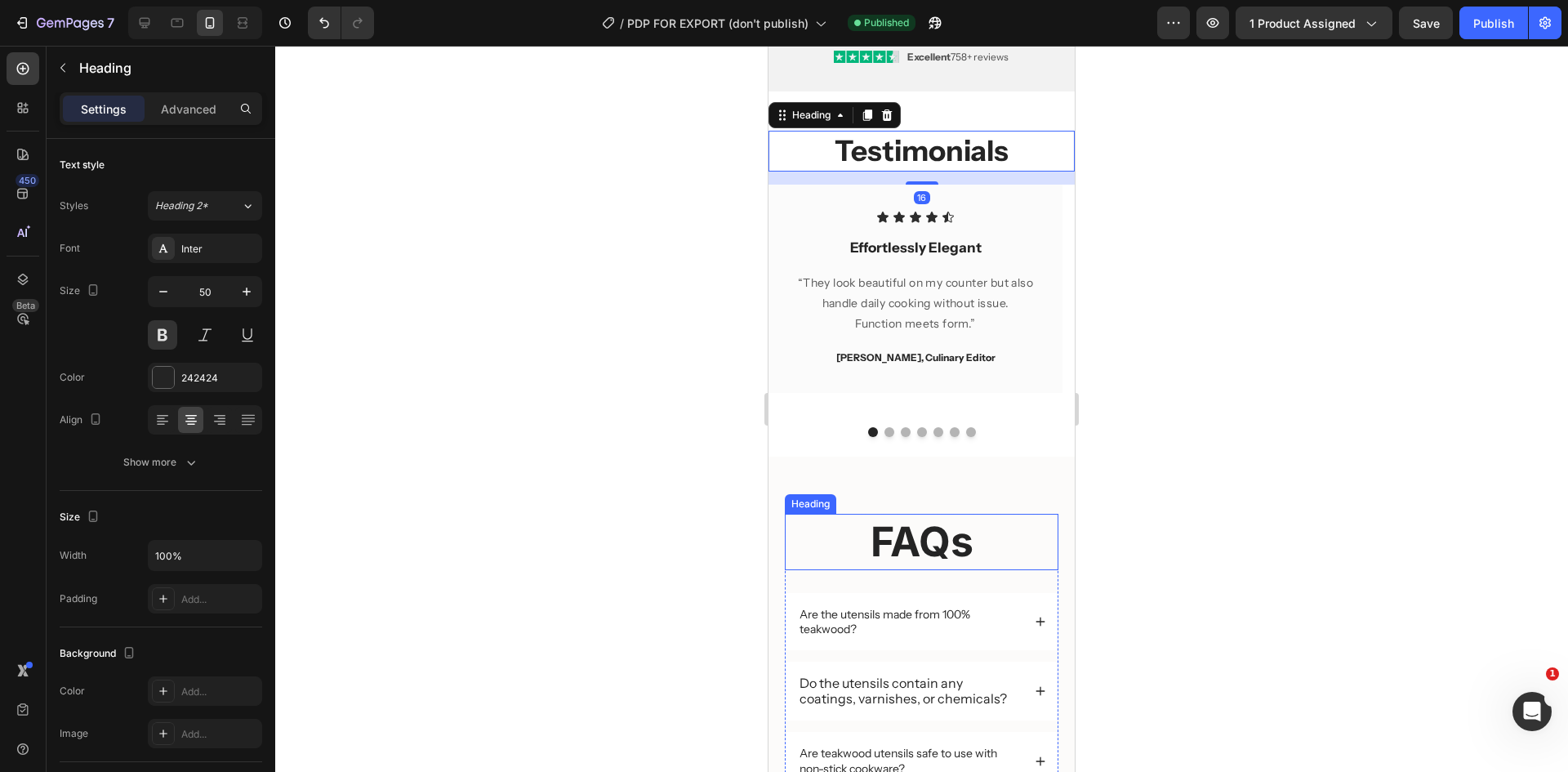
click at [920, 557] on h2 "FAQs" at bounding box center [921, 541] width 273 height 56
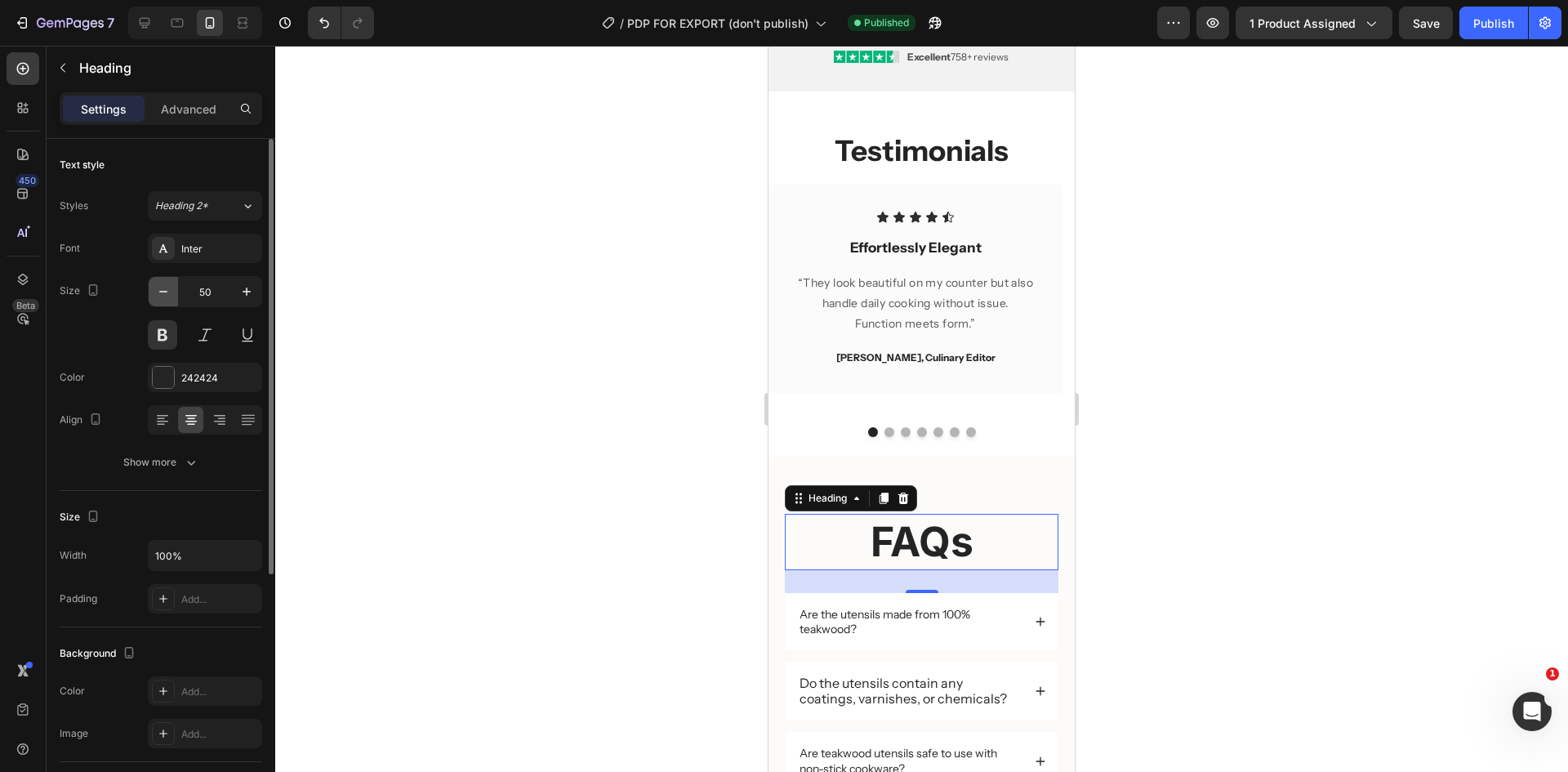
click at [165, 288] on icon "button" at bounding box center [163, 291] width 16 height 16
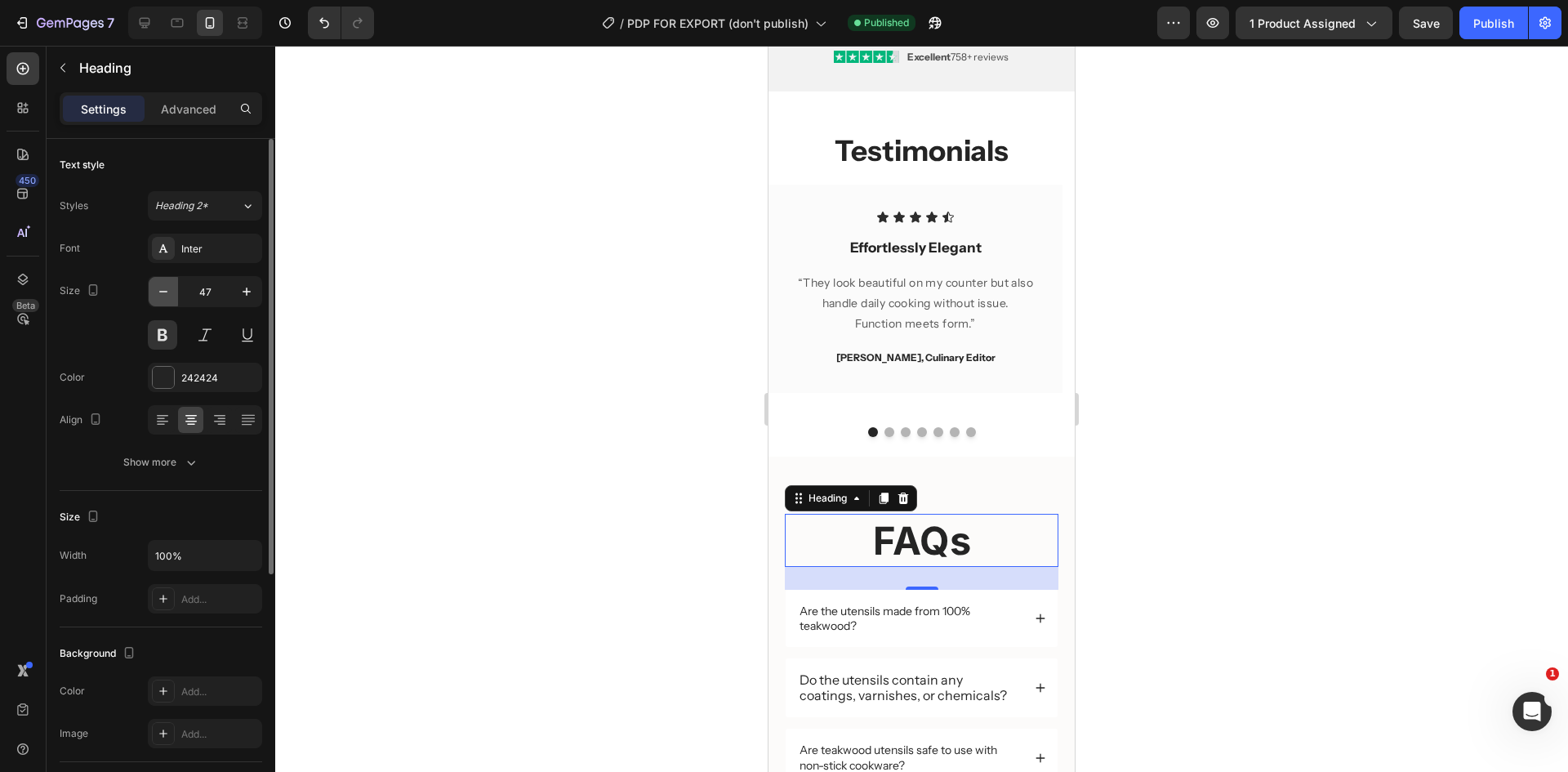
click at [165, 288] on icon "button" at bounding box center [163, 291] width 16 height 16
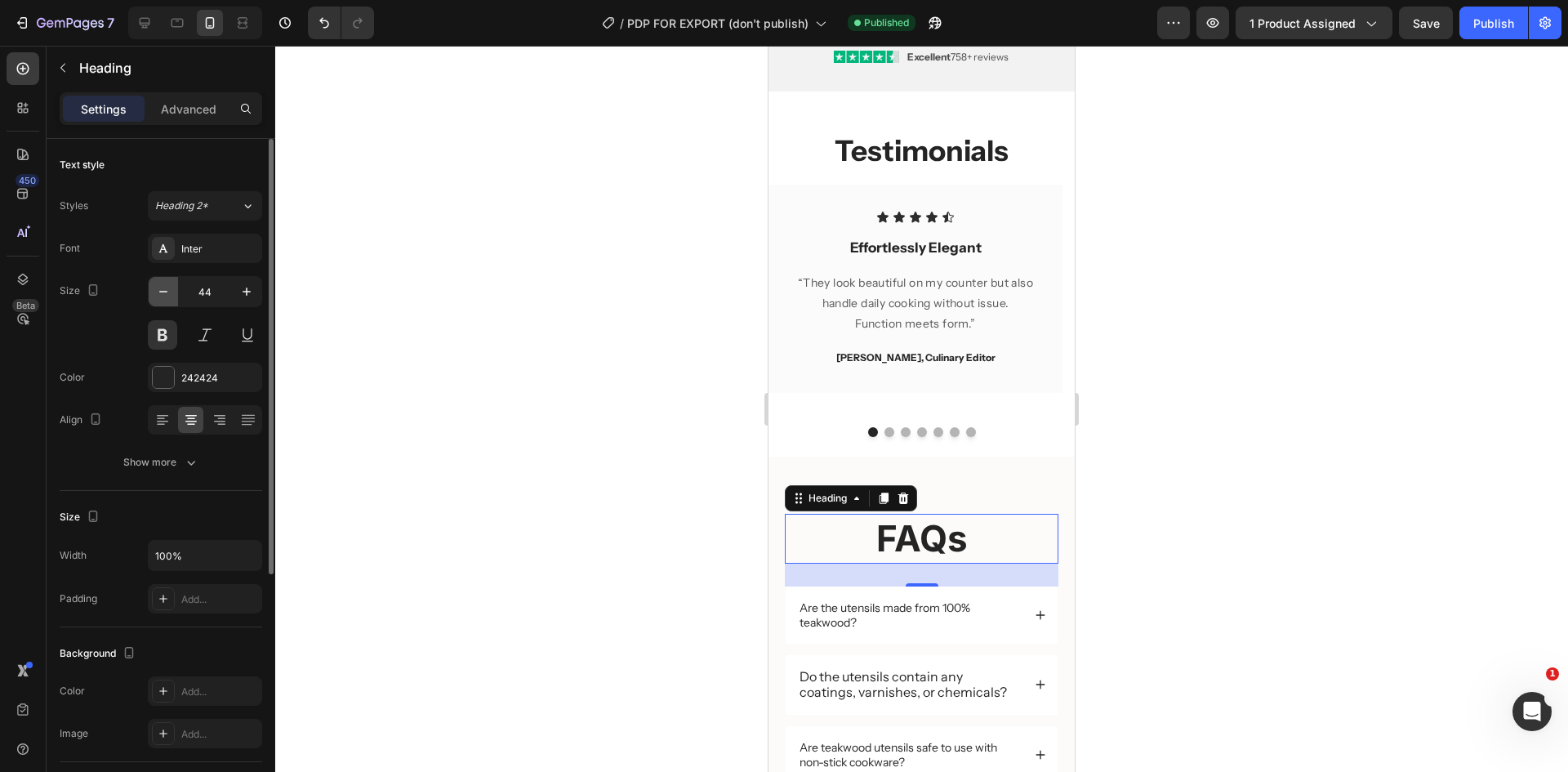
click at [165, 288] on icon "button" at bounding box center [163, 291] width 16 height 16
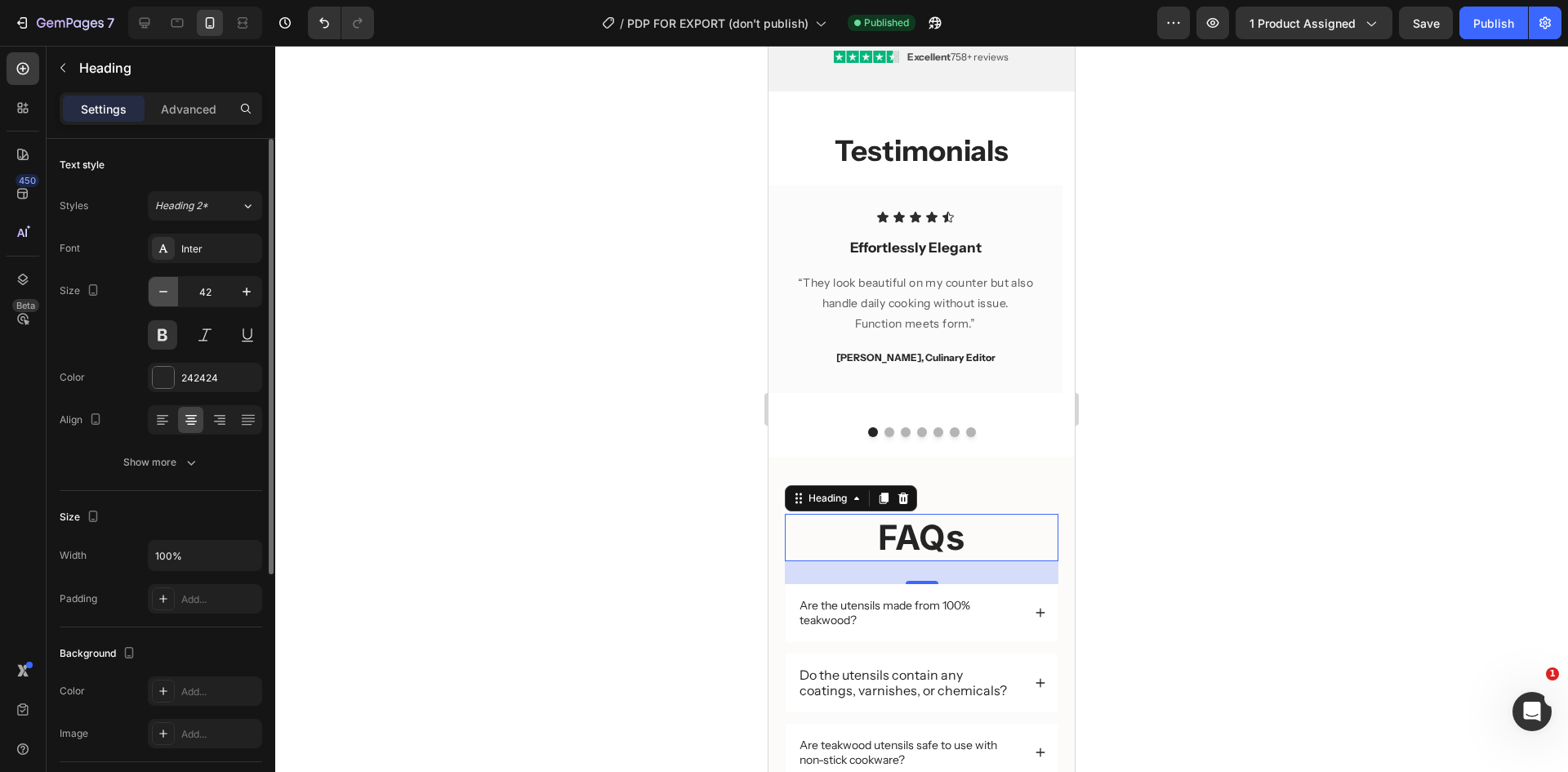
click at [165, 288] on icon "button" at bounding box center [163, 291] width 16 height 16
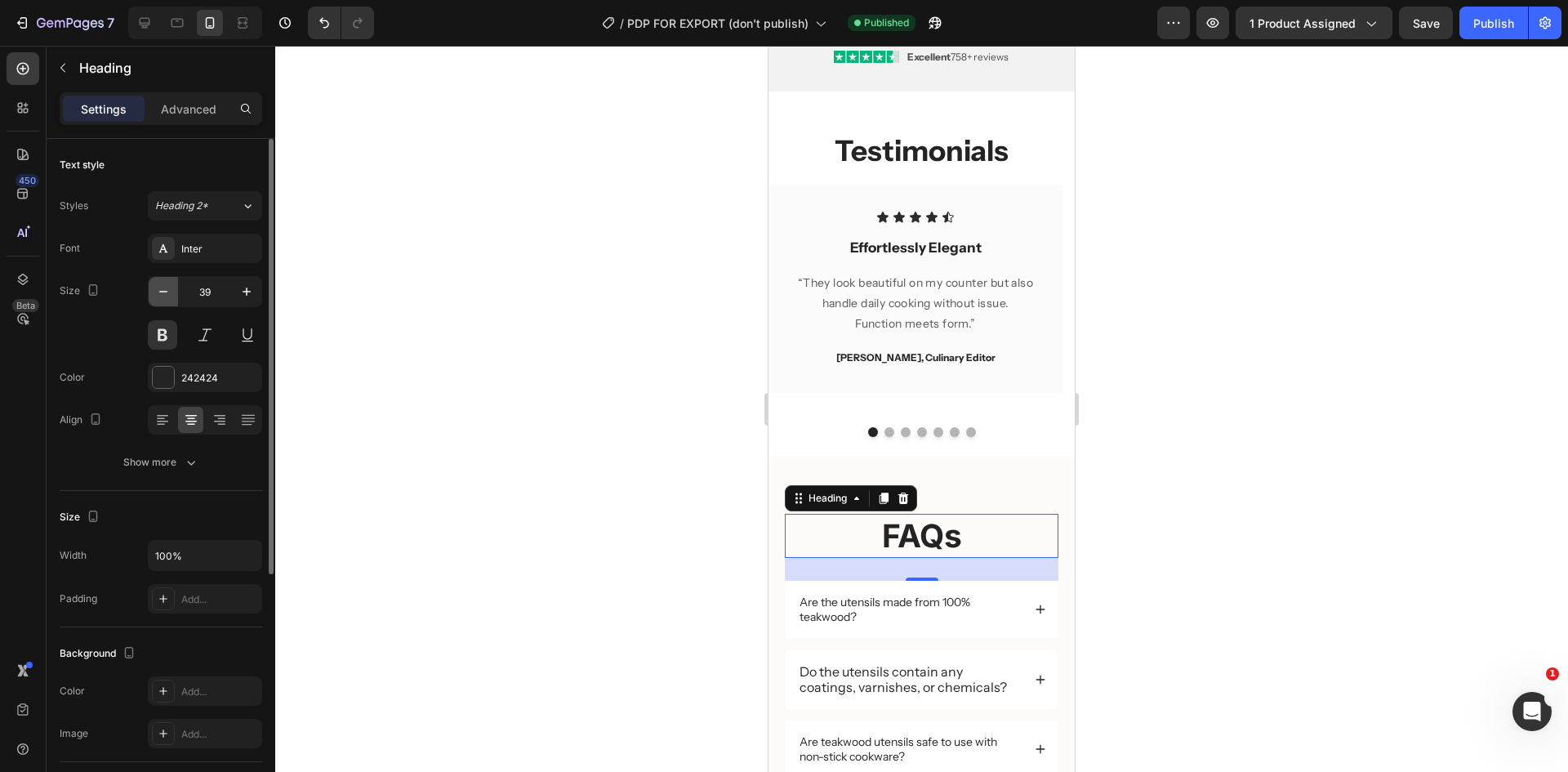
click at [165, 288] on icon "button" at bounding box center [163, 291] width 16 height 16
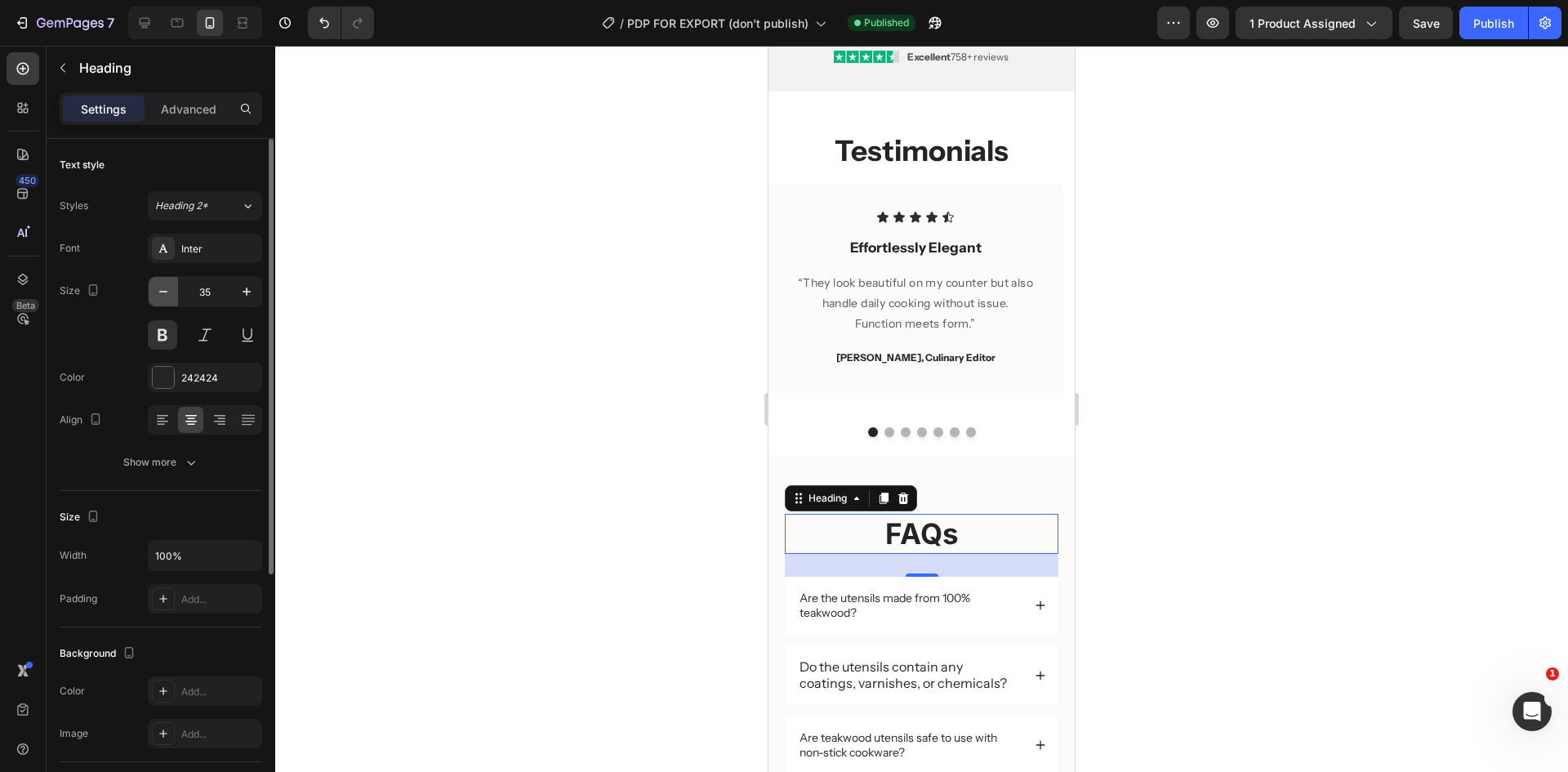
click at [165, 288] on icon "button" at bounding box center [163, 291] width 16 height 16
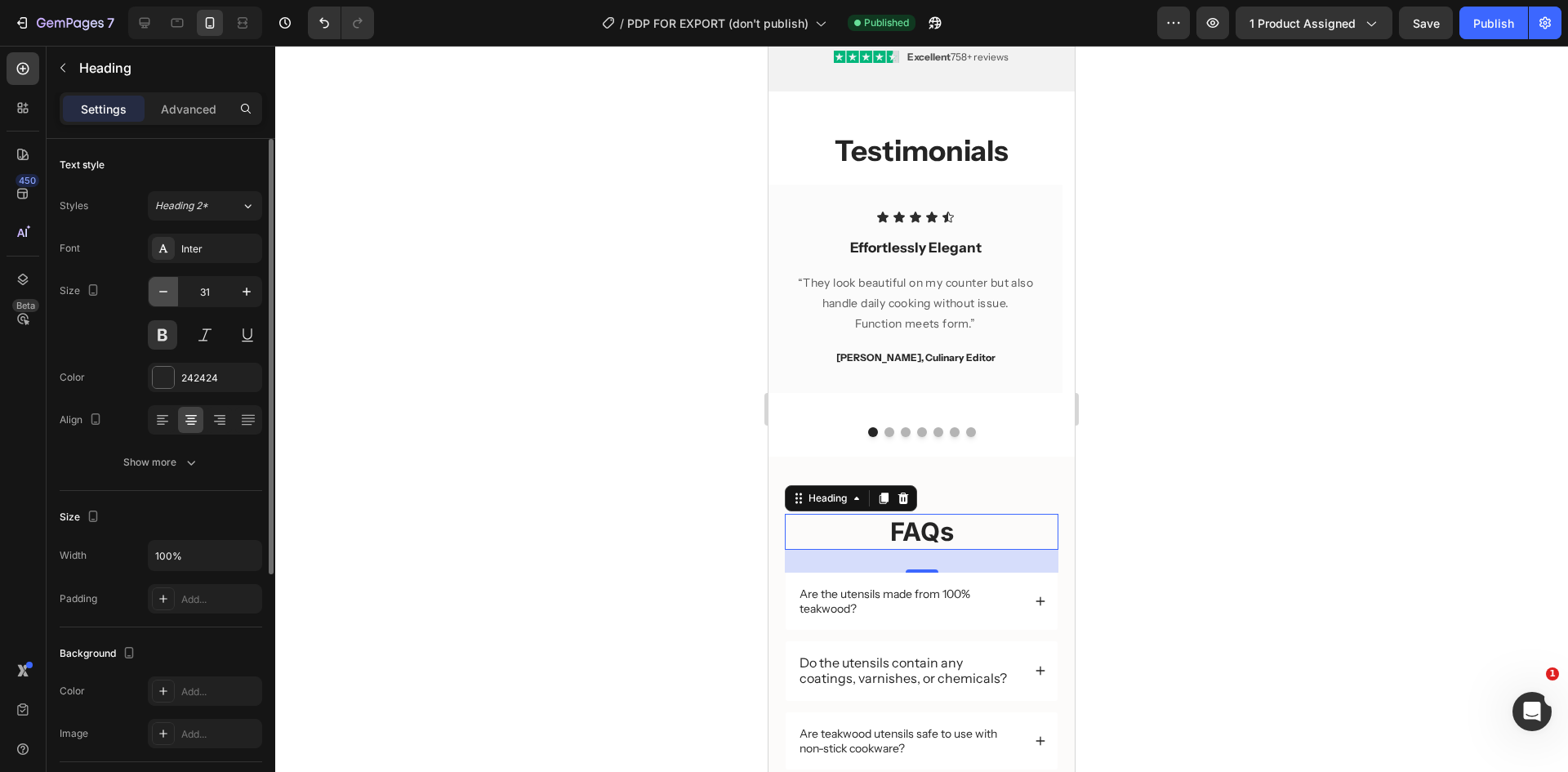
type input "30"
click at [945, 157] on h2 "Testimonials" at bounding box center [921, 151] width 306 height 41
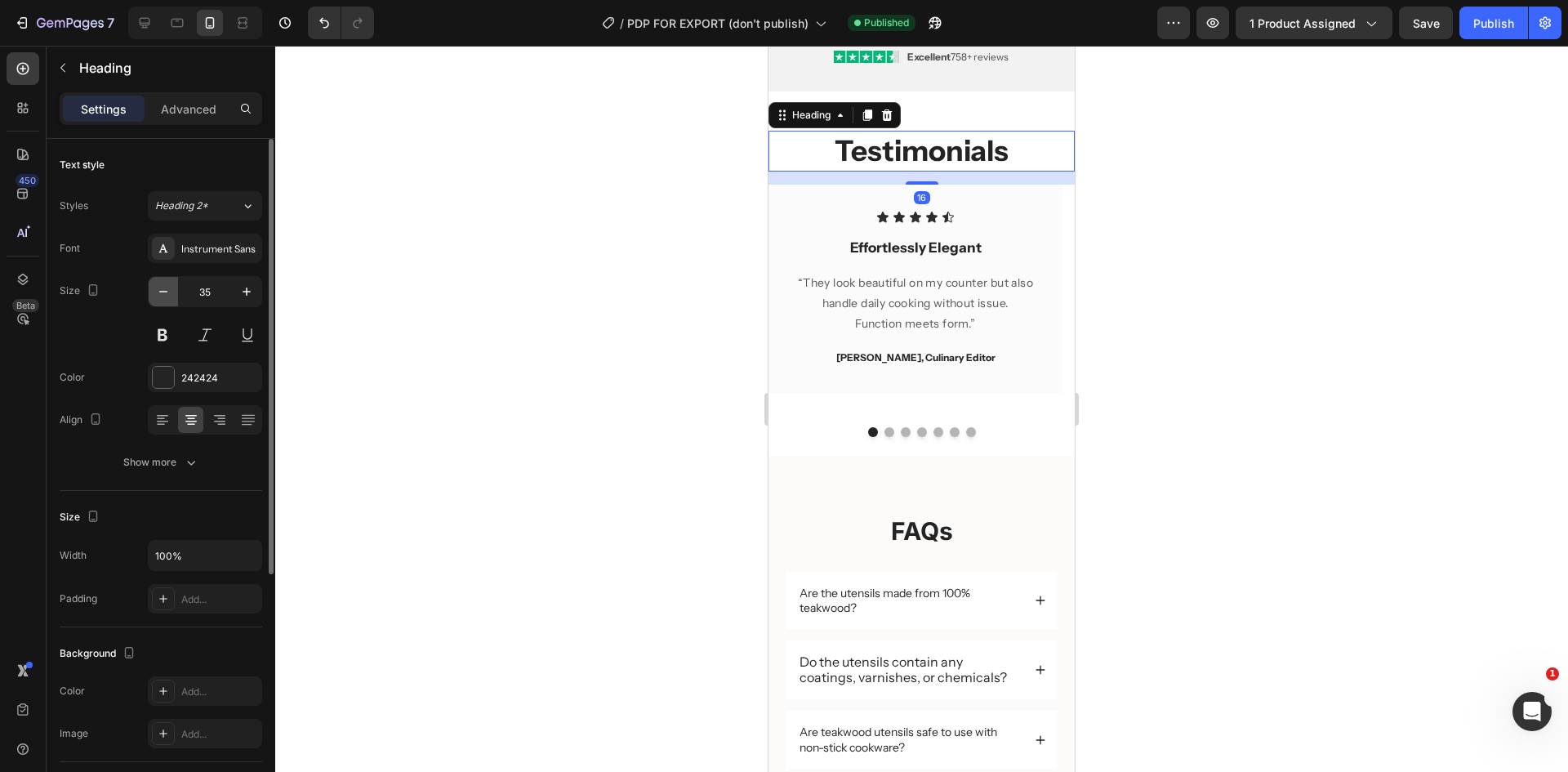
click at [166, 281] on button "button" at bounding box center [163, 291] width 30 height 30
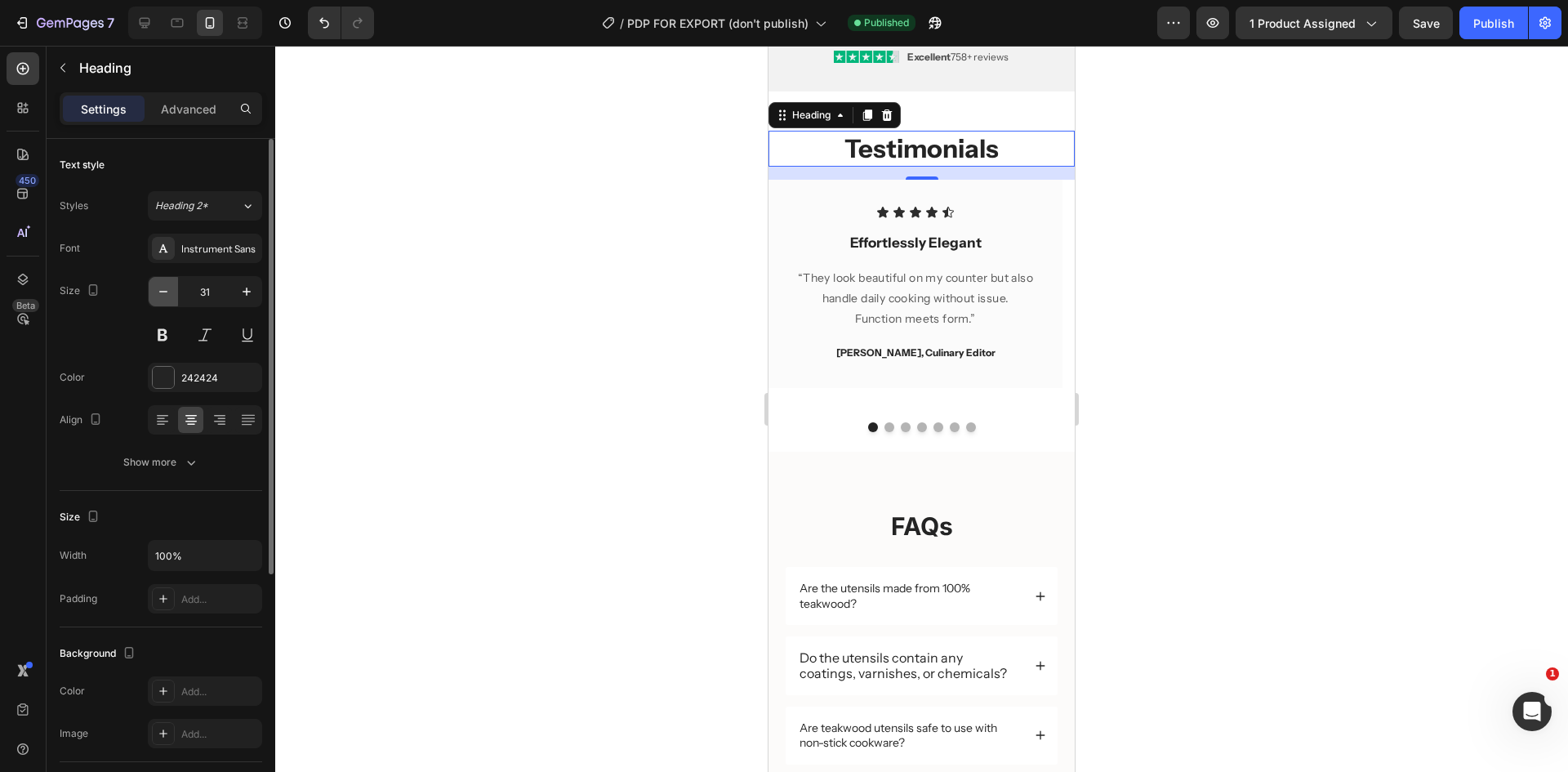
click at [166, 281] on button "button" at bounding box center [163, 291] width 30 height 30
type input "30"
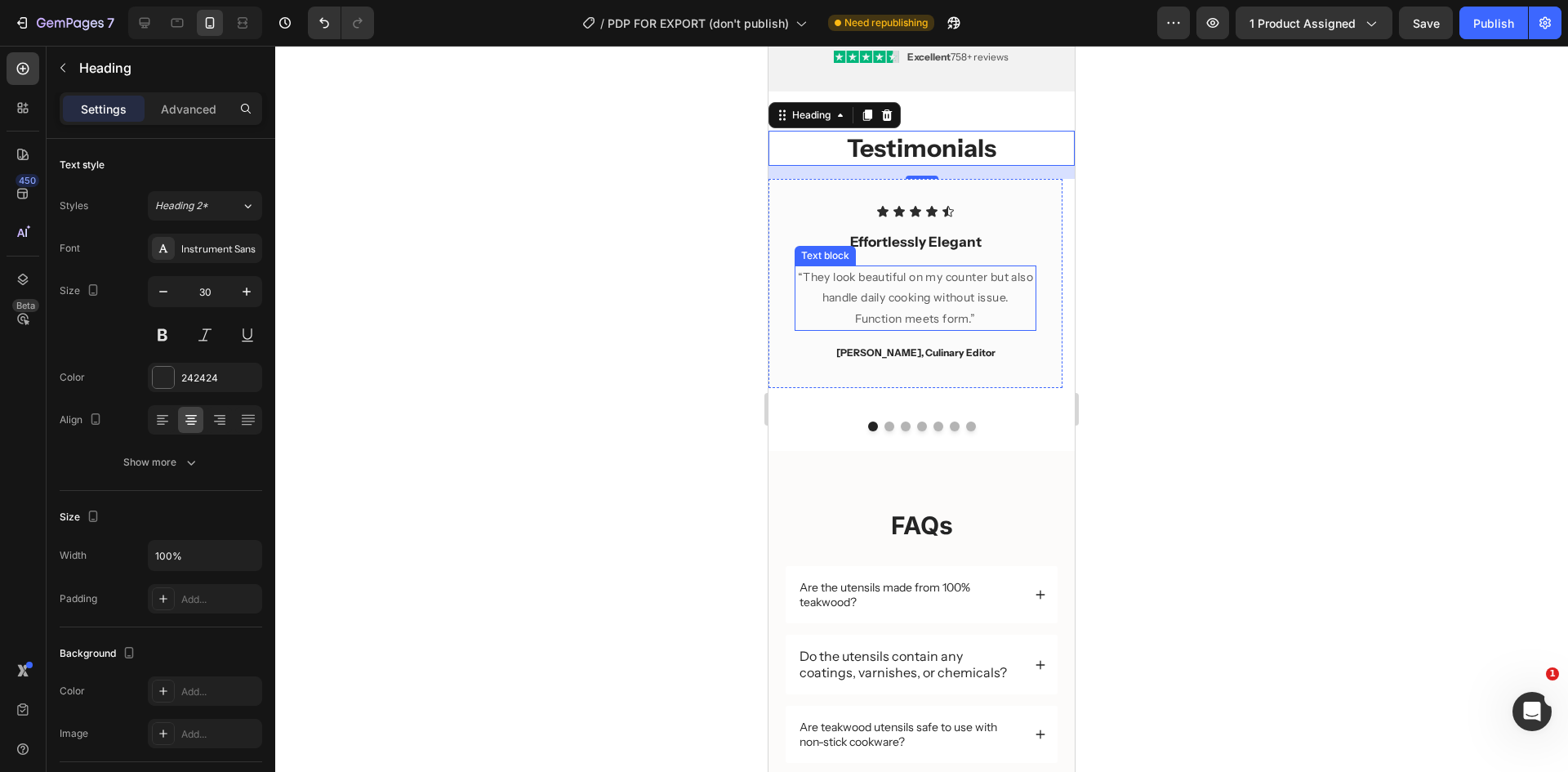
click at [966, 301] on p "“They look beautiful on my counter but also handle daily cooking without issue." at bounding box center [916, 288] width 238 height 41
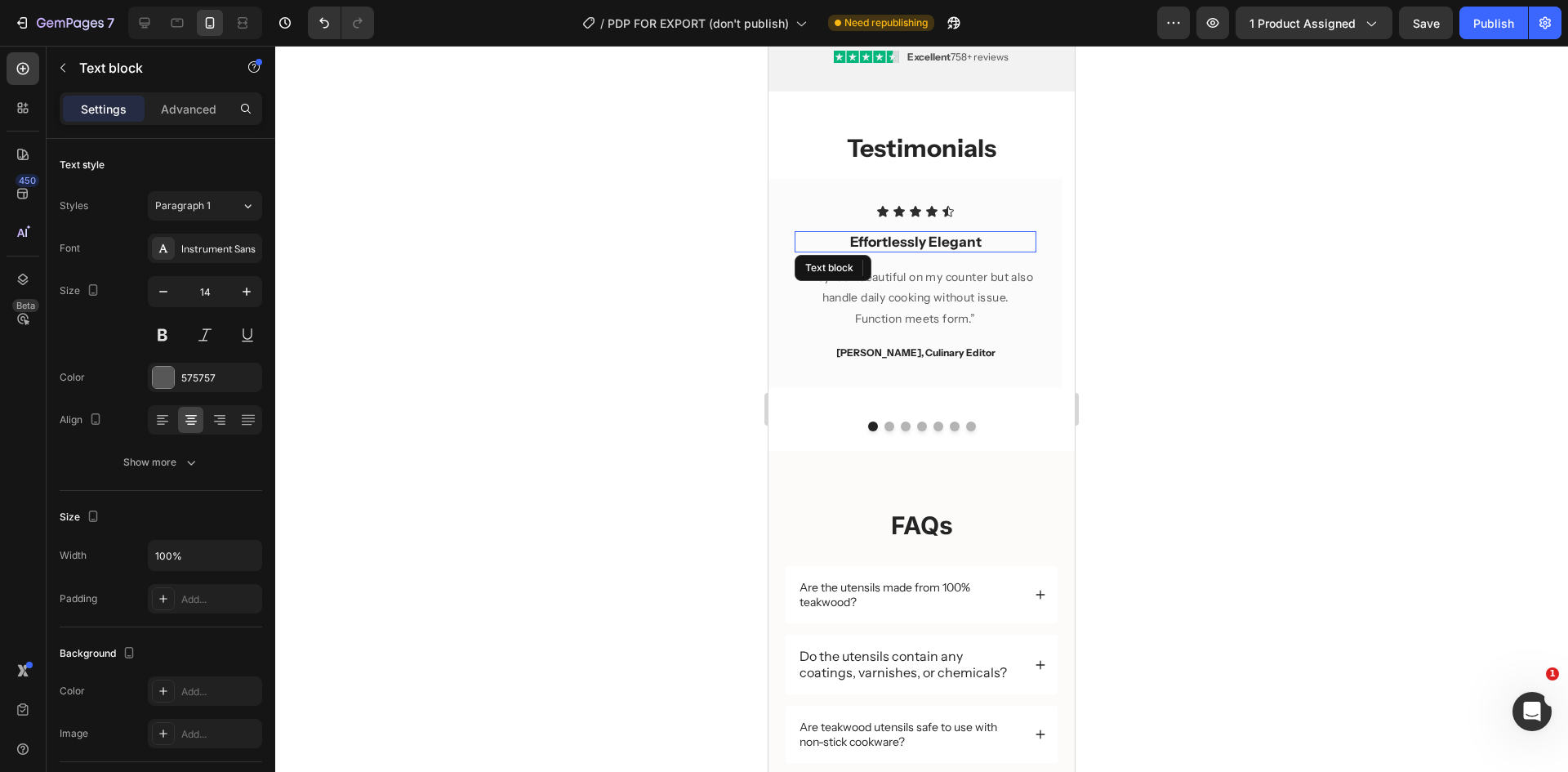
click at [963, 250] on strong "Effortlessly Elegant" at bounding box center [916, 241] width 132 height 16
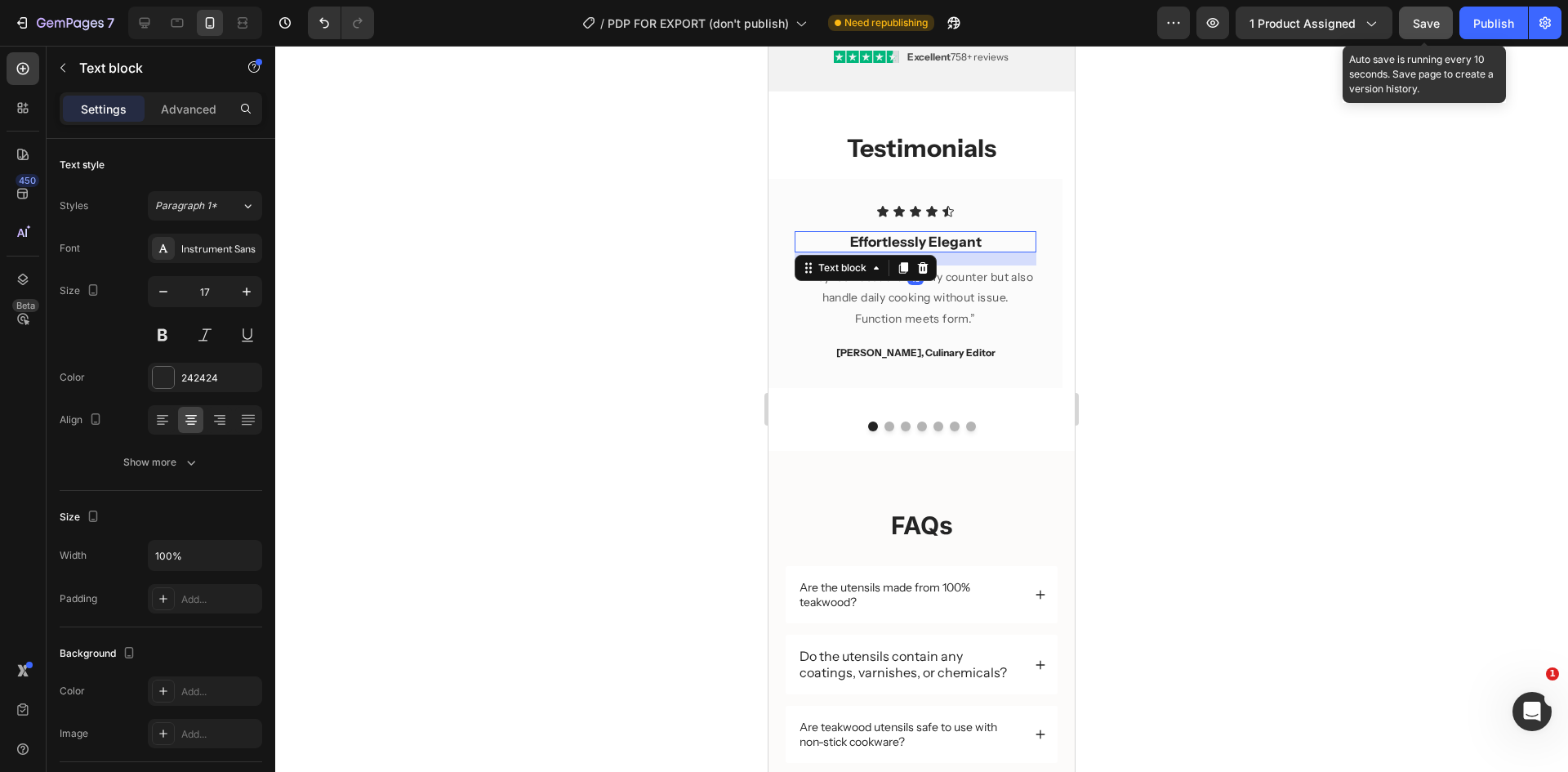
click at [1437, 8] on button "Save" at bounding box center [1426, 23] width 54 height 33
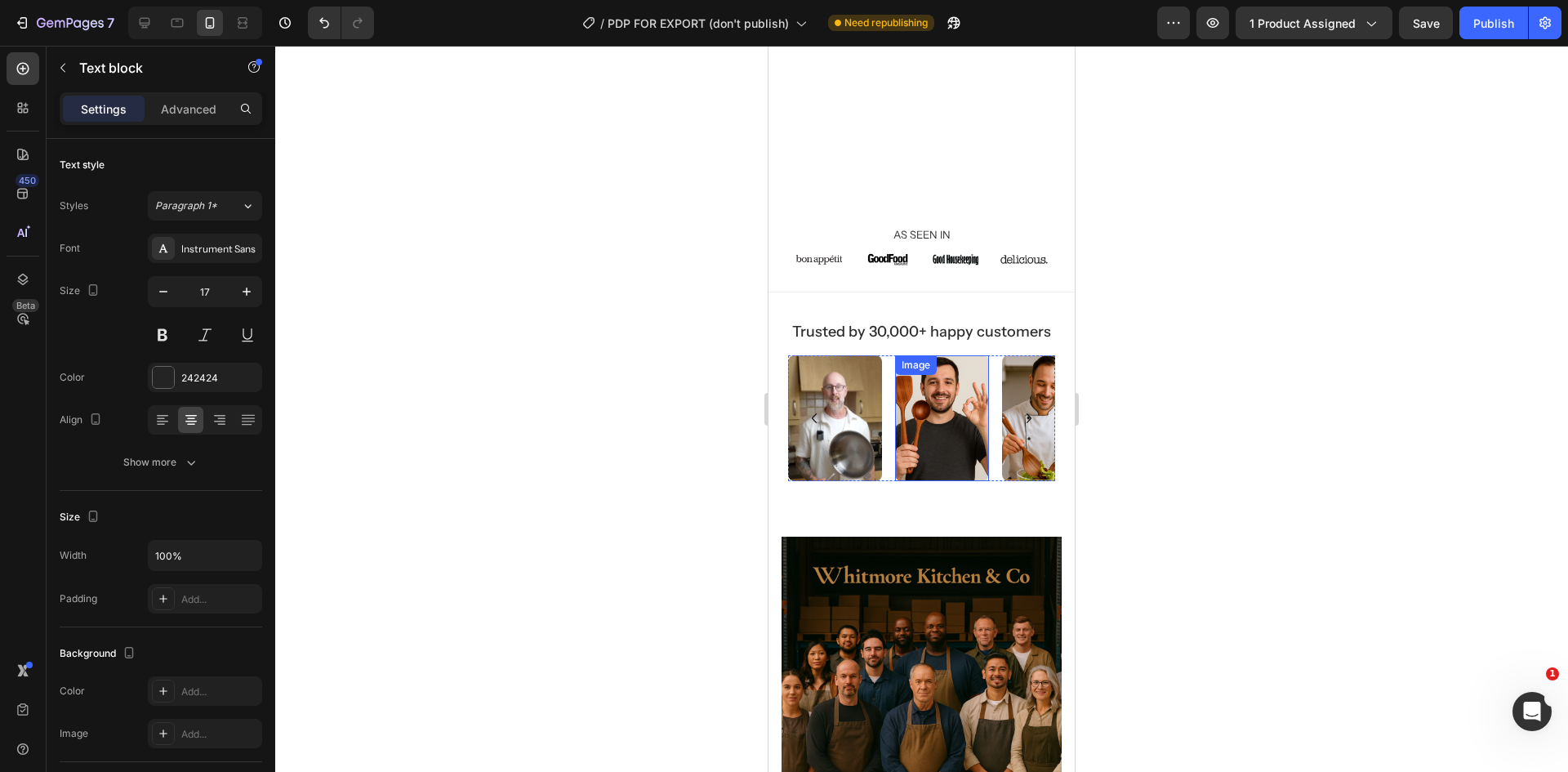
scroll to position [1429, 0]
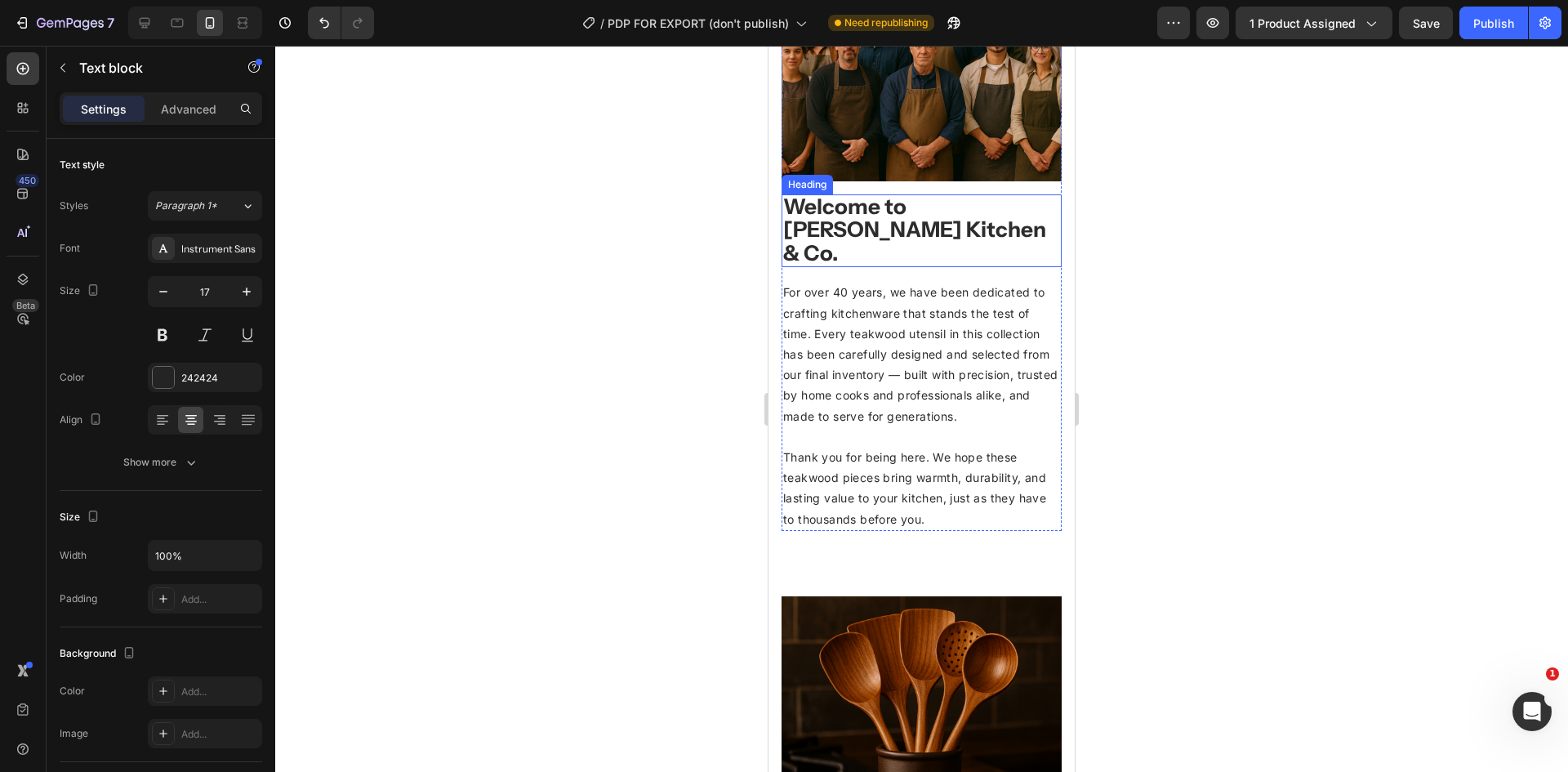
click at [934, 196] on strong "Welcome to Whitmore Kitchen & Co." at bounding box center [915, 230] width 263 height 73
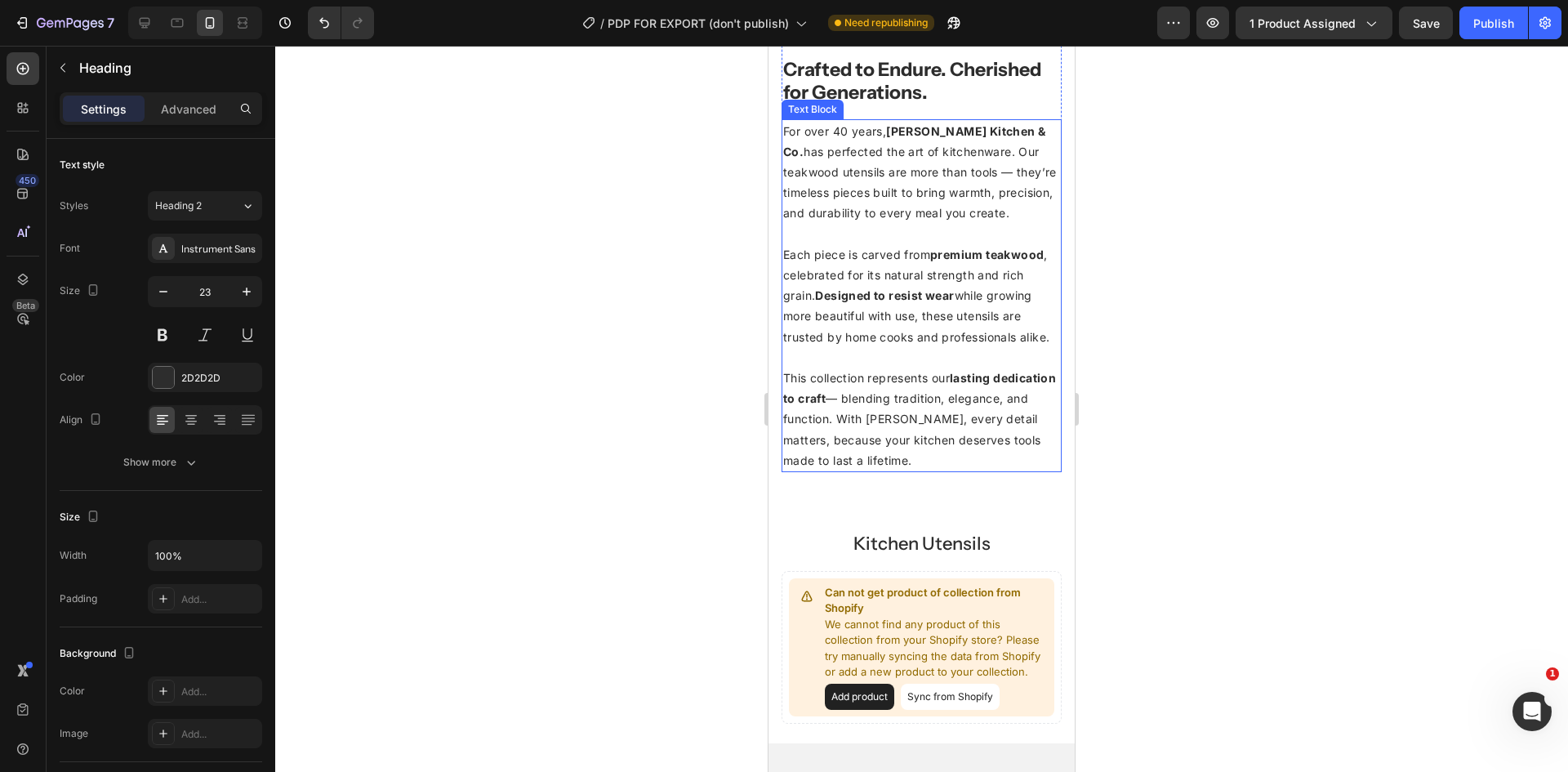
scroll to position [2164, 0]
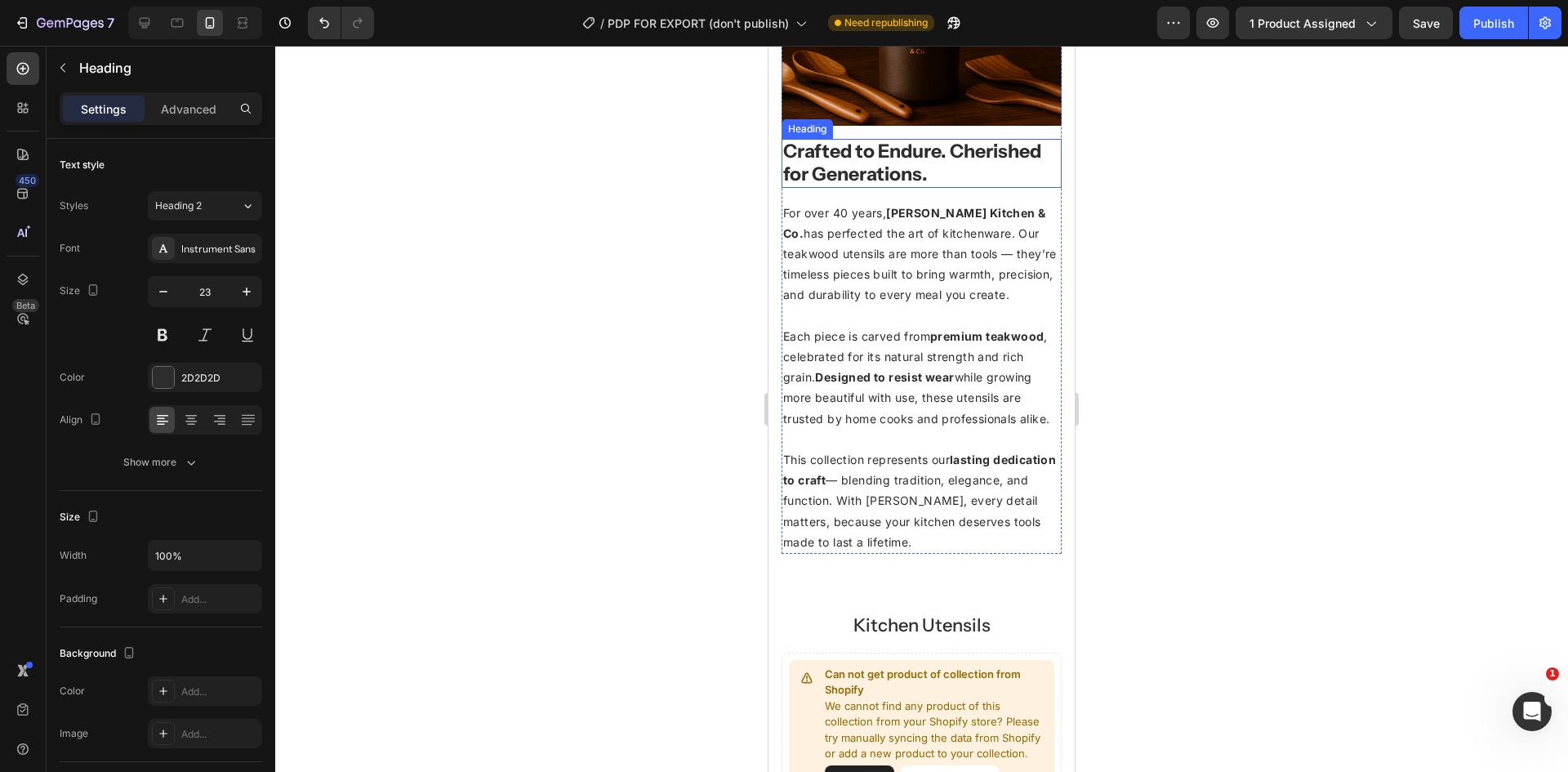
click at [900, 146] on strong "Crafted to Endure. Cherished for Generations." at bounding box center [912, 163] width 258 height 46
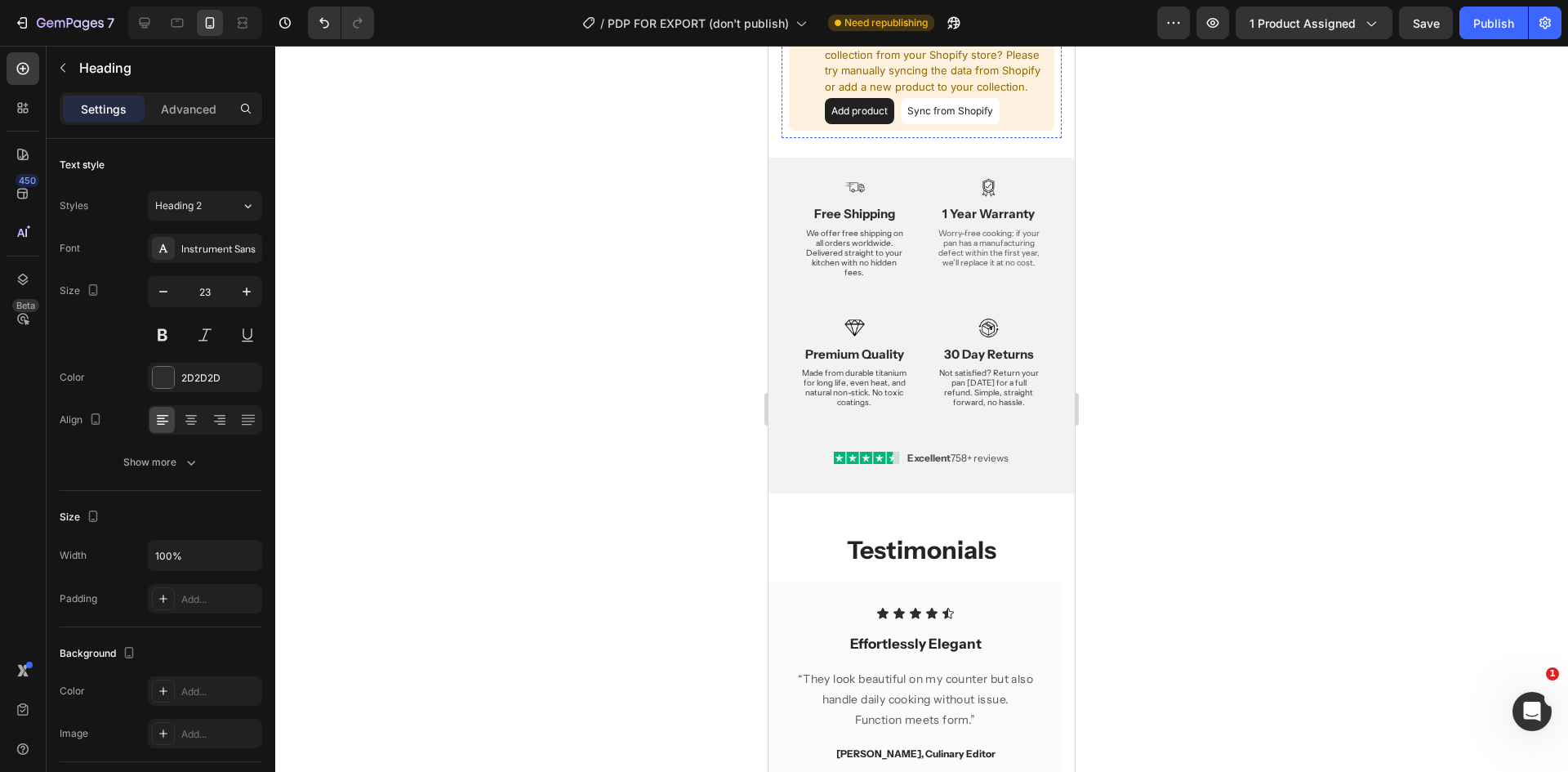
scroll to position [3063, 0]
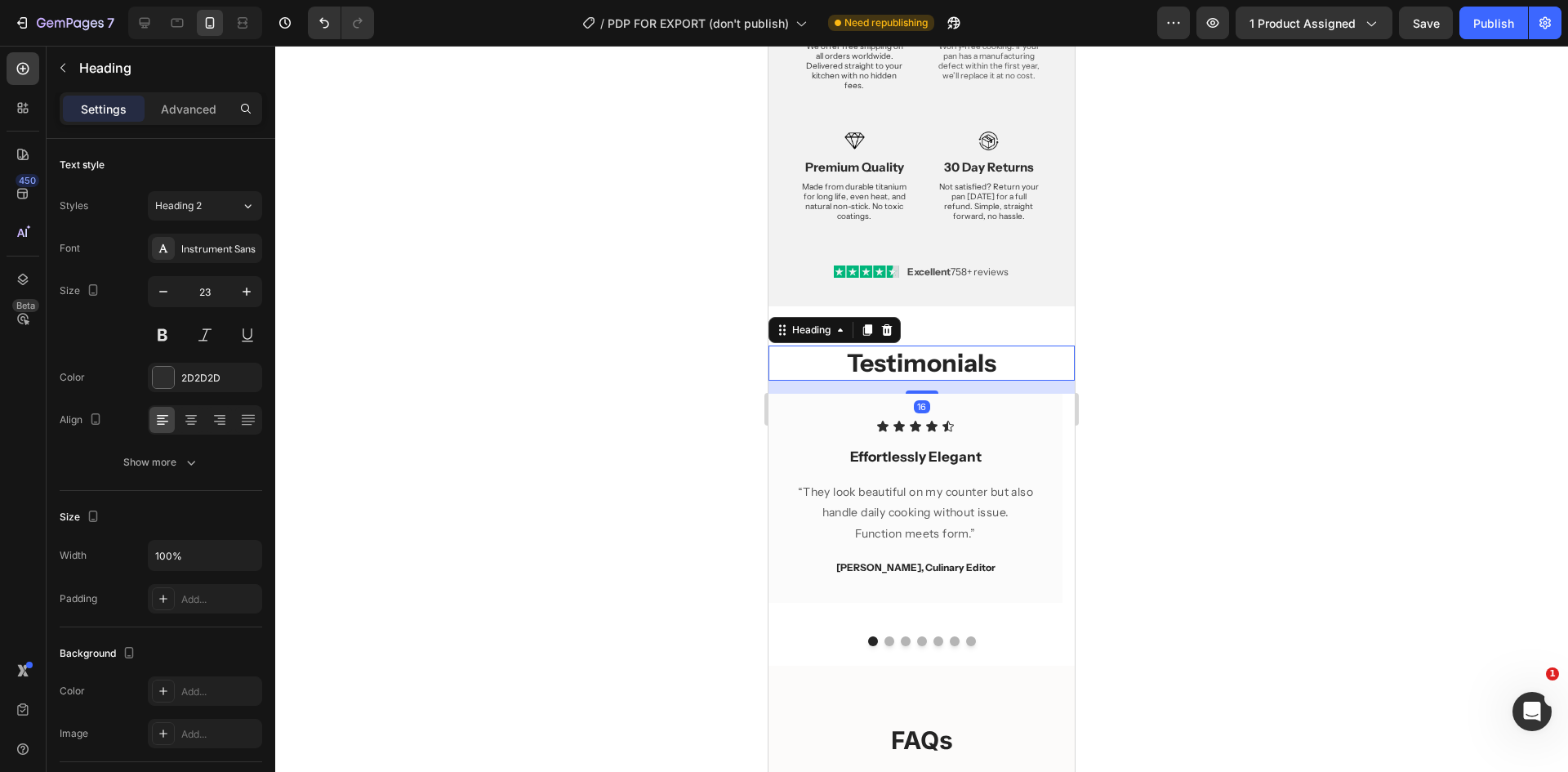
click at [945, 369] on h2 "Testimonials" at bounding box center [921, 362] width 306 height 35
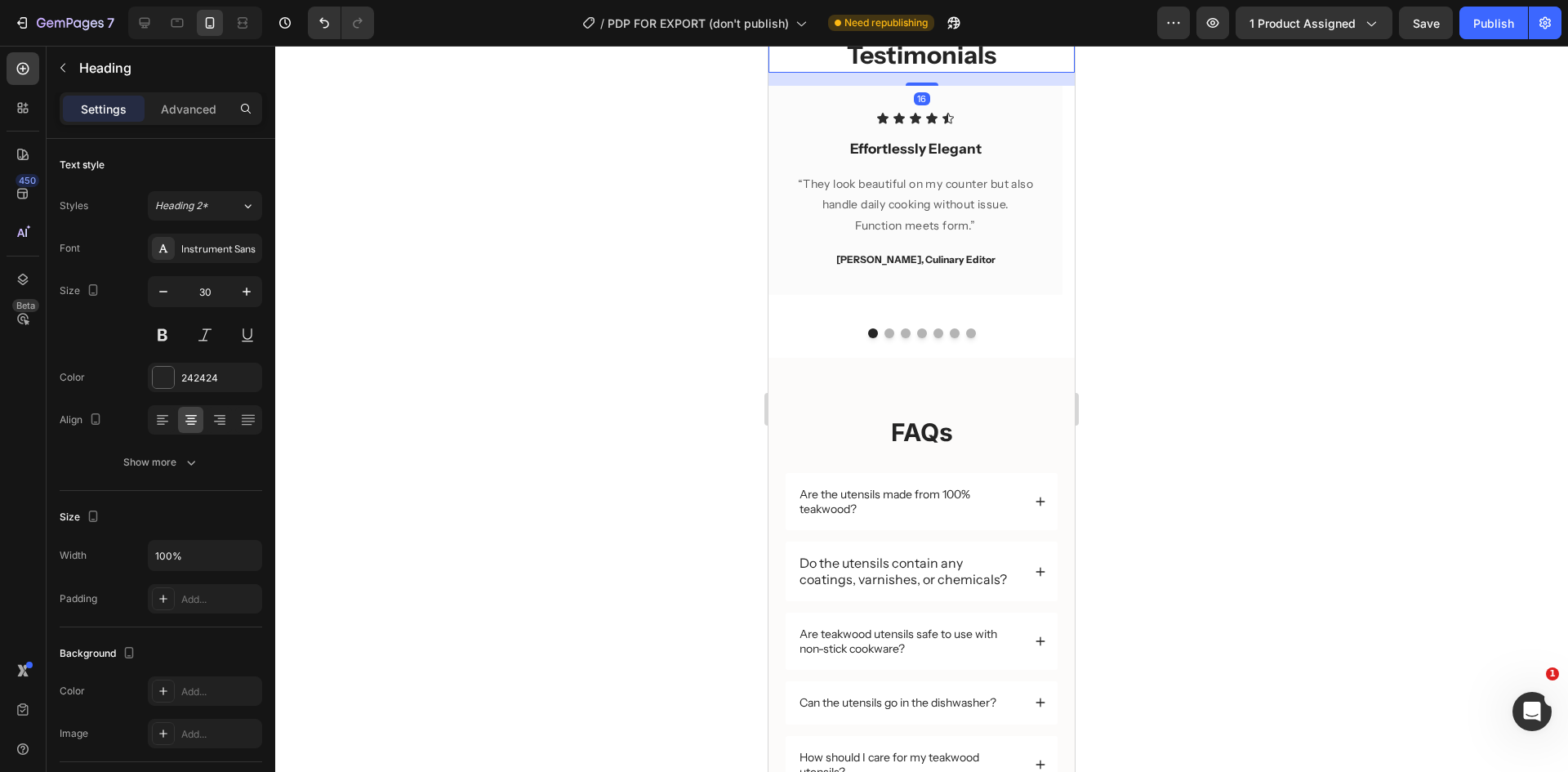
scroll to position [3389, 0]
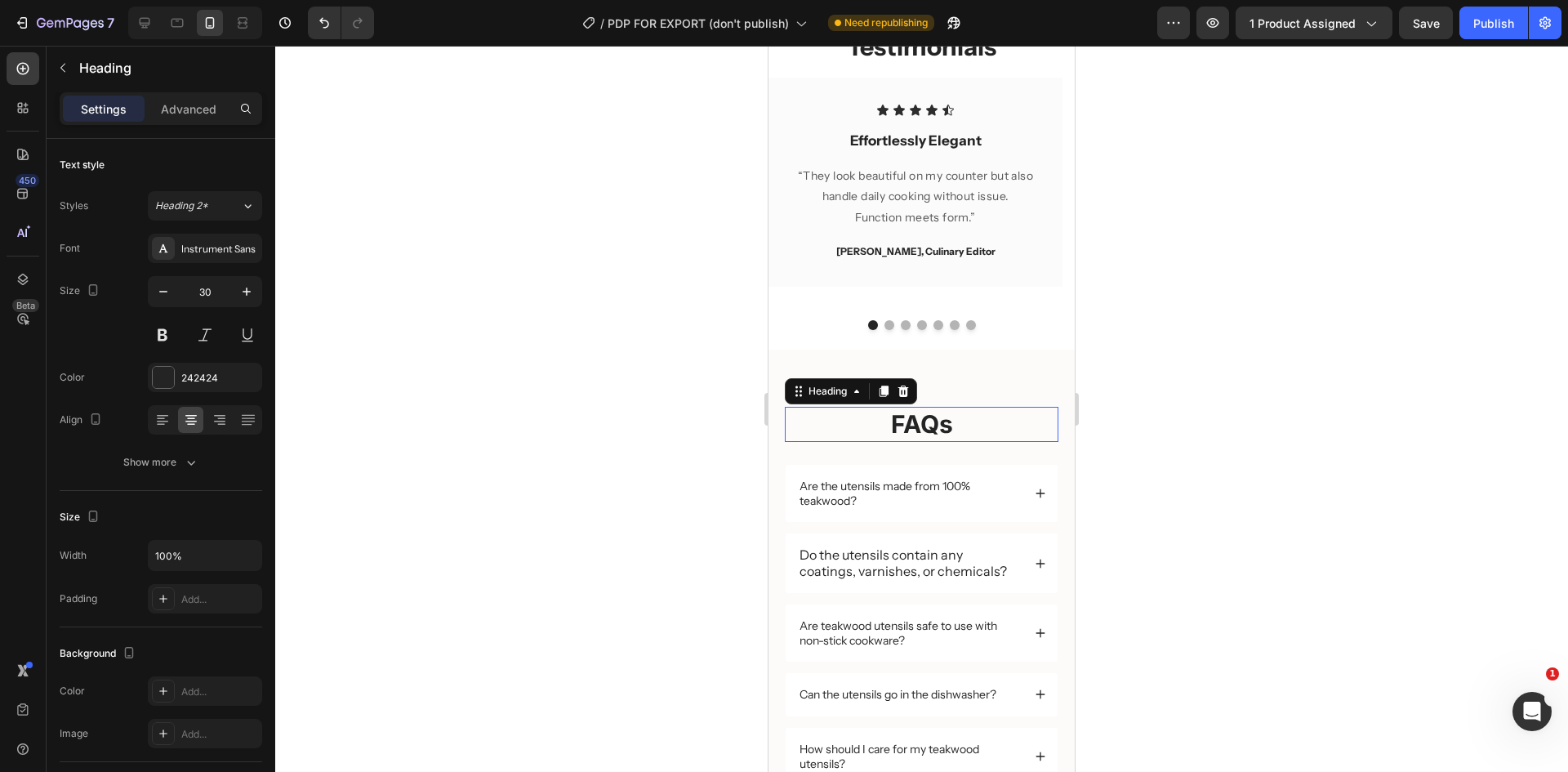
click at [933, 422] on h2 "FAQs" at bounding box center [921, 423] width 273 height 35
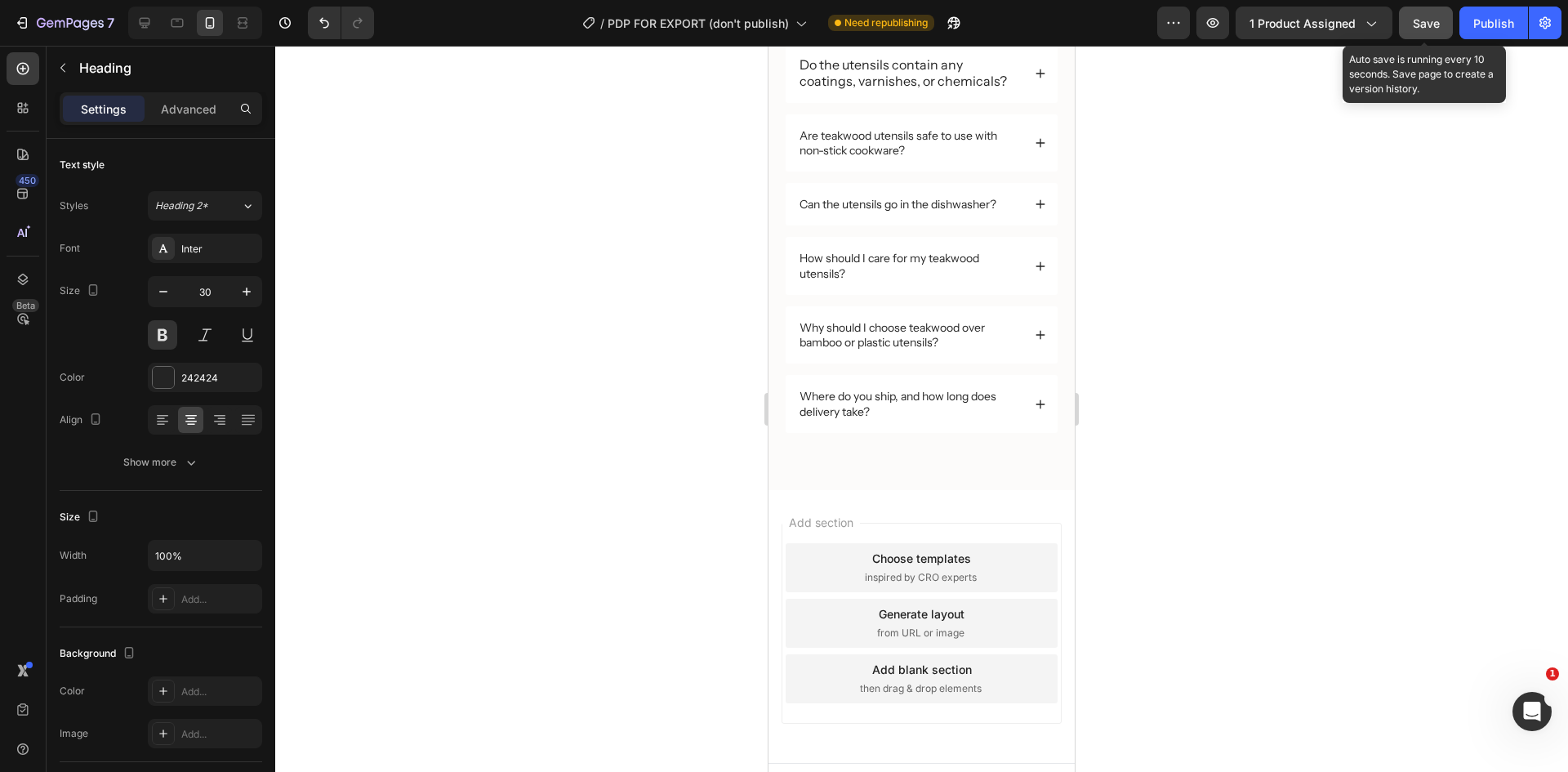
click at [1443, 26] on button "Save" at bounding box center [1426, 23] width 54 height 33
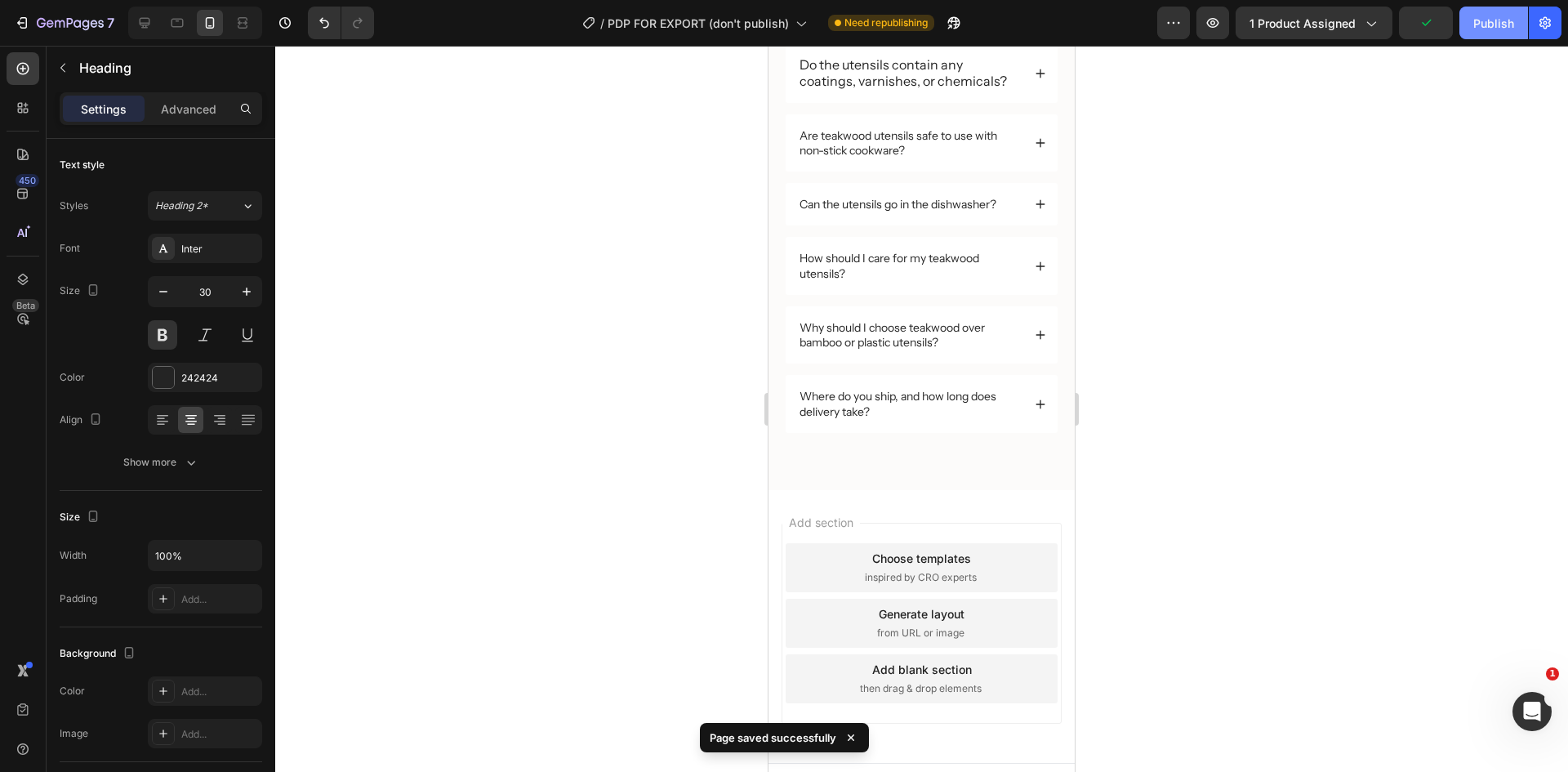
click at [1496, 30] on div "Publish" at bounding box center [1494, 23] width 41 height 17
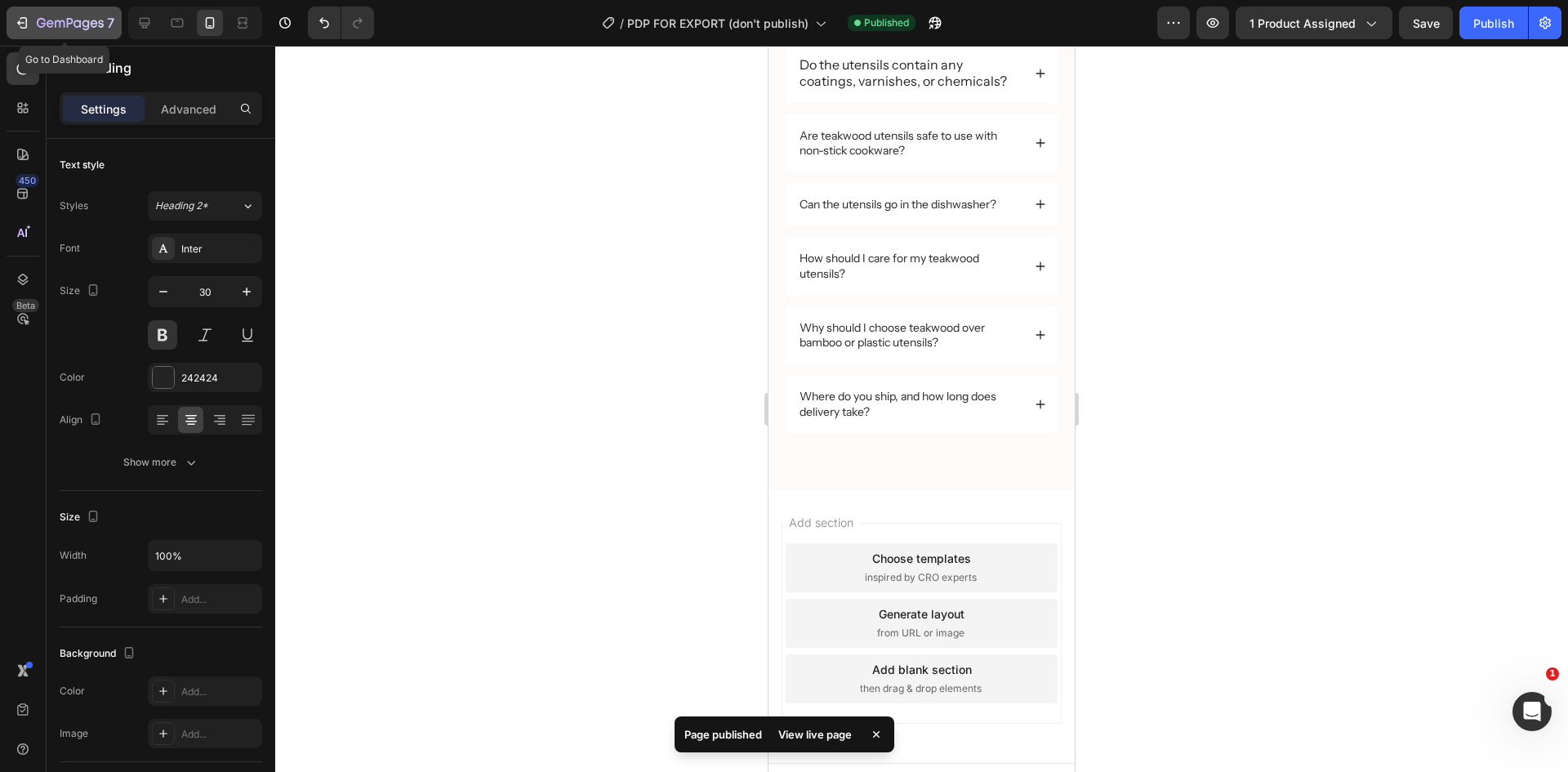
click at [31, 14] on div "7" at bounding box center [64, 22] width 100 height 20
